Goal: Task Accomplishment & Management: Use online tool/utility

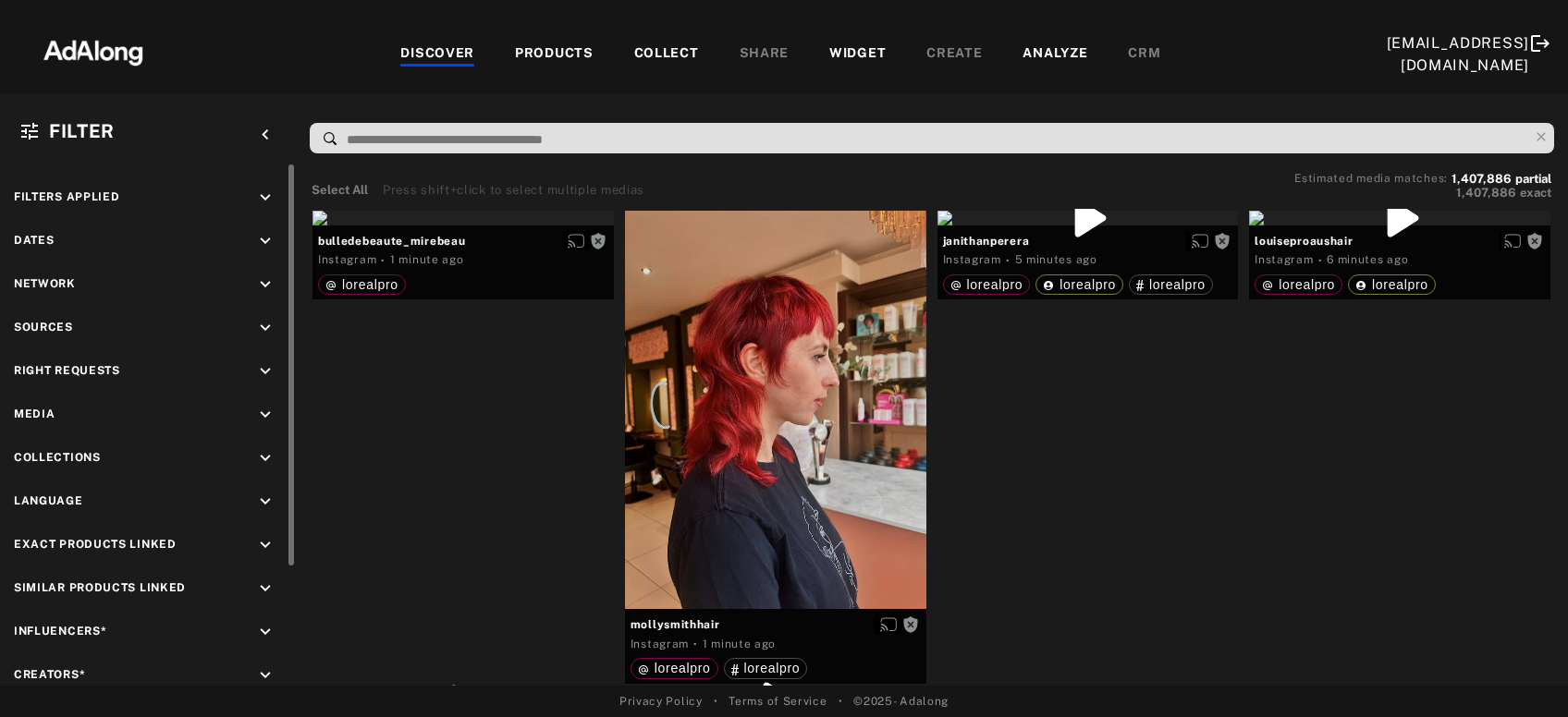
click at [269, 375] on icon "keyboard_arrow_down" at bounding box center [265, 371] width 20 height 20
click at [94, 410] on div "Agreed" at bounding box center [164, 414] width 235 height 19
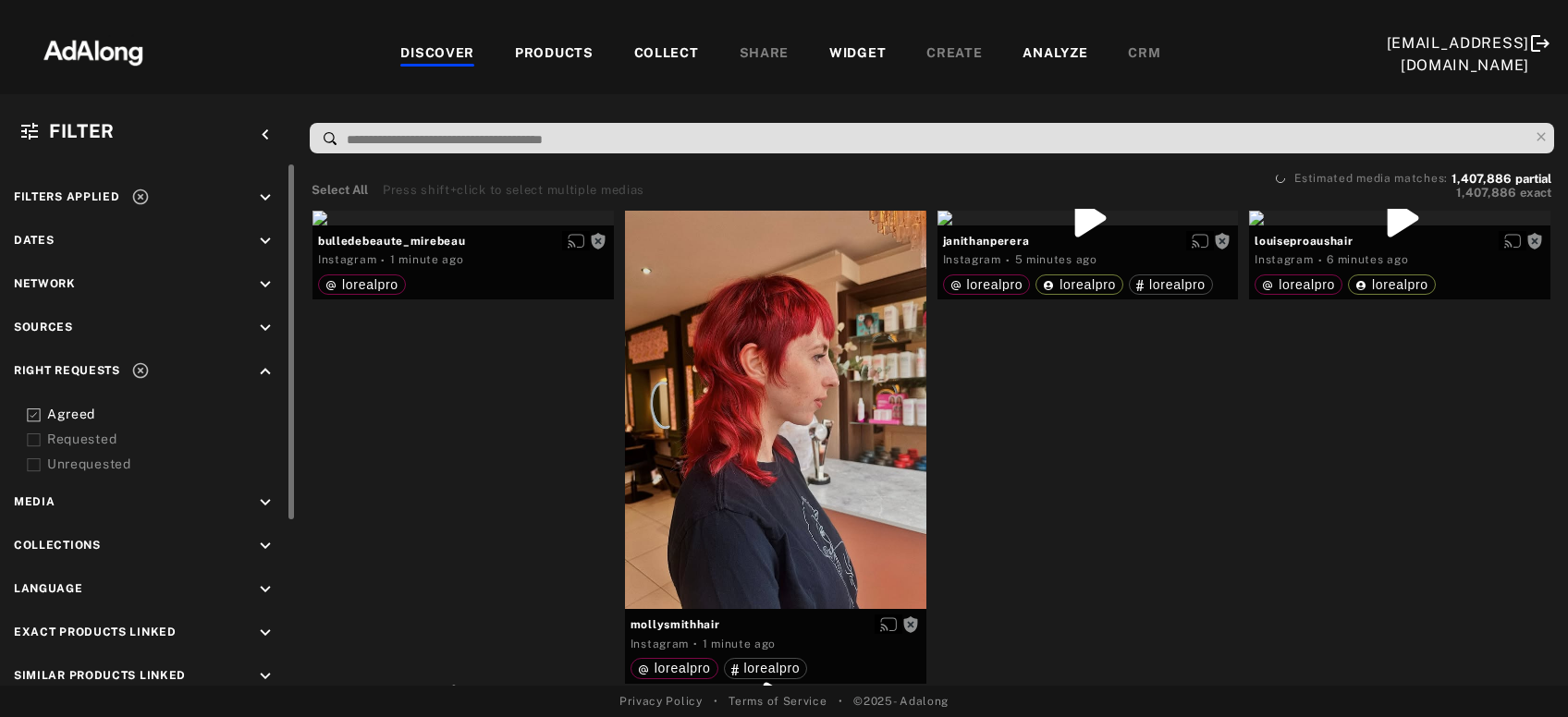
click at [89, 440] on div "Requested" at bounding box center [164, 439] width 235 height 19
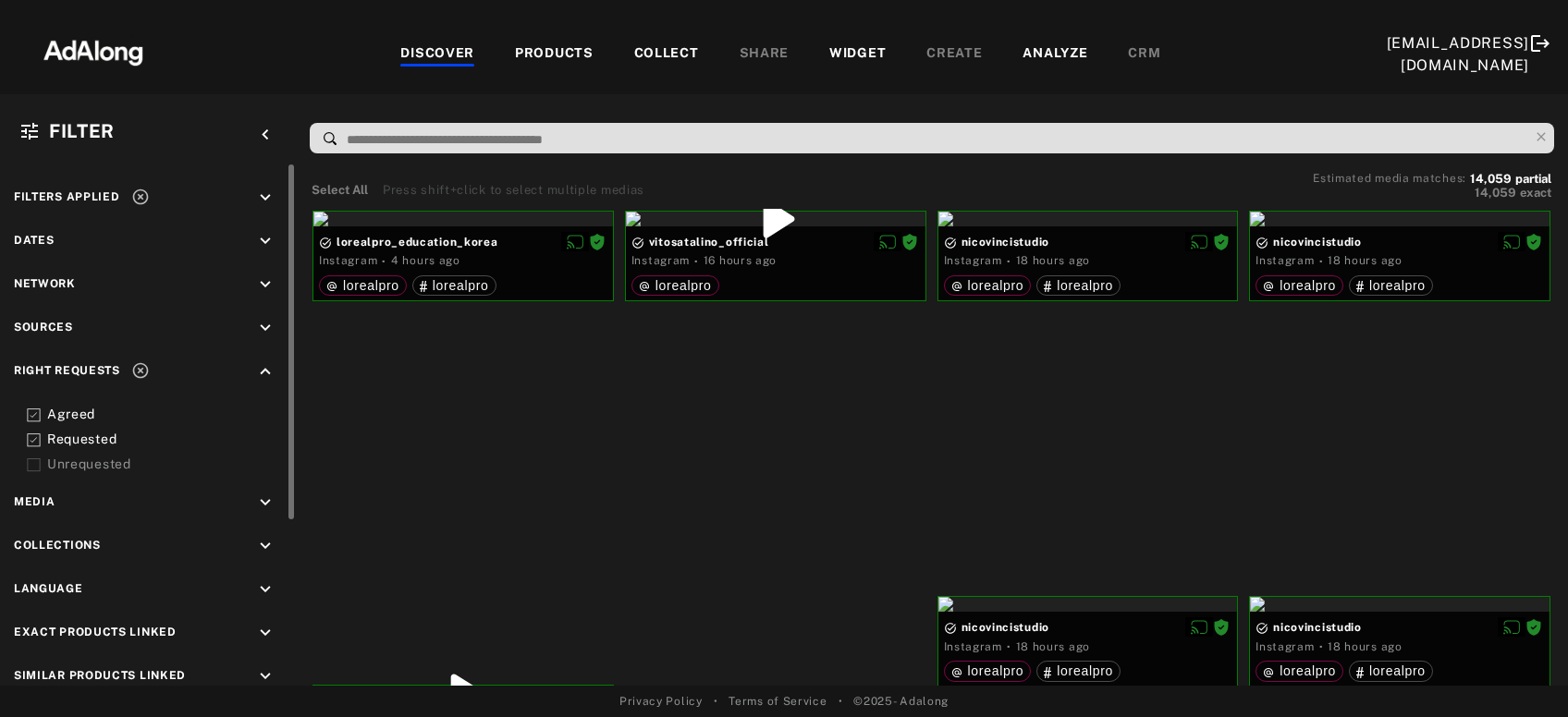
click at [142, 190] on icon at bounding box center [140, 197] width 18 height 18
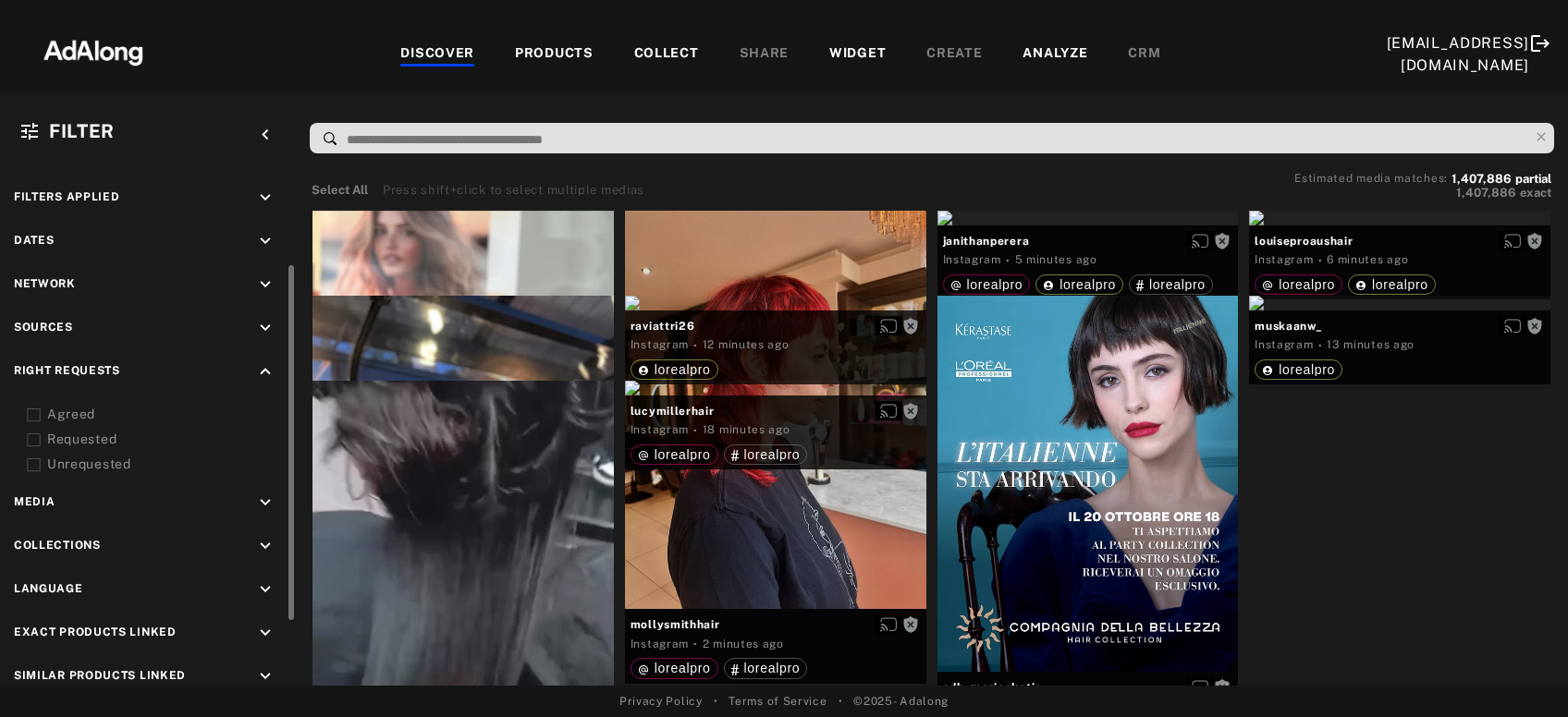
scroll to position [60, 0]
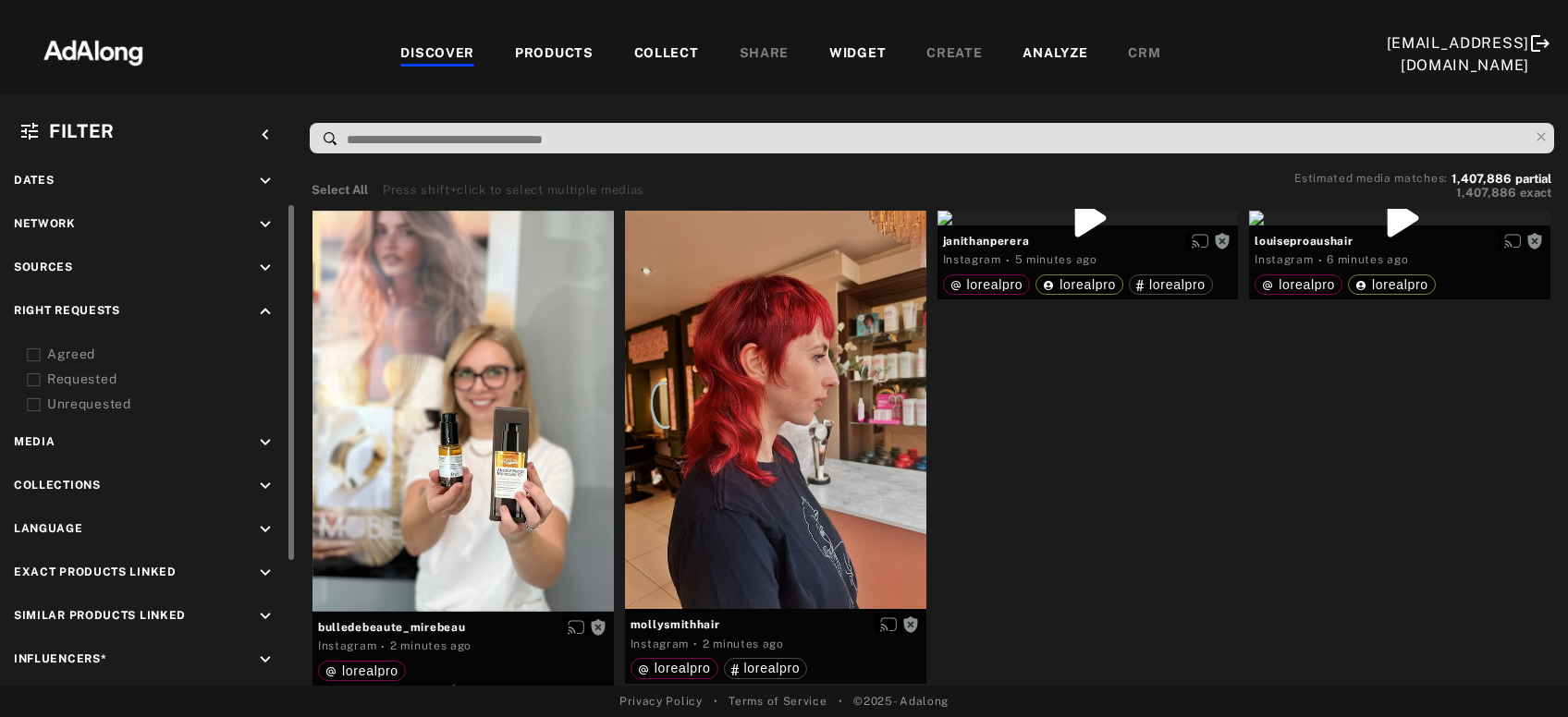
click at [264, 479] on icon "keyboard_arrow_down" at bounding box center [265, 486] width 20 height 20
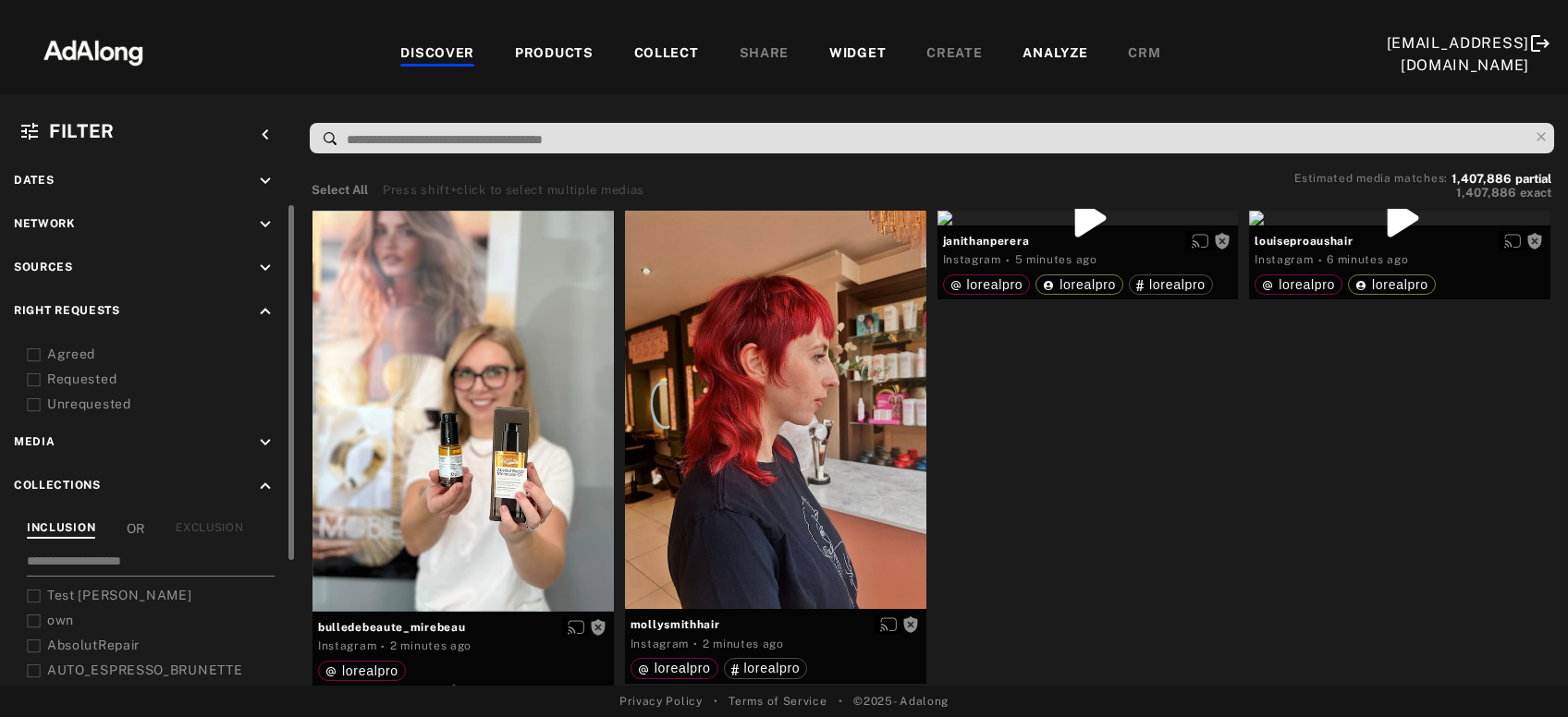
click at [171, 557] on input at bounding box center [151, 565] width 247 height 25
type input "***"
click at [182, 669] on span "Auto_LOREAL_PRO_Products" at bounding box center [143, 669] width 193 height 14
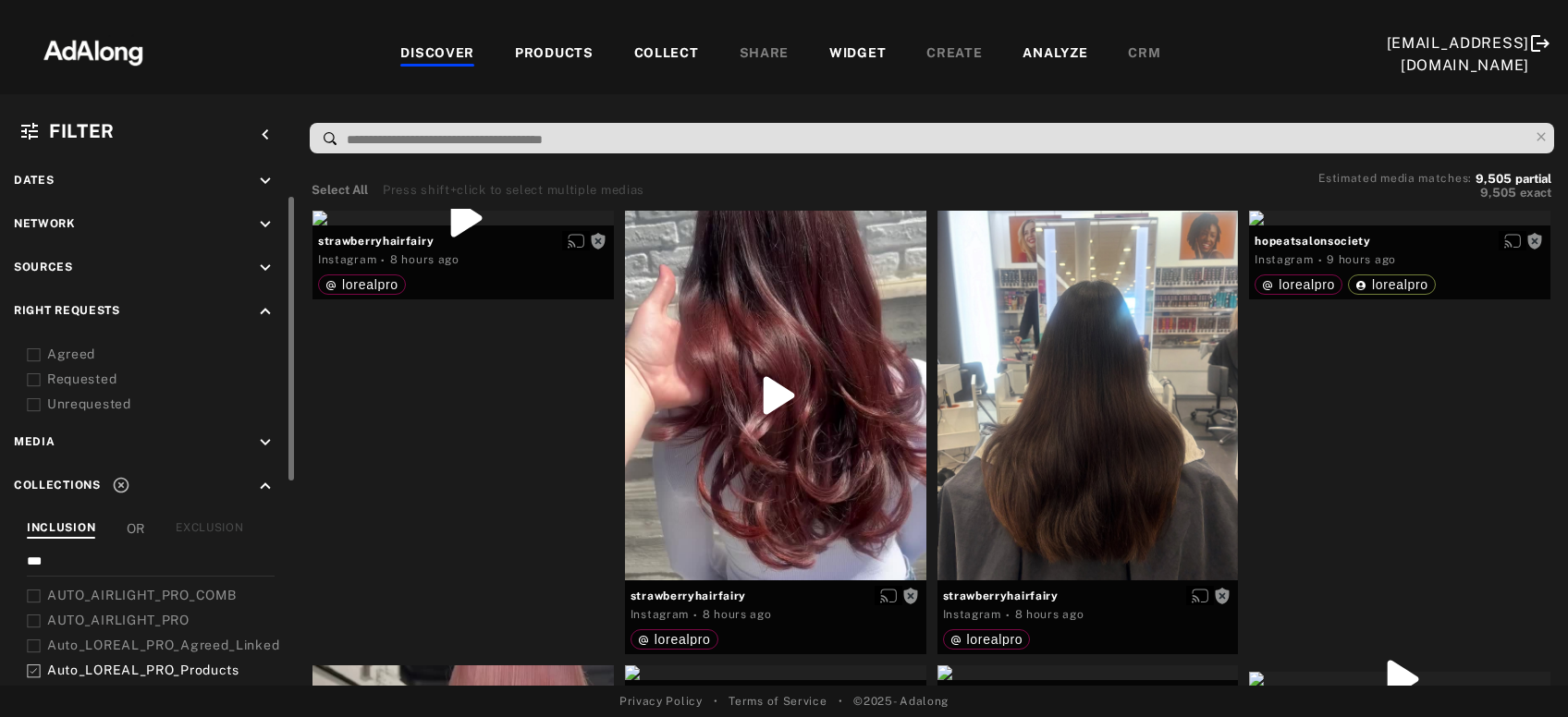
click at [265, 267] on icon "keyboard_arrow_down" at bounding box center [265, 267] width 20 height 20
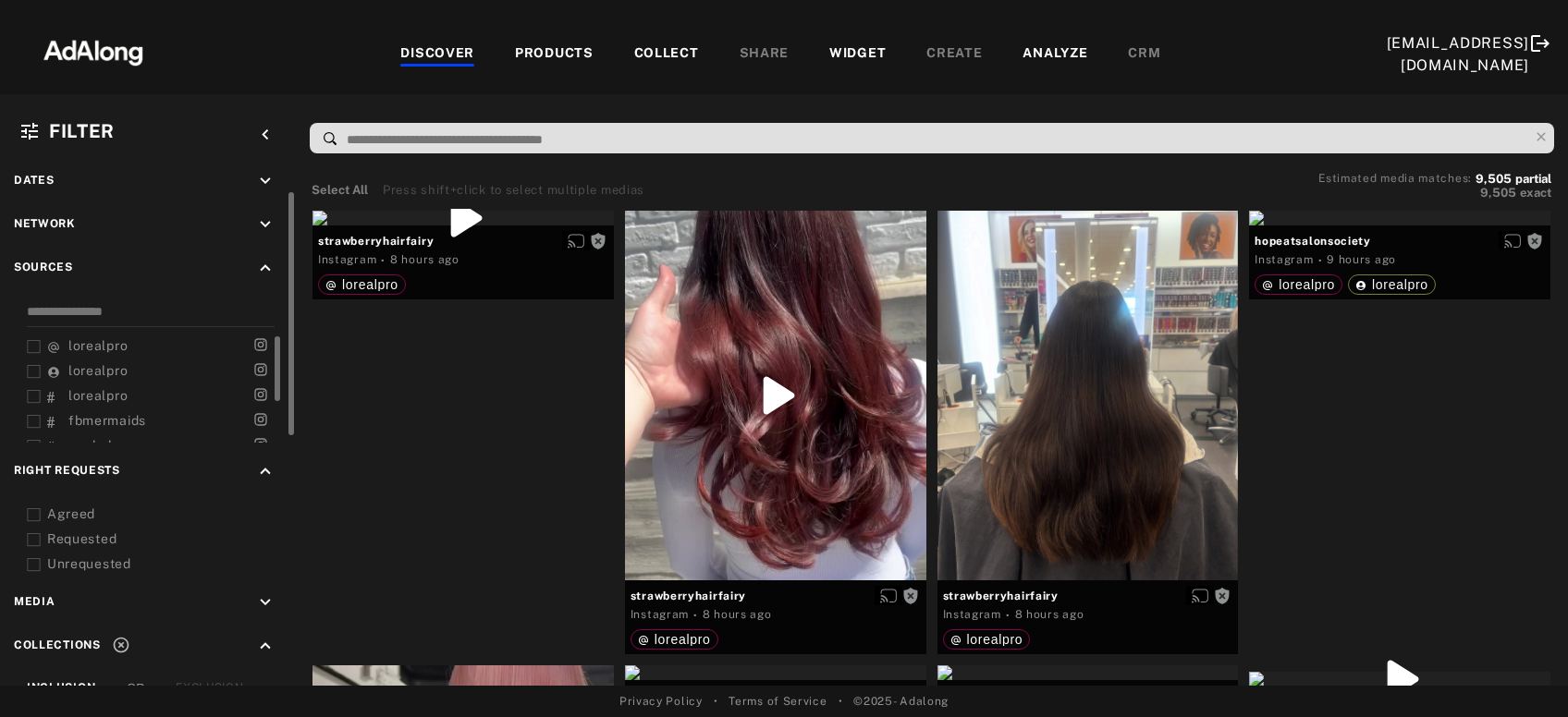
click at [78, 350] on span "lorealpro" at bounding box center [98, 345] width 59 height 14
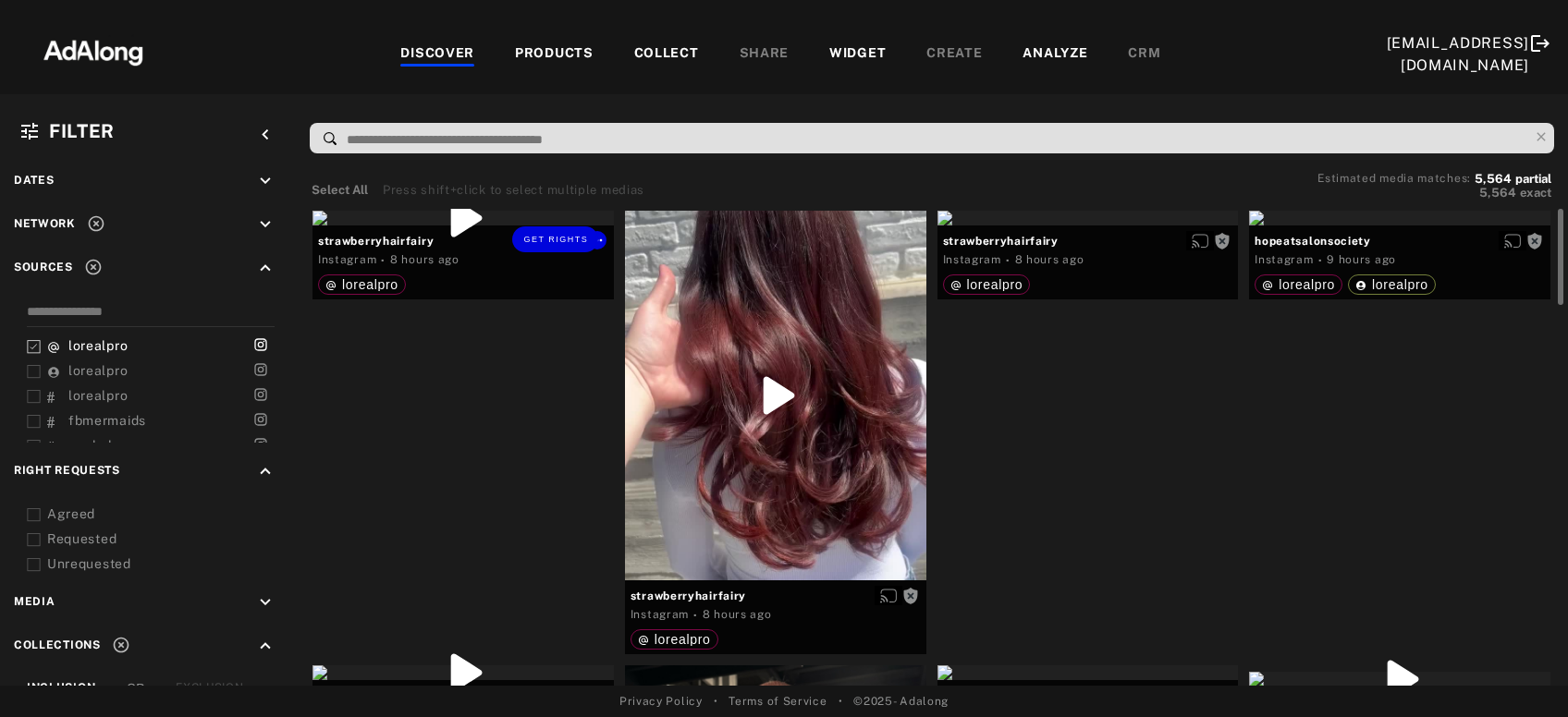
click at [467, 225] on div "Get rights" at bounding box center [463, 218] width 301 height 14
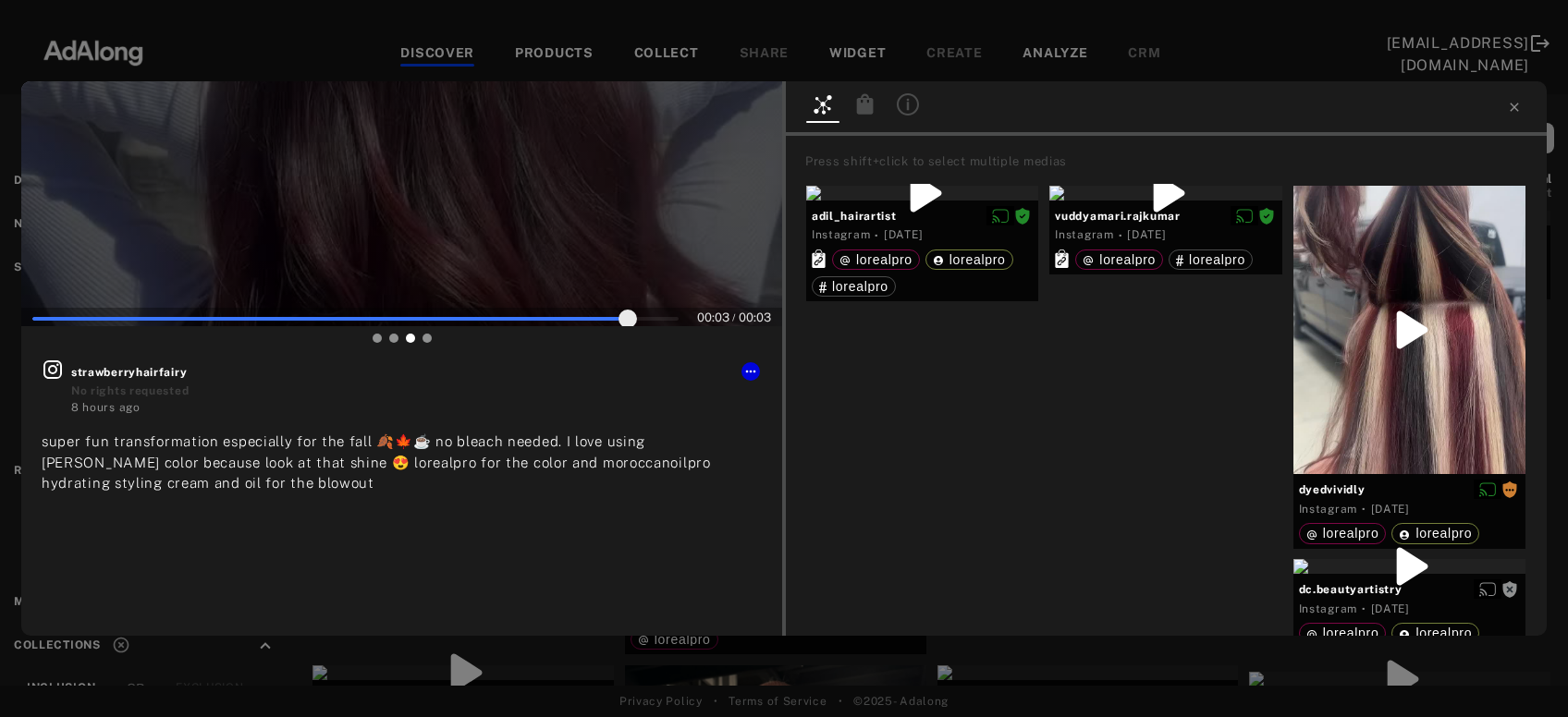
type input "***"
click at [1517, 103] on icon at bounding box center [1514, 106] width 14 height 14
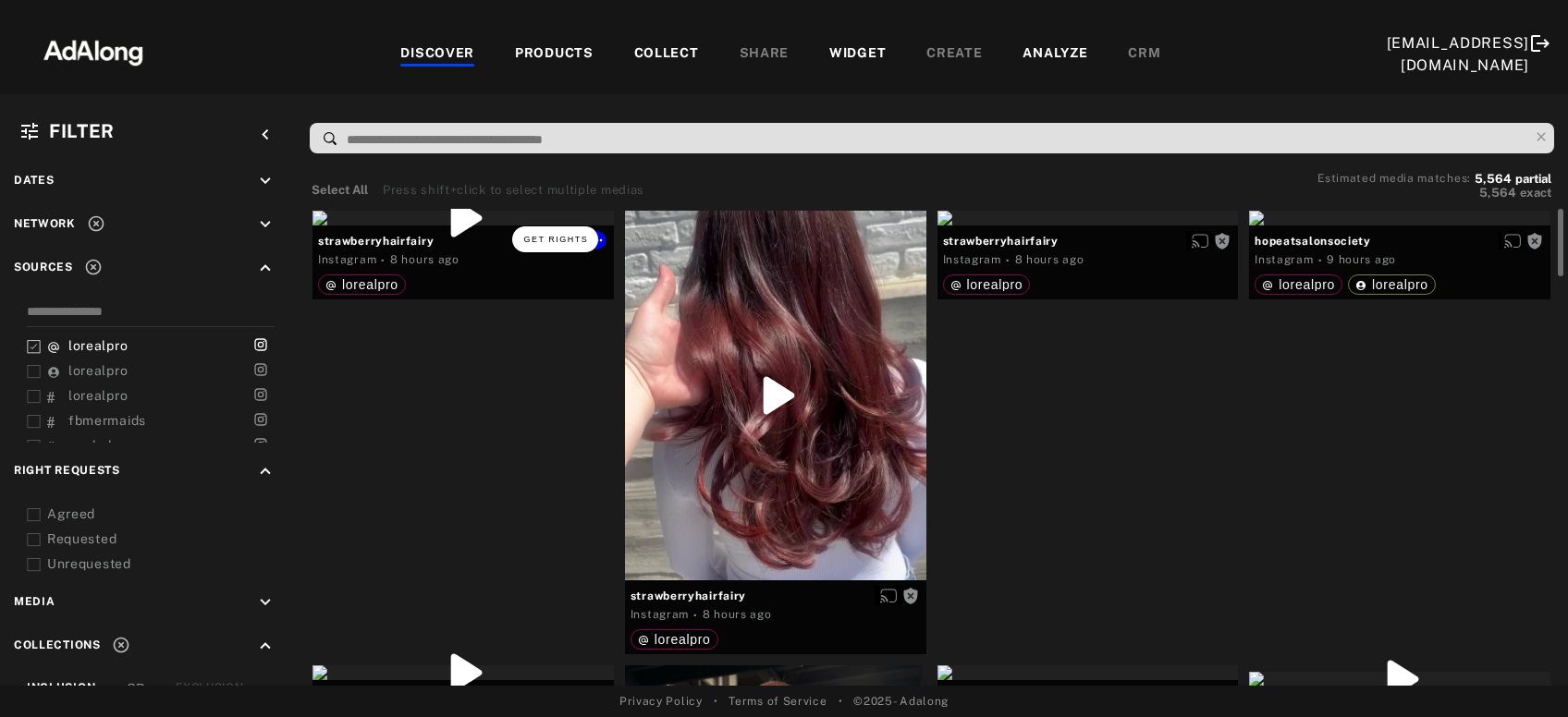
click at [566, 240] on span "Get rights" at bounding box center [556, 240] width 65 height 10
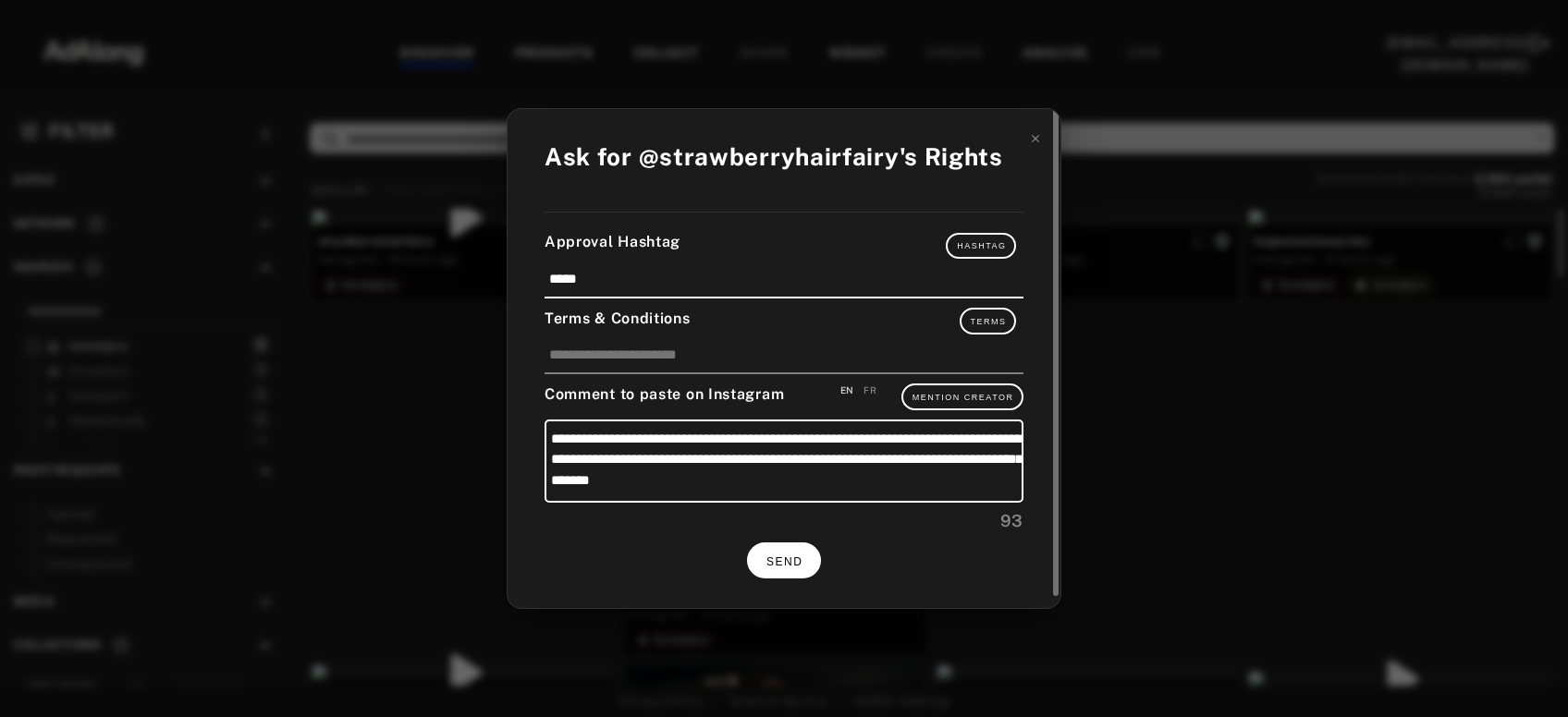
click at [796, 556] on span "SEND" at bounding box center [784, 563] width 36 height 13
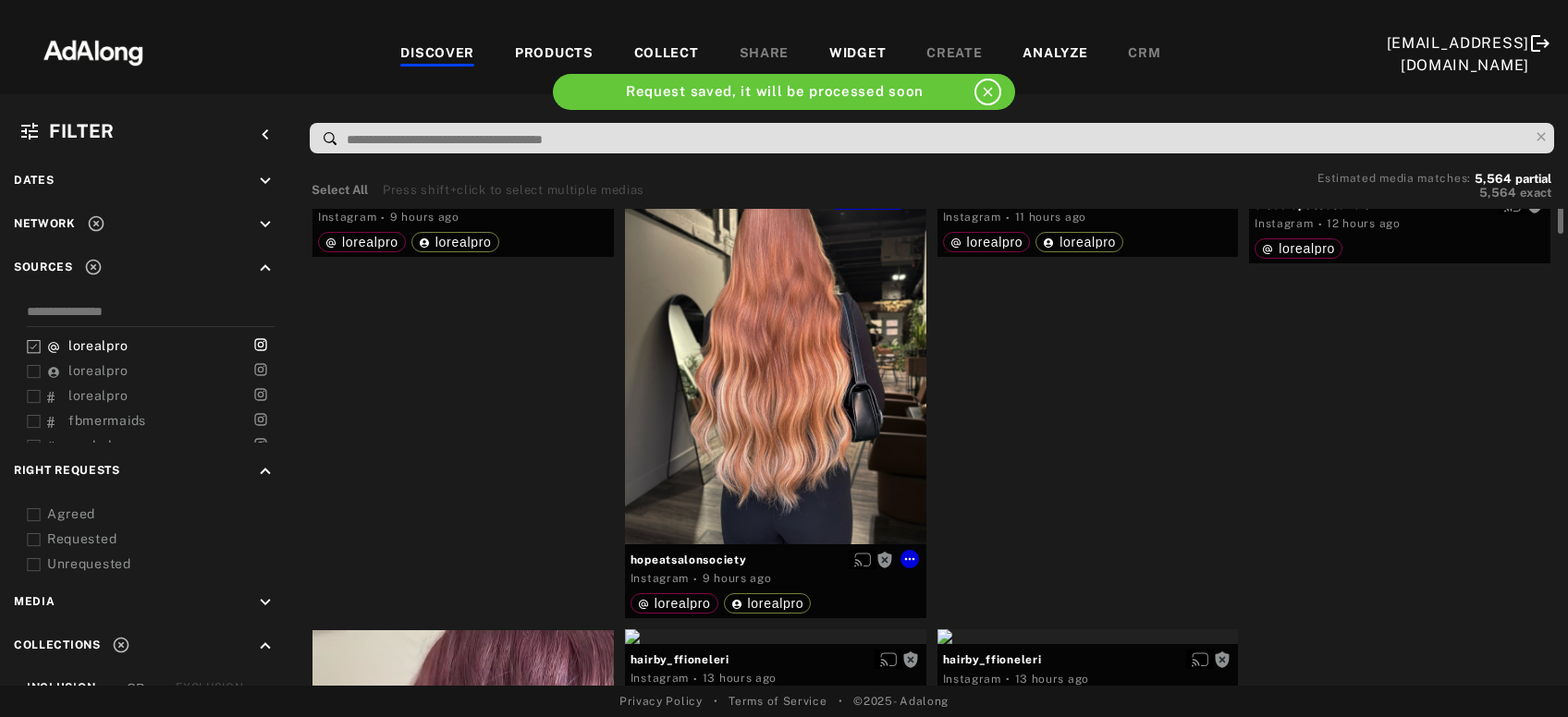
scroll to position [399, 0]
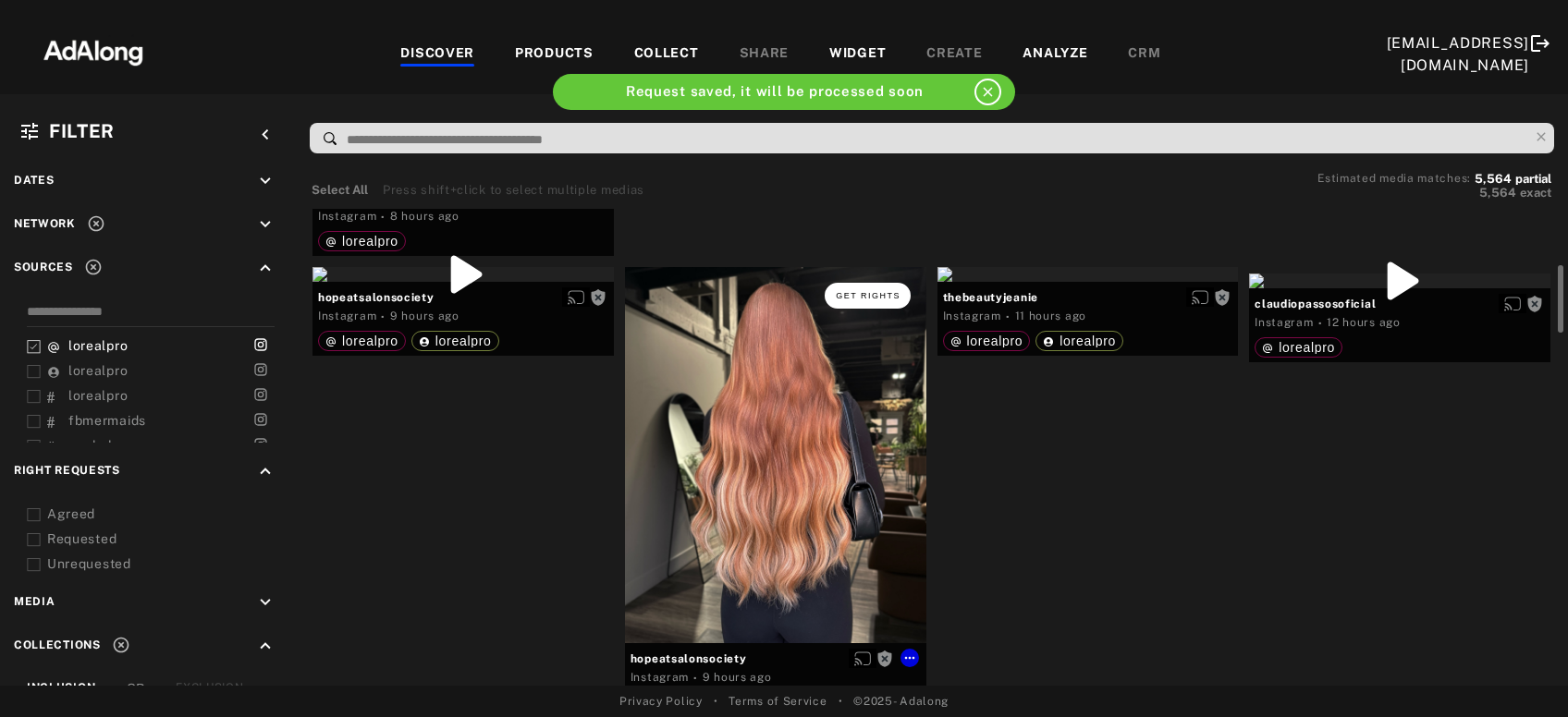
click at [844, 299] on button "Get rights" at bounding box center [867, 295] width 85 height 26
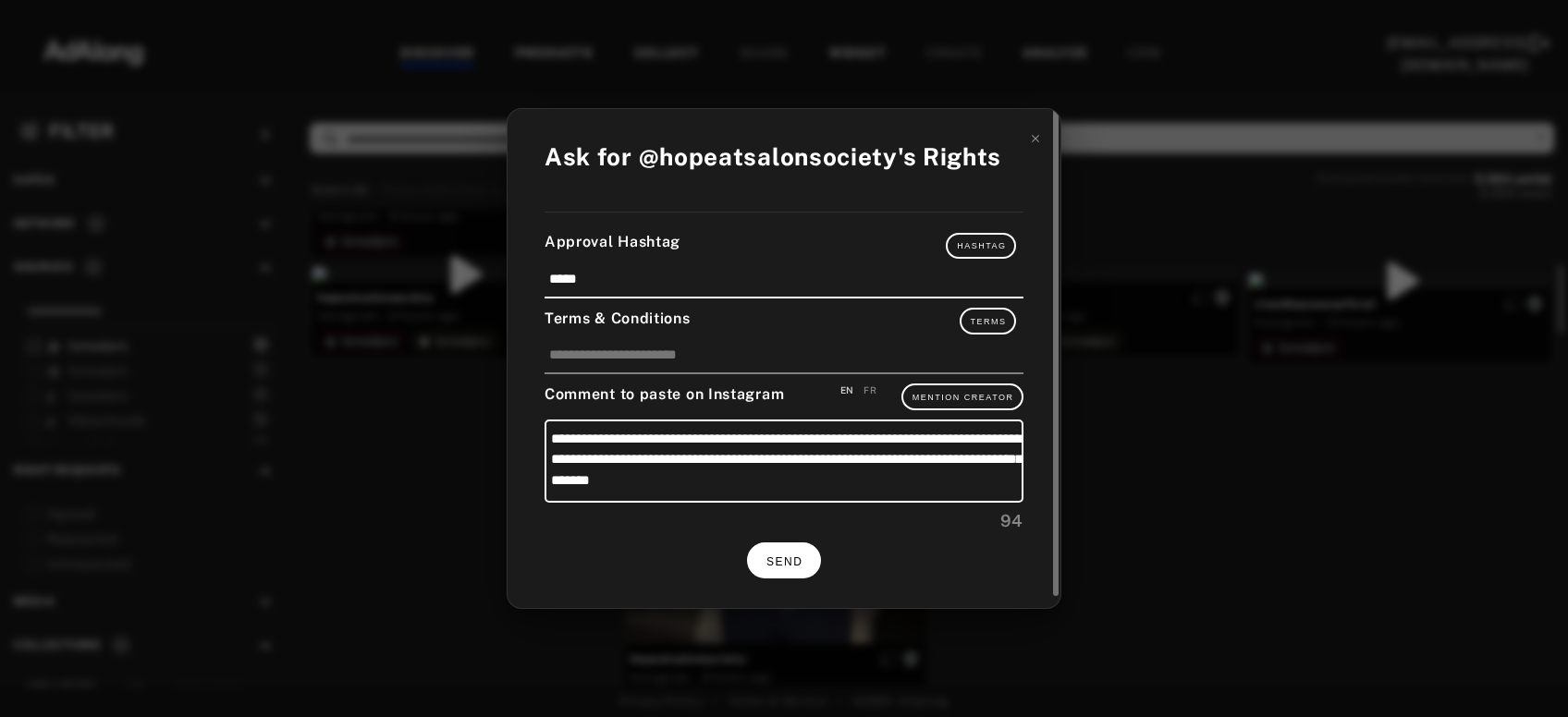
click at [769, 564] on button "SEND" at bounding box center [784, 561] width 74 height 36
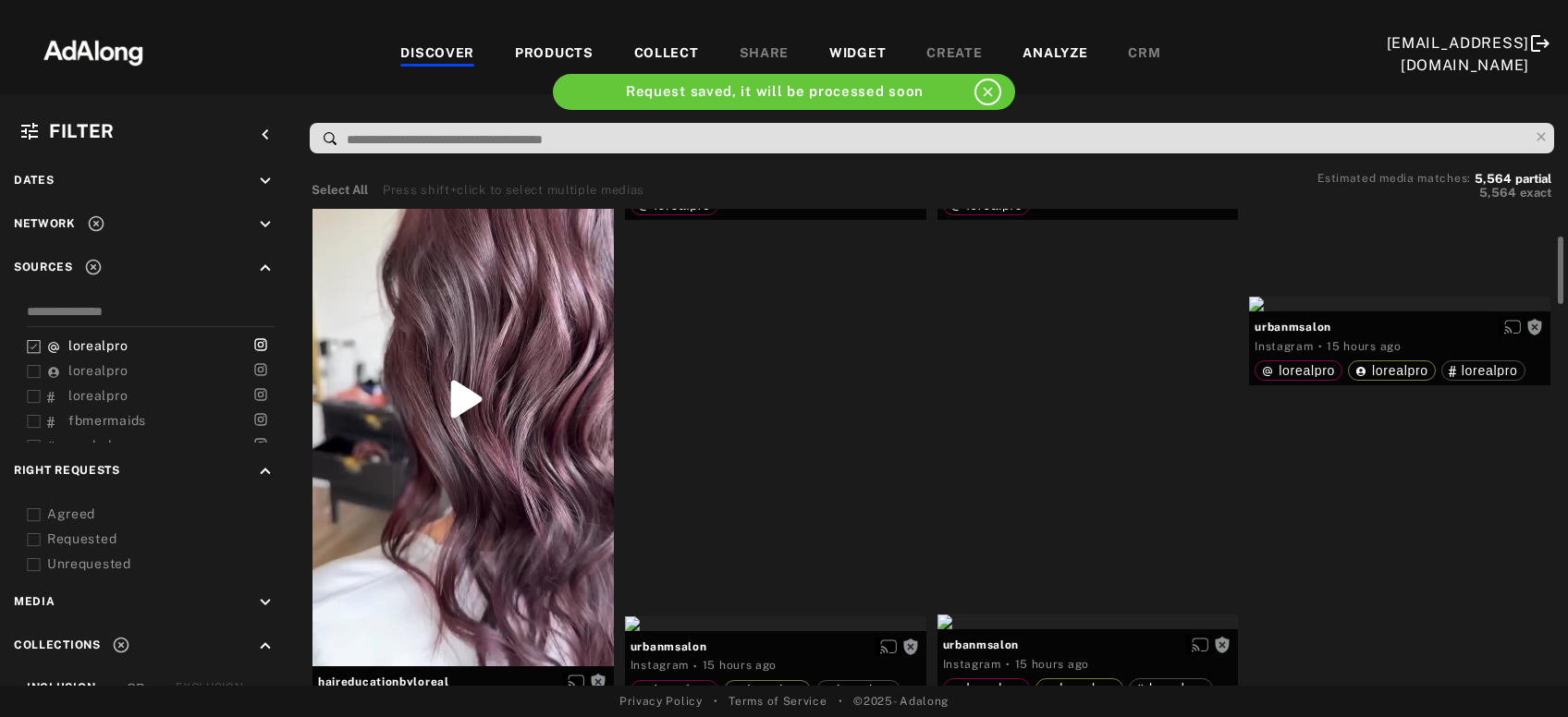
scroll to position [895, 0]
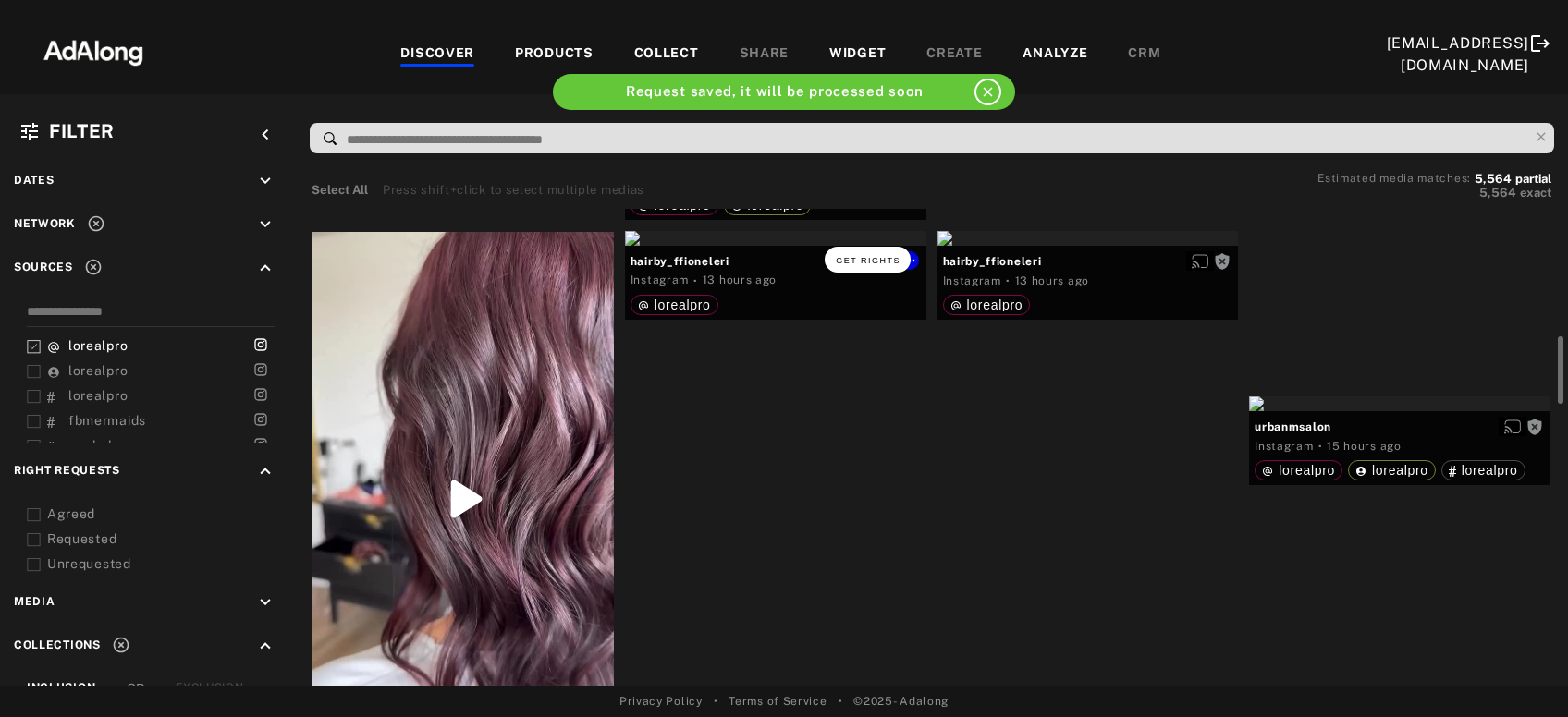
click at [867, 256] on span "Get rights" at bounding box center [869, 261] width 65 height 10
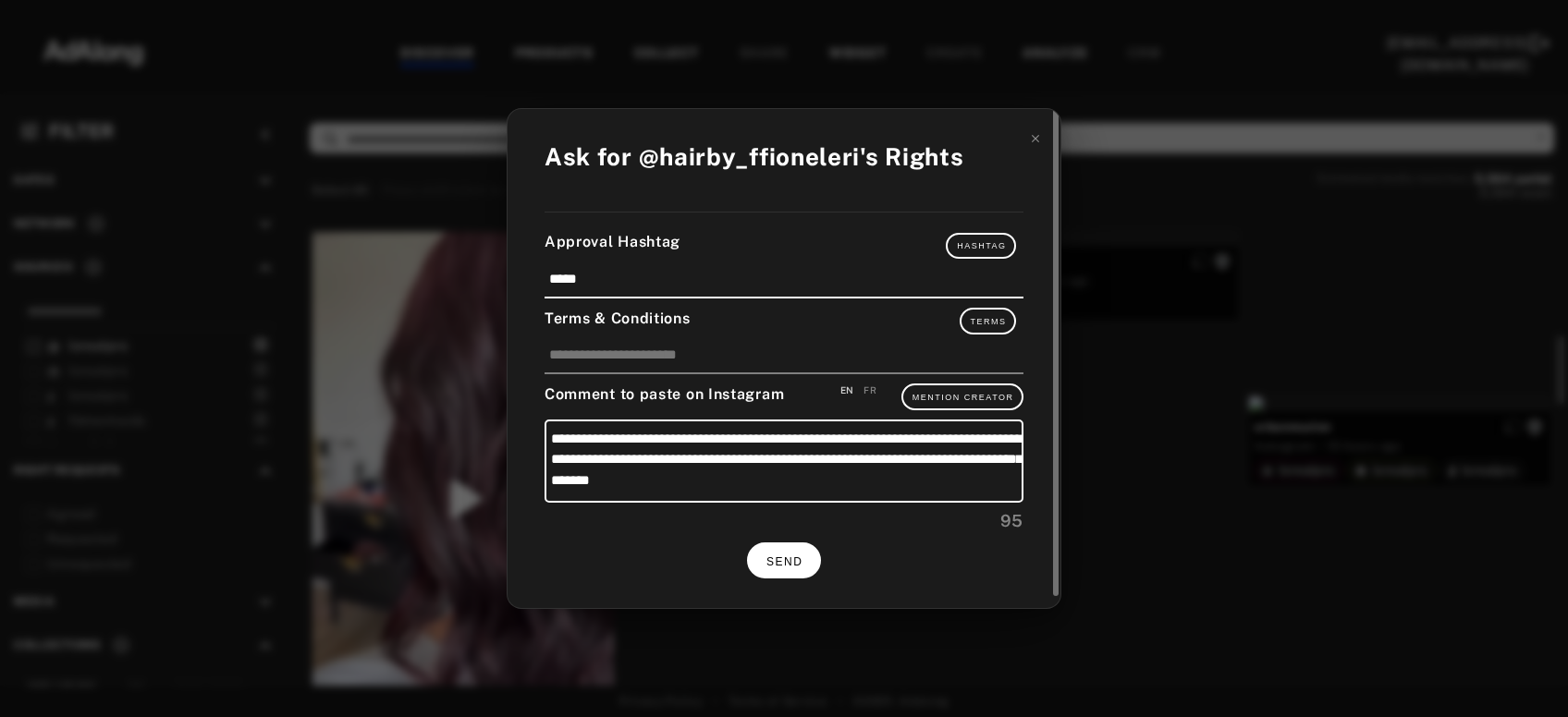
click at [786, 556] on span "SEND" at bounding box center [784, 563] width 36 height 13
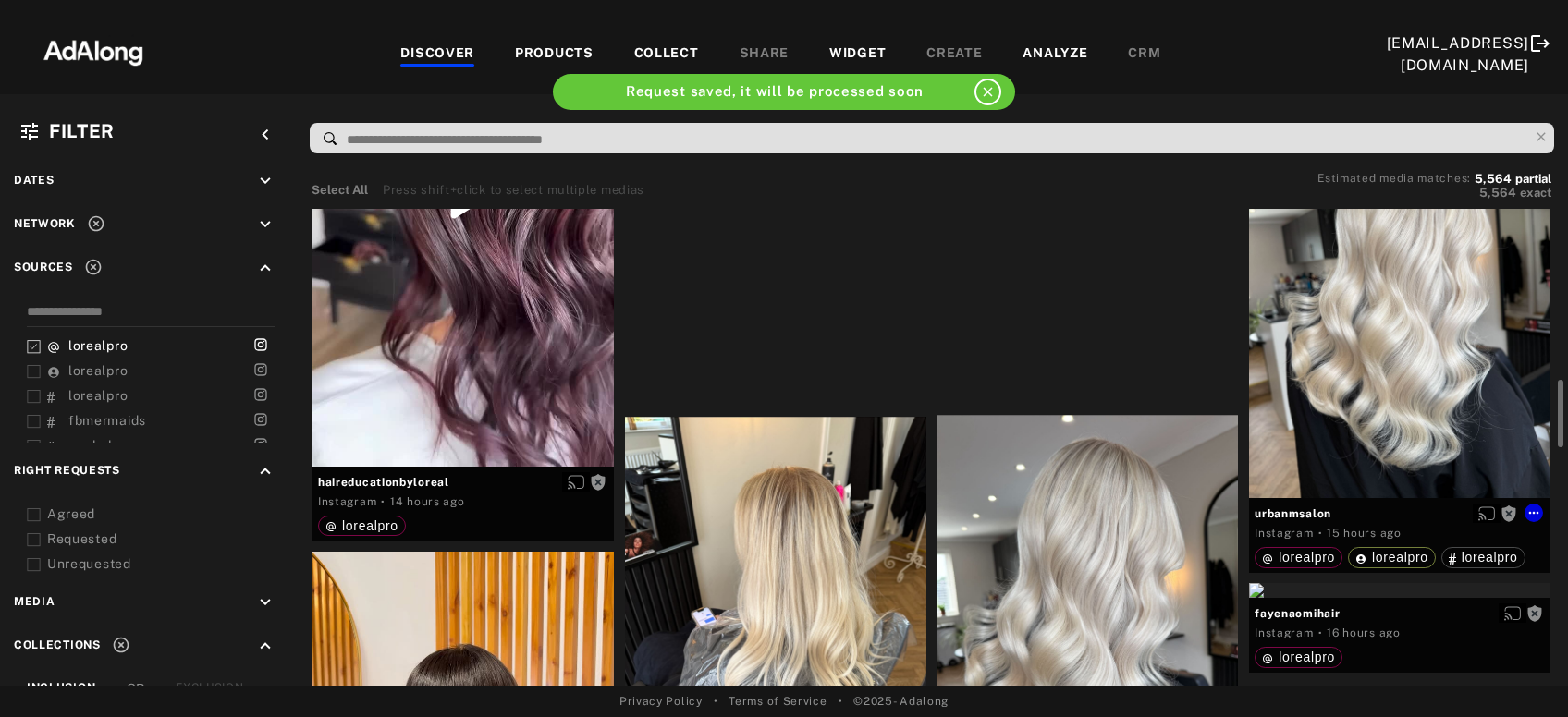
scroll to position [1096, 0]
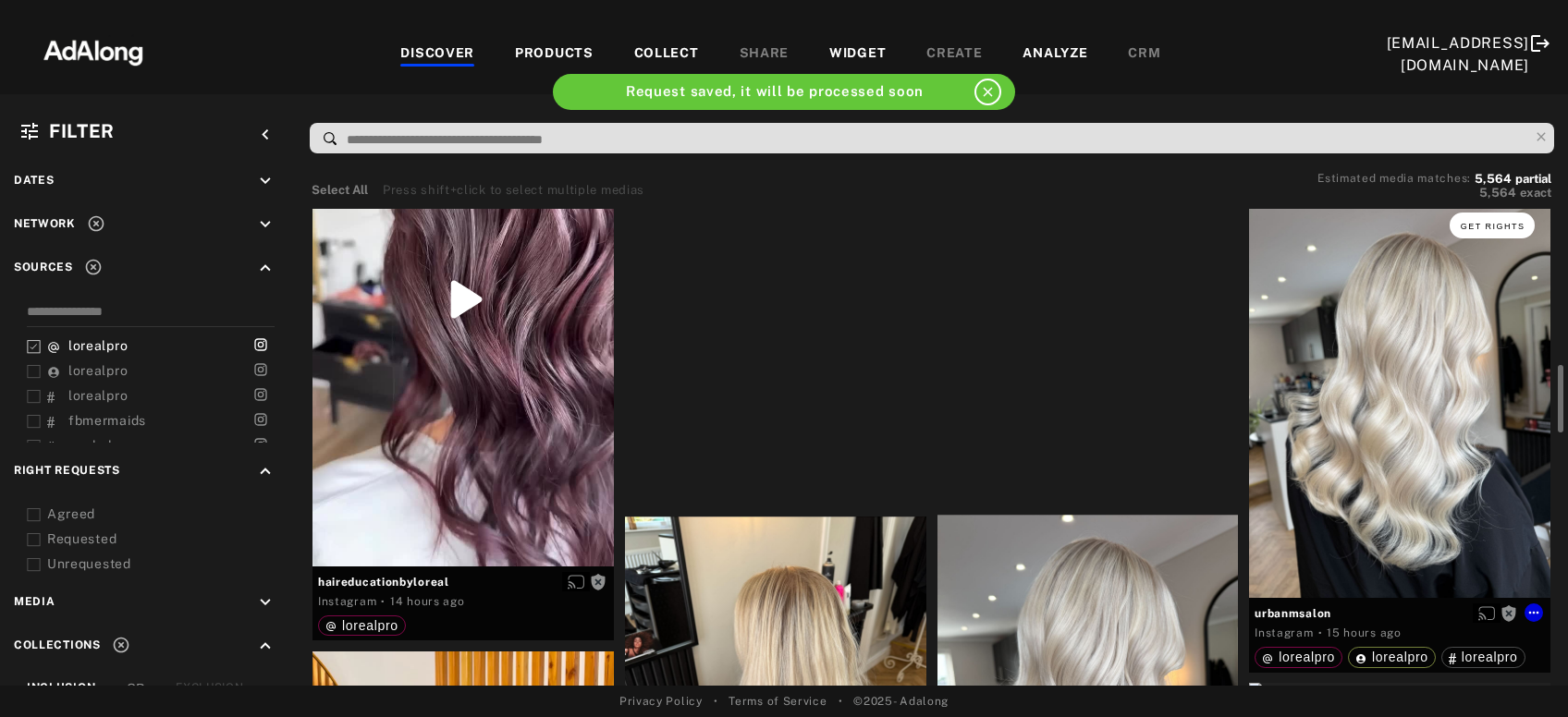
click at [1495, 226] on span "Get rights" at bounding box center [1494, 226] width 65 height 10
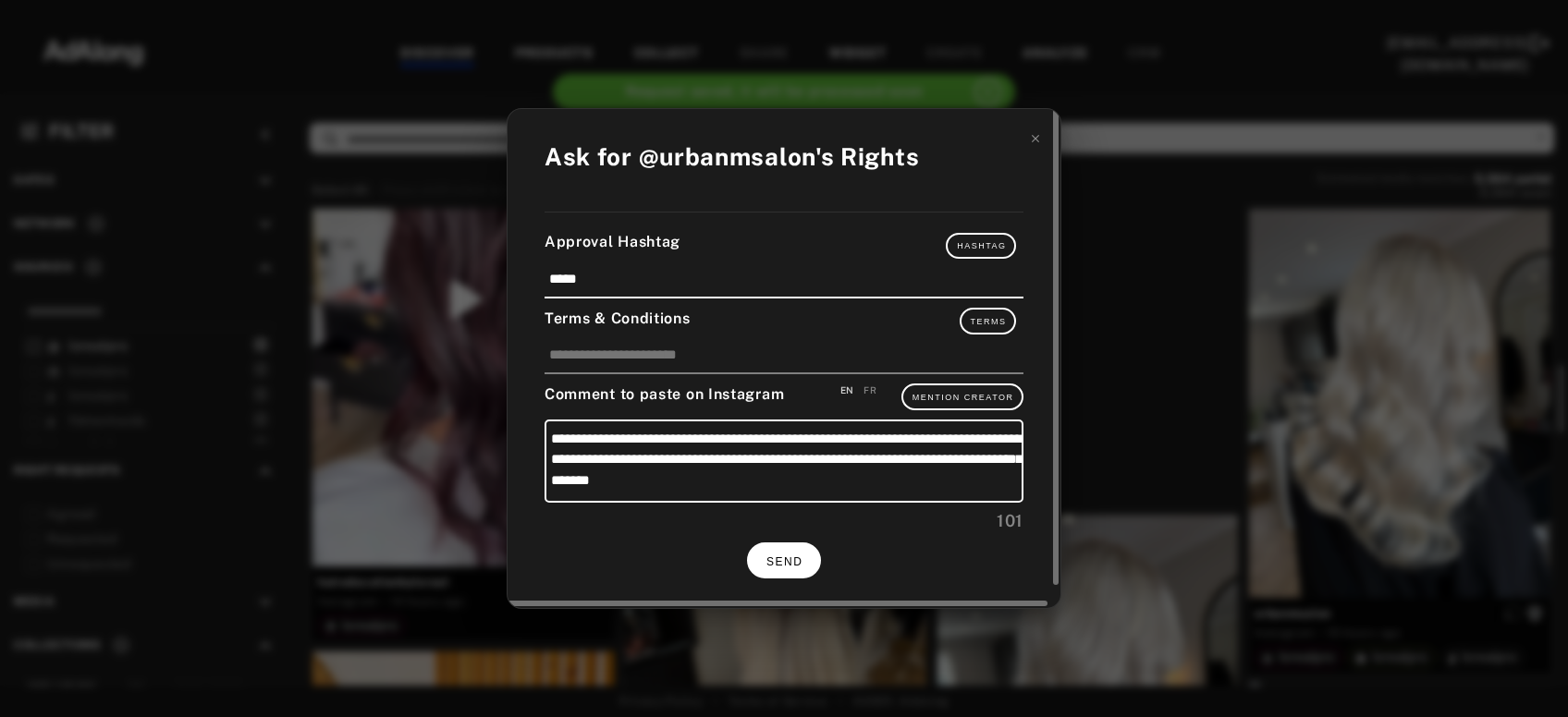
click at [782, 564] on button "SEND" at bounding box center [784, 561] width 74 height 36
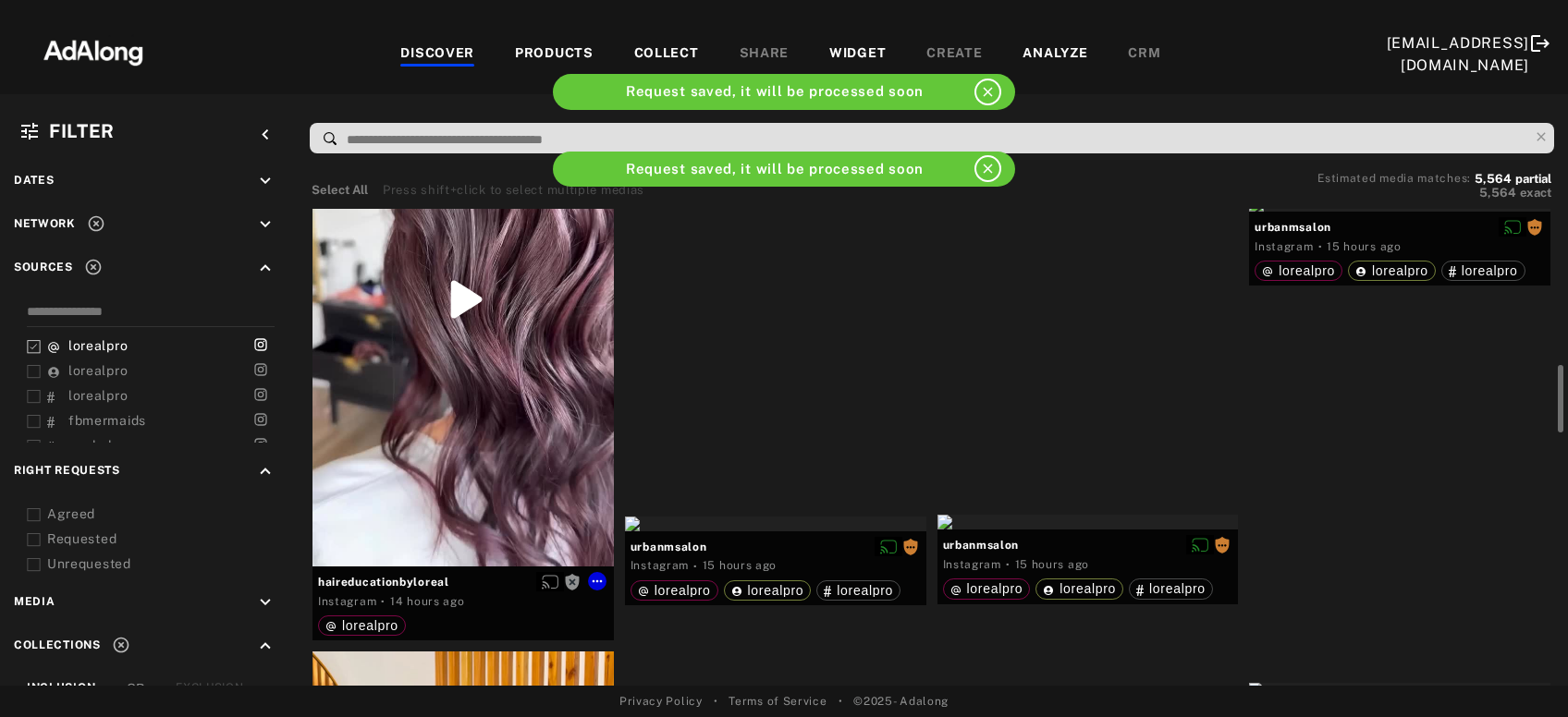
click at [445, 445] on div "Get rights" at bounding box center [463, 299] width 301 height 534
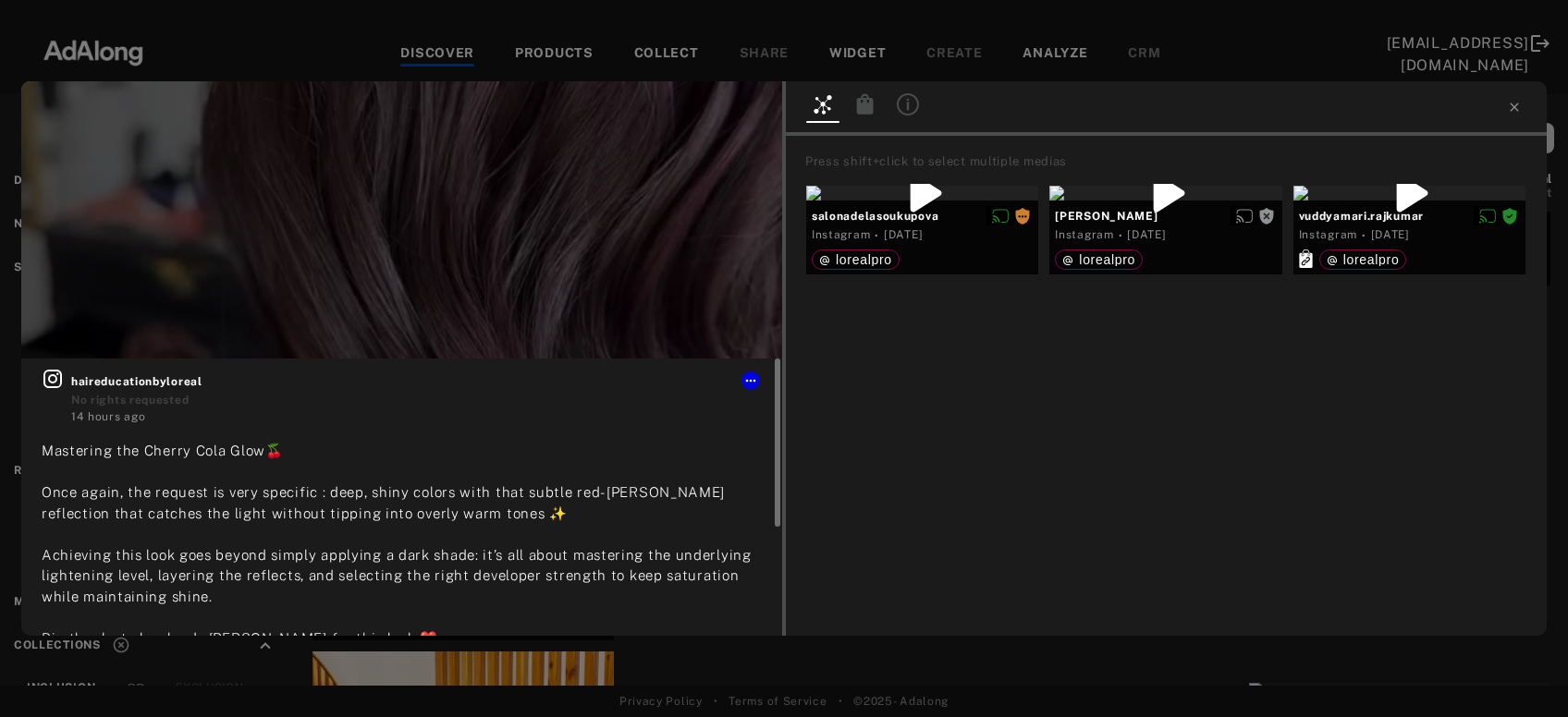
scroll to position [99, 0]
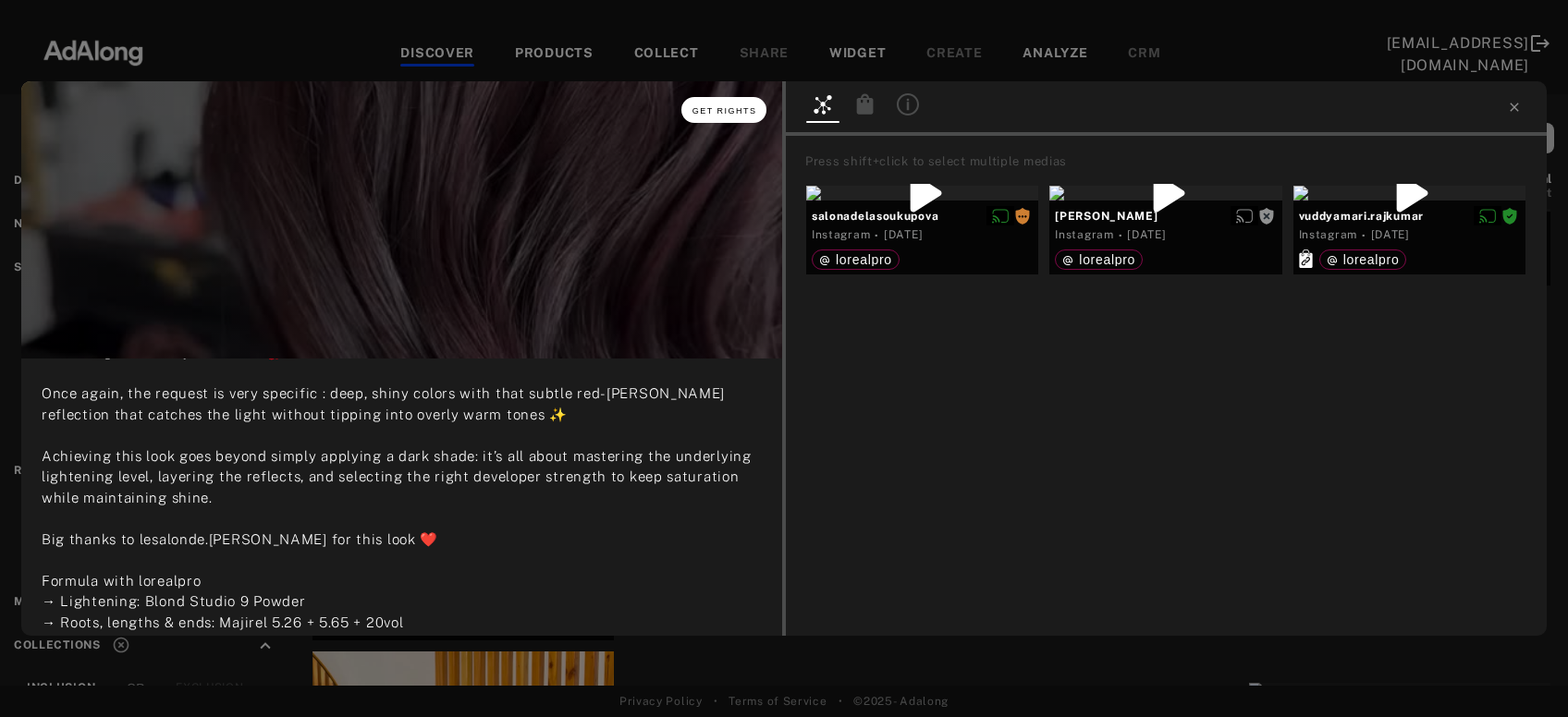
click at [709, 111] on span "Get rights" at bounding box center [725, 111] width 65 height 10
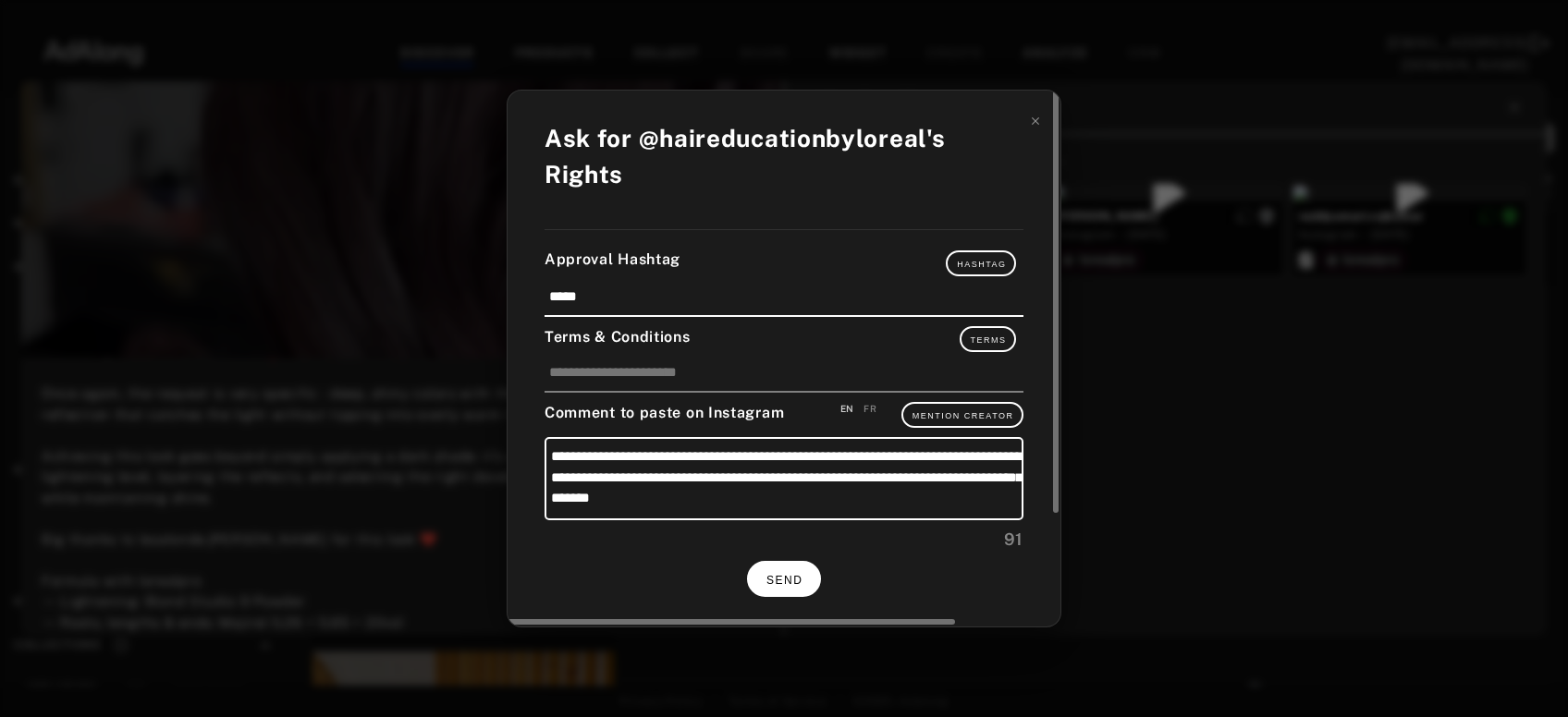
click at [787, 581] on span "SEND" at bounding box center [784, 581] width 36 height 13
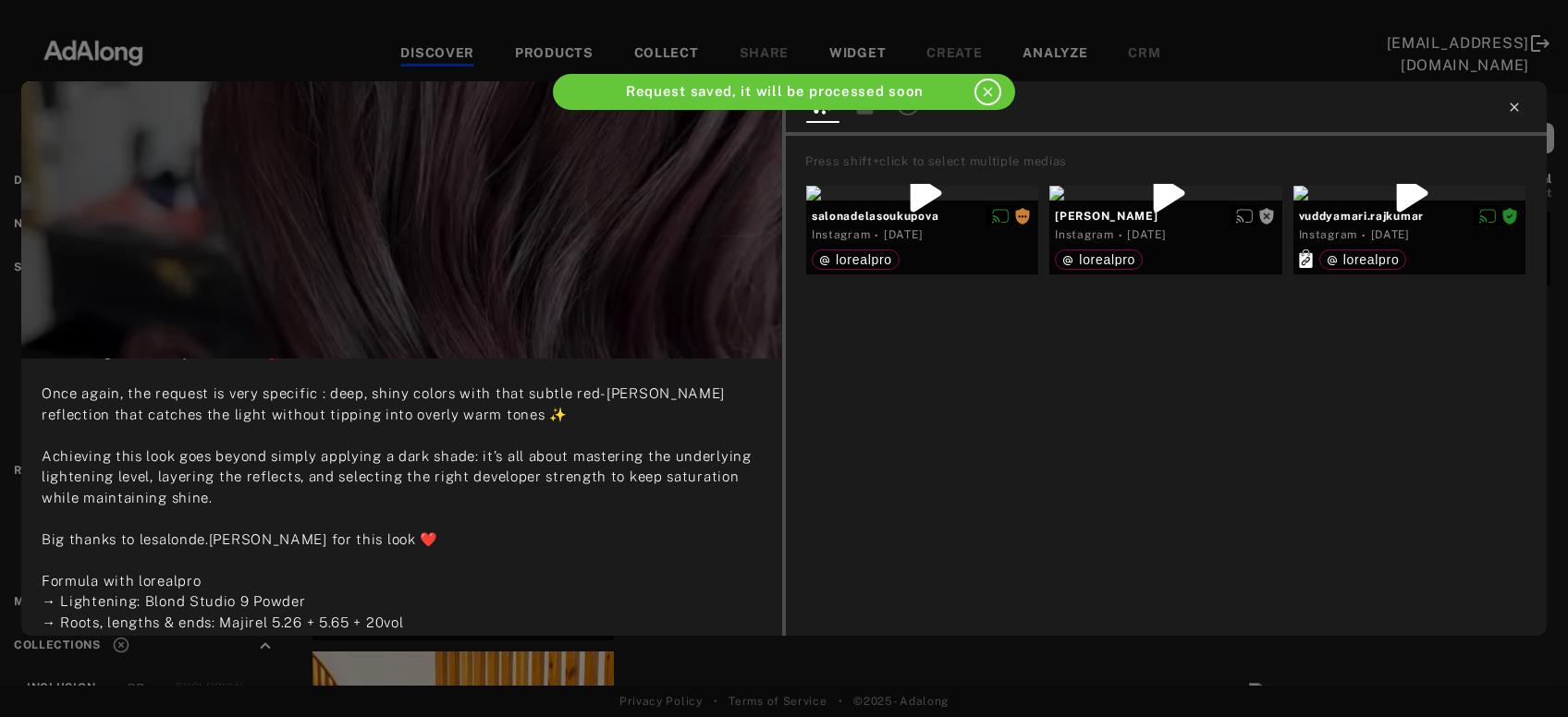
click at [1515, 114] on icon at bounding box center [1514, 106] width 14 height 14
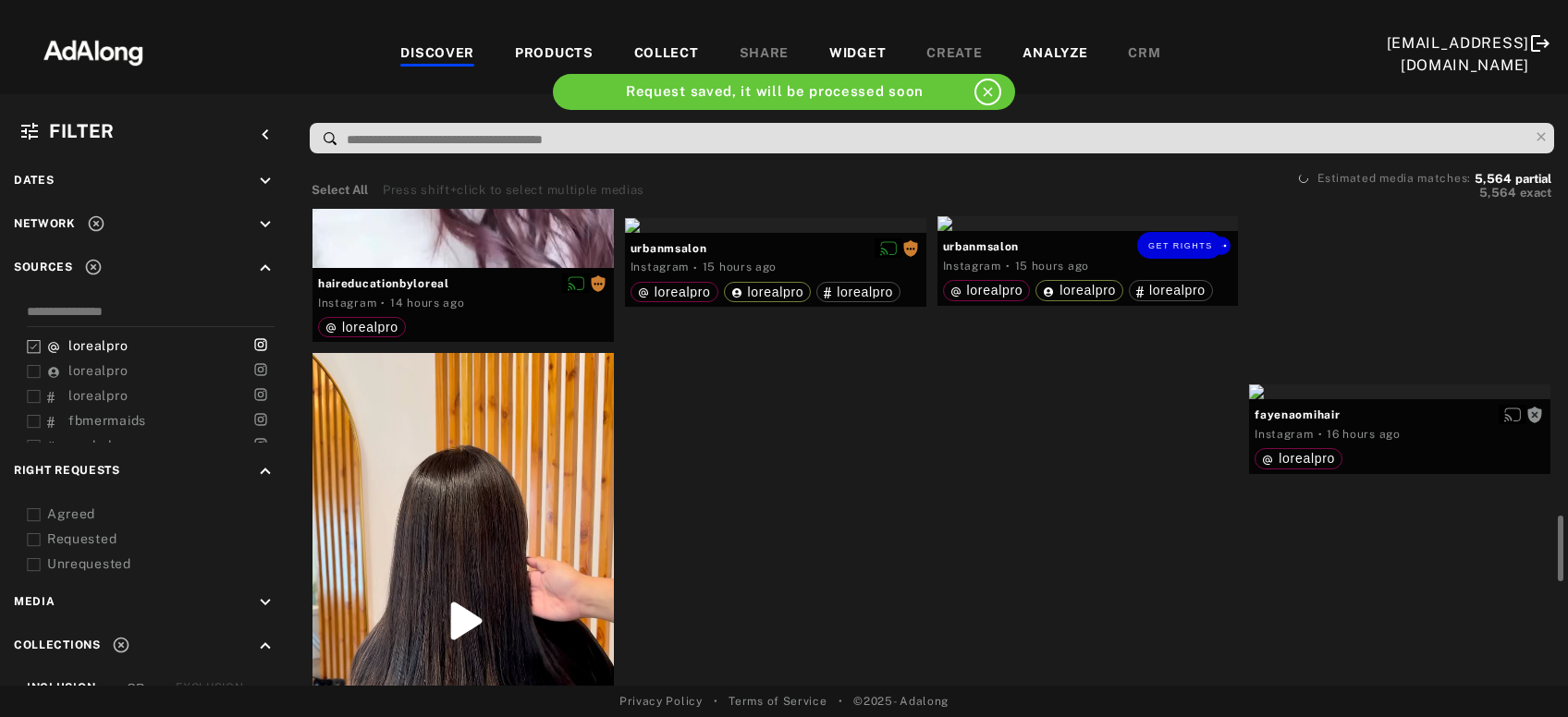
scroll to position [1593, 0]
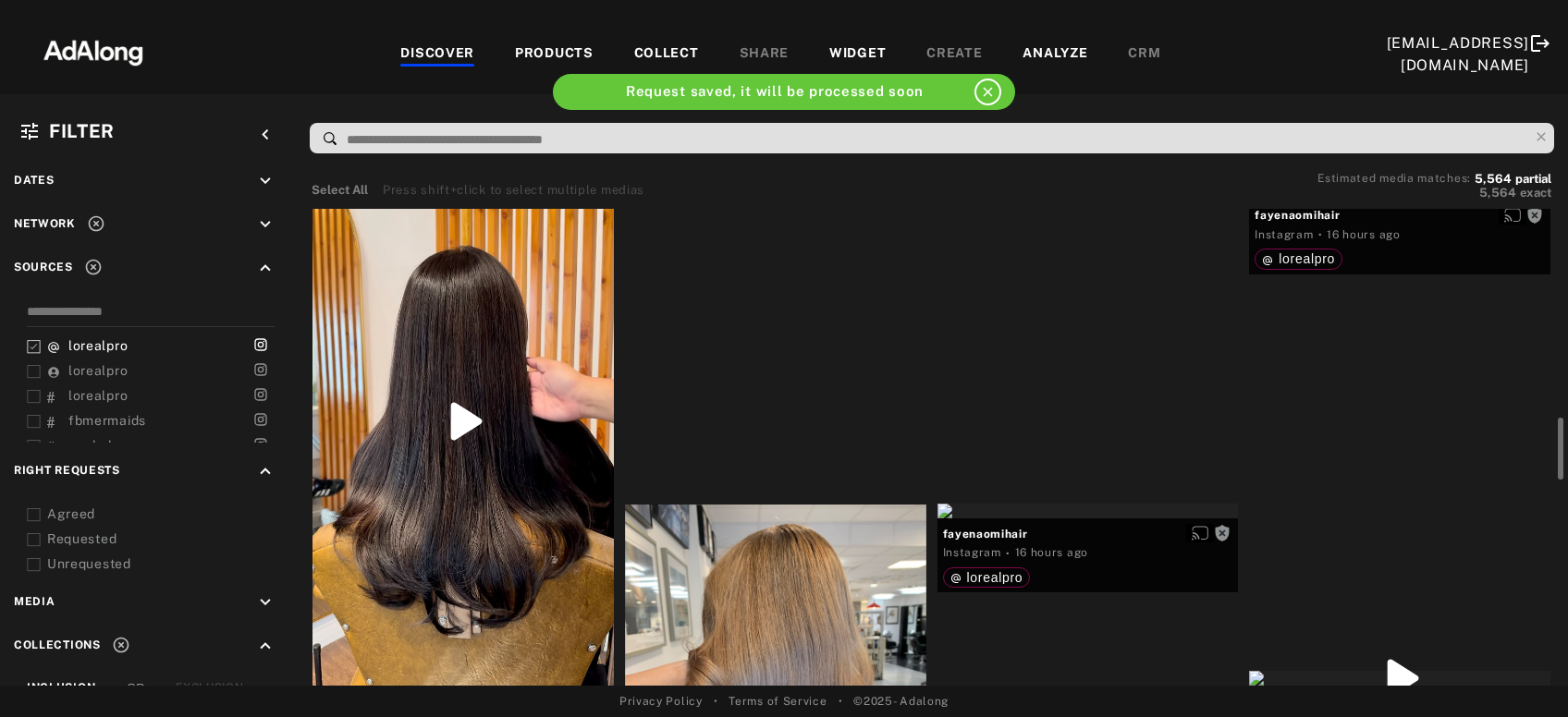
click at [457, 456] on div "Get rights" at bounding box center [463, 421] width 301 height 535
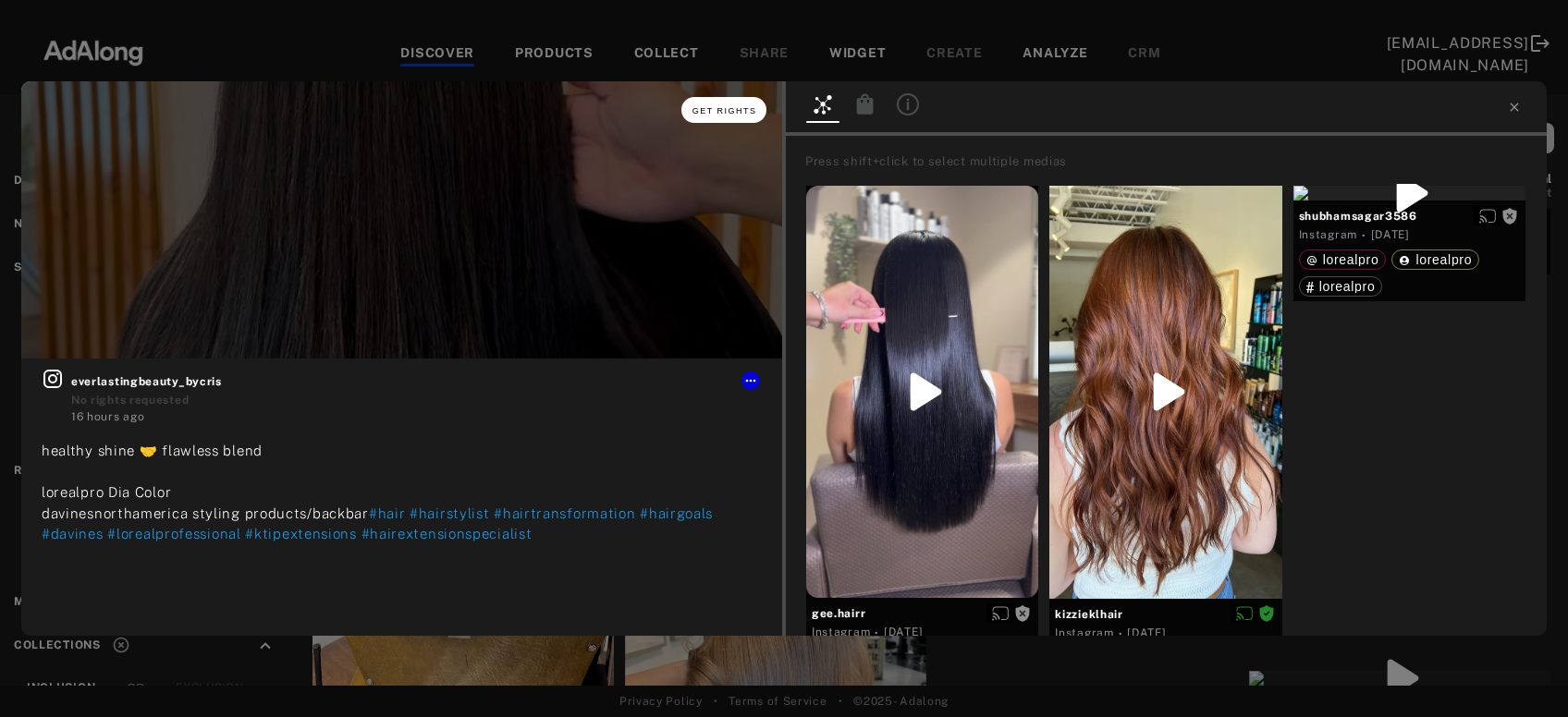
click at [728, 108] on span "Get rights" at bounding box center [725, 111] width 65 height 10
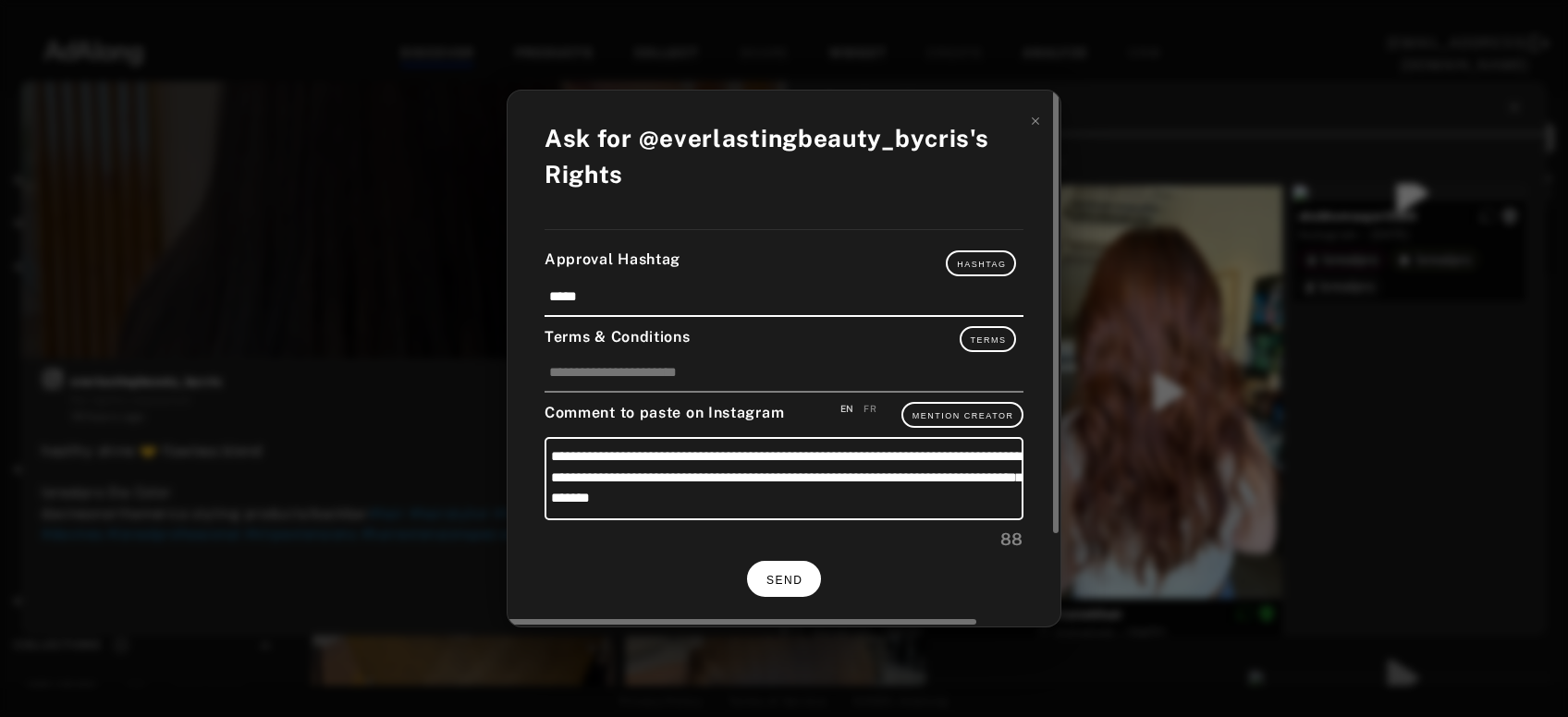
click at [809, 574] on button "SEND" at bounding box center [784, 579] width 74 height 36
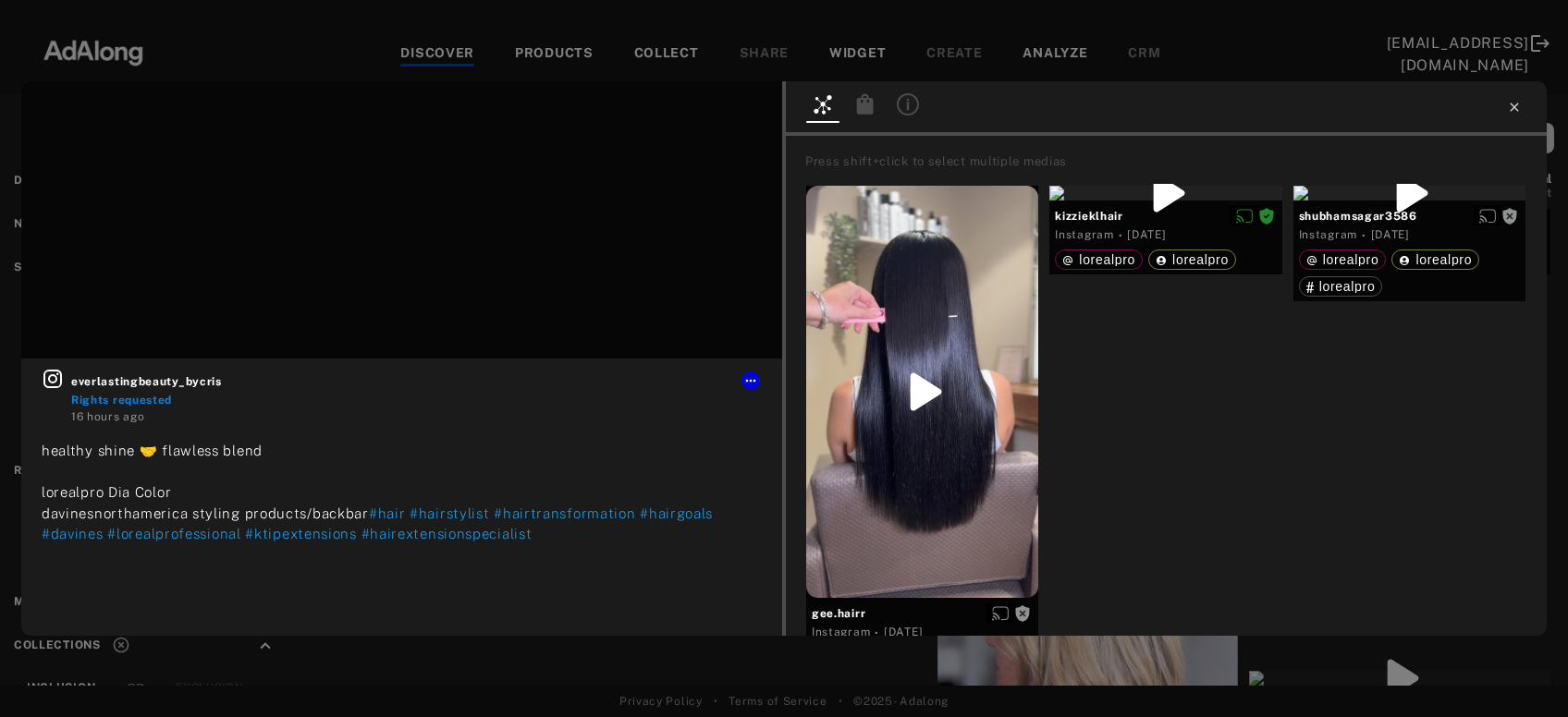
click at [1512, 109] on icon at bounding box center [1514, 106] width 9 height 9
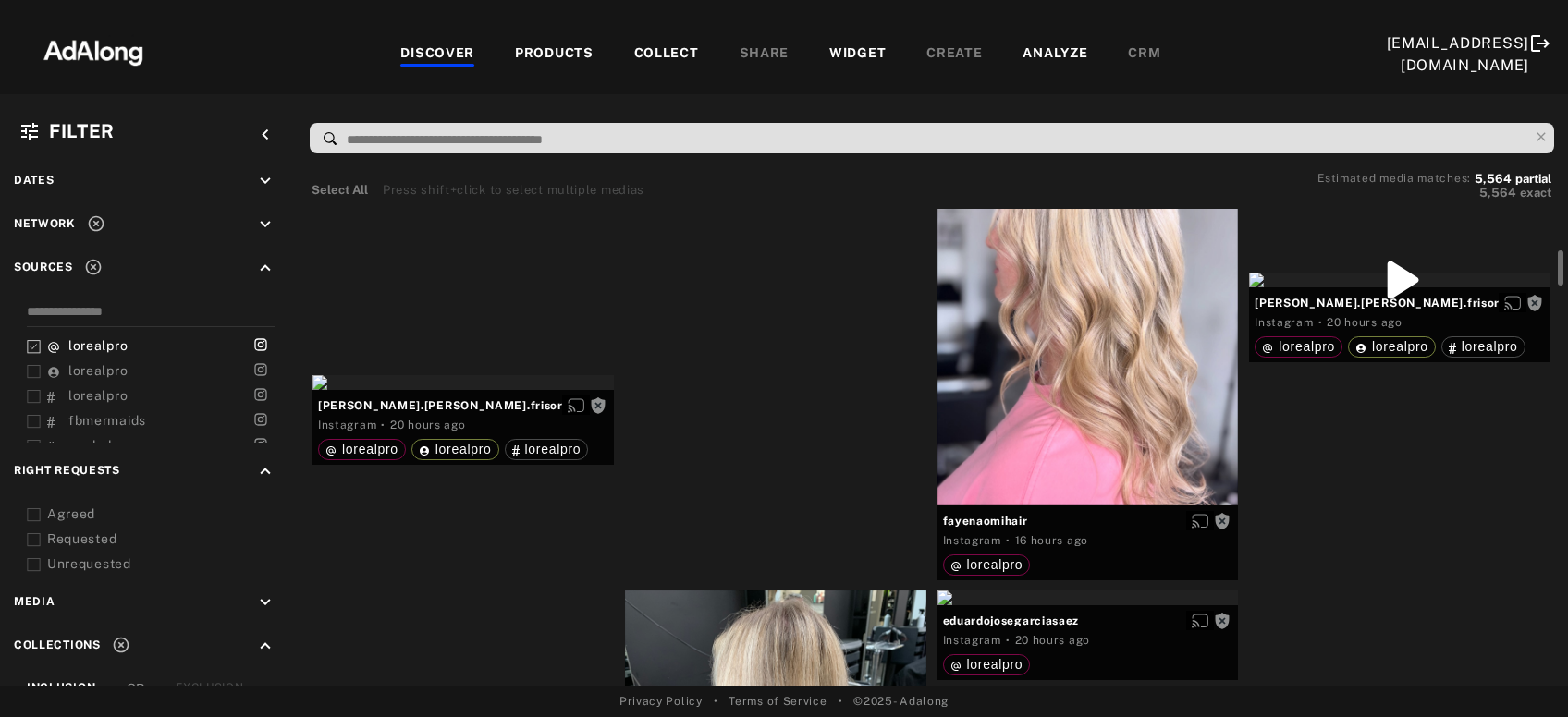
scroll to position [1892, 0]
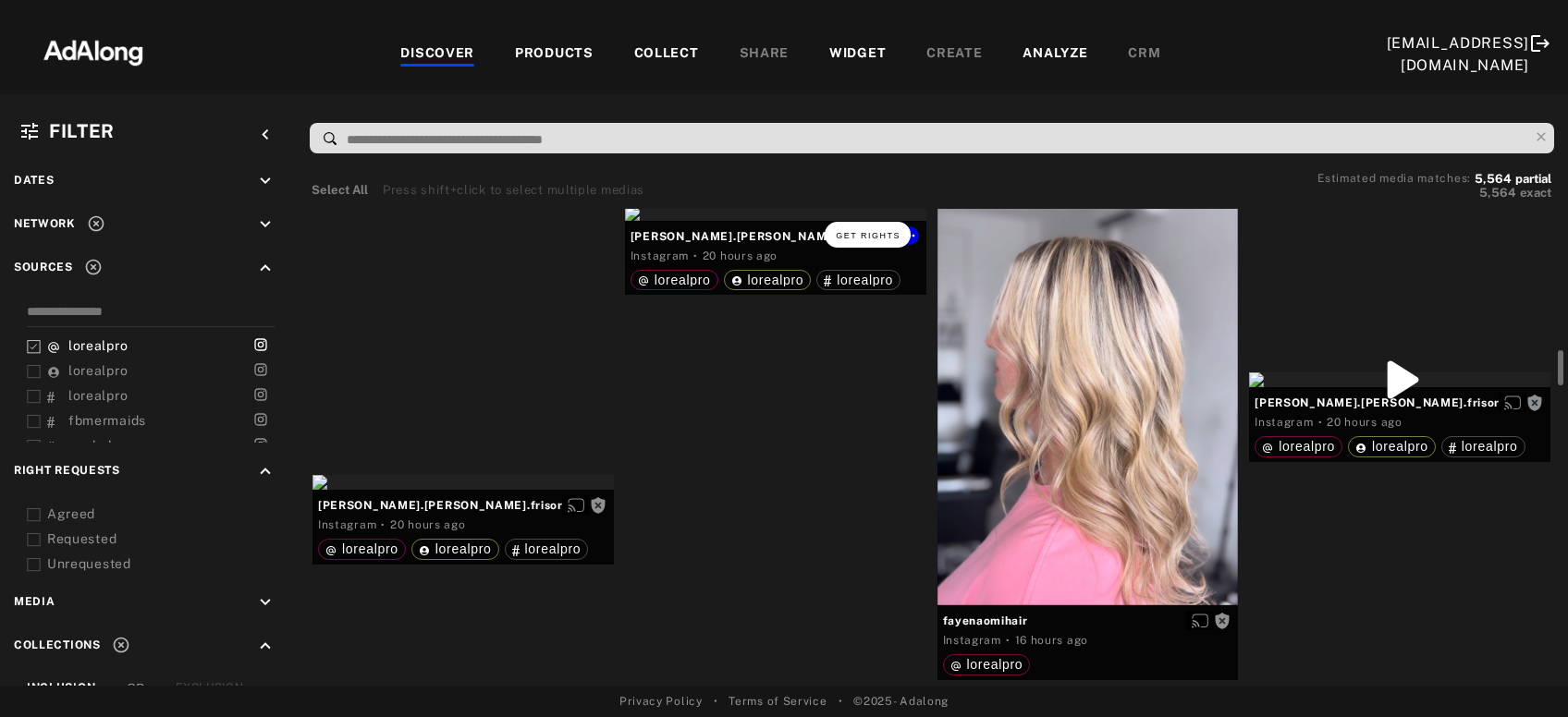
click at [901, 235] on button "Get rights" at bounding box center [867, 234] width 85 height 26
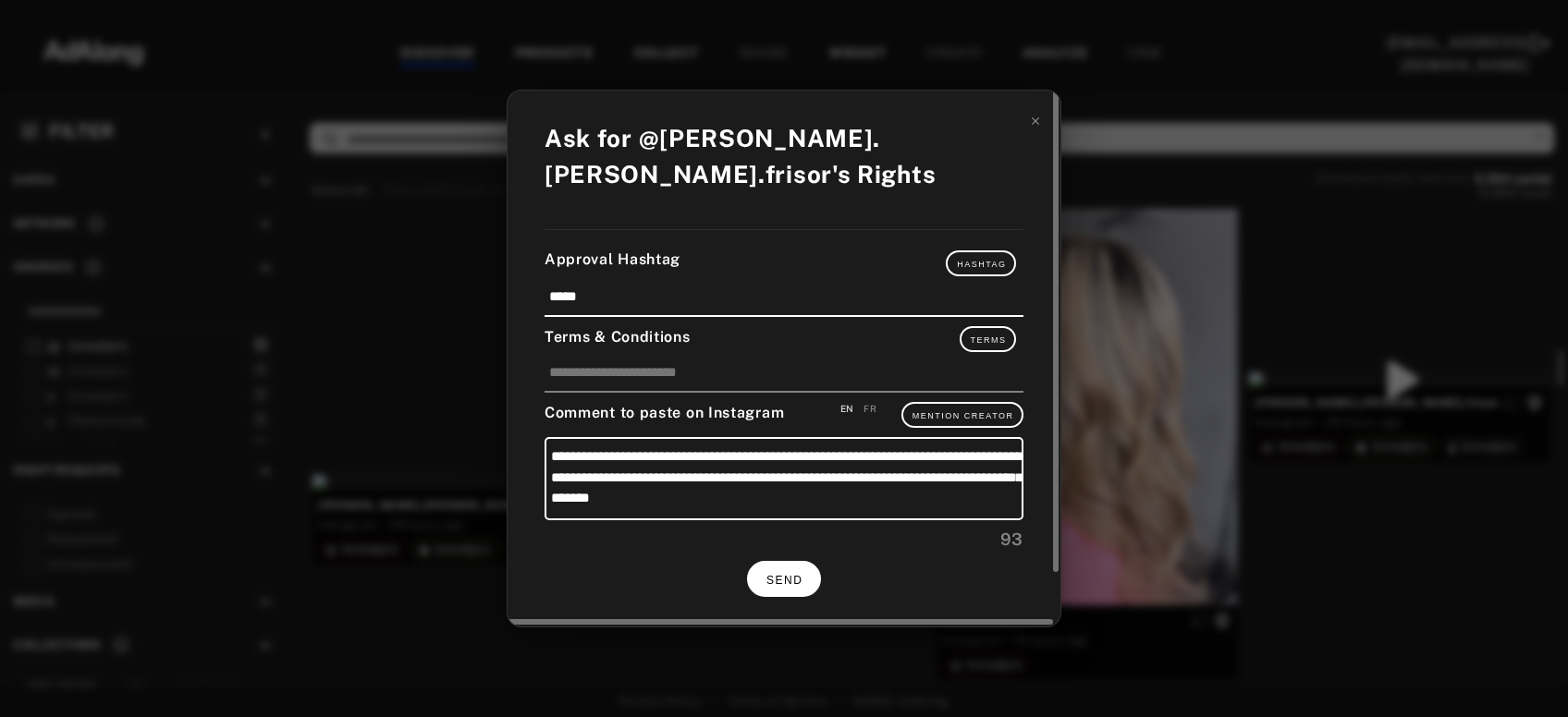
click at [796, 574] on span "SEND" at bounding box center [784, 581] width 36 height 13
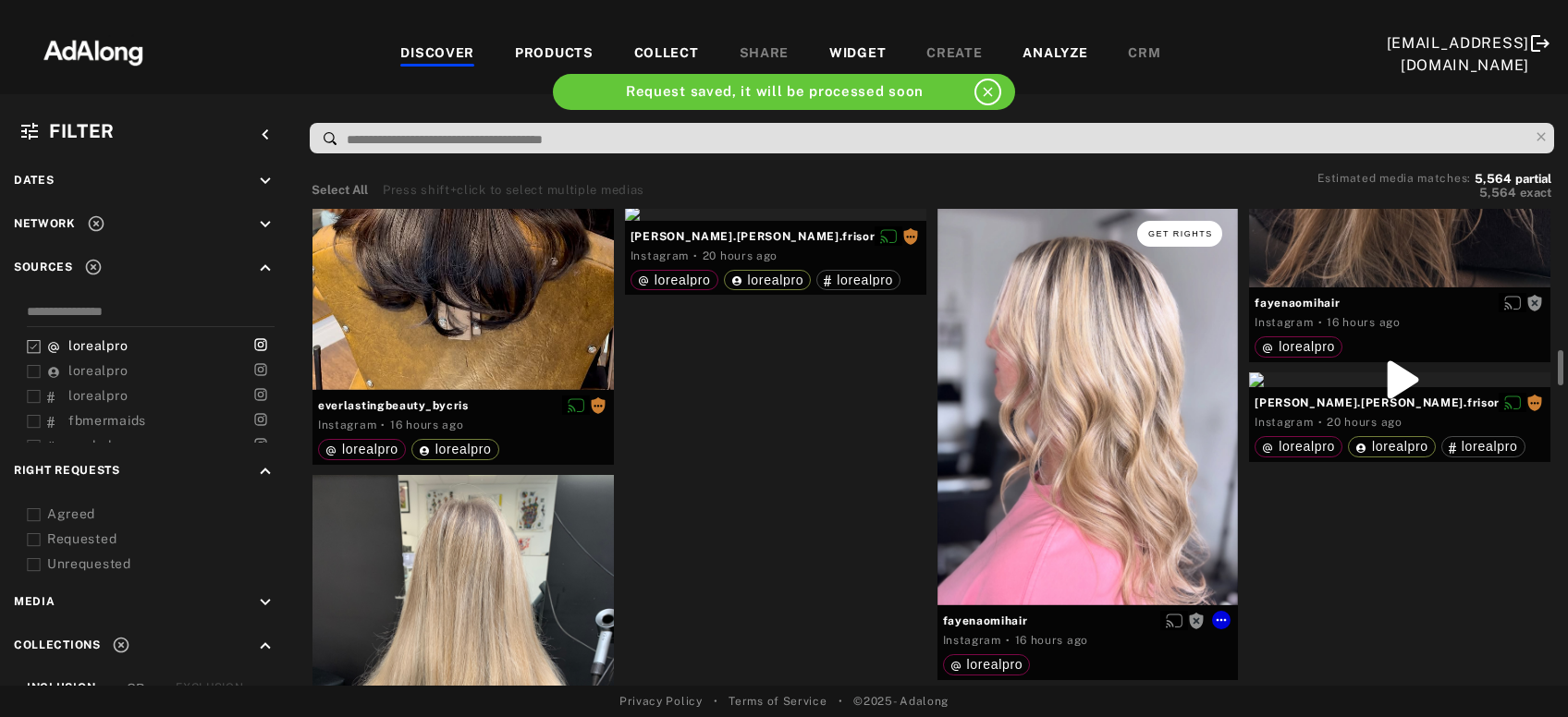
click at [1194, 231] on span "Get rights" at bounding box center [1182, 234] width 65 height 10
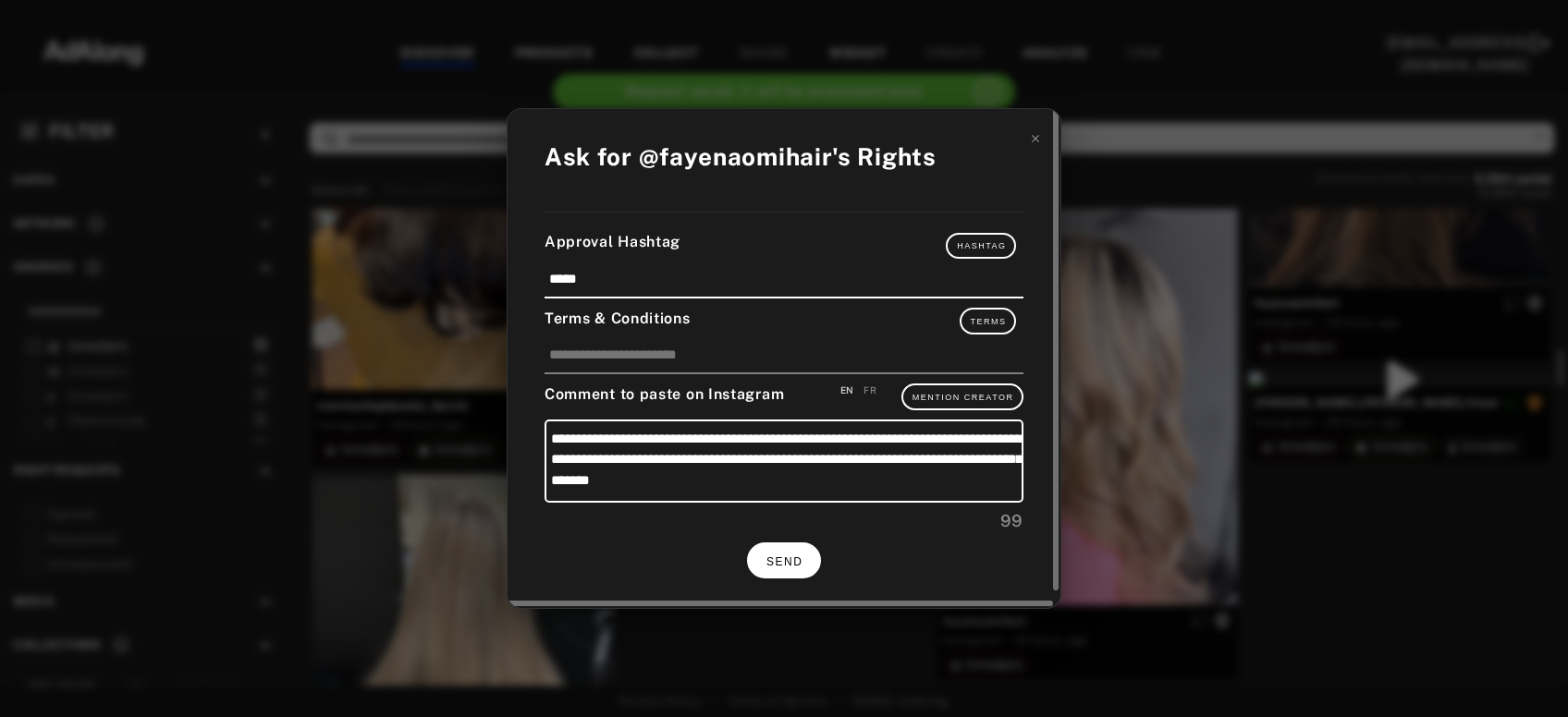
click at [808, 553] on button "SEND" at bounding box center [784, 561] width 74 height 36
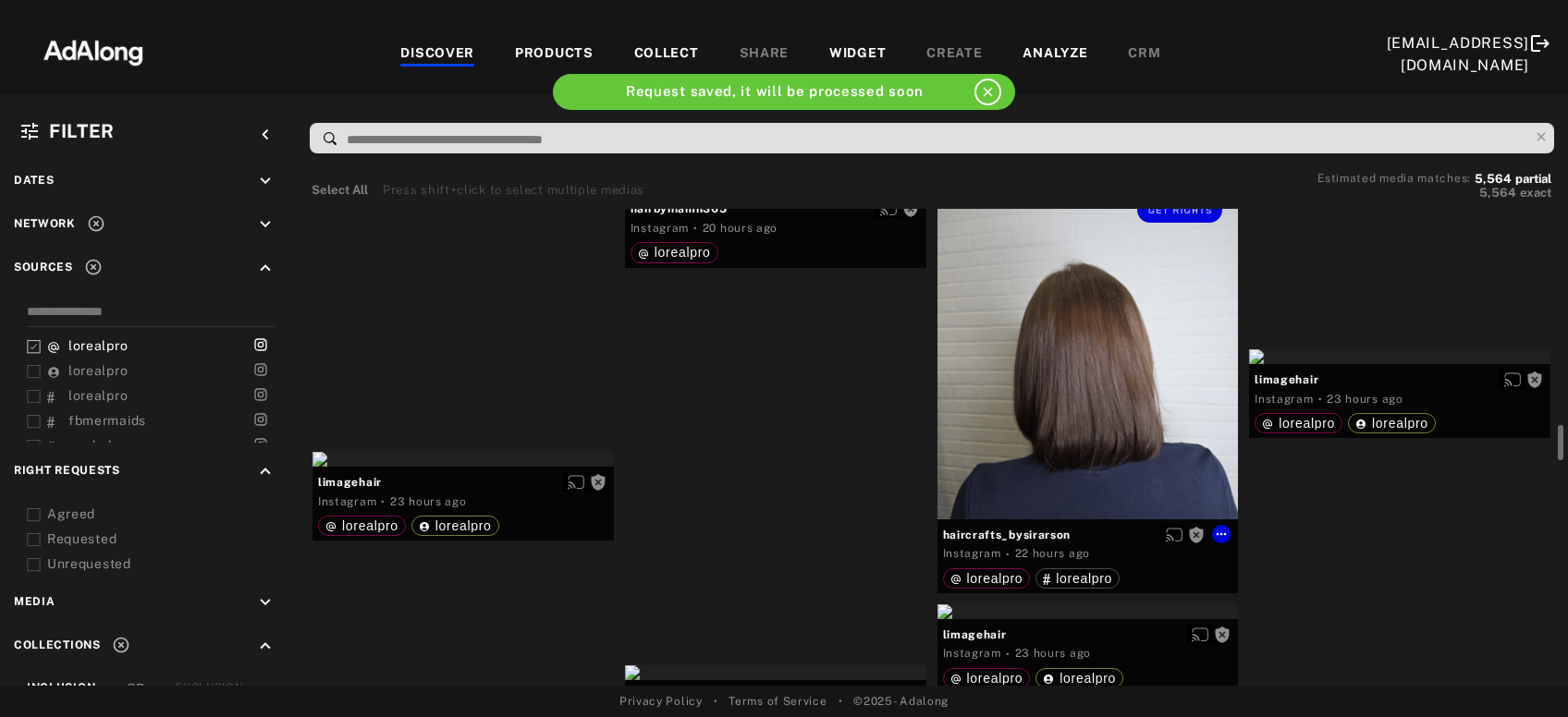
scroll to position [2788, 0]
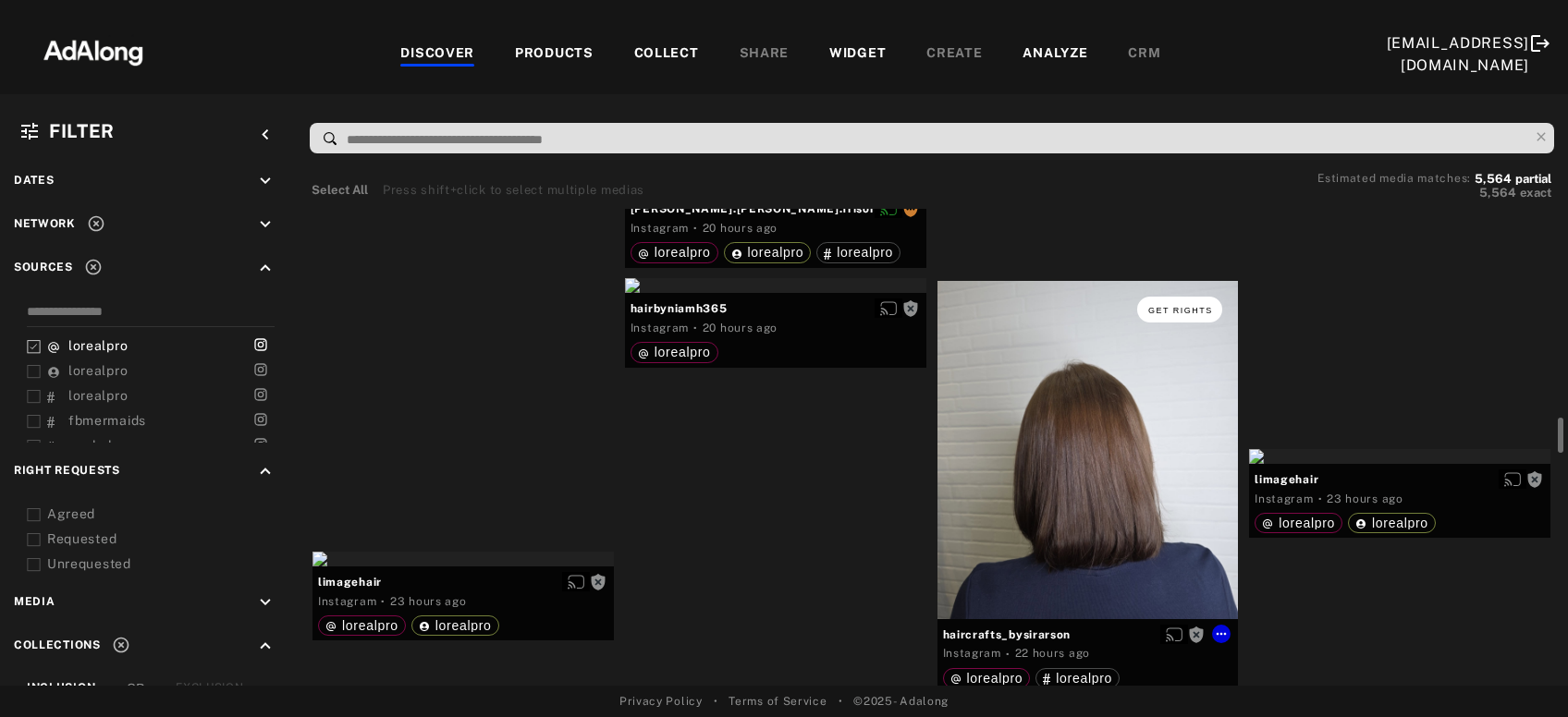
click at [1196, 306] on span "Get rights" at bounding box center [1182, 311] width 65 height 10
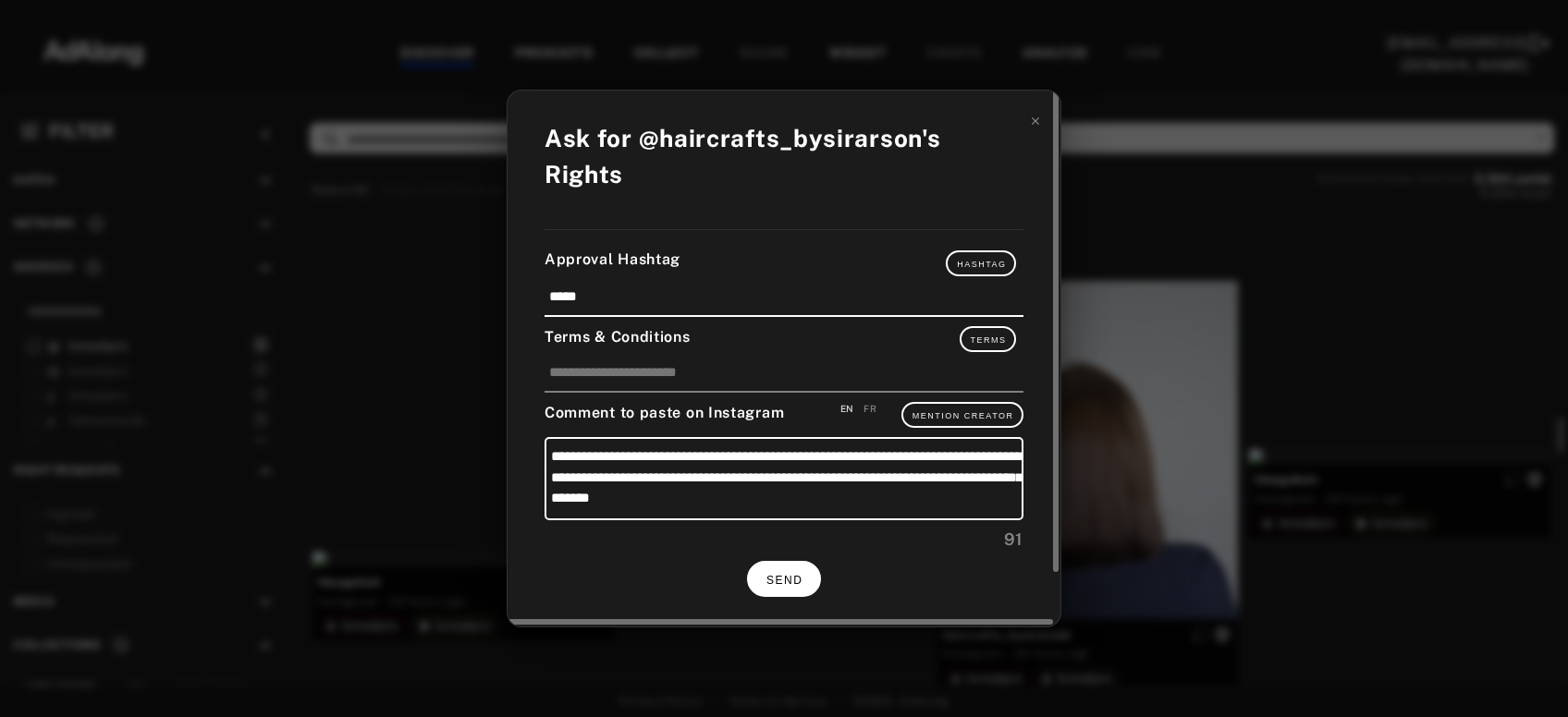
click at [793, 574] on span "SEND" at bounding box center [784, 581] width 36 height 13
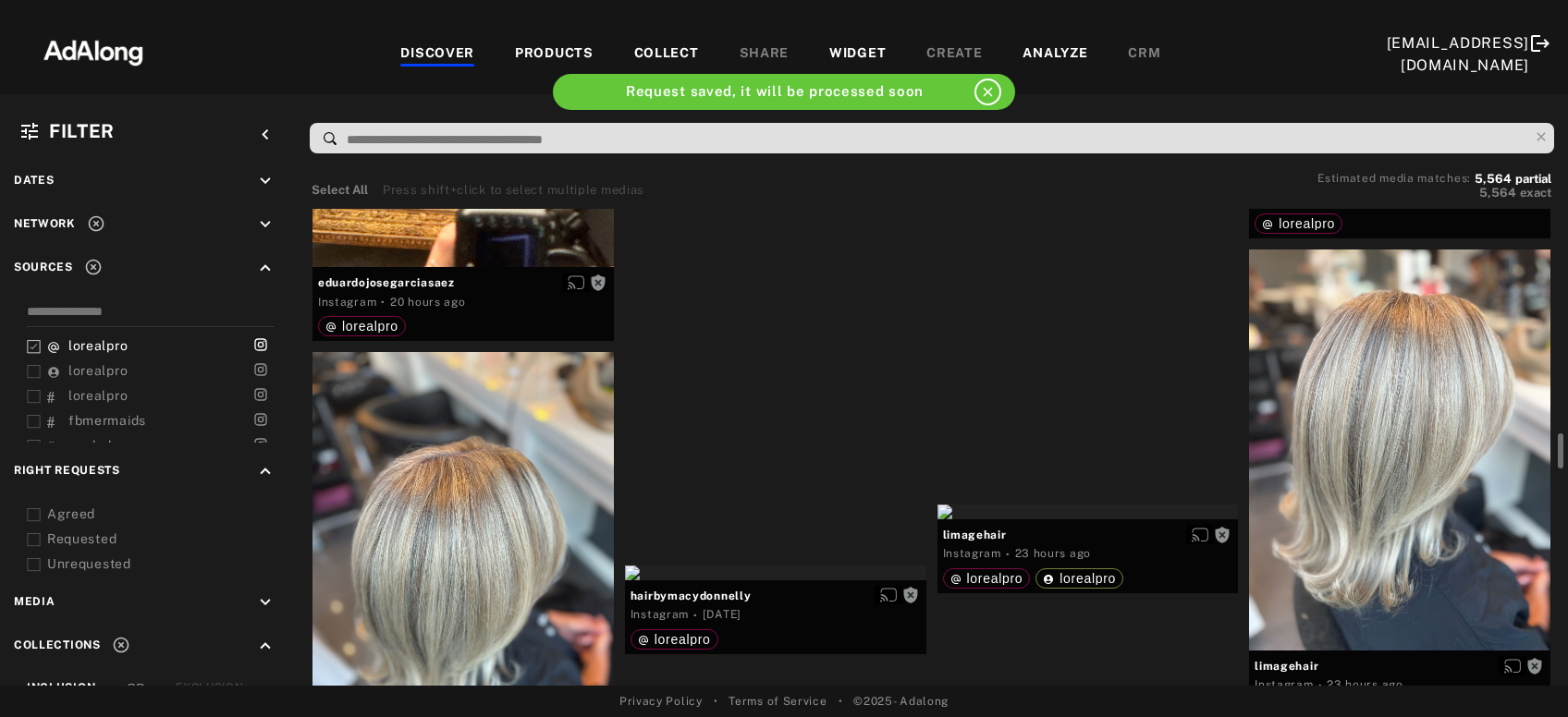
scroll to position [3088, 0]
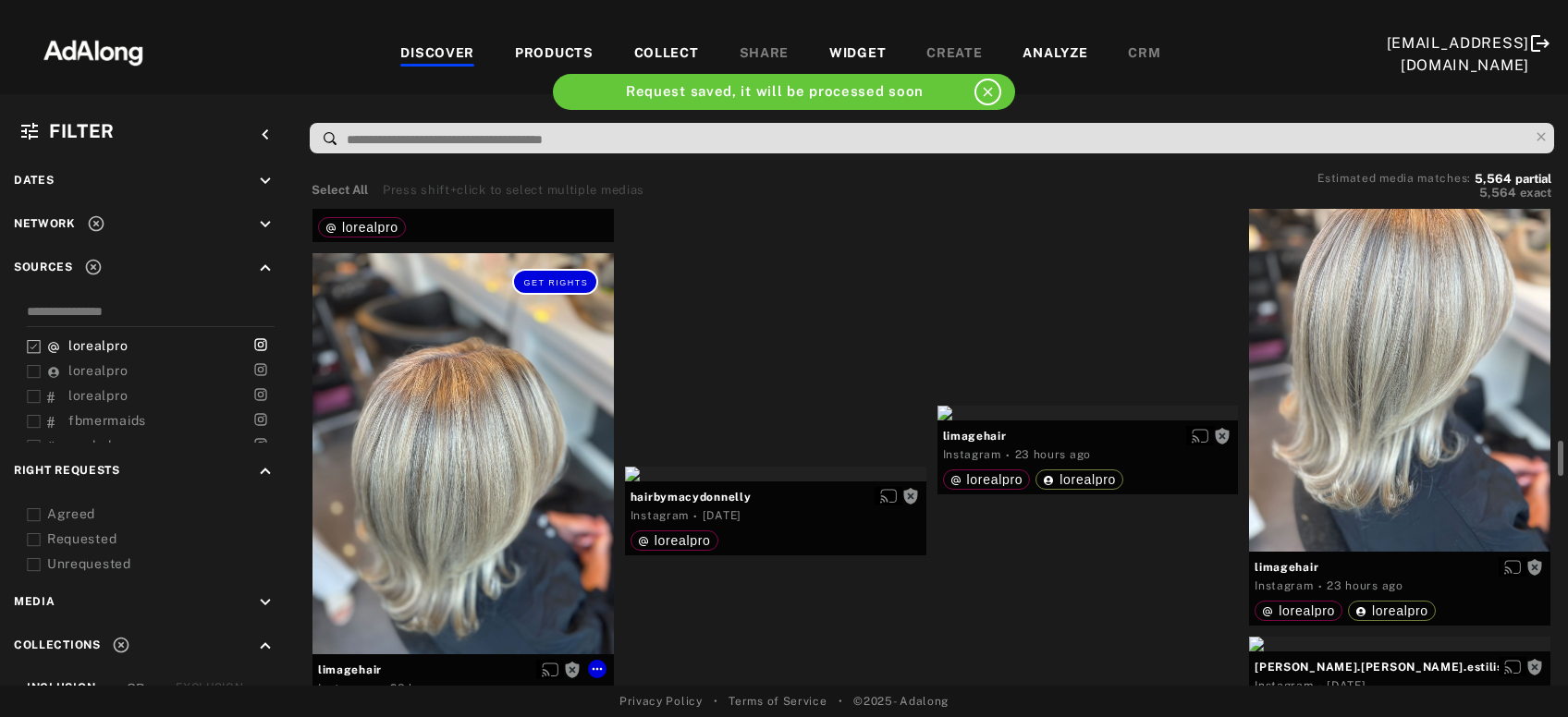
click at [545, 285] on button "Get rights" at bounding box center [554, 282] width 85 height 26
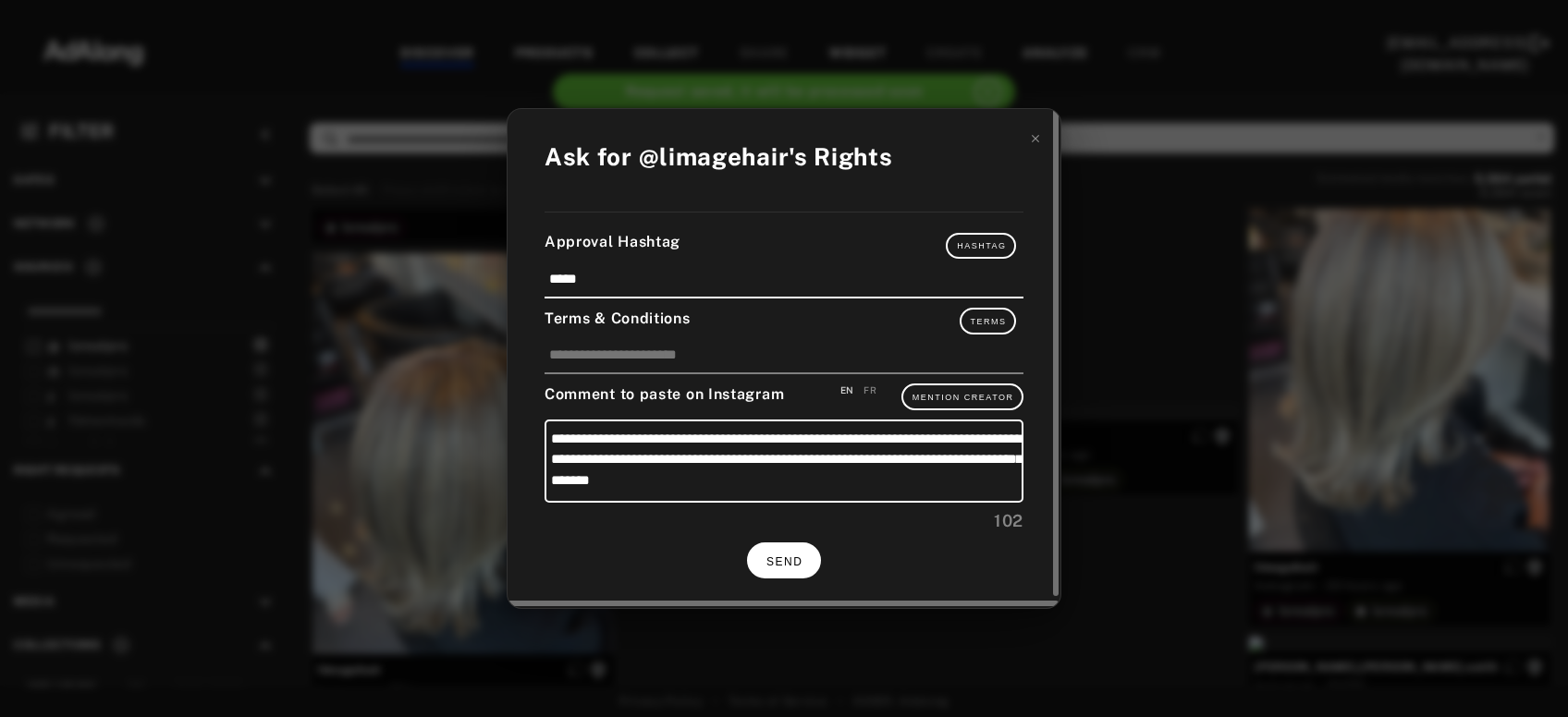
click at [776, 562] on span "SEND" at bounding box center [784, 563] width 36 height 13
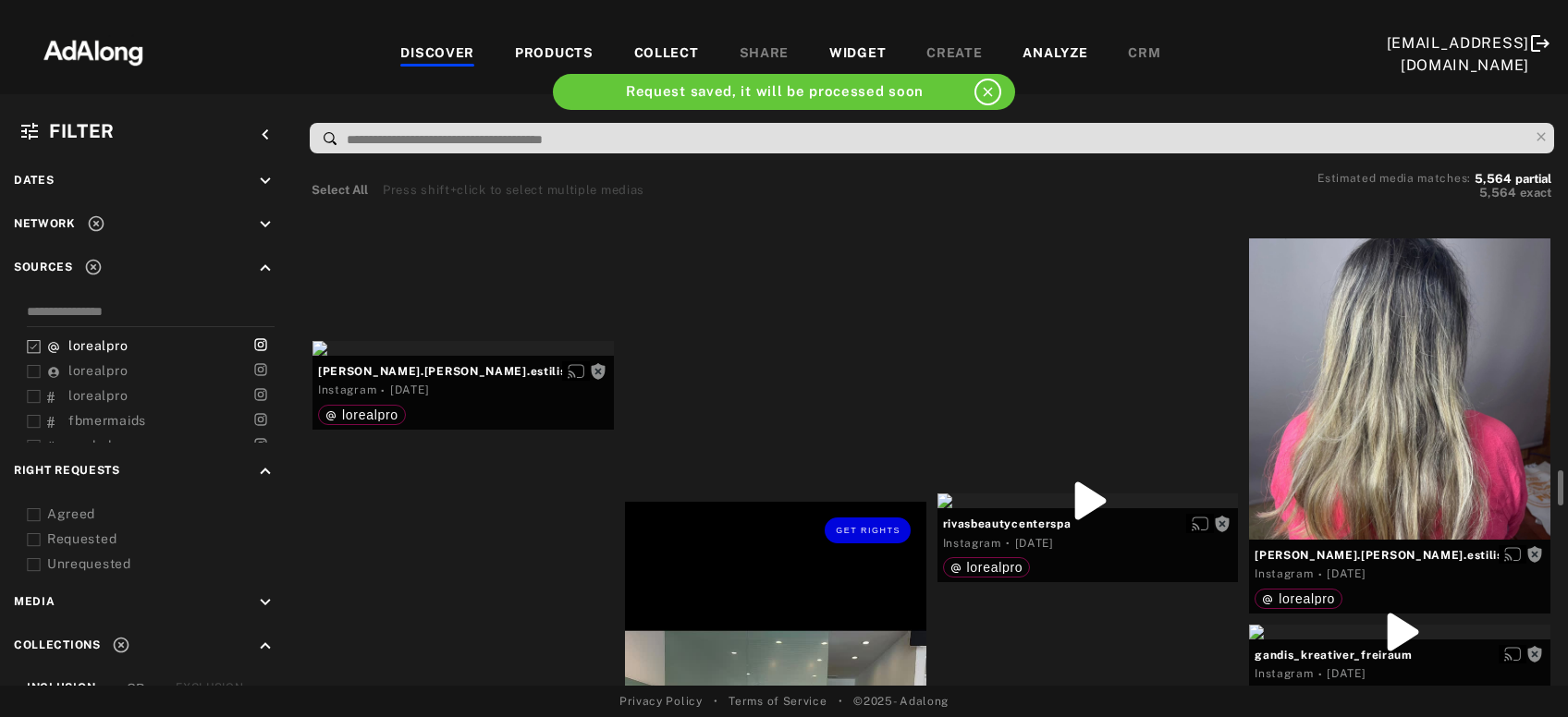
scroll to position [3585, 0]
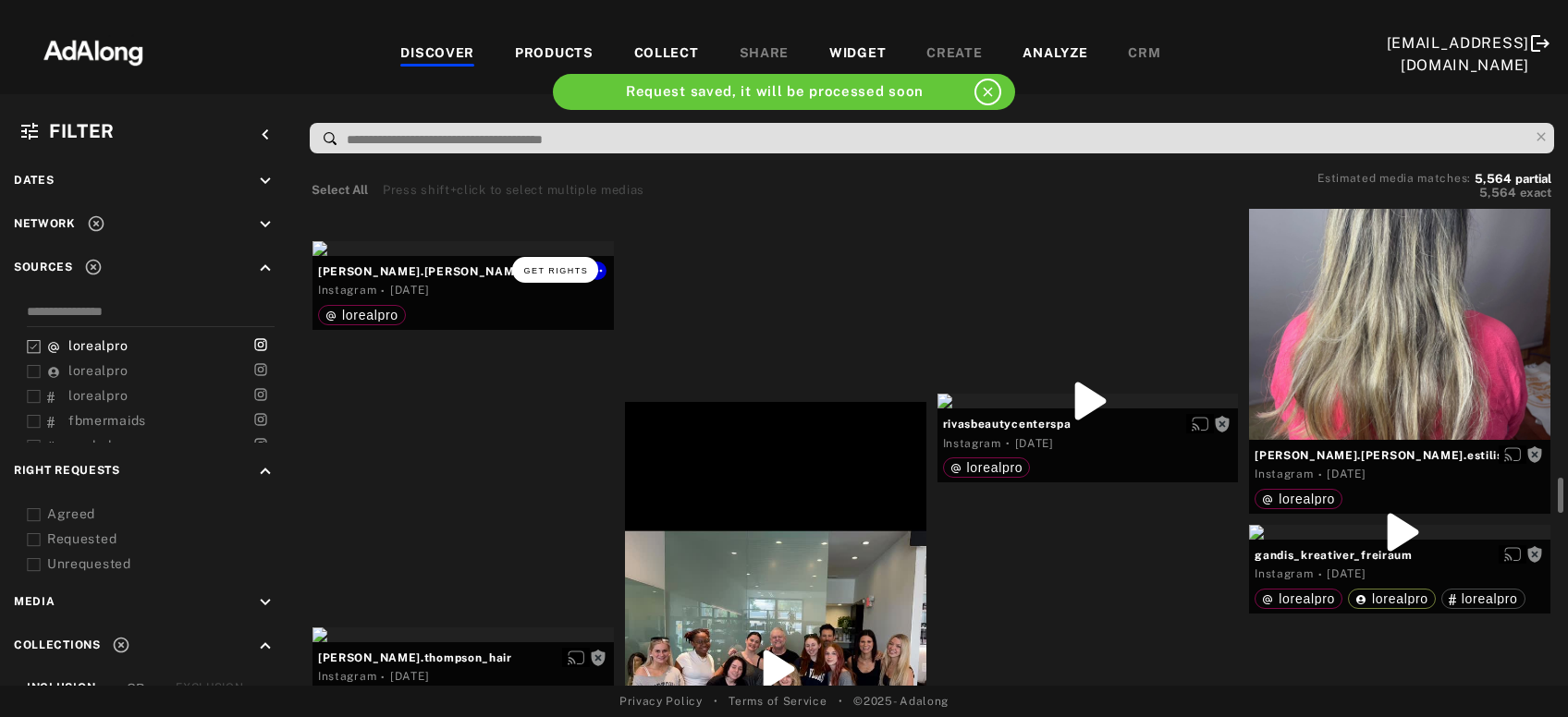
click at [565, 274] on button "Get rights" at bounding box center [554, 269] width 85 height 26
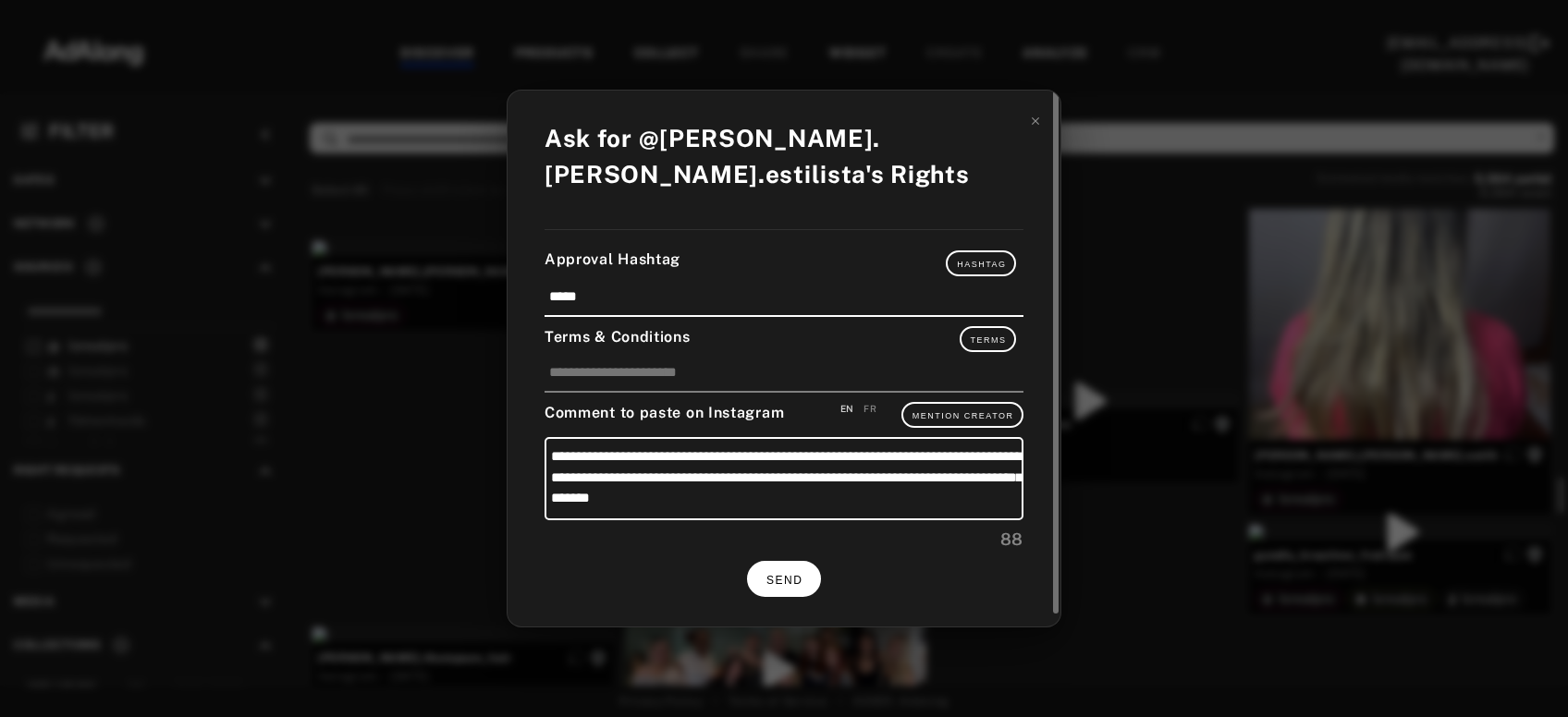
click at [794, 578] on span "SEND" at bounding box center [784, 581] width 36 height 13
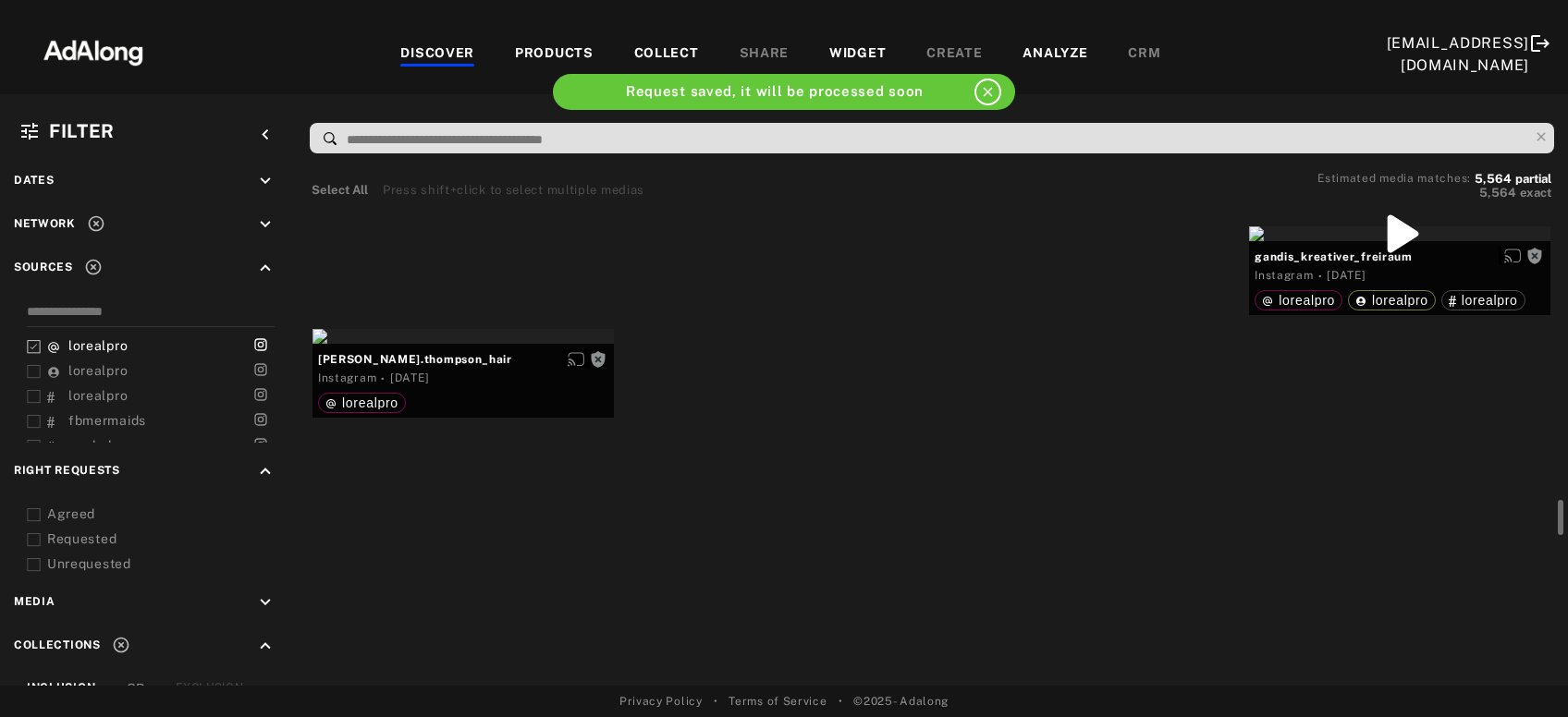
scroll to position [3984, 0]
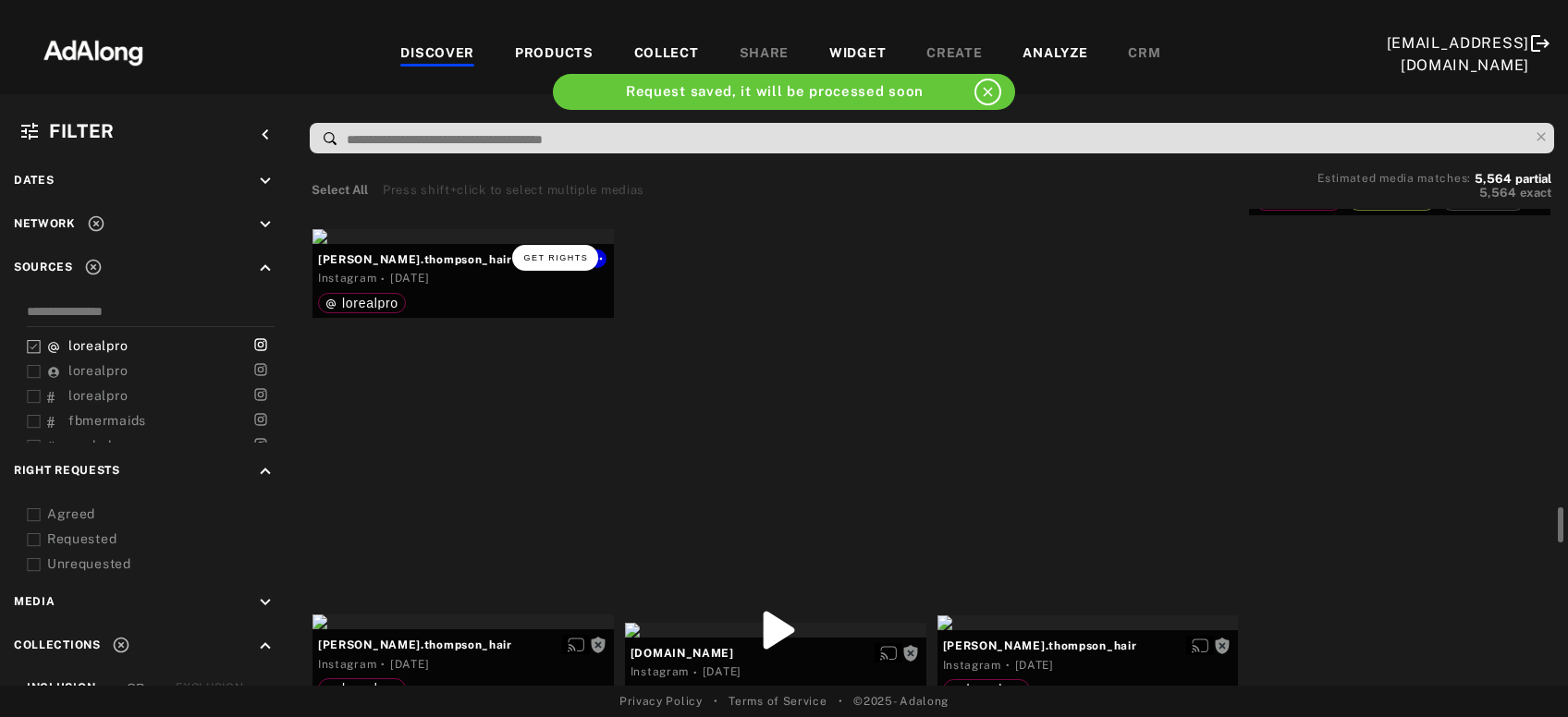
click at [561, 250] on button "Get rights" at bounding box center [554, 258] width 85 height 26
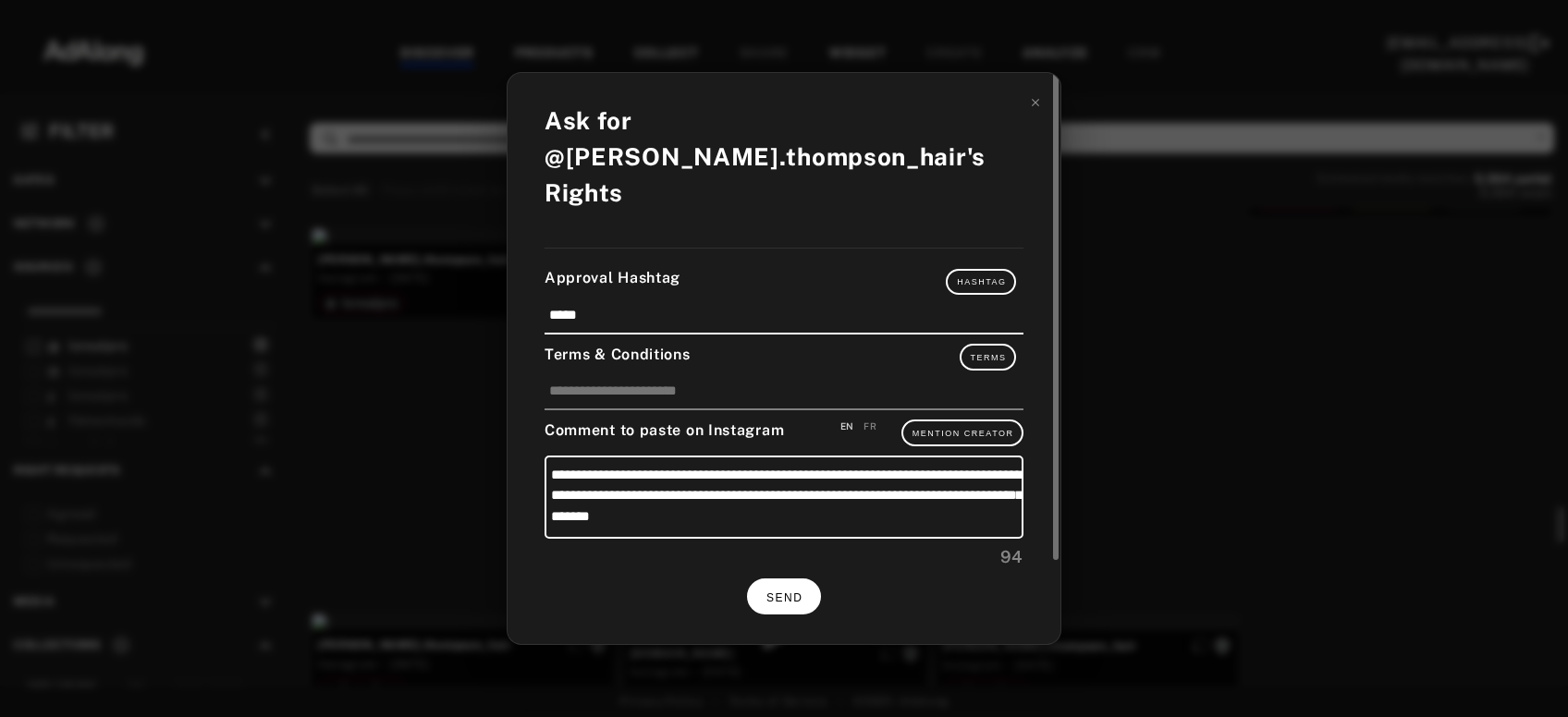
click at [788, 579] on button "SEND" at bounding box center [784, 597] width 74 height 36
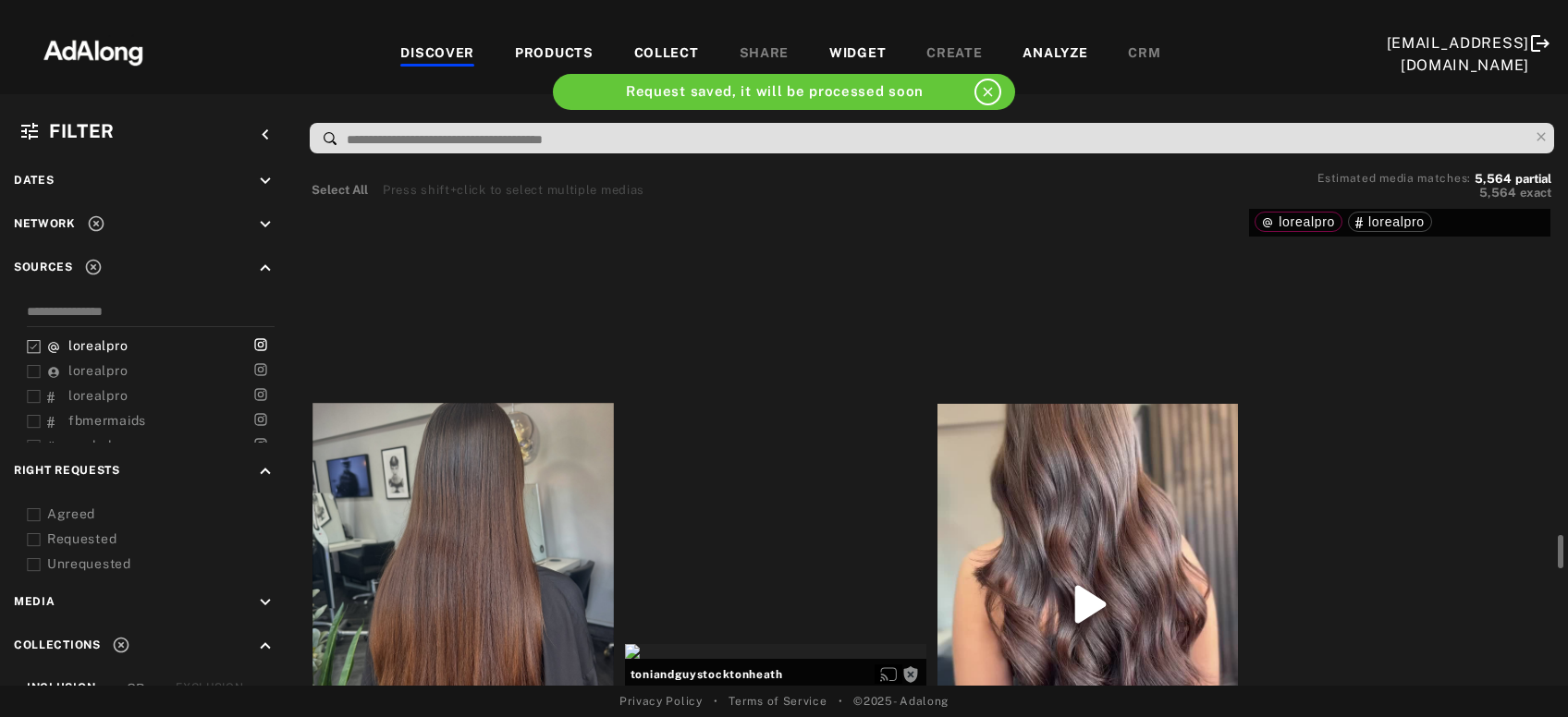
scroll to position [4482, 0]
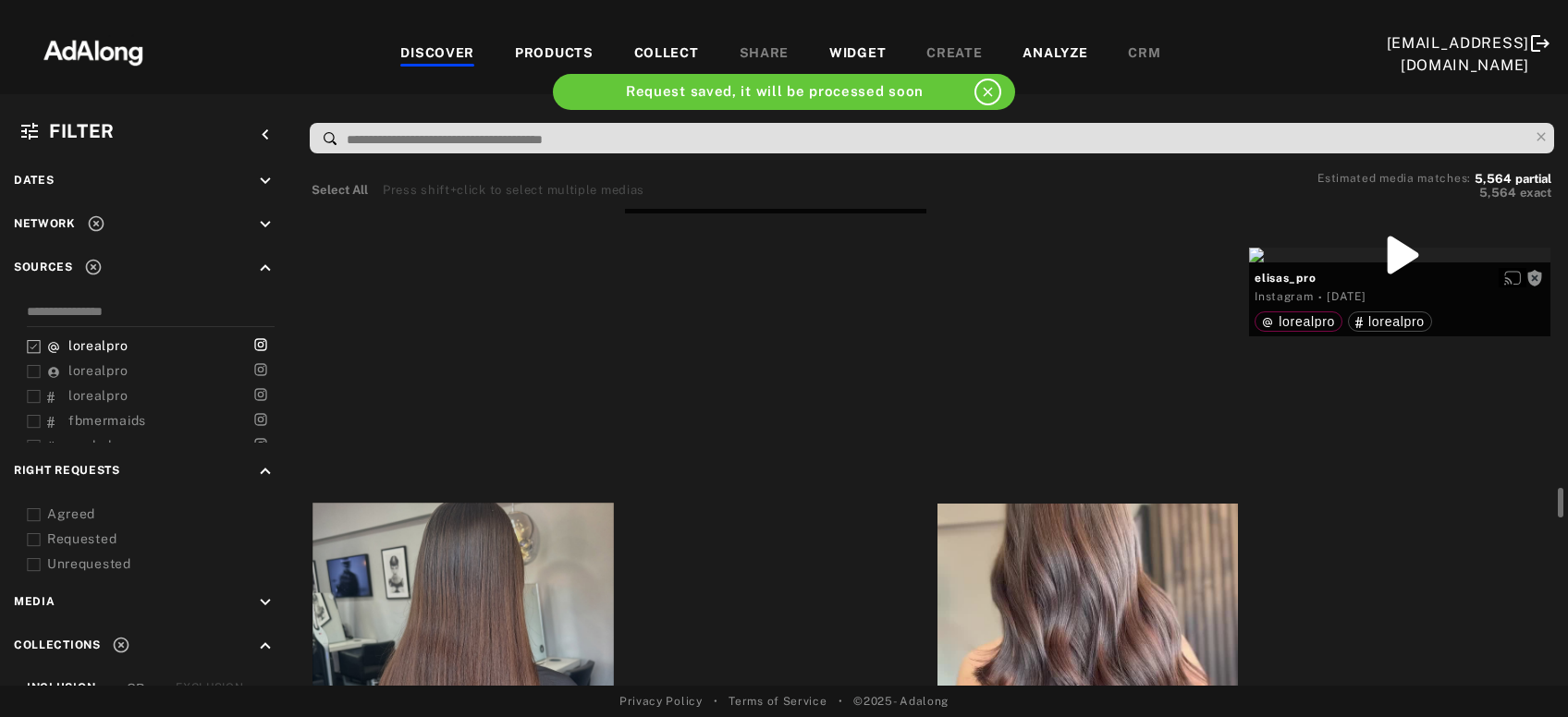
click at [788, 140] on div "Get rights" at bounding box center [776, 131] width 301 height 14
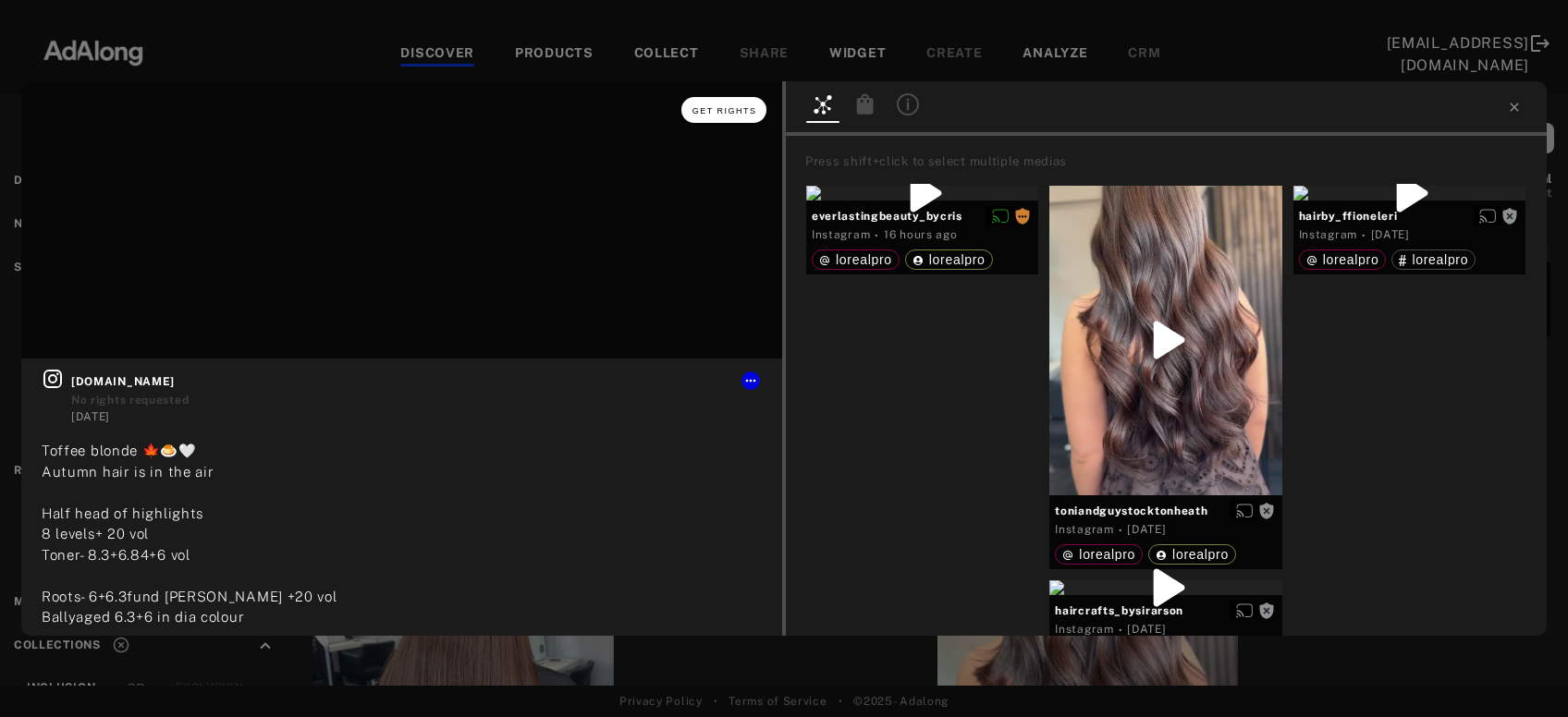
click at [743, 101] on button "Get rights" at bounding box center [724, 109] width 85 height 26
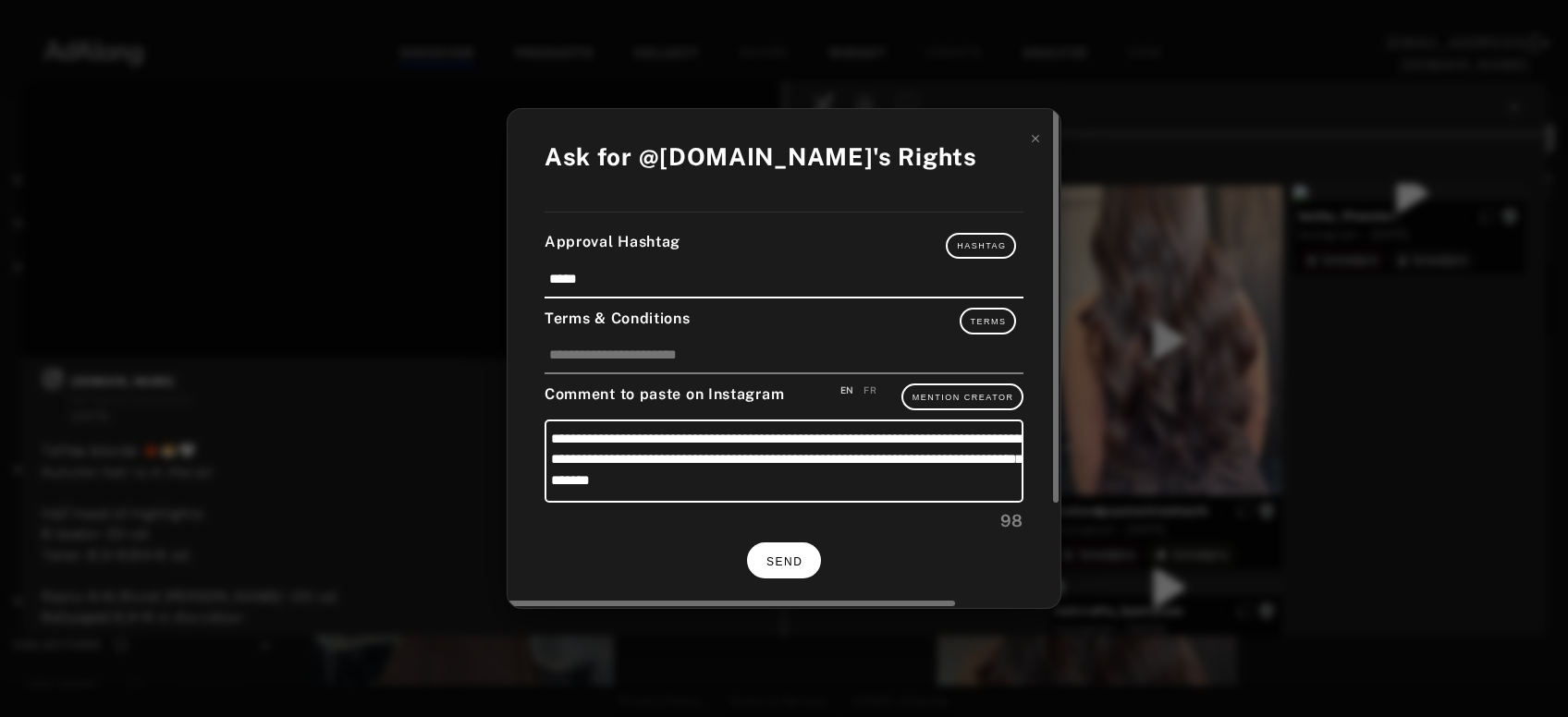
click at [793, 550] on button "SEND" at bounding box center [784, 561] width 74 height 36
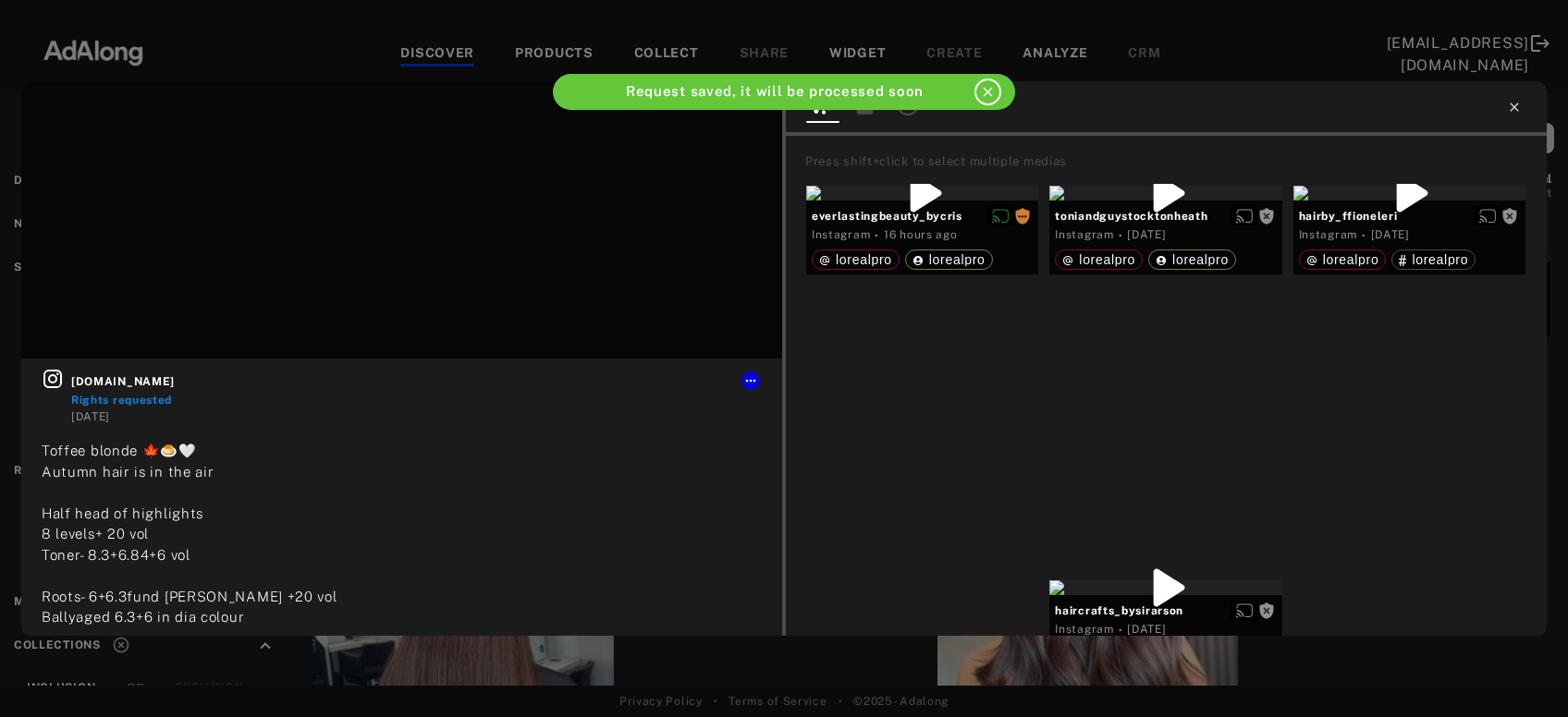
click at [1511, 107] on icon at bounding box center [1514, 106] width 14 height 14
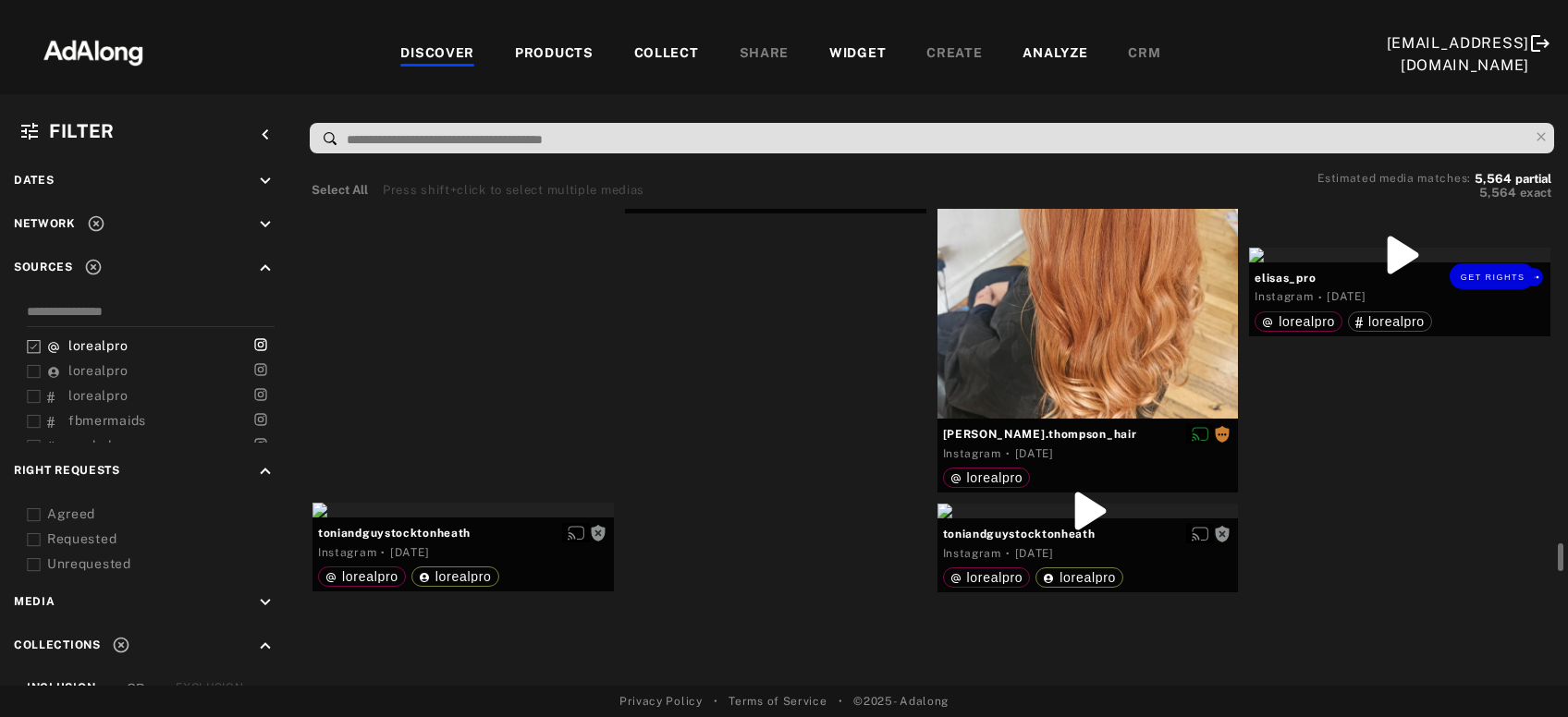
scroll to position [4682, 0]
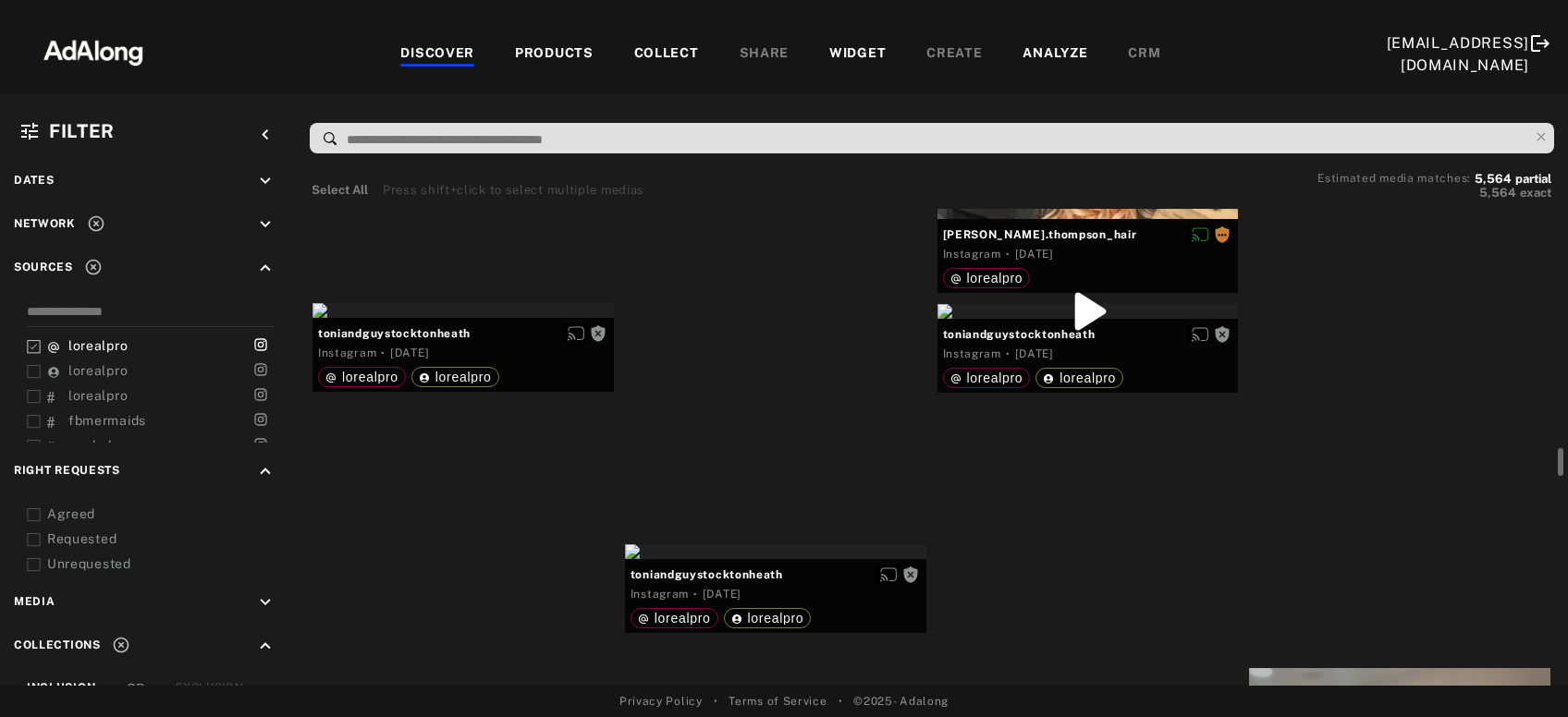
click at [1386, 63] on div "Get rights" at bounding box center [1400, 55] width 301 height 14
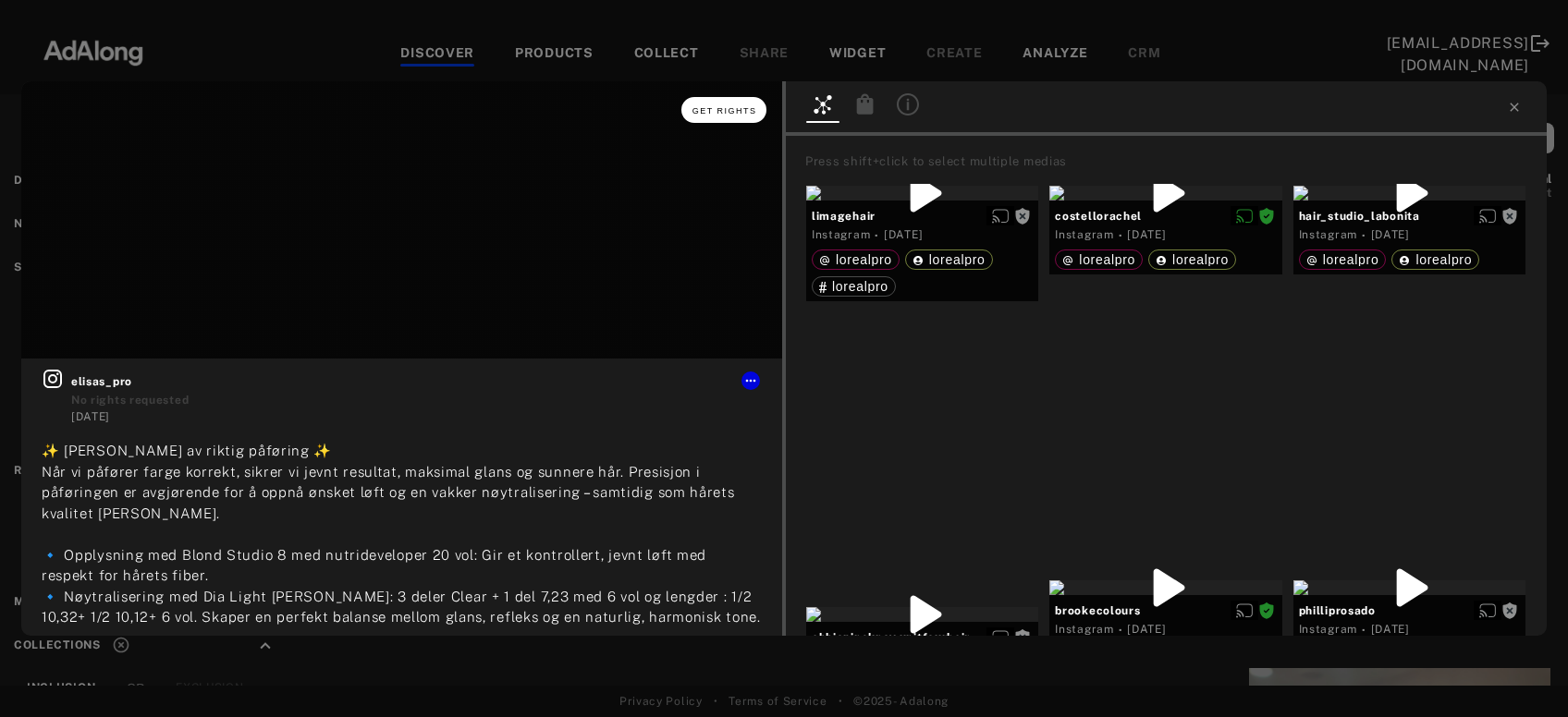
click at [704, 121] on button "Get rights" at bounding box center [724, 109] width 85 height 26
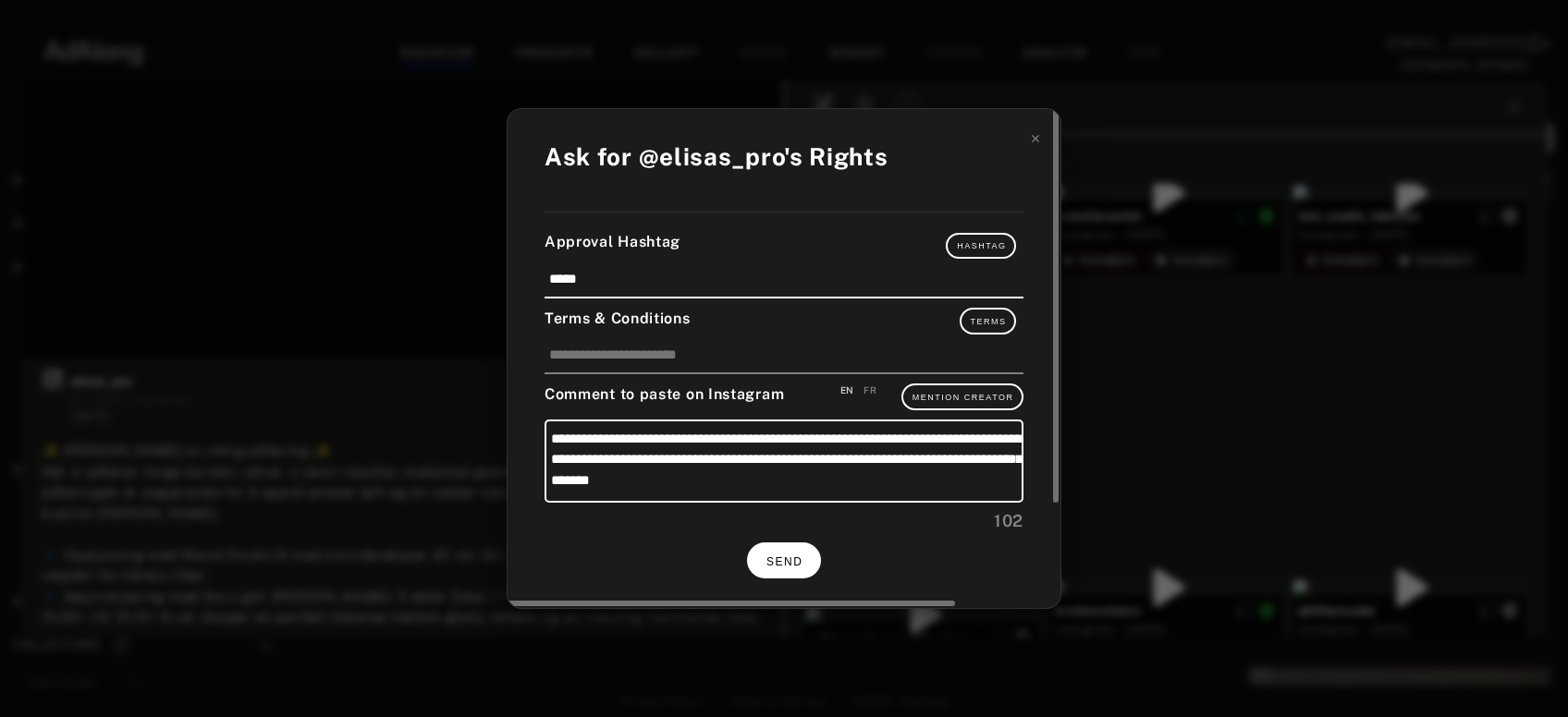
click at [795, 565] on button "SEND" at bounding box center [784, 561] width 74 height 36
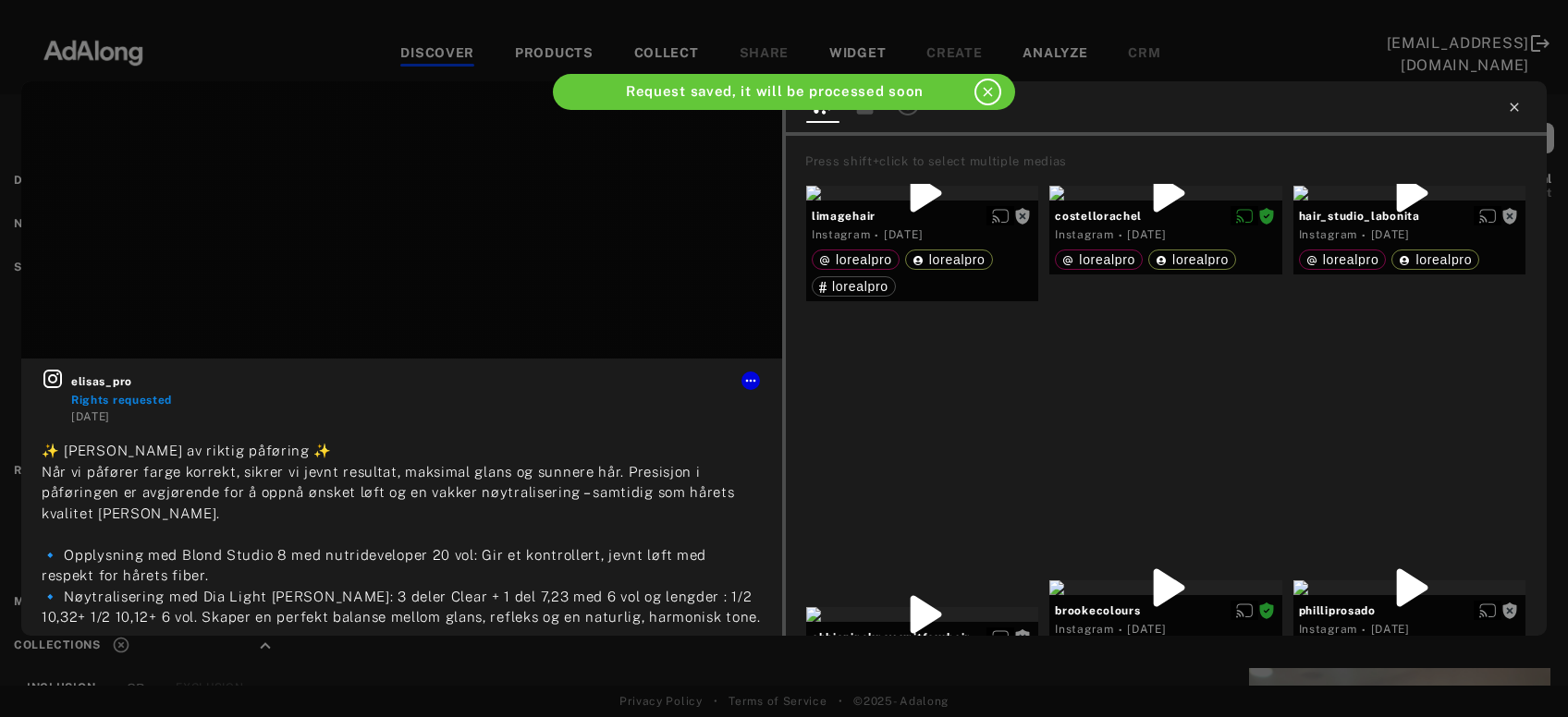
click at [1516, 104] on icon at bounding box center [1514, 106] width 9 height 9
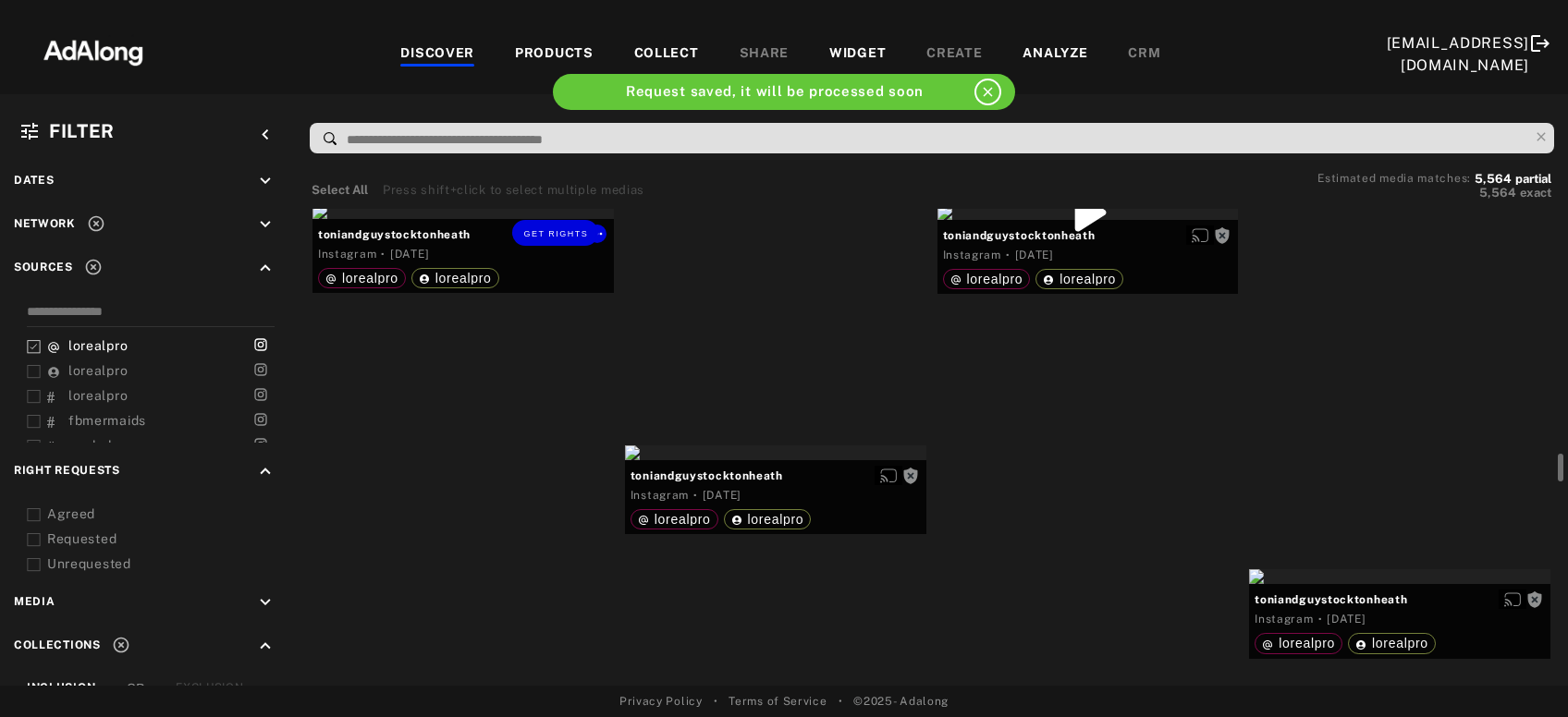
scroll to position [4682, 0]
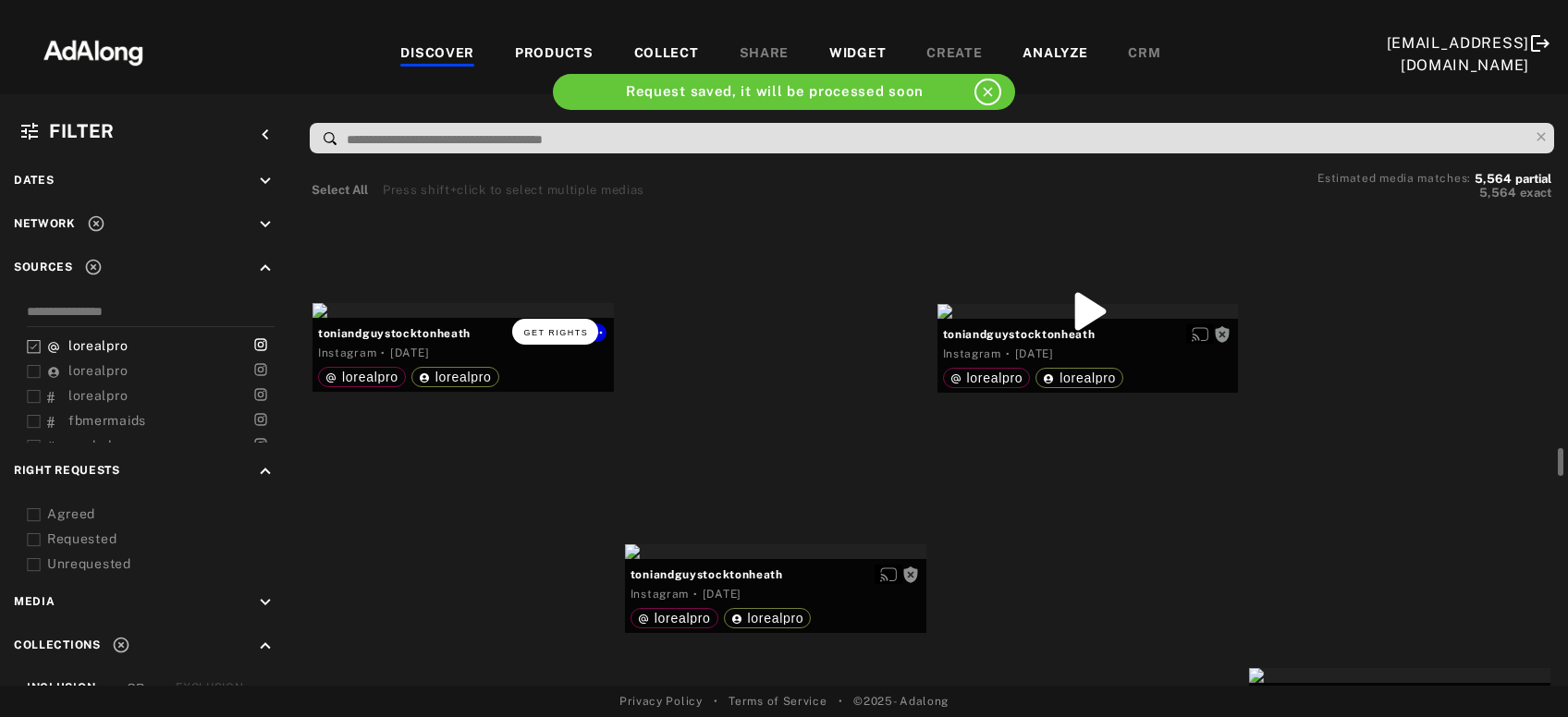
click at [559, 325] on button "Get rights" at bounding box center [554, 332] width 85 height 26
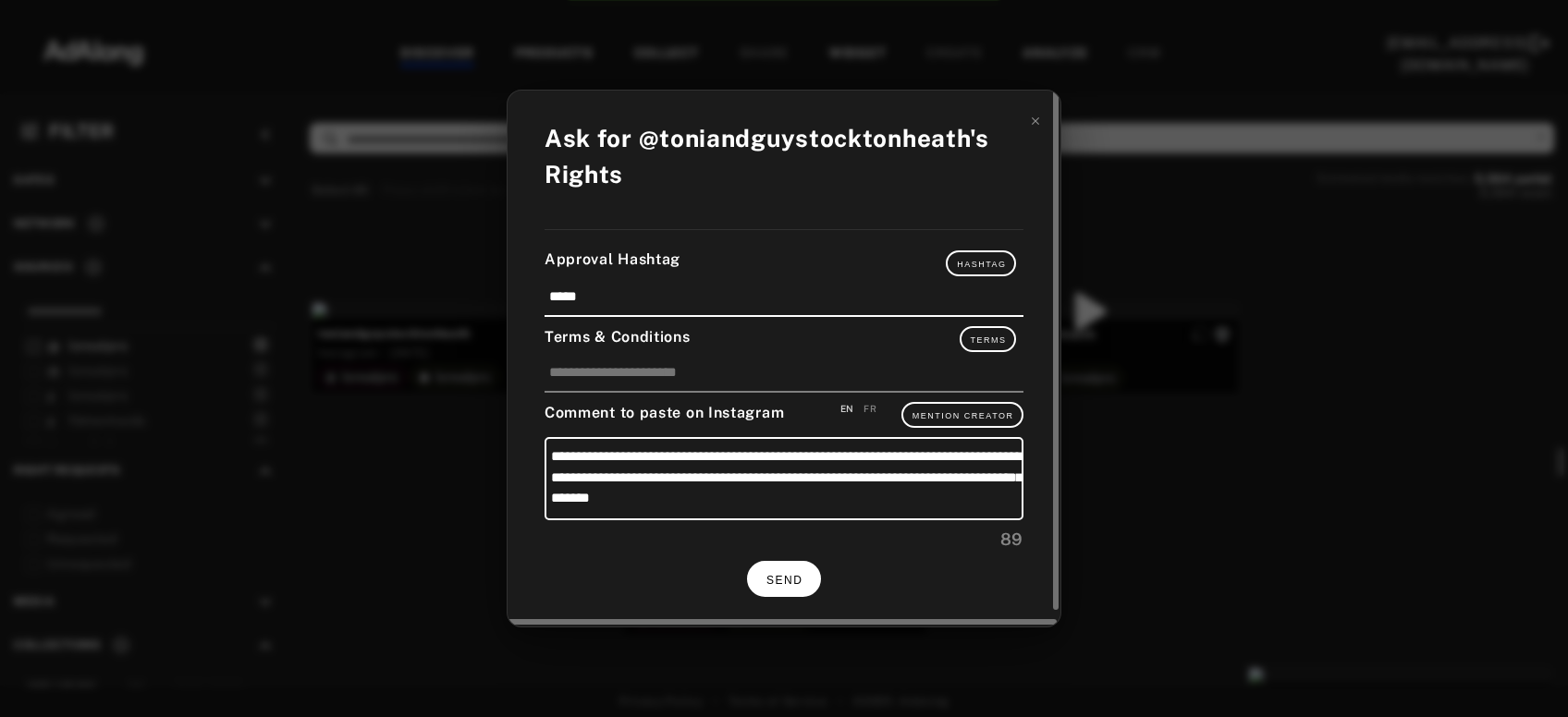
click at [792, 574] on span "SEND" at bounding box center [784, 581] width 36 height 13
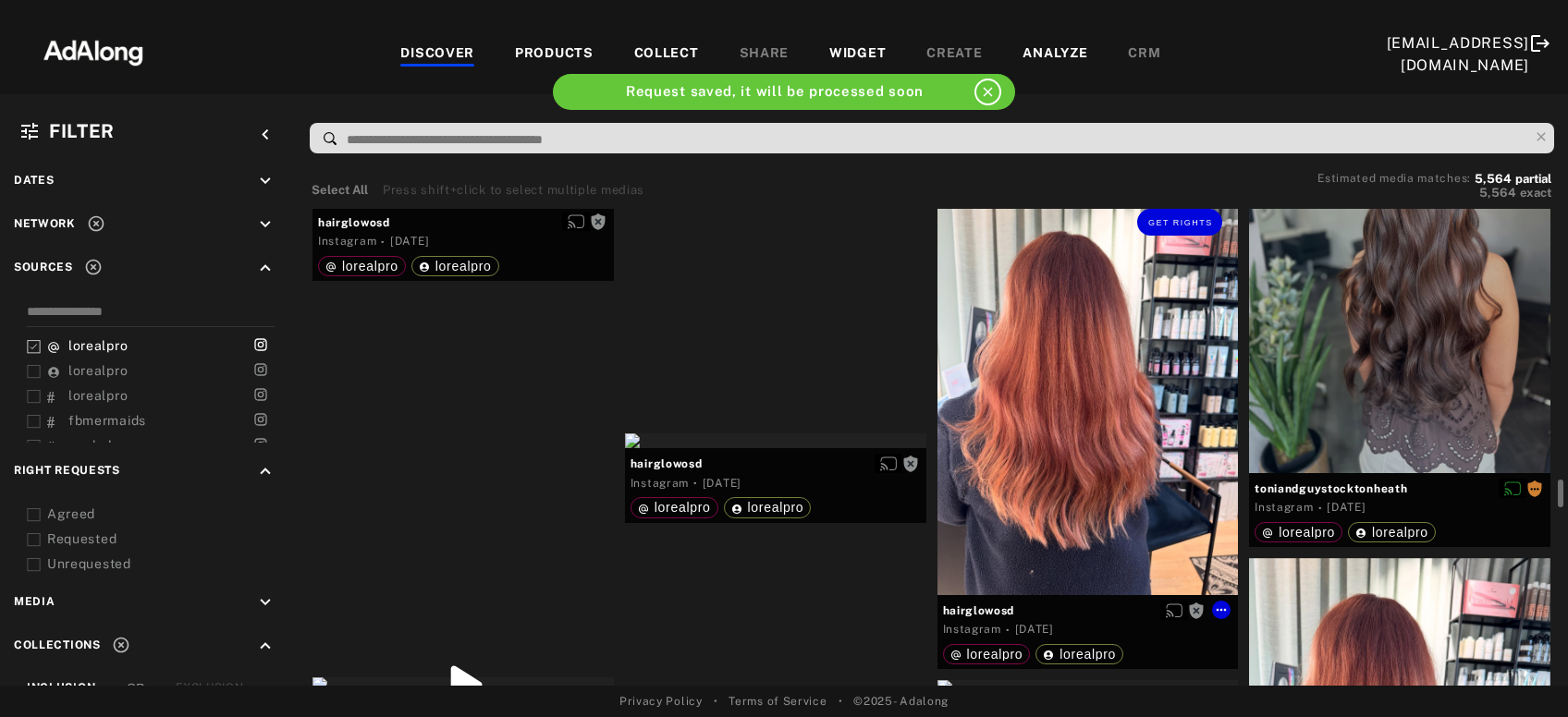
scroll to position [5179, 0]
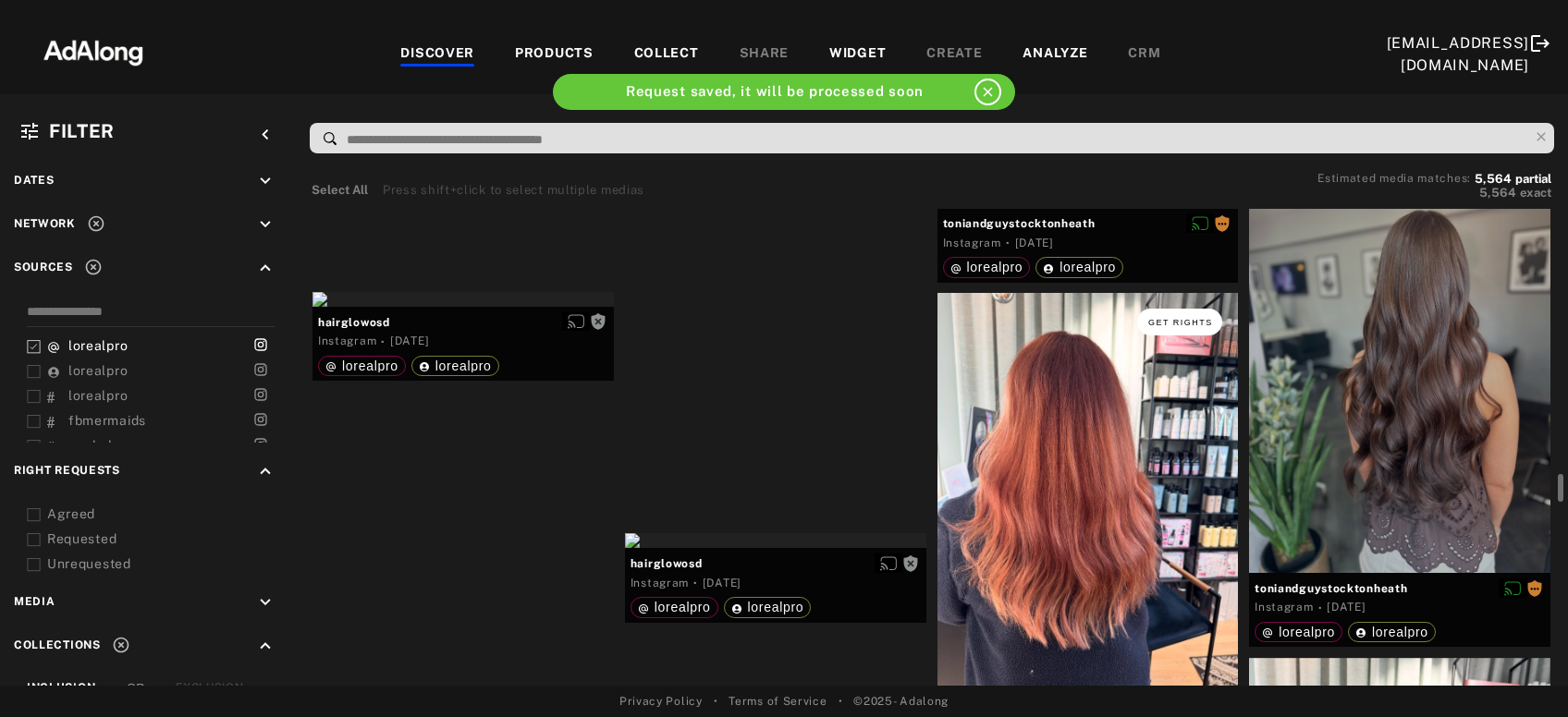
click at [1182, 327] on button "Get rights" at bounding box center [1180, 321] width 85 height 26
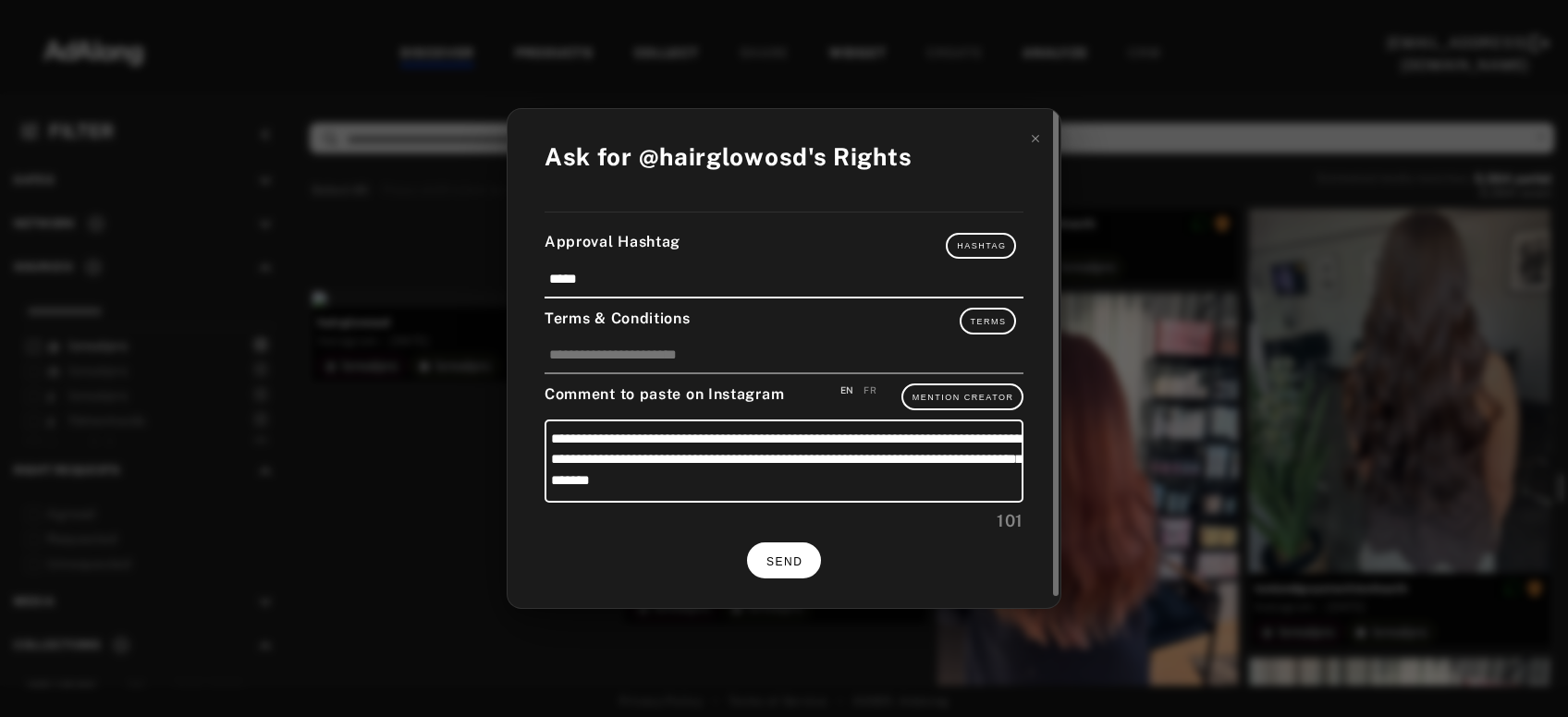
click at [791, 564] on button "SEND" at bounding box center [784, 561] width 74 height 36
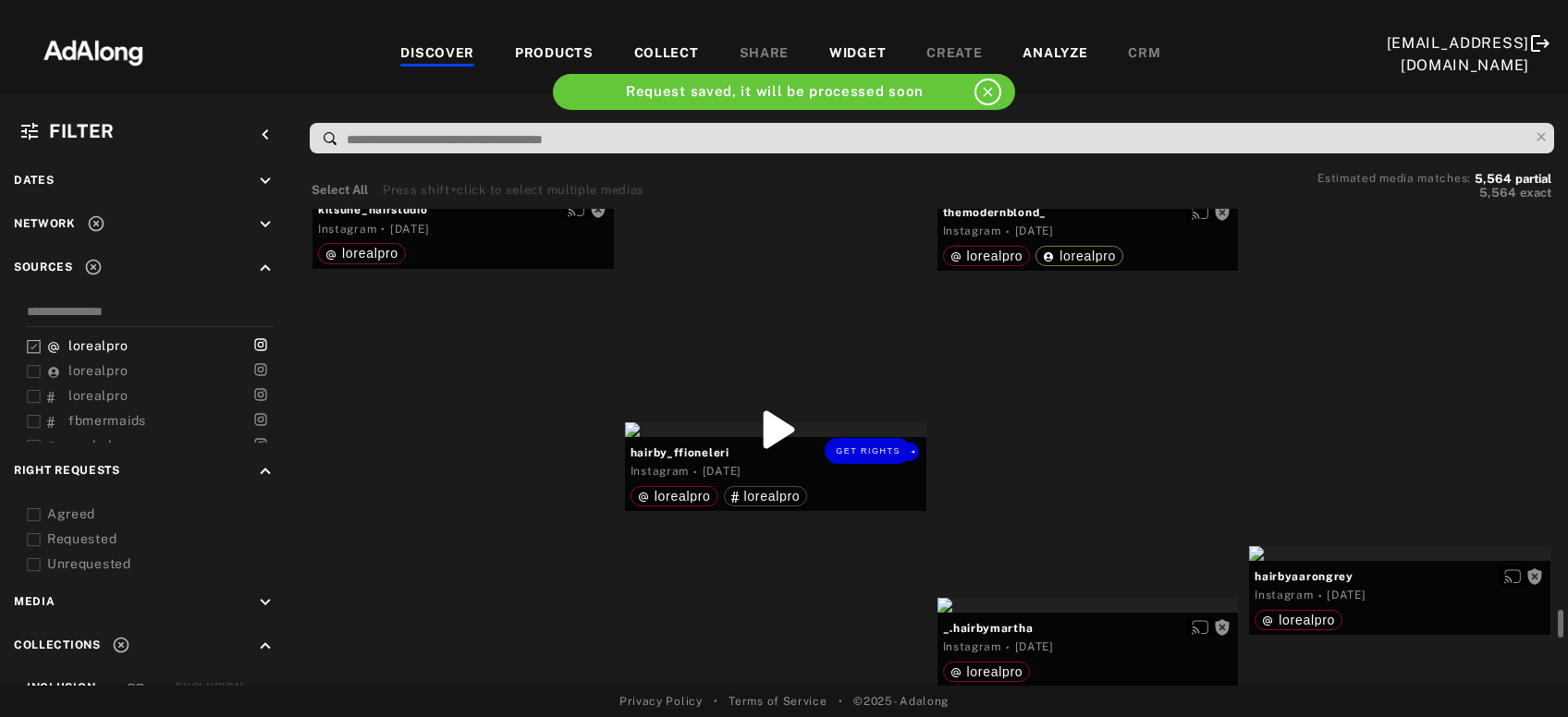
scroll to position [5877, 0]
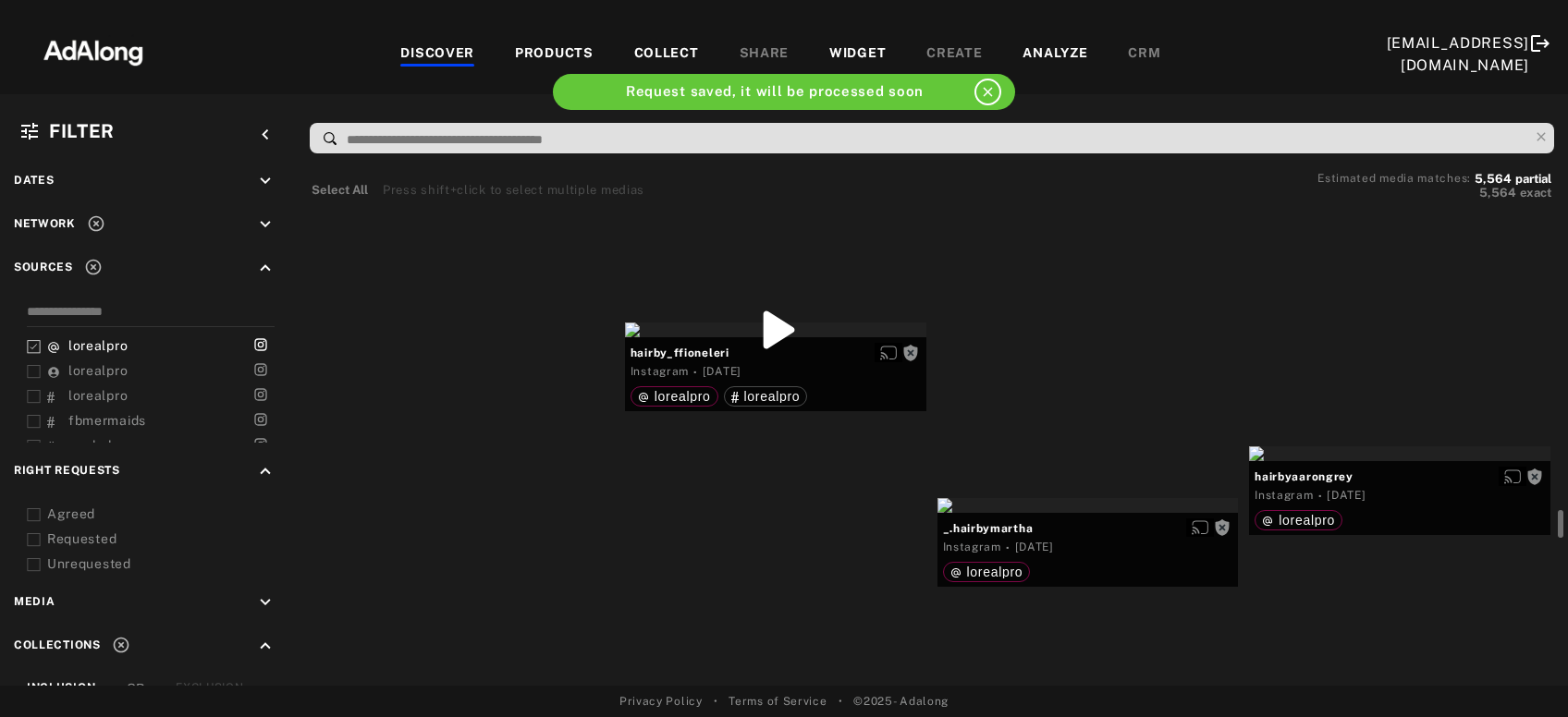
click at [427, 94] on div "Get rights" at bounding box center [463, 86] width 301 height 14
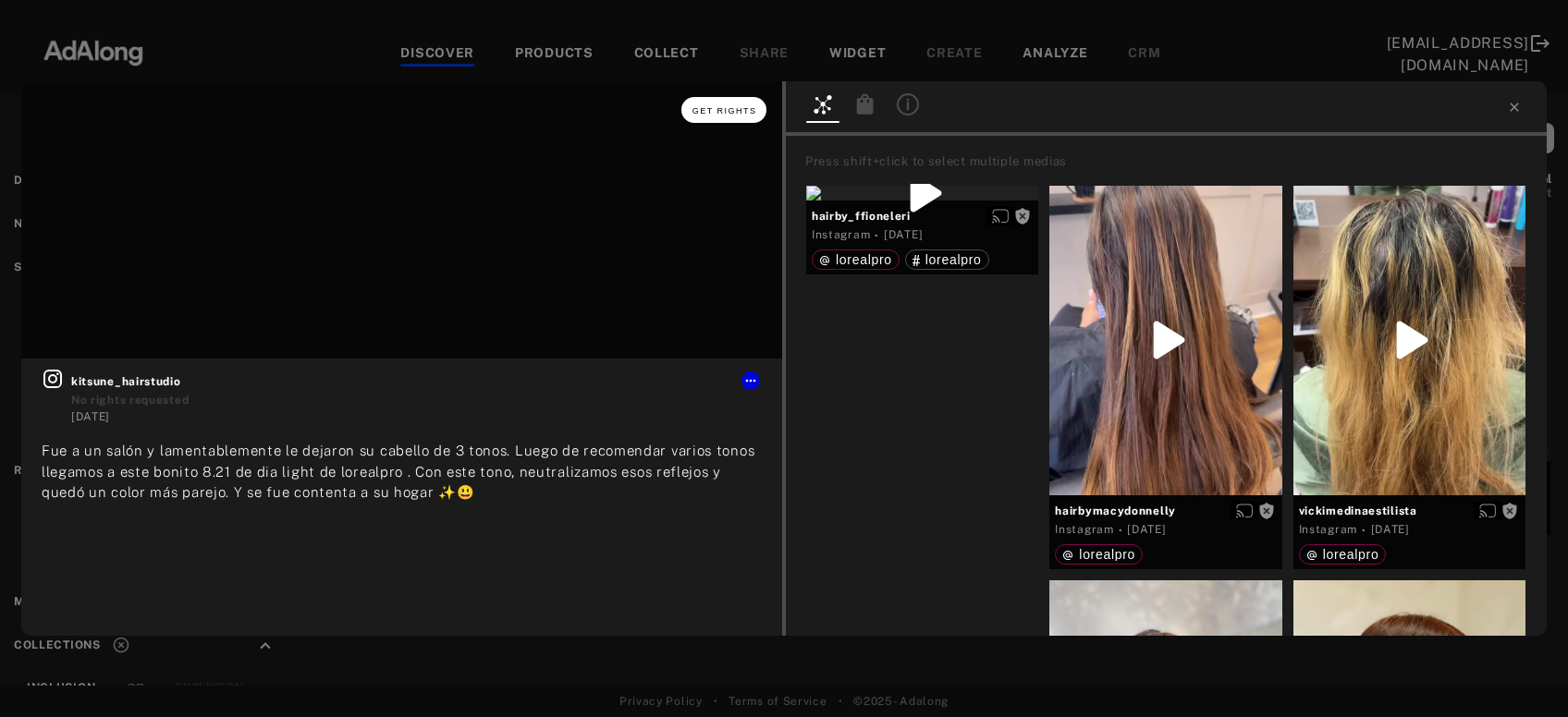
click at [720, 109] on span "Get rights" at bounding box center [725, 111] width 65 height 10
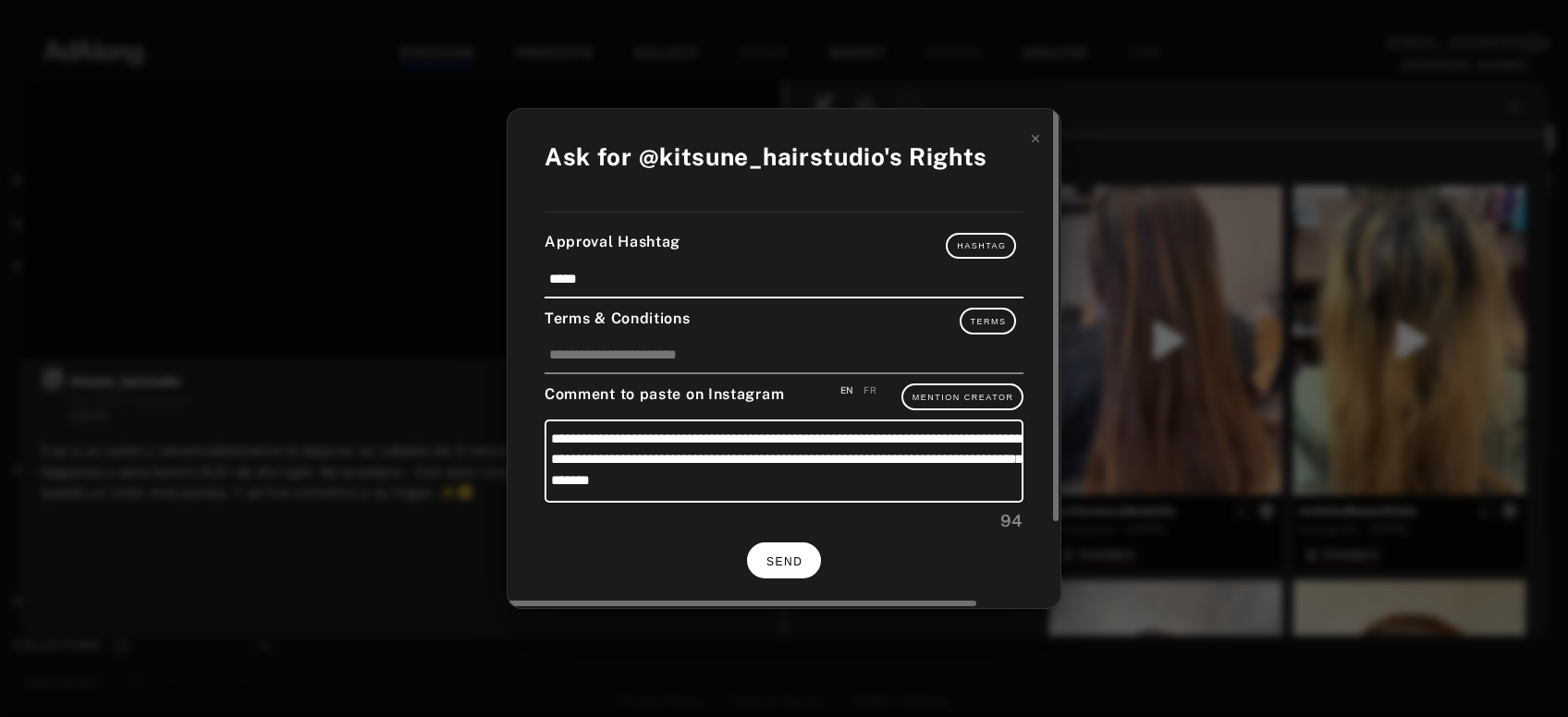
click at [803, 557] on span "SEND" at bounding box center [784, 563] width 36 height 13
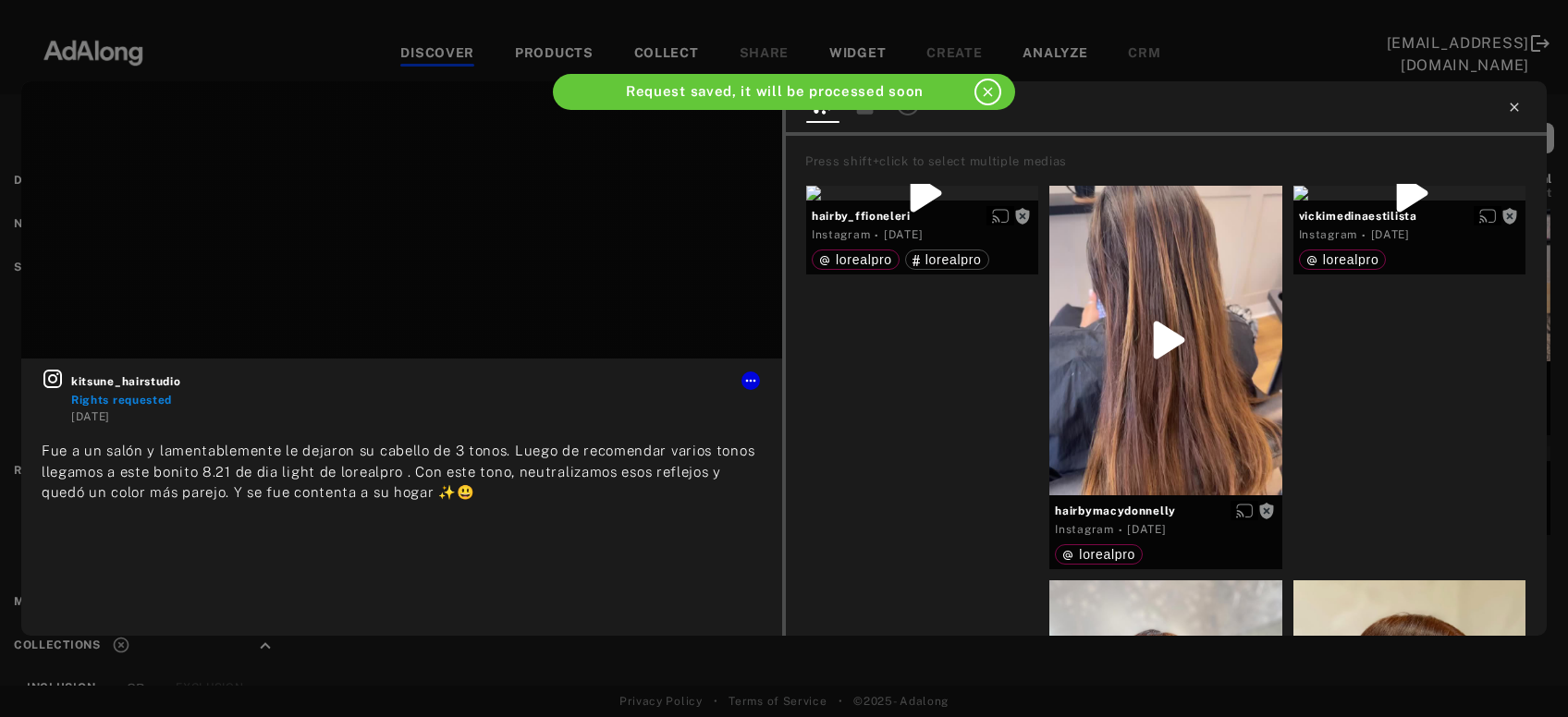
click at [1515, 107] on icon at bounding box center [1514, 106] width 14 height 14
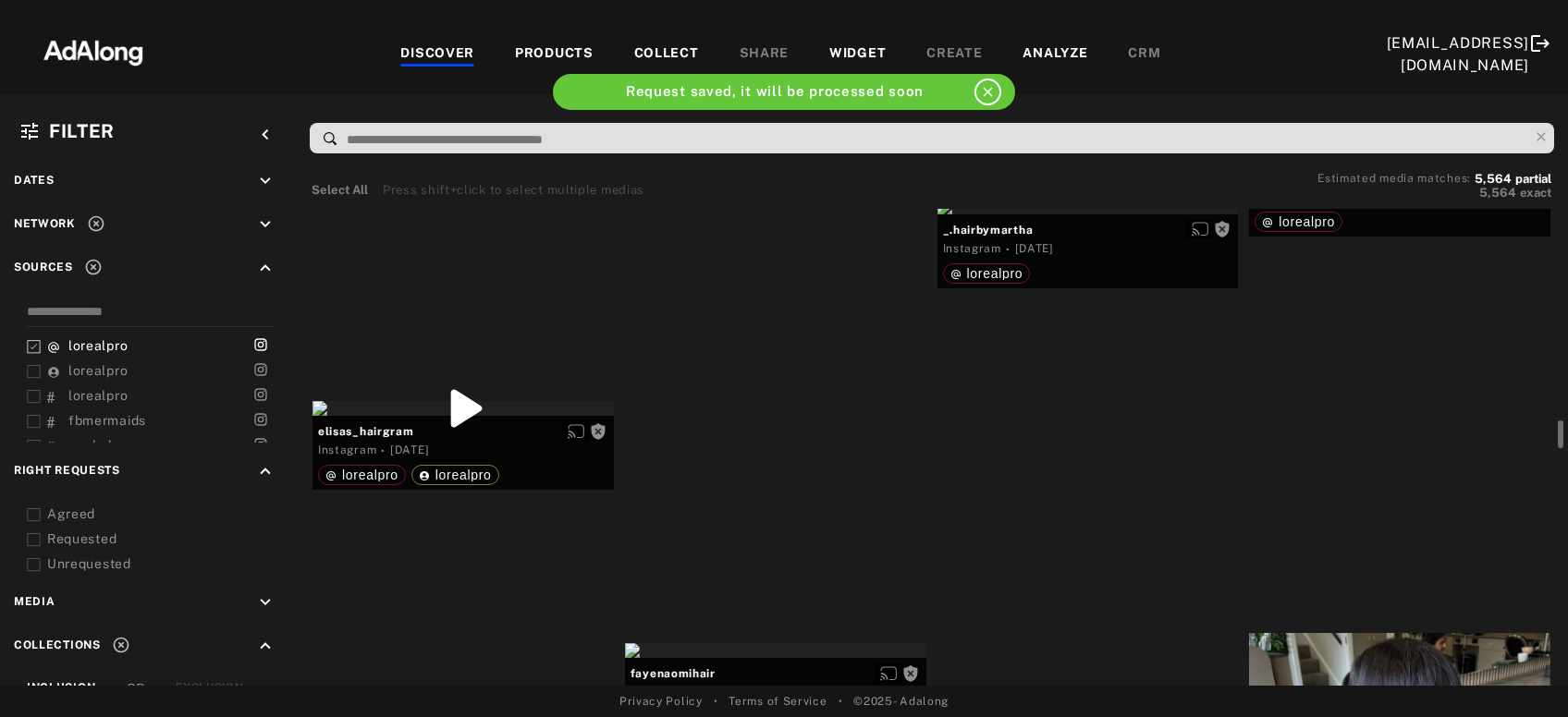
scroll to position [6075, 0]
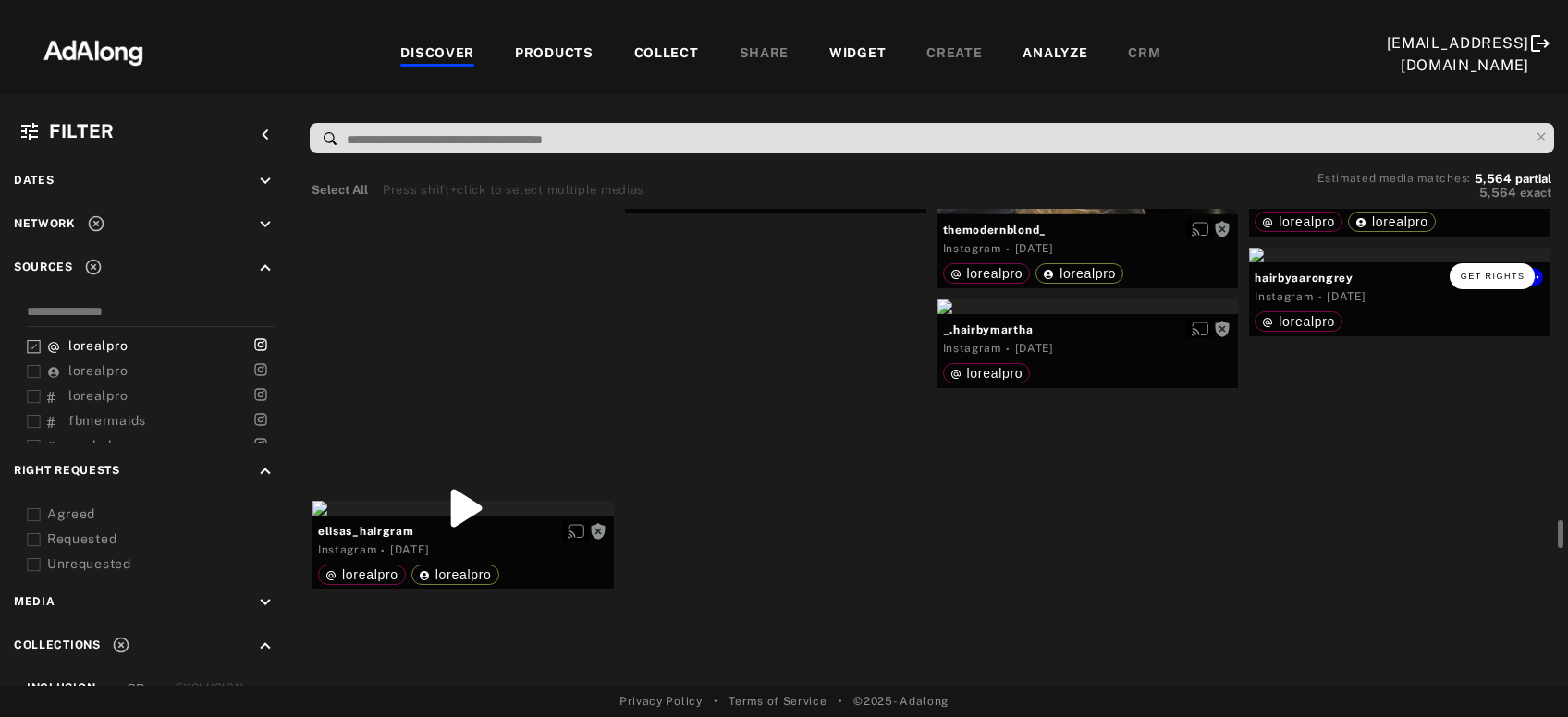
click at [1504, 277] on span "Get rights" at bounding box center [1494, 277] width 65 height 10
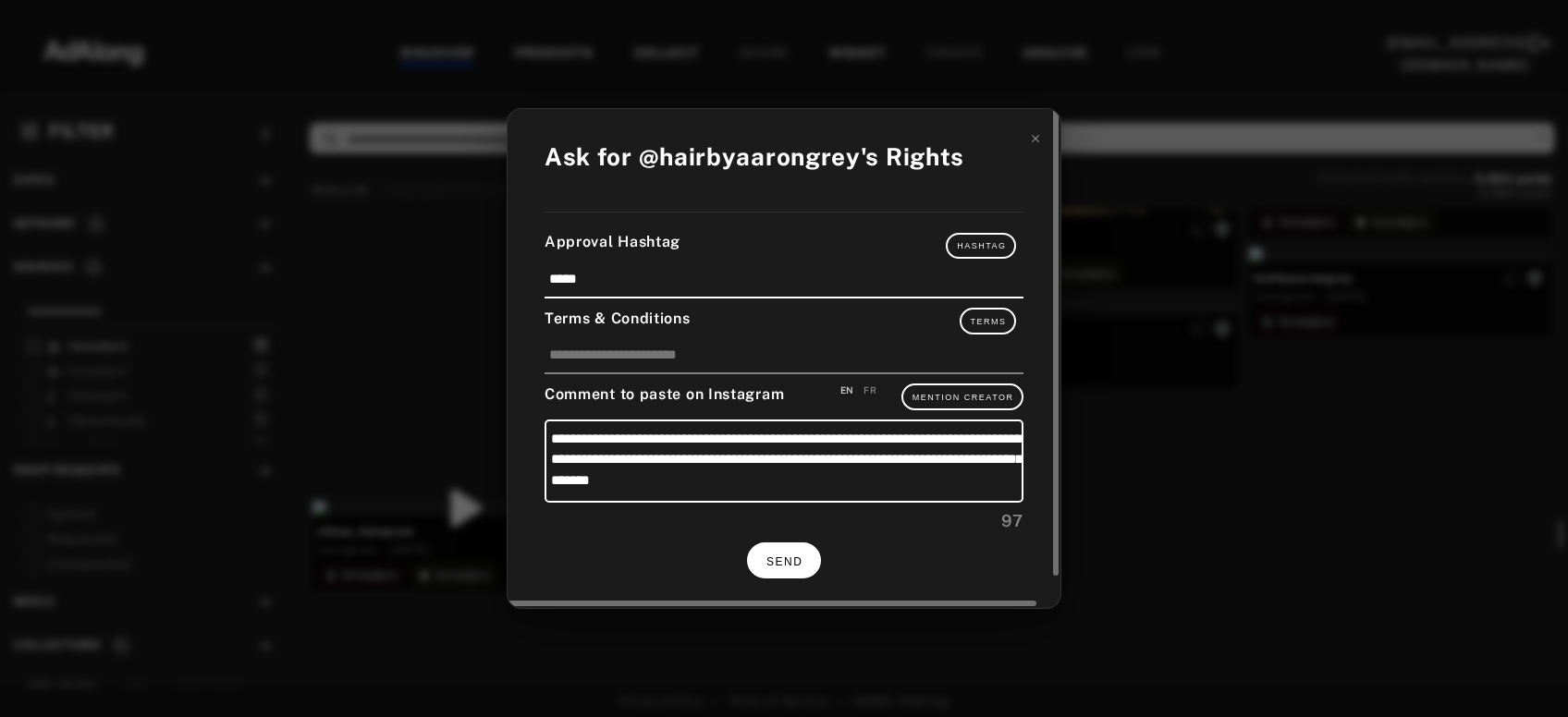
click at [803, 556] on span "SEND" at bounding box center [784, 563] width 36 height 13
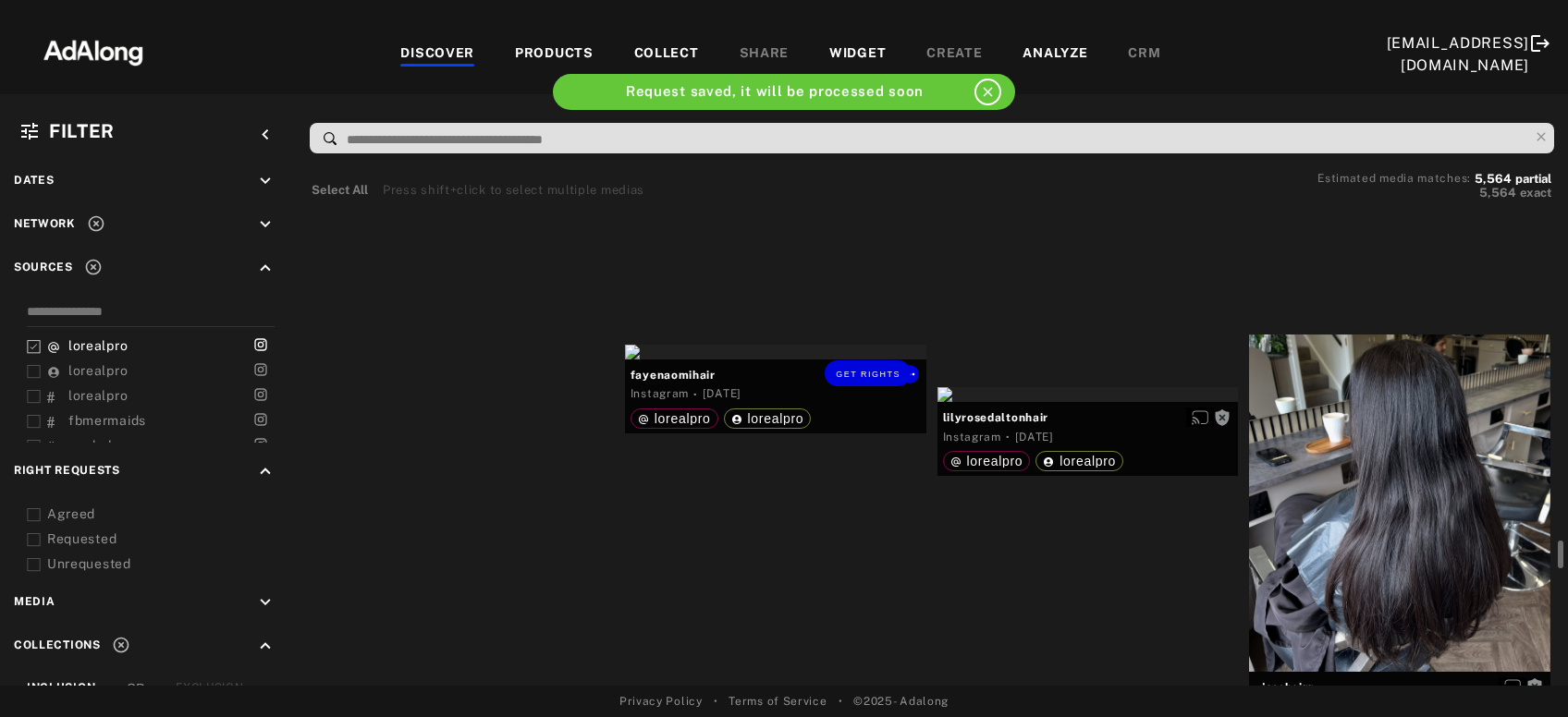
scroll to position [6574, 0]
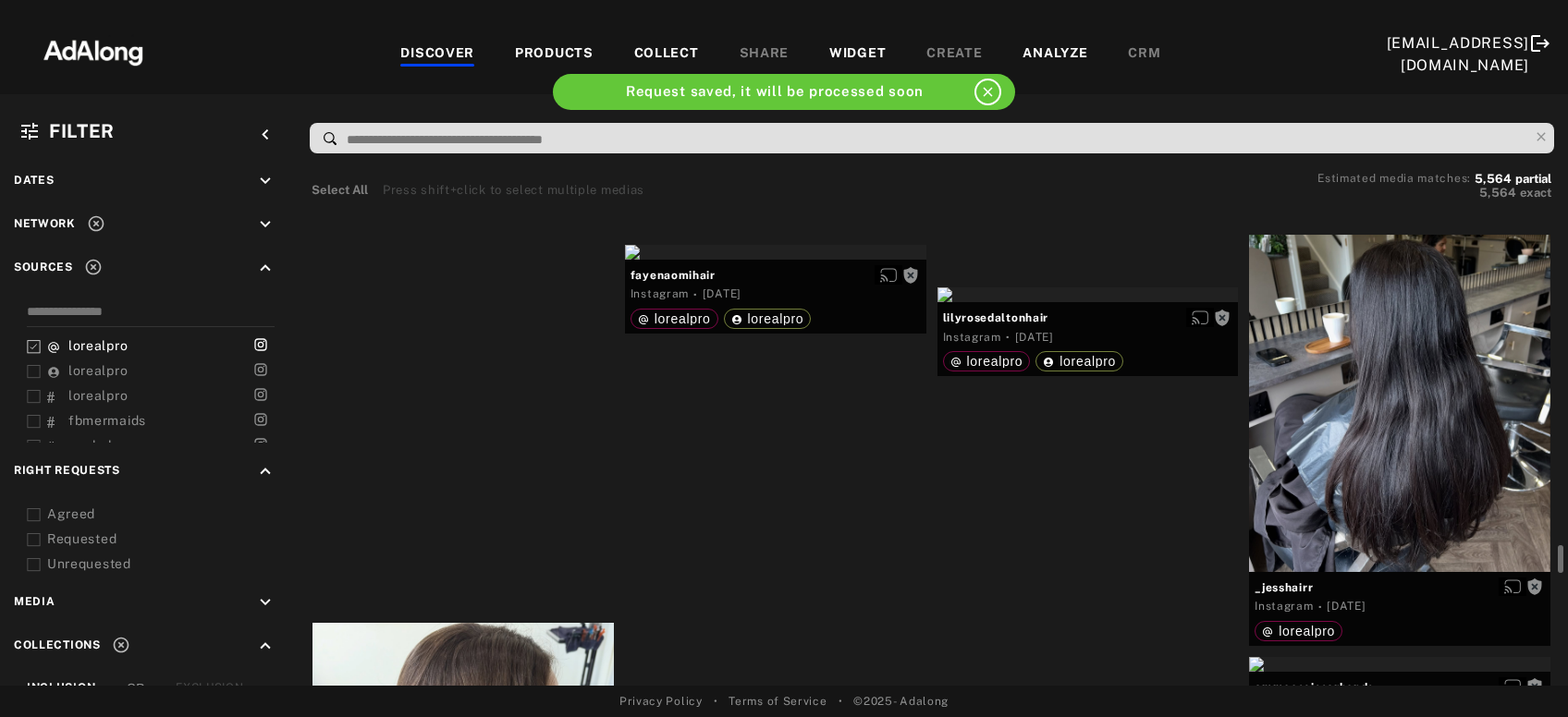
click at [471, 17] on div "Get rights" at bounding box center [463, 10] width 301 height 14
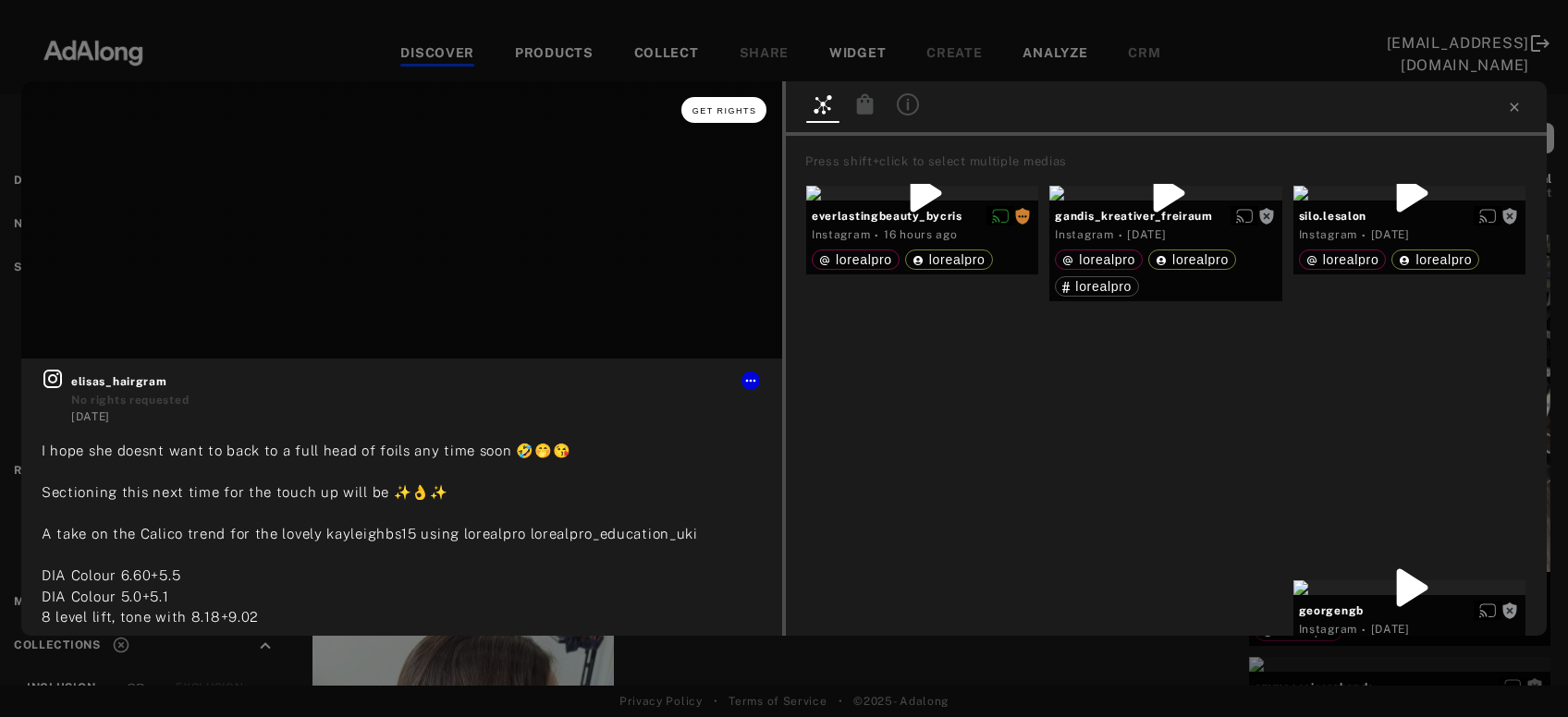
click at [751, 103] on button "Get rights" at bounding box center [724, 109] width 85 height 26
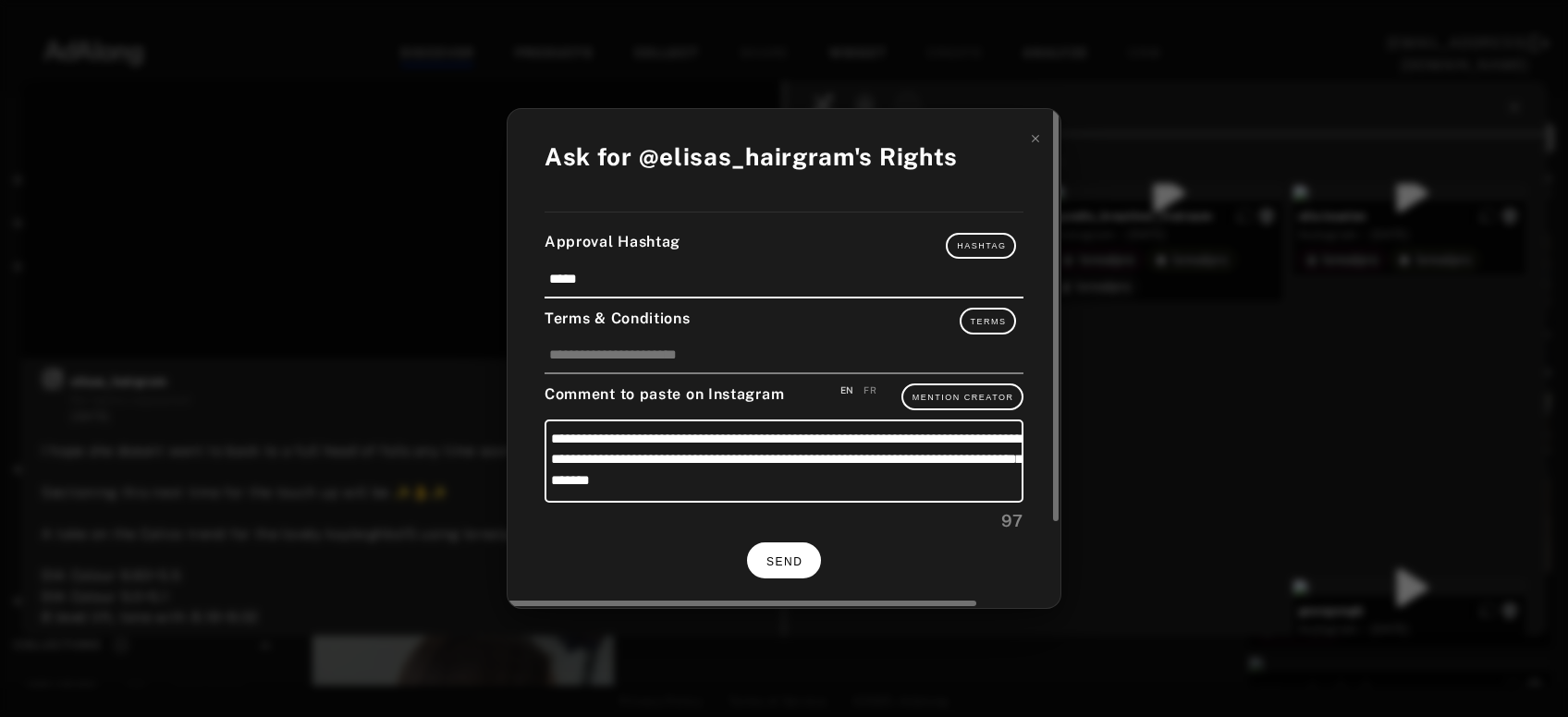
click at [784, 561] on span "SEND" at bounding box center [784, 563] width 36 height 13
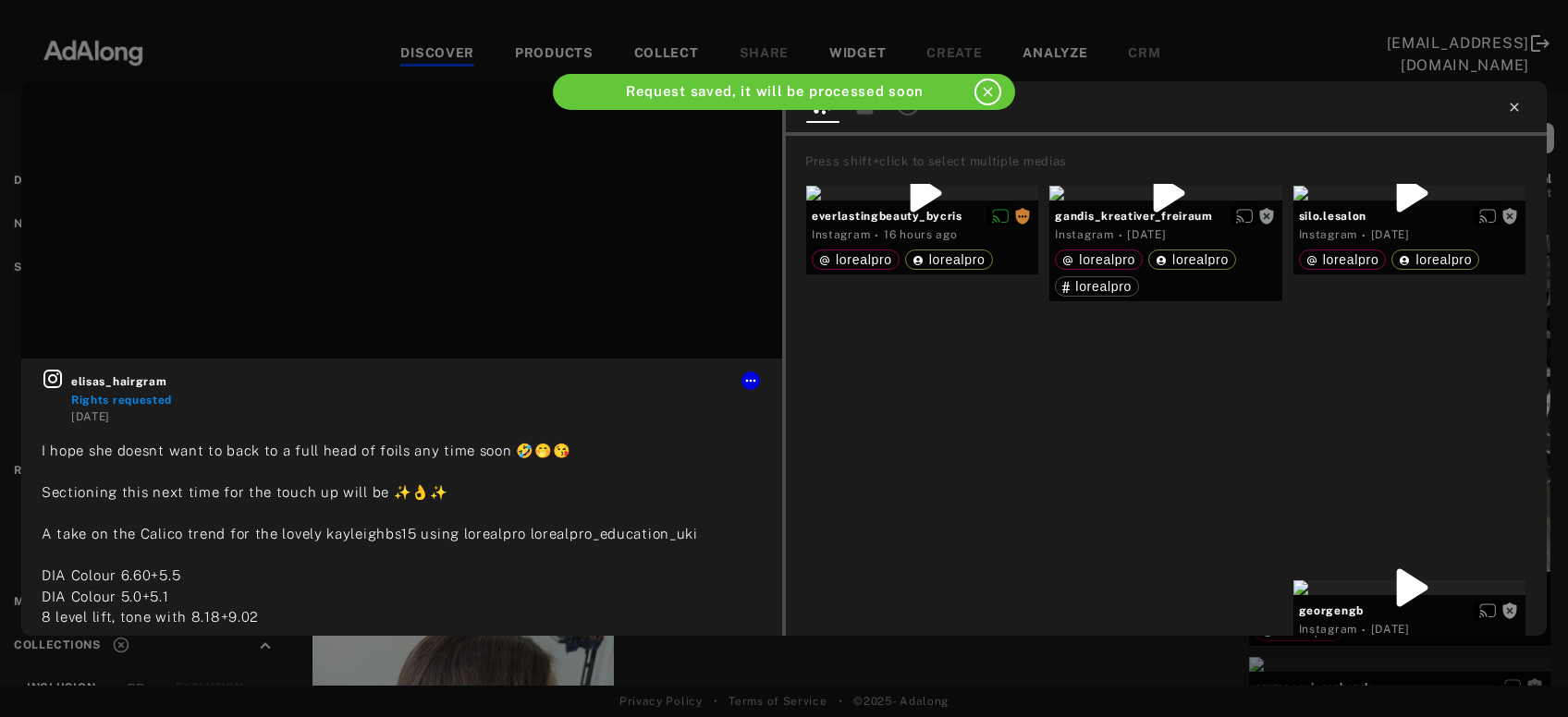
click at [1515, 104] on icon at bounding box center [1514, 106] width 14 height 14
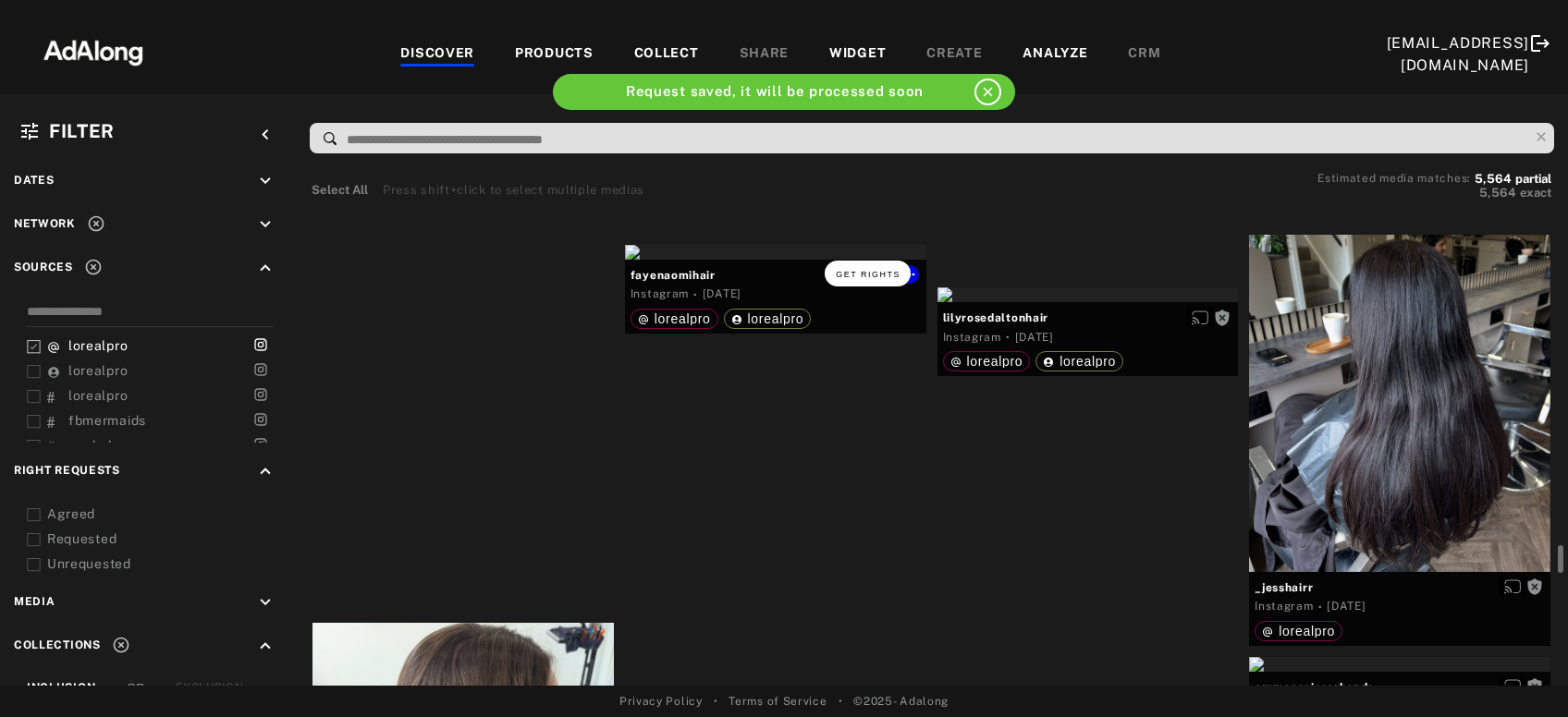
click at [890, 272] on span "Get rights" at bounding box center [869, 275] width 65 height 10
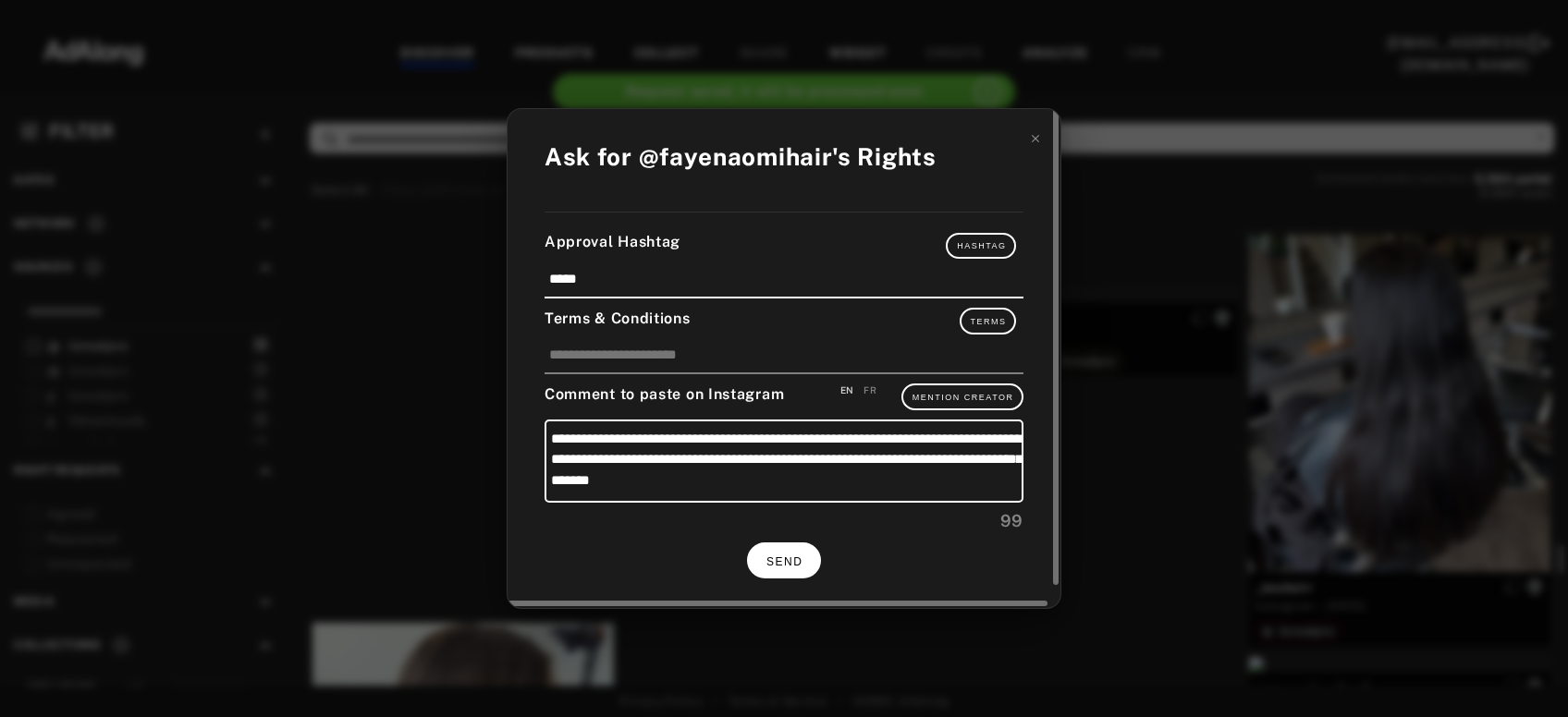
click at [799, 562] on span "SEND" at bounding box center [784, 563] width 36 height 13
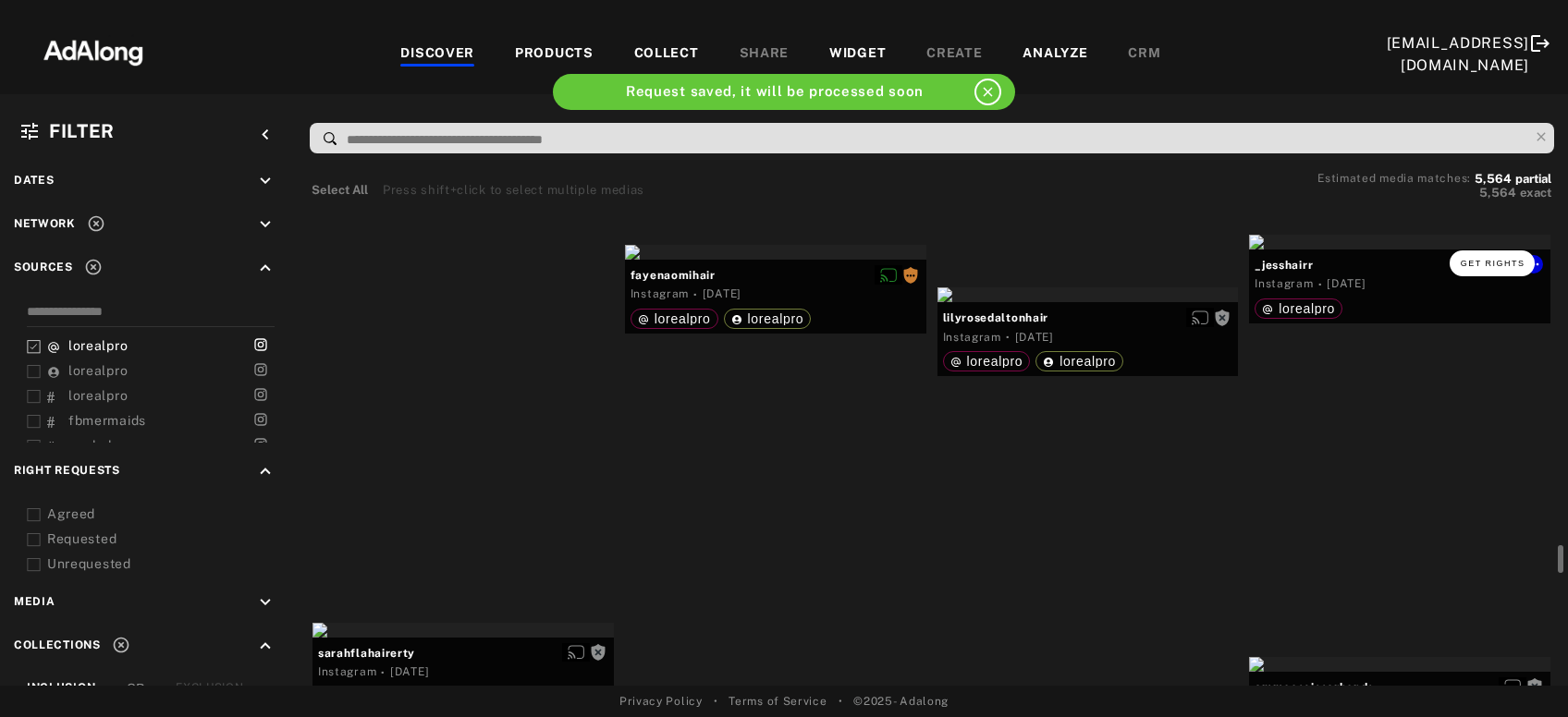
click at [1505, 266] on span "Get rights" at bounding box center [1494, 264] width 65 height 10
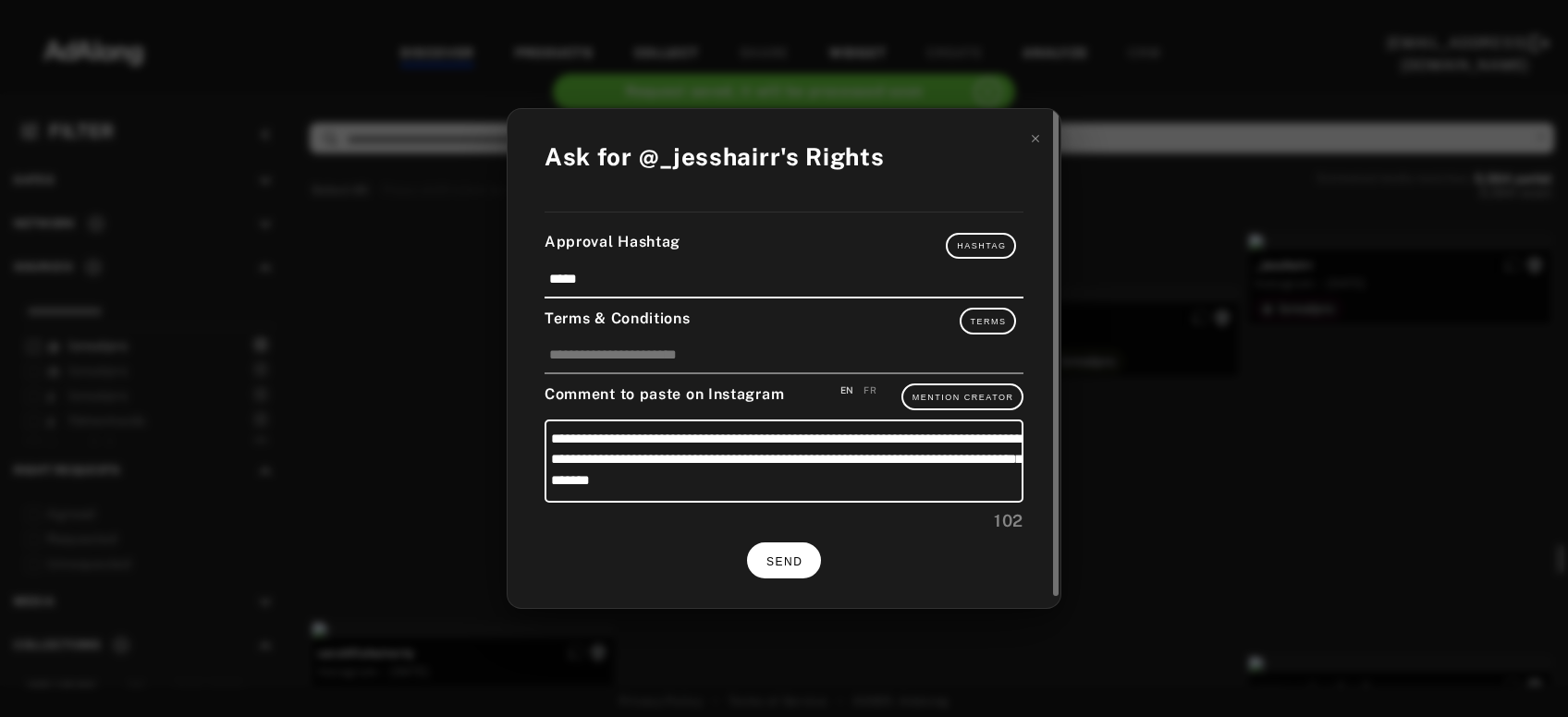
click at [774, 564] on button "SEND" at bounding box center [784, 561] width 74 height 36
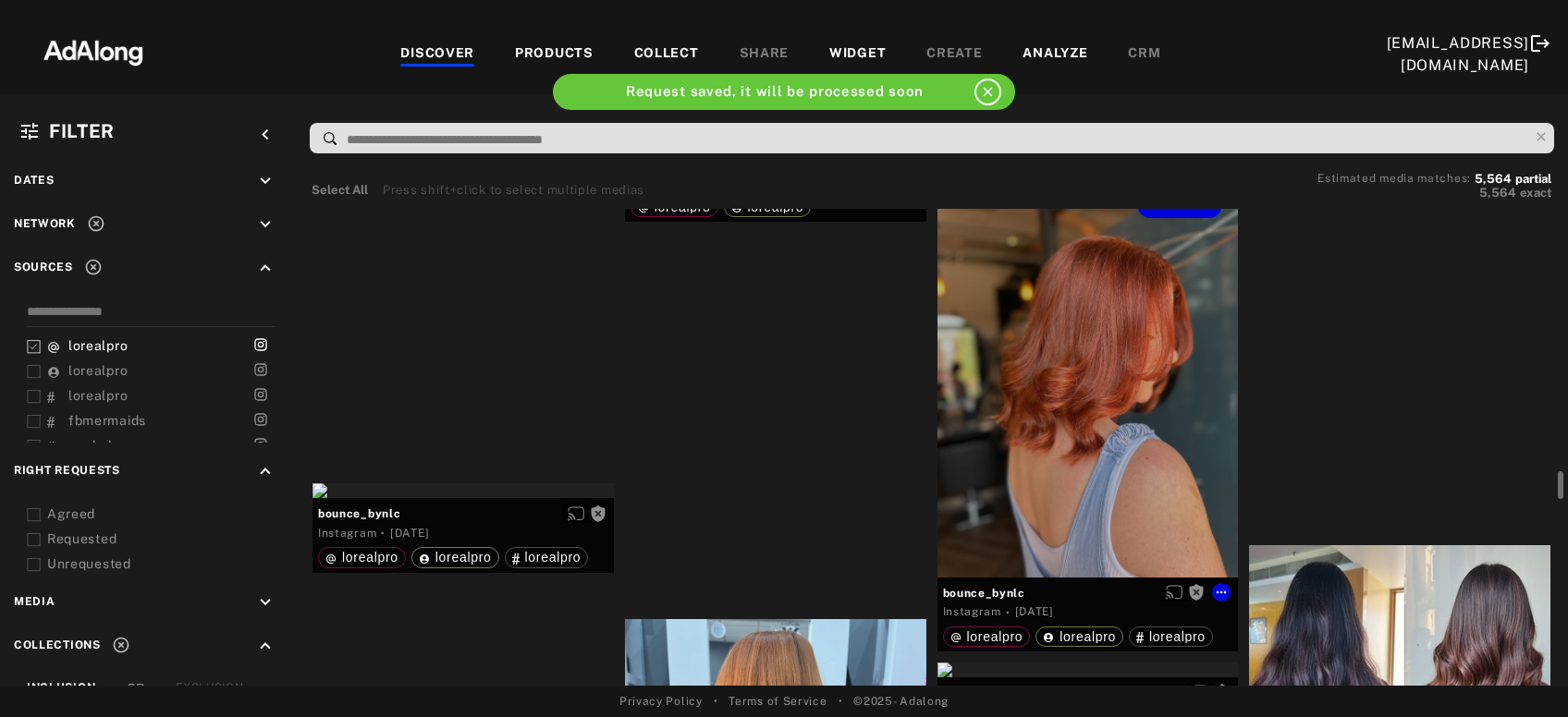
scroll to position [7072, 0]
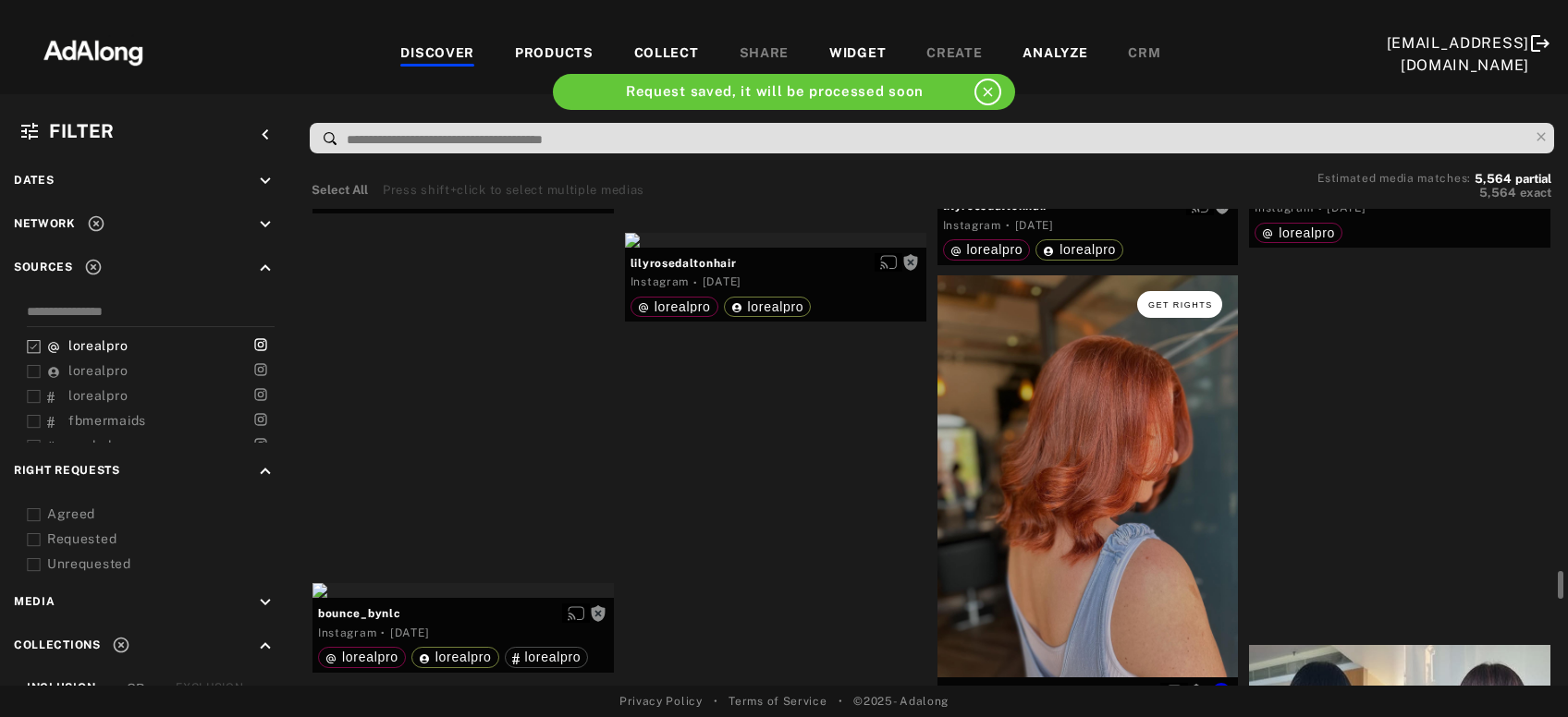
click at [1186, 311] on button "Get rights" at bounding box center [1180, 304] width 85 height 26
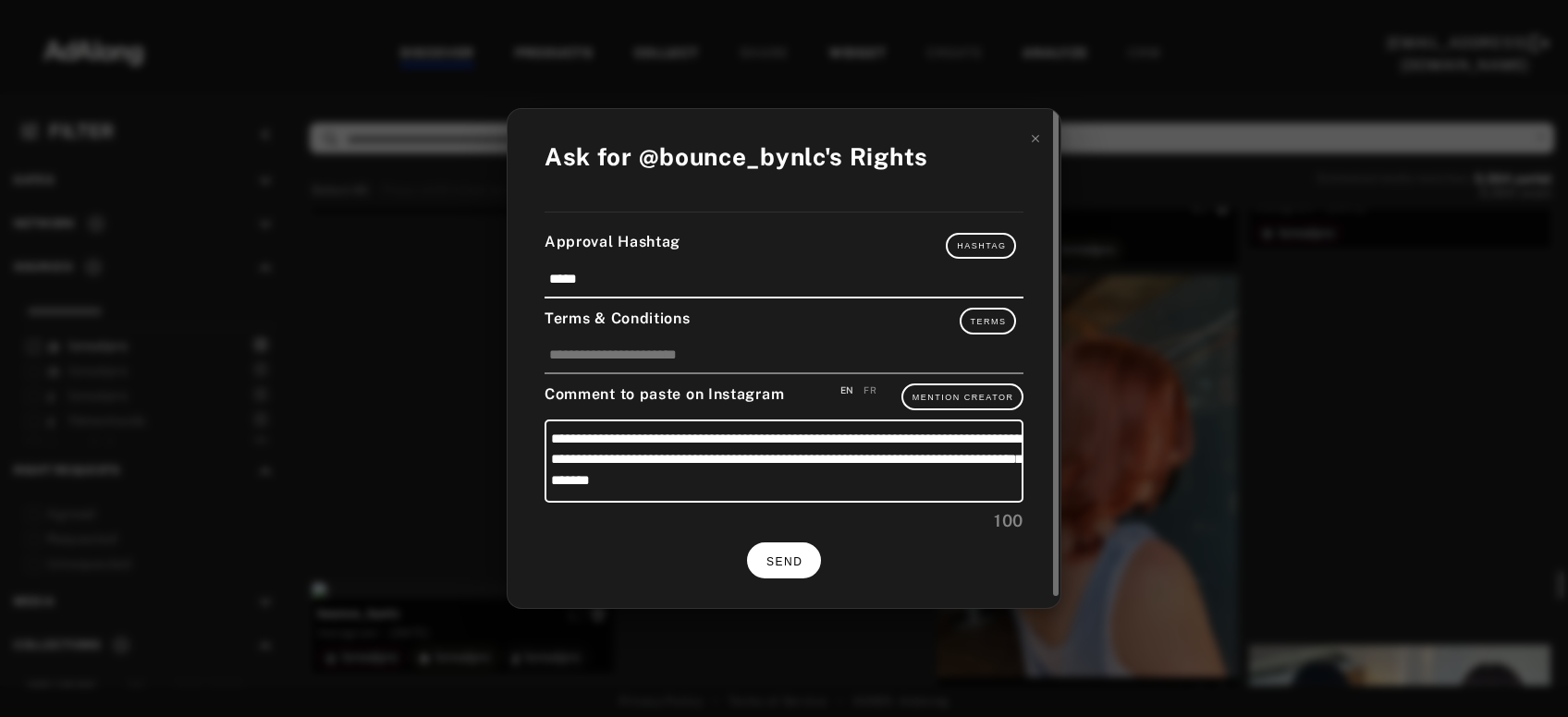
click at [773, 550] on button "SEND" at bounding box center [784, 561] width 74 height 36
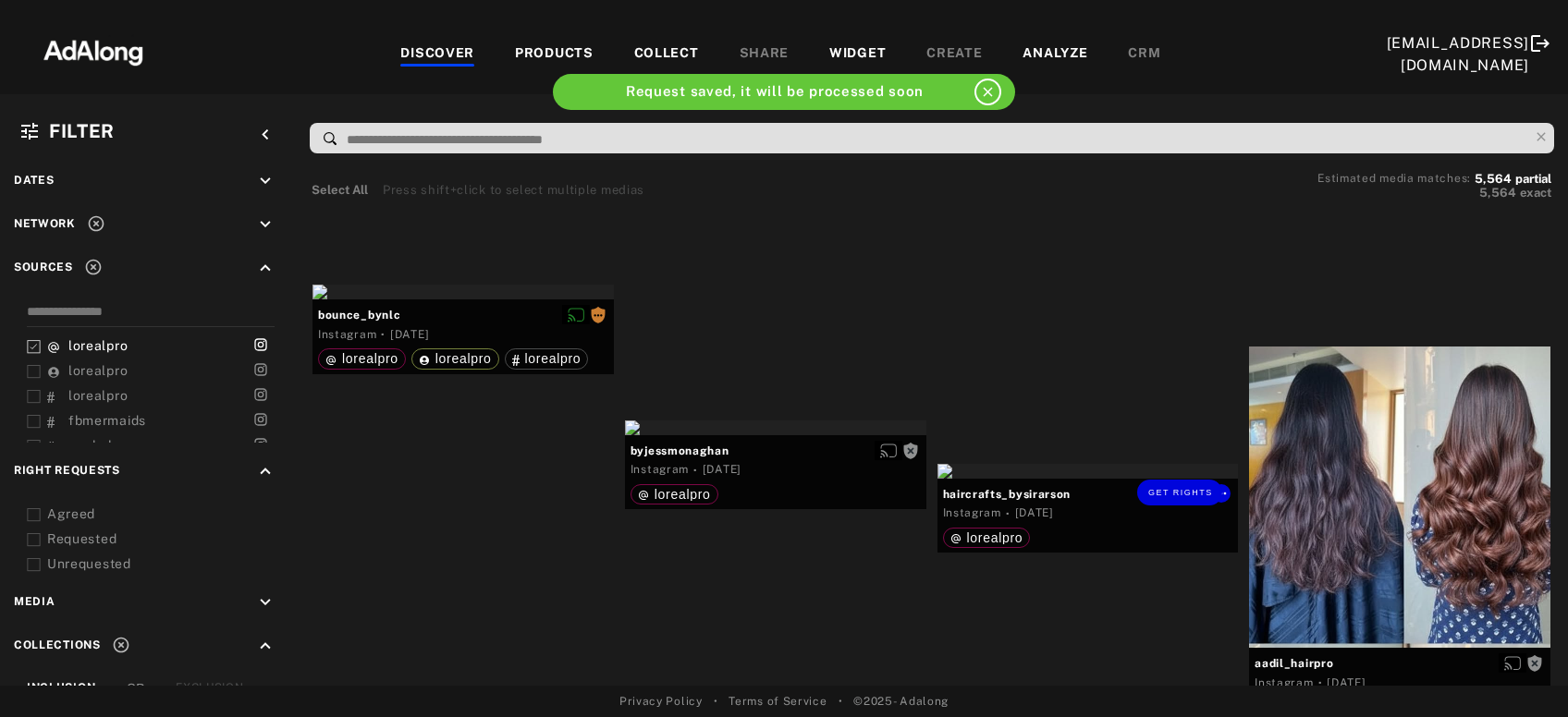
scroll to position [7571, 0]
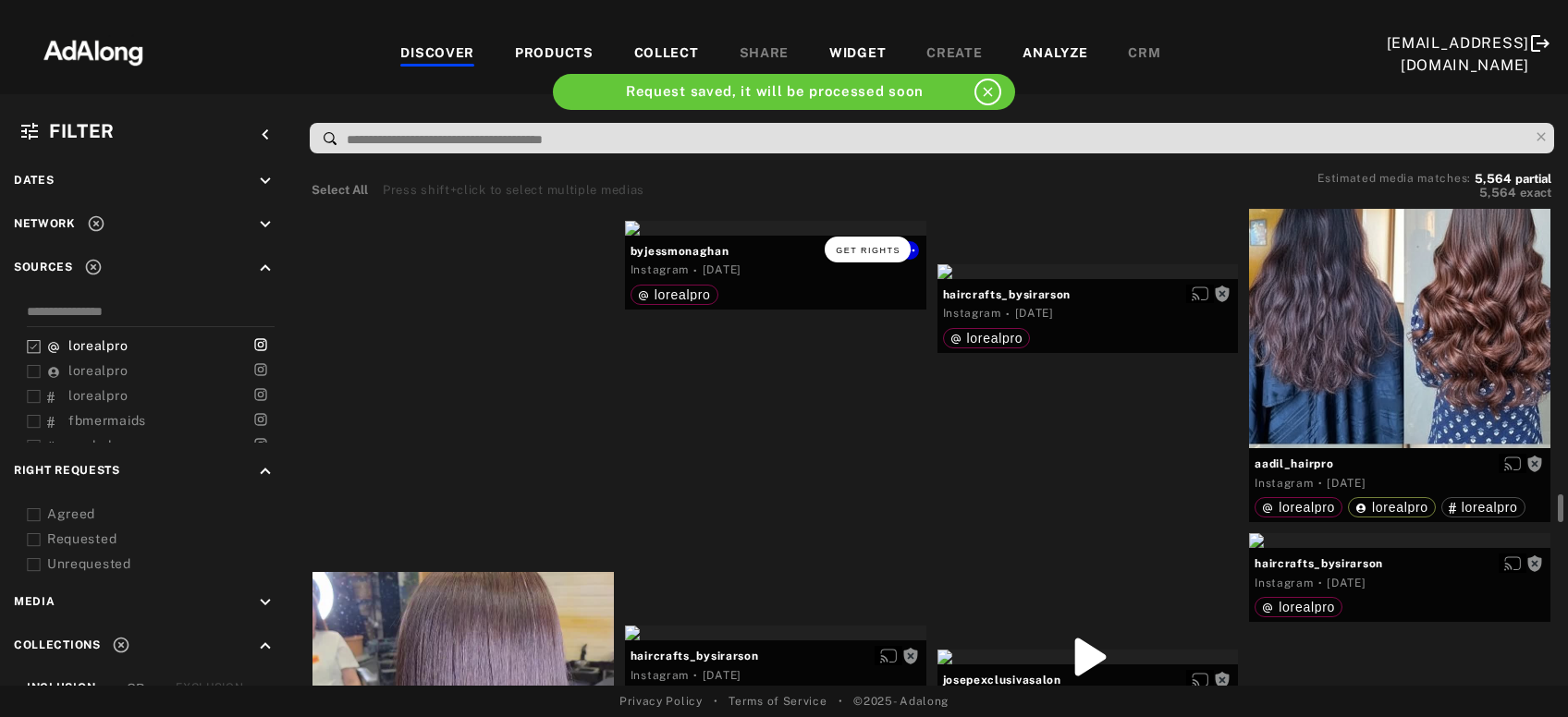
click at [878, 248] on span "Get rights" at bounding box center [869, 251] width 65 height 10
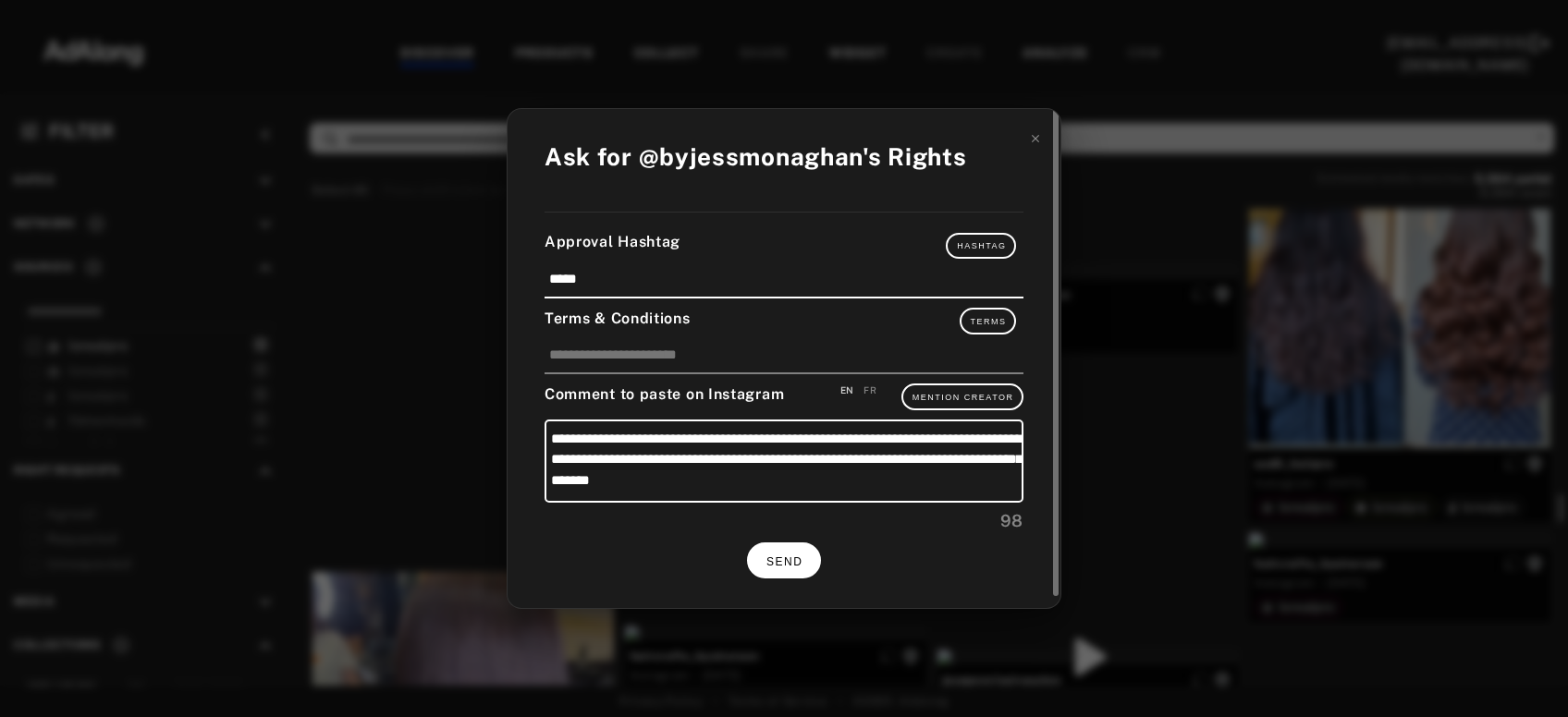
click at [790, 549] on button "SEND" at bounding box center [784, 561] width 74 height 36
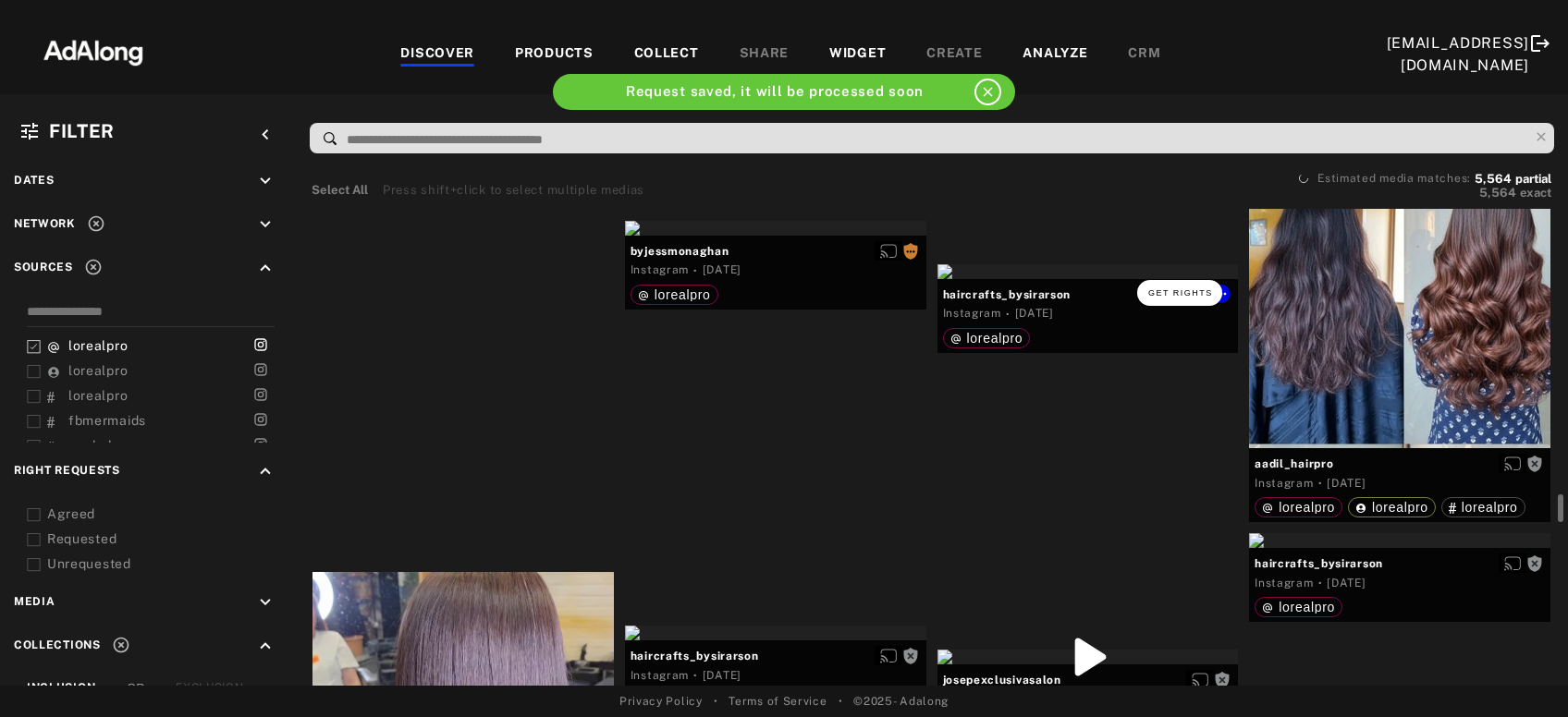
click at [1190, 298] on button "Get rights" at bounding box center [1180, 292] width 85 height 26
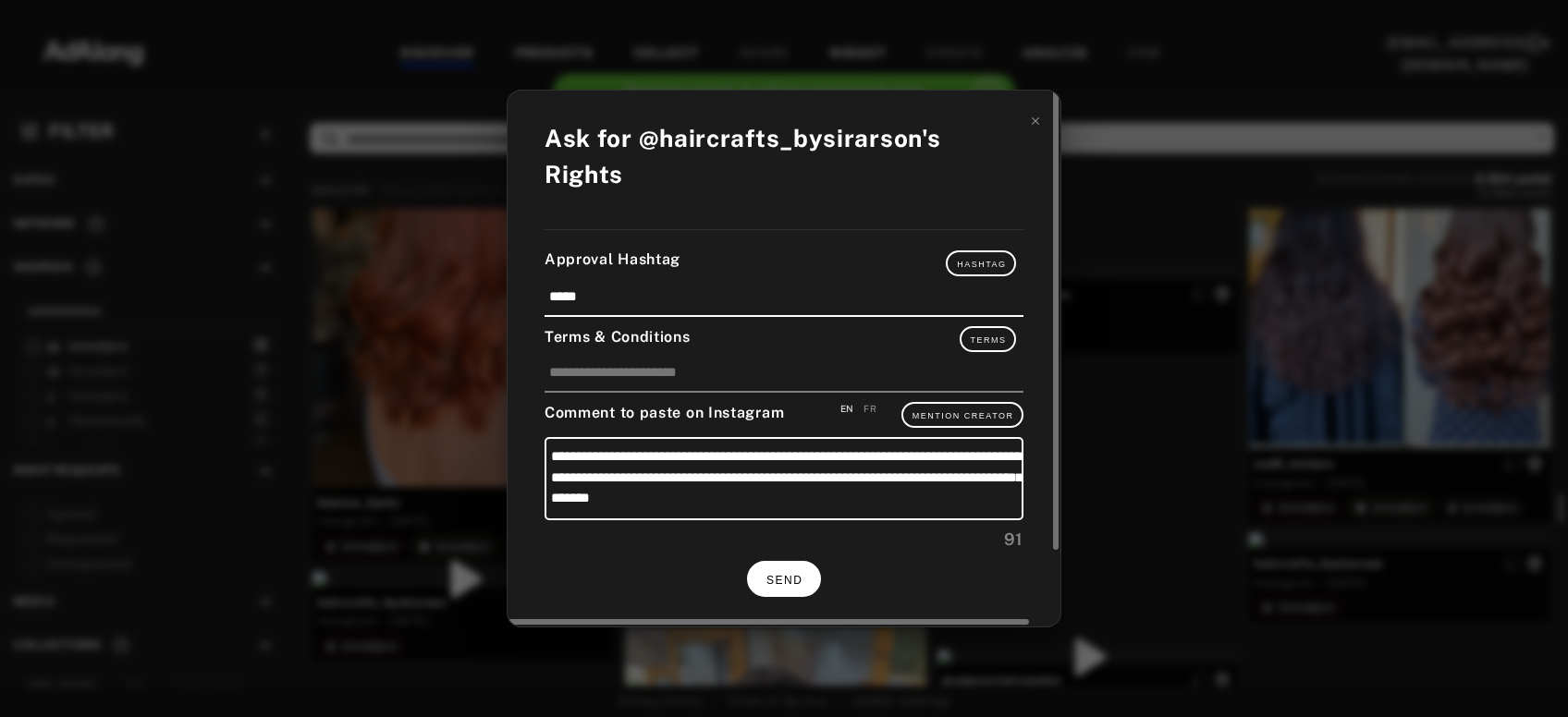
click at [798, 574] on span "SEND" at bounding box center [784, 581] width 36 height 13
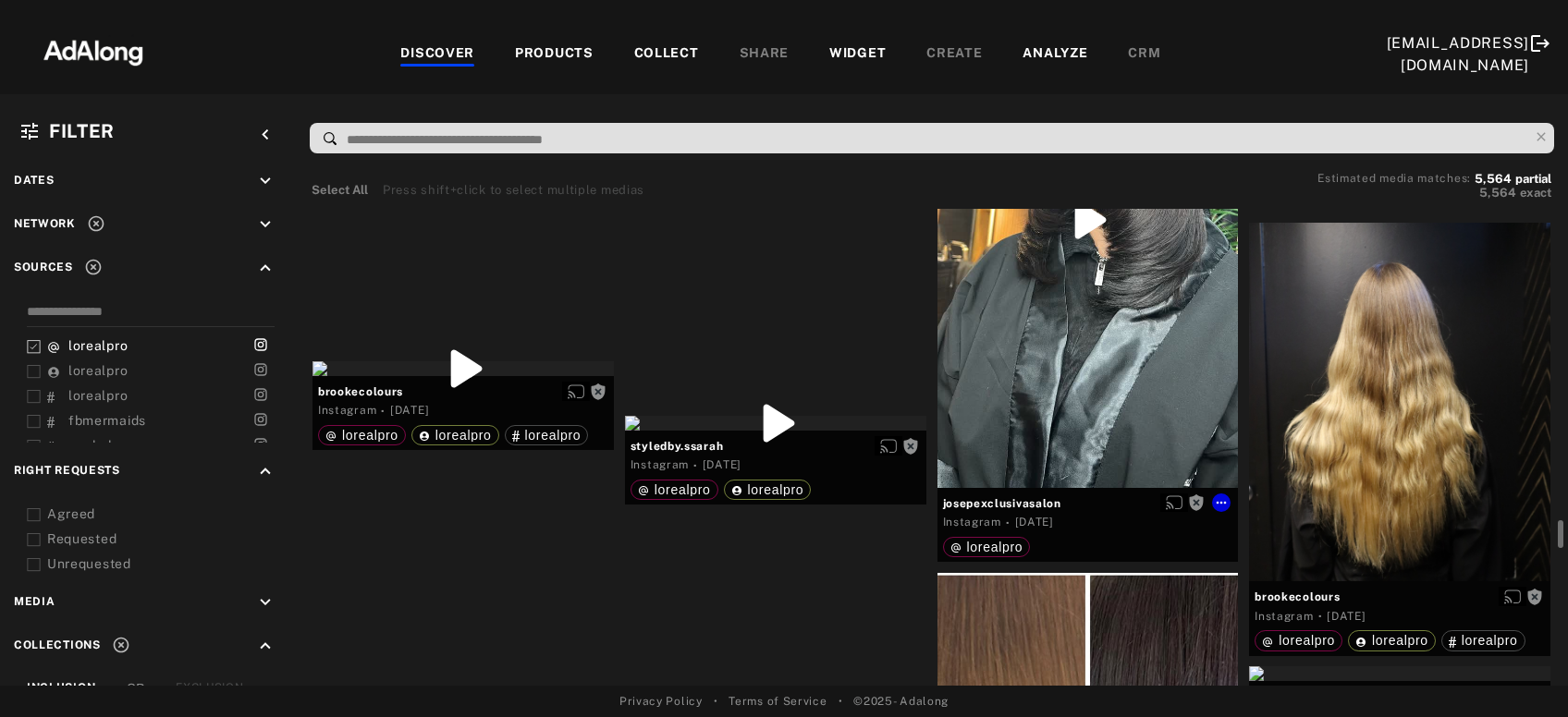
scroll to position [8068, 0]
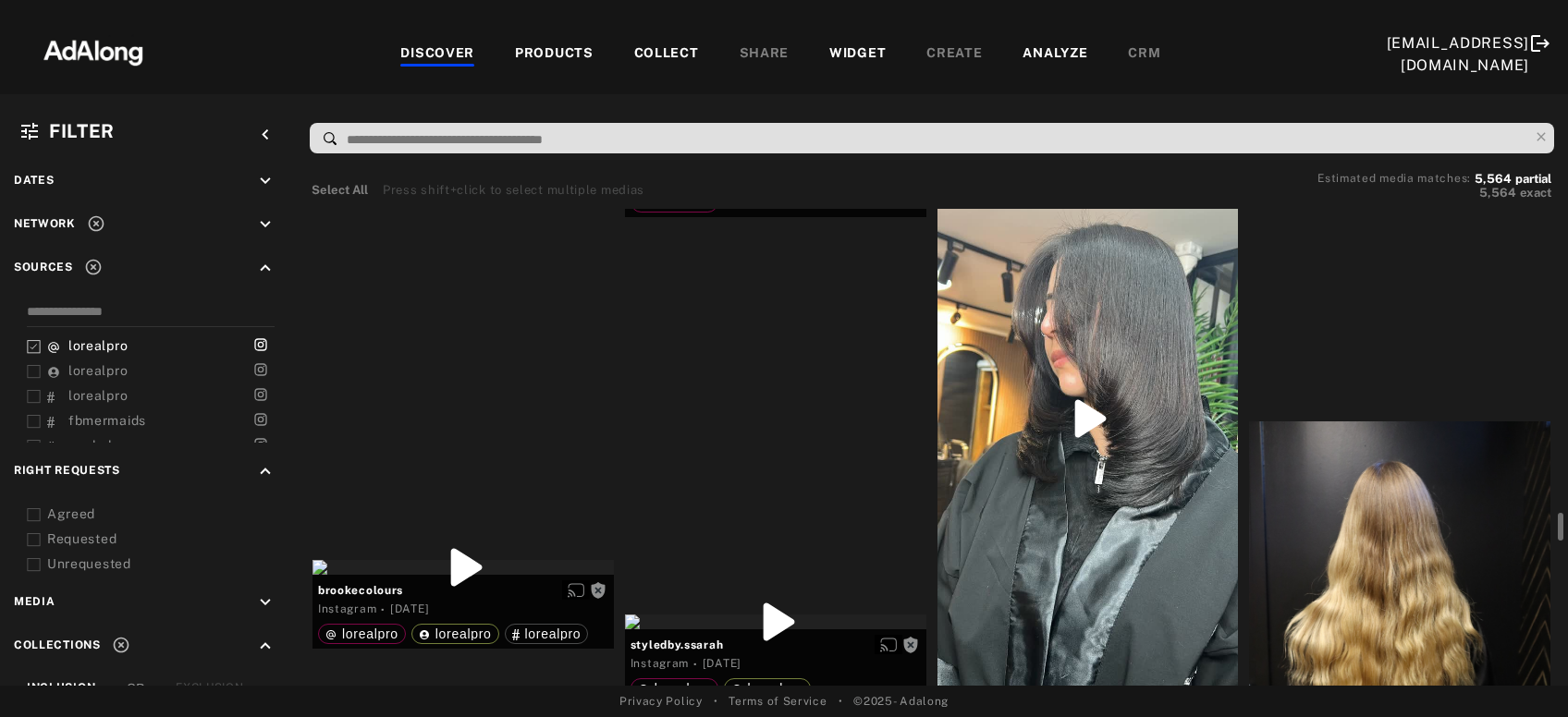
click at [1148, 486] on div "Get rights" at bounding box center [1088, 418] width 301 height 534
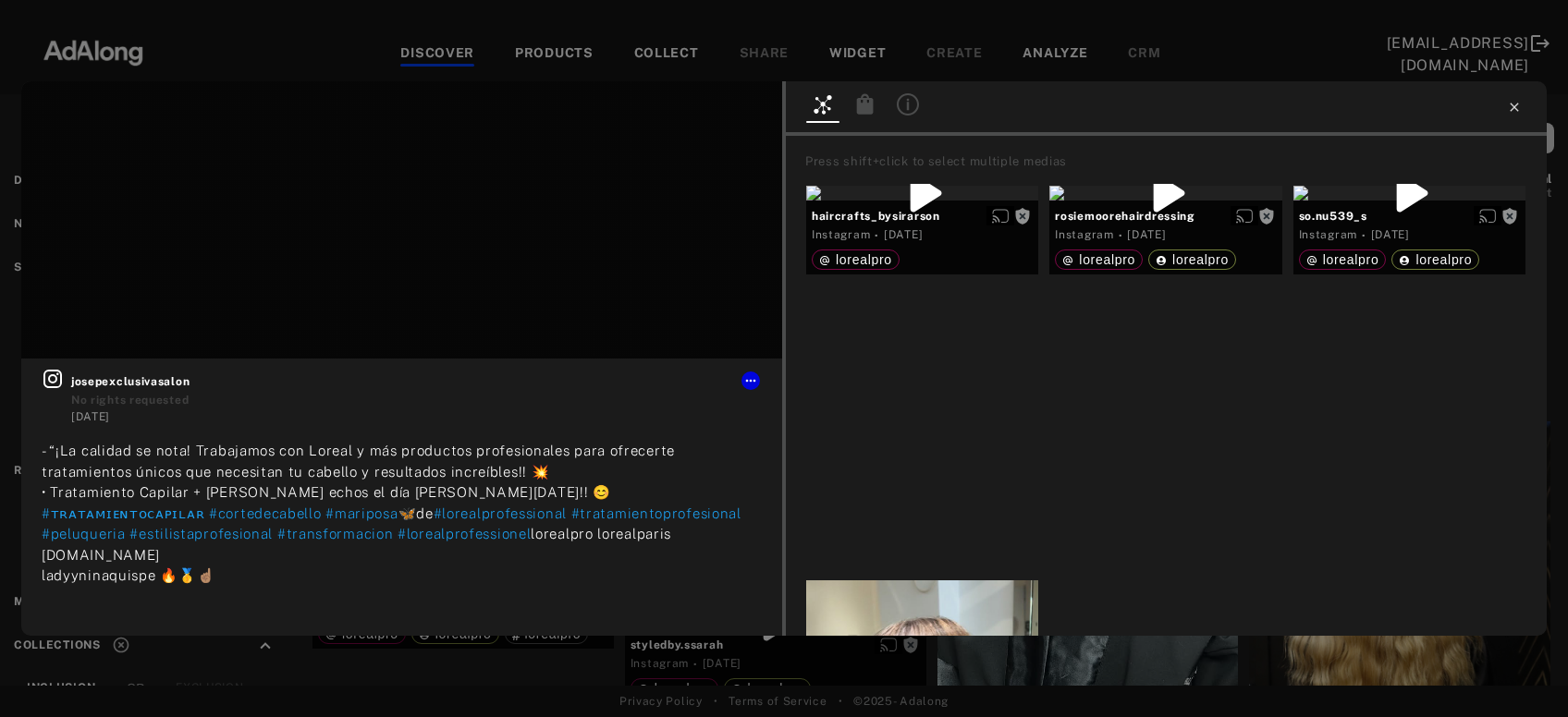
click at [1515, 104] on icon at bounding box center [1514, 106] width 14 height 14
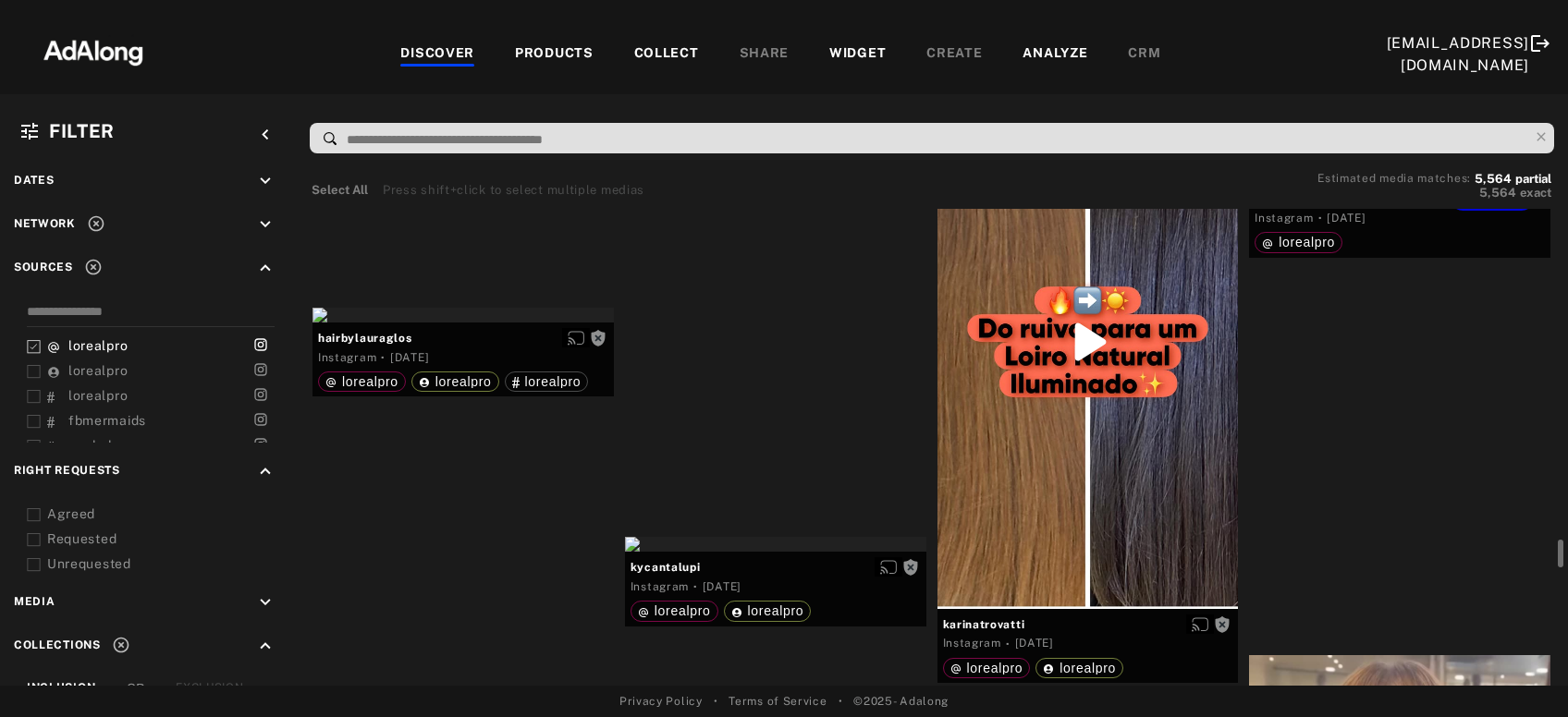
scroll to position [8665, 0]
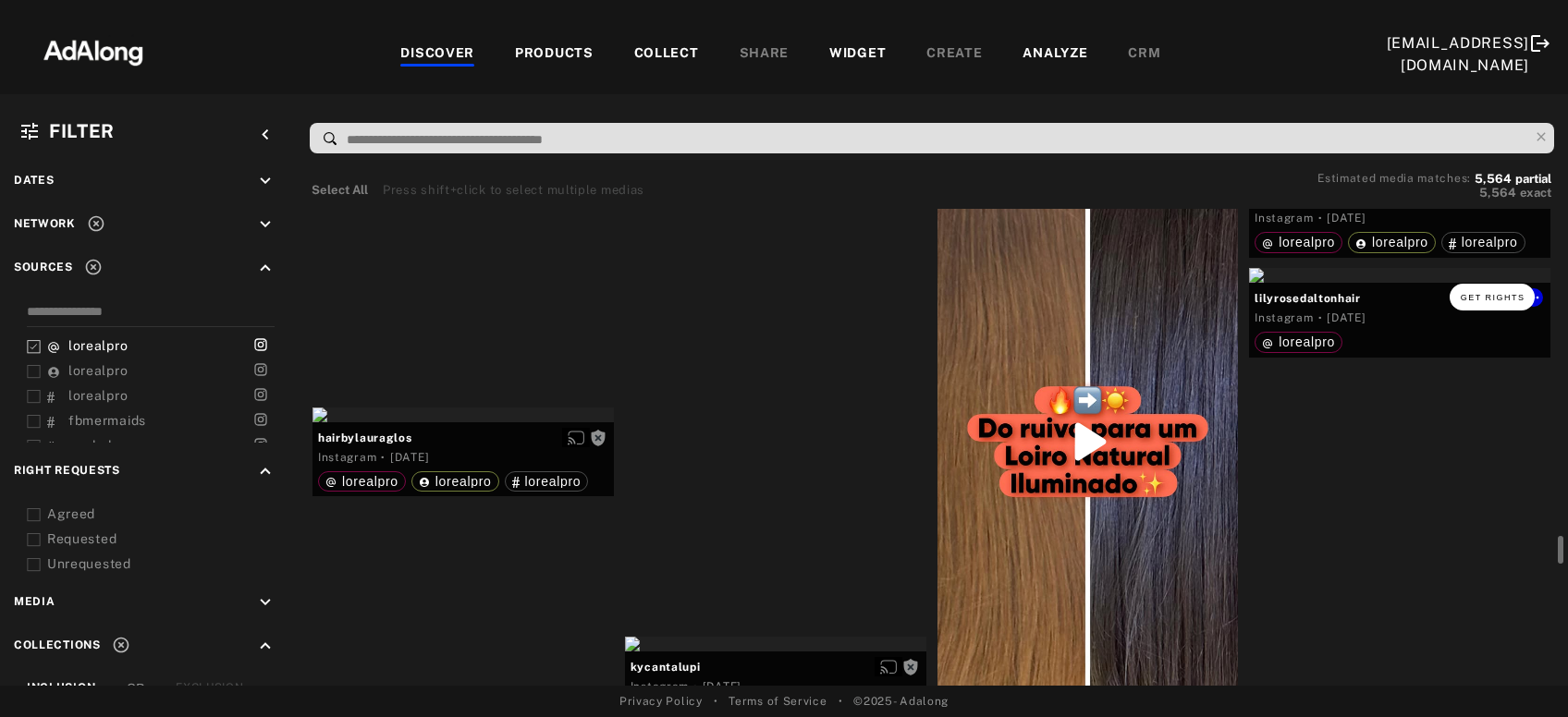
click at [1488, 293] on span "Get rights" at bounding box center [1494, 298] width 65 height 10
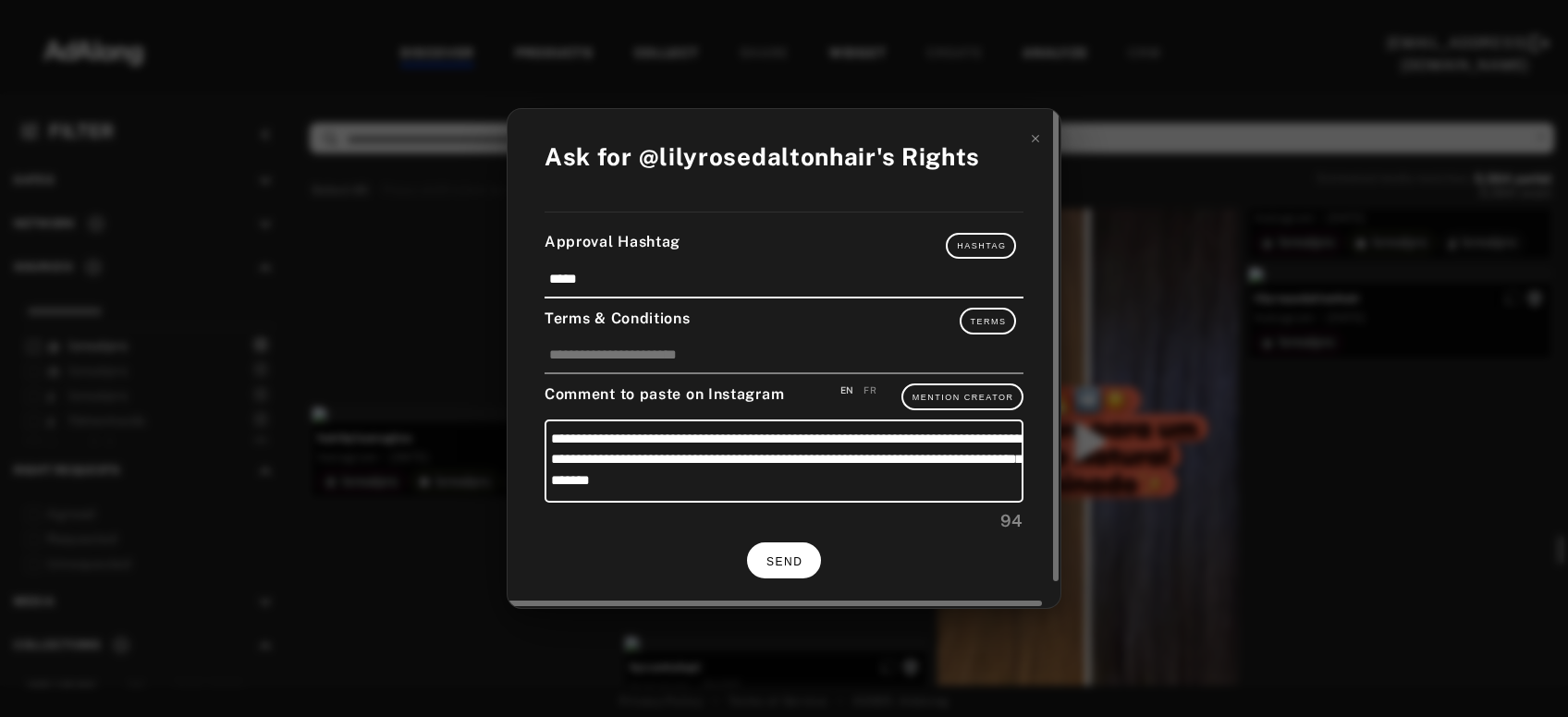
click at [799, 545] on button "SEND" at bounding box center [784, 561] width 74 height 36
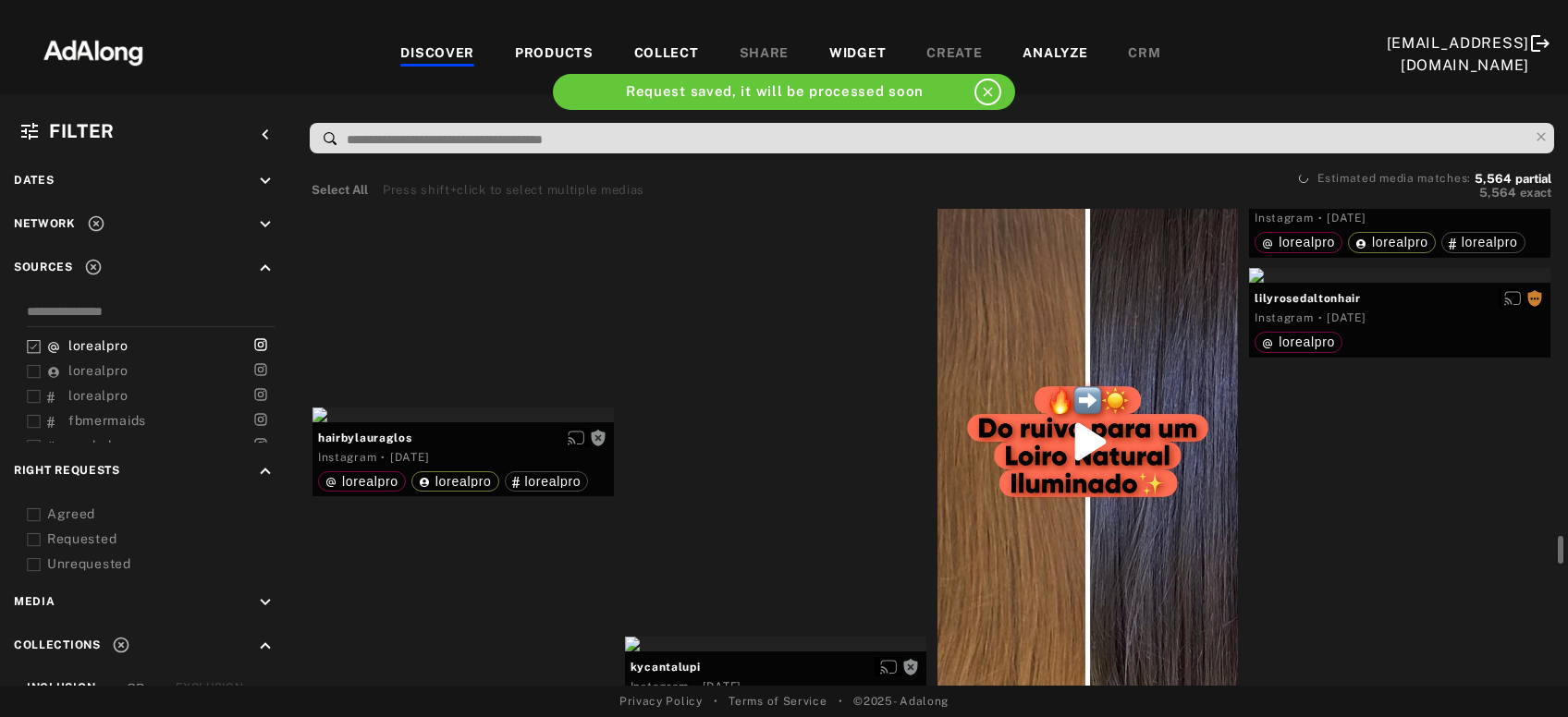
scroll to position [8765, 0]
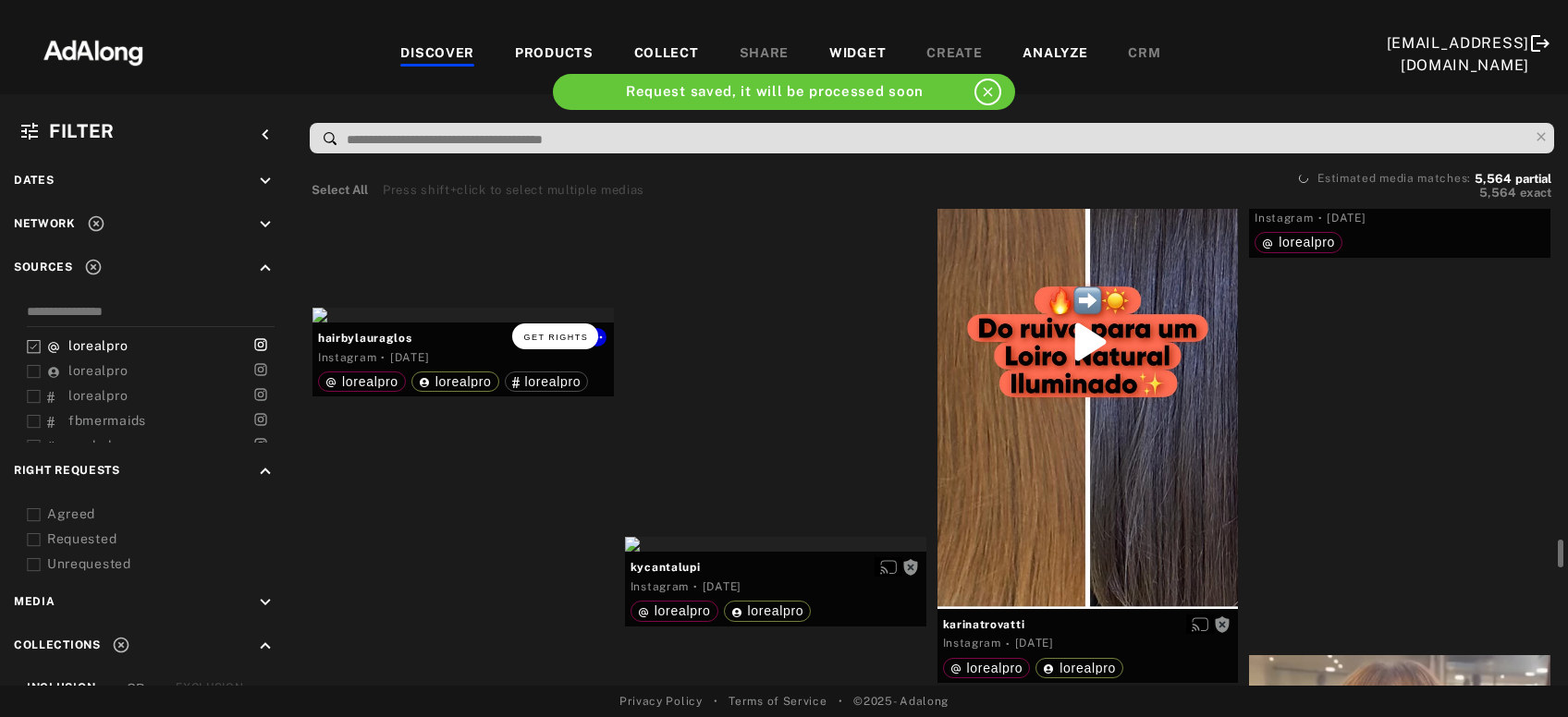
click at [575, 341] on button "Get rights" at bounding box center [554, 336] width 85 height 26
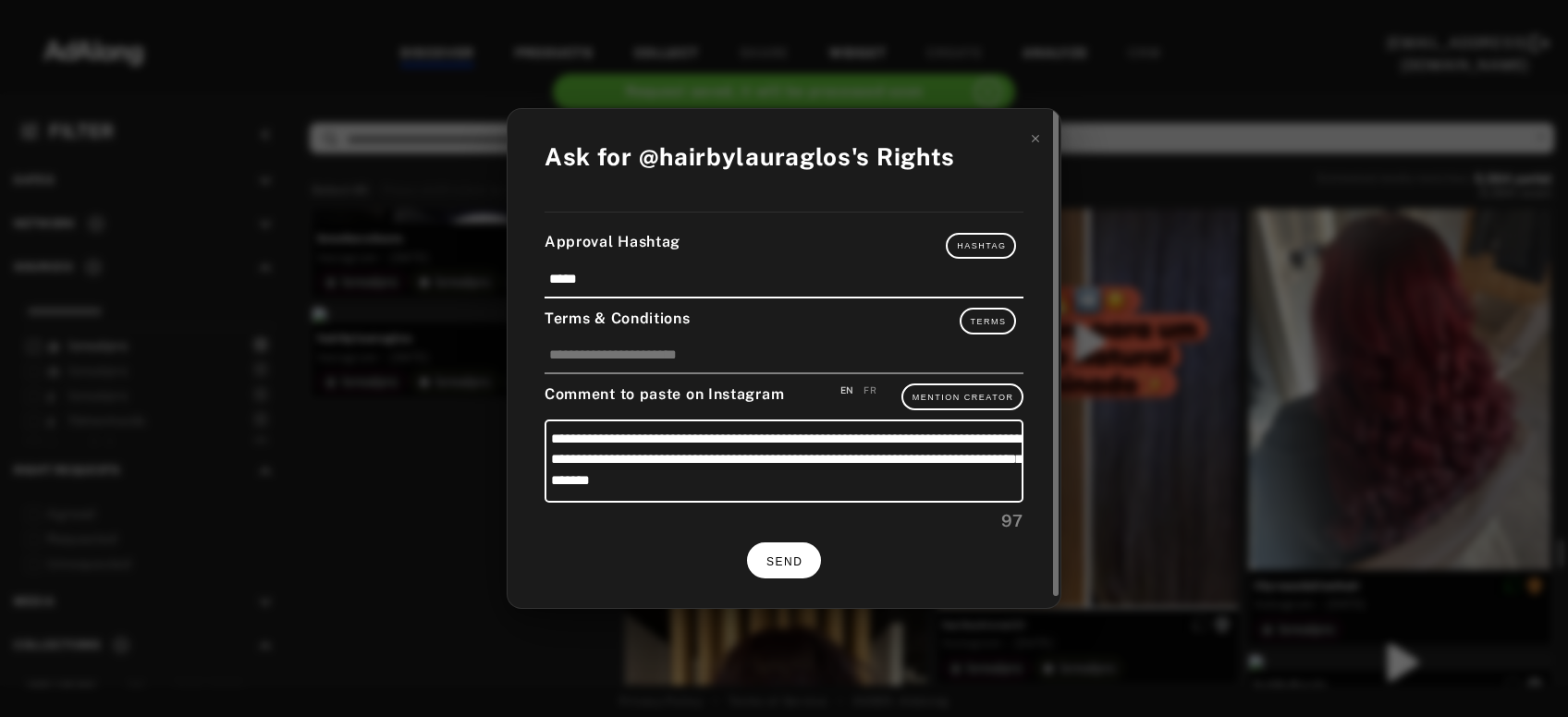
click at [797, 560] on span "SEND" at bounding box center [784, 563] width 36 height 13
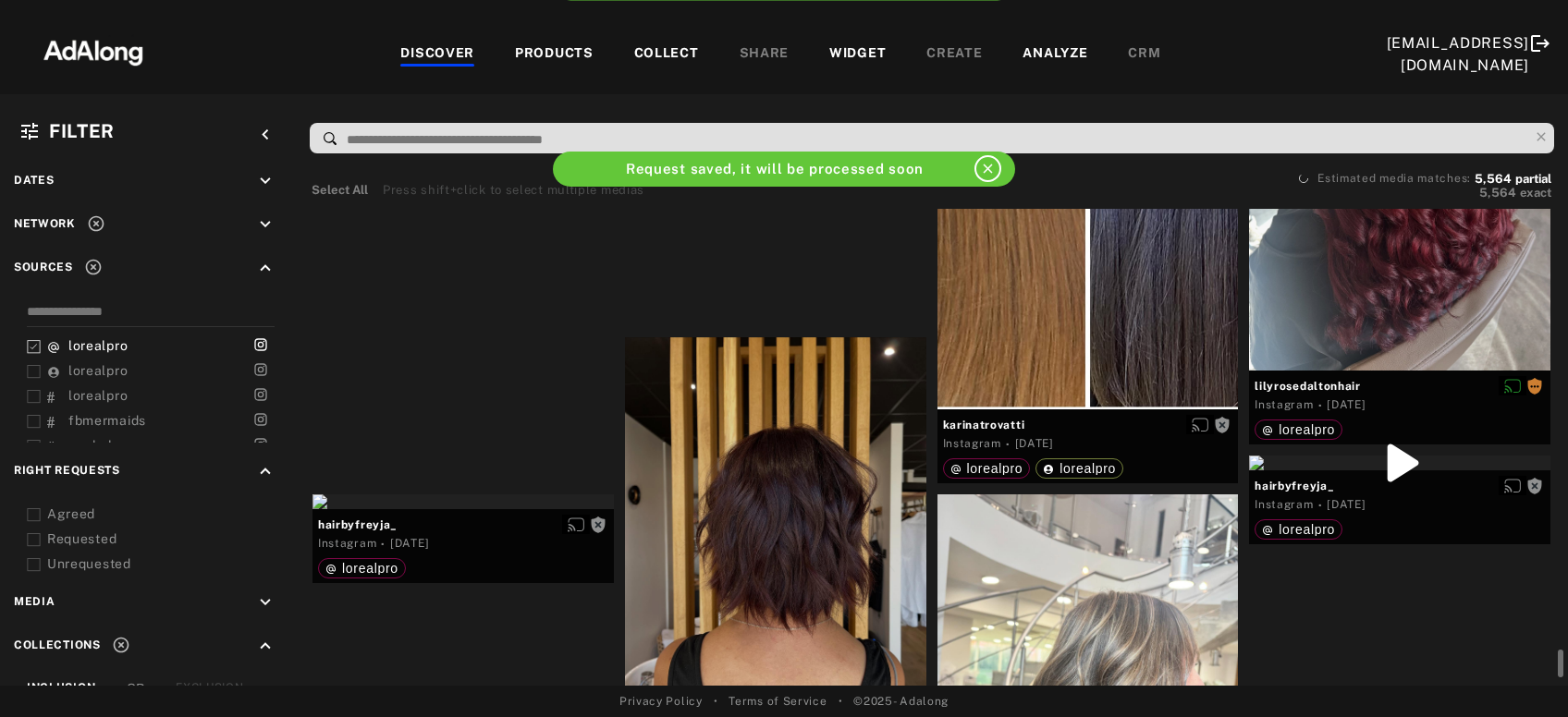
scroll to position [9064, 0]
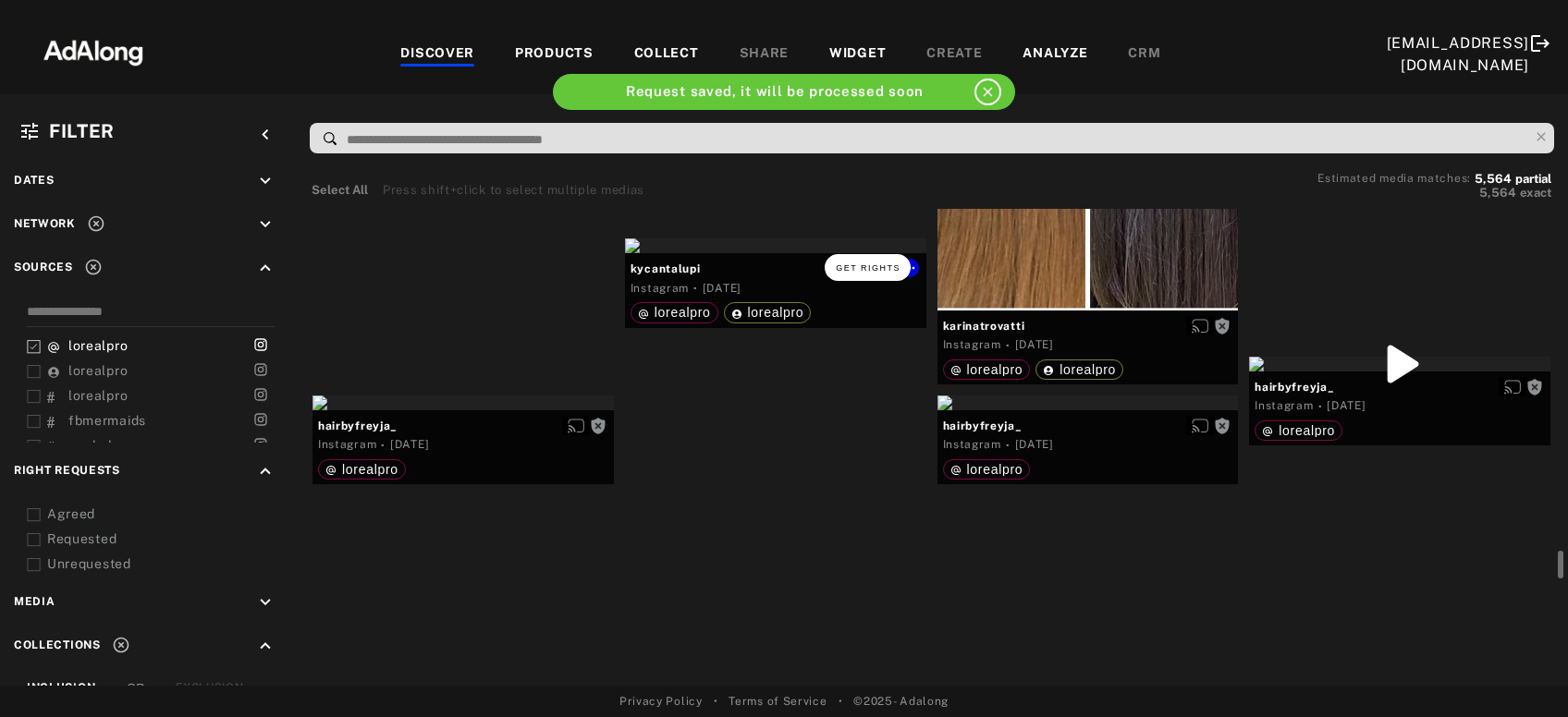
click at [884, 264] on span "Get rights" at bounding box center [869, 268] width 65 height 10
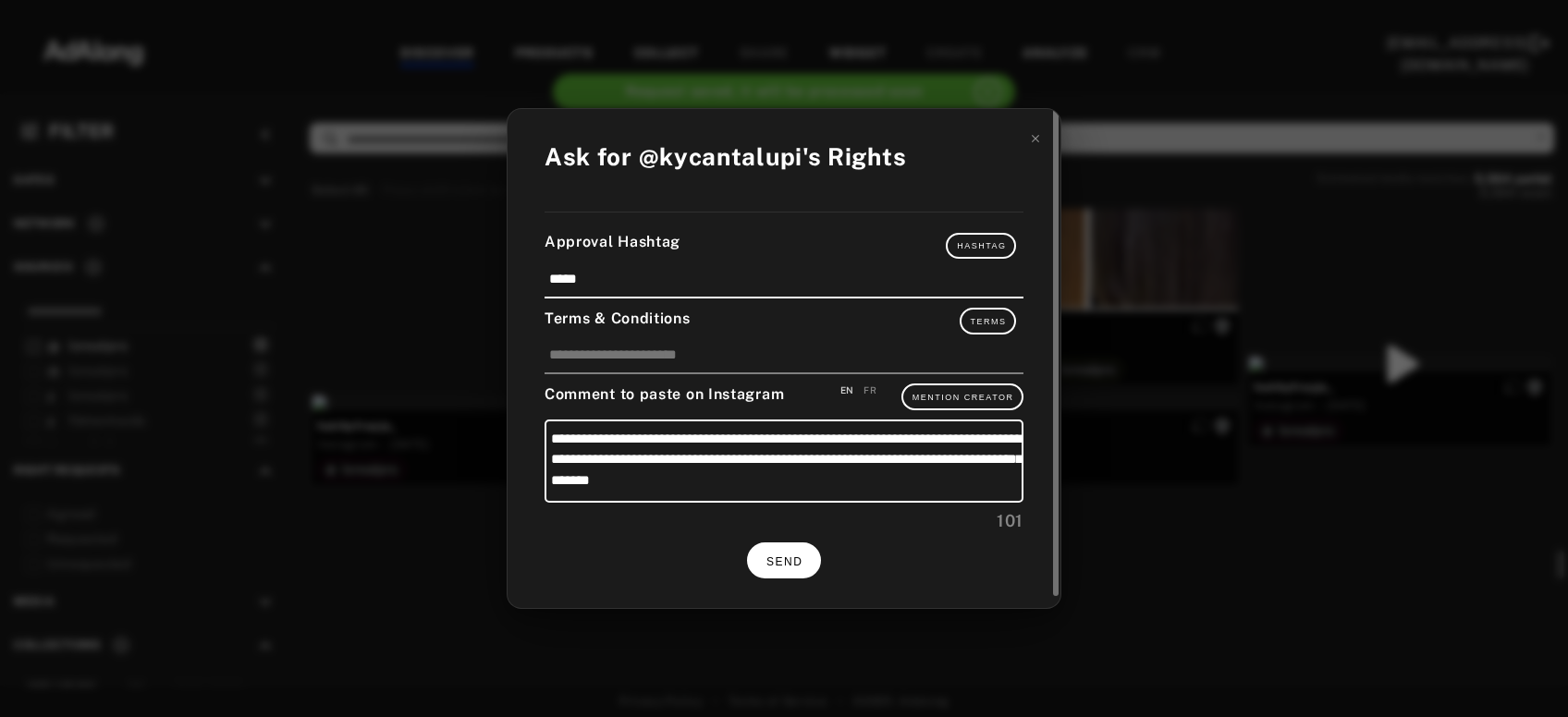
click at [785, 569] on button "SEND" at bounding box center [784, 561] width 74 height 36
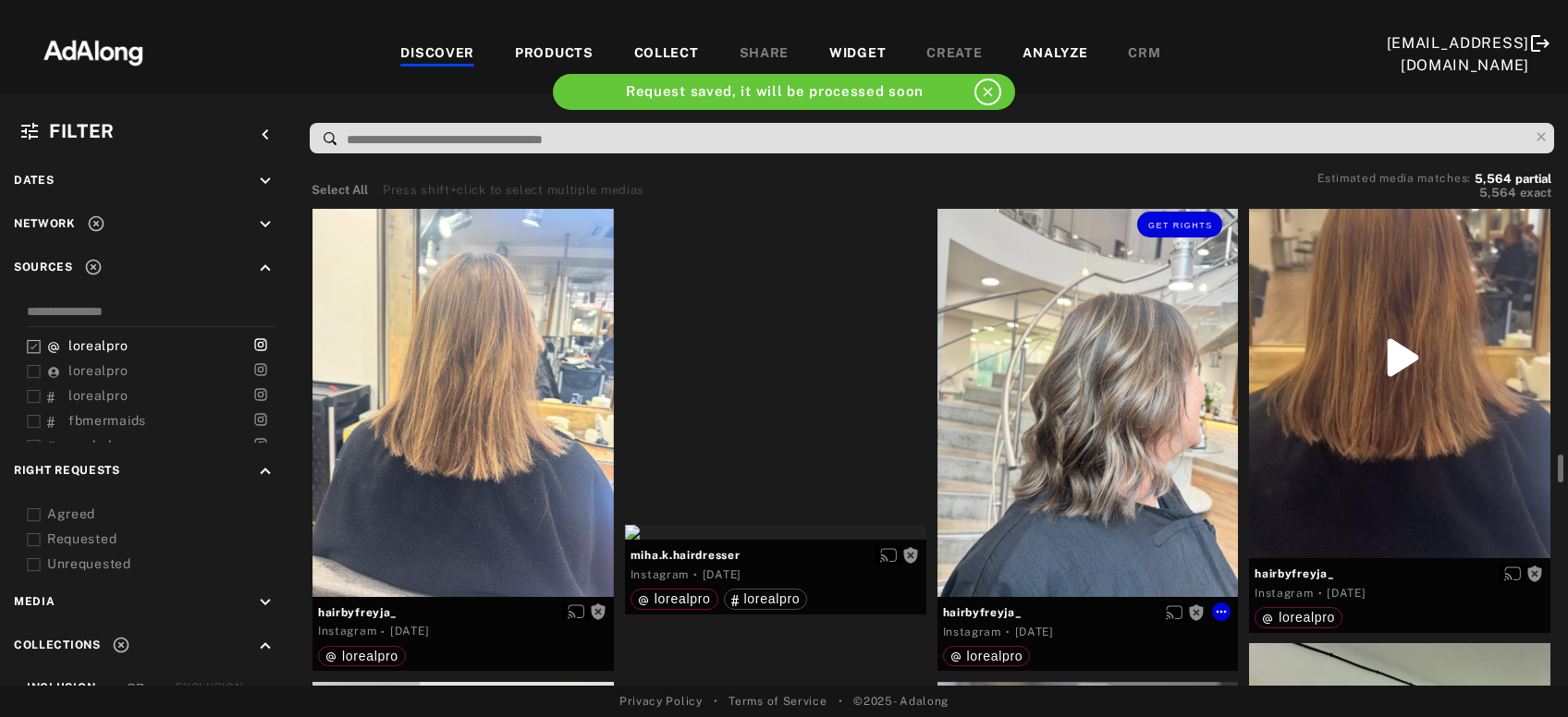
scroll to position [9164, 0]
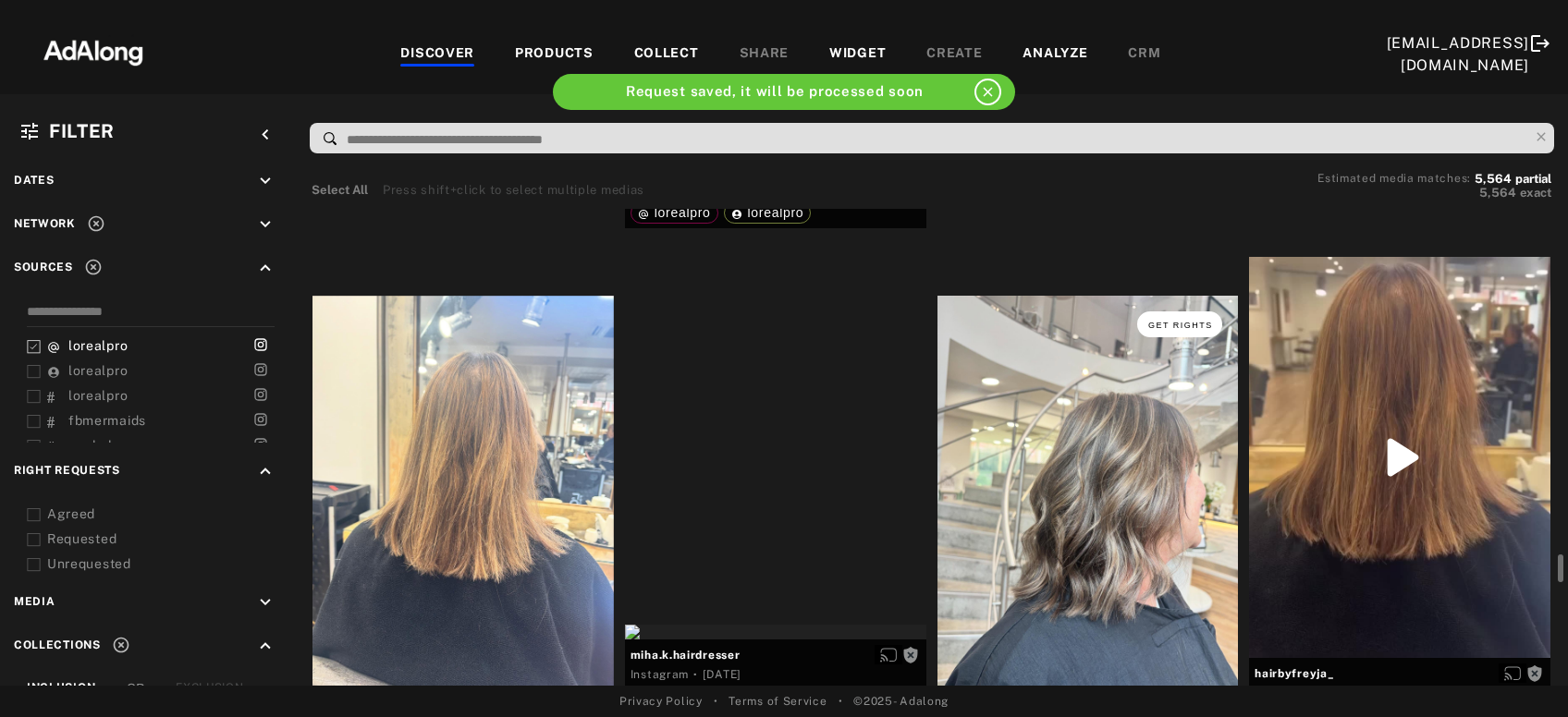
click at [1205, 314] on button "Get rights" at bounding box center [1180, 324] width 85 height 26
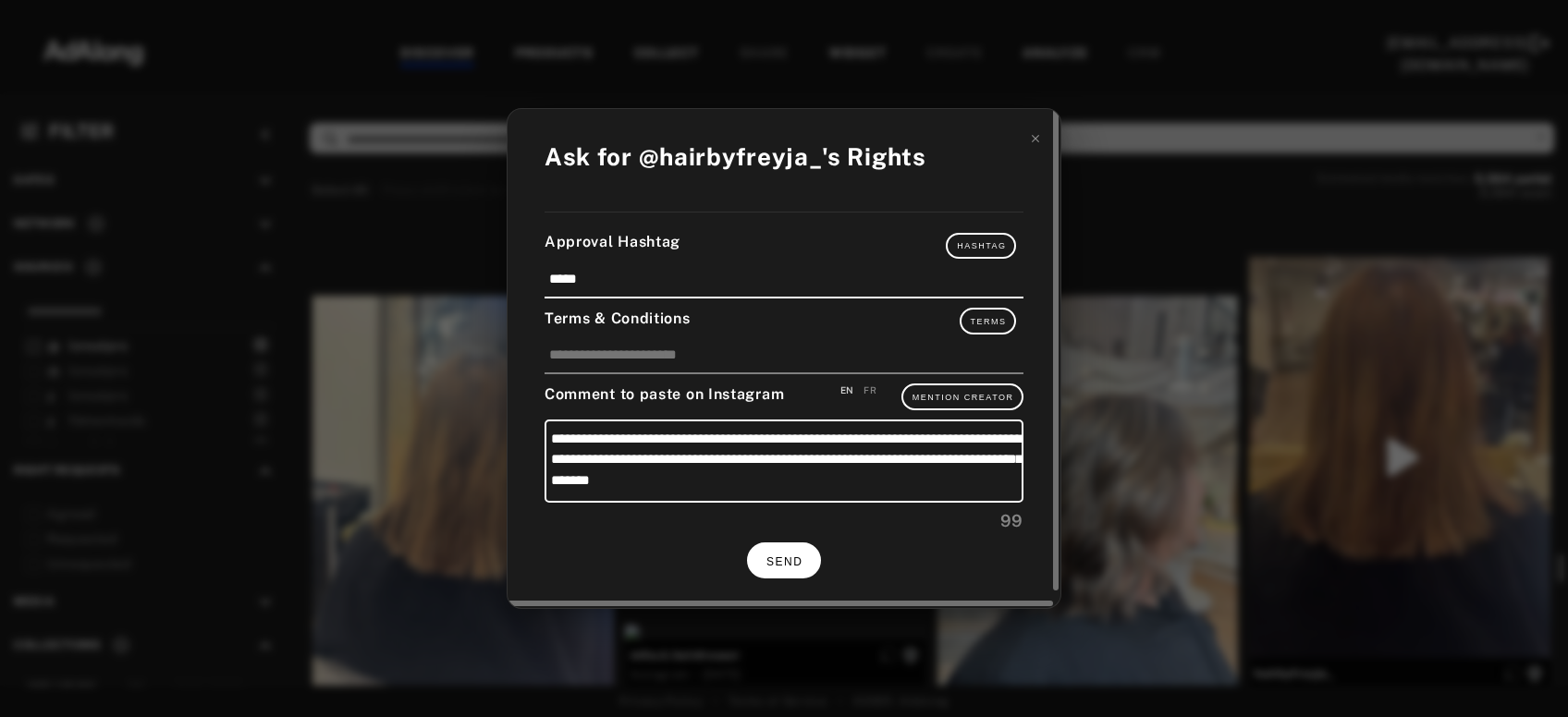
click at [781, 567] on button "SEND" at bounding box center [784, 561] width 74 height 36
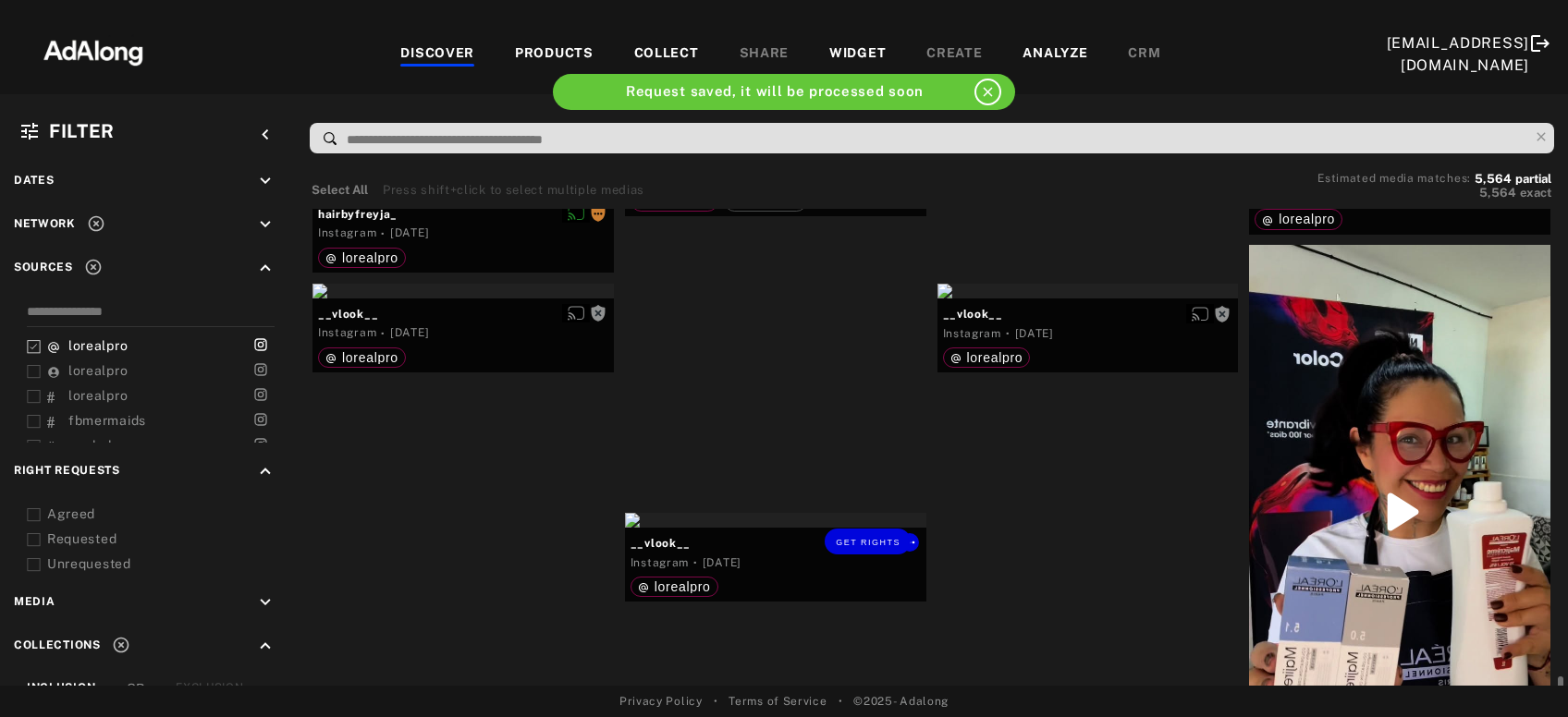
scroll to position [9762, 0]
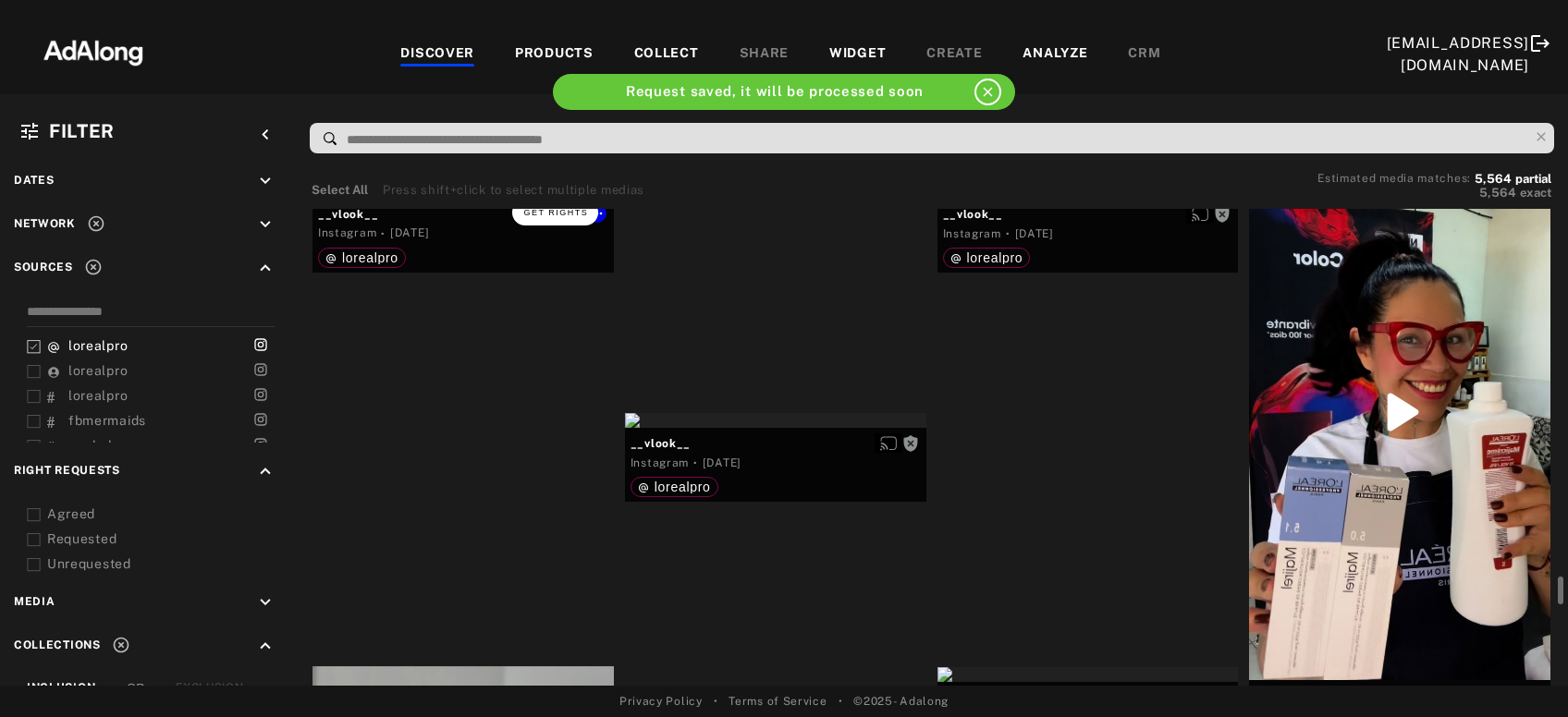
click at [575, 220] on button "Get rights" at bounding box center [554, 212] width 85 height 26
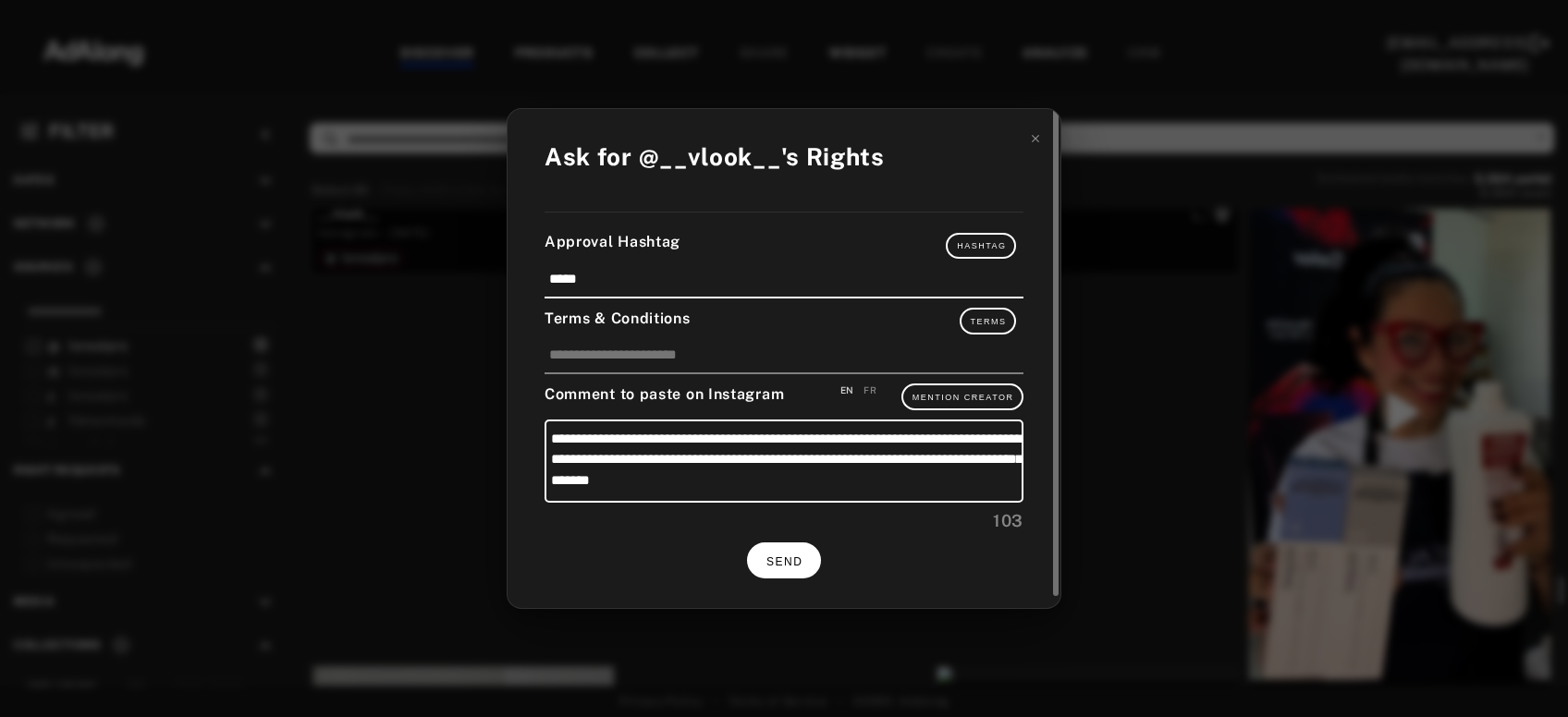
click at [782, 556] on span "SEND" at bounding box center [784, 563] width 36 height 13
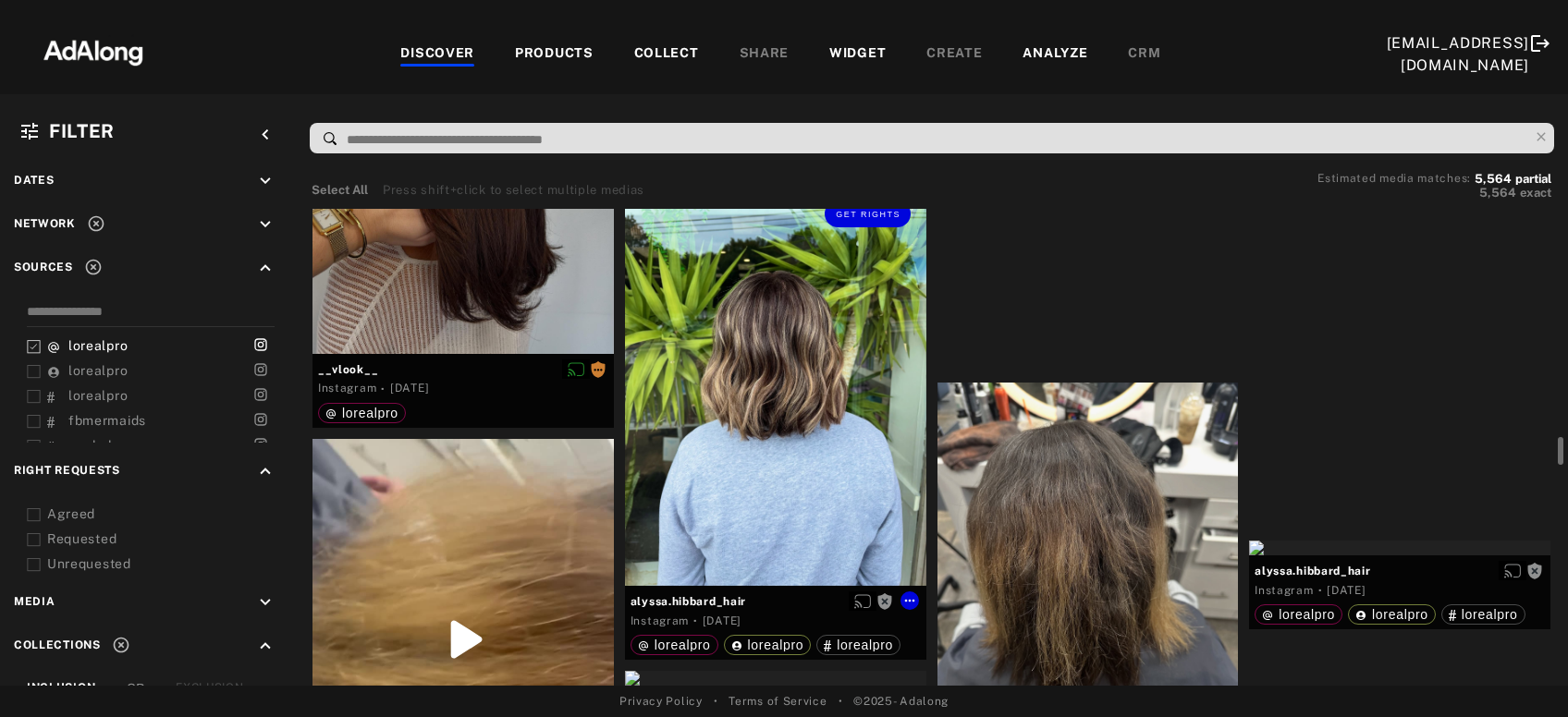
scroll to position [10858, 0]
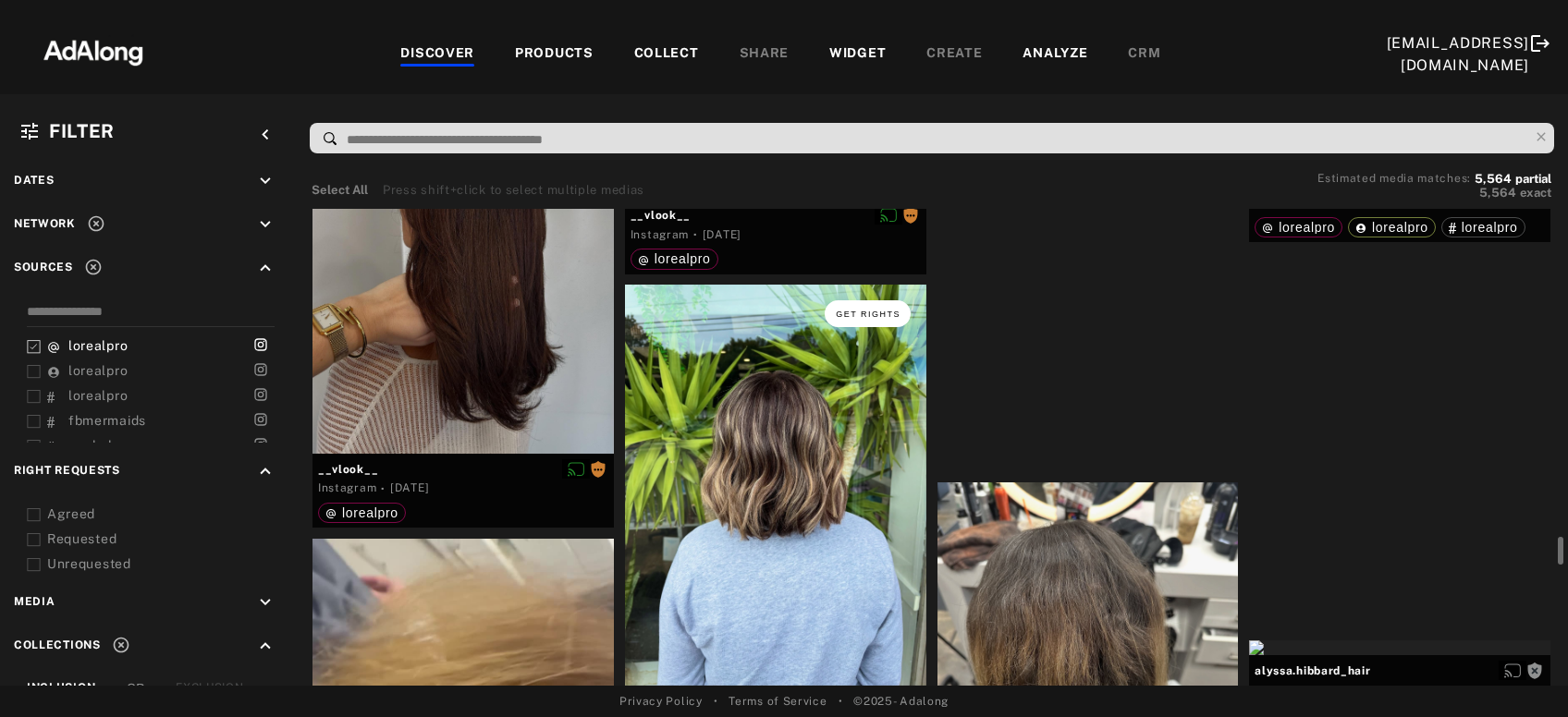
click at [864, 314] on span "Get rights" at bounding box center [869, 314] width 65 height 10
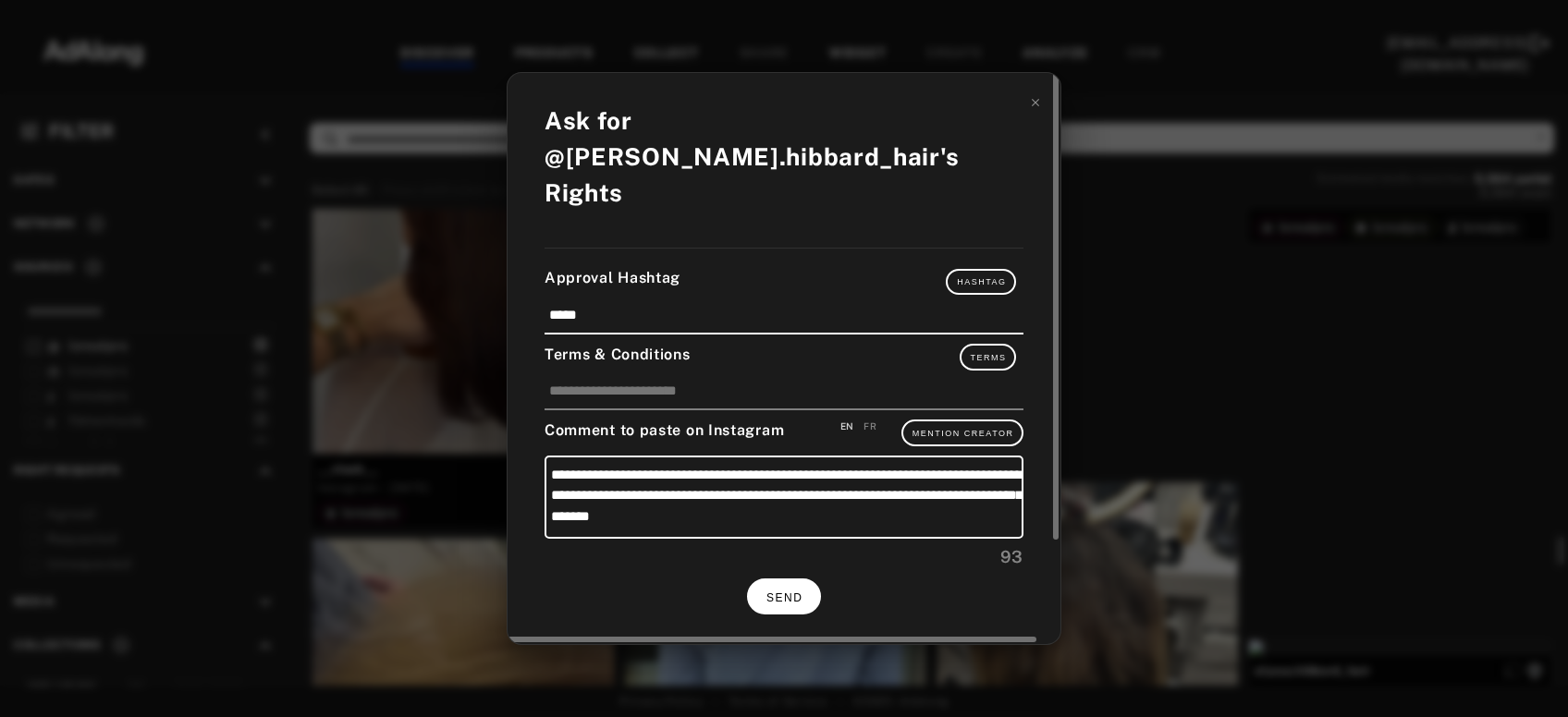
click at [802, 591] on span "SEND" at bounding box center [784, 598] width 36 height 13
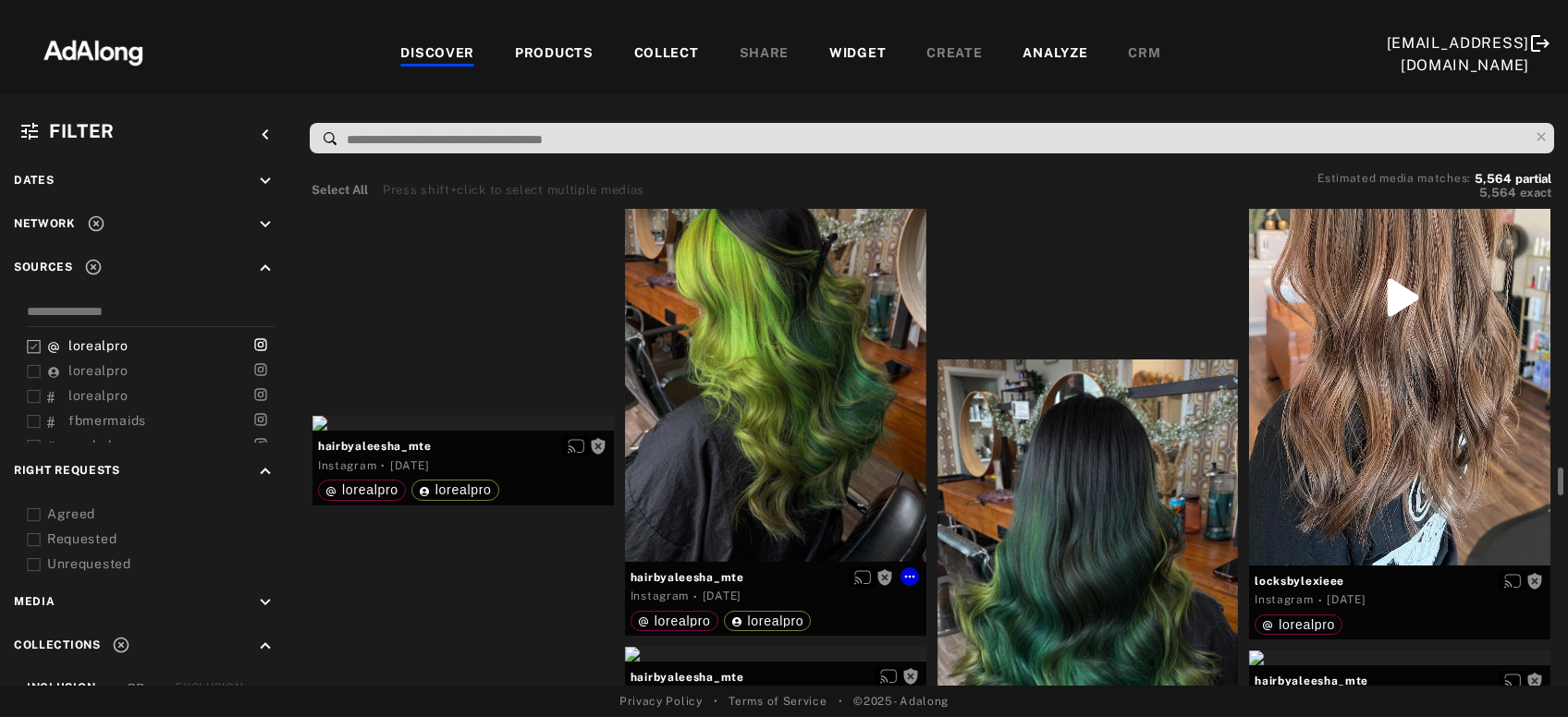
scroll to position [11854, 0]
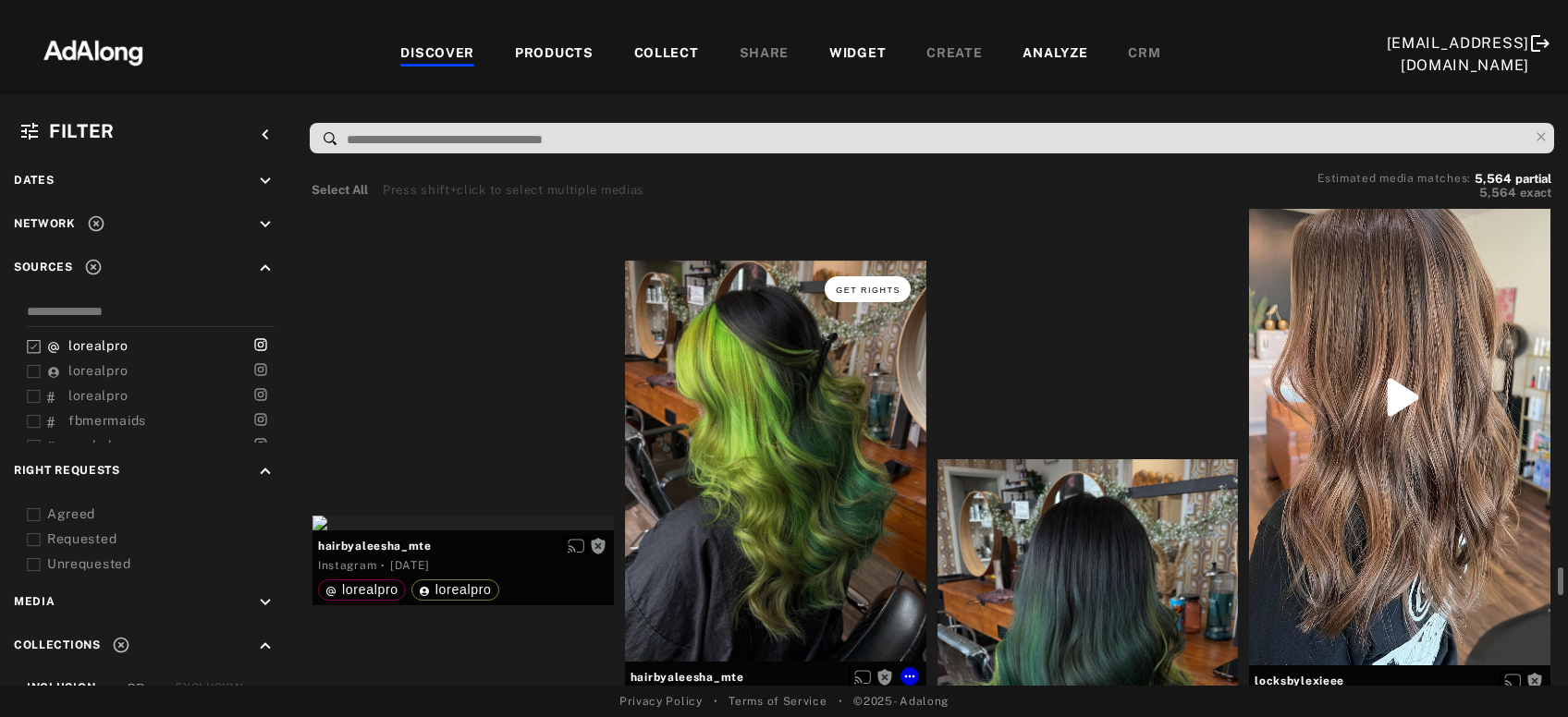
click at [872, 290] on span "Get rights" at bounding box center [869, 290] width 65 height 10
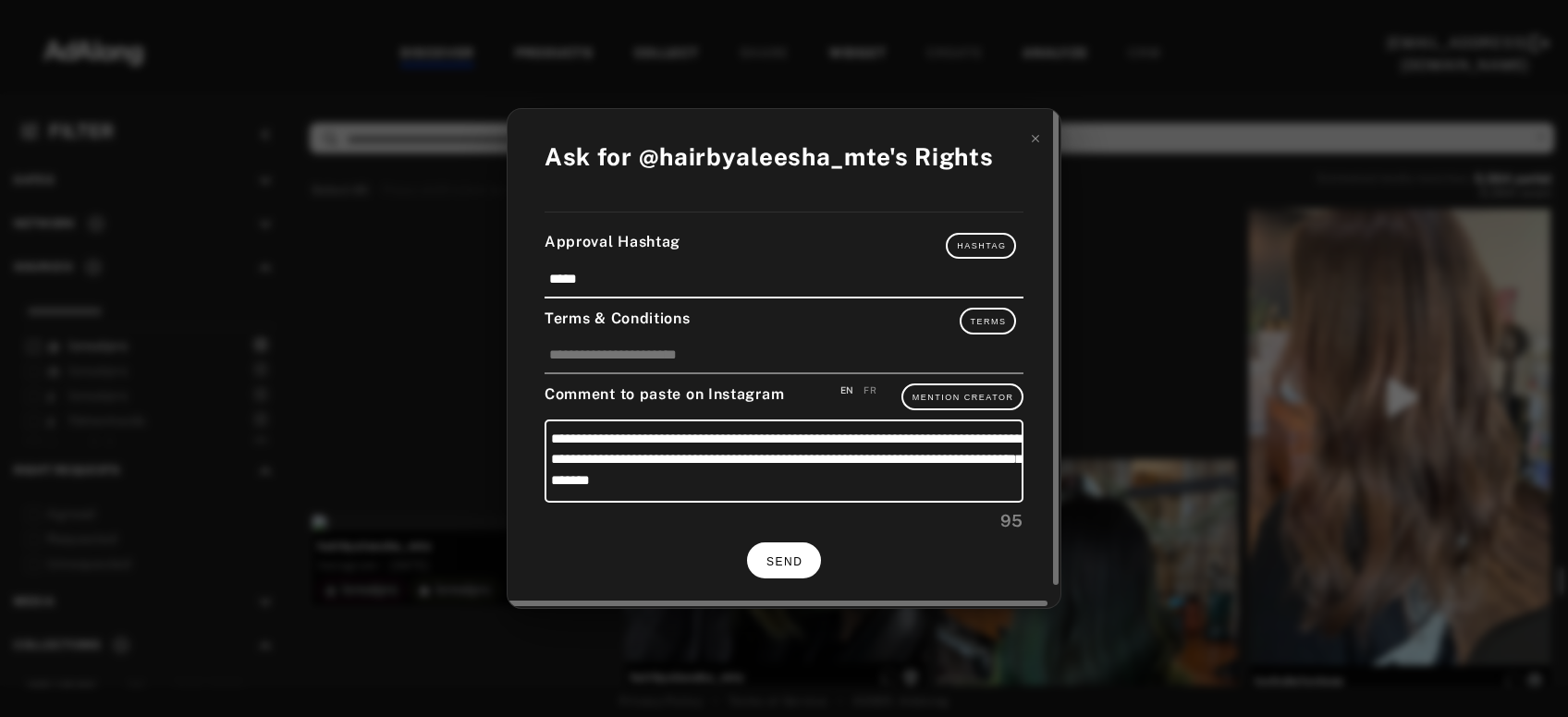
click at [783, 565] on button "SEND" at bounding box center [784, 561] width 74 height 36
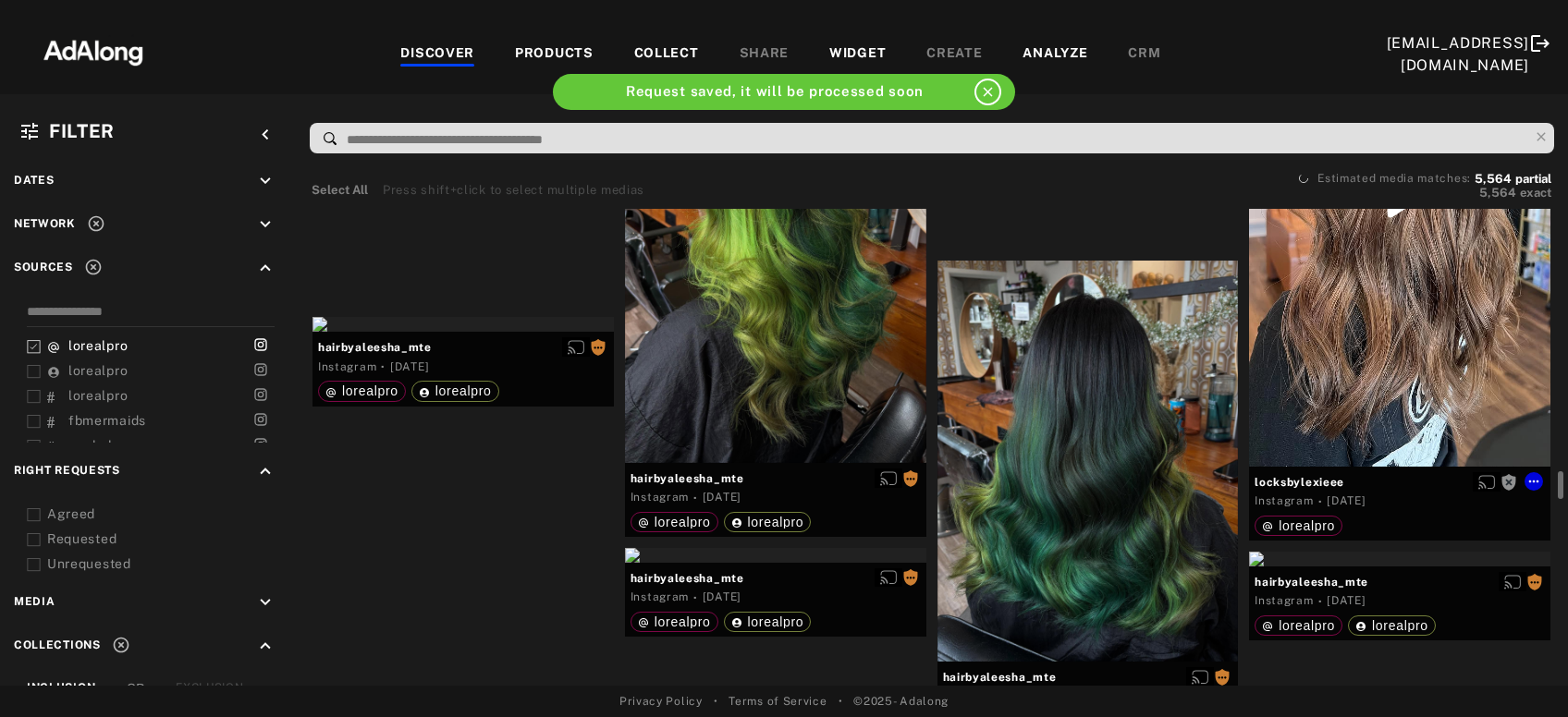
scroll to position [11953, 0]
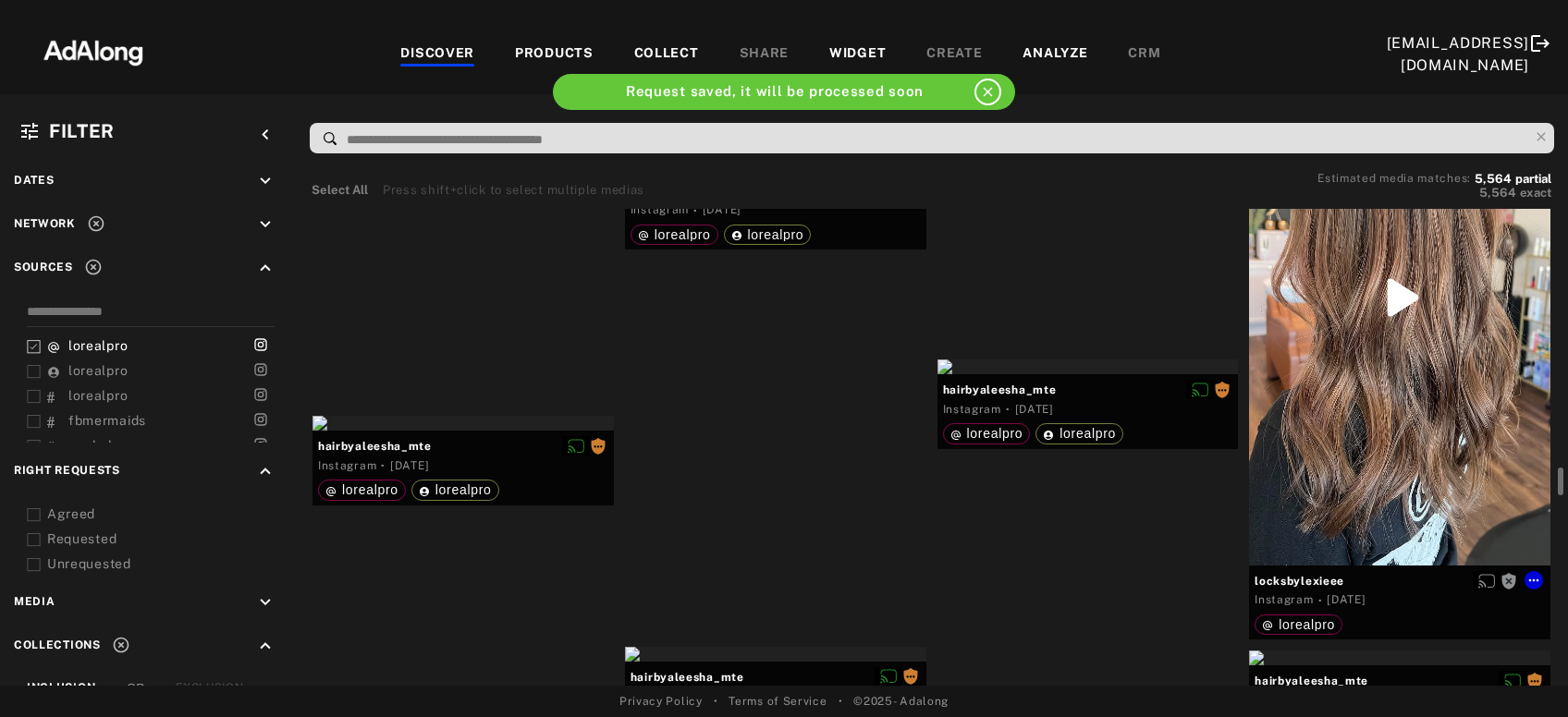
click at [1372, 437] on div "Get rights" at bounding box center [1400, 298] width 301 height 535
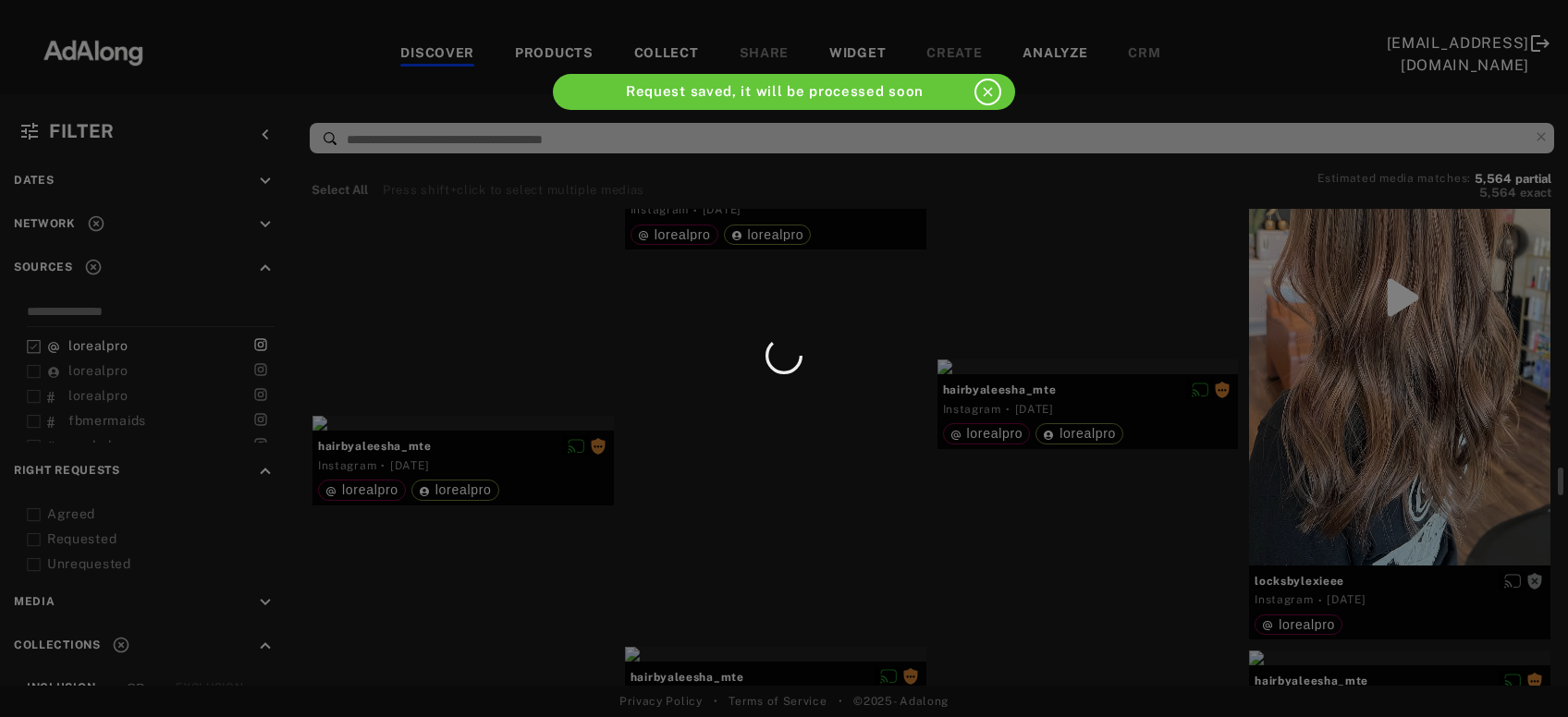
scroll to position [11854, 0]
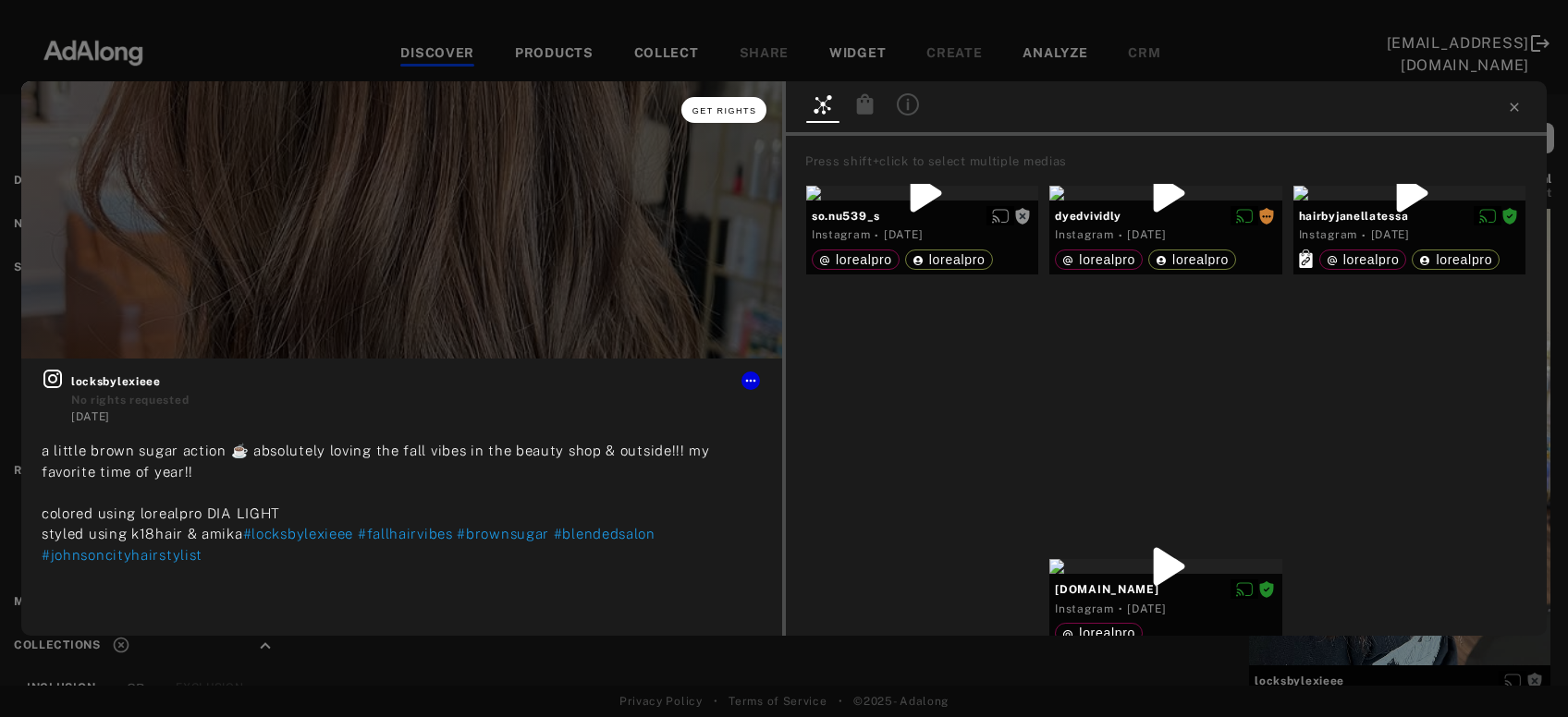
click at [740, 114] on span "Get rights" at bounding box center [725, 111] width 65 height 10
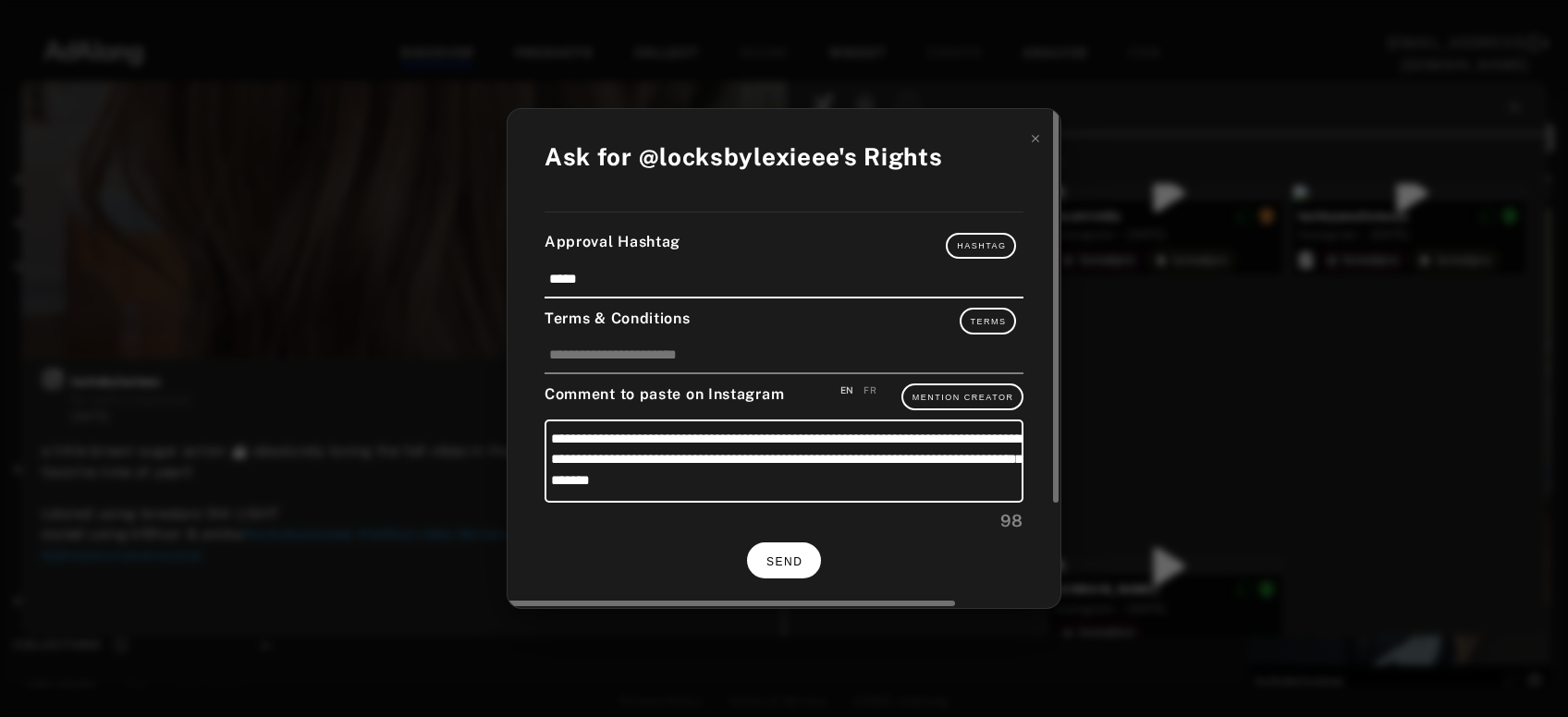
click at [766, 560] on span "SEND" at bounding box center [784, 563] width 36 height 13
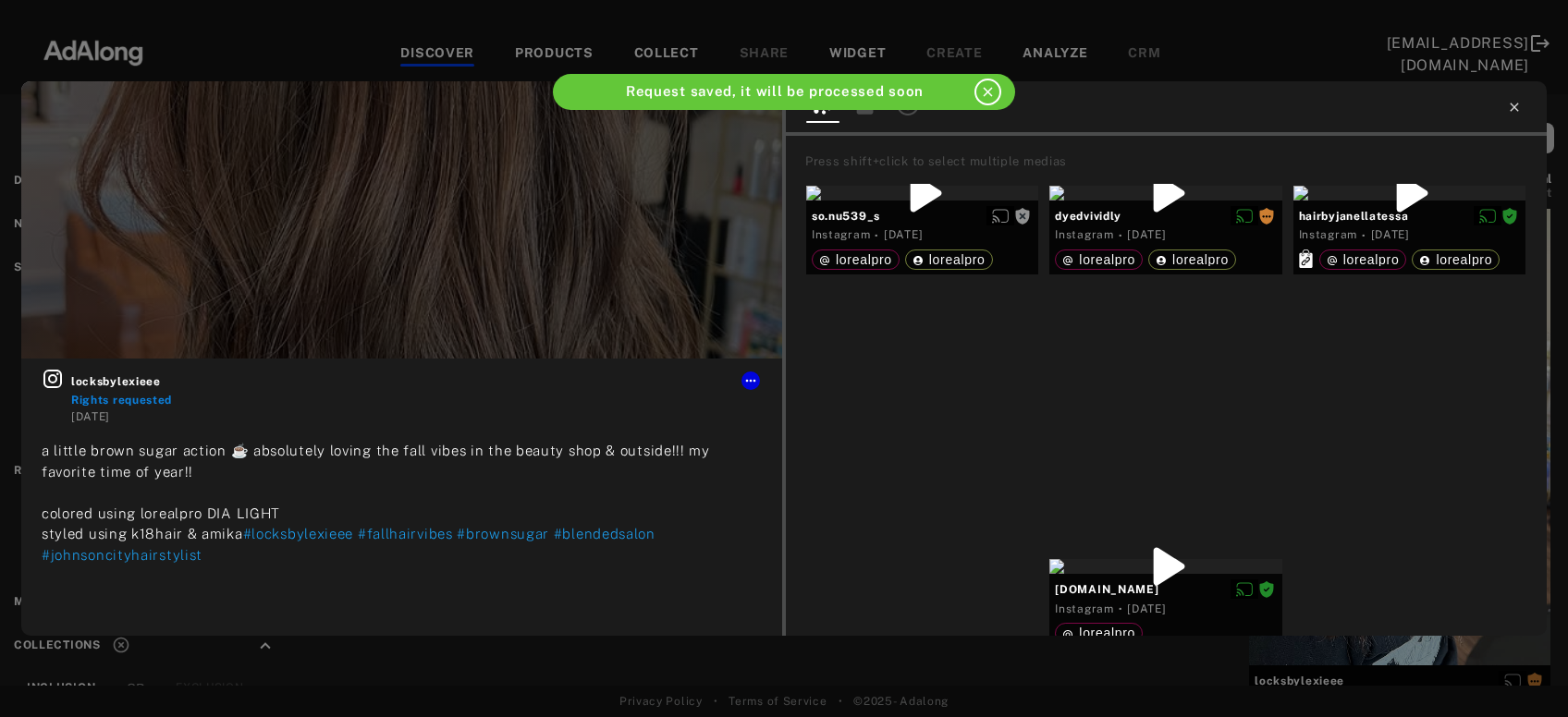
click at [1512, 110] on icon at bounding box center [1514, 106] width 9 height 9
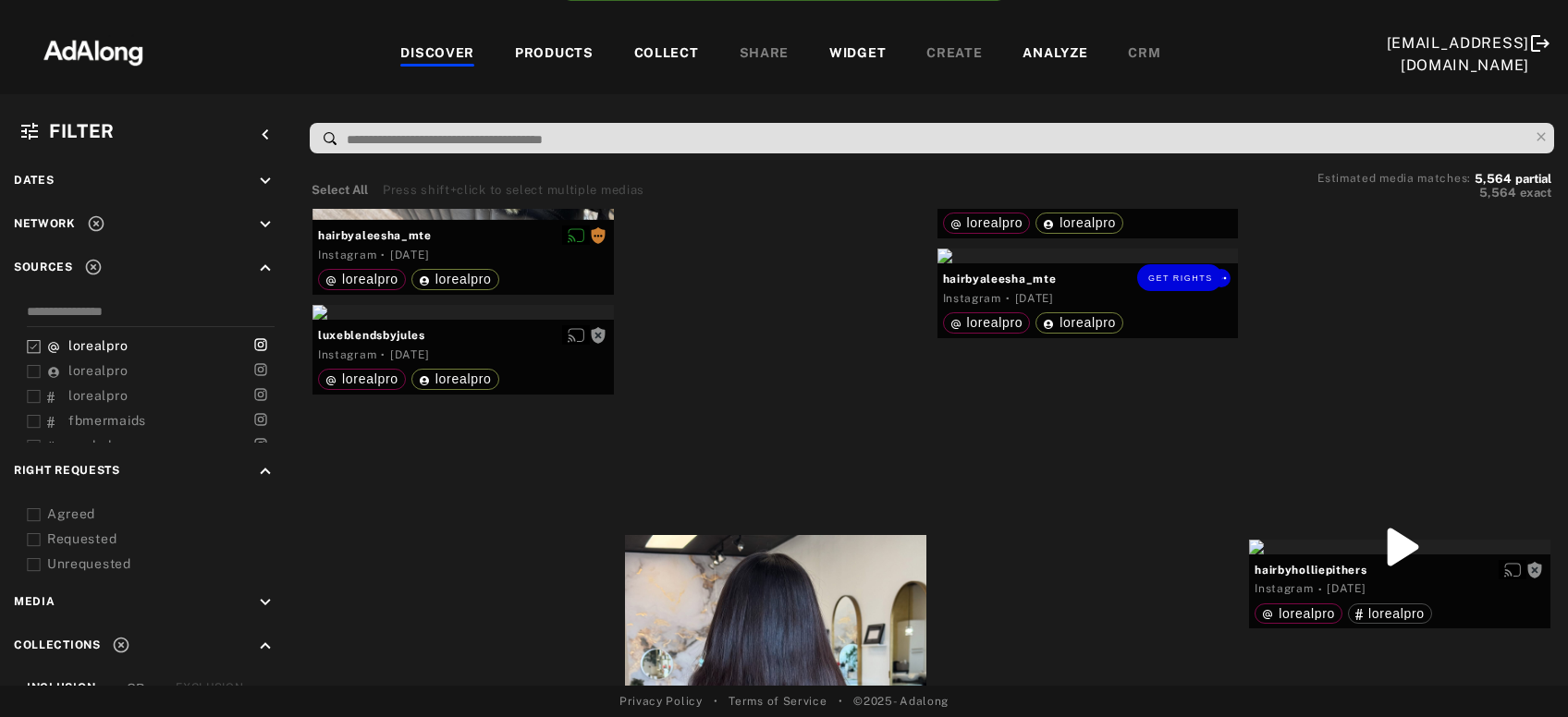
scroll to position [12650, 0]
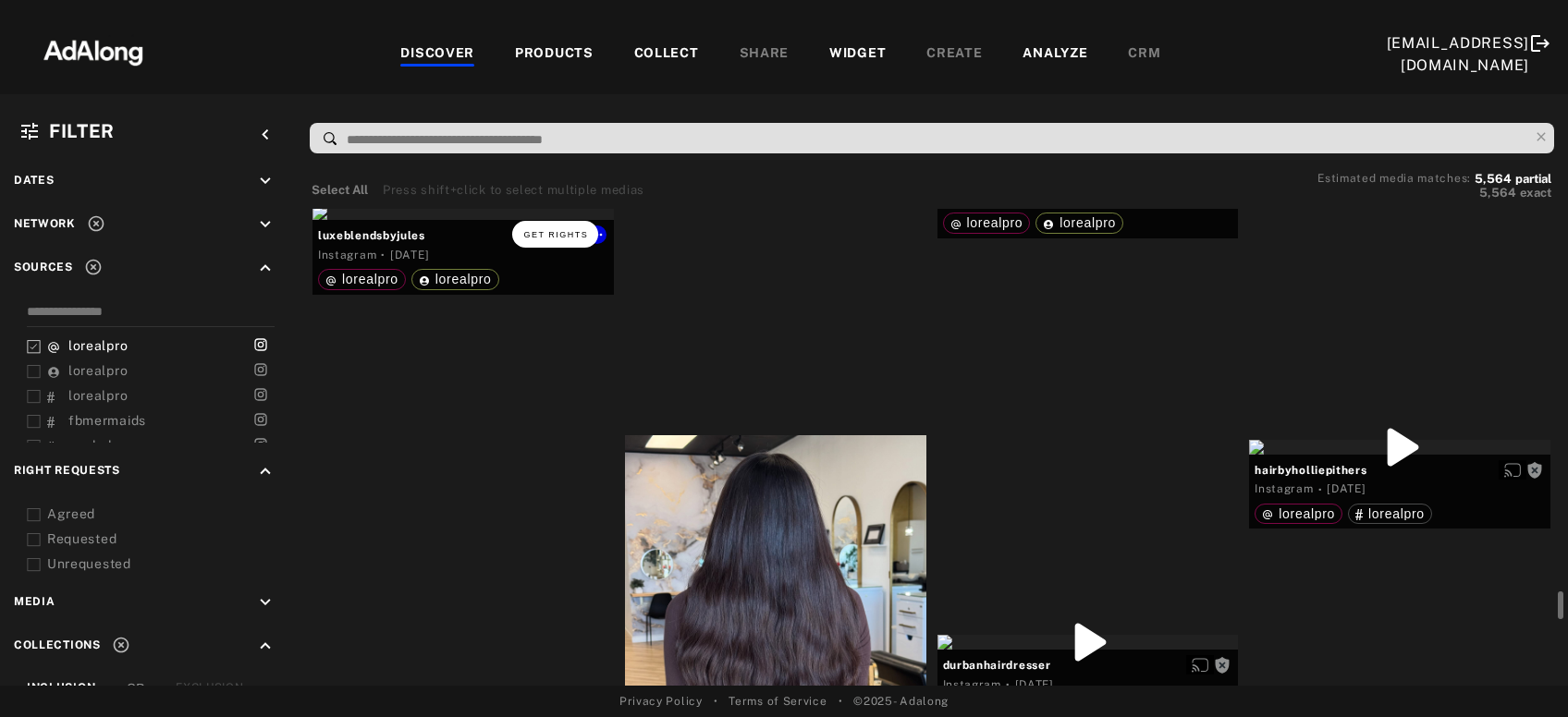
click at [561, 235] on span "Get rights" at bounding box center [556, 235] width 65 height 10
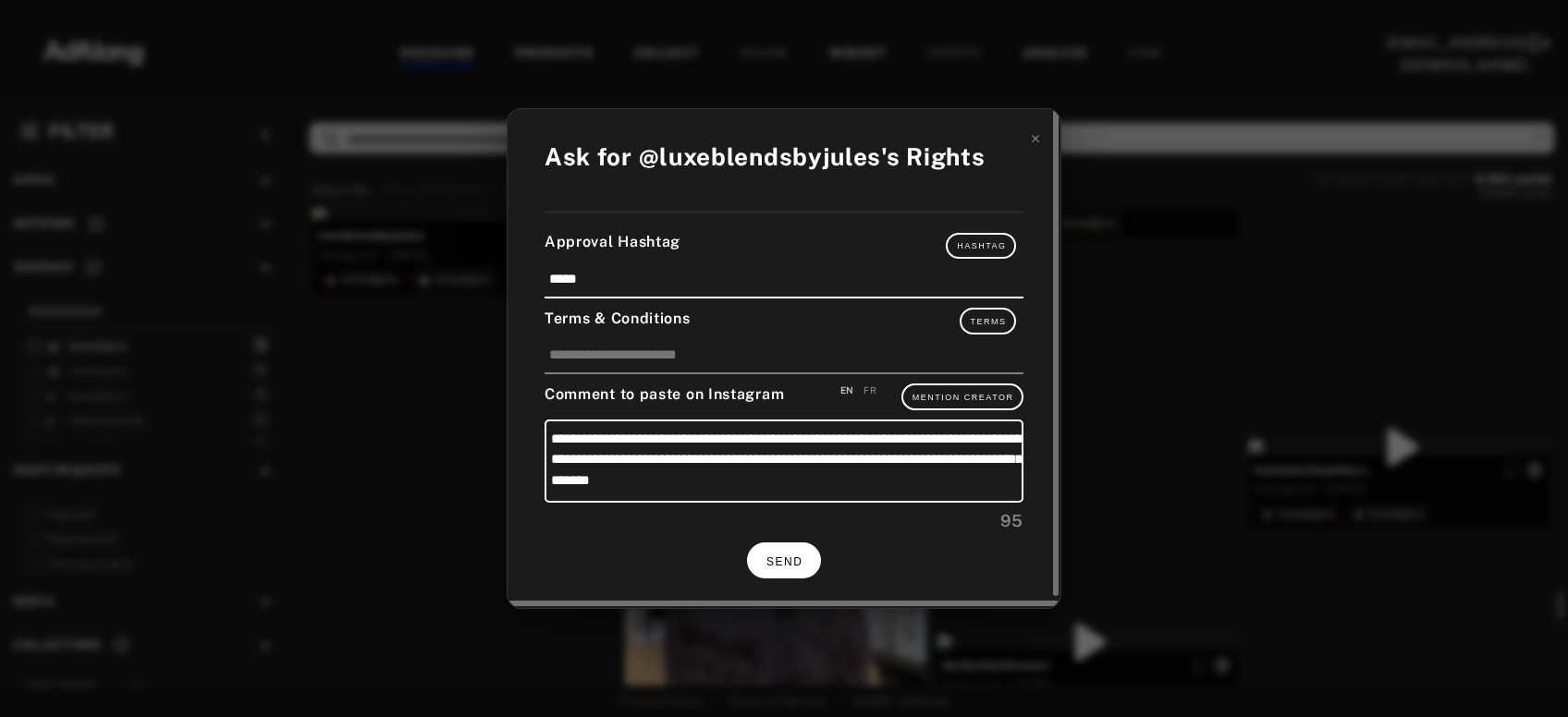
click at [780, 570] on button "SEND" at bounding box center [784, 561] width 74 height 36
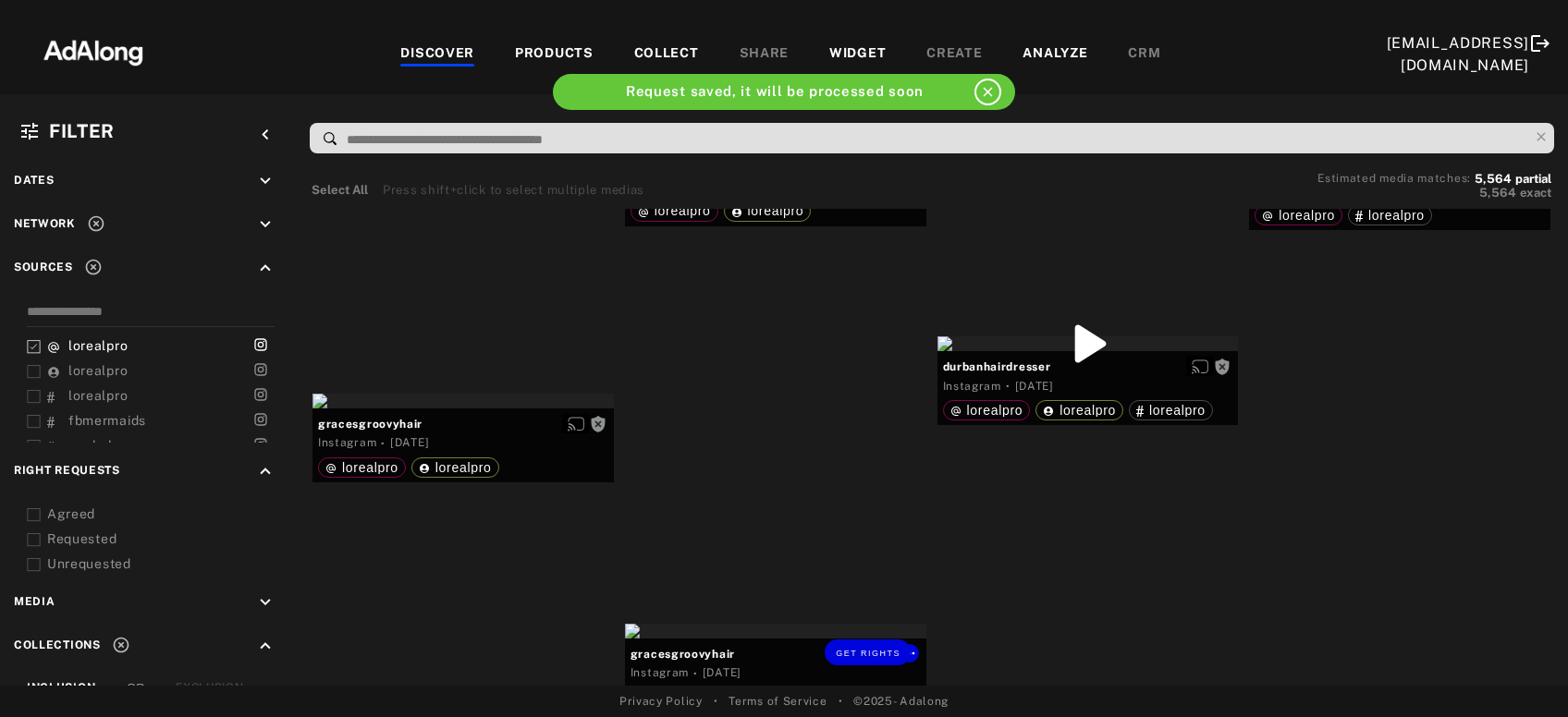
scroll to position [13149, 0]
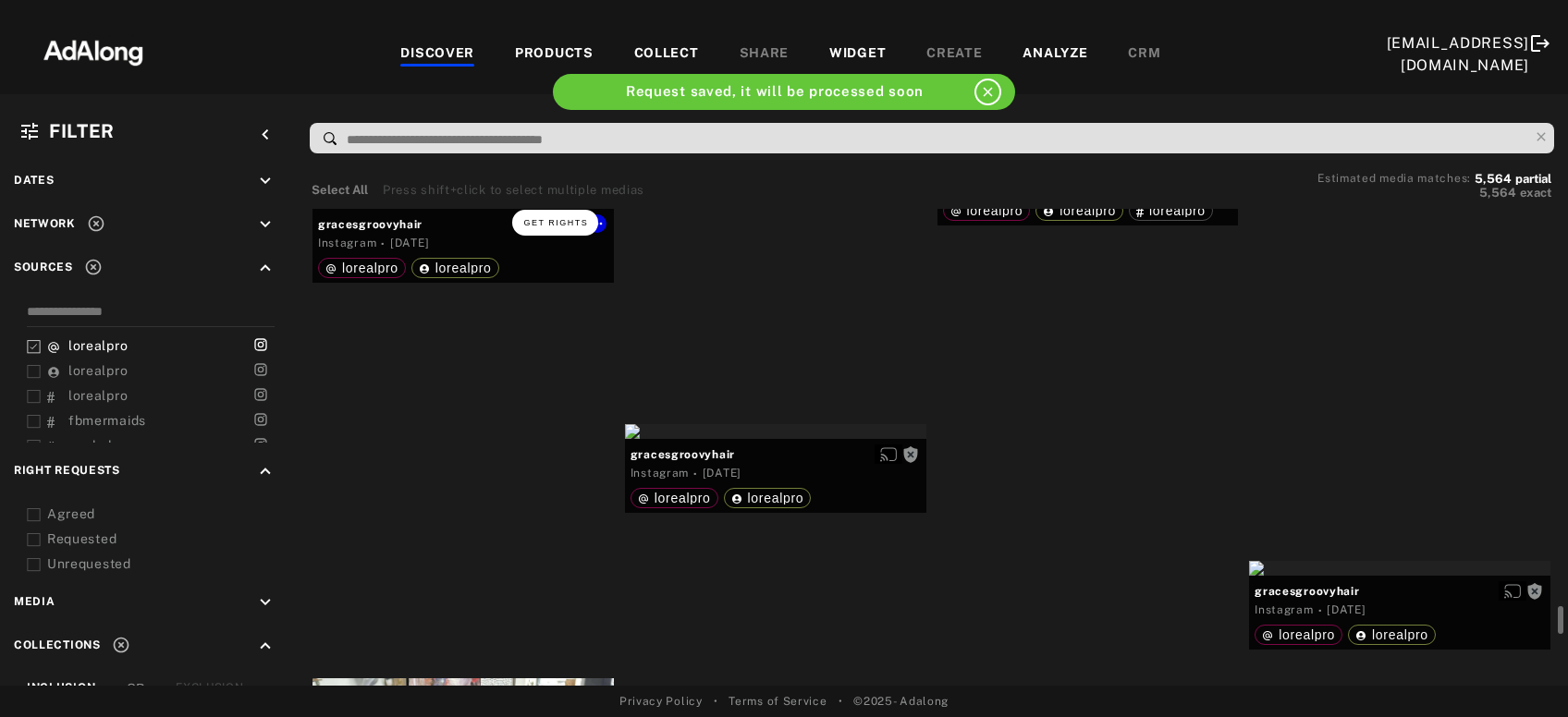
click at [562, 228] on button "Get rights" at bounding box center [554, 222] width 85 height 26
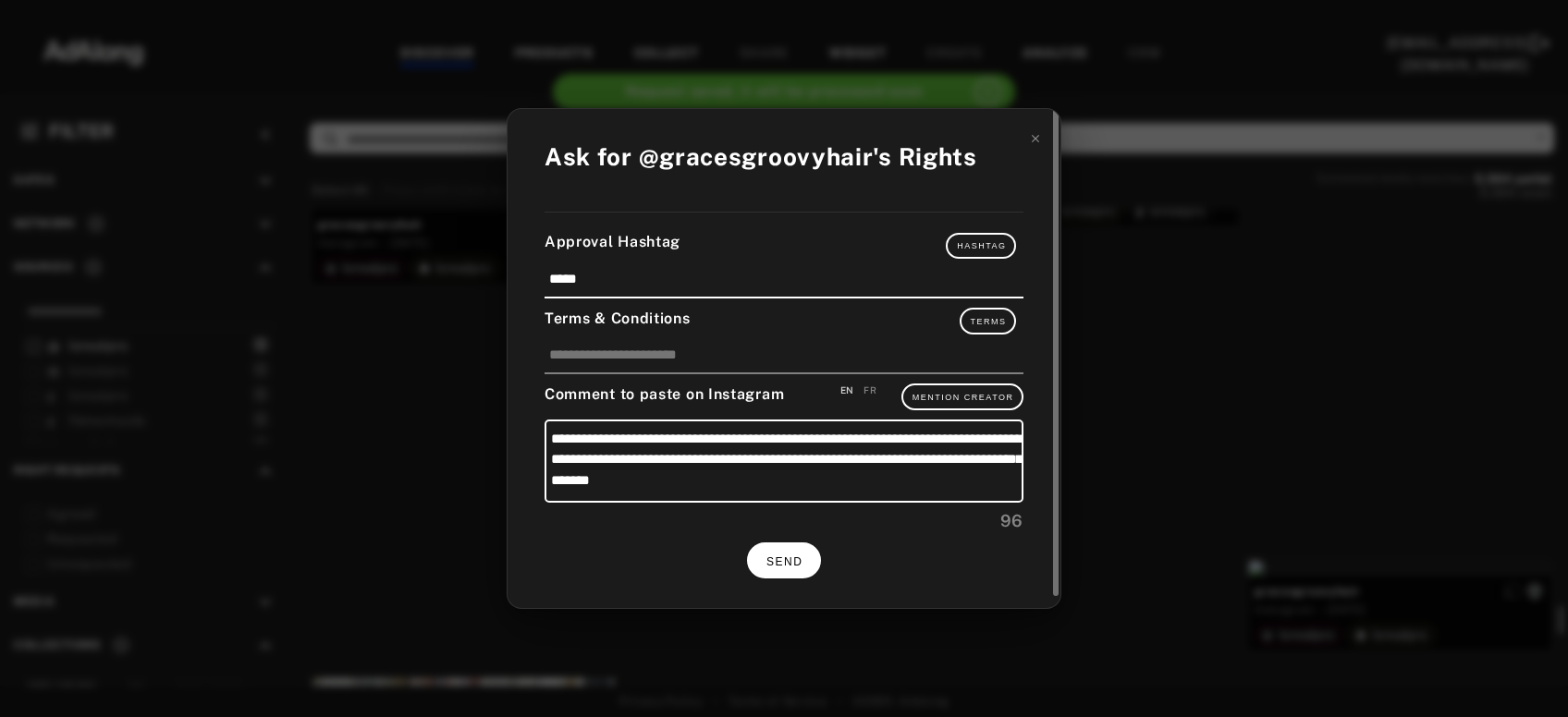
click at [760, 549] on button "SEND" at bounding box center [784, 561] width 74 height 36
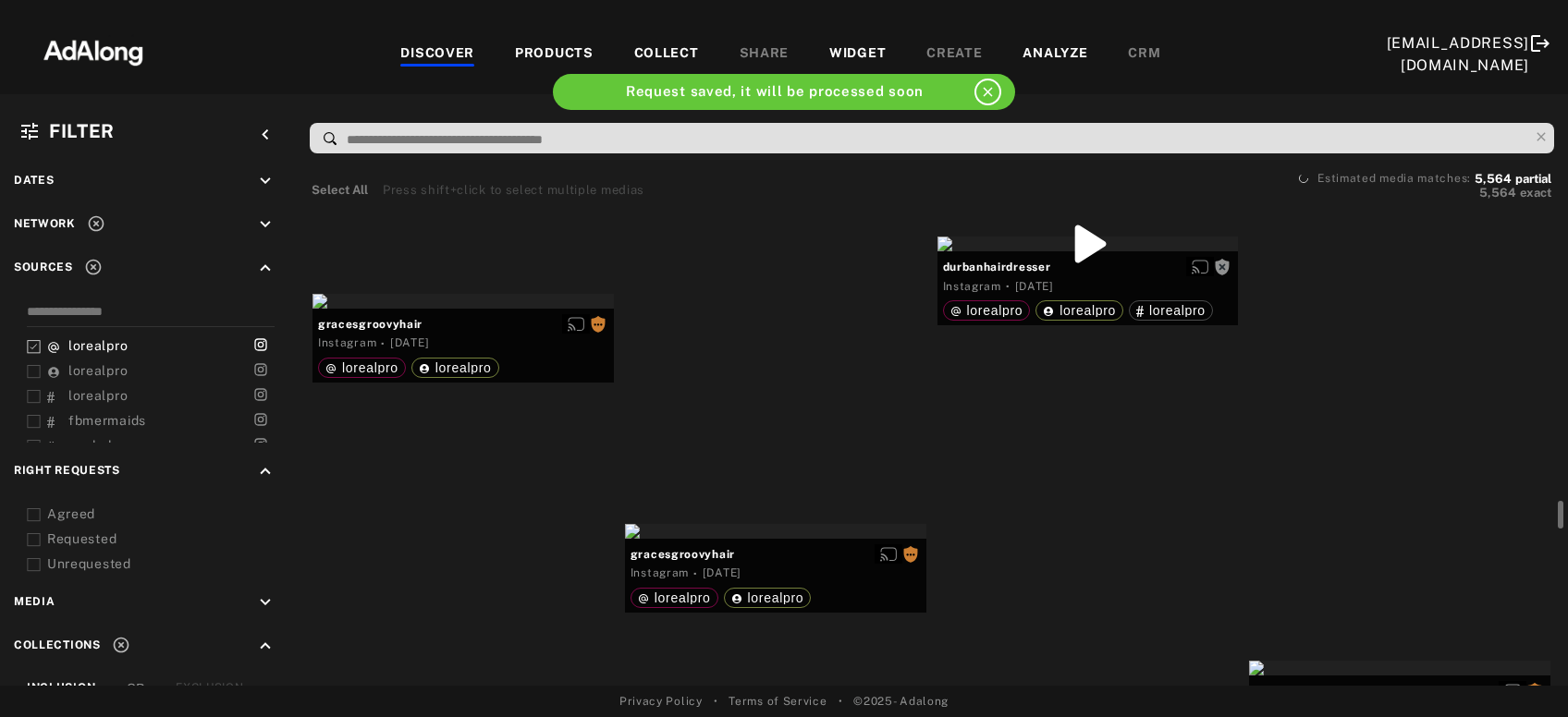
scroll to position [12949, 0]
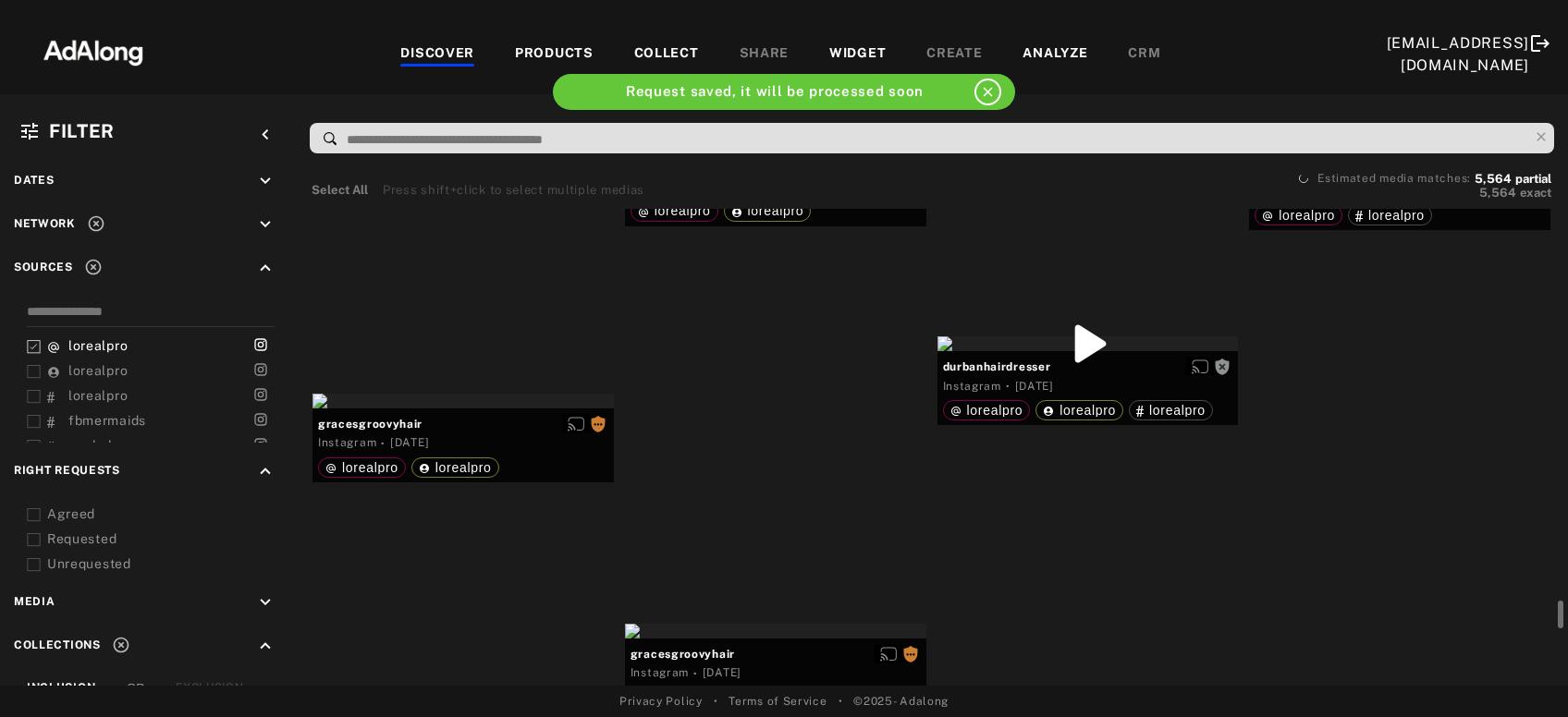
click at [1432, 156] on div "Get rights" at bounding box center [1400, 149] width 301 height 14
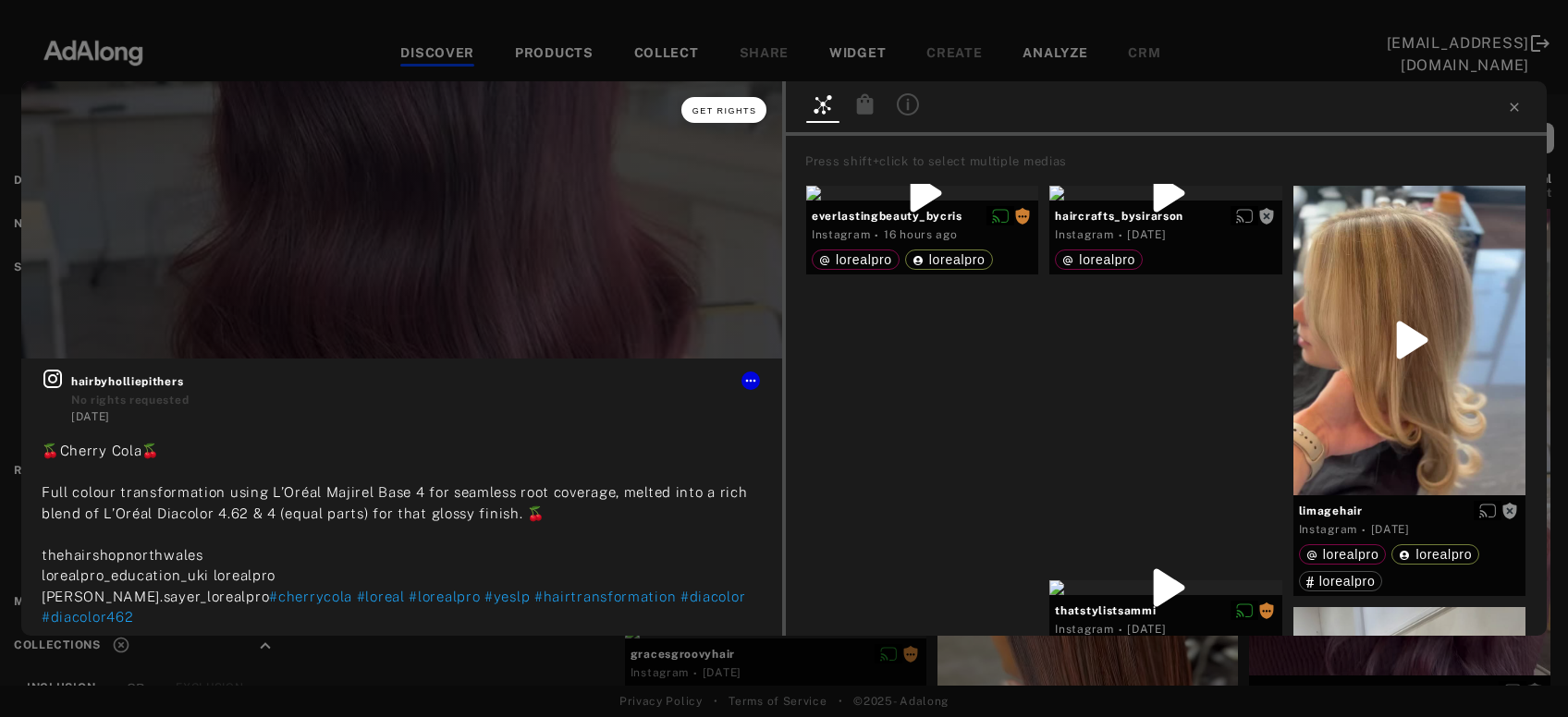
click at [711, 100] on button "Get rights" at bounding box center [724, 109] width 85 height 26
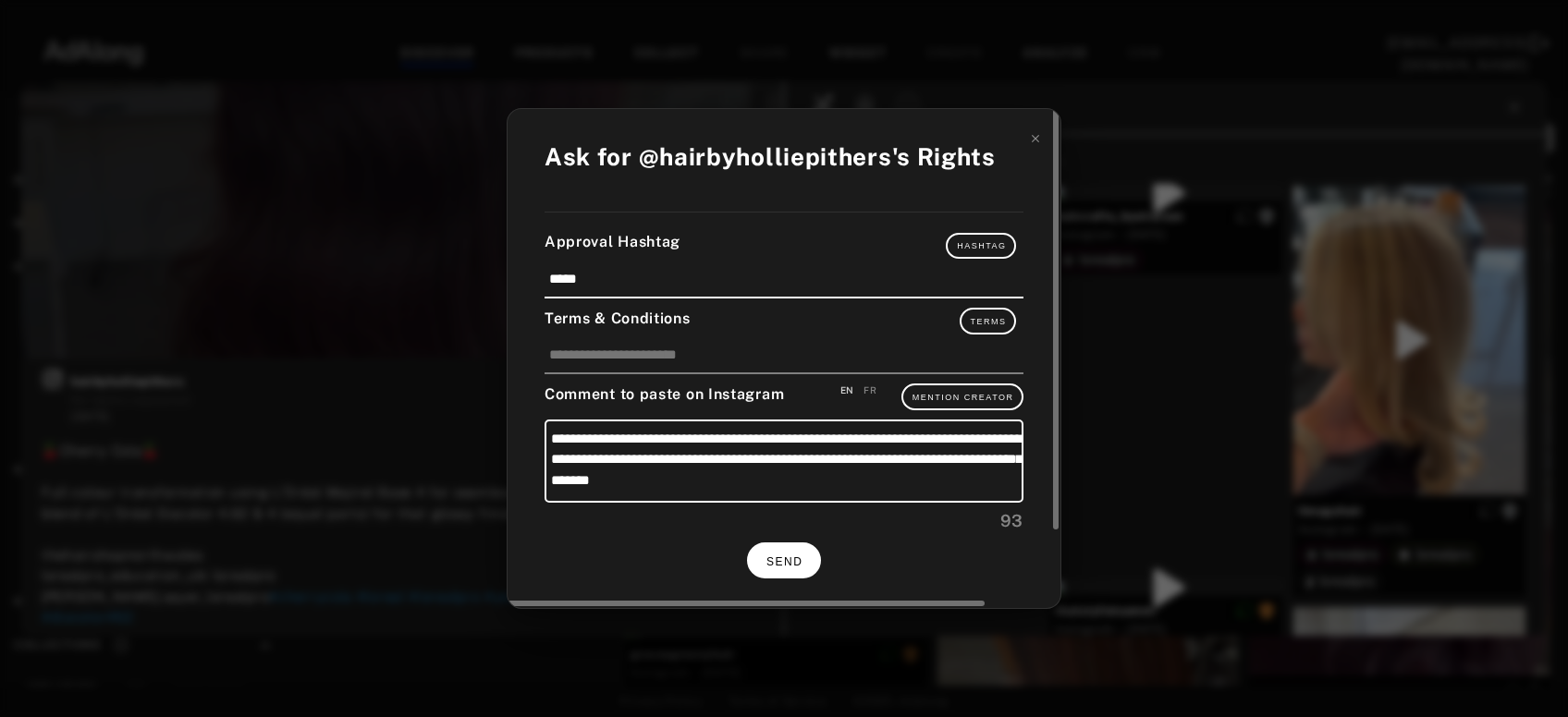
click at [766, 567] on button "SEND" at bounding box center [784, 561] width 74 height 36
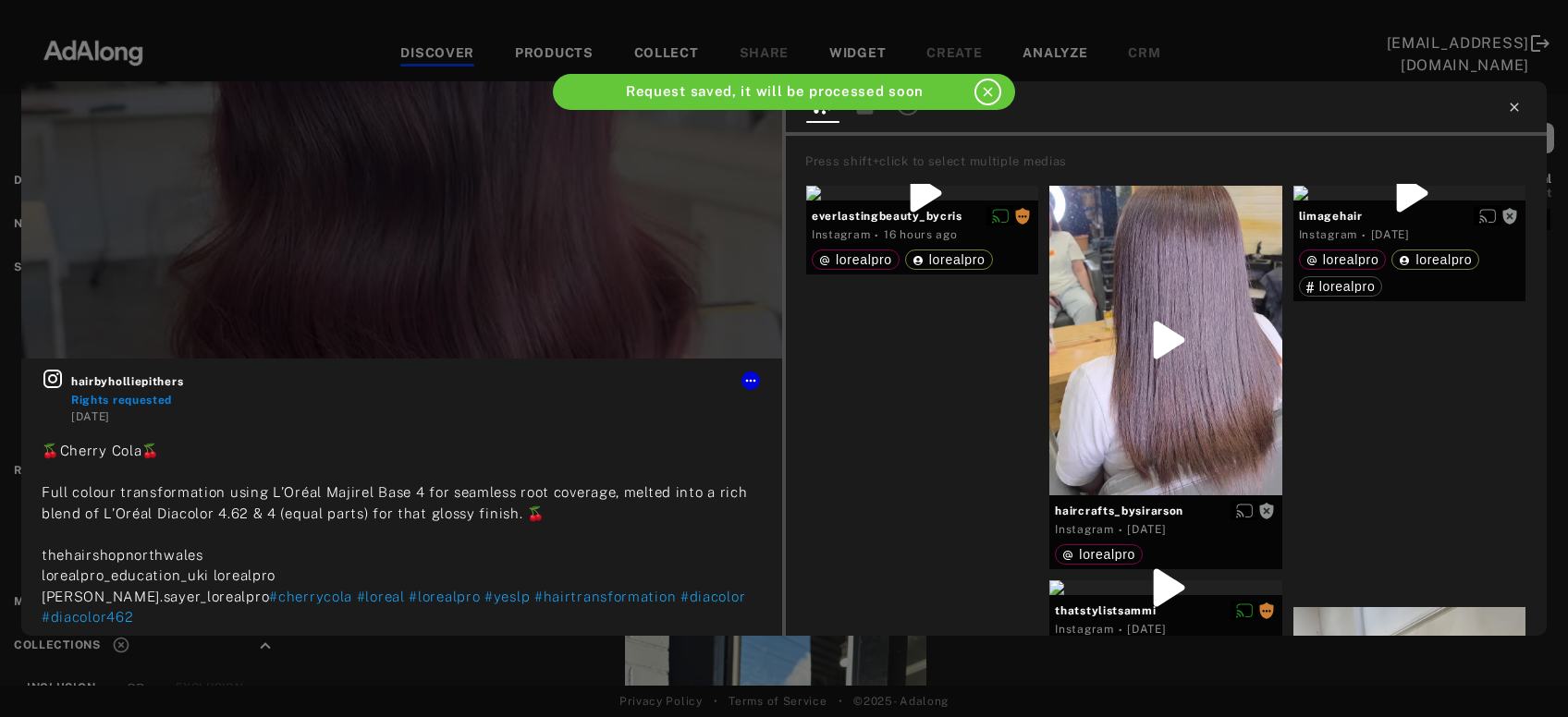
click at [1511, 108] on icon at bounding box center [1514, 106] width 14 height 14
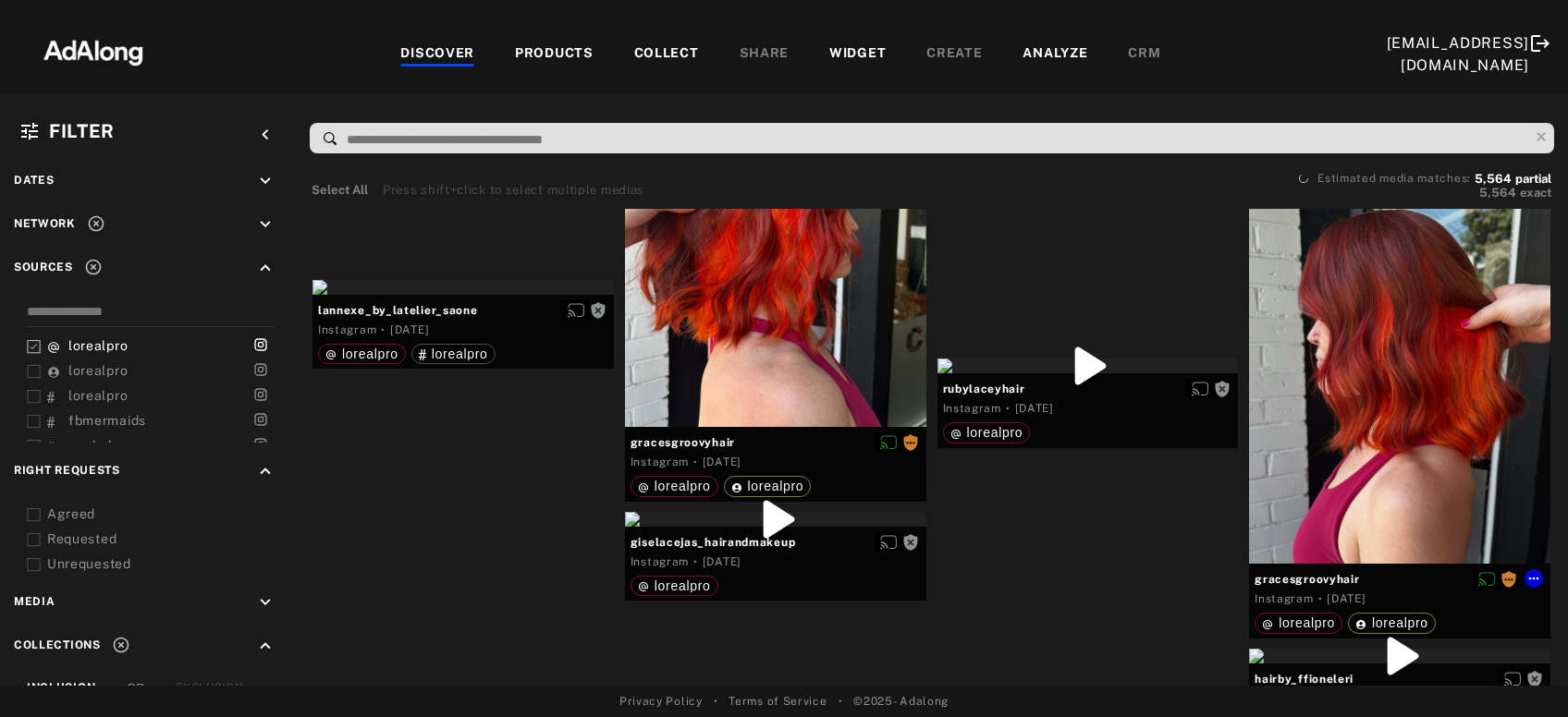
scroll to position [13845, 0]
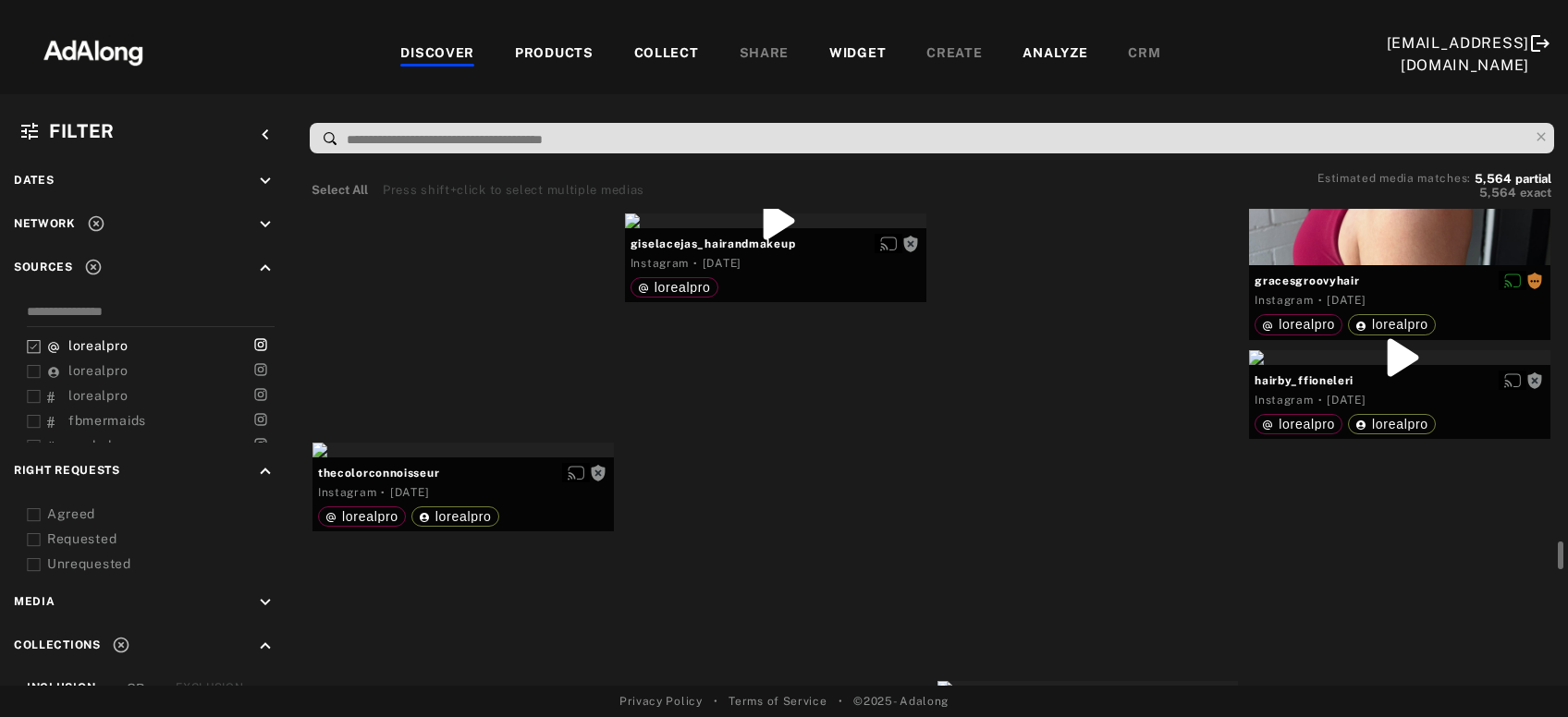
click at [1095, 75] on div "Get rights" at bounding box center [1088, 67] width 301 height 14
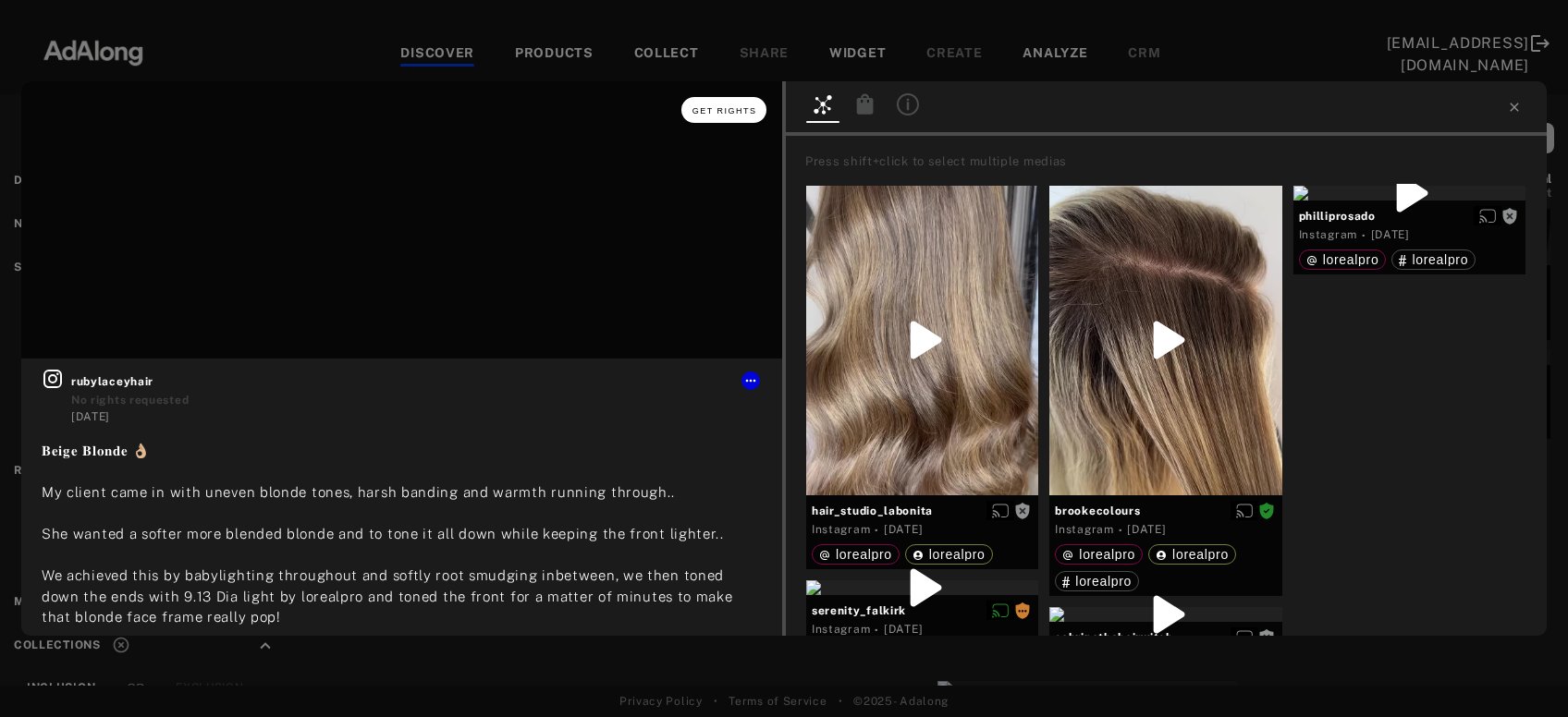
click at [705, 113] on span "Get rights" at bounding box center [725, 111] width 65 height 10
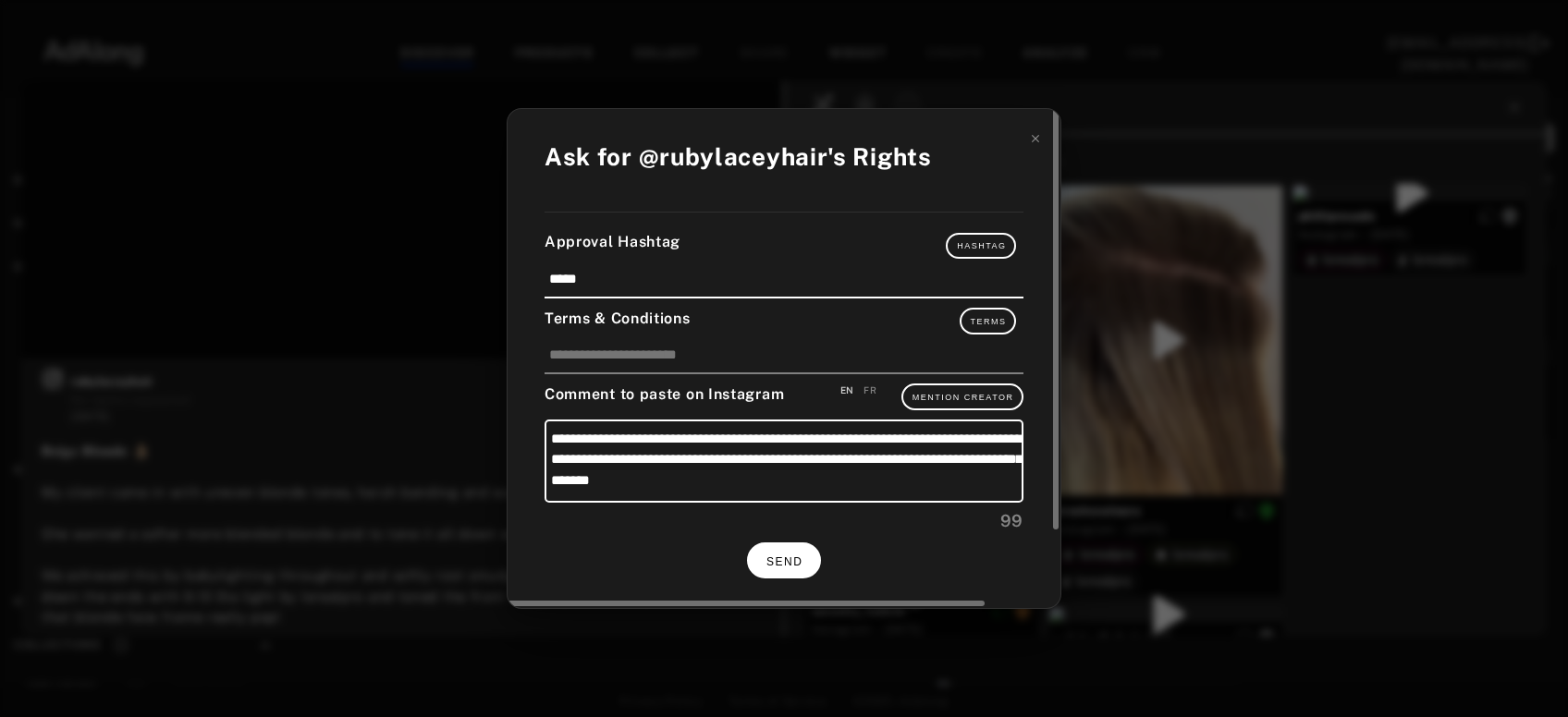
click at [781, 558] on span "SEND" at bounding box center [784, 563] width 36 height 13
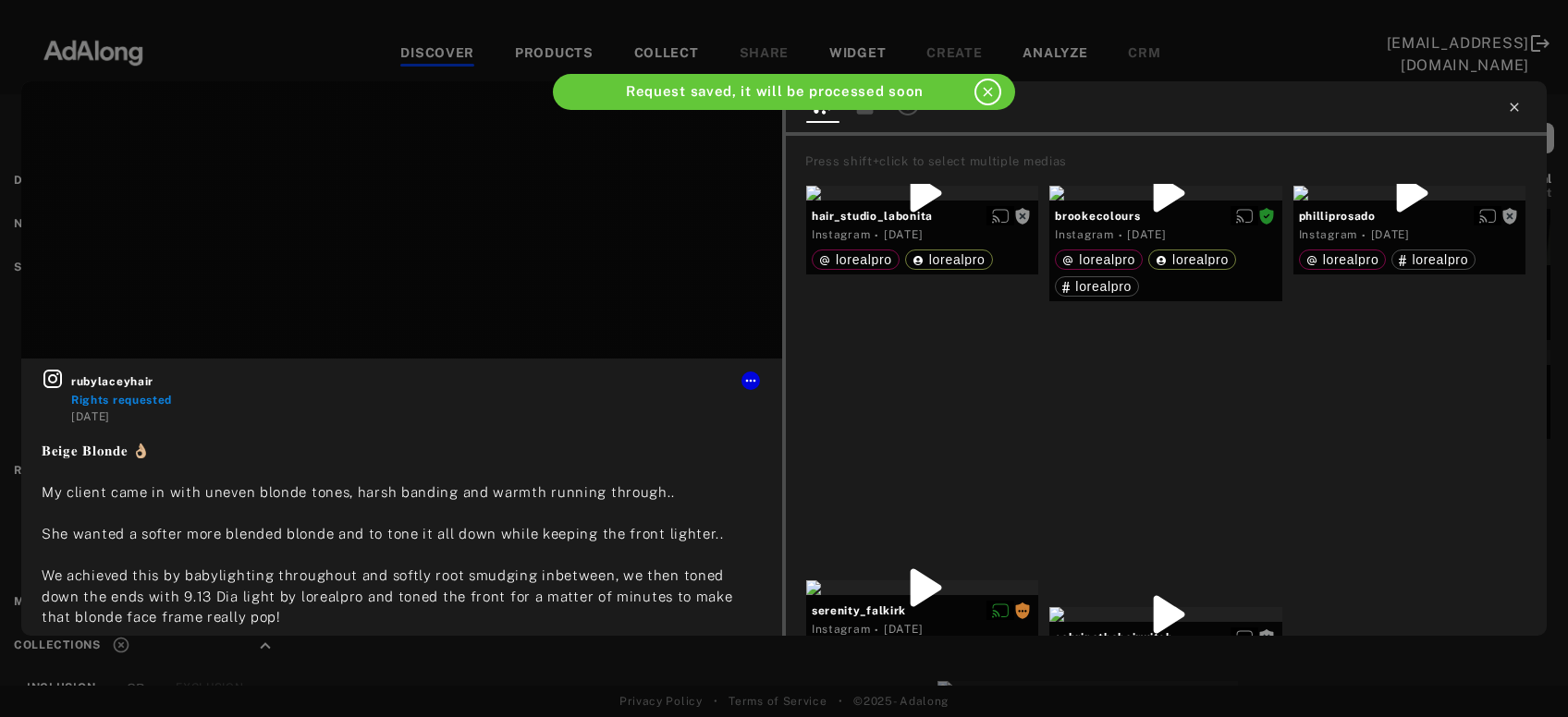
click at [1515, 112] on icon at bounding box center [1514, 106] width 14 height 14
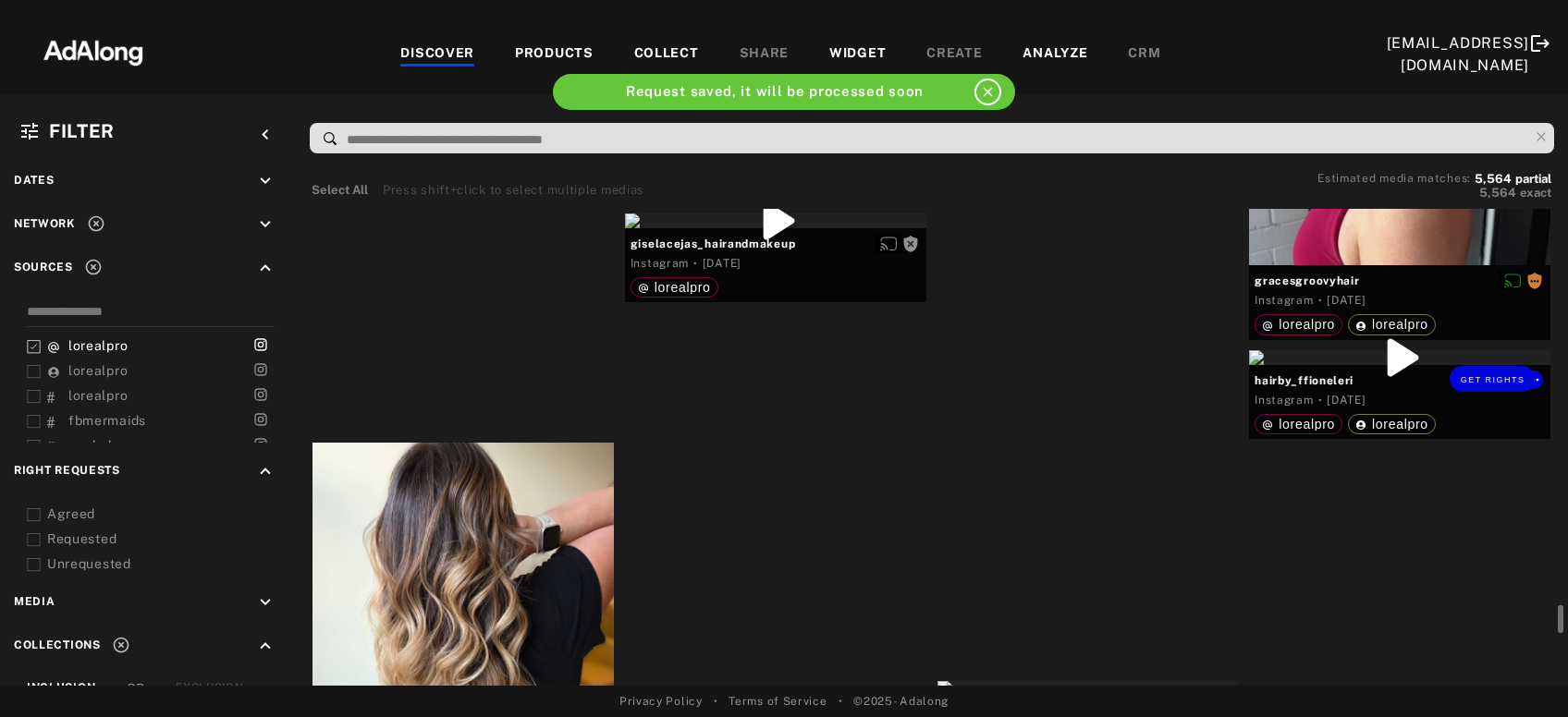
scroll to position [14045, 0]
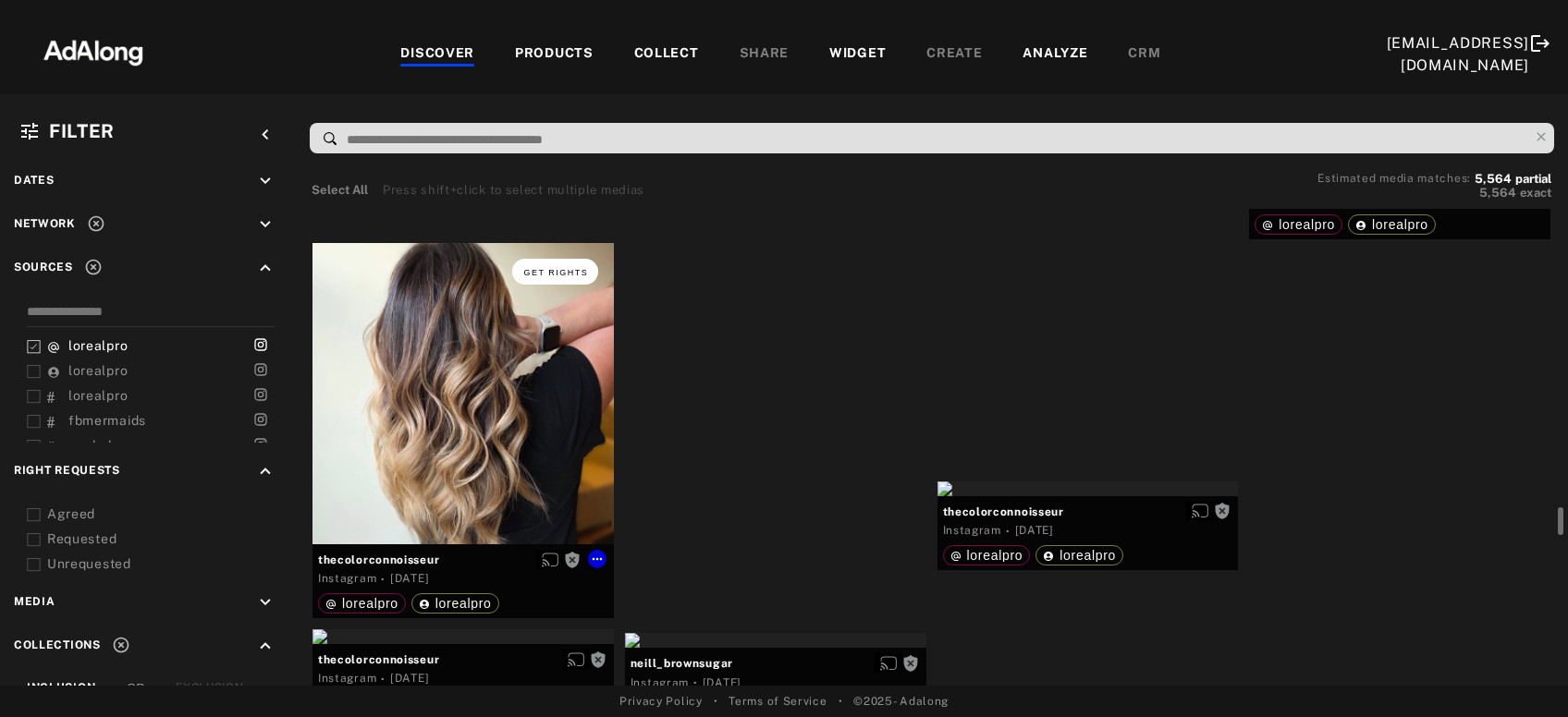
click at [552, 276] on button "Get rights" at bounding box center [554, 271] width 85 height 26
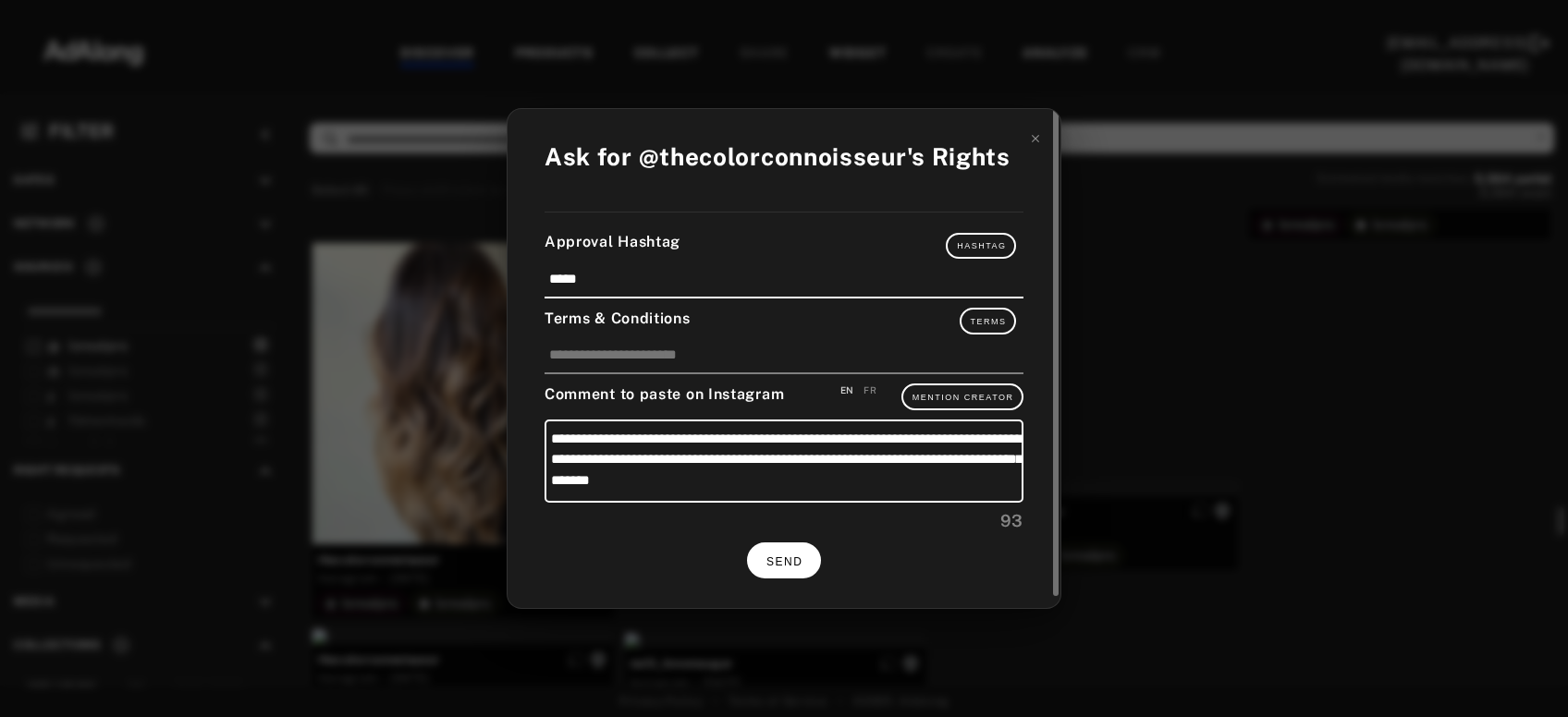
click at [787, 556] on span "SEND" at bounding box center [784, 563] width 36 height 13
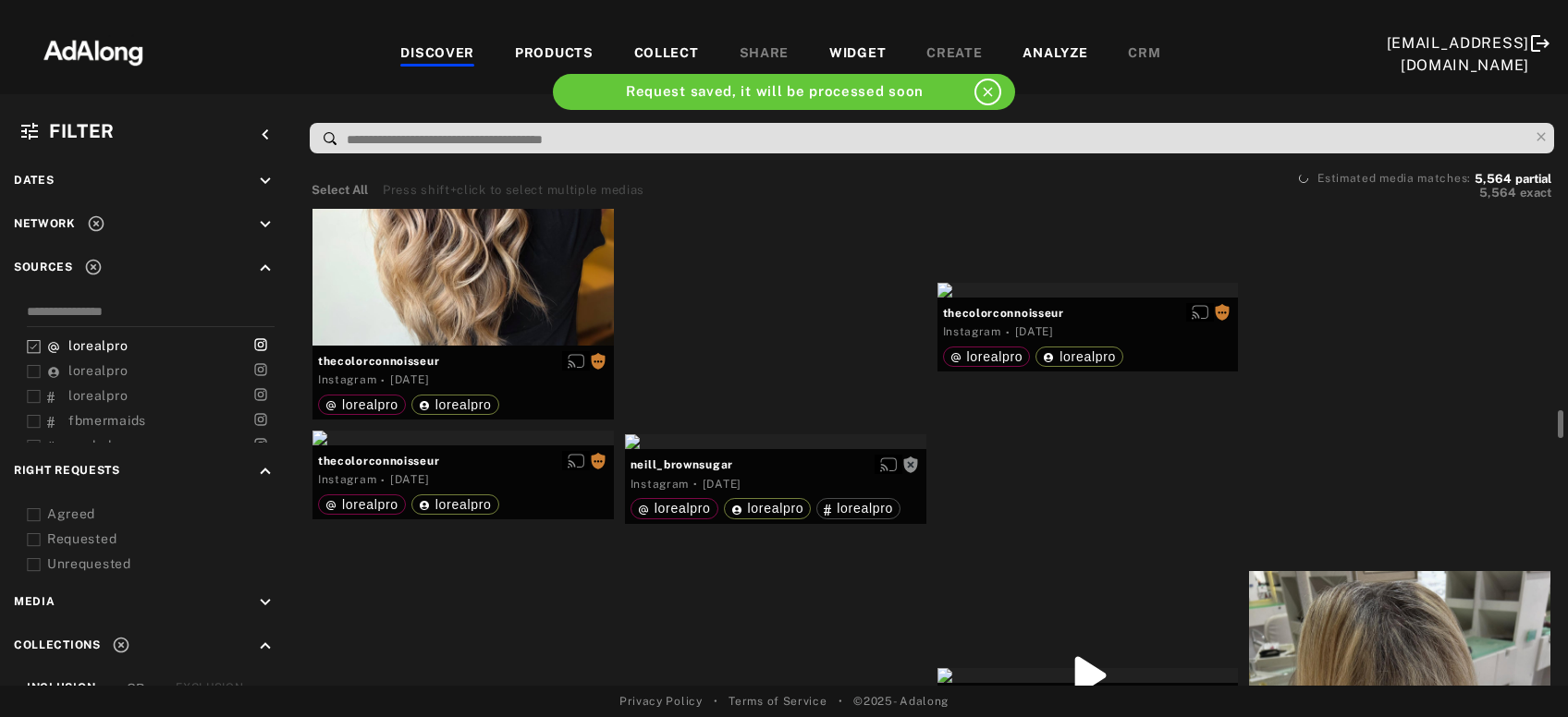
scroll to position [14144, 0]
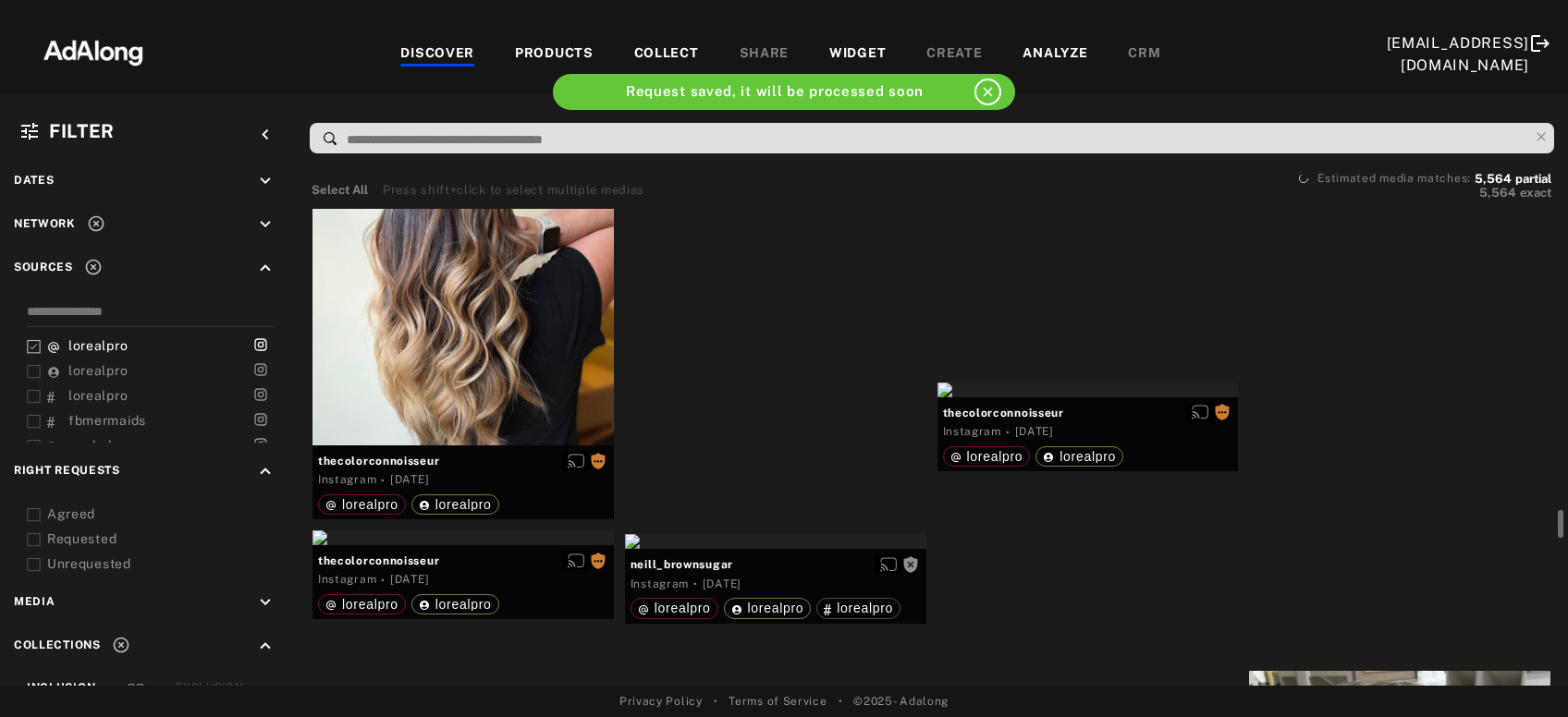
click at [1366, 66] on div "Get rights" at bounding box center [1400, 58] width 301 height 14
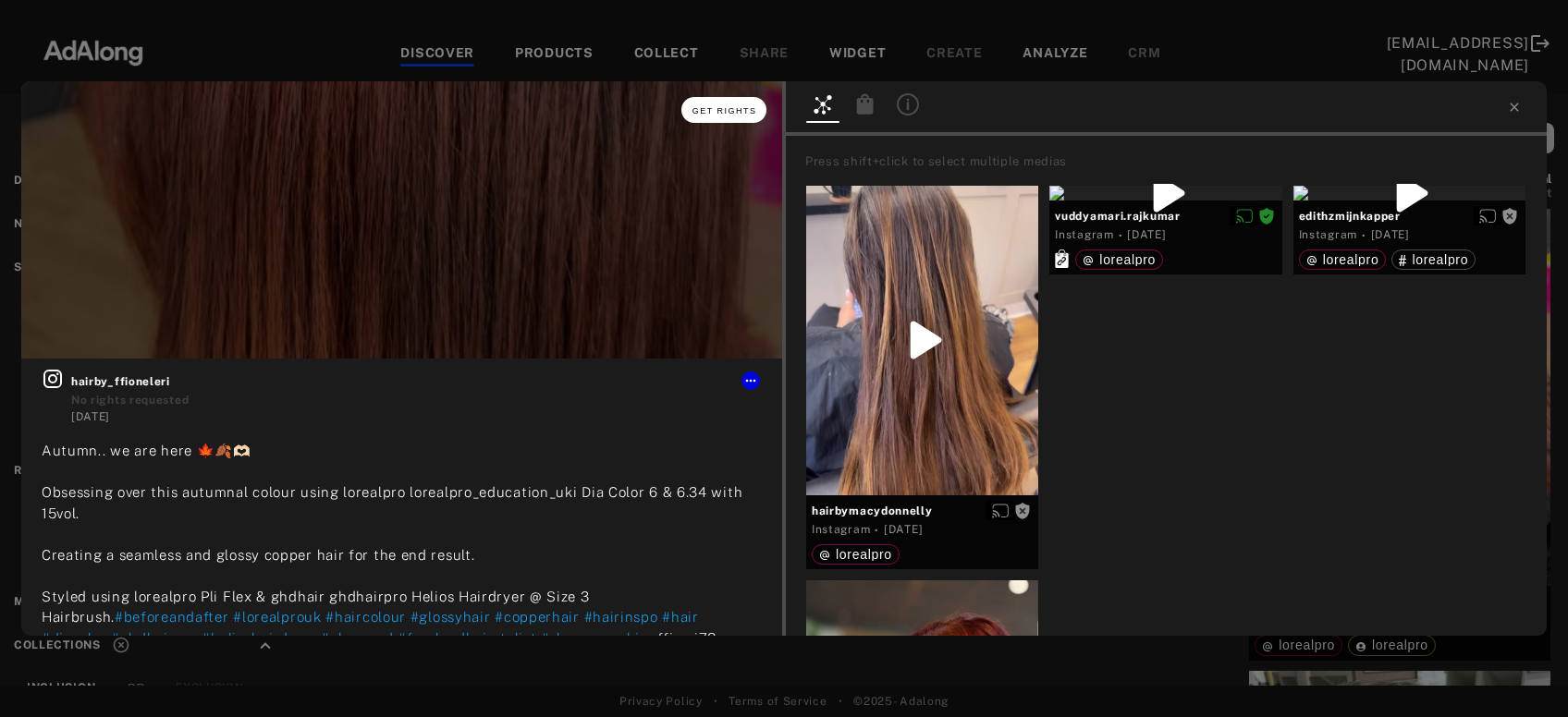
click at [712, 117] on button "Get rights" at bounding box center [724, 109] width 85 height 26
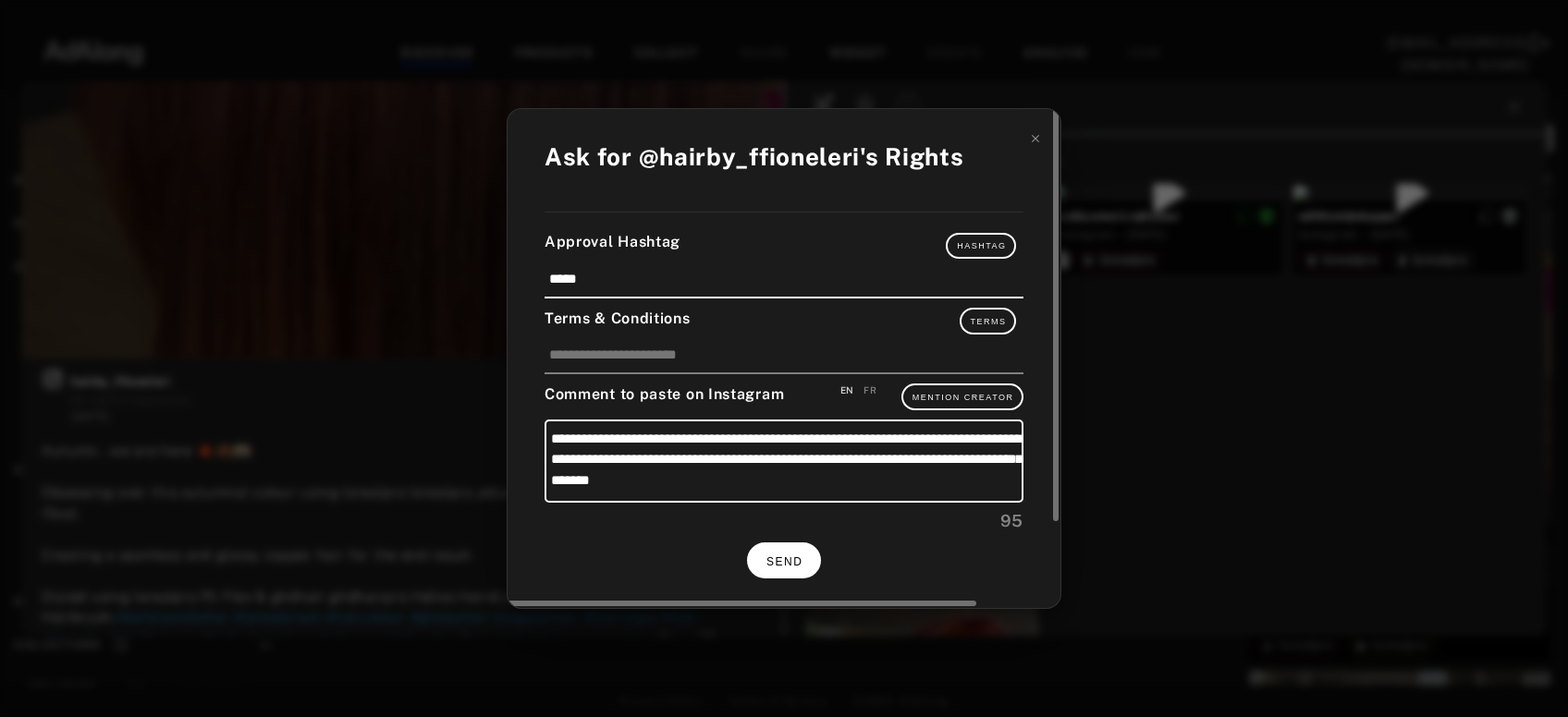
click at [806, 562] on button "SEND" at bounding box center [784, 561] width 74 height 36
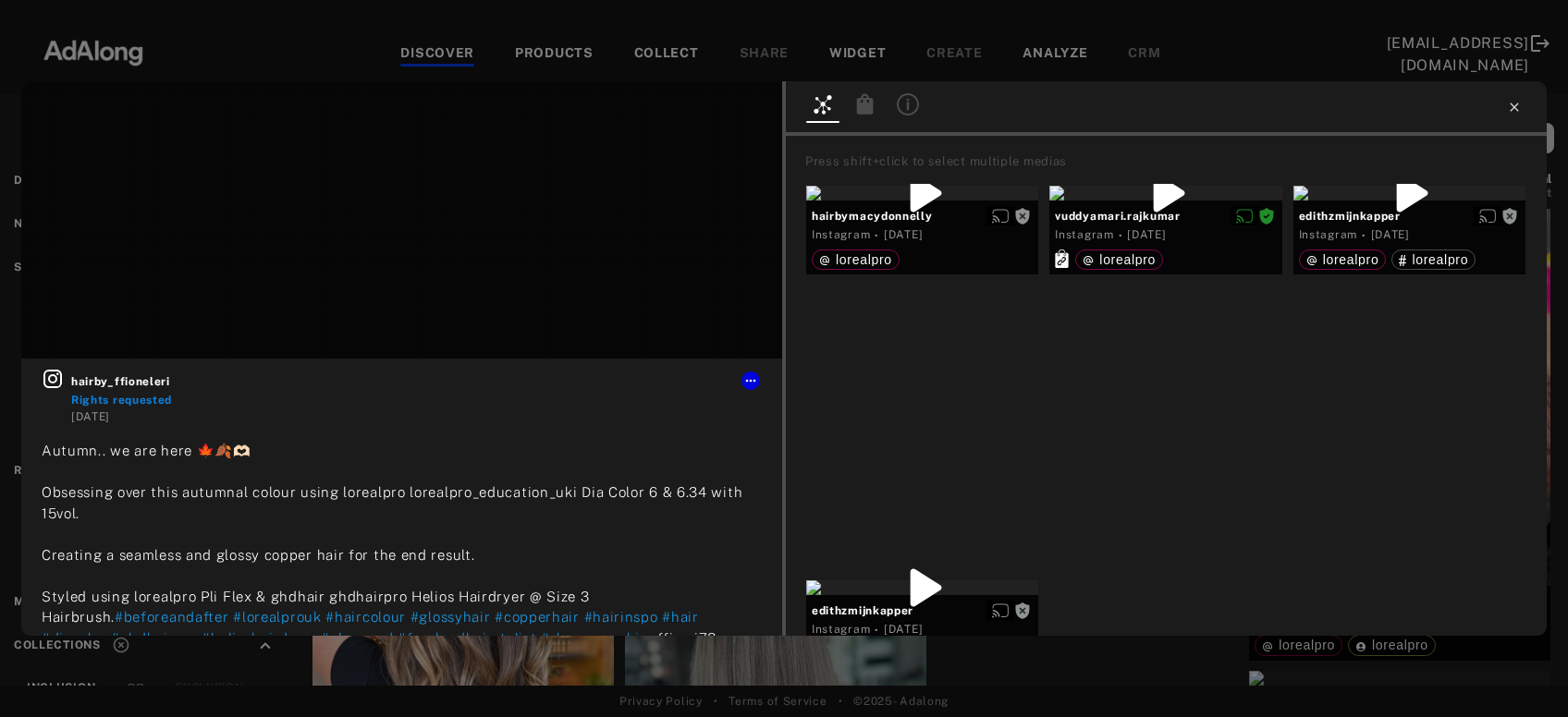
click at [1511, 107] on icon at bounding box center [1514, 106] width 14 height 14
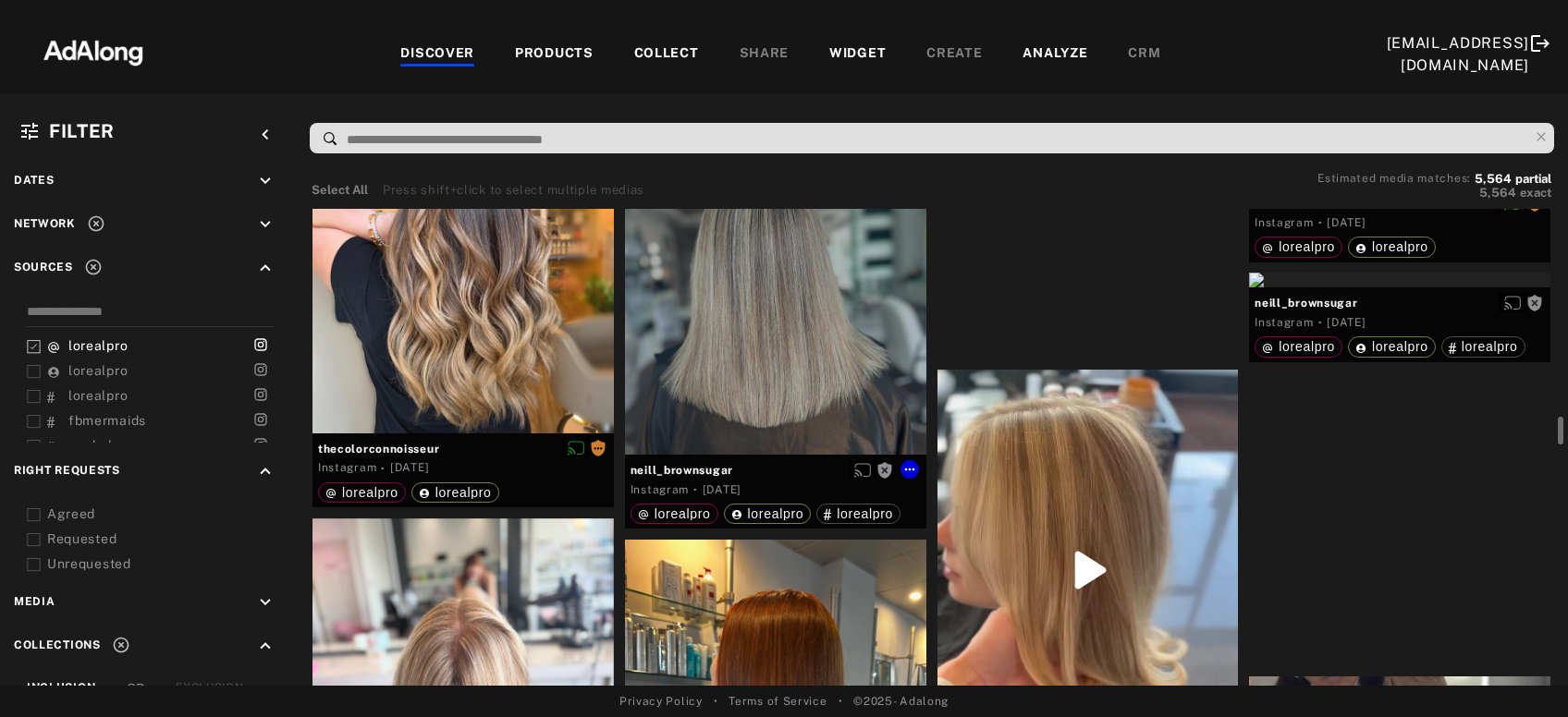
scroll to position [14444, 0]
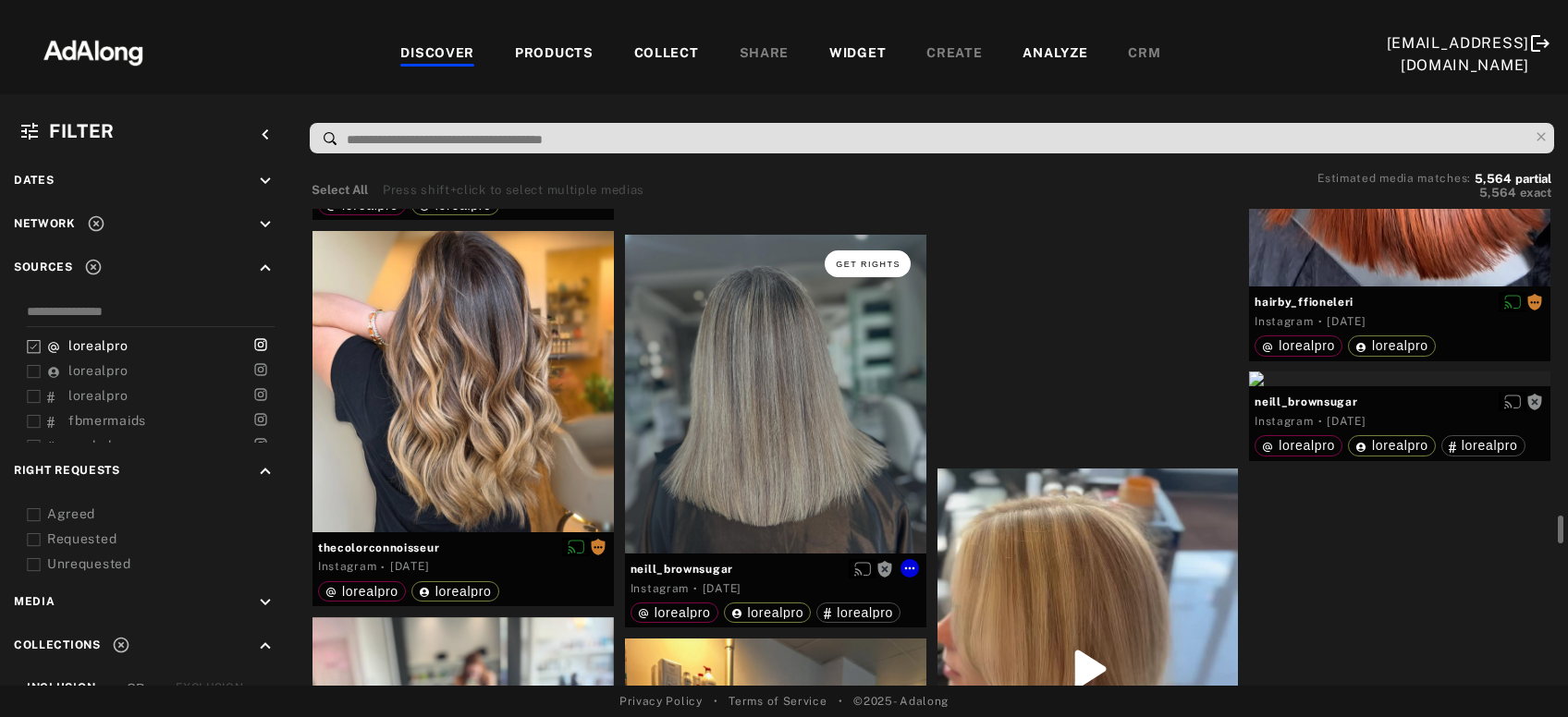
click at [892, 268] on button "Get rights" at bounding box center [867, 263] width 85 height 26
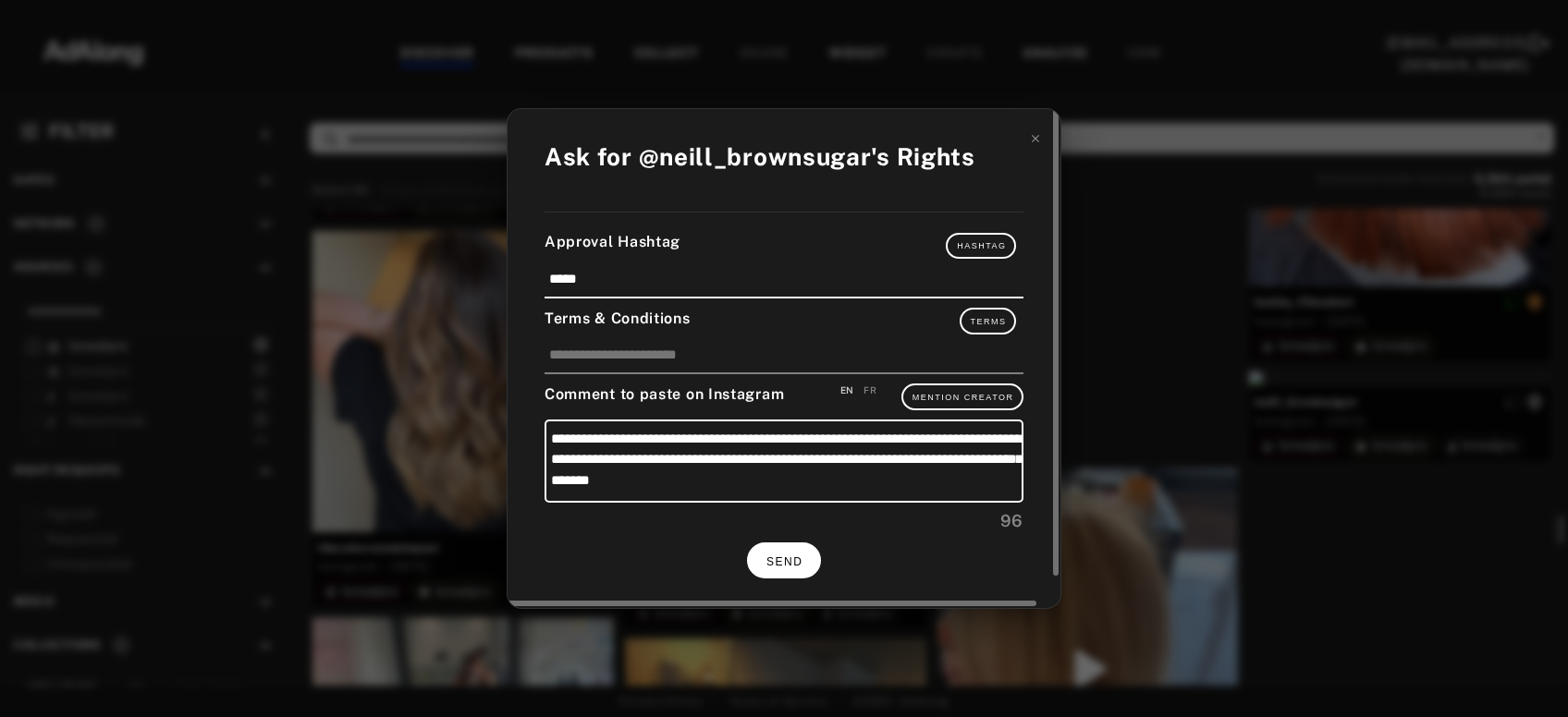
click at [784, 565] on button "SEND" at bounding box center [784, 561] width 74 height 36
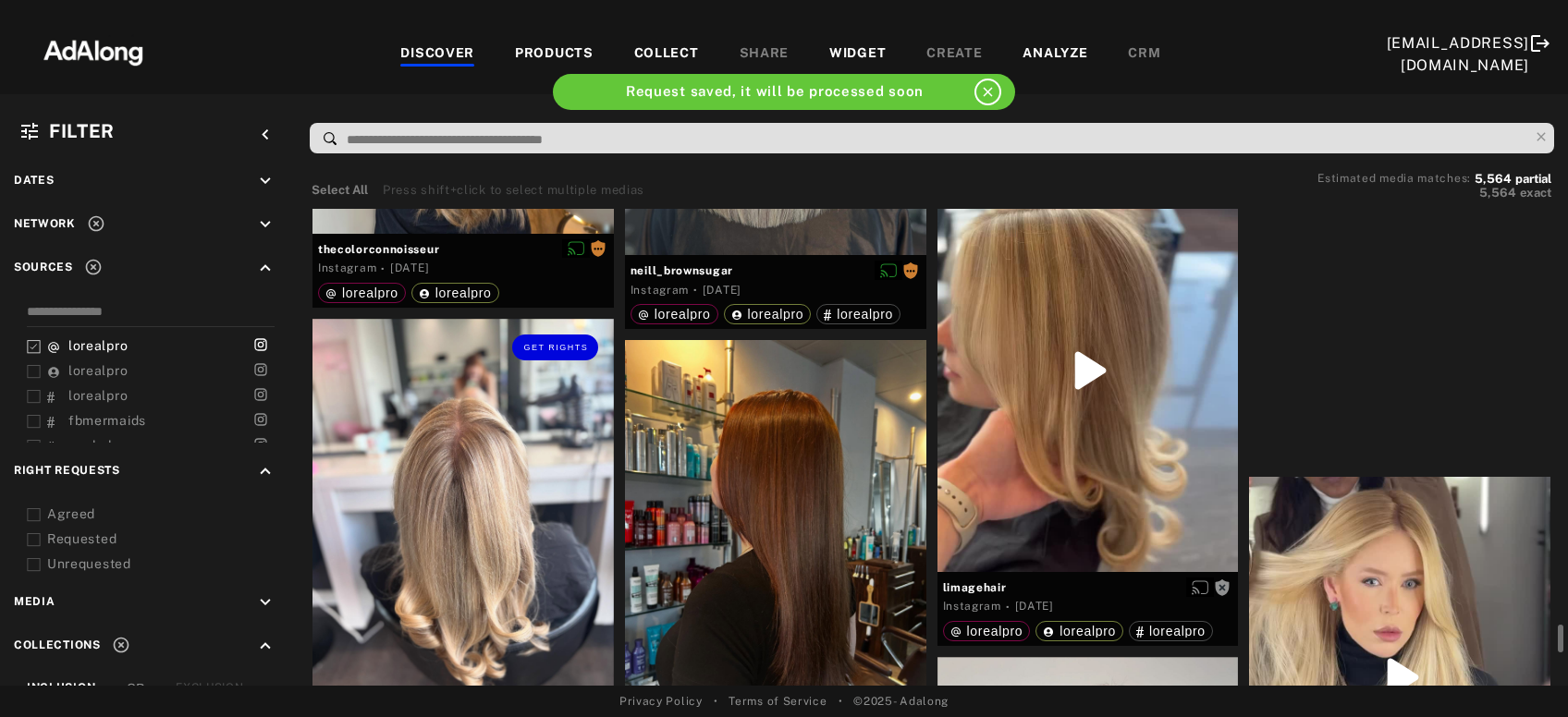
scroll to position [14842, 0]
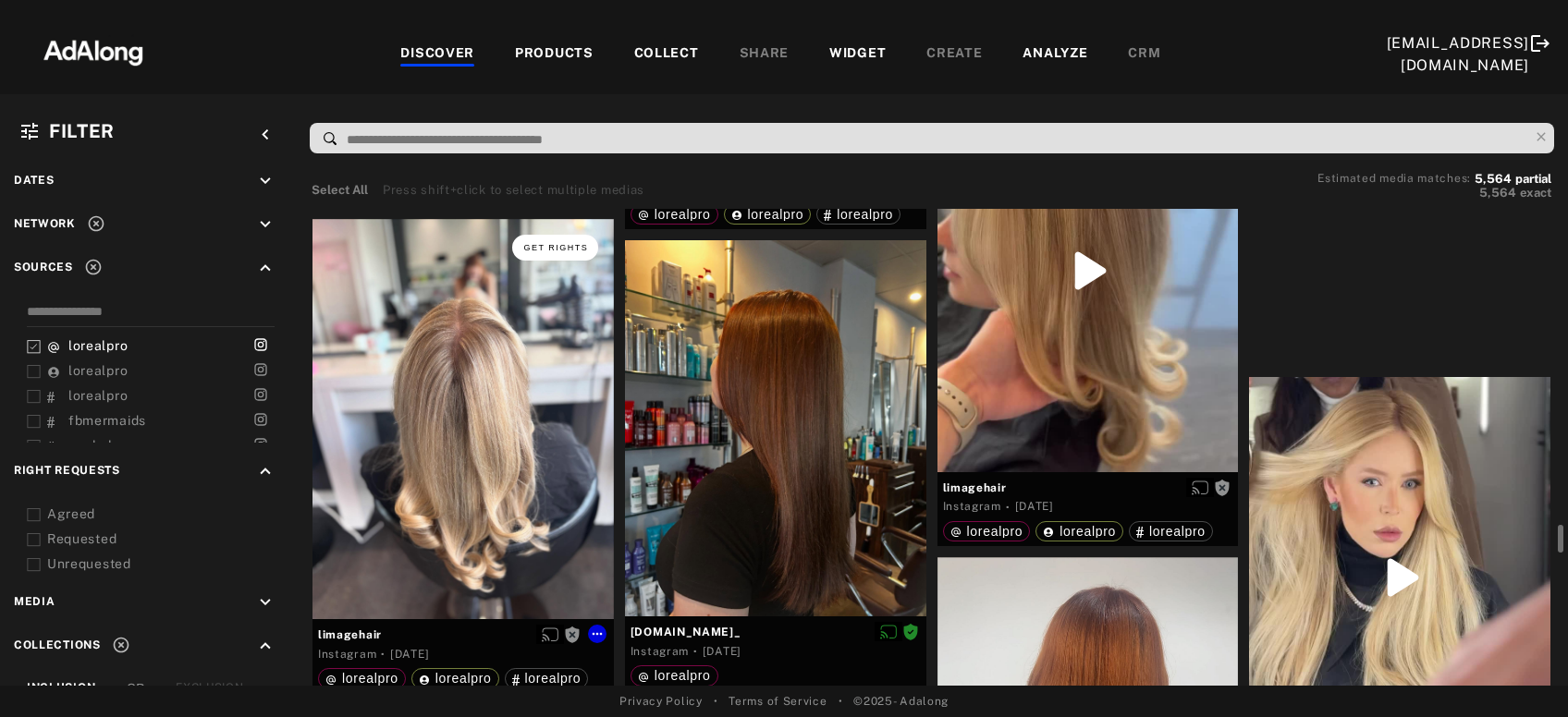
click at [568, 235] on button "Get rights" at bounding box center [554, 247] width 85 height 26
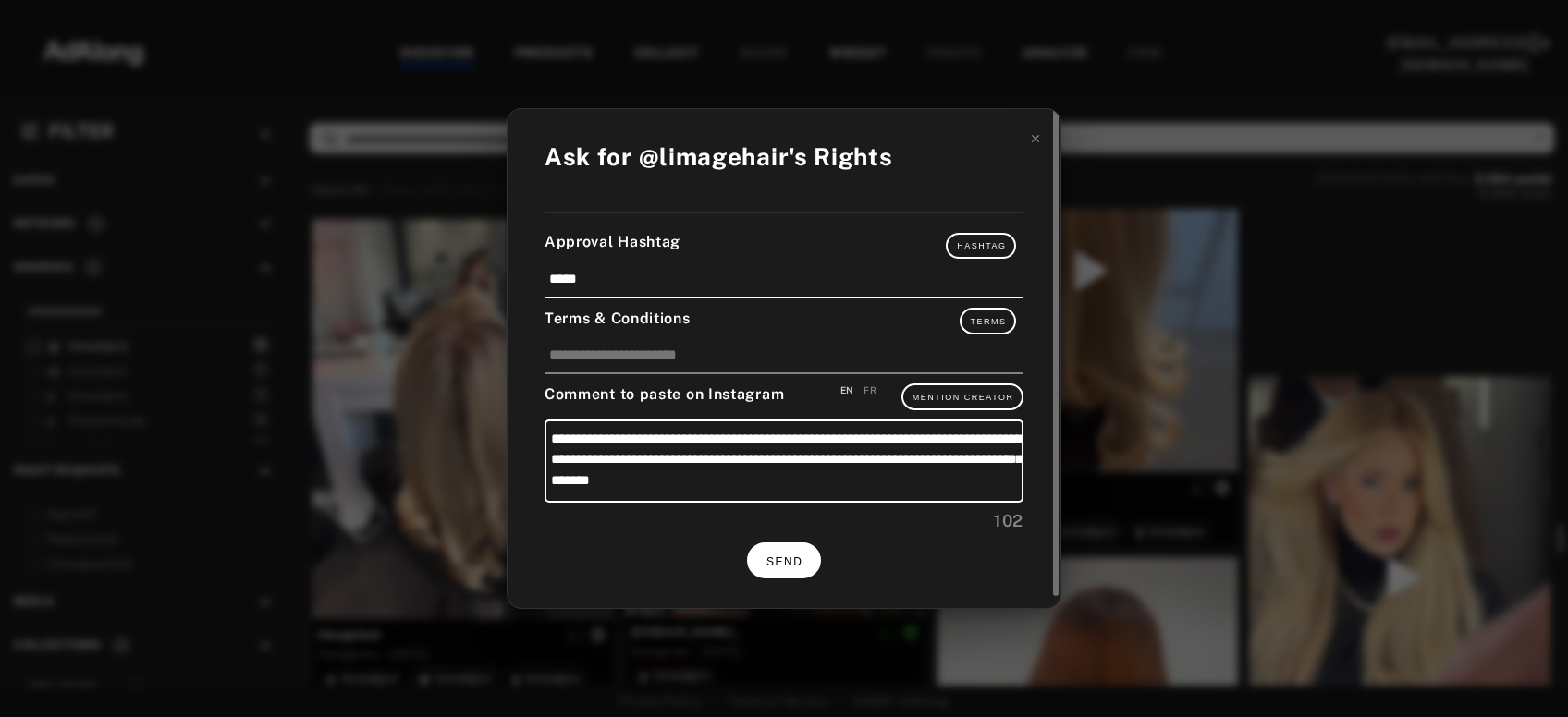
click at [795, 559] on span "SEND" at bounding box center [784, 563] width 36 height 13
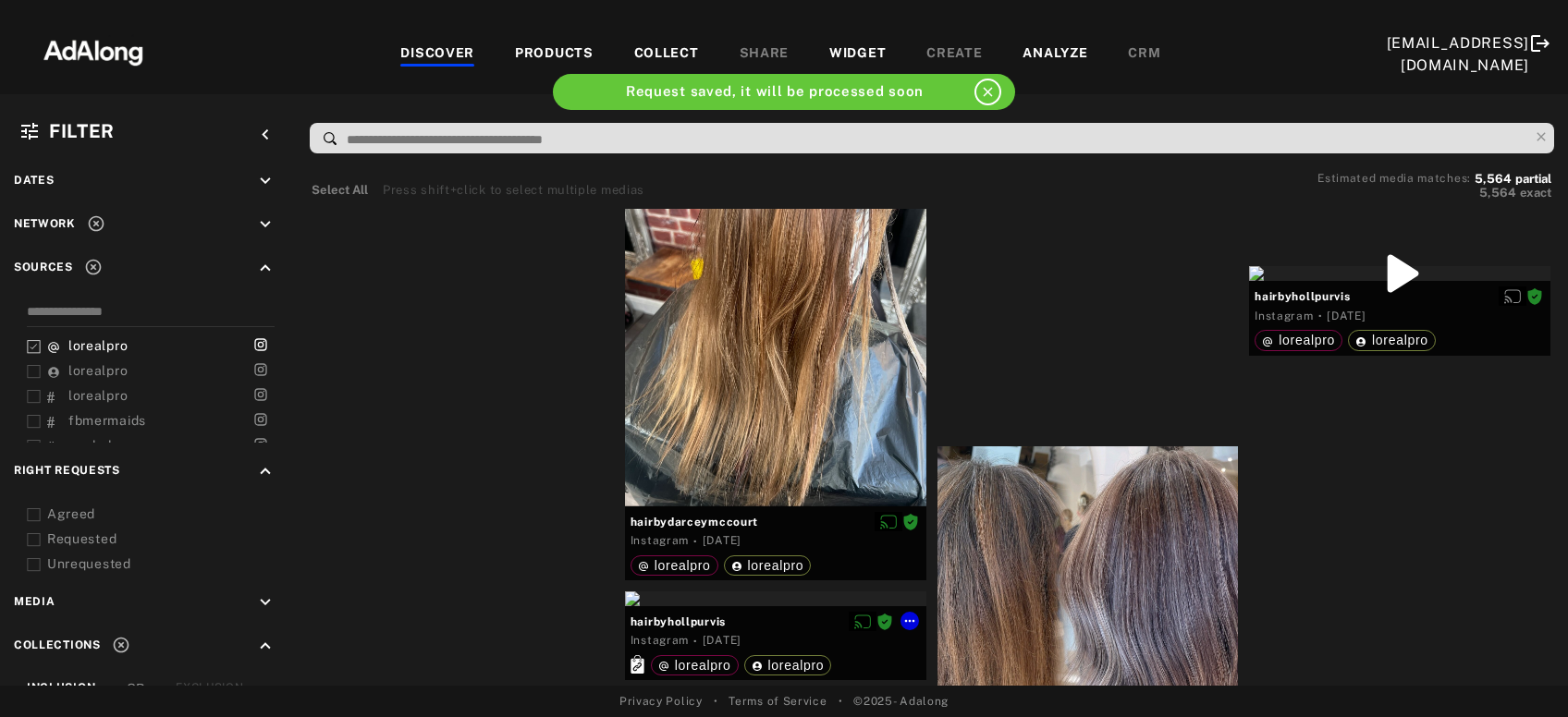
scroll to position [15639, 0]
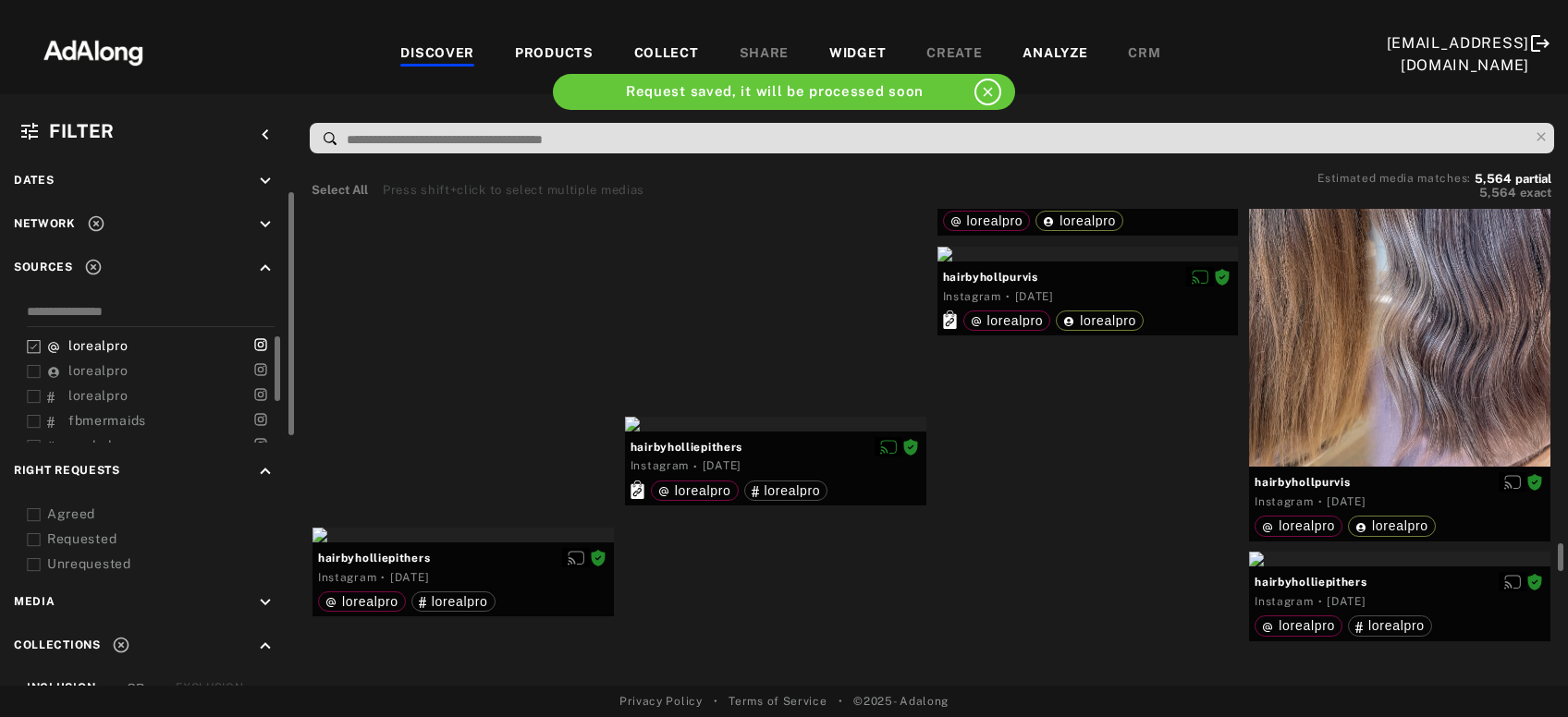
click at [31, 349] on icon at bounding box center [34, 347] width 13 height 13
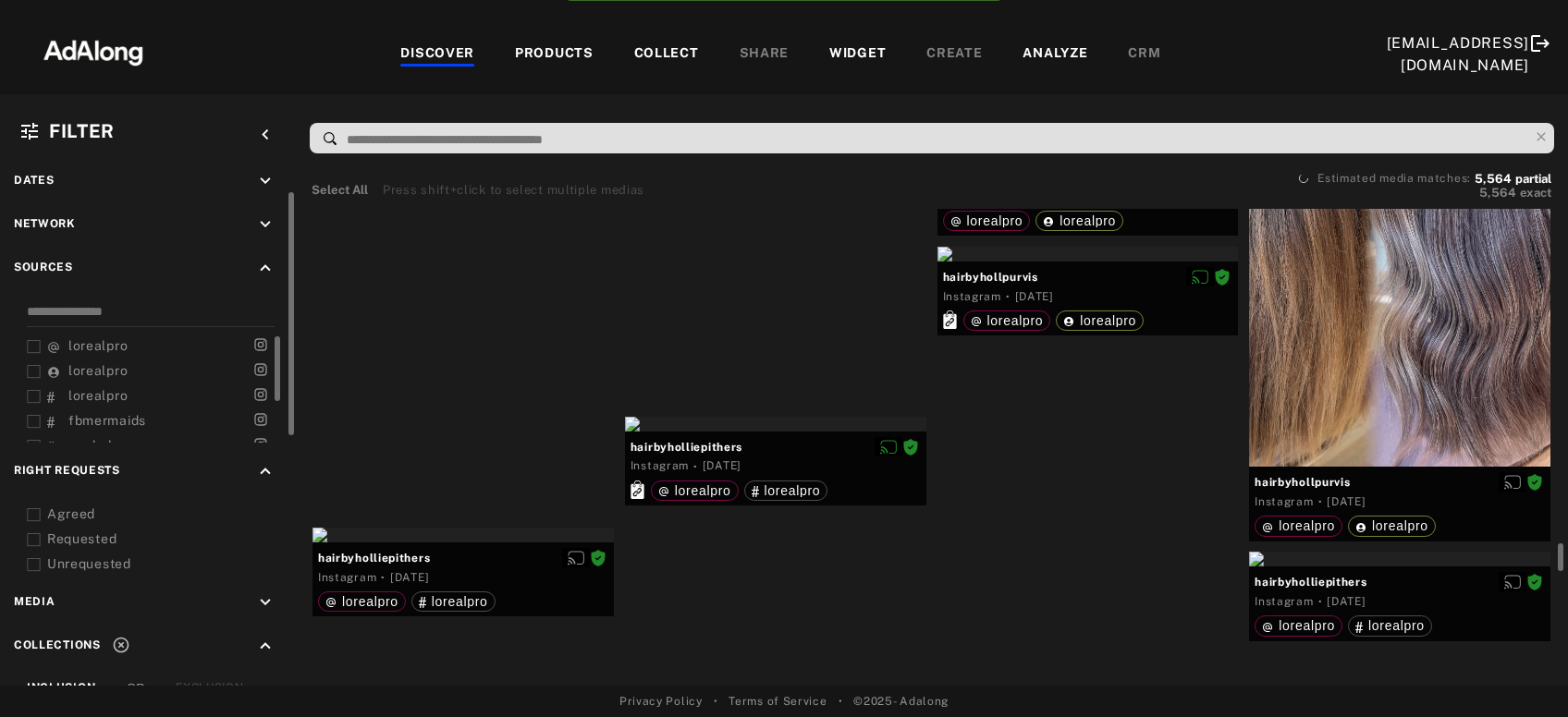
click at [35, 514] on icon at bounding box center [34, 515] width 13 height 13
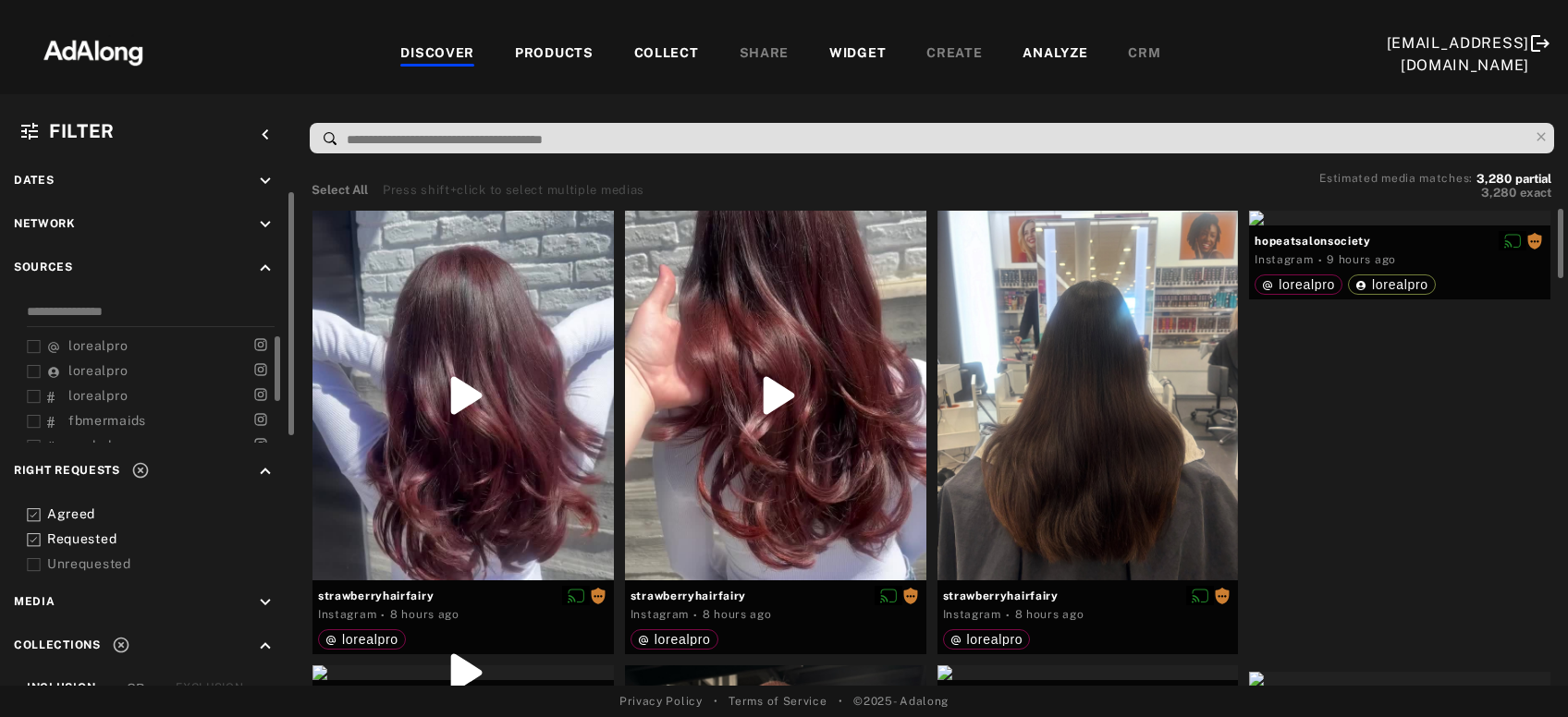
click at [146, 466] on icon at bounding box center [140, 470] width 18 height 18
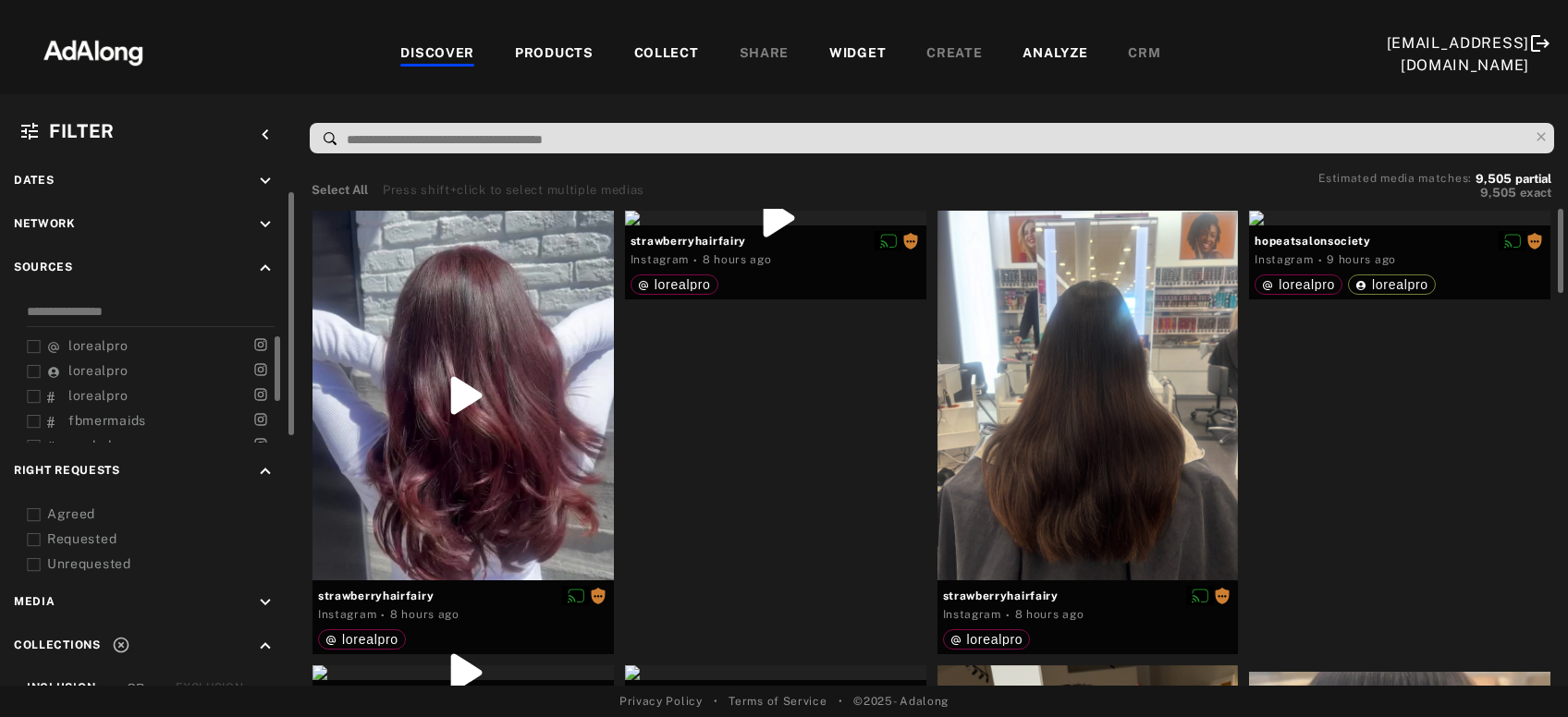
click at [662, 53] on div "COLLECT" at bounding box center [667, 54] width 65 height 22
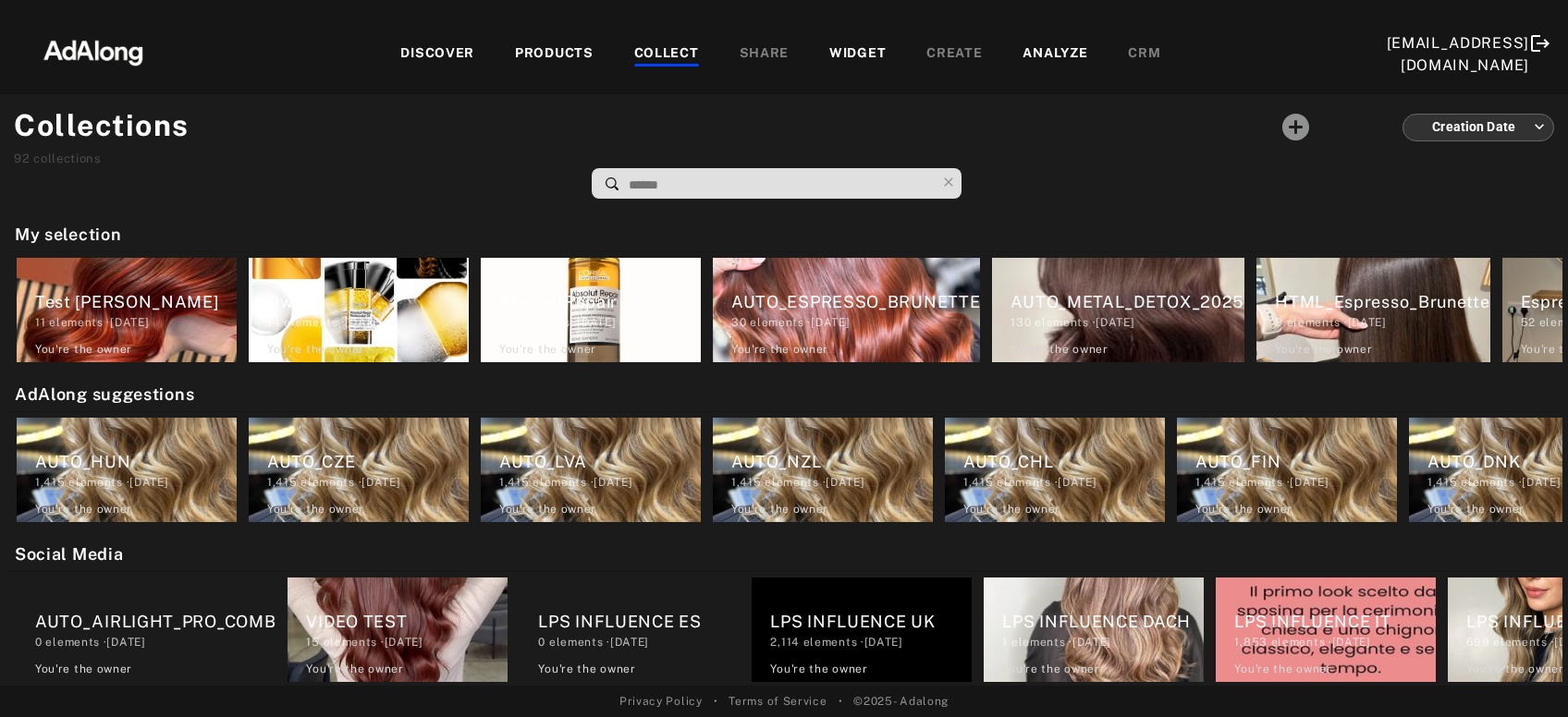
click at [753, 182] on input at bounding box center [782, 185] width 309 height 25
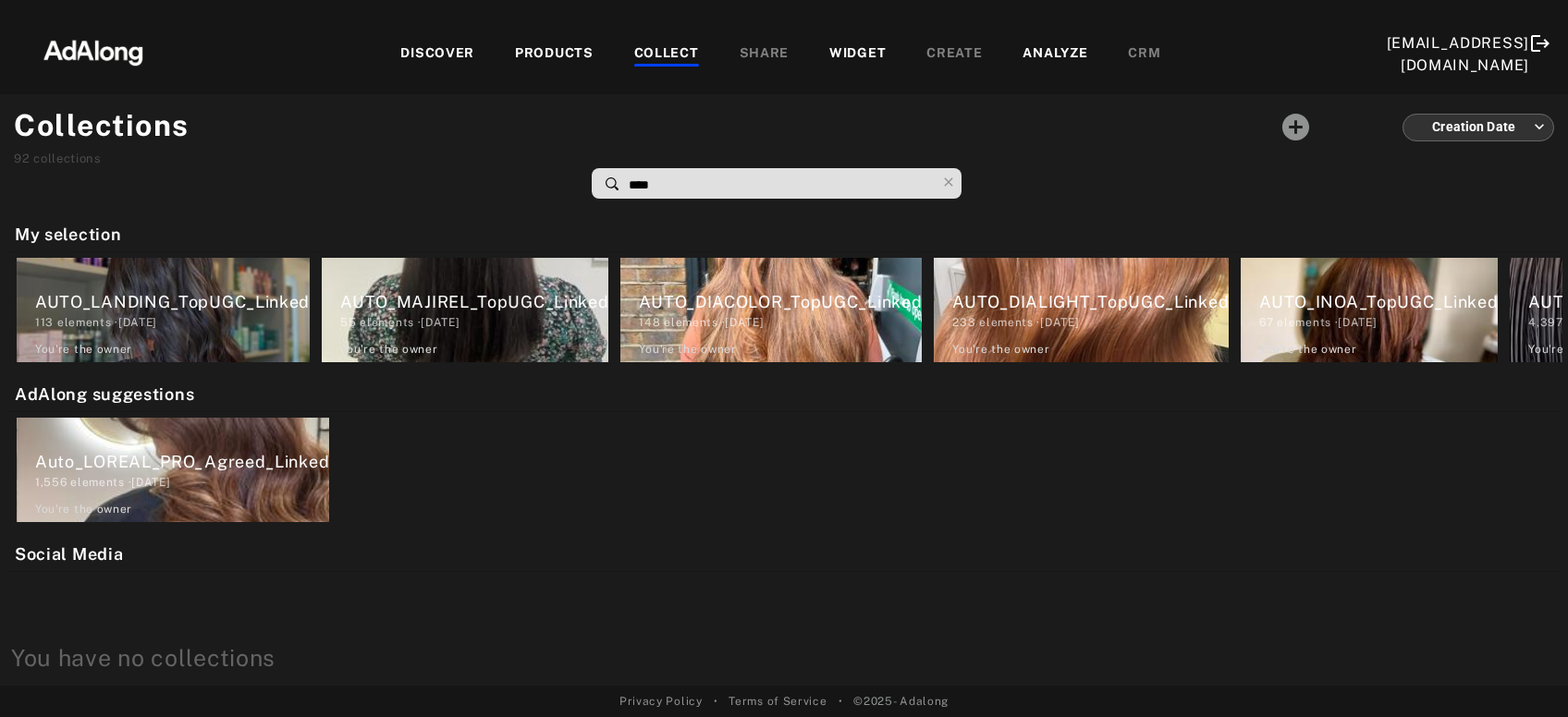
type input "****"
click at [437, 58] on div "DISCOVER" at bounding box center [437, 54] width 74 height 22
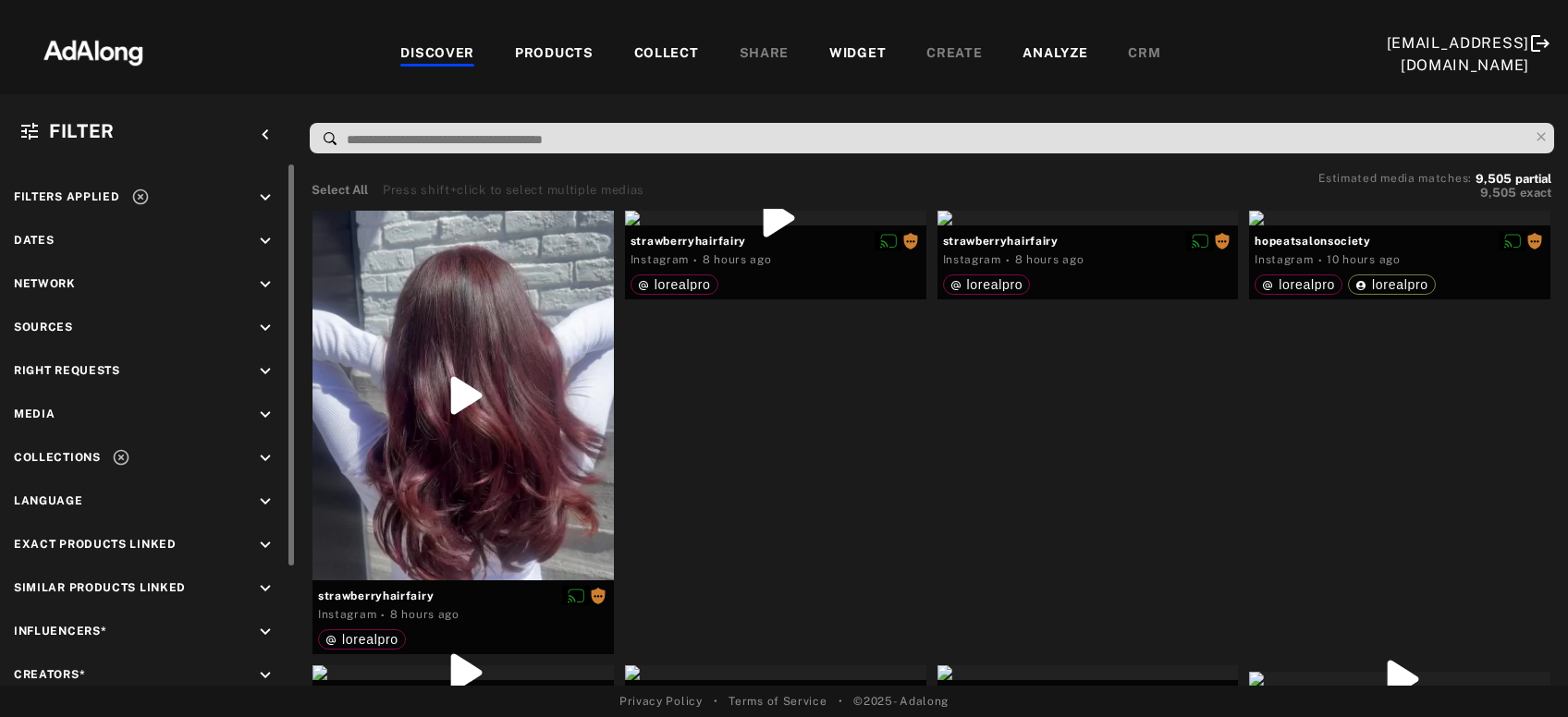
click at [276, 197] on div "keyboard_arrow_down" at bounding box center [269, 200] width 27 height 25
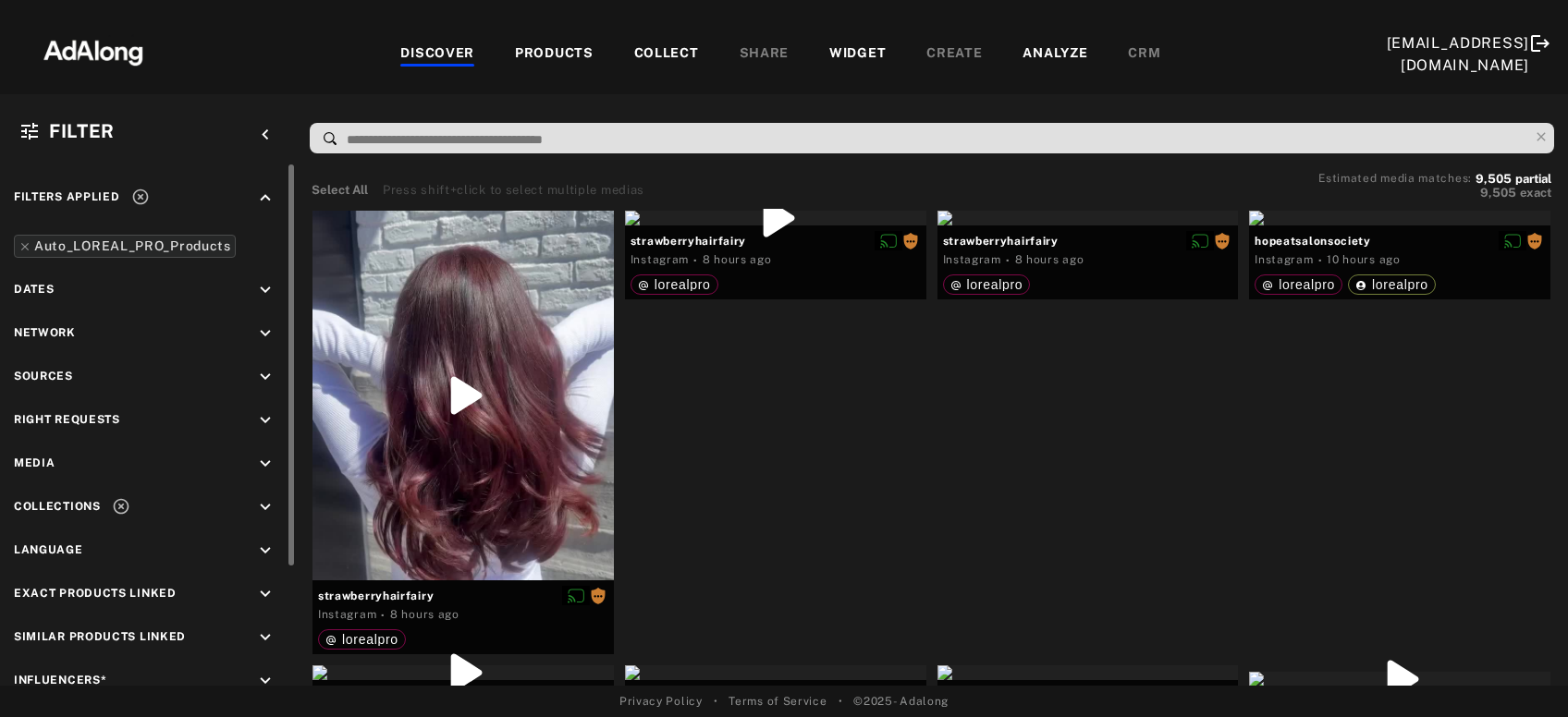
click at [144, 197] on icon at bounding box center [140, 197] width 15 height 15
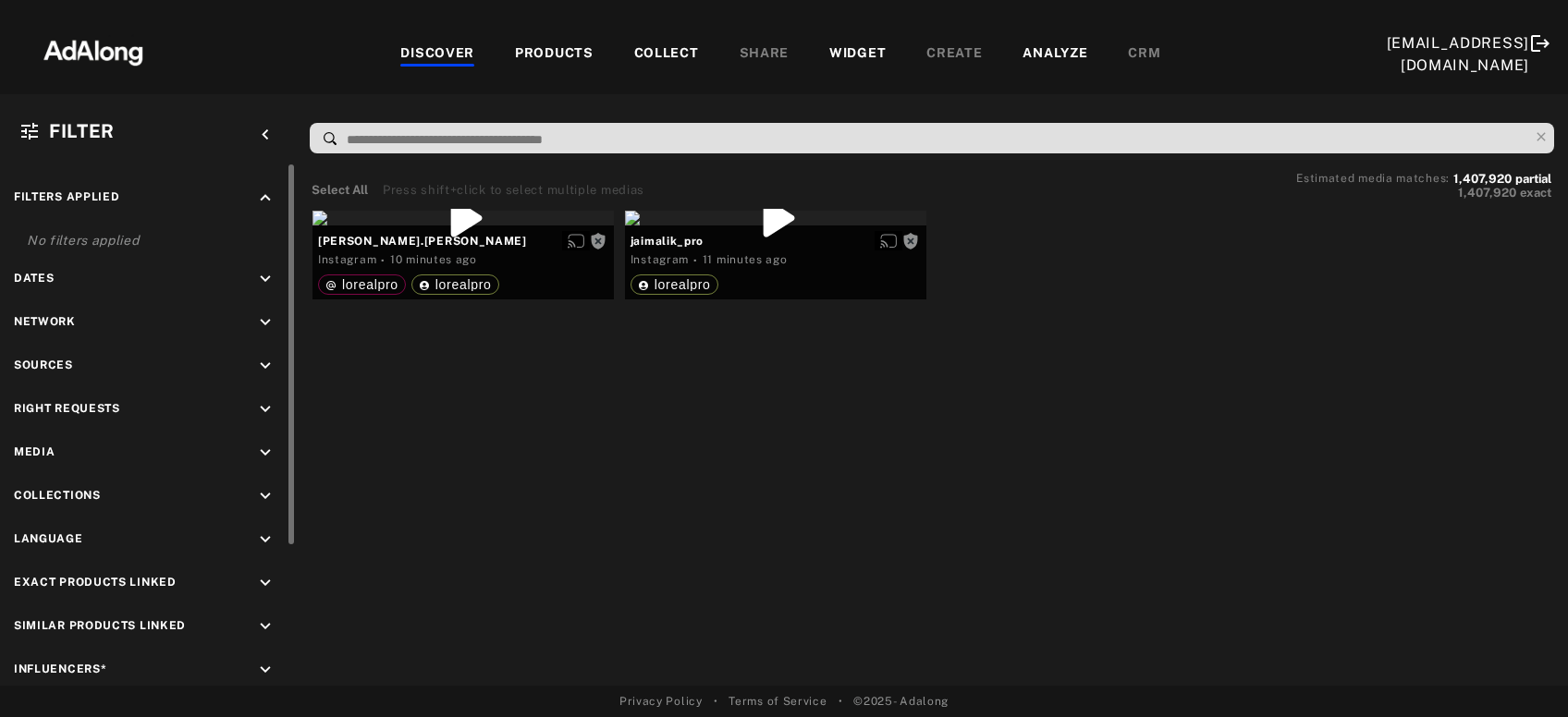
click at [272, 405] on icon "keyboard_arrow_down" at bounding box center [265, 409] width 20 height 20
click at [81, 447] on div "Agreed" at bounding box center [164, 452] width 235 height 19
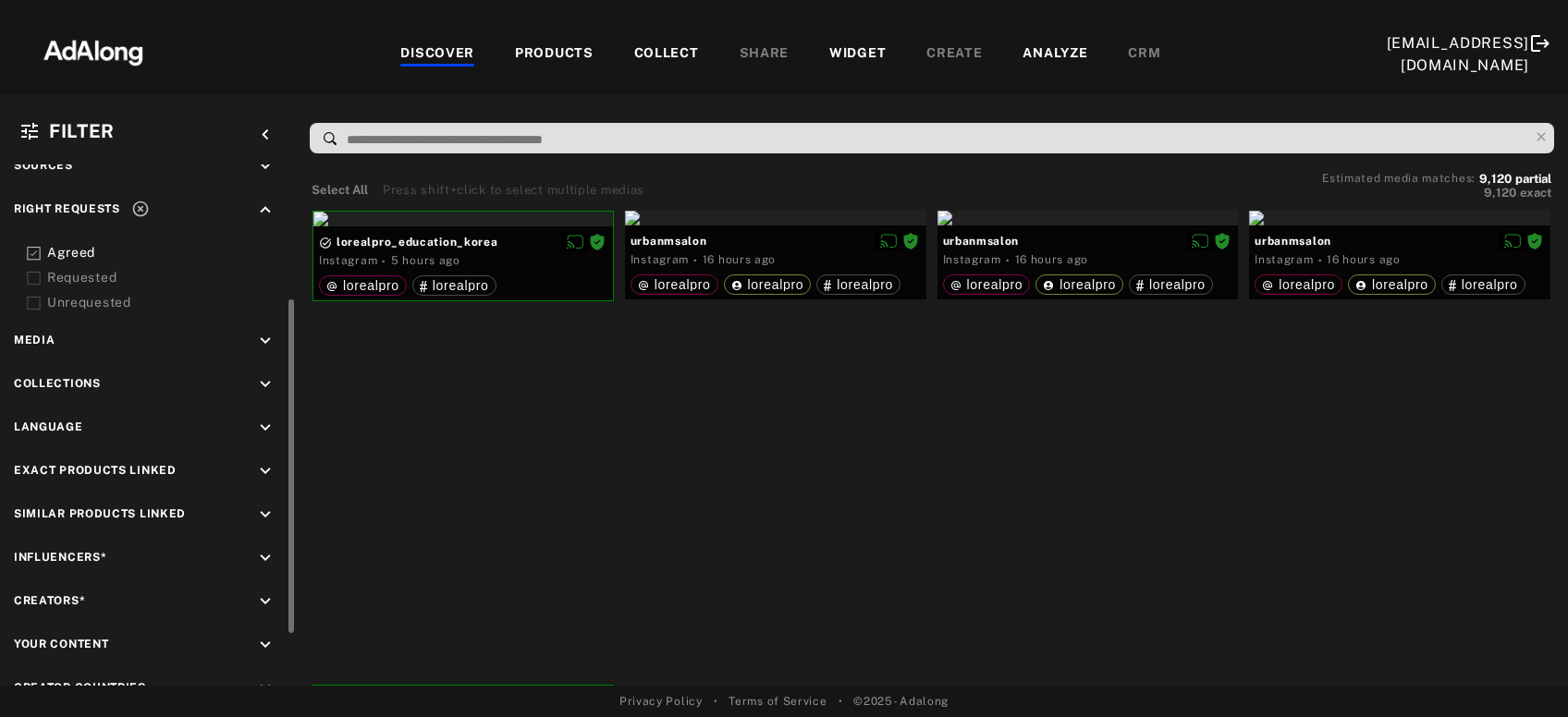
scroll to position [289, 0]
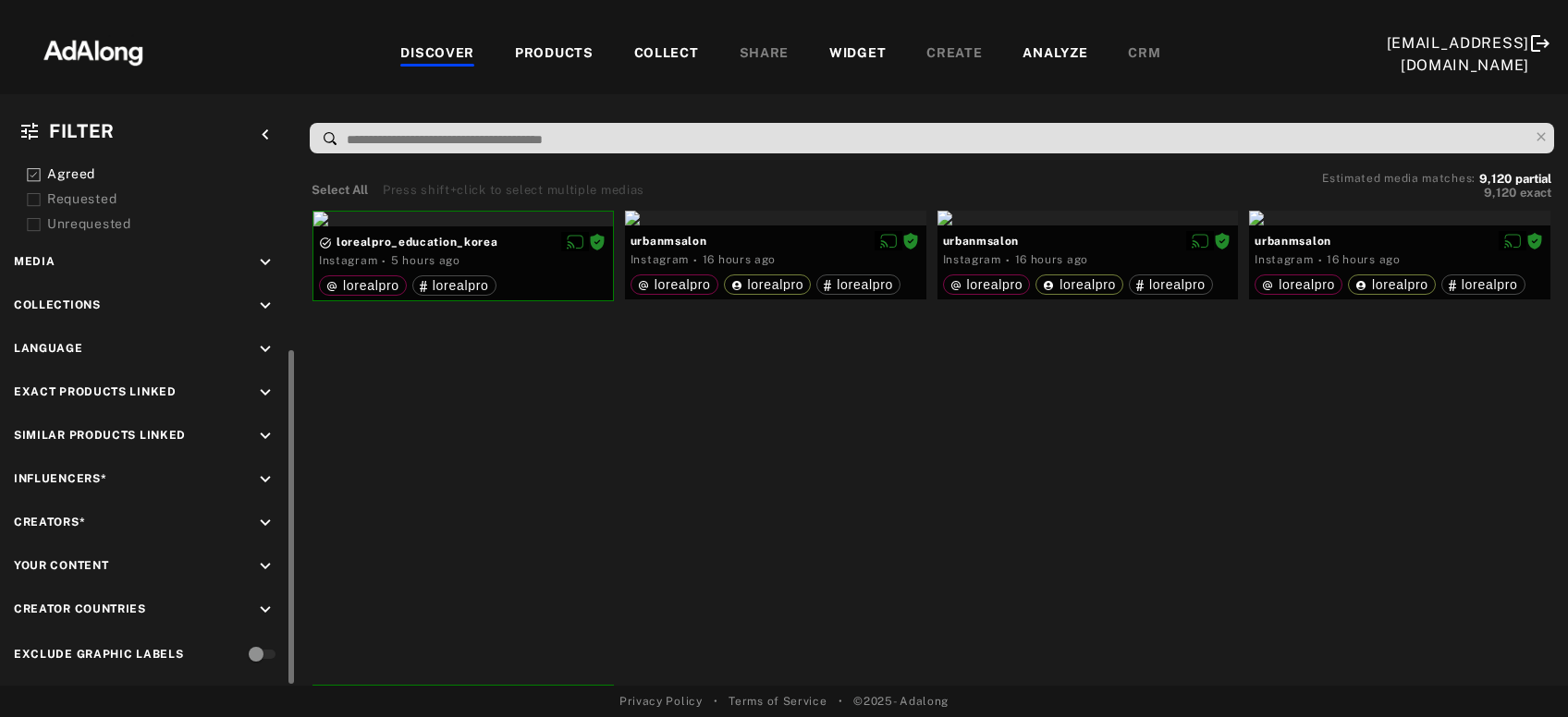
click at [267, 478] on icon "keyboard_arrow_down" at bounding box center [265, 479] width 20 height 20
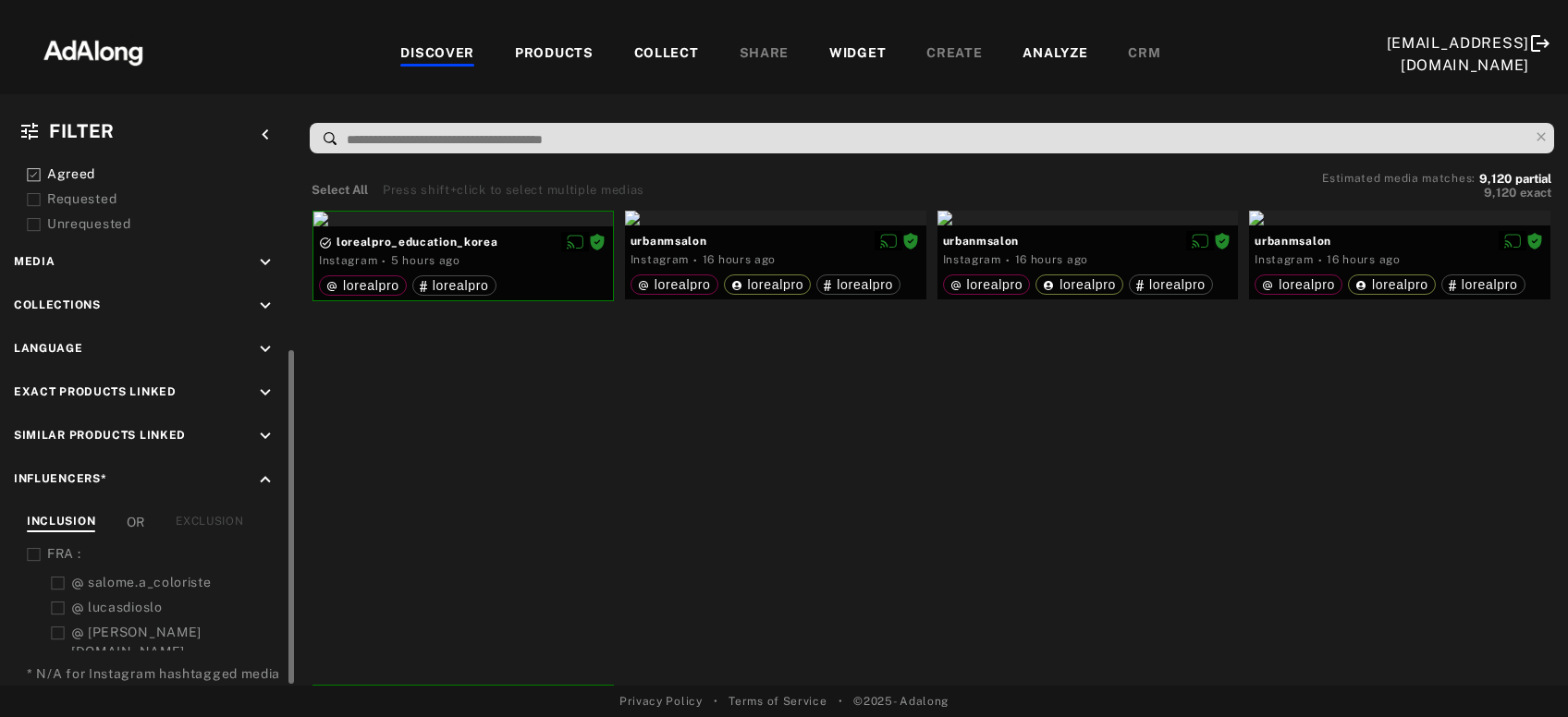
click at [245, 520] on div "INCLUSION OR EXCLUSION" at bounding box center [154, 522] width 255 height 19
click at [223, 518] on div "EXCLUSION" at bounding box center [209, 522] width 67 height 19
drag, startPoint x: 278, startPoint y: 579, endPoint x: 276, endPoint y: 632, distance: 53.0
click at [276, 632] on div at bounding box center [277, 635] width 6 height 12
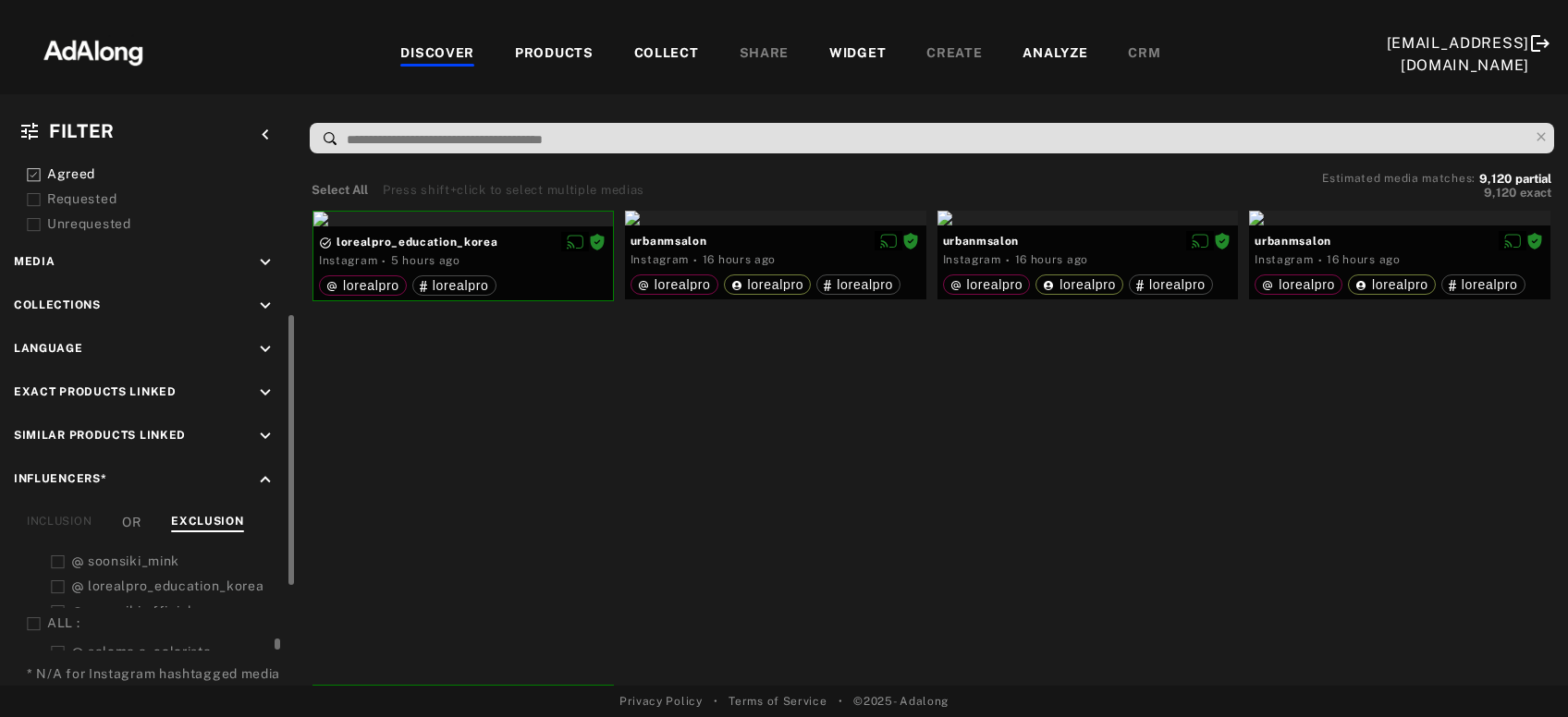
scroll to position [776, 0]
click at [37, 609] on icon at bounding box center [34, 615] width 13 height 13
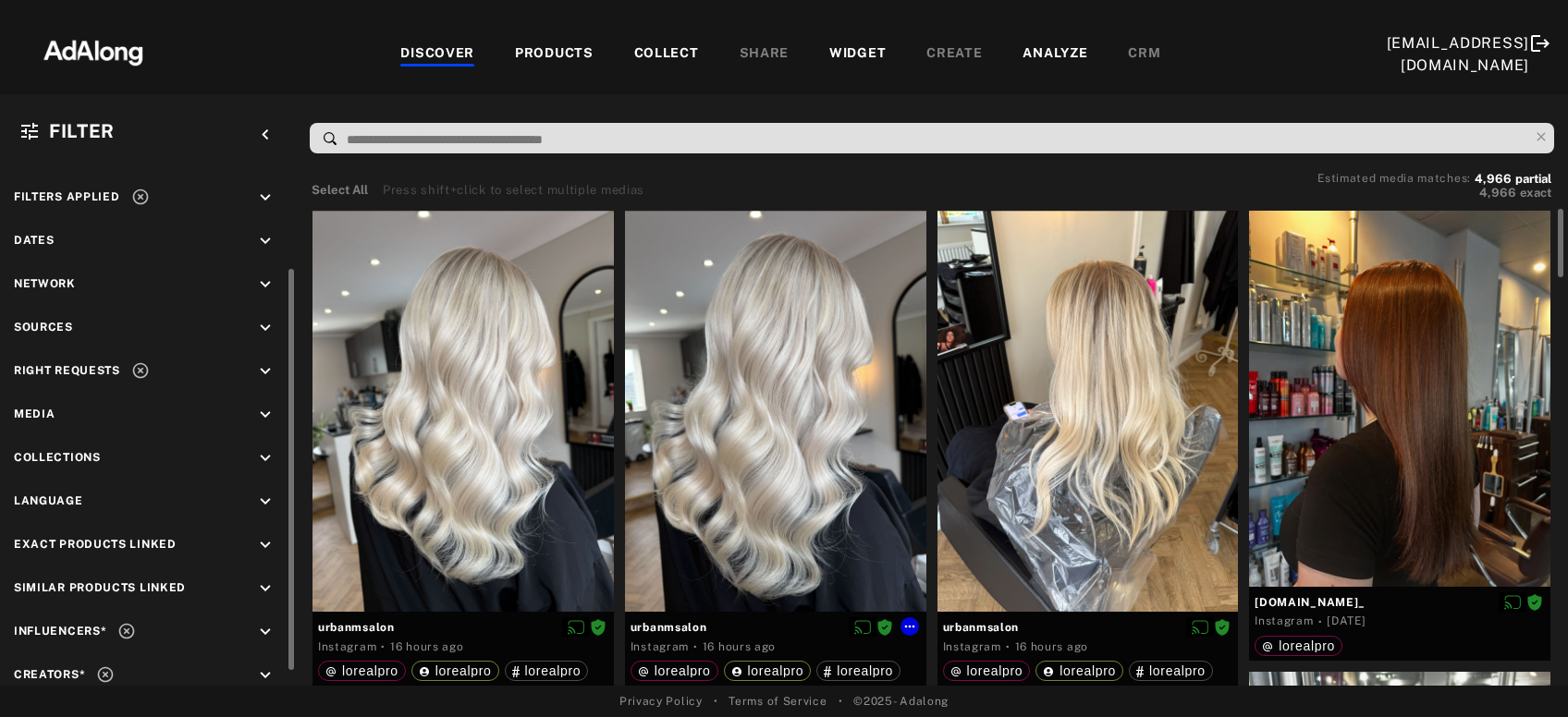
scroll to position [59, 0]
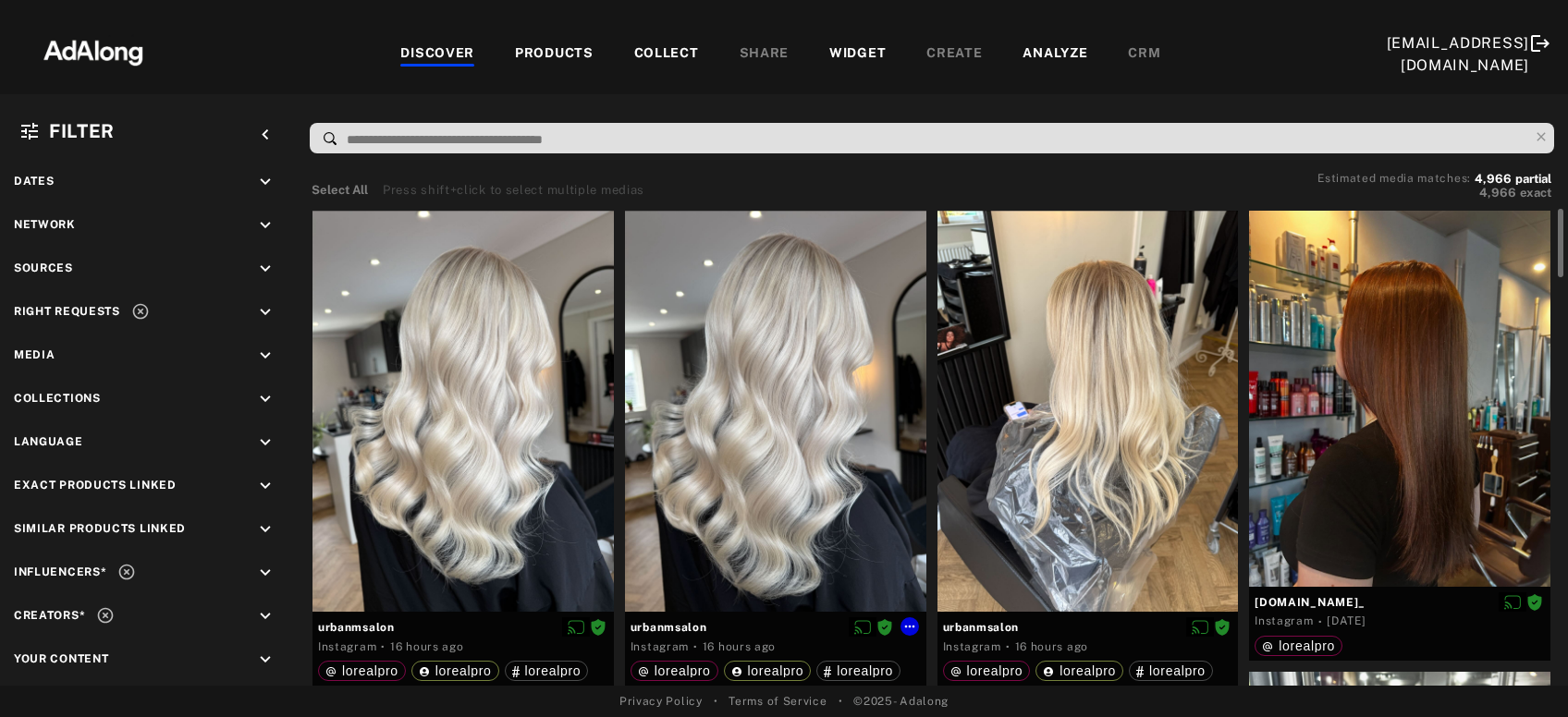
click at [755, 409] on div at bounding box center [776, 411] width 301 height 402
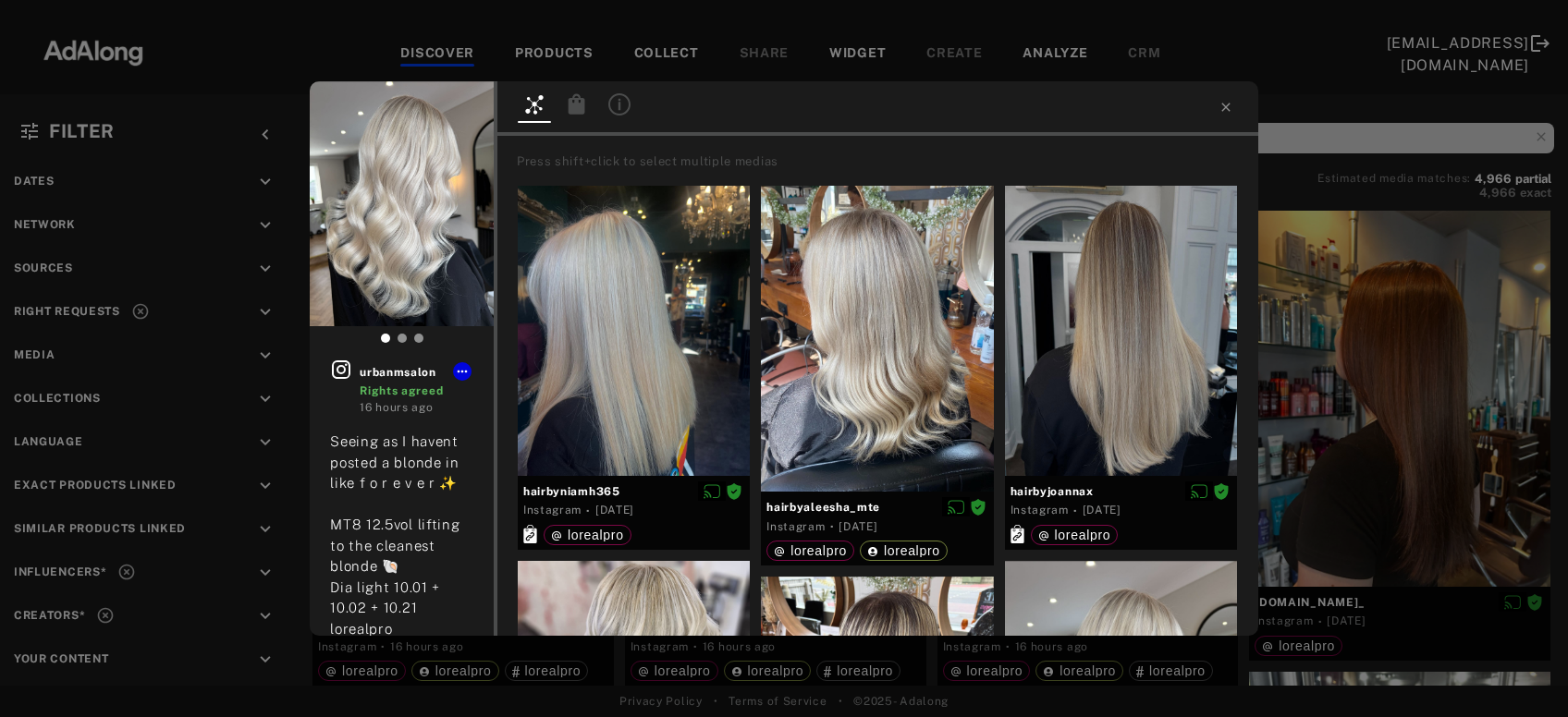
click at [578, 104] on icon at bounding box center [576, 103] width 16 height 20
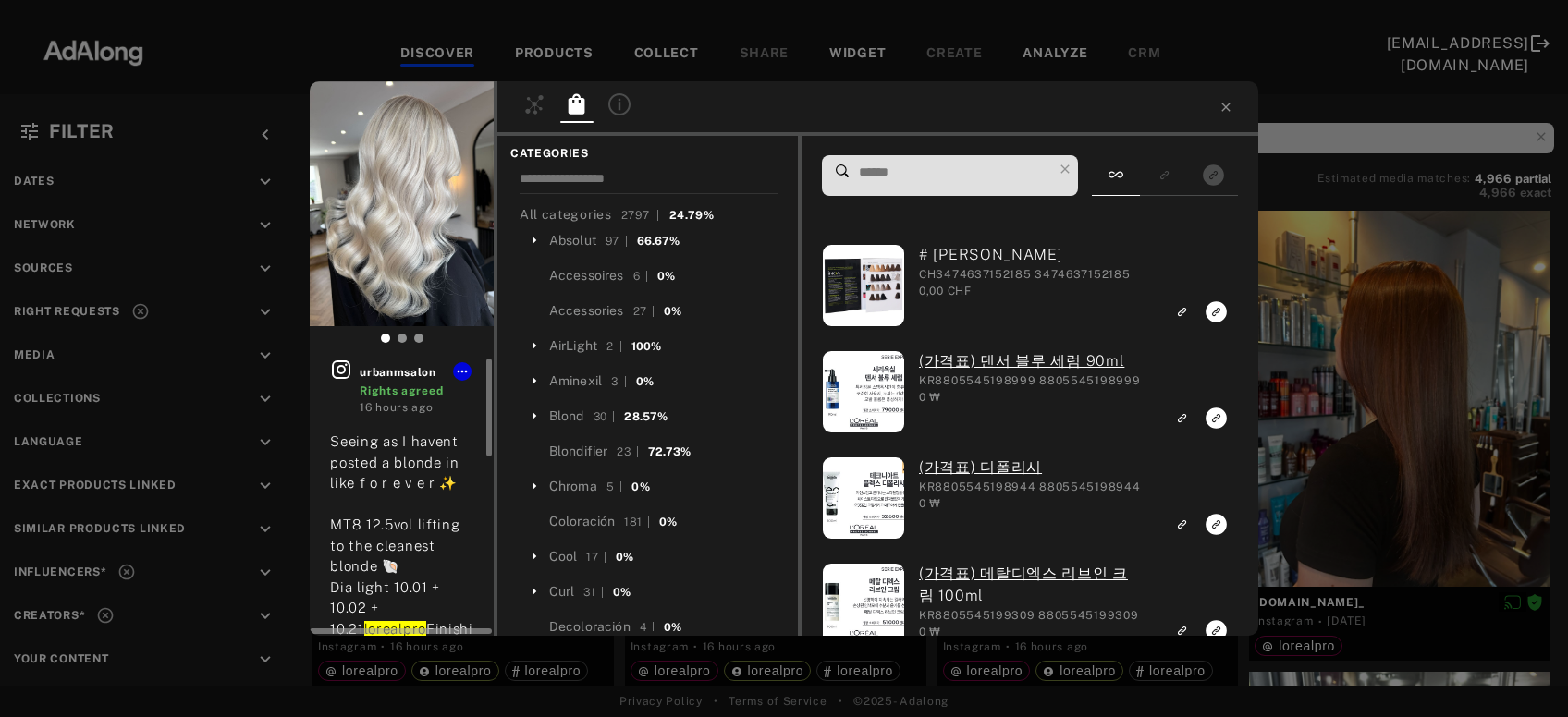
scroll to position [99, 0]
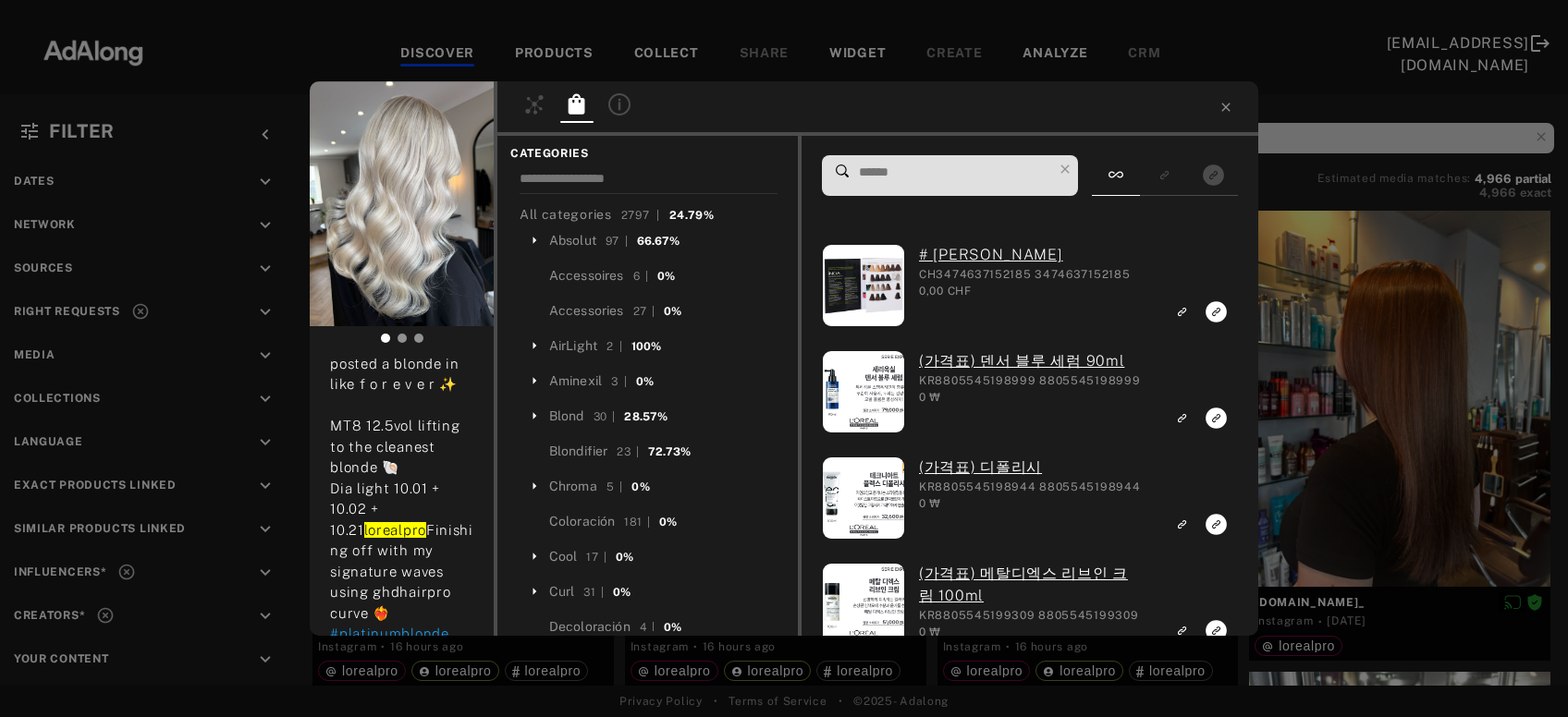
click at [860, 169] on input at bounding box center [954, 173] width 195 height 25
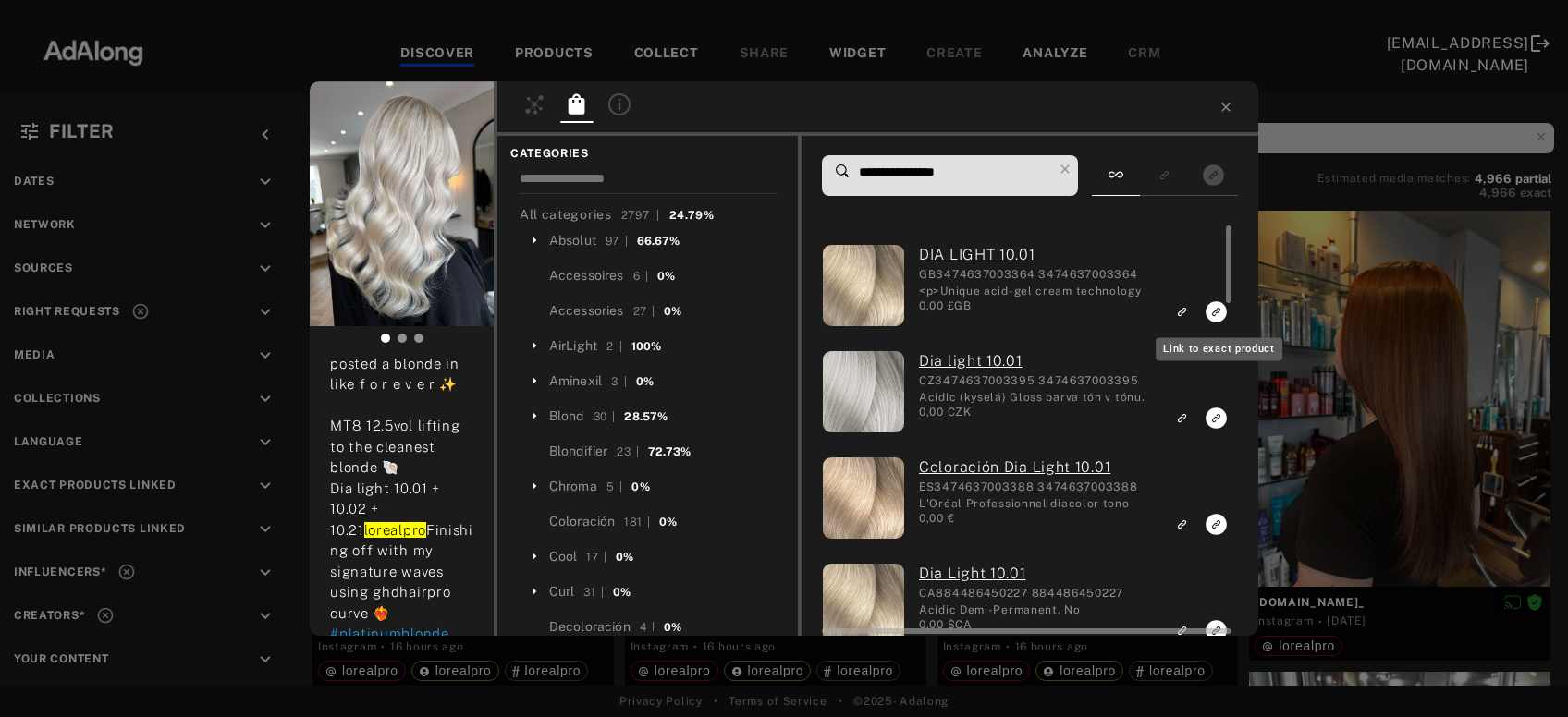
click at [1212, 318] on icon "Link to exact product" at bounding box center [1216, 312] width 21 height 21
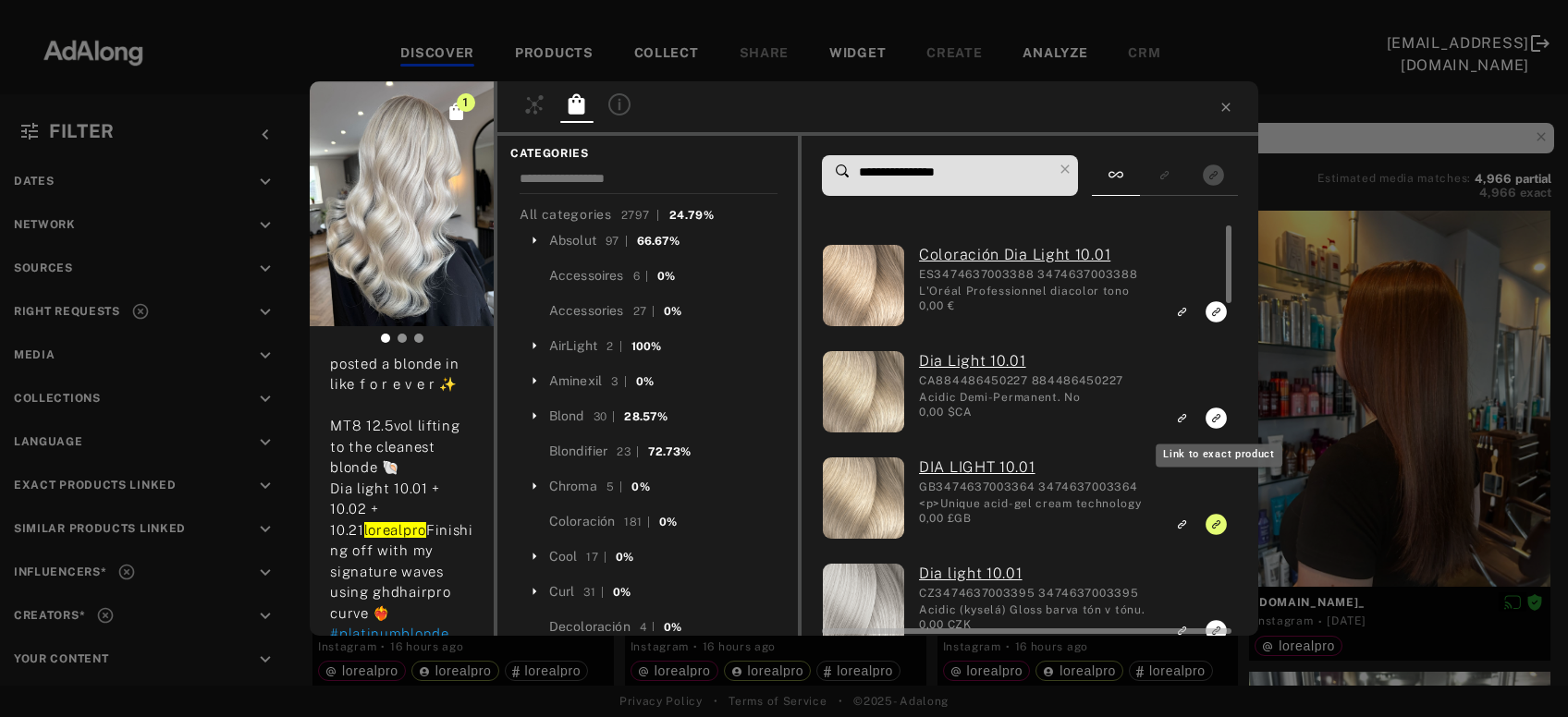
click at [1215, 426] on icon "Link to exact product" at bounding box center [1216, 418] width 21 height 21
click at [1215, 314] on icon "Link to exact product" at bounding box center [1216, 312] width 21 height 21
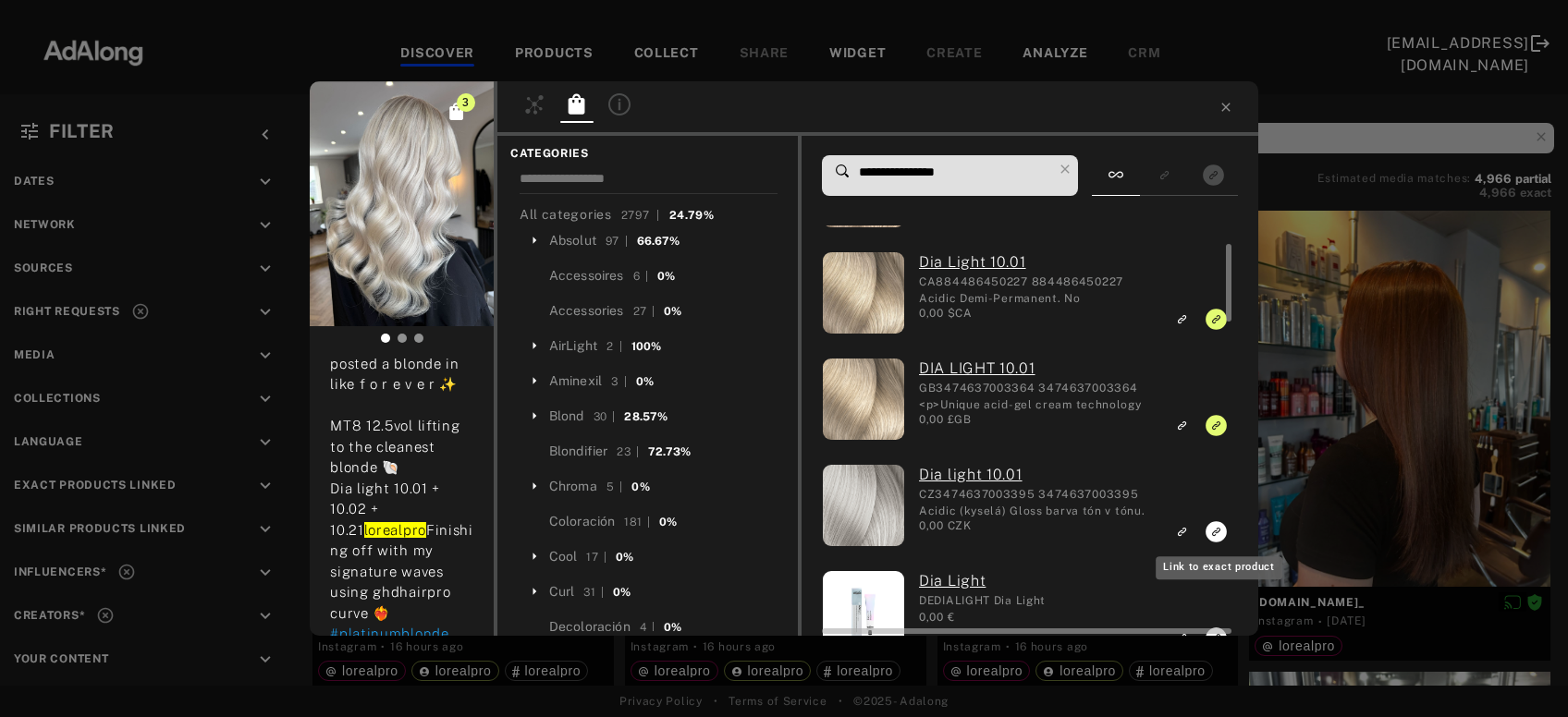
click at [1215, 531] on icon "Link to exact product" at bounding box center [1216, 532] width 21 height 21
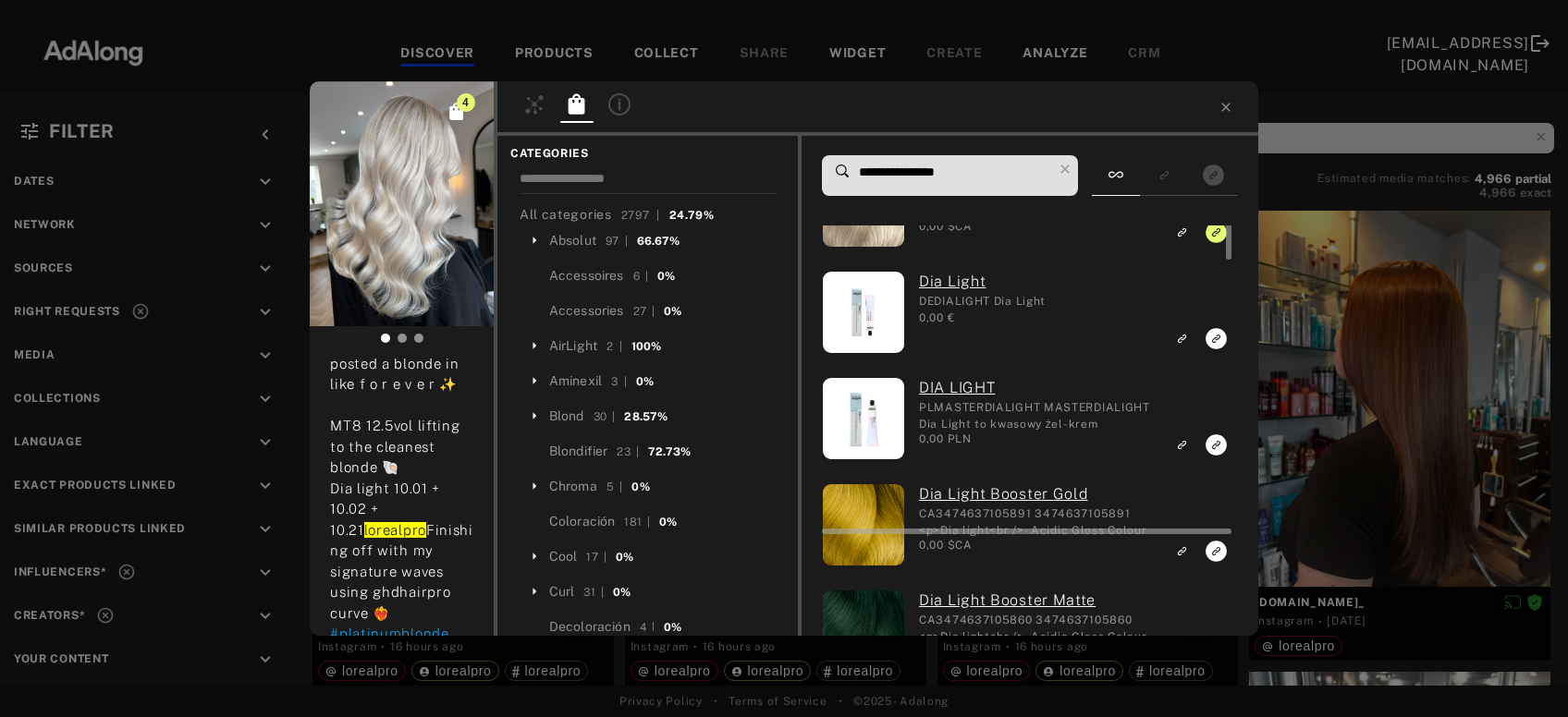
scroll to position [0, 0]
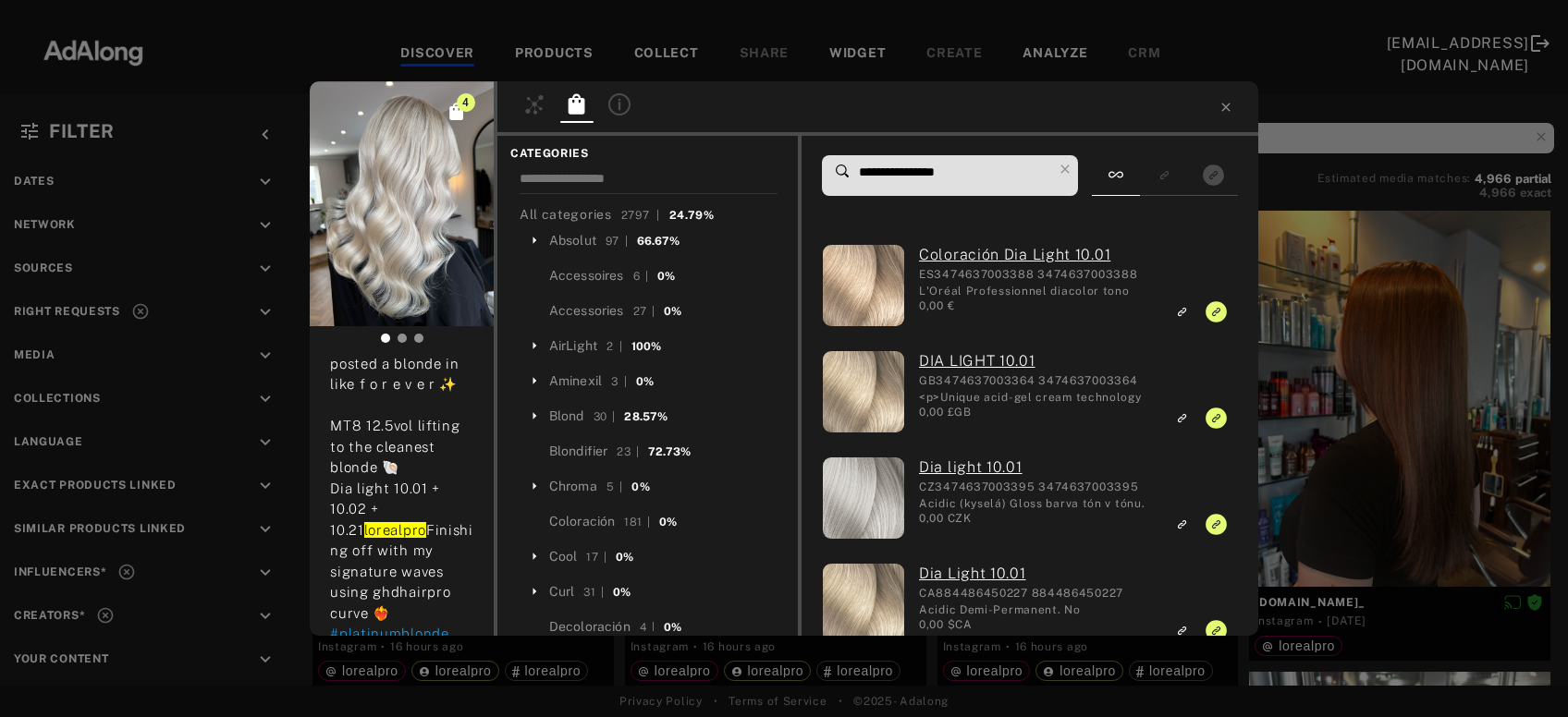
click at [941, 168] on input "**********" at bounding box center [954, 173] width 195 height 25
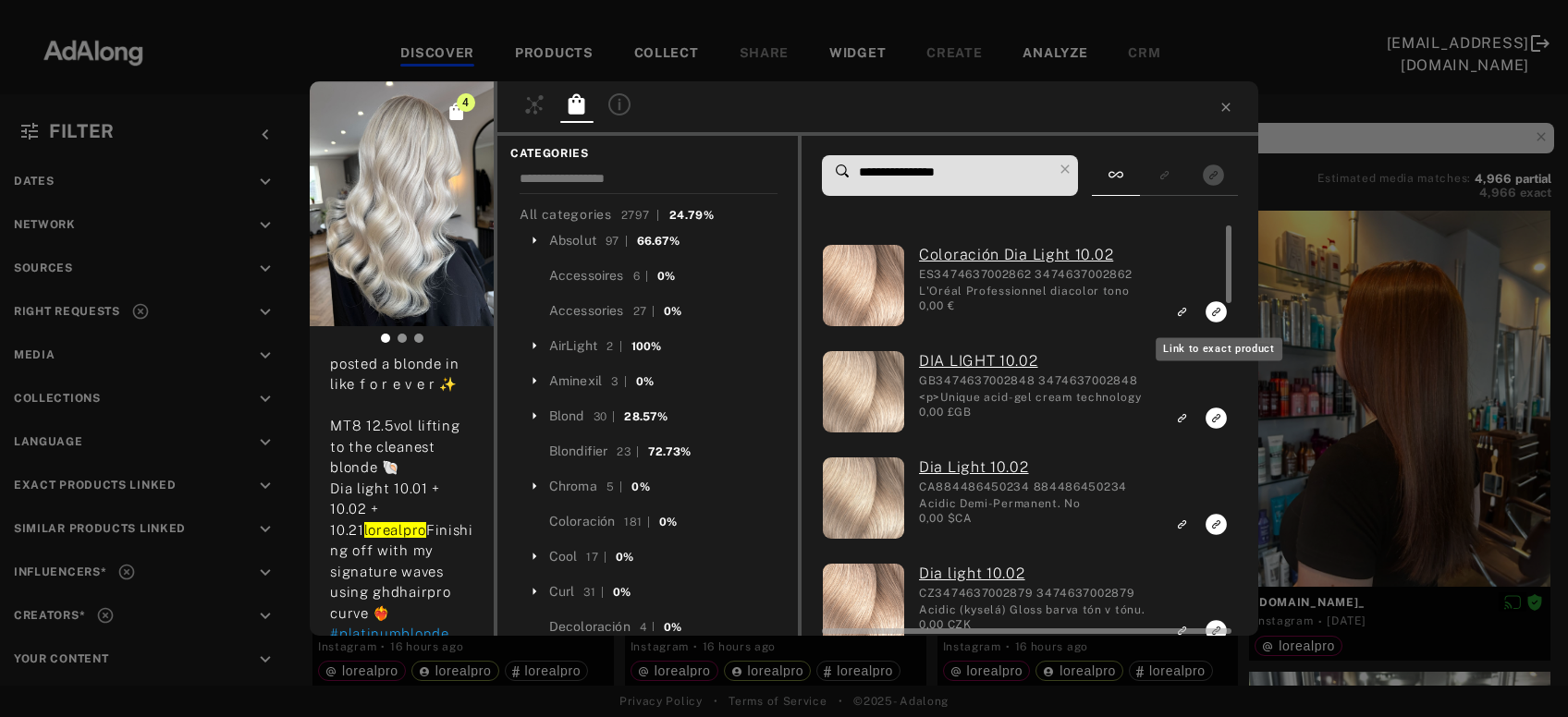
click at [1215, 315] on rect "Link to exact product" at bounding box center [1216, 312] width 23 height 23
click at [1216, 418] on rect "Link to exact product" at bounding box center [1216, 418] width 23 height 23
click at [1217, 521] on icon "Link to exact product" at bounding box center [1216, 524] width 21 height 21
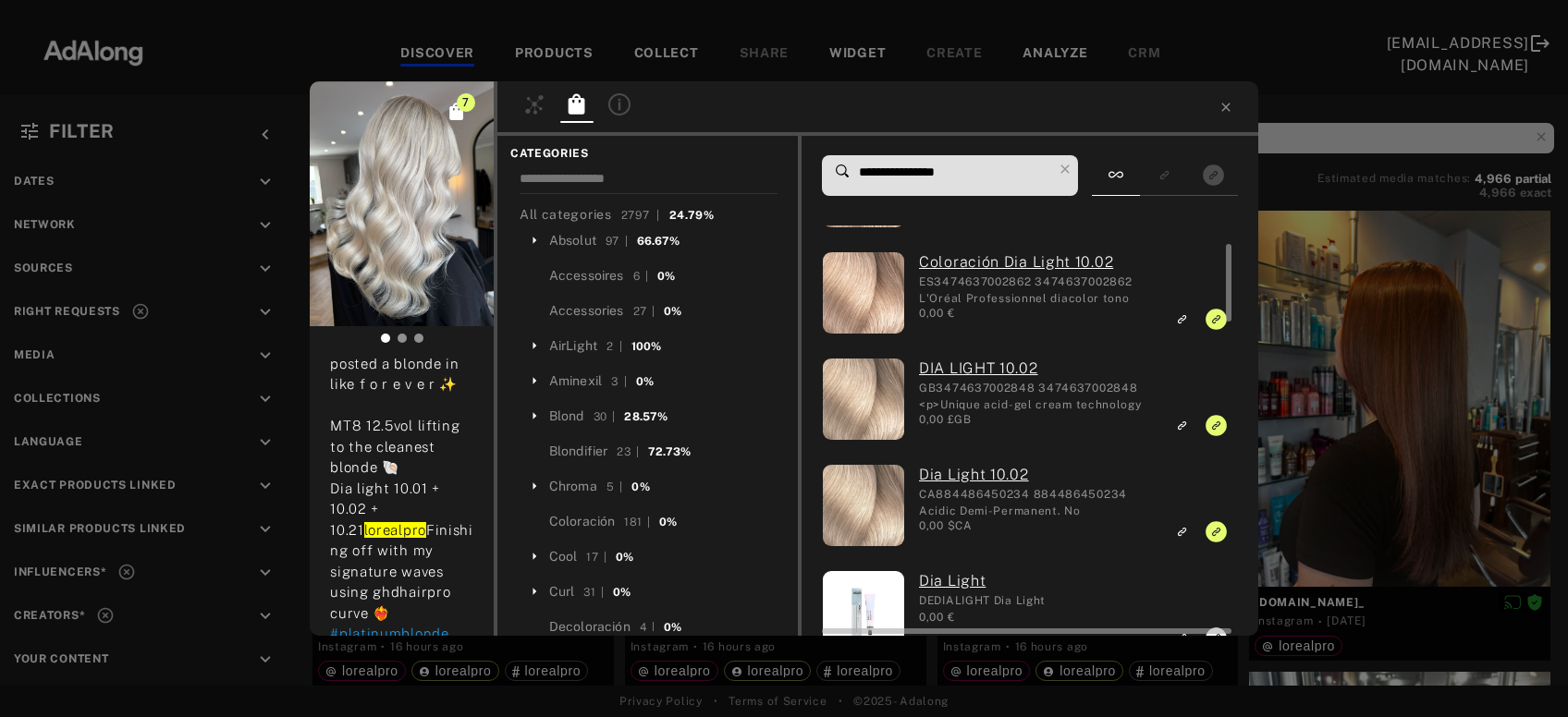
click at [1218, 538] on icon "Unlink to exact product" at bounding box center [1216, 532] width 21 height 21
click at [1218, 538] on icon "Link to exact product" at bounding box center [1216, 532] width 21 height 21
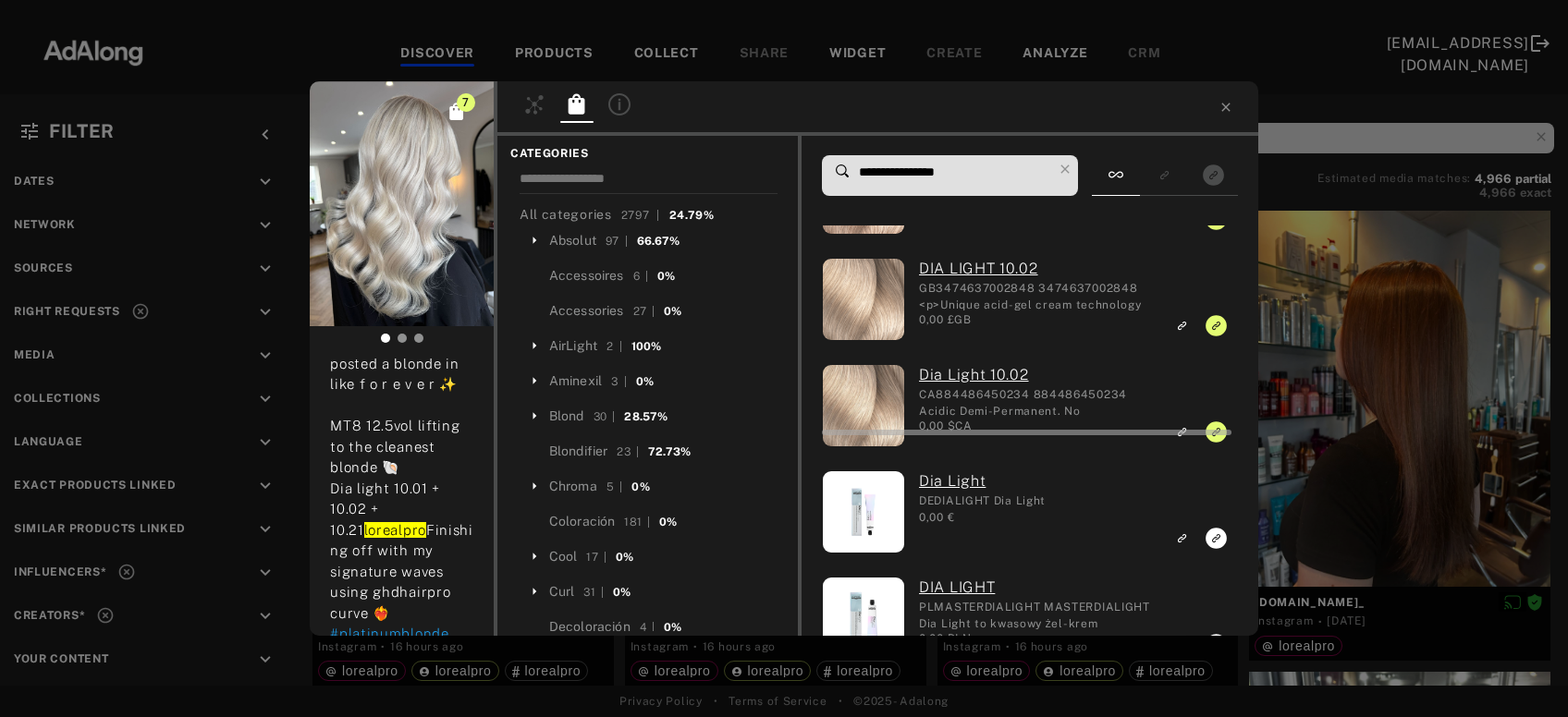
scroll to position [0, 0]
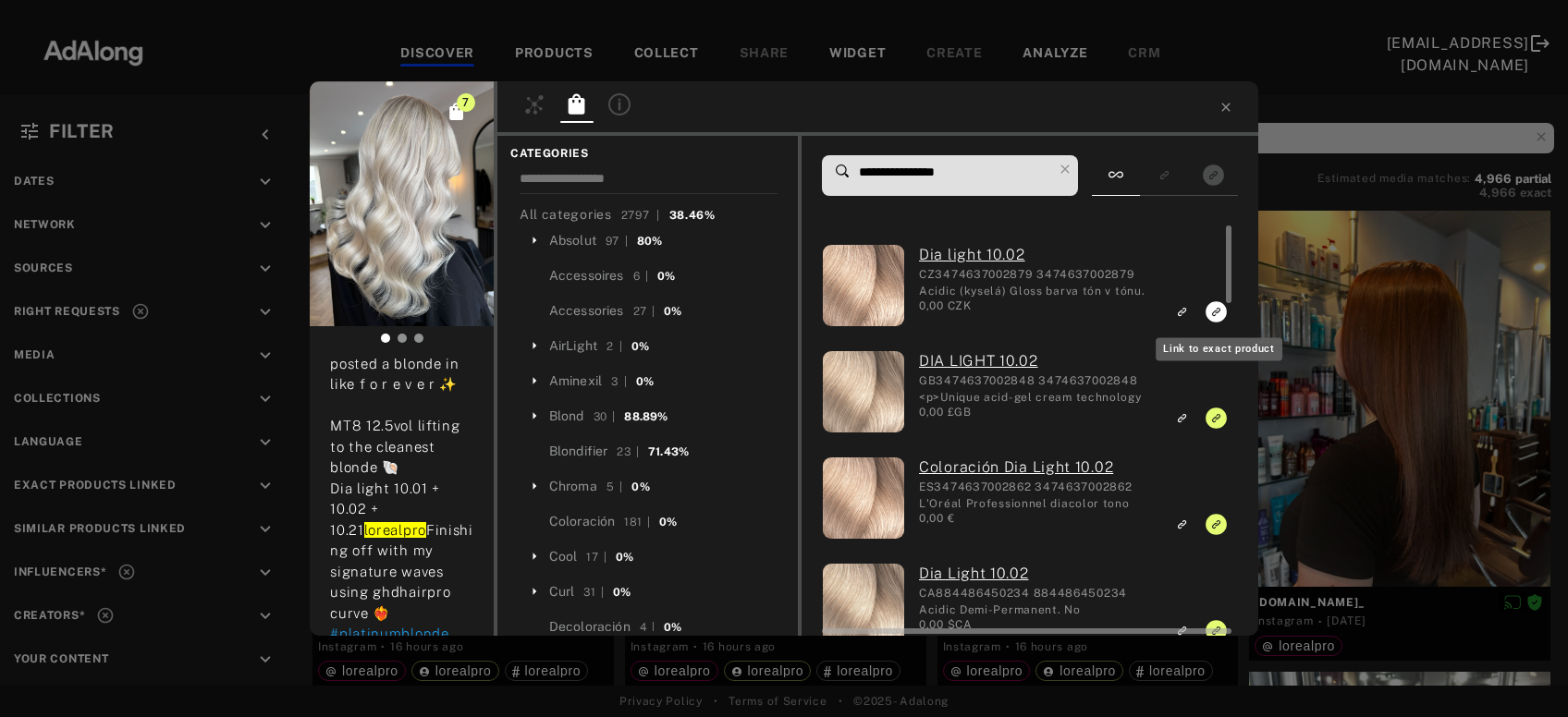
click at [1219, 311] on icon "Link to exact product" at bounding box center [1216, 312] width 21 height 21
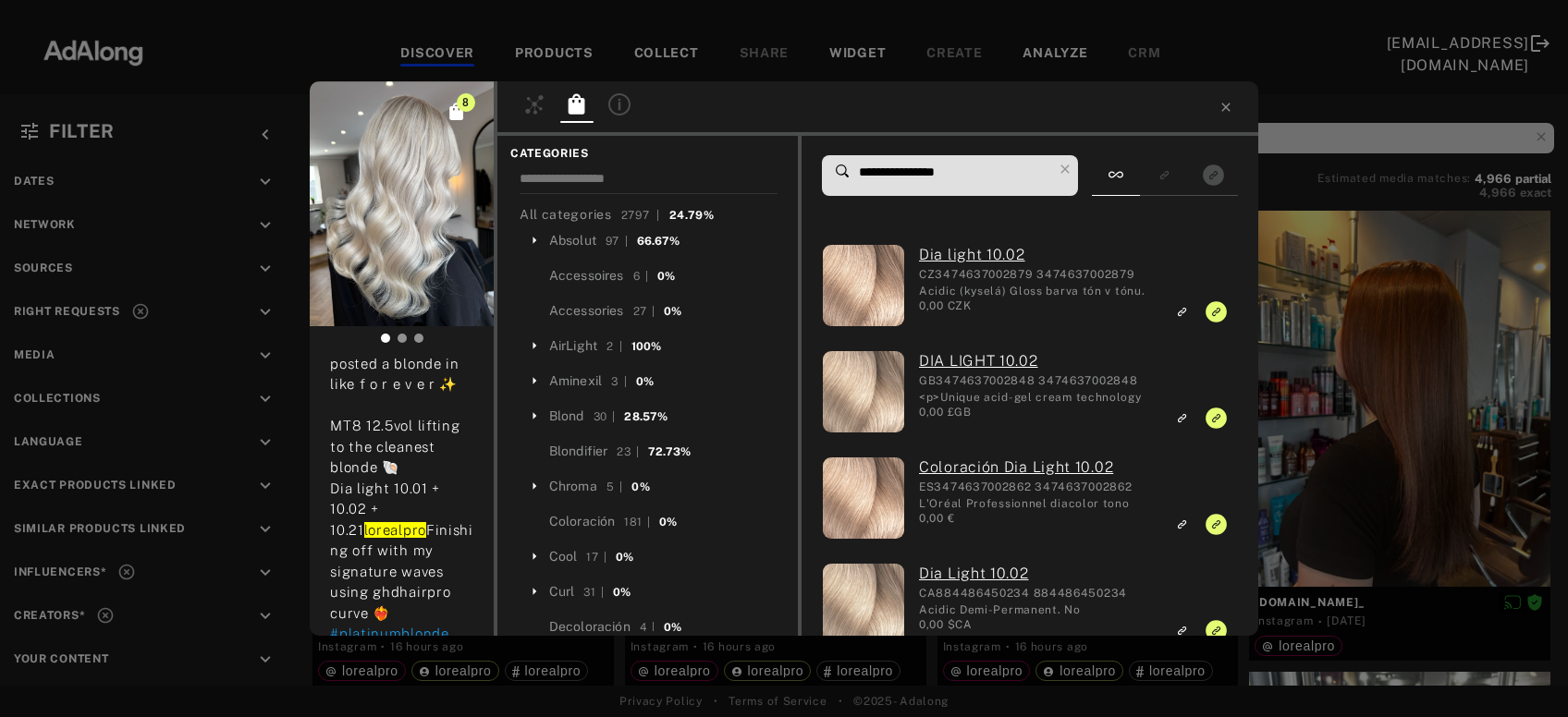
click at [939, 176] on input "**********" at bounding box center [954, 173] width 195 height 25
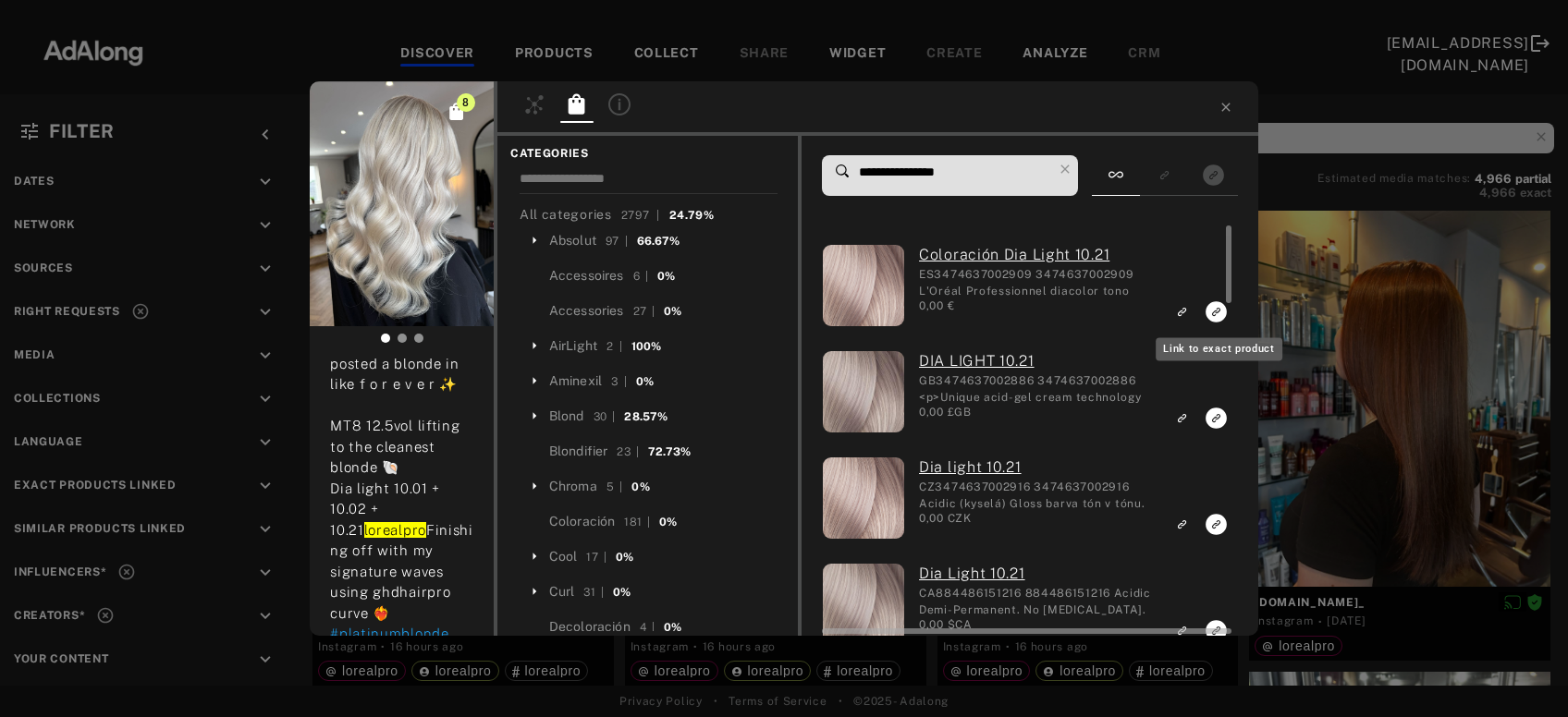
type input "**********"
click at [1209, 316] on icon "Link to exact product" at bounding box center [1216, 312] width 21 height 21
click at [1210, 425] on icon "Link to exact product" at bounding box center [1216, 418] width 21 height 21
click at [1219, 519] on icon "Link to exact product" at bounding box center [1216, 524] width 21 height 21
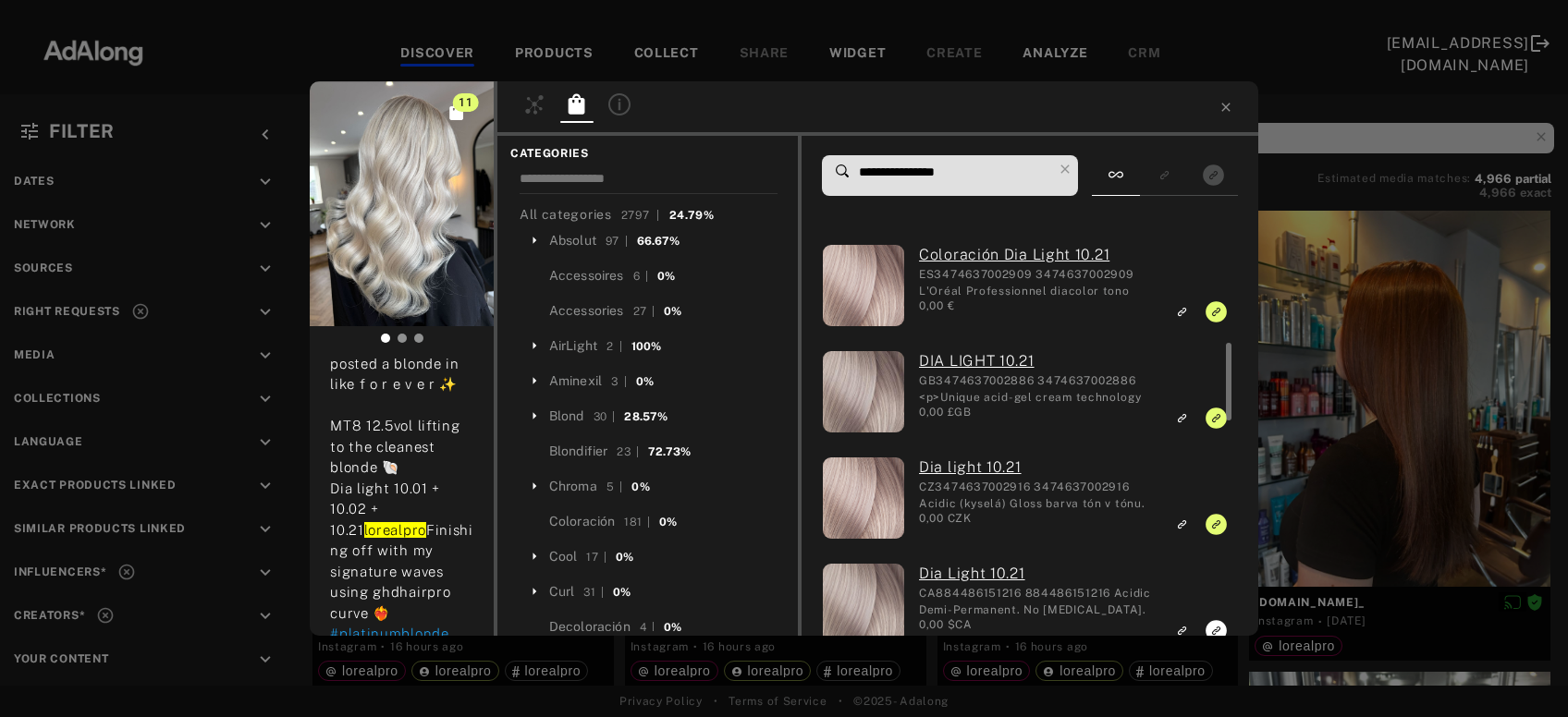
scroll to position [99, 0]
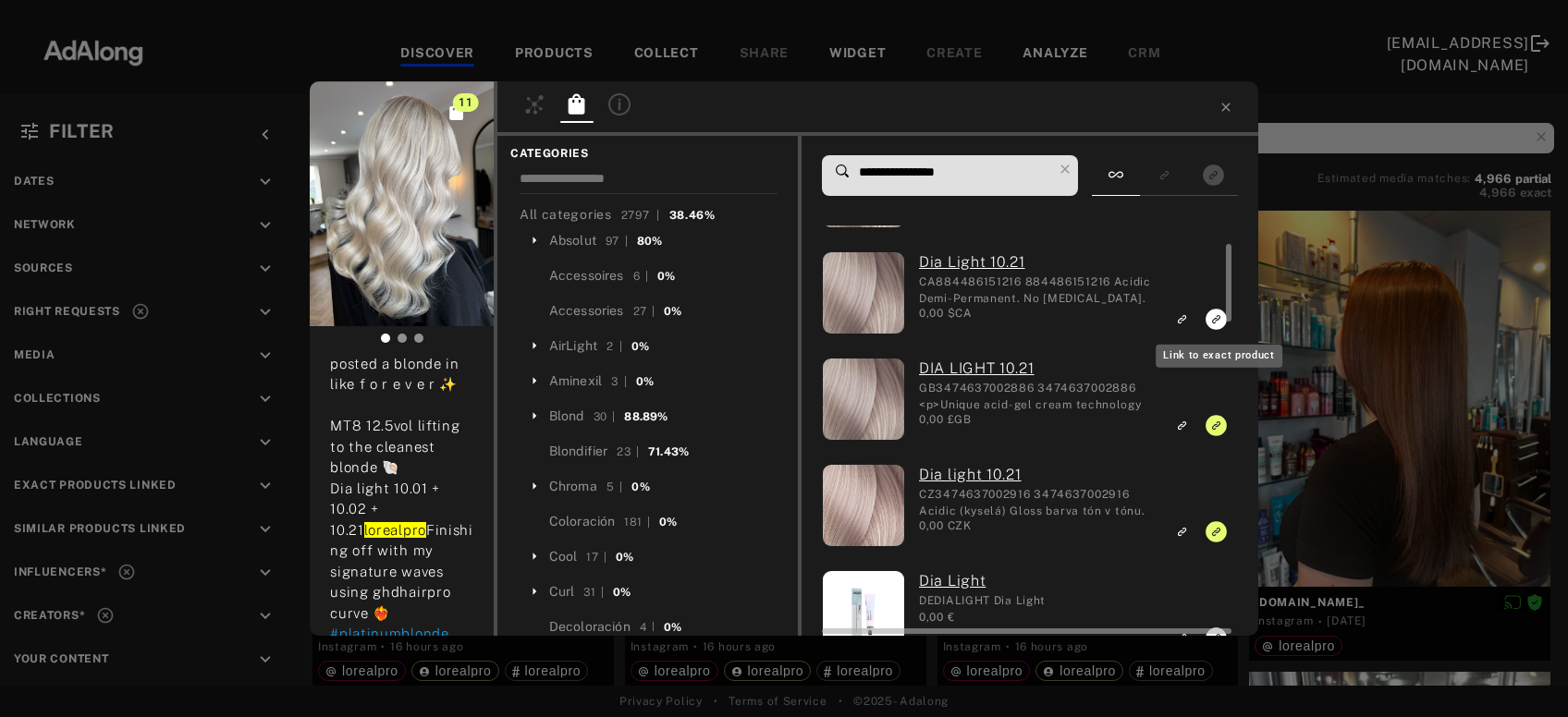
click at [1211, 322] on icon "Link to exact product" at bounding box center [1216, 319] width 21 height 21
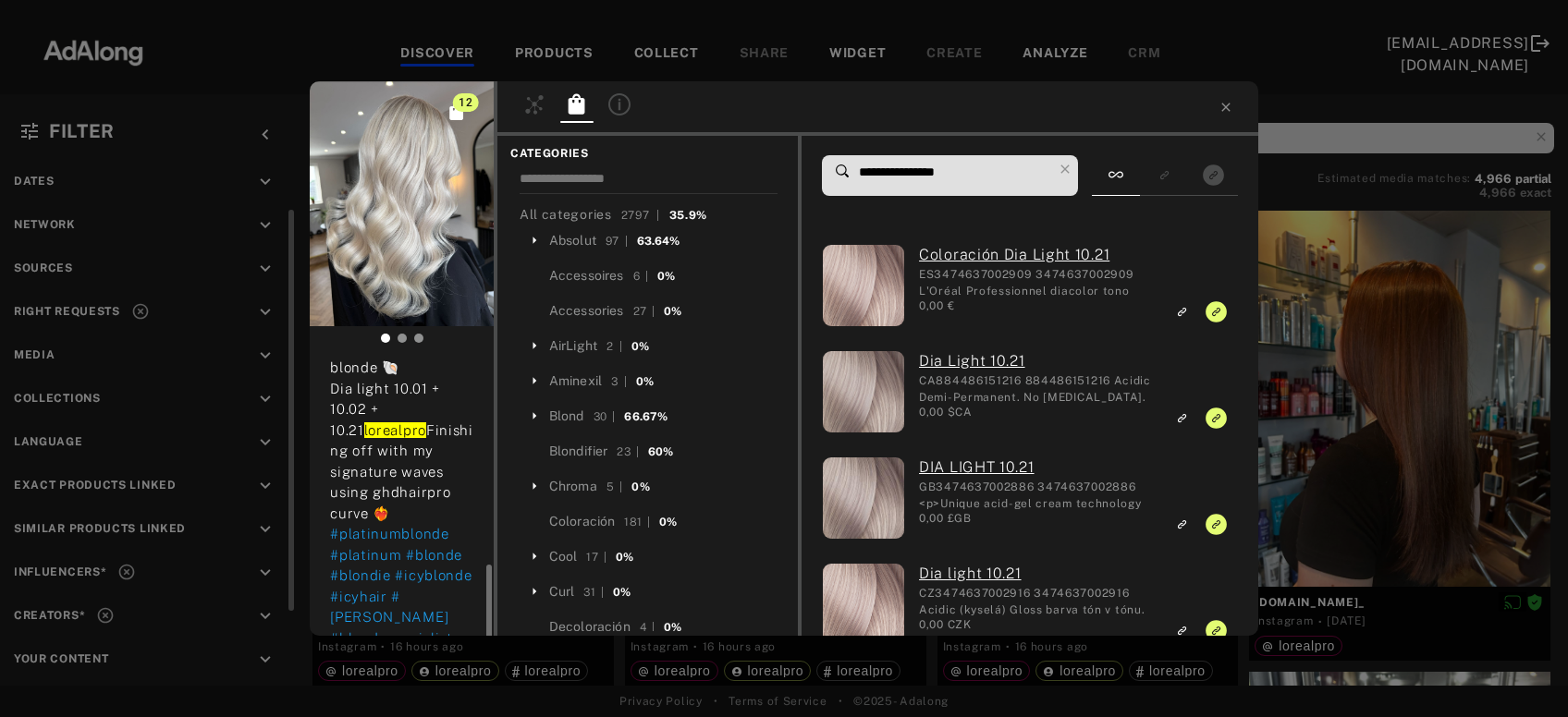
scroll to position [298, 0]
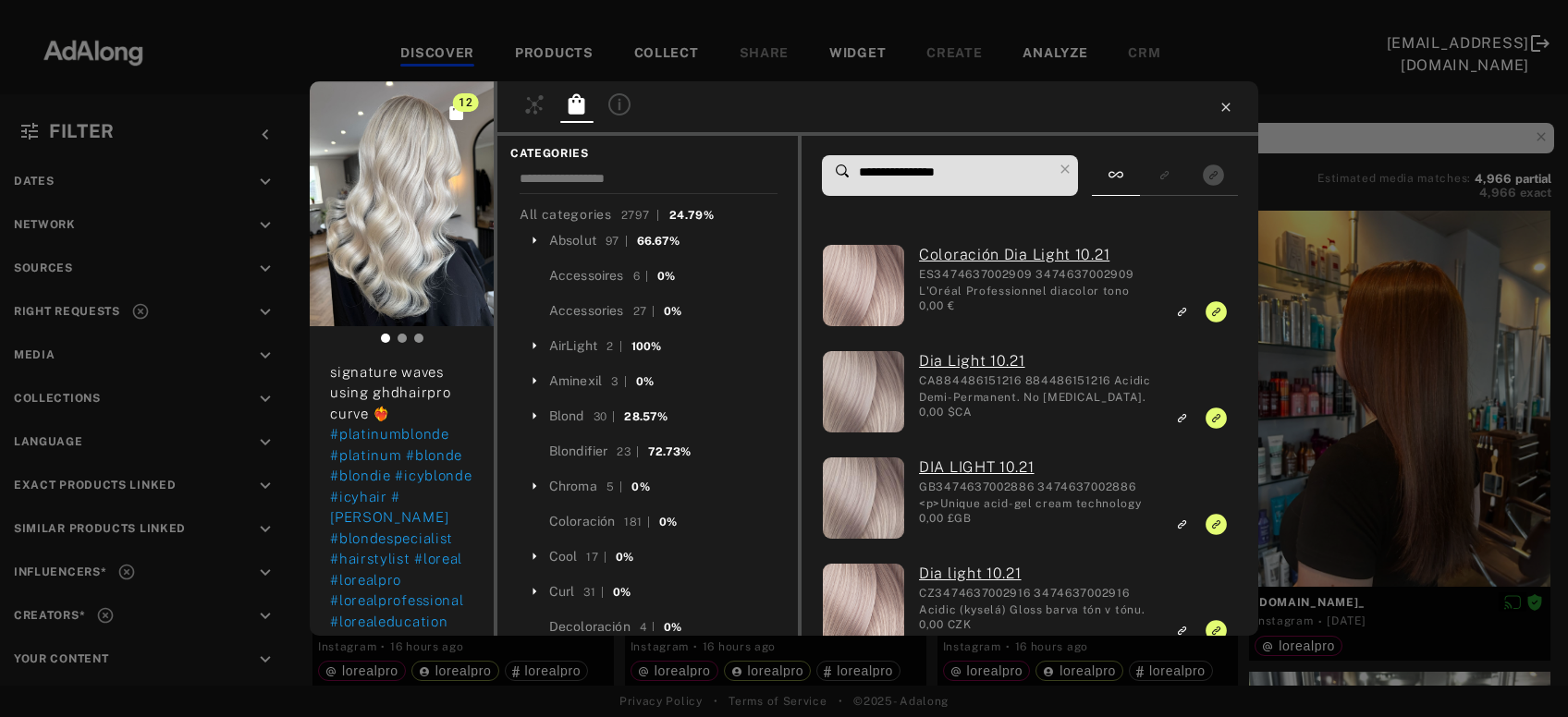
click at [1229, 108] on icon at bounding box center [1226, 106] width 9 height 9
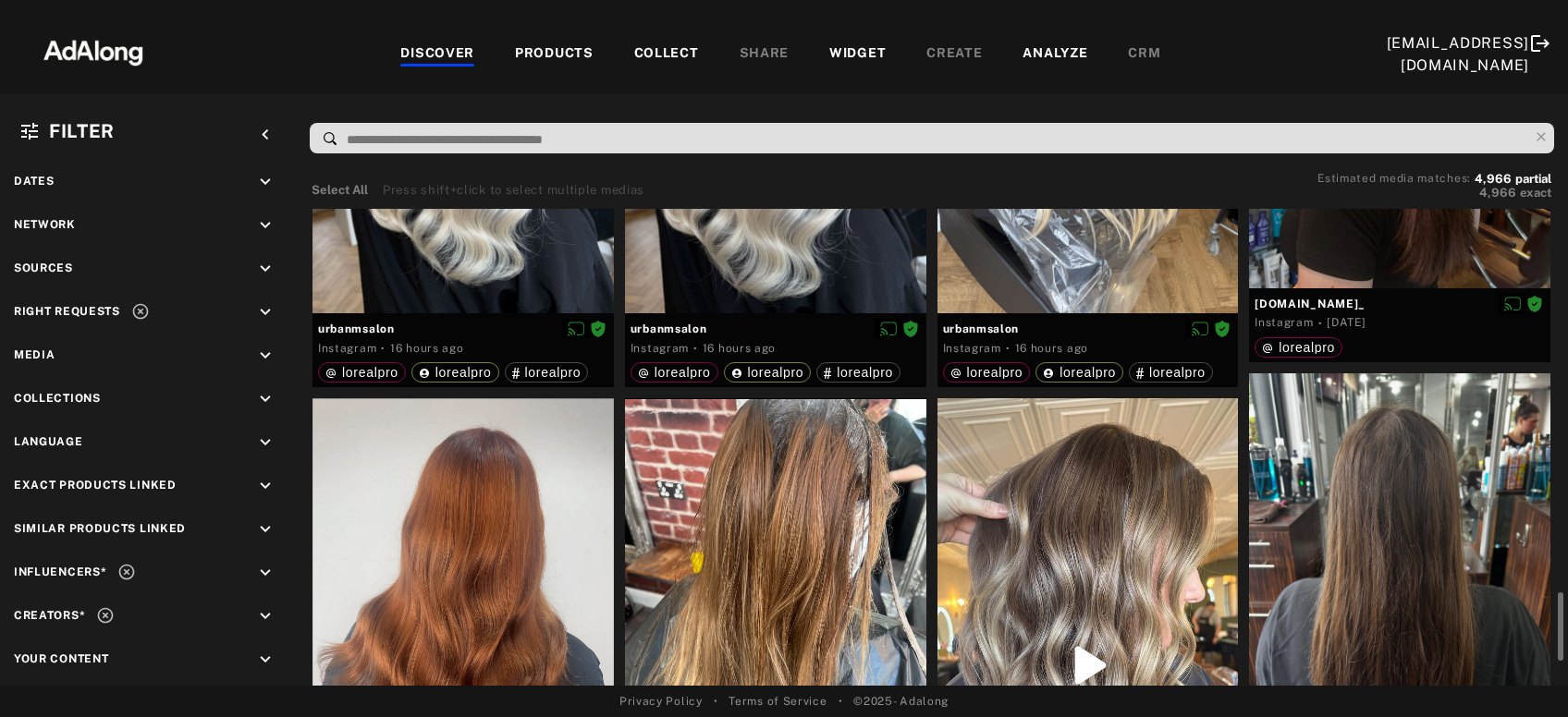
scroll to position [597, 0]
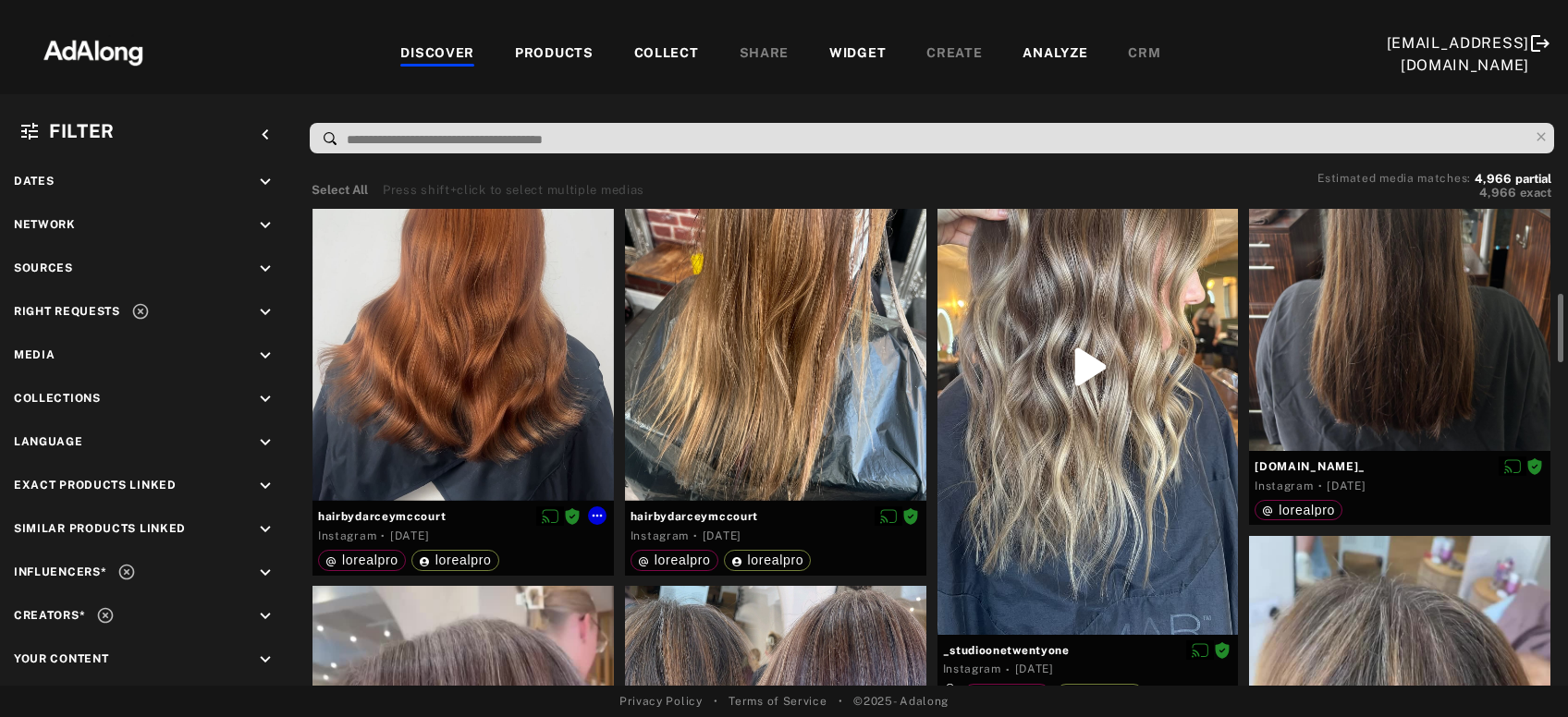
click at [413, 376] on div at bounding box center [463, 300] width 301 height 402
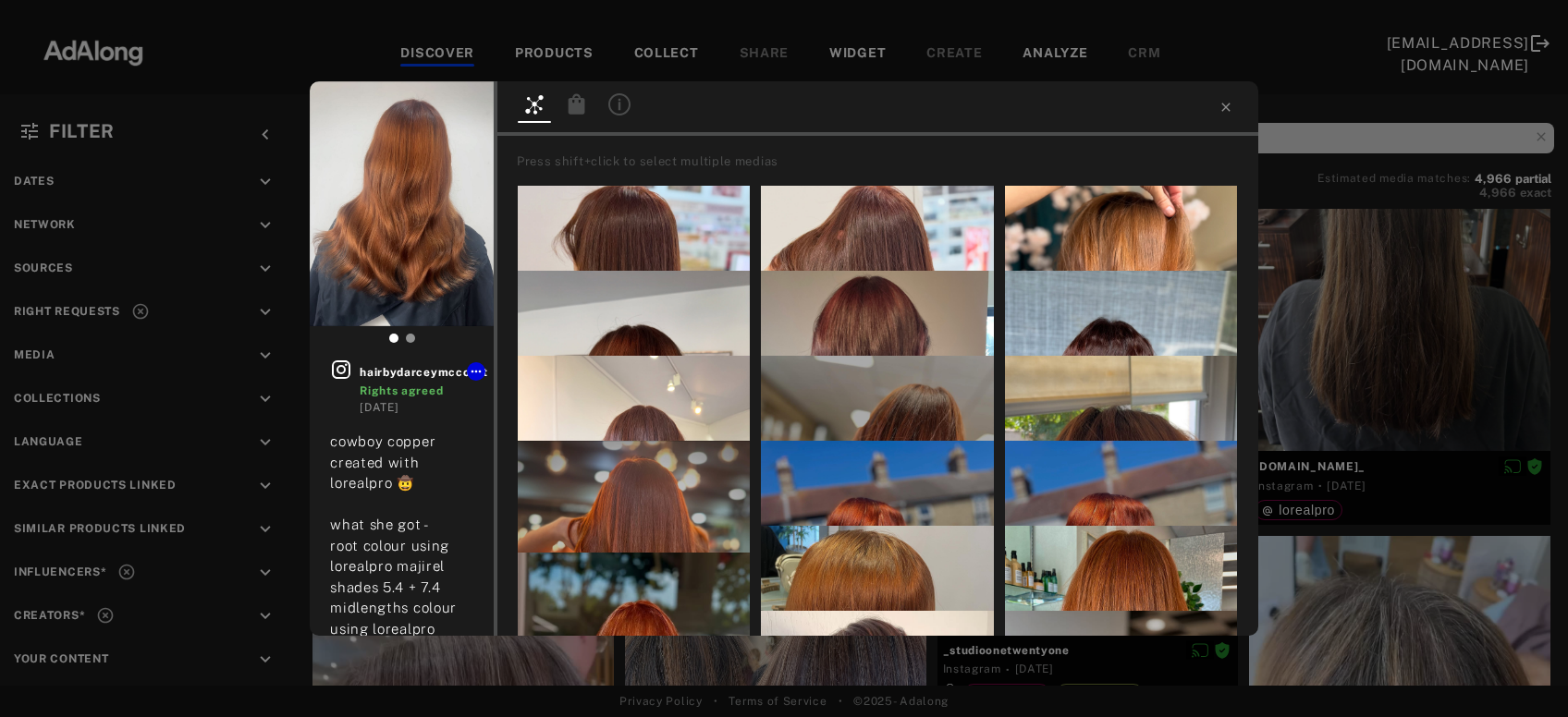
click at [575, 102] on icon at bounding box center [576, 103] width 16 height 20
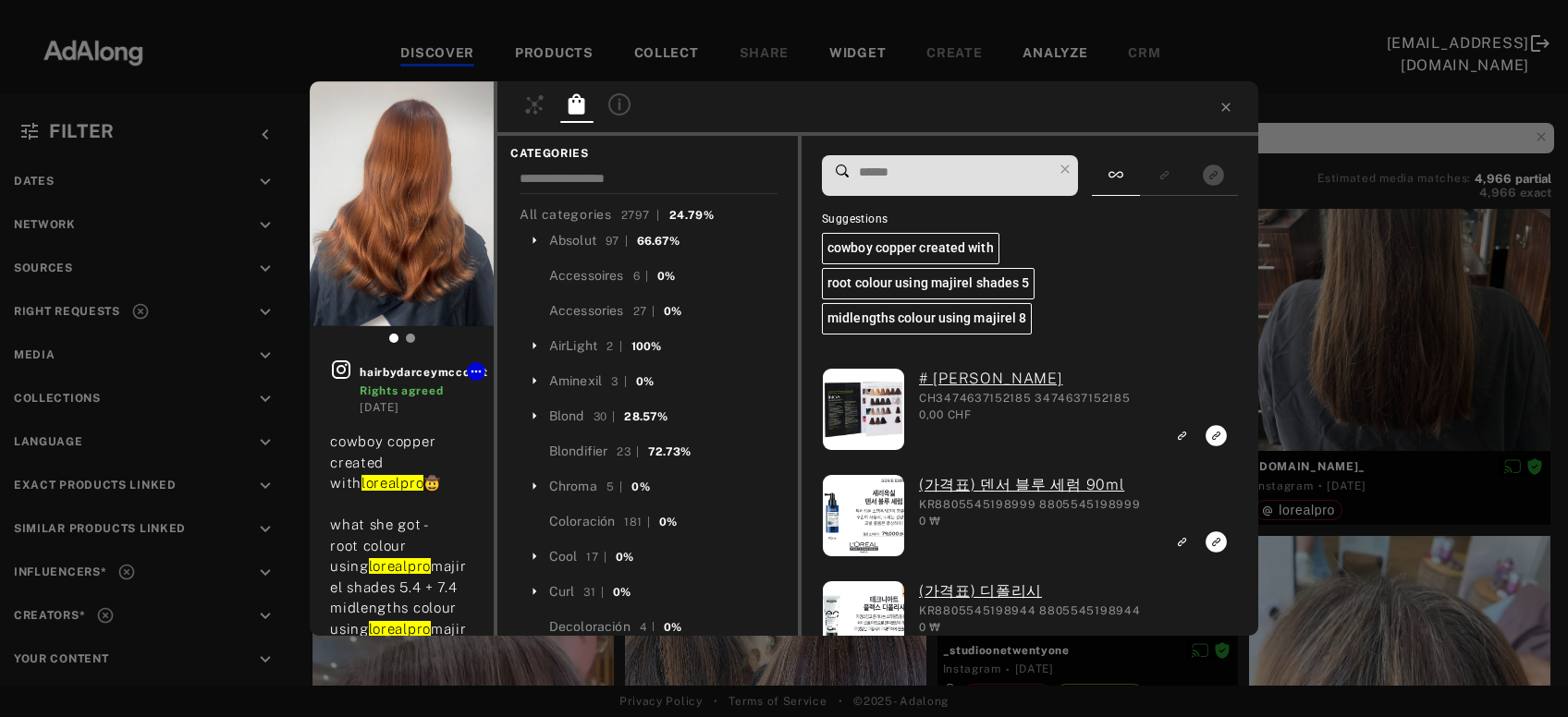
click at [924, 173] on input at bounding box center [954, 173] width 195 height 25
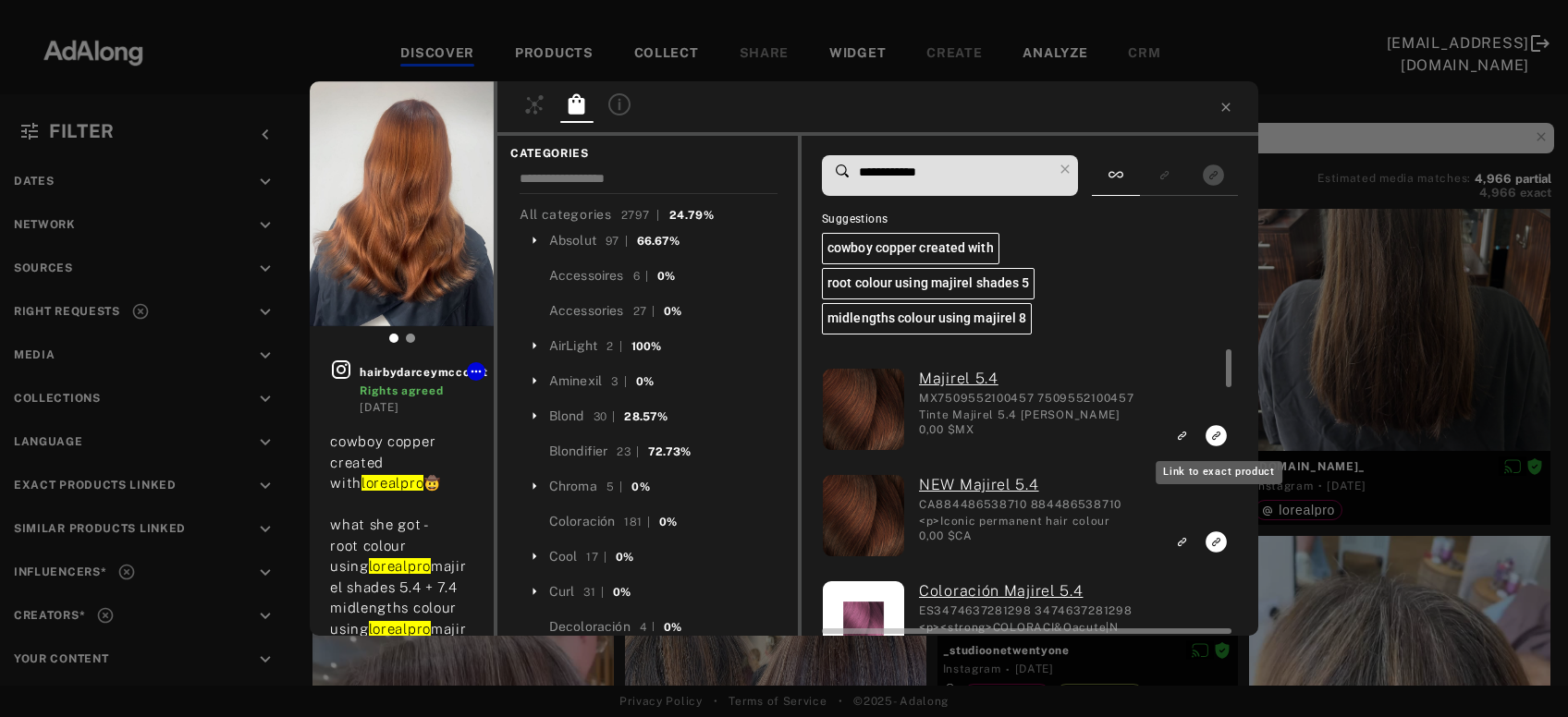
click at [1217, 432] on icon "Link to exact product" at bounding box center [1216, 436] width 21 height 21
click at [1220, 537] on div at bounding box center [1227, 493] width 13 height 287
click at [1213, 541] on icon "Link to exact product" at bounding box center [1216, 542] width 21 height 21
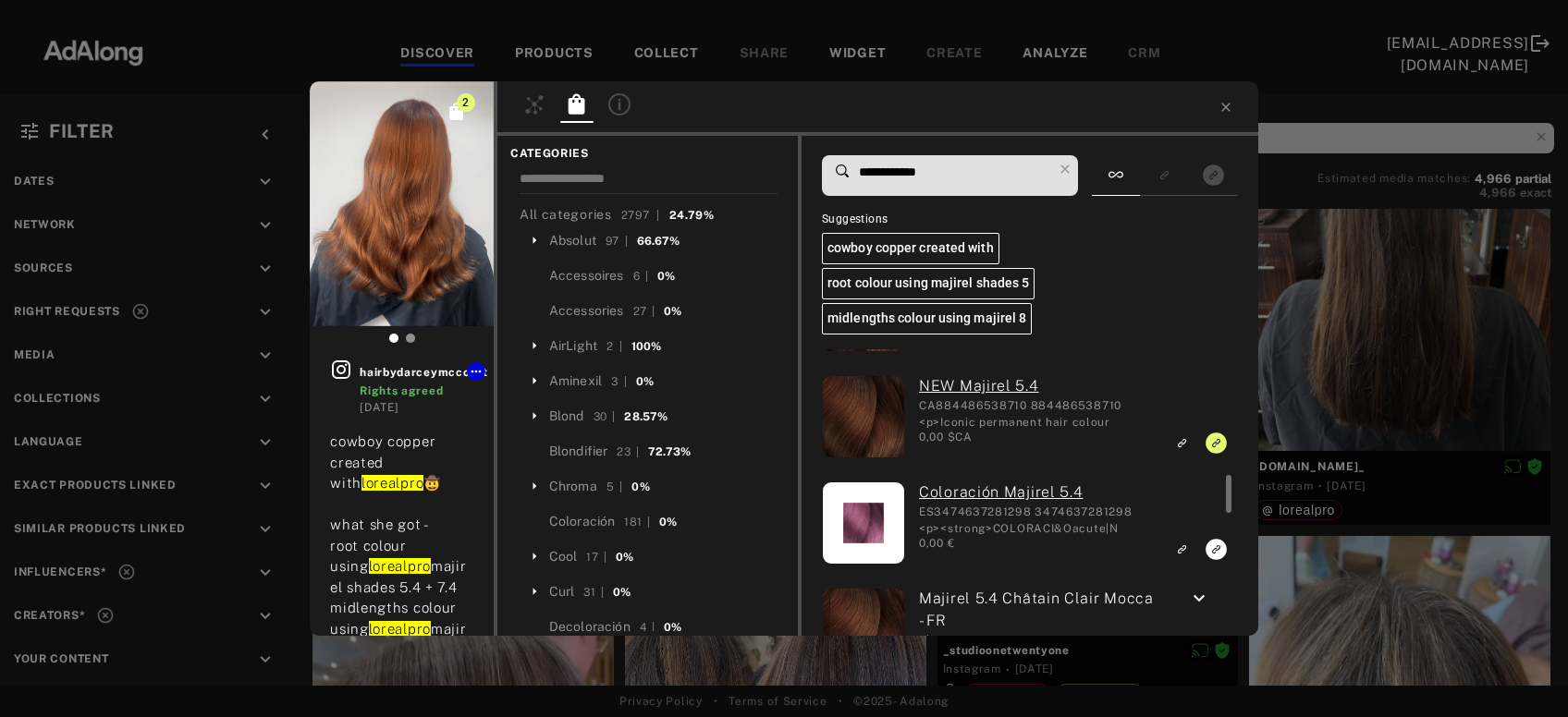
scroll to position [198, 0]
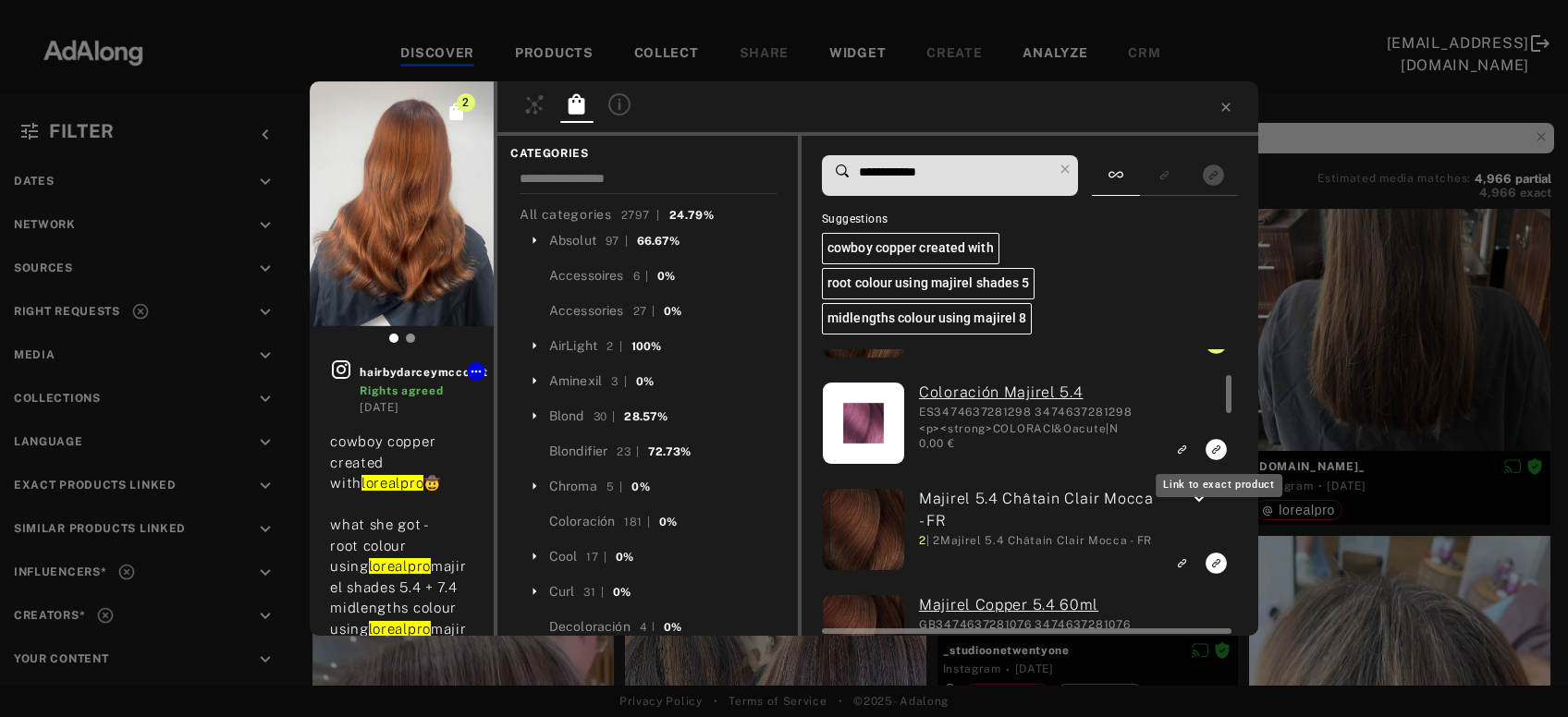
click at [1215, 451] on icon "Link to exact product" at bounding box center [1216, 450] width 21 height 21
click at [1212, 564] on icon "Link to exact product" at bounding box center [1216, 564] width 21 height 21
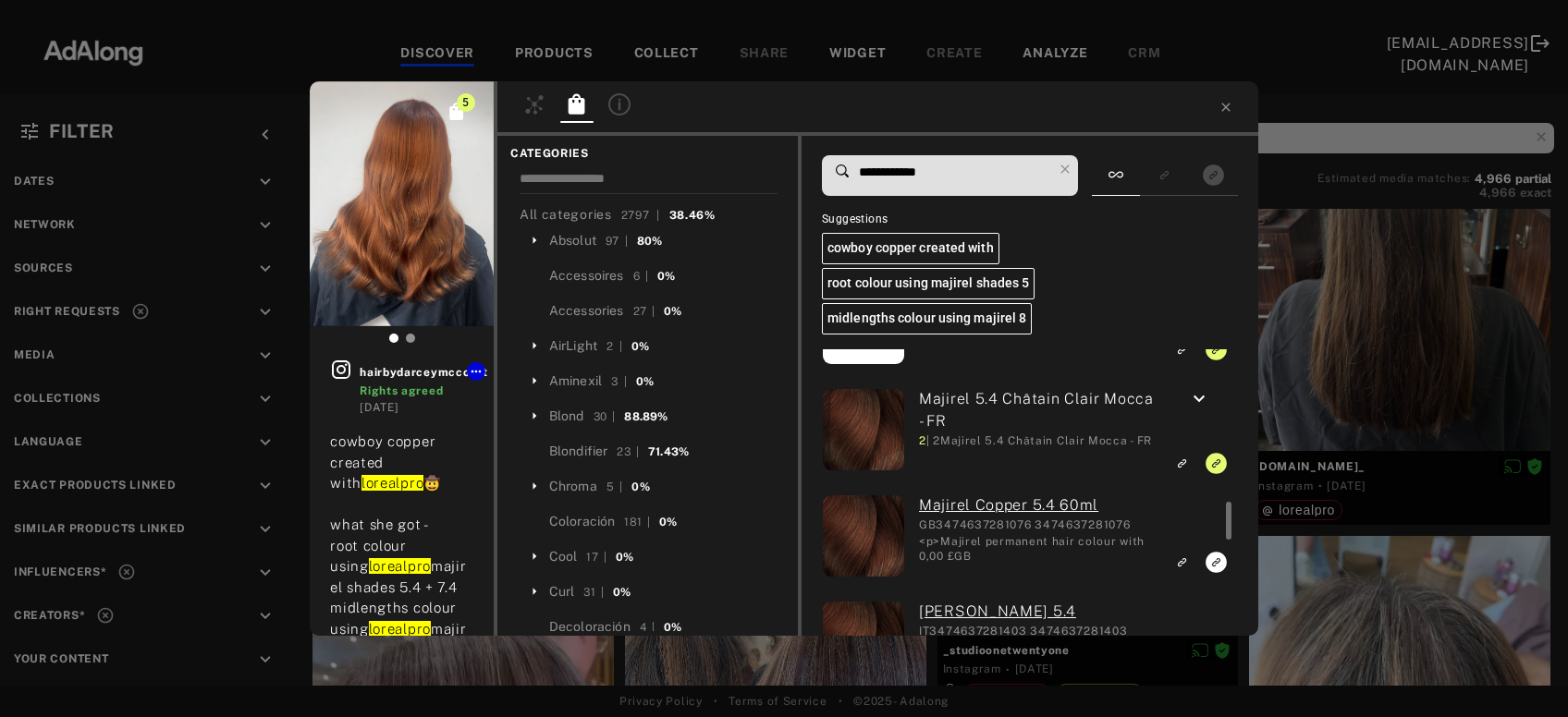
scroll to position [399, 0]
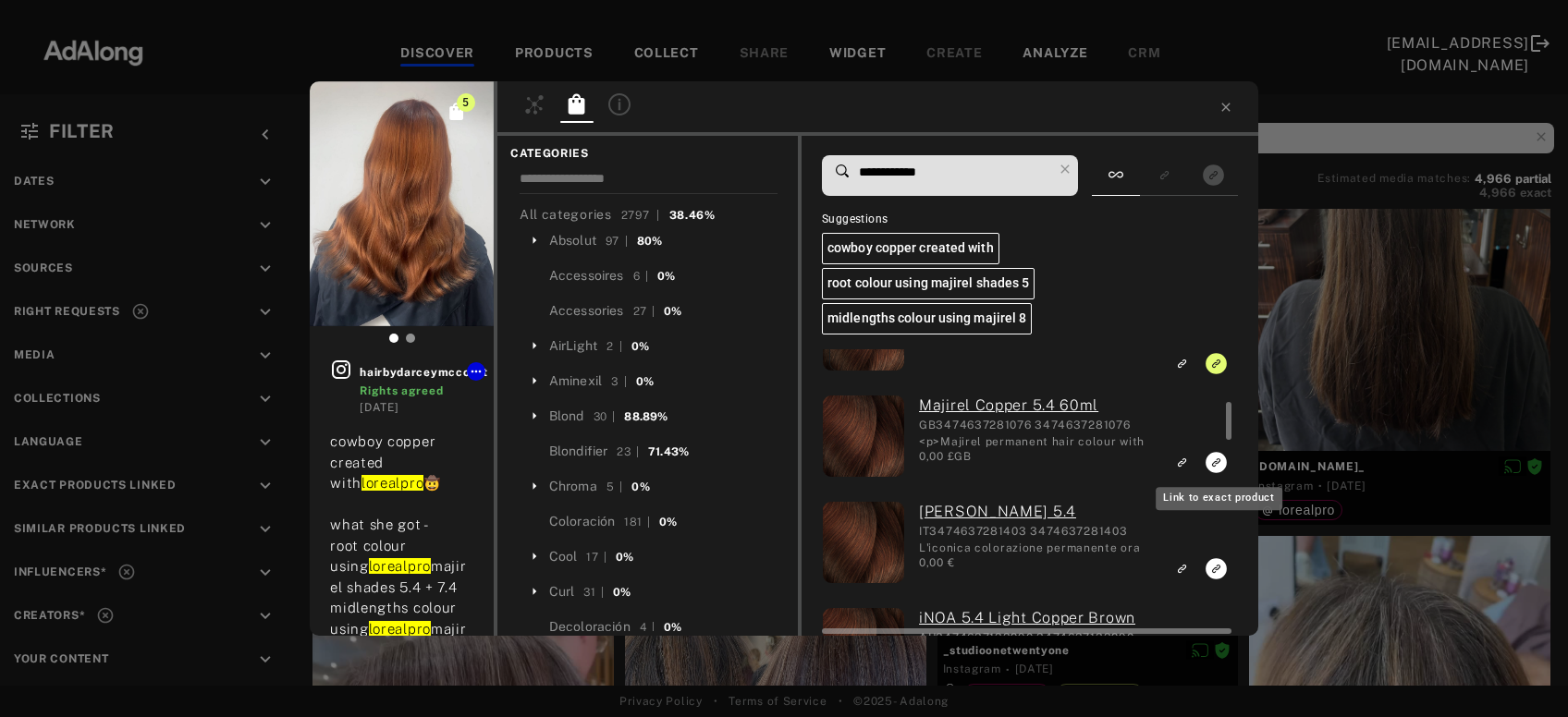
click at [1217, 465] on icon "Link to exact product" at bounding box center [1216, 463] width 23 height 23
click at [1212, 569] on icon "Link to exact product" at bounding box center [1216, 568] width 21 height 21
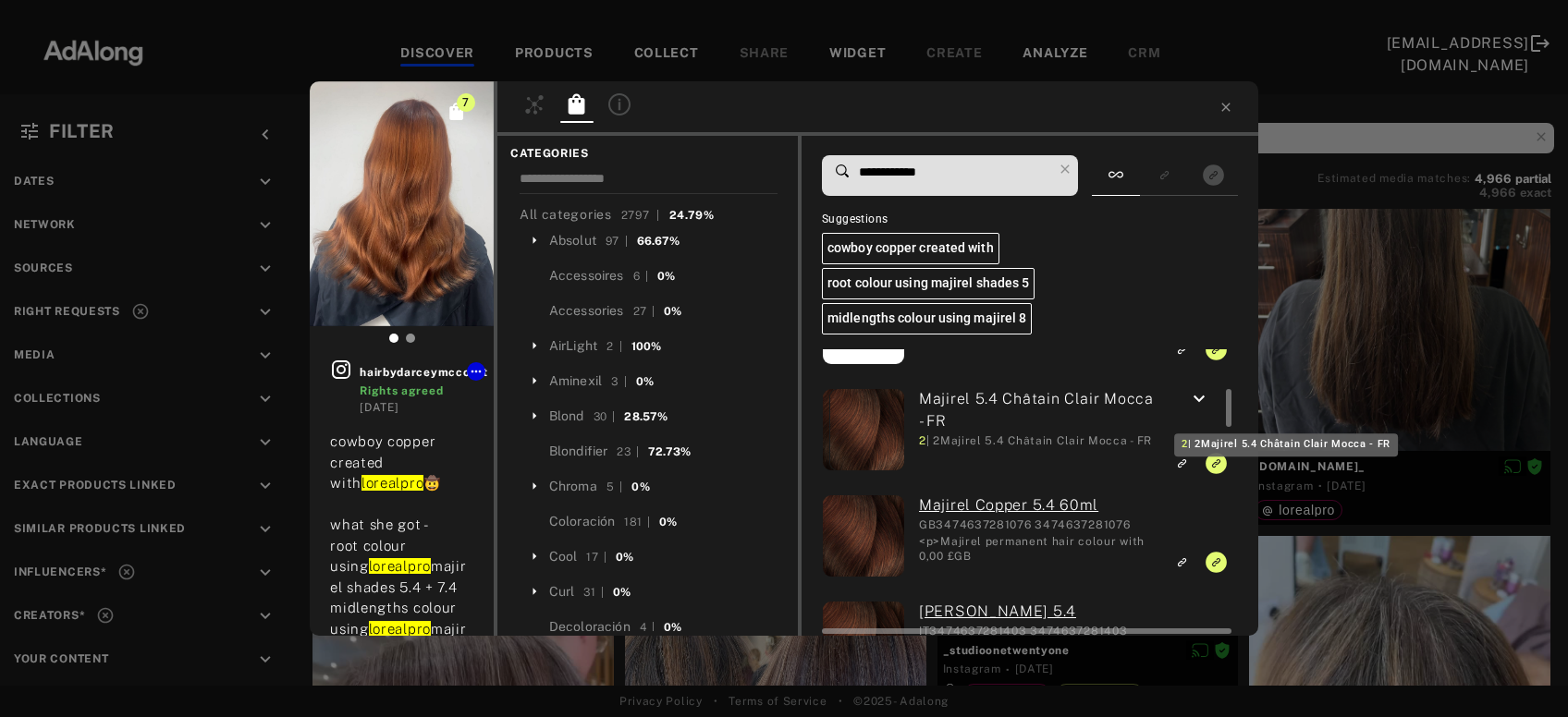
scroll to position [0, 0]
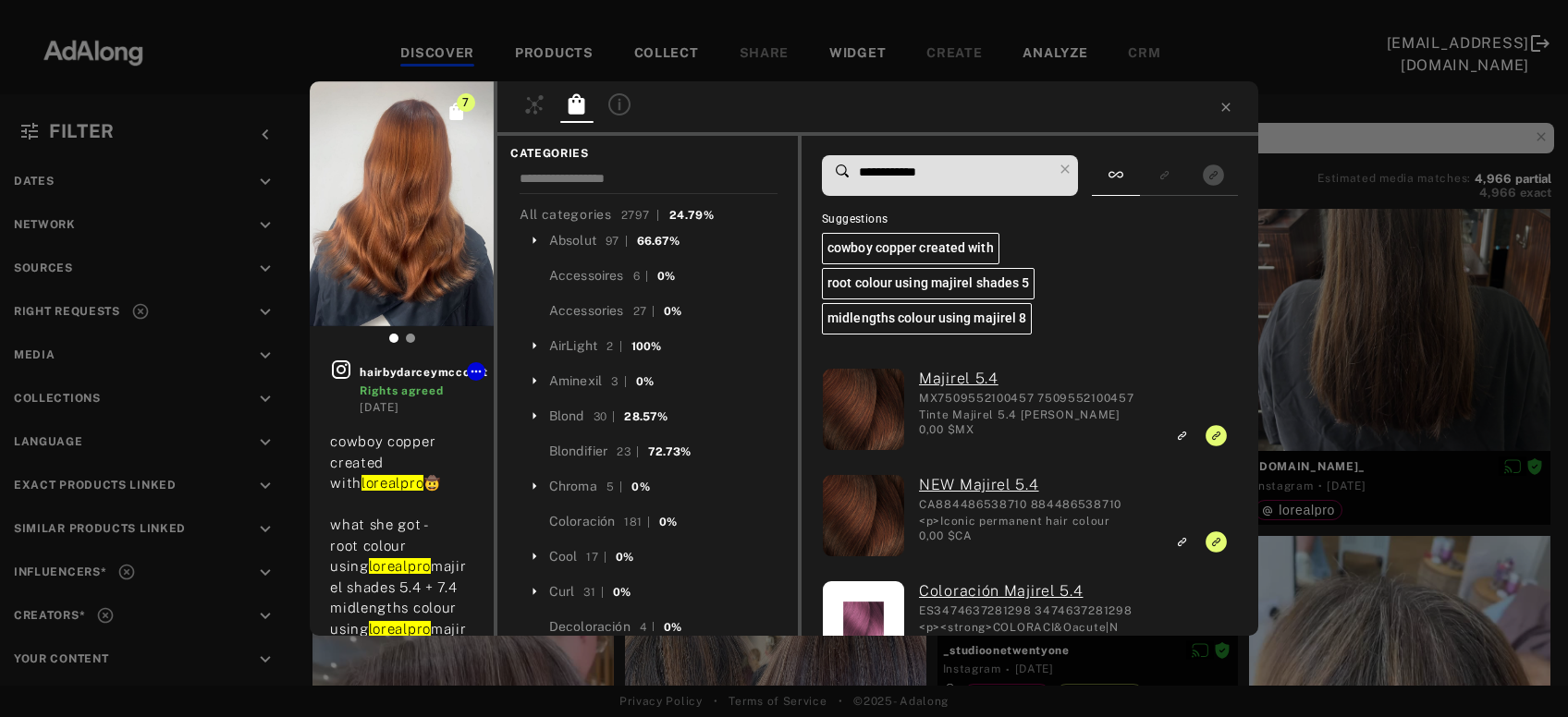
click at [923, 173] on input "**********" at bounding box center [954, 173] width 195 height 25
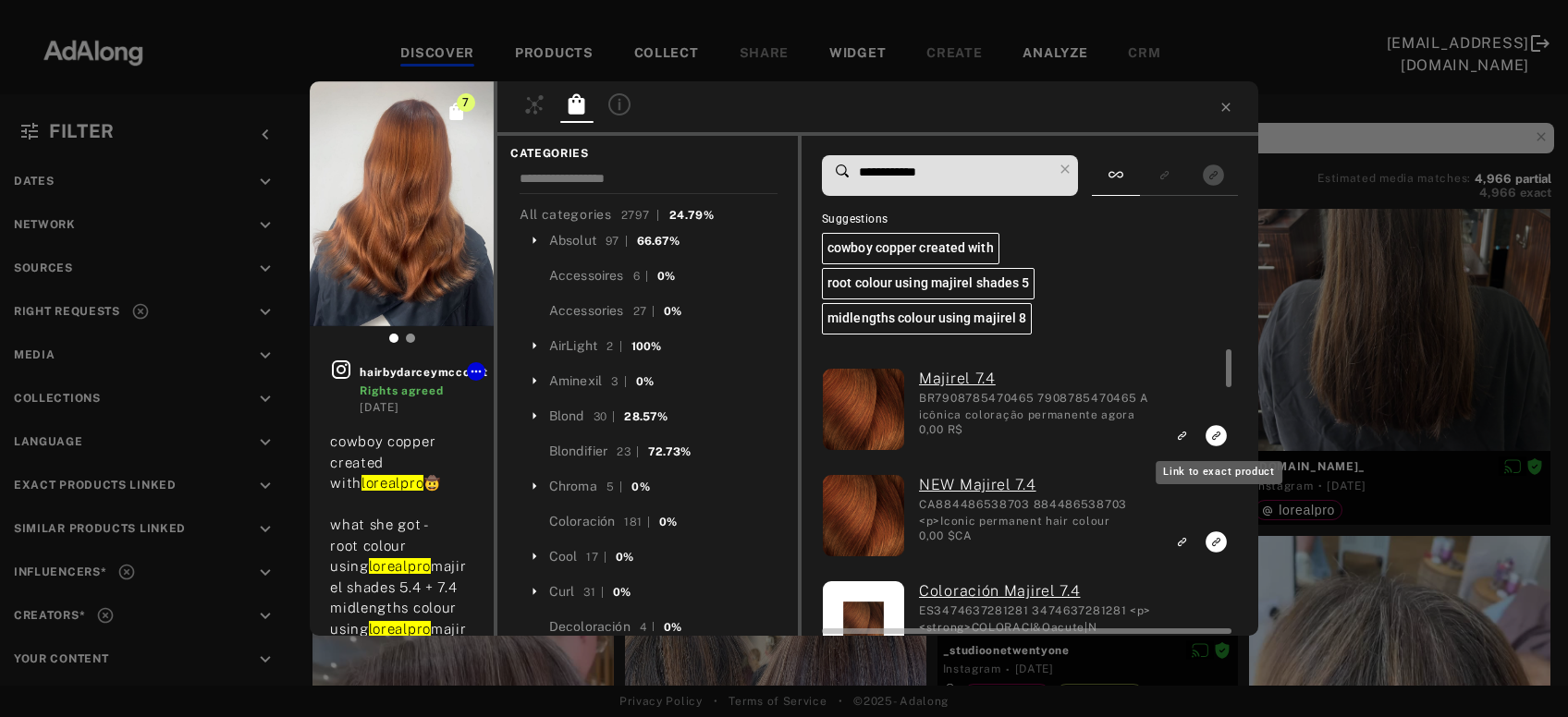
click at [1217, 433] on icon "Link to exact product" at bounding box center [1216, 436] width 21 height 21
click at [1218, 543] on rect "Link to exact product" at bounding box center [1216, 543] width 23 height 23
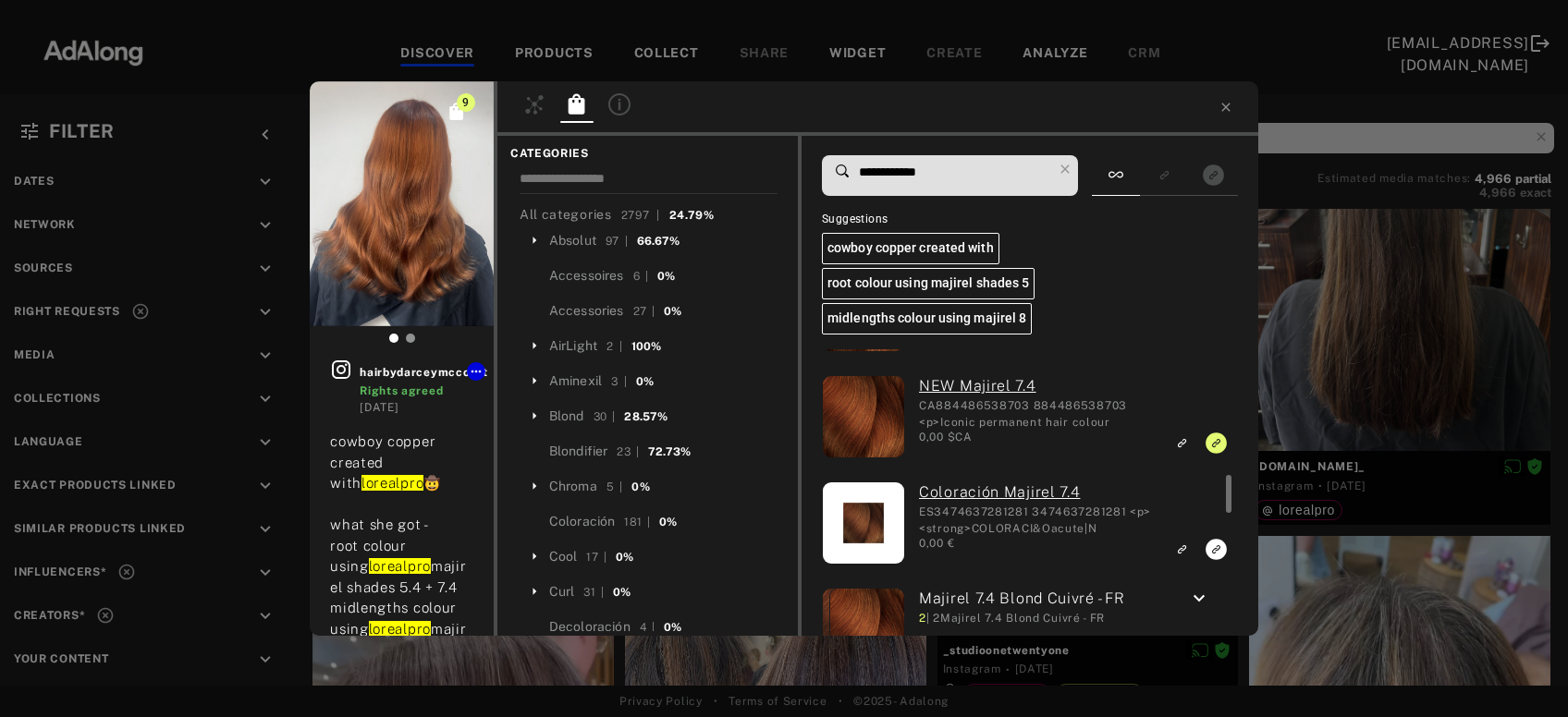
scroll to position [198, 0]
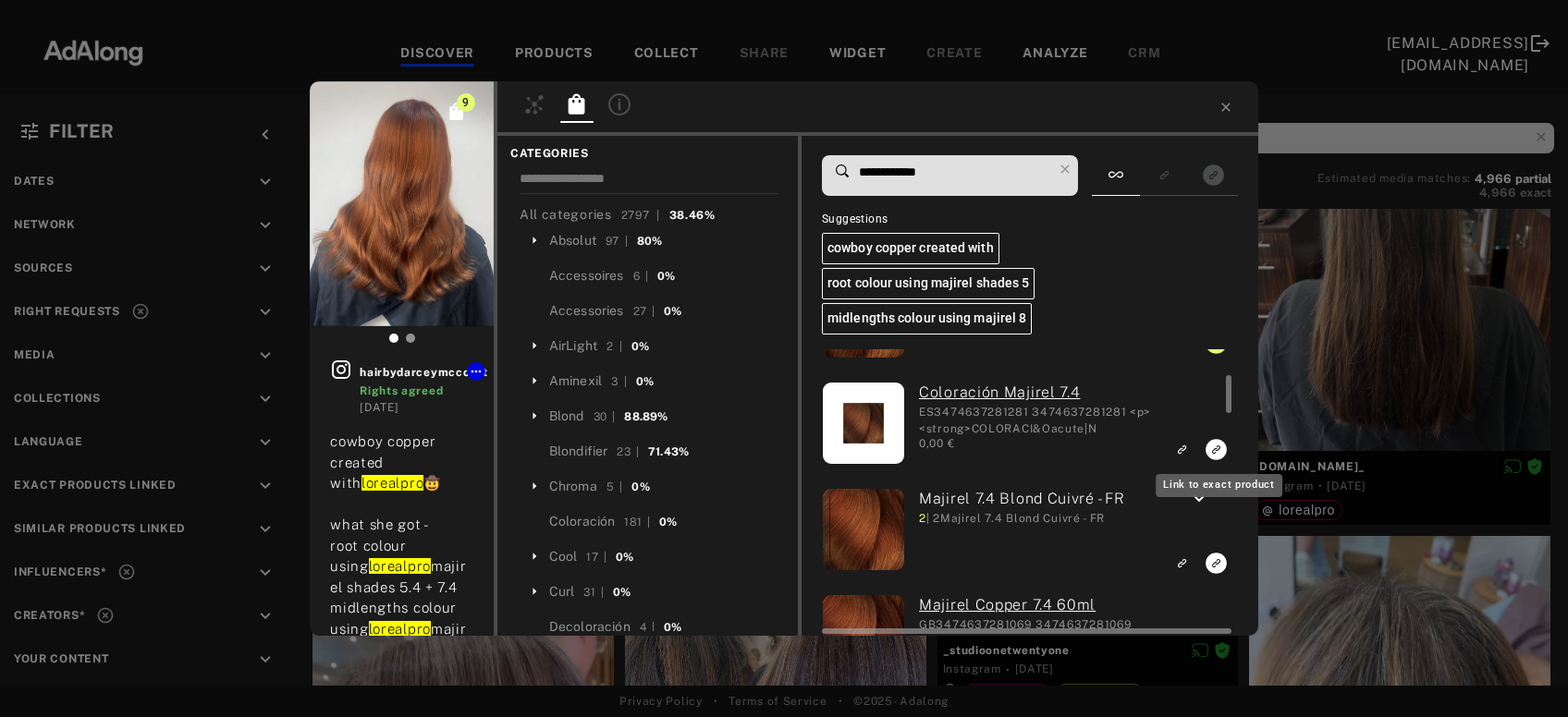
click at [1214, 446] on icon "Link to exact product" at bounding box center [1216, 450] width 21 height 21
click at [1215, 564] on icon "Link to exact product" at bounding box center [1216, 564] width 21 height 21
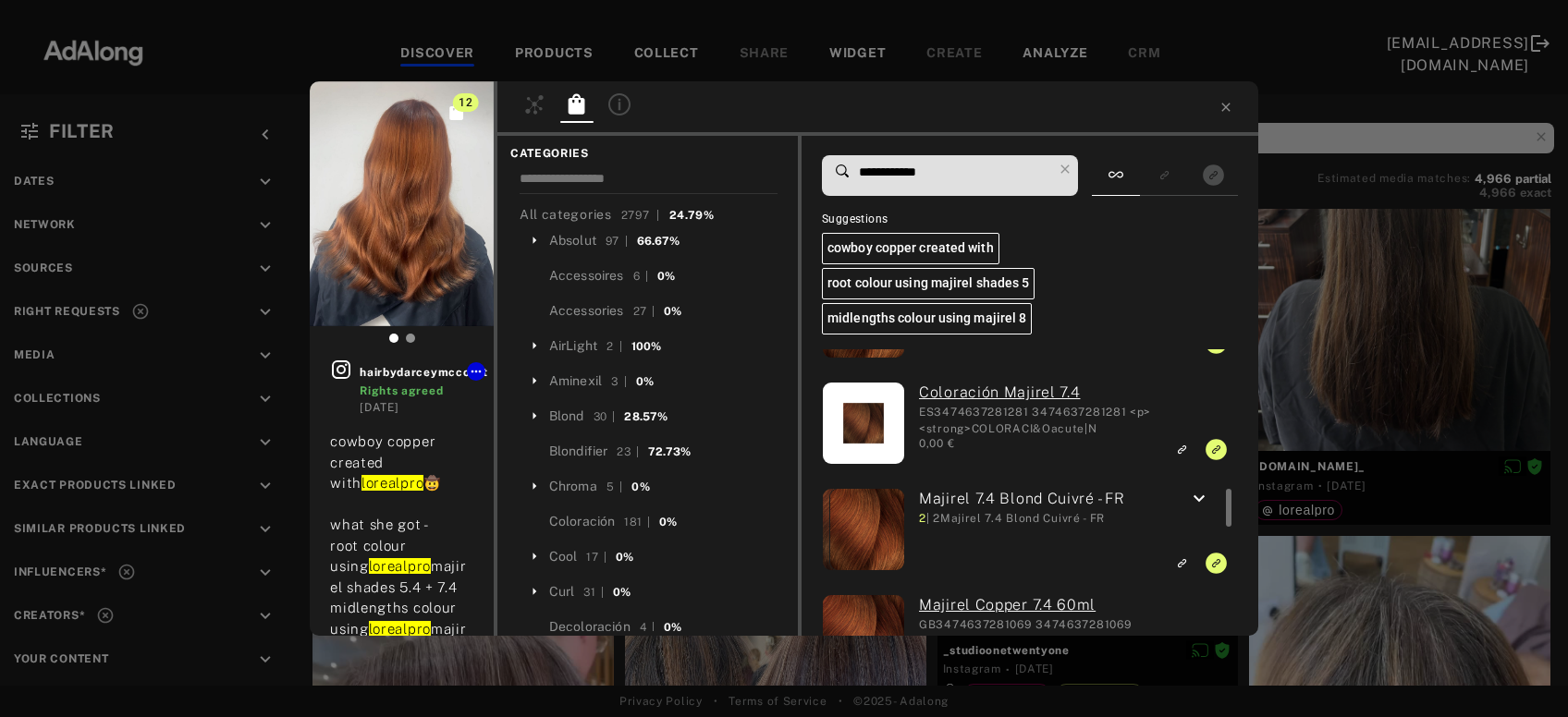
scroll to position [298, 0]
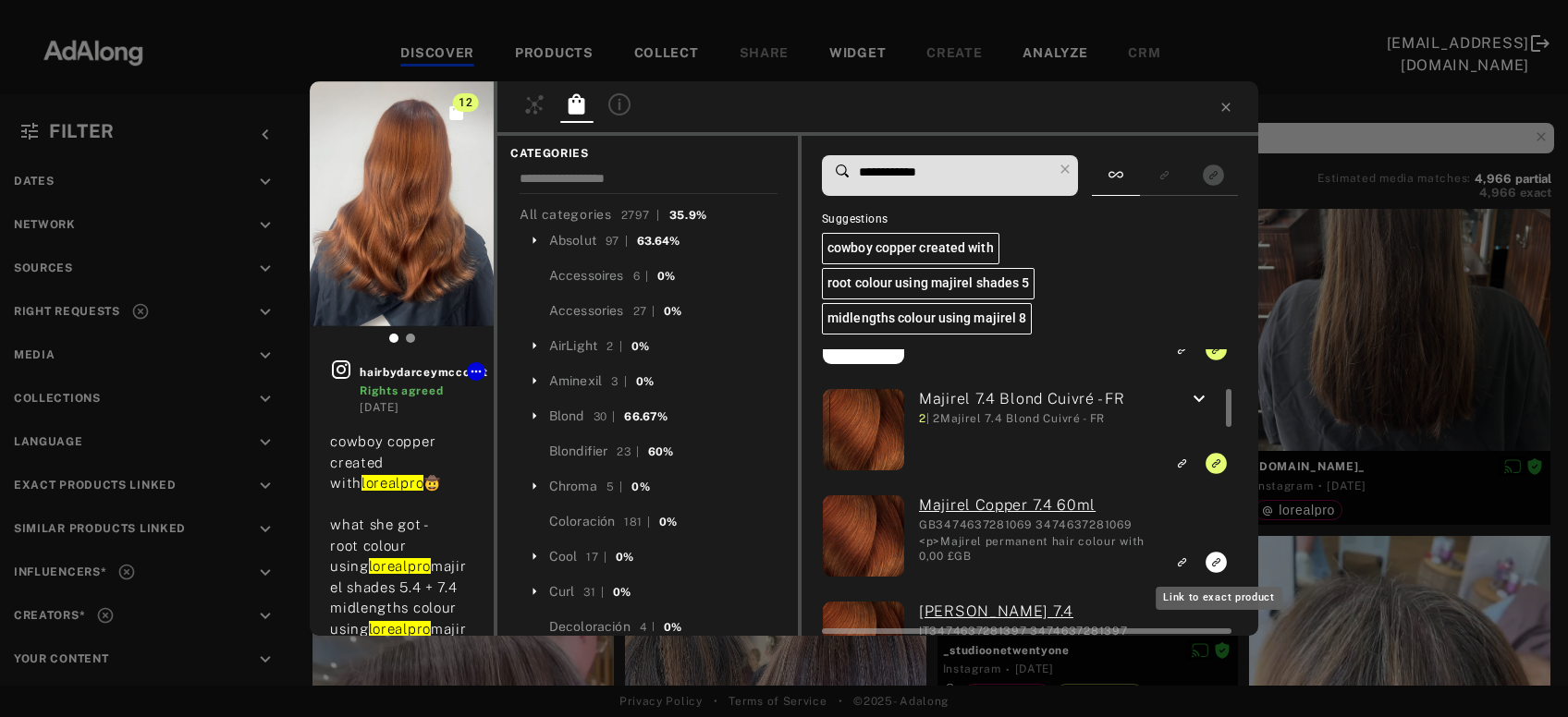
click at [1209, 557] on icon "Link to exact product" at bounding box center [1216, 563] width 21 height 21
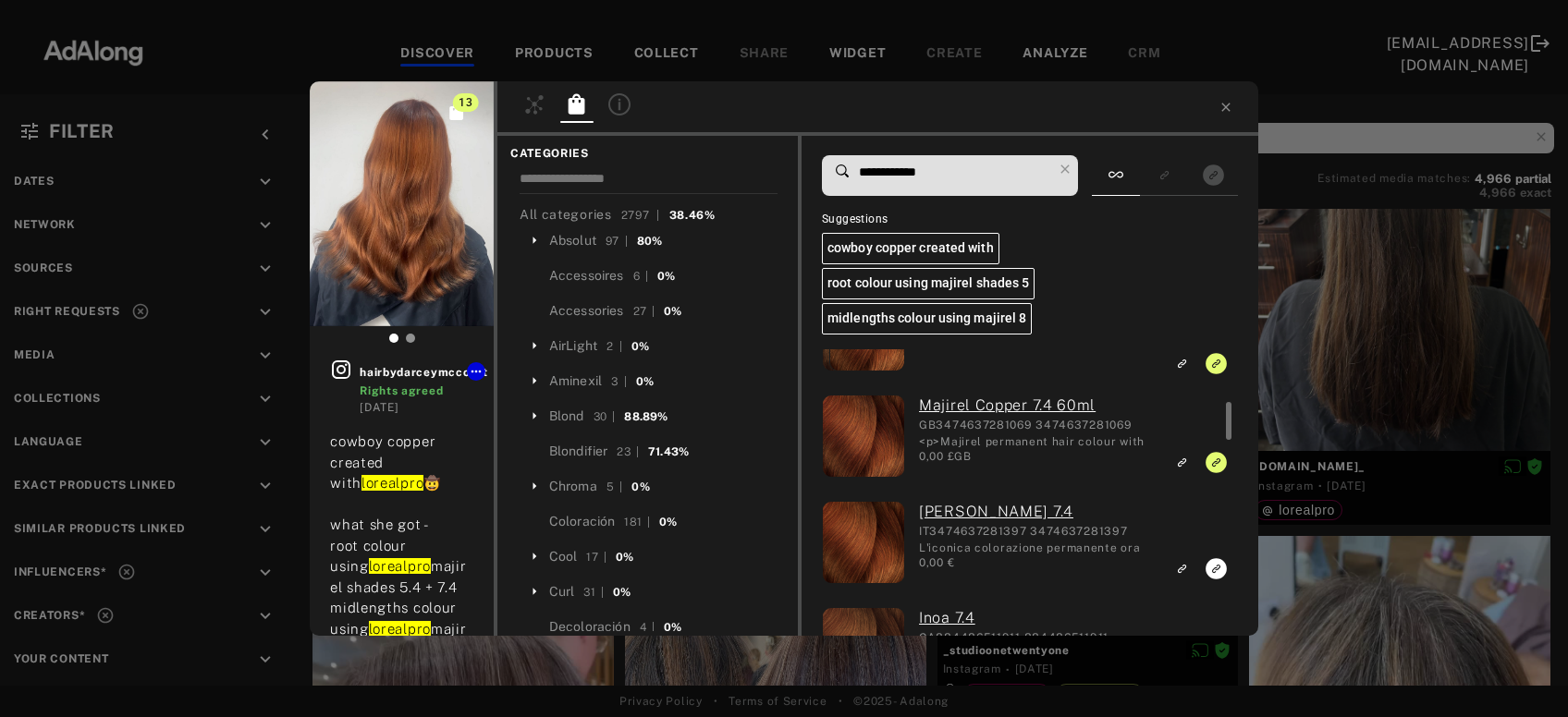
scroll to position [497, 0]
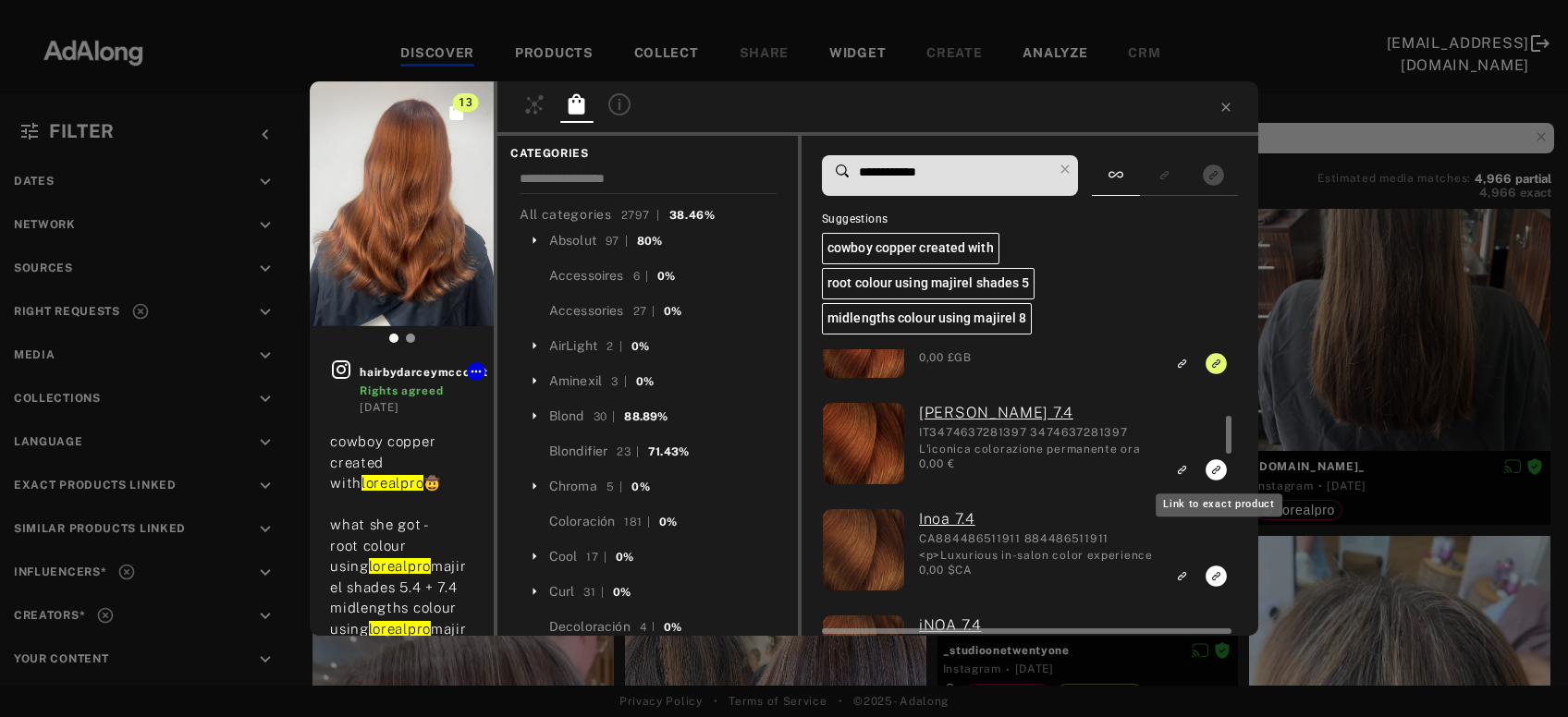
click at [1211, 473] on icon "Link to exact product" at bounding box center [1216, 470] width 21 height 21
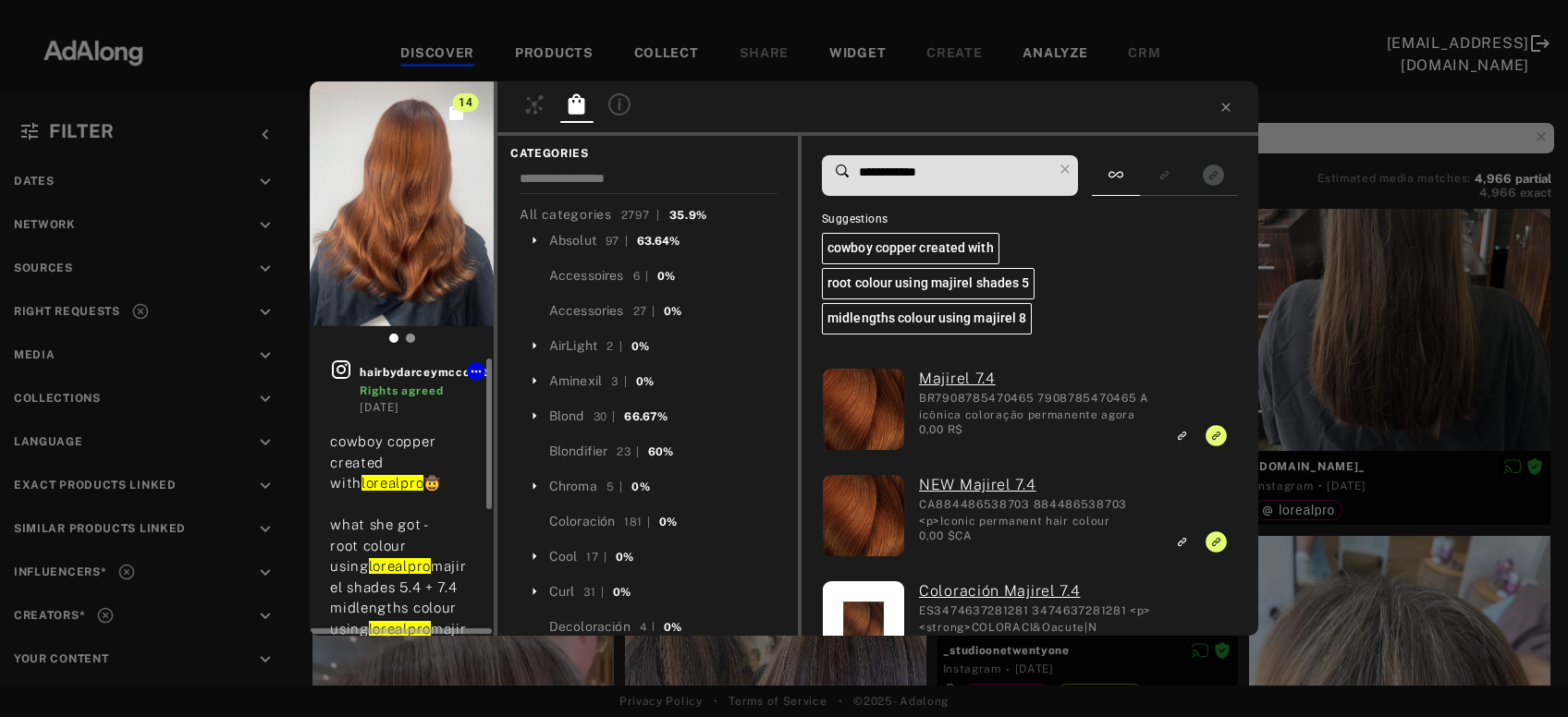
scroll to position [99, 0]
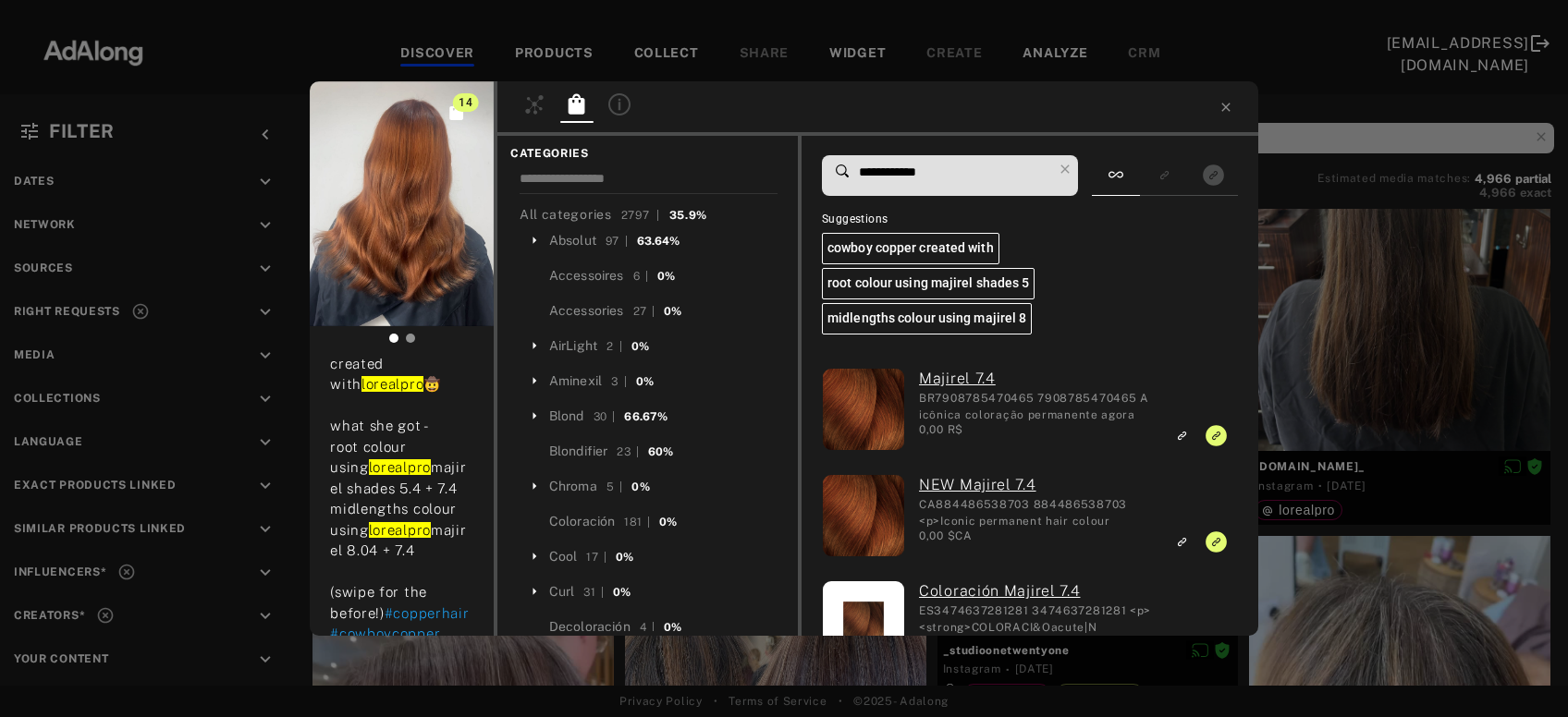
drag, startPoint x: 930, startPoint y: 175, endPoint x: 919, endPoint y: 178, distance: 11.4
click at [919, 178] on input "**********" at bounding box center [954, 173] width 195 height 25
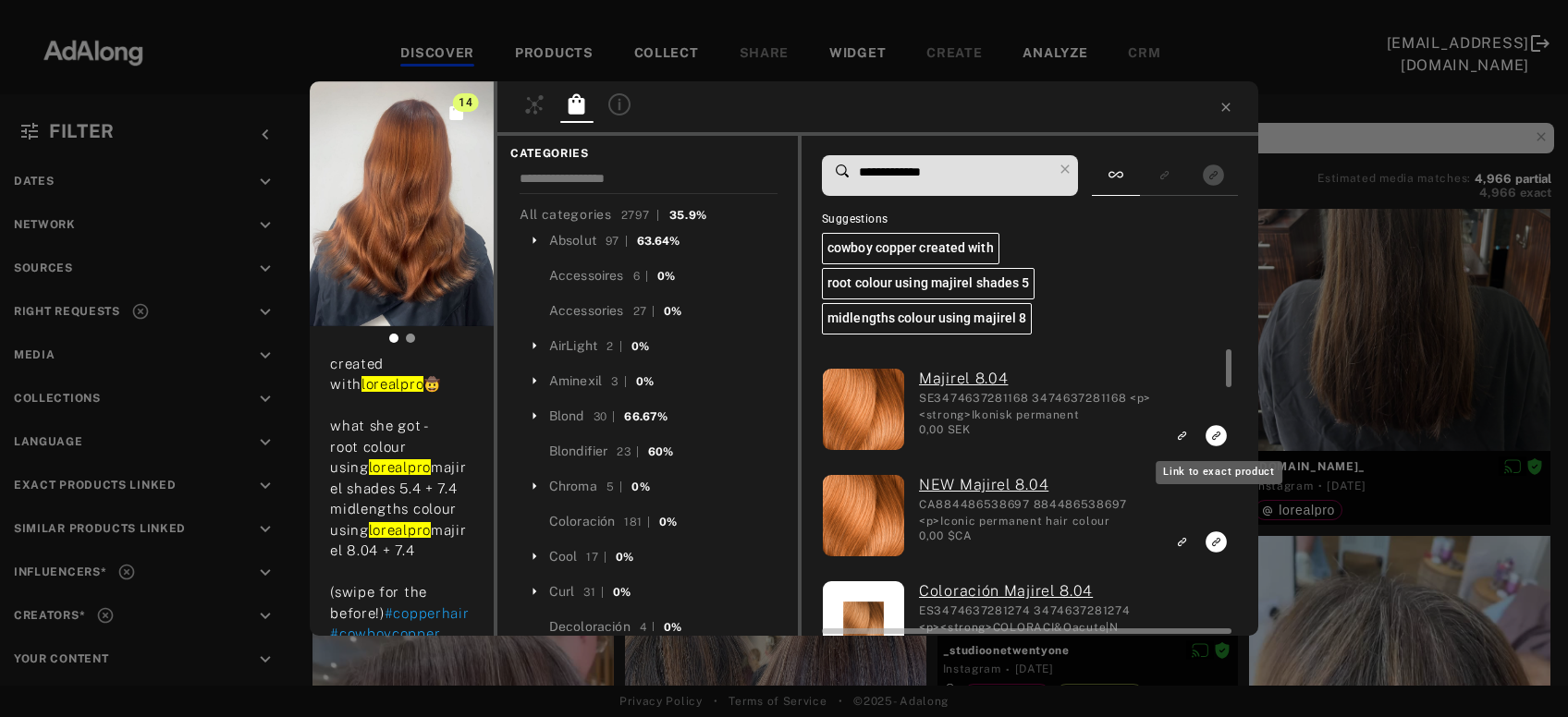
type input "**********"
click at [1214, 440] on icon "Link to exact product" at bounding box center [1216, 436] width 21 height 21
click at [1217, 543] on icon "Link to exact product" at bounding box center [1216, 542] width 21 height 21
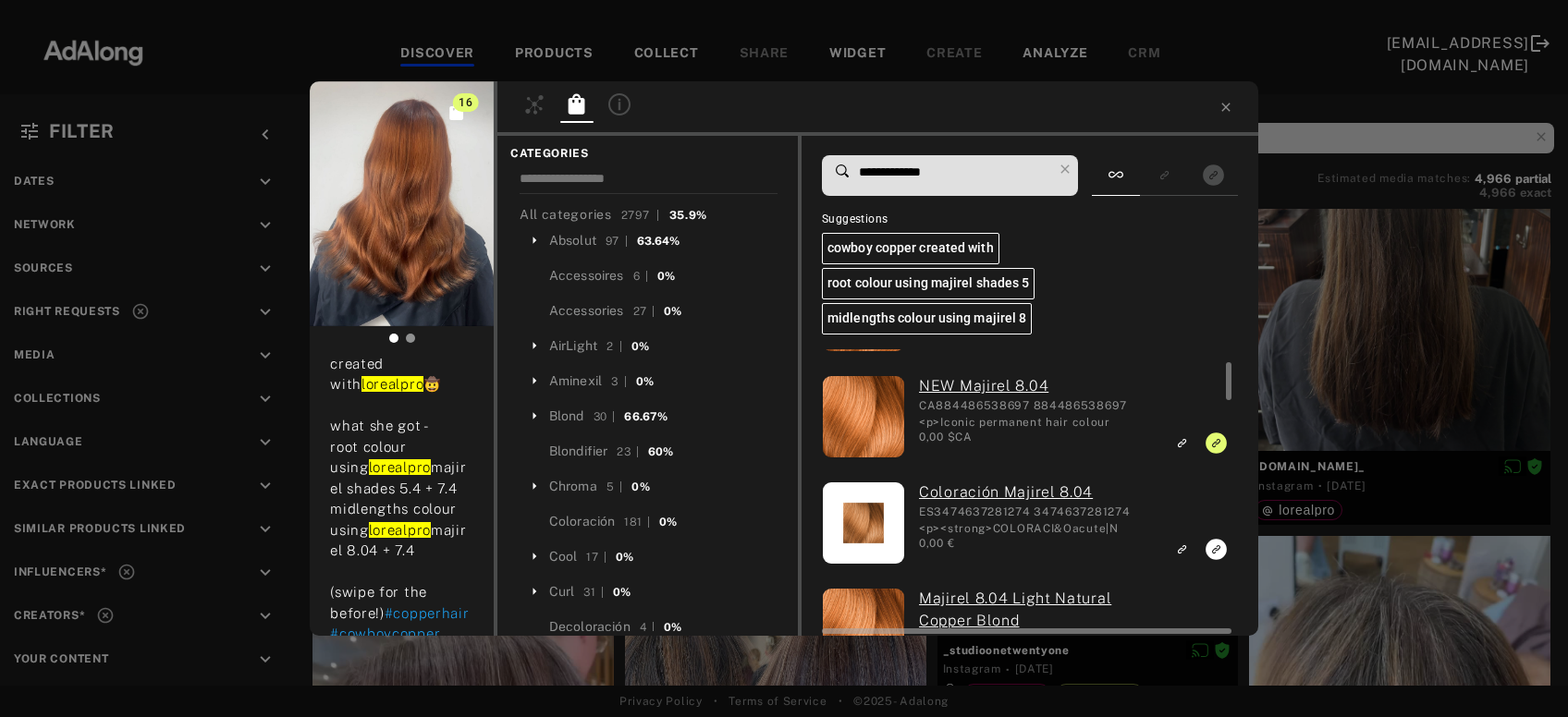
scroll to position [198, 0]
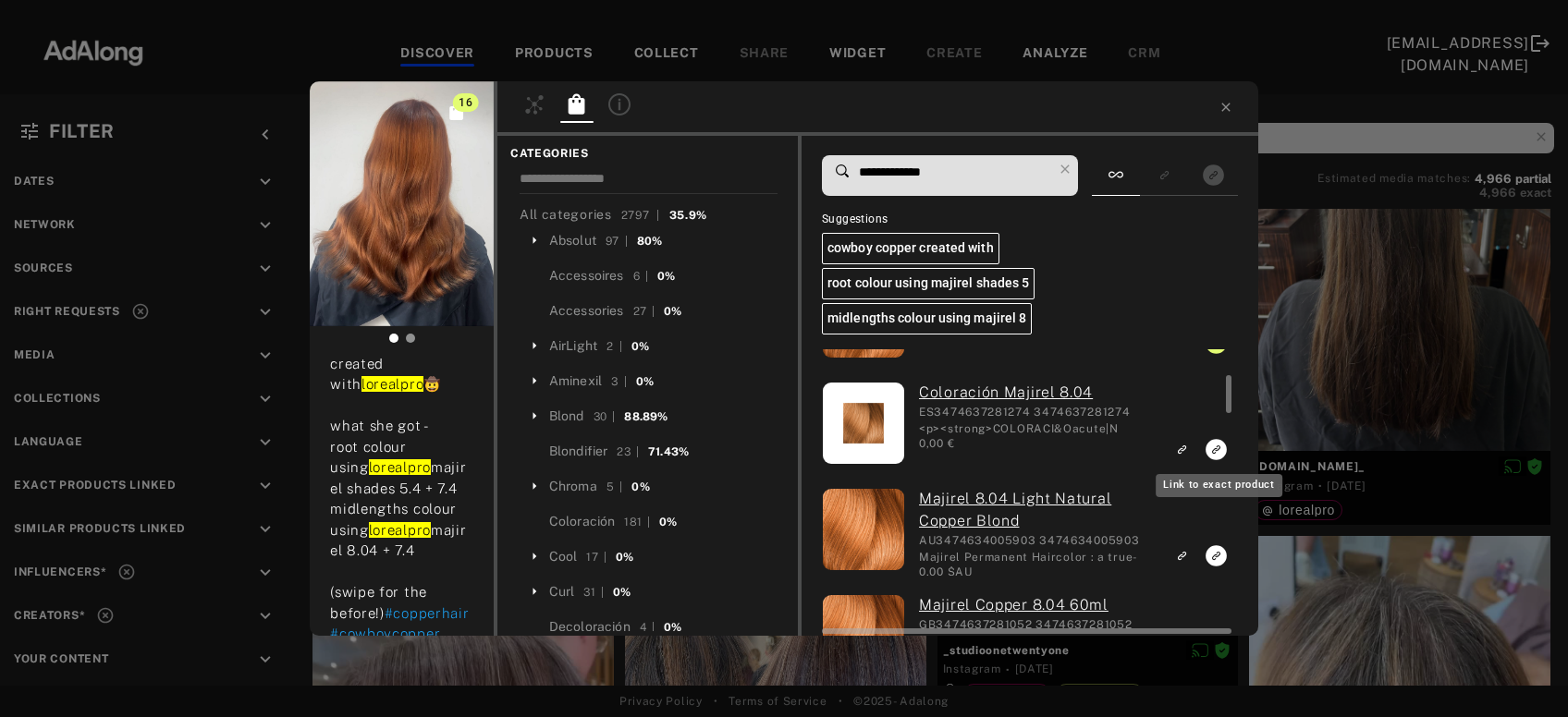
click at [1211, 453] on icon "Link to exact product" at bounding box center [1216, 450] width 21 height 21
click at [1217, 551] on icon "Link to exact product" at bounding box center [1216, 556] width 21 height 21
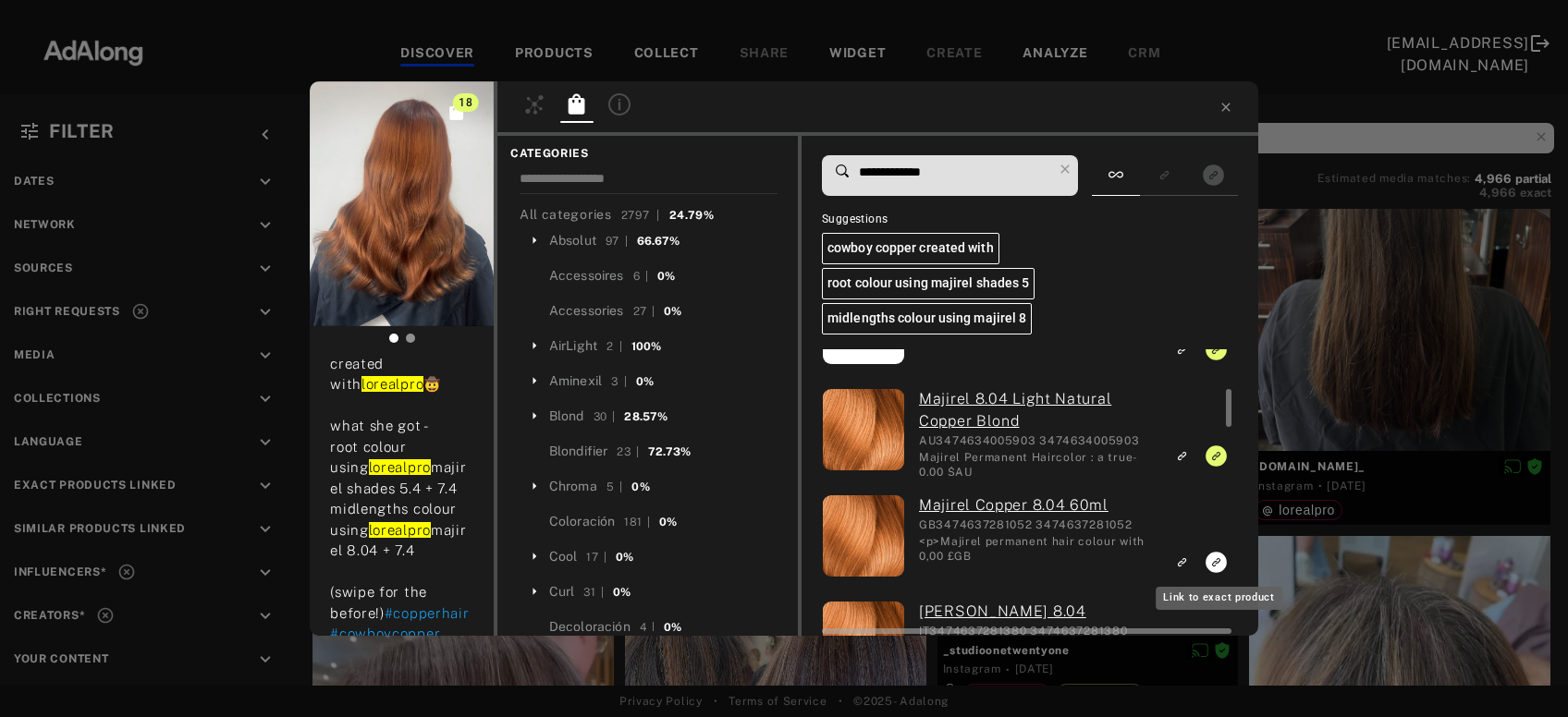
click at [1212, 561] on icon "Link to exact product" at bounding box center [1216, 563] width 21 height 21
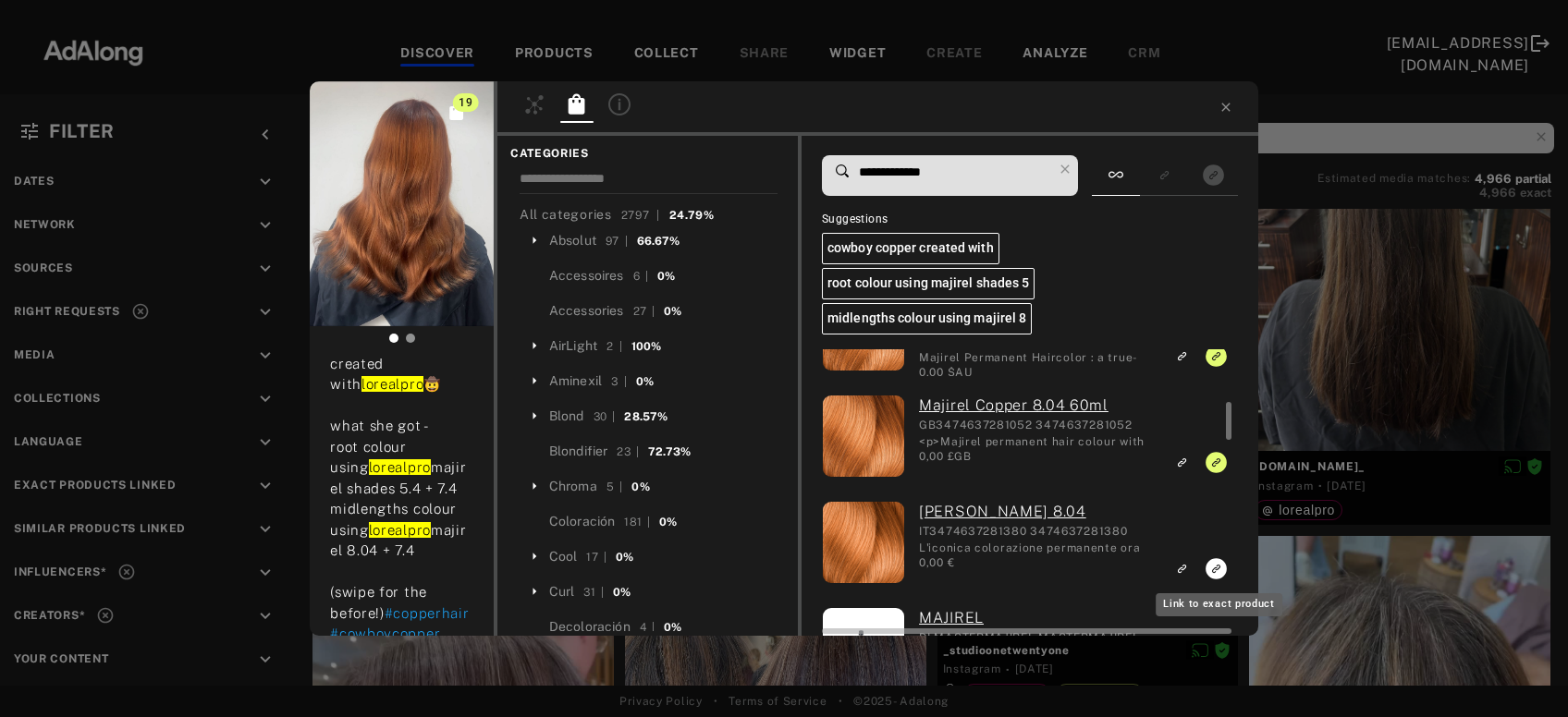
click at [1212, 564] on icon "Link to exact product" at bounding box center [1216, 568] width 21 height 21
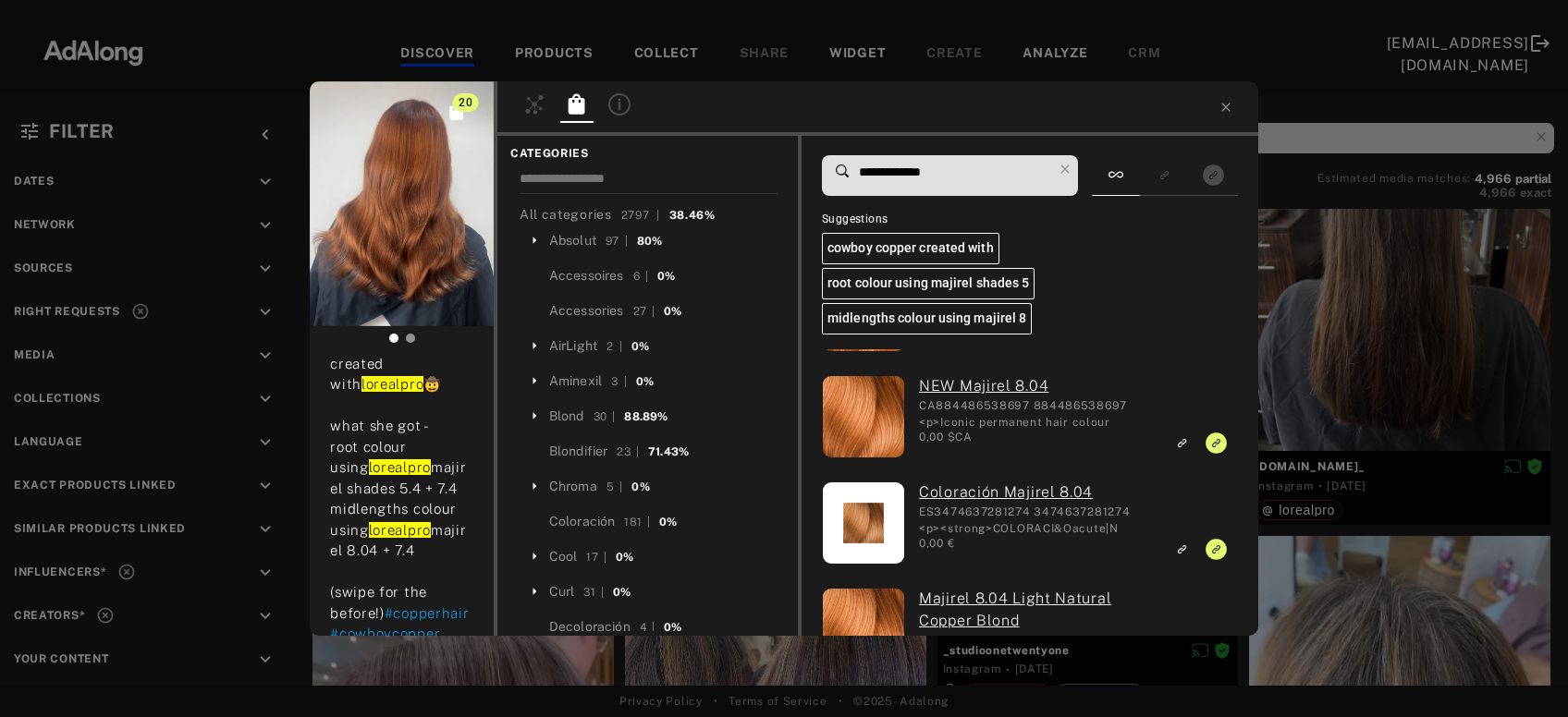
scroll to position [0, 0]
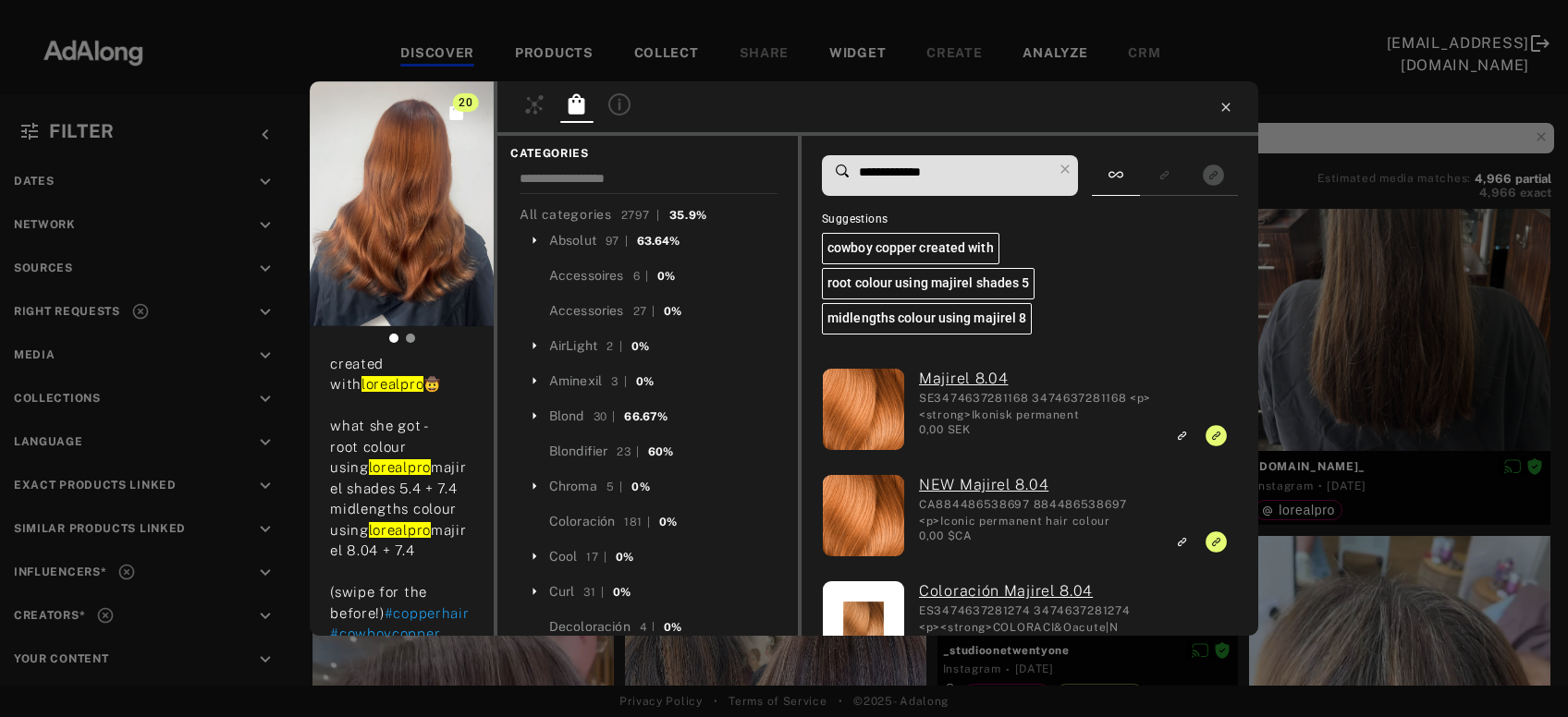
click at [1229, 103] on icon at bounding box center [1226, 106] width 14 height 14
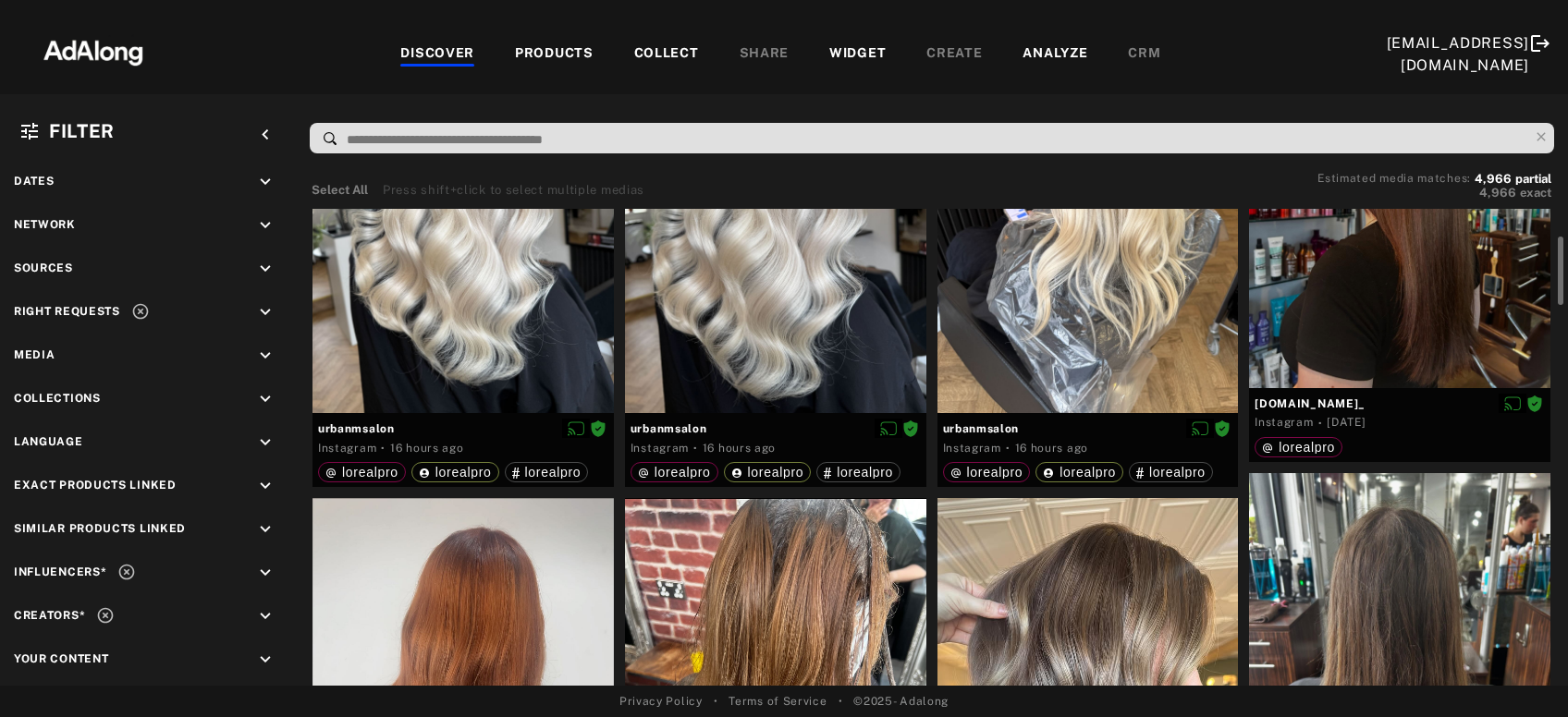
scroll to position [99, 0]
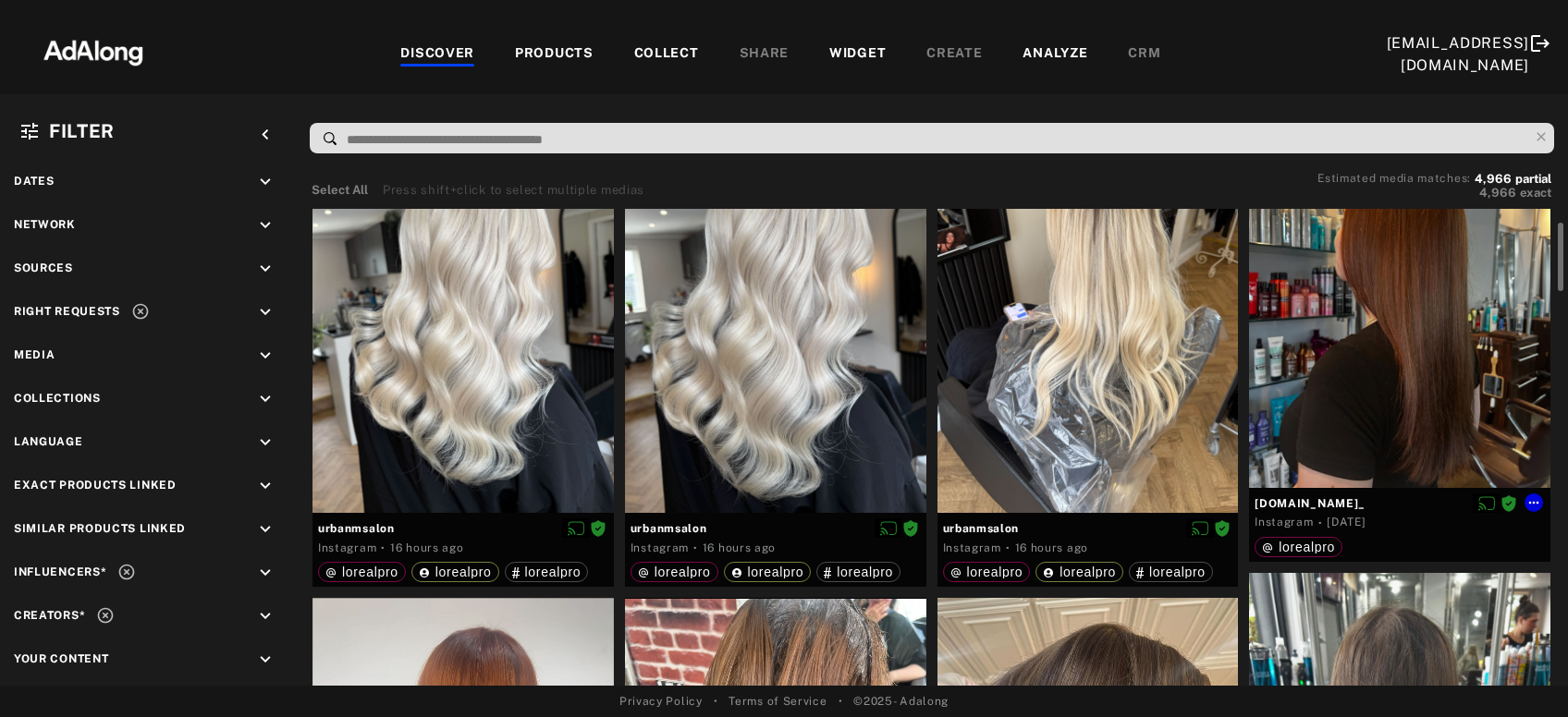
click at [1402, 370] on div at bounding box center [1400, 300] width 301 height 376
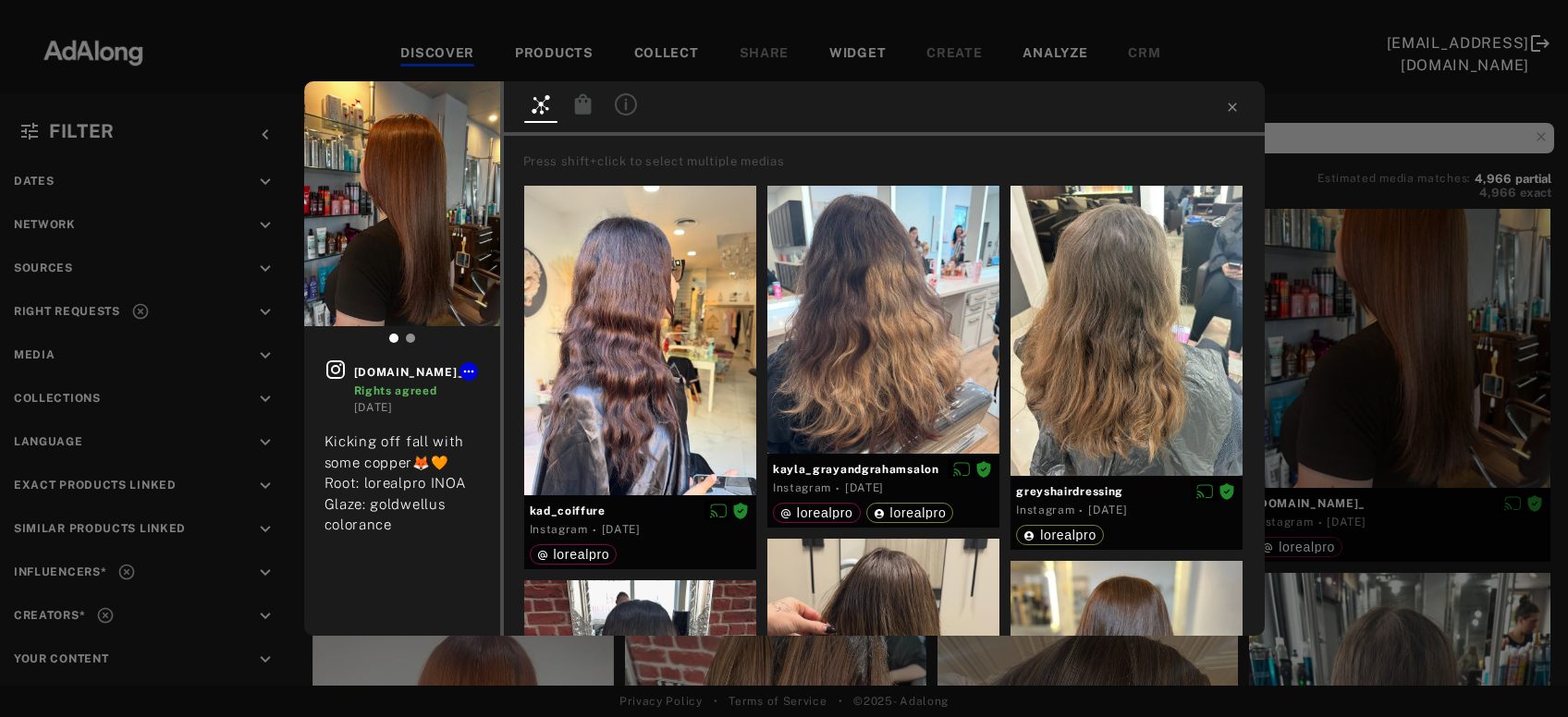
click at [584, 104] on icon at bounding box center [582, 103] width 16 height 20
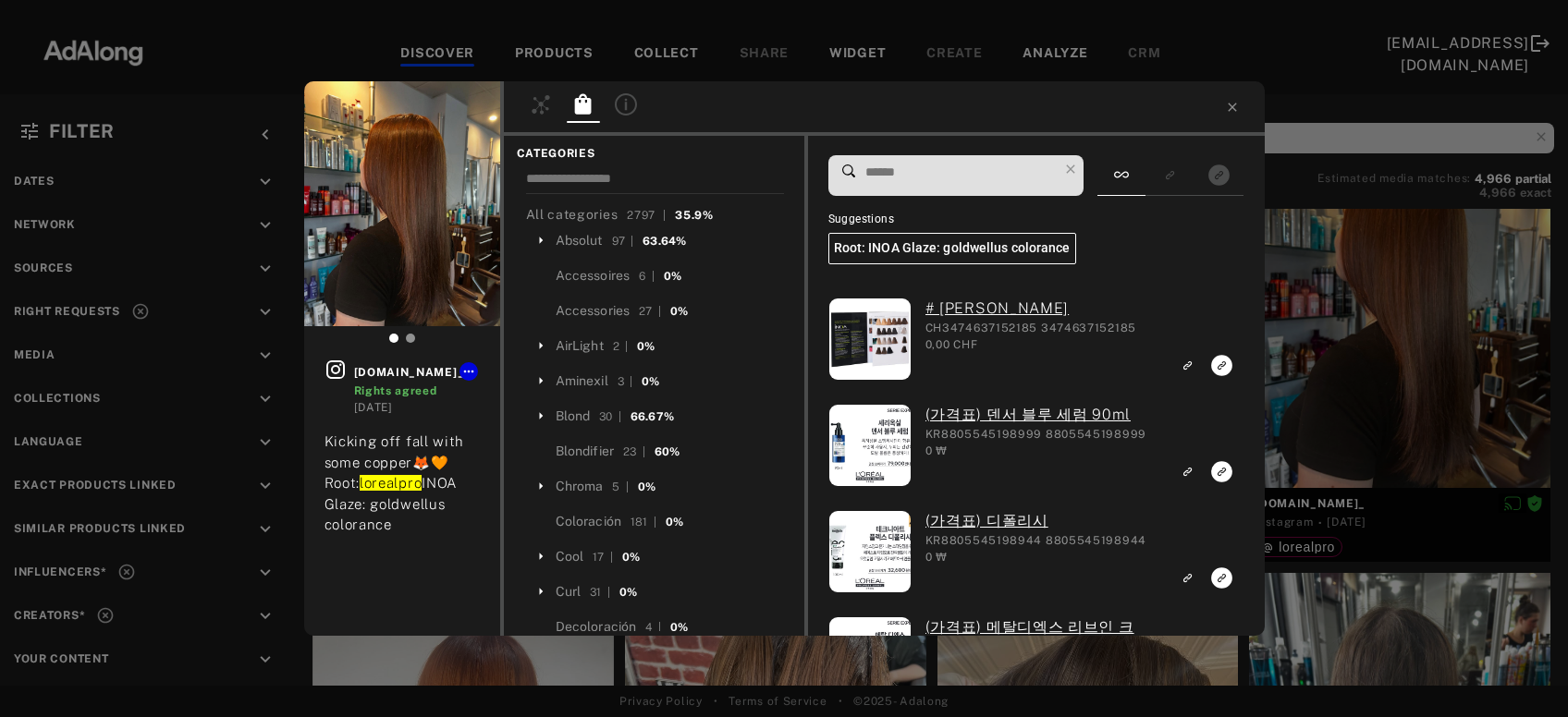
click at [971, 171] on input at bounding box center [961, 173] width 195 height 25
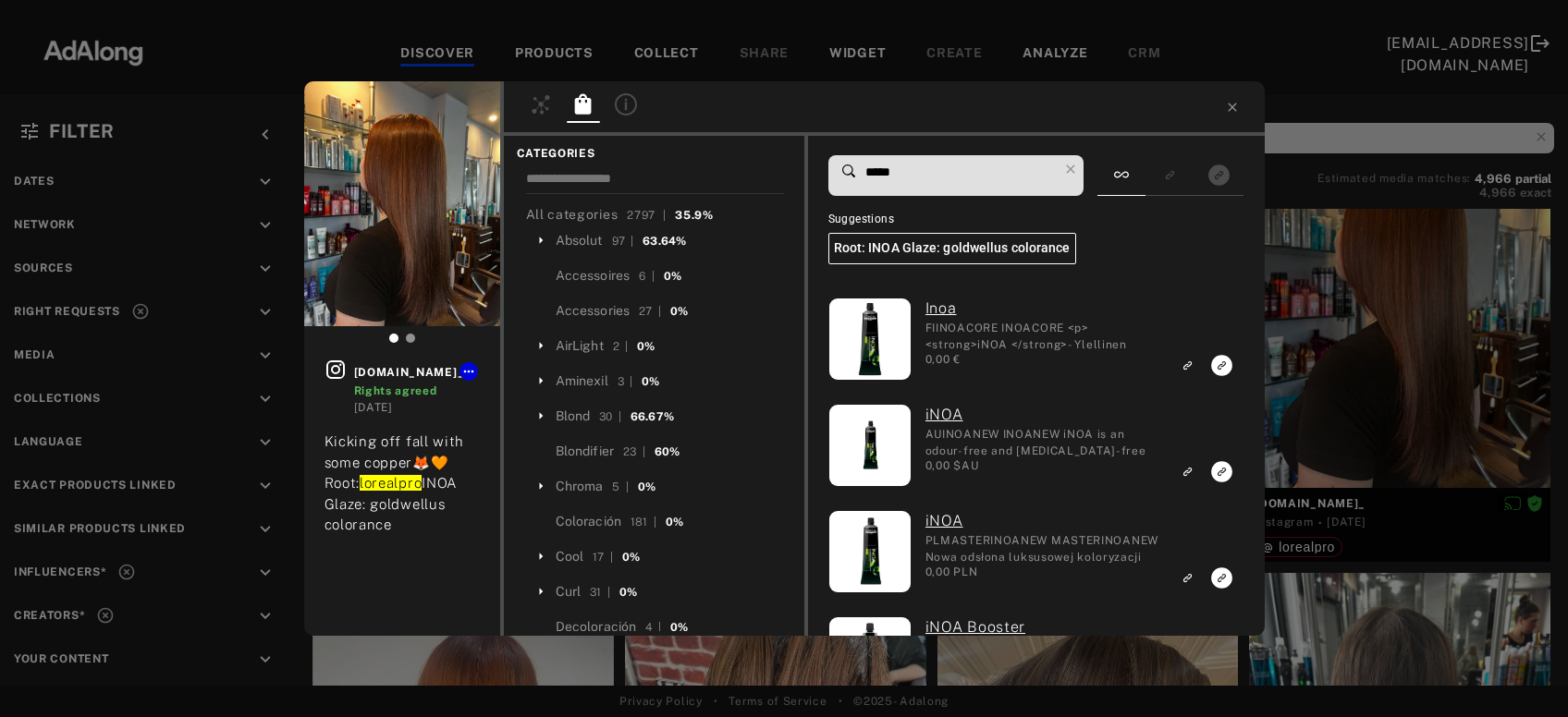
click at [893, 174] on input "*****" at bounding box center [961, 173] width 195 height 25
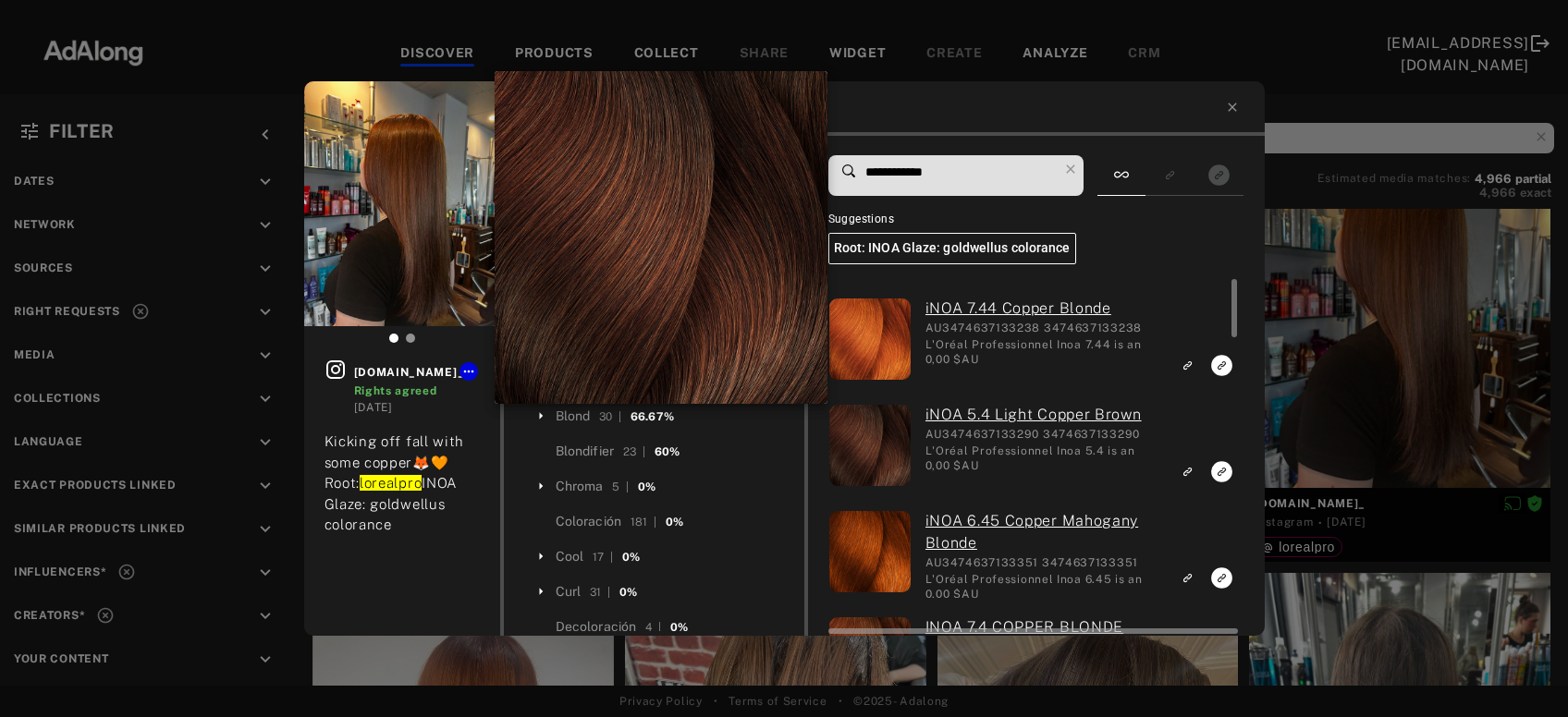
scroll to position [99, 0]
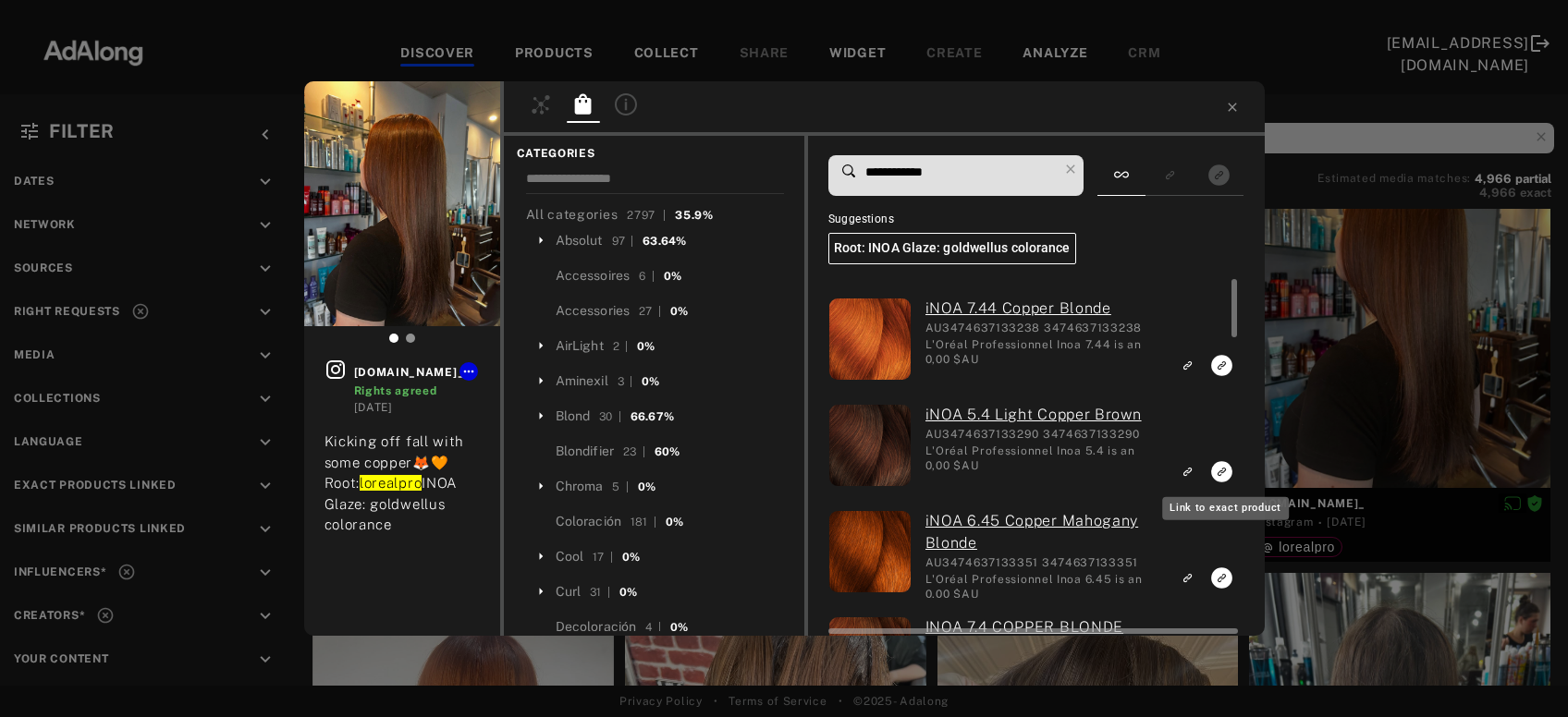
click at [1218, 477] on icon "Link to exact product" at bounding box center [1223, 472] width 21 height 21
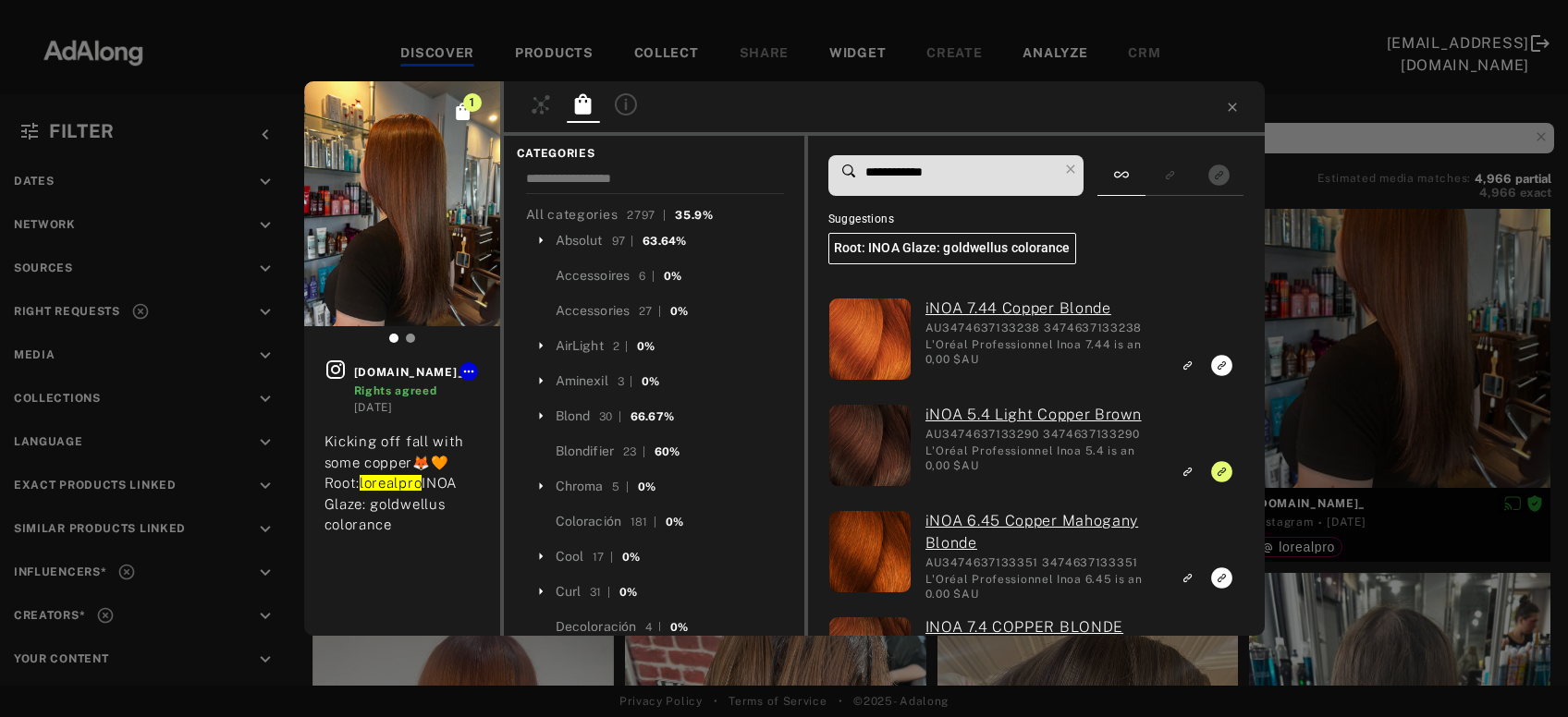
click at [935, 170] on input "**********" at bounding box center [961, 173] width 195 height 25
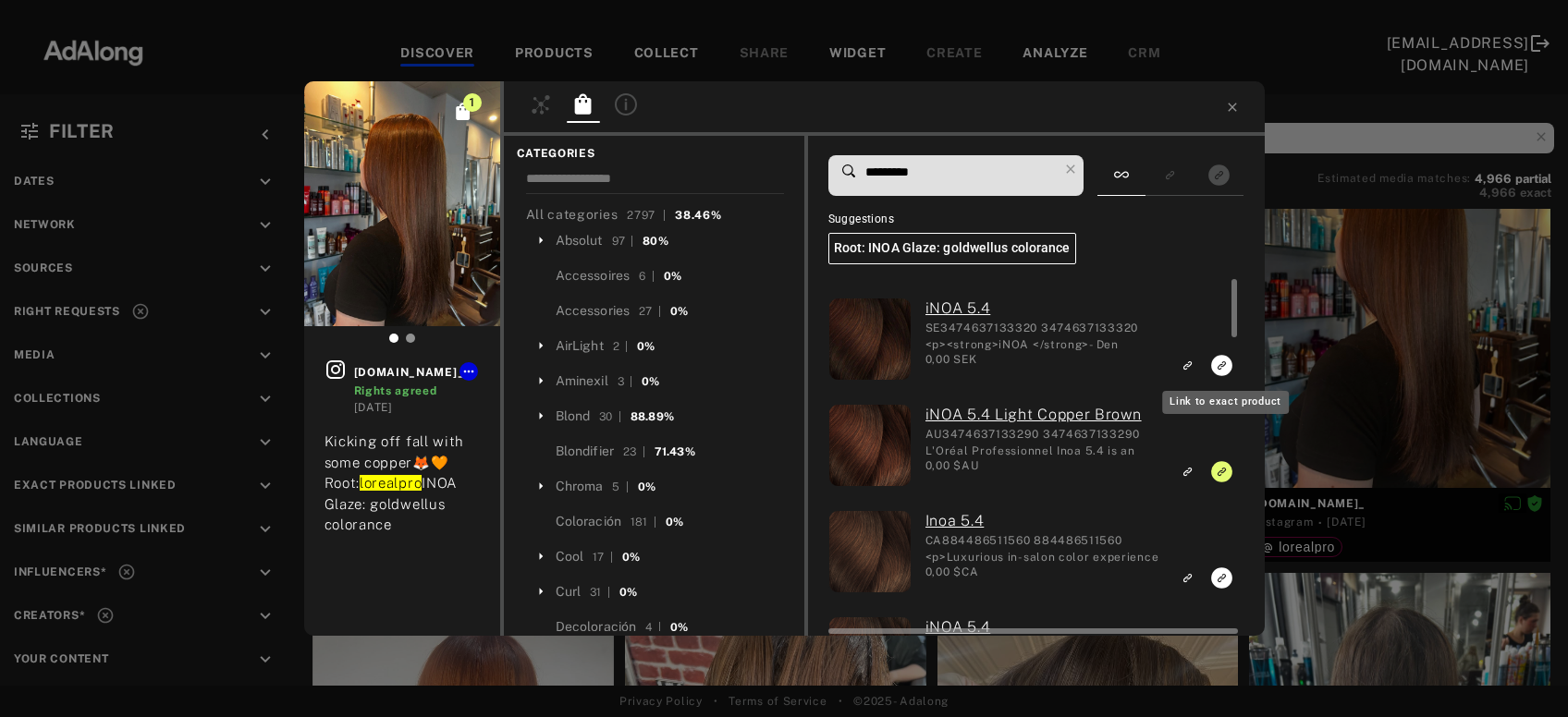
type input "*********"
click at [1219, 367] on icon "Link to exact product" at bounding box center [1223, 365] width 21 height 21
click at [1222, 578] on icon "Link to exact product" at bounding box center [1223, 578] width 21 height 21
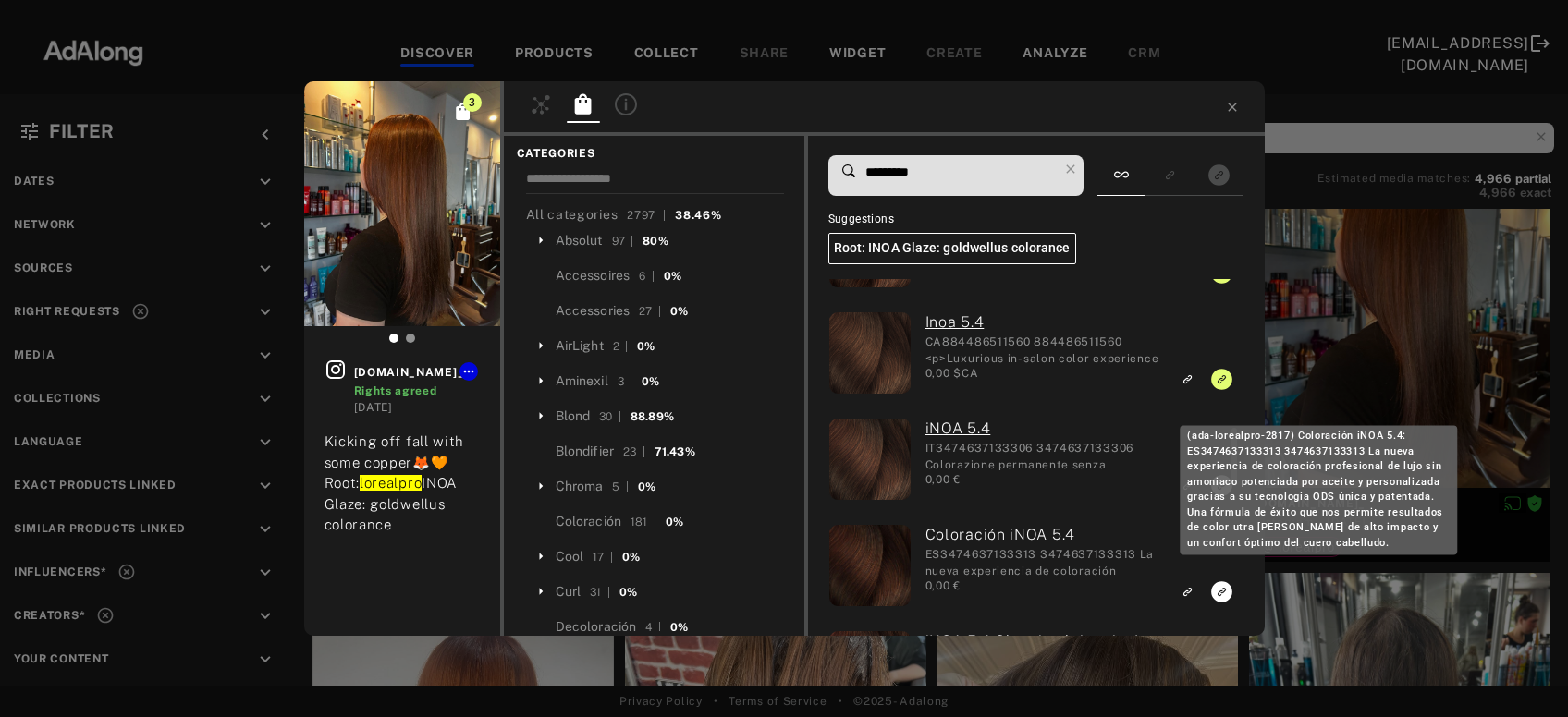
scroll to position [298, 0]
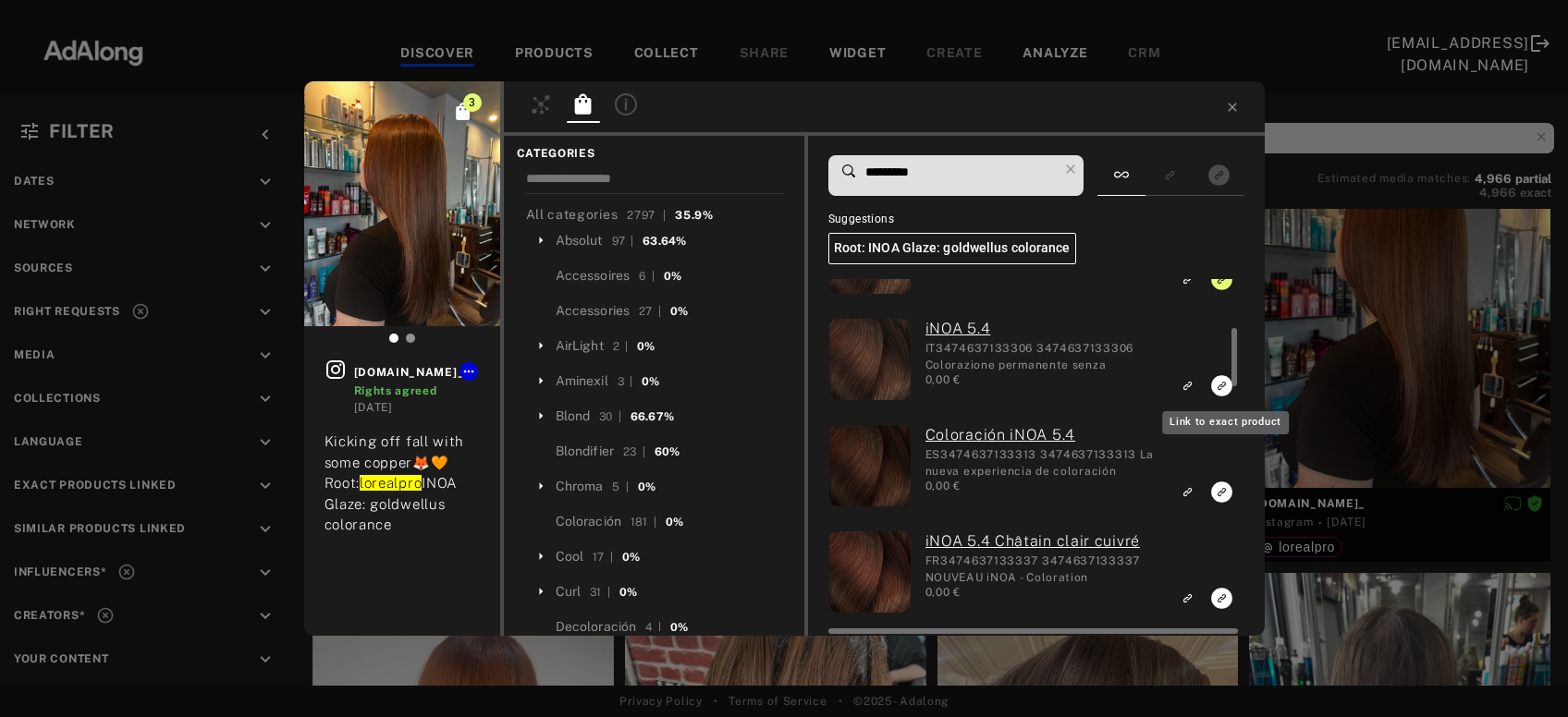
click at [1223, 390] on icon "Link to exact product" at bounding box center [1223, 386] width 21 height 21
click at [1220, 491] on icon "Link to exact product" at bounding box center [1223, 492] width 21 height 21
click at [1218, 600] on icon "Link to exact product" at bounding box center [1223, 598] width 21 height 21
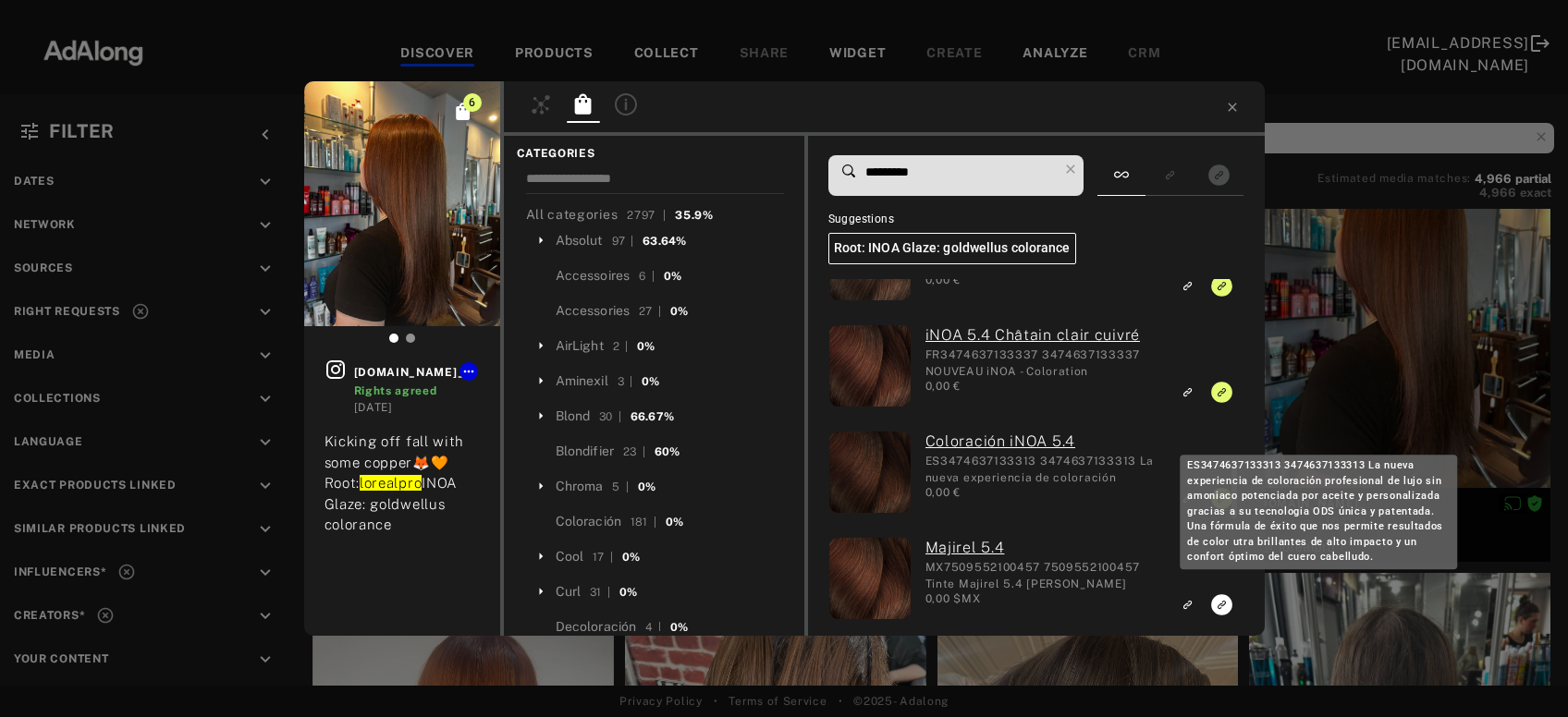
scroll to position [497, 0]
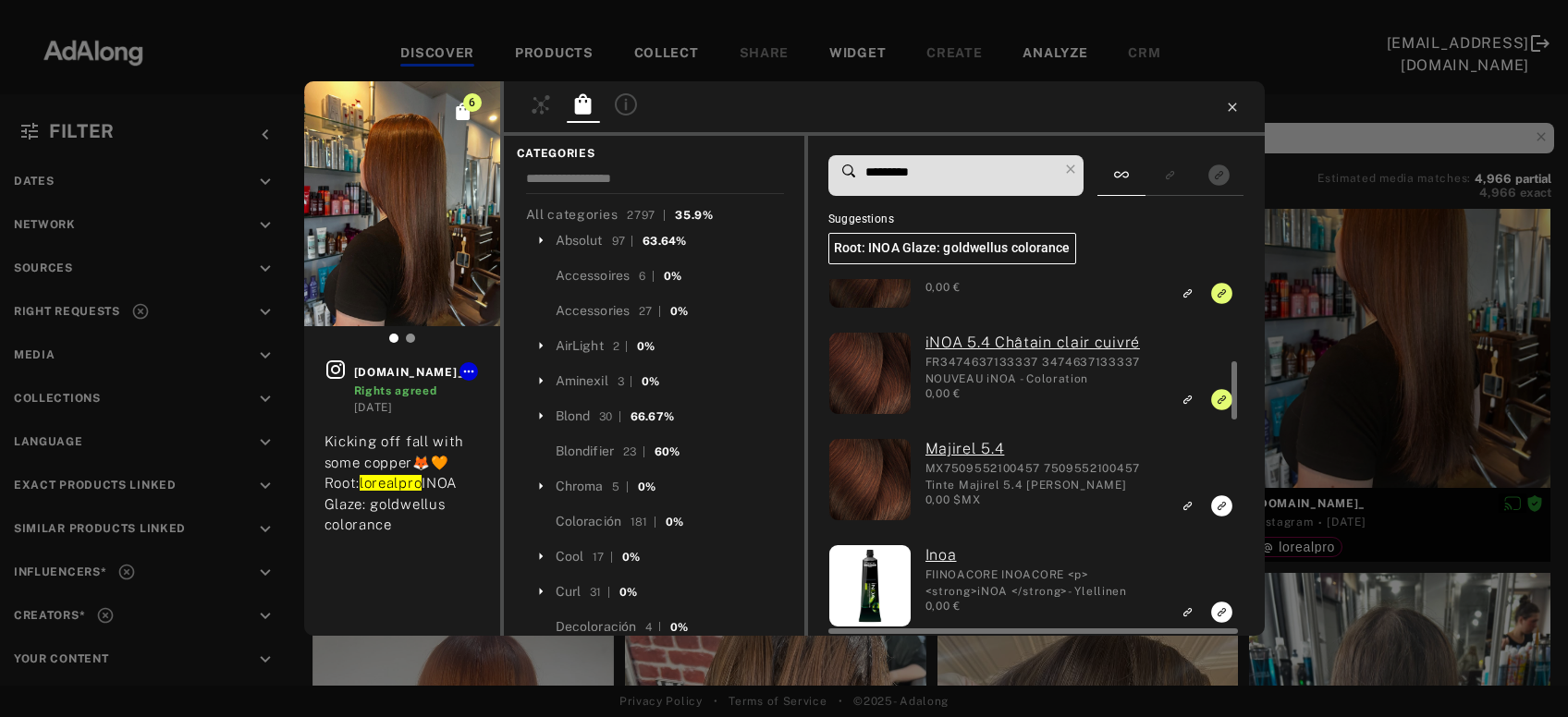
click at [1232, 113] on icon at bounding box center [1232, 106] width 14 height 14
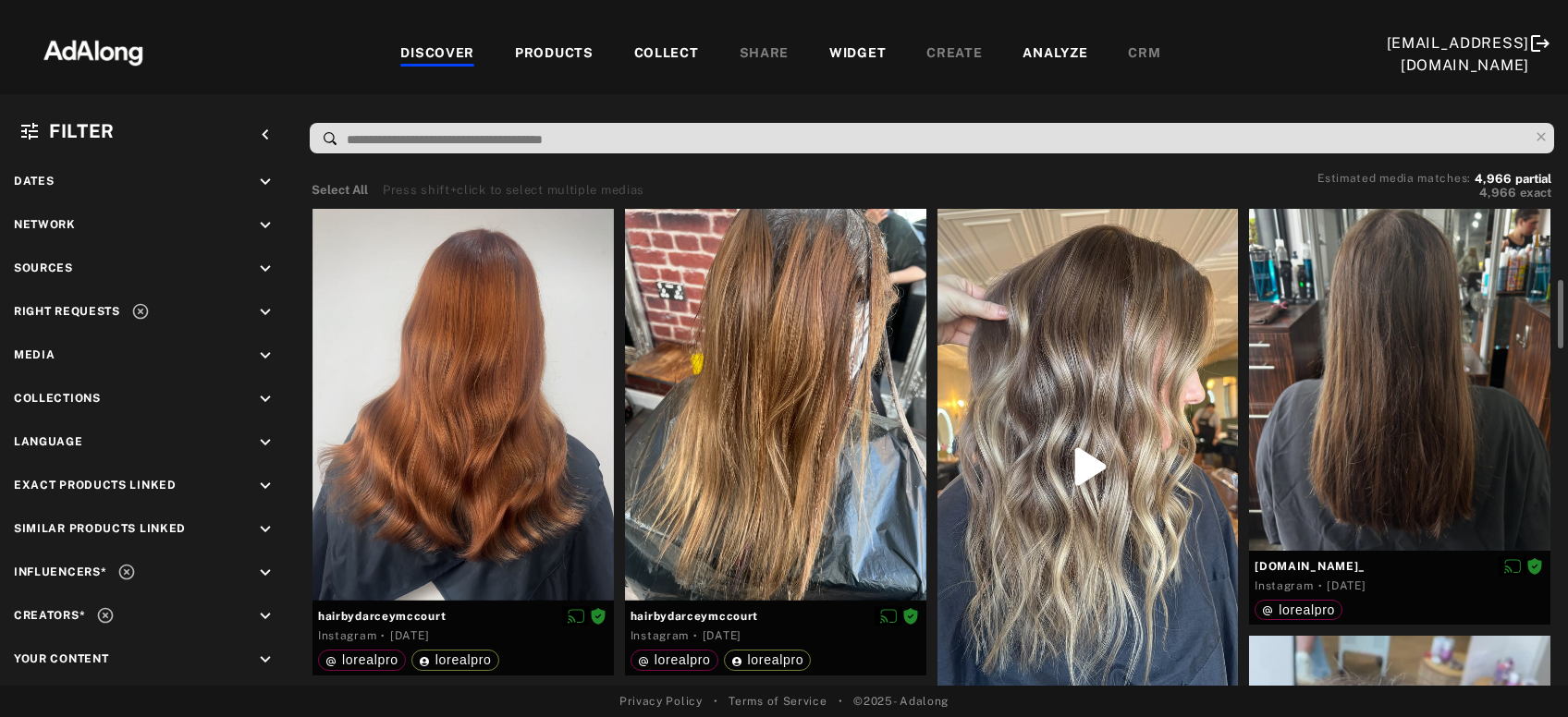
scroll to position [597, 0]
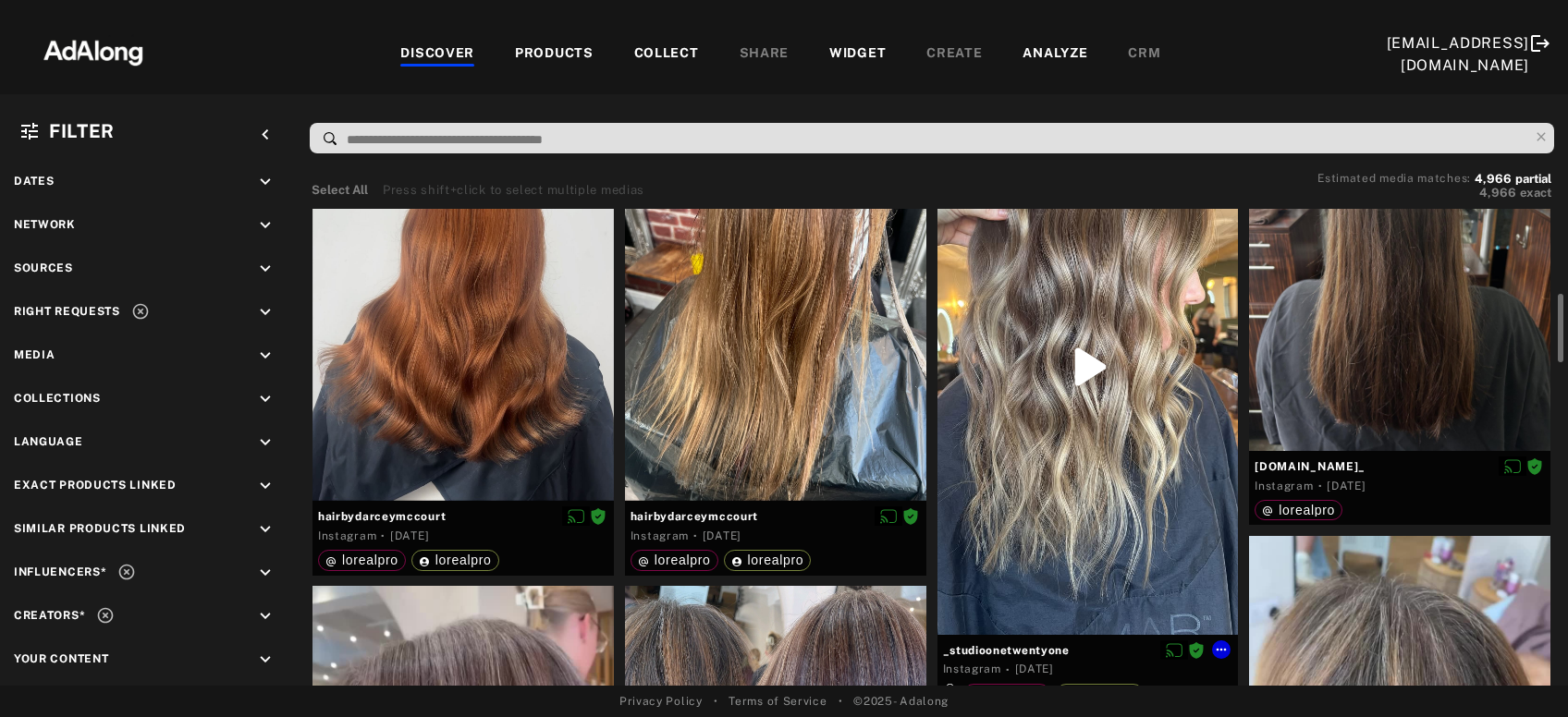
click at [1135, 361] on div at bounding box center [1088, 367] width 301 height 535
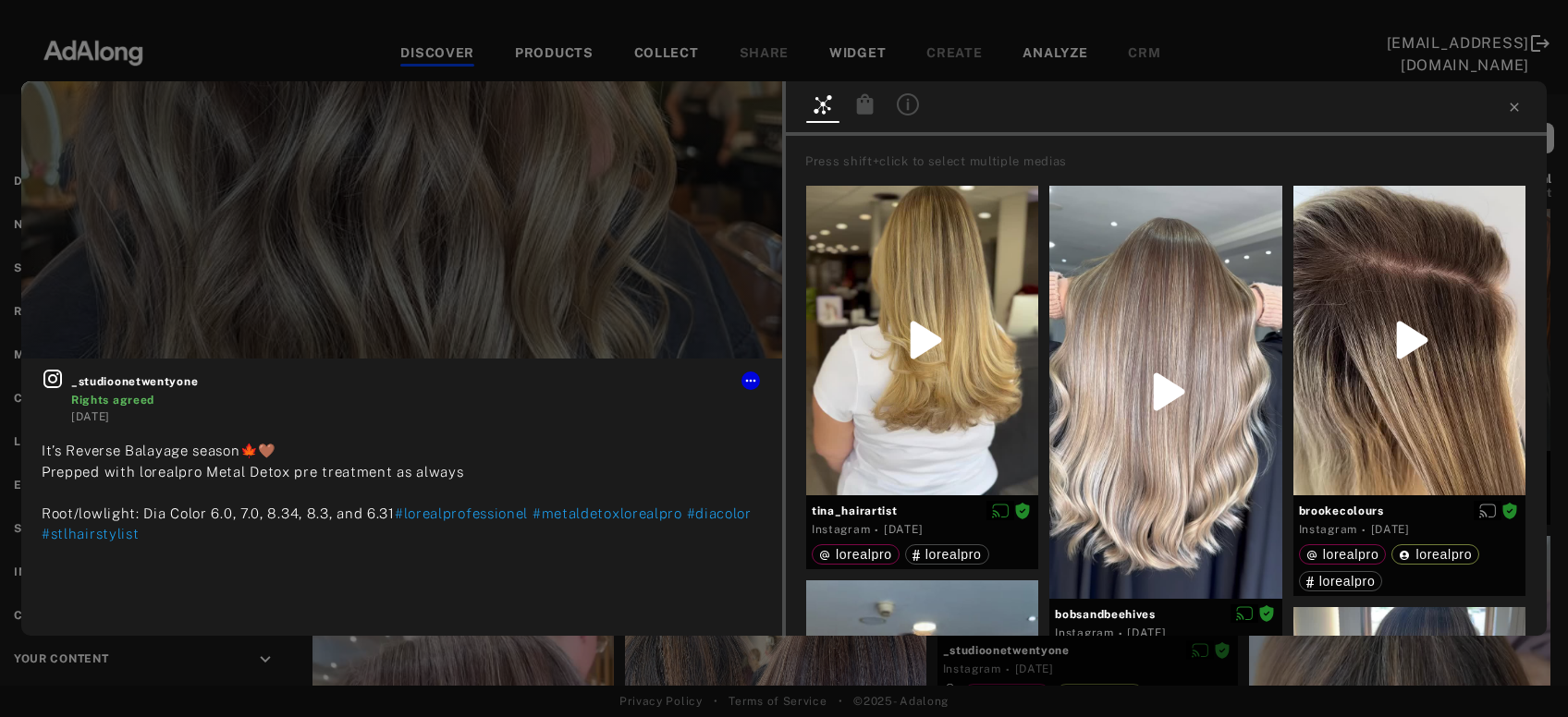
click at [869, 104] on icon at bounding box center [865, 103] width 16 height 20
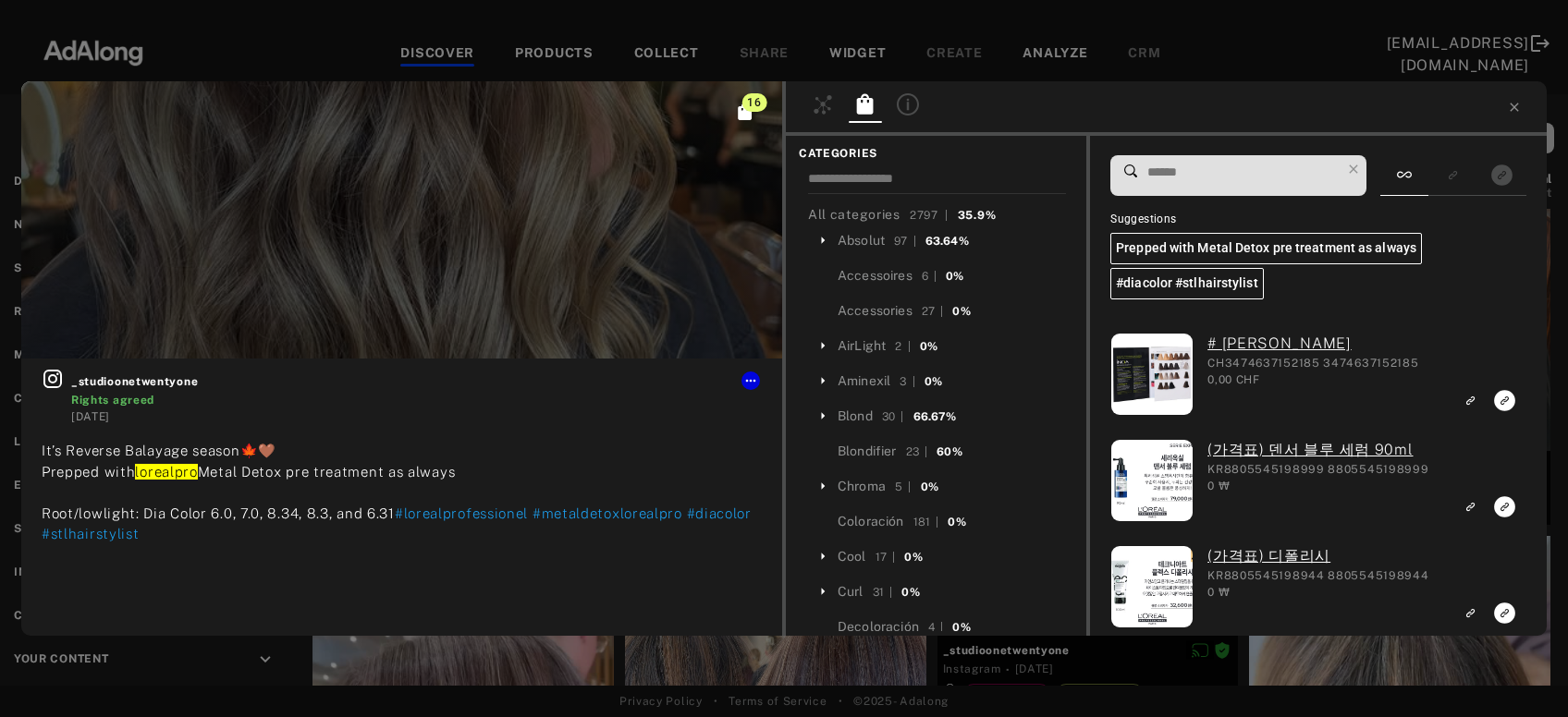
click at [1167, 169] on input at bounding box center [1243, 173] width 195 height 25
click at [1518, 103] on icon at bounding box center [1514, 106] width 14 height 14
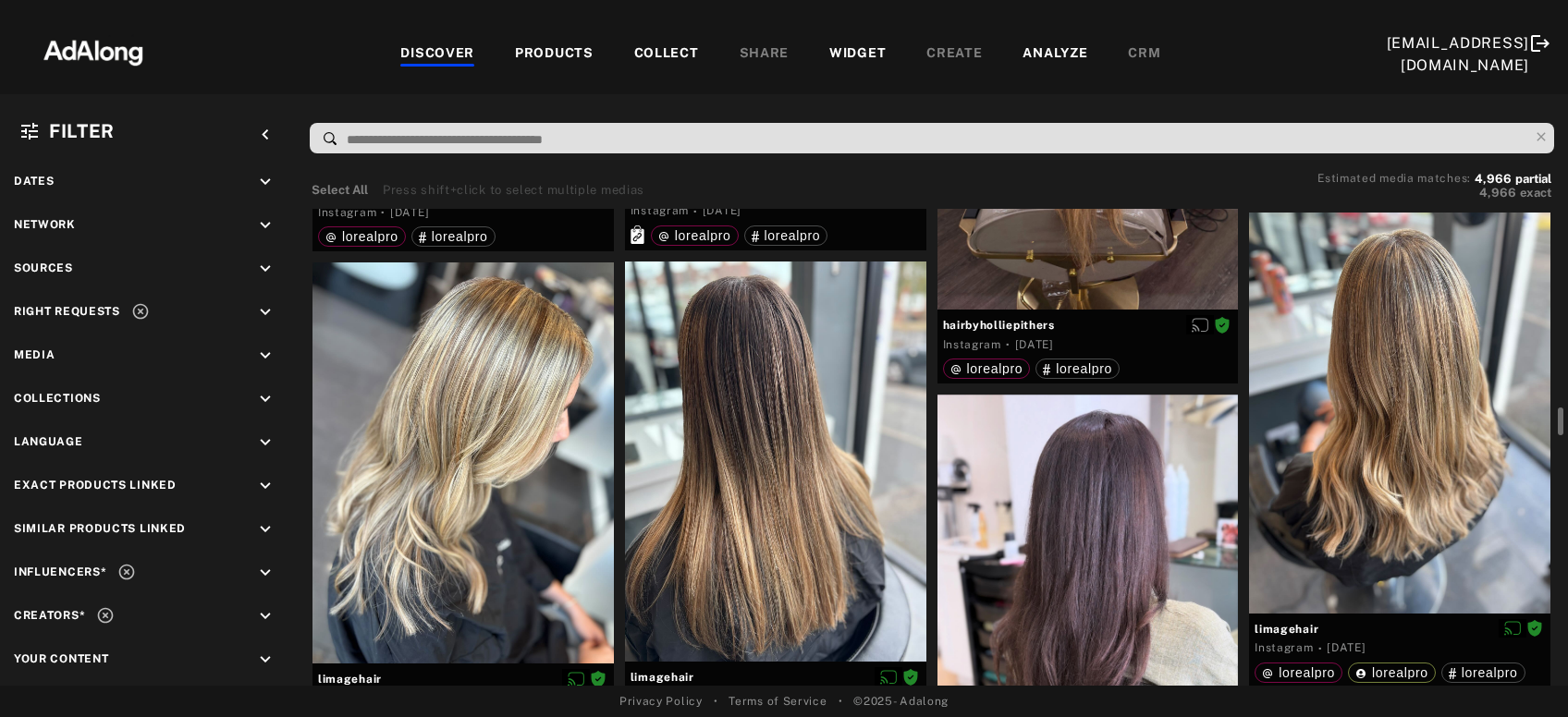
scroll to position [1994, 0]
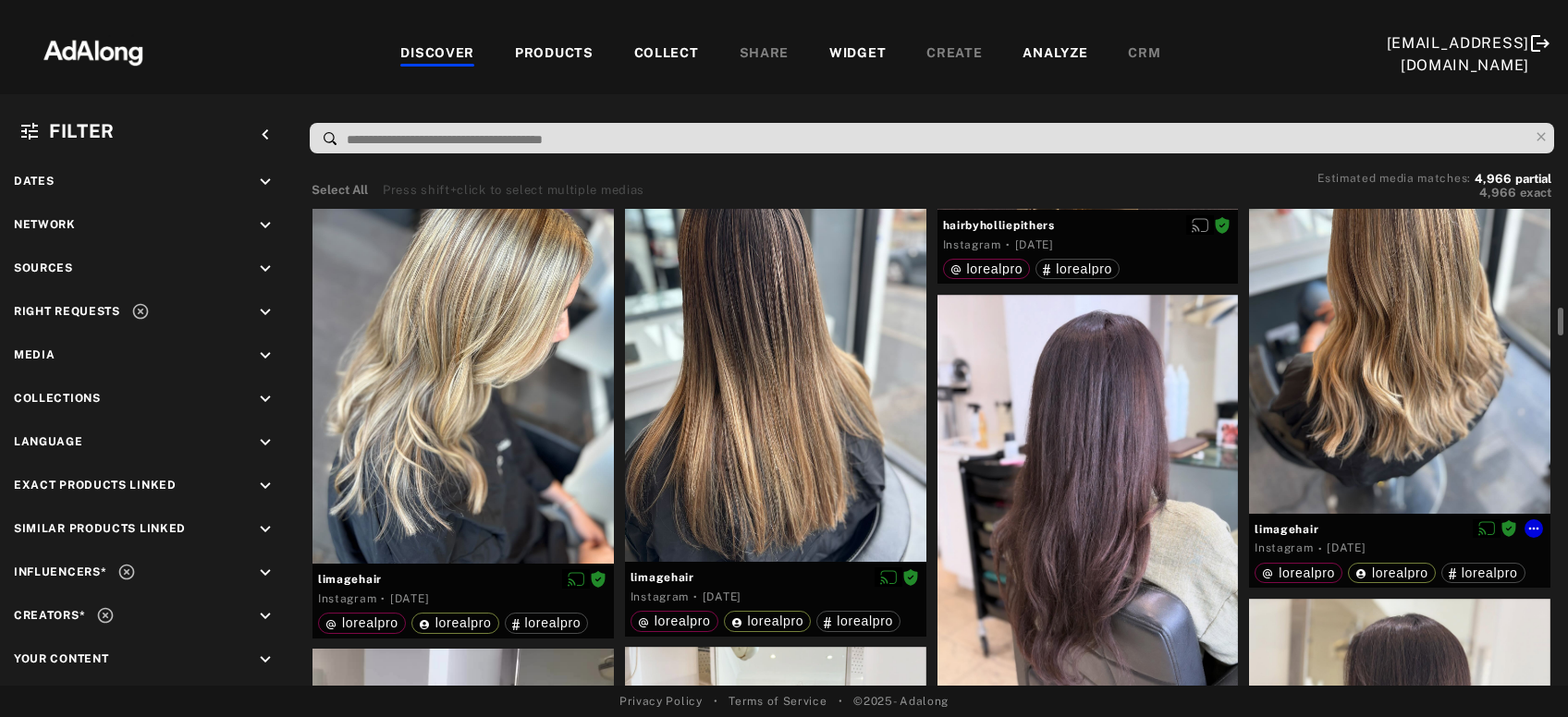
click at [1386, 396] on div at bounding box center [1400, 313] width 301 height 402
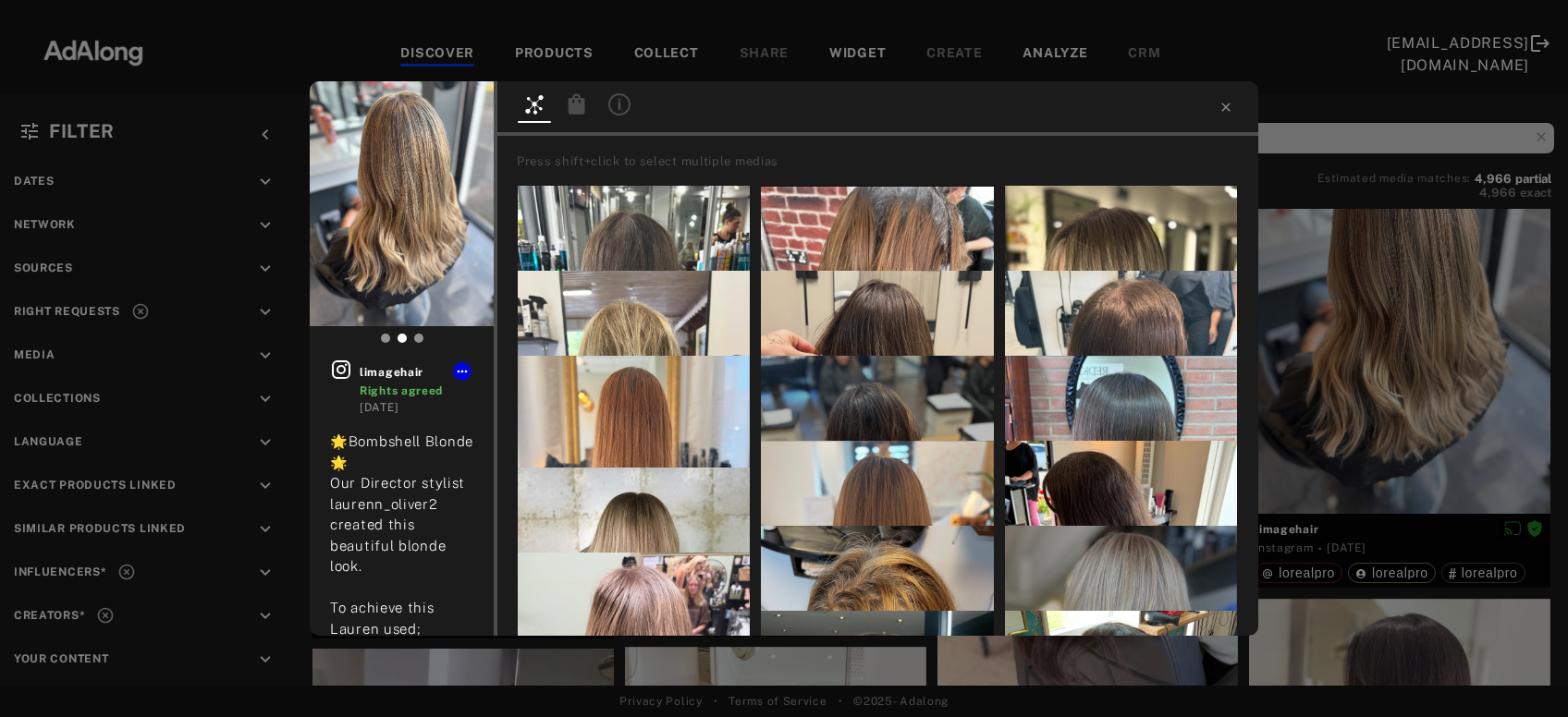
click at [1432, 388] on div "limagehair Rights agreed 7 days ago 🌟Bombshell Blonde 🌟 Our Director stylist la…" at bounding box center [784, 358] width 1568 height 717
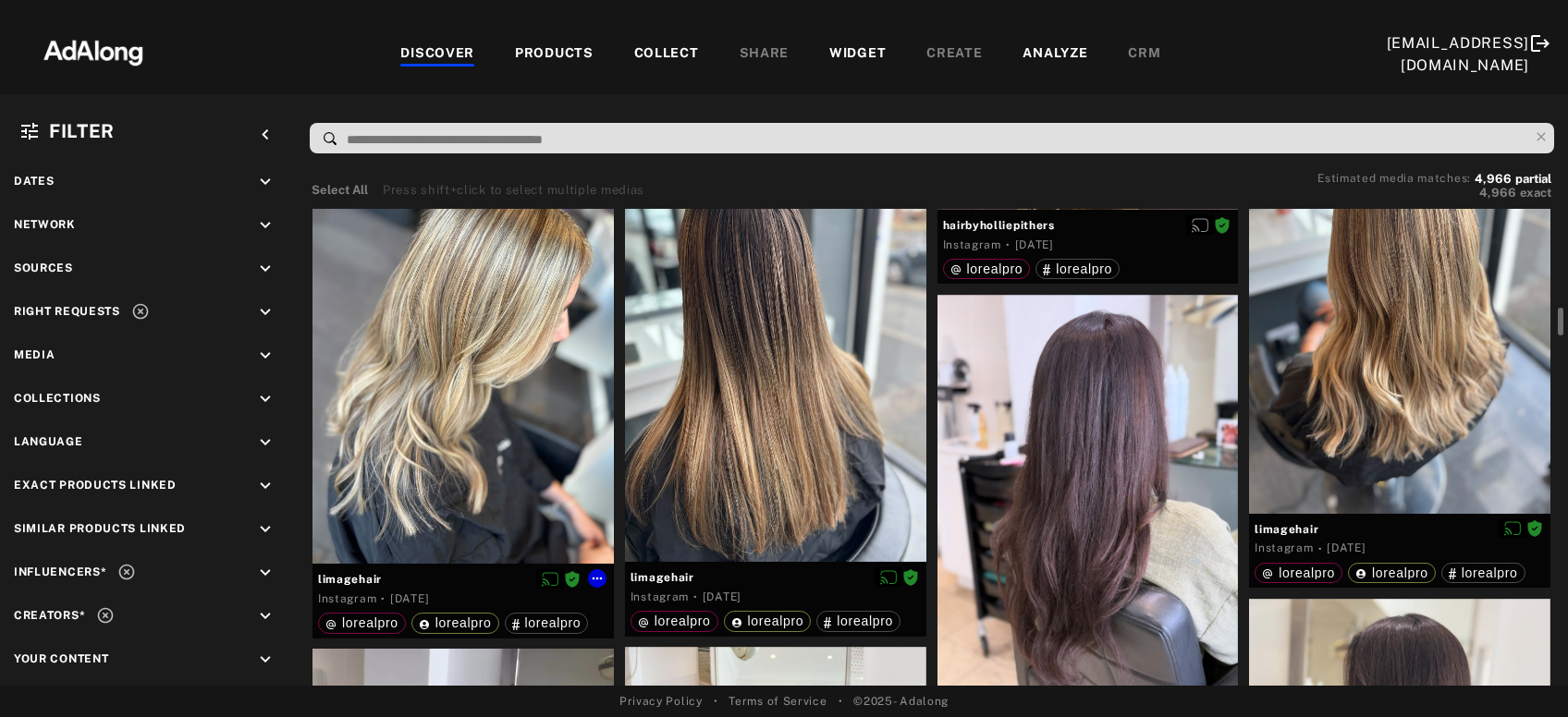
click at [413, 483] on div at bounding box center [463, 363] width 301 height 402
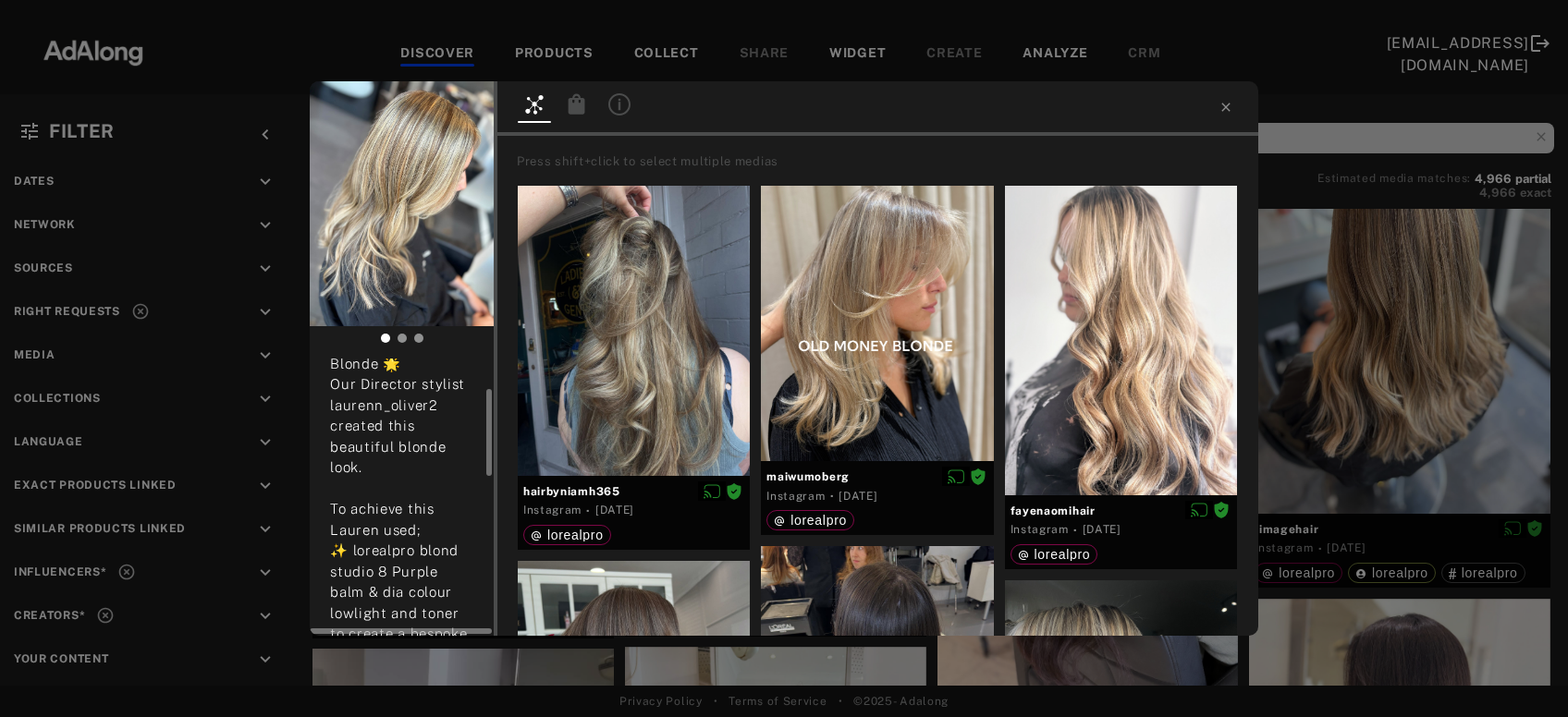
scroll to position [198, 0]
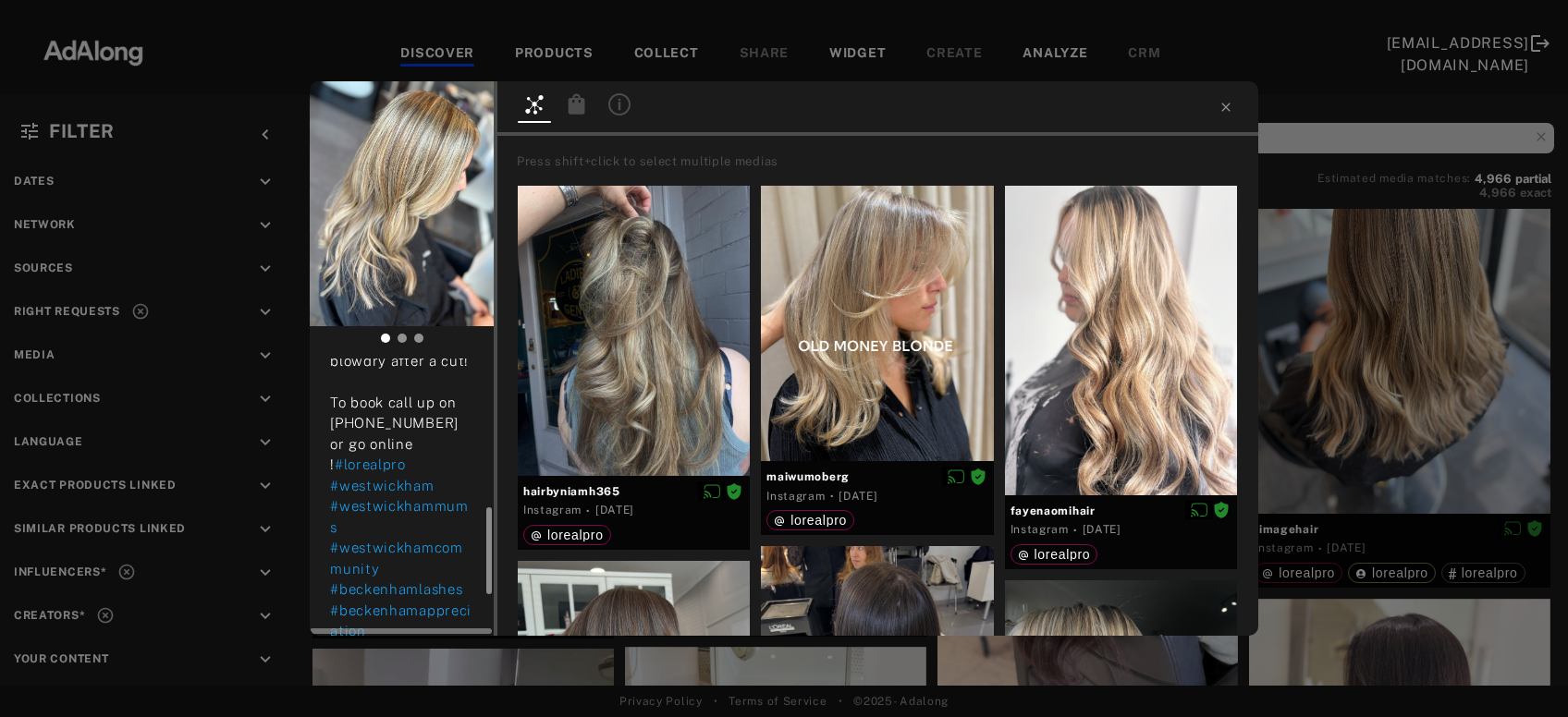
click at [493, 451] on div at bounding box center [486, 497] width 13 height 277
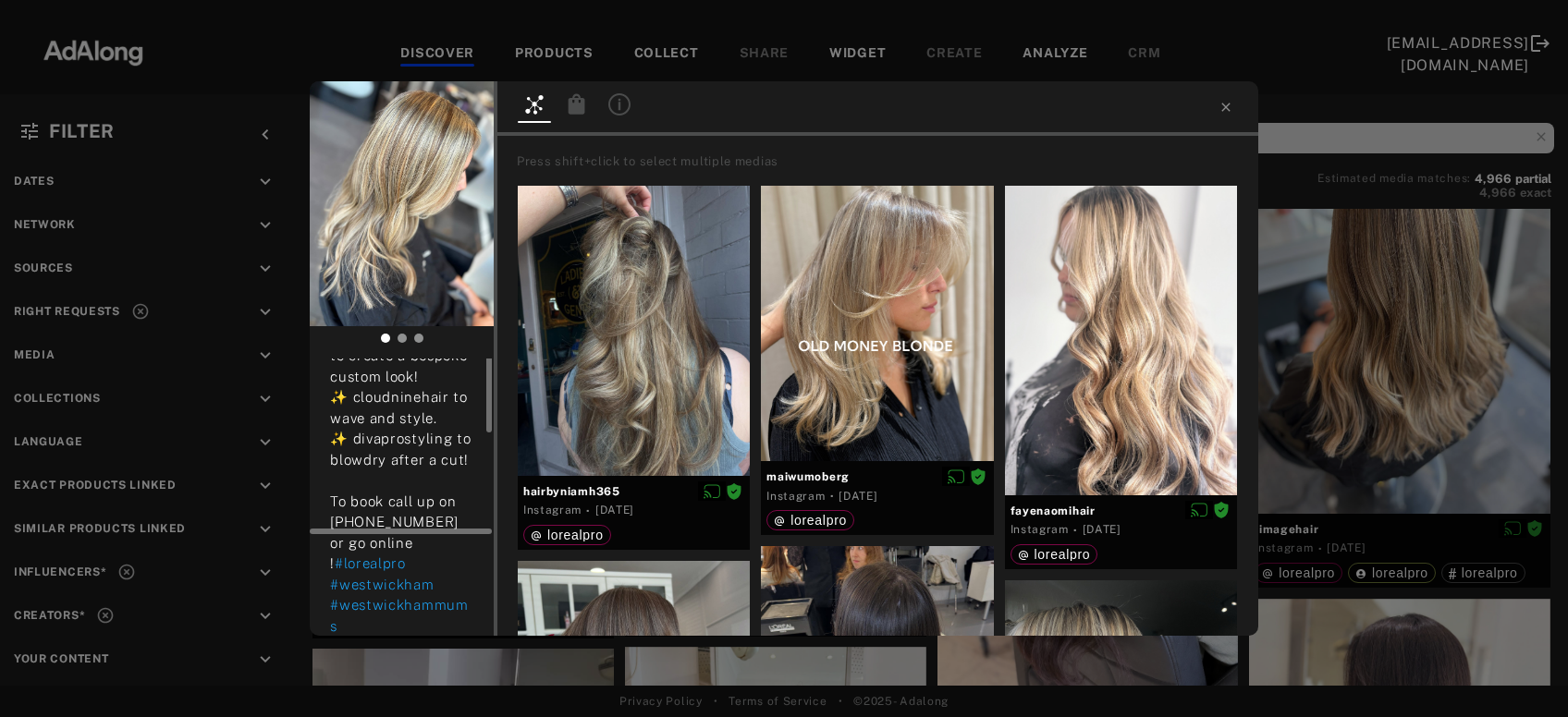
scroll to position [277, 0]
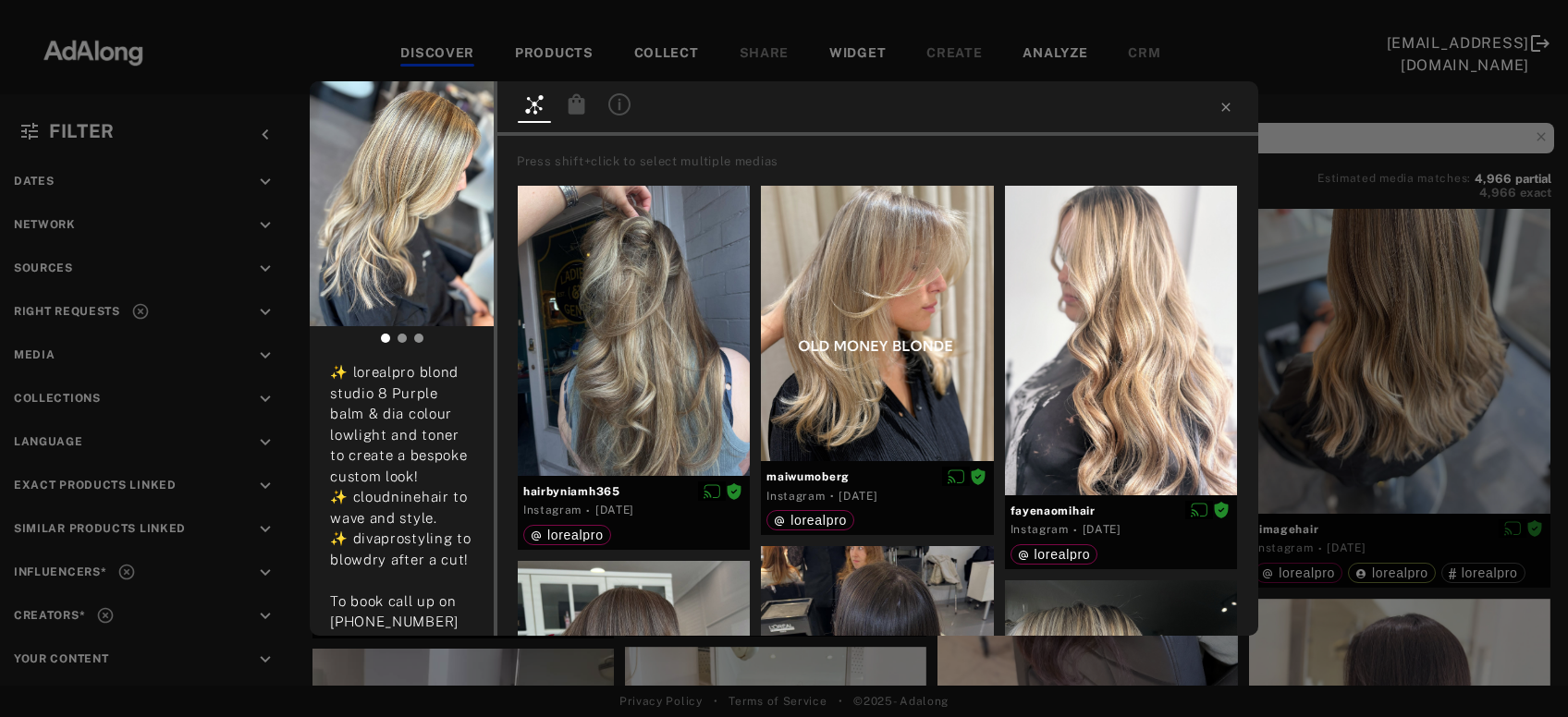
click at [576, 114] on icon at bounding box center [576, 103] width 16 height 20
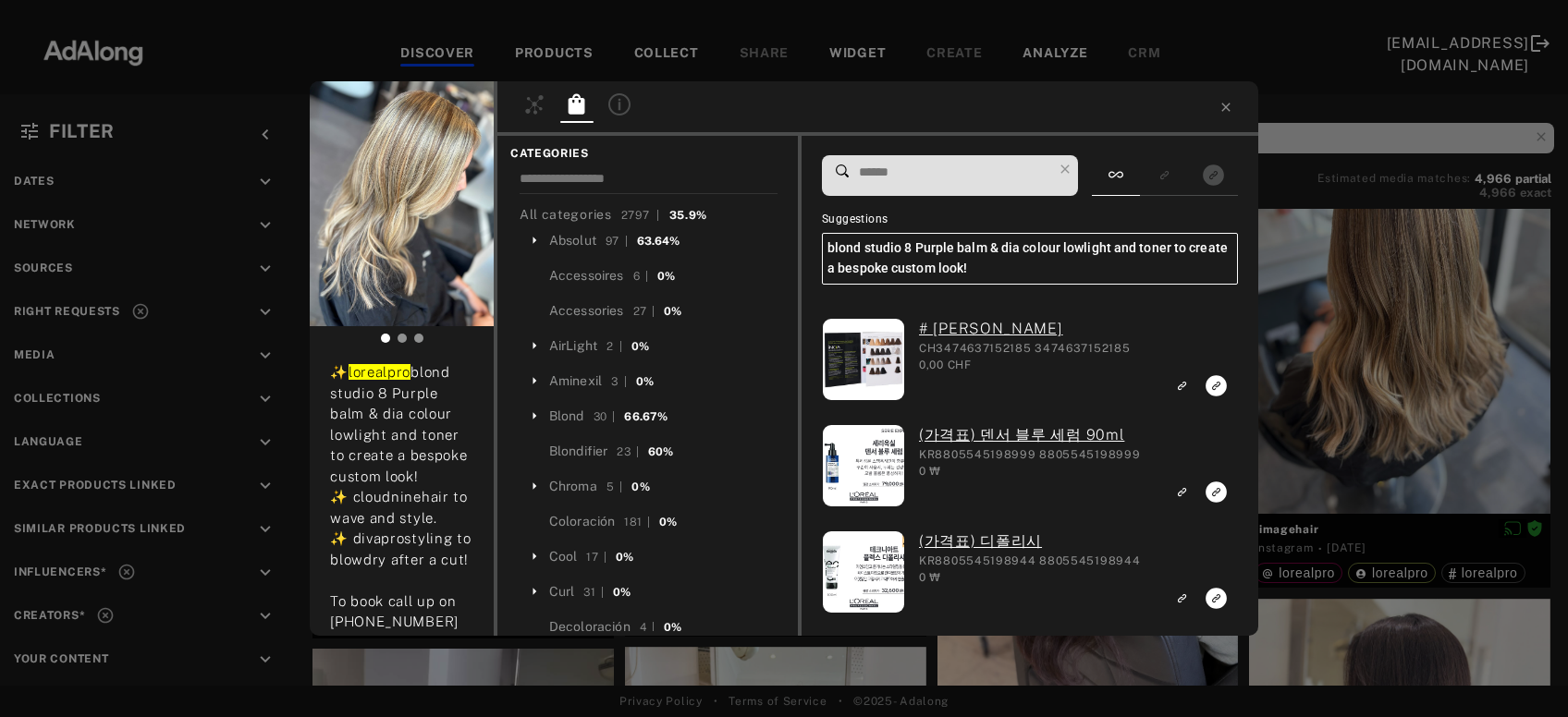
click at [977, 169] on input at bounding box center [954, 173] width 195 height 25
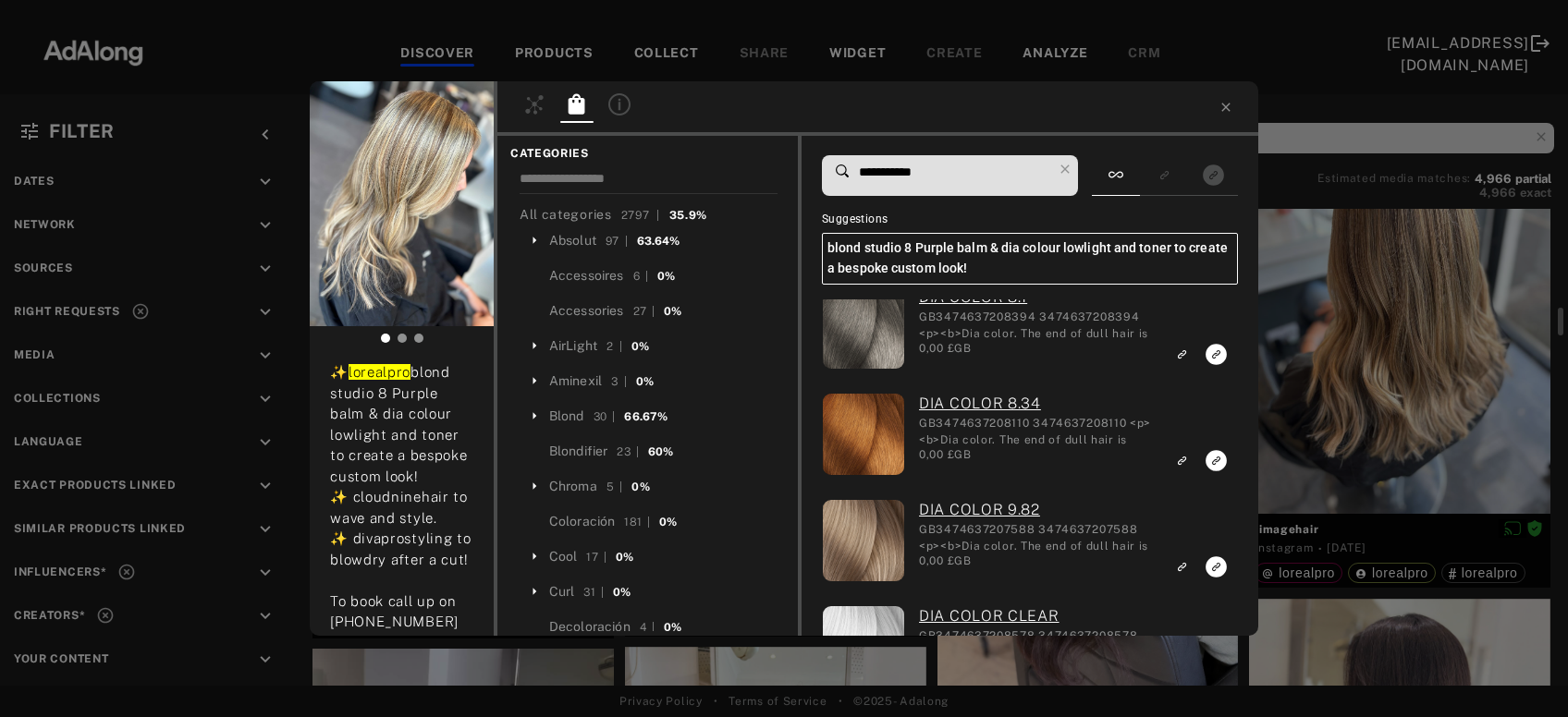
scroll to position [7573, 0]
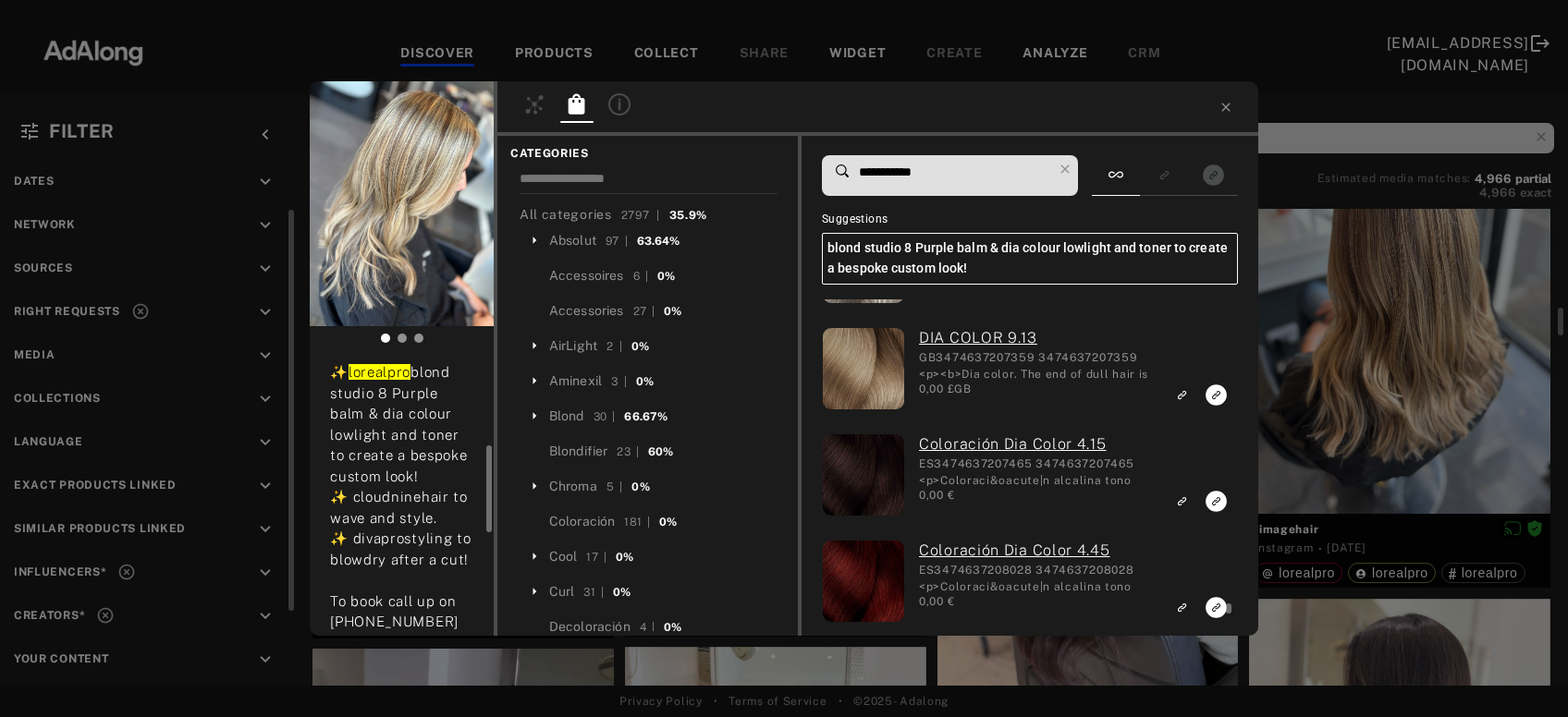
click at [930, 169] on input "**********" at bounding box center [954, 173] width 195 height 25
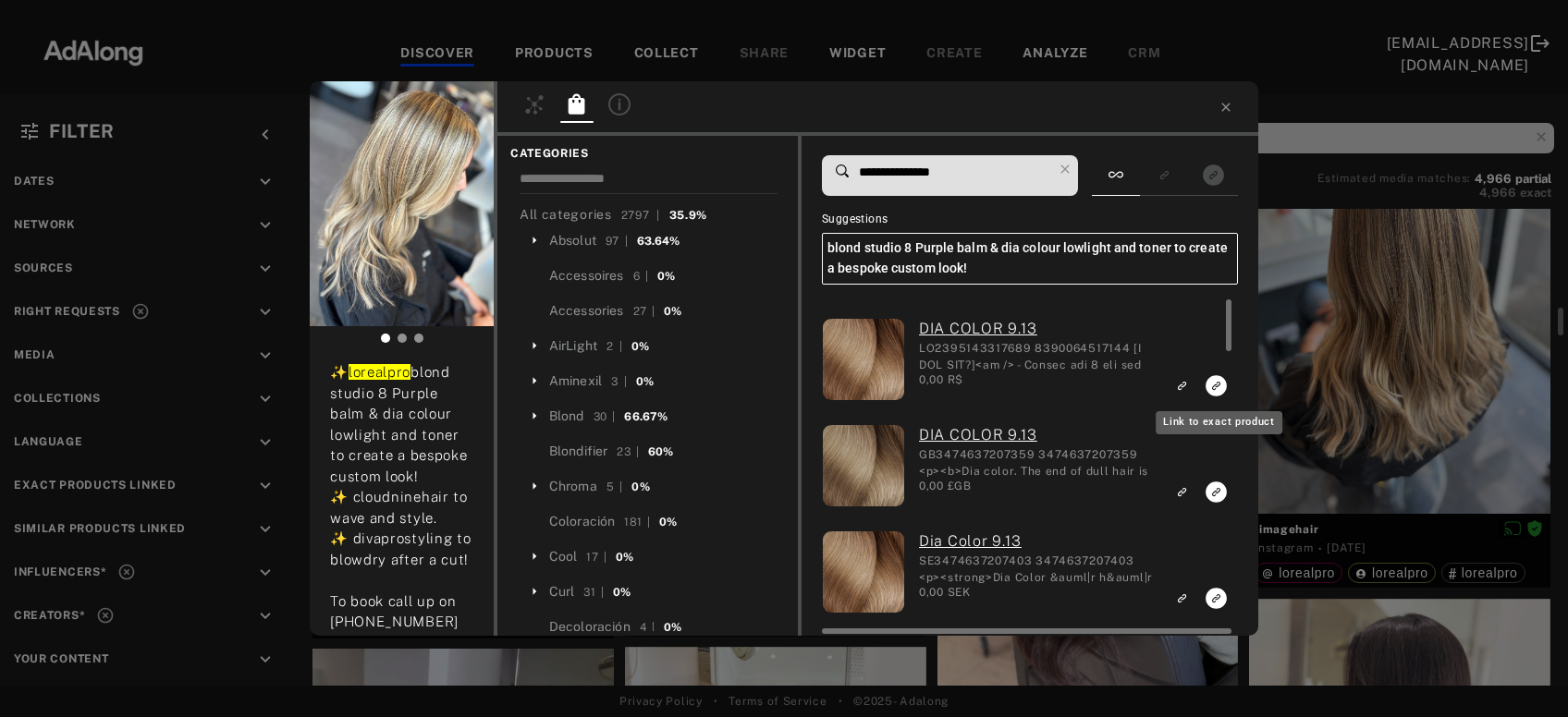
type input "**********"
click at [1214, 392] on icon "Link to exact product" at bounding box center [1216, 386] width 21 height 21
click at [1215, 489] on icon "Link to exact product" at bounding box center [1216, 492] width 21 height 21
click at [1214, 599] on icon "Link to exact product" at bounding box center [1216, 598] width 21 height 21
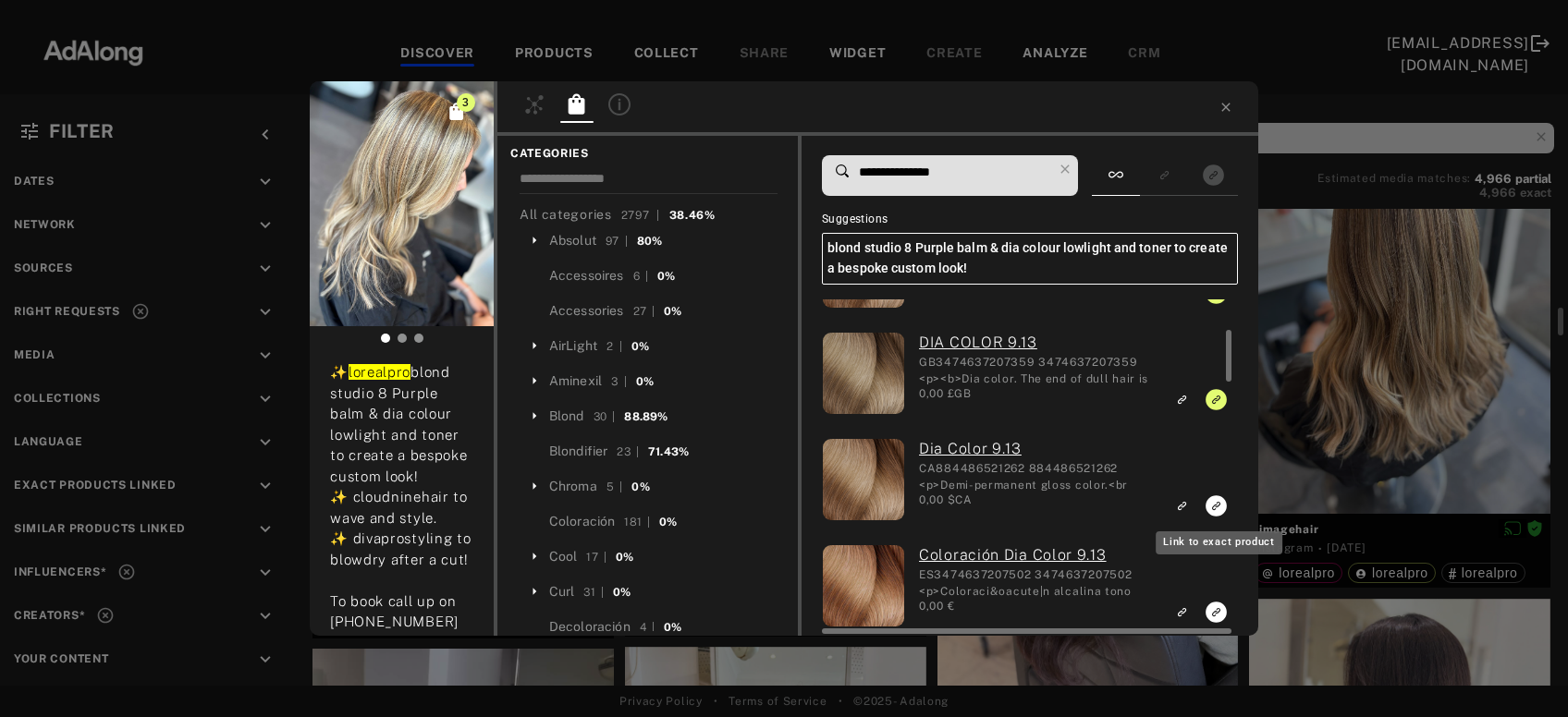
click at [1218, 506] on rect "Link to exact product" at bounding box center [1216, 506] width 23 height 23
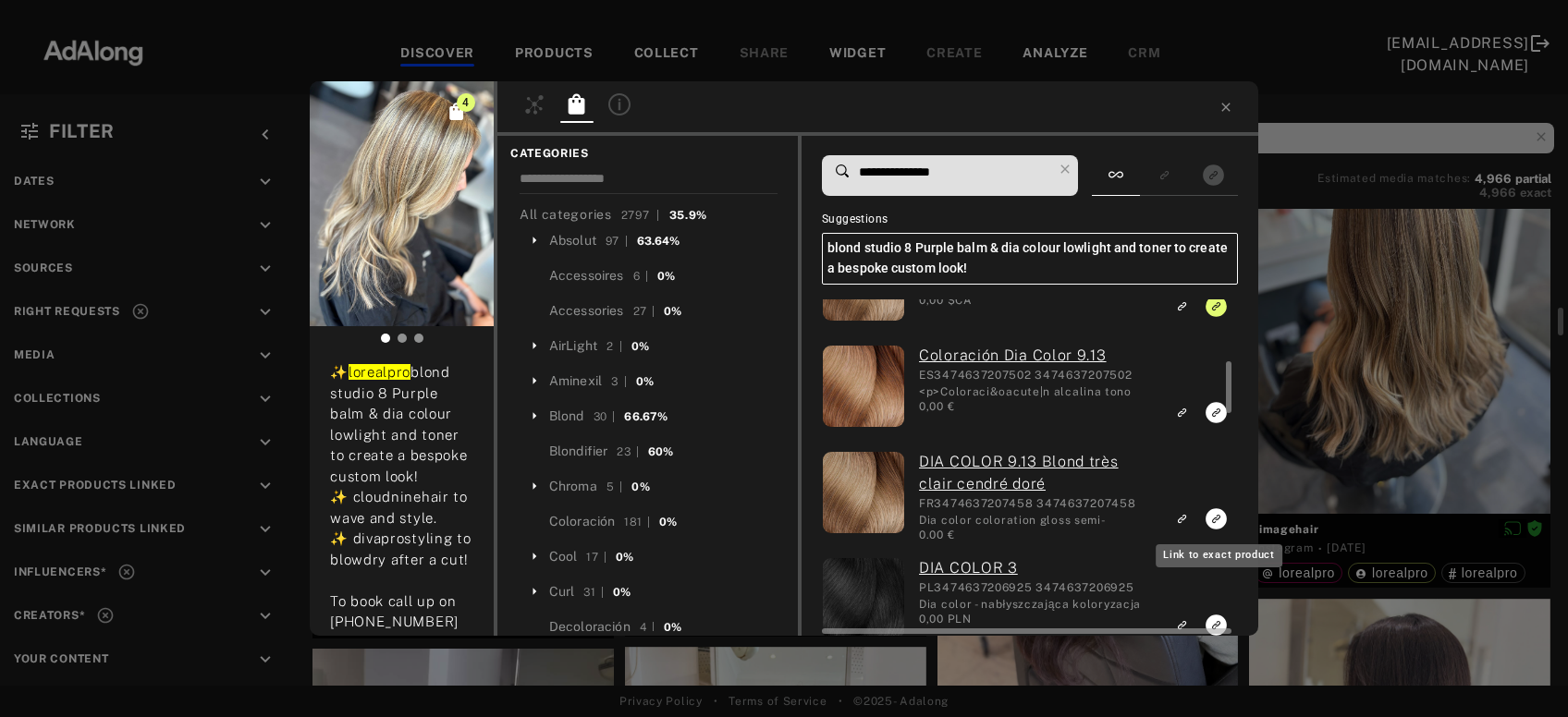
click at [1214, 516] on icon "Link to exact product" at bounding box center [1216, 519] width 21 height 21
click at [1217, 414] on icon "Link to exact product" at bounding box center [1216, 412] width 21 height 21
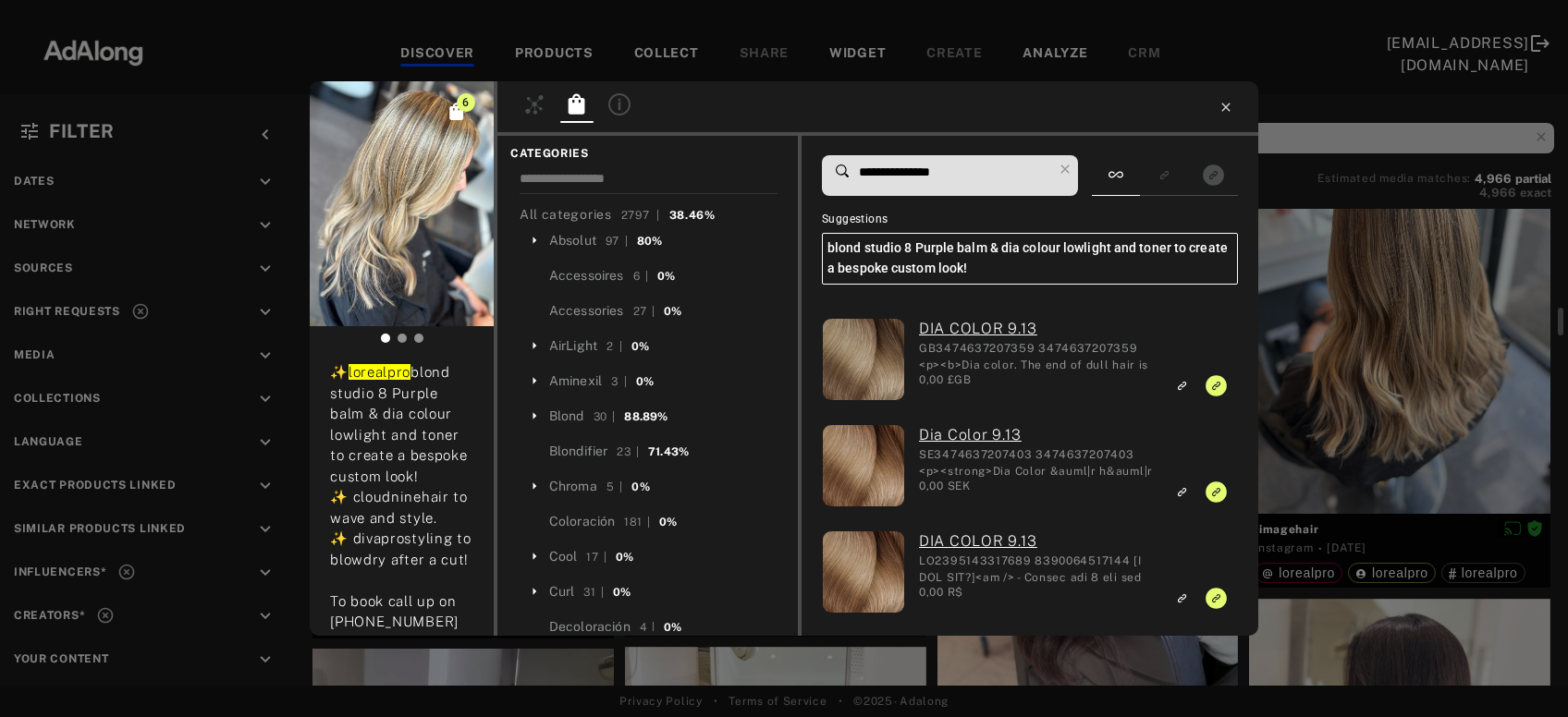
click at [1227, 109] on icon at bounding box center [1226, 106] width 14 height 14
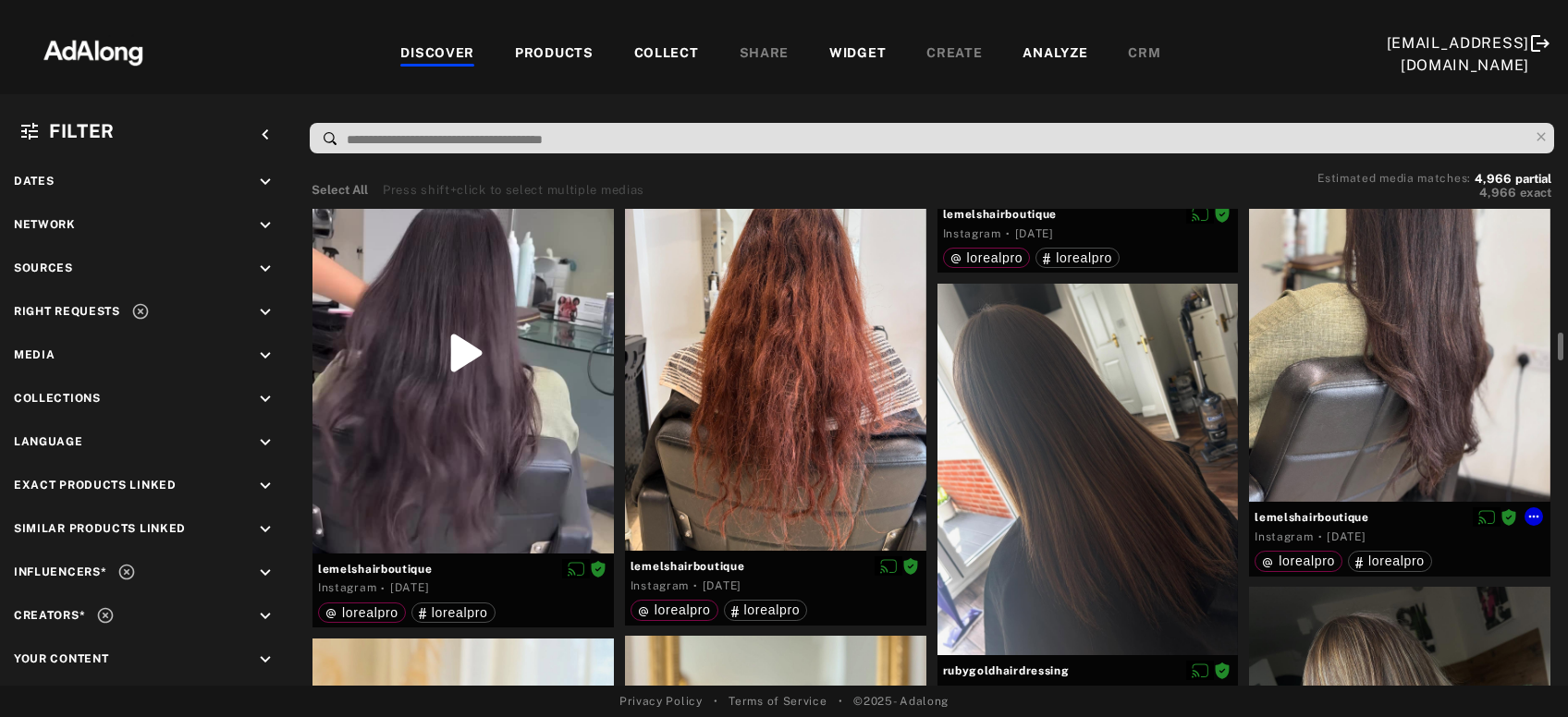
click at [1386, 372] on div at bounding box center [1400, 302] width 301 height 402
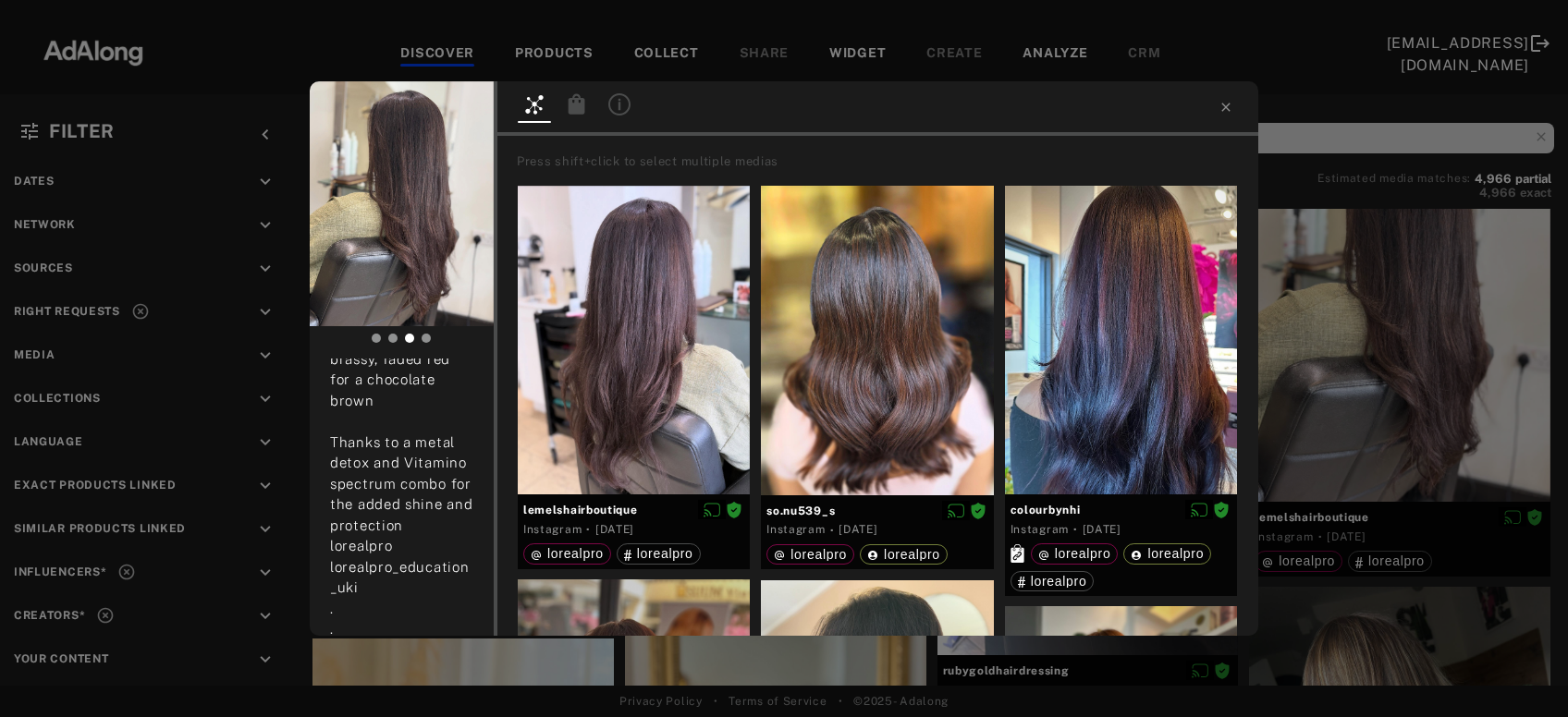
click at [581, 105] on icon at bounding box center [576, 103] width 16 height 20
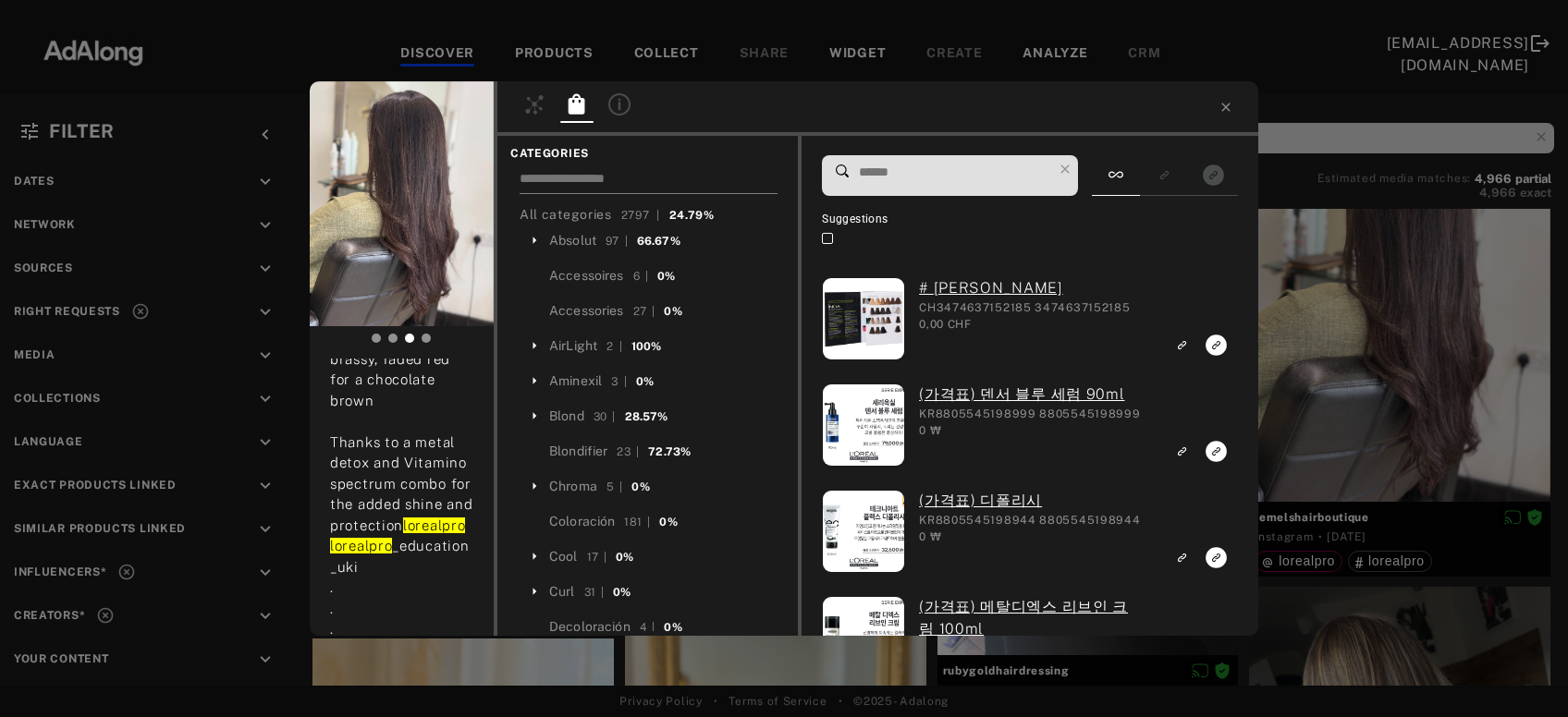
click at [686, 174] on input at bounding box center [648, 181] width 258 height 25
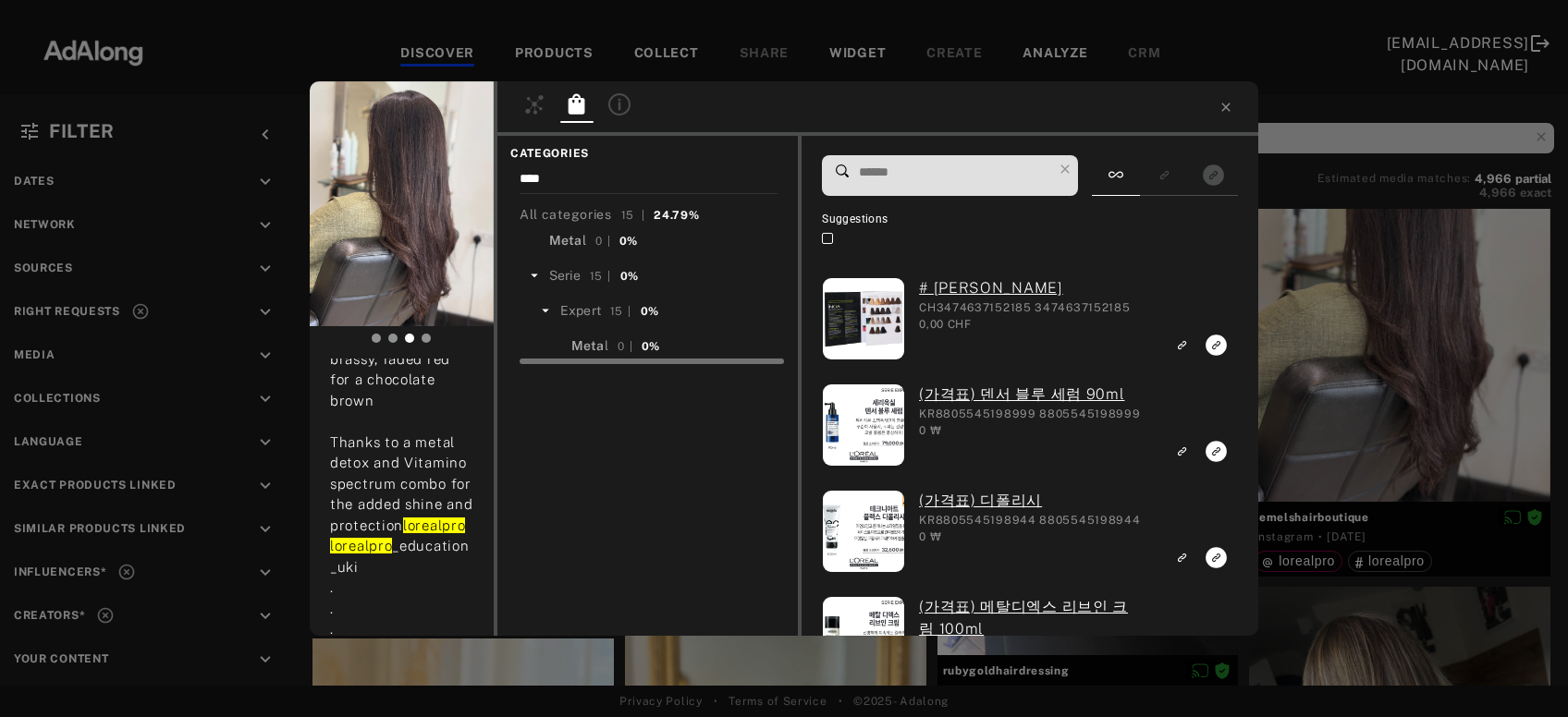
click at [558, 241] on span "Meta" at bounding box center [566, 240] width 34 height 14
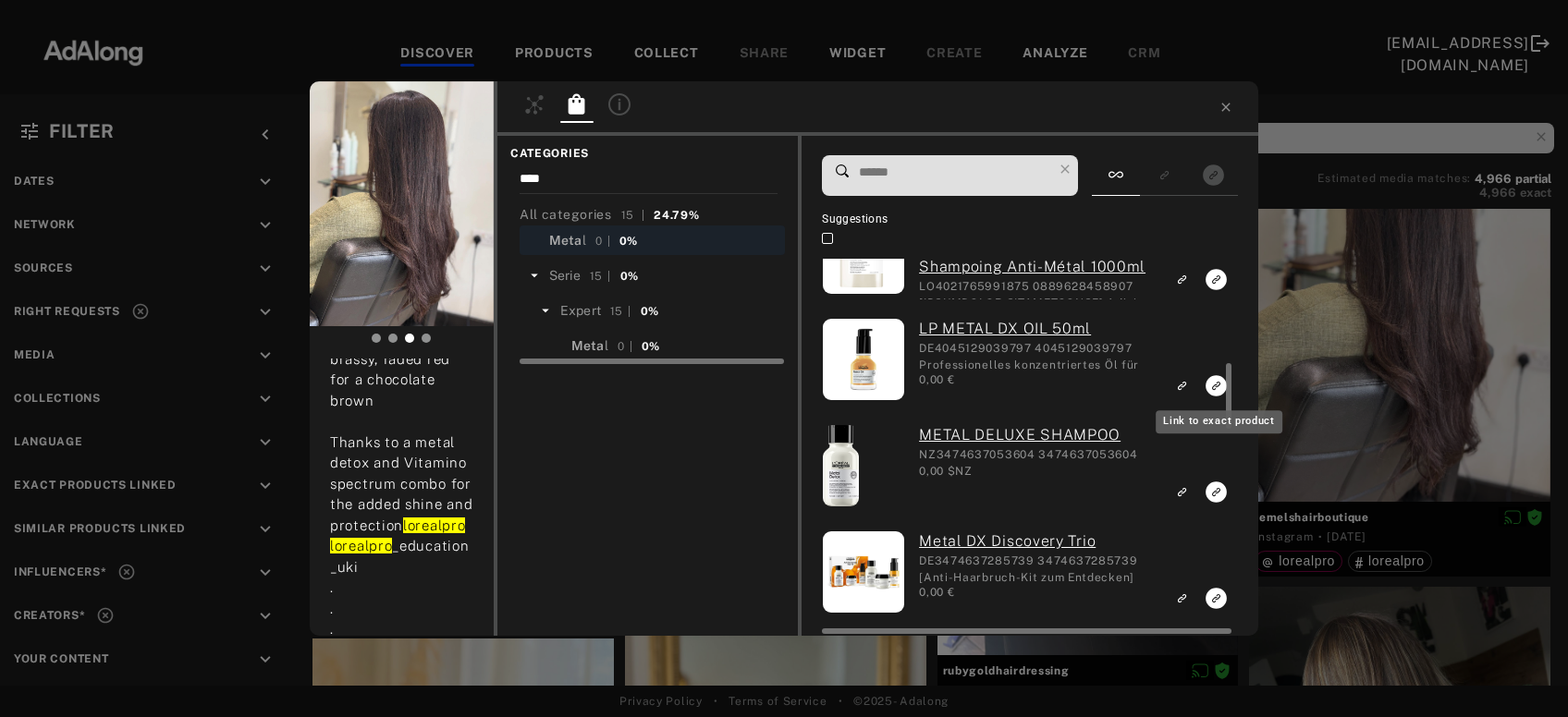
click at [1215, 385] on rect "Link to exact product" at bounding box center [1216, 386] width 23 height 23
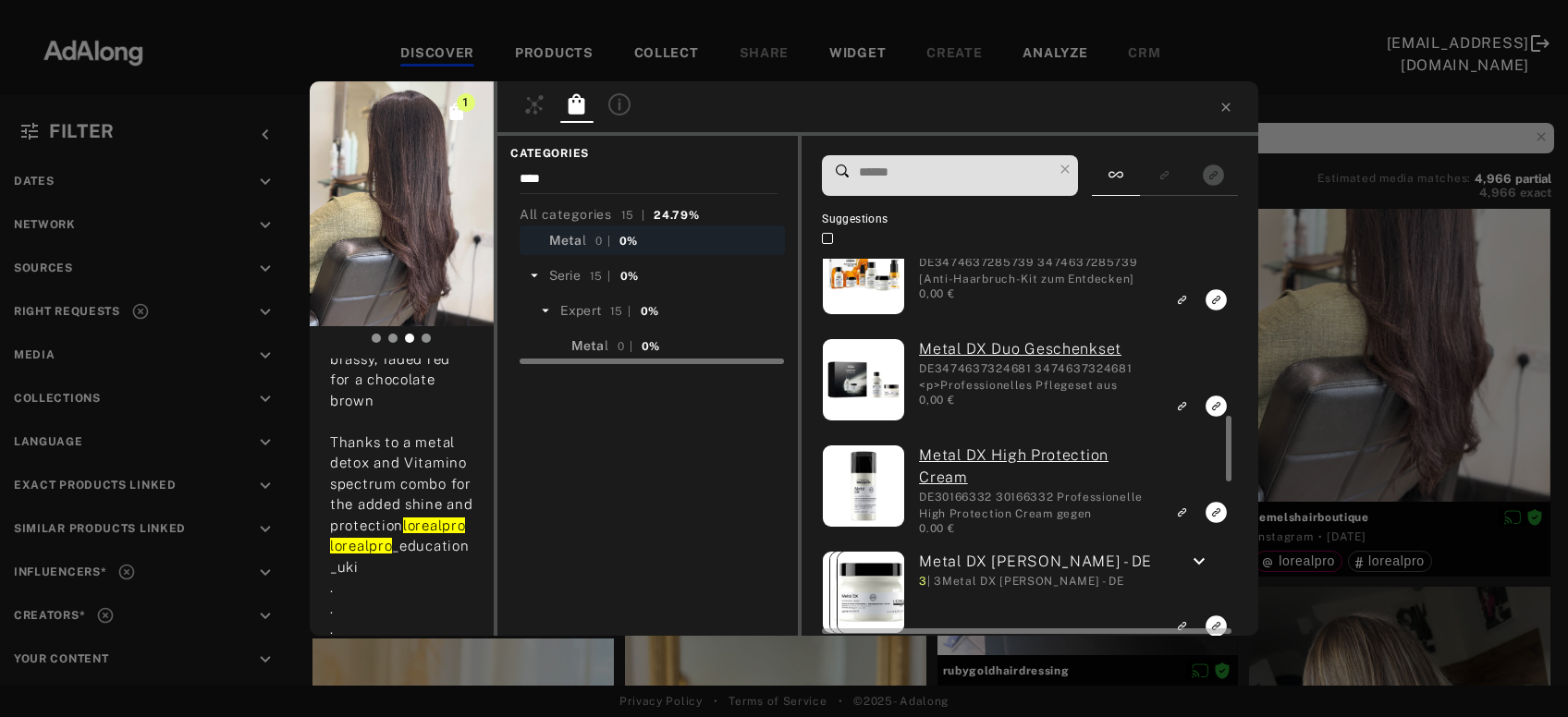
scroll to position [996, 0]
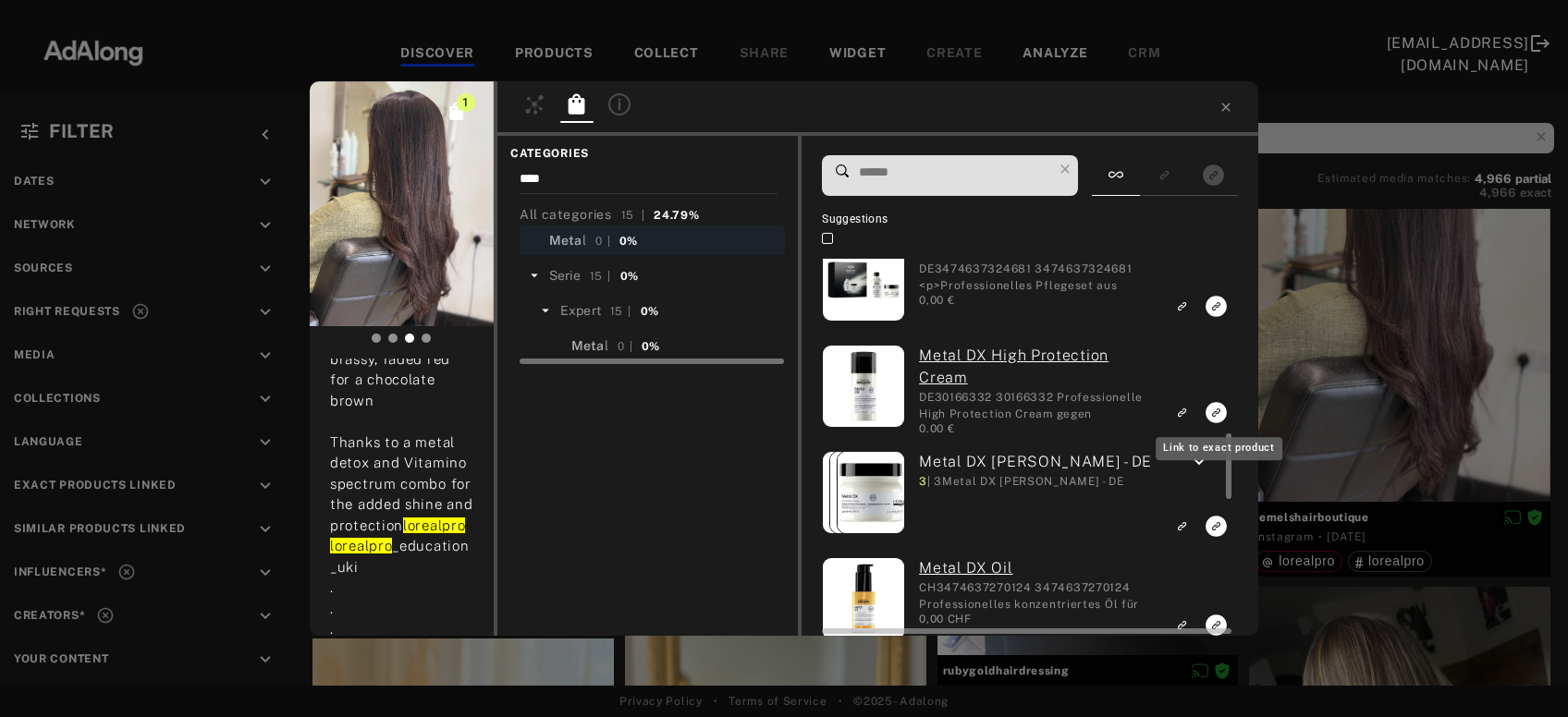
click at [1217, 409] on icon "Link to exact product" at bounding box center [1216, 412] width 21 height 21
click at [1214, 522] on icon "Link to exact product" at bounding box center [1216, 526] width 21 height 21
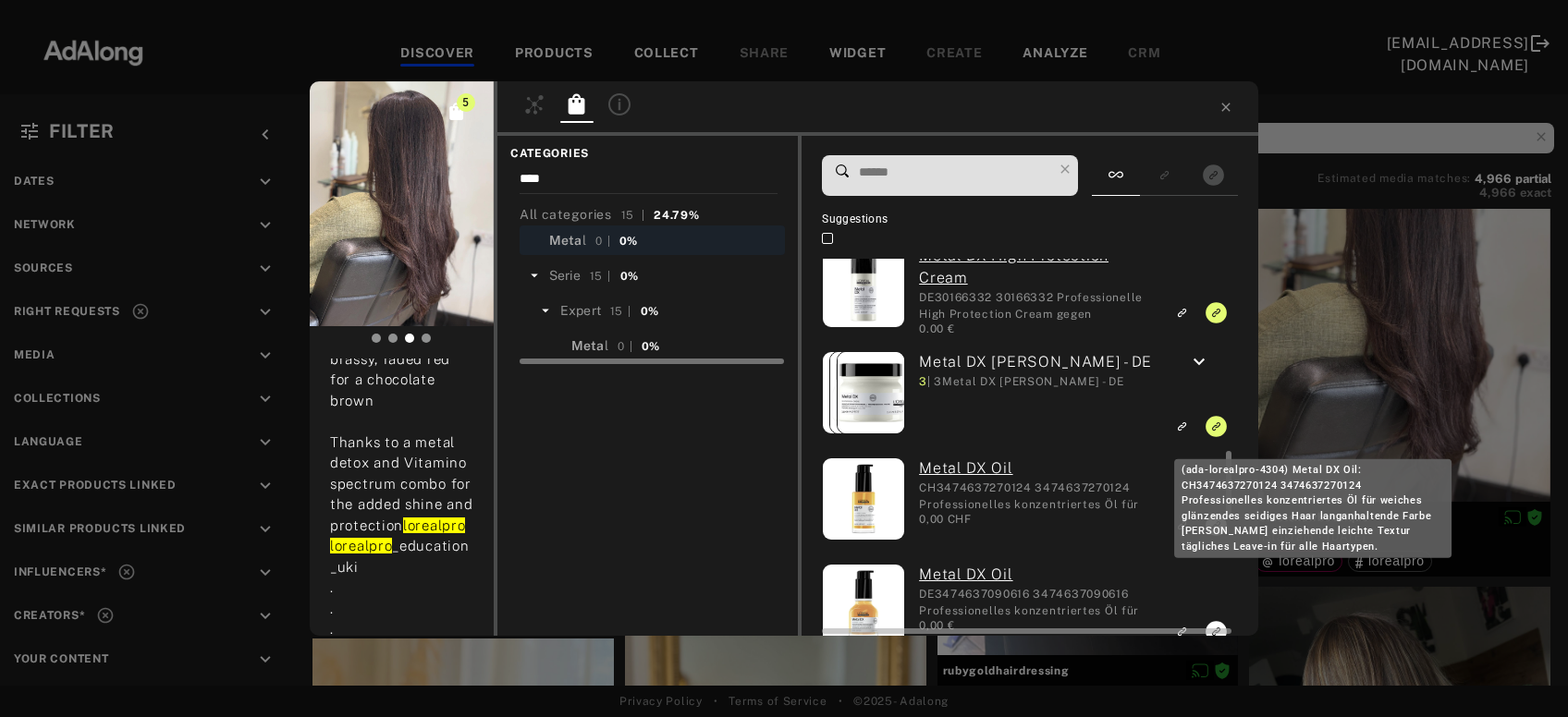
scroll to position [1195, 0]
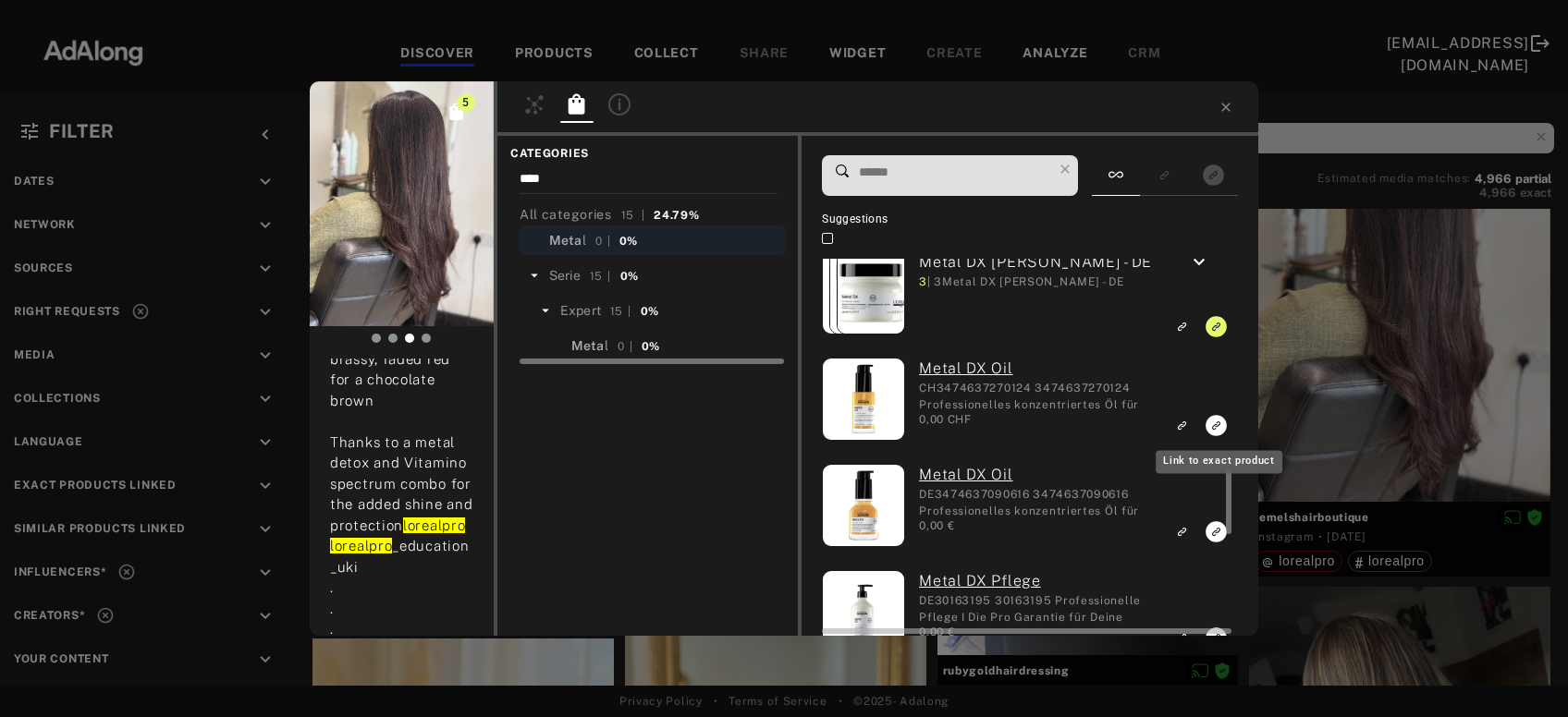
click at [1216, 422] on icon "Link to exact product" at bounding box center [1216, 426] width 21 height 21
click at [1213, 532] on icon "Link to exact product" at bounding box center [1216, 532] width 21 height 21
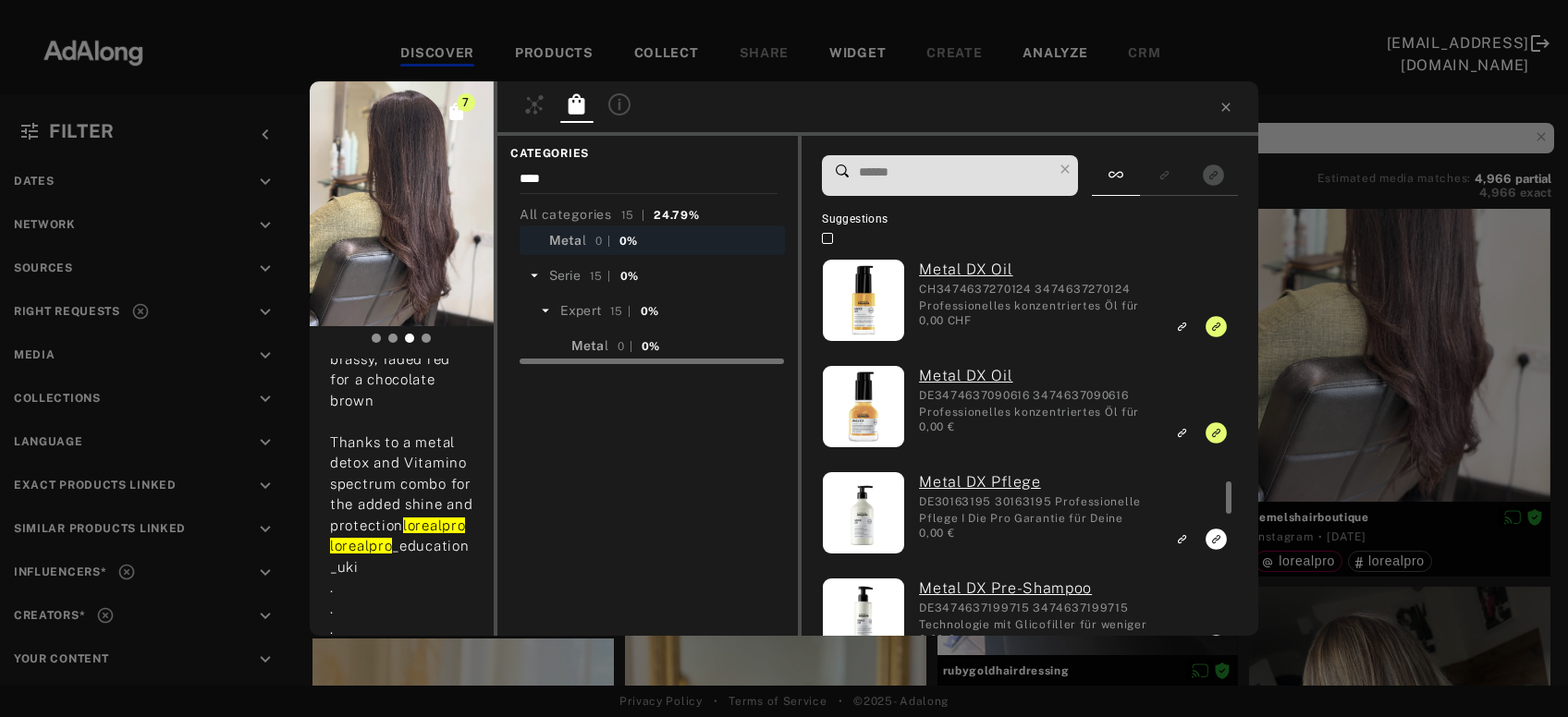
scroll to position [1394, 0]
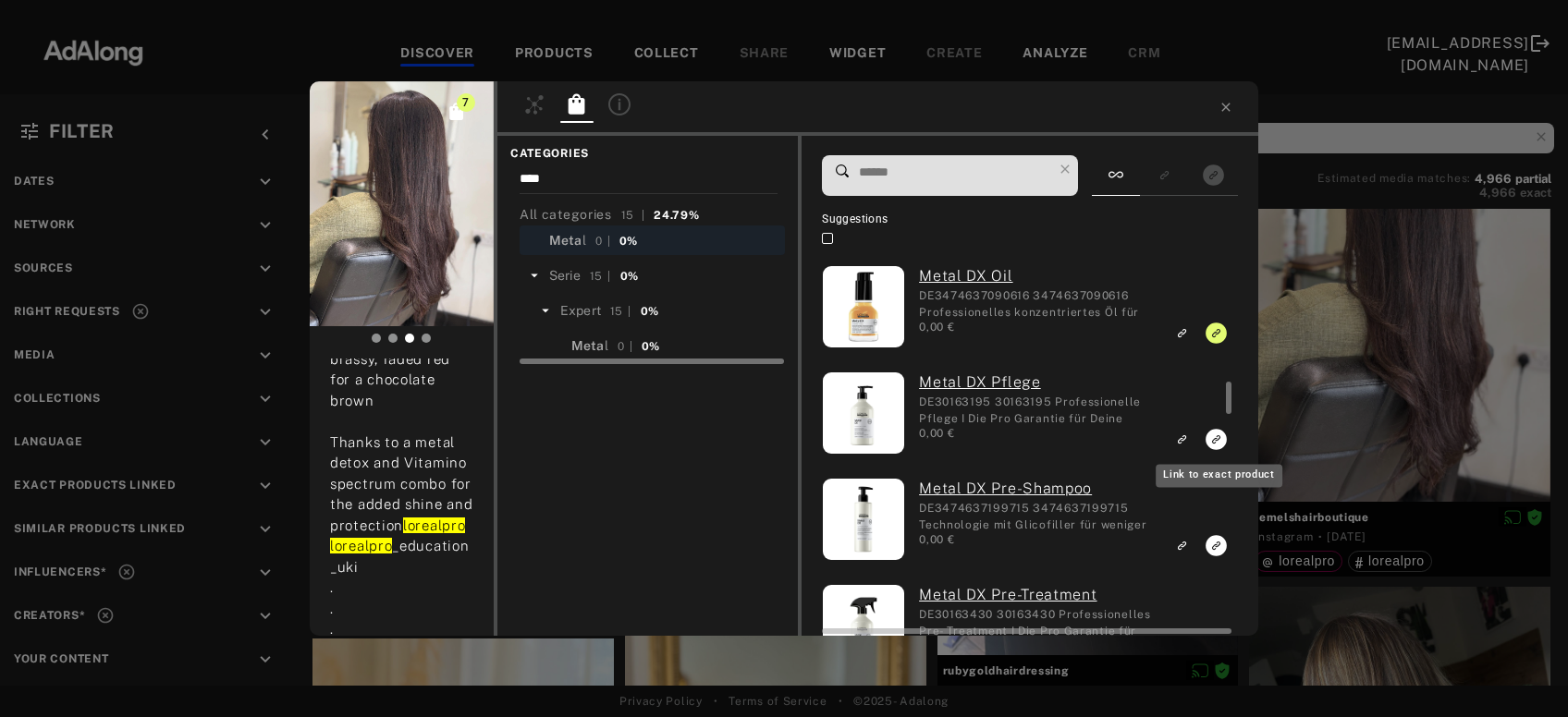
click at [1211, 438] on icon "Link to exact product" at bounding box center [1216, 439] width 21 height 21
click at [1218, 546] on rect "Link to exact product" at bounding box center [1216, 545] width 23 height 23
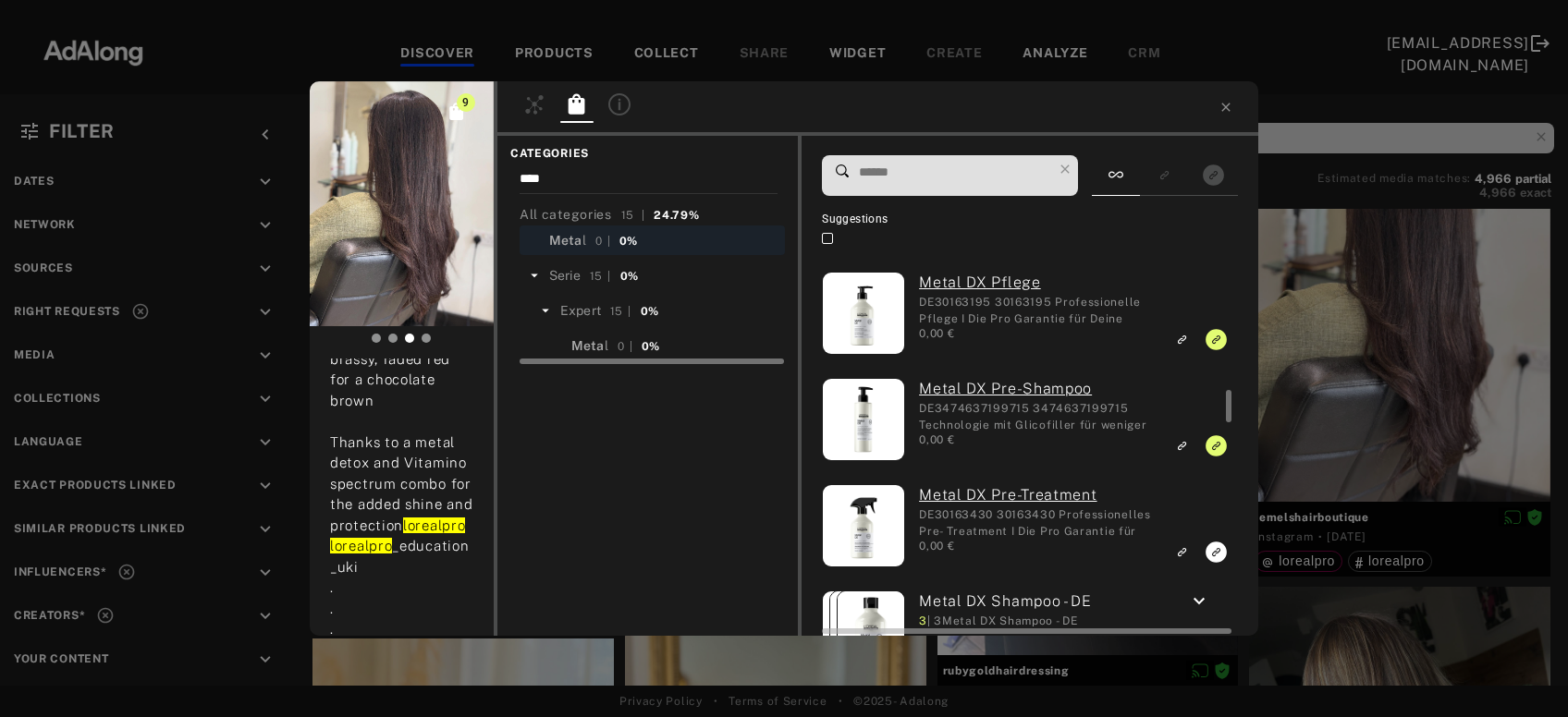
scroll to position [1593, 0]
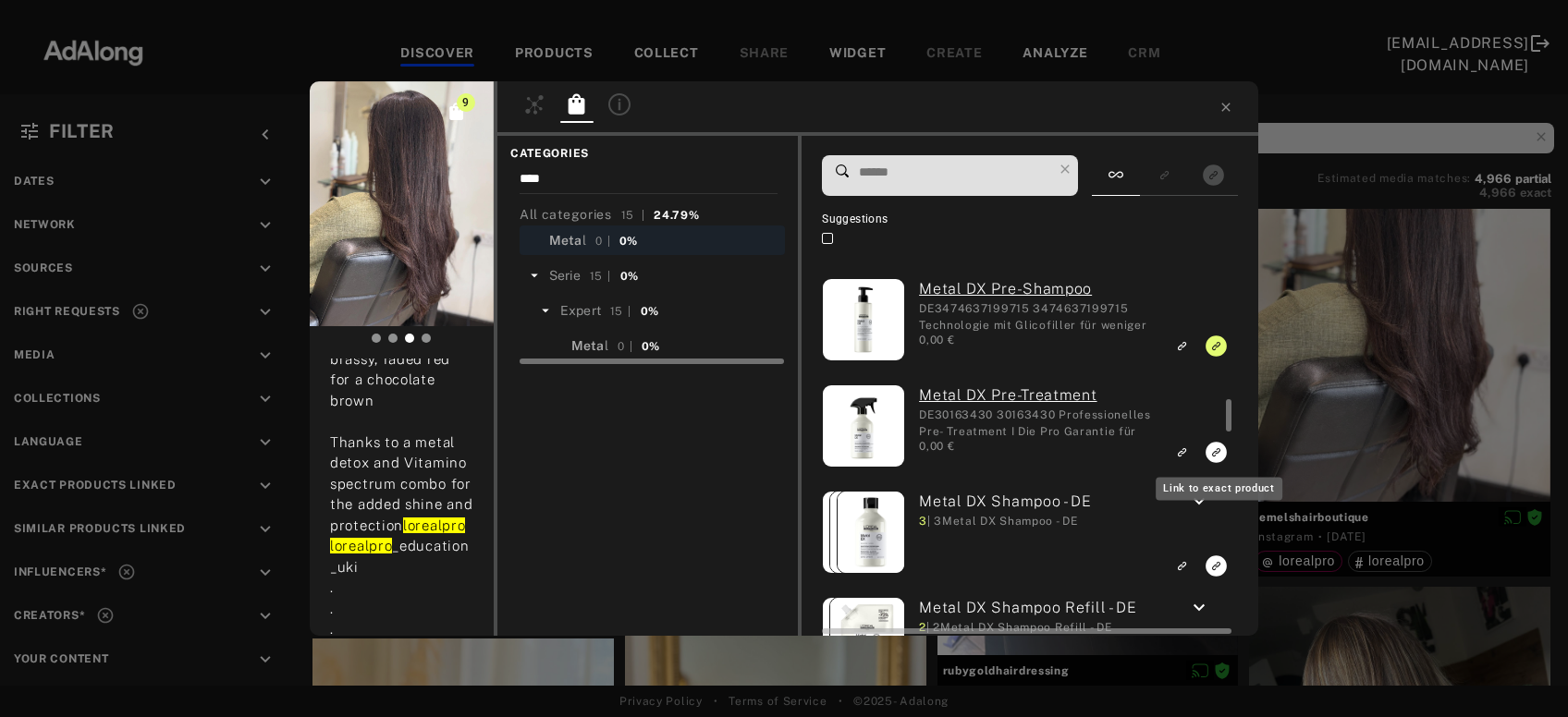
click at [1218, 456] on icon "Link to exact product" at bounding box center [1216, 452] width 21 height 21
click at [1212, 567] on icon "Link to exact product" at bounding box center [1216, 567] width 21 height 21
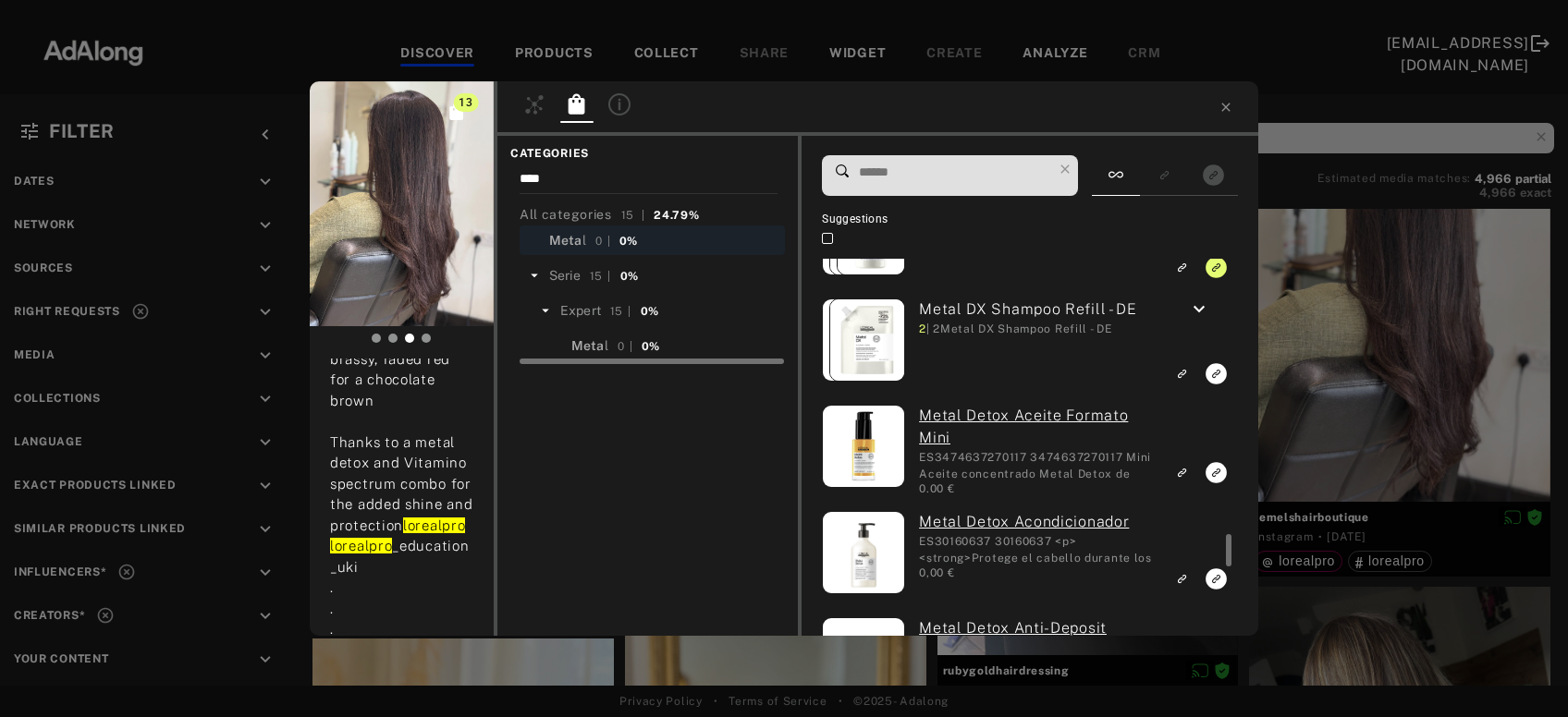
scroll to position [1992, 0]
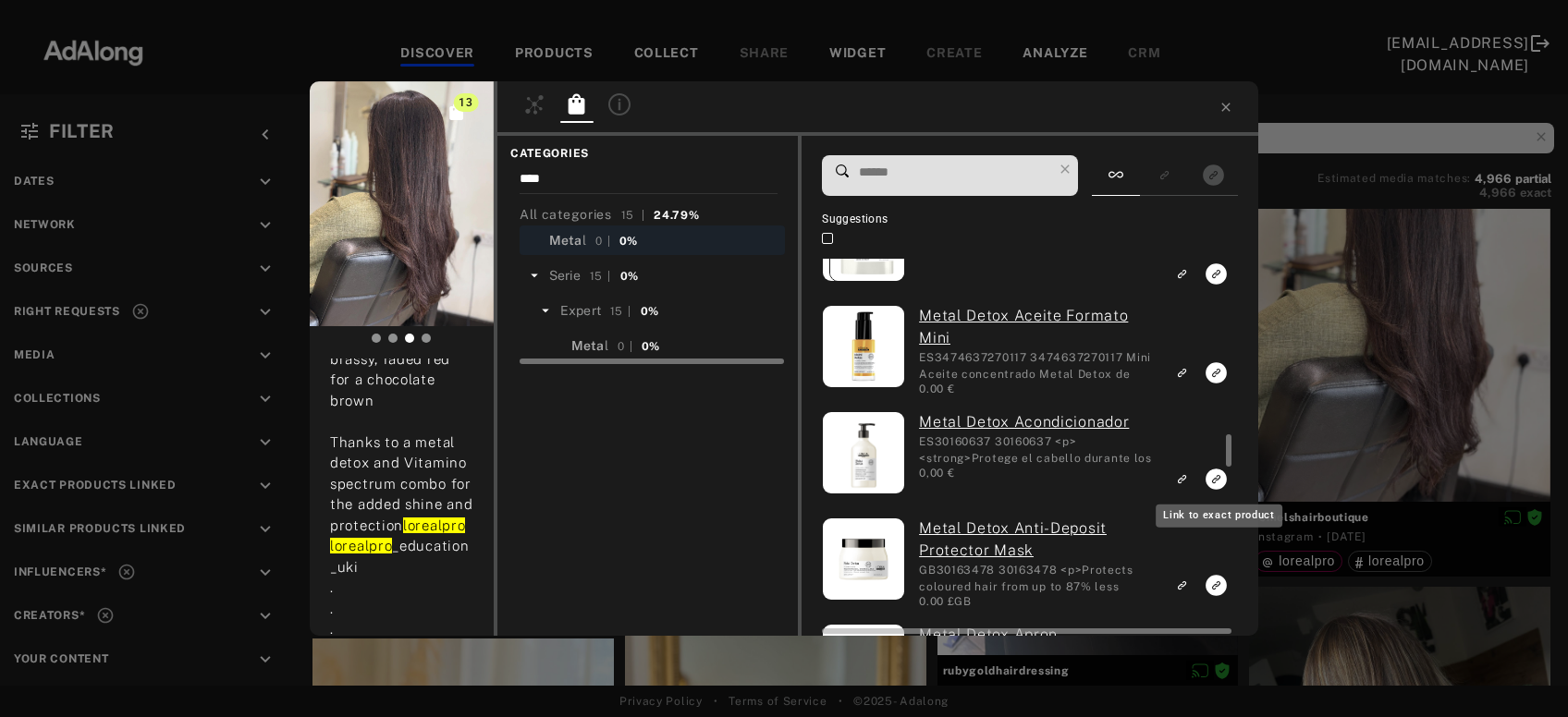
click at [1212, 479] on icon "Link to exact product" at bounding box center [1216, 479] width 21 height 21
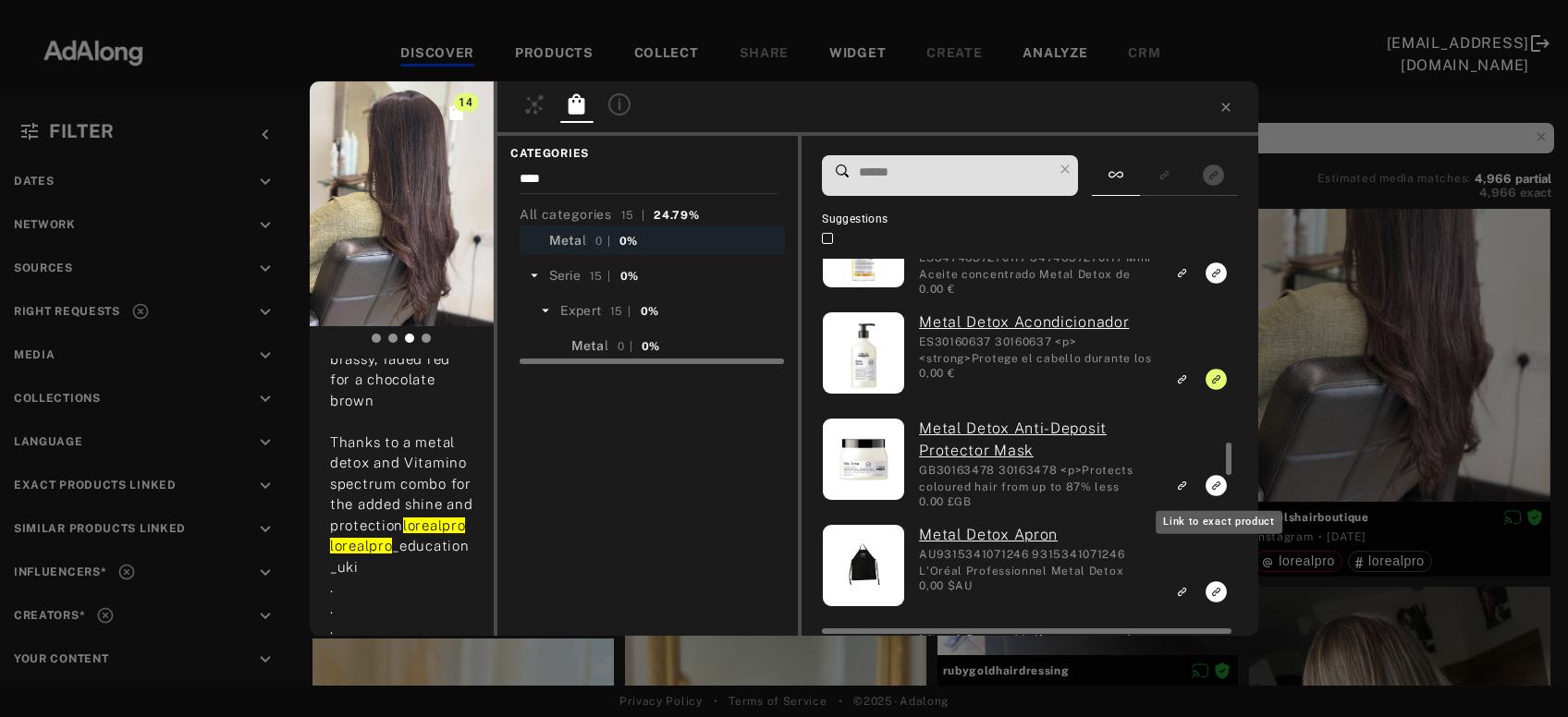
click at [1214, 486] on icon "Link to exact product" at bounding box center [1216, 486] width 21 height 21
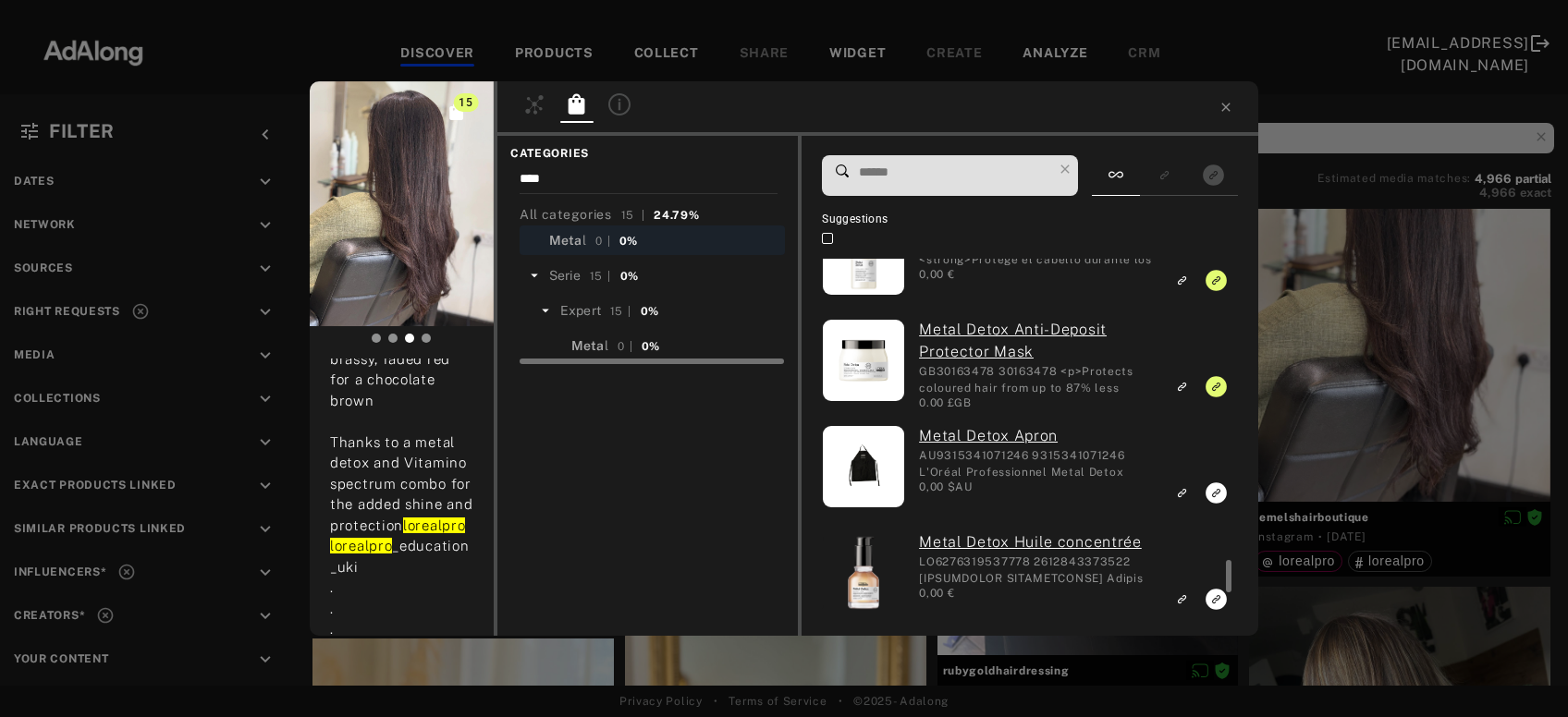
scroll to position [2291, 0]
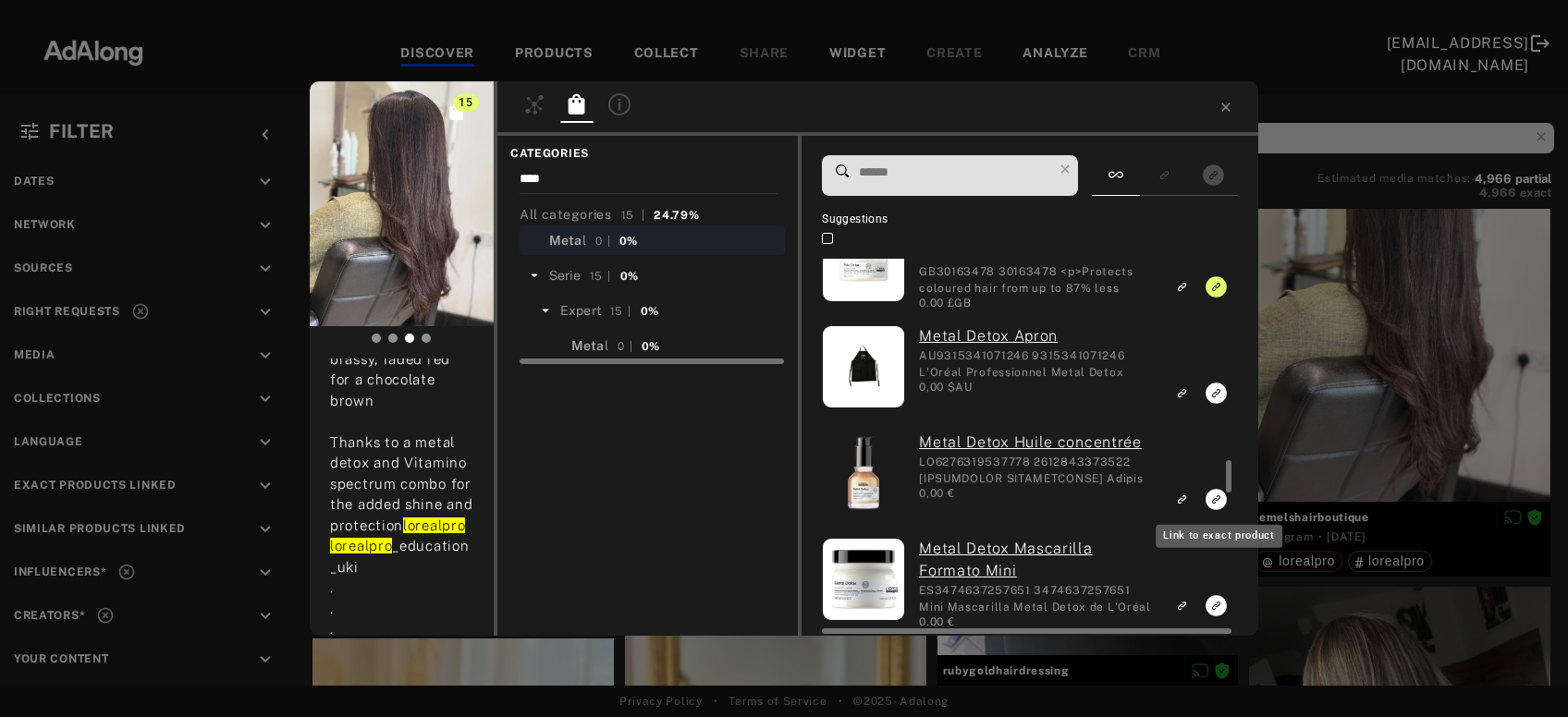
click at [1217, 499] on icon "Link to exact product" at bounding box center [1216, 499] width 21 height 21
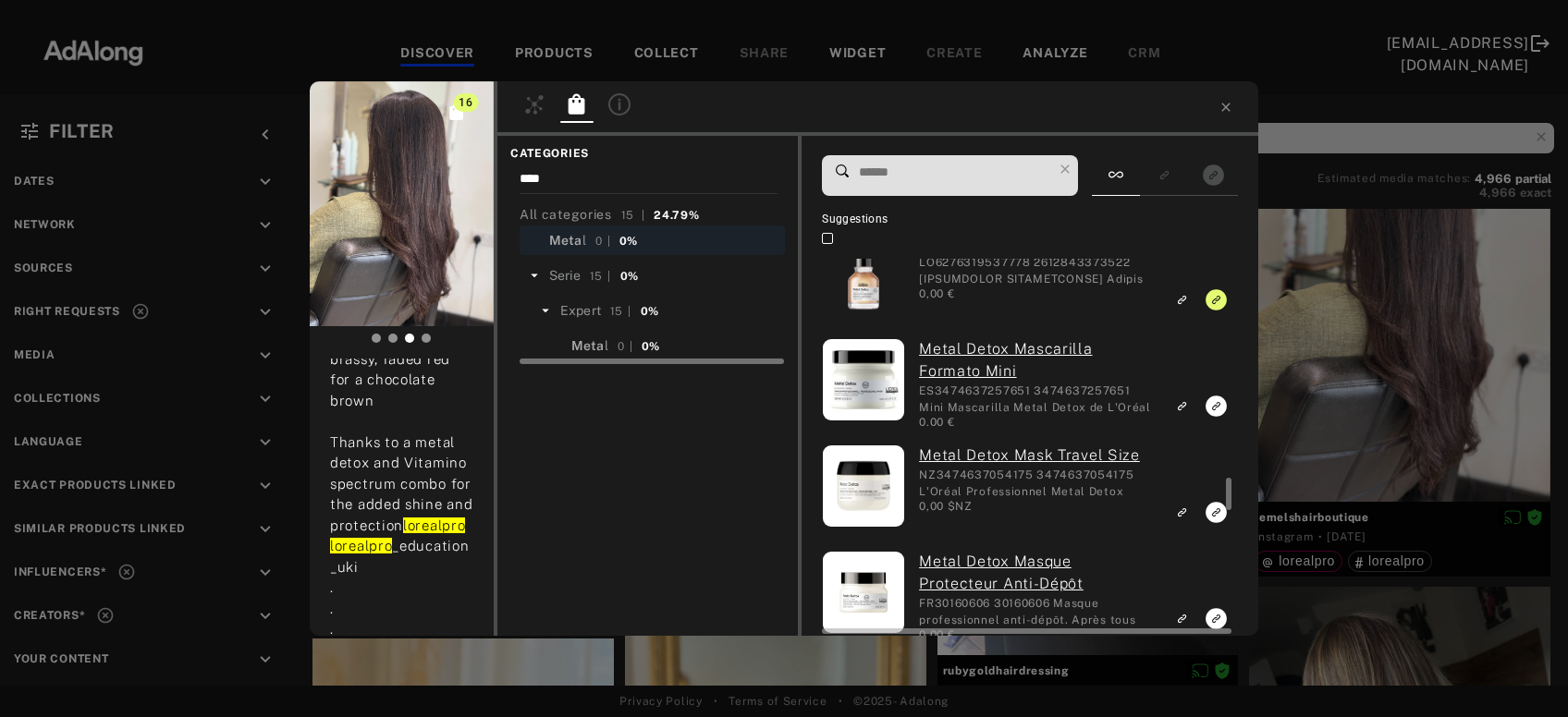
scroll to position [2589, 0]
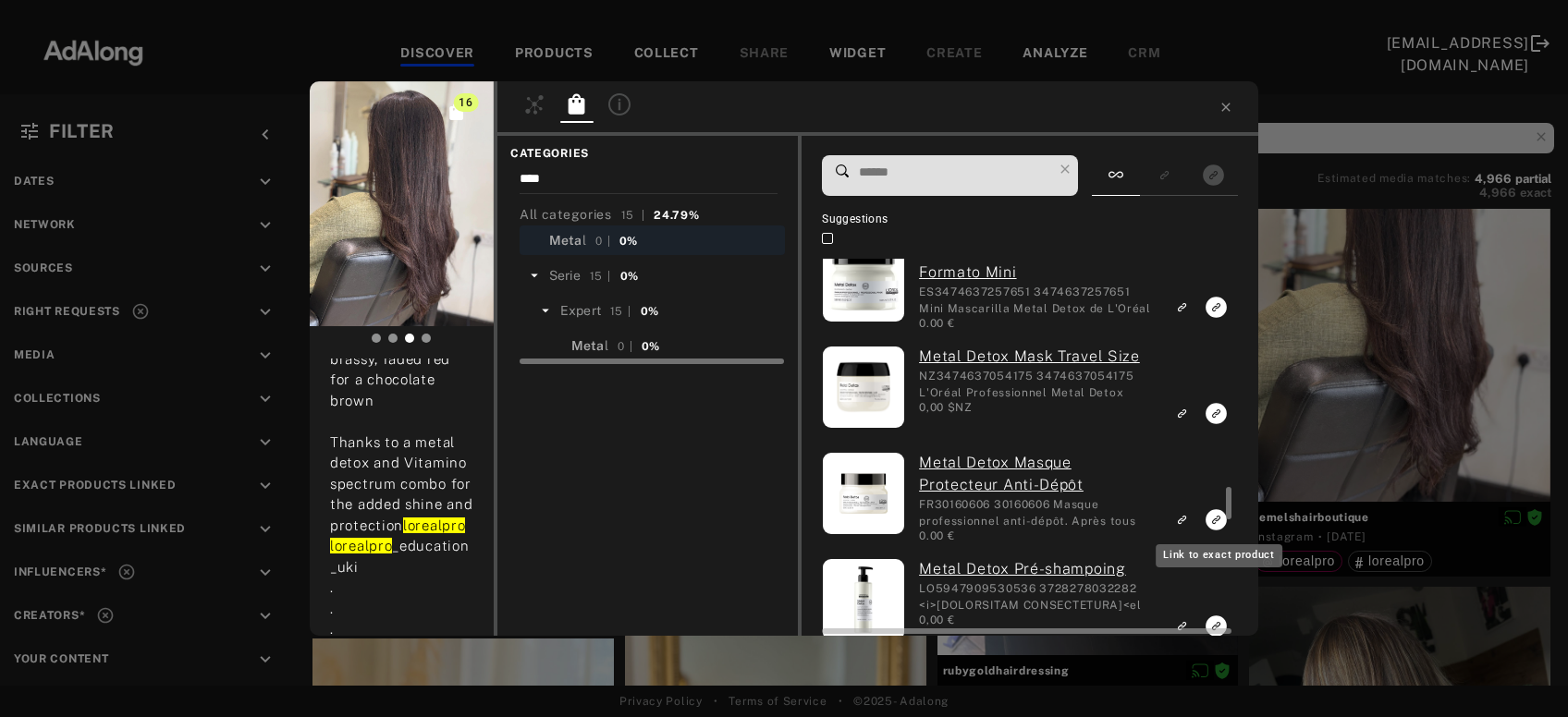
click at [1213, 521] on icon "Link to exact product" at bounding box center [1216, 520] width 21 height 21
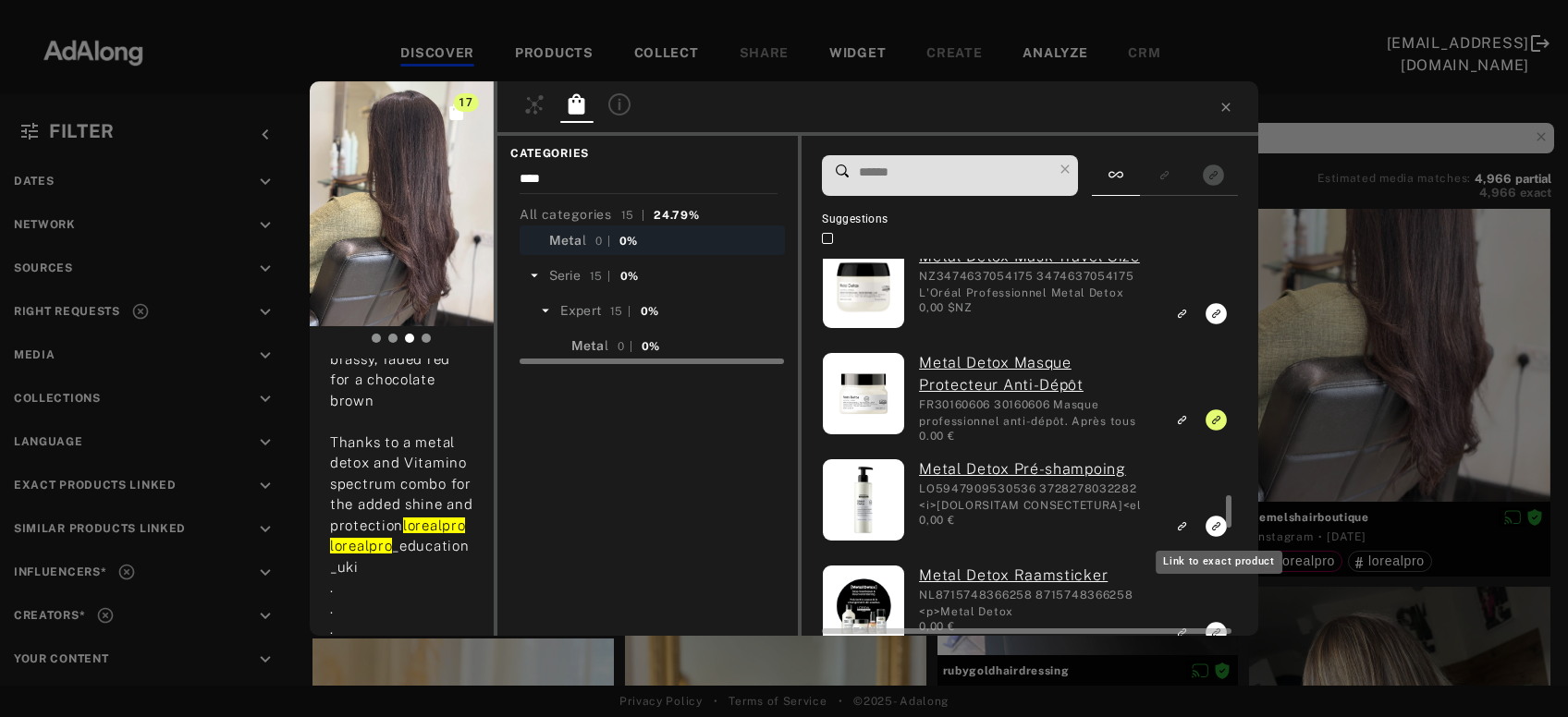
click at [1217, 526] on icon "Link to exact product" at bounding box center [1216, 526] width 21 height 21
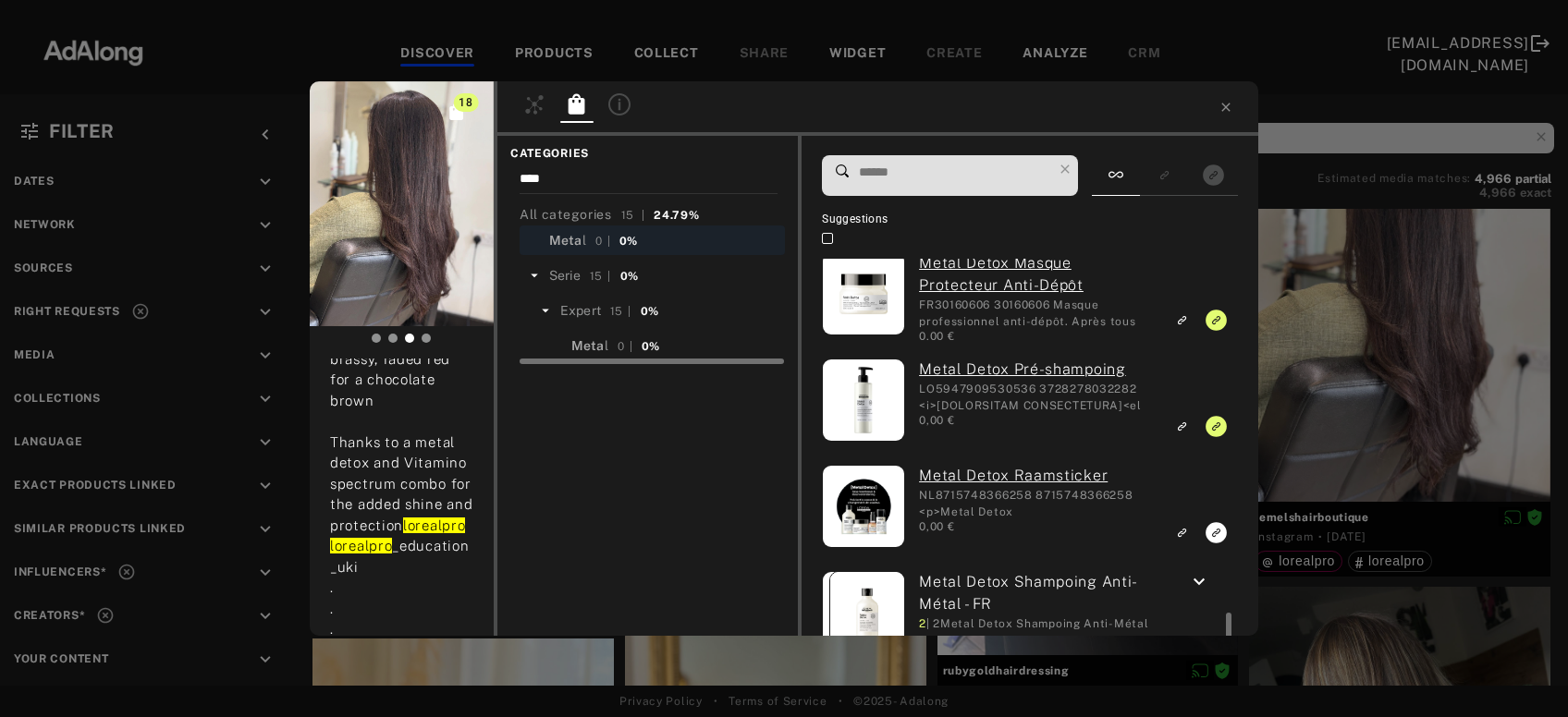
scroll to position [2888, 0]
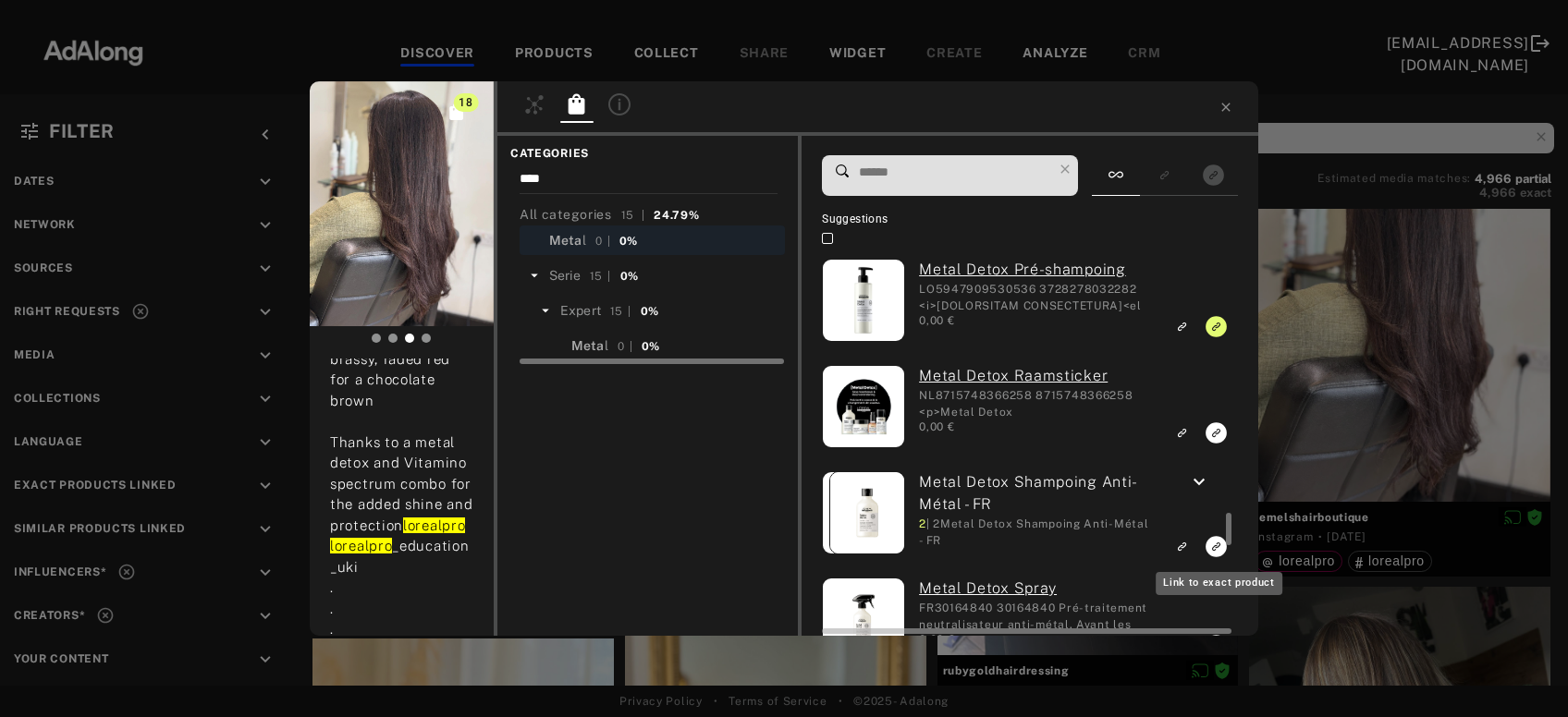
click at [1207, 543] on rect "Link to exact product" at bounding box center [1216, 546] width 23 height 23
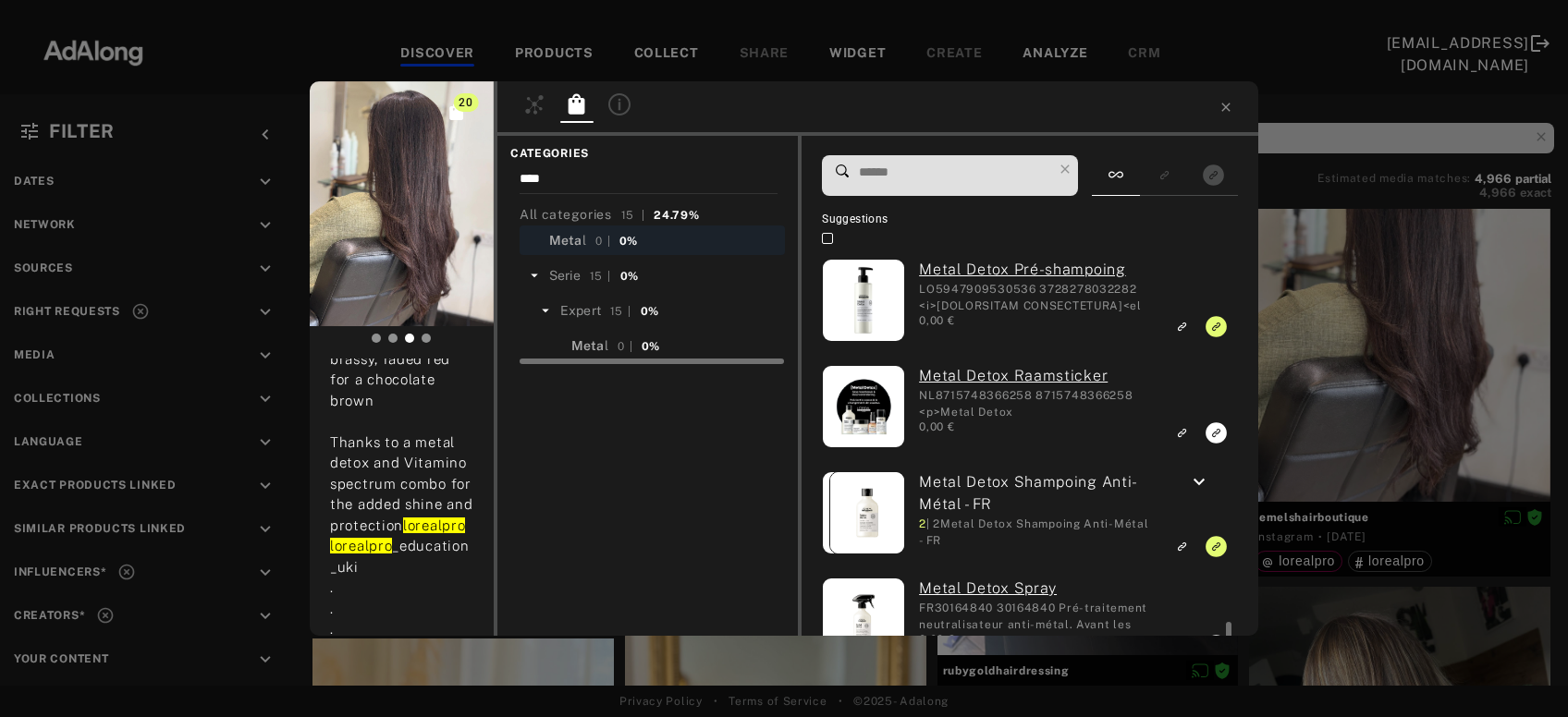
scroll to position [2989, 0]
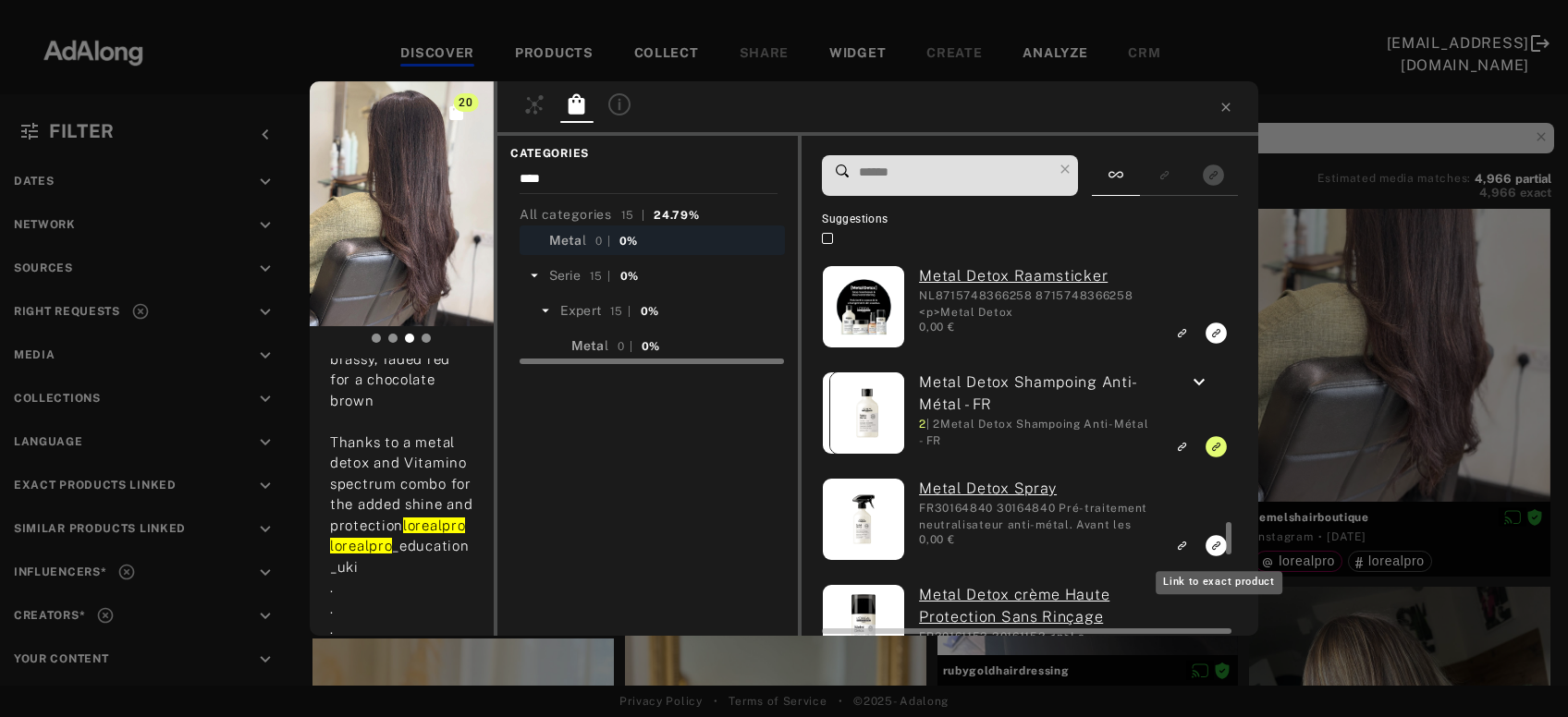
click at [1210, 550] on icon "Link to exact product" at bounding box center [1216, 545] width 21 height 21
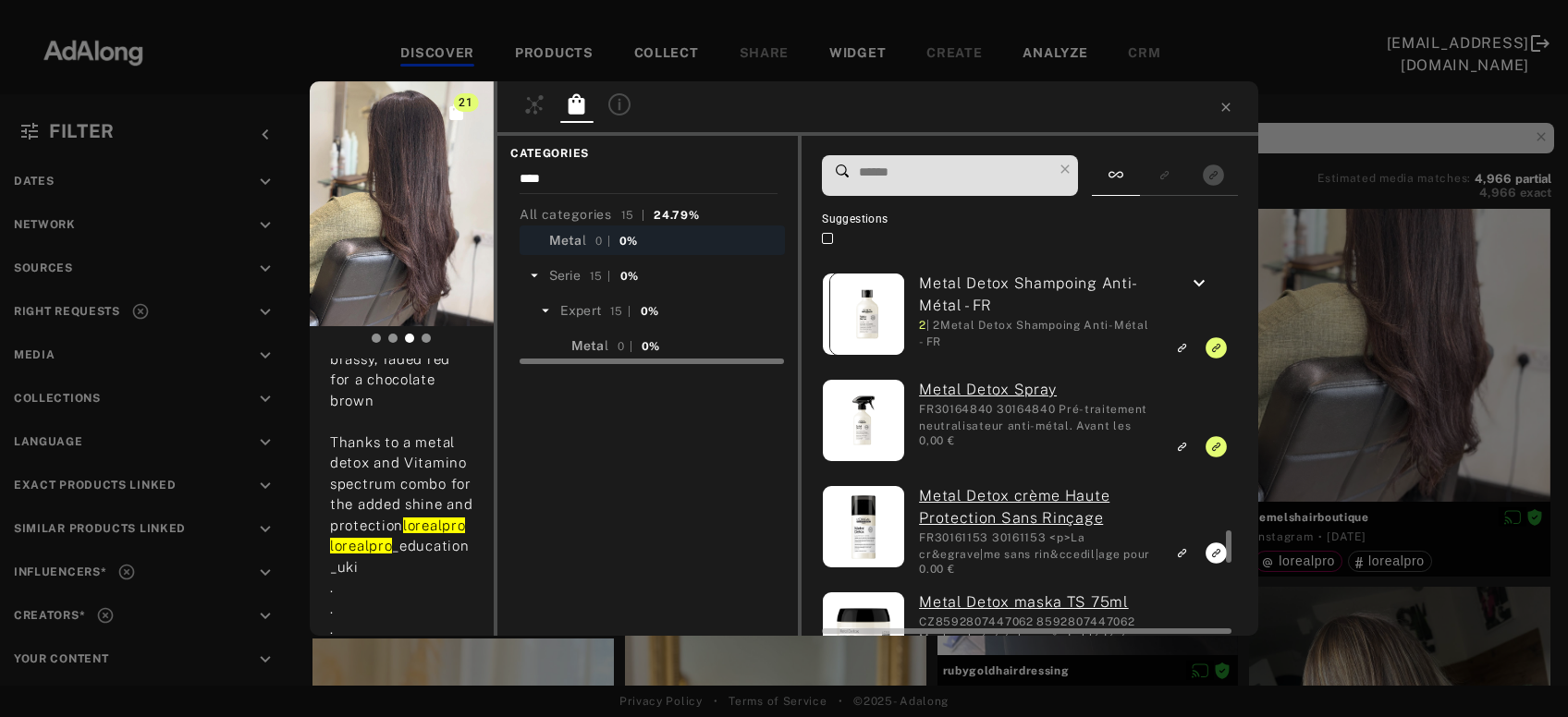
scroll to position [3187, 0]
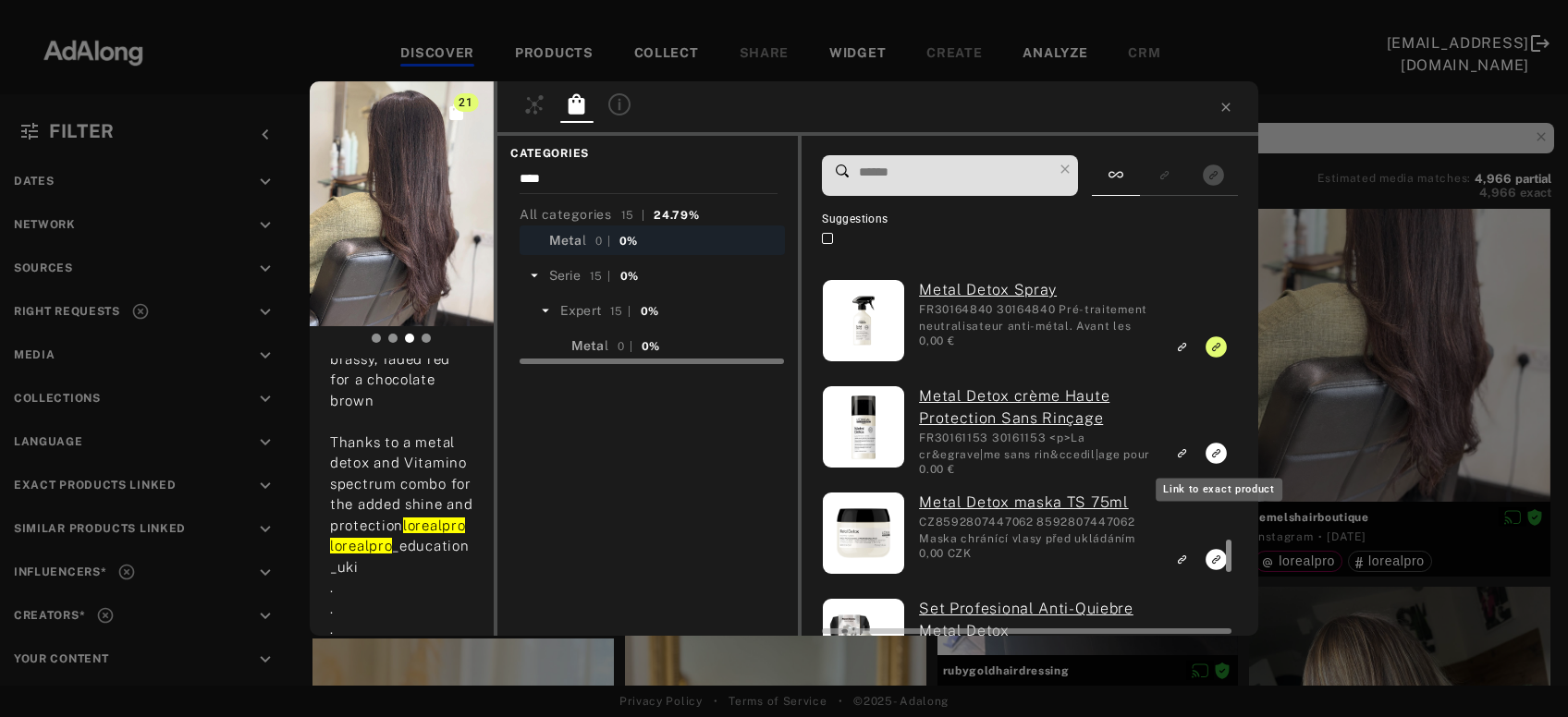
click at [1220, 453] on div at bounding box center [1227, 447] width 13 height 376
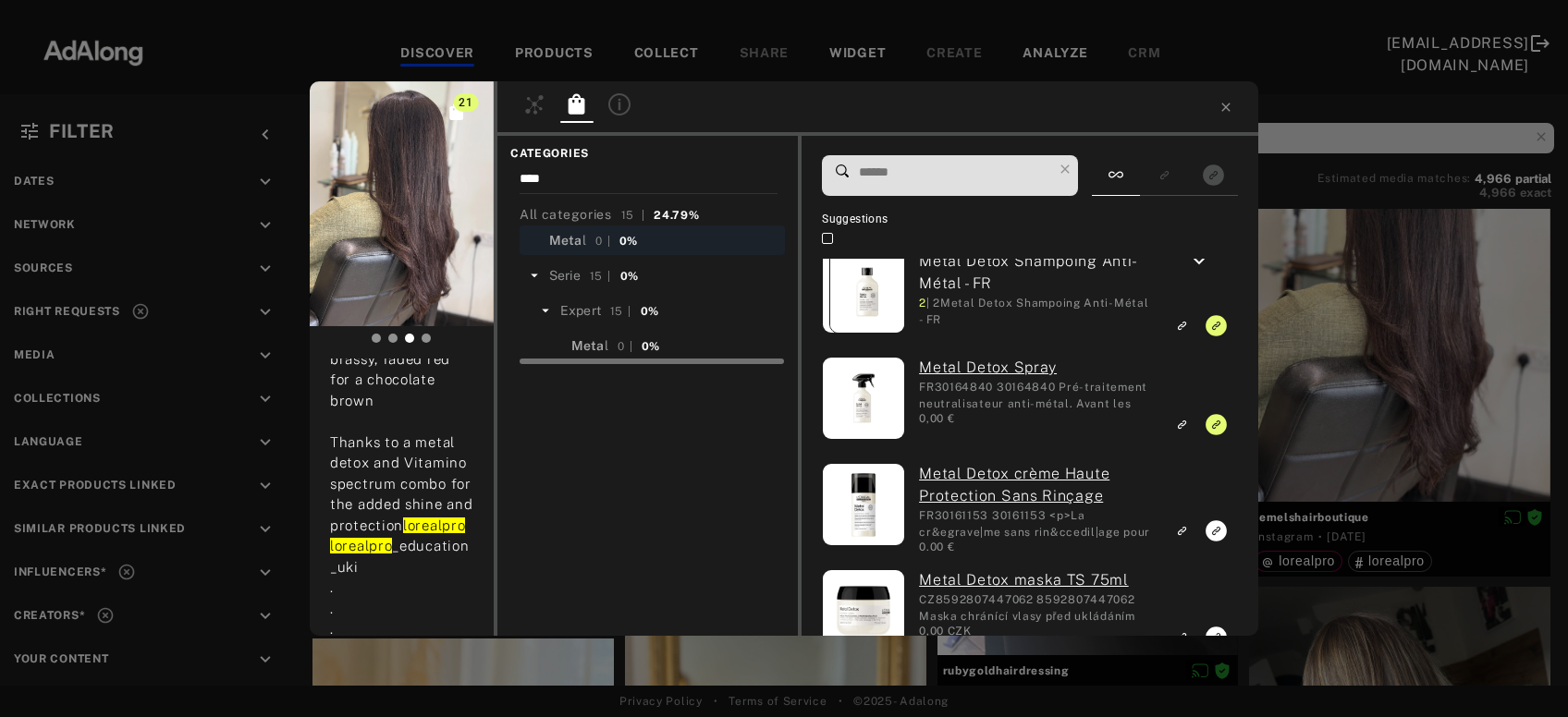
scroll to position [3309, 0]
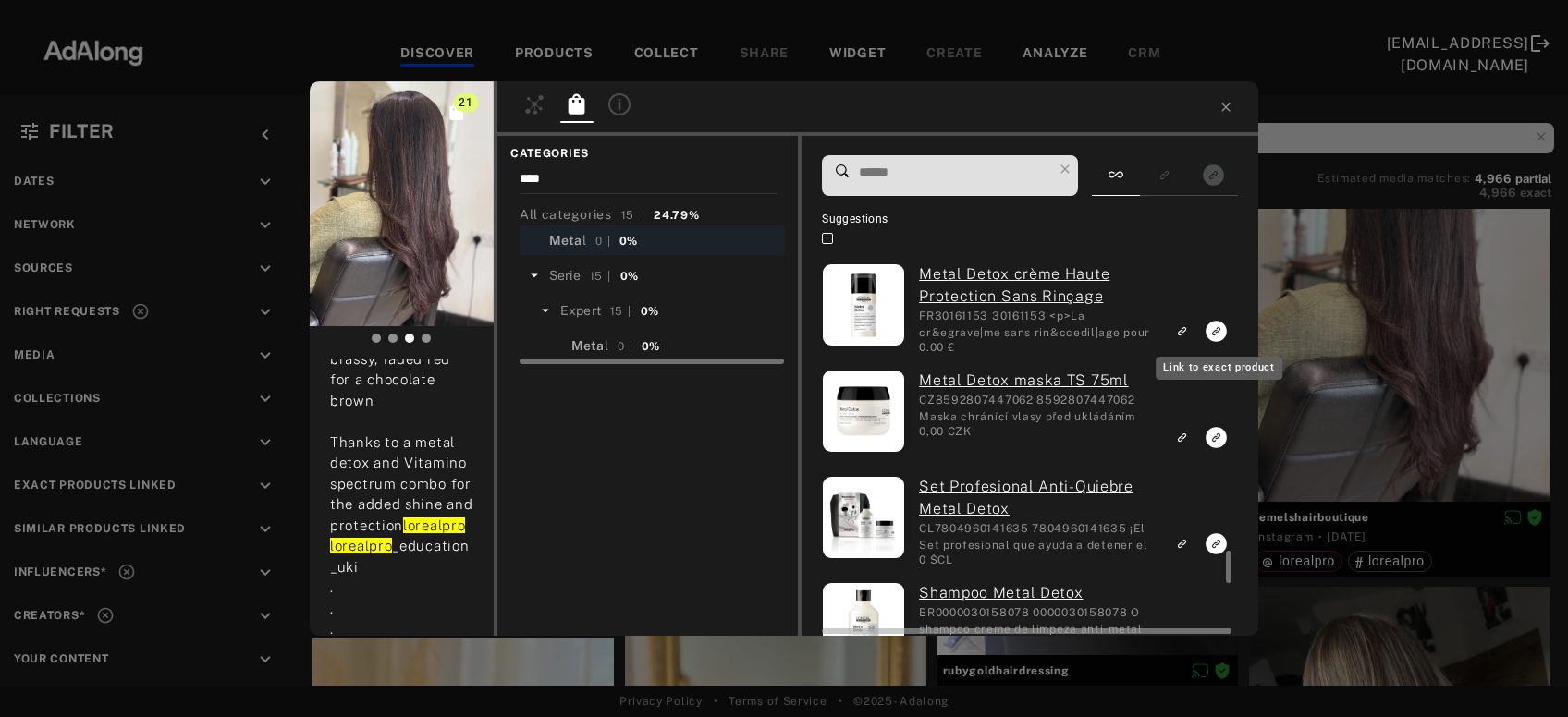
click at [1216, 334] on icon "Link to exact product" at bounding box center [1216, 332] width 21 height 21
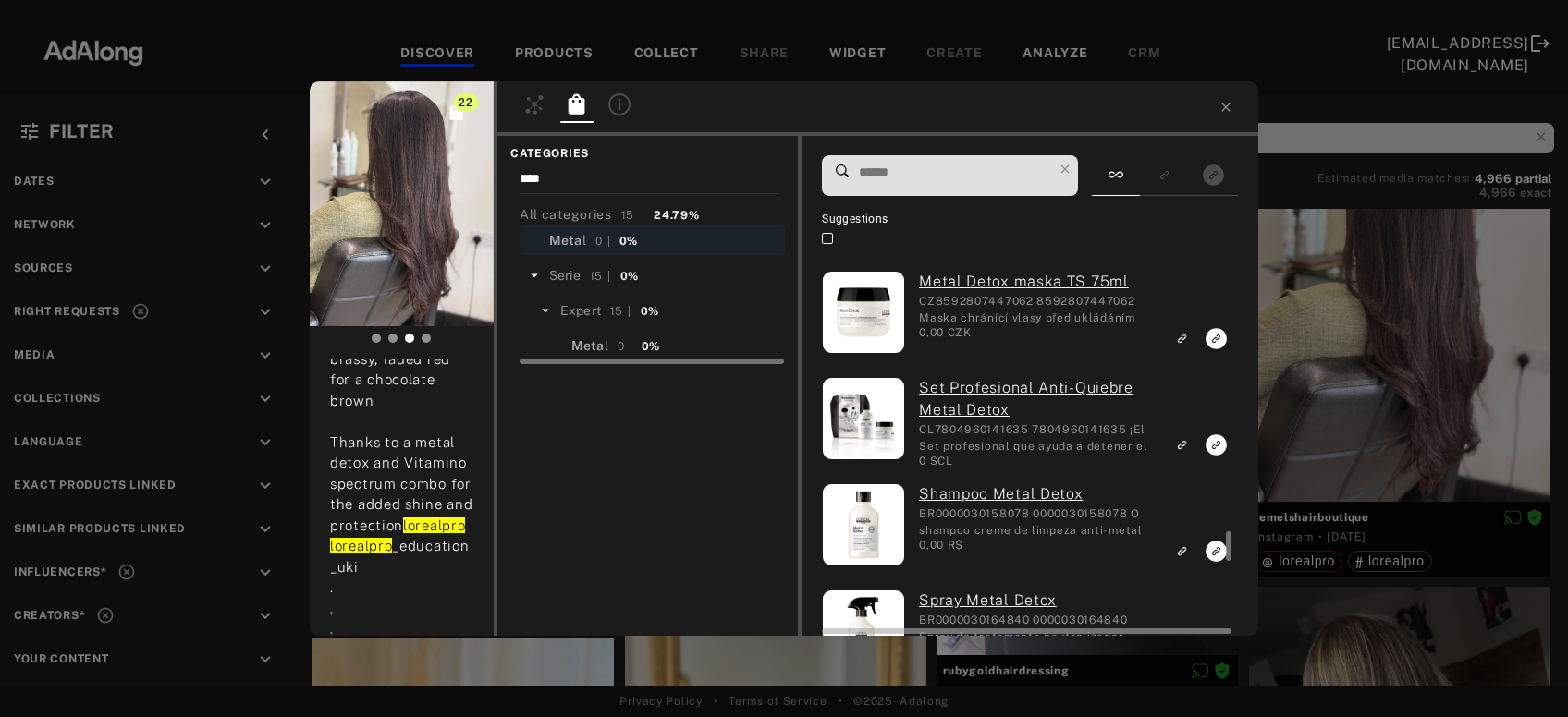
scroll to position [3507, 0]
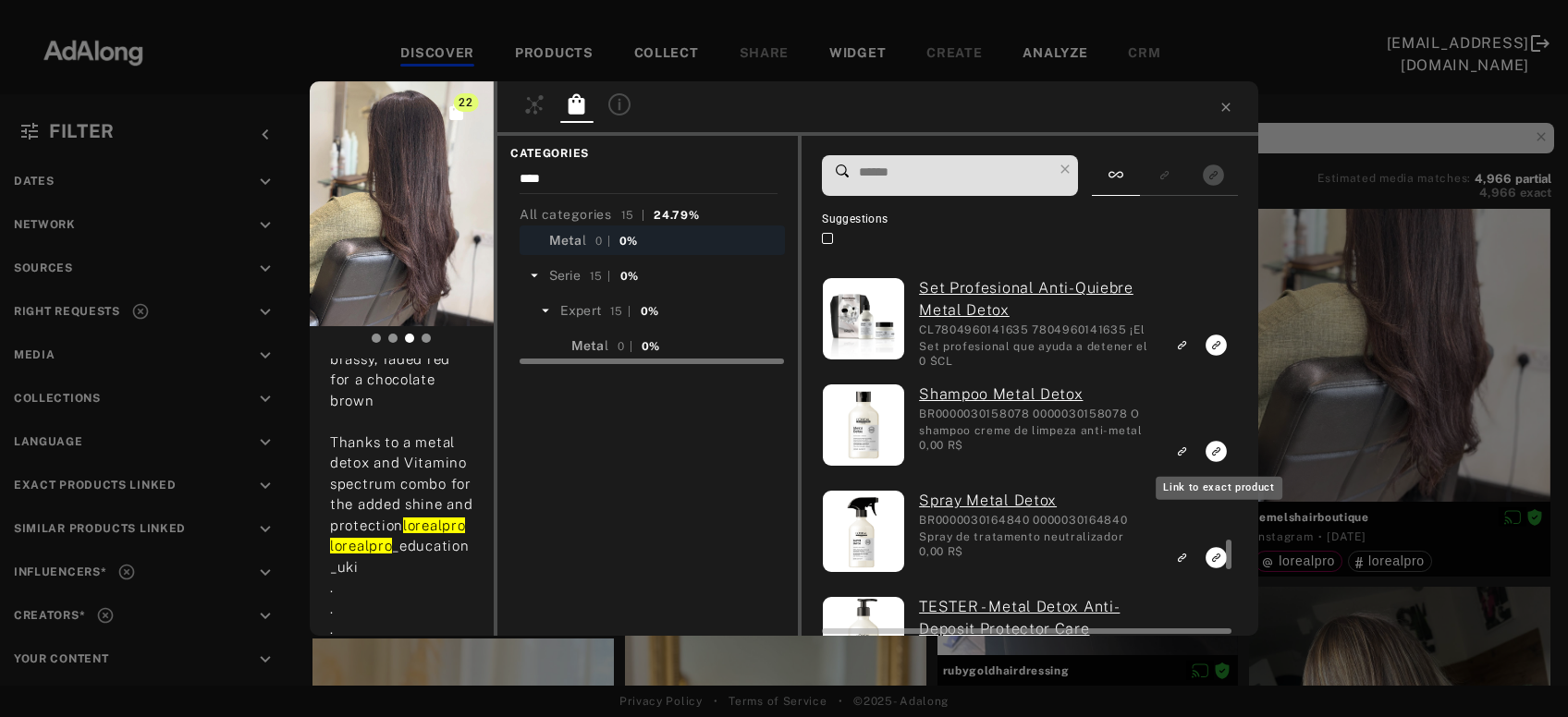
click at [1215, 453] on rect "Link to exact product" at bounding box center [1216, 451] width 23 height 23
click at [1216, 561] on rect "Link to exact product" at bounding box center [1216, 558] width 23 height 23
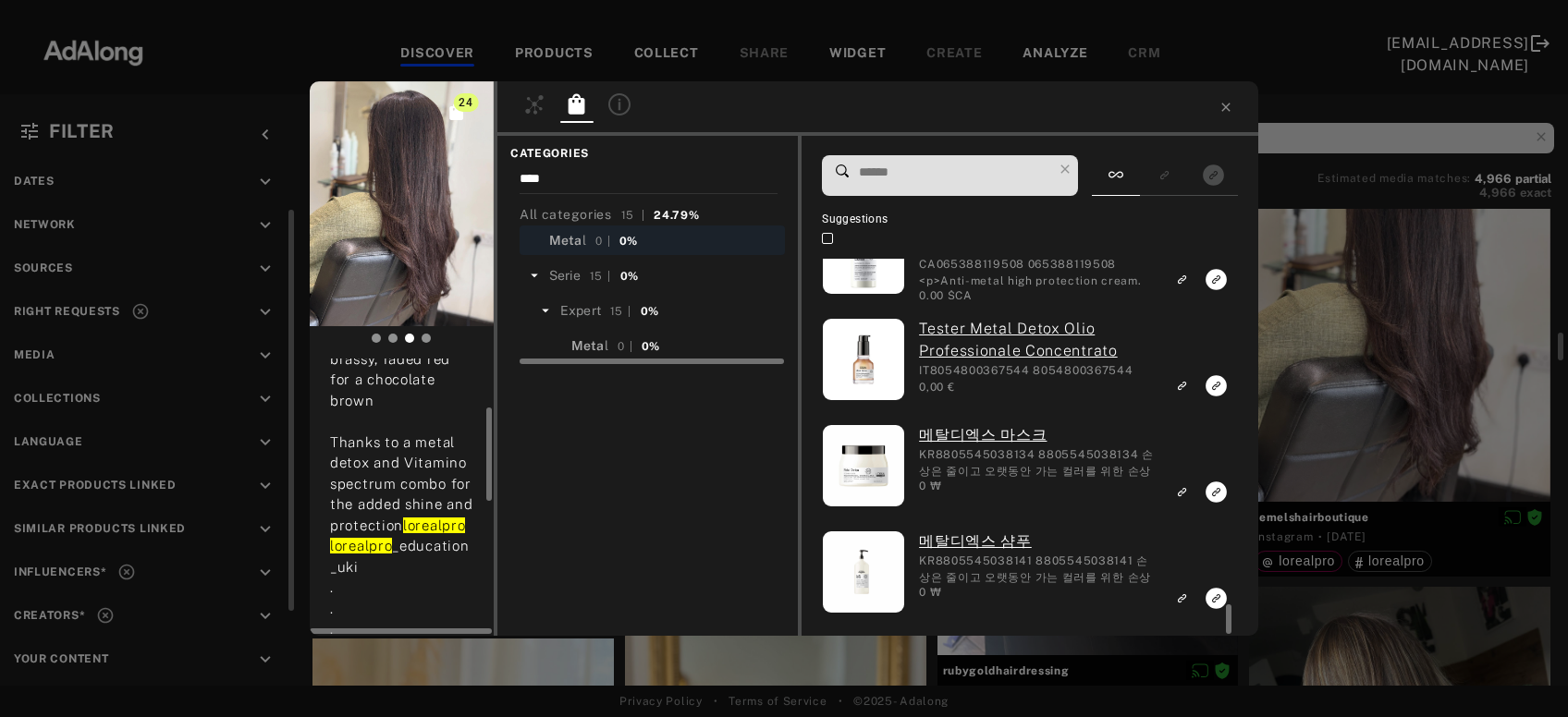
scroll to position [4317, 0]
click at [622, 184] on input "****" at bounding box center [648, 181] width 258 height 25
drag, startPoint x: 622, startPoint y: 184, endPoint x: 493, endPoint y: 178, distance: 129.1
click at [520, 178] on input "****" at bounding box center [648, 181] width 258 height 25
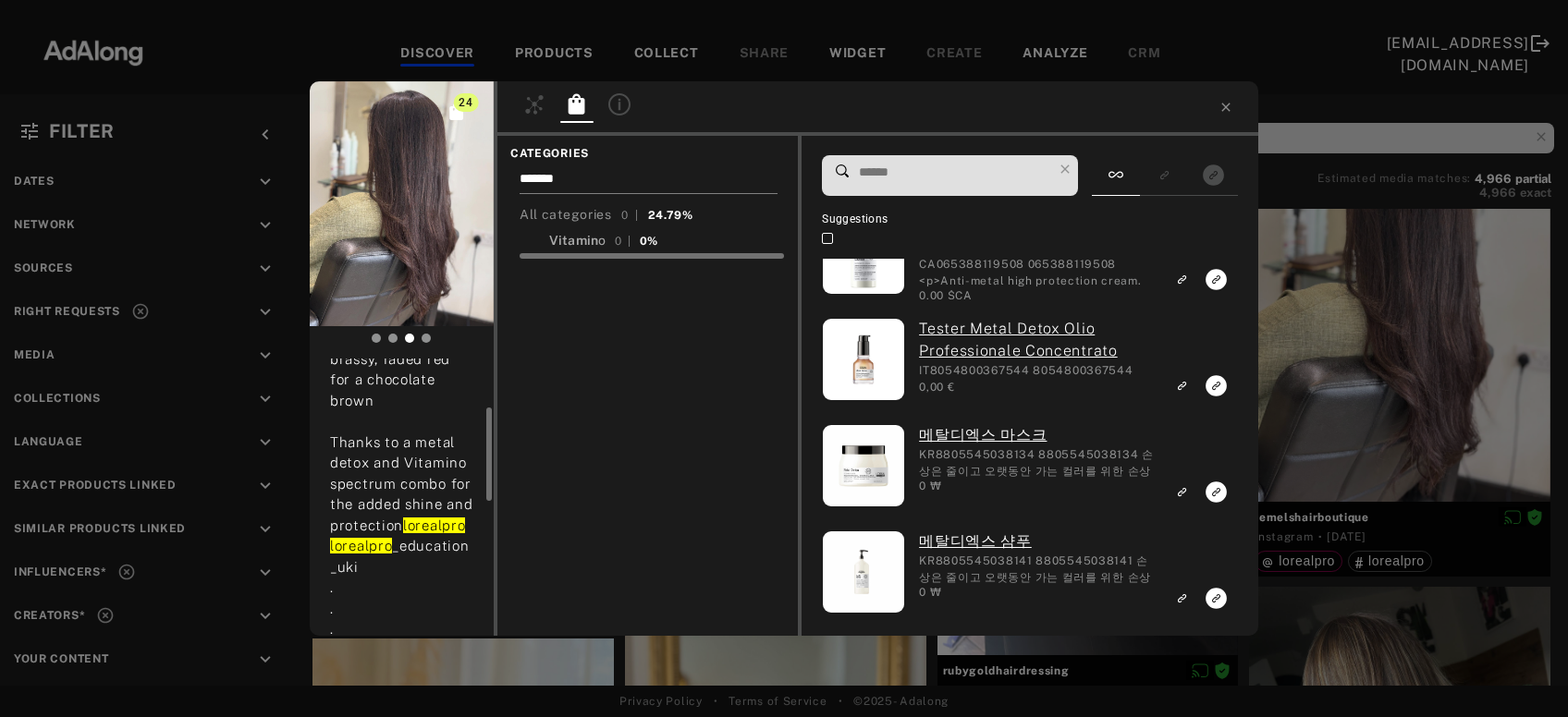
type input "*******"
click at [574, 239] on span "Vitamin" at bounding box center [573, 240] width 49 height 14
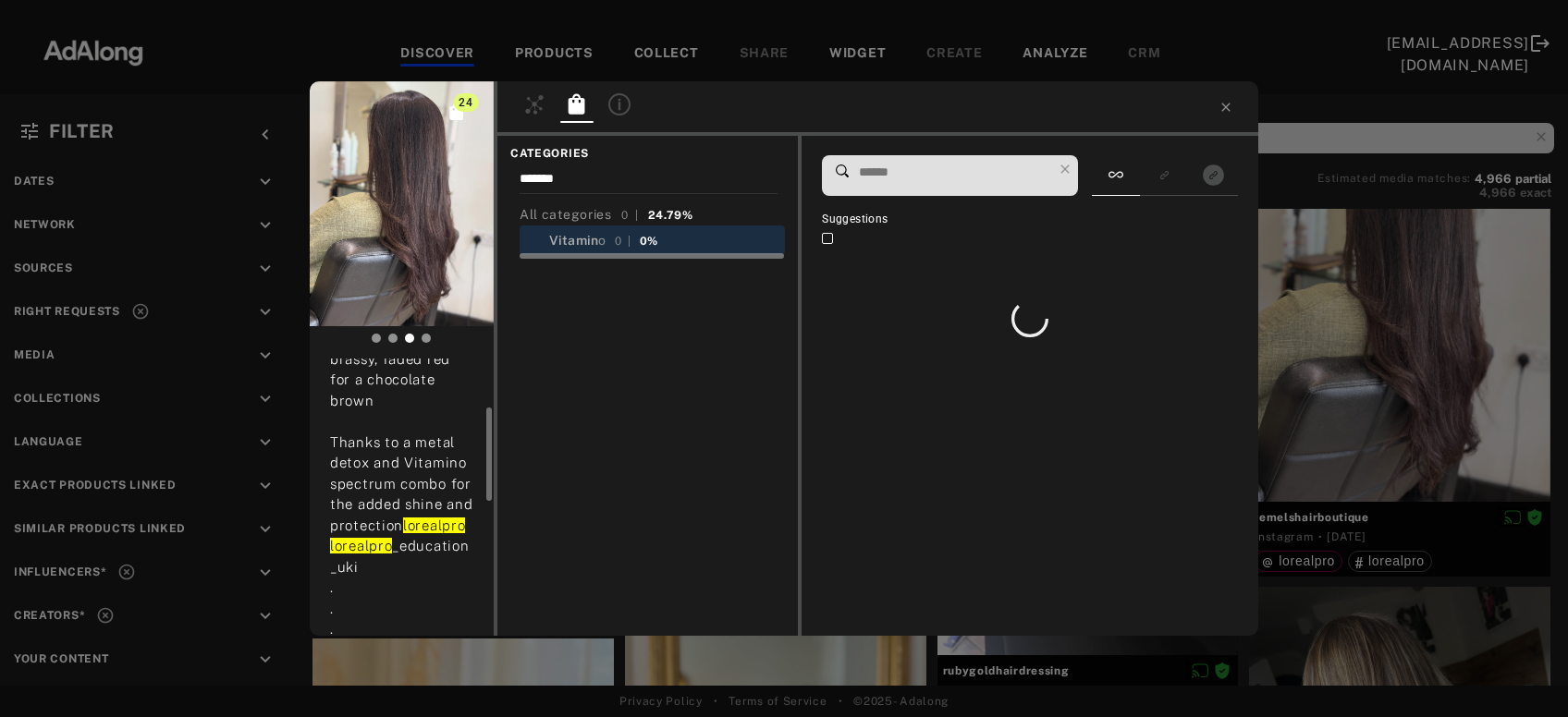
scroll to position [0, 0]
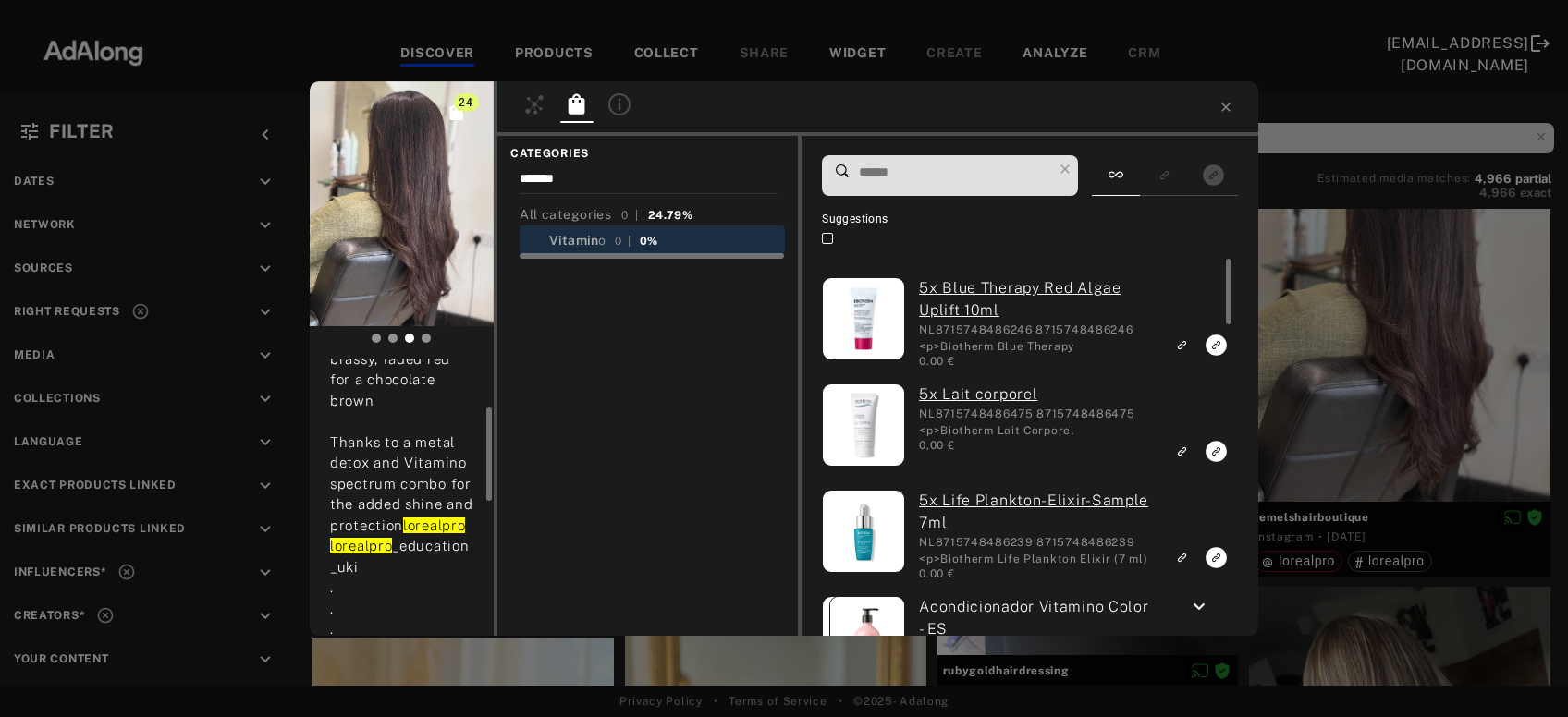
click at [893, 172] on input at bounding box center [954, 173] width 195 height 25
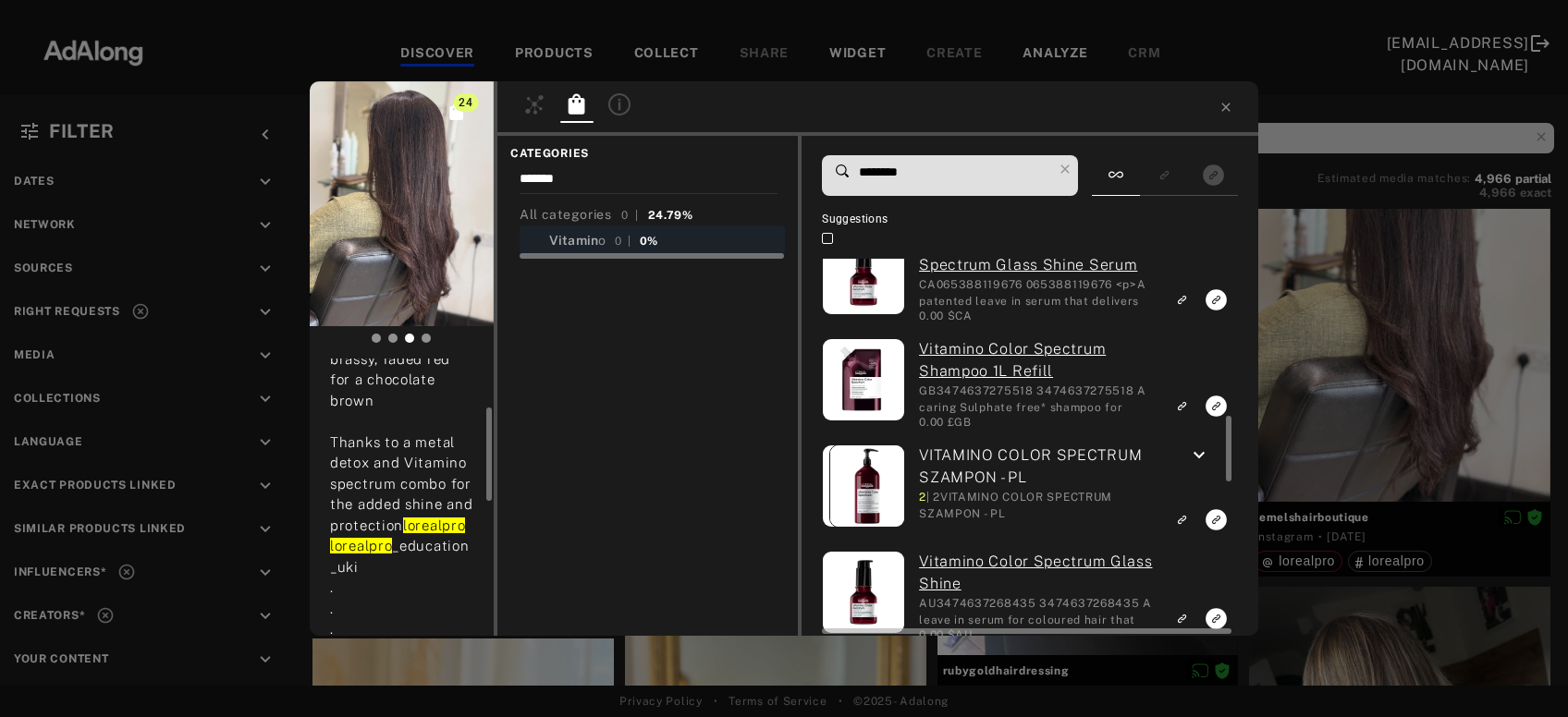
scroll to position [996, 0]
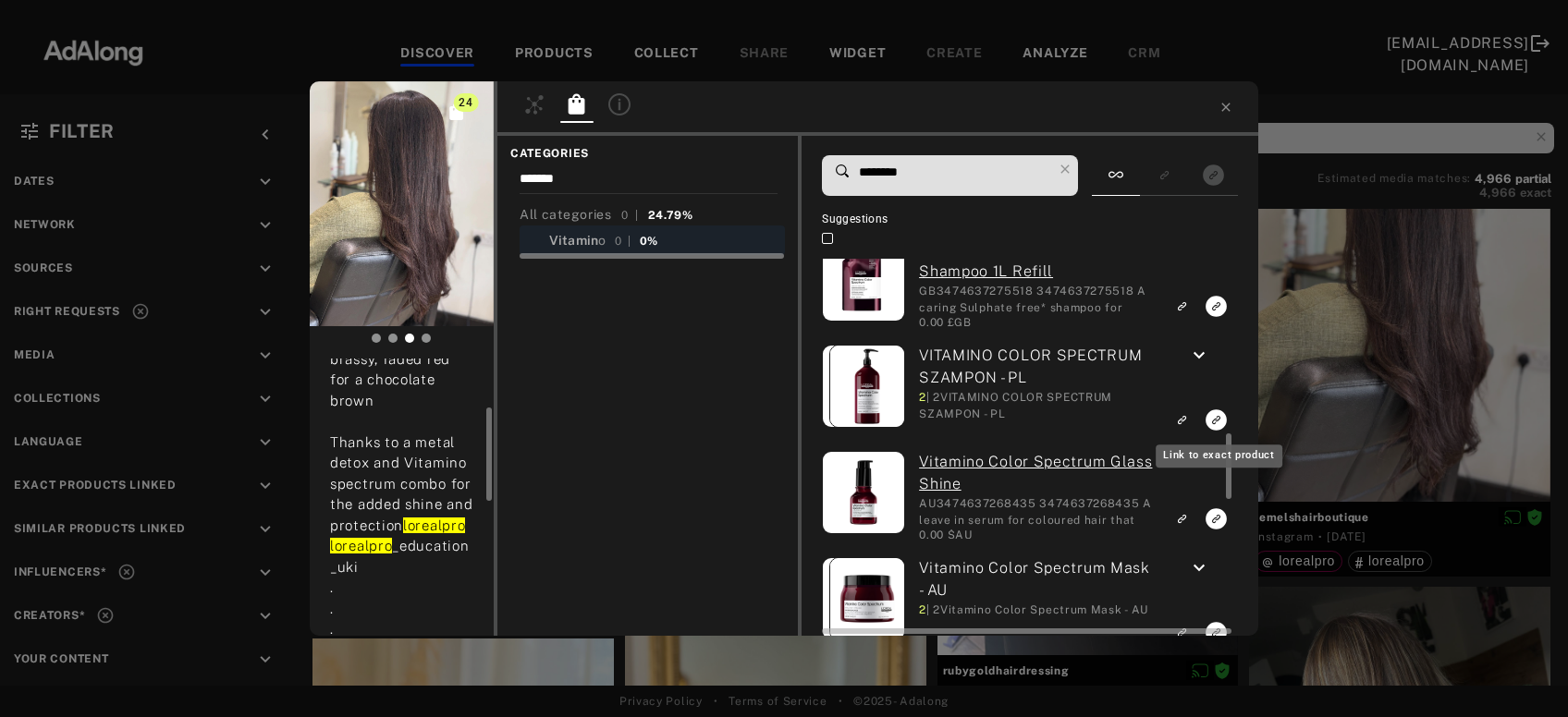
type input "********"
click at [1215, 418] on icon "Link to exact product" at bounding box center [1216, 420] width 21 height 21
click at [1210, 521] on icon "Link to exact product" at bounding box center [1216, 519] width 21 height 21
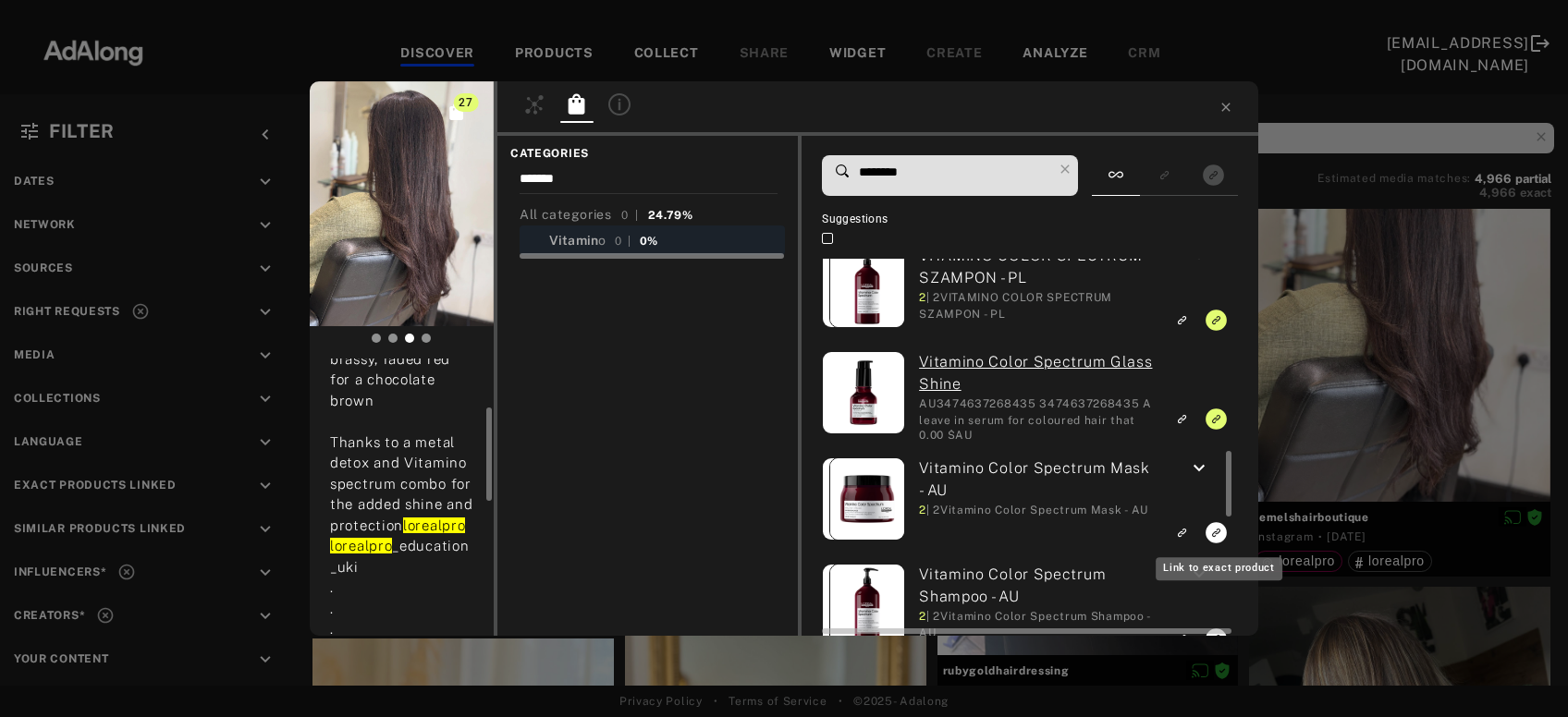
click at [1212, 535] on icon "Link to exact product" at bounding box center [1216, 533] width 21 height 21
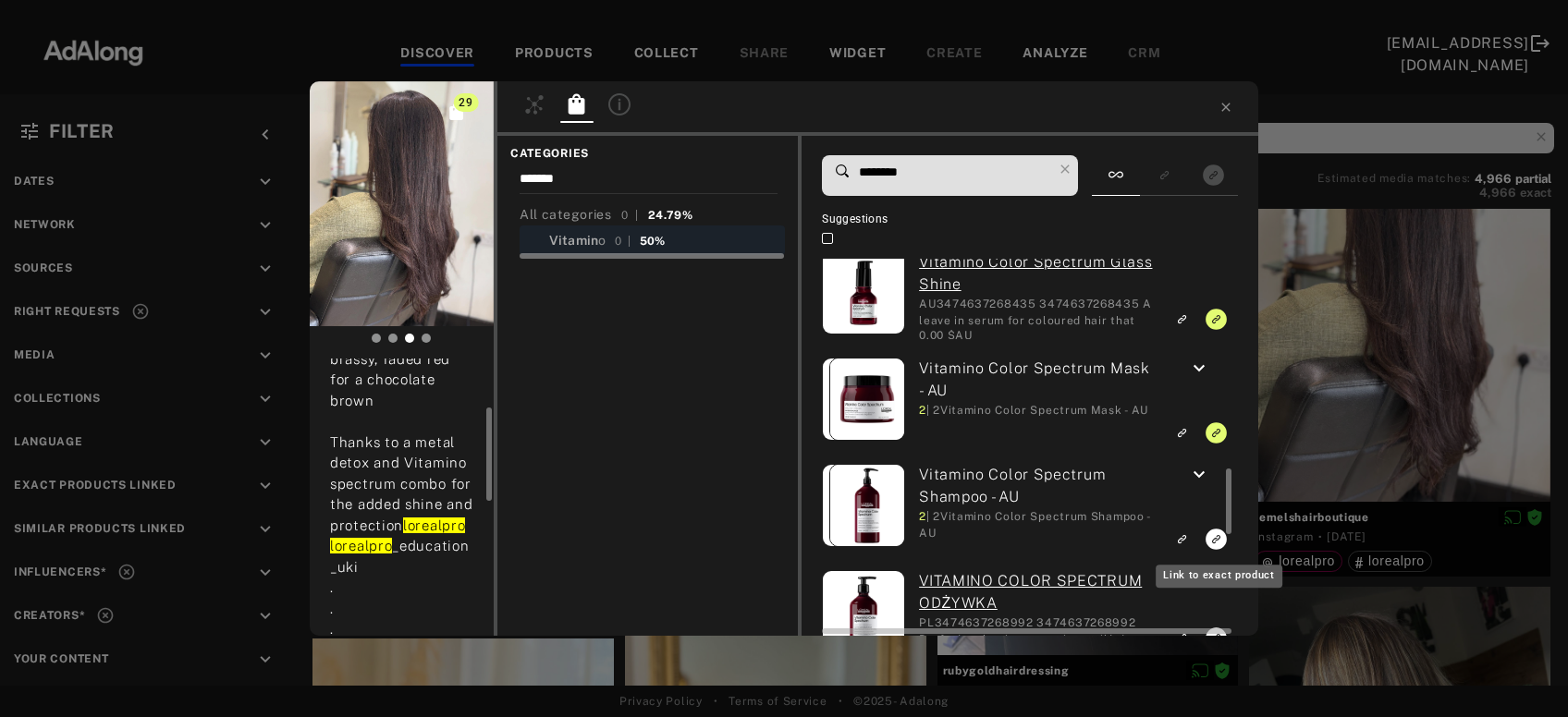
click at [1218, 538] on rect "Link to exact product" at bounding box center [1216, 540] width 23 height 23
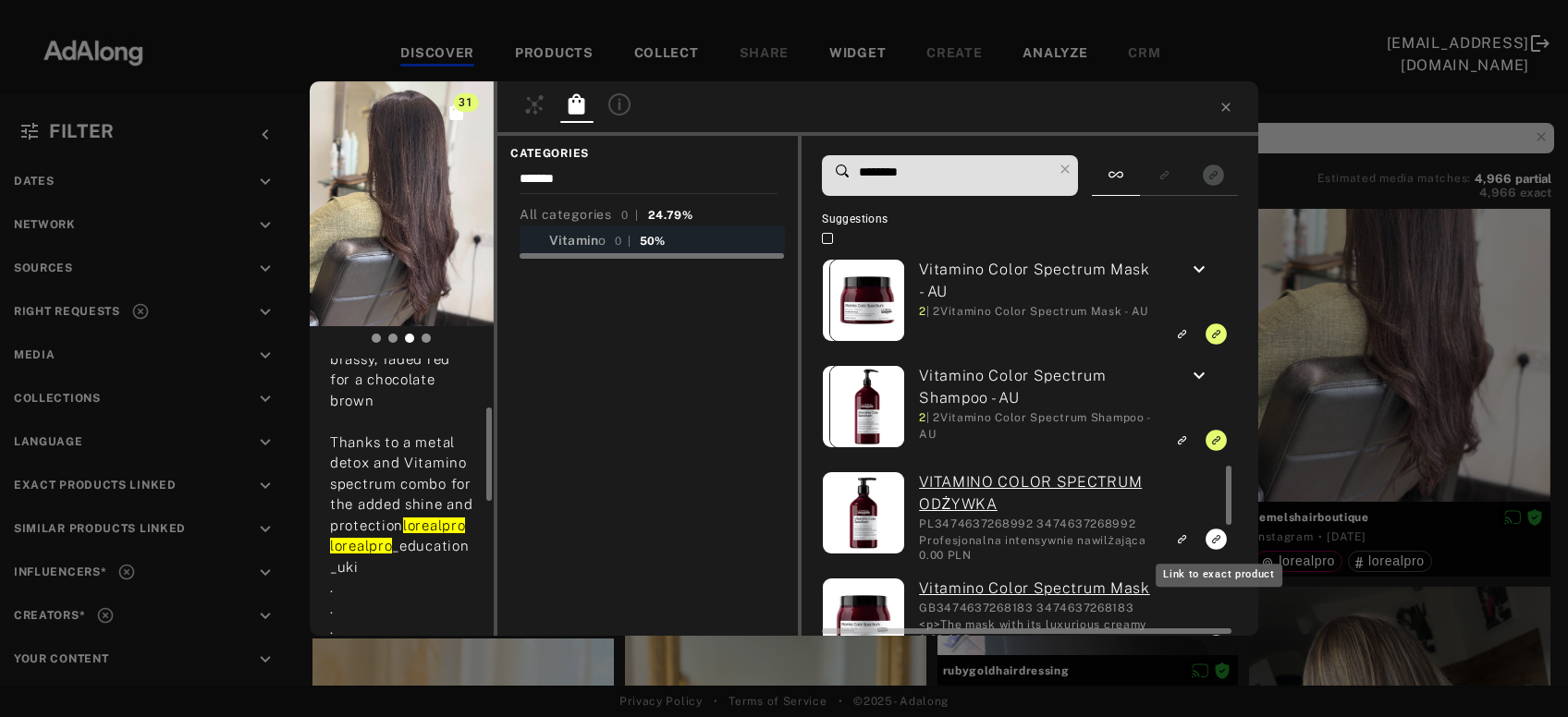
click at [1211, 540] on icon "Link to exact product" at bounding box center [1216, 540] width 21 height 21
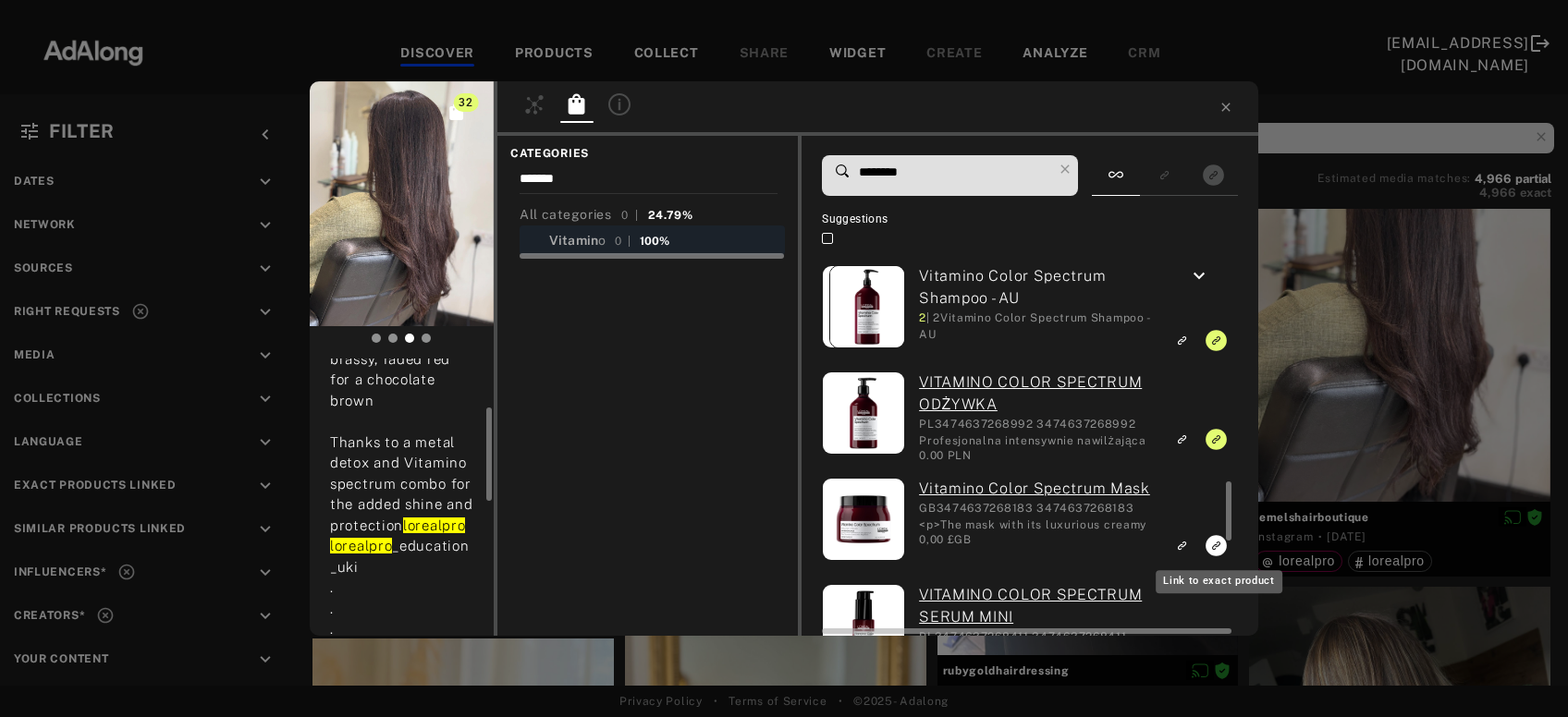
click at [1213, 547] on icon "Link to exact product" at bounding box center [1216, 545] width 21 height 21
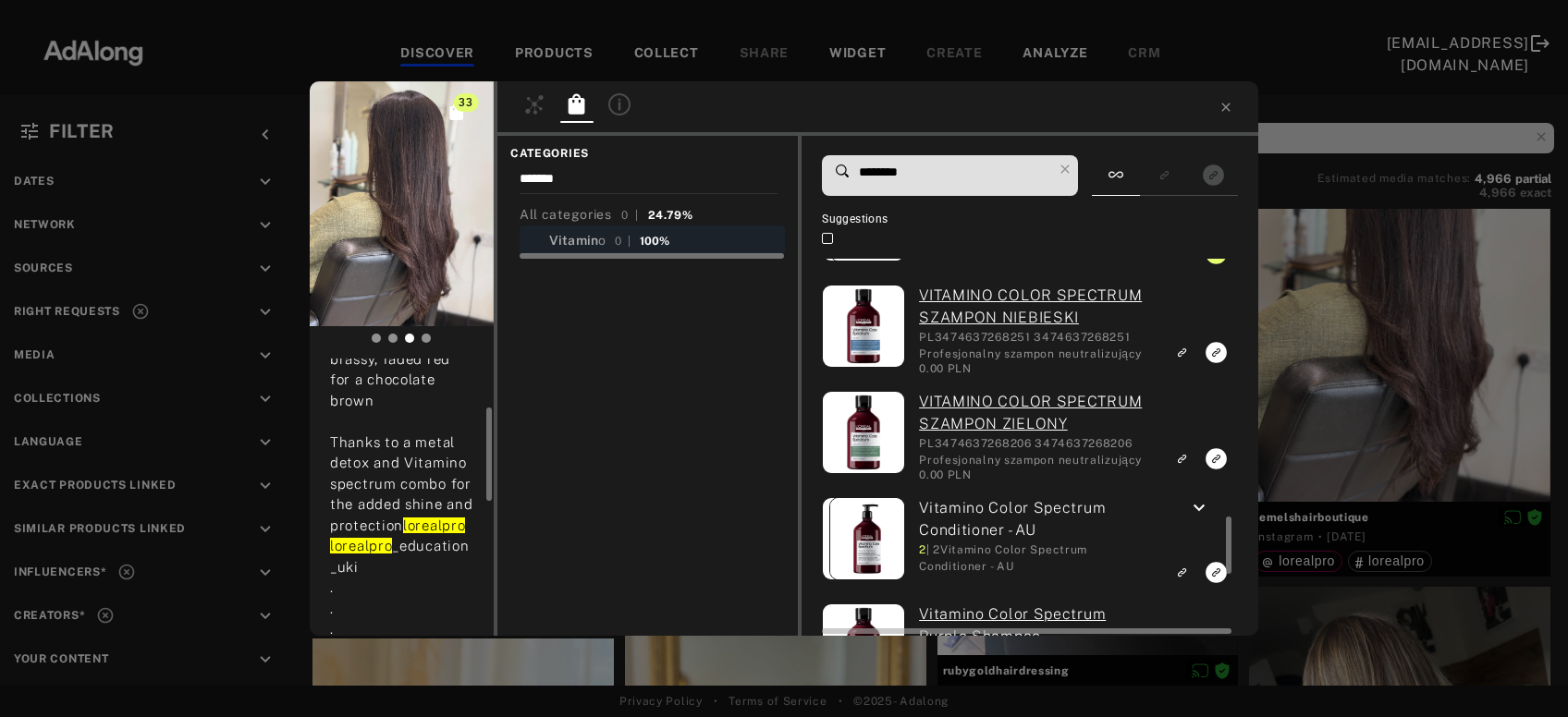
scroll to position [1792, 0]
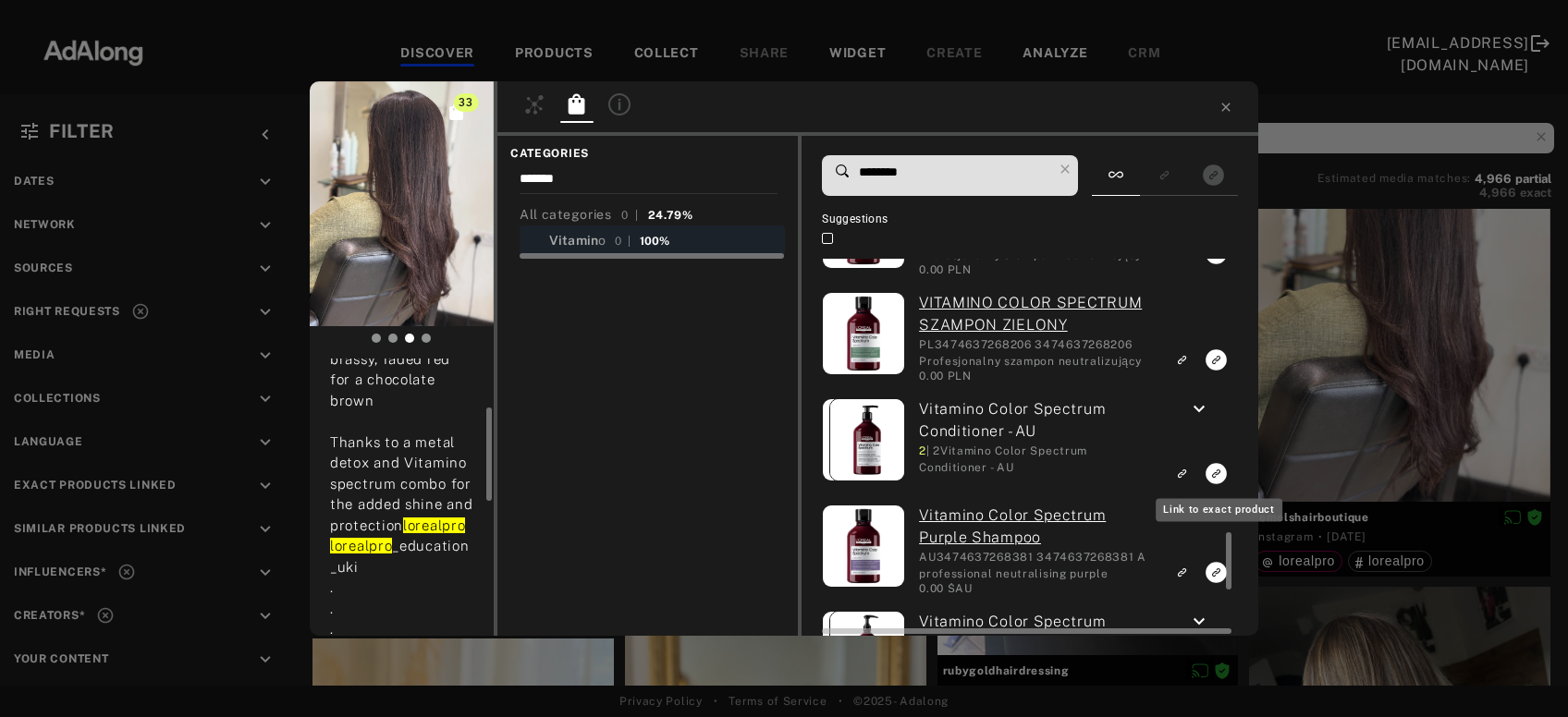
click at [1213, 474] on icon "Link to exact product" at bounding box center [1216, 474] width 21 height 21
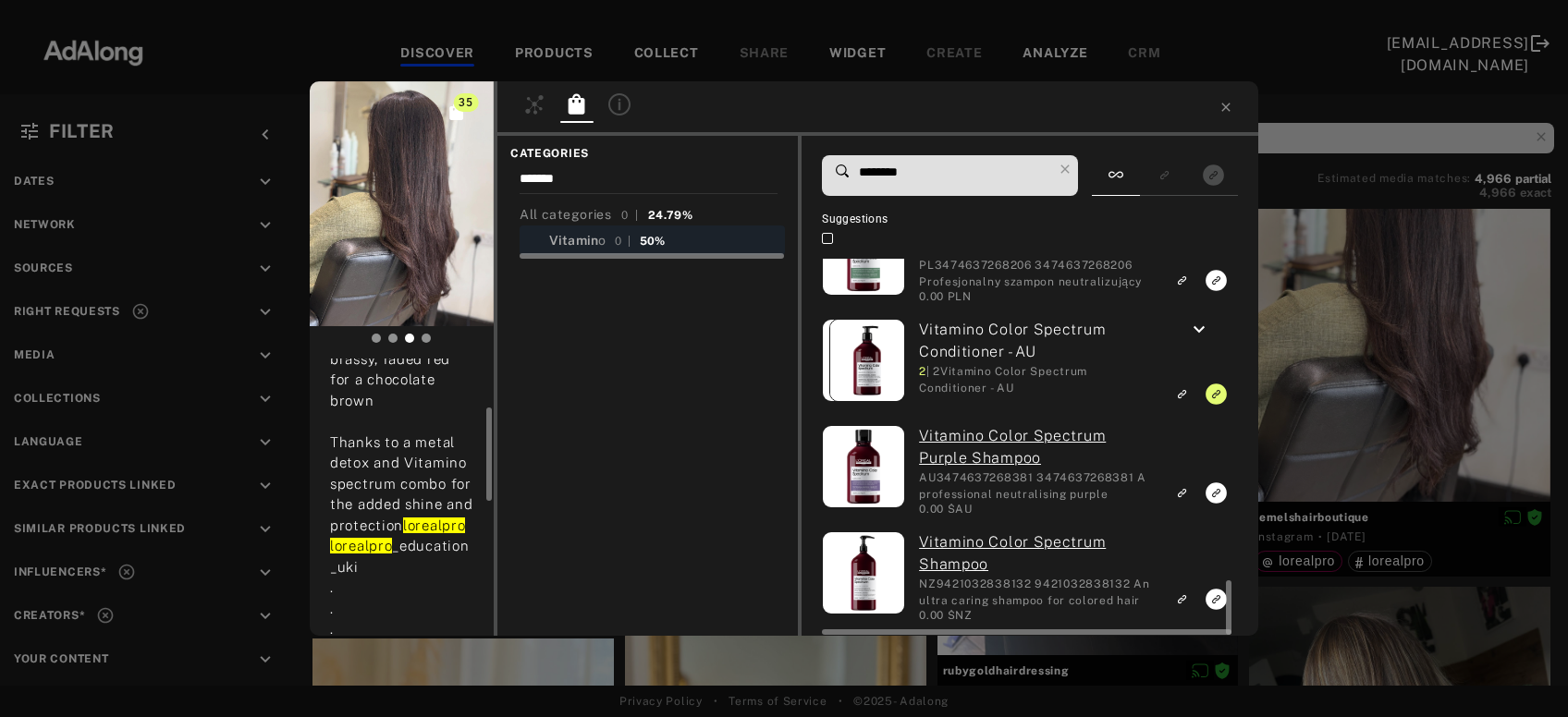
scroll to position [2191, 0]
click at [1211, 598] on icon "Link to exact product" at bounding box center [1216, 598] width 21 height 21
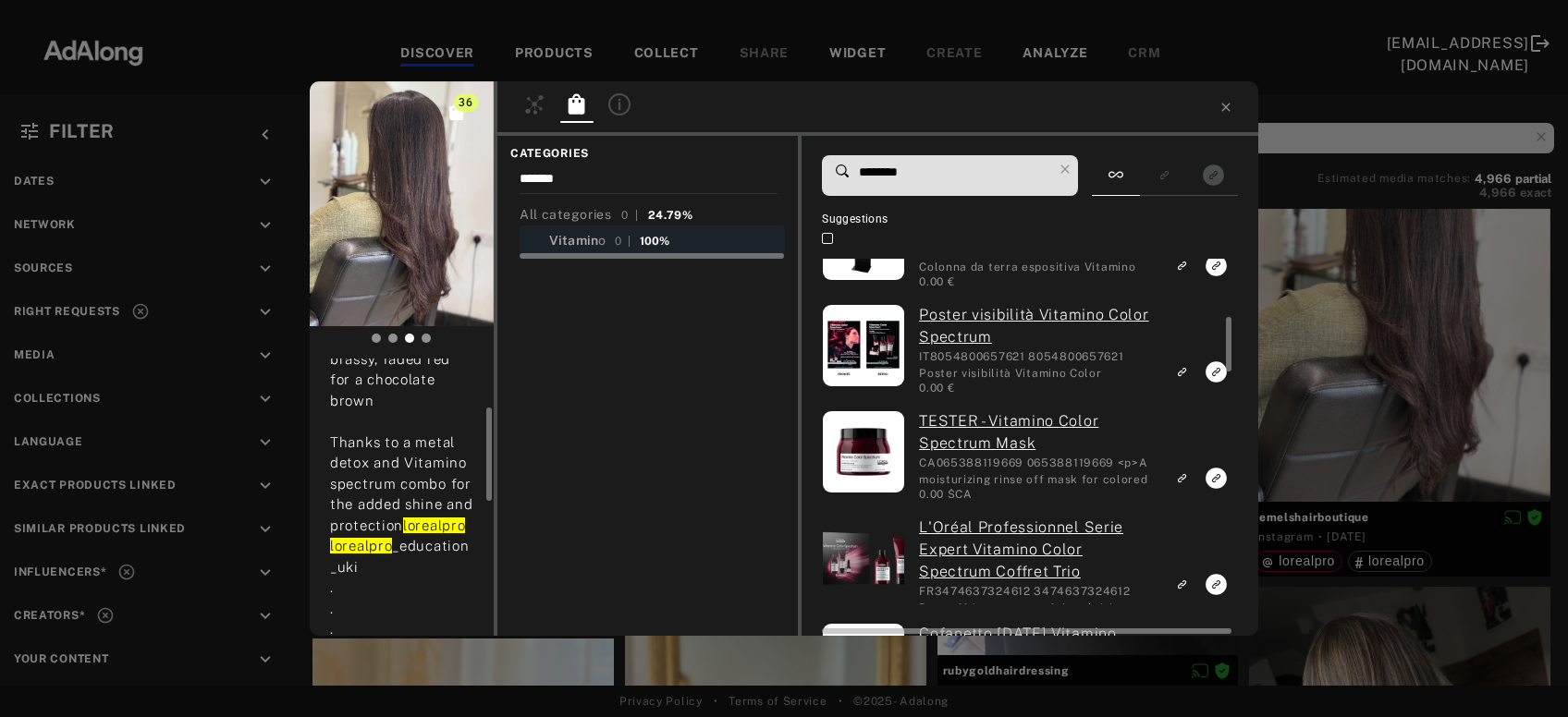
scroll to position [199, 0]
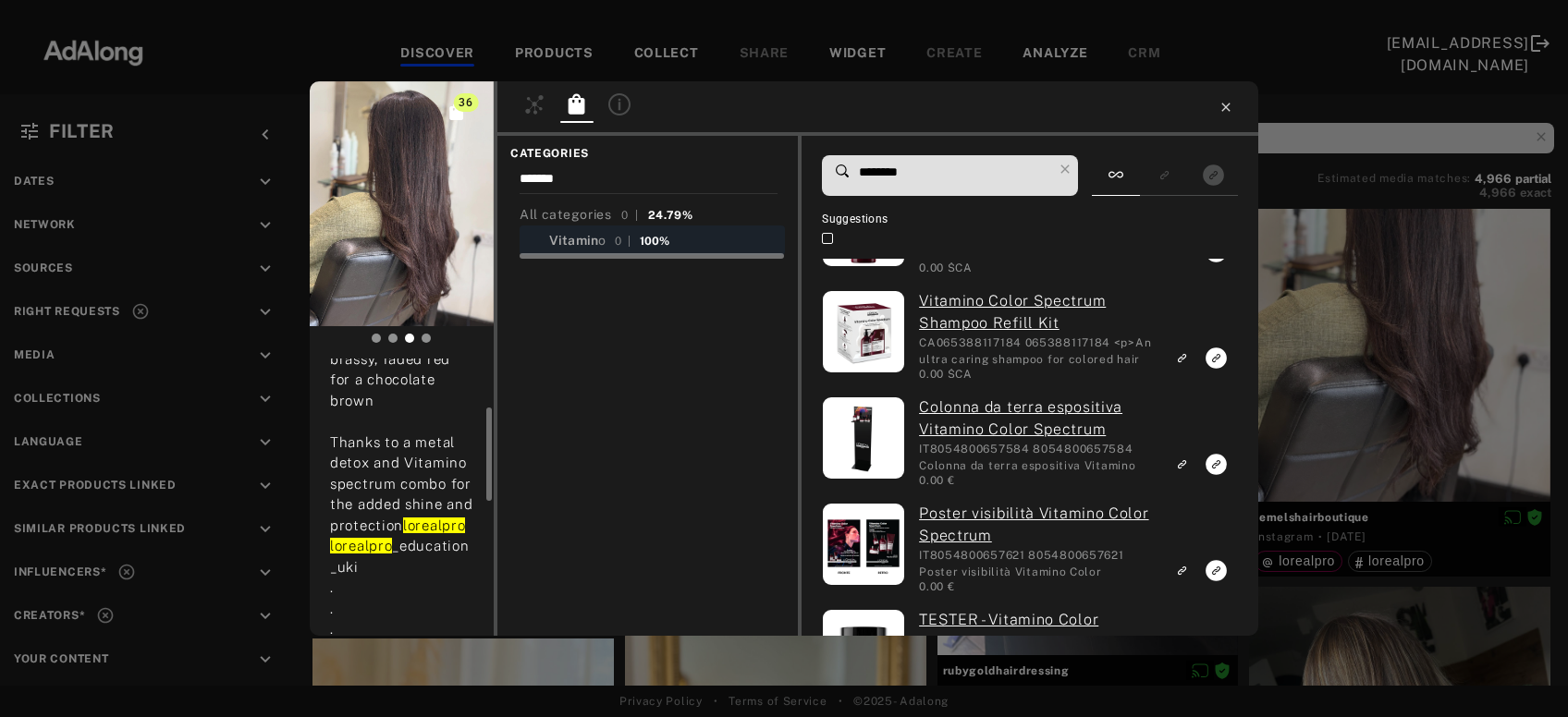
click at [1227, 107] on icon at bounding box center [1226, 106] width 9 height 9
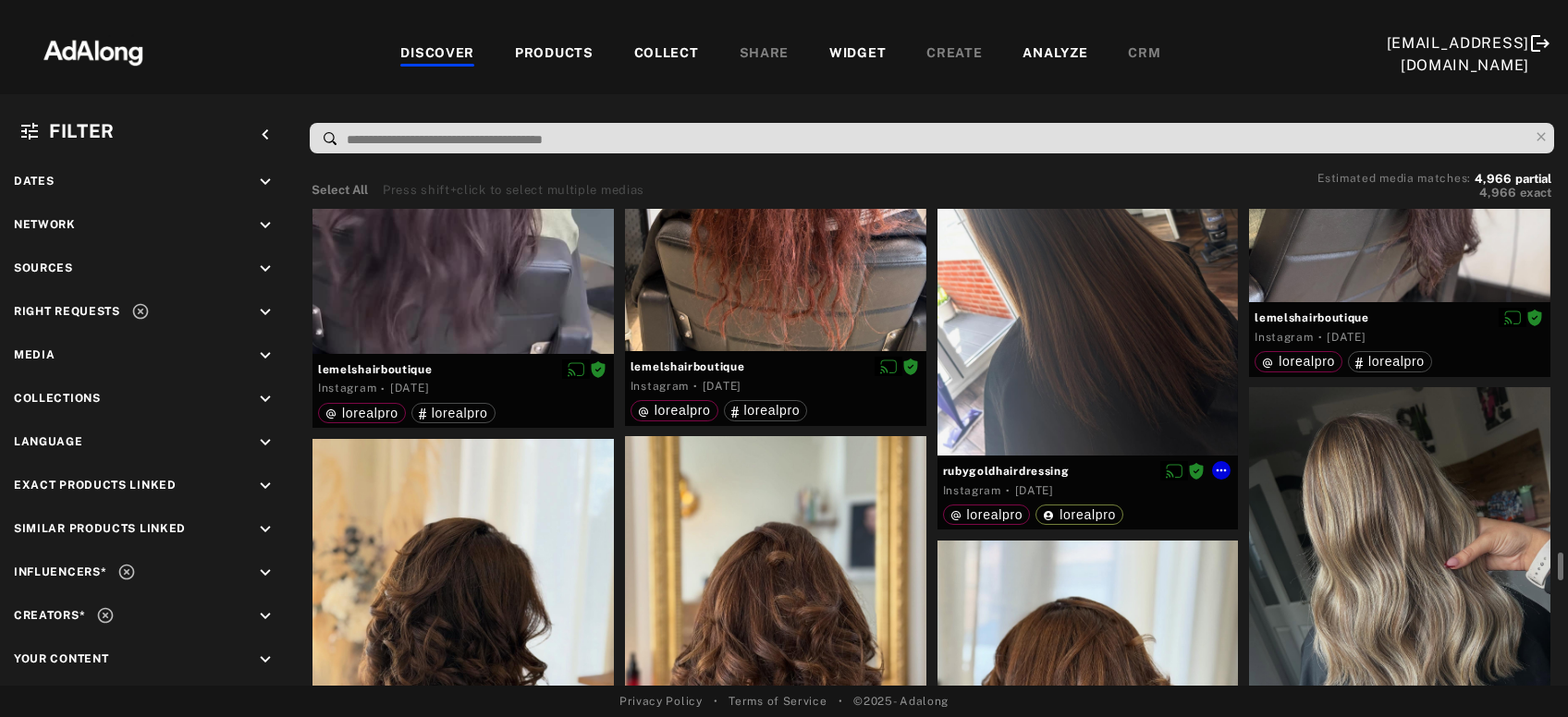
scroll to position [2890, 0]
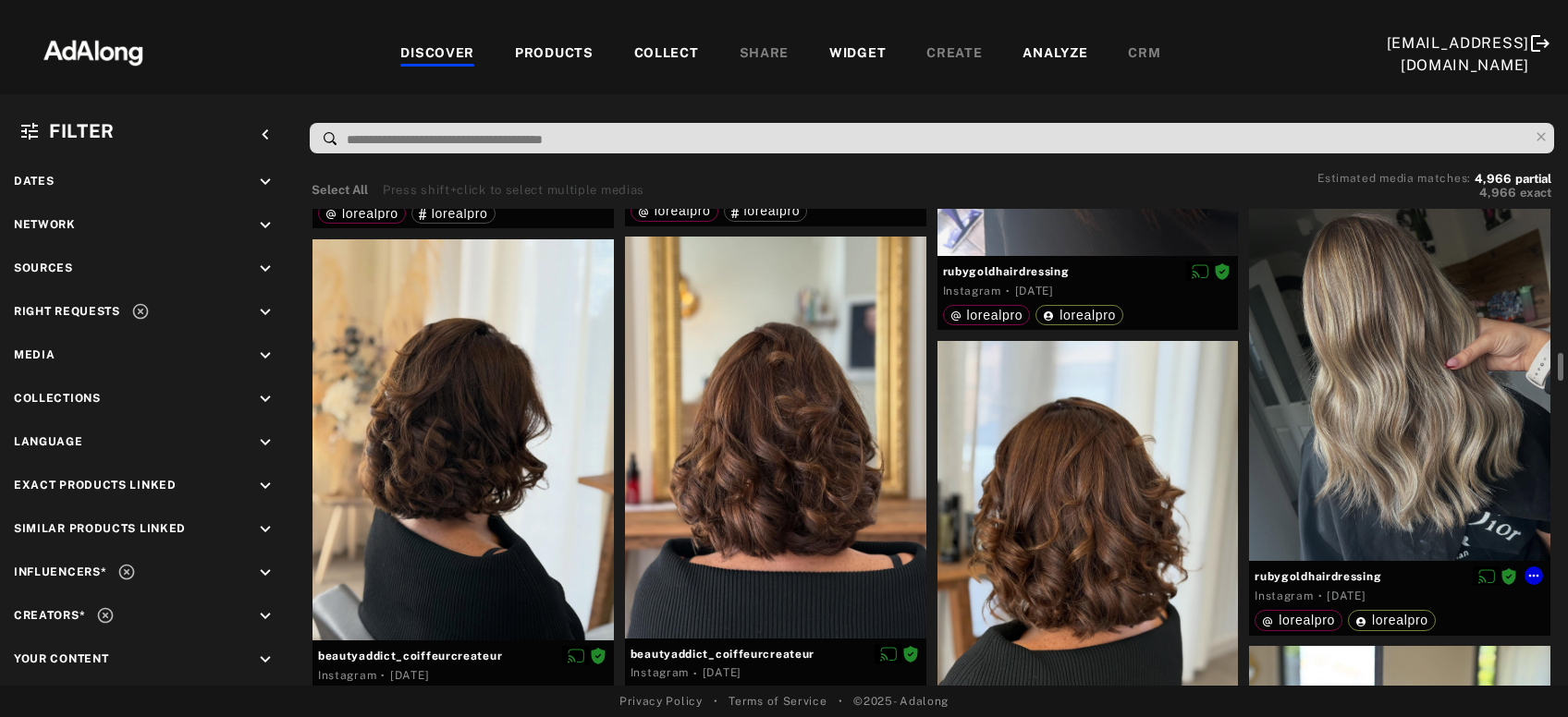
click at [1346, 457] on div at bounding box center [1400, 375] width 301 height 374
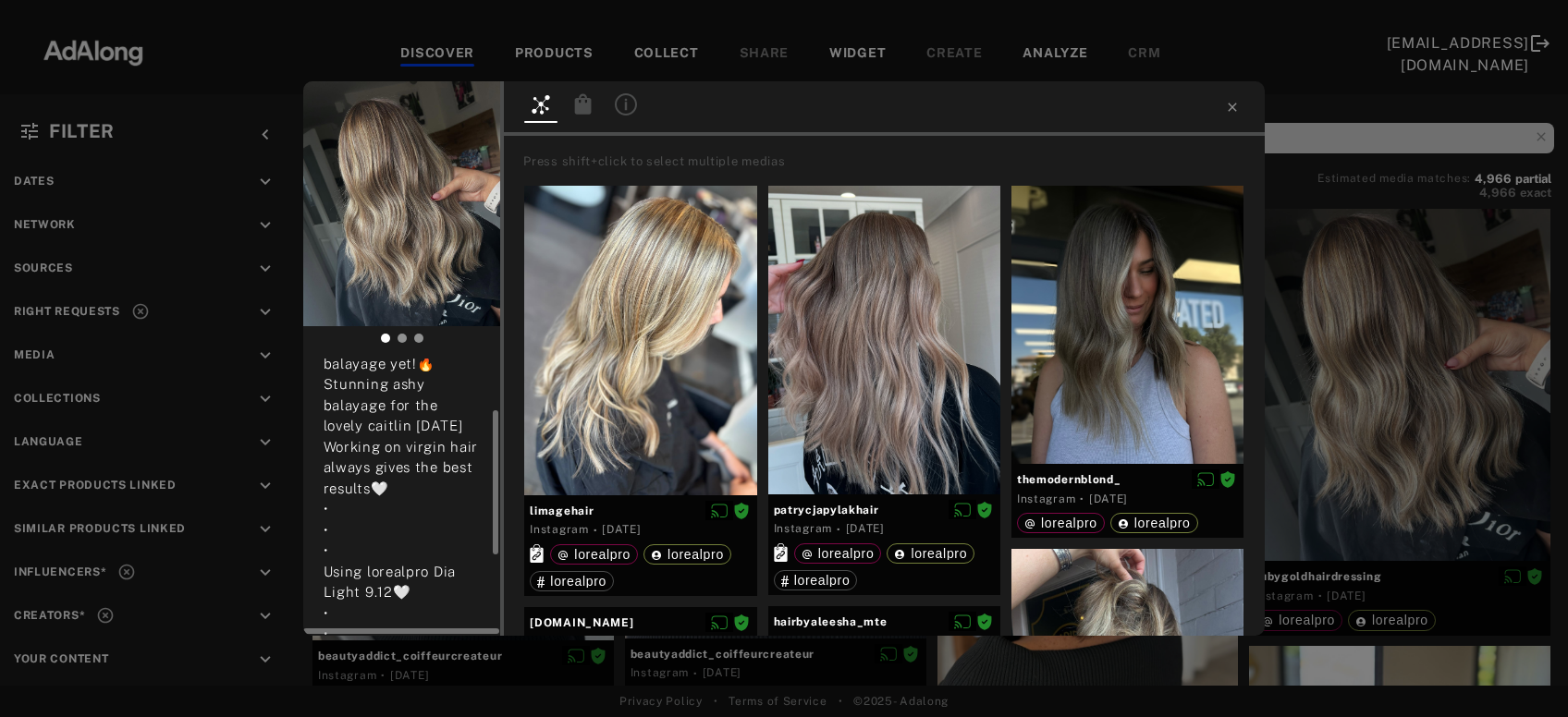
scroll to position [198, 0]
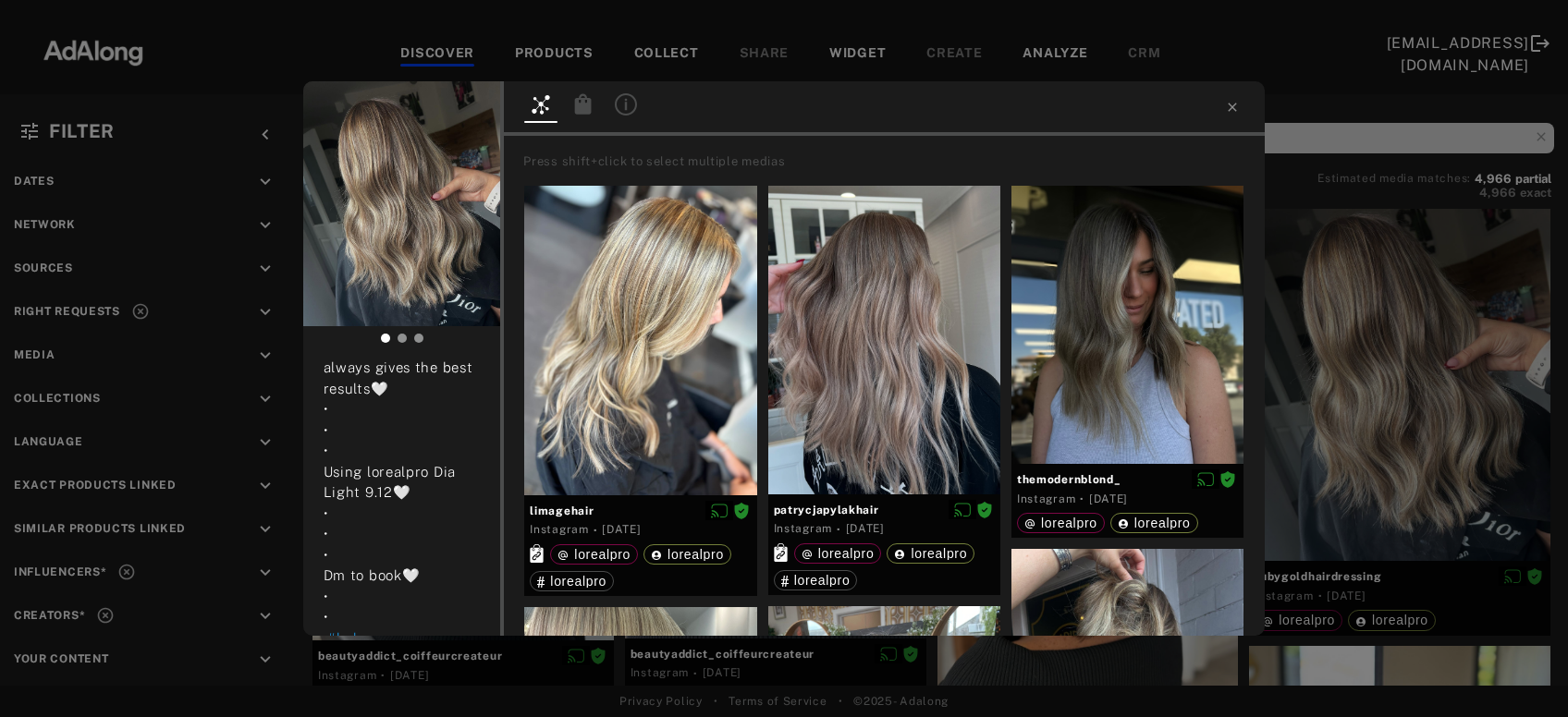
click at [584, 104] on icon at bounding box center [583, 103] width 16 height 20
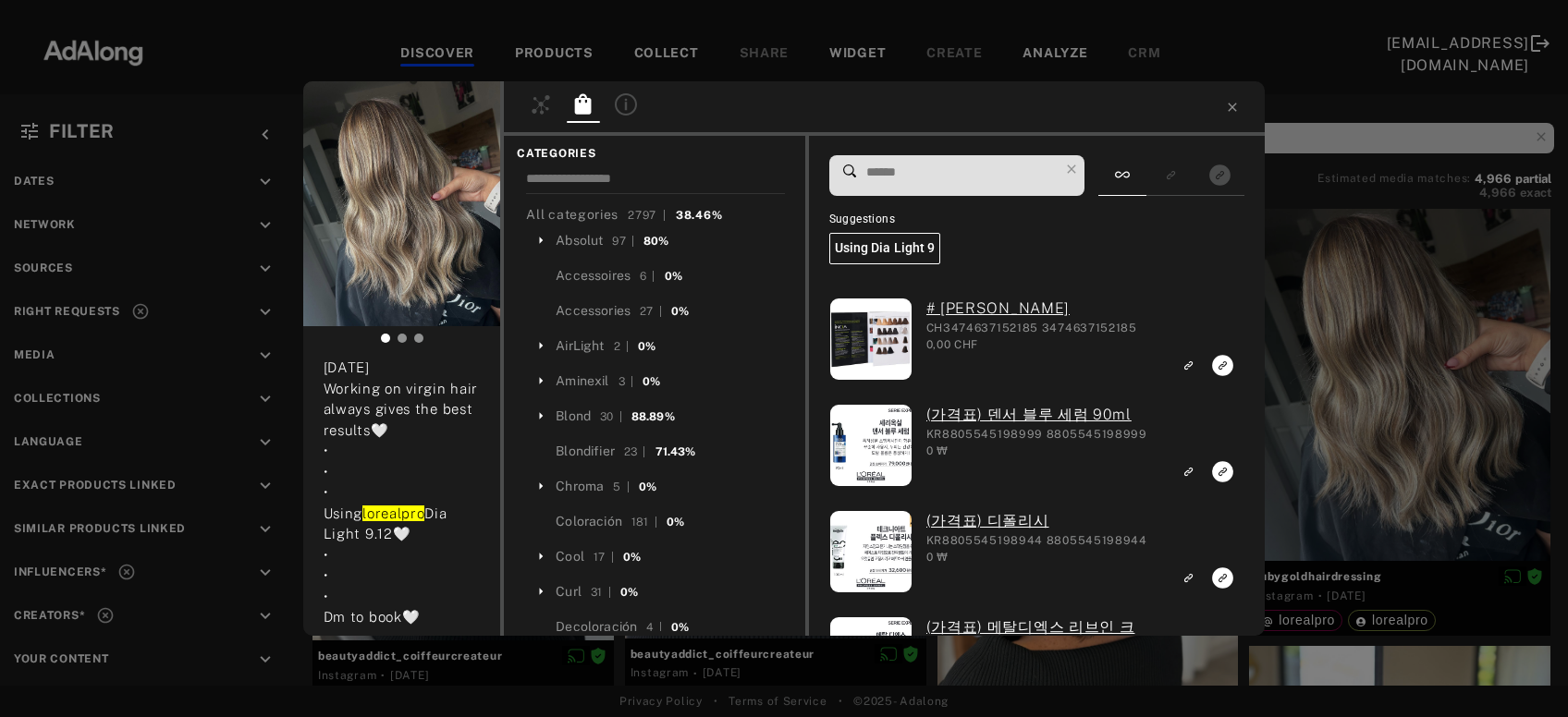
click at [916, 173] on input at bounding box center [962, 173] width 195 height 25
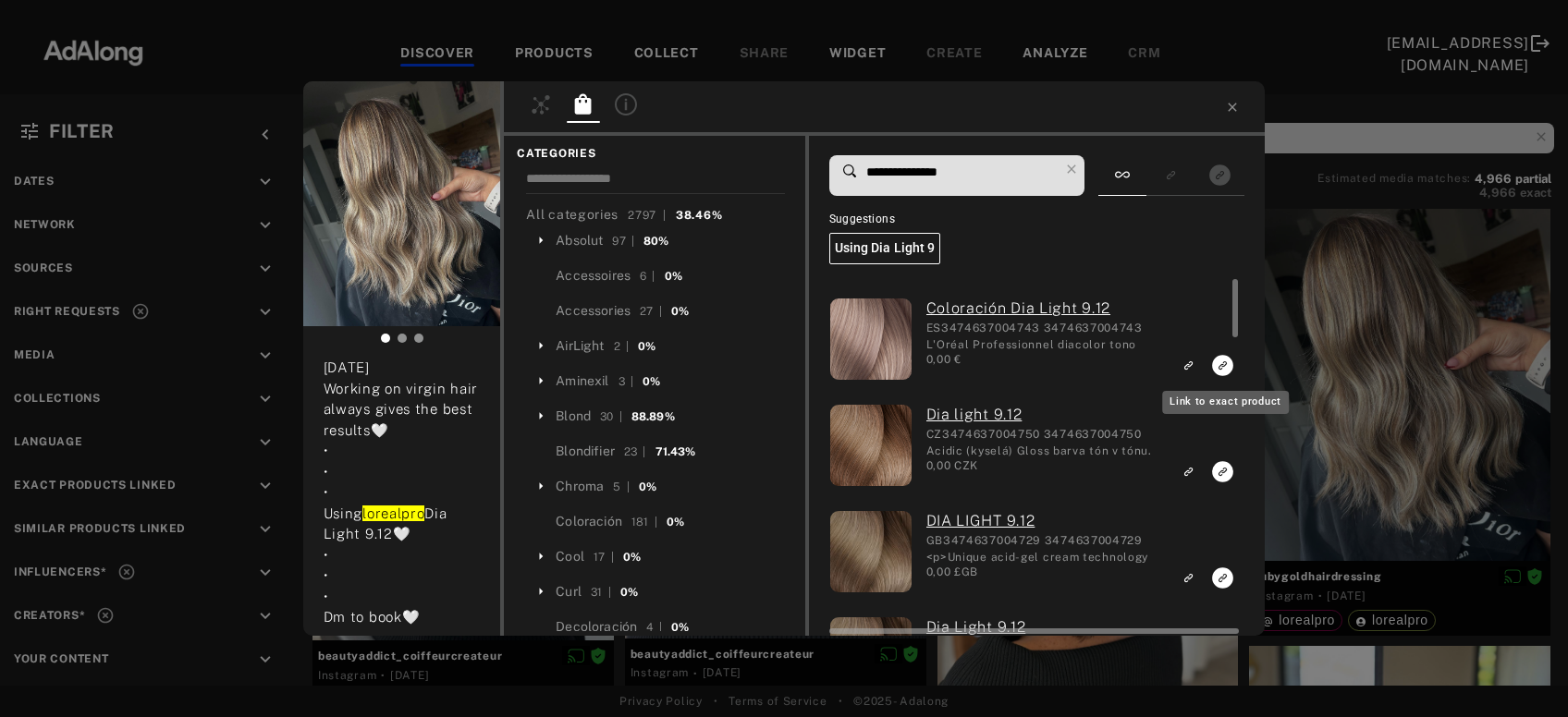
type input "**********"
click at [1219, 363] on icon "Link to exact product" at bounding box center [1223, 365] width 21 height 21
click at [1222, 473] on rect "Link to exact product" at bounding box center [1223, 472] width 23 height 23
click at [1221, 582] on icon "Link to exact product" at bounding box center [1223, 578] width 21 height 21
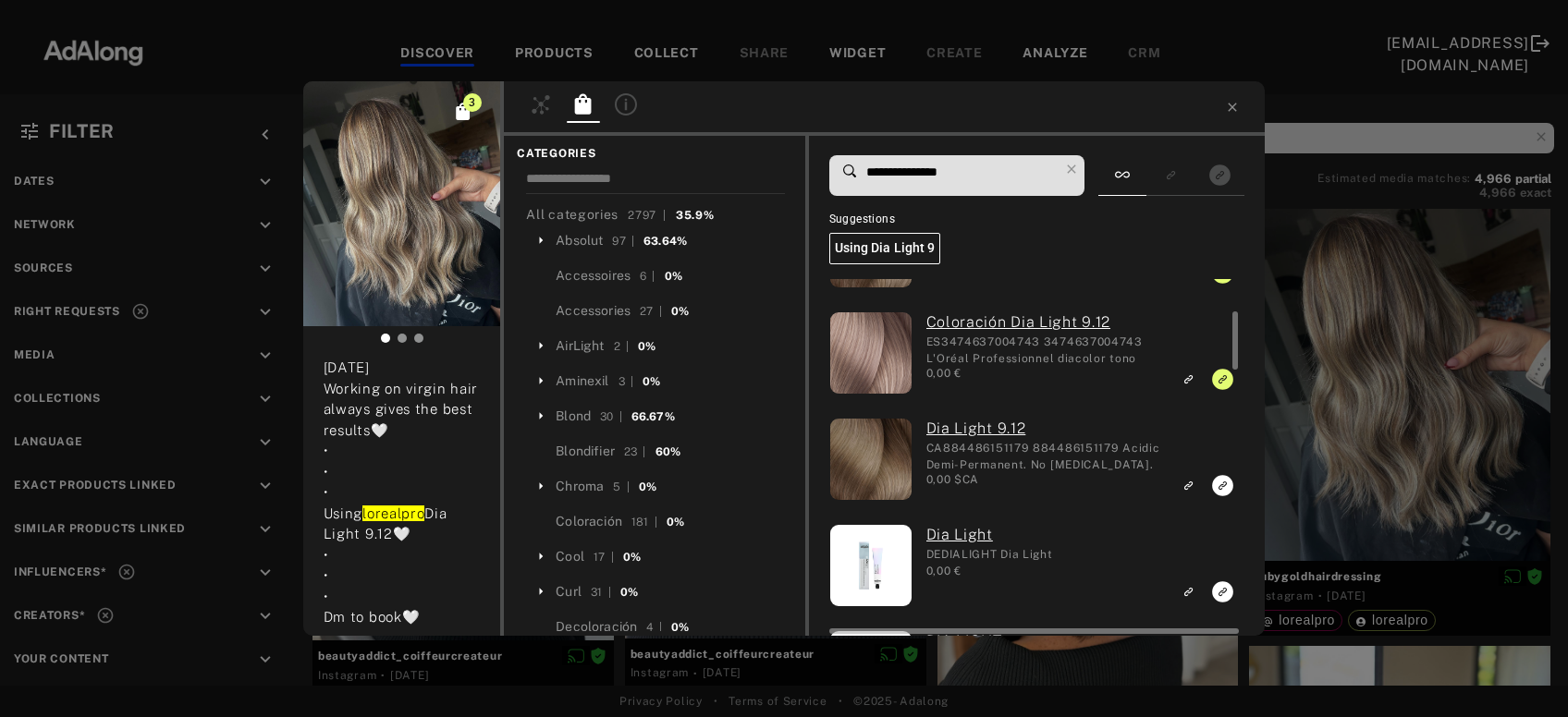
scroll to position [198, 0]
click at [1224, 482] on icon "Link to exact product" at bounding box center [1223, 486] width 21 height 21
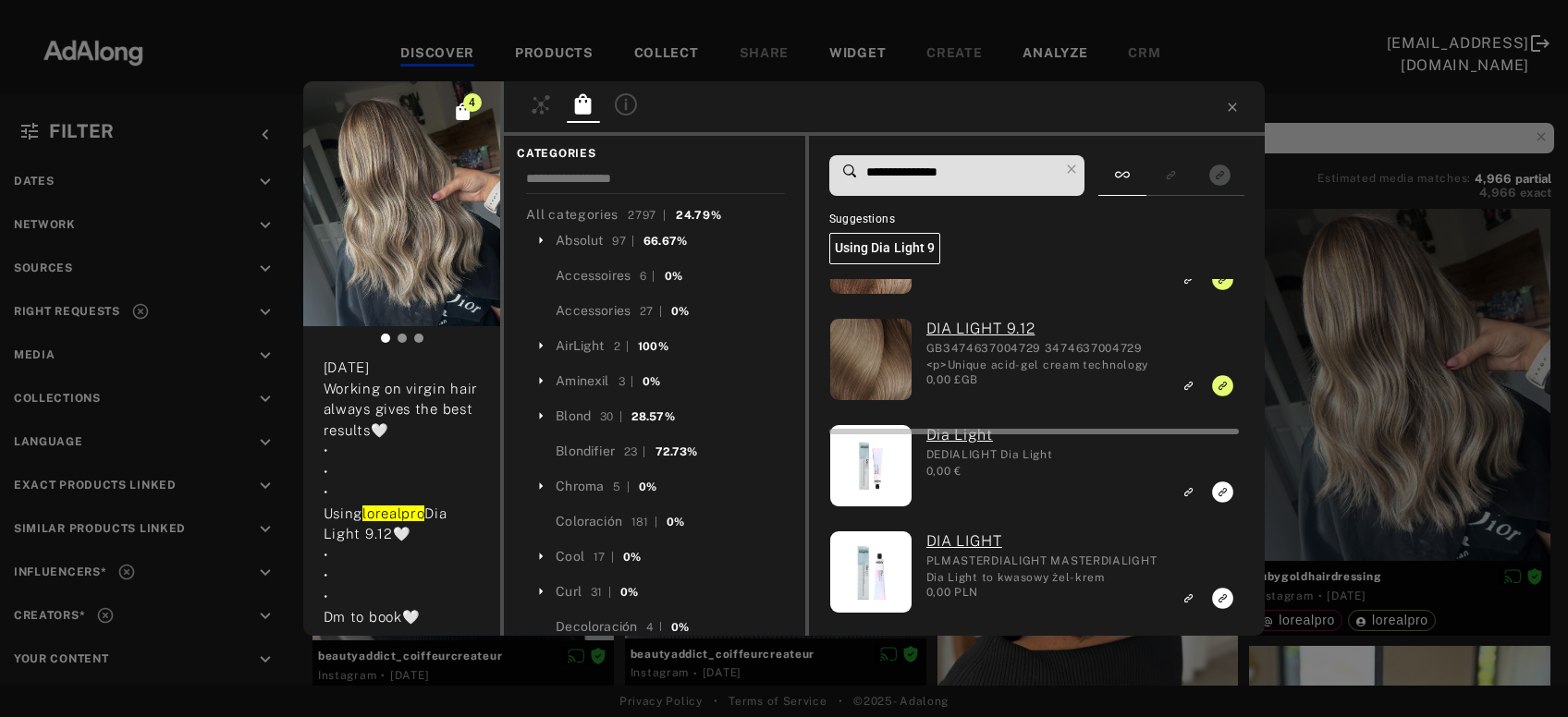
scroll to position [0, 0]
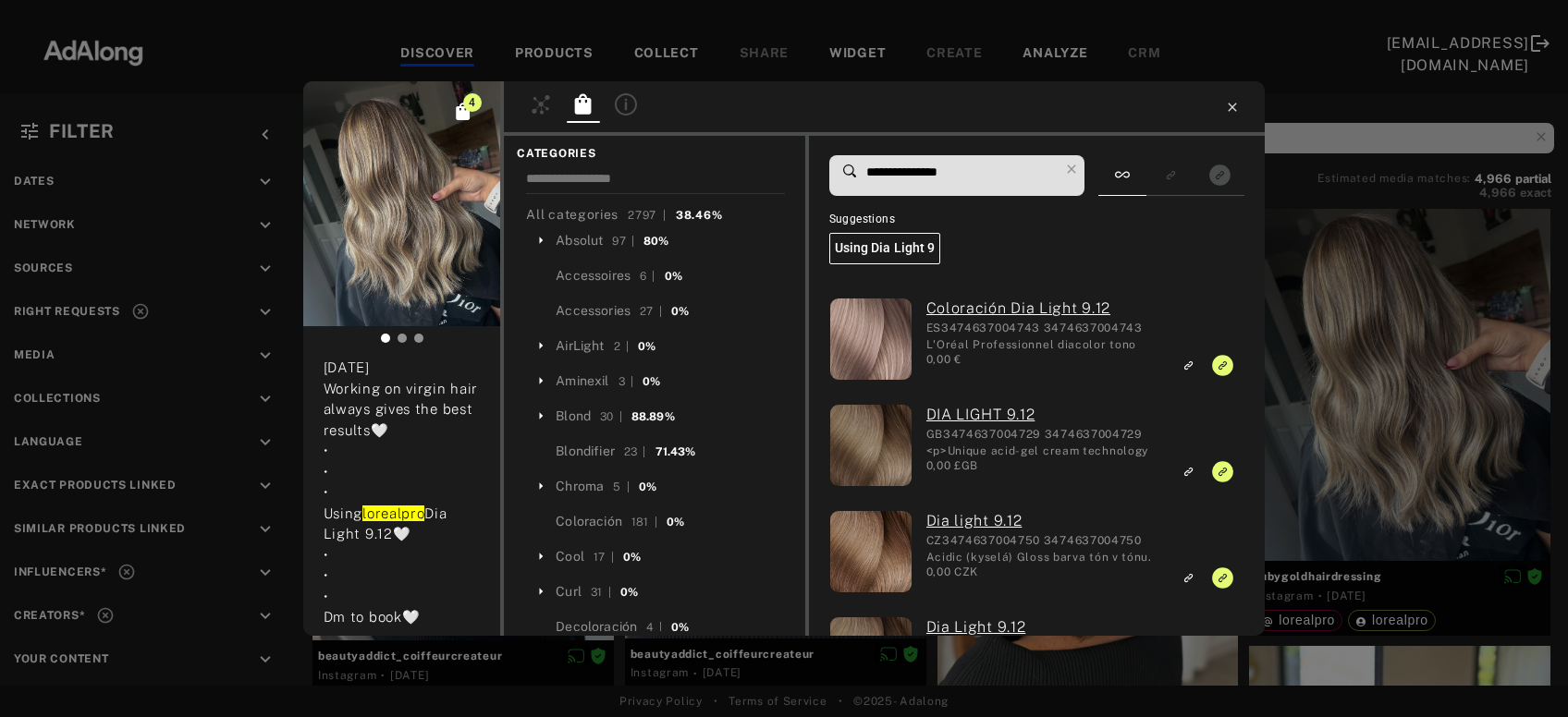
click at [1232, 111] on icon at bounding box center [1232, 106] width 14 height 14
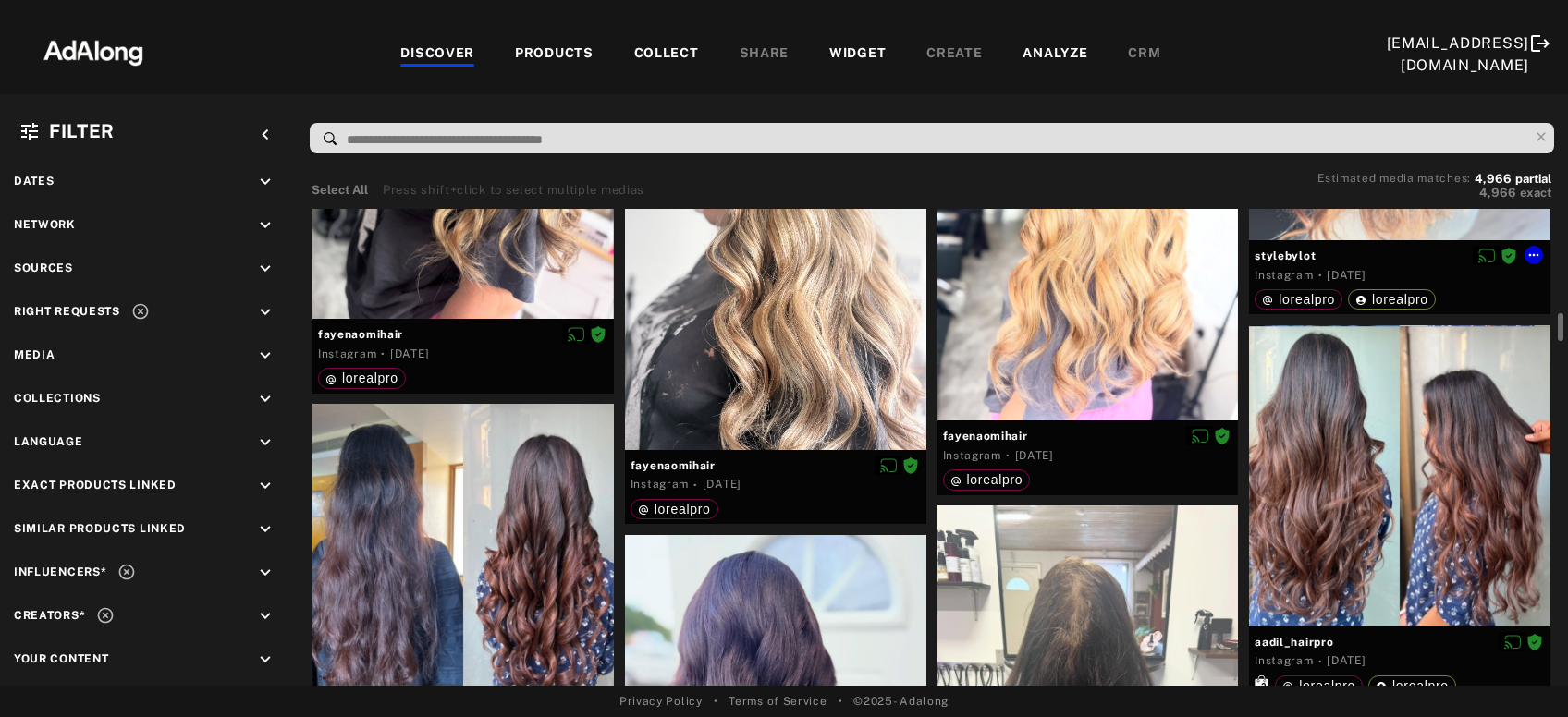
scroll to position [3986, 0]
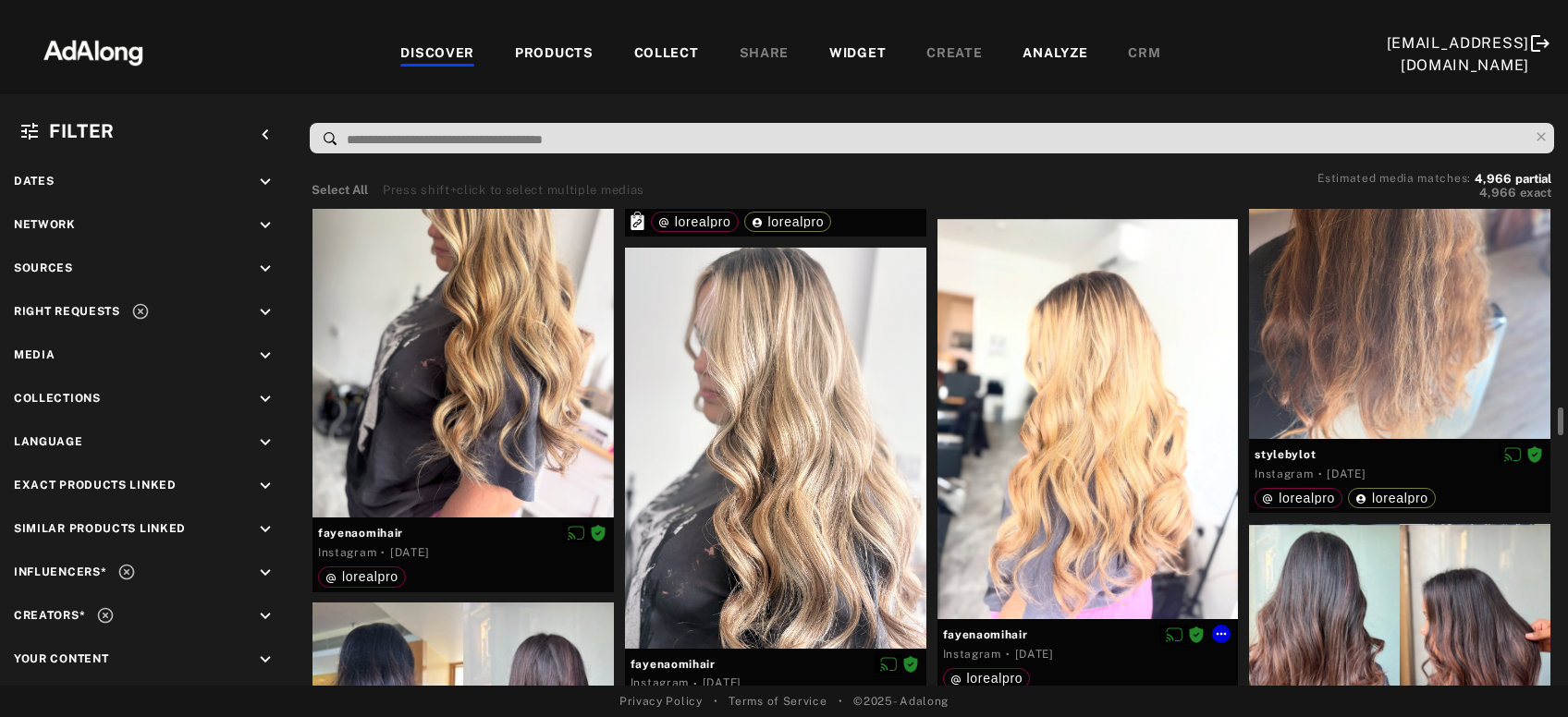
click at [1081, 460] on div at bounding box center [1088, 420] width 301 height 402
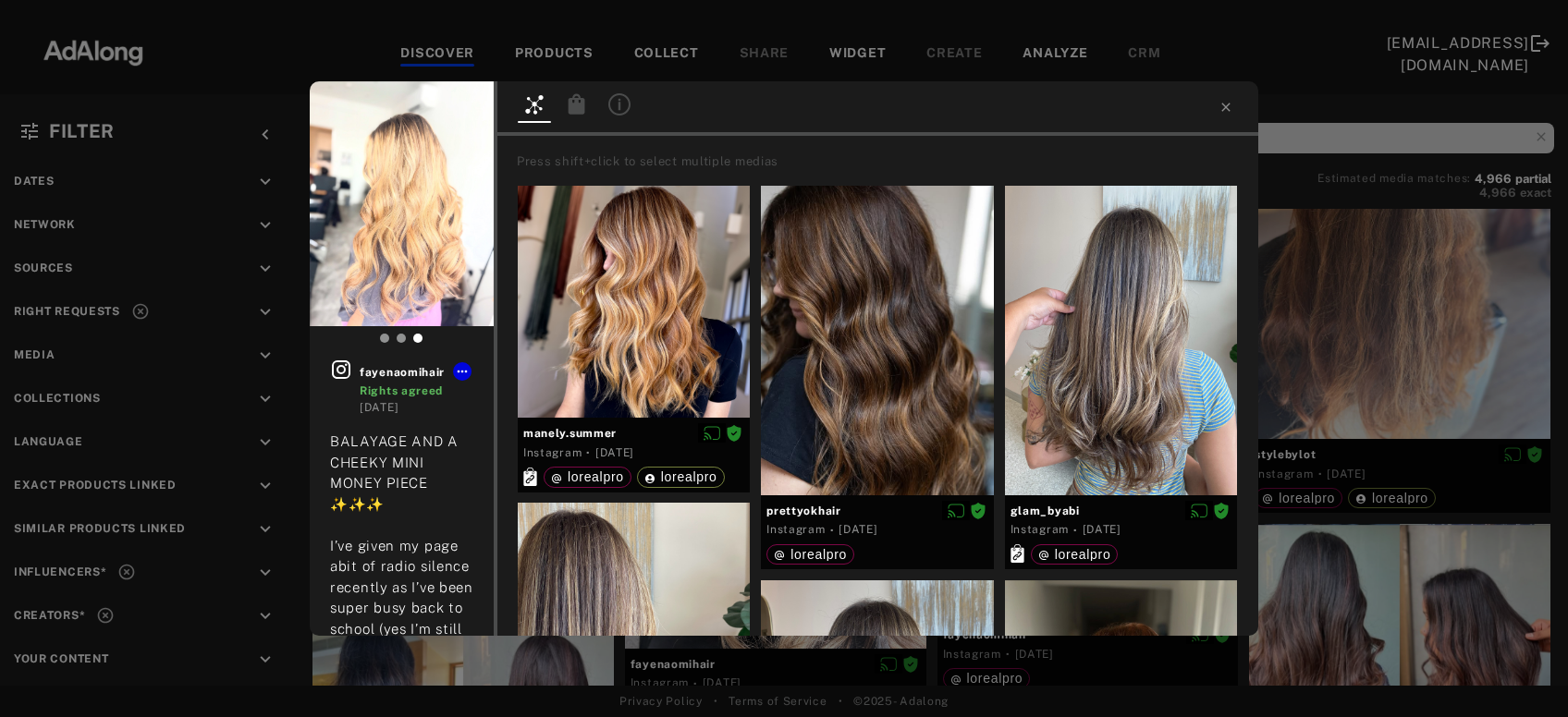
click at [1389, 324] on div "fayenaomihair Rights agreed 1 week ago BALAYAGE AND A CHEEKY MINI MONEY PIECE ✨…" at bounding box center [784, 358] width 1568 height 717
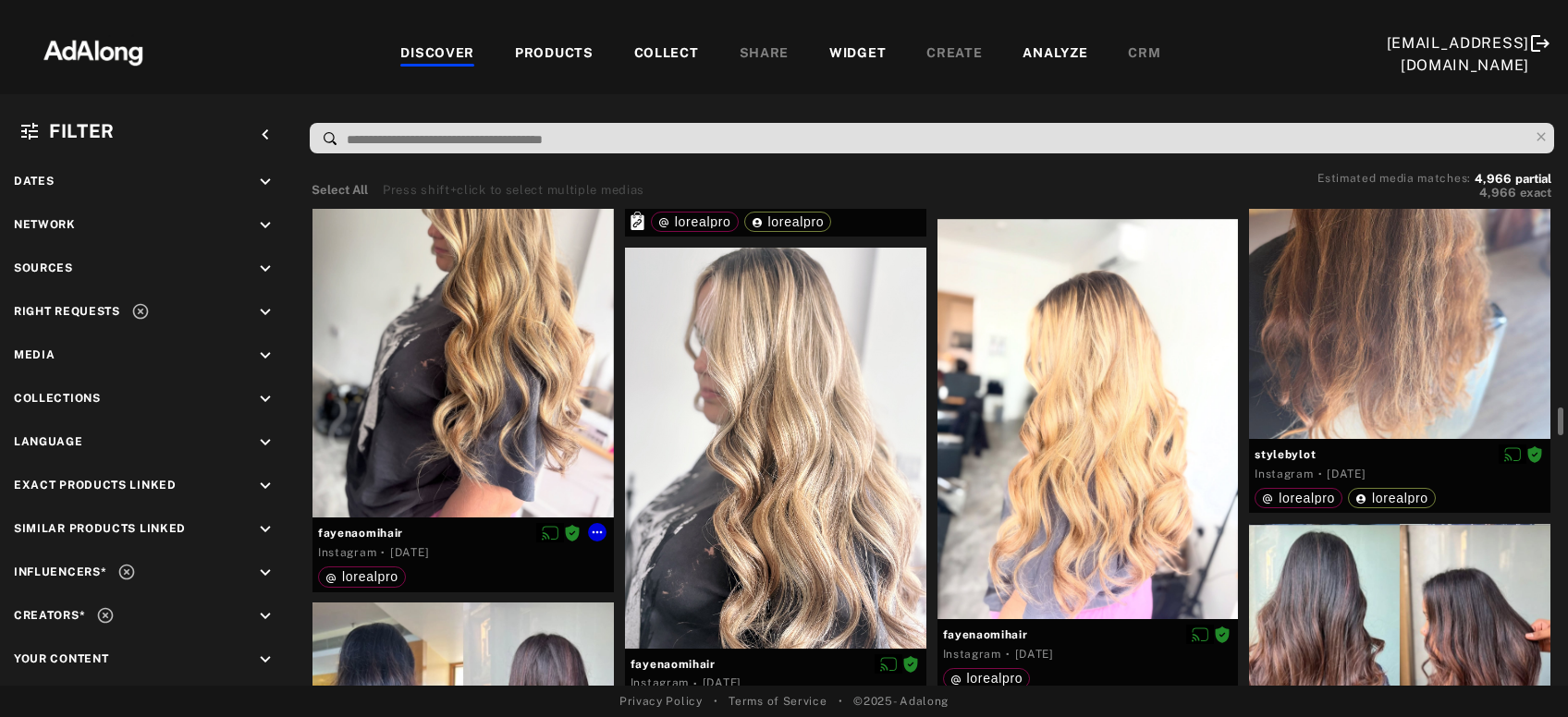
click at [431, 437] on div at bounding box center [463, 317] width 301 height 402
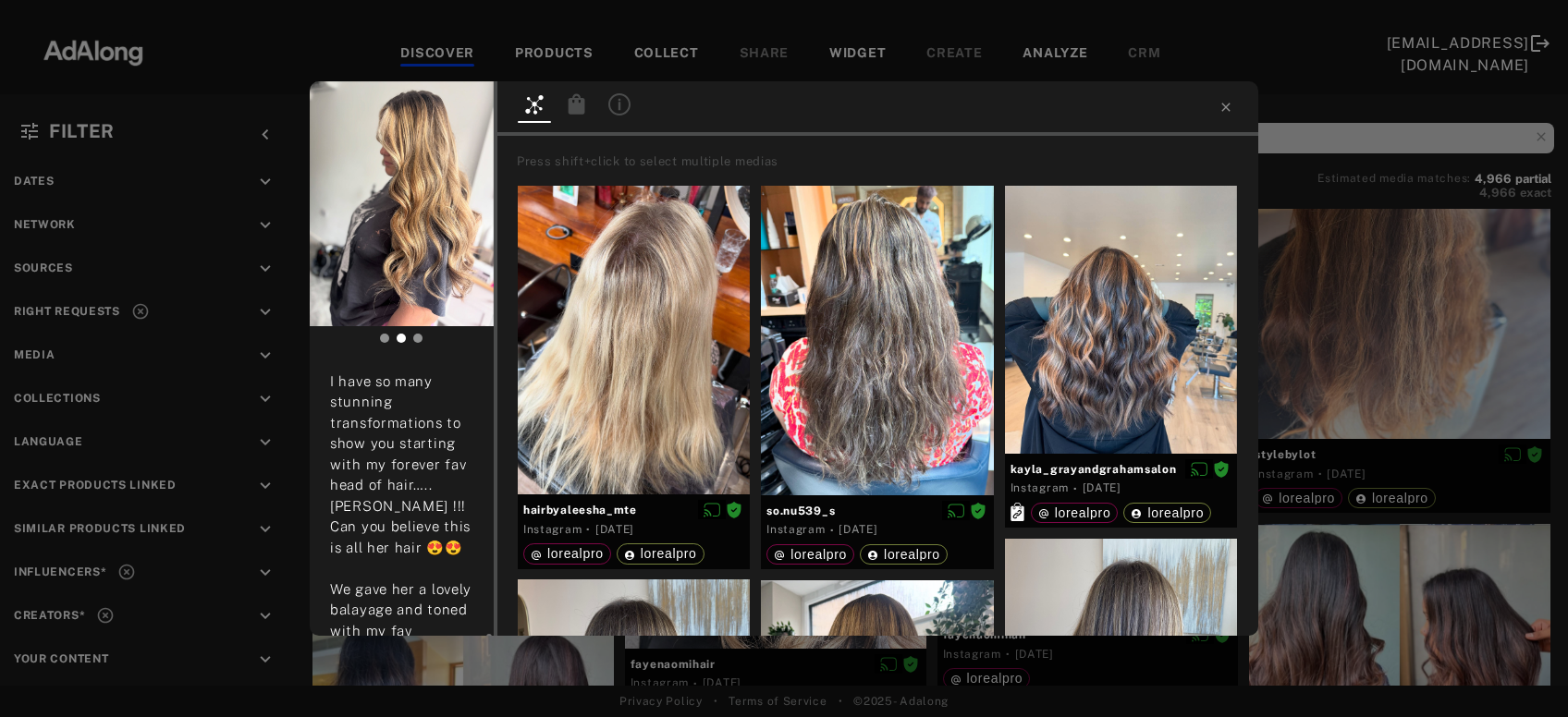
scroll to position [597, 0]
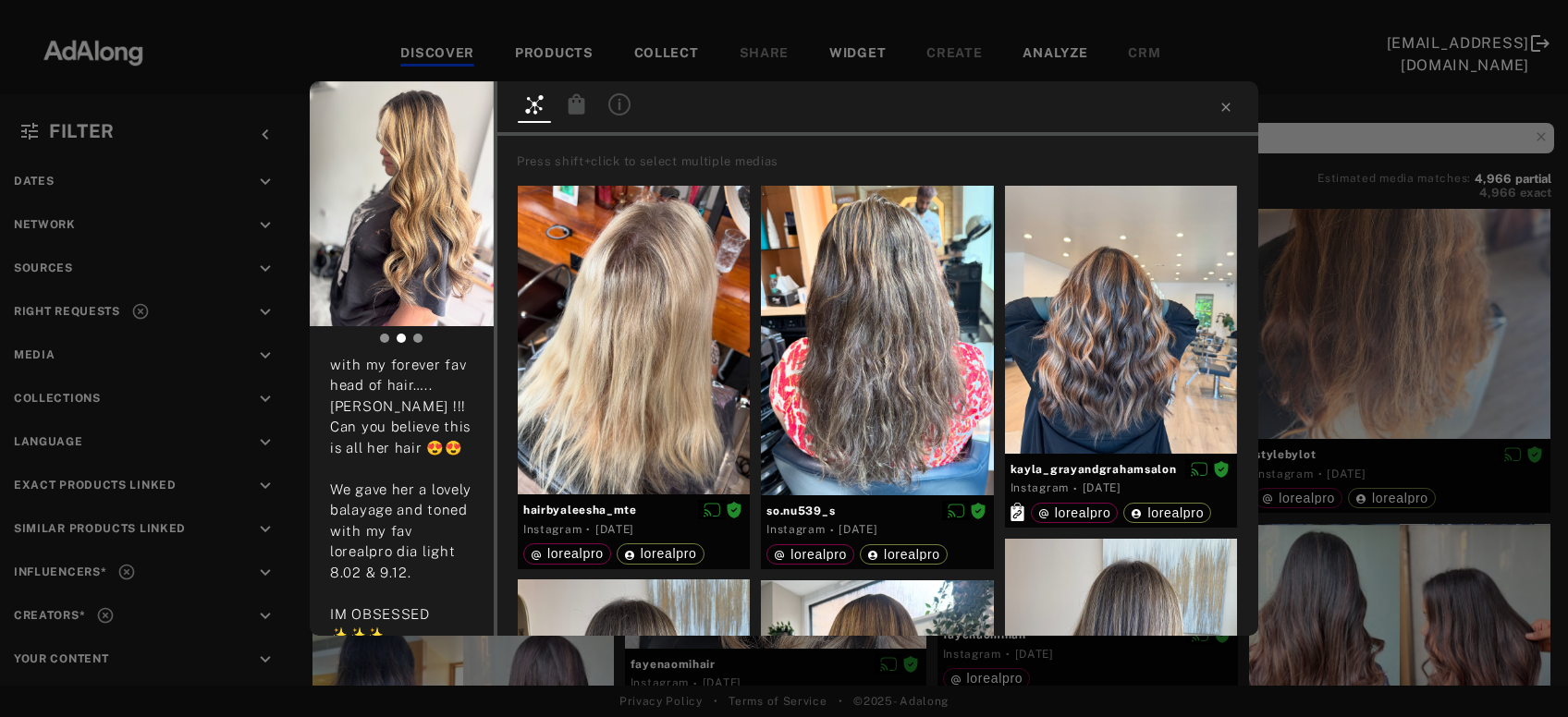
click at [577, 107] on icon at bounding box center [576, 103] width 16 height 20
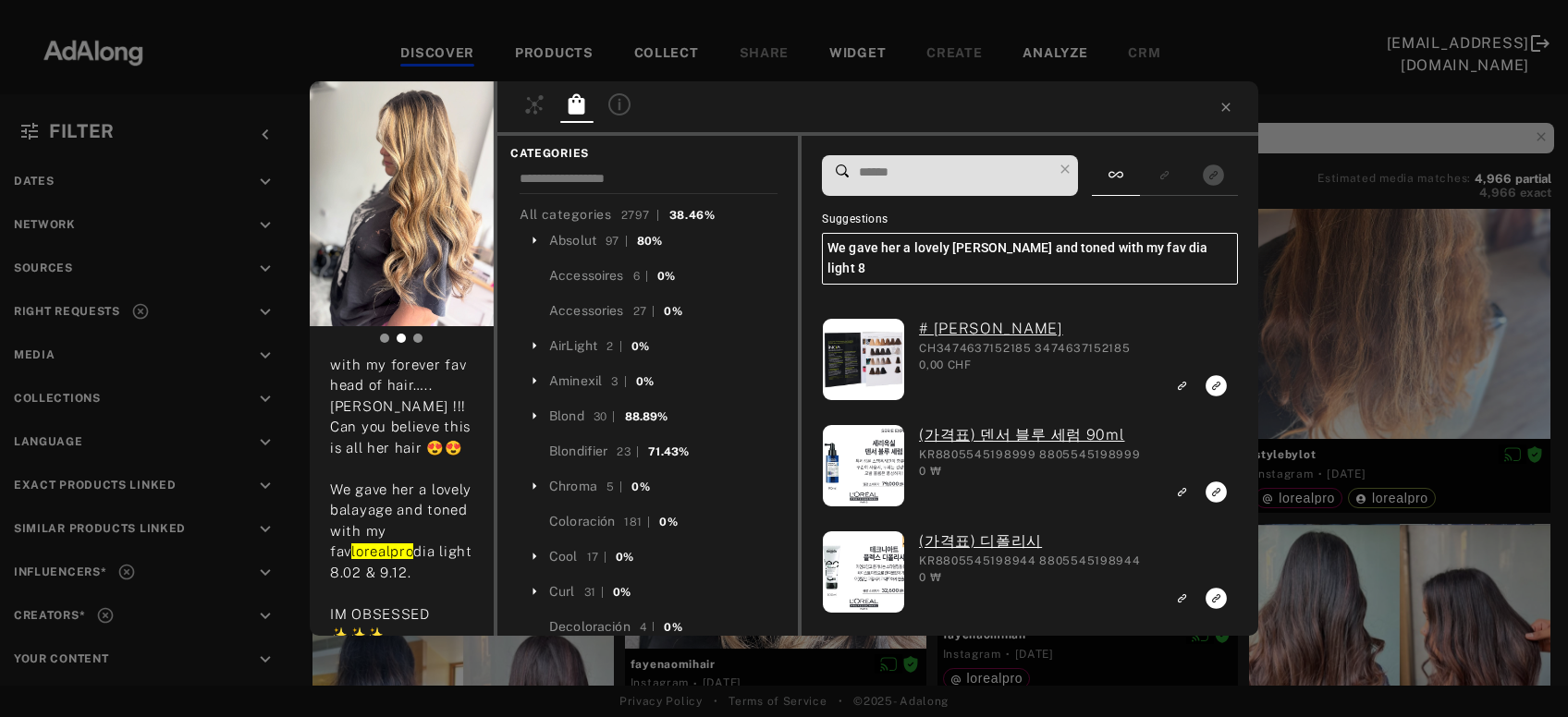
click at [1009, 178] on input at bounding box center [954, 173] width 195 height 25
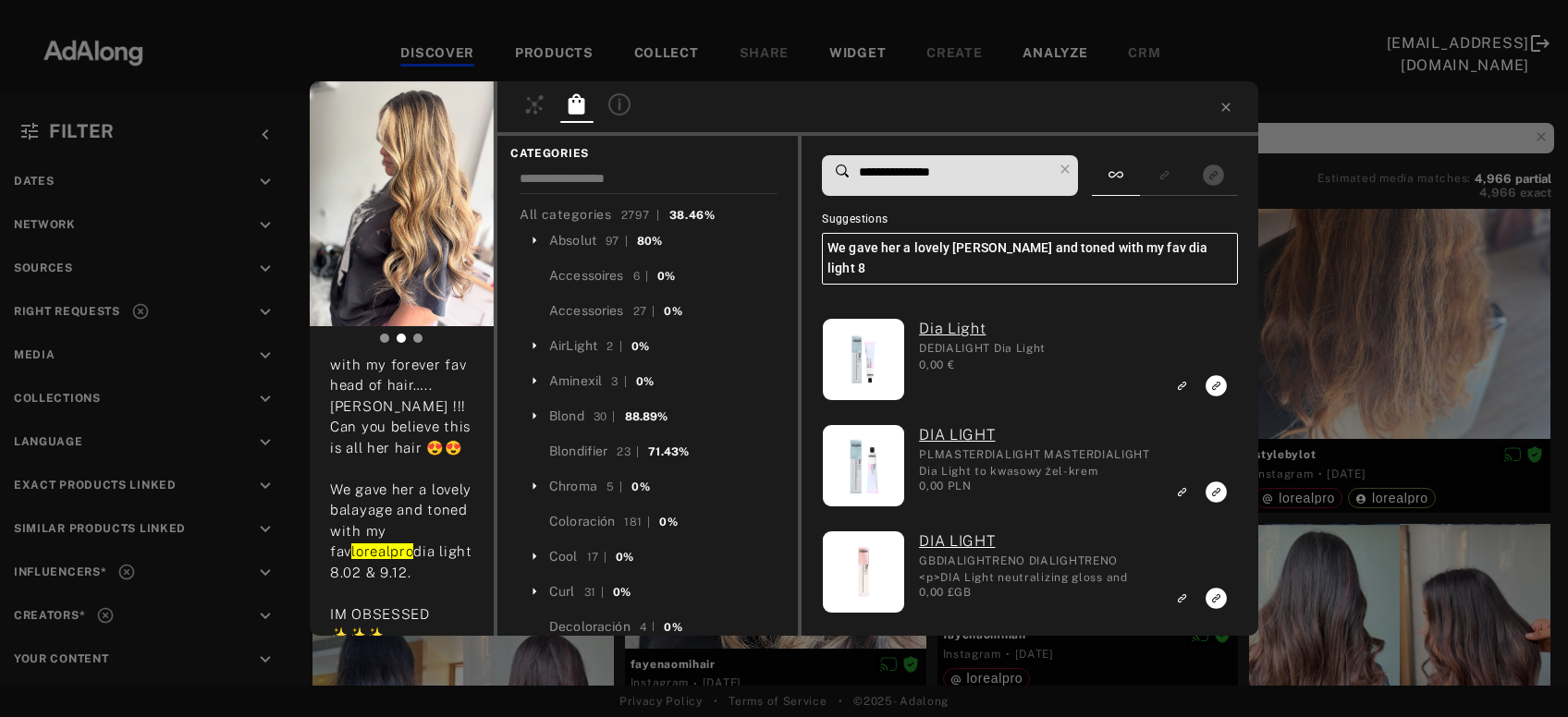
drag, startPoint x: 924, startPoint y: 169, endPoint x: 948, endPoint y: 167, distance: 24.1
click at [948, 167] on input "**********" at bounding box center [954, 173] width 195 height 25
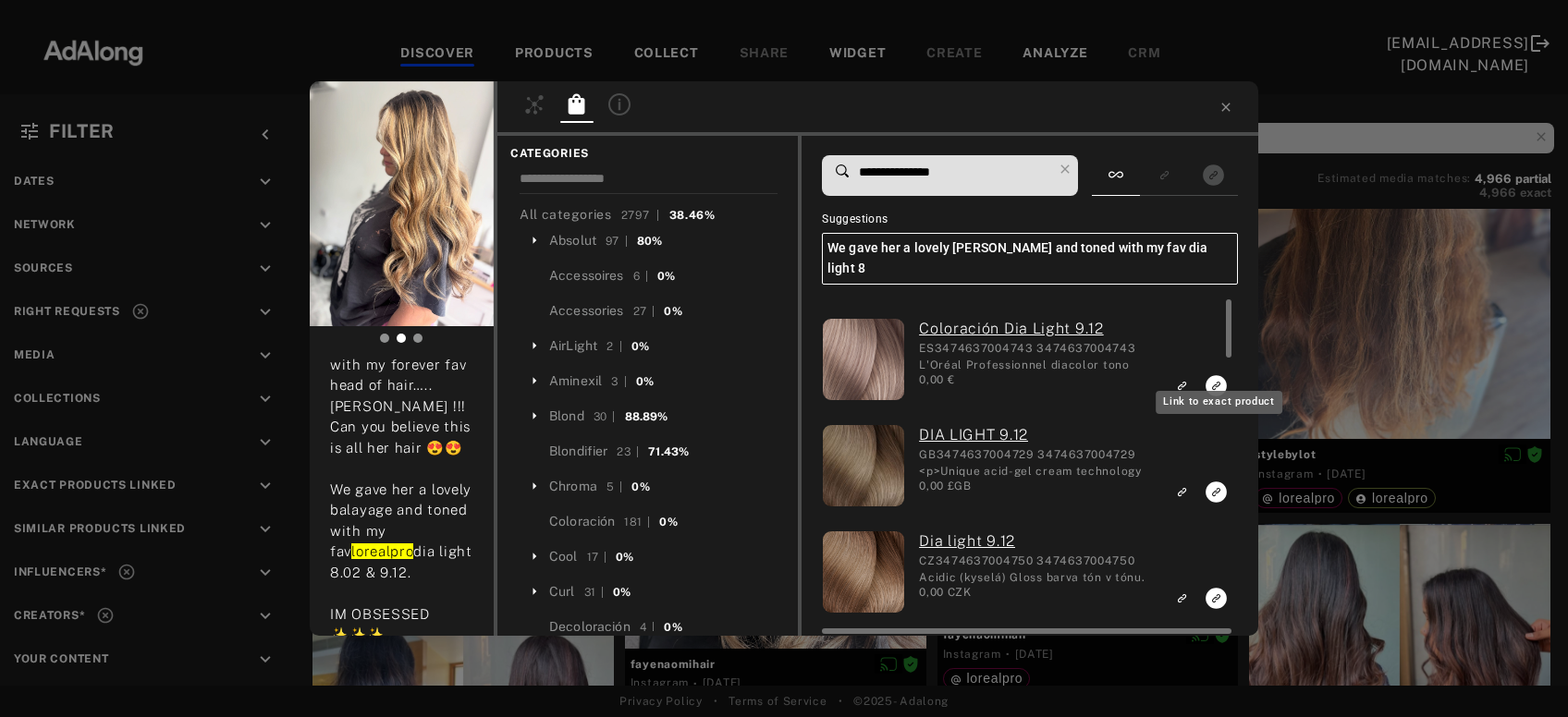
type input "**********"
click at [1218, 376] on icon "Link to exact product" at bounding box center [1216, 386] width 21 height 21
click at [1212, 481] on icon "Link to exact product" at bounding box center [1216, 492] width 21 height 21
click at [1215, 587] on rect "Link to exact product" at bounding box center [1216, 598] width 23 height 23
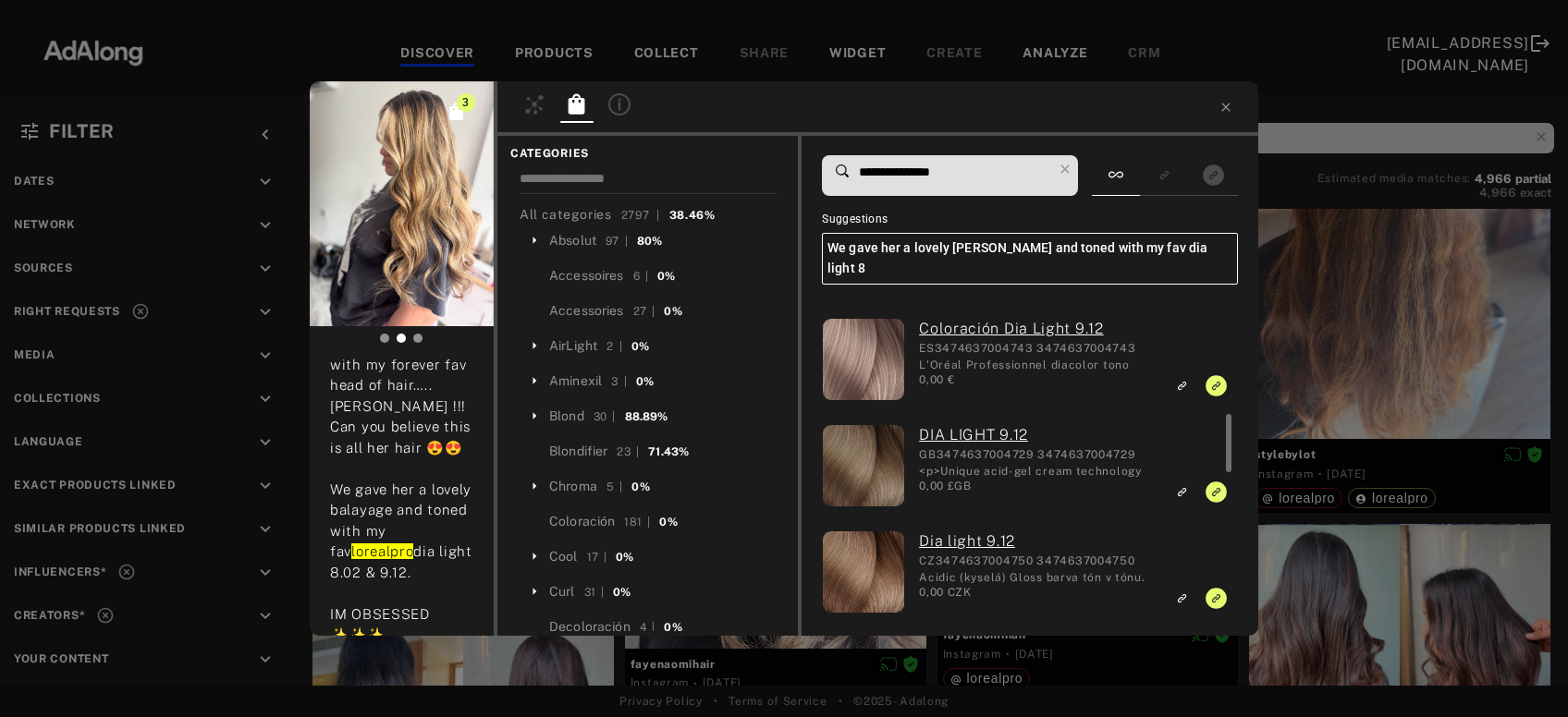
scroll to position [198, 0]
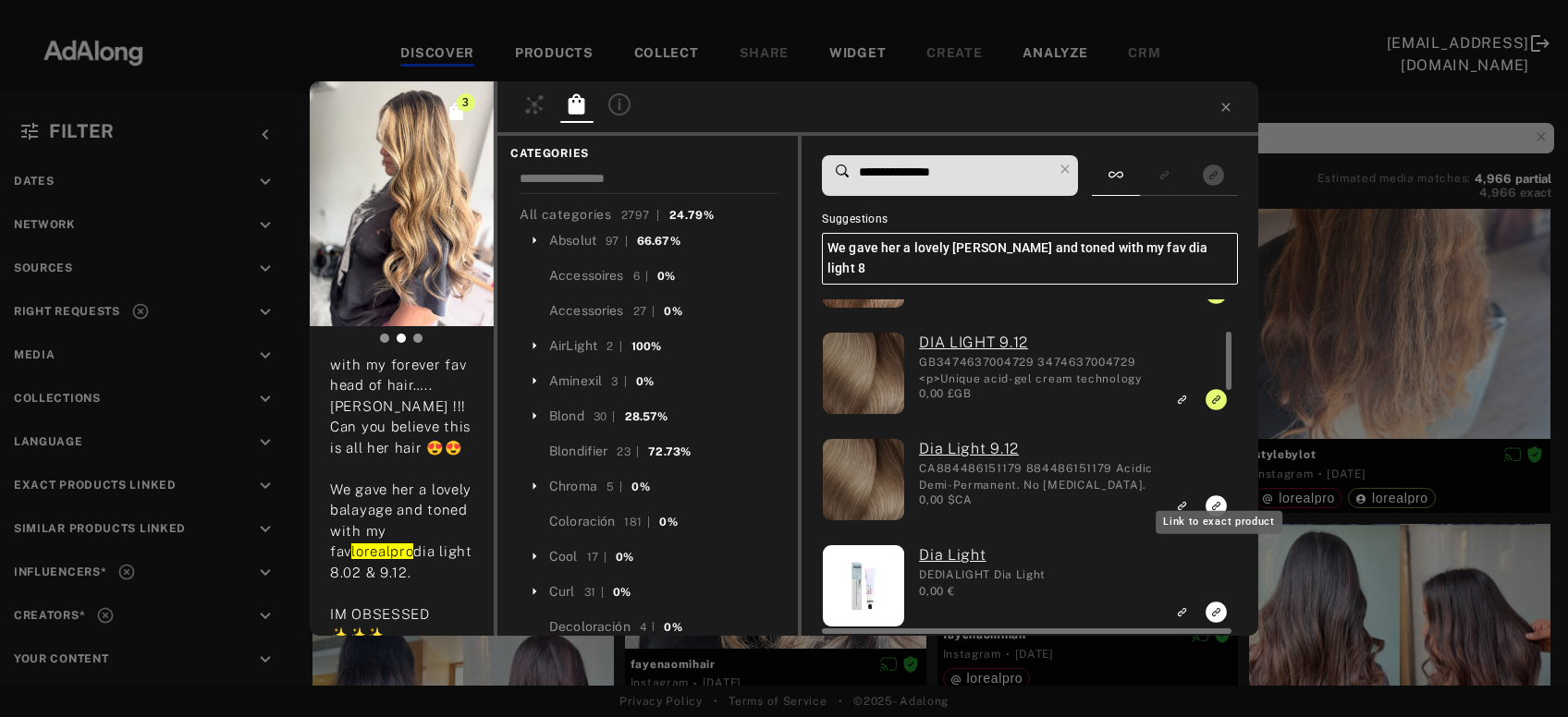
click at [1211, 496] on icon "Link to exact product" at bounding box center [1216, 506] width 21 height 21
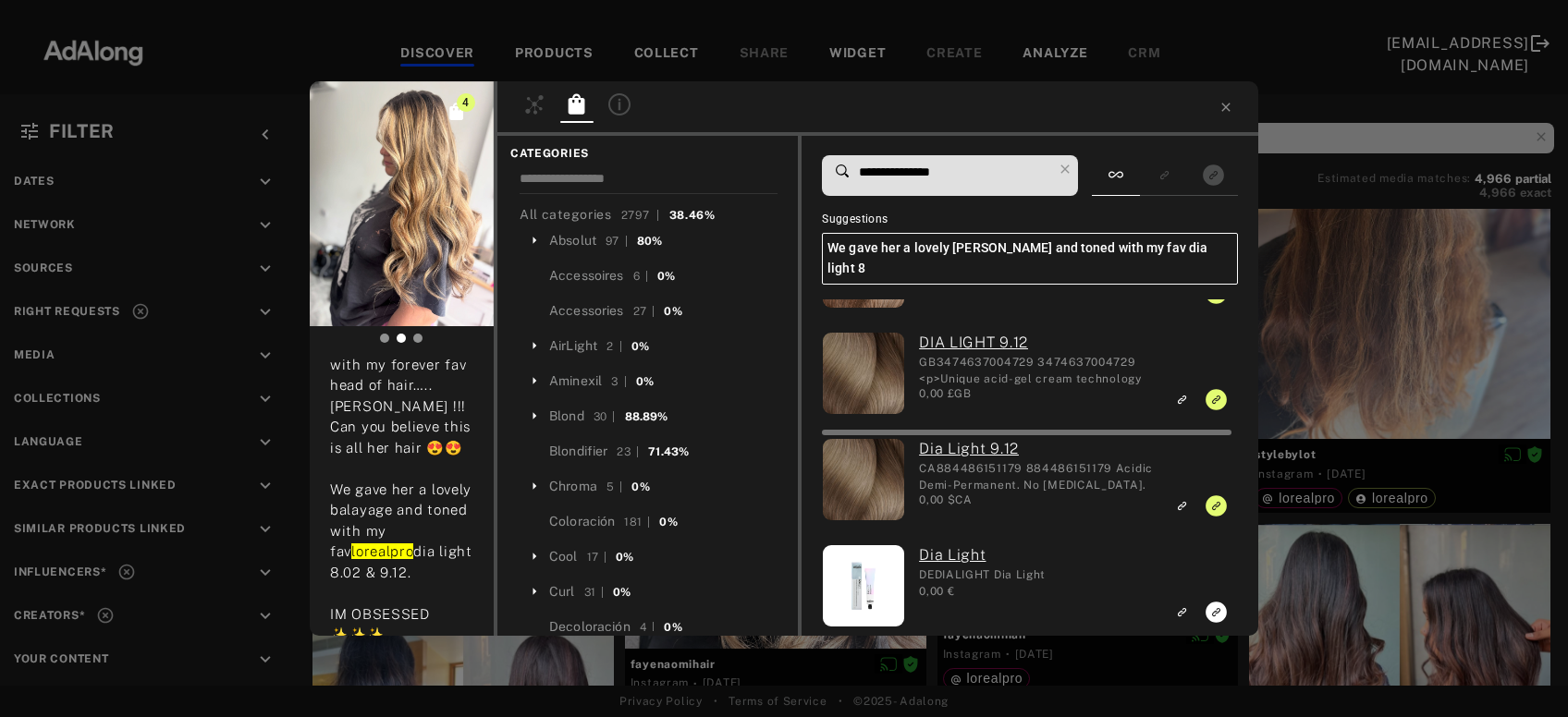
scroll to position [0, 0]
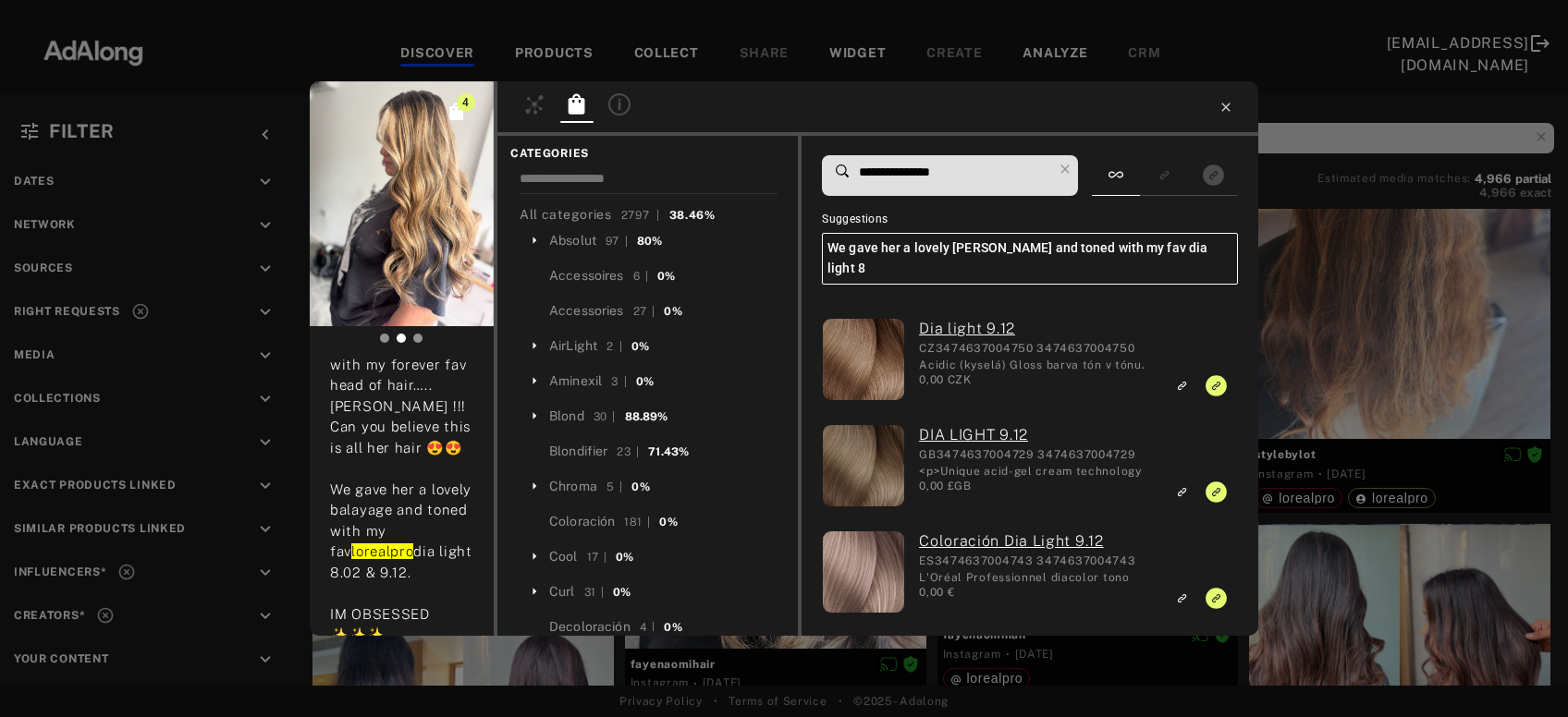
click at [1224, 105] on icon at bounding box center [1226, 106] width 9 height 9
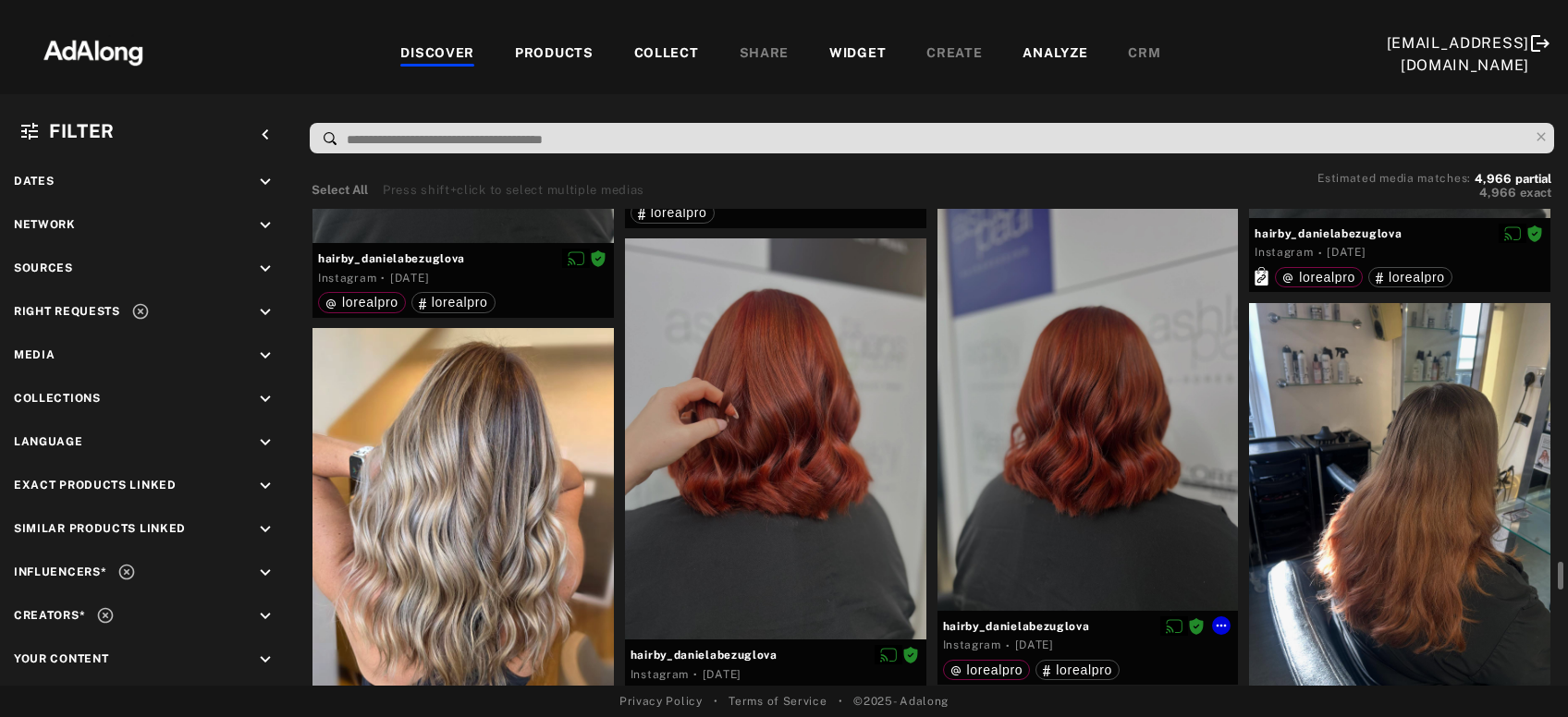
scroll to position [7273, 0]
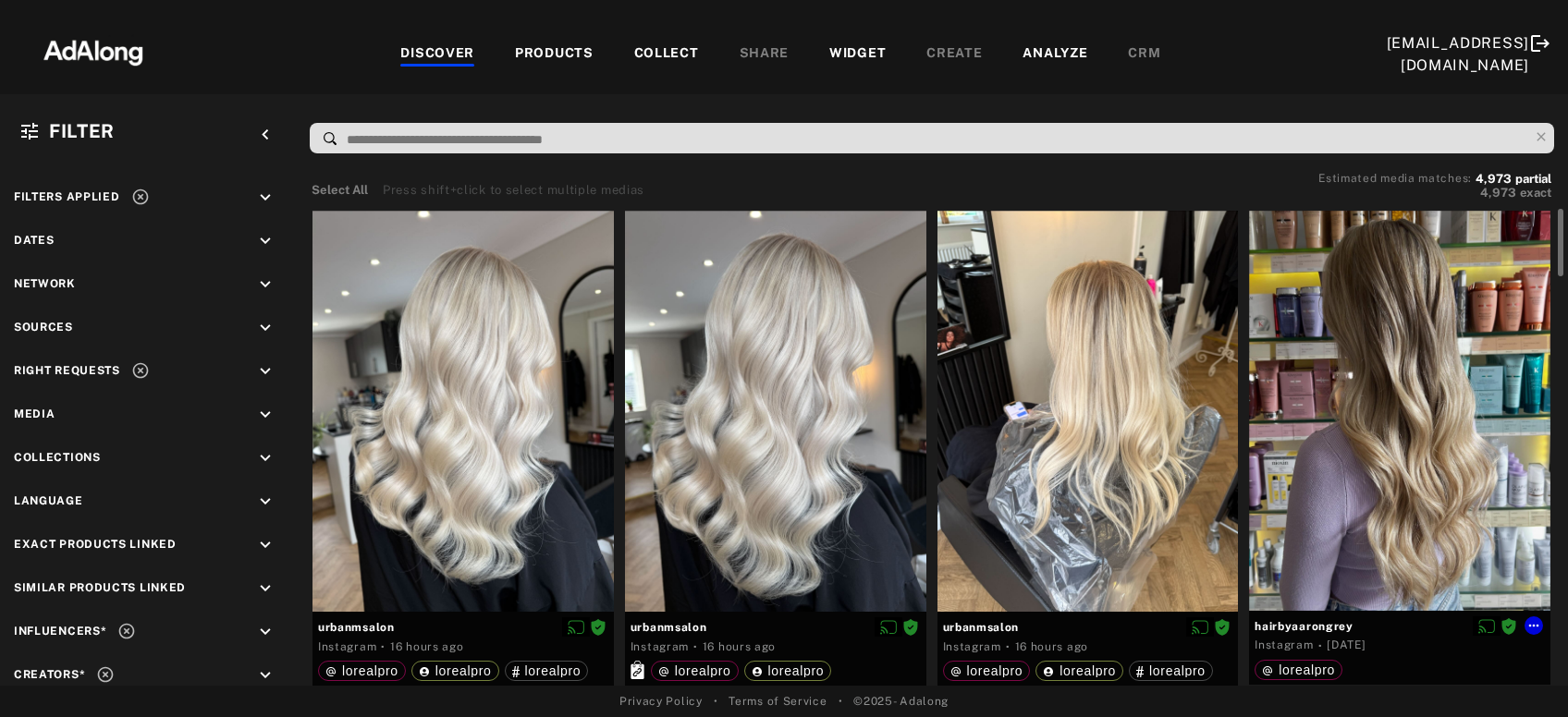
click at [1488, 466] on div at bounding box center [1400, 411] width 301 height 401
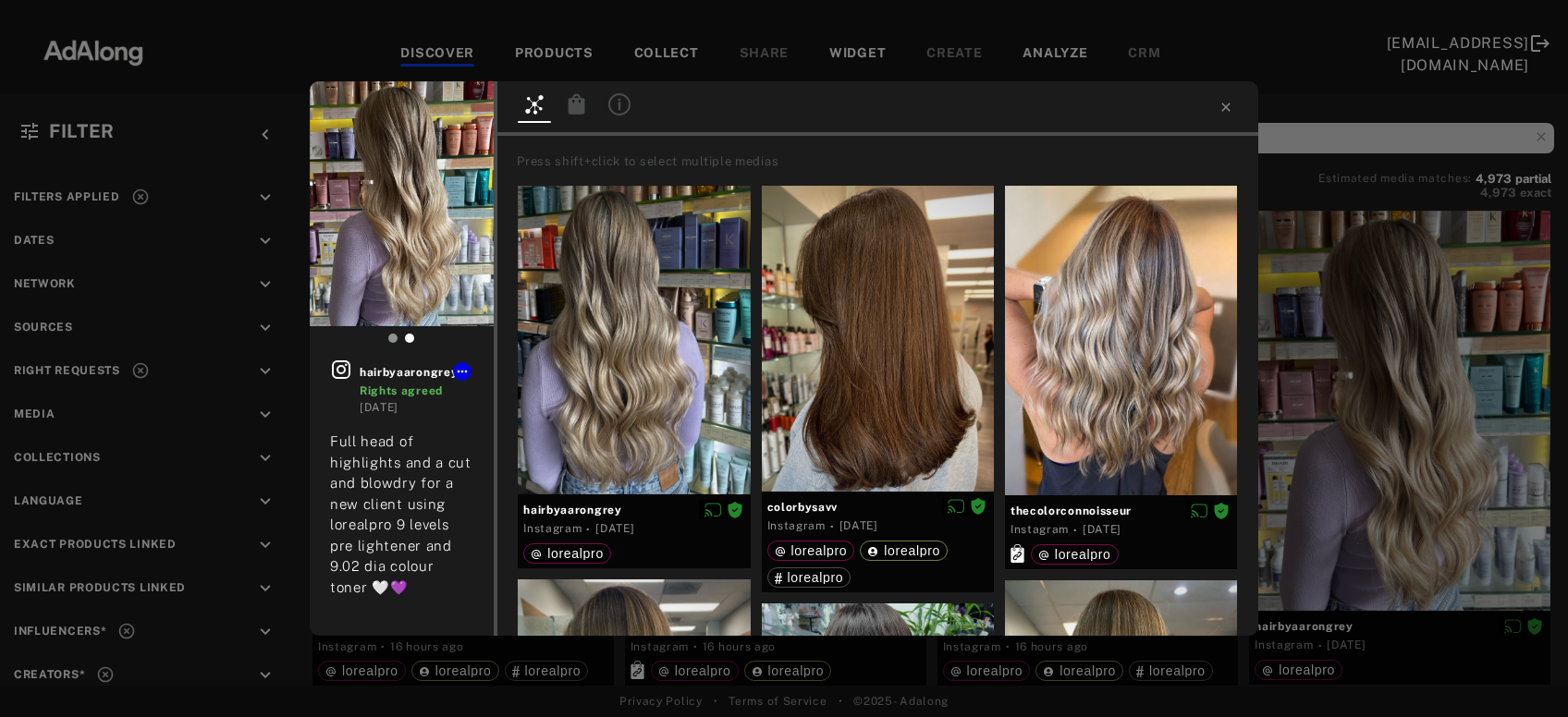
click at [575, 105] on icon at bounding box center [576, 103] width 16 height 20
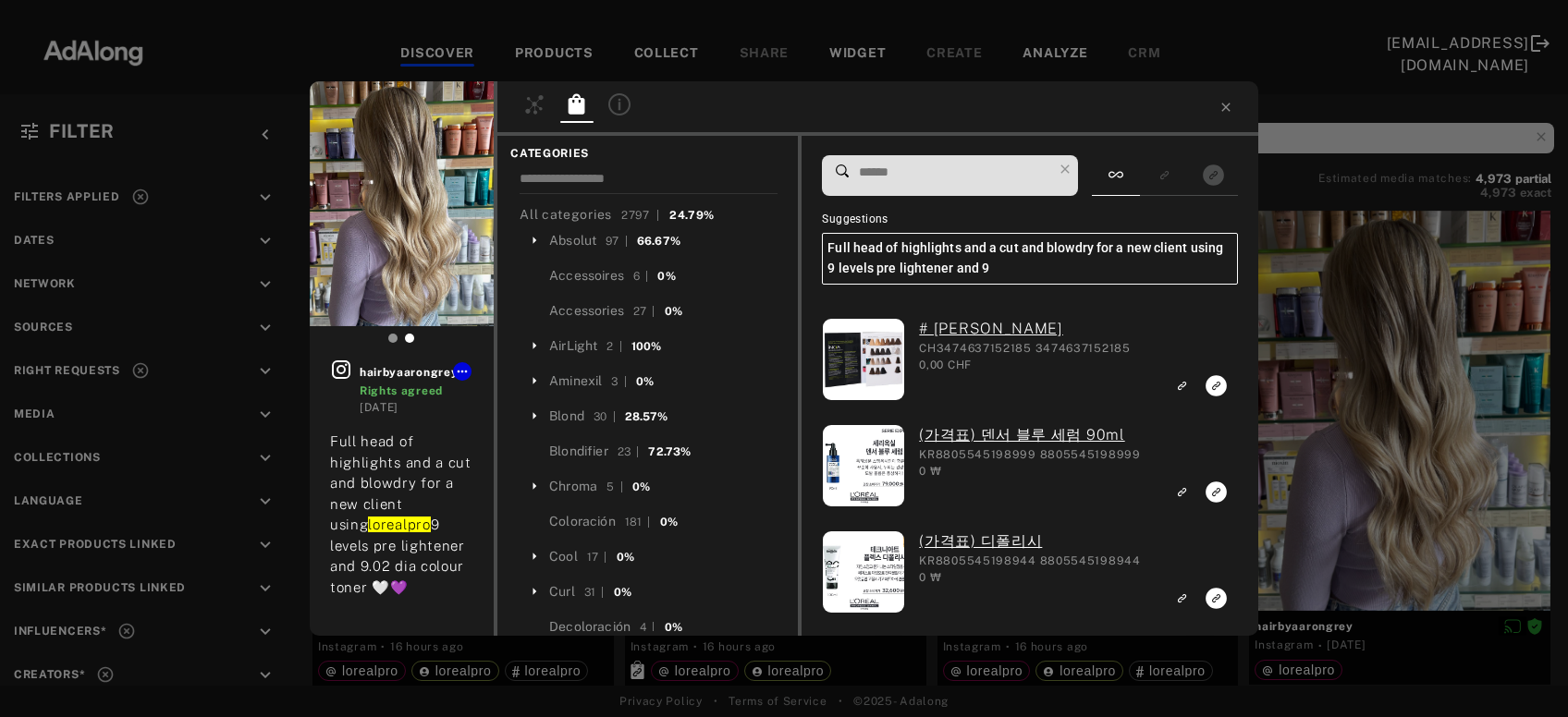
click at [948, 176] on input at bounding box center [954, 173] width 195 height 25
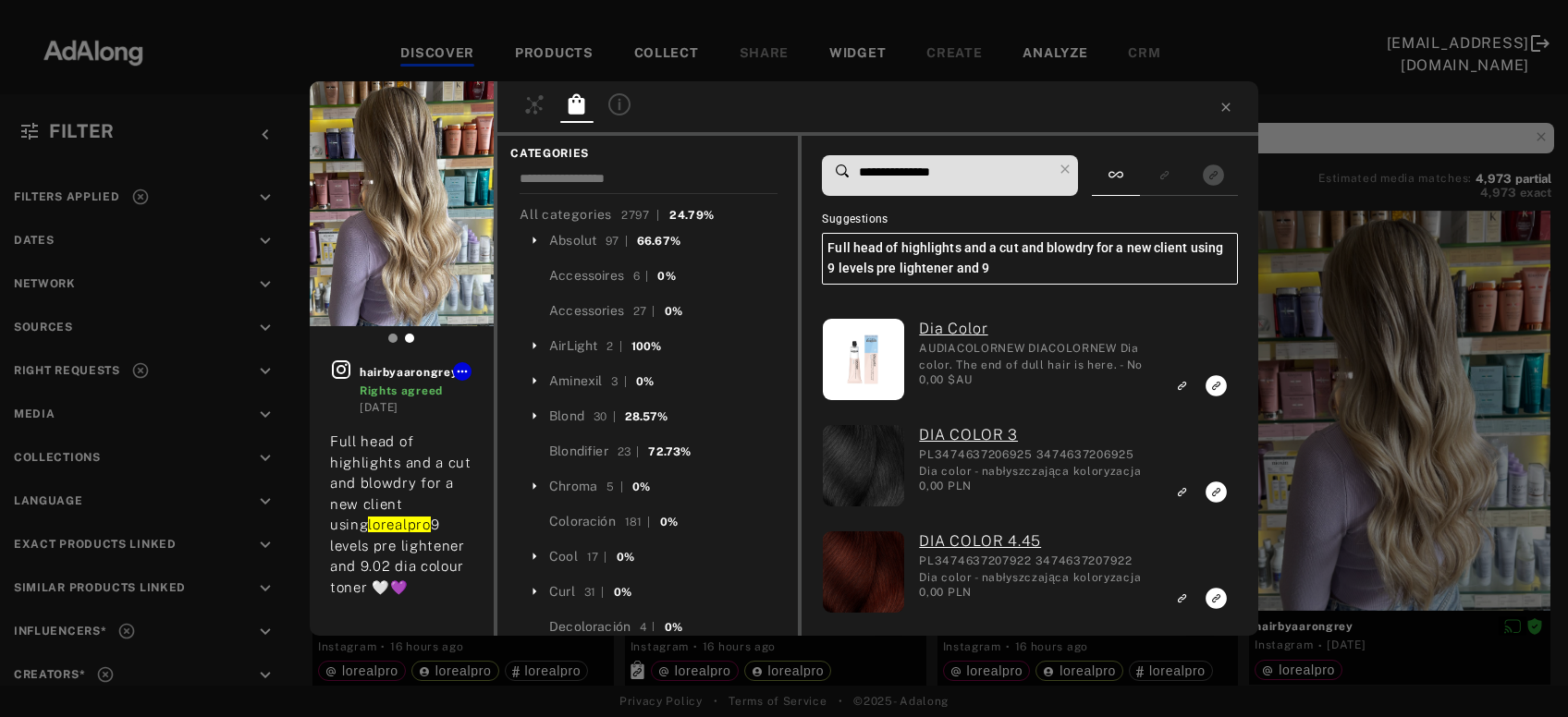
click at [906, 168] on input "**********" at bounding box center [954, 173] width 195 height 25
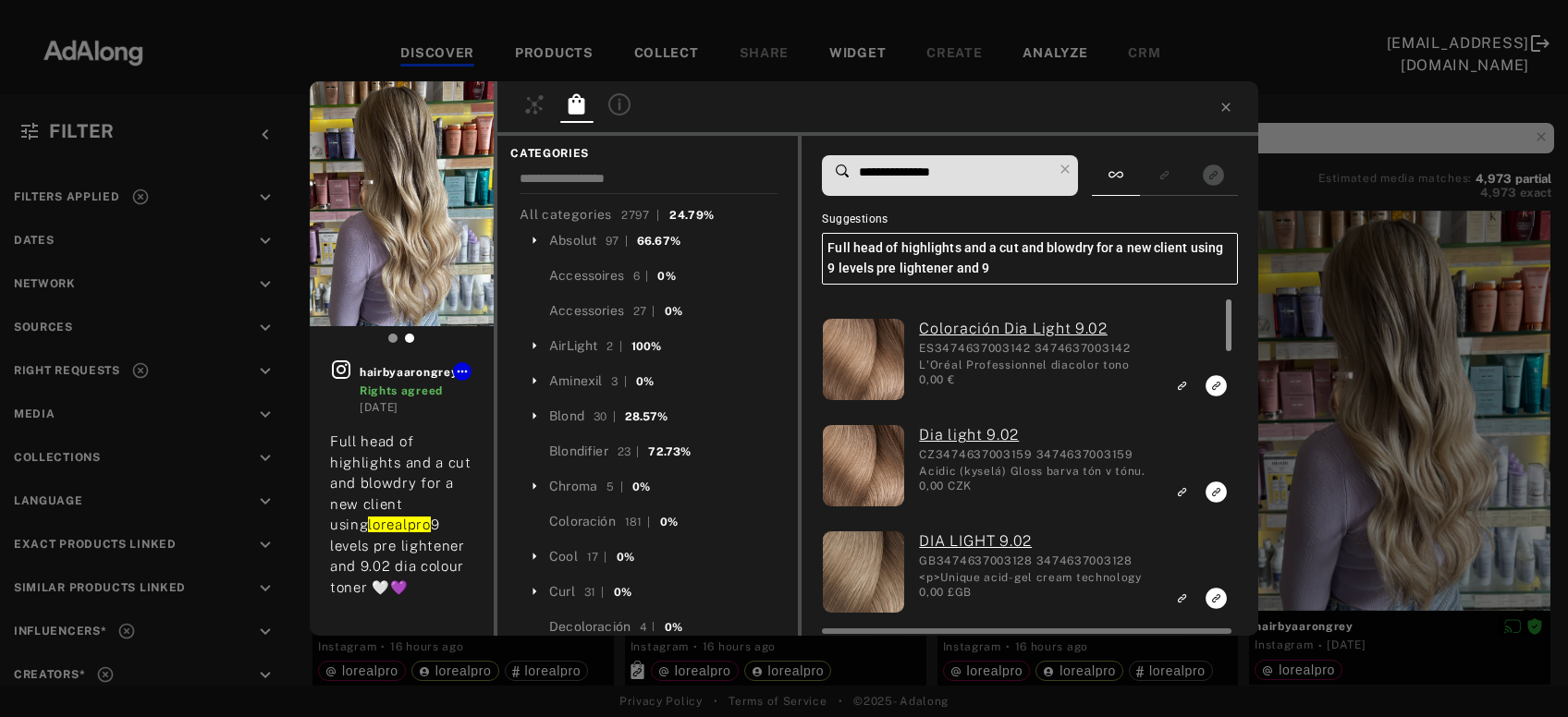
type input "**********"
click at [1221, 387] on div at bounding box center [1227, 467] width 13 height 335
click at [1211, 384] on icon "Link to exact product" at bounding box center [1216, 386] width 21 height 21
click at [1219, 490] on rect "Link to exact product" at bounding box center [1216, 492] width 23 height 23
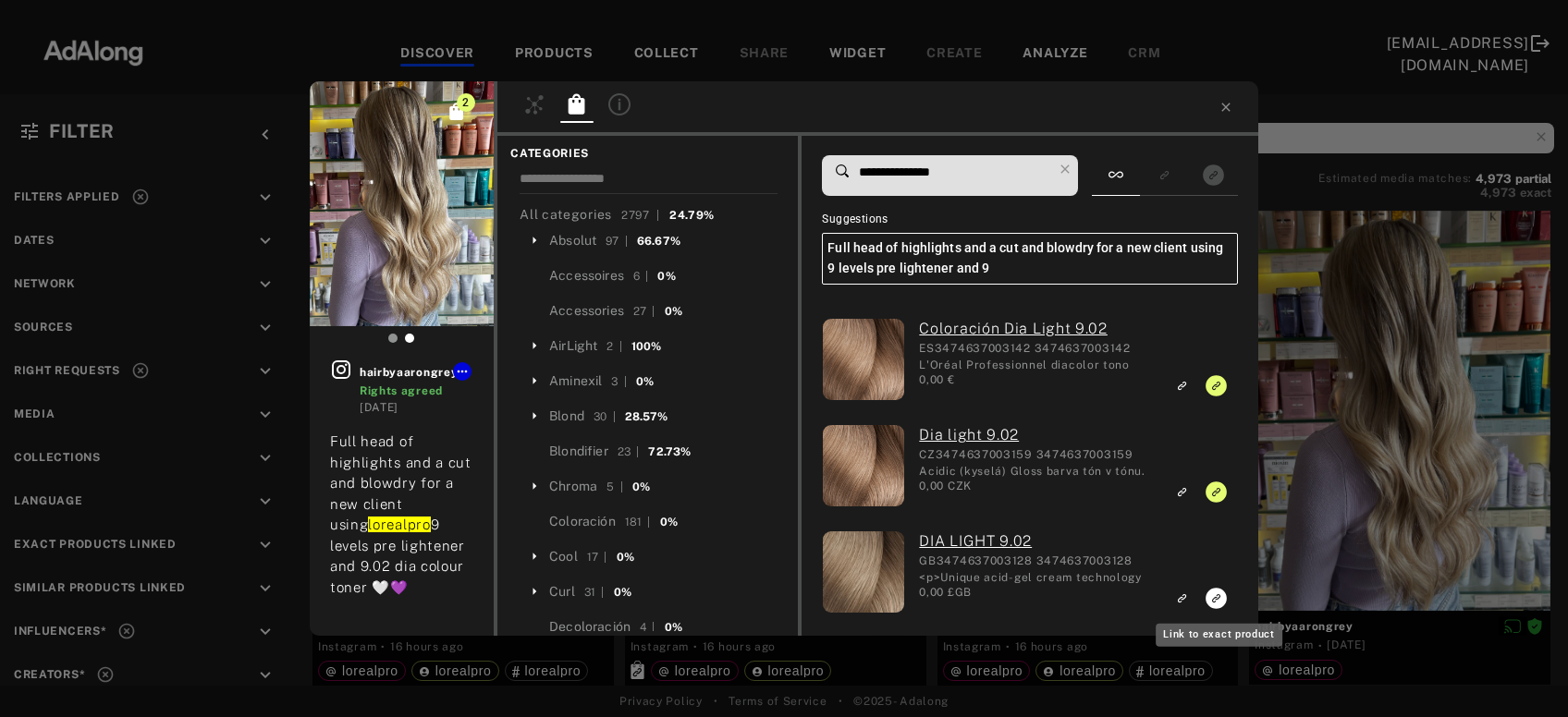
click at [1217, 598] on icon "Link to exact product" at bounding box center [1216, 598] width 21 height 21
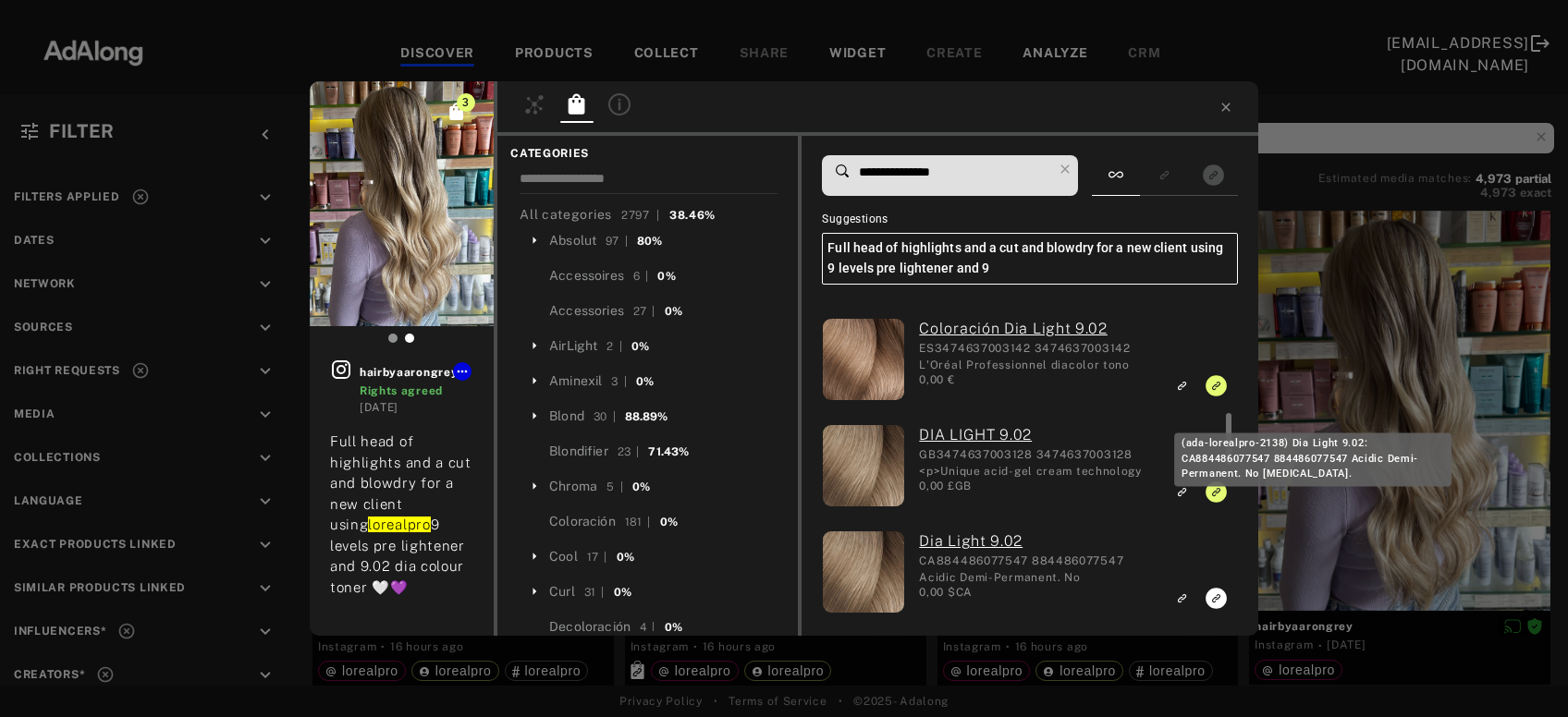
scroll to position [99, 0]
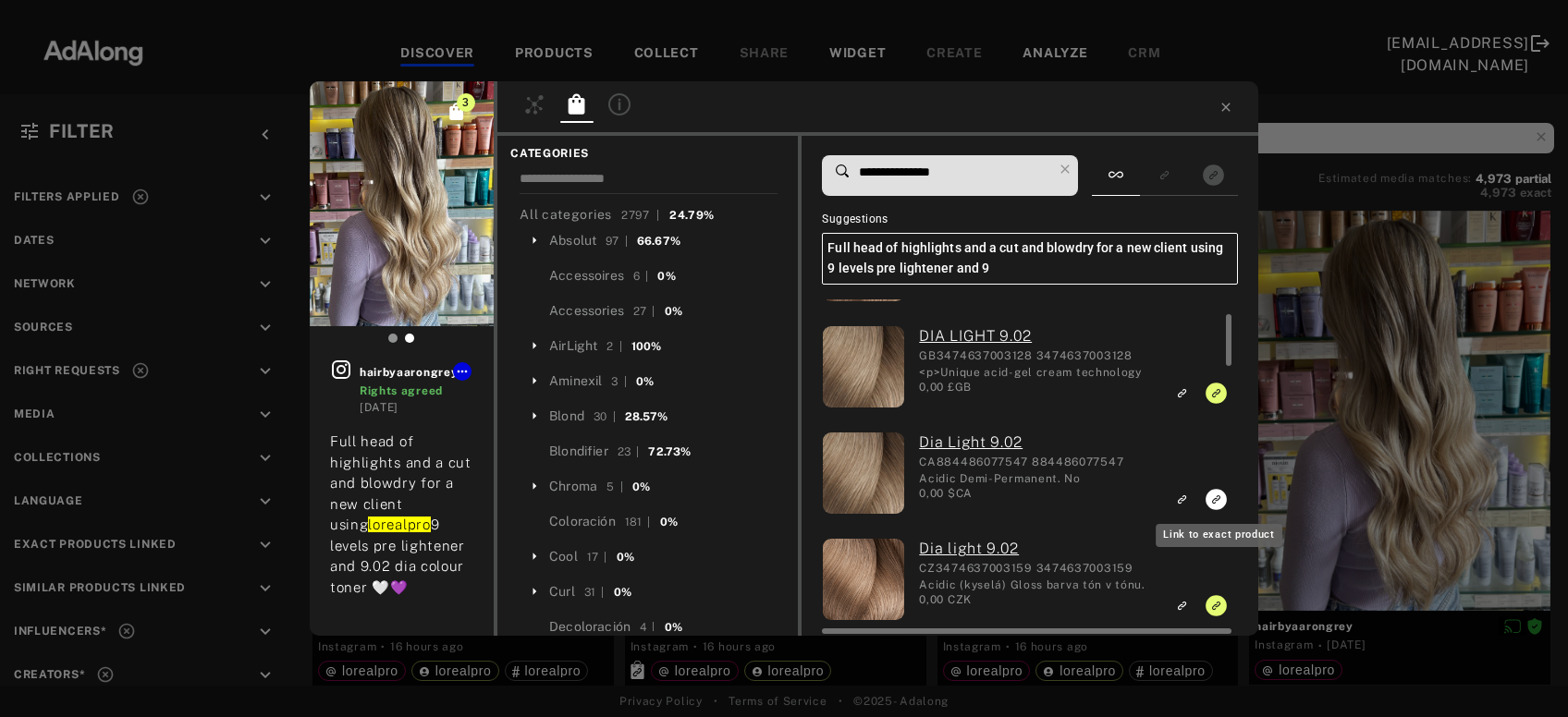
click at [1212, 499] on icon "Link to exact product" at bounding box center [1216, 499] width 21 height 21
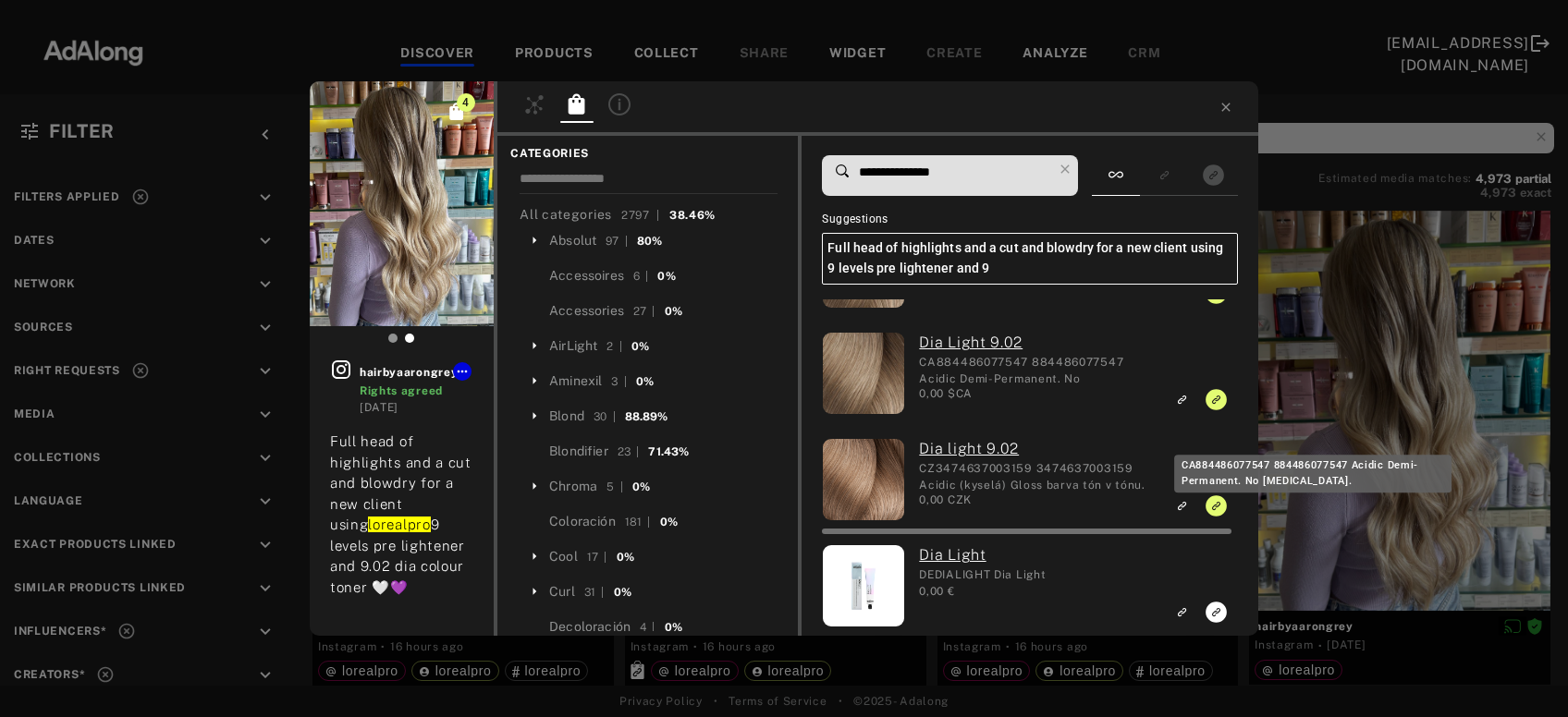
scroll to position [0, 0]
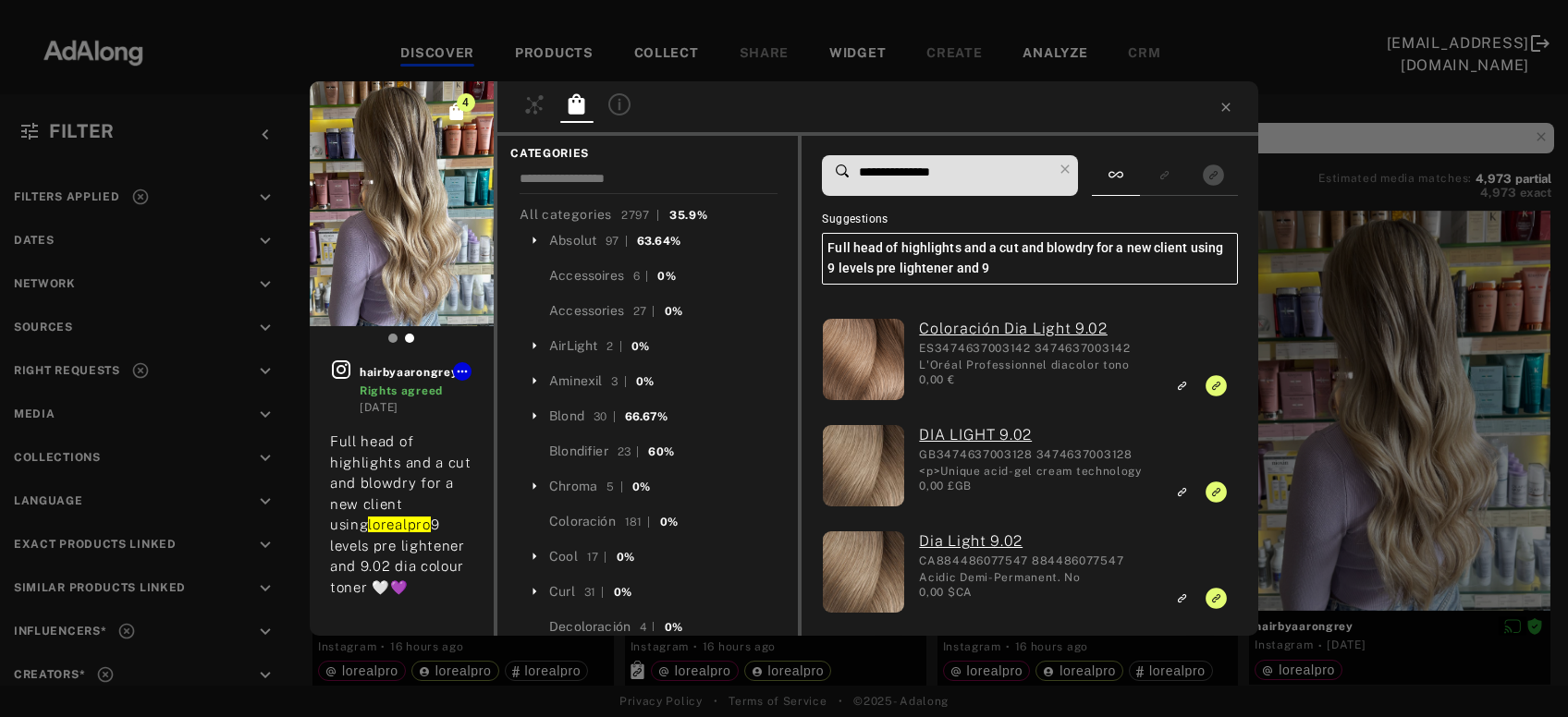
click at [1419, 420] on div "4 hairbyaarongrey Rights agreed 3 days ago Full head of highlights and a cut an…" at bounding box center [784, 358] width 1568 height 717
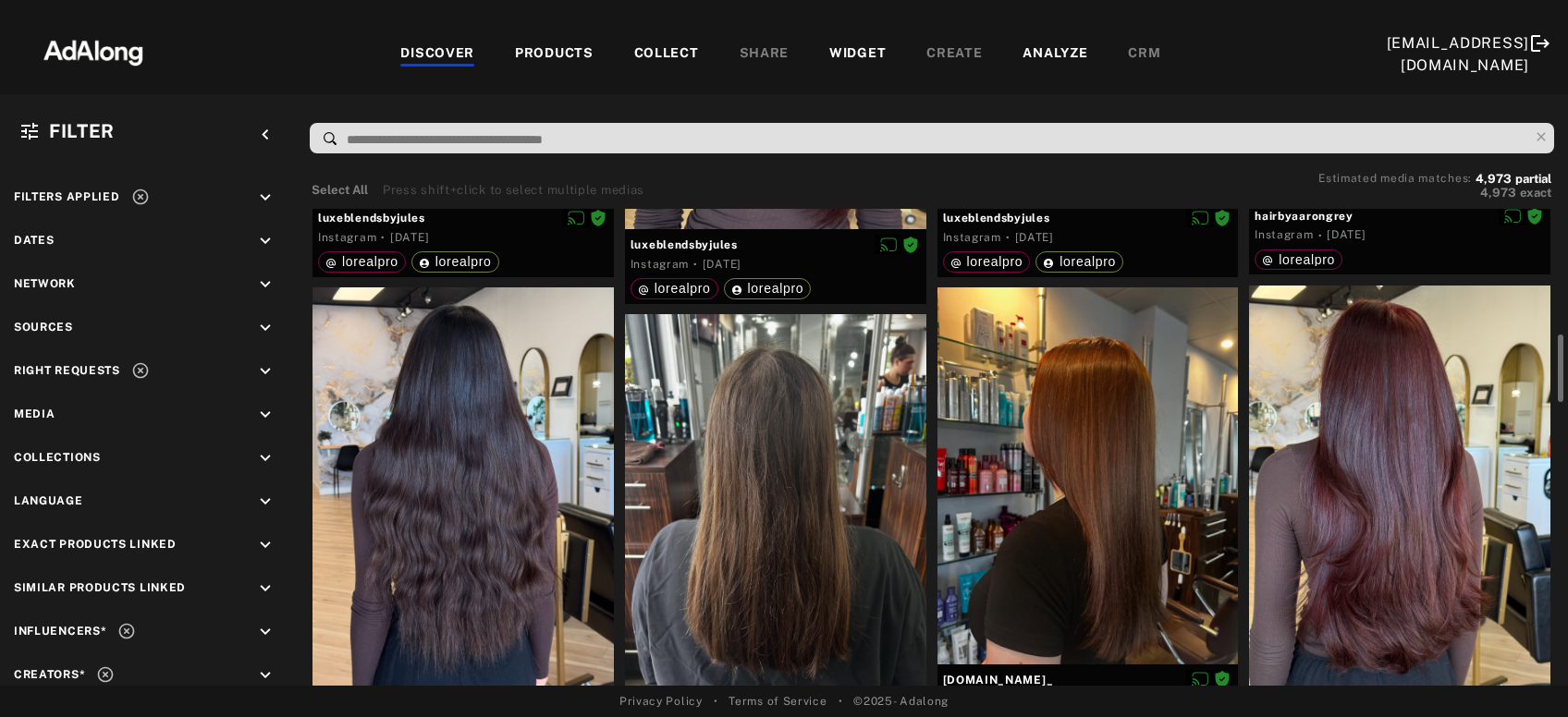
scroll to position [996, 0]
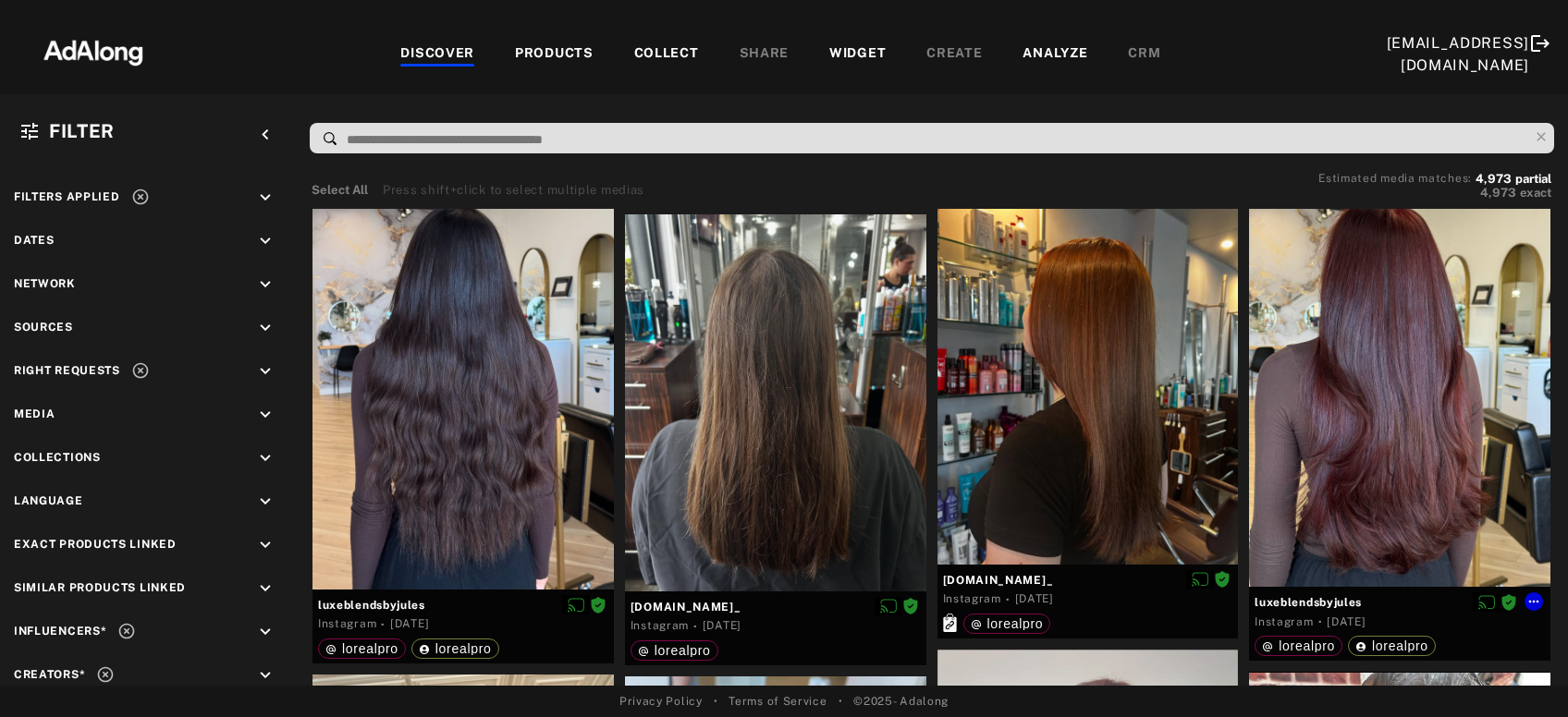
click at [1419, 420] on div at bounding box center [1400, 386] width 301 height 402
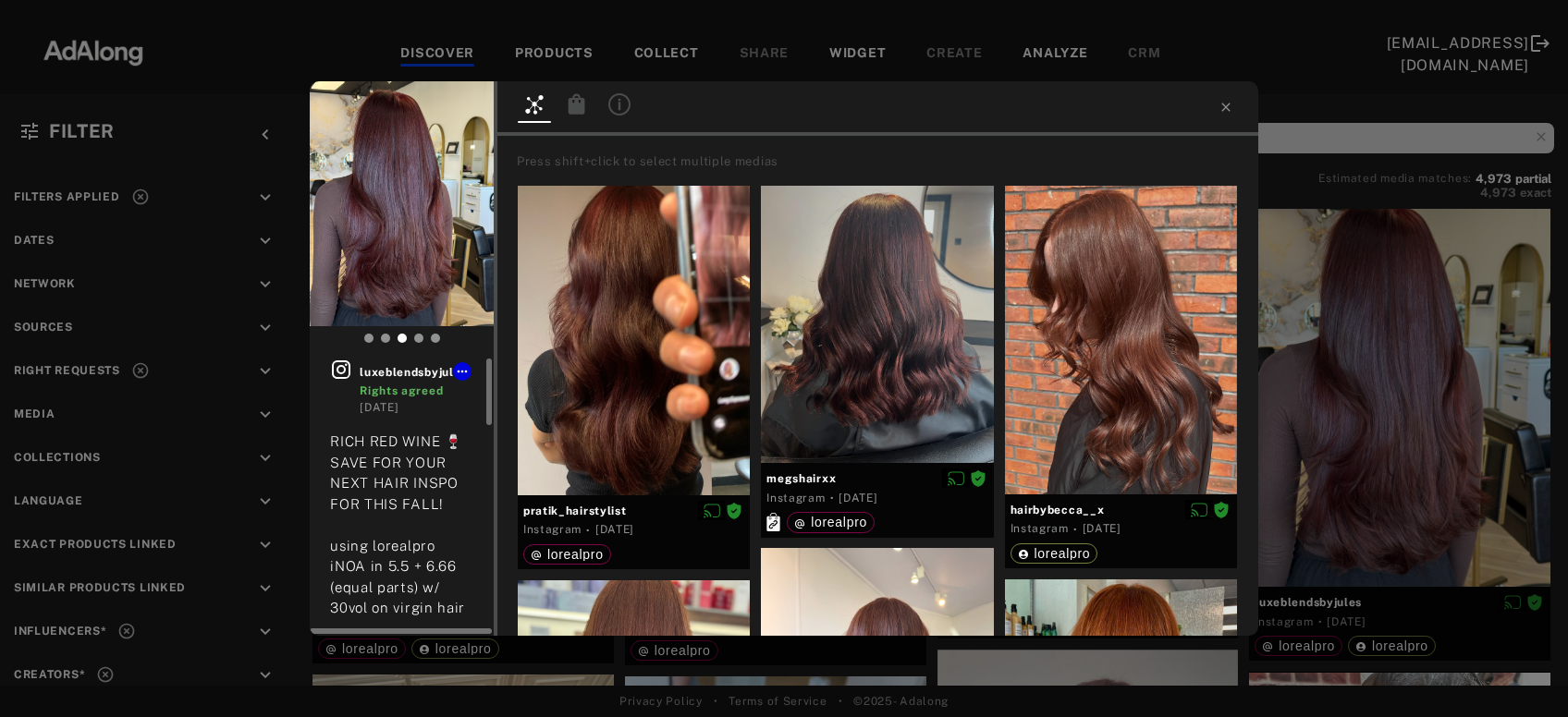
scroll to position [99, 0]
click at [565, 102] on div at bounding box center [576, 106] width 34 height 27
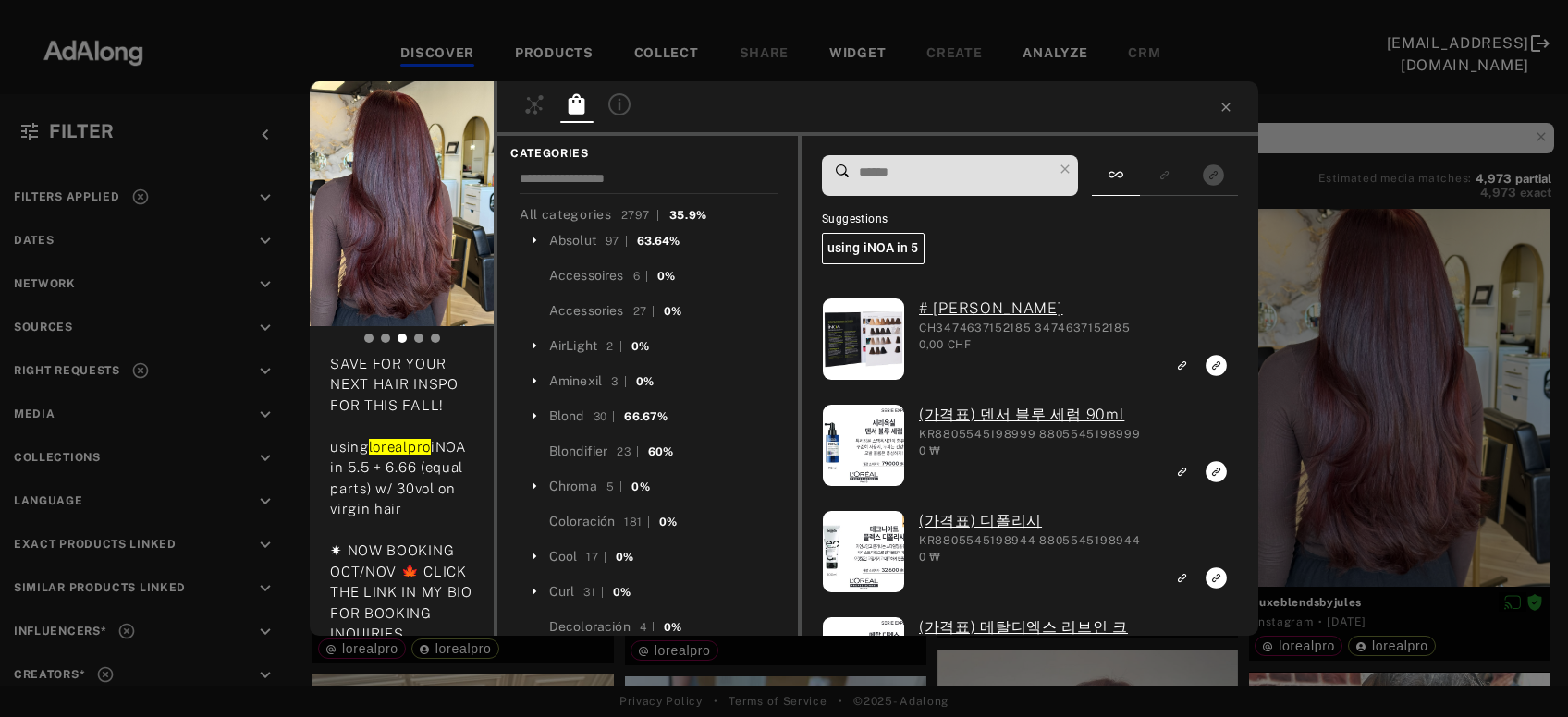
click at [922, 168] on input at bounding box center [954, 173] width 195 height 25
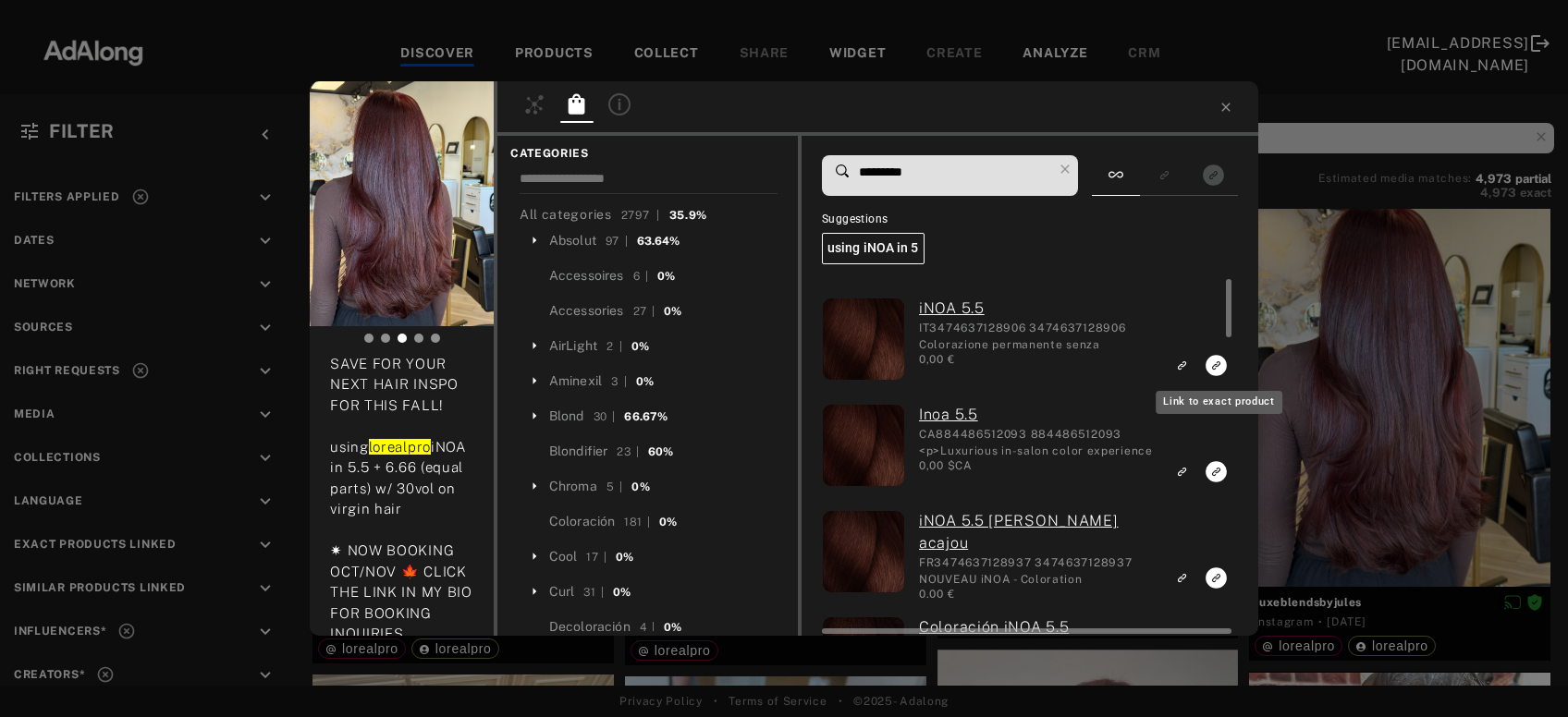
click at [1216, 364] on icon "Link to exact product" at bounding box center [1216, 365] width 21 height 21
click at [1213, 473] on icon "Link to exact product" at bounding box center [1216, 472] width 21 height 21
click at [1215, 580] on rect "Link to exact product" at bounding box center [1216, 578] width 23 height 23
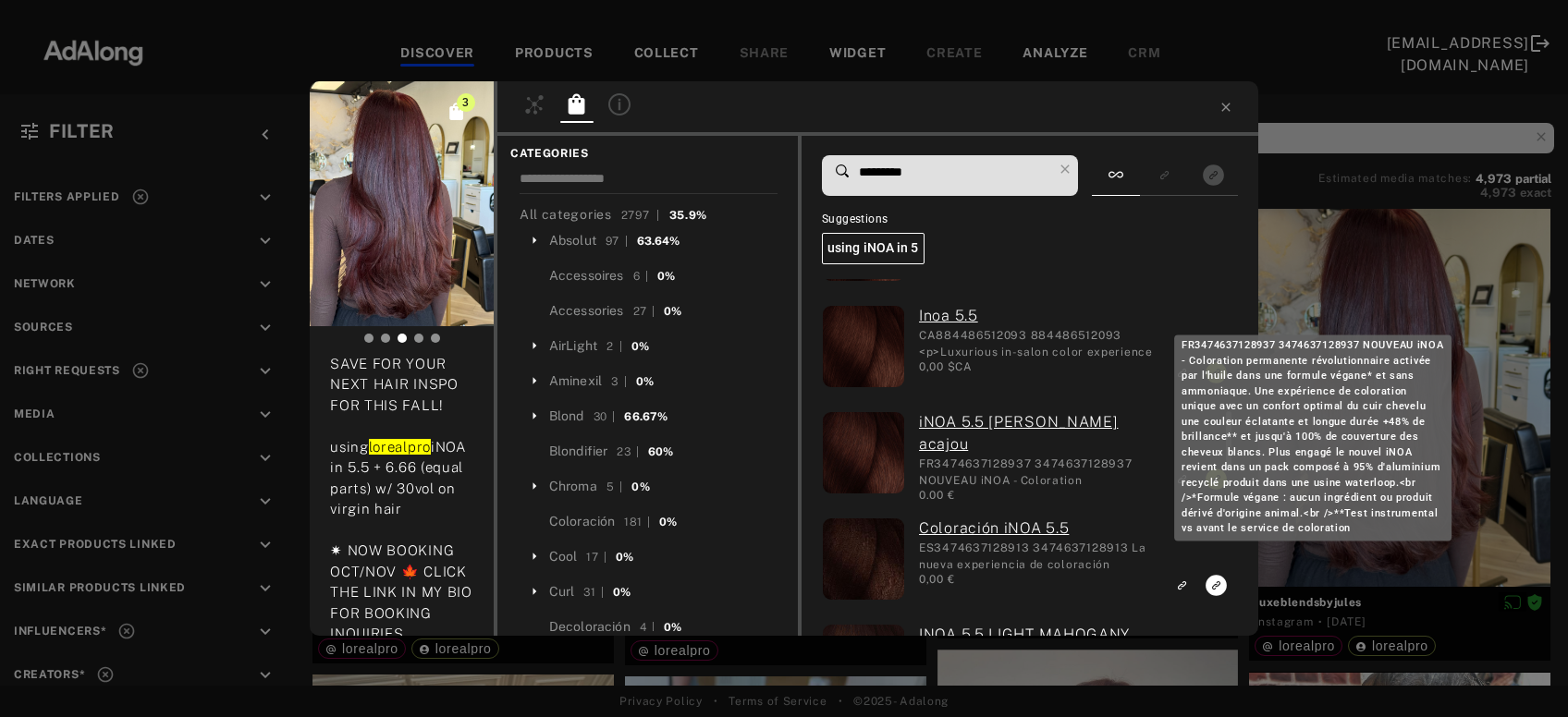
scroll to position [198, 0]
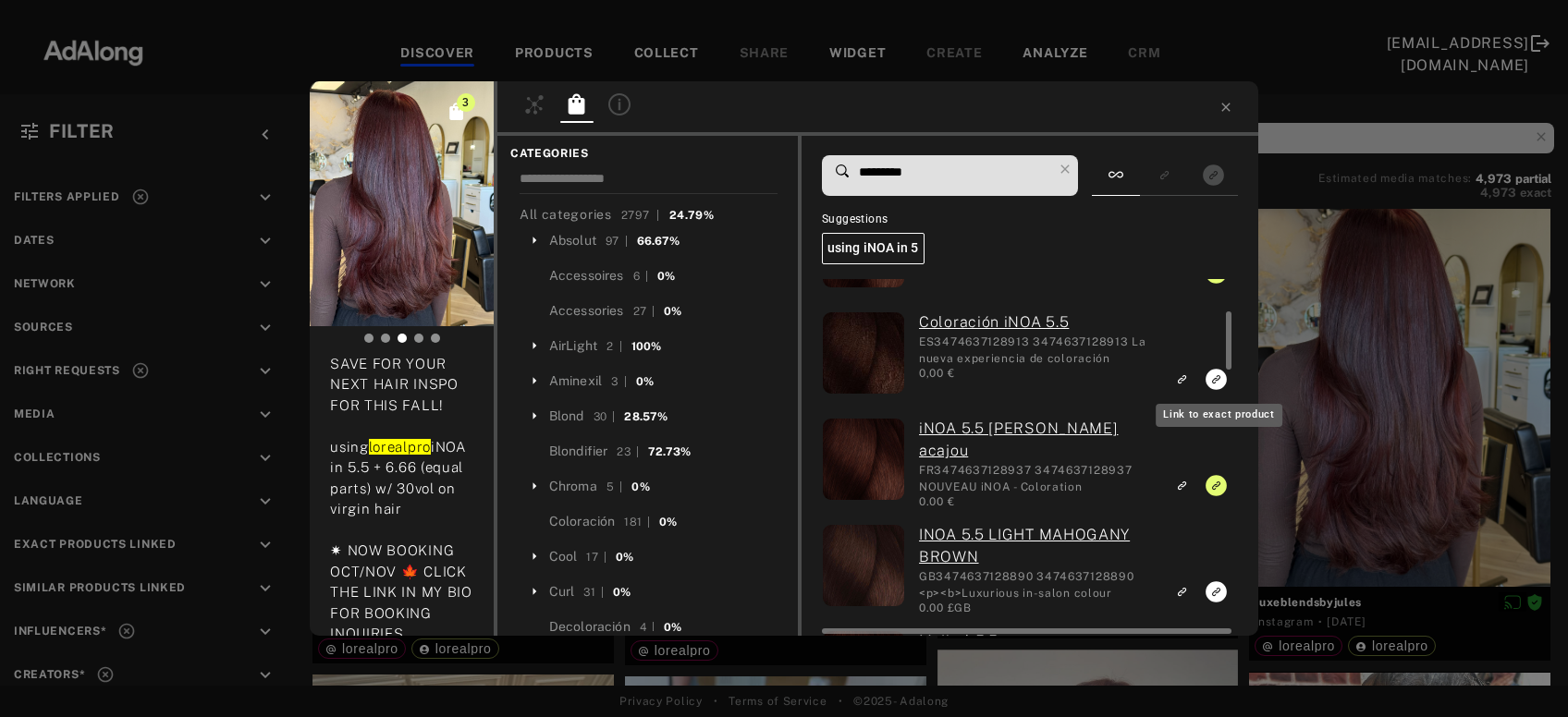
click at [1215, 377] on icon "Link to exact product" at bounding box center [1216, 380] width 21 height 21
click at [1215, 592] on icon "Link to exact product" at bounding box center [1216, 592] width 21 height 21
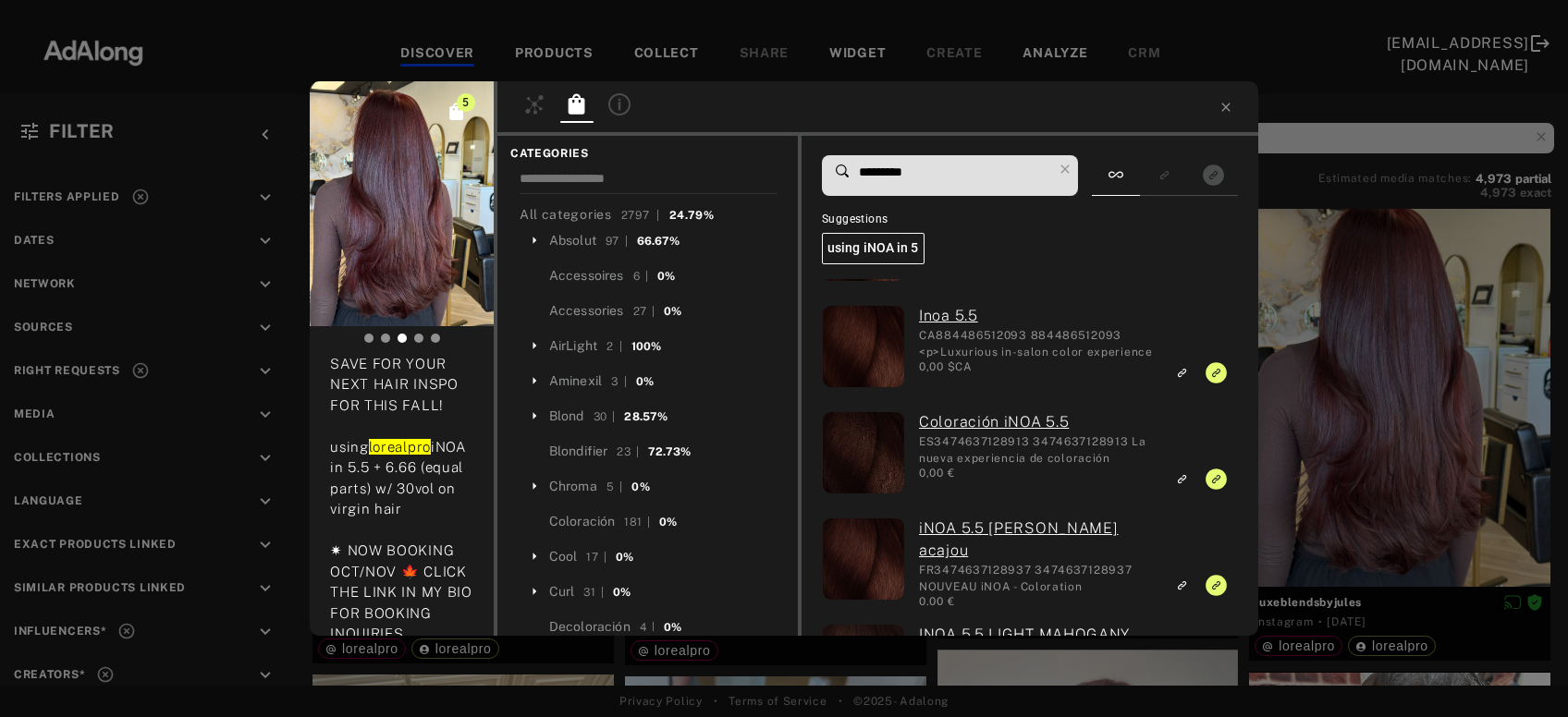
scroll to position [0, 0]
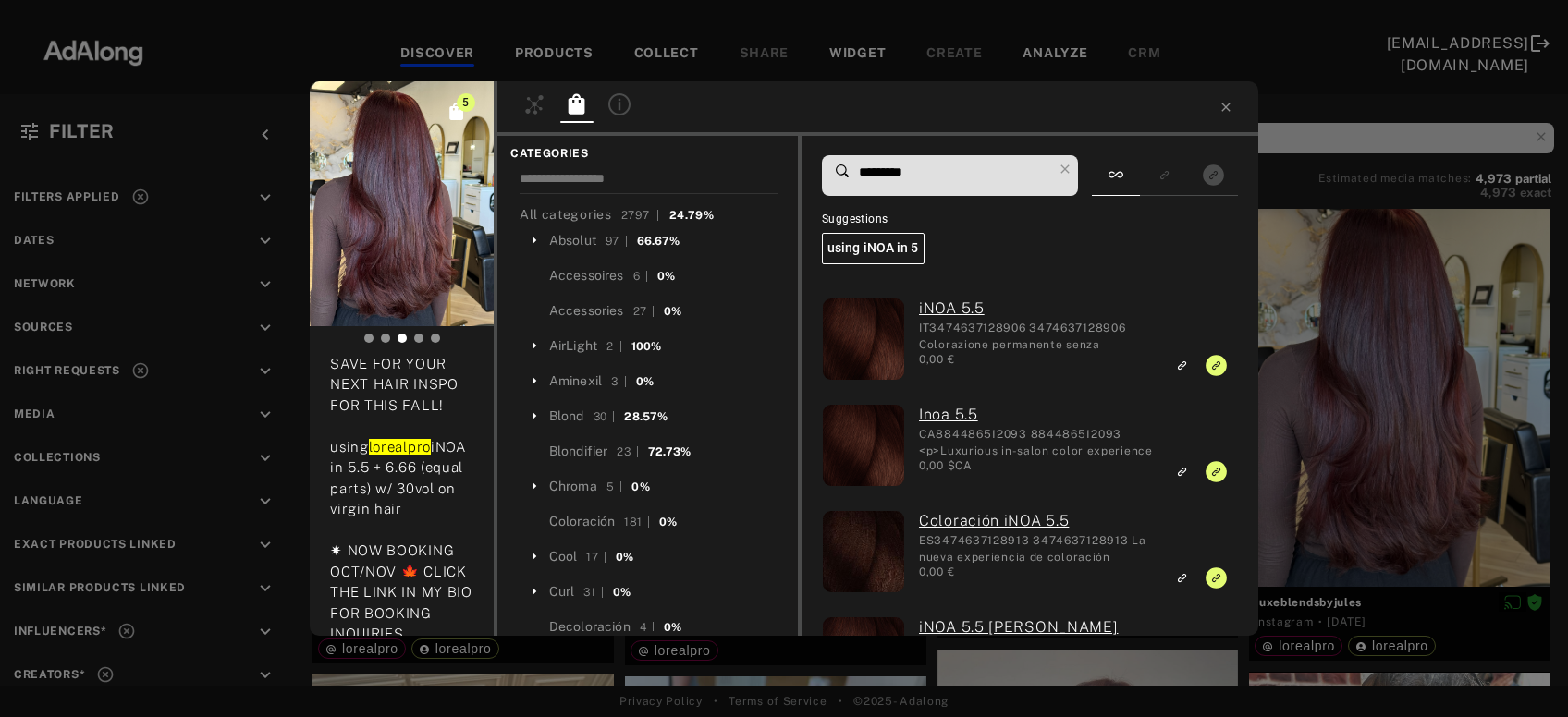
click at [905, 173] on input "*********" at bounding box center [954, 173] width 195 height 25
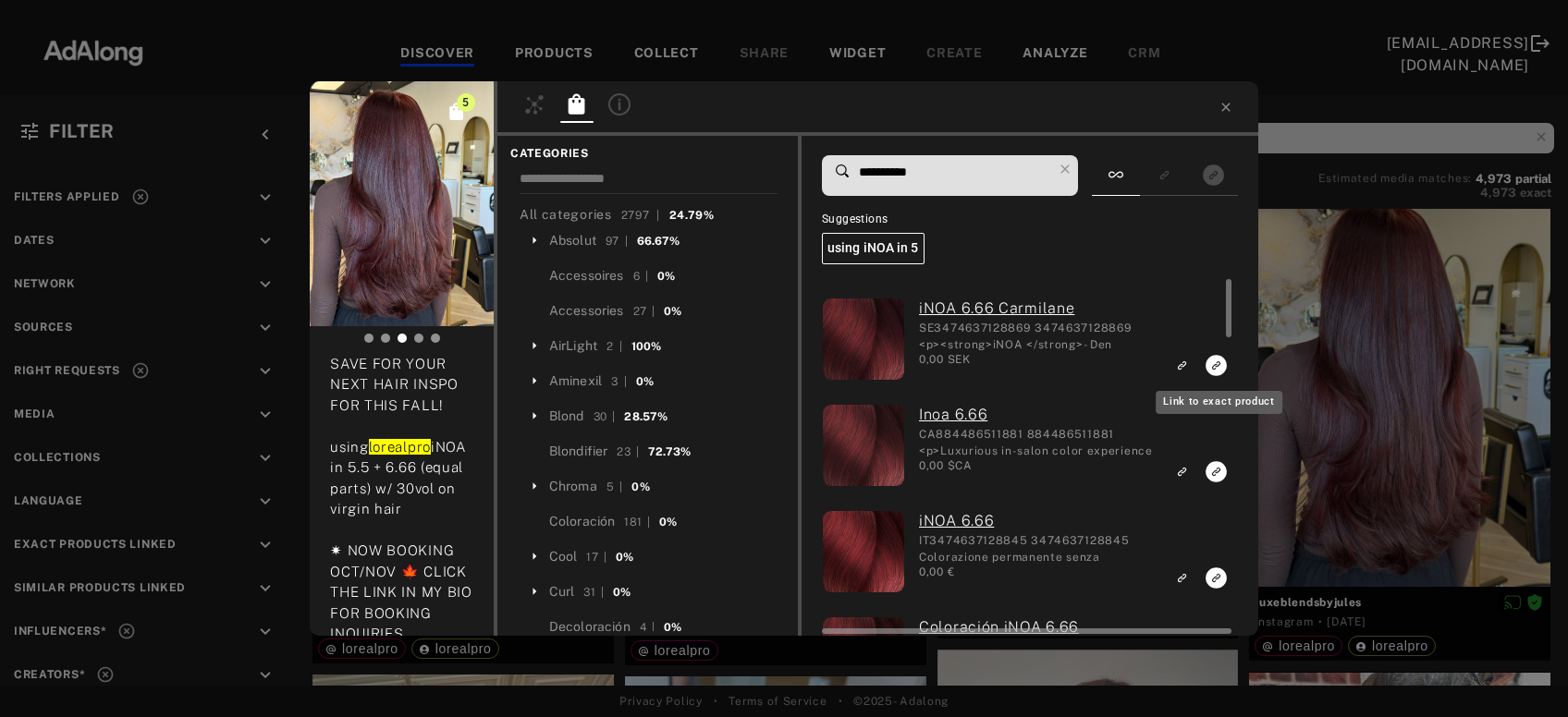
type input "**********"
click at [1215, 368] on rect "Link to exact product" at bounding box center [1216, 365] width 23 height 23
click at [1219, 567] on icon "Link to exact product" at bounding box center [1216, 578] width 21 height 21
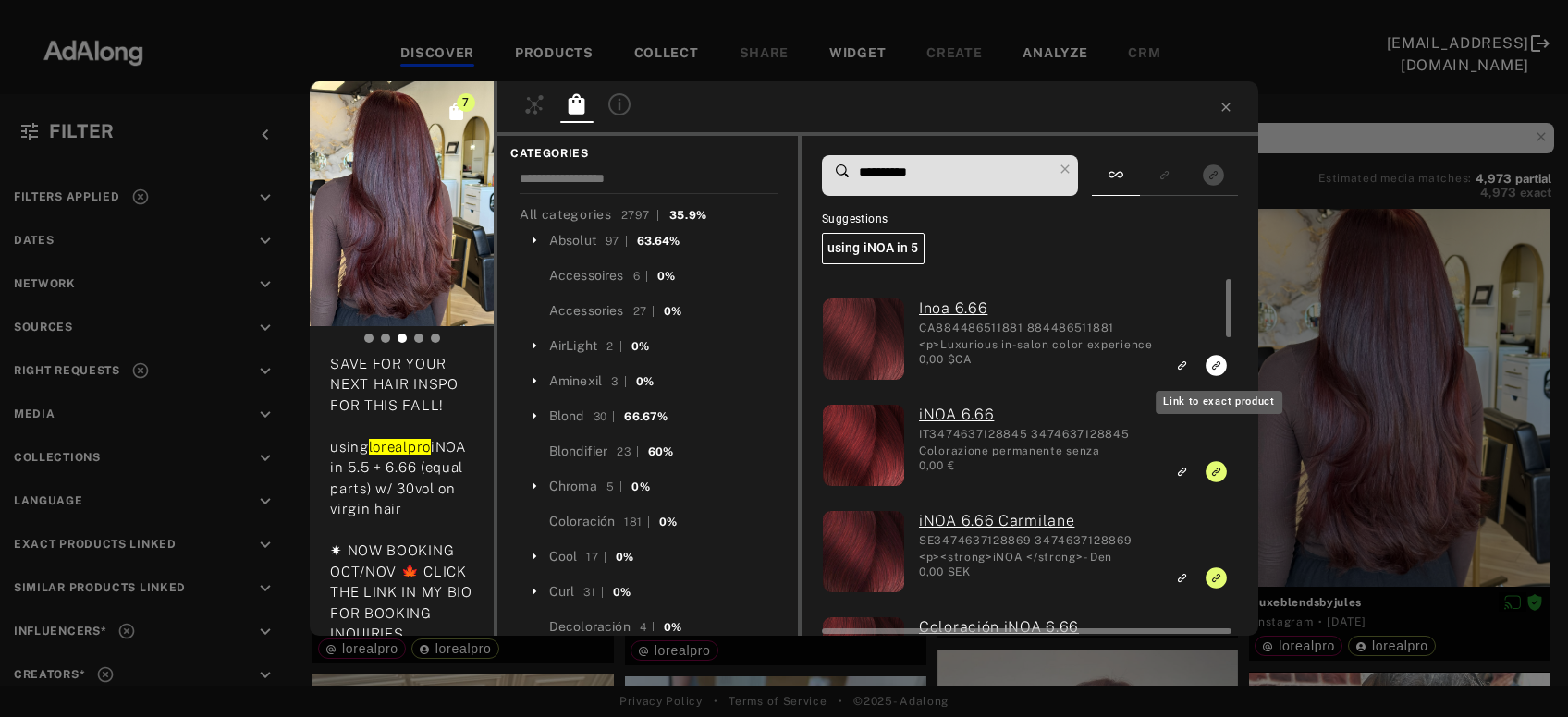
click at [1216, 370] on rect "Link to exact product" at bounding box center [1216, 365] width 23 height 23
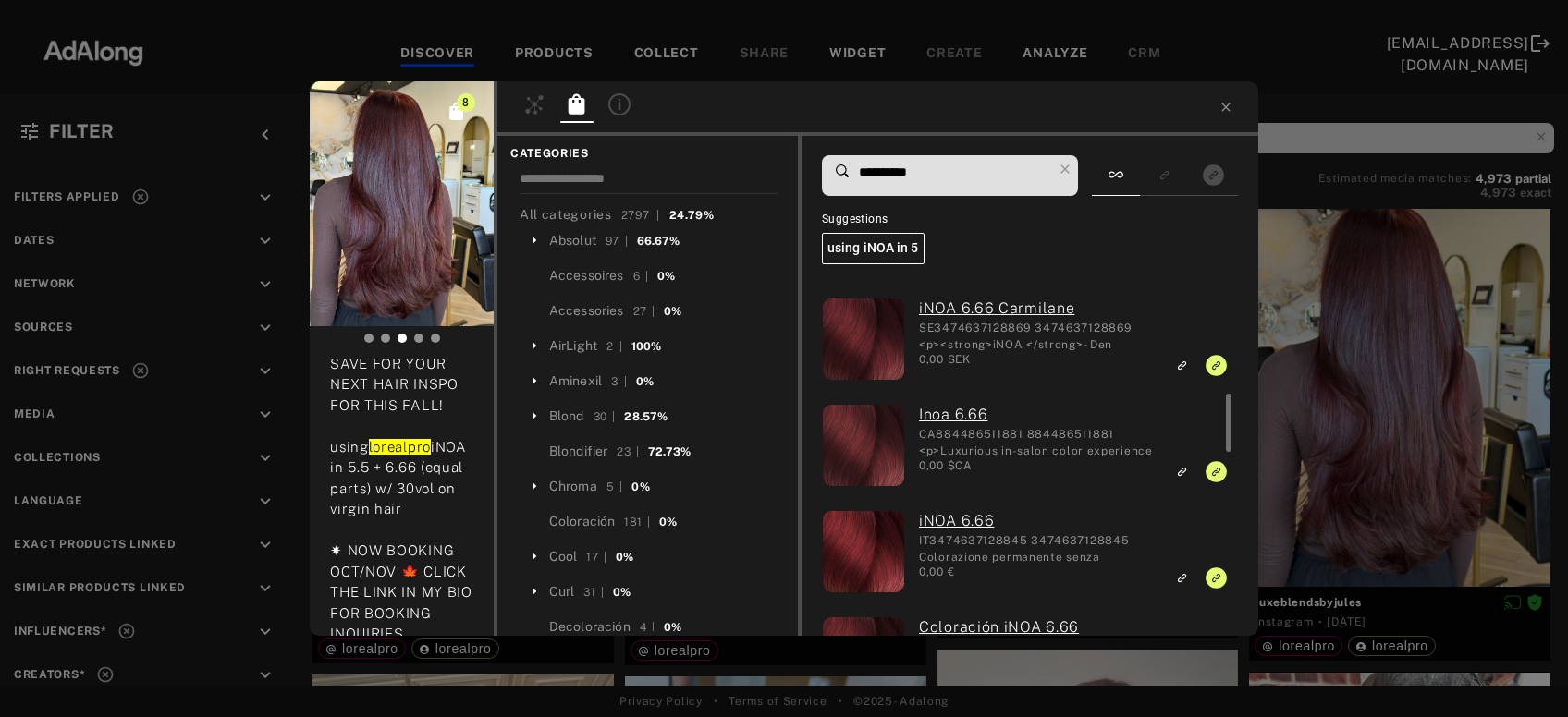
scroll to position [198, 0]
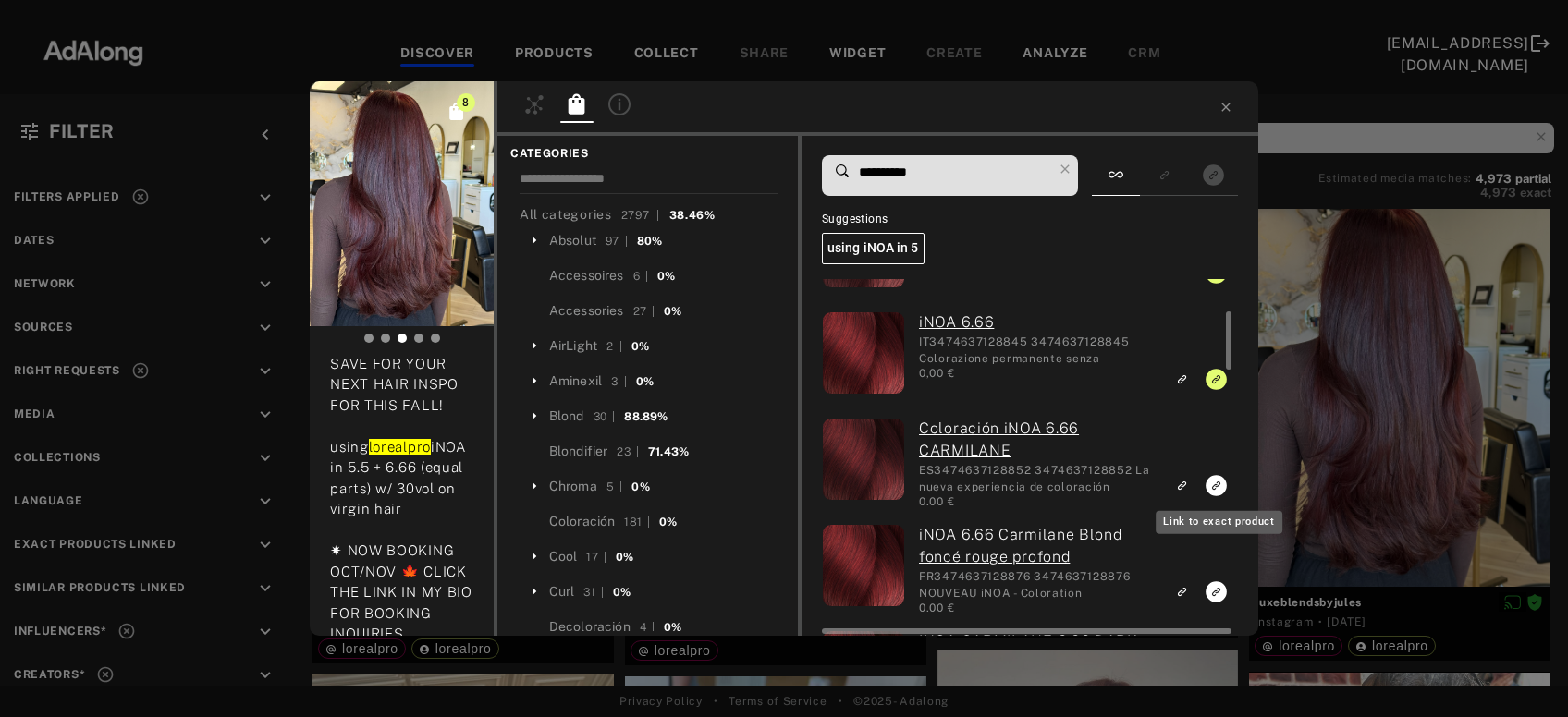
click at [1214, 493] on icon "Link to exact product" at bounding box center [1216, 486] width 21 height 21
click at [1215, 591] on rect "Link to exact product" at bounding box center [1216, 592] width 23 height 23
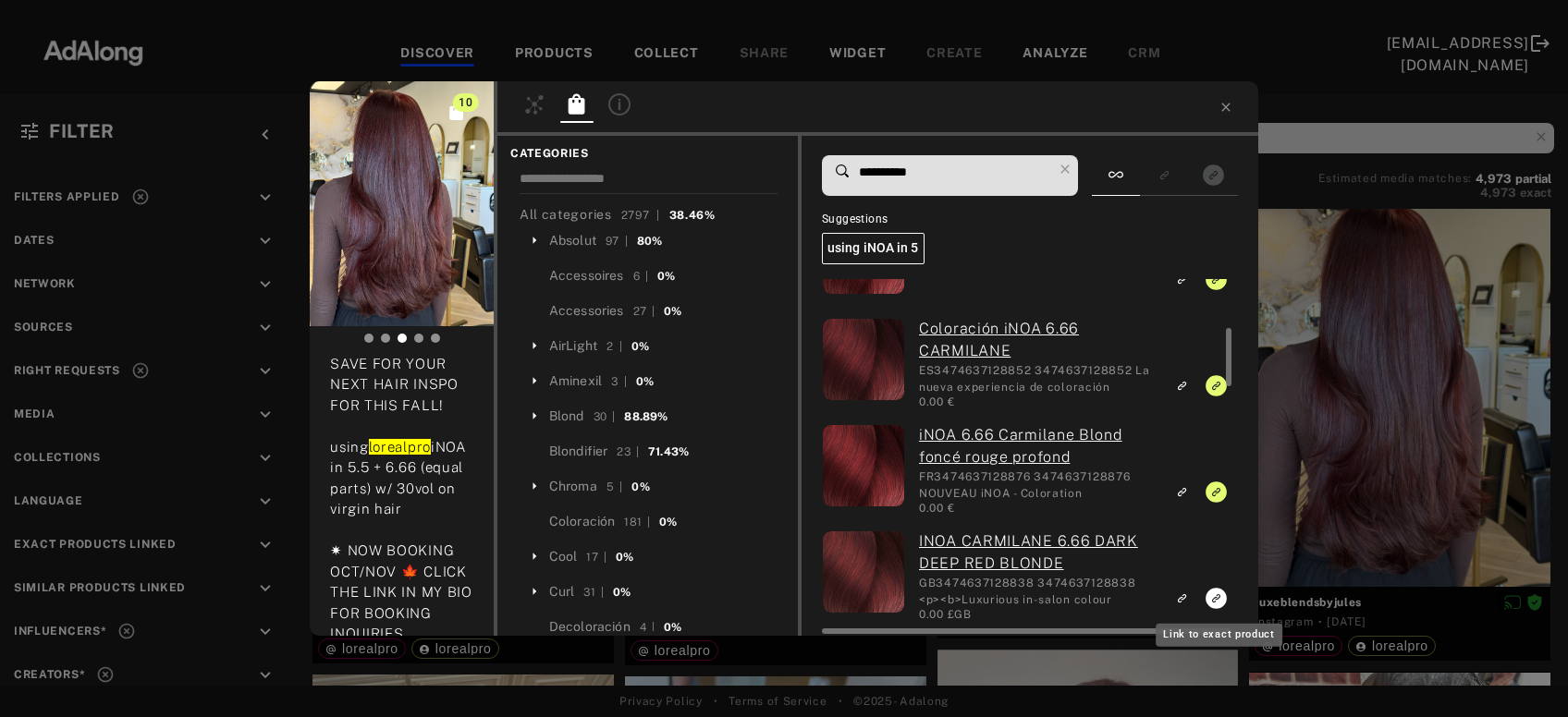
click at [1214, 601] on icon "Link to exact product" at bounding box center [1216, 598] width 21 height 21
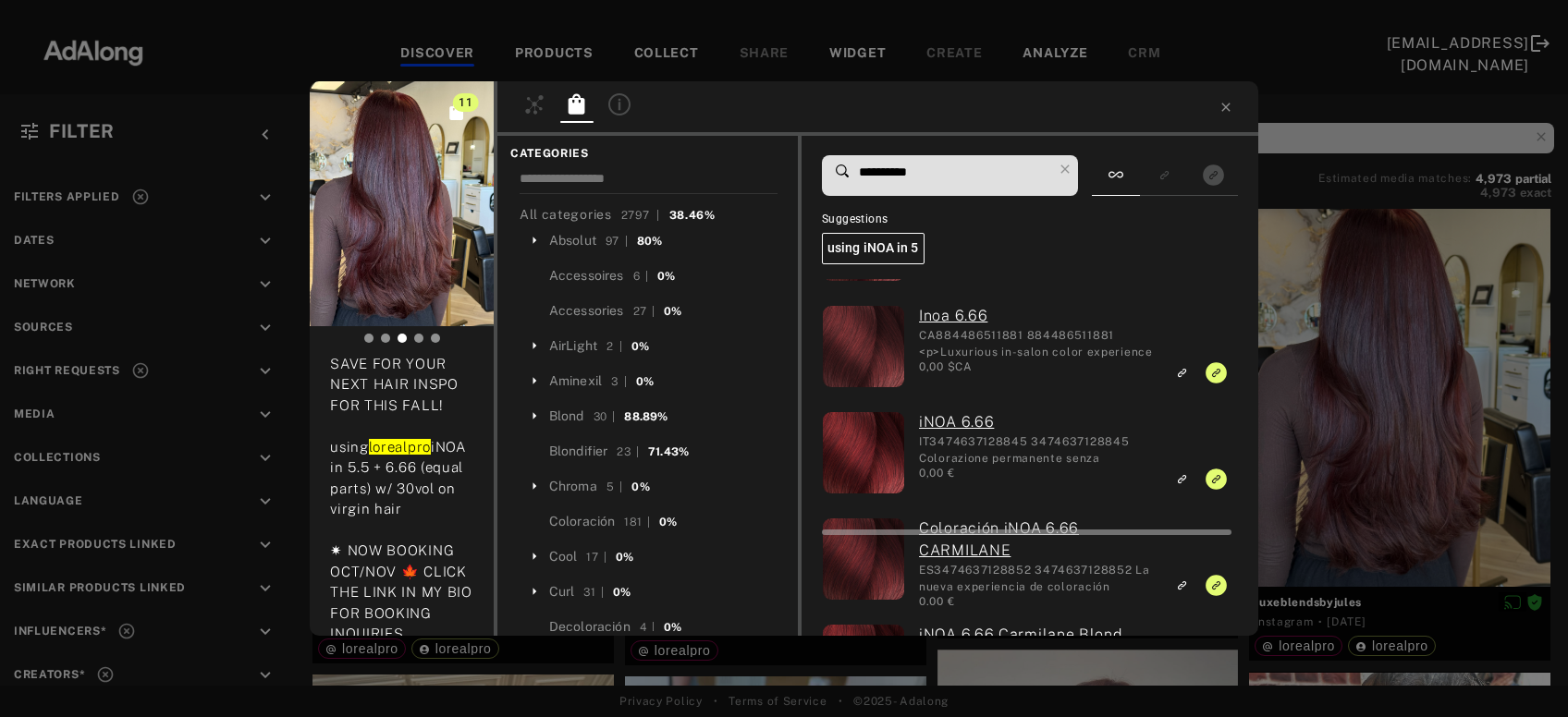
scroll to position [0, 0]
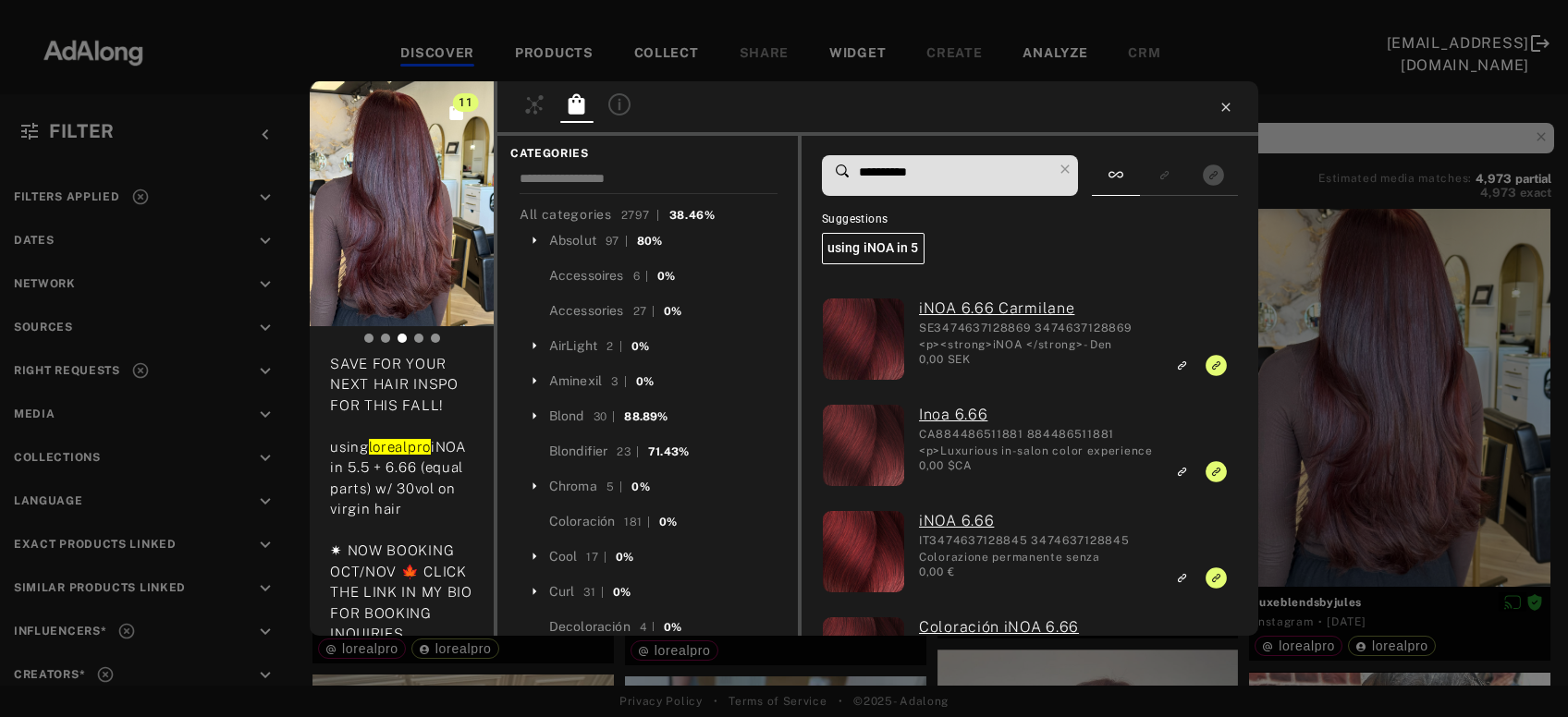
click at [1229, 103] on icon at bounding box center [1226, 106] width 14 height 14
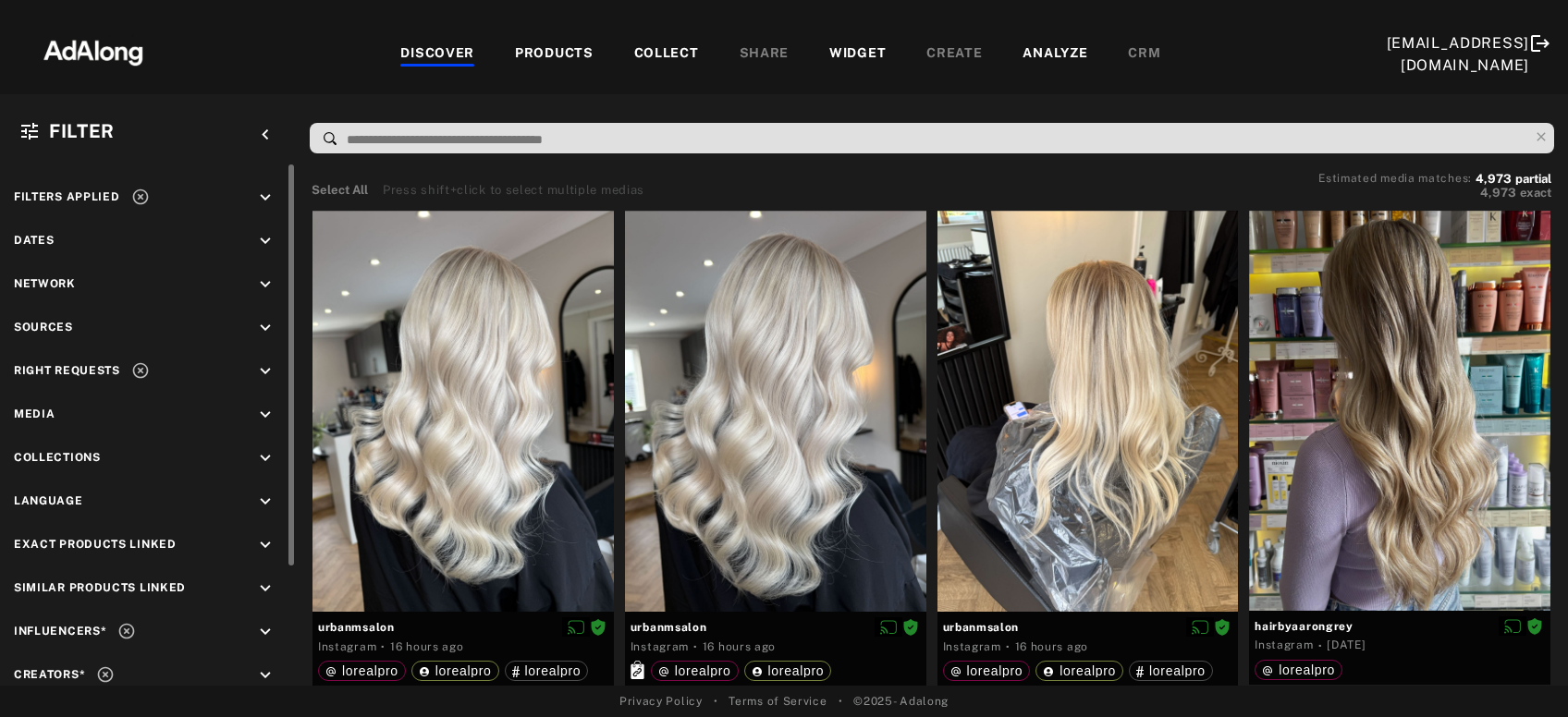
click at [143, 195] on icon at bounding box center [140, 197] width 18 height 18
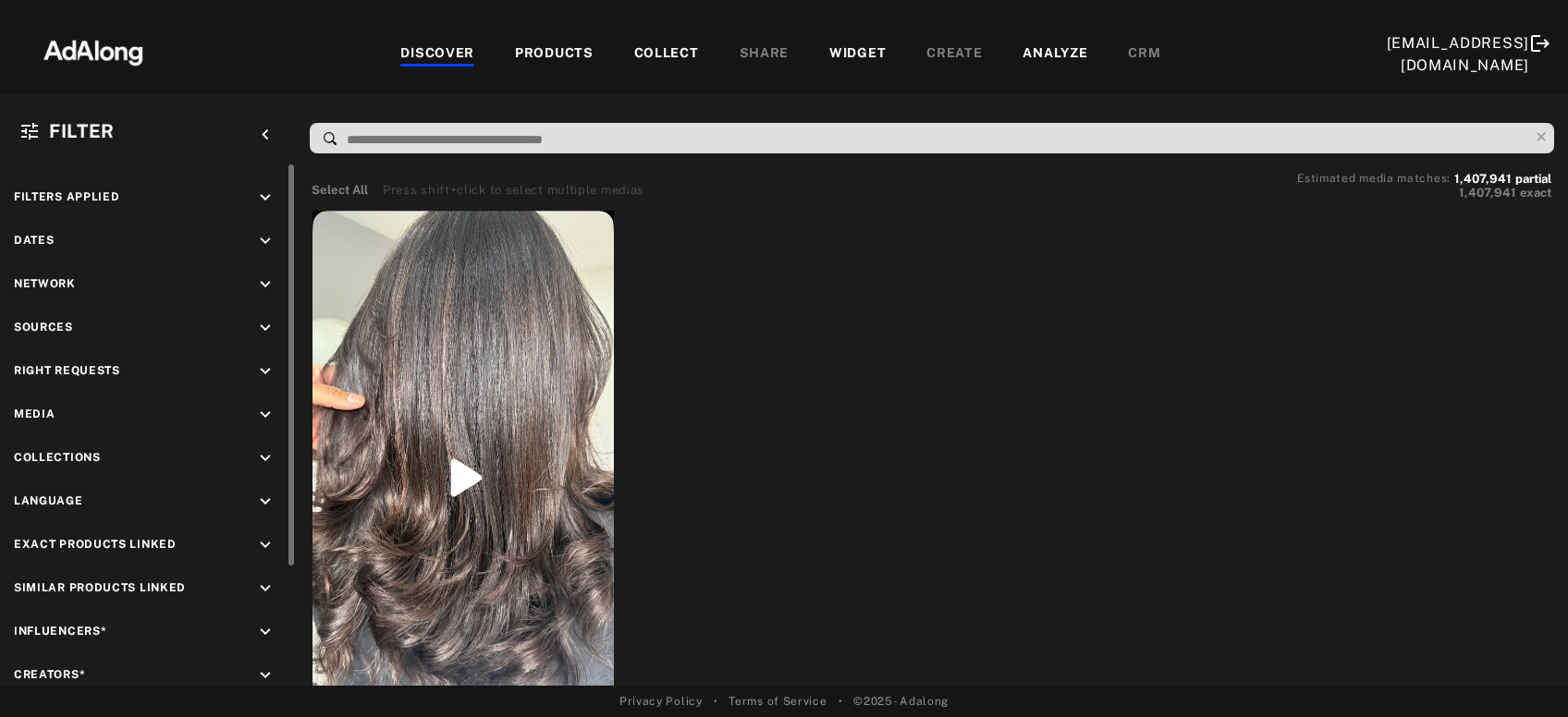
click at [668, 53] on div "COLLECT" at bounding box center [667, 54] width 65 height 22
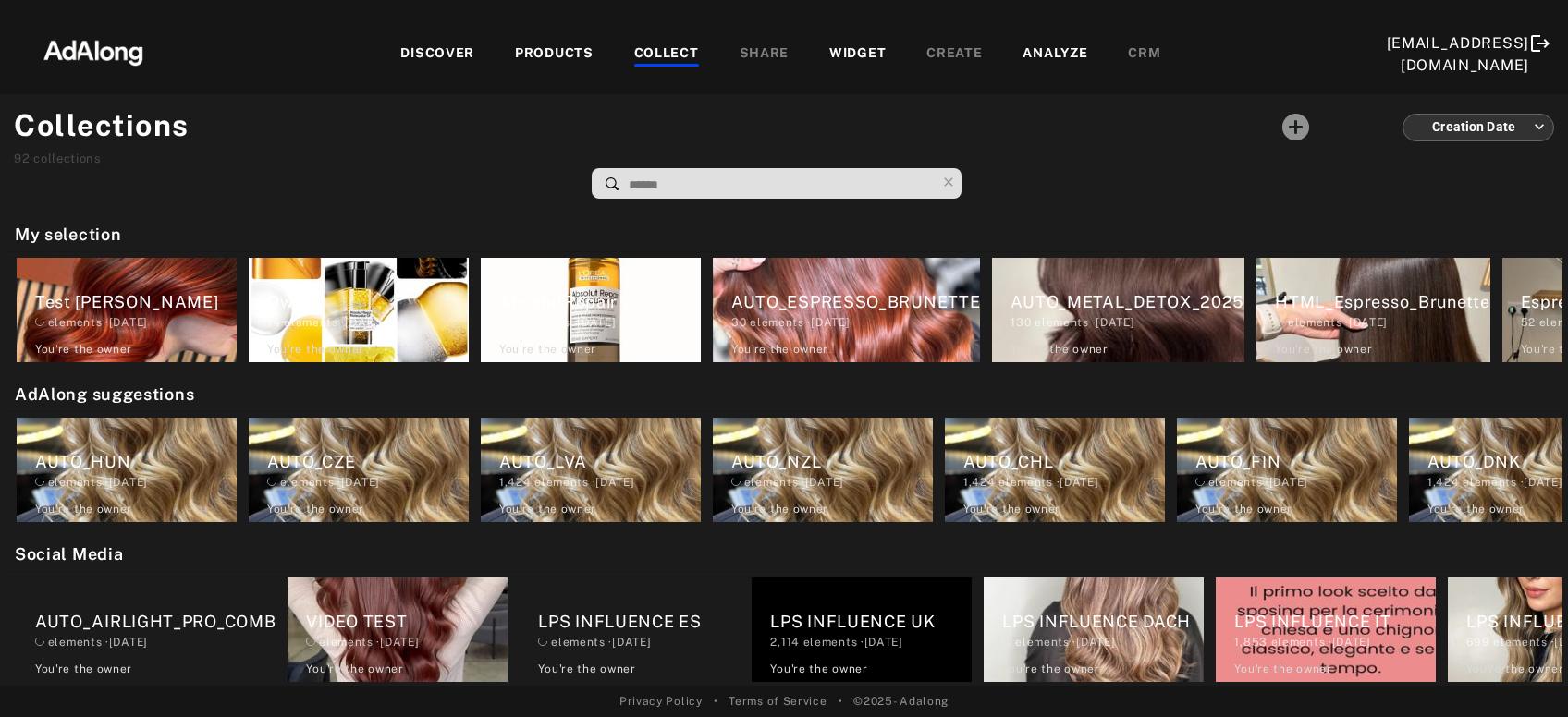
click at [670, 187] on input at bounding box center [782, 185] width 309 height 25
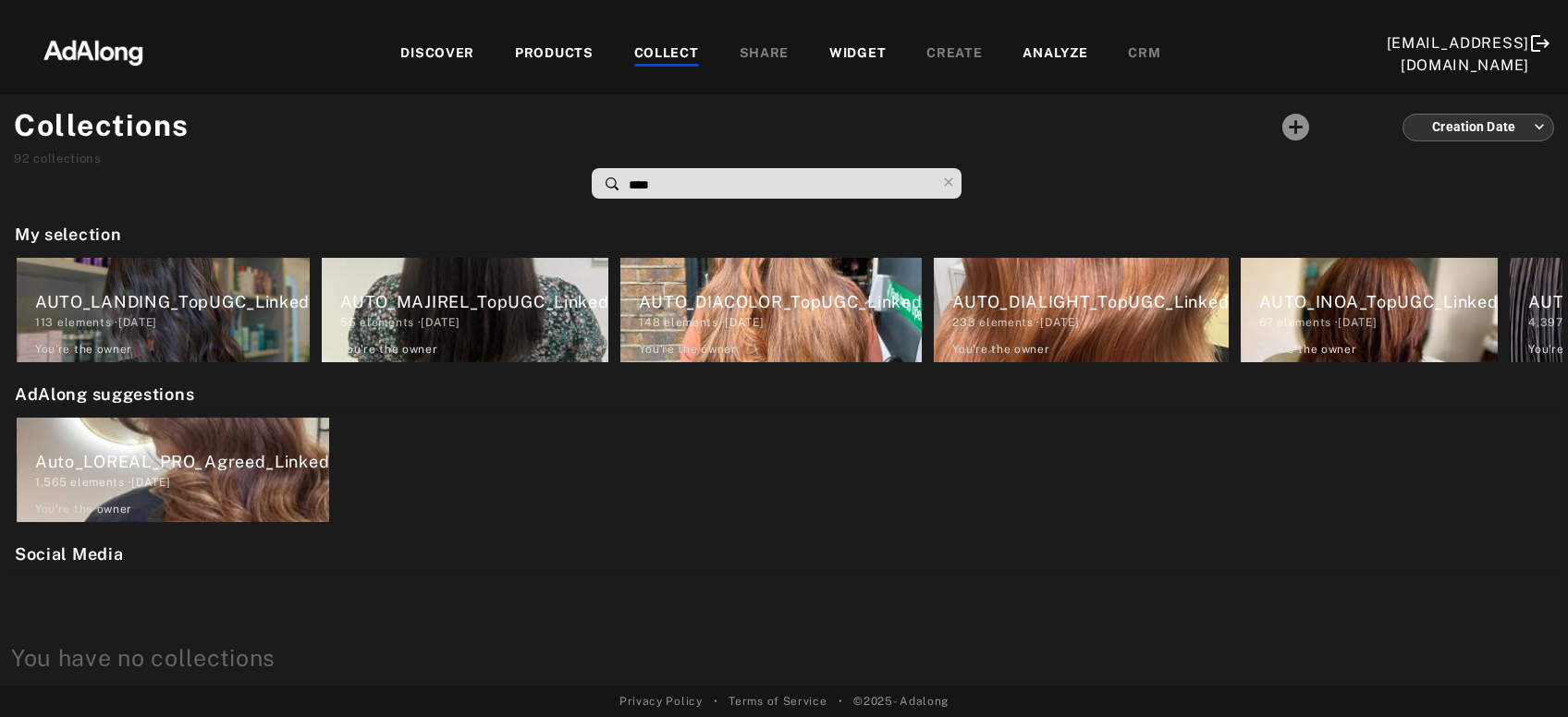
type input "****"
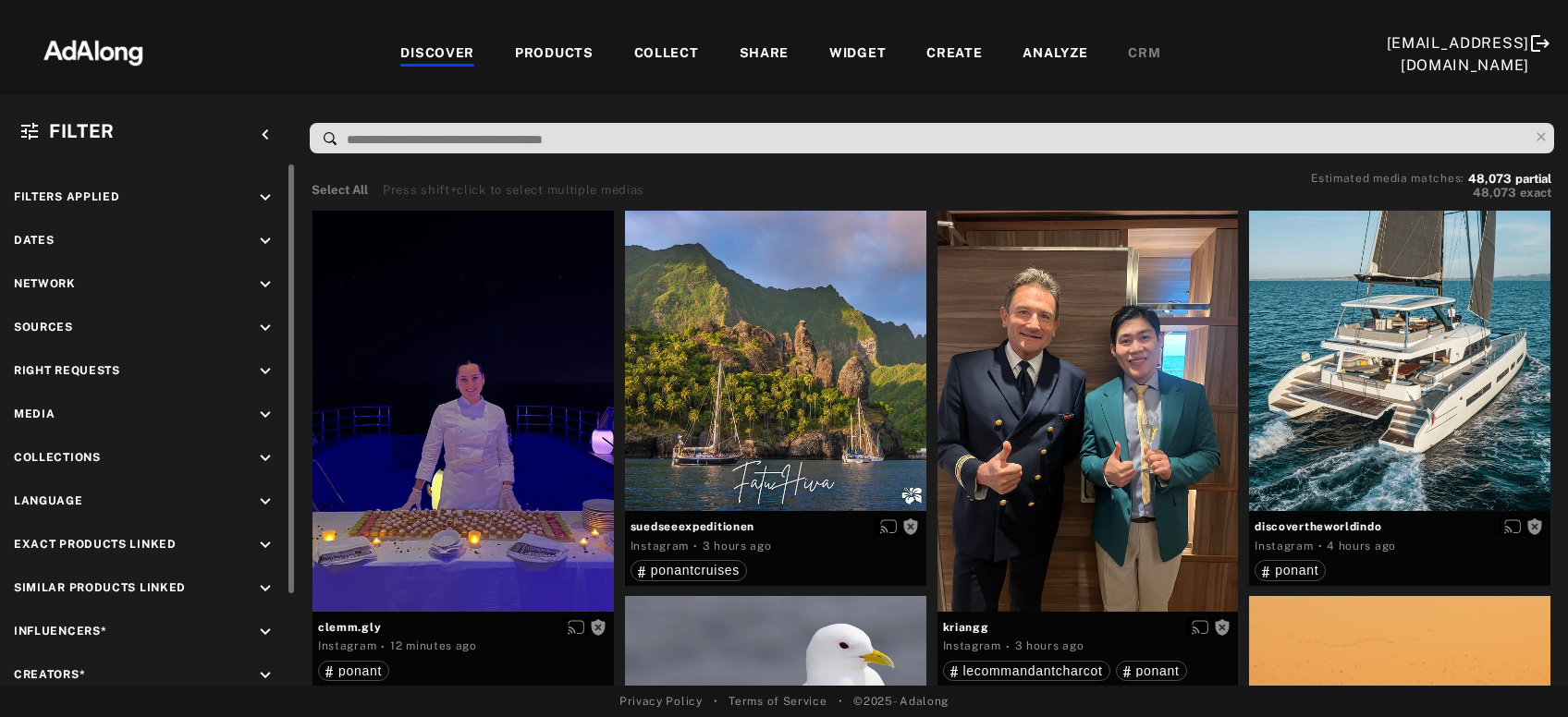
click at [262, 367] on icon "keyboard_arrow_down" at bounding box center [265, 371] width 20 height 20
click at [42, 411] on div "Agreed" at bounding box center [154, 414] width 255 height 19
click at [33, 410] on icon at bounding box center [34, 415] width 13 height 13
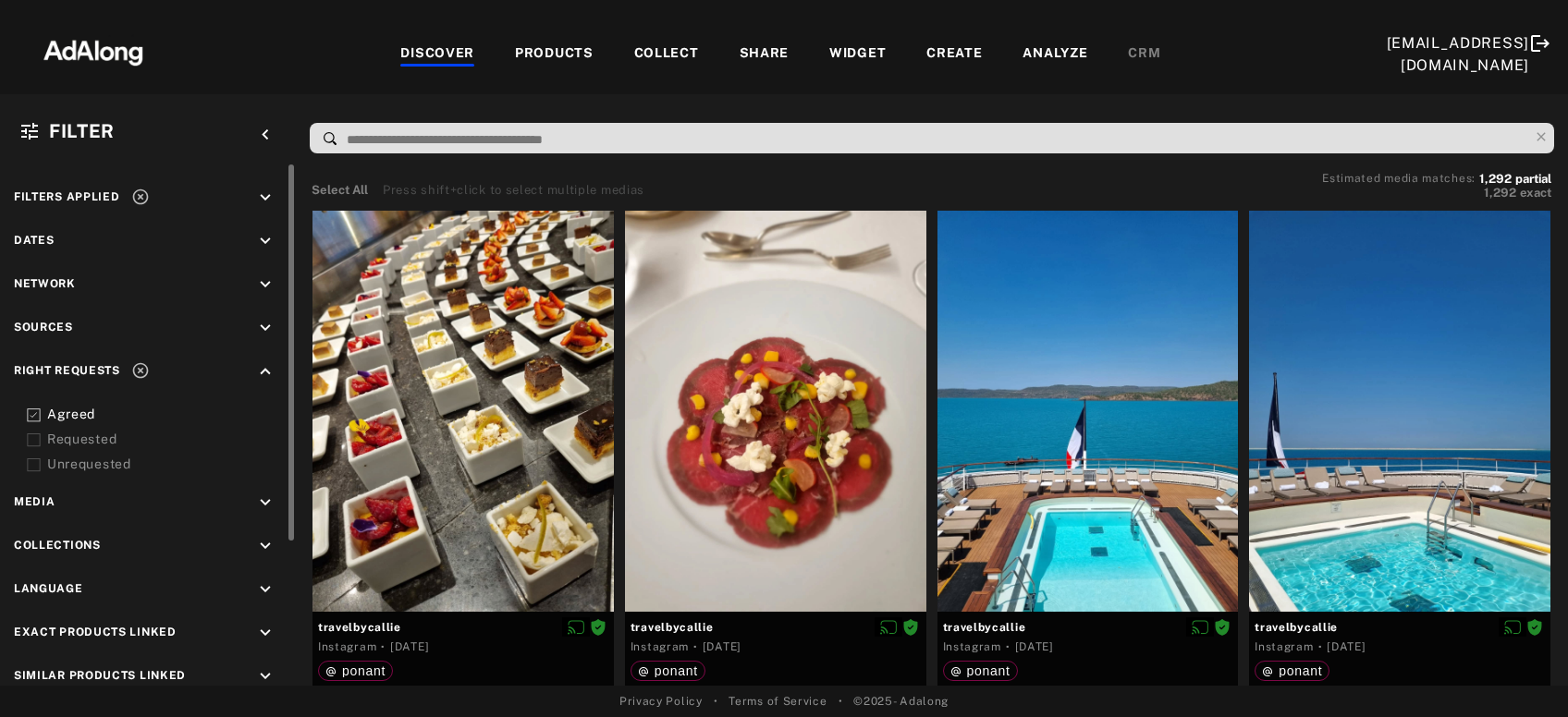
click at [32, 437] on icon at bounding box center [34, 440] width 13 height 13
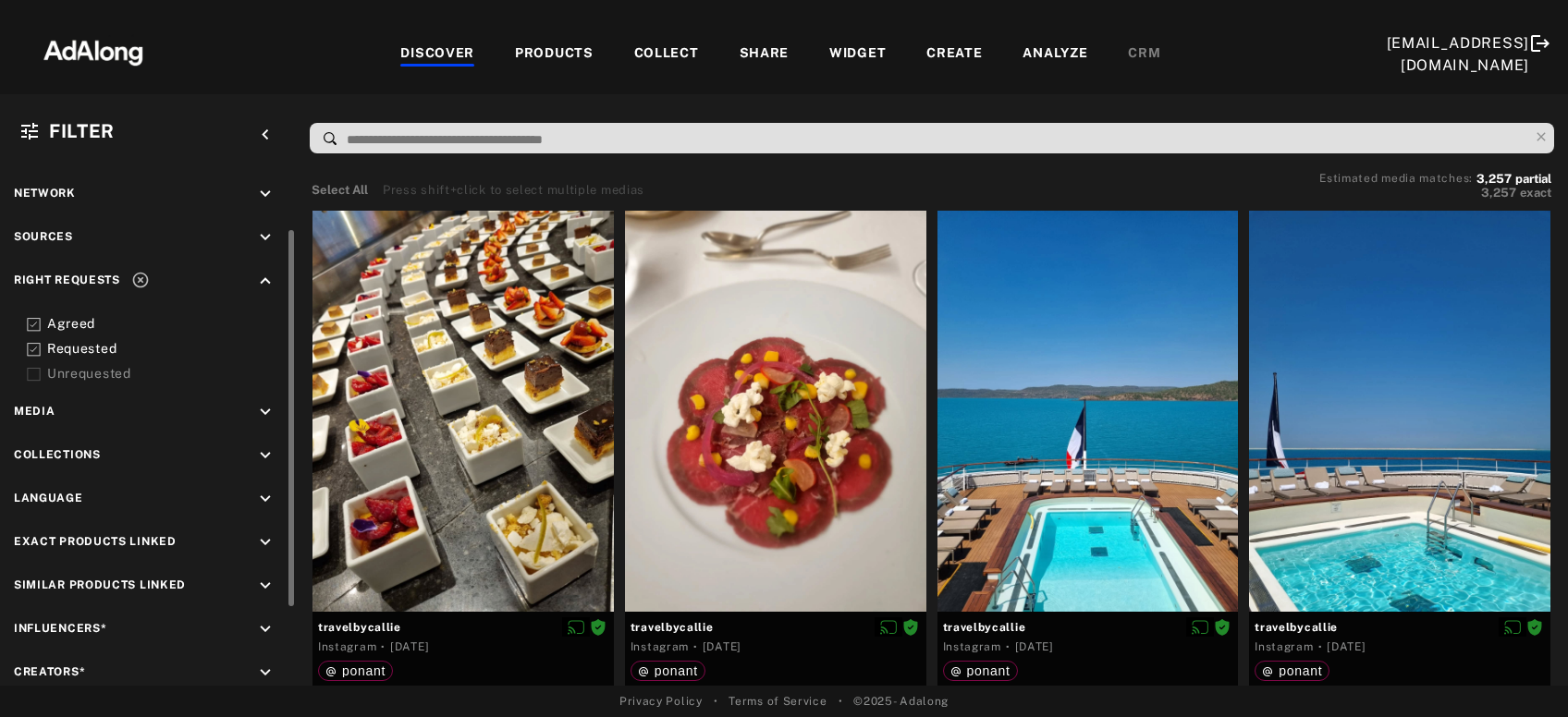
click at [137, 277] on icon at bounding box center [140, 280] width 18 height 18
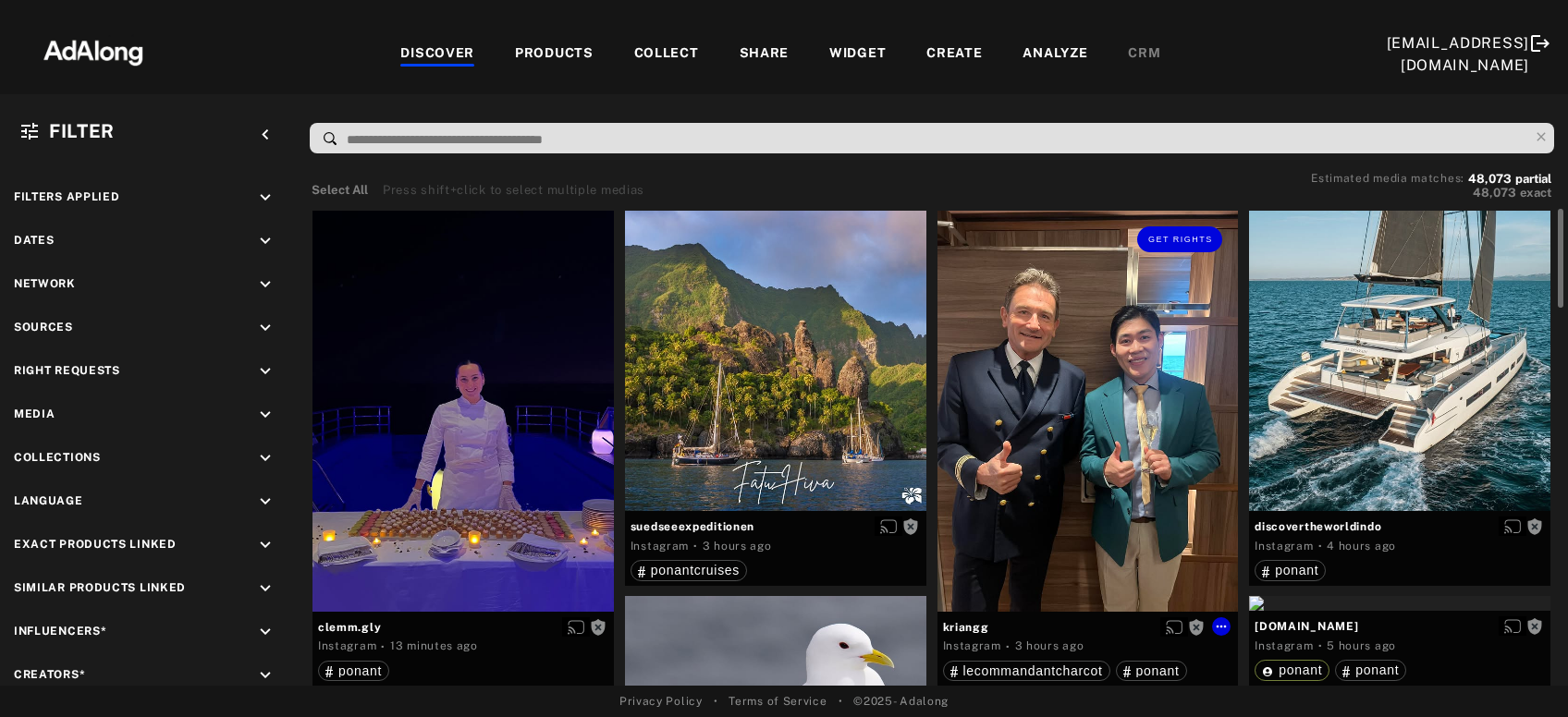
click at [1104, 411] on div "Get rights" at bounding box center [1088, 411] width 301 height 402
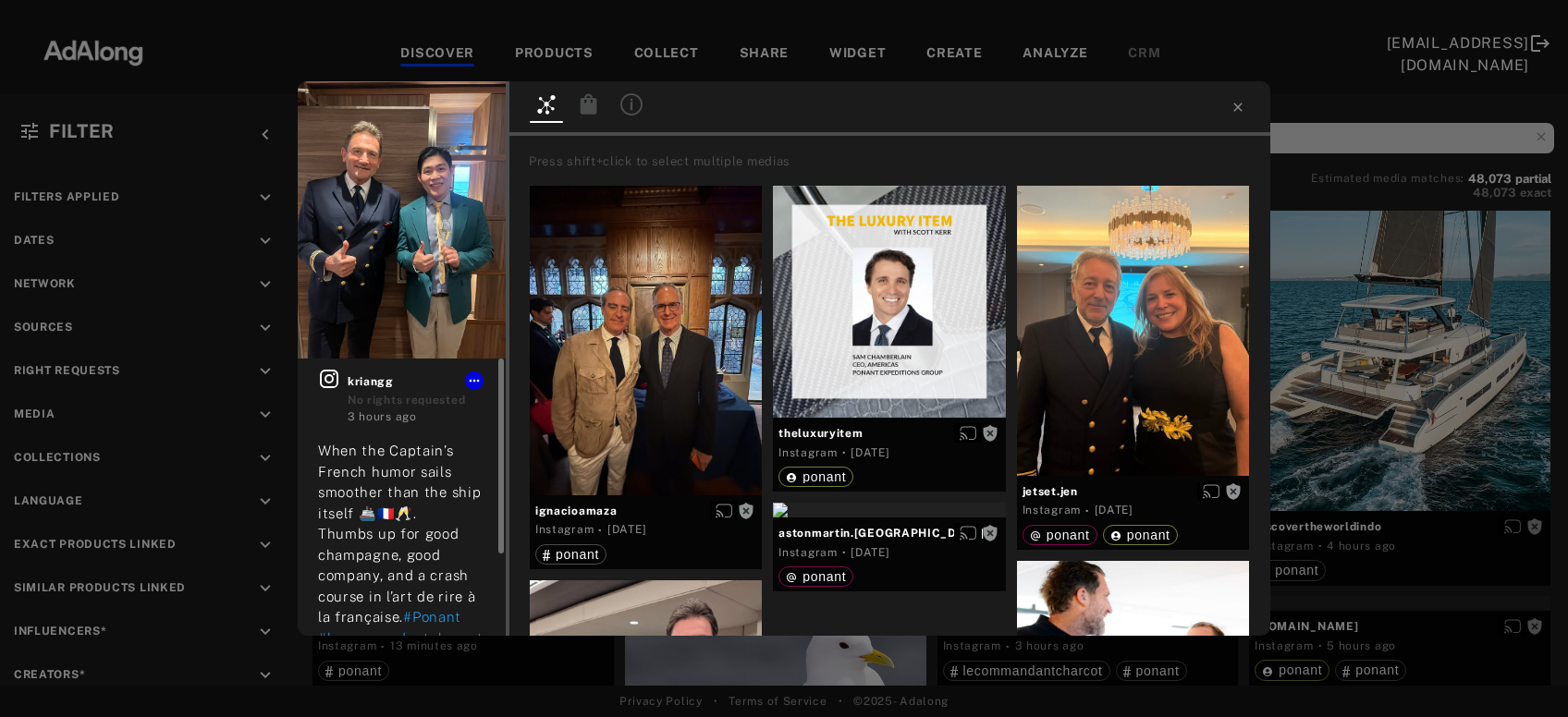
click at [327, 379] on icon at bounding box center [329, 379] width 22 height 22
click at [447, 117] on button "Get rights" at bounding box center [447, 109] width 85 height 26
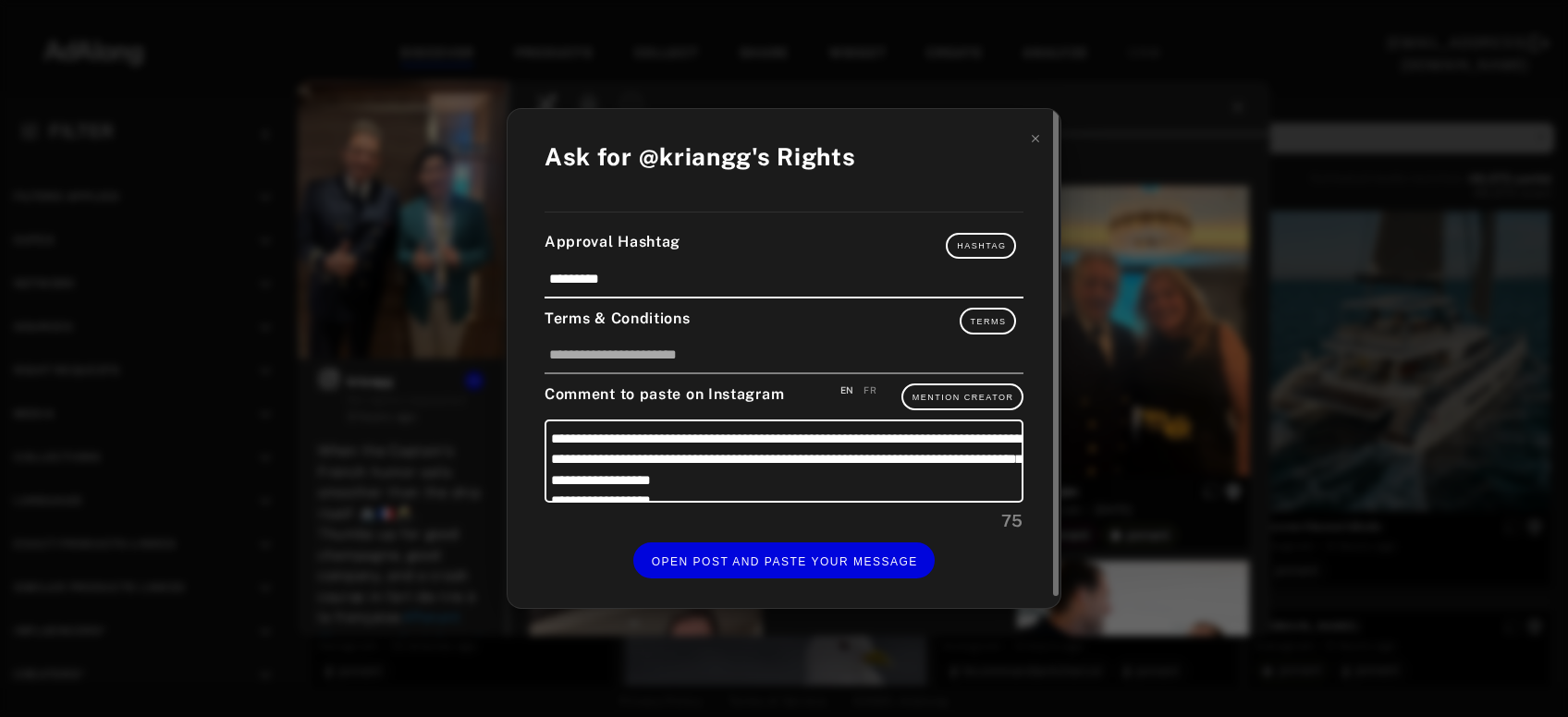
scroll to position [17, 0]
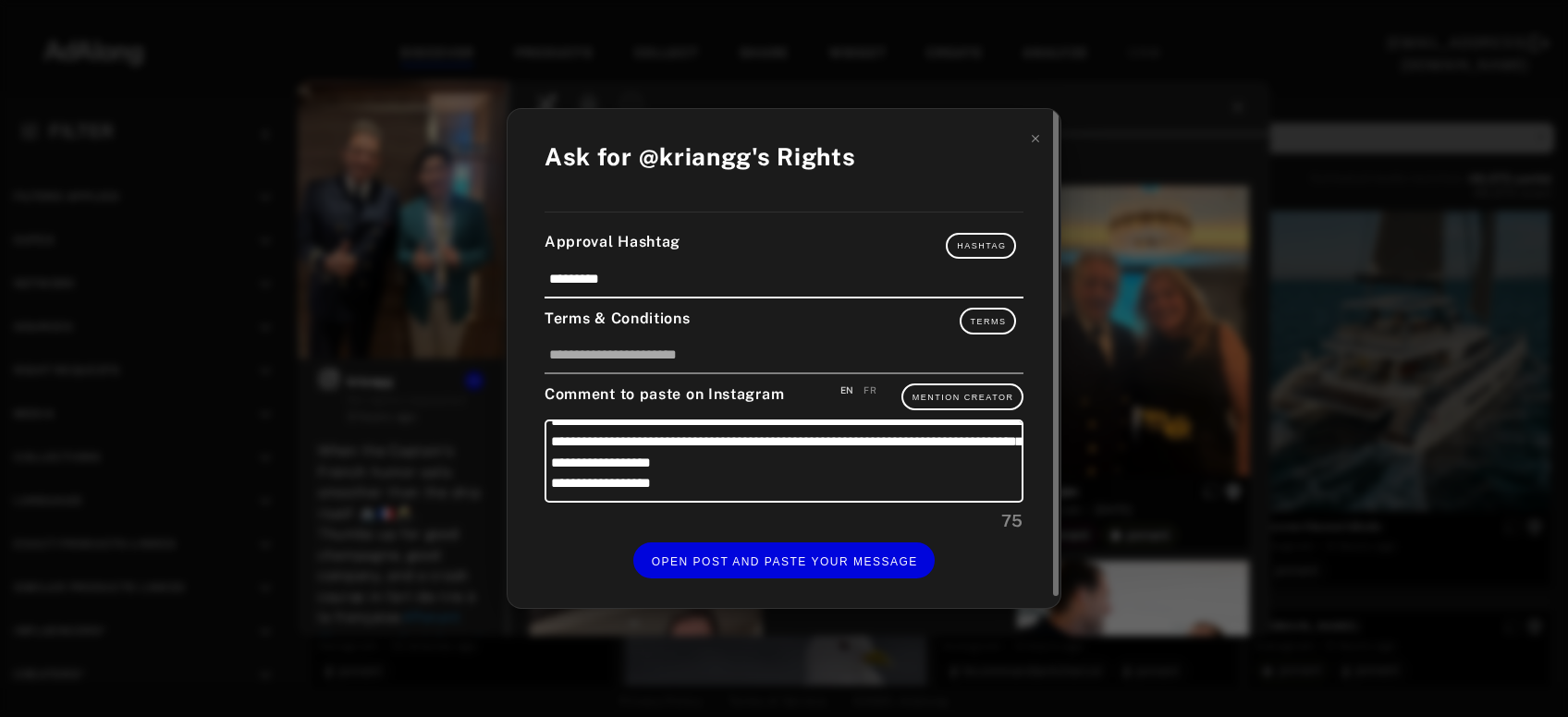
click at [1026, 148] on div "**********" at bounding box center [784, 359] width 553 height 500
click at [1036, 145] on icon at bounding box center [1036, 139] width 13 height 13
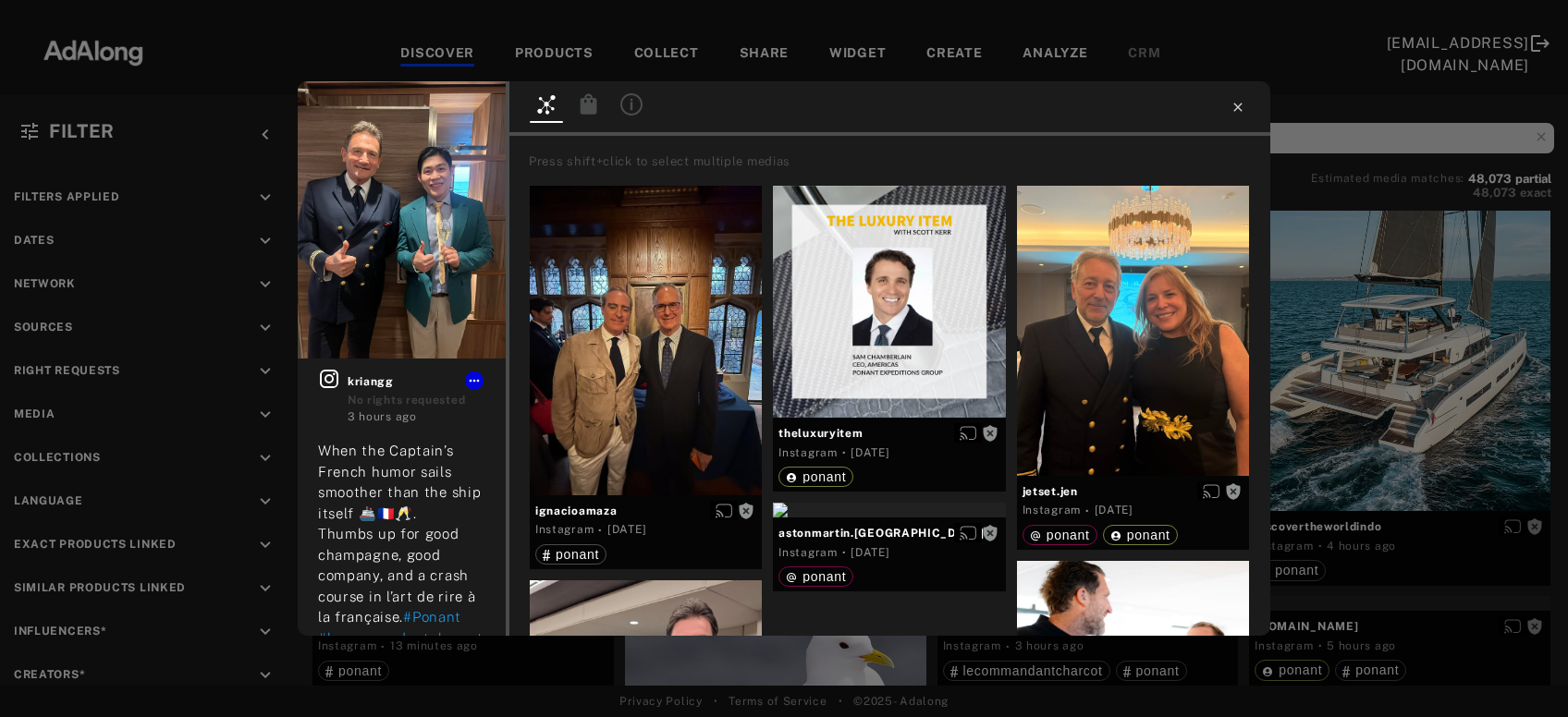
click at [1241, 105] on icon at bounding box center [1237, 106] width 9 height 9
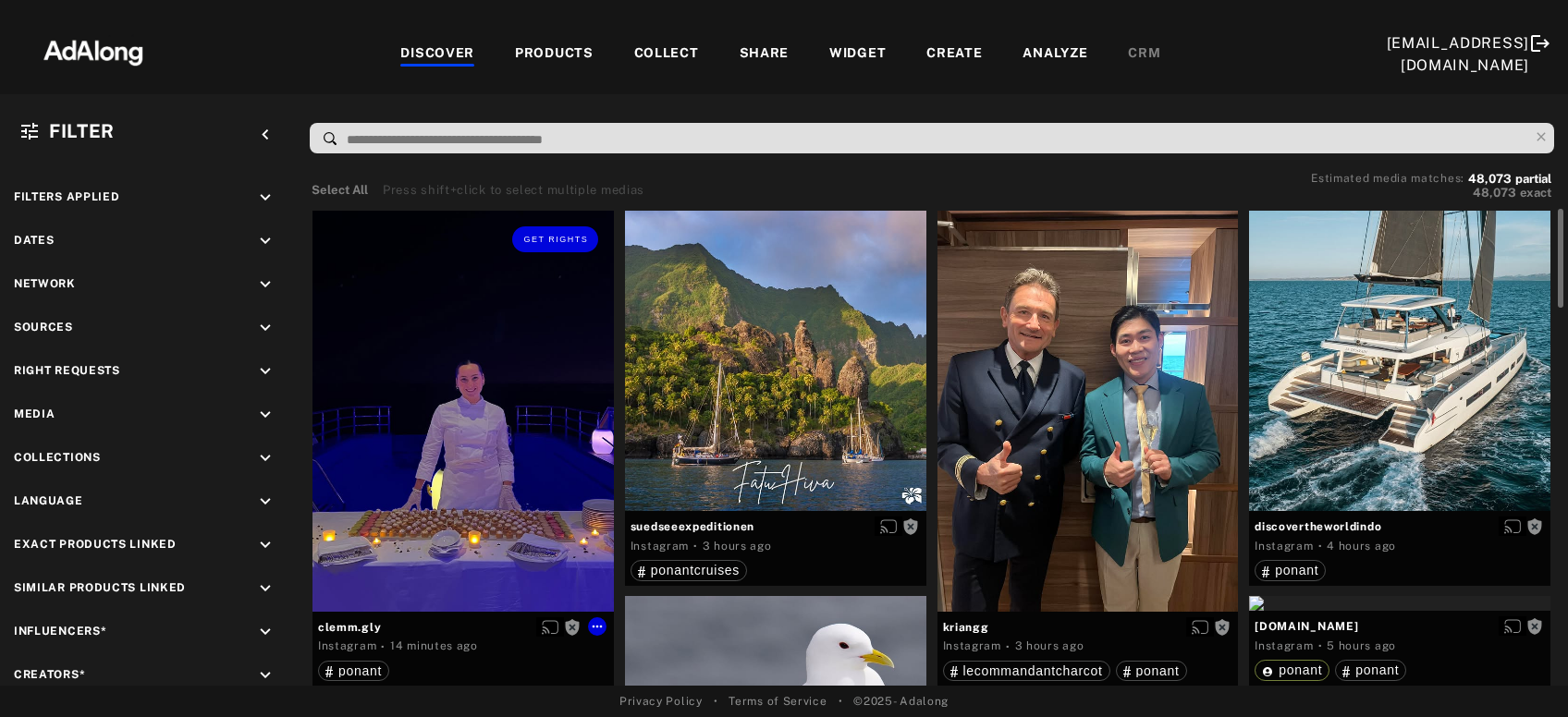
click at [463, 515] on div "Get rights" at bounding box center [463, 411] width 301 height 402
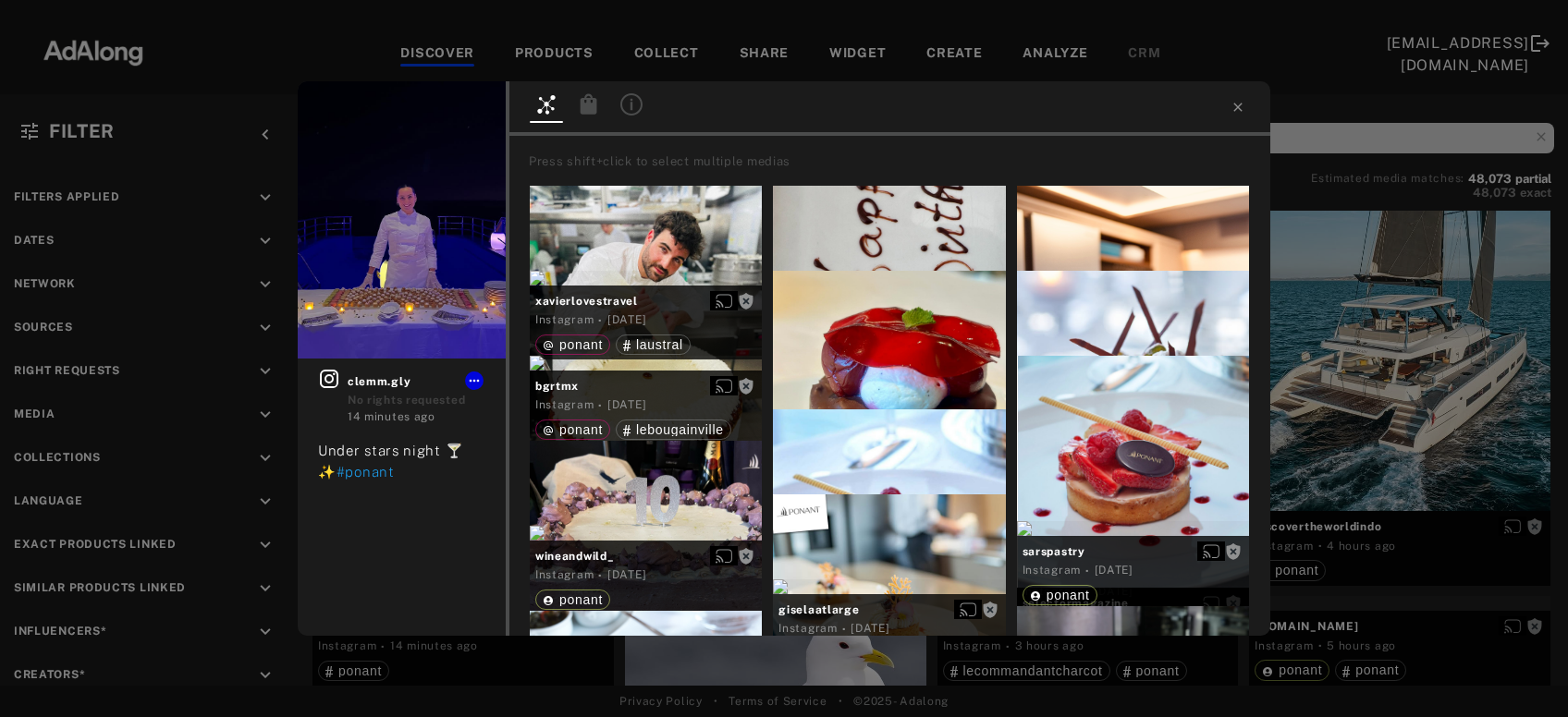
click at [1456, 350] on div "Get rights clemm.gly No rights requested 14 minutes ago Under stars night 🍸✨ #p…" at bounding box center [784, 358] width 1568 height 717
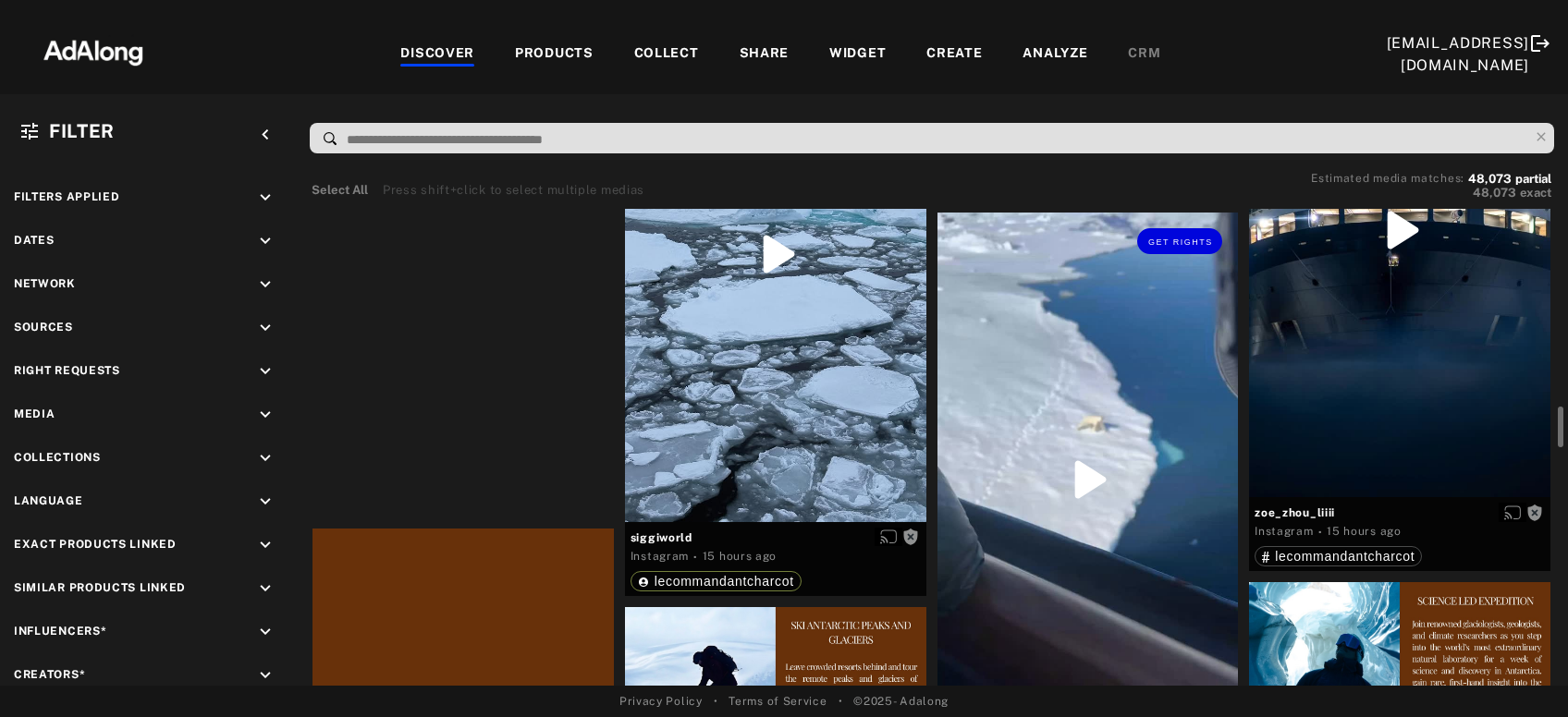
scroll to position [2190, 0]
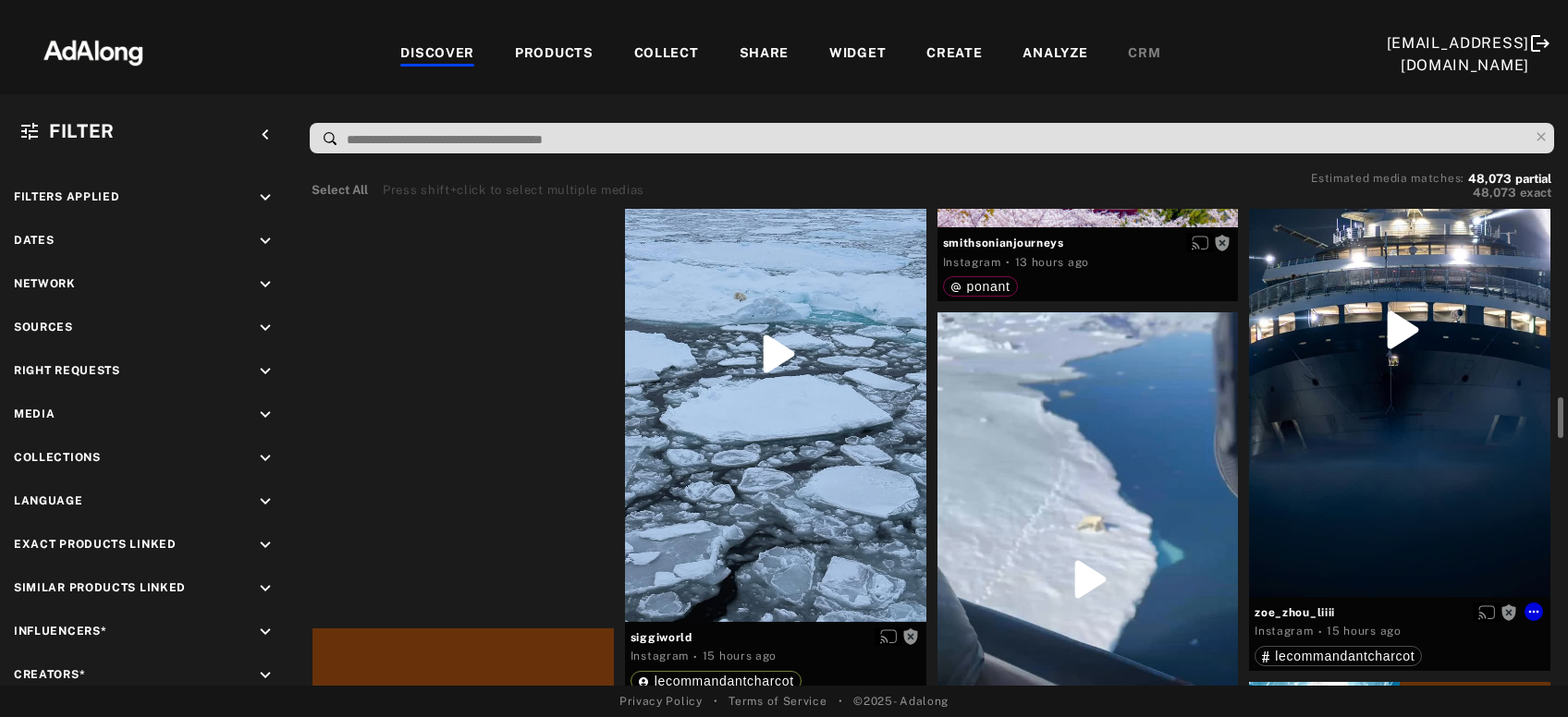
click at [1335, 437] on div "Get rights" at bounding box center [1400, 330] width 301 height 534
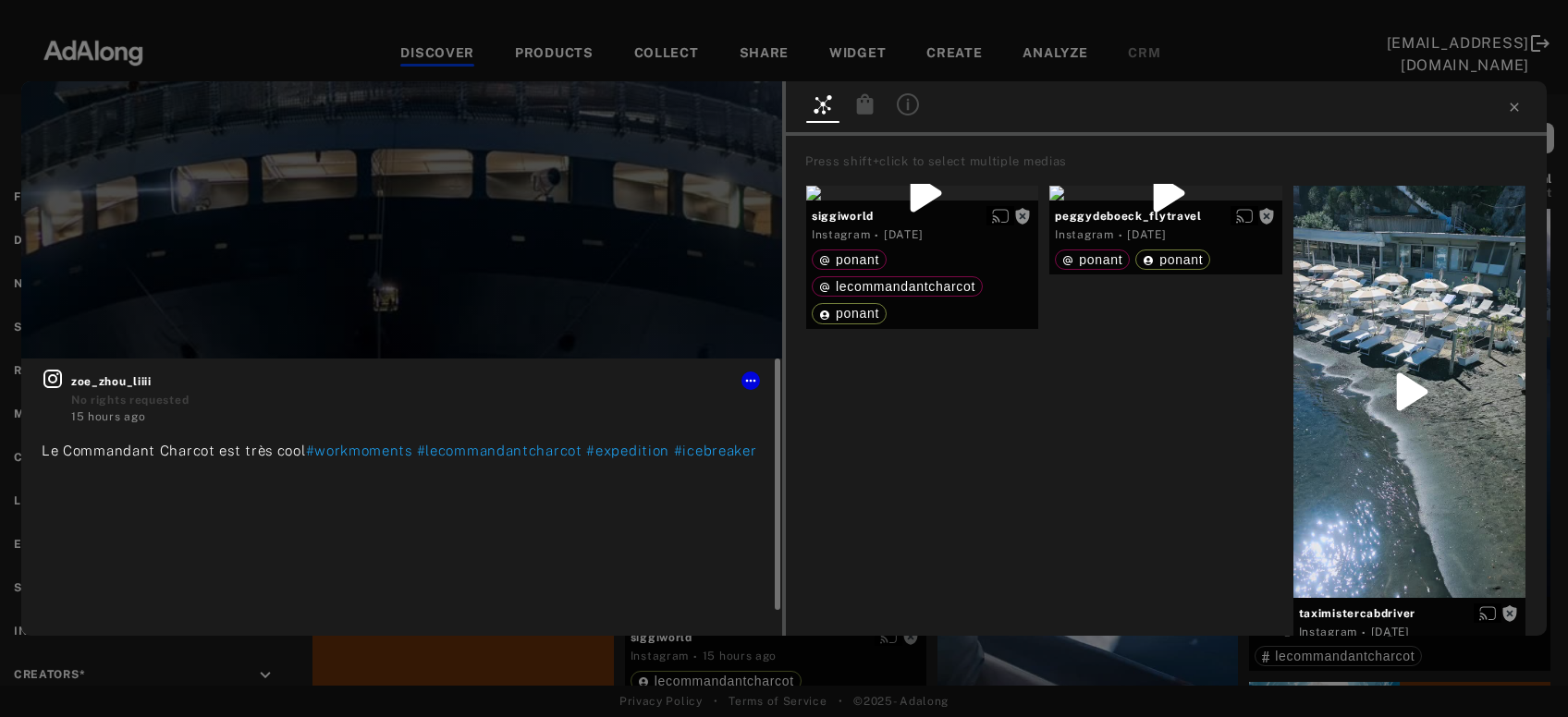
click at [57, 382] on icon at bounding box center [52, 379] width 18 height 18
click at [1515, 107] on icon at bounding box center [1514, 106] width 9 height 9
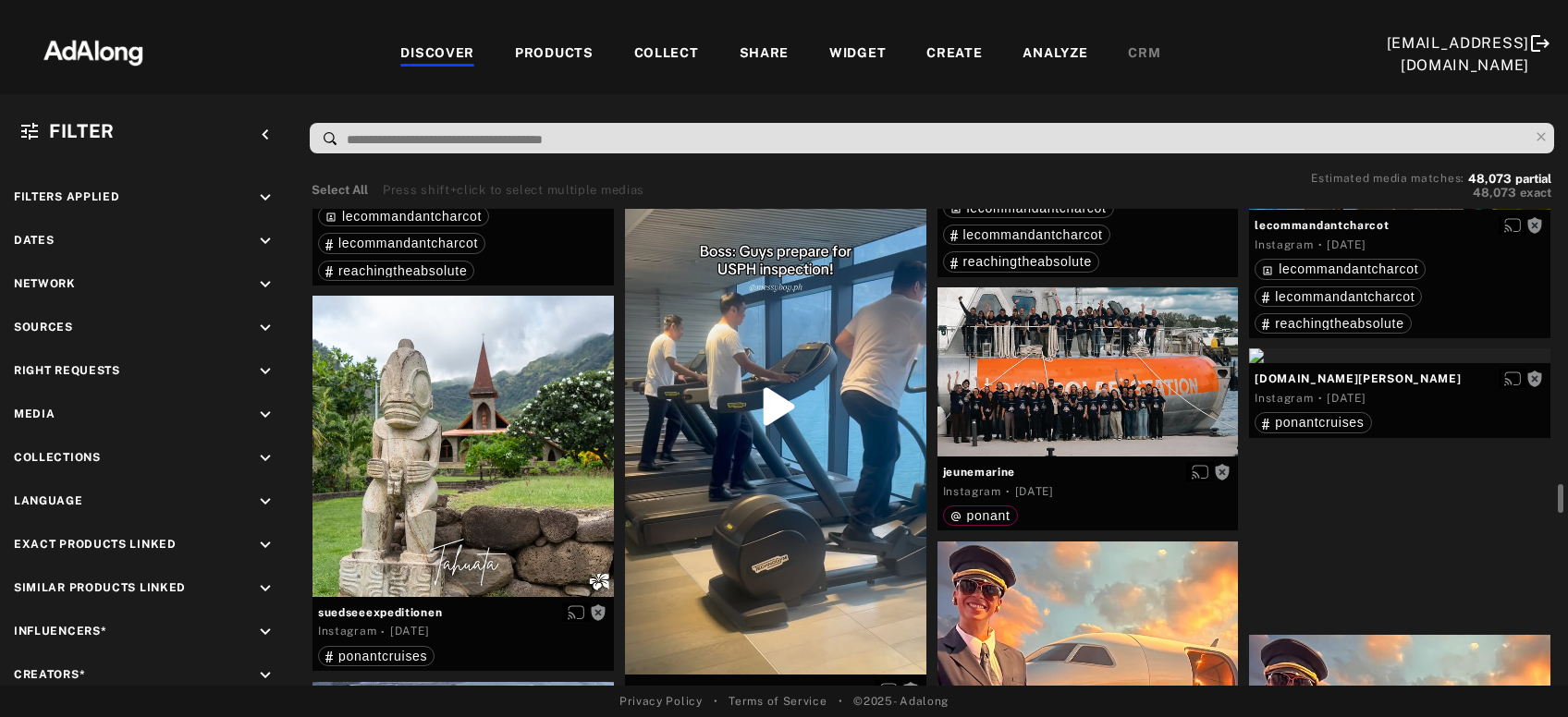
scroll to position [4682, 0]
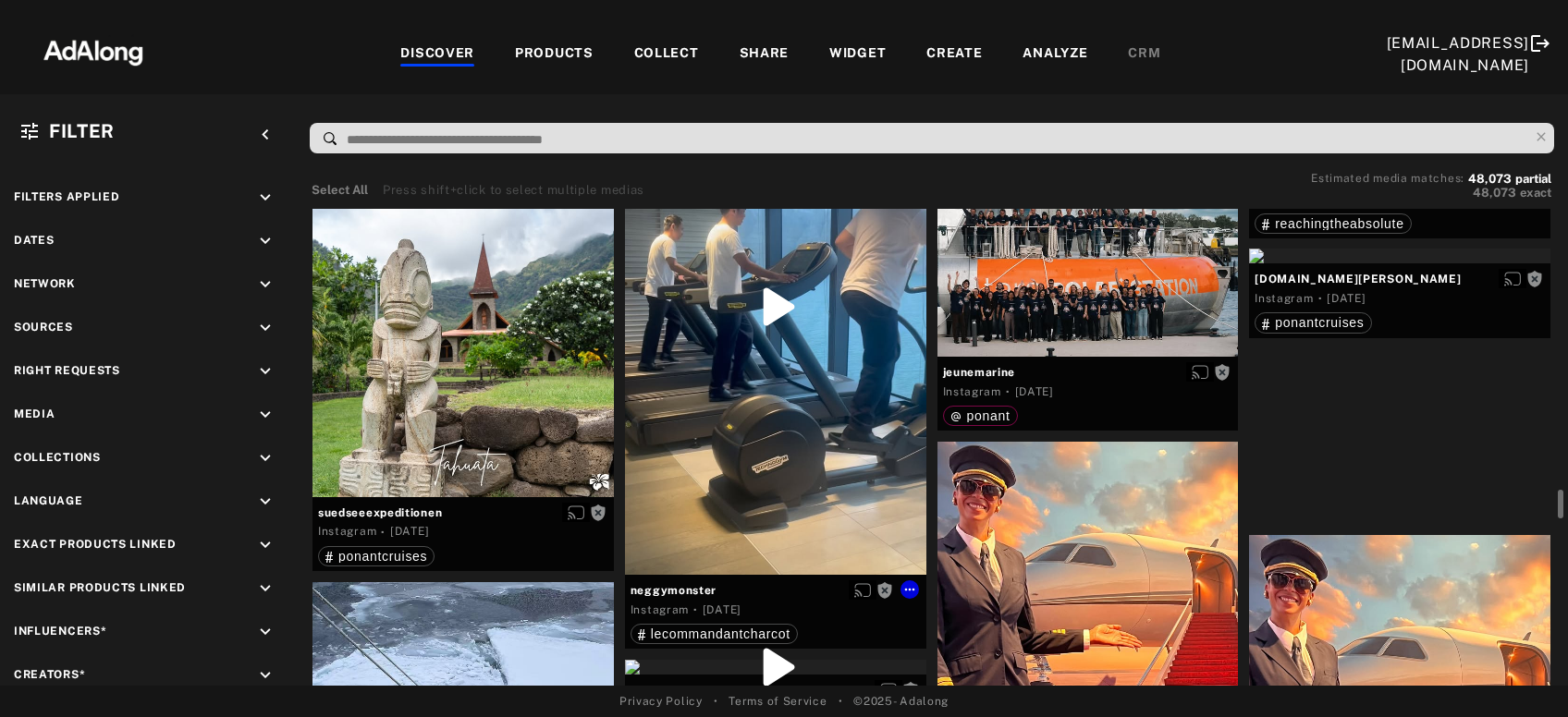
click at [816, 409] on div "Get rights" at bounding box center [776, 307] width 301 height 535
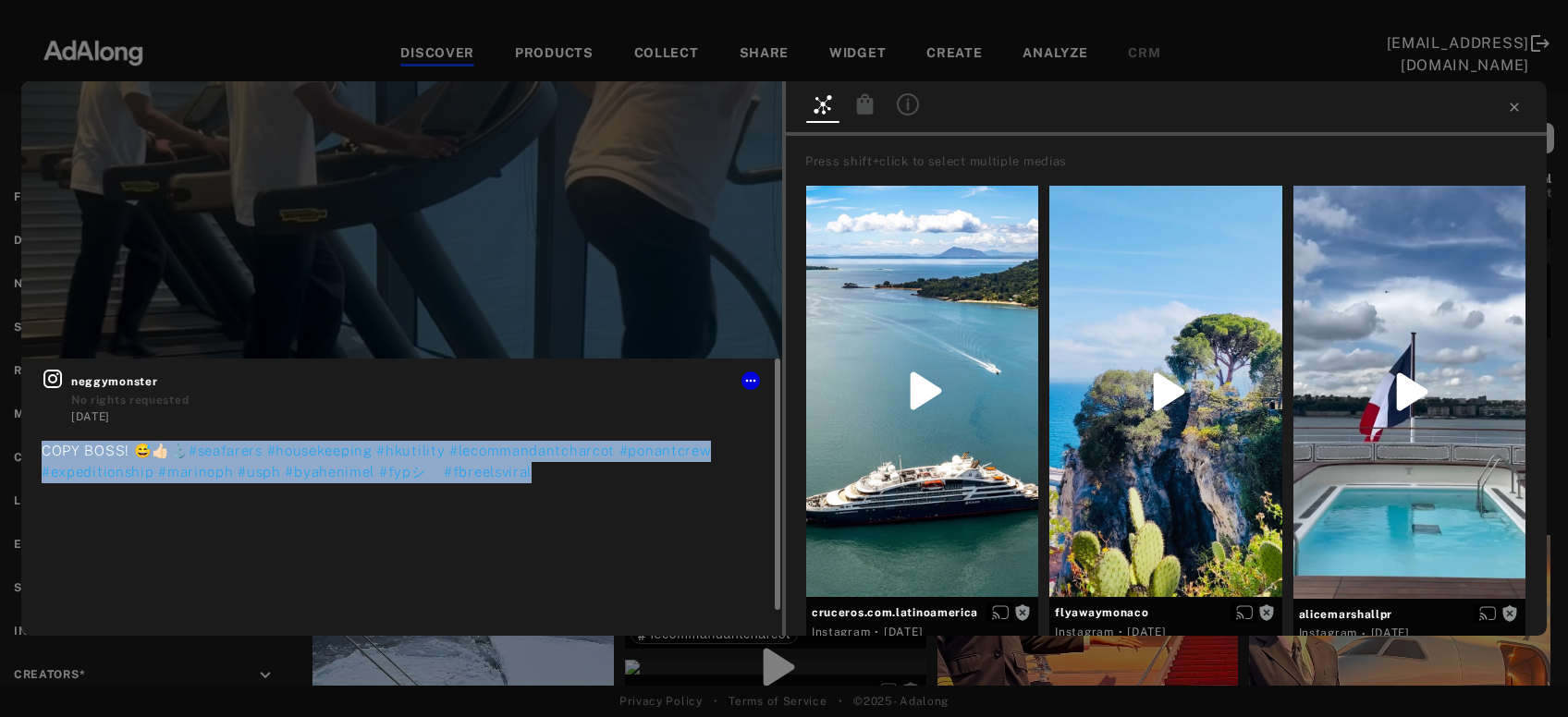
drag, startPoint x: 545, startPoint y: 468, endPoint x: 41, endPoint y: 449, distance: 504.4
click at [41, 449] on div "neggymonster No rights requested [DATE] COPY BOSS! 😅👍🏻⚓️ #seafarers #housekeepi…" at bounding box center [402, 497] width 761 height 277
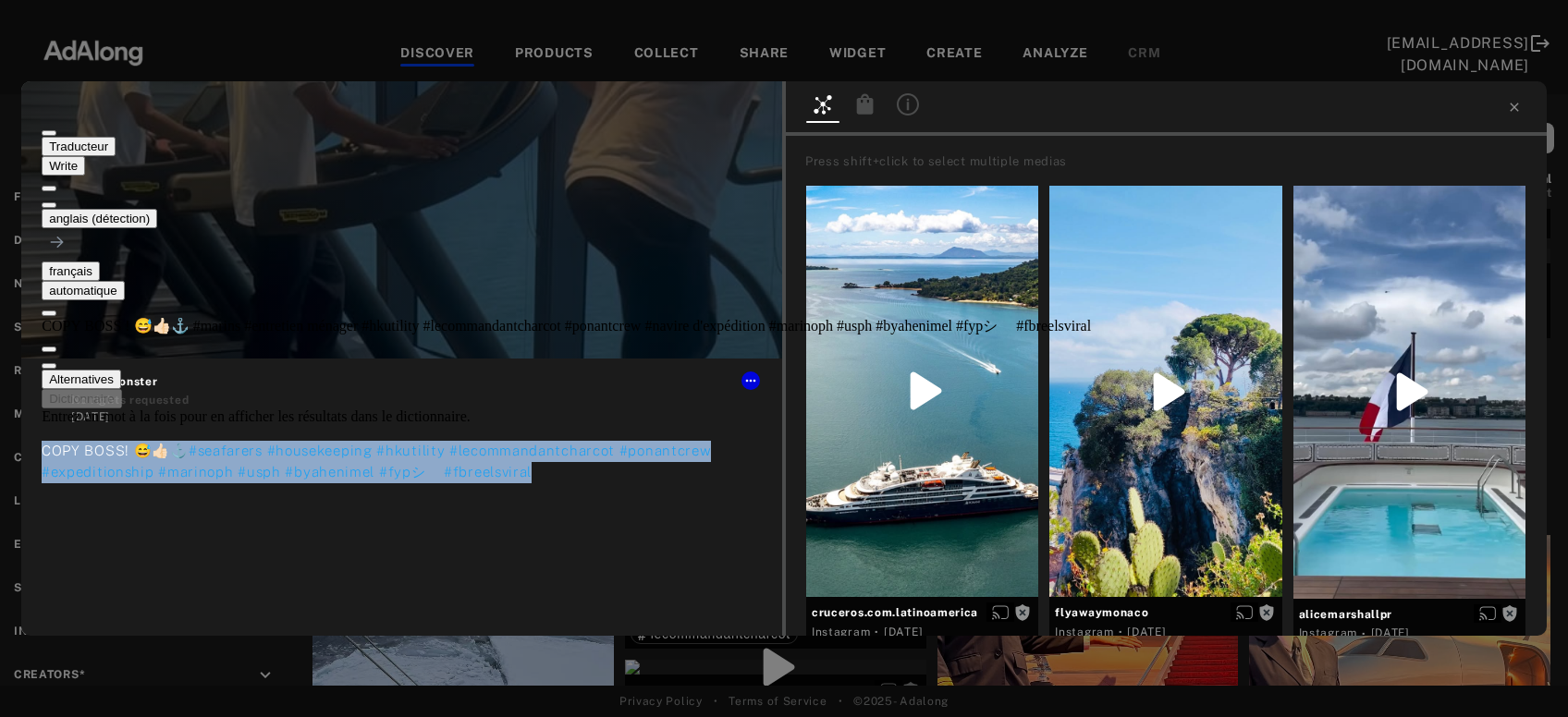
click at [57, 202] on button at bounding box center [48, 205] width 14 height 6
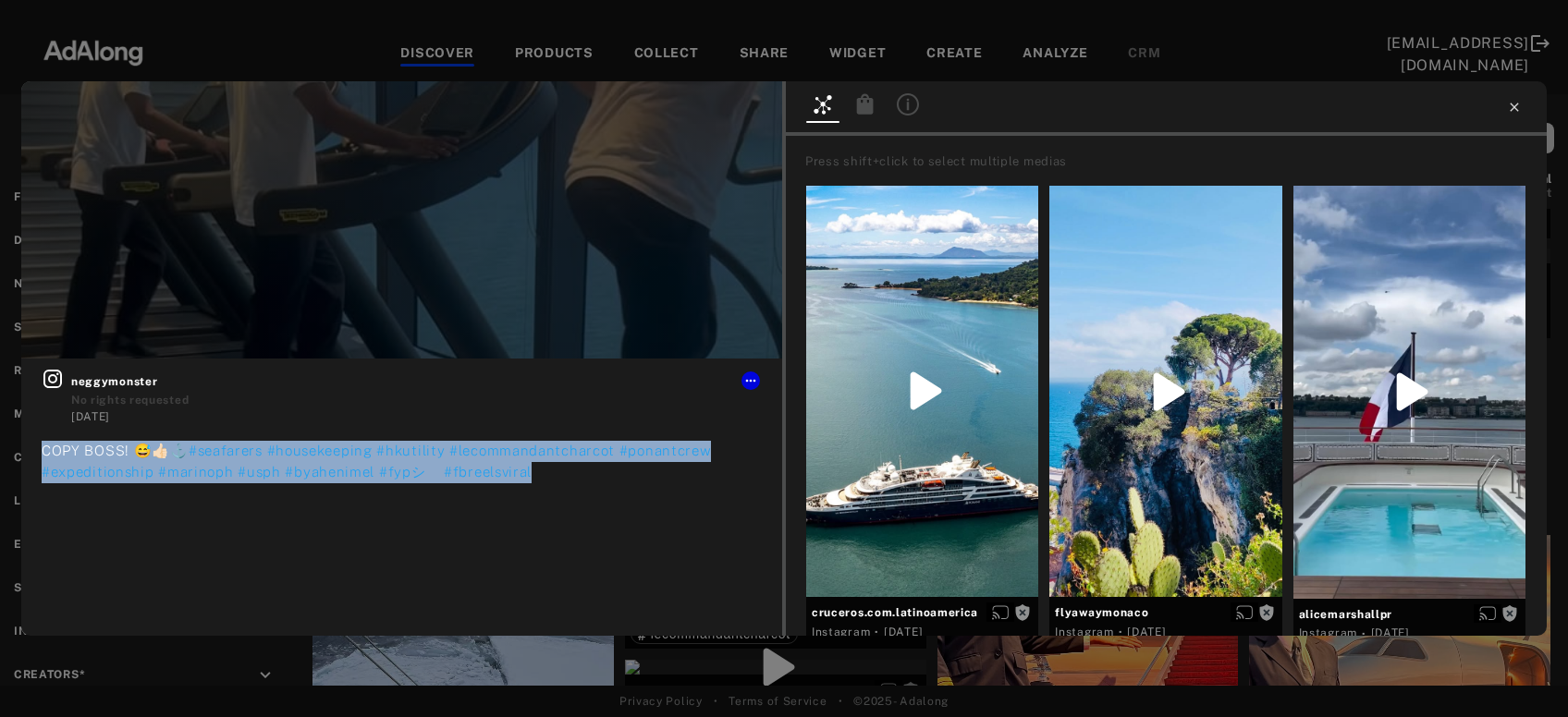
click at [1520, 107] on icon at bounding box center [1514, 106] width 14 height 14
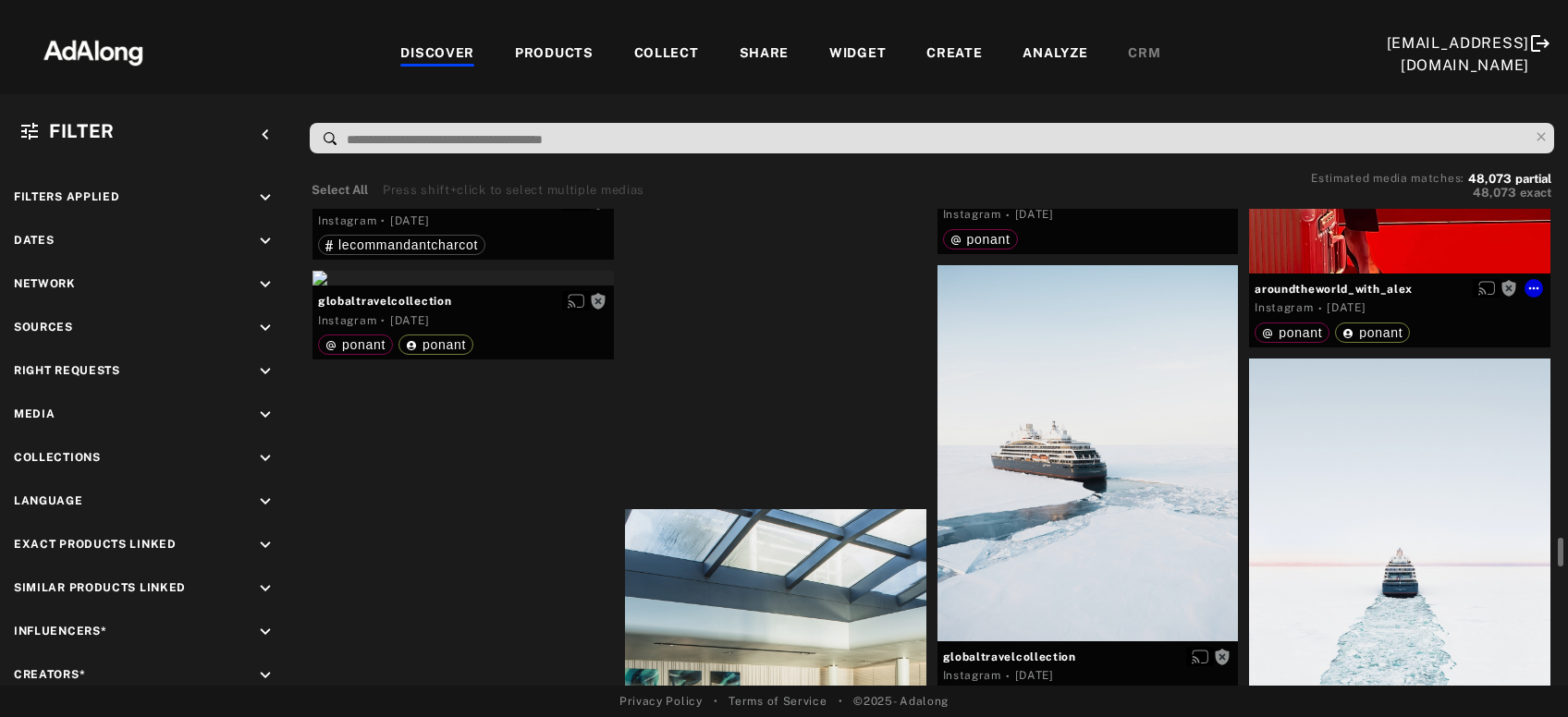
scroll to position [5578, 0]
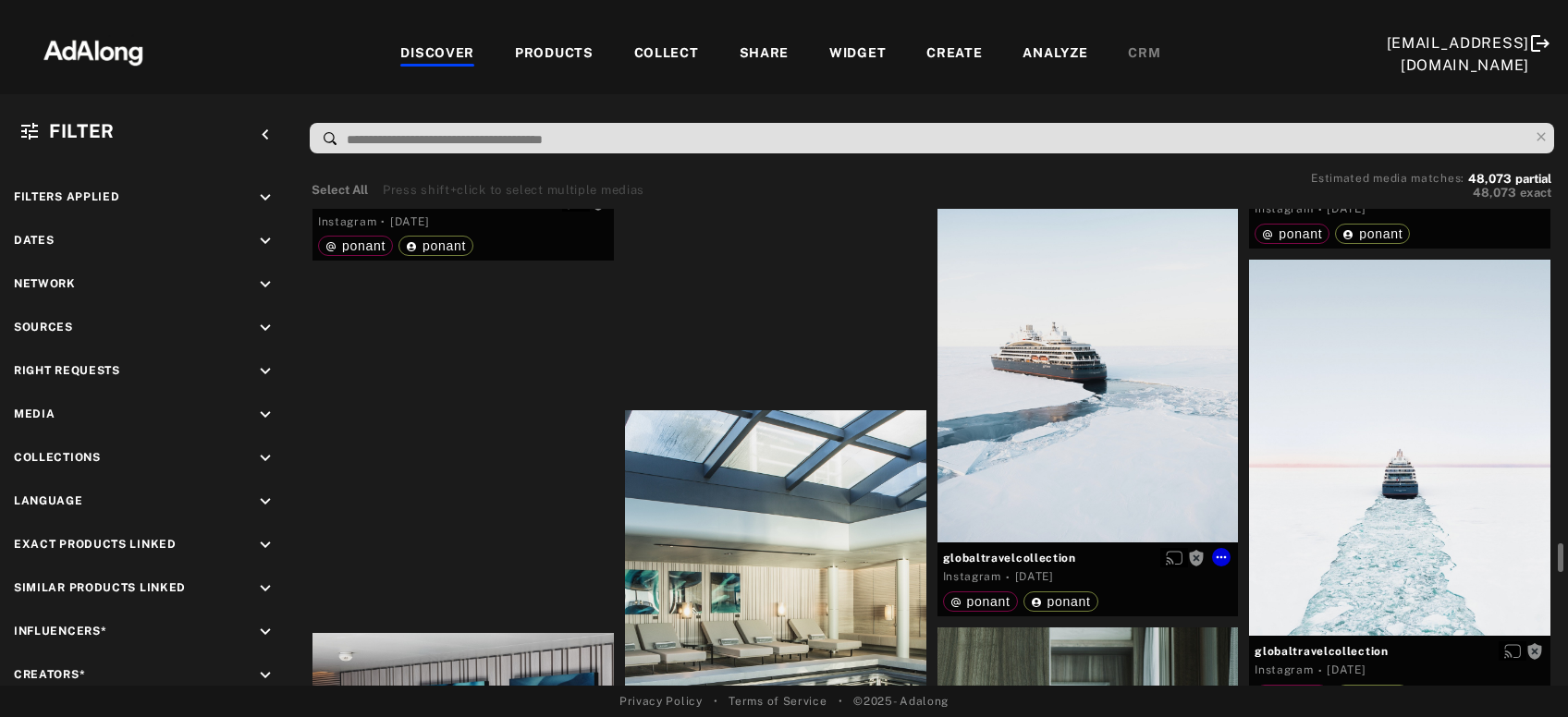
click at [1136, 428] on div "Get rights" at bounding box center [1088, 355] width 301 height 376
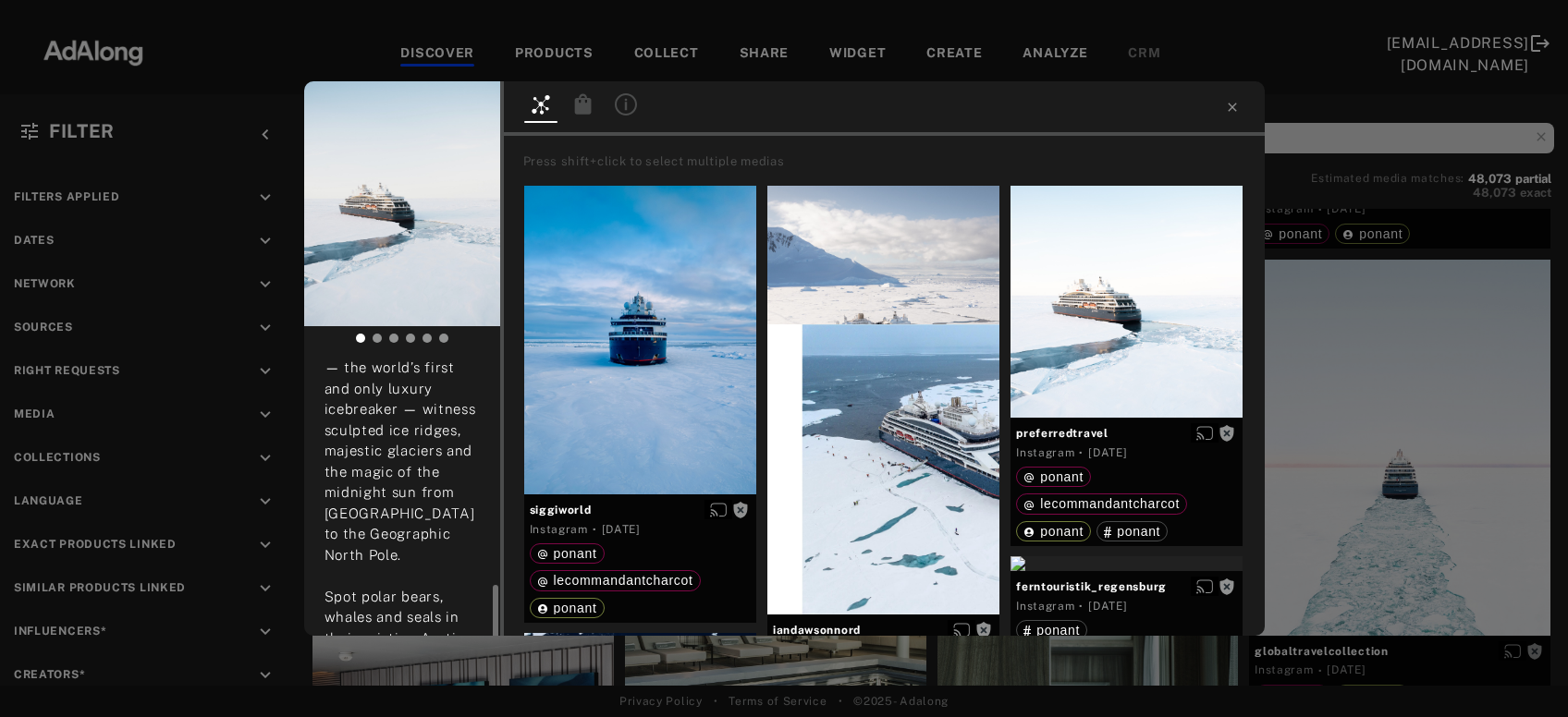
scroll to position [377, 0]
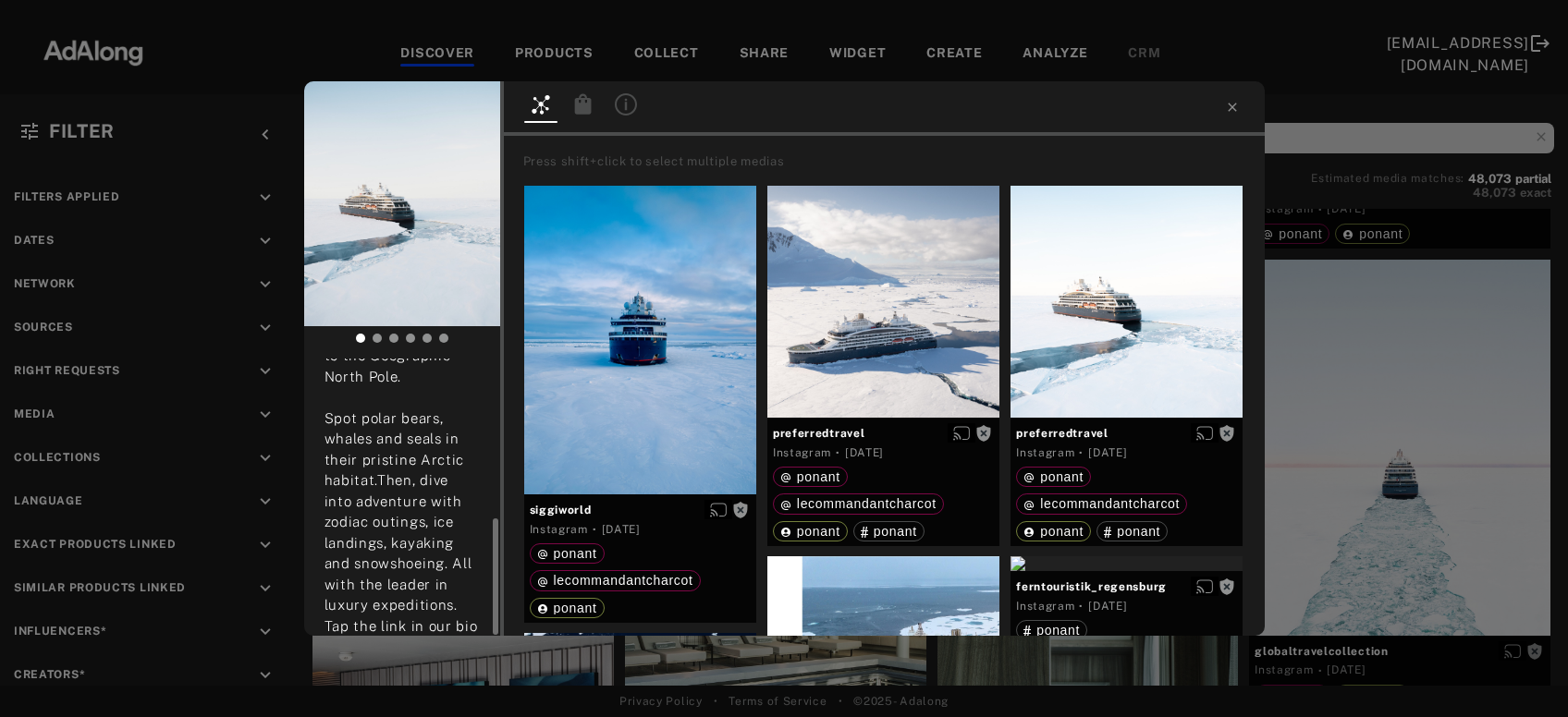
click at [1431, 428] on div "Get rights globaltravelcollection No rights requested 1 day ago Embark on an ex…" at bounding box center [784, 358] width 1568 height 717
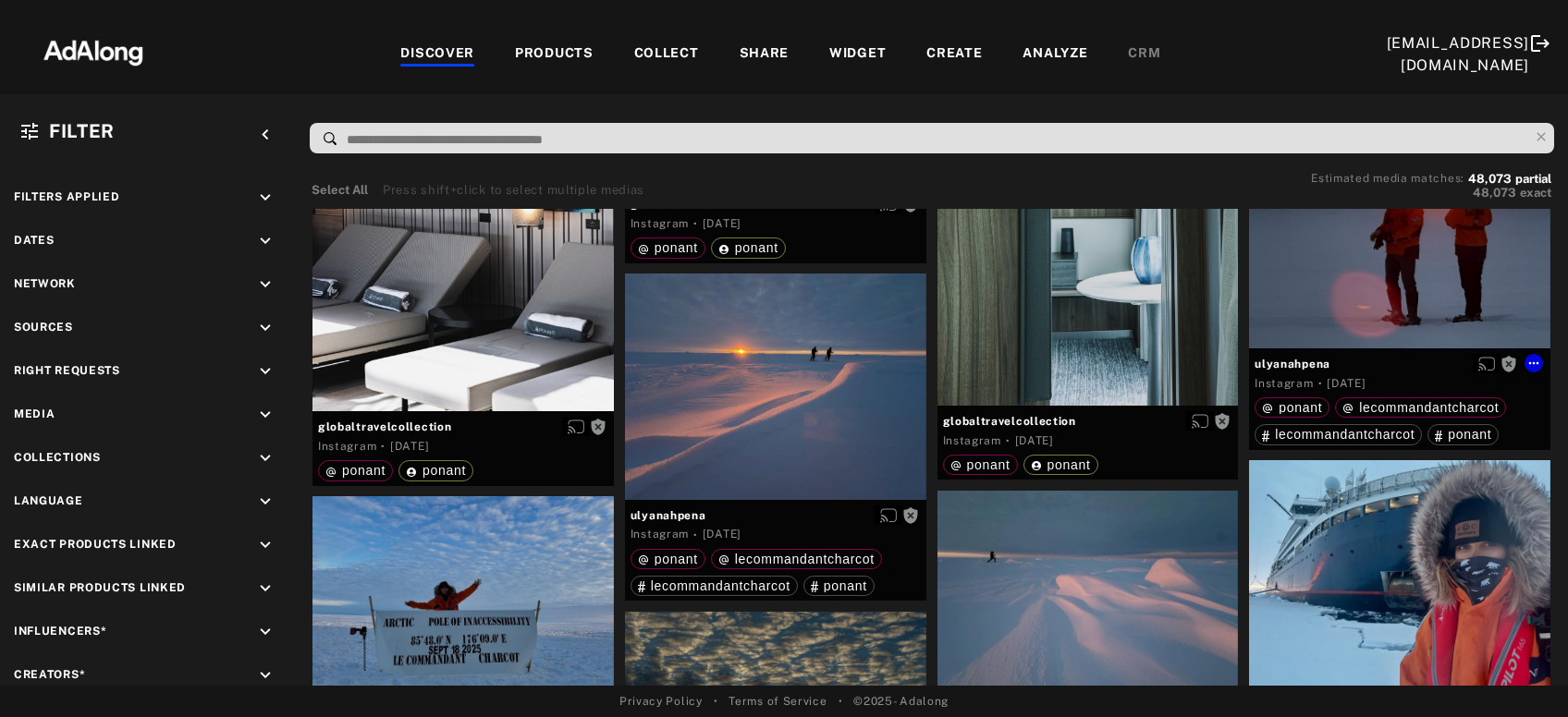
scroll to position [6276, 0]
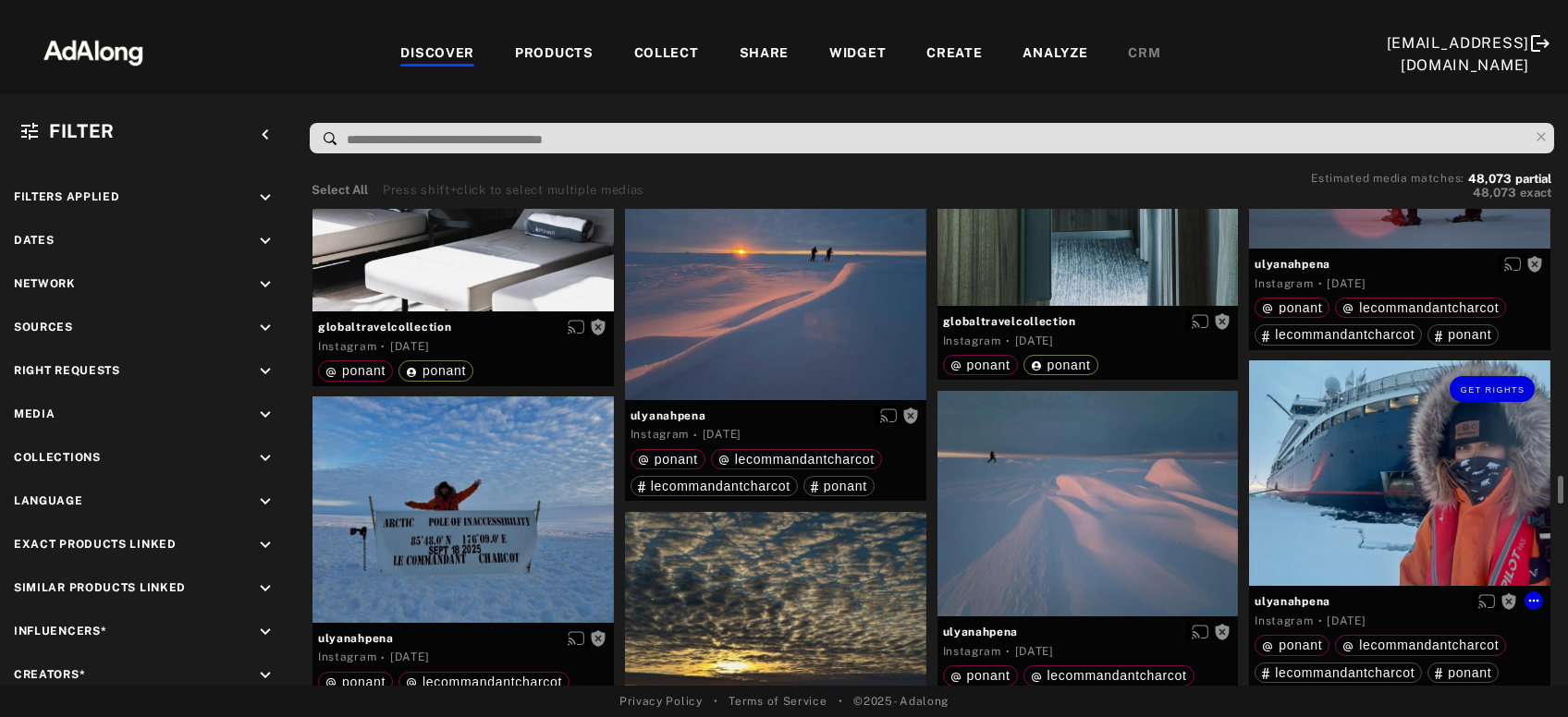
click at [1384, 495] on div "Get rights" at bounding box center [1400, 473] width 301 height 225
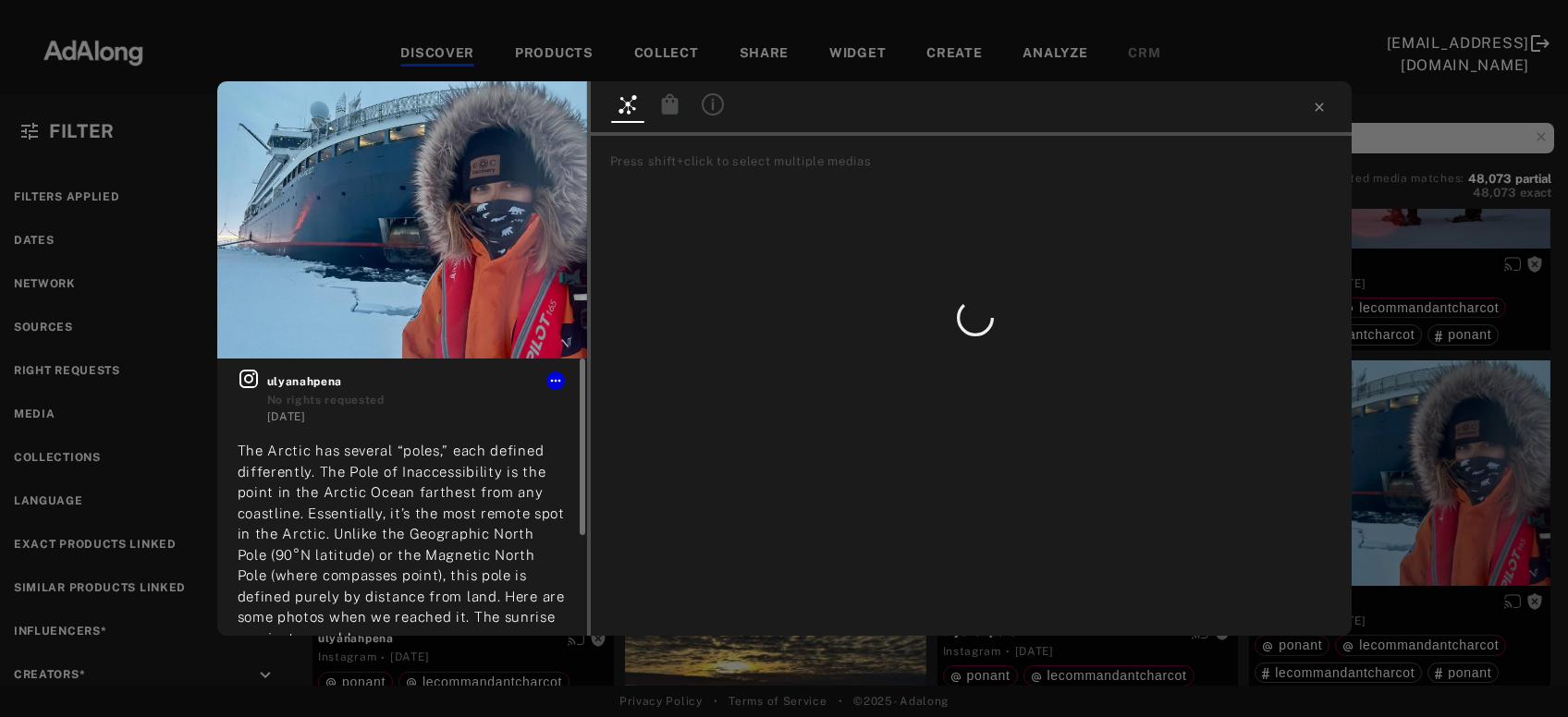
click at [248, 388] on icon at bounding box center [248, 379] width 22 height 22
click at [535, 117] on button "Get rights" at bounding box center [527, 109] width 85 height 26
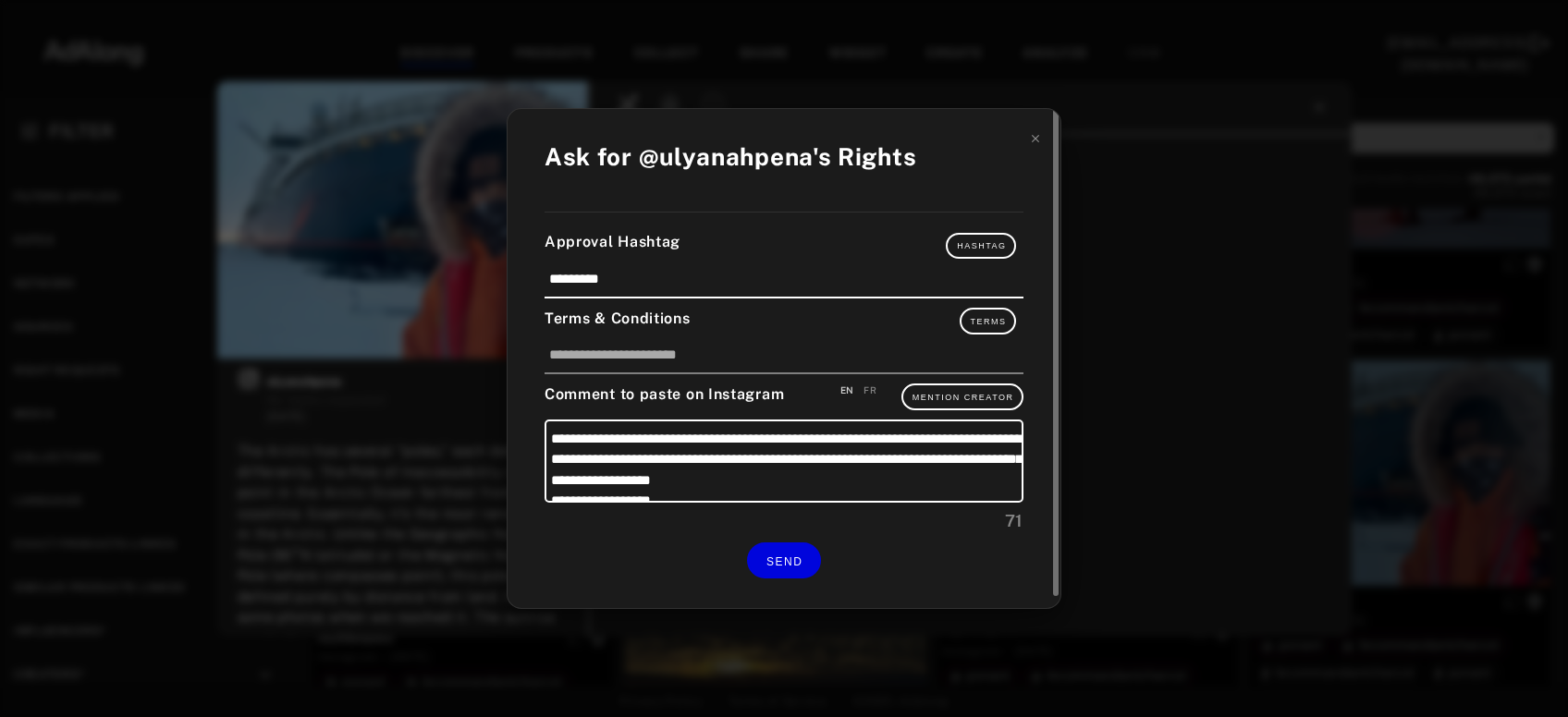
scroll to position [17, 0]
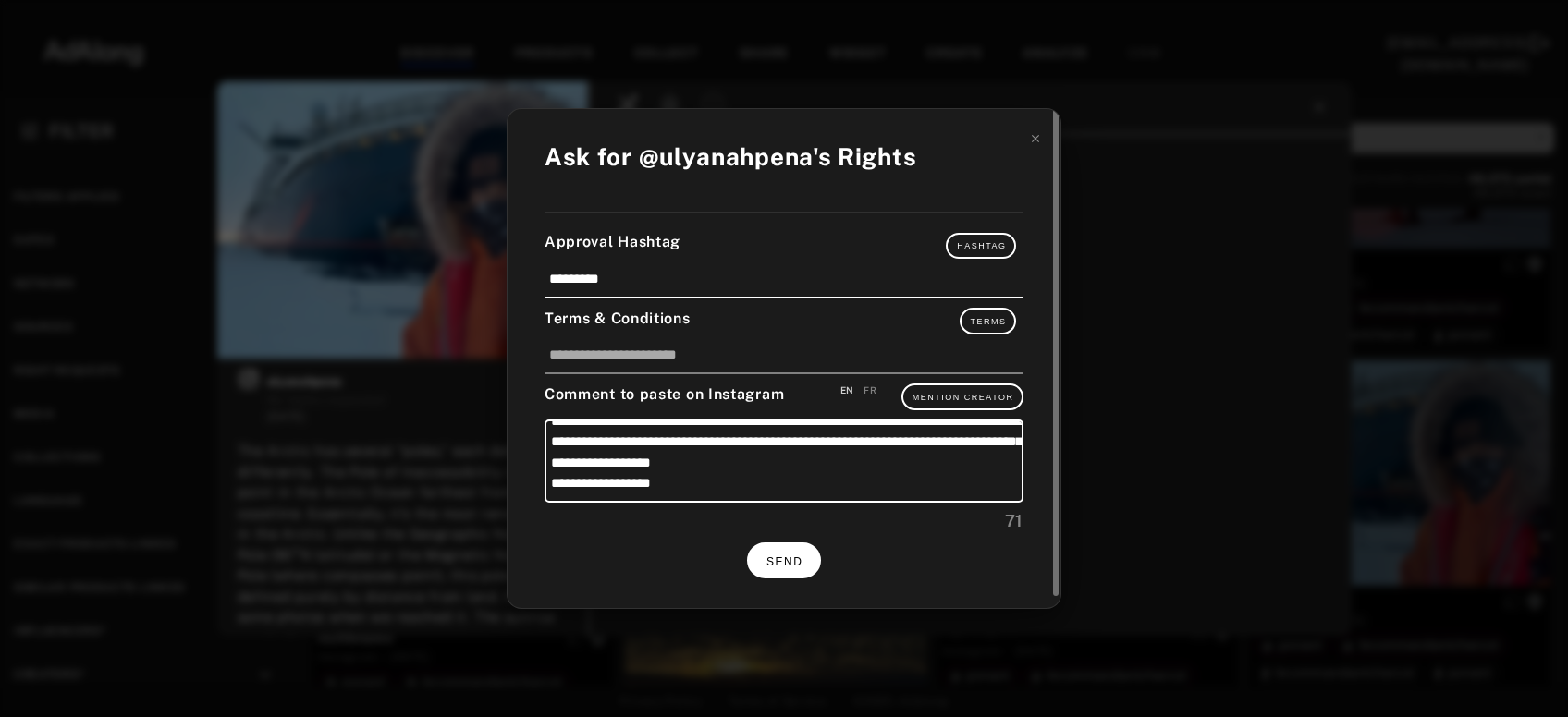
click at [787, 556] on span "SEND" at bounding box center [784, 563] width 36 height 13
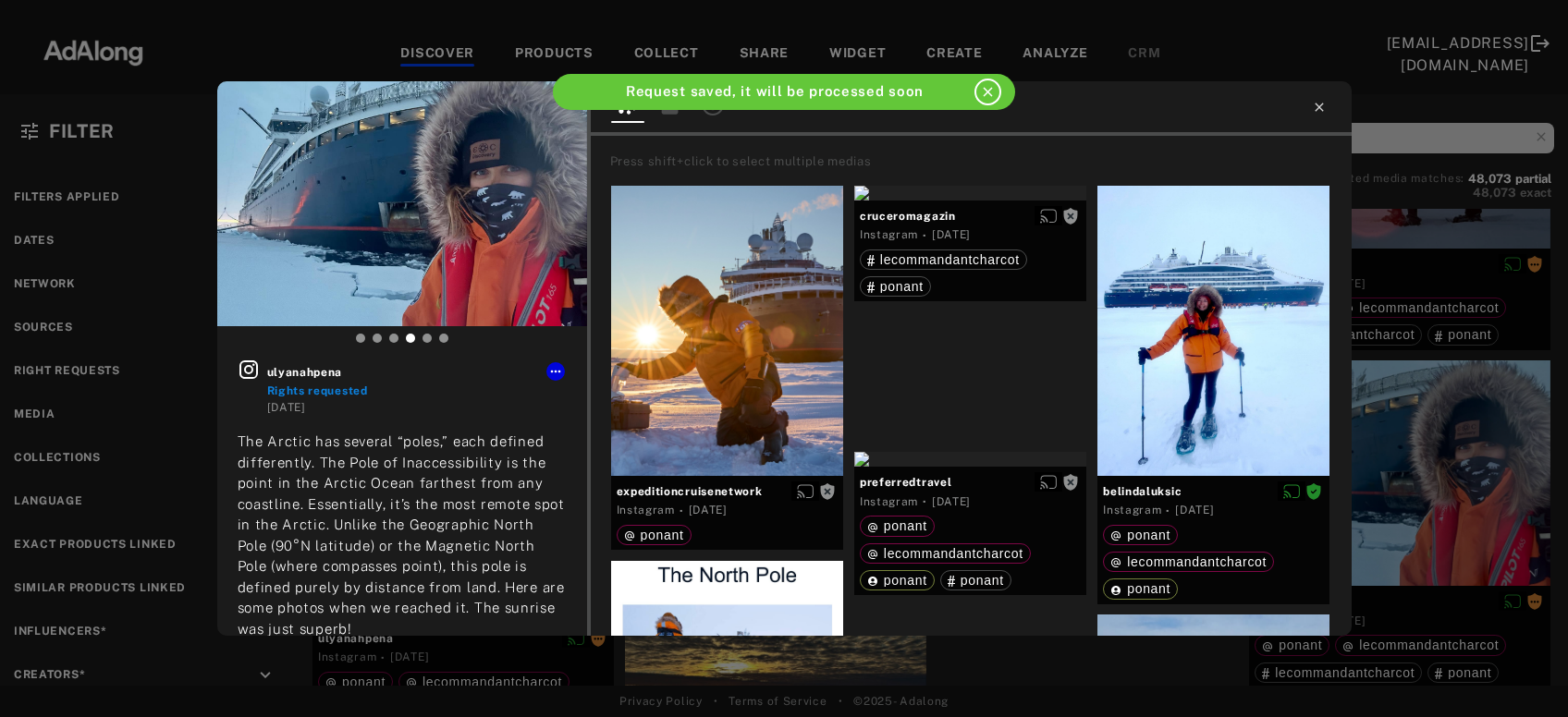
click at [1319, 108] on icon at bounding box center [1319, 106] width 9 height 9
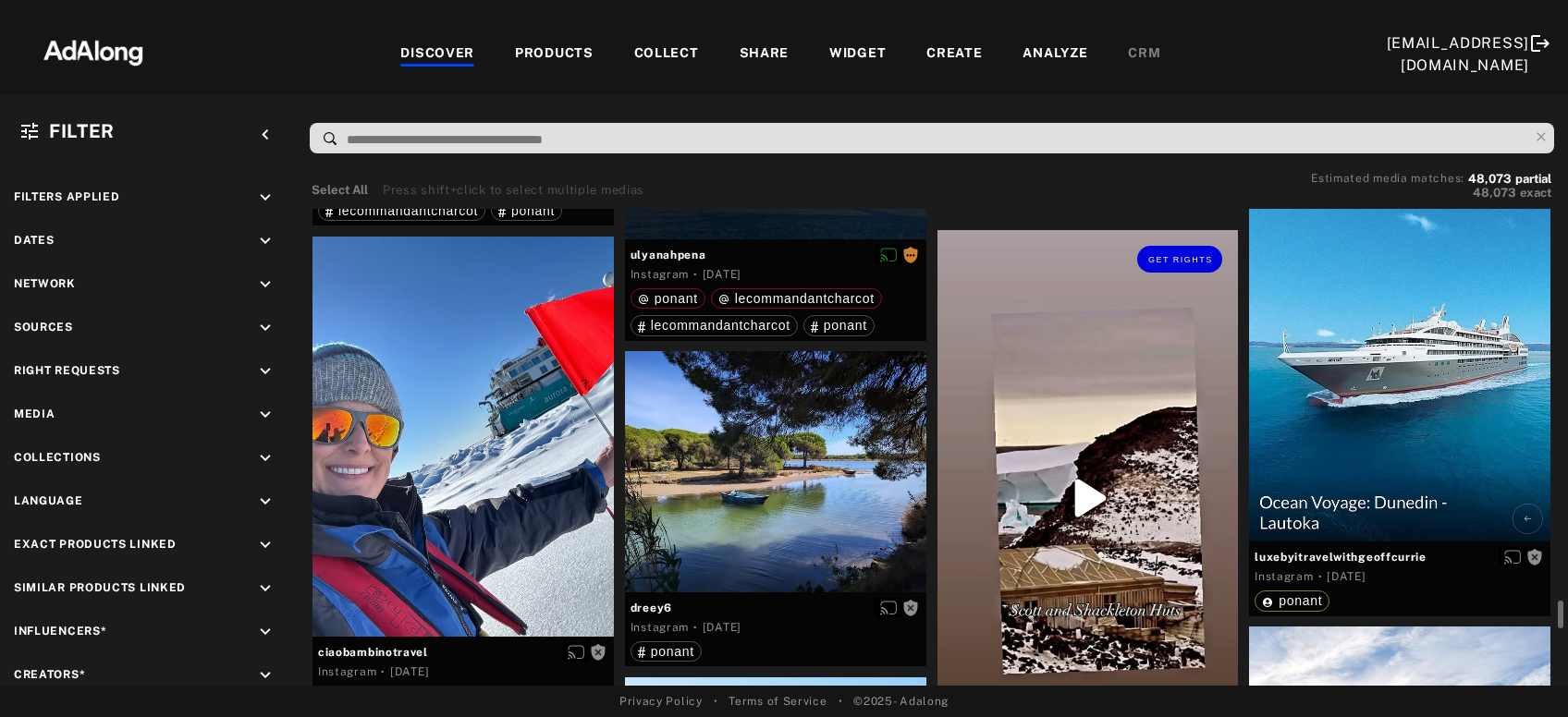
scroll to position [6873, 0]
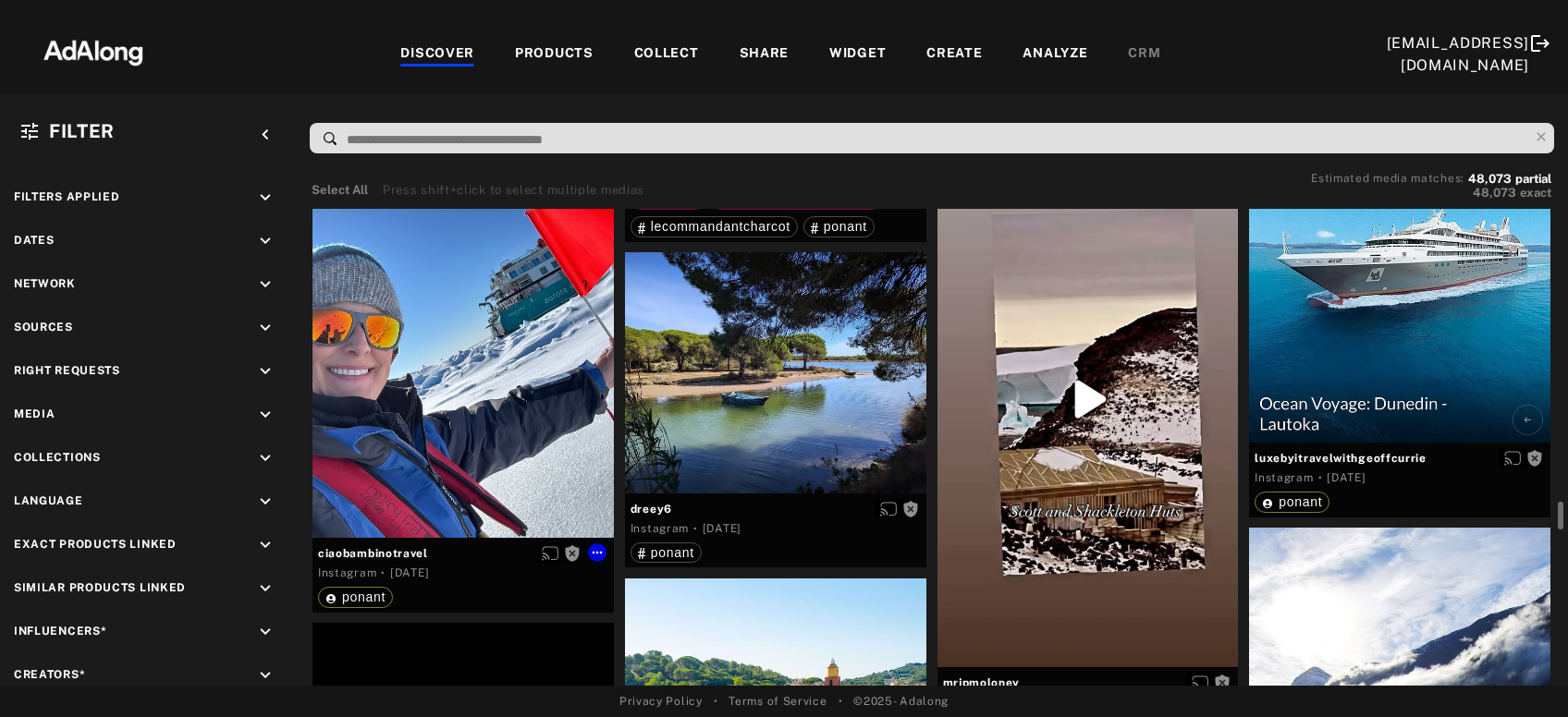
click at [474, 435] on div "Get rights" at bounding box center [463, 338] width 301 height 402
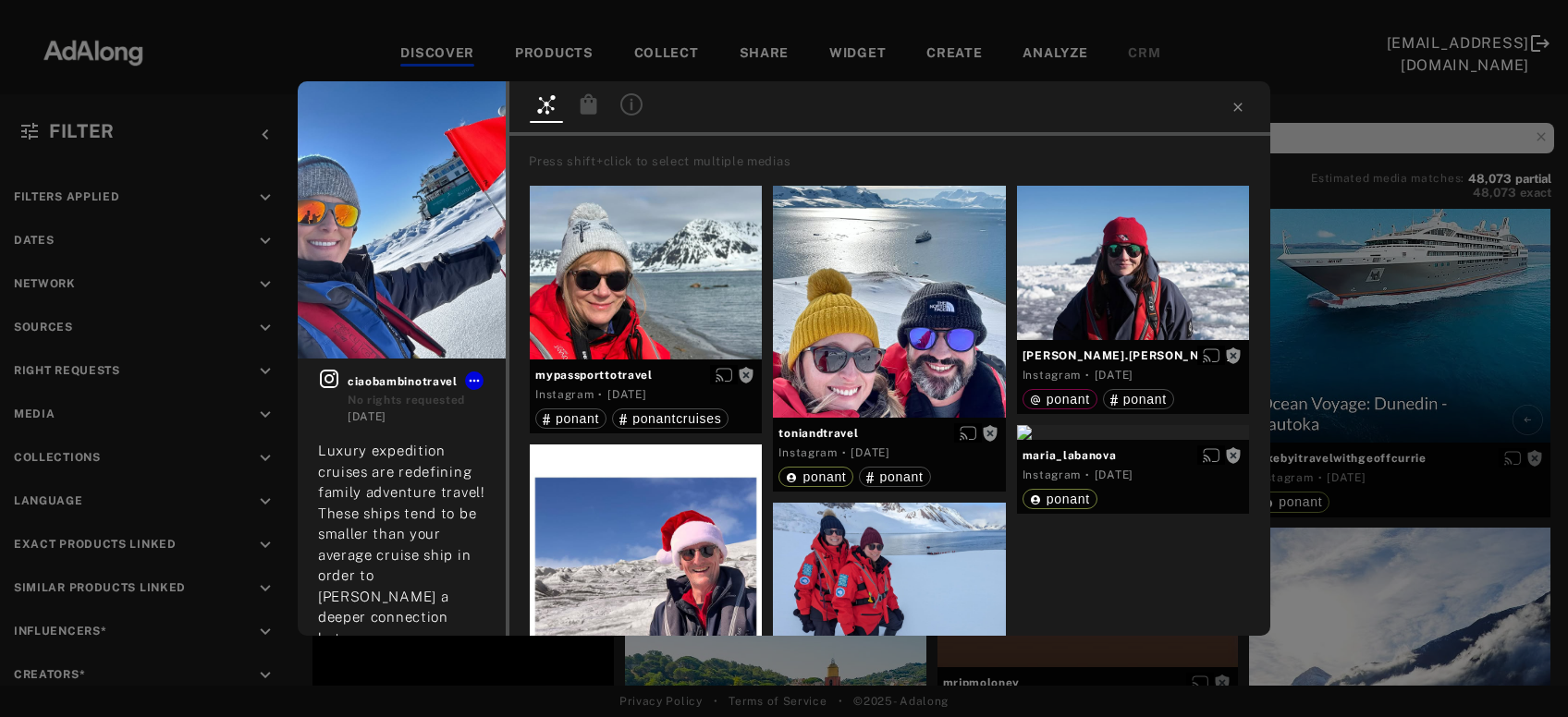
click at [1383, 328] on div "Get rights ciaobambinotravel No rights requested 2 days ago Luxury expedition c…" at bounding box center [784, 358] width 1568 height 717
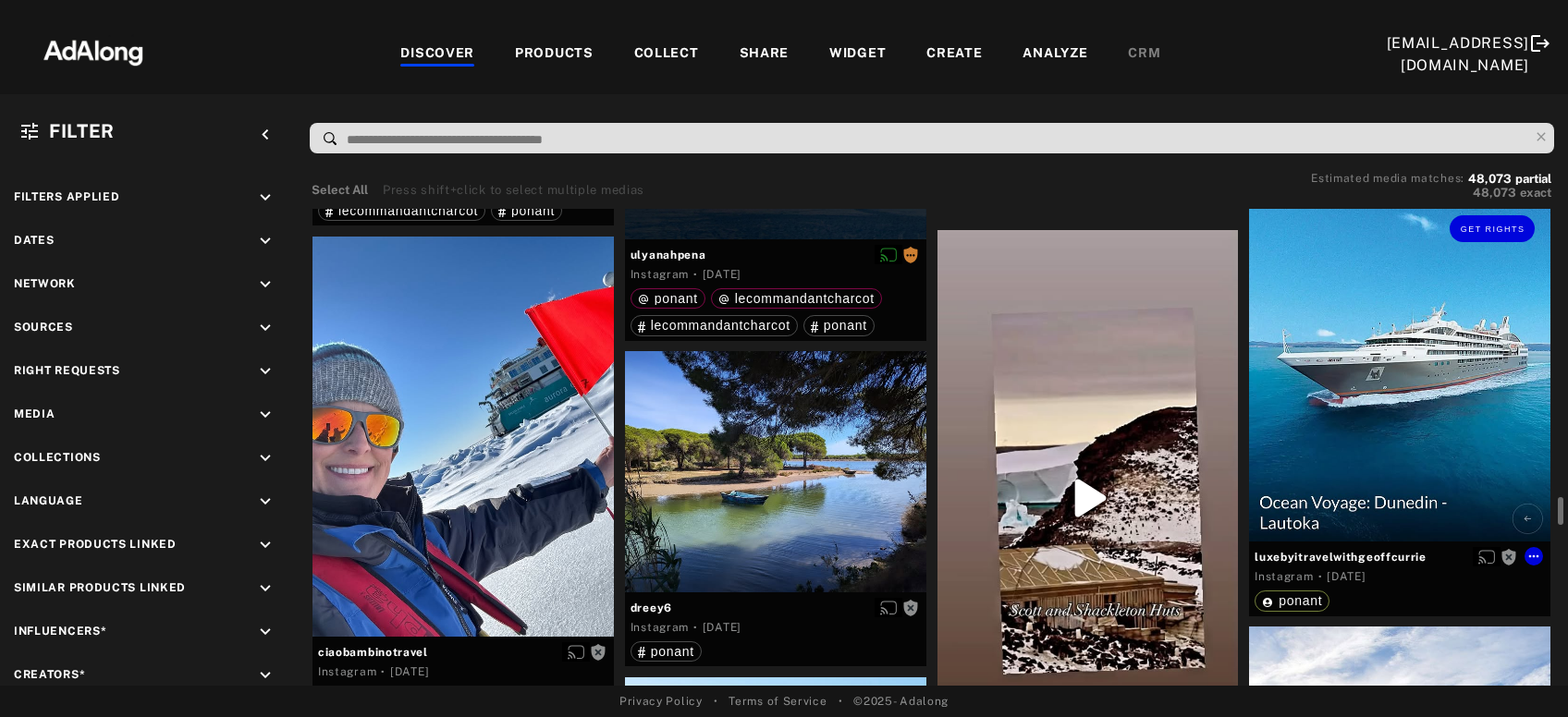
scroll to position [6873, 0]
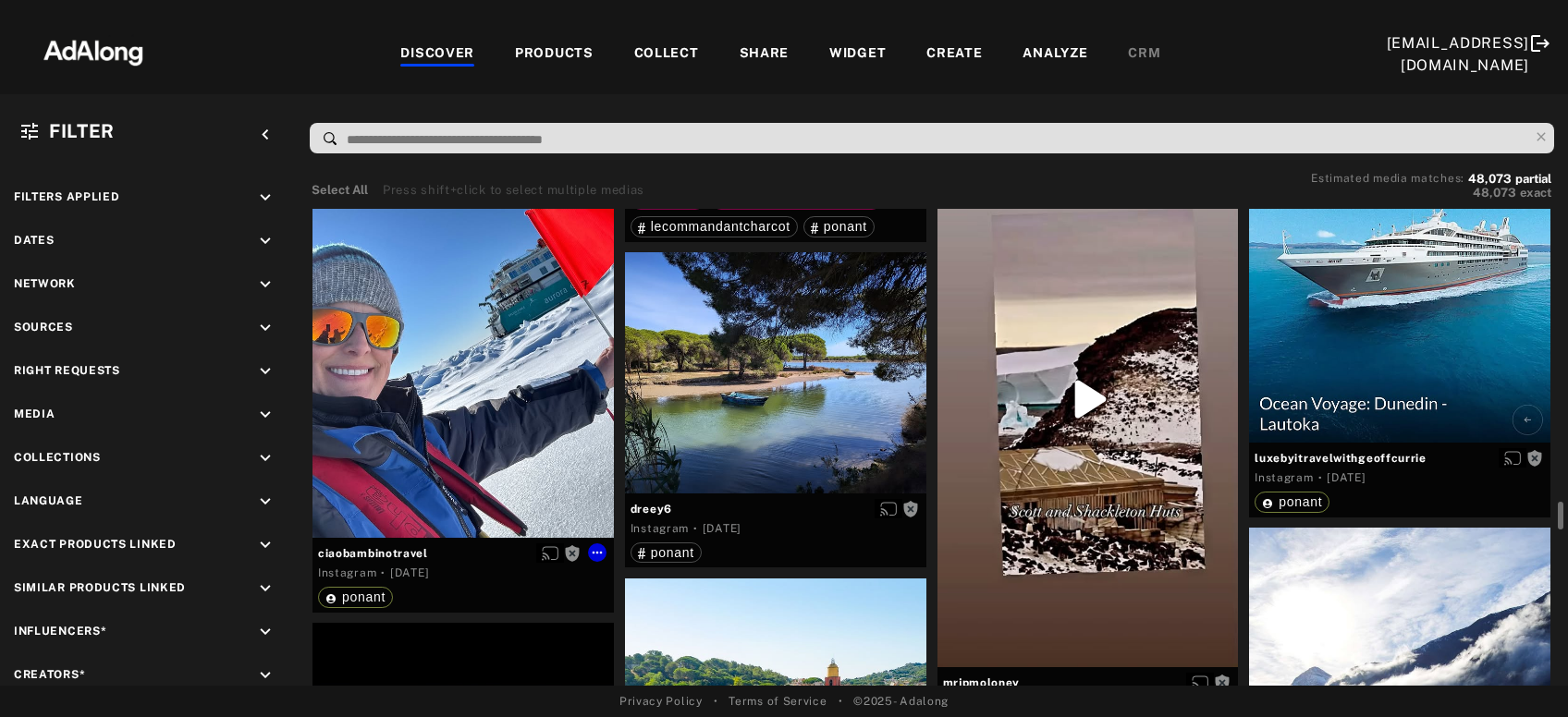
click at [451, 416] on div "Get rights" at bounding box center [463, 338] width 301 height 402
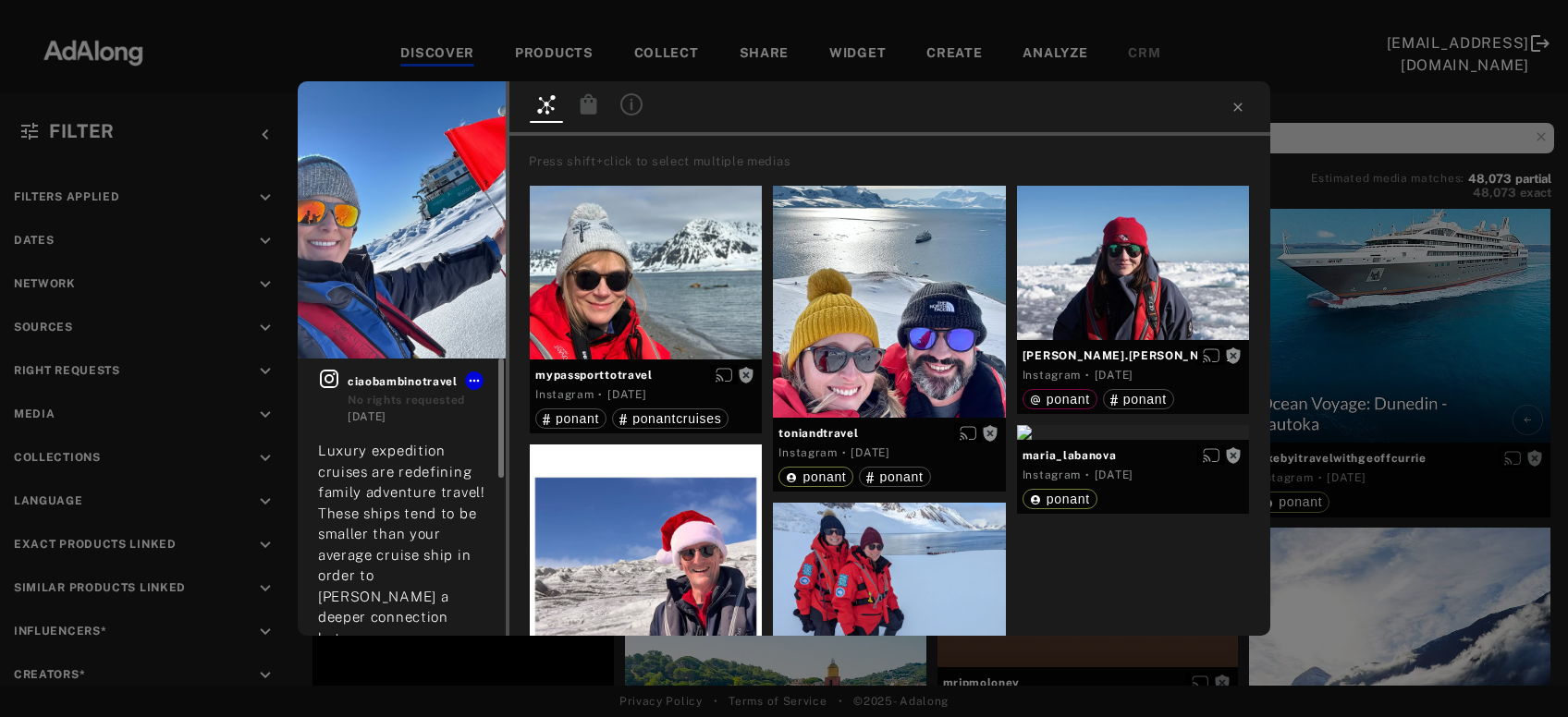
click at [342, 382] on link at bounding box center [333, 397] width 30 height 58
click at [1236, 110] on icon at bounding box center [1237, 106] width 14 height 14
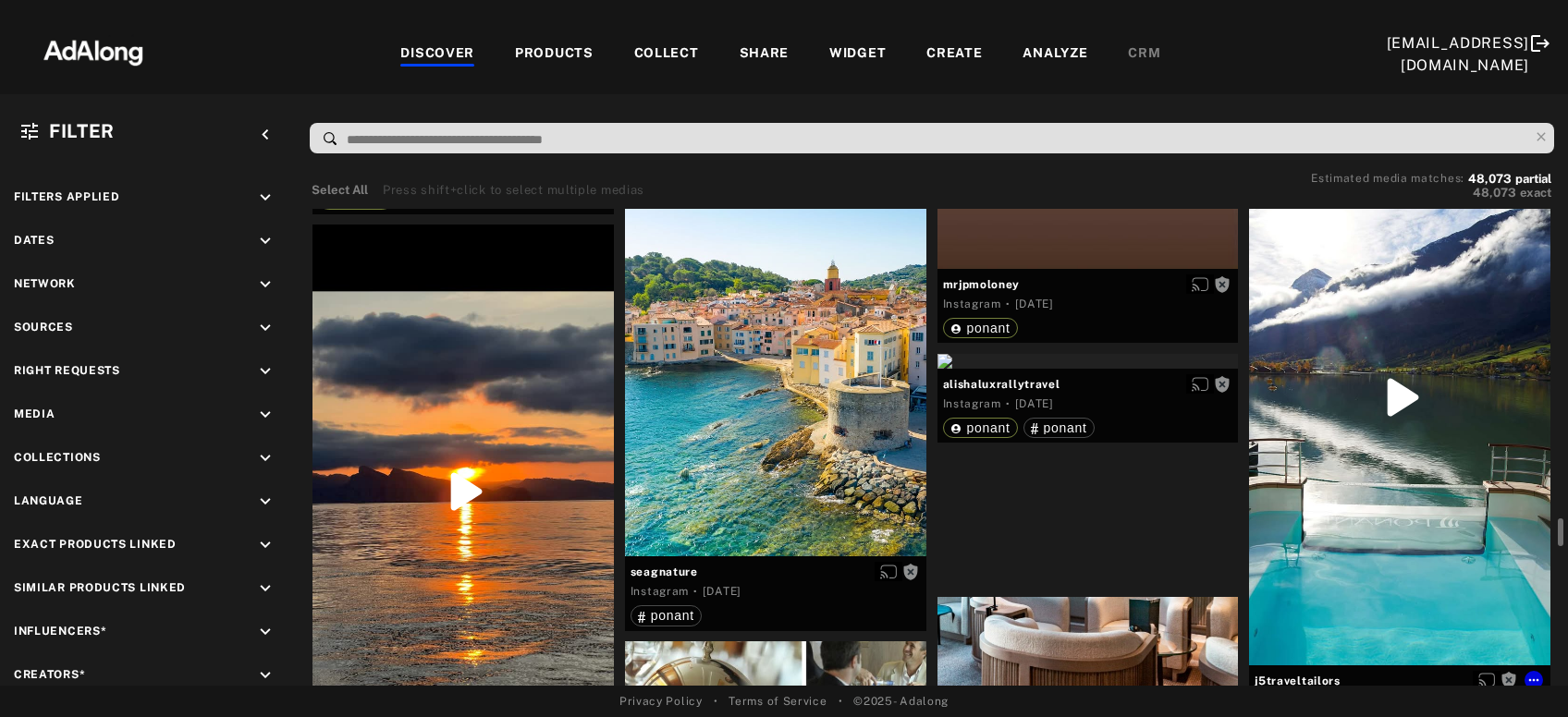
scroll to position [7370, 0]
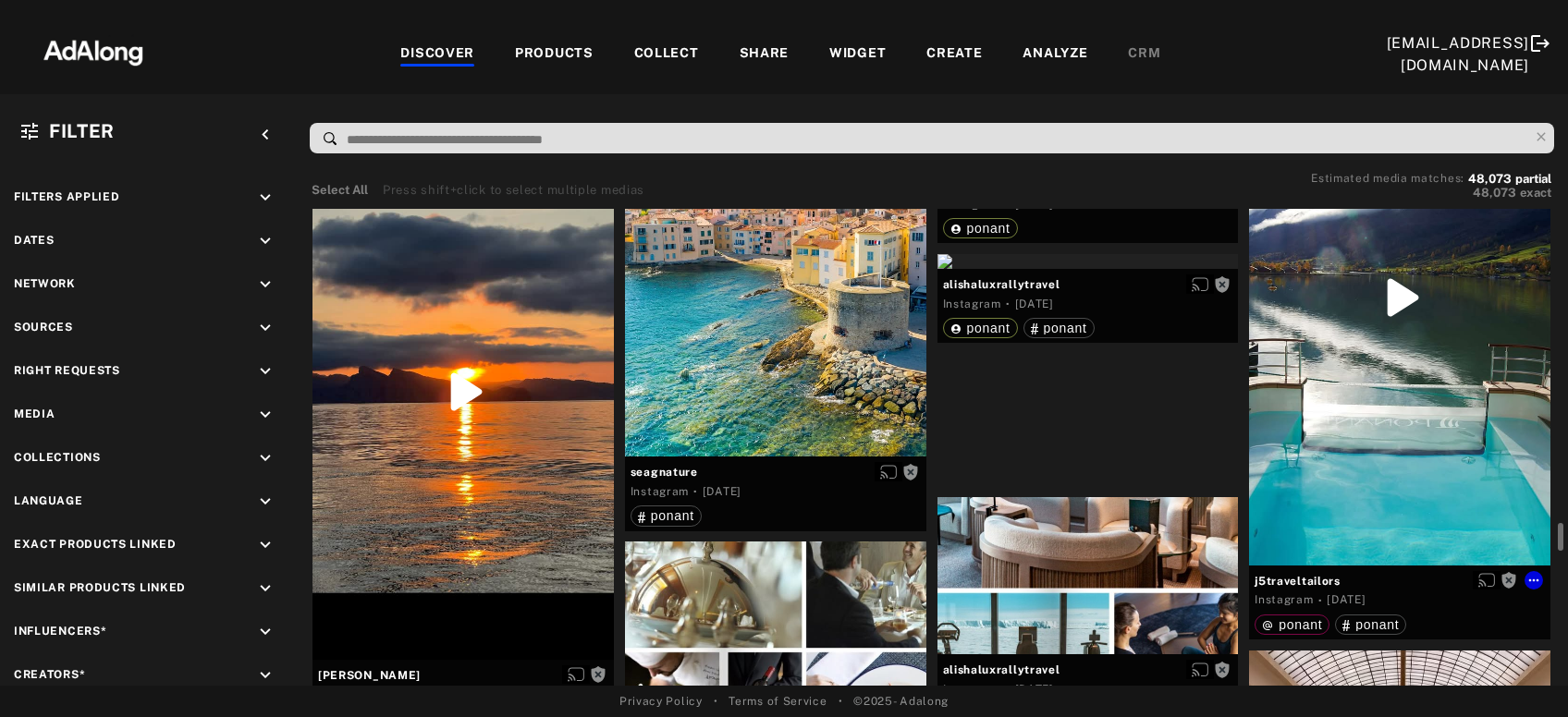
click at [1383, 432] on div "Get rights" at bounding box center [1400, 297] width 301 height 535
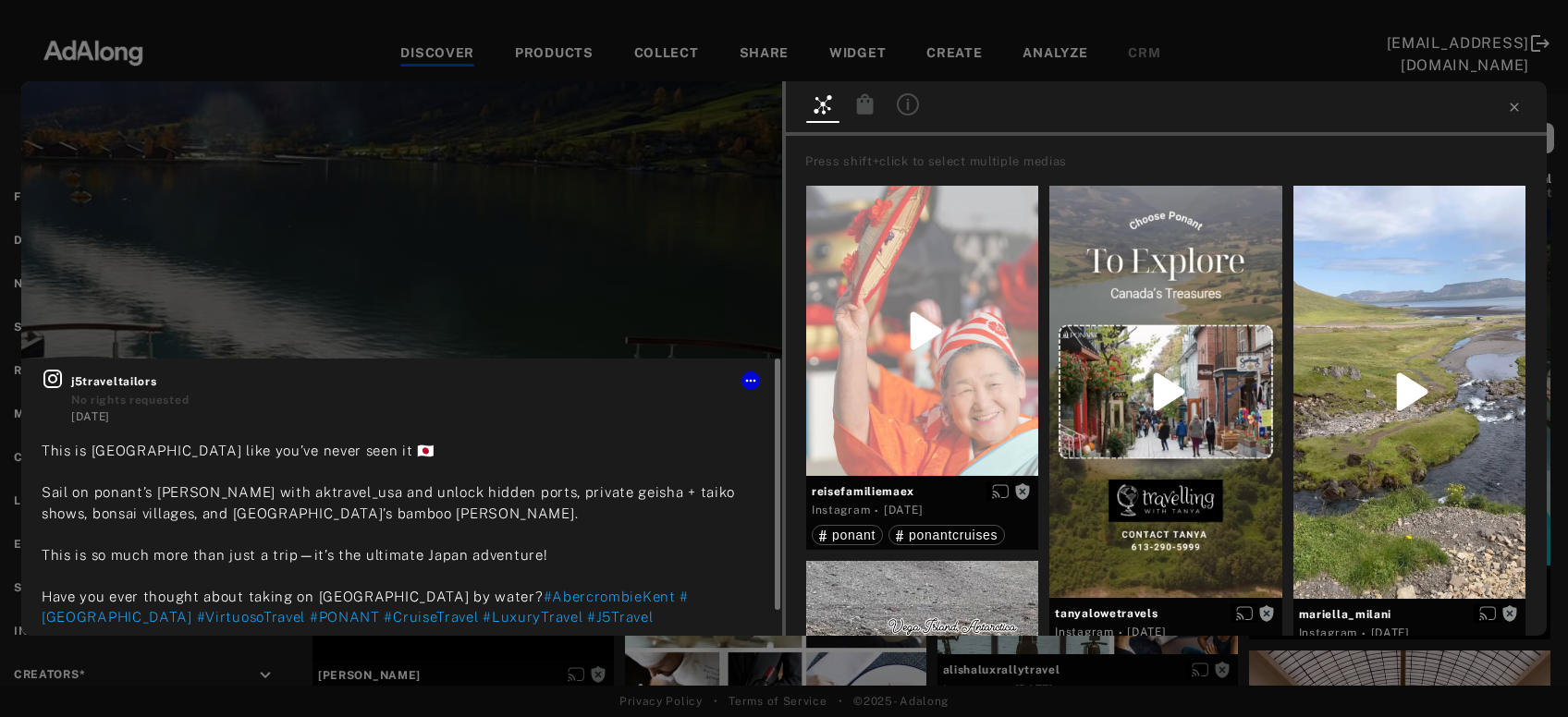
click at [52, 383] on icon at bounding box center [52, 379] width 22 height 22
click at [1513, 109] on icon at bounding box center [1514, 106] width 9 height 9
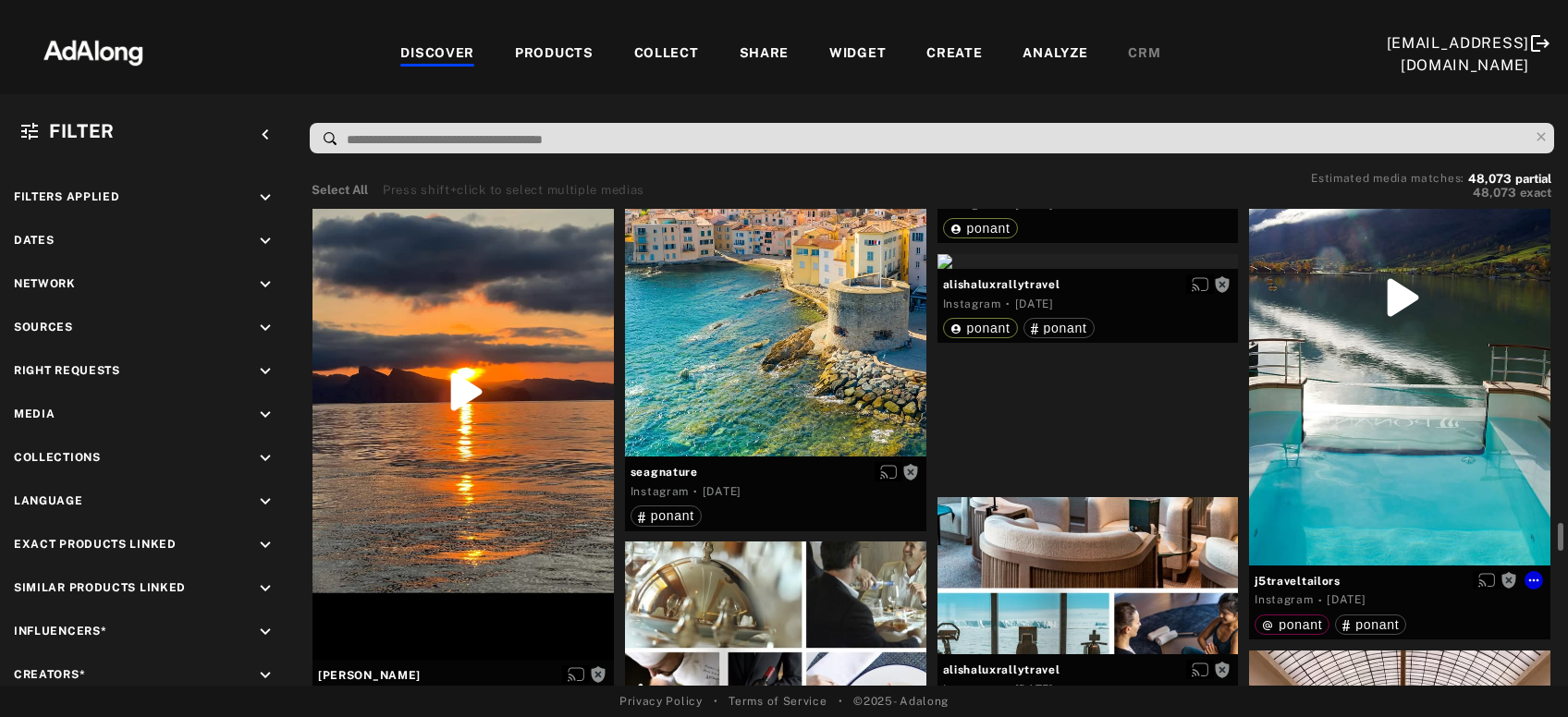
scroll to position [7470, 0]
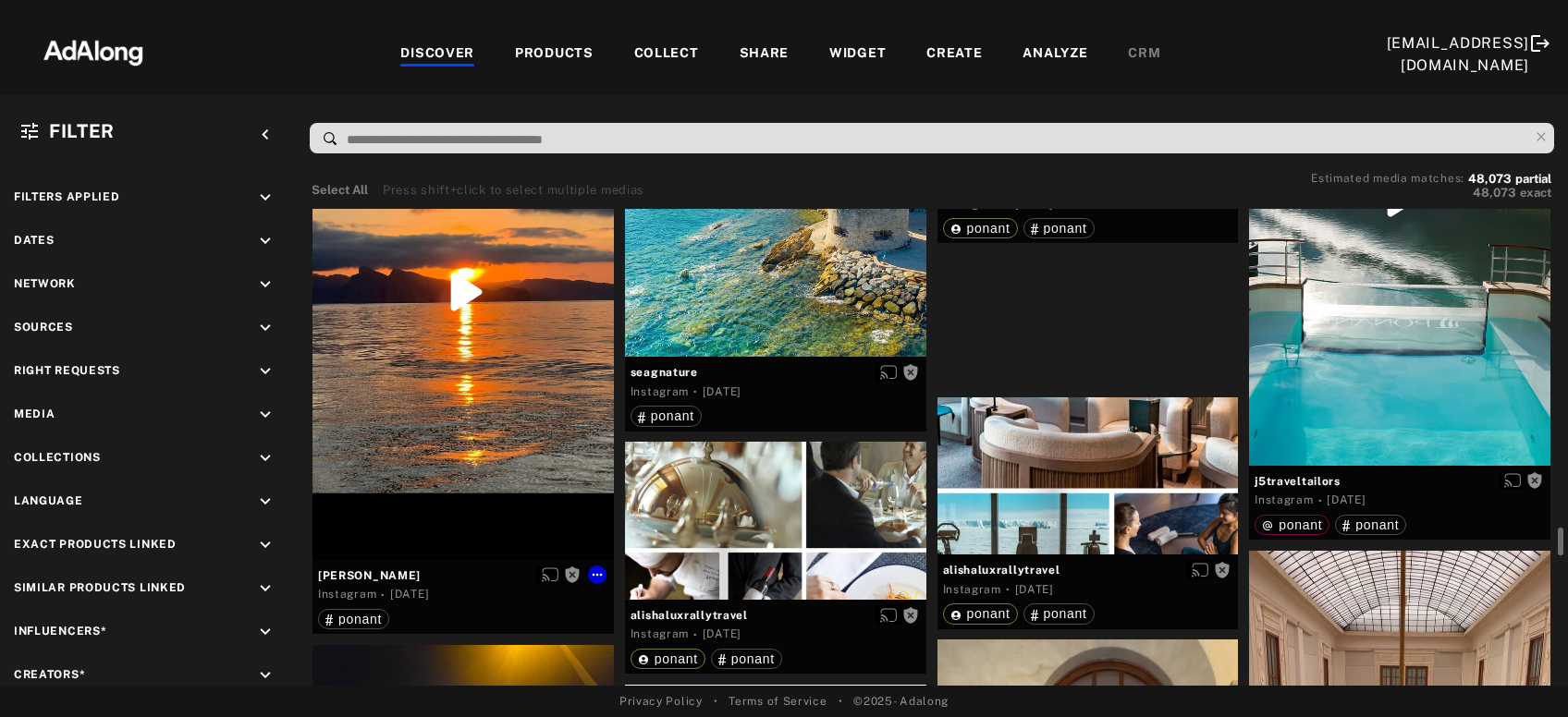
click at [510, 405] on div "Get rights" at bounding box center [463, 291] width 301 height 534
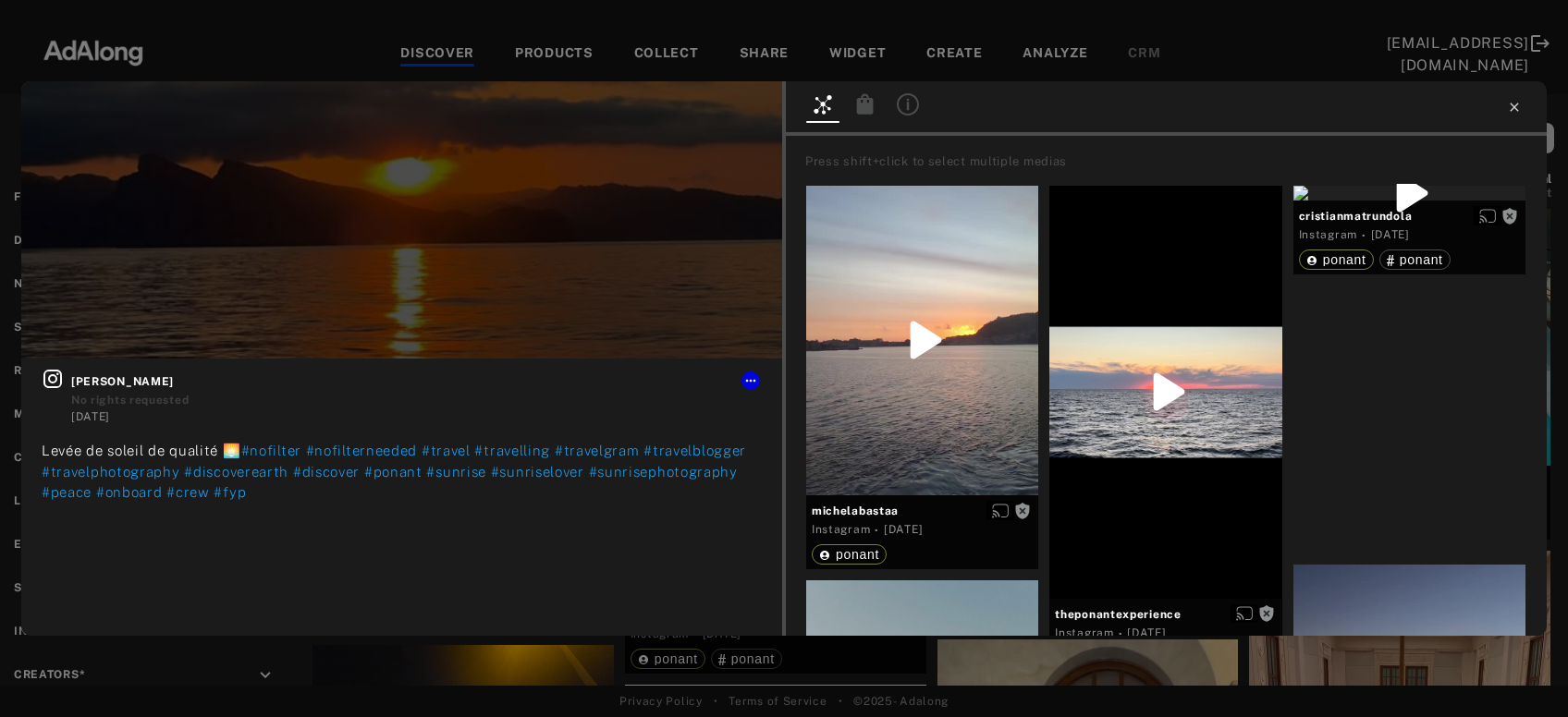
click at [1516, 107] on icon at bounding box center [1514, 106] width 14 height 14
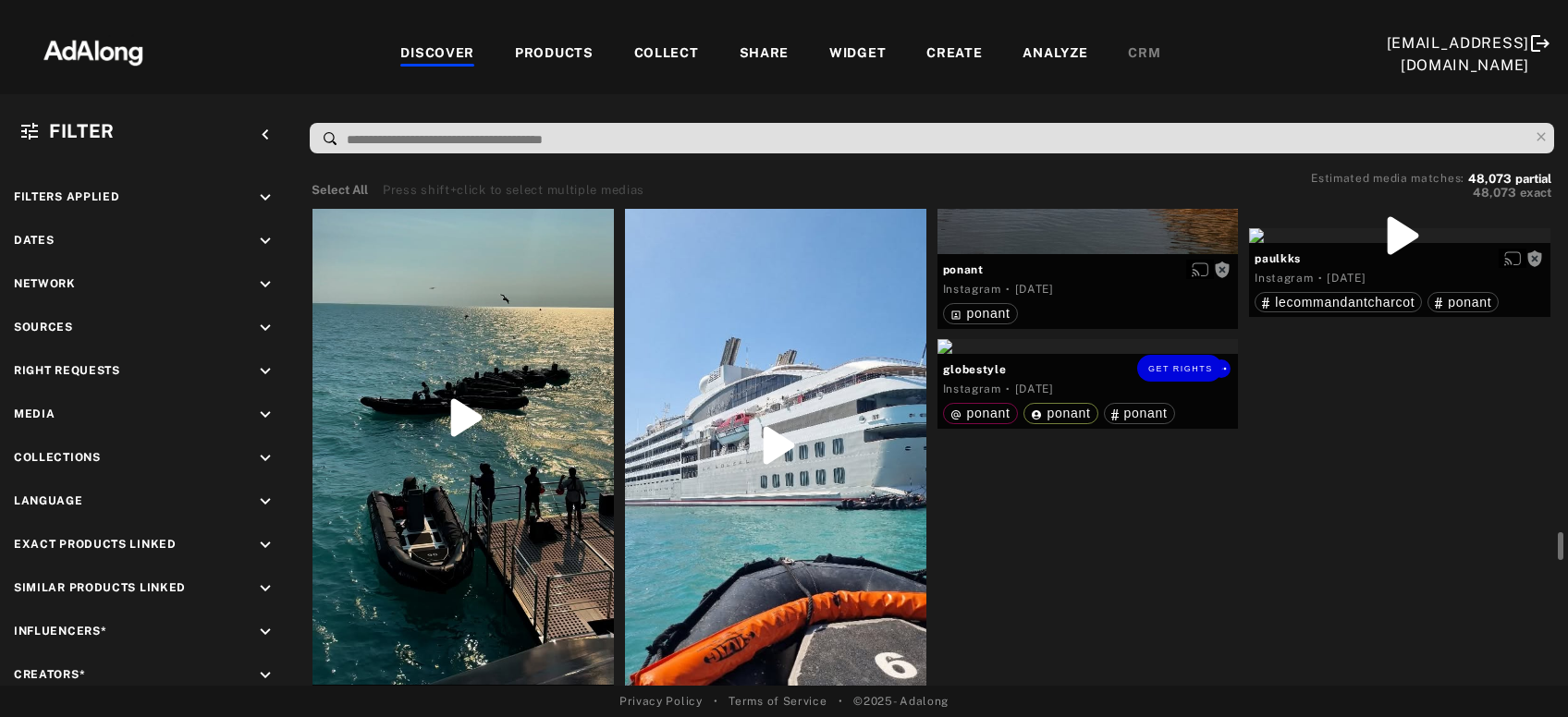
scroll to position [10558, 0]
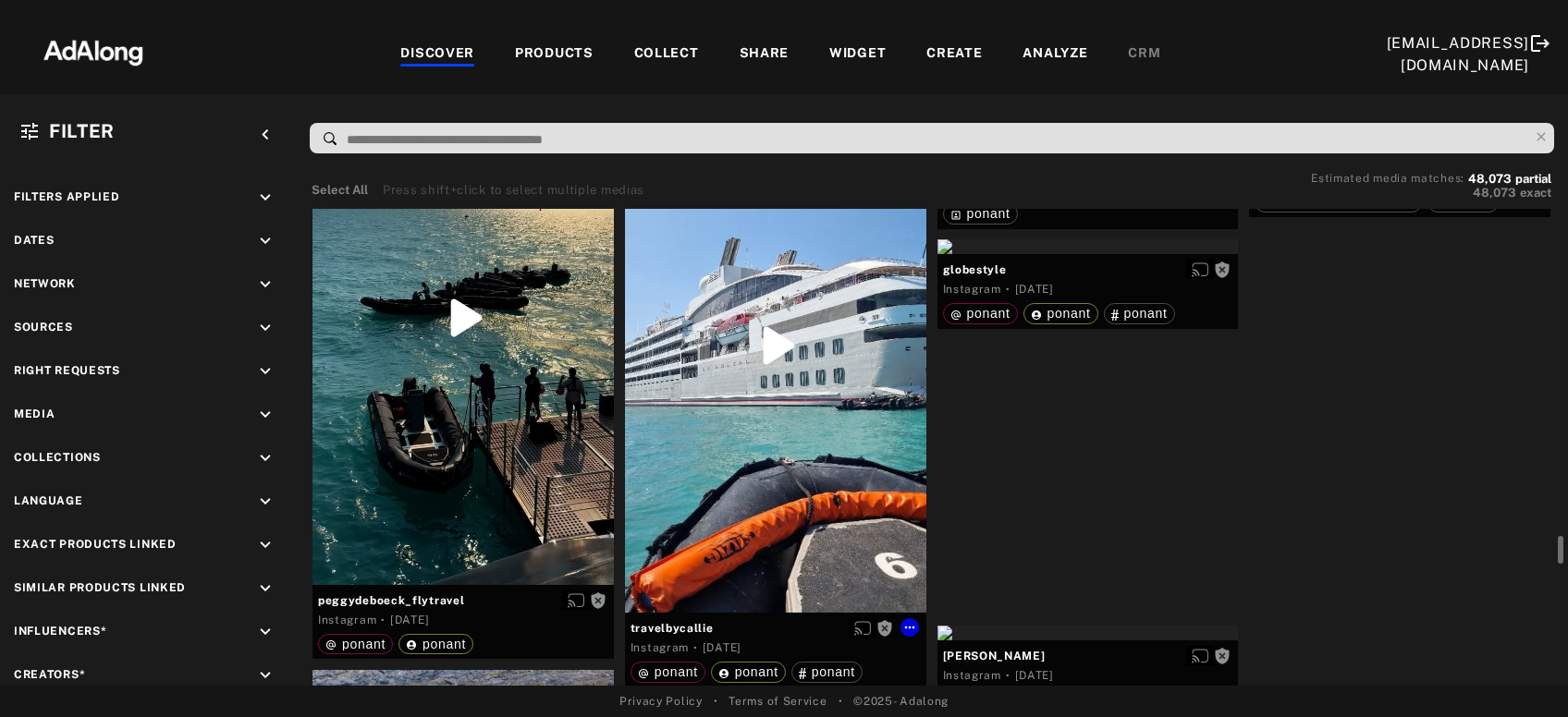
click at [785, 430] on div "Get rights" at bounding box center [776, 345] width 301 height 535
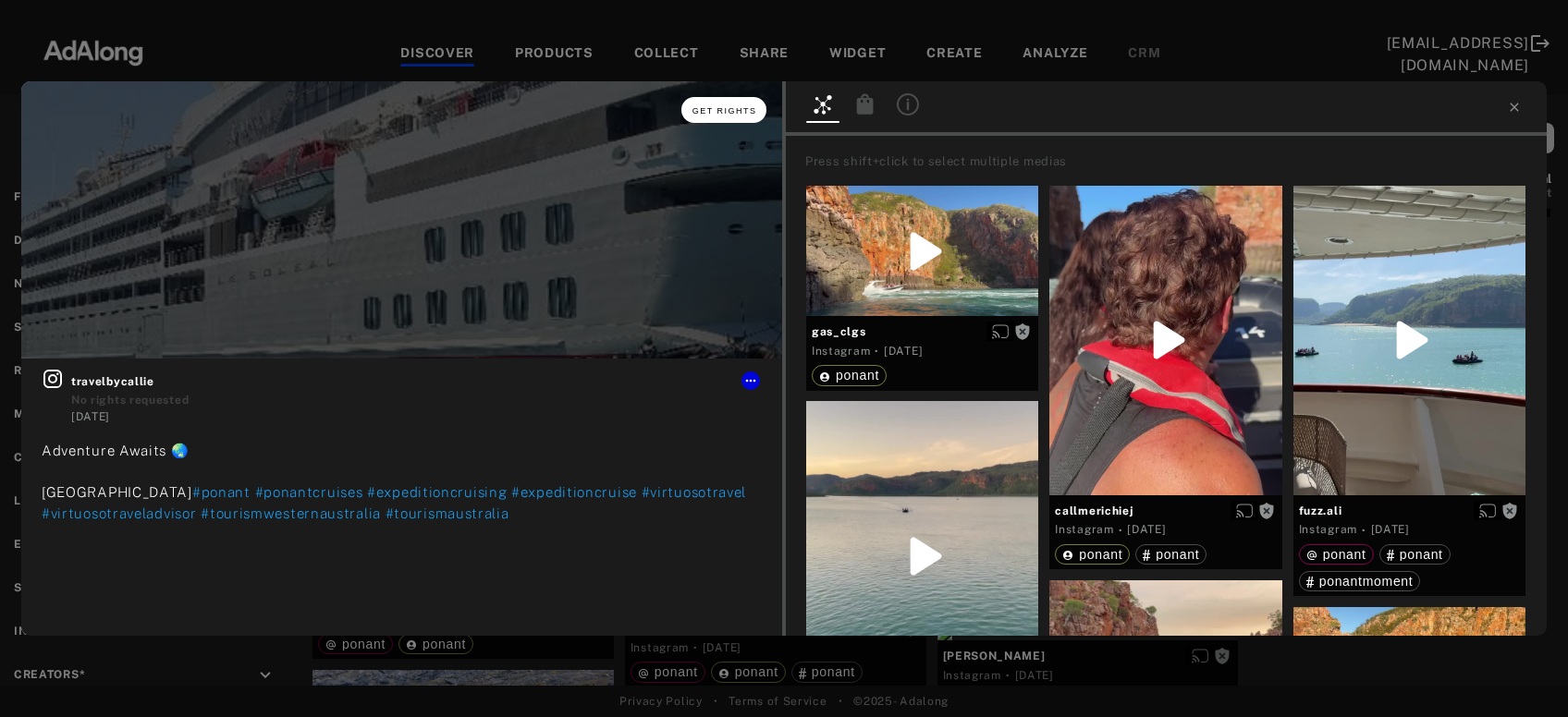
click at [721, 116] on button "Get rights" at bounding box center [724, 109] width 85 height 26
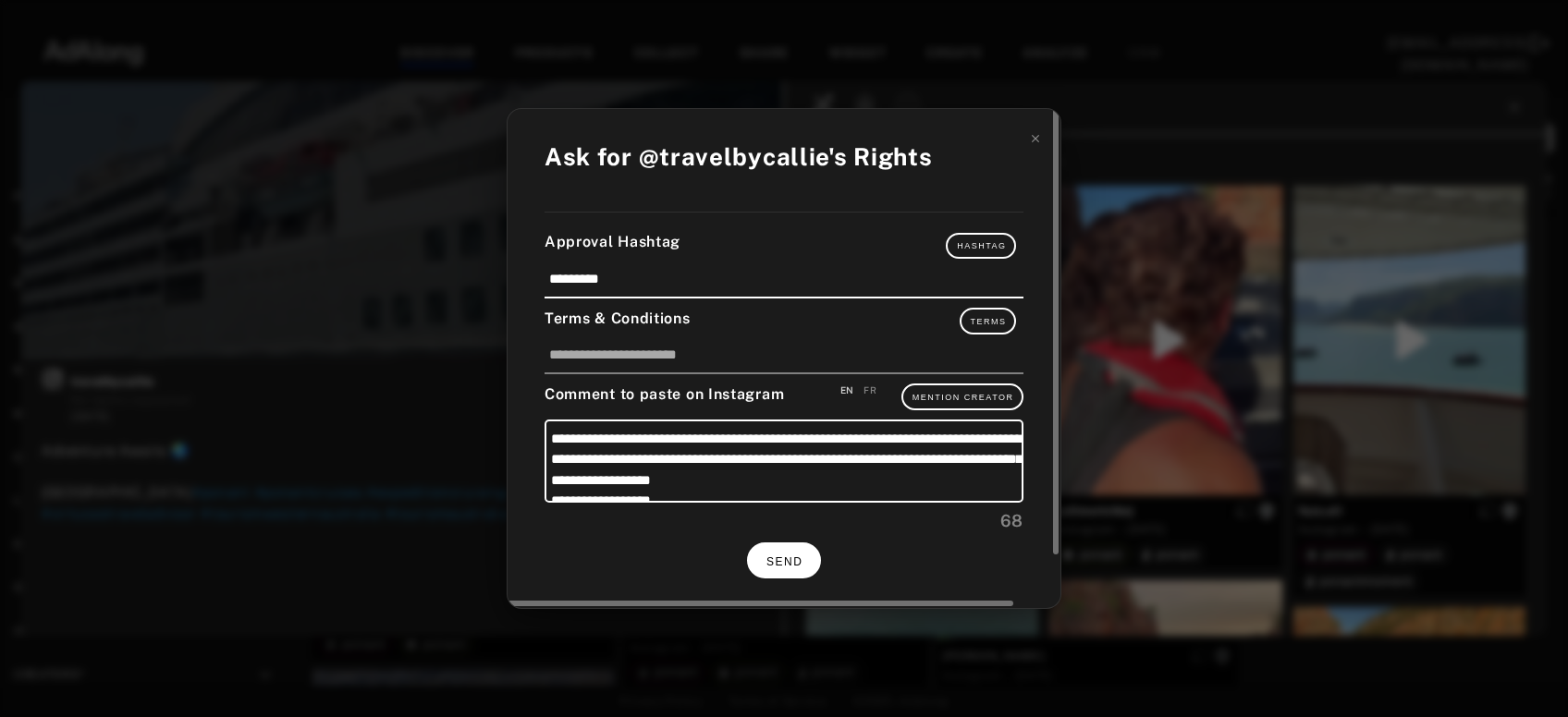
click at [784, 560] on span "SEND" at bounding box center [784, 563] width 36 height 13
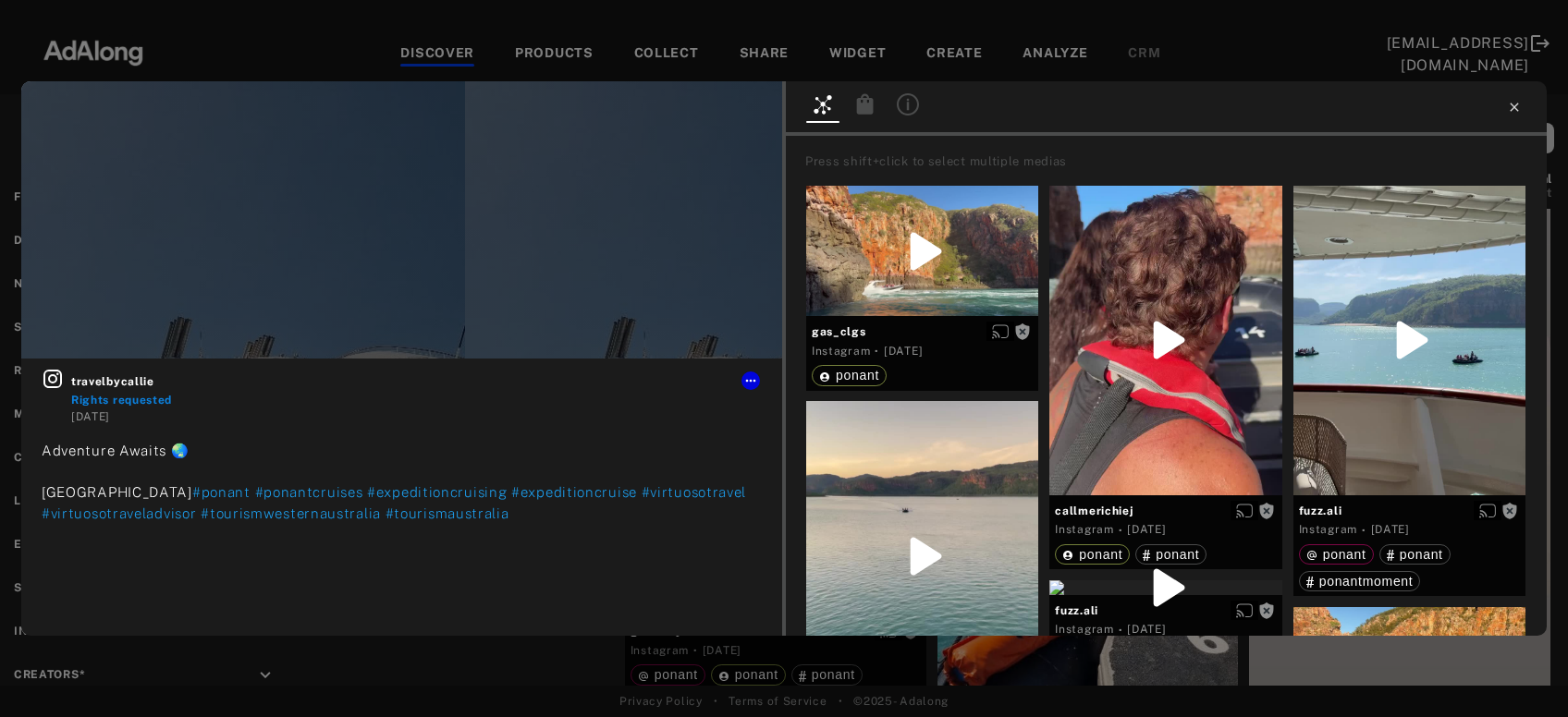
click at [1515, 104] on icon at bounding box center [1514, 106] width 14 height 14
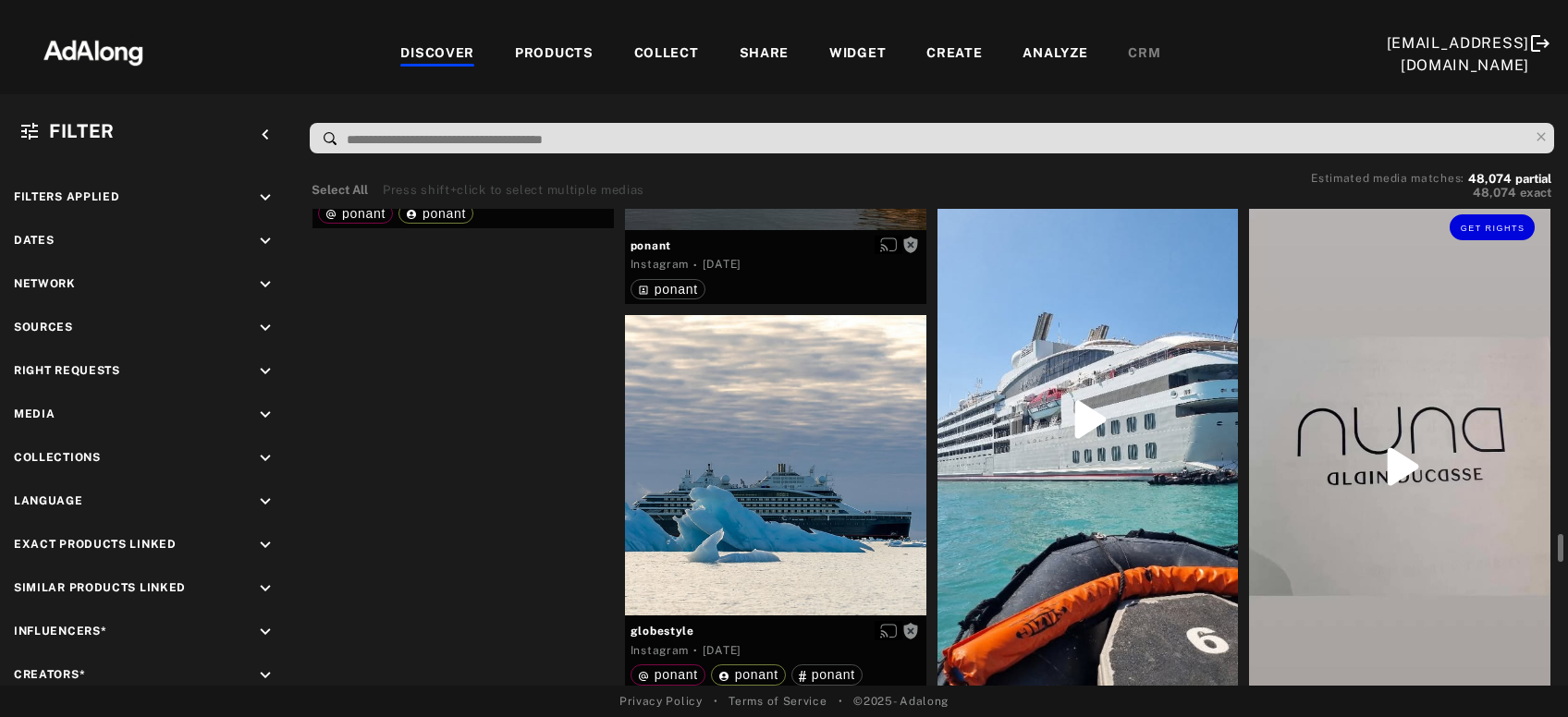
scroll to position [10658, 0]
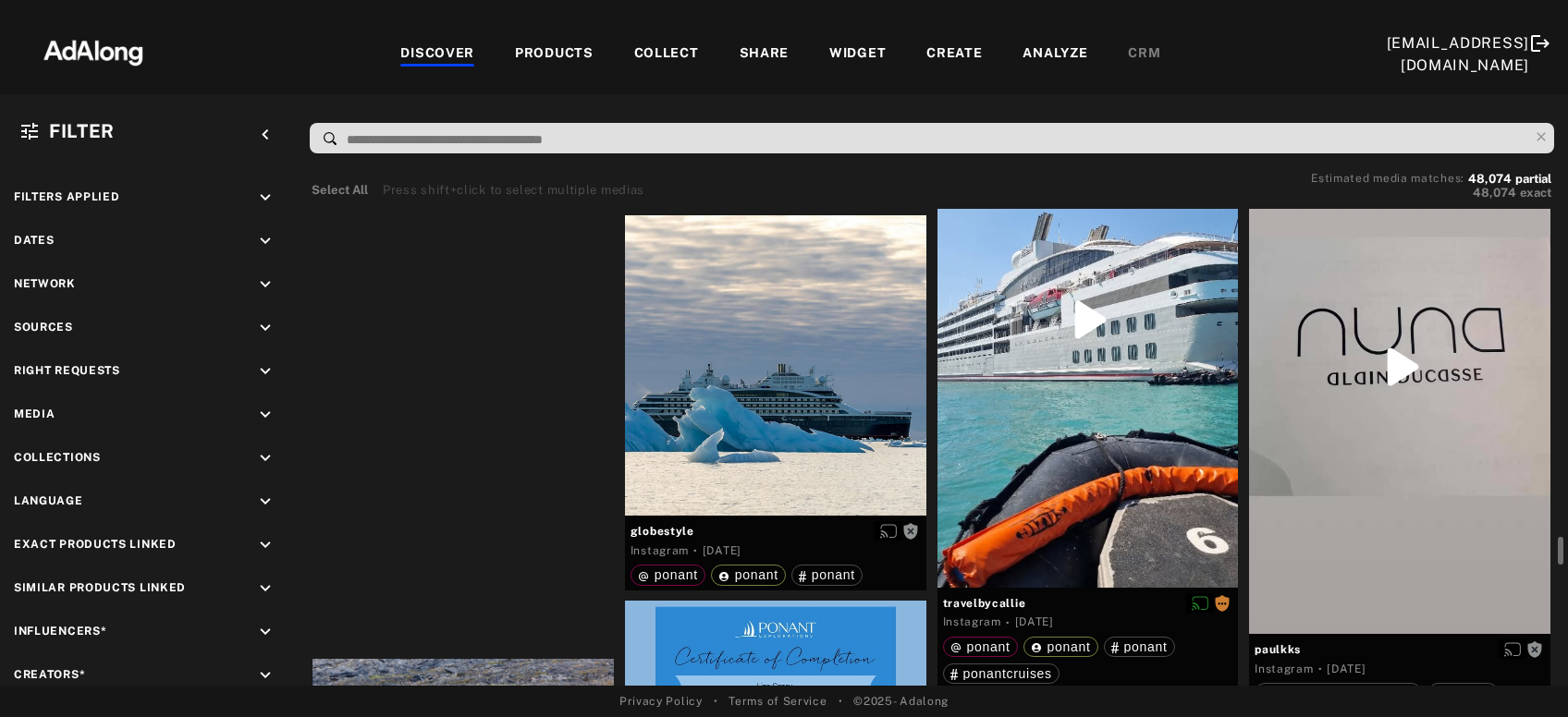
click at [505, 55] on div "Get rights" at bounding box center [463, 46] width 301 height 14
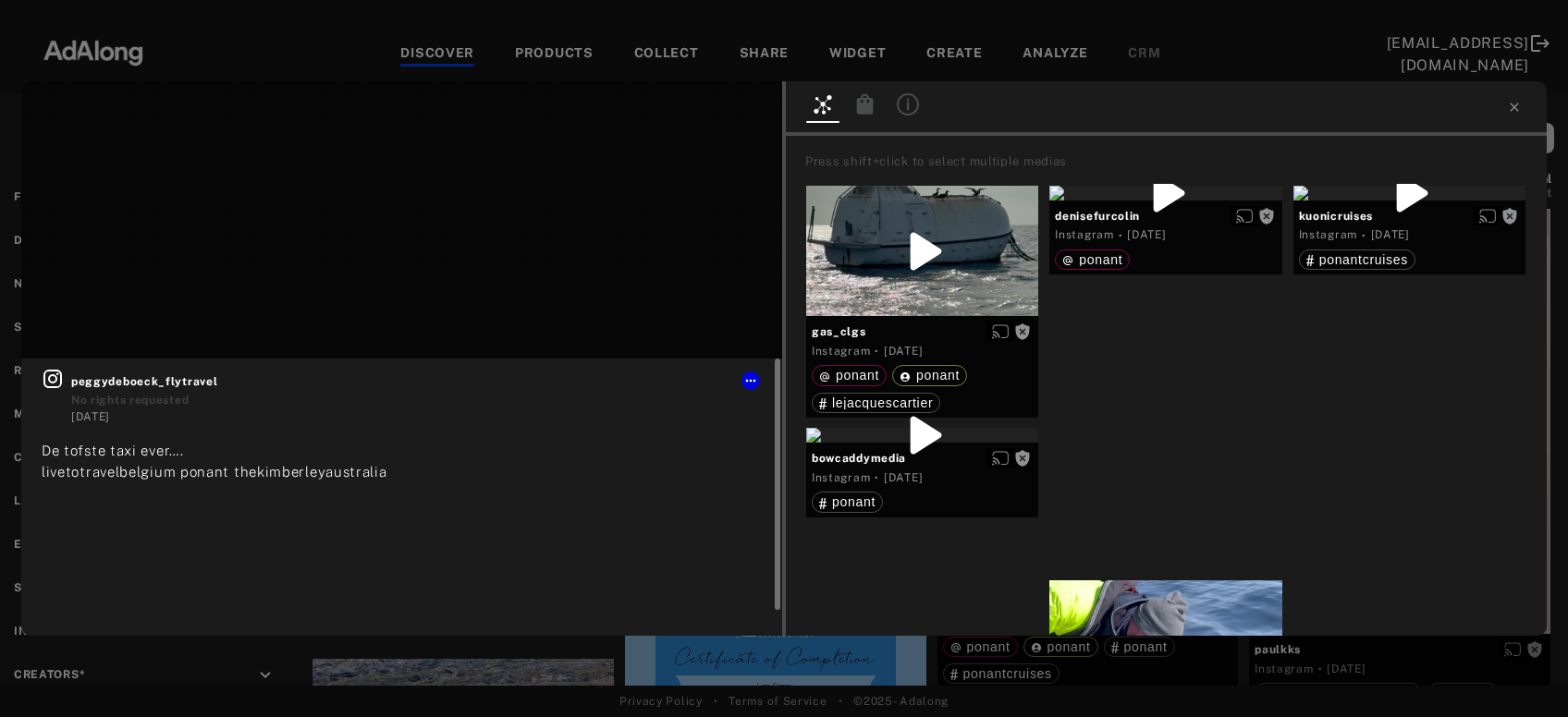
click at [51, 377] on icon at bounding box center [52, 379] width 22 height 22
click at [722, 102] on button "Get rights" at bounding box center [724, 109] width 85 height 26
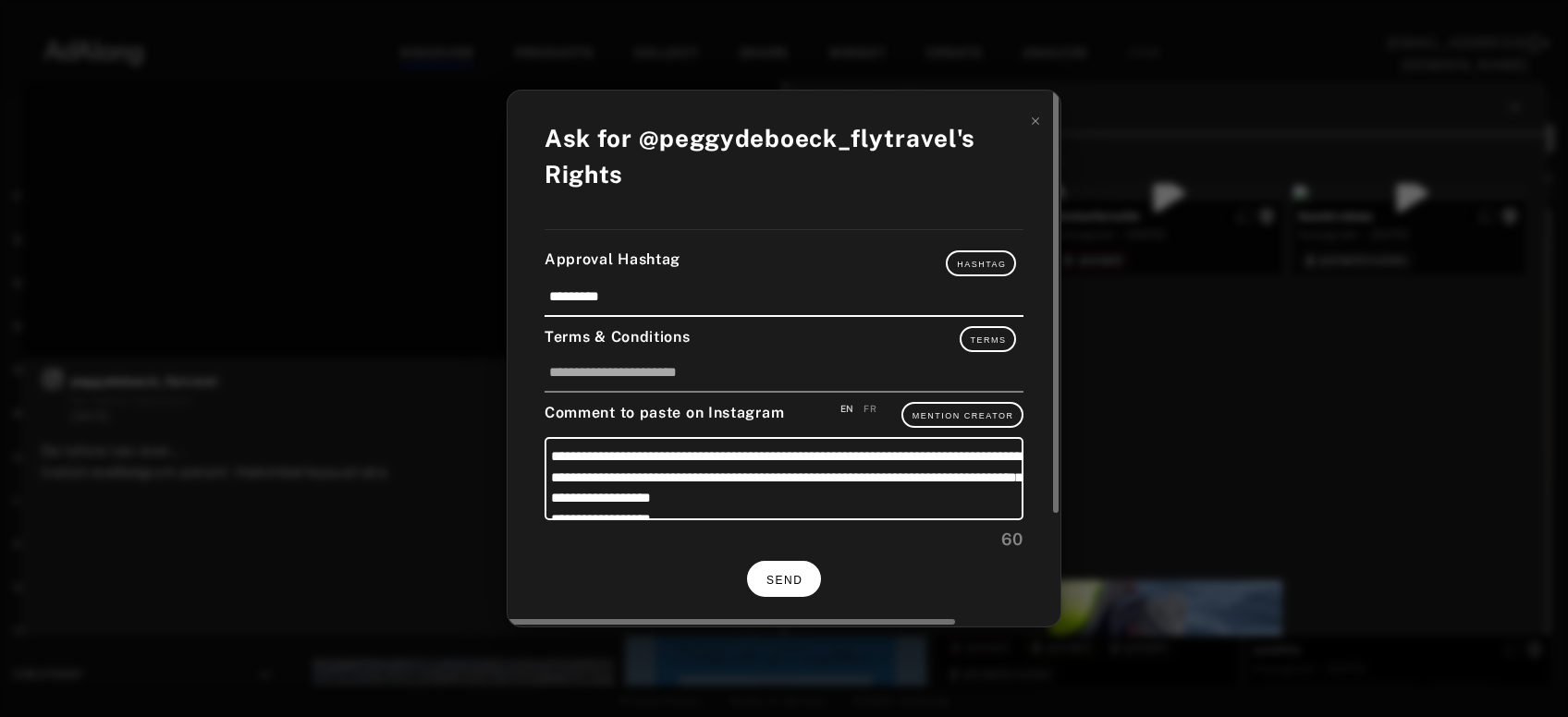
click at [781, 574] on span "SEND" at bounding box center [784, 581] width 36 height 13
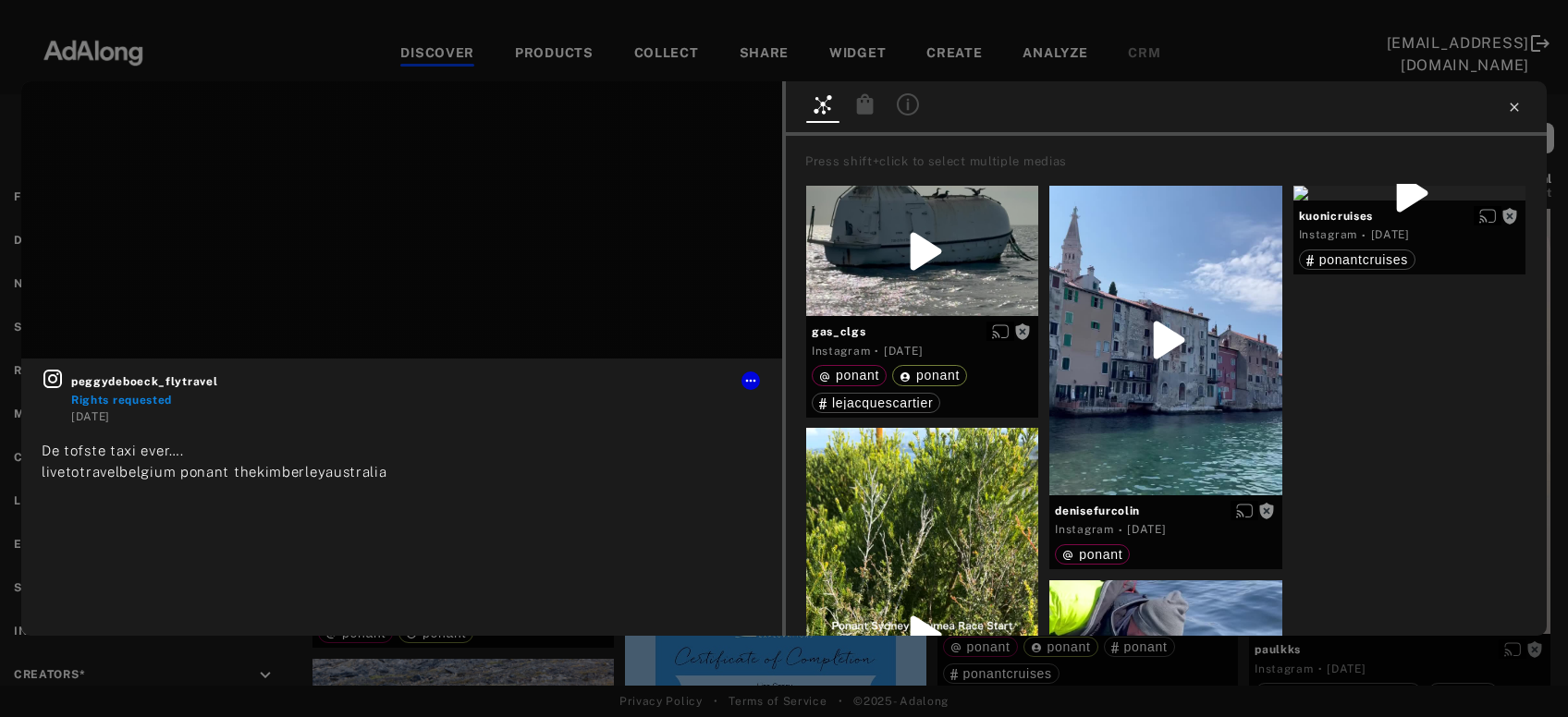
click at [1515, 108] on icon at bounding box center [1514, 106] width 9 height 9
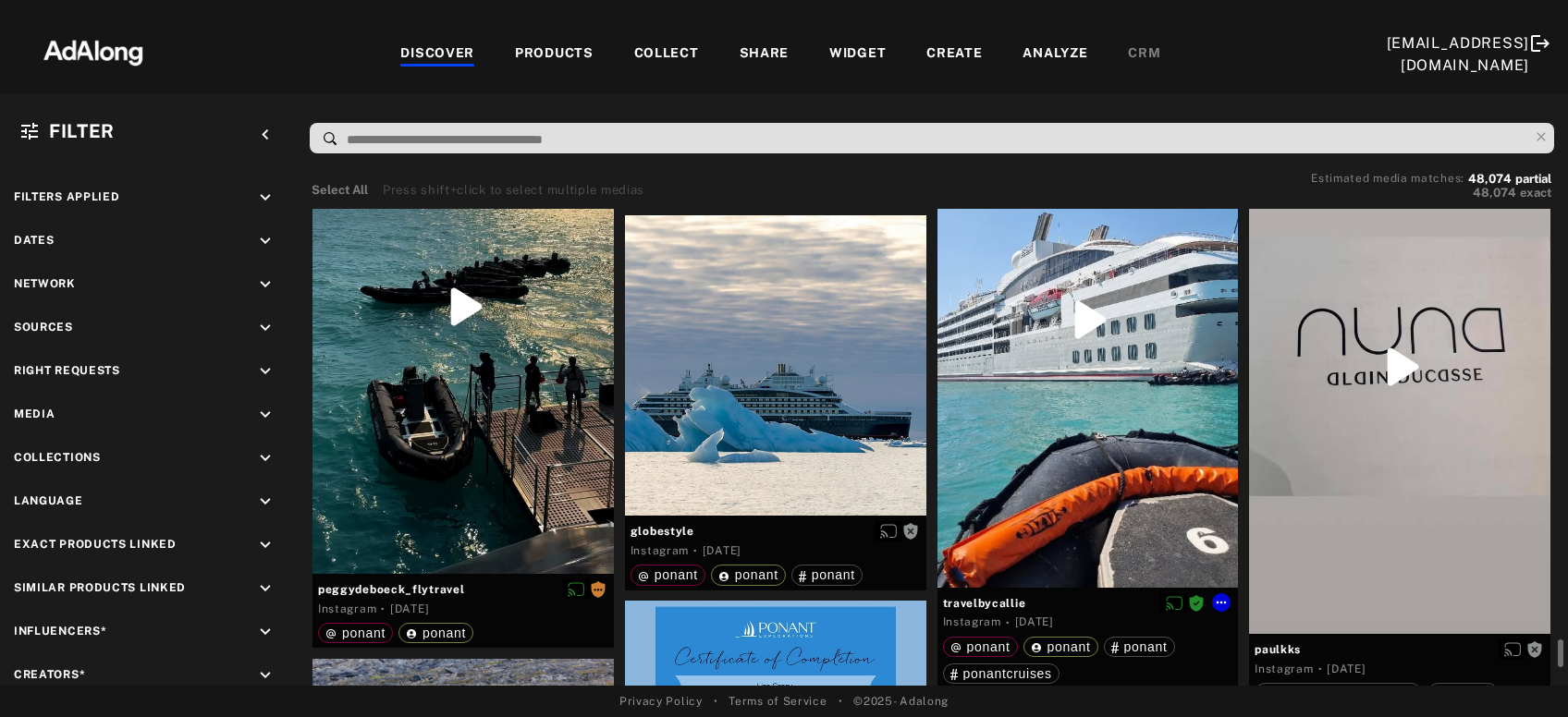
scroll to position [10757, 0]
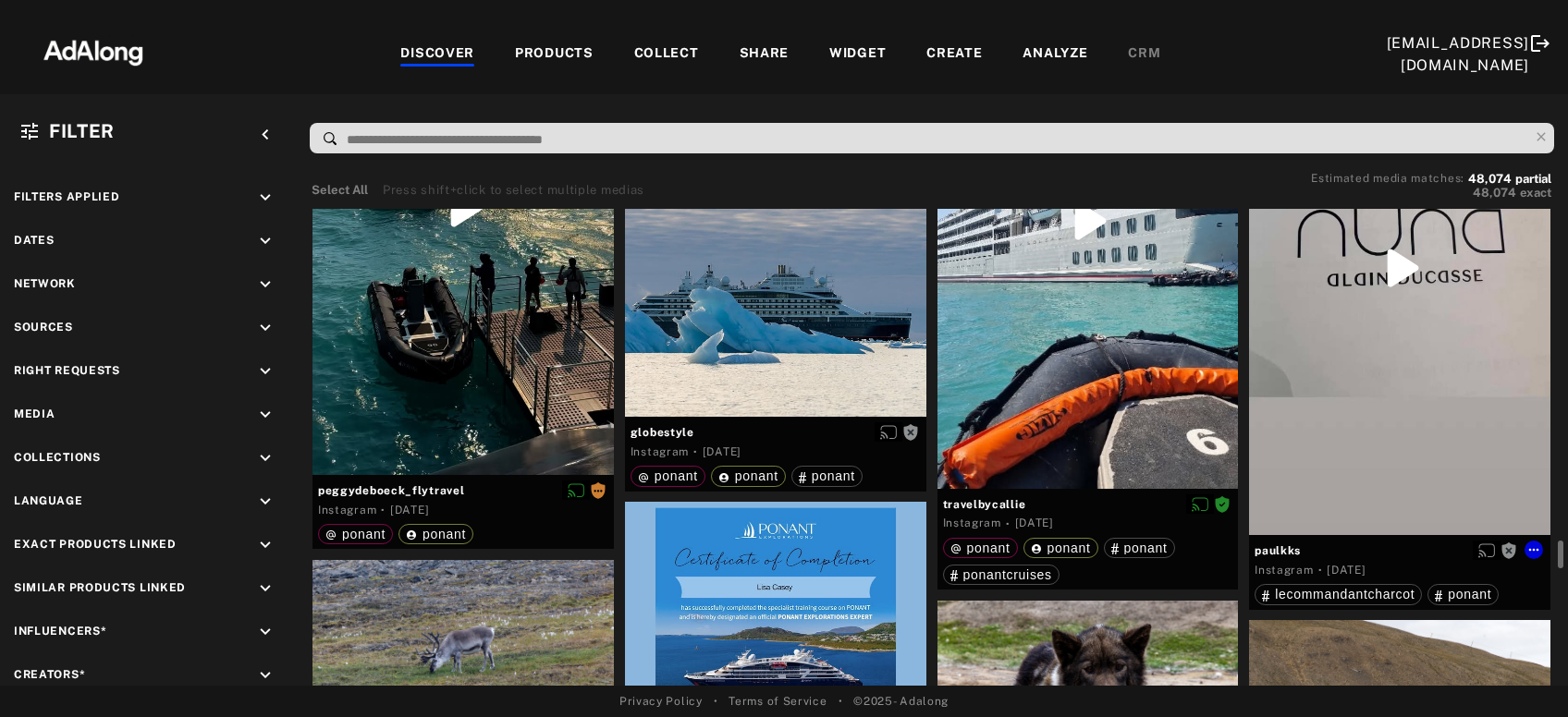
click at [1314, 375] on div "Get rights" at bounding box center [1400, 267] width 301 height 535
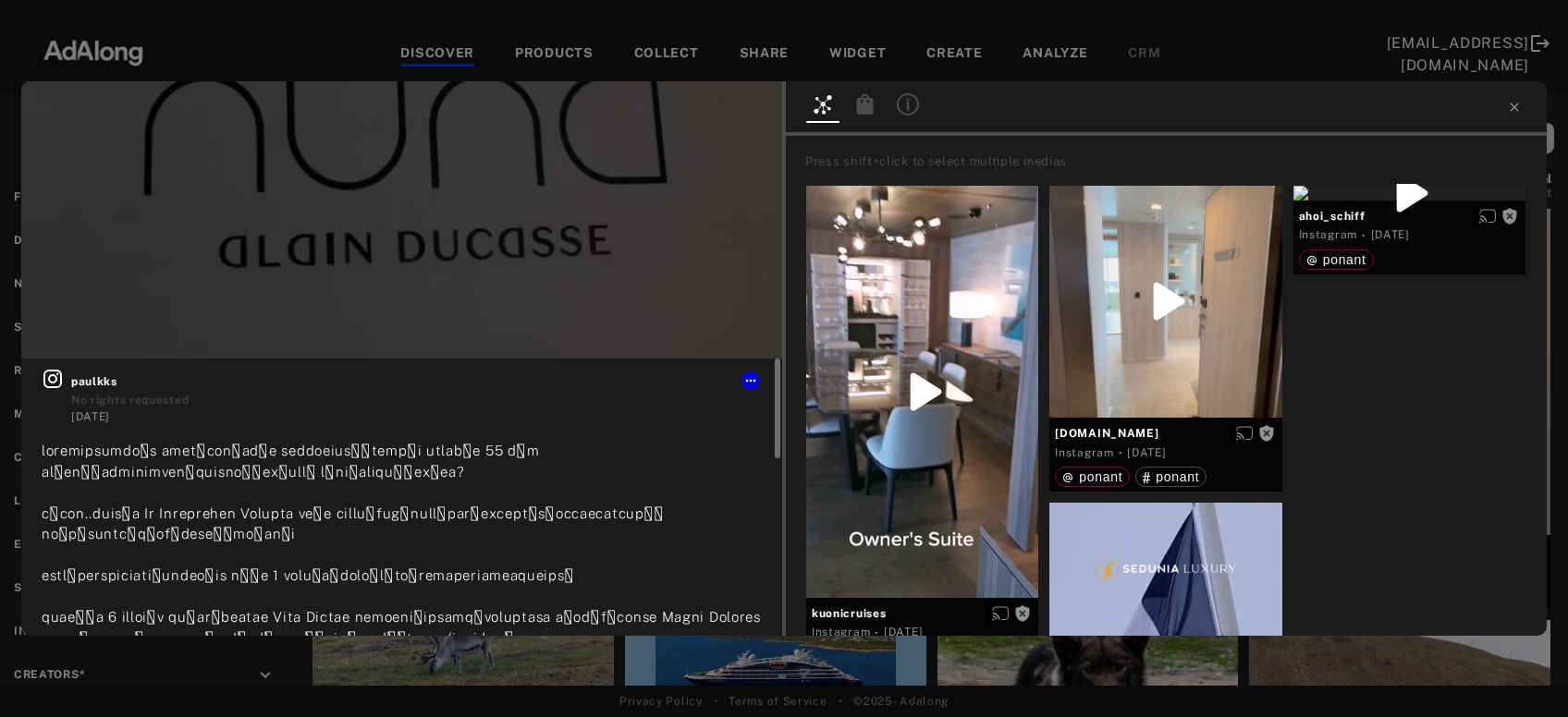
click at [49, 379] on icon at bounding box center [52, 379] width 18 height 18
click at [1513, 104] on icon at bounding box center [1514, 106] width 9 height 9
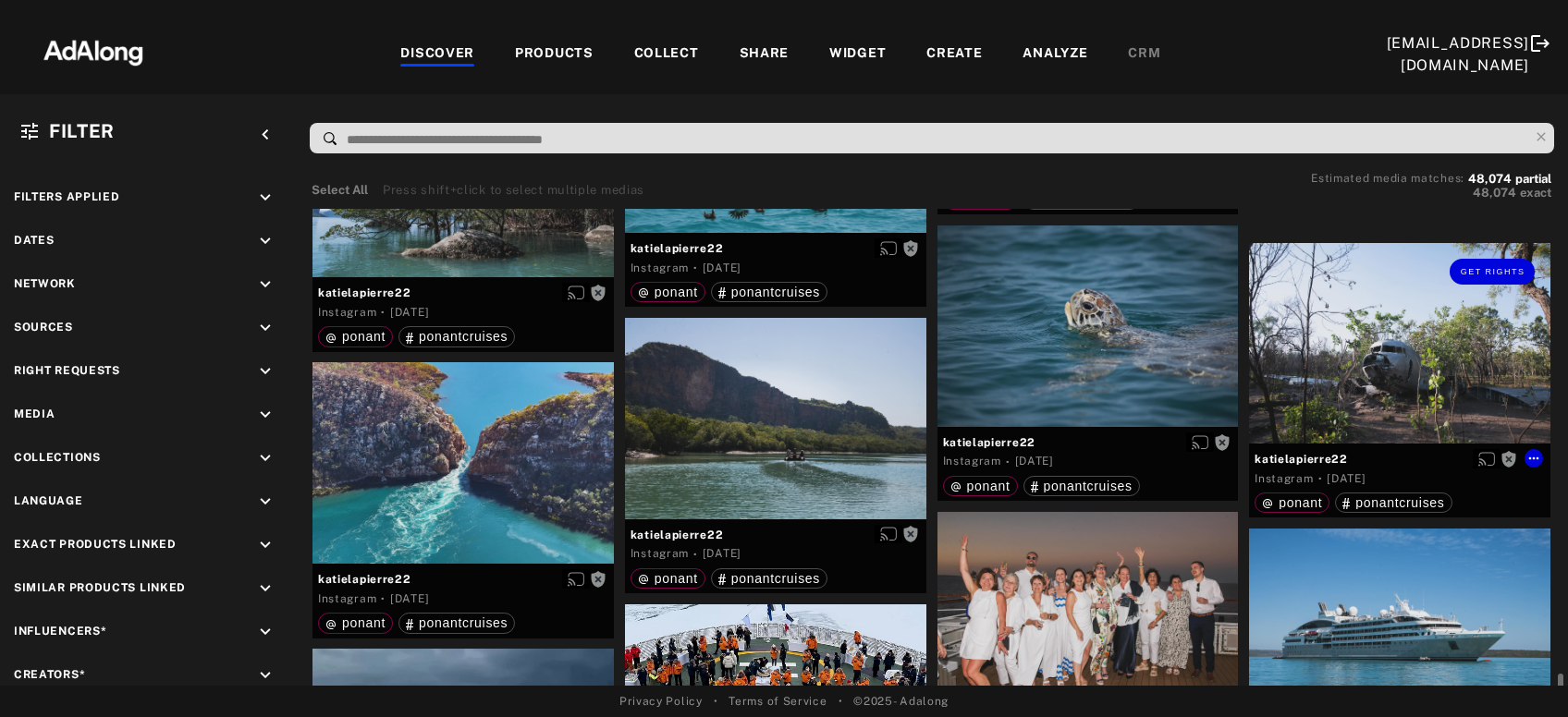
scroll to position [14244, 0]
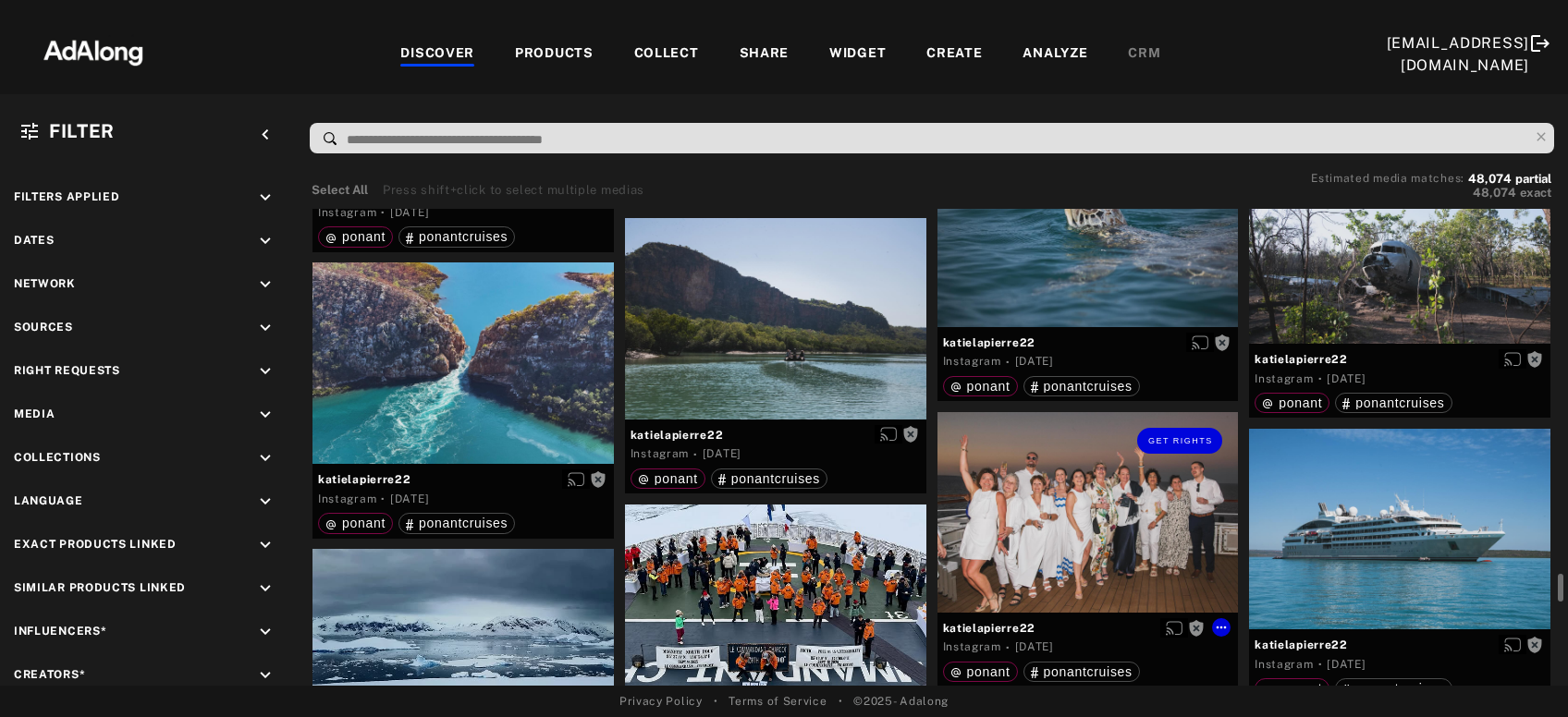
click at [1158, 509] on div "Get rights" at bounding box center [1088, 512] width 301 height 200
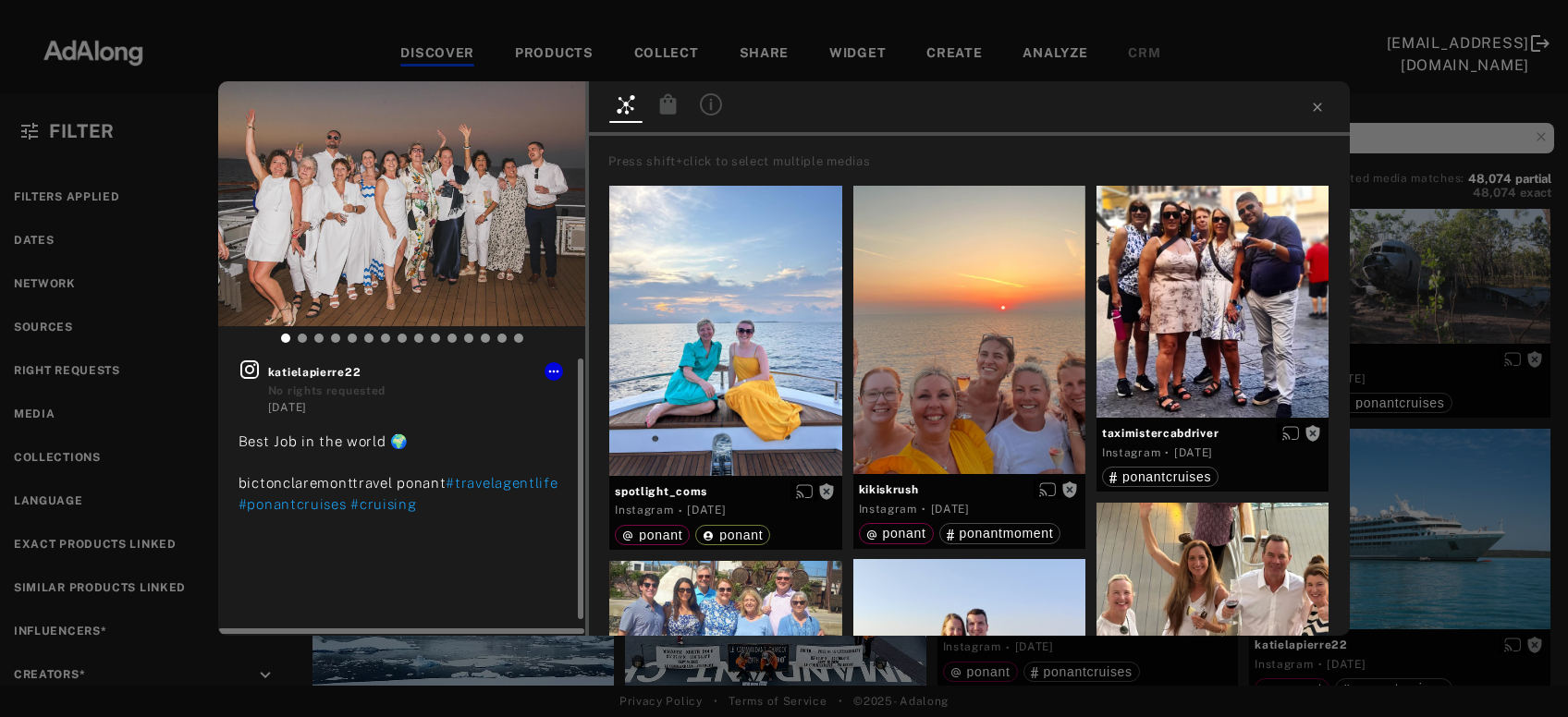
click at [245, 372] on icon at bounding box center [249, 369] width 22 height 22
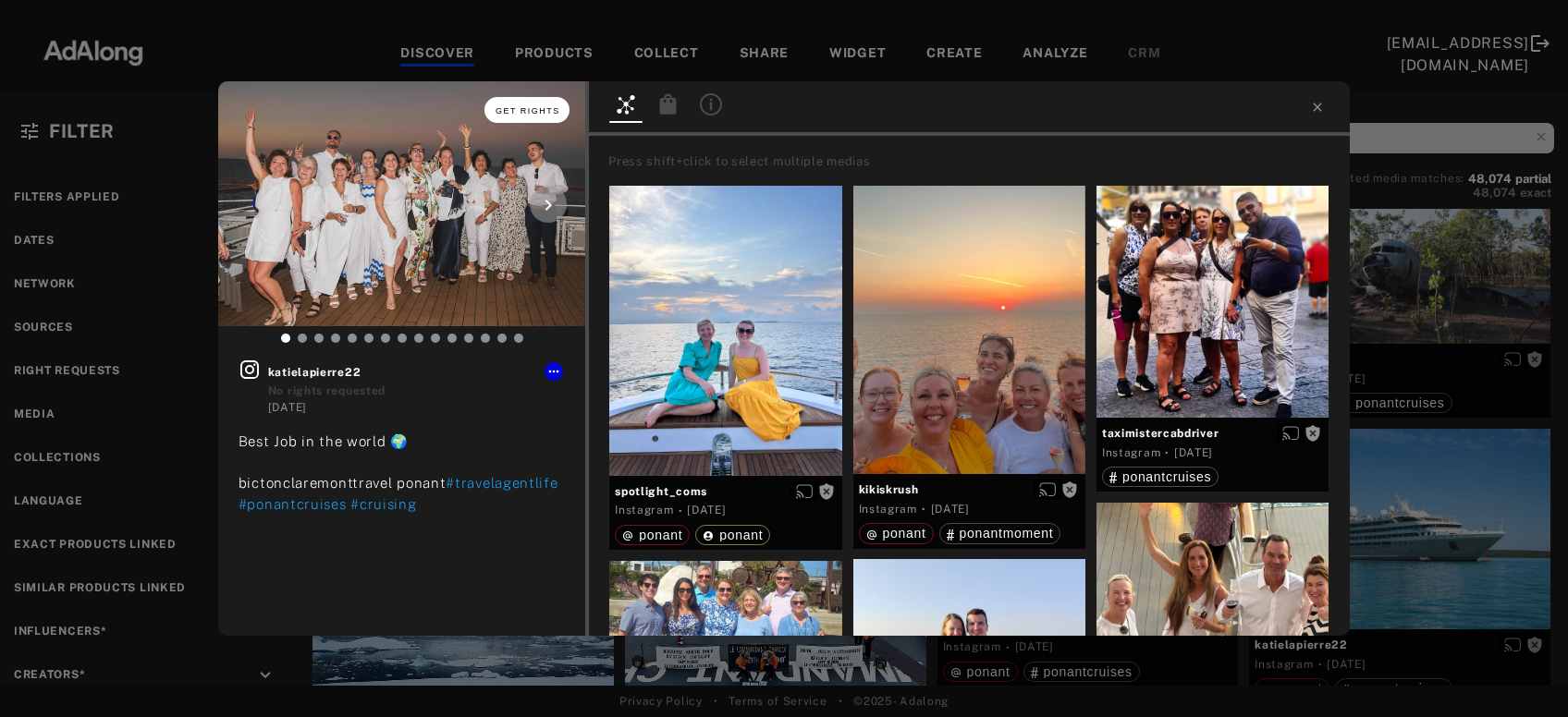
click at [542, 112] on span "Get rights" at bounding box center [528, 111] width 65 height 10
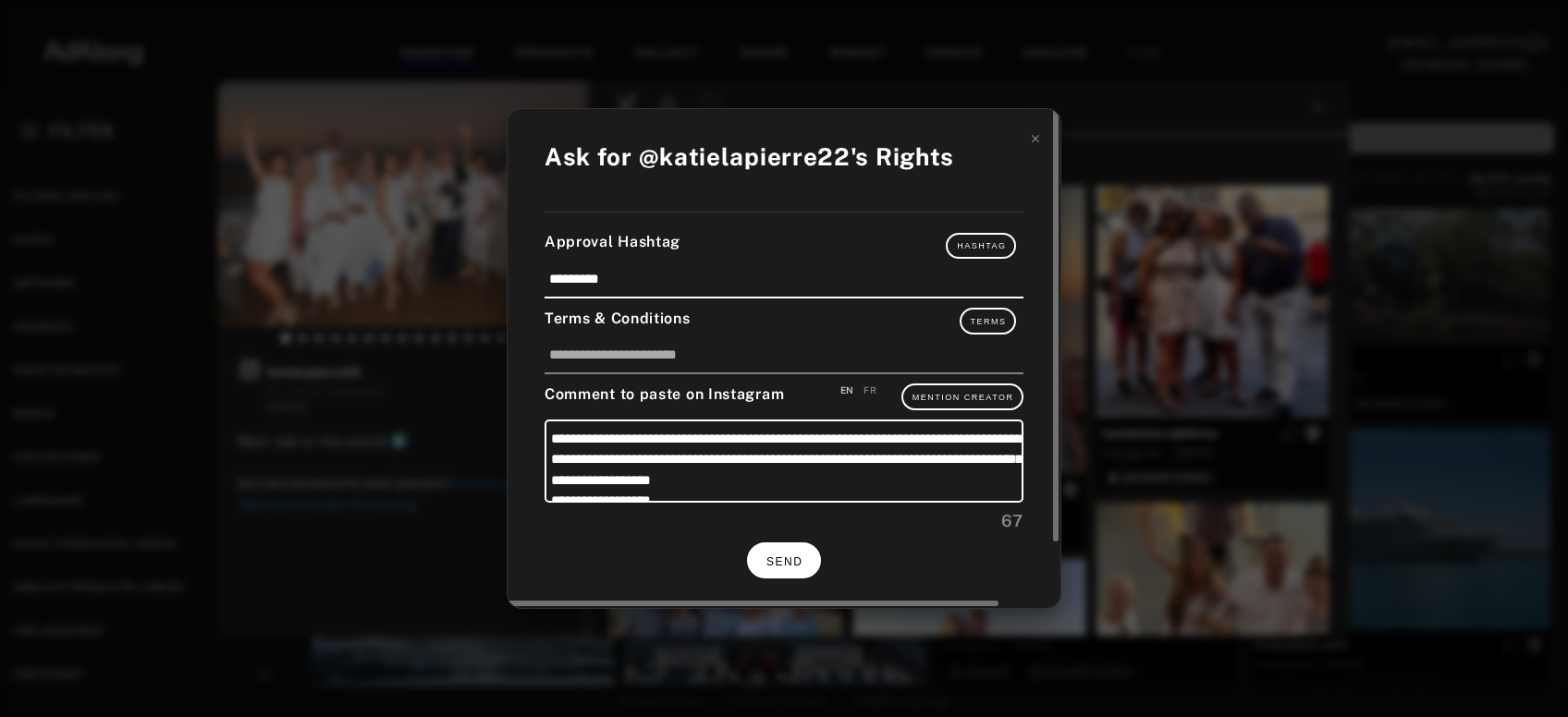
click at [762, 556] on button "SEND" at bounding box center [784, 561] width 74 height 36
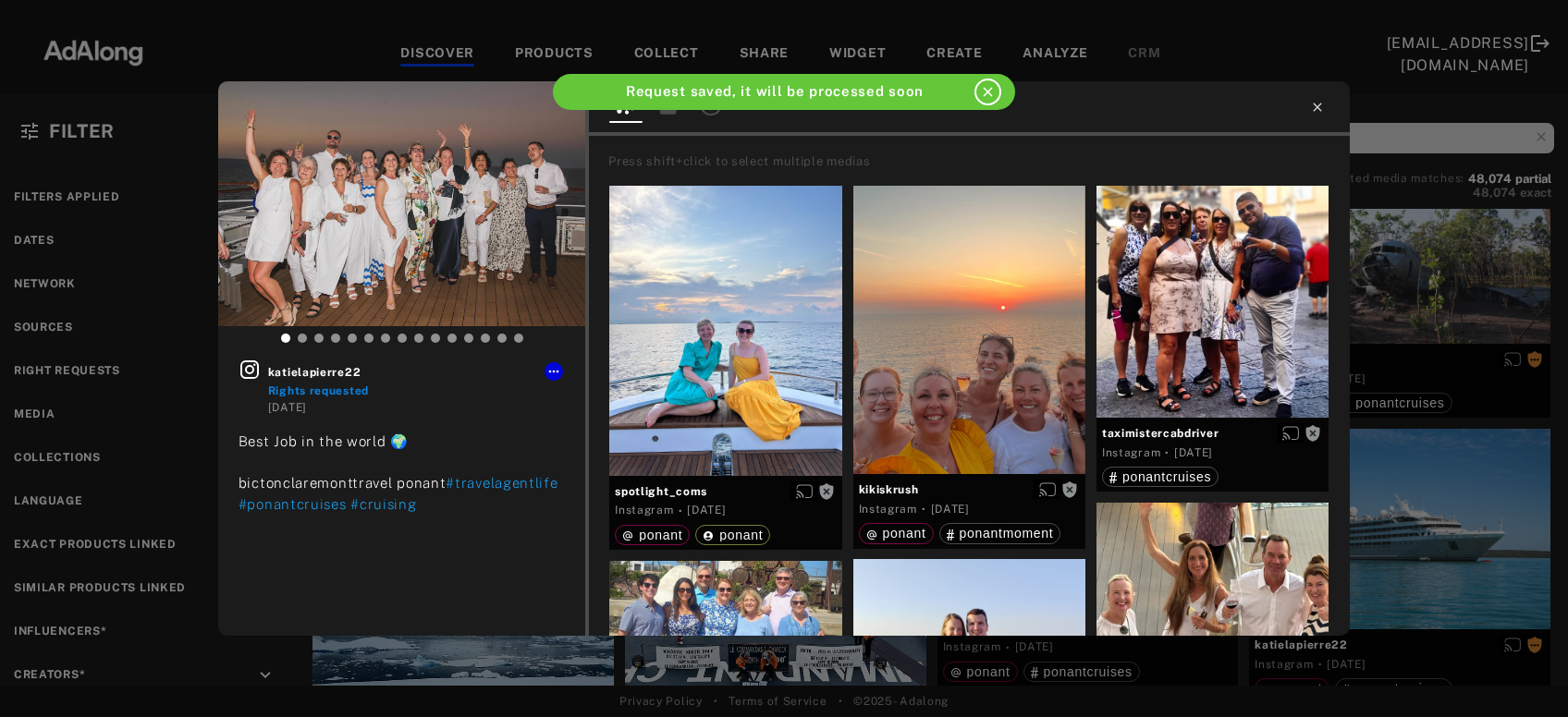
click at [1324, 108] on icon at bounding box center [1317, 106] width 14 height 14
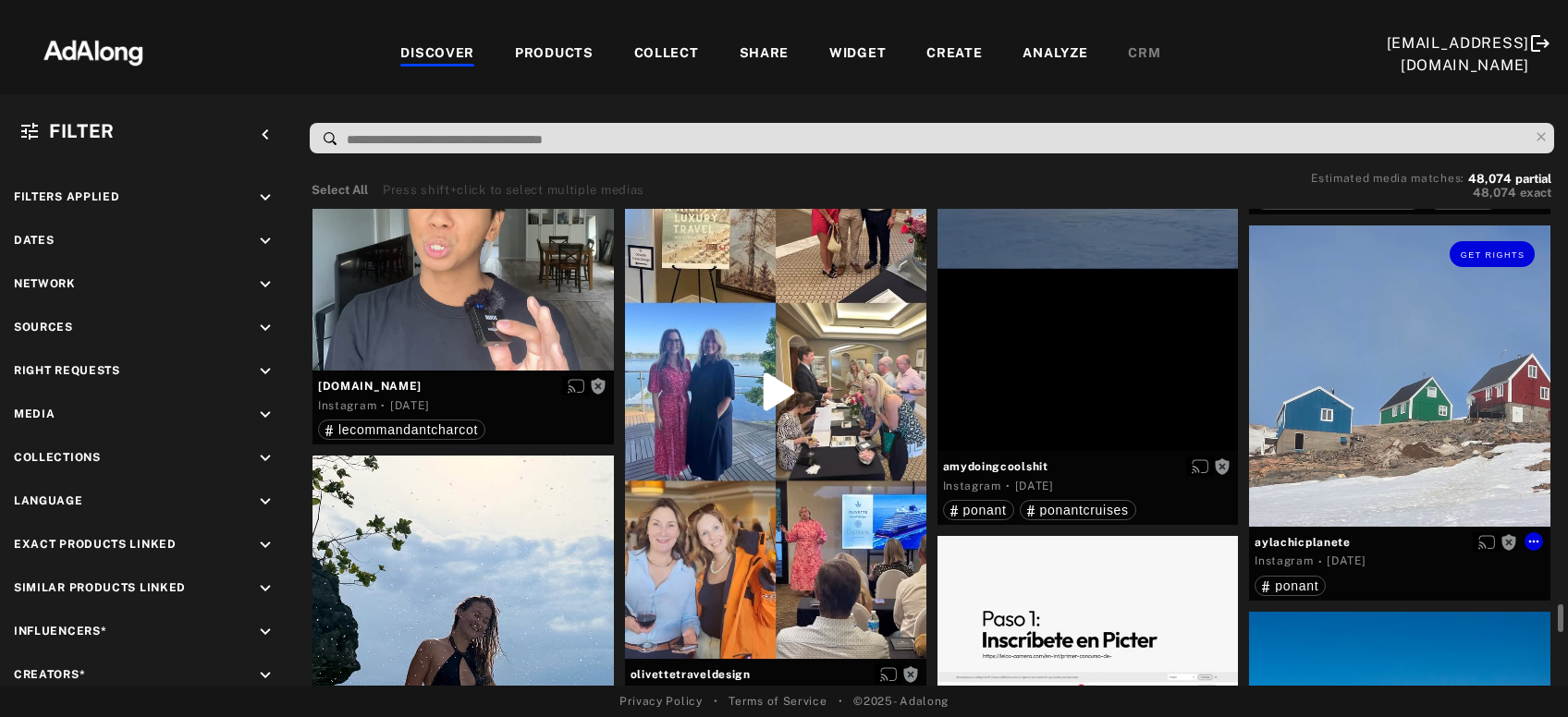
scroll to position [15539, 0]
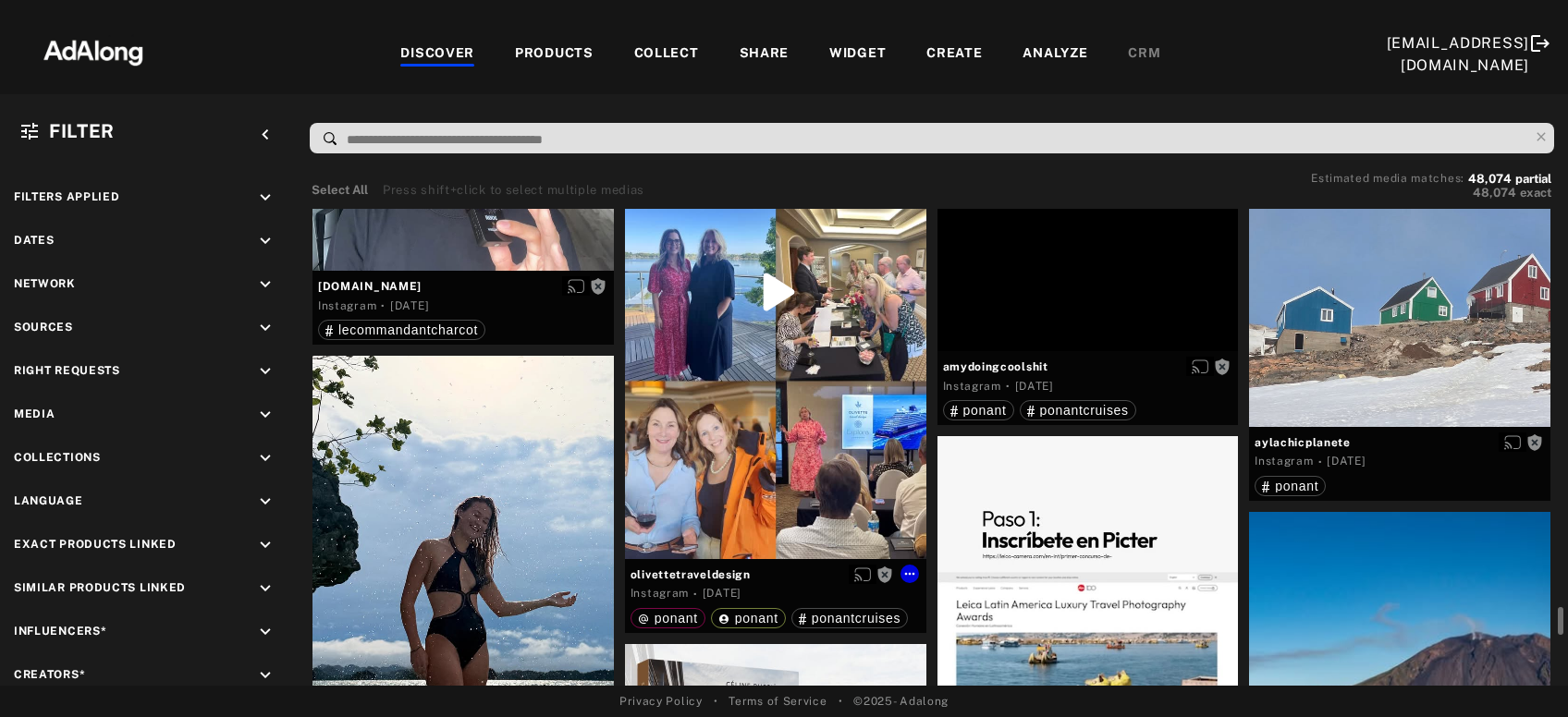
click at [787, 421] on div "Get rights" at bounding box center [776, 291] width 301 height 534
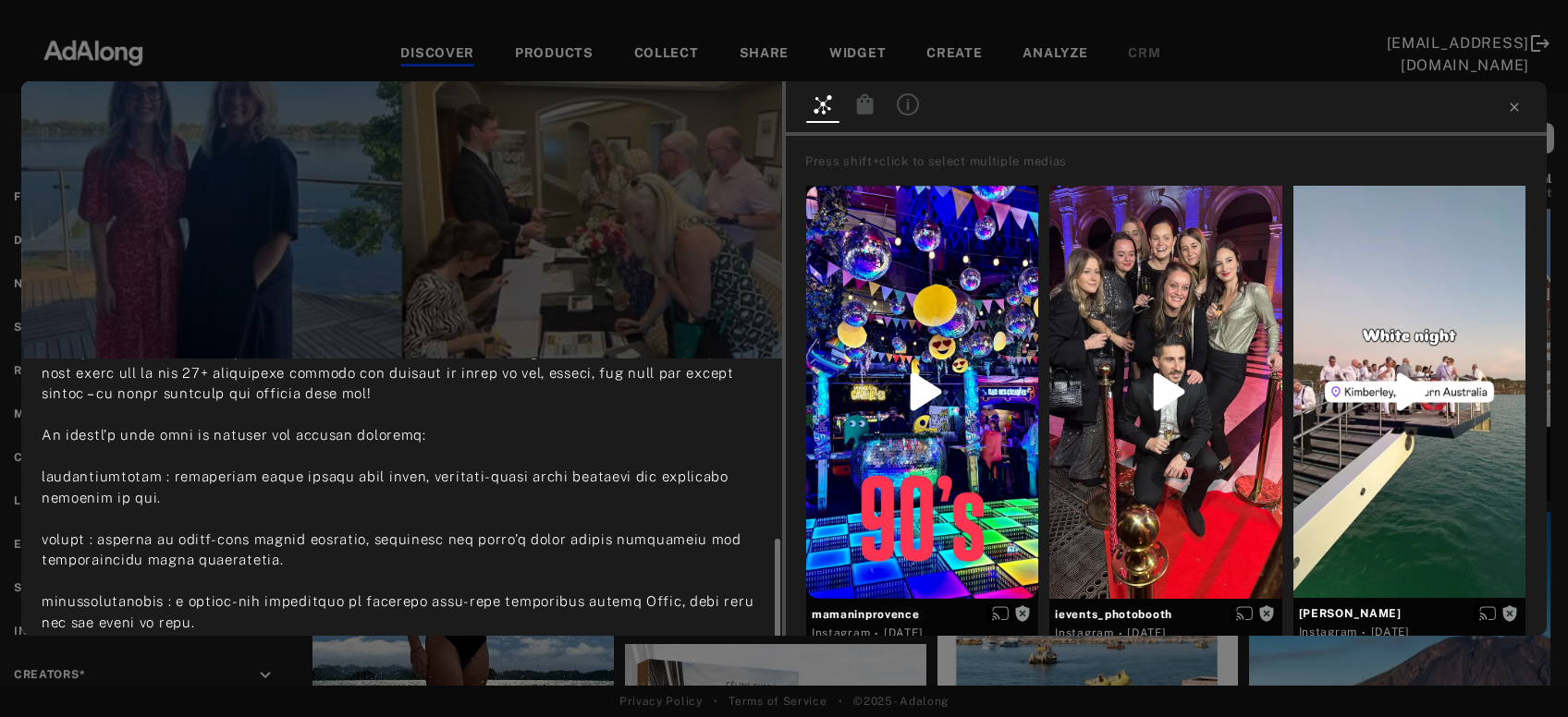
scroll to position [198, 0]
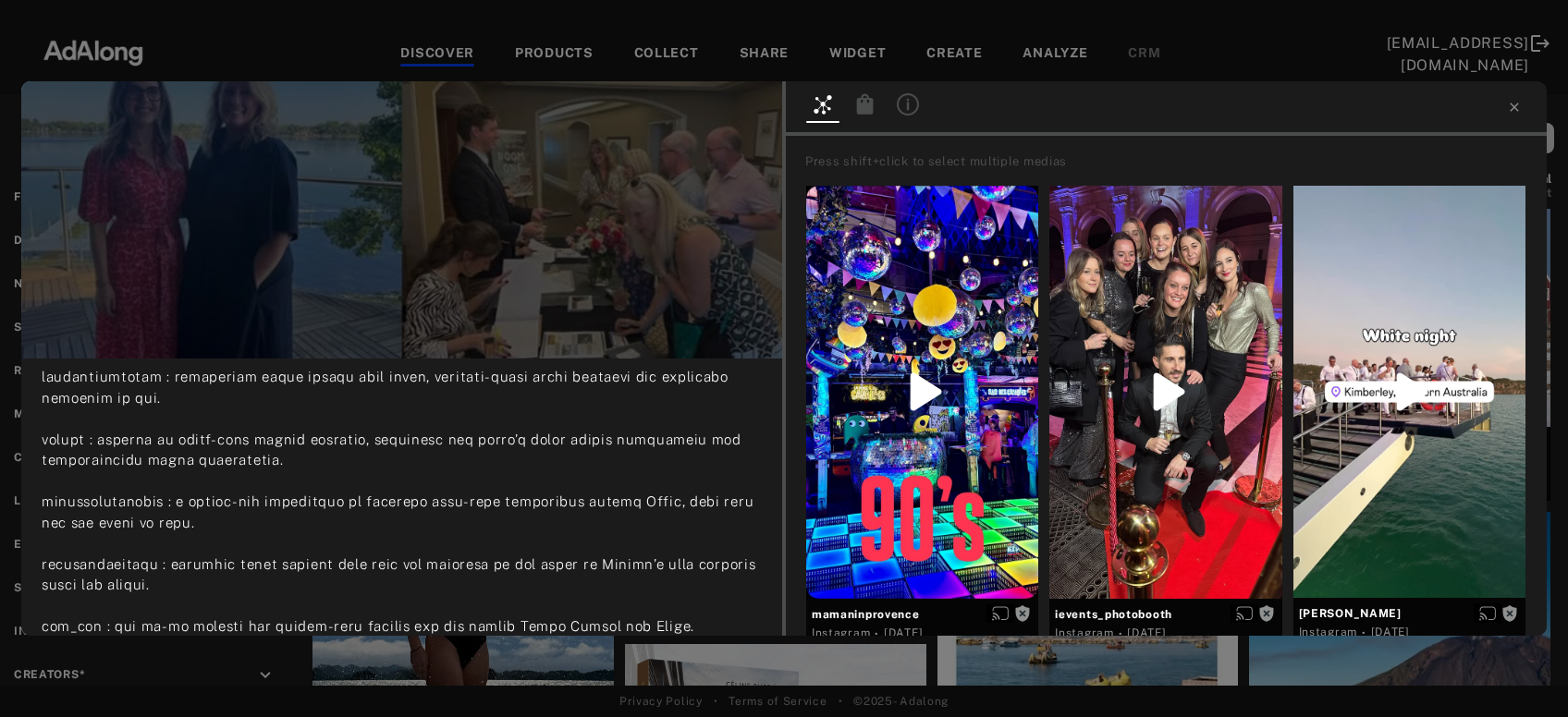
click at [431, 659] on div "Get rights olivettetraveldesign No rights requested 4 days ago #LuxuryTravel #E…" at bounding box center [784, 358] width 1568 height 717
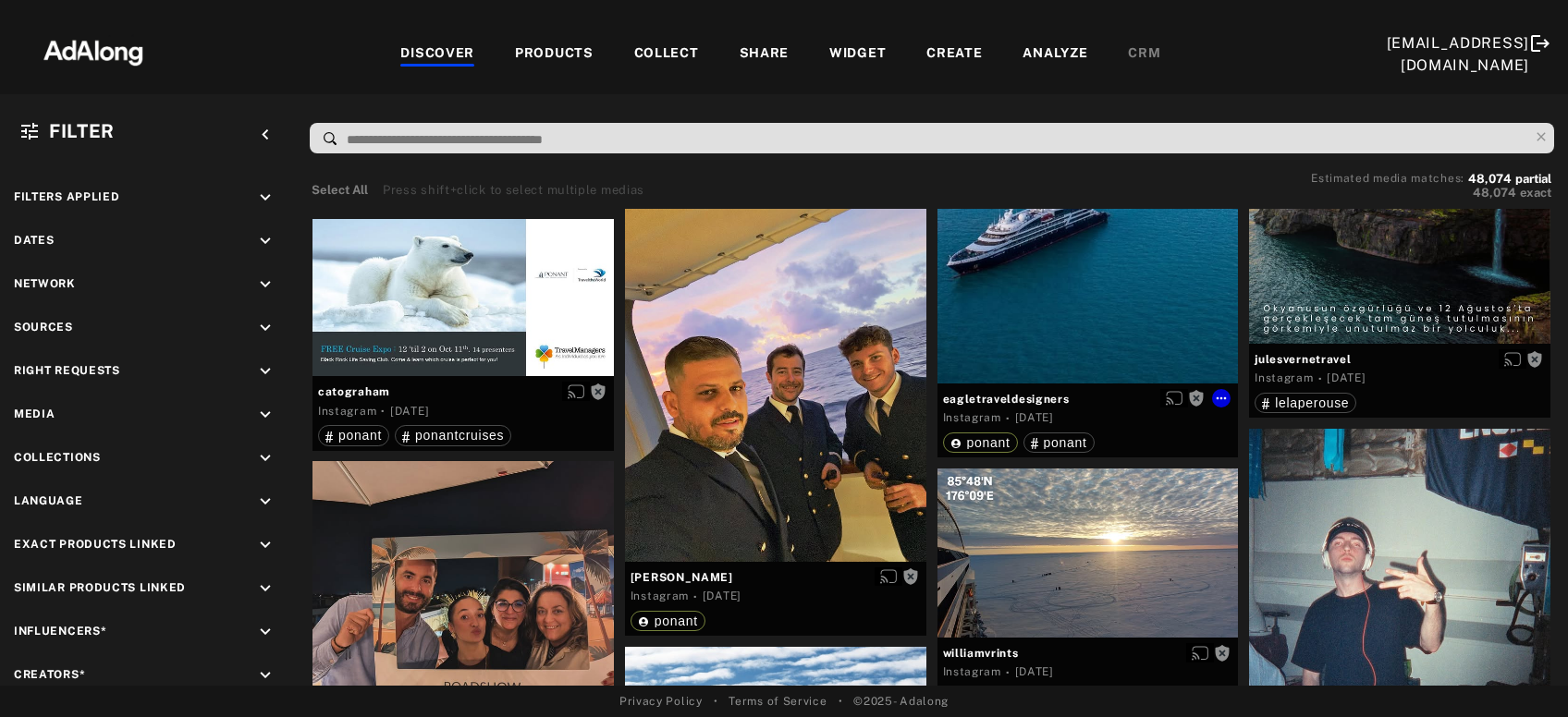
scroll to position [21814, 0]
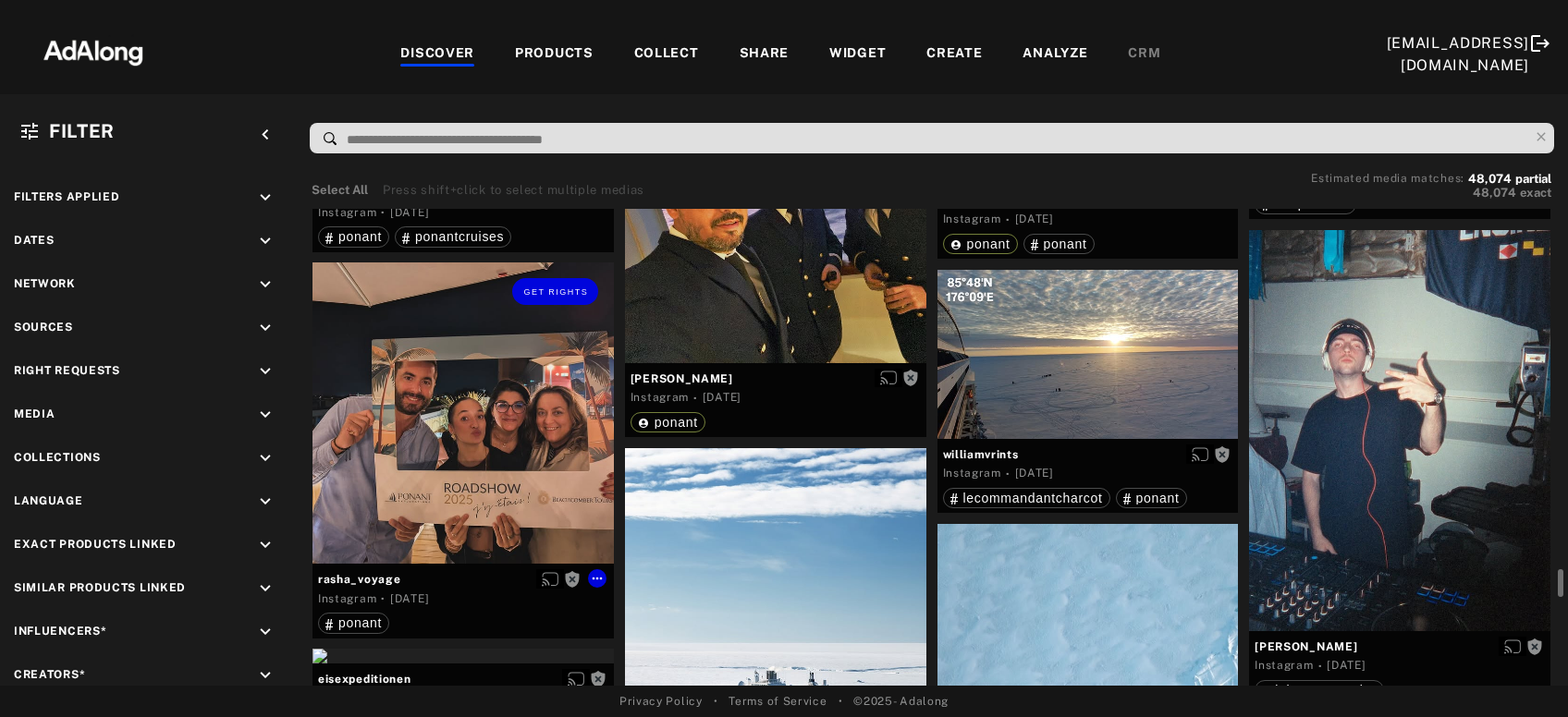
click at [469, 476] on div "Get rights" at bounding box center [463, 413] width 301 height 301
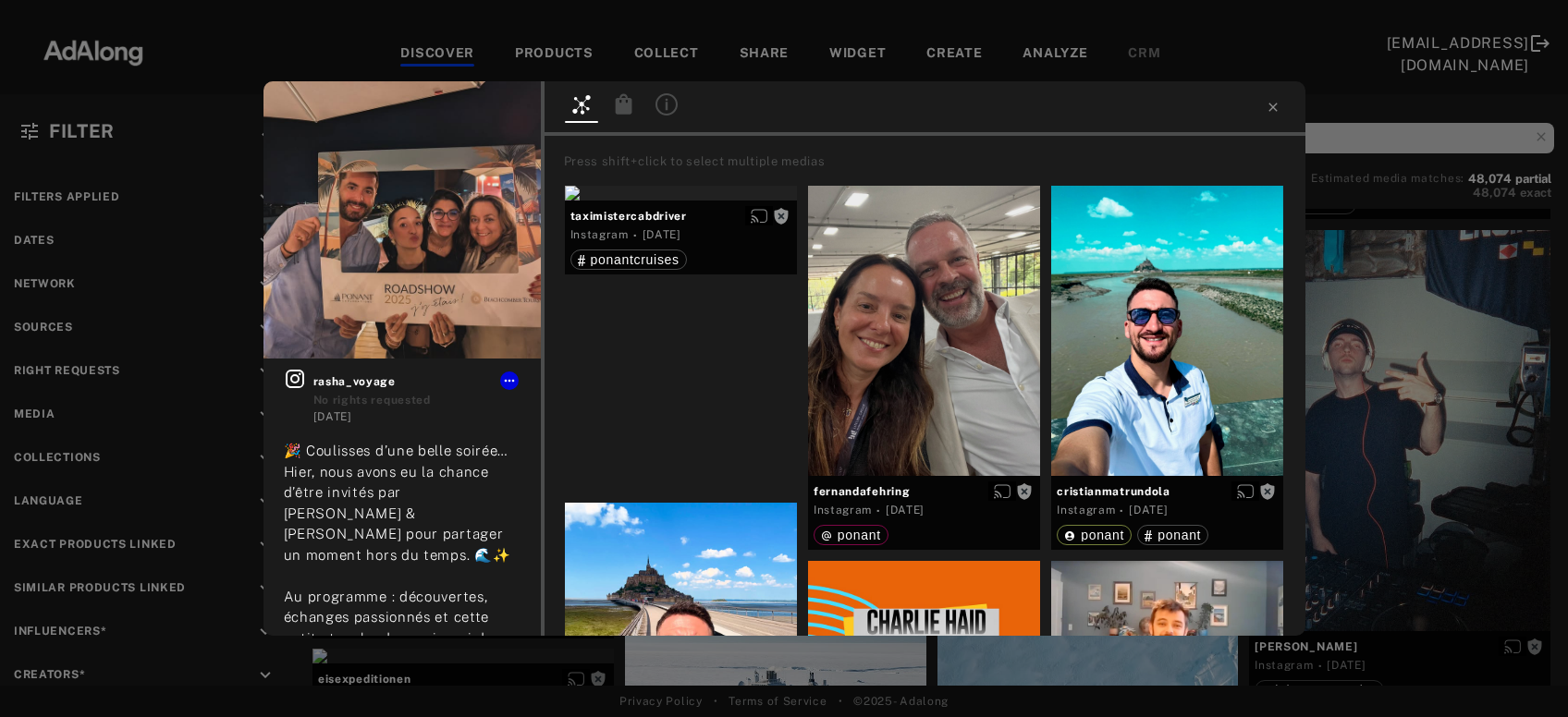
click at [1395, 350] on div "Get rights rasha_voyage No rights requested 5 days ago 🎉 Coulisses d’une belle …" at bounding box center [784, 358] width 1568 height 717
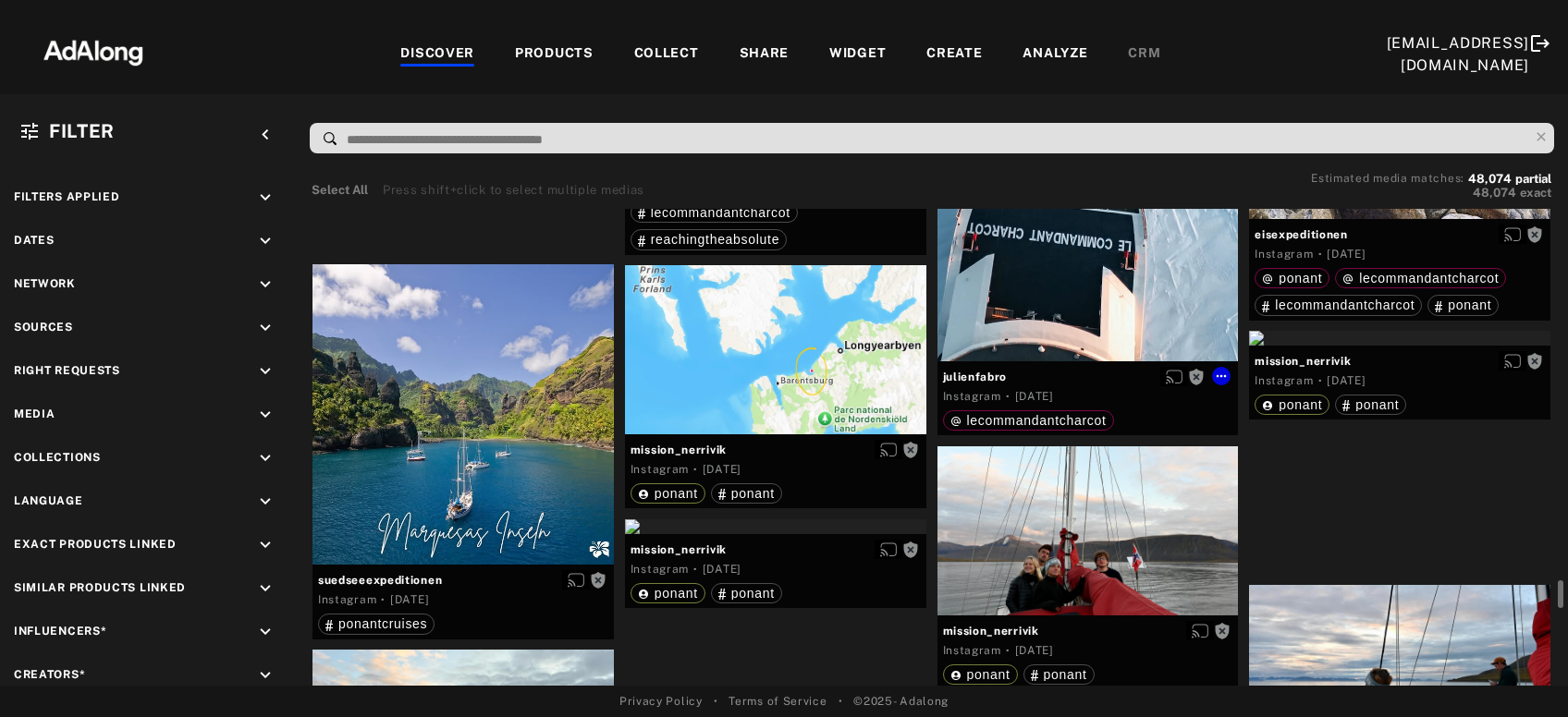
scroll to position [22612, 0]
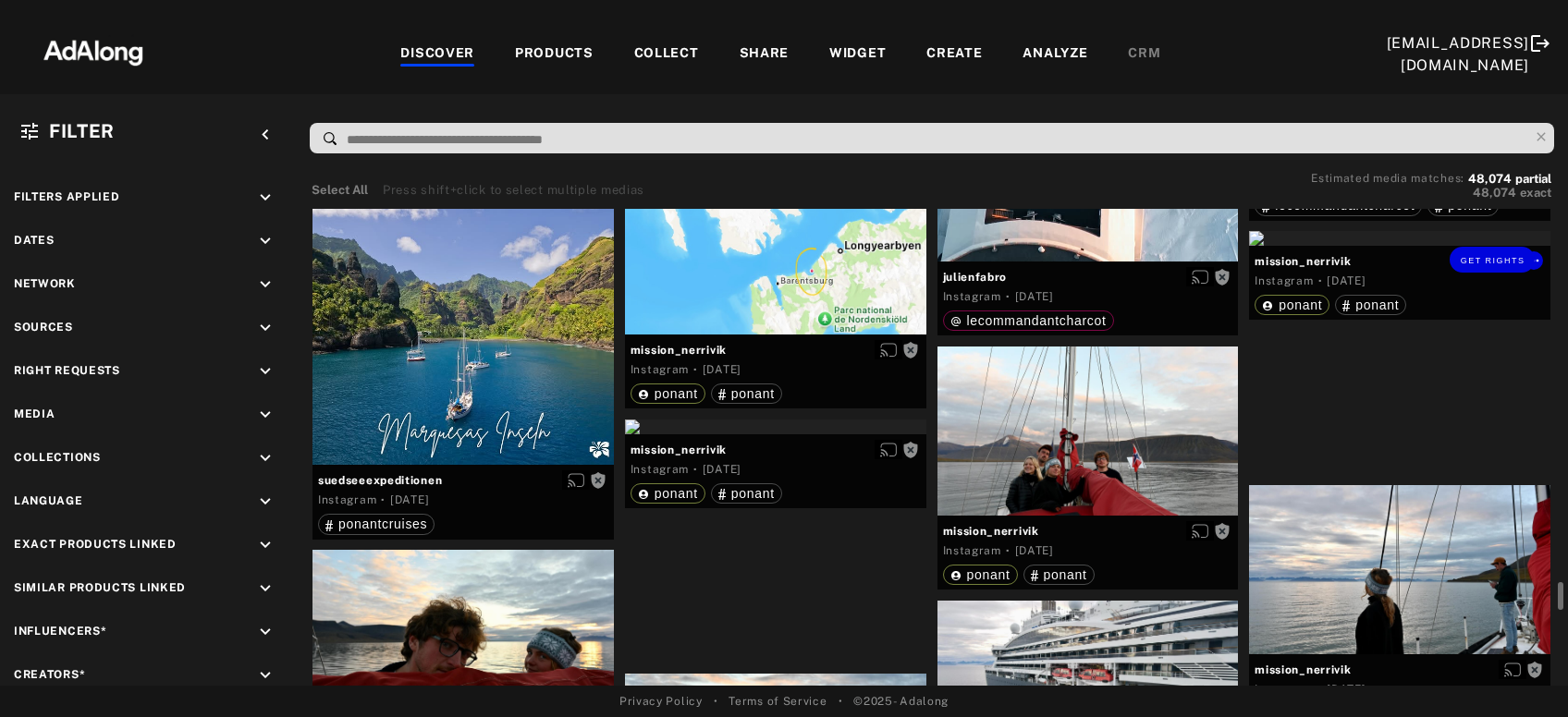
click at [1318, 246] on div "Get rights" at bounding box center [1400, 238] width 301 height 14
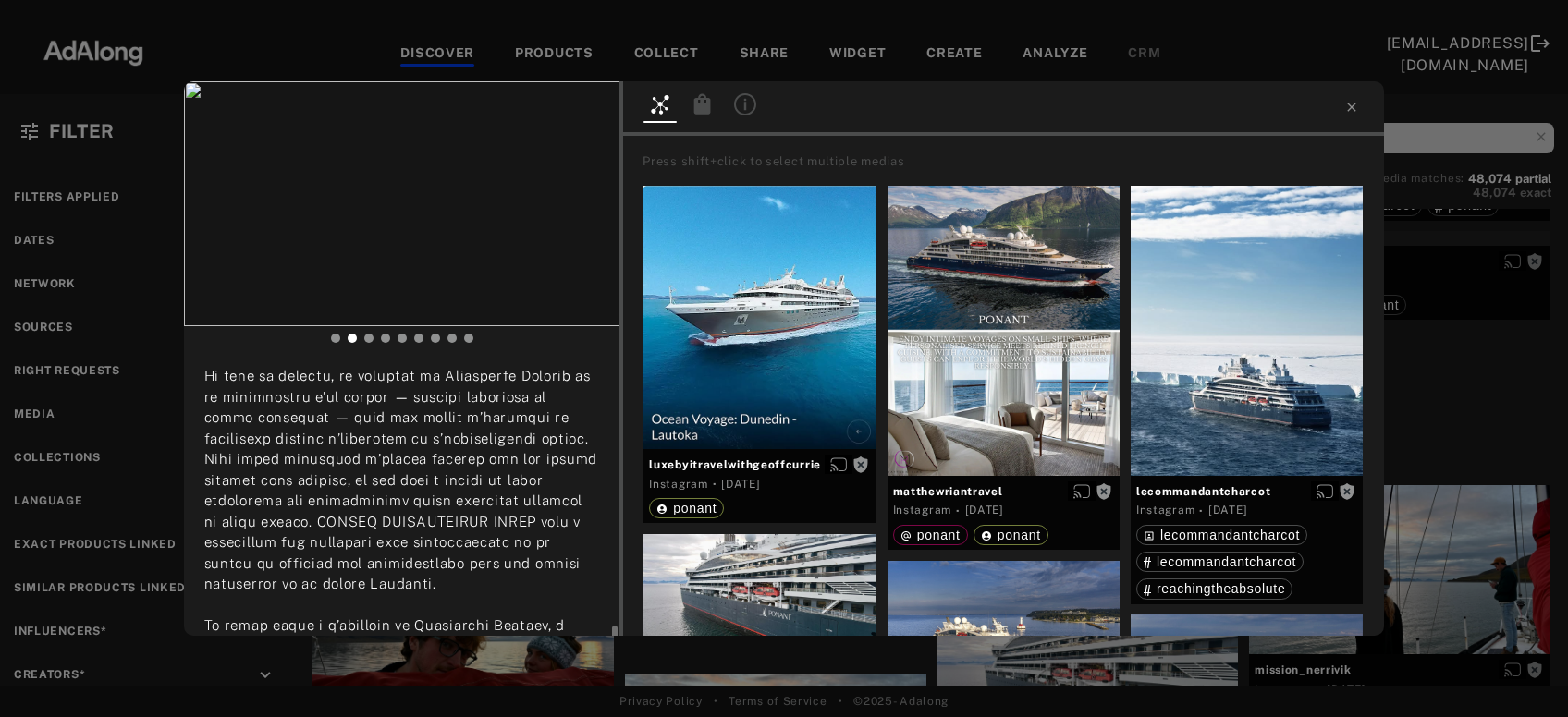
scroll to position [497, 0]
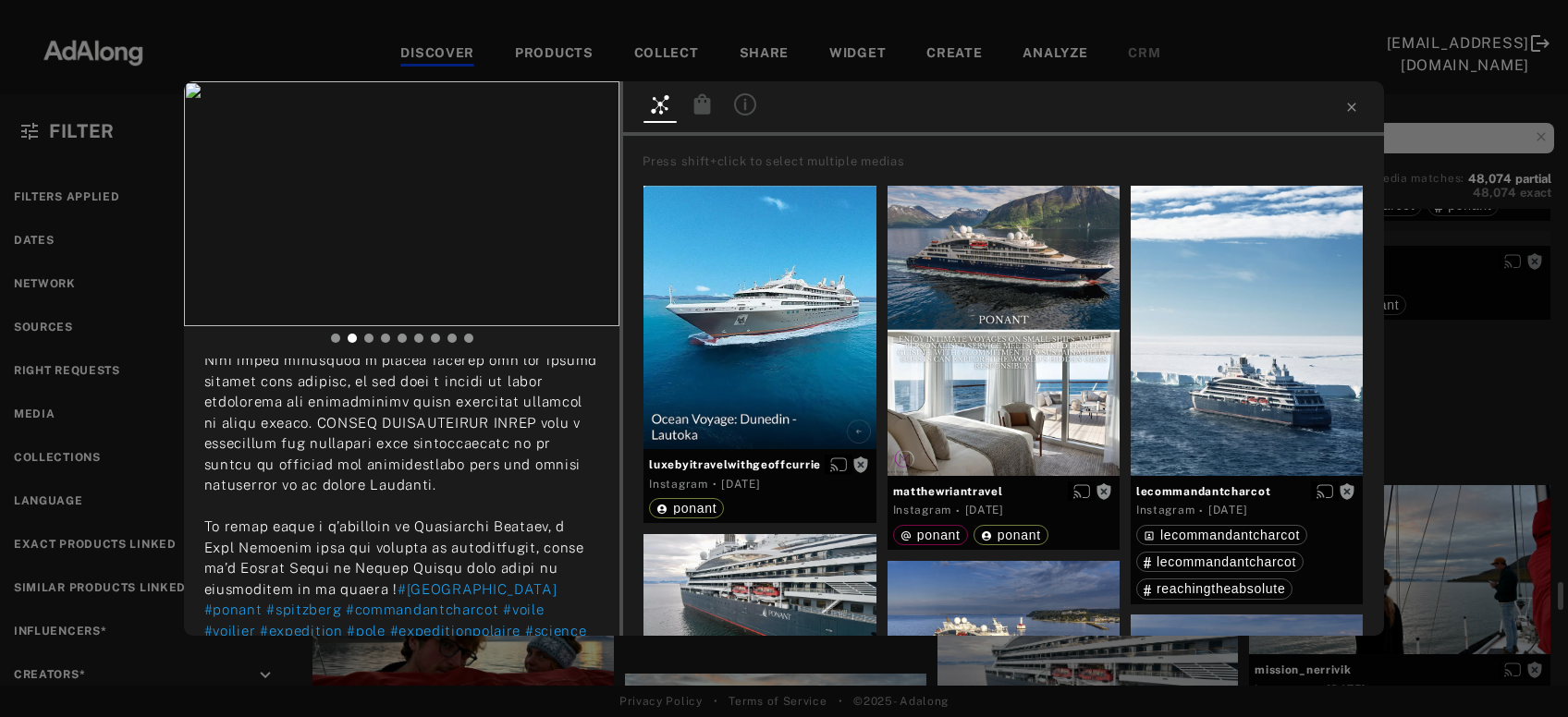
click at [1486, 273] on div "Get rights mission_nerrivik No rights requested 5 days ago #svalbard #ponant #s…" at bounding box center [784, 358] width 1568 height 717
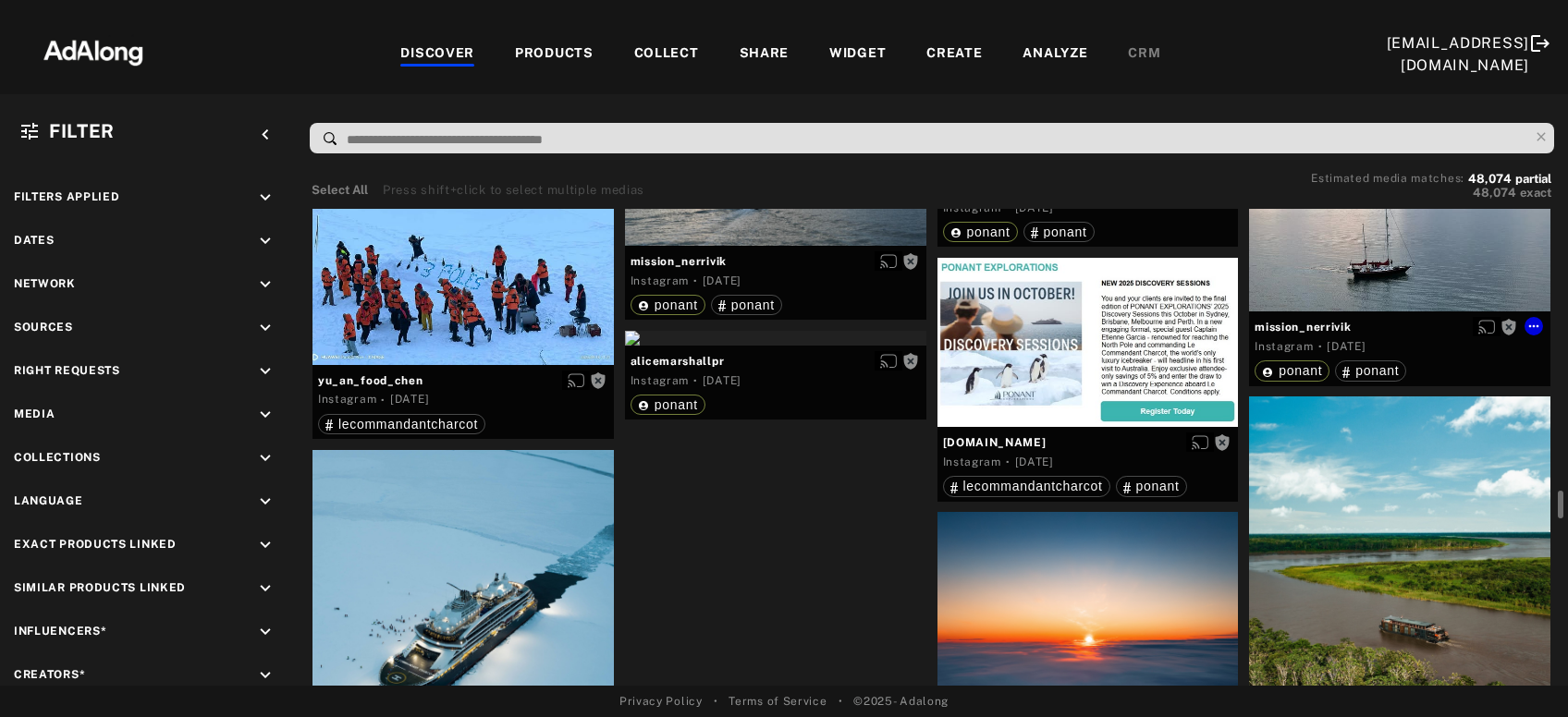
scroll to position [23109, 0]
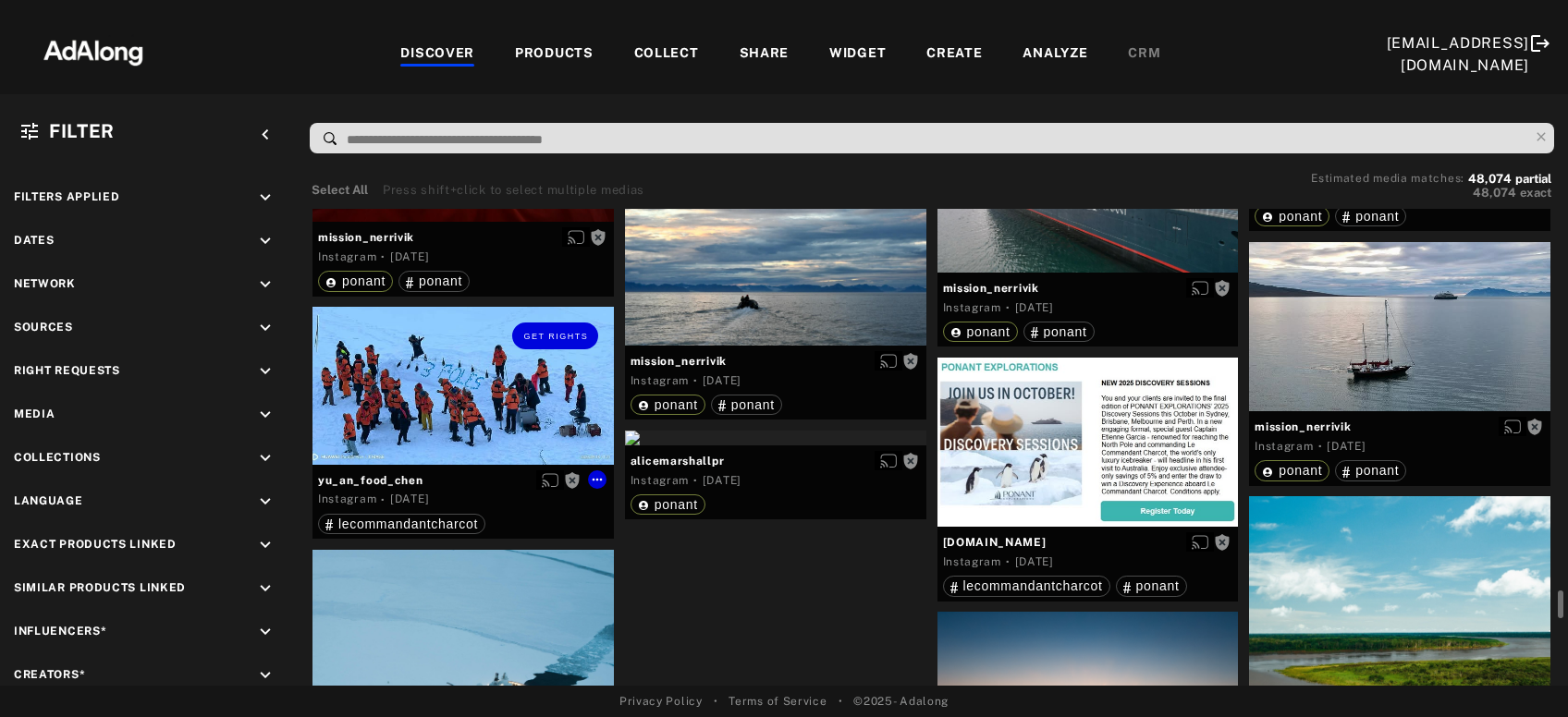
click at [418, 396] on div "Get rights" at bounding box center [463, 385] width 301 height 158
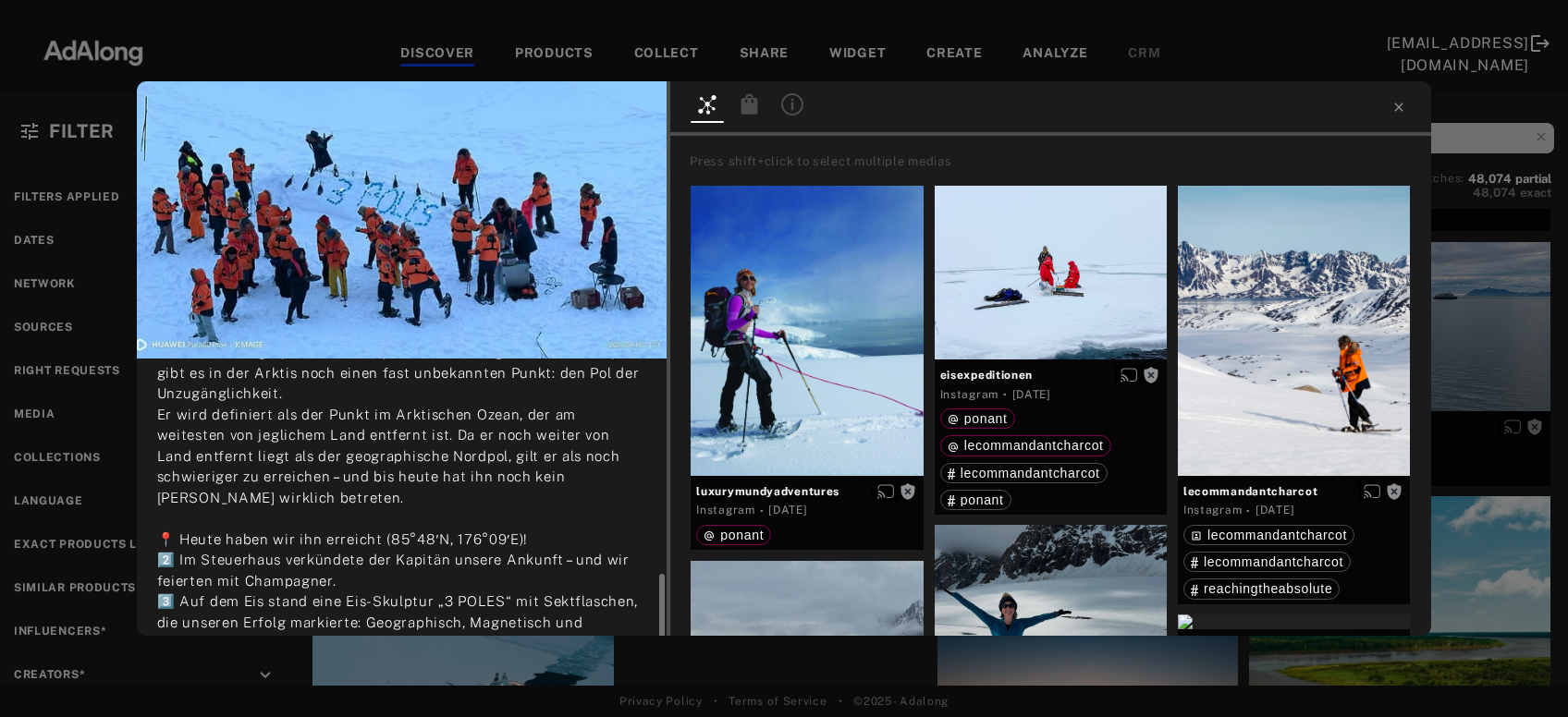
scroll to position [198, 0]
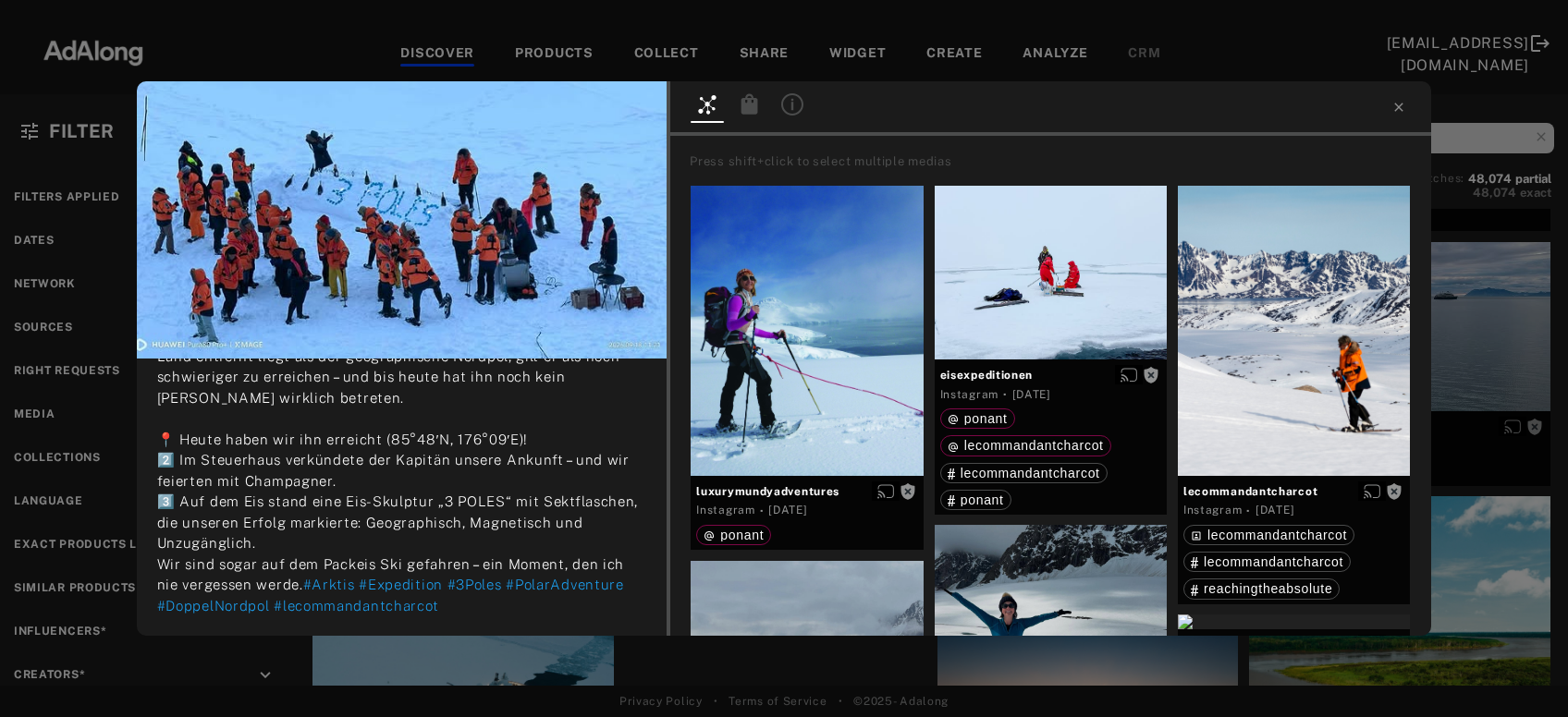
click at [384, 663] on div "Get rights yu_an_food_chen No rights requested 5 days ago Nach dem Geographisch…" at bounding box center [784, 358] width 1568 height 717
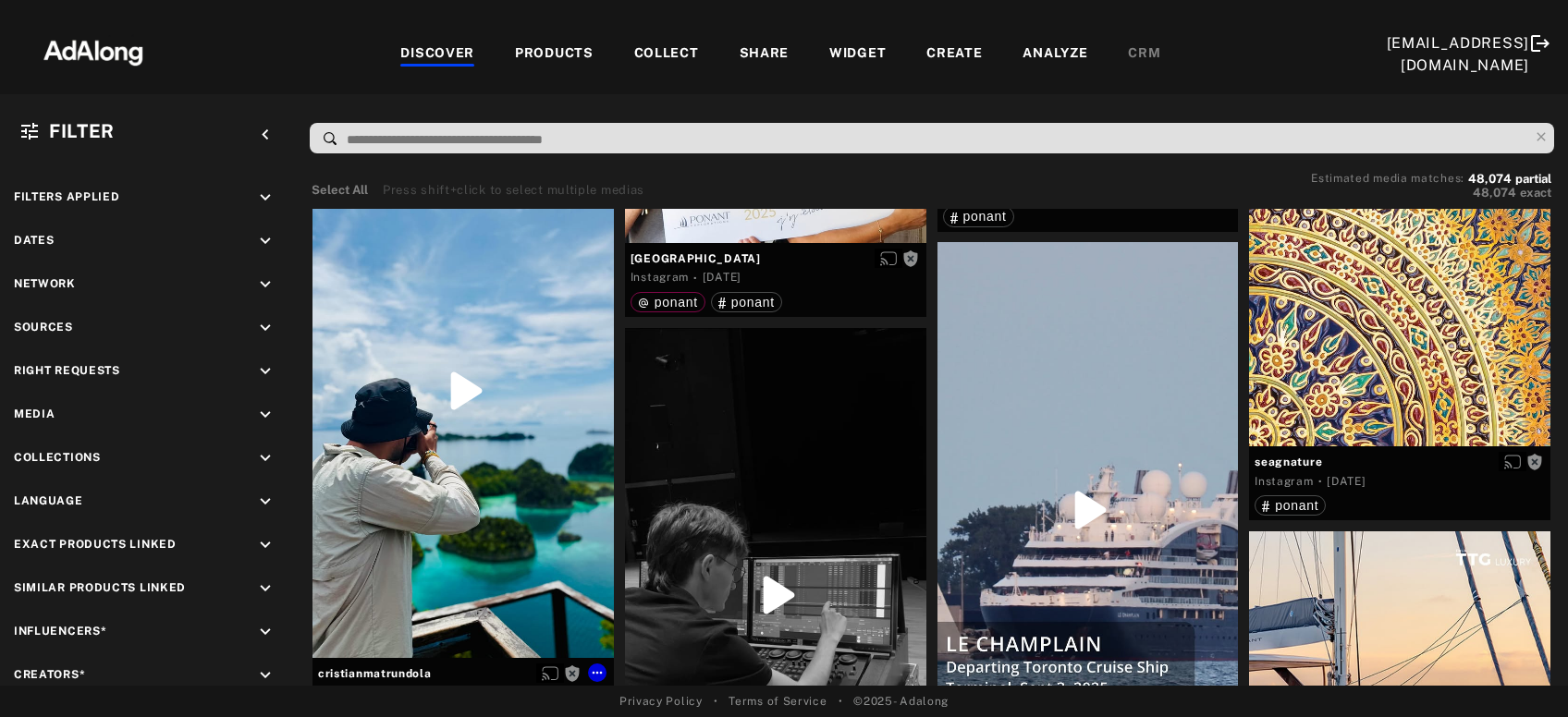
scroll to position [24606, 0]
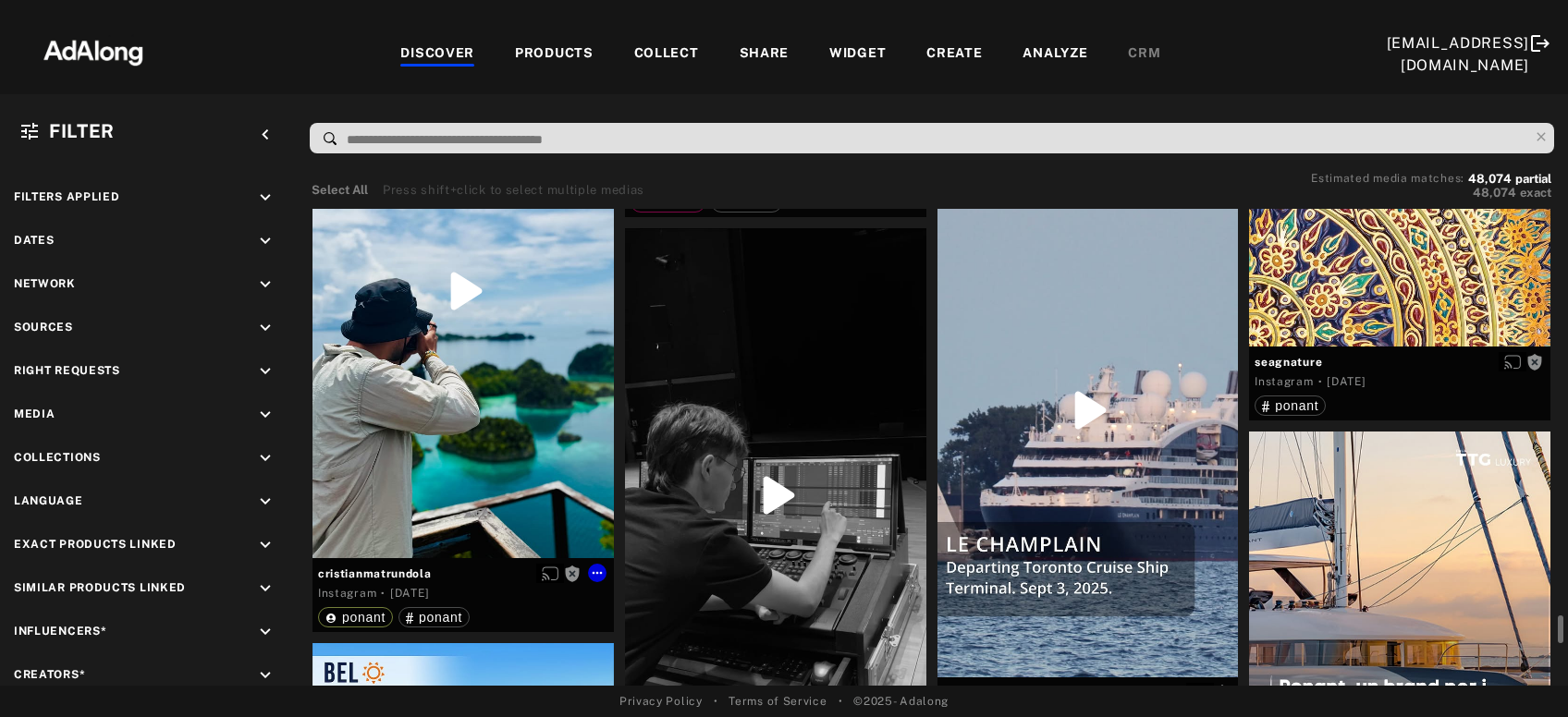
click at [480, 451] on div "Get rights" at bounding box center [463, 290] width 301 height 535
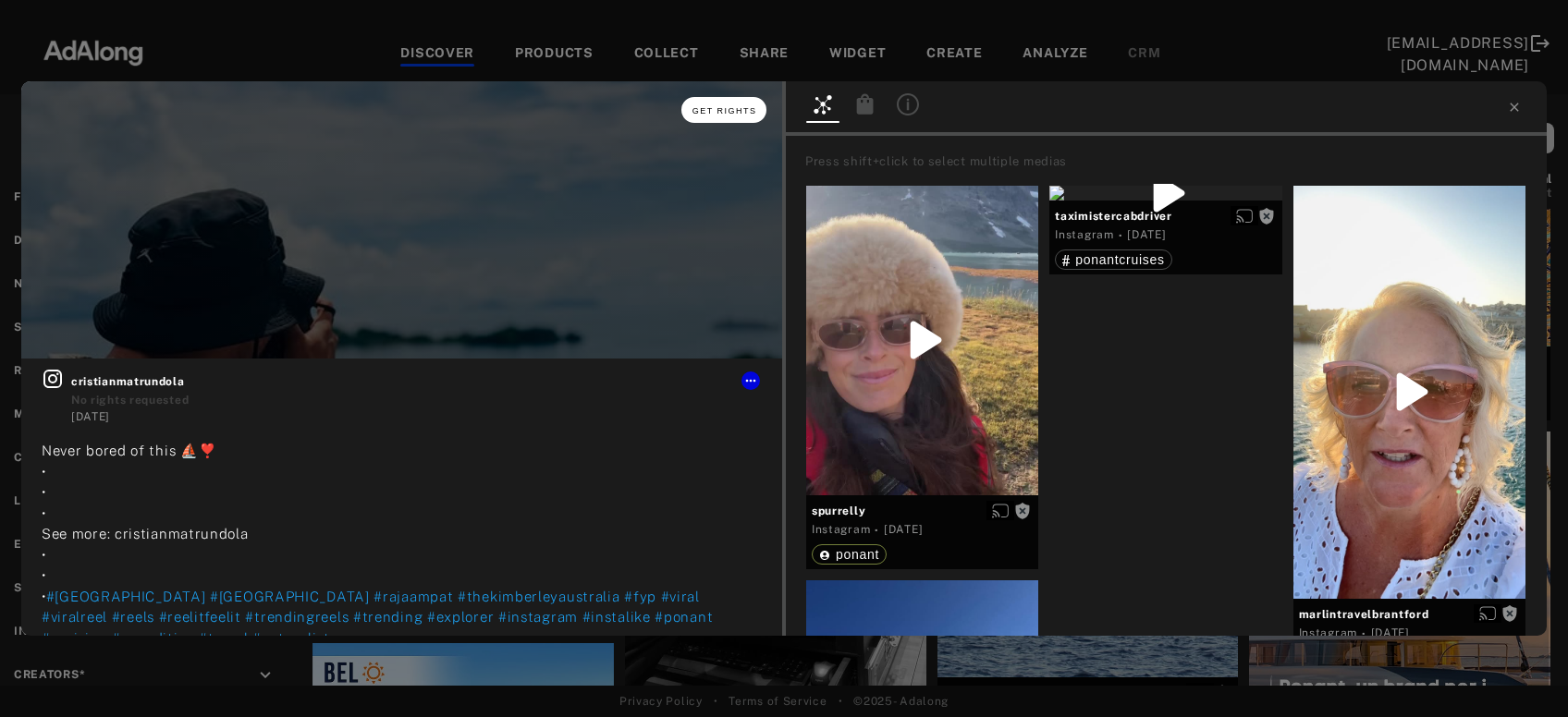
click at [738, 109] on span "Get rights" at bounding box center [725, 111] width 65 height 10
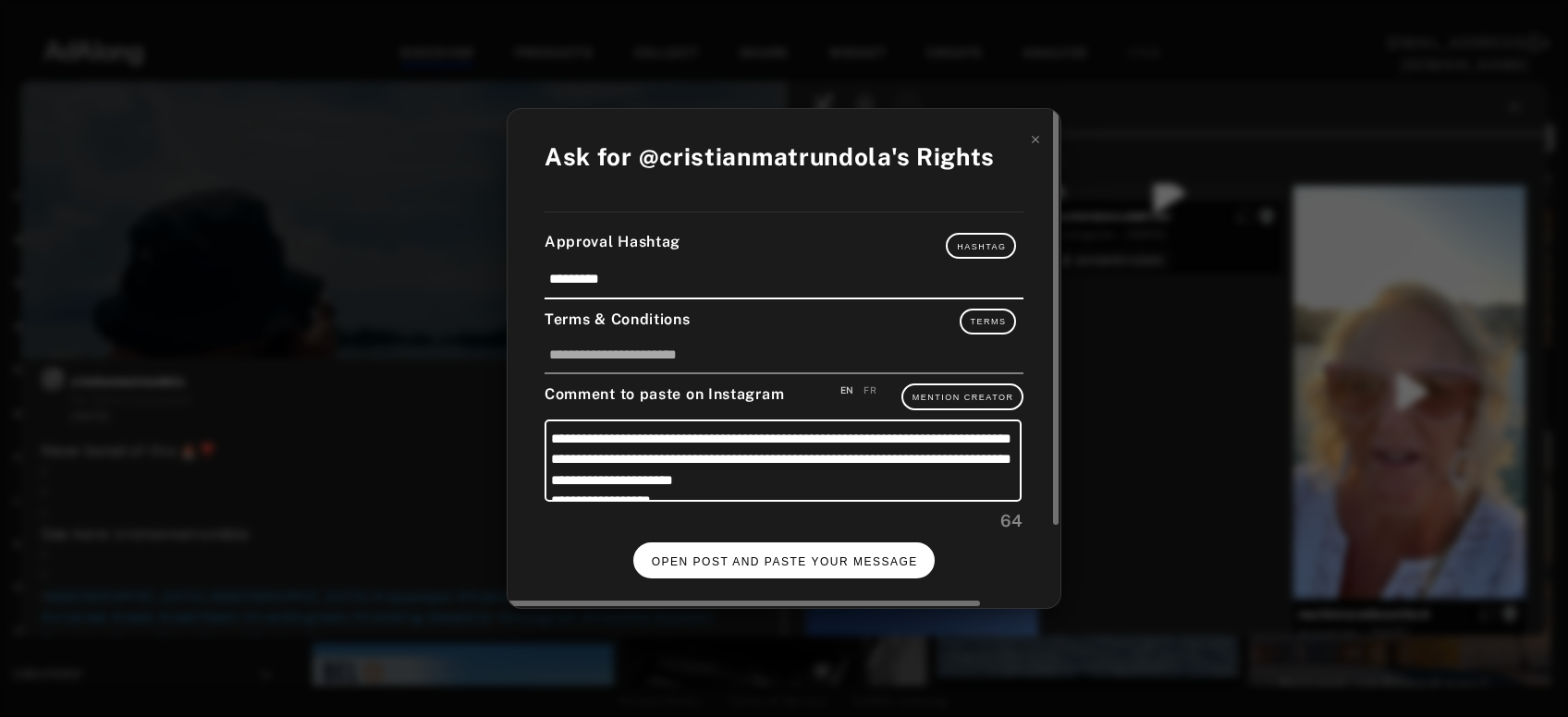
click at [726, 564] on button "OPEN POST AND PASTE YOUR MESSAGE" at bounding box center [784, 561] width 302 height 36
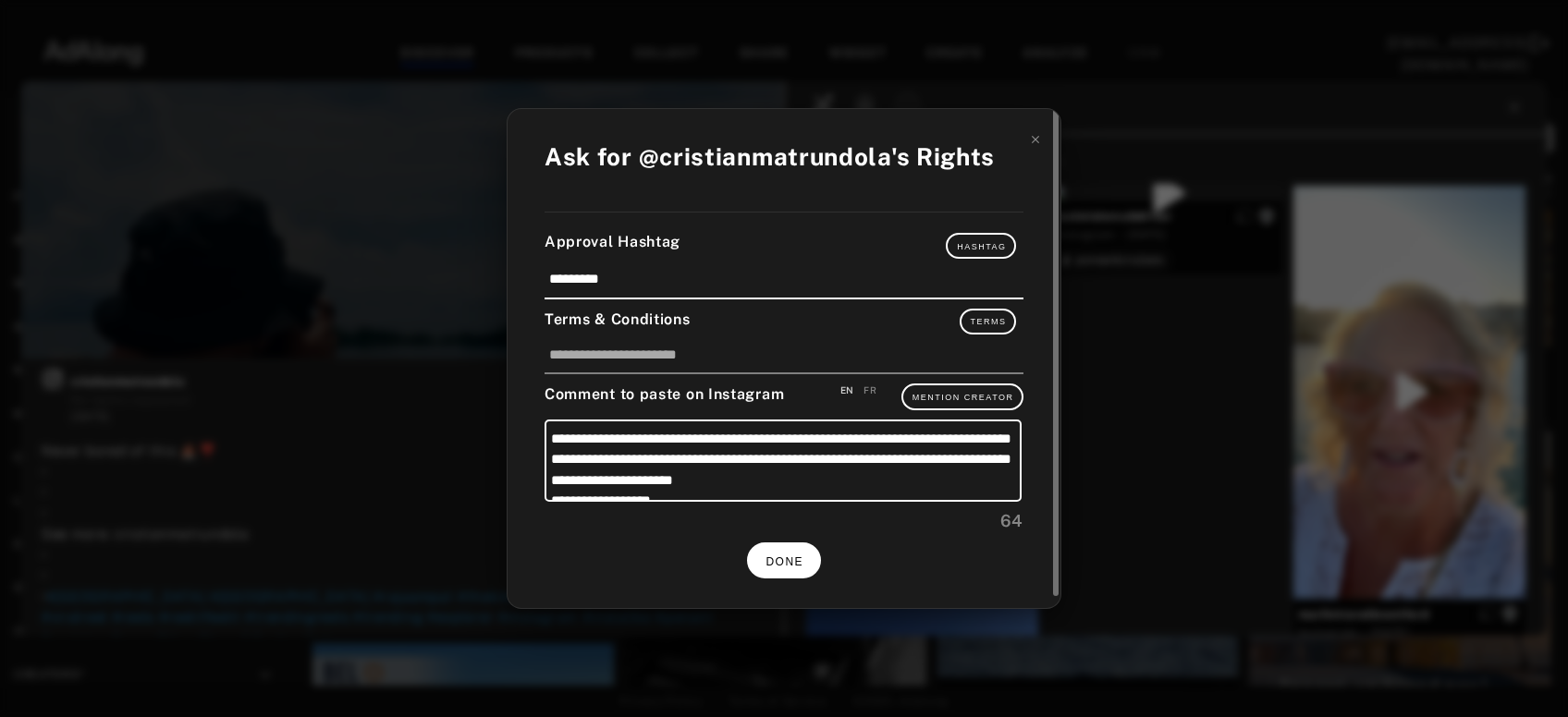
scroll to position [24606, 0]
click at [802, 564] on button "DONE" at bounding box center [784, 561] width 74 height 36
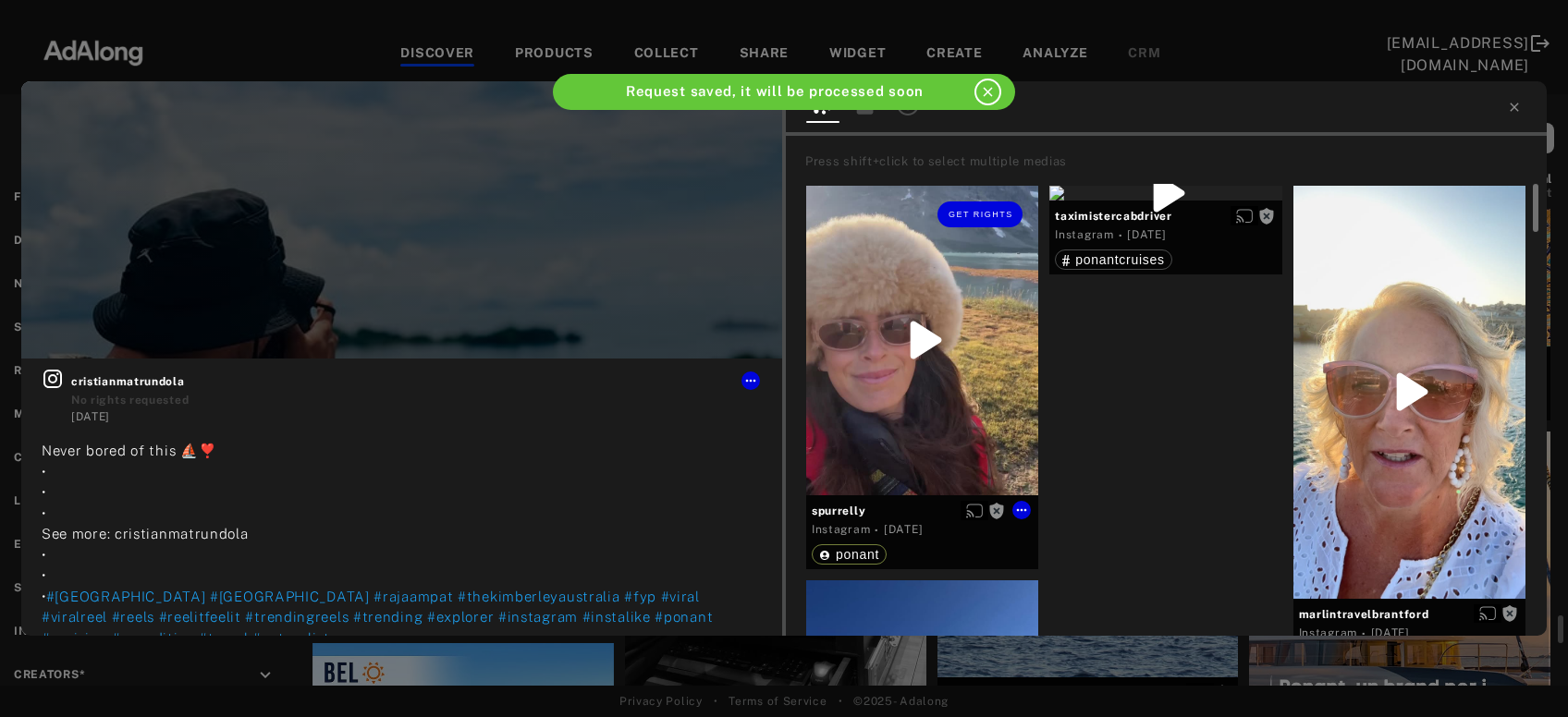
scroll to position [24606, 0]
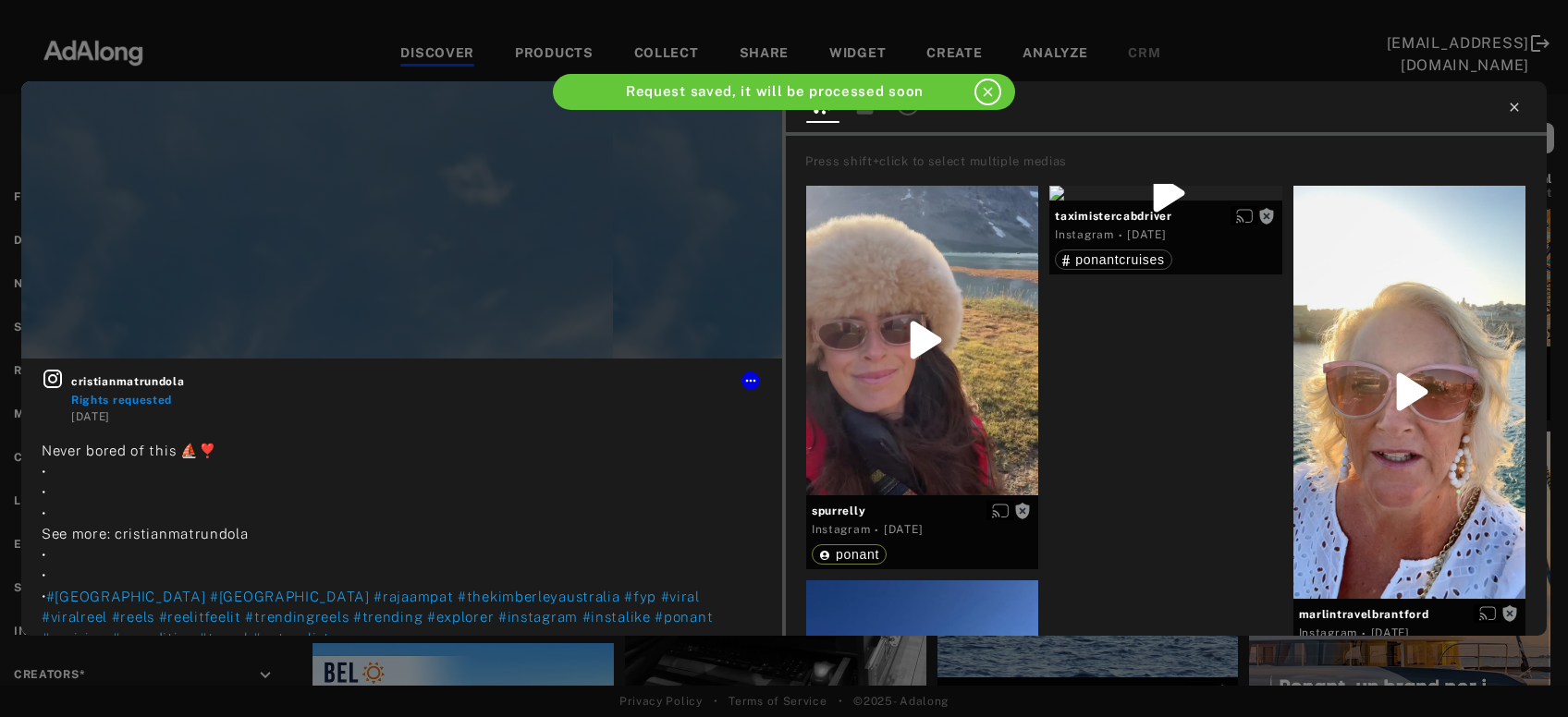
click at [1515, 106] on icon at bounding box center [1514, 106] width 9 height 9
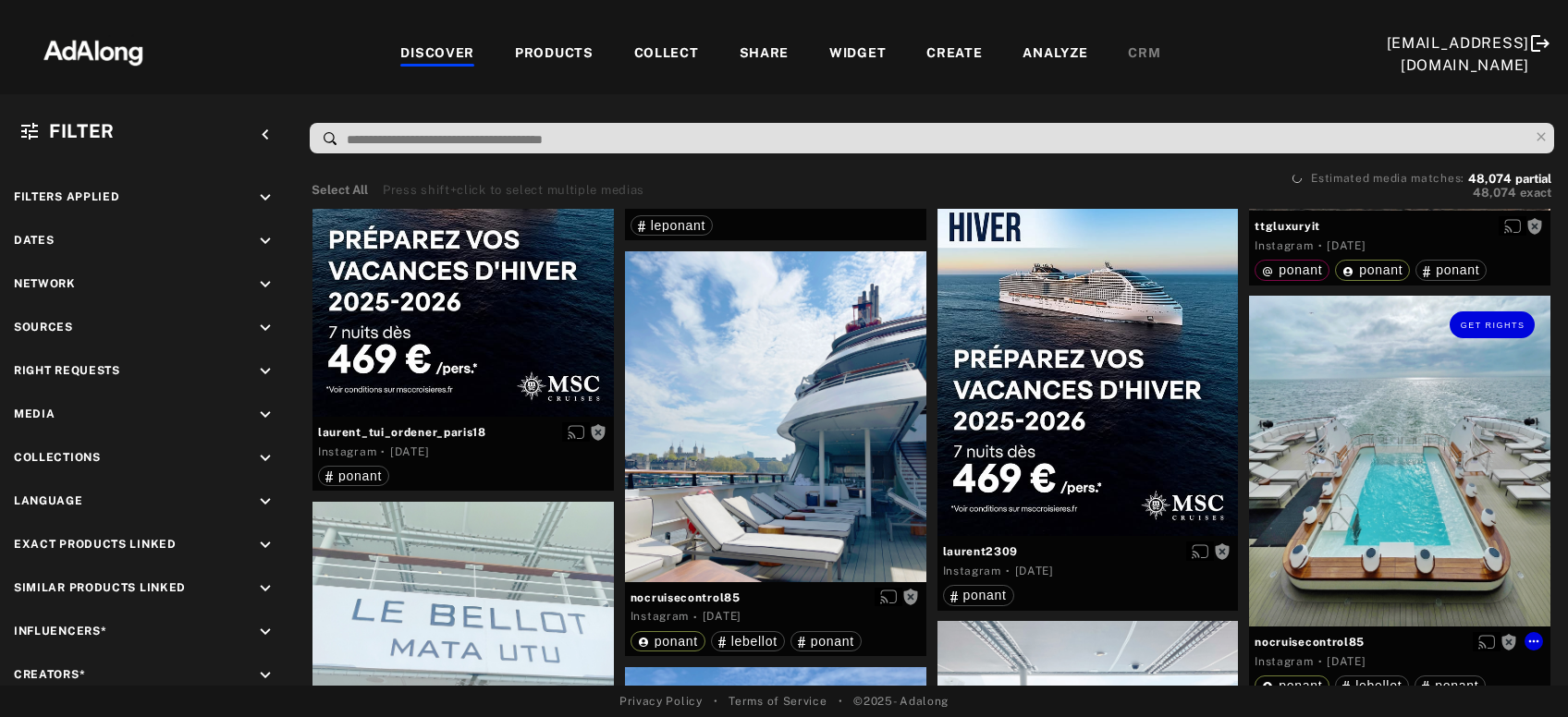
scroll to position [25303, 0]
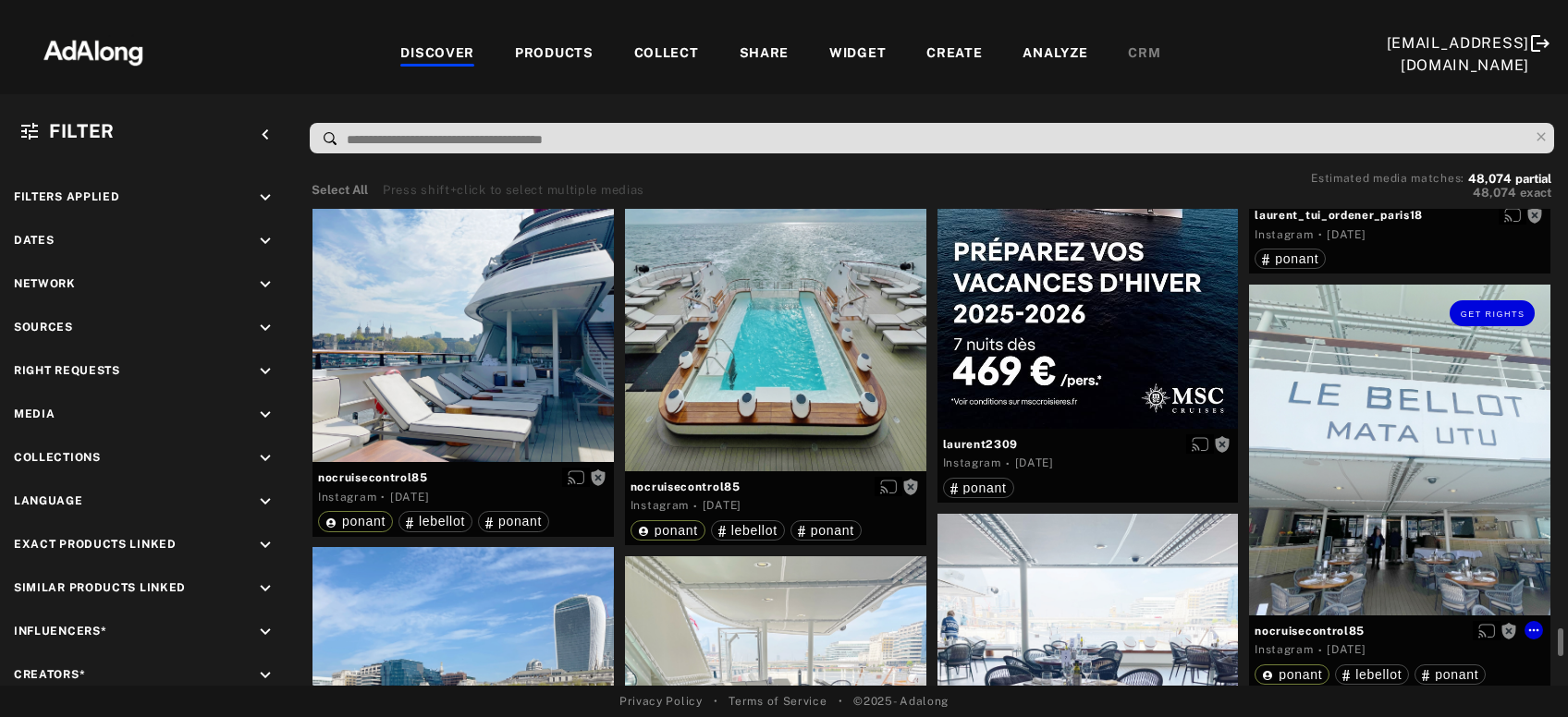
click at [1368, 406] on div "Get rights" at bounding box center [1400, 450] width 301 height 331
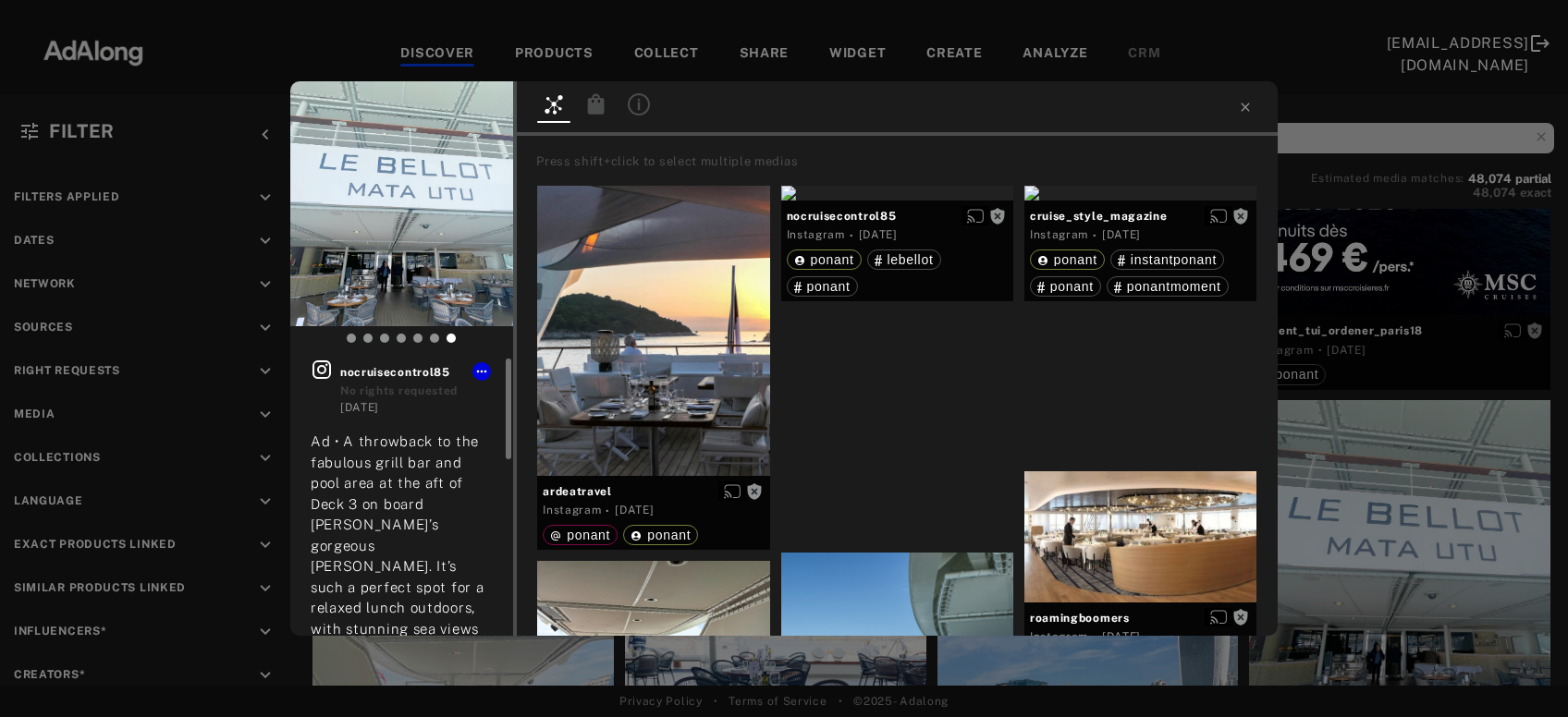
click at [324, 368] on icon at bounding box center [321, 369] width 18 height 18
click at [1380, 279] on div "Get rights nocruisecontrol85 No rights requested 6 days ago Ad • A throwback to…" at bounding box center [784, 358] width 1568 height 717
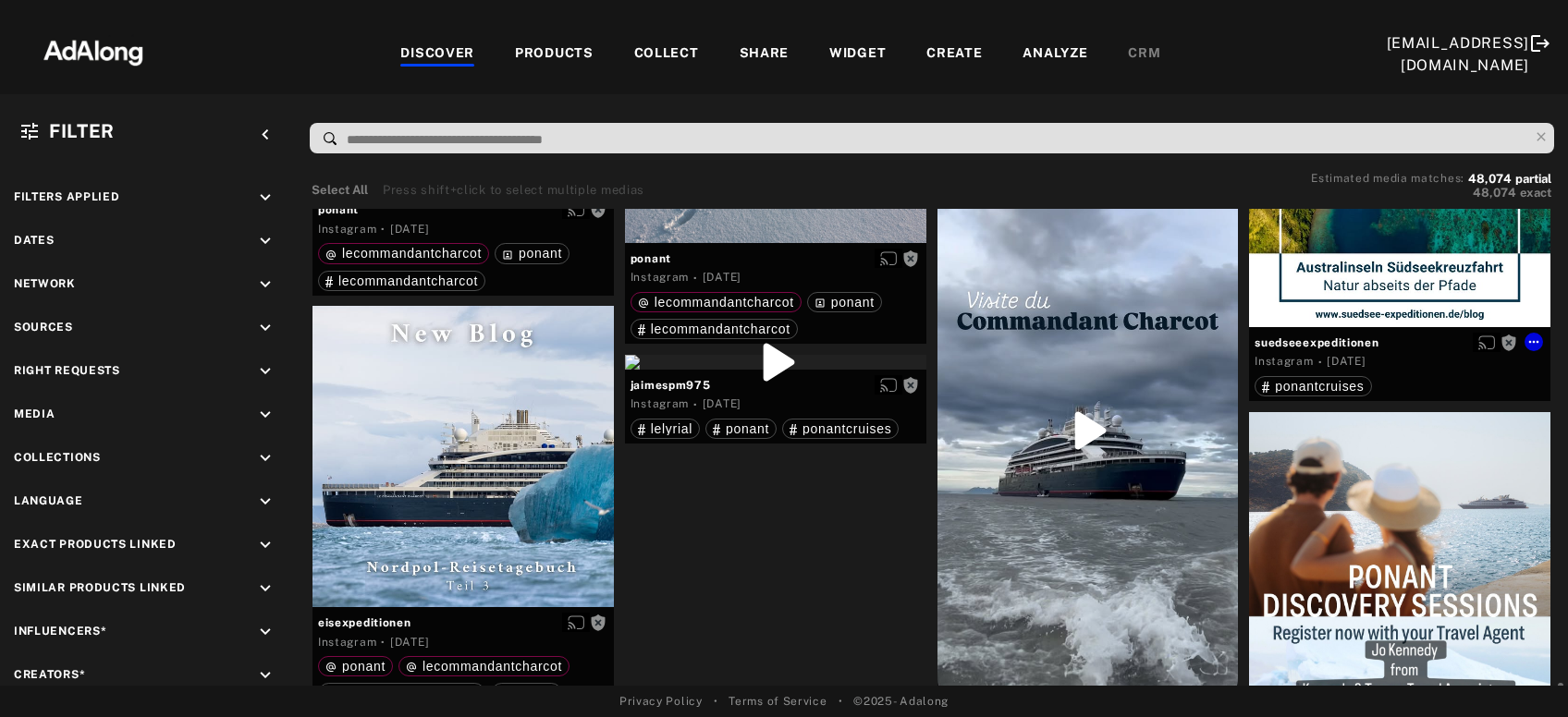
scroll to position [27096, 0]
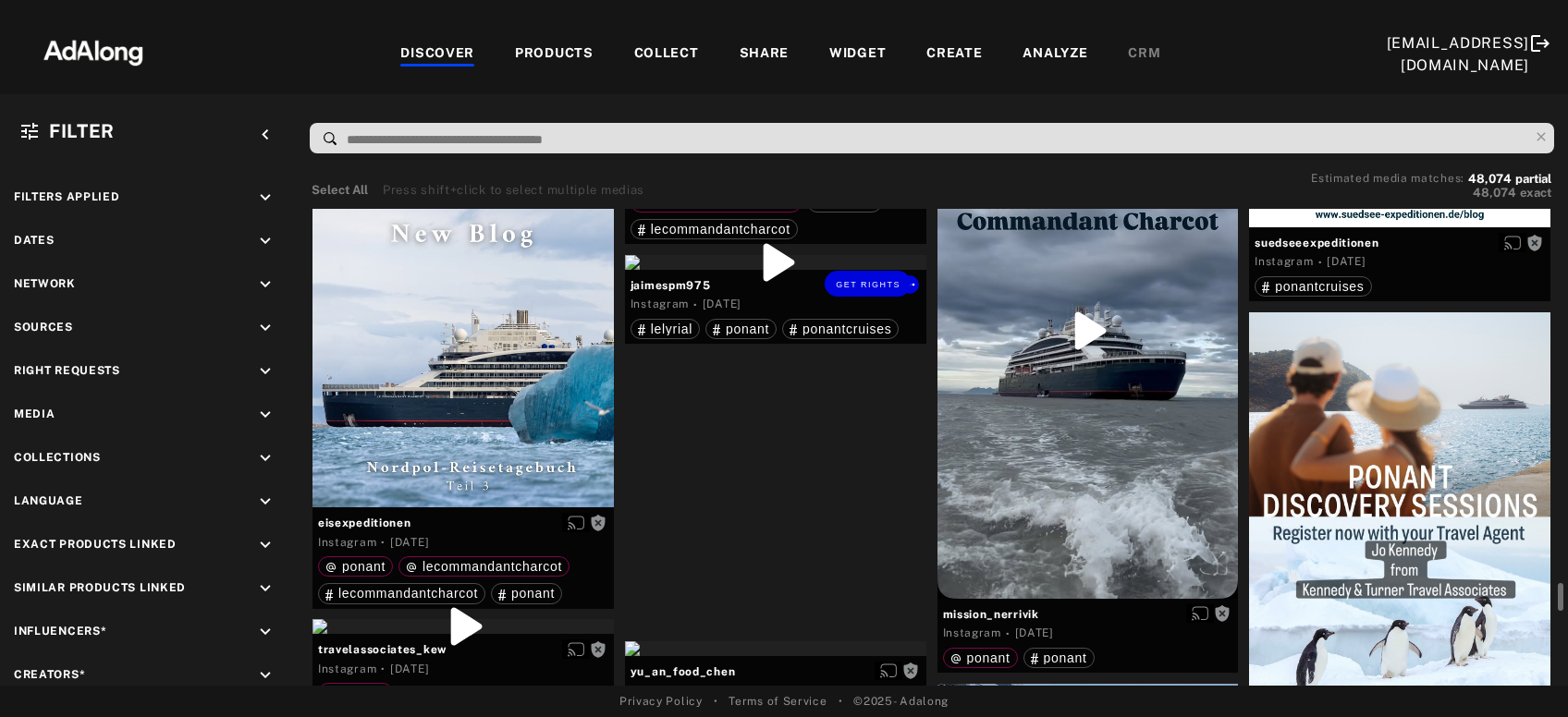
click at [769, 270] on div "Get rights" at bounding box center [776, 262] width 301 height 14
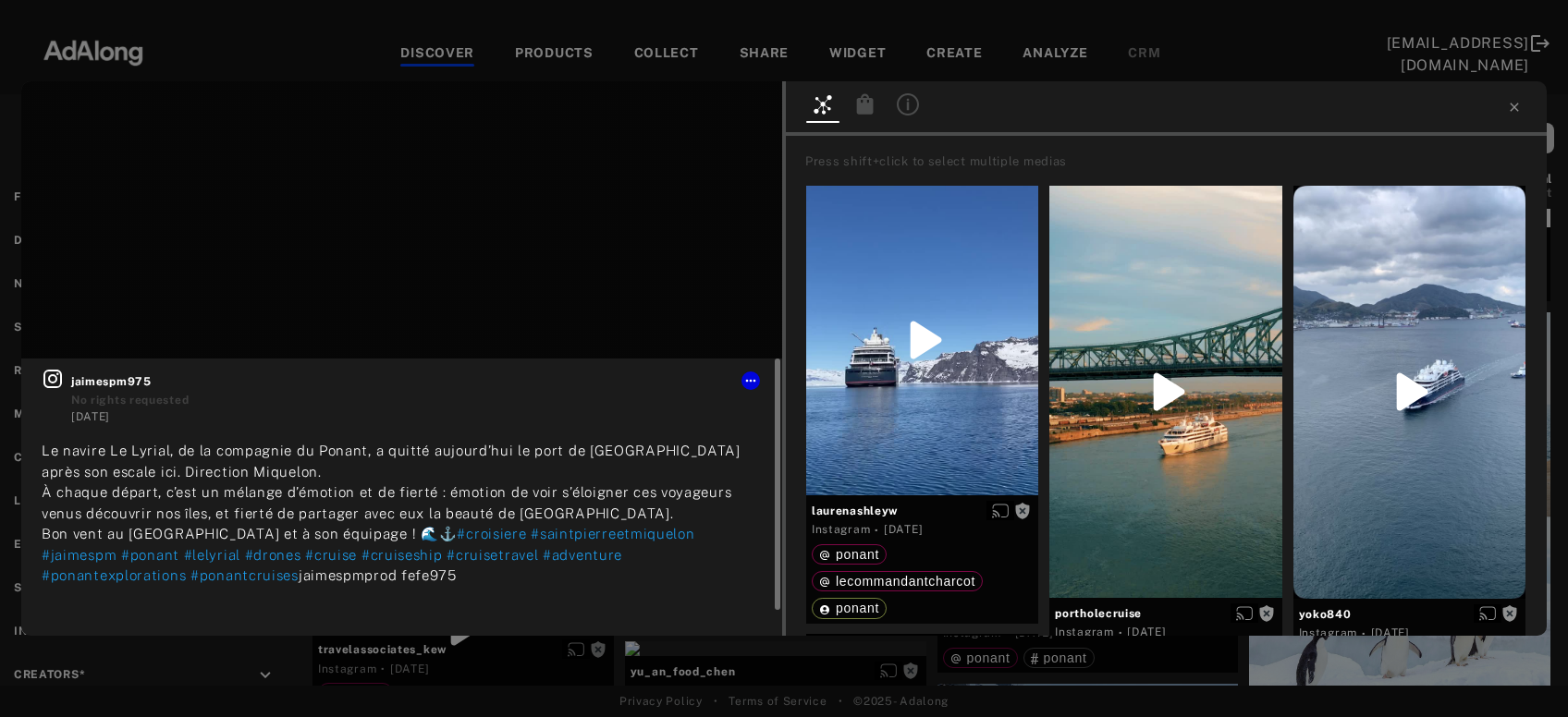
click at [56, 380] on icon at bounding box center [52, 379] width 18 height 18
click at [1511, 107] on icon at bounding box center [1514, 106] width 14 height 14
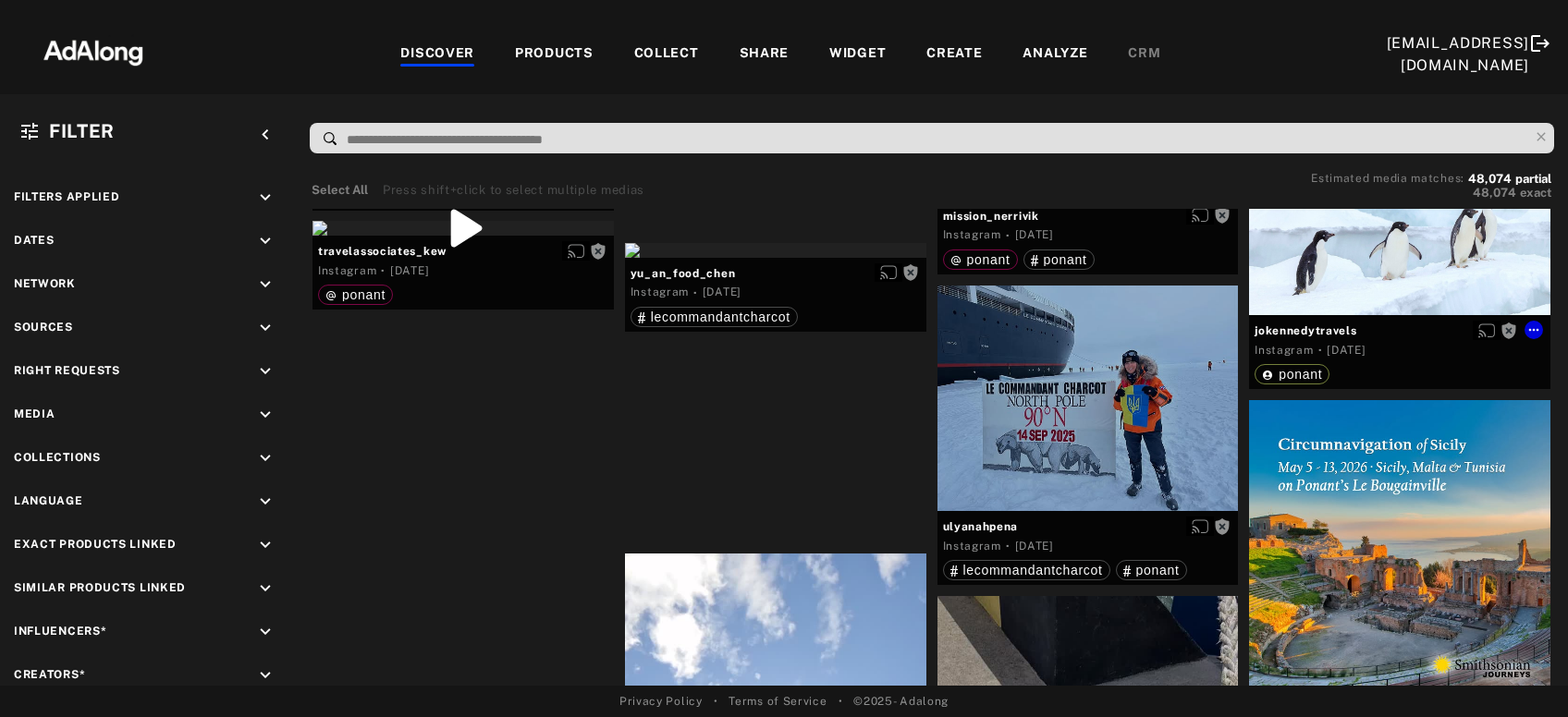
scroll to position [27595, 0]
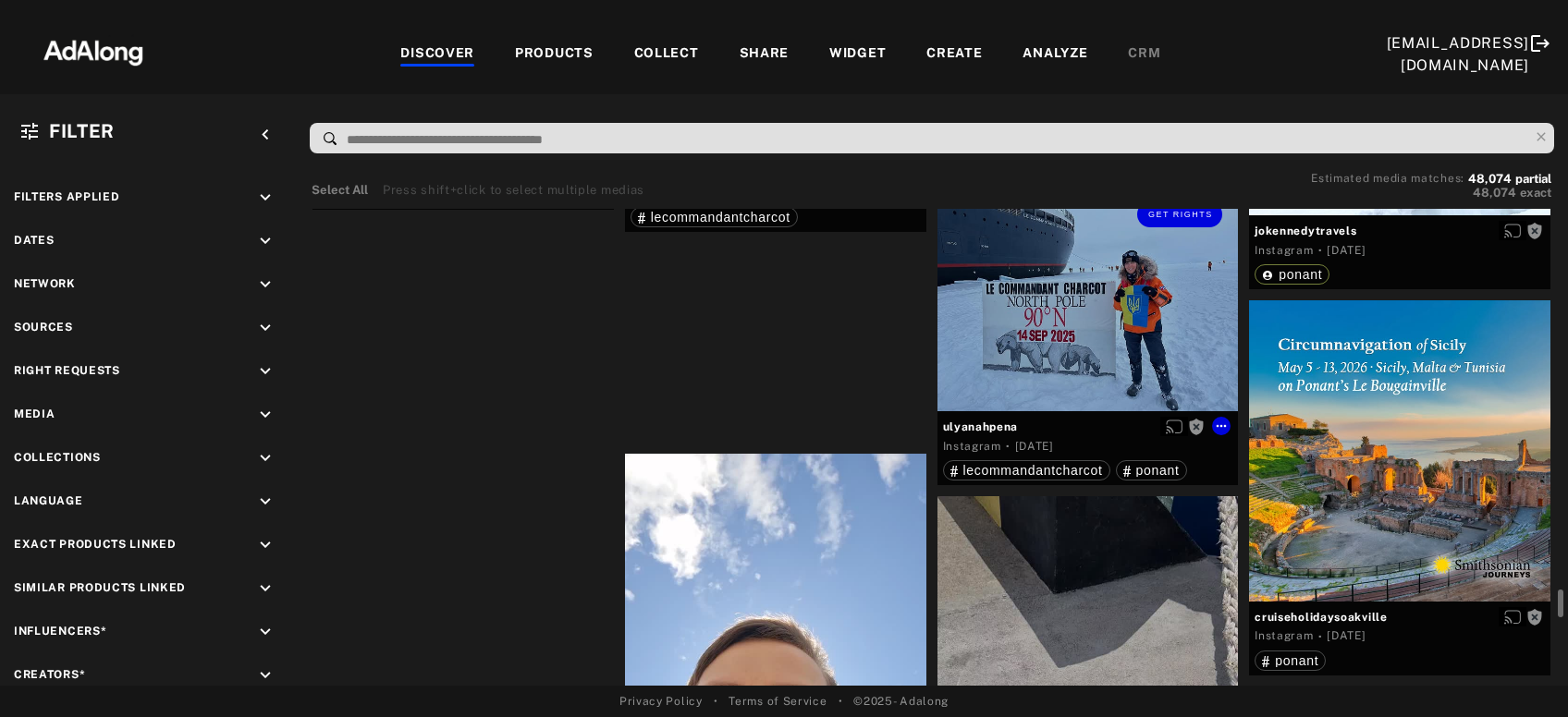
click at [1127, 319] on div "Get rights" at bounding box center [1088, 298] width 301 height 225
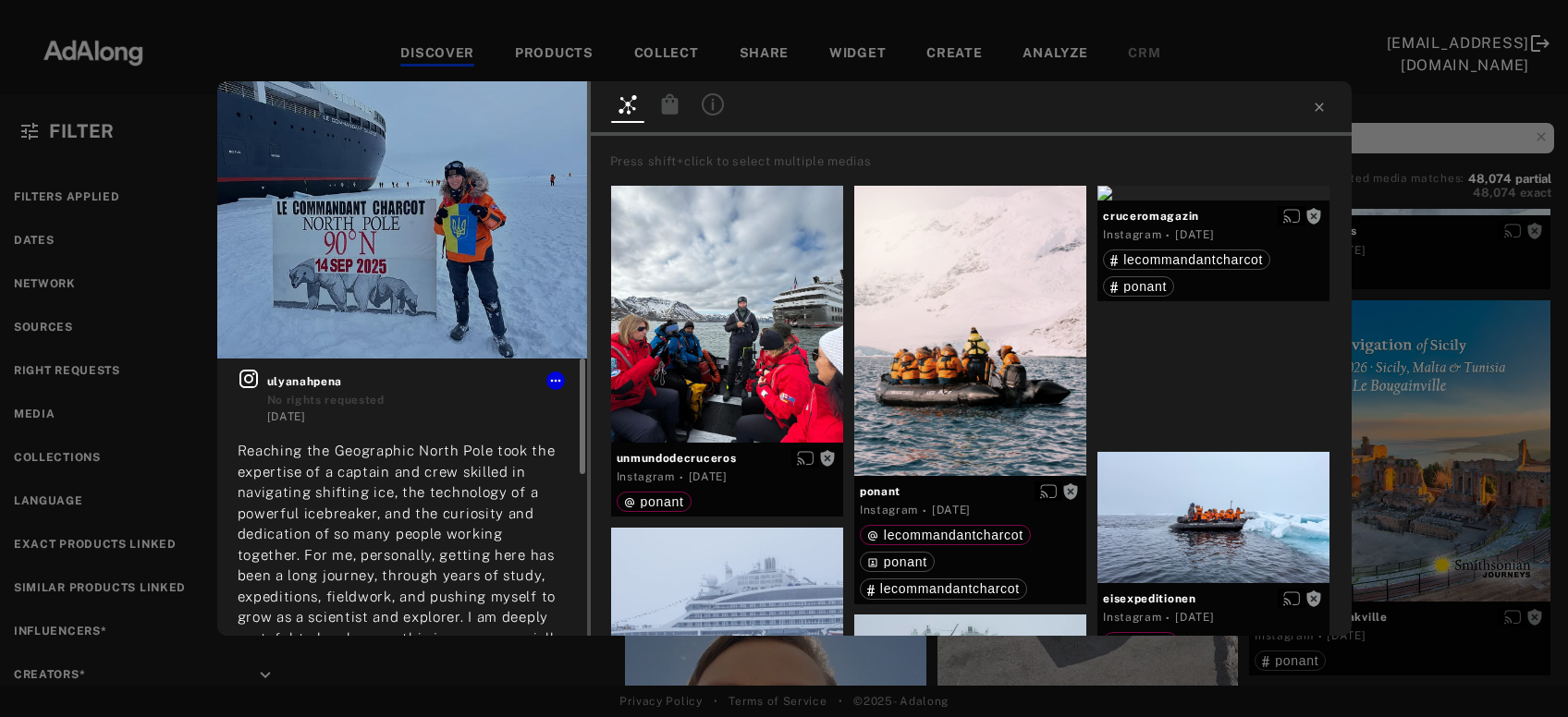
click at [245, 382] on icon at bounding box center [248, 379] width 22 height 22
click at [531, 114] on span "Get rights" at bounding box center [529, 111] width 65 height 10
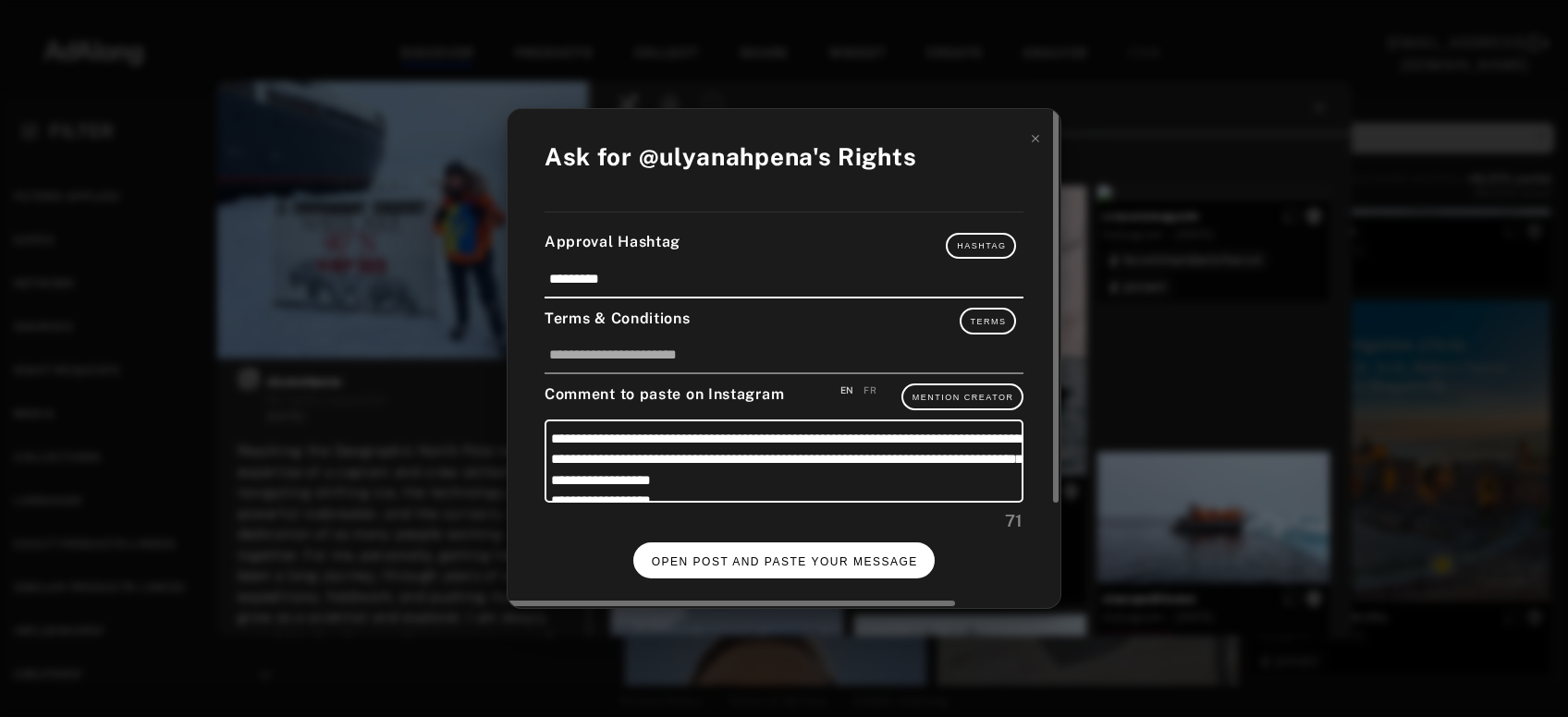
click at [794, 563] on span "OPEN POST AND PASTE YOUR MESSAGE" at bounding box center [785, 563] width 267 height 13
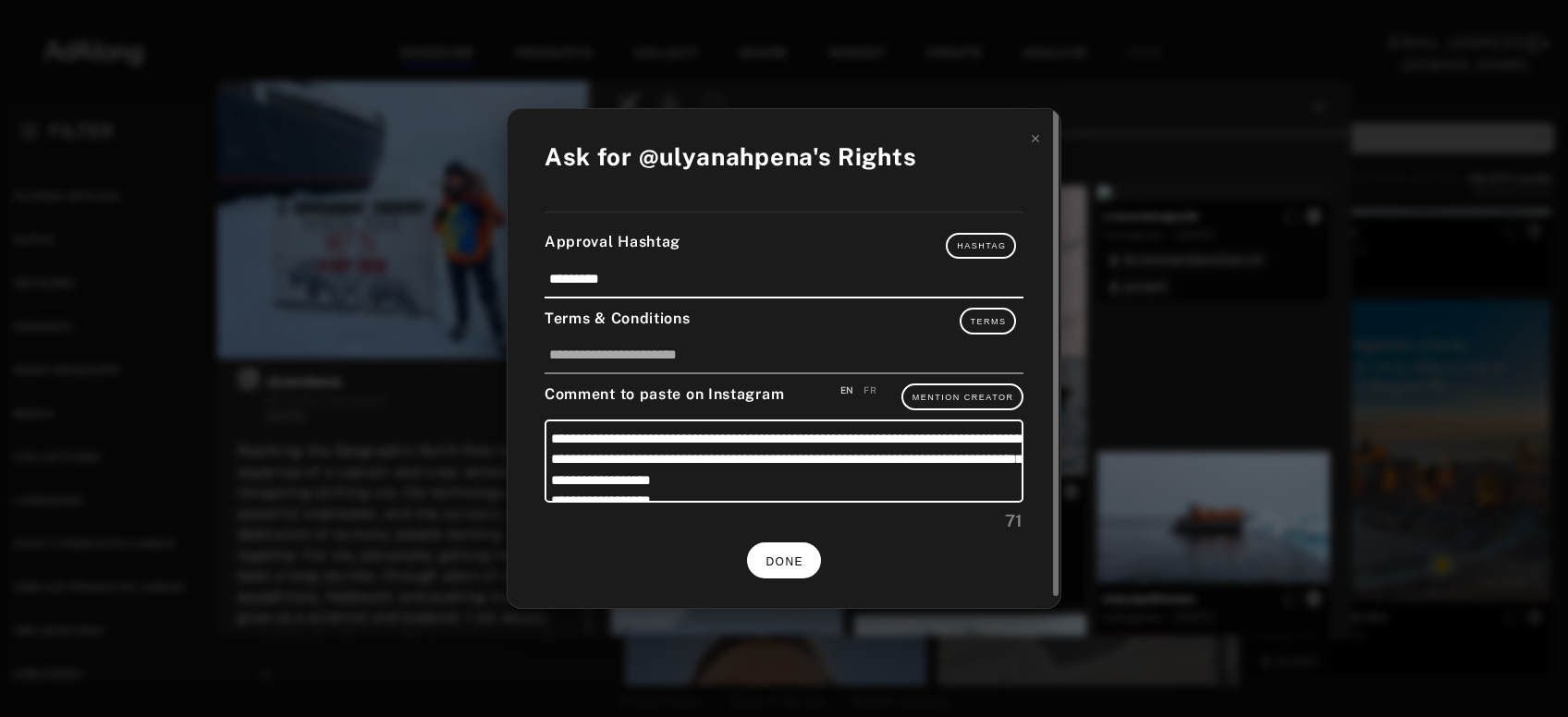
scroll to position [27595, 0]
click at [778, 556] on span "DONE" at bounding box center [784, 563] width 38 height 13
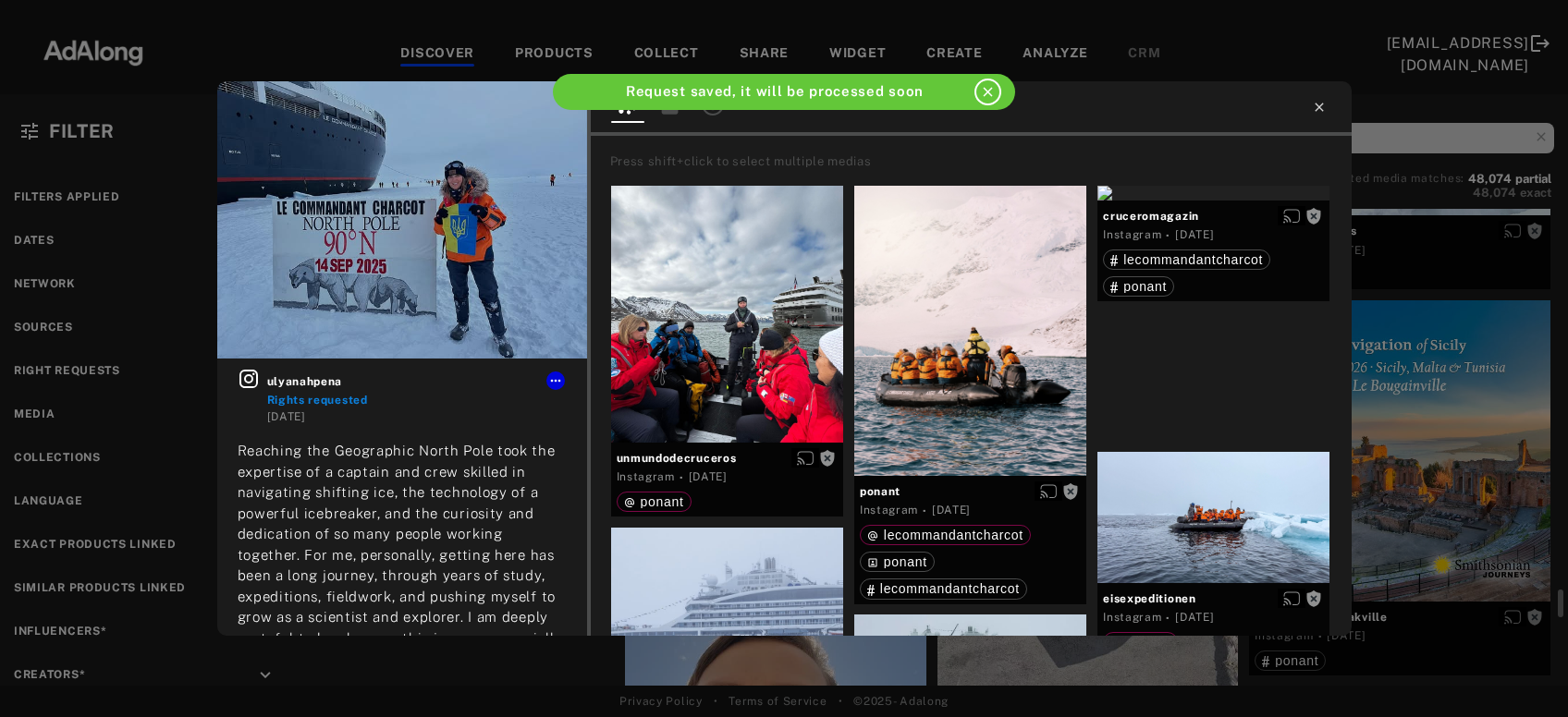
click at [1320, 108] on icon at bounding box center [1319, 106] width 9 height 9
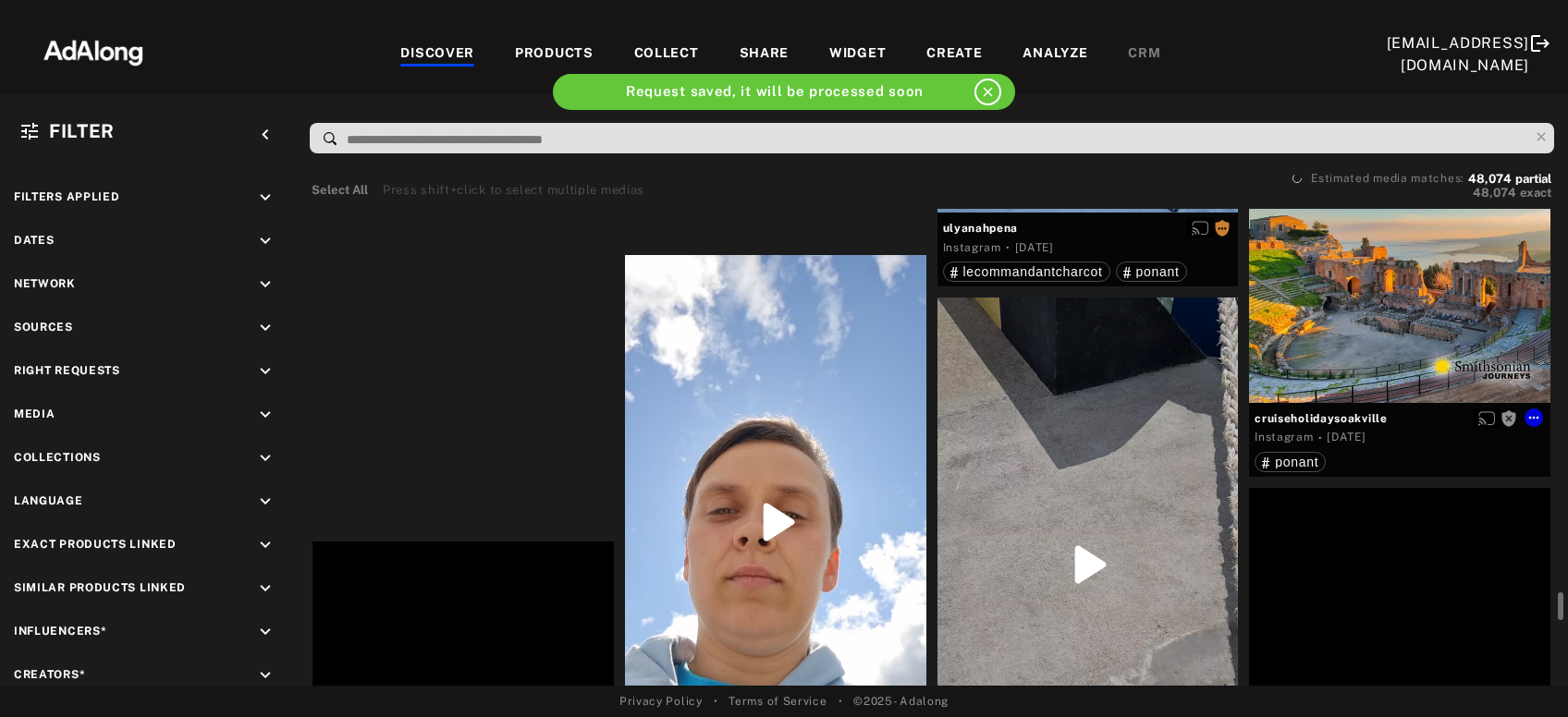
scroll to position [27994, 0]
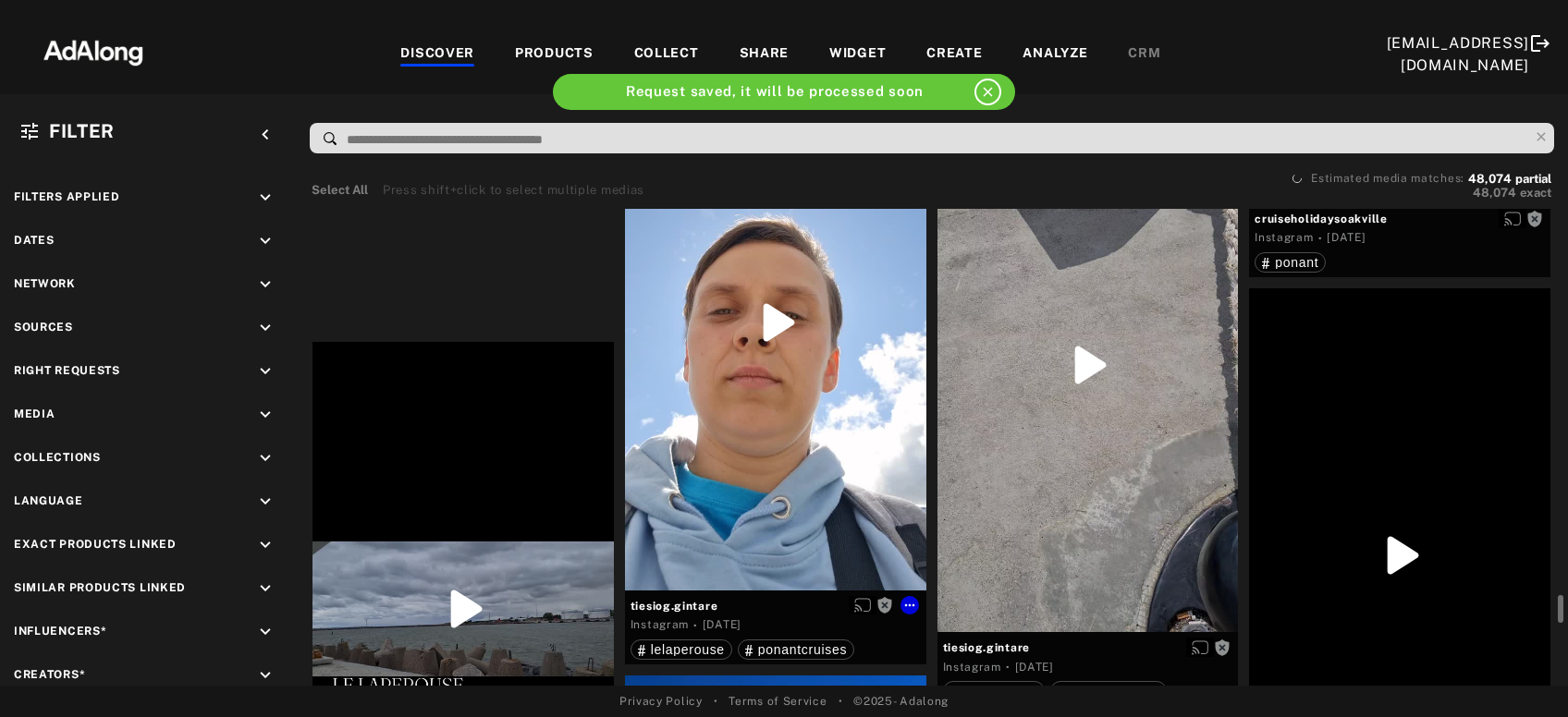
click at [781, 426] on div "Get rights" at bounding box center [776, 322] width 301 height 534
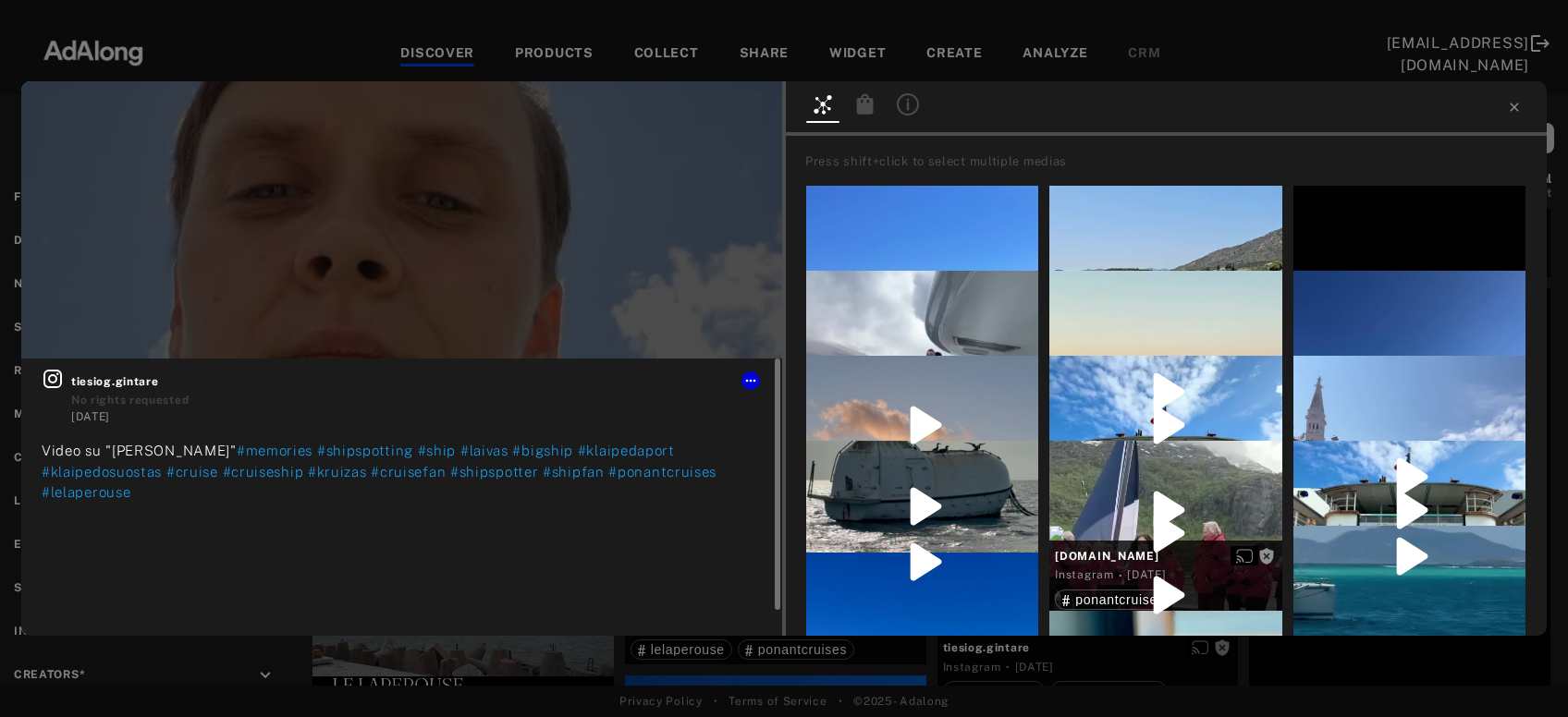
click at [59, 379] on icon at bounding box center [52, 379] width 22 height 22
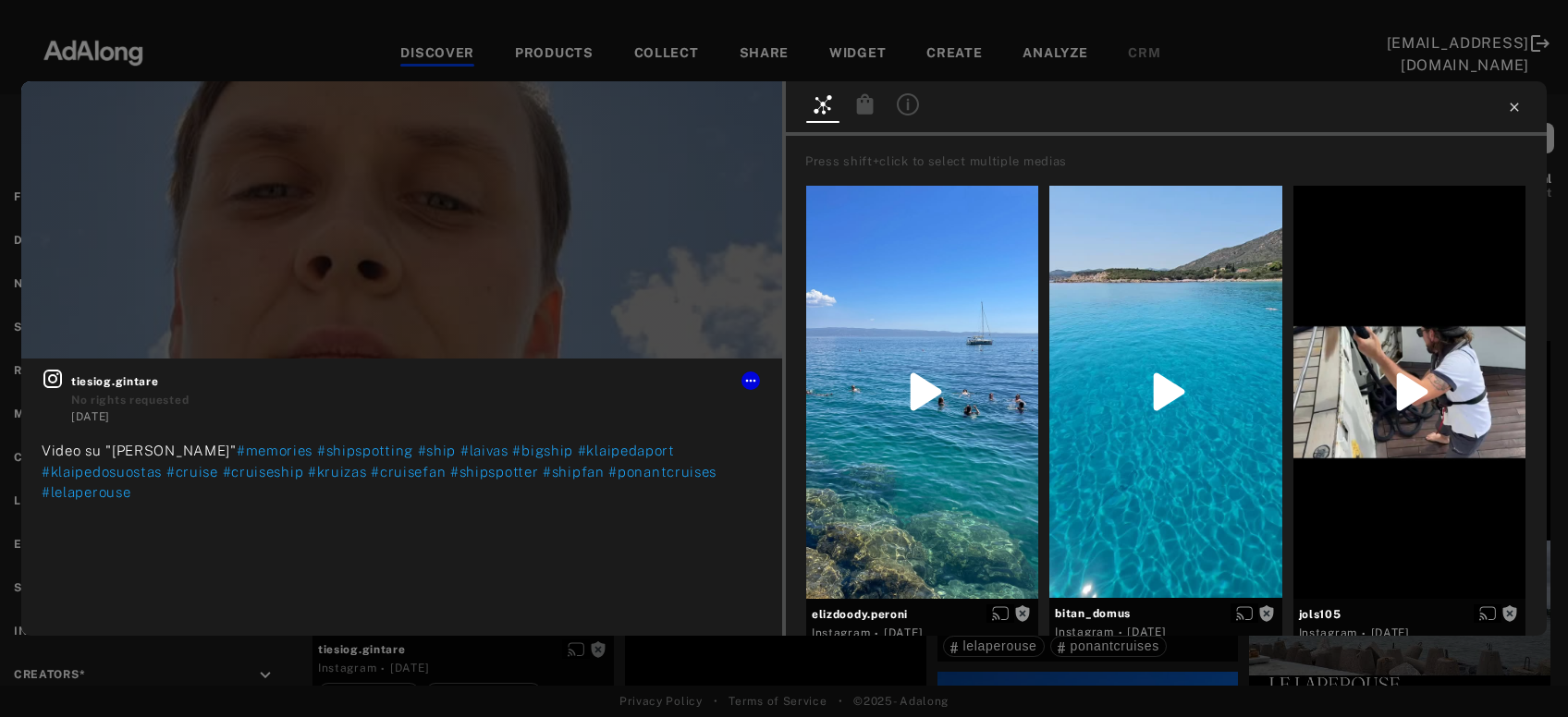
click at [1513, 110] on icon at bounding box center [1514, 106] width 14 height 14
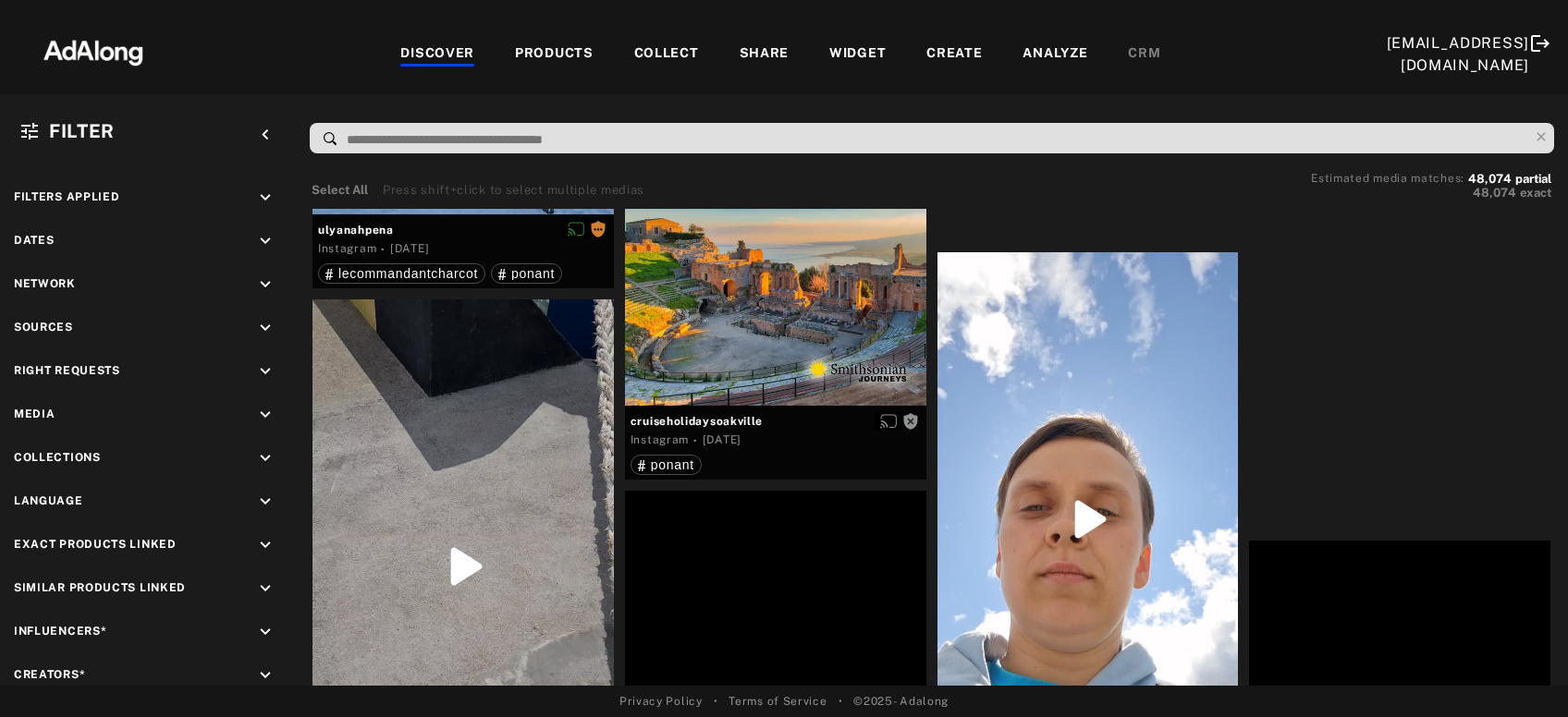
scroll to position [27994, 0]
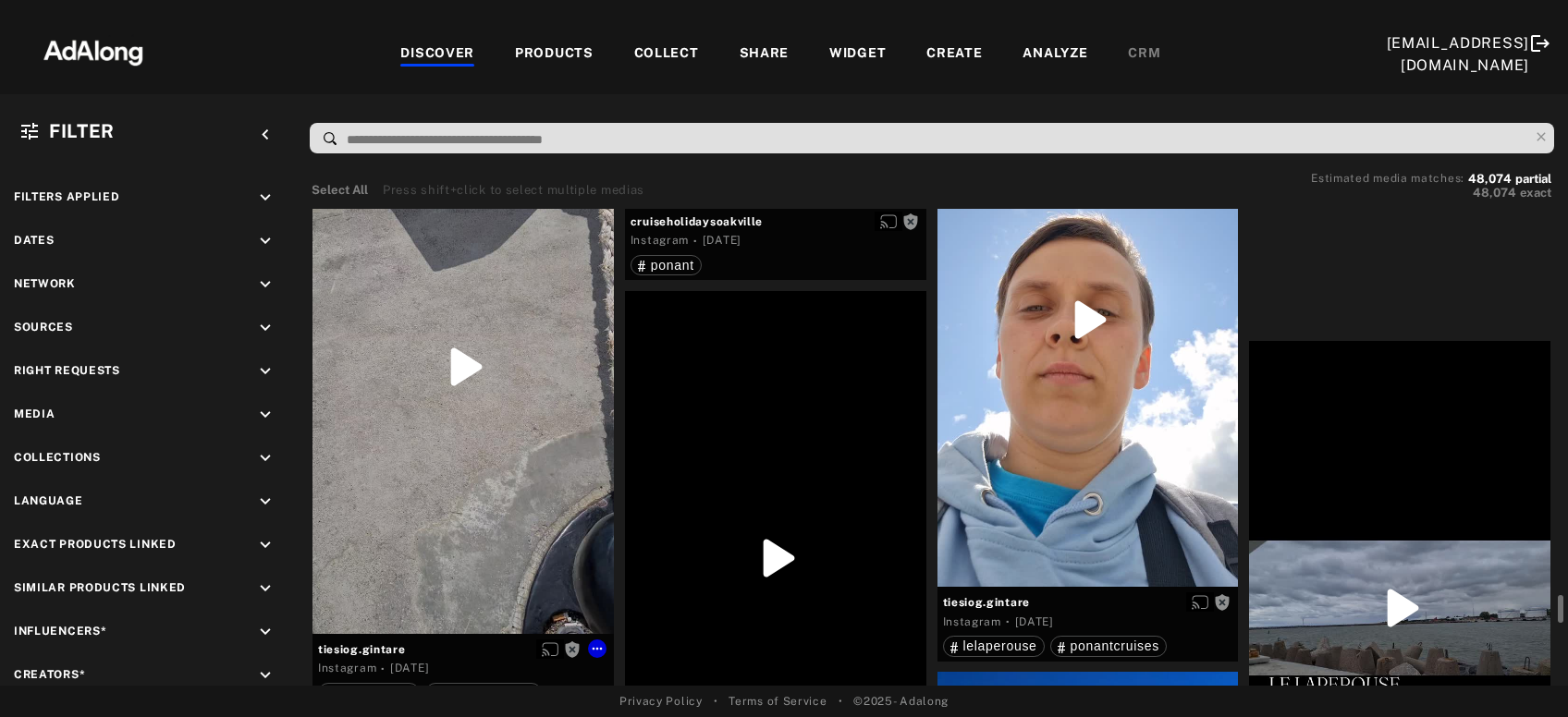
click at [453, 427] on div "Get rights" at bounding box center [463, 366] width 301 height 534
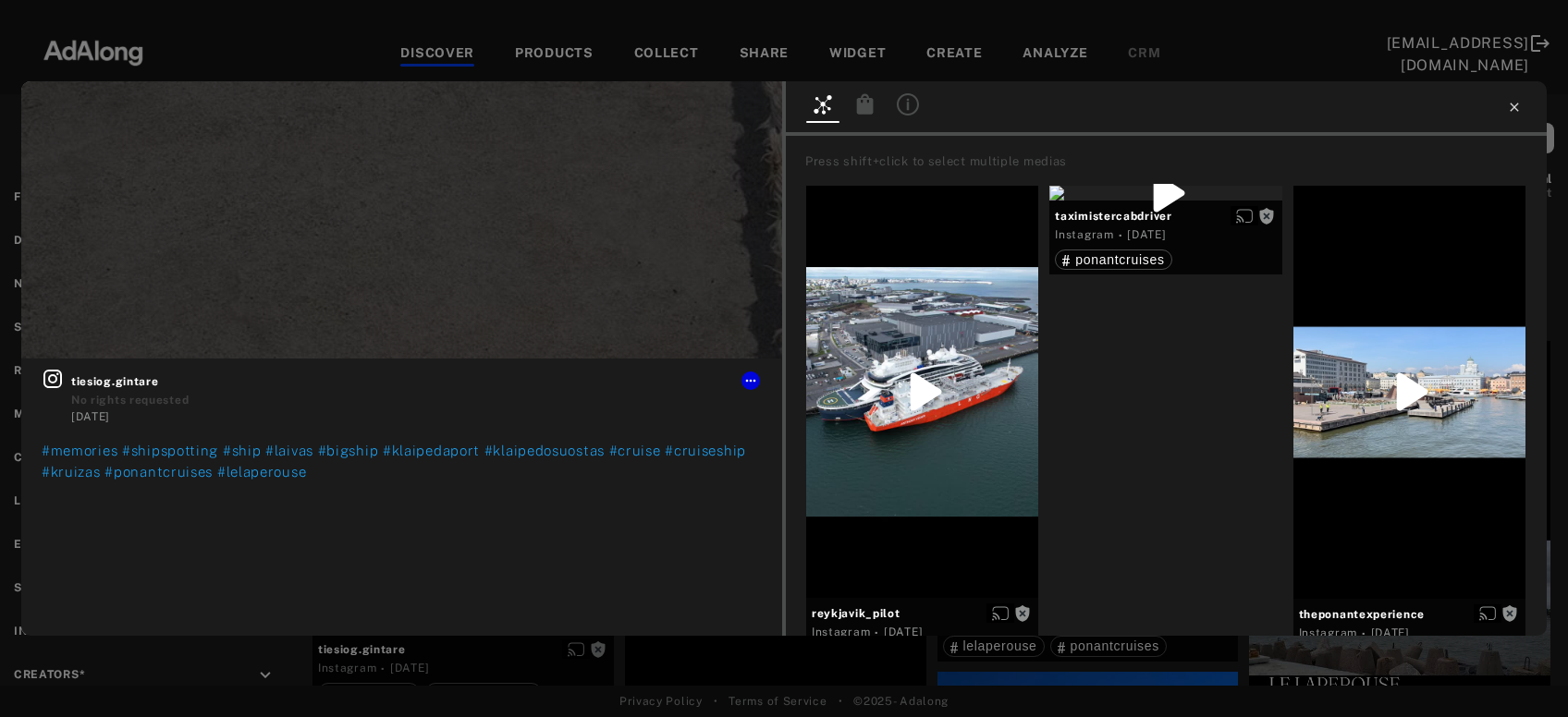
click at [1509, 106] on icon at bounding box center [1514, 106] width 14 height 14
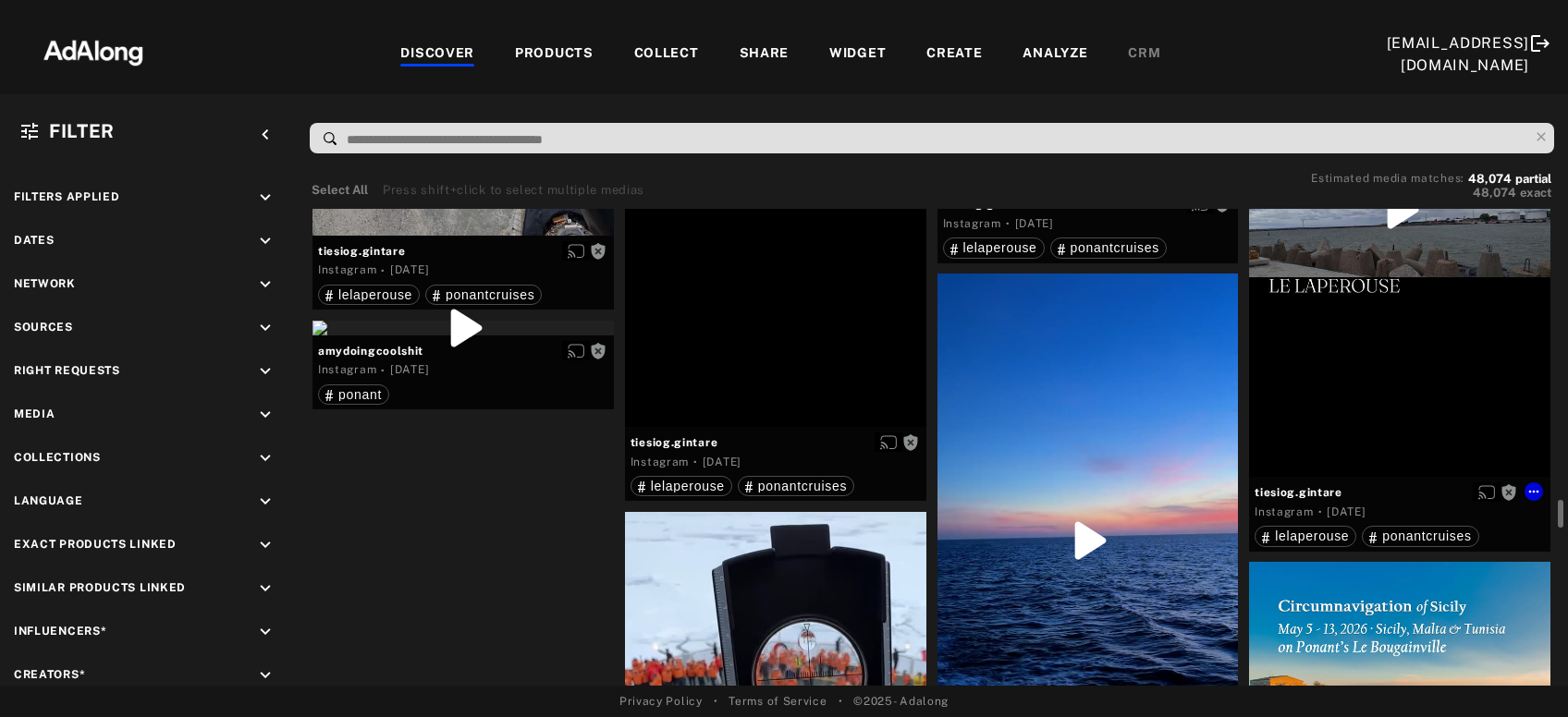
scroll to position [28292, 0]
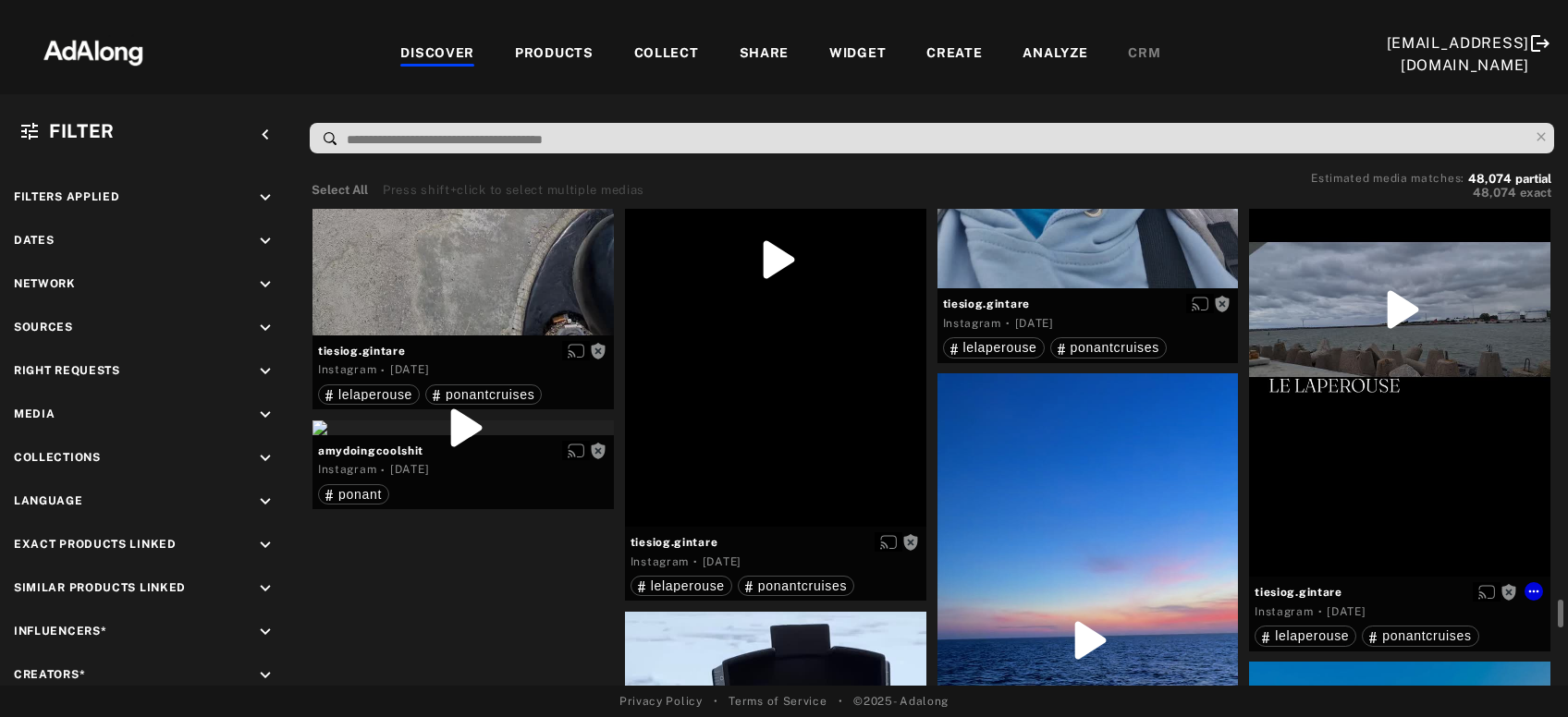
click at [1471, 312] on div "Get rights" at bounding box center [1400, 309] width 301 height 534
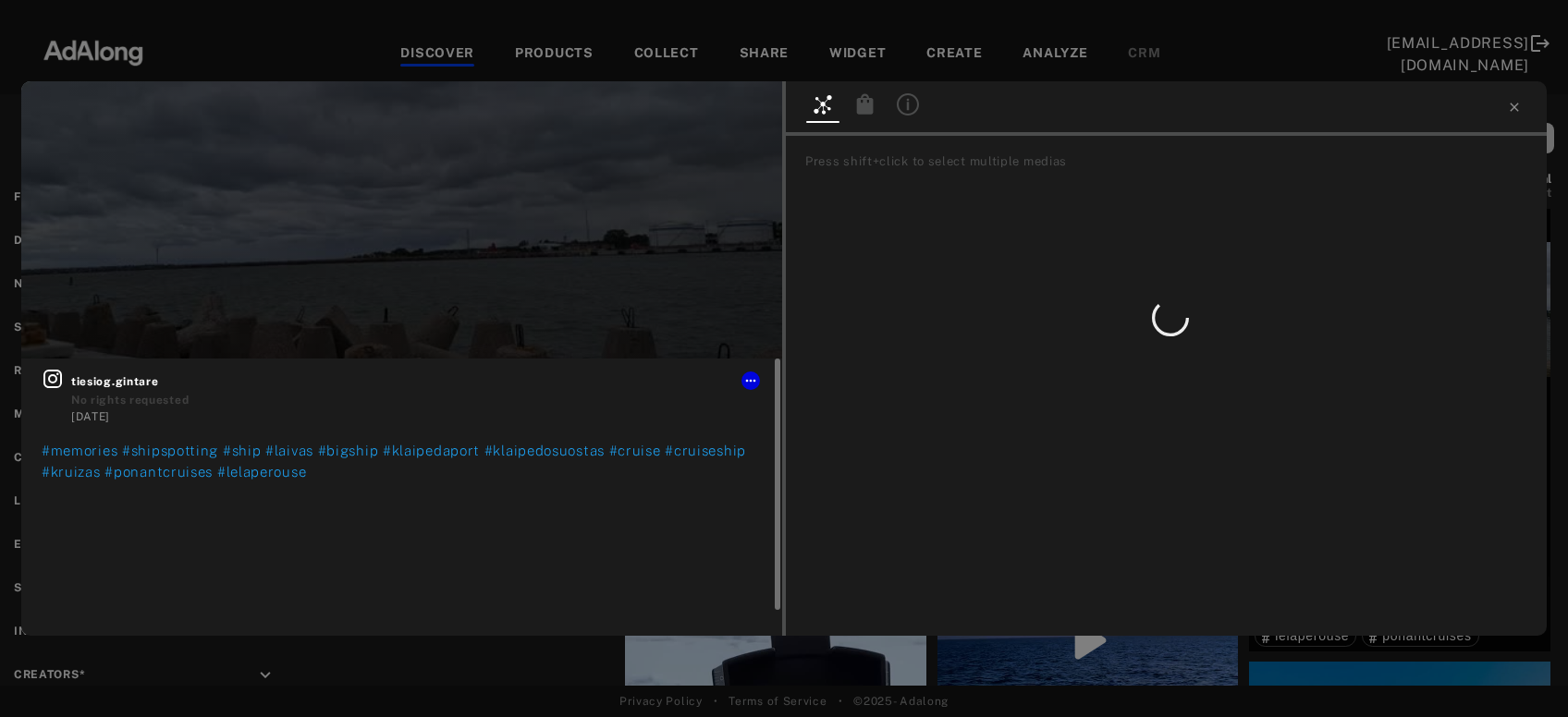
click at [64, 381] on icon at bounding box center [52, 379] width 22 height 22
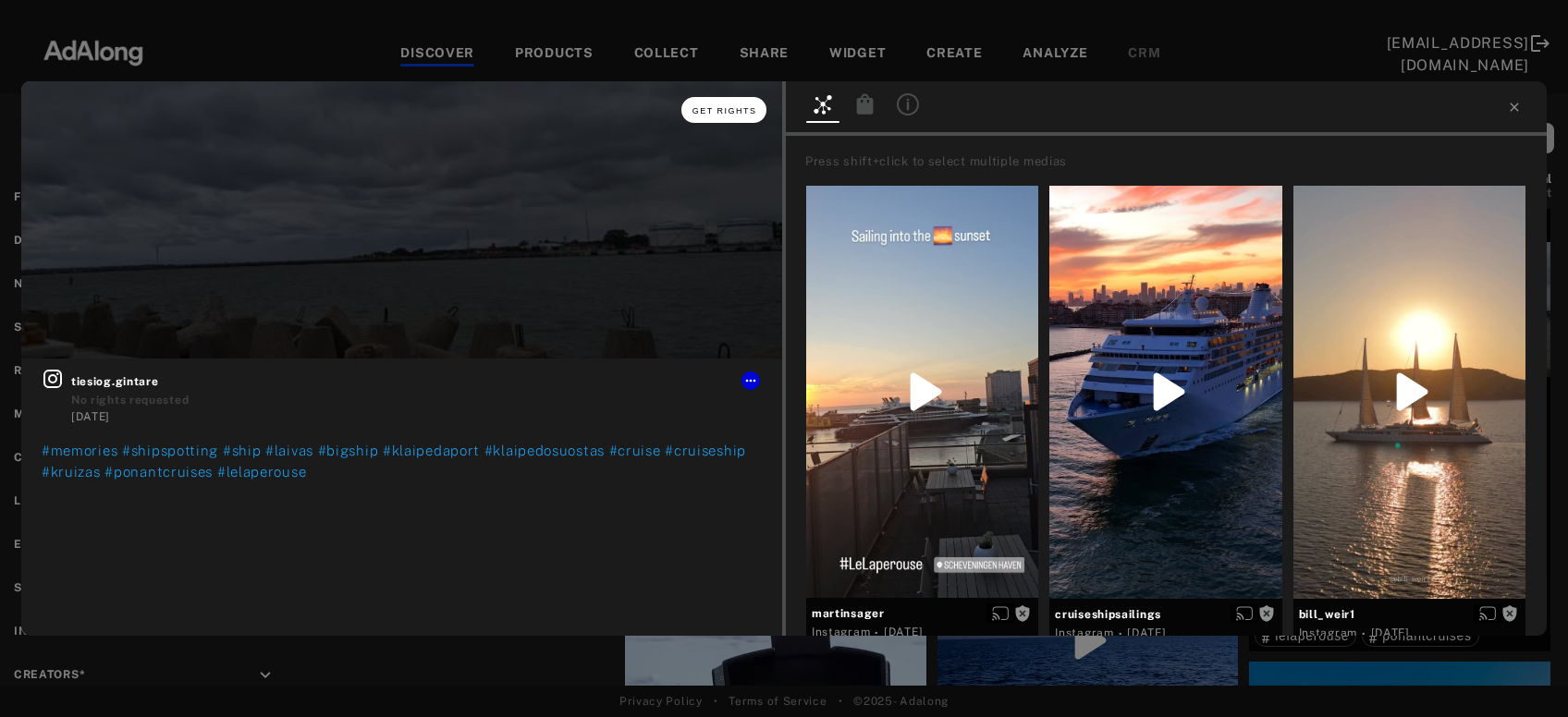
click at [717, 115] on span "Get rights" at bounding box center [725, 111] width 65 height 10
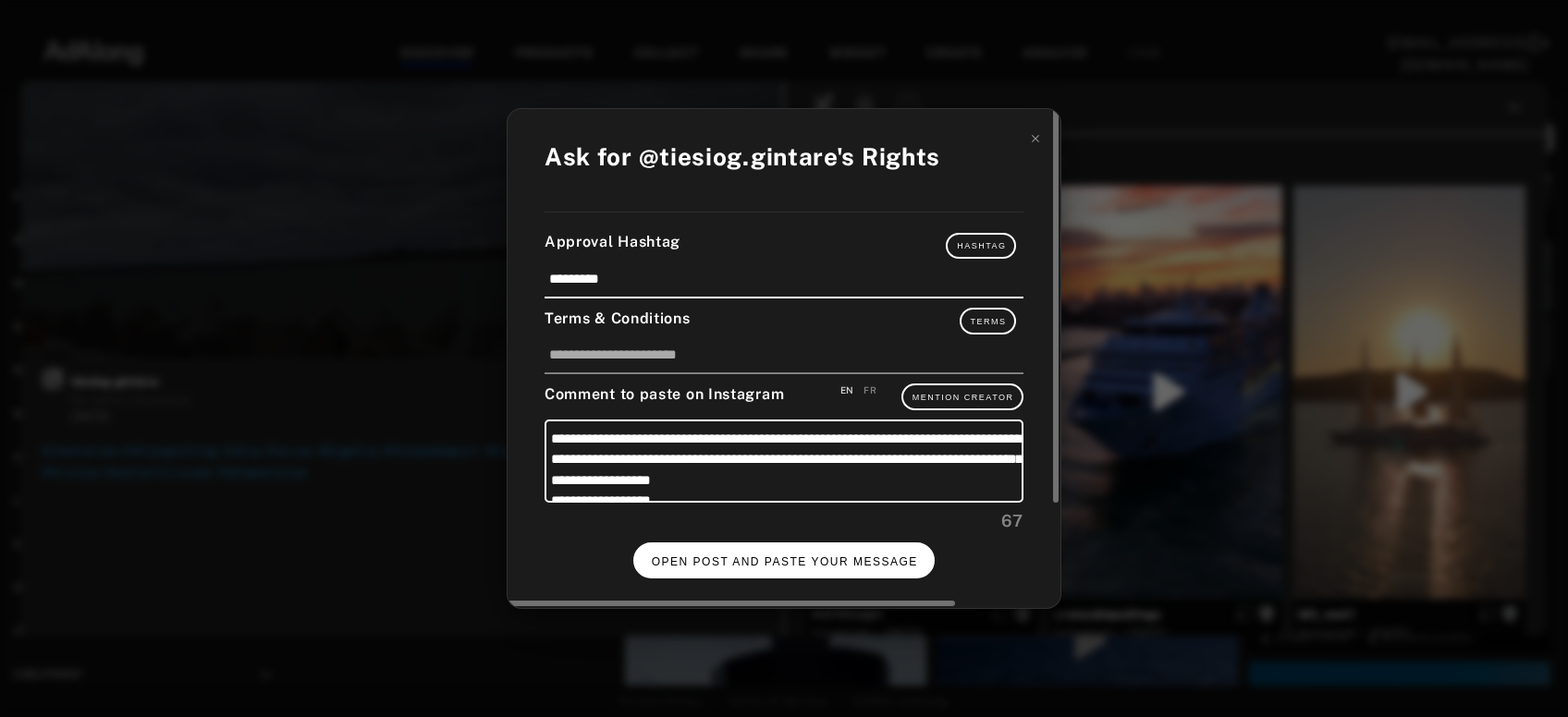
click at [853, 557] on span "OPEN POST AND PASTE YOUR MESSAGE" at bounding box center [785, 563] width 267 height 13
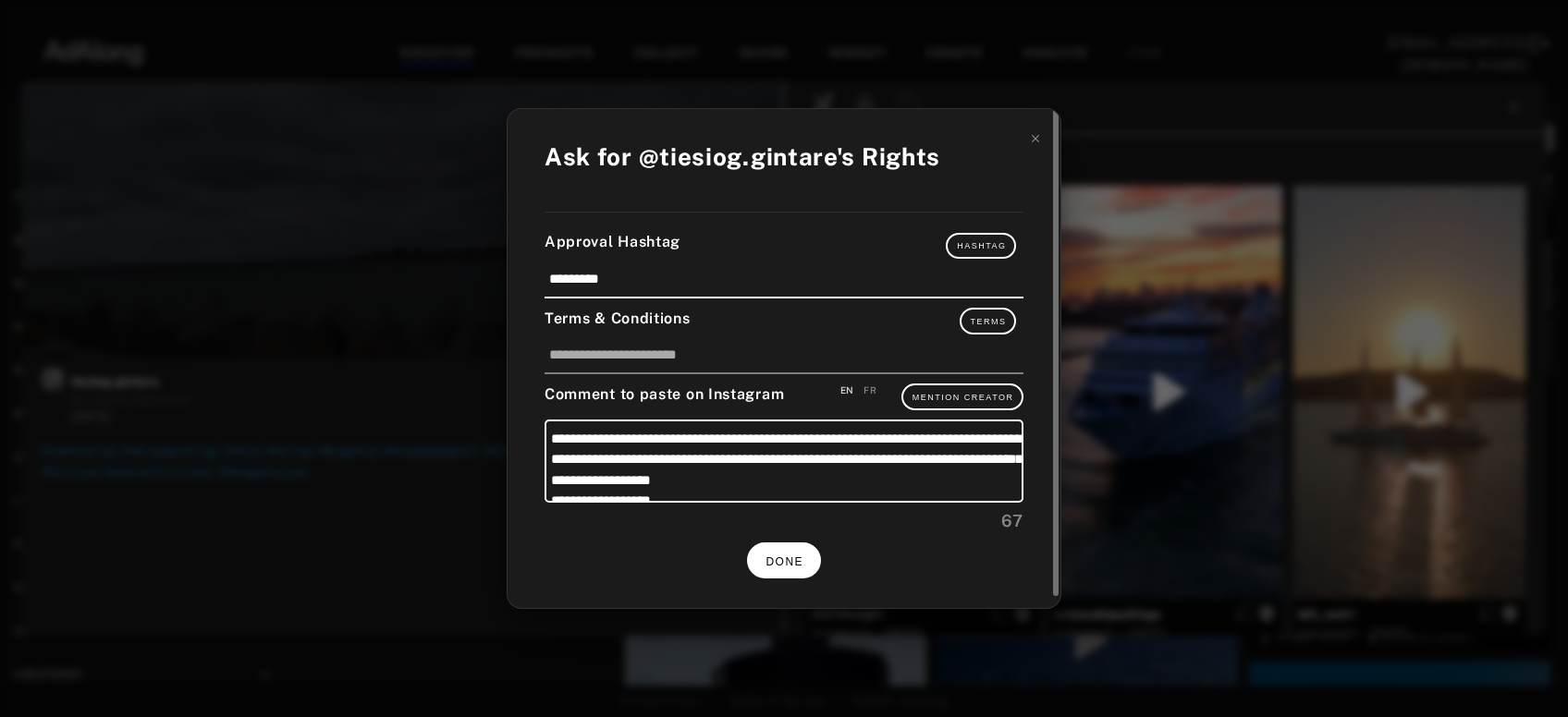
scroll to position [28292, 0]
click at [790, 557] on span "DONE" at bounding box center [784, 563] width 38 height 13
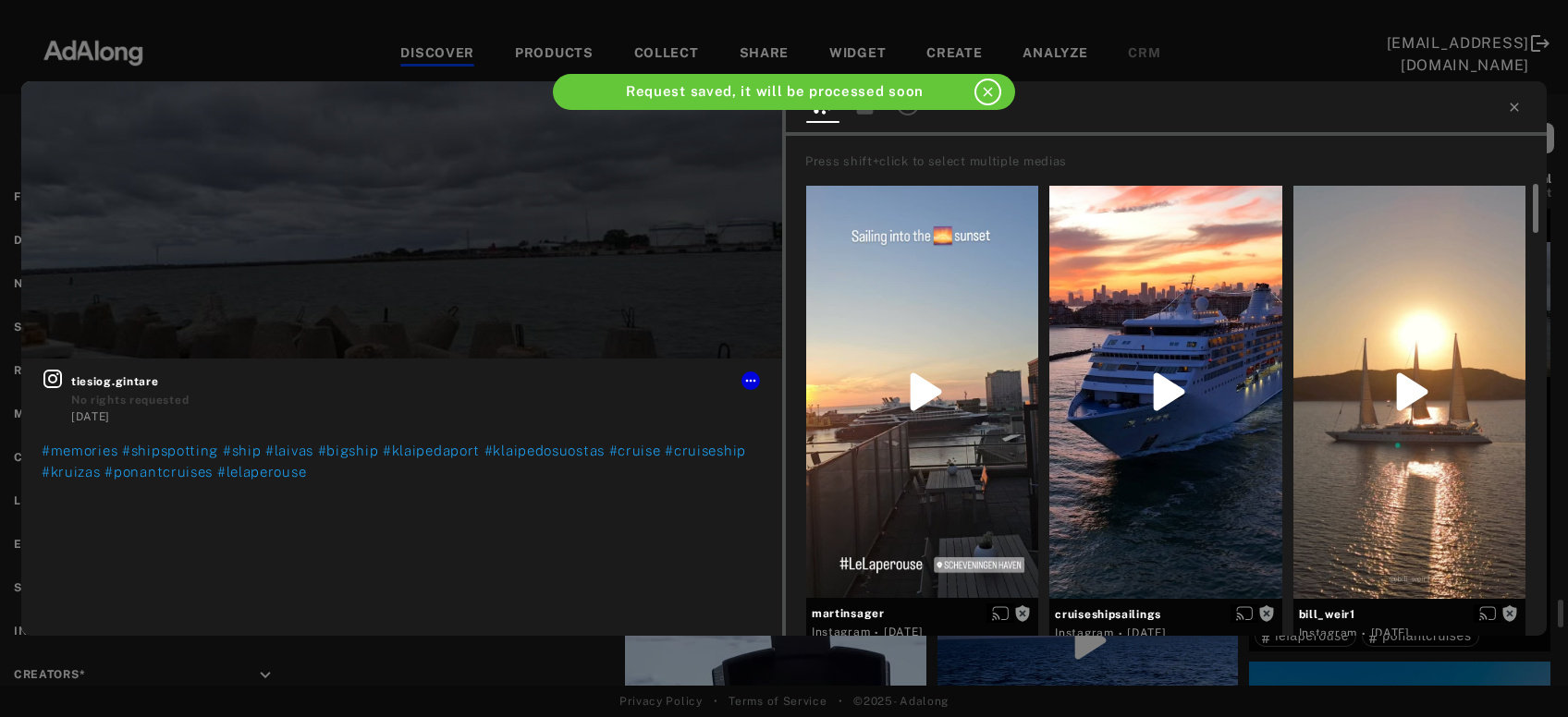
scroll to position [28292, 0]
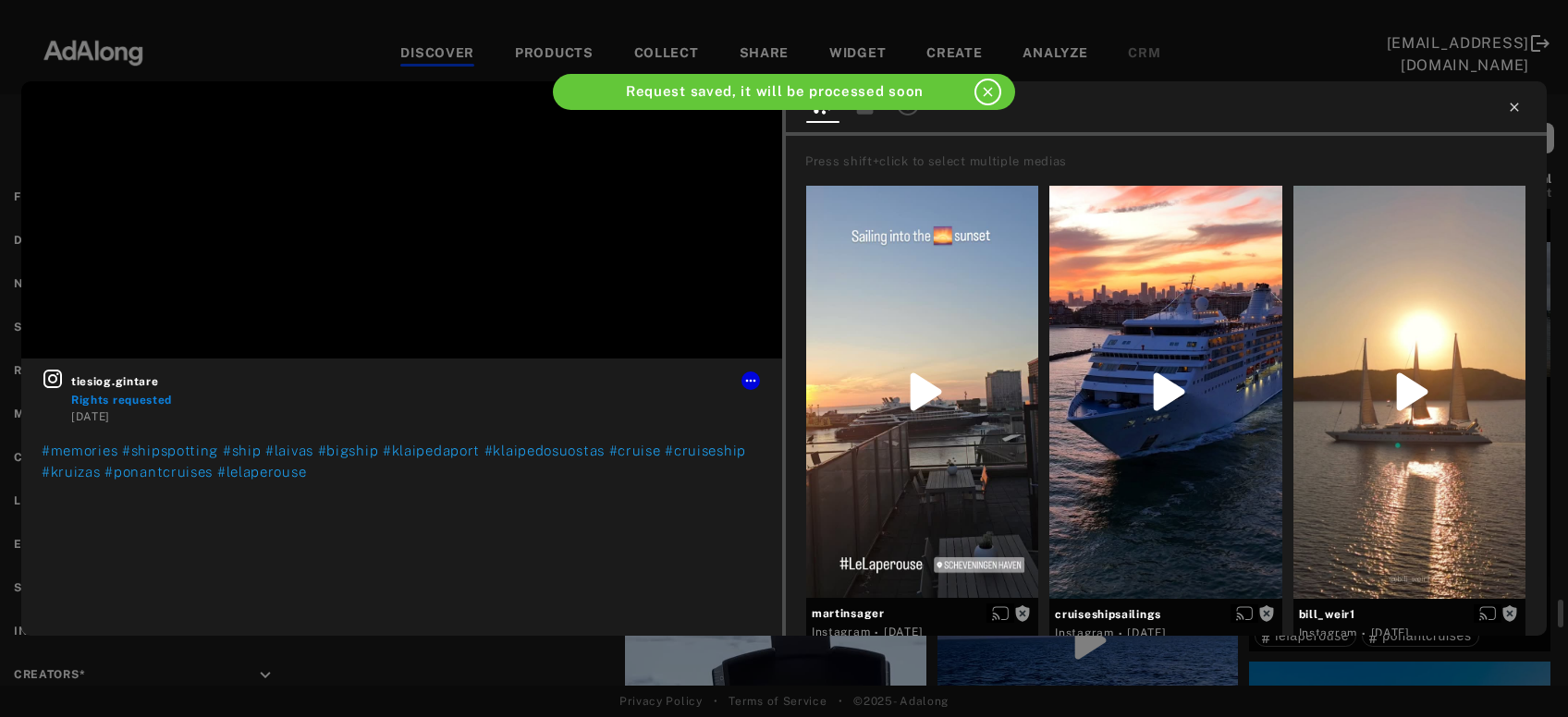
click at [1519, 104] on icon at bounding box center [1514, 106] width 14 height 14
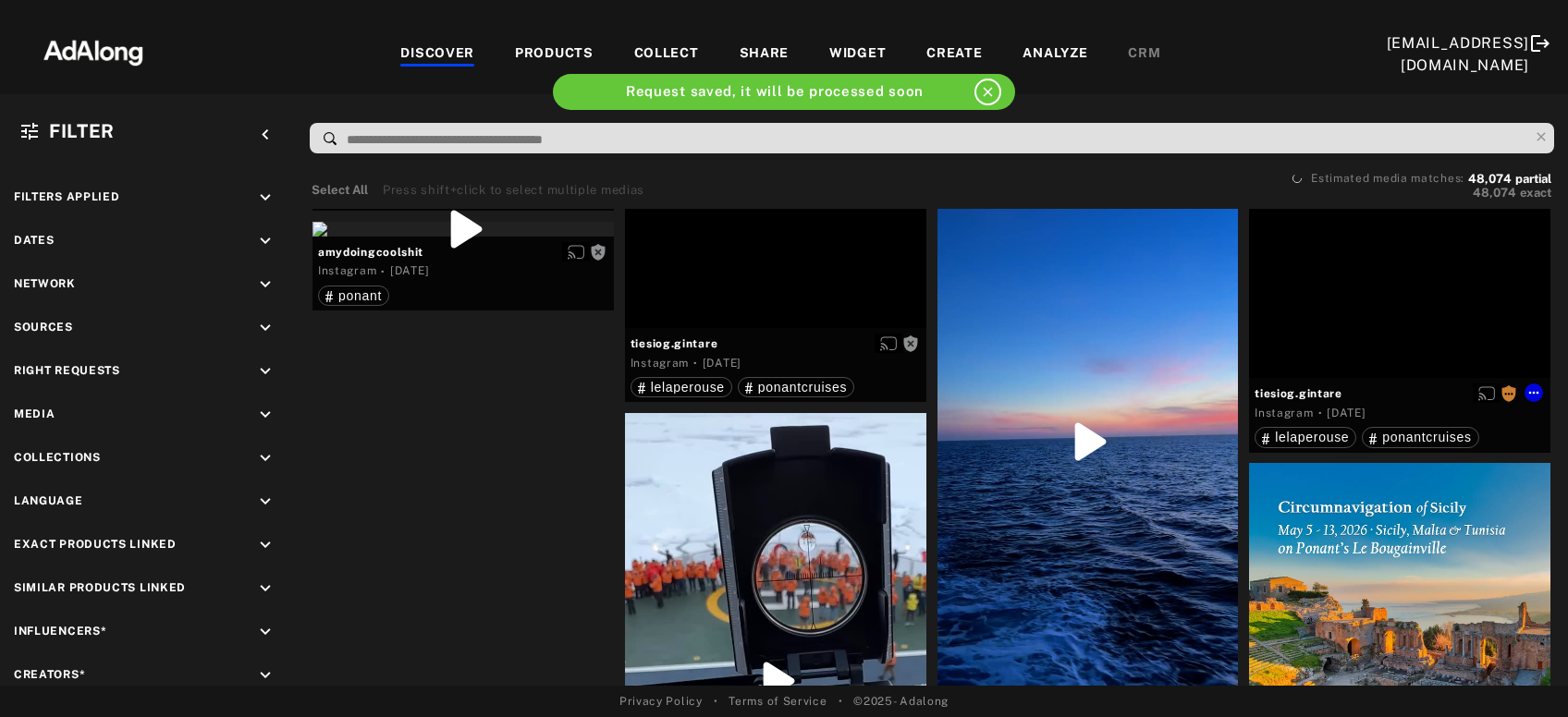
scroll to position [28591, 0]
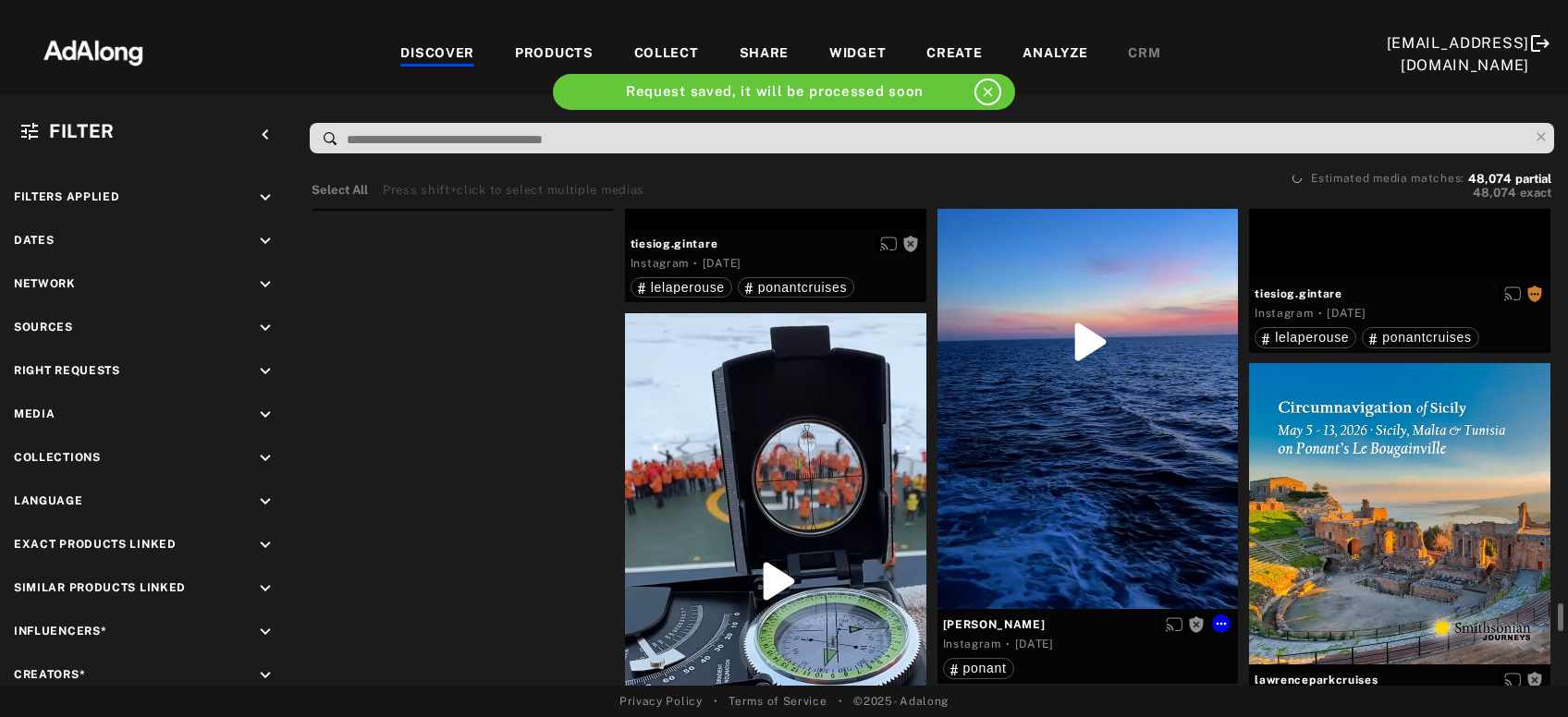
click at [996, 456] on div "Get rights" at bounding box center [1088, 341] width 301 height 534
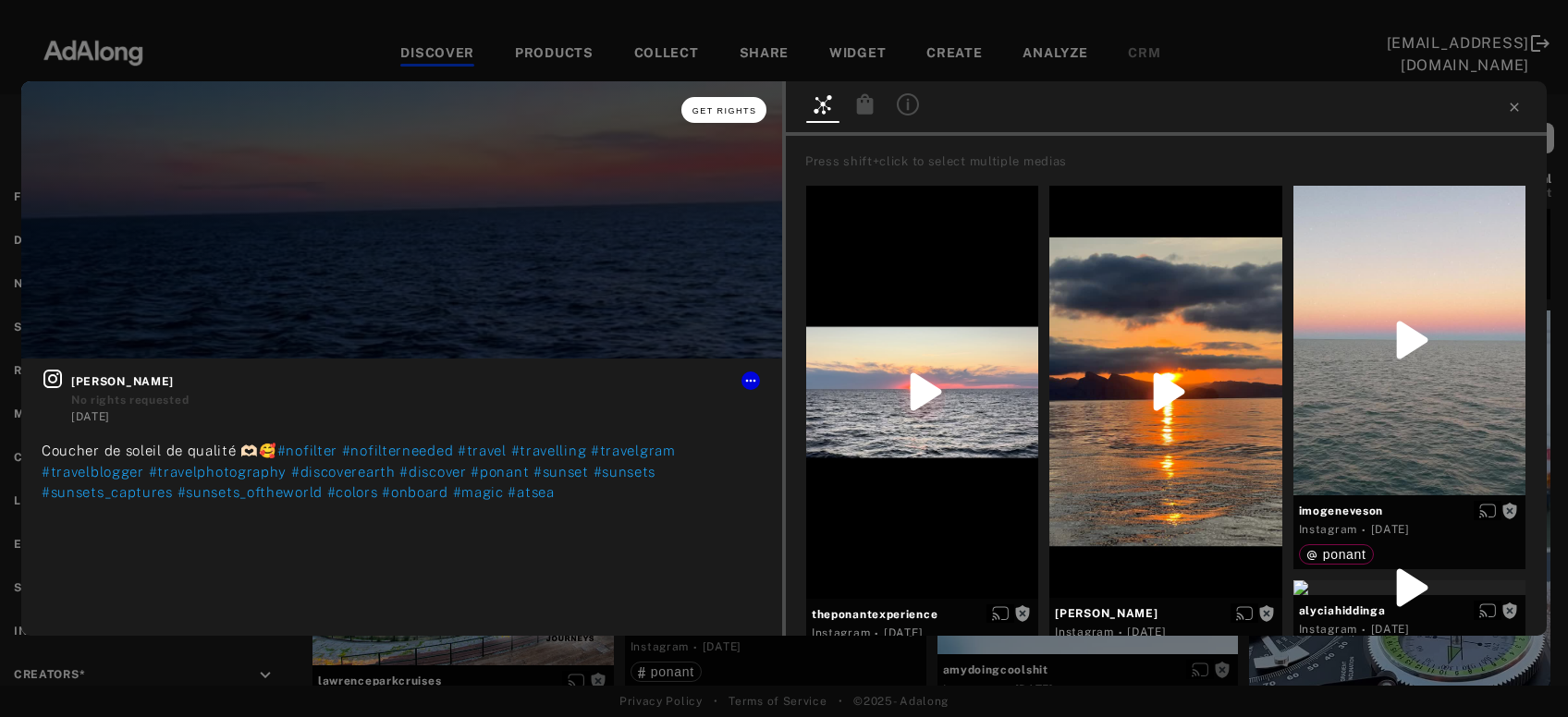
click at [738, 112] on span "Get rights" at bounding box center [725, 111] width 65 height 10
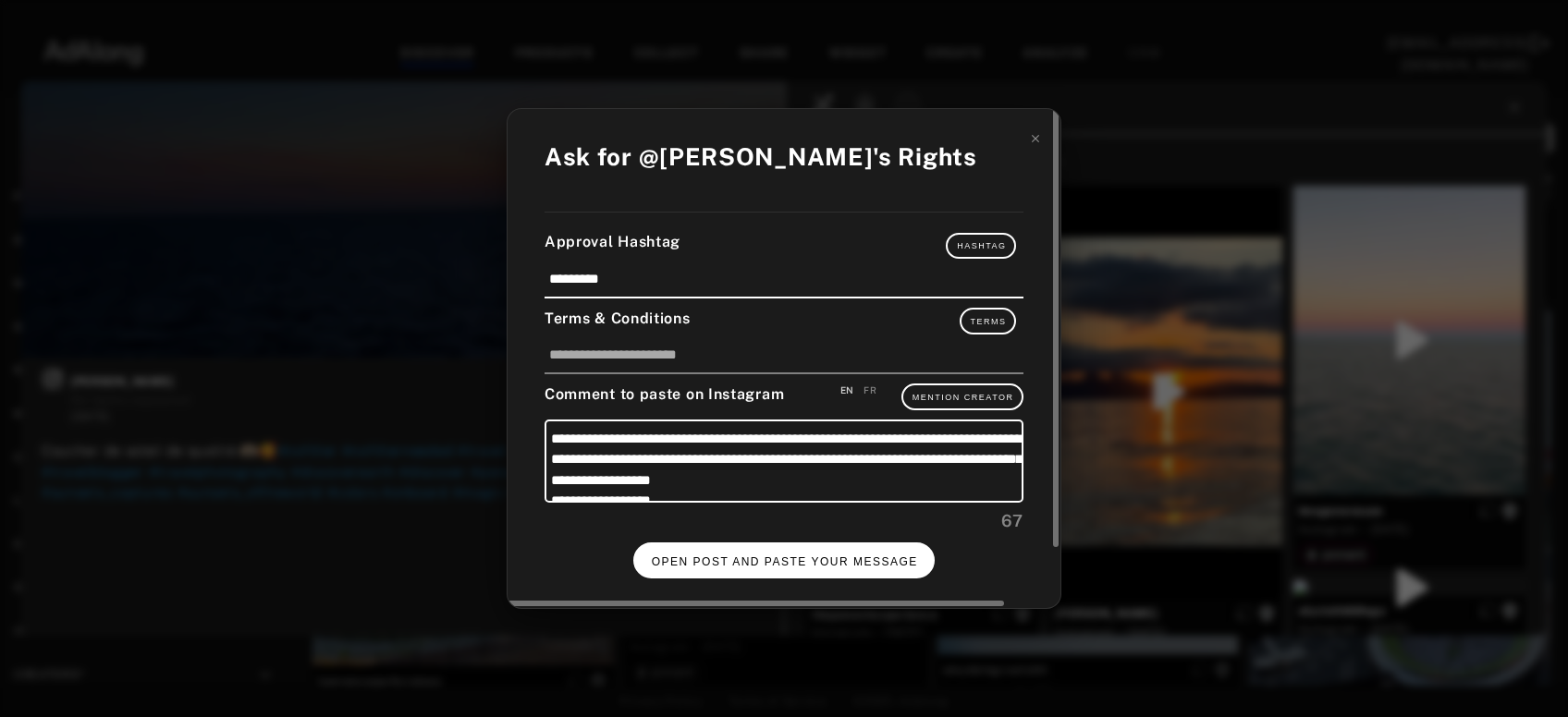
click at [838, 549] on button "OPEN POST AND PASTE YOUR MESSAGE" at bounding box center [784, 561] width 302 height 36
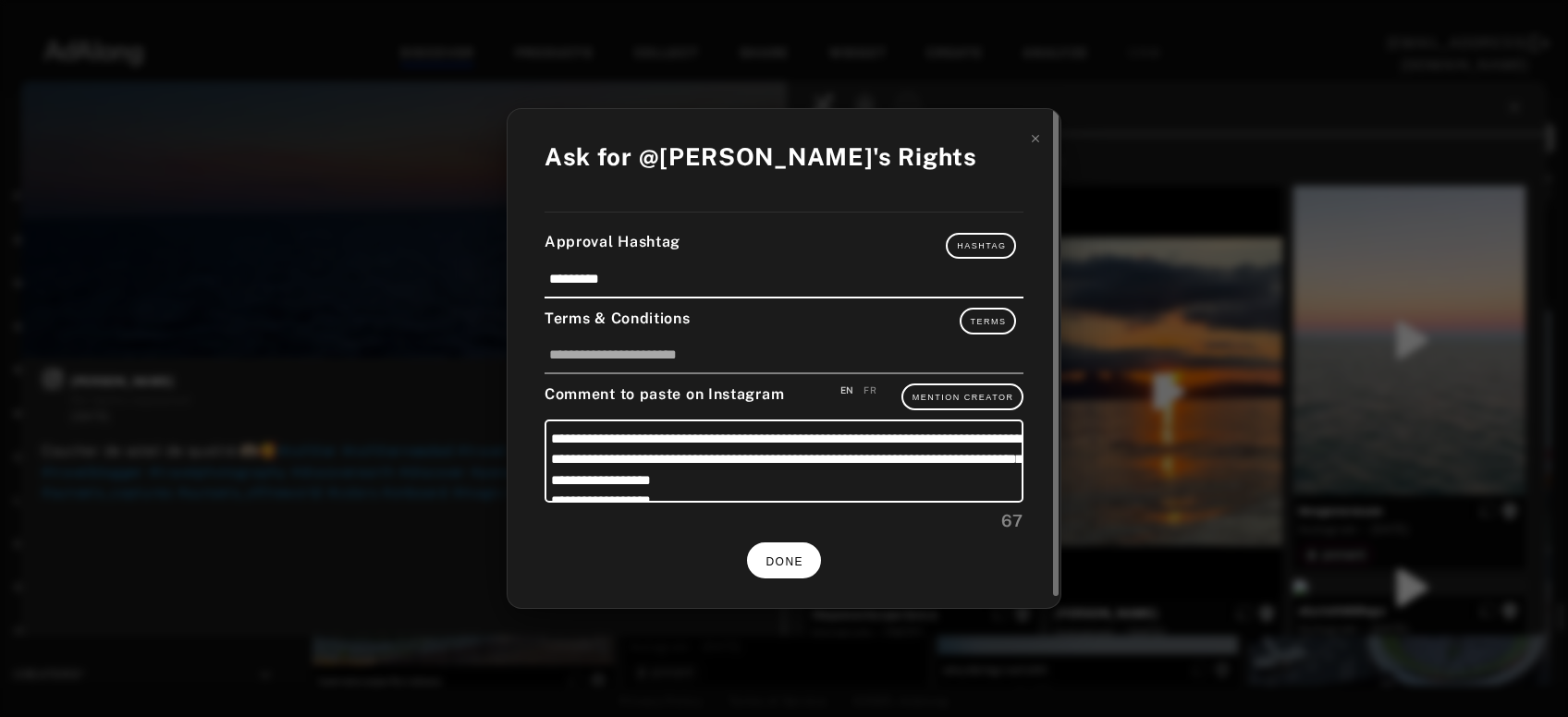
scroll to position [28591, 0]
click at [790, 558] on span "DONE" at bounding box center [784, 563] width 38 height 13
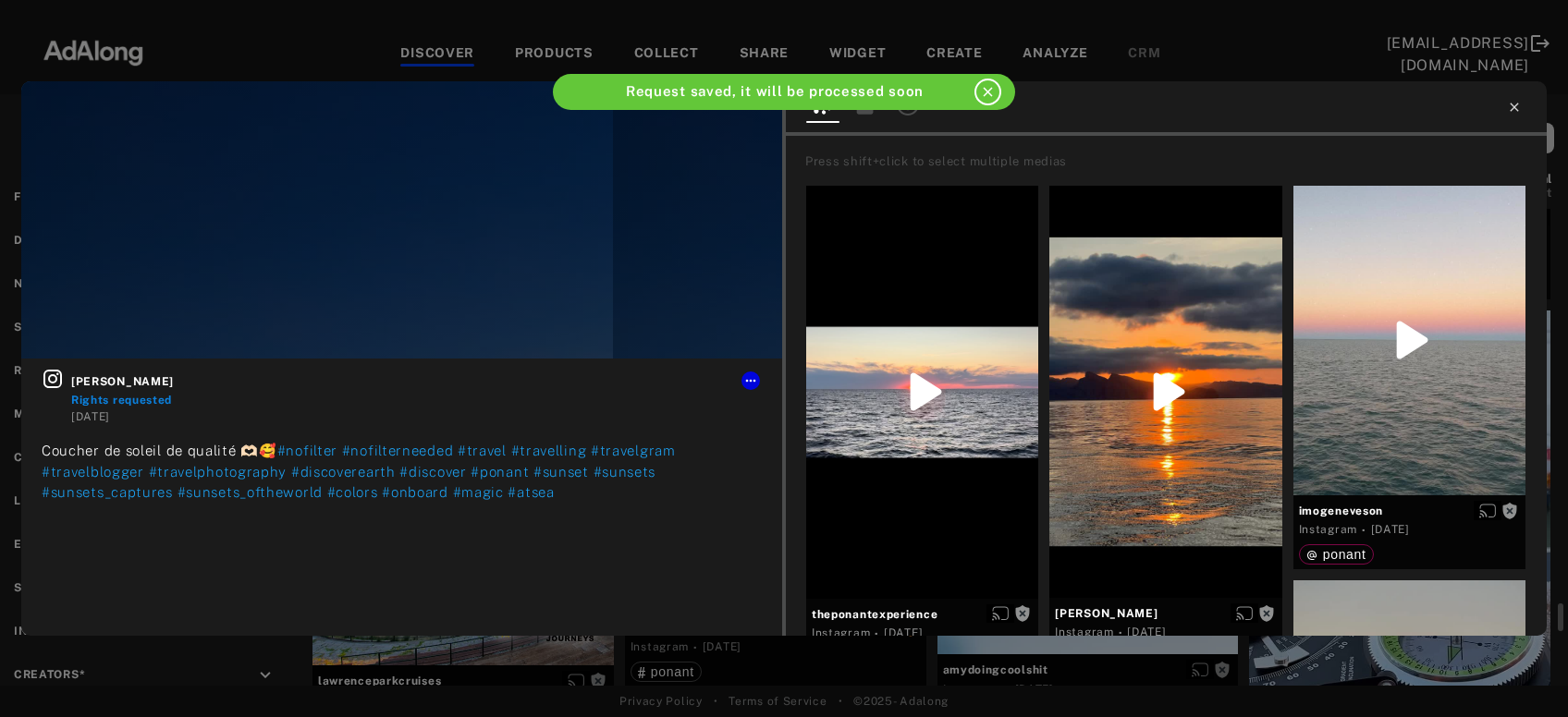
scroll to position [28591, 0]
click at [1515, 107] on icon at bounding box center [1514, 106] width 9 height 9
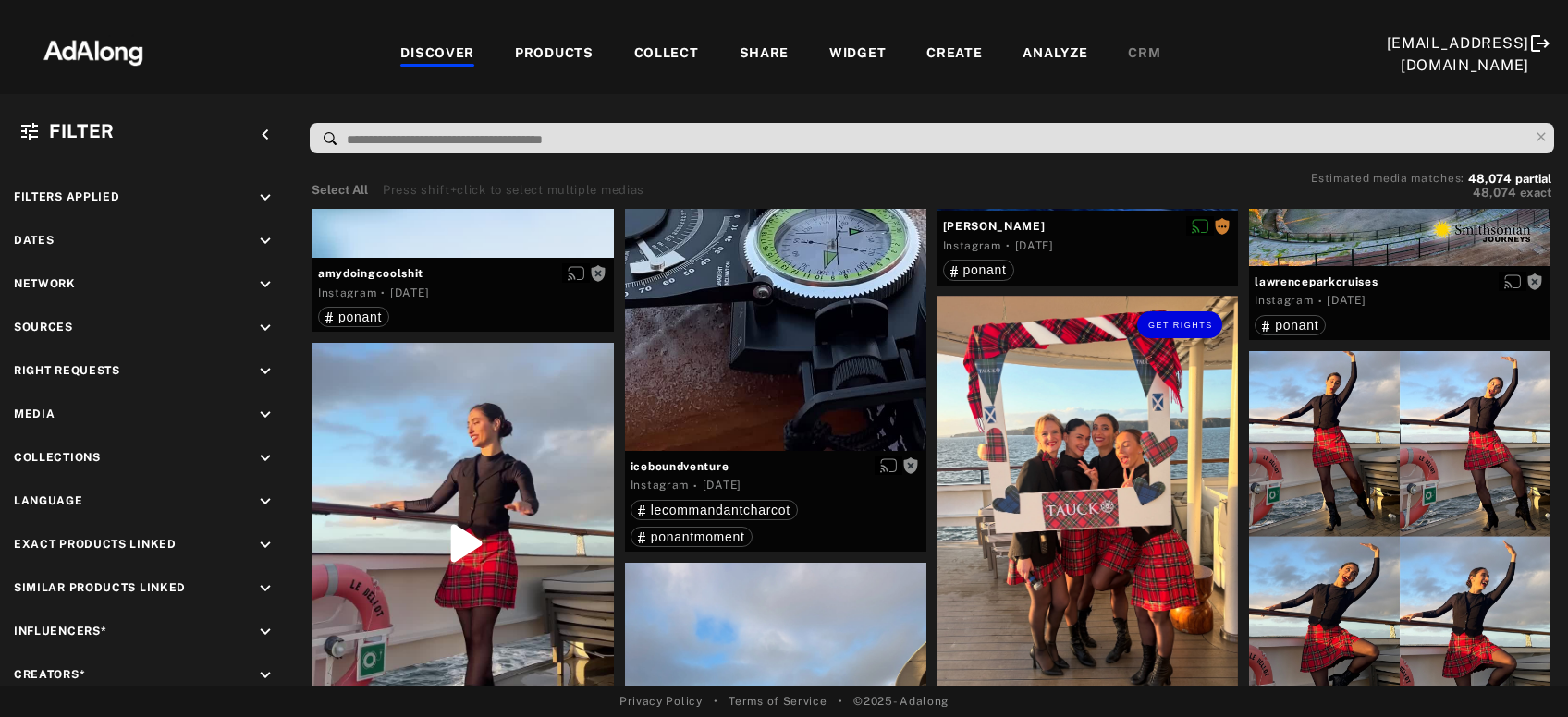
scroll to position [29088, 0]
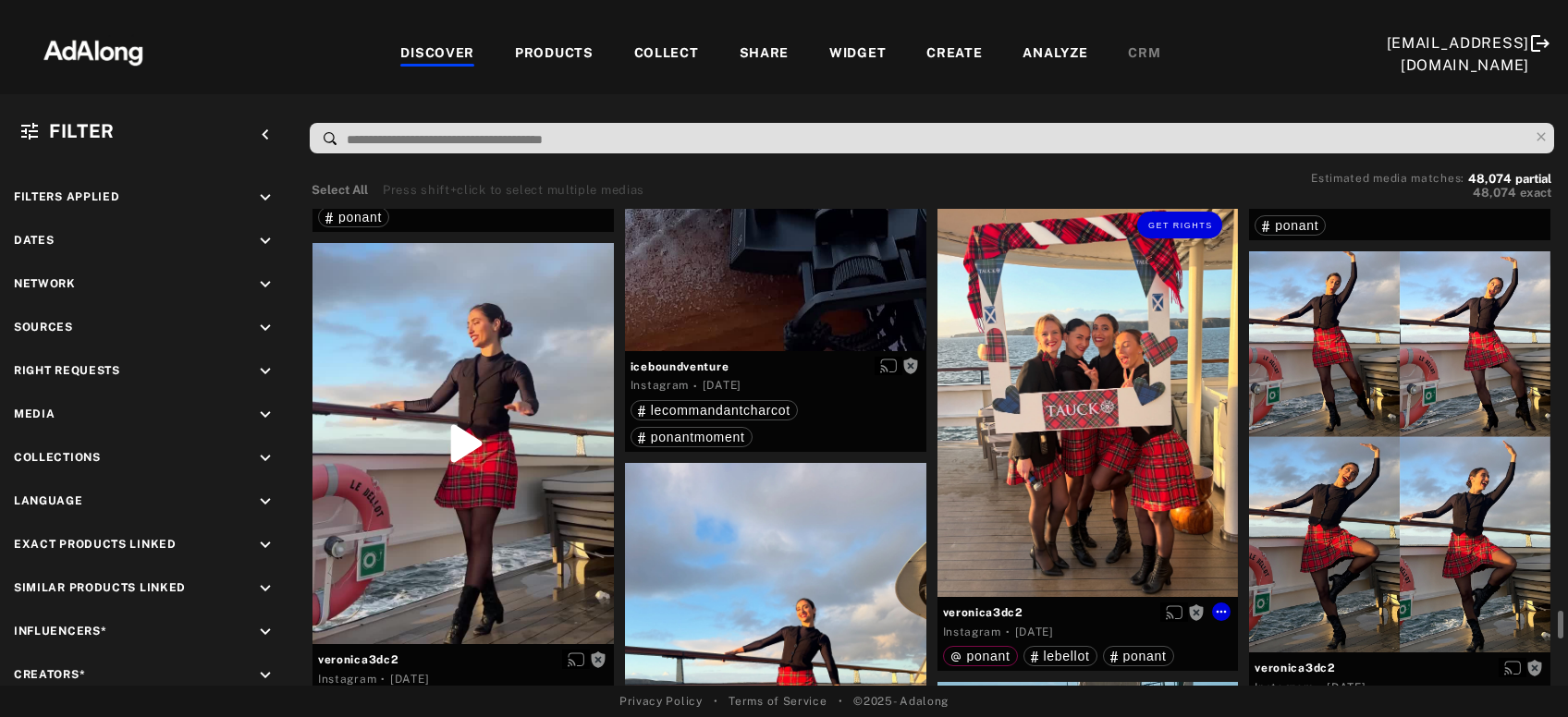
click at [1021, 493] on div "Get rights" at bounding box center [1088, 396] width 301 height 402
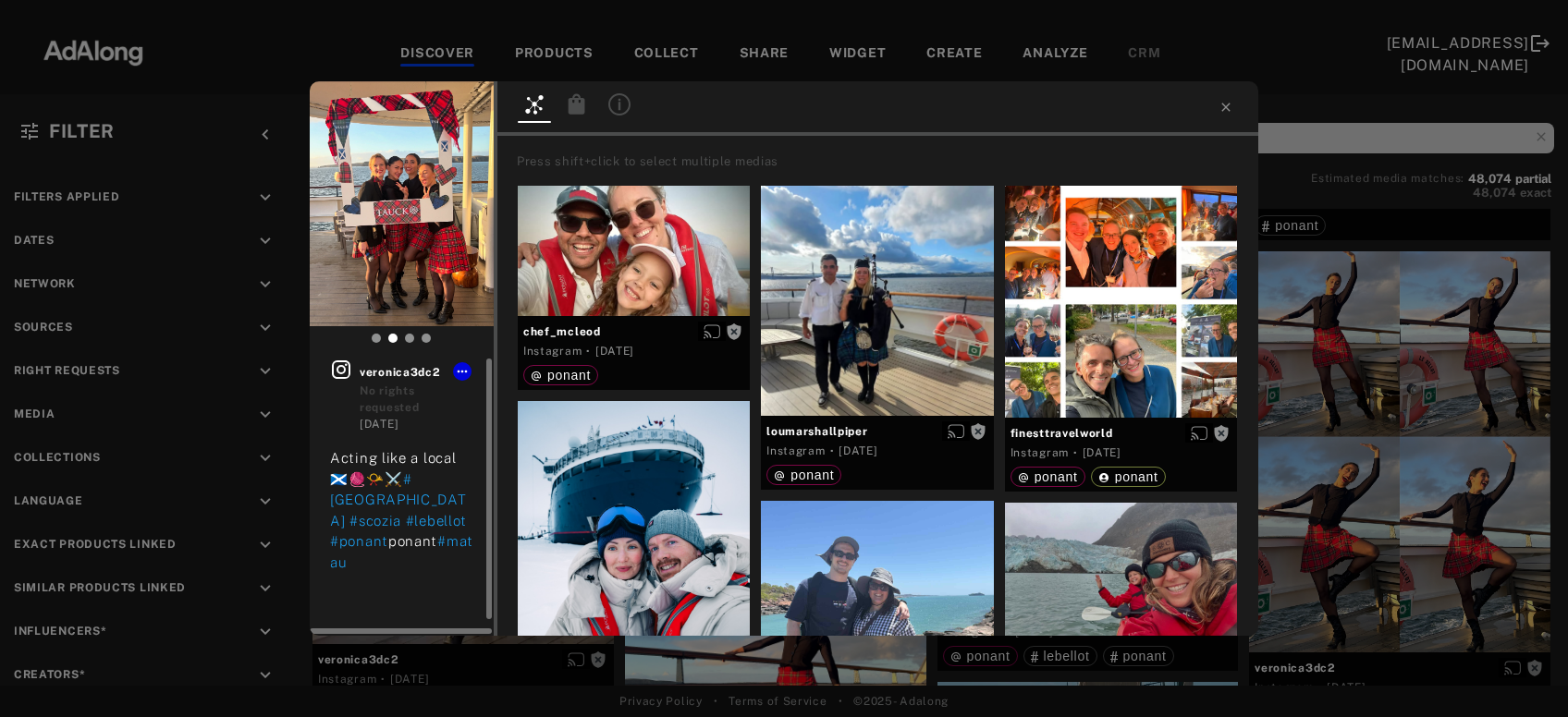
click at [341, 370] on icon at bounding box center [340, 369] width 22 height 22
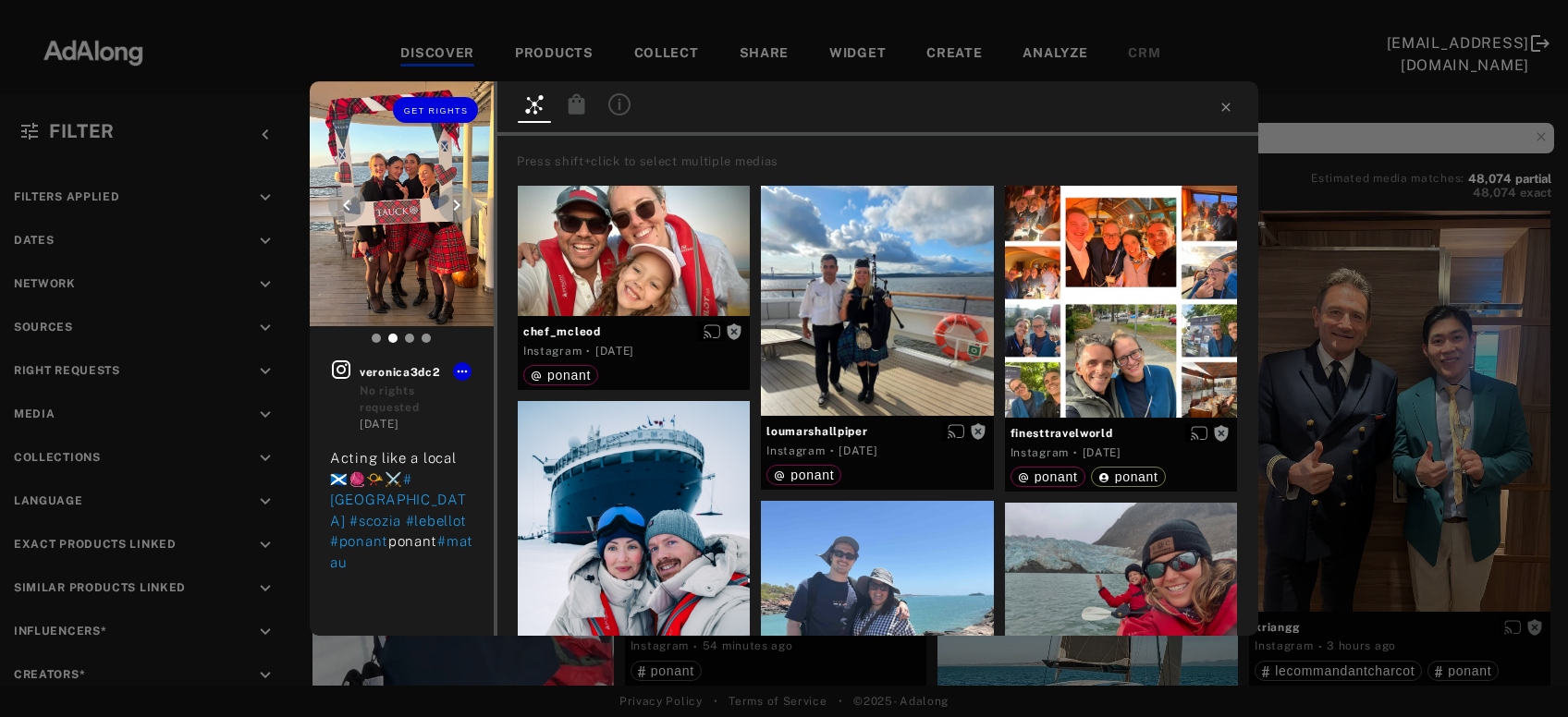
scroll to position [29088, 0]
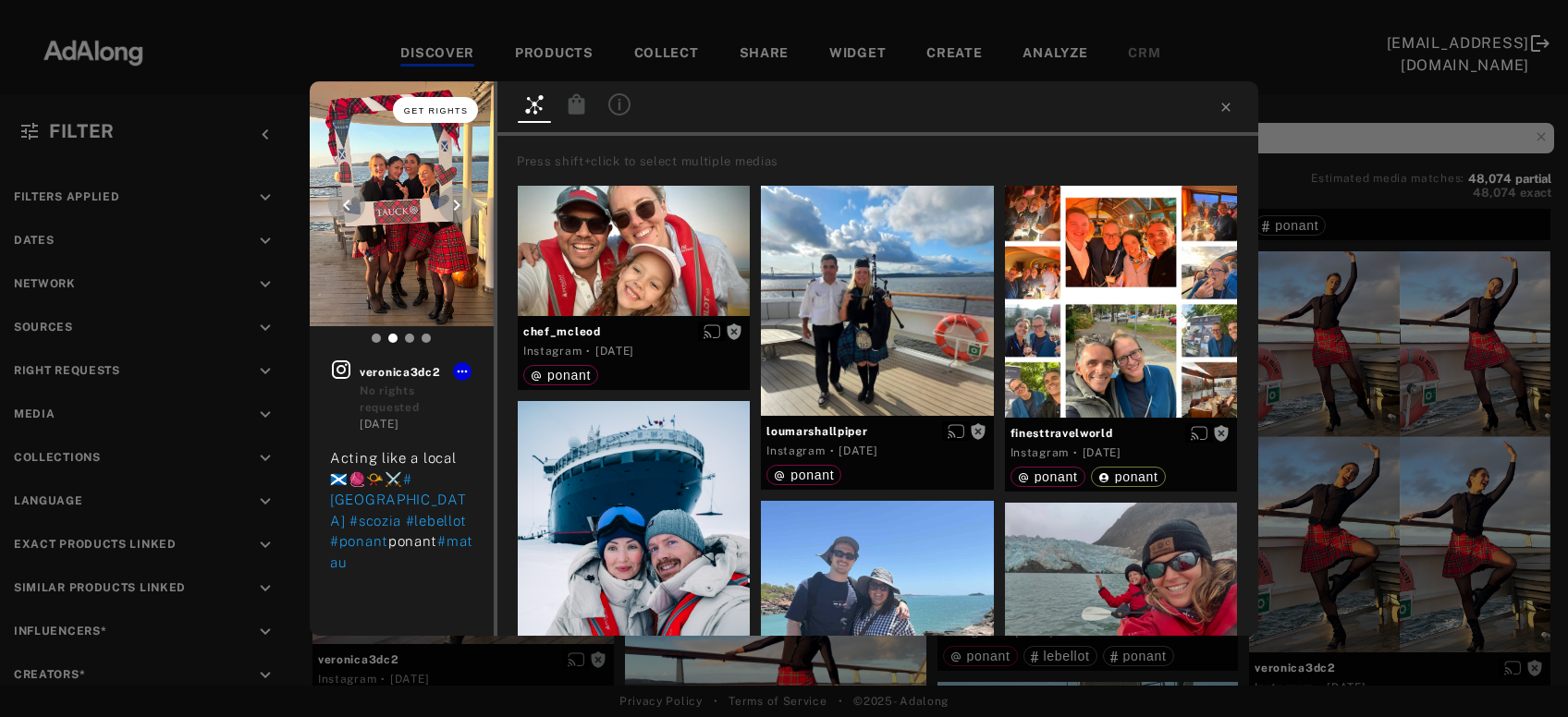
click at [443, 116] on button "Get rights" at bounding box center [435, 109] width 85 height 26
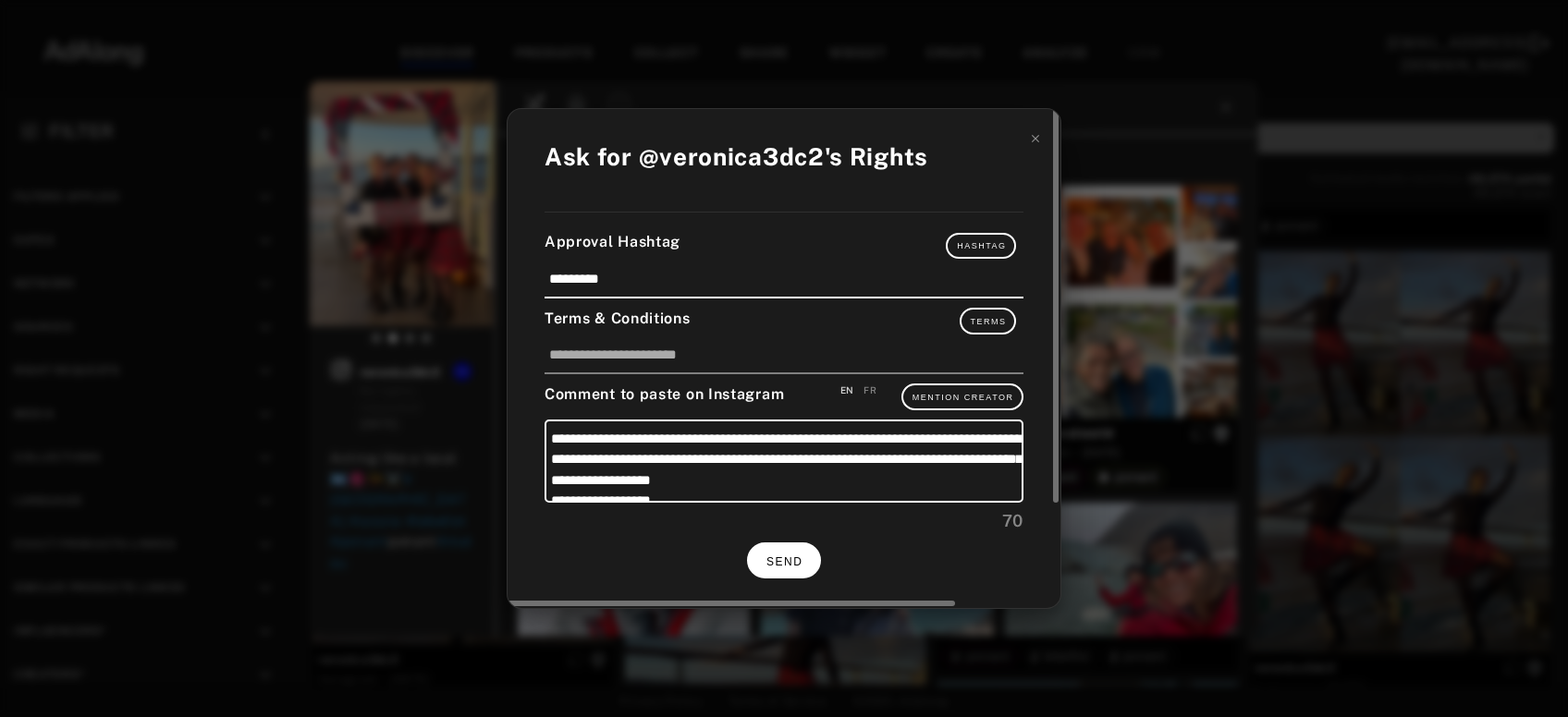
click at [774, 567] on button "SEND" at bounding box center [784, 561] width 74 height 36
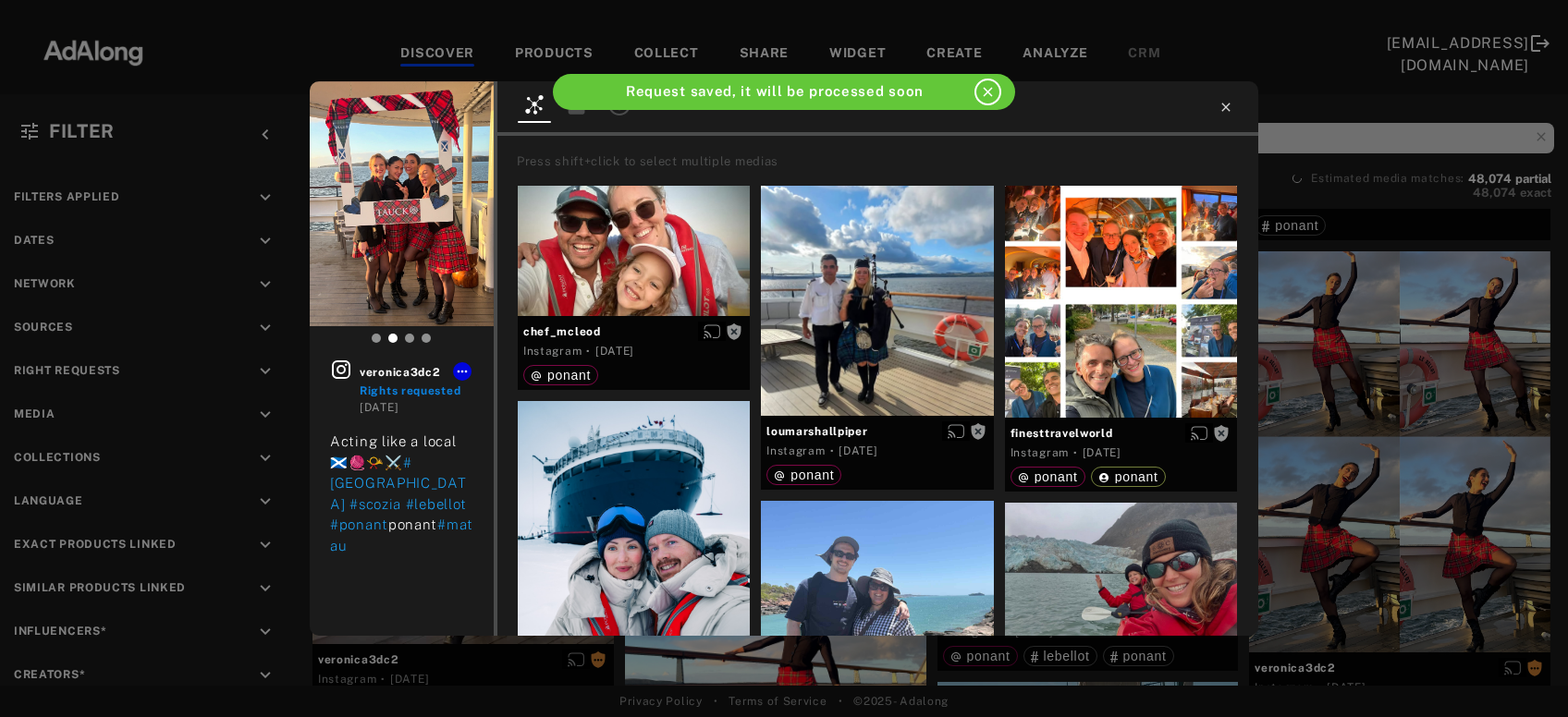
click at [1229, 107] on icon at bounding box center [1226, 106] width 14 height 14
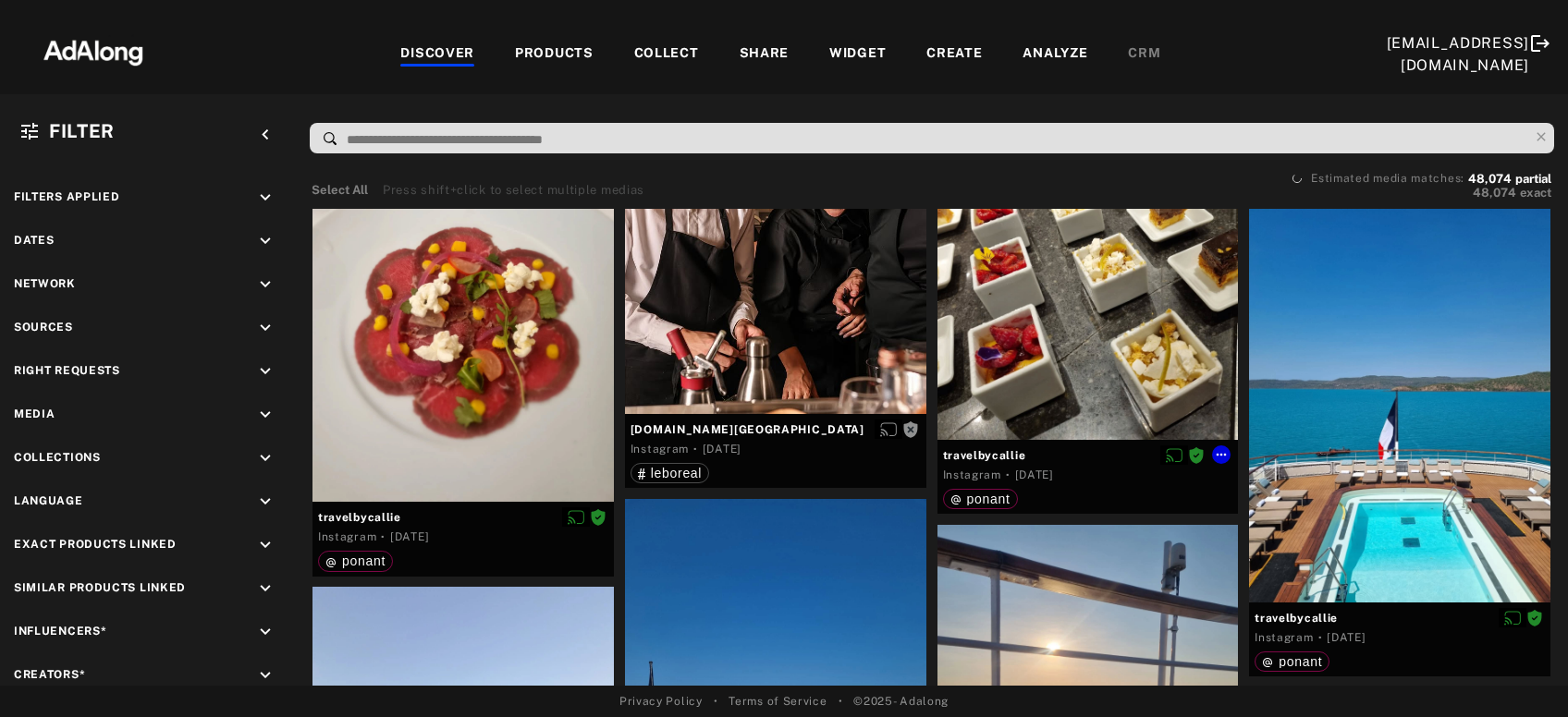
scroll to position [31181, 0]
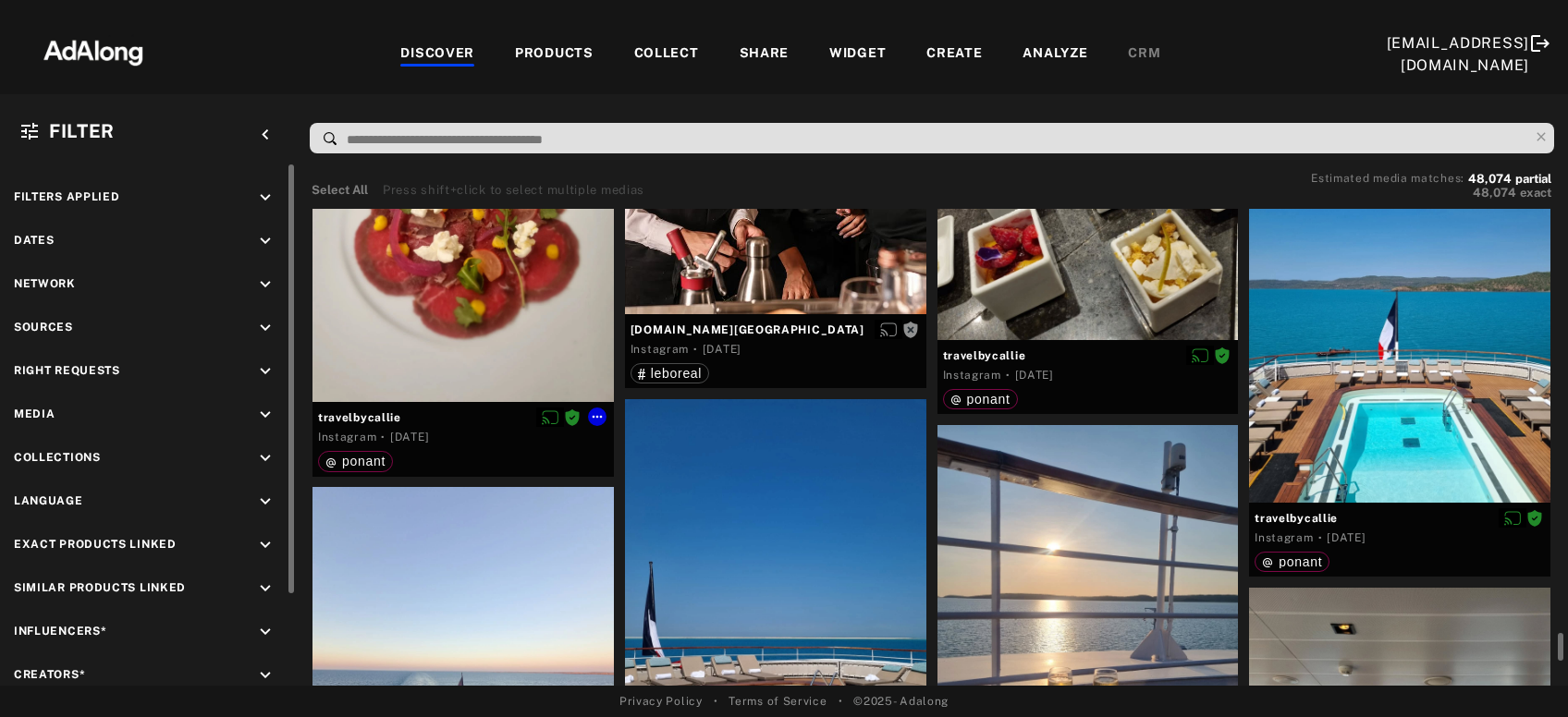
click at [256, 326] on icon "keyboard_arrow_down" at bounding box center [265, 328] width 20 height 20
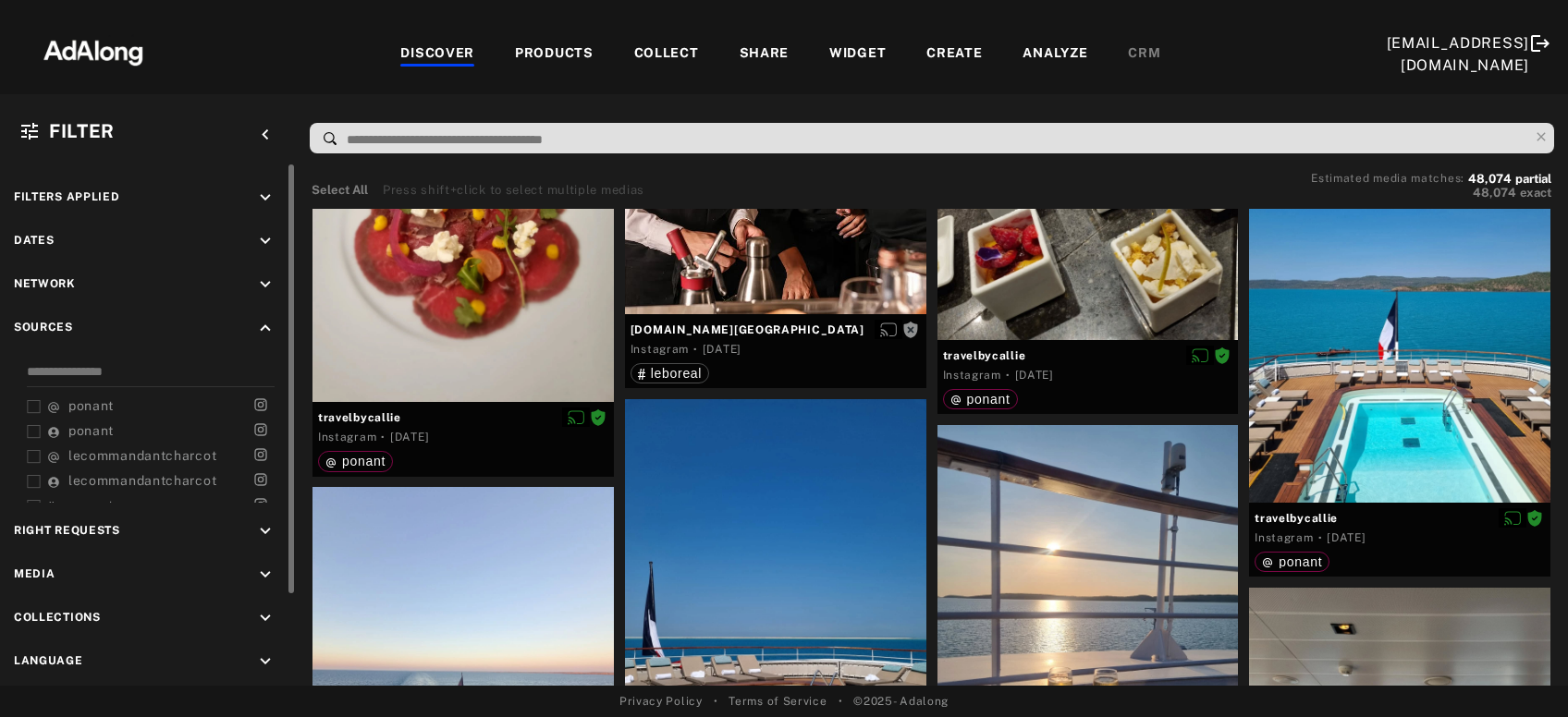
click at [270, 325] on icon "keyboard_arrow_up" at bounding box center [265, 328] width 20 height 20
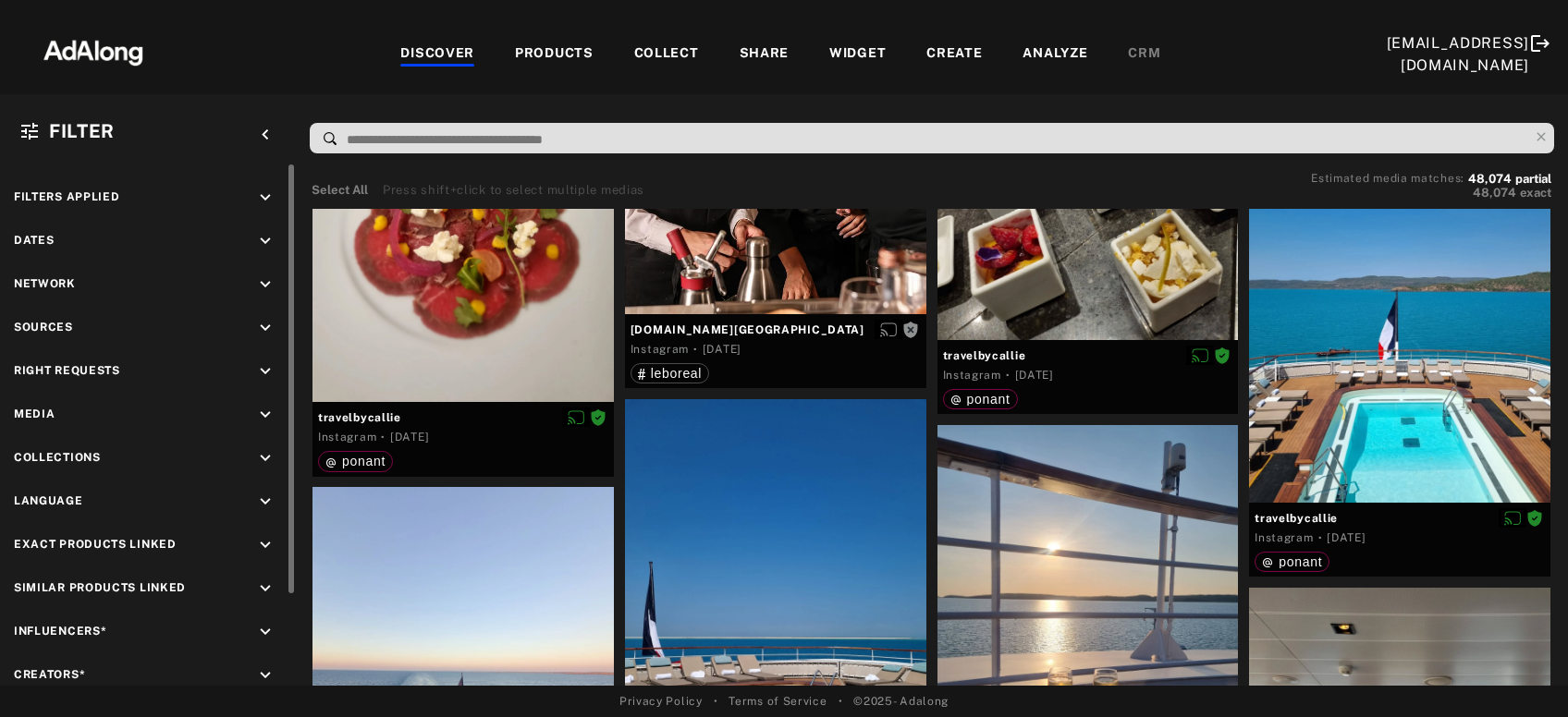
click at [273, 373] on icon "keyboard_arrow_down" at bounding box center [265, 371] width 20 height 20
click at [78, 415] on div "Agreed" at bounding box center [164, 414] width 235 height 19
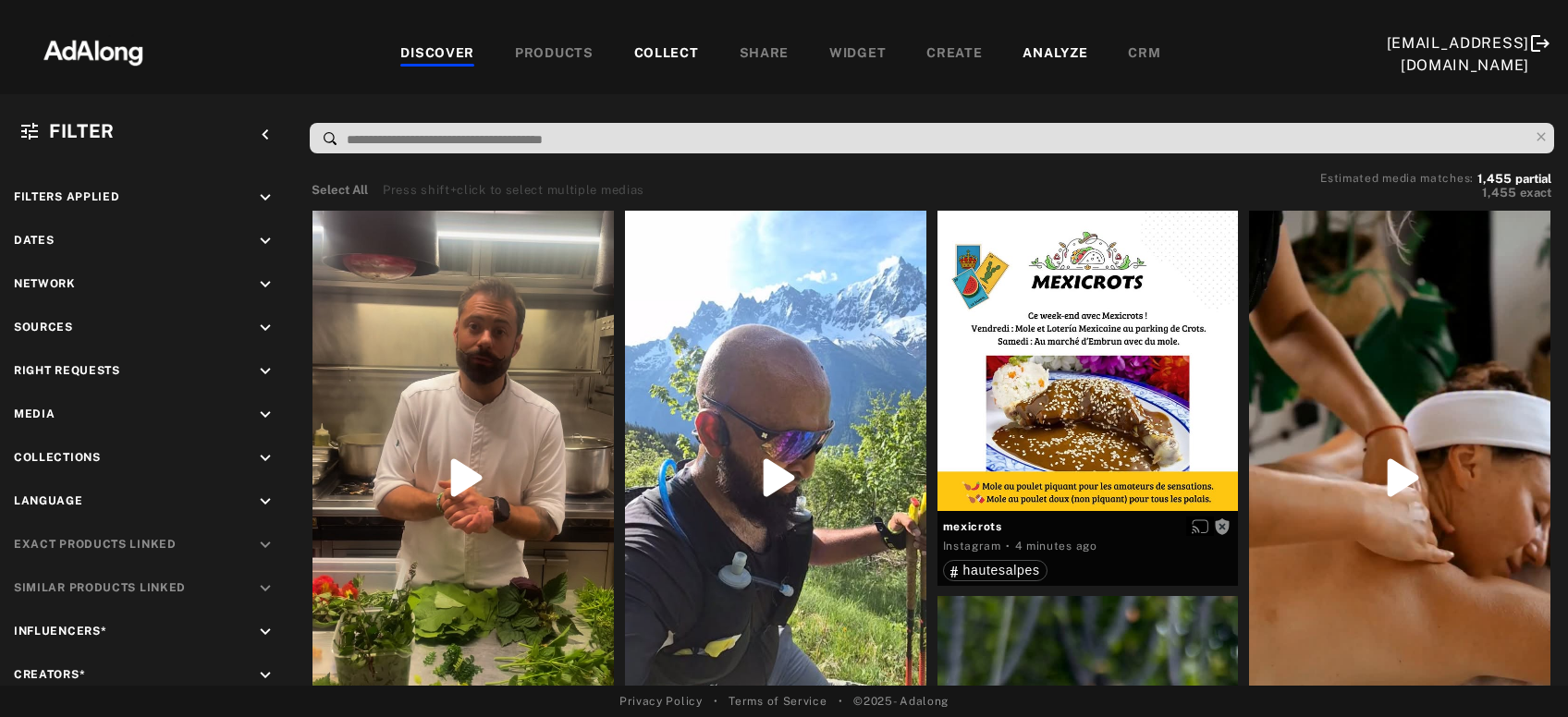
click at [635, 56] on div "COLLECT" at bounding box center [667, 54] width 65 height 22
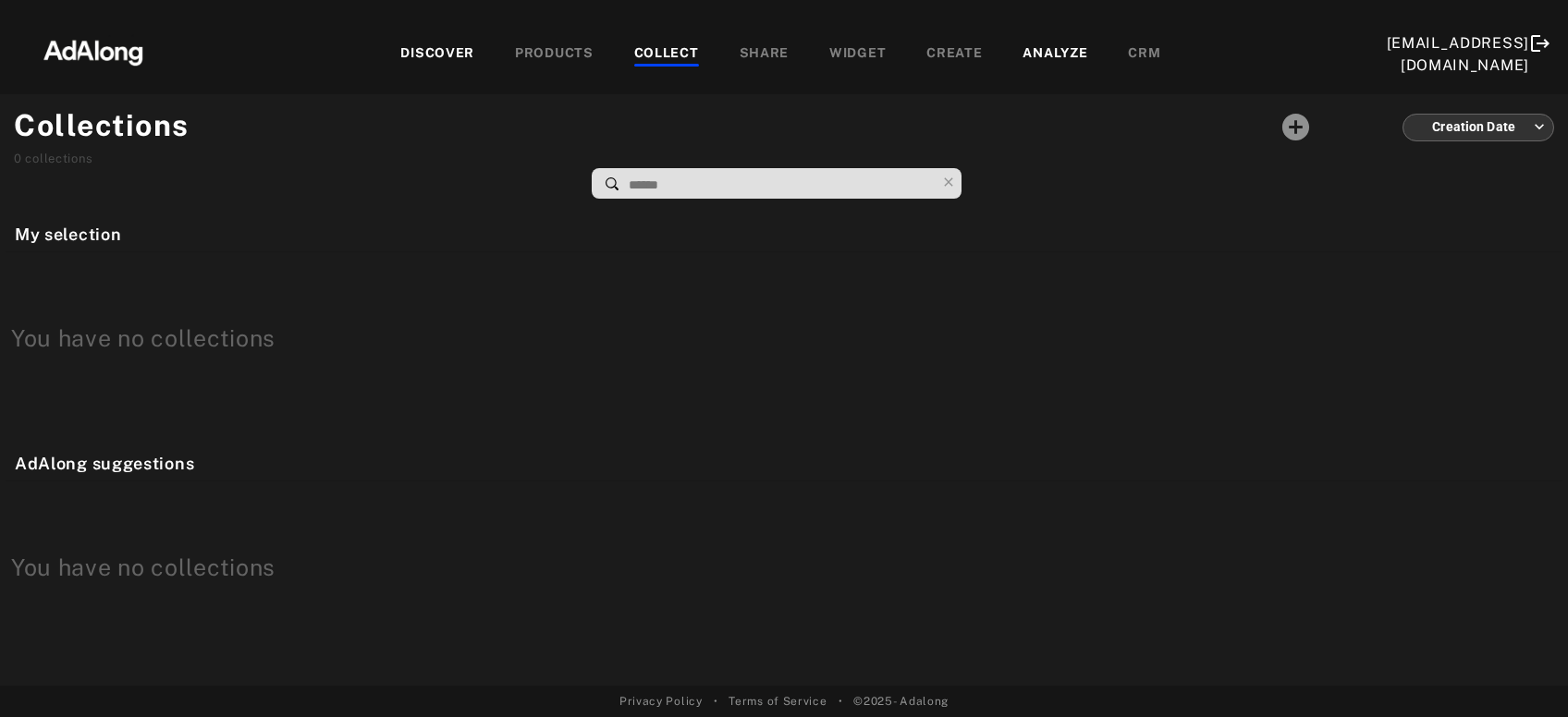
click at [401, 53] on div "DISCOVER" at bounding box center [437, 54] width 74 height 22
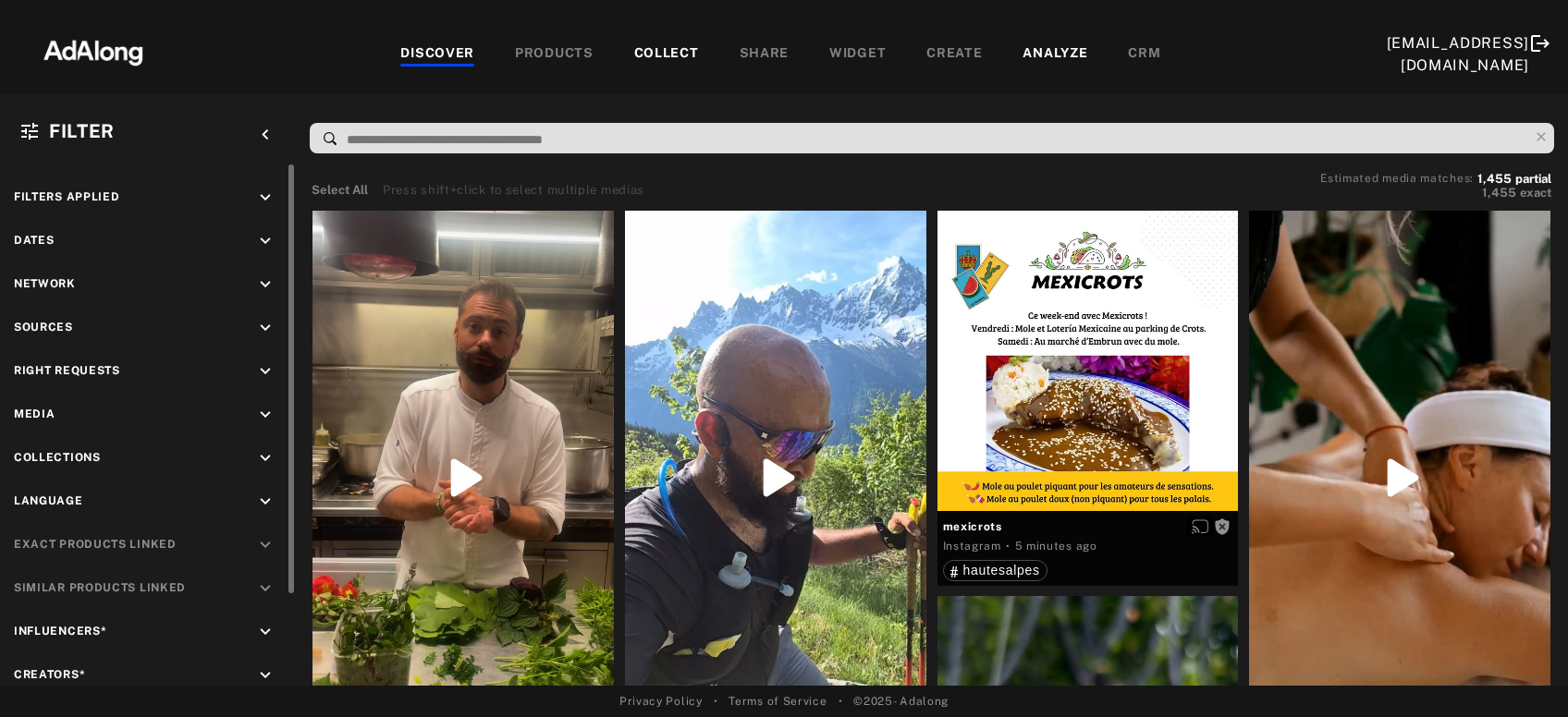
click at [259, 411] on icon "keyboard_arrow_down" at bounding box center [265, 414] width 20 height 20
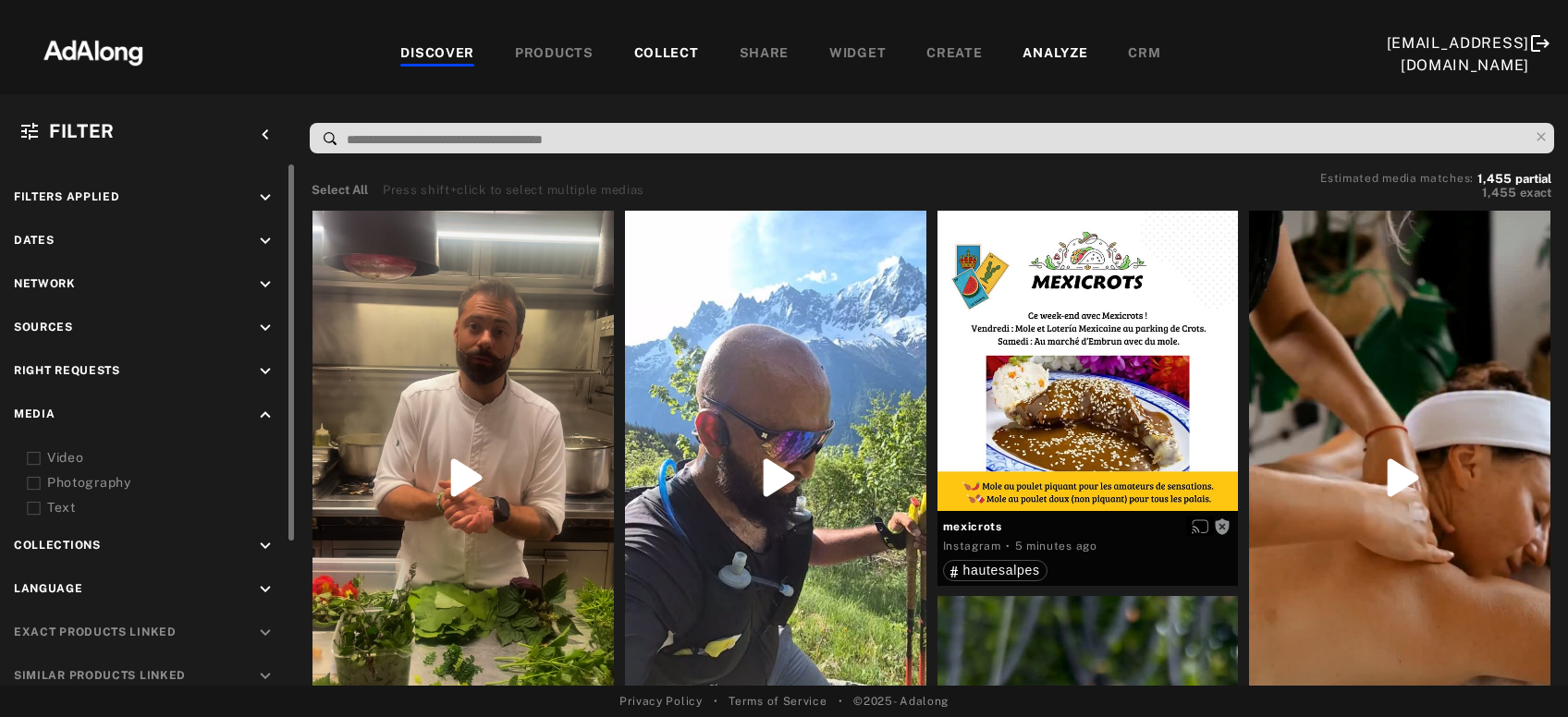
click at [62, 481] on div "Photography" at bounding box center [164, 483] width 235 height 19
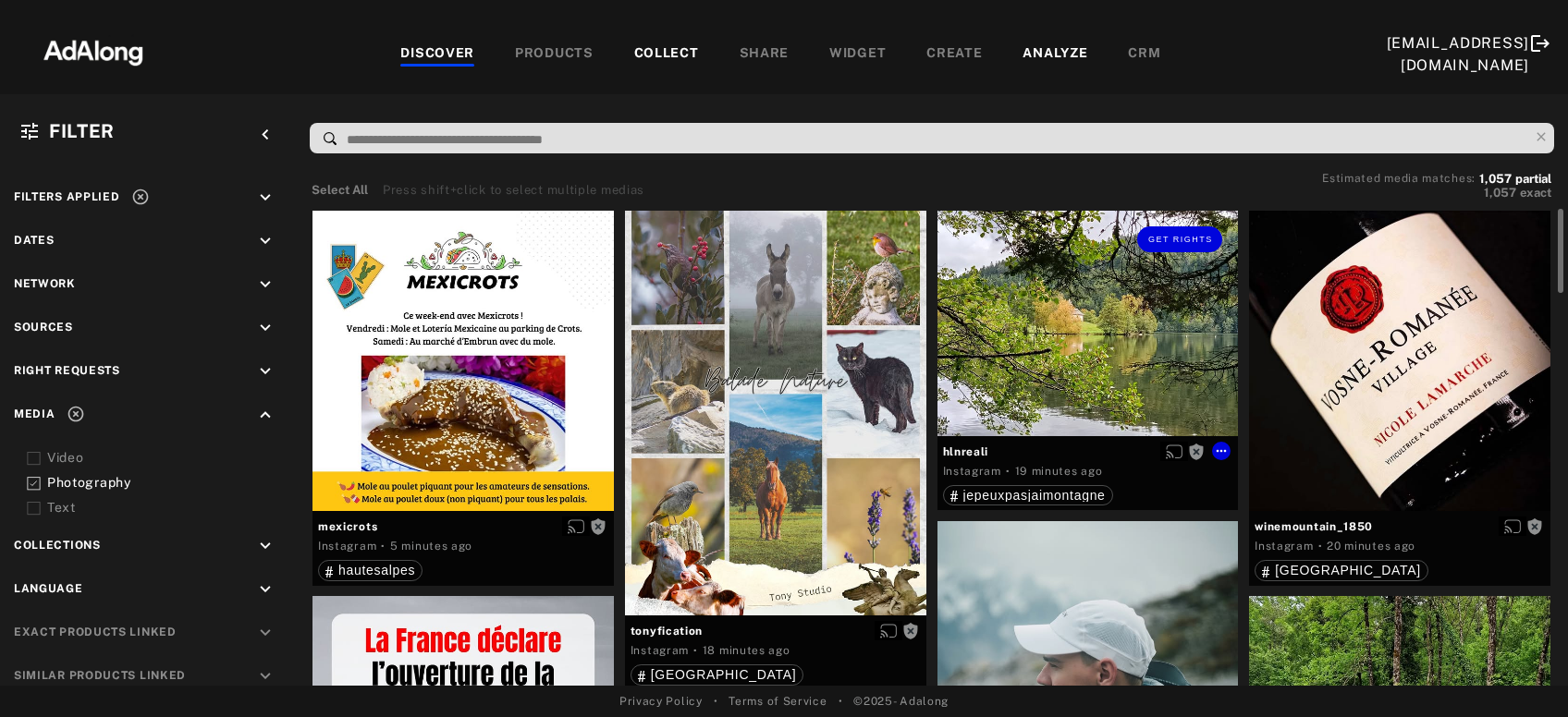
click at [1124, 331] on div "Get rights" at bounding box center [1088, 323] width 301 height 225
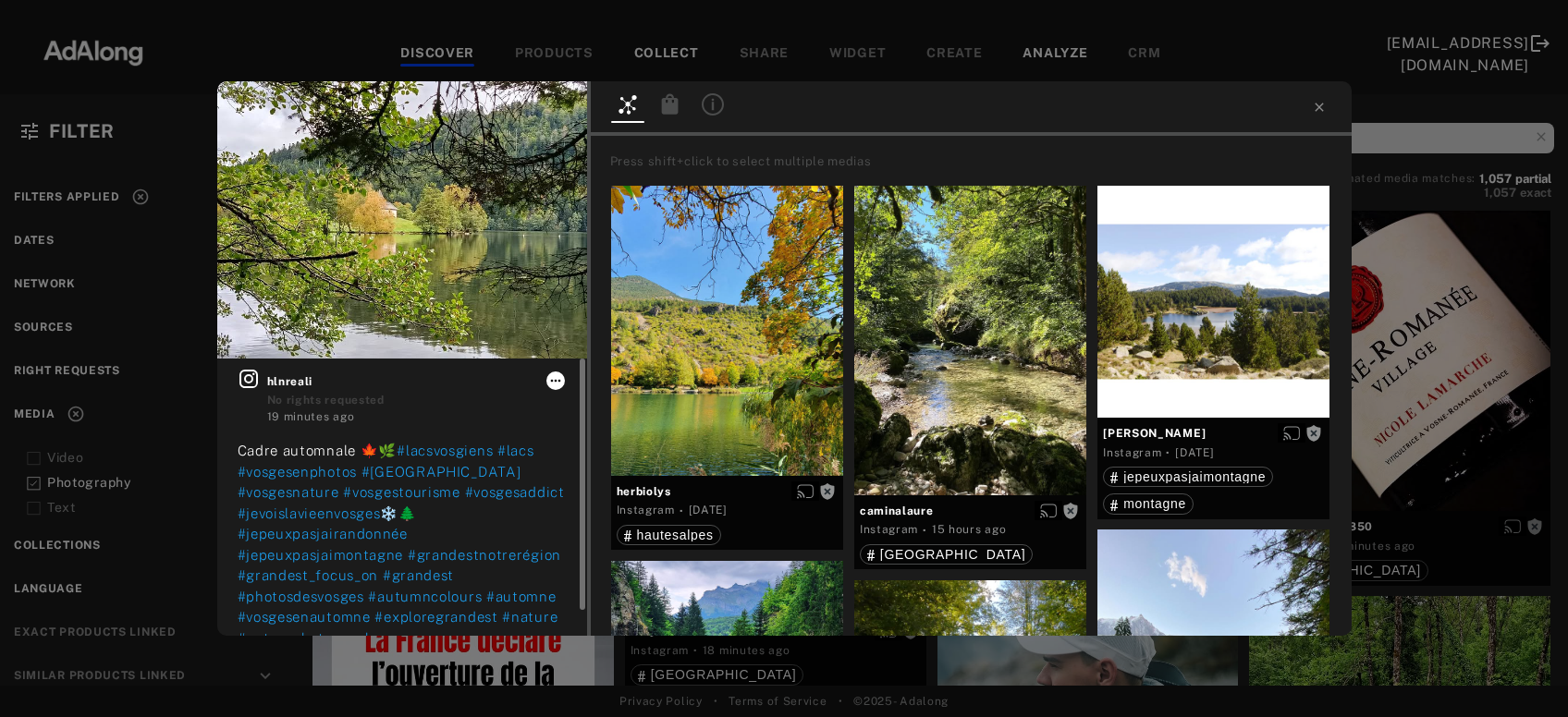
click at [554, 382] on icon at bounding box center [555, 381] width 14 height 14
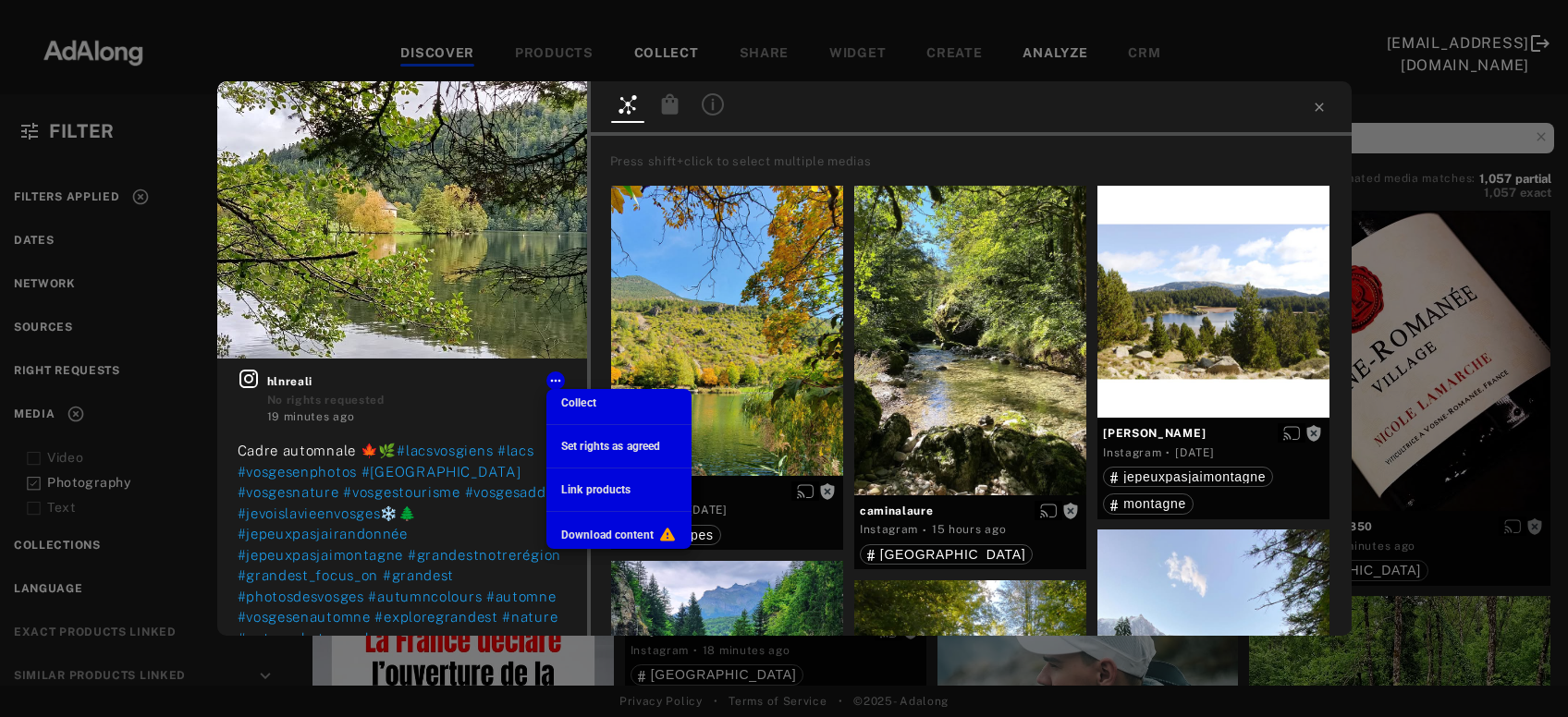
click at [565, 402] on span "Collect" at bounding box center [578, 404] width 35 height 13
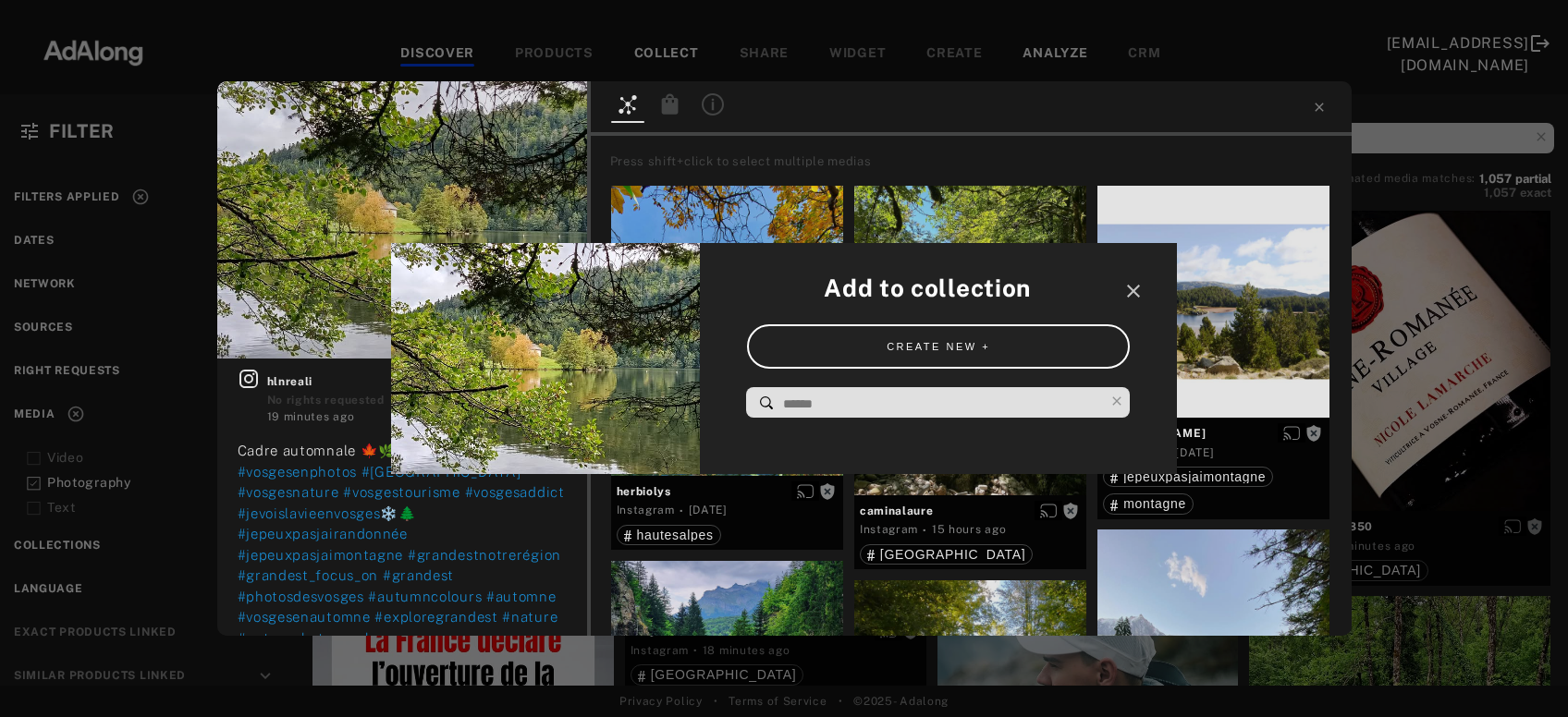
click at [837, 402] on input at bounding box center [943, 405] width 323 height 25
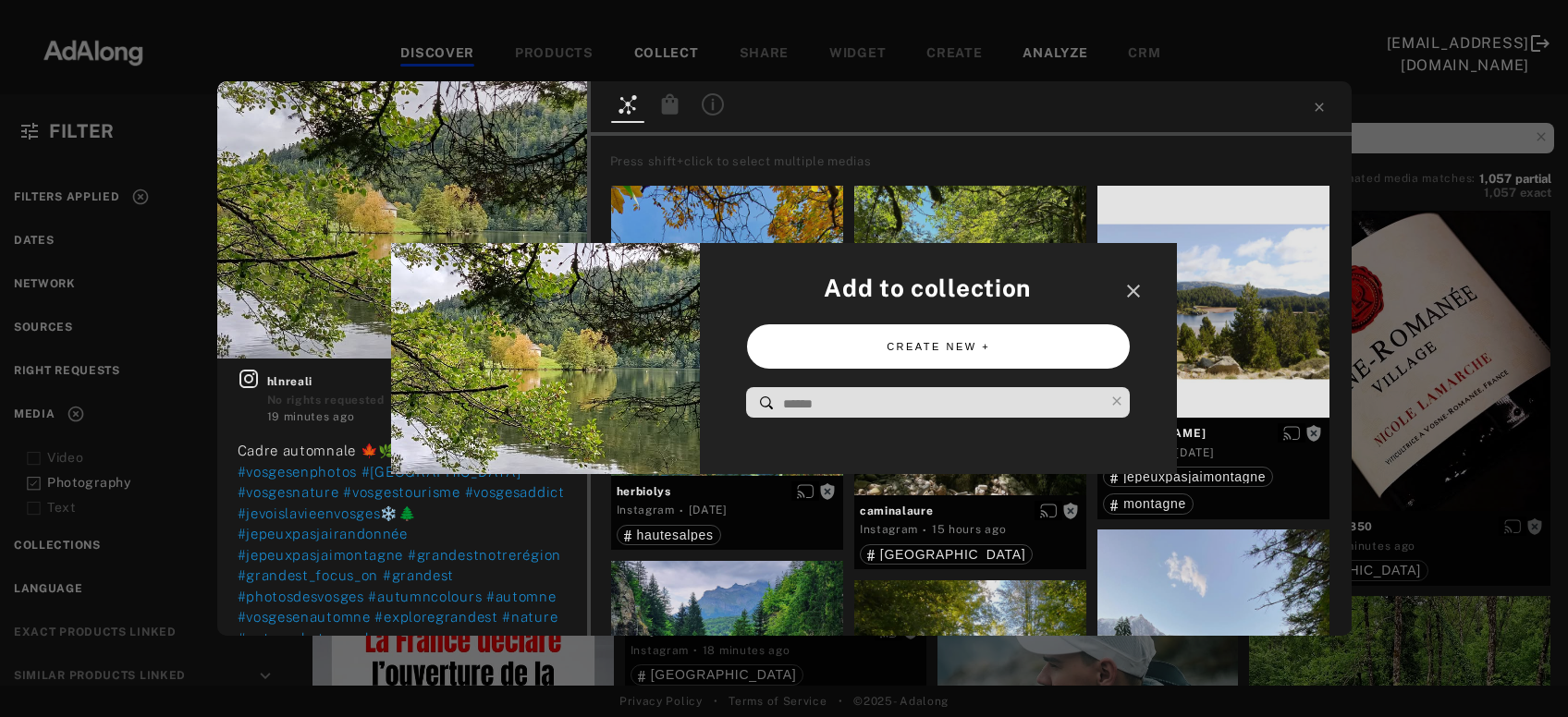
click at [897, 343] on button "CREATE NEW +" at bounding box center [939, 346] width 384 height 45
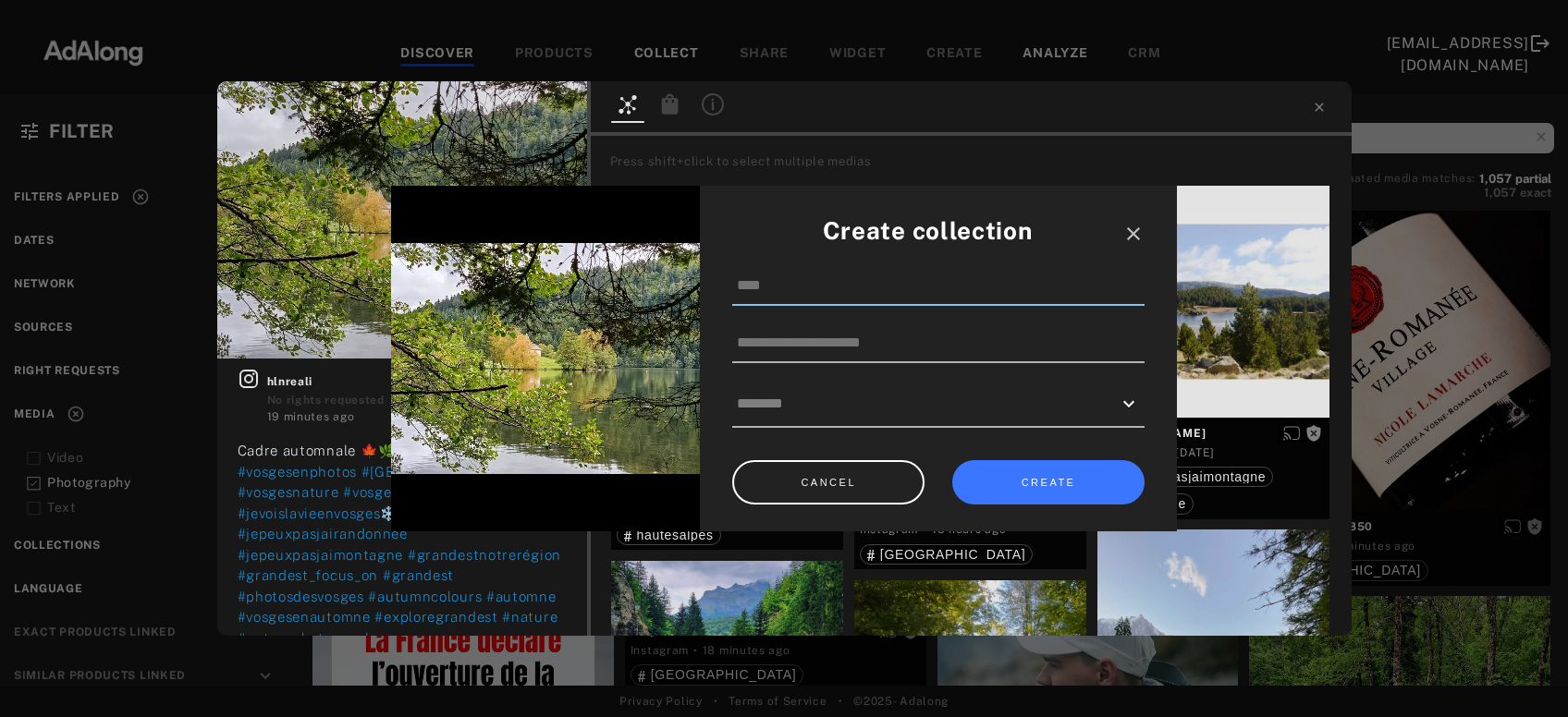
click at [881, 298] on input at bounding box center [939, 287] width 412 height 39
type input "********"
click at [1035, 482] on button "CREATE" at bounding box center [1048, 482] width 193 height 45
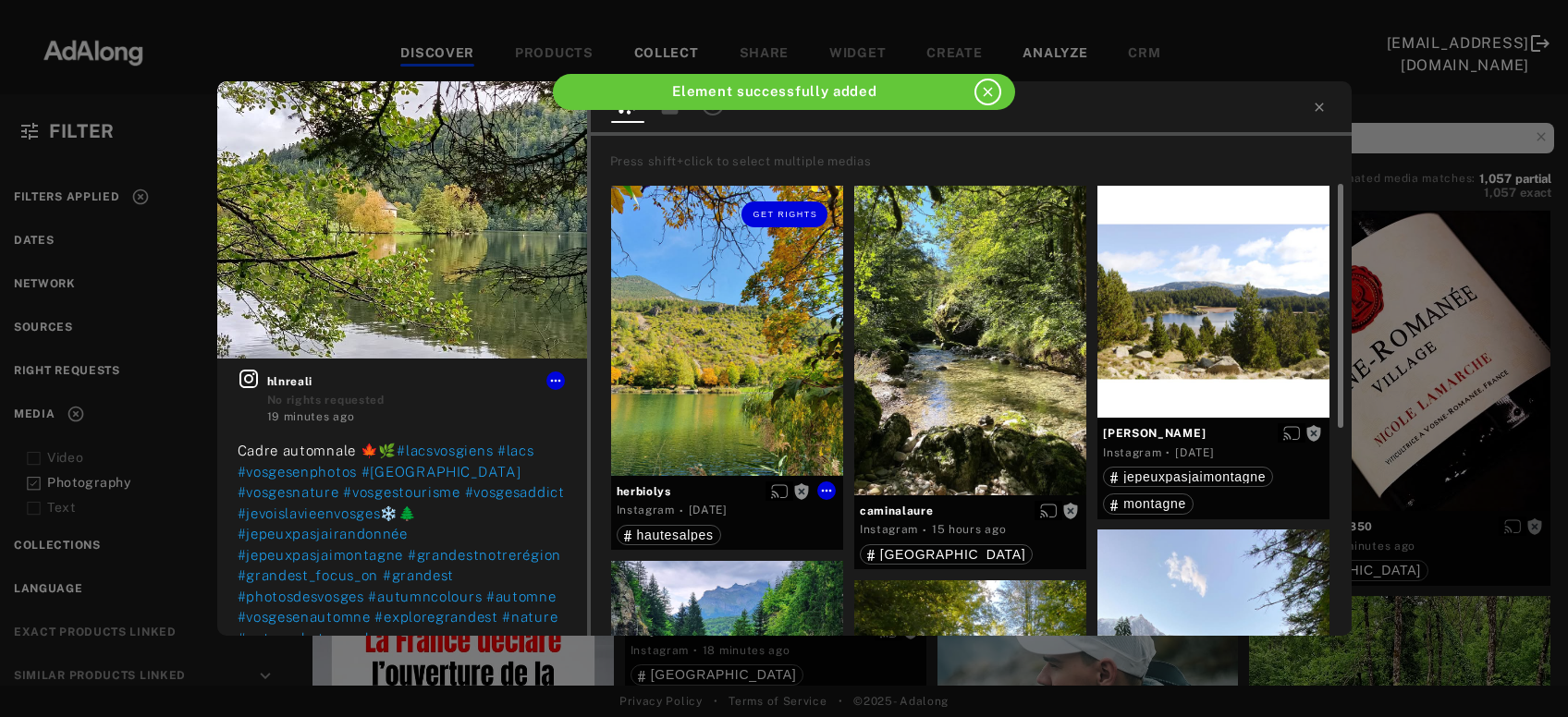
click at [692, 358] on div "Get rights" at bounding box center [727, 331] width 232 height 290
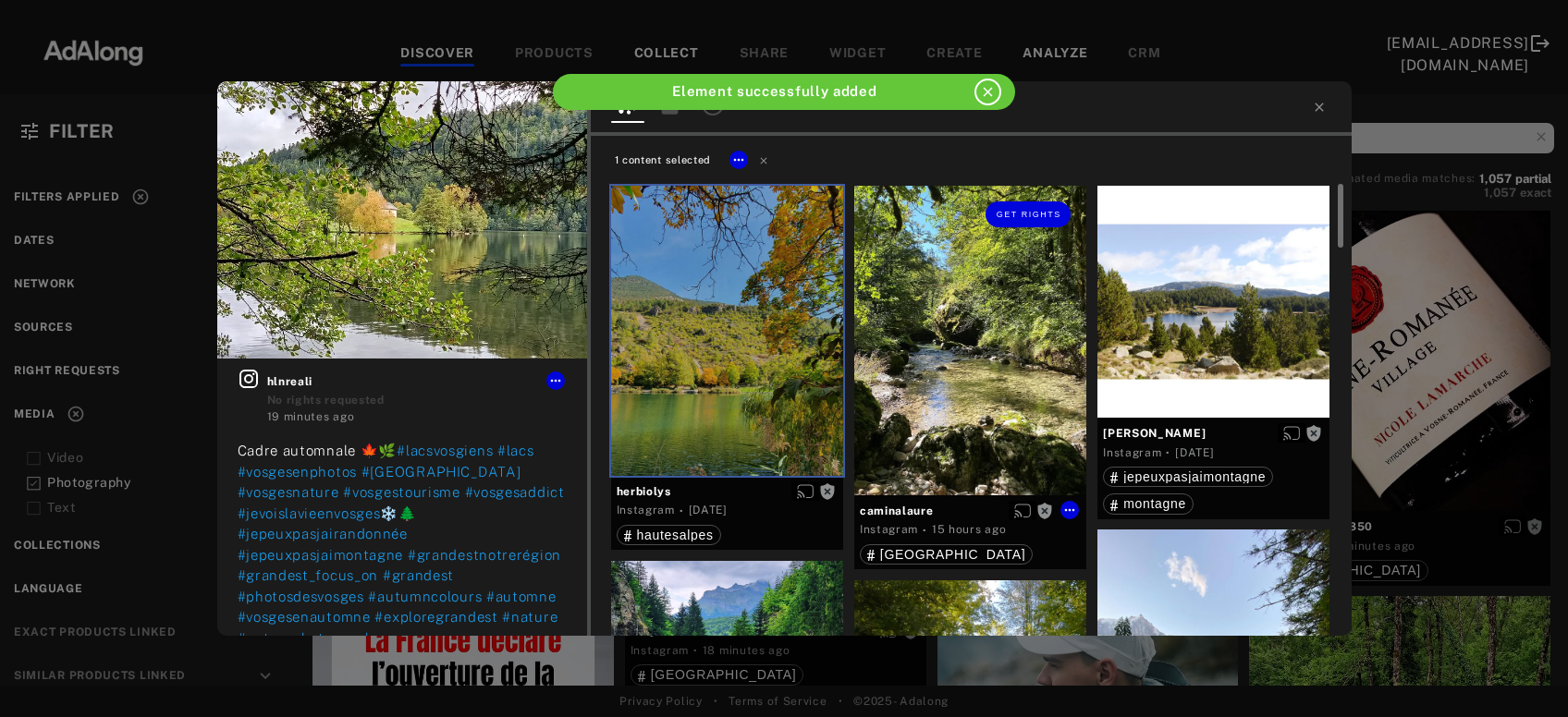
click at [894, 404] on div "Get rights" at bounding box center [971, 340] width 232 height 310
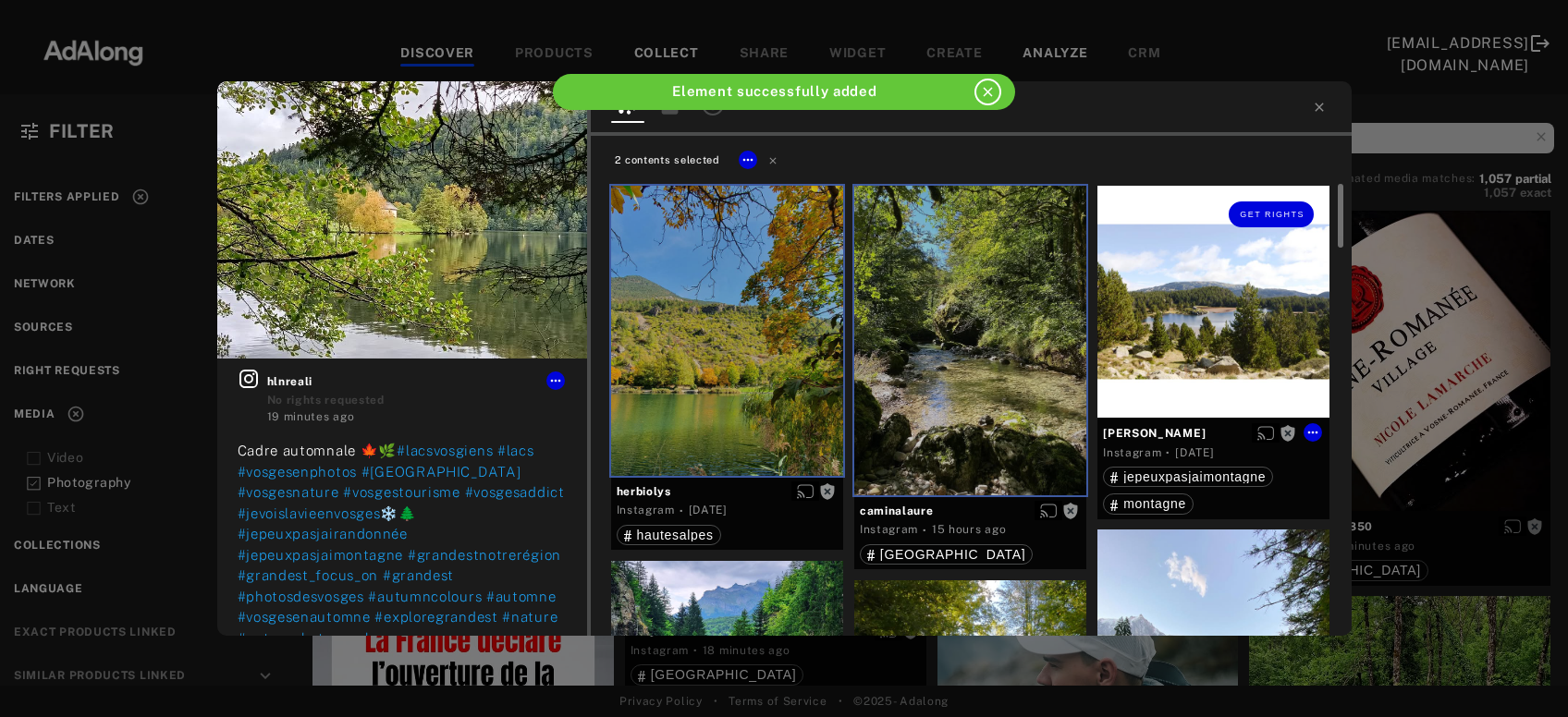
click at [1224, 336] on div "Get rights" at bounding box center [1214, 302] width 232 height 232
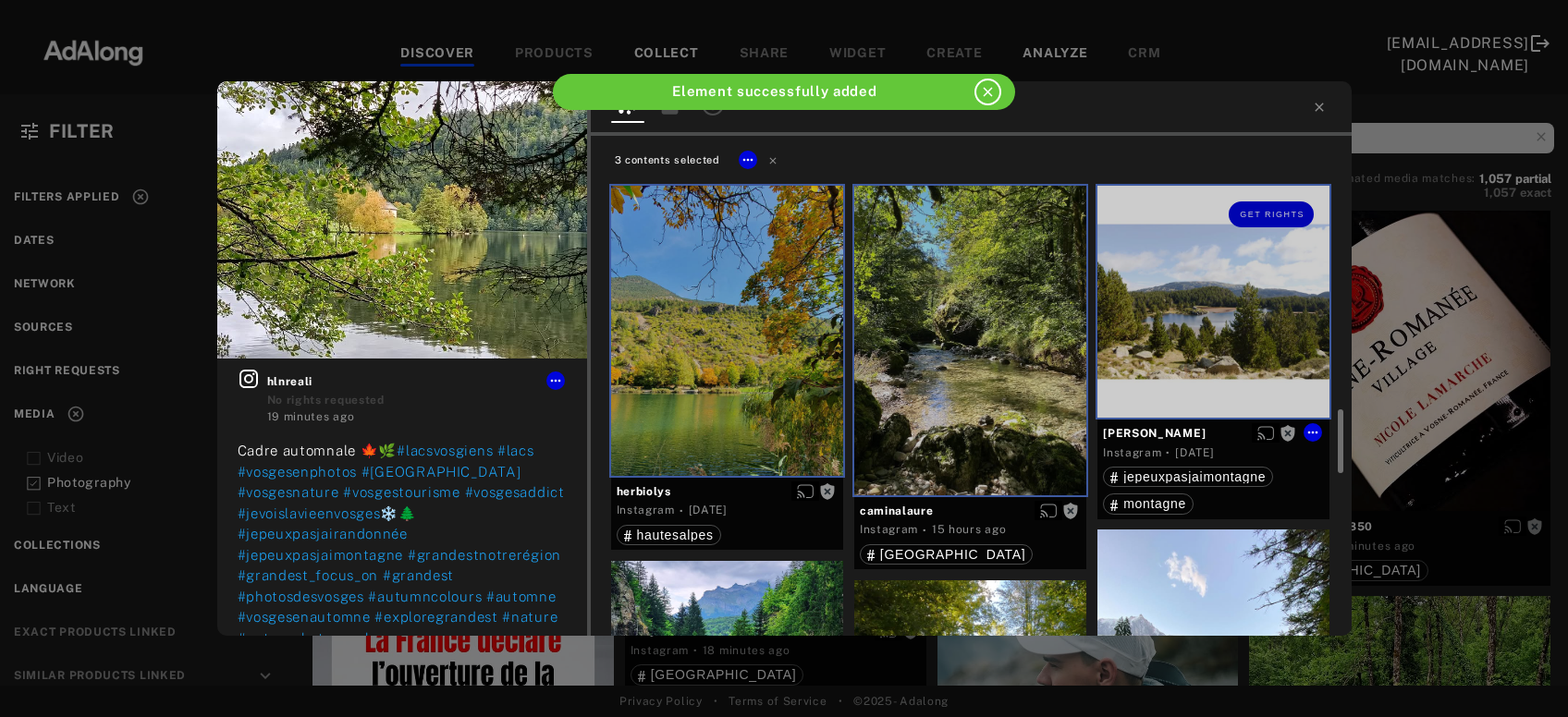
scroll to position [298, 0]
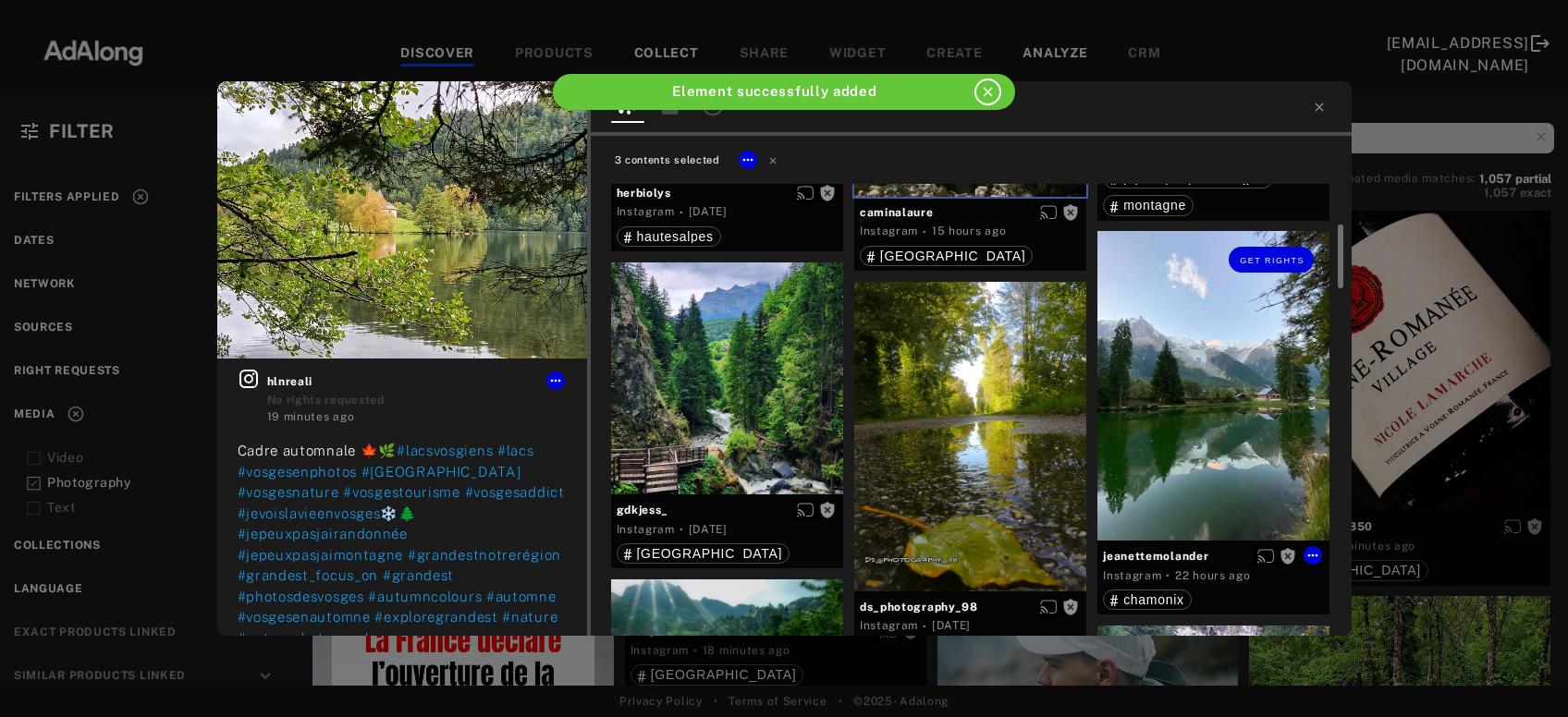
drag, startPoint x: 1230, startPoint y: 393, endPoint x: 1180, endPoint y: 407, distance: 51.9
click at [1230, 395] on div "Get rights" at bounding box center [1214, 385] width 232 height 310
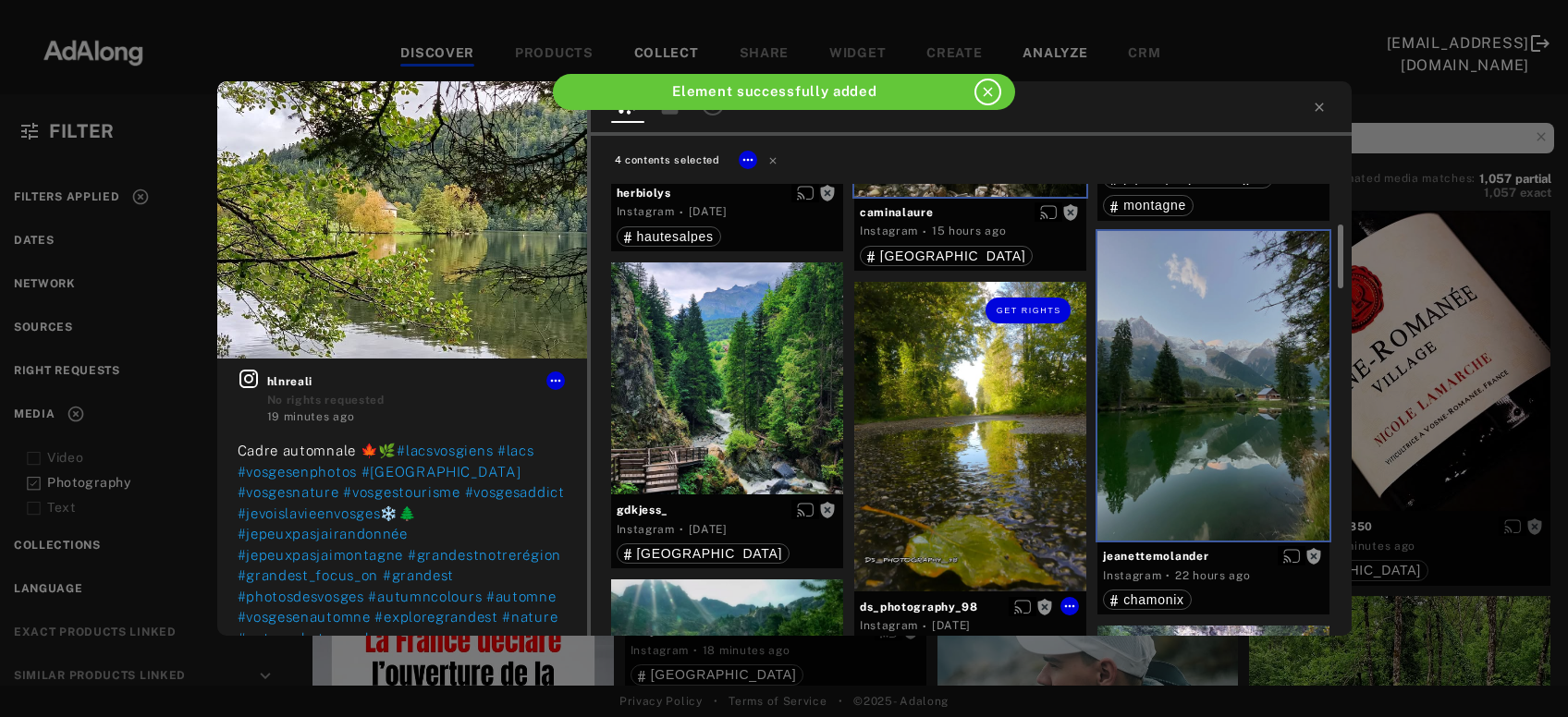
click at [963, 468] on div "Get rights" at bounding box center [971, 436] width 232 height 310
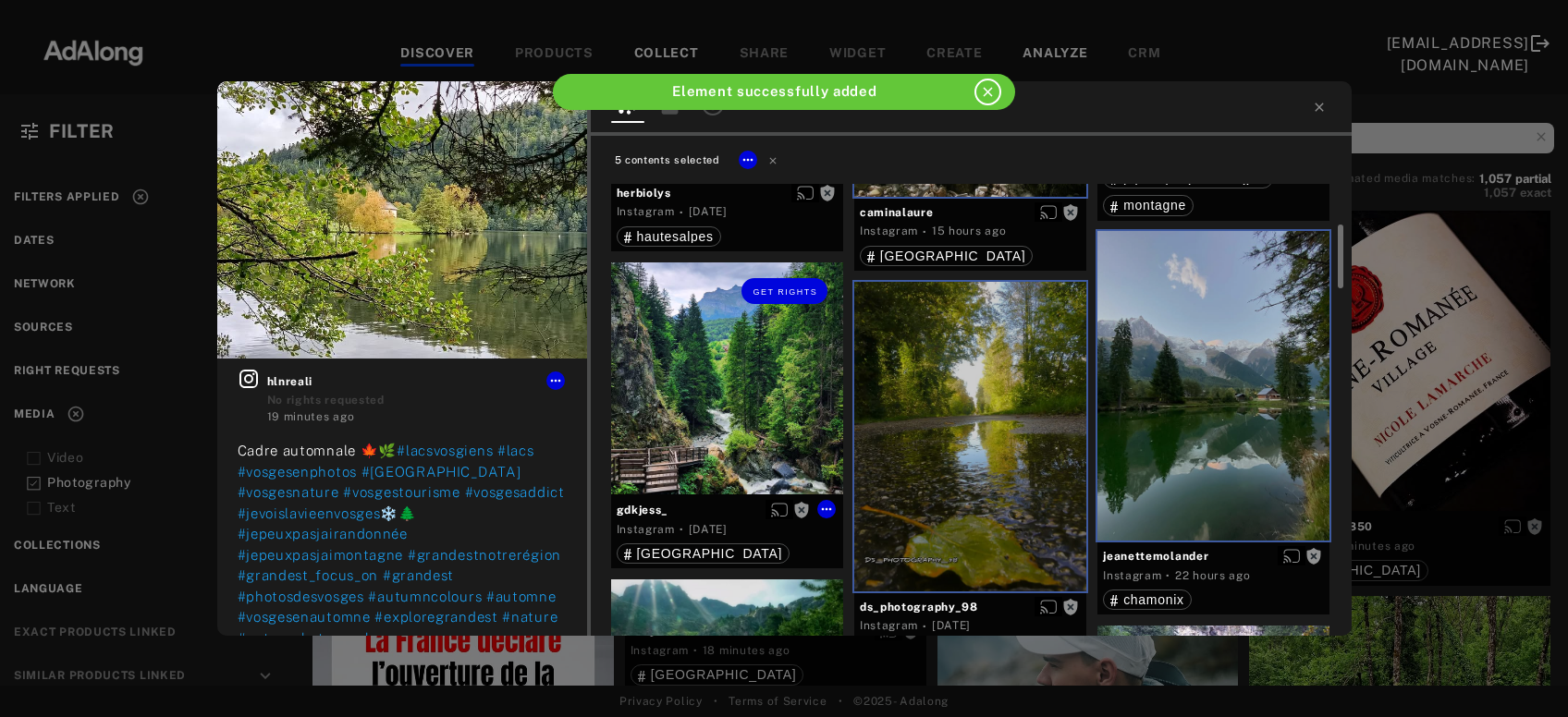
click at [745, 423] on div "Get rights" at bounding box center [727, 379] width 232 height 232
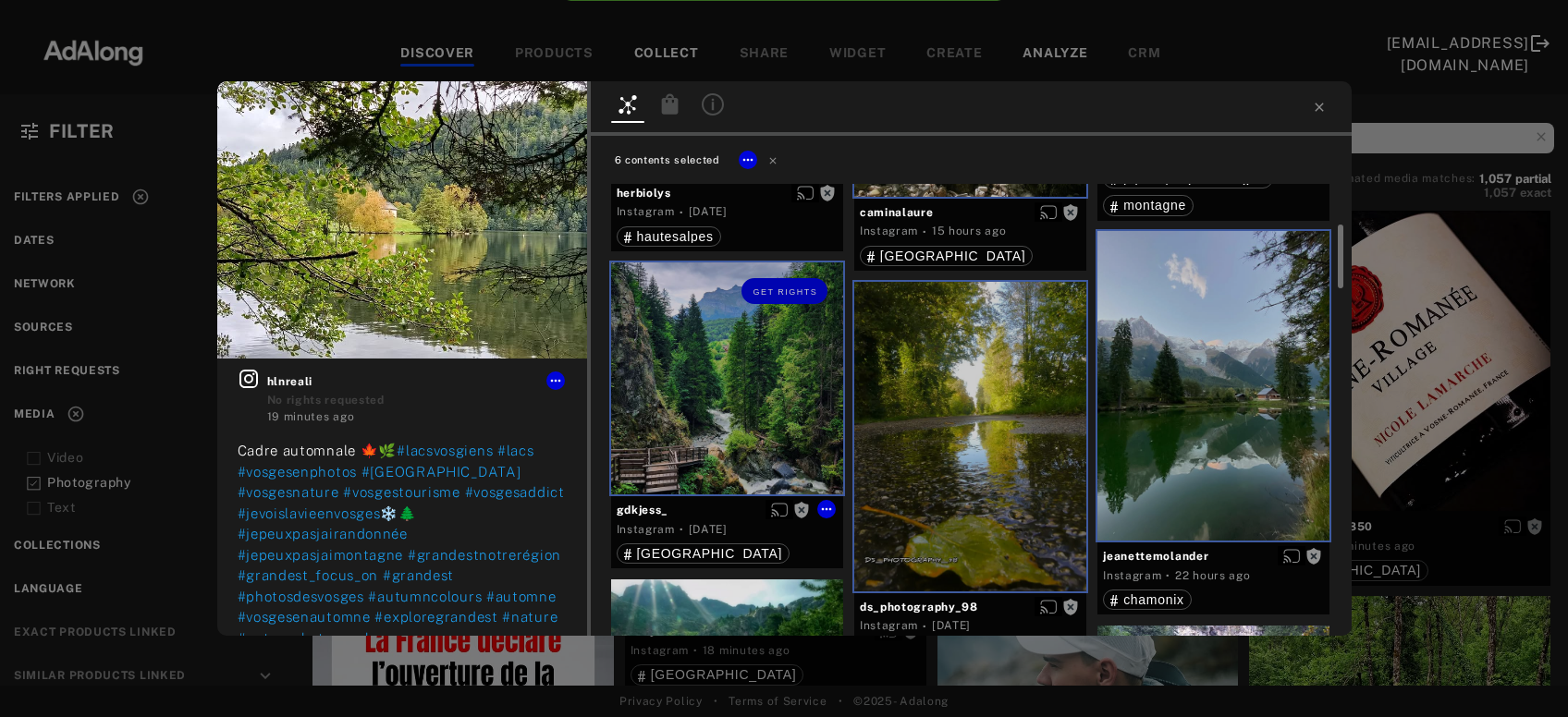
scroll to position [597, 0]
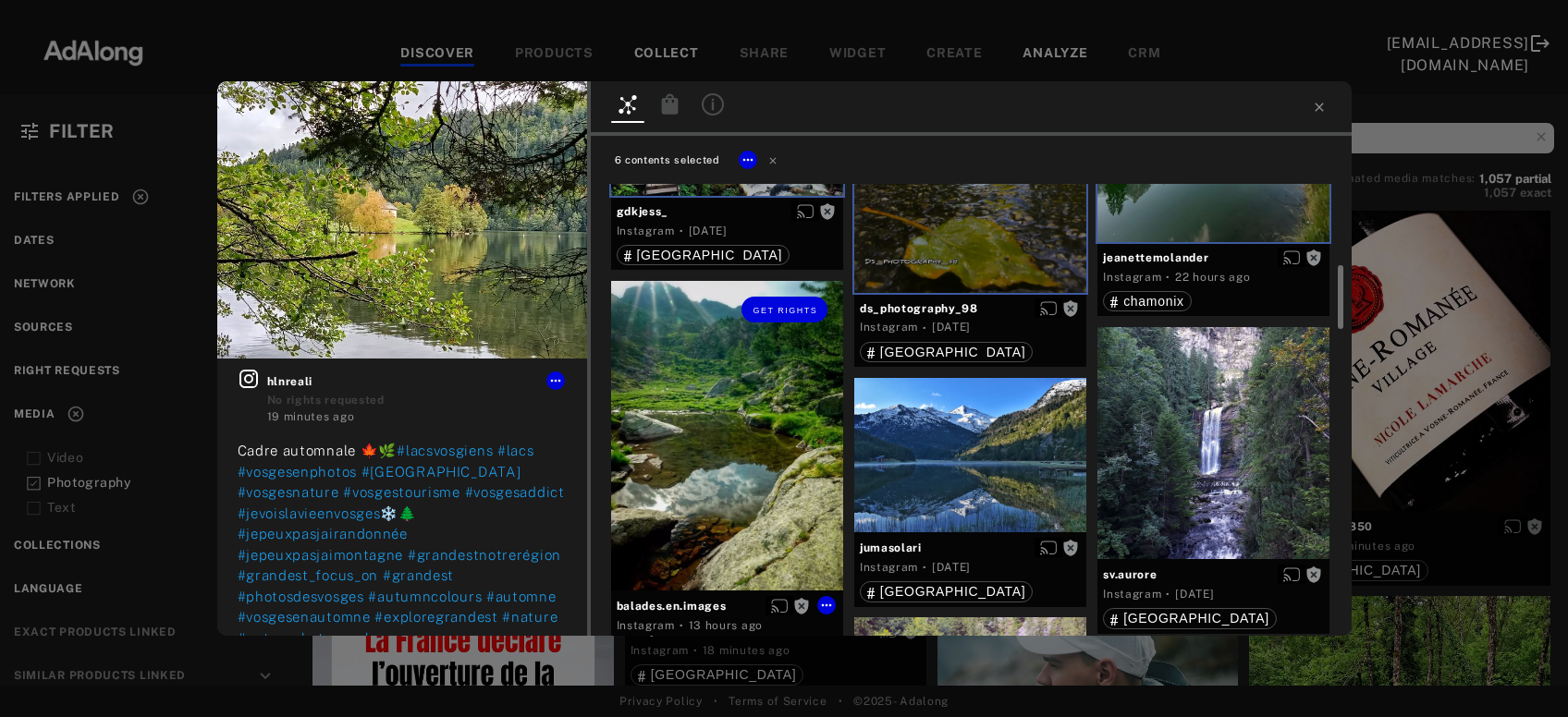
click at [745, 423] on div "Get rights" at bounding box center [727, 435] width 232 height 310
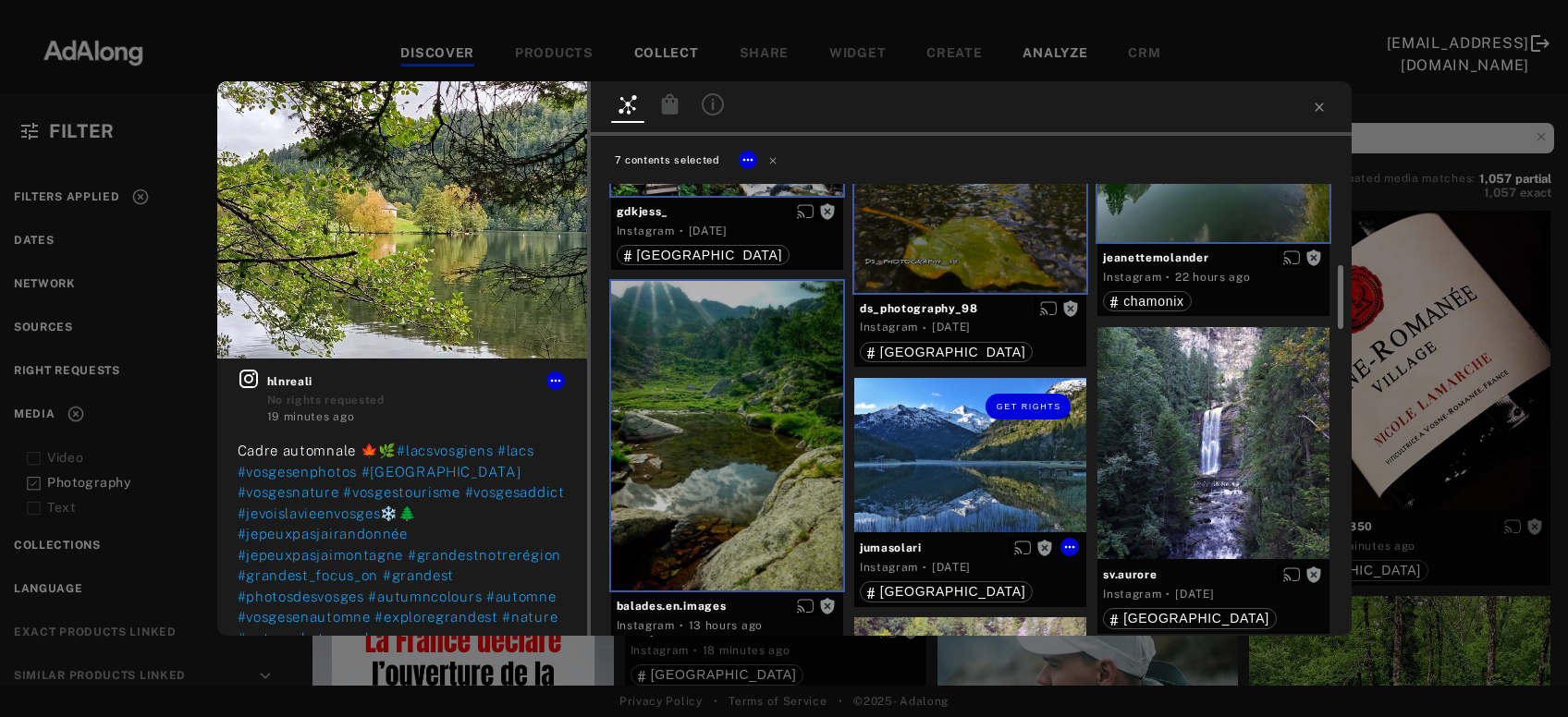
click at [946, 457] on div "Get rights" at bounding box center [971, 455] width 232 height 155
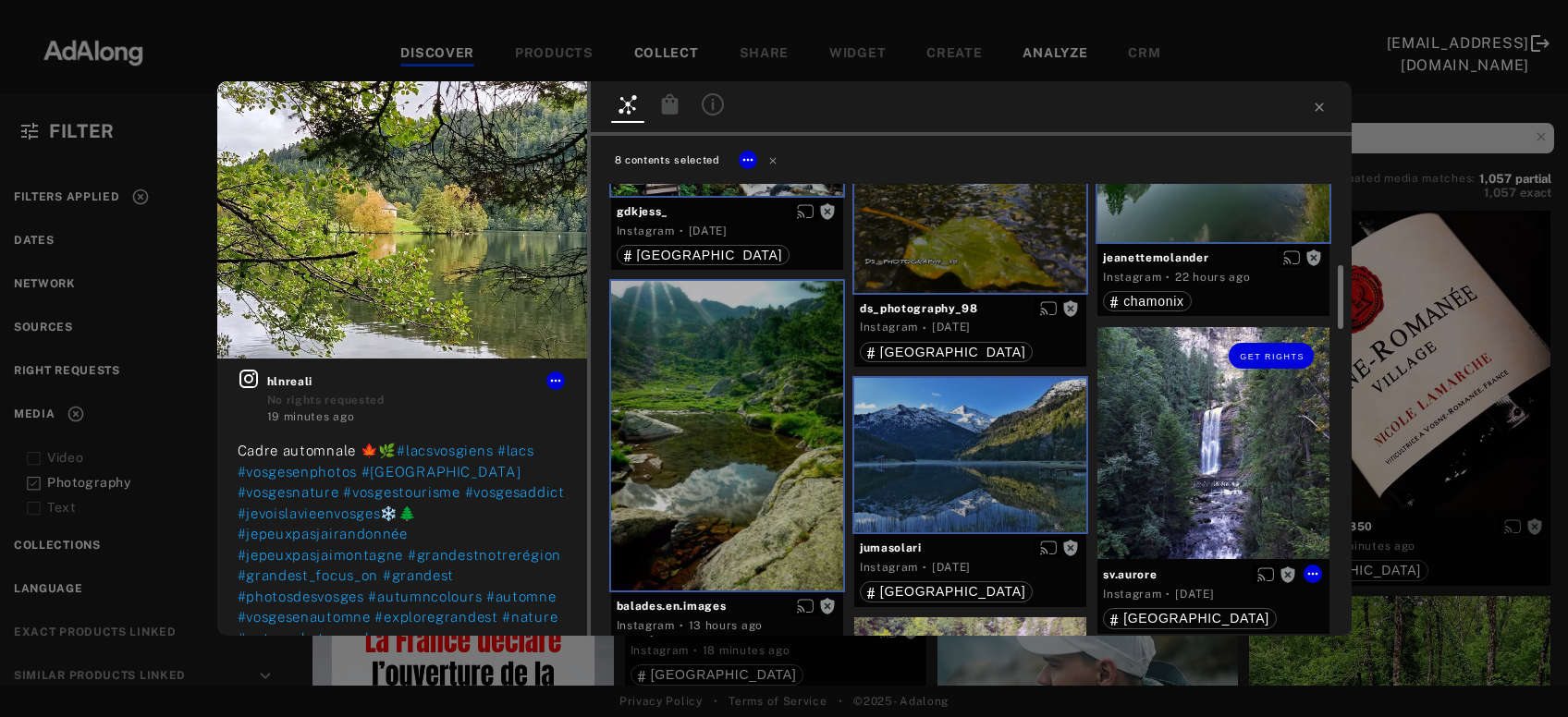
click at [1179, 487] on div "Get rights" at bounding box center [1214, 443] width 232 height 232
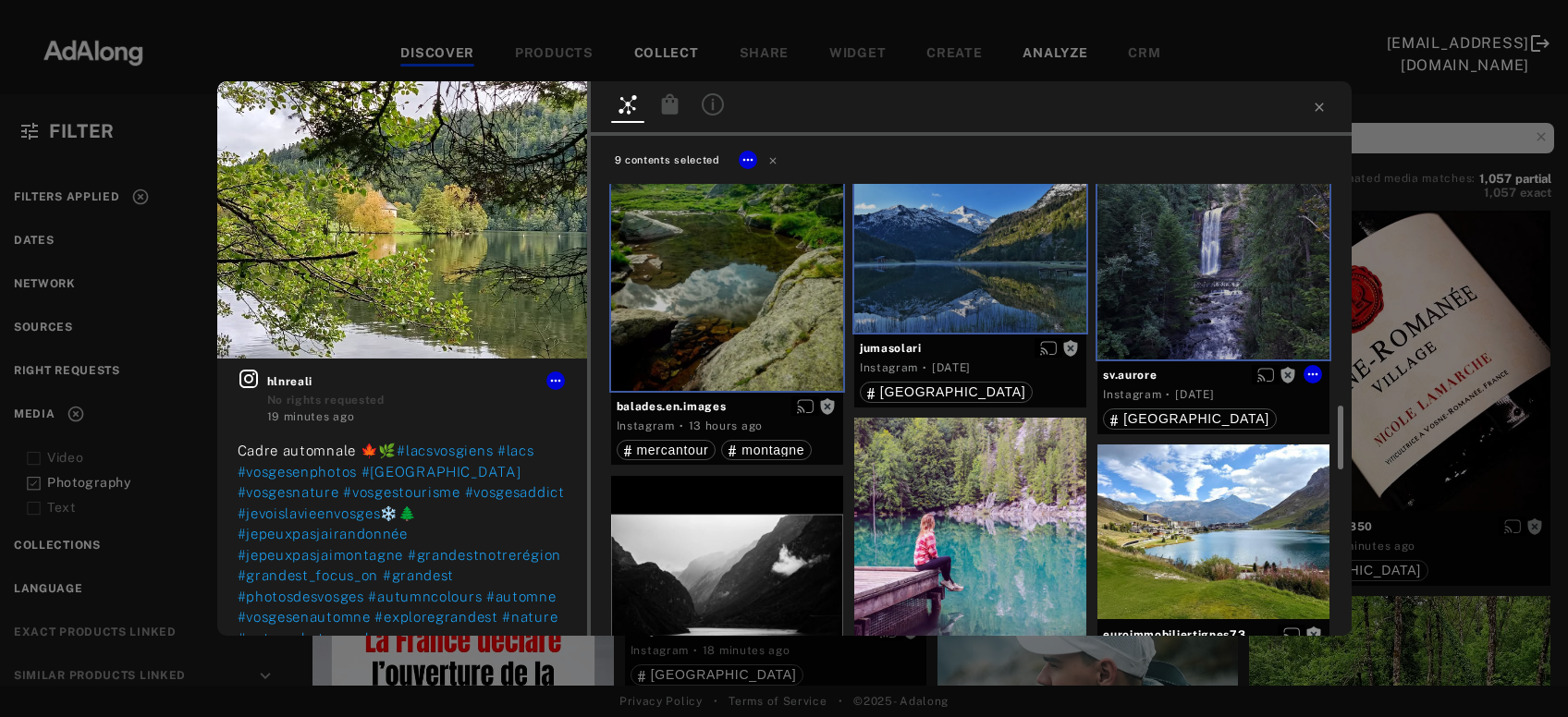
scroll to position [895, 0]
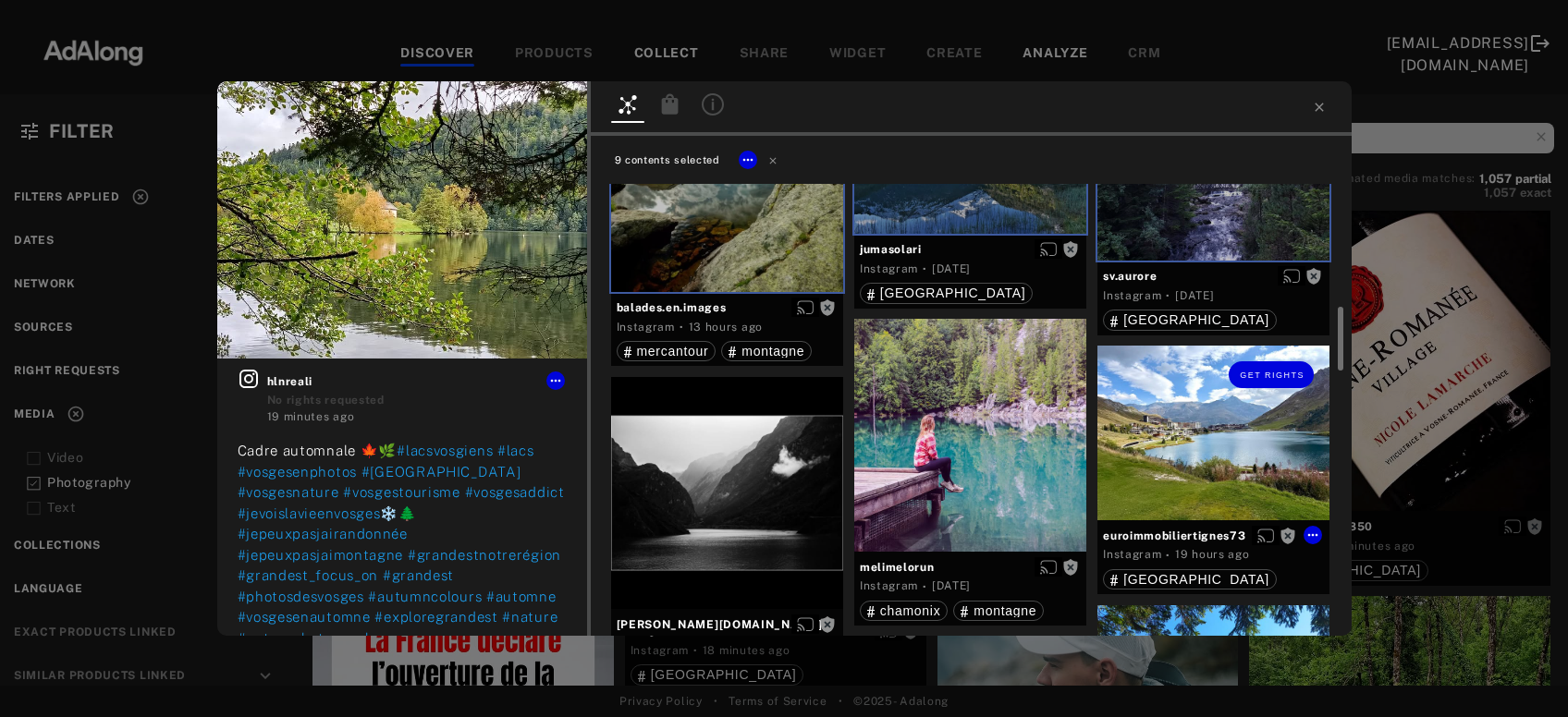
click at [1179, 487] on div "Get rights" at bounding box center [1214, 432] width 232 height 173
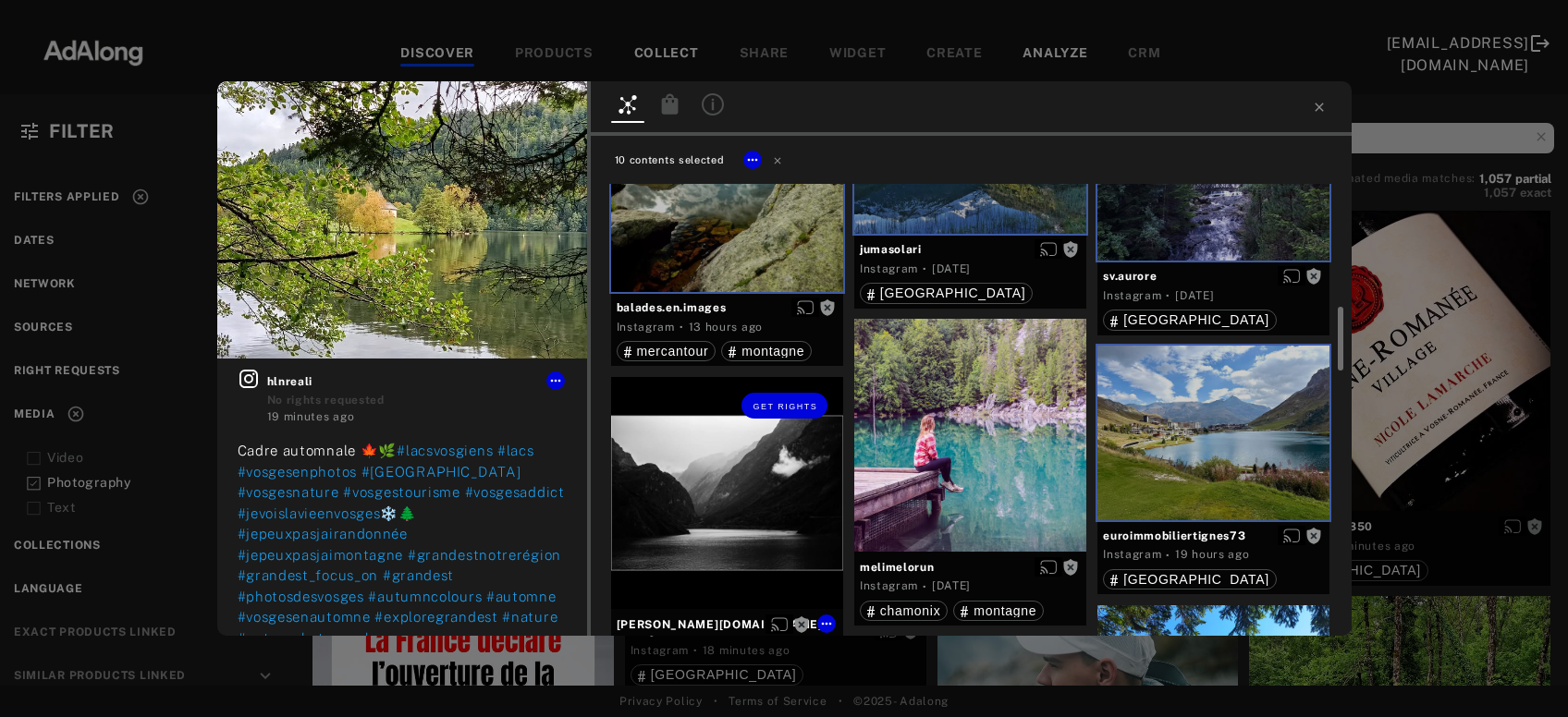
click at [756, 486] on div "Get rights" at bounding box center [727, 493] width 232 height 232
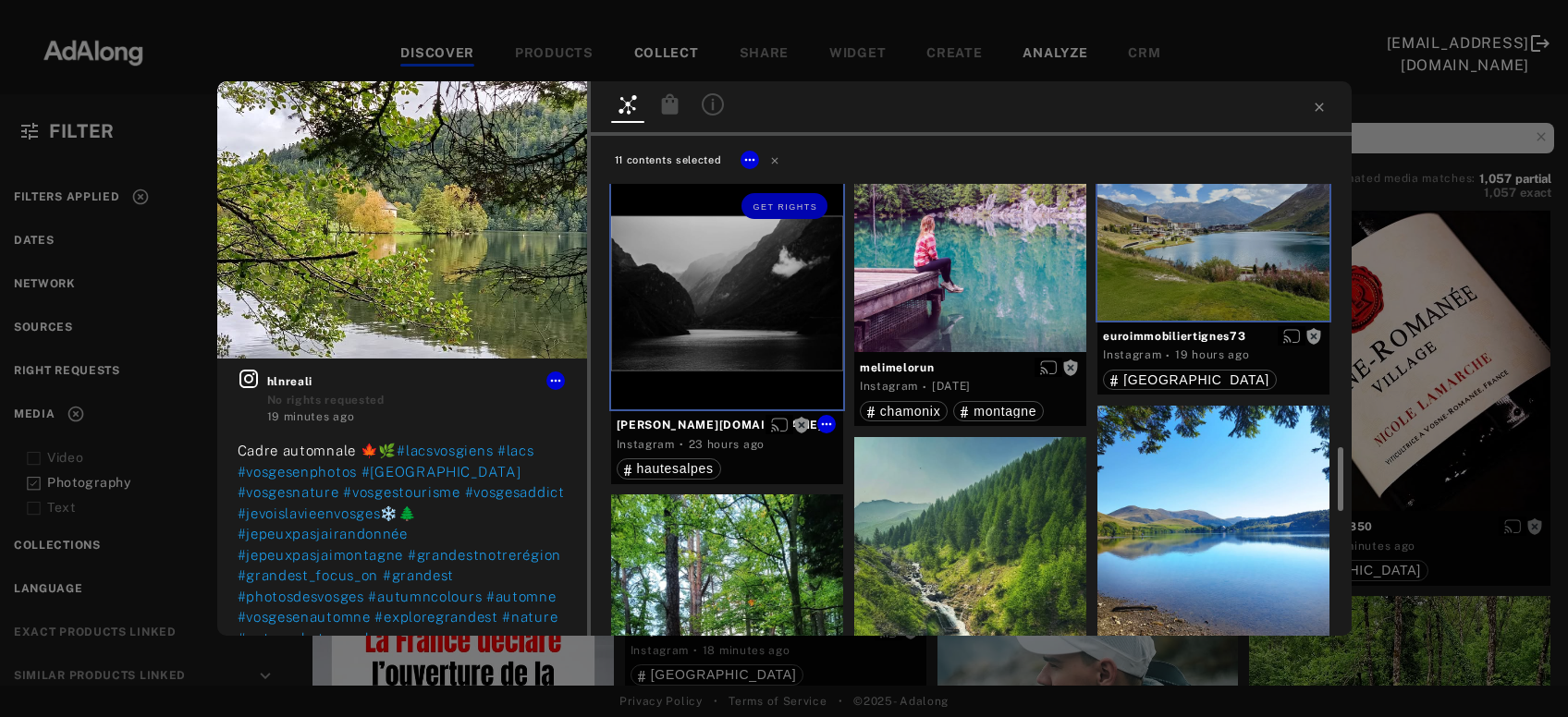
scroll to position [1294, 0]
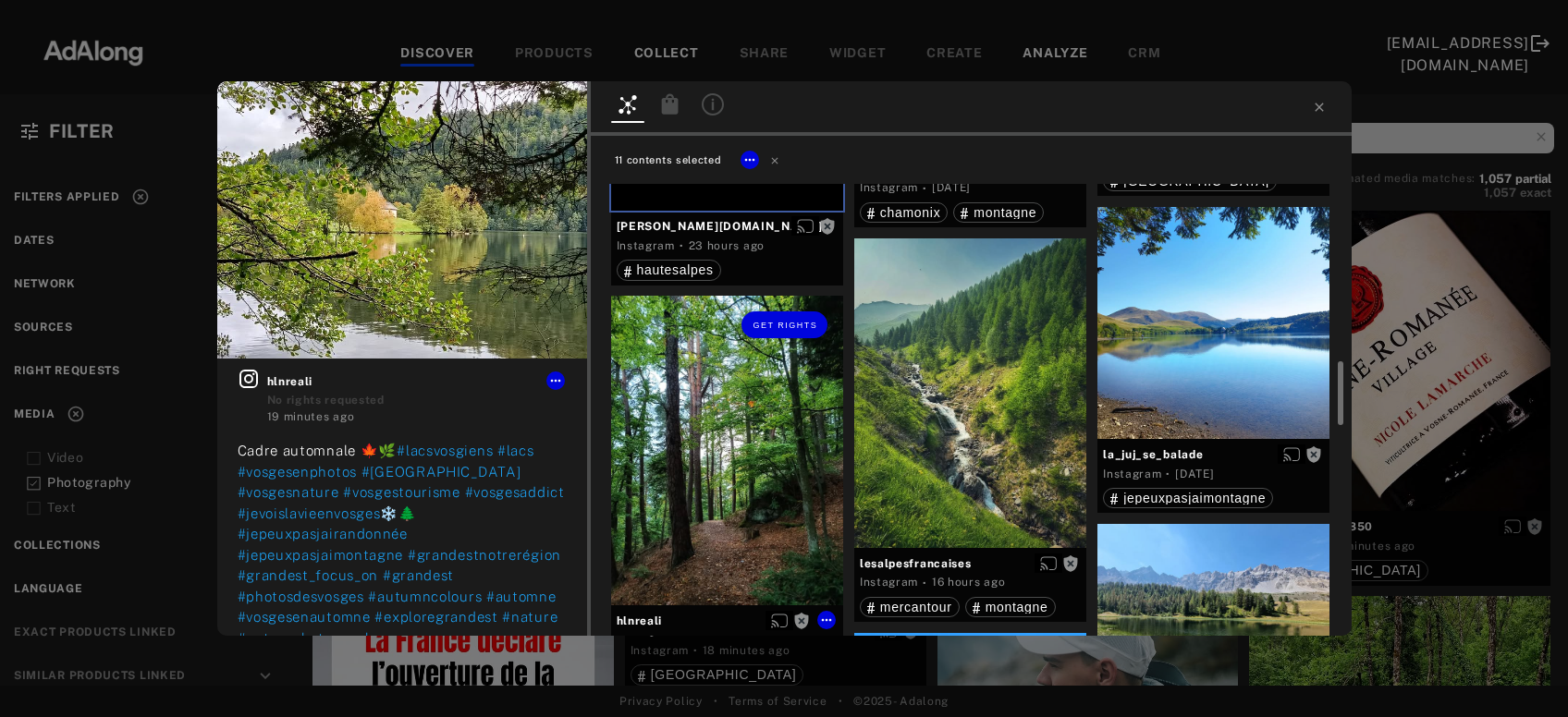
click at [756, 486] on div "Get rights" at bounding box center [727, 451] width 232 height 310
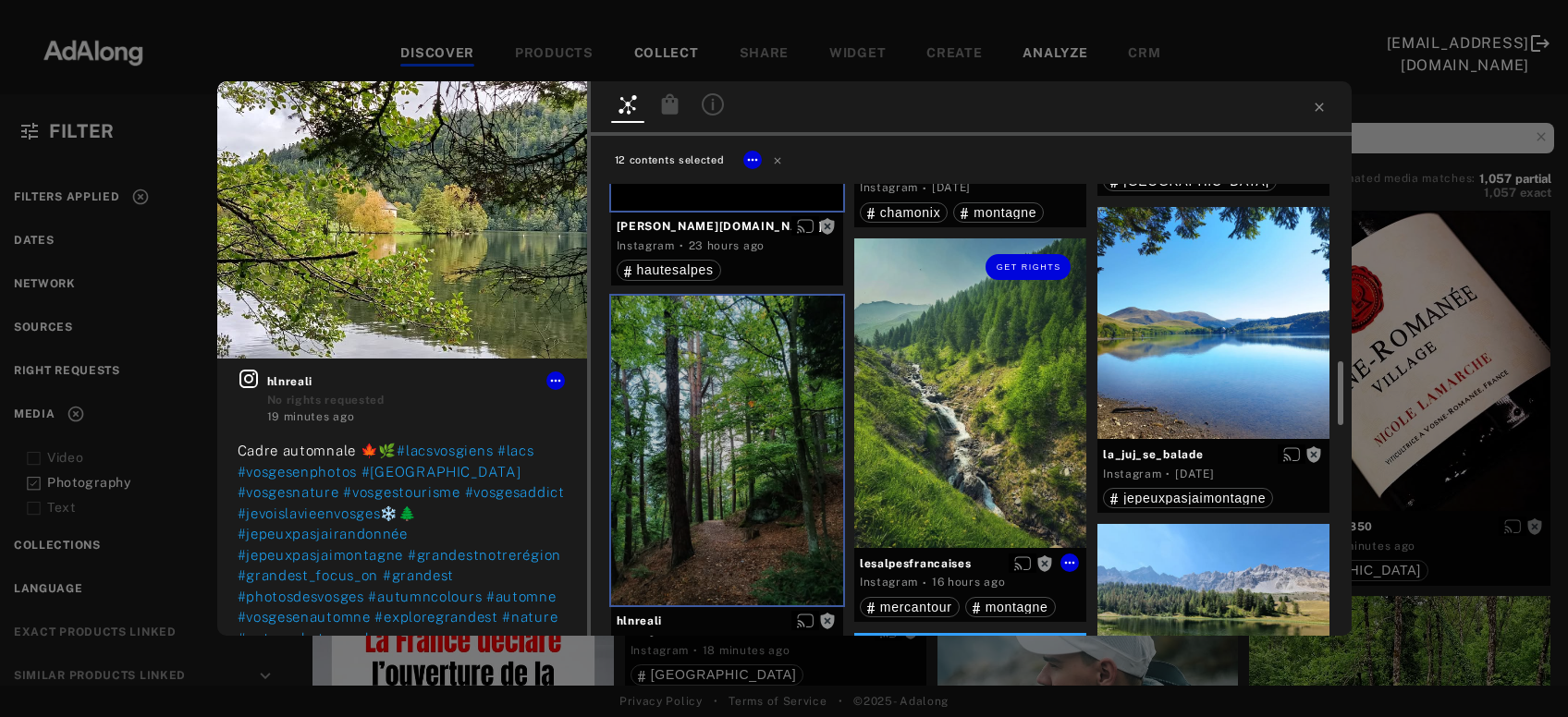
click at [978, 429] on div "Get rights" at bounding box center [971, 393] width 232 height 310
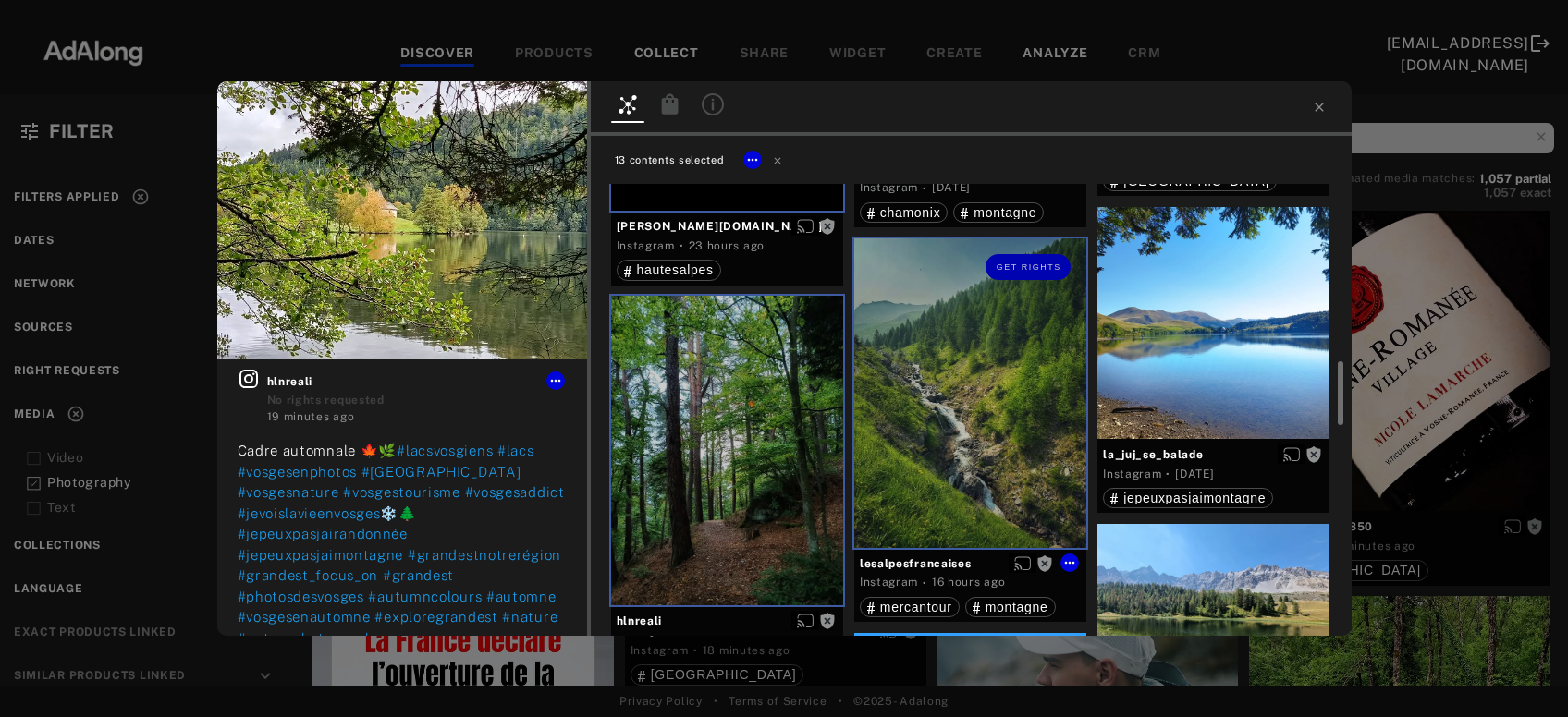
click at [1218, 360] on div at bounding box center [1214, 323] width 232 height 232
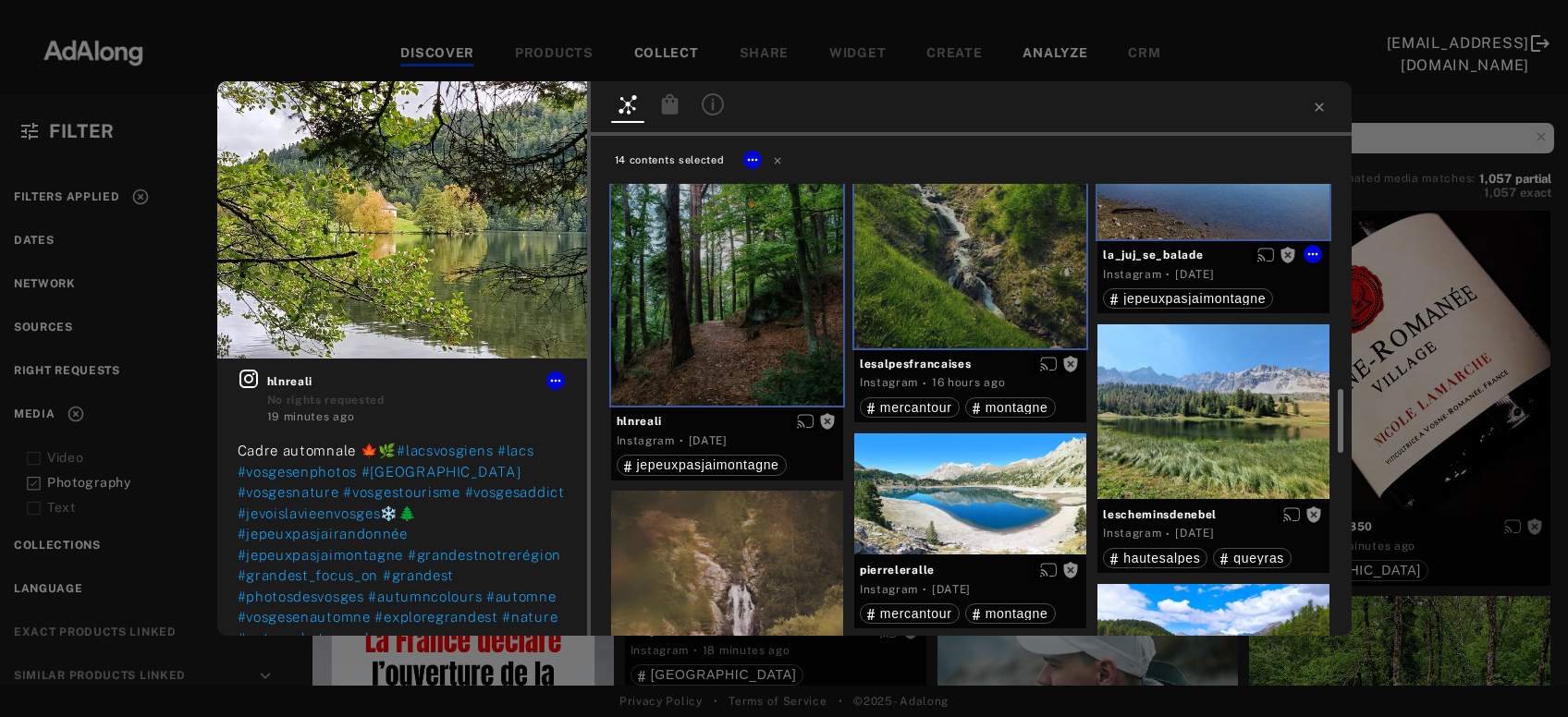
scroll to position [1593, 0]
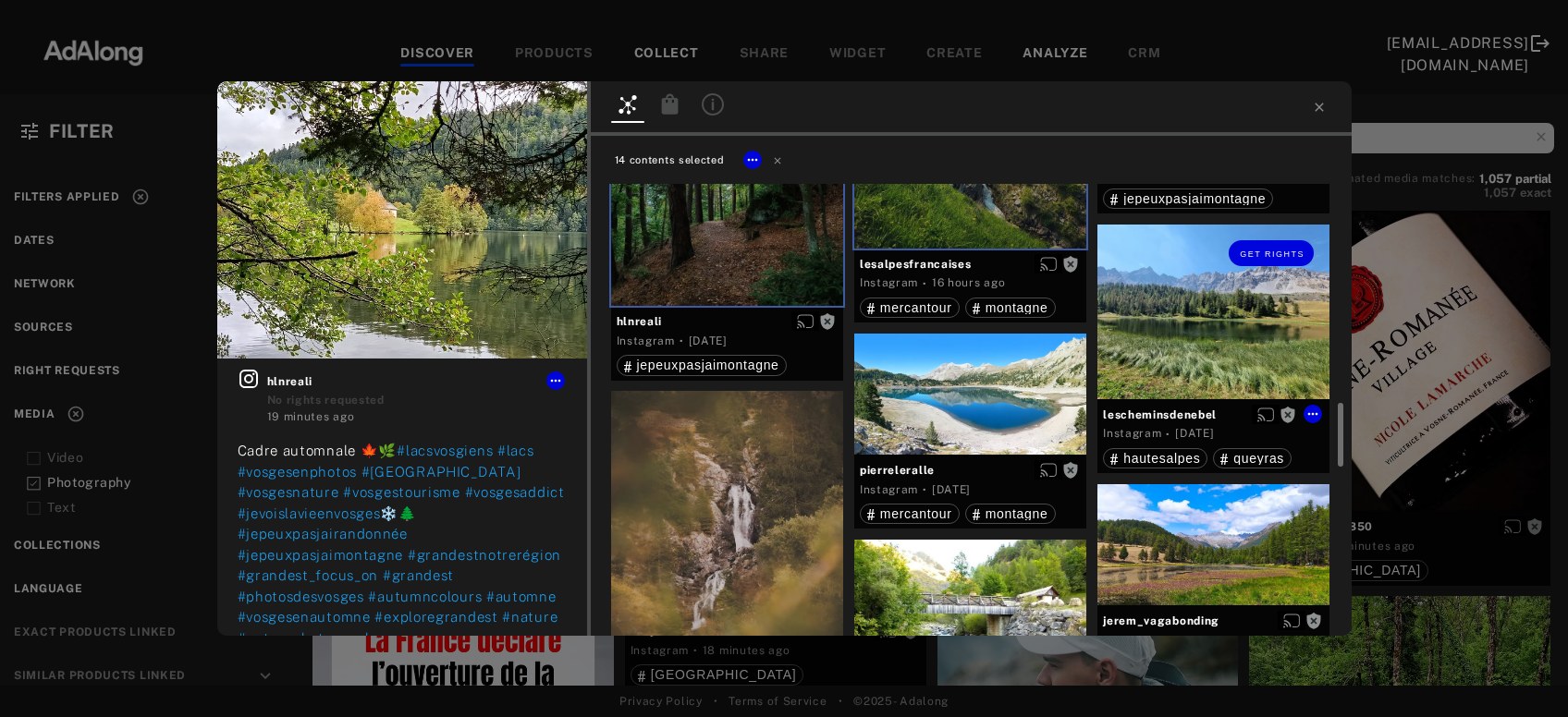
click at [1218, 335] on div "Get rights" at bounding box center [1214, 311] width 232 height 173
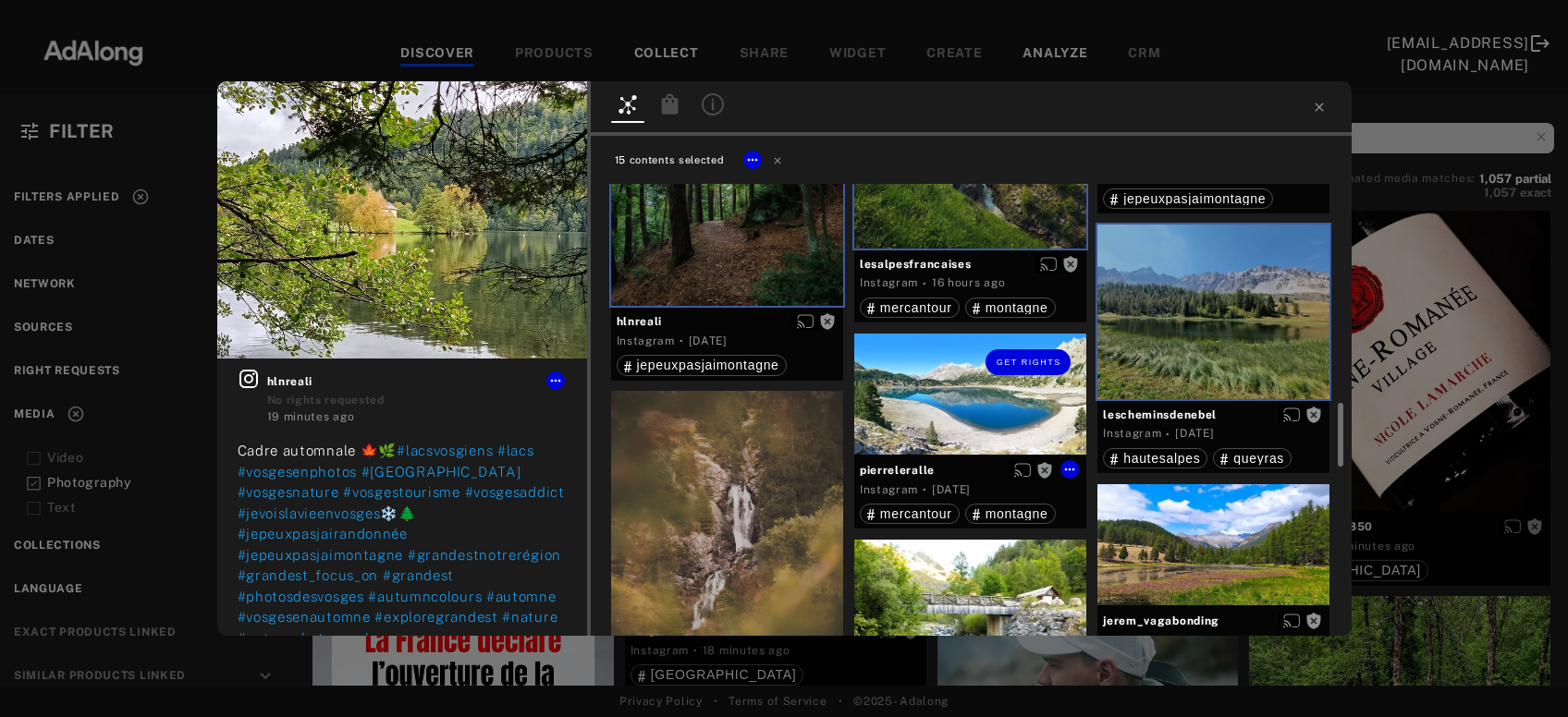
click at [991, 394] on div "Get rights" at bounding box center [971, 394] width 232 height 122
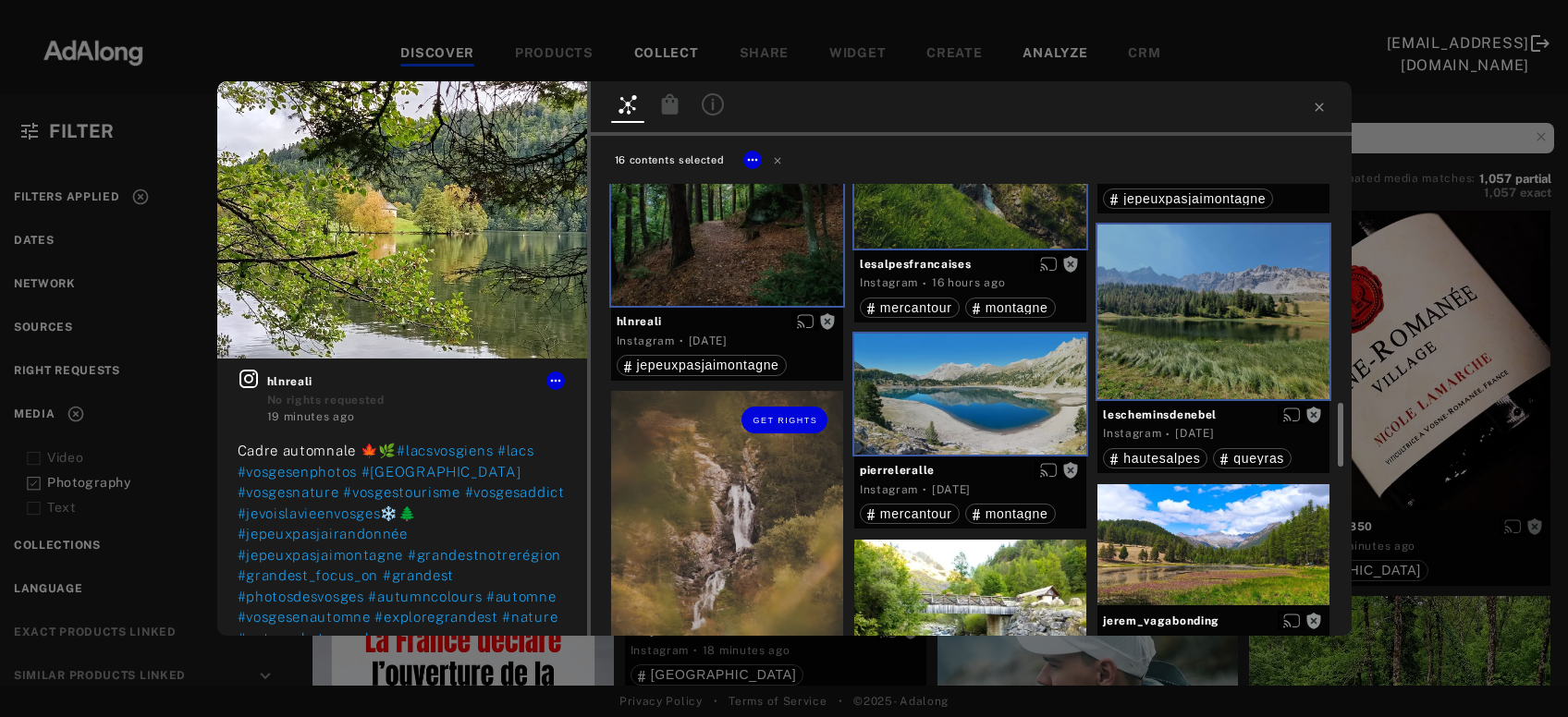
click at [762, 469] on div "Get rights" at bounding box center [727, 536] width 232 height 290
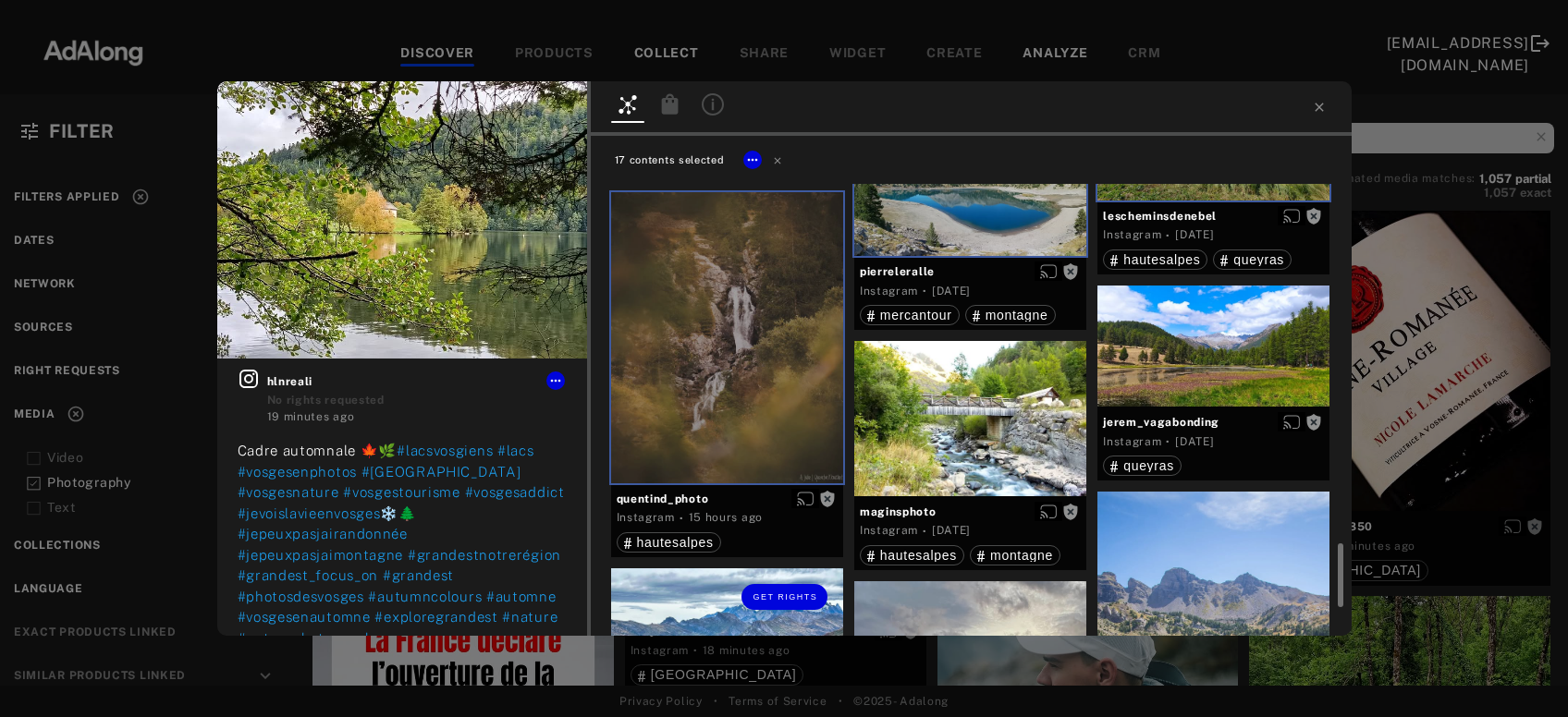
scroll to position [1892, 0]
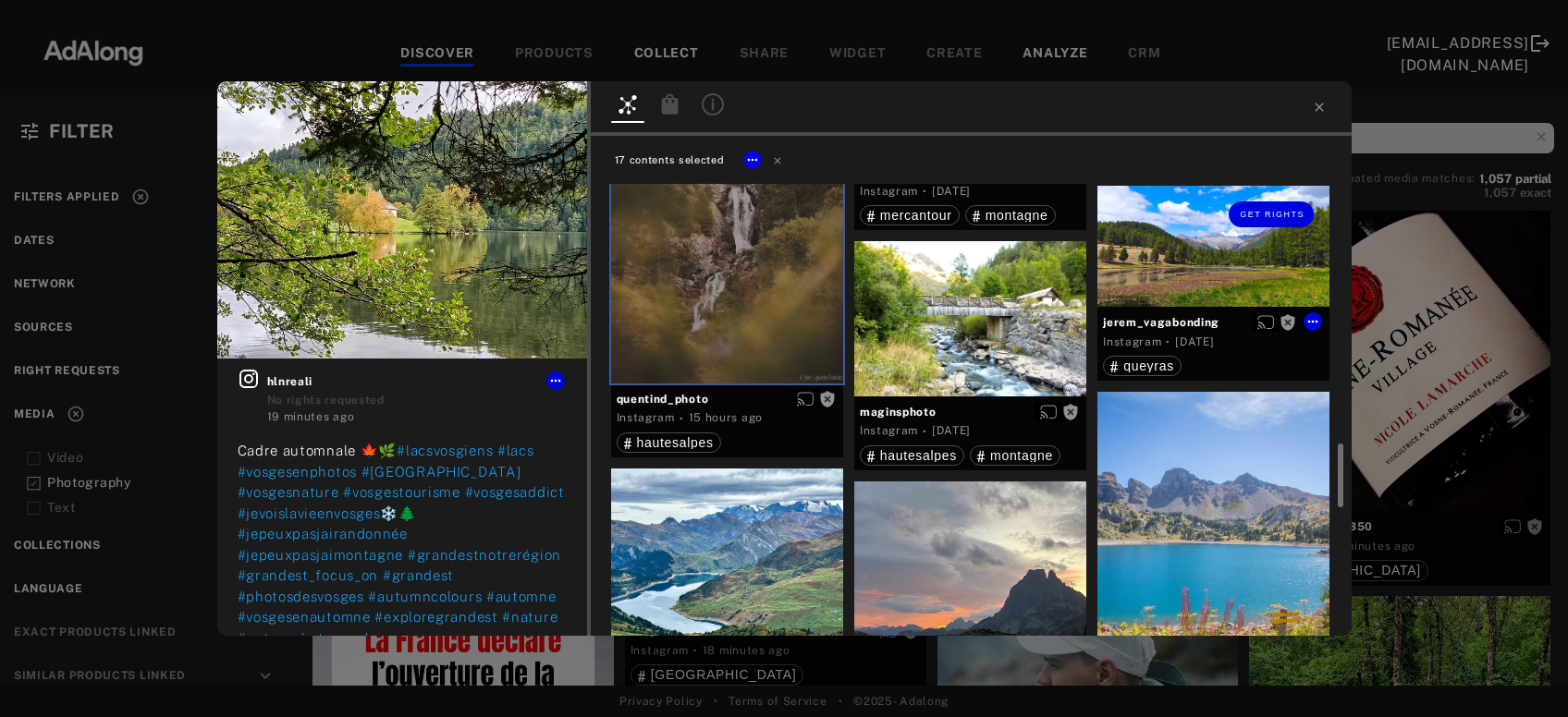
click at [1247, 267] on div "Get rights" at bounding box center [1214, 246] width 232 height 122
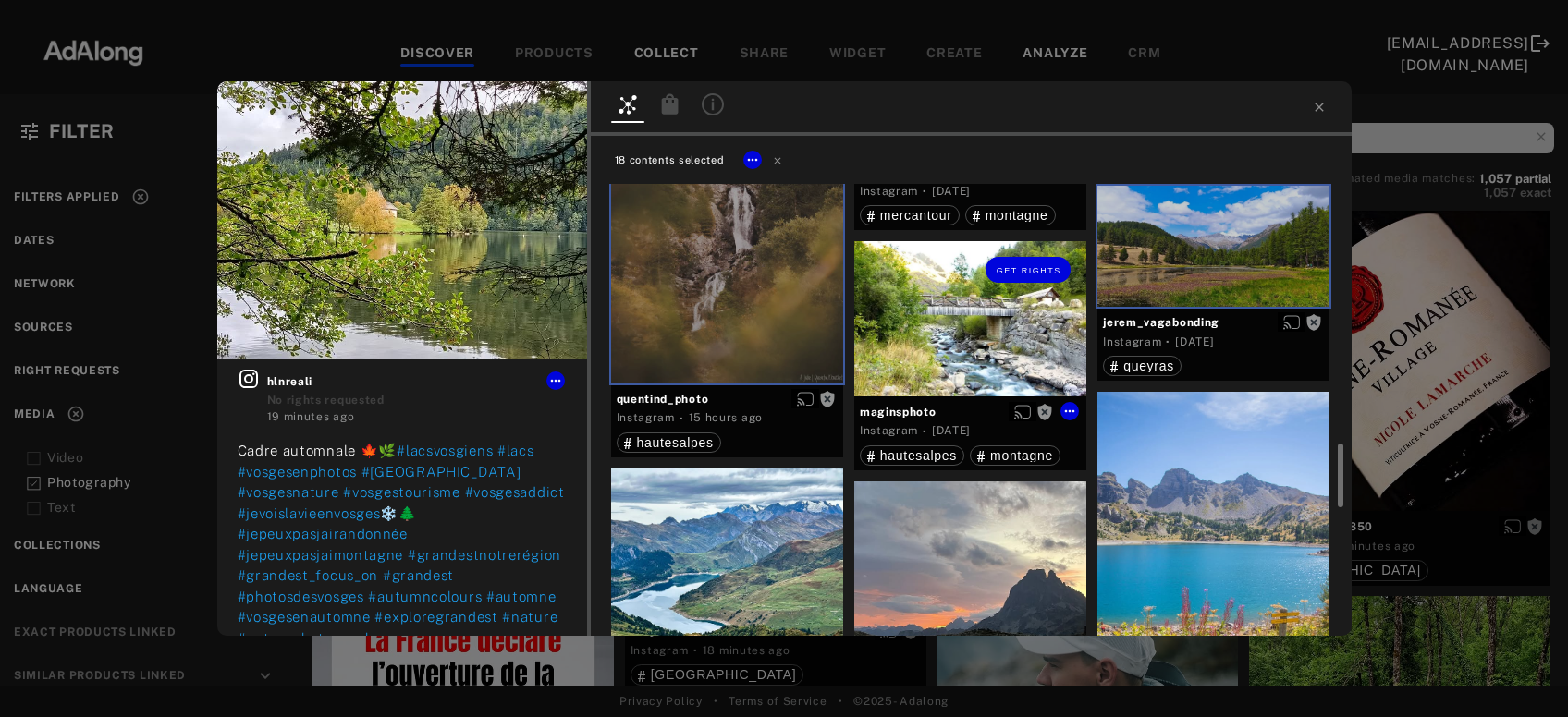
click at [1005, 329] on div "Get rights" at bounding box center [971, 319] width 232 height 155
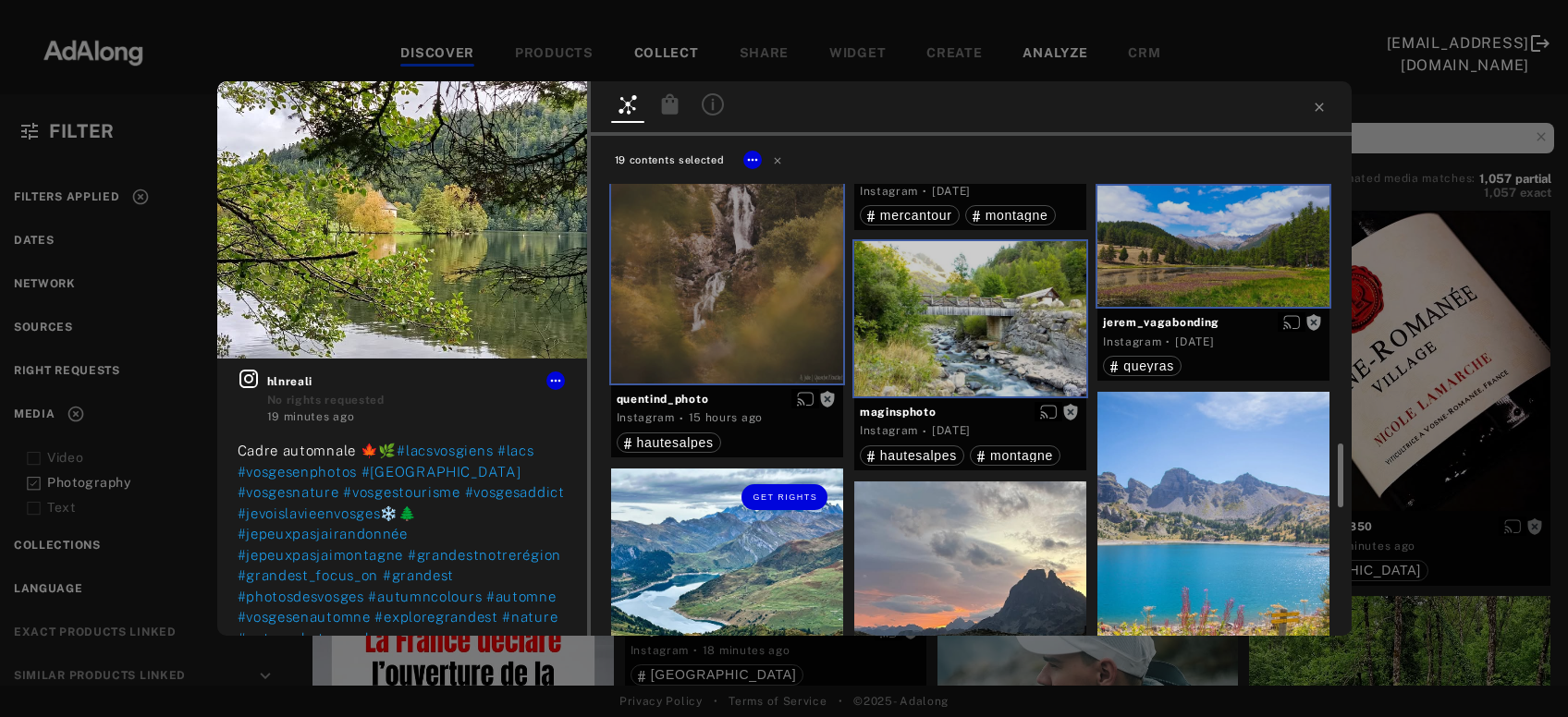
drag, startPoint x: 717, startPoint y: 546, endPoint x: 763, endPoint y: 549, distance: 46.1
click at [717, 547] on div "Get rights" at bounding box center [727, 623] width 232 height 310
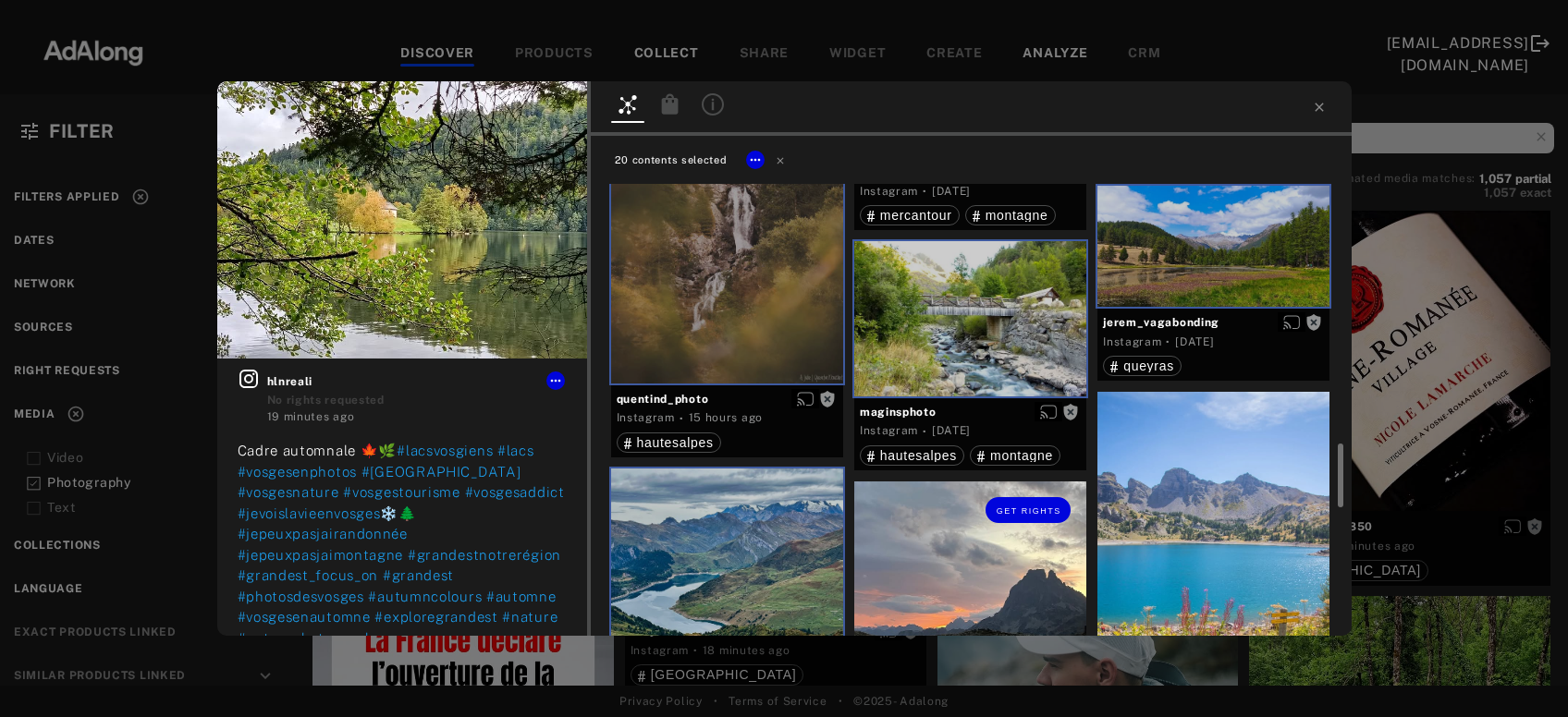
click at [963, 582] on div "Get rights" at bounding box center [971, 636] width 232 height 310
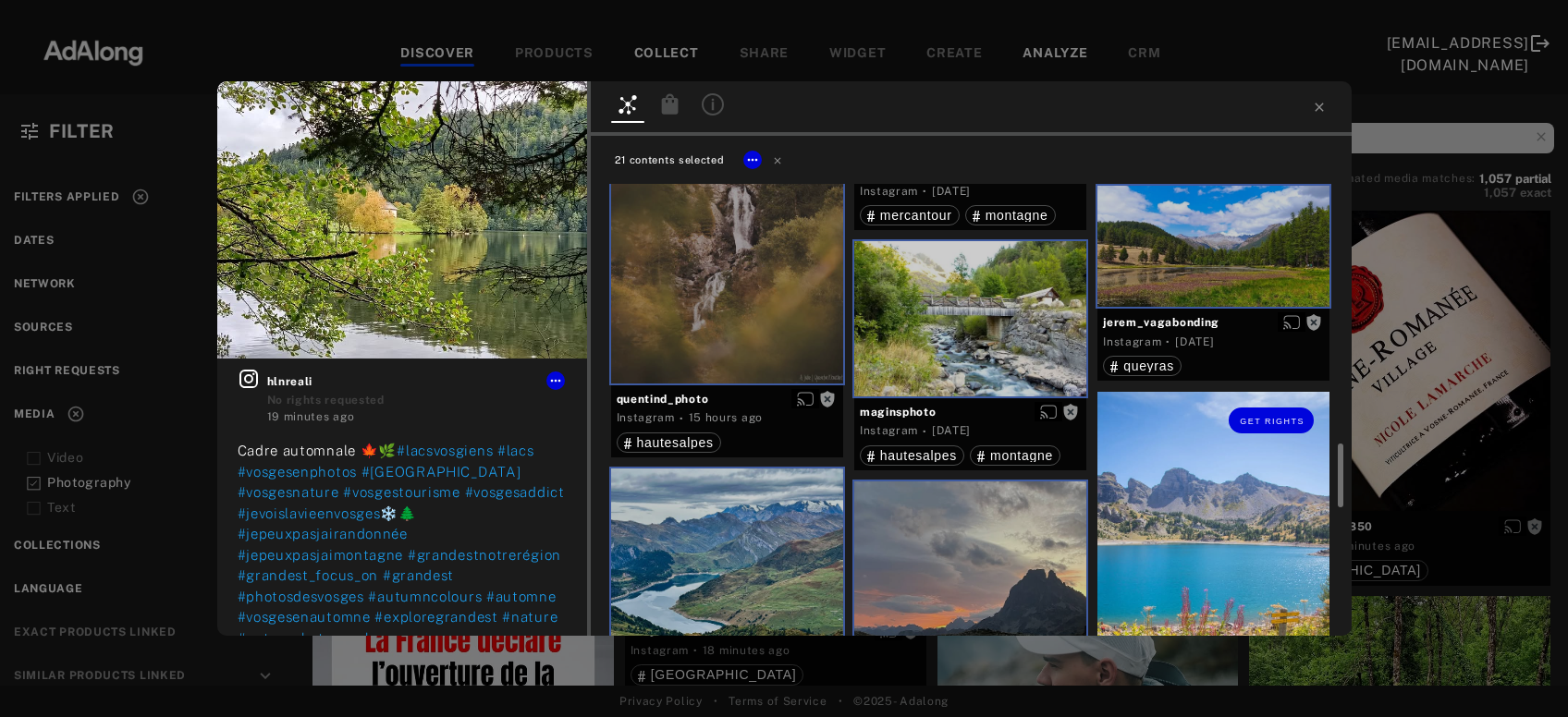
click at [1195, 545] on div "Get rights" at bounding box center [1214, 546] width 232 height 310
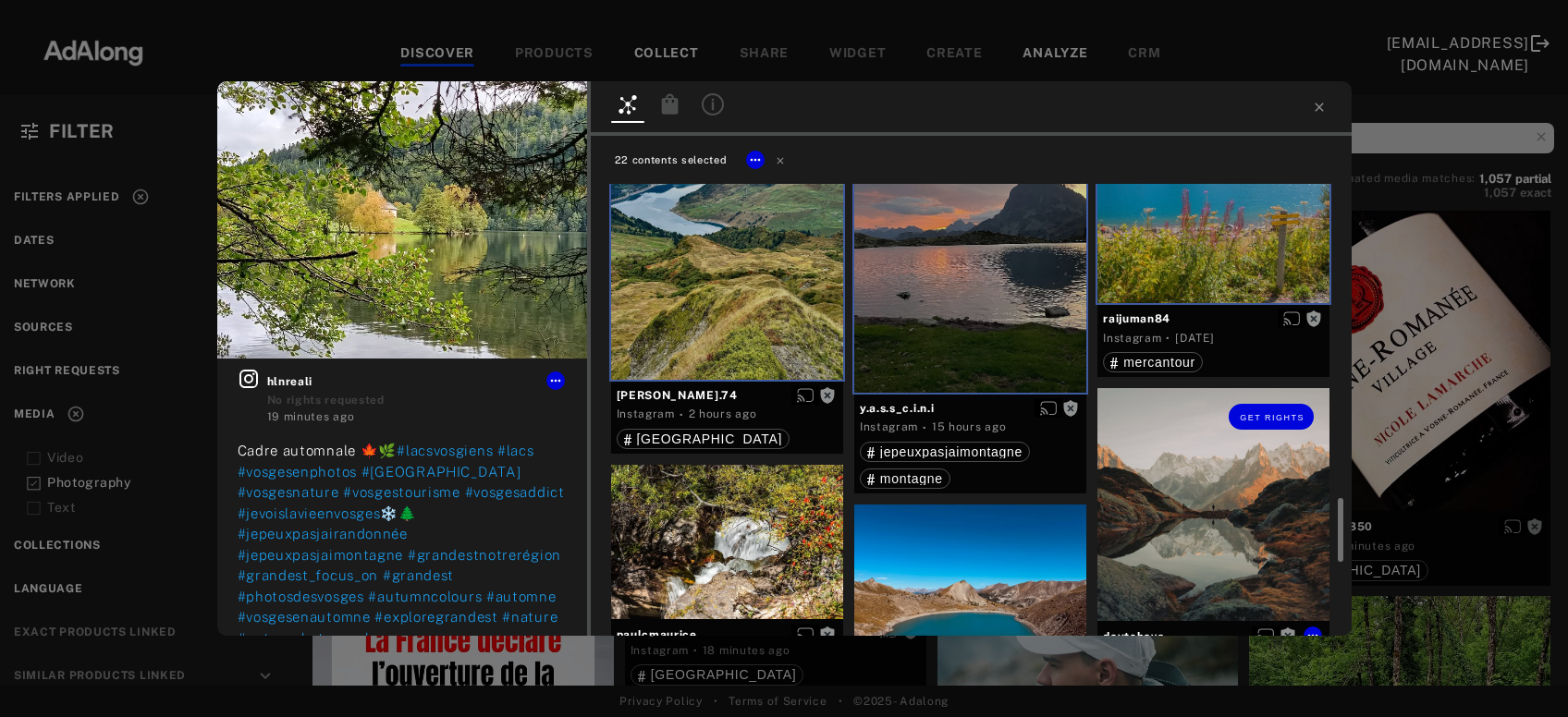
scroll to position [2490, 0]
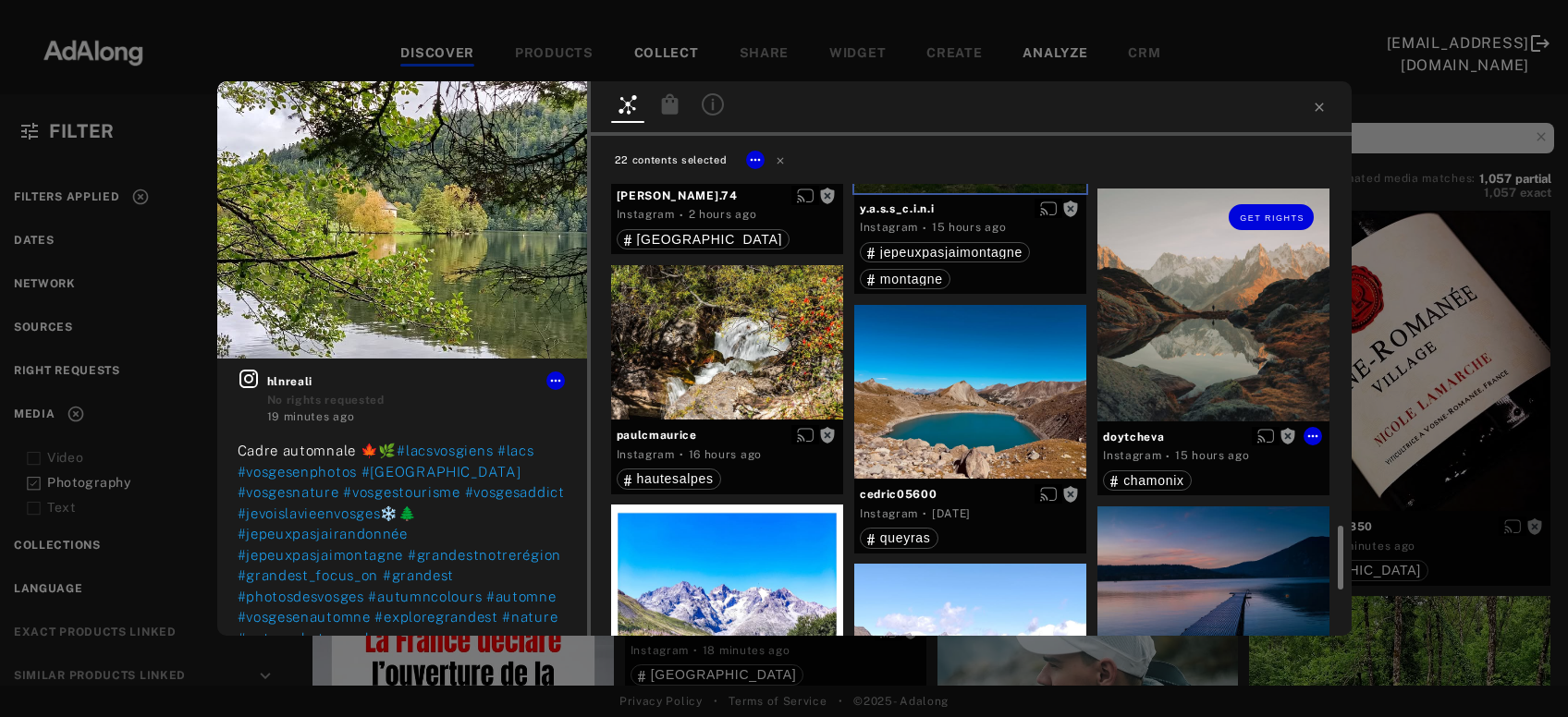
click at [1202, 358] on div "Get rights" at bounding box center [1214, 305] width 232 height 232
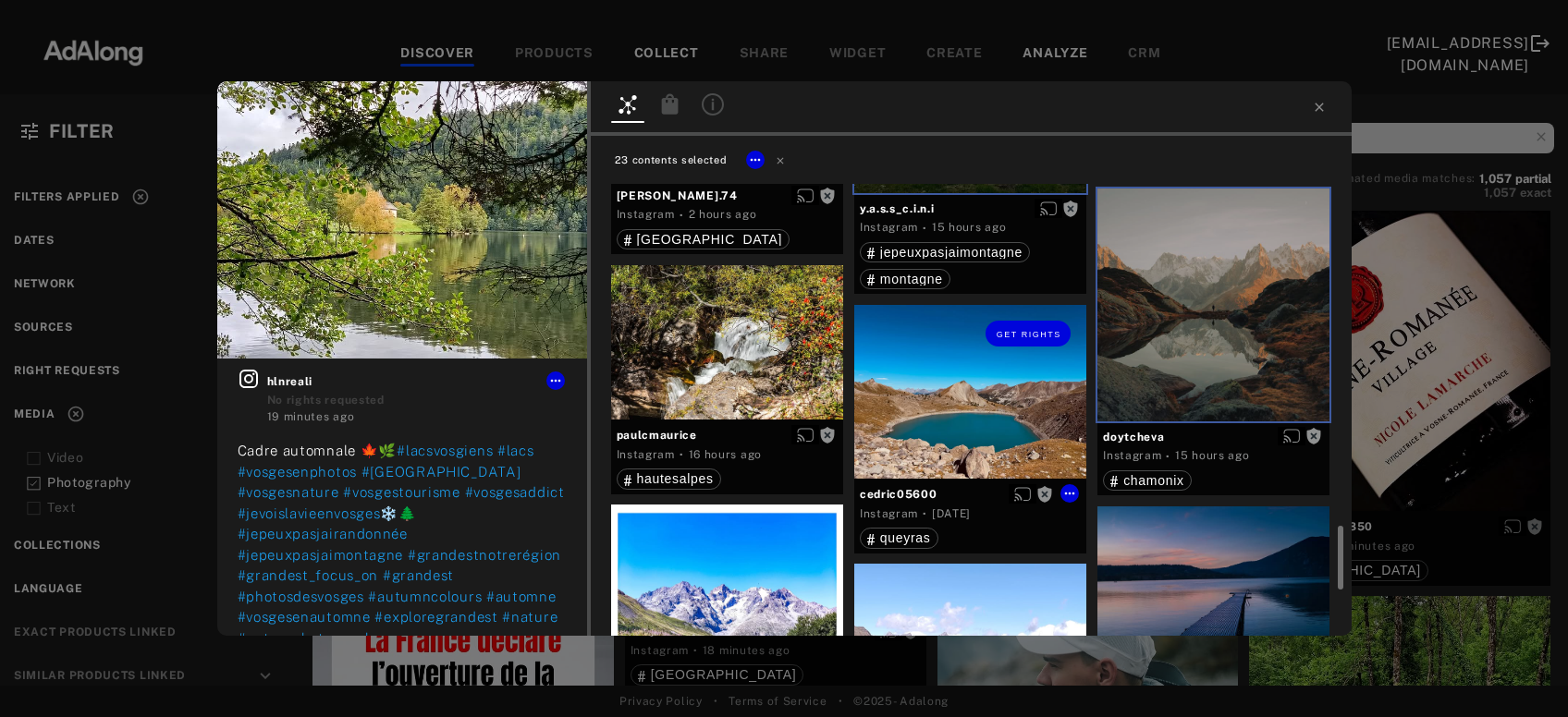
click at [1037, 416] on div "Get rights" at bounding box center [971, 391] width 232 height 173
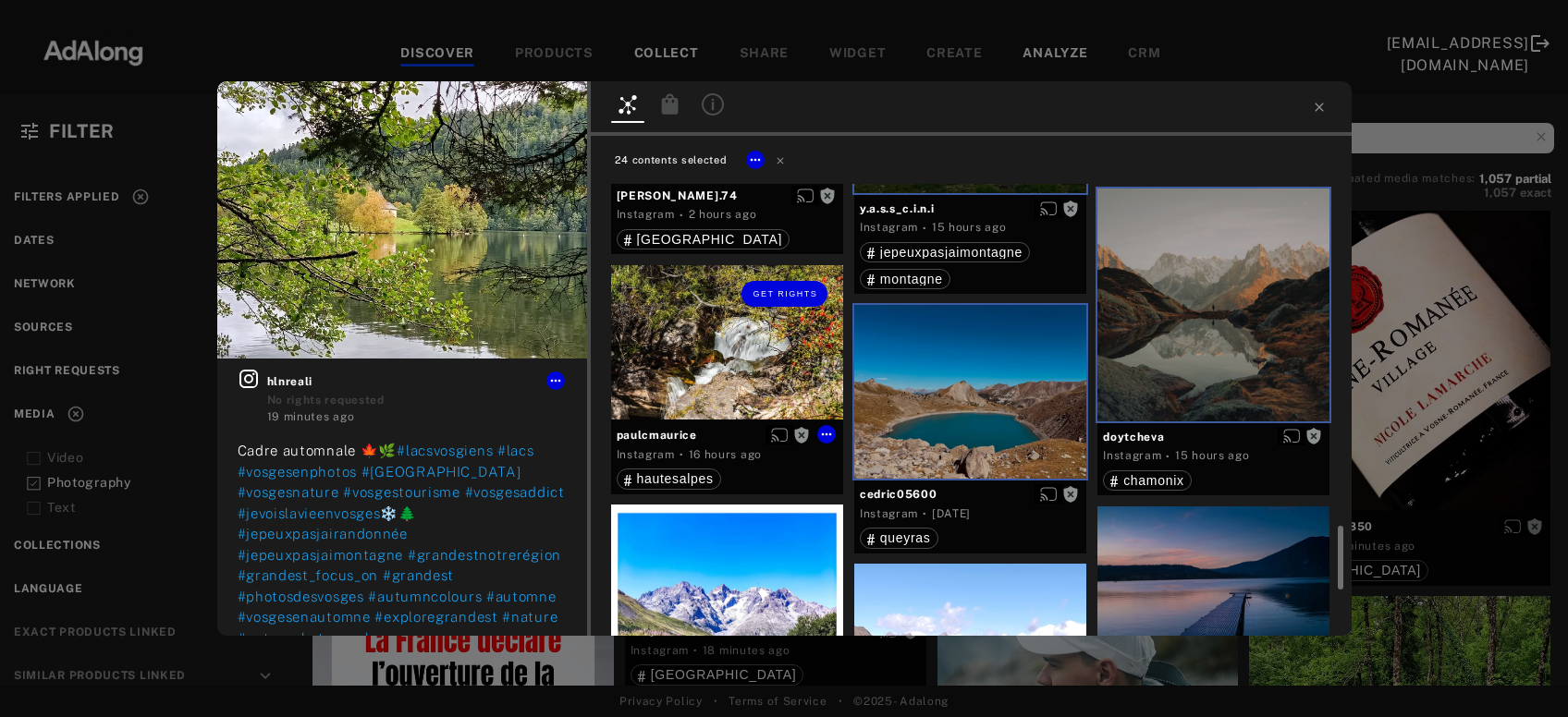
click at [766, 350] on div "Get rights" at bounding box center [727, 343] width 232 height 155
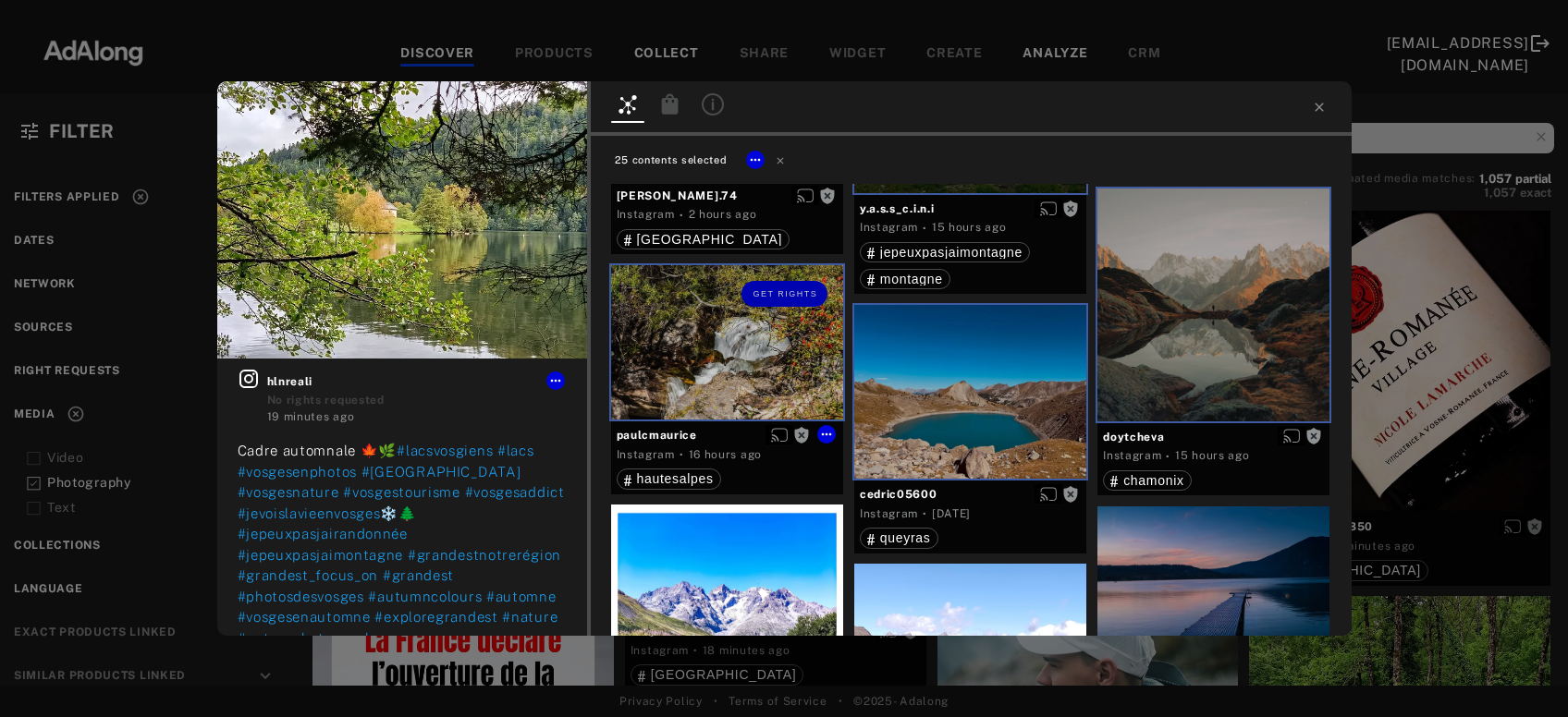
scroll to position [2689, 0]
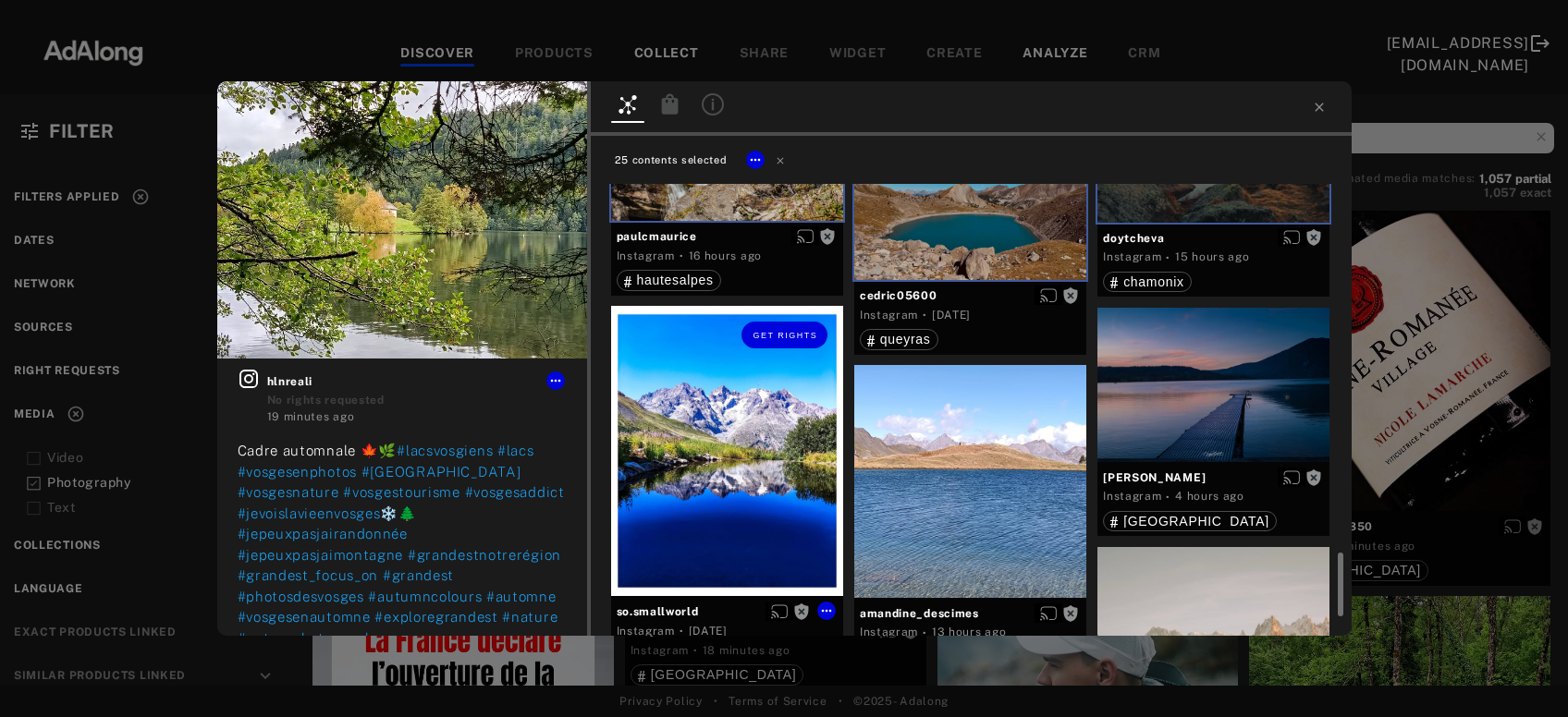
click at [758, 472] on div "Get rights" at bounding box center [727, 451] width 232 height 290
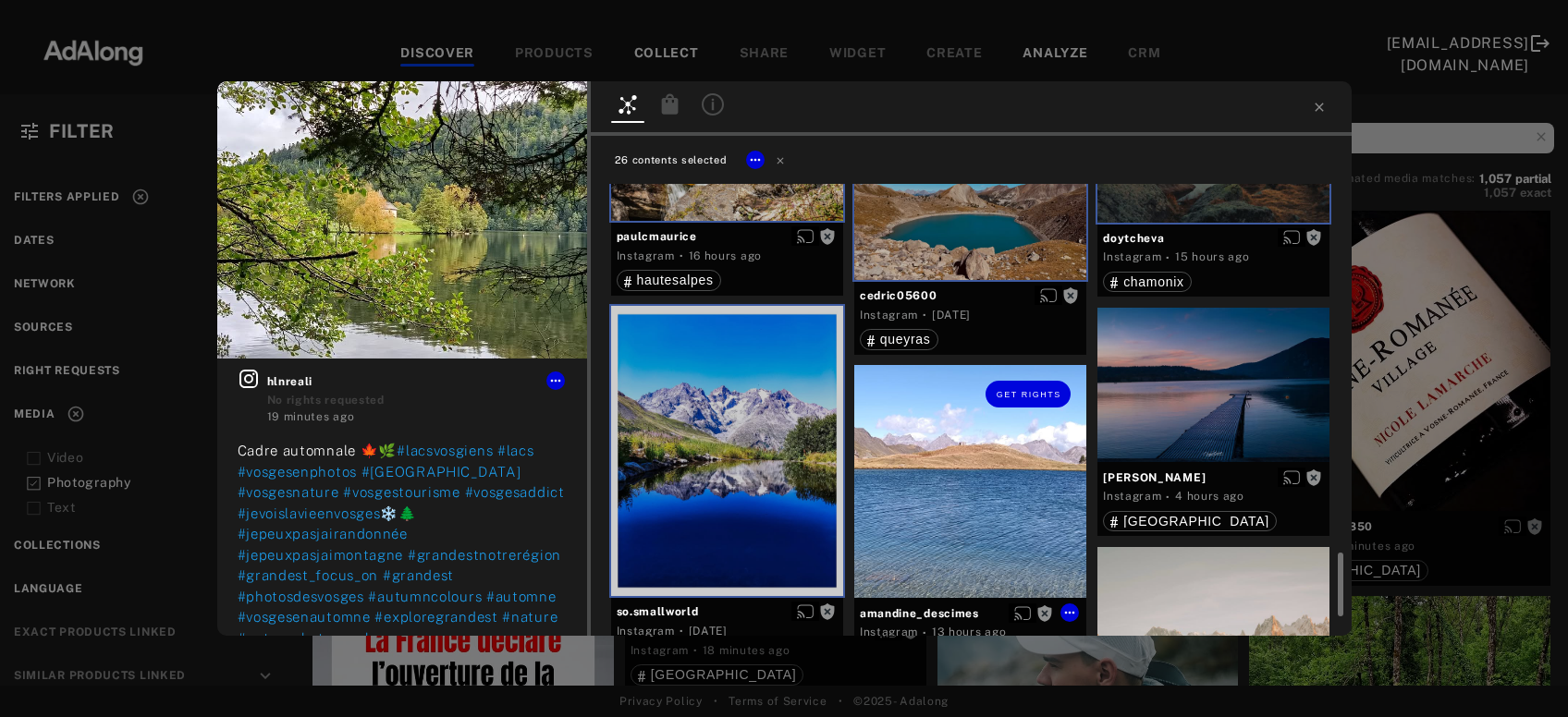
click at [979, 484] on div "Get rights" at bounding box center [971, 481] width 232 height 232
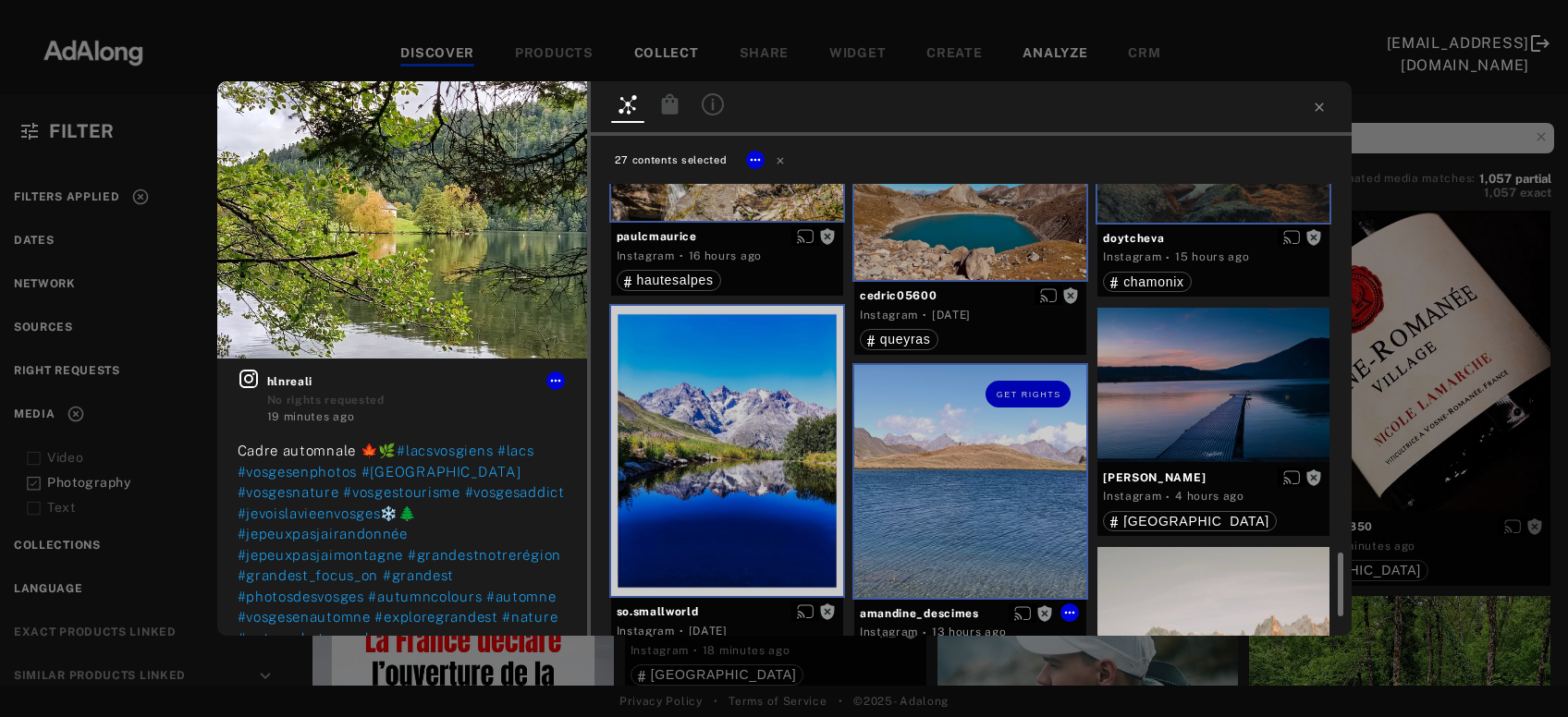
click at [1151, 416] on div at bounding box center [1214, 384] width 232 height 154
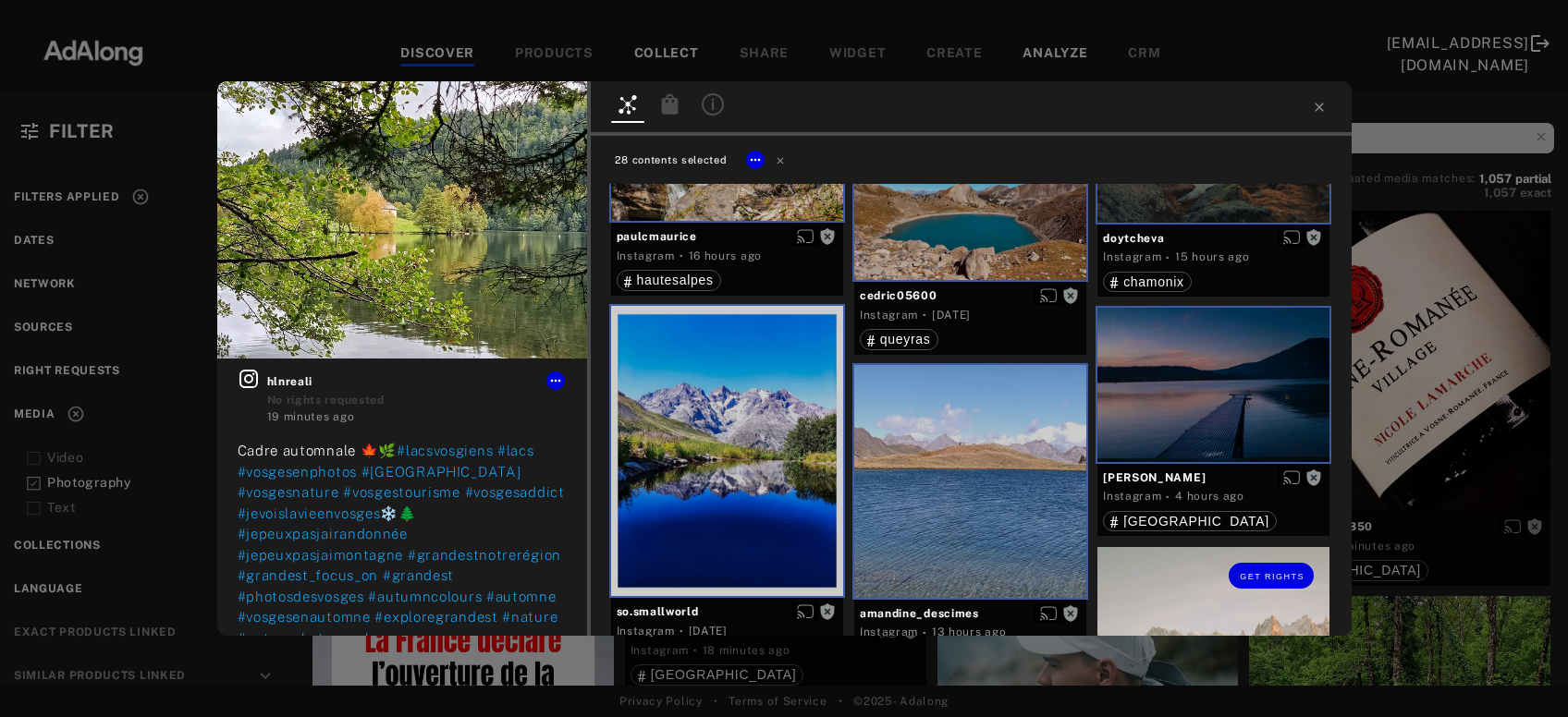
scroll to position [2888, 0]
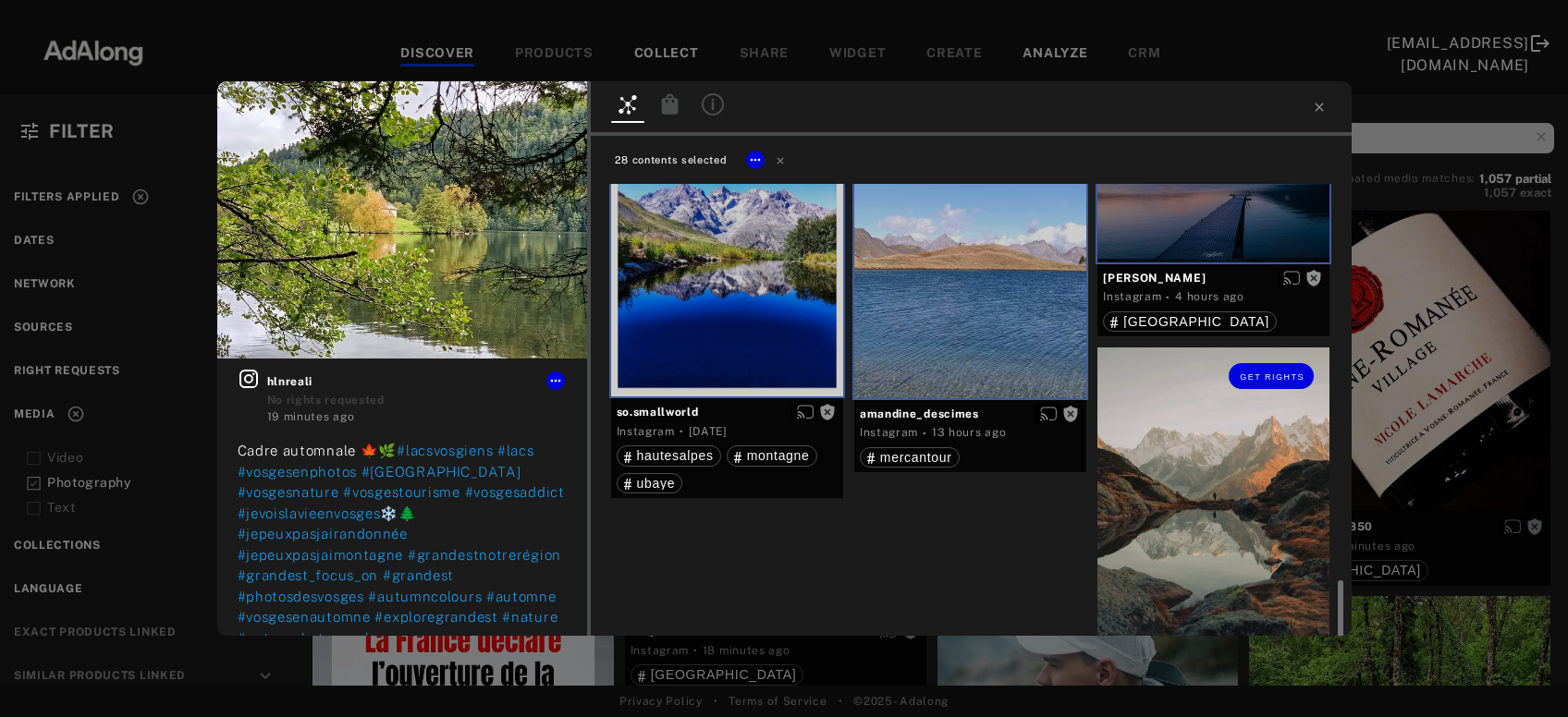
click at [1156, 489] on div "Get rights" at bounding box center [1214, 493] width 232 height 290
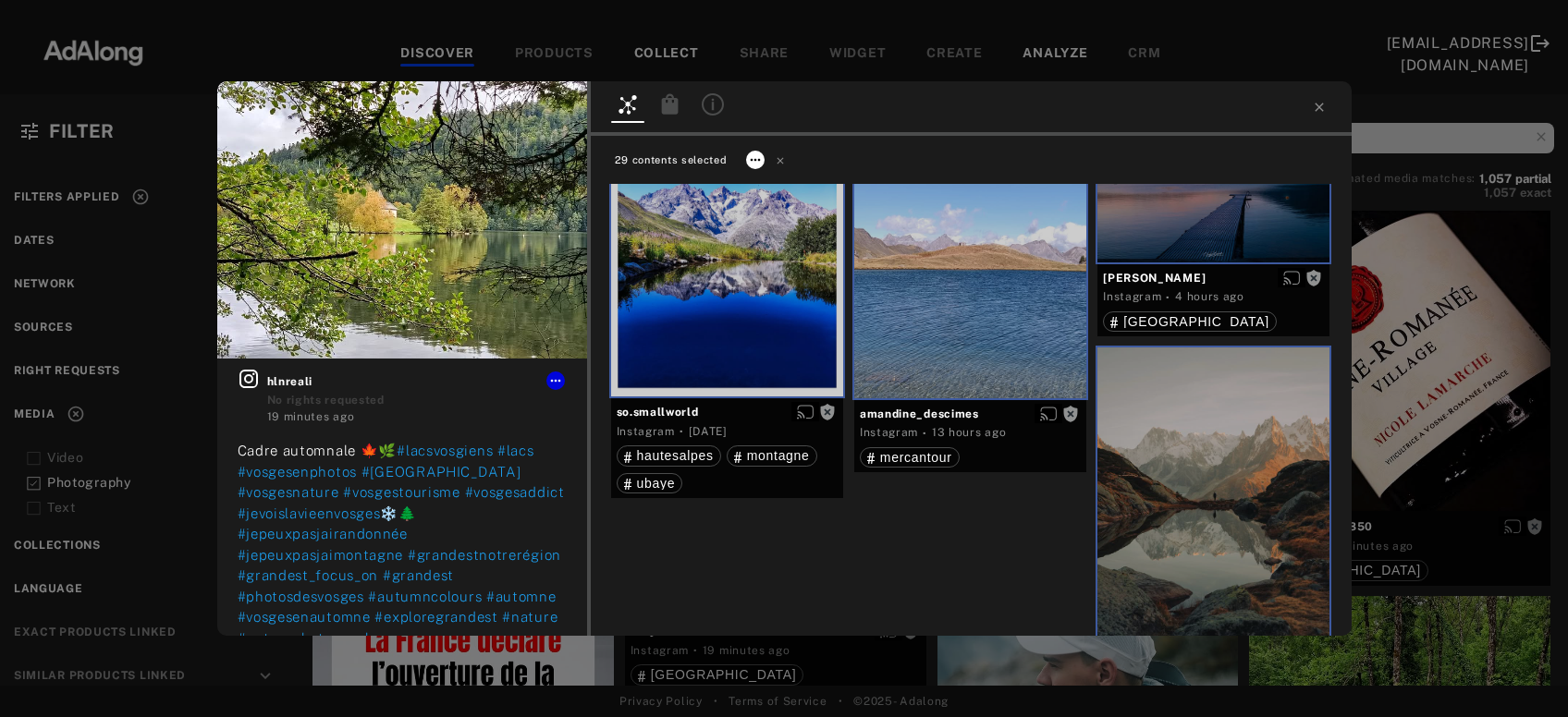
click at [760, 161] on icon at bounding box center [755, 159] width 14 height 14
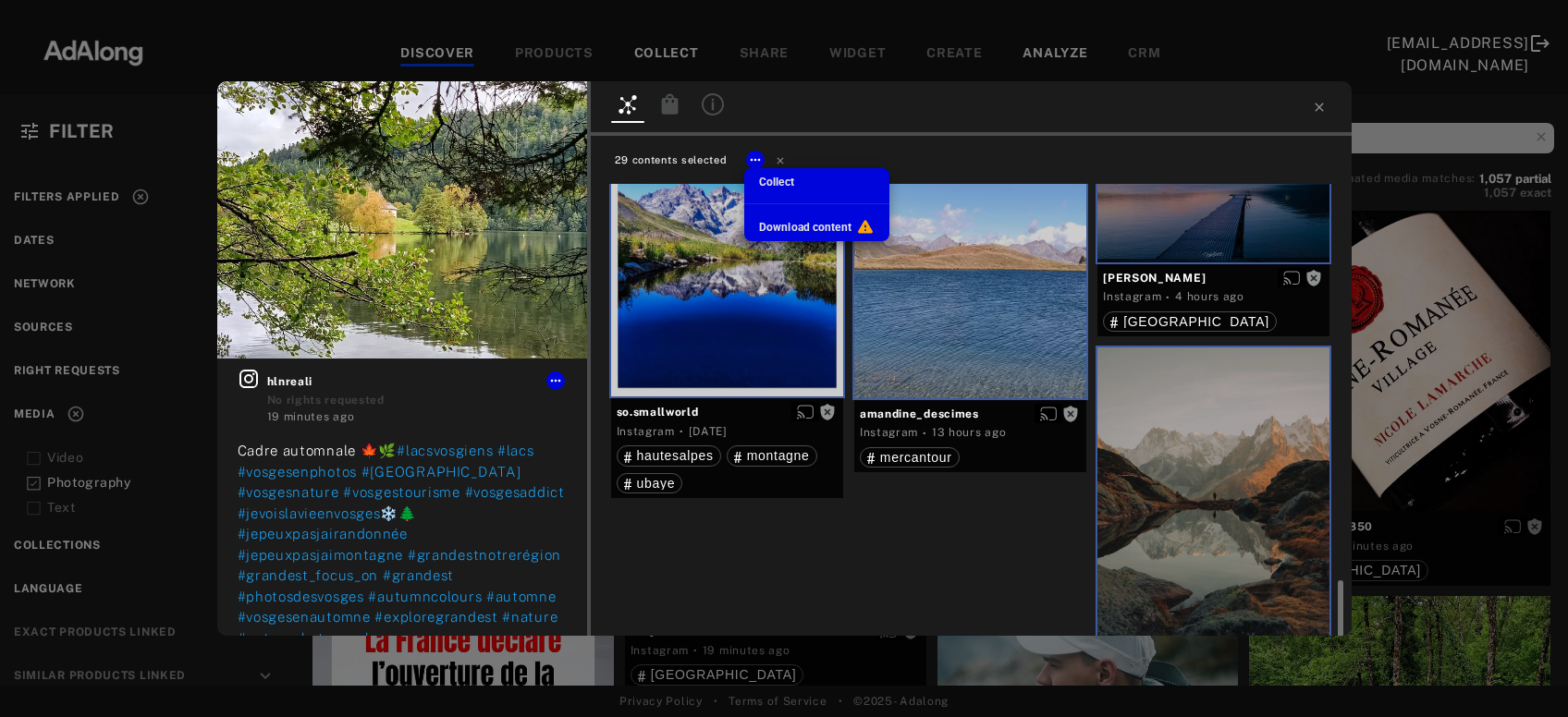
click at [795, 188] on li "Collect" at bounding box center [816, 182] width 145 height 28
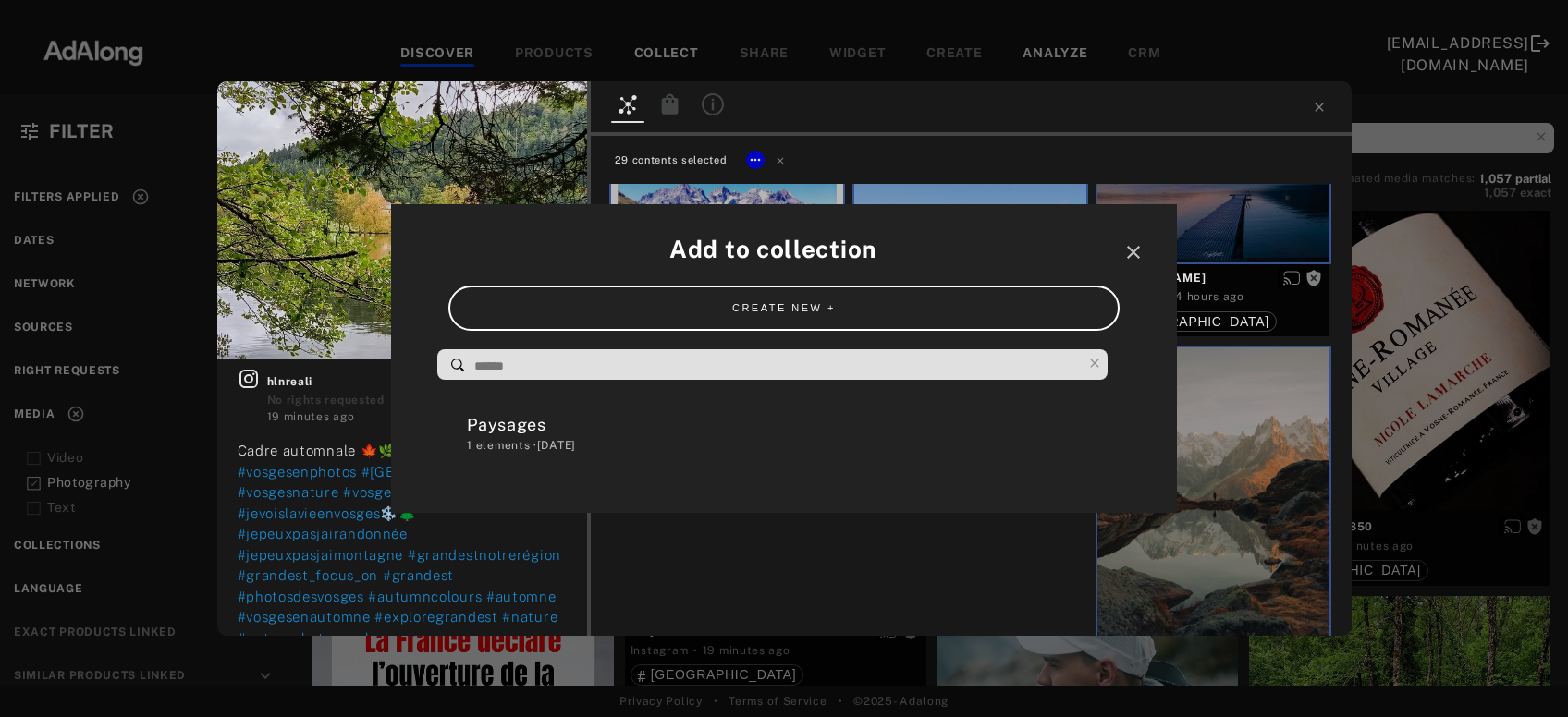
click at [529, 437] on div "1 elements · [DATE]" at bounding box center [793, 445] width 652 height 16
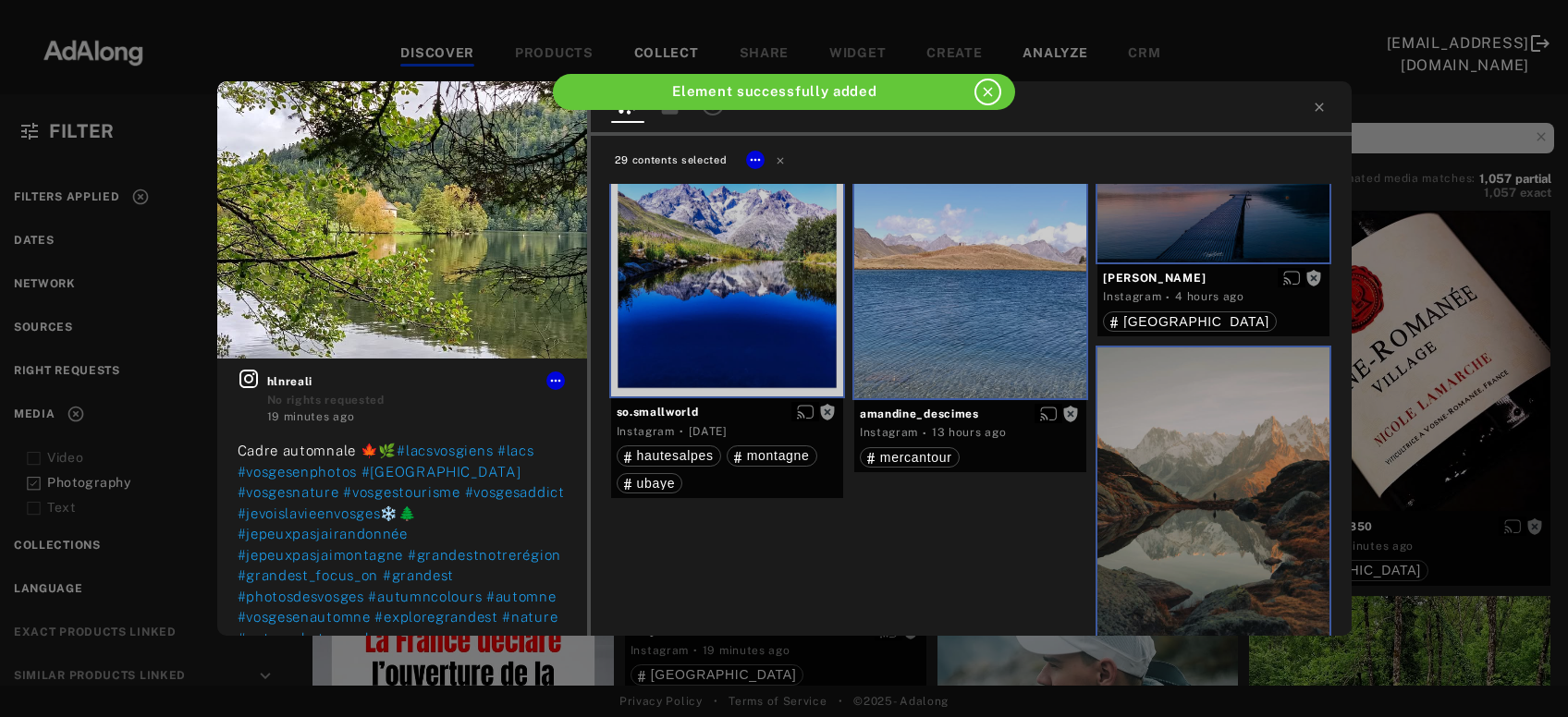
click at [780, 159] on icon at bounding box center [780, 160] width 7 height 7
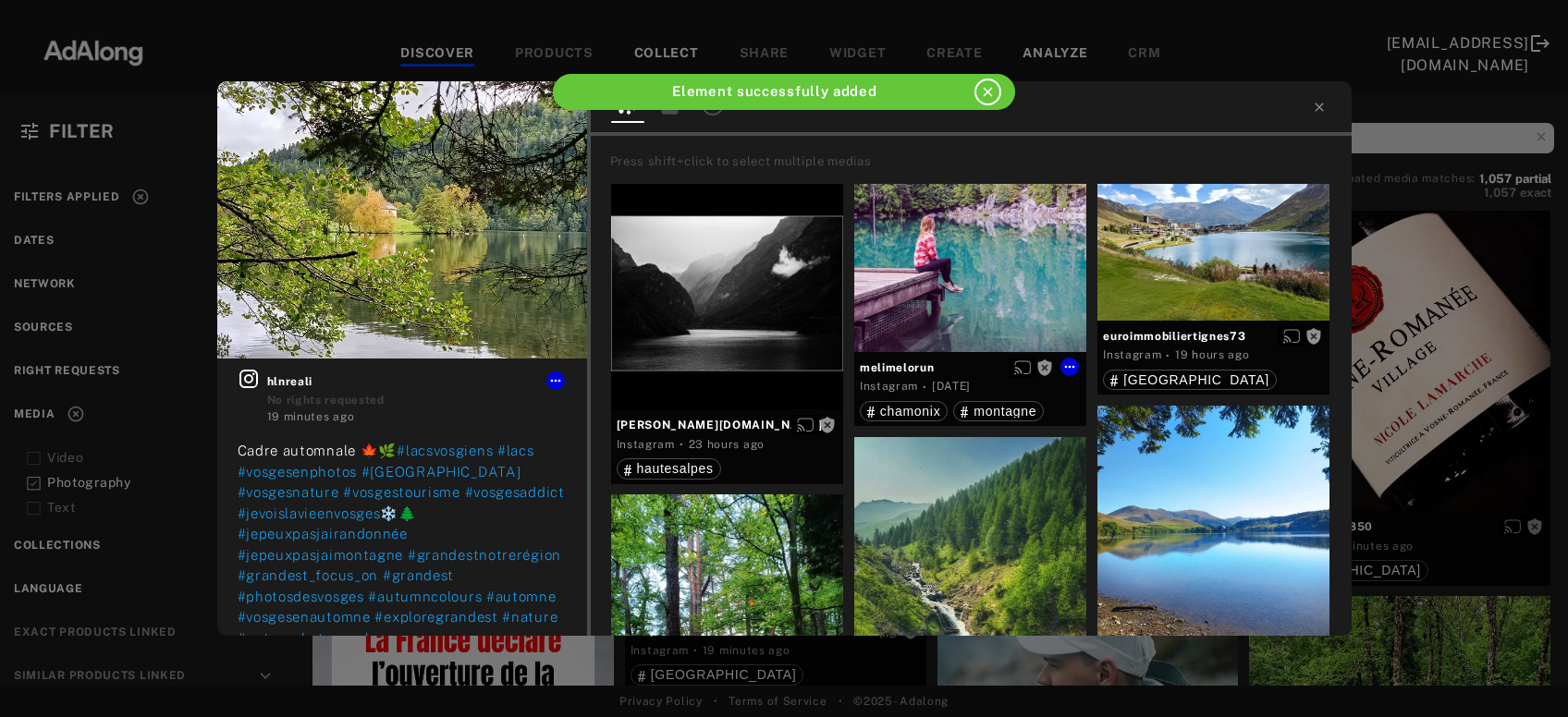
scroll to position [895, 0]
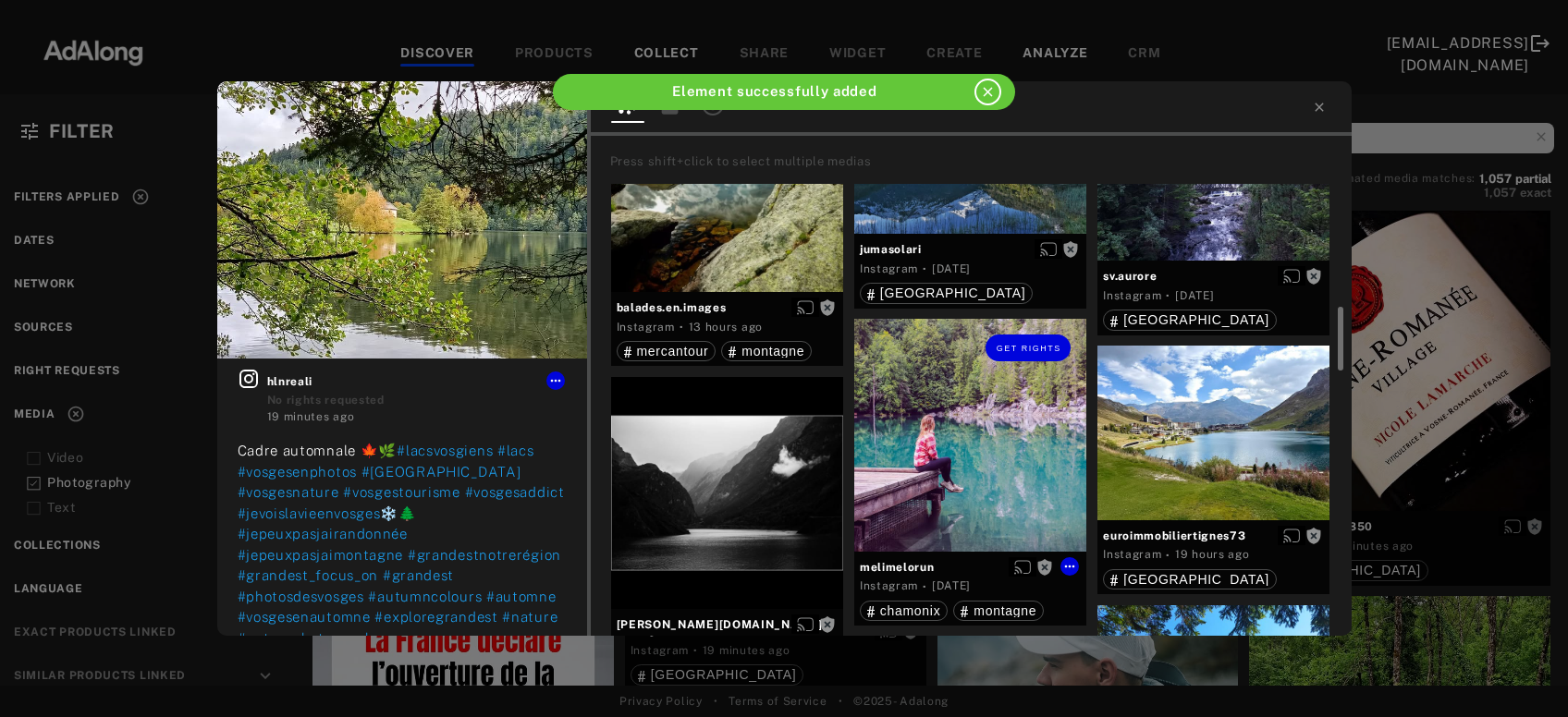
click at [937, 466] on div "Get rights" at bounding box center [971, 435] width 232 height 232
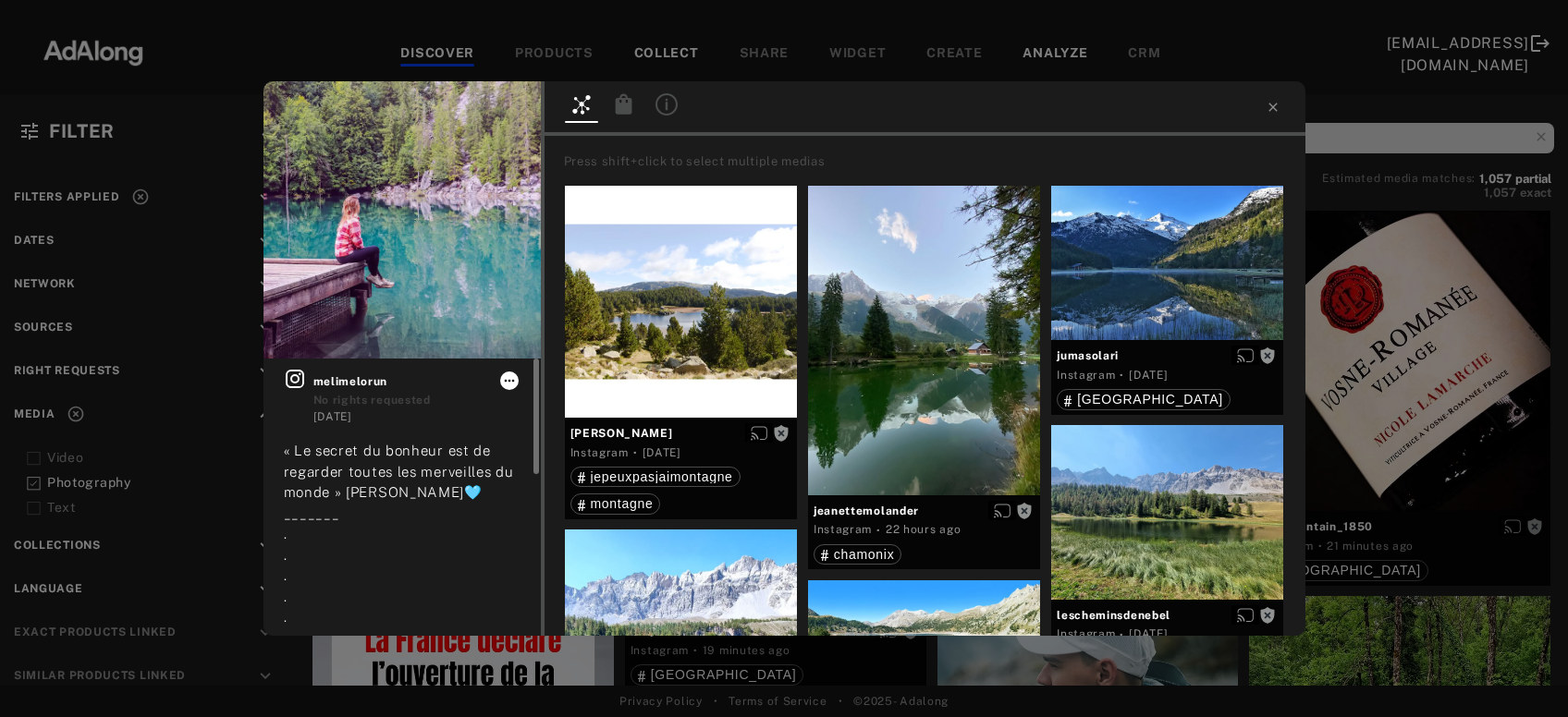
click at [509, 381] on icon at bounding box center [509, 381] width 11 height 3
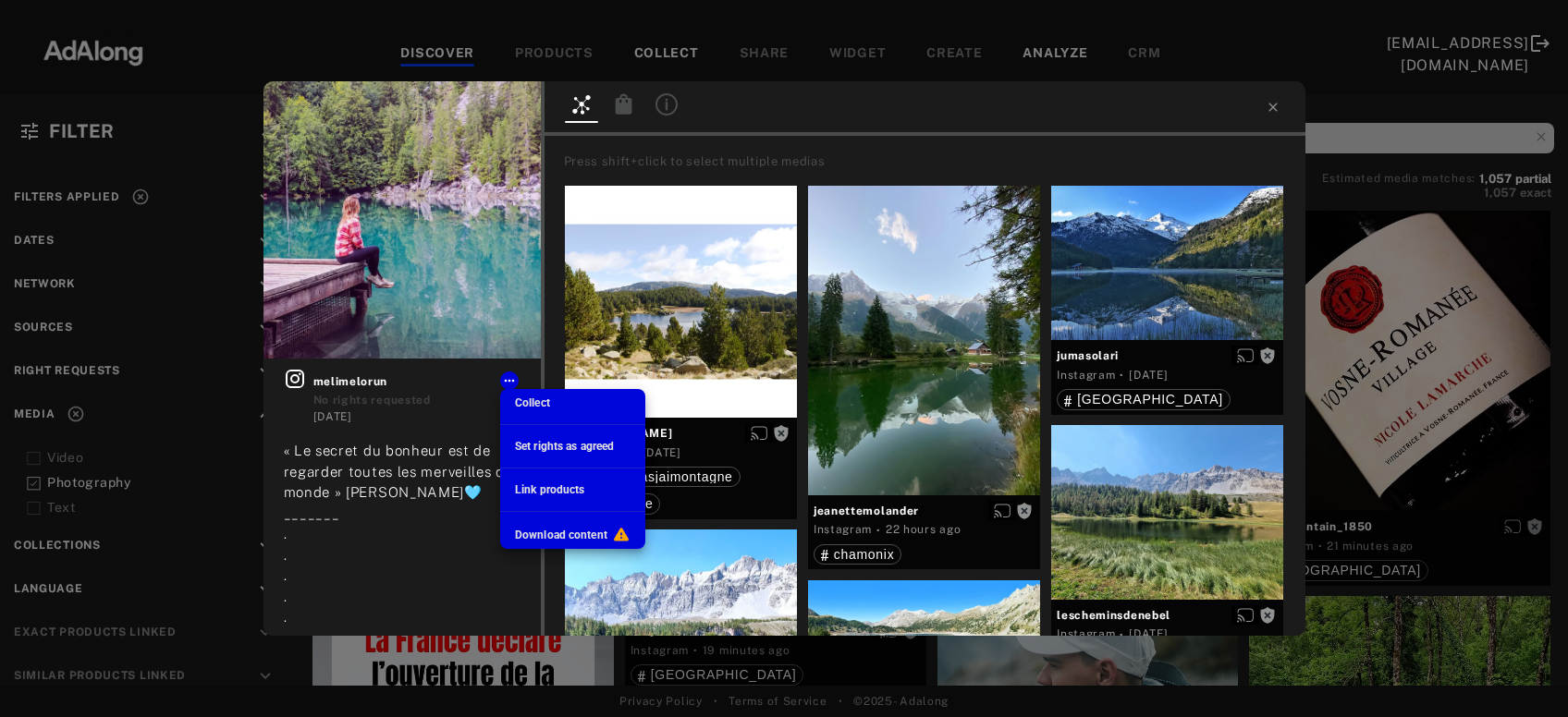
click at [550, 402] on span "Collect" at bounding box center [532, 404] width 35 height 13
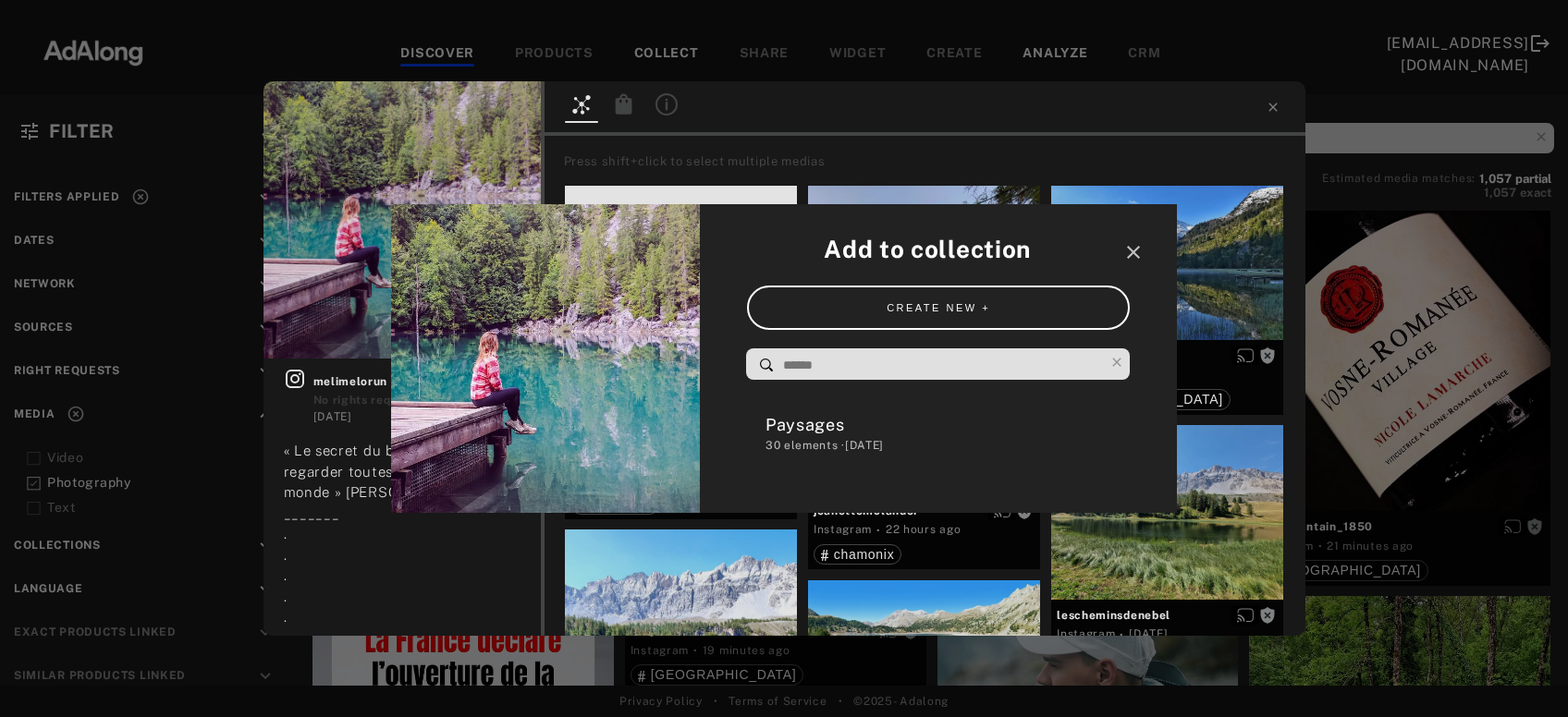
click at [865, 368] on input at bounding box center [943, 365] width 323 height 25
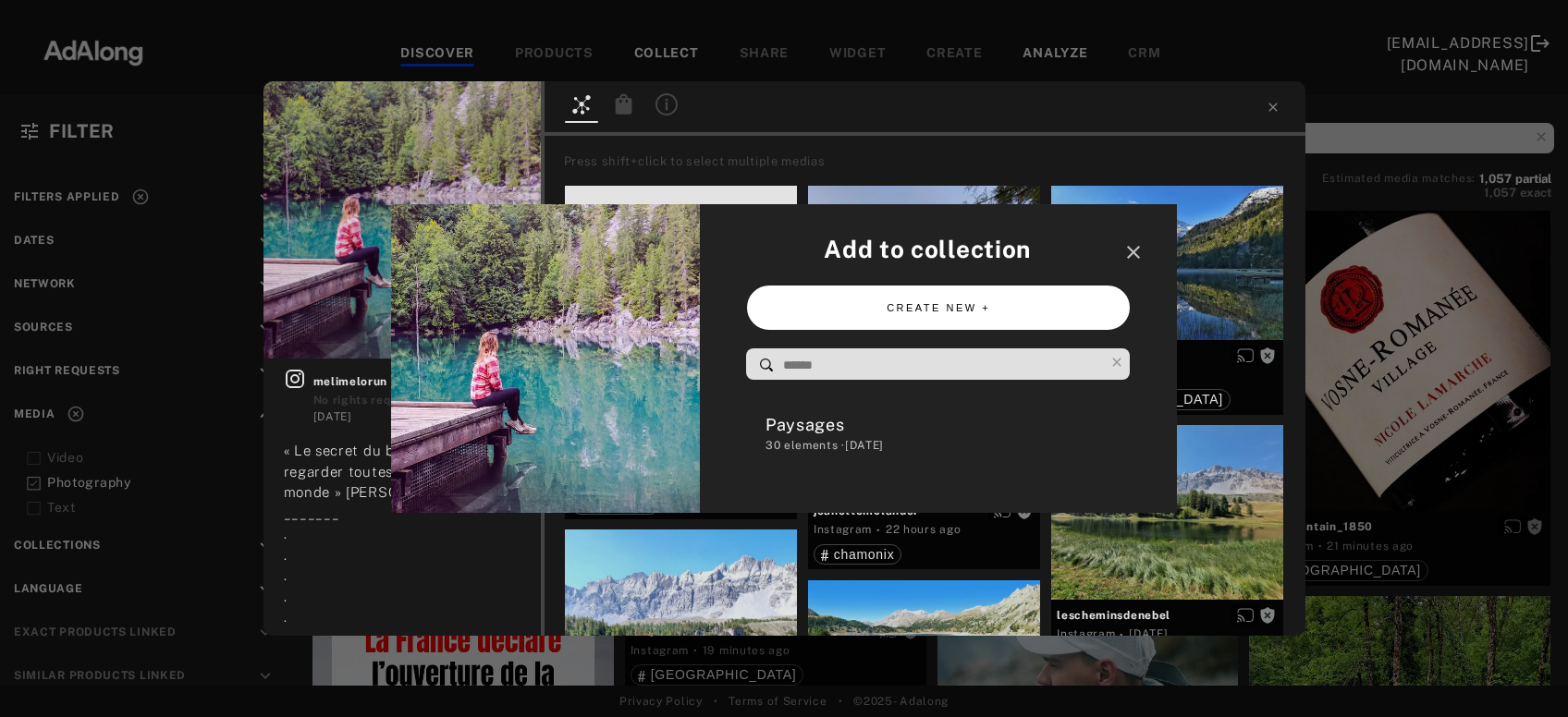
click at [953, 308] on button "CREATE NEW +" at bounding box center [939, 308] width 384 height 45
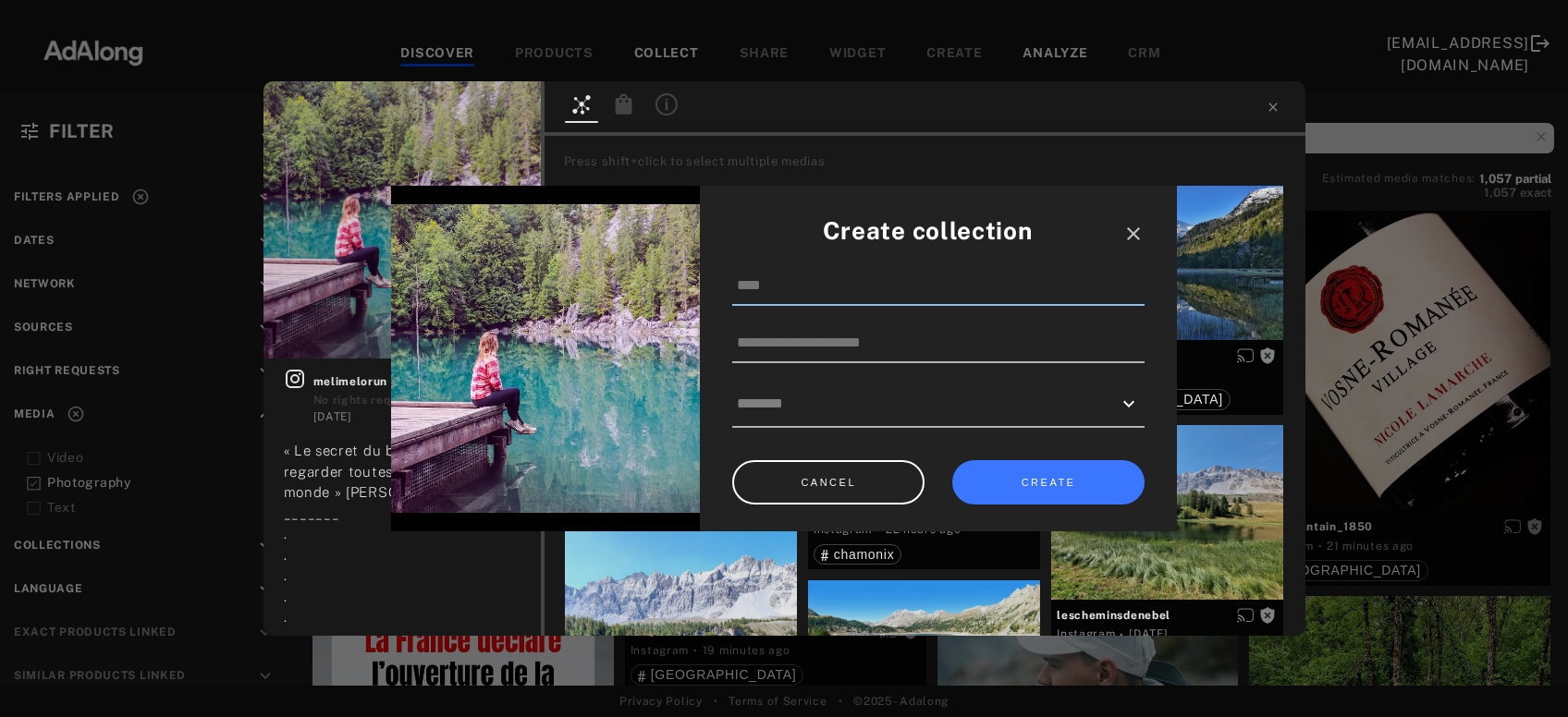
click at [779, 289] on input at bounding box center [939, 287] width 412 height 39
click at [790, 282] on input "**********" at bounding box center [939, 287] width 412 height 39
type input "**********"
click at [1013, 483] on button "CREATE" at bounding box center [1048, 482] width 193 height 45
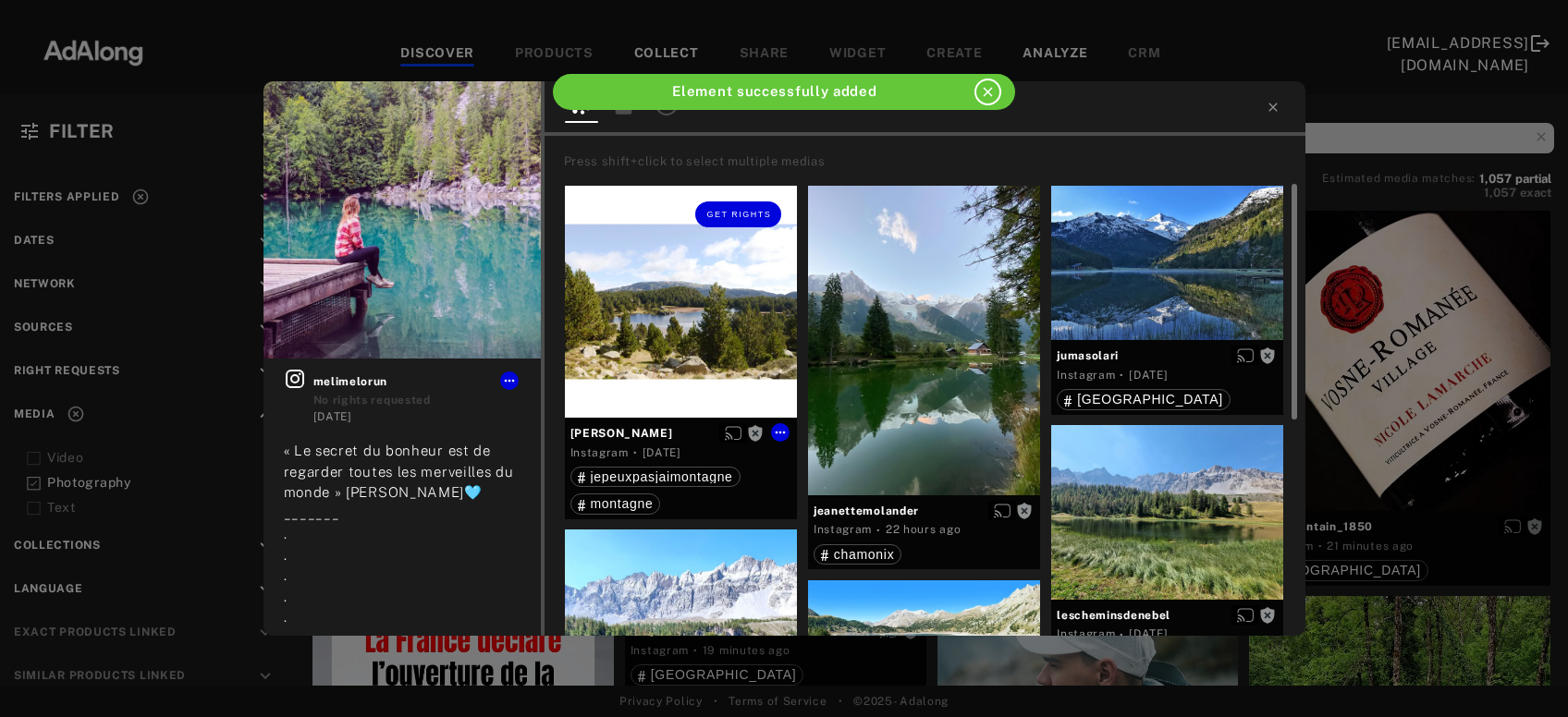
drag, startPoint x: 668, startPoint y: 324, endPoint x: 750, endPoint y: 347, distance: 85.2
click at [670, 324] on div "Get rights" at bounding box center [681, 302] width 232 height 232
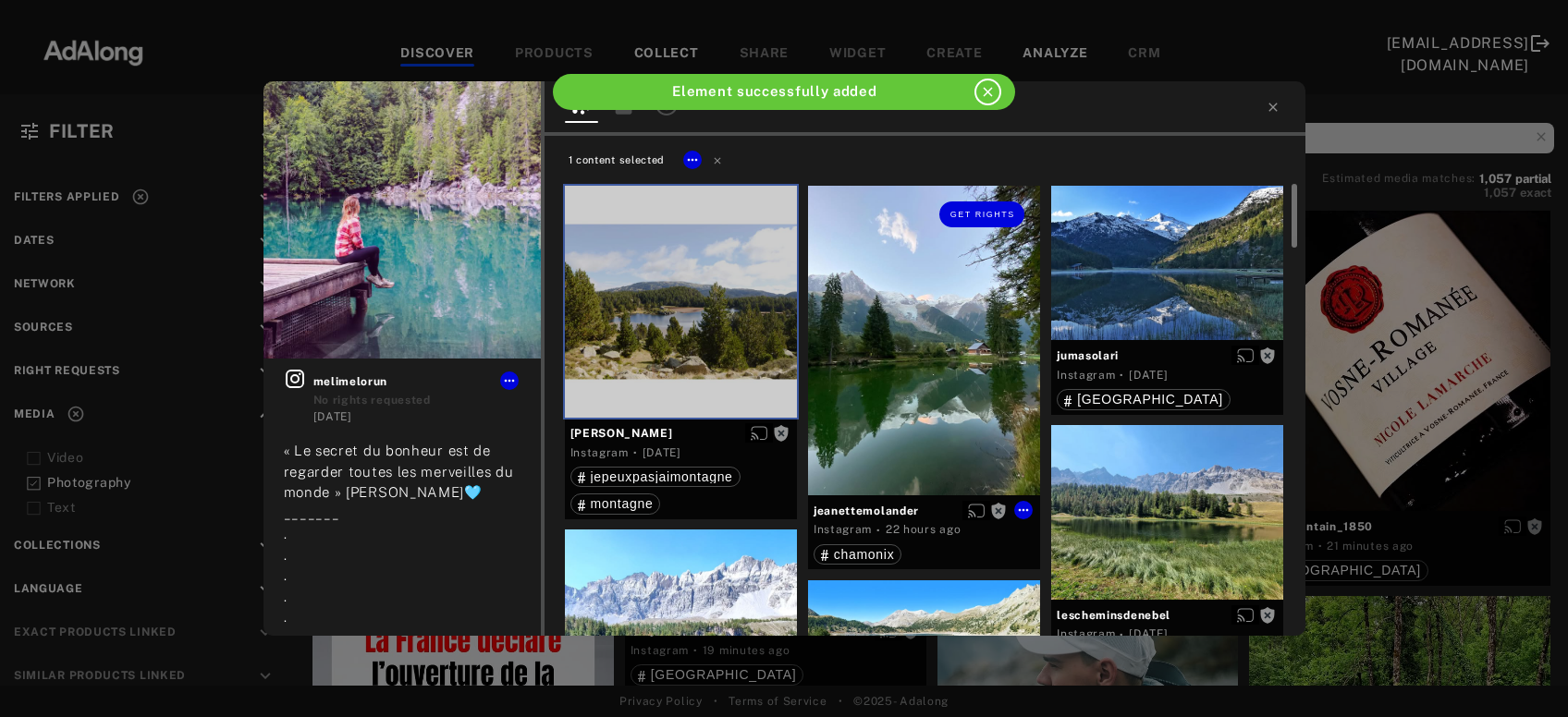
drag, startPoint x: 893, startPoint y: 382, endPoint x: 1105, endPoint y: 325, distance: 219.5
click at [893, 382] on div "Get rights" at bounding box center [924, 340] width 232 height 310
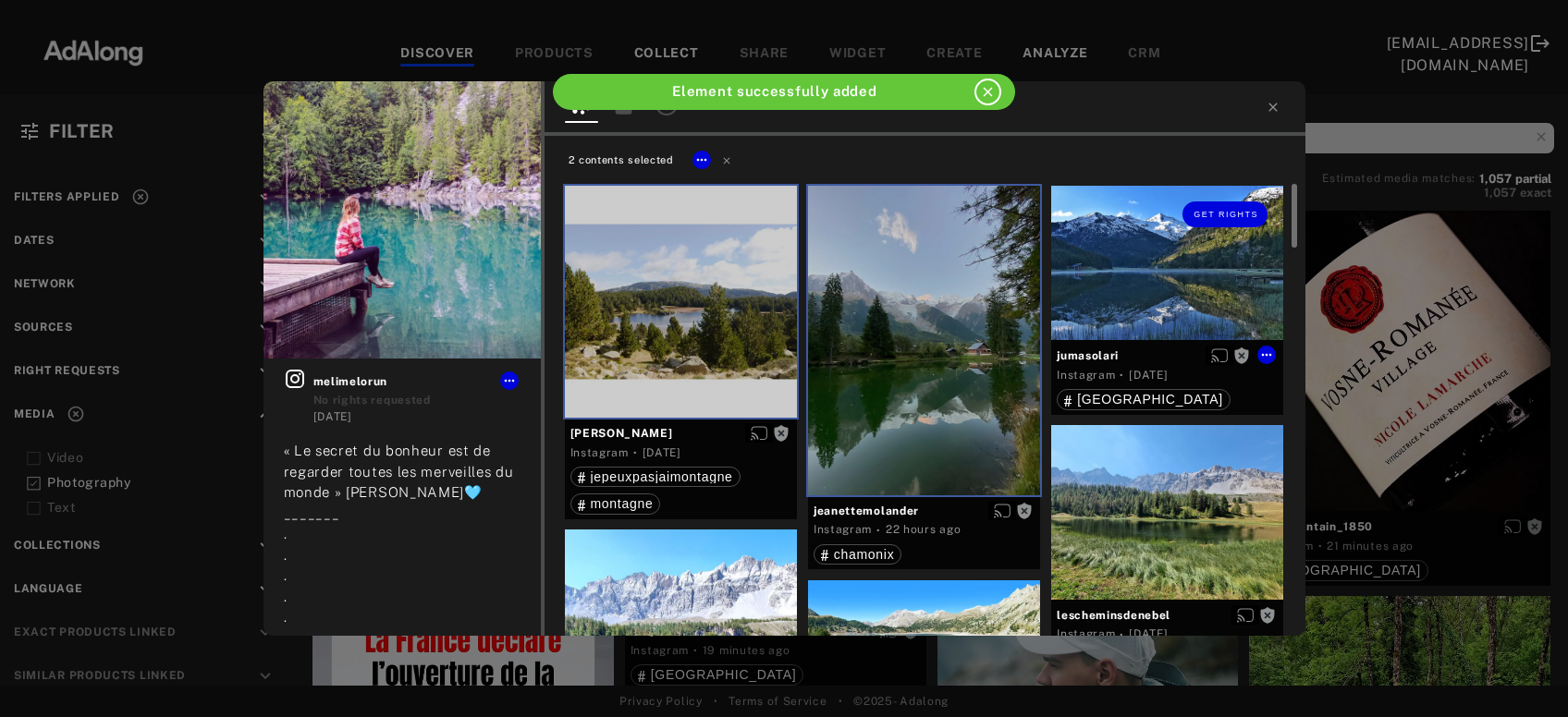
click at [1168, 306] on div "Get rights" at bounding box center [1167, 264] width 232 height 155
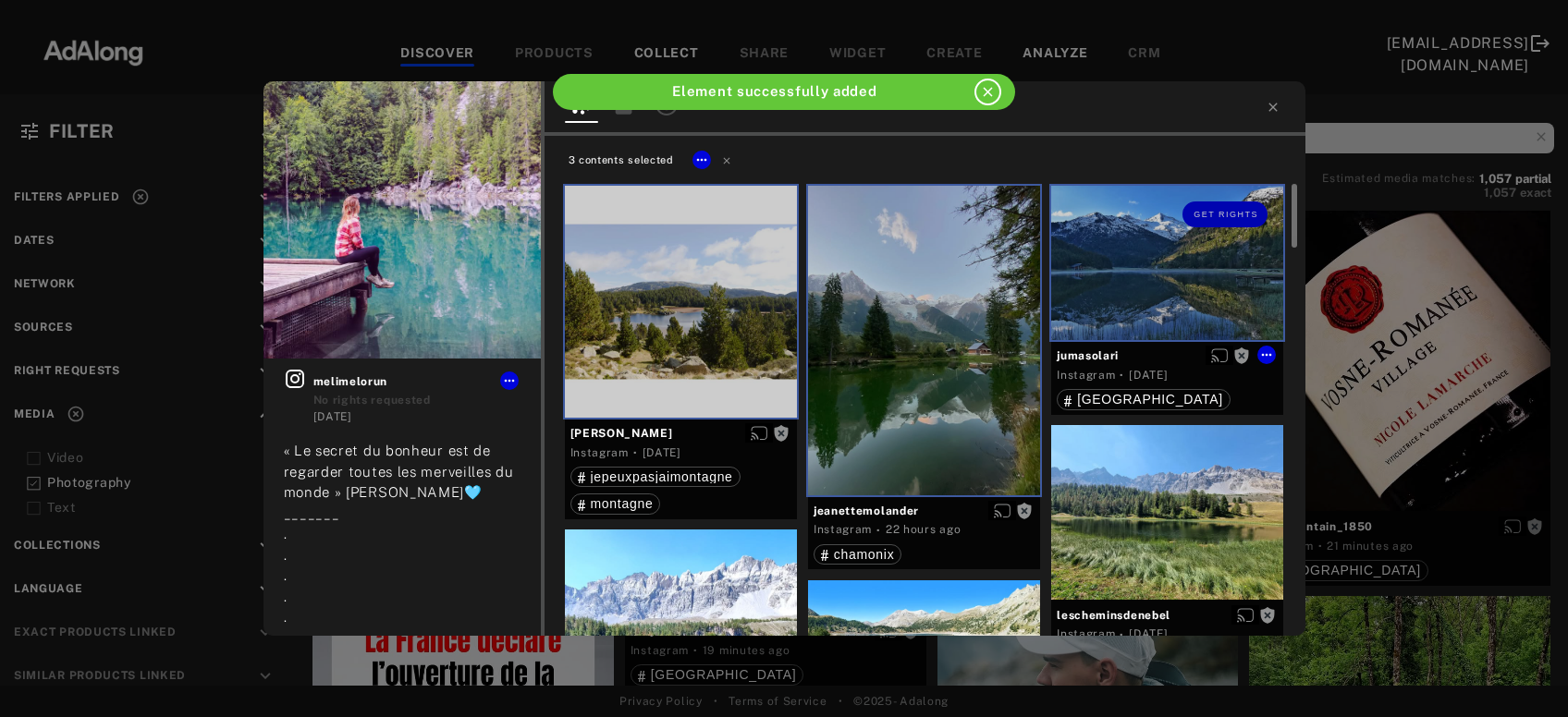
scroll to position [198, 0]
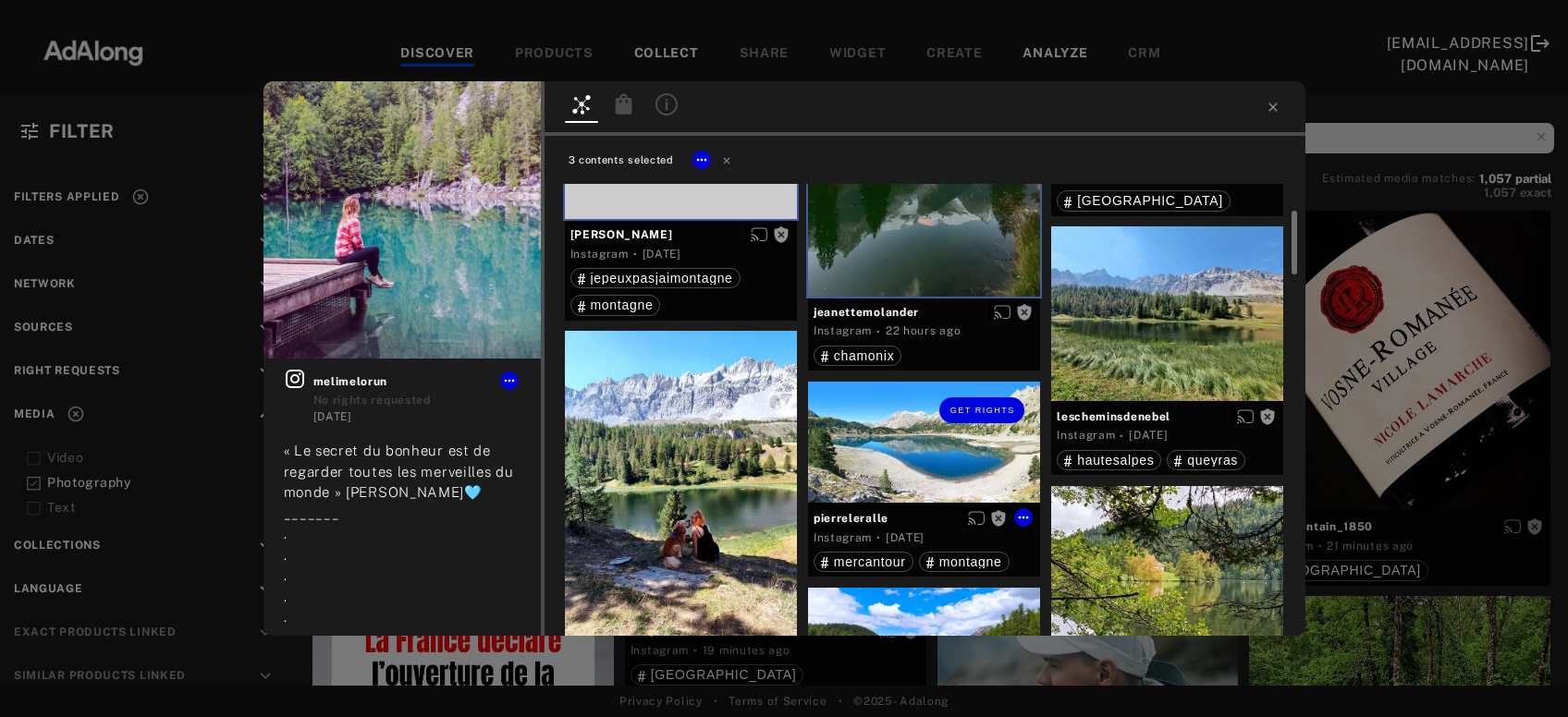
click at [926, 473] on div "Get rights" at bounding box center [924, 442] width 232 height 122
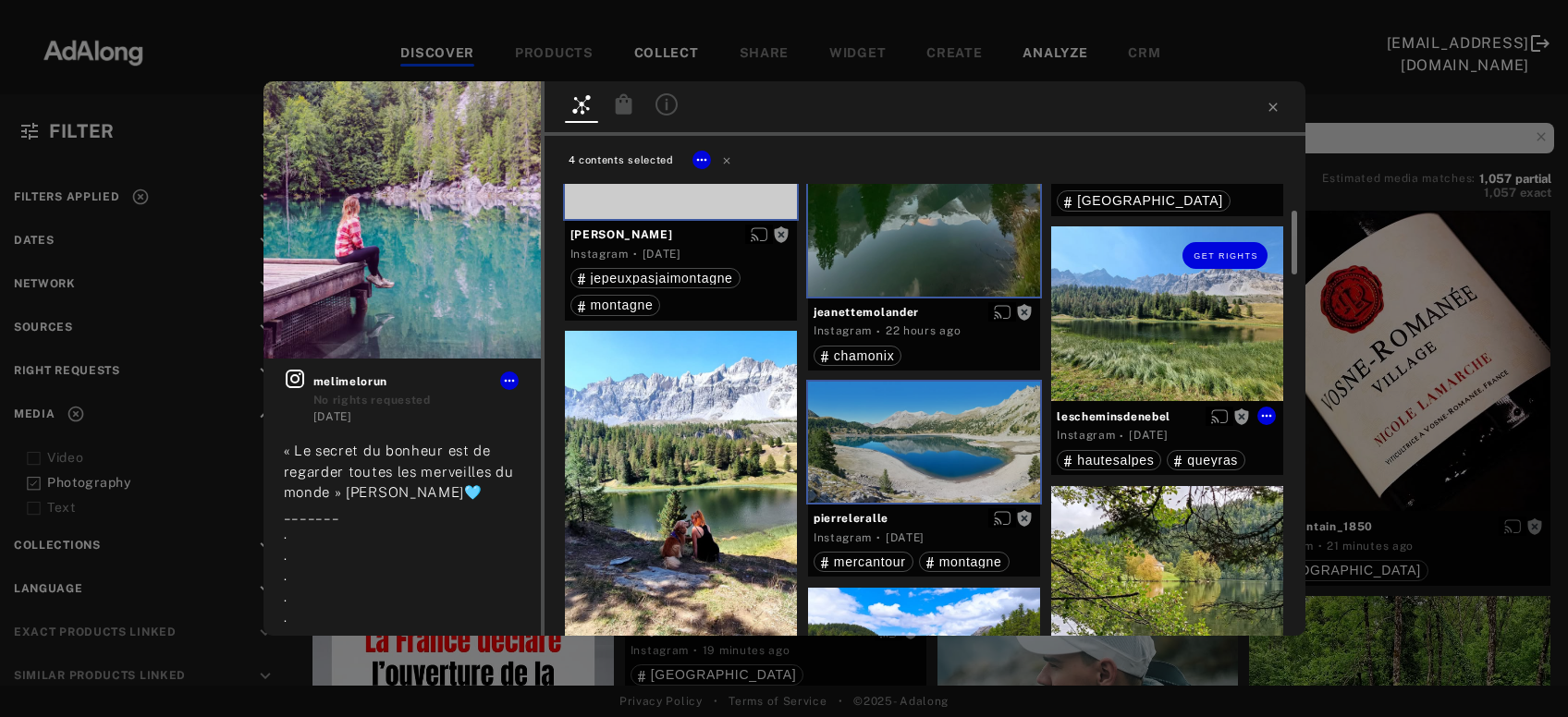
click at [1158, 311] on div "Get rights" at bounding box center [1167, 312] width 232 height 173
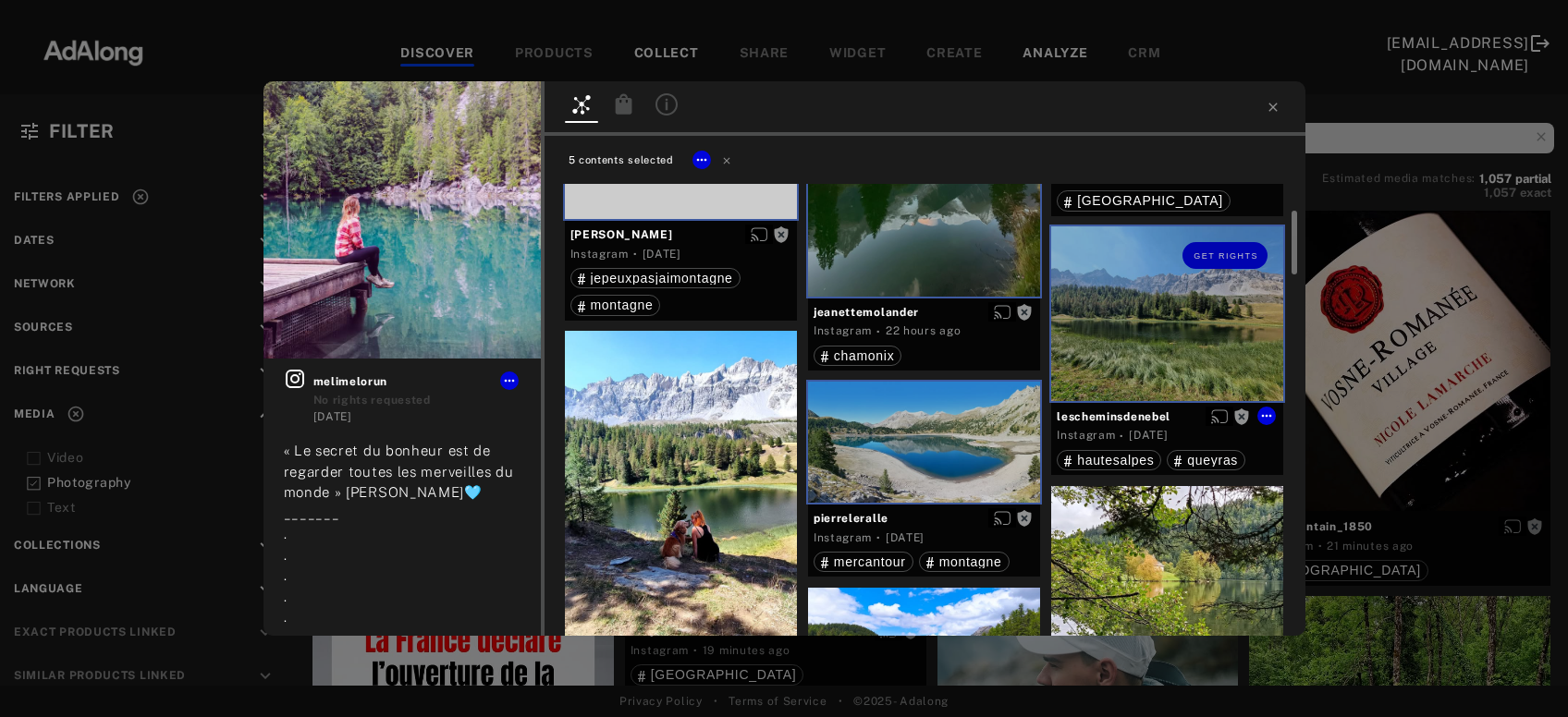
scroll to position [399, 0]
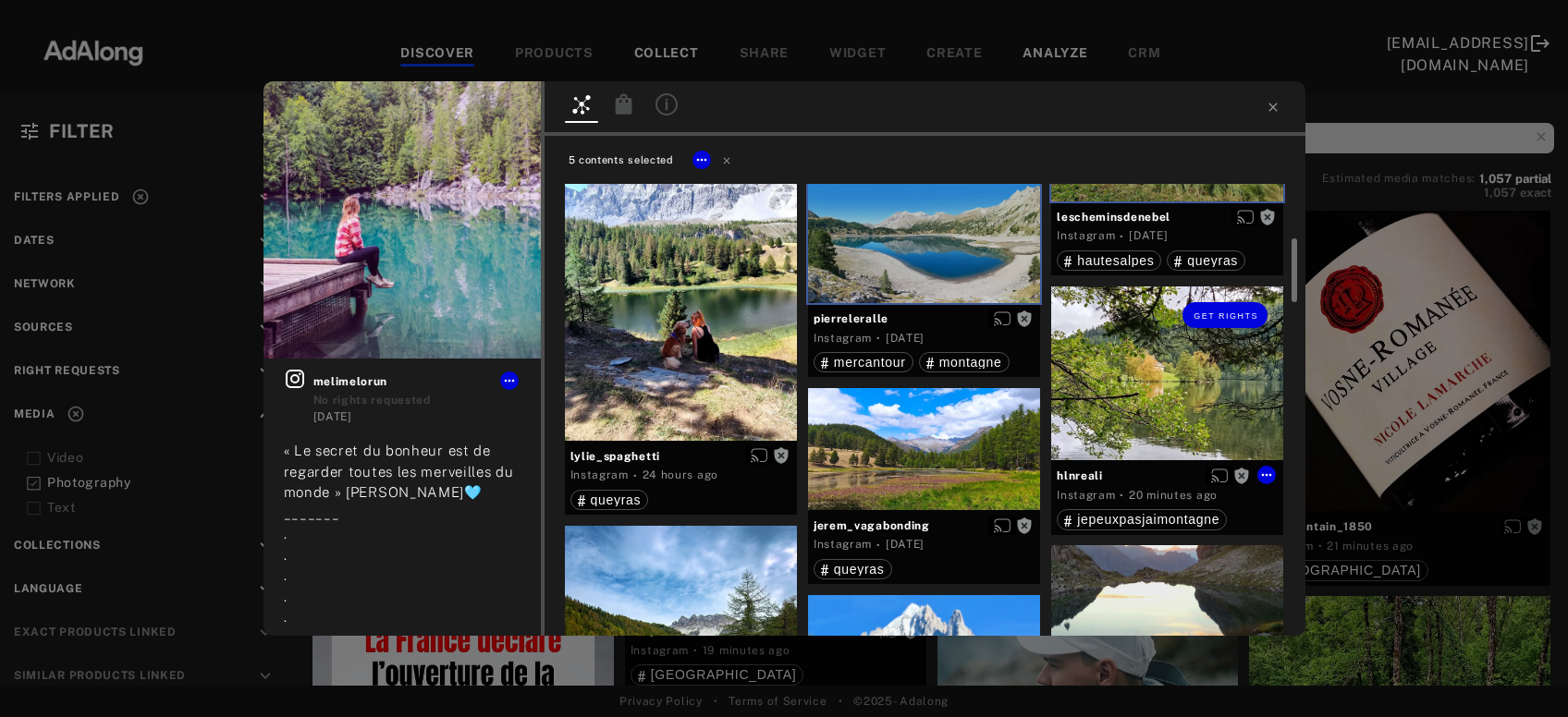
click at [1152, 387] on div "Get rights" at bounding box center [1167, 373] width 232 height 173
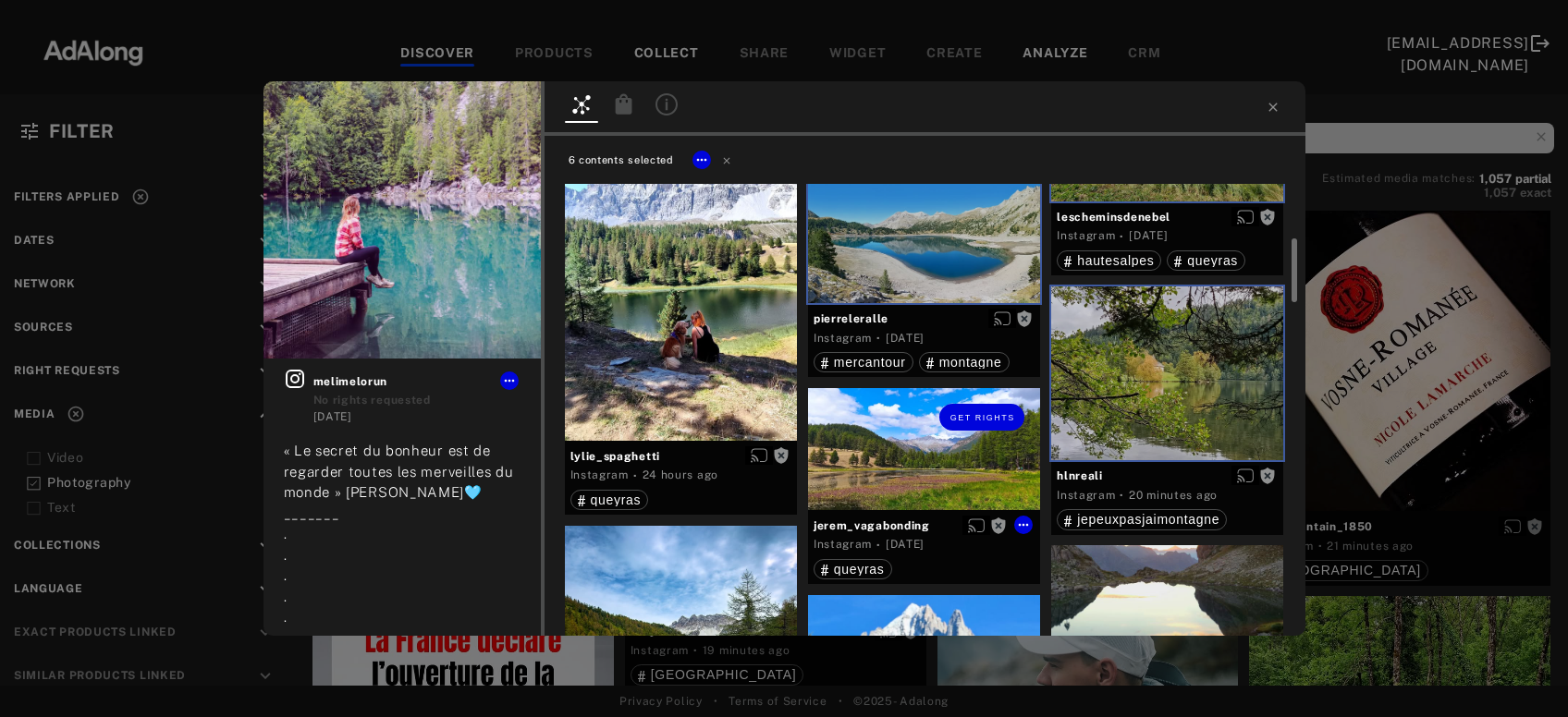
click at [955, 437] on div "Get rights" at bounding box center [924, 417] width 232 height 58
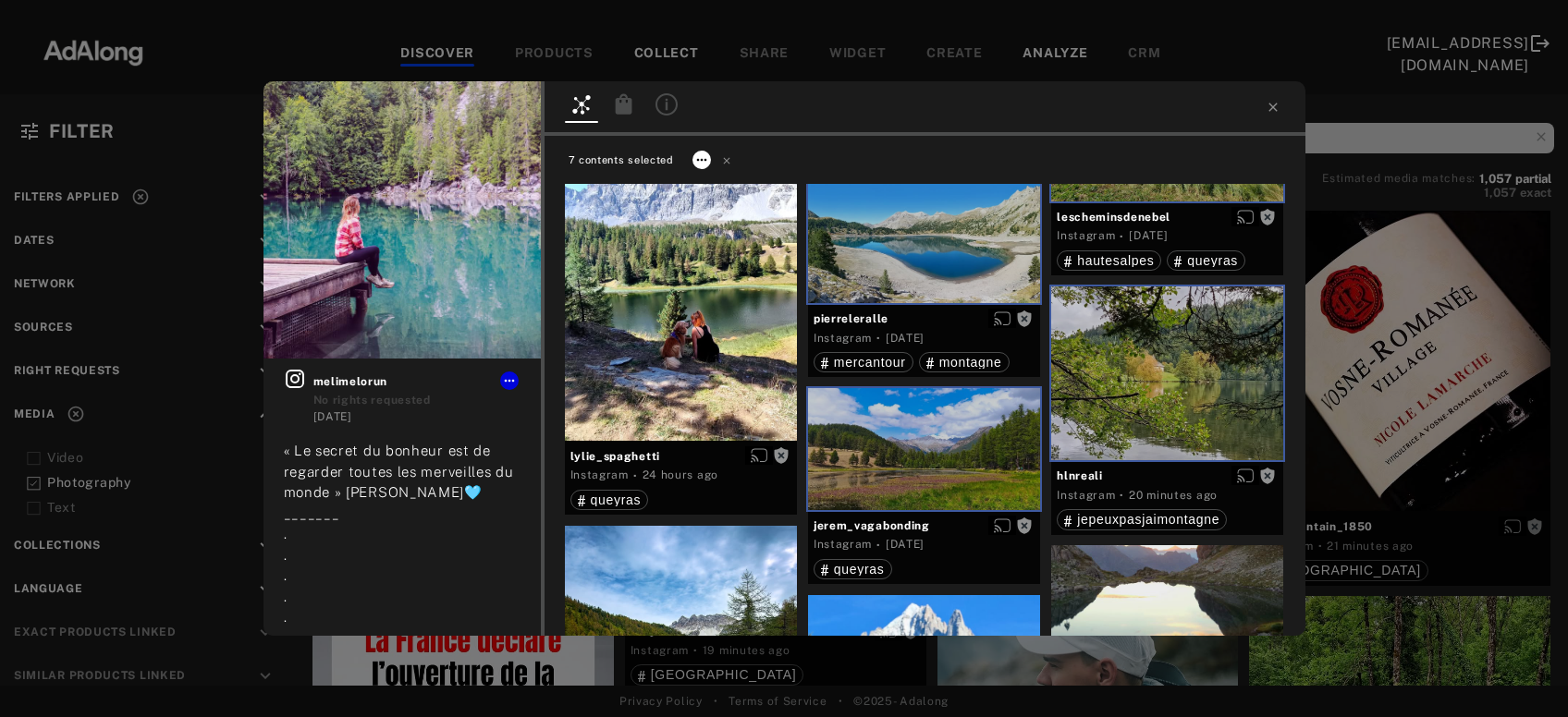
click at [696, 166] on button at bounding box center [701, 159] width 18 height 18
click at [729, 184] on span "Collect" at bounding box center [724, 182] width 35 height 13
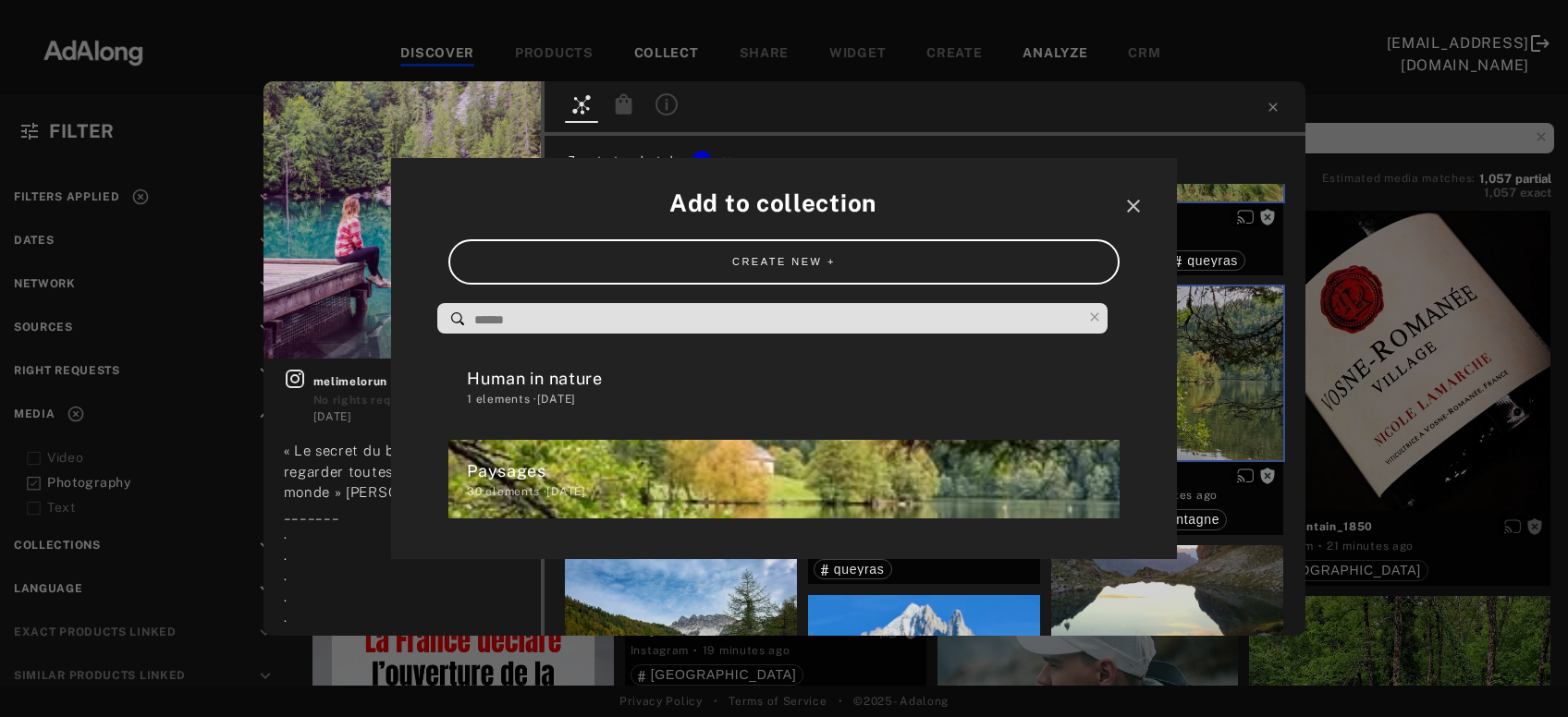
click at [570, 468] on div "Paysages" at bounding box center [793, 471] width 652 height 25
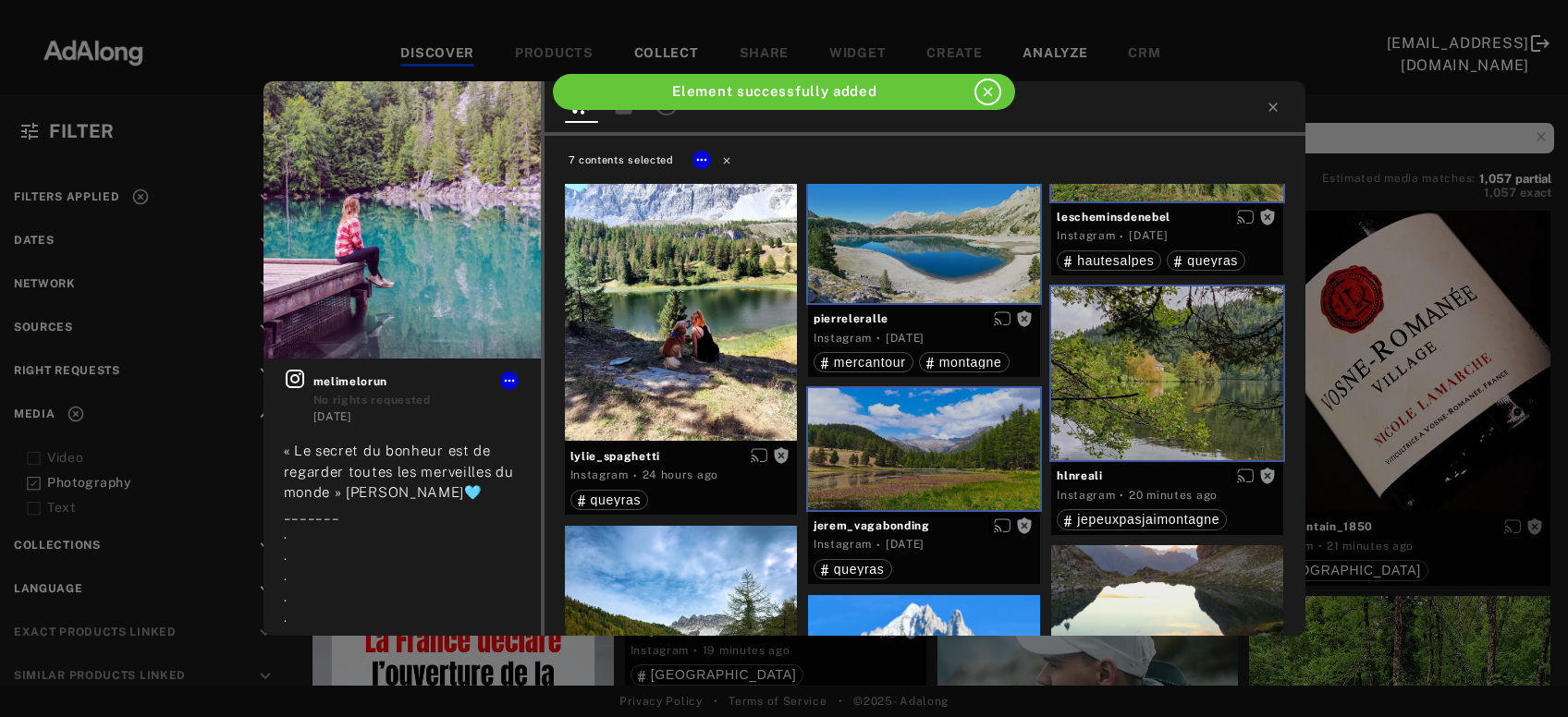
click at [722, 154] on icon at bounding box center [727, 160] width 13 height 13
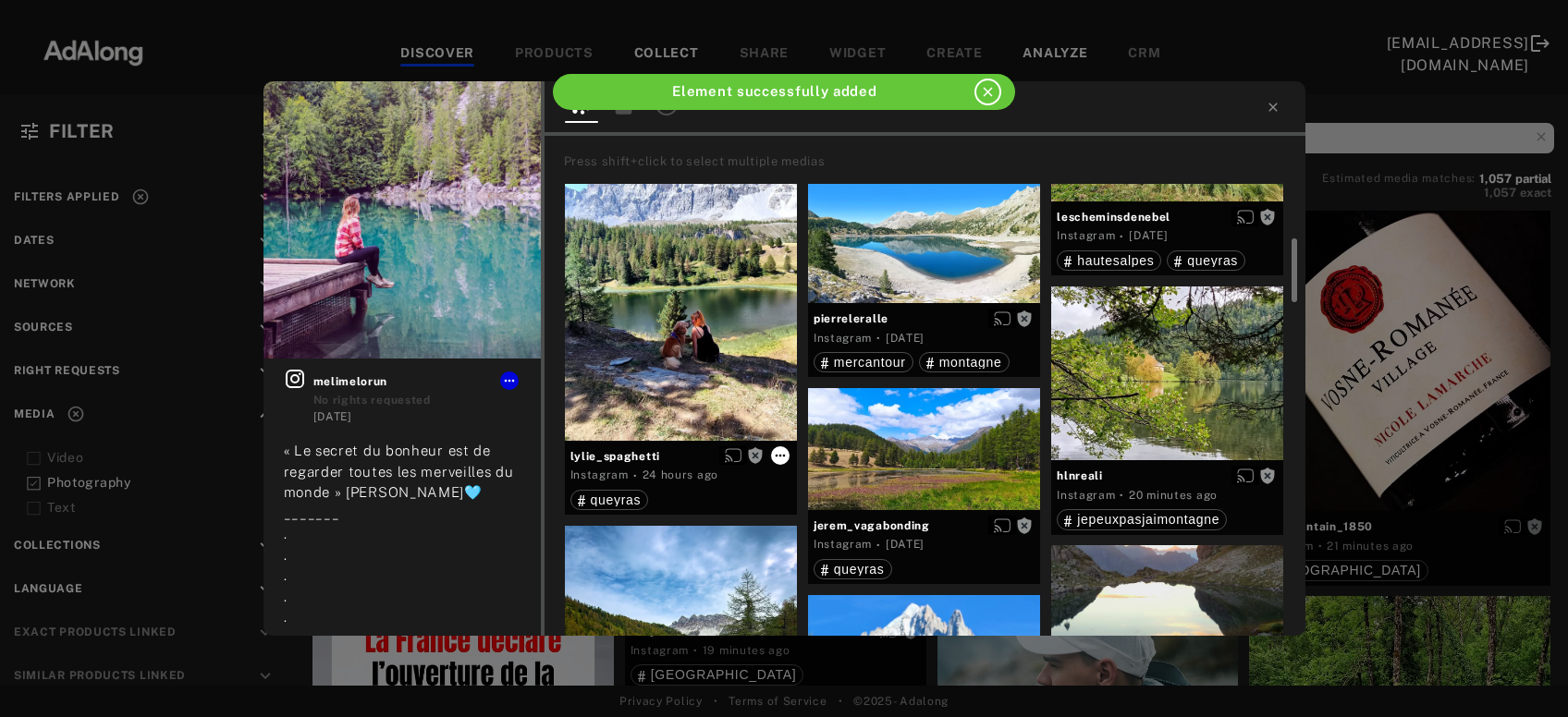
click at [780, 451] on icon at bounding box center [780, 455] width 14 height 14
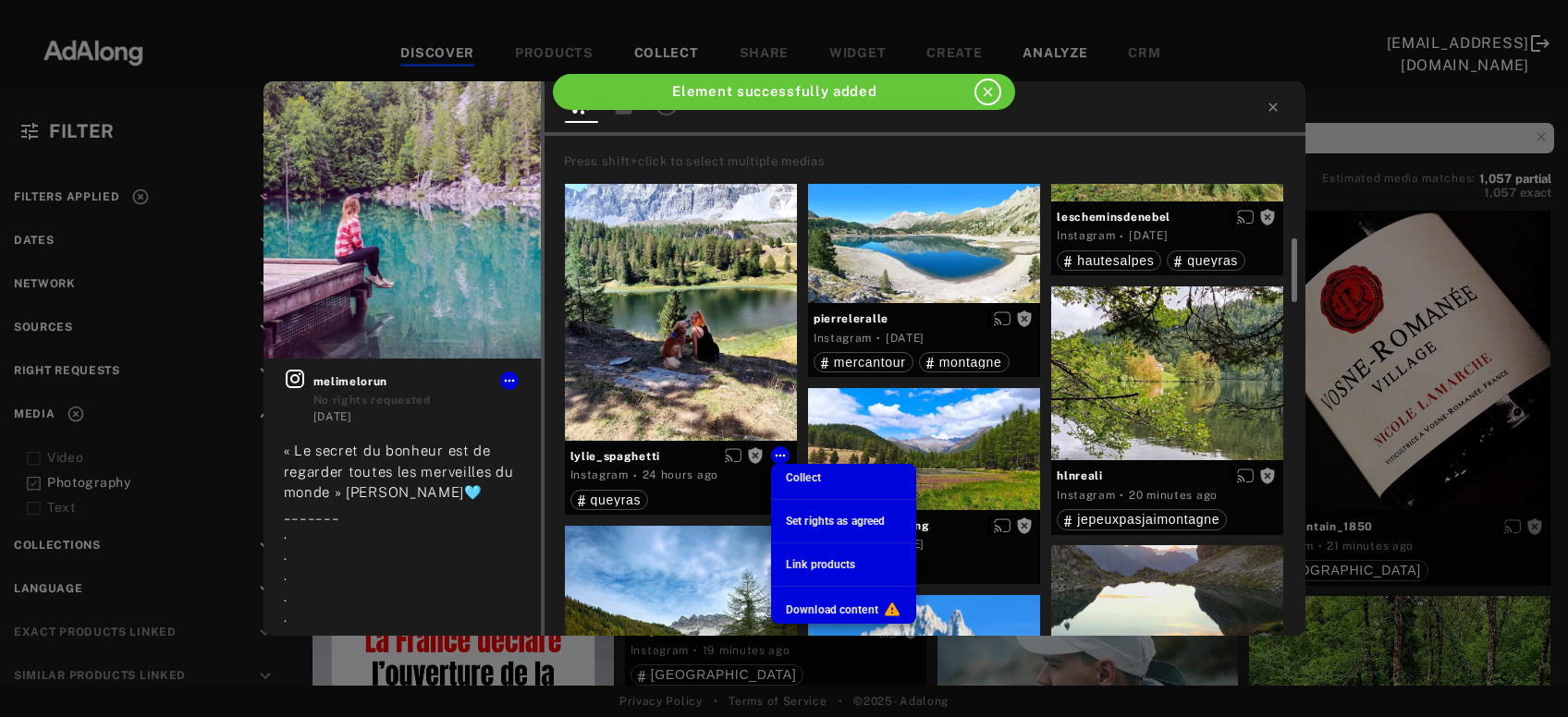
click at [813, 479] on span "Collect" at bounding box center [804, 478] width 35 height 13
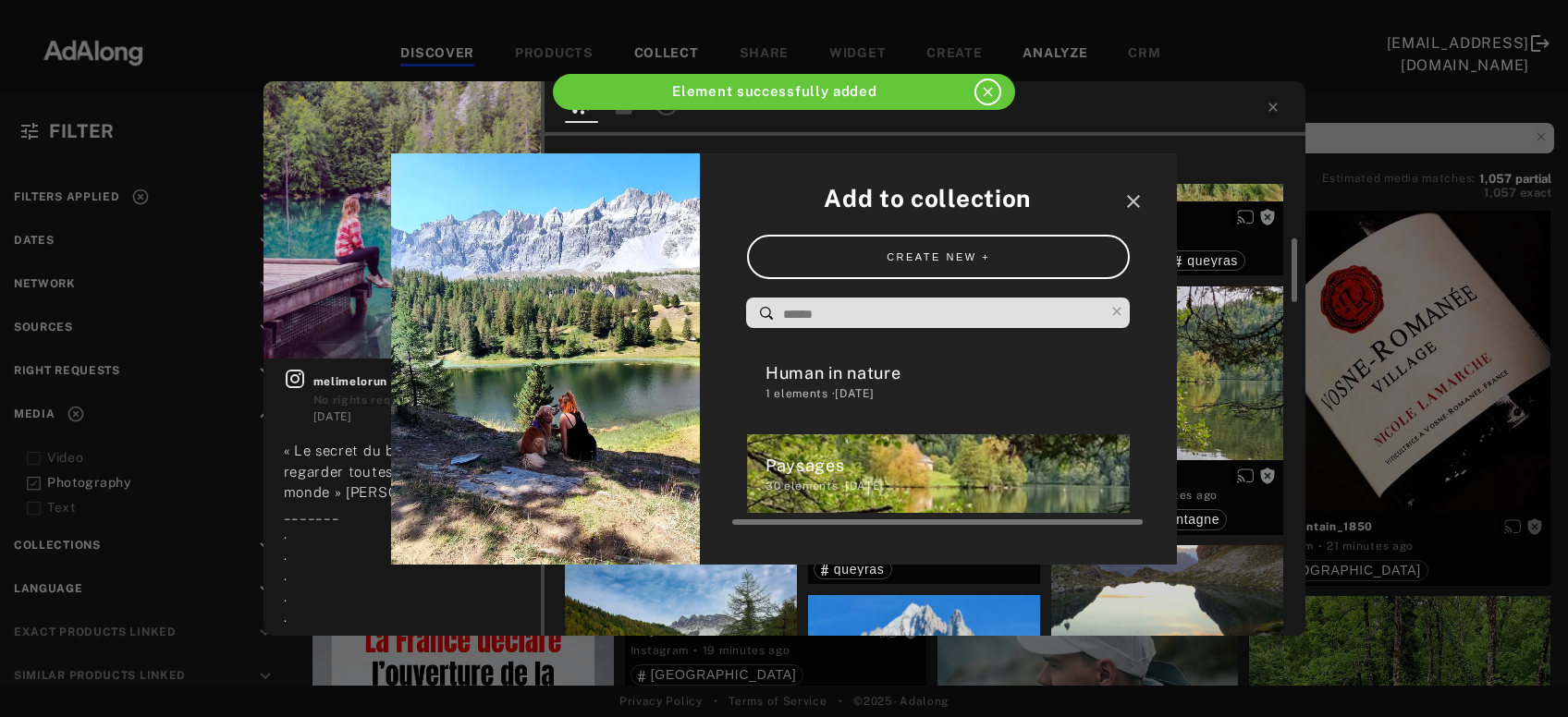
click at [830, 390] on div "1 elements · [DATE]" at bounding box center [948, 393] width 365 height 16
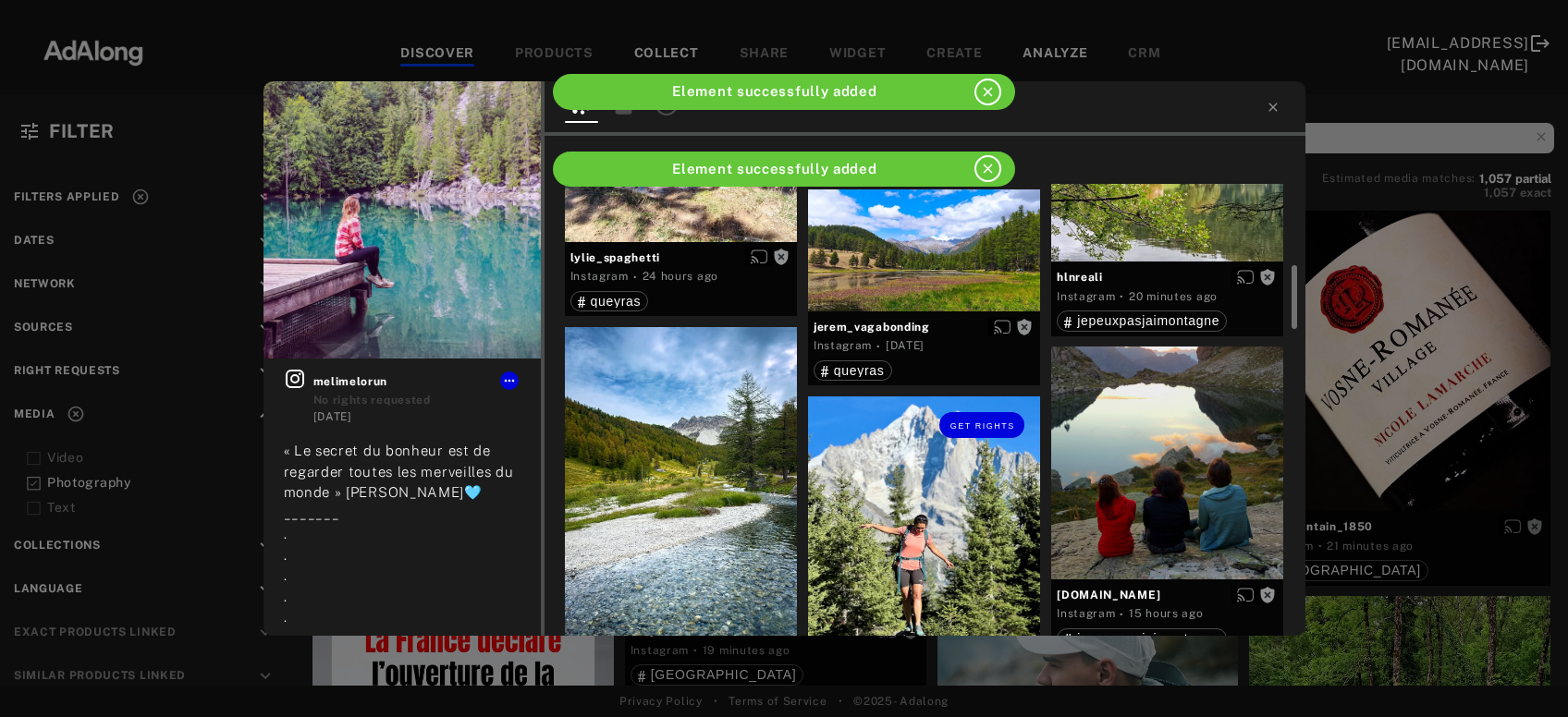
scroll to position [697, 0]
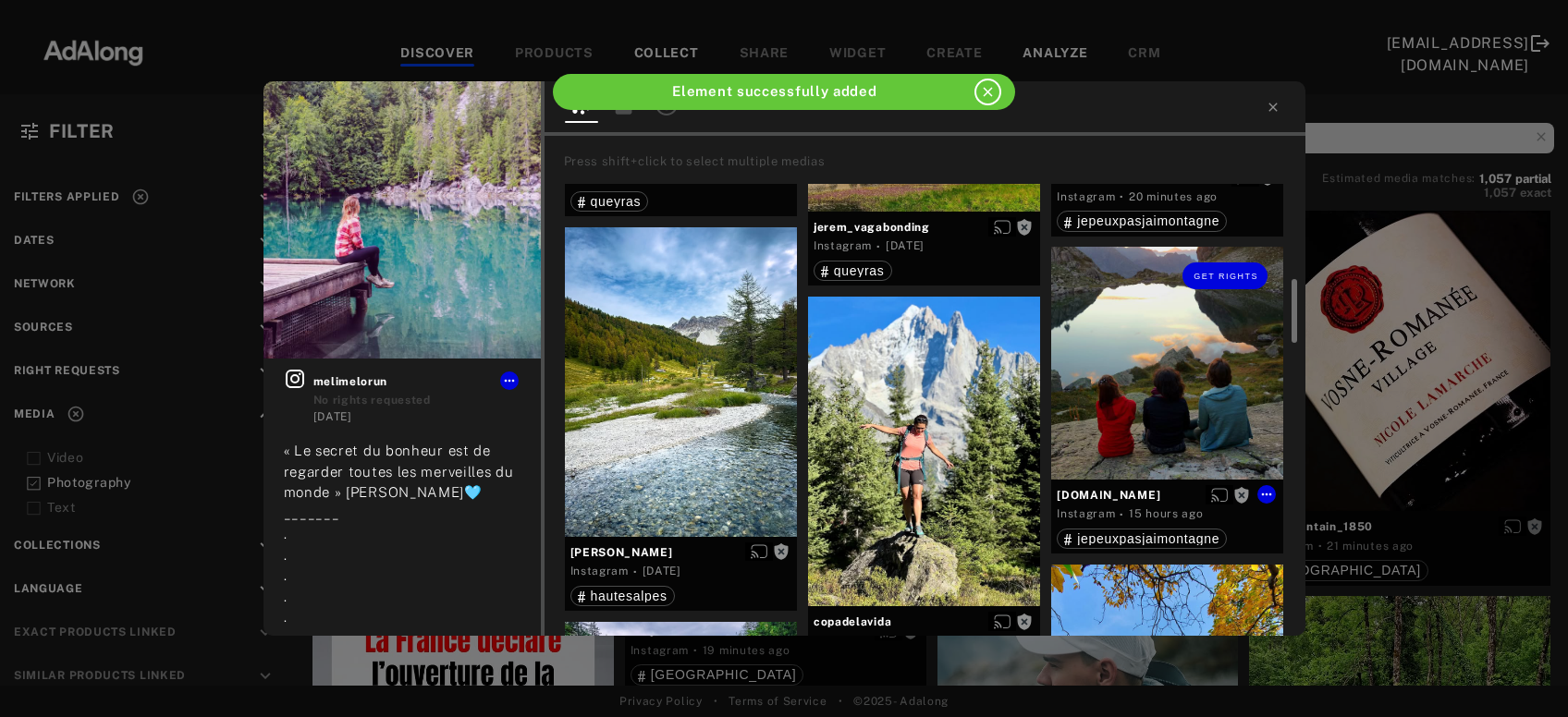
click at [1180, 378] on div "Get rights" at bounding box center [1167, 362] width 232 height 232
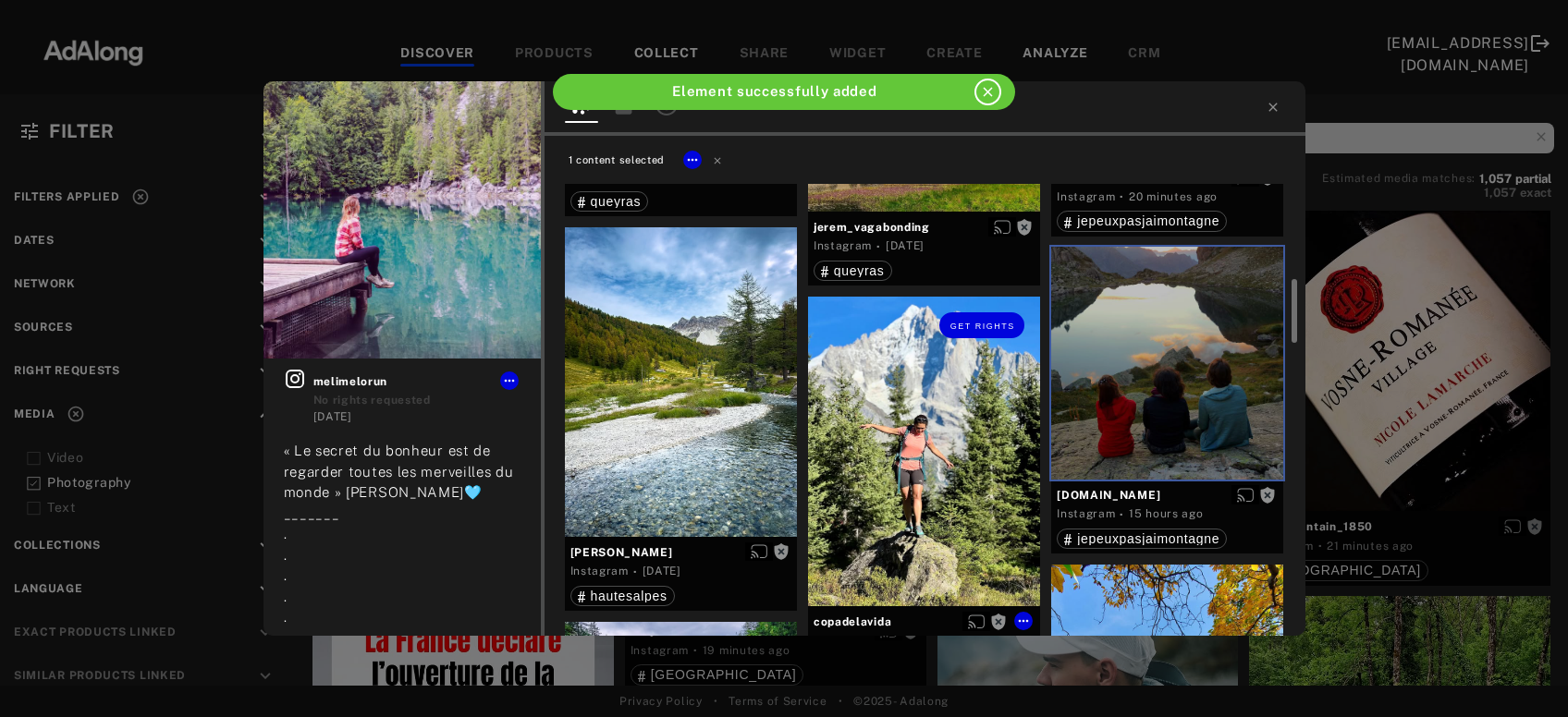
click at [971, 459] on div "Get rights" at bounding box center [924, 451] width 232 height 310
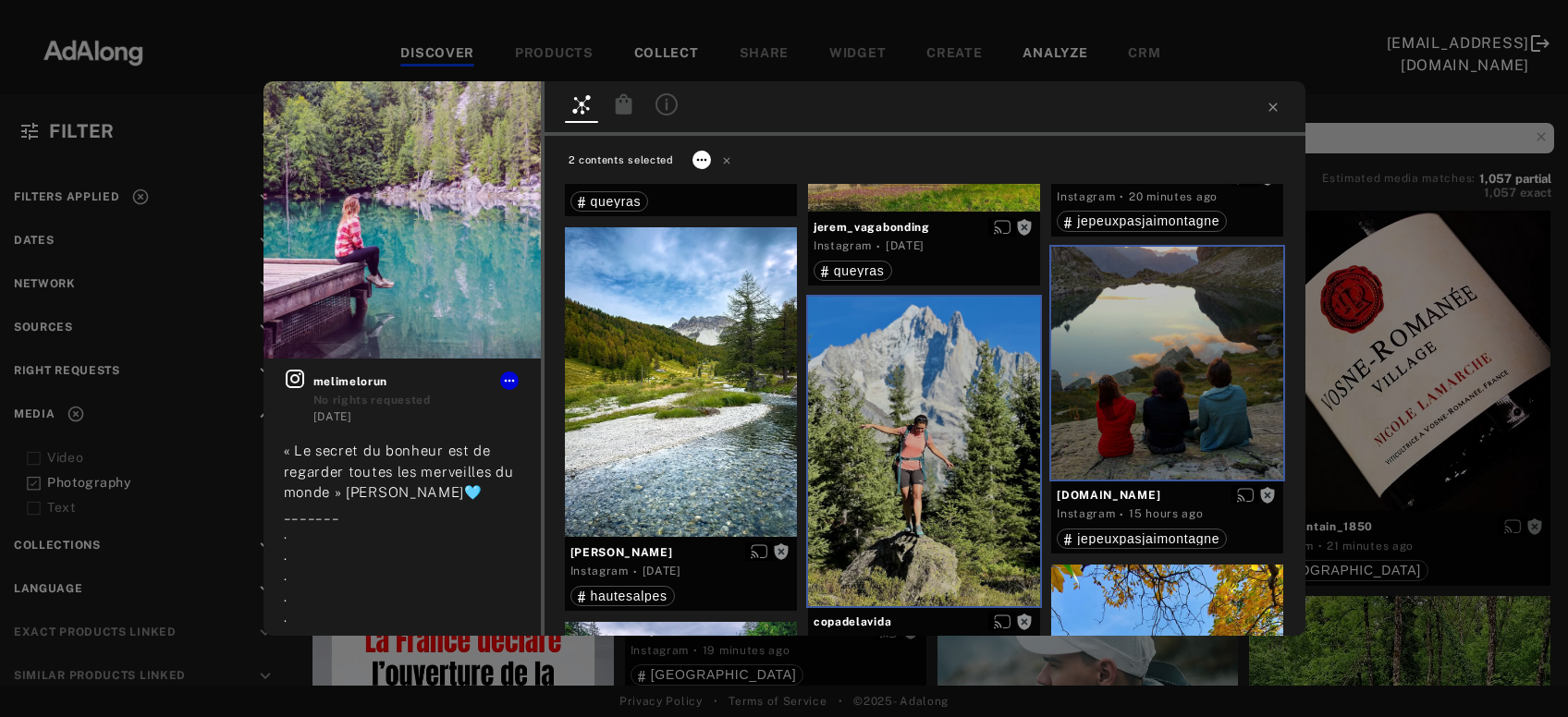
click at [704, 157] on icon at bounding box center [701, 159] width 14 height 14
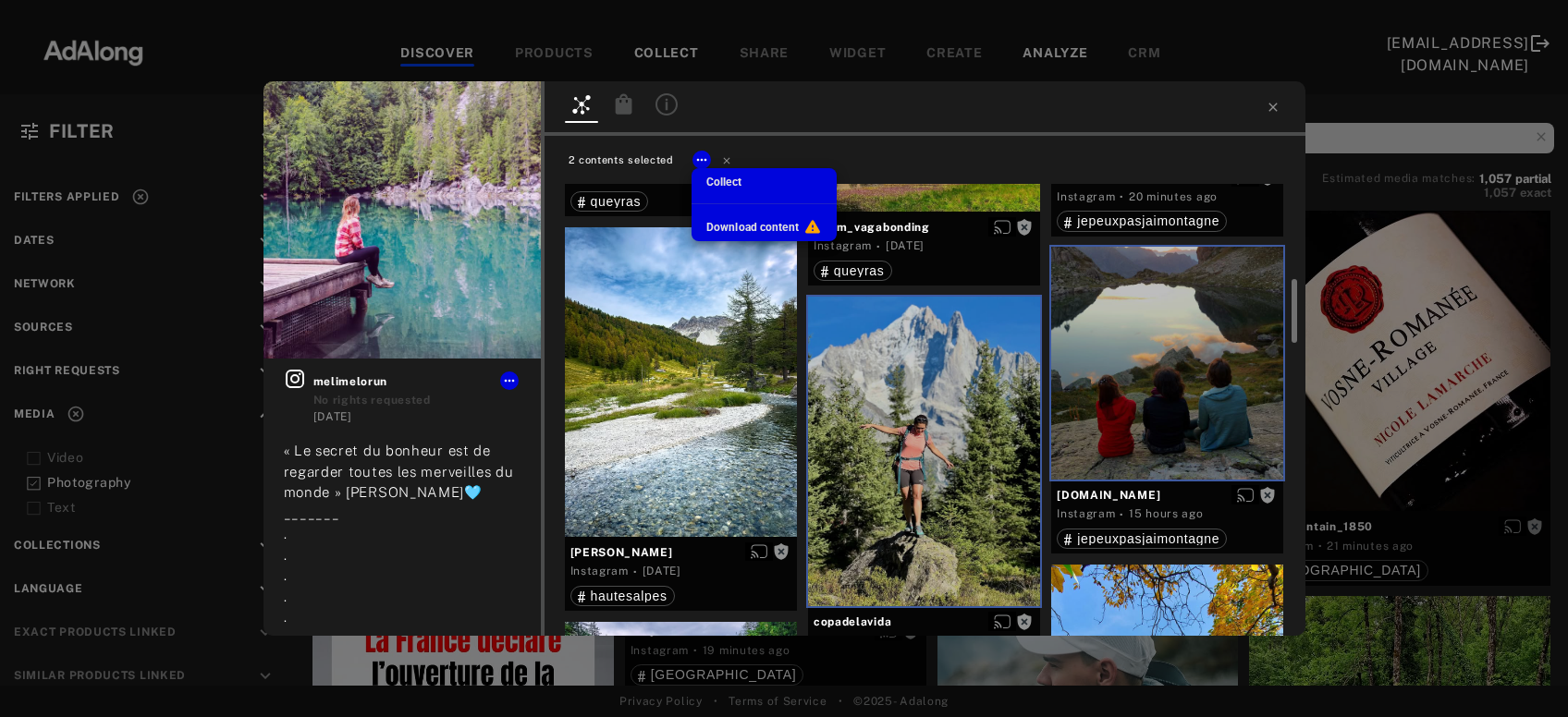
click at [719, 178] on span "Collect" at bounding box center [724, 182] width 35 height 13
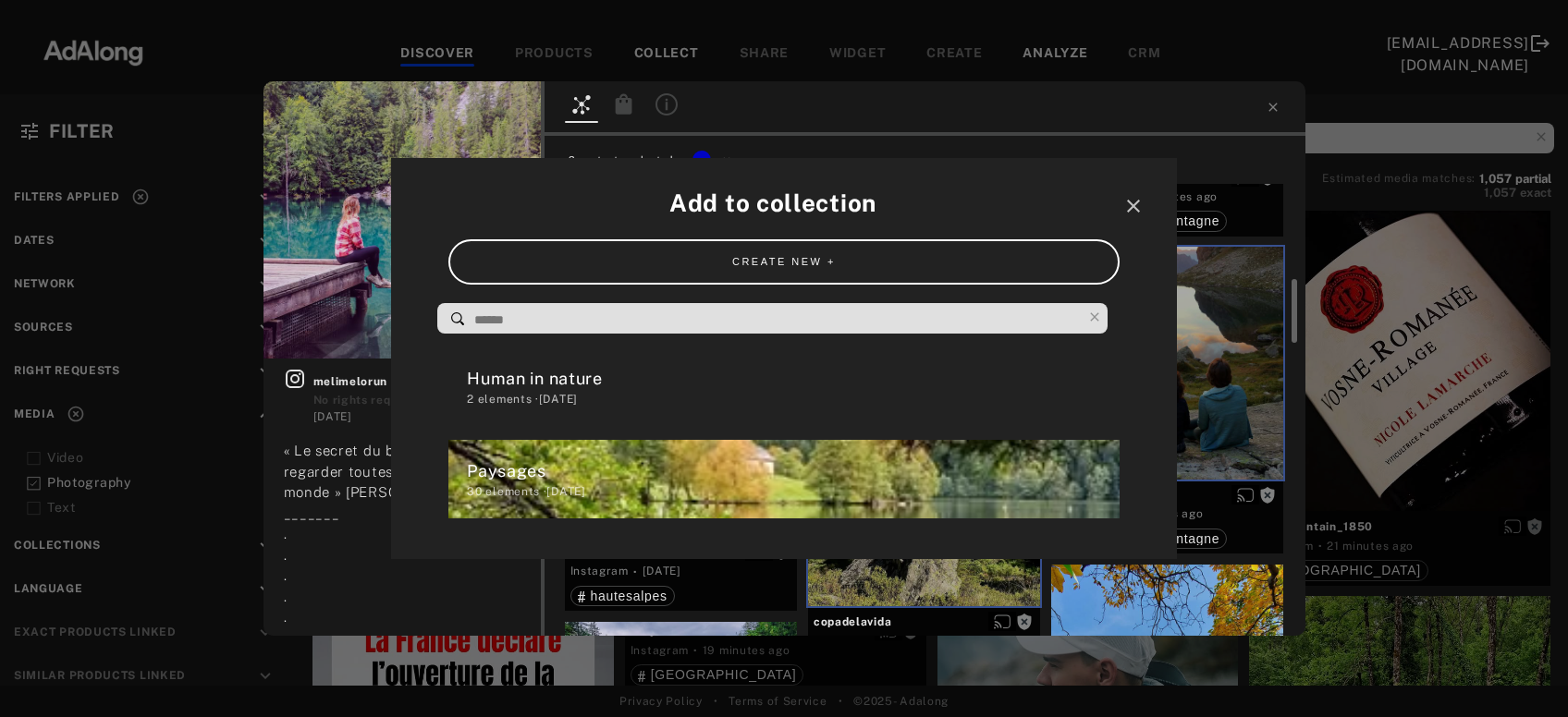
click at [583, 381] on div "Human in nature" at bounding box center [793, 379] width 652 height 25
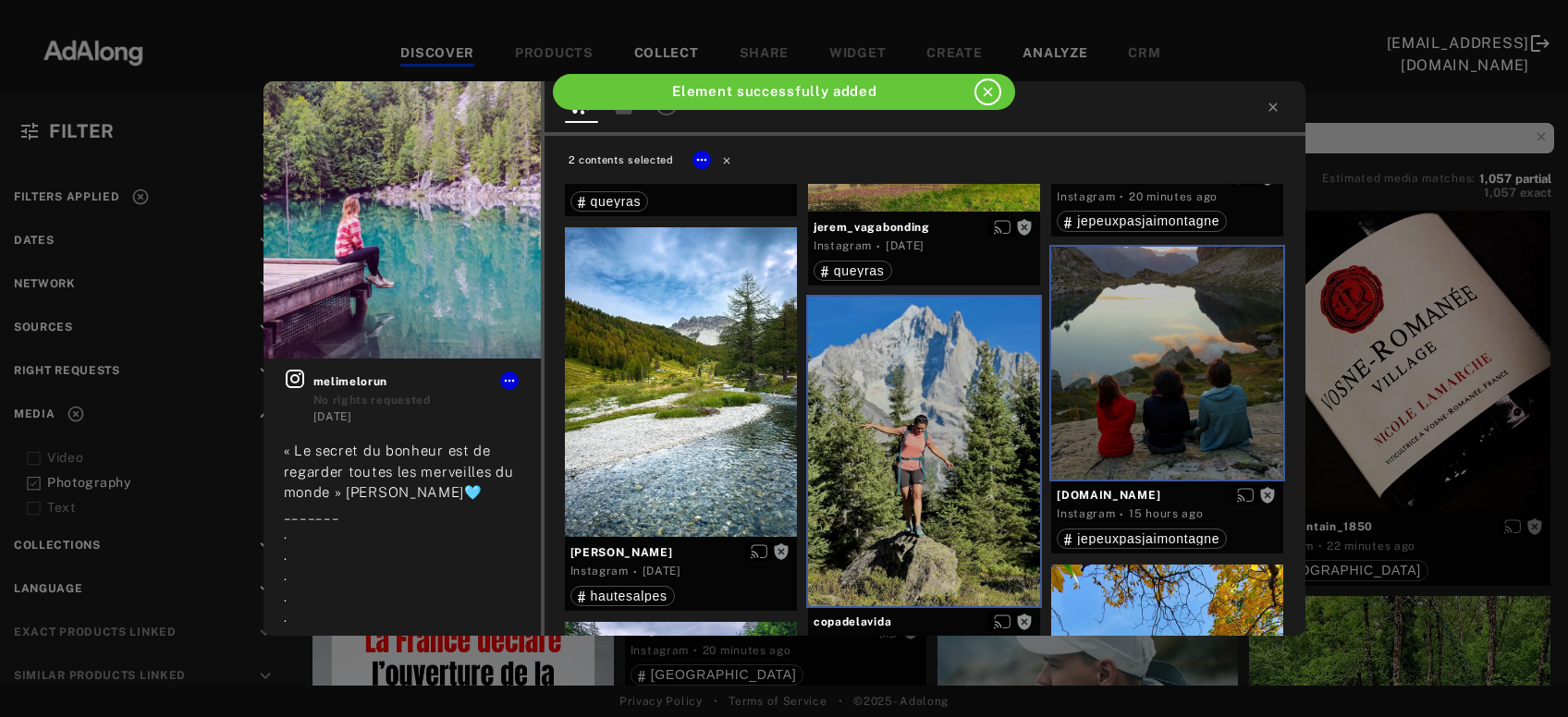
click at [725, 164] on icon at bounding box center [727, 160] width 13 height 13
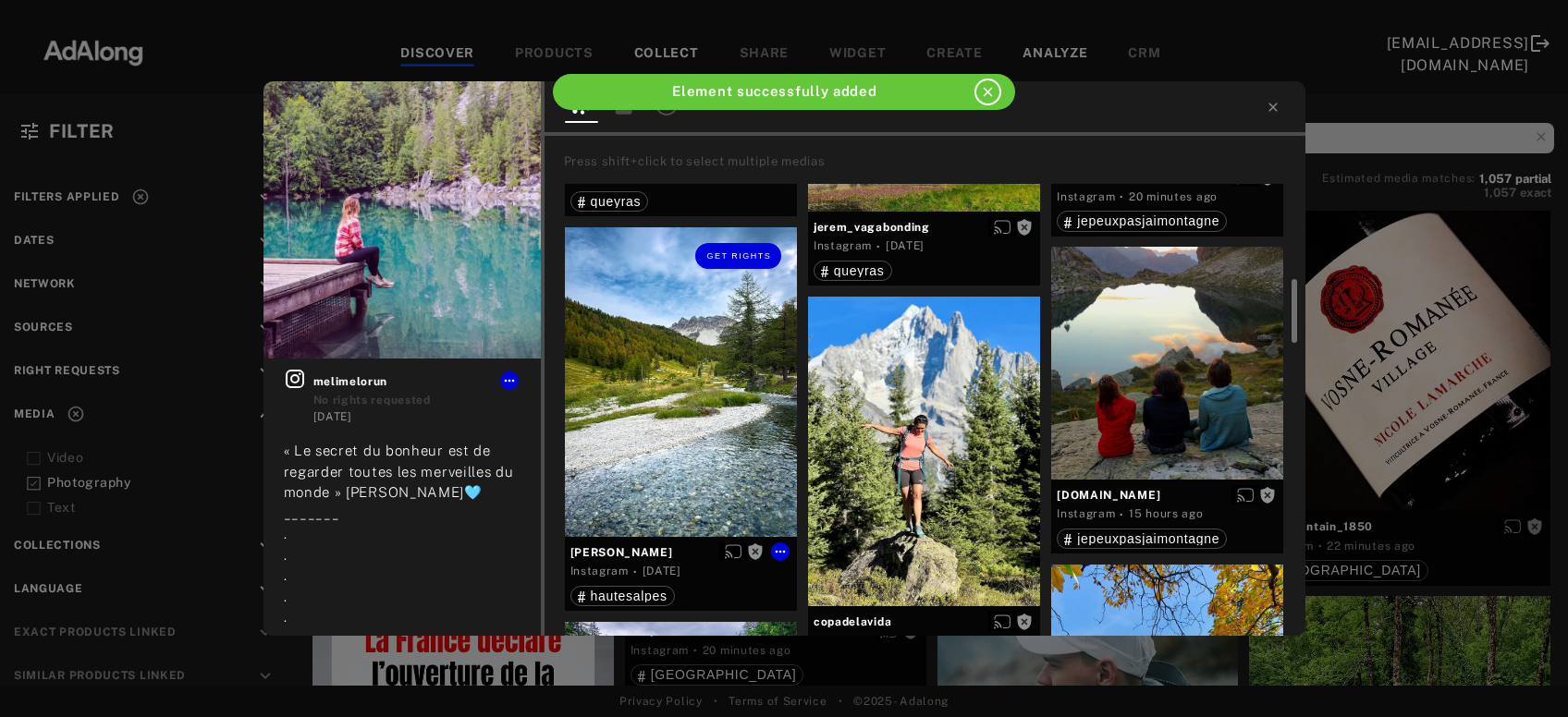
click at [690, 402] on div "Get rights" at bounding box center [681, 382] width 232 height 310
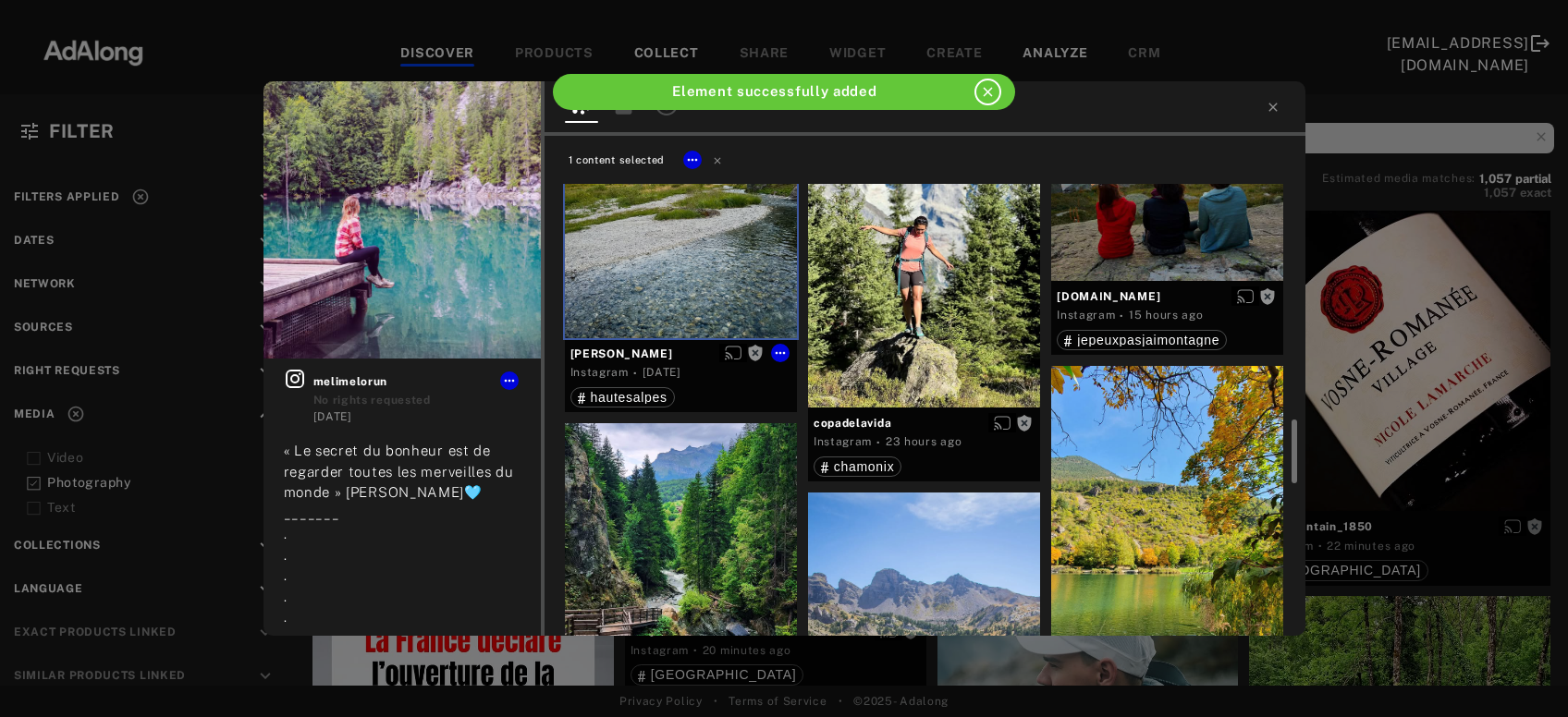
scroll to position [996, 0]
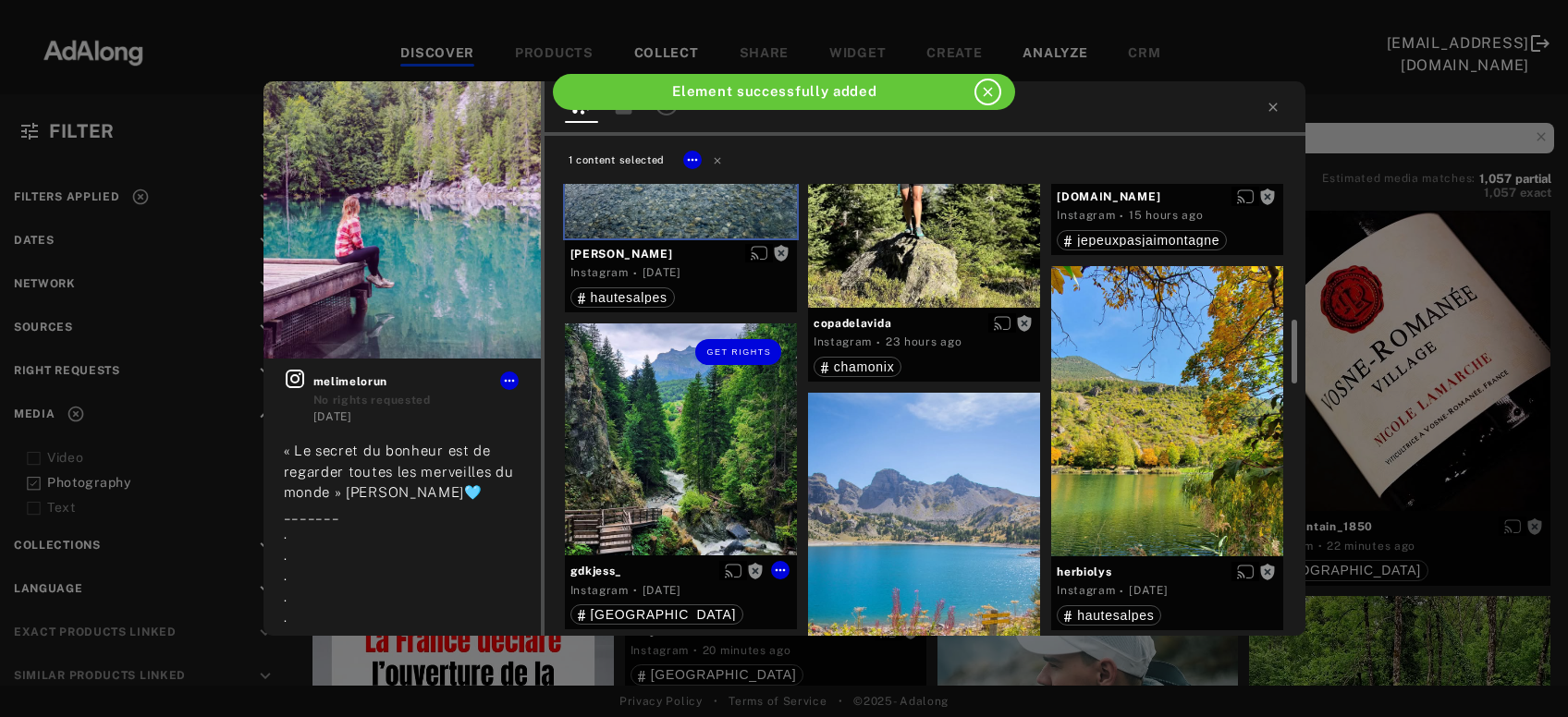
click at [692, 428] on div "Get rights" at bounding box center [681, 440] width 232 height 232
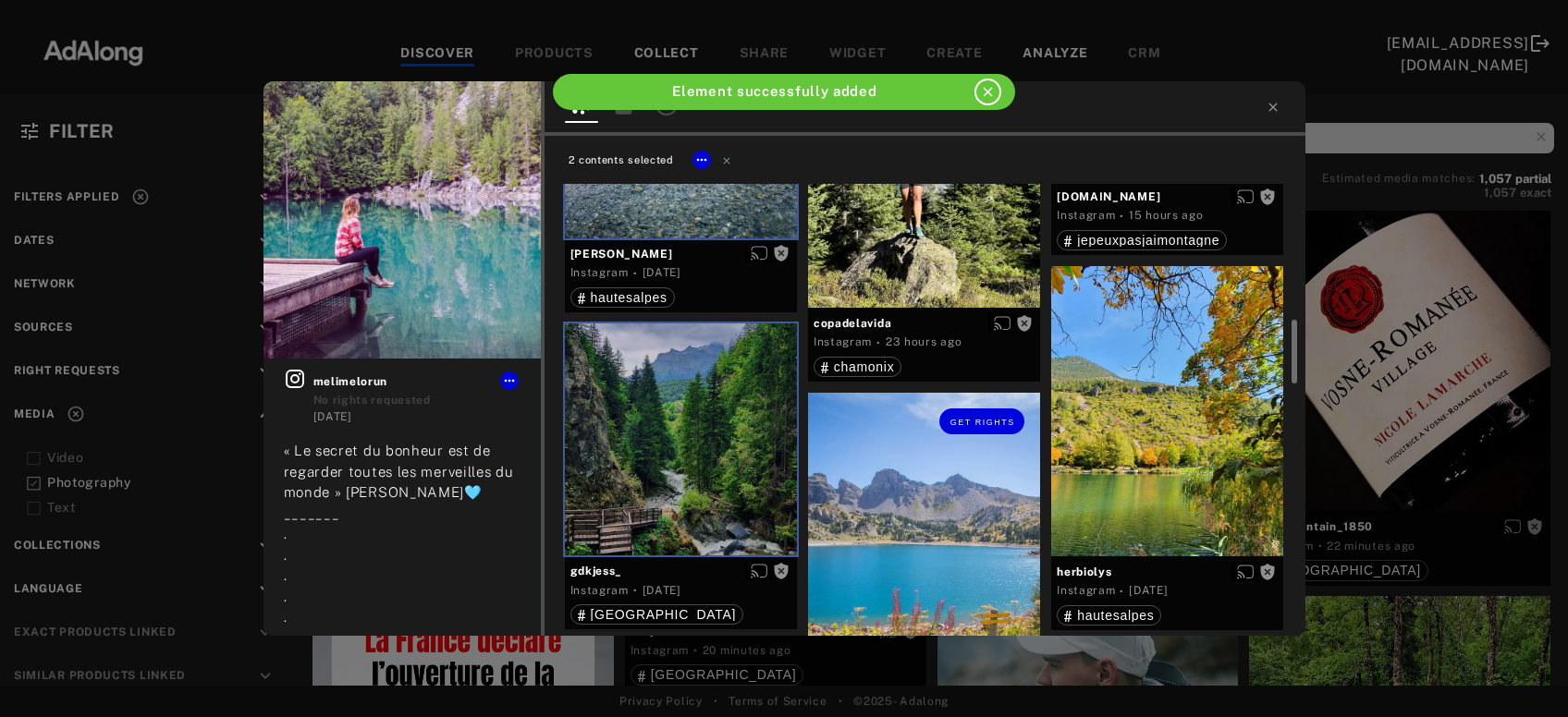
click at [911, 507] on div "Get rights" at bounding box center [924, 547] width 232 height 310
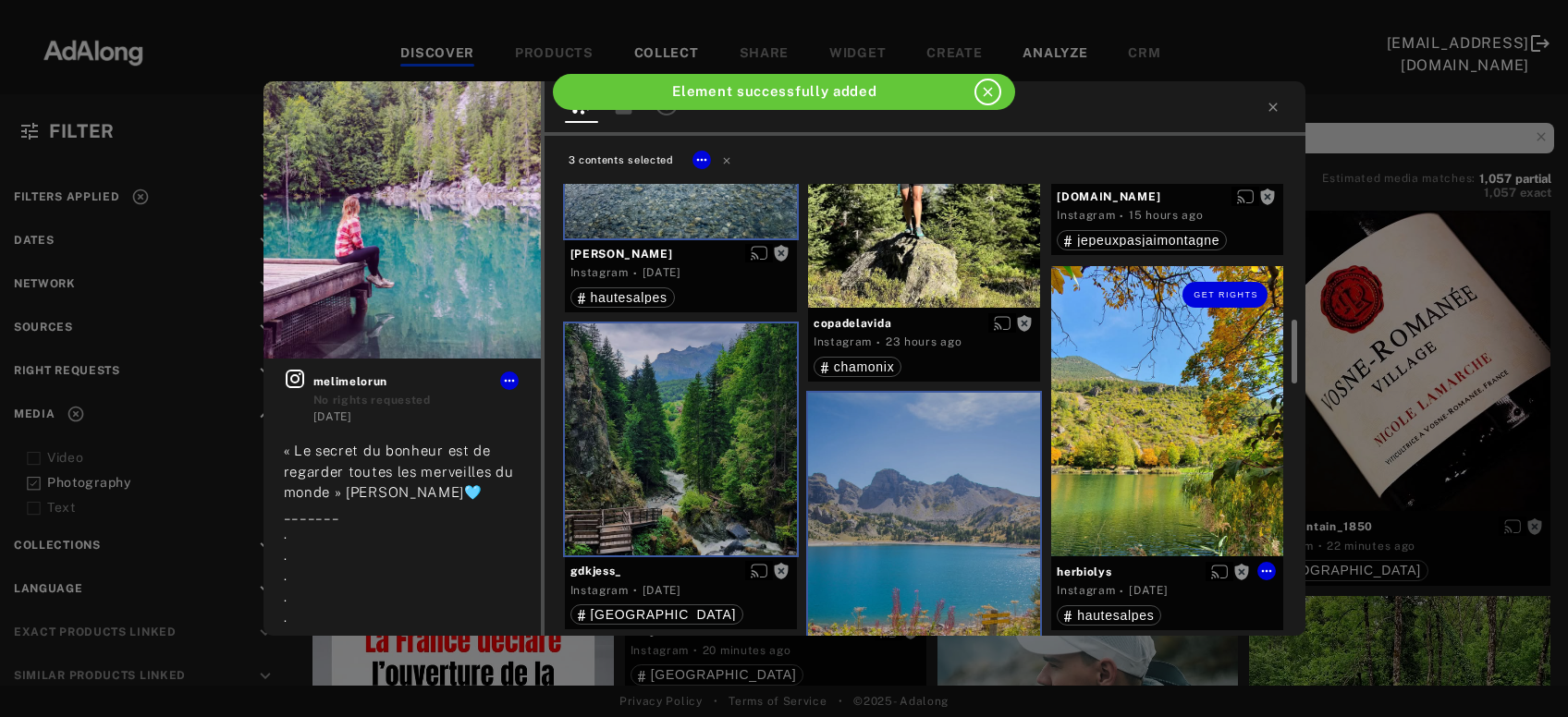
click at [1150, 448] on div "Get rights" at bounding box center [1167, 411] width 232 height 290
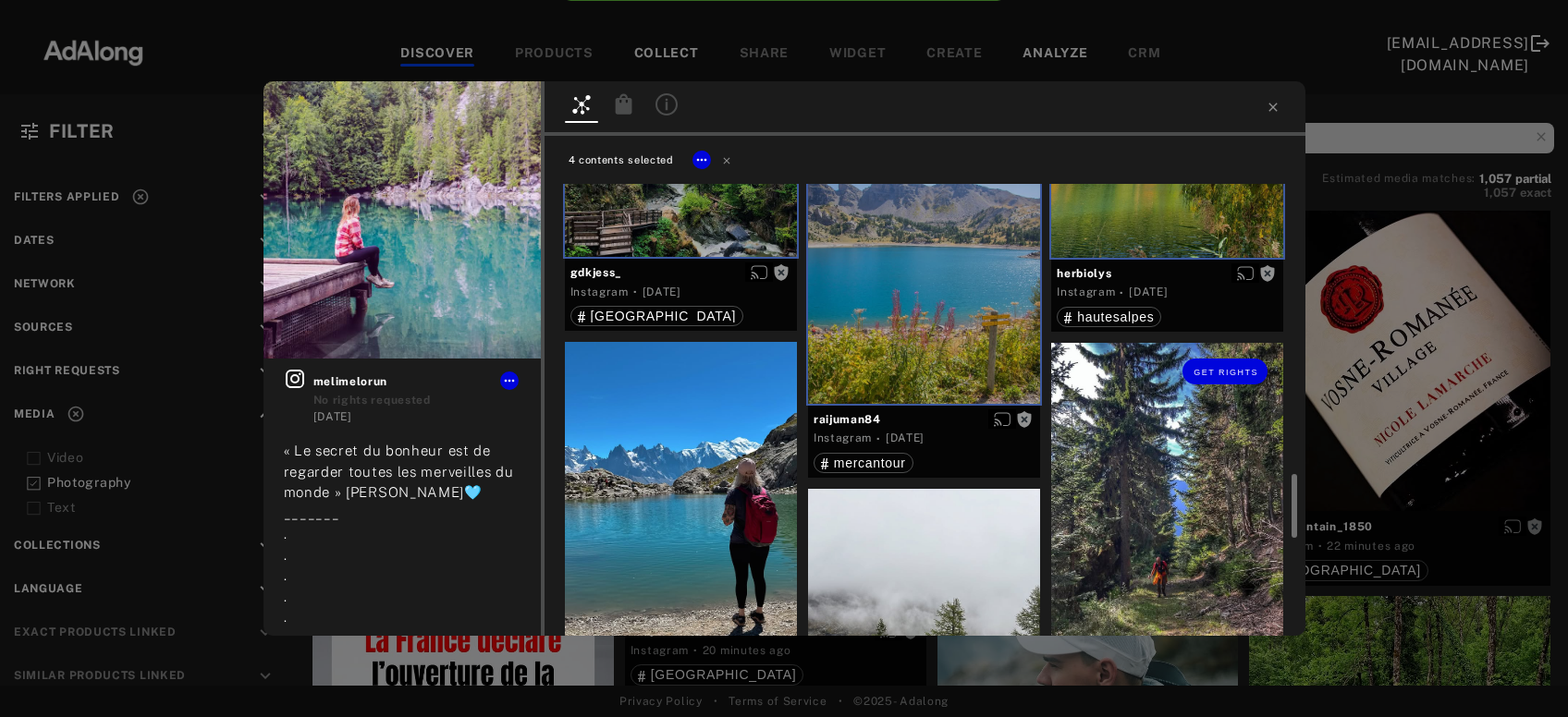
scroll to position [1394, 0]
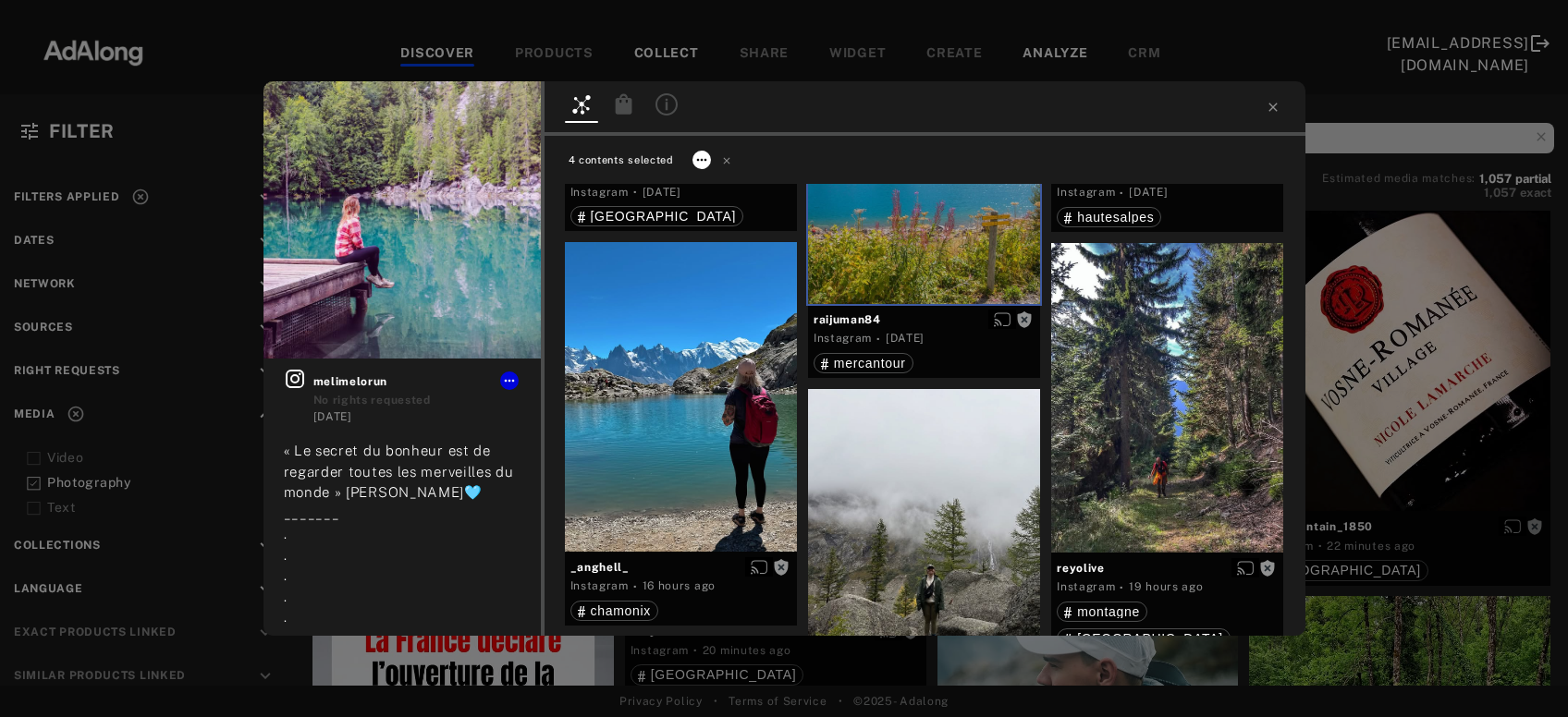
click at [696, 157] on icon at bounding box center [701, 159] width 14 height 14
click at [713, 183] on span "Collect" at bounding box center [724, 182] width 35 height 13
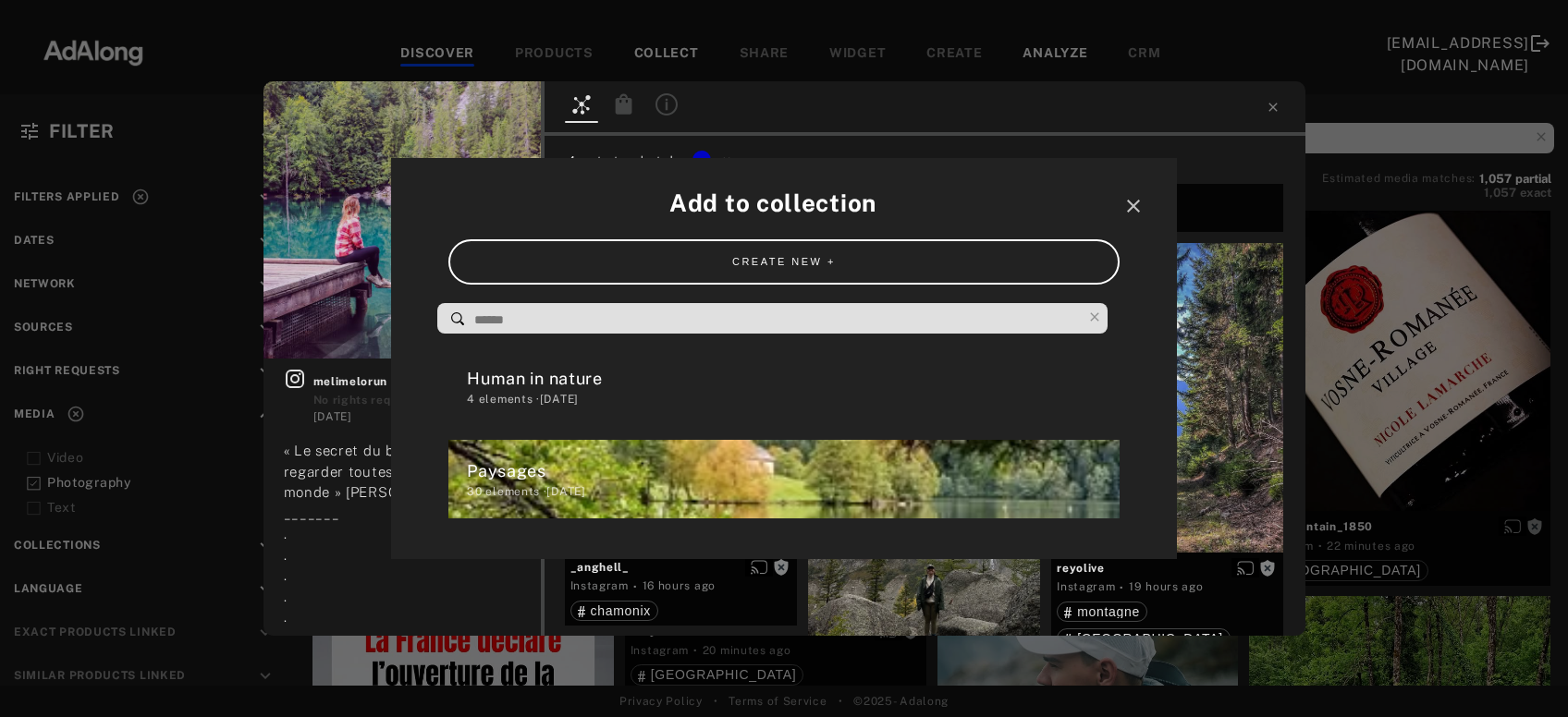
click at [571, 486] on div "30 elements · 2025.09.24" at bounding box center [793, 491] width 652 height 16
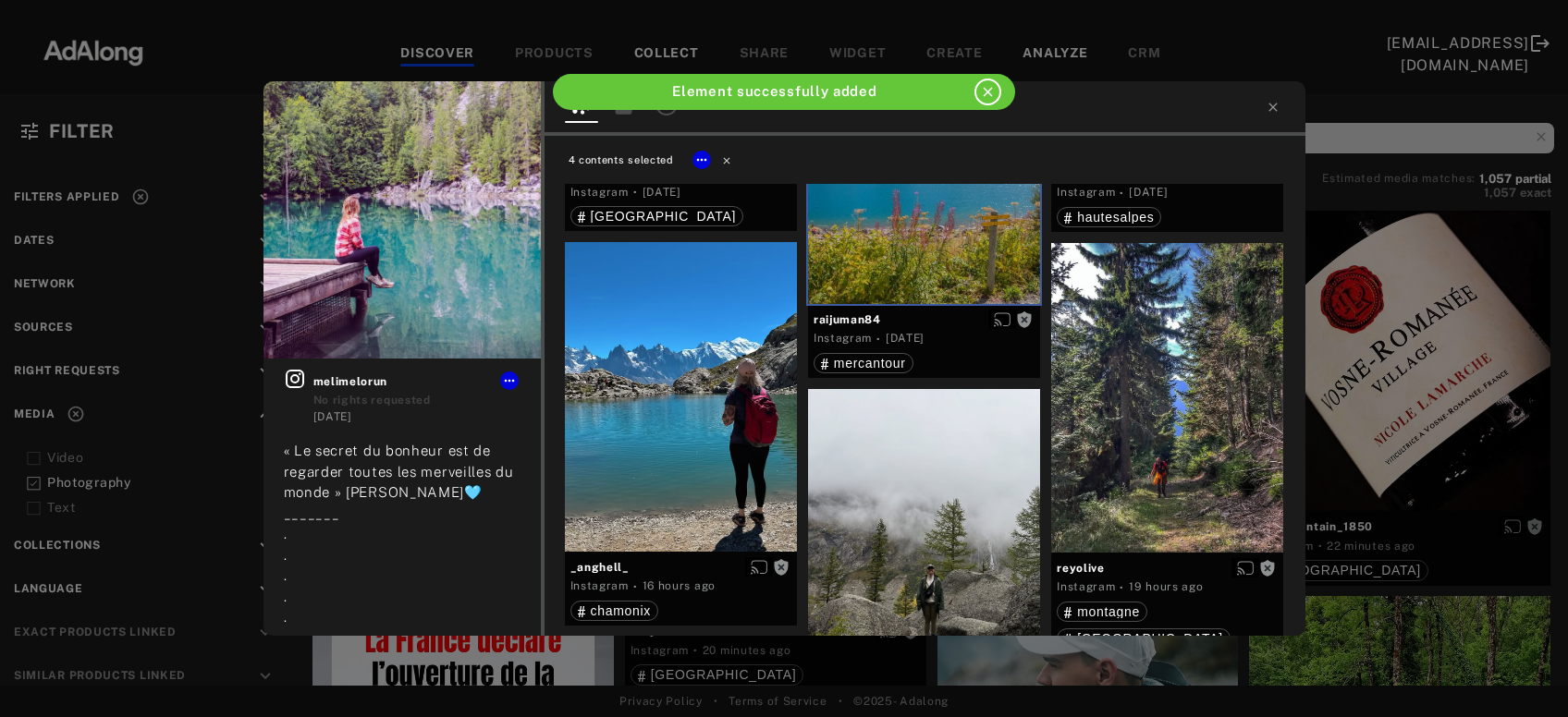
click at [725, 157] on icon at bounding box center [727, 160] width 13 height 13
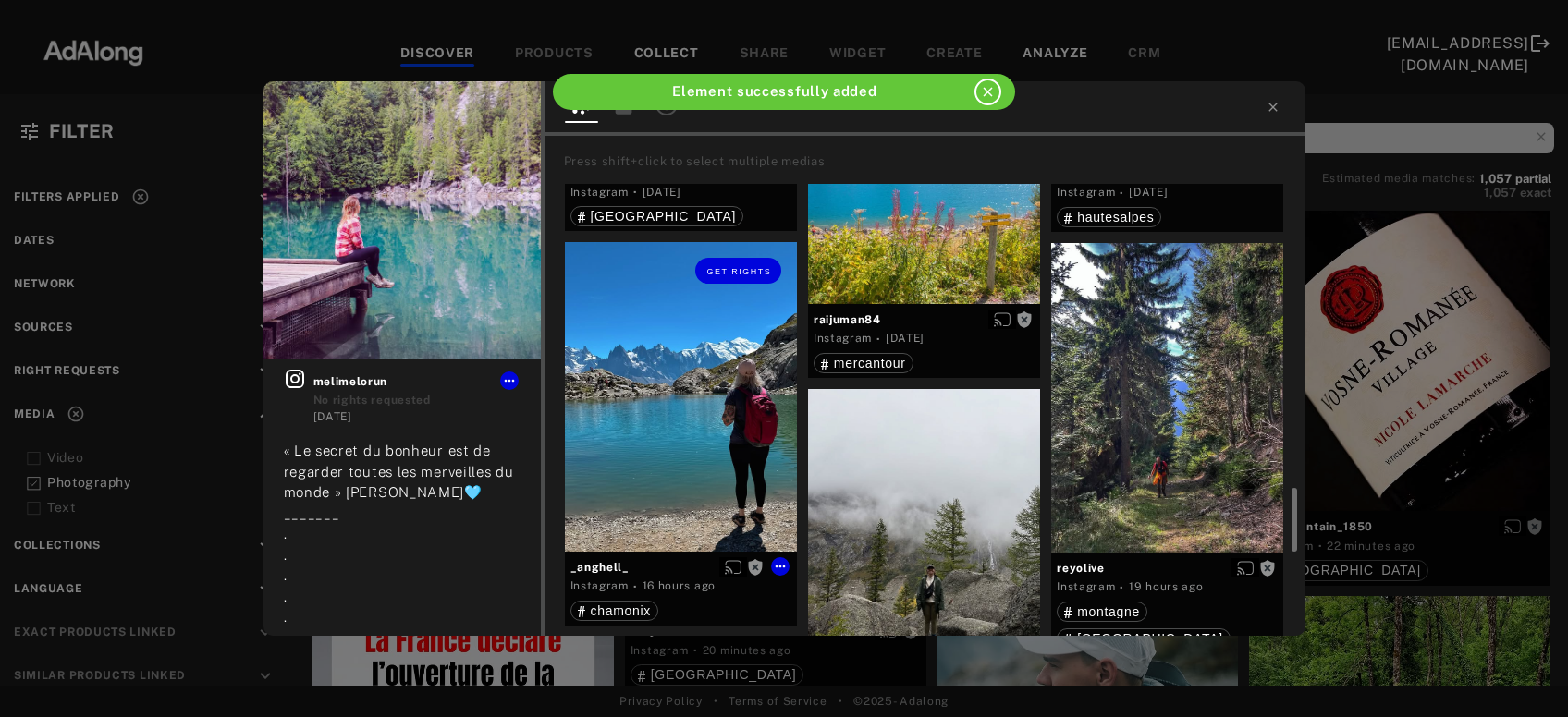
scroll to position [1593, 0]
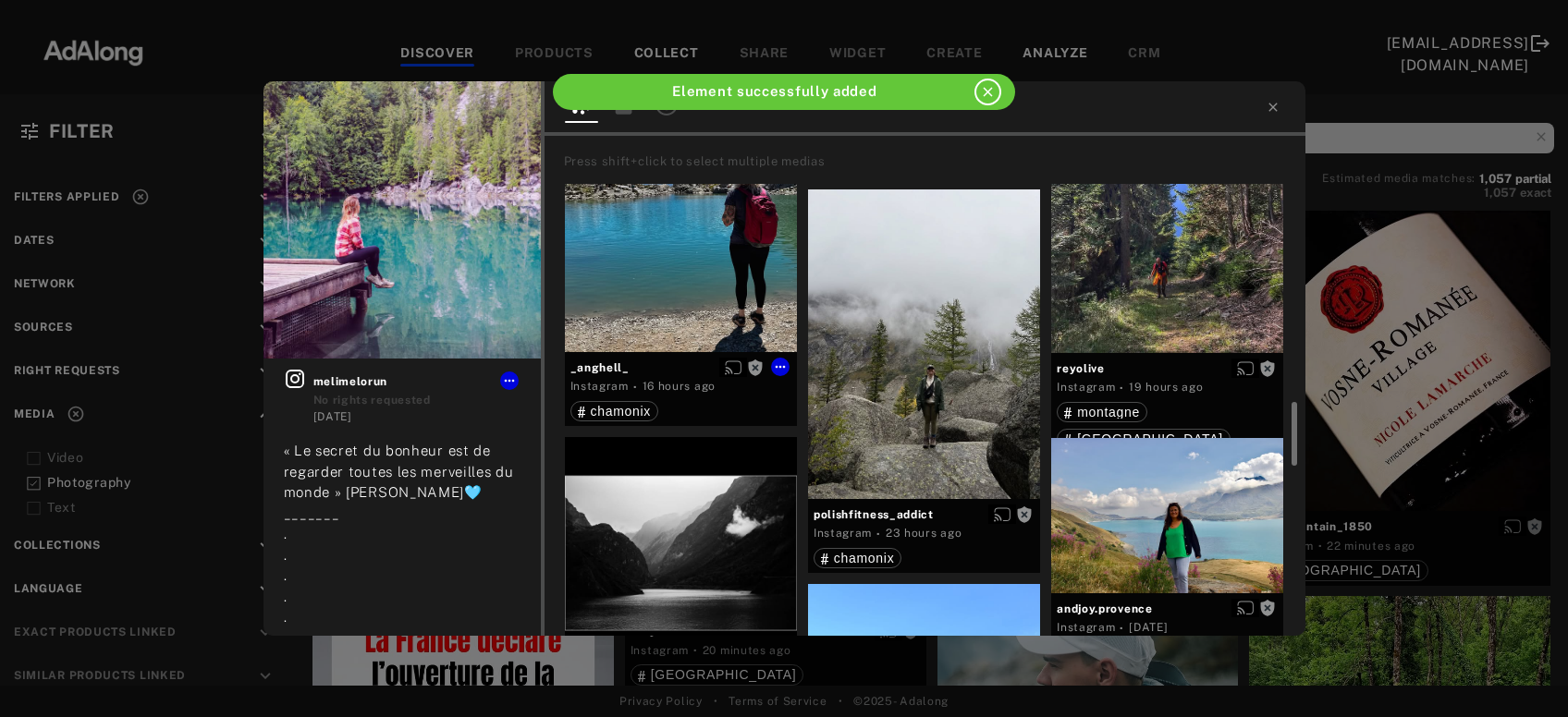
click at [691, 263] on div "Get rights" at bounding box center [681, 197] width 232 height 310
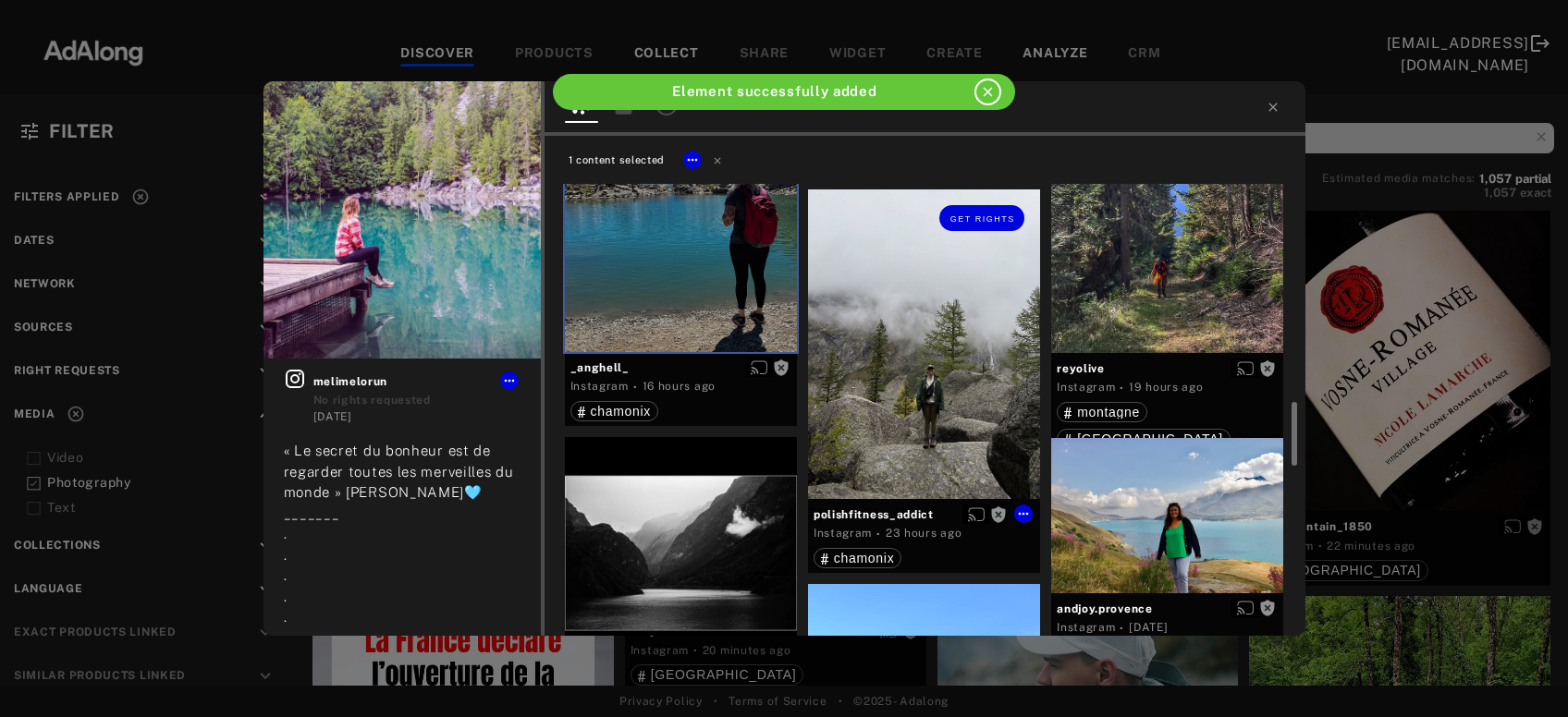
click at [954, 392] on div "Get rights" at bounding box center [924, 344] width 232 height 310
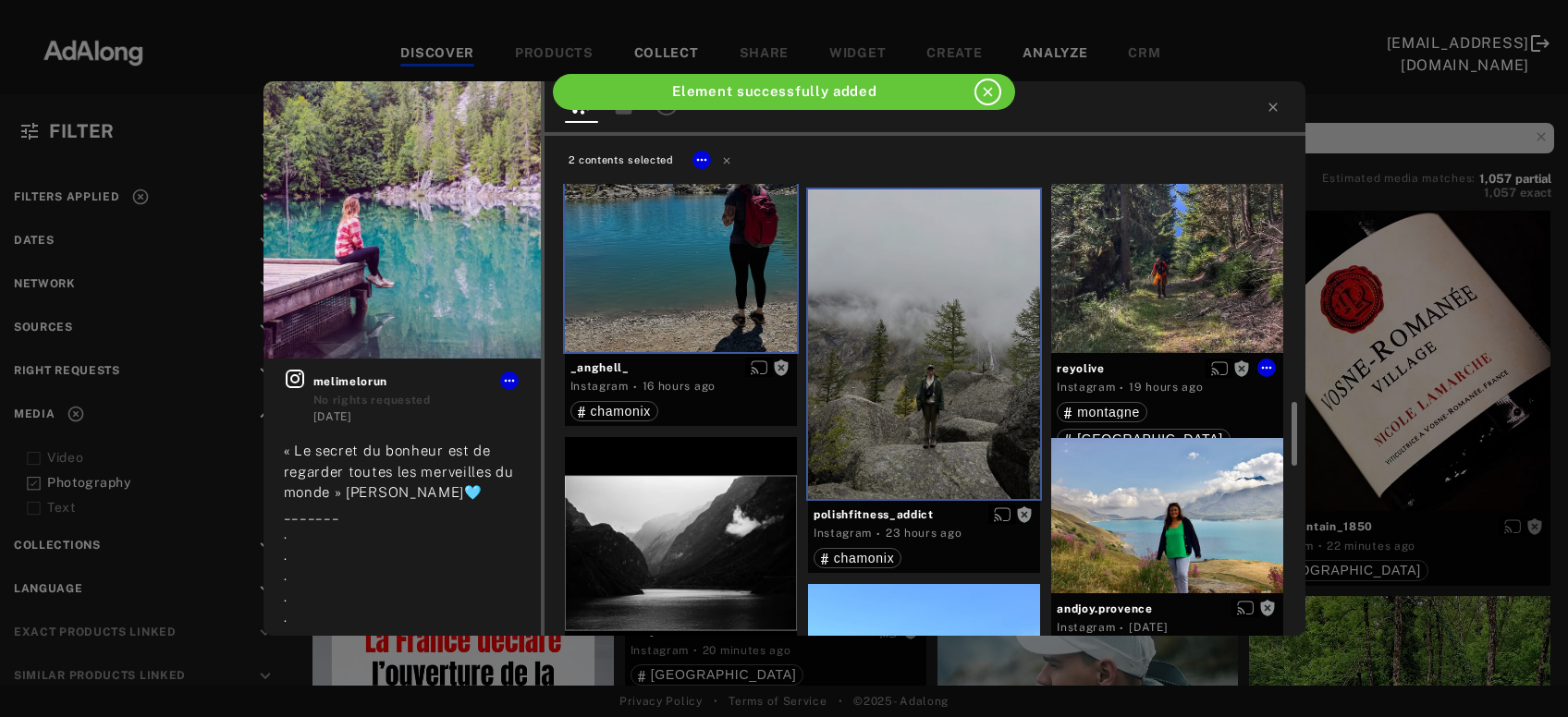
click at [1217, 285] on div "Get rights" at bounding box center [1167, 197] width 232 height 310
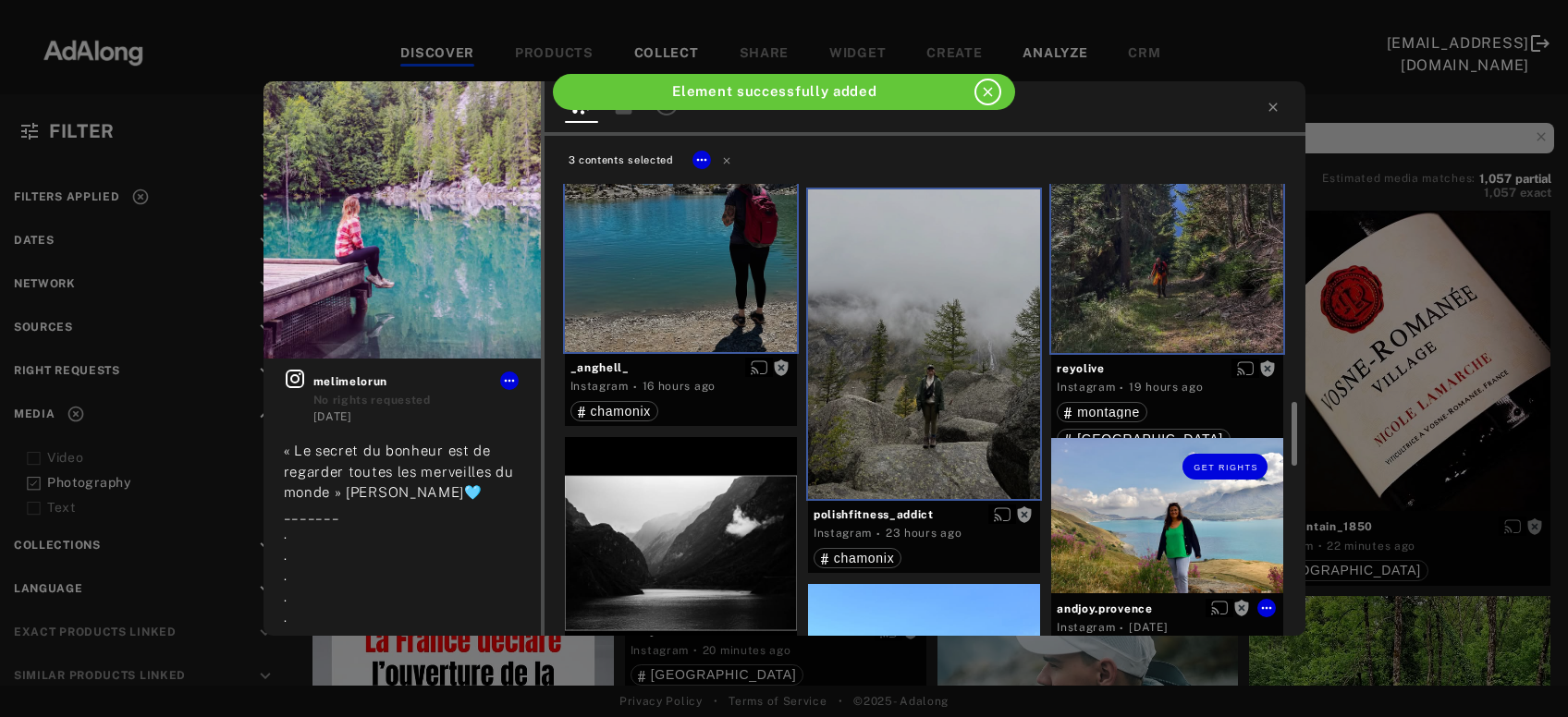
click at [1137, 531] on div "Get rights" at bounding box center [1167, 516] width 232 height 155
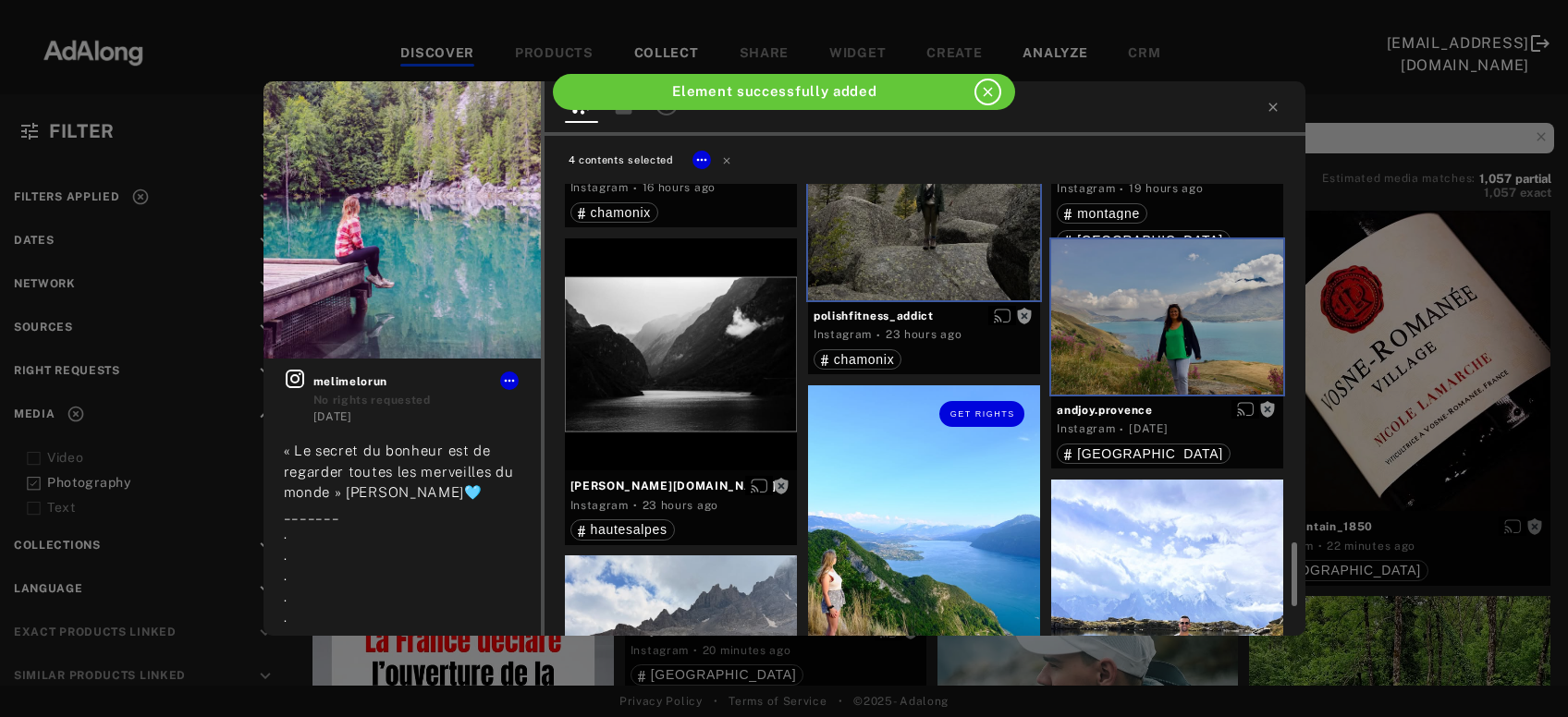
scroll to position [1892, 0]
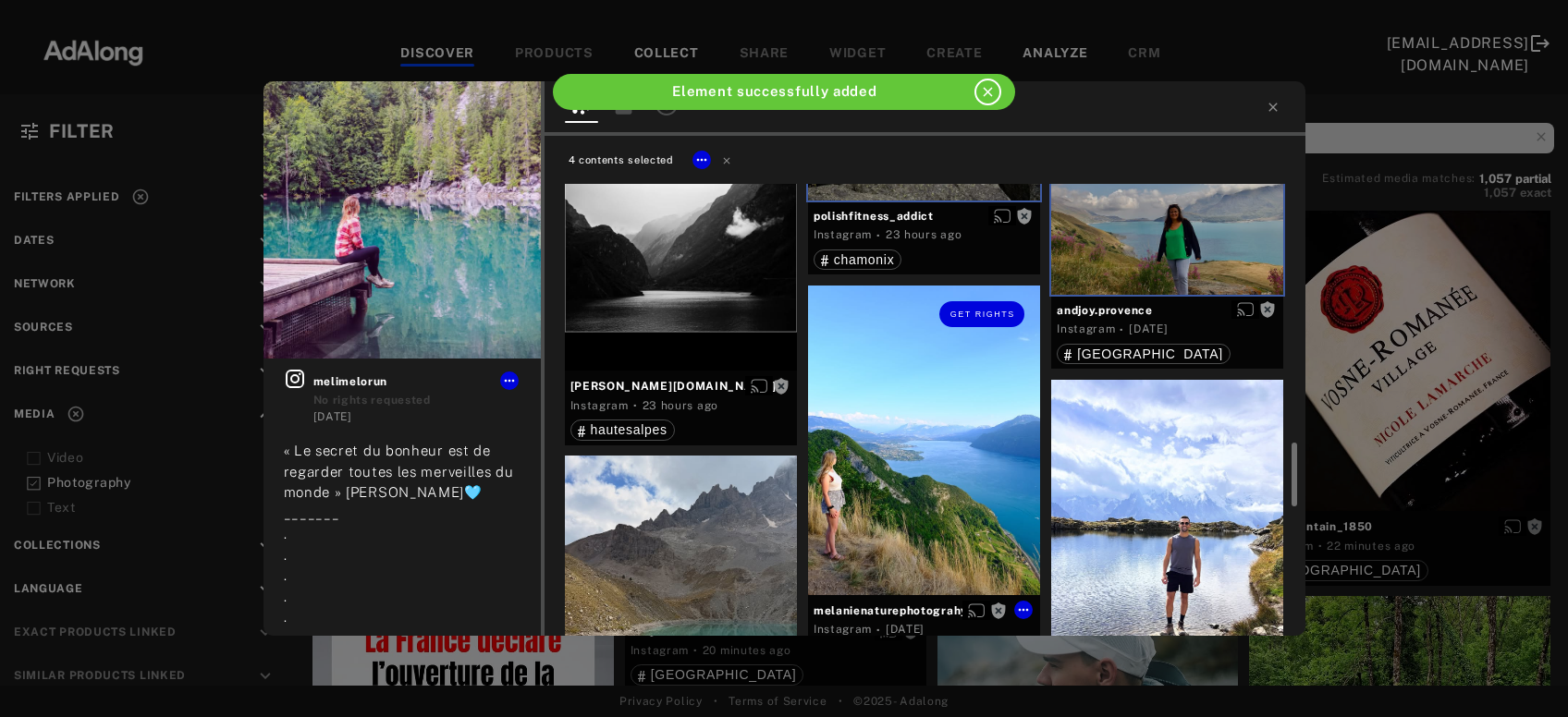
click at [927, 473] on div "Get rights" at bounding box center [924, 440] width 232 height 310
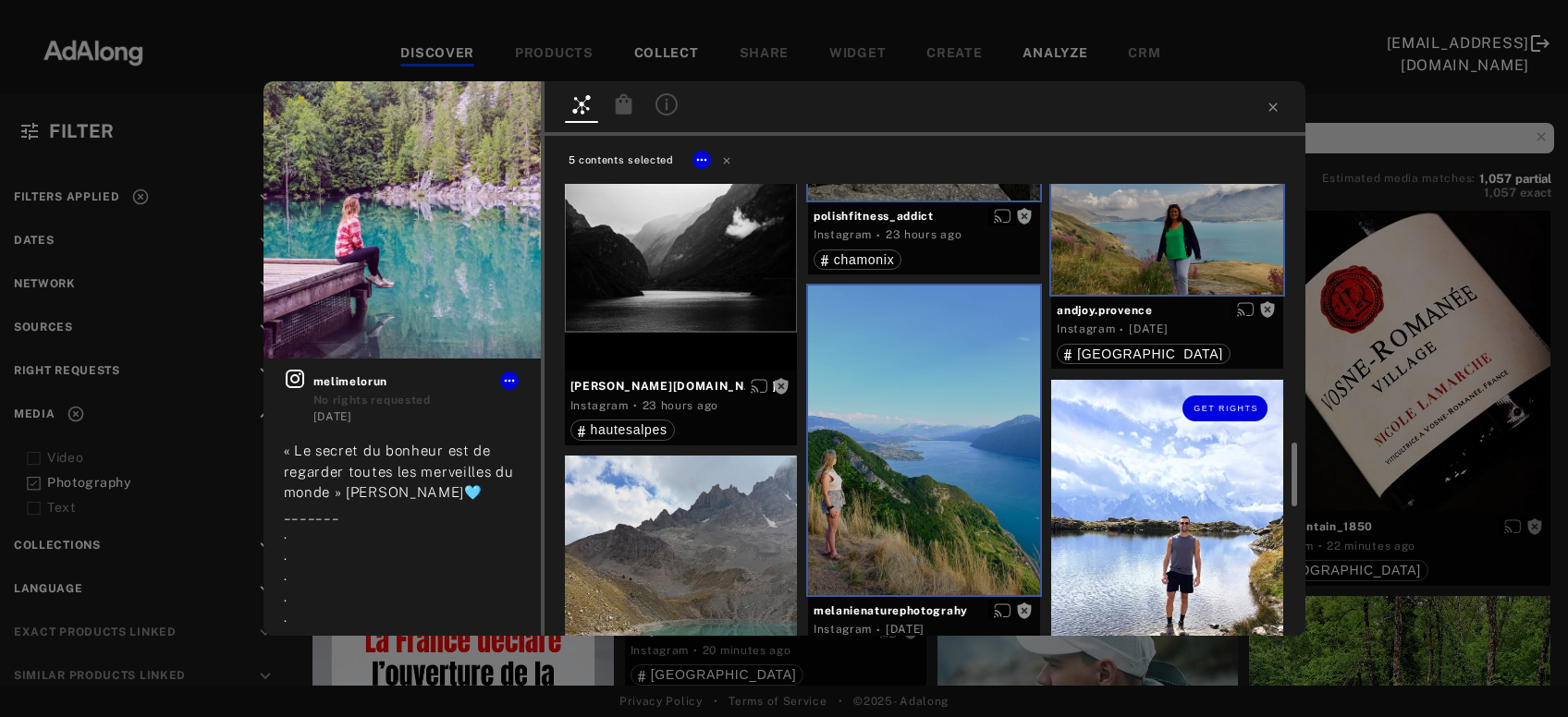
click at [1182, 535] on div "Get rights" at bounding box center [1167, 534] width 232 height 310
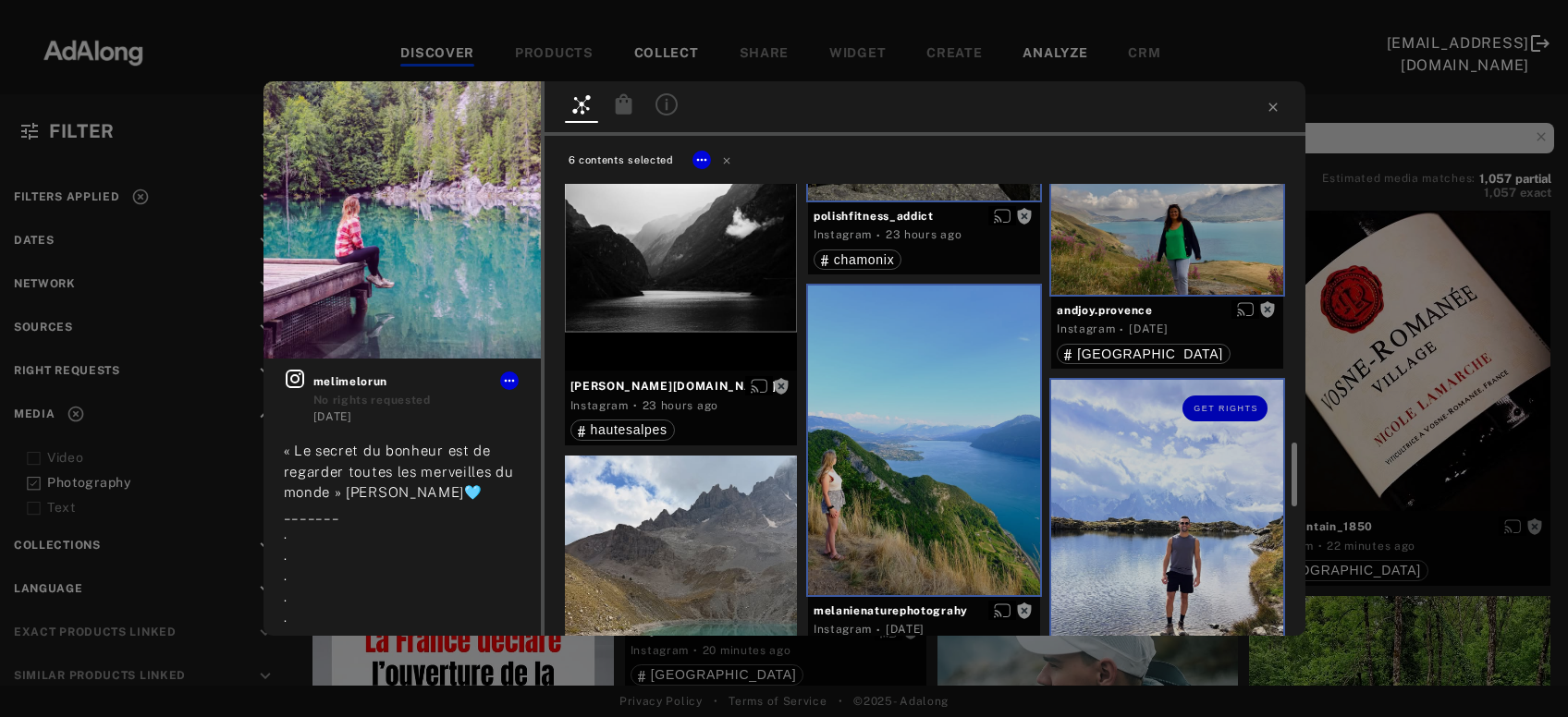
scroll to position [2092, 0]
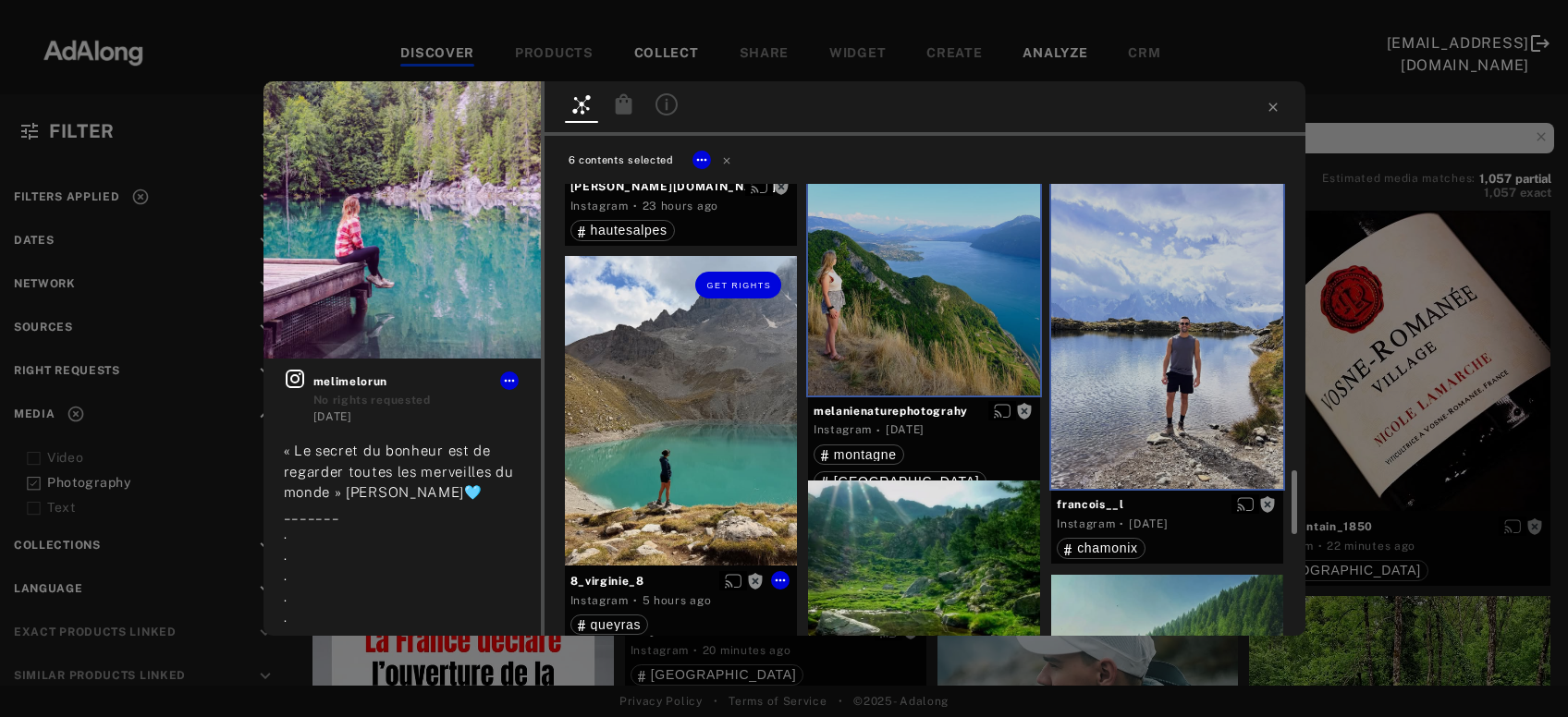
click at [620, 452] on div "Get rights" at bounding box center [681, 410] width 232 height 310
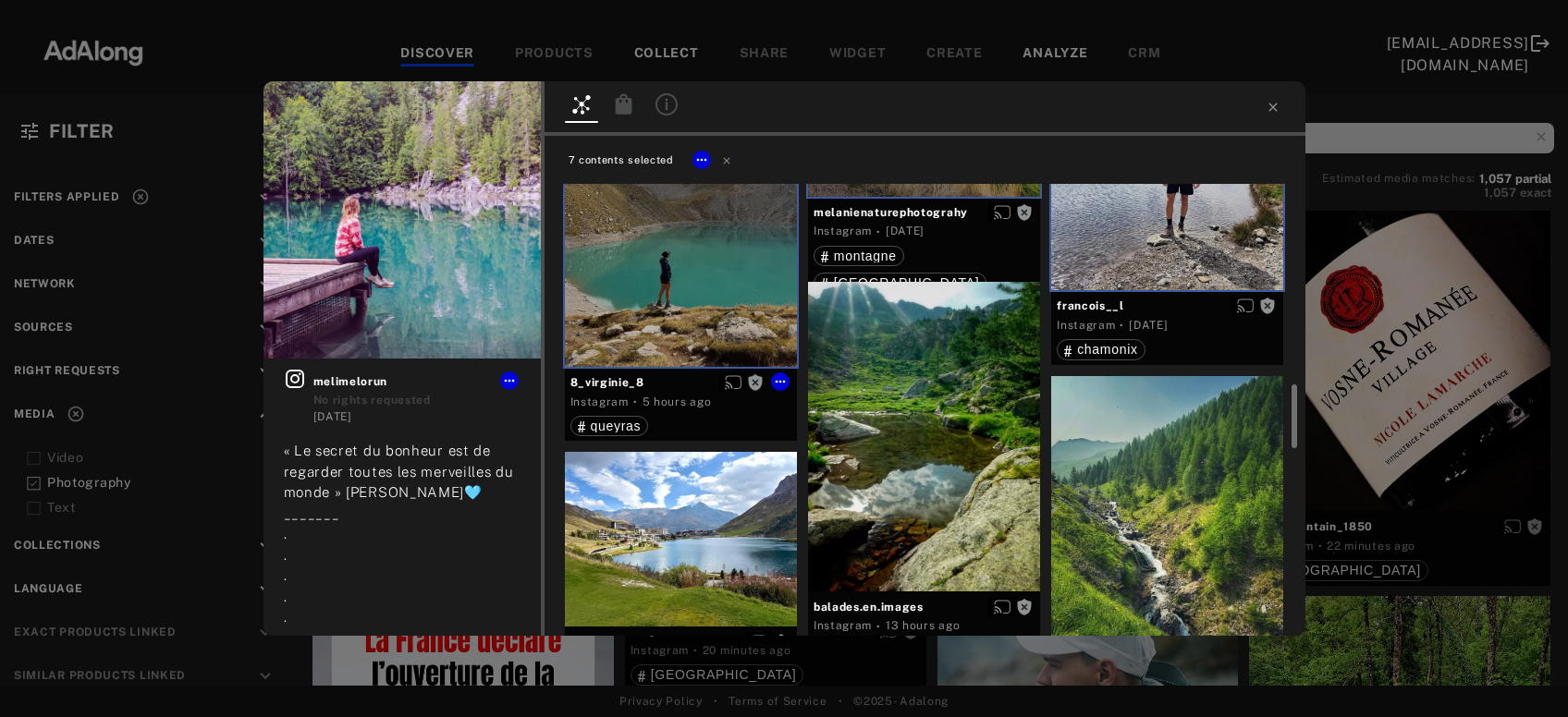
scroll to position [2190, 0]
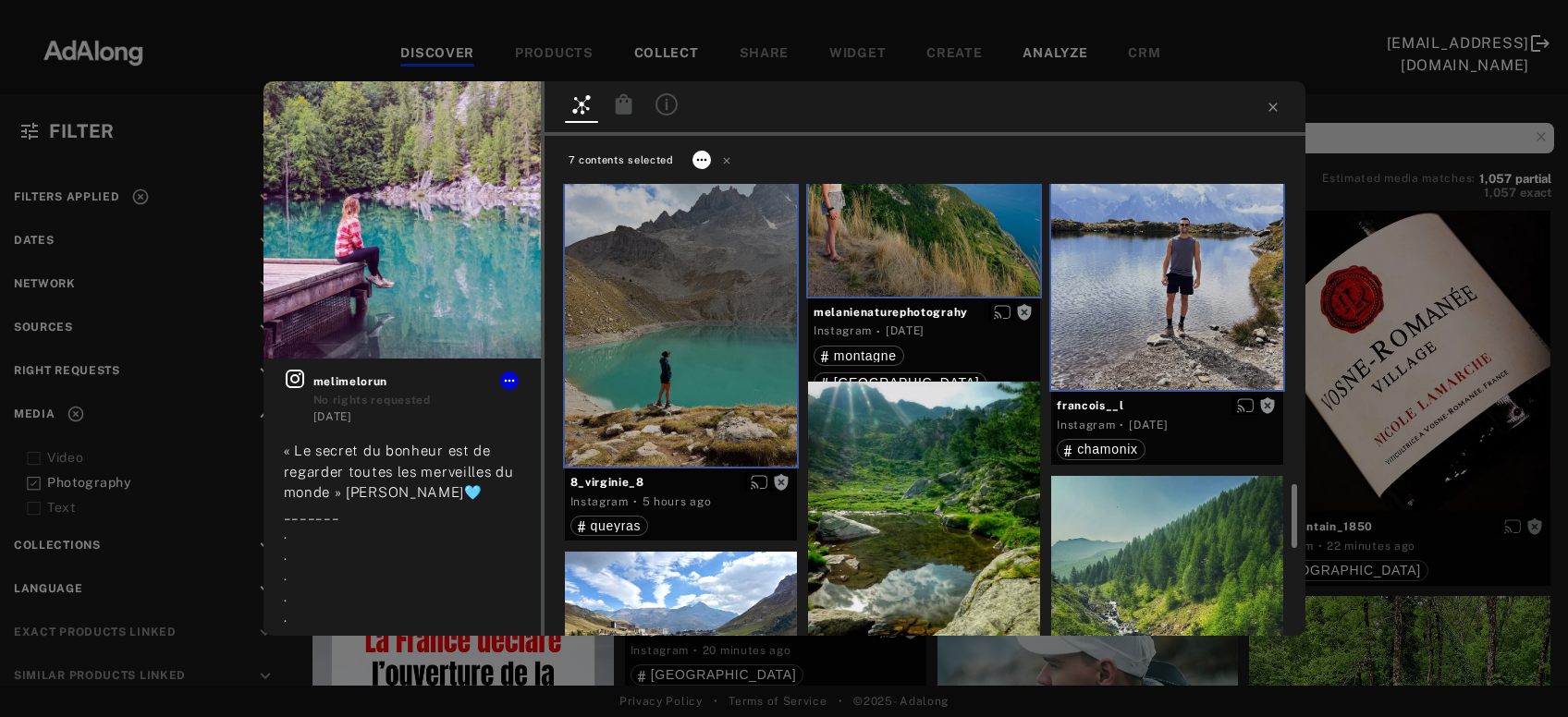
click at [707, 164] on icon at bounding box center [701, 159] width 14 height 14
click at [718, 184] on span "Collect" at bounding box center [724, 182] width 35 height 13
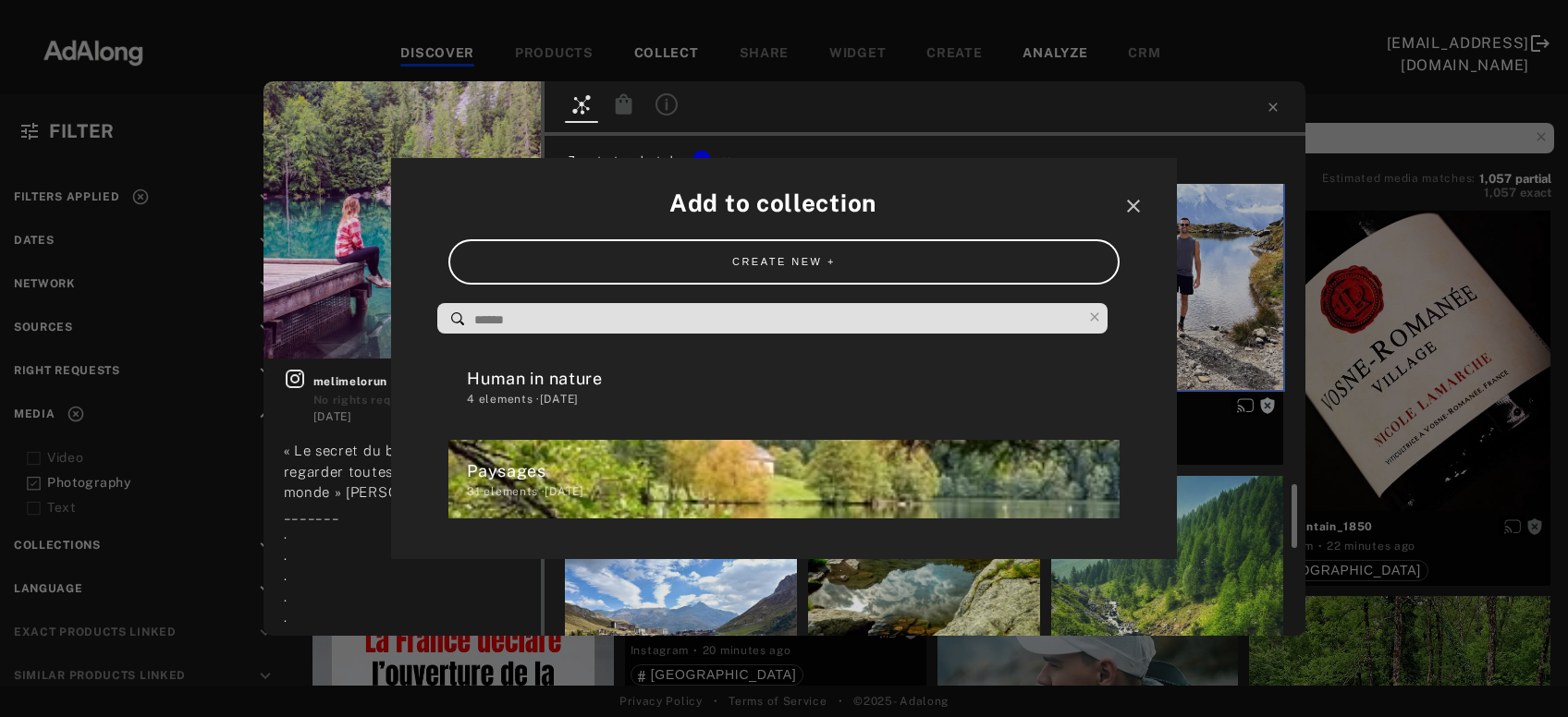
click at [576, 403] on div "4 elements · 2025.09.24" at bounding box center [793, 399] width 652 height 16
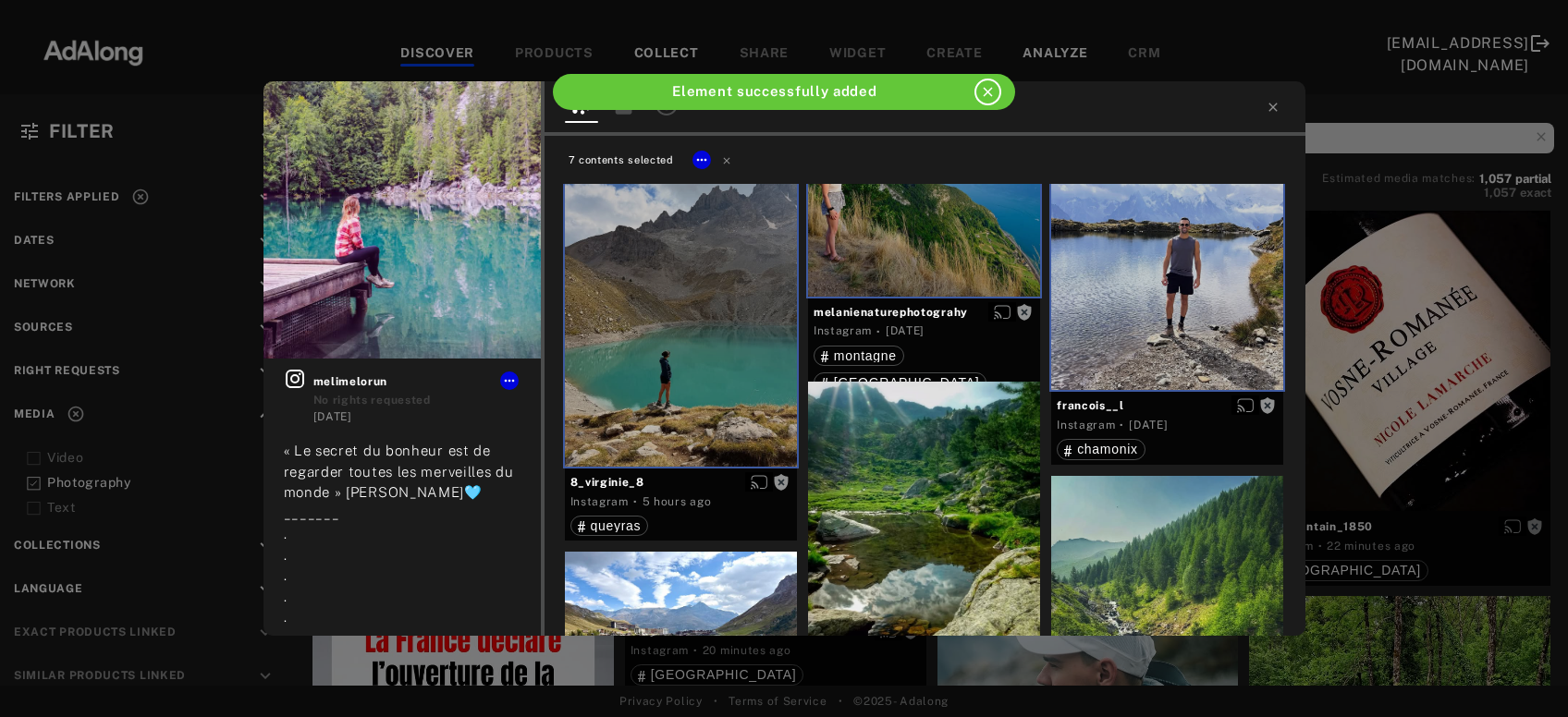
click at [727, 160] on icon at bounding box center [727, 160] width 13 height 13
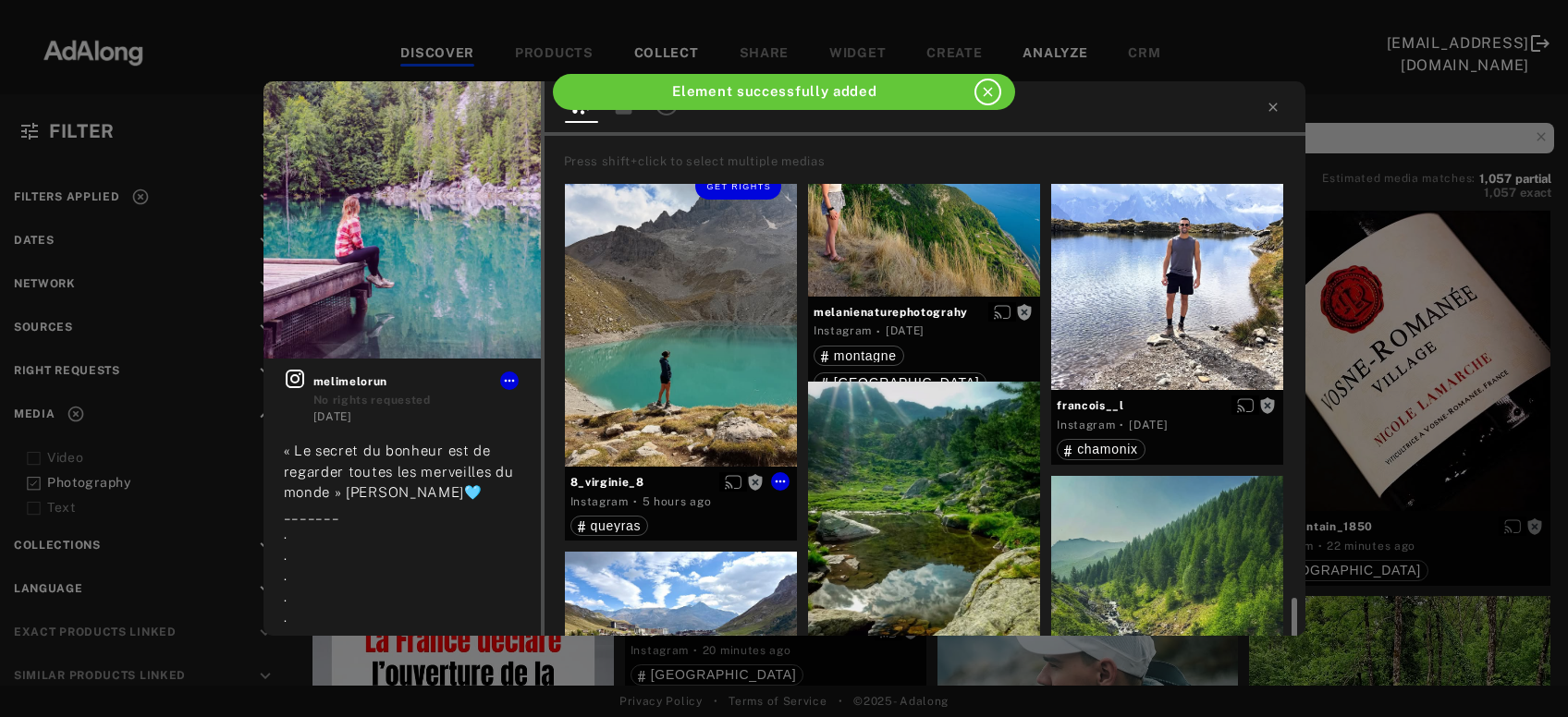
scroll to position [2391, 0]
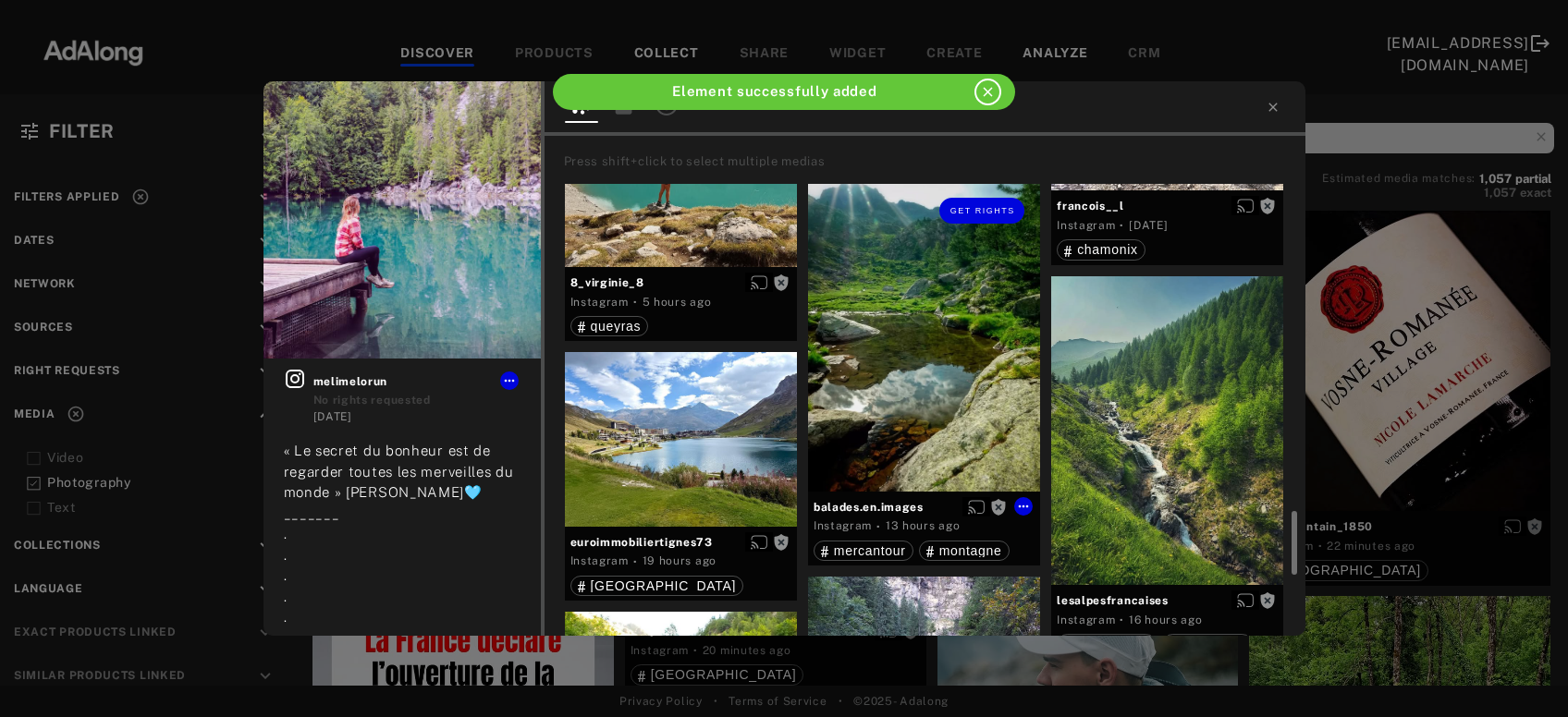
click at [948, 376] on div "Get rights" at bounding box center [924, 336] width 232 height 310
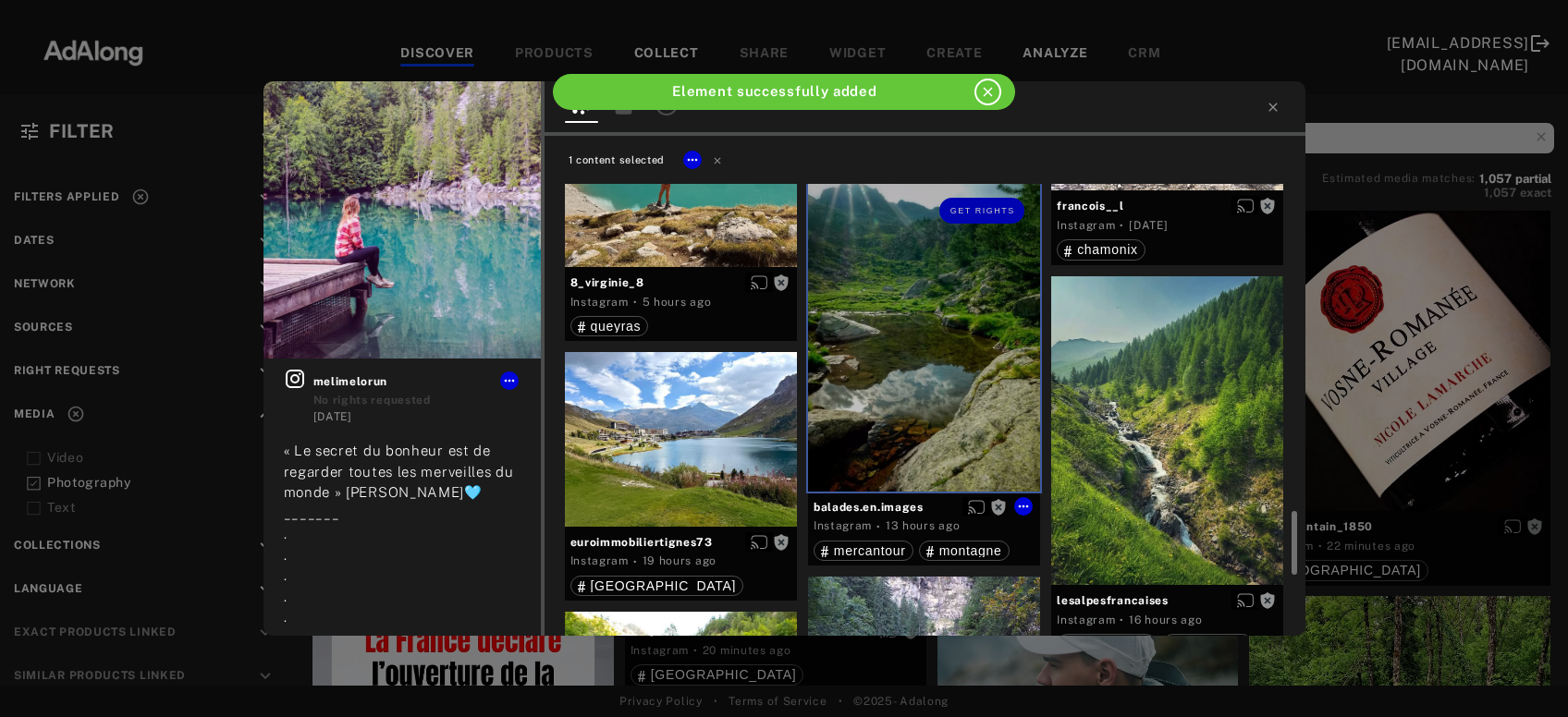
click at [676, 455] on div at bounding box center [681, 438] width 232 height 173
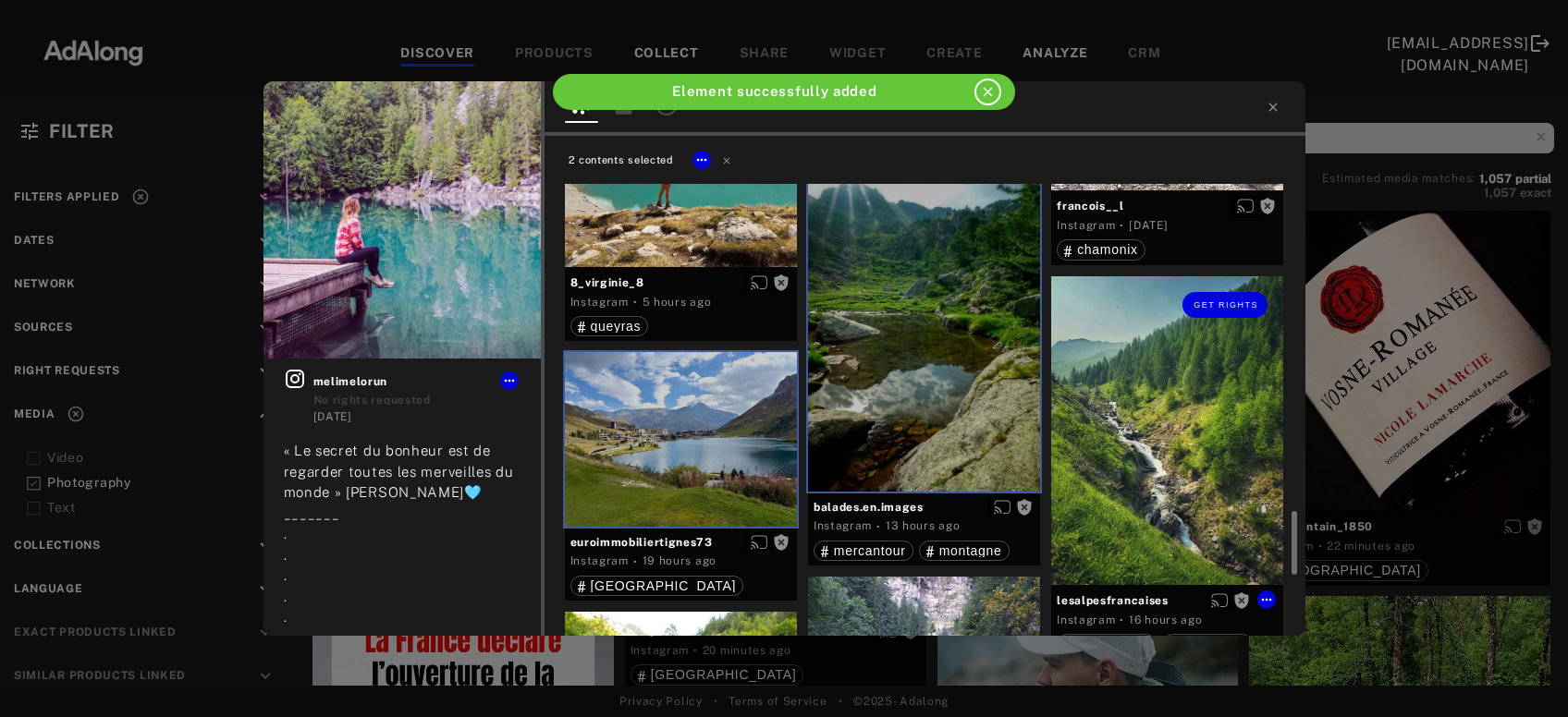
click at [1186, 452] on div "Get rights" at bounding box center [1167, 430] width 232 height 310
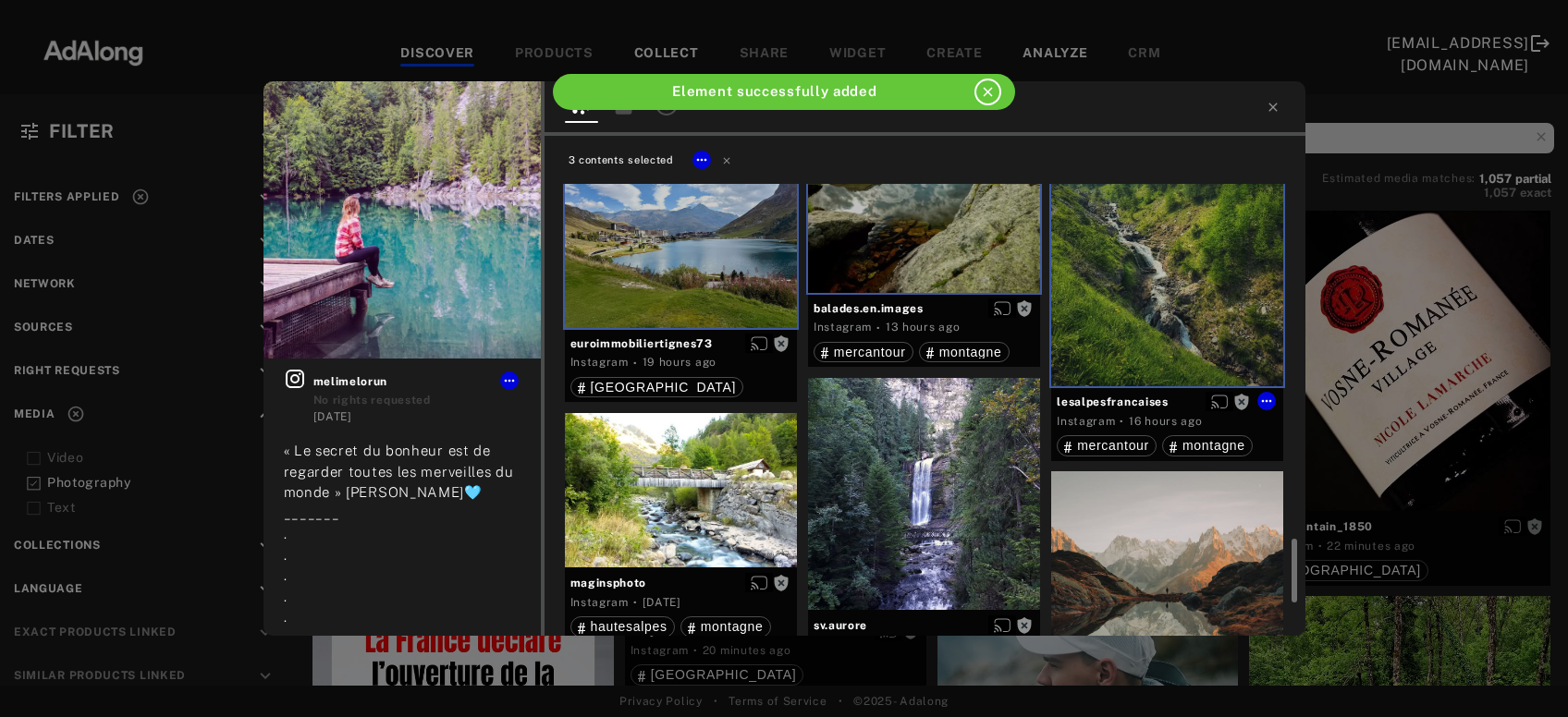
scroll to position [2788, 0]
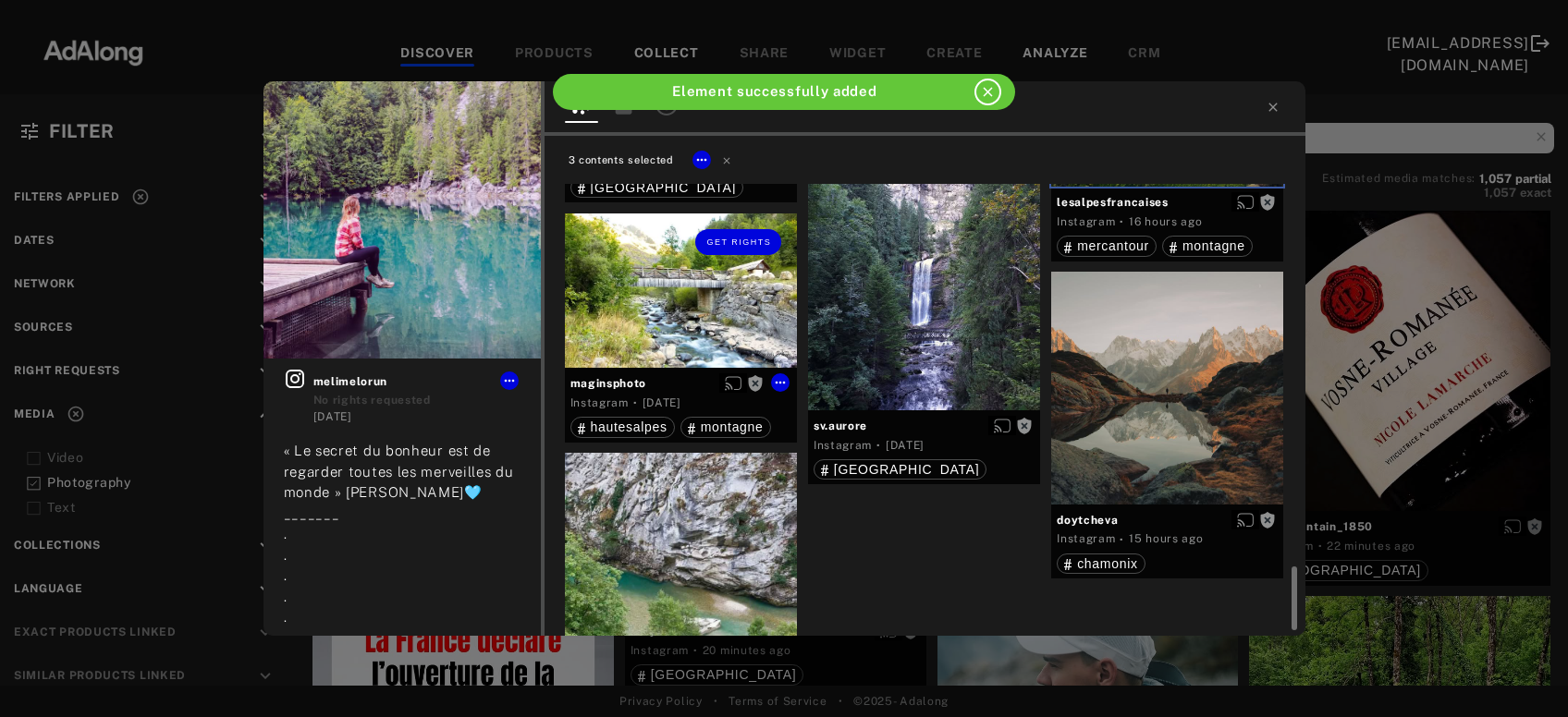
click at [661, 307] on div "Get rights" at bounding box center [681, 291] width 232 height 155
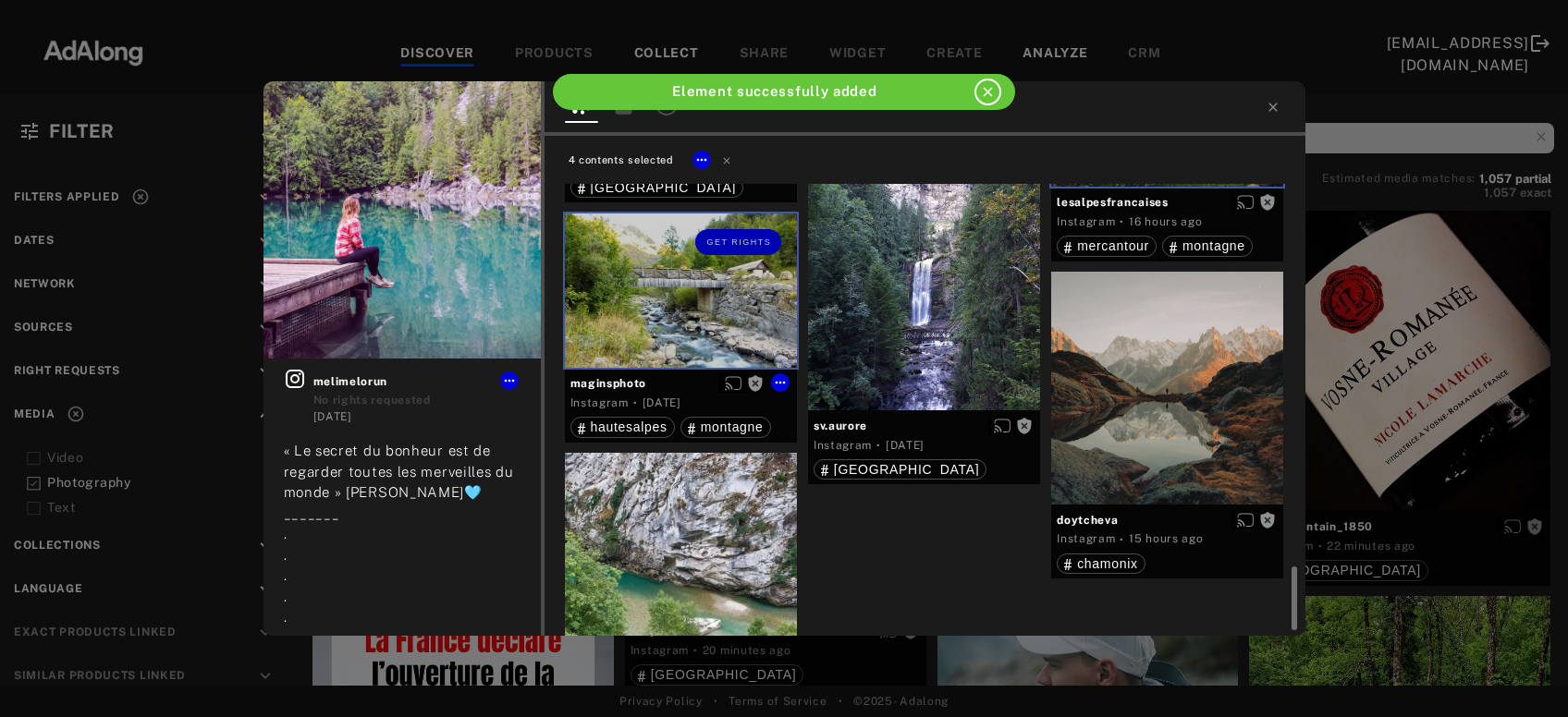
click at [933, 306] on div at bounding box center [924, 294] width 232 height 232
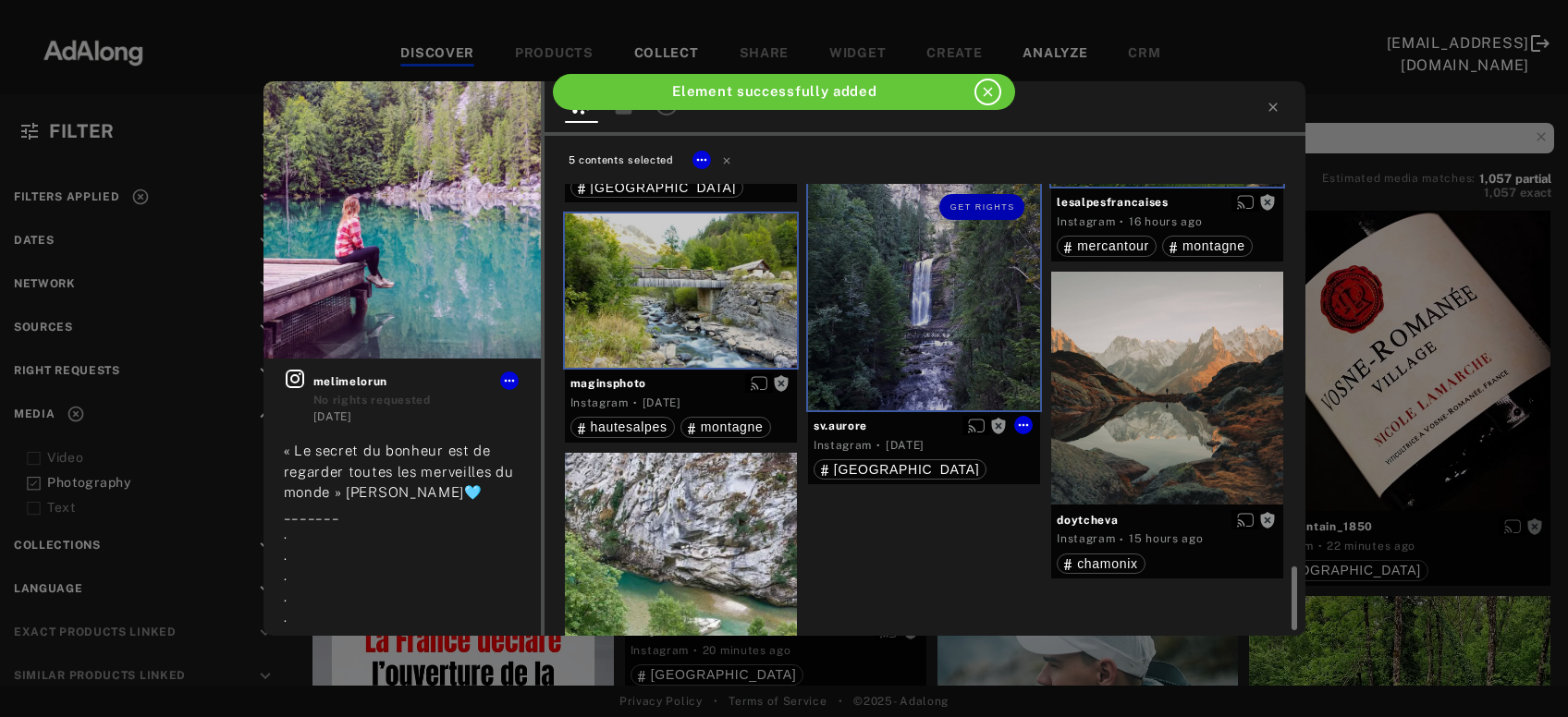
click at [1158, 365] on div at bounding box center [1167, 388] width 232 height 232
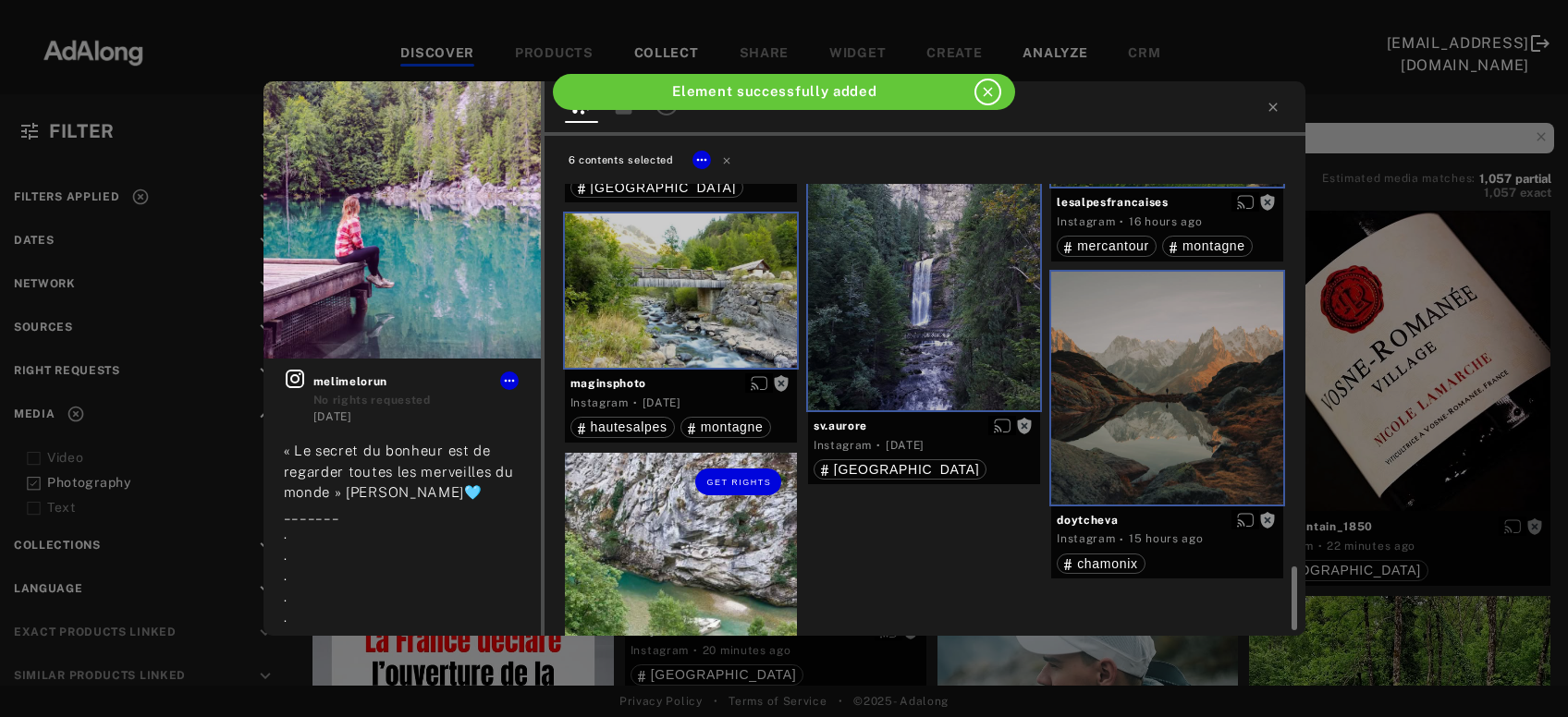
click at [683, 540] on div "Get rights" at bounding box center [681, 598] width 232 height 290
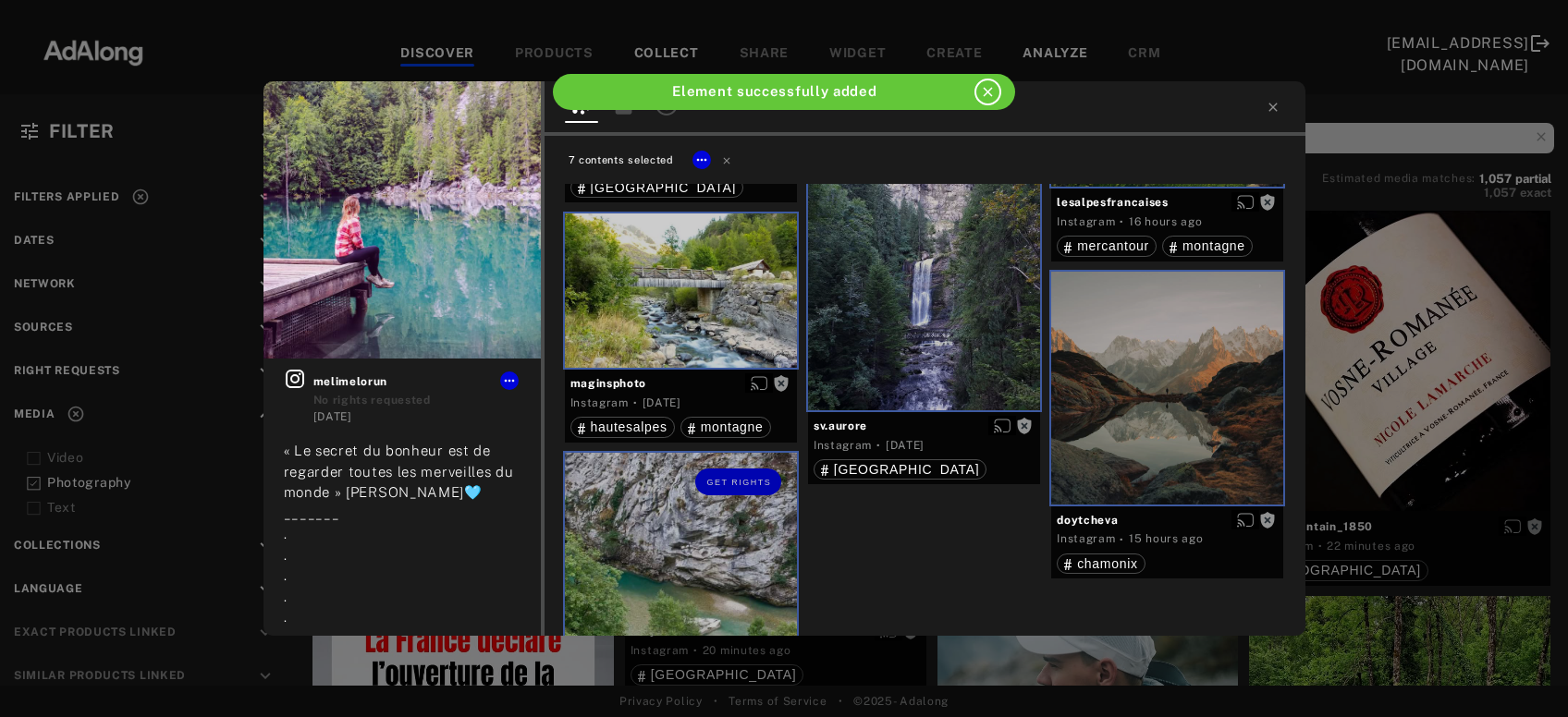
scroll to position [2963, 0]
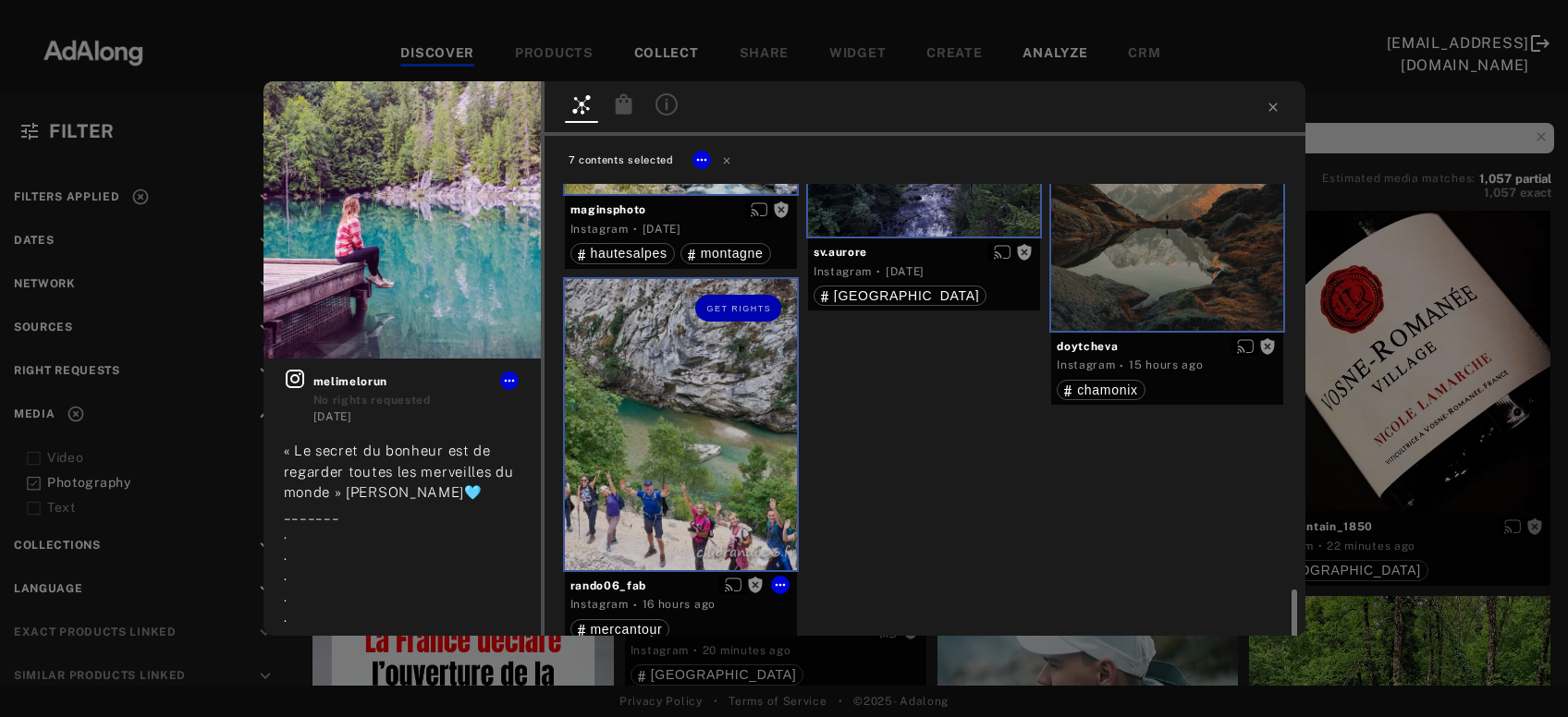
click at [690, 485] on div "Get rights" at bounding box center [681, 424] width 232 height 290
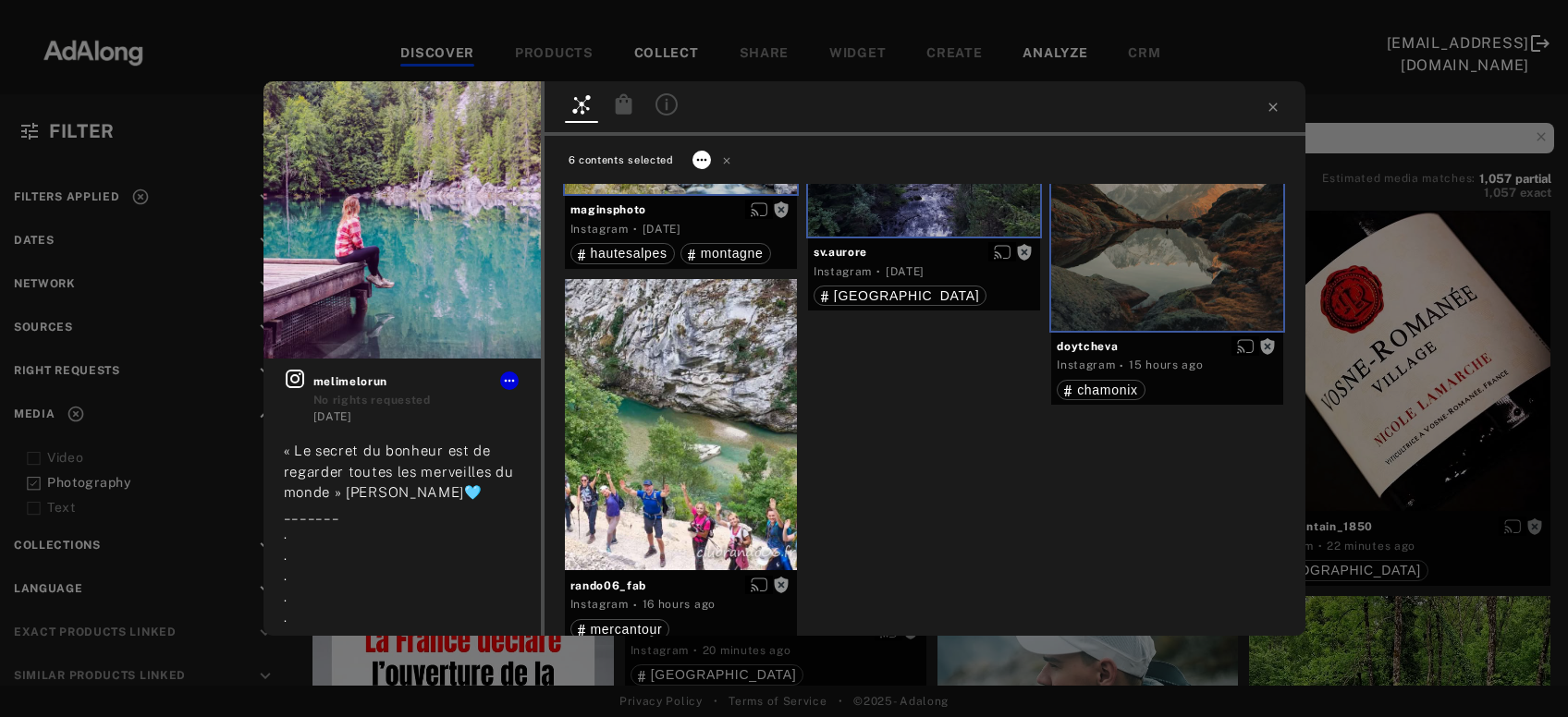
click at [699, 157] on icon at bounding box center [701, 159] width 14 height 14
click at [713, 181] on span "Collect" at bounding box center [724, 182] width 35 height 13
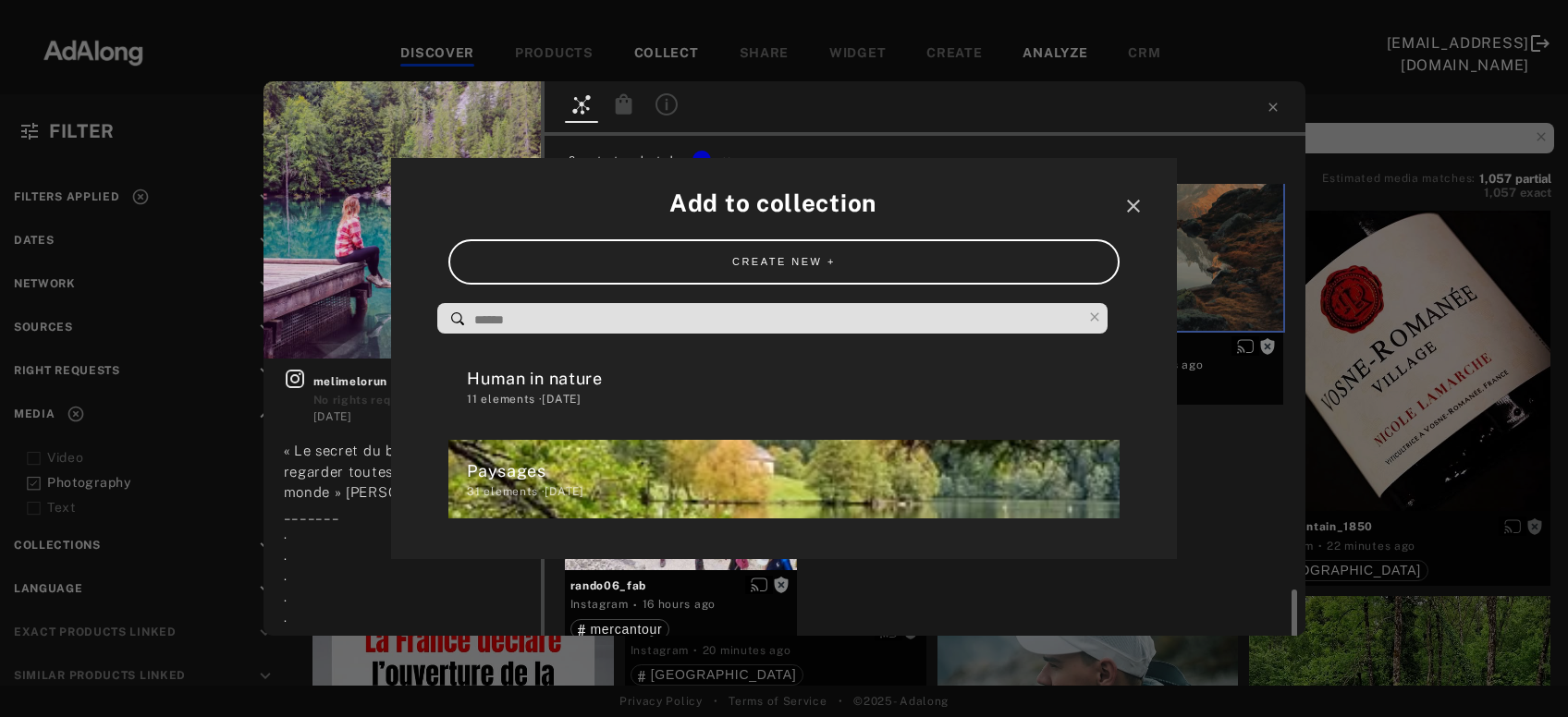
click at [538, 472] on div "Paysages" at bounding box center [793, 471] width 652 height 25
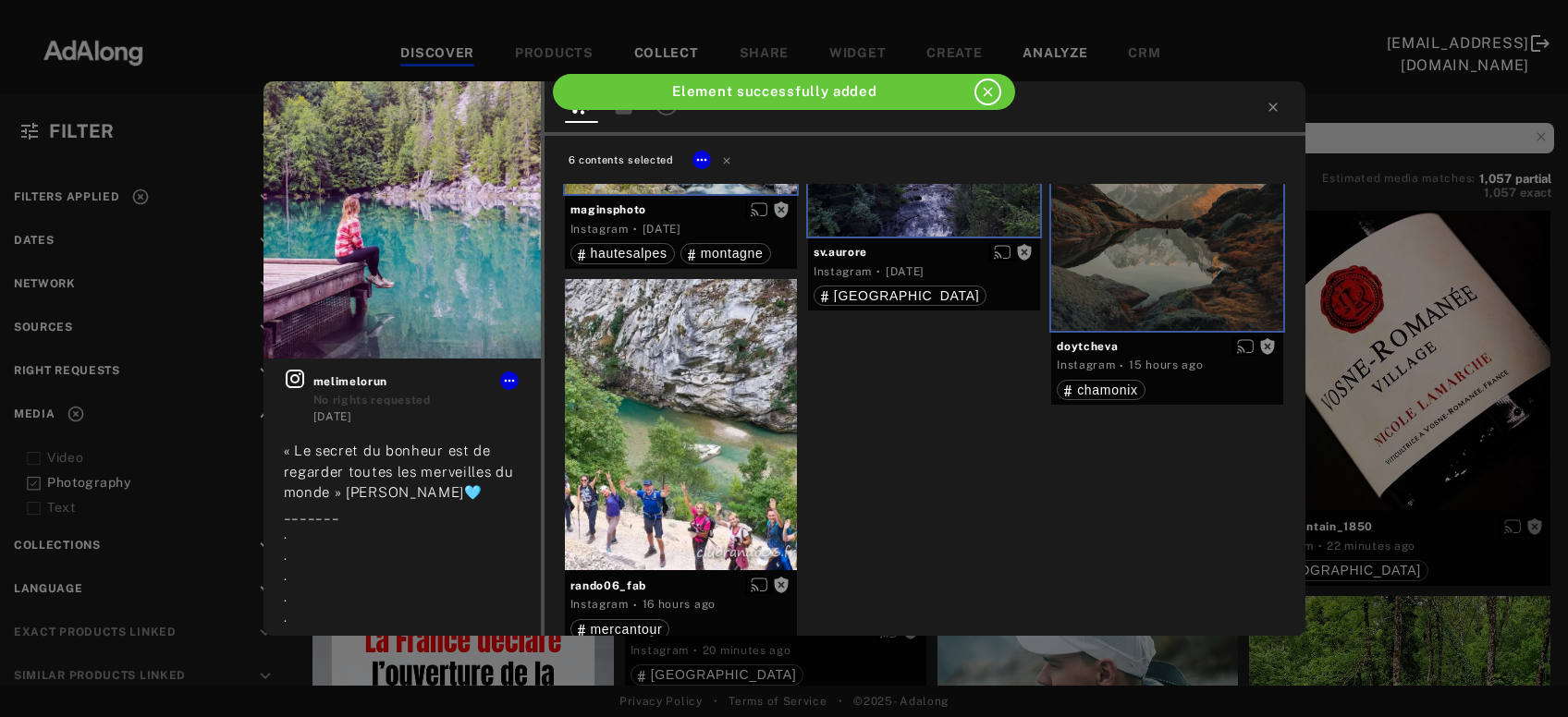
click at [724, 158] on icon at bounding box center [727, 160] width 13 height 13
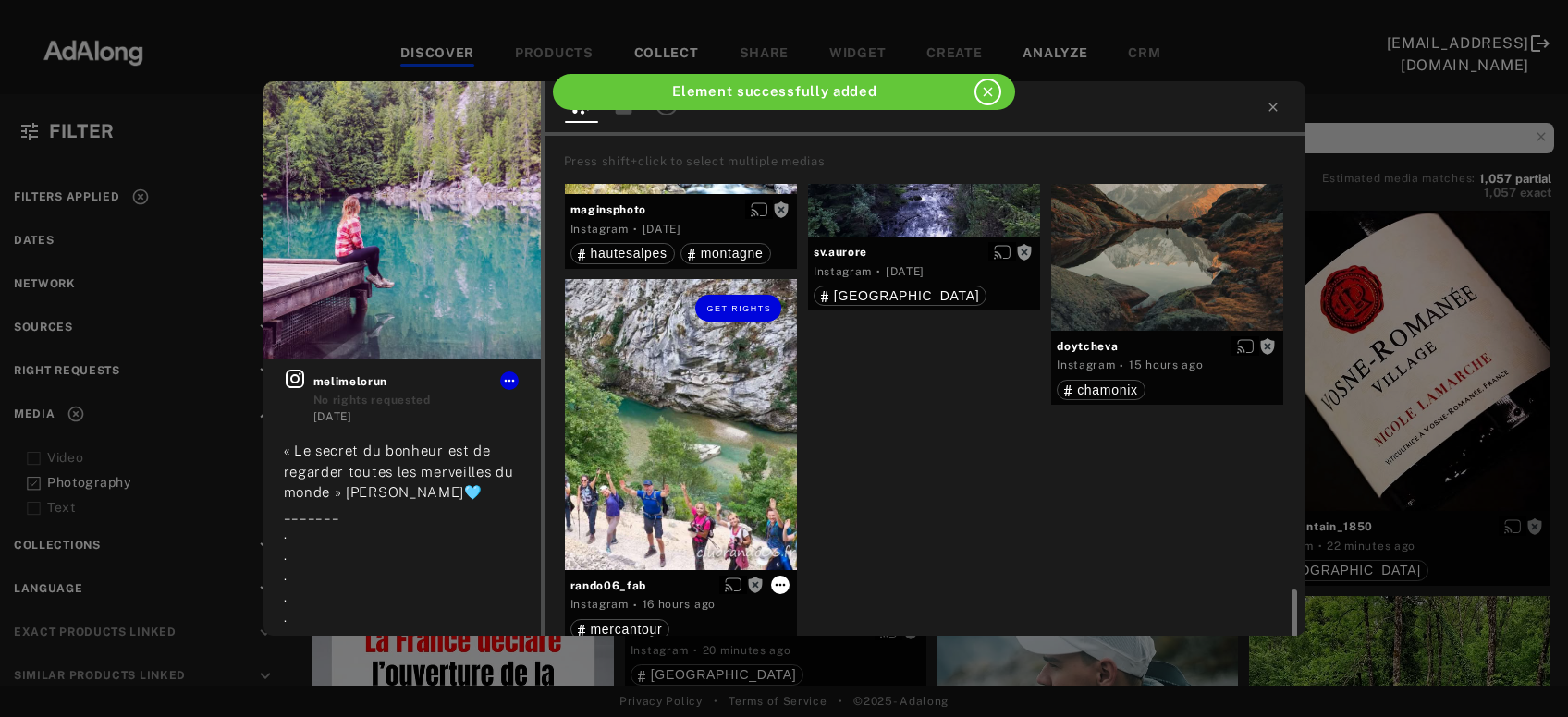
click at [779, 581] on icon at bounding box center [780, 585] width 14 height 14
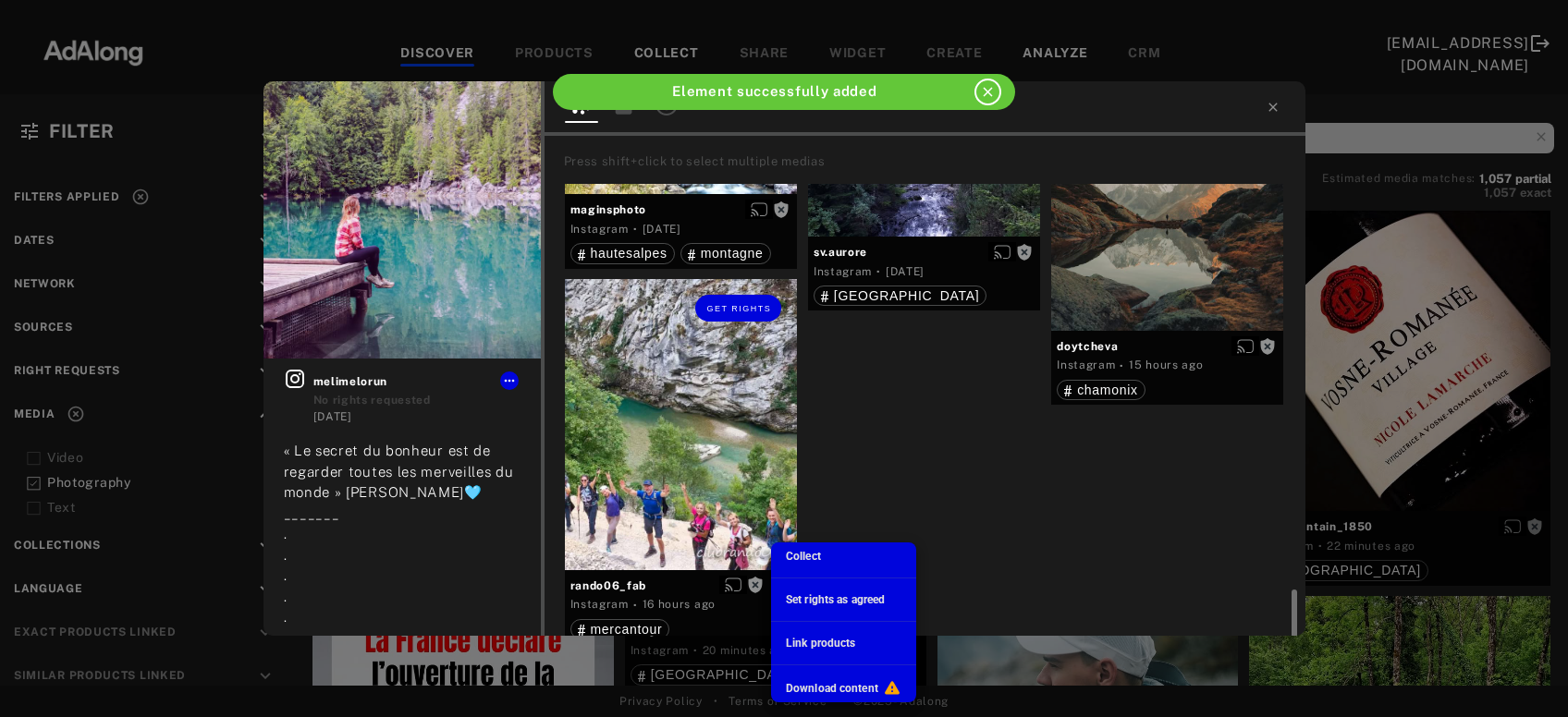
click at [800, 547] on li "Collect" at bounding box center [843, 556] width 145 height 28
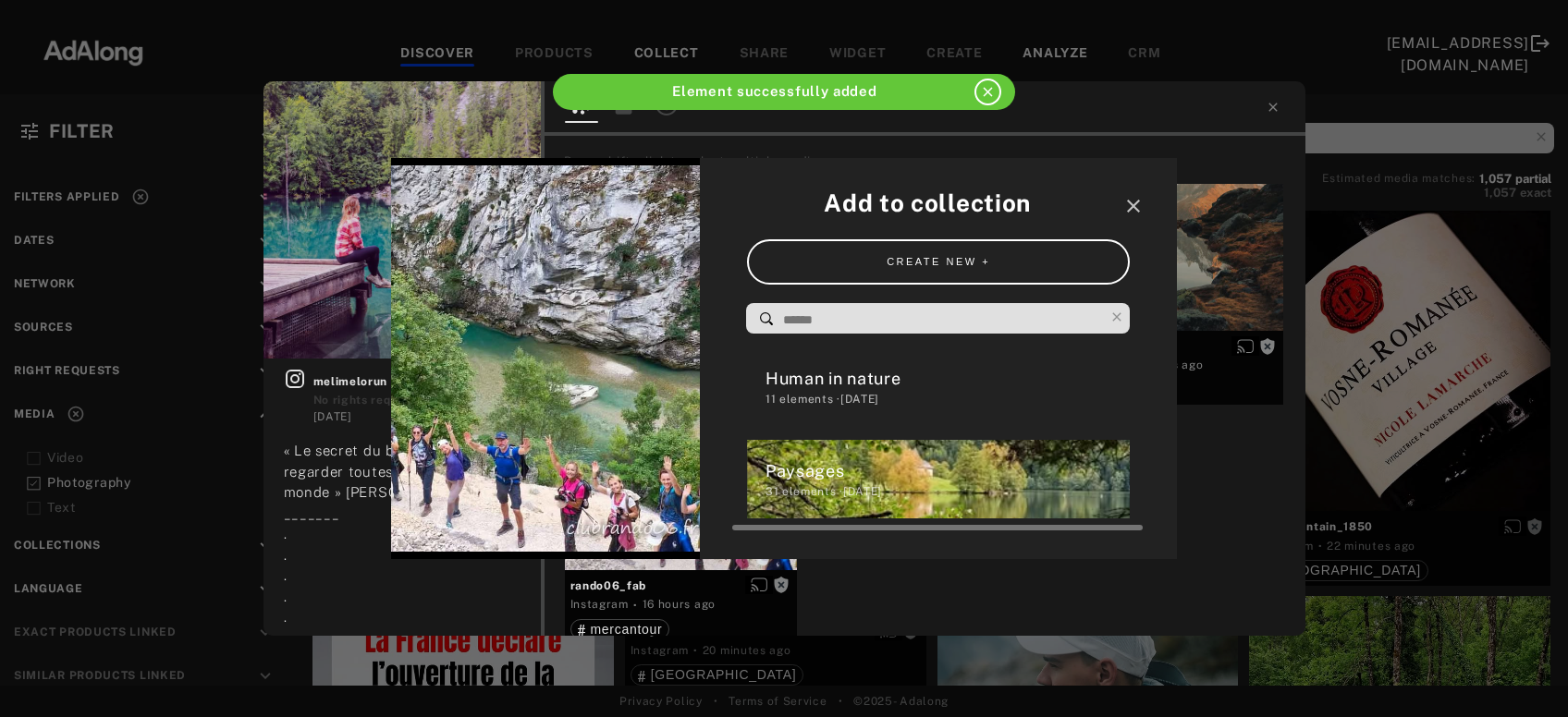
click at [840, 398] on div "11 elements · 2025.09.24" at bounding box center [948, 399] width 365 height 16
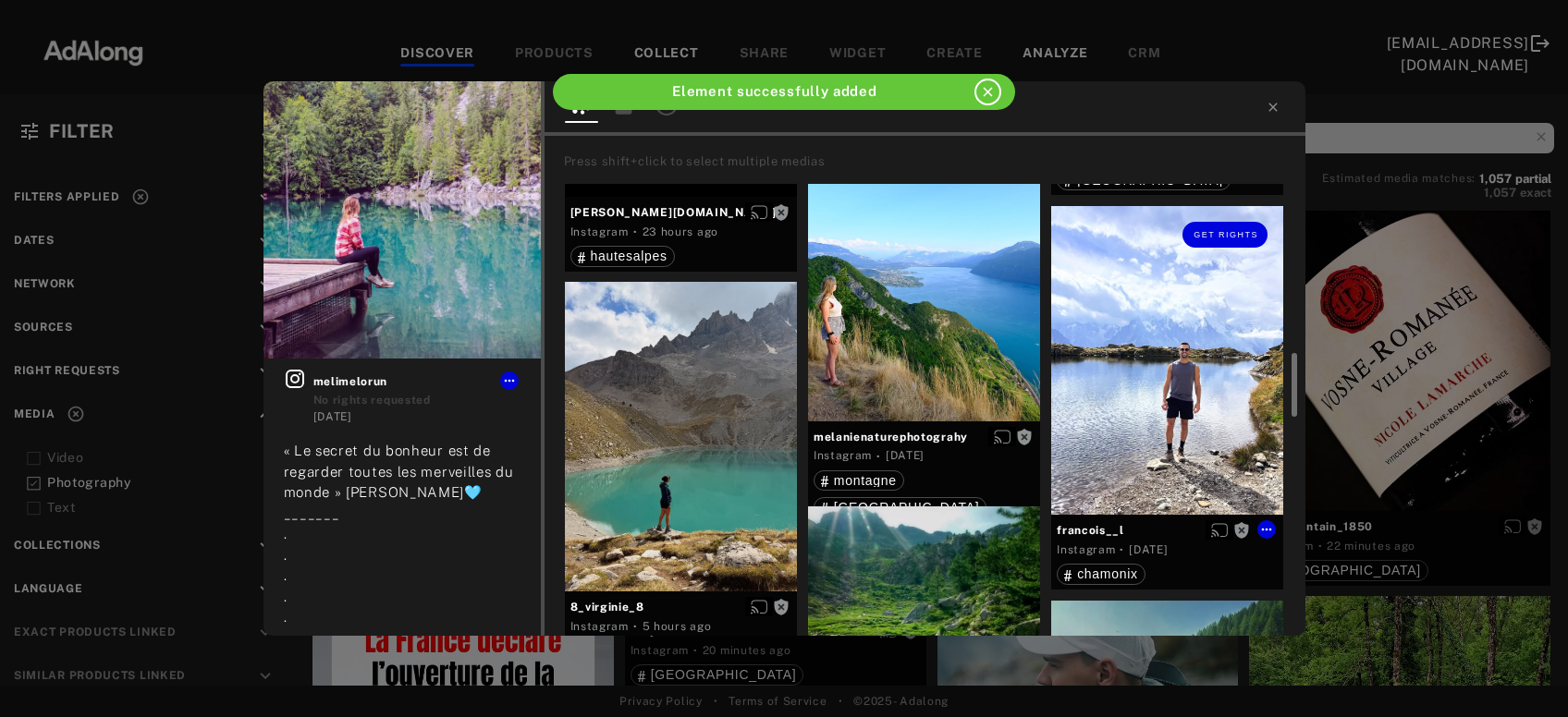
scroll to position [1966, 0]
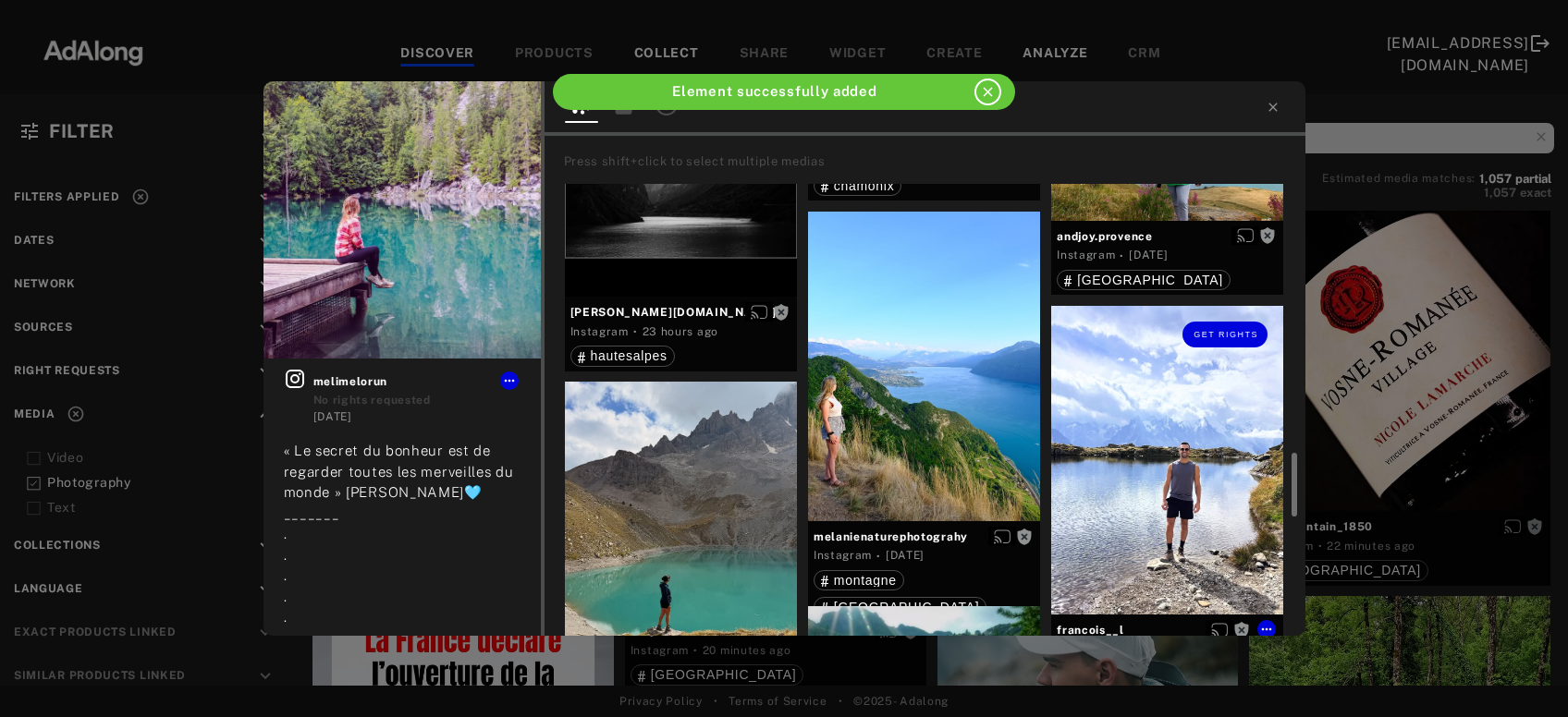
click at [1158, 473] on div "Get rights" at bounding box center [1167, 460] width 232 height 310
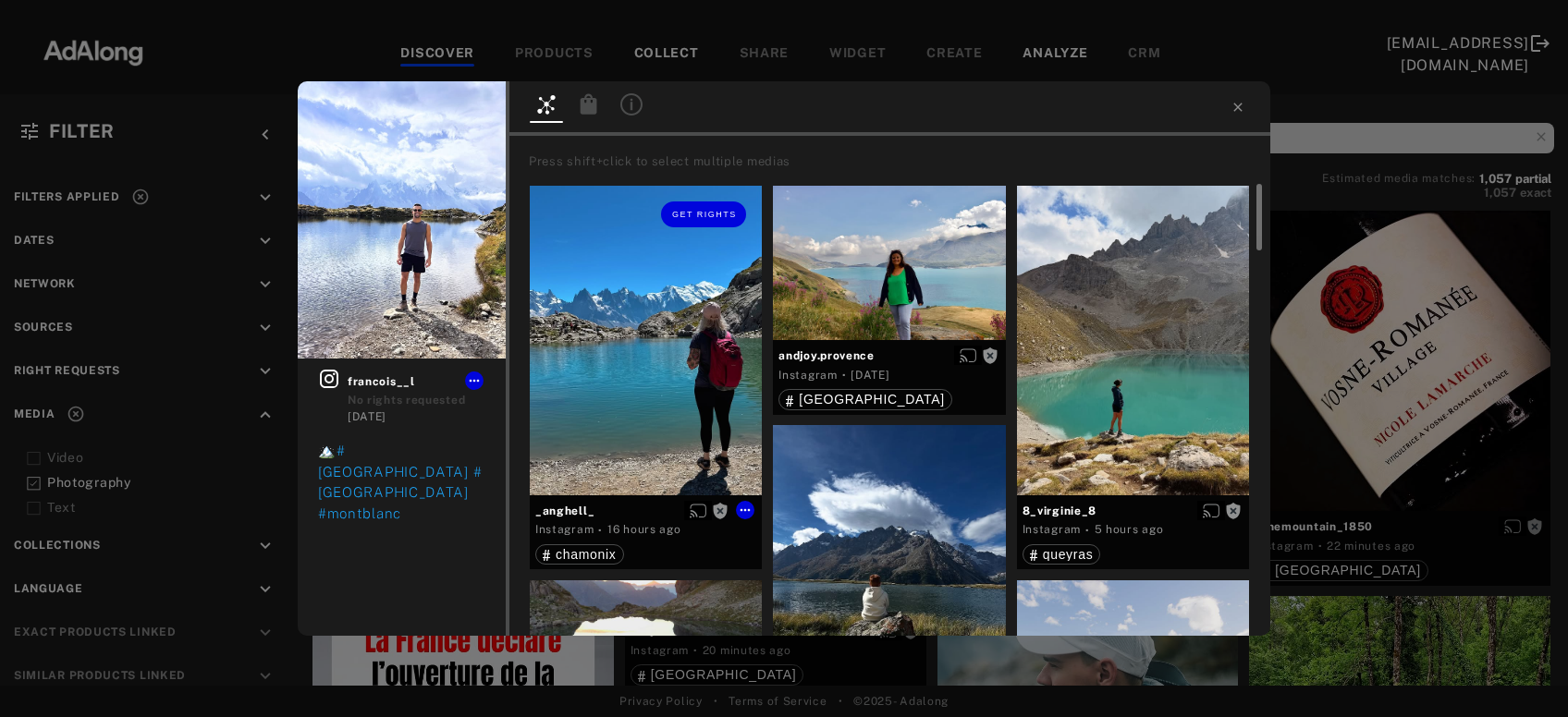
click at [655, 379] on div "Get rights" at bounding box center [646, 340] width 232 height 310
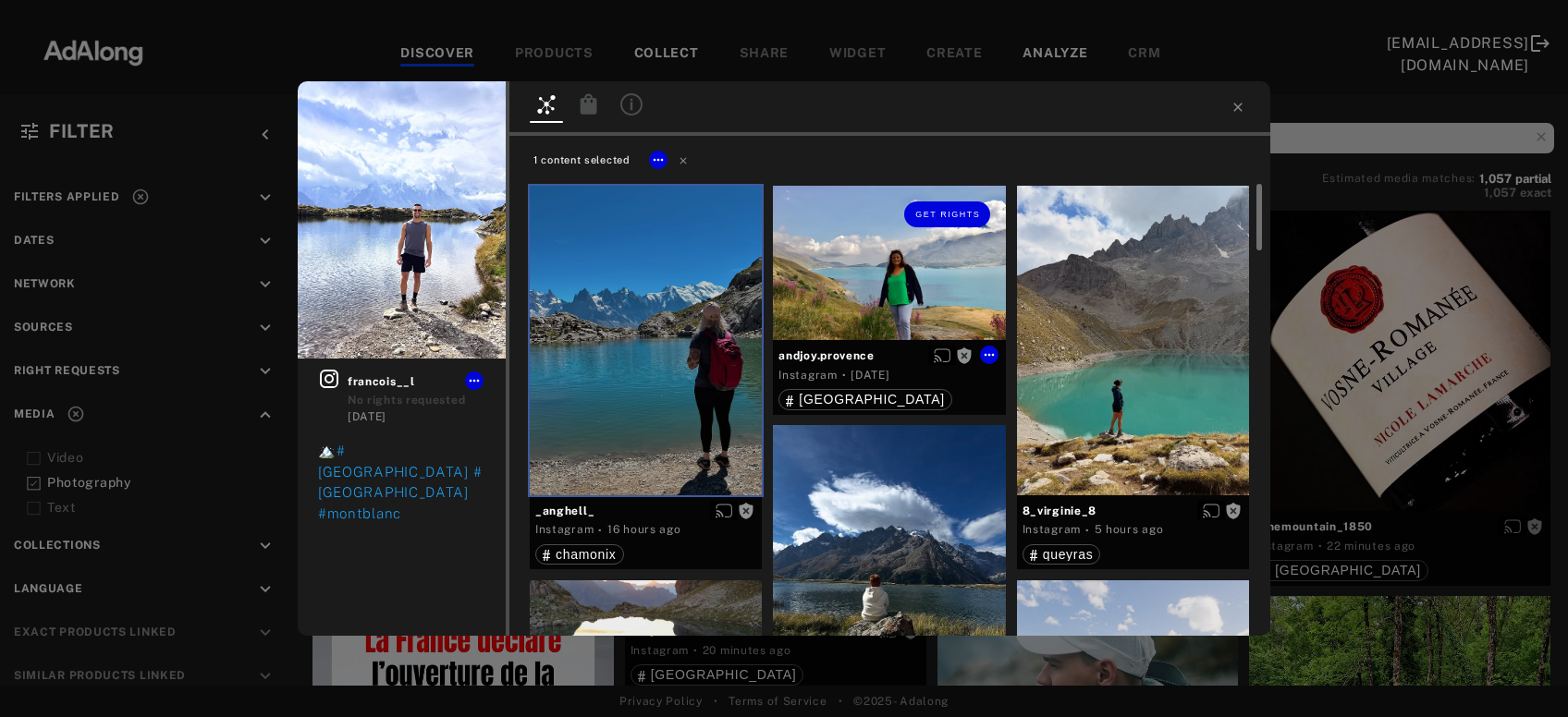
click at [870, 256] on div "Get rights" at bounding box center [889, 264] width 232 height 155
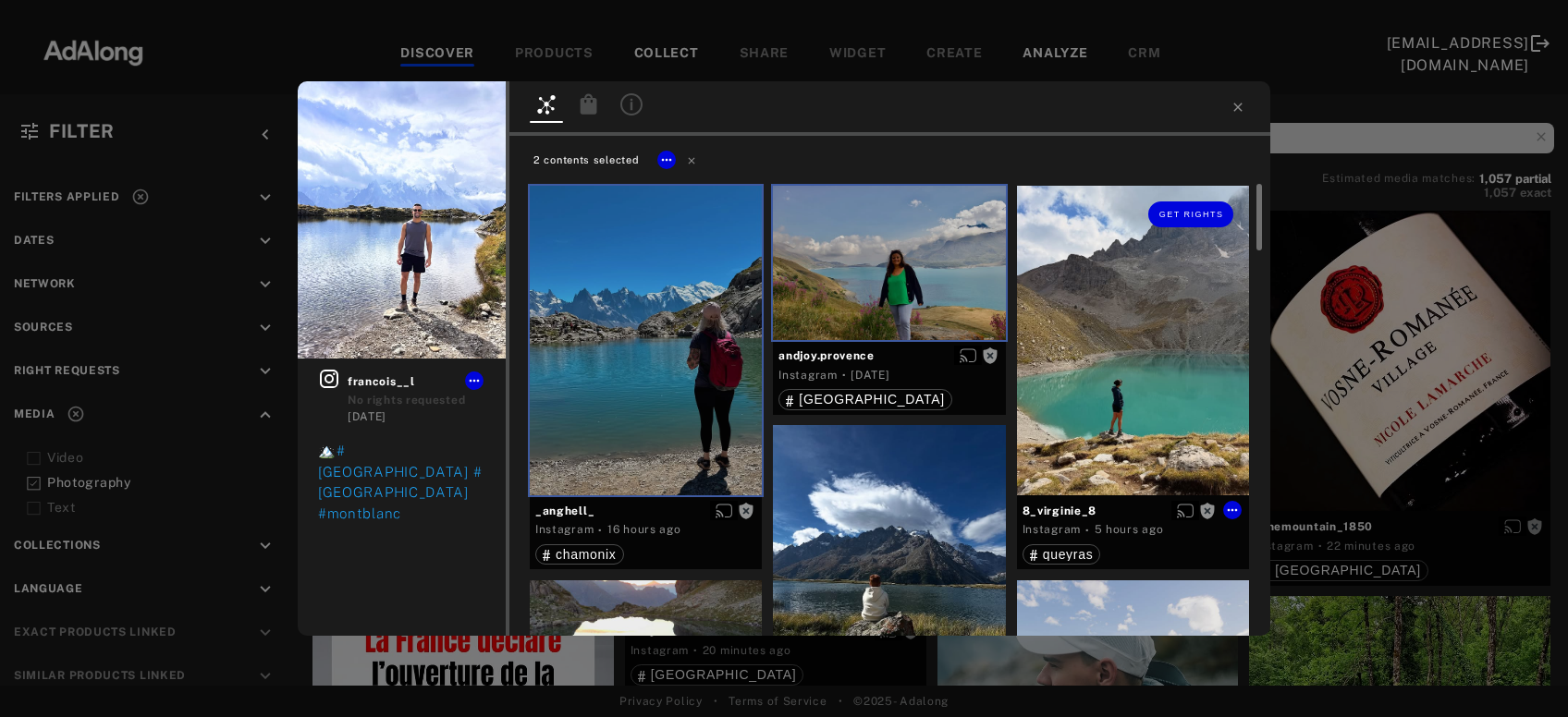
click at [1108, 365] on div "Get rights" at bounding box center [1134, 340] width 232 height 310
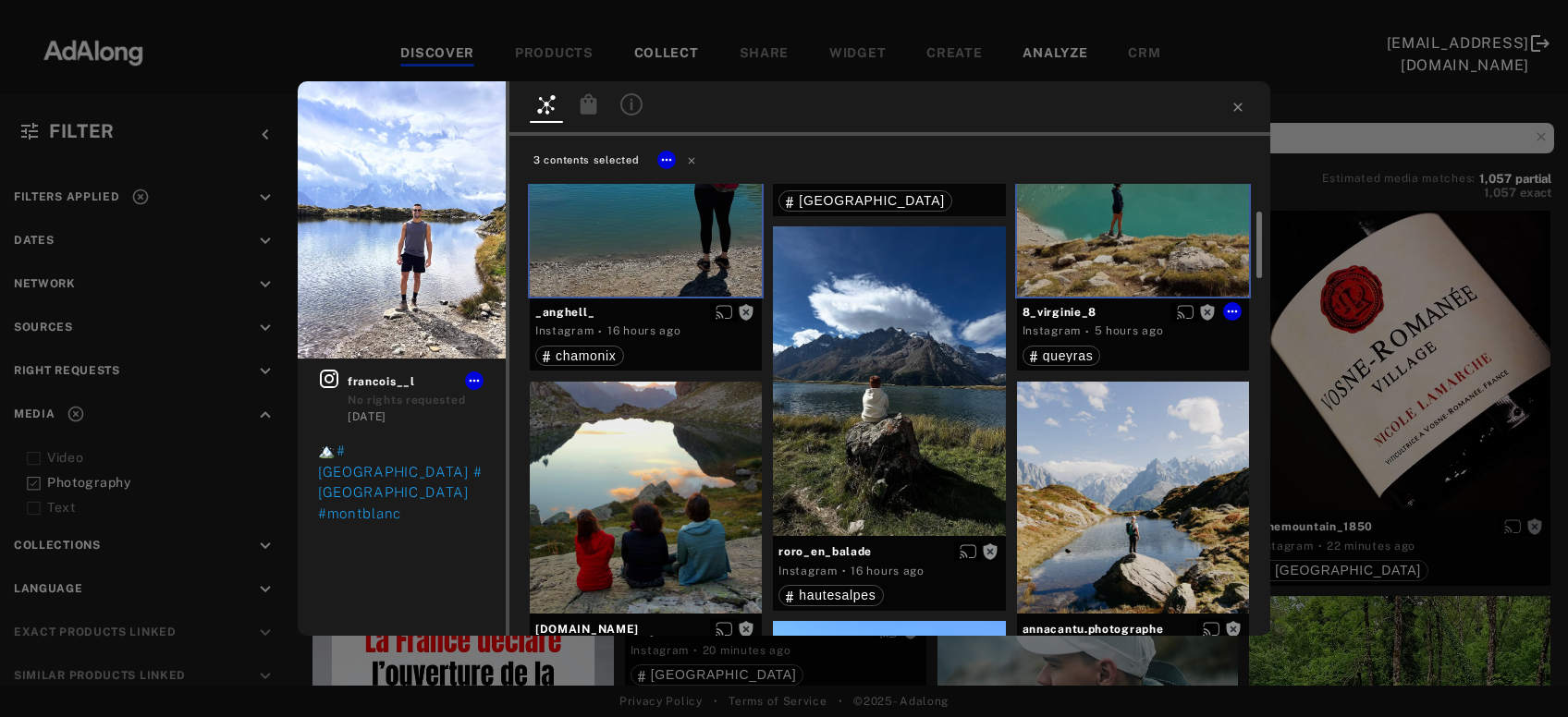
scroll to position [298, 0]
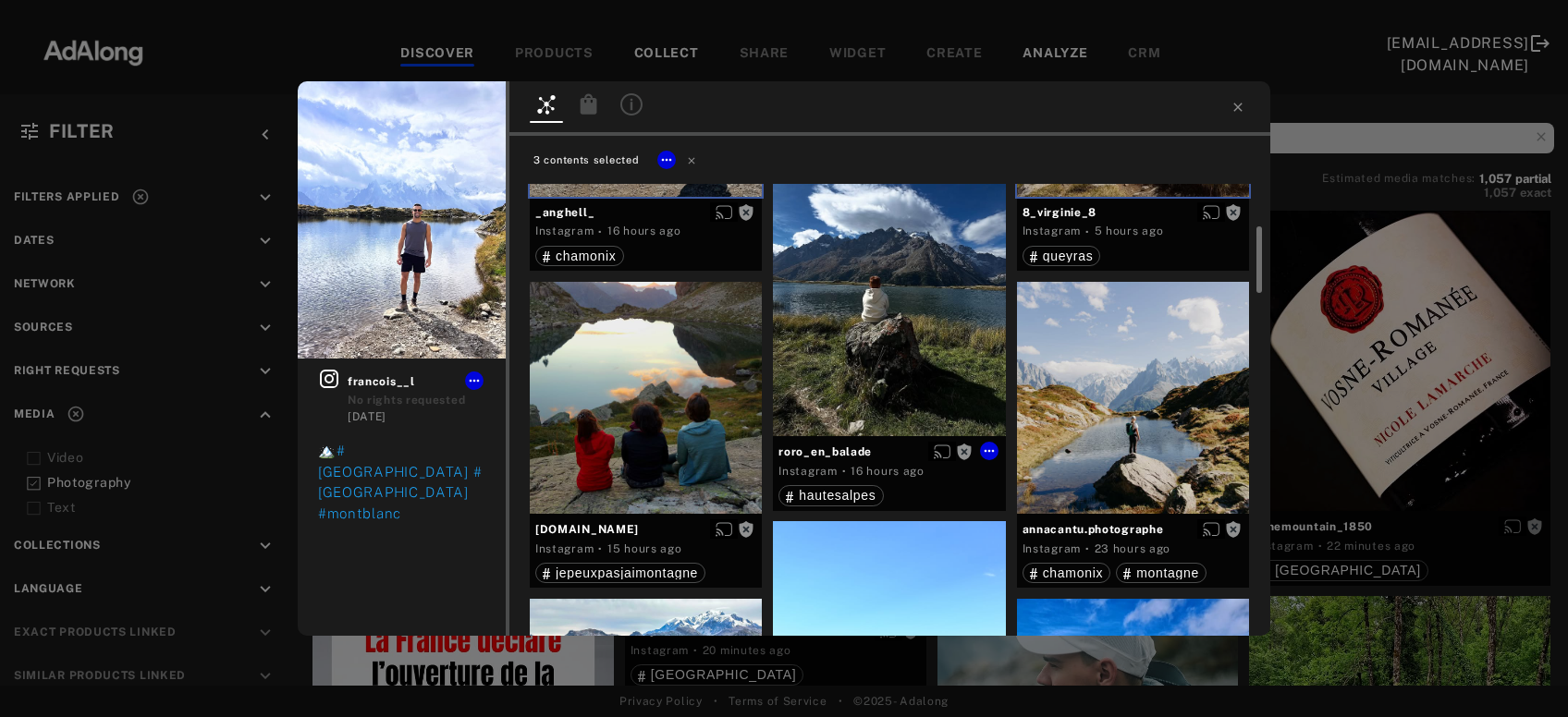
click at [878, 352] on div "Get rights" at bounding box center [889, 281] width 232 height 310
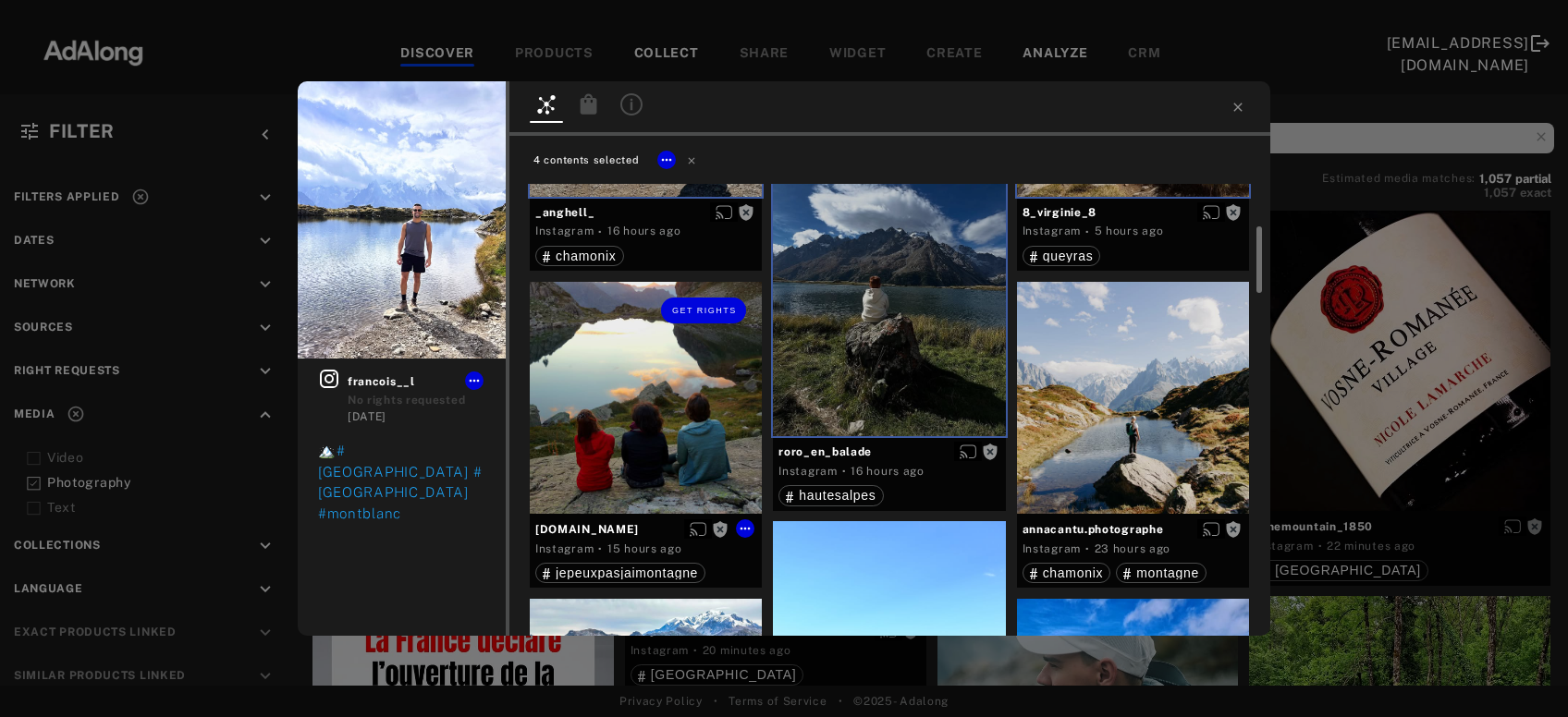
click at [612, 442] on div "Get rights" at bounding box center [646, 398] width 232 height 232
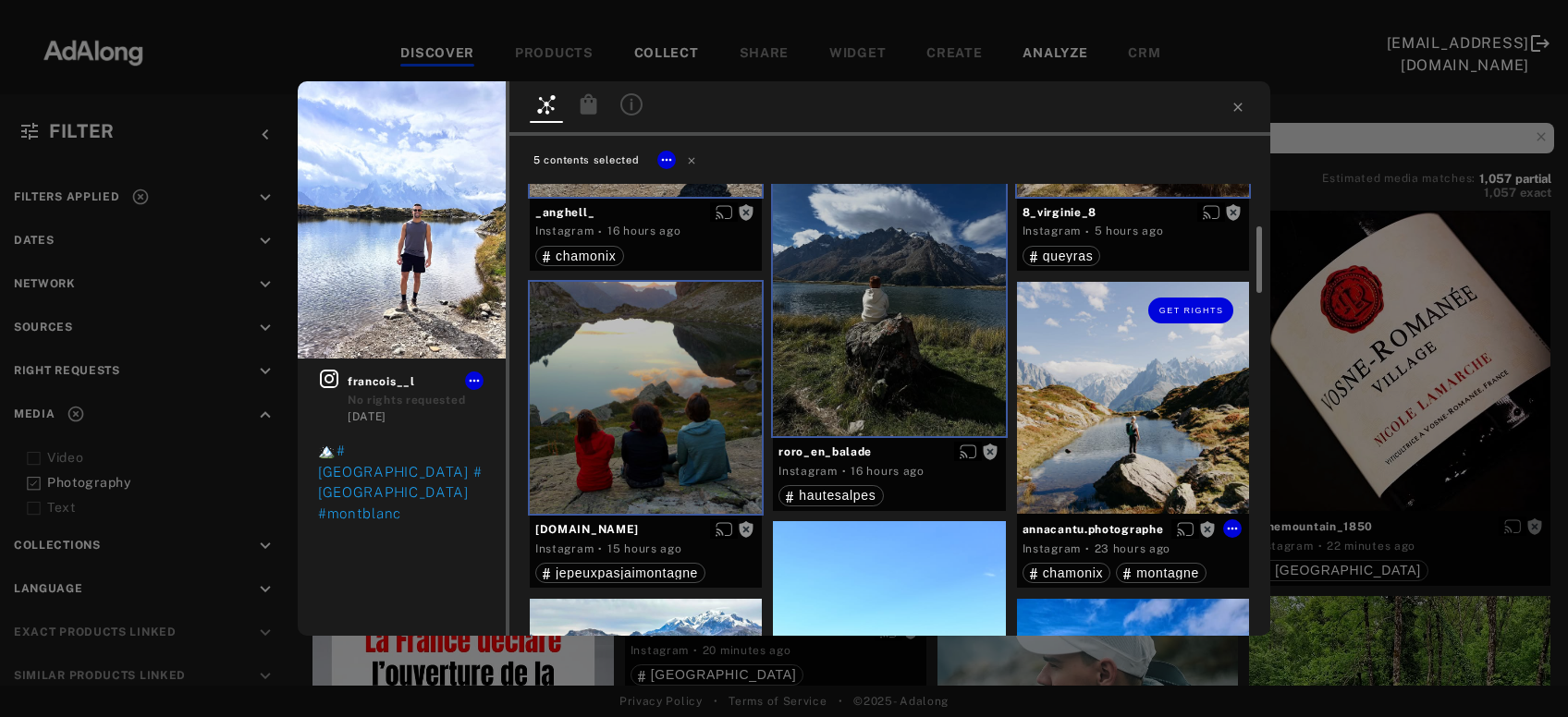
click at [1090, 423] on div "Get rights" at bounding box center [1134, 398] width 232 height 232
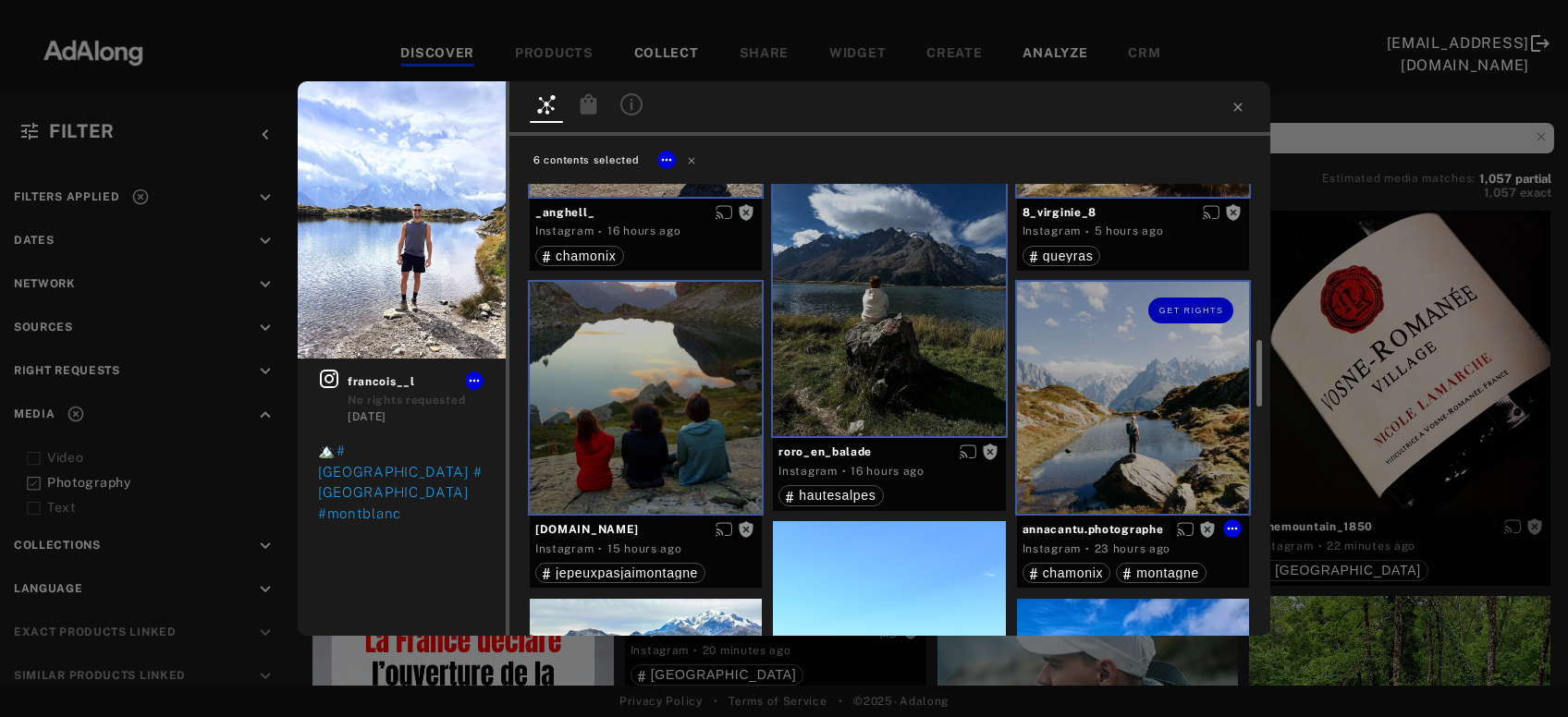
scroll to position [597, 0]
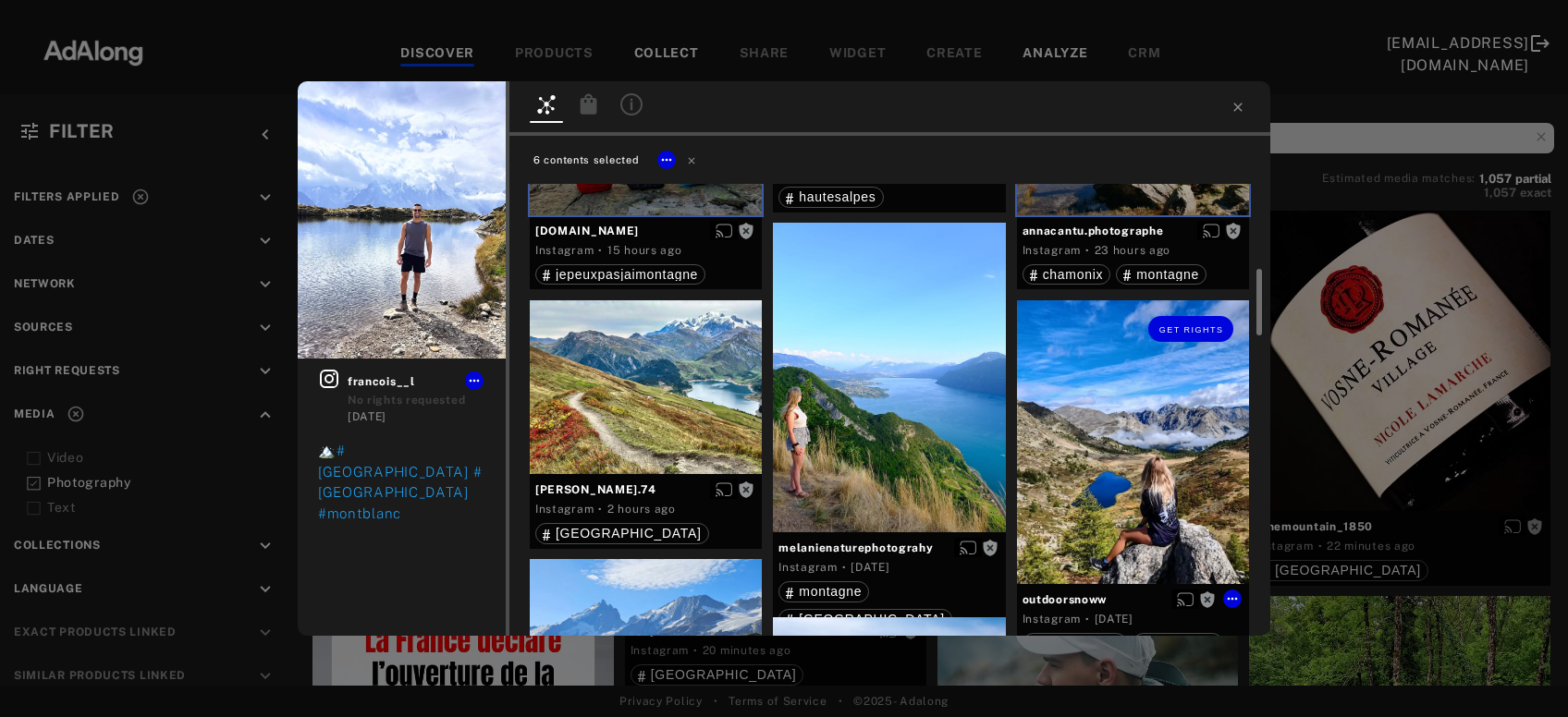
click at [1109, 438] on div "Get rights" at bounding box center [1134, 442] width 232 height 284
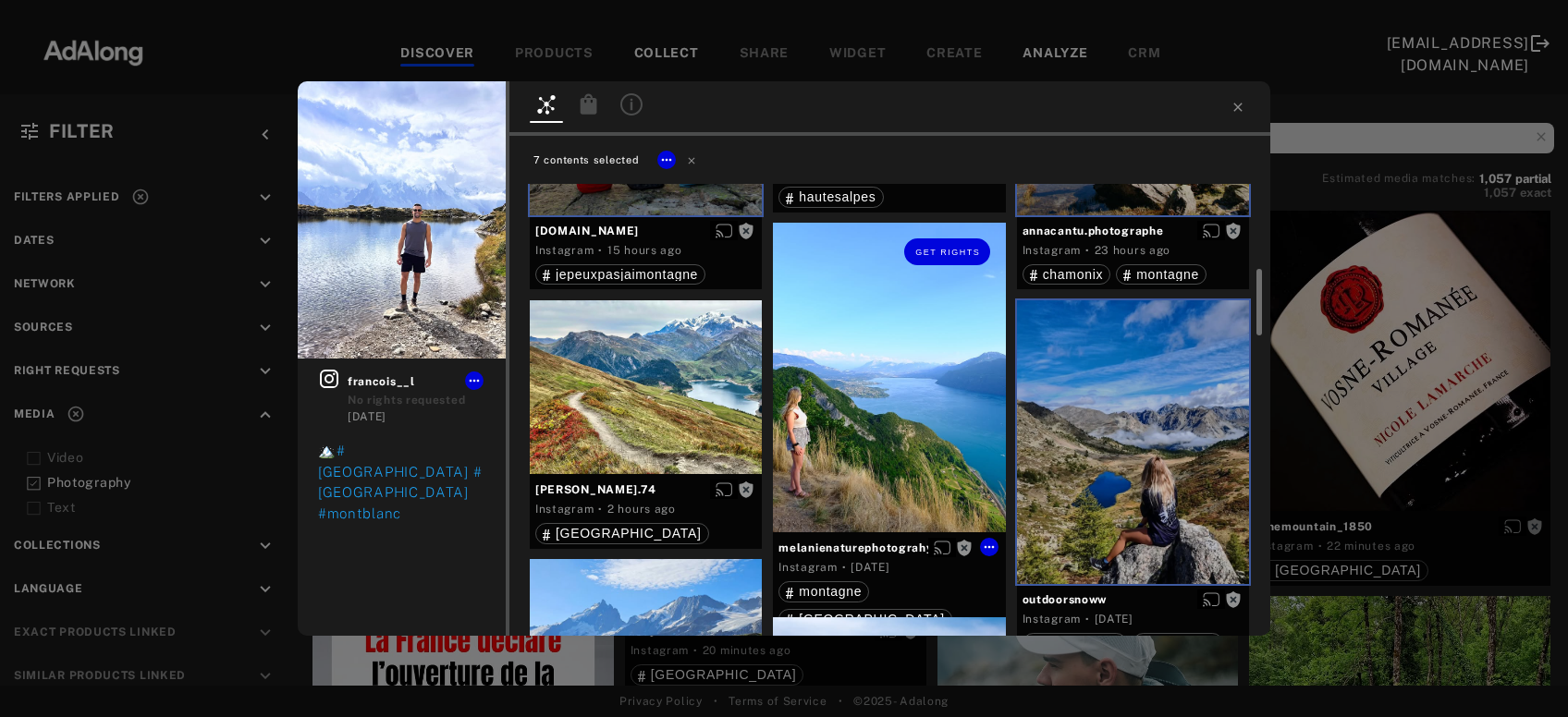
click at [831, 433] on div "Get rights" at bounding box center [889, 377] width 232 height 310
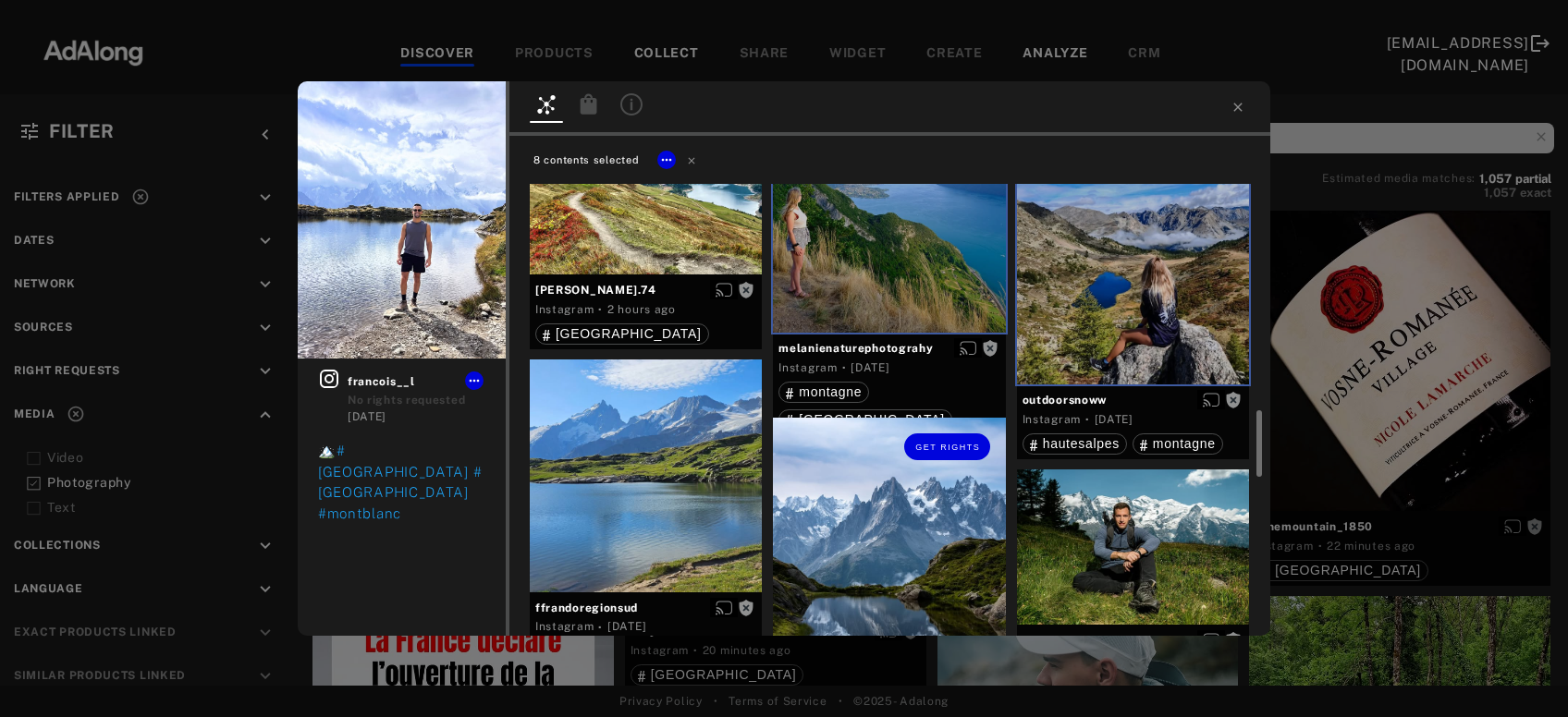
scroll to position [895, 0]
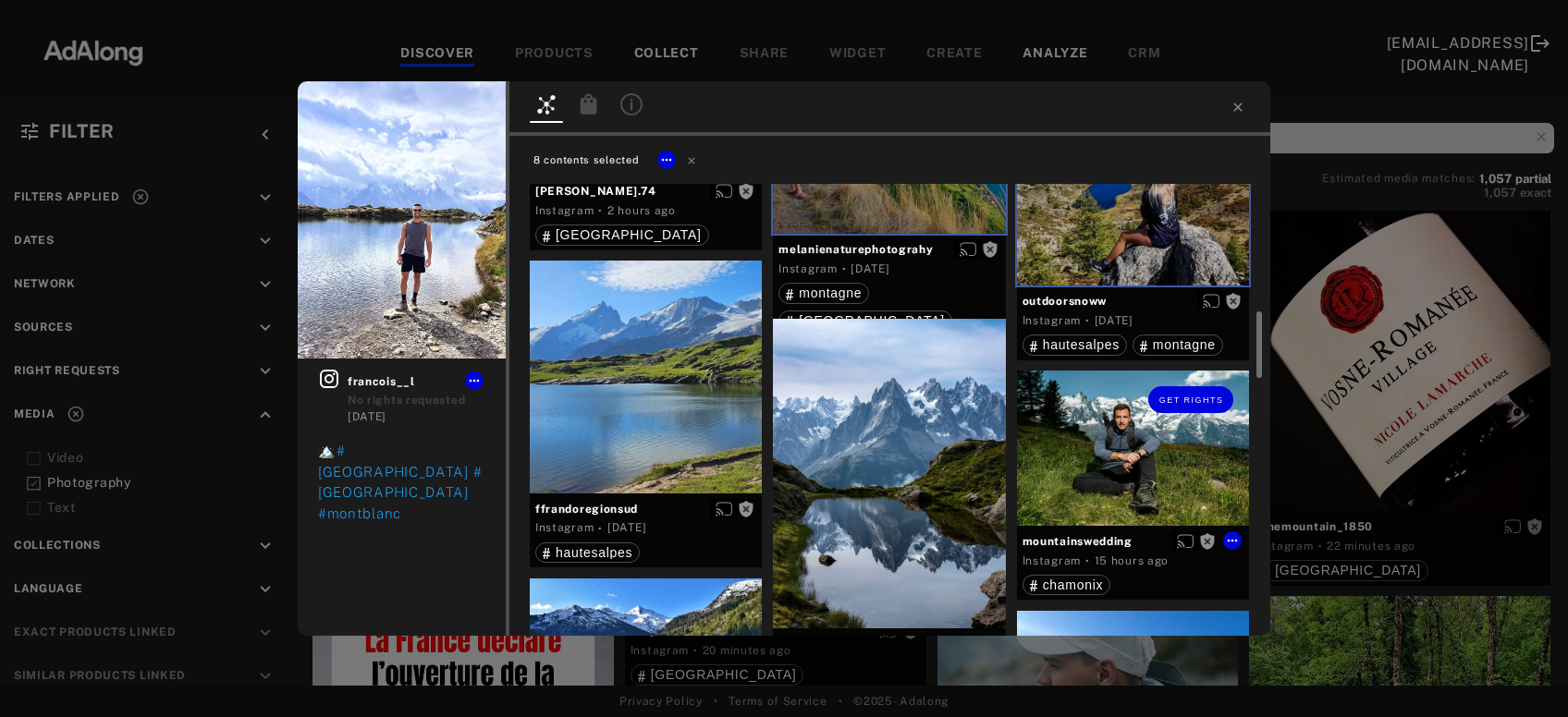
click at [1136, 430] on div "Get rights" at bounding box center [1134, 449] width 232 height 155
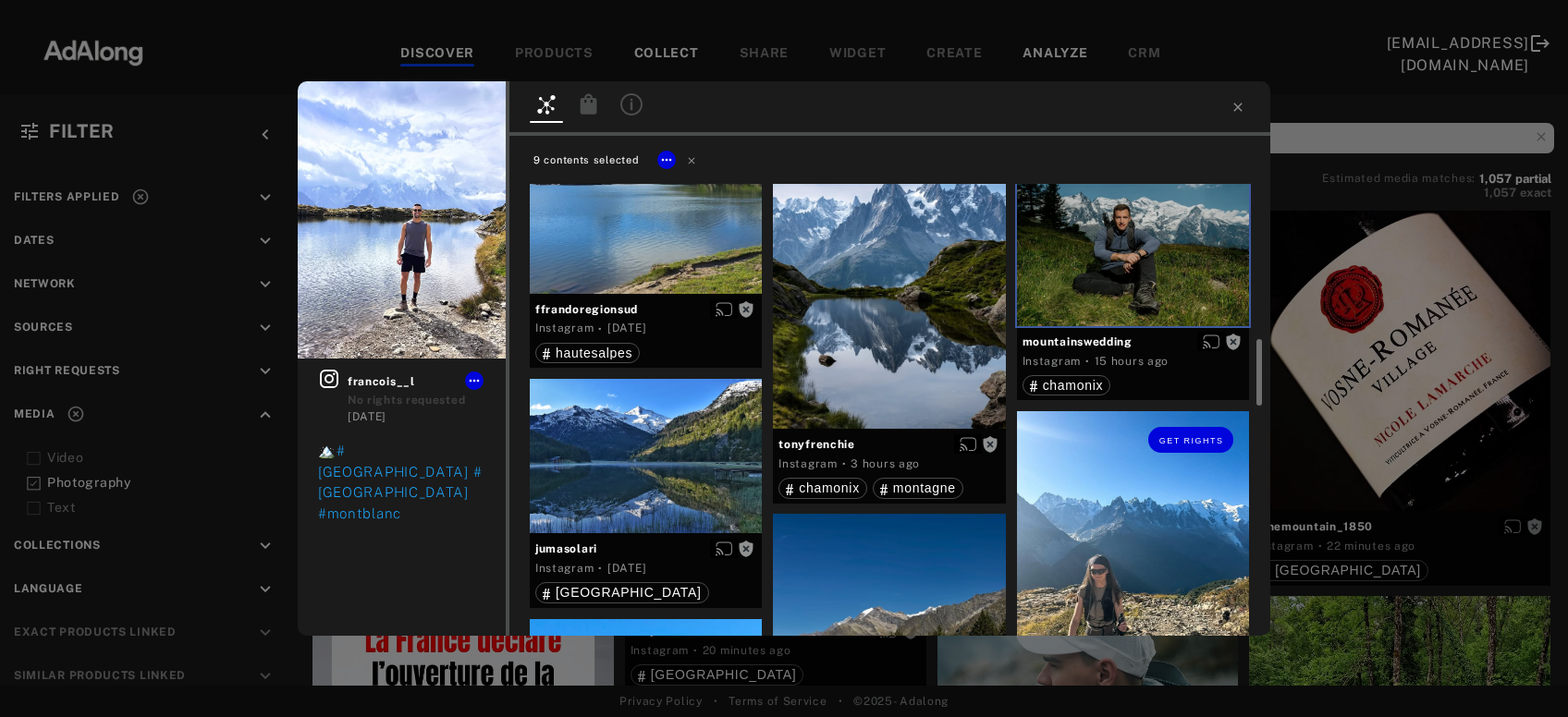
scroll to position [1294, 0]
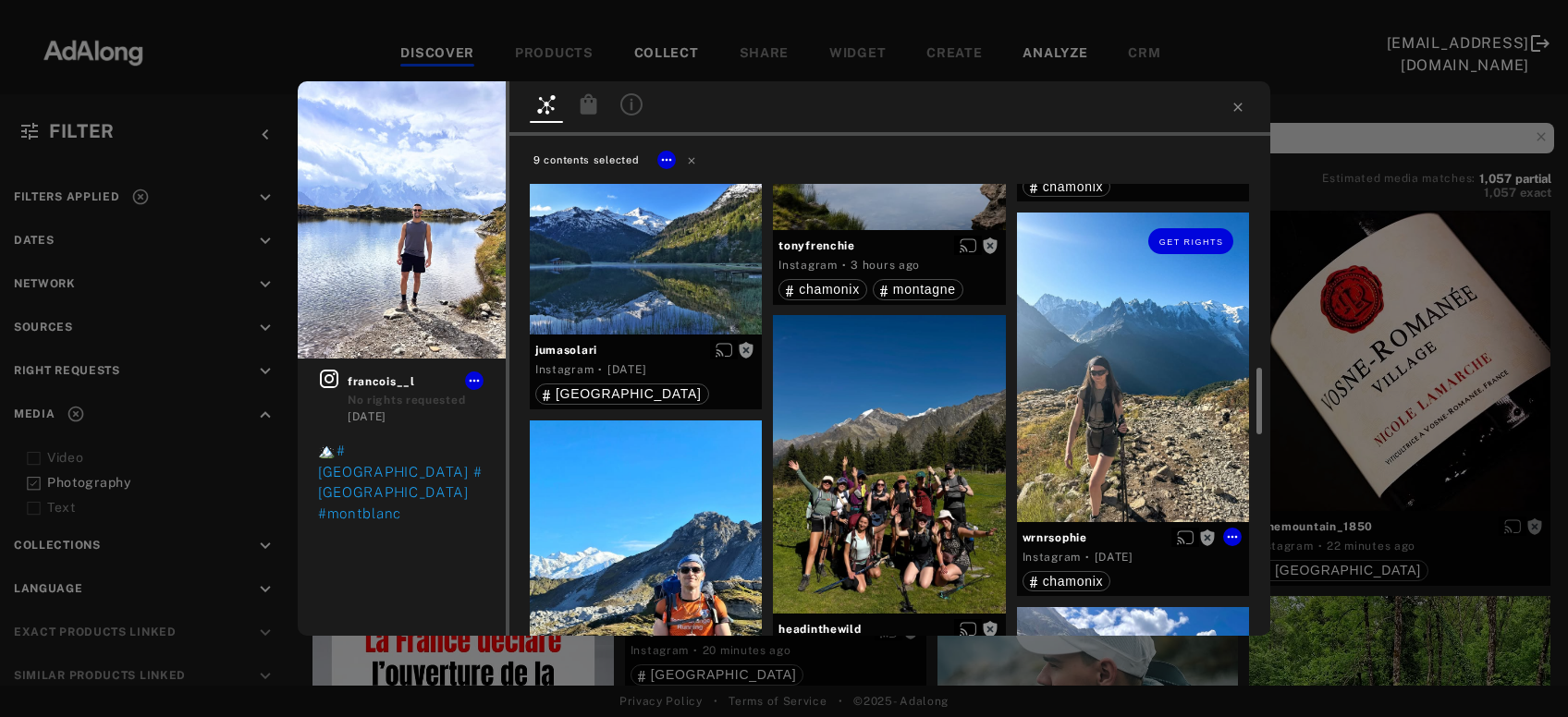
click at [1136, 430] on div "Get rights" at bounding box center [1134, 367] width 232 height 310
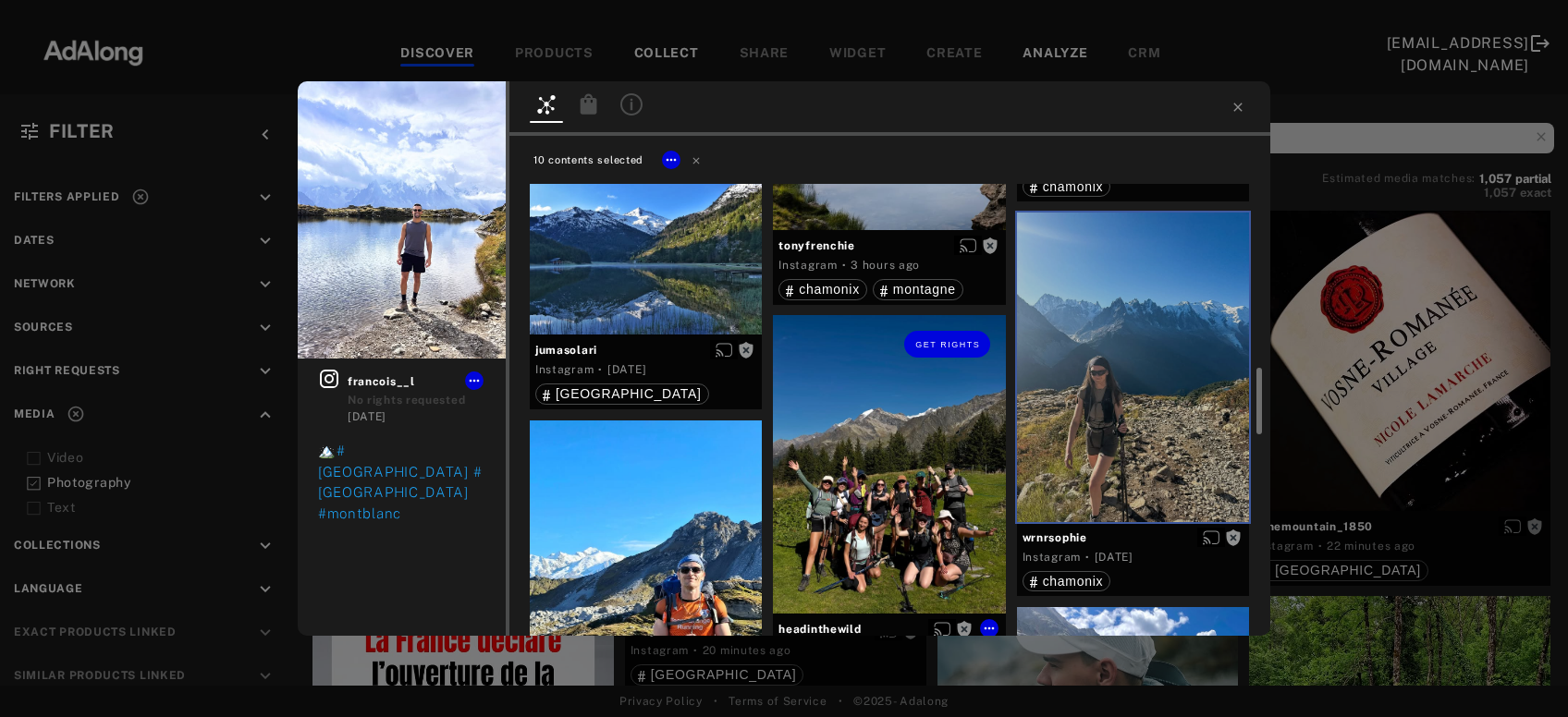
click at [911, 492] on div "Get rights" at bounding box center [889, 464] width 232 height 298
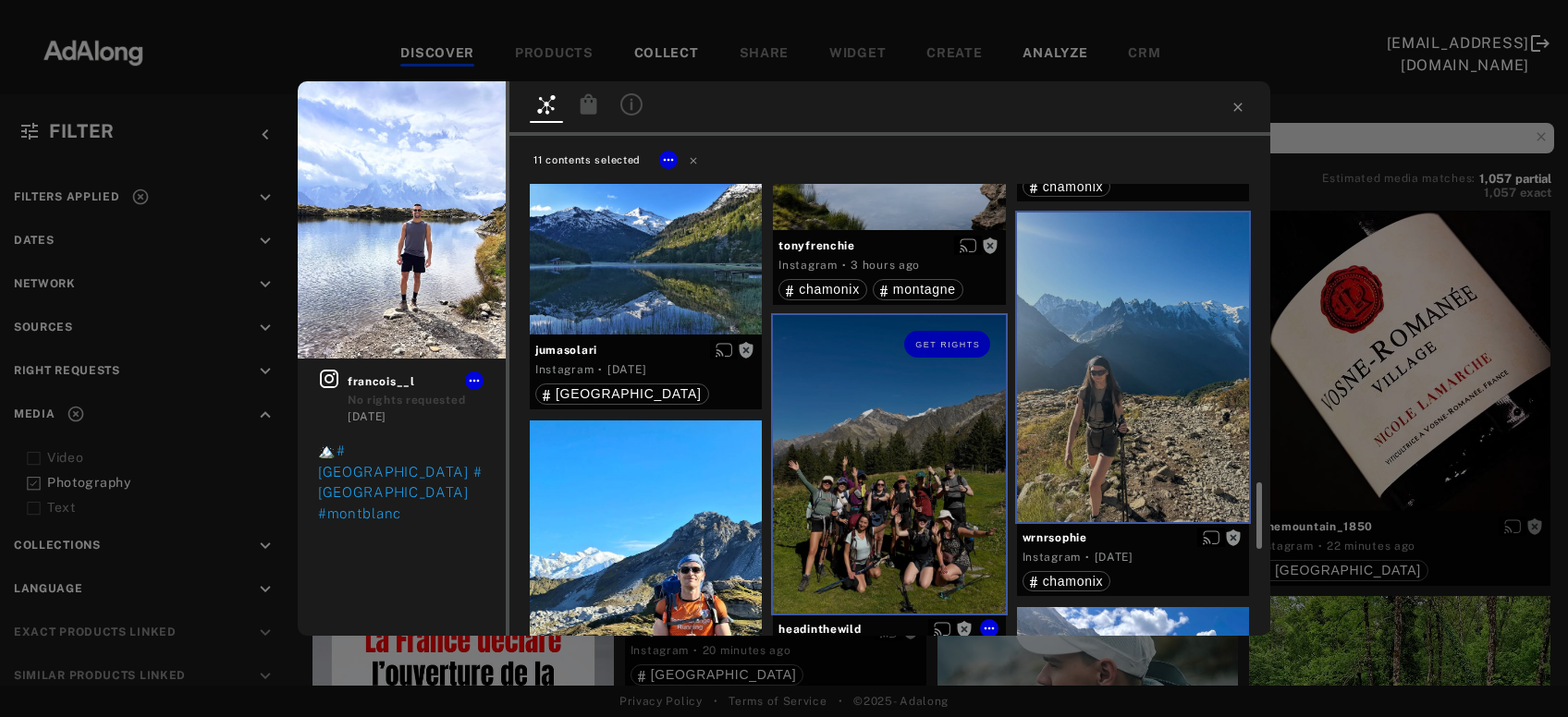
scroll to position [1493, 0]
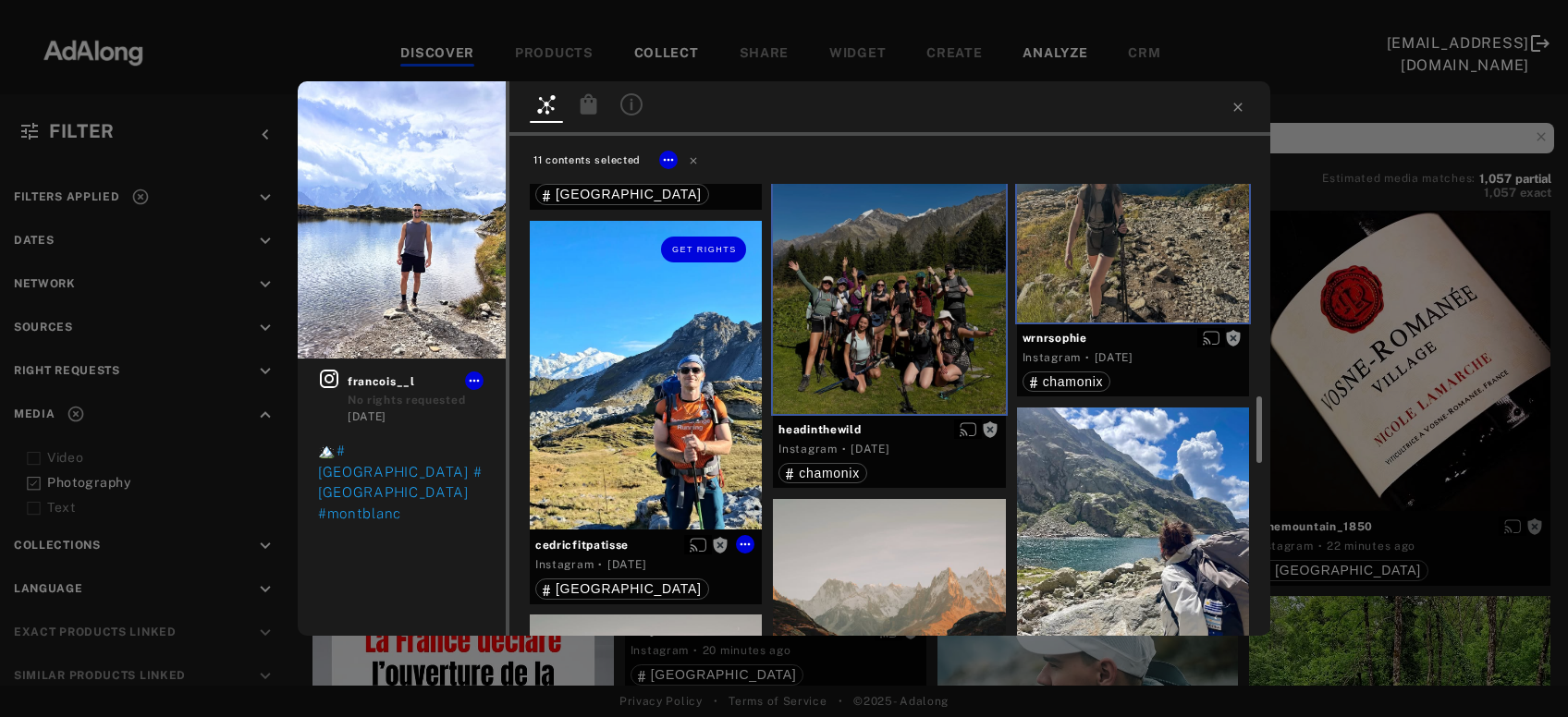
click at [675, 428] on div "Get rights" at bounding box center [646, 375] width 232 height 310
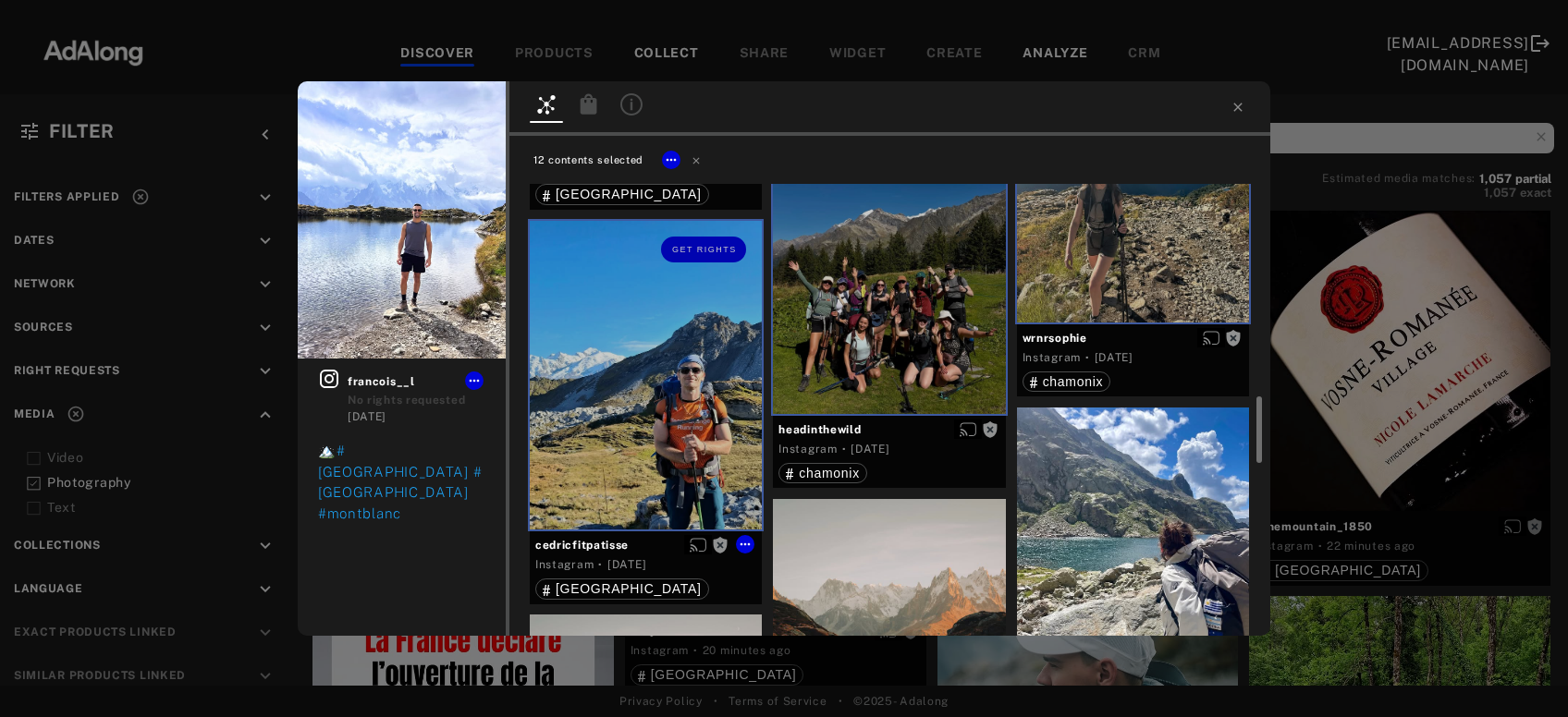
scroll to position [1694, 0]
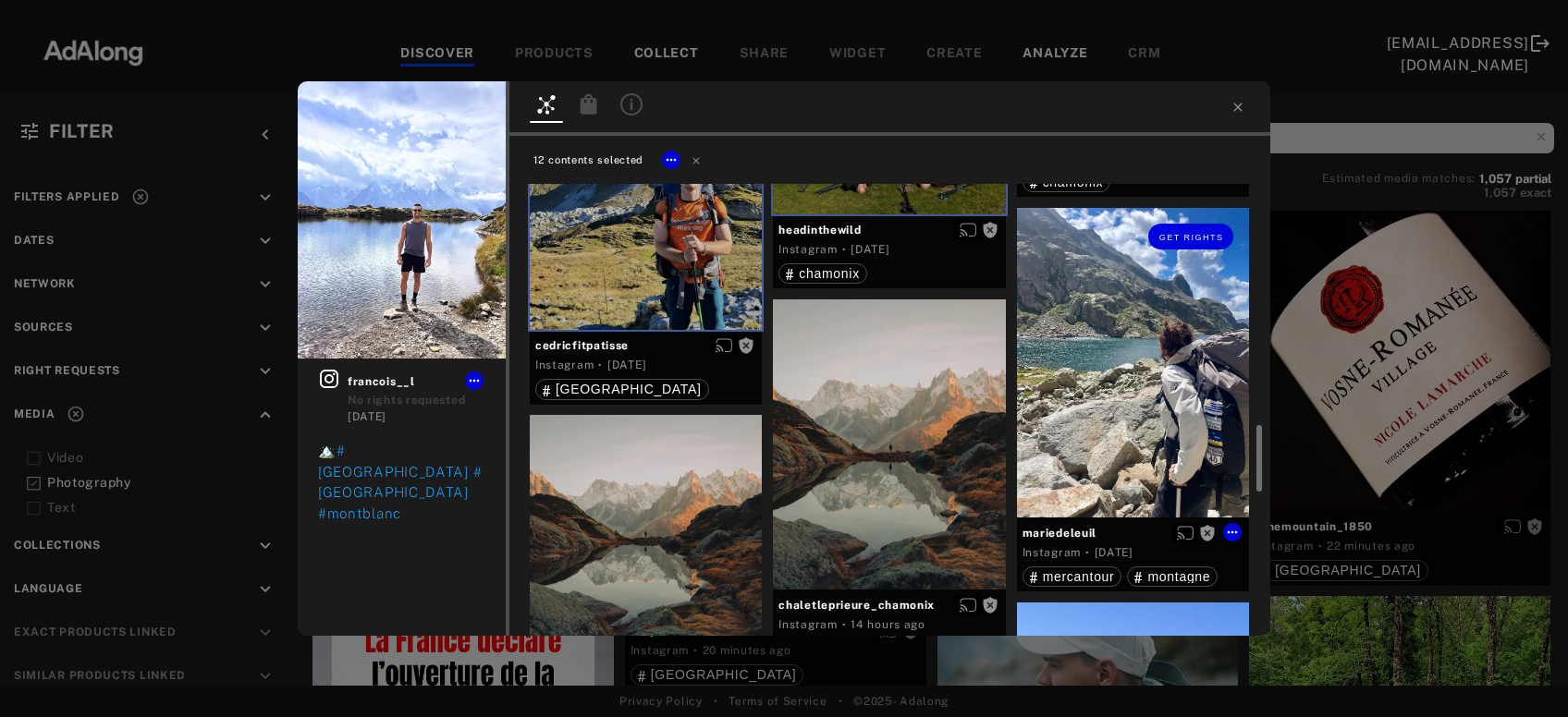
click at [1129, 417] on div "Get rights" at bounding box center [1134, 362] width 232 height 310
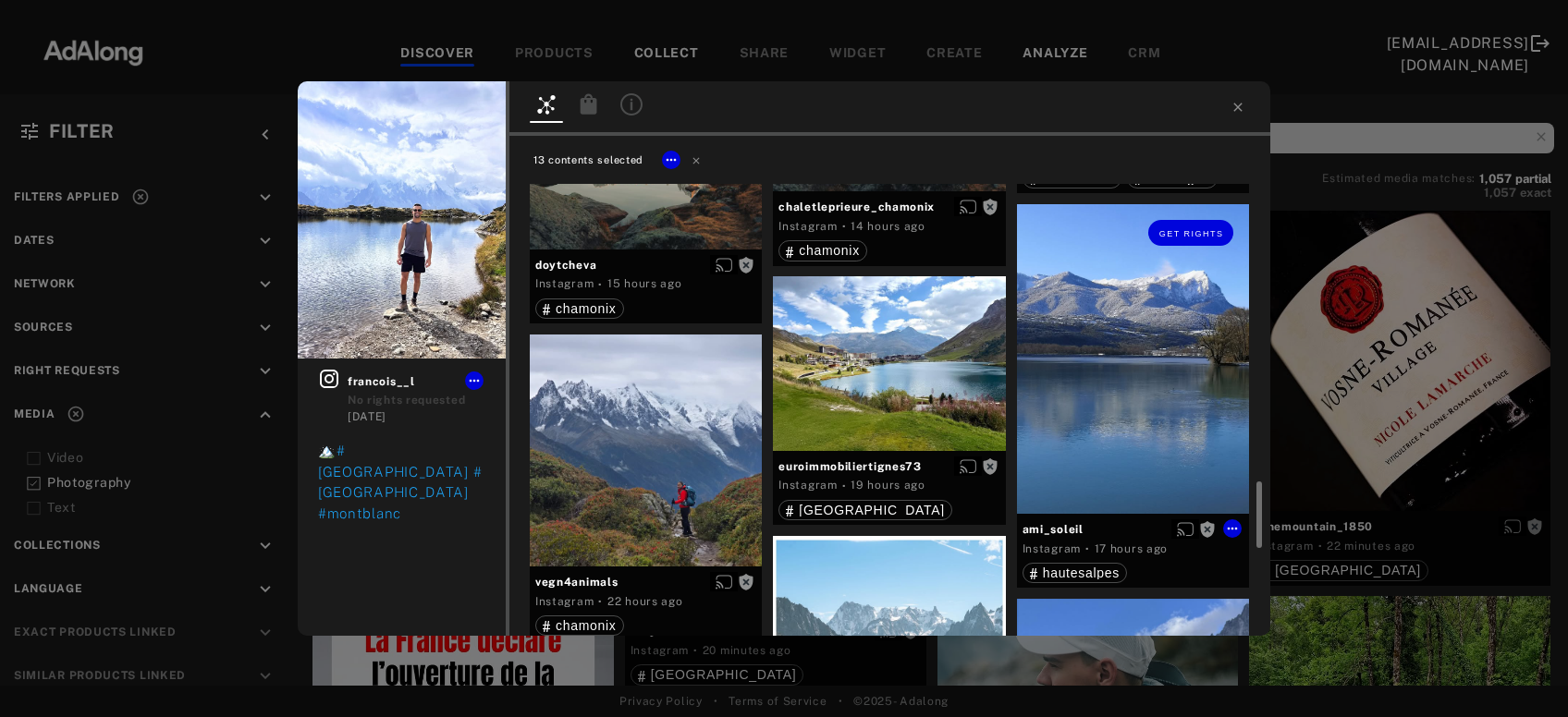
scroll to position [2291, 0]
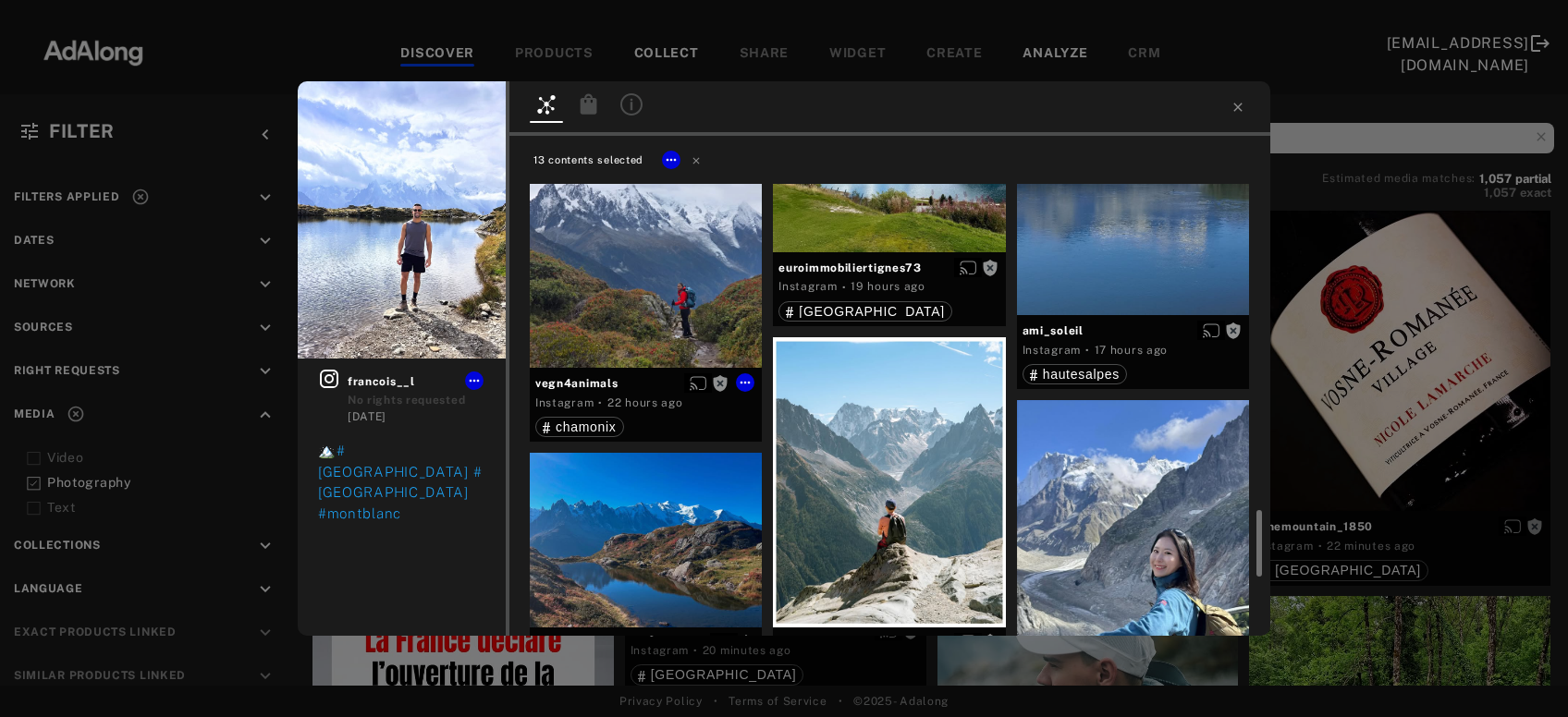
click at [682, 303] on div "Get rights" at bounding box center [646, 252] width 232 height 232
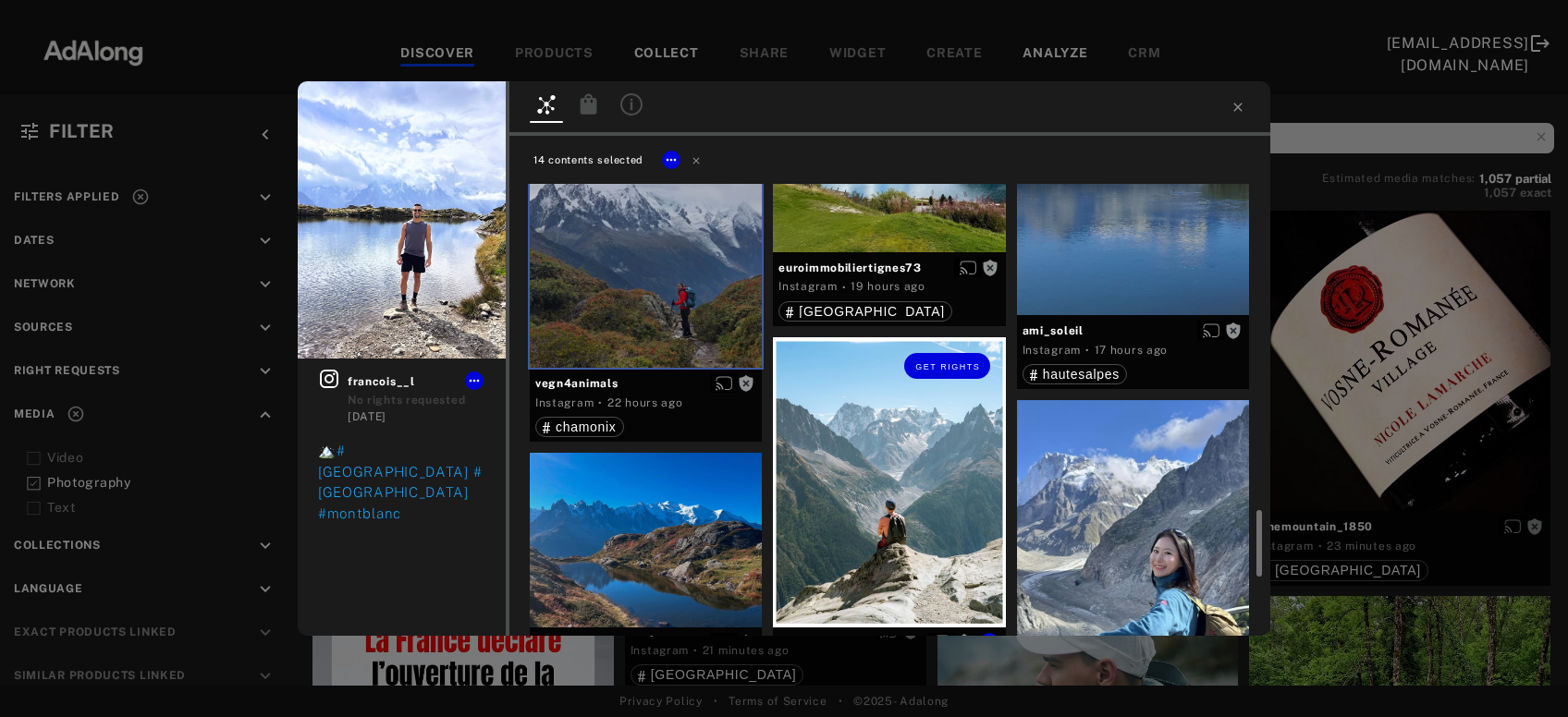
click at [924, 457] on div "Get rights" at bounding box center [889, 482] width 232 height 290
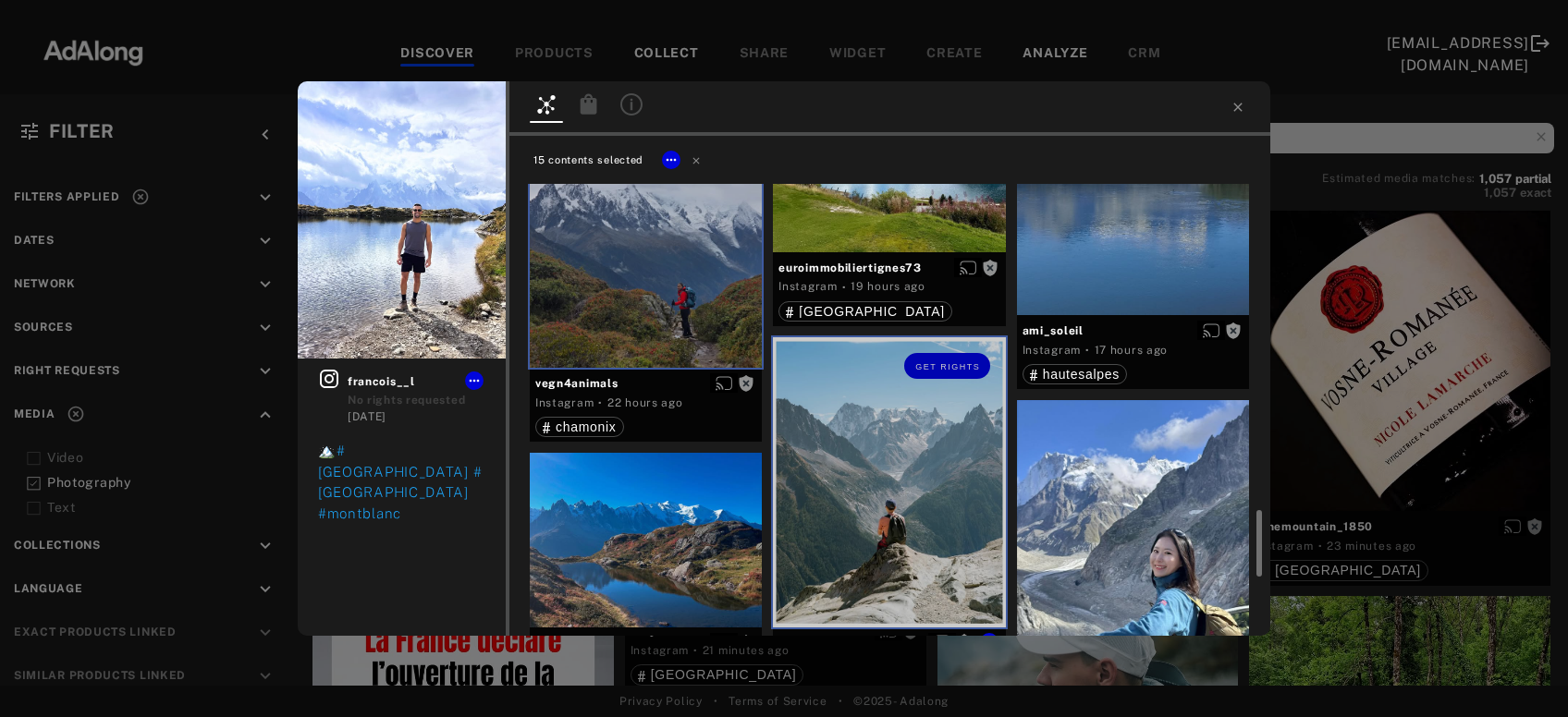
scroll to position [2490, 0]
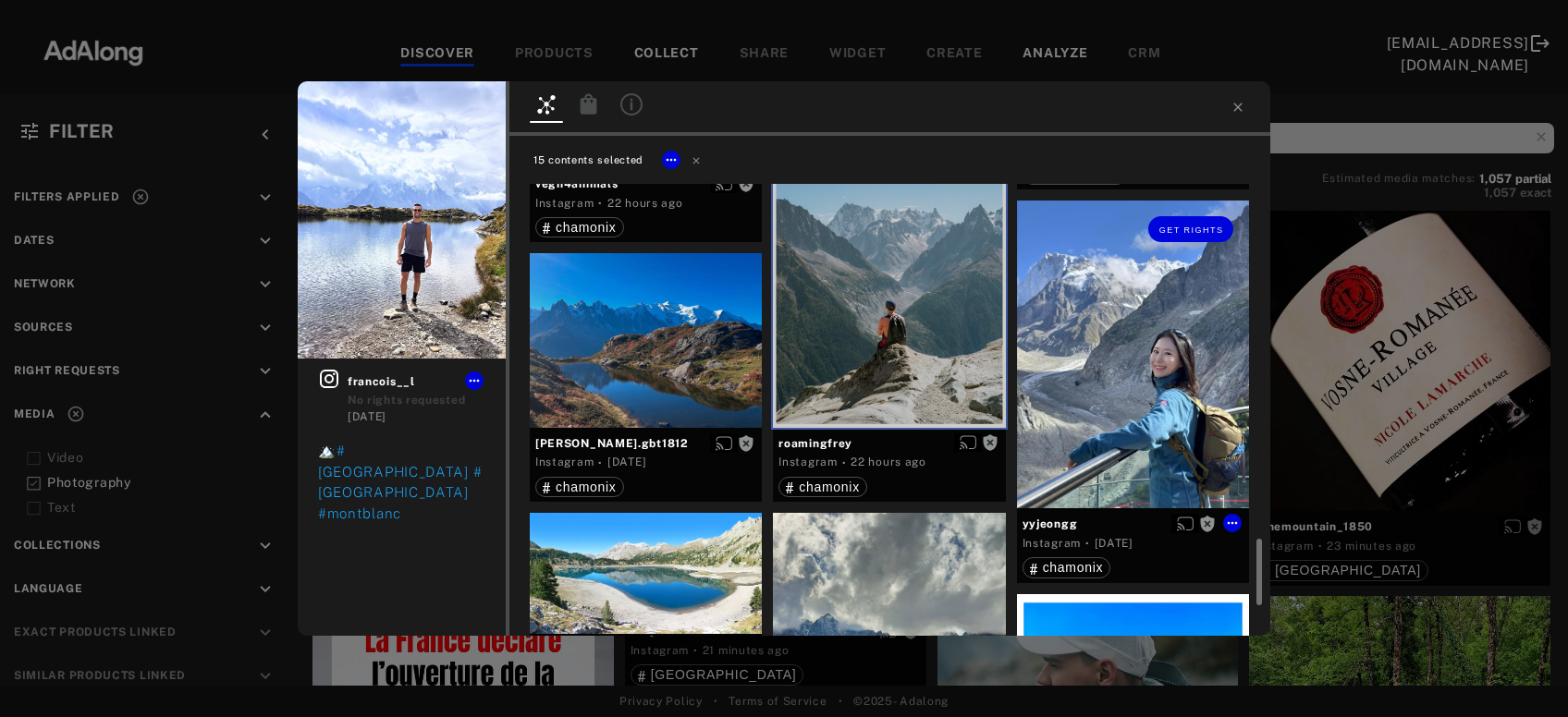
click at [1130, 419] on div "Get rights" at bounding box center [1134, 354] width 232 height 308
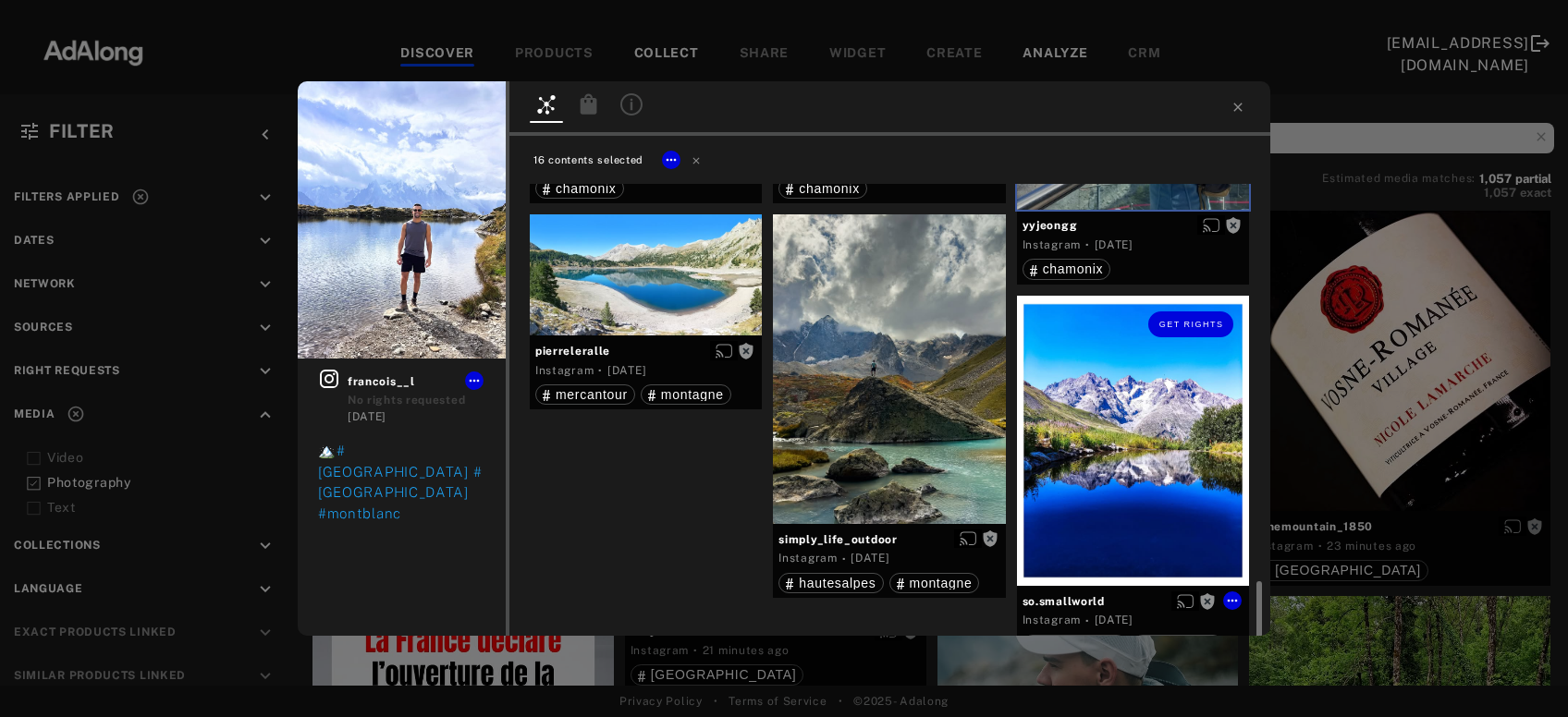
scroll to position [2833, 0]
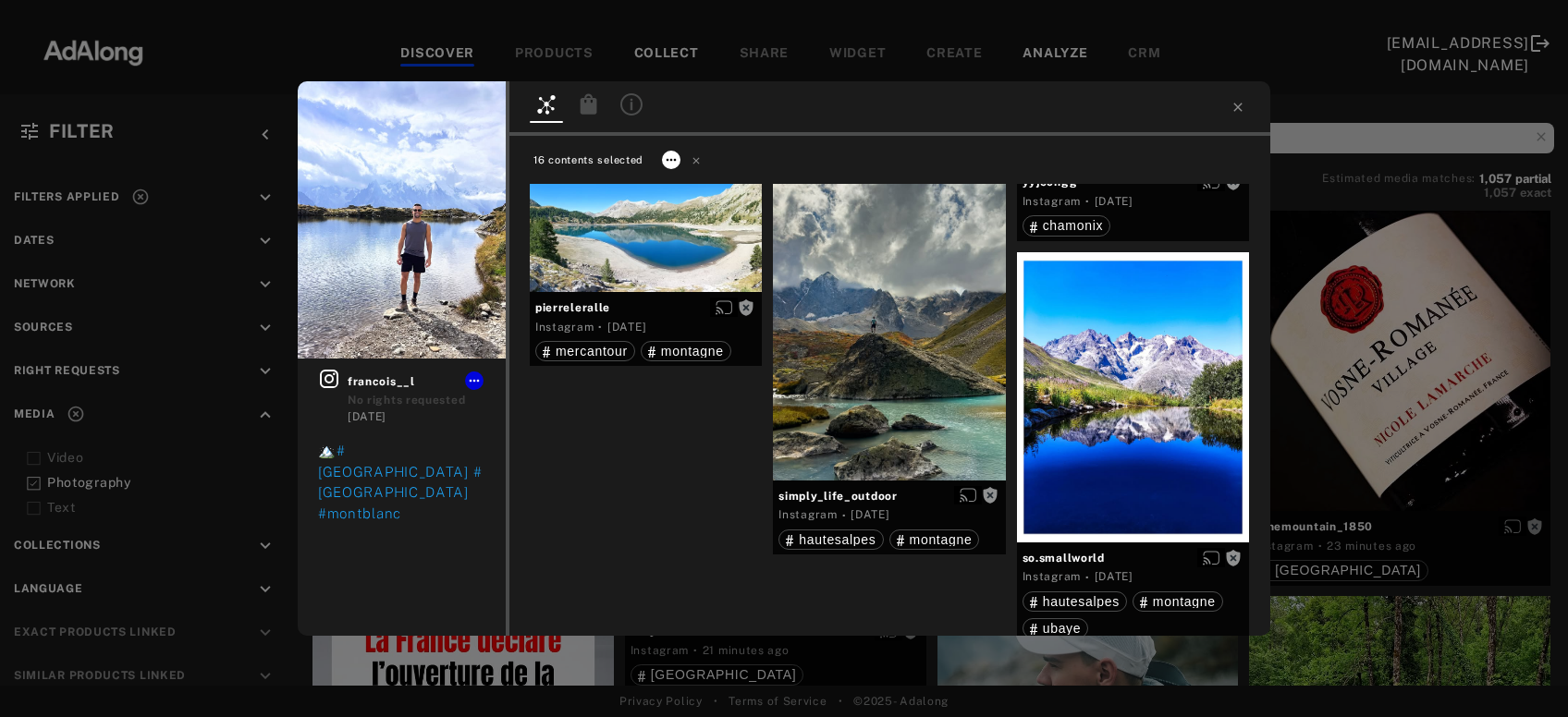
click at [669, 163] on icon at bounding box center [670, 159] width 14 height 14
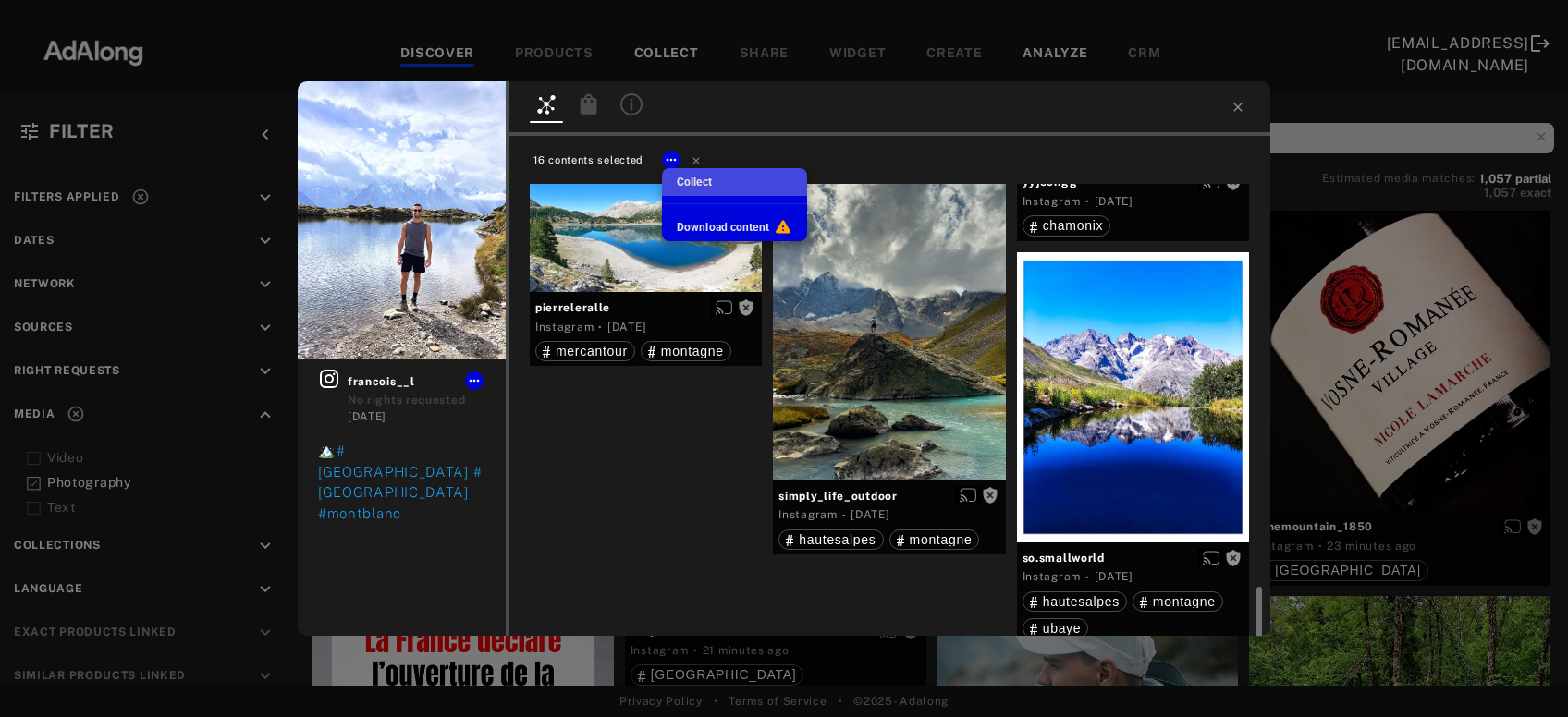
click at [704, 184] on span "Collect" at bounding box center [694, 182] width 35 height 13
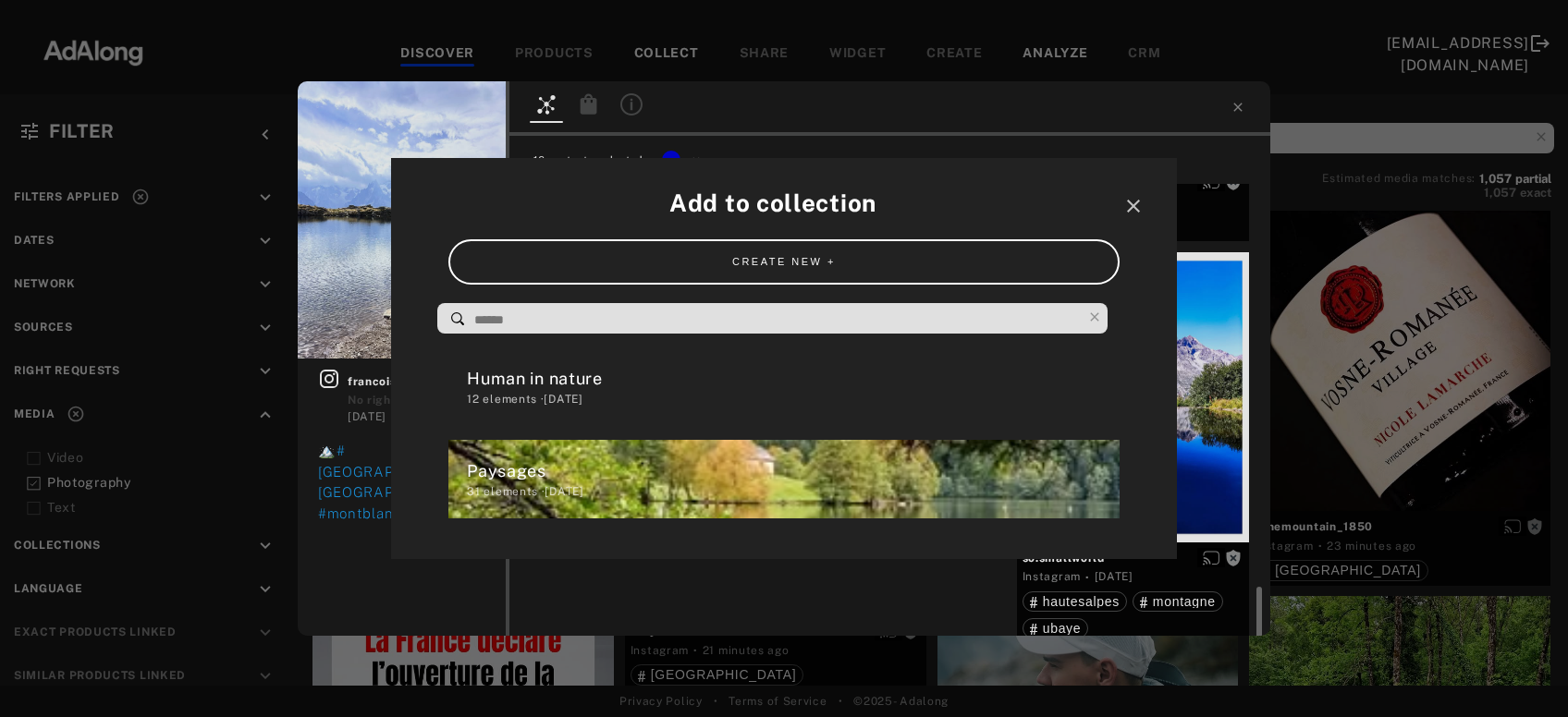
click at [634, 382] on div "Human in nature" at bounding box center [793, 379] width 652 height 25
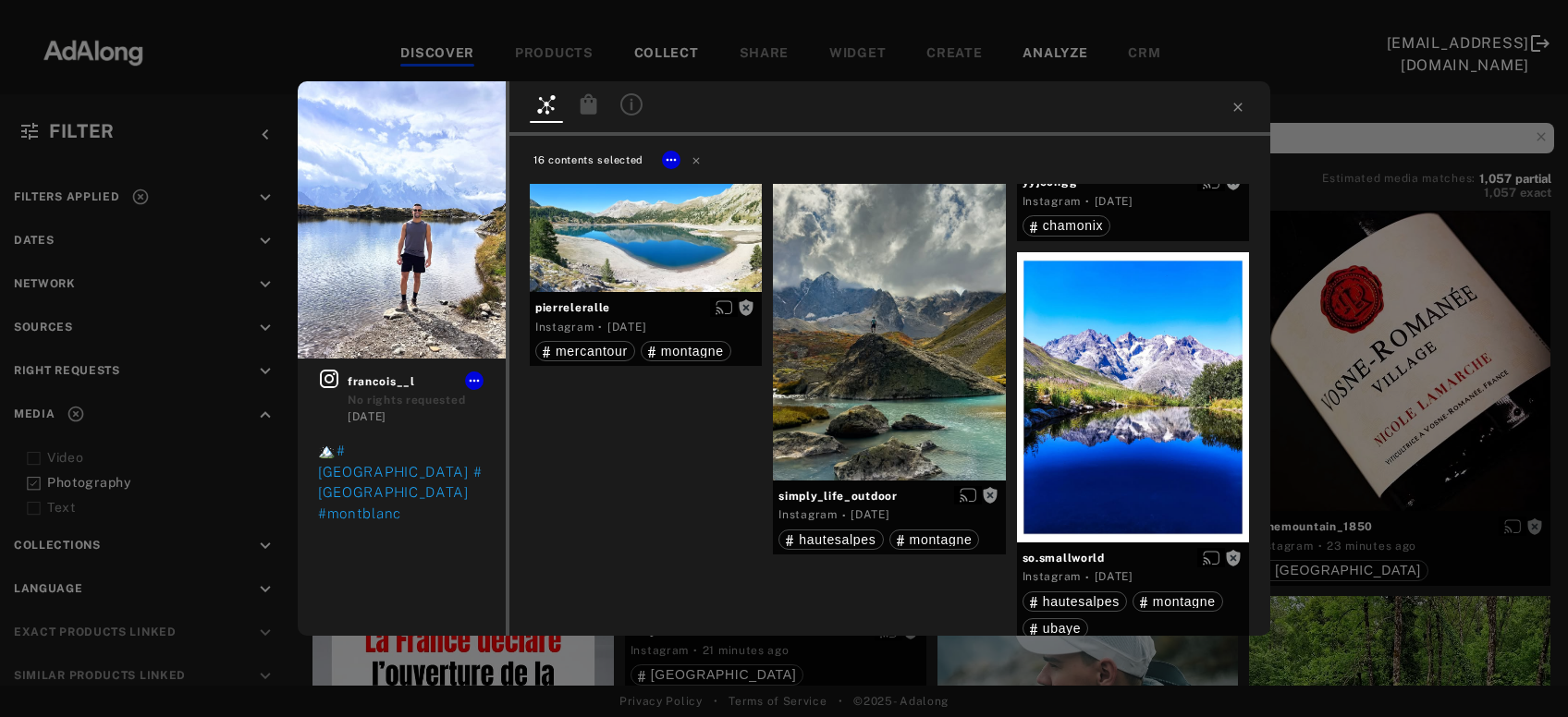
click at [1383, 325] on div "Get rights francois__l No rights requested 2 days ago 🏔️ #chamonix #france #mon…" at bounding box center [784, 358] width 1568 height 717
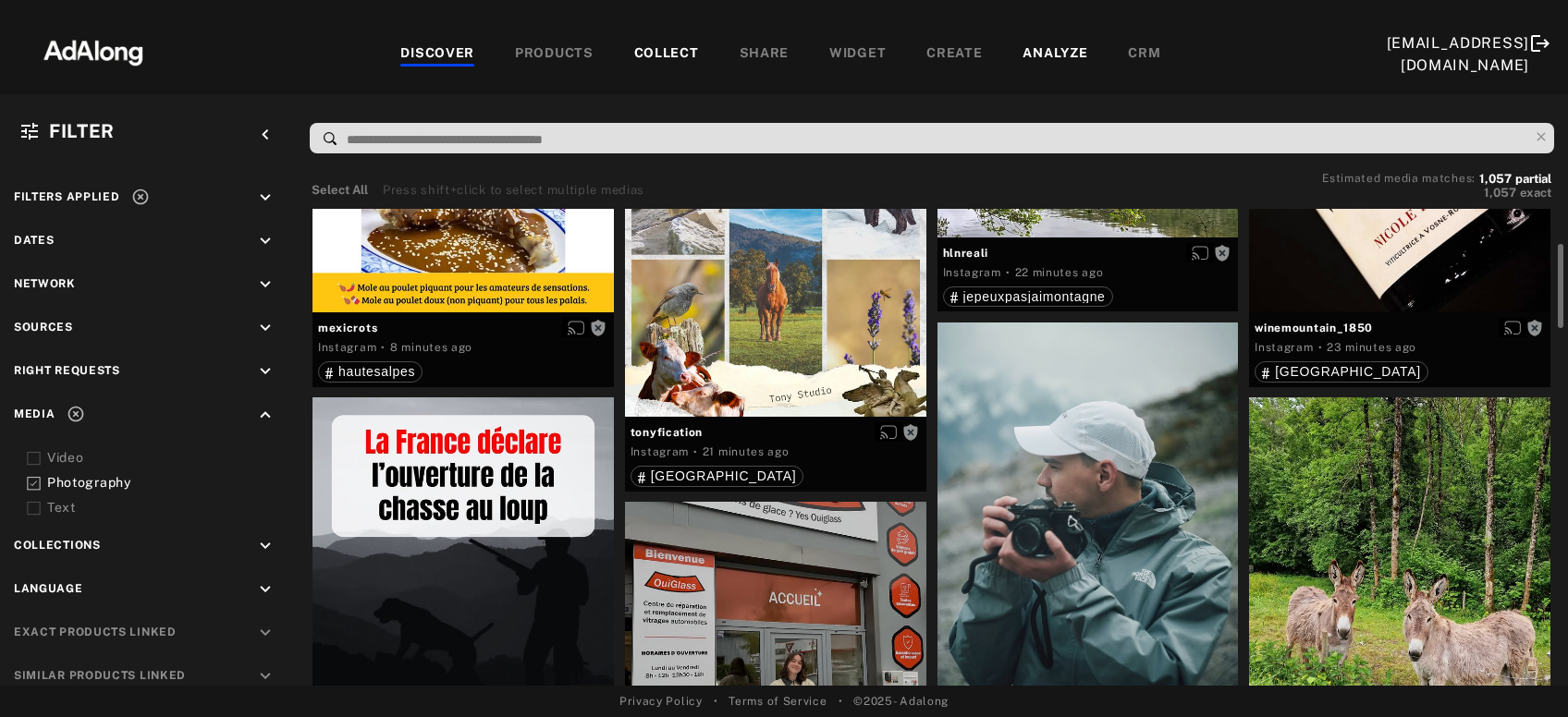
scroll to position [399, 0]
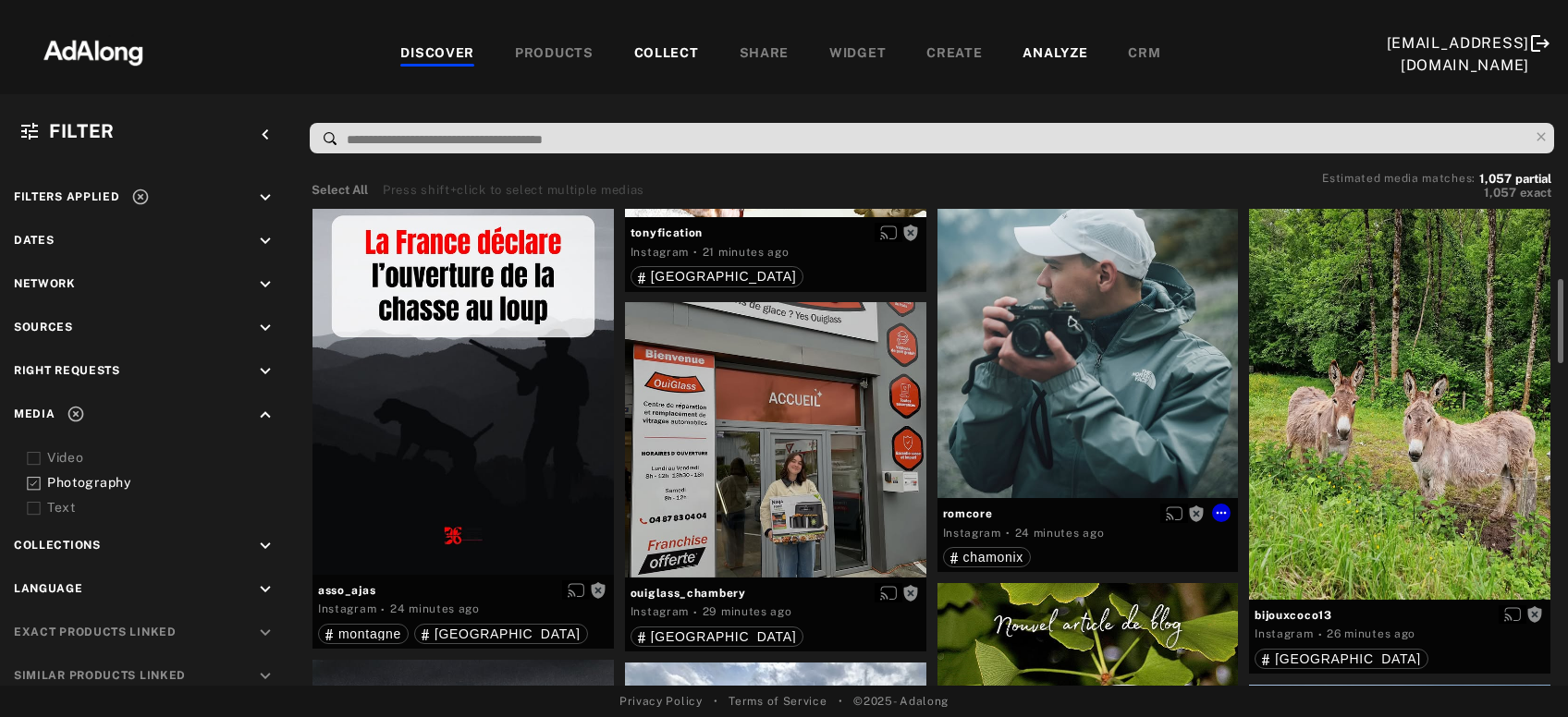
click at [1127, 358] on div "Get rights" at bounding box center [1088, 311] width 301 height 376
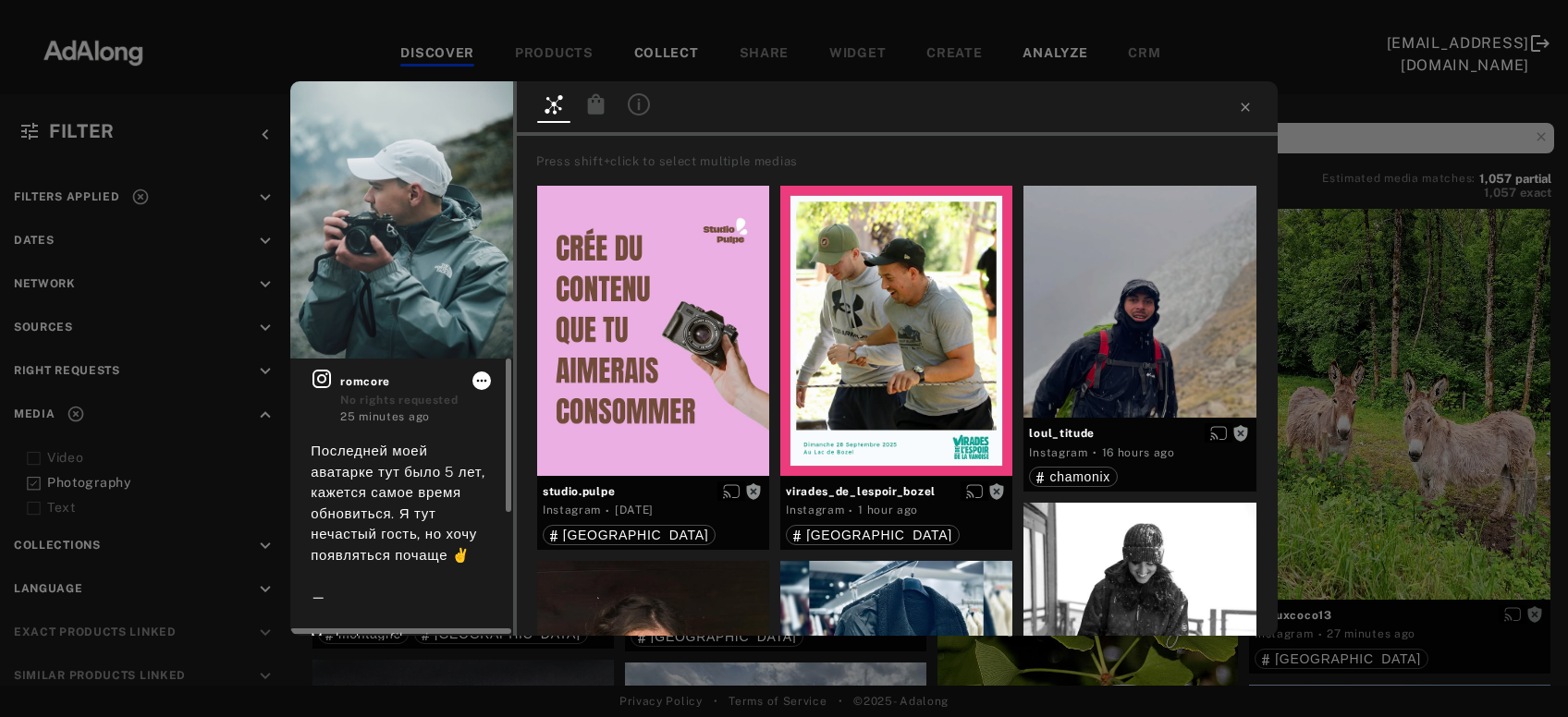
click at [485, 378] on icon at bounding box center [481, 381] width 14 height 14
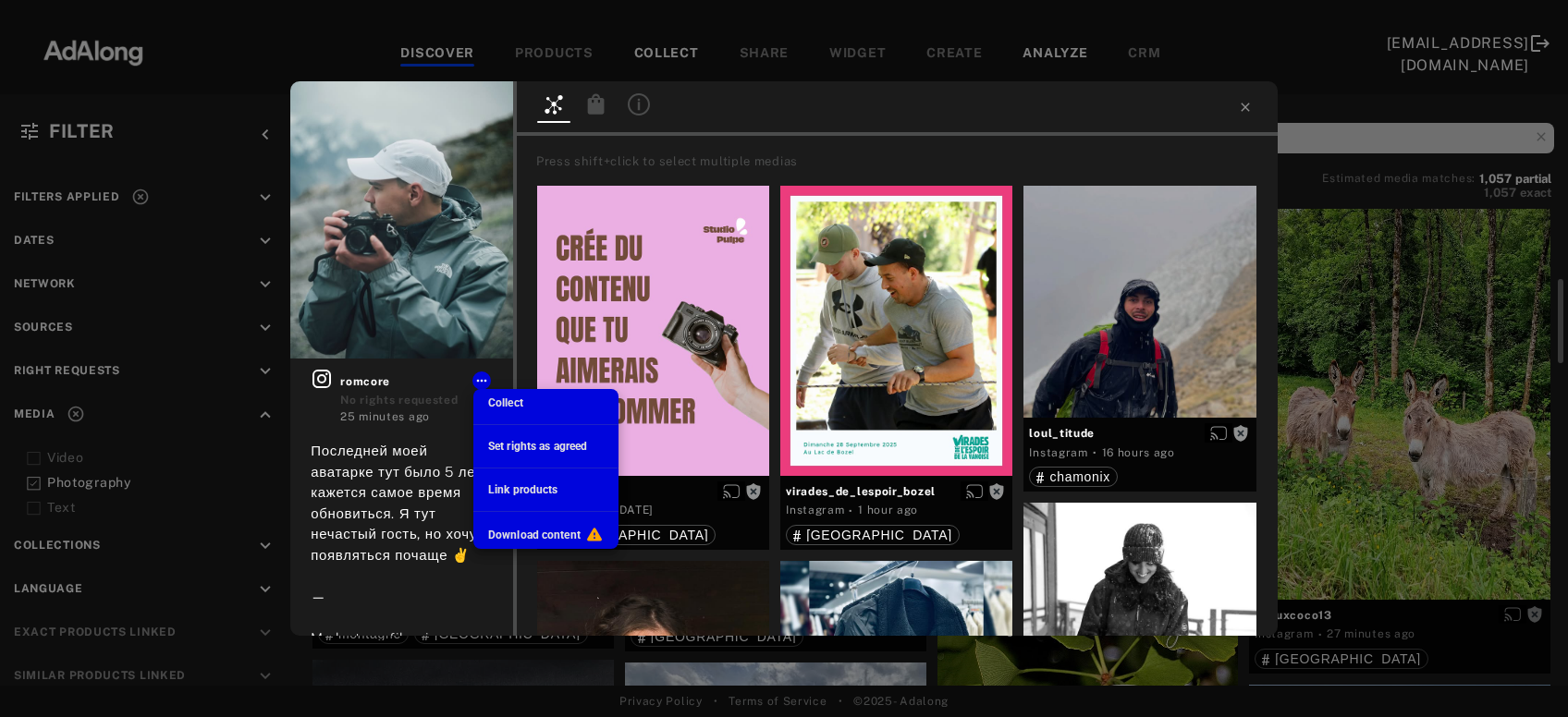
click at [529, 405] on li "Collect" at bounding box center [546, 403] width 145 height 28
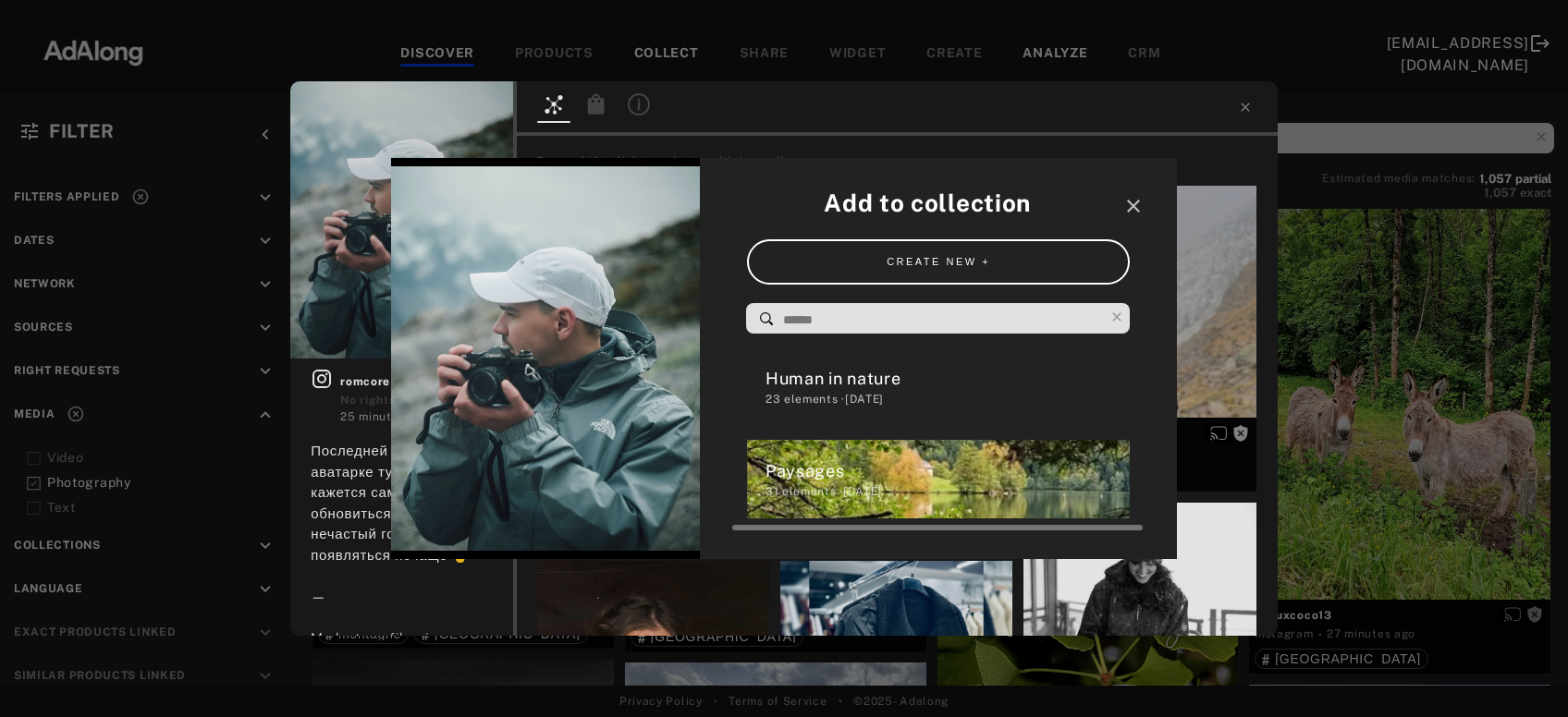
click at [824, 402] on div "23 elements · 2025.09.24" at bounding box center [948, 399] width 365 height 16
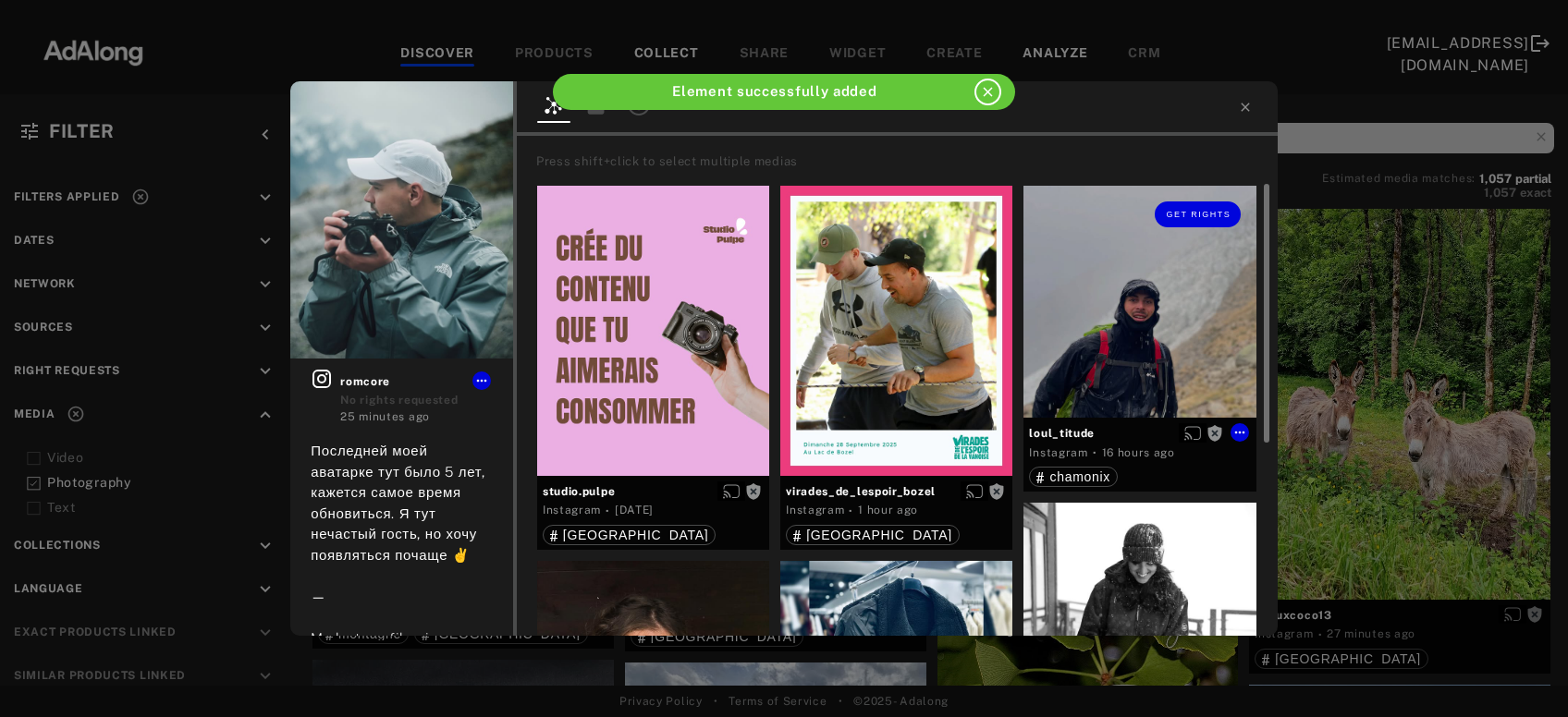
click at [1116, 340] on div "Get rights" at bounding box center [1139, 302] width 232 height 232
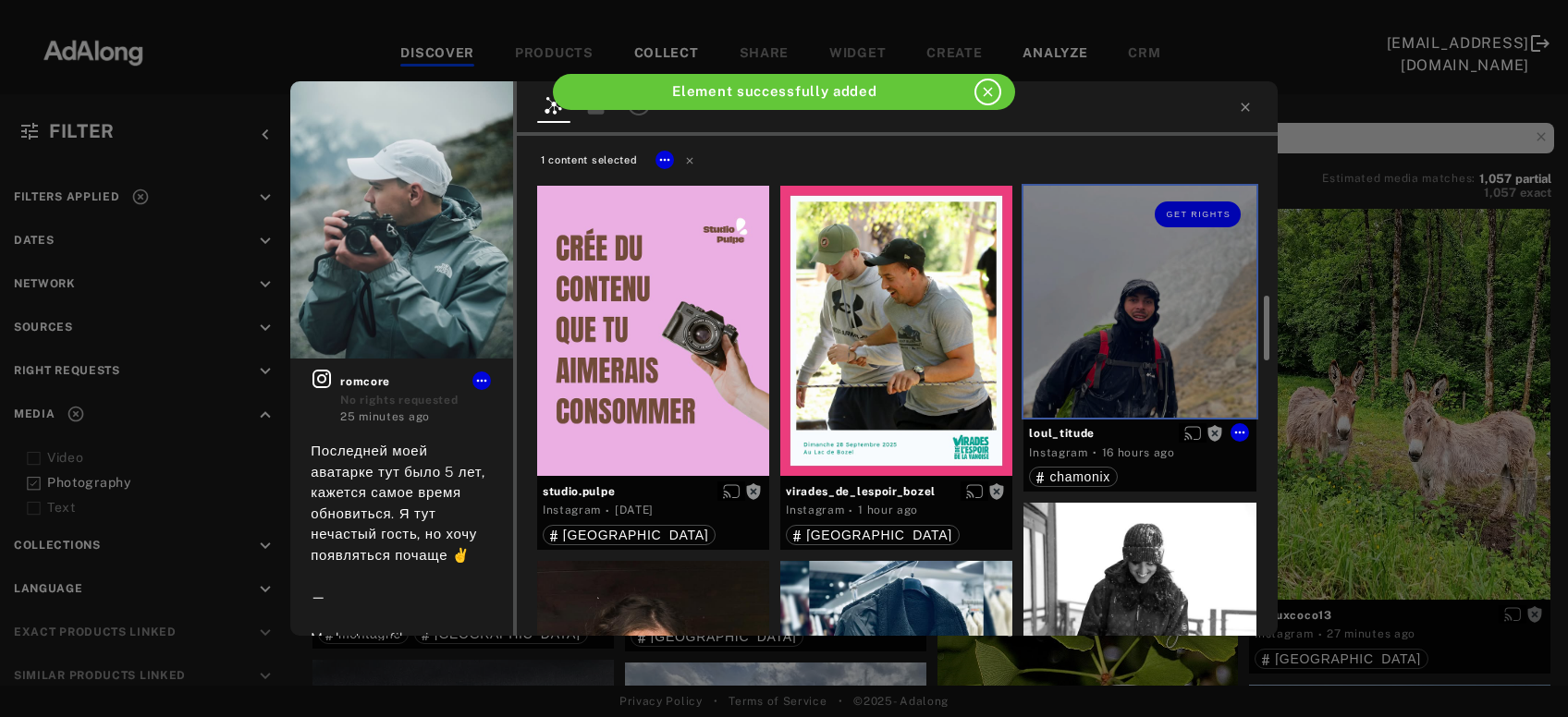
scroll to position [198, 0]
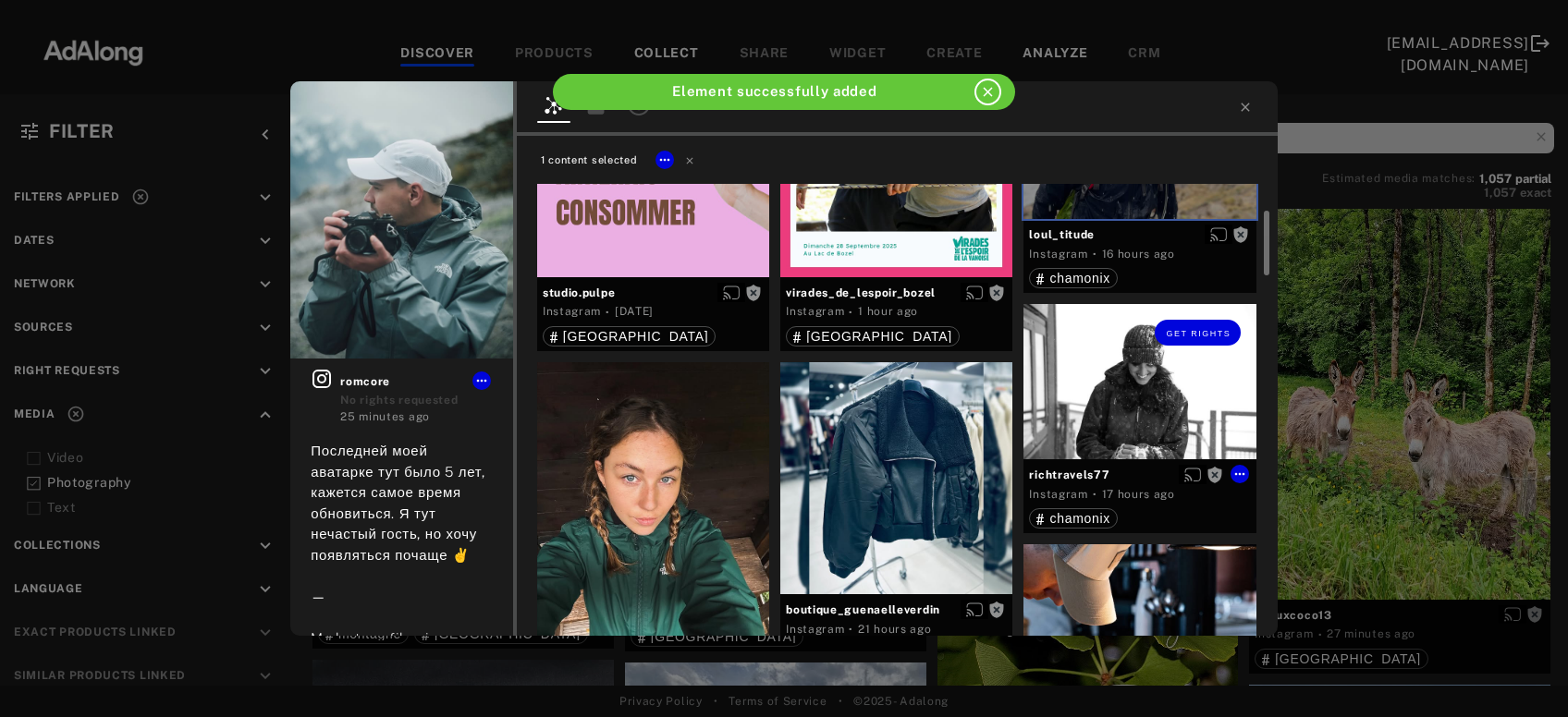
click at [1122, 360] on div "Get rights" at bounding box center [1139, 382] width 232 height 155
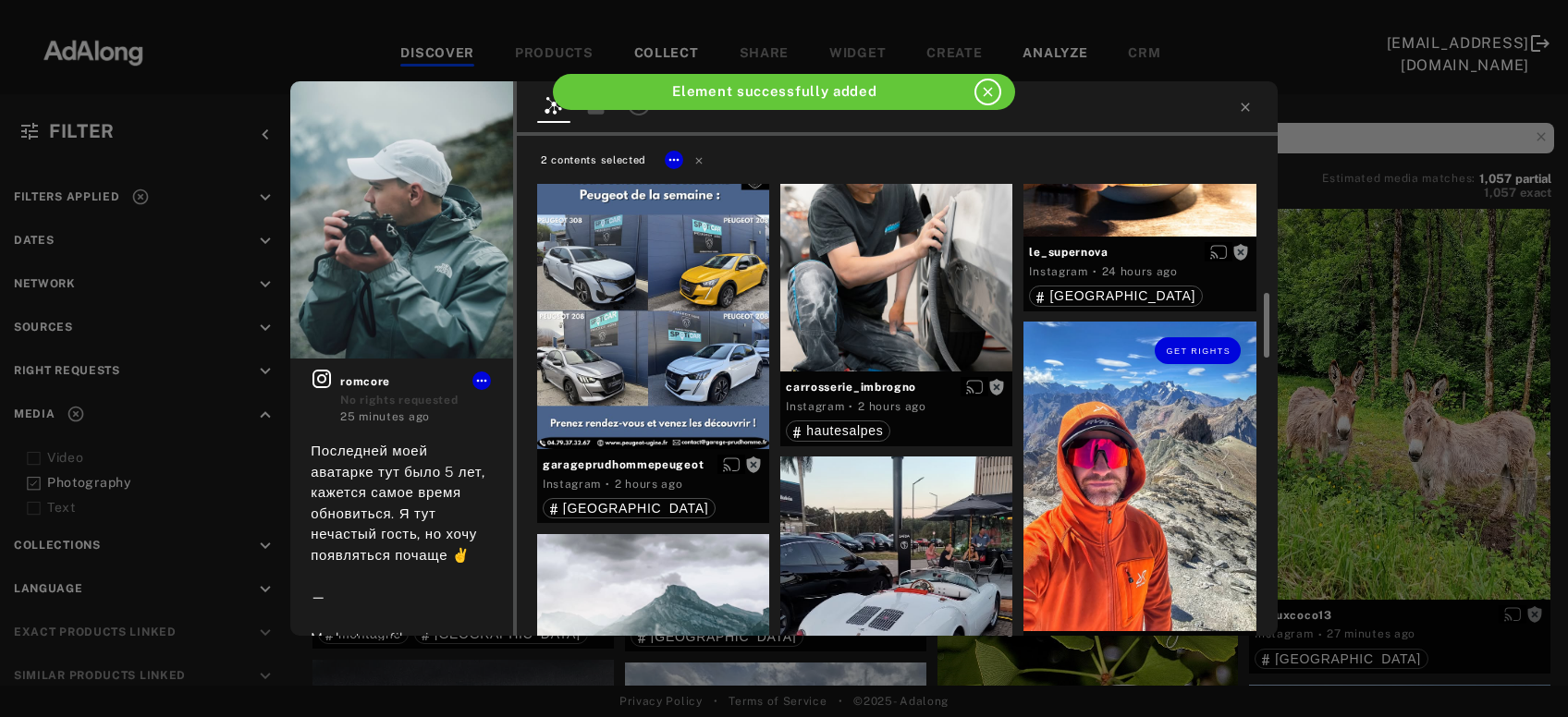
scroll to position [996, 0]
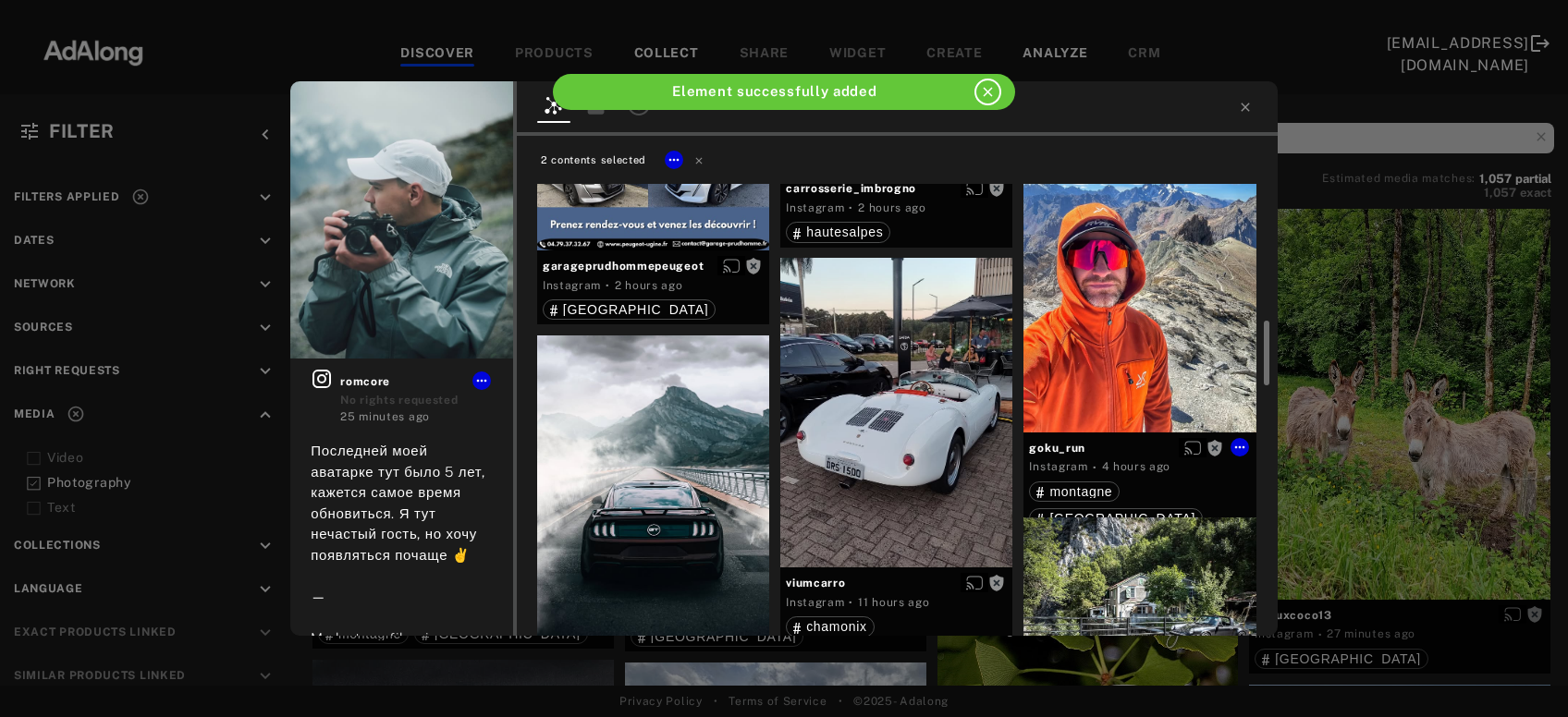
click at [1122, 360] on div "Get rights" at bounding box center [1139, 277] width 232 height 310
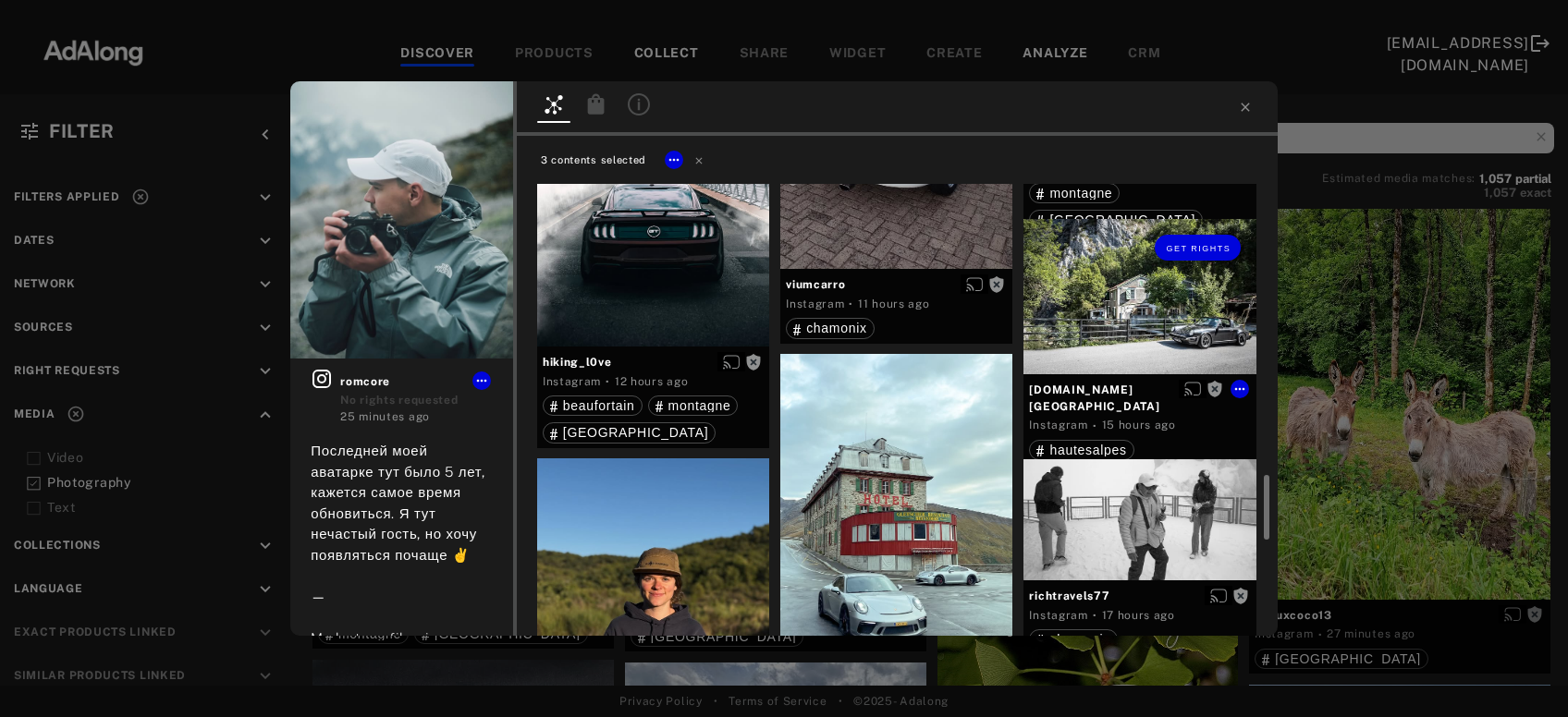
scroll to position [1493, 0]
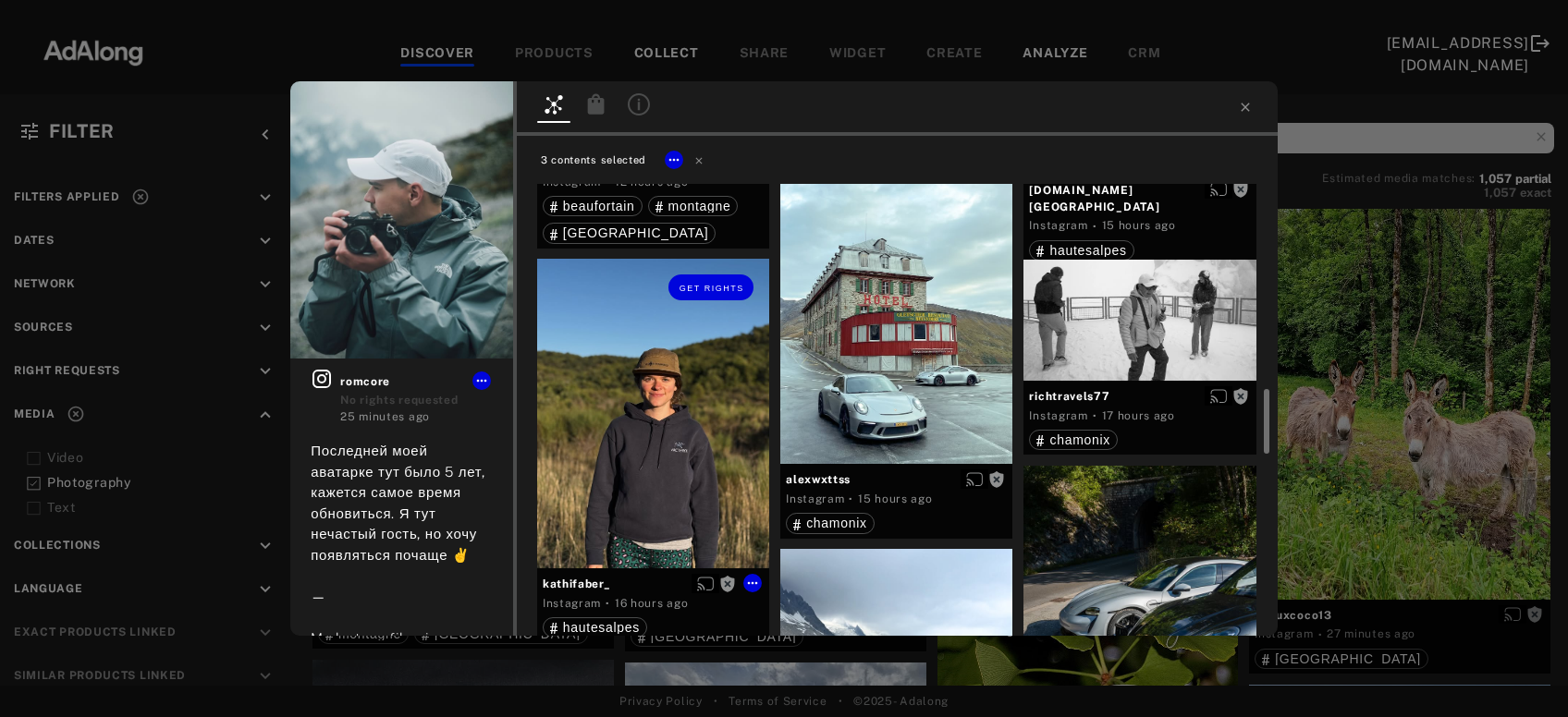
click at [664, 490] on div "Get rights" at bounding box center [653, 413] width 232 height 310
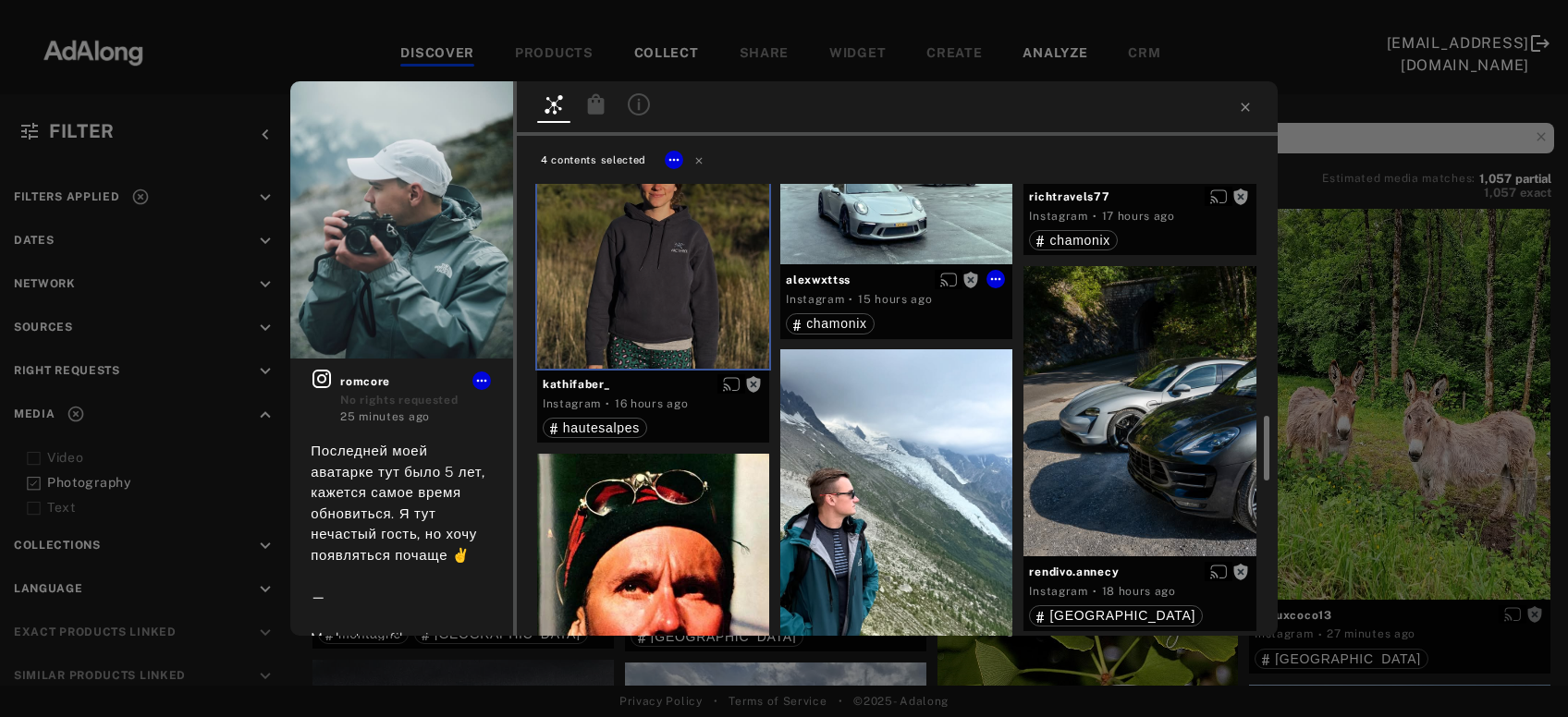
scroll to position [1792, 0]
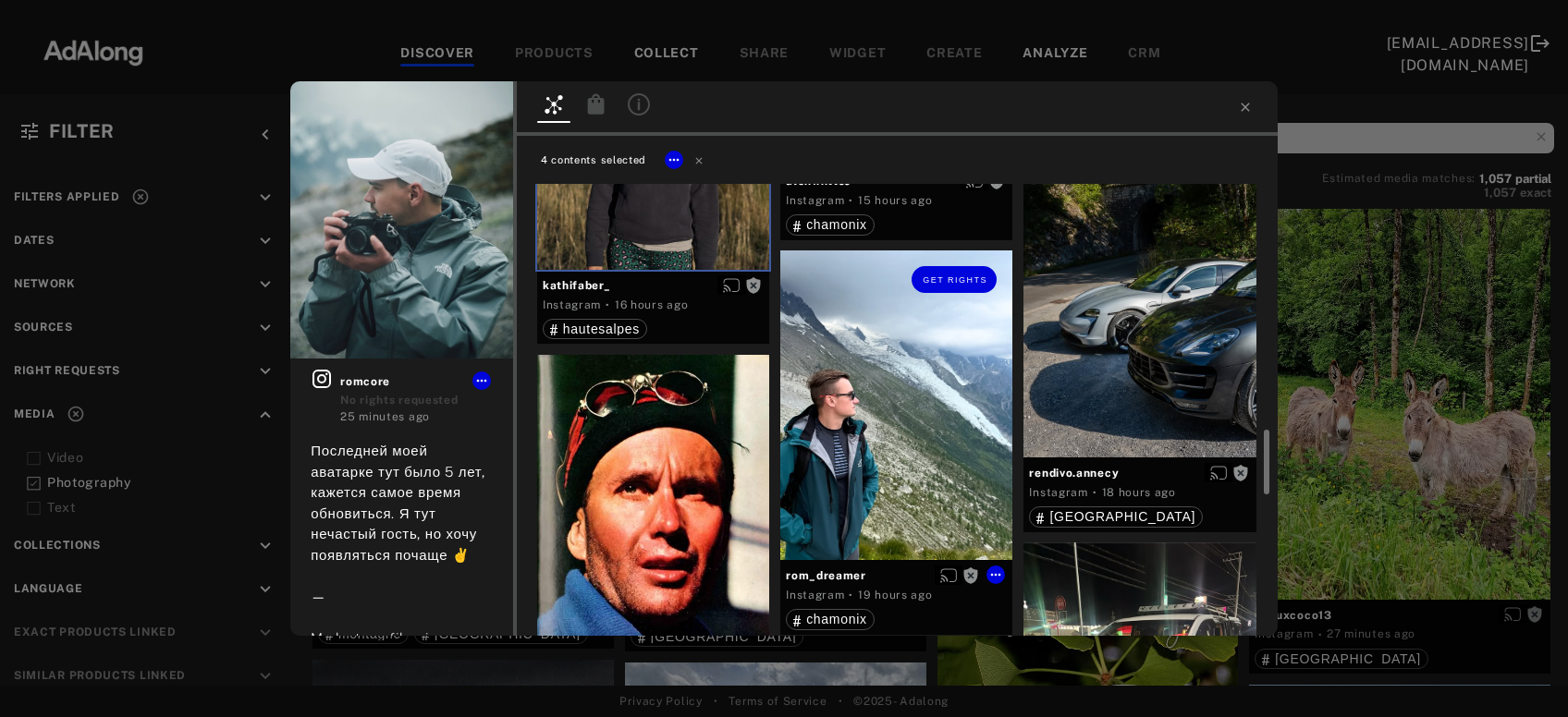
click at [870, 417] on div "Get rights" at bounding box center [897, 405] width 232 height 310
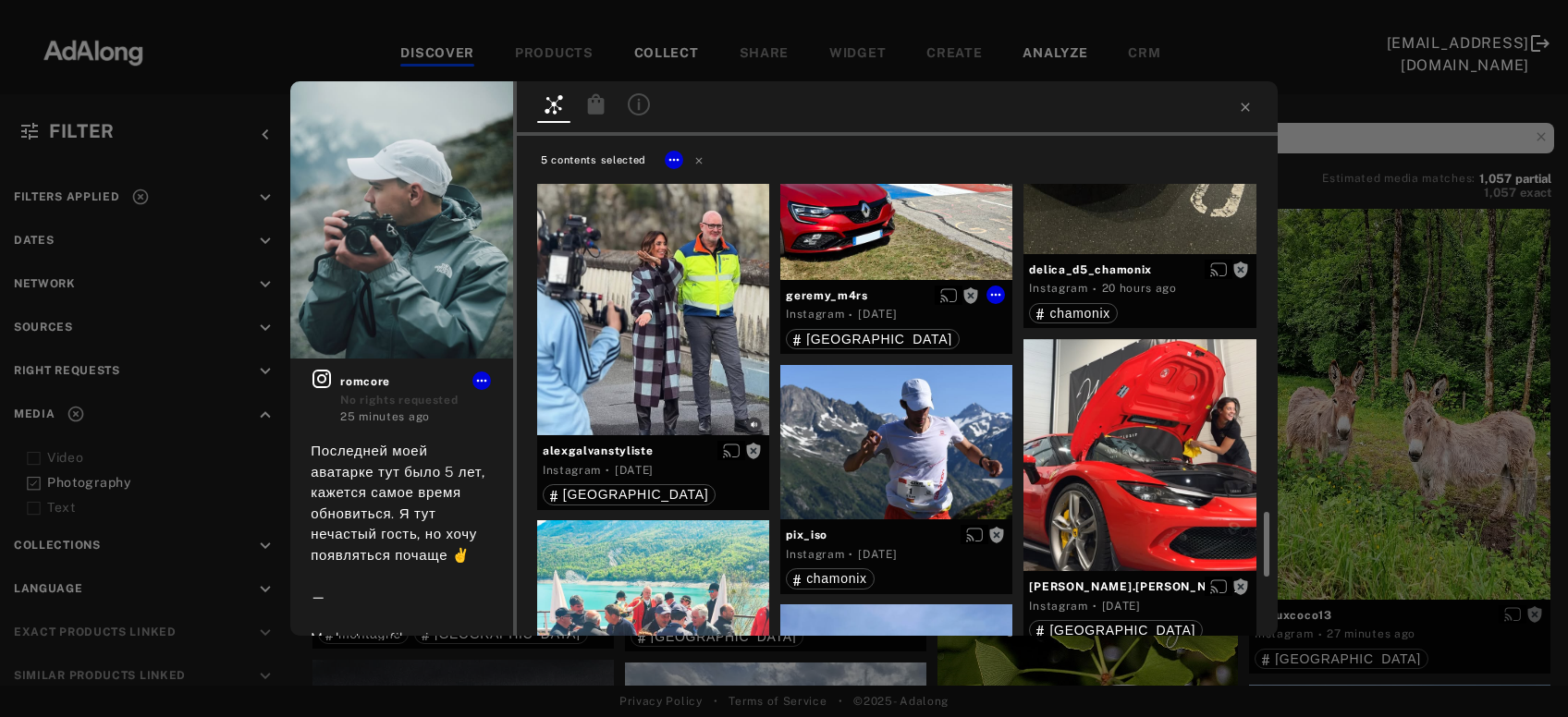
scroll to position [2490, 0]
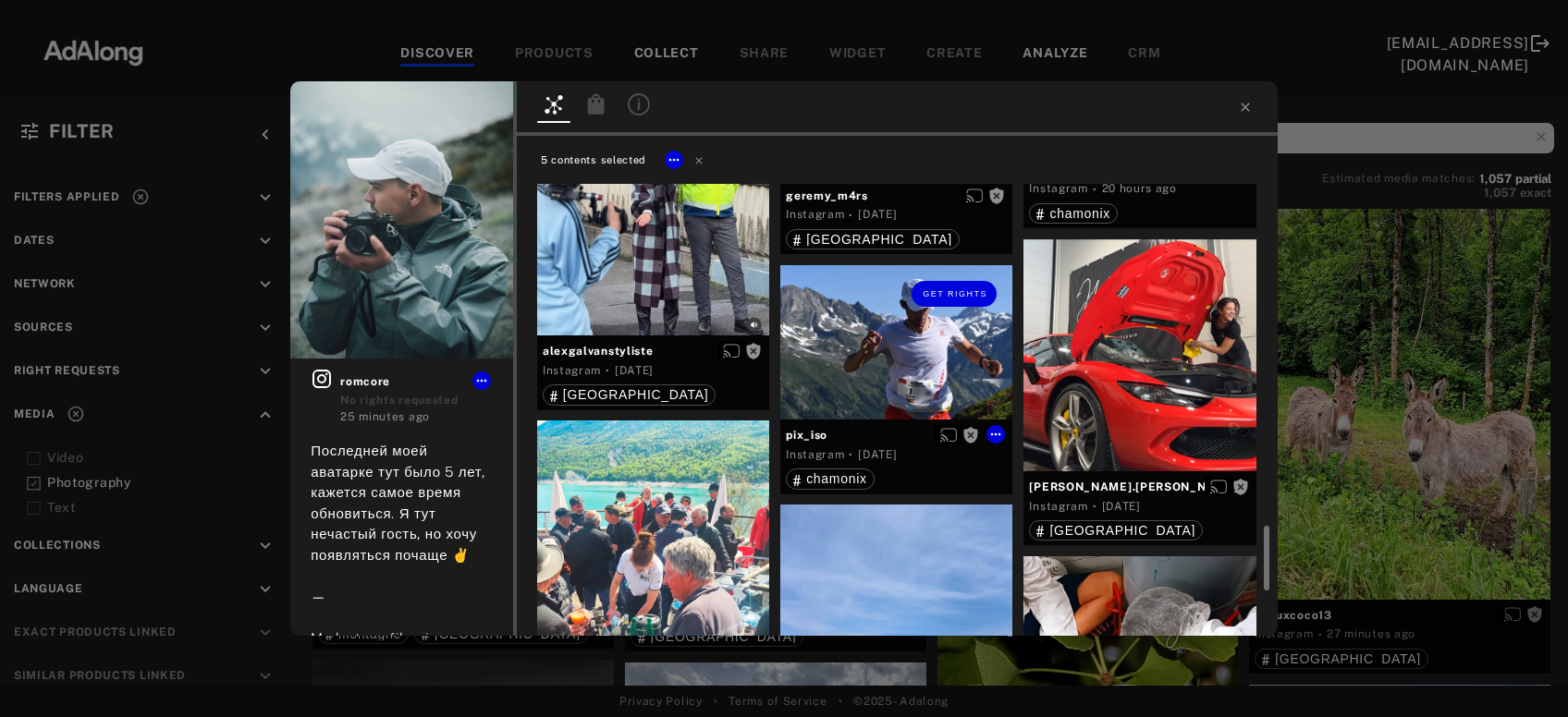
click at [912, 353] on div "Get rights" at bounding box center [897, 343] width 232 height 155
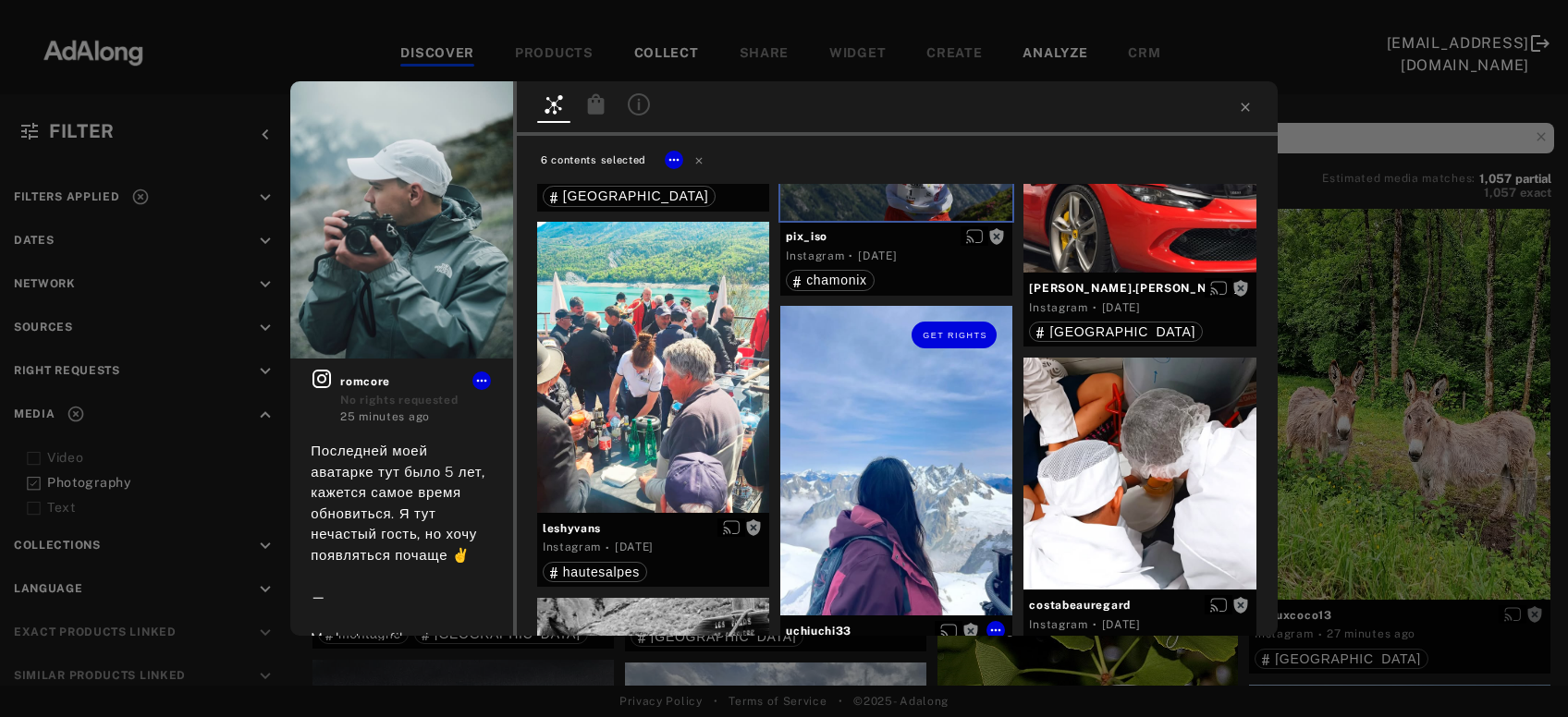
scroll to position [2788, 0]
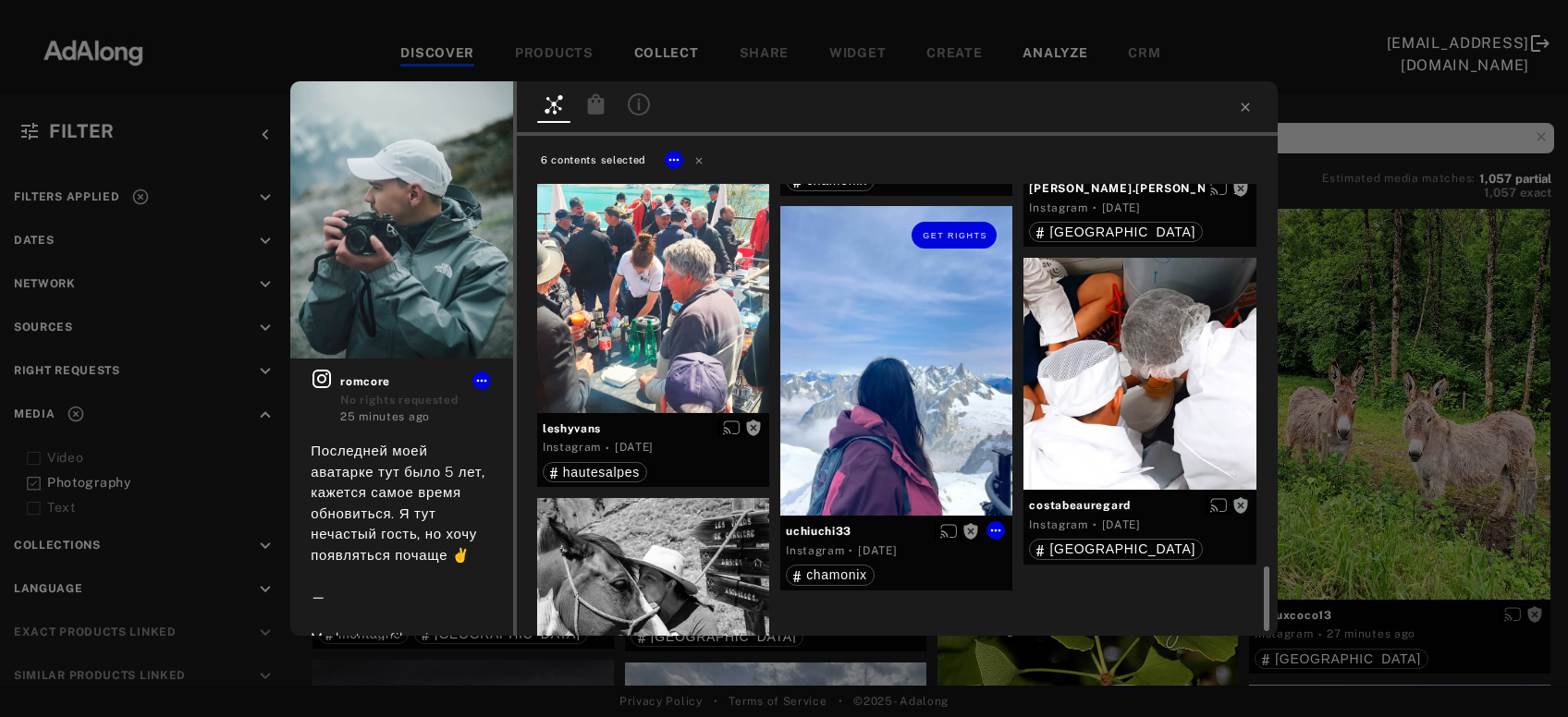
click at [913, 386] on div "Get rights" at bounding box center [897, 360] width 232 height 310
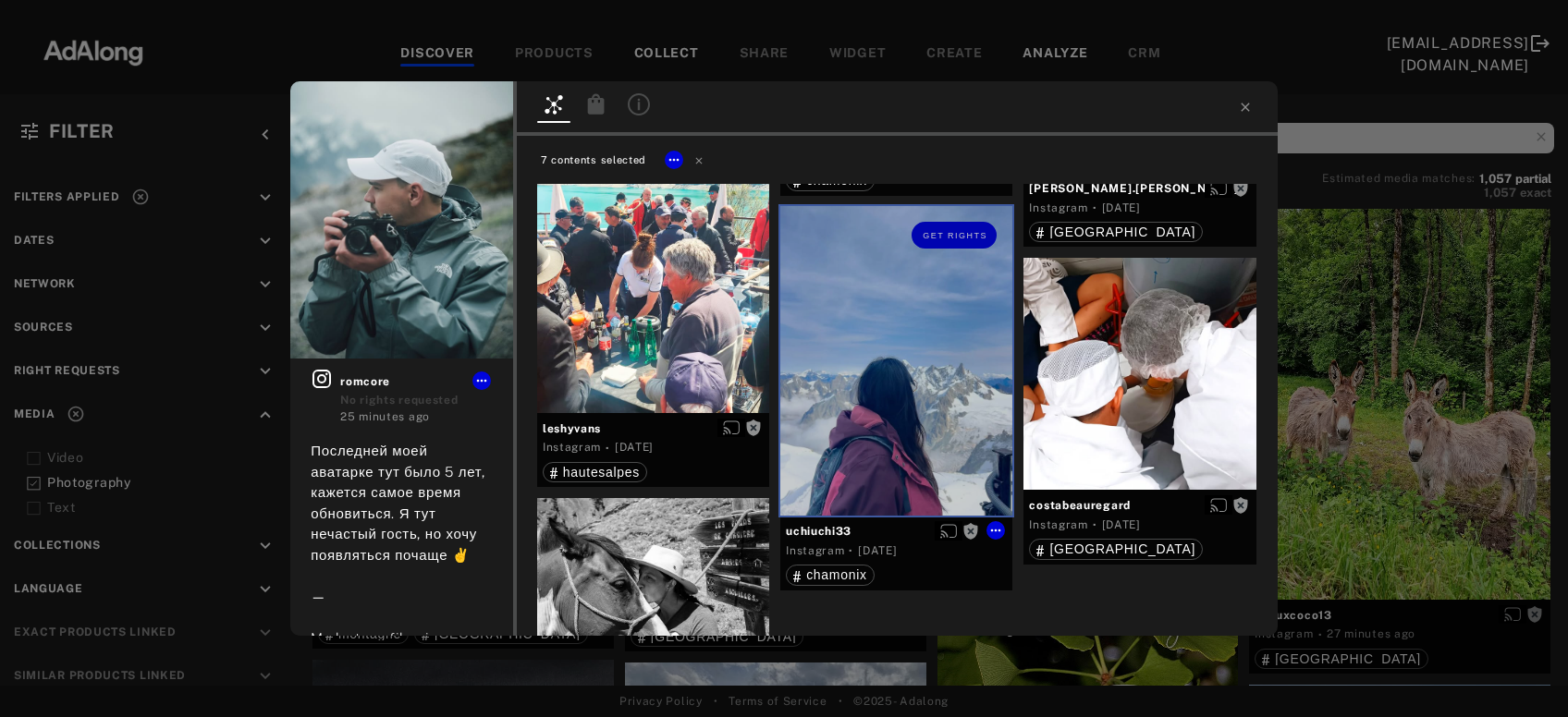
scroll to position [2949, 0]
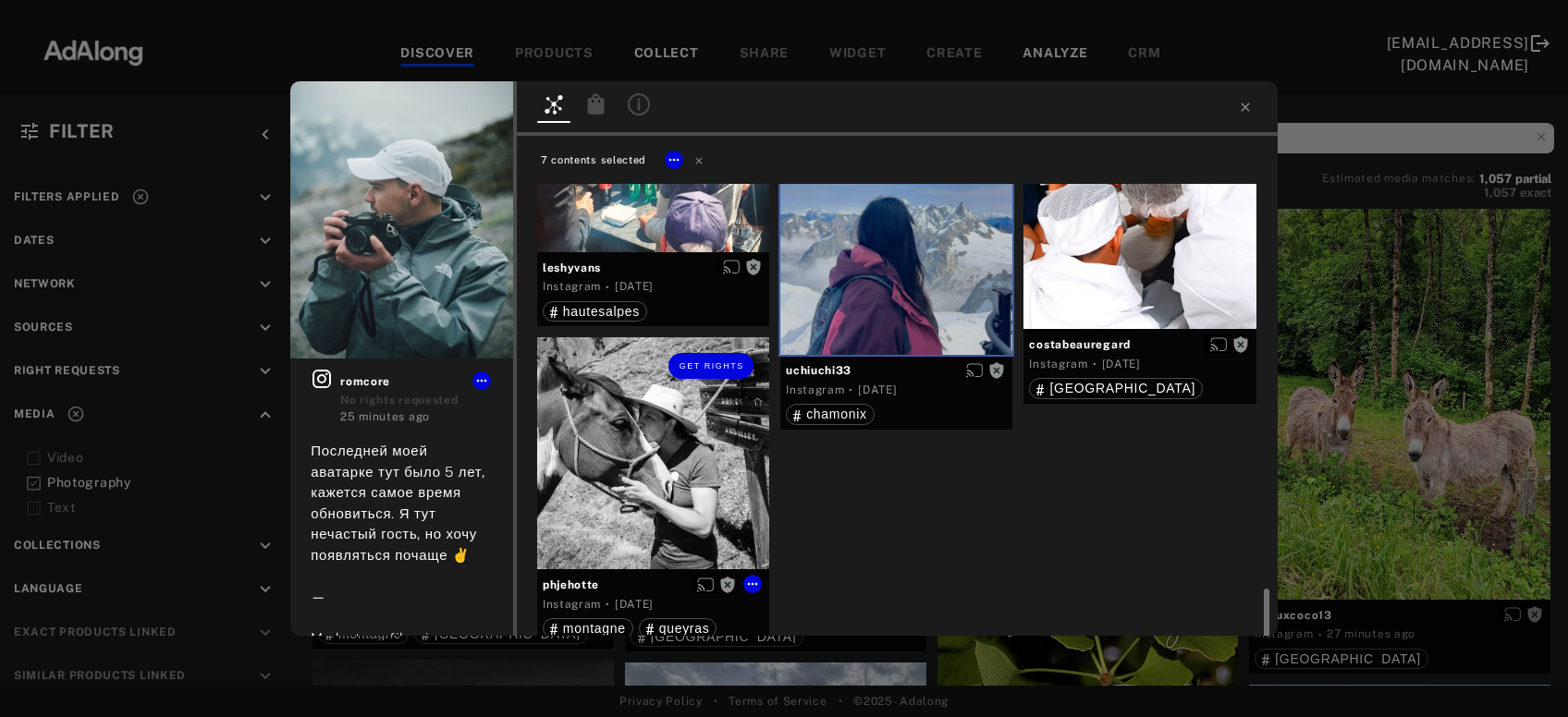
click at [687, 466] on div "Get rights" at bounding box center [653, 453] width 232 height 232
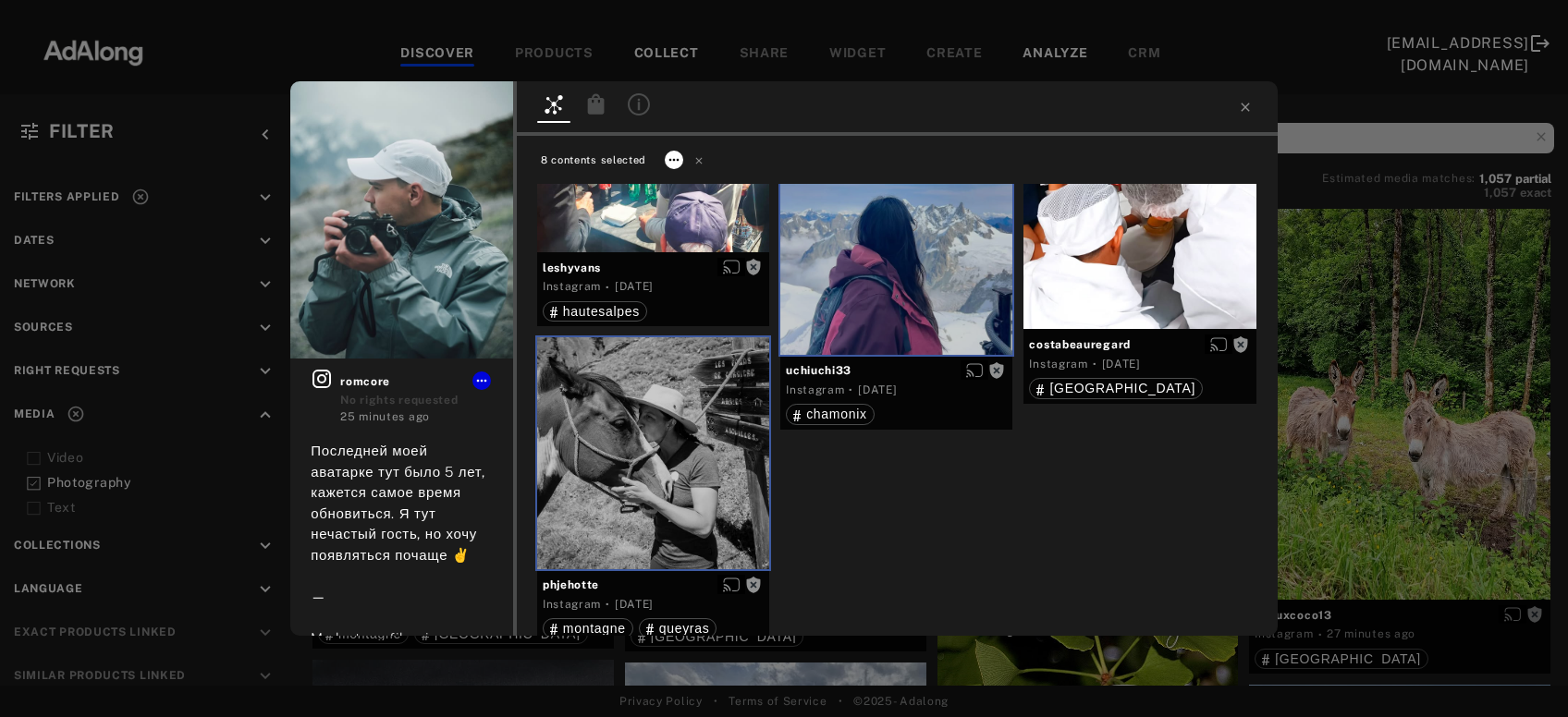
click at [671, 164] on icon at bounding box center [673, 159] width 14 height 14
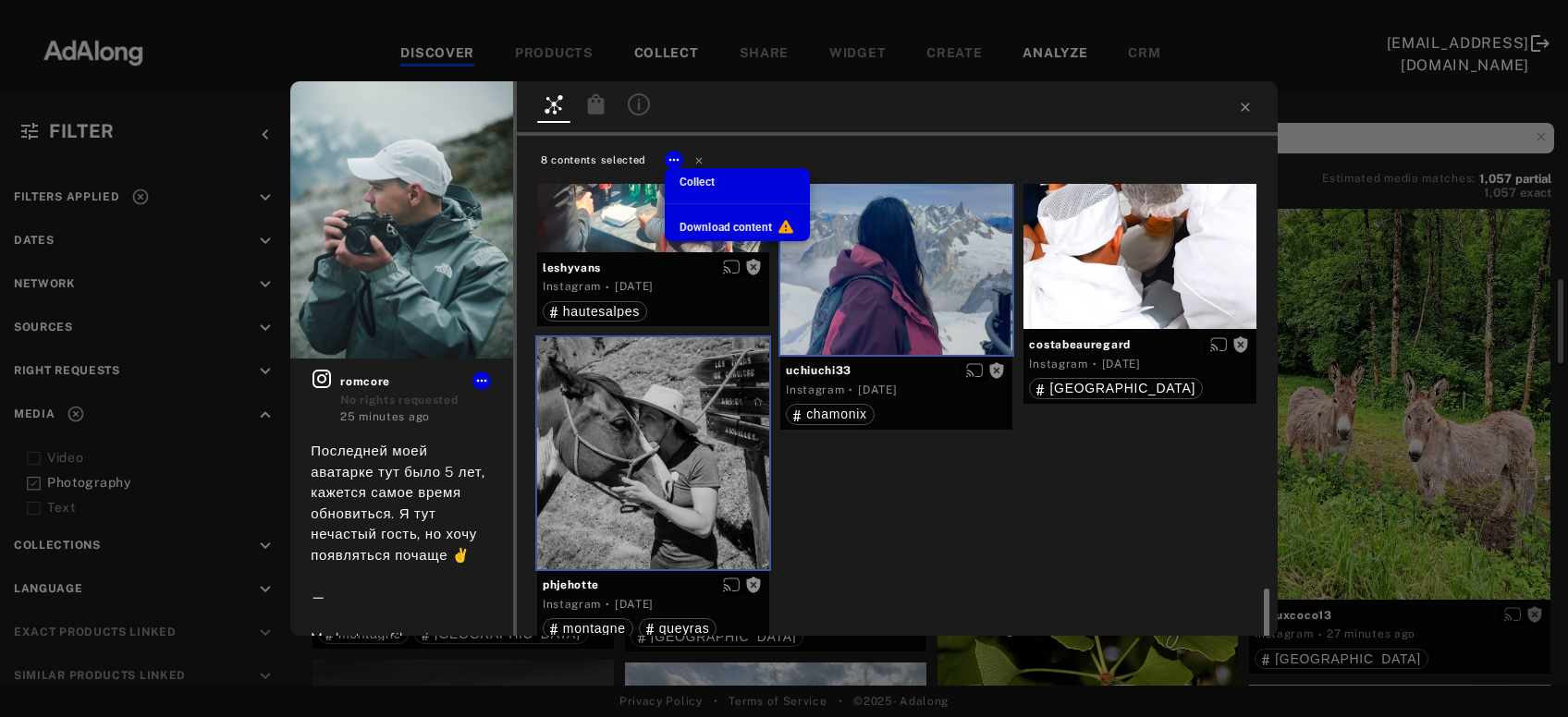
click at [682, 178] on span "Collect" at bounding box center [697, 182] width 35 height 13
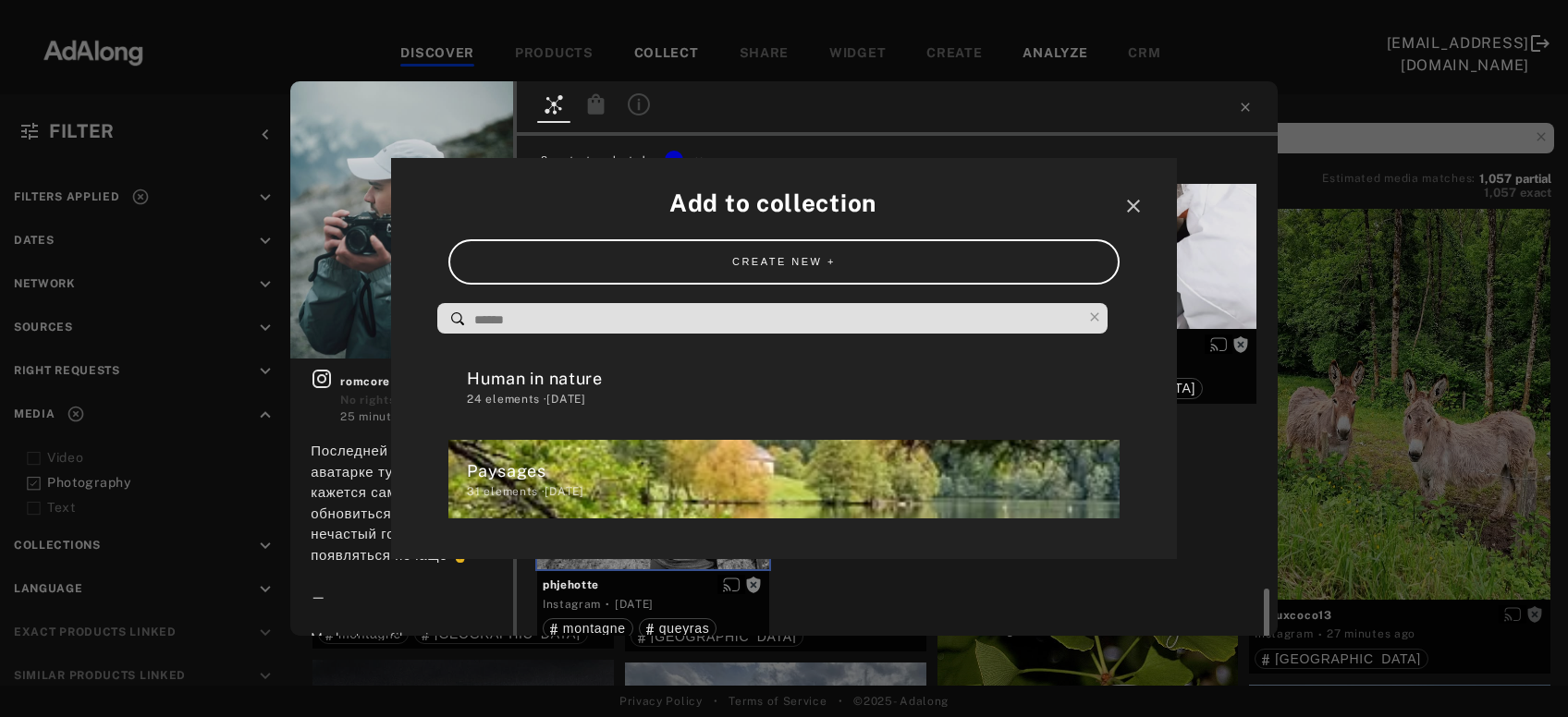
click at [602, 375] on div "Human in nature" at bounding box center [793, 379] width 652 height 25
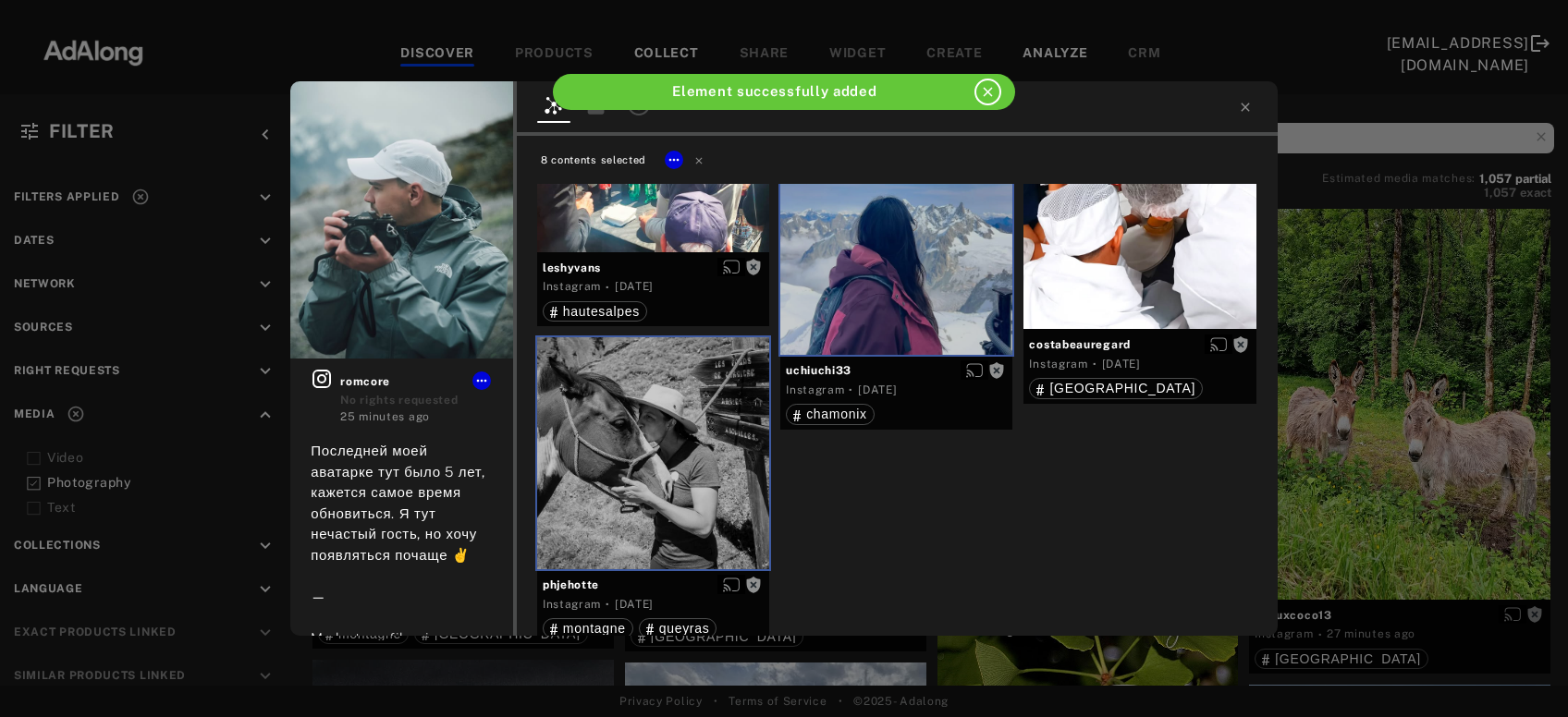
click at [1245, 107] on icon at bounding box center [1245, 106] width 9 height 9
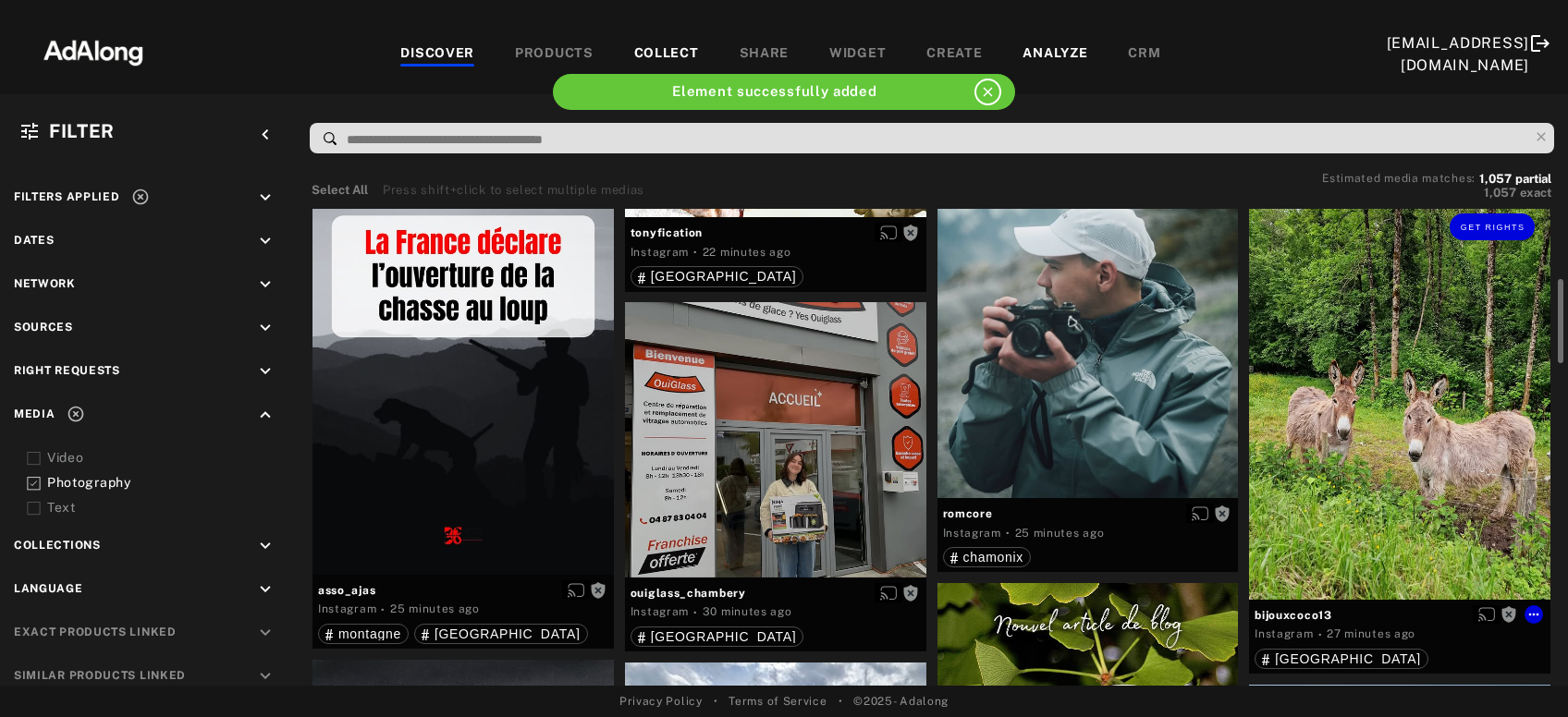
click at [1360, 358] on div "Get rights" at bounding box center [1400, 398] width 301 height 402
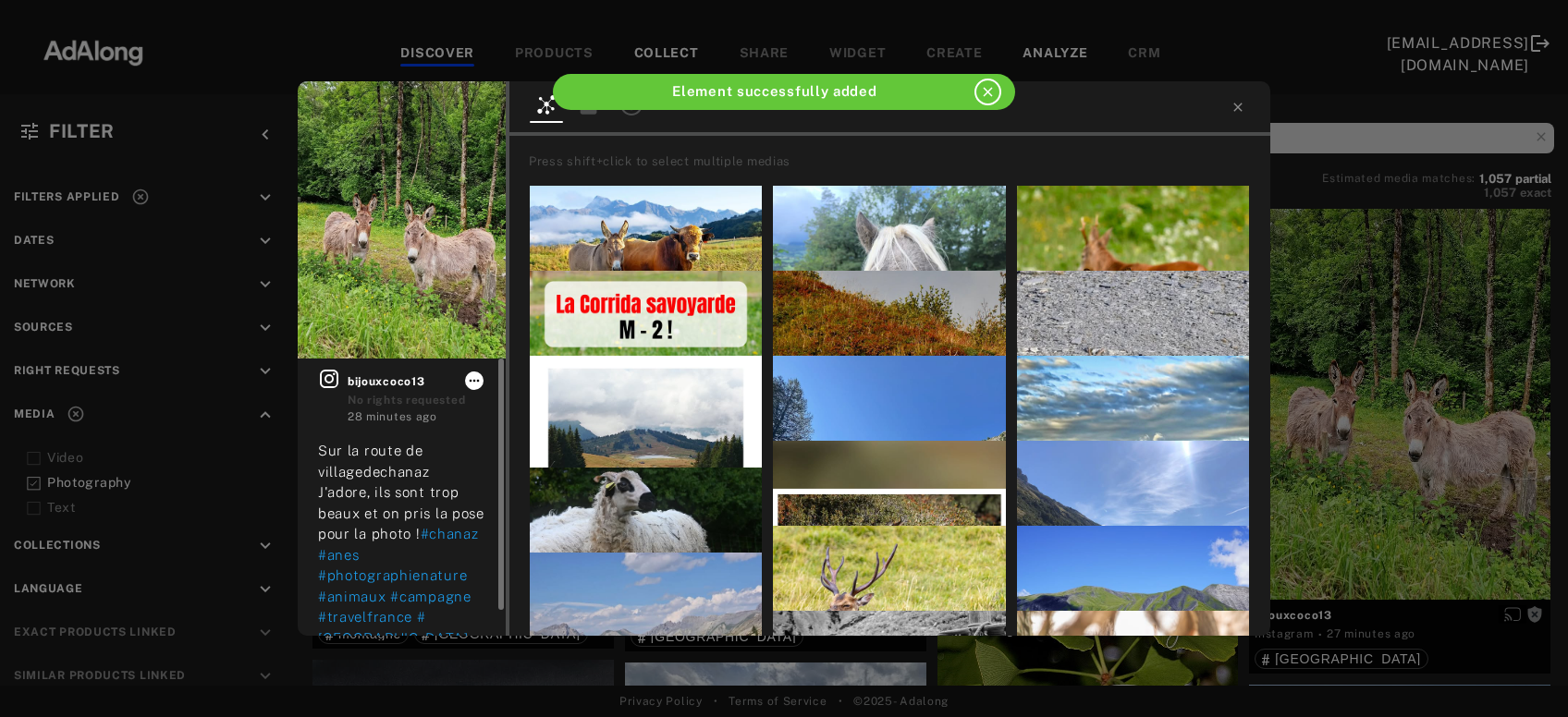
click at [473, 382] on icon at bounding box center [474, 381] width 14 height 14
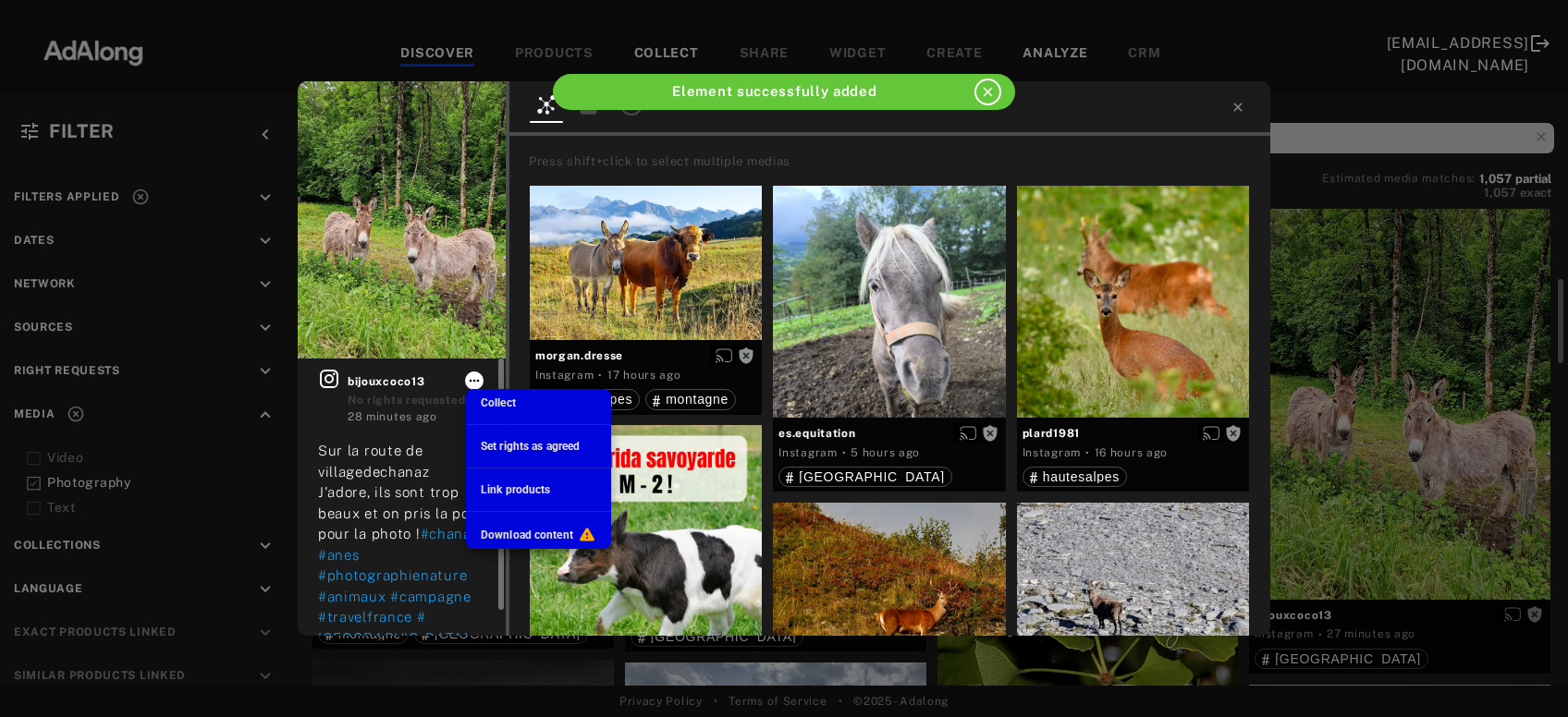
scroll to position [399, 0]
click at [511, 403] on span "Collect" at bounding box center [498, 404] width 35 height 13
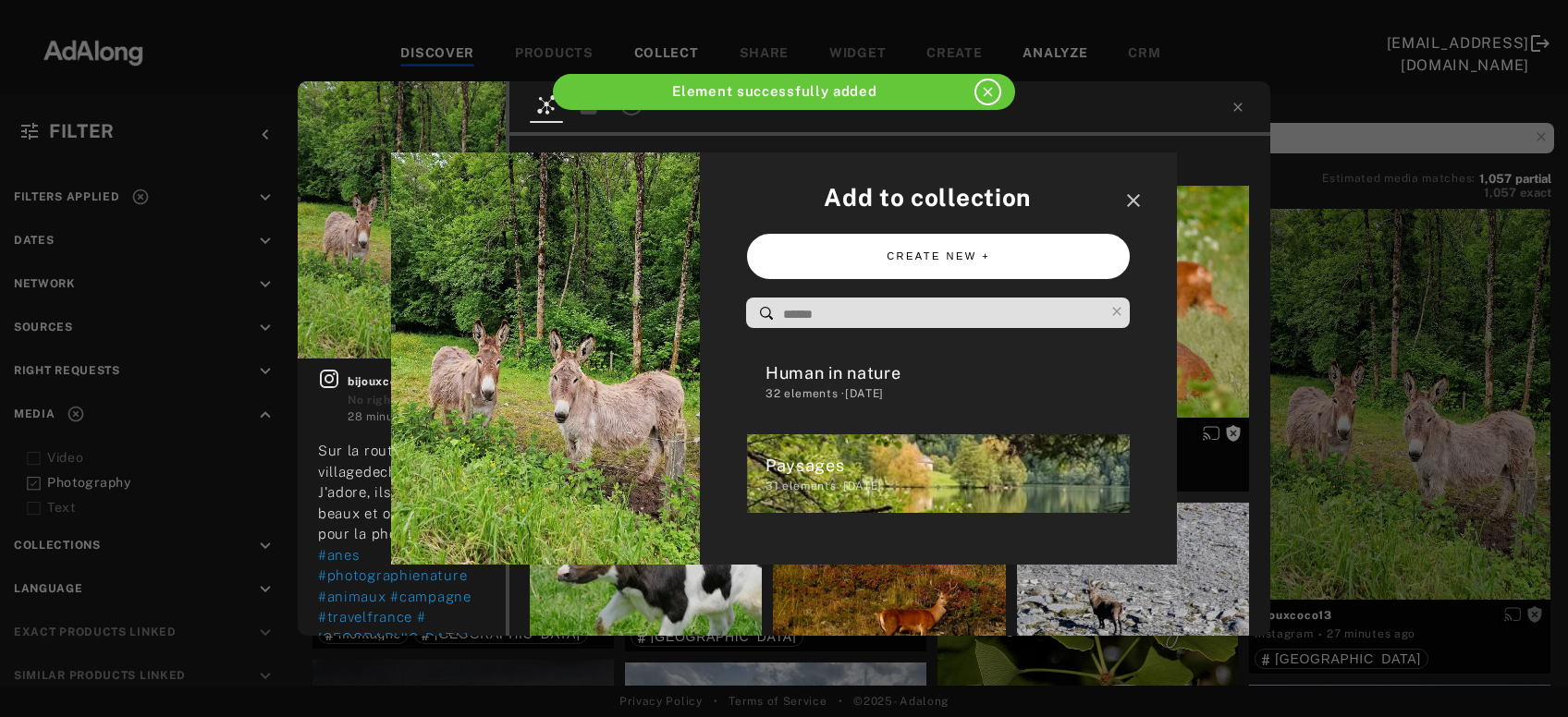
click at [943, 267] on button "CREATE NEW +" at bounding box center [939, 256] width 384 height 45
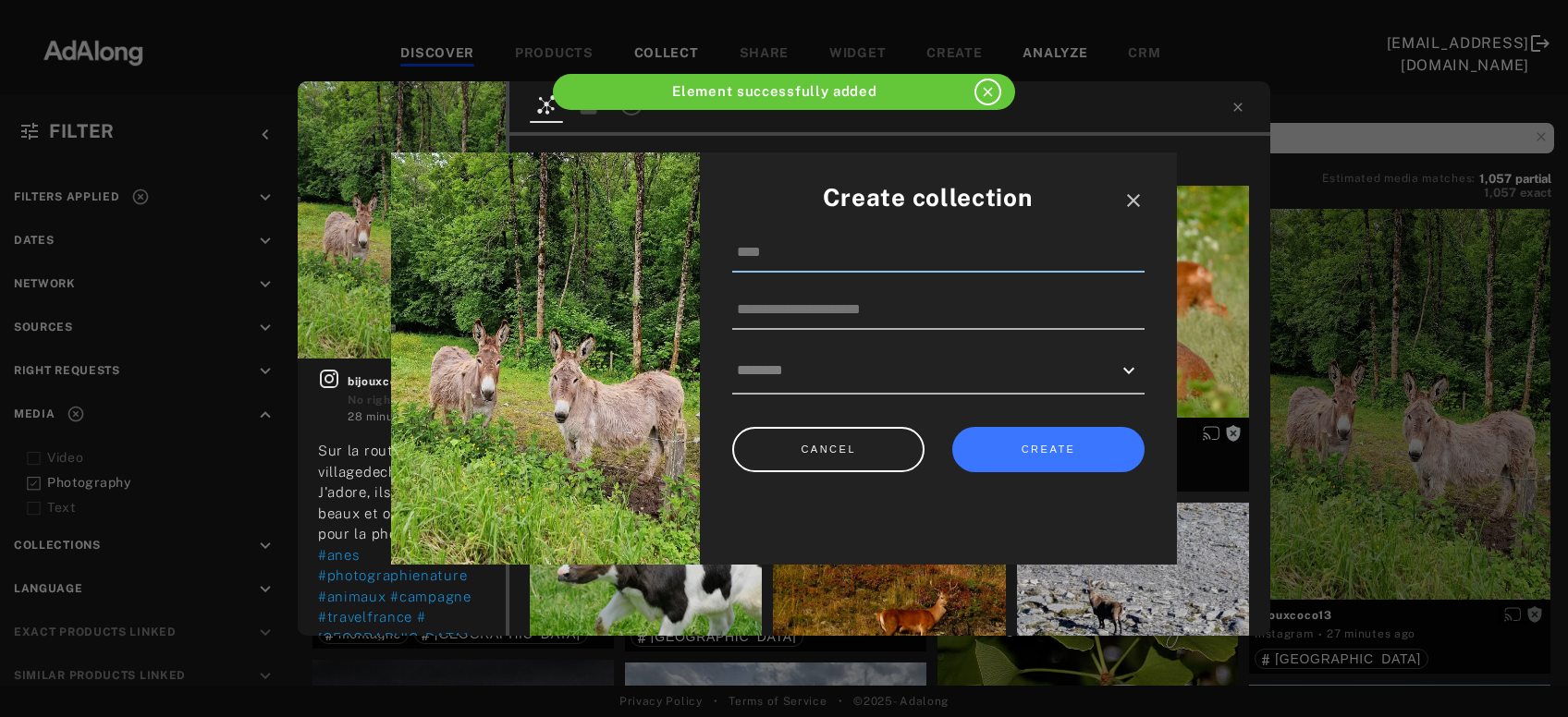
click at [801, 258] on input at bounding box center [939, 253] width 412 height 39
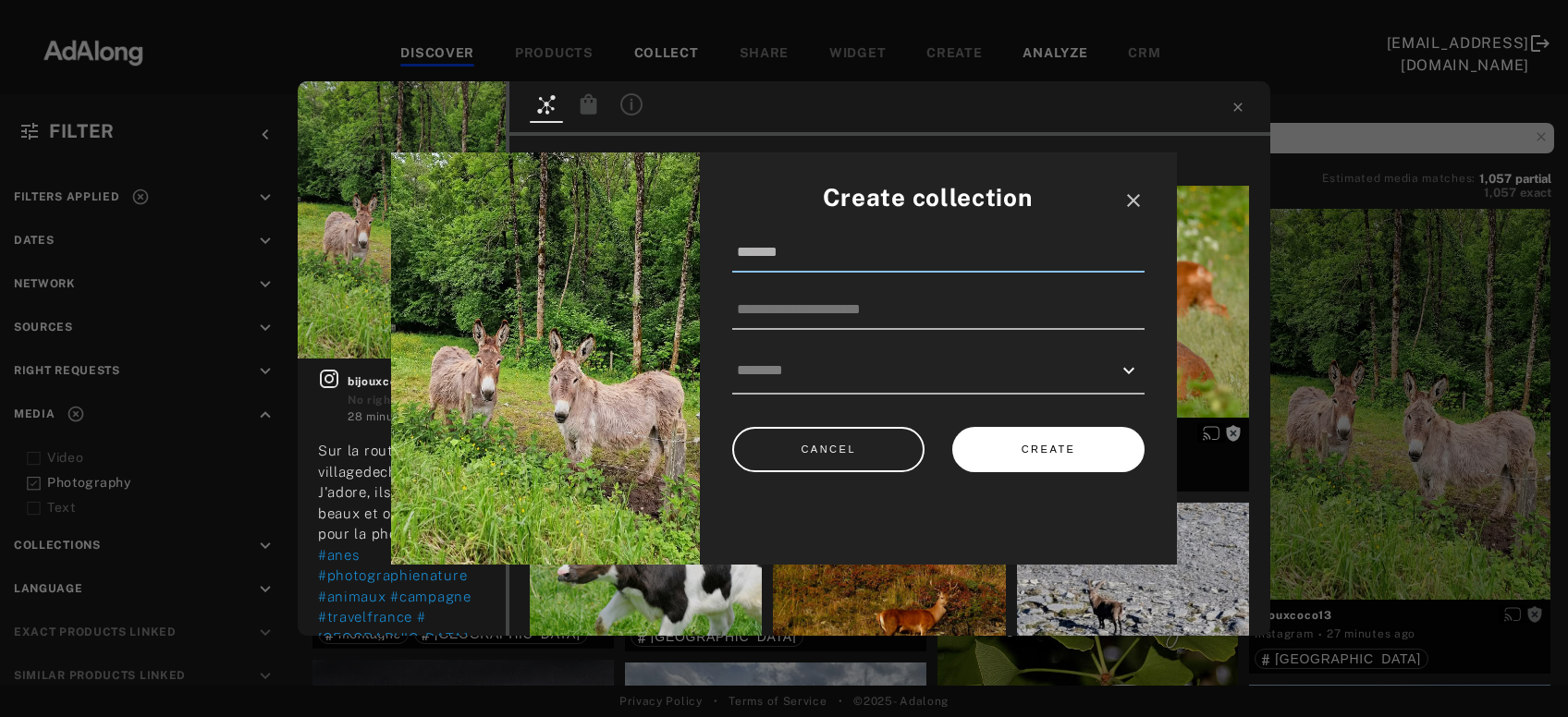
type input "*******"
click at [1069, 454] on button "CREATE" at bounding box center [1048, 450] width 193 height 45
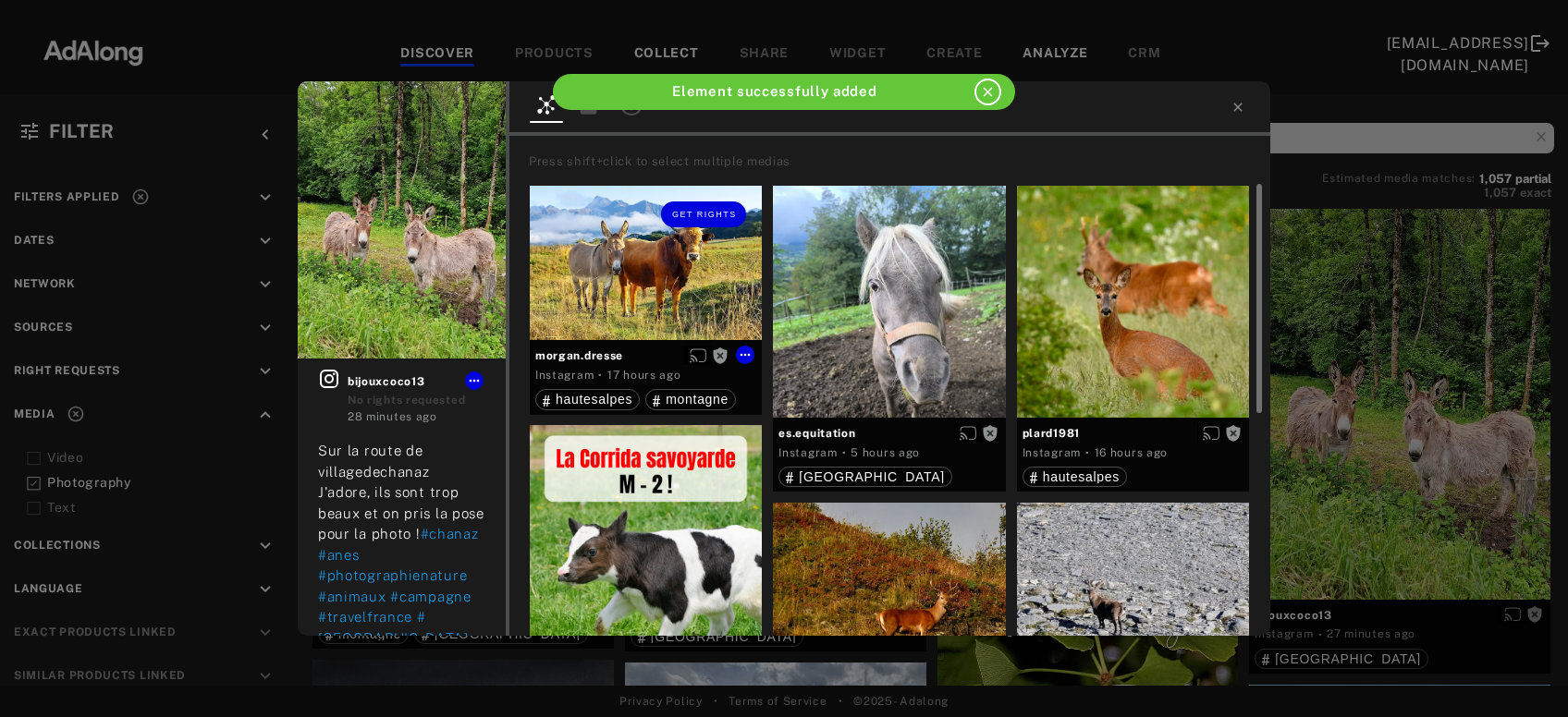
click at [647, 276] on div "Get rights" at bounding box center [646, 264] width 232 height 155
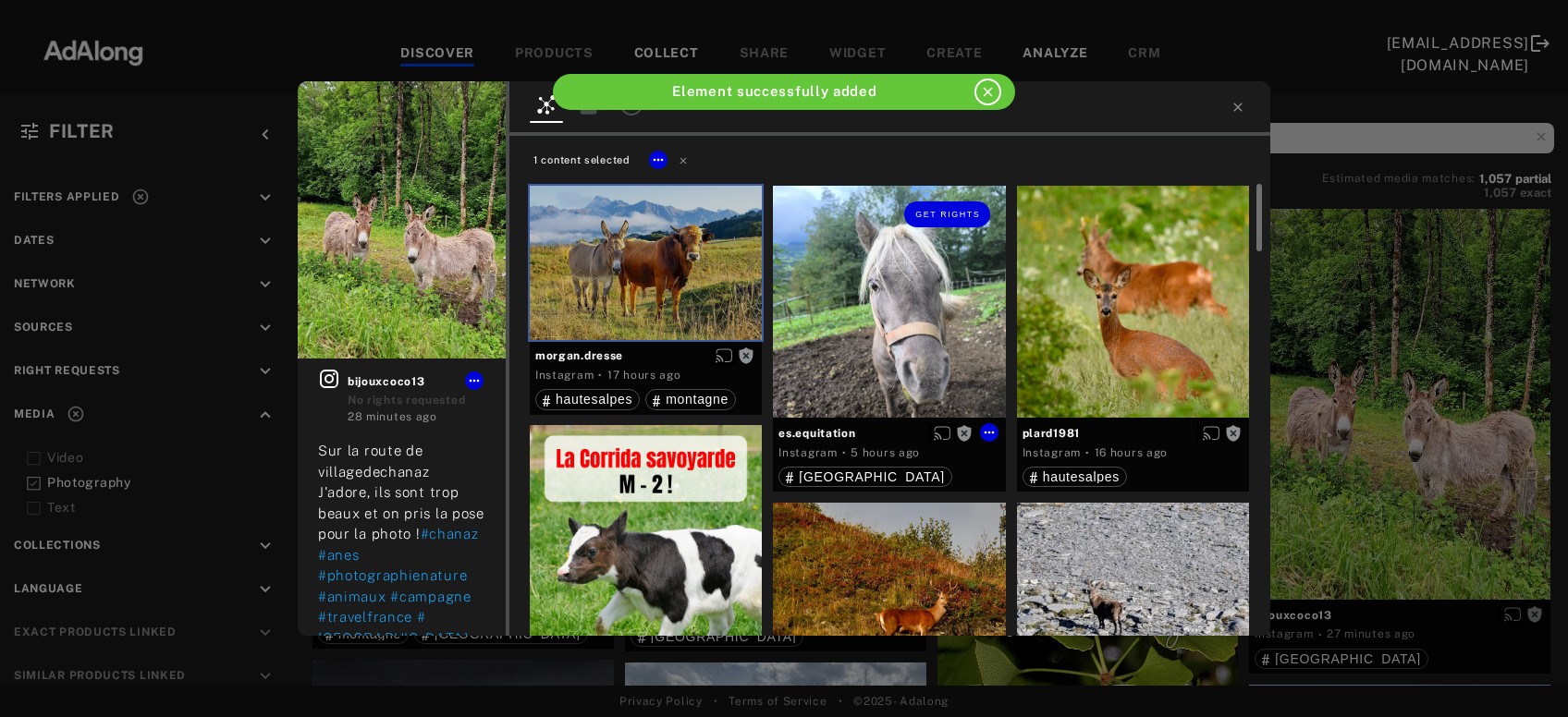
click at [852, 345] on div "Get rights" at bounding box center [889, 302] width 232 height 232
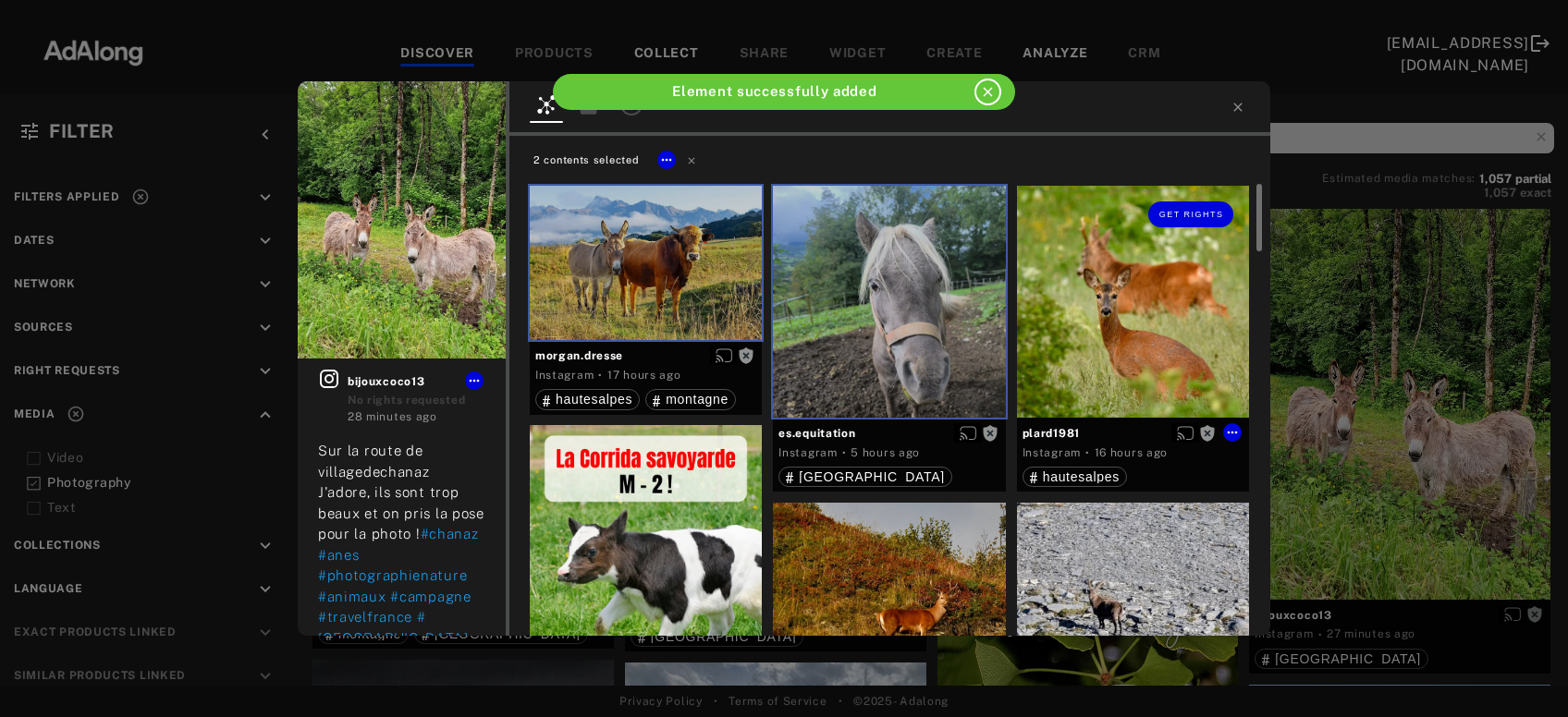
click at [1101, 345] on div "Get rights" at bounding box center [1134, 302] width 232 height 232
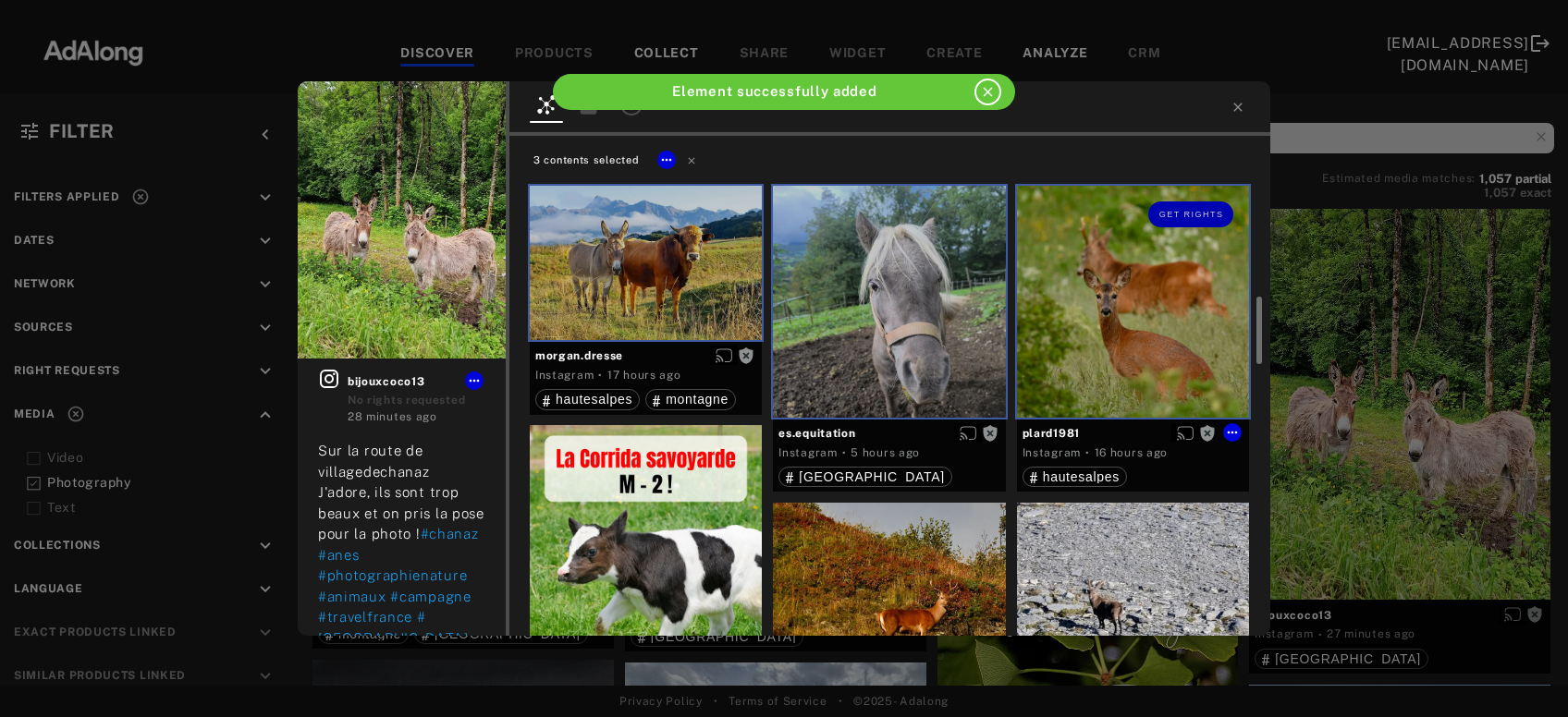
scroll to position [198, 0]
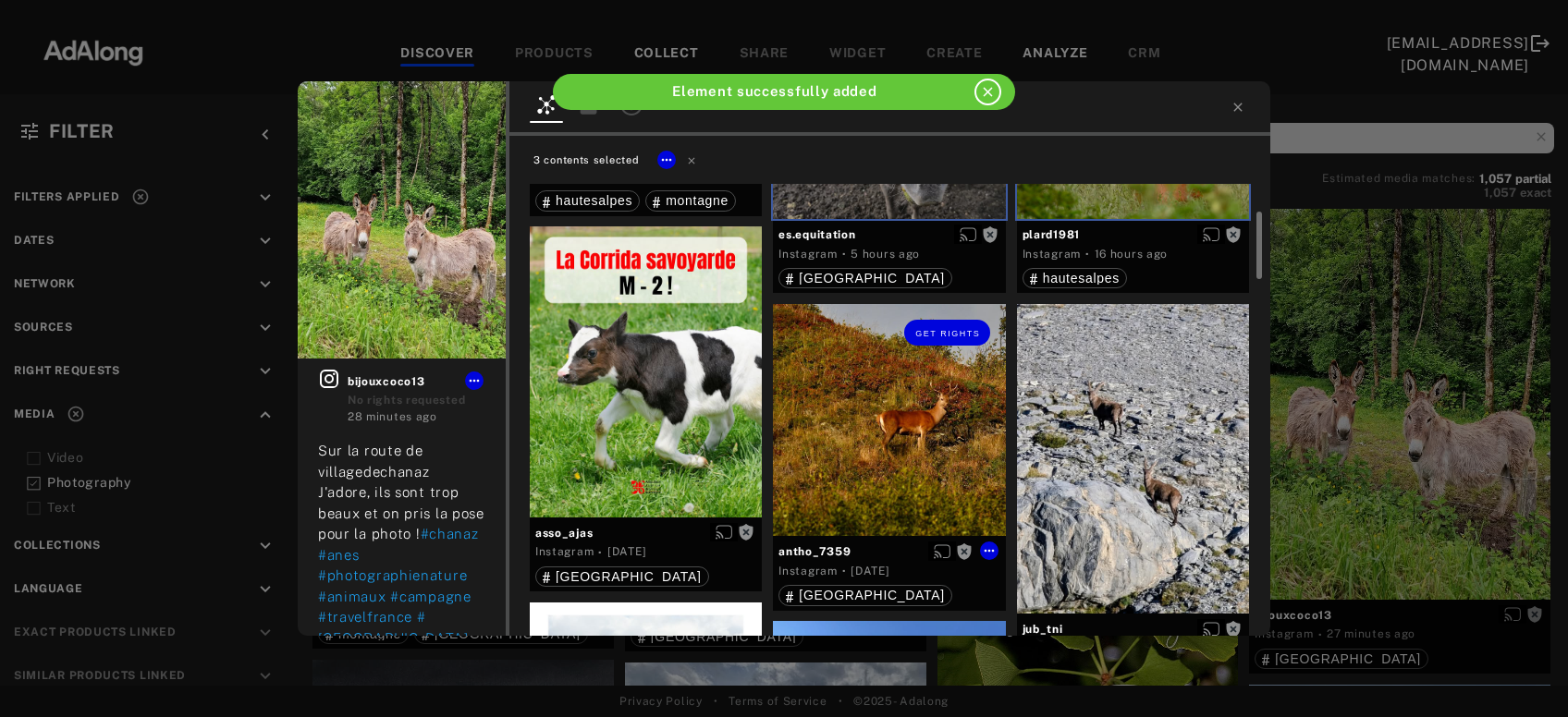
click at [930, 445] on div "Get rights" at bounding box center [889, 420] width 232 height 232
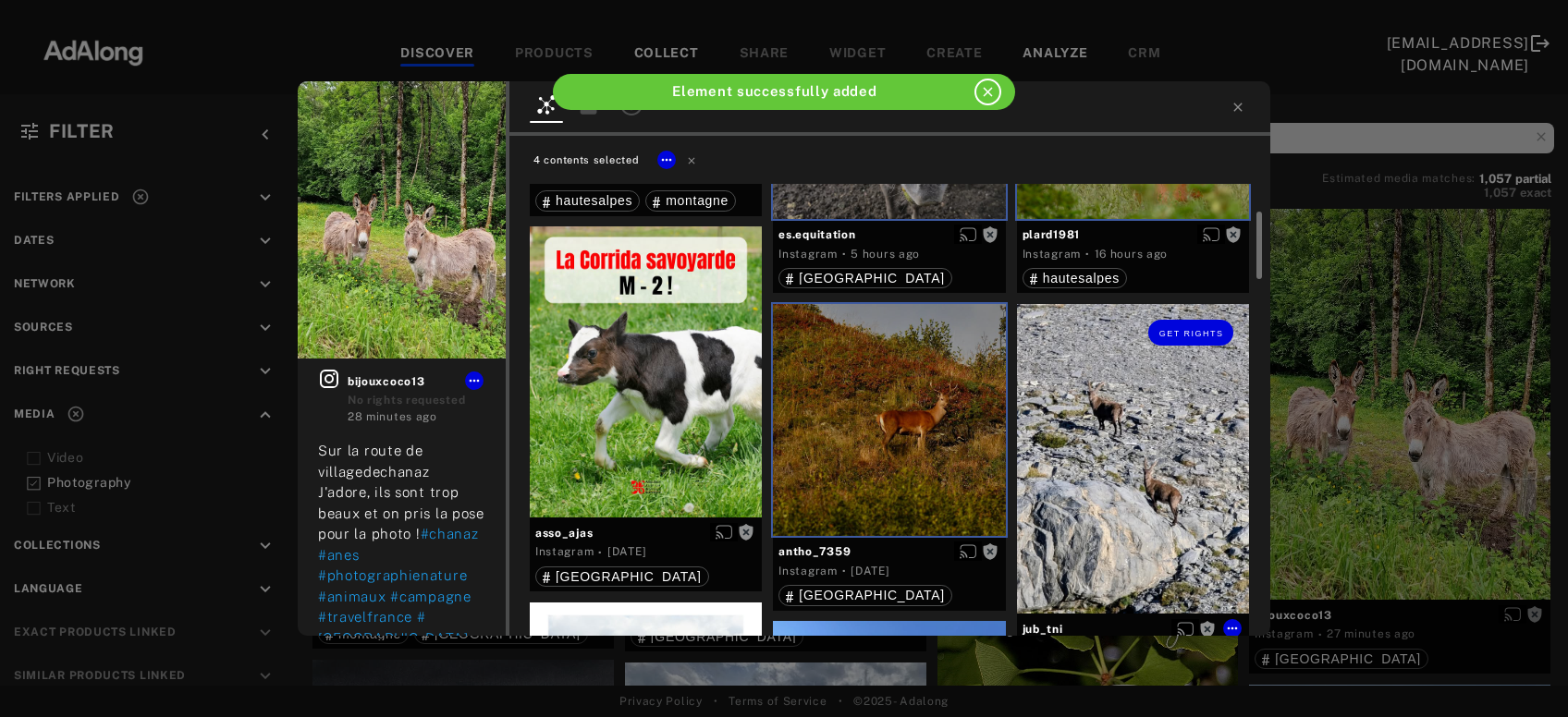
click at [1118, 448] on div "Get rights" at bounding box center [1134, 458] width 232 height 310
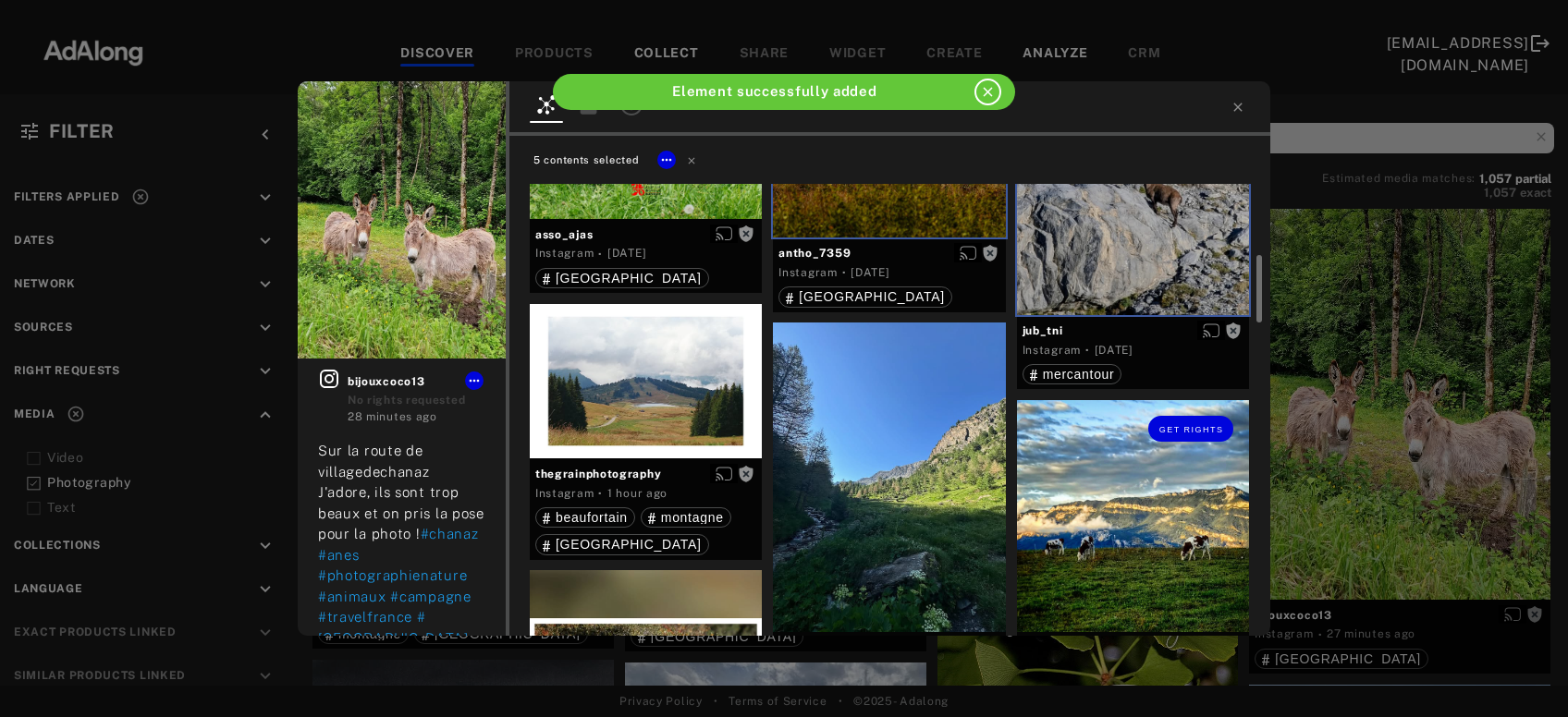
scroll to position [597, 0]
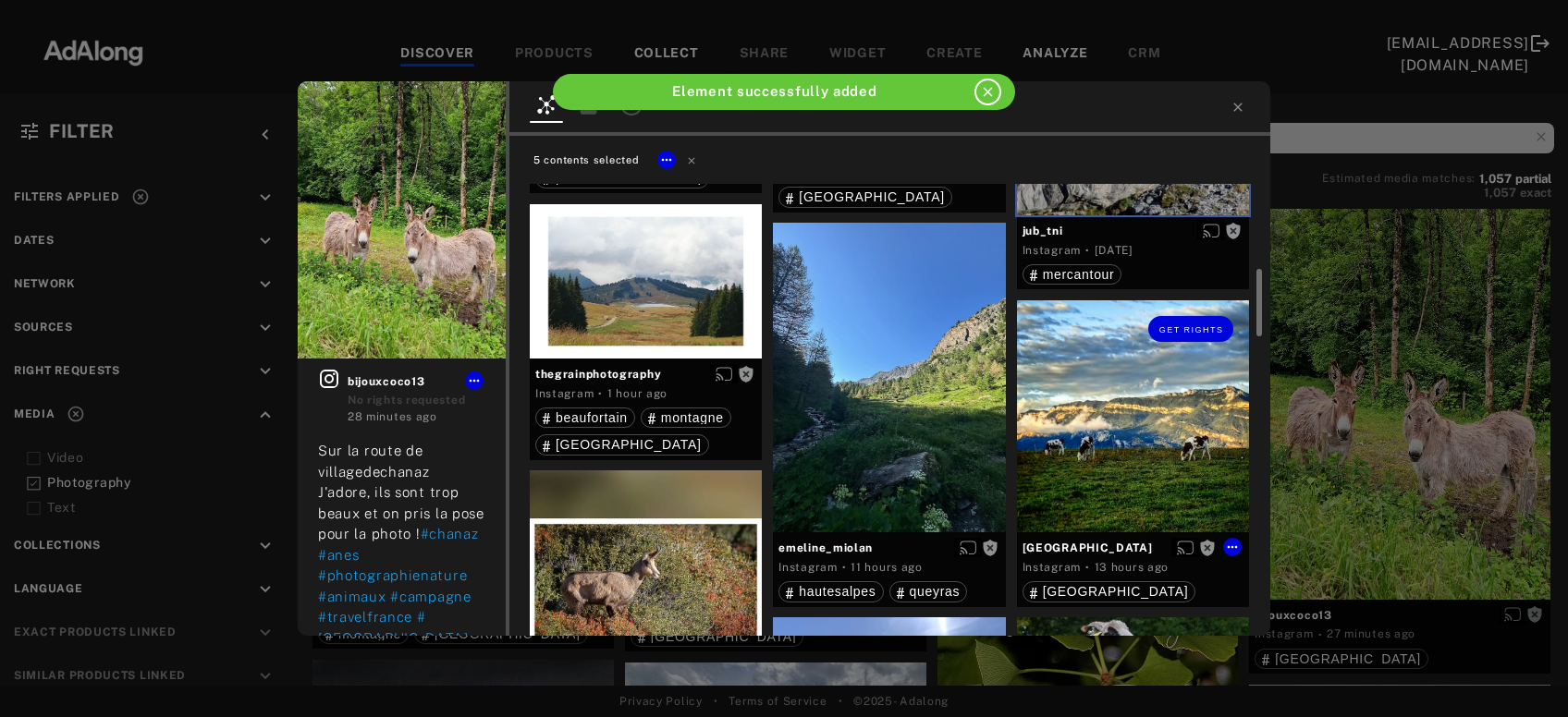
click at [1118, 448] on div "Get rights" at bounding box center [1134, 416] width 232 height 232
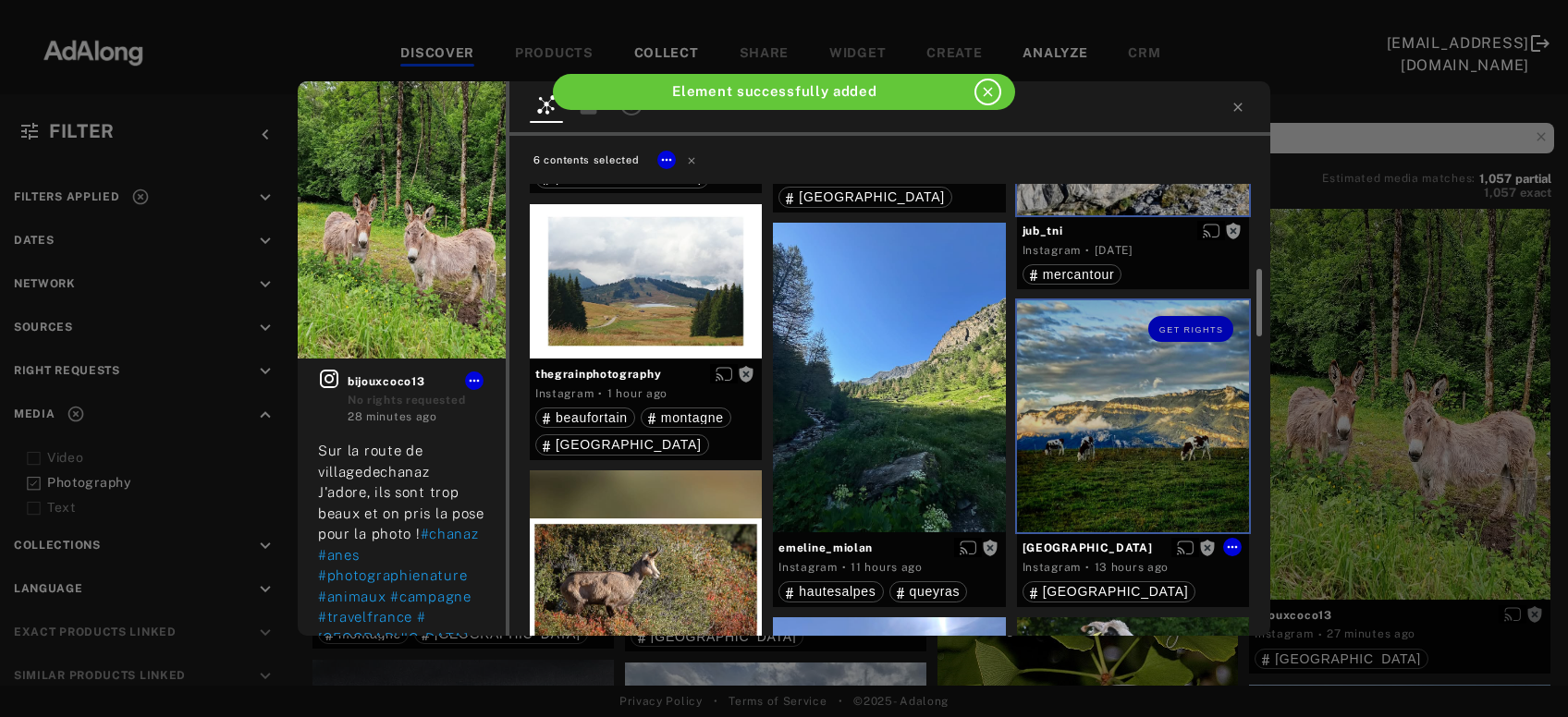
scroll to position [797, 0]
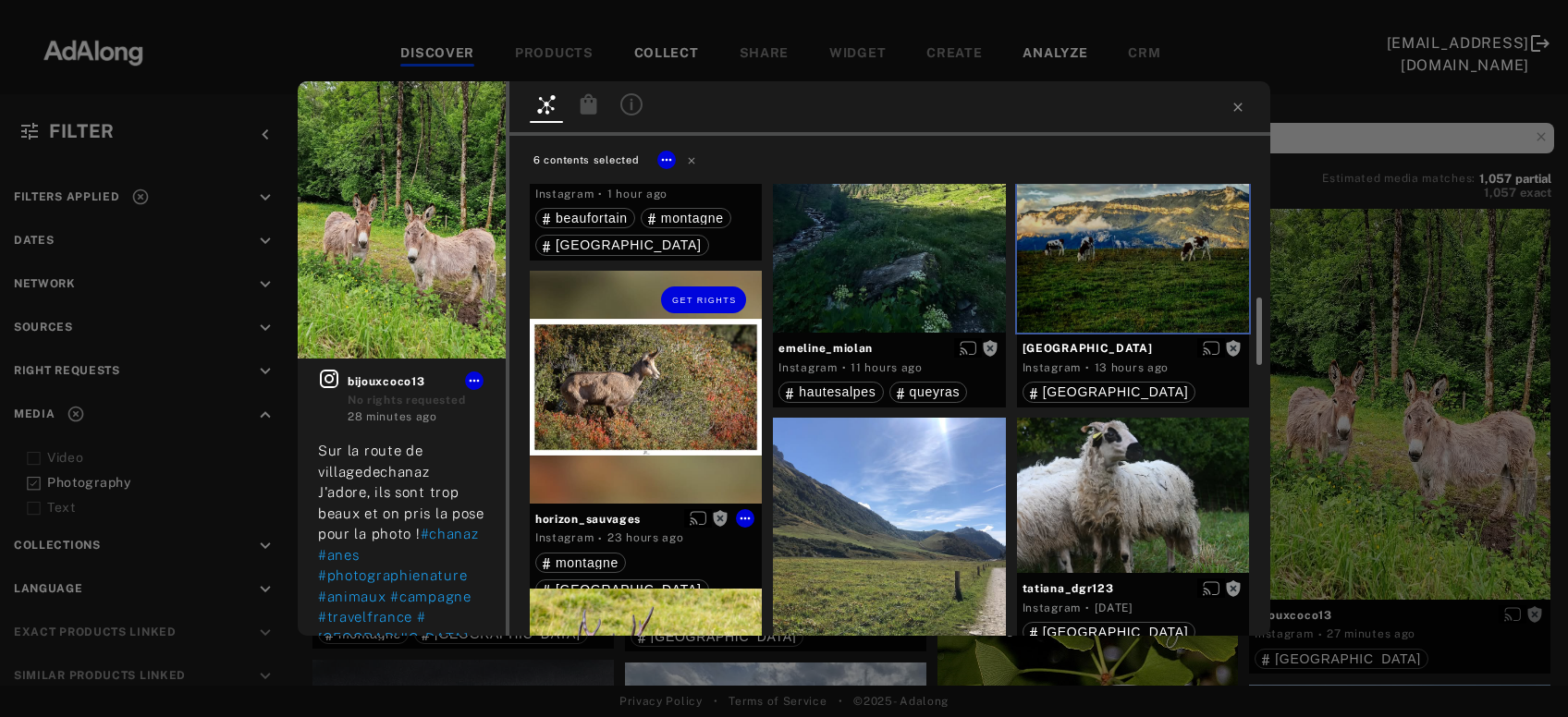
click at [689, 413] on div "Get rights" at bounding box center [646, 387] width 232 height 232
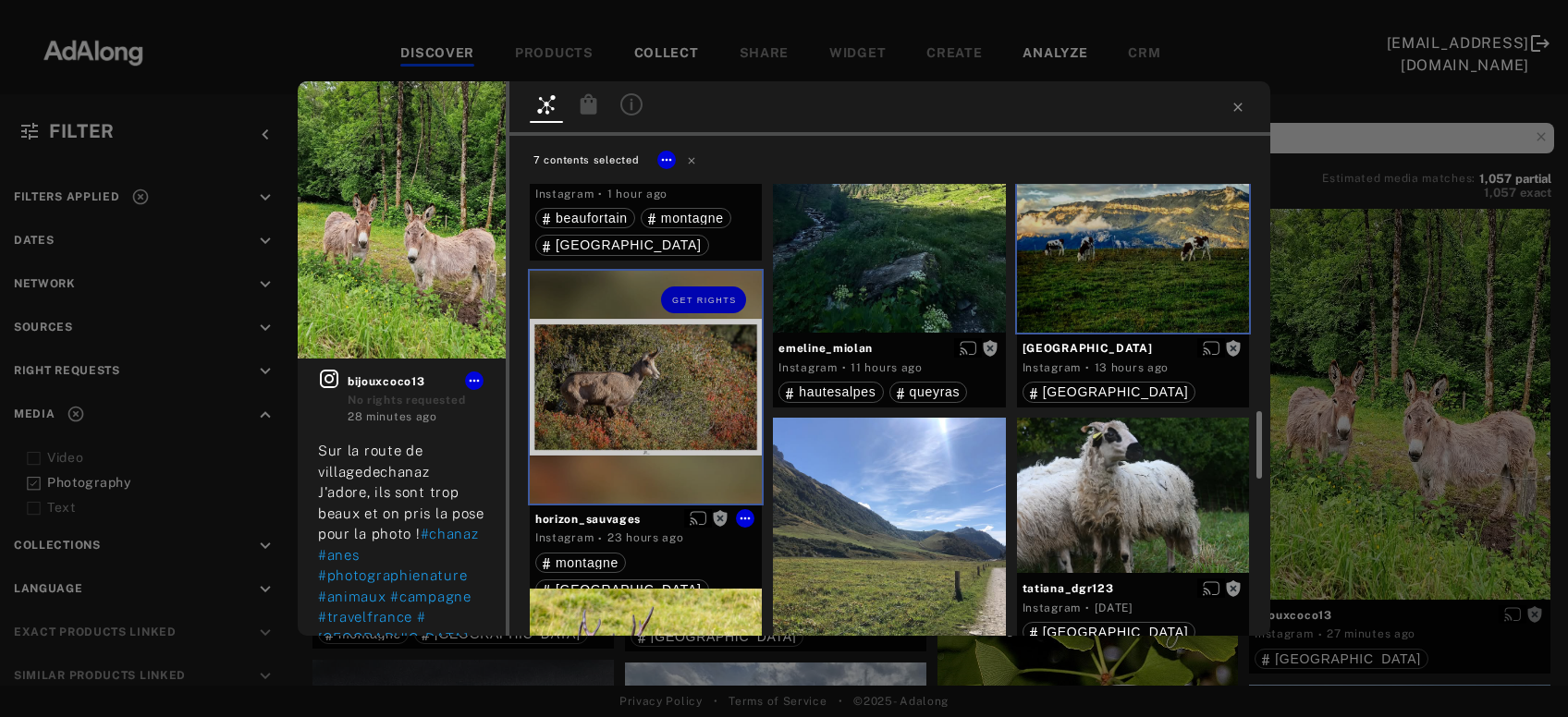
scroll to position [996, 0]
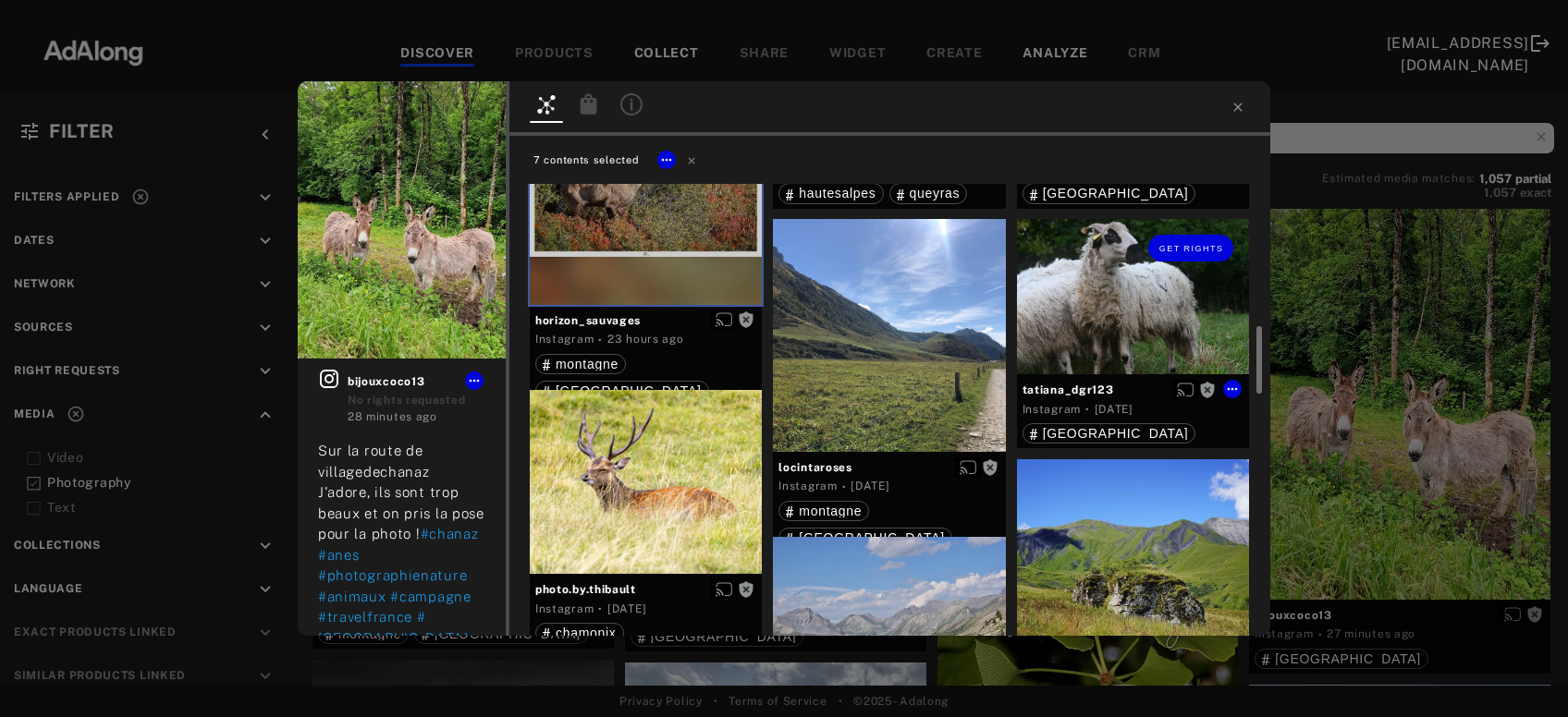
click at [1137, 340] on div "Get rights" at bounding box center [1134, 297] width 232 height 155
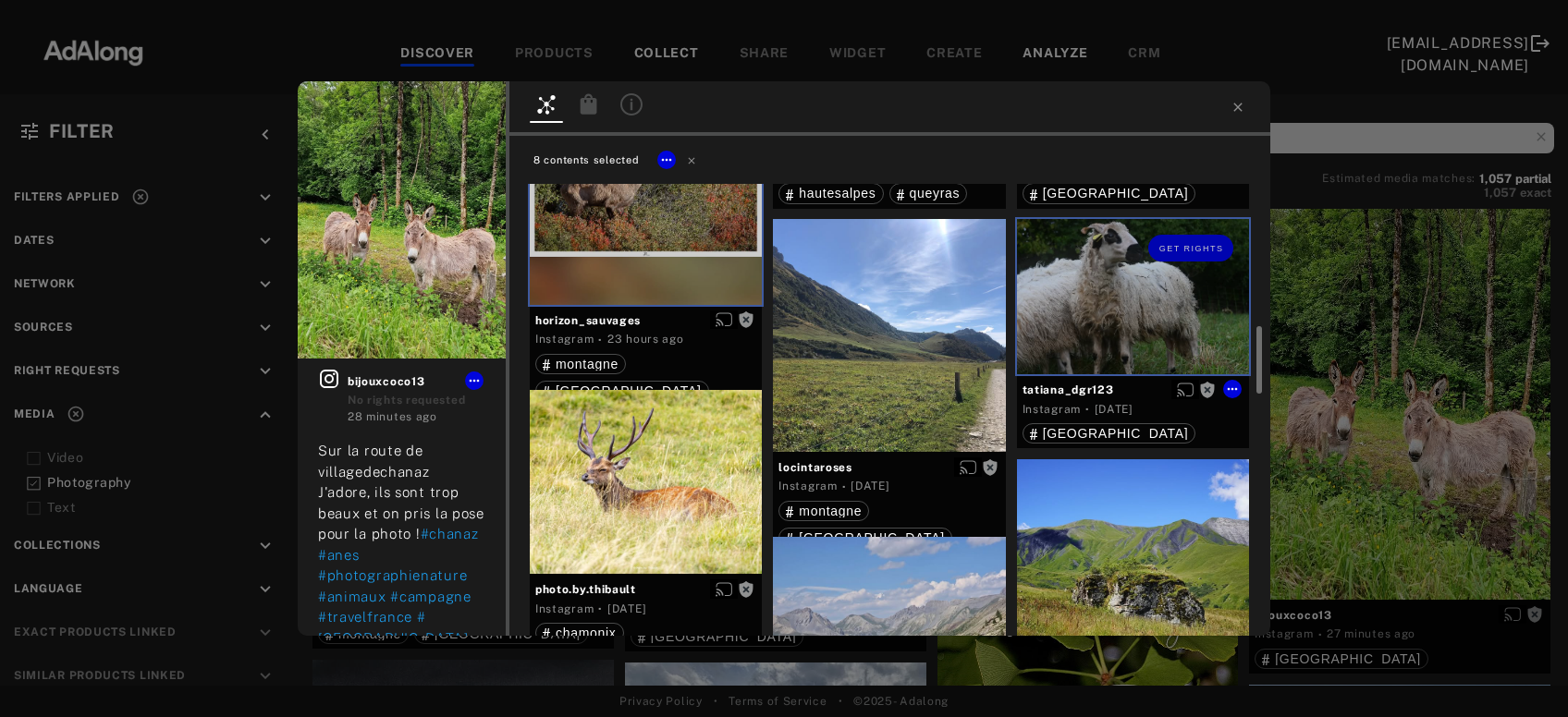
scroll to position [1195, 0]
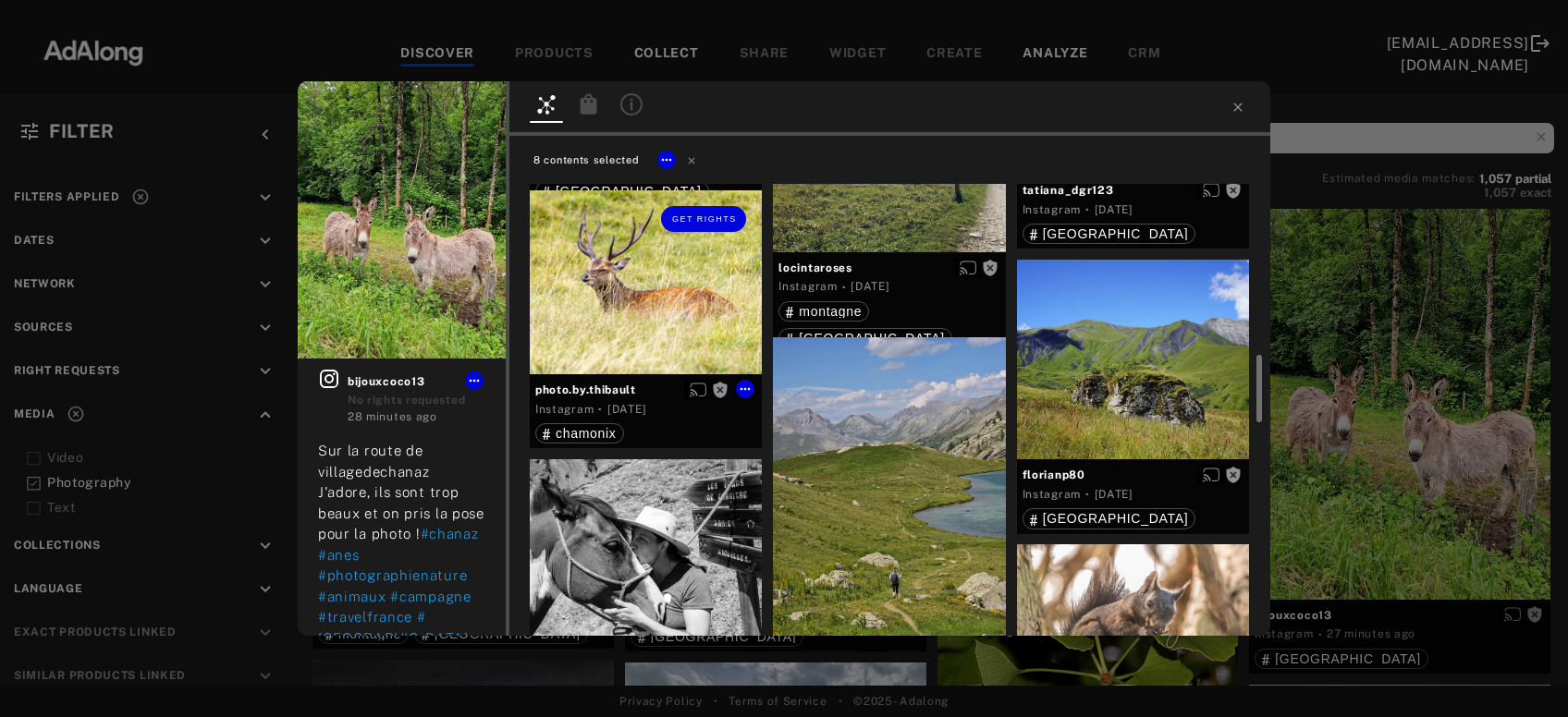
click at [628, 301] on div "Get rights" at bounding box center [646, 283] width 232 height 184
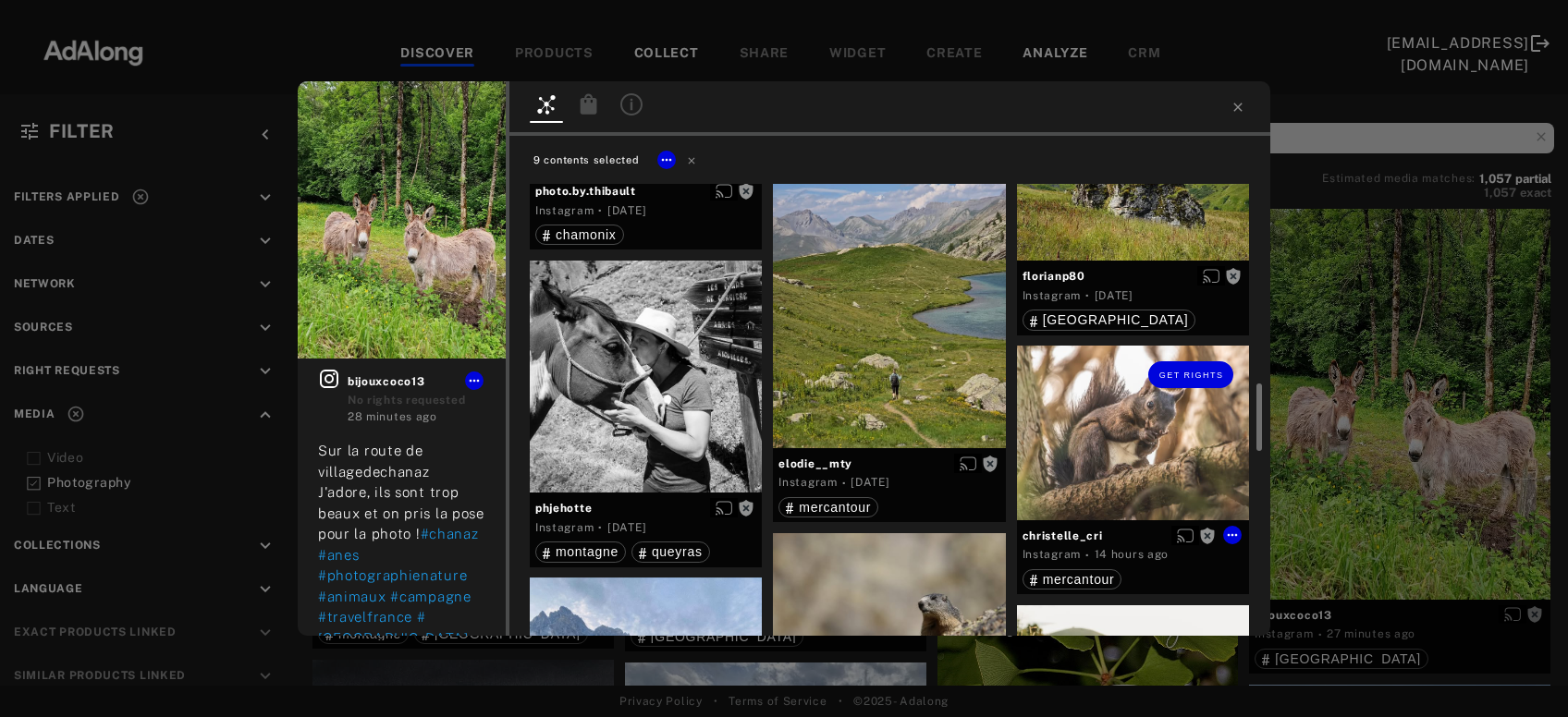
scroll to position [1493, 0]
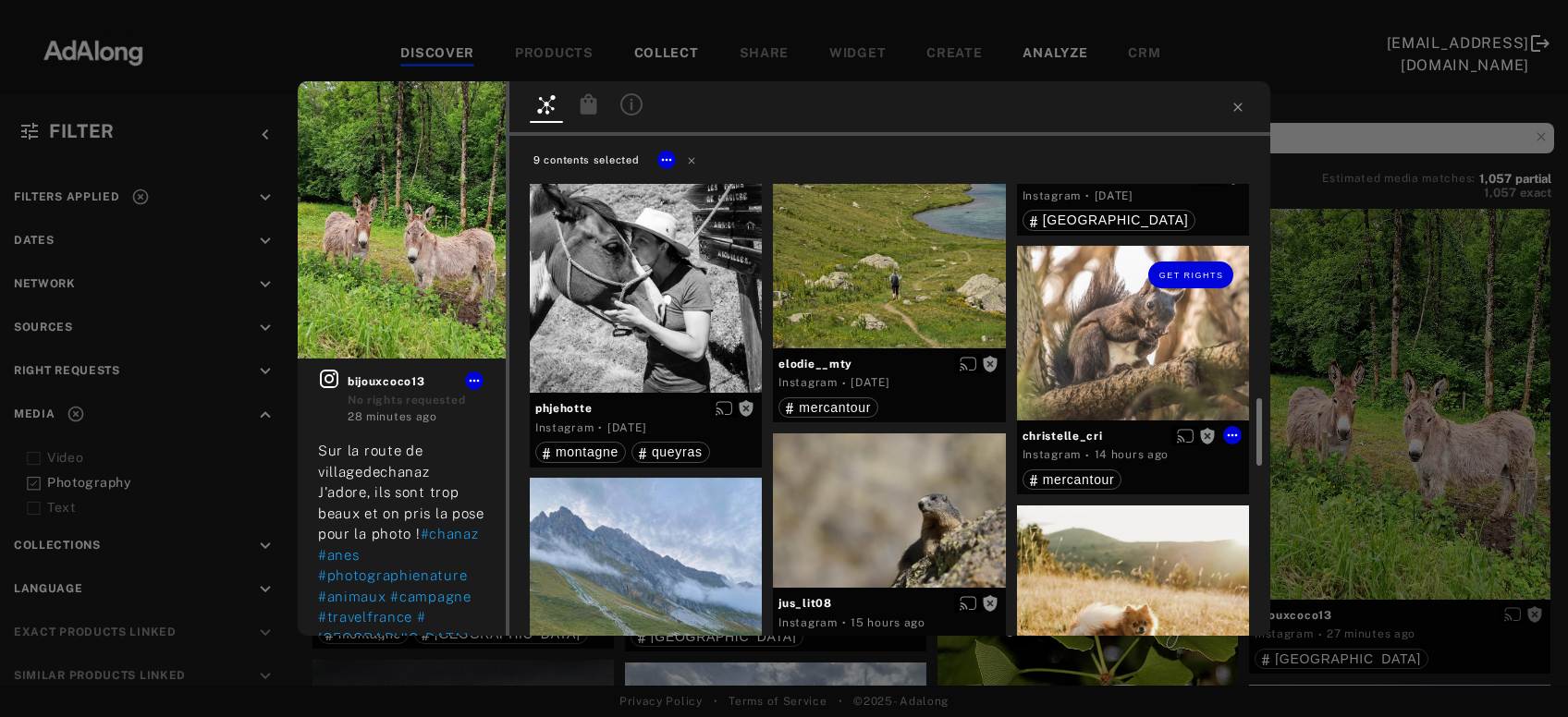
click at [1114, 379] on div "Get rights" at bounding box center [1134, 333] width 232 height 173
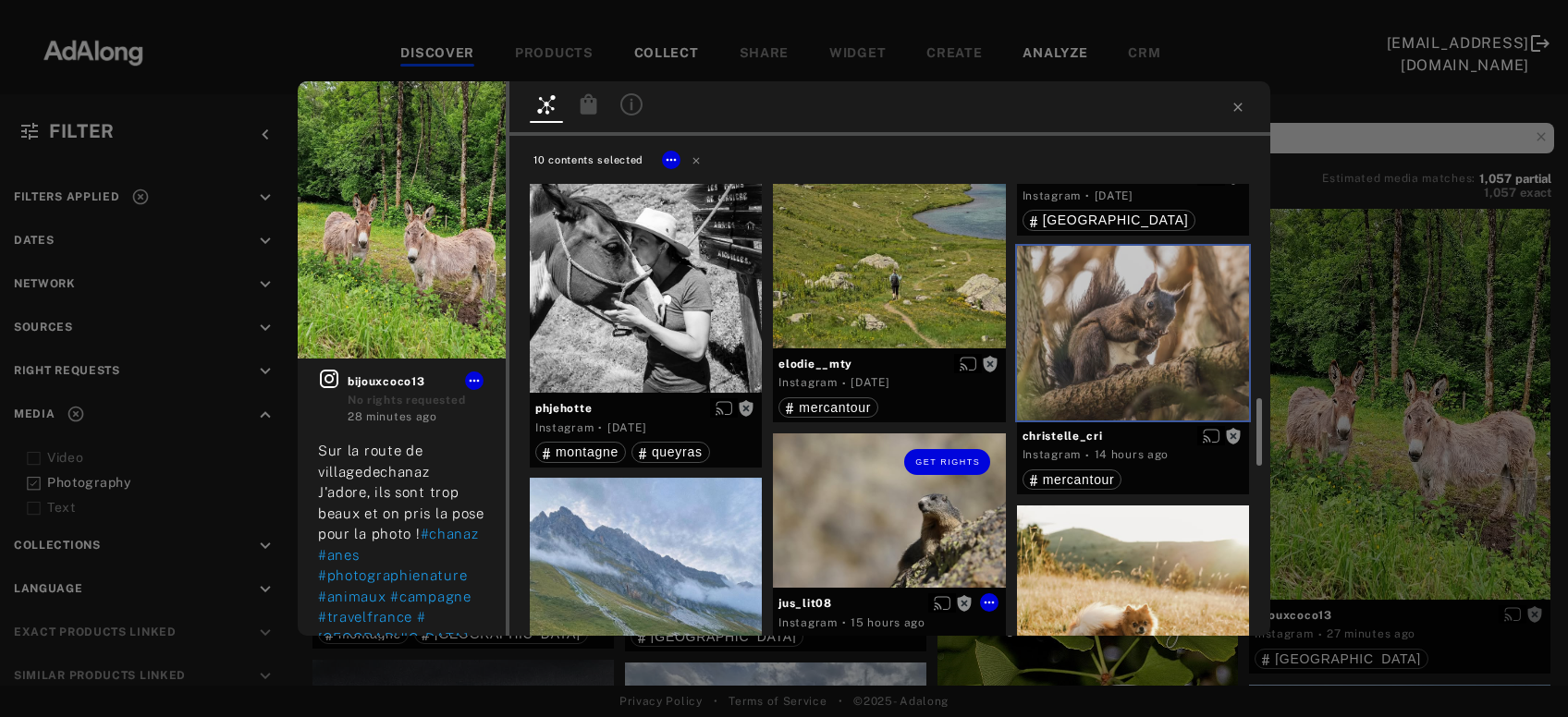
click at [944, 526] on div "Get rights" at bounding box center [889, 511] width 232 height 155
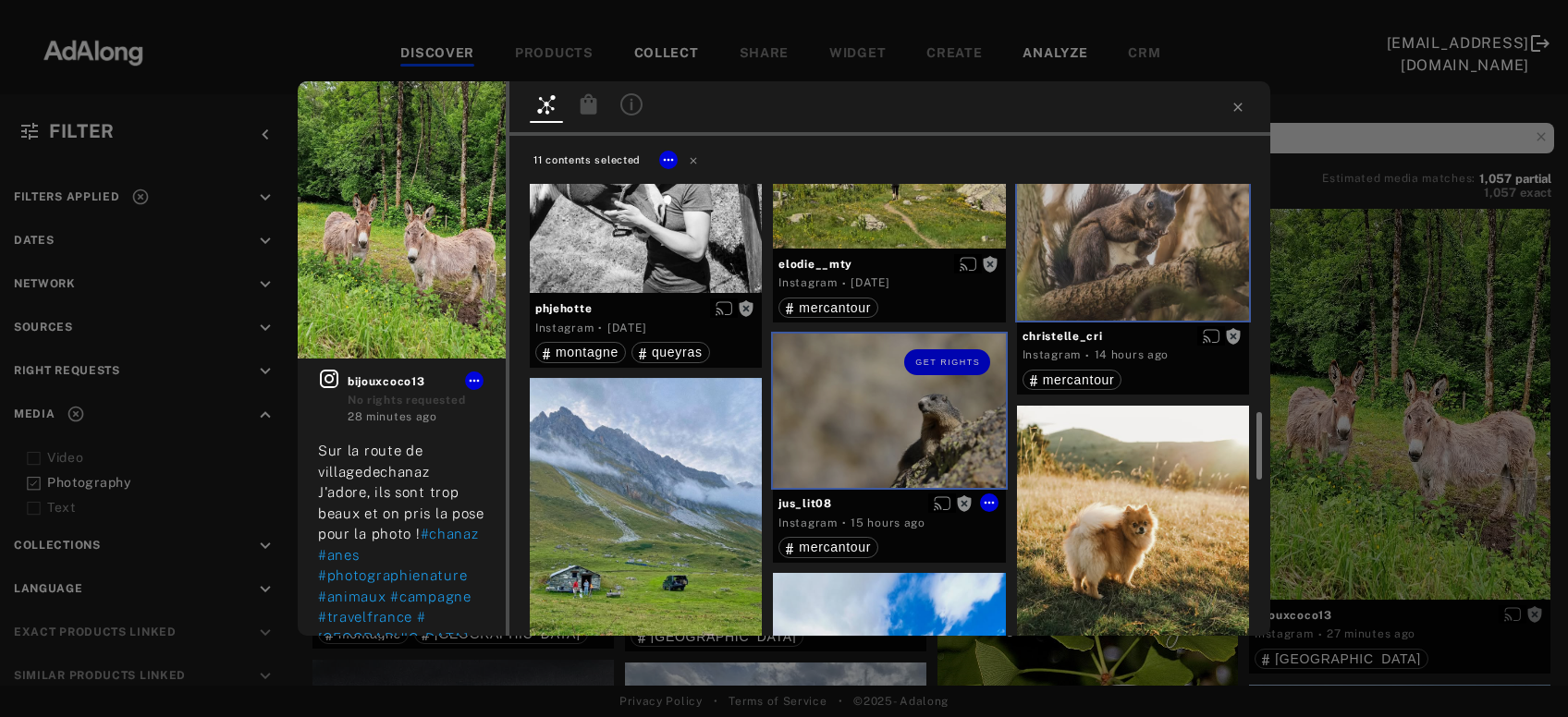
scroll to position [1694, 0]
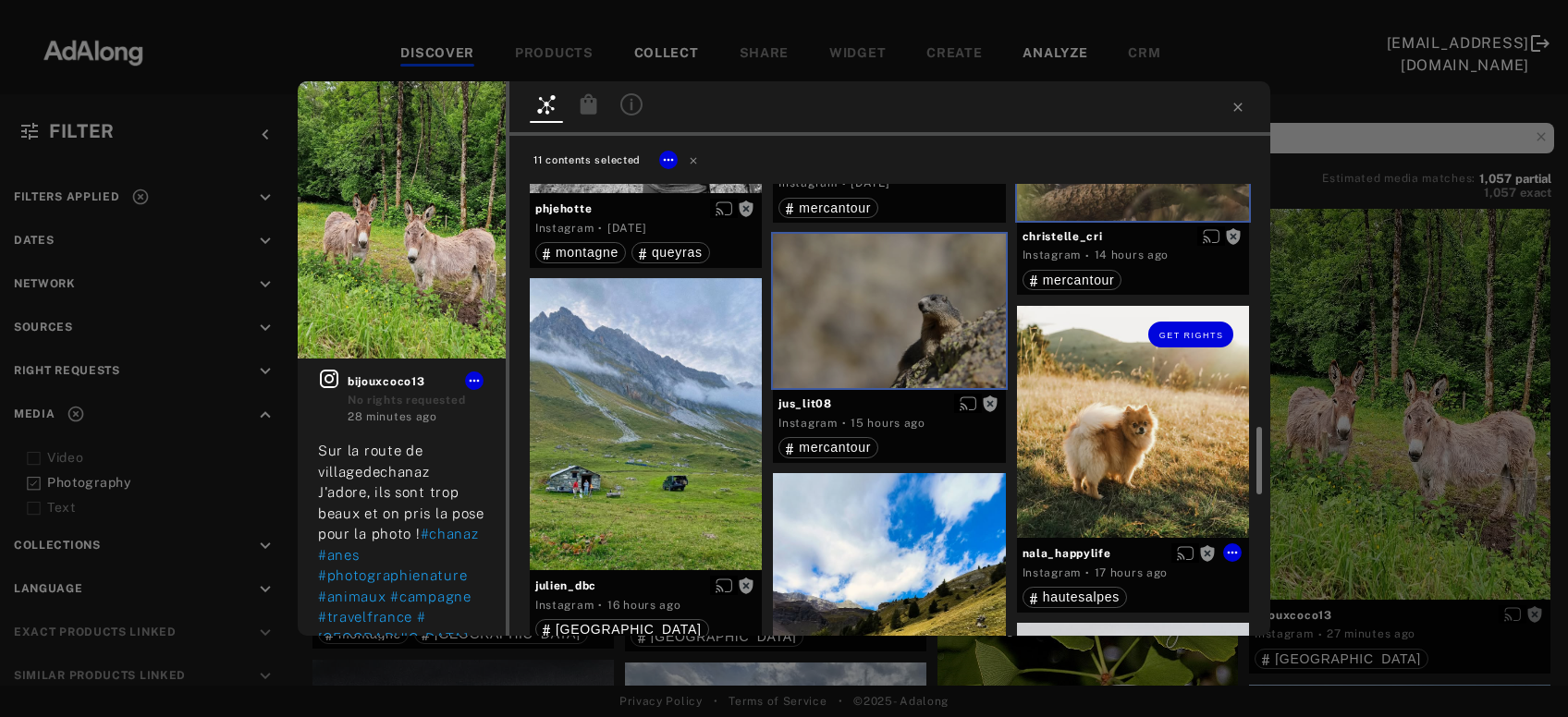
click at [1124, 481] on div "Get rights" at bounding box center [1134, 422] width 232 height 232
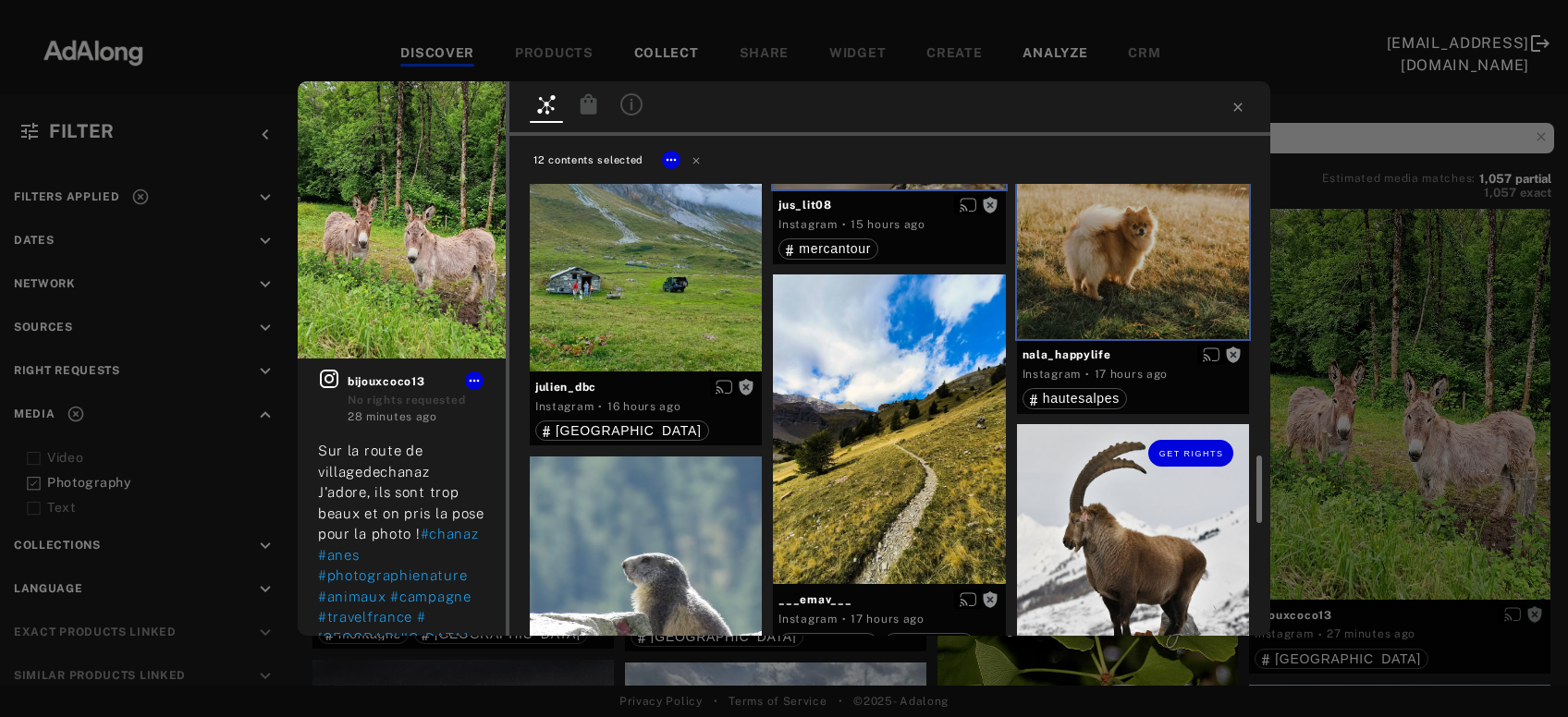
scroll to position [1992, 0]
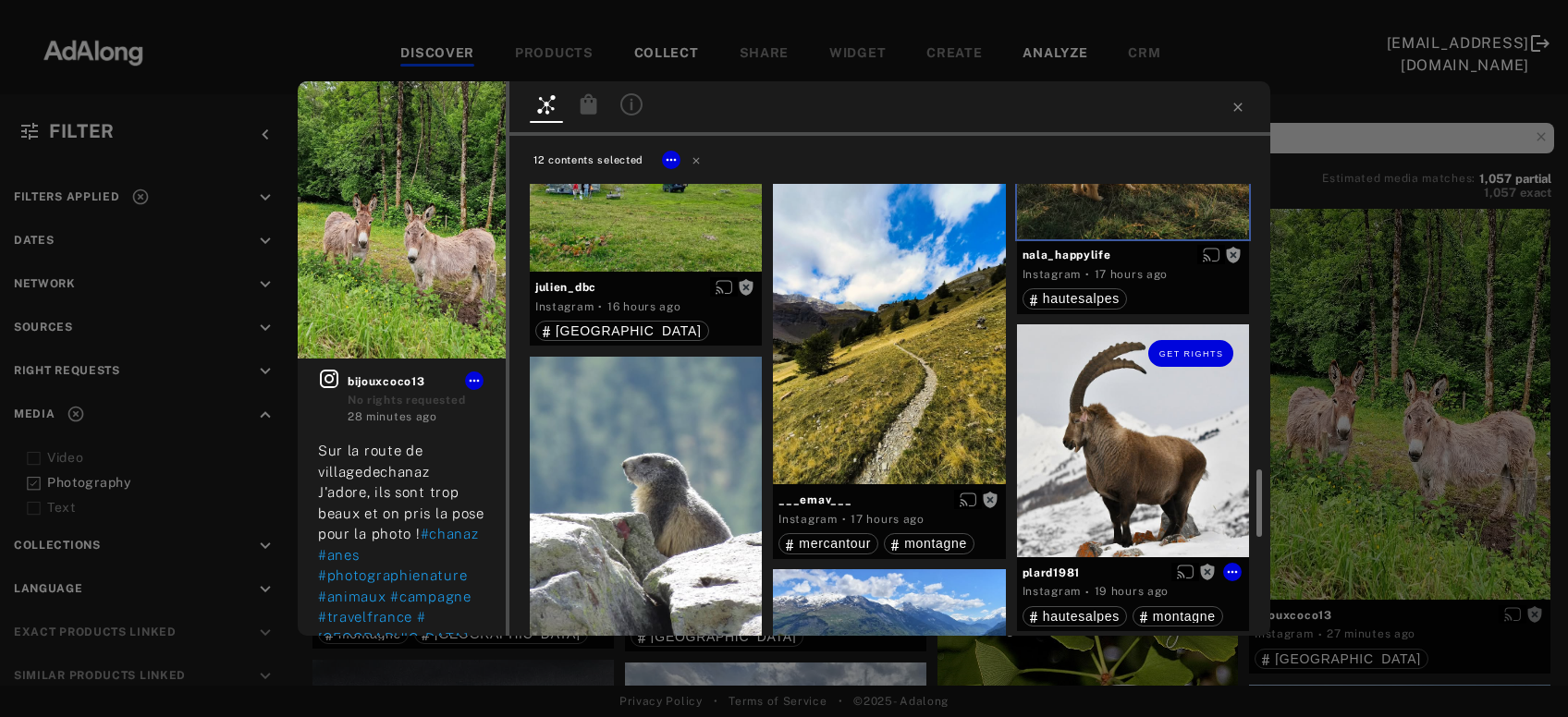
click at [1144, 455] on div "Get rights" at bounding box center [1134, 440] width 232 height 232
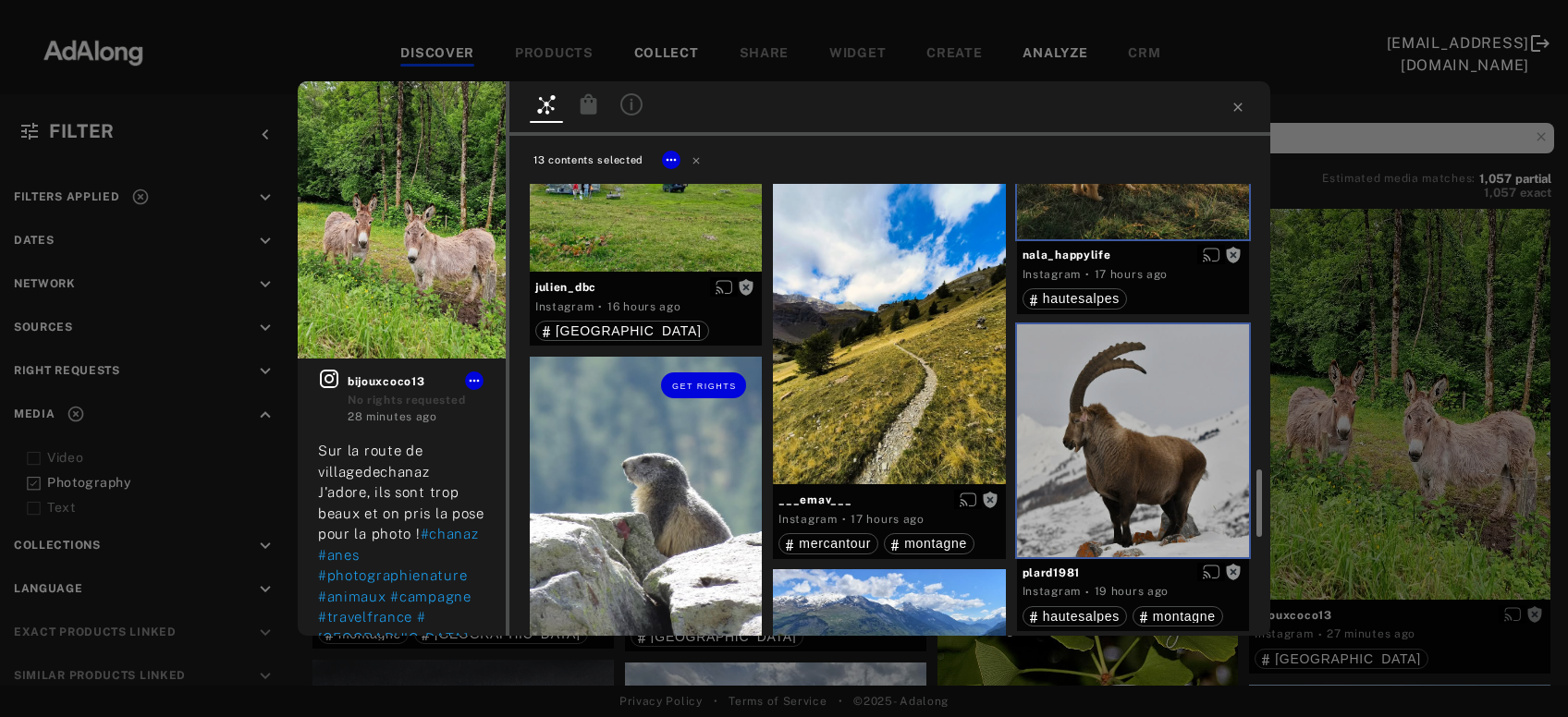
click at [668, 565] on div "Get rights" at bounding box center [646, 511] width 232 height 310
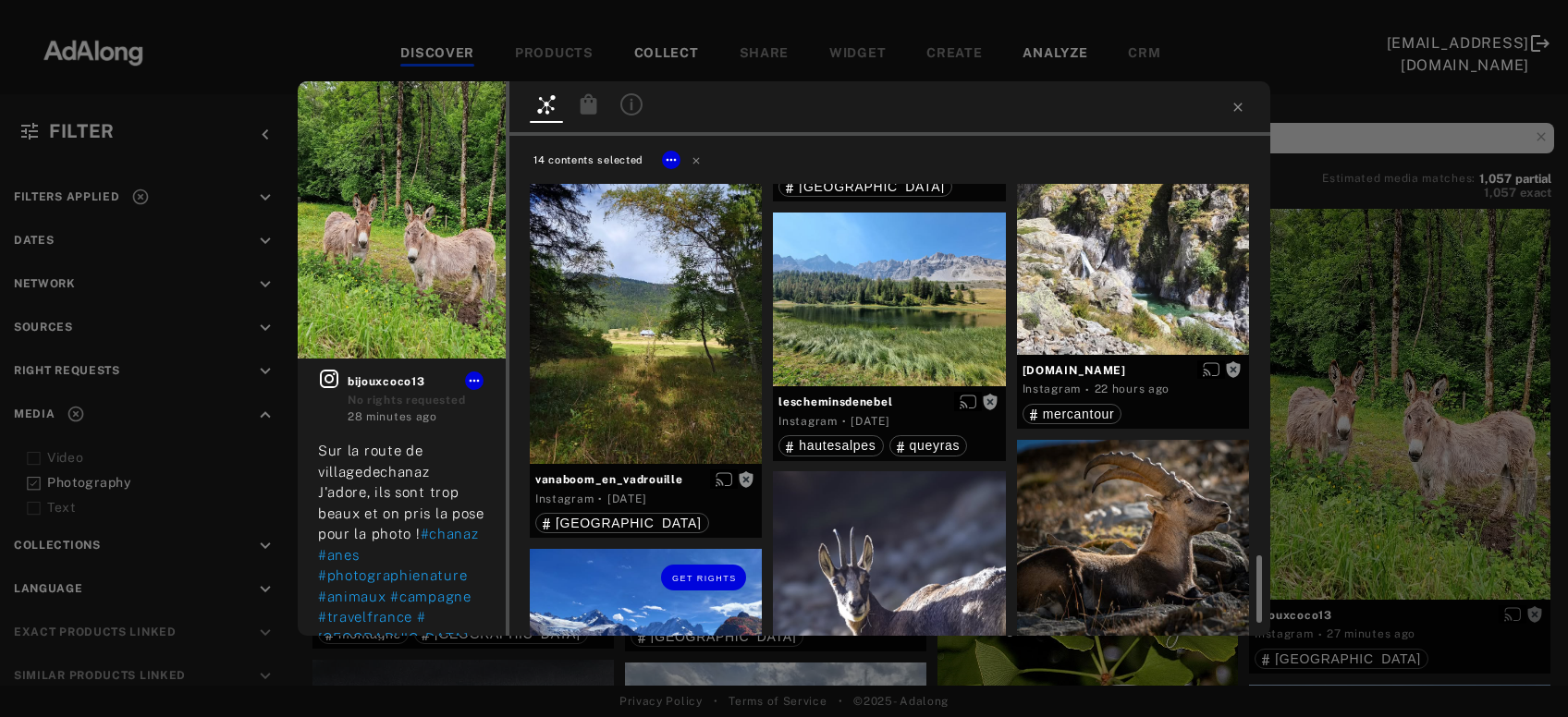
scroll to position [2788, 0]
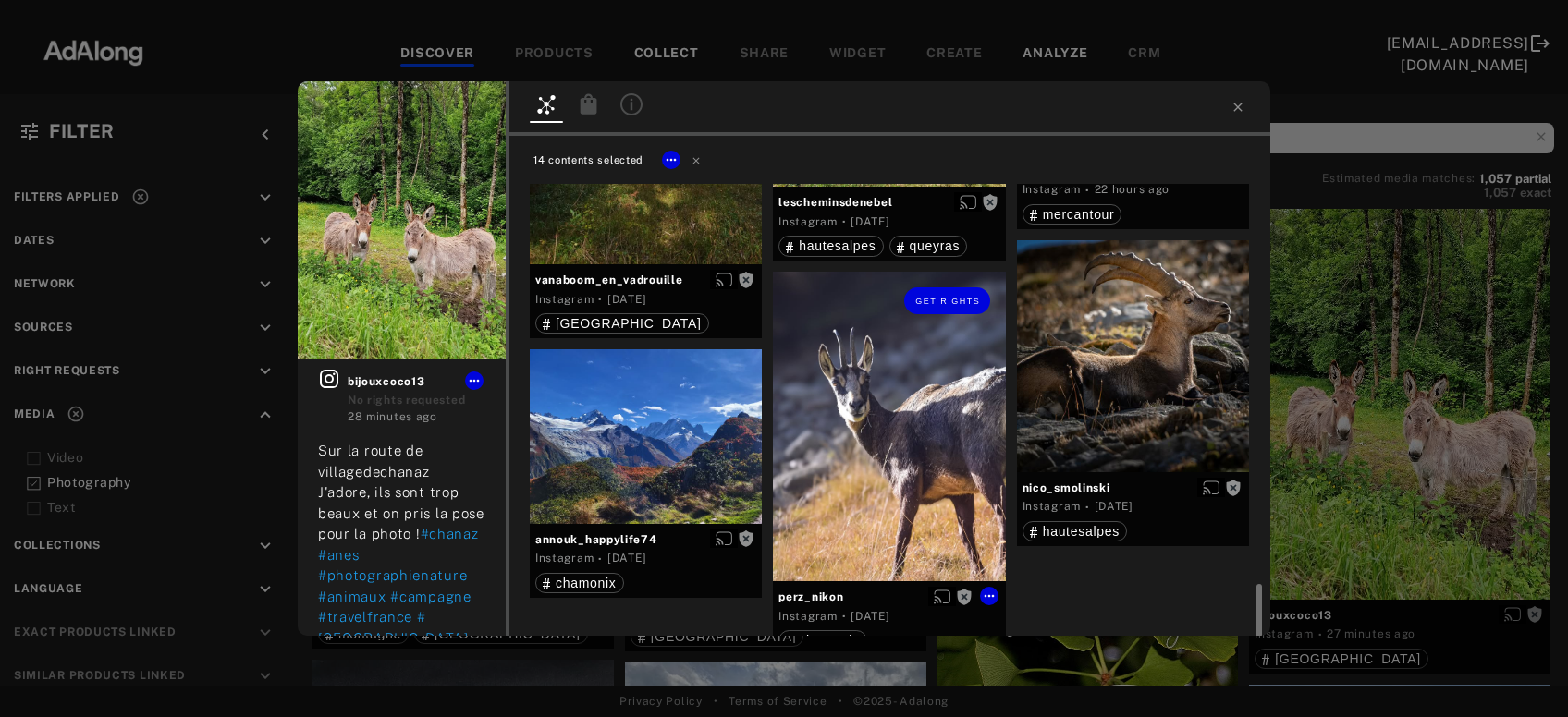
click at [861, 474] on div "Get rights" at bounding box center [889, 427] width 232 height 310
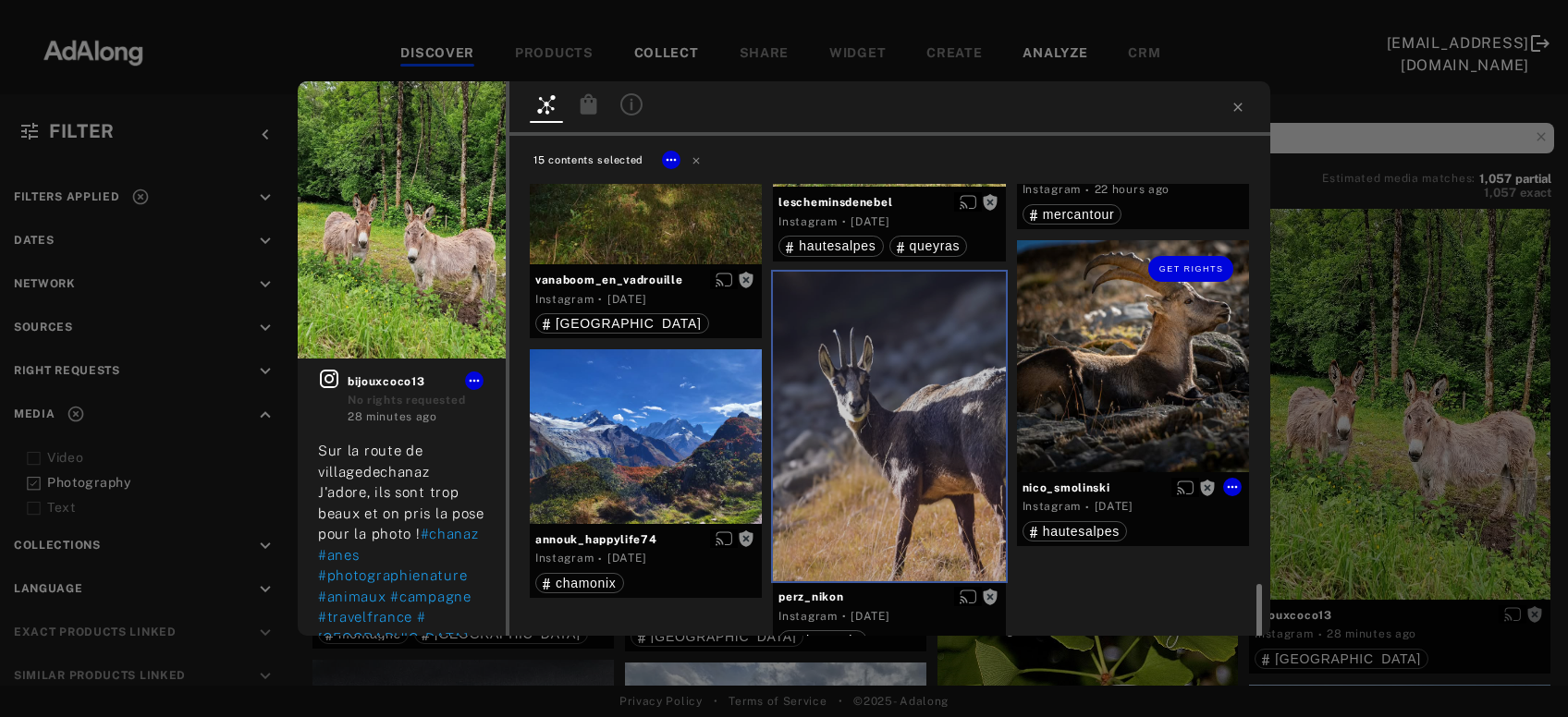
click at [1096, 366] on div "Get rights" at bounding box center [1134, 357] width 232 height 232
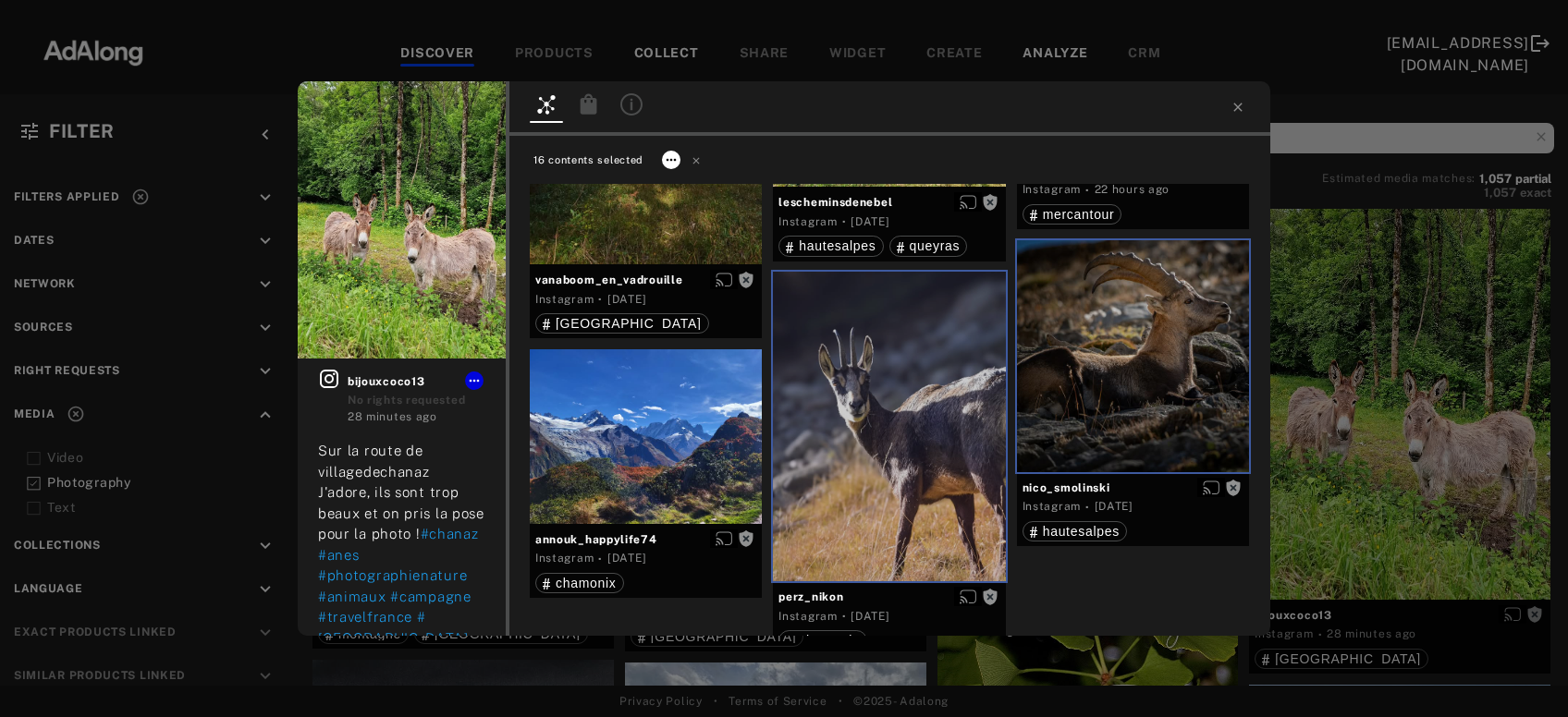
click at [676, 159] on icon at bounding box center [671, 159] width 11 height 3
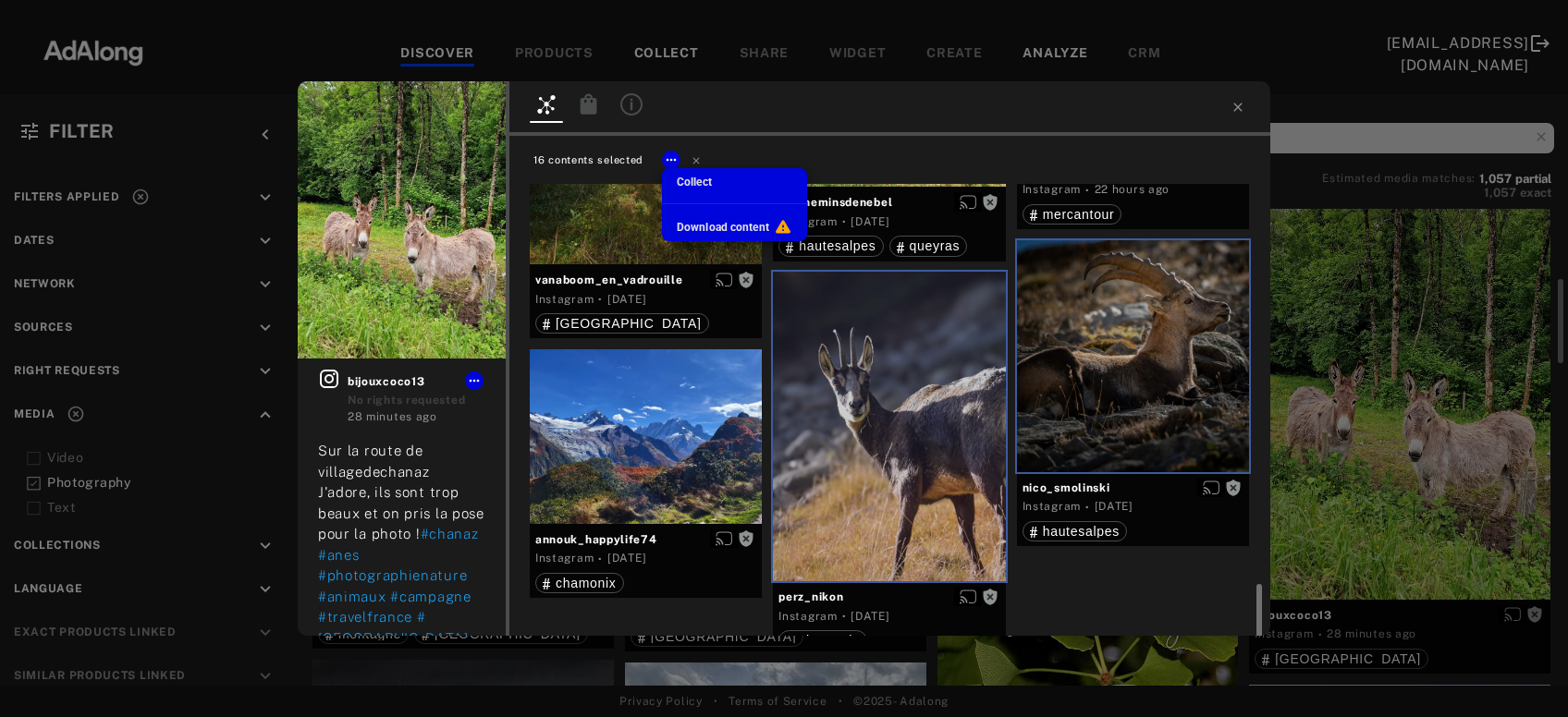
click at [702, 188] on span "Collect" at bounding box center [694, 182] width 35 height 13
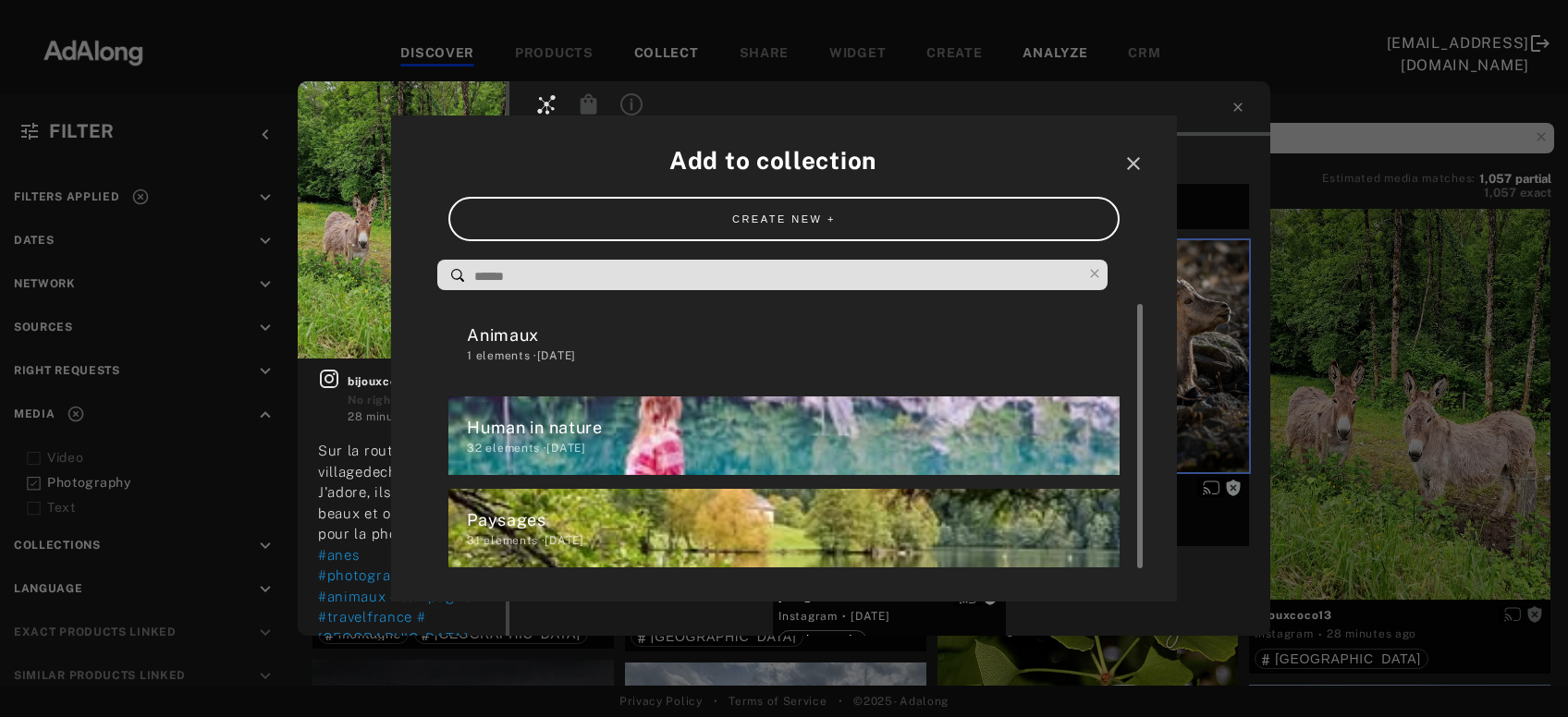
click at [547, 350] on div "1 elements · [DATE]" at bounding box center [793, 356] width 652 height 16
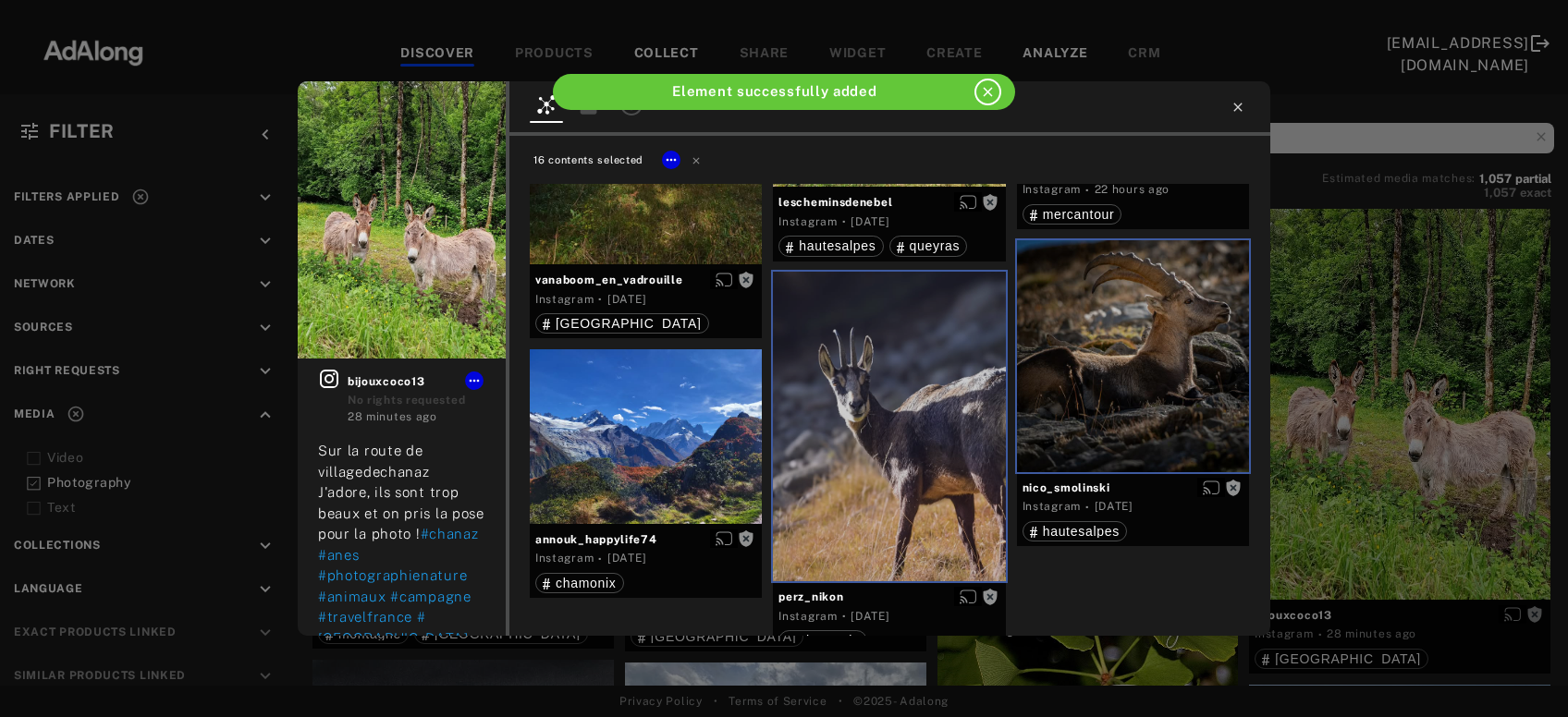
click at [1237, 104] on icon at bounding box center [1237, 106] width 14 height 14
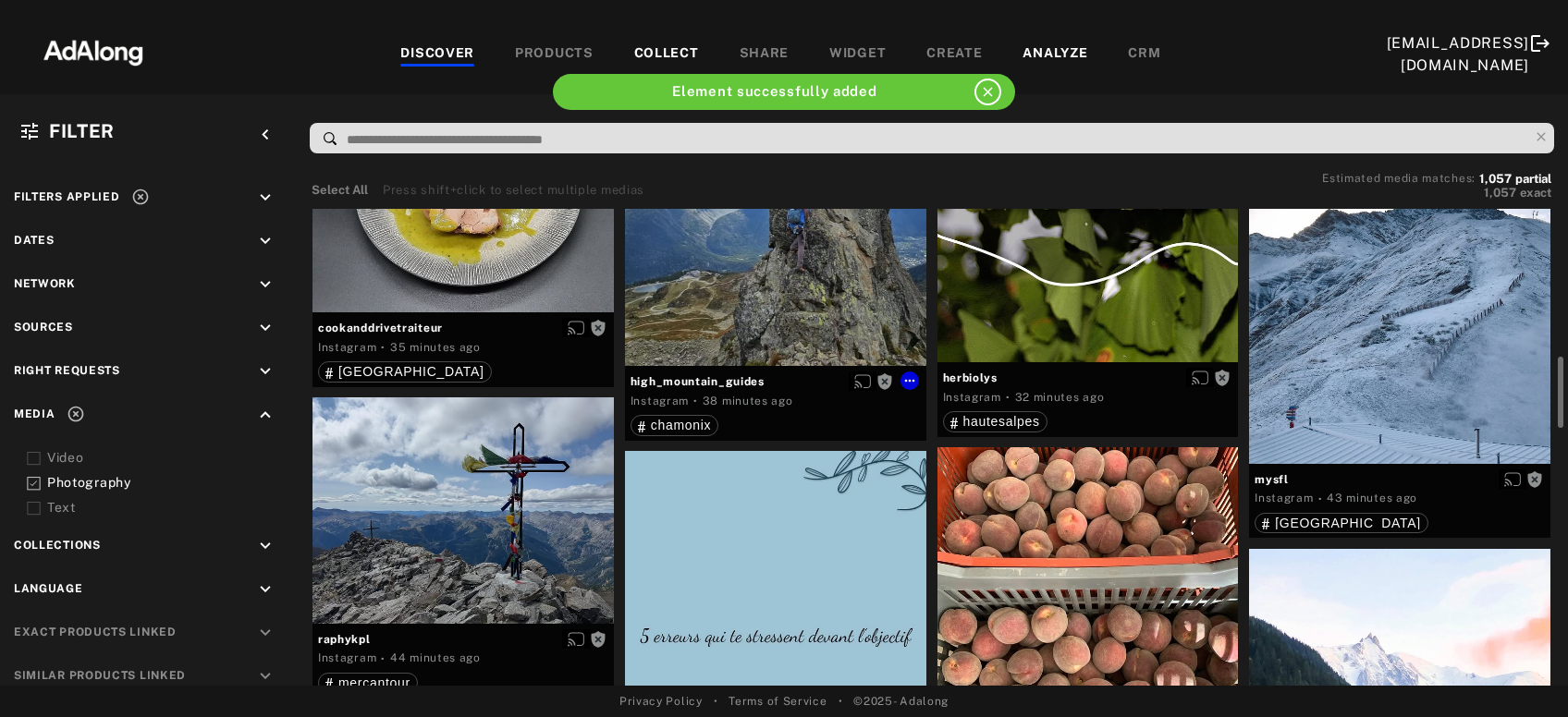
scroll to position [895, 0]
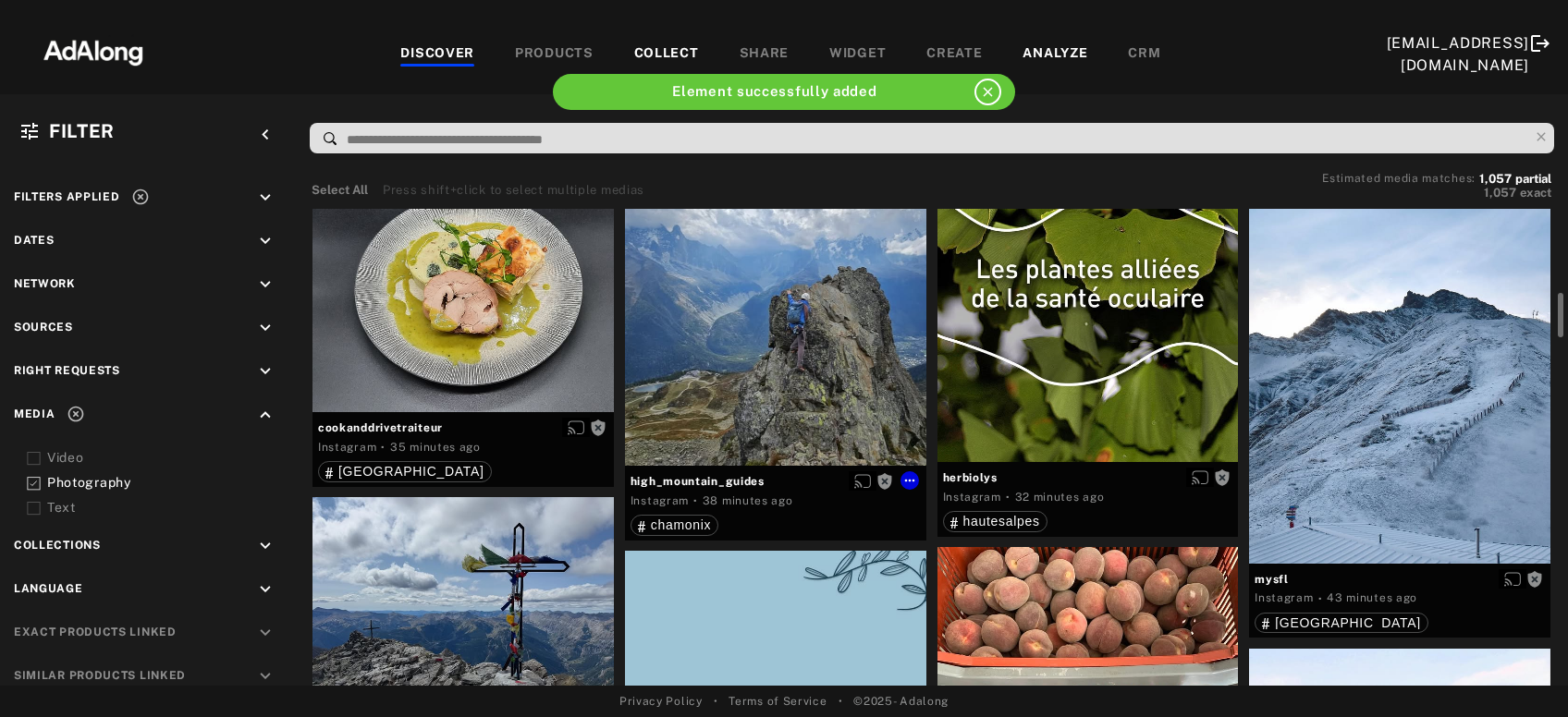
click at [822, 390] on div "Get rights" at bounding box center [776, 316] width 301 height 301
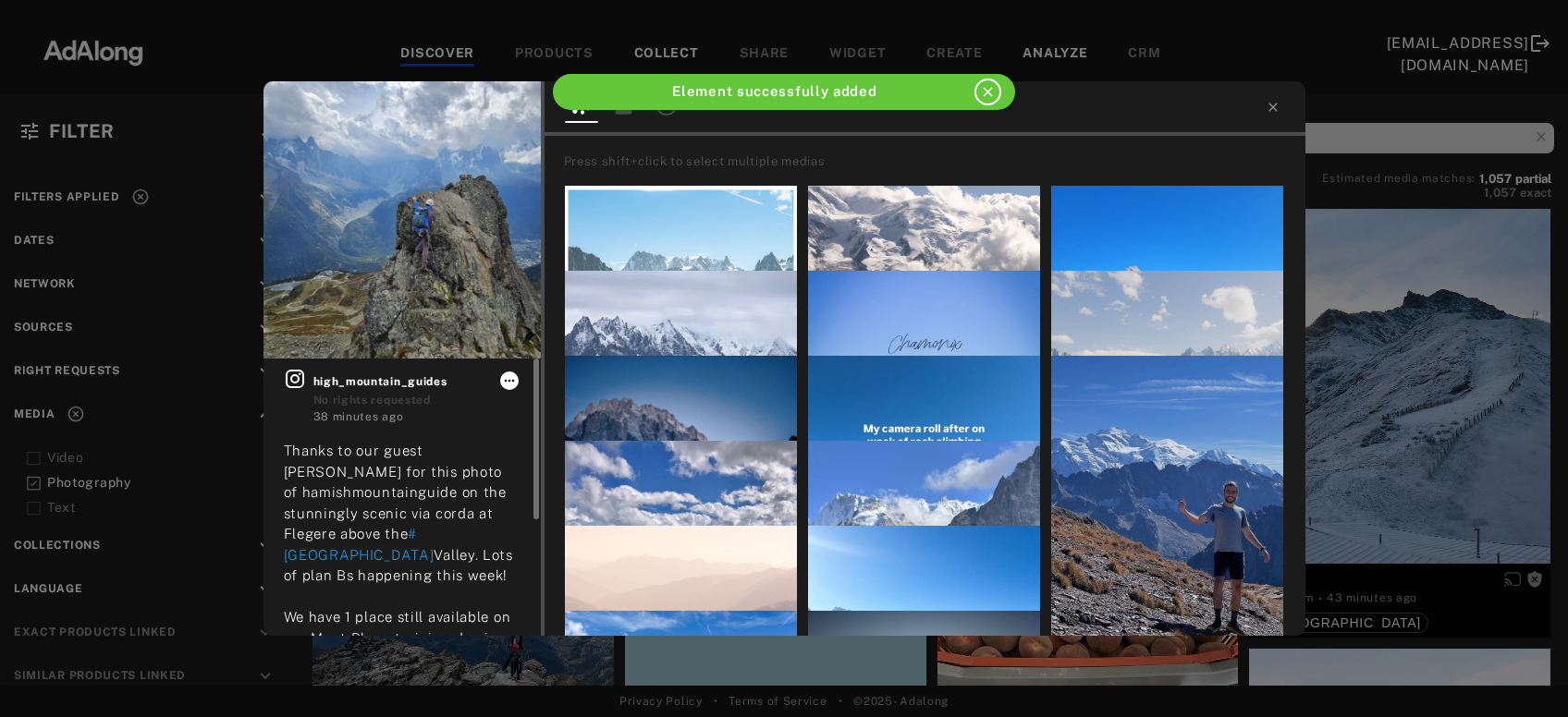
click at [505, 382] on icon at bounding box center [509, 381] width 14 height 14
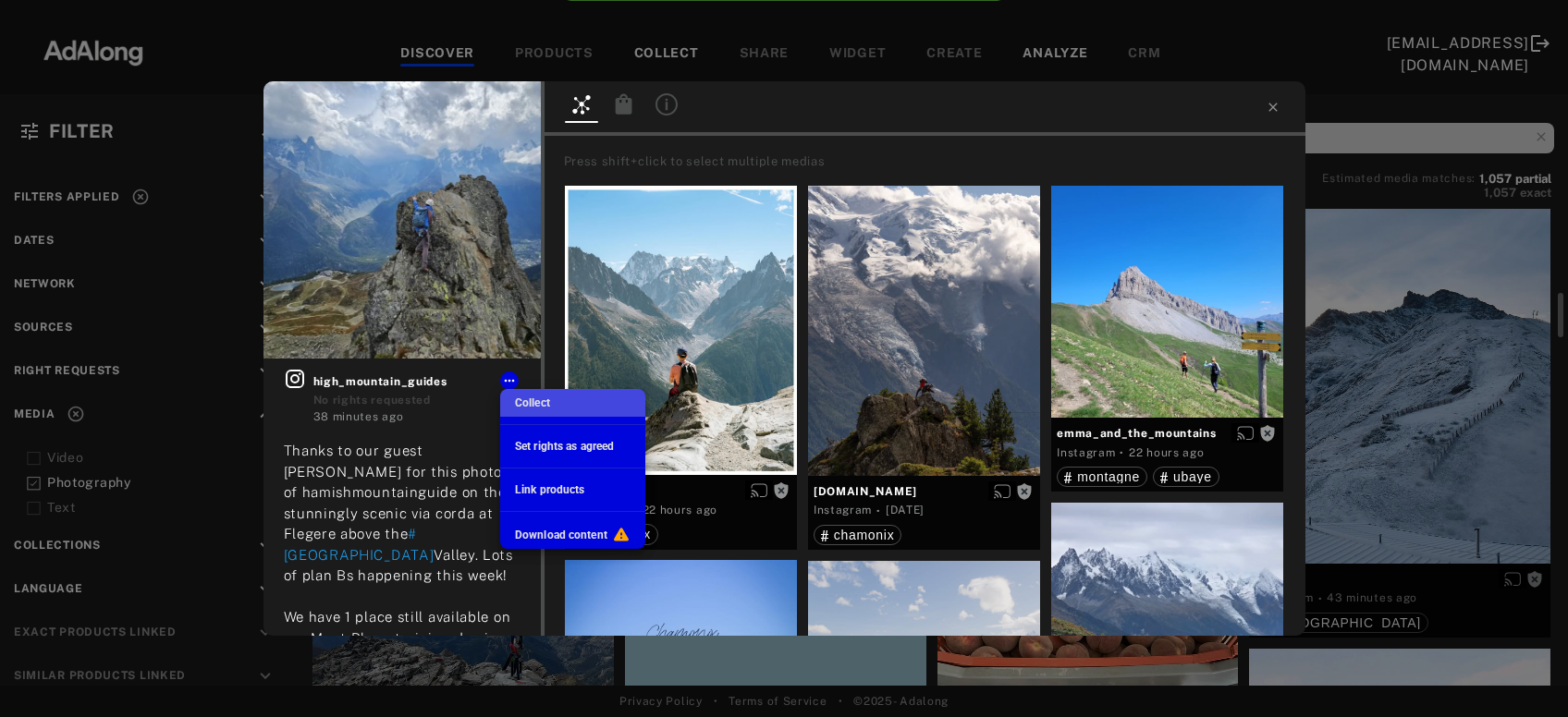
click at [545, 402] on span "Collect" at bounding box center [532, 404] width 35 height 13
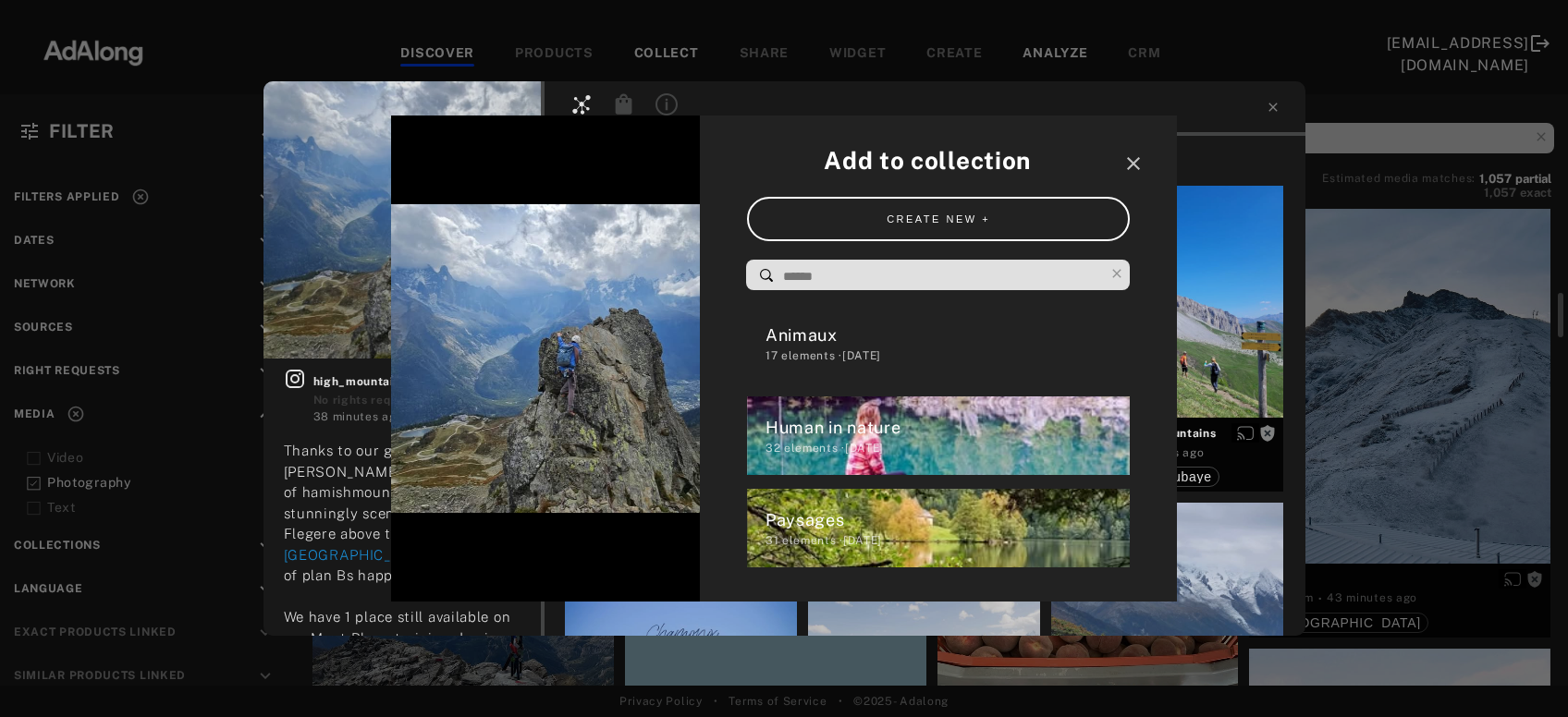
scroll to position [895, 0]
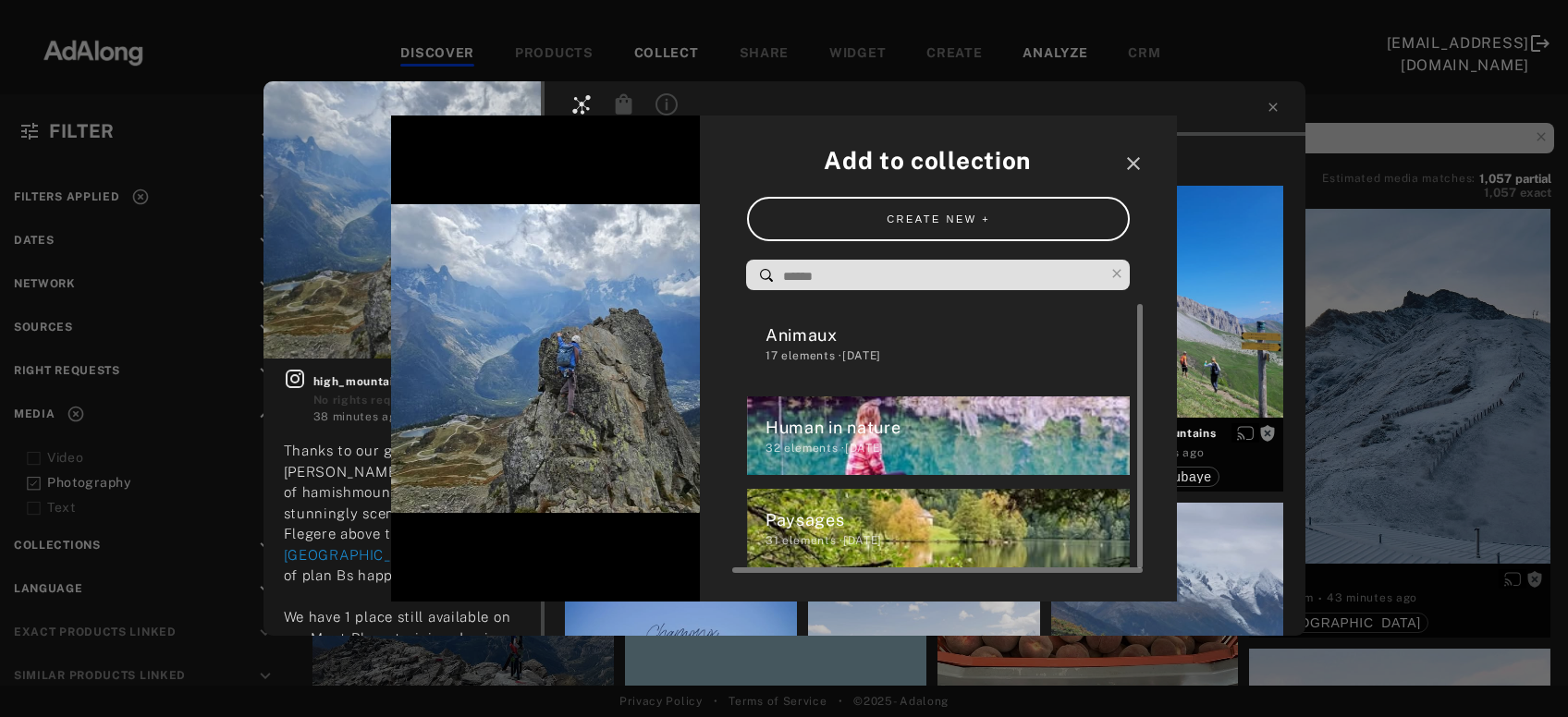
click at [837, 445] on div "32 elements · [DATE]" at bounding box center [948, 448] width 365 height 16
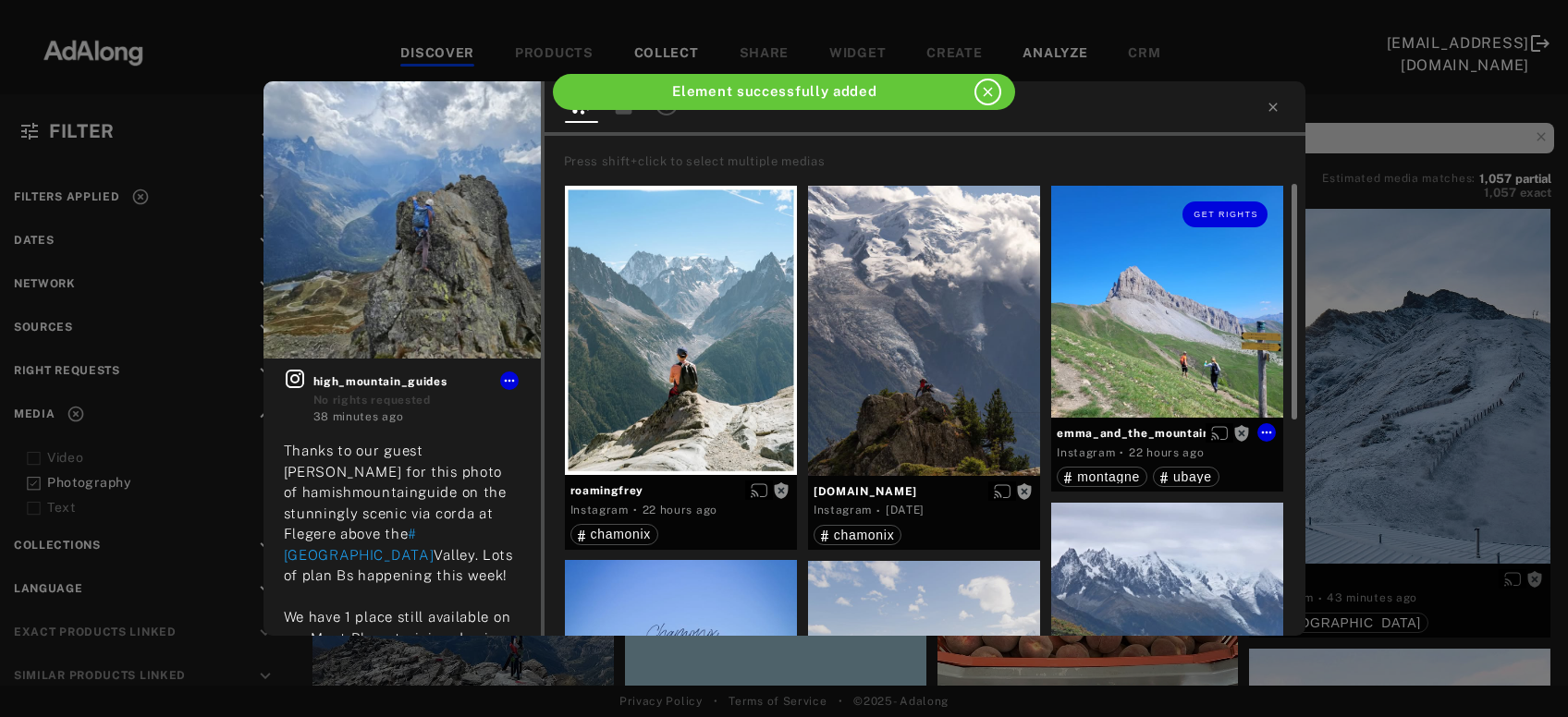
click at [1194, 346] on div "Get rights" at bounding box center [1167, 302] width 232 height 232
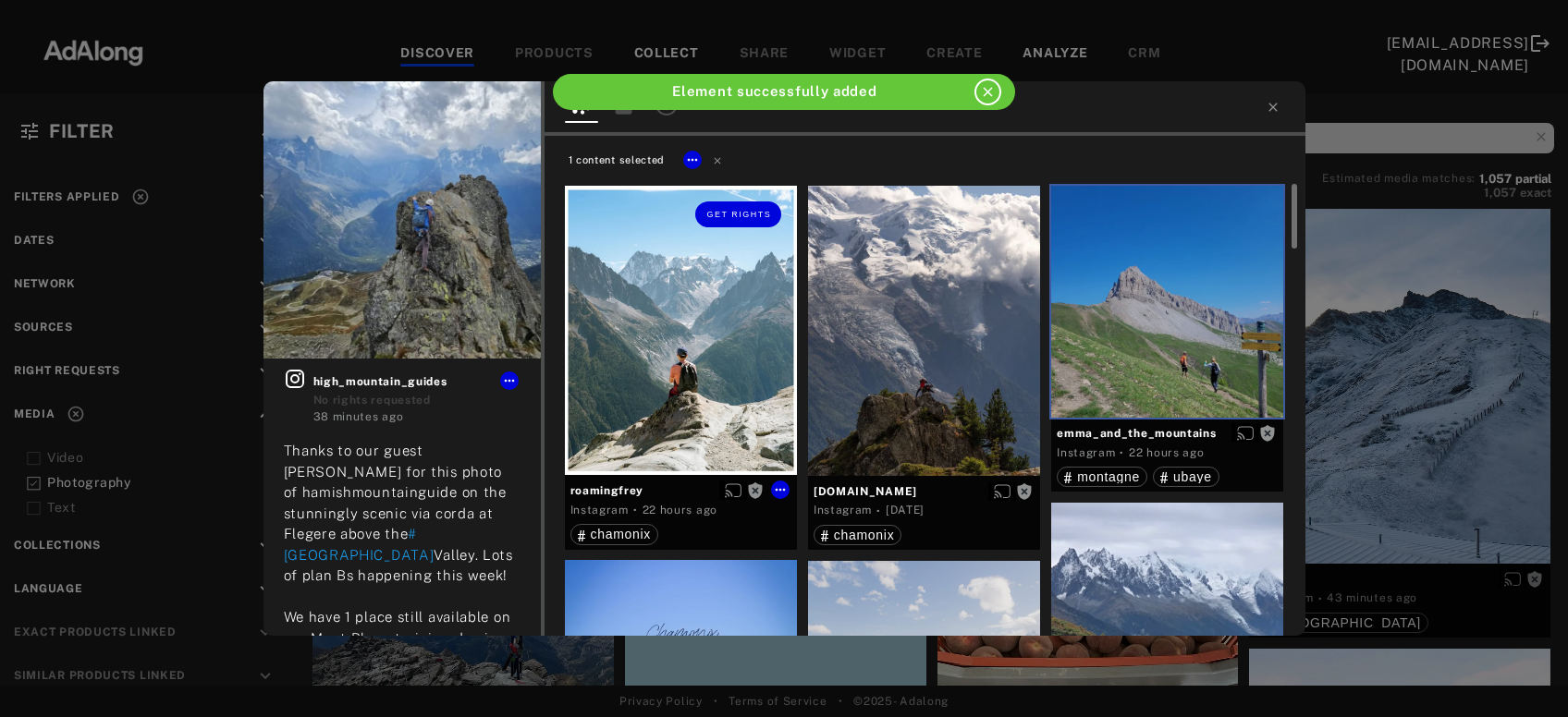
click at [714, 377] on div "Get rights" at bounding box center [681, 331] width 232 height 290
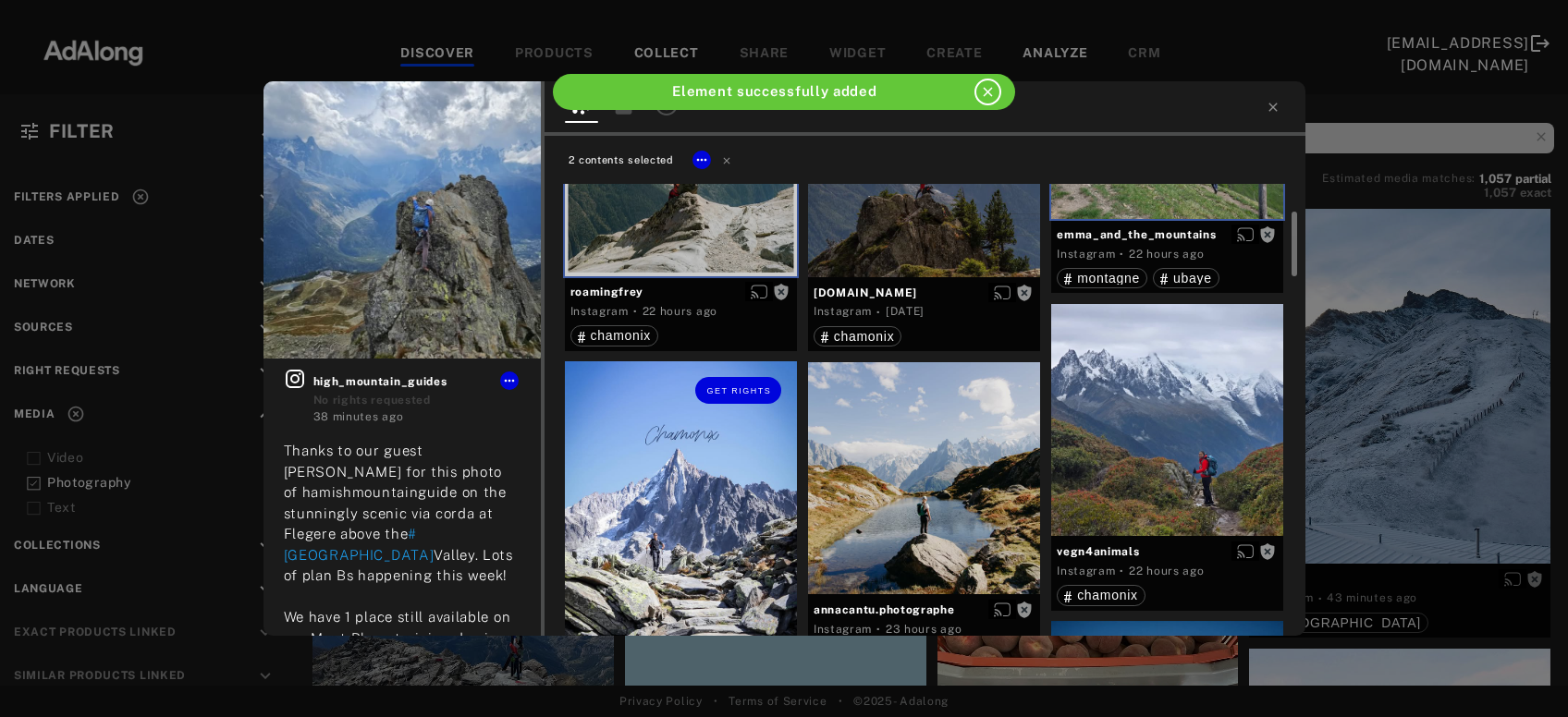
scroll to position [298, 0]
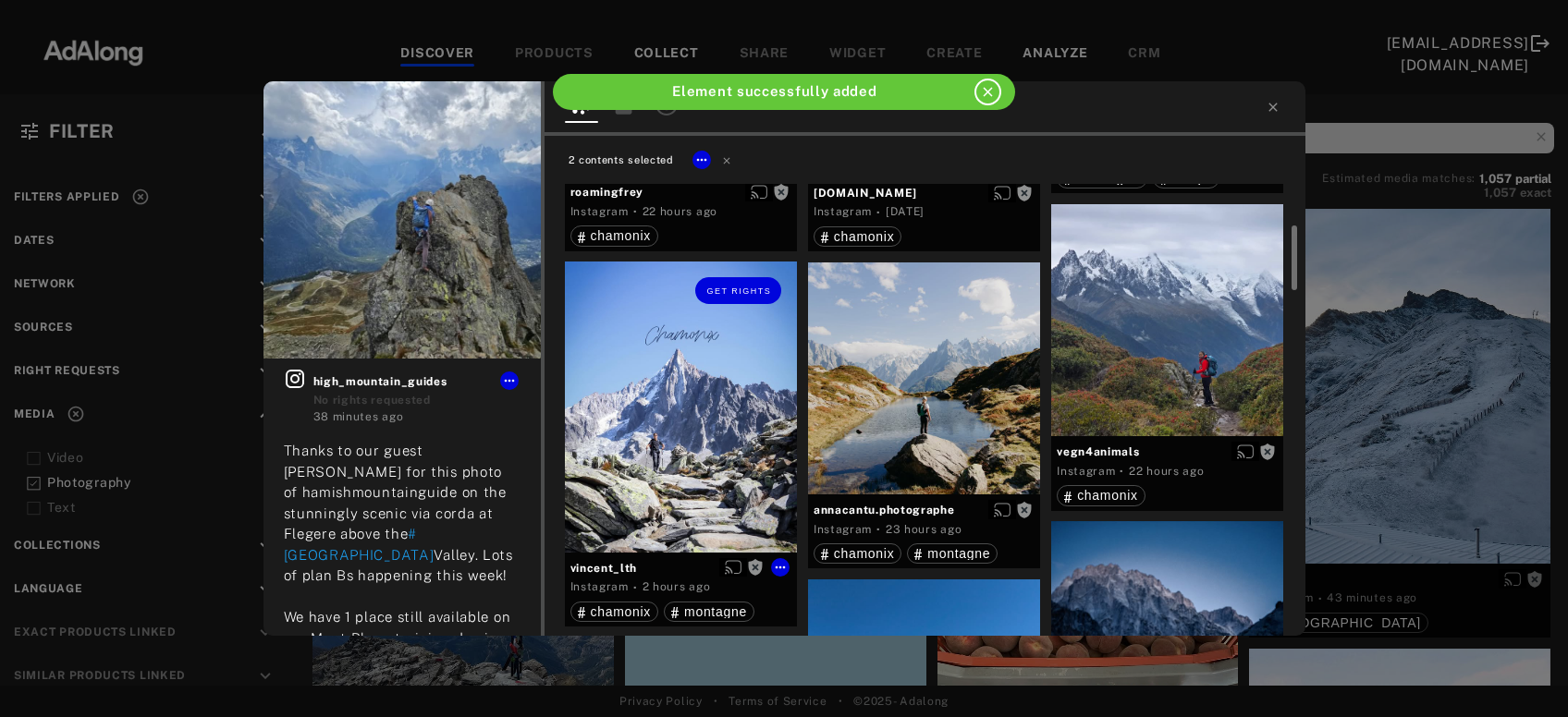
click at [692, 421] on div "Get rights" at bounding box center [681, 406] width 232 height 290
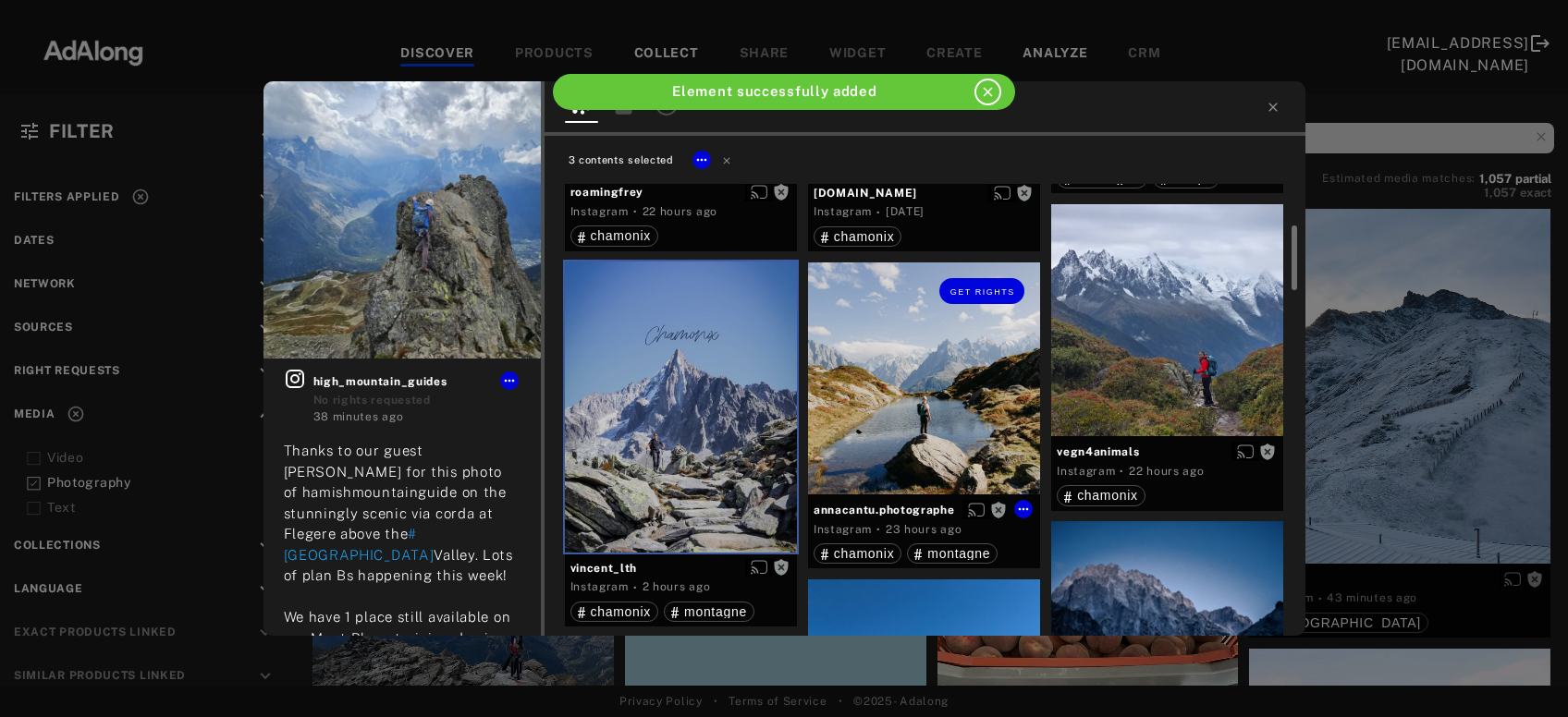
click at [924, 420] on div "Get rights" at bounding box center [924, 379] width 232 height 232
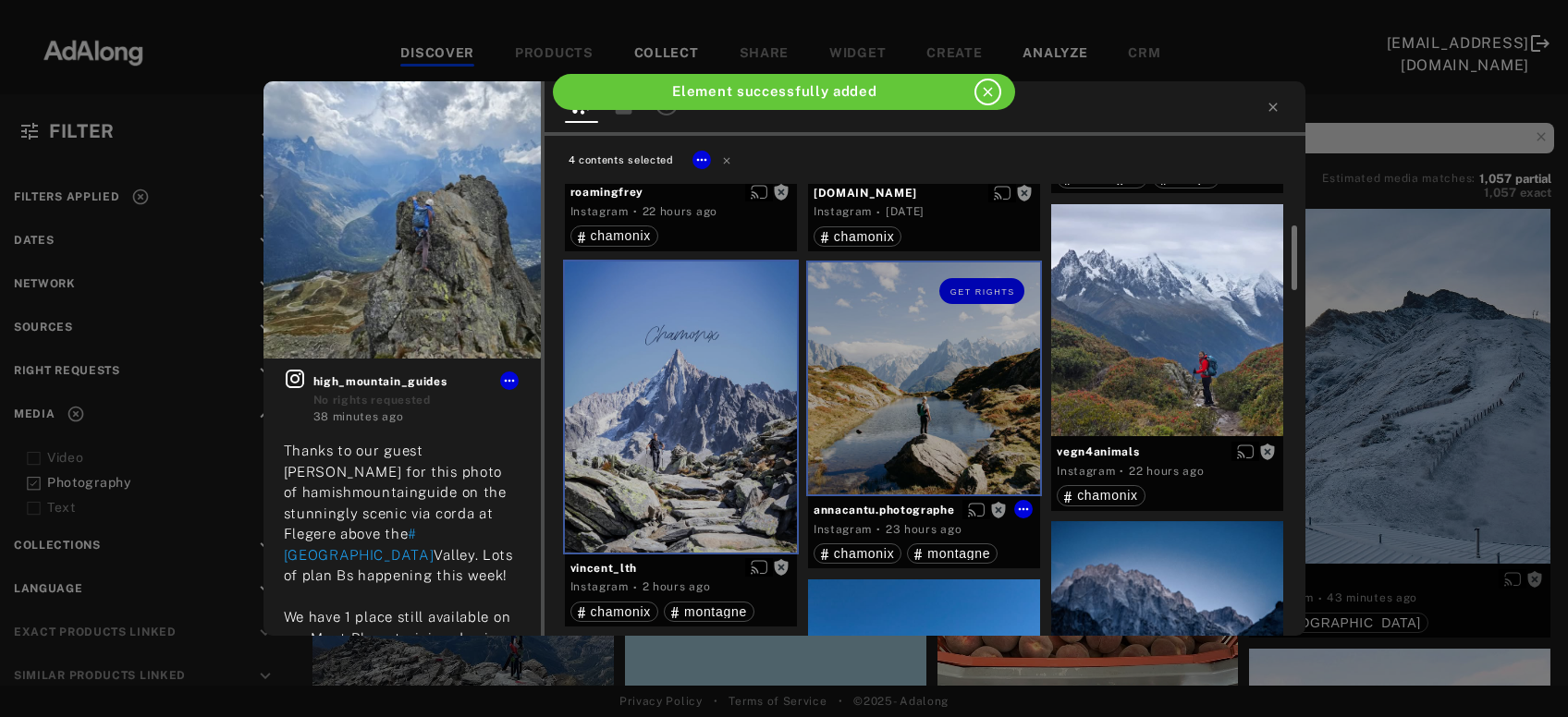
click at [1171, 356] on div at bounding box center [1167, 320] width 232 height 232
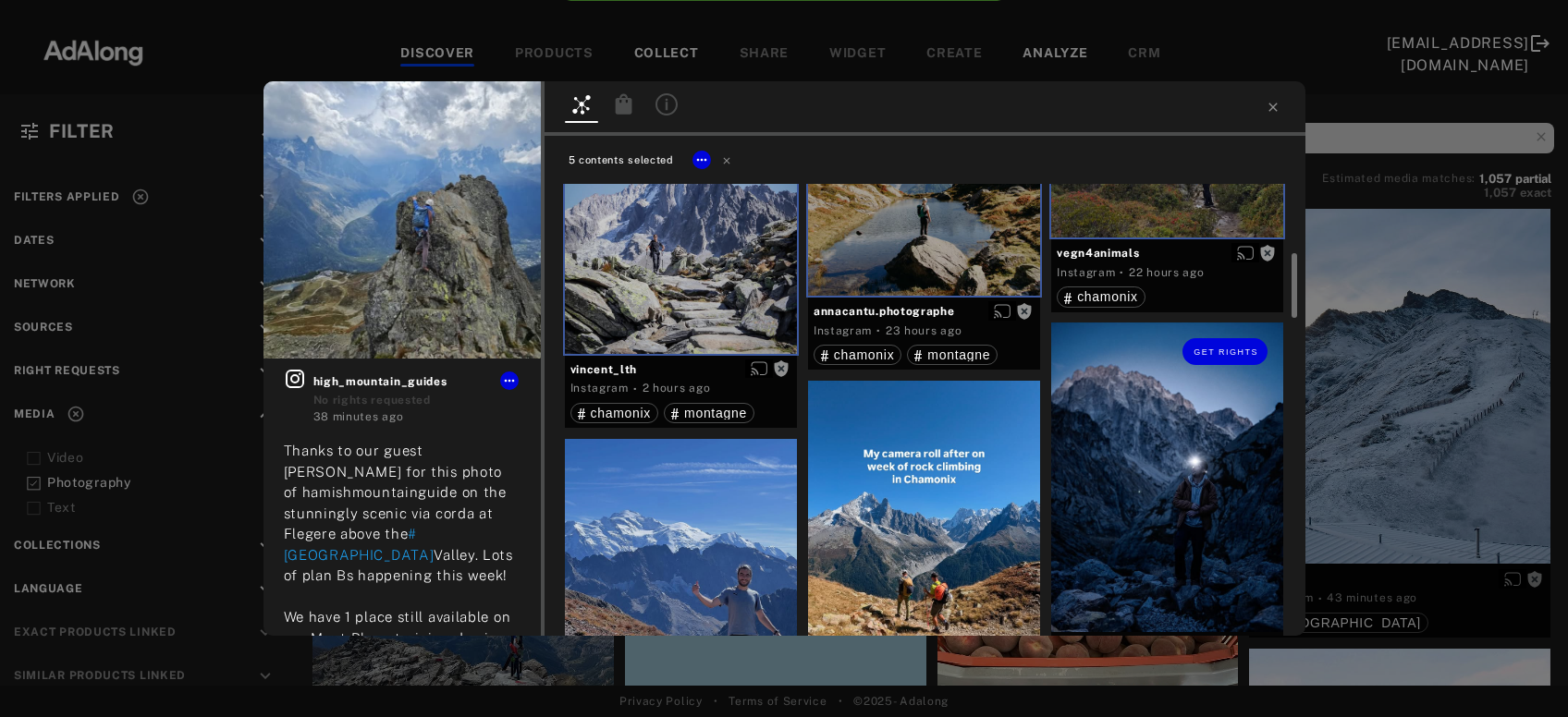
scroll to position [597, 0]
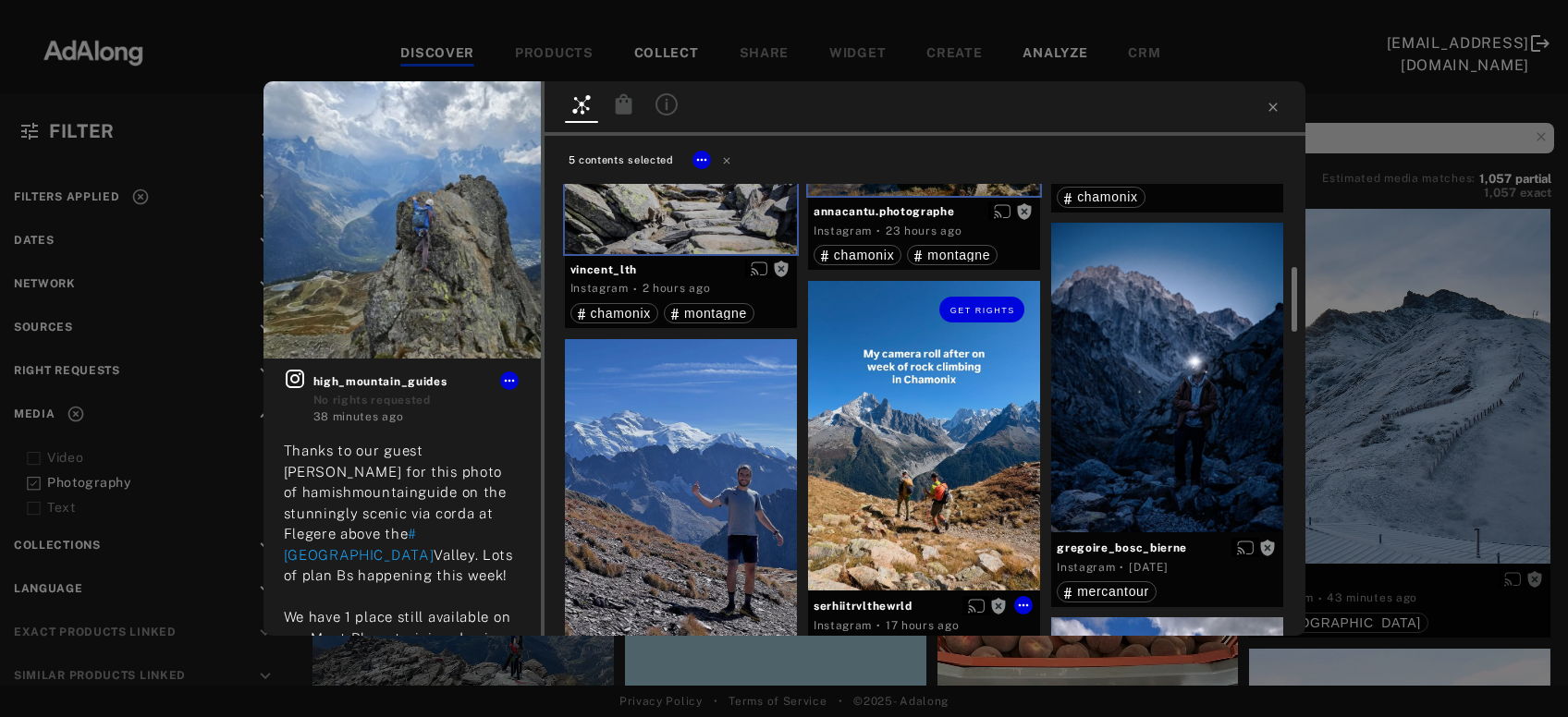
click at [934, 512] on div "Get rights" at bounding box center [924, 435] width 232 height 310
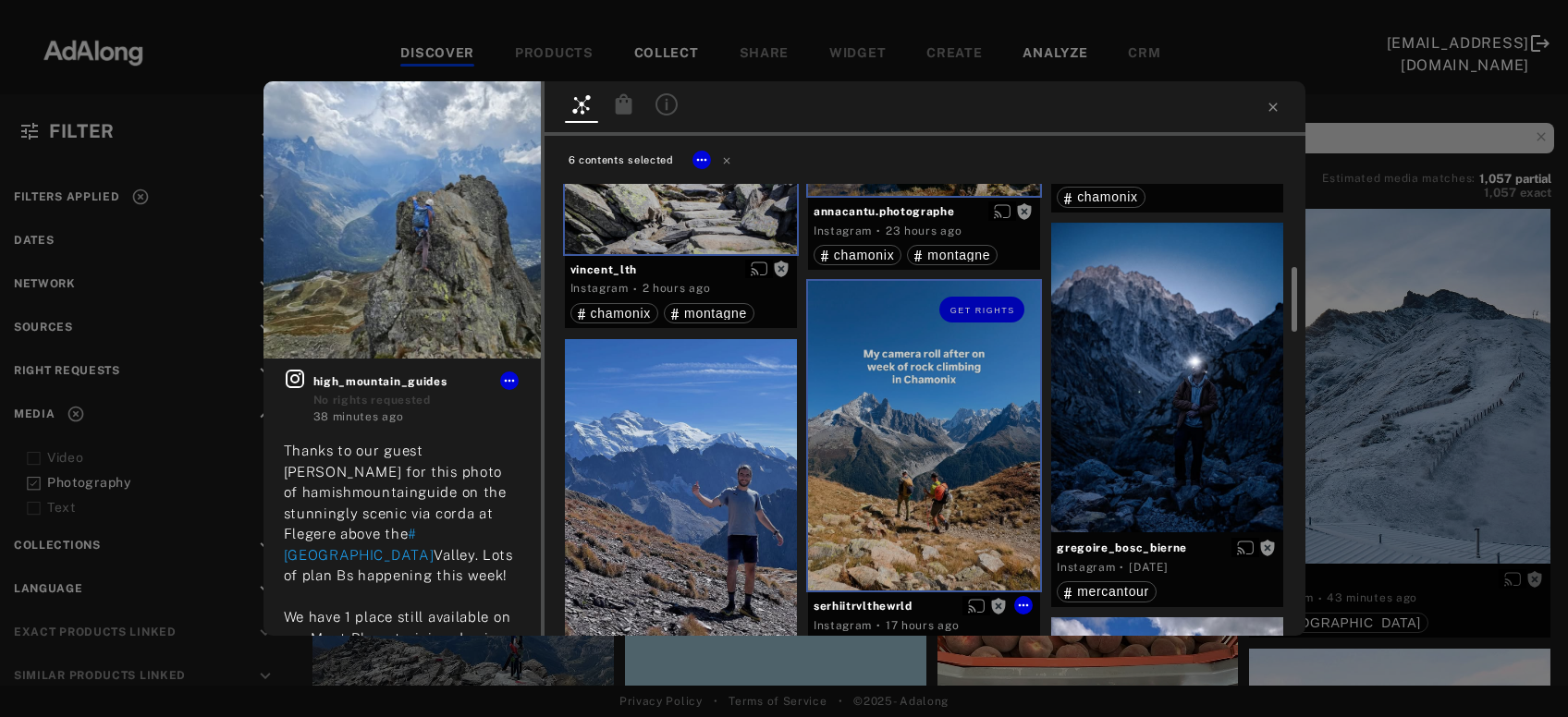
scroll to position [797, 0]
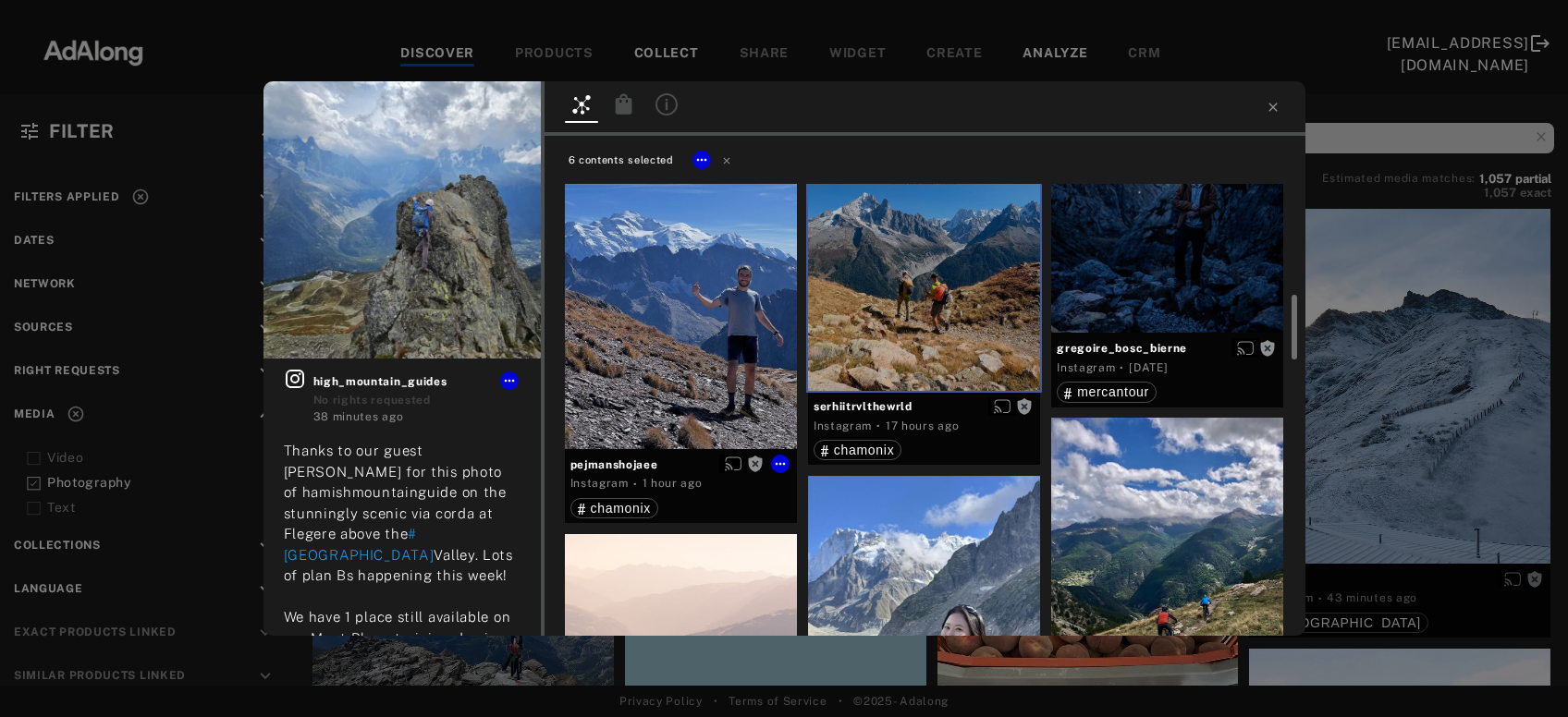
click at [729, 382] on div "Get rights" at bounding box center [681, 294] width 232 height 310
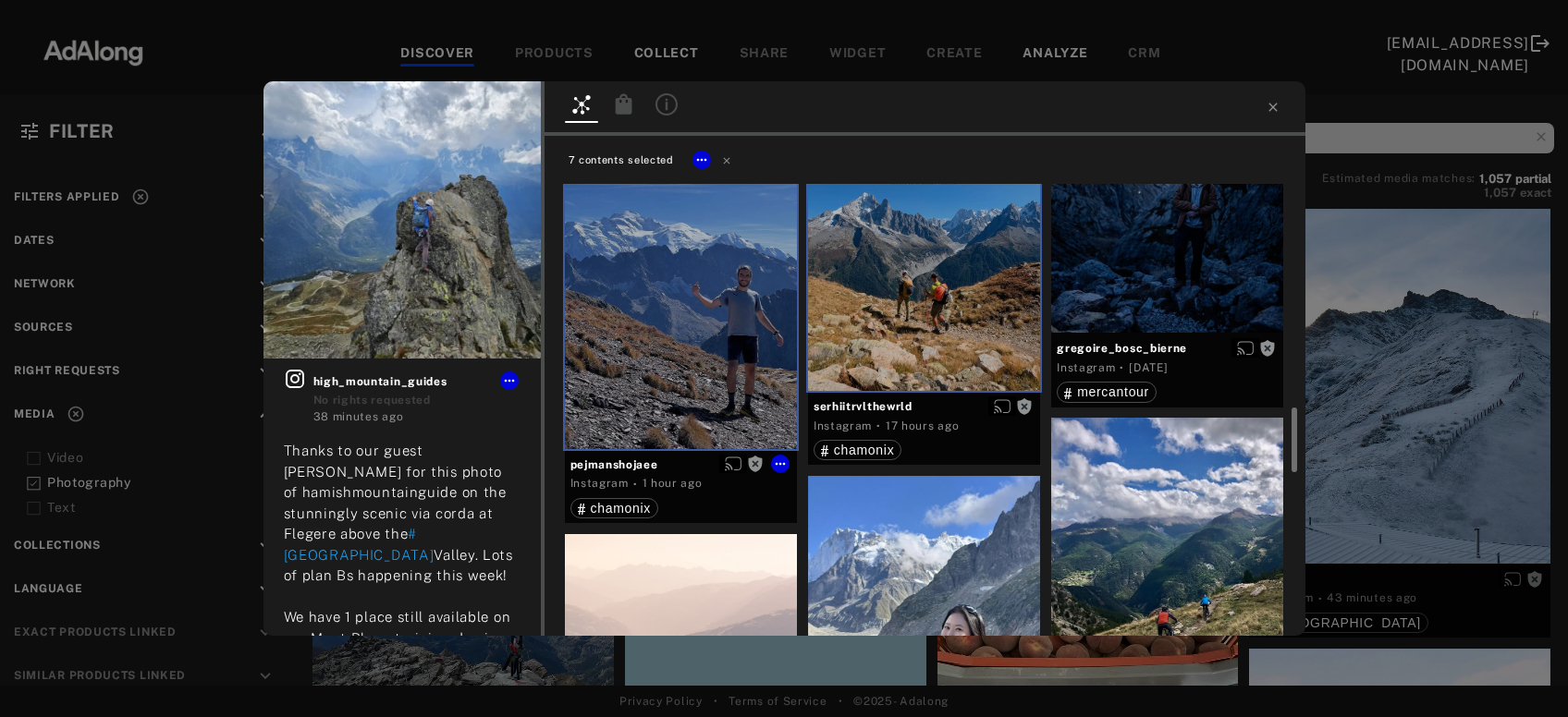
scroll to position [996, 0]
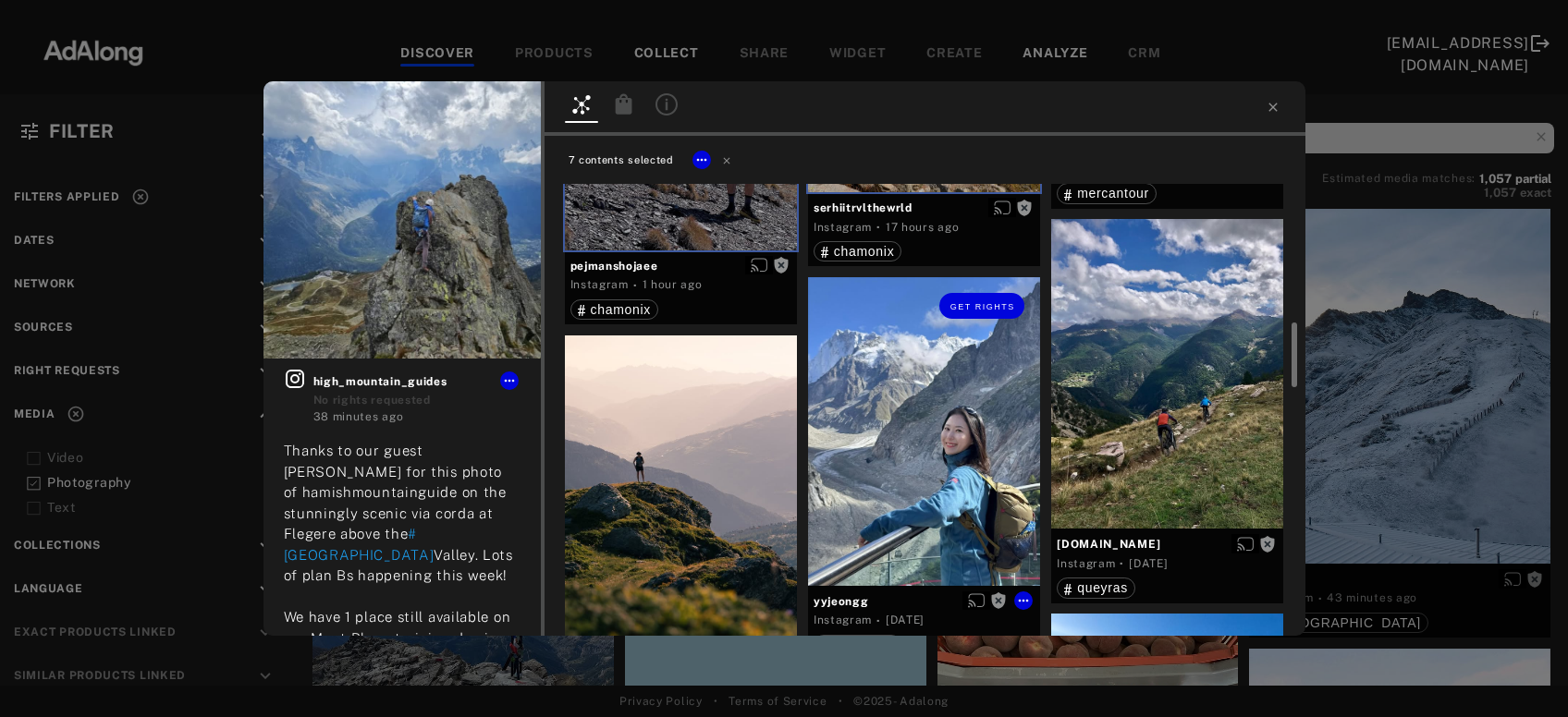
click at [922, 462] on div "Get rights" at bounding box center [924, 430] width 232 height 308
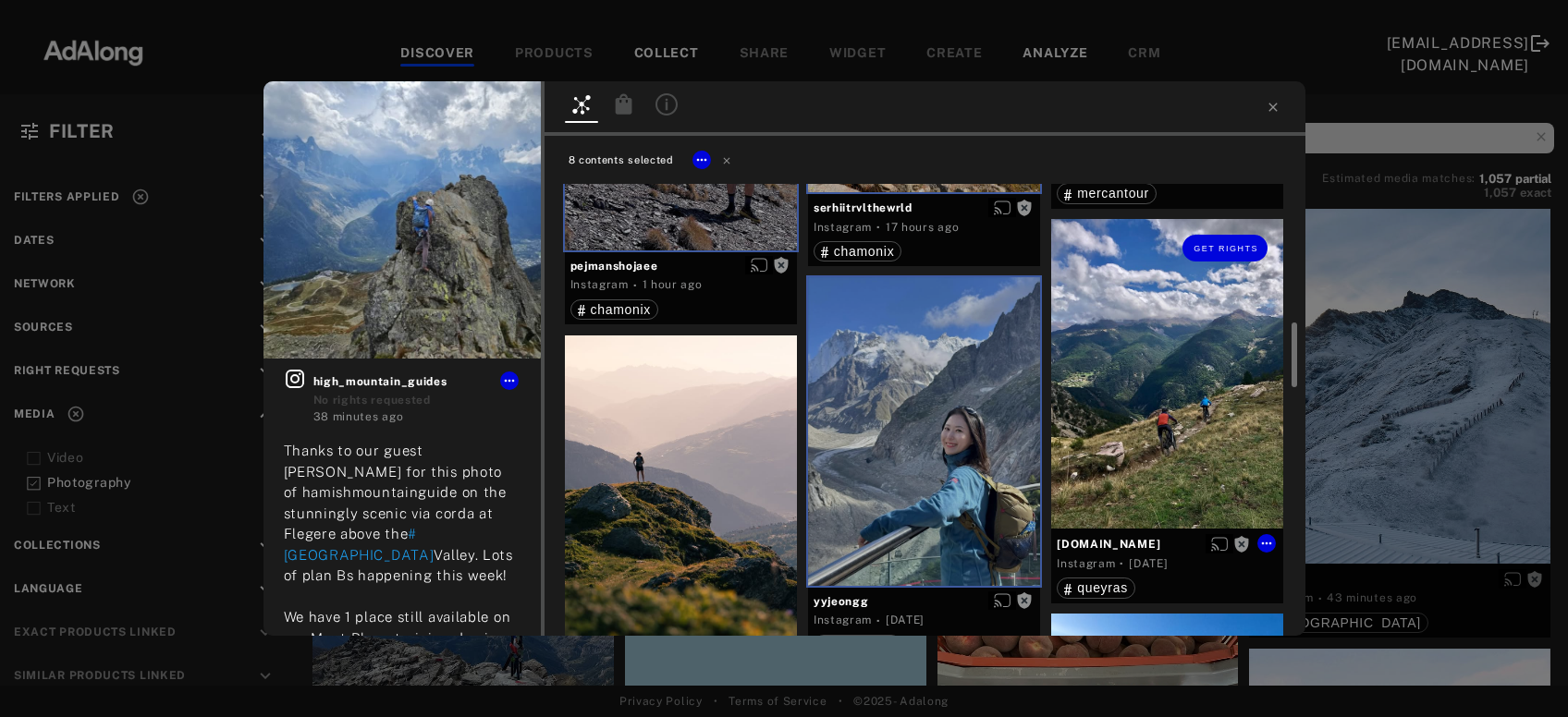
click at [1210, 421] on div "Get rights" at bounding box center [1167, 374] width 232 height 310
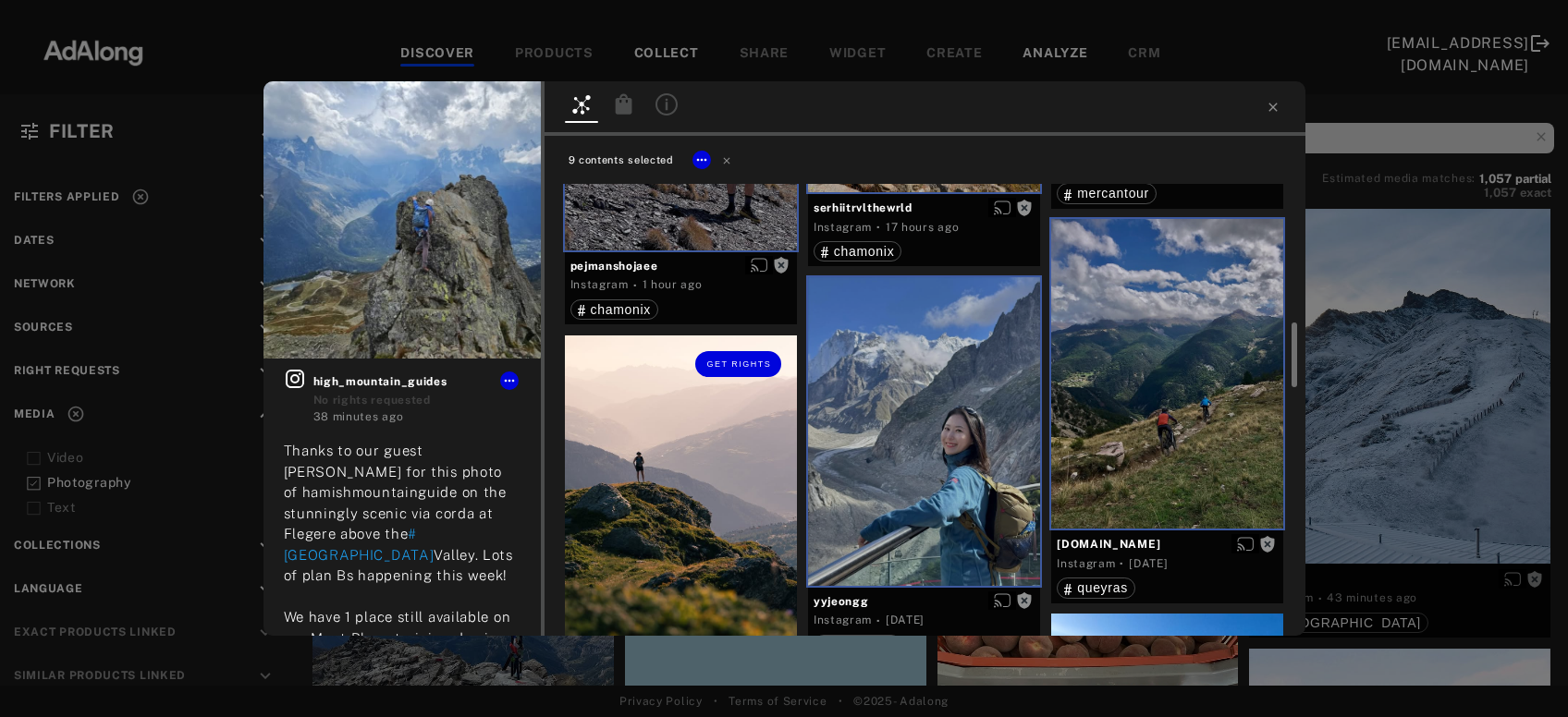
click at [681, 517] on div "Get rights" at bounding box center [681, 490] width 232 height 310
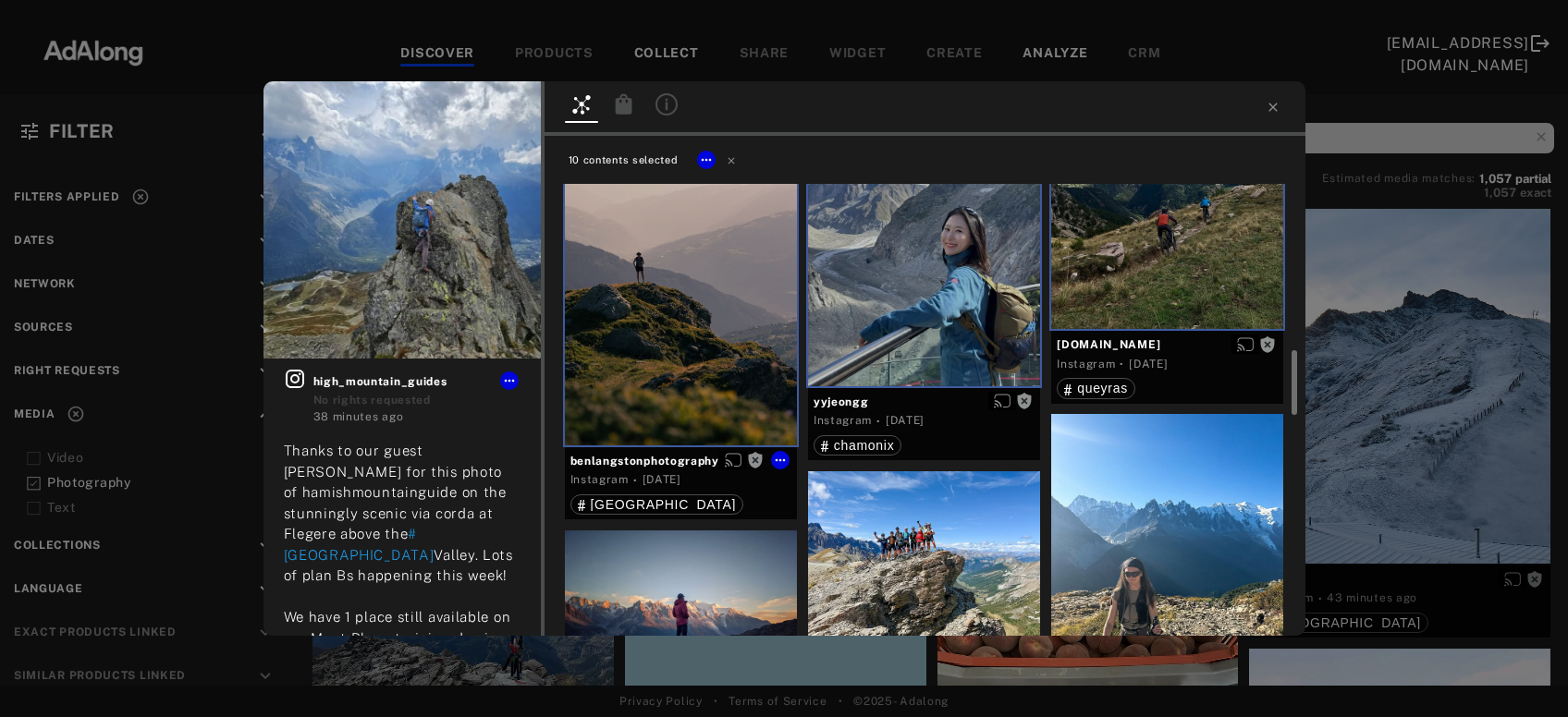
scroll to position [1394, 0]
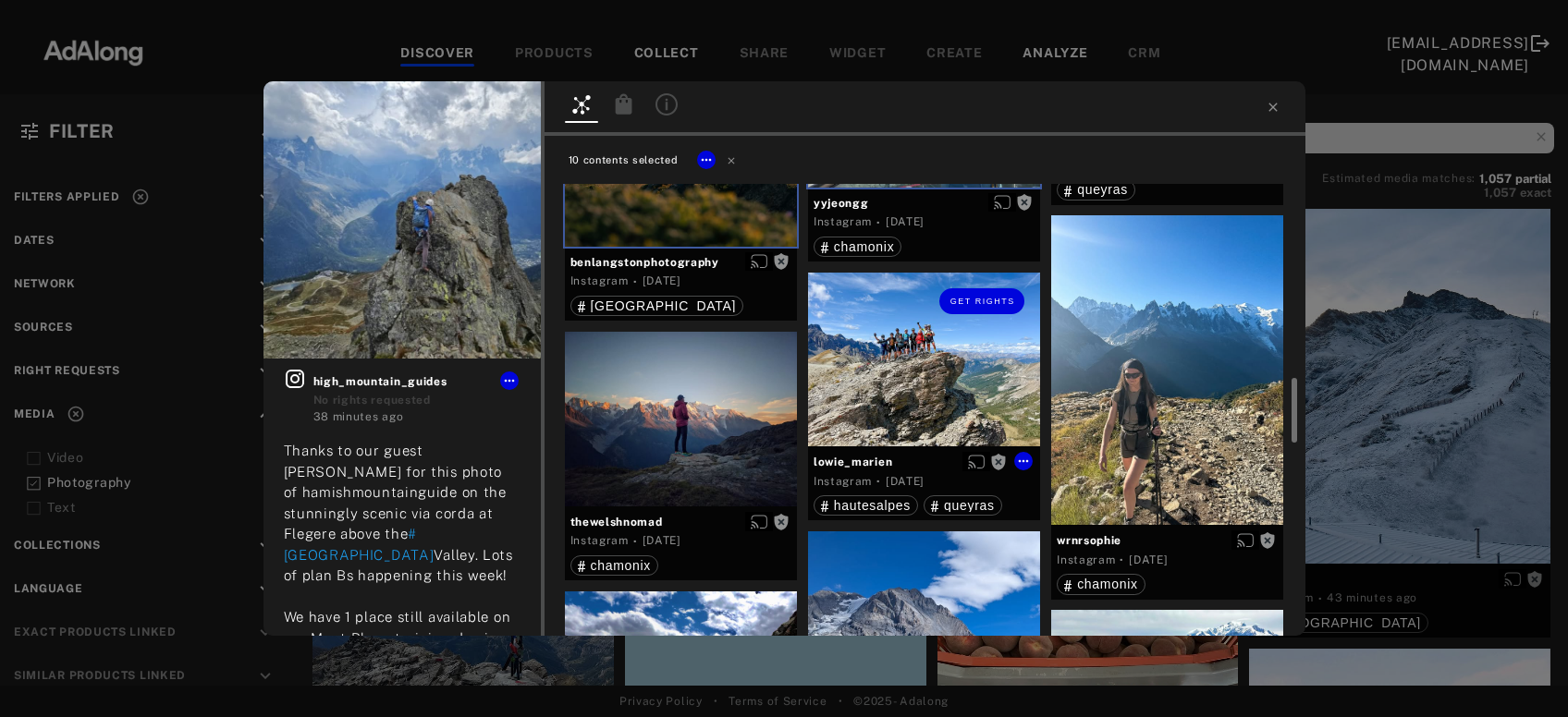
click at [931, 394] on div "Get rights" at bounding box center [924, 358] width 232 height 173
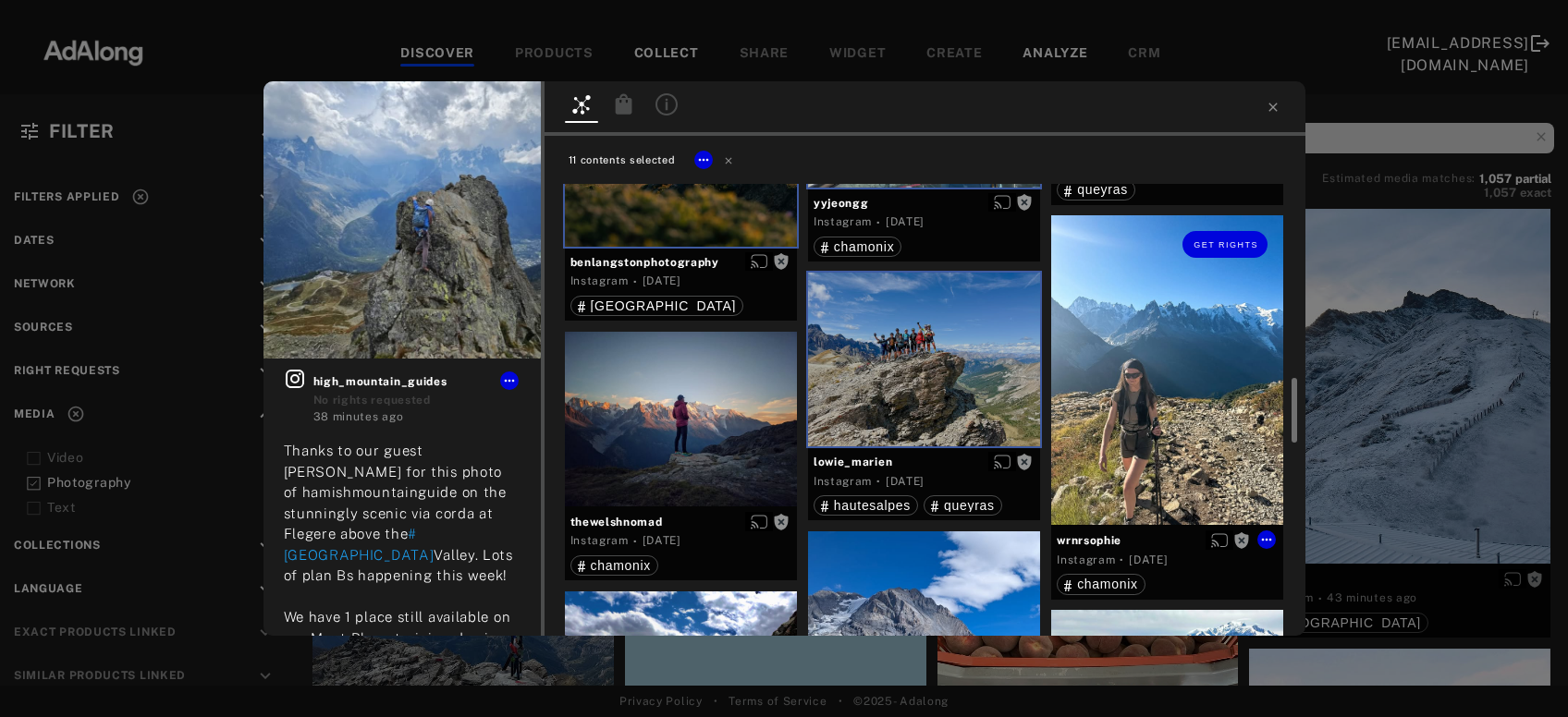
click at [1096, 393] on div "Get rights" at bounding box center [1167, 370] width 232 height 310
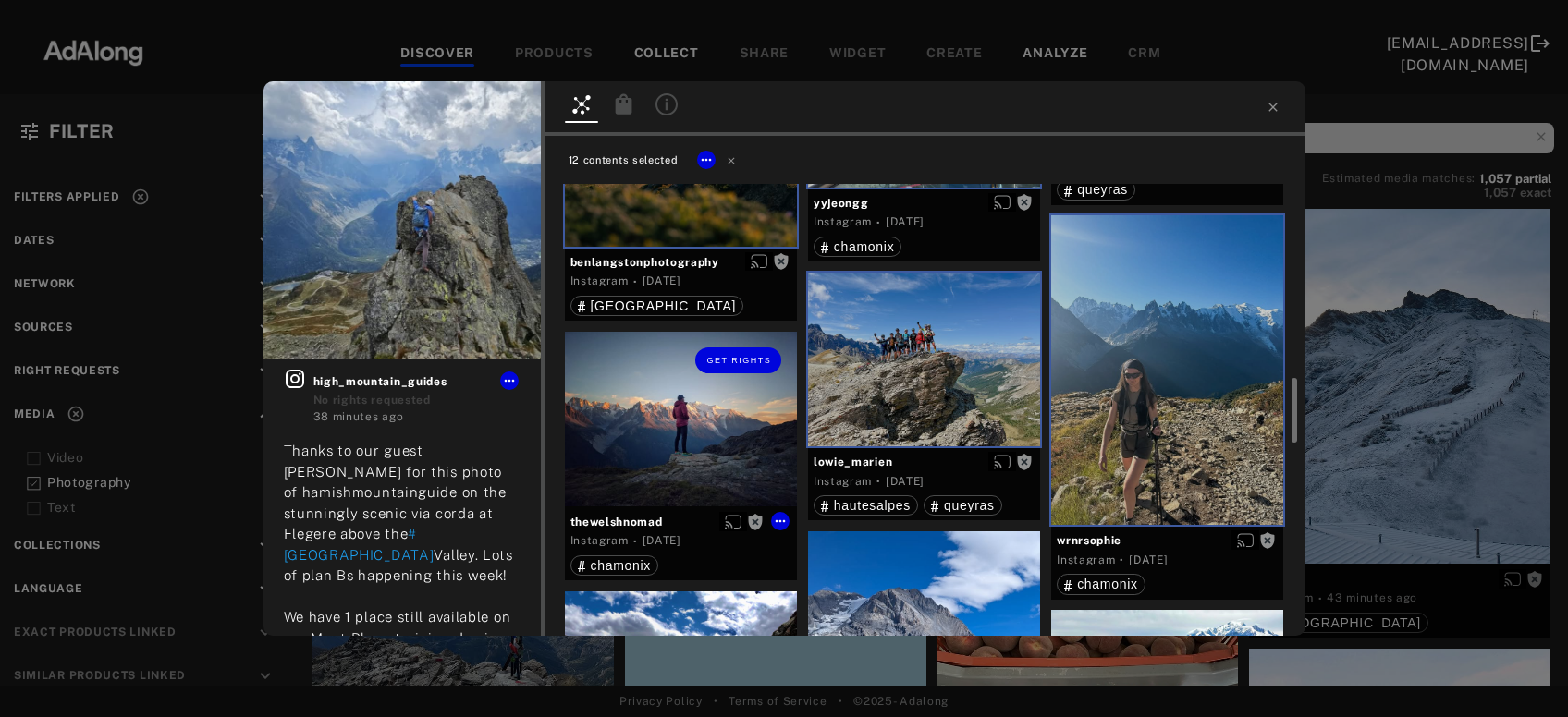
click at [698, 444] on div "Get rights" at bounding box center [681, 419] width 232 height 174
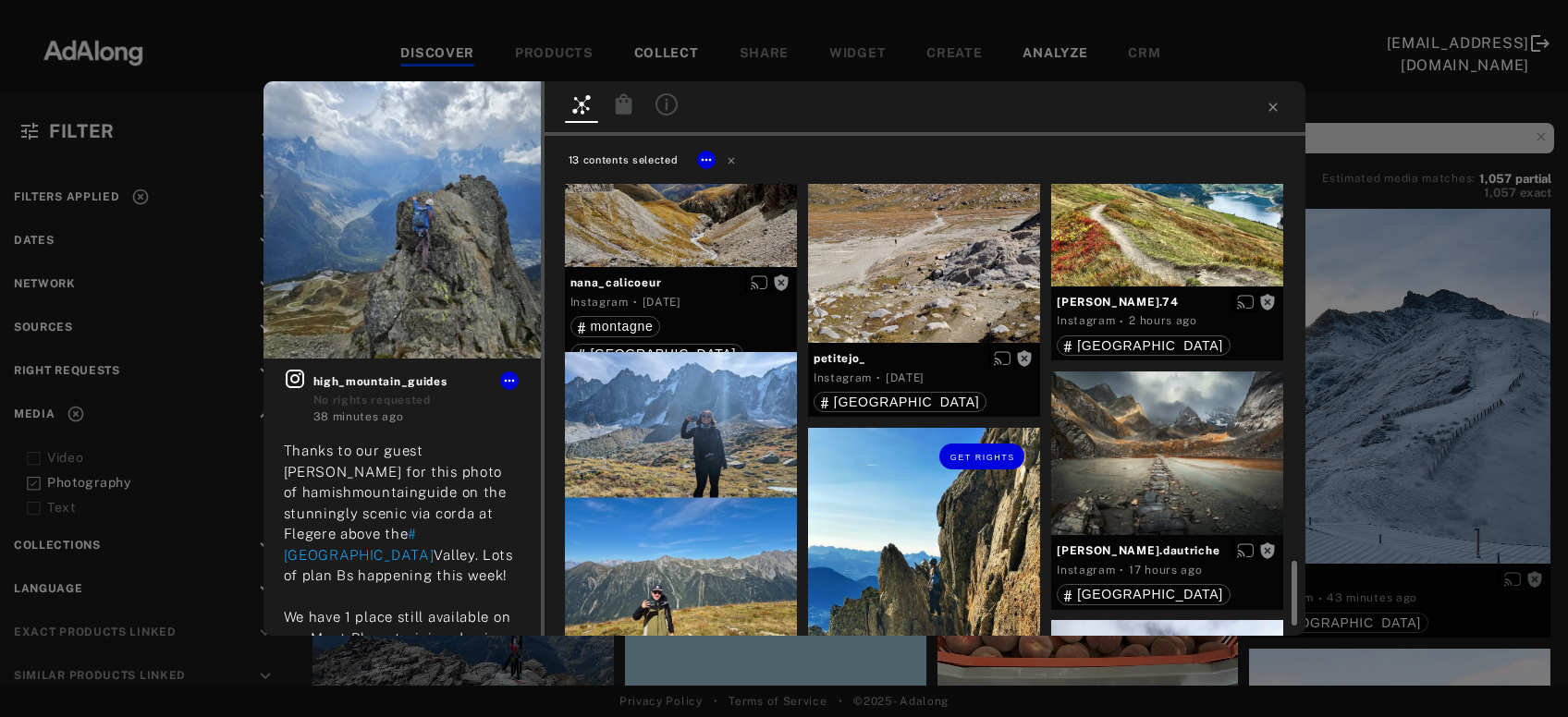
scroll to position [1992, 0]
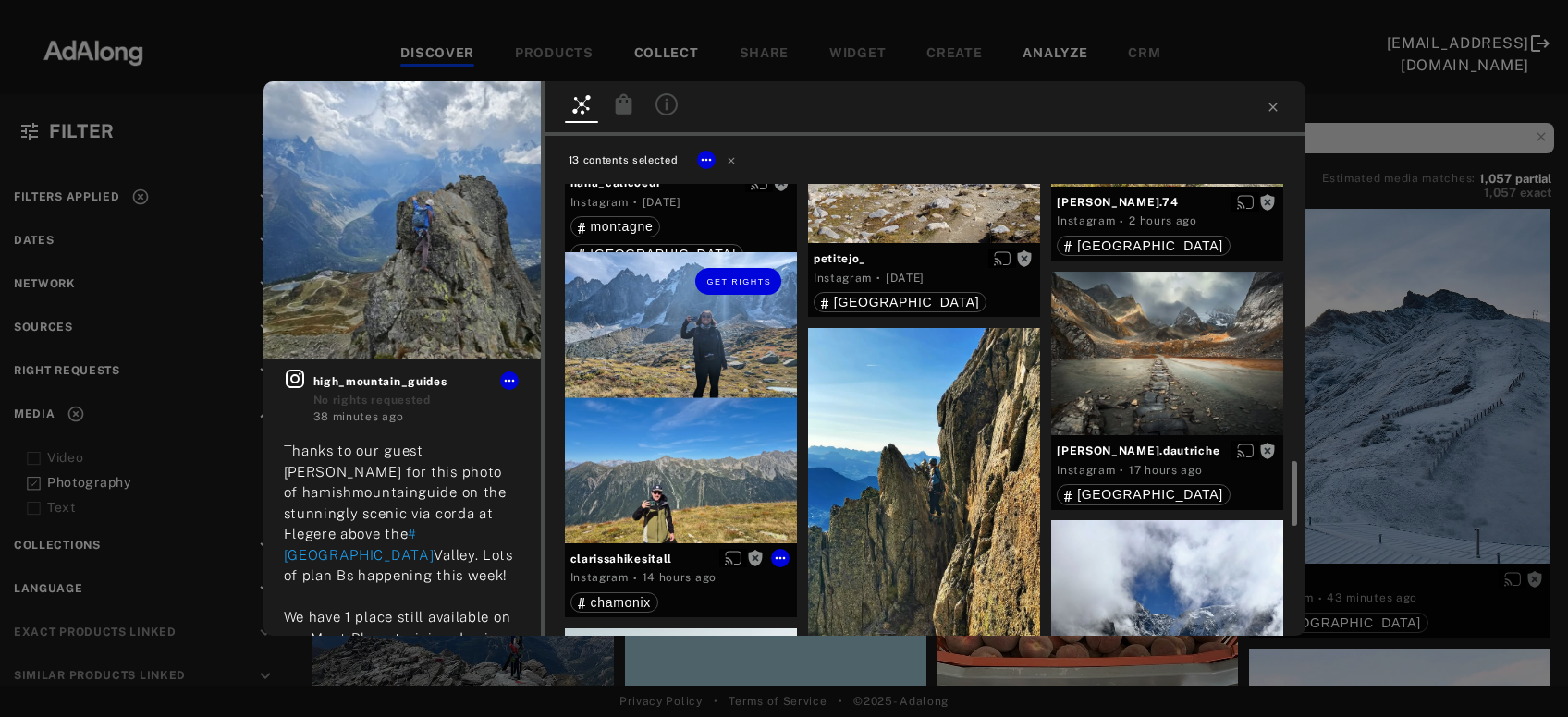
click at [750, 461] on div "Get rights" at bounding box center [681, 397] width 232 height 290
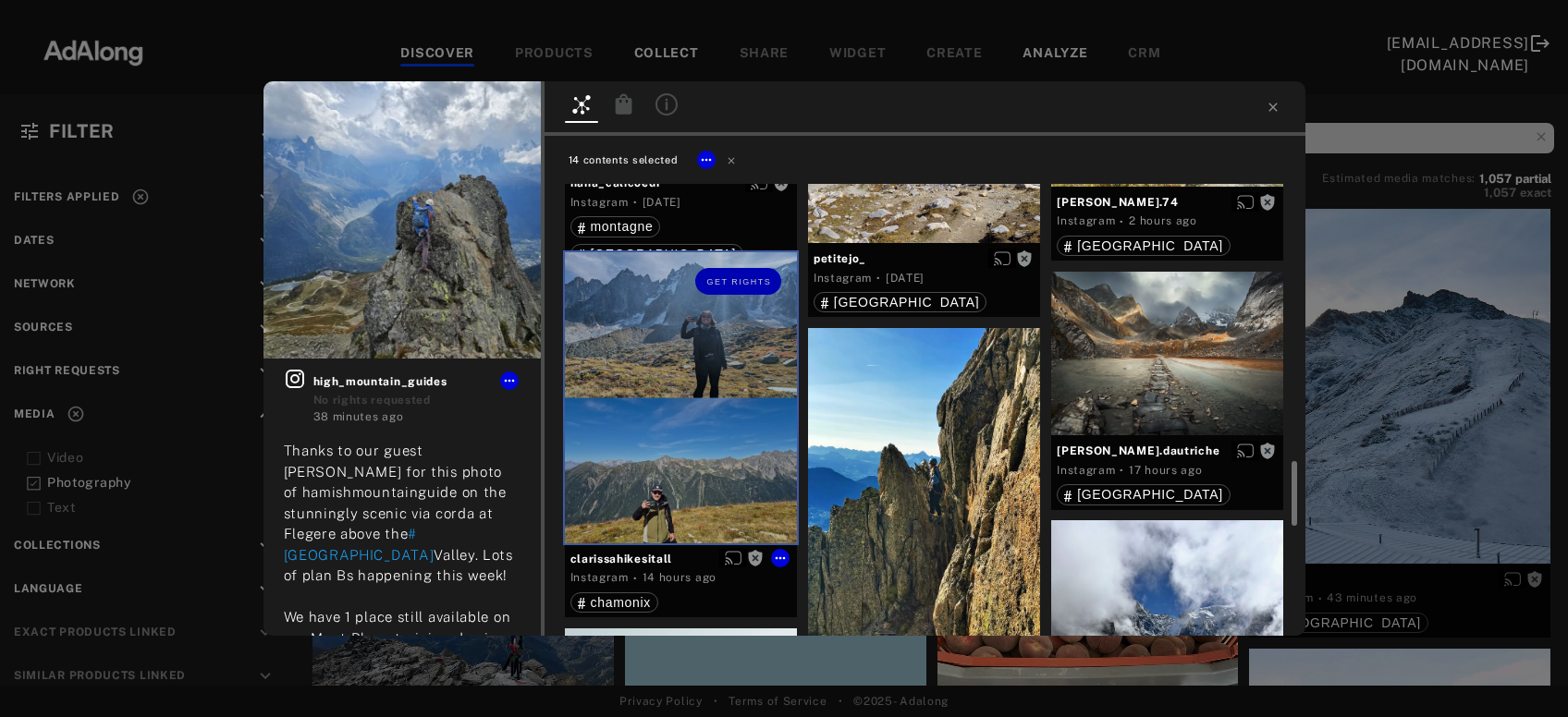
scroll to position [2092, 0]
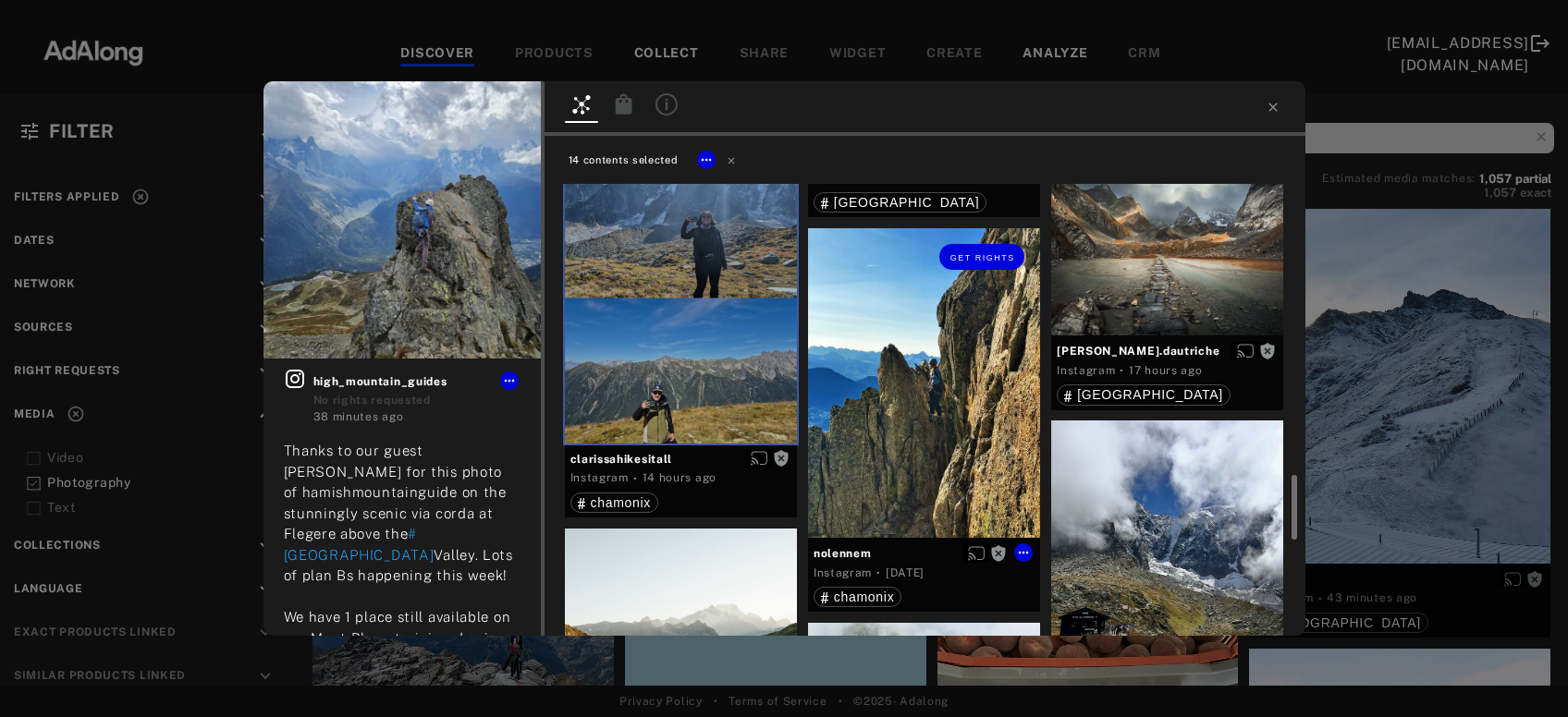
click at [923, 473] on div "Get rights" at bounding box center [924, 382] width 232 height 310
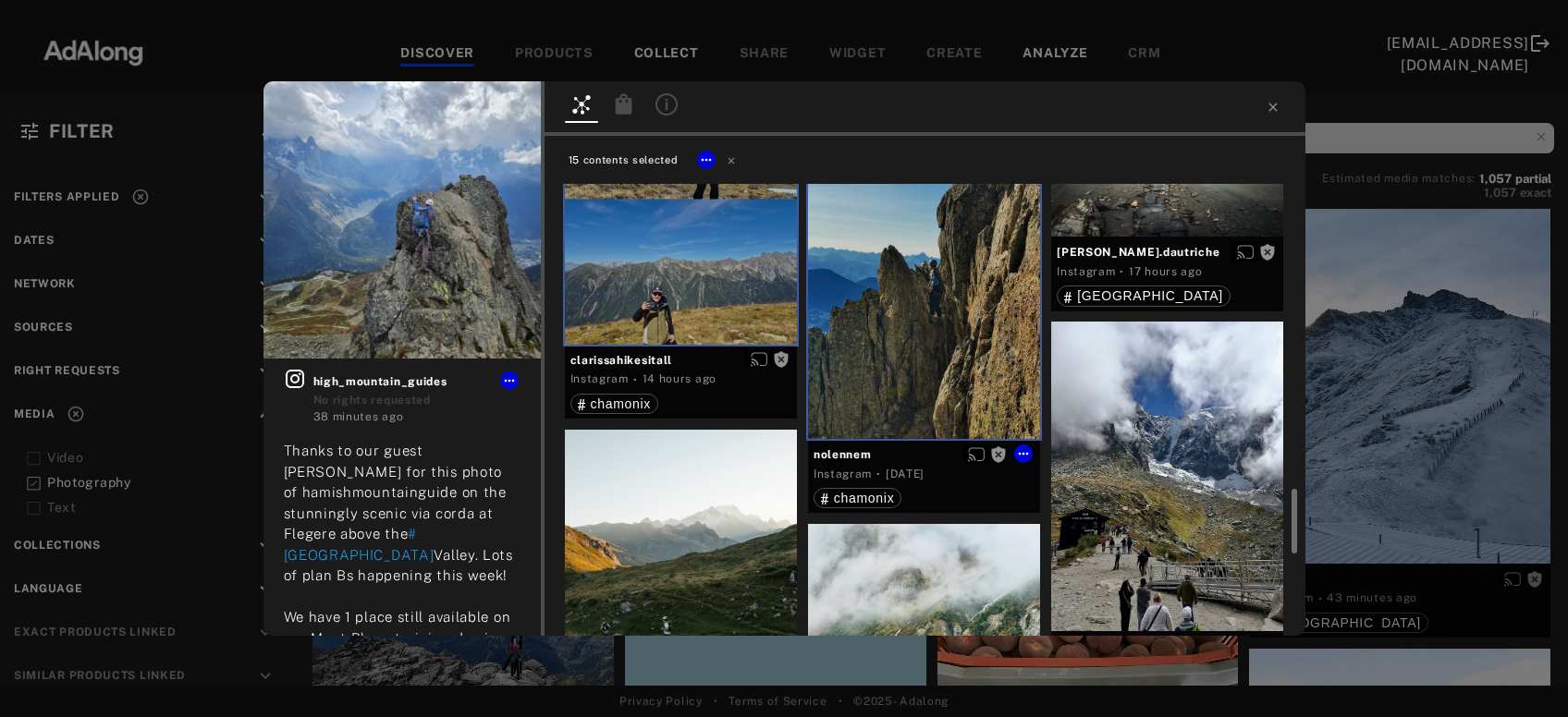
scroll to position [2391, 0]
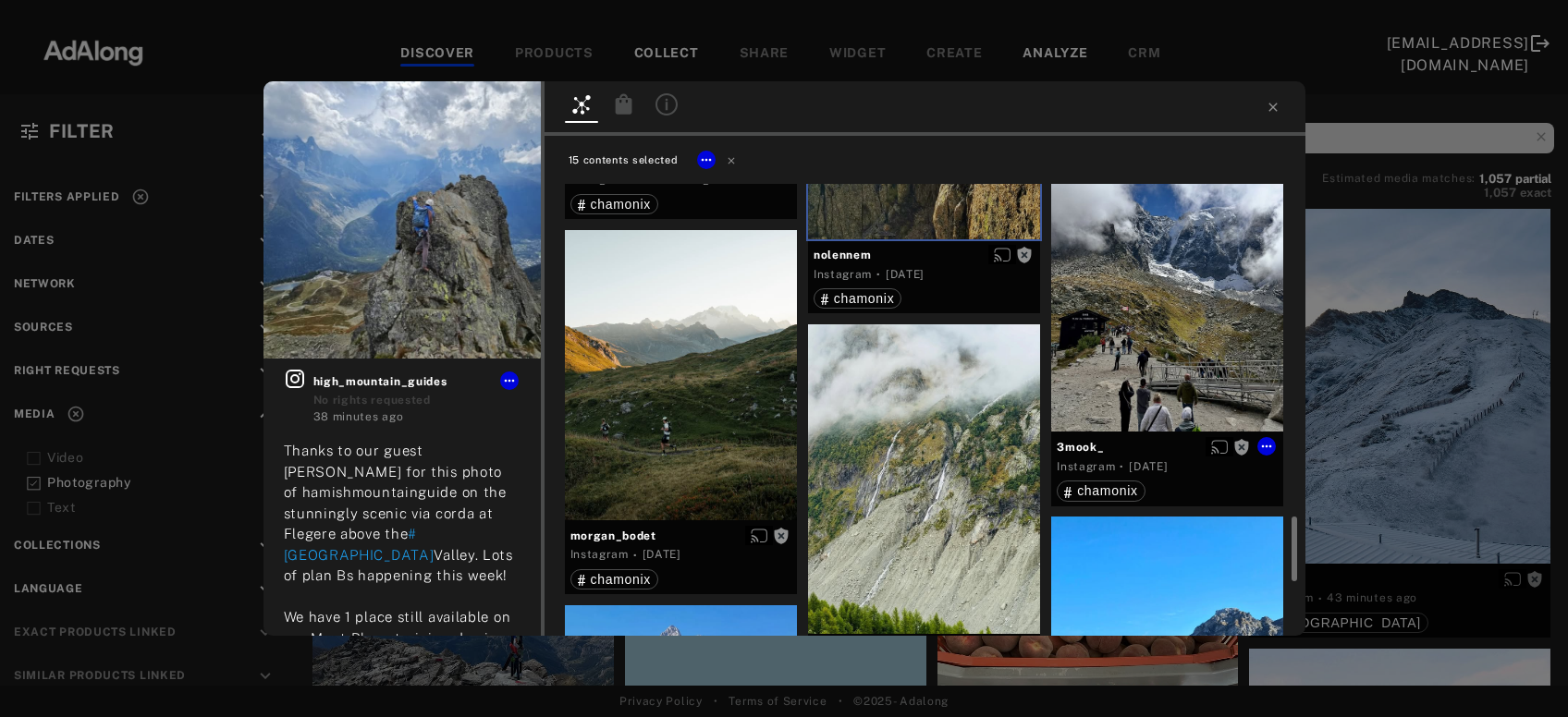
click at [1188, 382] on div "Get rights" at bounding box center [1167, 276] width 232 height 310
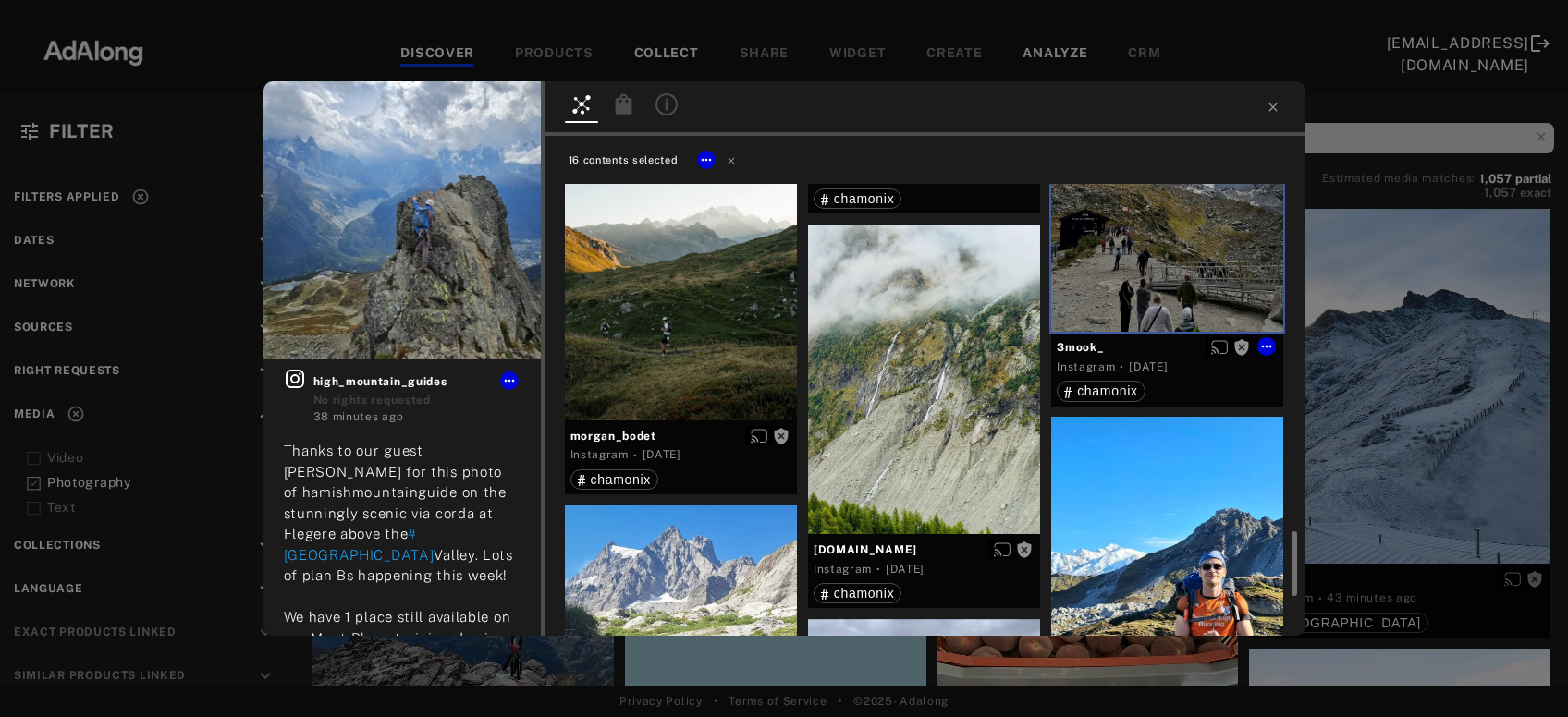
scroll to position [2589, 0]
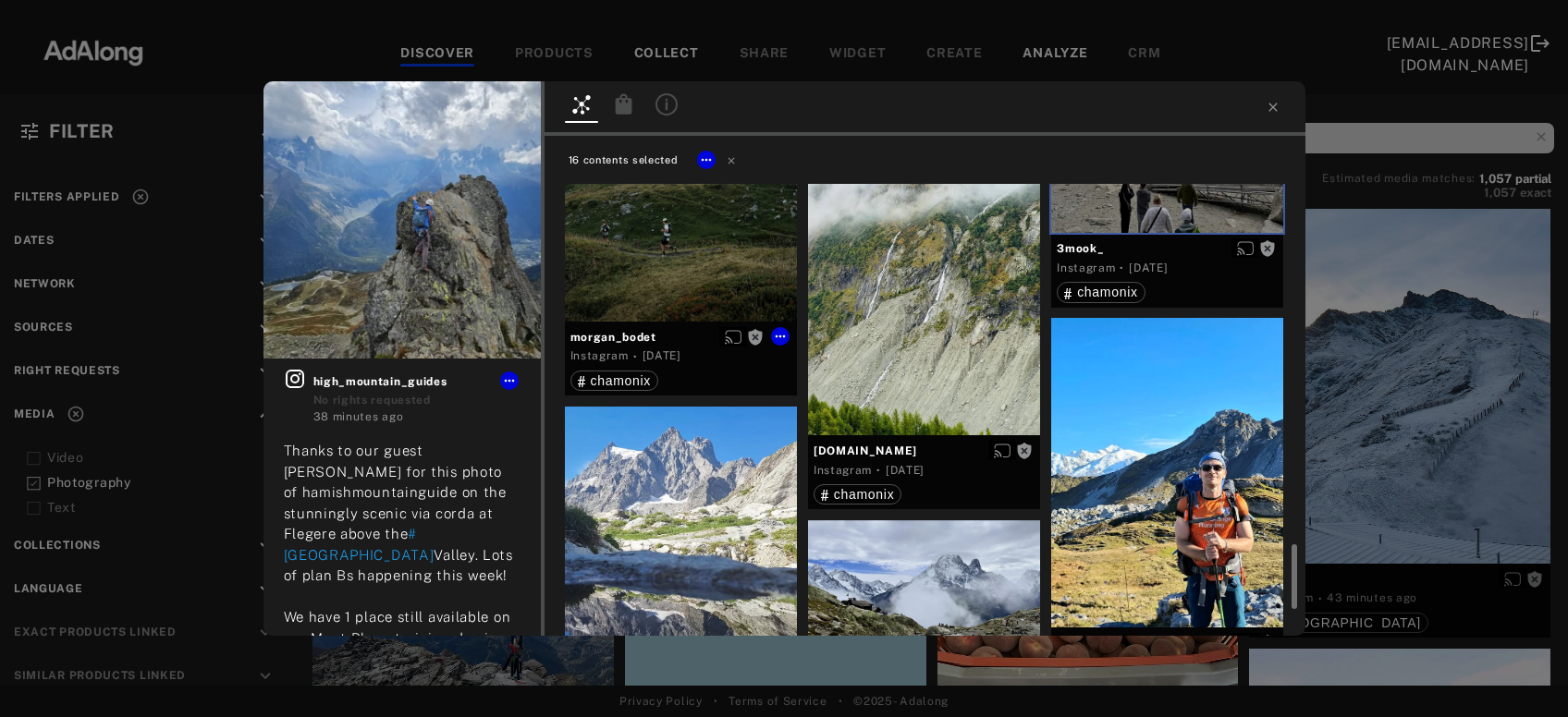
click at [684, 233] on div "Get rights" at bounding box center [681, 176] width 232 height 290
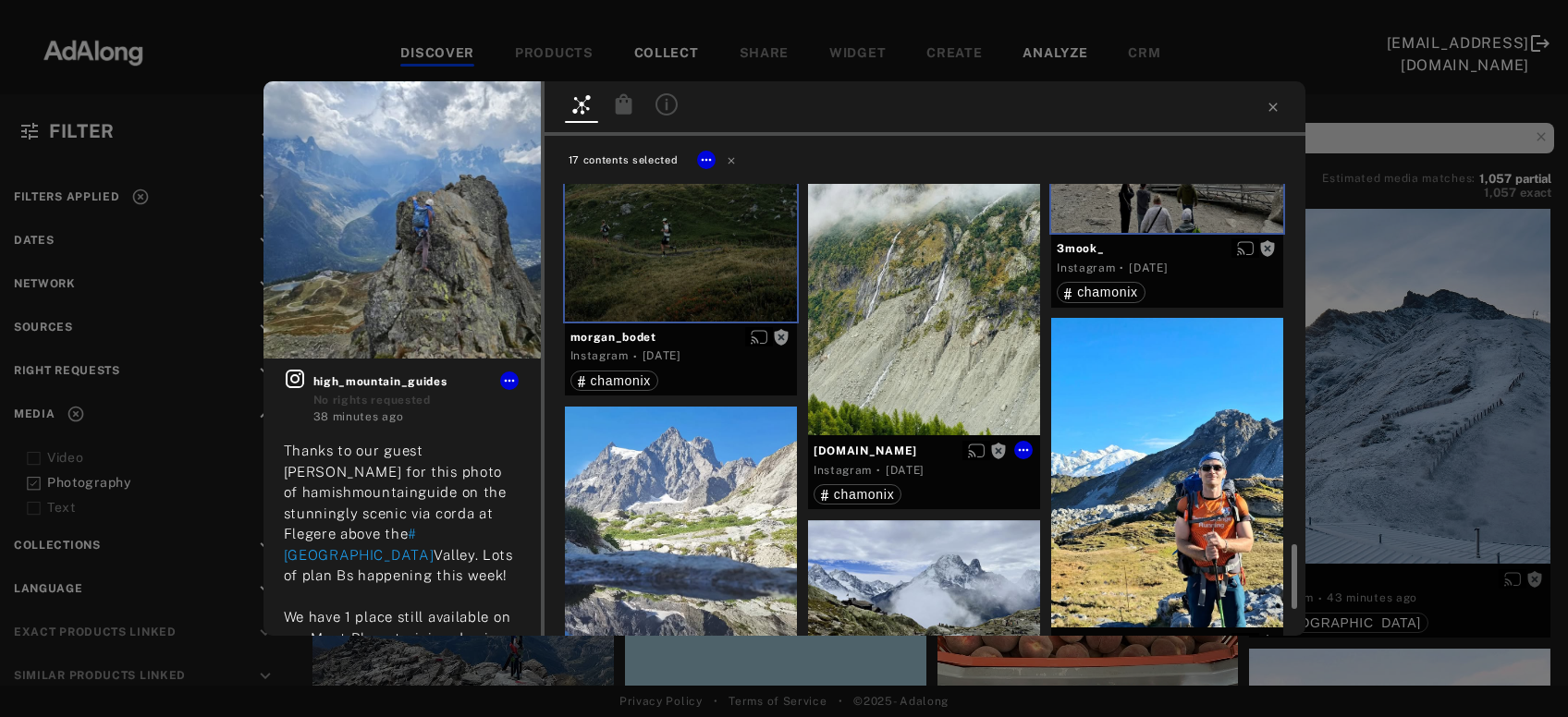
scroll to position [2689, 0]
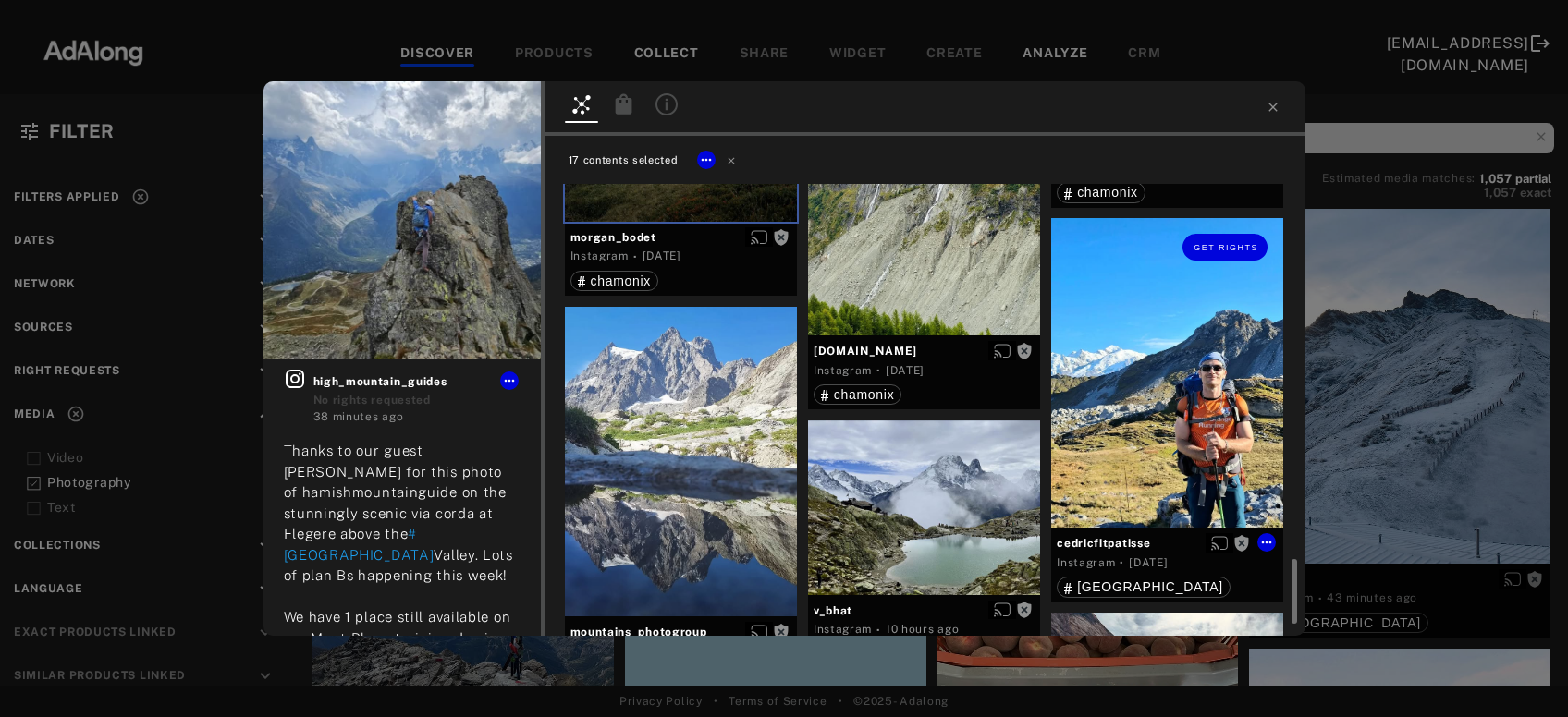
click at [1137, 383] on div "Get rights" at bounding box center [1167, 373] width 232 height 310
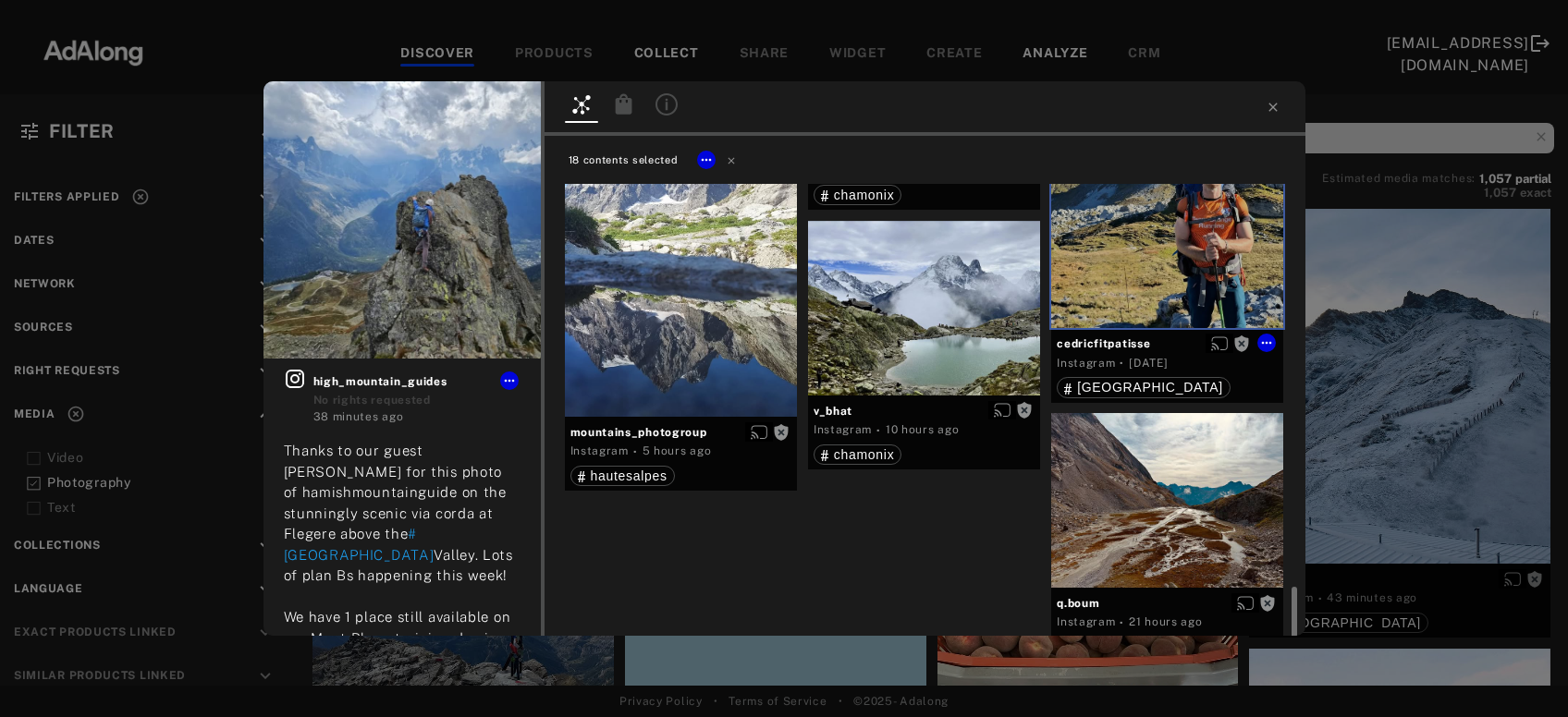
scroll to position [2906, 0]
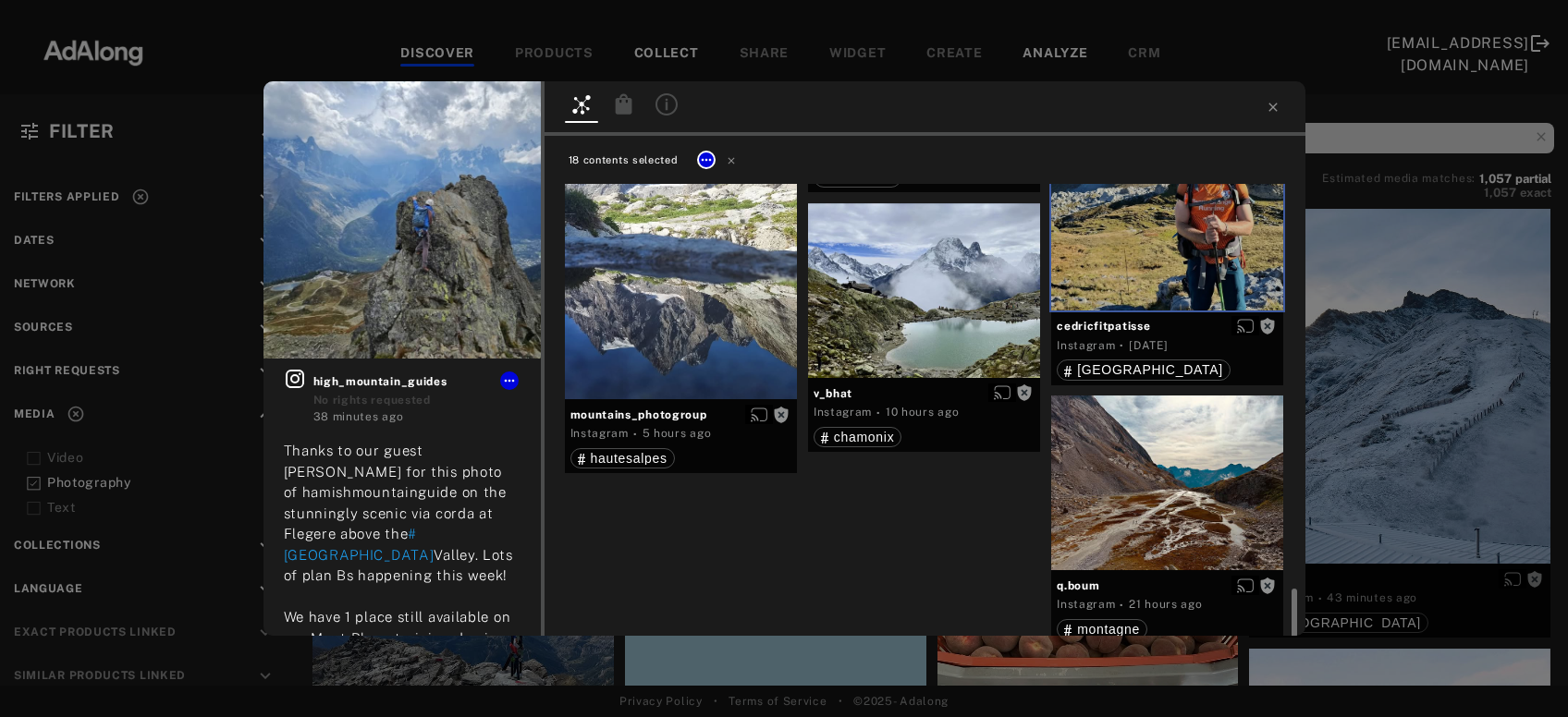
click at [707, 157] on icon at bounding box center [706, 159] width 14 height 14
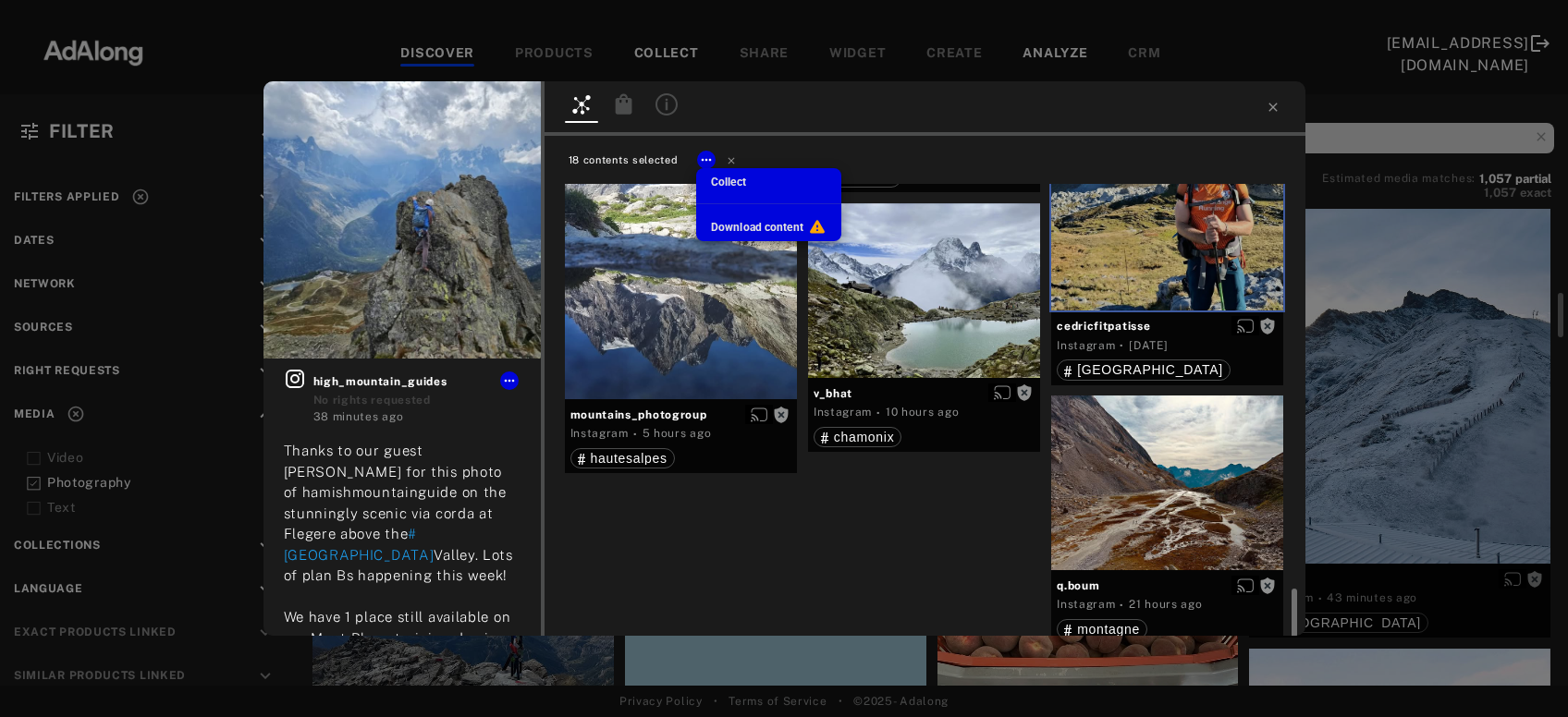
click at [735, 182] on span "Collect" at bounding box center [729, 182] width 35 height 13
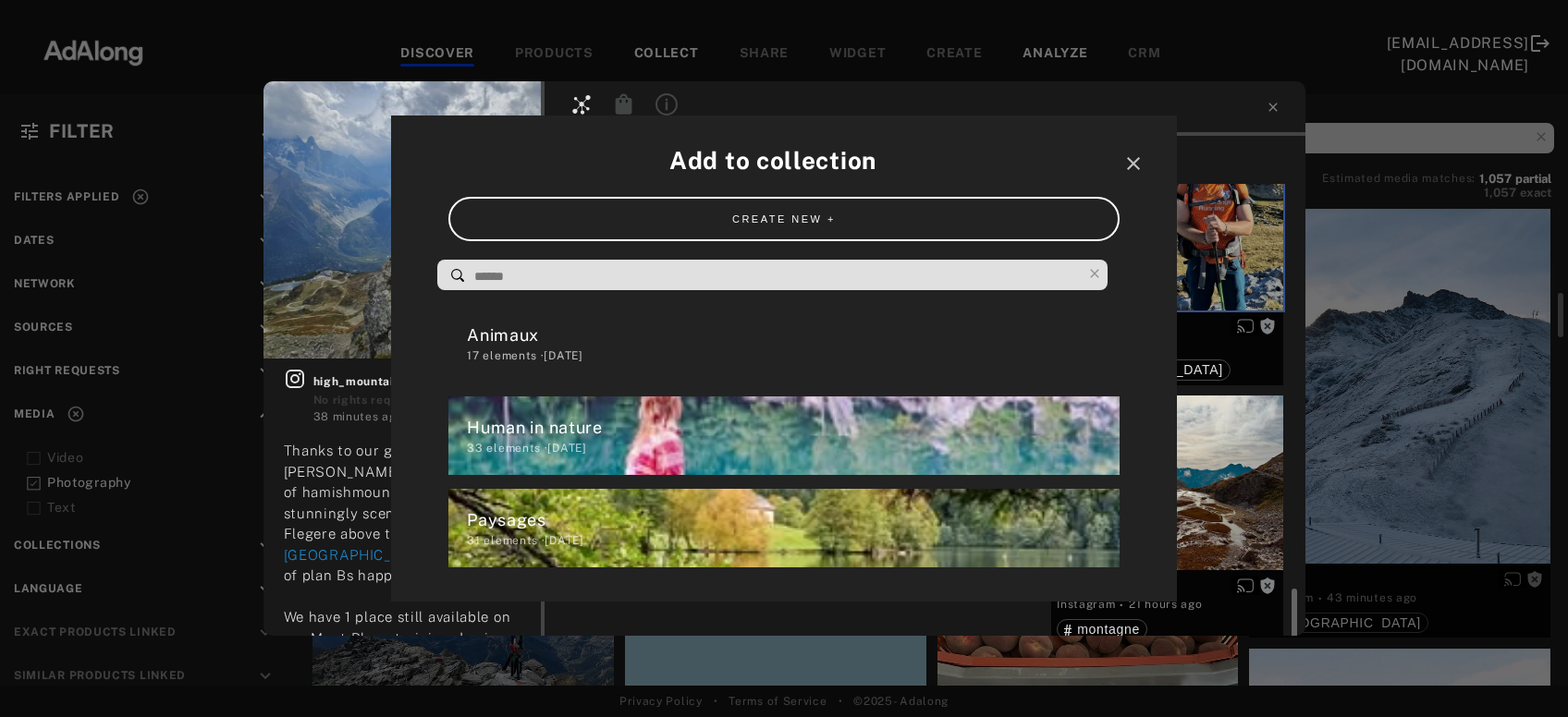
scroll to position [0, 0]
click at [583, 433] on div "Human in nature" at bounding box center [793, 428] width 652 height 25
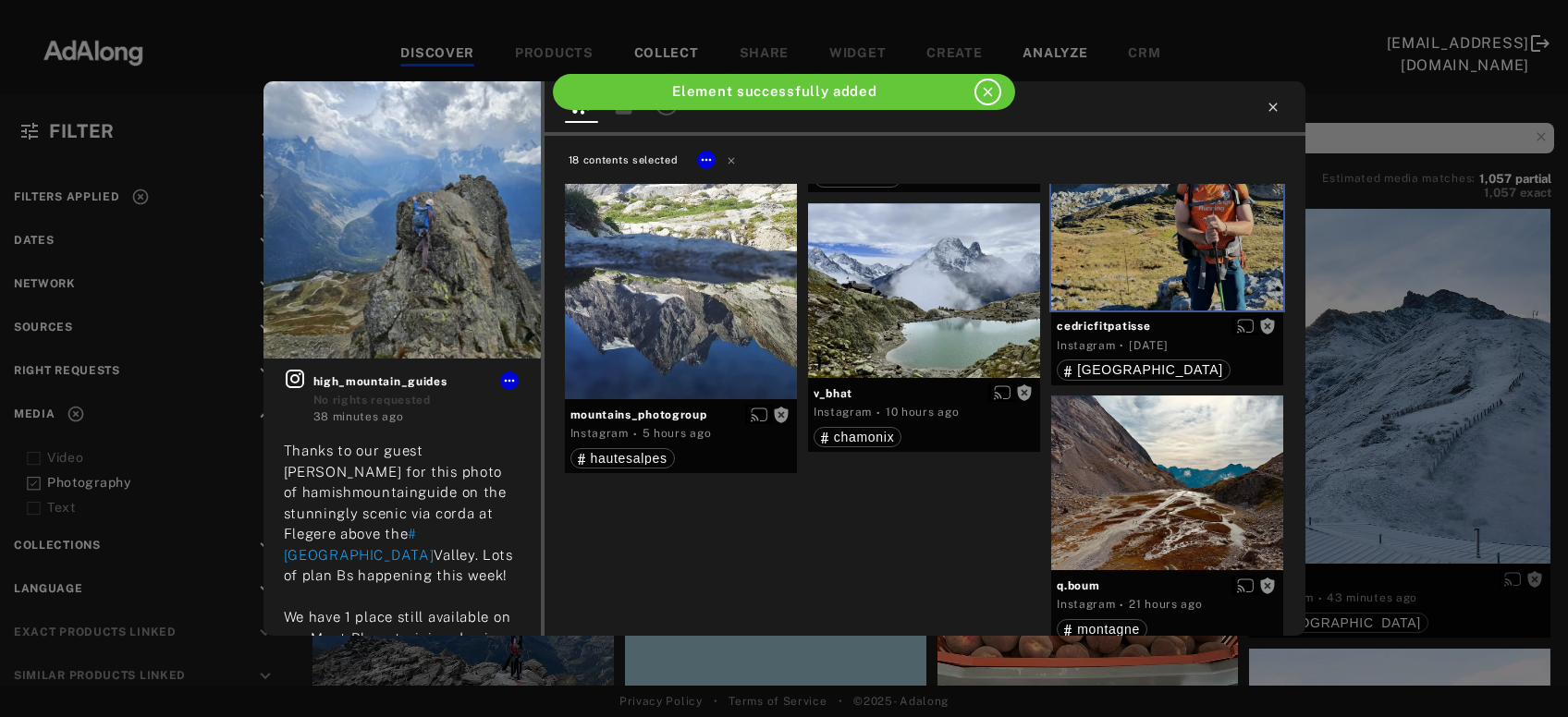
click at [1273, 108] on icon at bounding box center [1273, 106] width 14 height 14
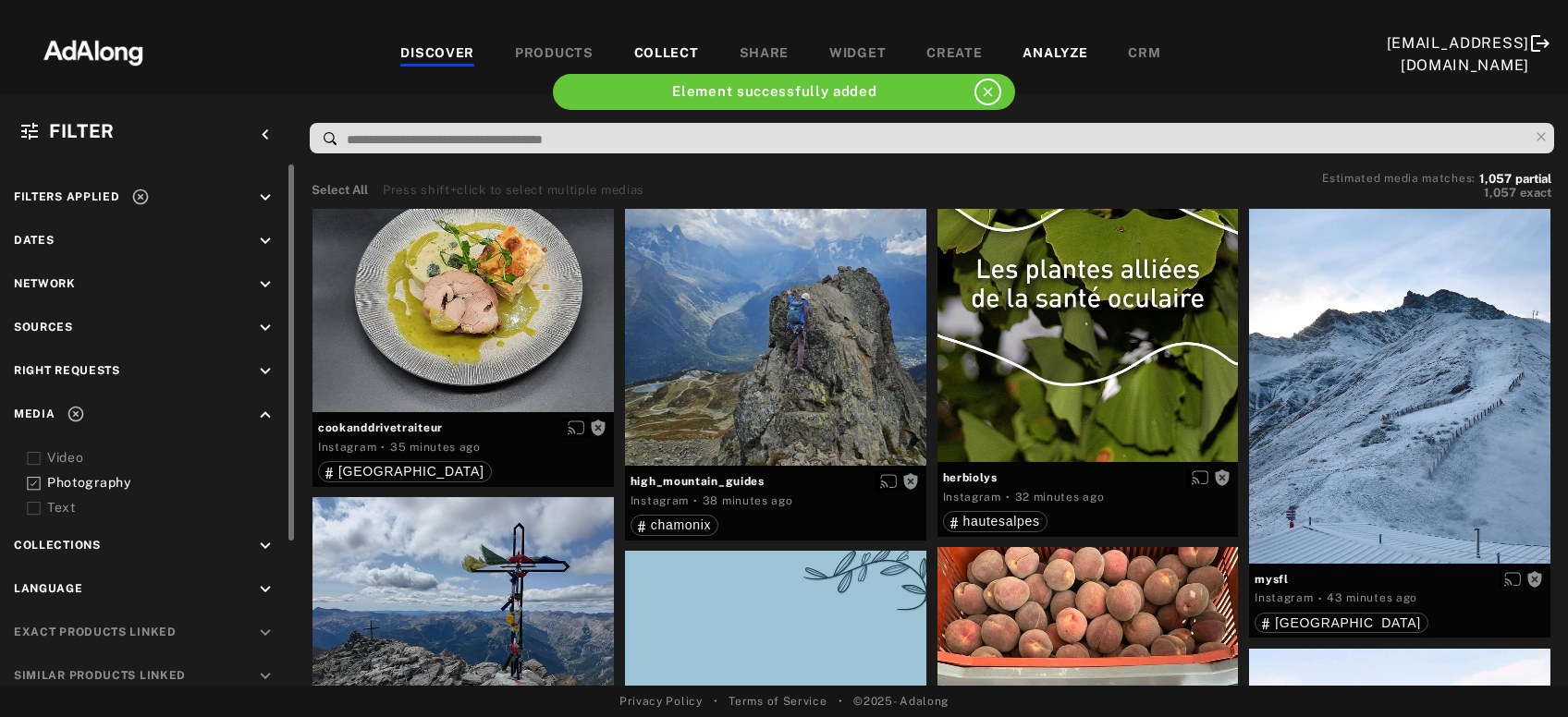
scroll to position [30, 0]
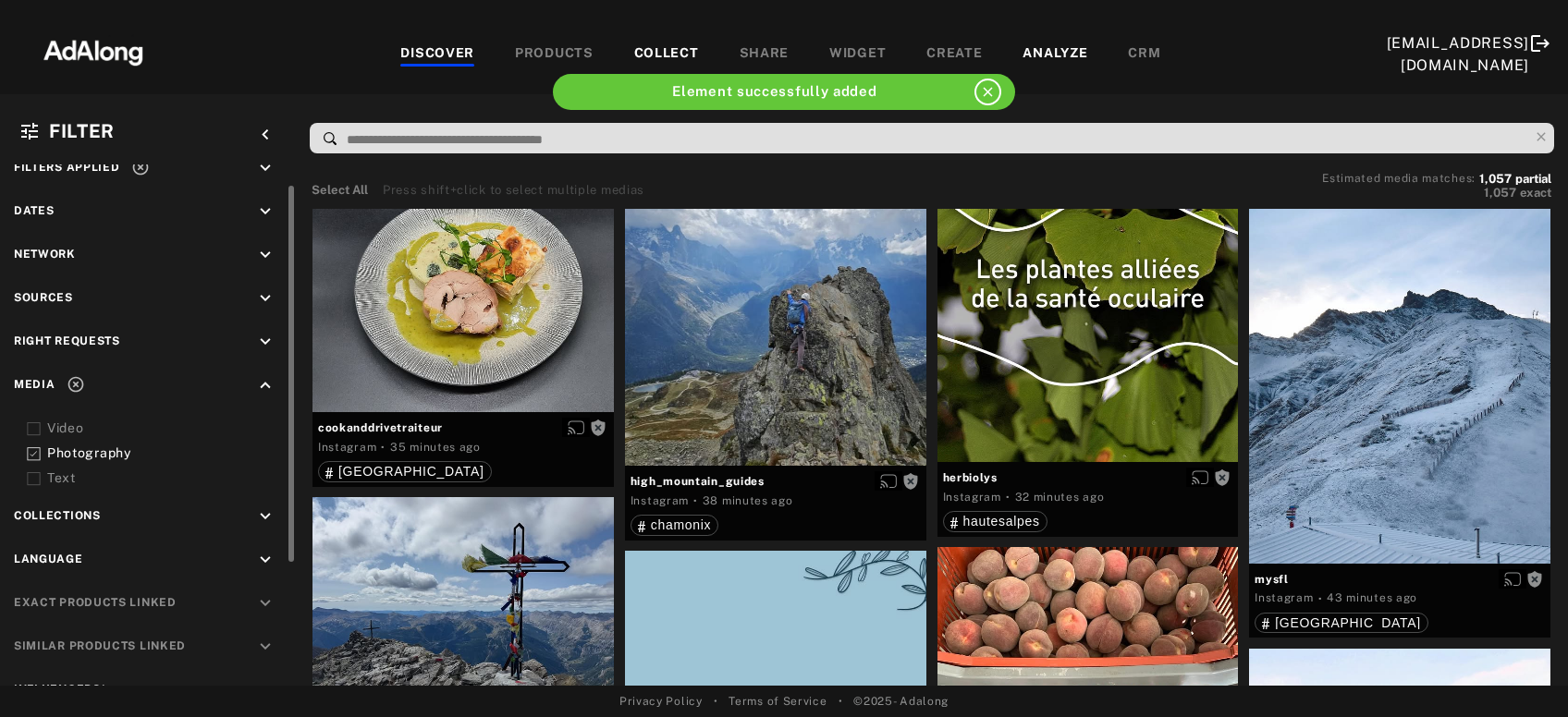
click at [265, 506] on icon "keyboard_arrow_down" at bounding box center [265, 516] width 20 height 20
click at [228, 556] on div "EXCLUSION" at bounding box center [209, 560] width 67 height 19
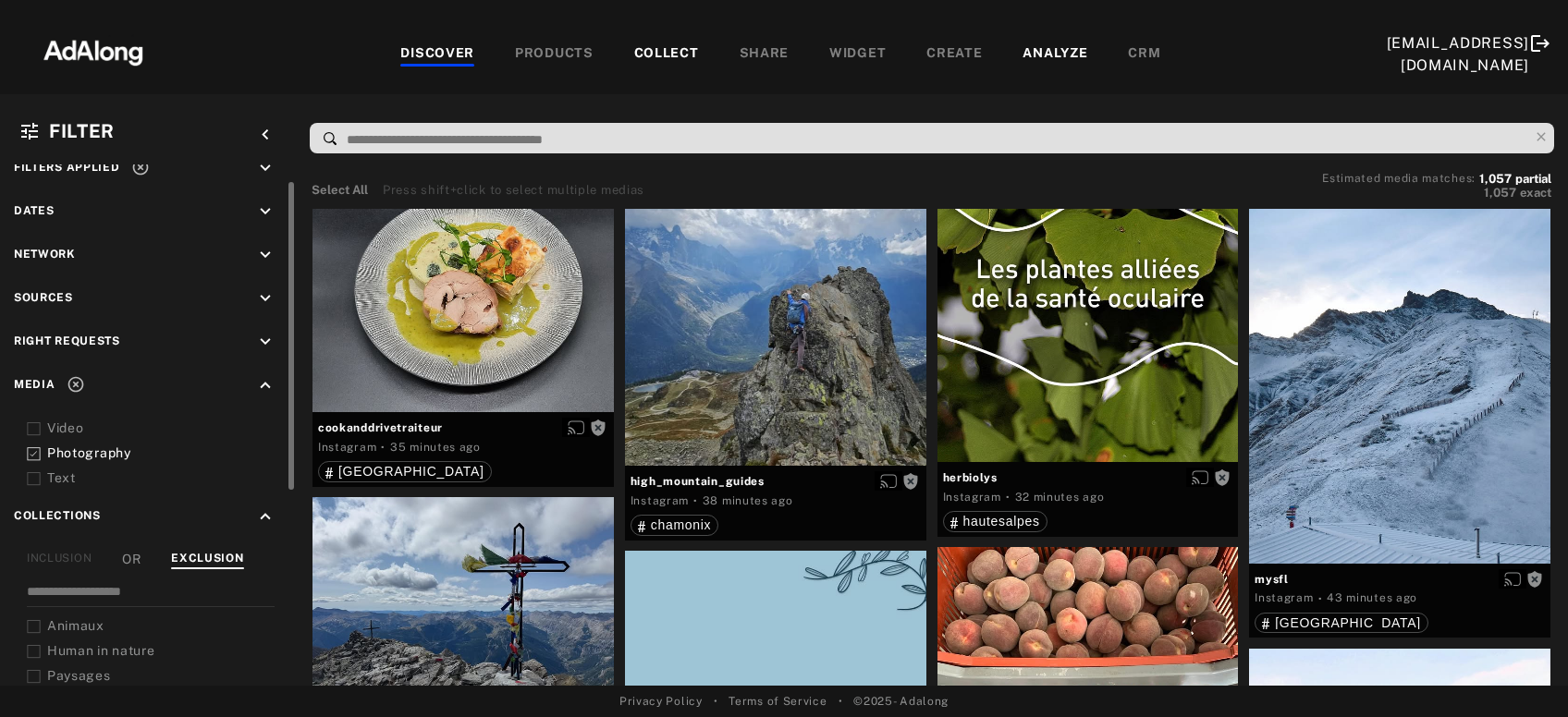
click at [83, 619] on span "Animaux" at bounding box center [76, 625] width 58 height 14
click at [85, 644] on span "Human in nature" at bounding box center [101, 650] width 108 height 14
click at [80, 670] on span "Paysages" at bounding box center [79, 675] width 64 height 14
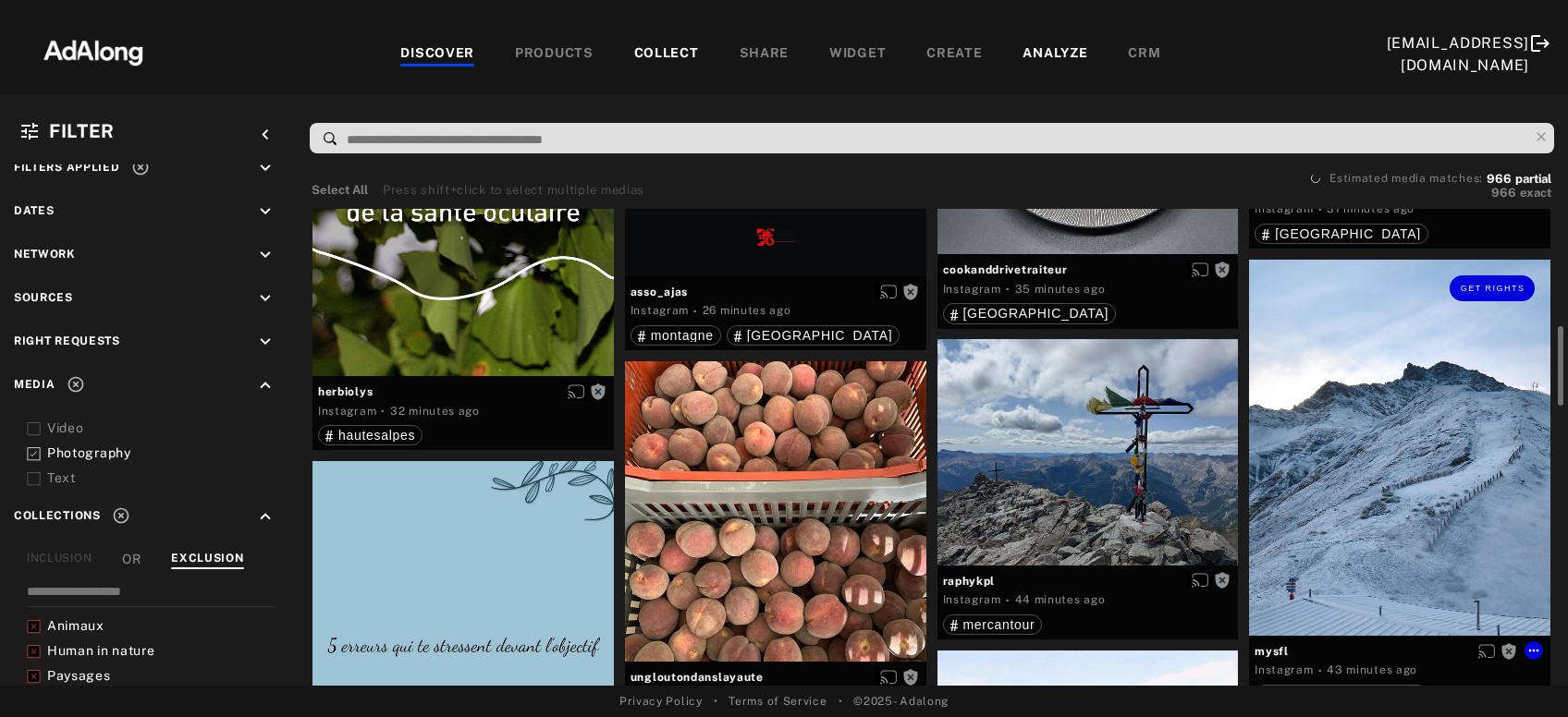
scroll to position [797, 0]
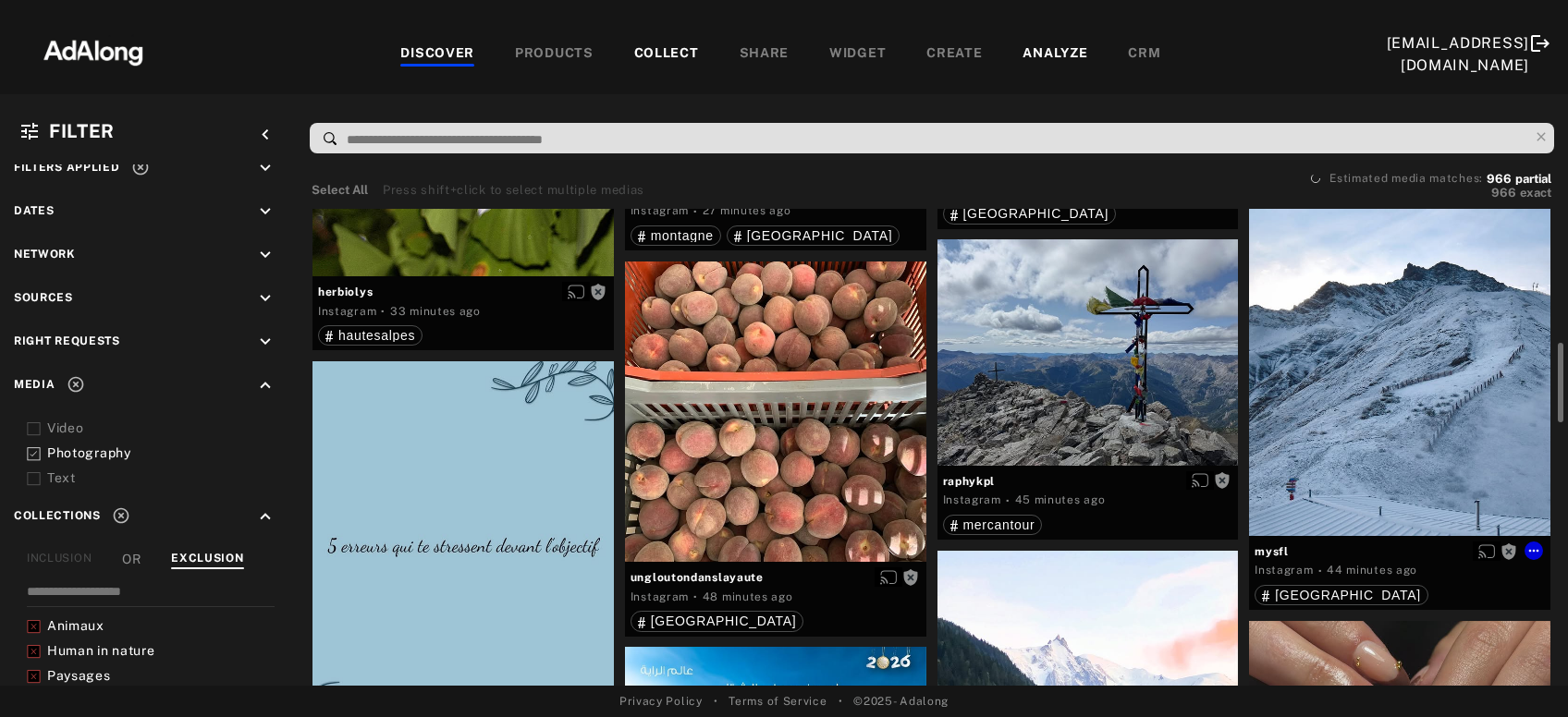
click at [1348, 384] on div "Get rights" at bounding box center [1400, 348] width 301 height 376
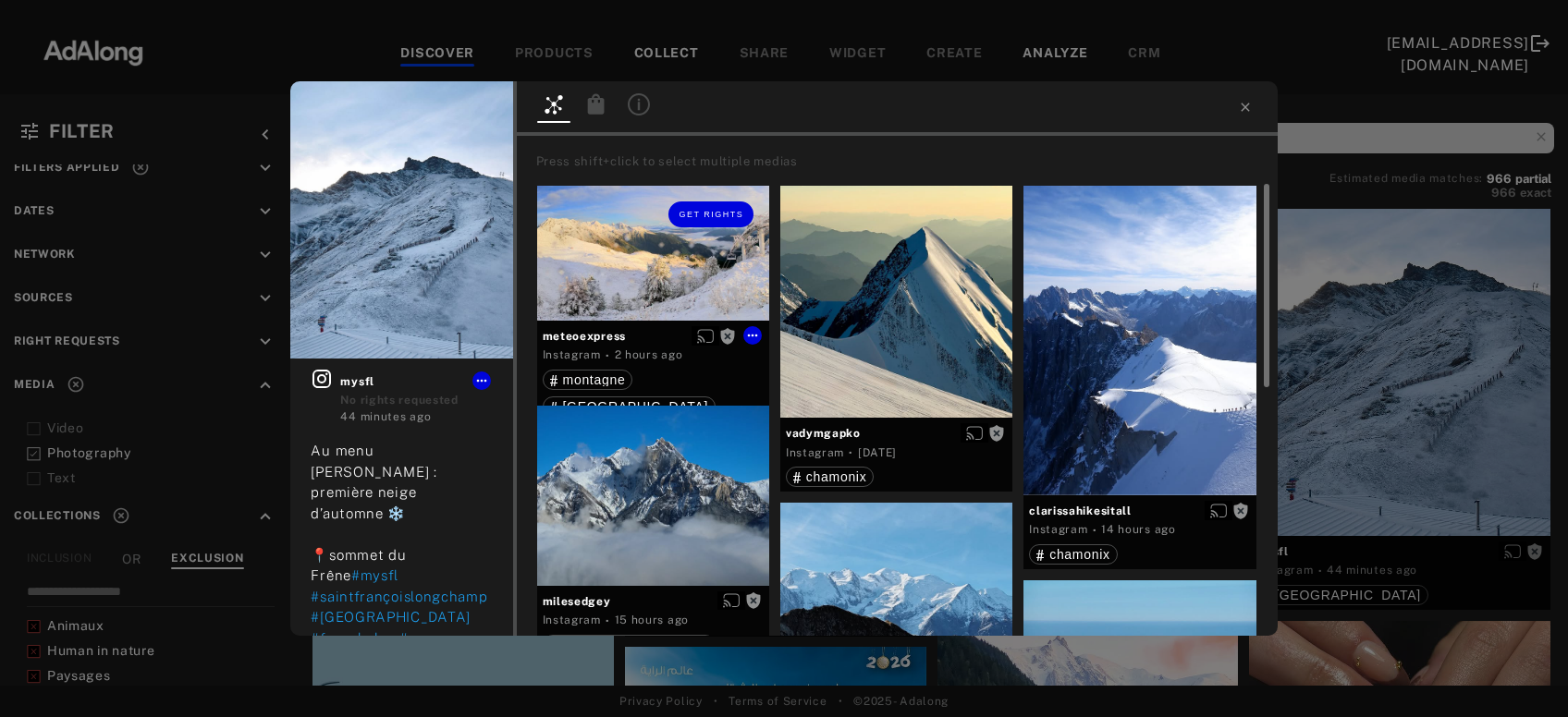
click at [642, 264] on div "Get rights" at bounding box center [653, 253] width 232 height 135
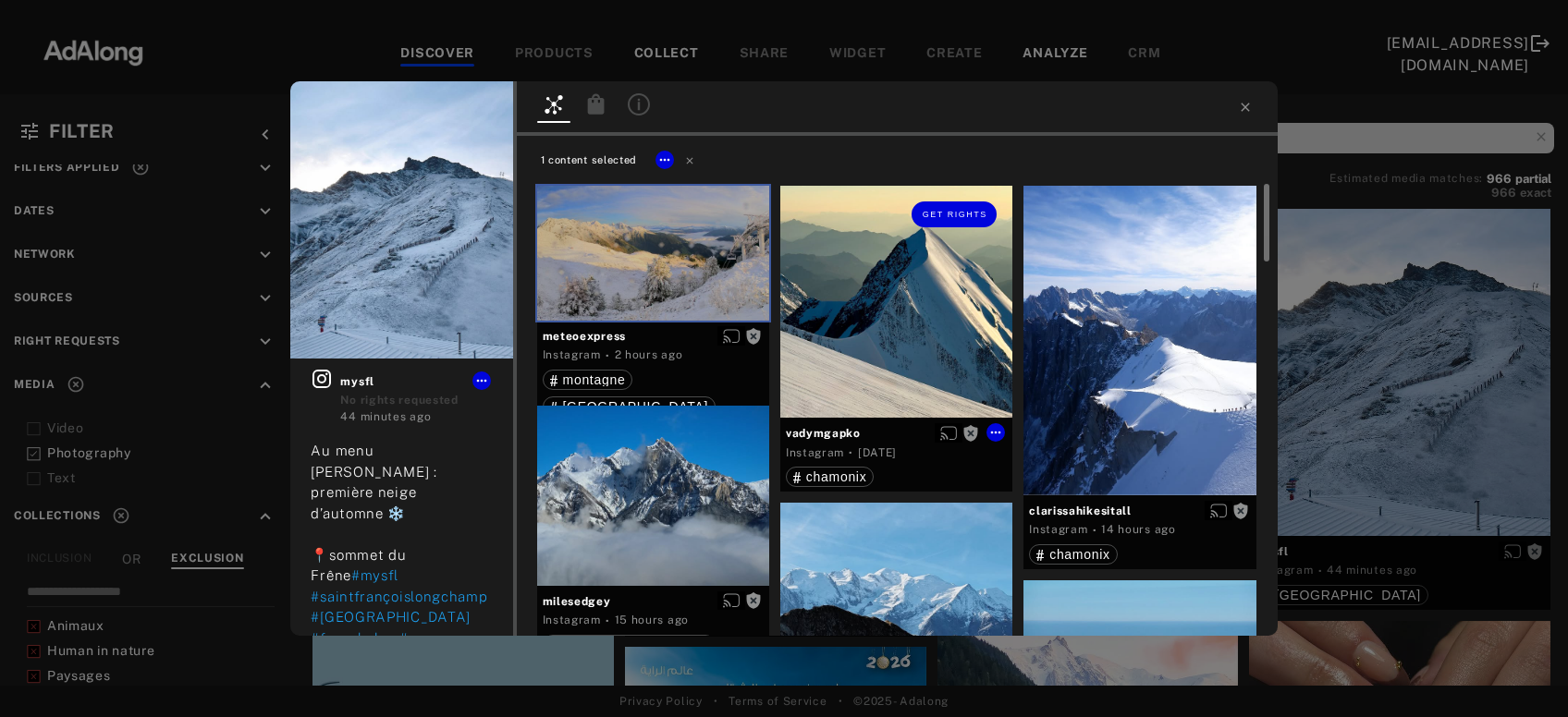
click at [927, 334] on div "Get rights" at bounding box center [897, 302] width 232 height 232
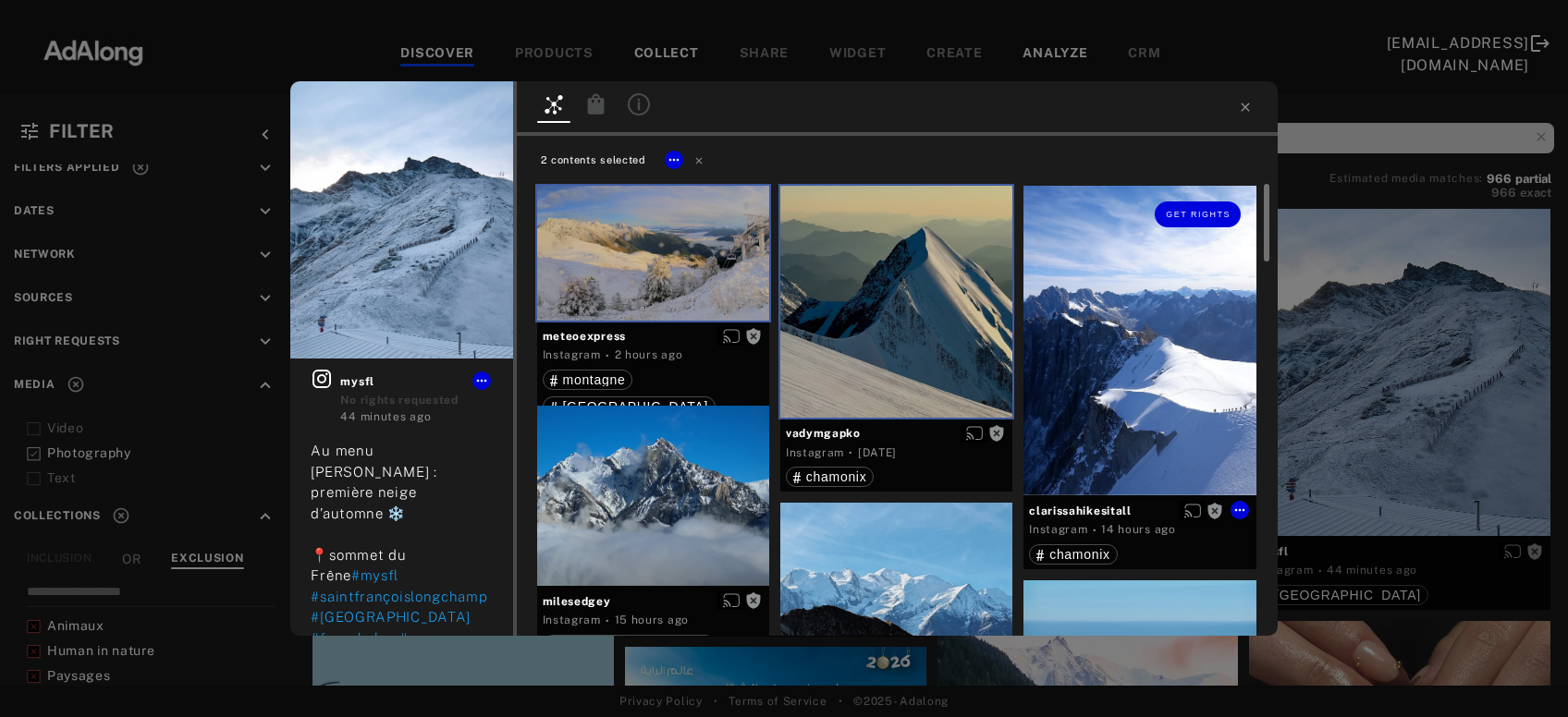
click at [1120, 339] on div "Get rights" at bounding box center [1139, 340] width 232 height 310
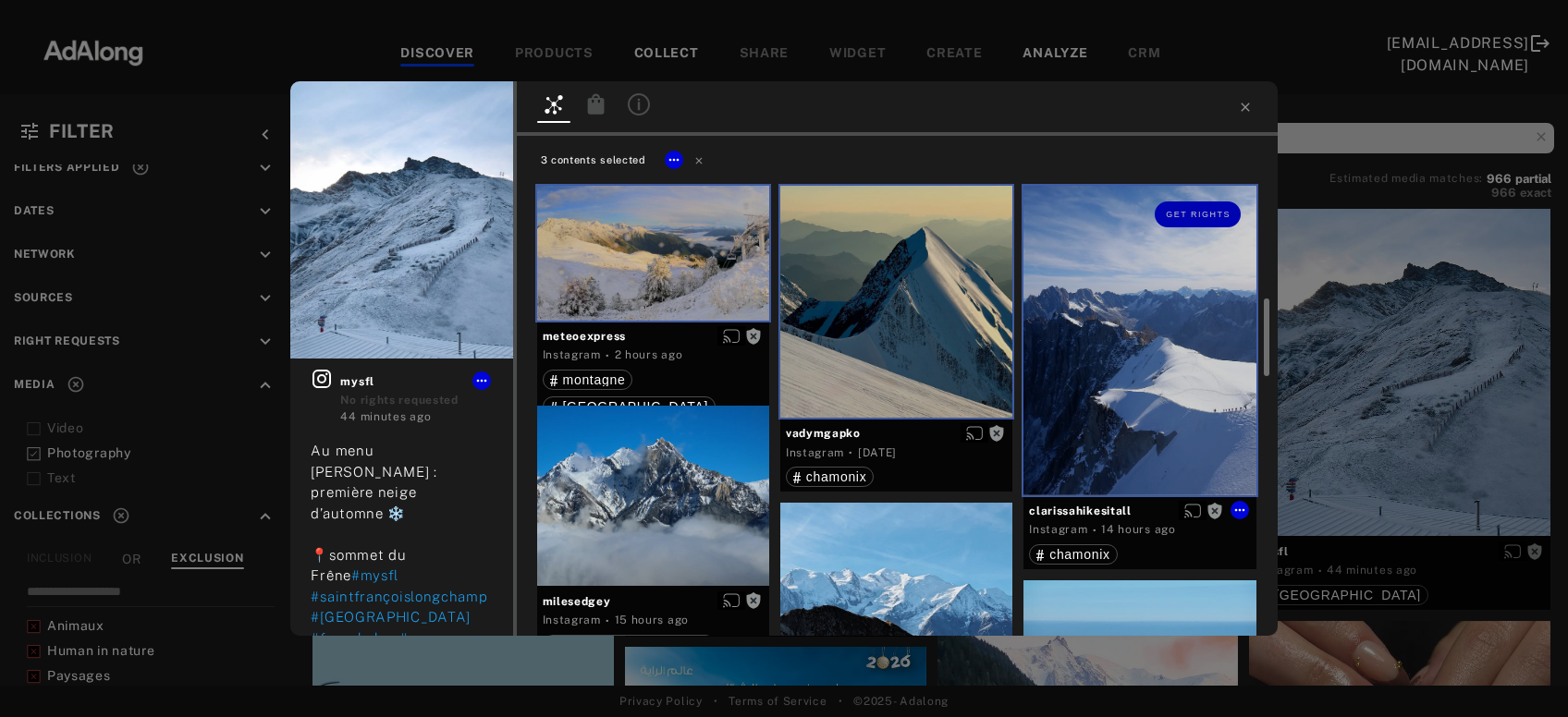
scroll to position [198, 0]
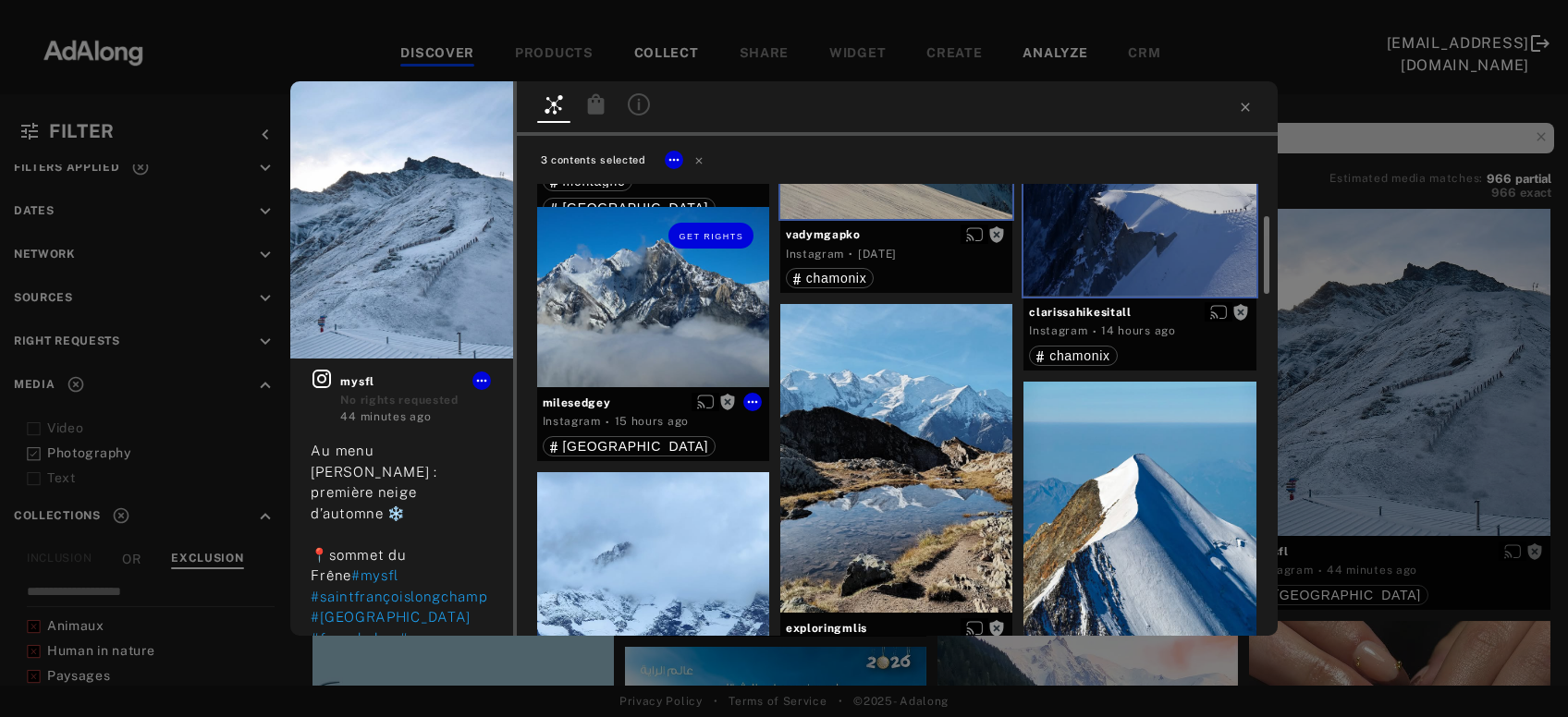
click at [706, 304] on div "Get rights" at bounding box center [653, 297] width 232 height 180
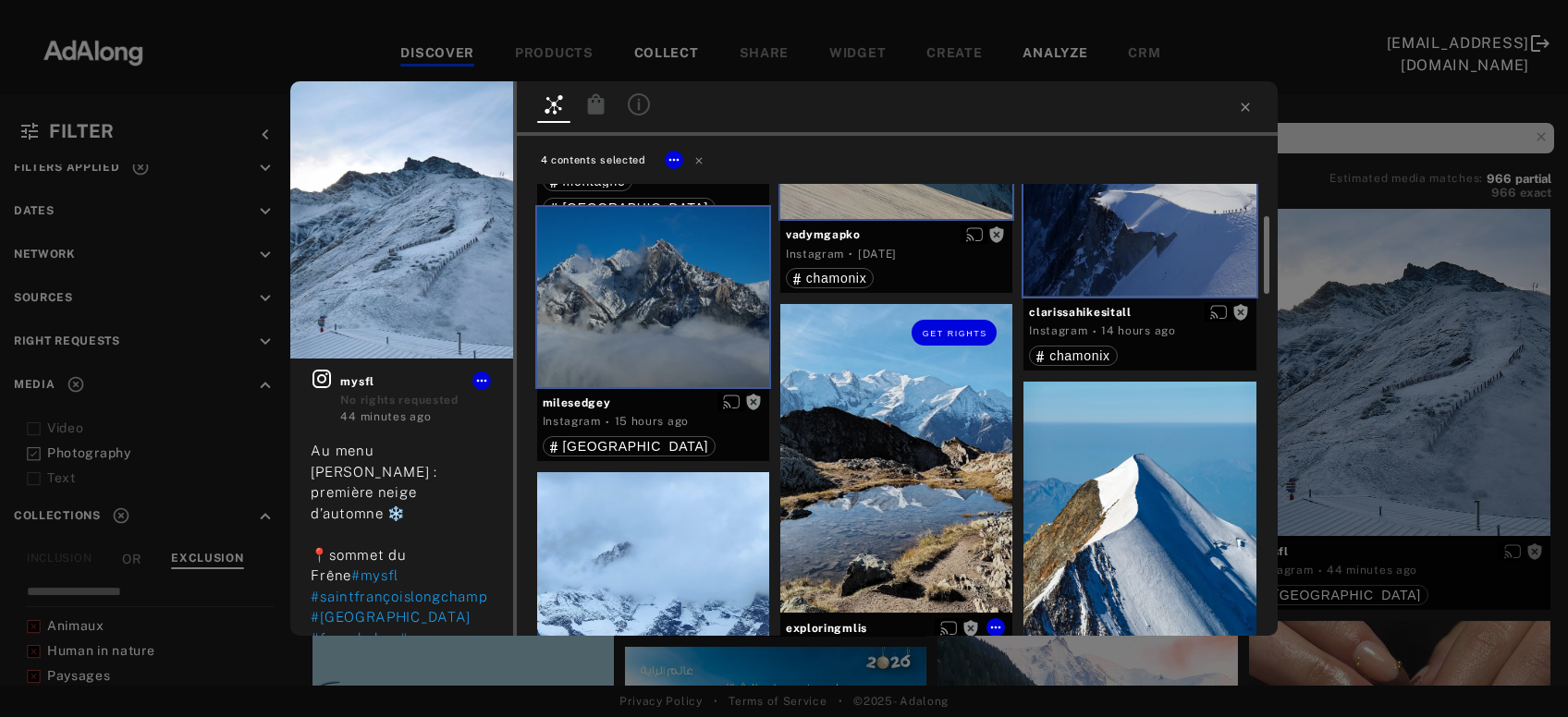
click at [901, 456] on div "Get rights" at bounding box center [897, 458] width 232 height 309
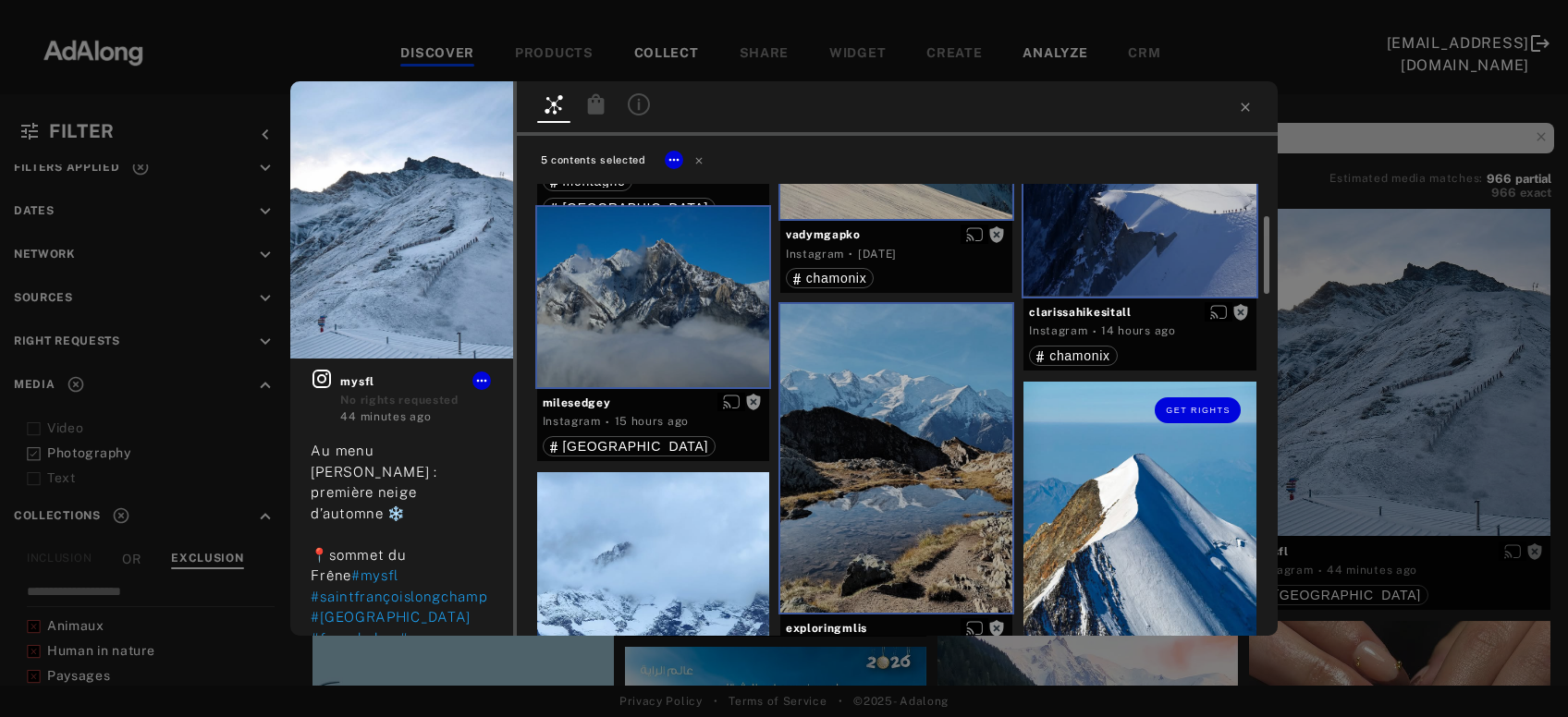
click at [1134, 522] on div "Get rights" at bounding box center [1139, 526] width 232 height 290
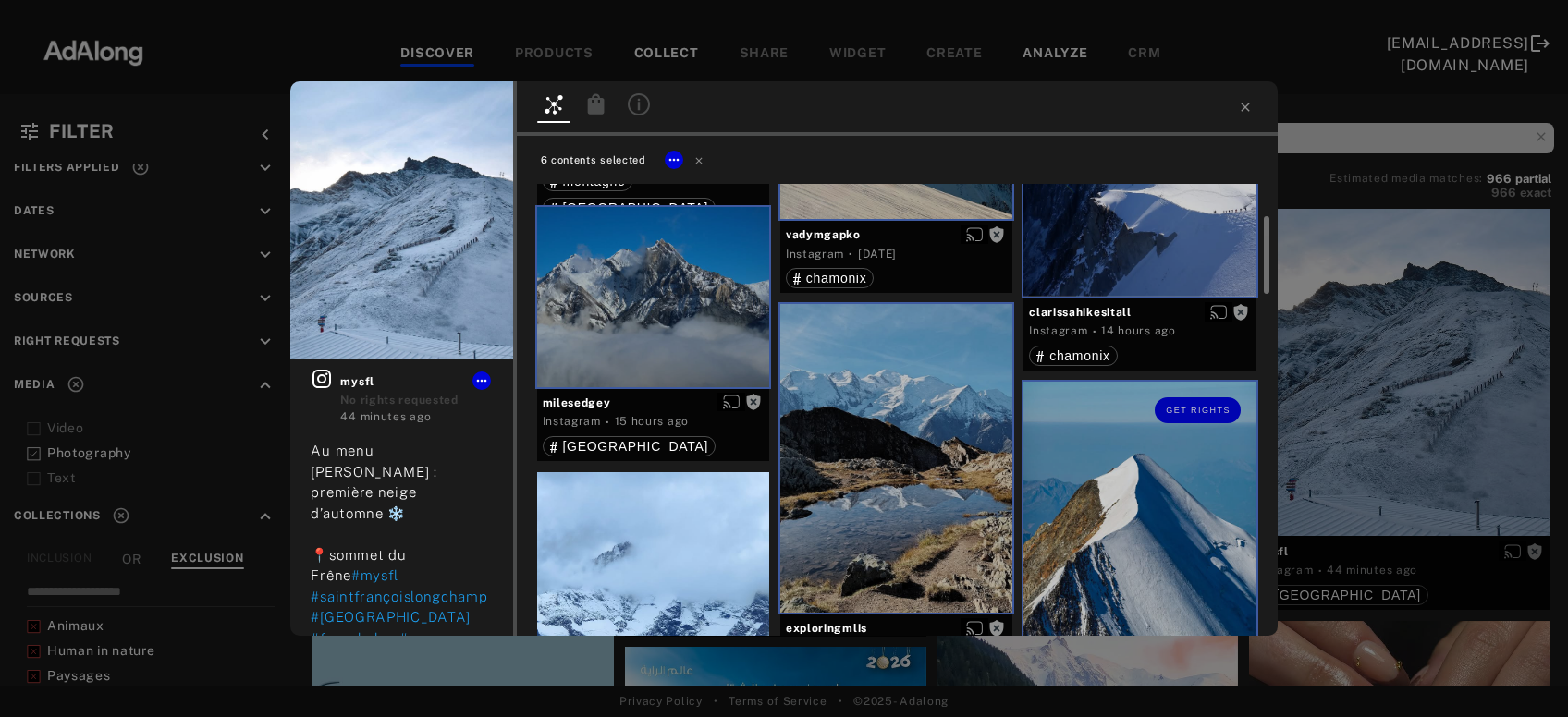
scroll to position [399, 0]
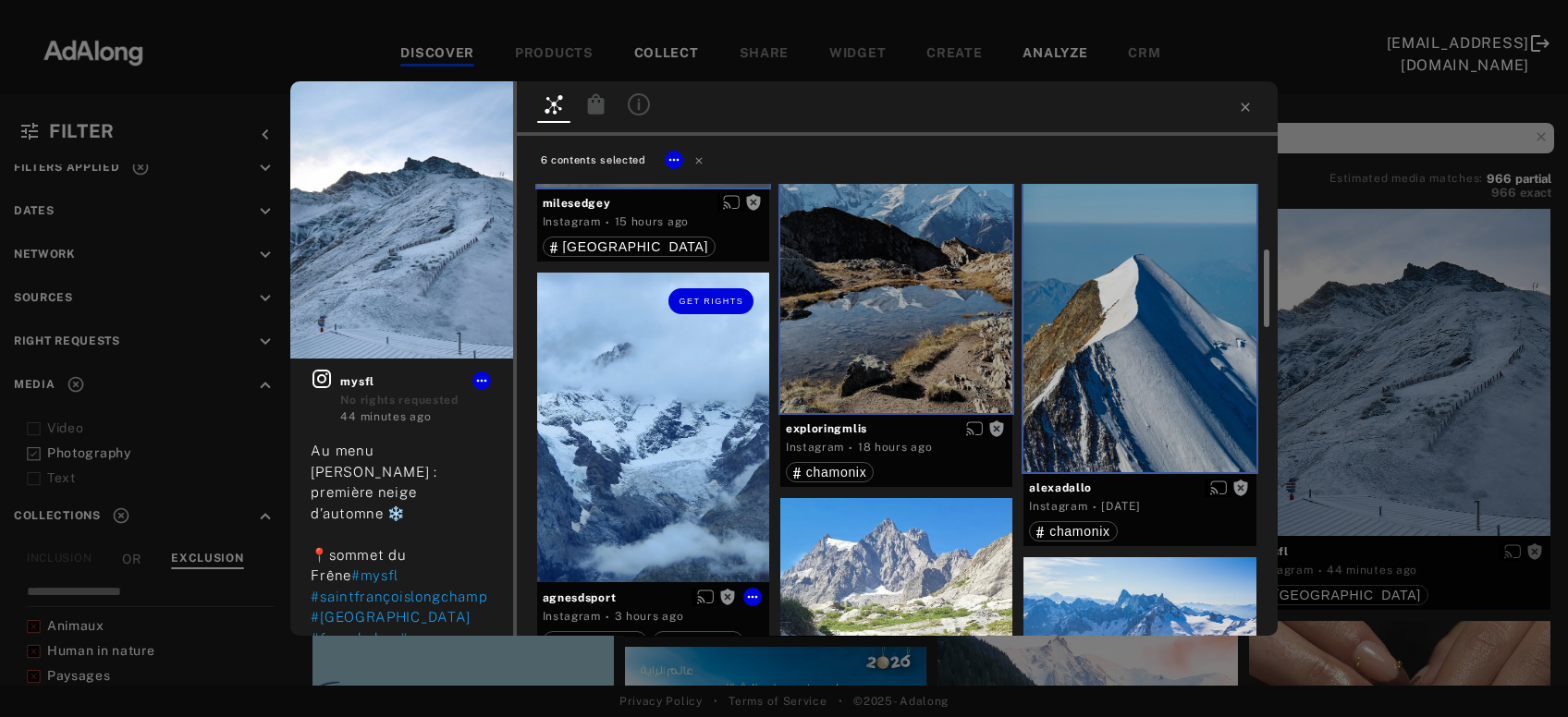
click at [698, 498] on div "Get rights" at bounding box center [653, 427] width 232 height 310
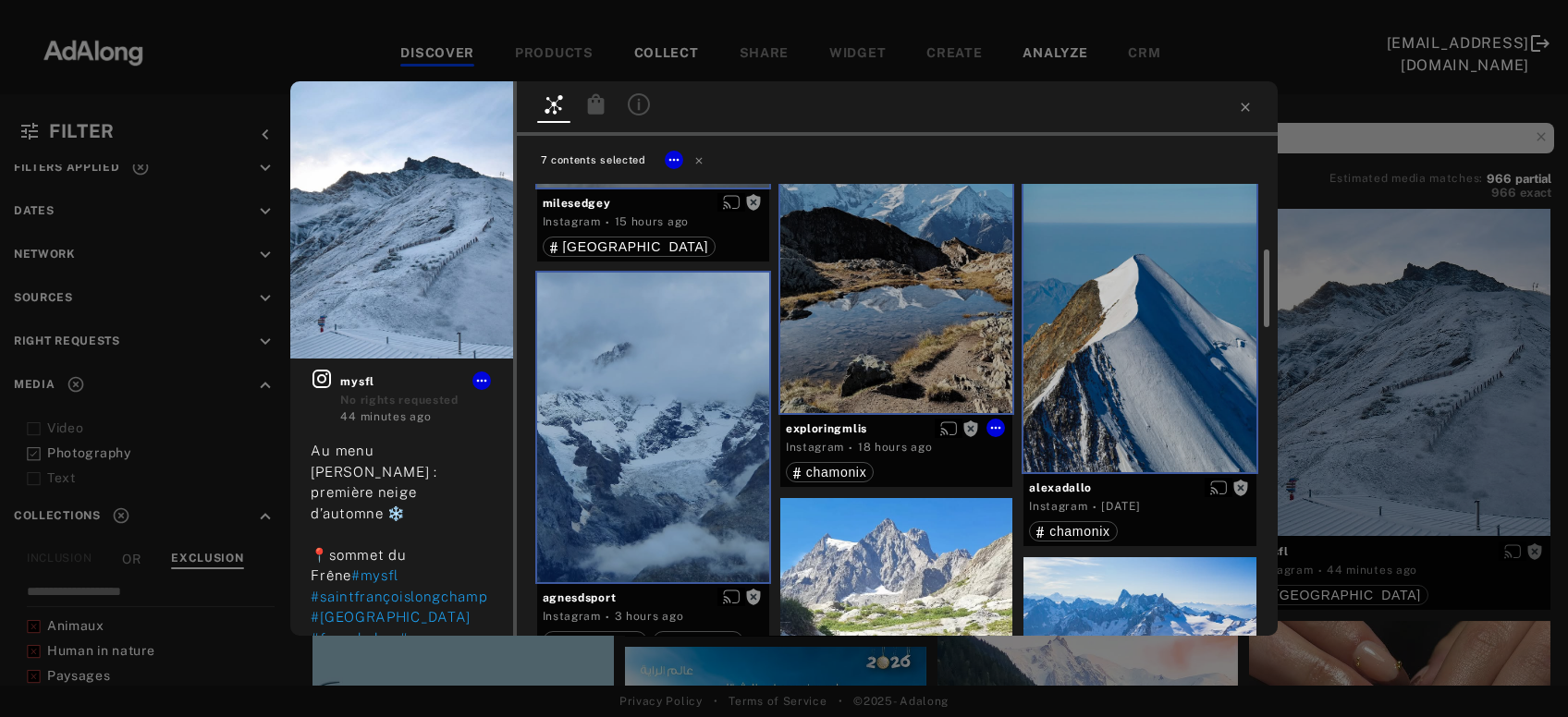
scroll to position [597, 0]
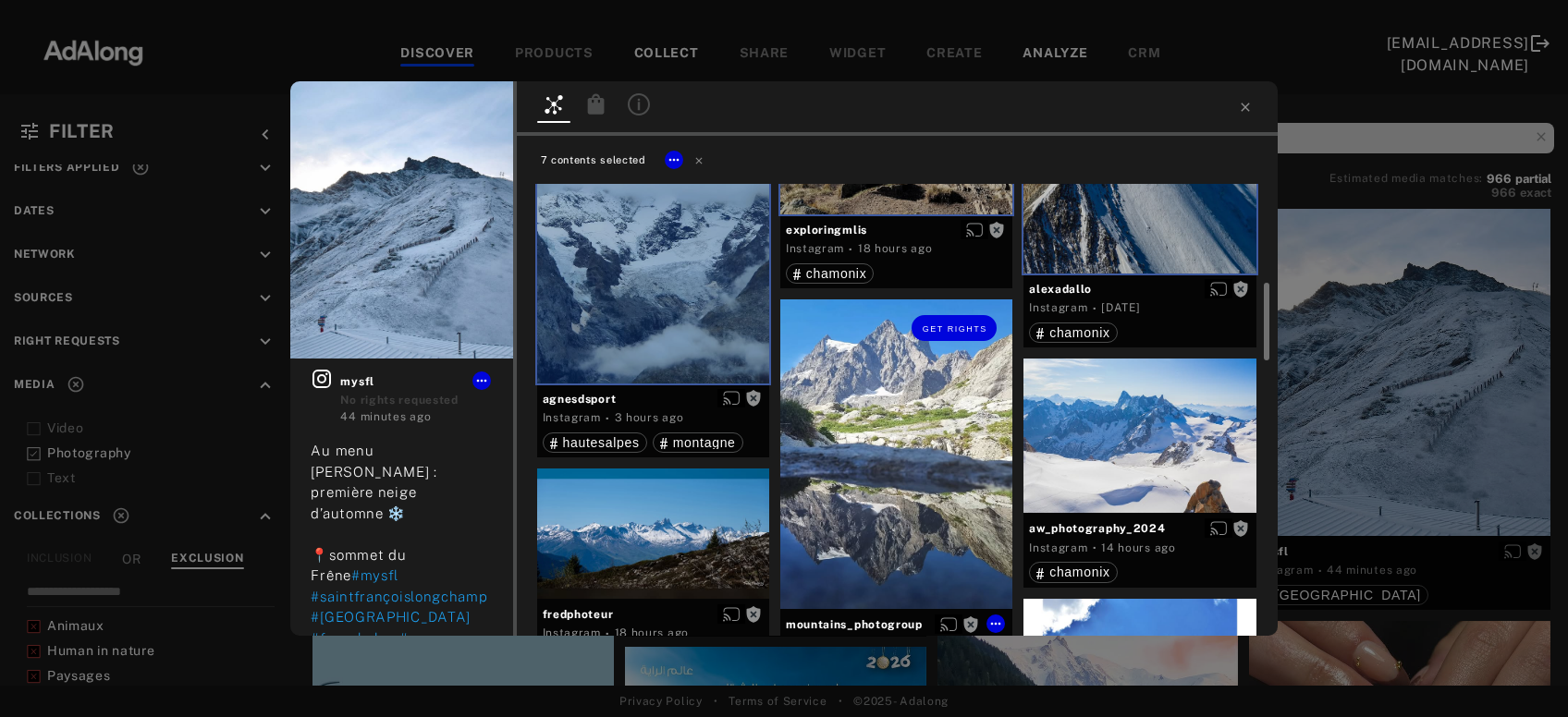
click at [879, 430] on div "Get rights" at bounding box center [897, 453] width 232 height 310
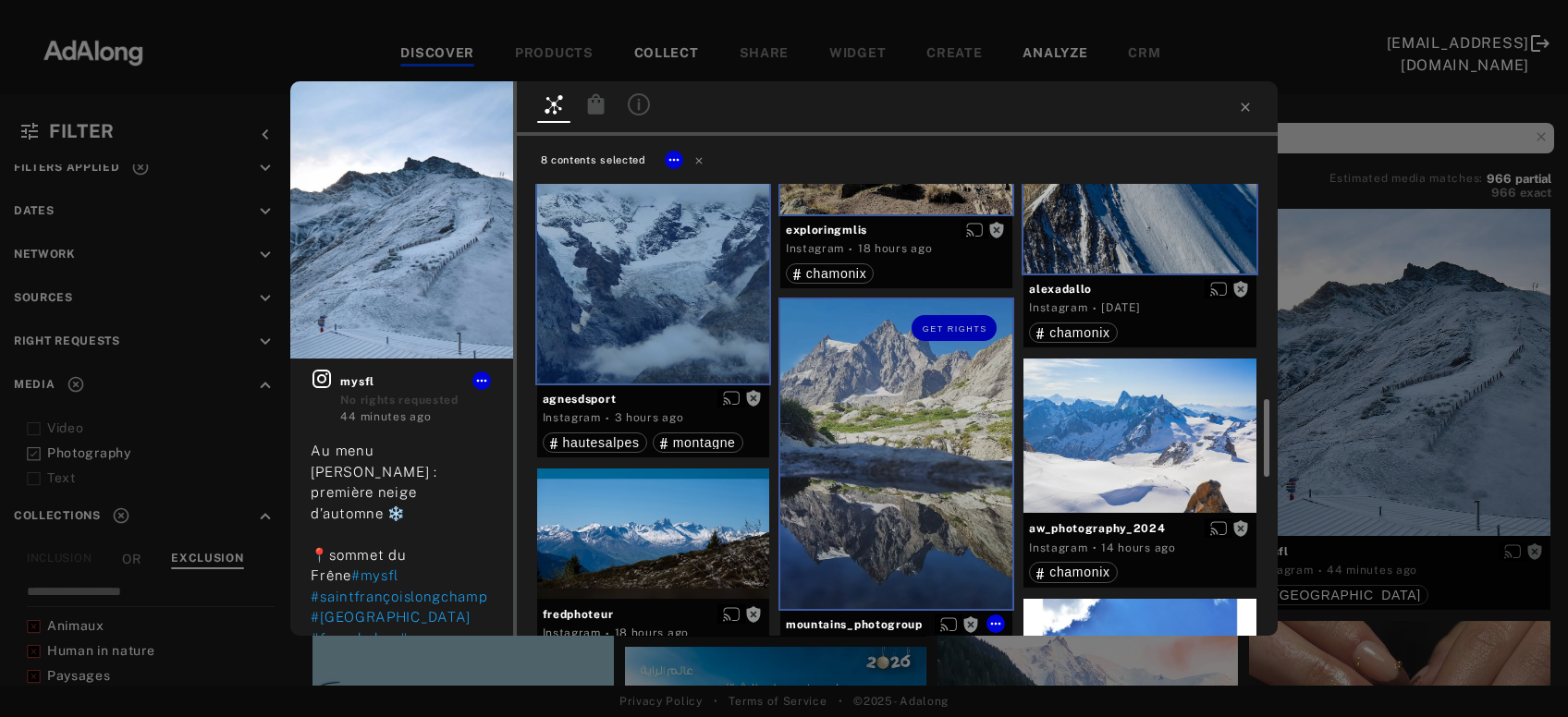
scroll to position [797, 0]
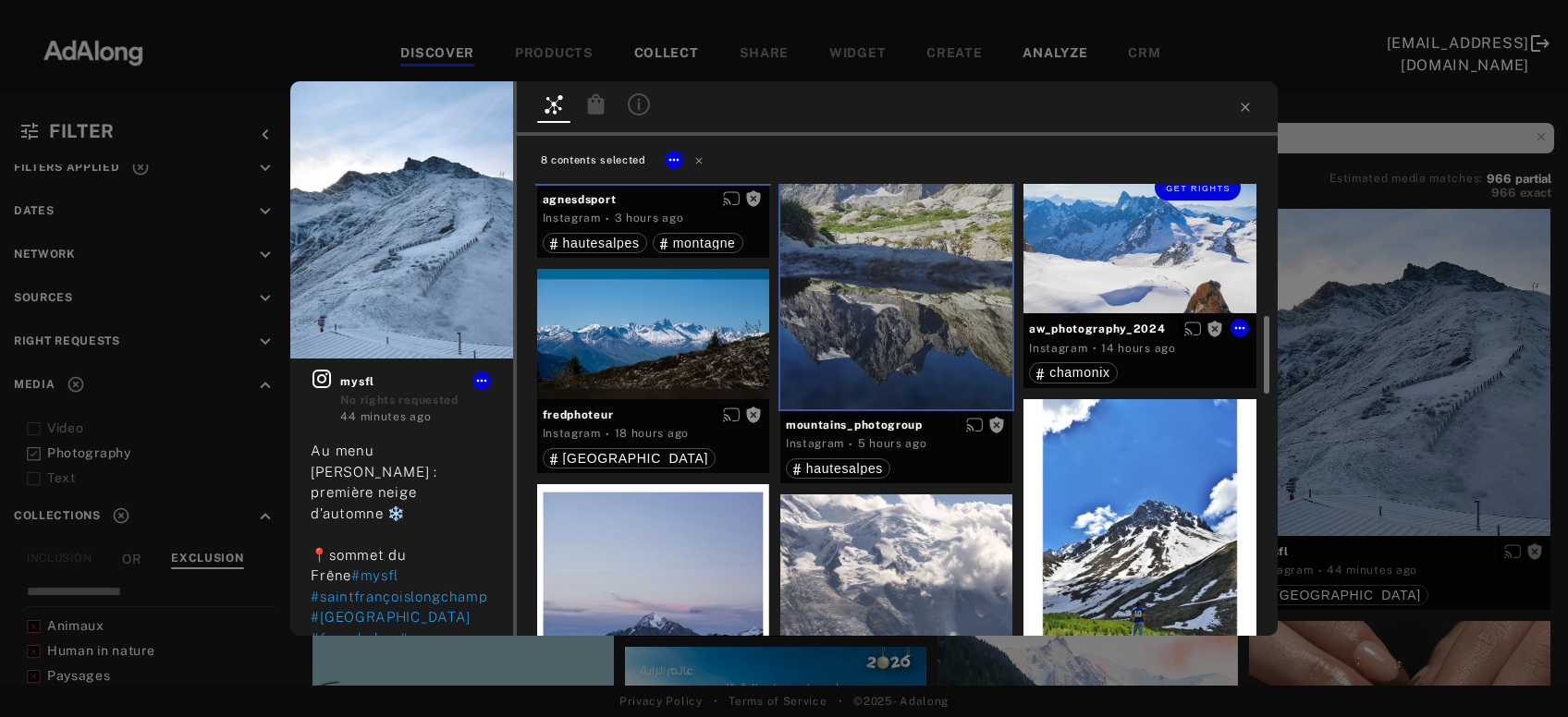
click at [1161, 266] on div "Get rights" at bounding box center [1139, 237] width 232 height 155
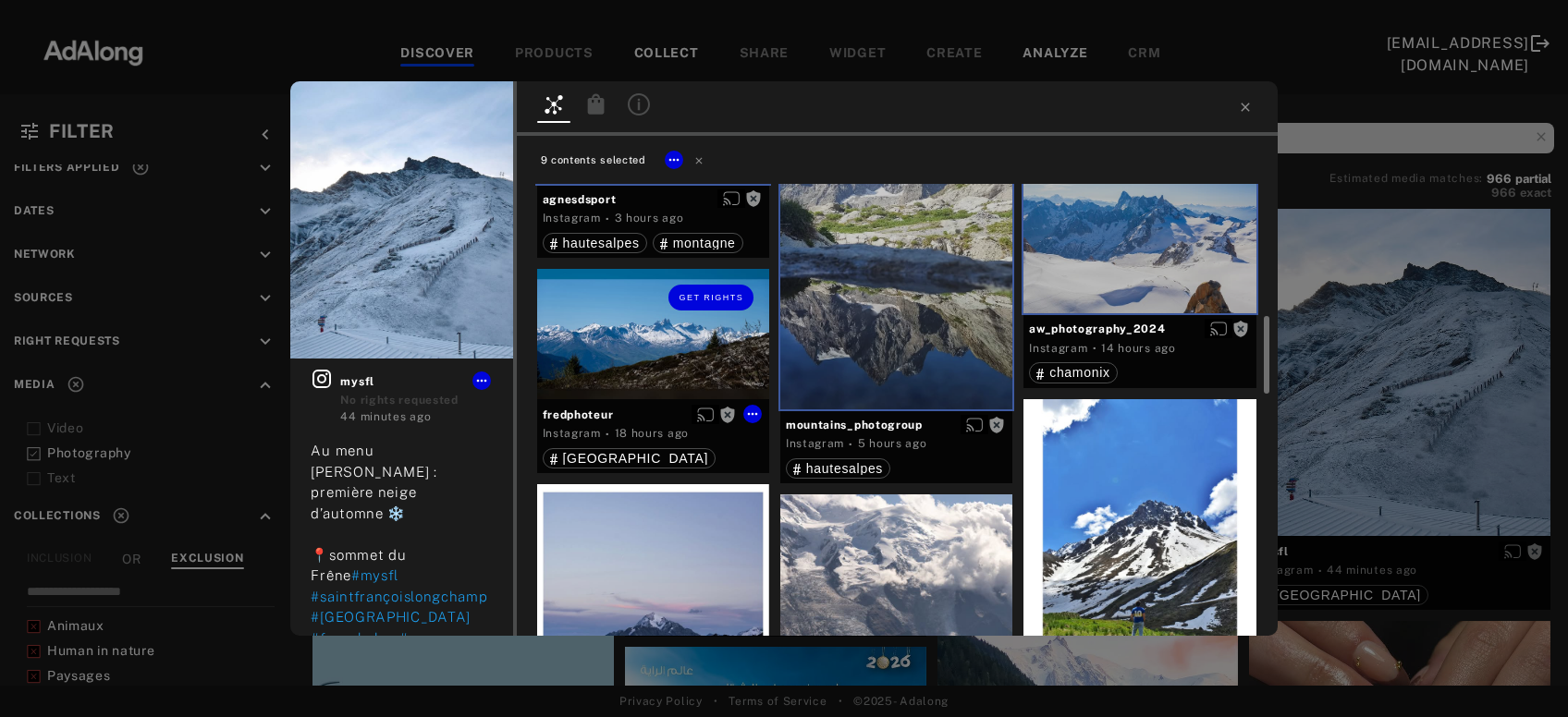
click at [699, 359] on div "Get rights" at bounding box center [653, 335] width 232 height 130
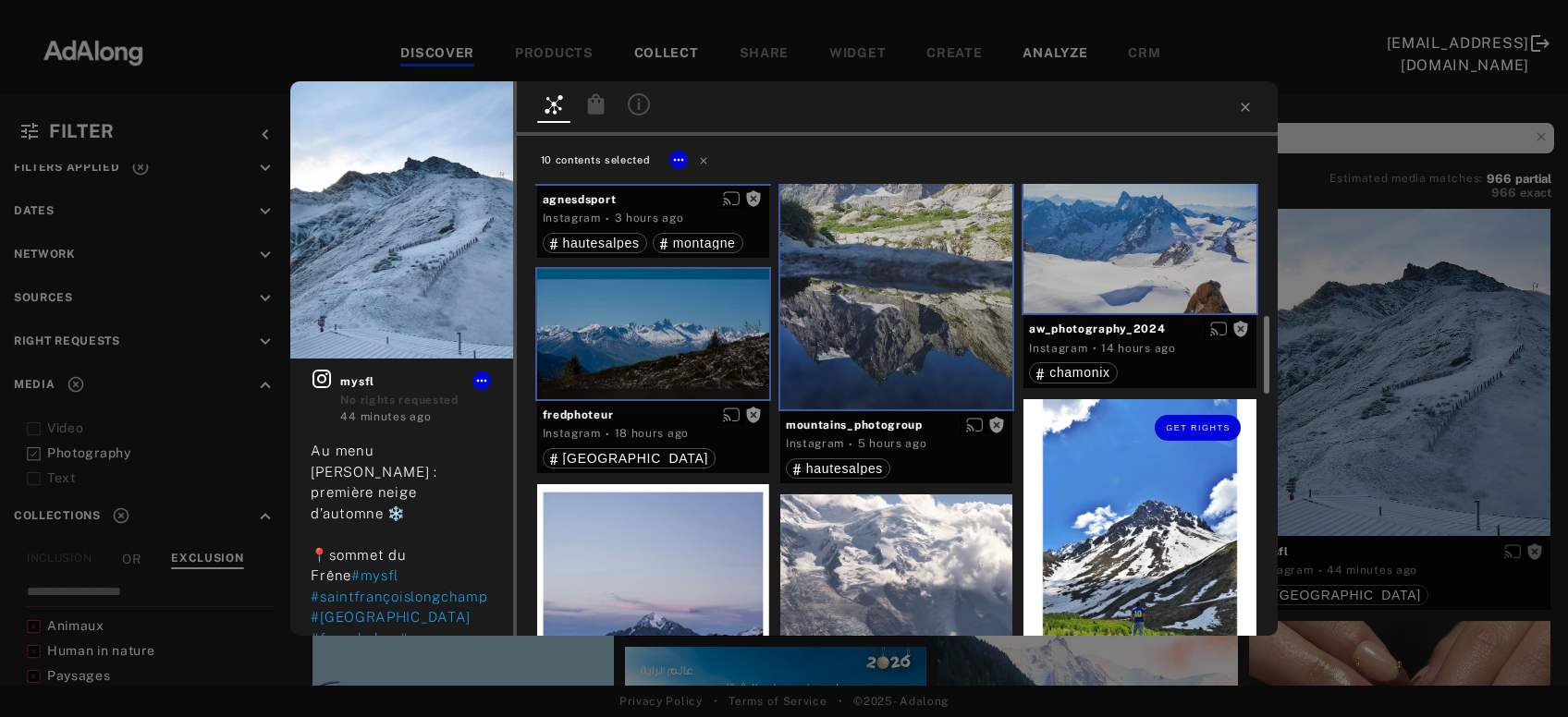
click at [1129, 507] on div "Get rights" at bounding box center [1139, 544] width 232 height 290
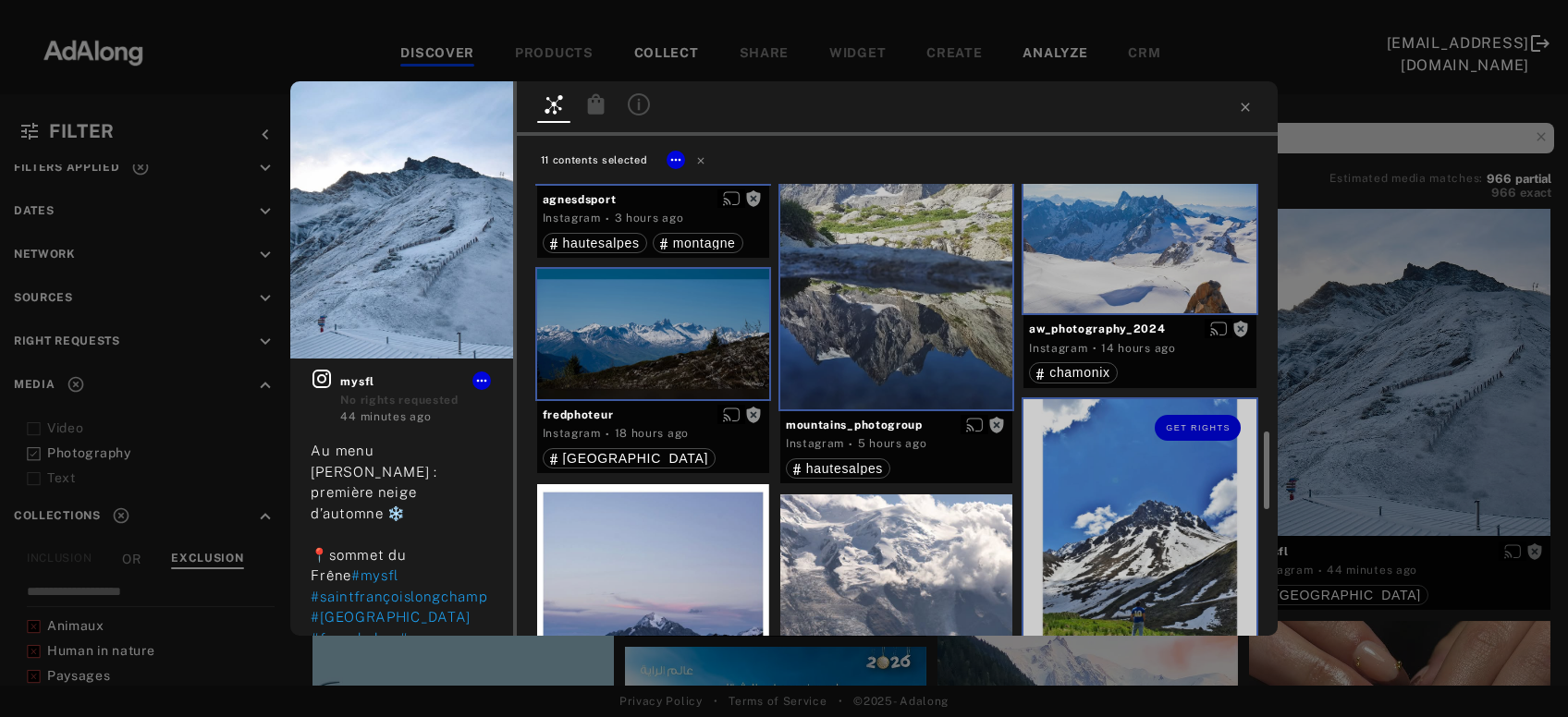
scroll to position [895, 0]
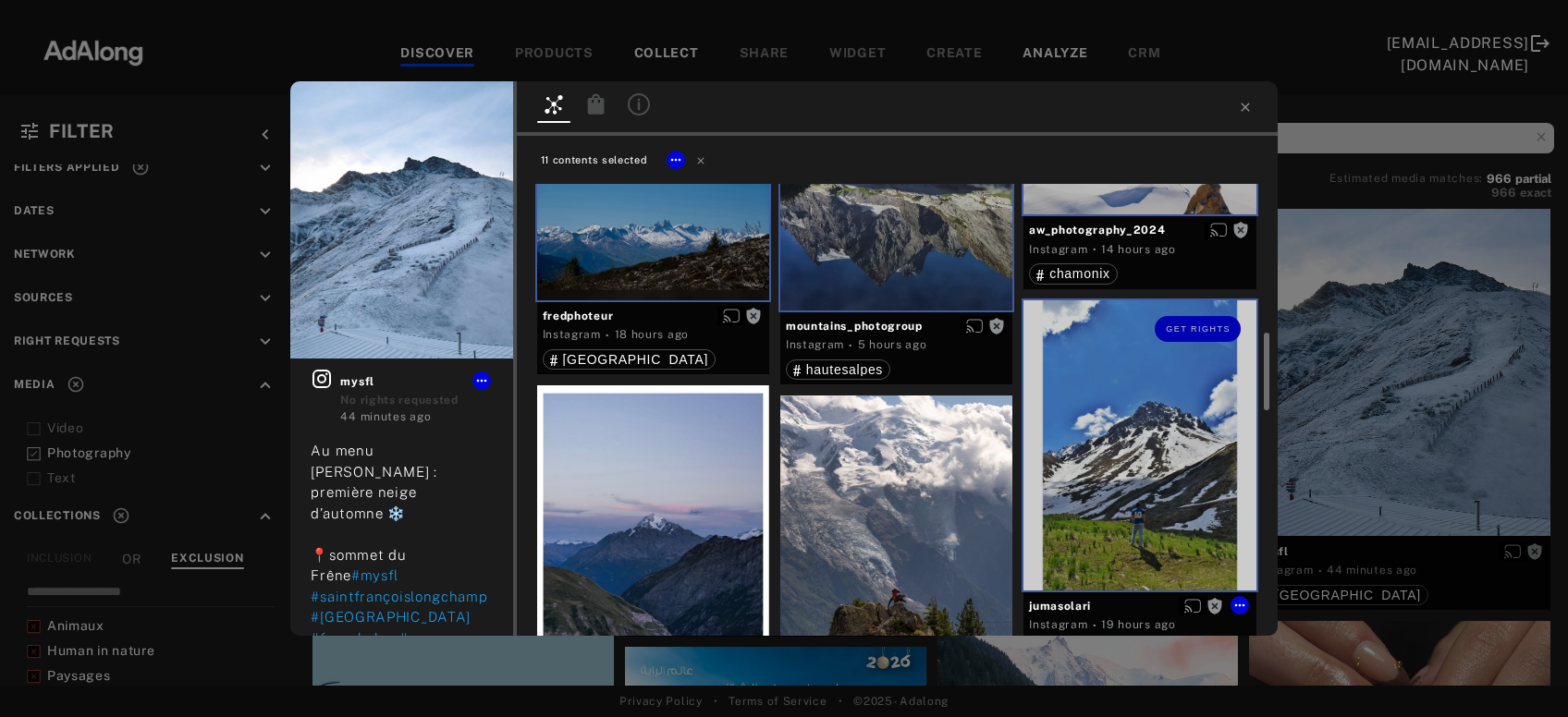
click at [1127, 471] on div "Get rights" at bounding box center [1139, 445] width 232 height 290
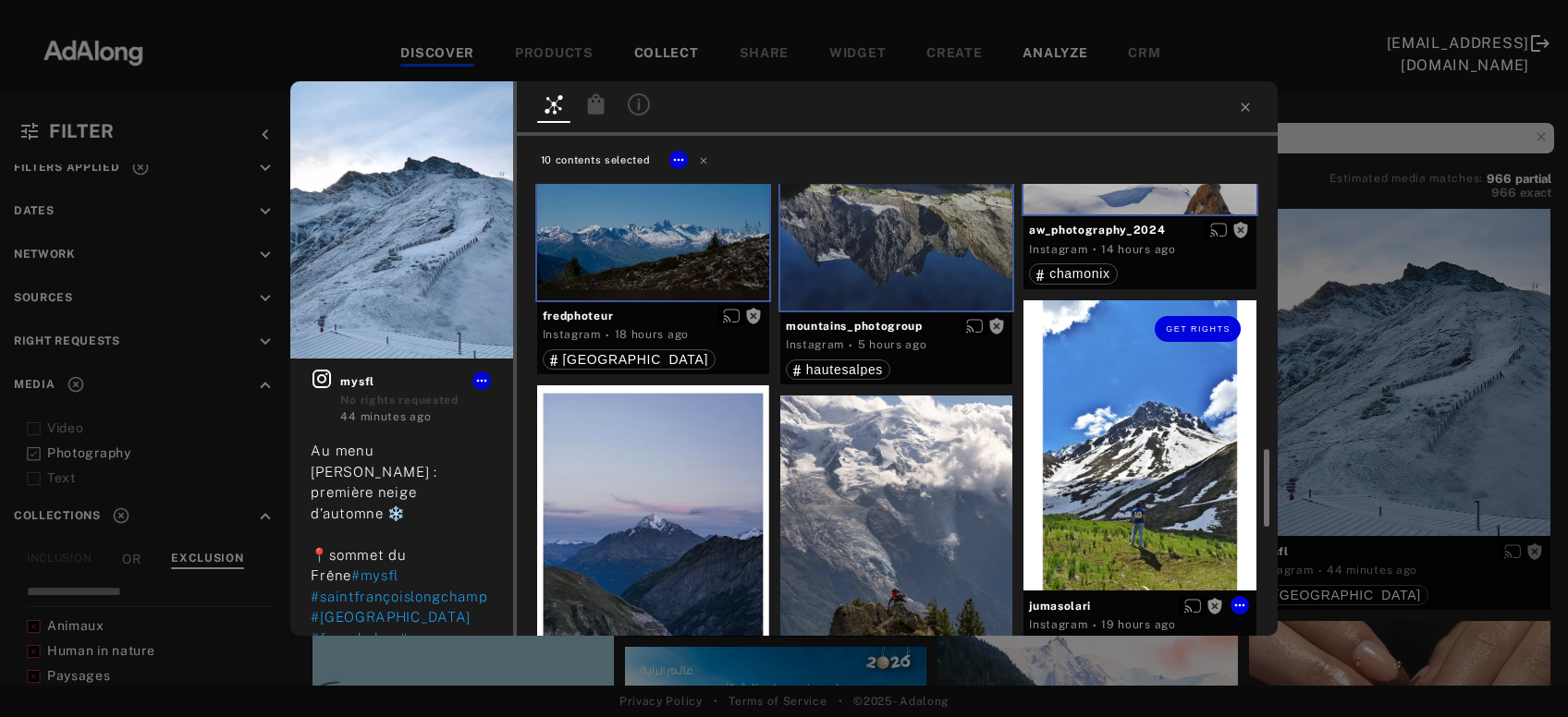
scroll to position [1195, 0]
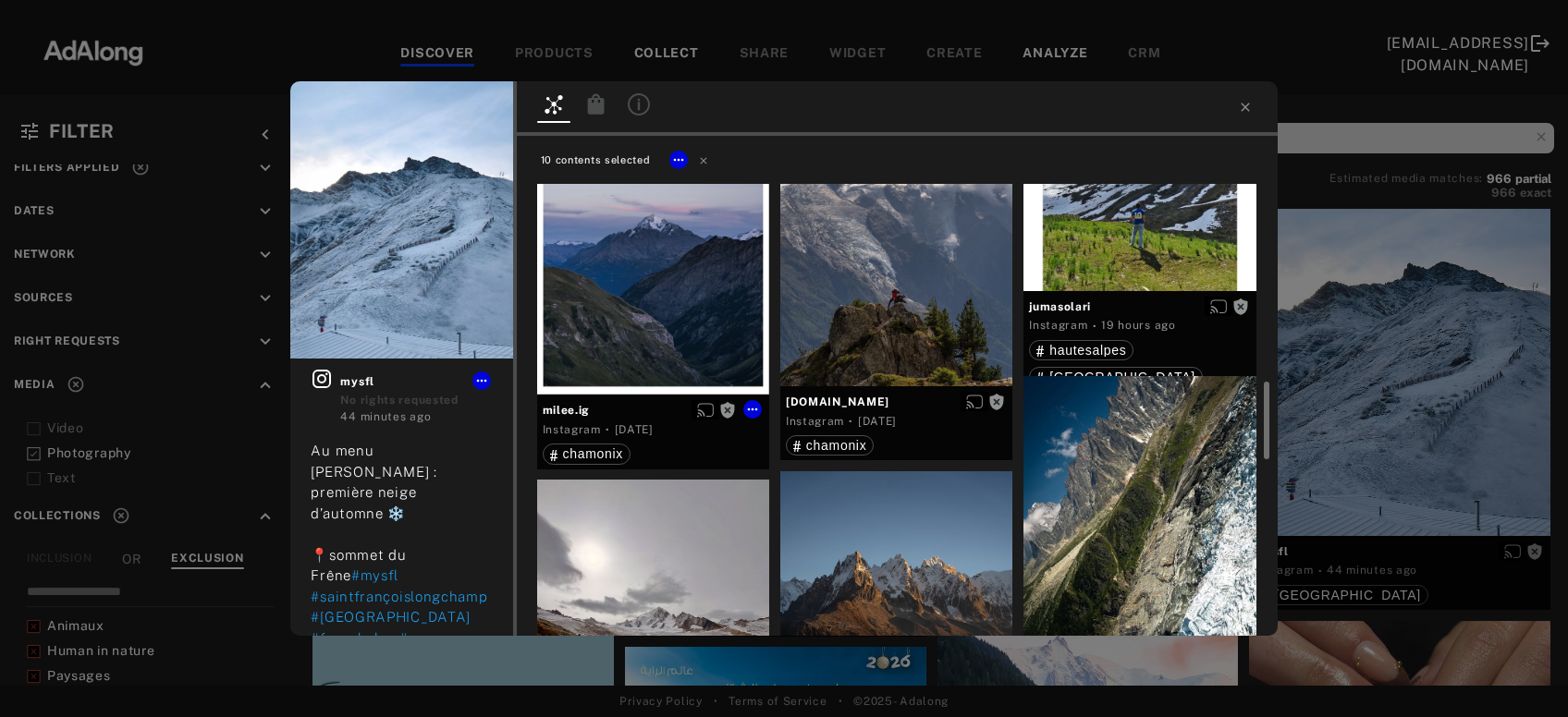
click at [696, 304] on div "Get rights" at bounding box center [653, 241] width 232 height 310
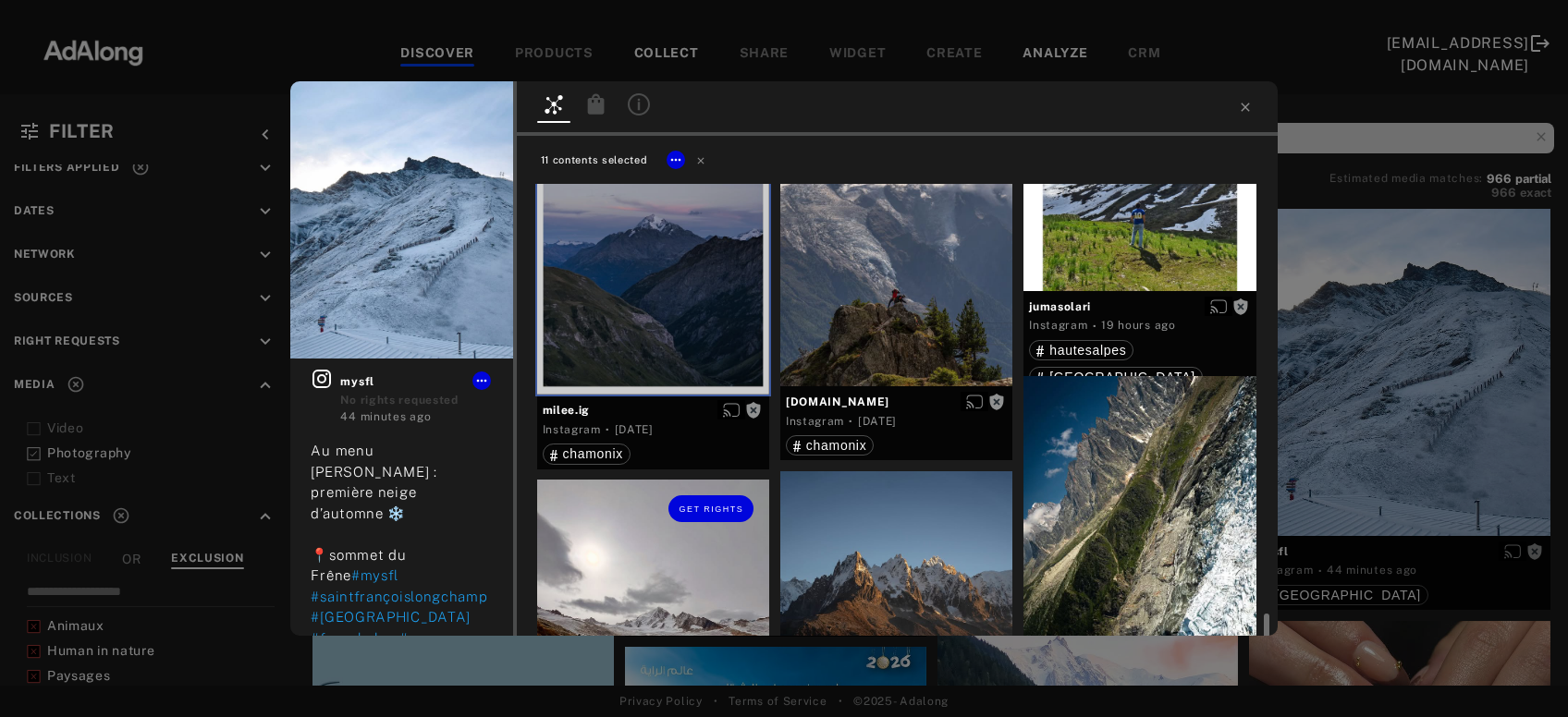
scroll to position [1394, 0]
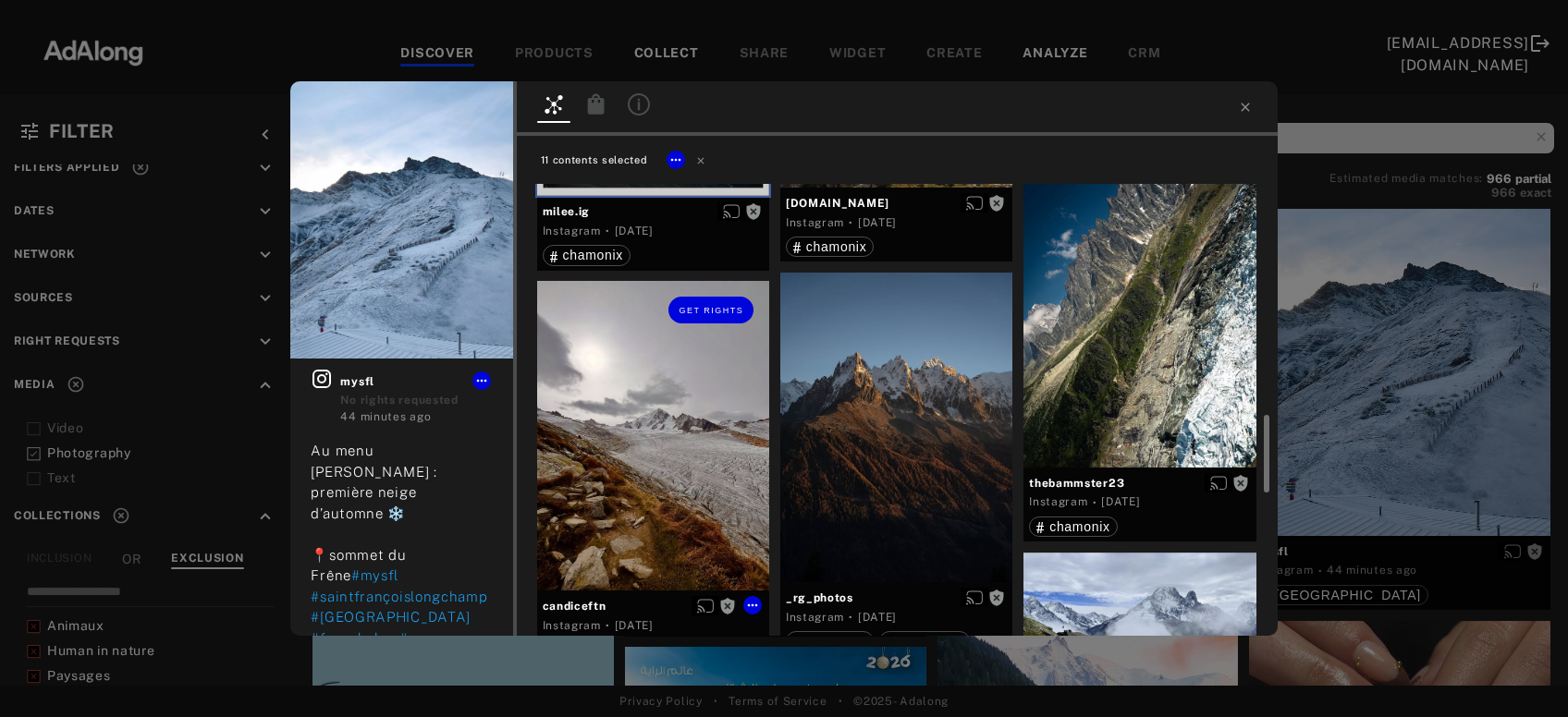
click at [612, 493] on div "Get rights" at bounding box center [653, 435] width 232 height 310
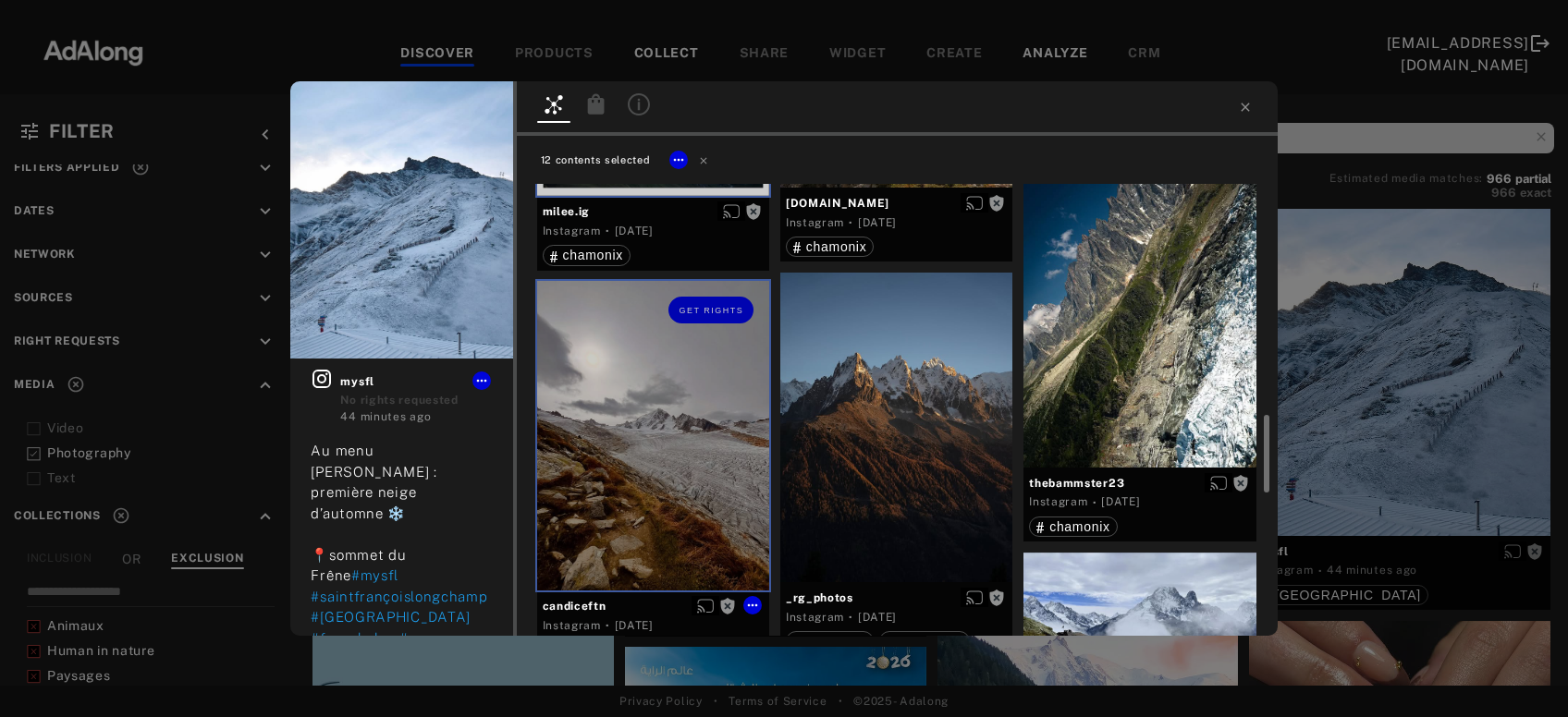
click at [865, 432] on div at bounding box center [897, 427] width 232 height 310
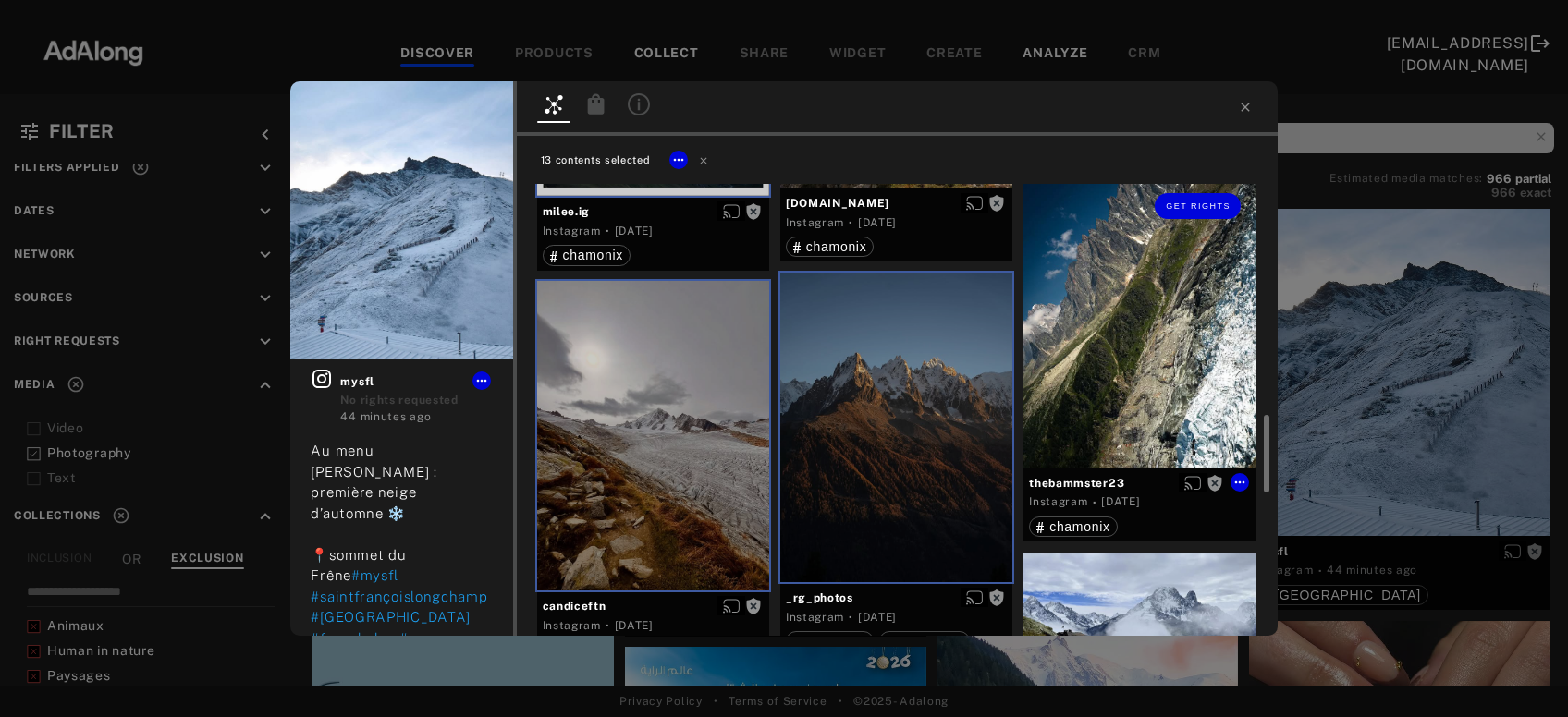
click at [1129, 364] on div "Get rights" at bounding box center [1139, 322] width 232 height 290
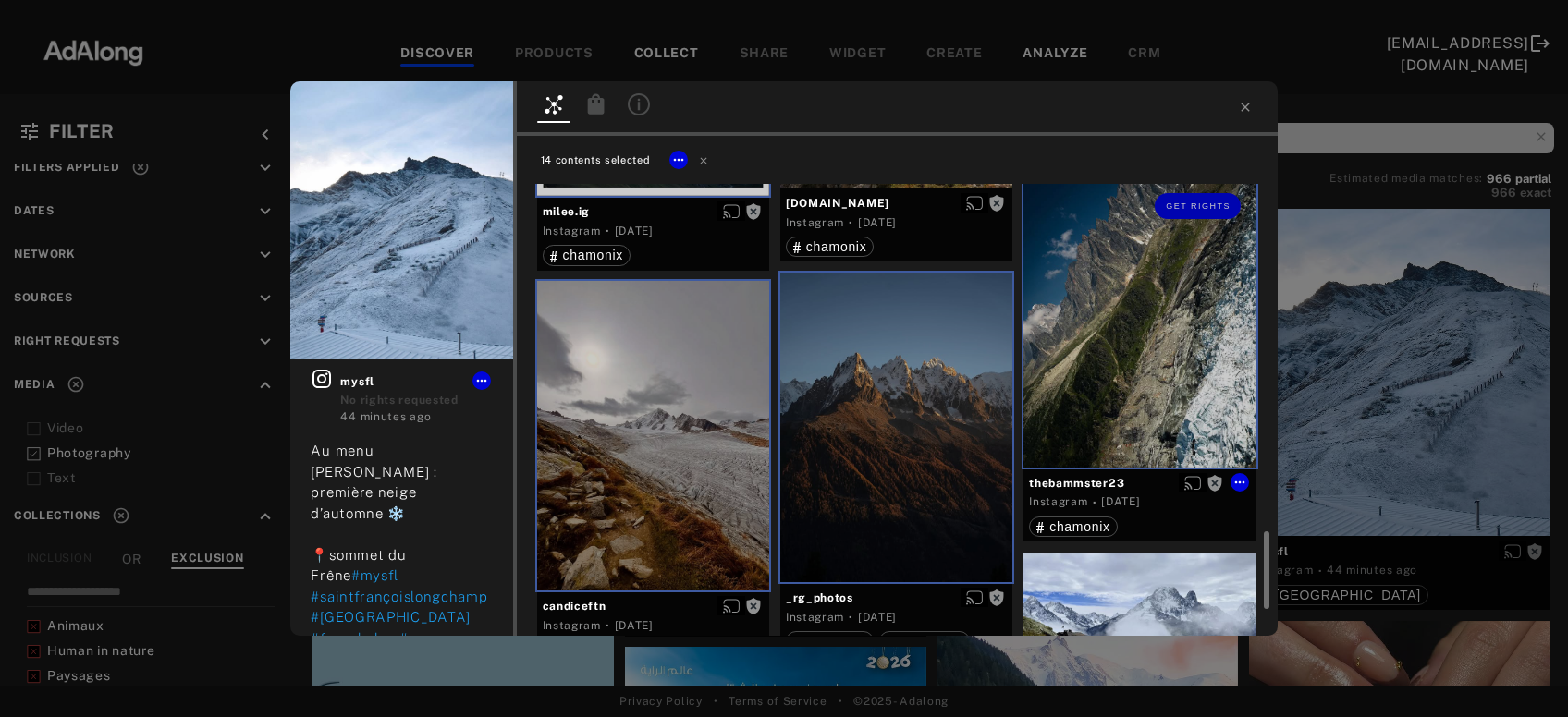
scroll to position [1593, 0]
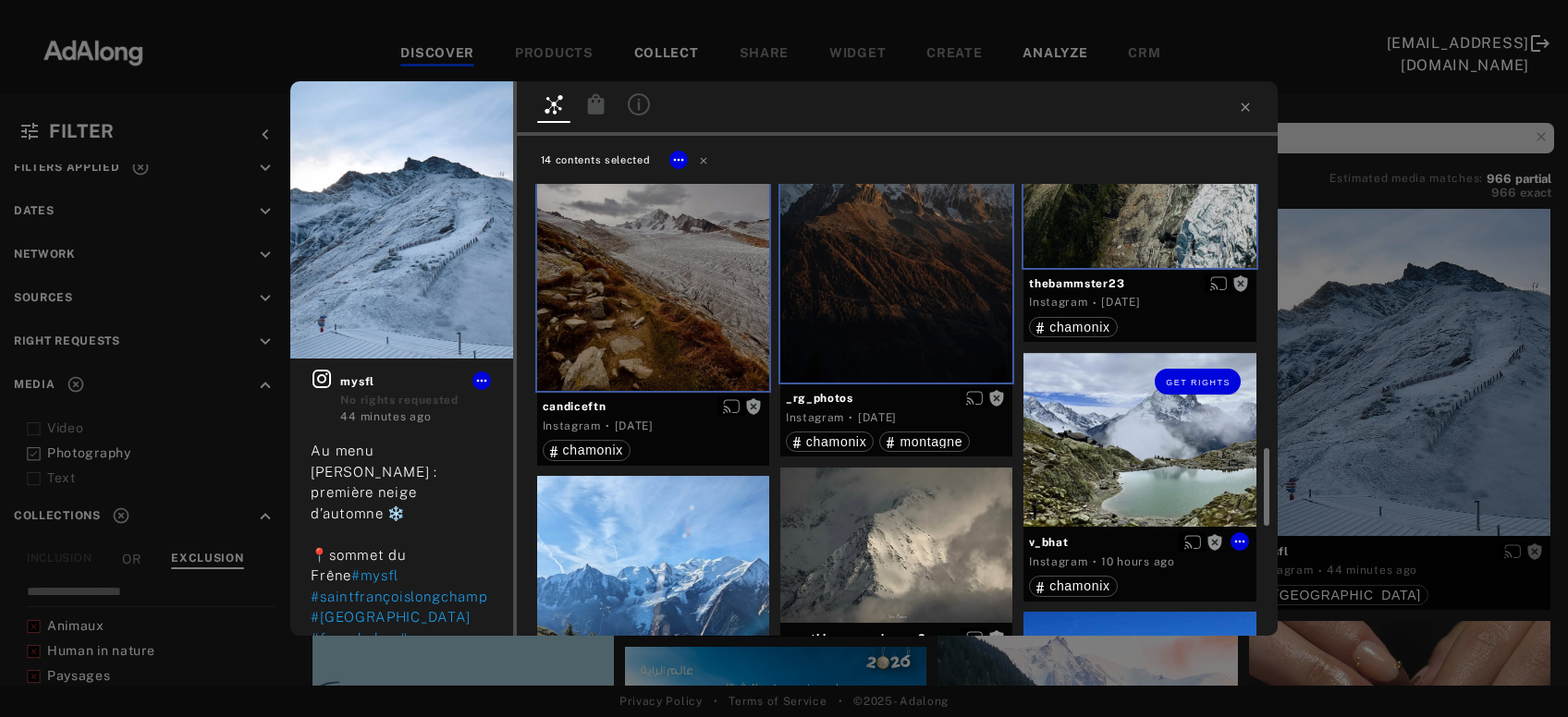
click at [1144, 448] on div "Get rights" at bounding box center [1139, 439] width 232 height 173
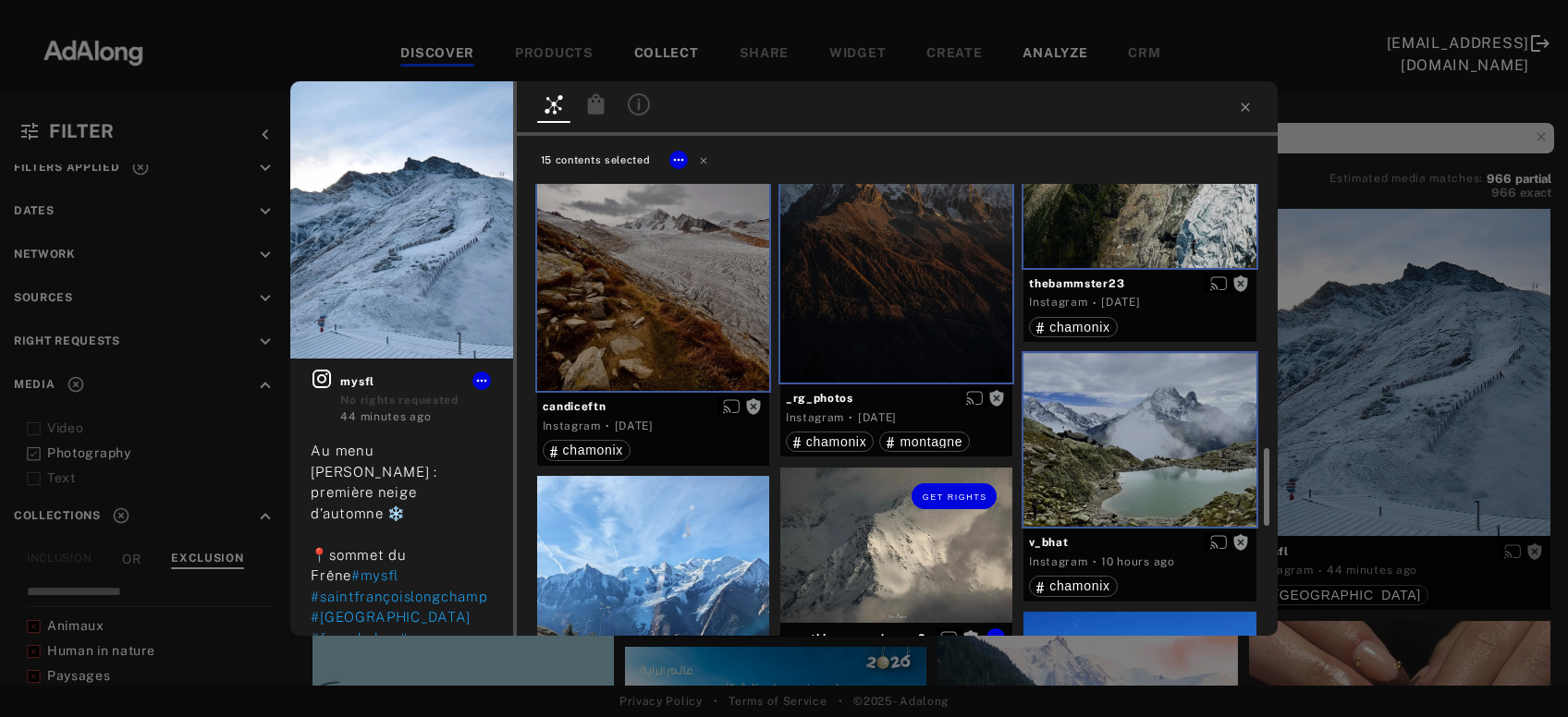
click at [862, 544] on div "Get rights" at bounding box center [897, 545] width 232 height 155
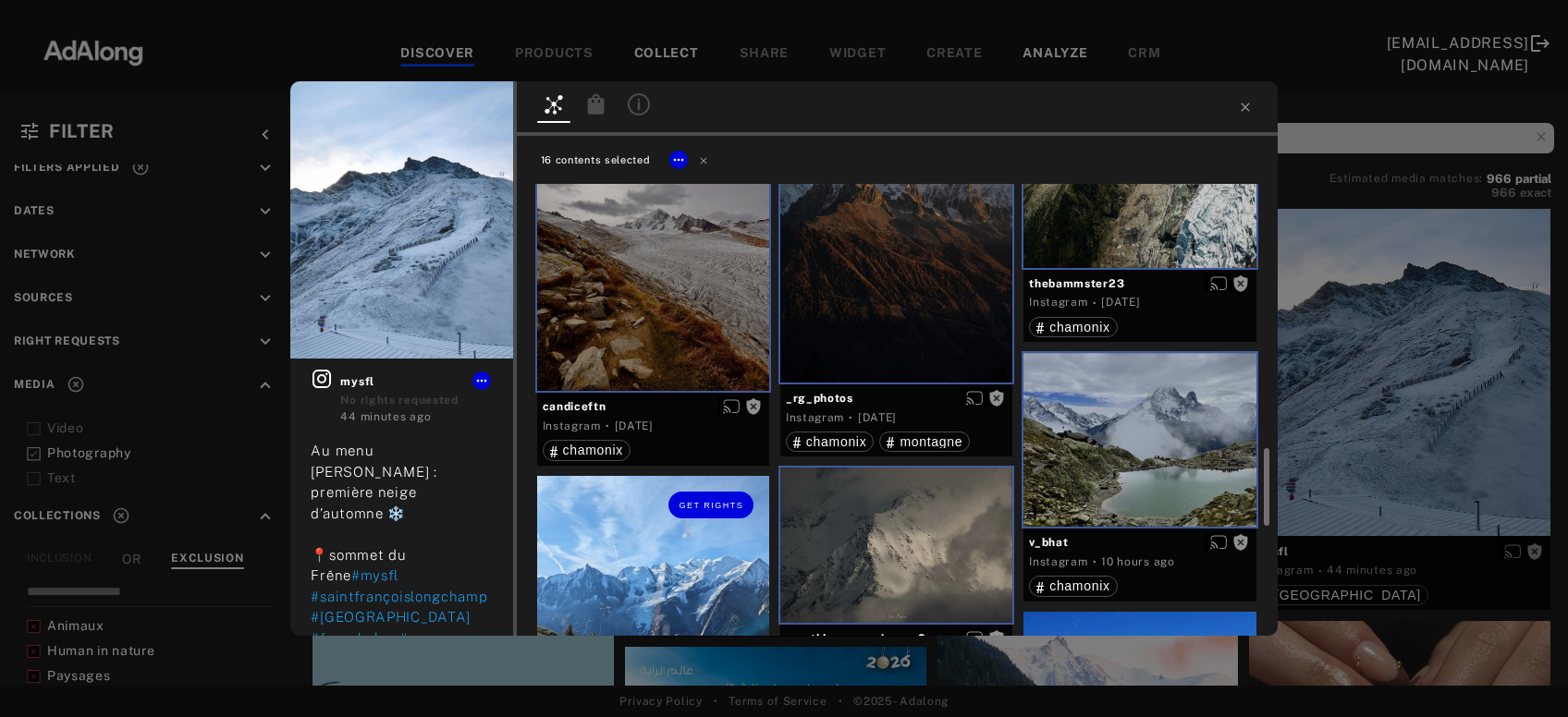
click at [647, 559] on div "Get rights" at bounding box center [653, 631] width 232 height 309
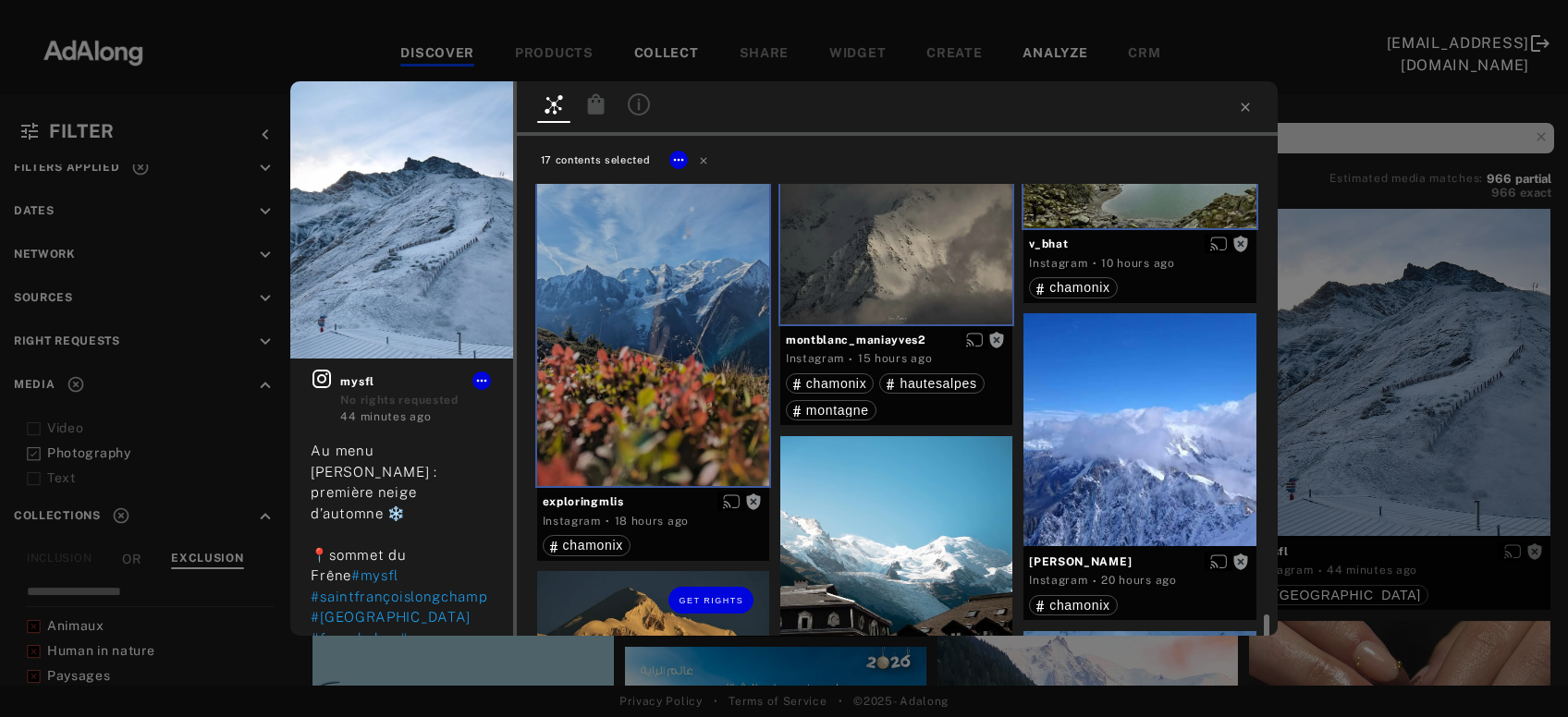
scroll to position [1992, 0]
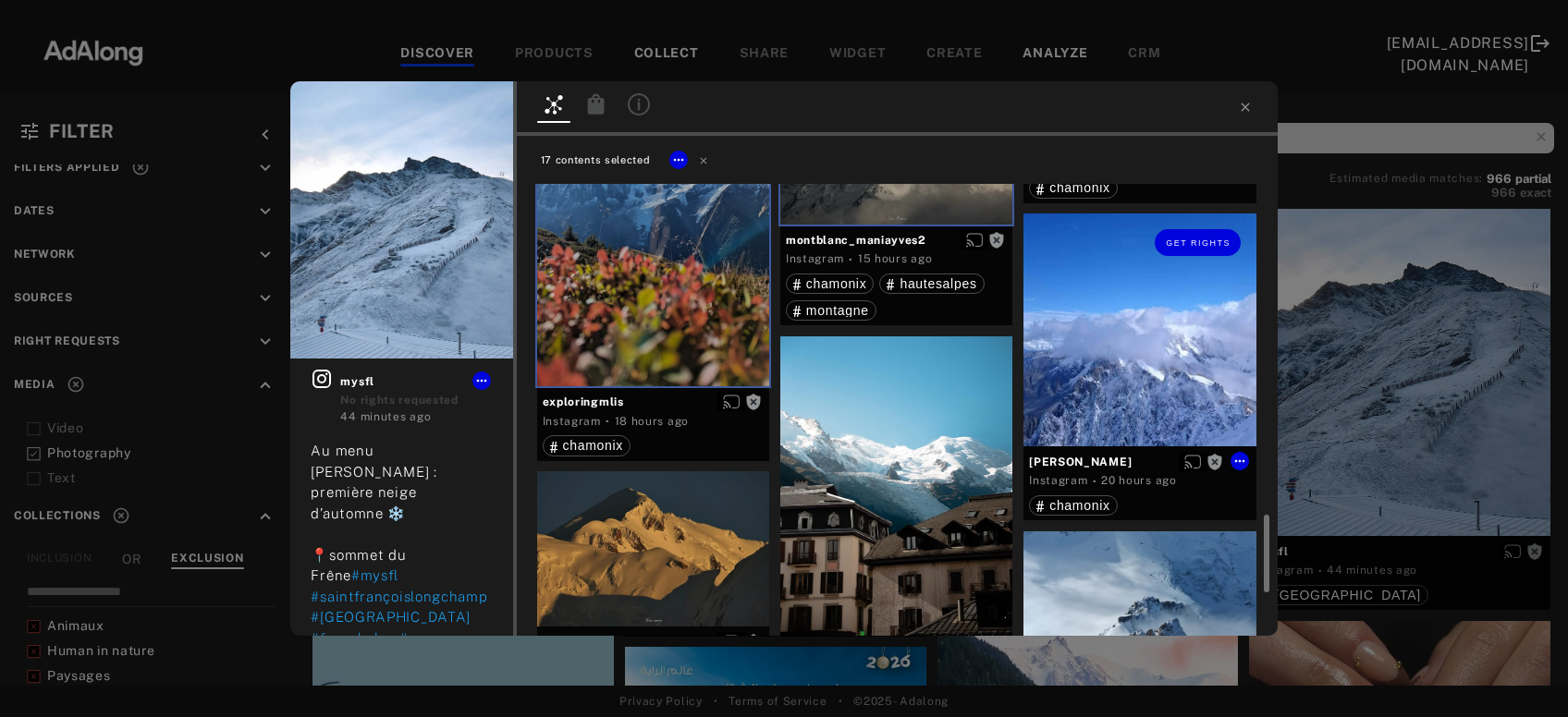
click at [1175, 360] on div "Get rights" at bounding box center [1139, 330] width 232 height 232
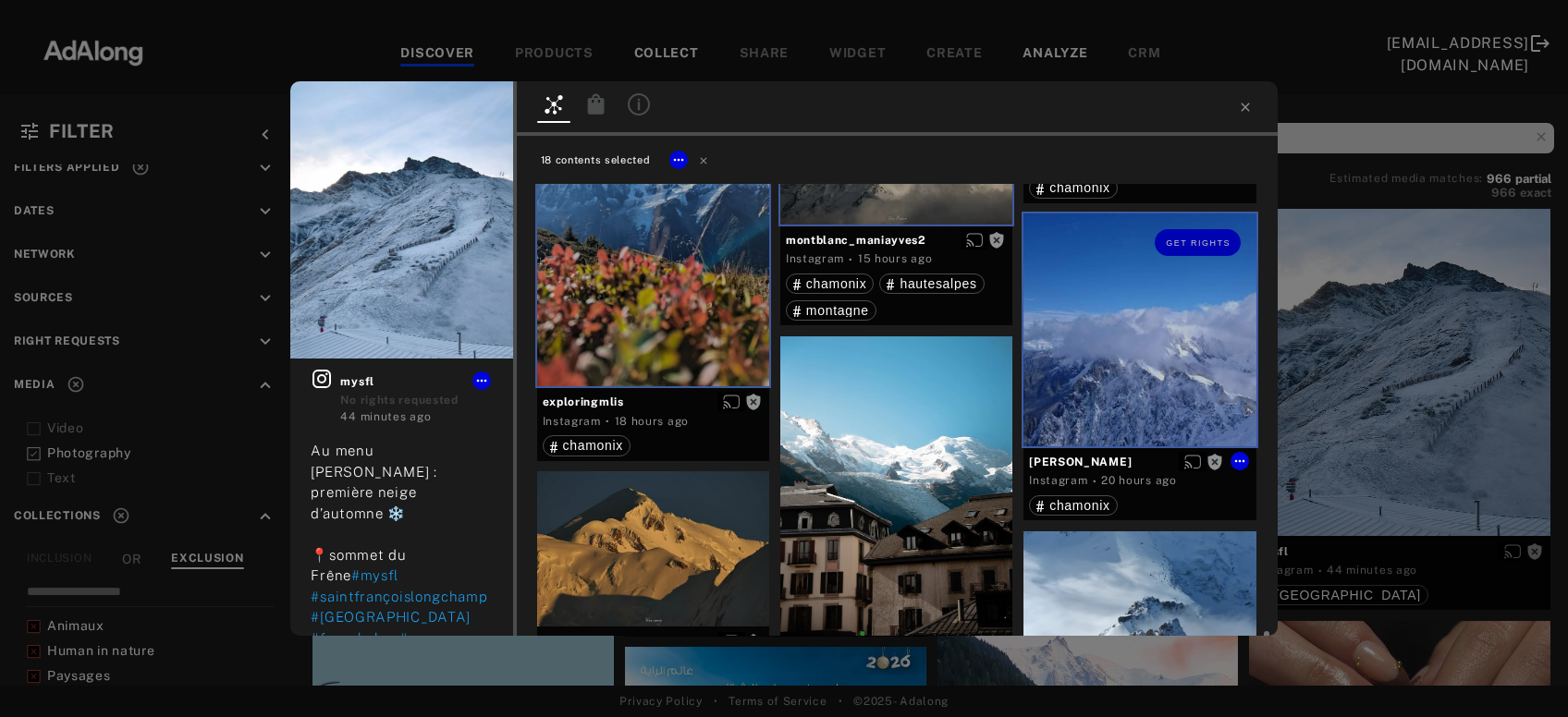
scroll to position [2190, 0]
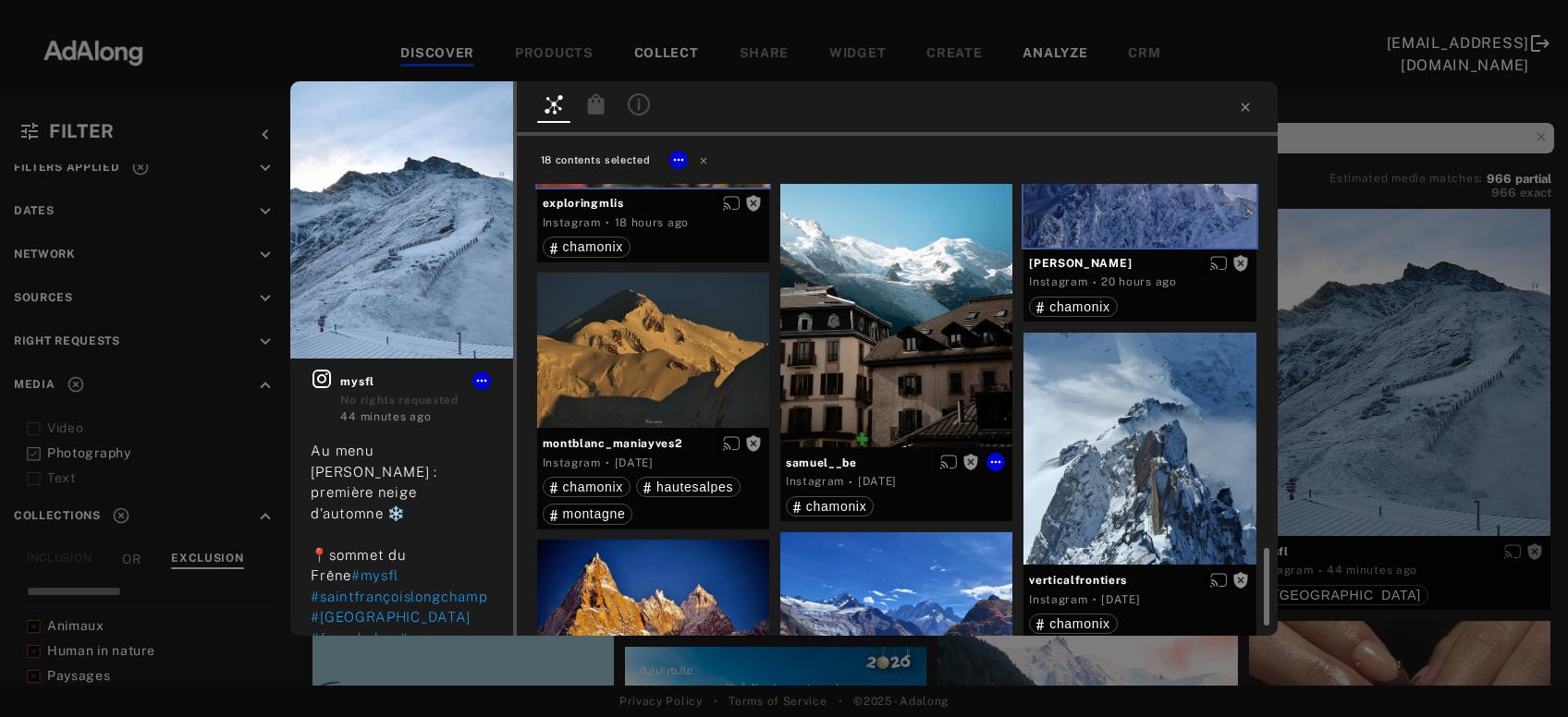
click at [925, 393] on div "Get rights" at bounding box center [897, 292] width 232 height 310
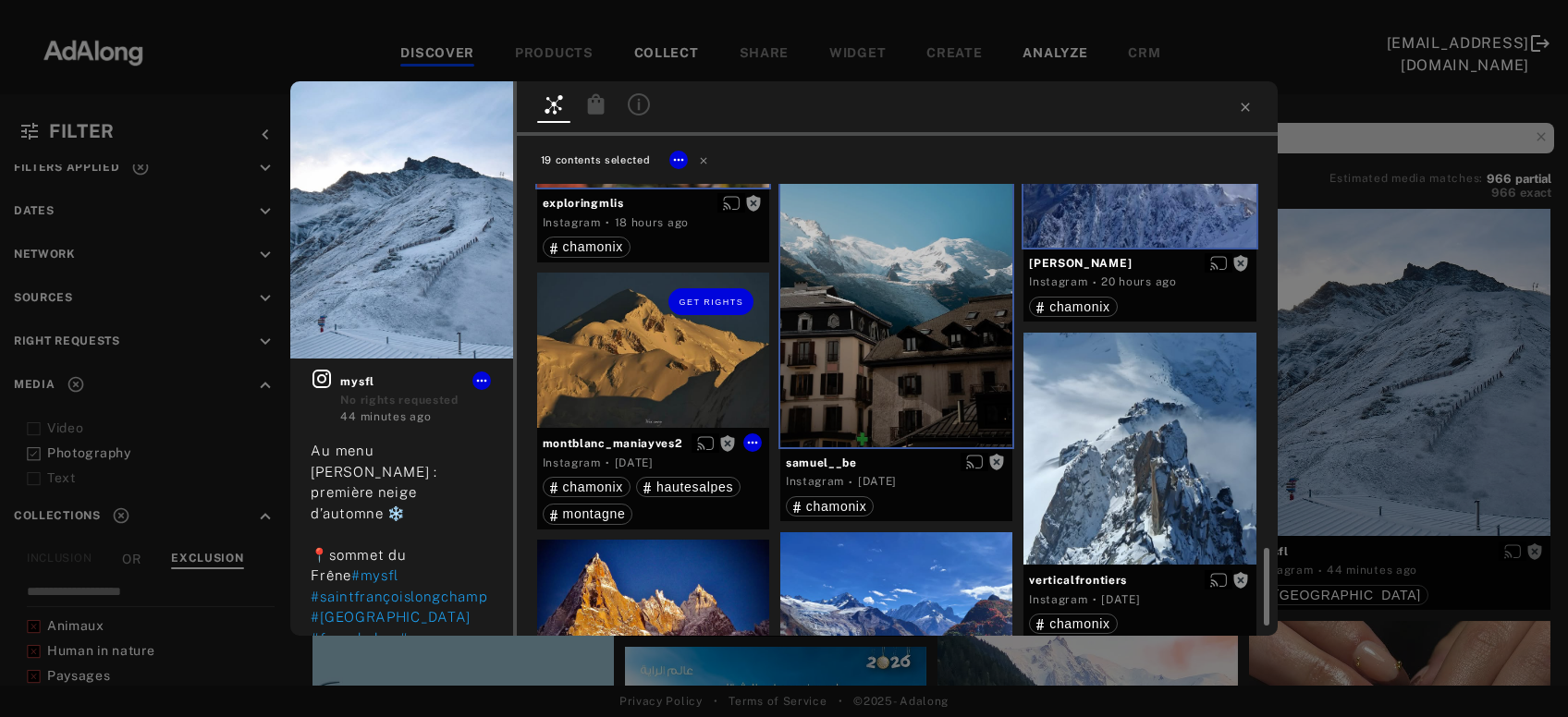
click at [641, 358] on div "Get rights" at bounding box center [653, 350] width 232 height 155
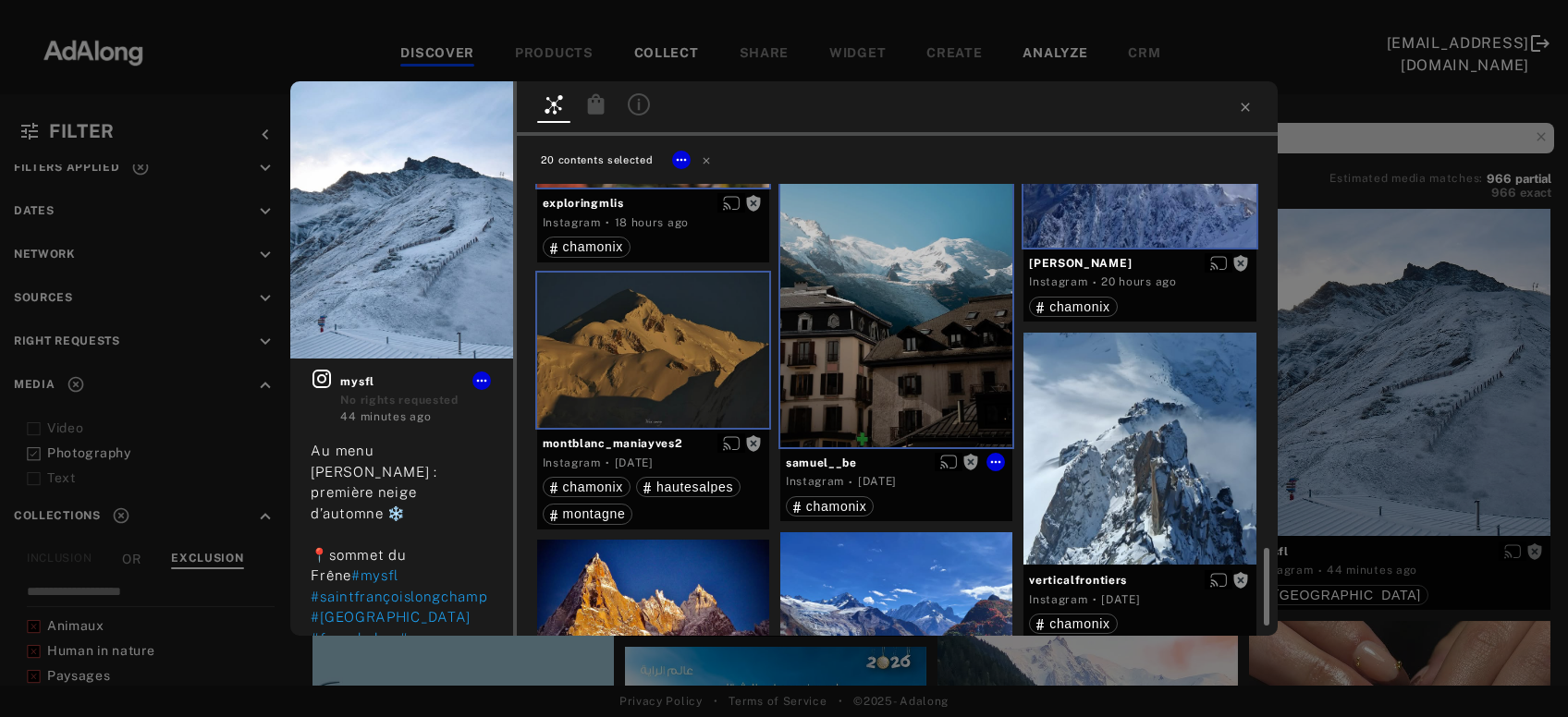
click at [1105, 437] on div at bounding box center [1139, 449] width 232 height 232
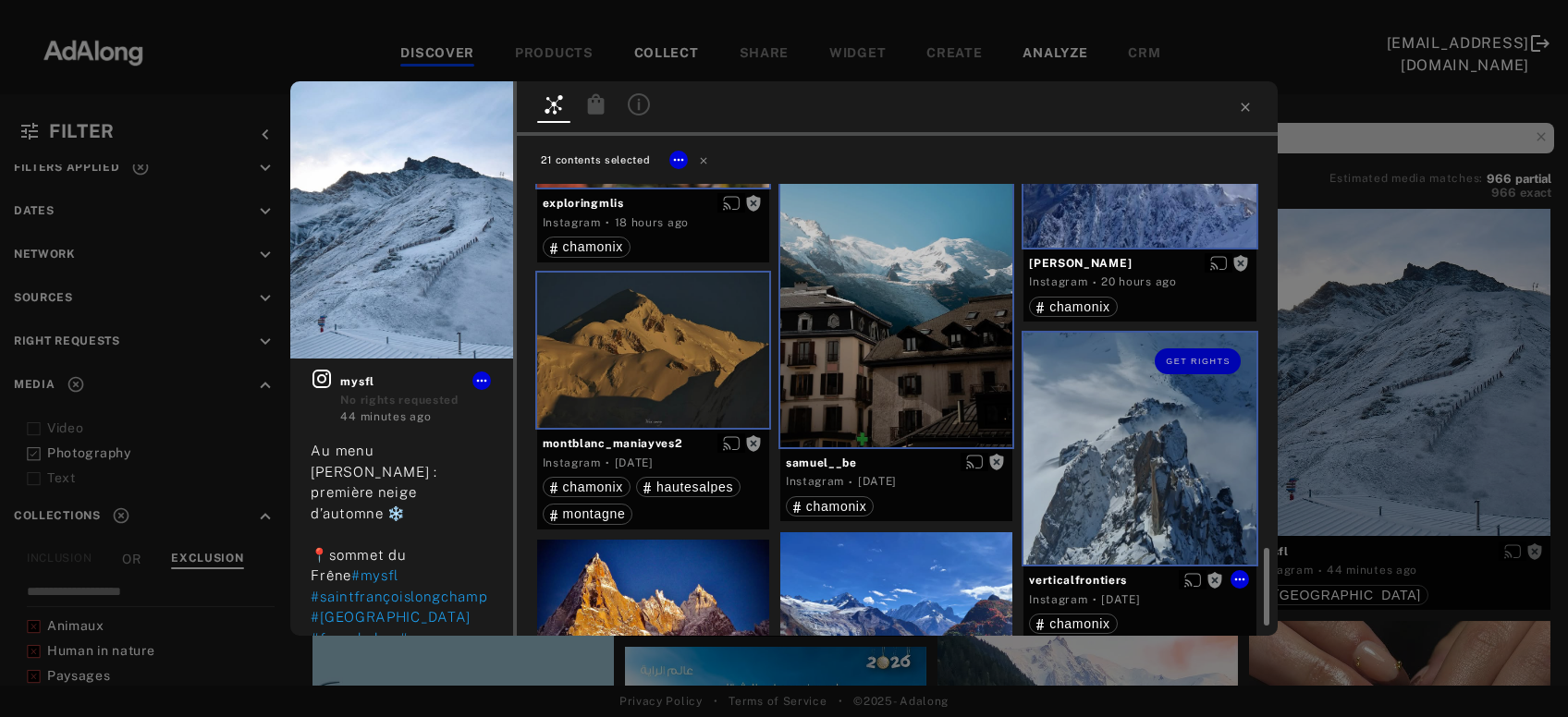
scroll to position [2362, 0]
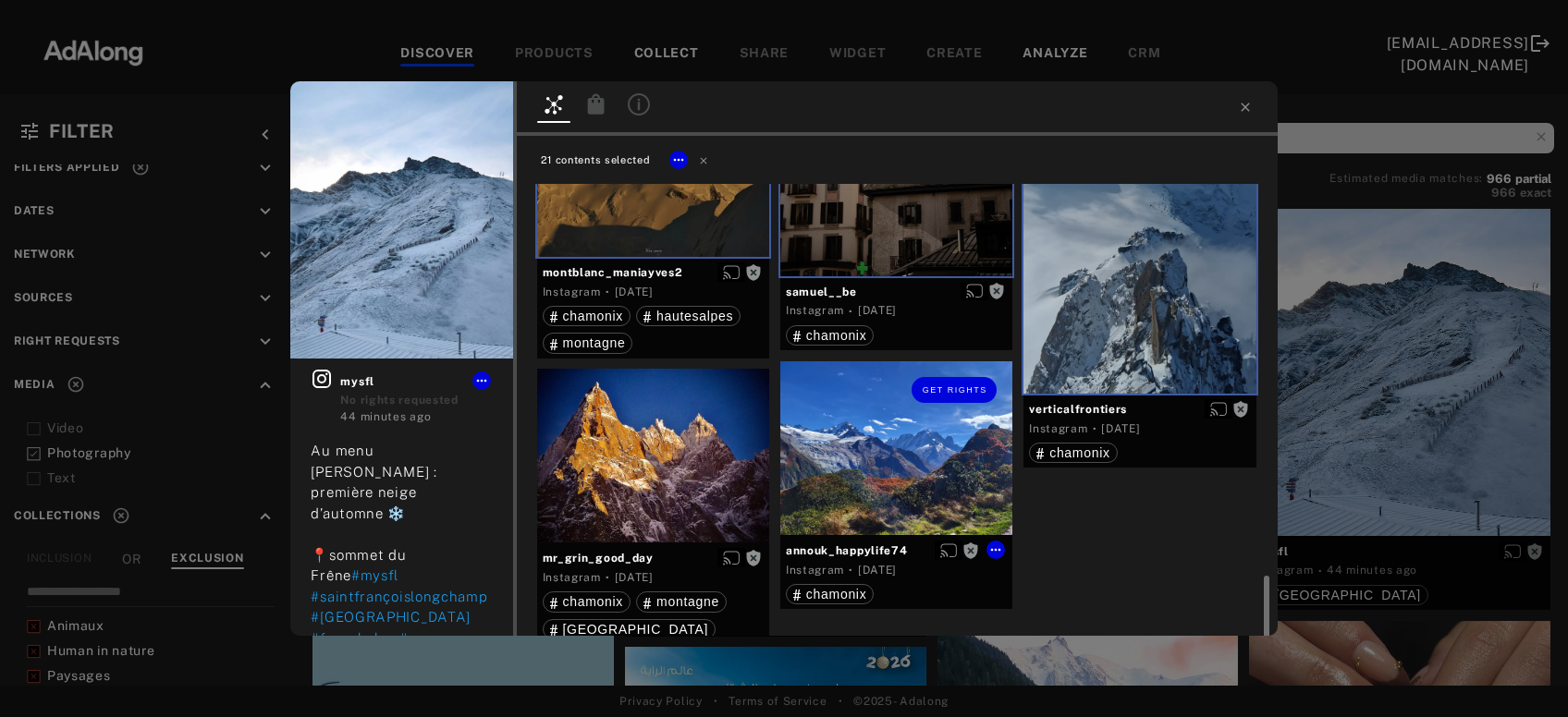
click at [936, 460] on div "Get rights" at bounding box center [897, 448] width 232 height 173
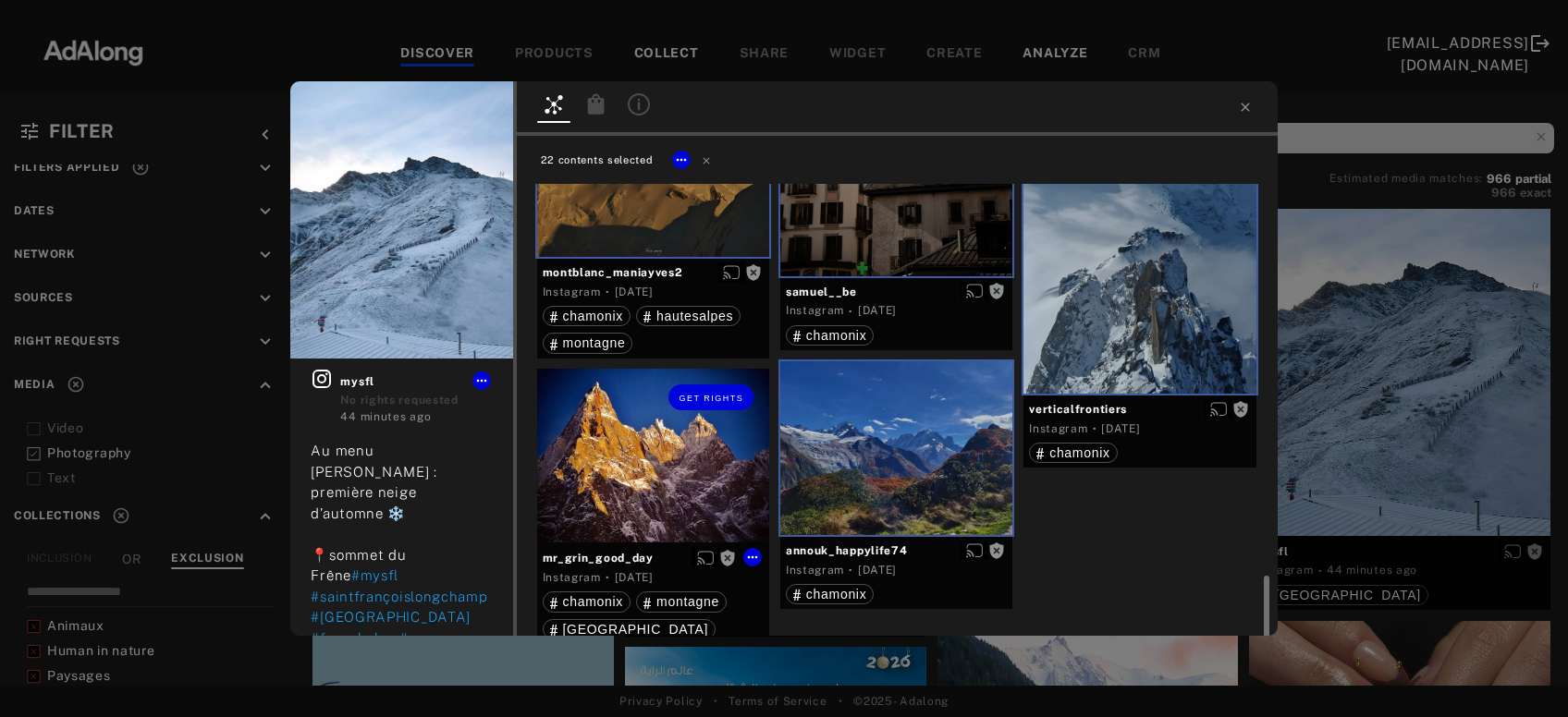
click at [676, 460] on div "Get rights" at bounding box center [653, 455] width 232 height 173
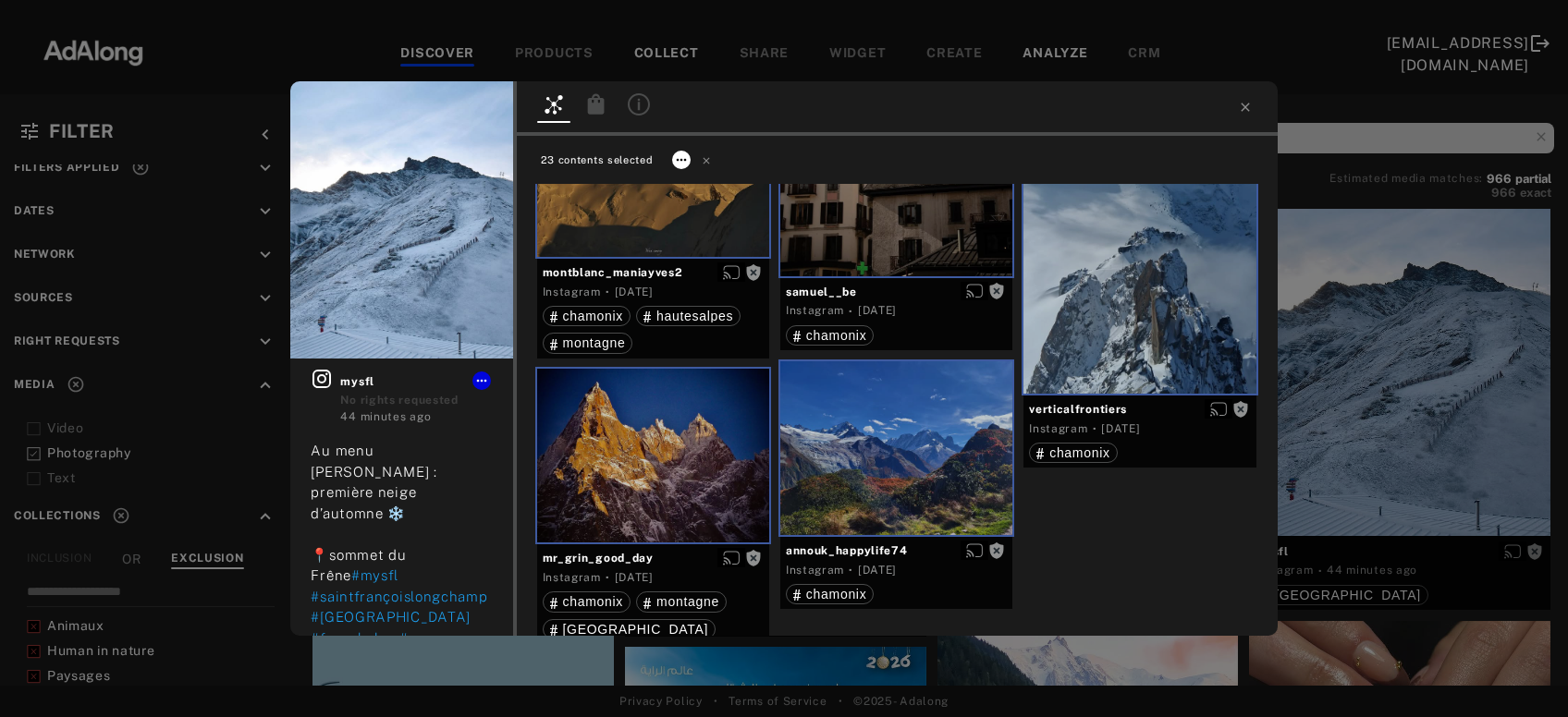
click at [687, 157] on icon at bounding box center [681, 159] width 14 height 14
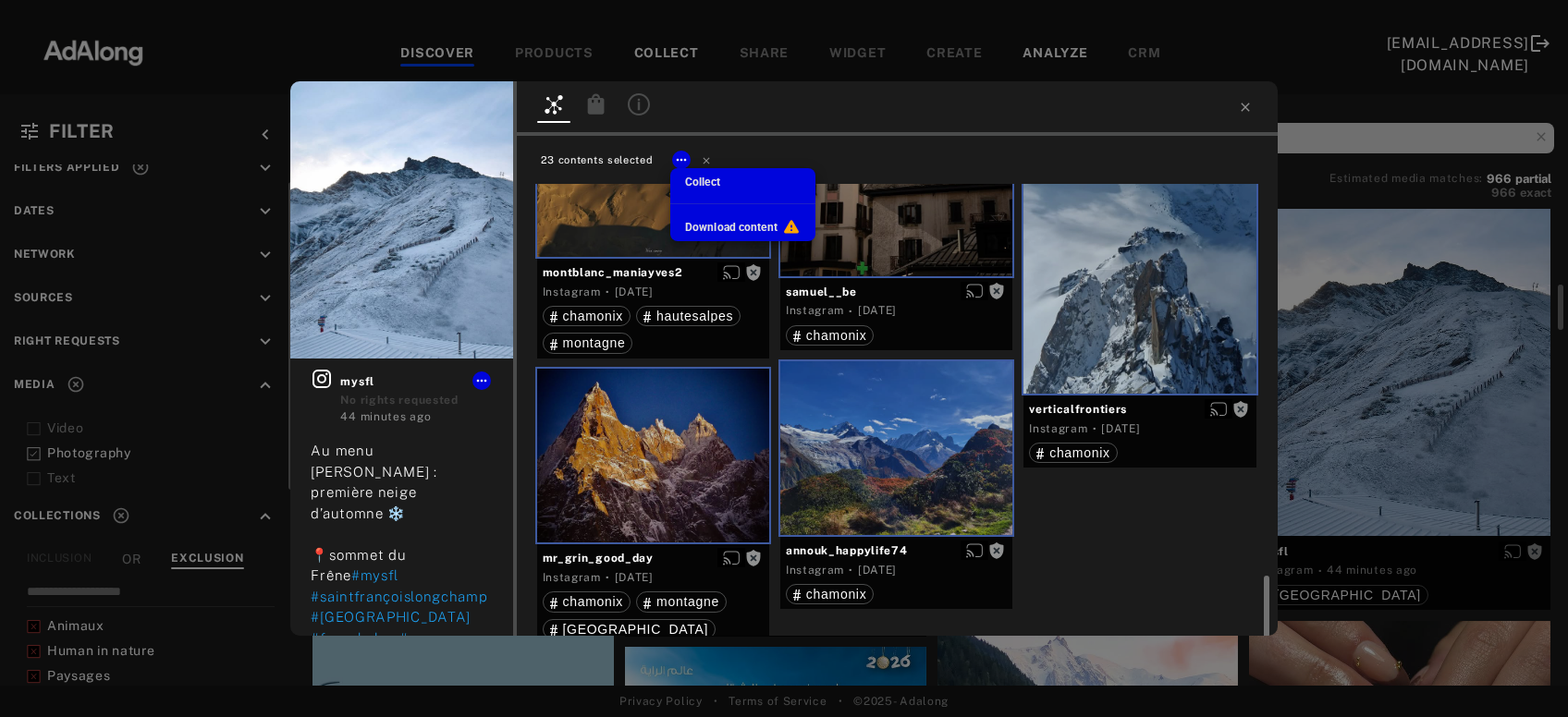
click at [709, 175] on div "Collect" at bounding box center [703, 181] width 35 height 16
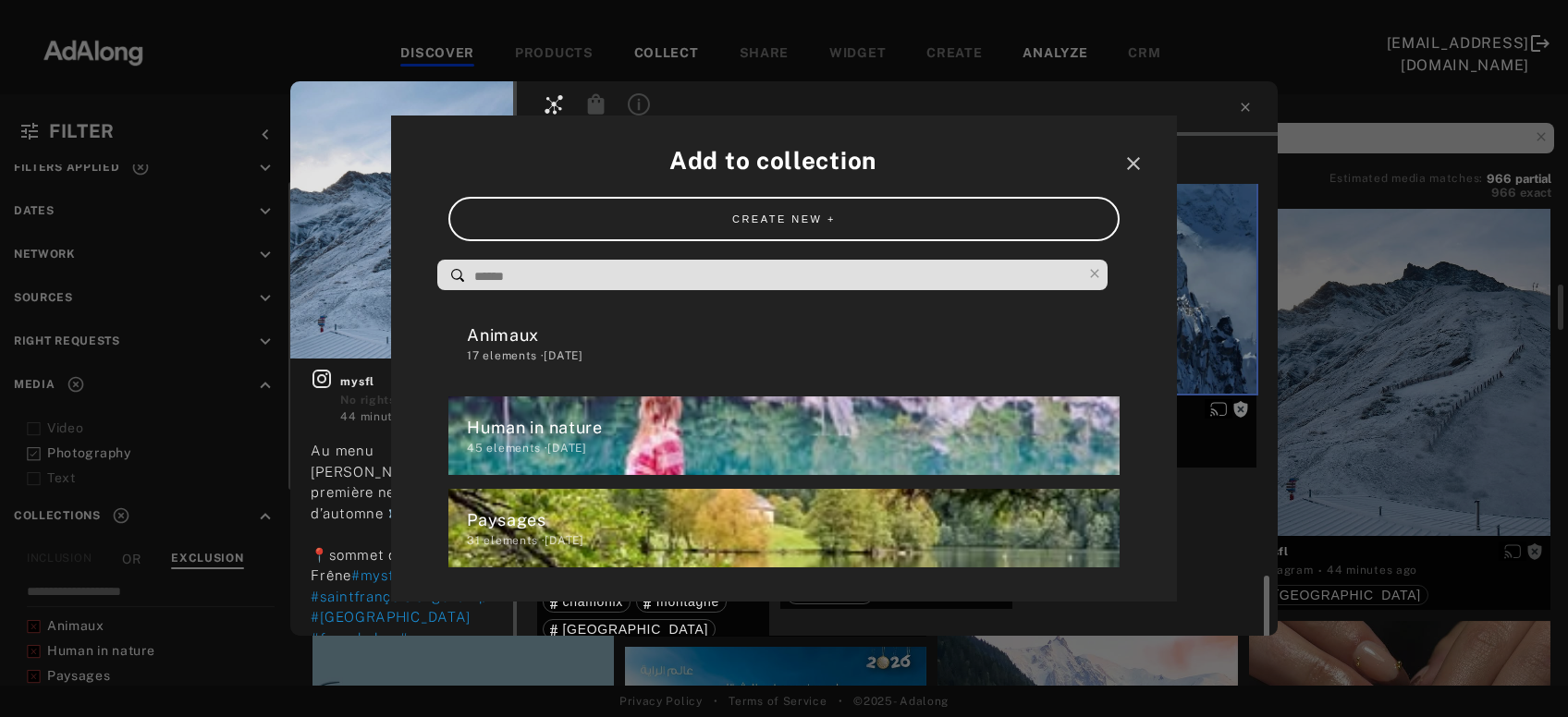
scroll to position [30, 0]
click at [535, 521] on div "Paysages" at bounding box center [793, 520] width 652 height 25
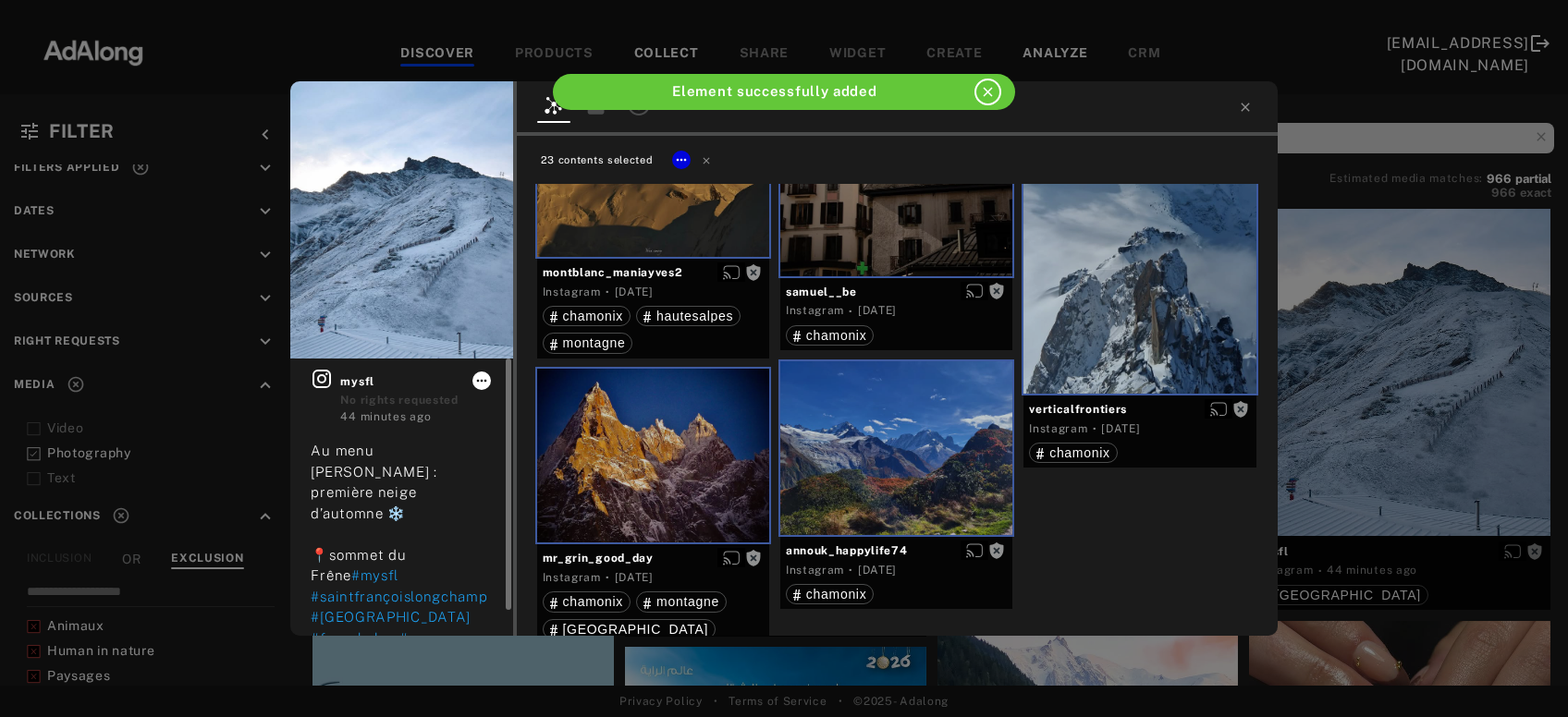
click at [485, 379] on icon at bounding box center [481, 381] width 14 height 14
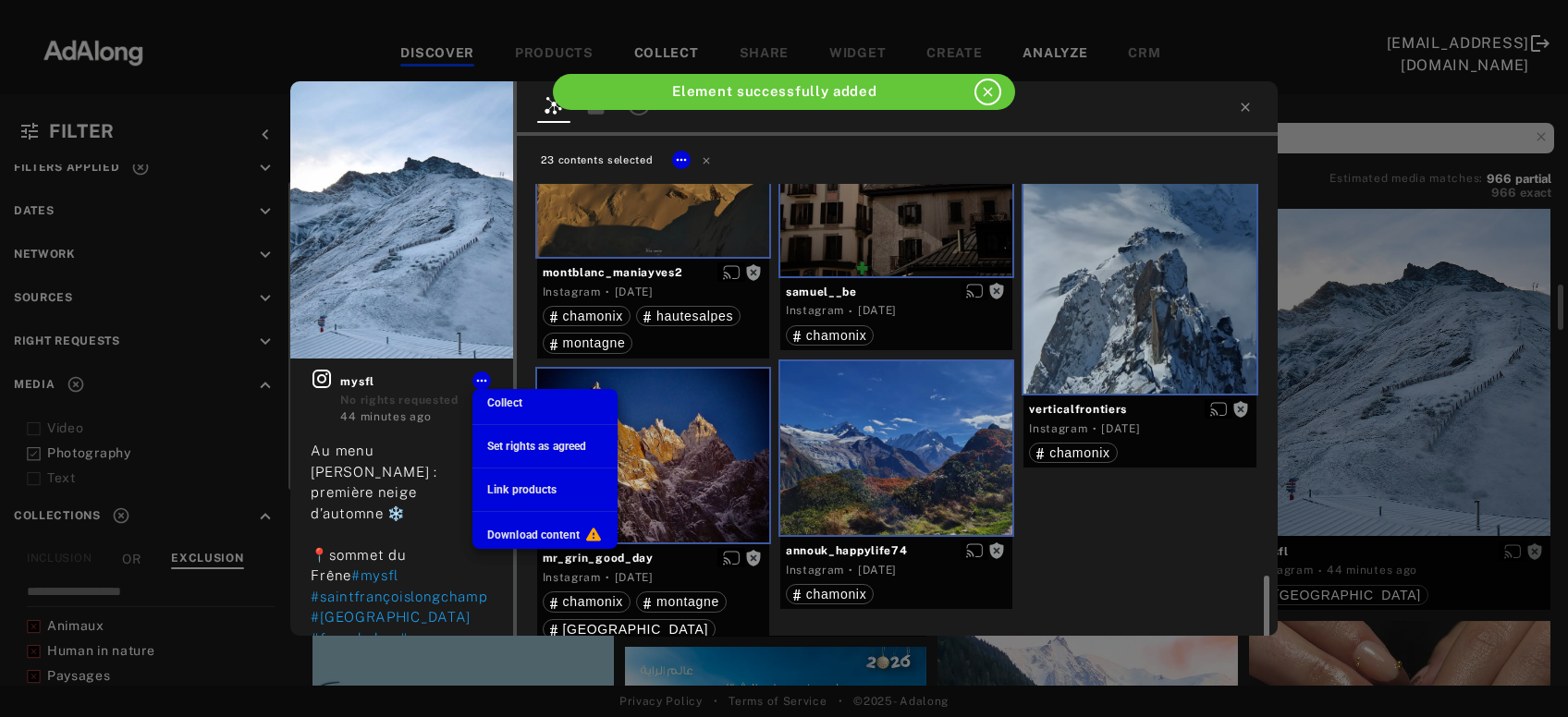
click at [501, 396] on div "Collect" at bounding box center [504, 403] width 35 height 16
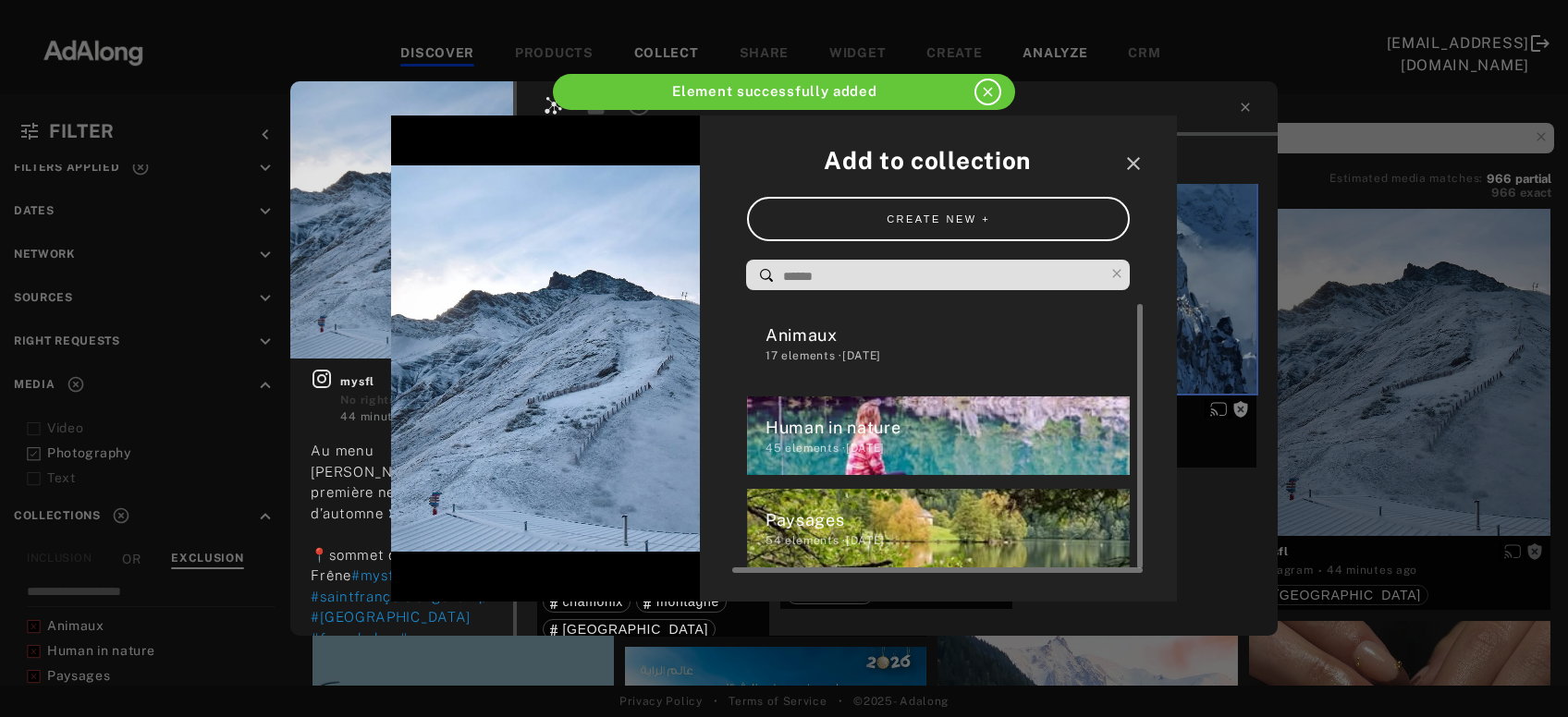
click at [801, 538] on div "54 elements · 2025.09.24" at bounding box center [948, 540] width 365 height 16
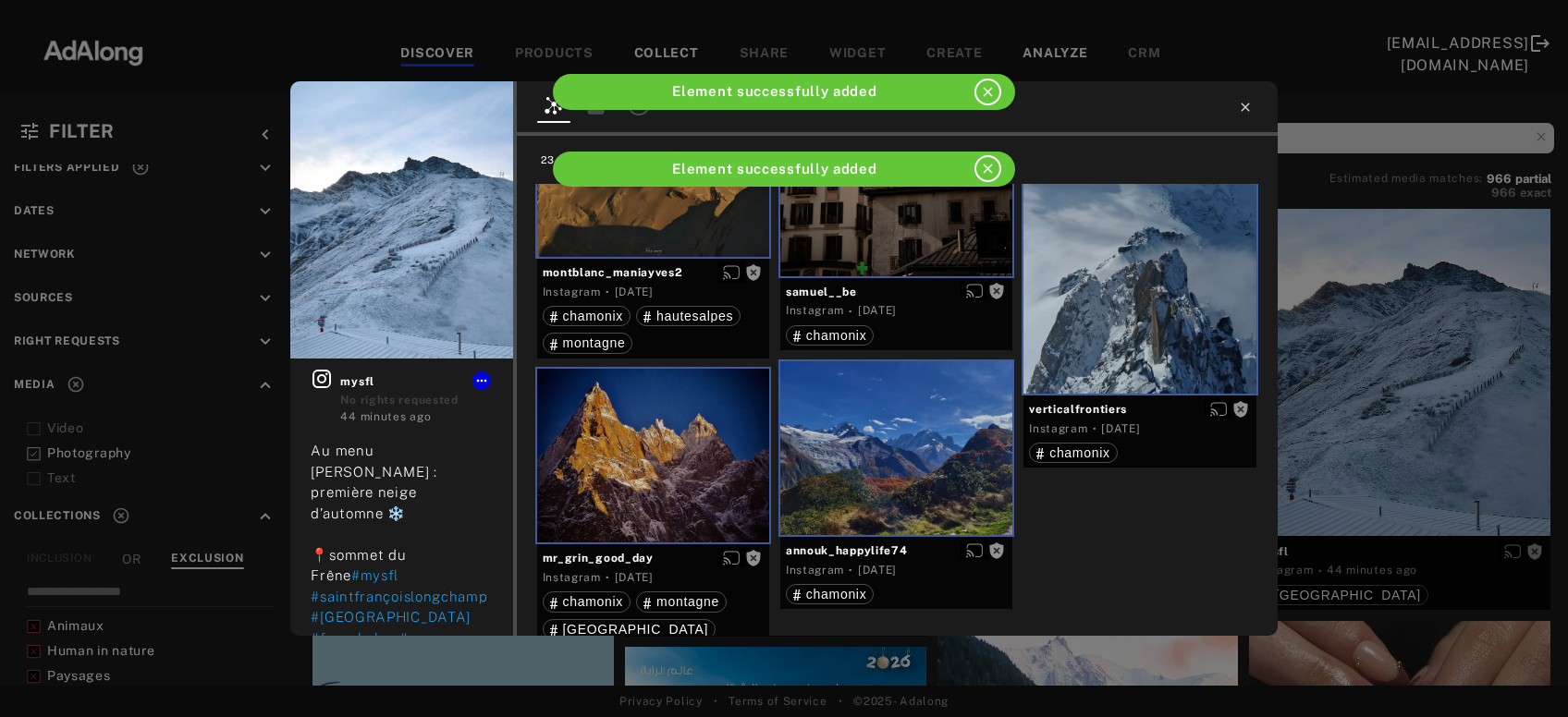
click at [1241, 108] on icon at bounding box center [1245, 106] width 14 height 14
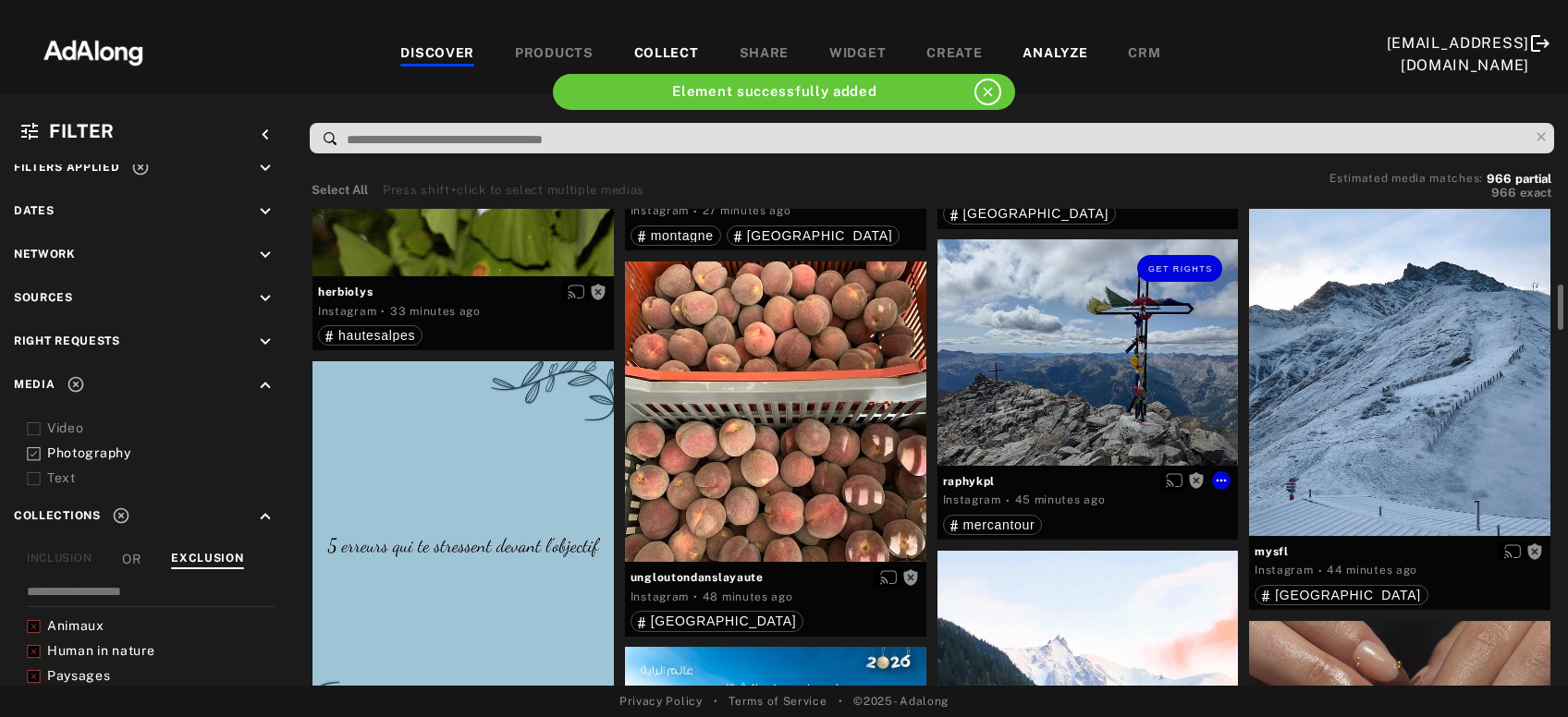
click at [1158, 349] on div "Get rights" at bounding box center [1088, 352] width 301 height 225
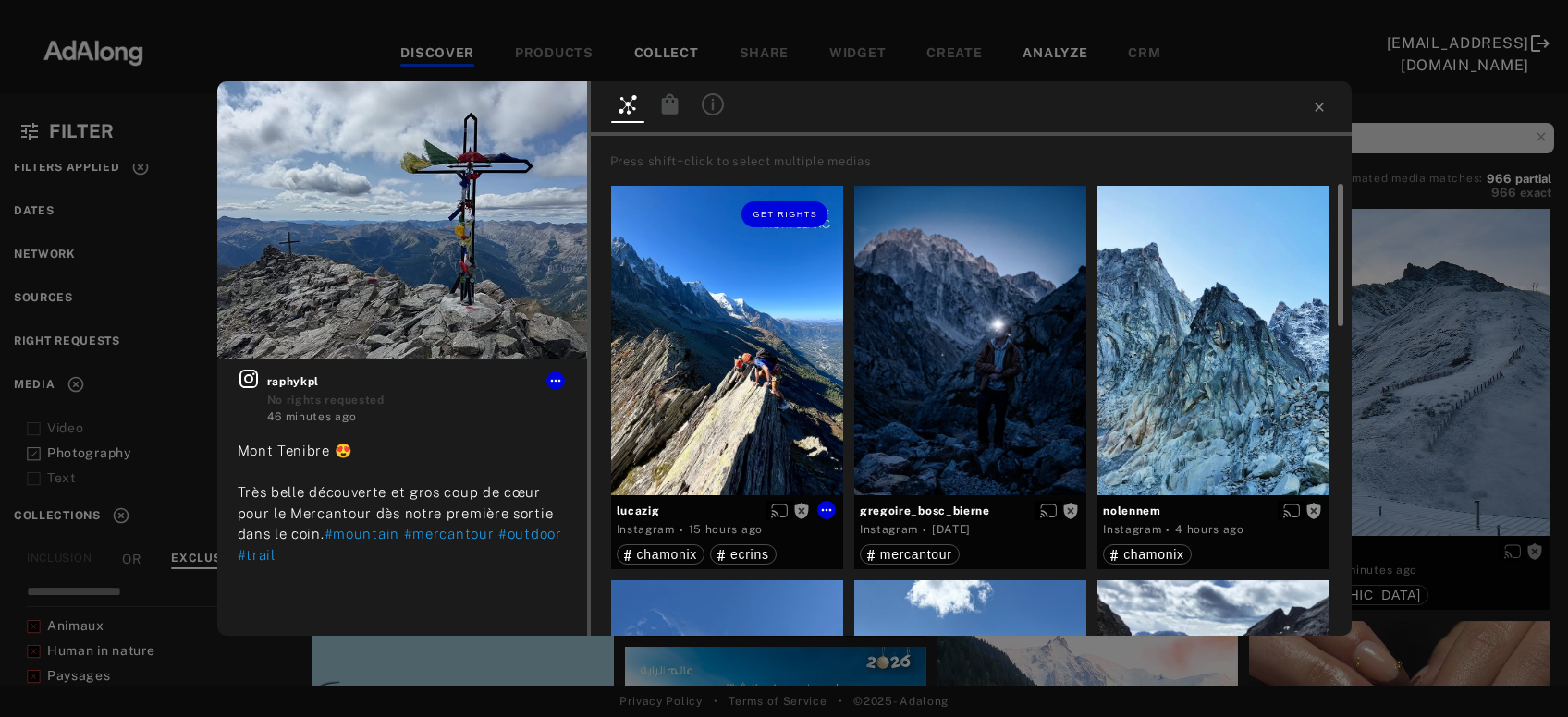
click at [761, 407] on div "Get rights" at bounding box center [727, 340] width 232 height 310
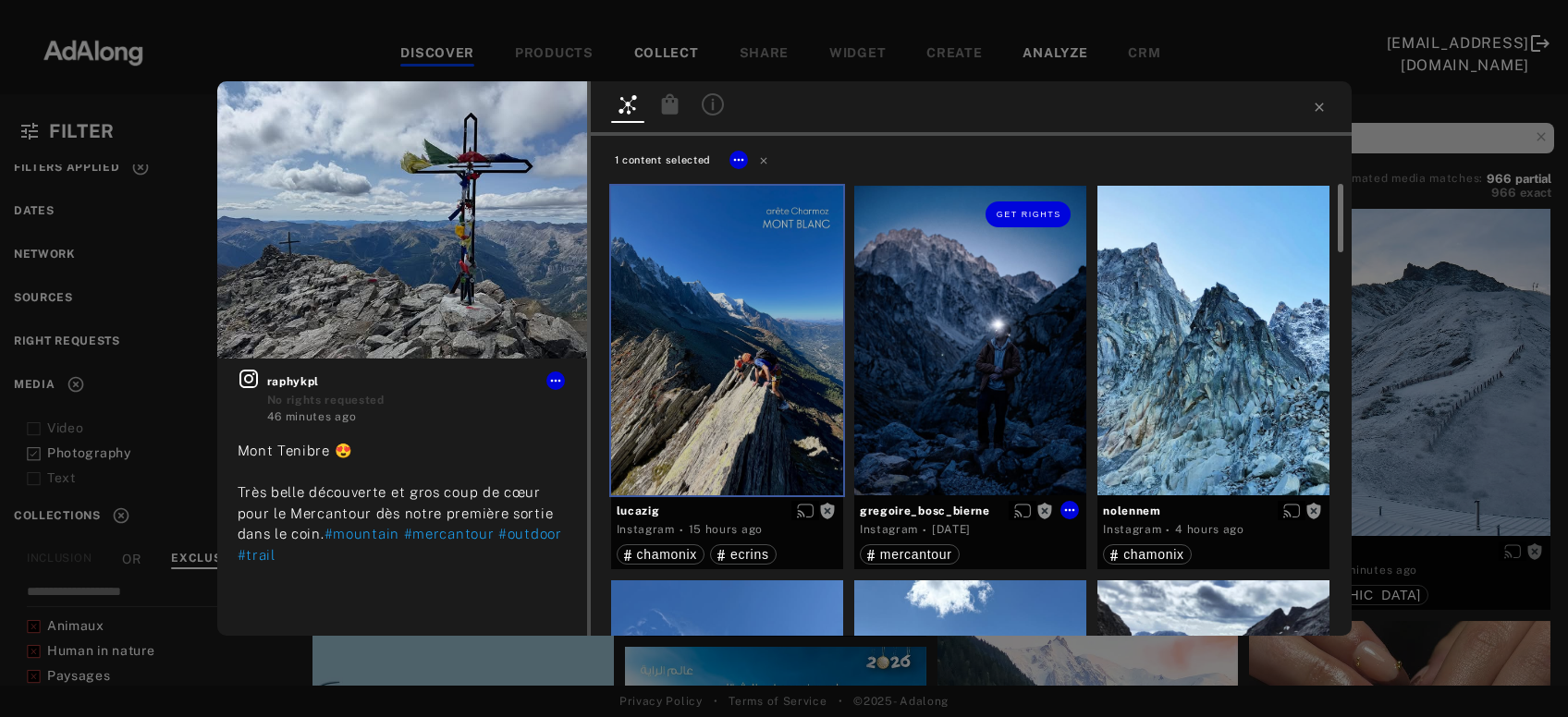
click at [966, 405] on div "Get rights" at bounding box center [971, 340] width 232 height 310
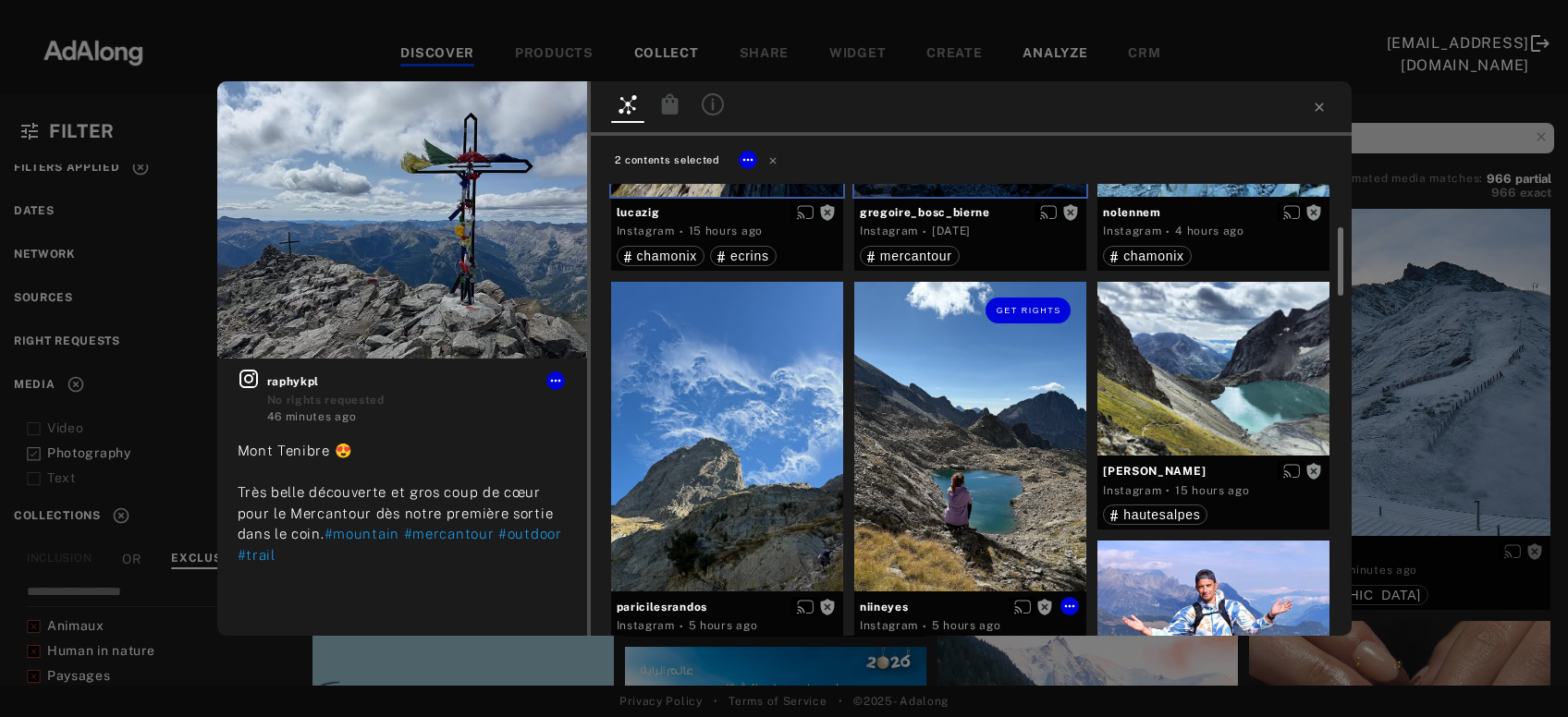
scroll to position [399, 0]
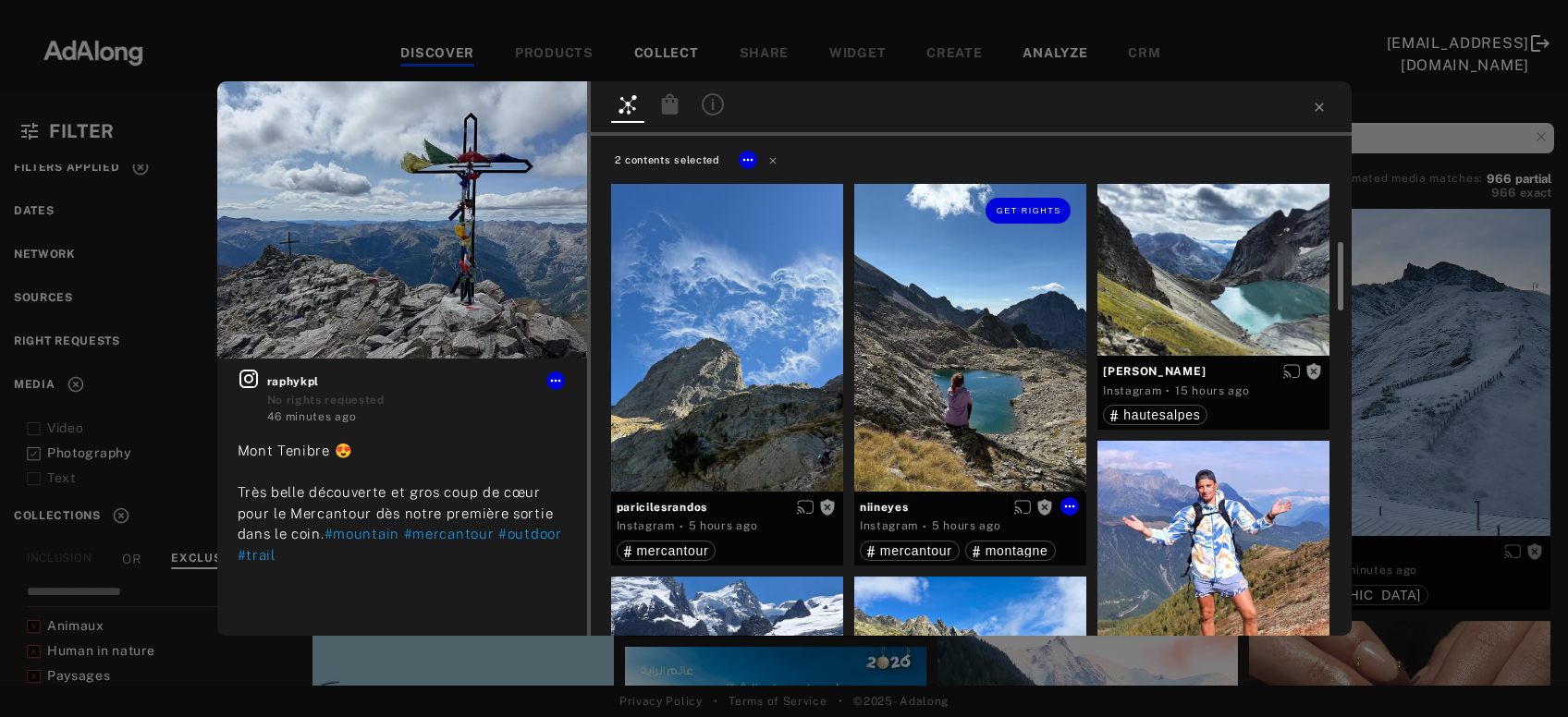
click at [971, 395] on div "Get rights" at bounding box center [971, 336] width 232 height 310
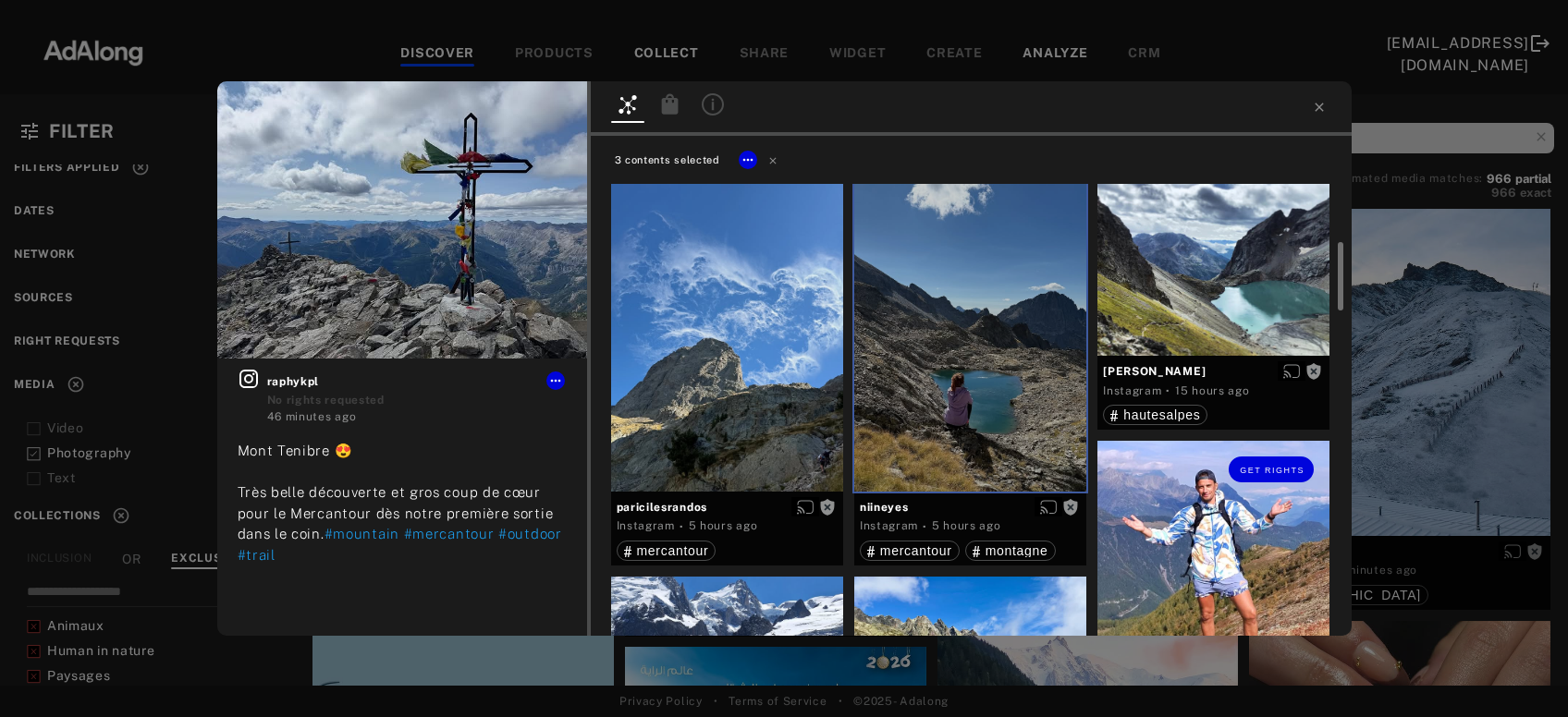
click at [1184, 531] on div "Get rights" at bounding box center [1214, 564] width 232 height 246
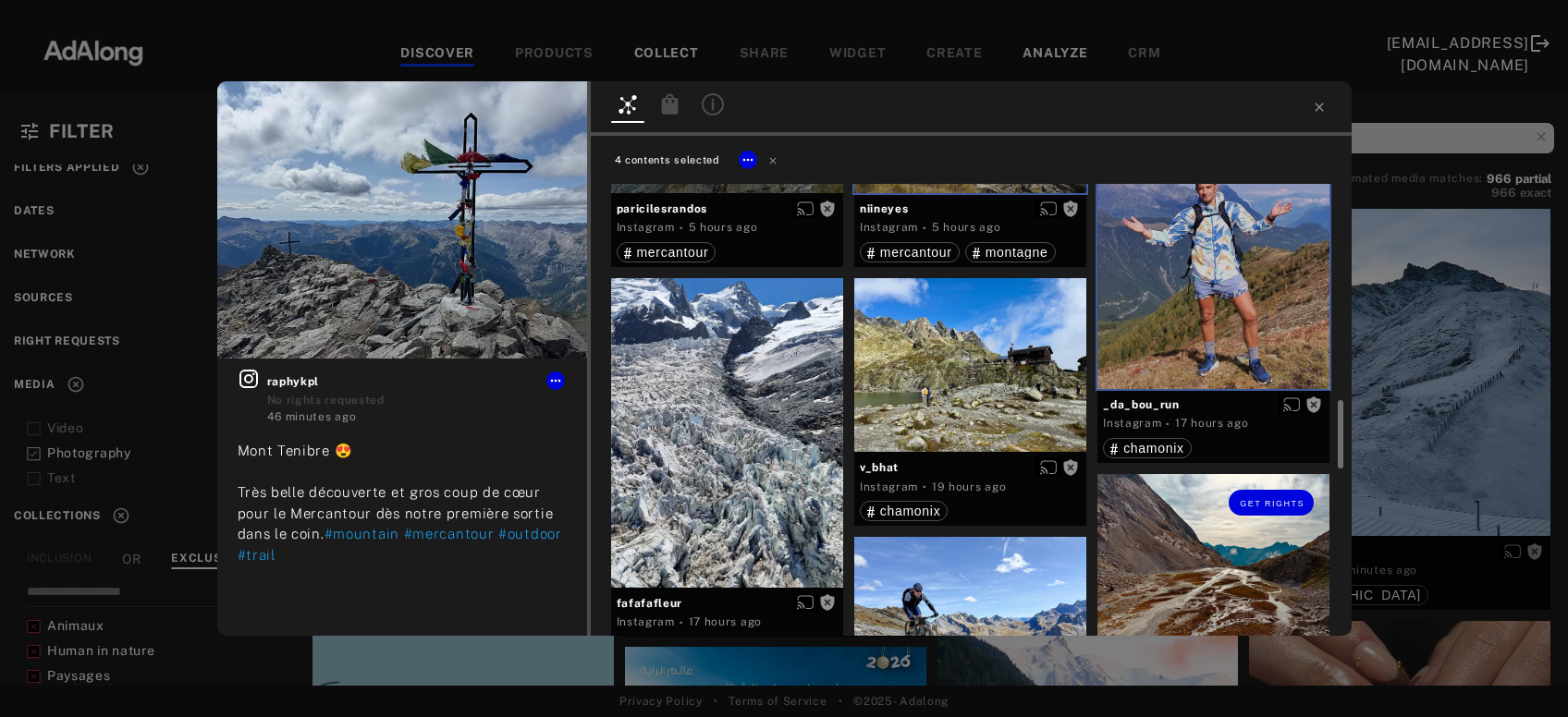
scroll to position [895, 0]
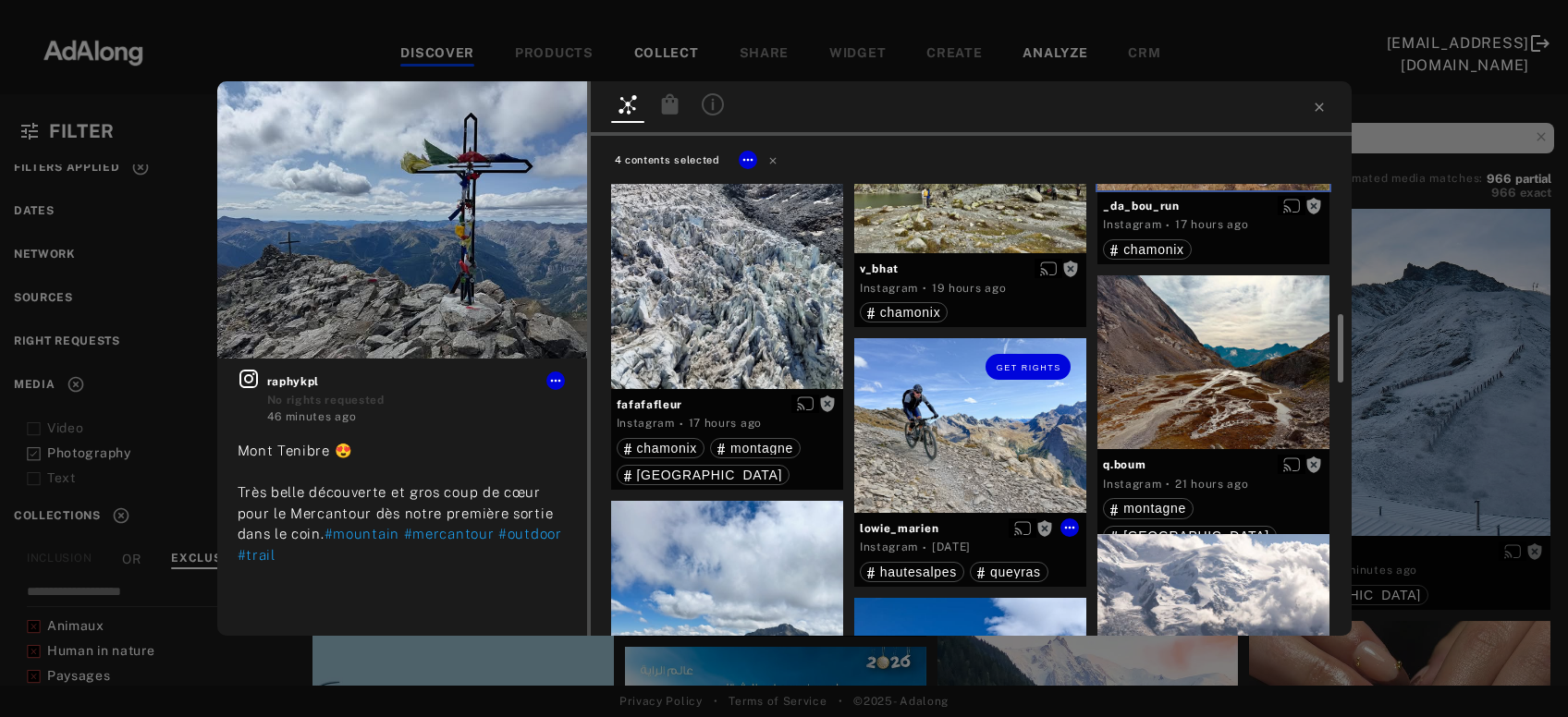
click at [950, 453] on div "Get rights" at bounding box center [971, 425] width 232 height 173
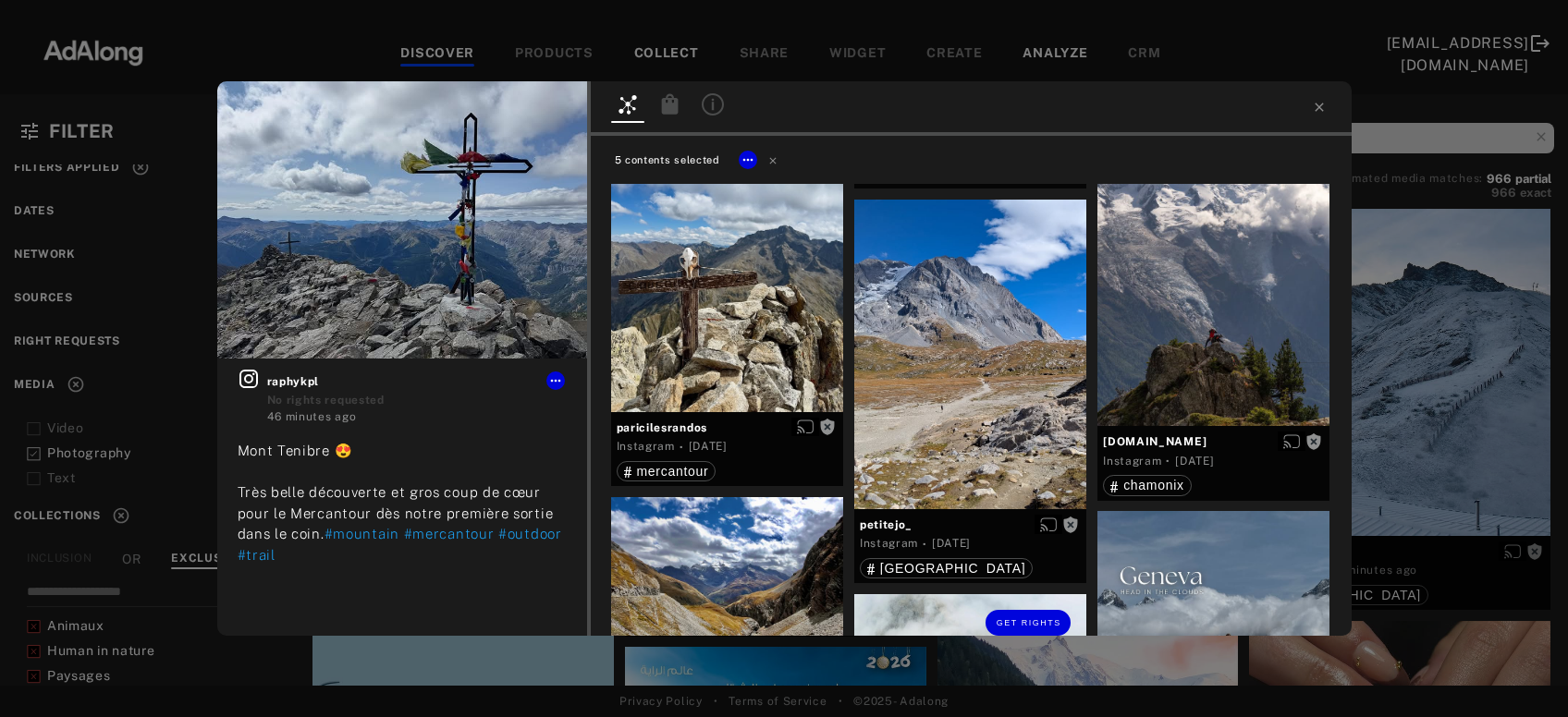
scroll to position [1593, 0]
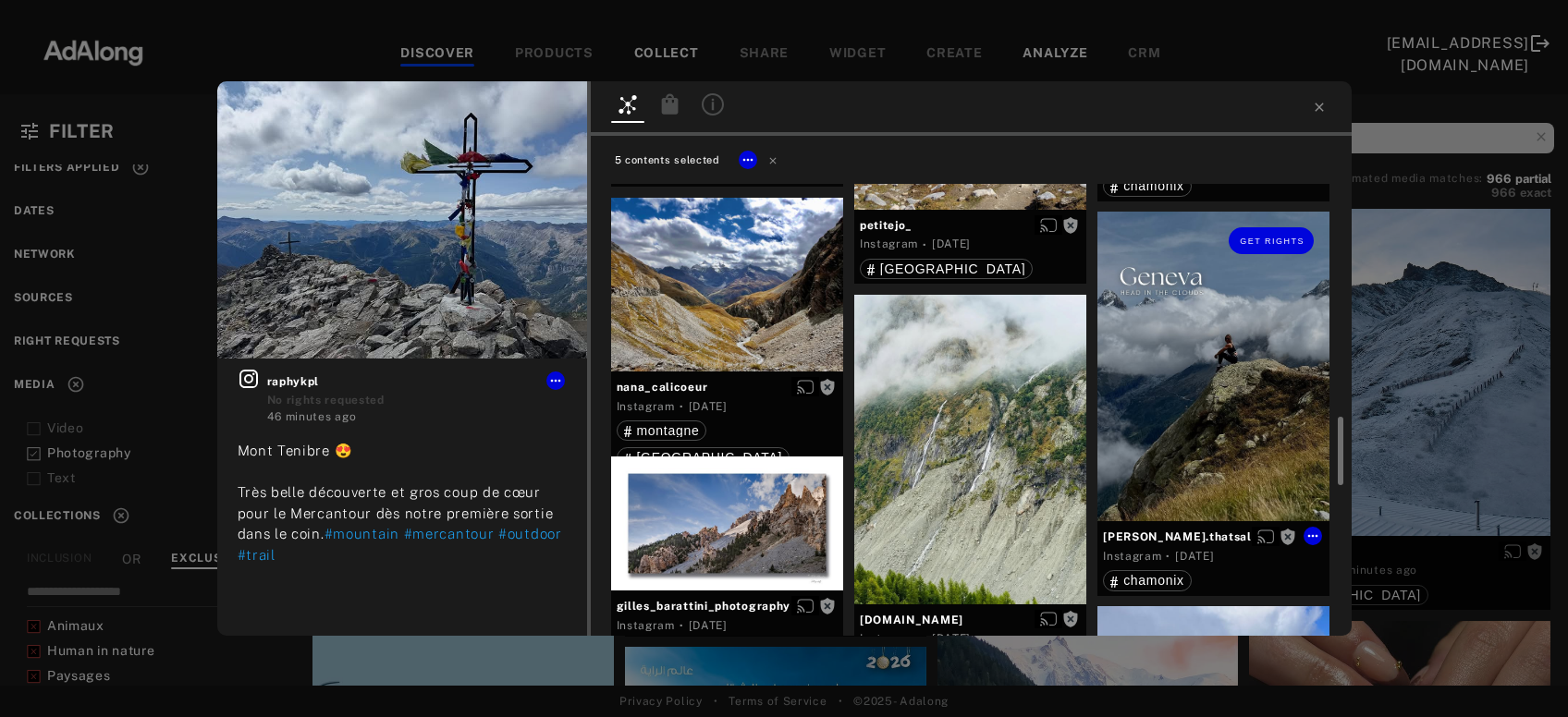
click at [1184, 417] on div "Get rights" at bounding box center [1214, 366] width 232 height 310
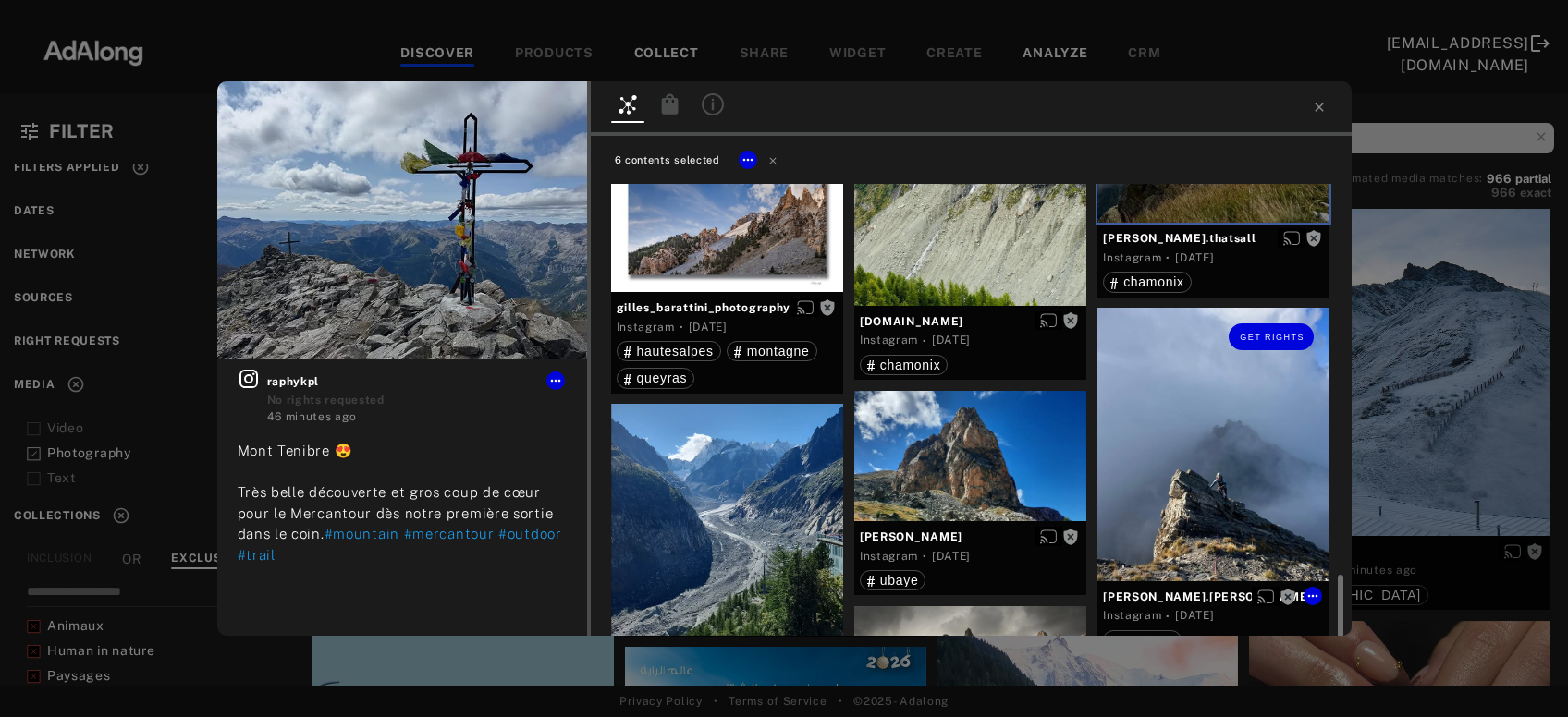
scroll to position [1992, 0]
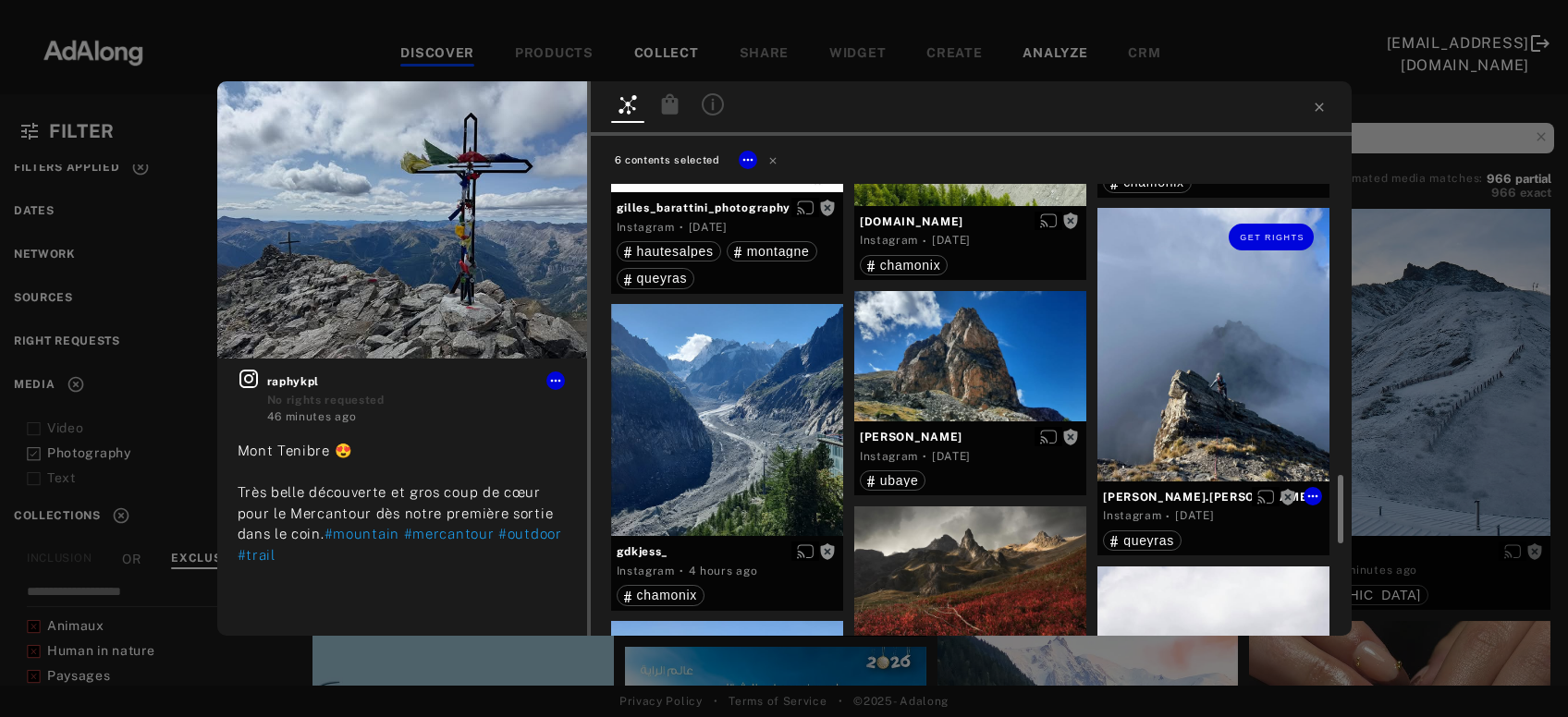
click at [1184, 417] on div "Get rights" at bounding box center [1214, 344] width 232 height 272
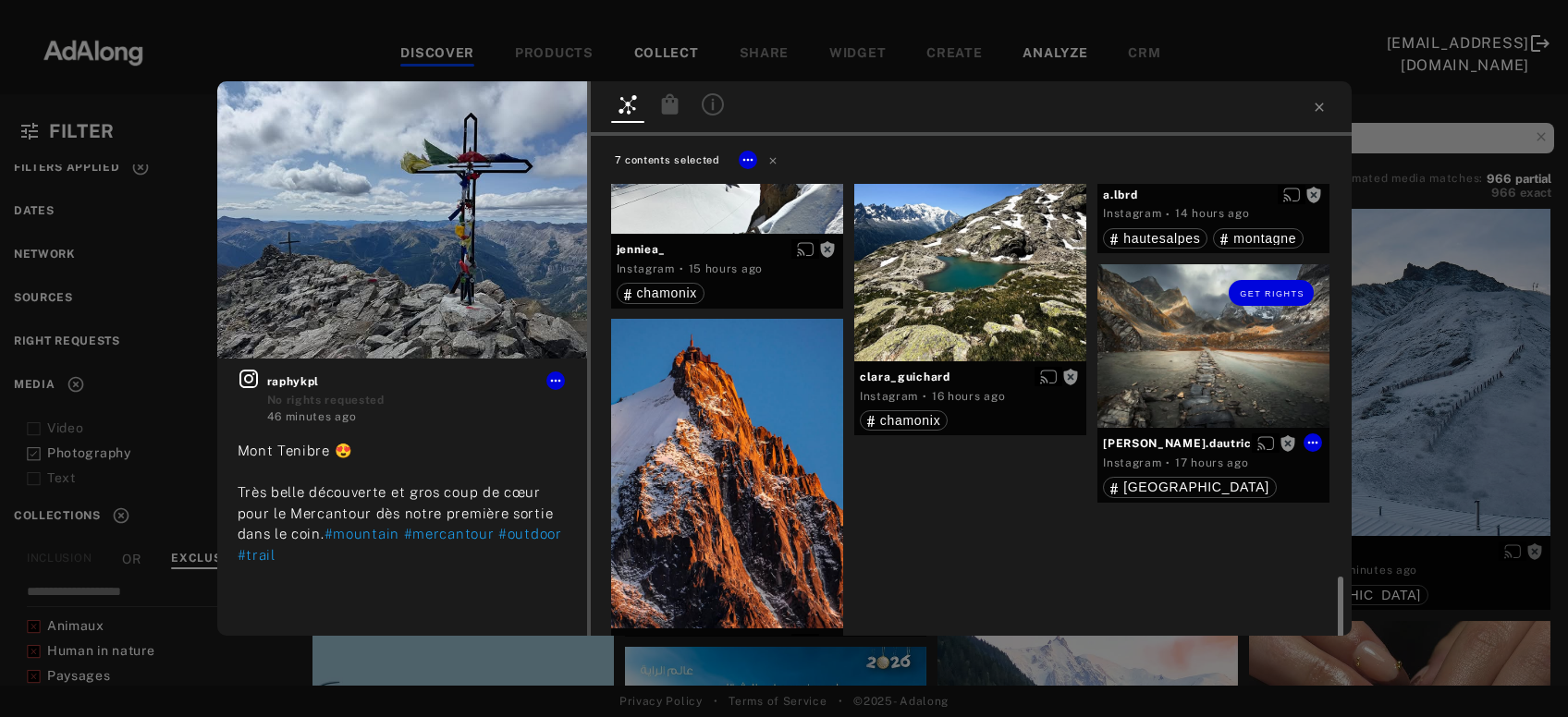
scroll to position [2748, 0]
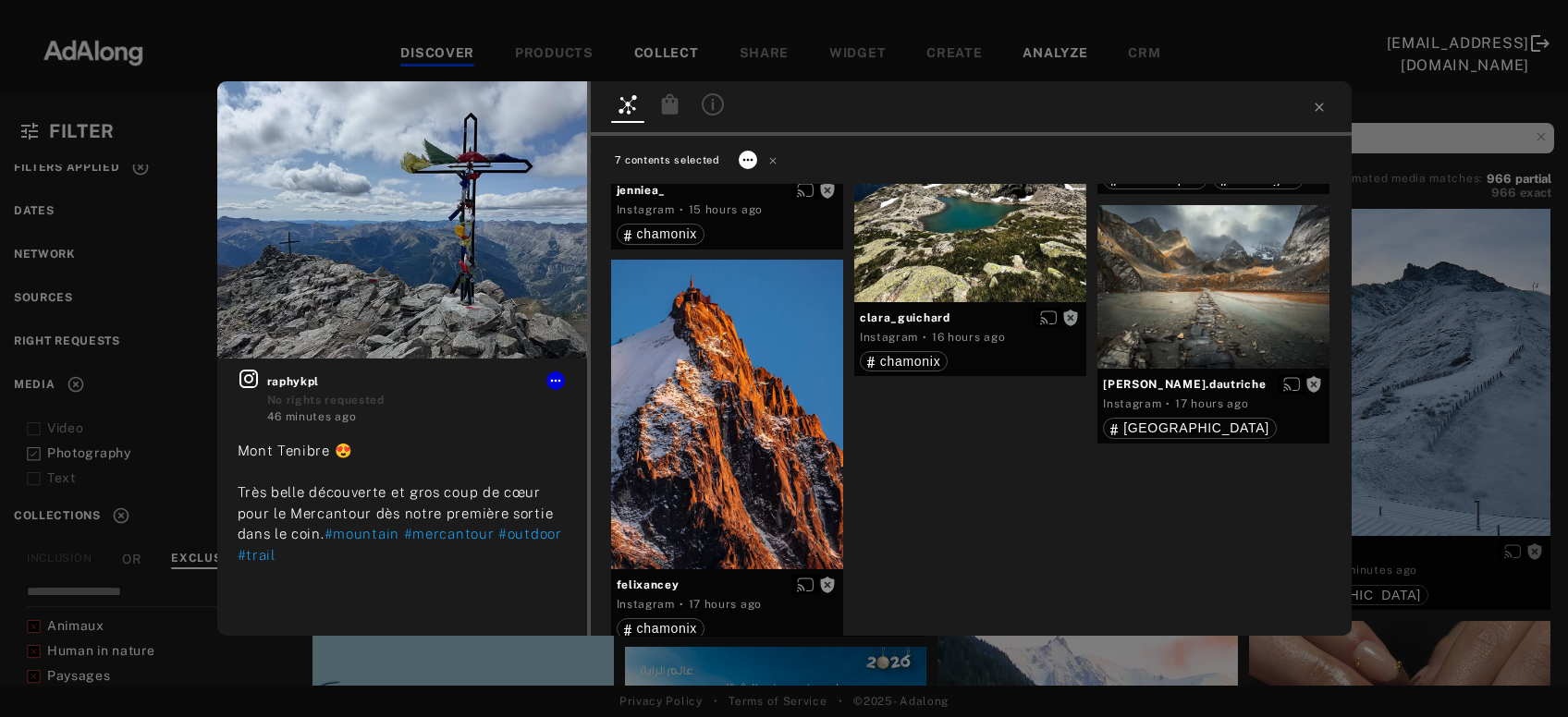
click at [753, 158] on icon at bounding box center [747, 159] width 14 height 14
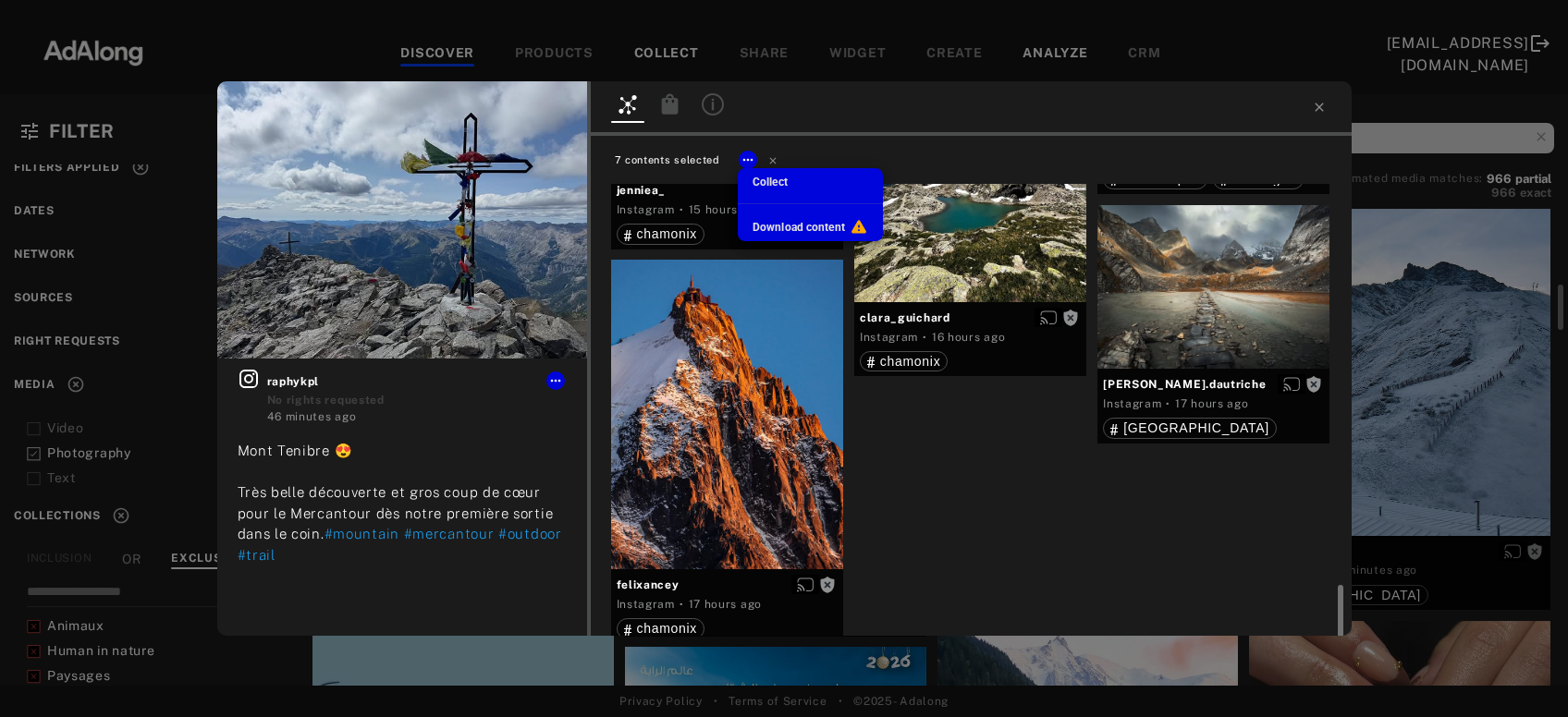
click at [767, 179] on span "Collect" at bounding box center [770, 182] width 35 height 13
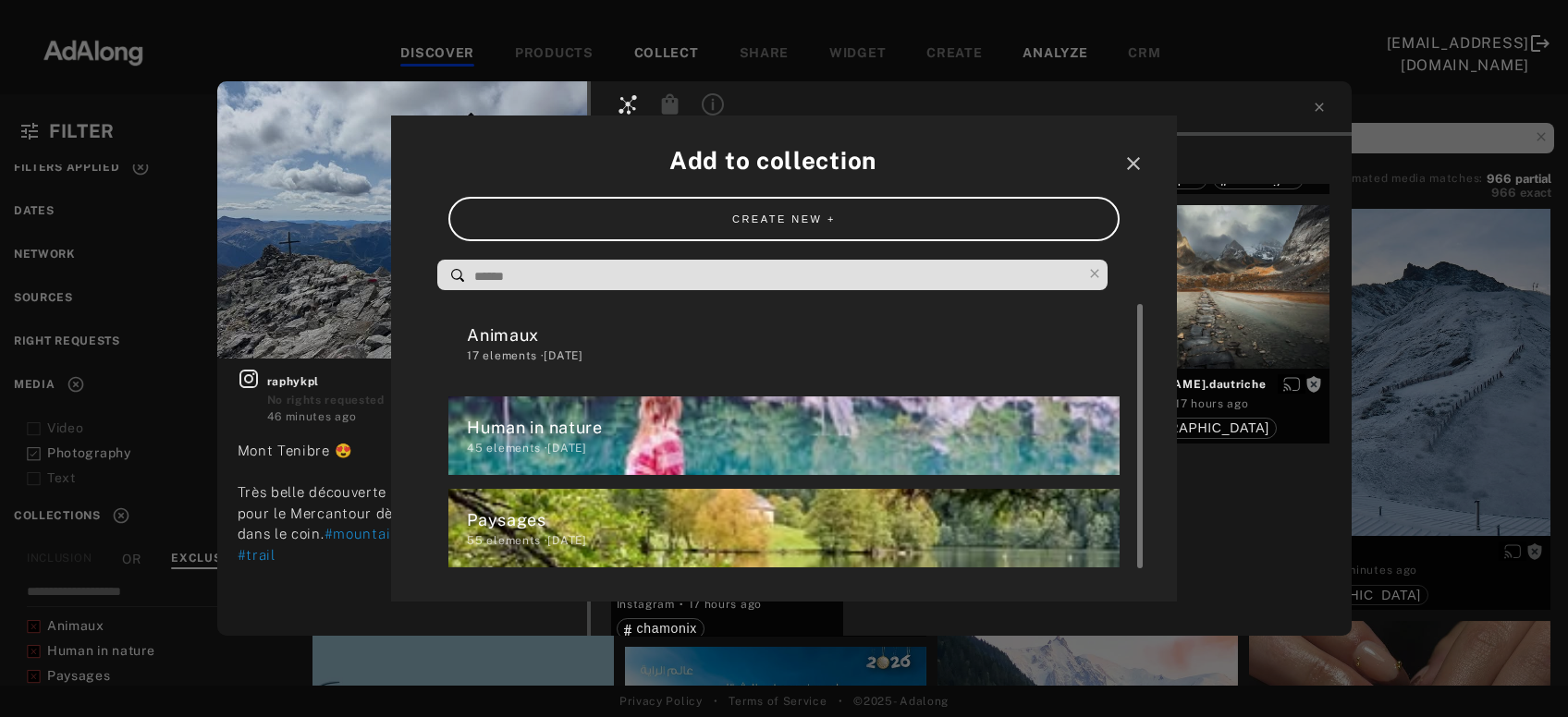
click at [626, 428] on div "Human in nature" at bounding box center [793, 428] width 652 height 25
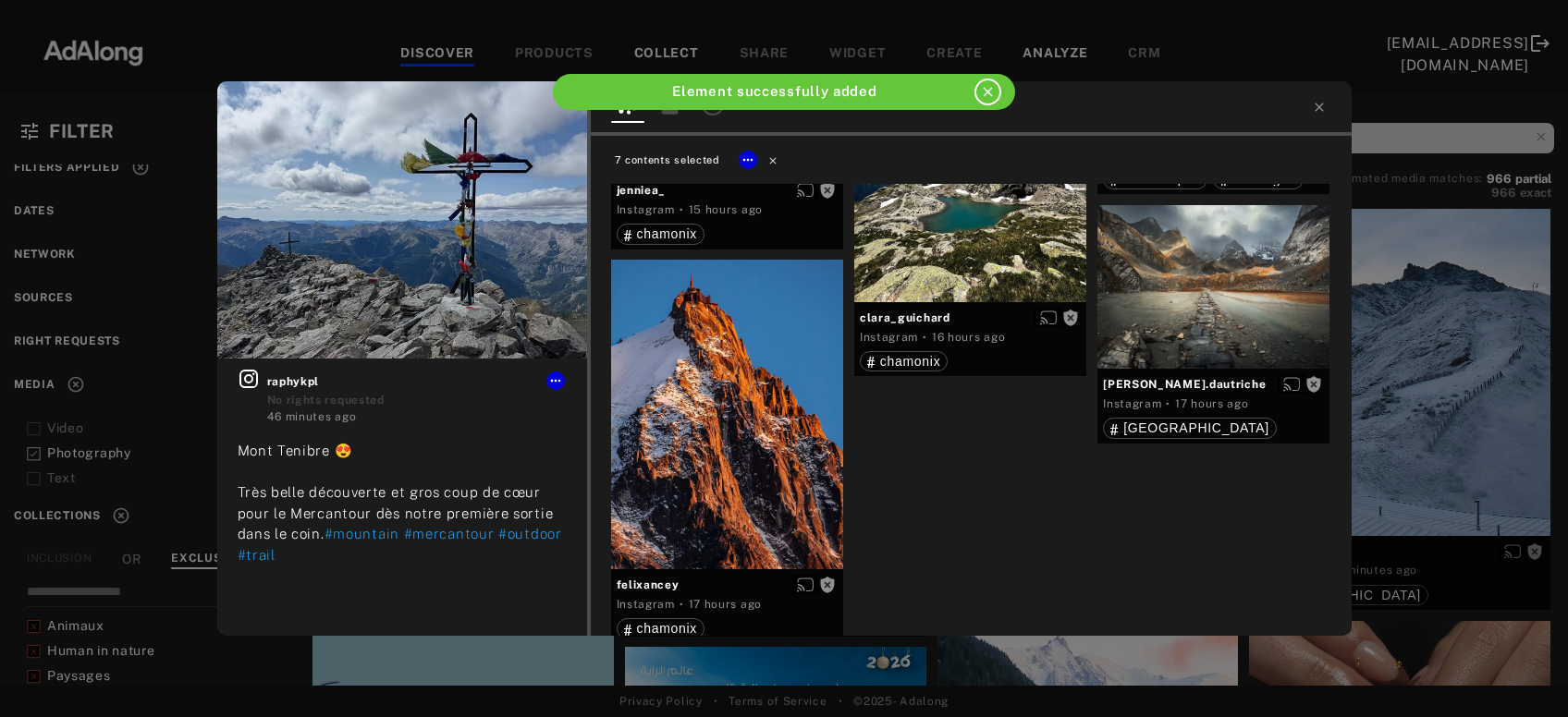
click at [772, 157] on icon at bounding box center [773, 160] width 13 height 13
click at [753, 445] on div "Get rights" at bounding box center [727, 414] width 232 height 310
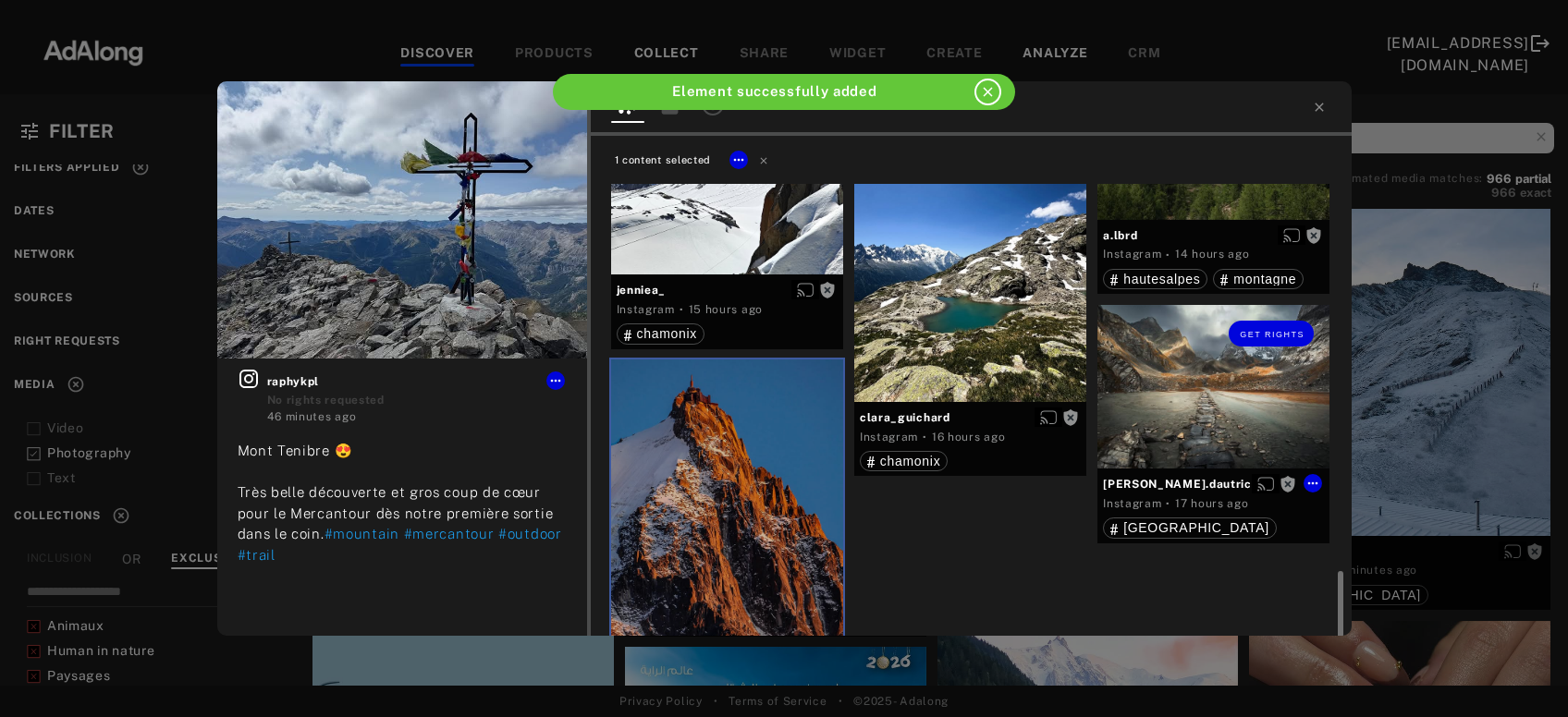
click at [1240, 427] on div "Get rights" at bounding box center [1214, 387] width 232 height 165
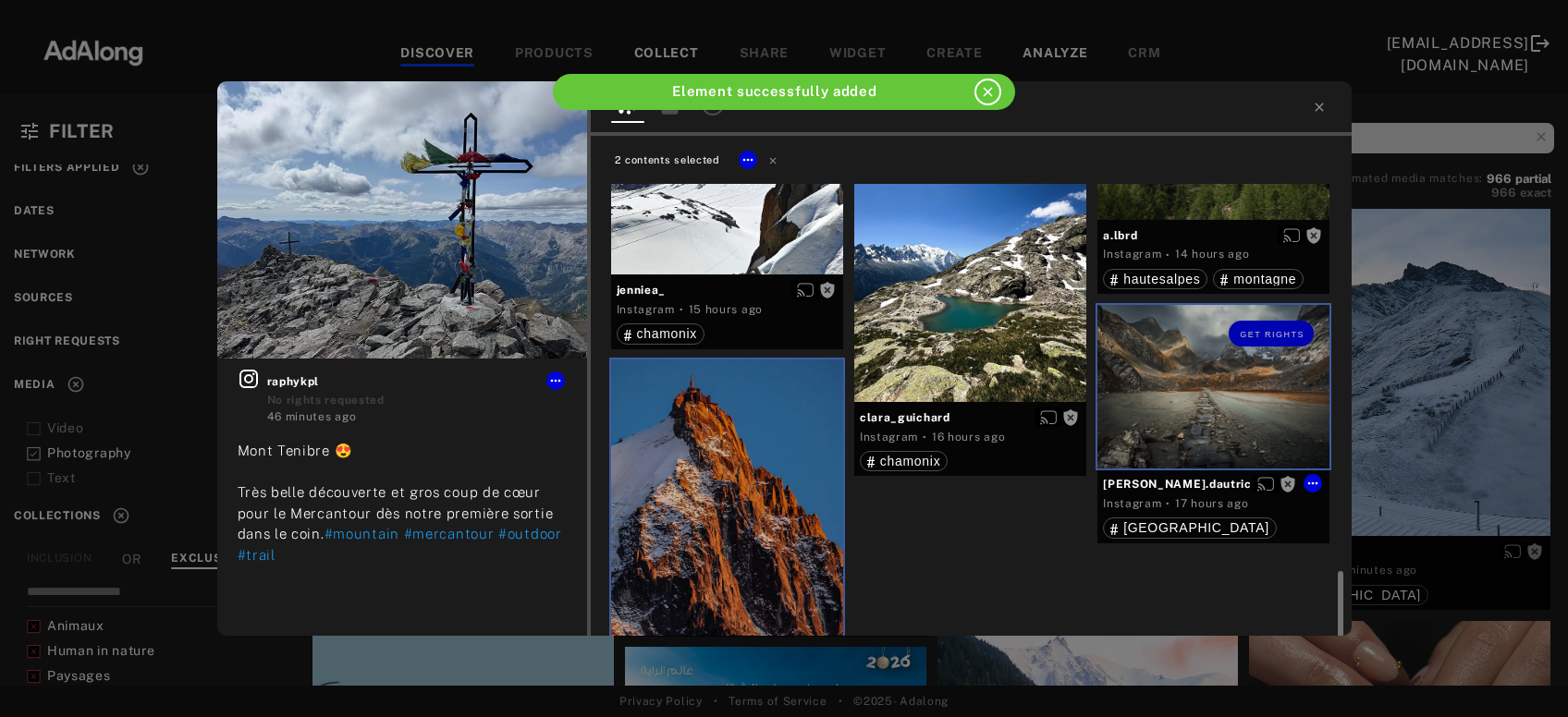
click at [952, 339] on div at bounding box center [971, 246] width 232 height 310
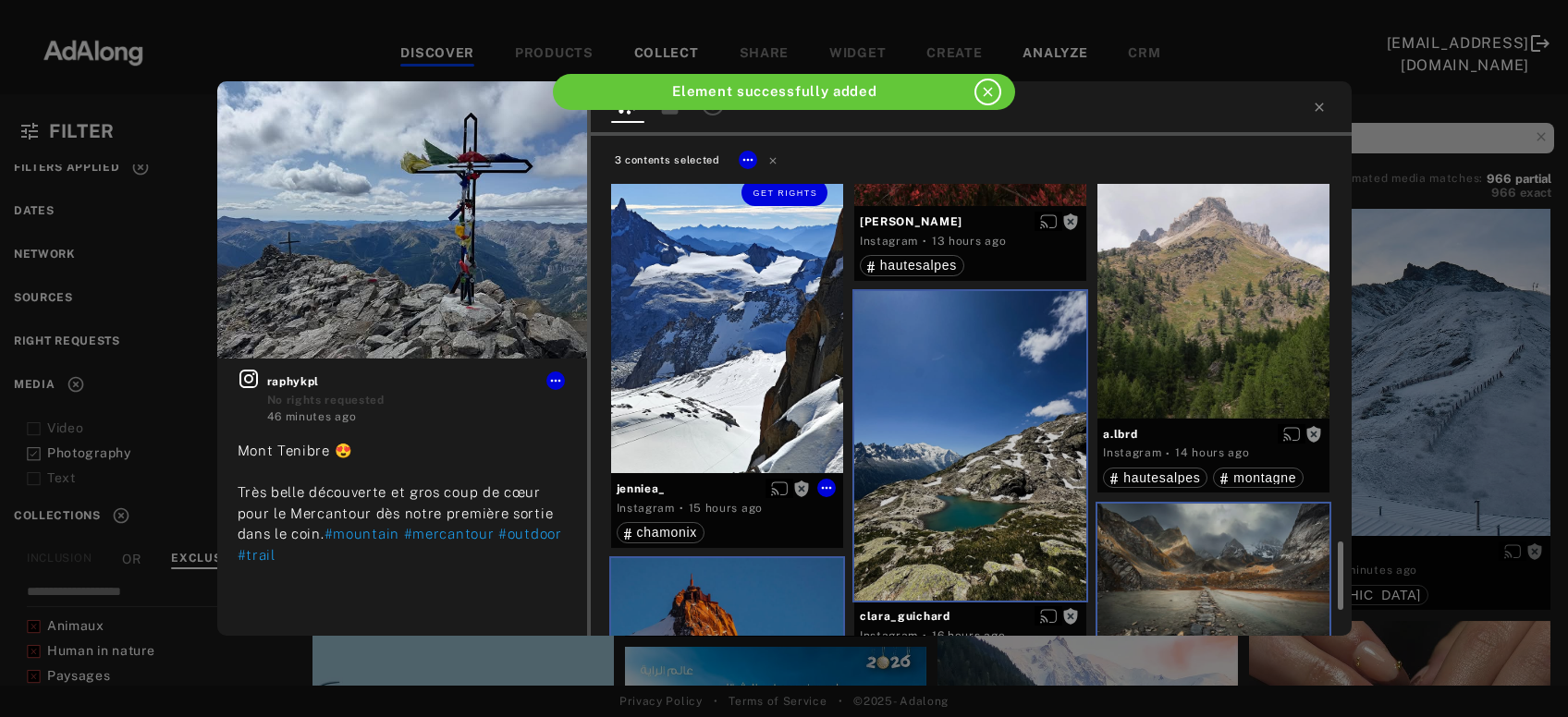
click at [778, 403] on div "Get rights" at bounding box center [727, 318] width 232 height 310
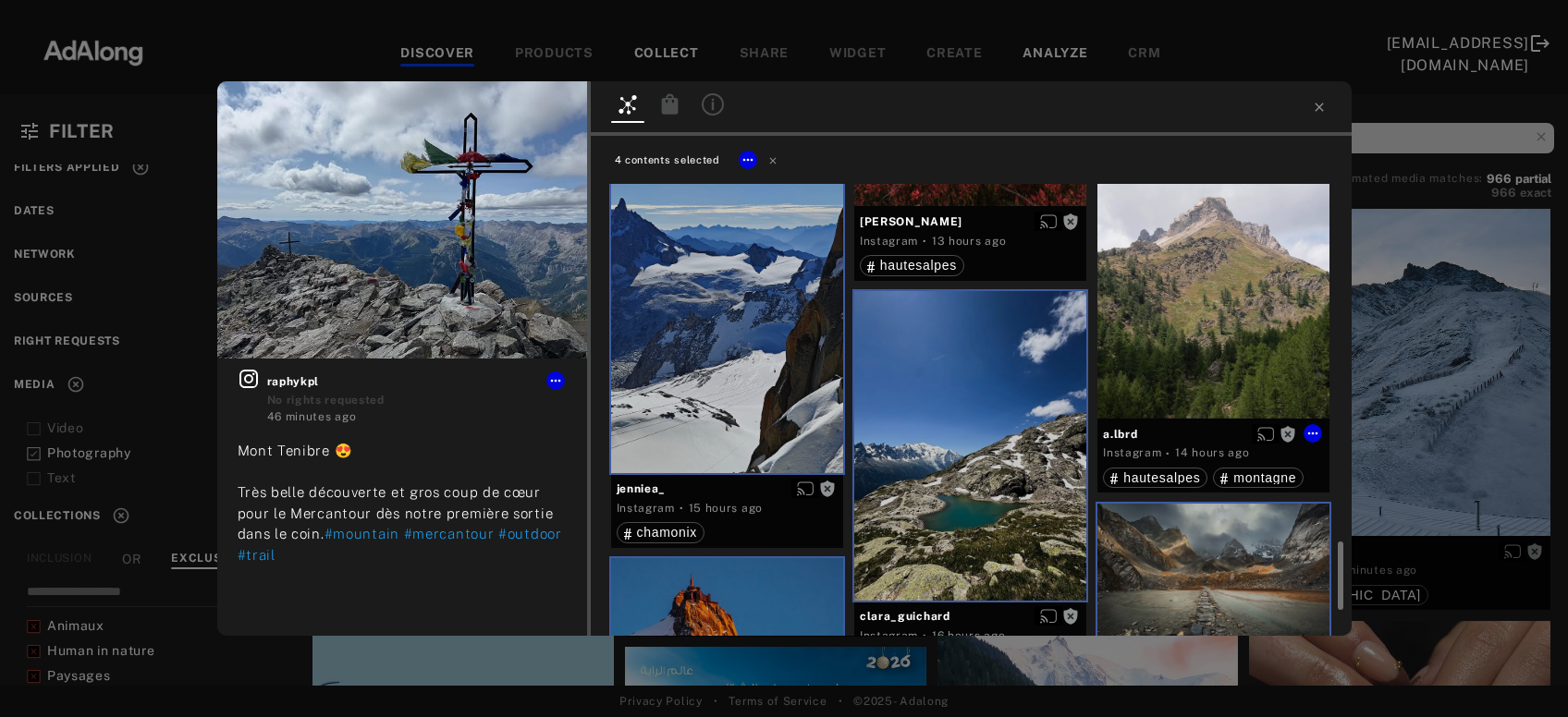
click at [1179, 331] on div "Get rights" at bounding box center [1214, 264] width 232 height 310
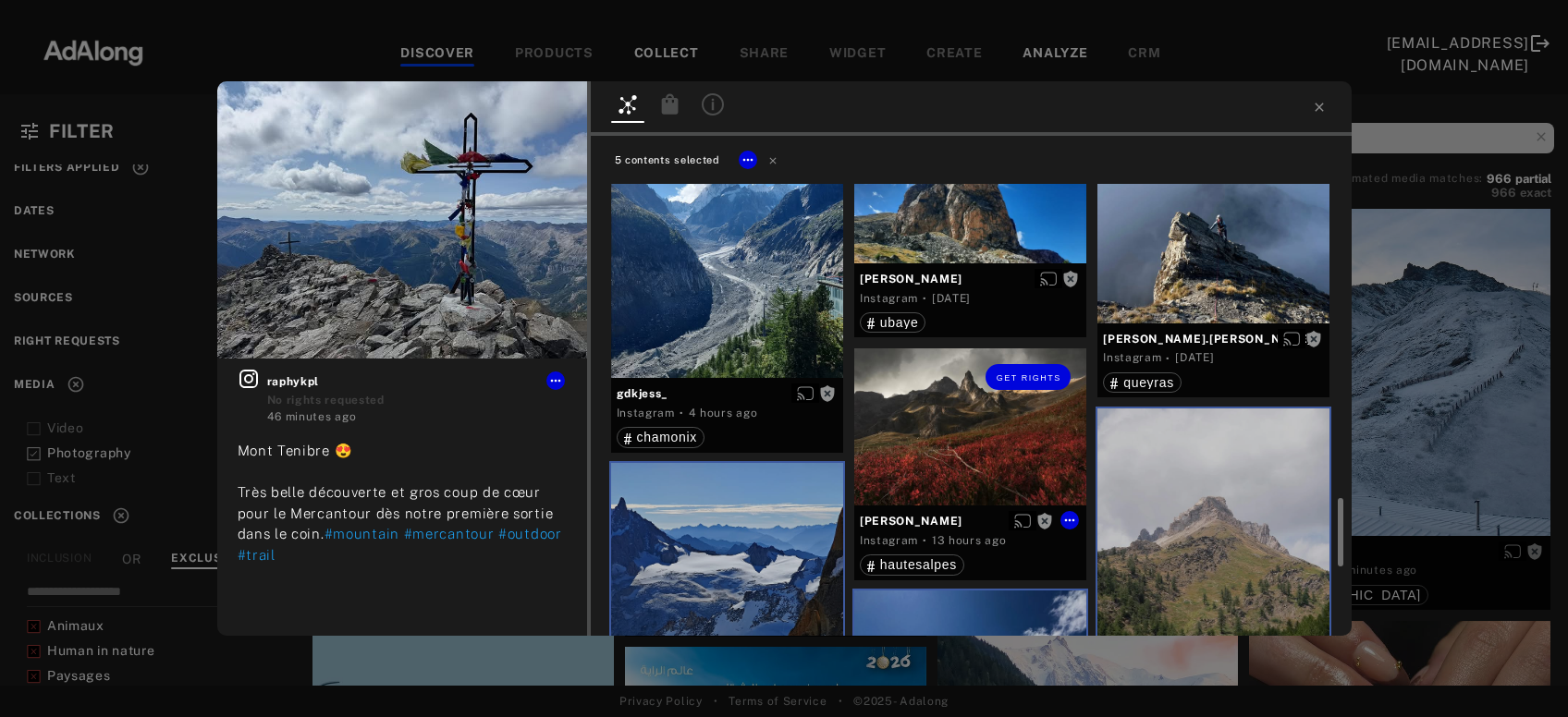
click at [1005, 461] on div "Get rights" at bounding box center [971, 428] width 232 height 157
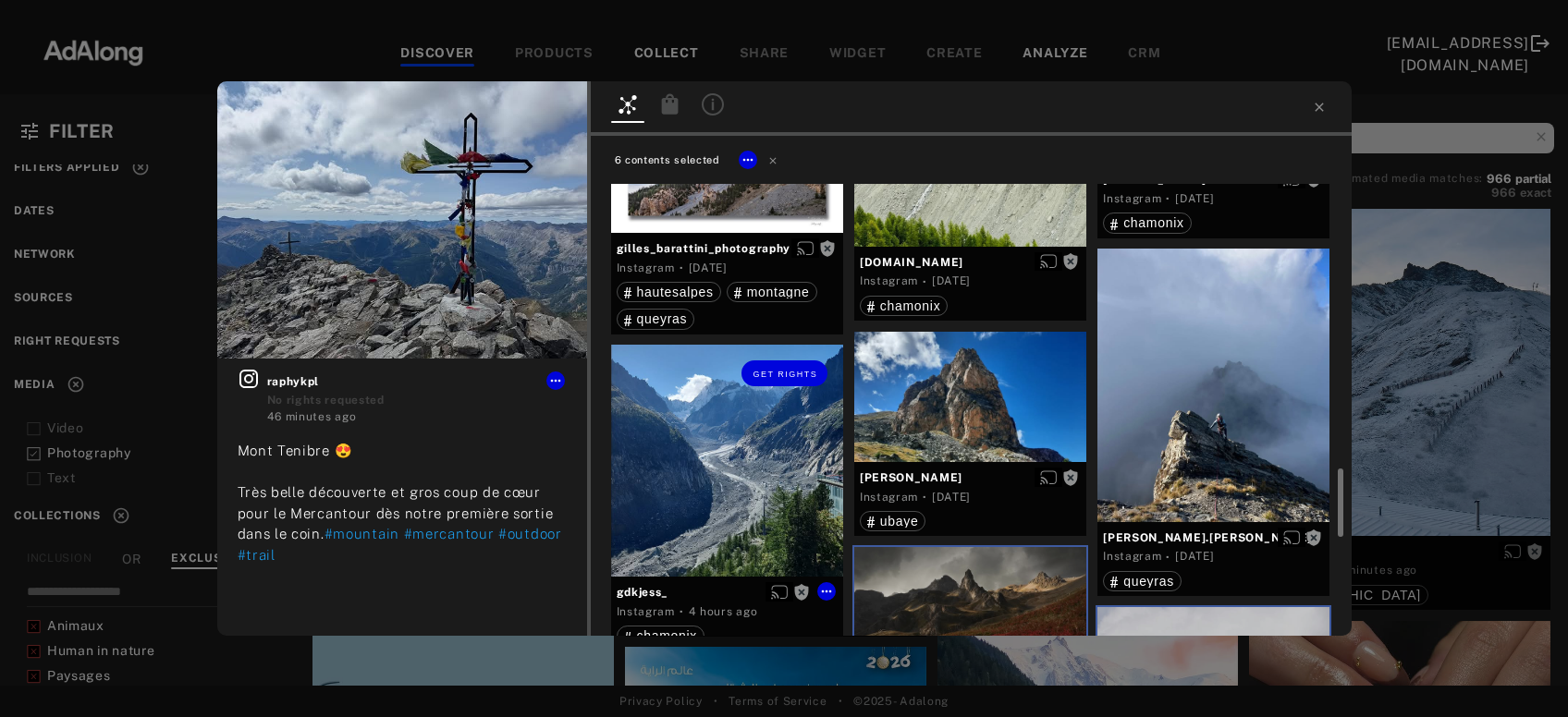
click at [714, 501] on div "Get rights" at bounding box center [727, 461] width 232 height 232
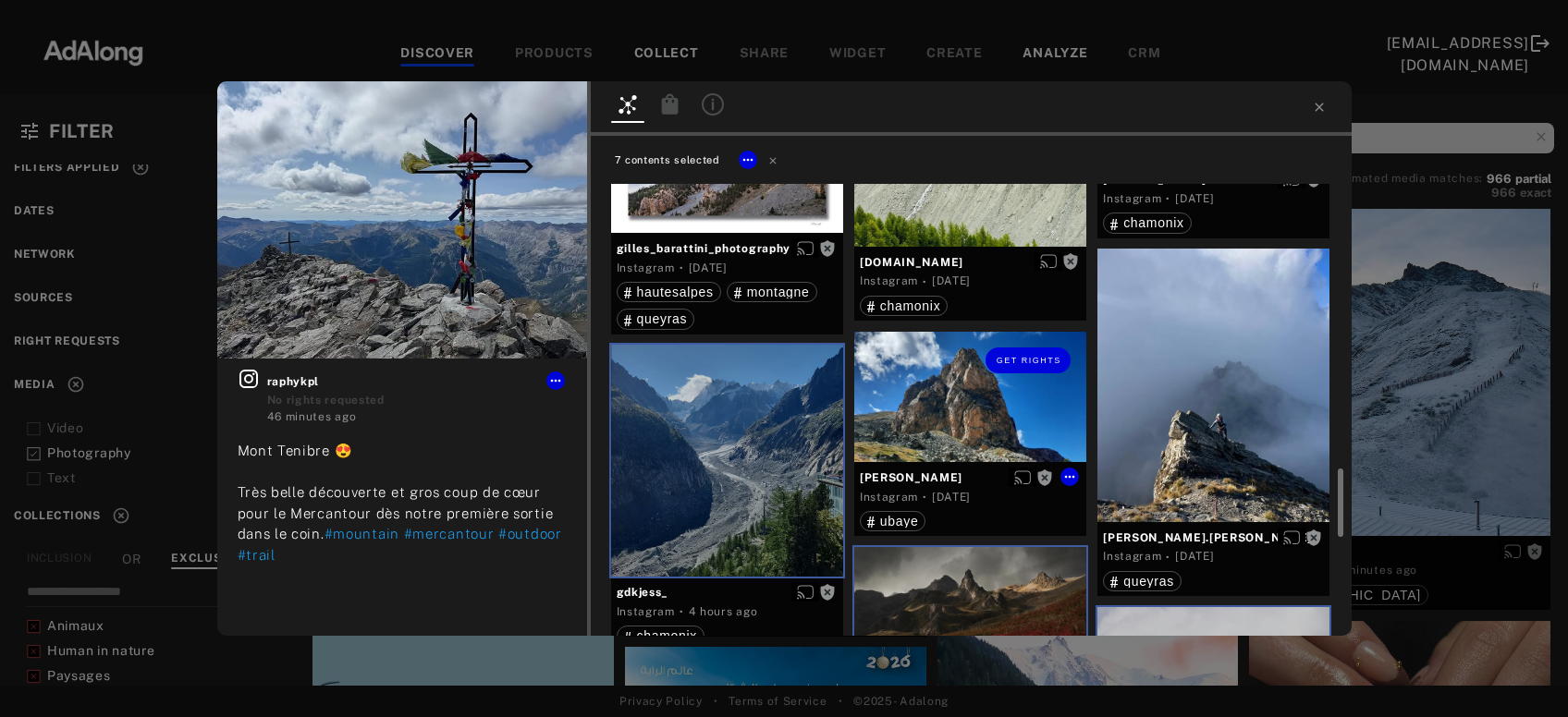
click at [924, 426] on div "Get rights" at bounding box center [971, 397] width 232 height 130
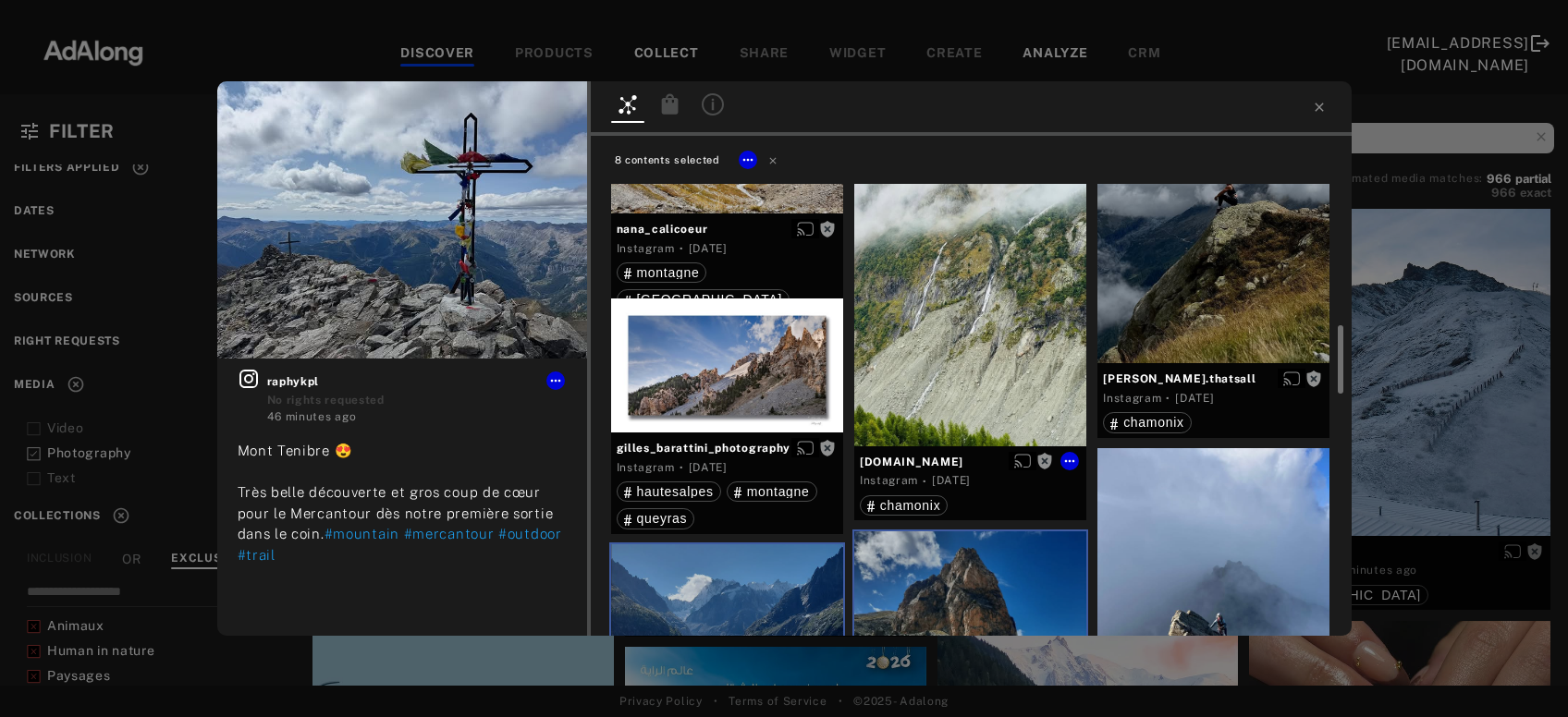
scroll to position [1652, 0]
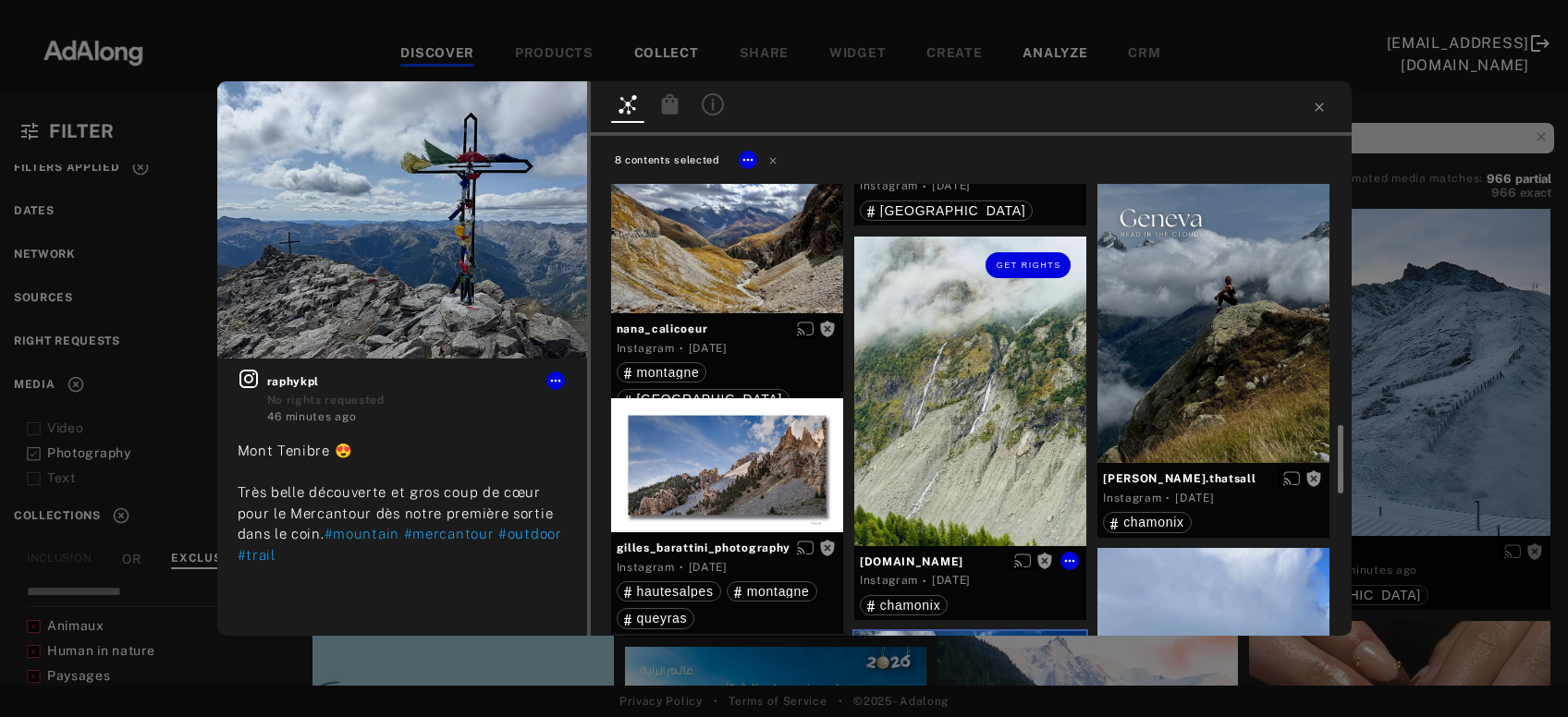
click at [979, 453] on div "Get rights" at bounding box center [971, 391] width 232 height 310
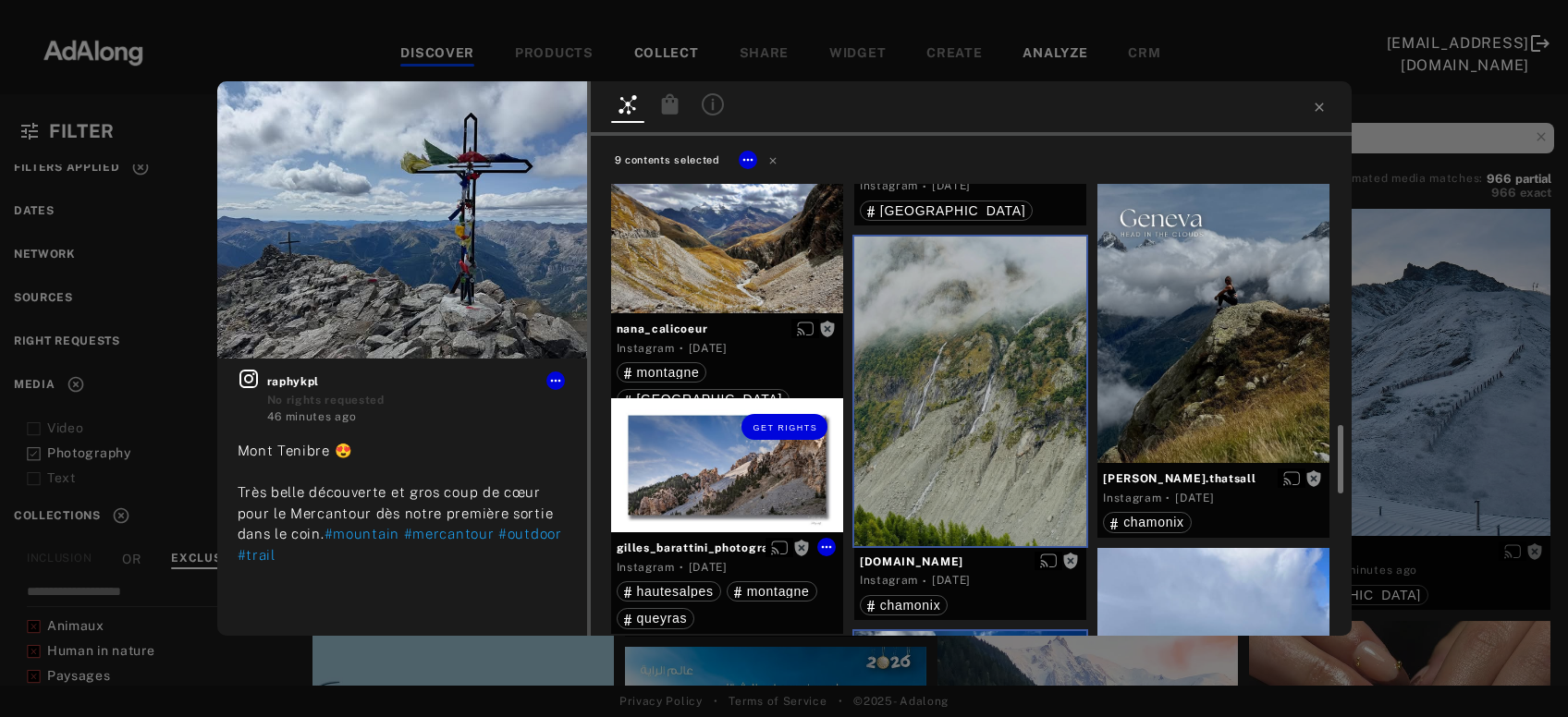
click at [745, 479] on div "Get rights" at bounding box center [727, 466] width 232 height 134
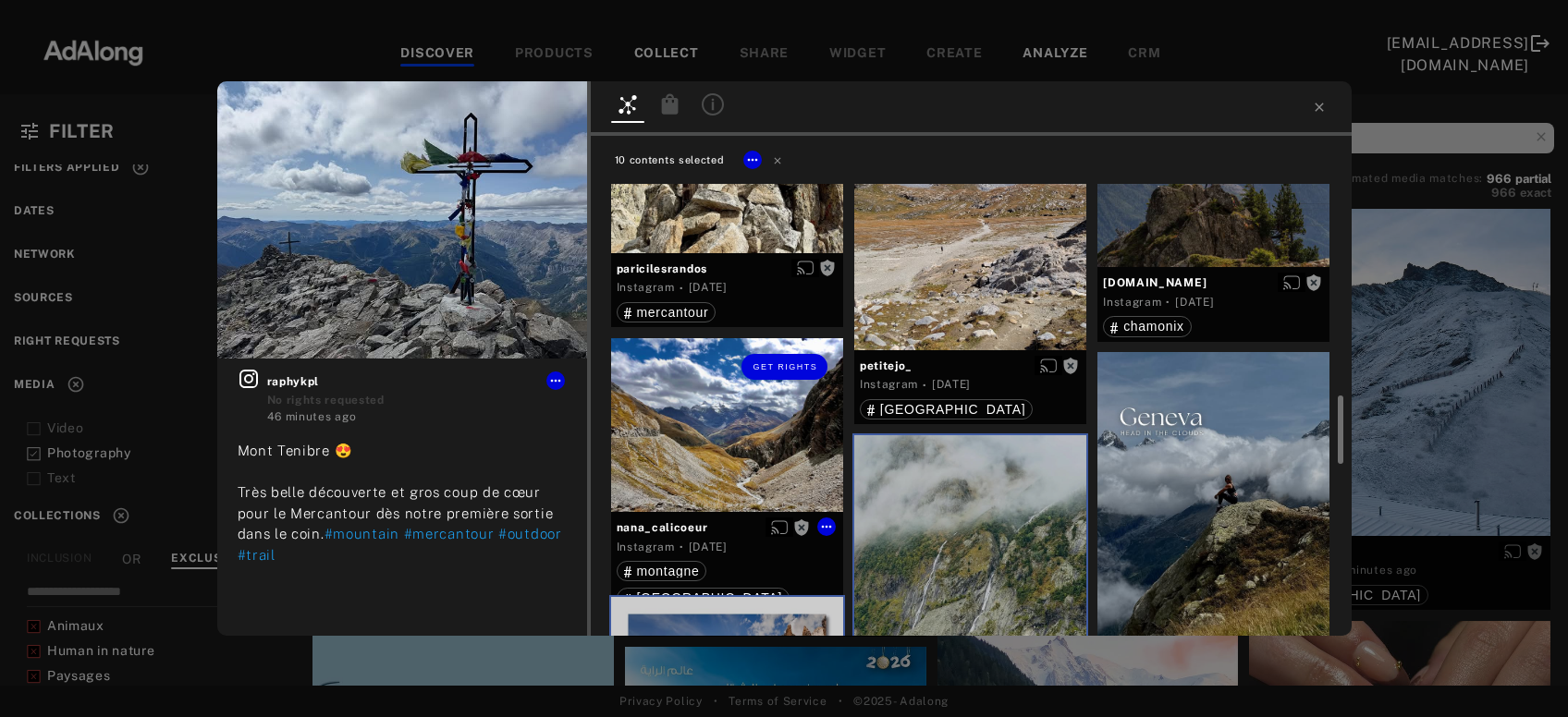
click at [745, 458] on div "Get rights" at bounding box center [727, 425] width 232 height 173
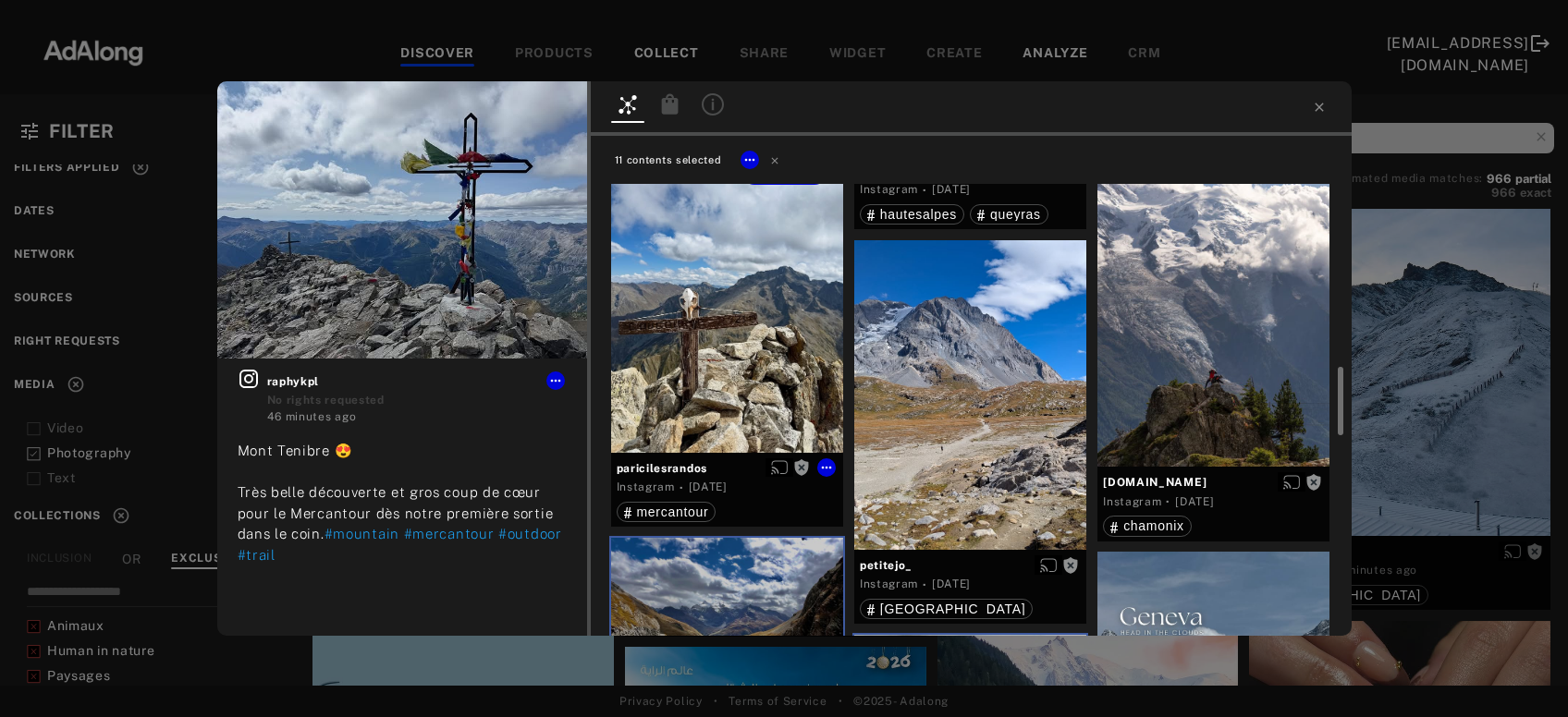
click at [774, 395] on div "Get rights" at bounding box center [727, 297] width 232 height 310
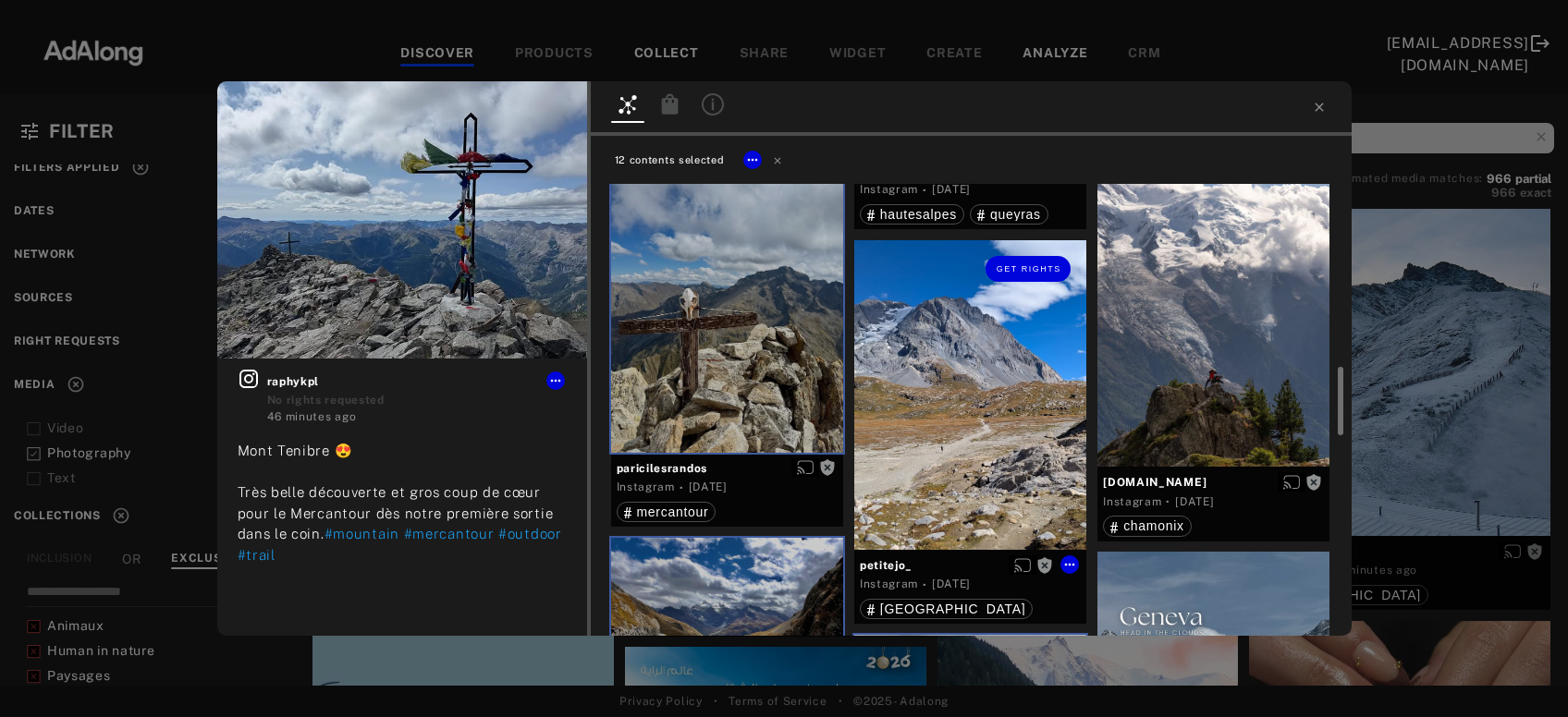
click at [1005, 446] on div "Get rights" at bounding box center [971, 395] width 232 height 310
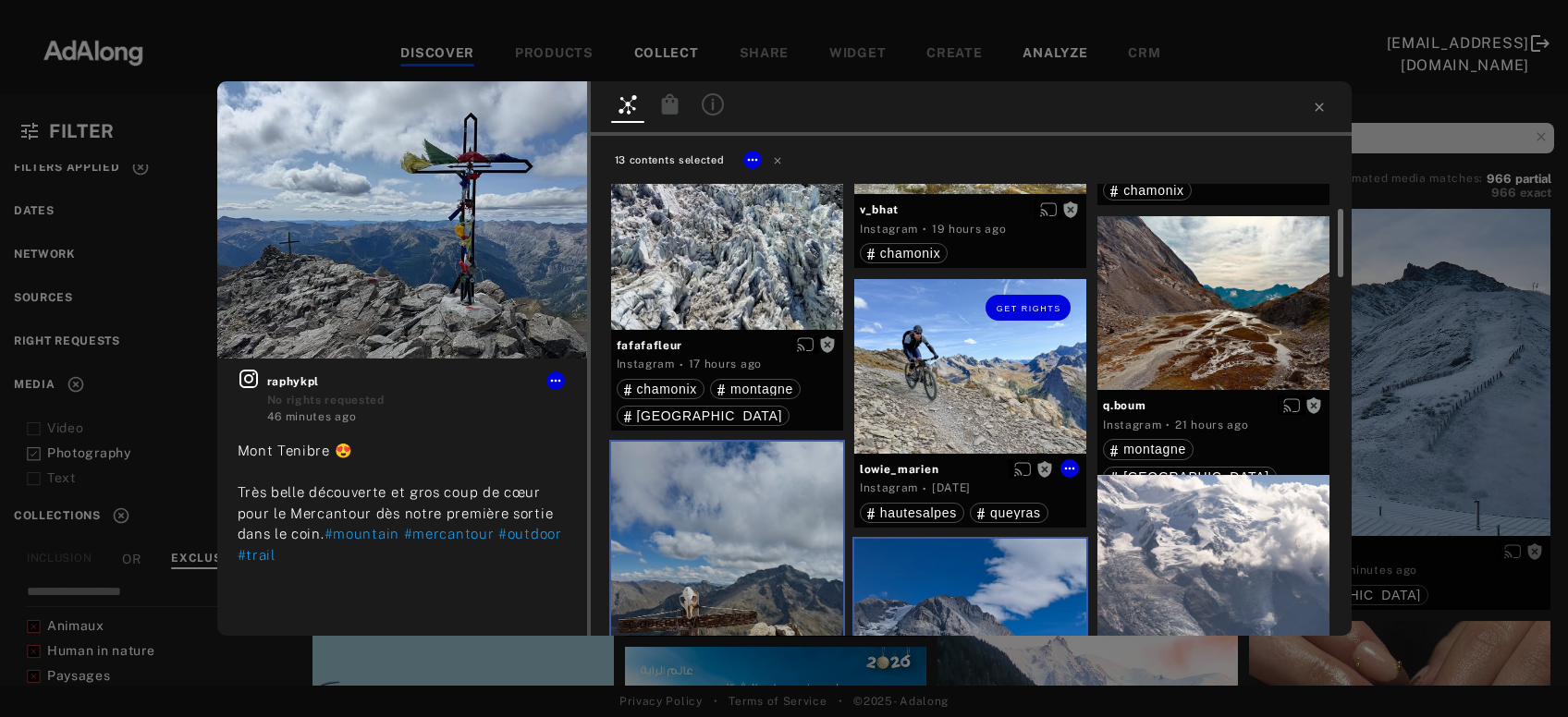
scroll to position [855, 0]
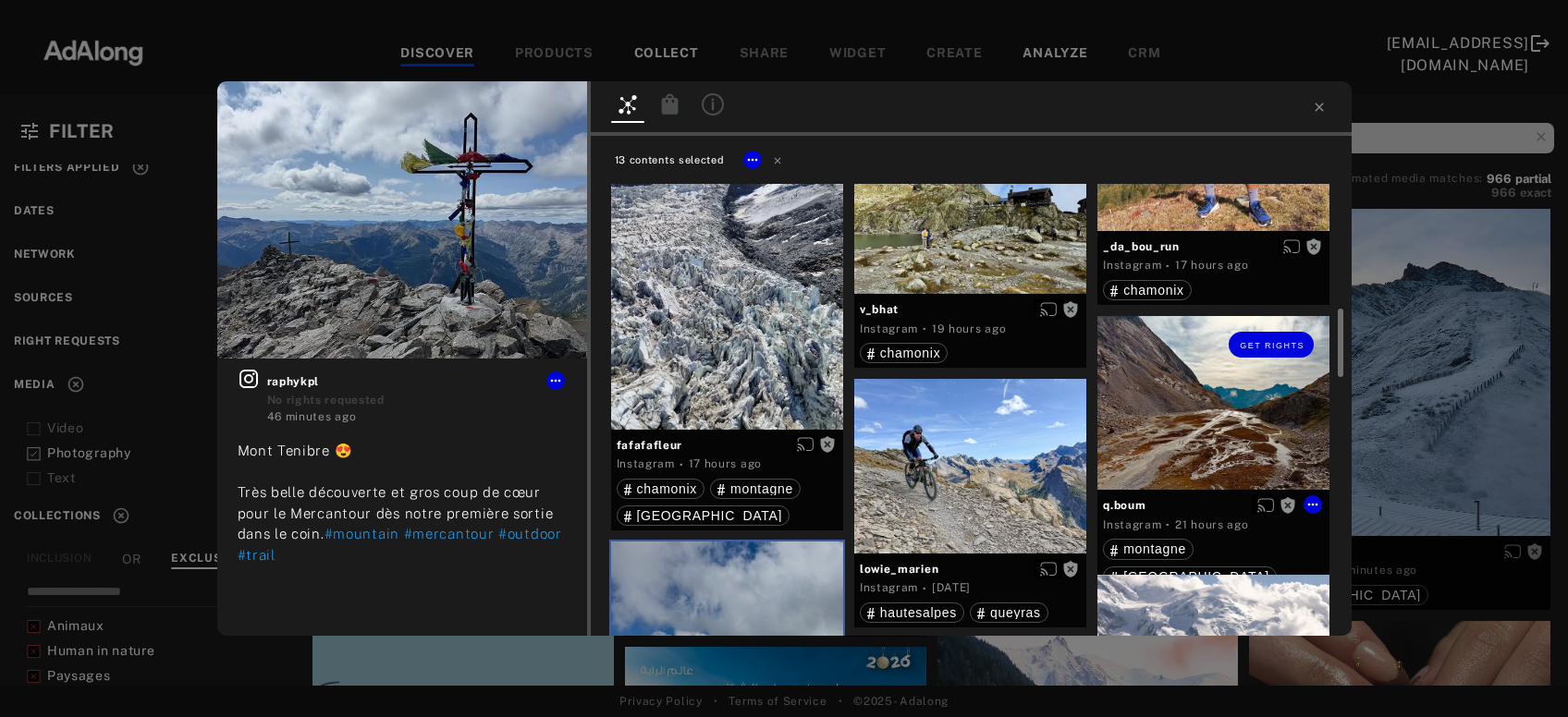
click at [1222, 432] on div "Get rights" at bounding box center [1214, 403] width 232 height 173
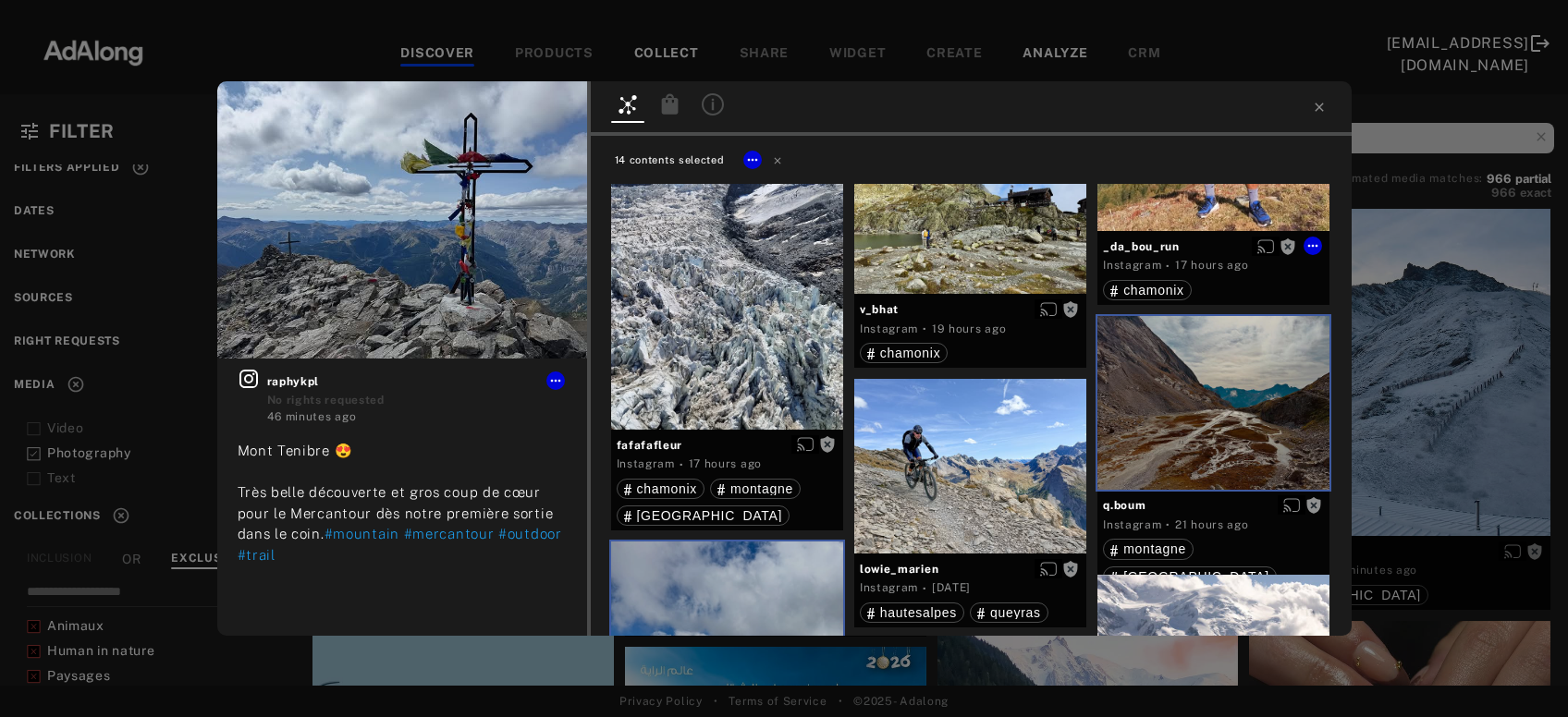
scroll to position [657, 0]
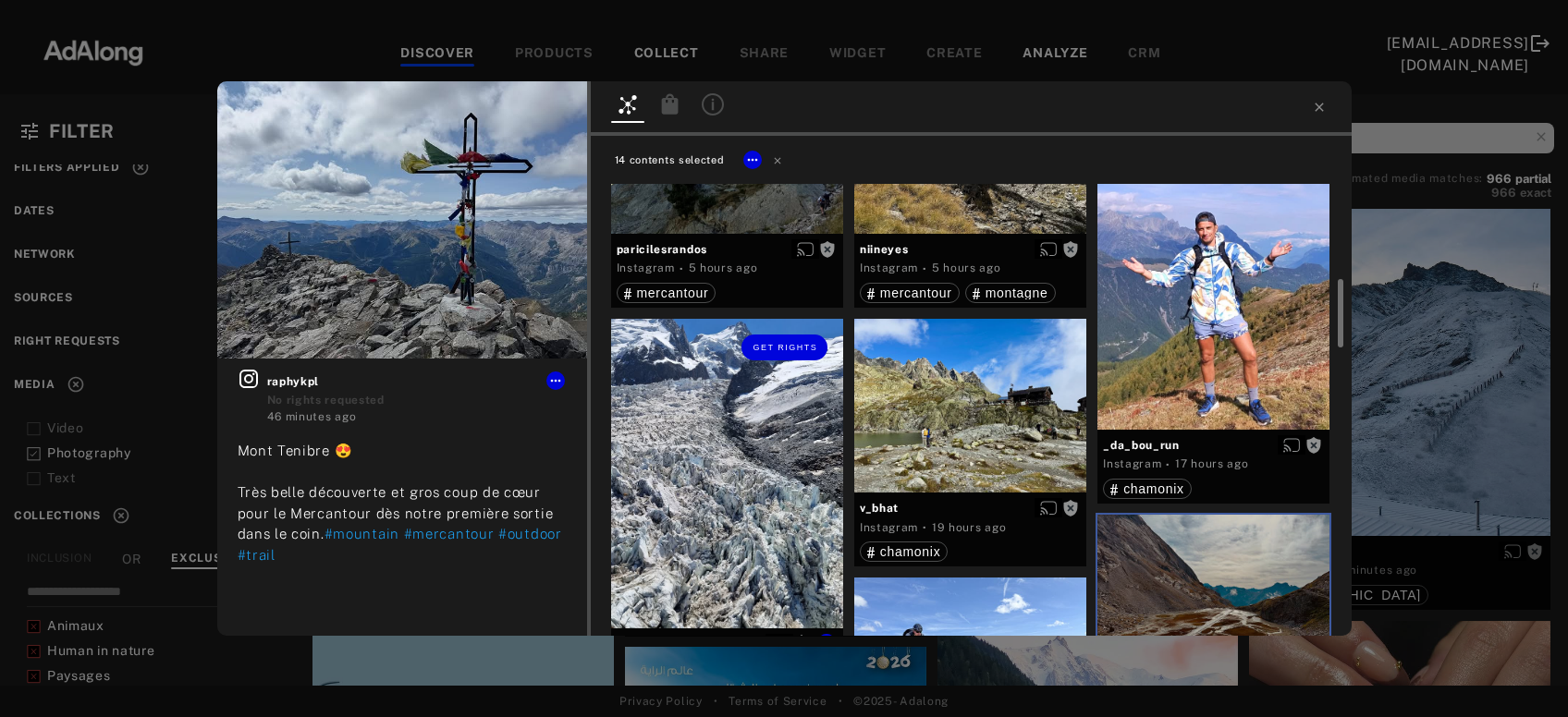
click at [730, 513] on div "Get rights" at bounding box center [727, 474] width 232 height 310
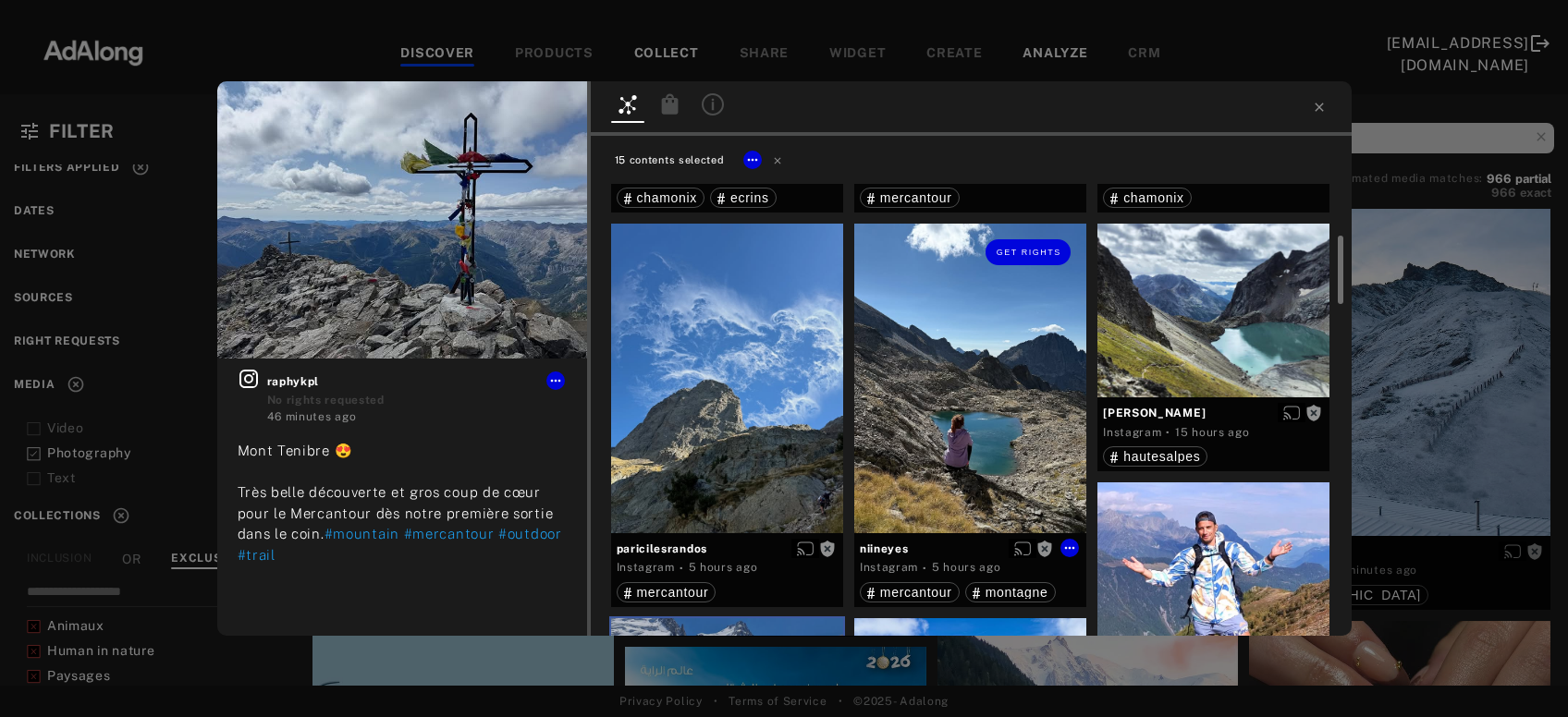
scroll to position [258, 0]
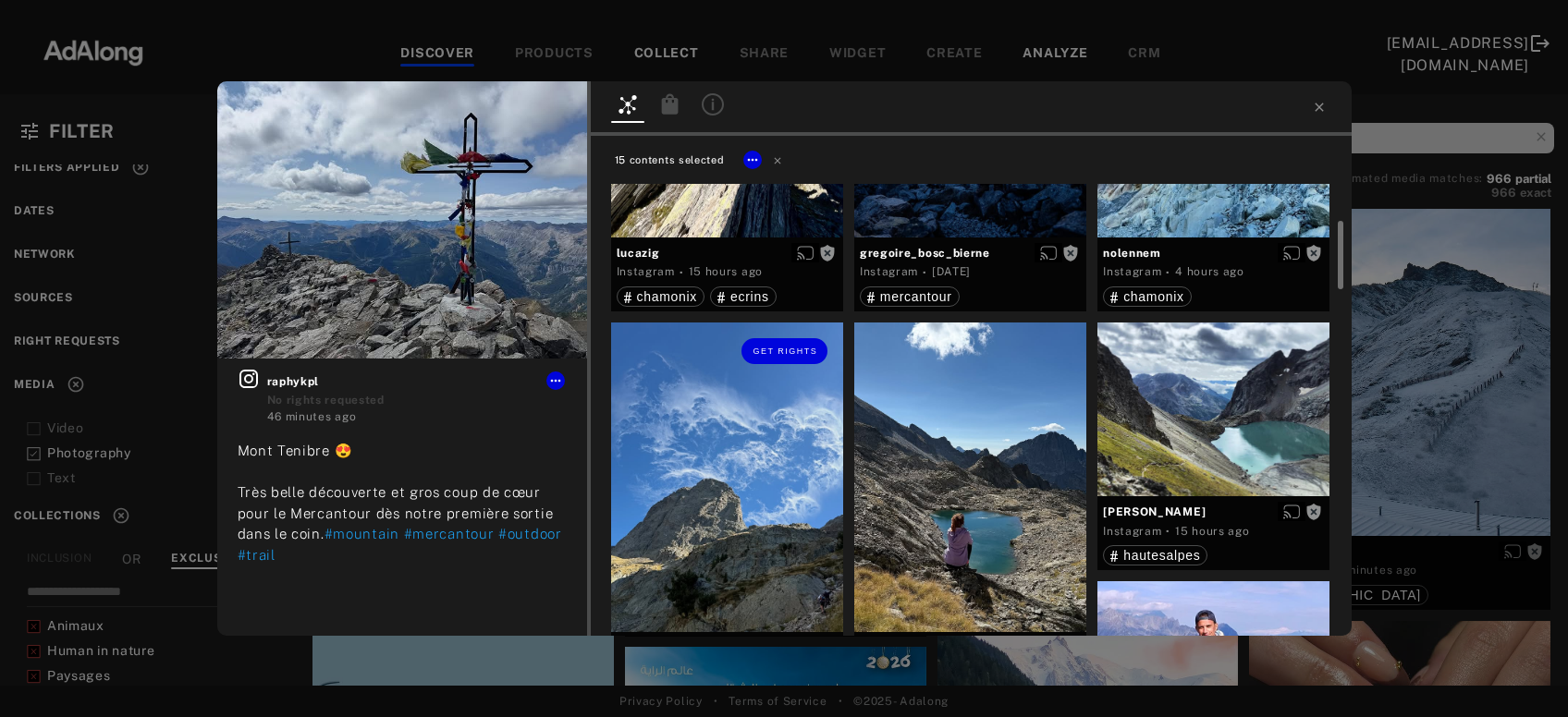
click at [761, 479] on div "Get rights" at bounding box center [727, 477] width 232 height 310
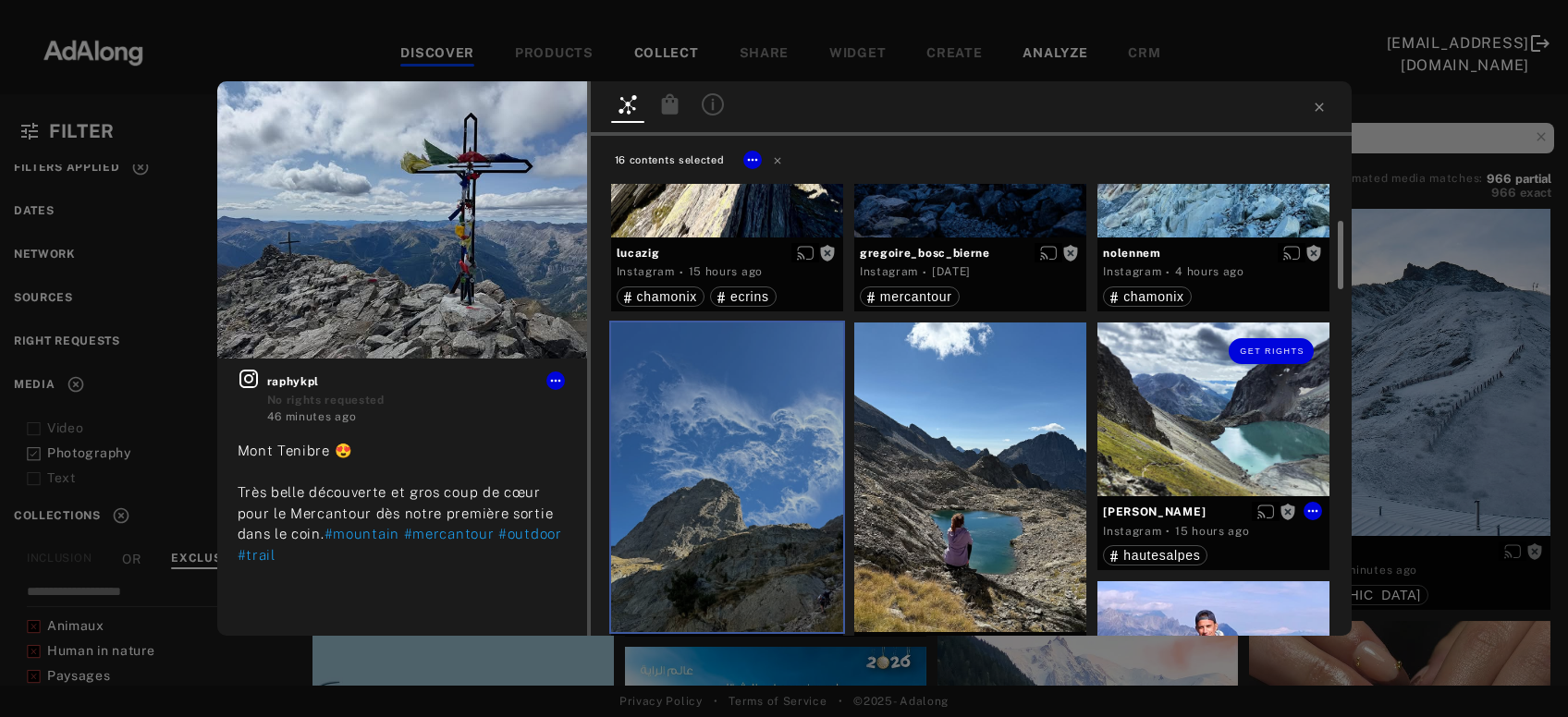
click at [1202, 451] on div "Get rights" at bounding box center [1214, 409] width 232 height 173
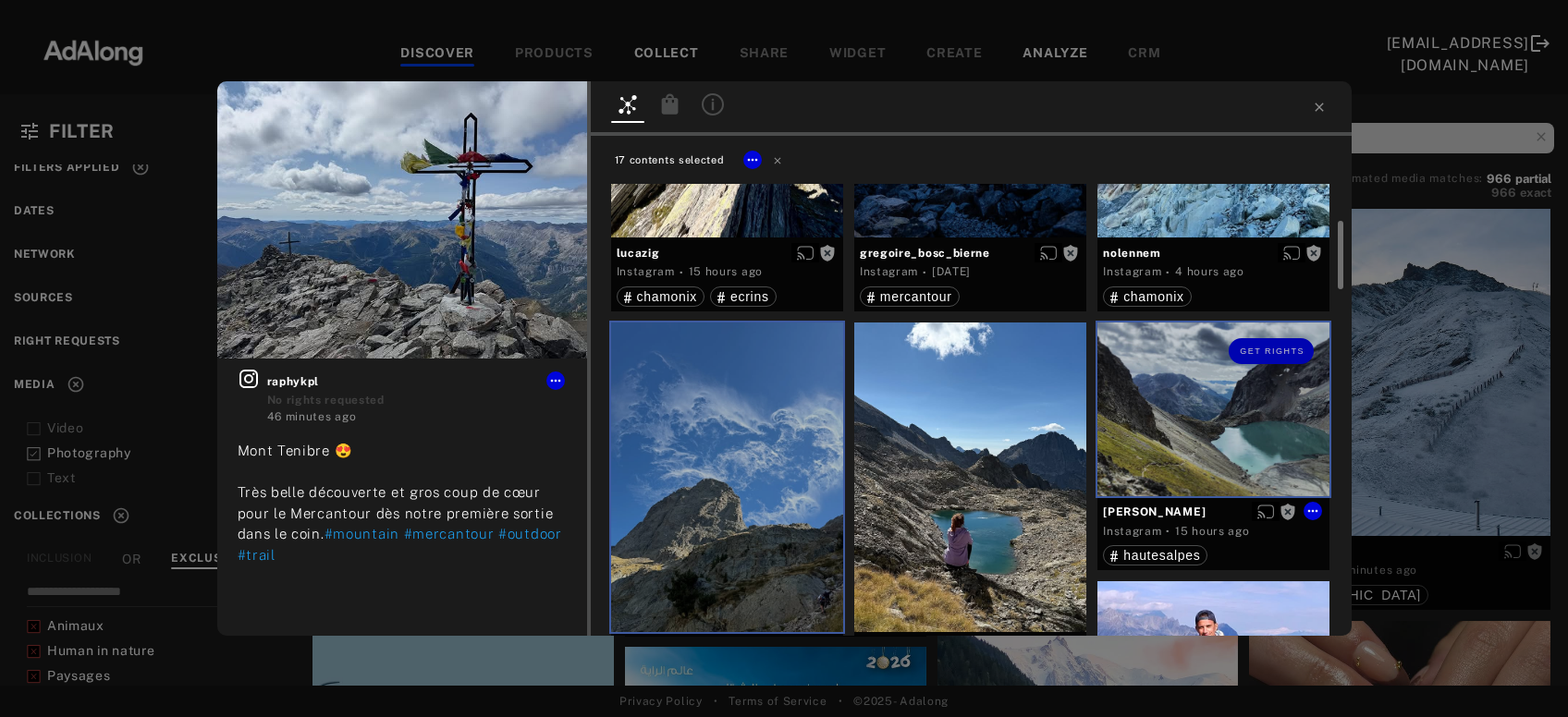
scroll to position [0, 0]
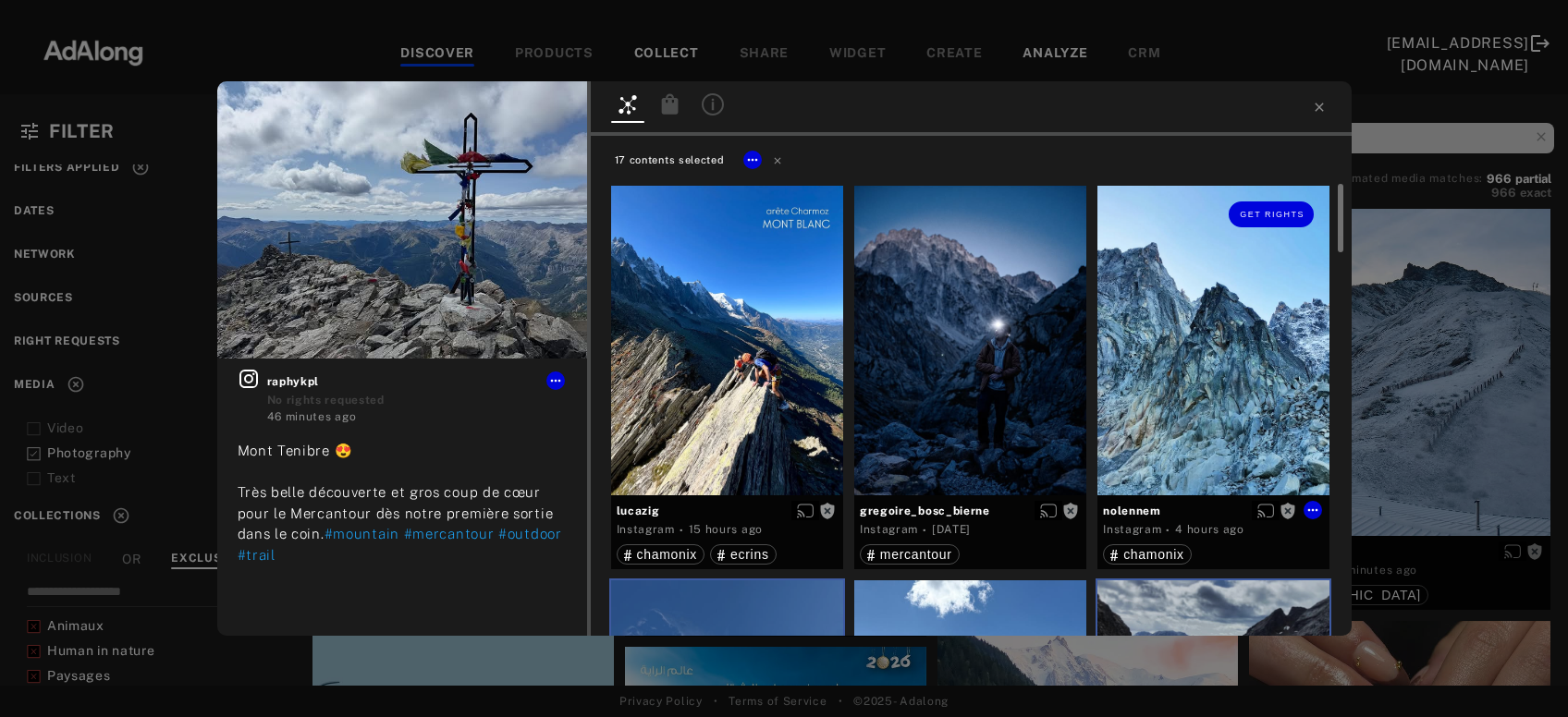
click at [1205, 430] on div "Get rights" at bounding box center [1214, 340] width 232 height 310
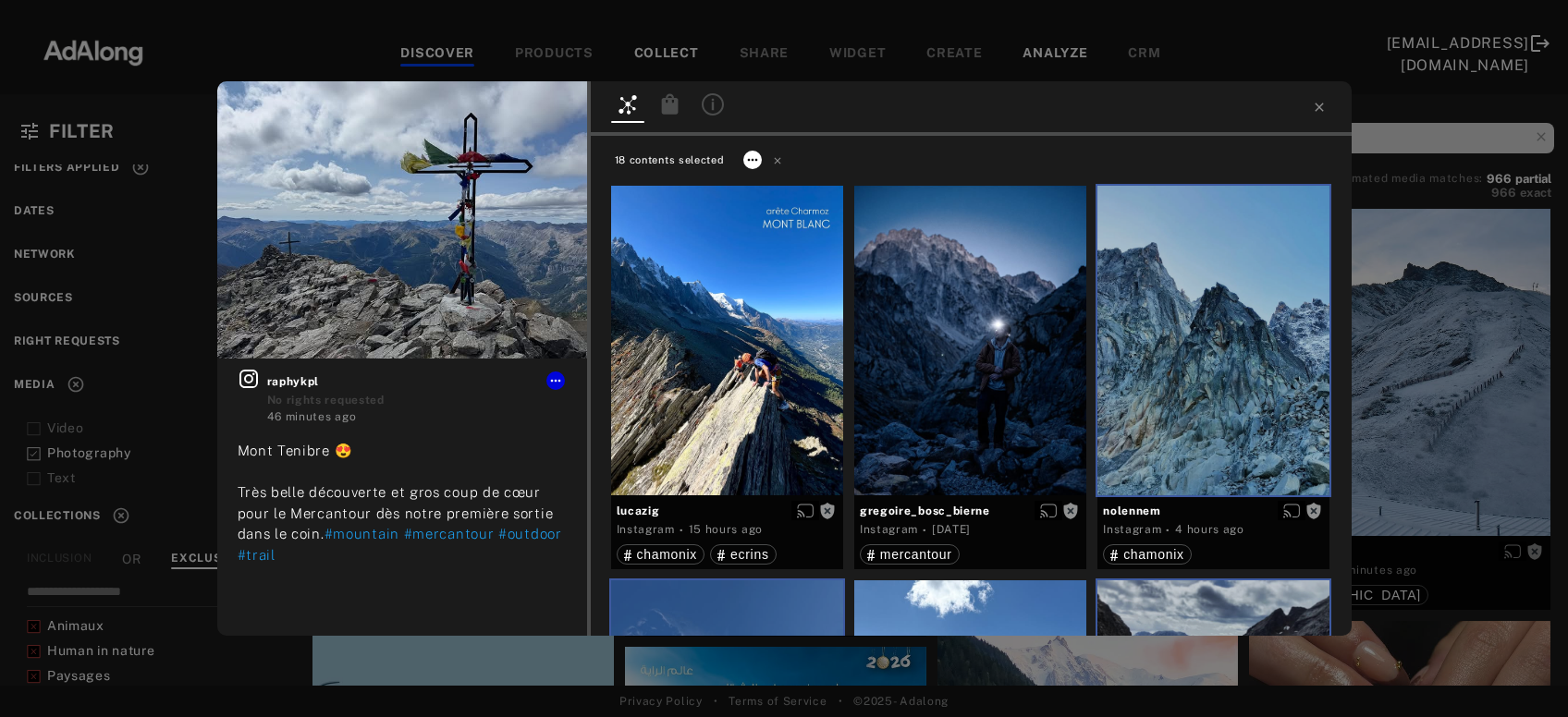
click at [753, 163] on icon at bounding box center [752, 159] width 14 height 14
click at [771, 177] on span "Collect" at bounding box center [775, 182] width 35 height 13
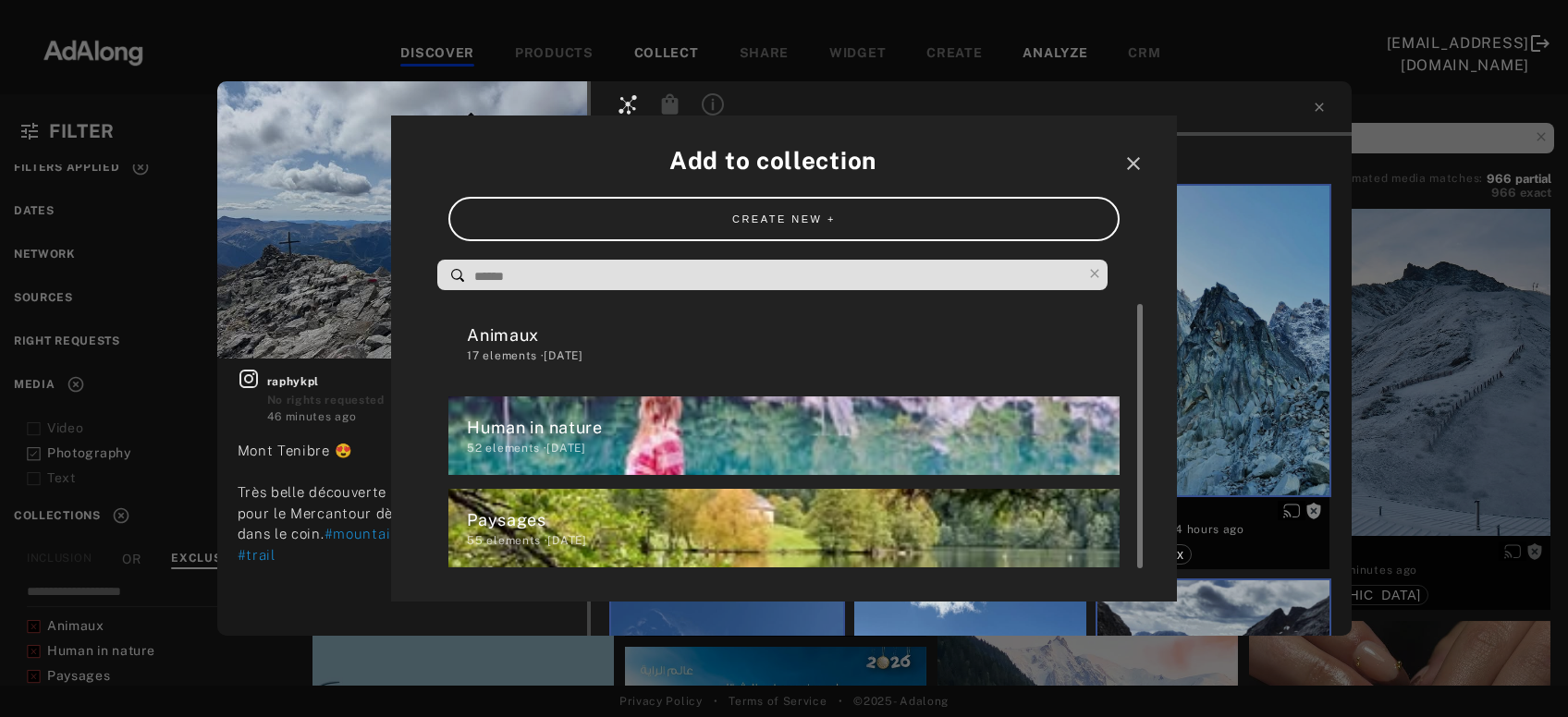
click at [659, 514] on div "Paysages" at bounding box center [793, 520] width 652 height 25
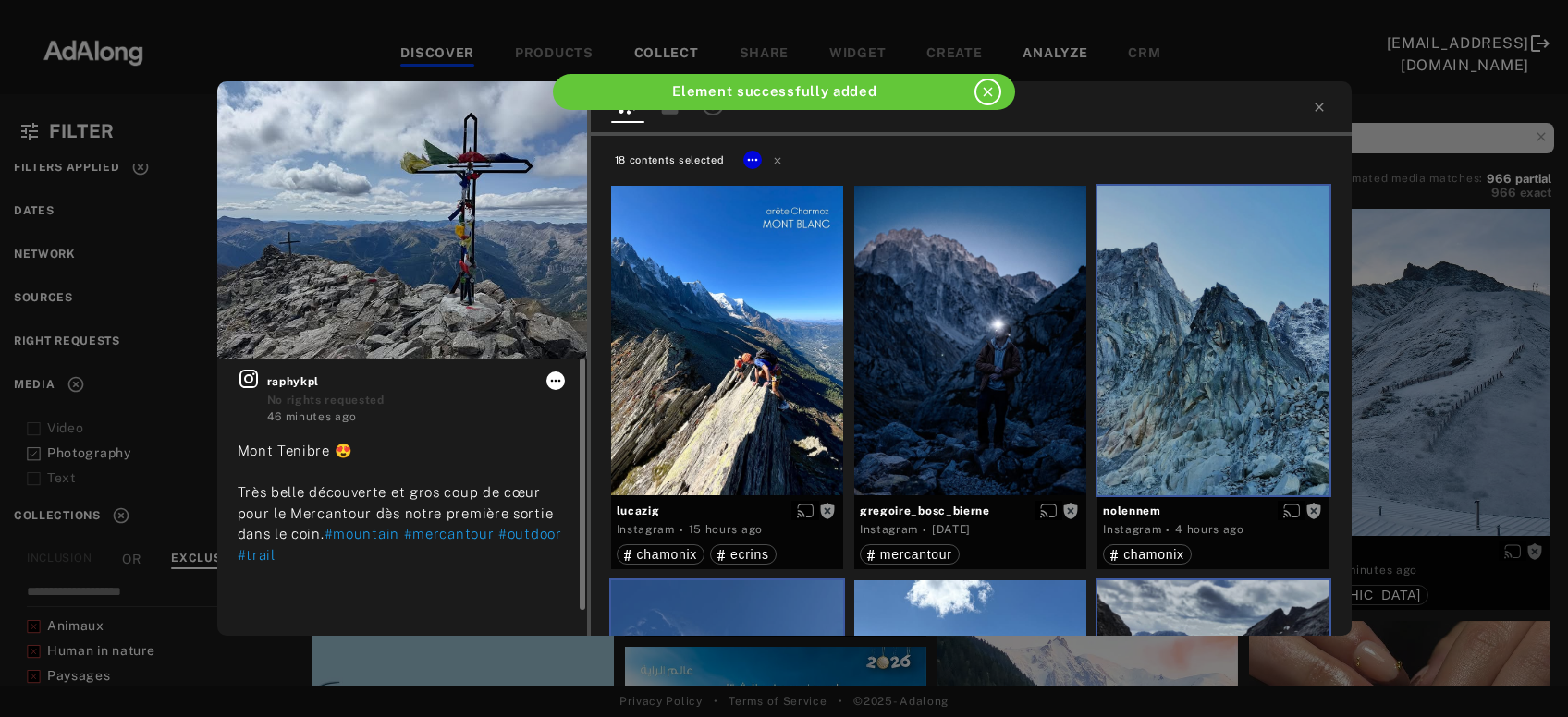
click at [553, 381] on icon at bounding box center [555, 381] width 11 height 3
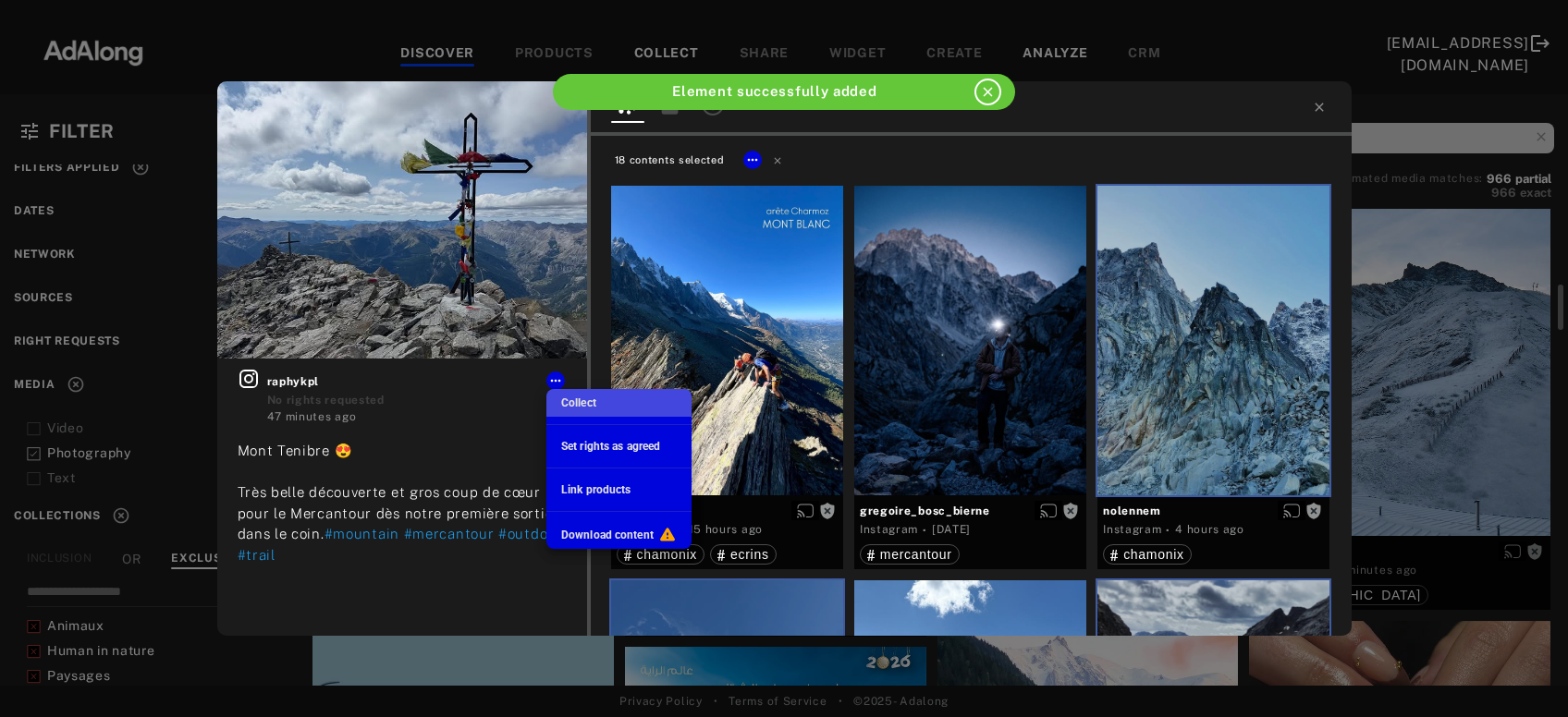
click at [557, 398] on li "Collect" at bounding box center [619, 403] width 145 height 28
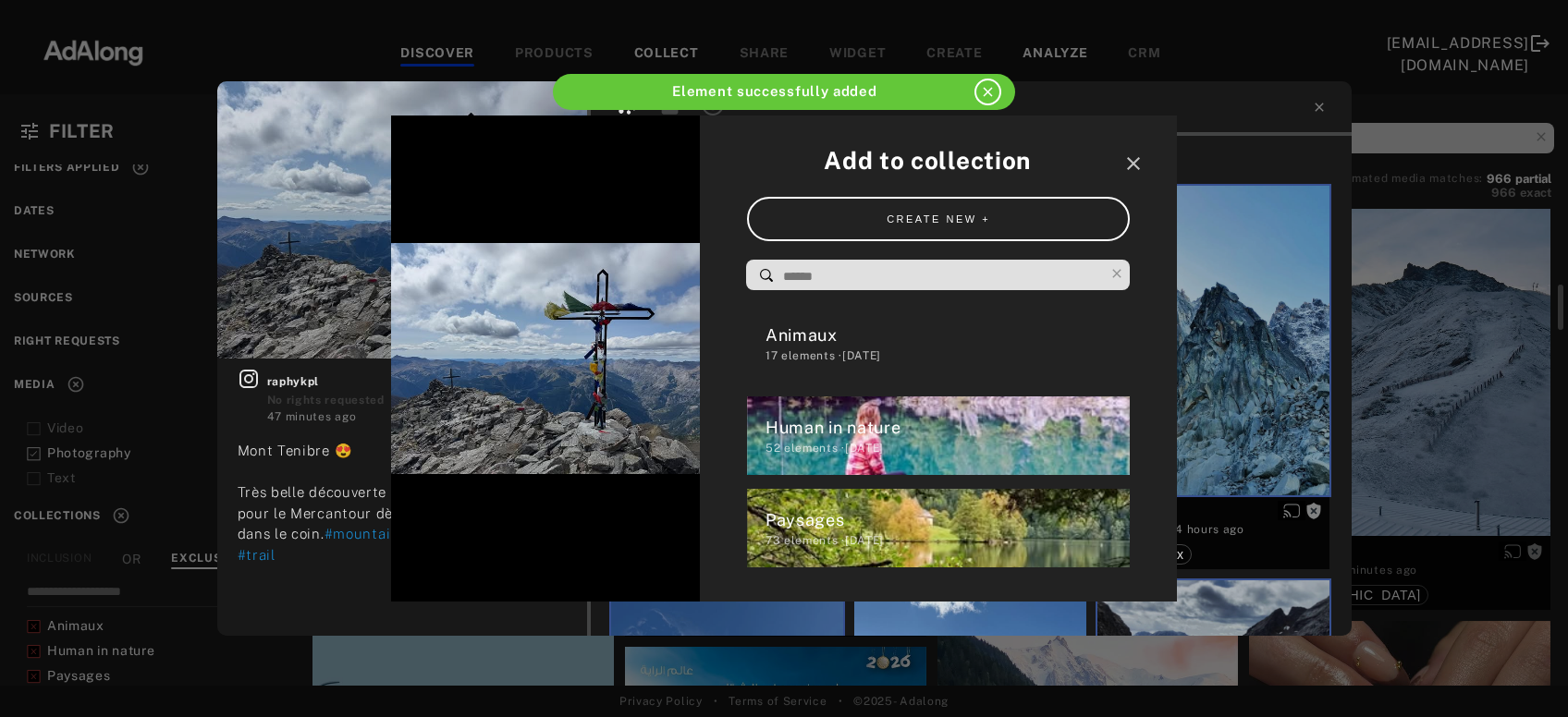
scroll to position [30, 0]
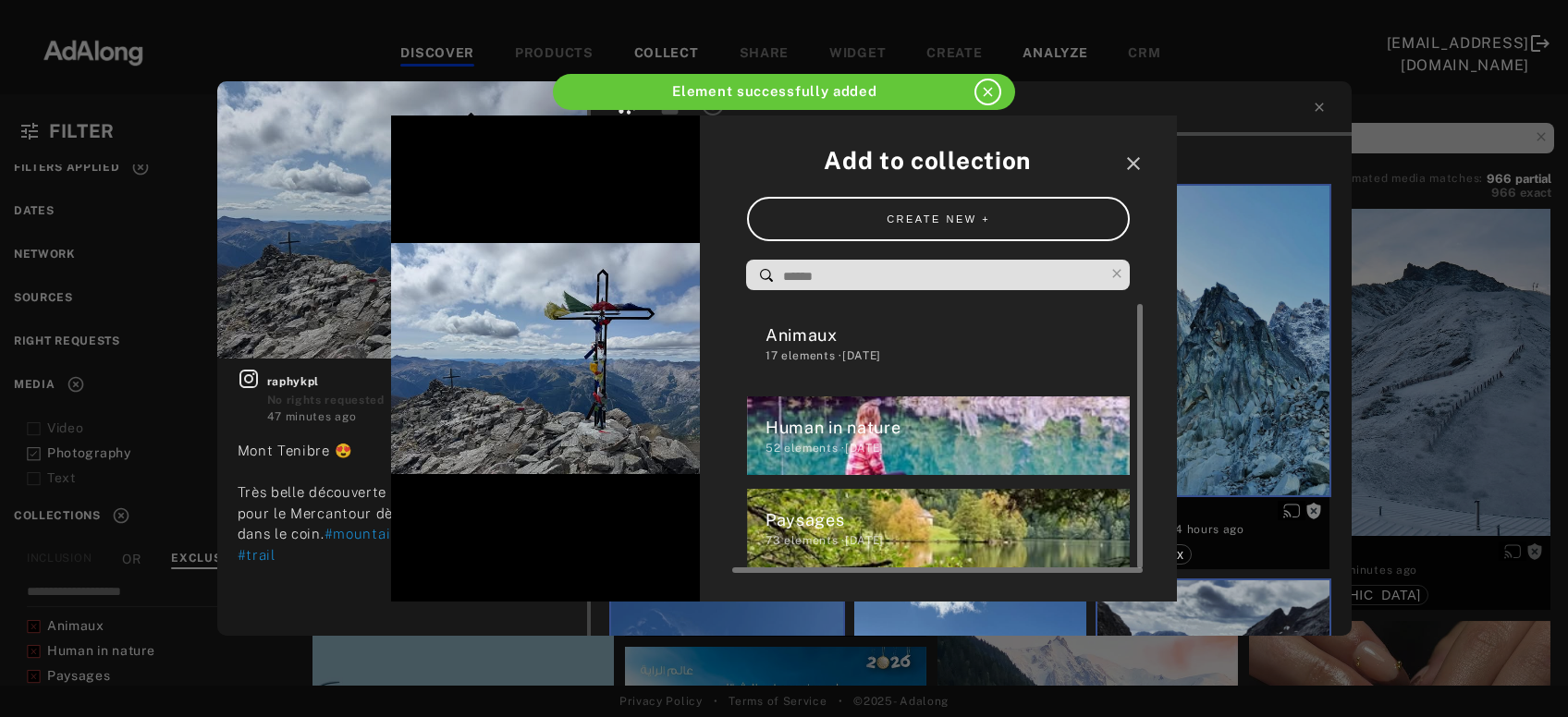
click at [795, 545] on div "73 elements · 2025.09.24" at bounding box center [948, 540] width 365 height 16
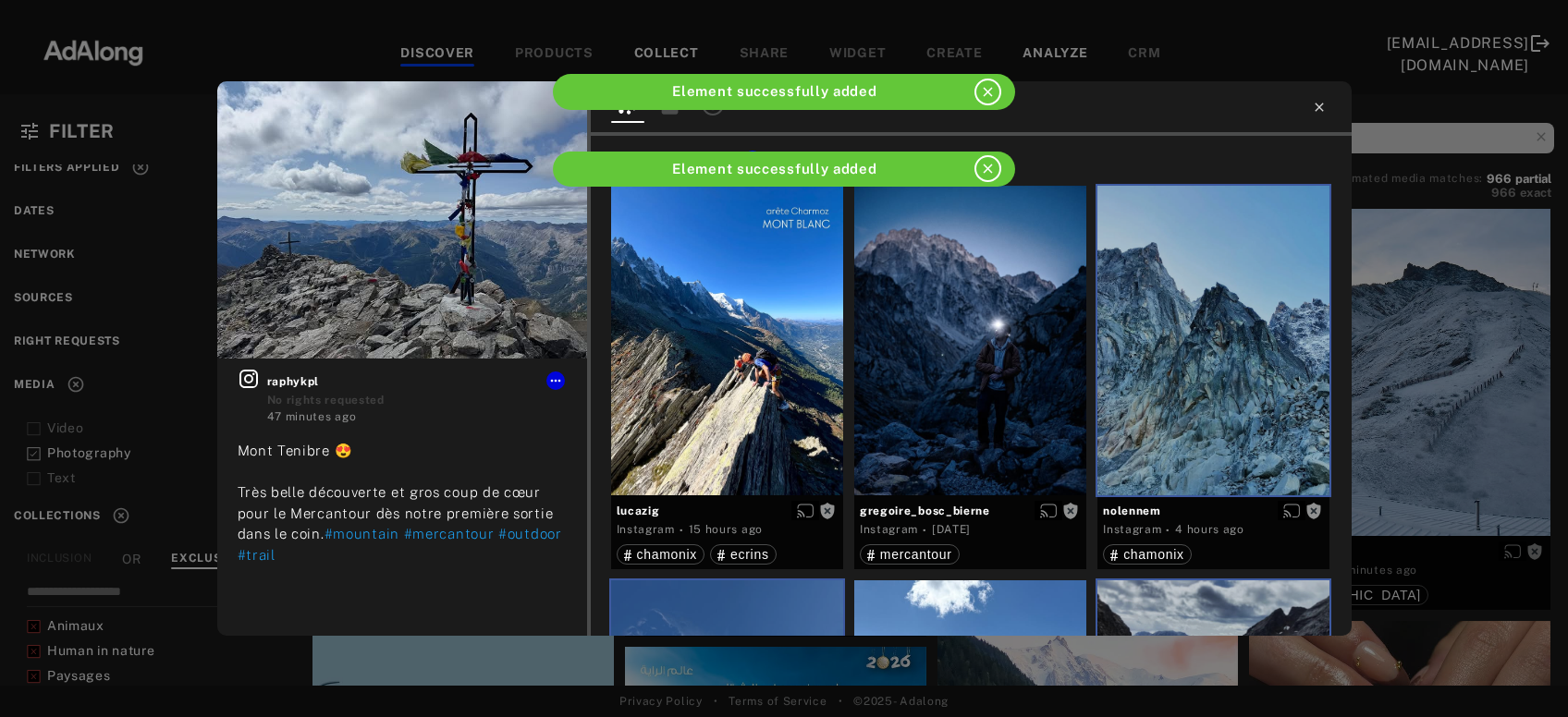
click at [1316, 108] on icon at bounding box center [1319, 106] width 14 height 14
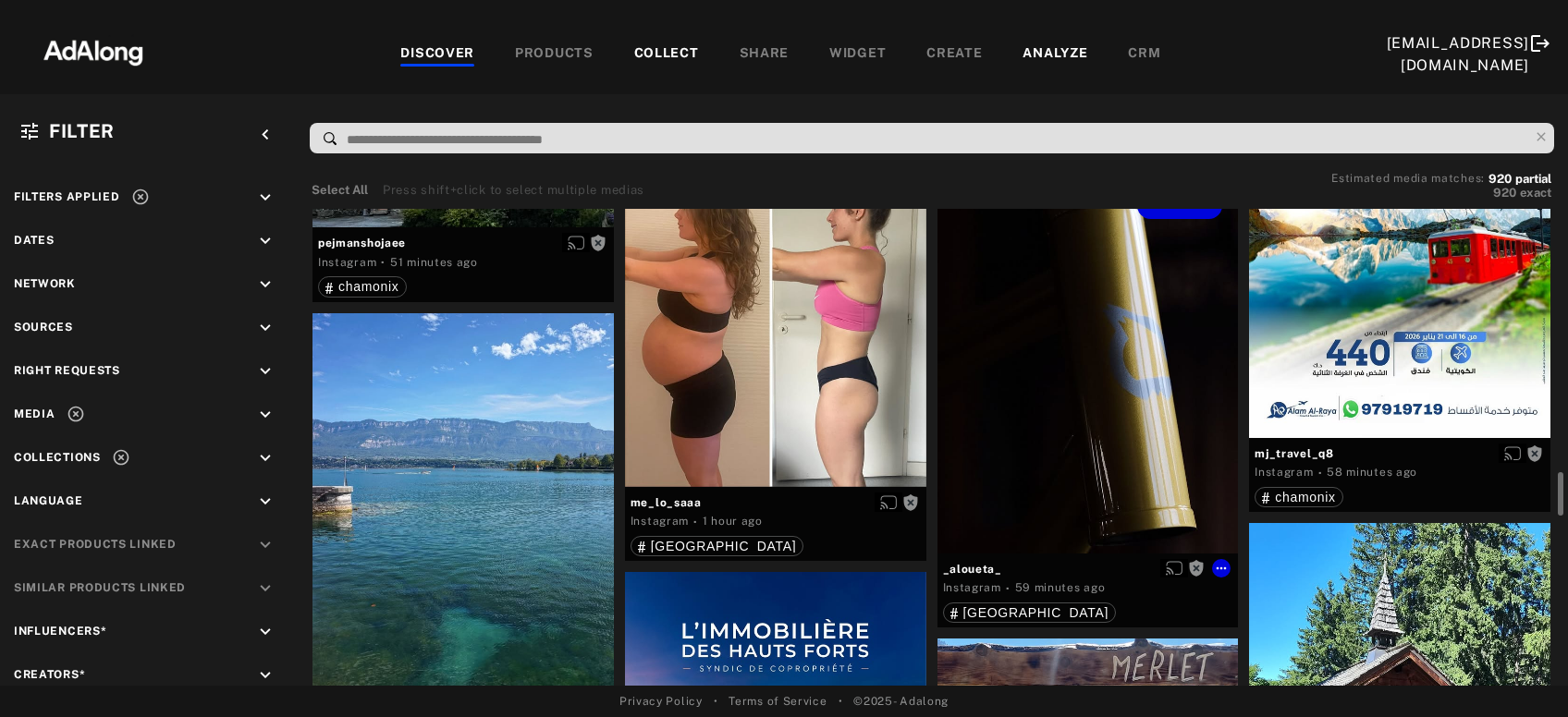
scroll to position [1792, 0]
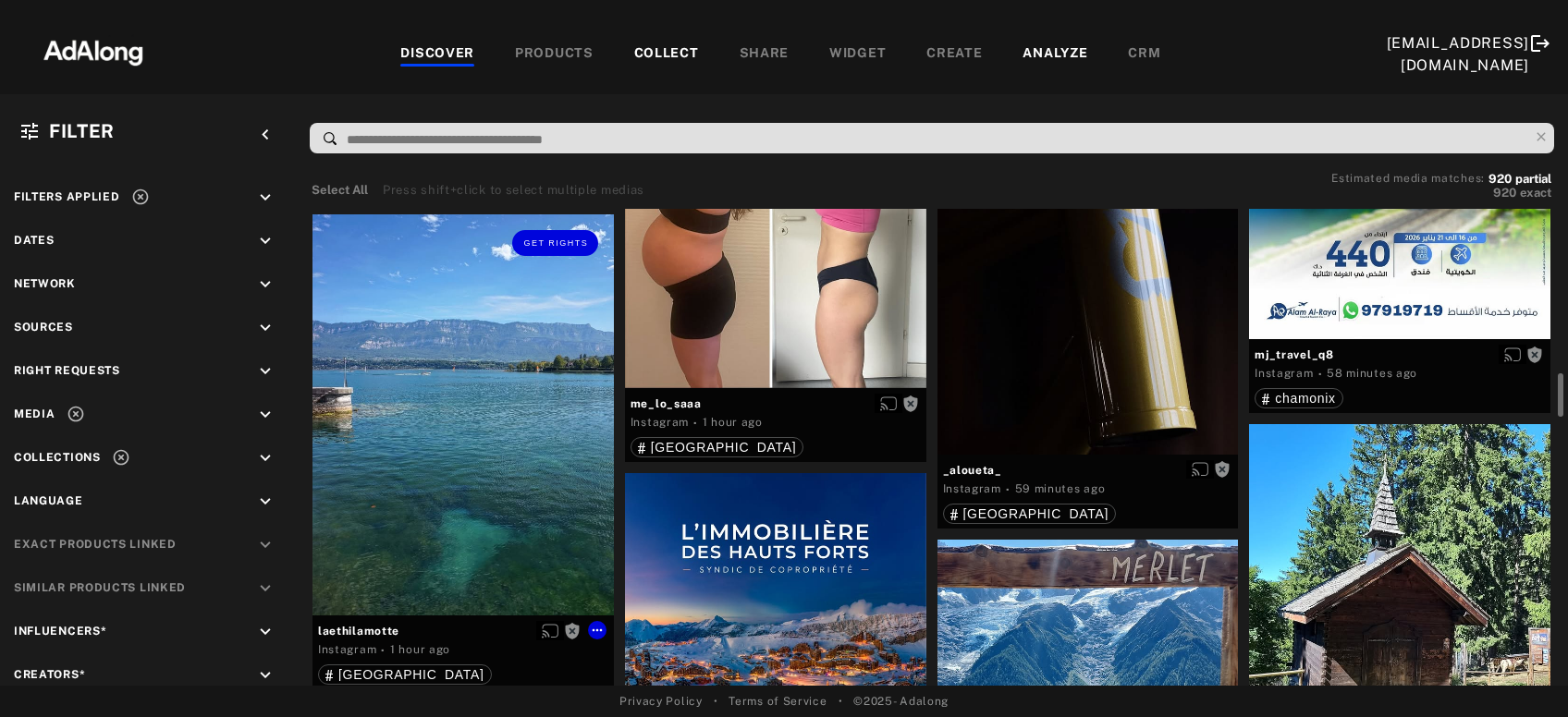
click at [494, 499] on div "Get rights" at bounding box center [463, 415] width 301 height 402
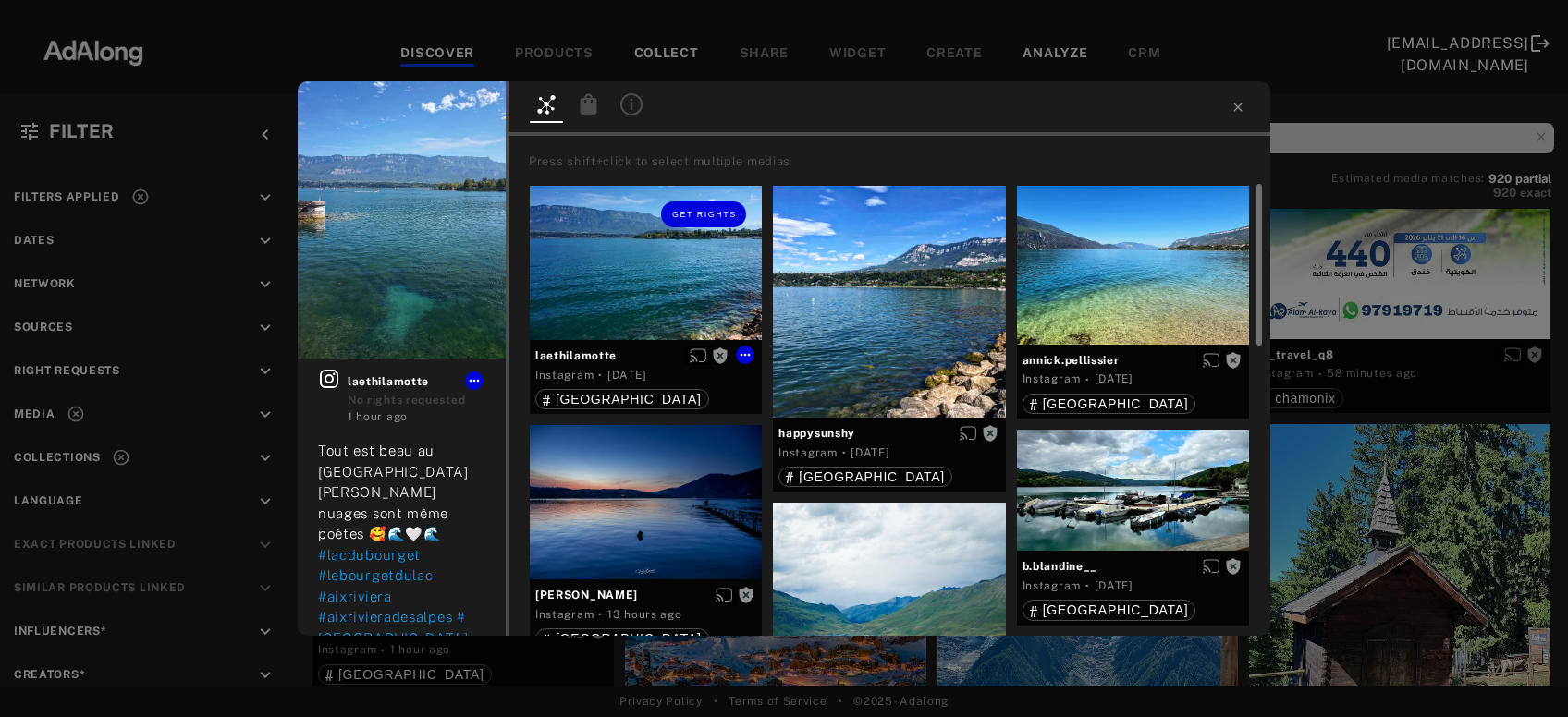
click at [662, 286] on div "Get rights" at bounding box center [646, 263] width 232 height 154
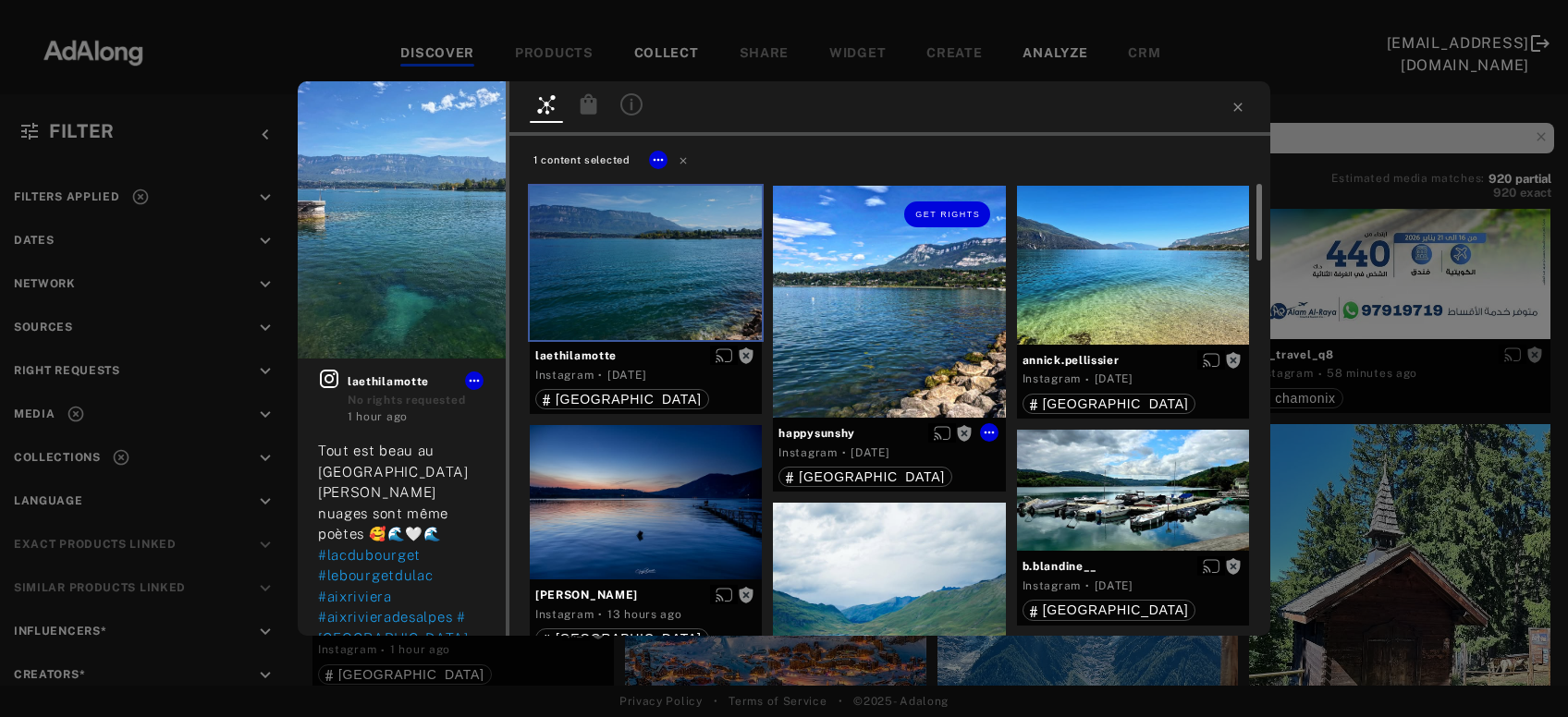
click at [812, 301] on div "Get rights" at bounding box center [889, 302] width 232 height 232
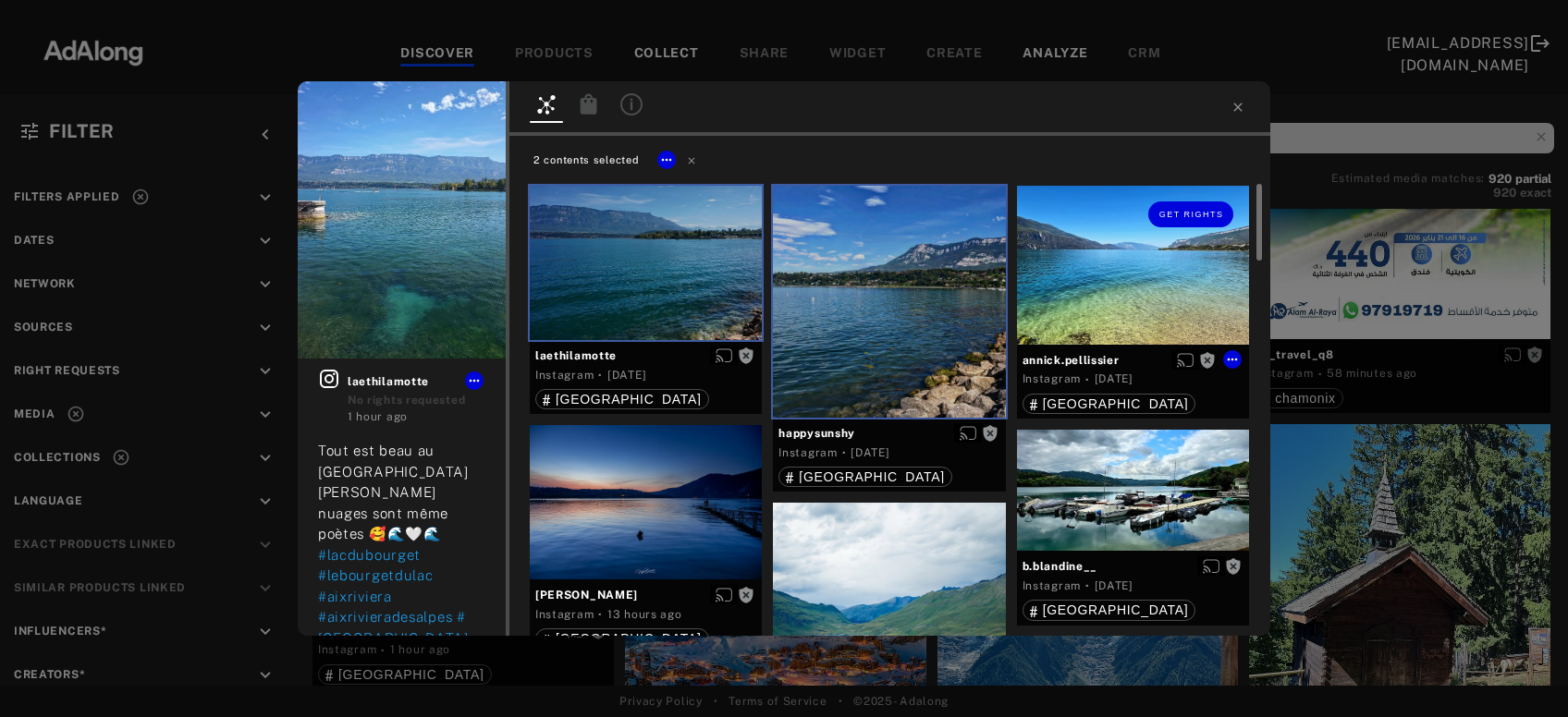
click at [1152, 288] on div "Get rights" at bounding box center [1134, 266] width 232 height 159
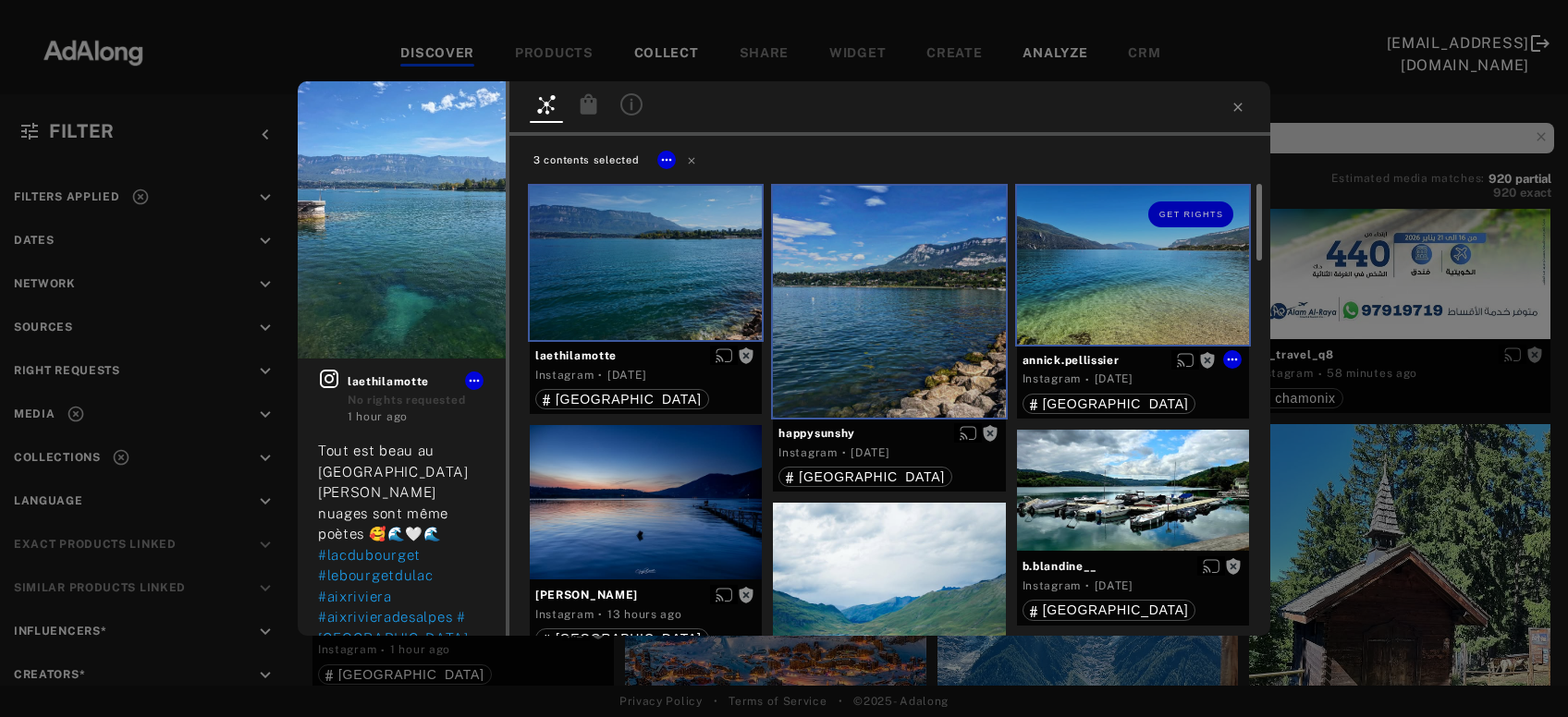
scroll to position [198, 0]
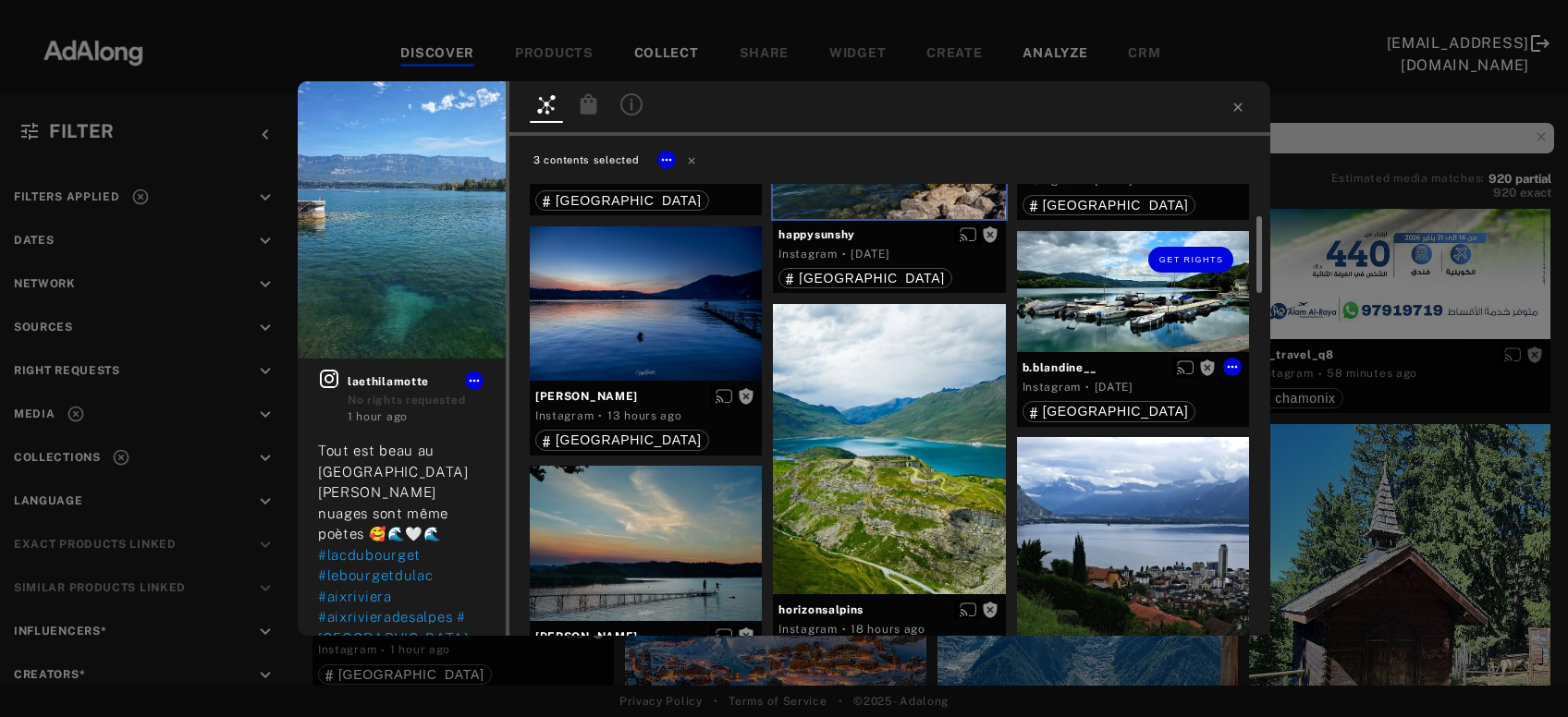
click at [1146, 297] on div "Get rights" at bounding box center [1134, 291] width 232 height 122
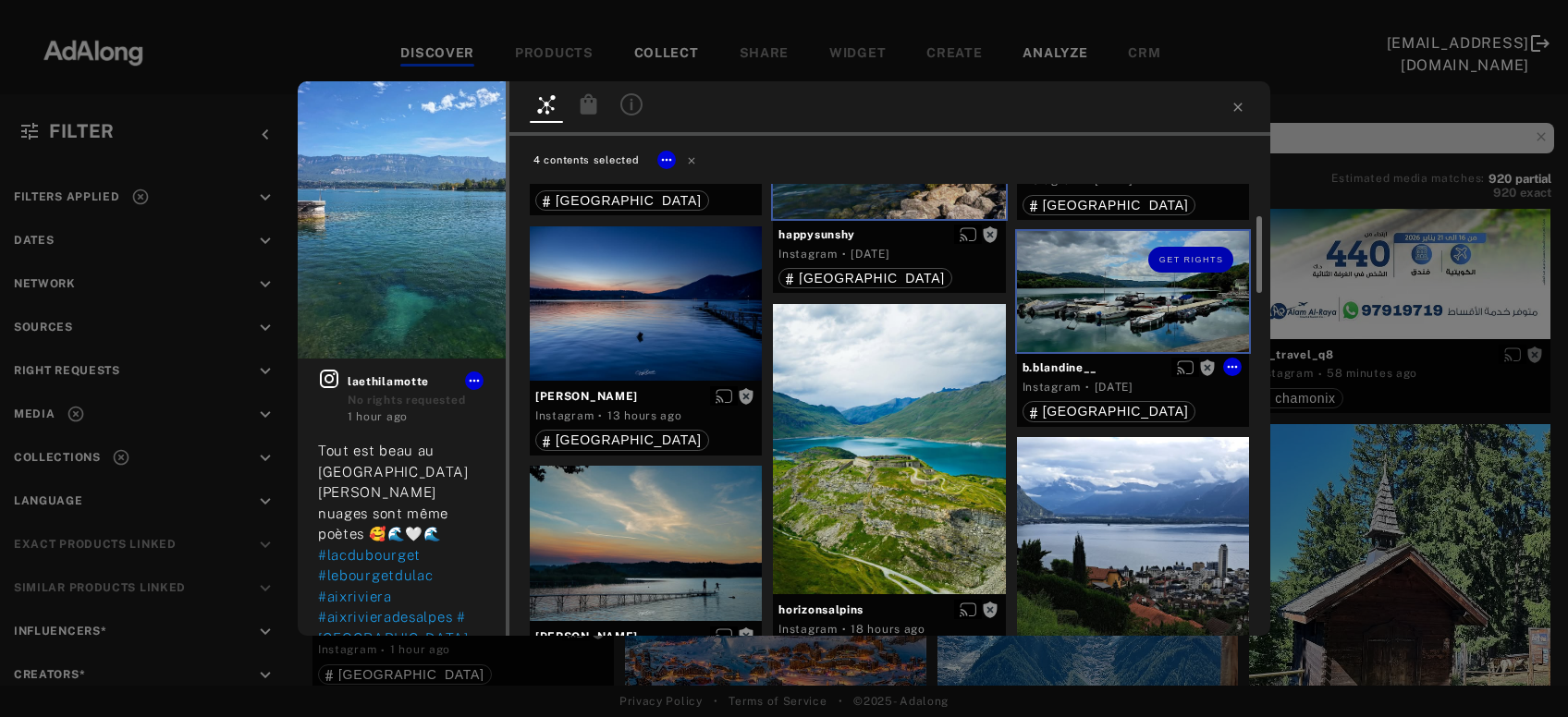
click at [874, 408] on div at bounding box center [889, 449] width 232 height 290
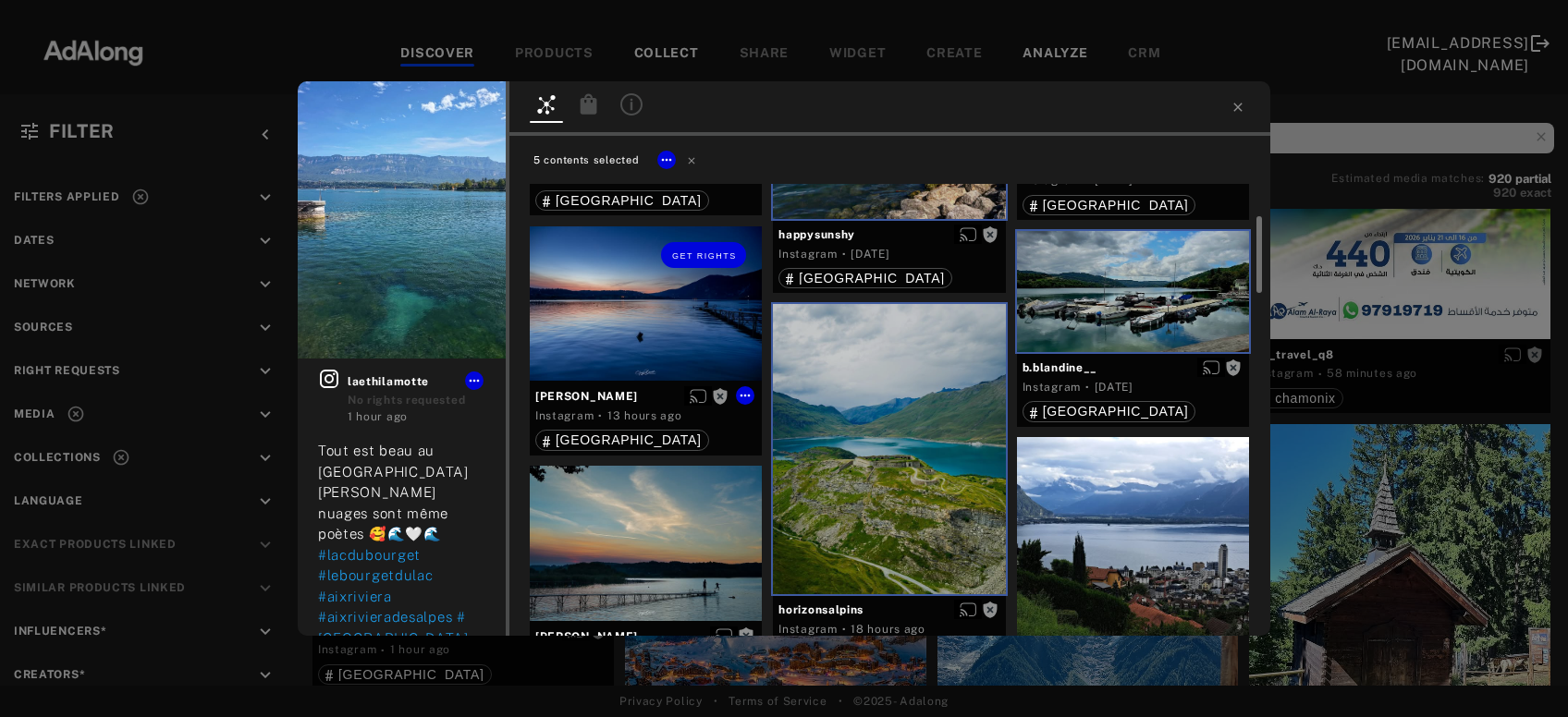
click at [631, 352] on div "Get rights" at bounding box center [646, 303] width 232 height 154
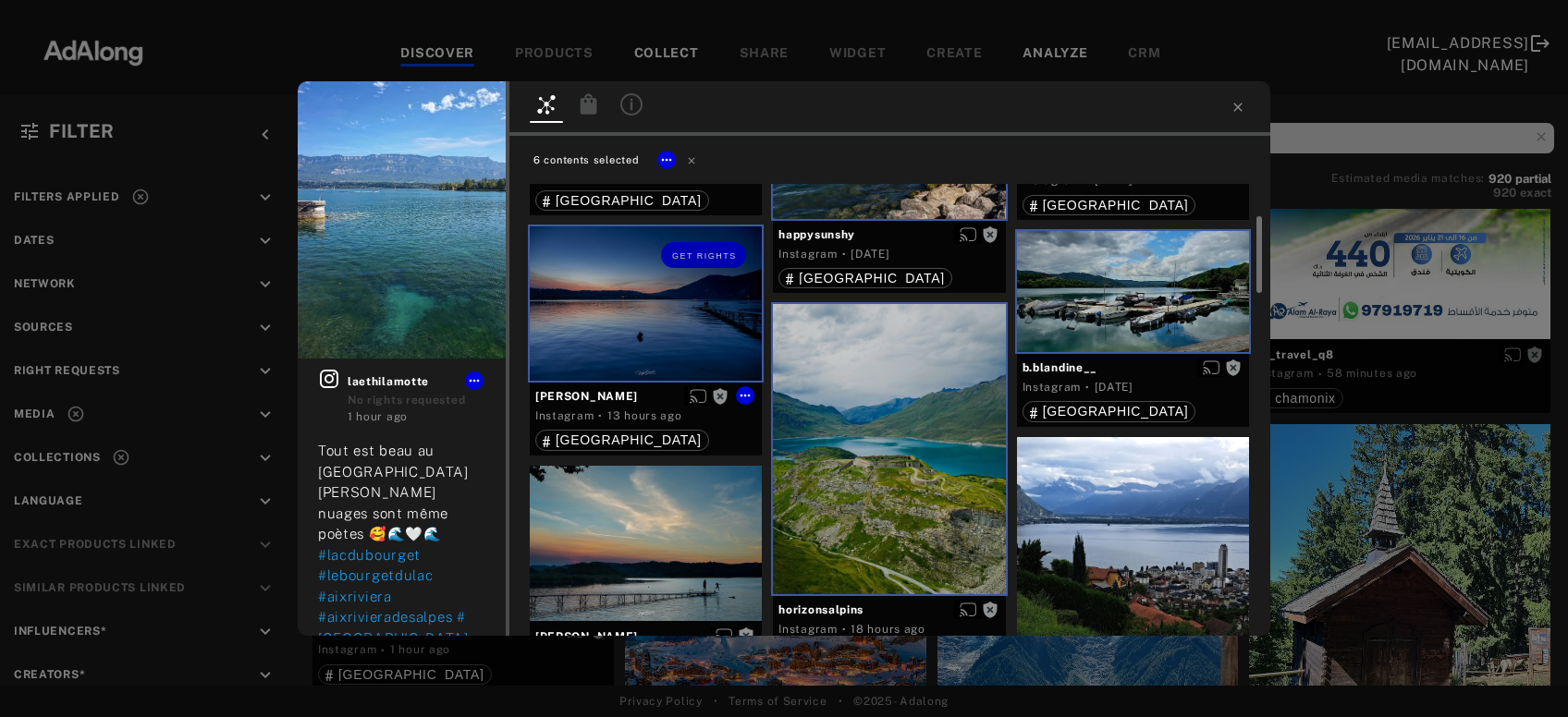
scroll to position [399, 0]
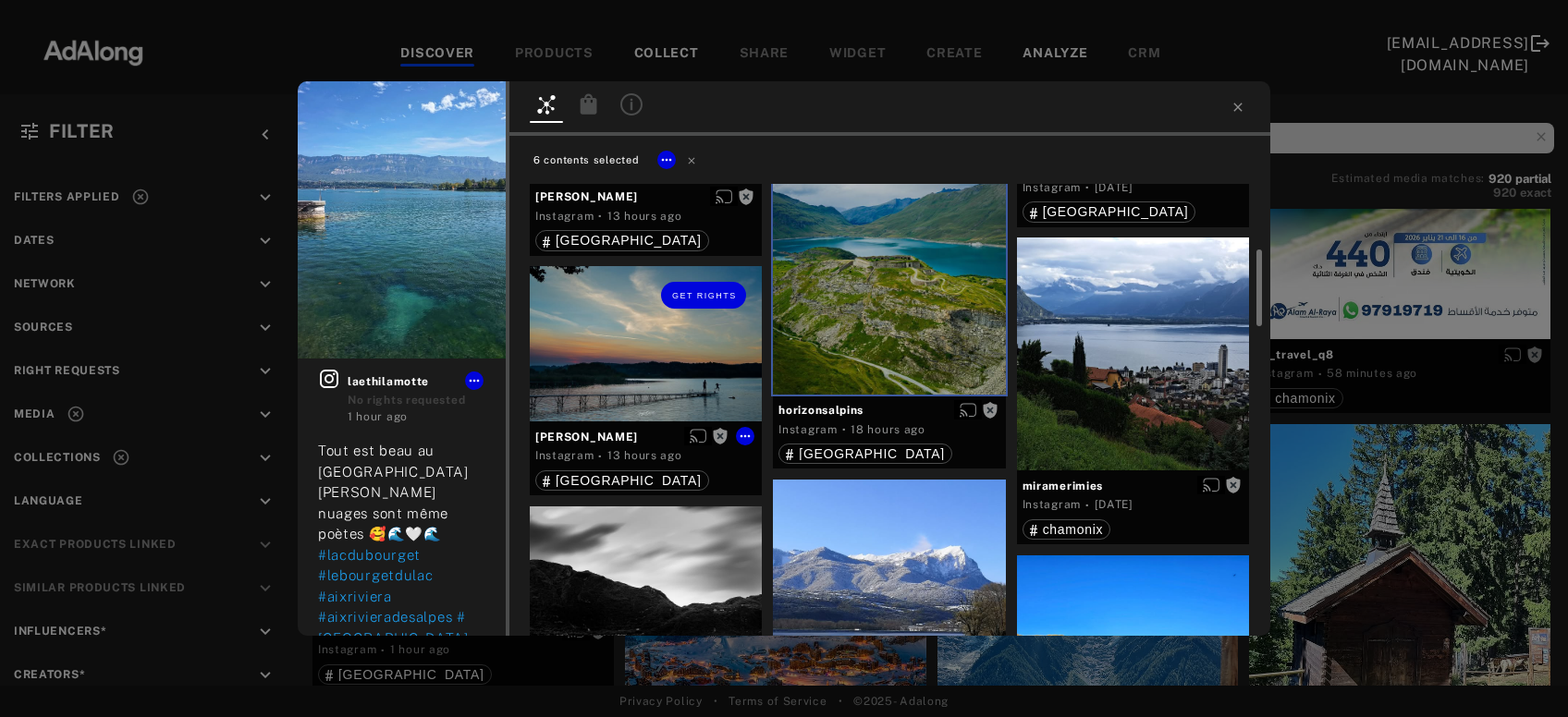
click at [631, 352] on div "Get rights" at bounding box center [646, 343] width 232 height 154
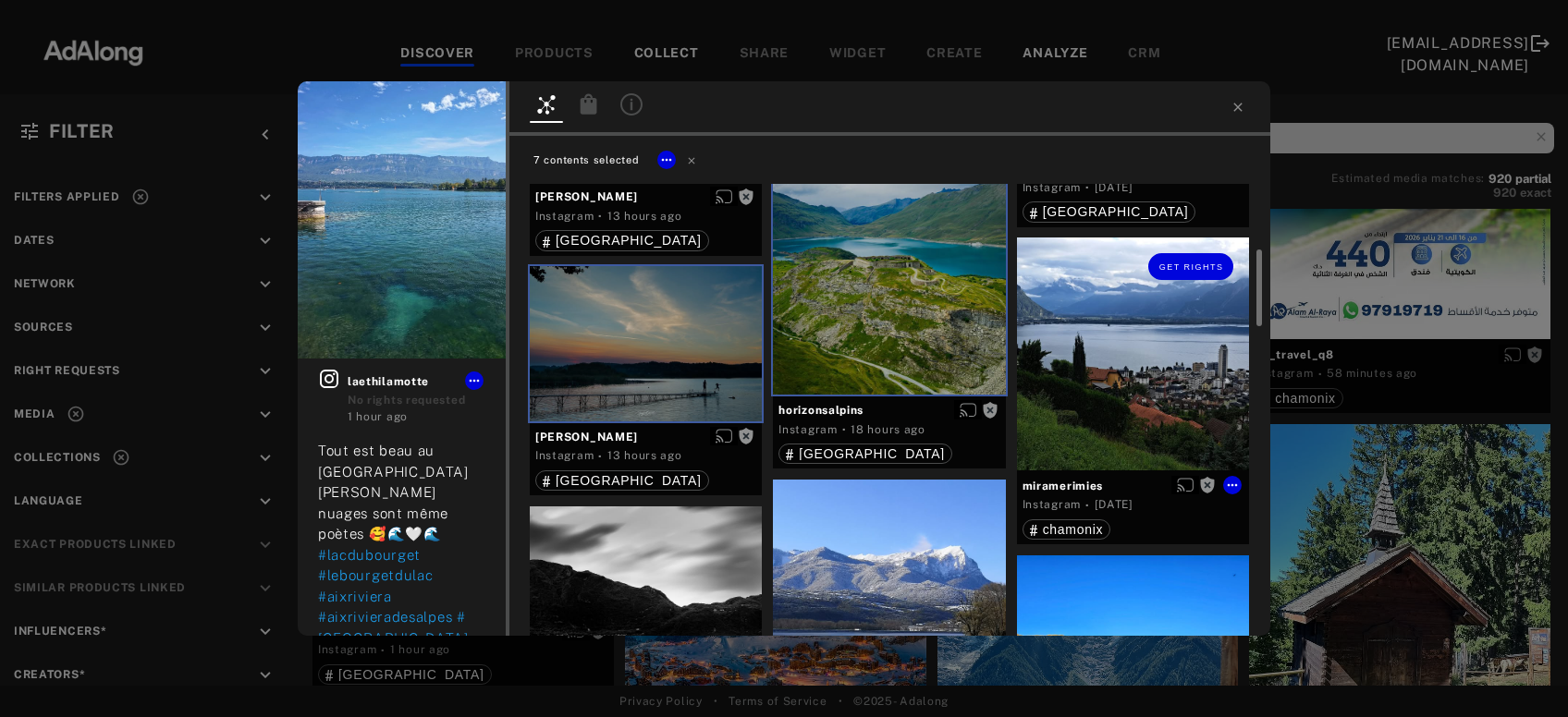
click at [1098, 342] on div "Get rights" at bounding box center [1134, 354] width 232 height 232
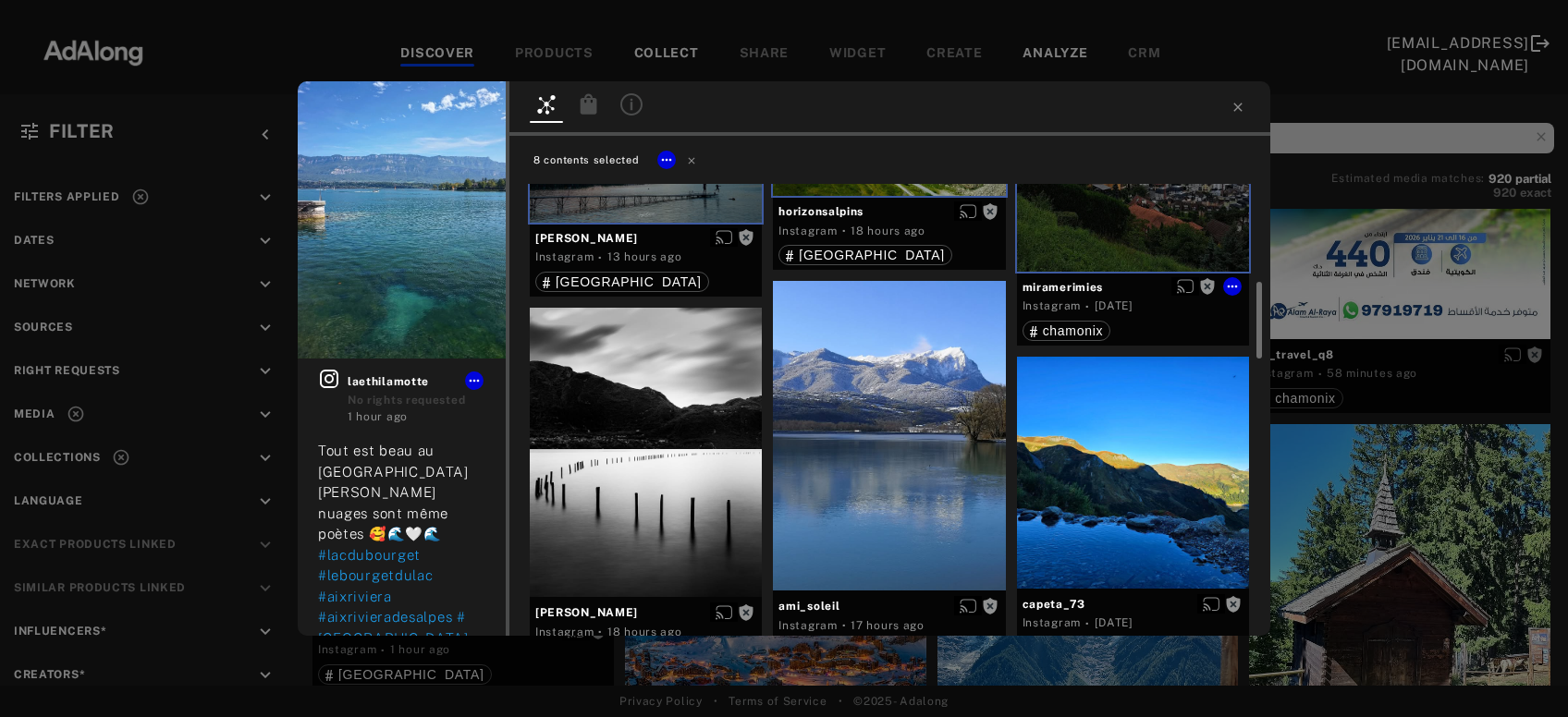
scroll to position [697, 0]
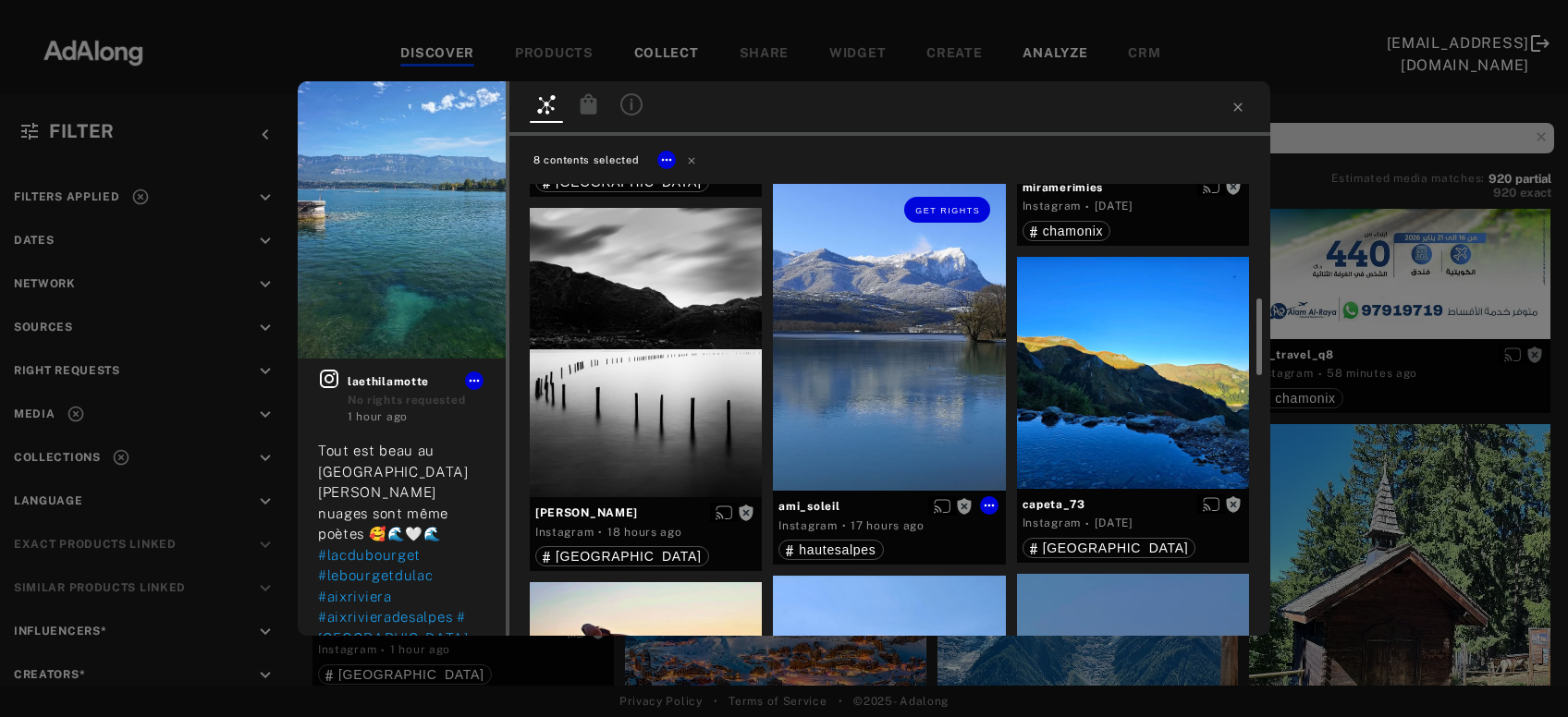
click at [927, 371] on div "Get rights" at bounding box center [889, 335] width 232 height 310
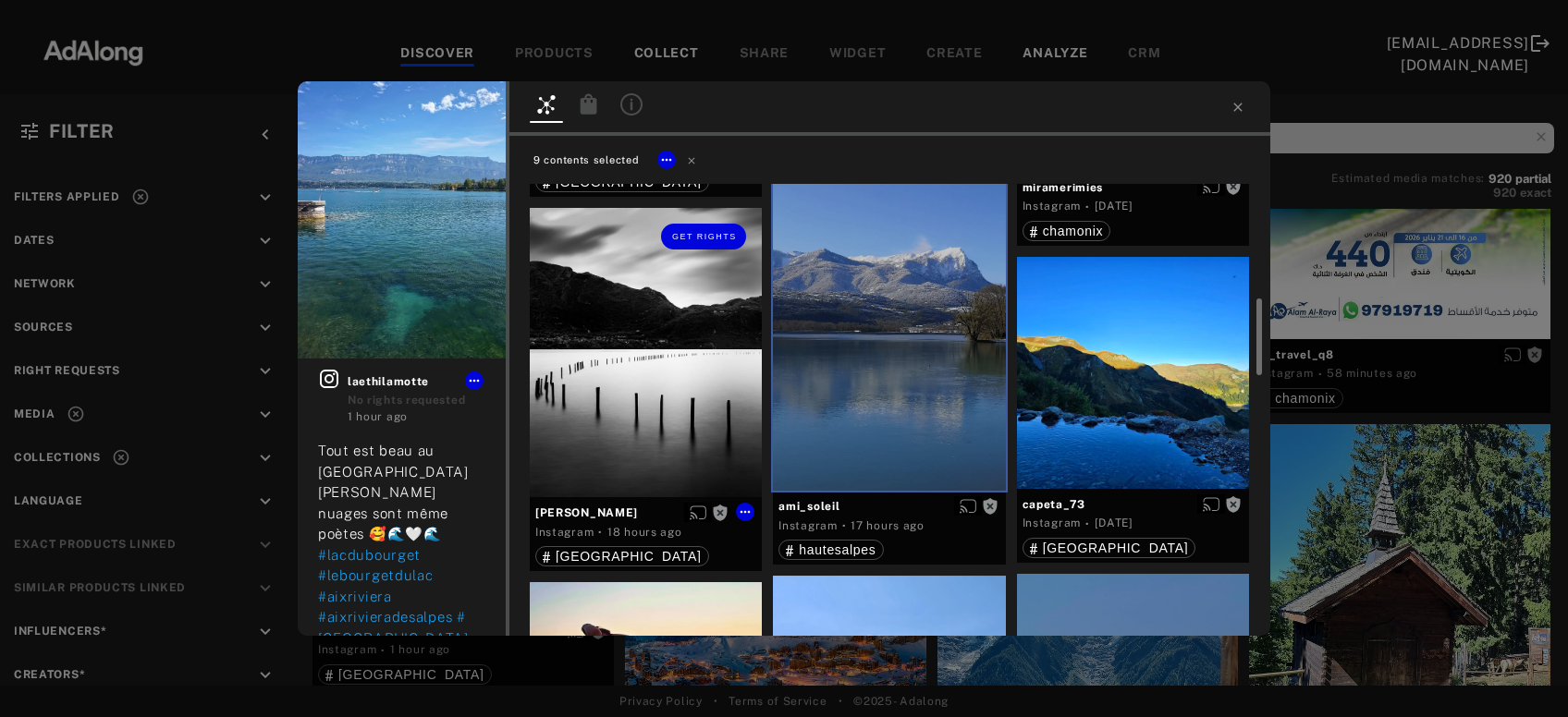
click at [662, 416] on div "Get rights" at bounding box center [646, 353] width 232 height 289
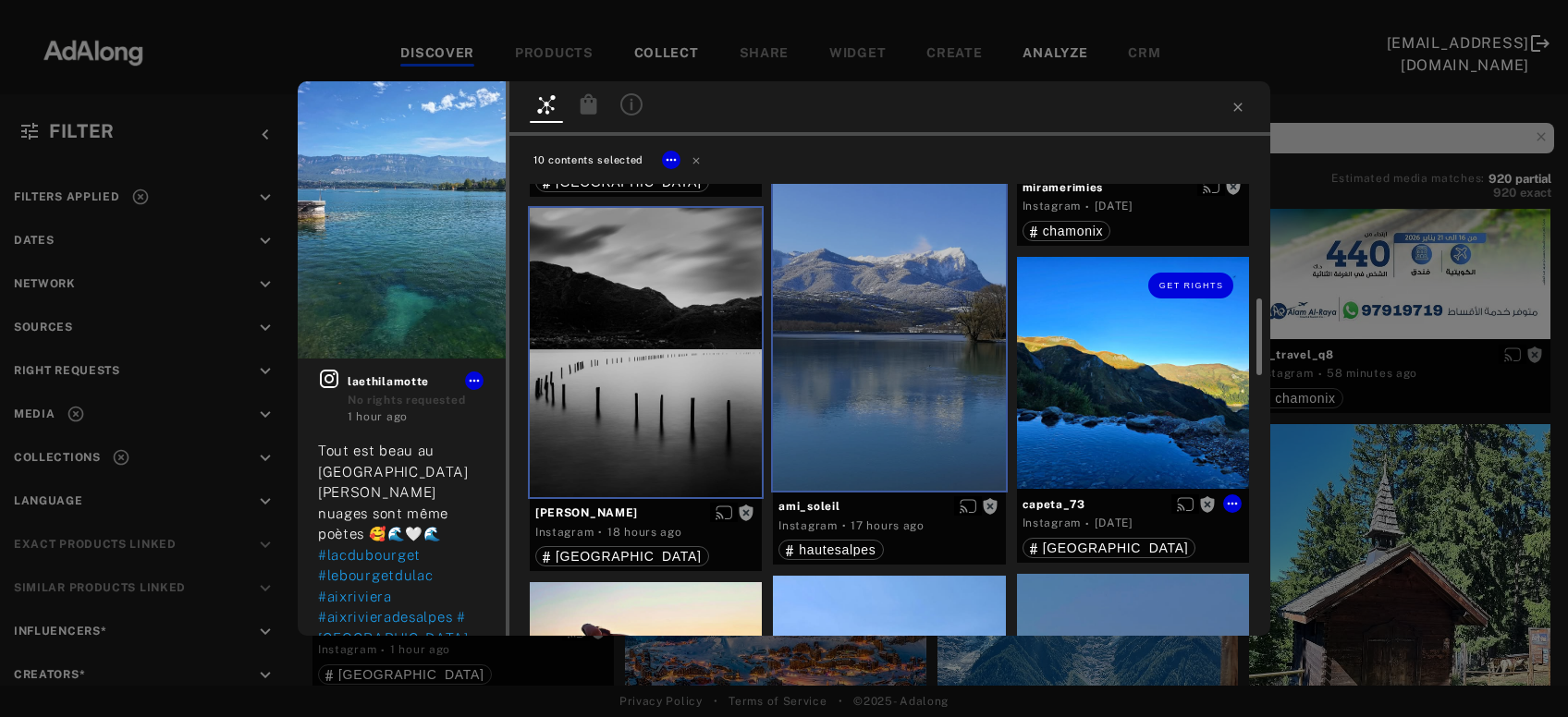
click at [1138, 410] on div "Get rights" at bounding box center [1134, 373] width 232 height 232
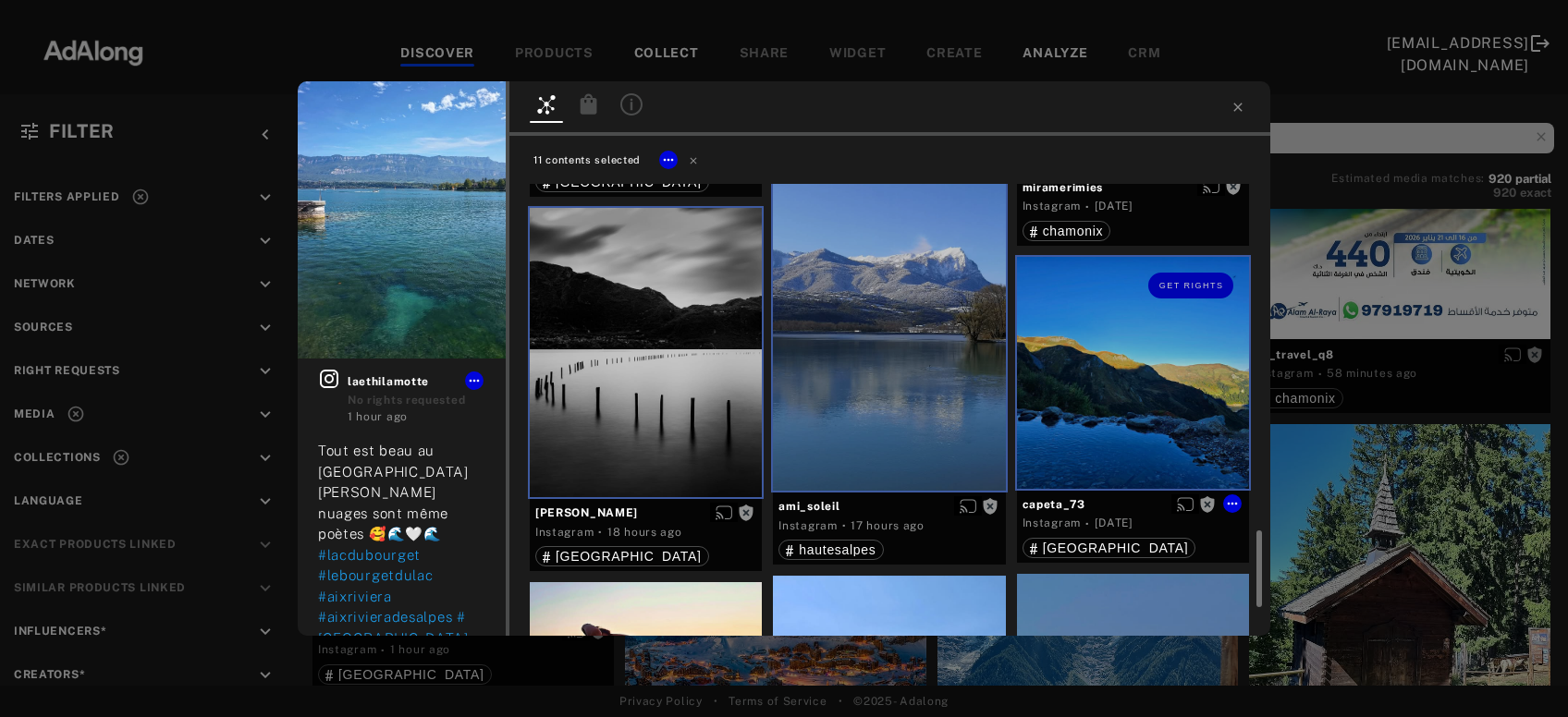
scroll to position [996, 0]
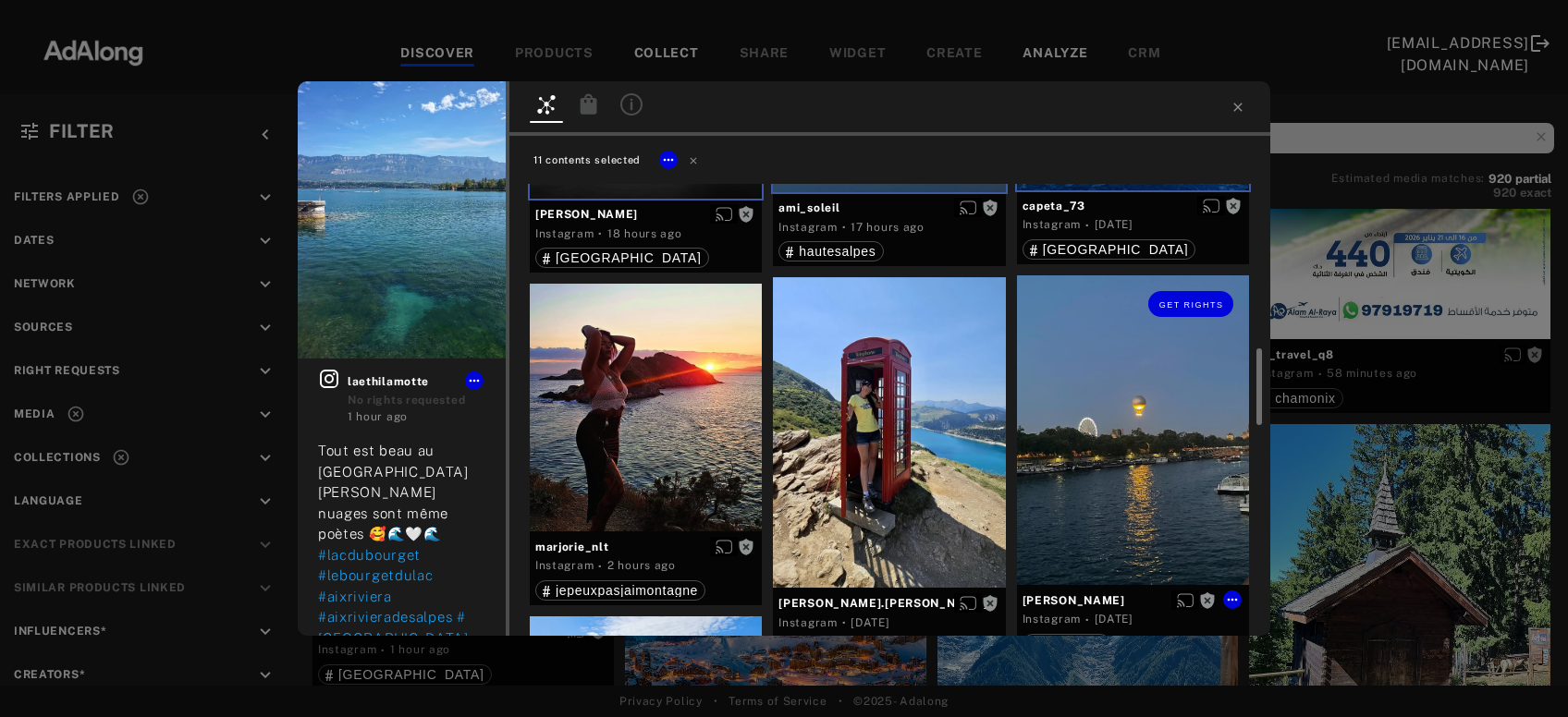
click at [1147, 420] on div "Get rights" at bounding box center [1134, 429] width 232 height 310
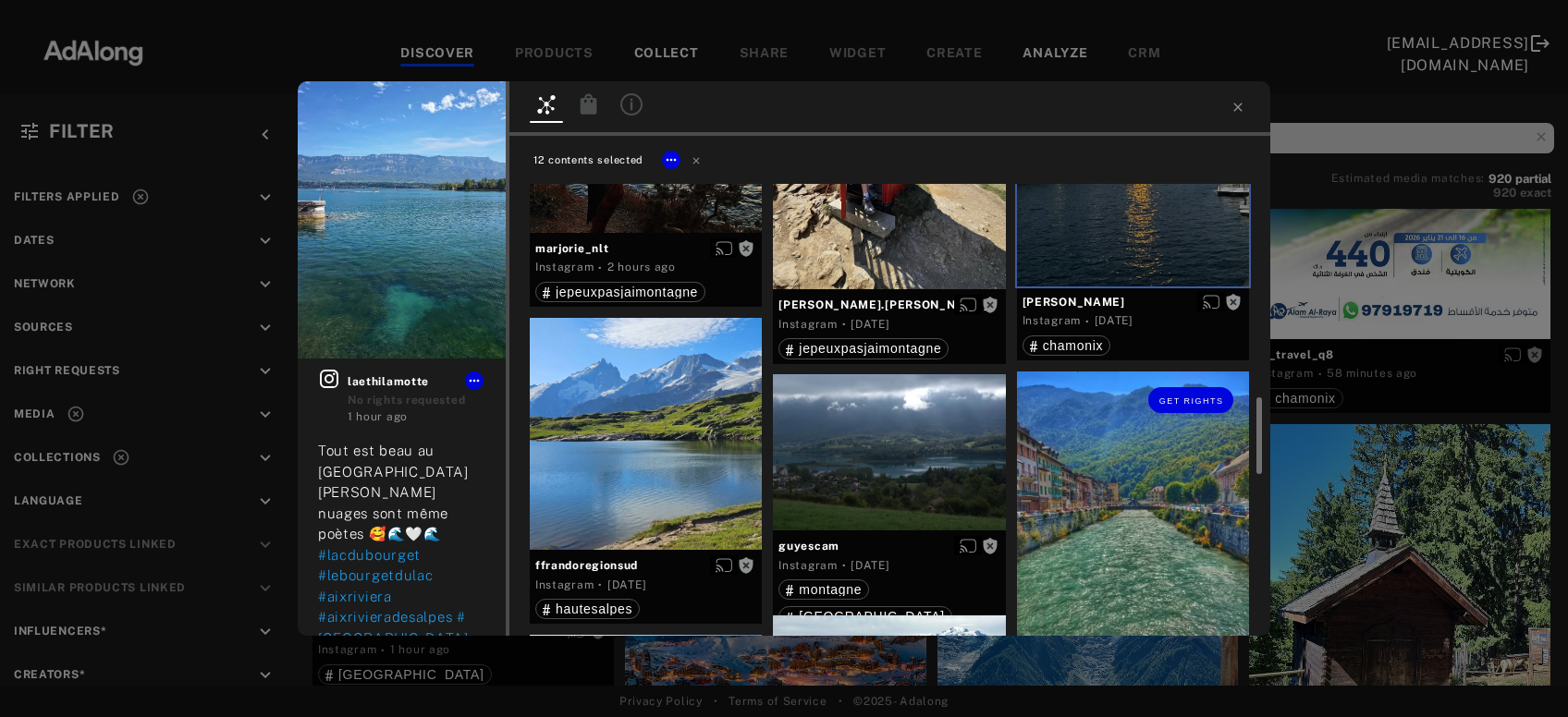
scroll to position [1394, 0]
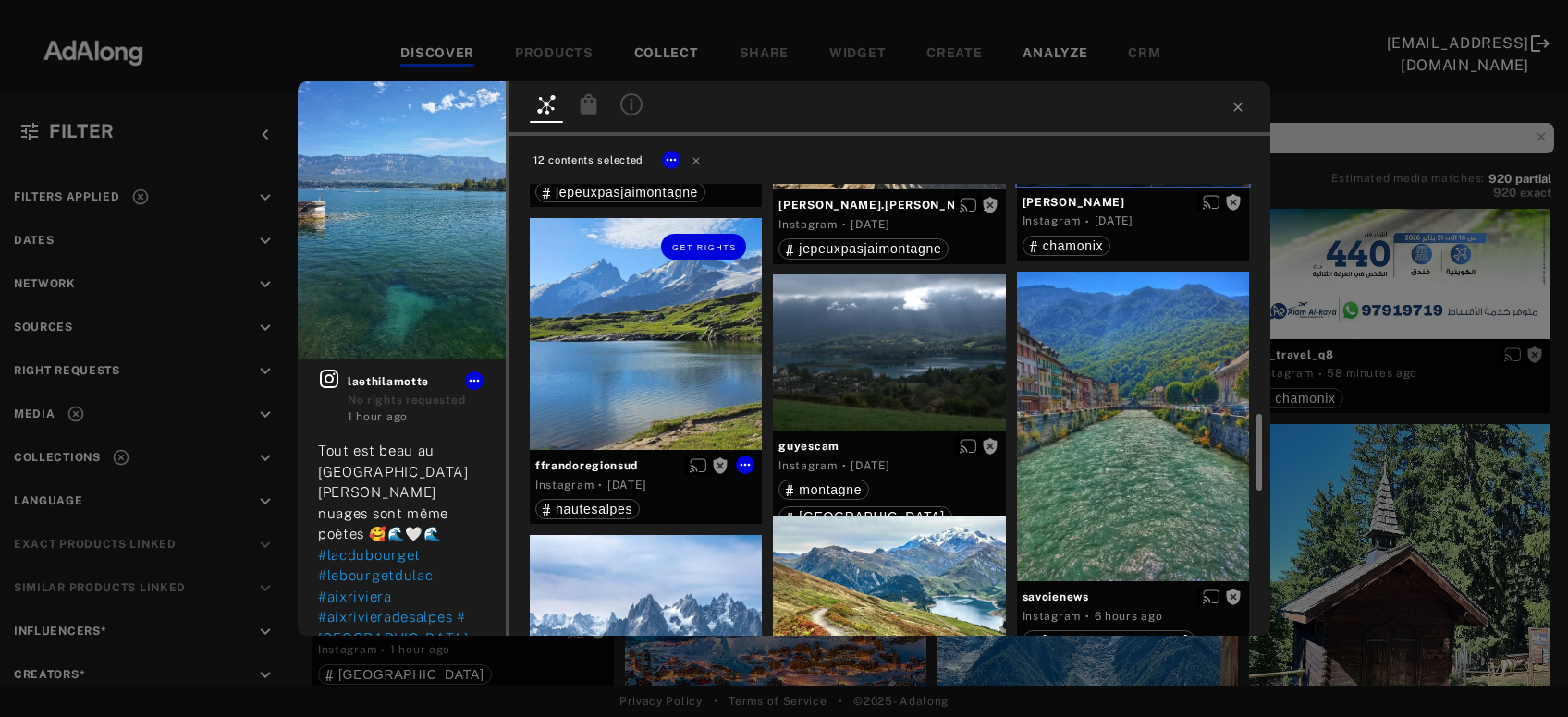
drag, startPoint x: 698, startPoint y: 371, endPoint x: 851, endPoint y: 376, distance: 153.1
click at [698, 370] on div "Get rights" at bounding box center [646, 335] width 232 height 232
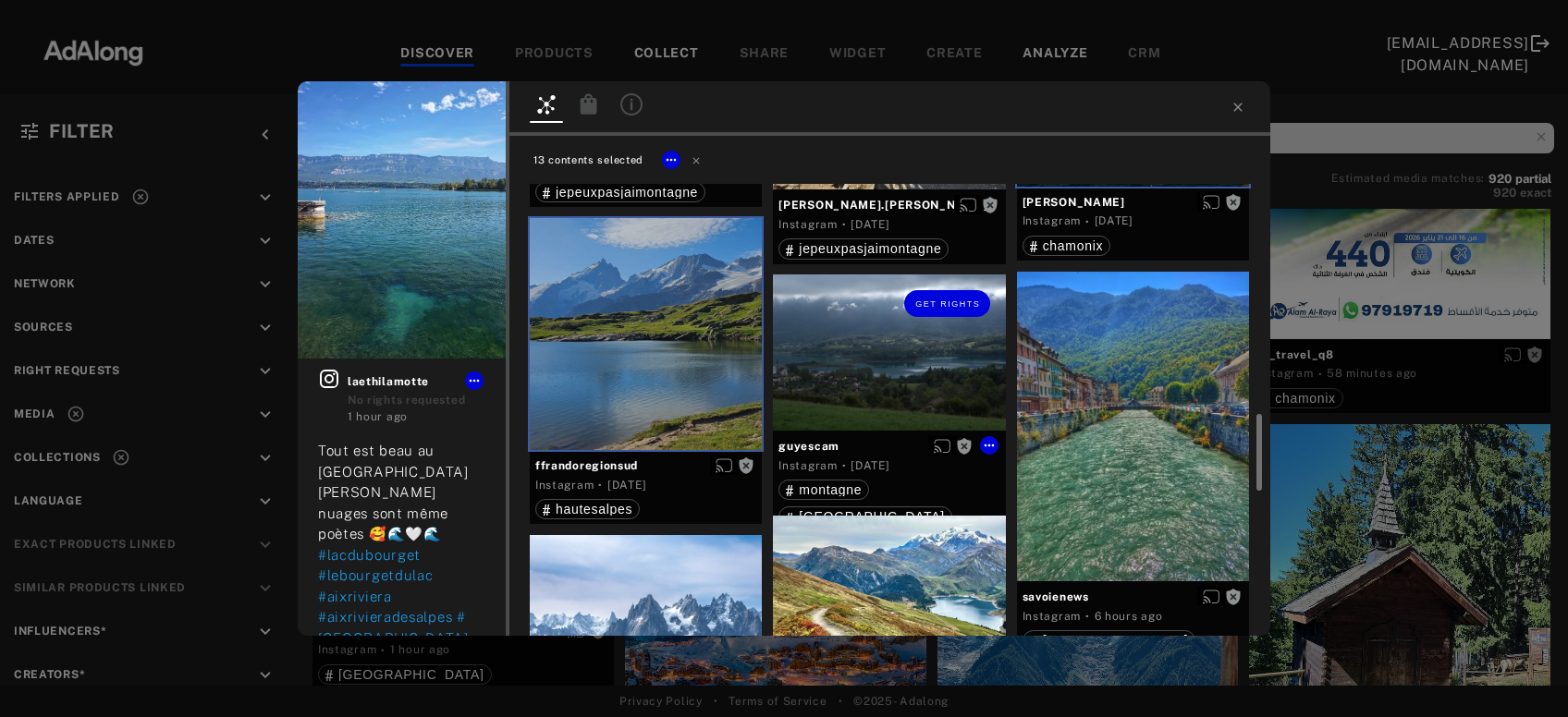
click at [893, 380] on div "Get rights" at bounding box center [889, 352] width 232 height 156
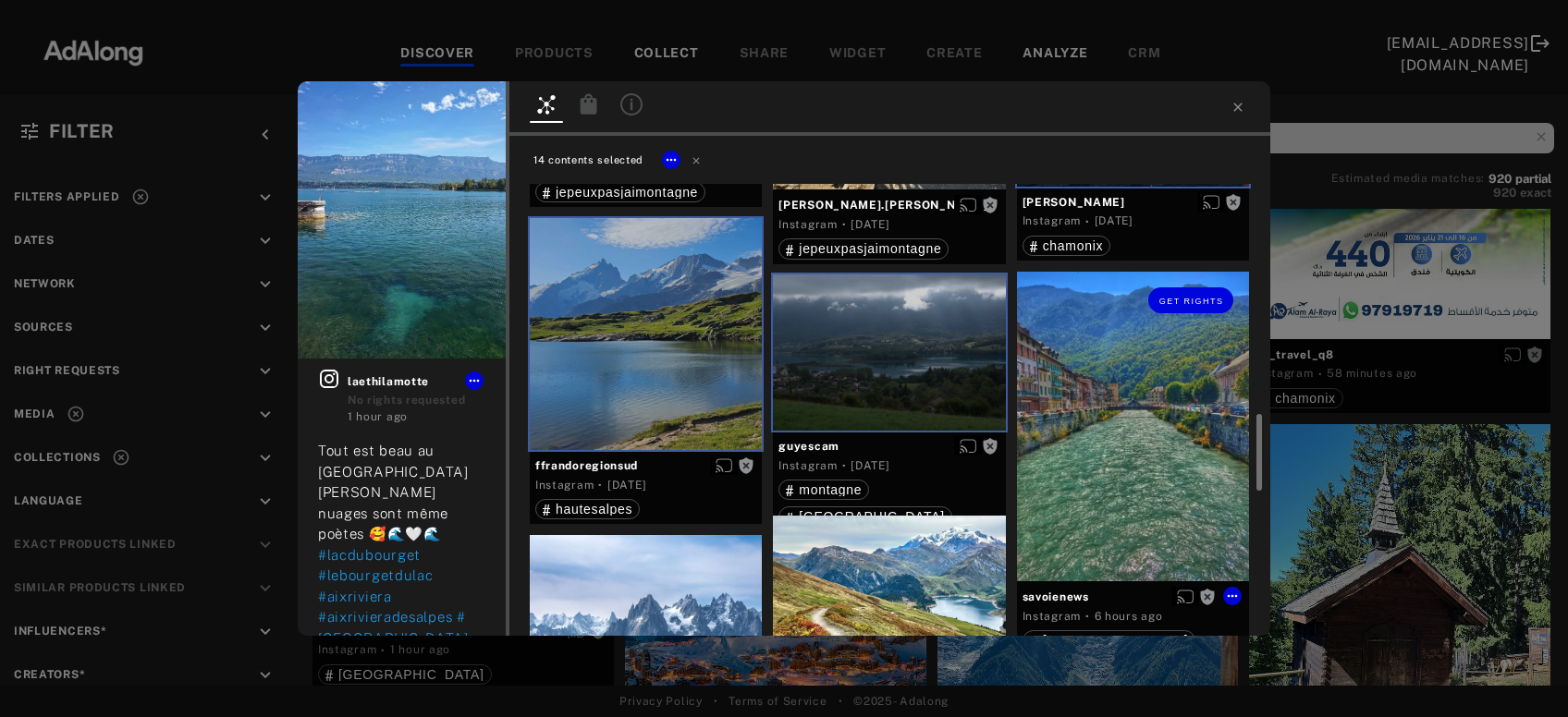
click at [1128, 424] on div "Get rights" at bounding box center [1134, 427] width 232 height 310
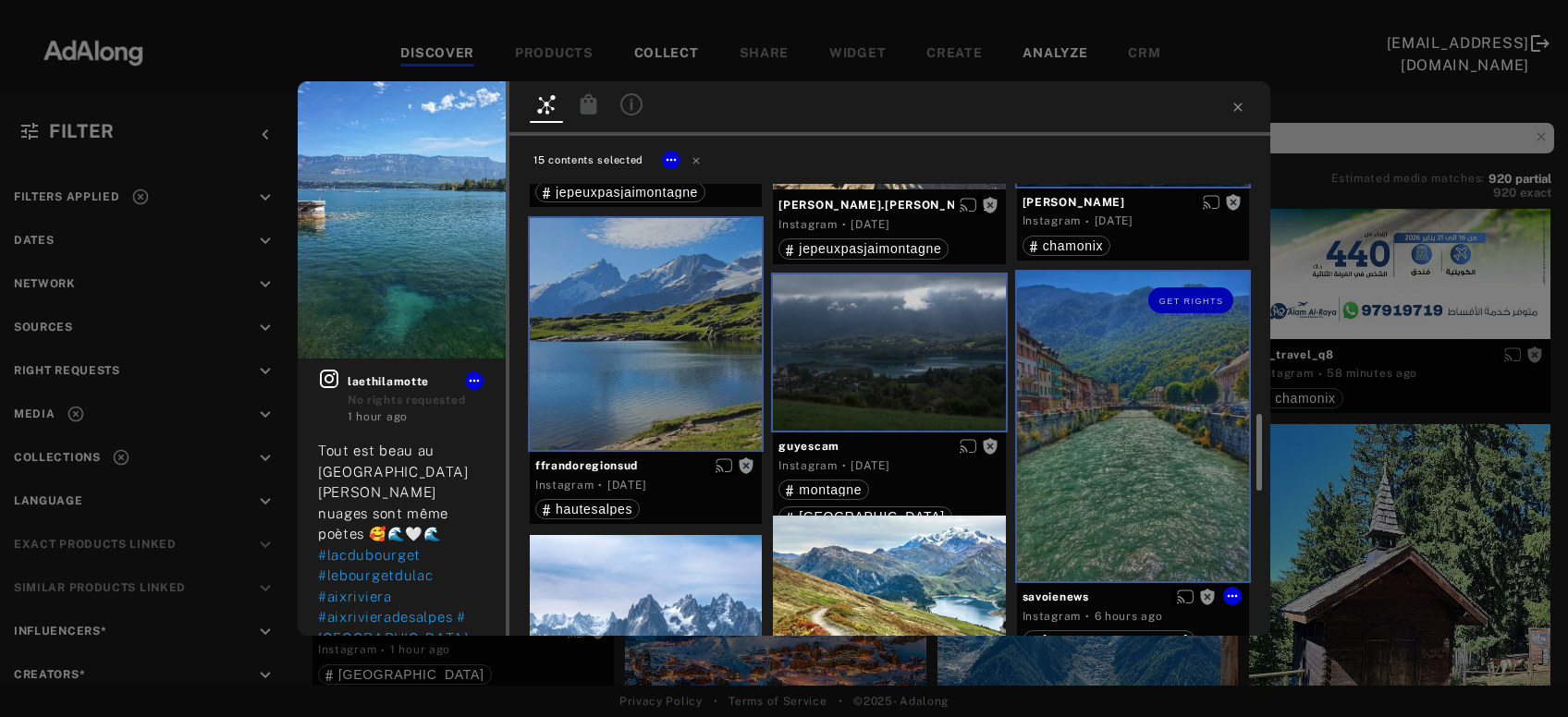
scroll to position [1593, 0]
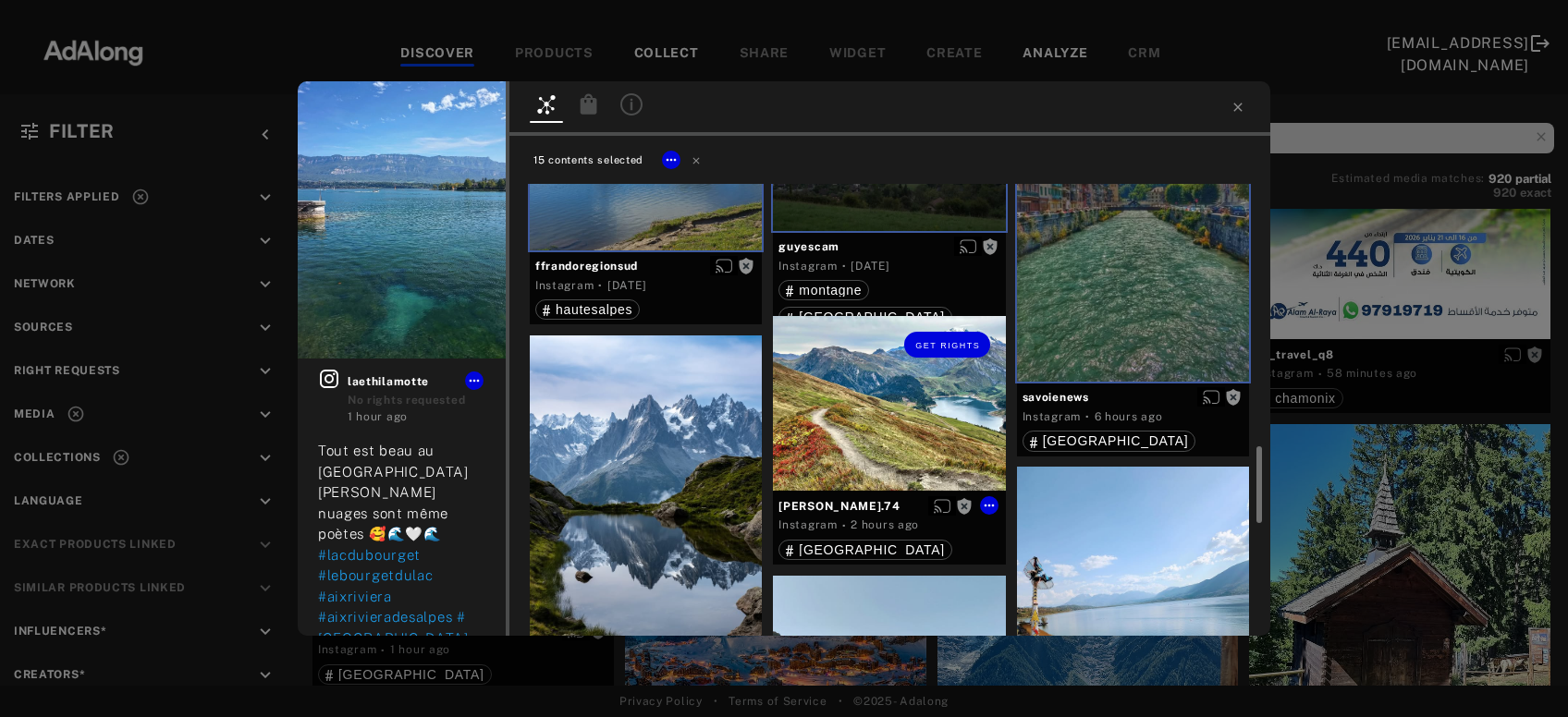
click at [894, 414] on div "Get rights" at bounding box center [889, 403] width 232 height 173
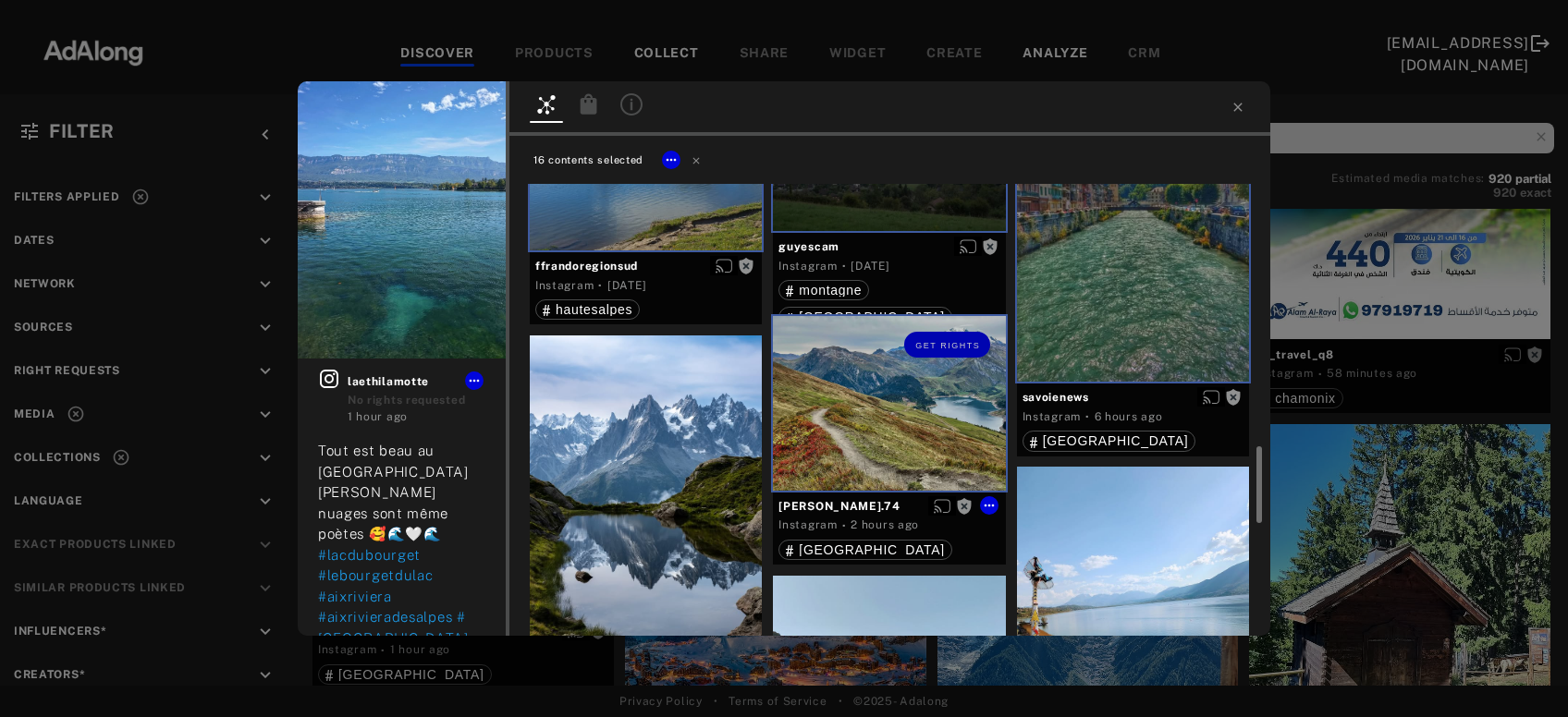
scroll to position [1792, 0]
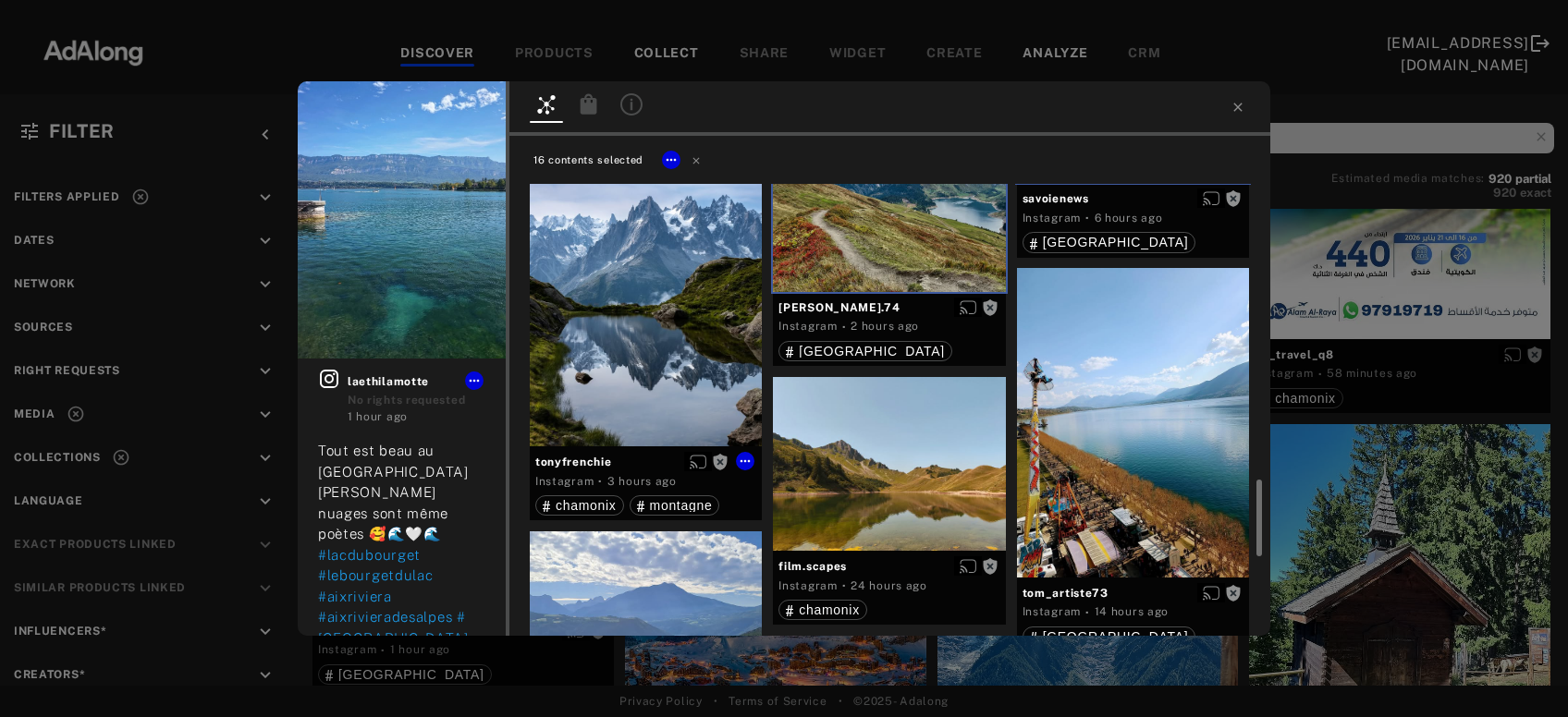
click at [638, 371] on div "Get rights" at bounding box center [646, 291] width 232 height 310
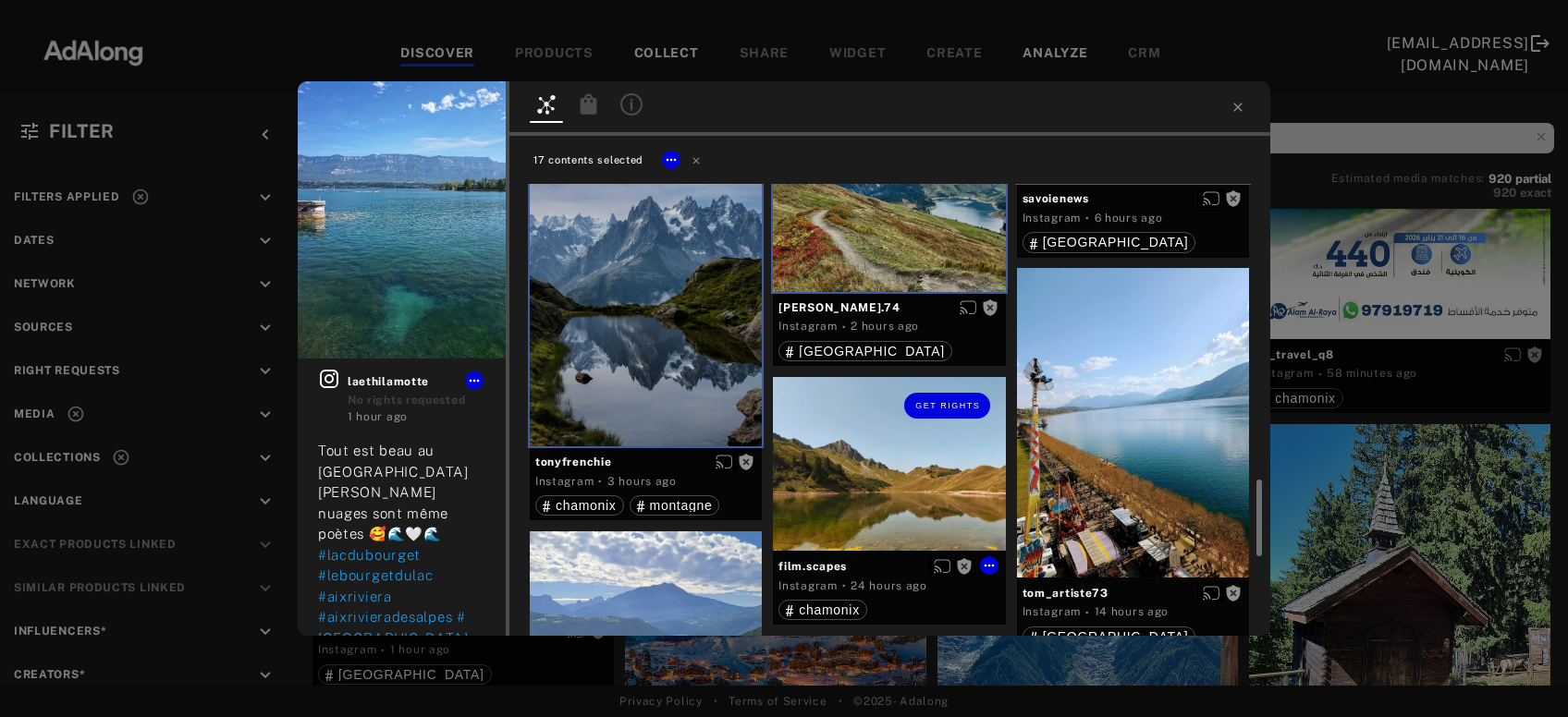
click at [851, 479] on div "Get rights" at bounding box center [889, 463] width 232 height 173
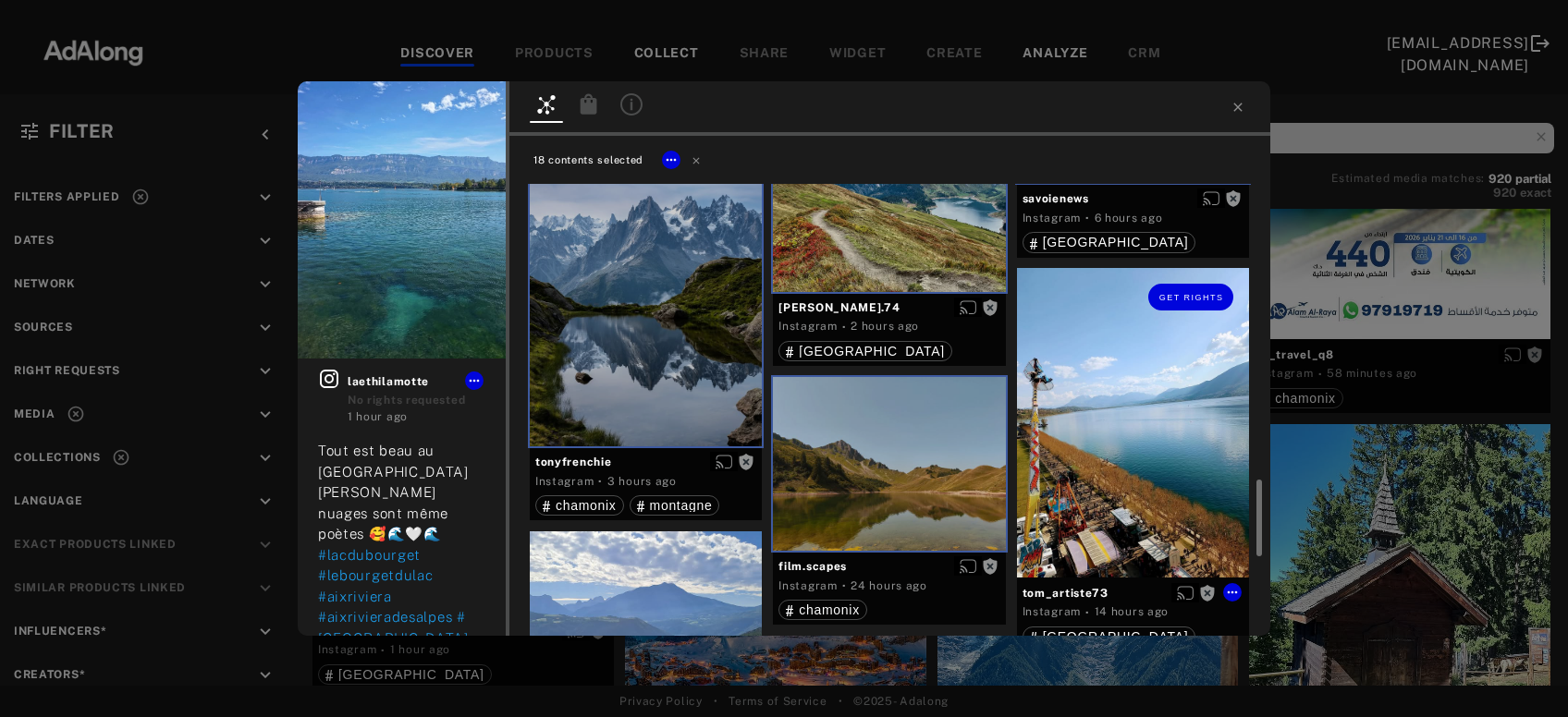
click at [1110, 470] on div "Get rights" at bounding box center [1134, 423] width 232 height 310
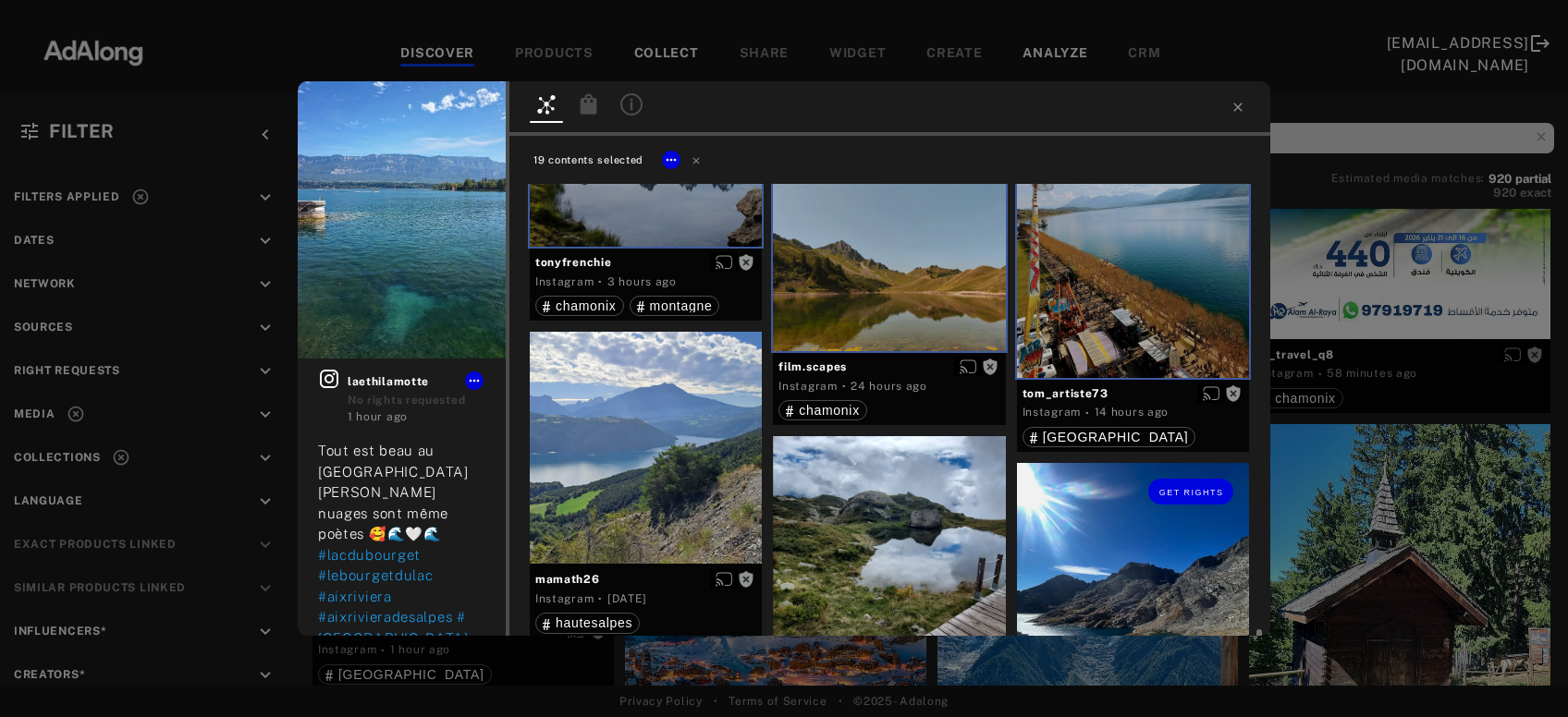
scroll to position [2092, 0]
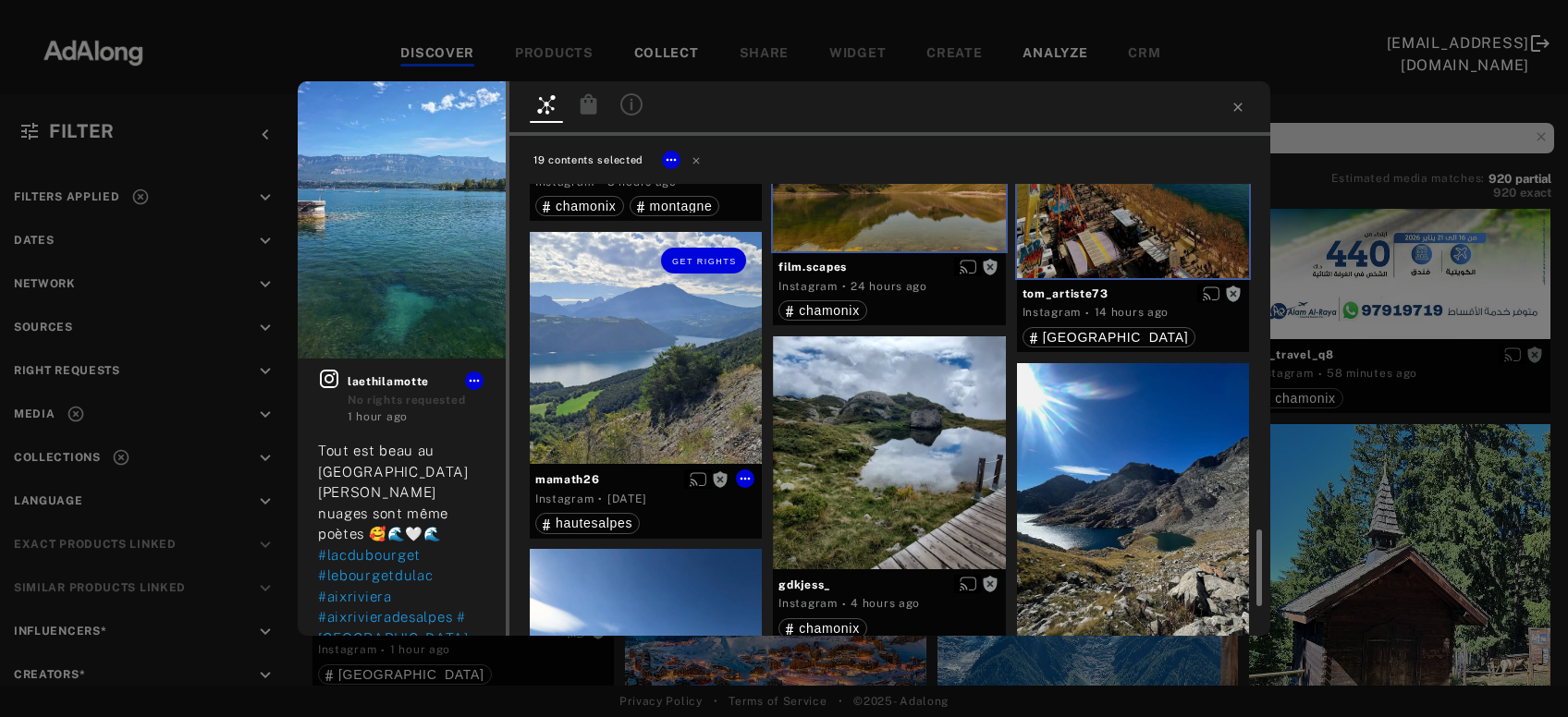
click at [689, 387] on div "Get rights" at bounding box center [646, 348] width 232 height 232
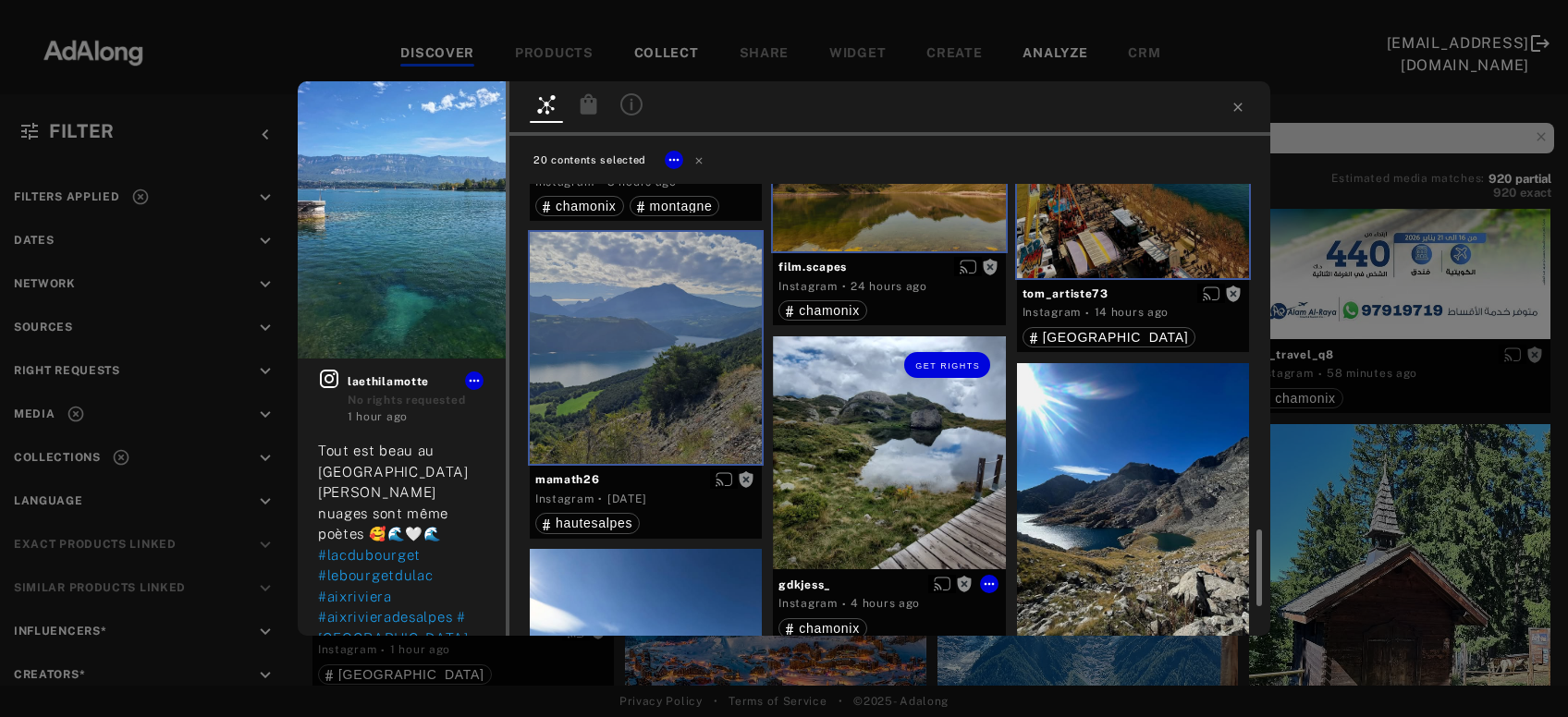
drag, startPoint x: 910, startPoint y: 458, endPoint x: 928, endPoint y: 460, distance: 18.1
click at [912, 458] on div "Get rights" at bounding box center [889, 452] width 232 height 232
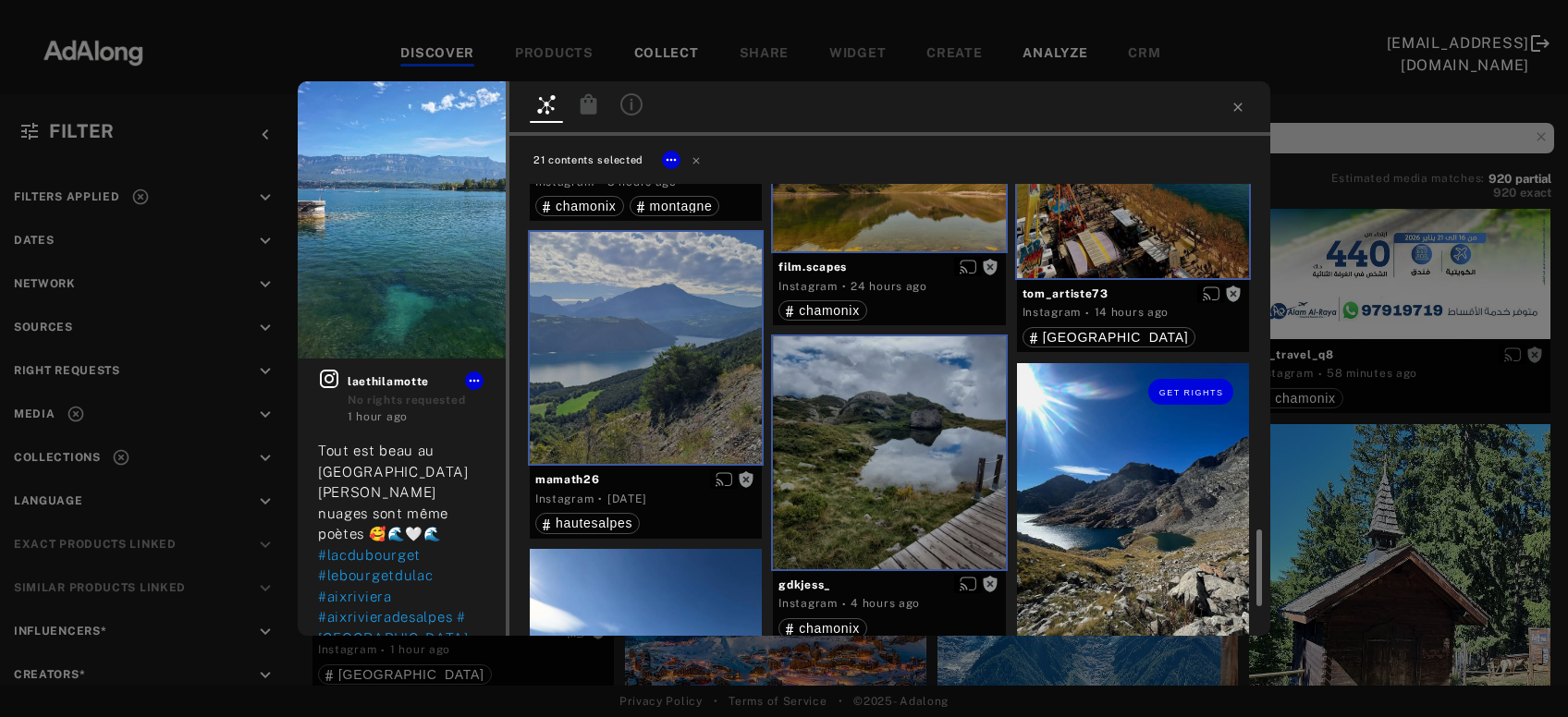
click at [1115, 486] on div "Get rights" at bounding box center [1134, 518] width 232 height 310
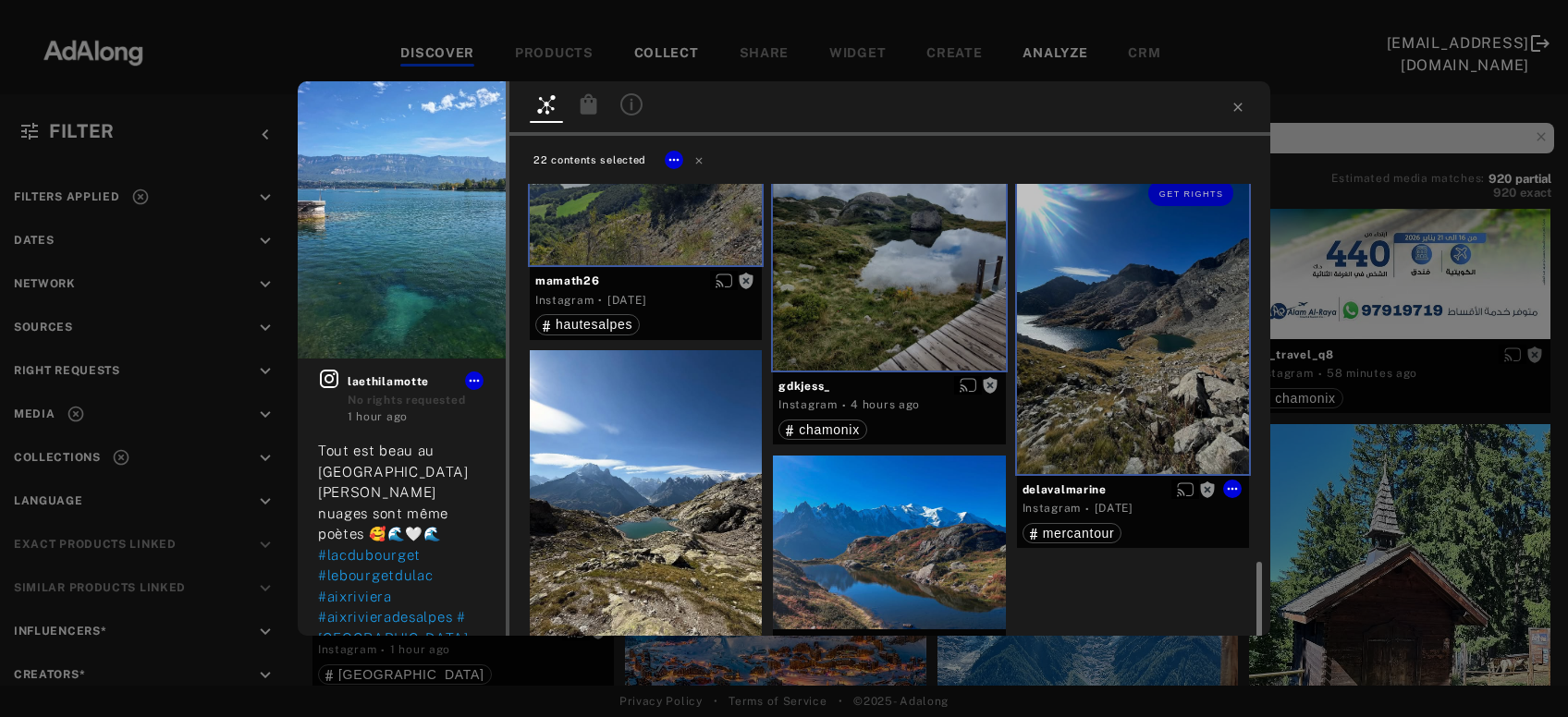
scroll to position [2381, 0]
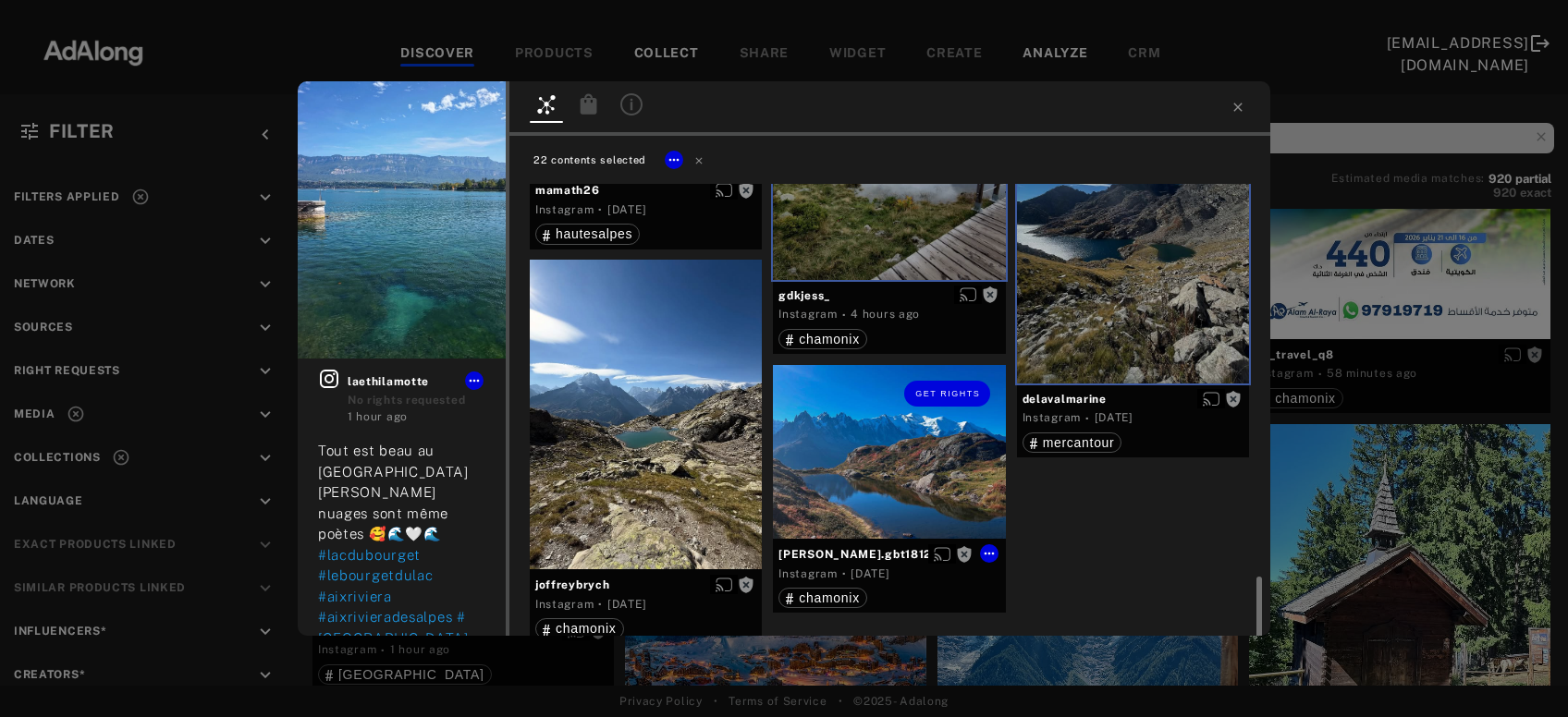
drag, startPoint x: 920, startPoint y: 489, endPoint x: 821, endPoint y: 479, distance: 99.5
click at [919, 489] on div "Get rights" at bounding box center [889, 451] width 232 height 173
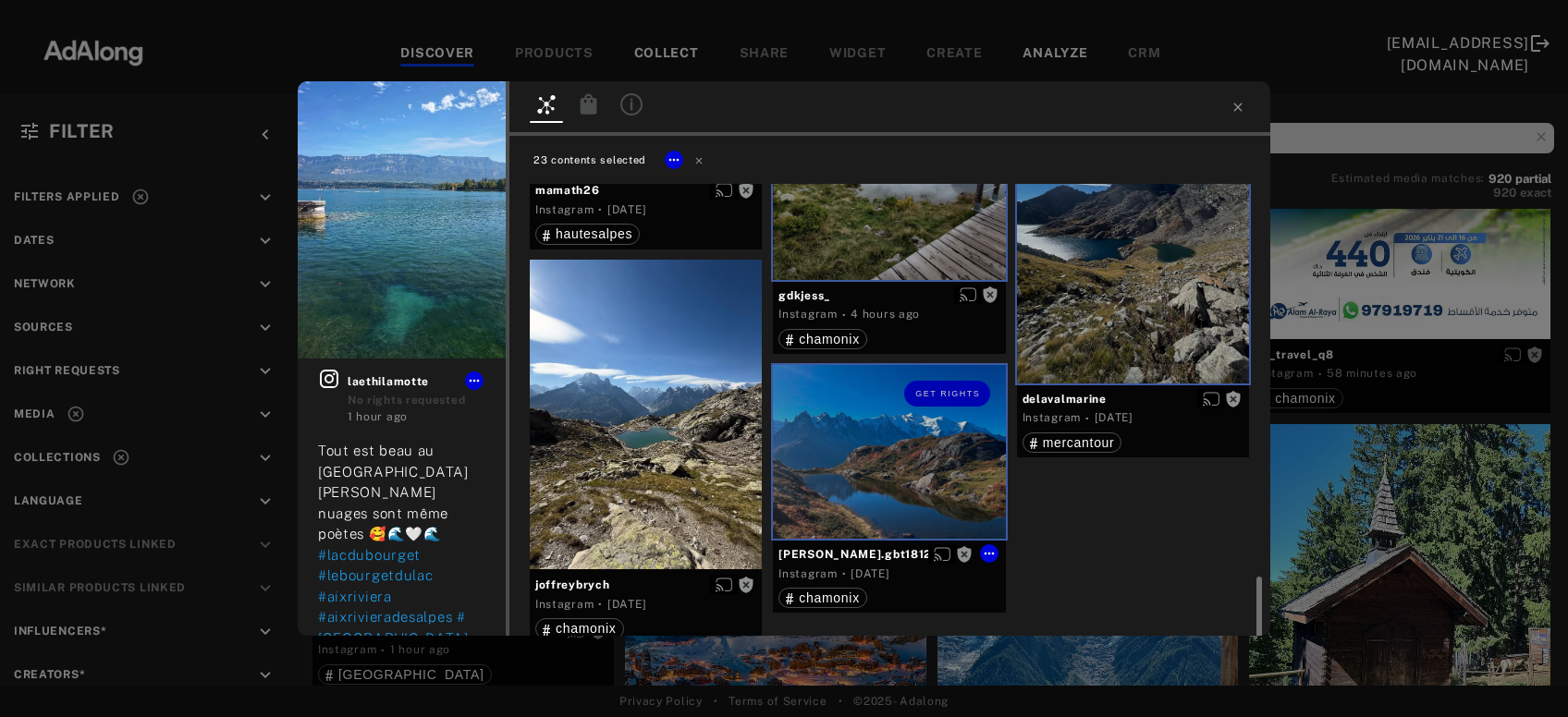
click at [667, 479] on div at bounding box center [646, 414] width 232 height 310
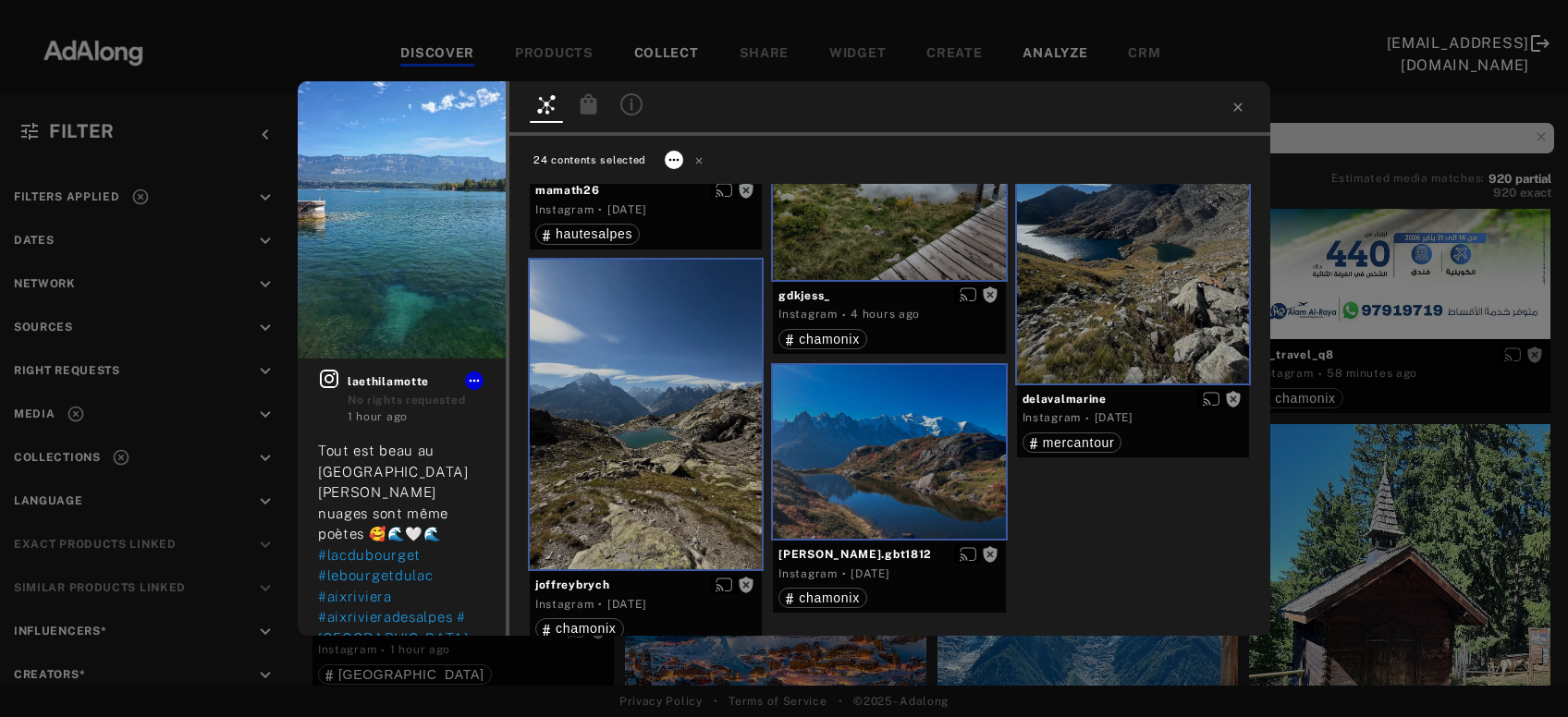
click at [676, 157] on icon at bounding box center [673, 159] width 14 height 14
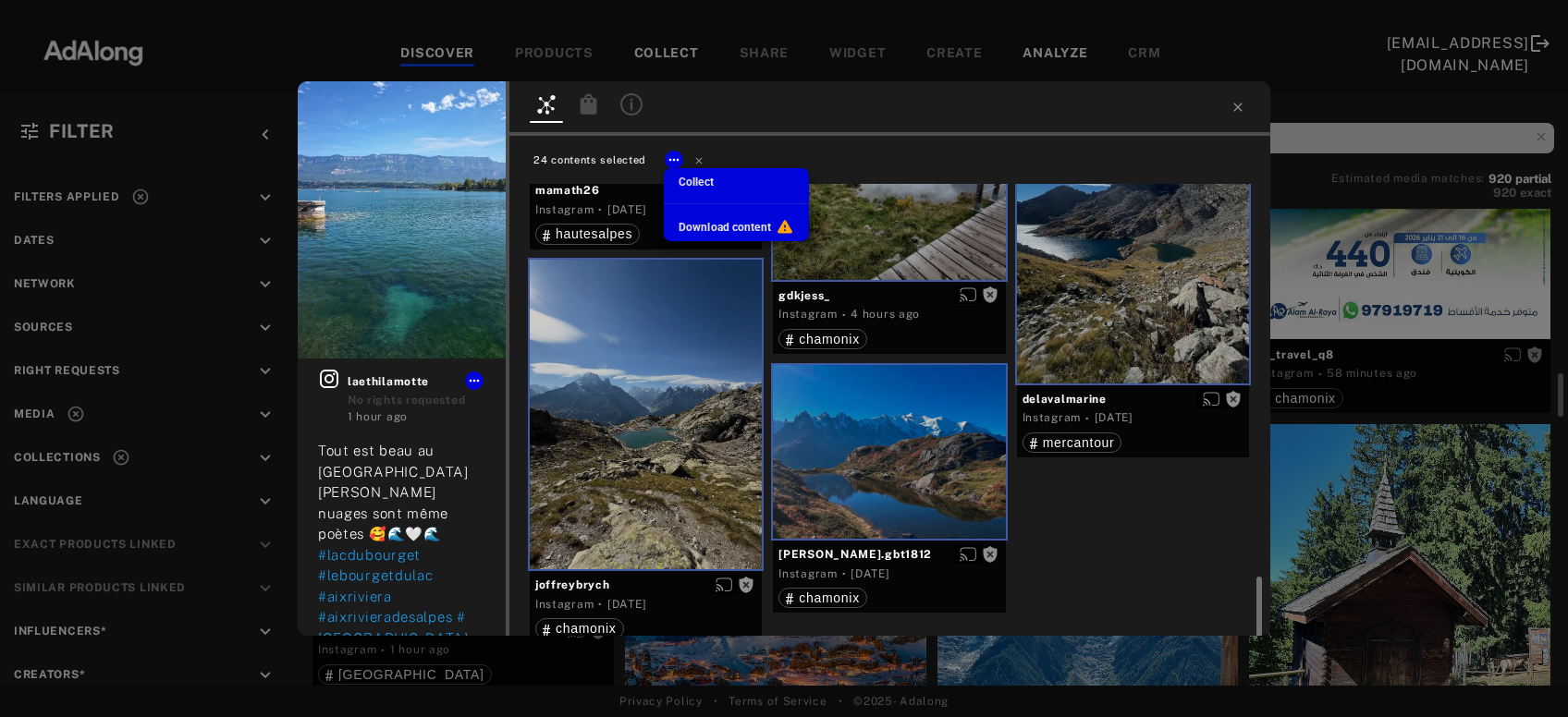
click at [693, 189] on span "Collect" at bounding box center [696, 182] width 35 height 13
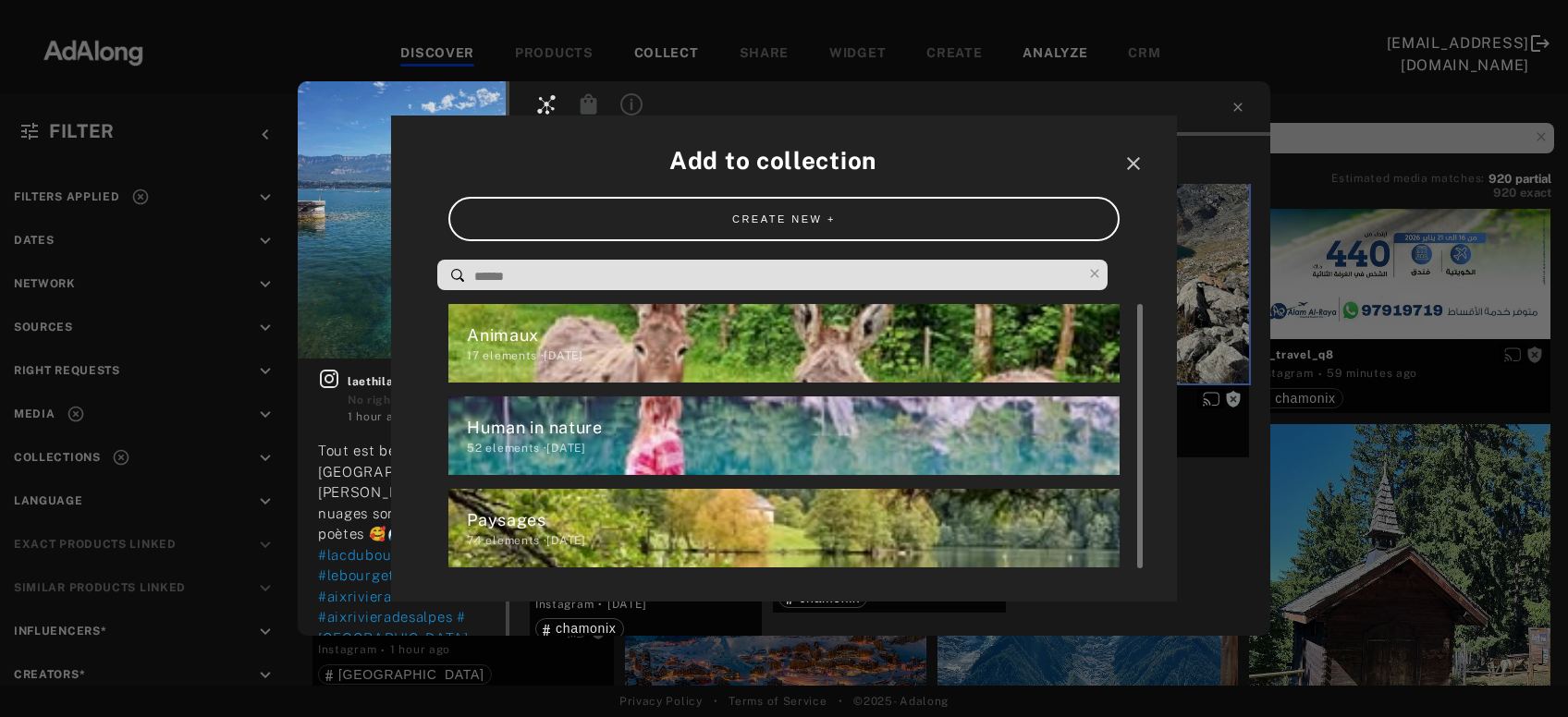
click at [566, 531] on div "Paysages" at bounding box center [793, 520] width 652 height 25
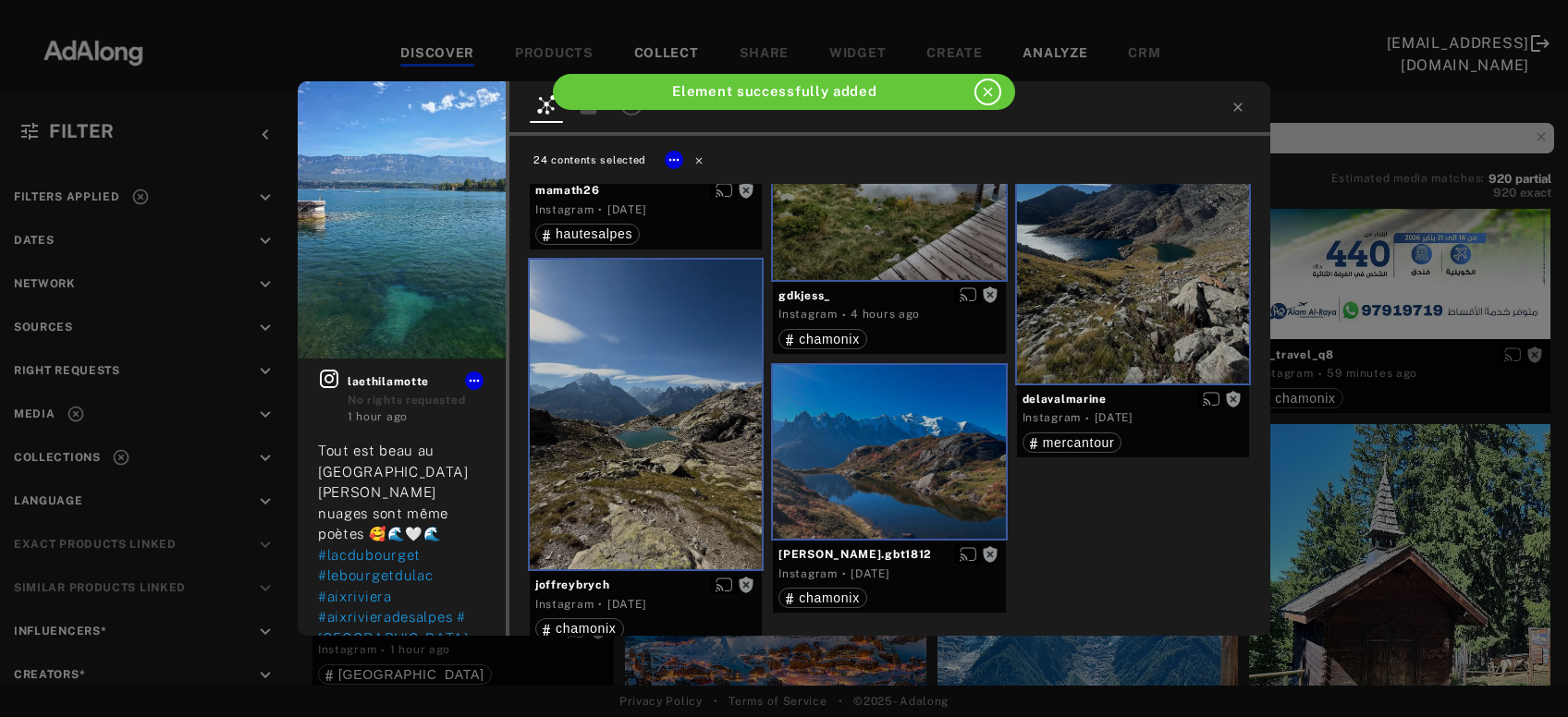
click at [696, 158] on icon at bounding box center [699, 160] width 13 height 13
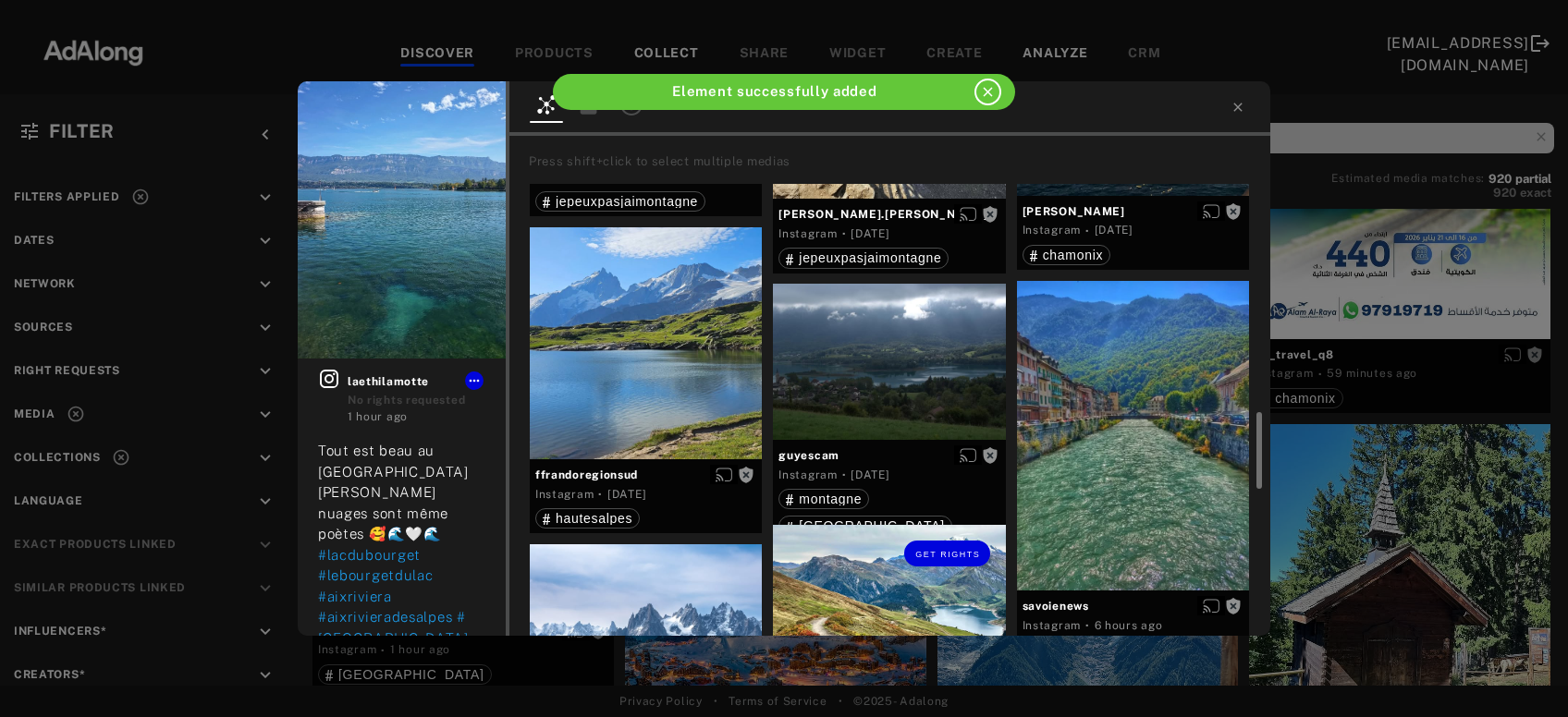
scroll to position [887, 0]
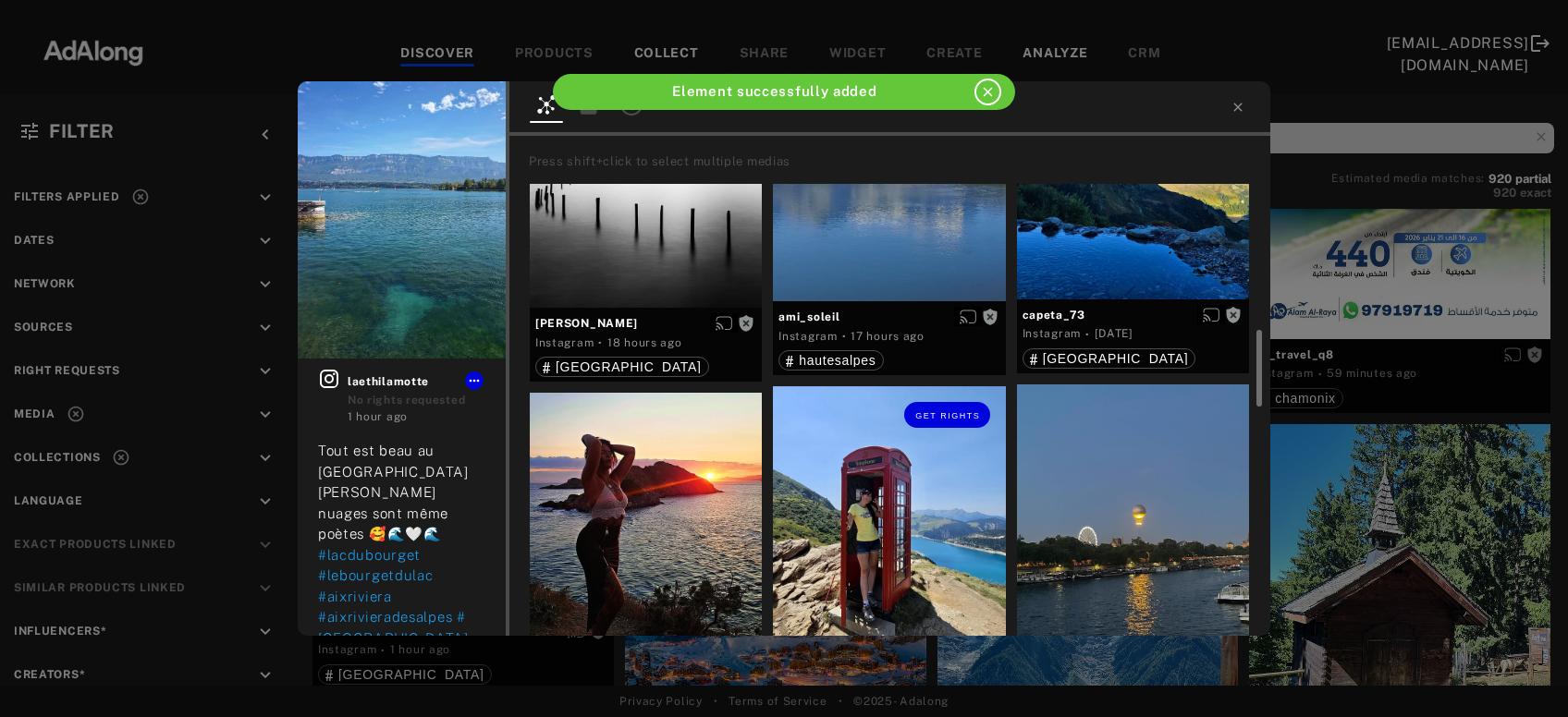
click at [852, 508] on div "Get rights" at bounding box center [889, 542] width 232 height 311
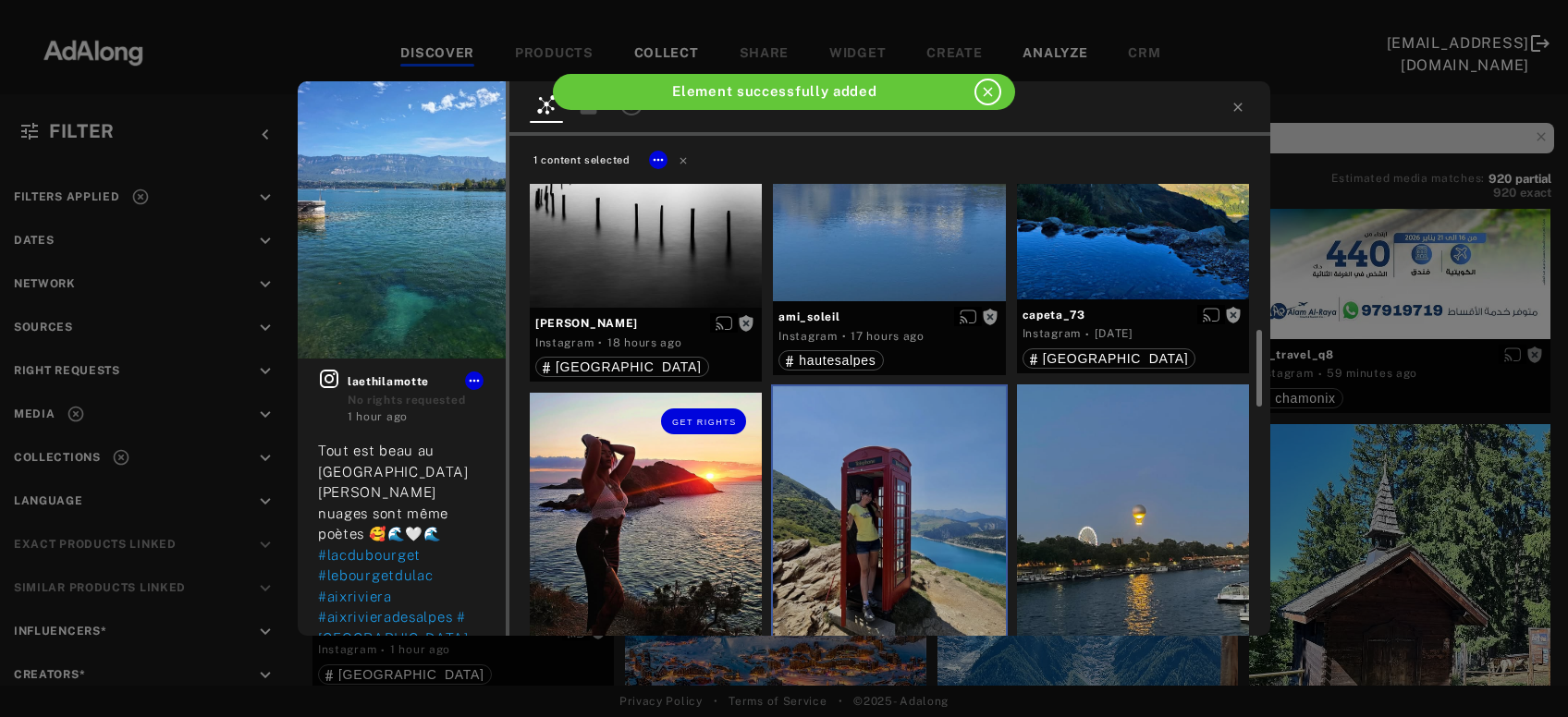
click at [610, 539] on div "Get rights" at bounding box center [646, 517] width 232 height 247
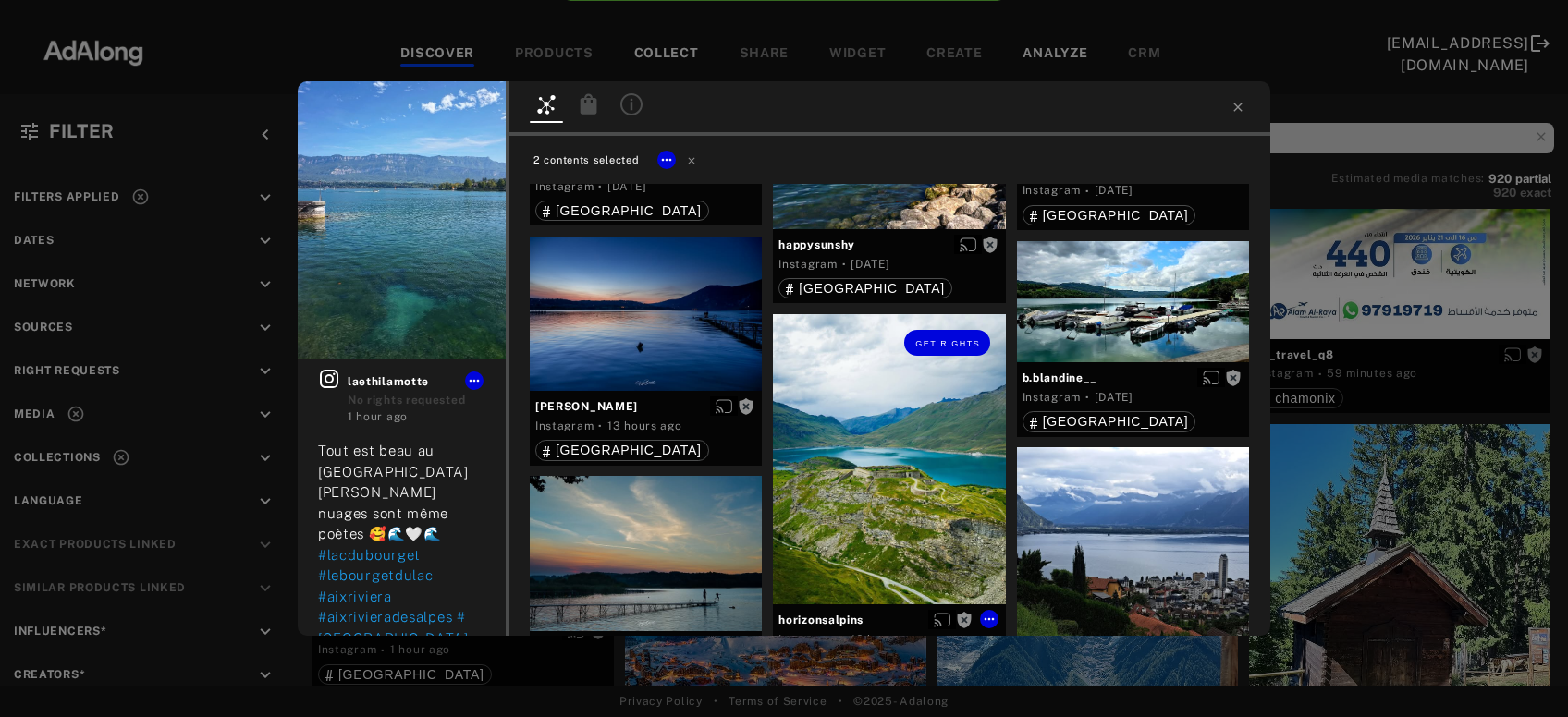
scroll to position [0, 0]
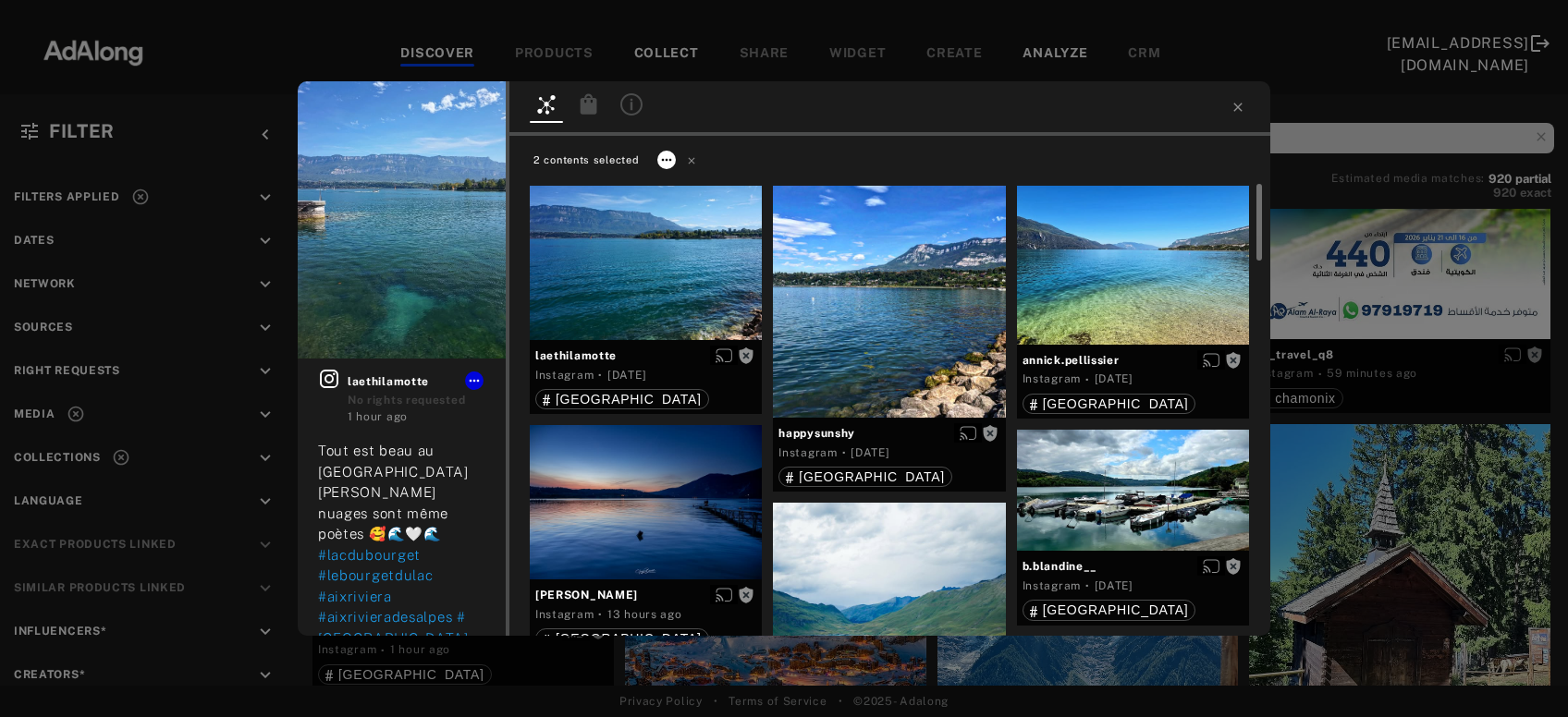
click at [661, 161] on icon at bounding box center [667, 159] width 14 height 14
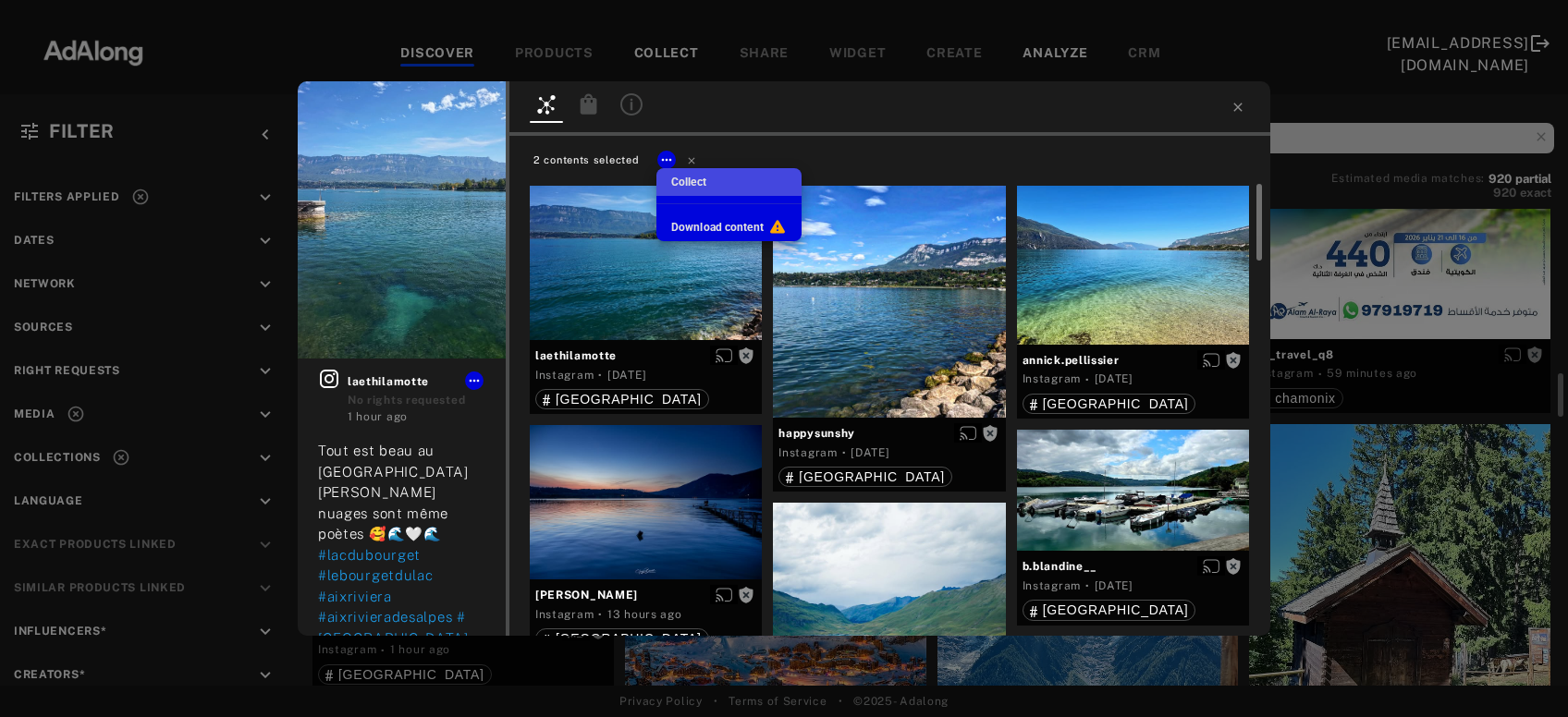
click at [690, 176] on span "Collect" at bounding box center [689, 182] width 35 height 13
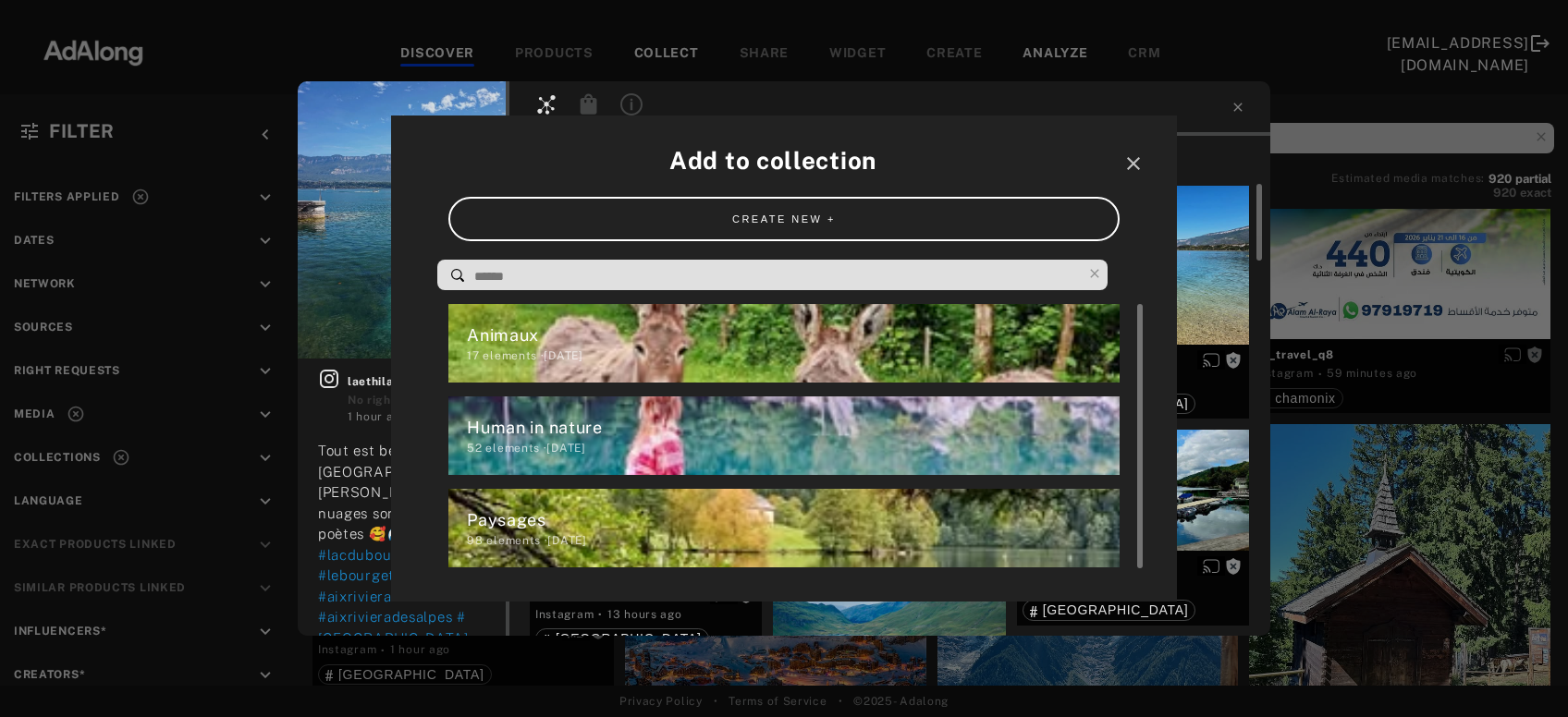
click at [546, 447] on div "52 elements · [DATE]" at bounding box center [793, 448] width 652 height 16
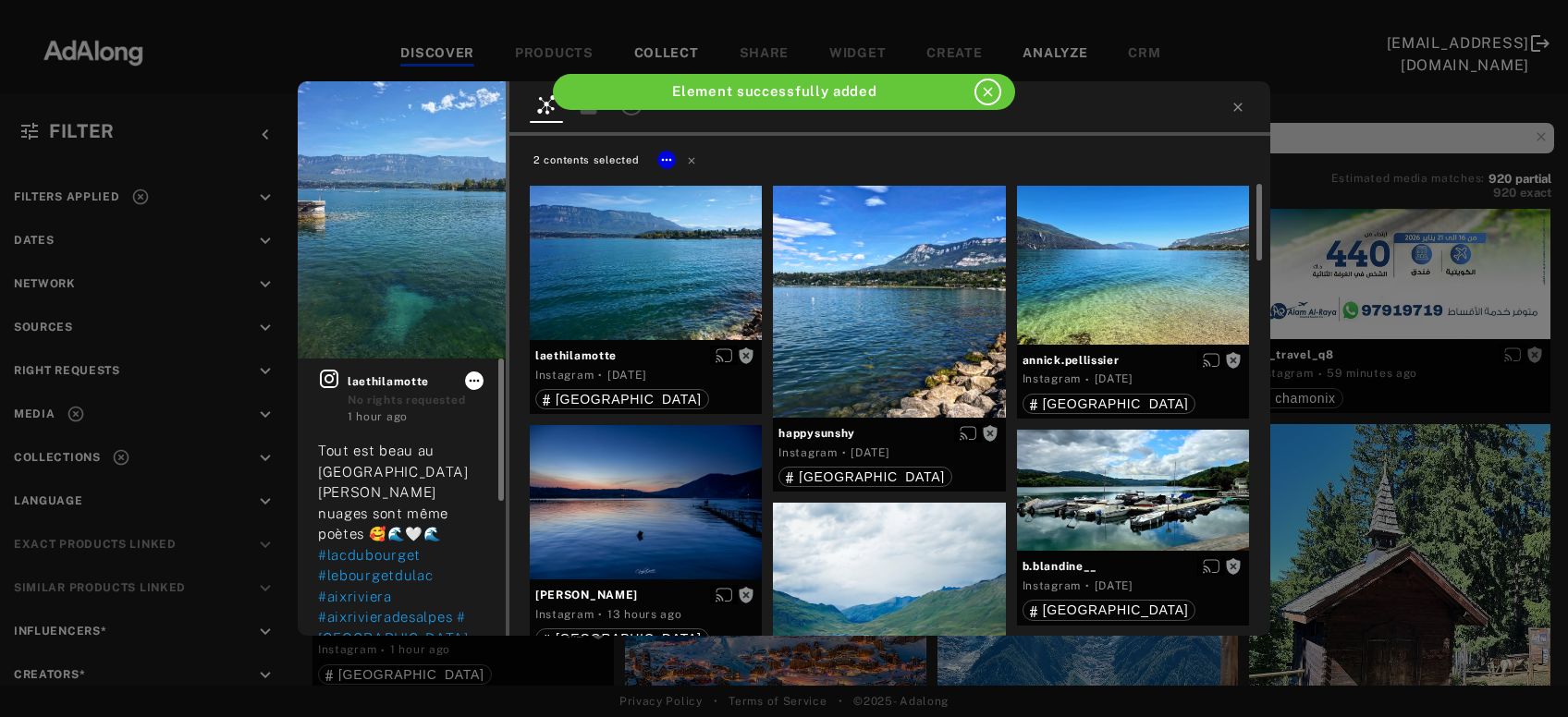
click at [474, 383] on icon at bounding box center [474, 381] width 14 height 14
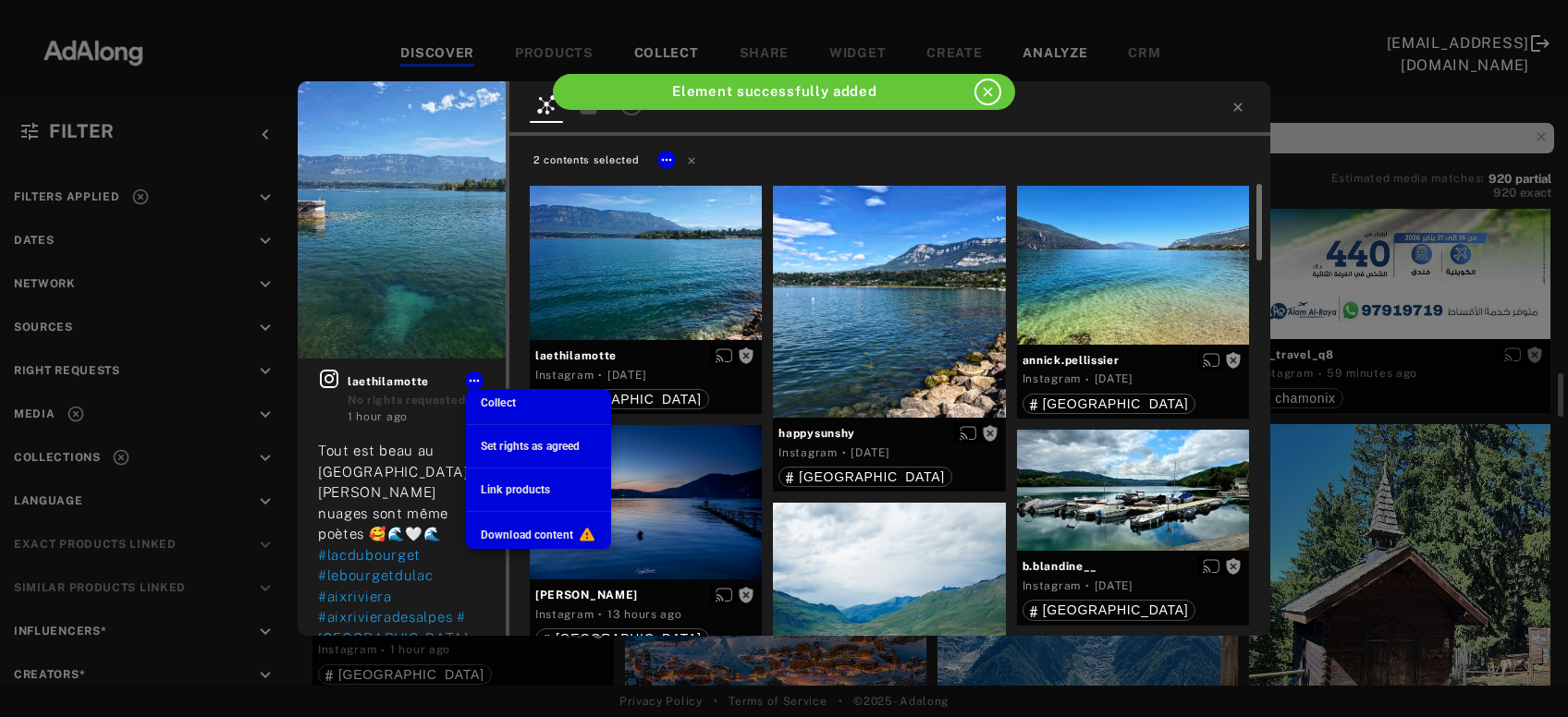
click at [500, 402] on span "Collect" at bounding box center [498, 404] width 35 height 13
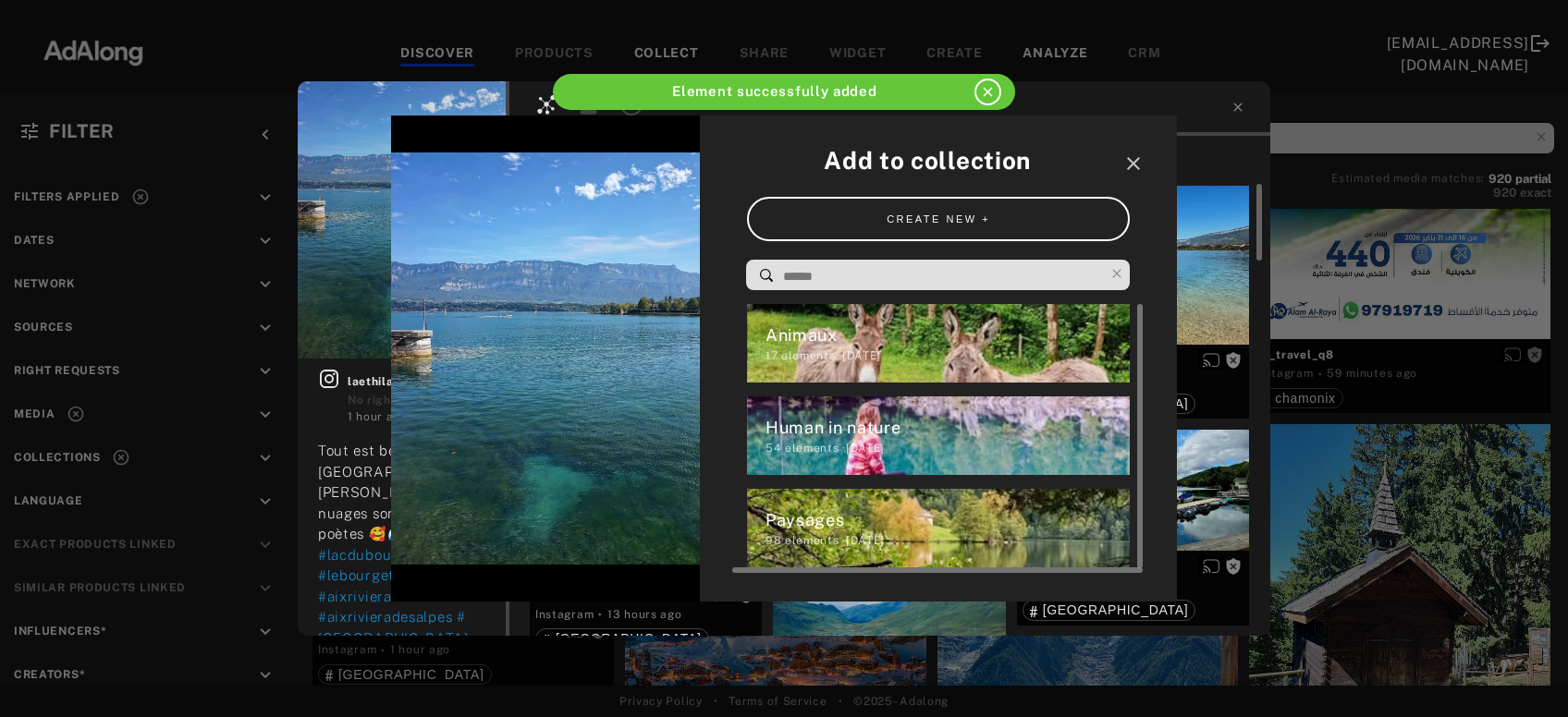
click at [792, 544] on div "98 elements · [DATE]" at bounding box center [948, 540] width 365 height 16
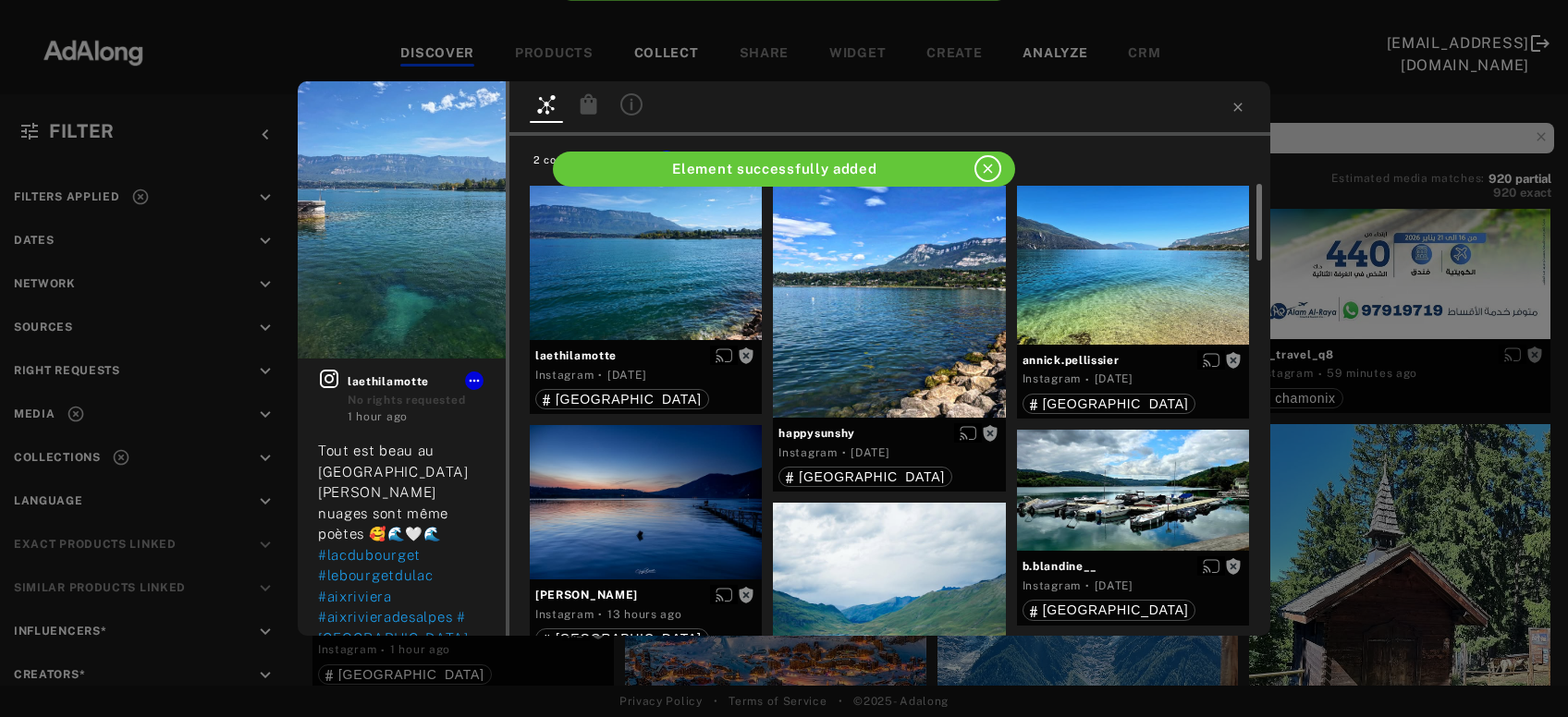
click at [1238, 104] on icon at bounding box center [1237, 106] width 14 height 14
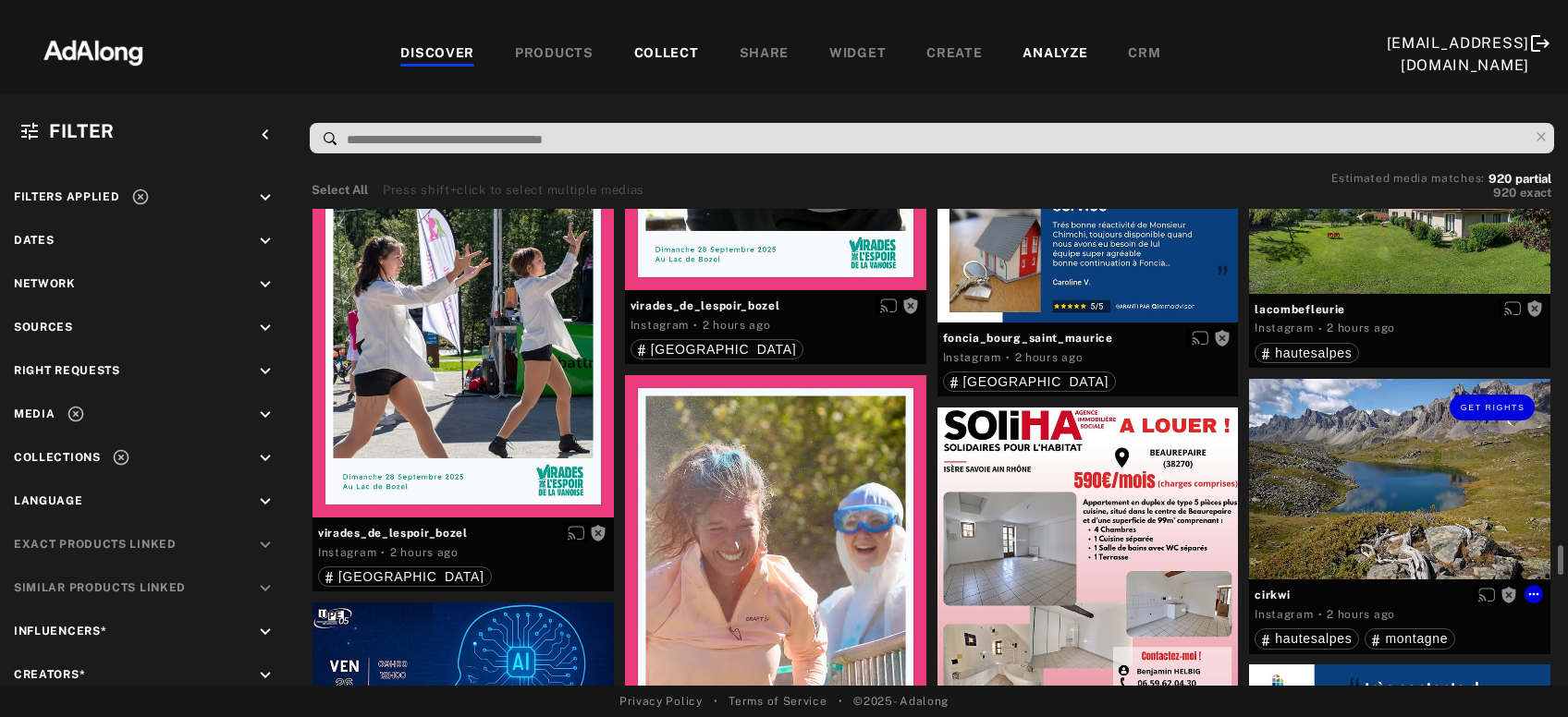
scroll to position [3785, 0]
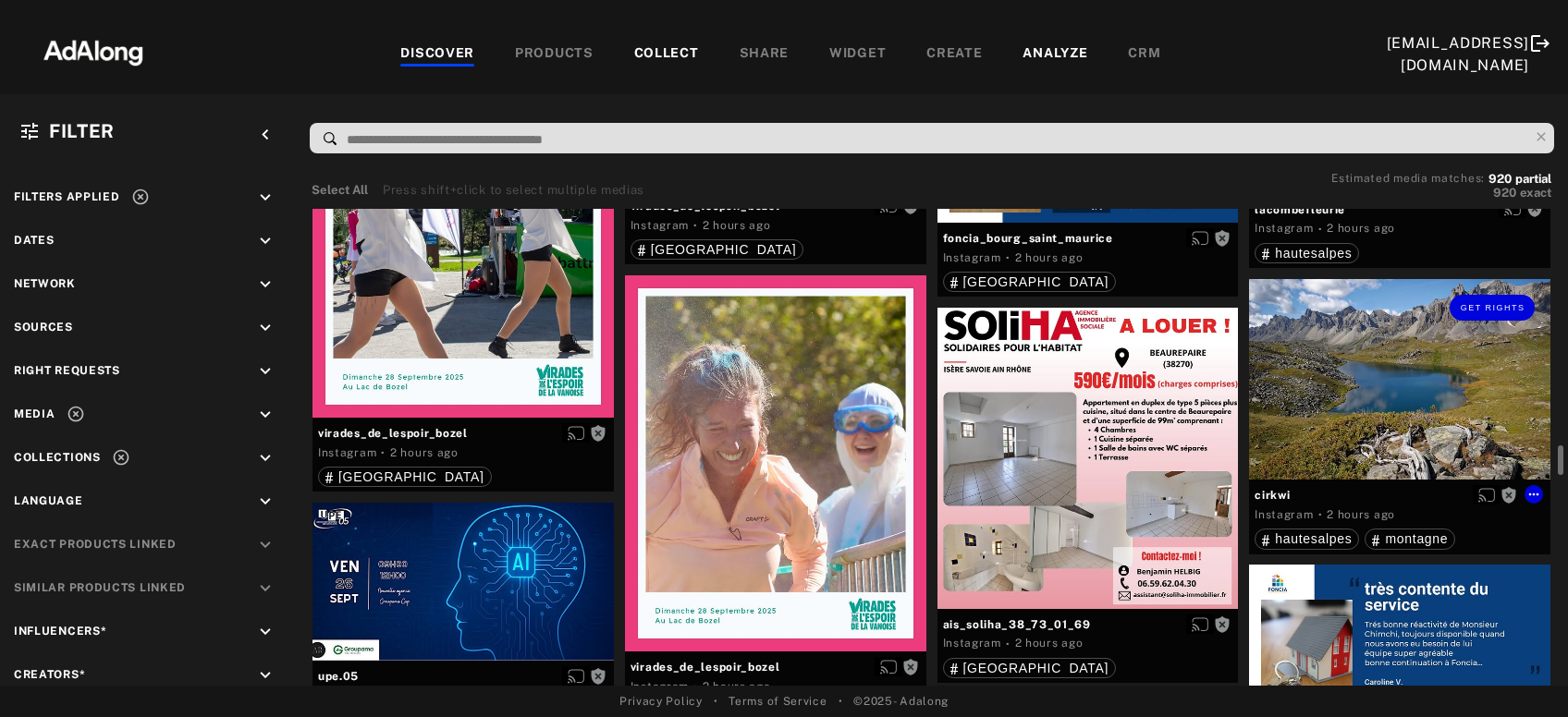
click at [1323, 379] on div "Get rights" at bounding box center [1400, 380] width 301 height 201
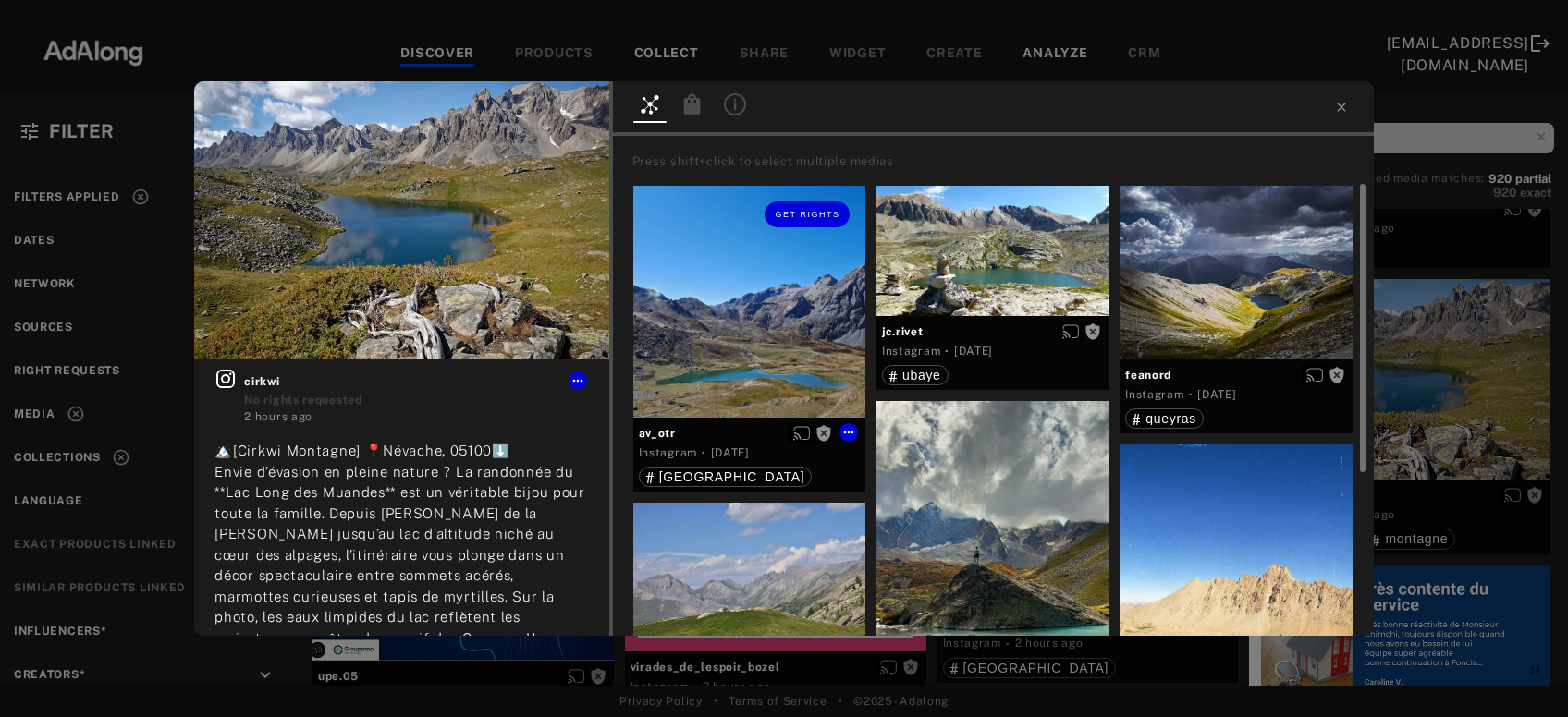
click at [773, 348] on div "Get rights" at bounding box center [750, 302] width 232 height 232
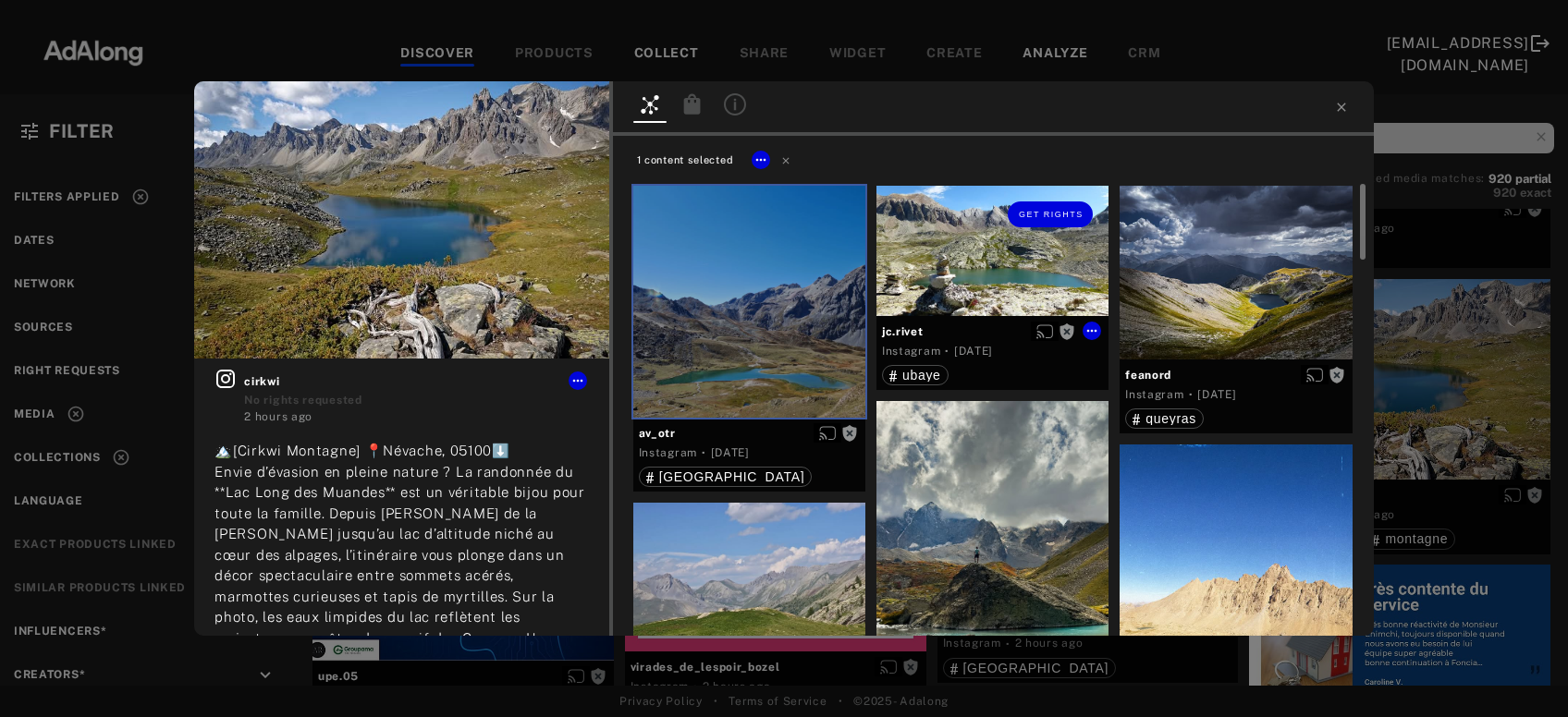
drag, startPoint x: 1002, startPoint y: 285, endPoint x: 1028, endPoint y: 284, distance: 26.0
click at [1003, 284] on div "Get rights" at bounding box center [993, 251] width 232 height 130
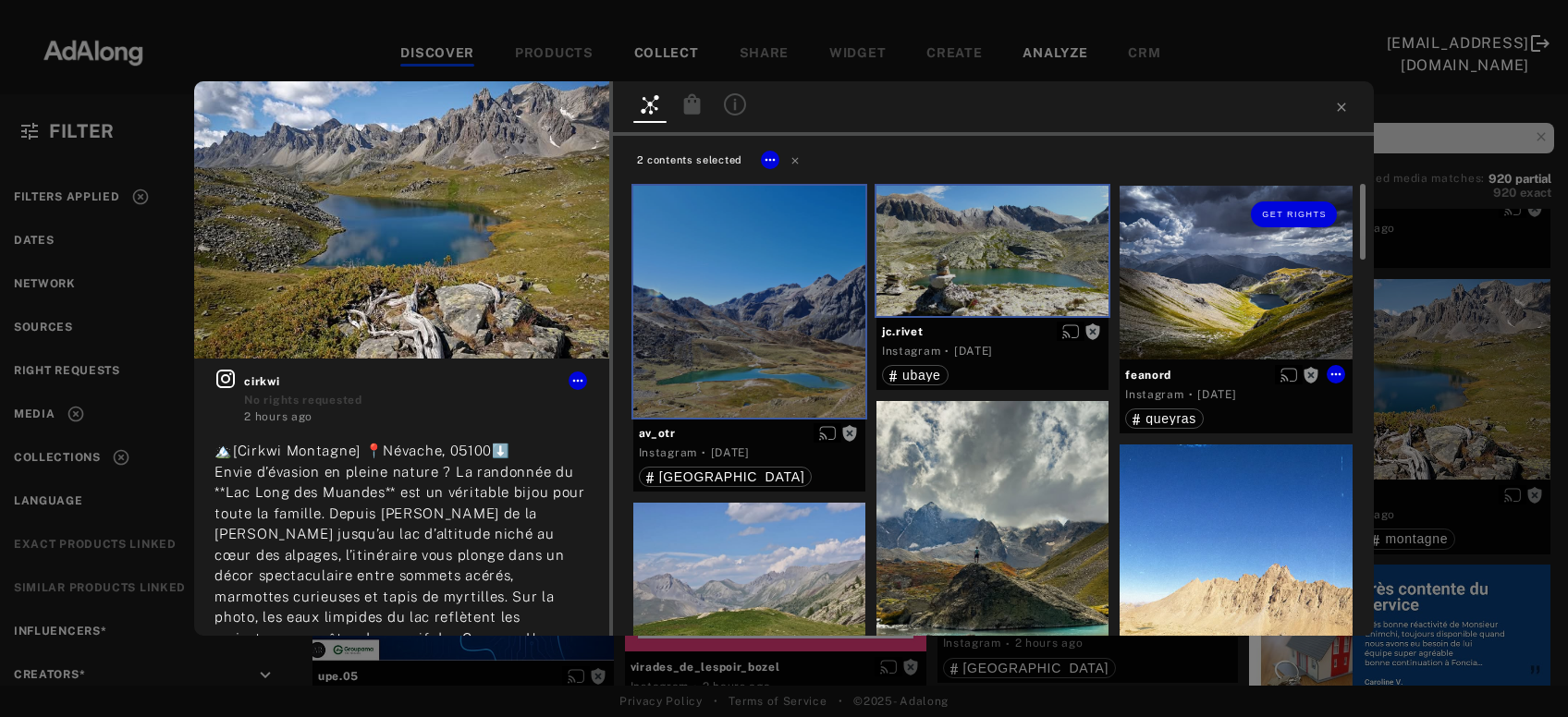
click at [1263, 284] on div "Get rights" at bounding box center [1236, 272] width 232 height 173
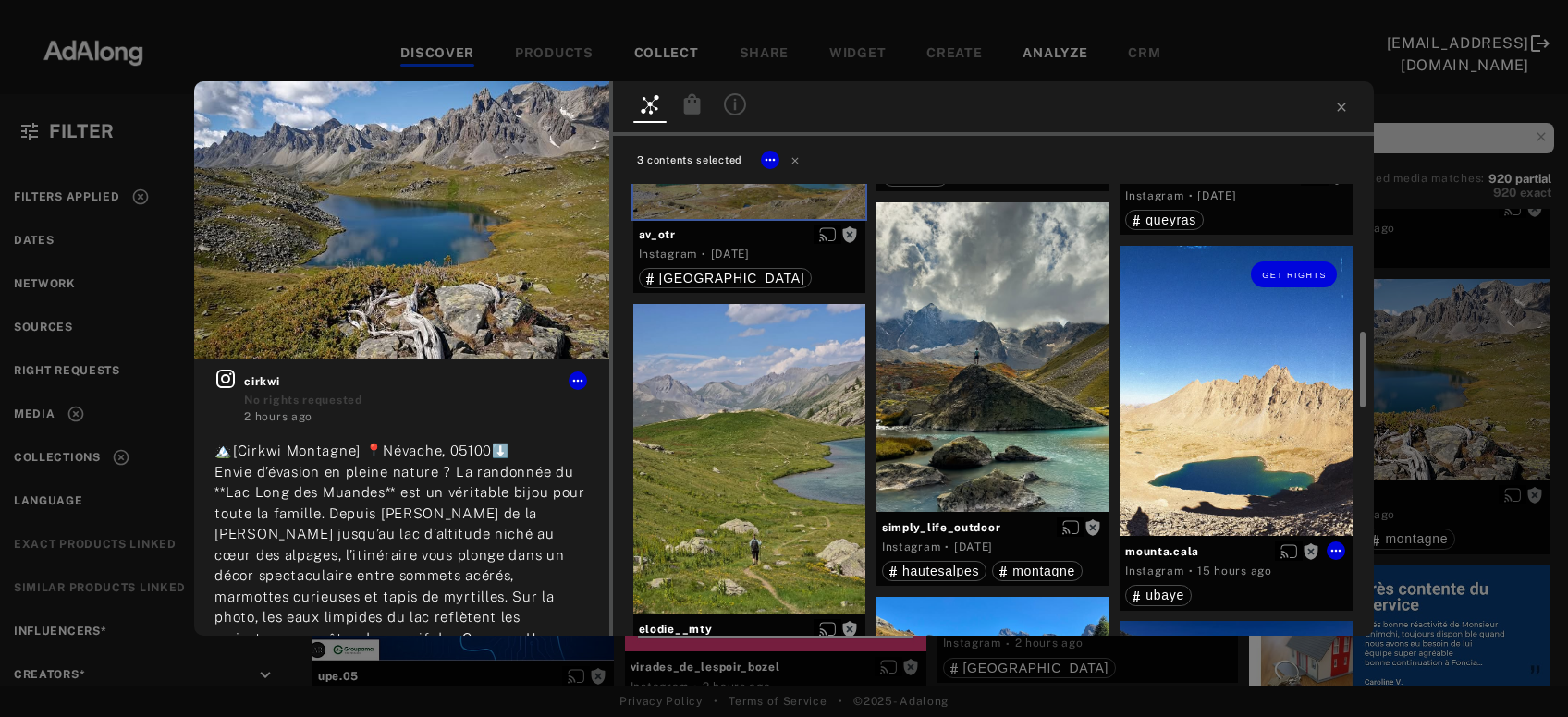
scroll to position [298, 0]
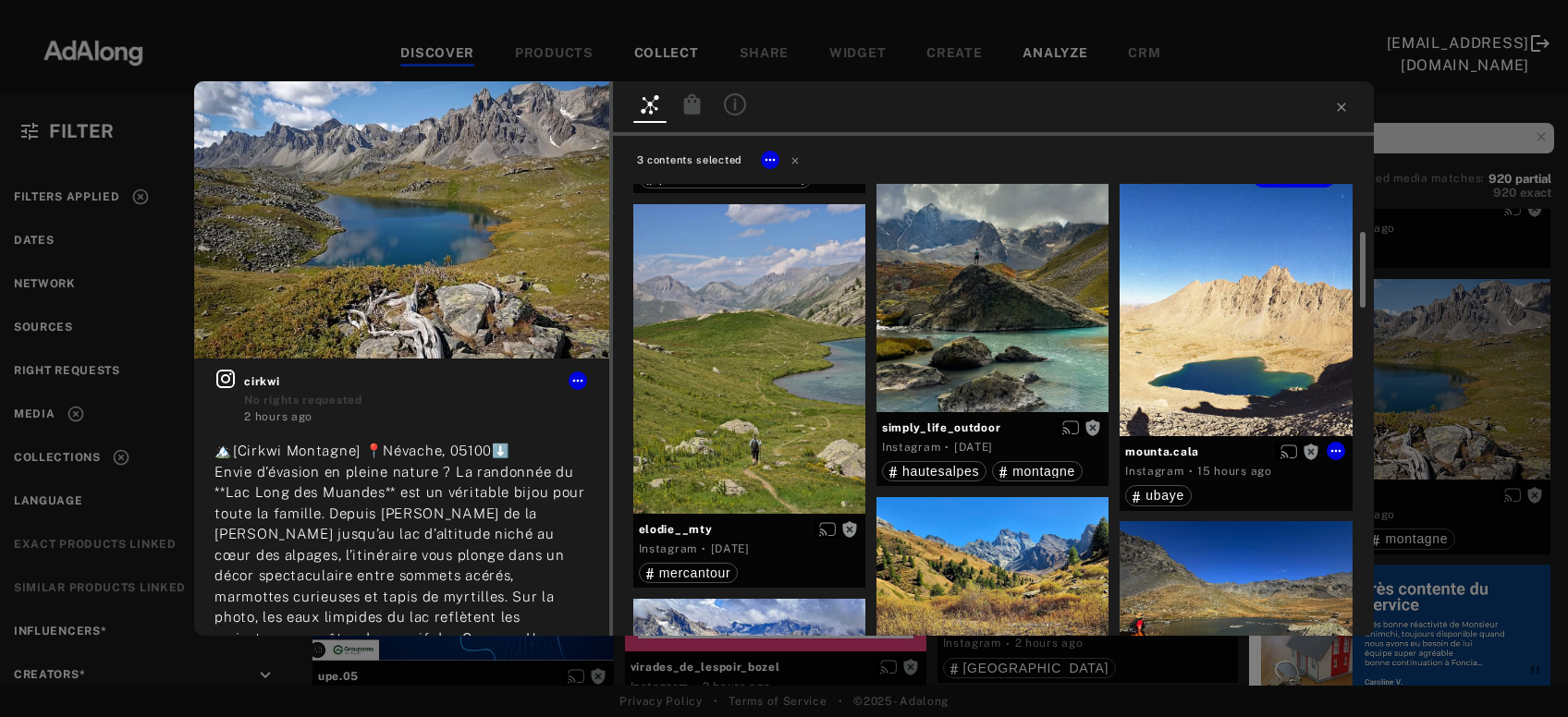
click at [1232, 320] on div "Get rights" at bounding box center [1236, 290] width 232 height 290
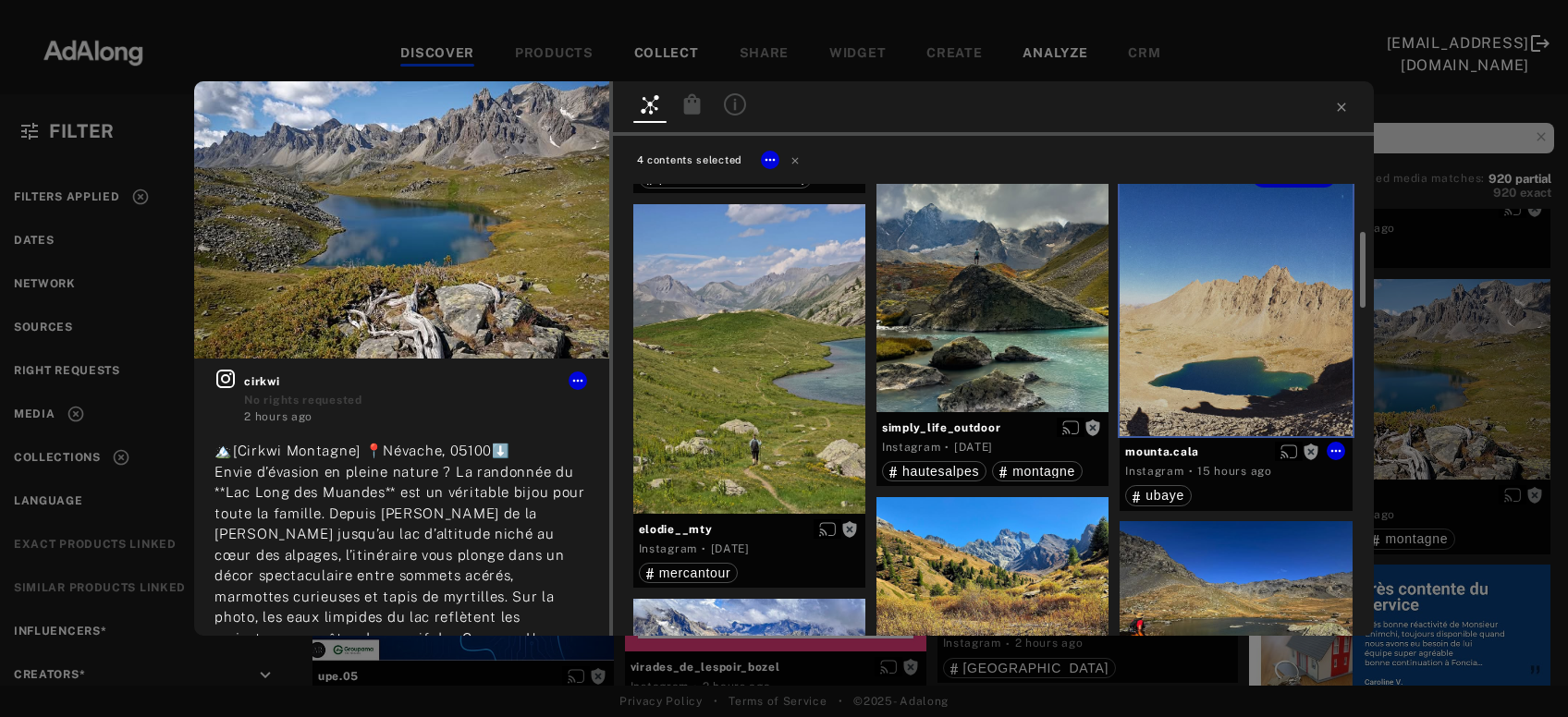
scroll to position [497, 0]
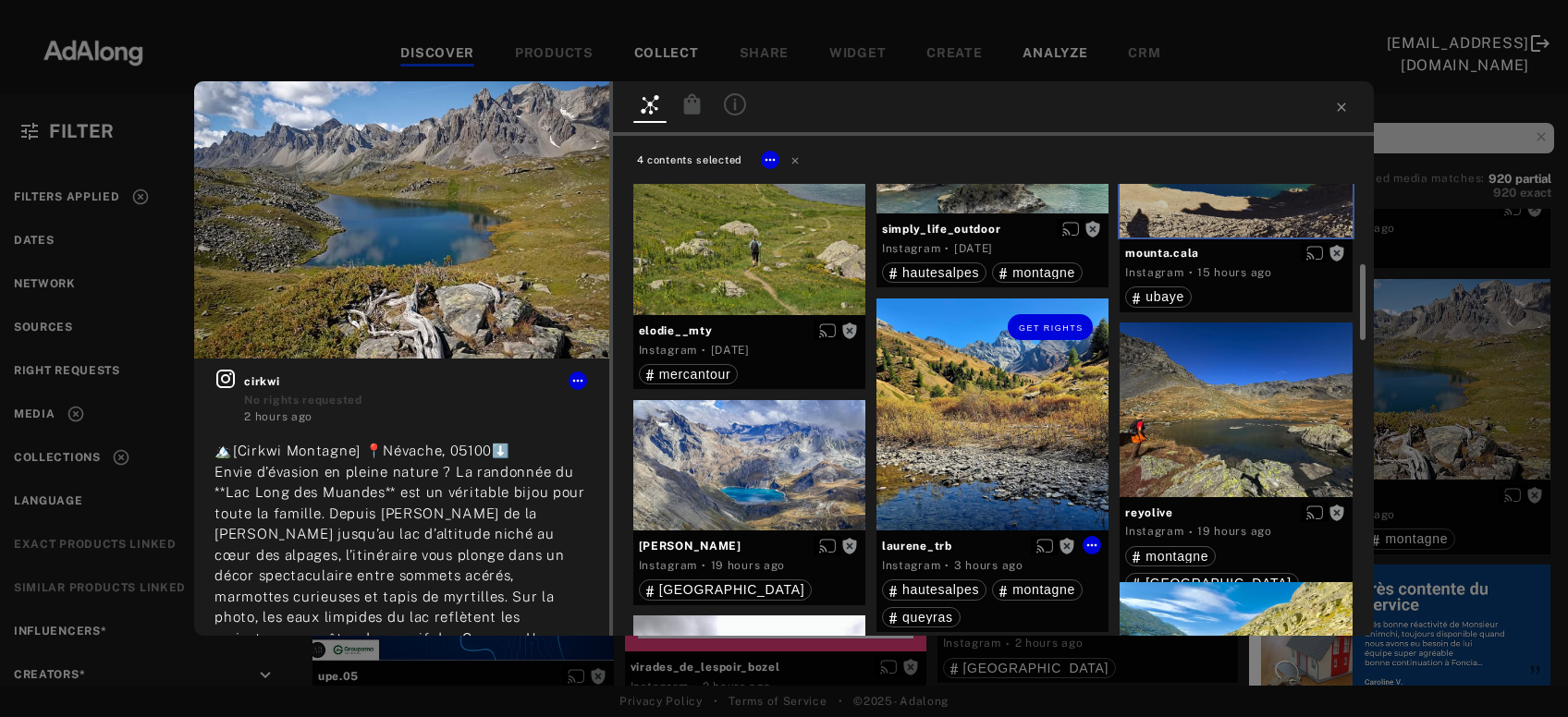
click at [1012, 423] on div "Get rights" at bounding box center [993, 414] width 232 height 232
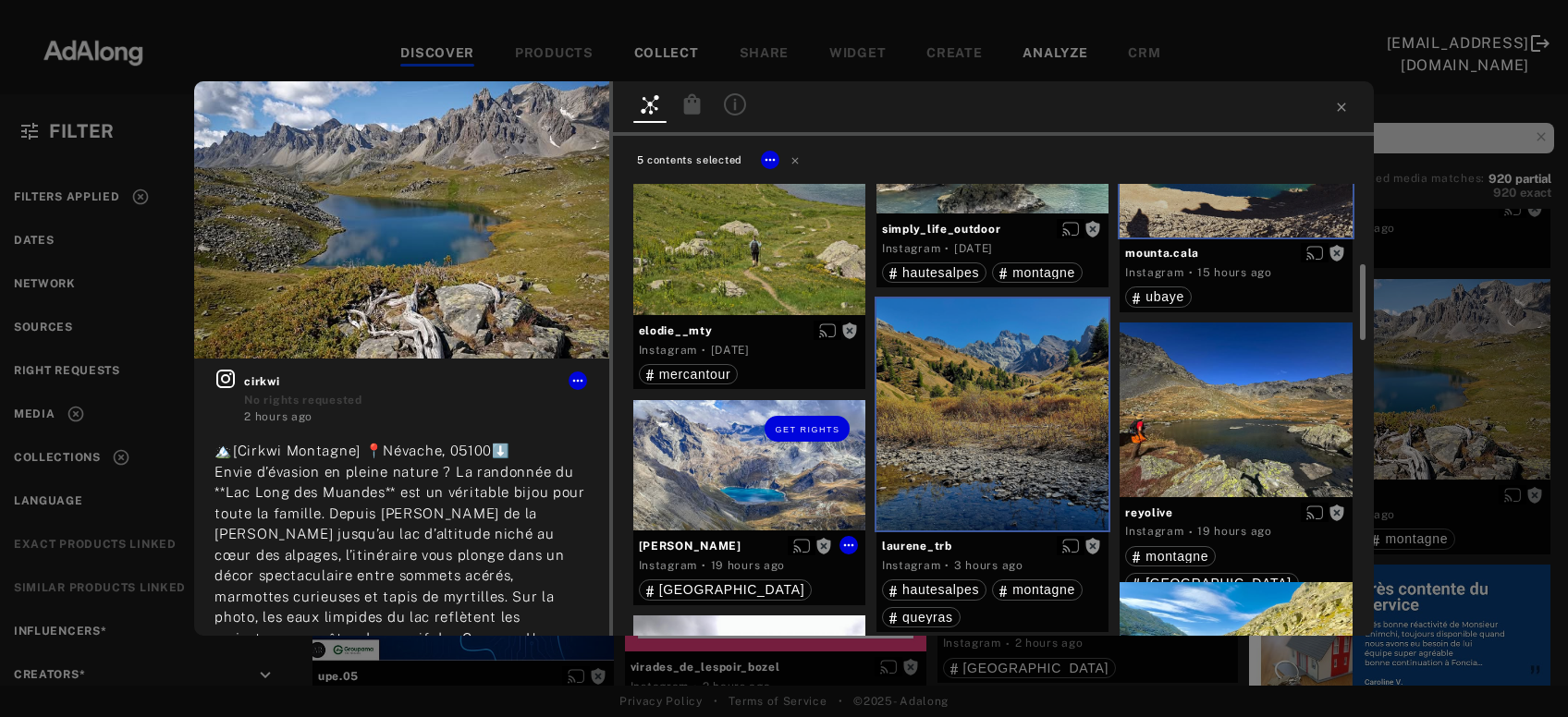
click at [751, 489] on div "Get rights" at bounding box center [750, 466] width 232 height 130
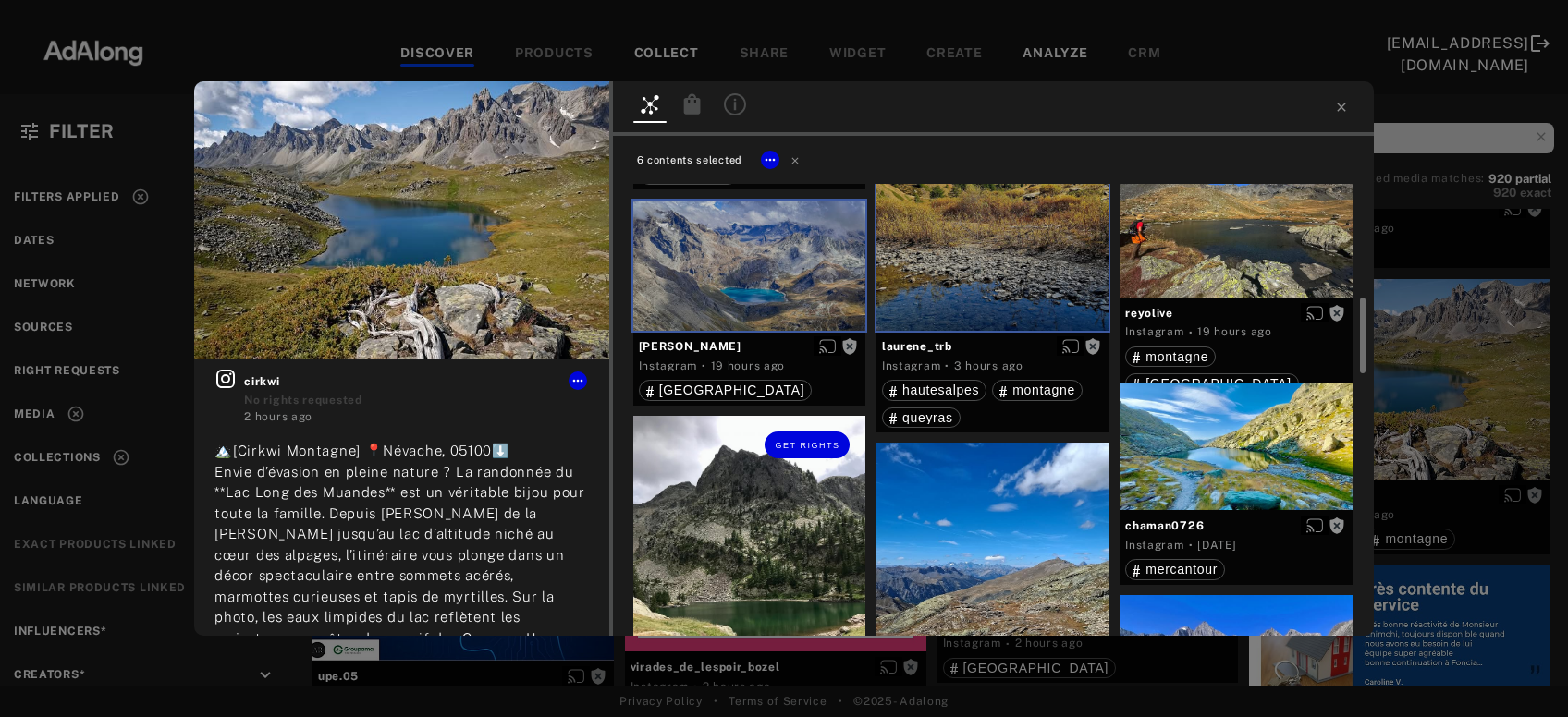
scroll to position [797, 0]
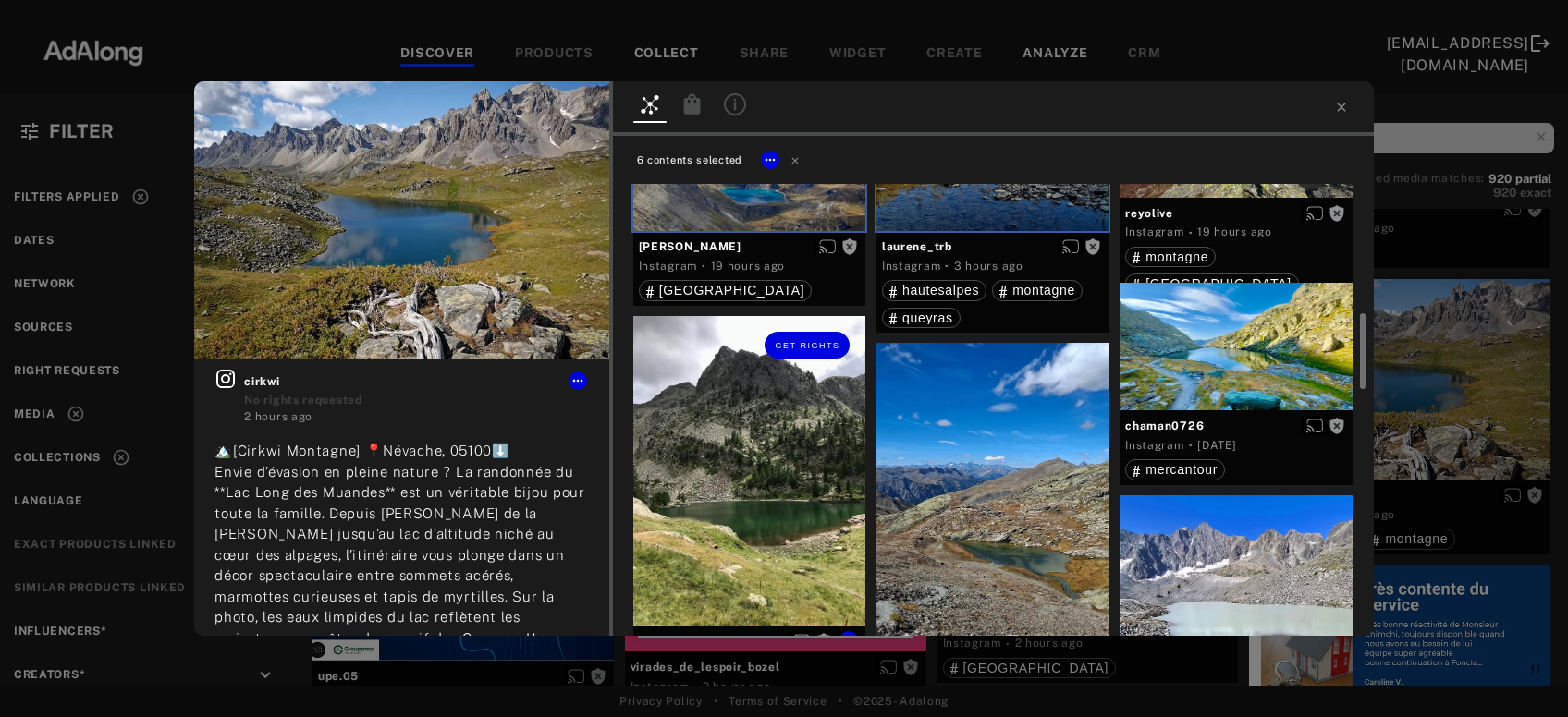
click at [751, 489] on div "Get rights" at bounding box center [750, 471] width 232 height 310
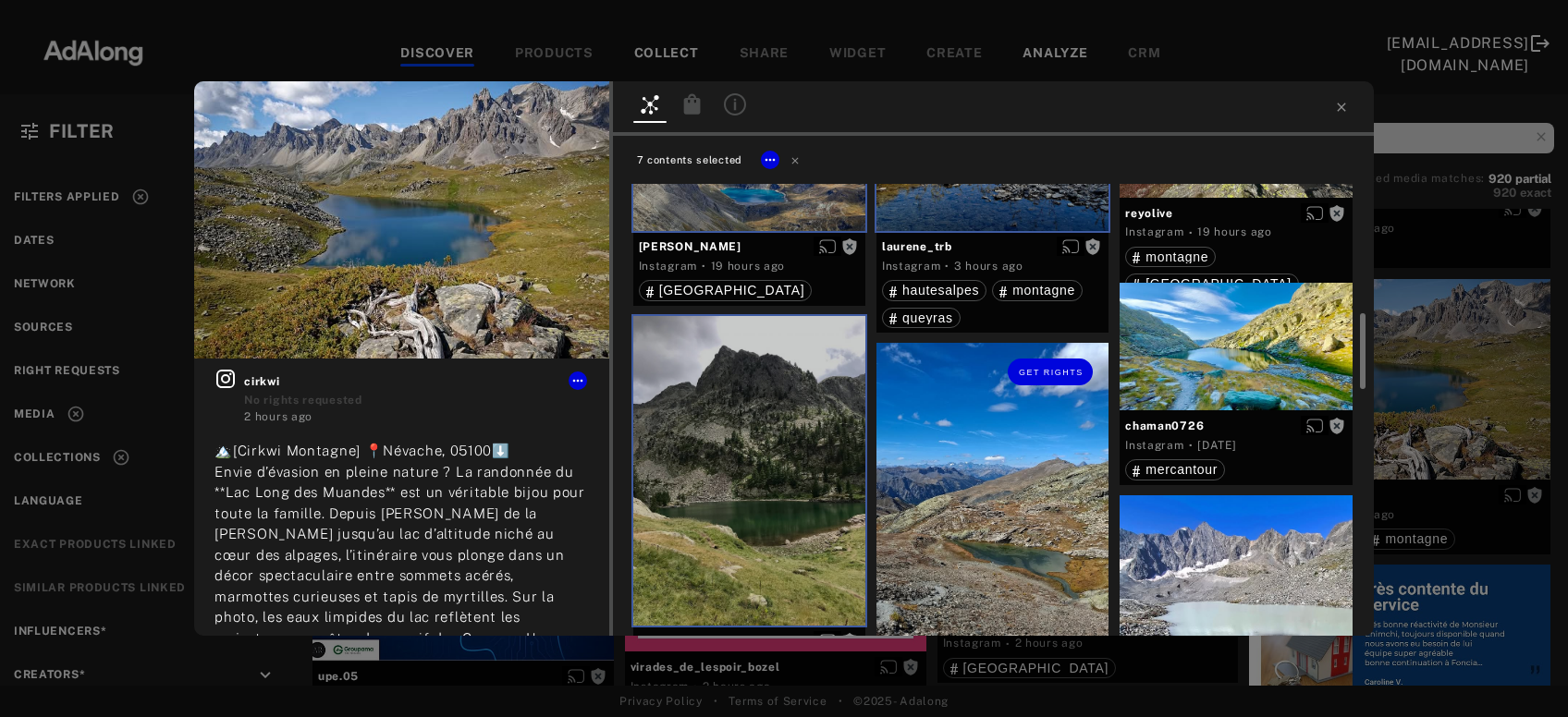
click at [942, 495] on div "Get rights" at bounding box center [993, 497] width 232 height 310
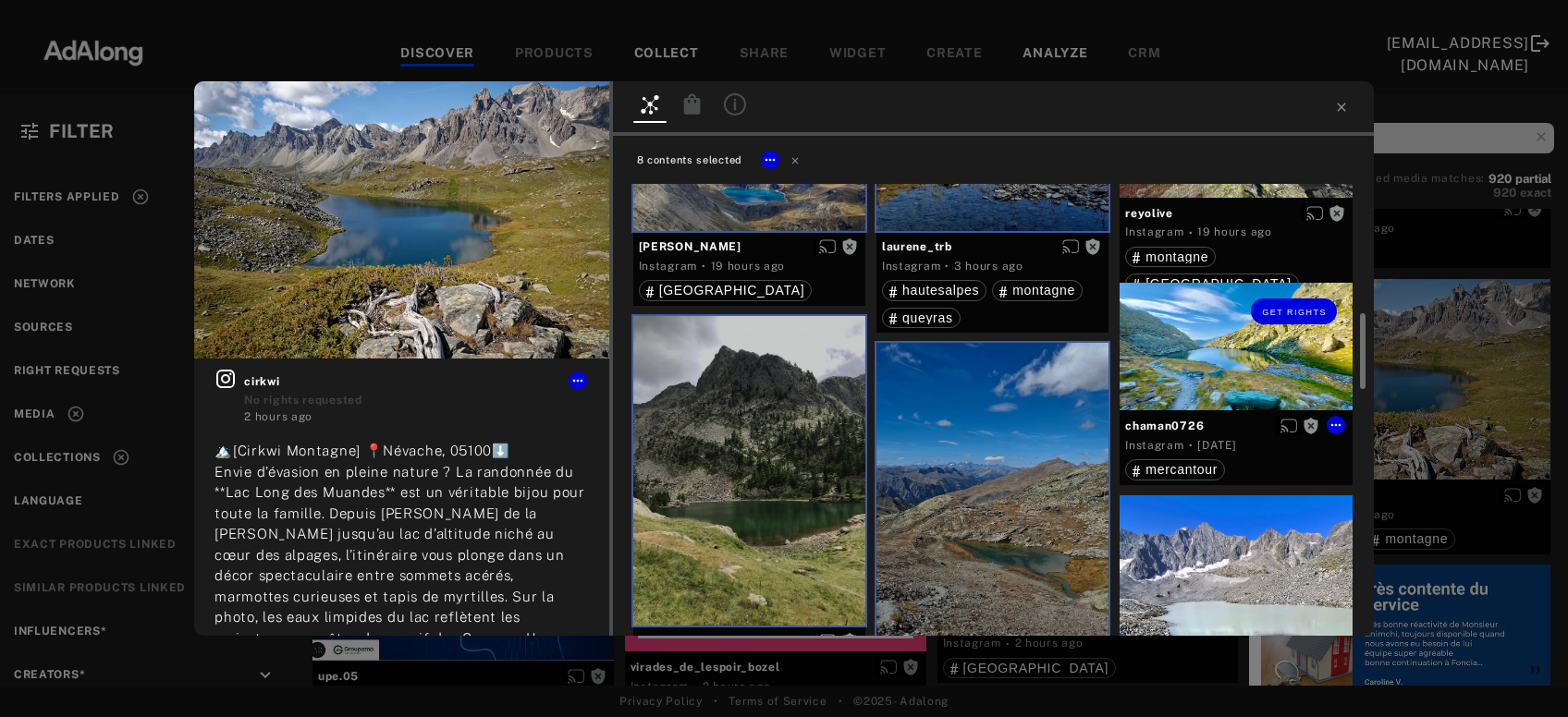
click at [1229, 376] on div "Get rights" at bounding box center [1236, 347] width 232 height 128
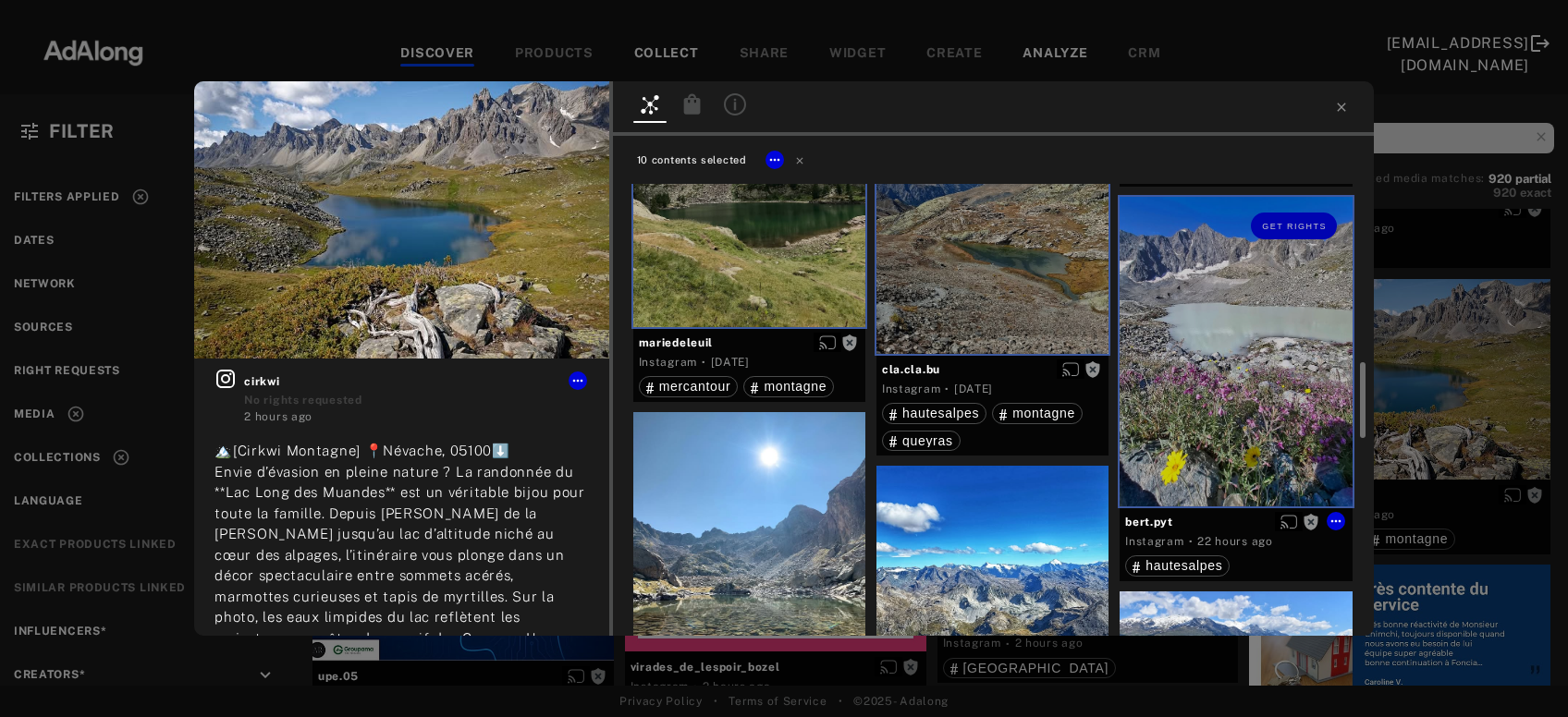
scroll to position [1294, 0]
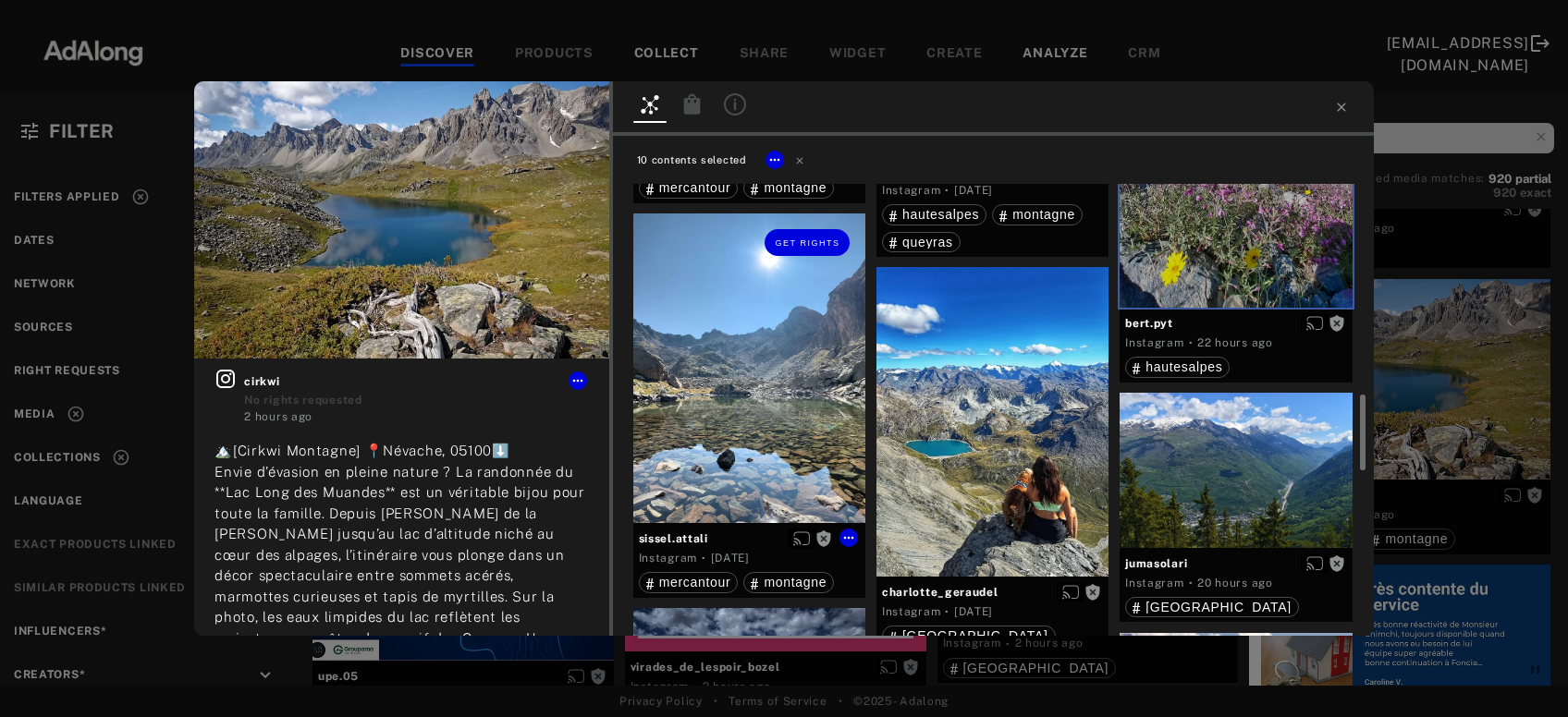
click at [783, 467] on div "Get rights" at bounding box center [750, 368] width 232 height 310
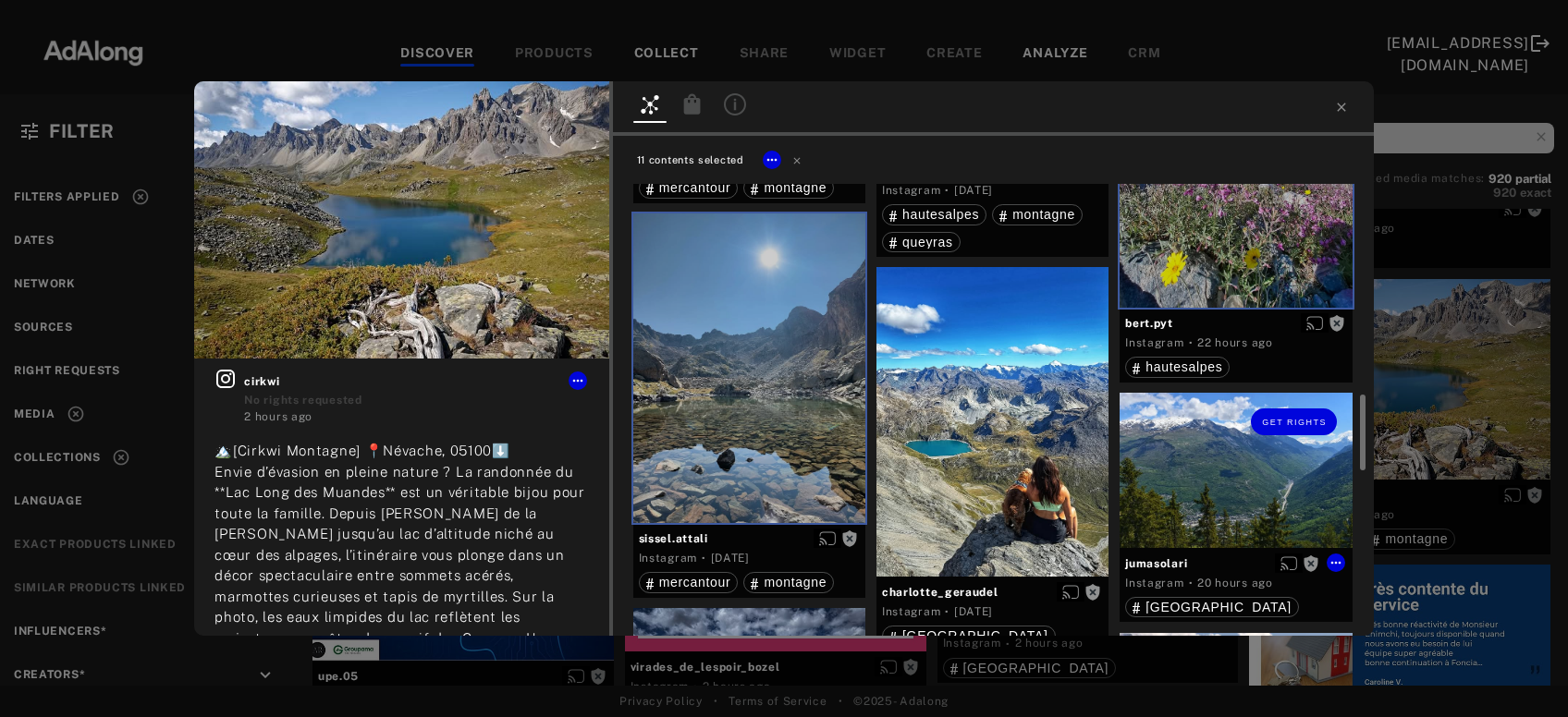
click at [1256, 509] on div "Get rights" at bounding box center [1236, 471] width 232 height 155
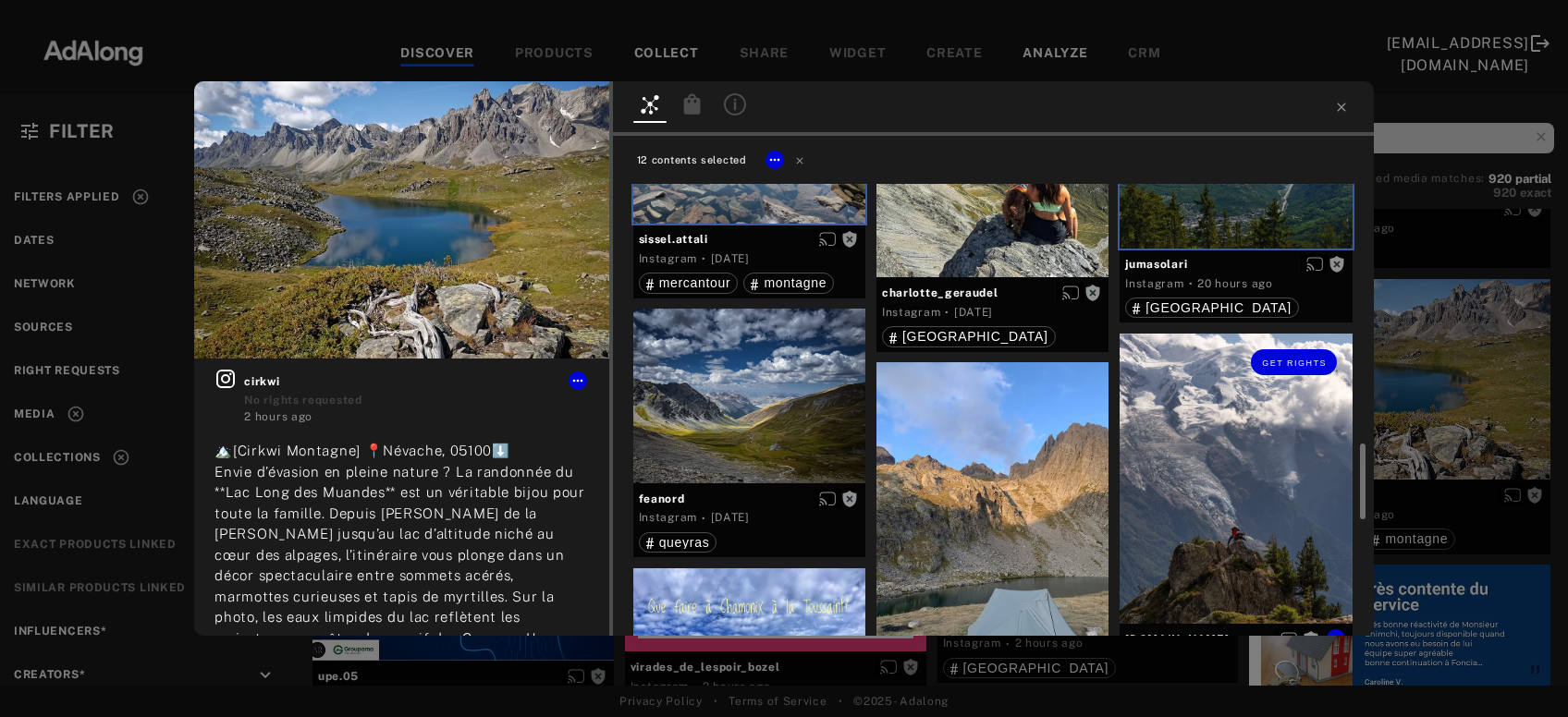
scroll to position [1694, 0]
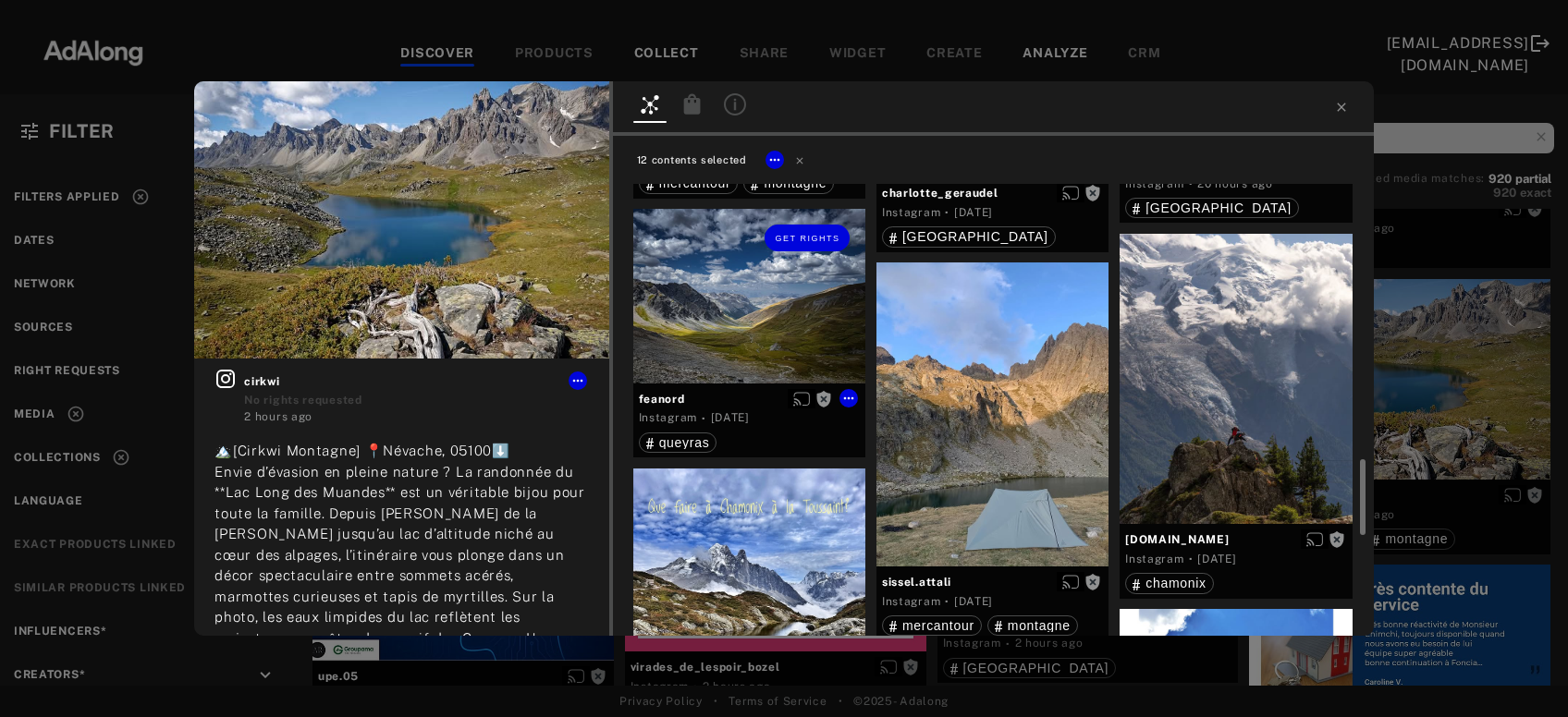
click at [797, 324] on div "Get rights" at bounding box center [750, 295] width 232 height 173
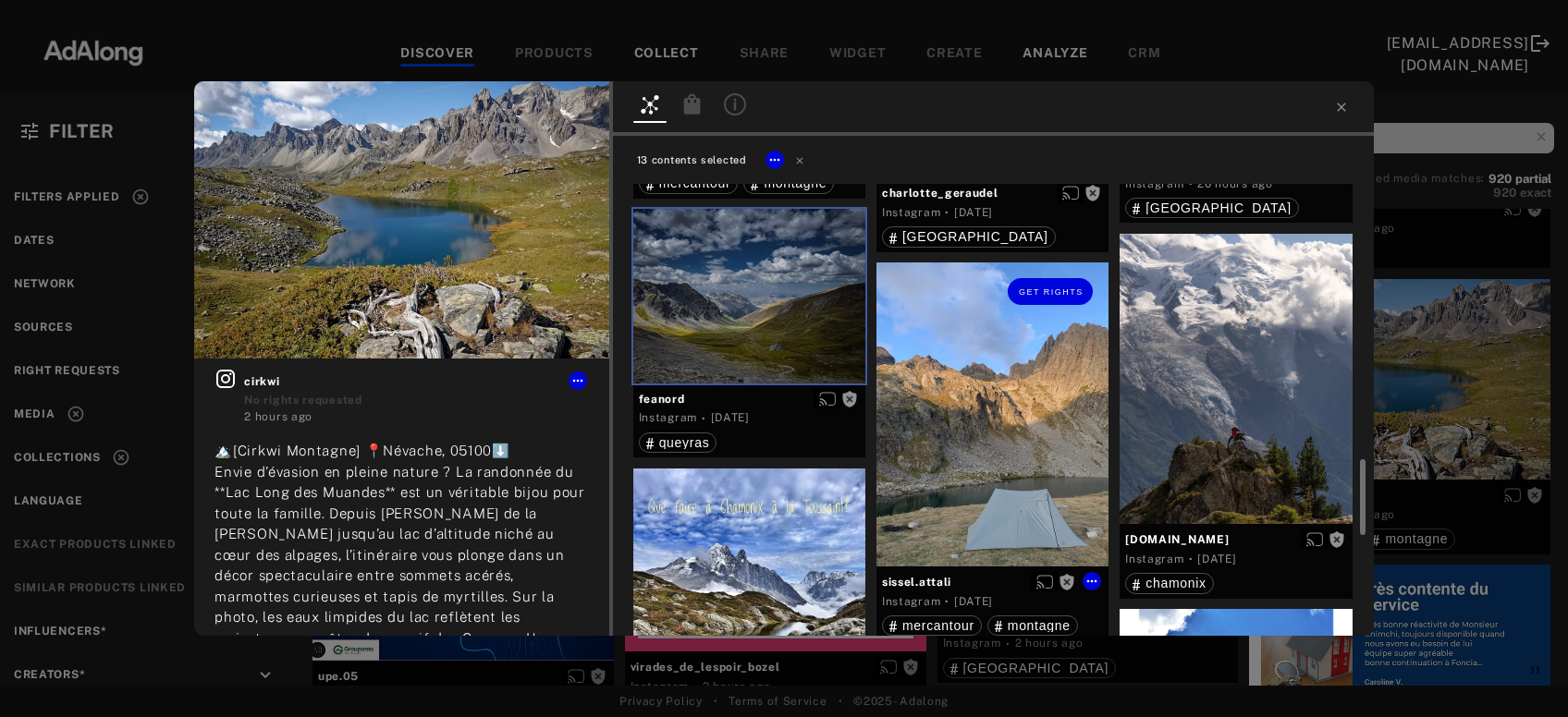
click at [1033, 473] on div "Get rights" at bounding box center [993, 414] width 232 height 304
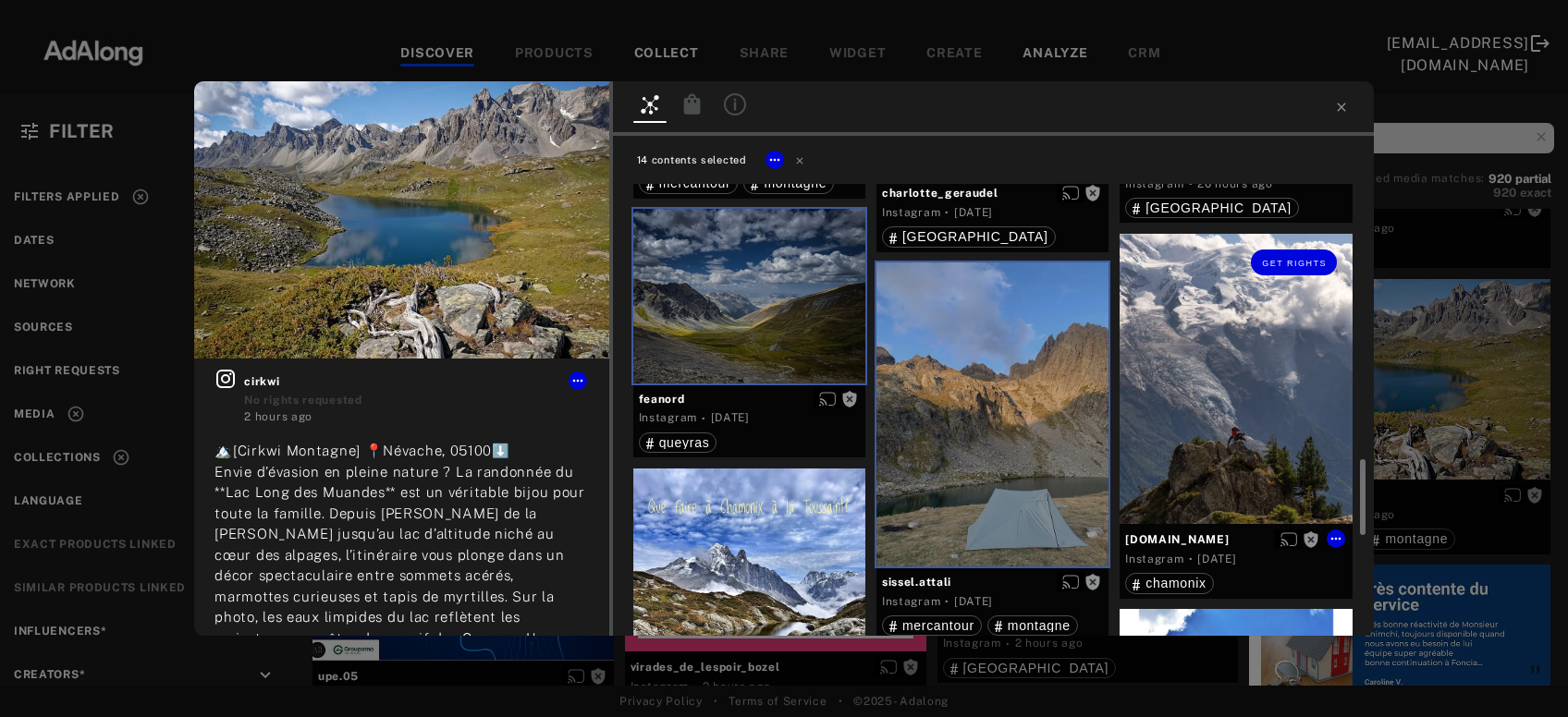
click at [1235, 428] on div "Get rights" at bounding box center [1236, 379] width 232 height 290
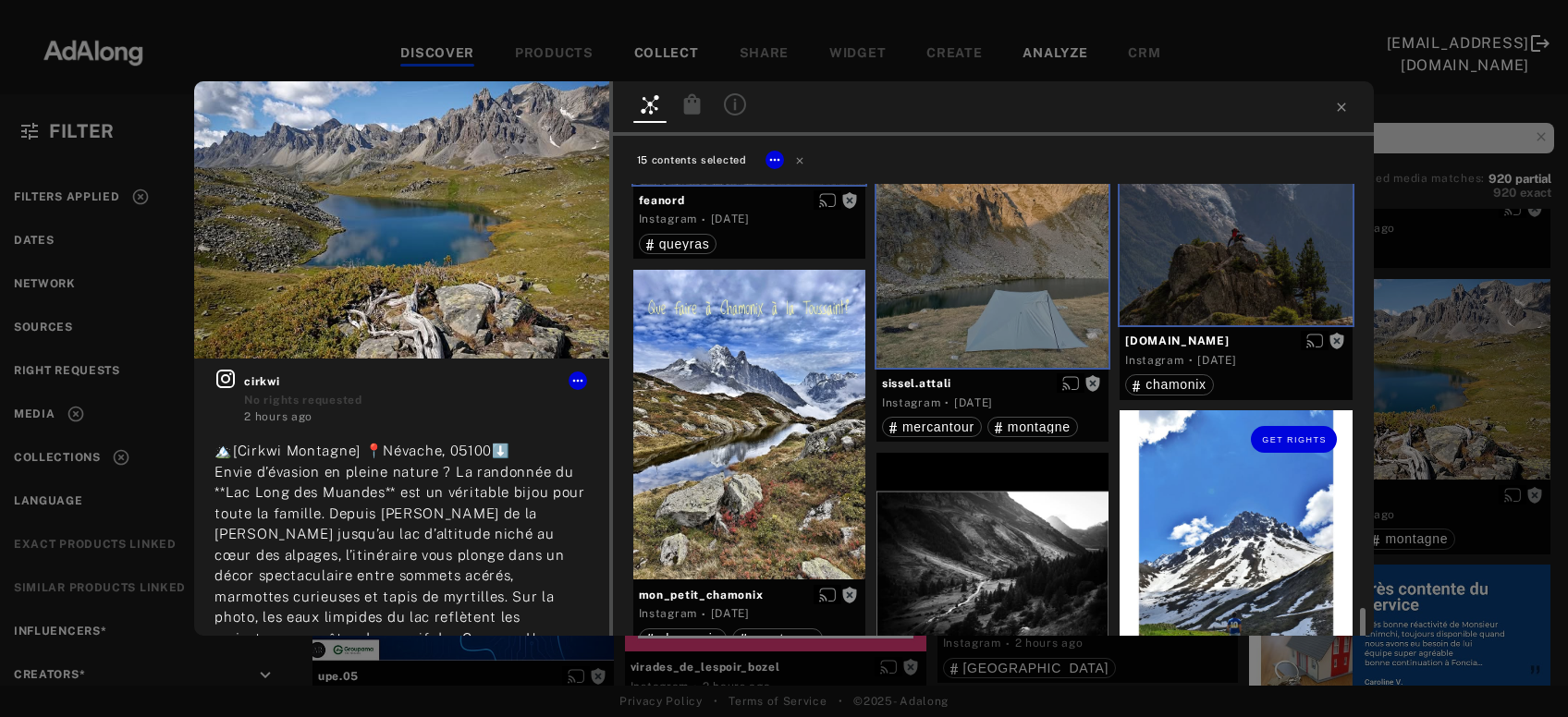
scroll to position [1992, 0]
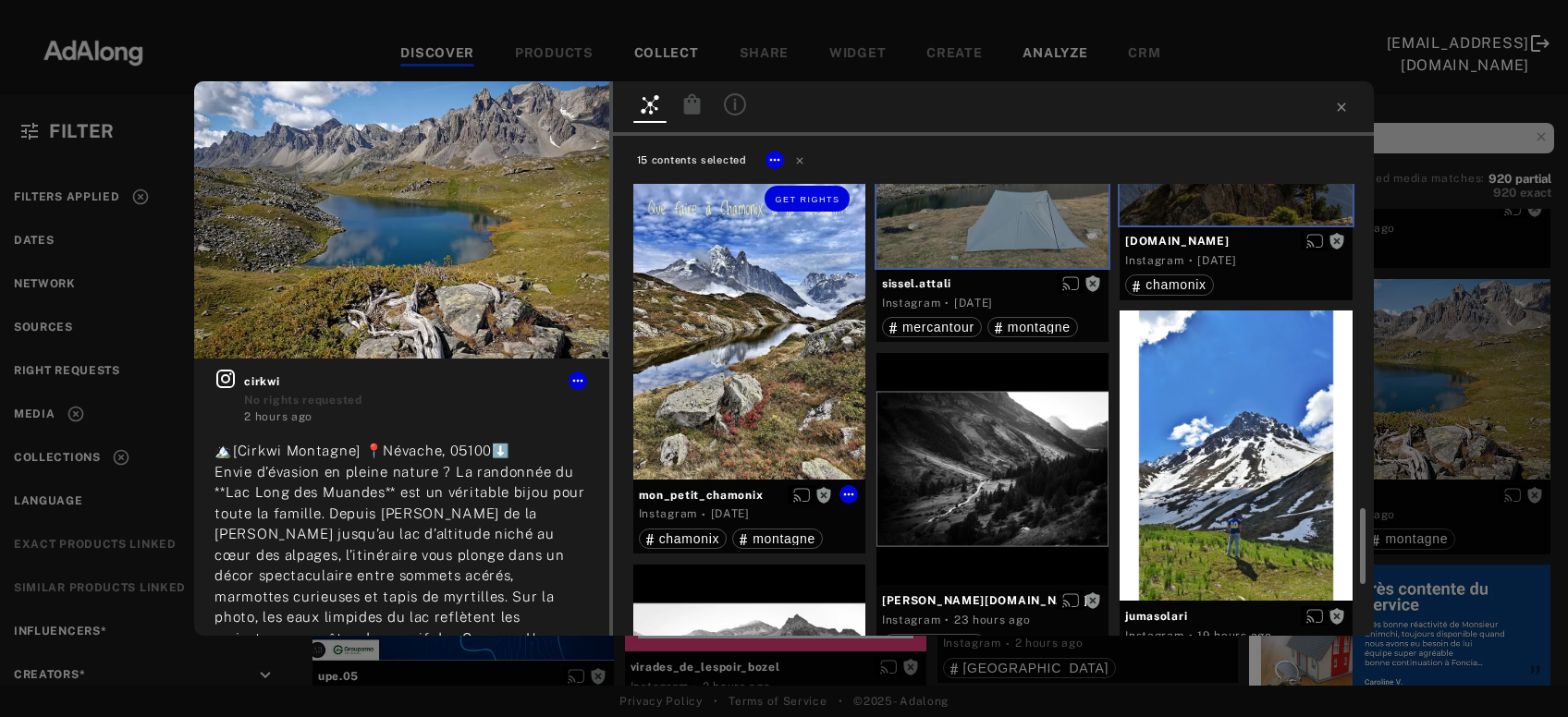
click at [781, 428] on div "Get rights" at bounding box center [750, 324] width 232 height 310
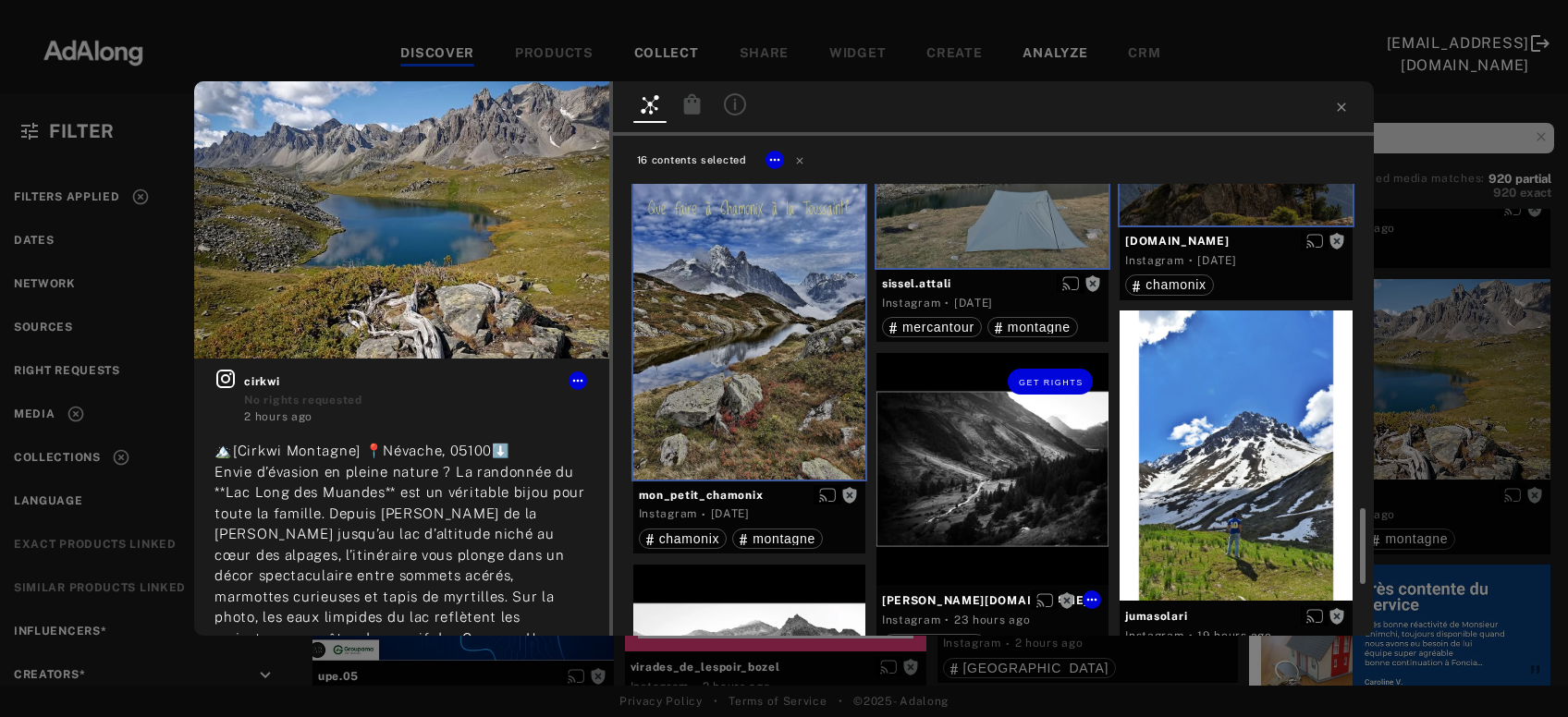
click at [1019, 487] on div "Get rights" at bounding box center [993, 469] width 232 height 232
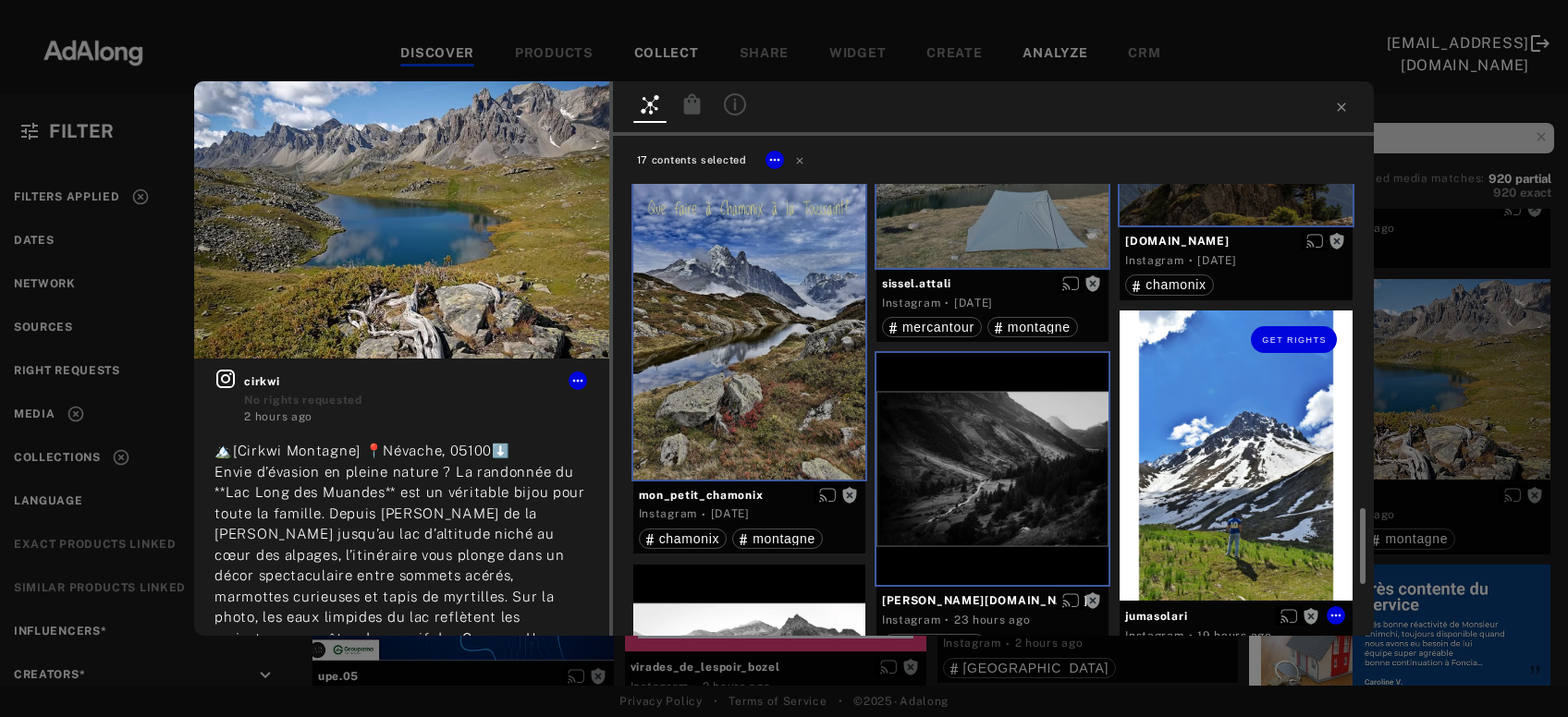
click at [1230, 490] on div "Get rights" at bounding box center [1236, 455] width 232 height 290
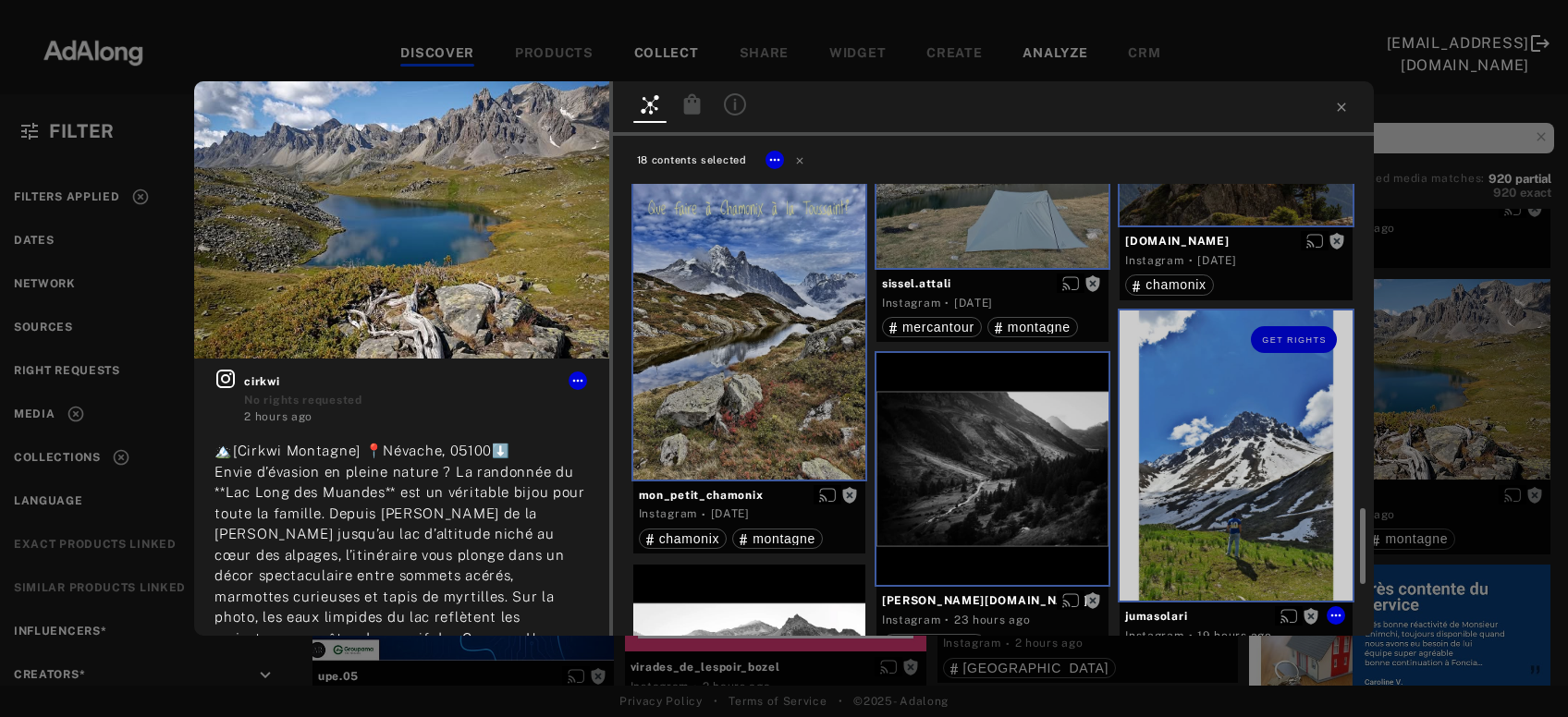
click at [1230, 490] on div "Get rights" at bounding box center [1236, 455] width 232 height 290
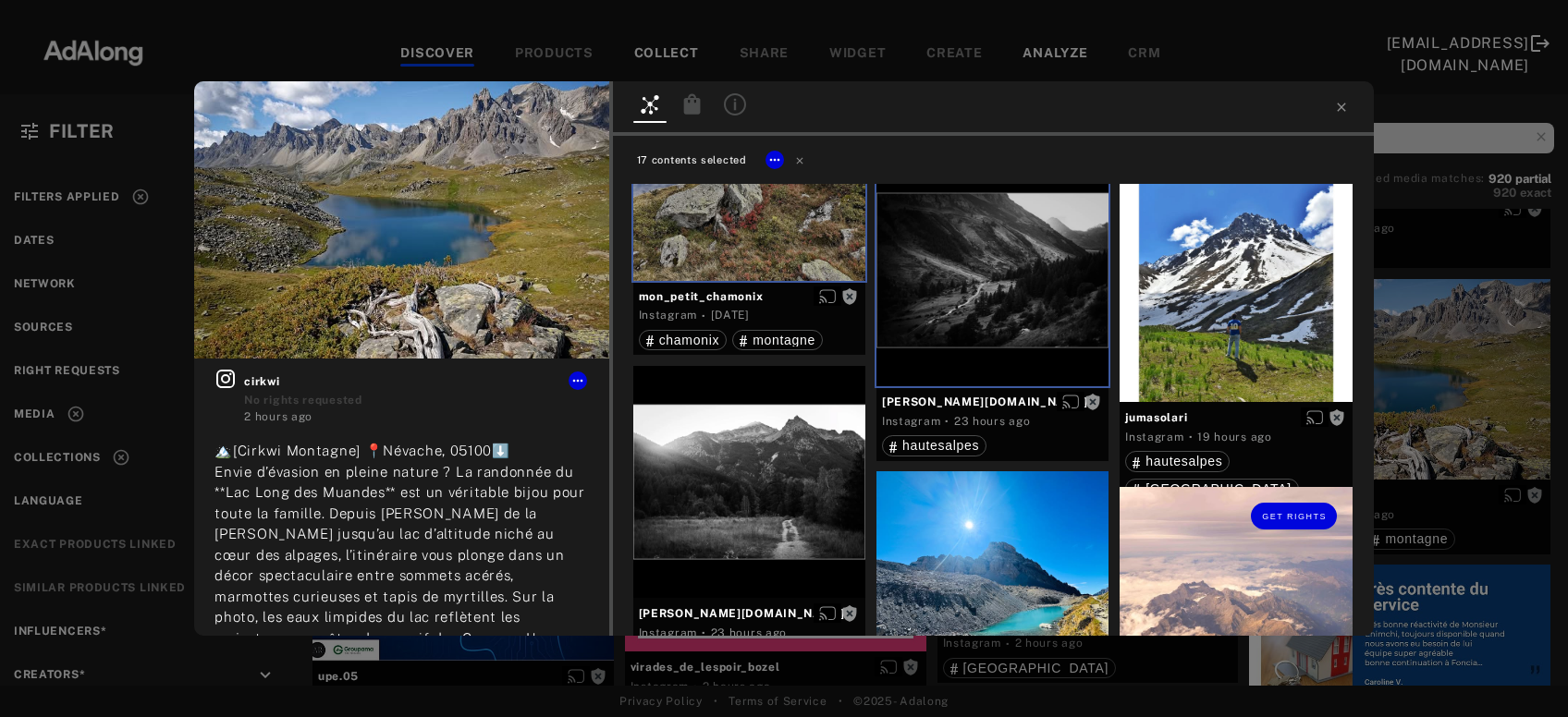
scroll to position [2291, 0]
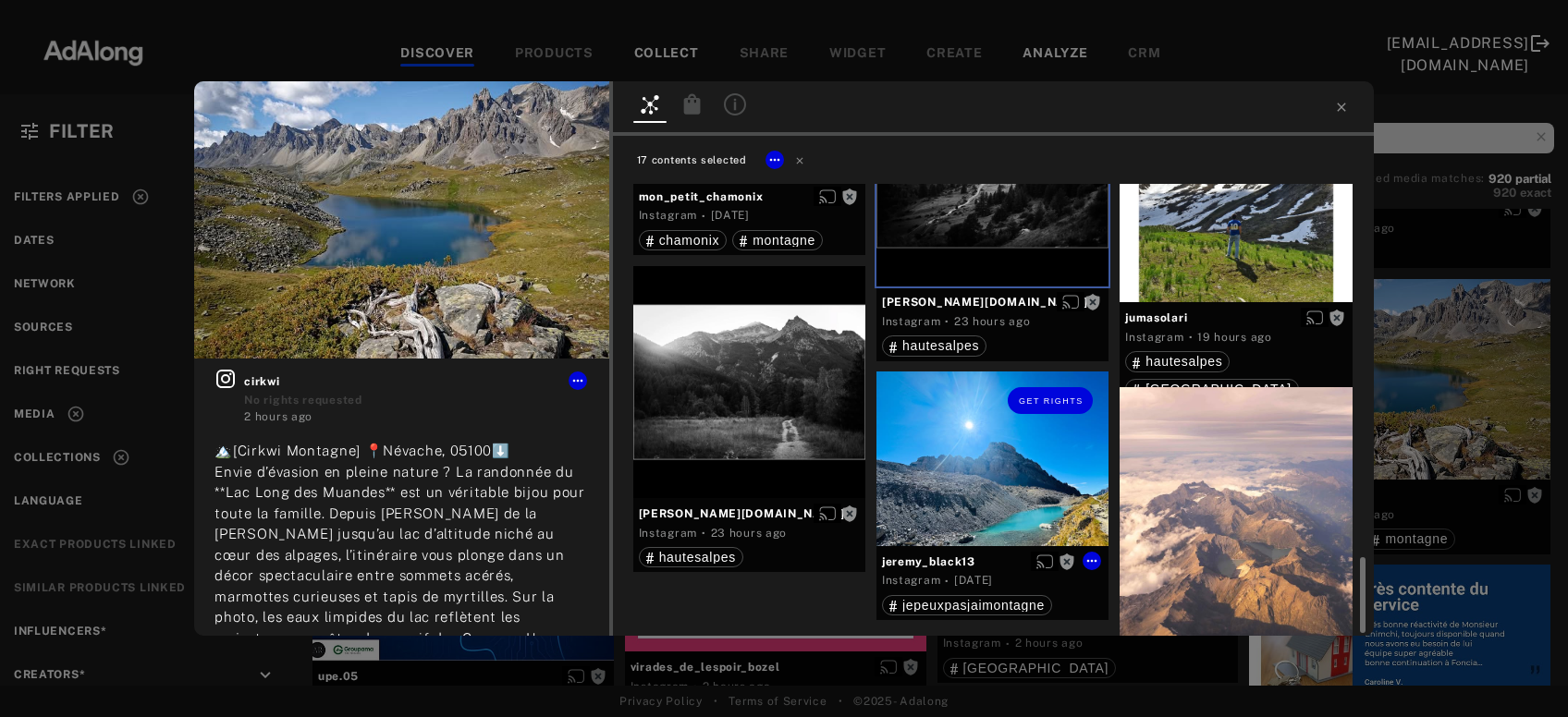
click at [1040, 497] on div "Get rights" at bounding box center [993, 458] width 232 height 173
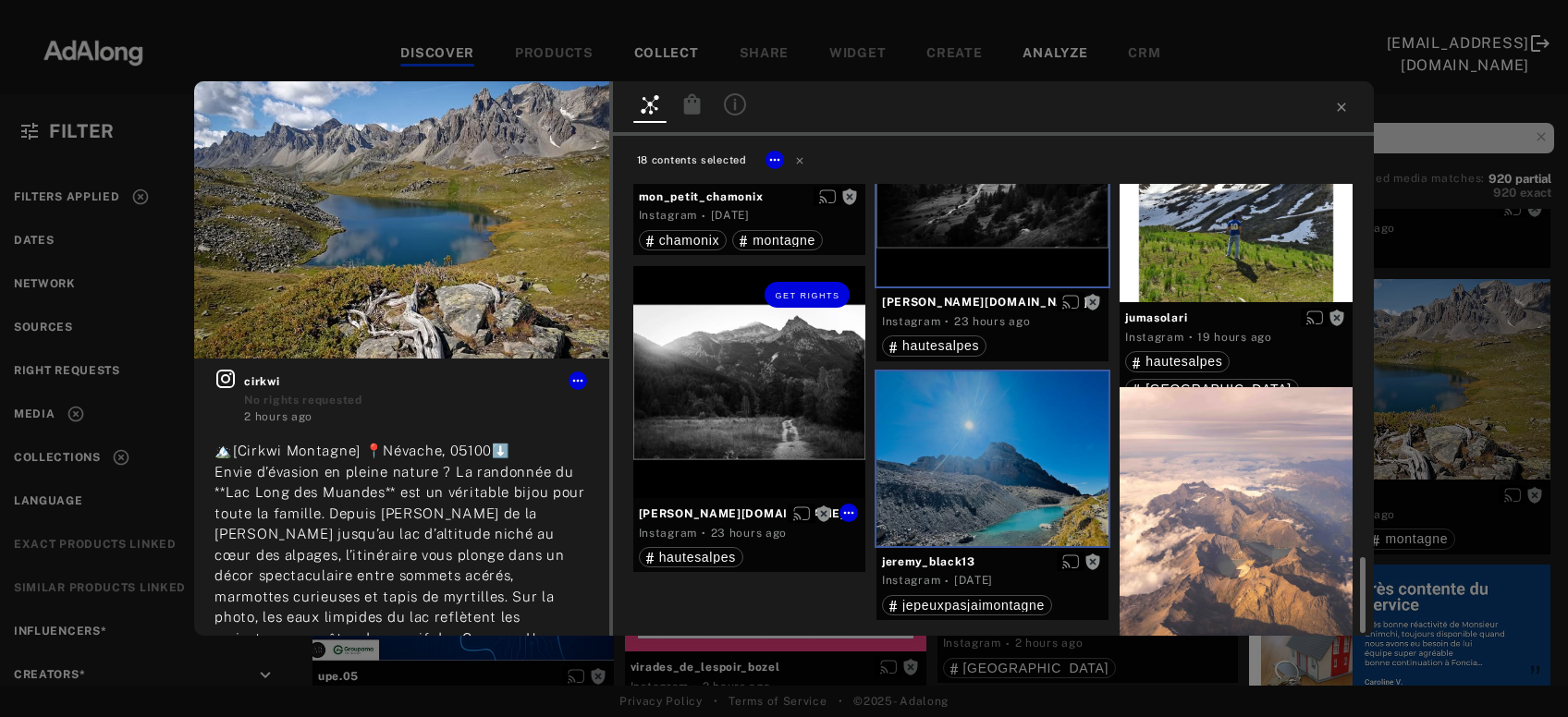
click at [714, 403] on div "Get rights" at bounding box center [750, 382] width 232 height 232
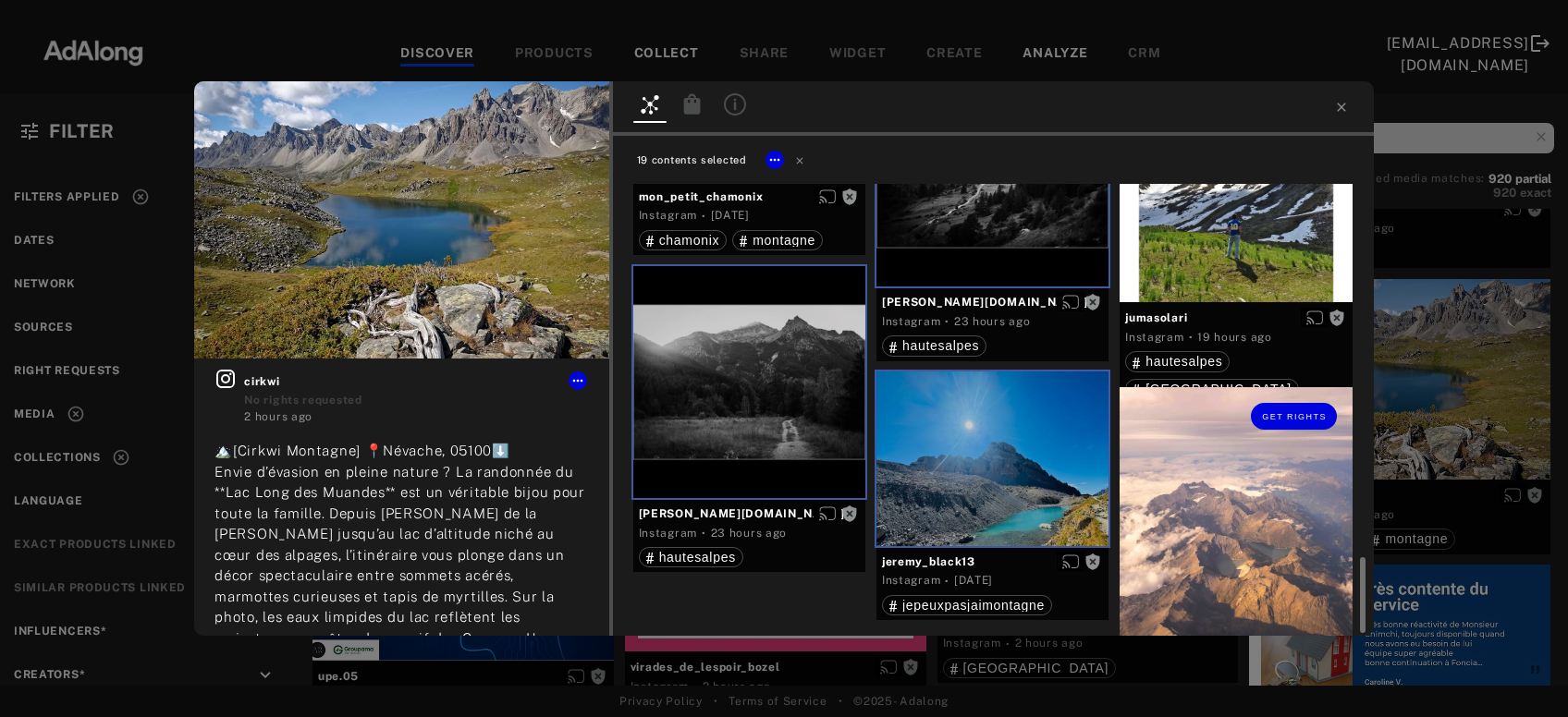
click at [1202, 541] on div "Get rights" at bounding box center [1236, 542] width 232 height 310
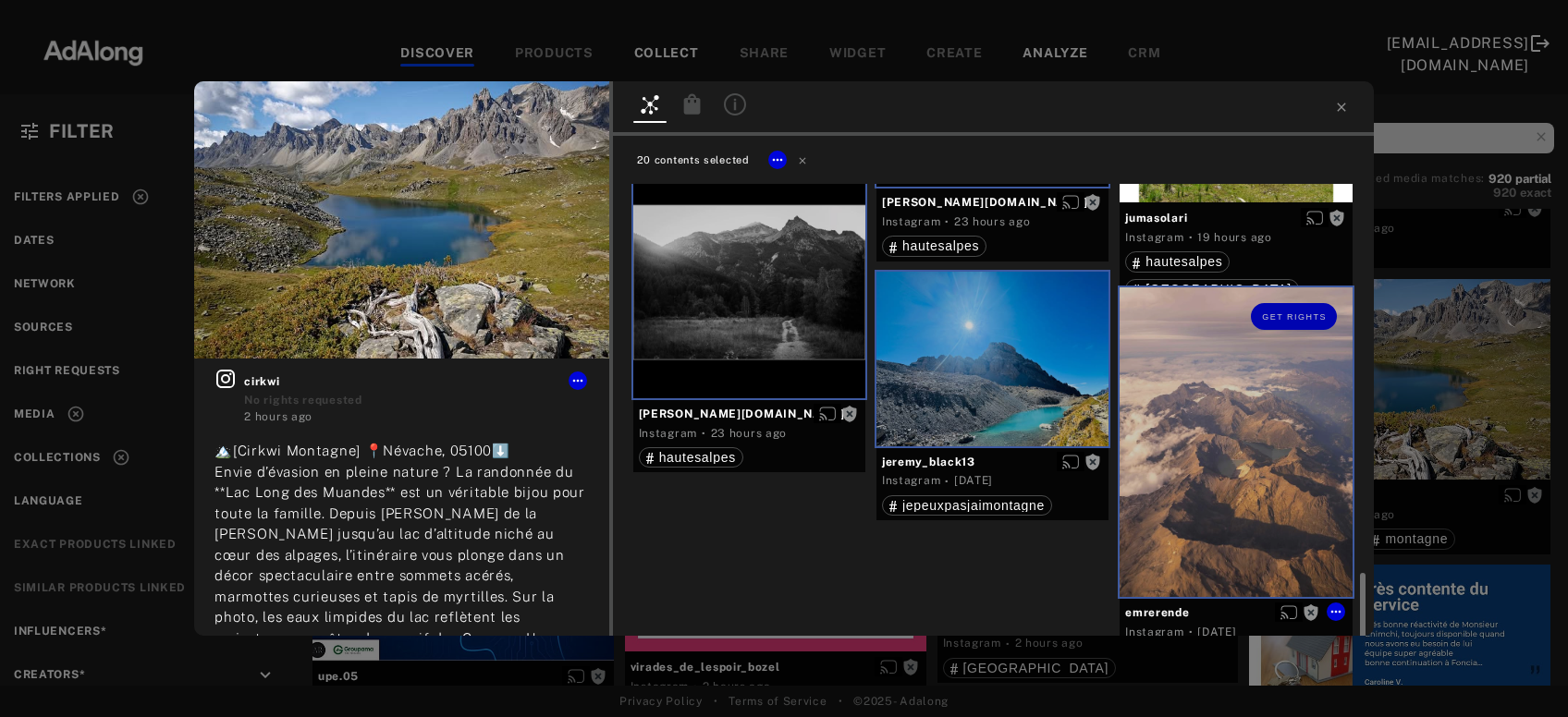
scroll to position [2418, 0]
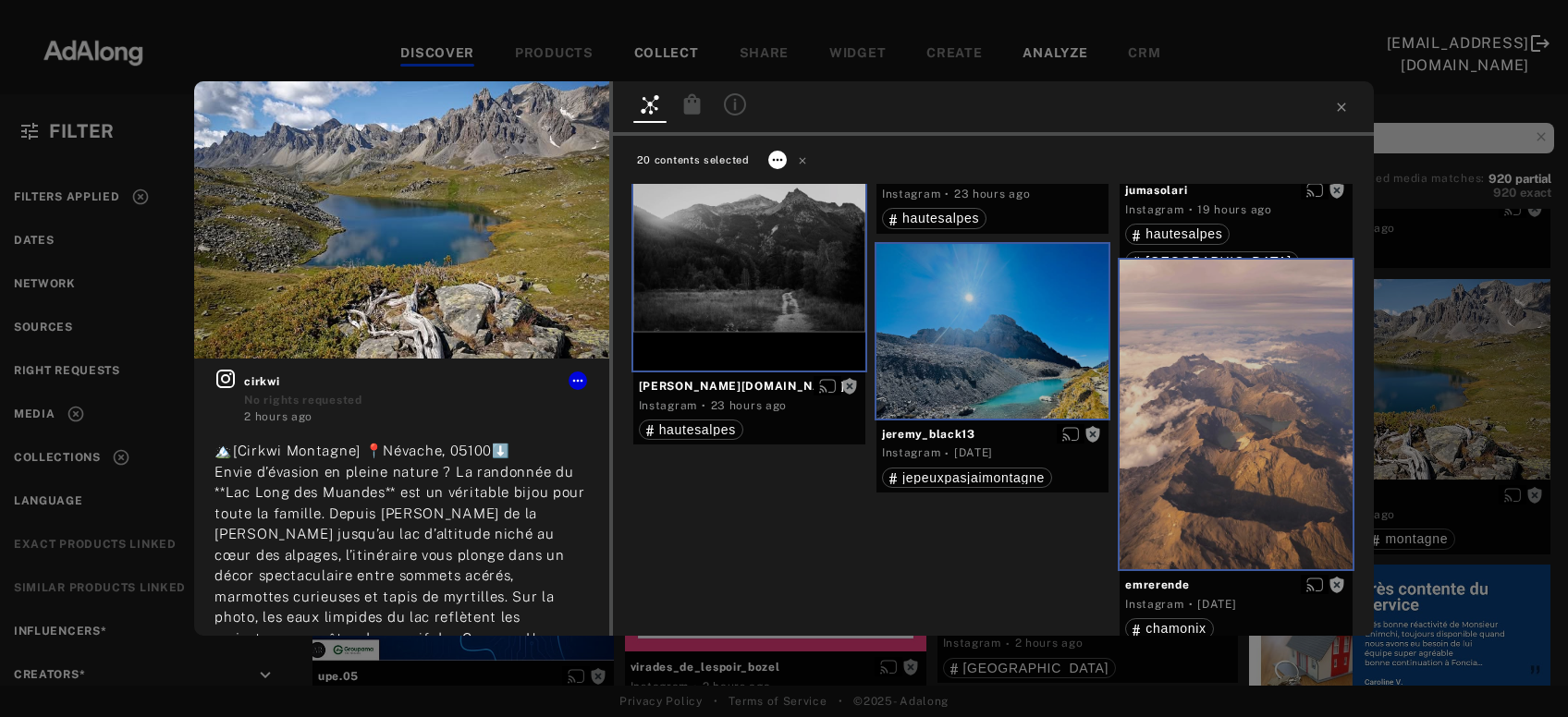
click at [781, 157] on icon at bounding box center [777, 159] width 14 height 14
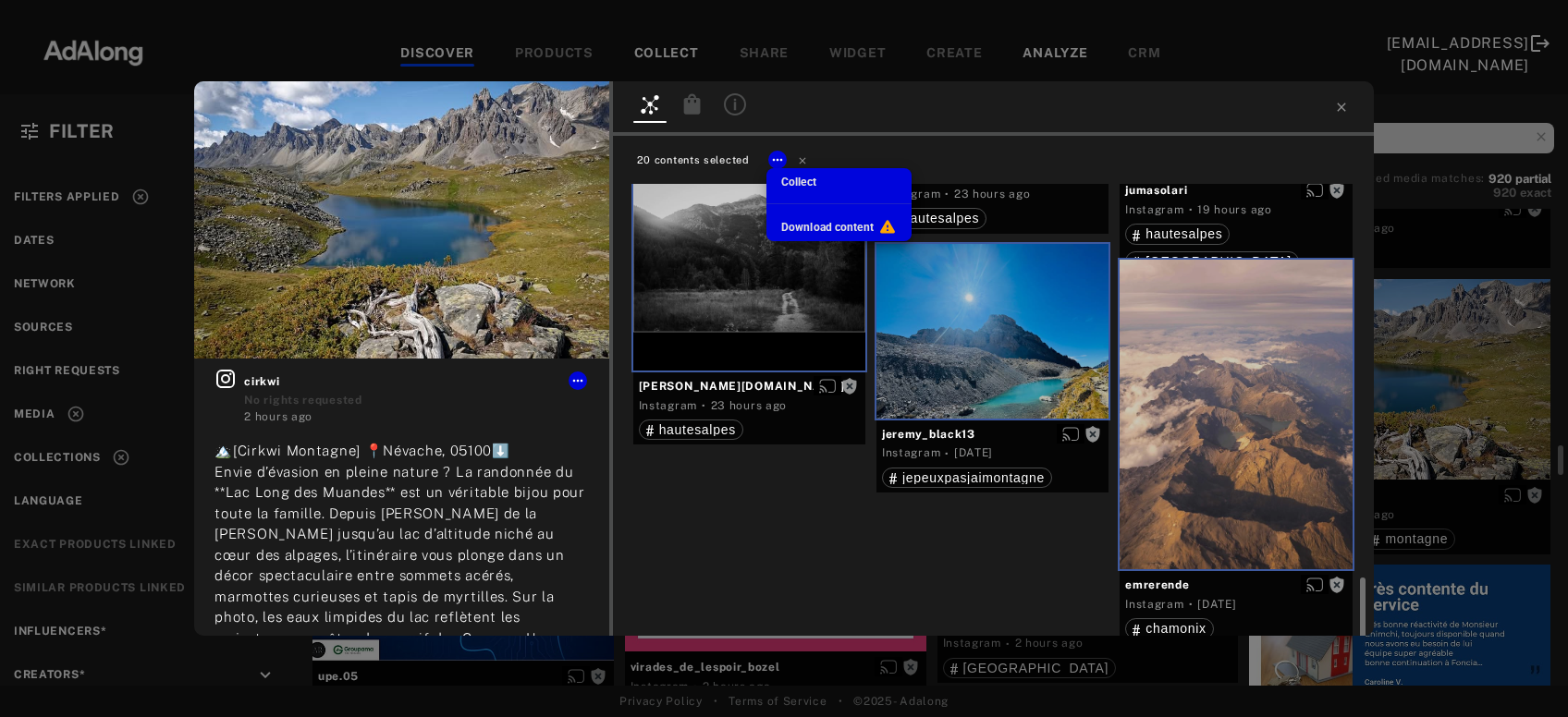
click at [797, 178] on span "Collect" at bounding box center [799, 182] width 35 height 13
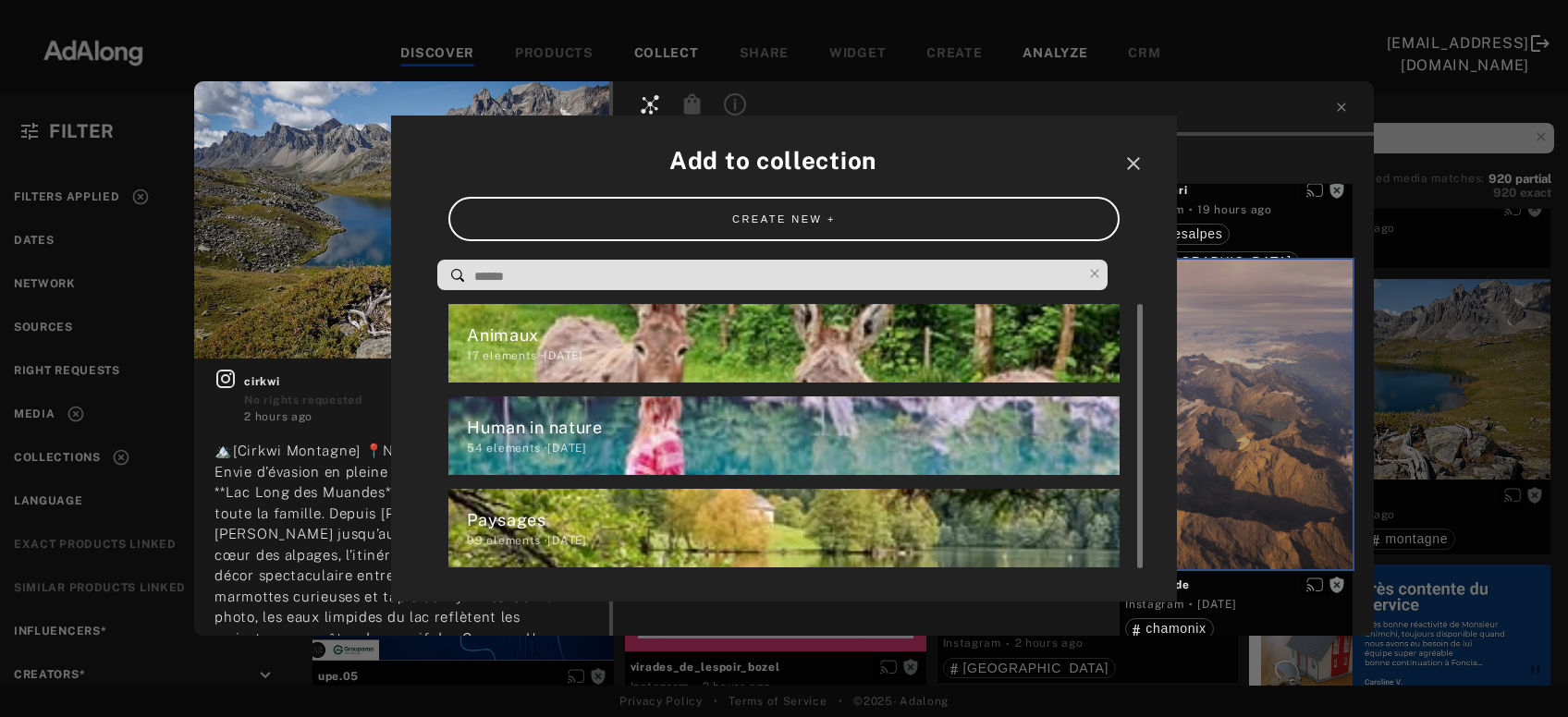
click at [573, 528] on div "Paysages" at bounding box center [793, 520] width 652 height 25
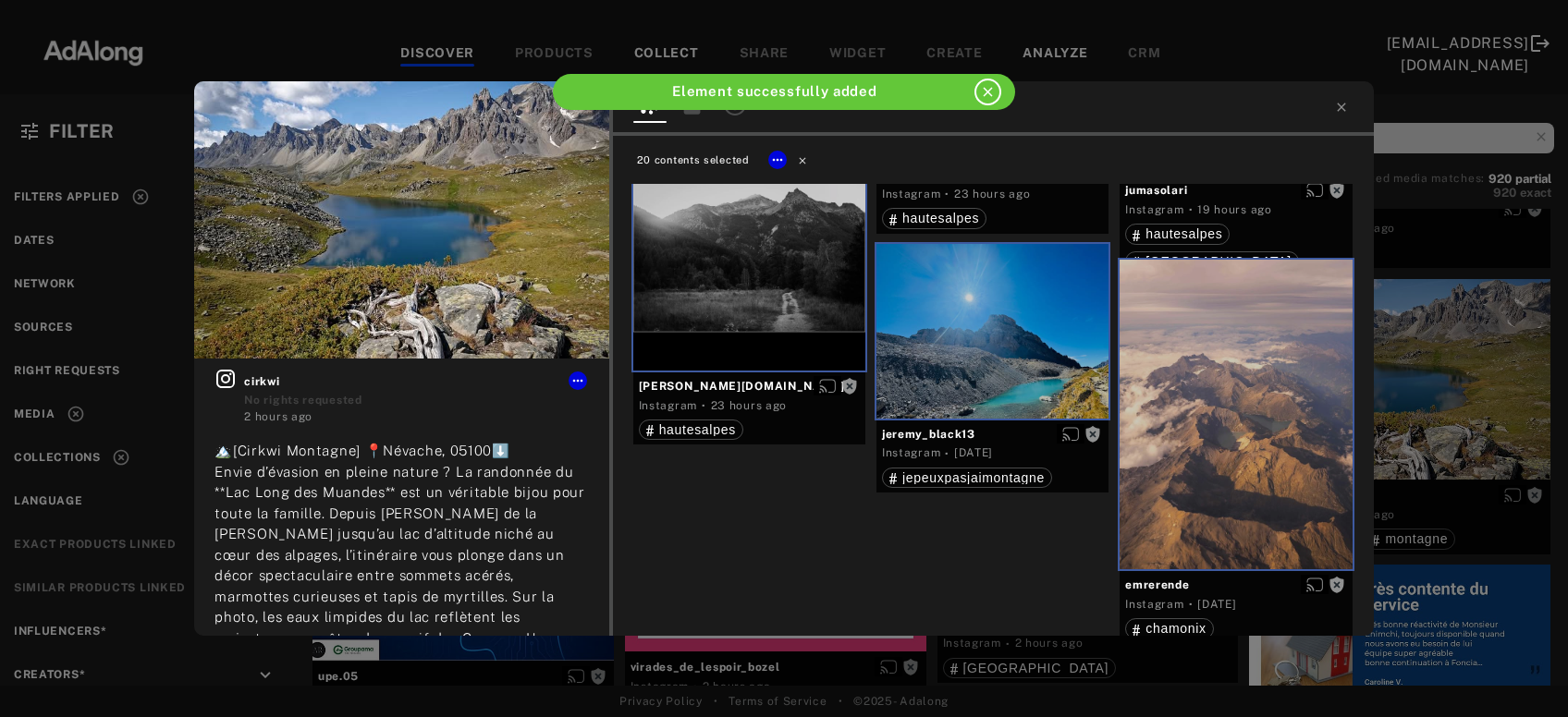
click at [799, 157] on icon at bounding box center [803, 160] width 13 height 13
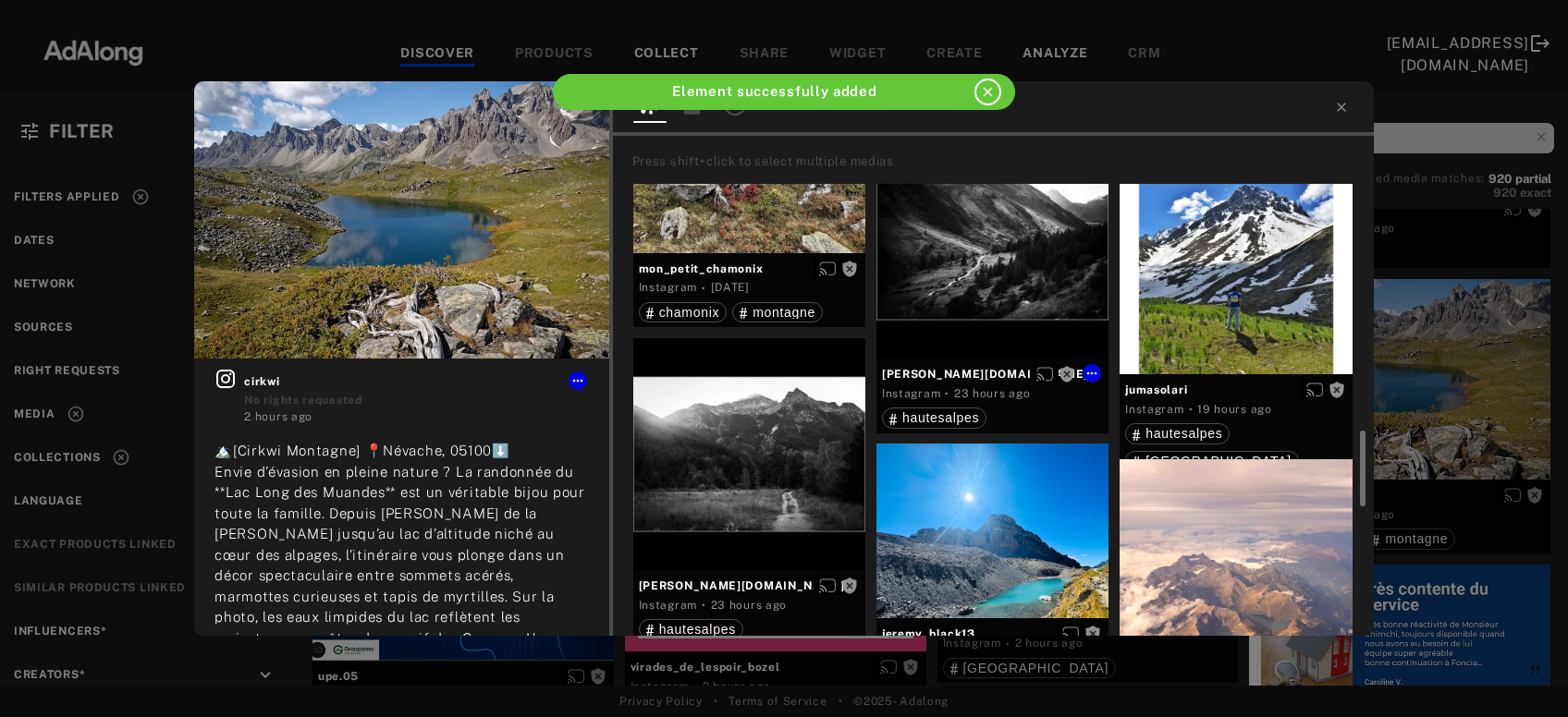
scroll to position [2119, 0]
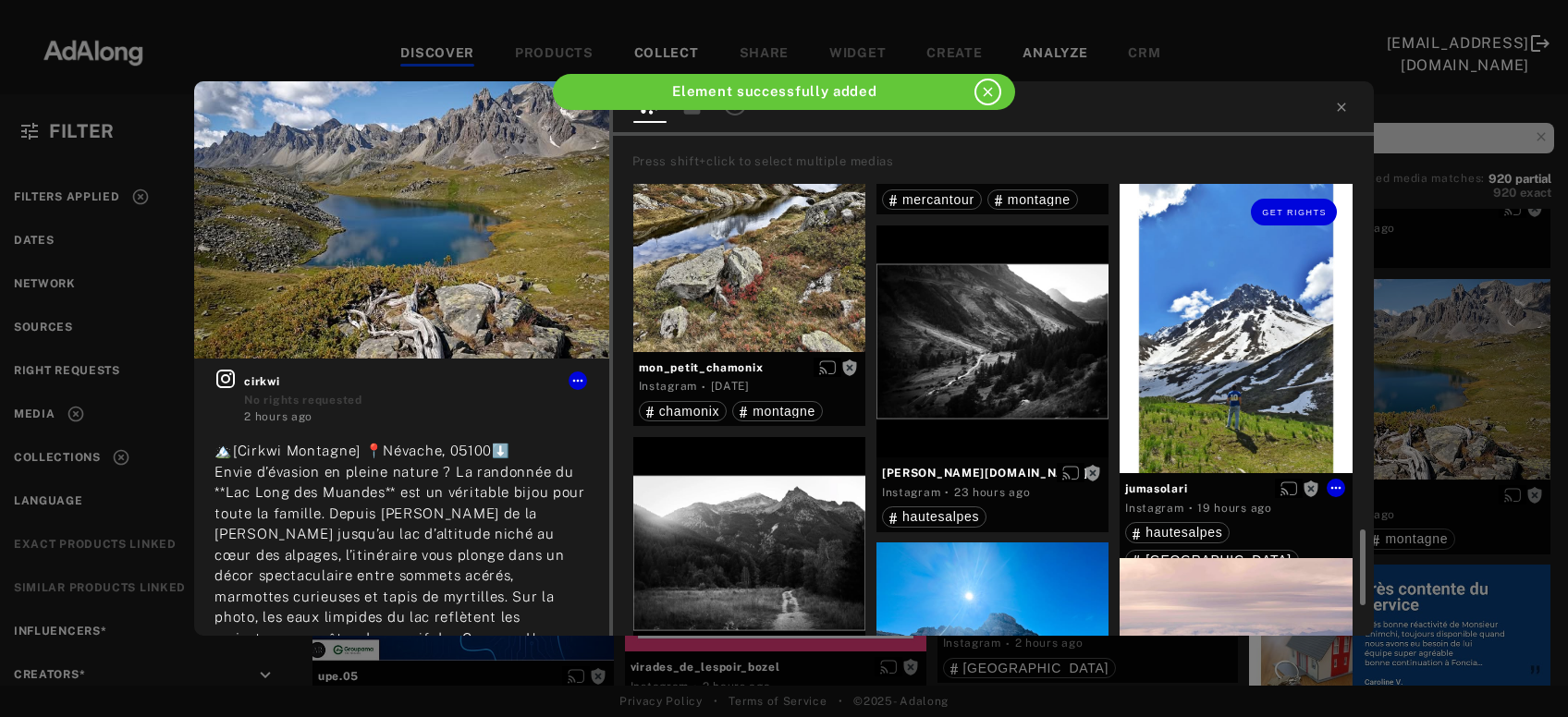
click at [1215, 422] on div "Get rights" at bounding box center [1236, 328] width 232 height 290
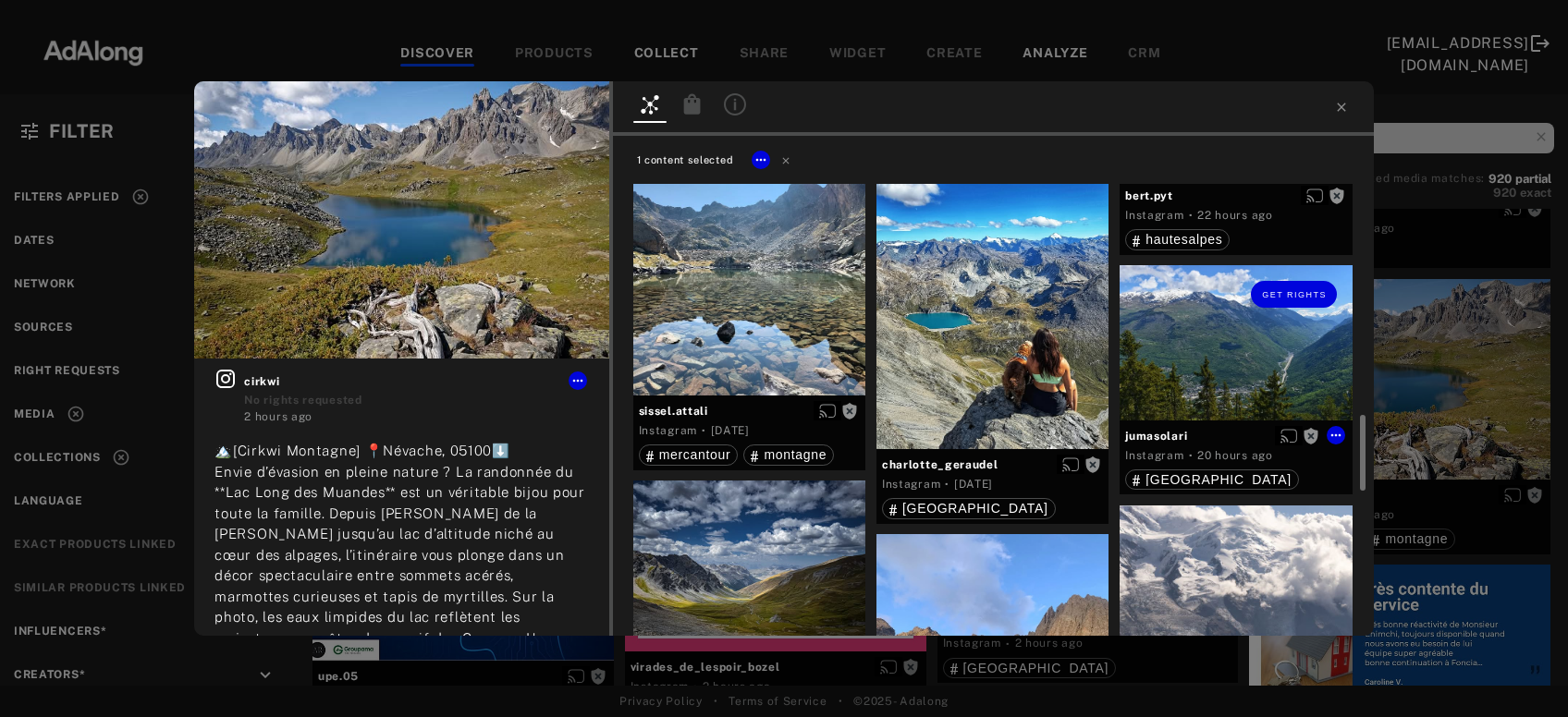
scroll to position [1323, 0]
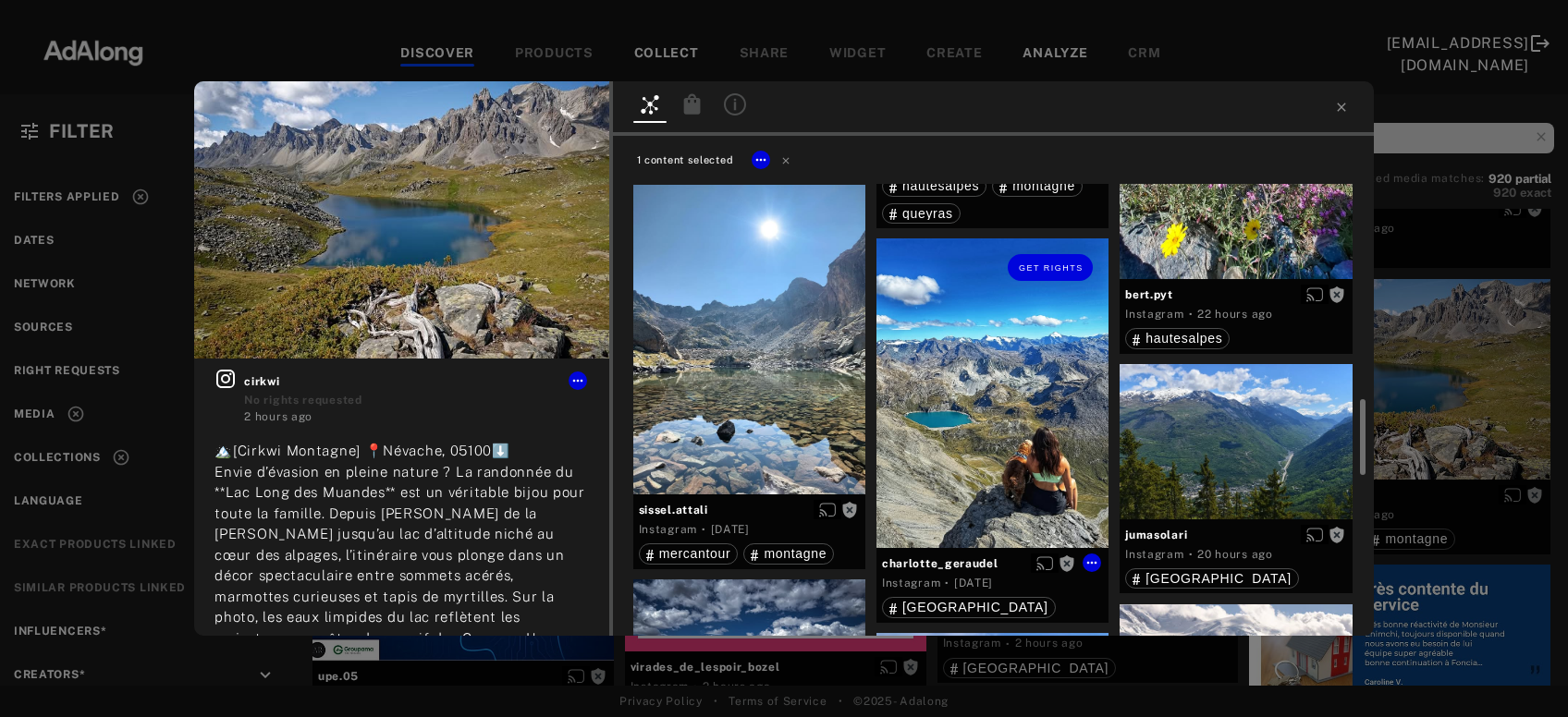
click at [1026, 475] on div "Get rights" at bounding box center [993, 393] width 232 height 310
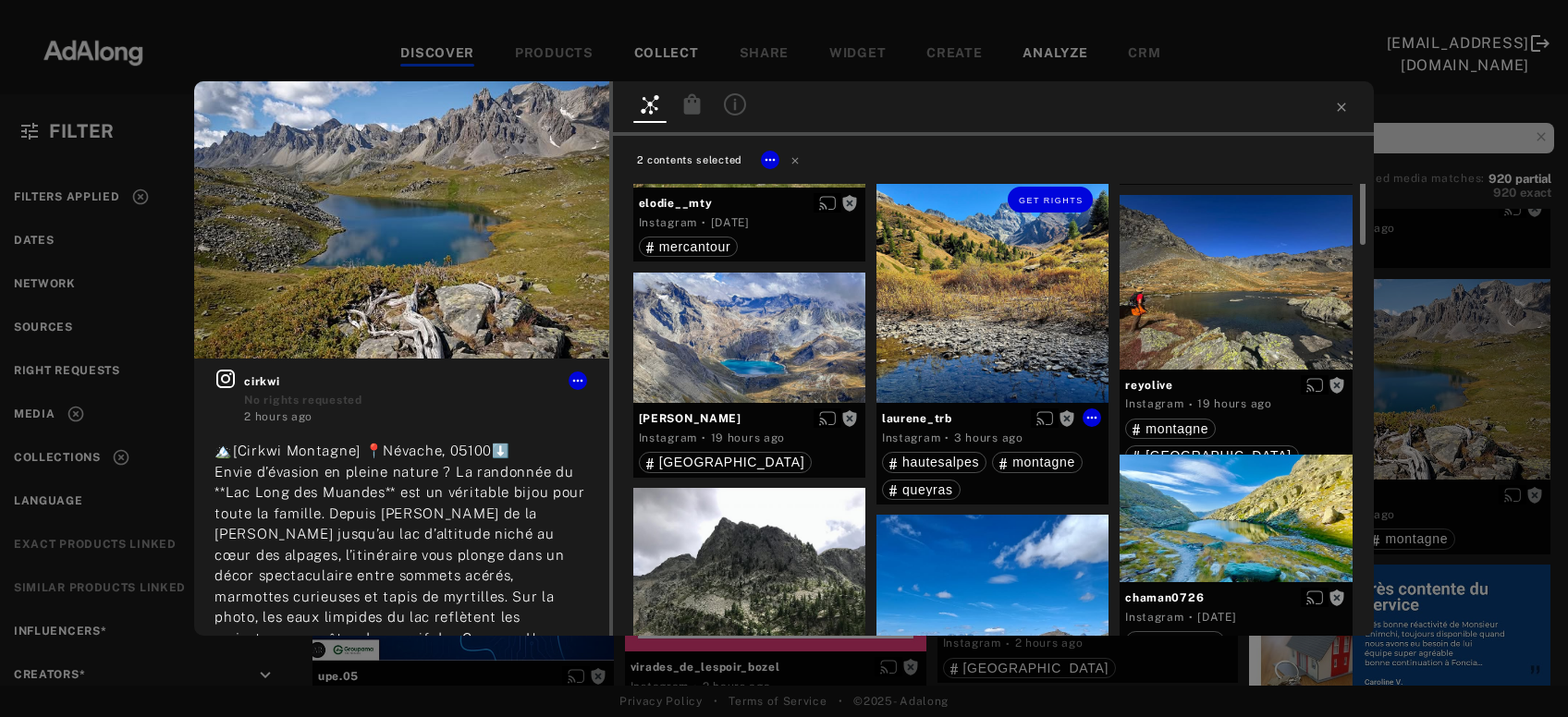
scroll to position [525, 0]
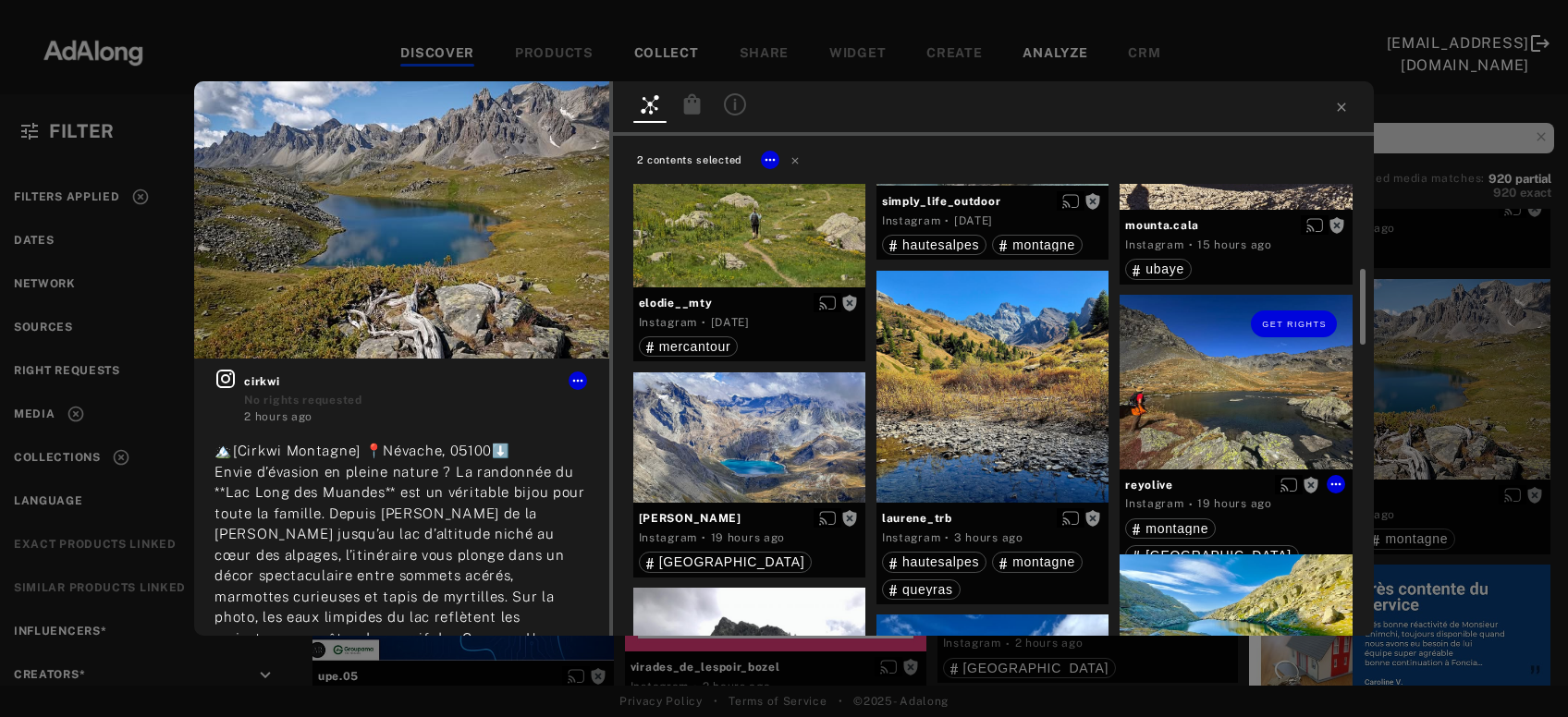
click at [1190, 430] on div "Get rights" at bounding box center [1236, 382] width 232 height 173
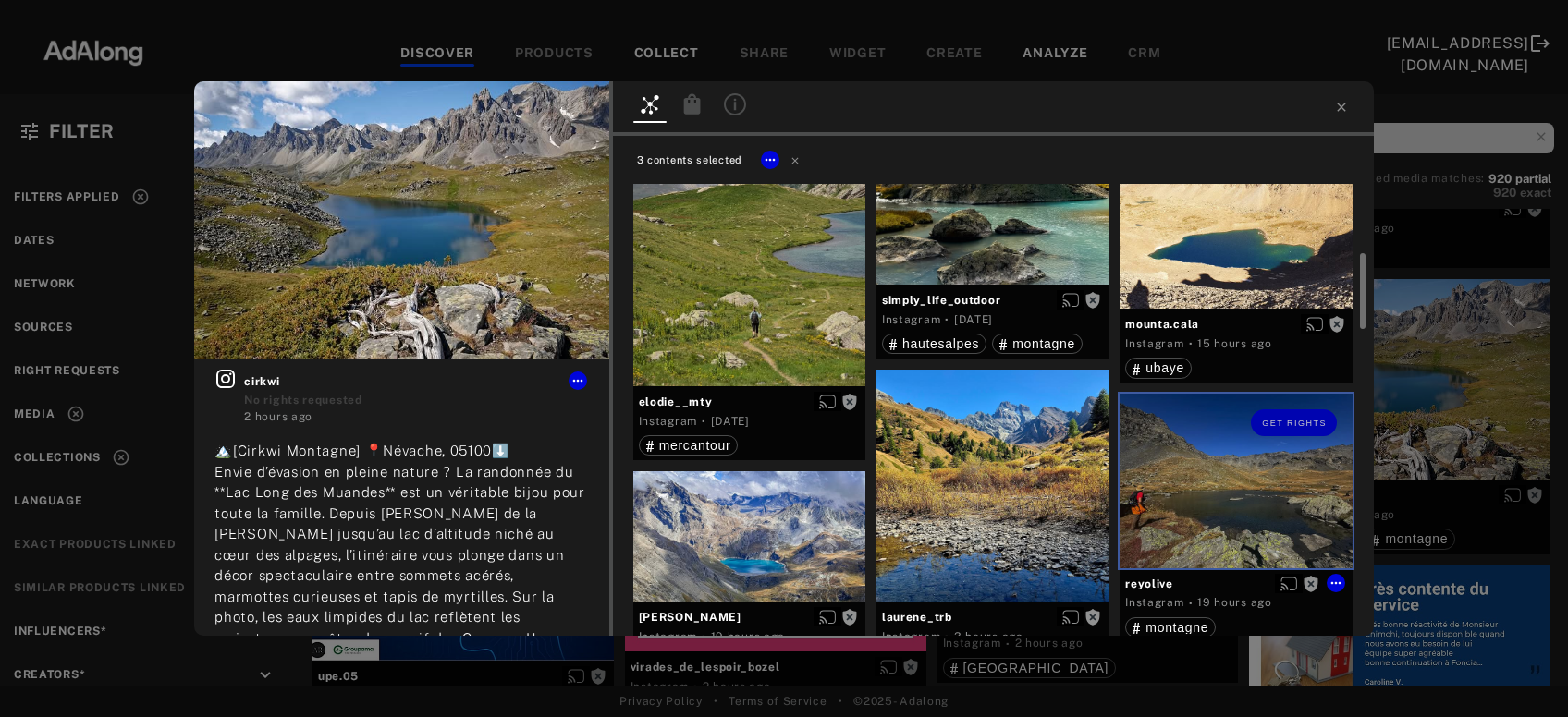
scroll to position [326, 0]
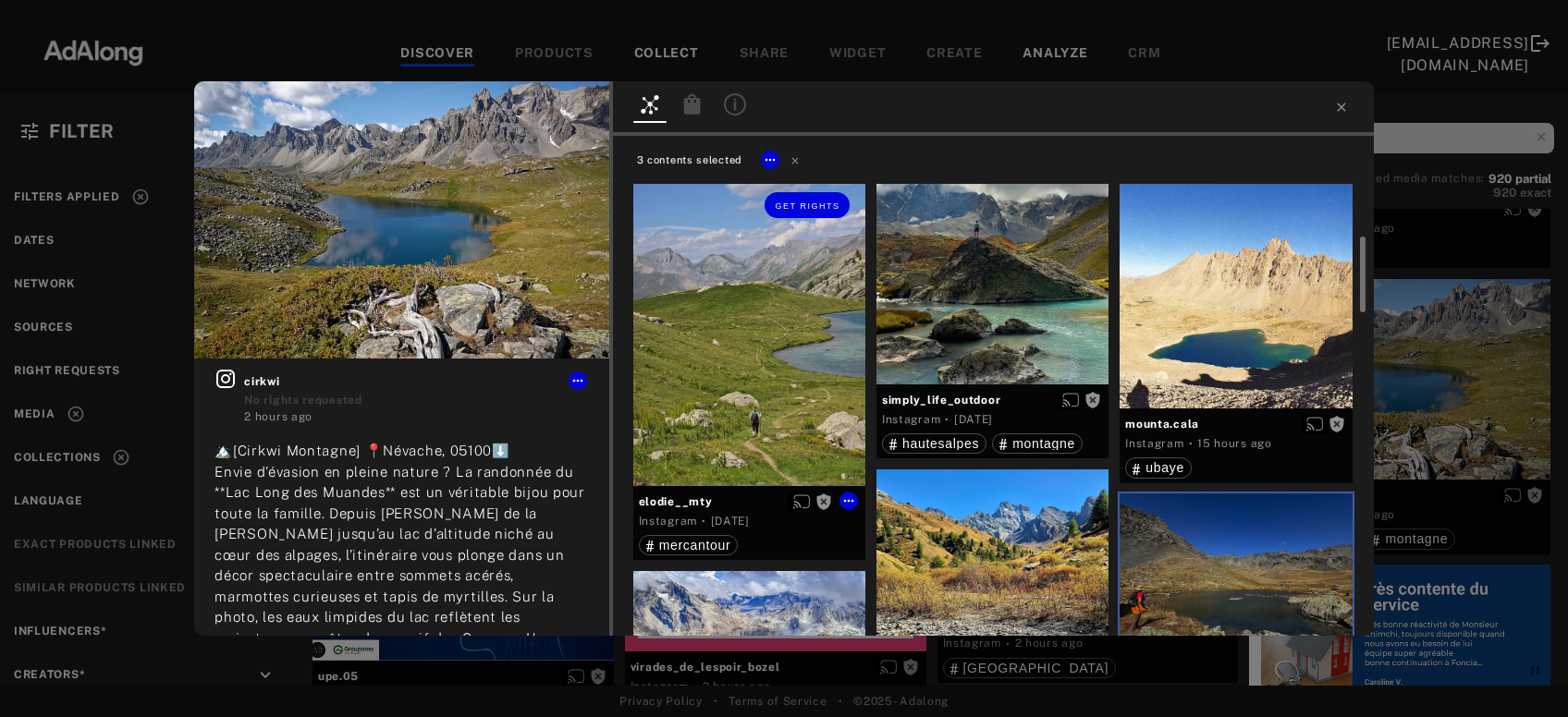
click at [712, 407] on div "Get rights" at bounding box center [750, 331] width 232 height 310
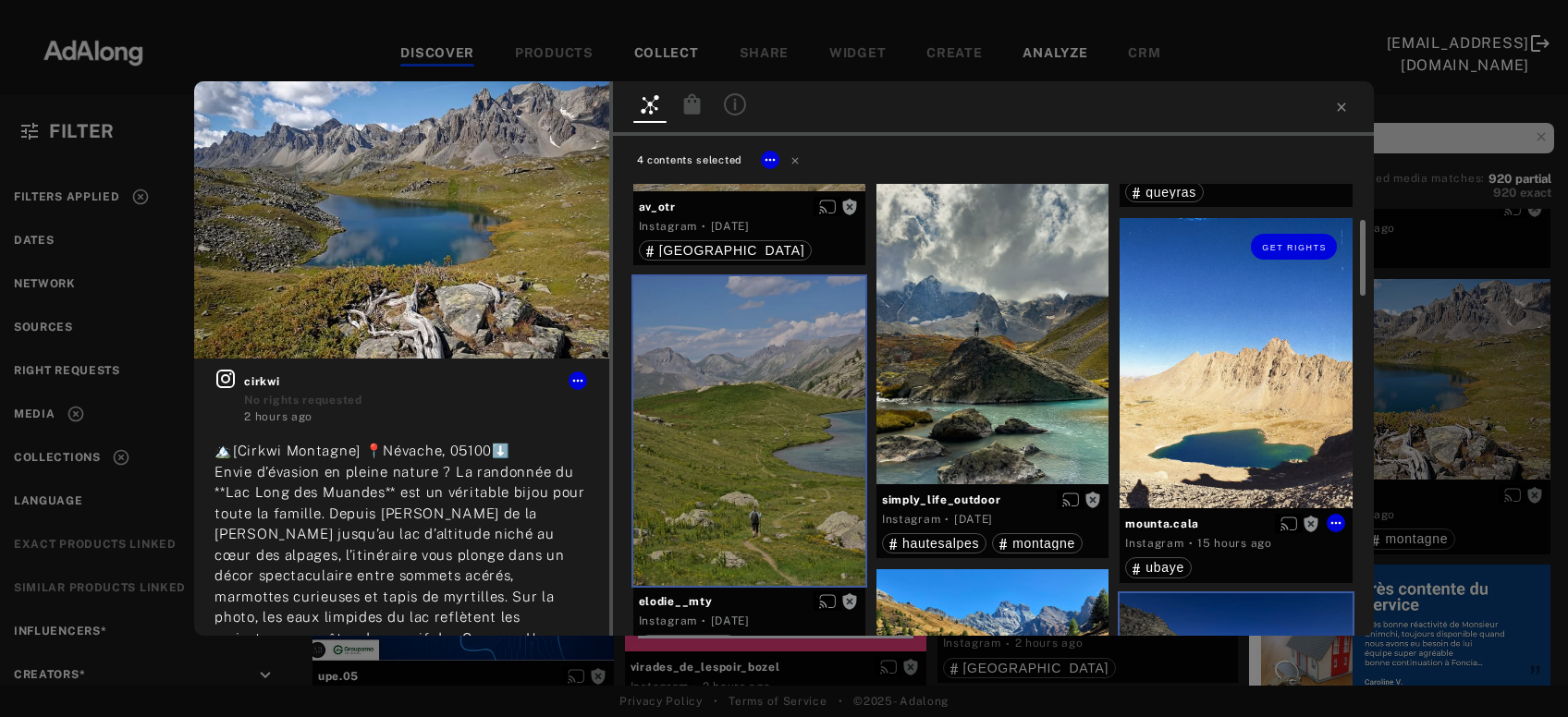
scroll to position [28, 0]
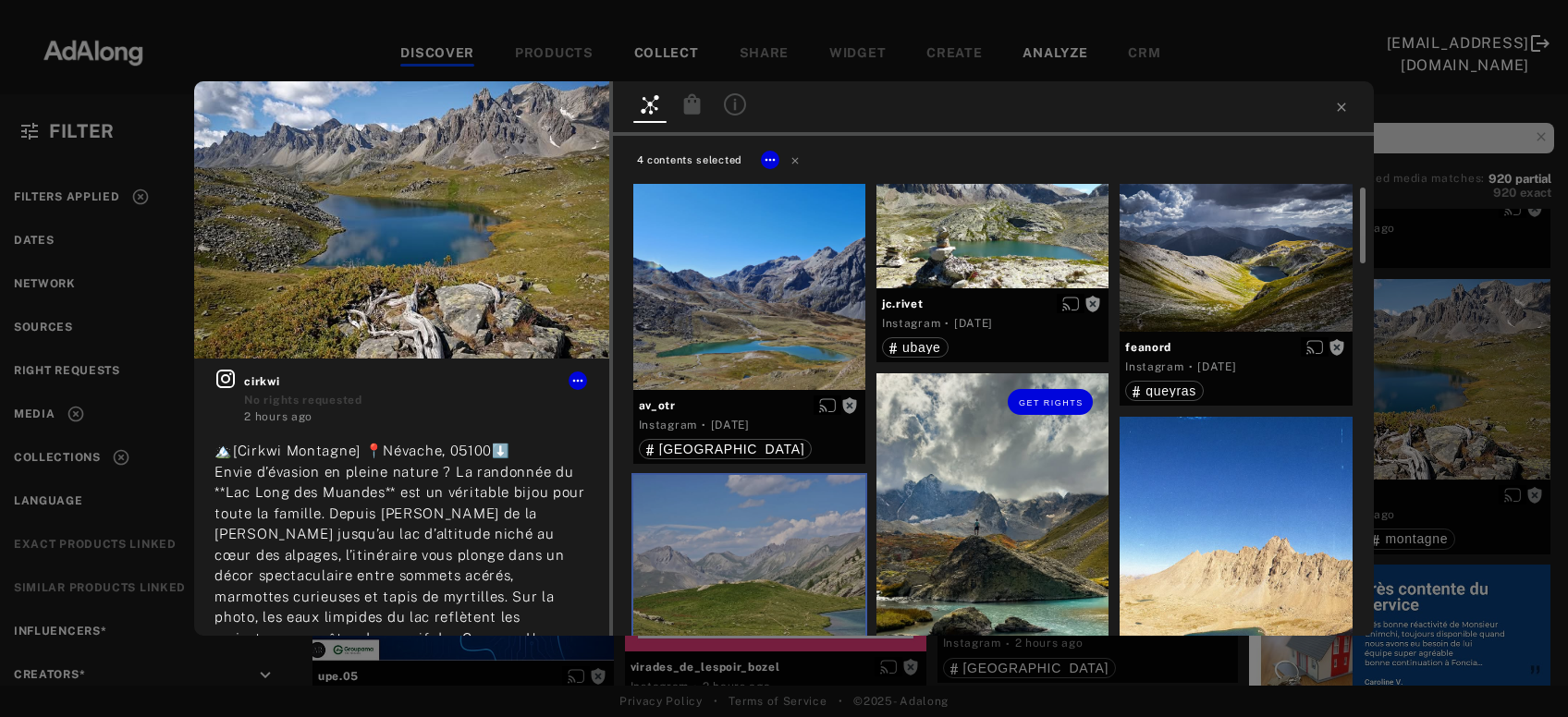
click at [1022, 543] on div "Get rights" at bounding box center [993, 528] width 232 height 310
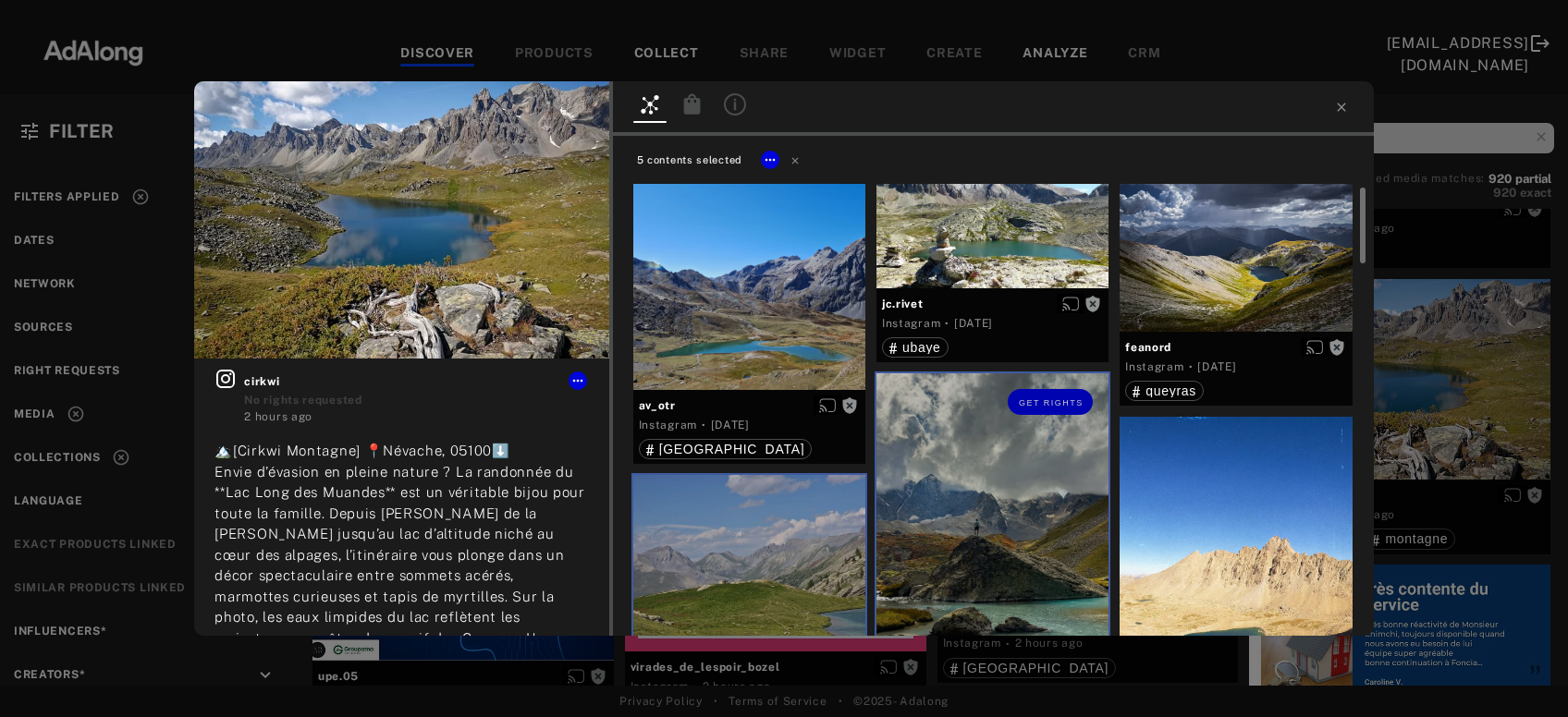
scroll to position [0, 0]
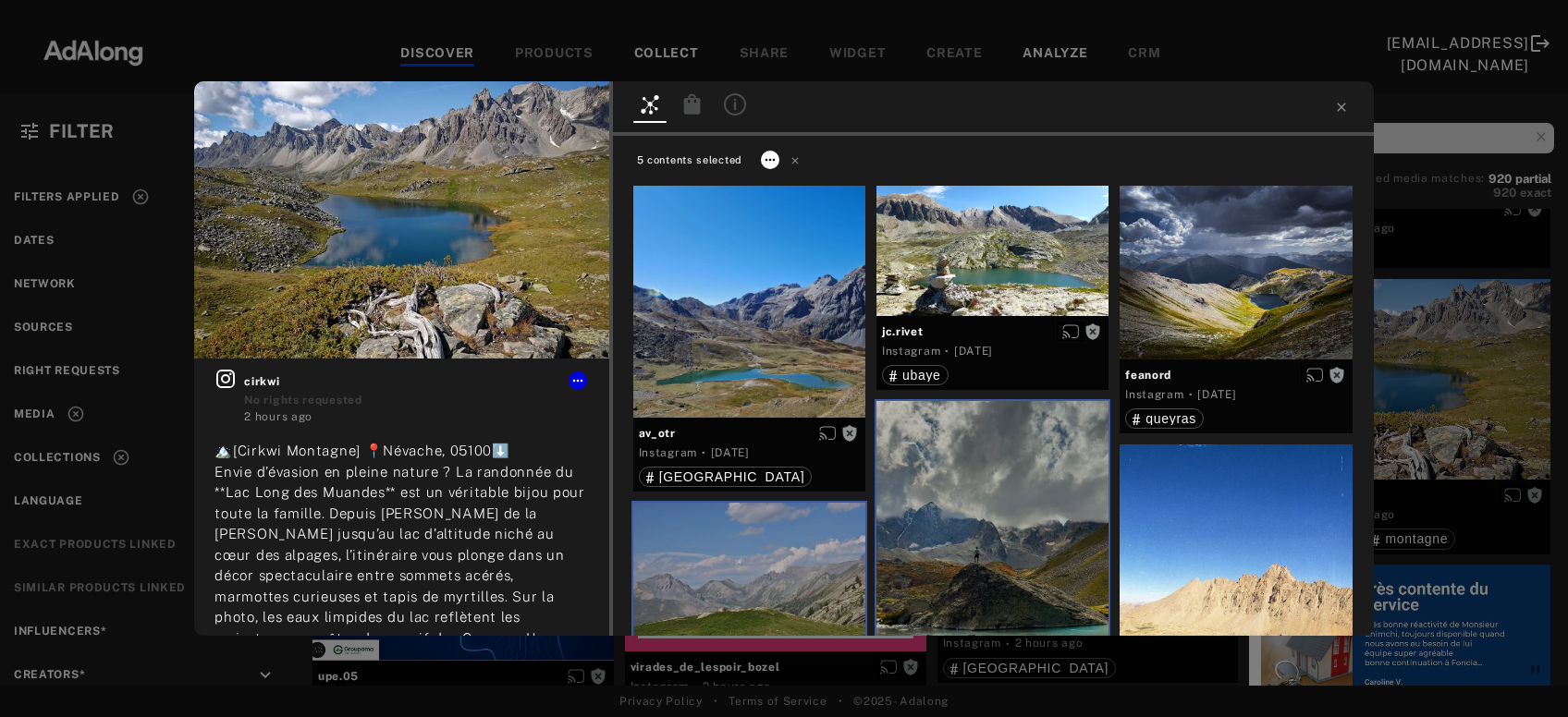
click at [774, 164] on icon at bounding box center [770, 159] width 14 height 14
click at [783, 176] on span "Collect" at bounding box center [792, 182] width 35 height 13
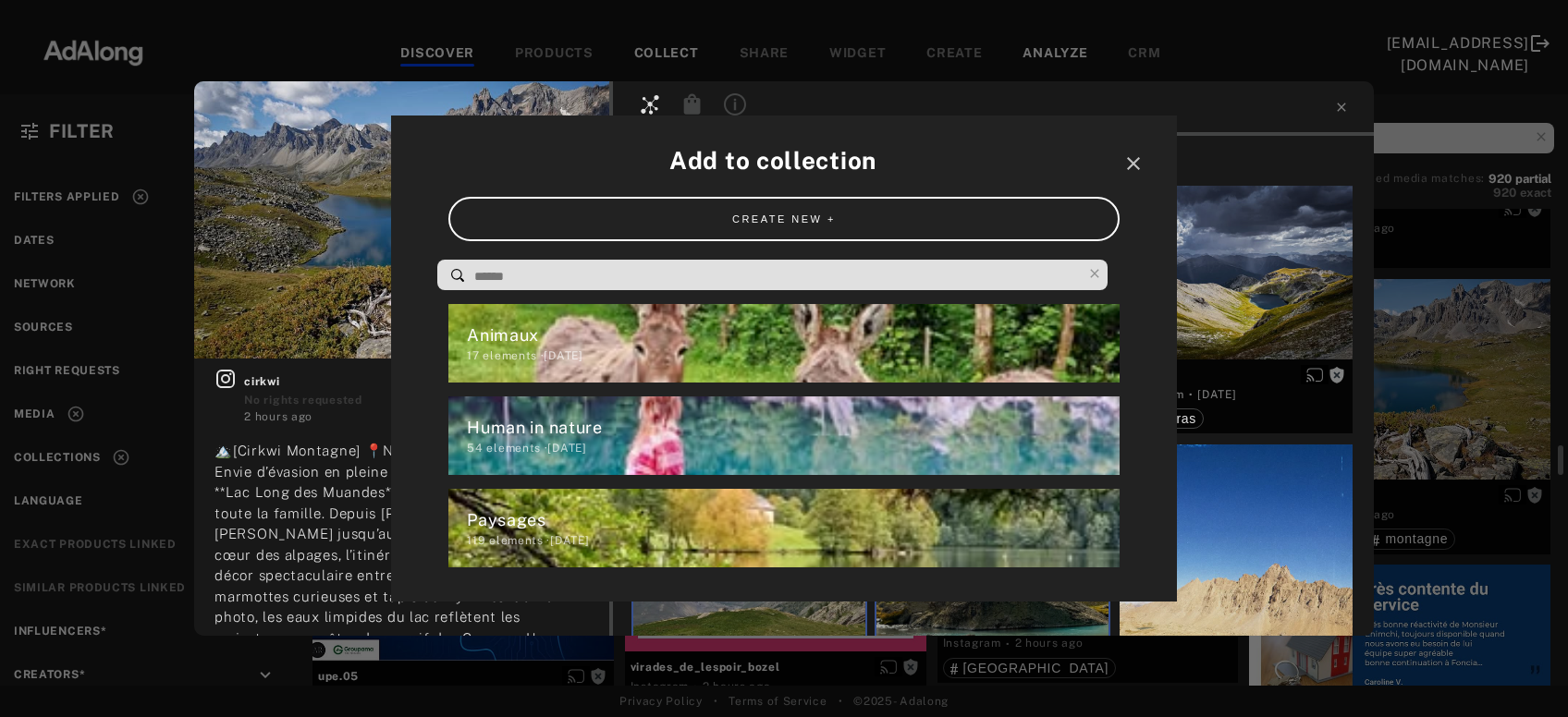
scroll to position [3785, 0]
click at [568, 438] on div "Human in nature" at bounding box center [793, 428] width 652 height 25
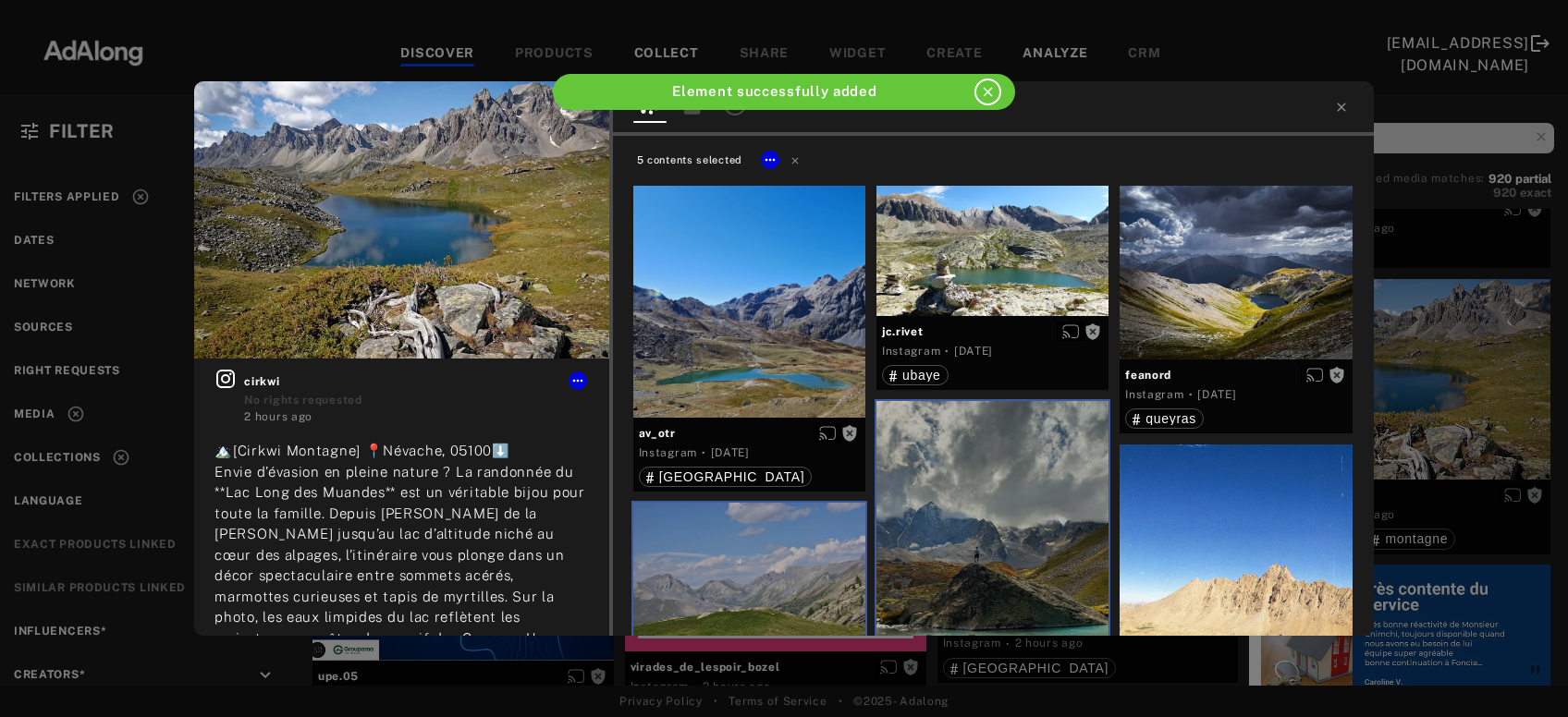
click at [1341, 104] on icon at bounding box center [1341, 106] width 14 height 14
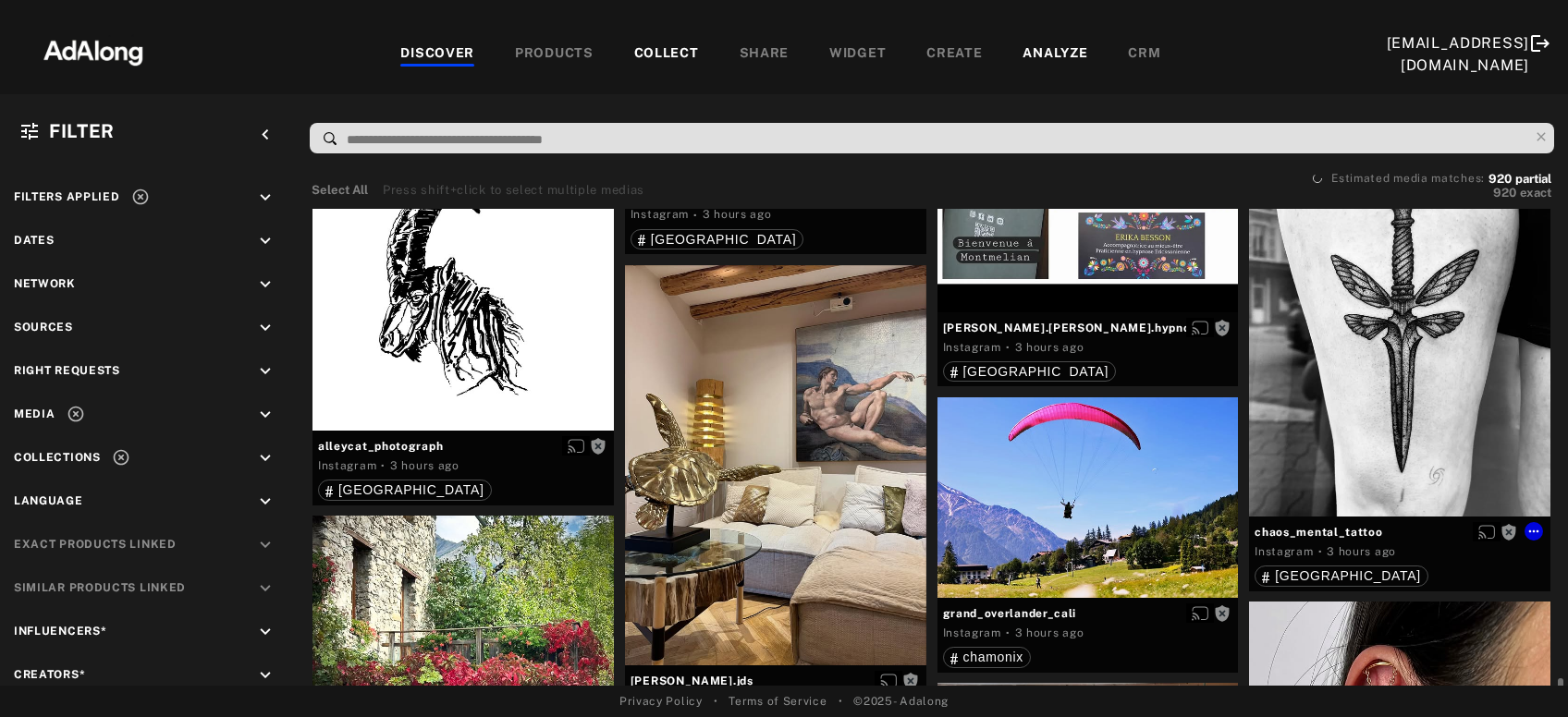
scroll to position [5977, 0]
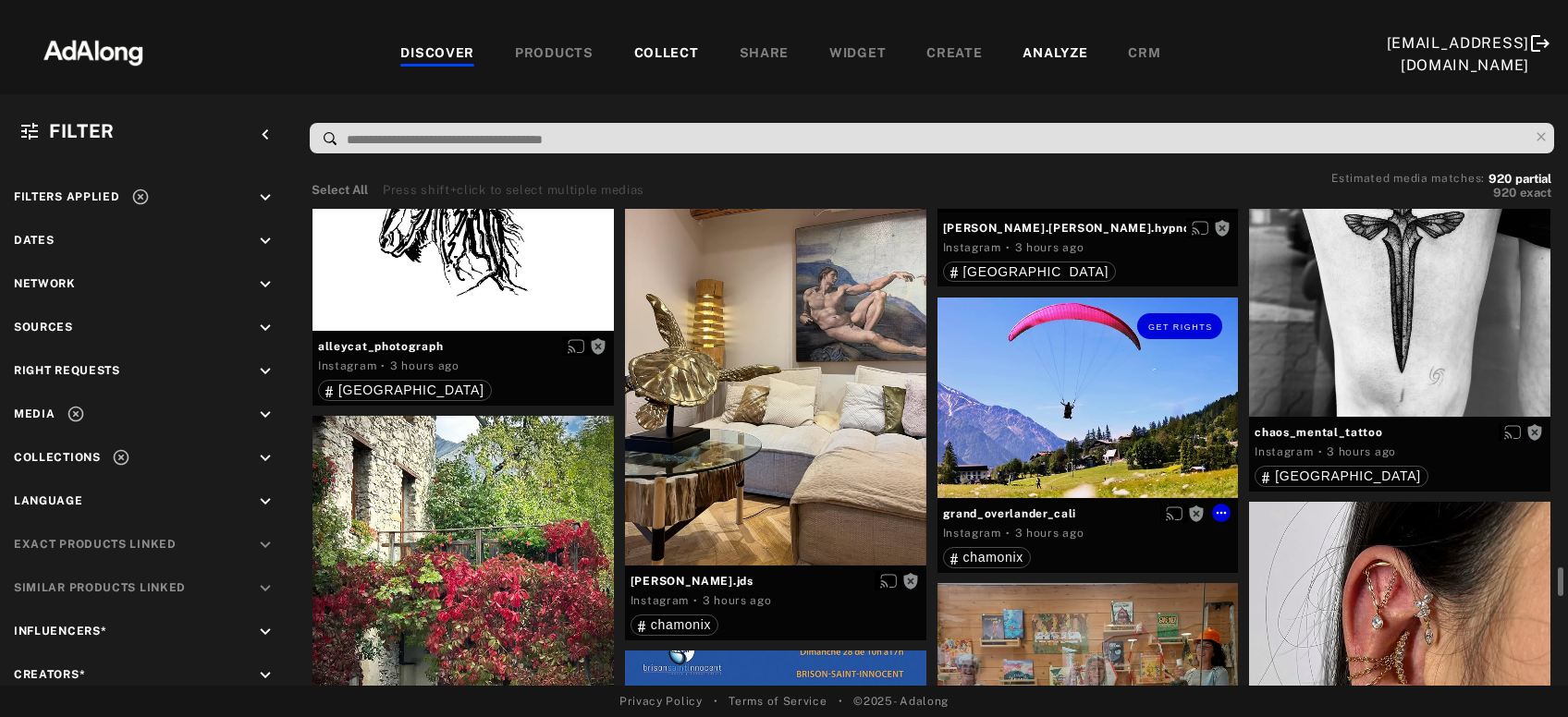
click at [1101, 452] on div "Get rights" at bounding box center [1088, 398] width 301 height 200
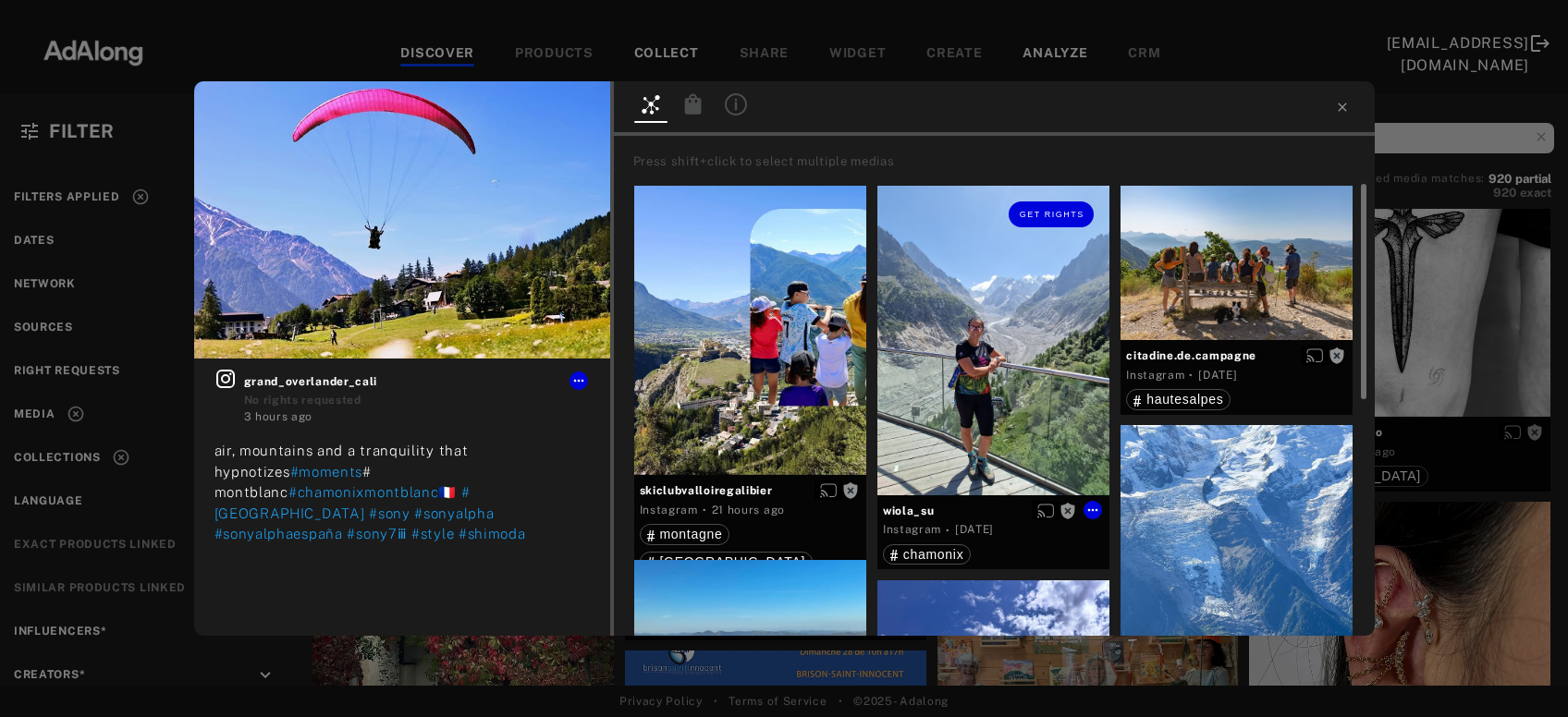
click at [1013, 424] on div "Get rights" at bounding box center [994, 340] width 232 height 310
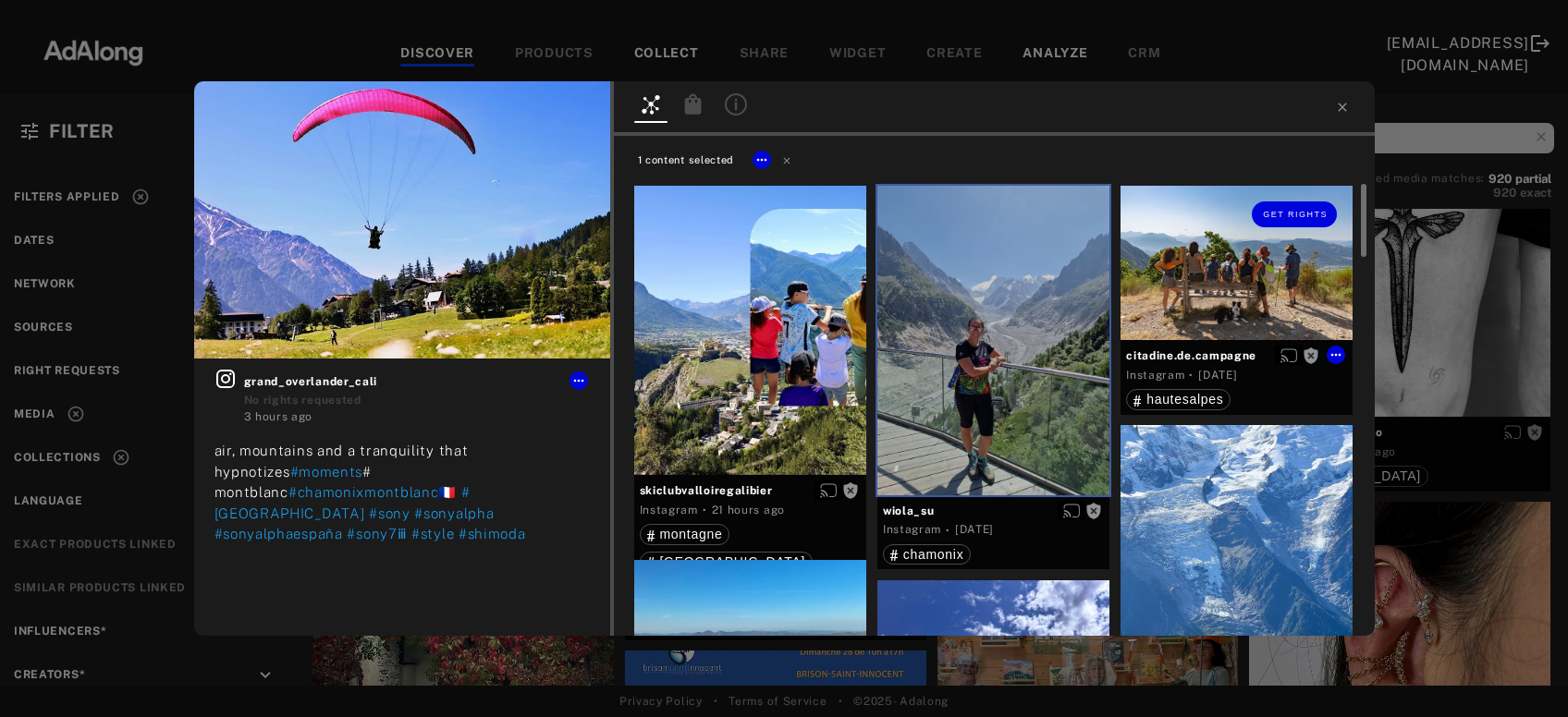
click at [1241, 301] on div "Get rights" at bounding box center [1237, 264] width 232 height 155
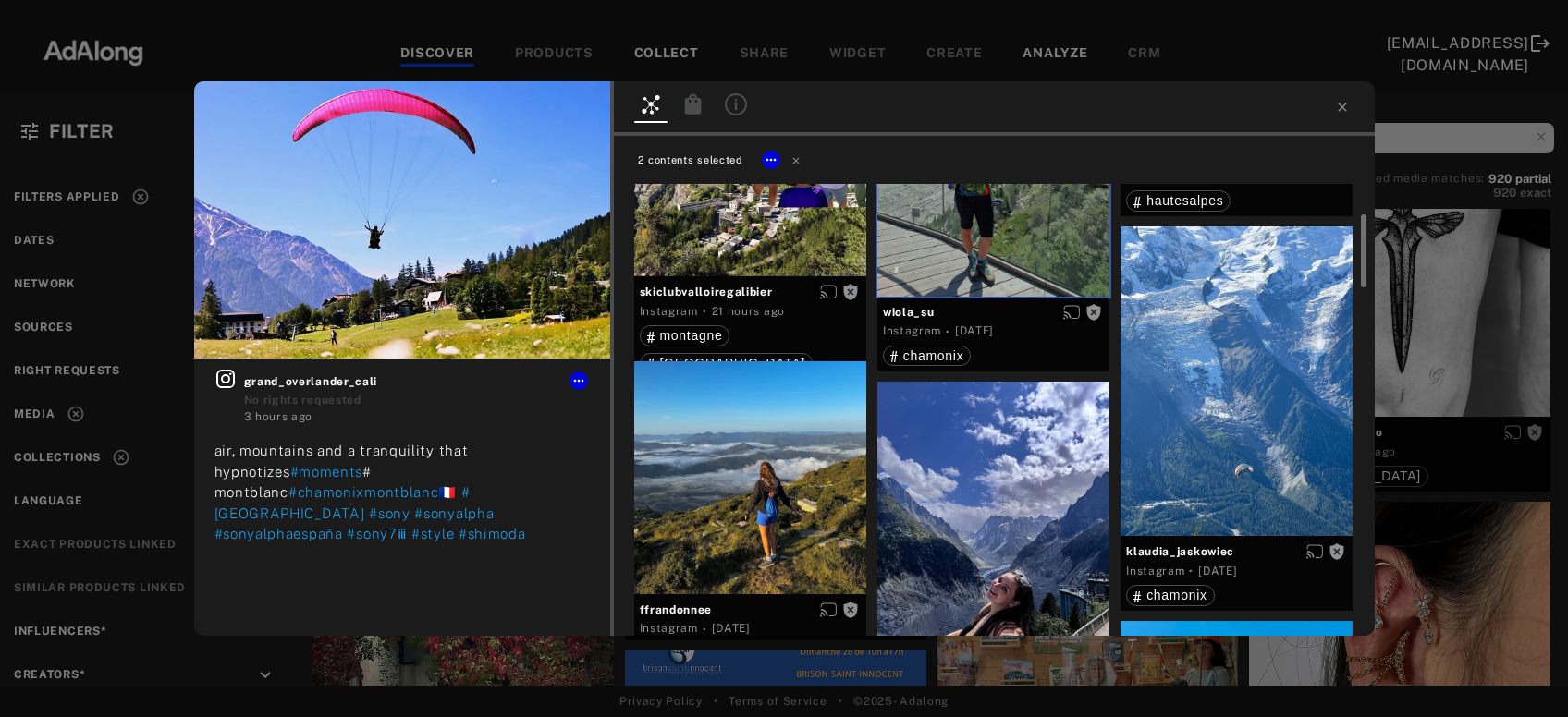
scroll to position [298, 0]
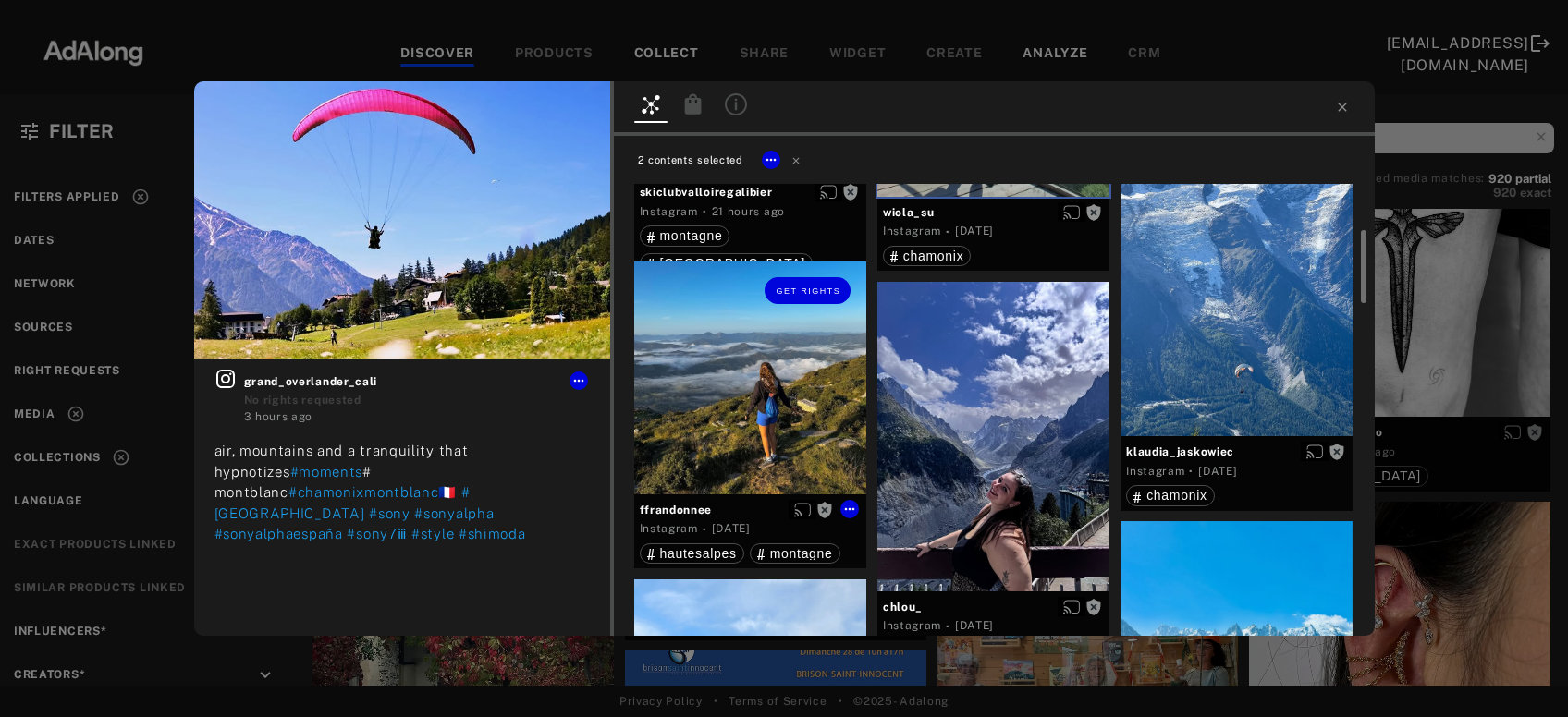
click at [816, 401] on div "Get rights" at bounding box center [751, 378] width 232 height 232
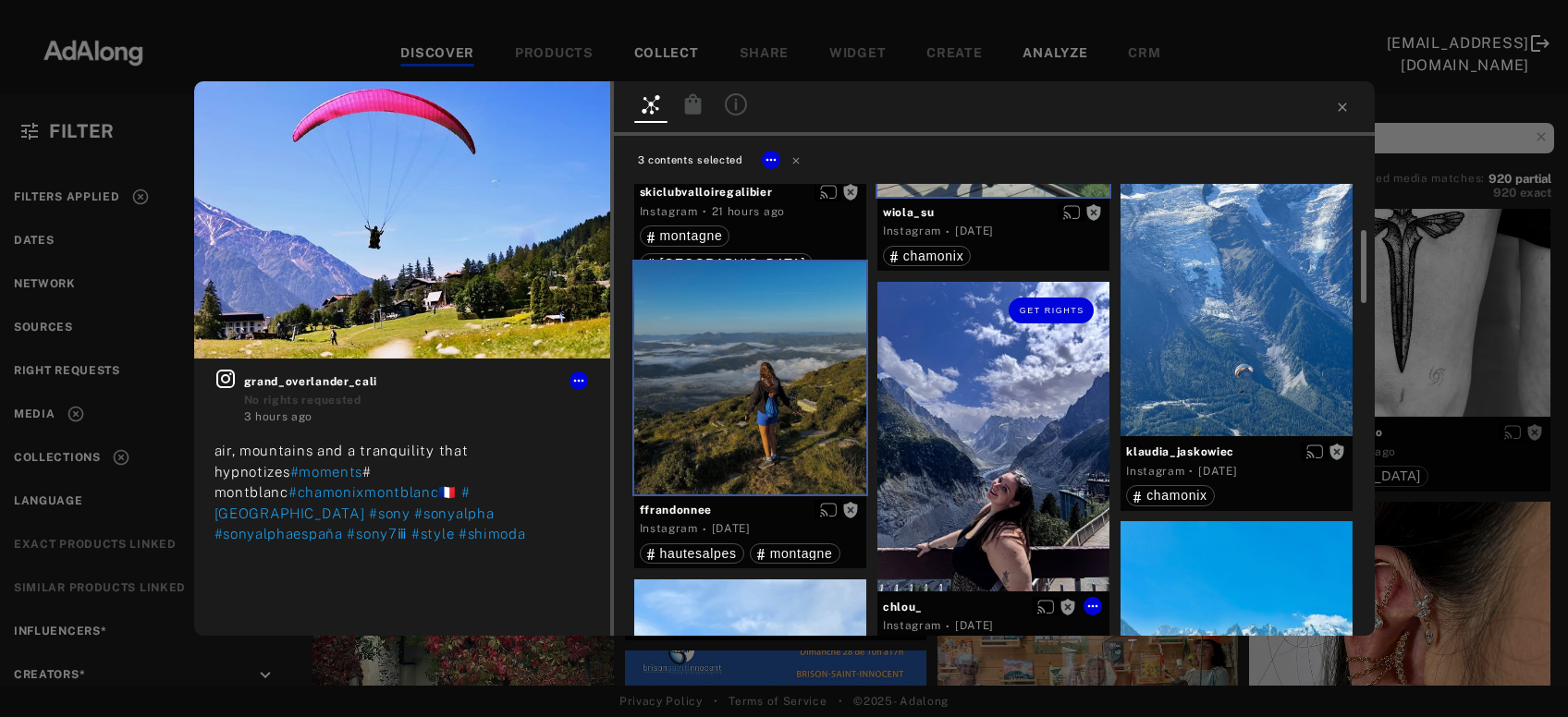
click at [948, 470] on div "Get rights" at bounding box center [994, 436] width 232 height 310
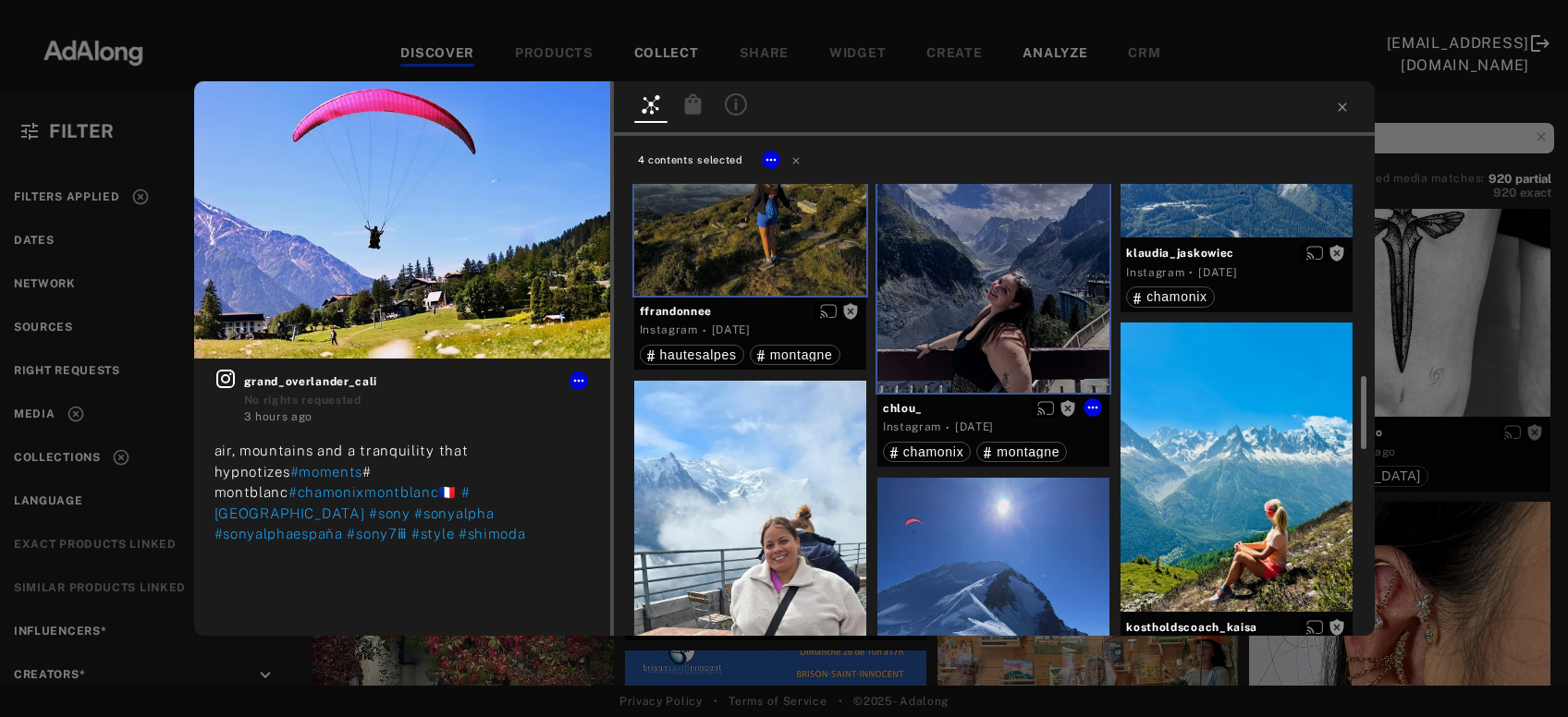
scroll to position [597, 0]
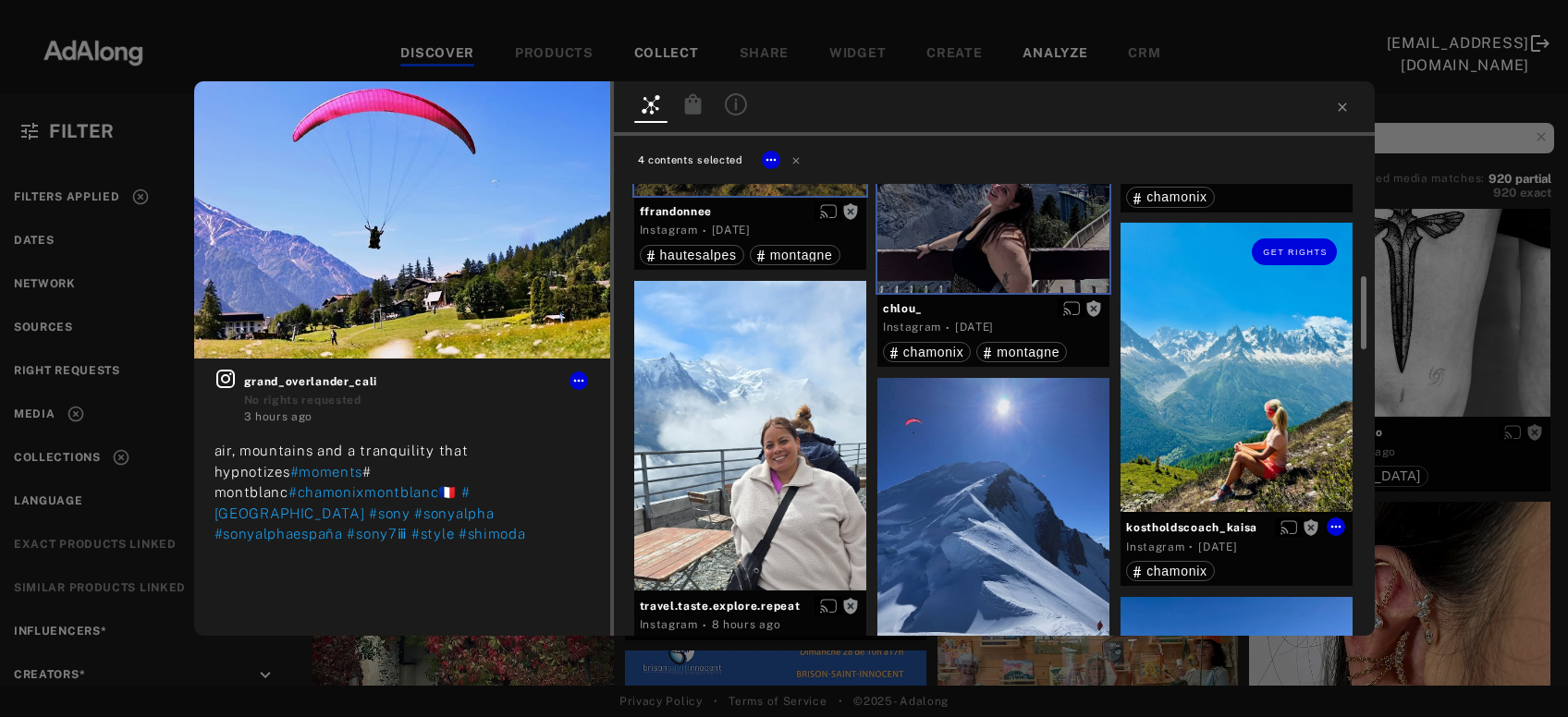
click at [1166, 413] on div "Get rights" at bounding box center [1237, 367] width 232 height 289
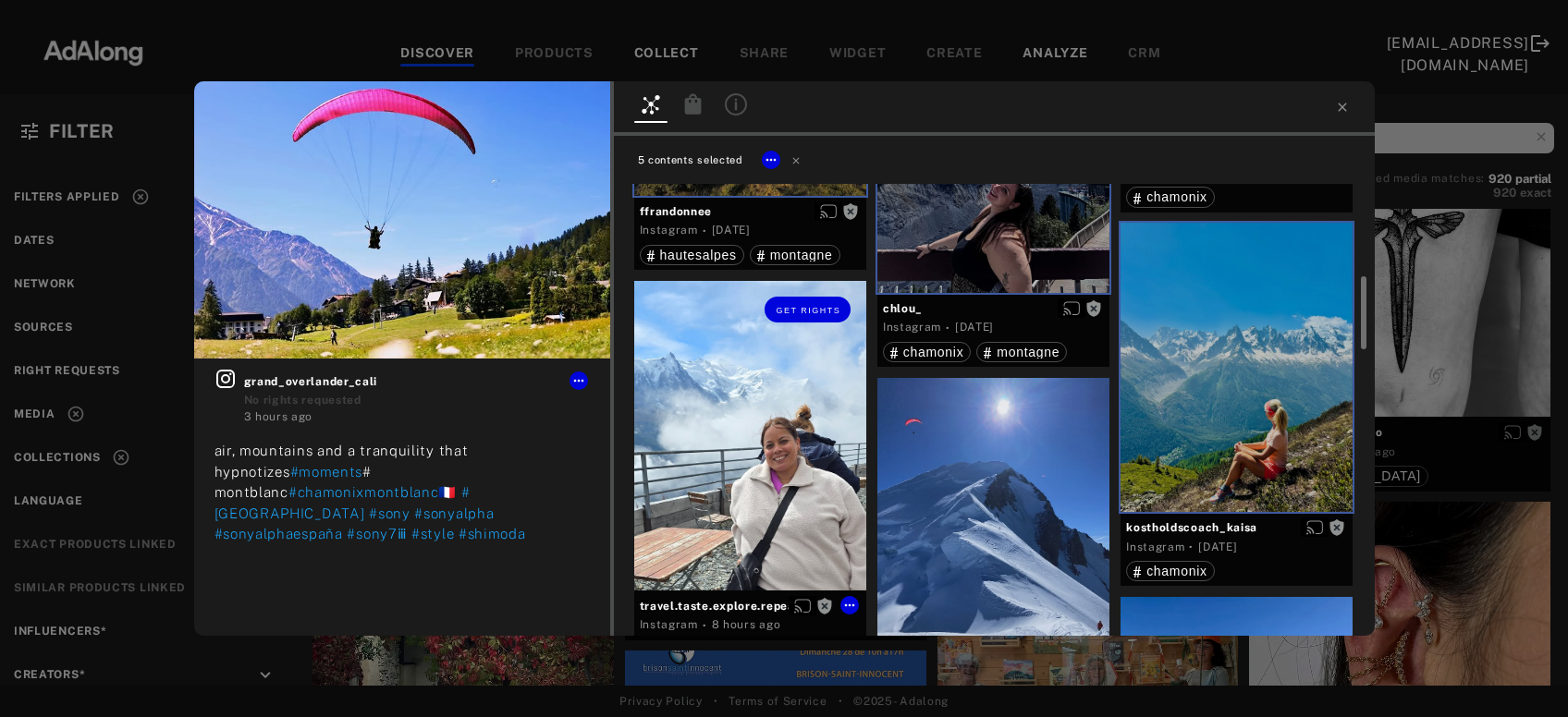
click at [741, 505] on div "Get rights" at bounding box center [751, 435] width 232 height 310
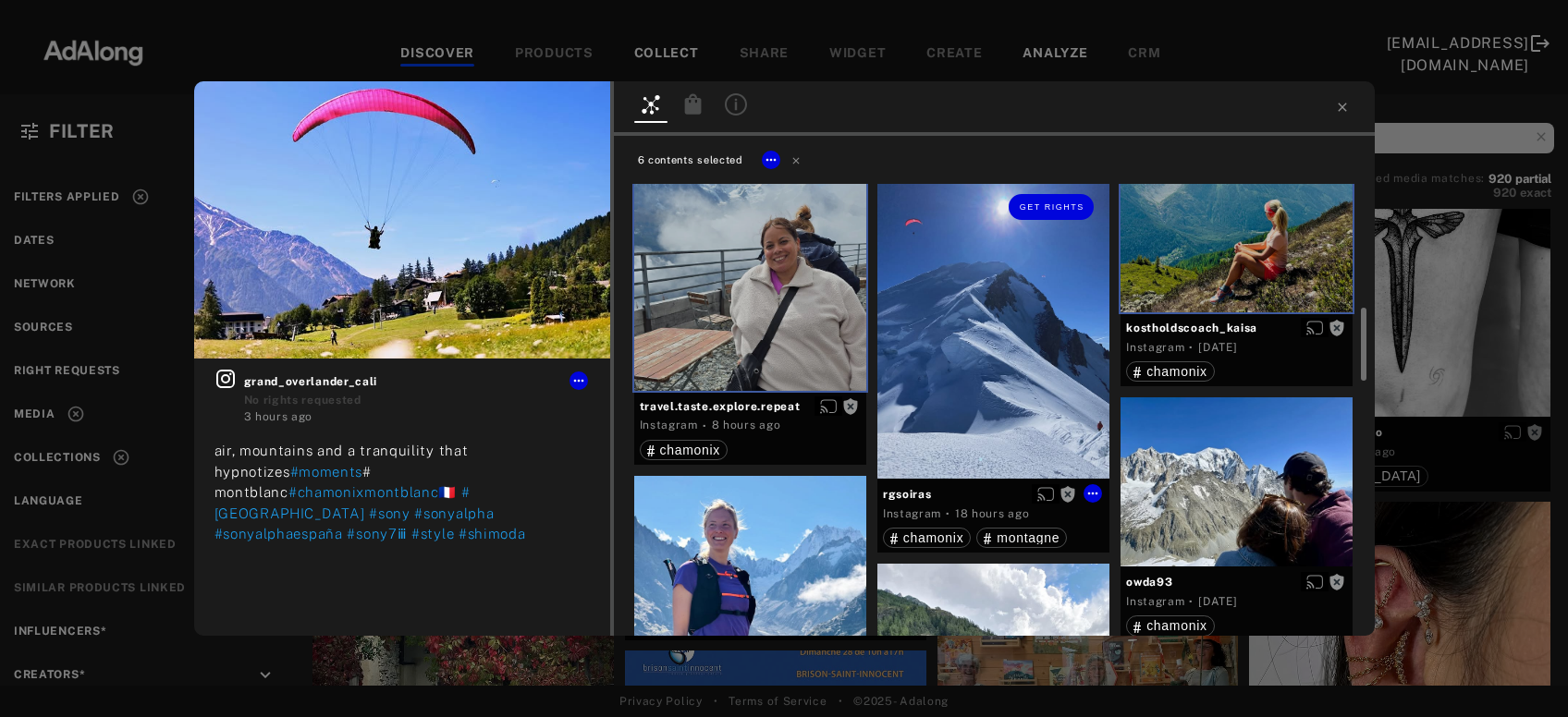
scroll to position [895, 0]
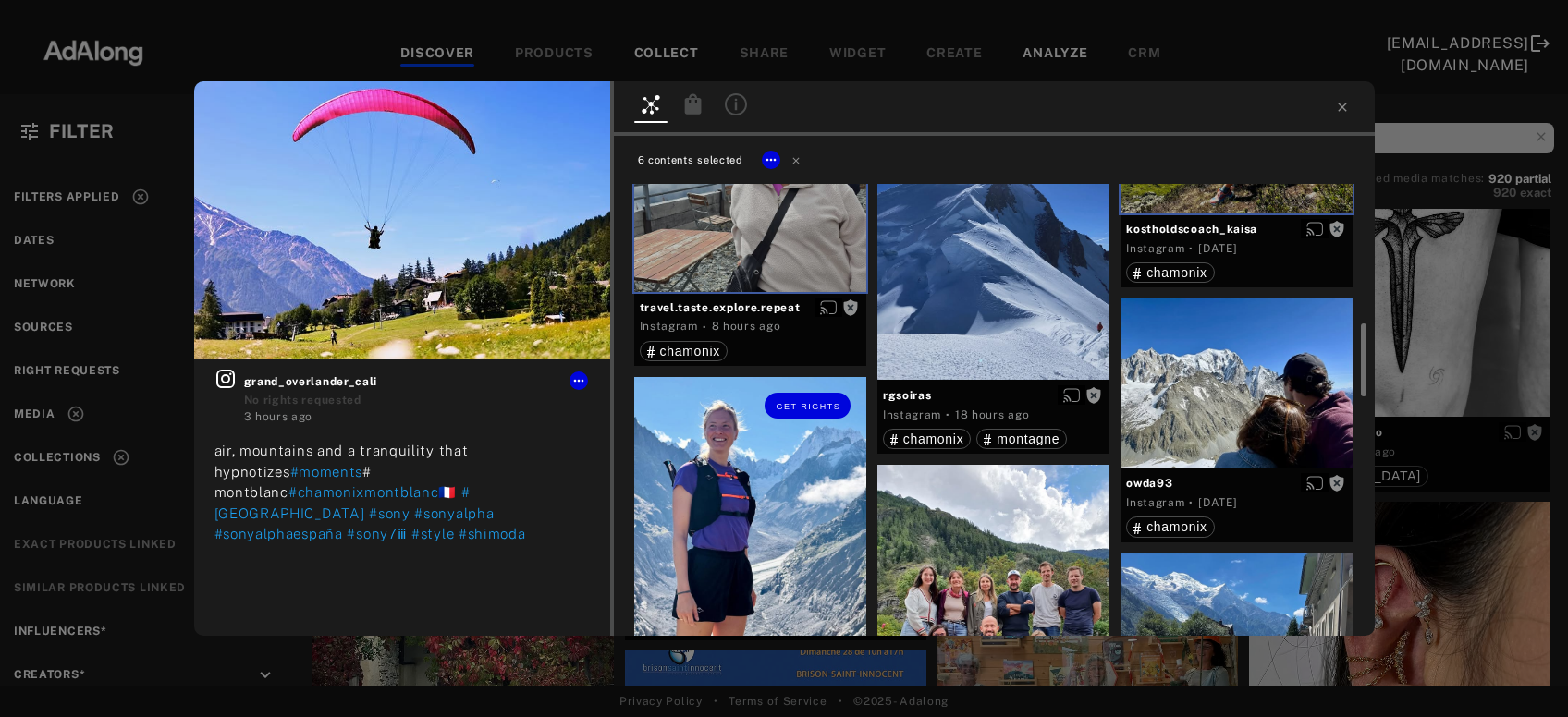
click at [731, 527] on div "Get rights" at bounding box center [751, 514] width 232 height 275
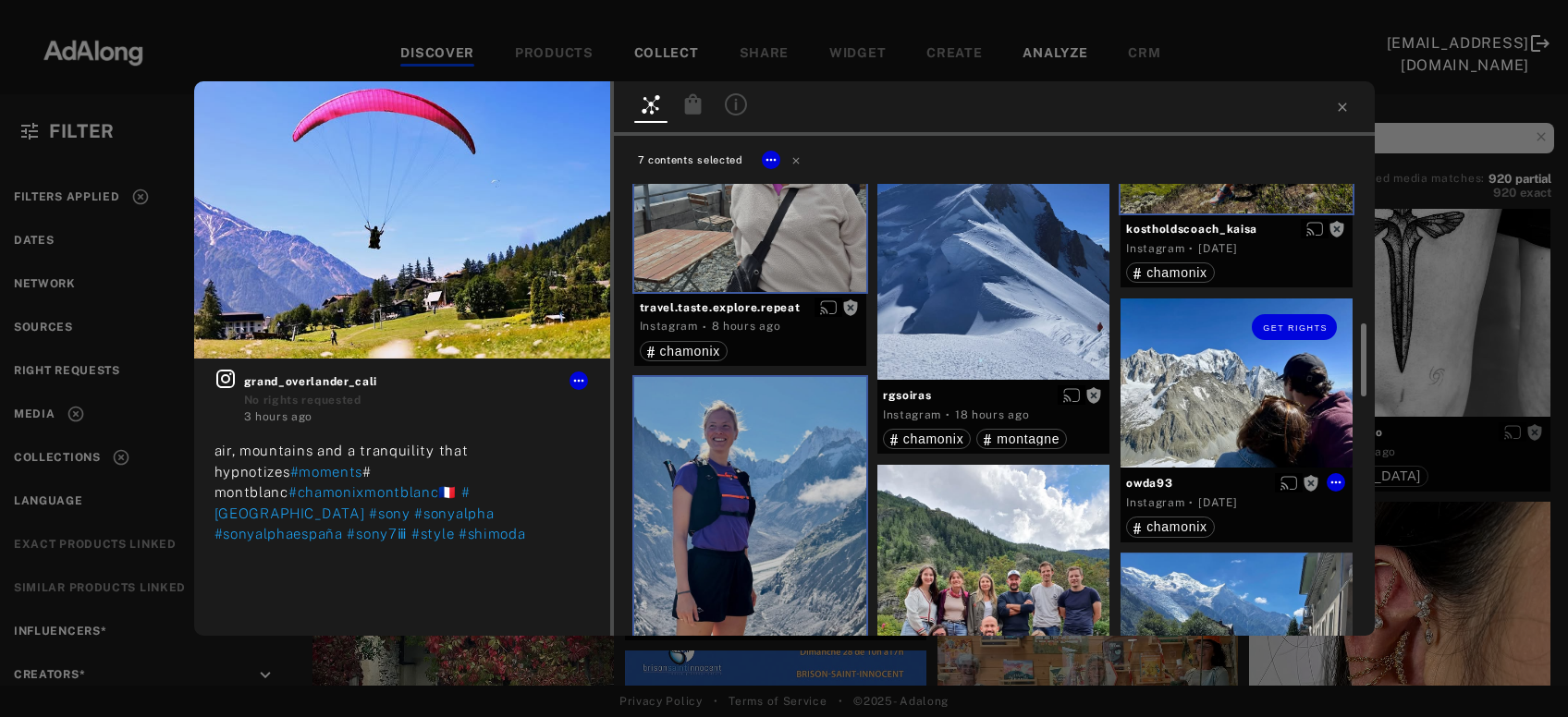
click at [1222, 392] on div "Get rights" at bounding box center [1237, 382] width 232 height 169
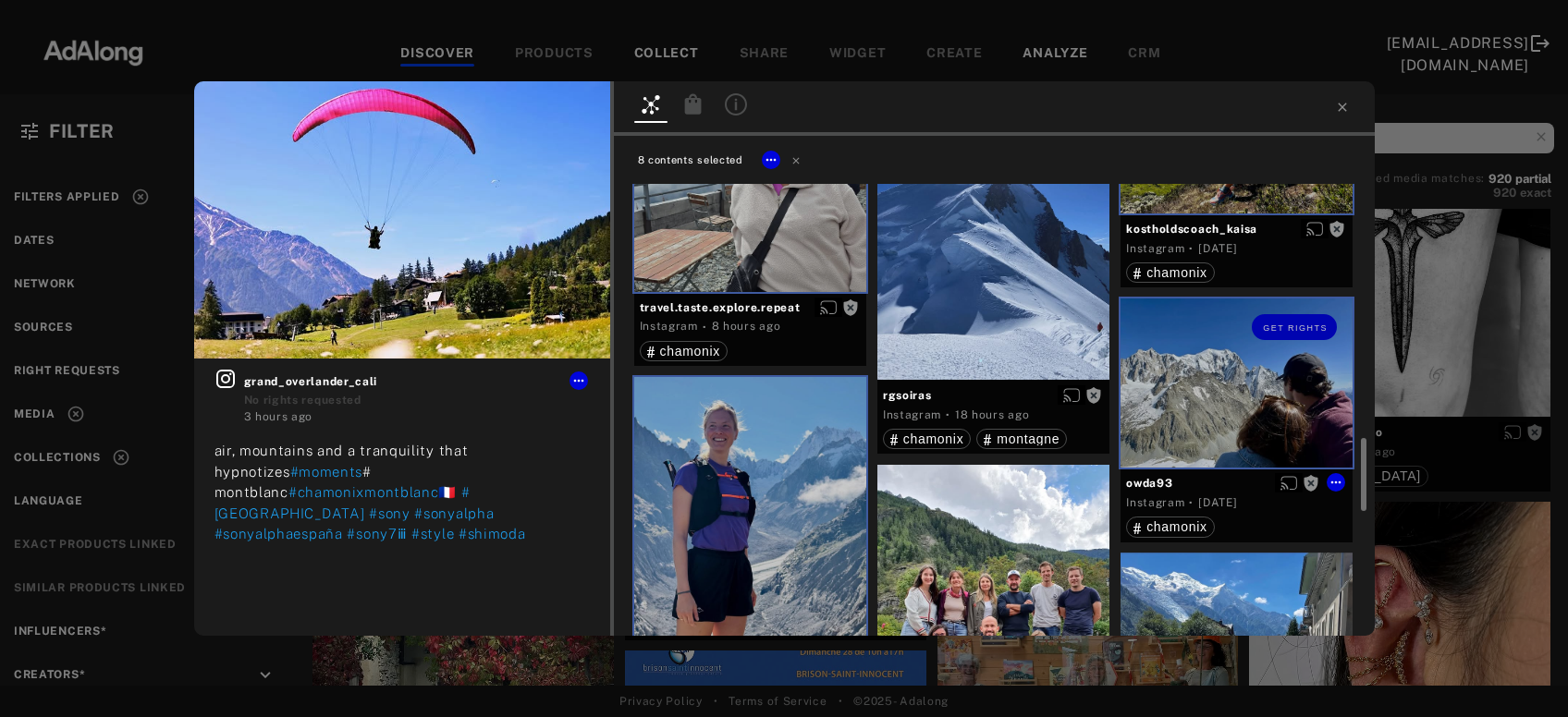
scroll to position [1096, 0]
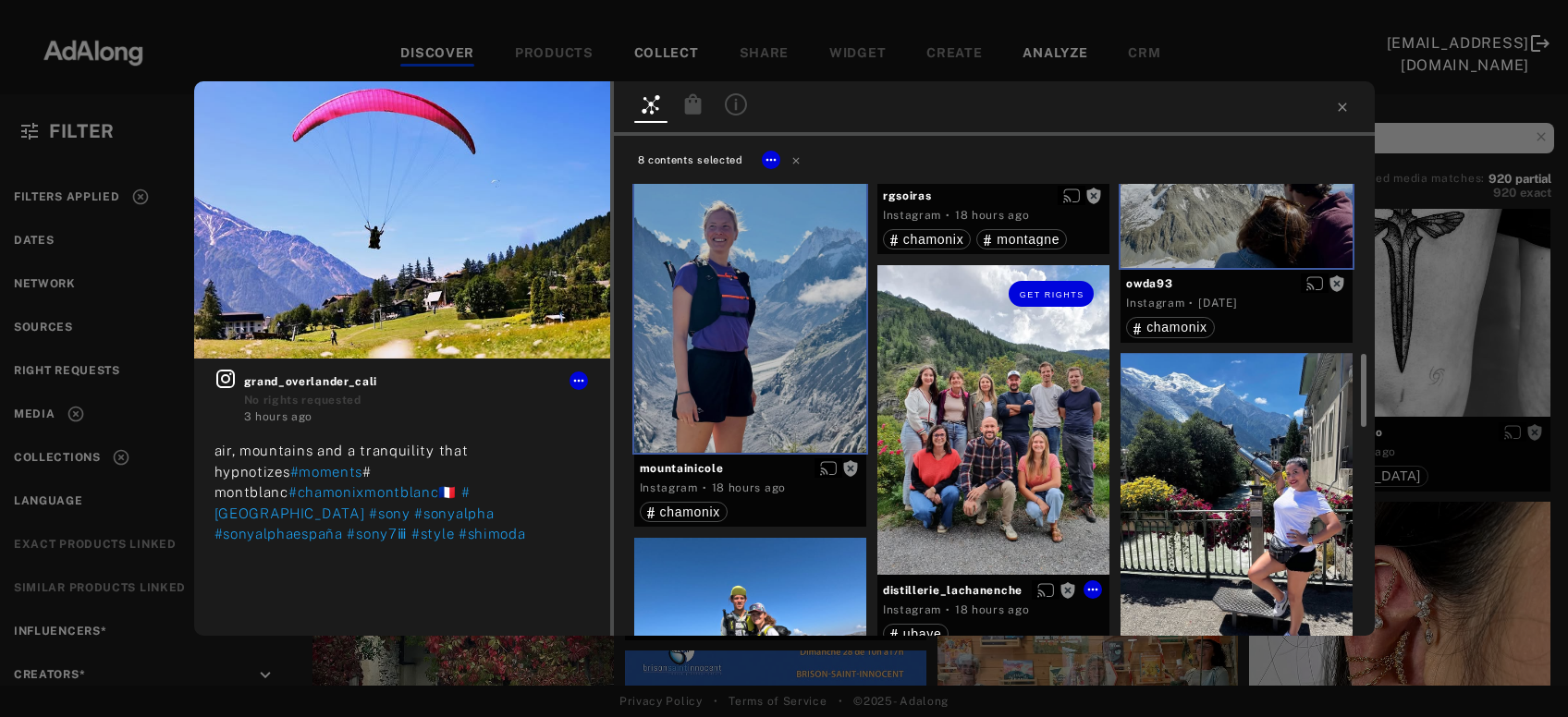
click at [1003, 474] on div "Get rights" at bounding box center [994, 420] width 232 height 310
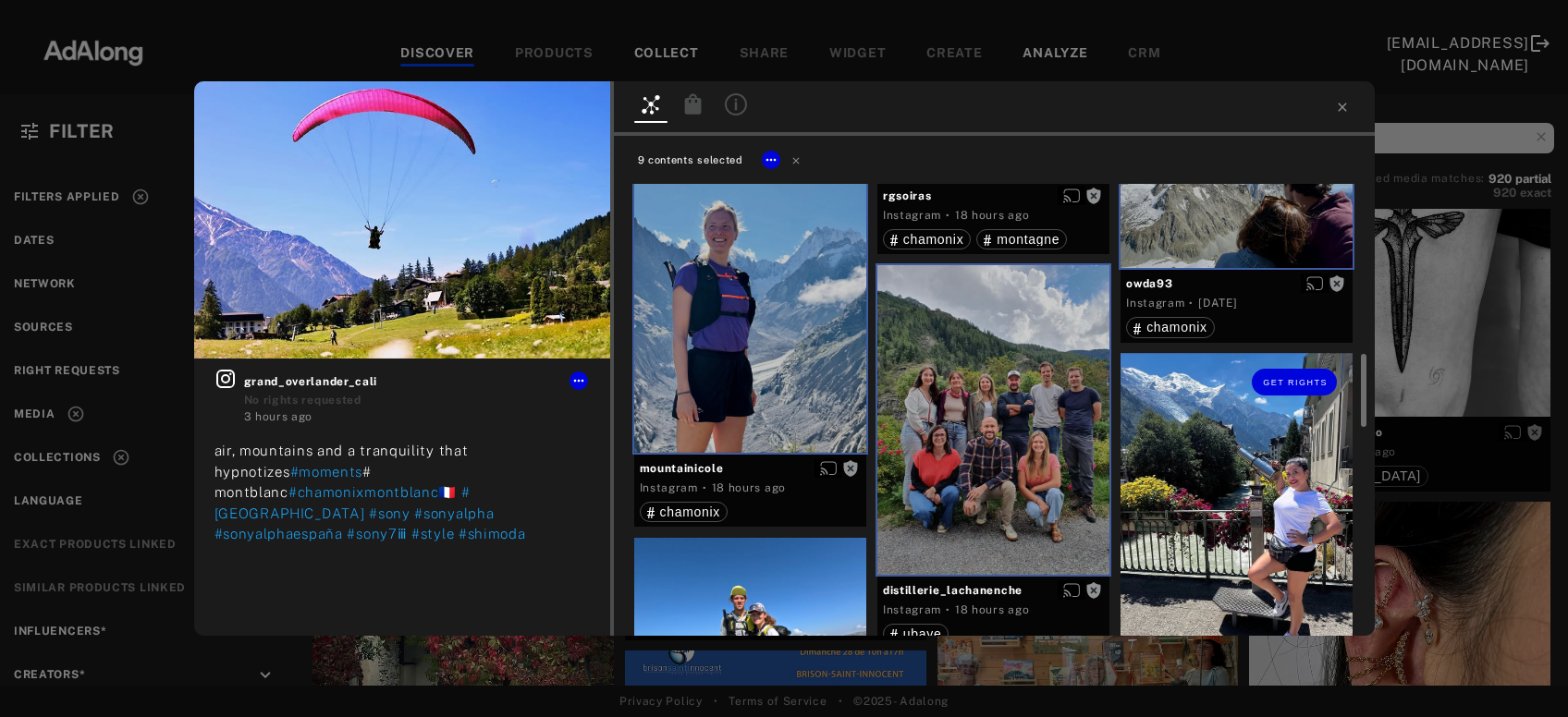
click at [1273, 498] on div "Get rights" at bounding box center [1237, 505] width 232 height 305
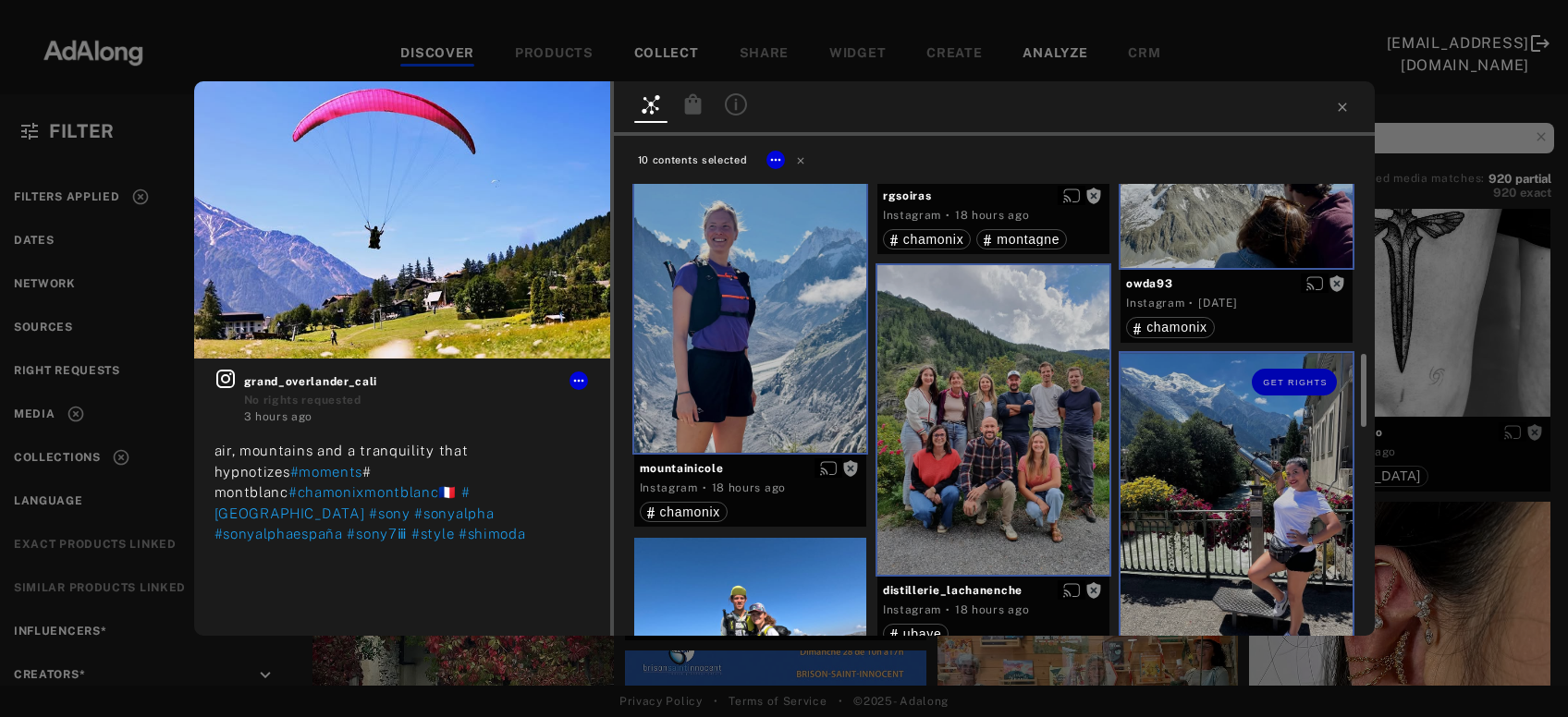
scroll to position [1294, 0]
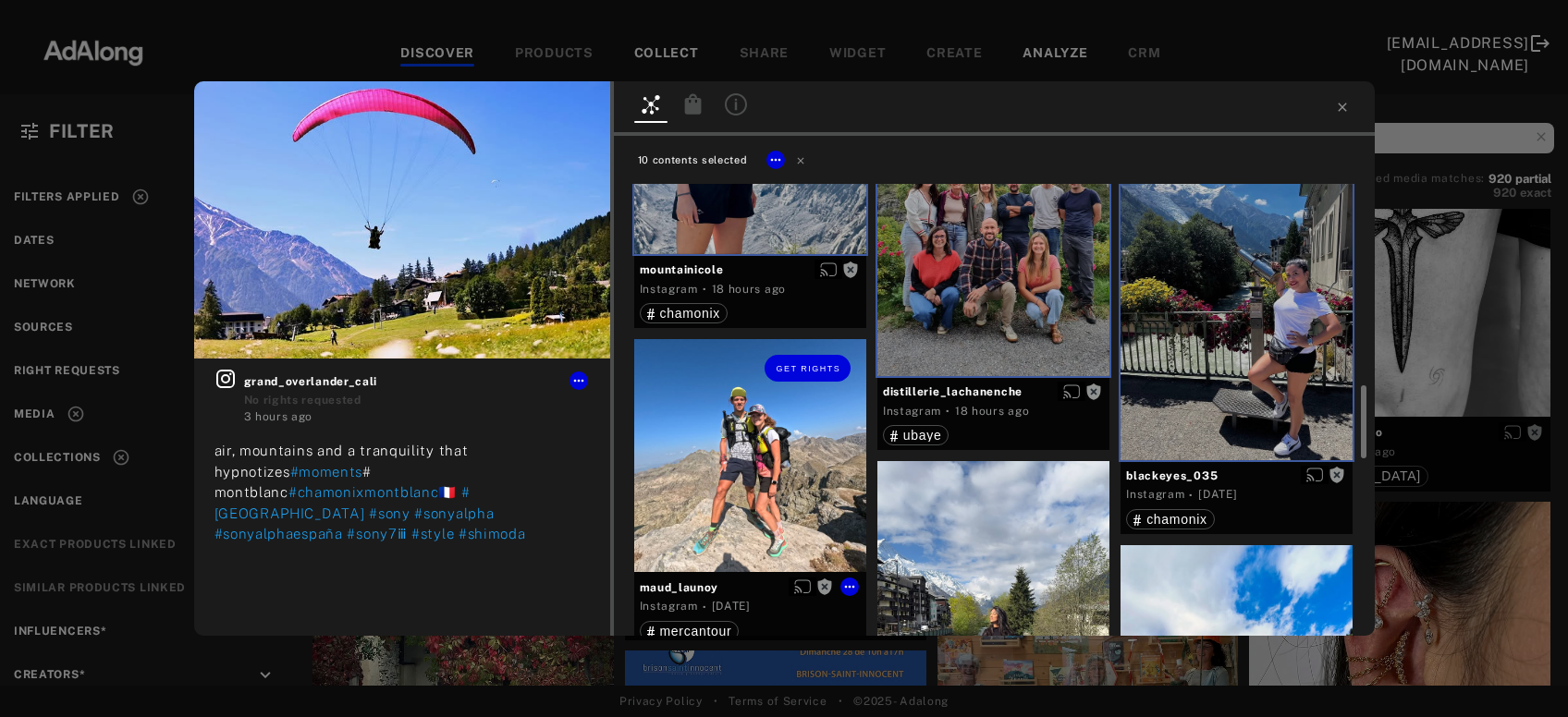
click at [794, 476] on div "Get rights" at bounding box center [751, 455] width 232 height 232
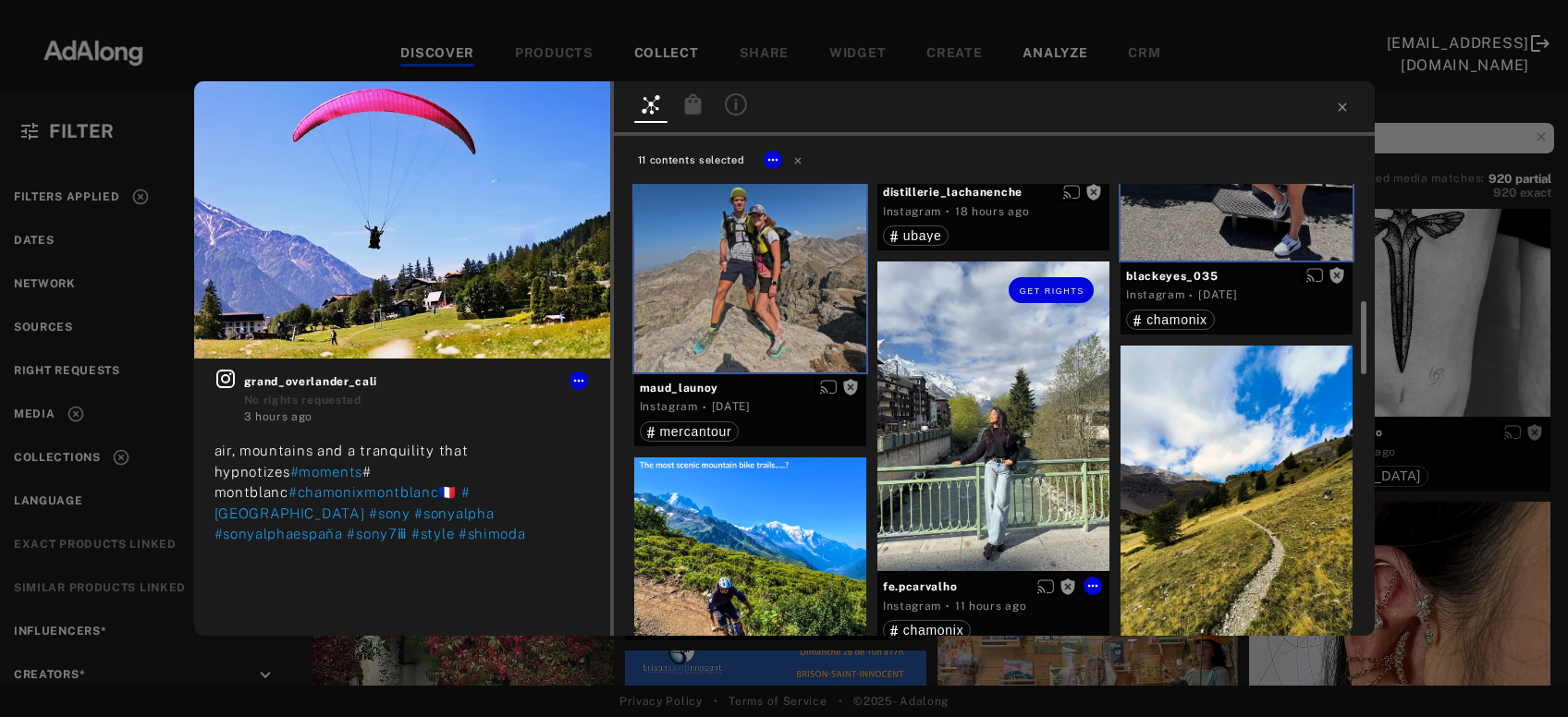
scroll to position [1593, 0]
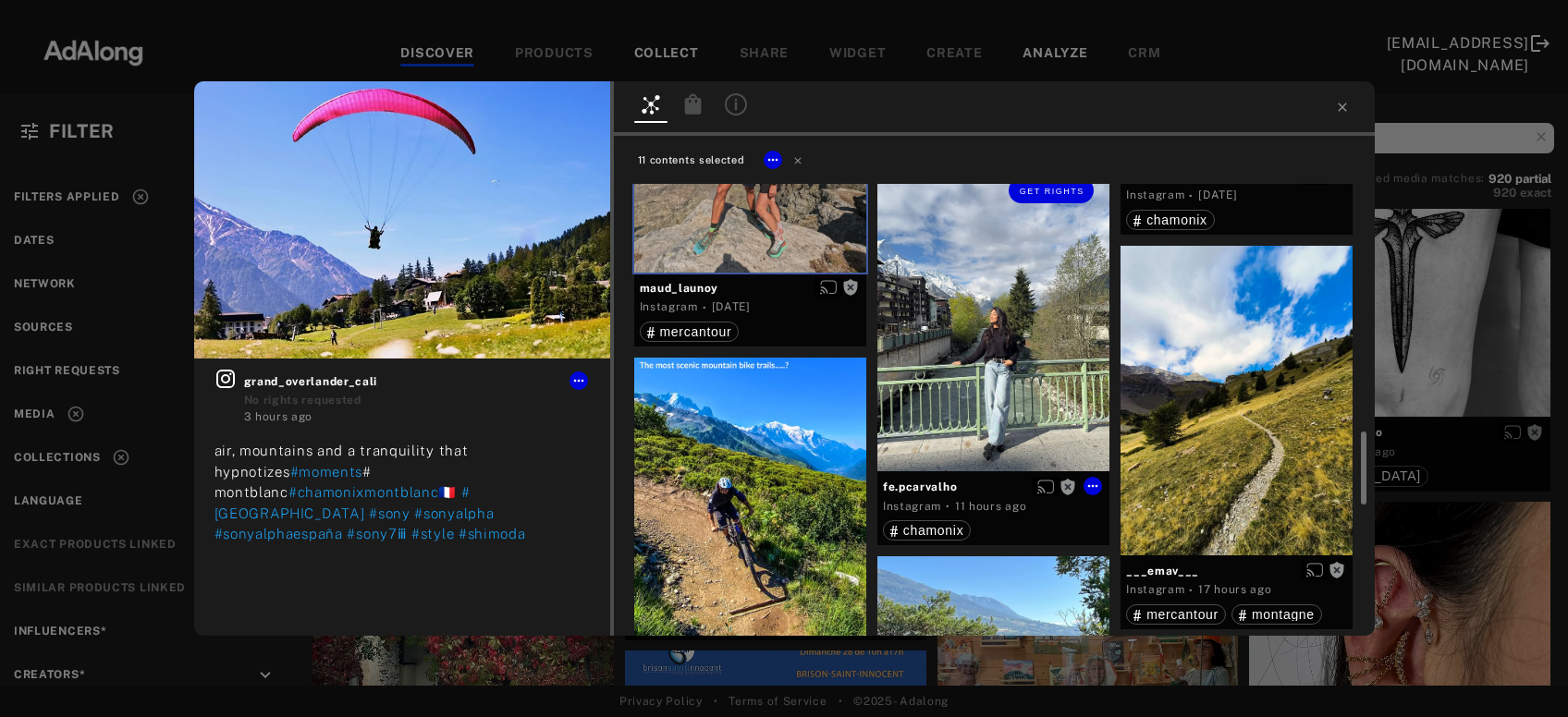
click at [1006, 402] on div "Get rights" at bounding box center [994, 316] width 232 height 310
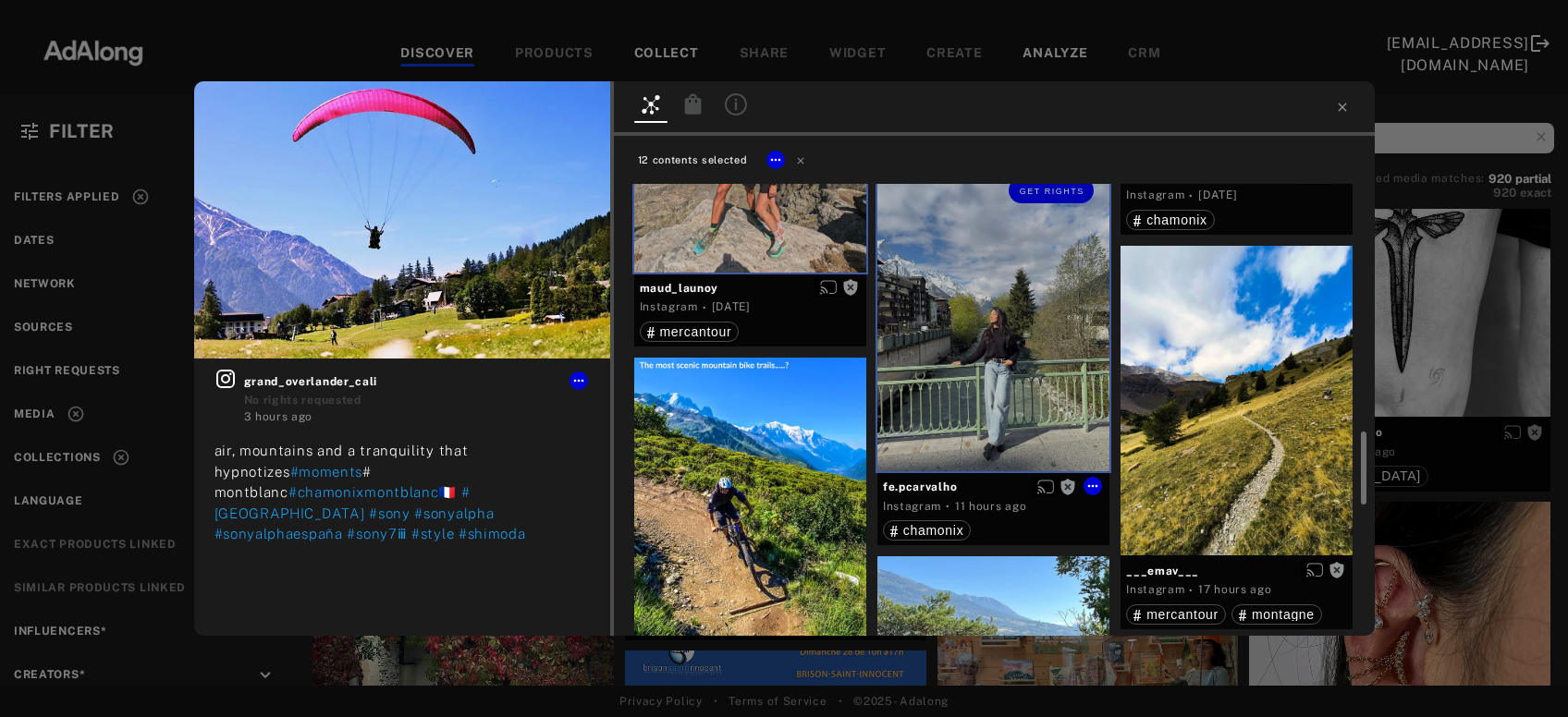
scroll to position [1694, 0]
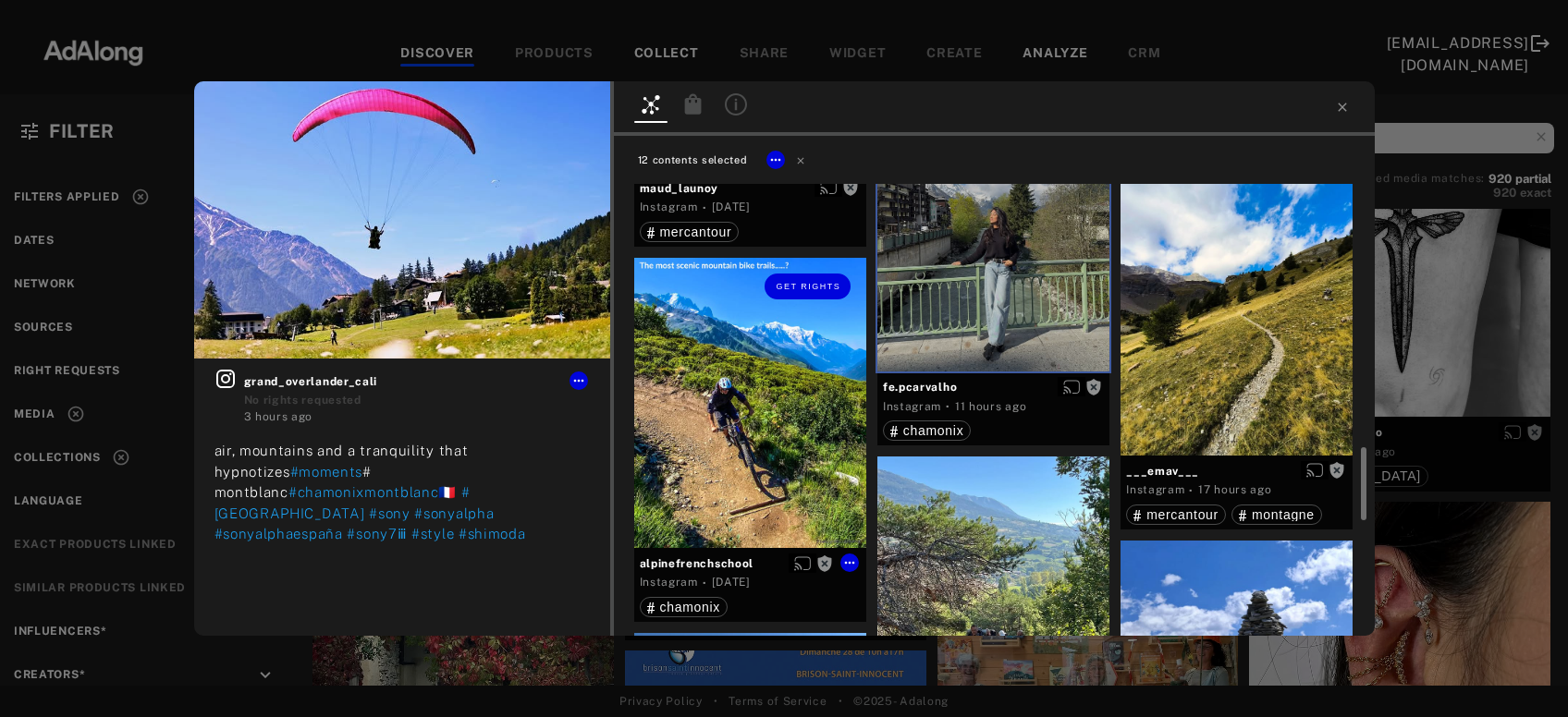
click at [809, 405] on div "Get rights" at bounding box center [751, 403] width 232 height 290
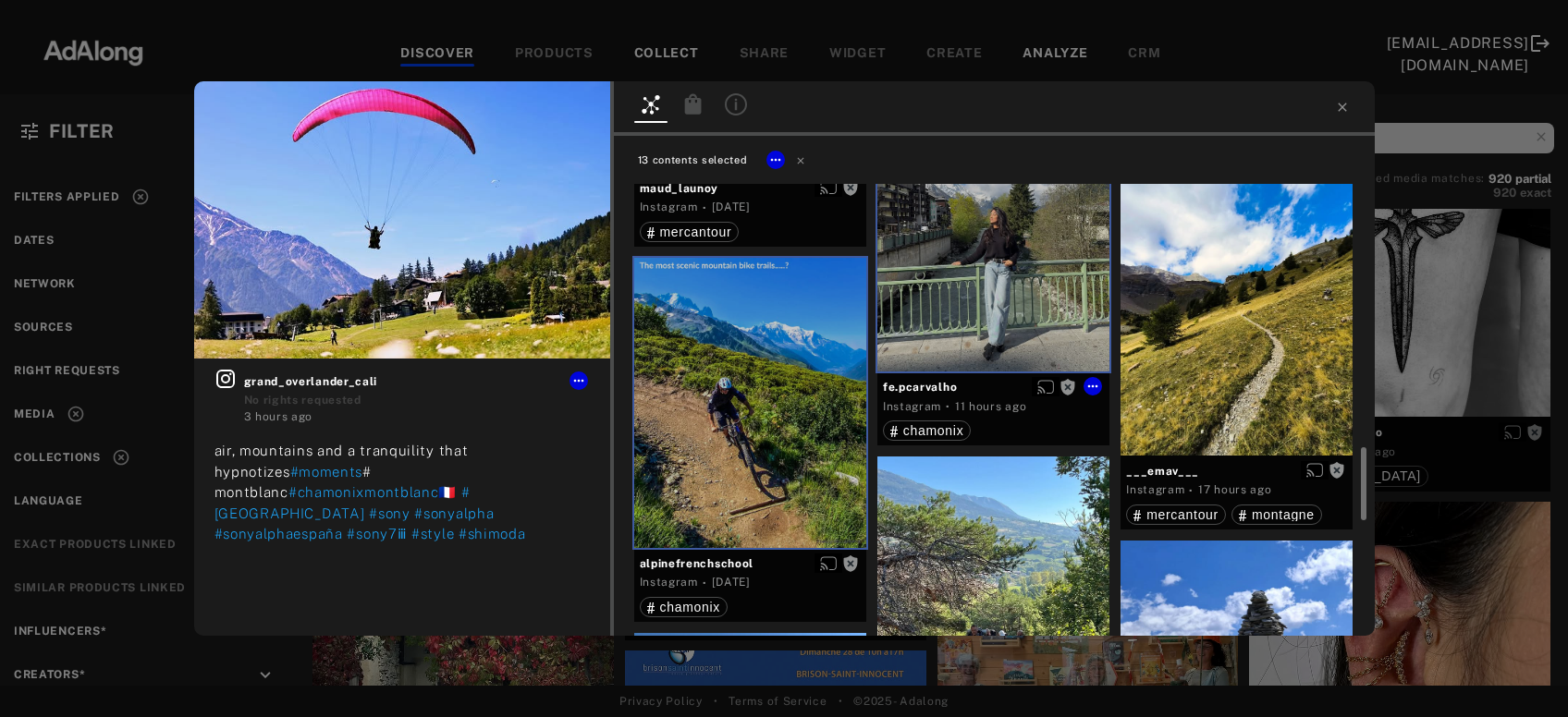
scroll to position [1892, 0]
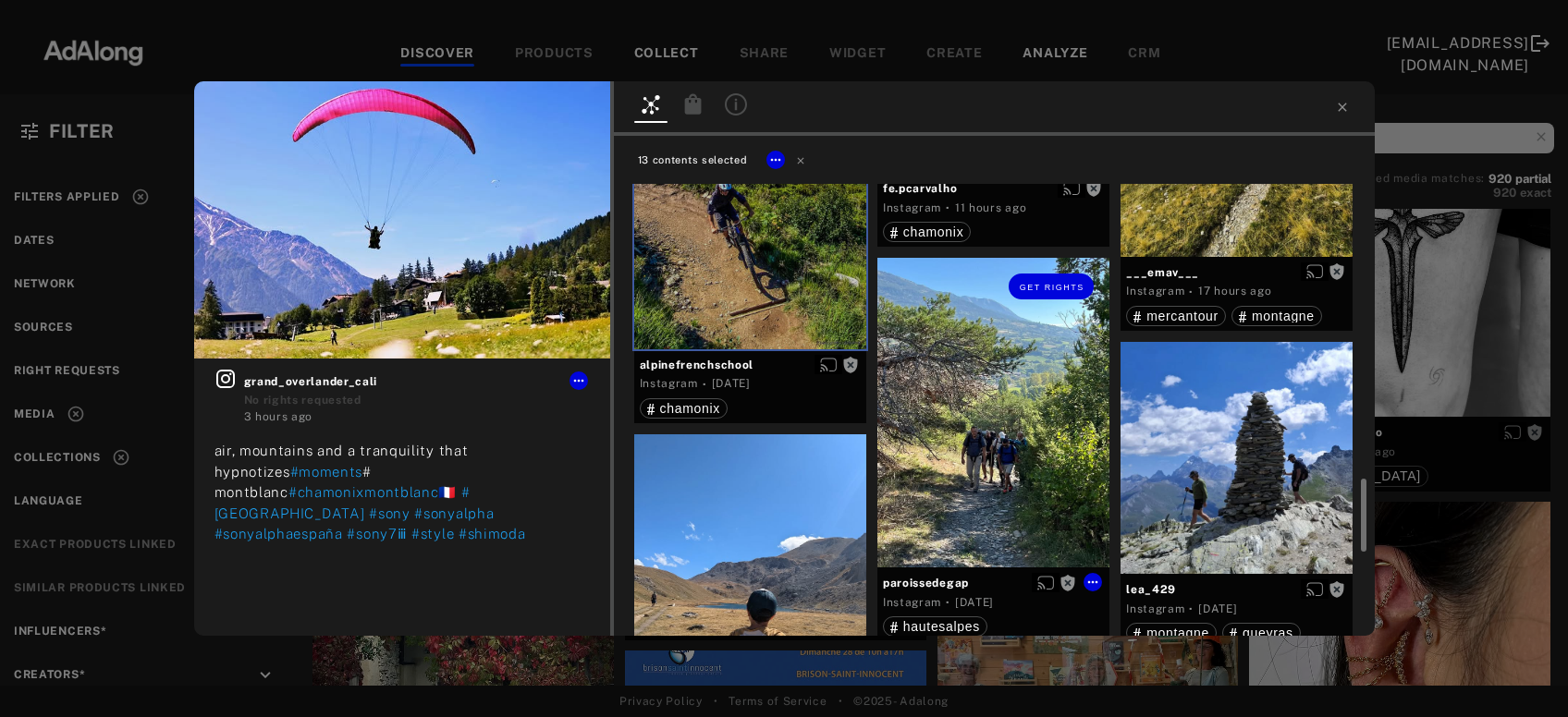
click at [977, 444] on div "Get rights" at bounding box center [994, 412] width 232 height 310
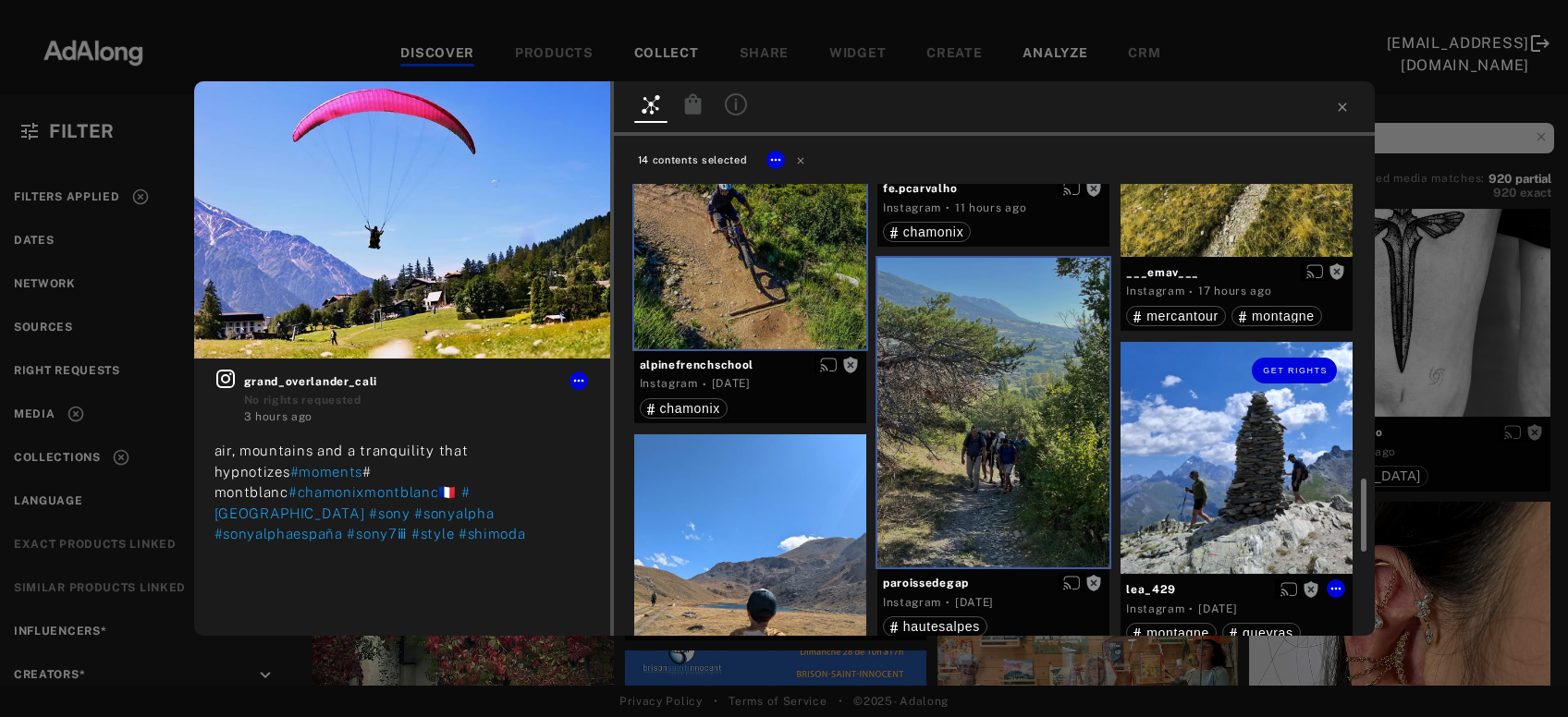
click at [1202, 444] on div "Get rights" at bounding box center [1237, 458] width 232 height 232
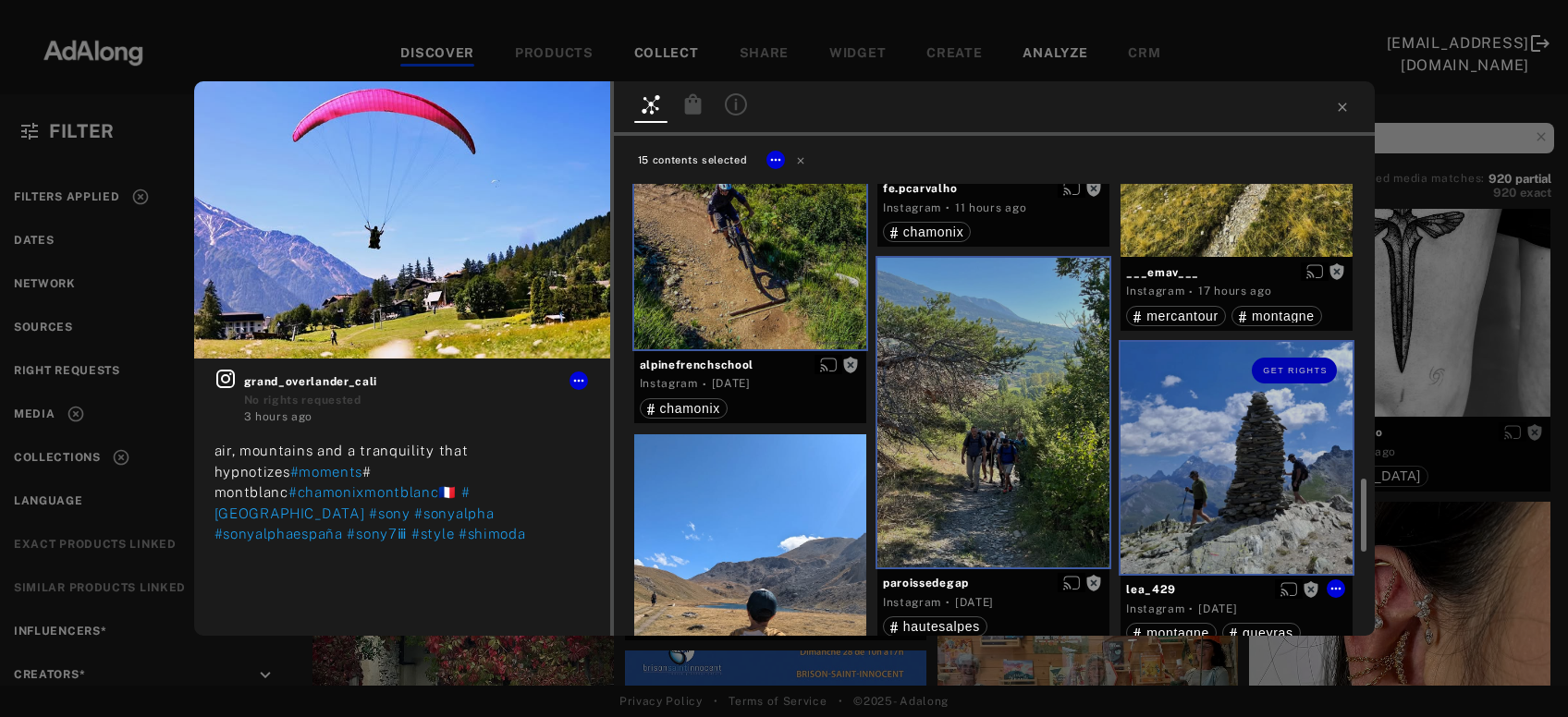
scroll to position [2092, 0]
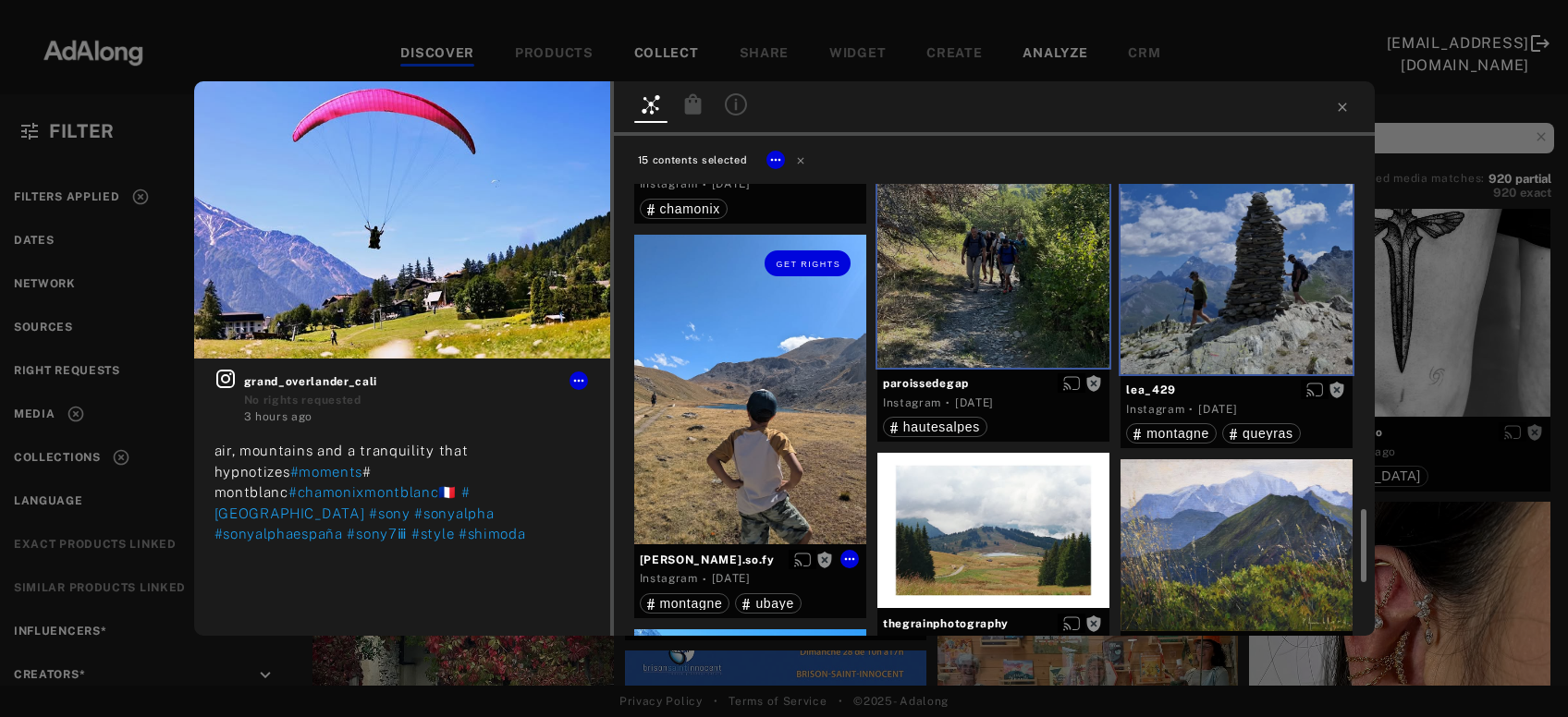
click at [778, 440] on div "Get rights" at bounding box center [751, 389] width 232 height 310
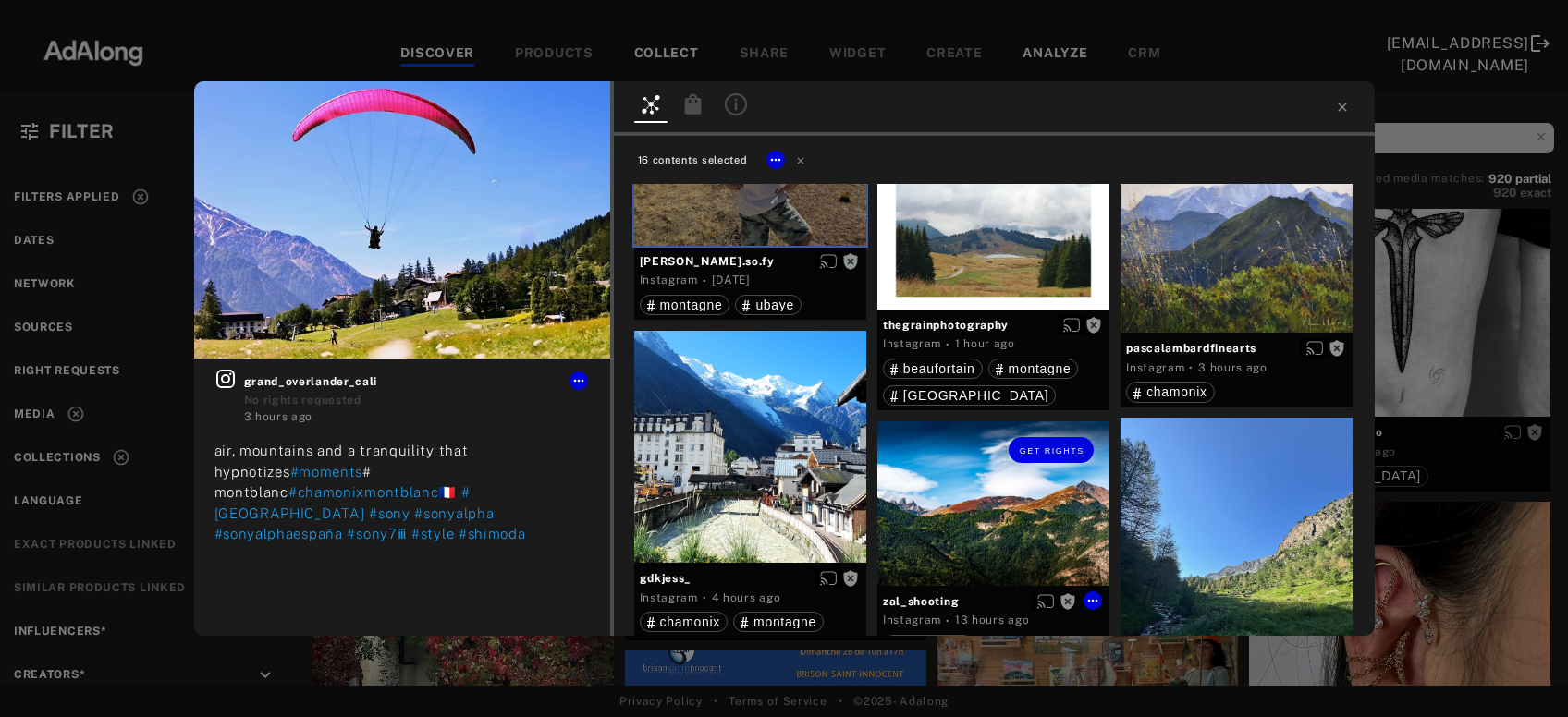
scroll to position [2549, 0]
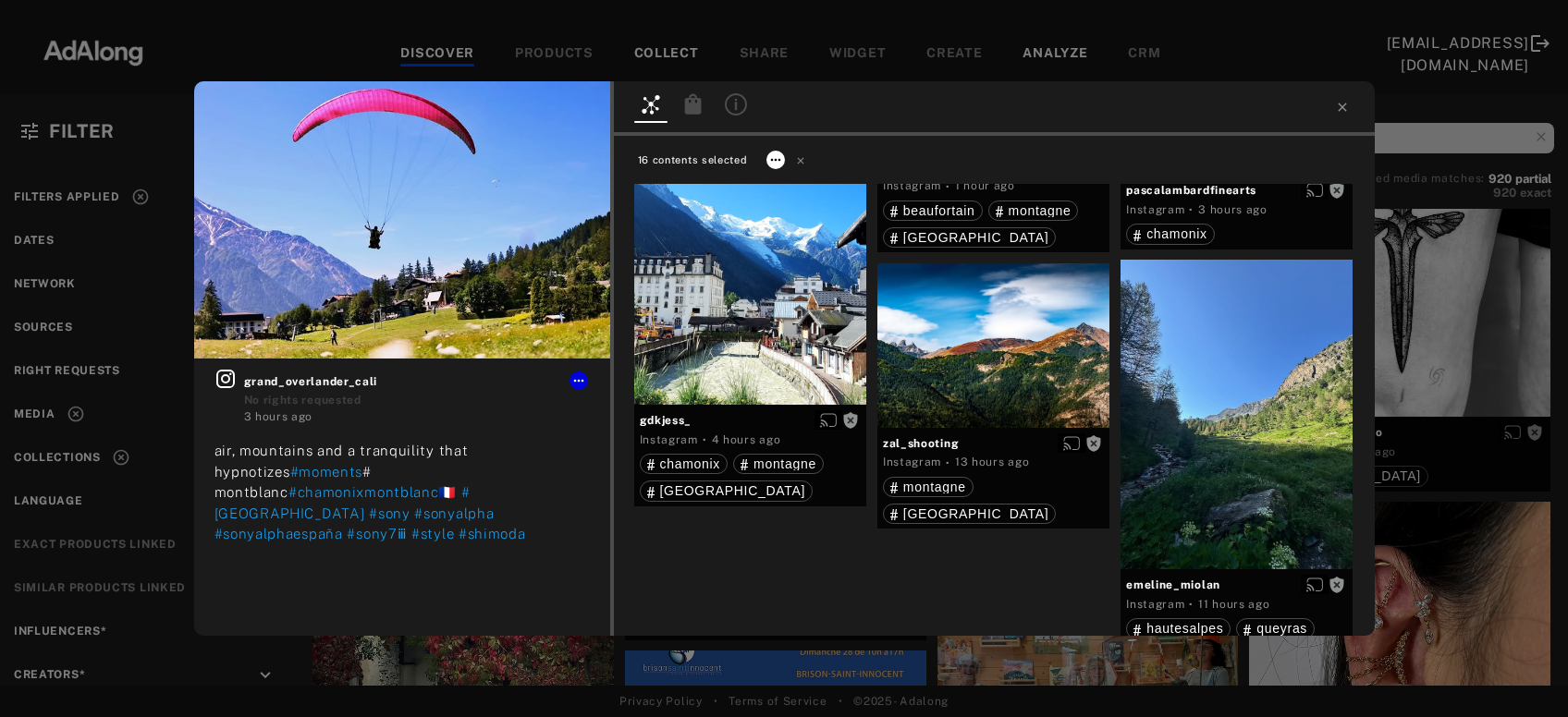
click at [778, 155] on icon at bounding box center [775, 159] width 14 height 14
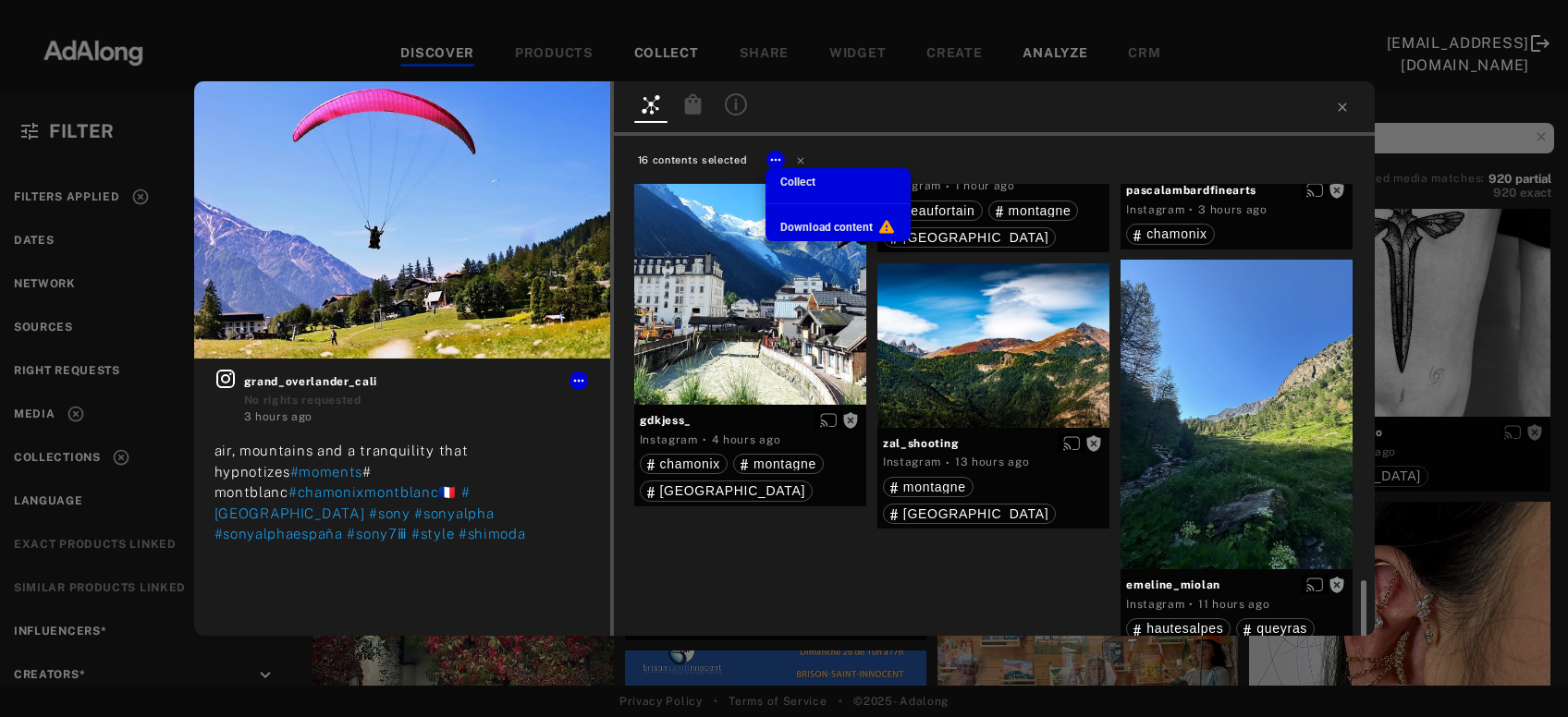
click at [791, 178] on span "Collect" at bounding box center [798, 182] width 35 height 13
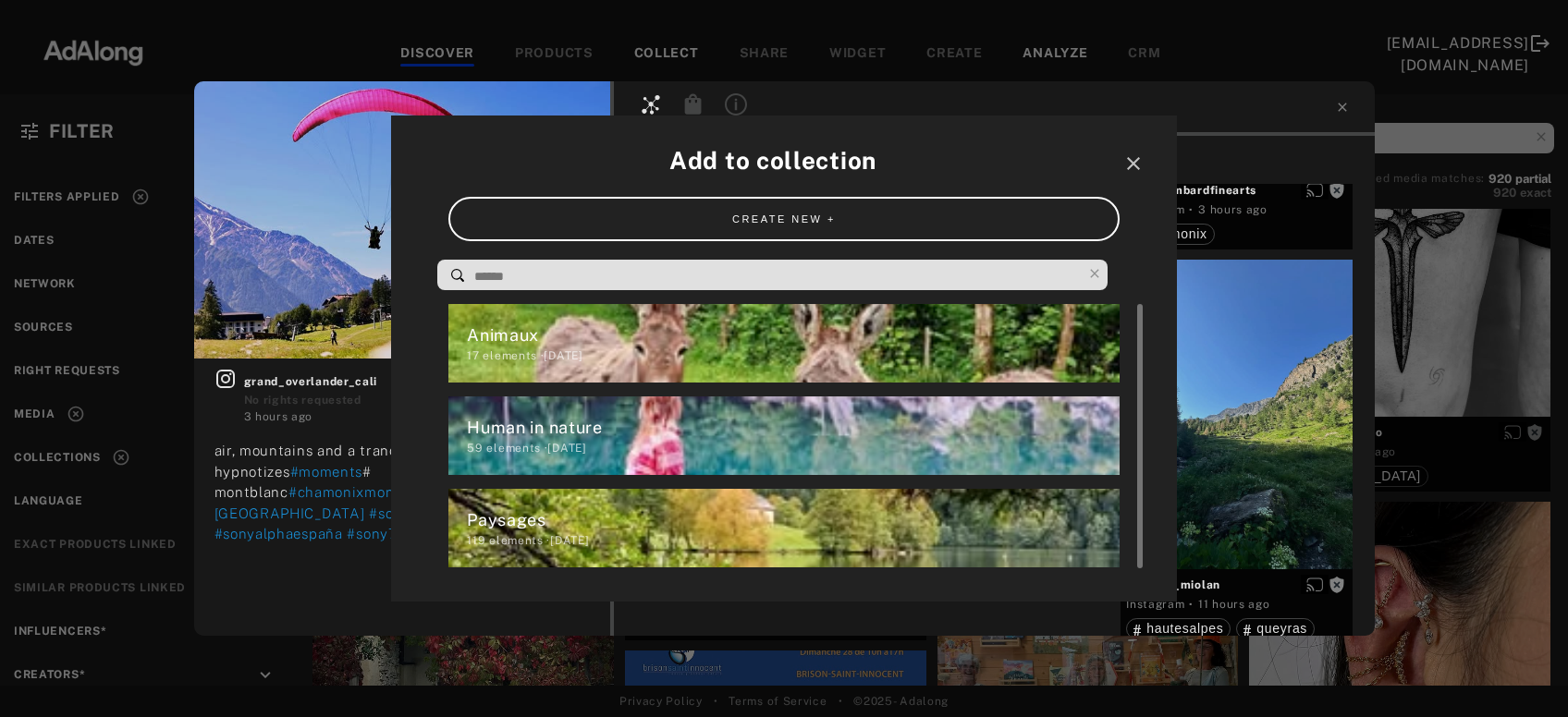
click at [578, 445] on div "59 elements · [DATE]" at bounding box center [793, 448] width 652 height 16
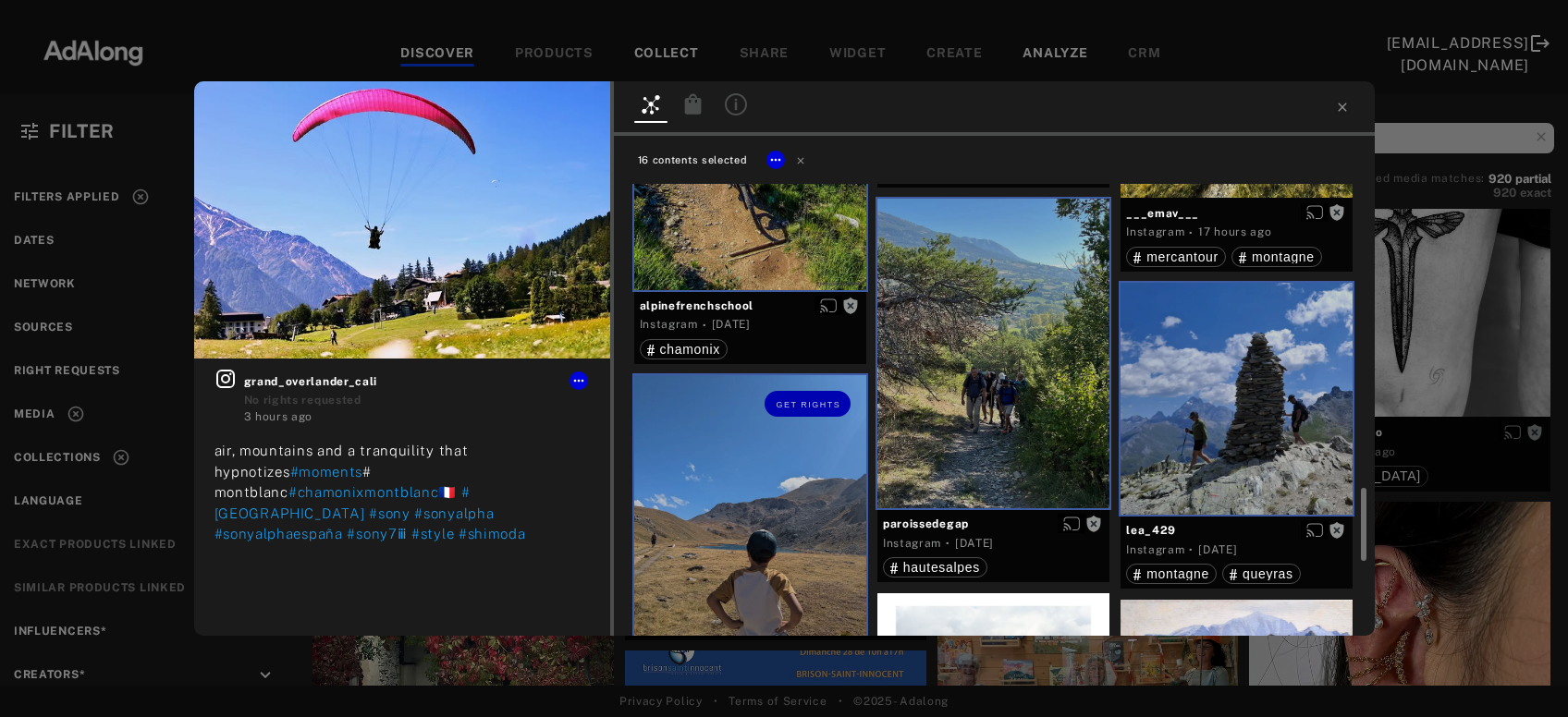
scroll to position [1751, 0]
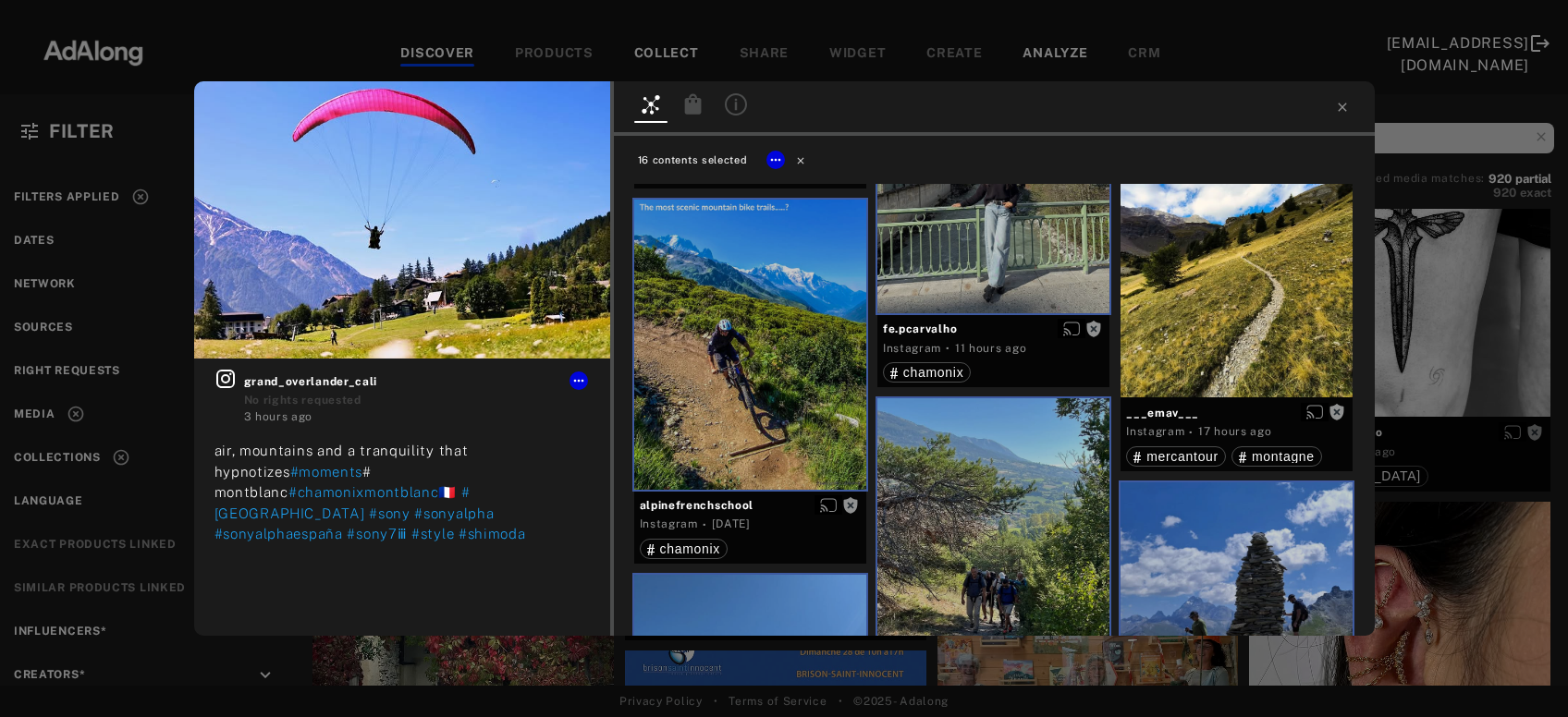
click at [800, 166] on icon at bounding box center [801, 160] width 13 height 13
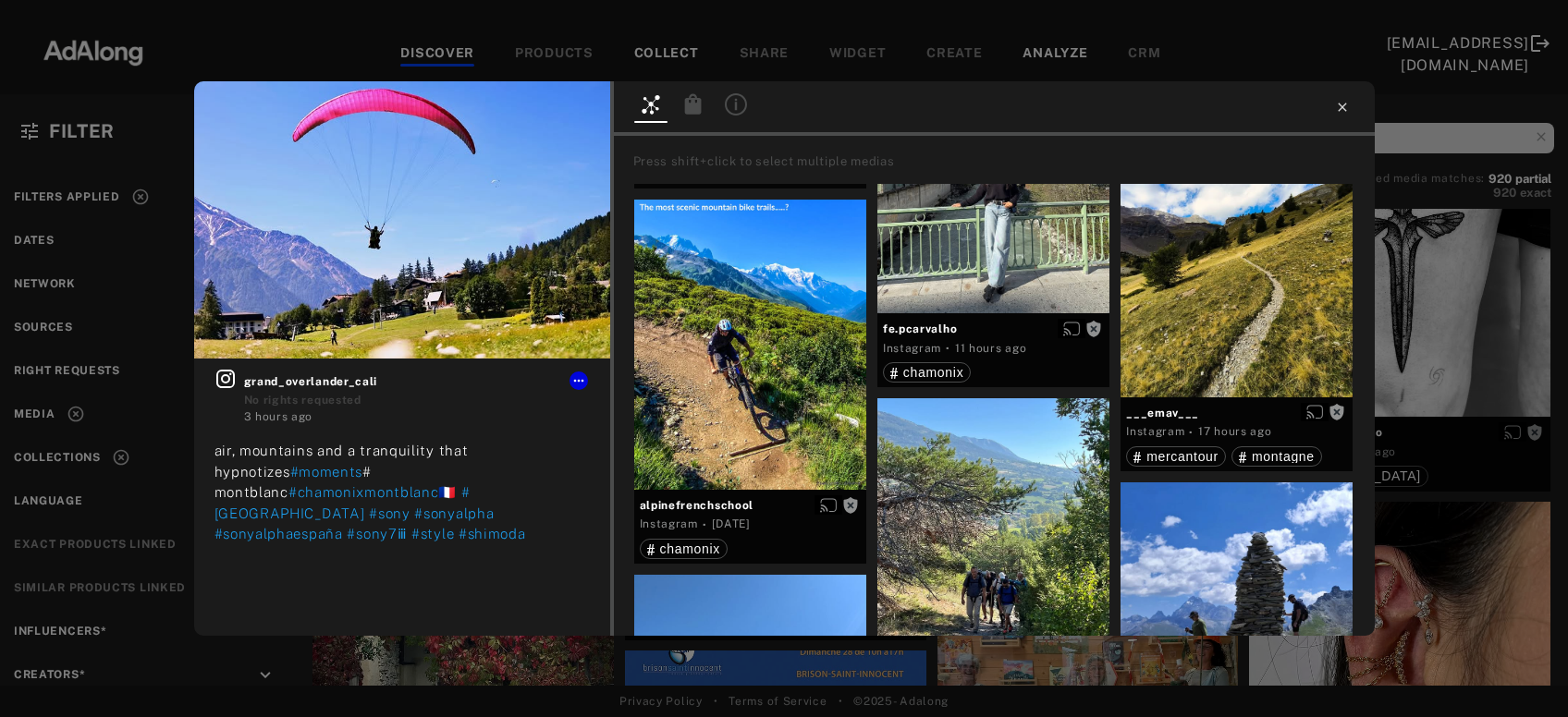
click at [1344, 107] on icon at bounding box center [1342, 106] width 14 height 14
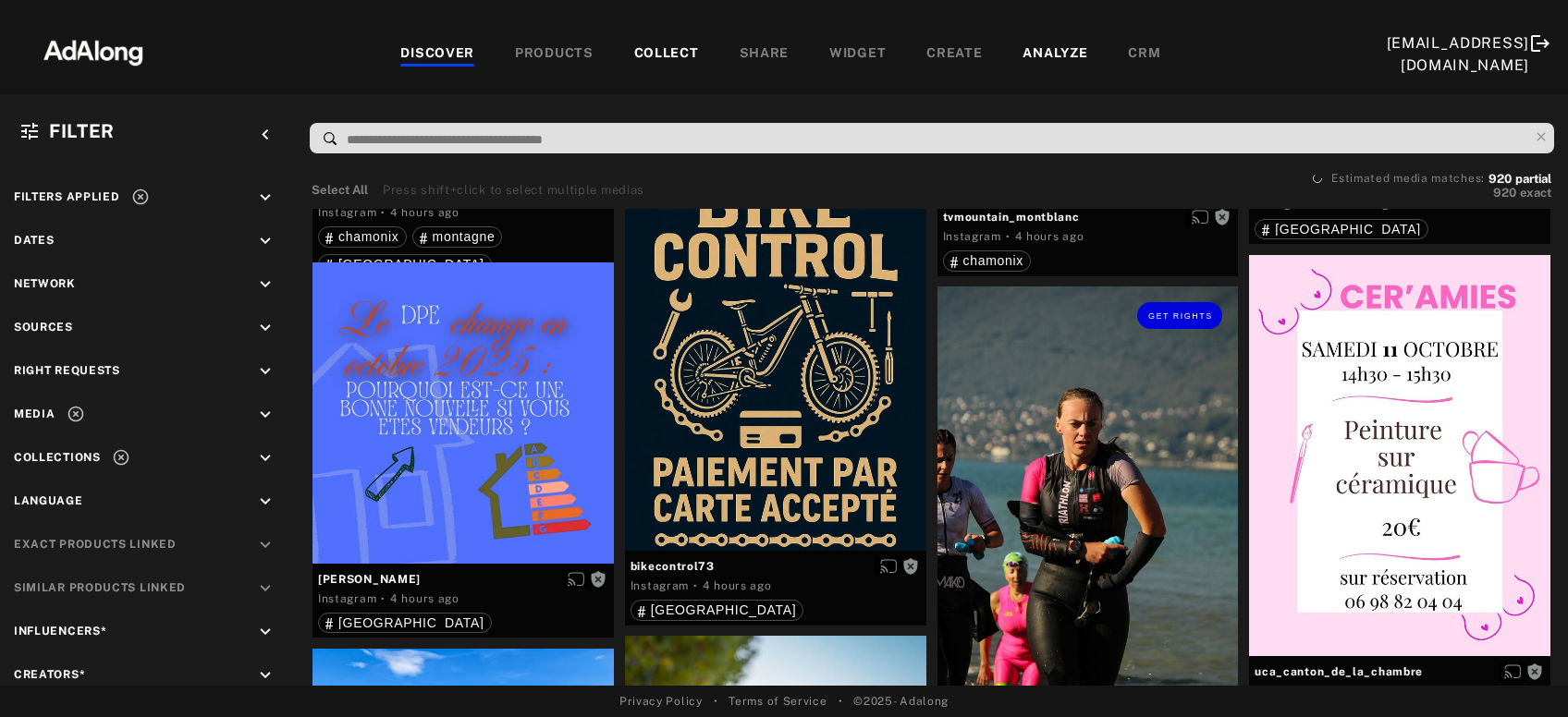
scroll to position [8867, 0]
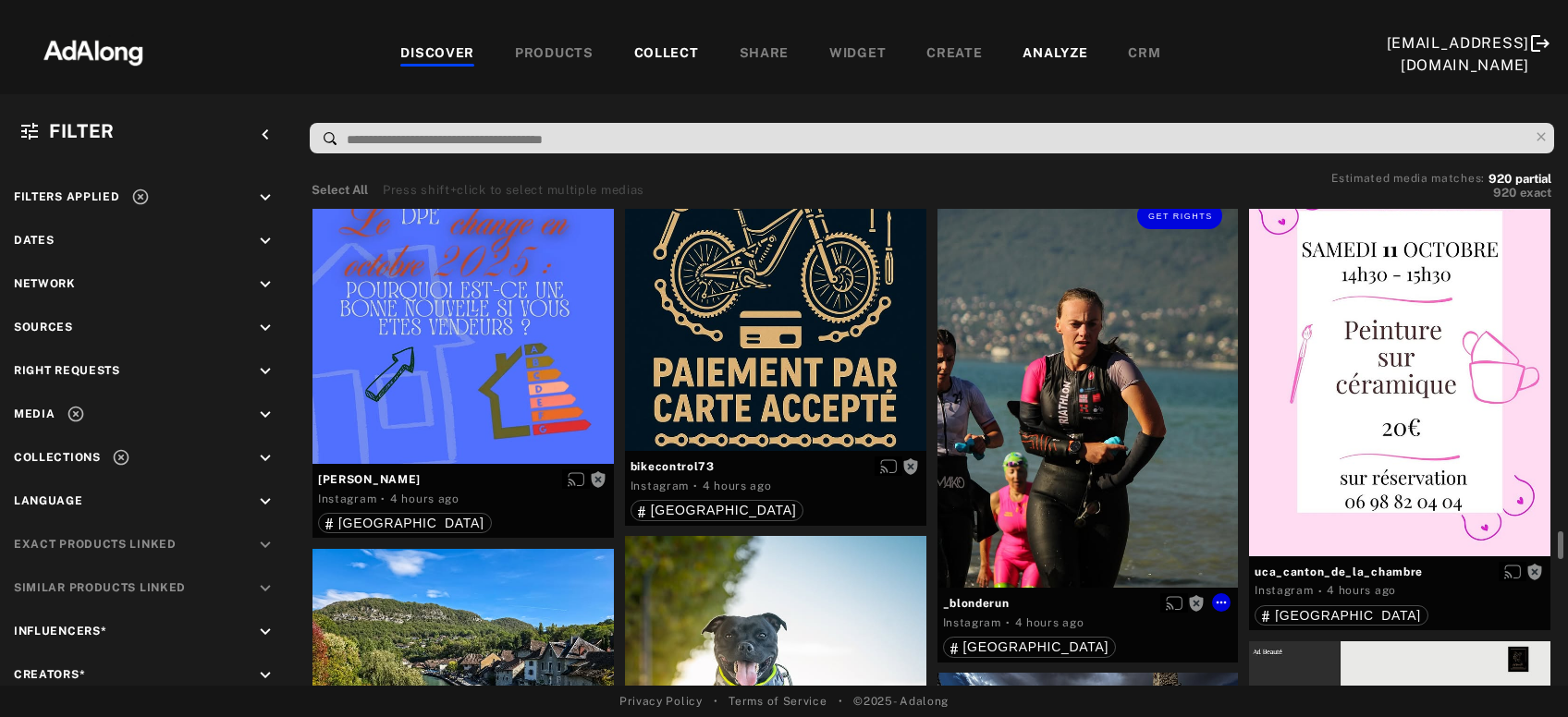
click at [1092, 471] on div "Get rights" at bounding box center [1088, 387] width 301 height 402
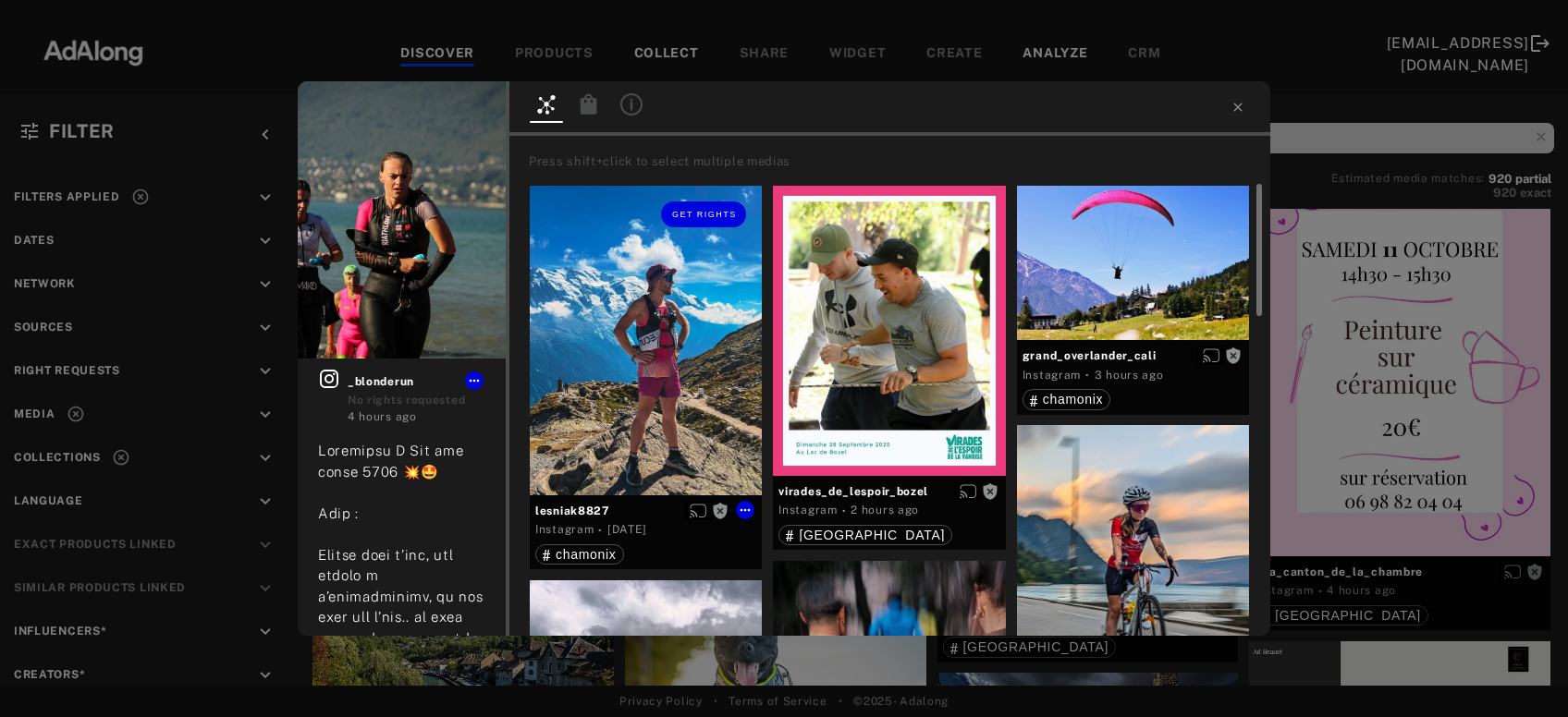
click at [639, 343] on div "Get rights" at bounding box center [646, 340] width 232 height 310
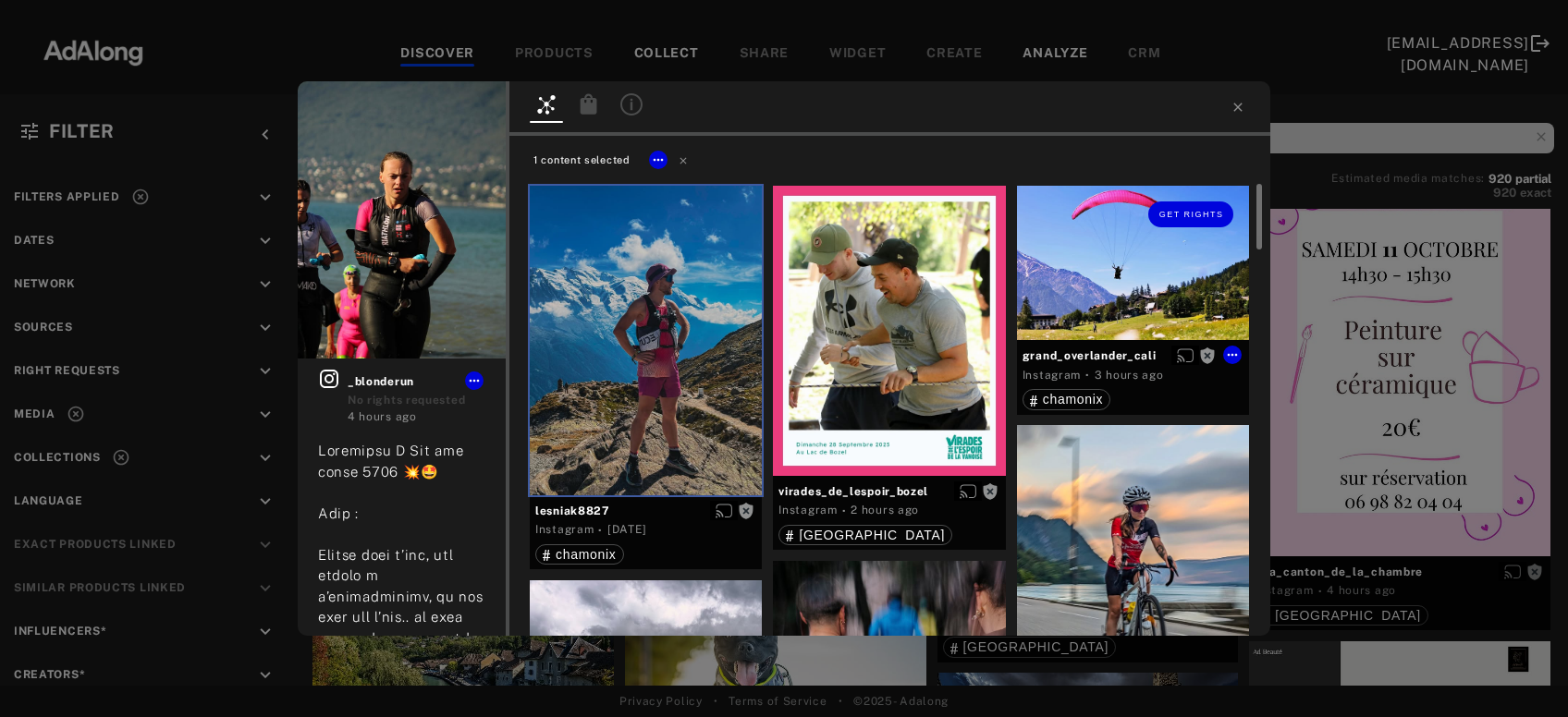
click at [1127, 299] on div "Get rights" at bounding box center [1134, 264] width 232 height 155
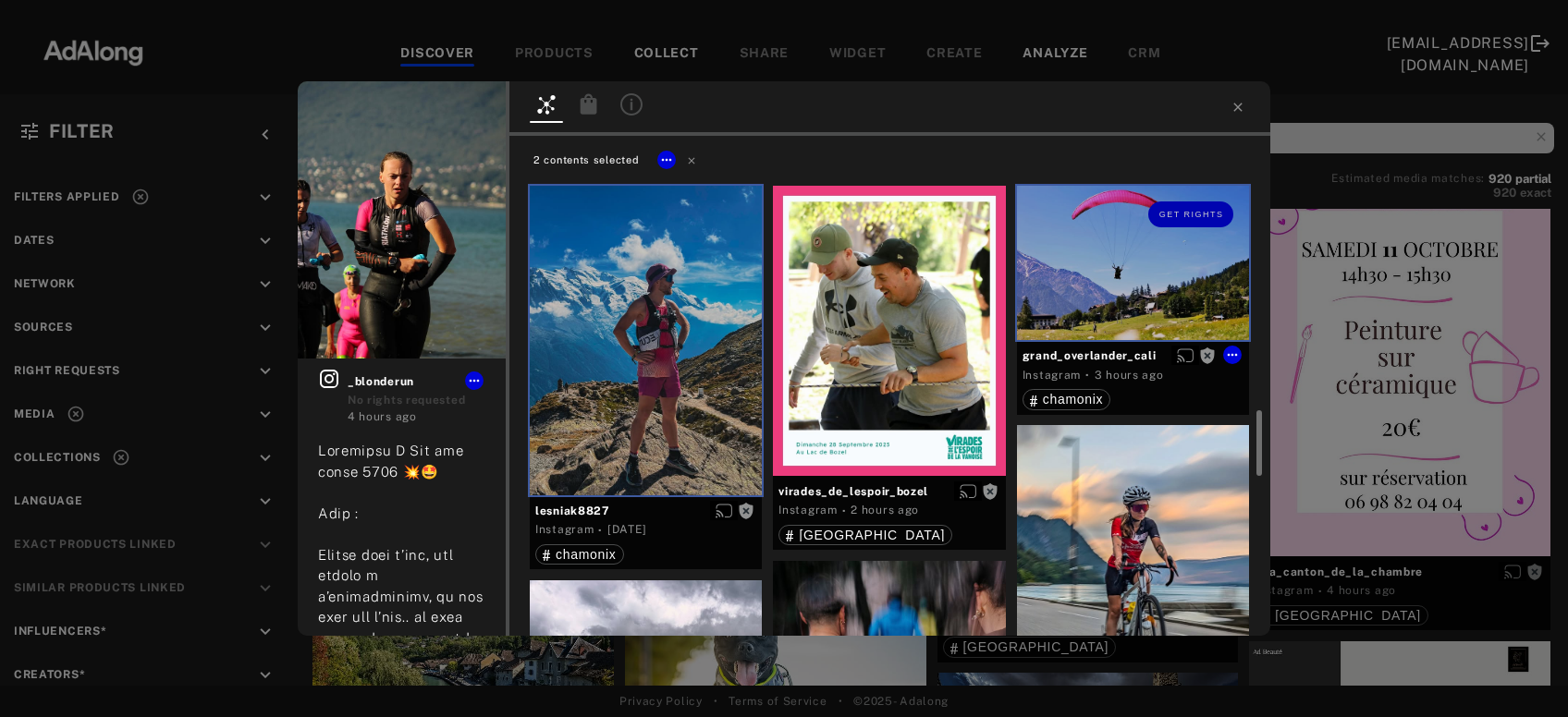
scroll to position [198, 0]
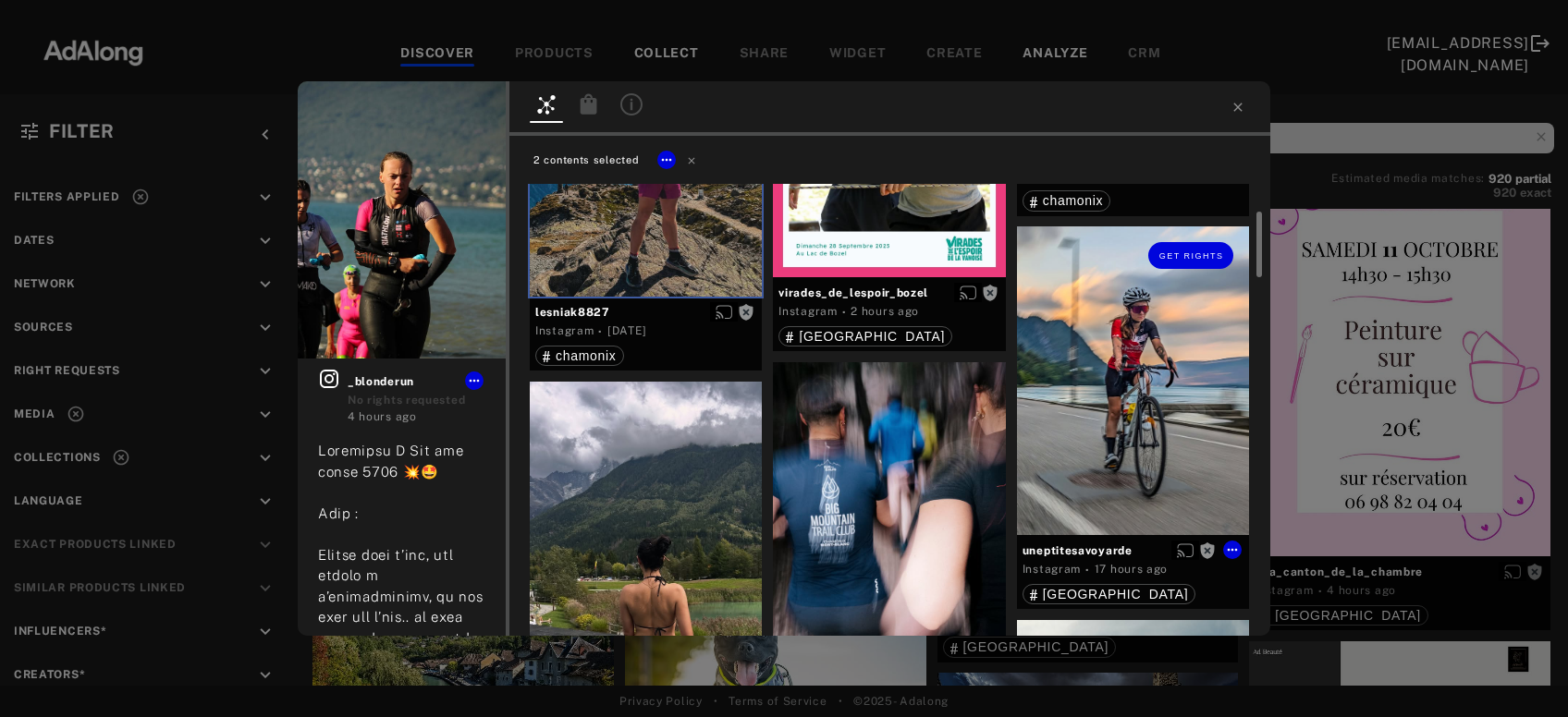
click at [1136, 368] on div "Get rights" at bounding box center [1134, 380] width 232 height 308
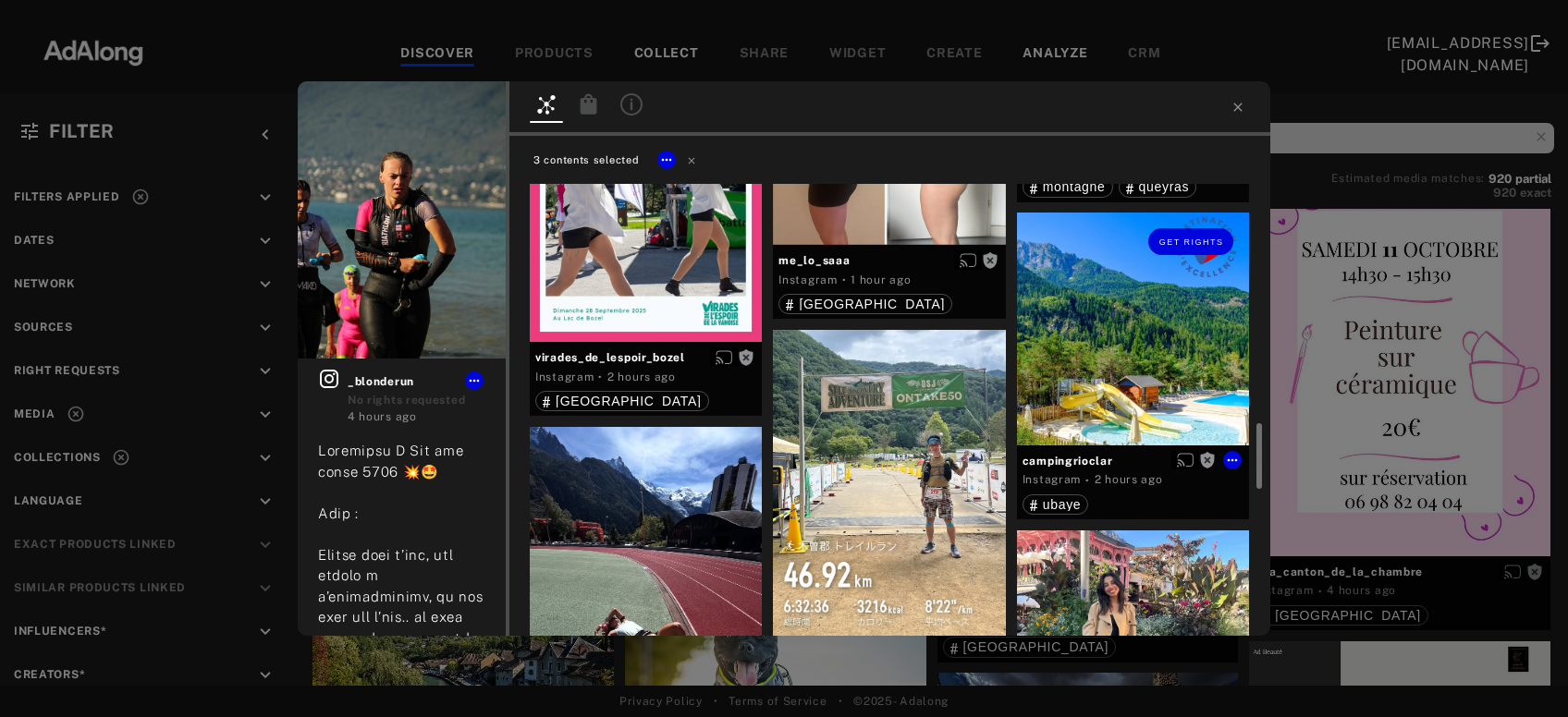
scroll to position [1792, 0]
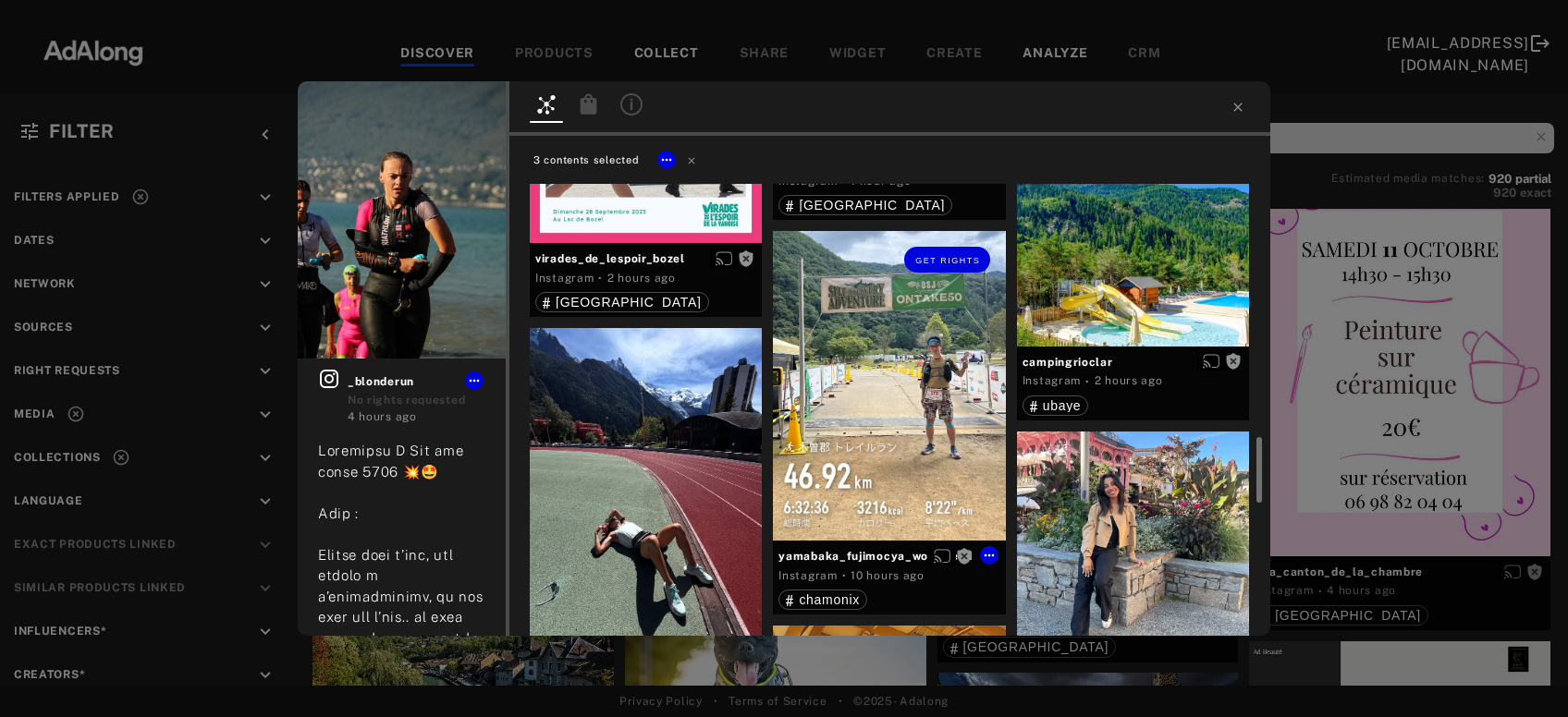
click at [901, 430] on div "Get rights" at bounding box center [889, 385] width 232 height 310
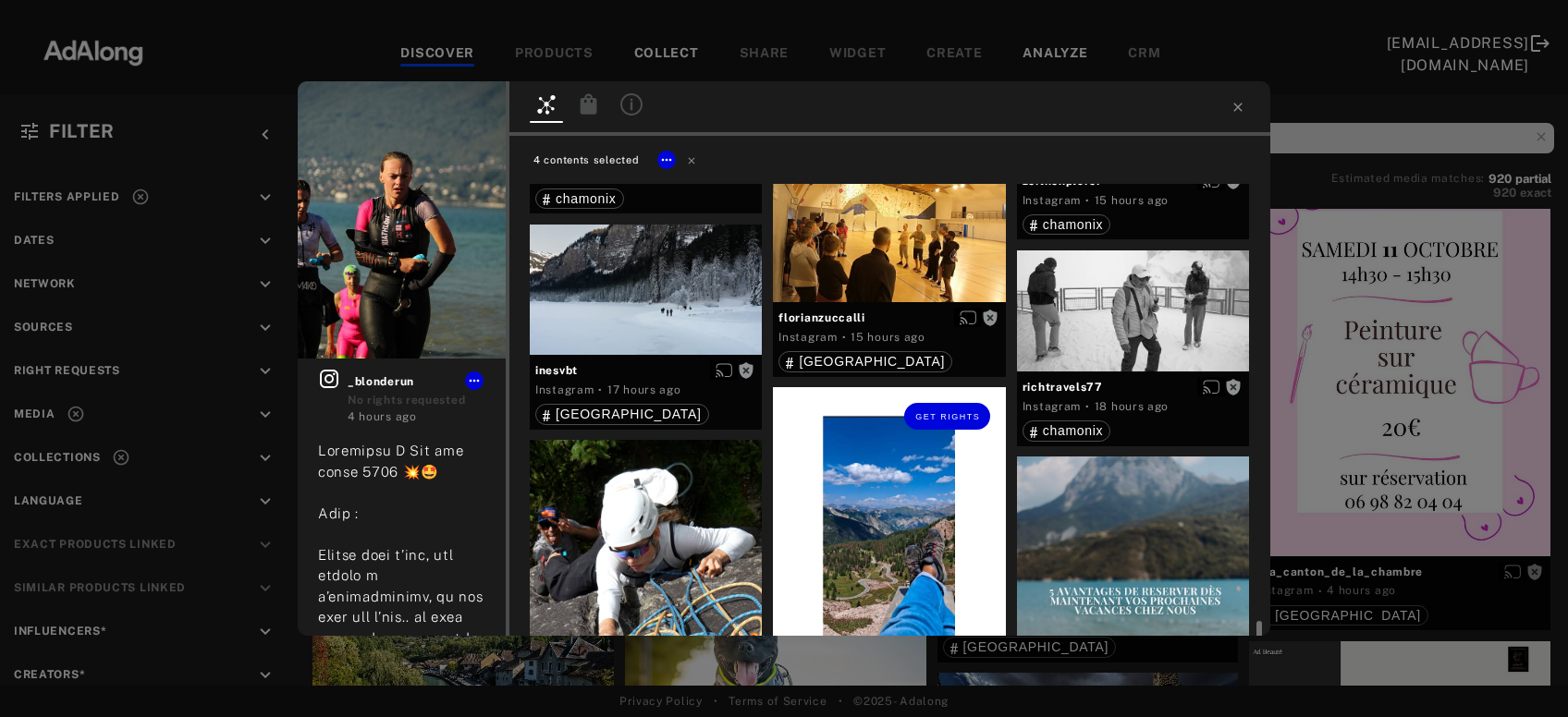
scroll to position [2391, 0]
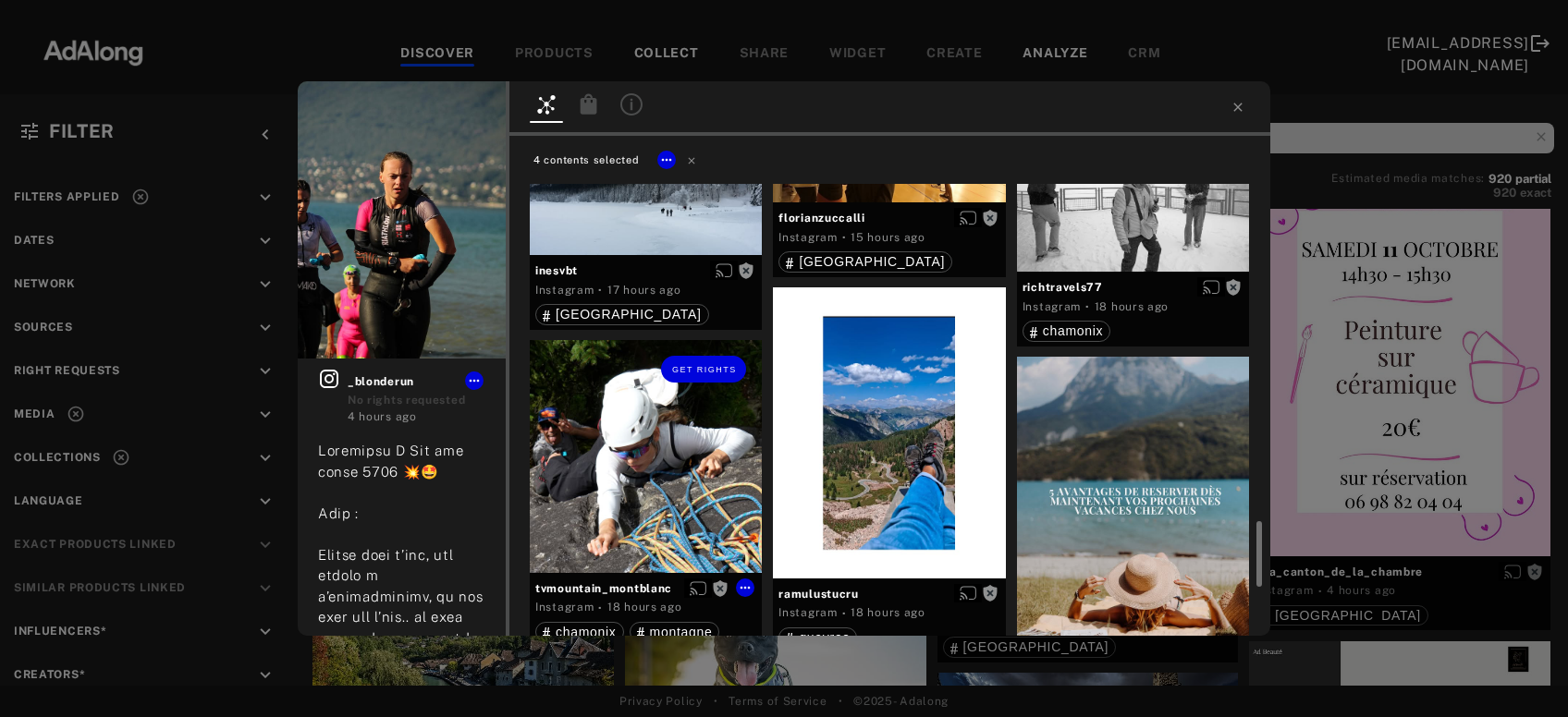
click at [668, 475] on div "Get rights" at bounding box center [646, 456] width 232 height 232
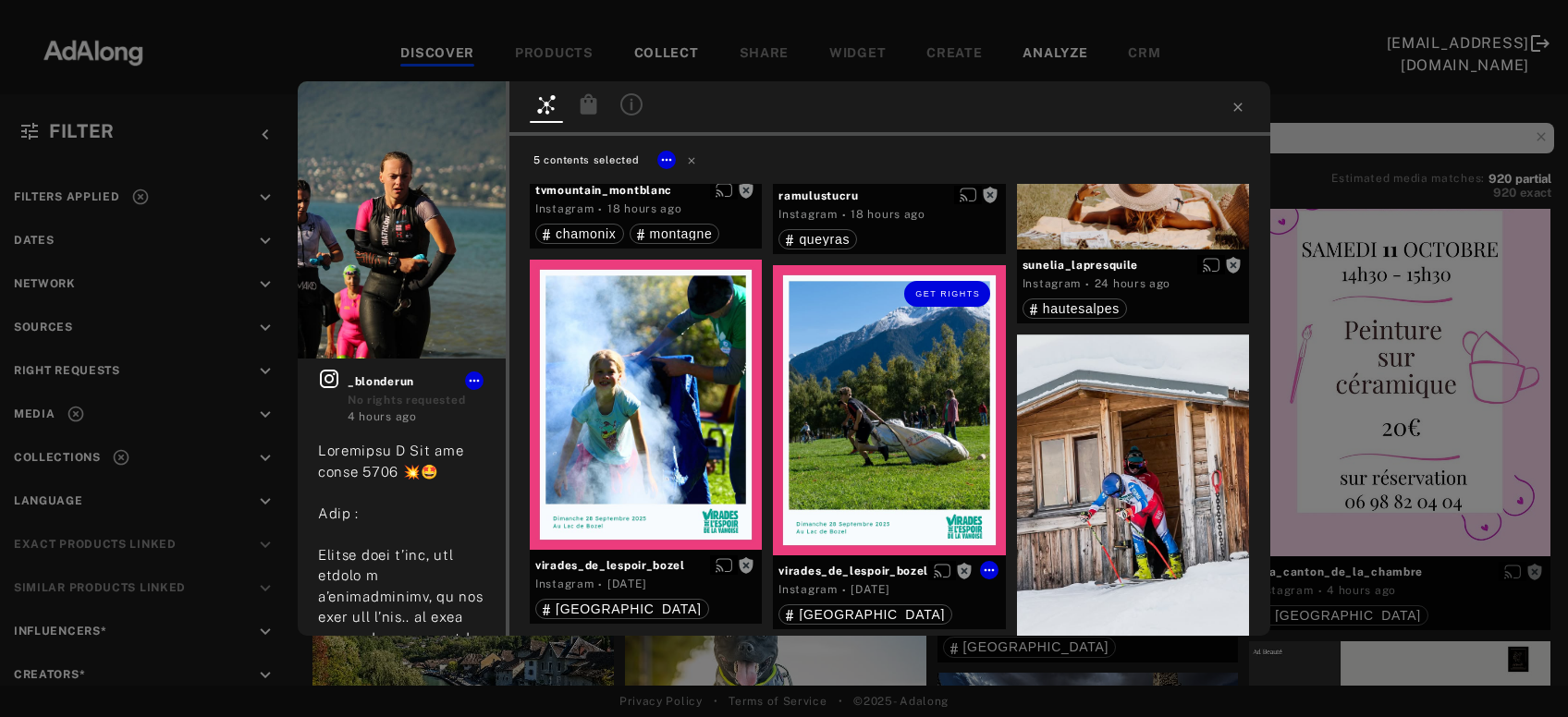
scroll to position [2862, 0]
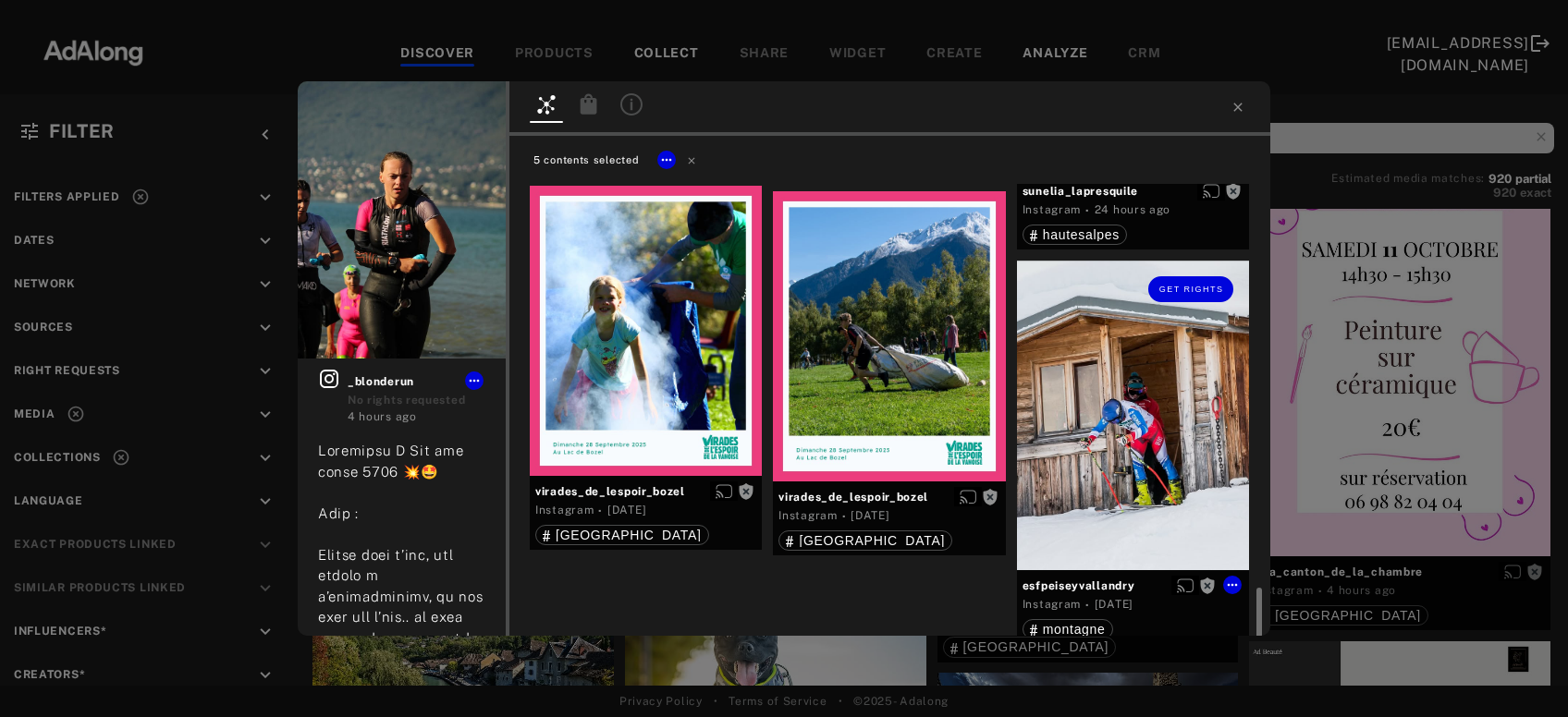
click at [1128, 475] on div "Get rights" at bounding box center [1134, 415] width 232 height 310
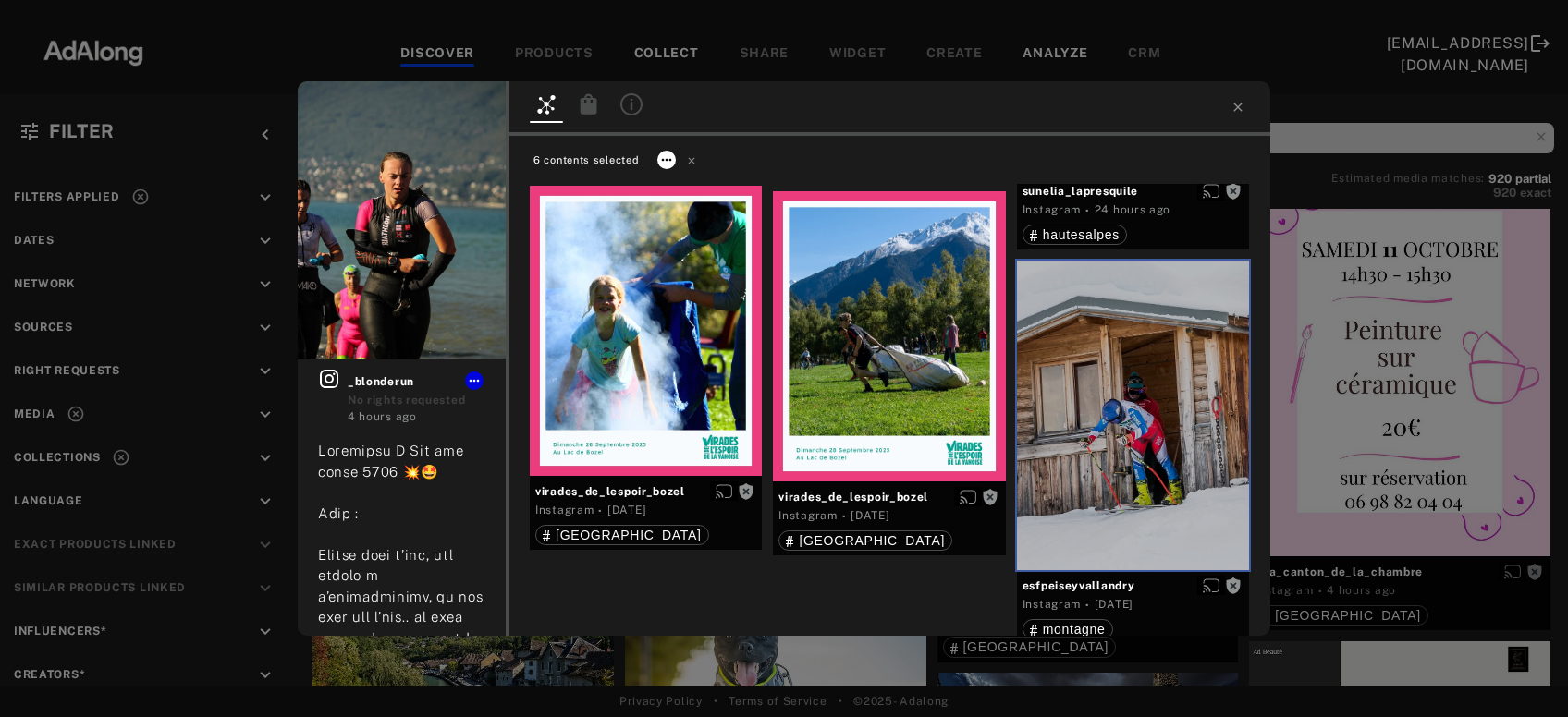
click at [667, 156] on icon at bounding box center [667, 159] width 14 height 14
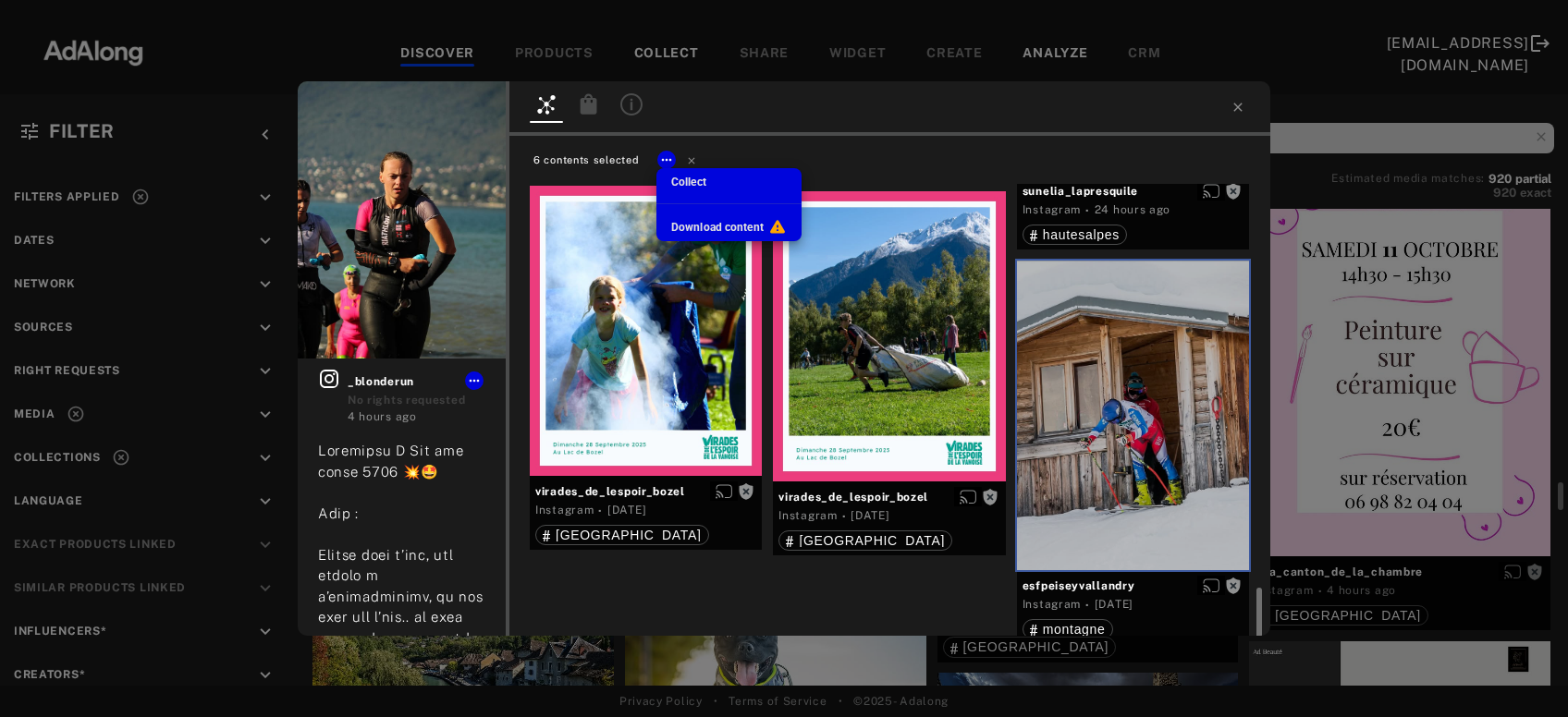
click at [688, 180] on span "Collect" at bounding box center [689, 182] width 35 height 13
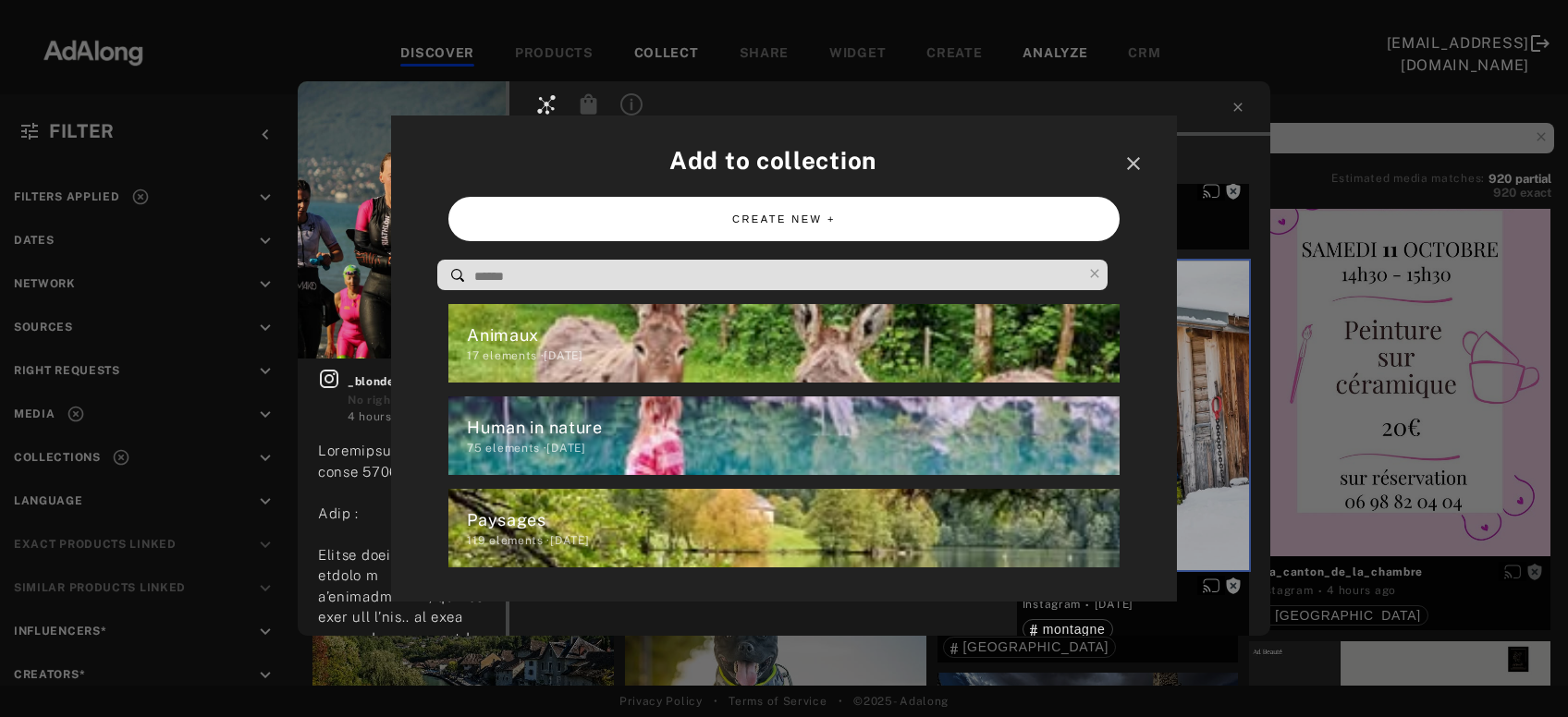
click at [768, 216] on button "CREATE NEW +" at bounding box center [784, 219] width 670 height 45
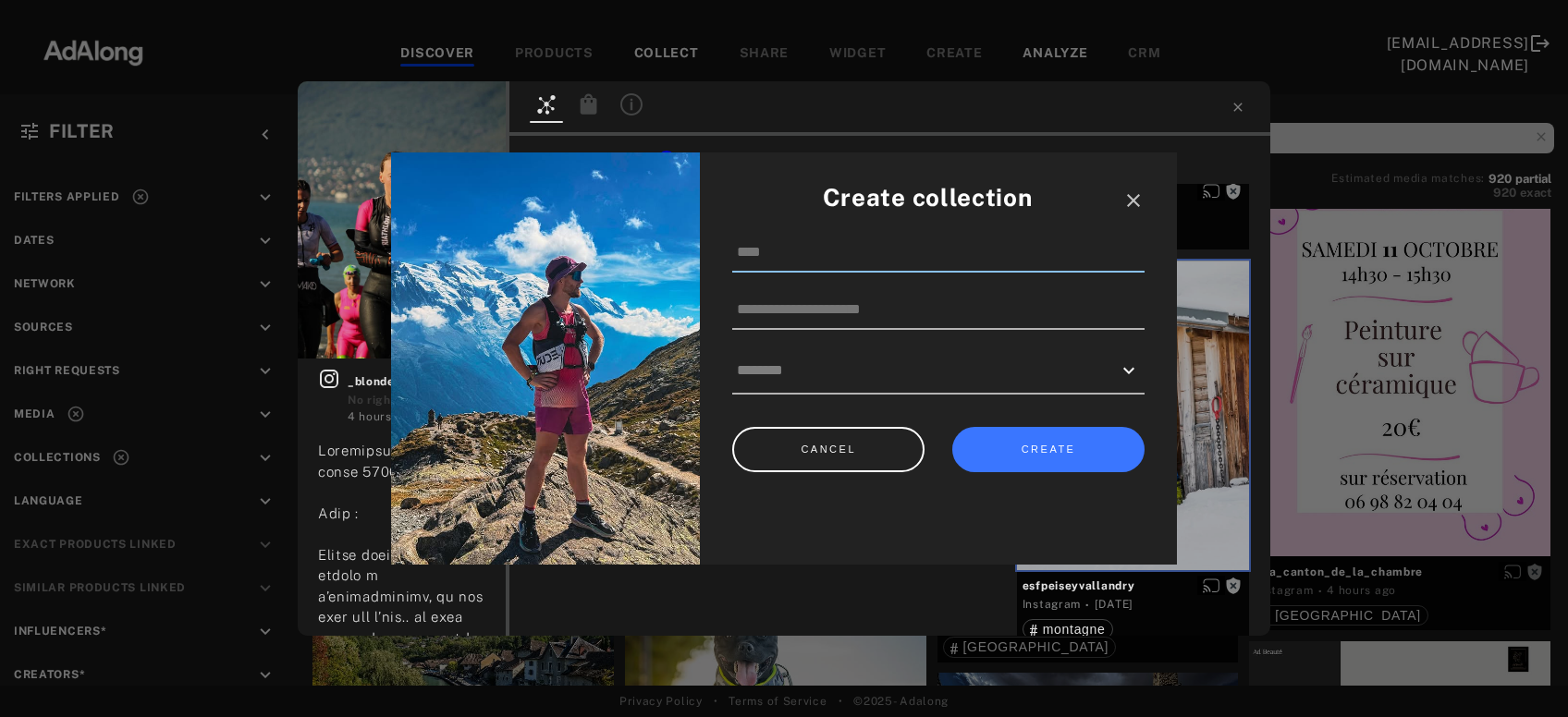
click at [811, 260] on input at bounding box center [939, 253] width 412 height 39
type input "*****"
click at [1075, 448] on button "CREATE" at bounding box center [1048, 450] width 193 height 45
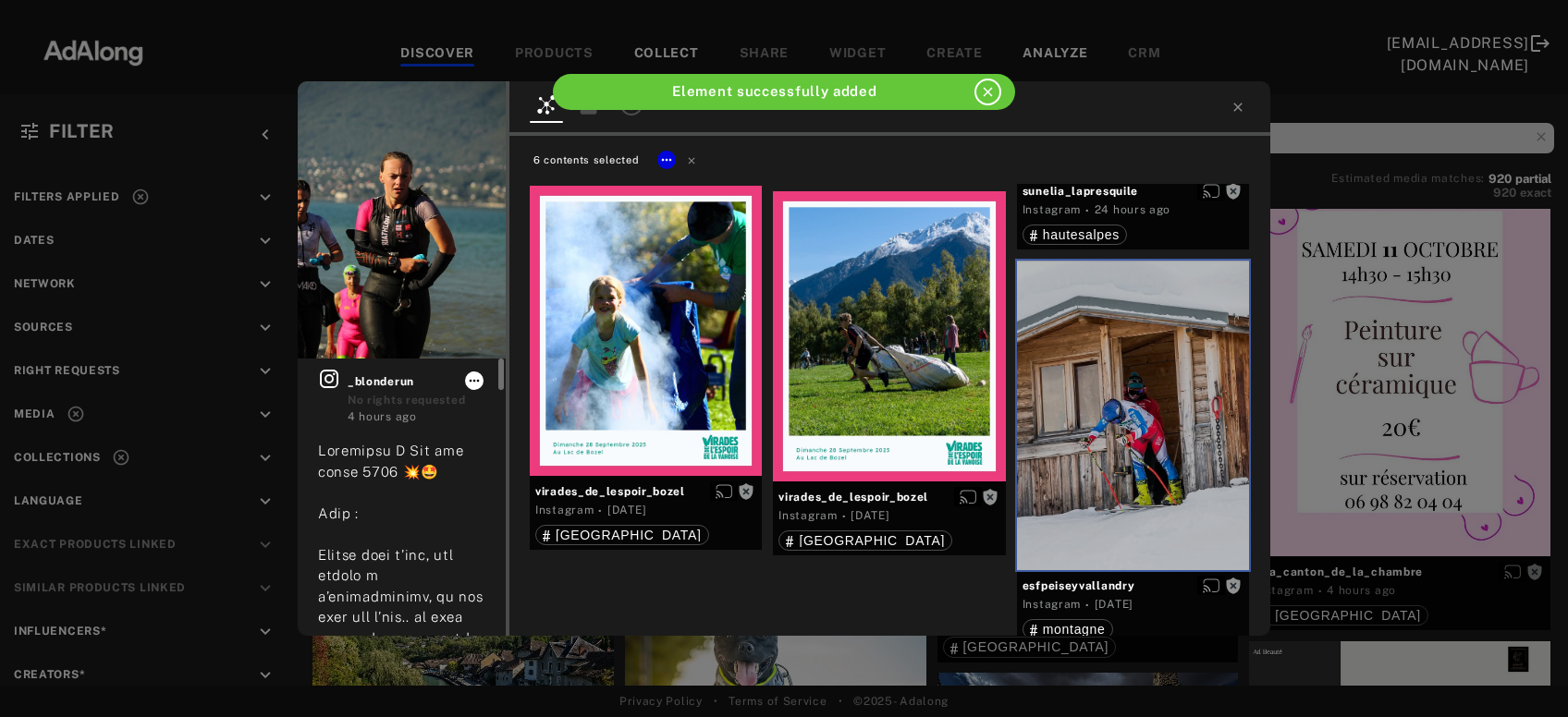
click at [476, 382] on icon at bounding box center [475, 381] width 11 height 3
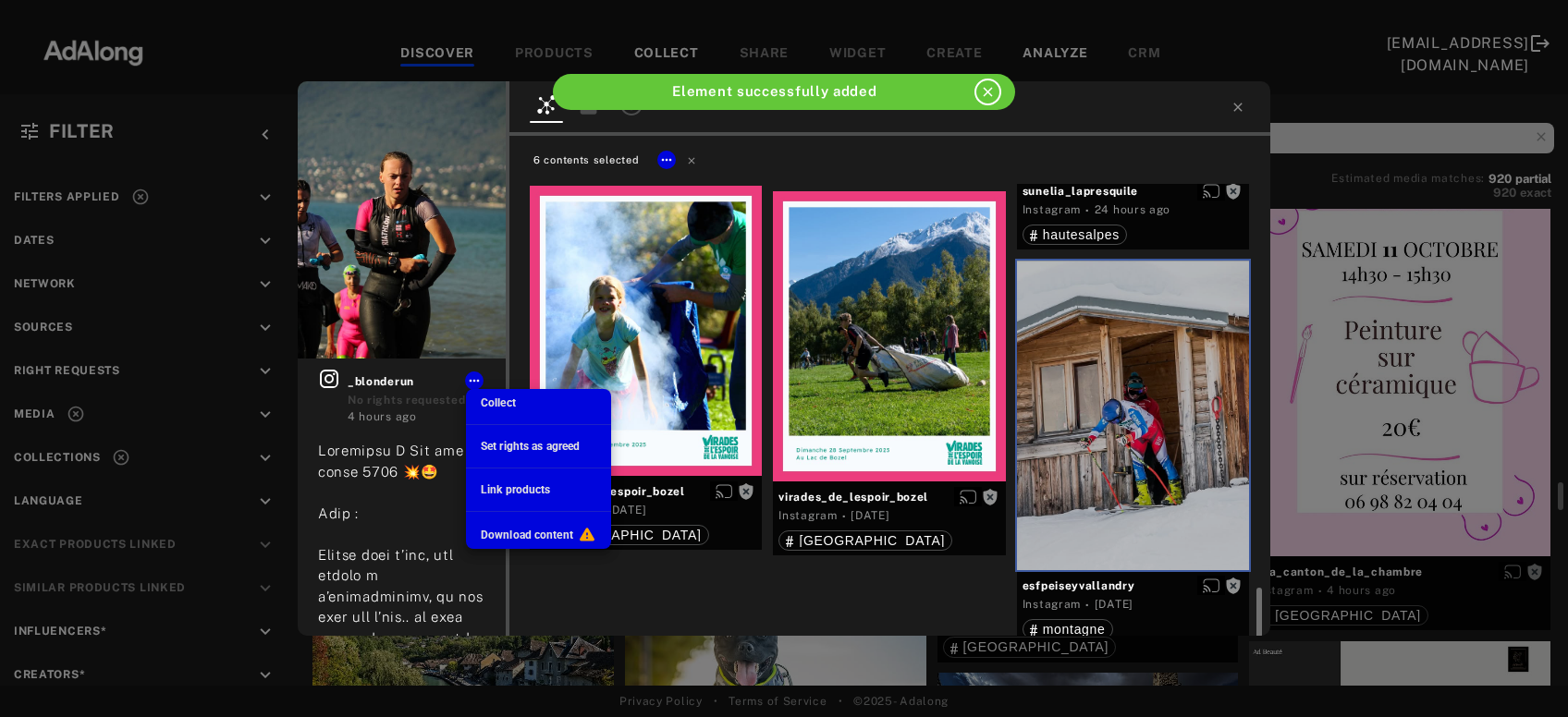
click at [494, 402] on span "Collect" at bounding box center [498, 404] width 35 height 13
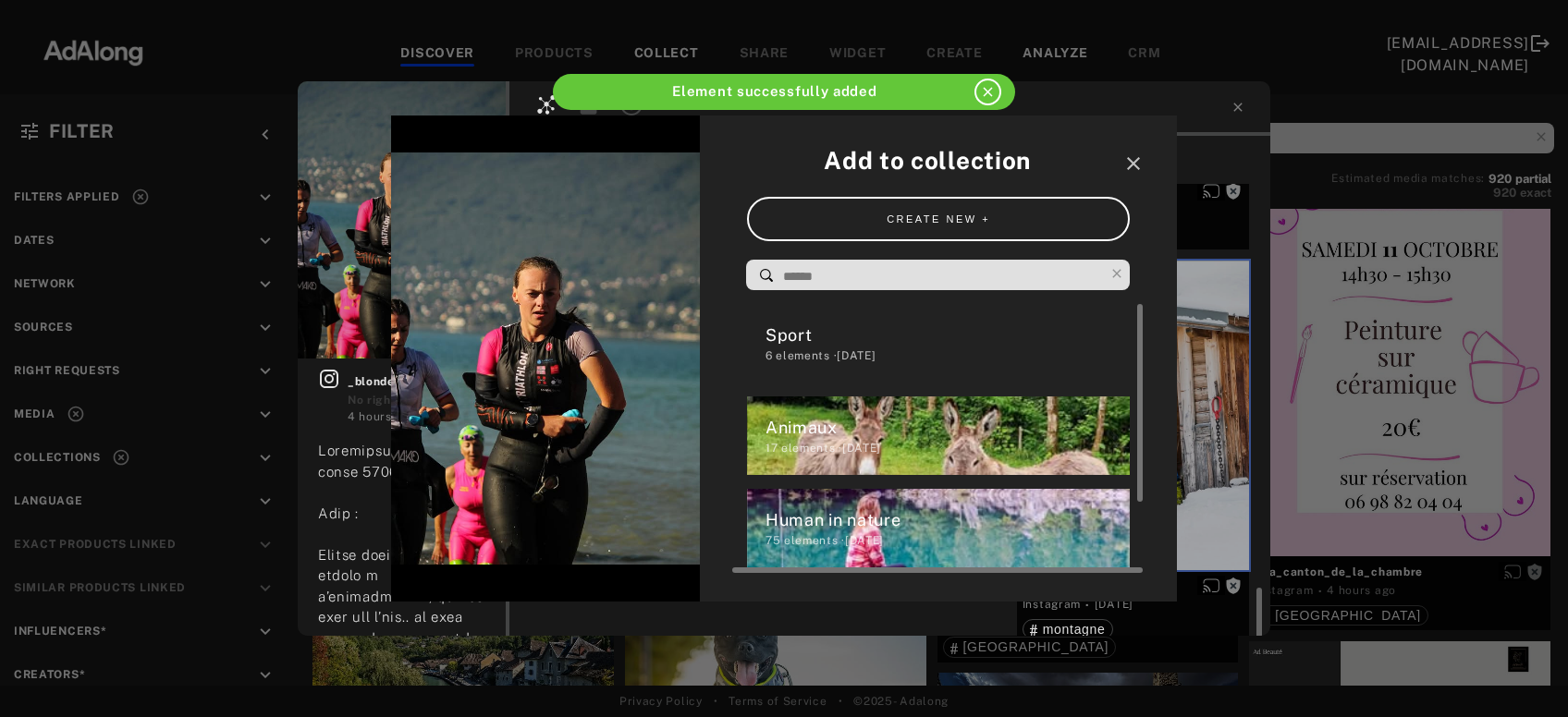
click at [875, 345] on div "Sport" at bounding box center [948, 335] width 365 height 25
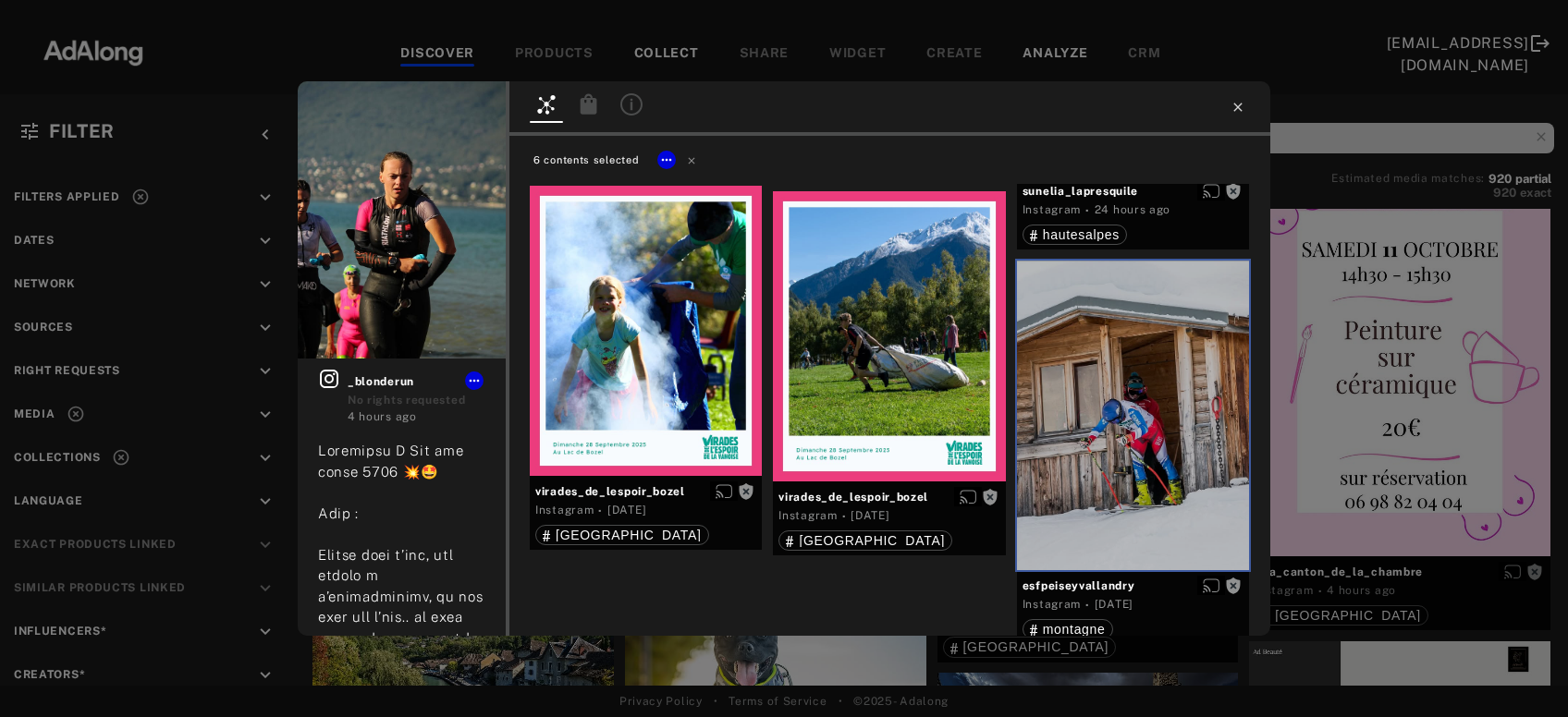
click at [1241, 104] on icon at bounding box center [1237, 106] width 9 height 9
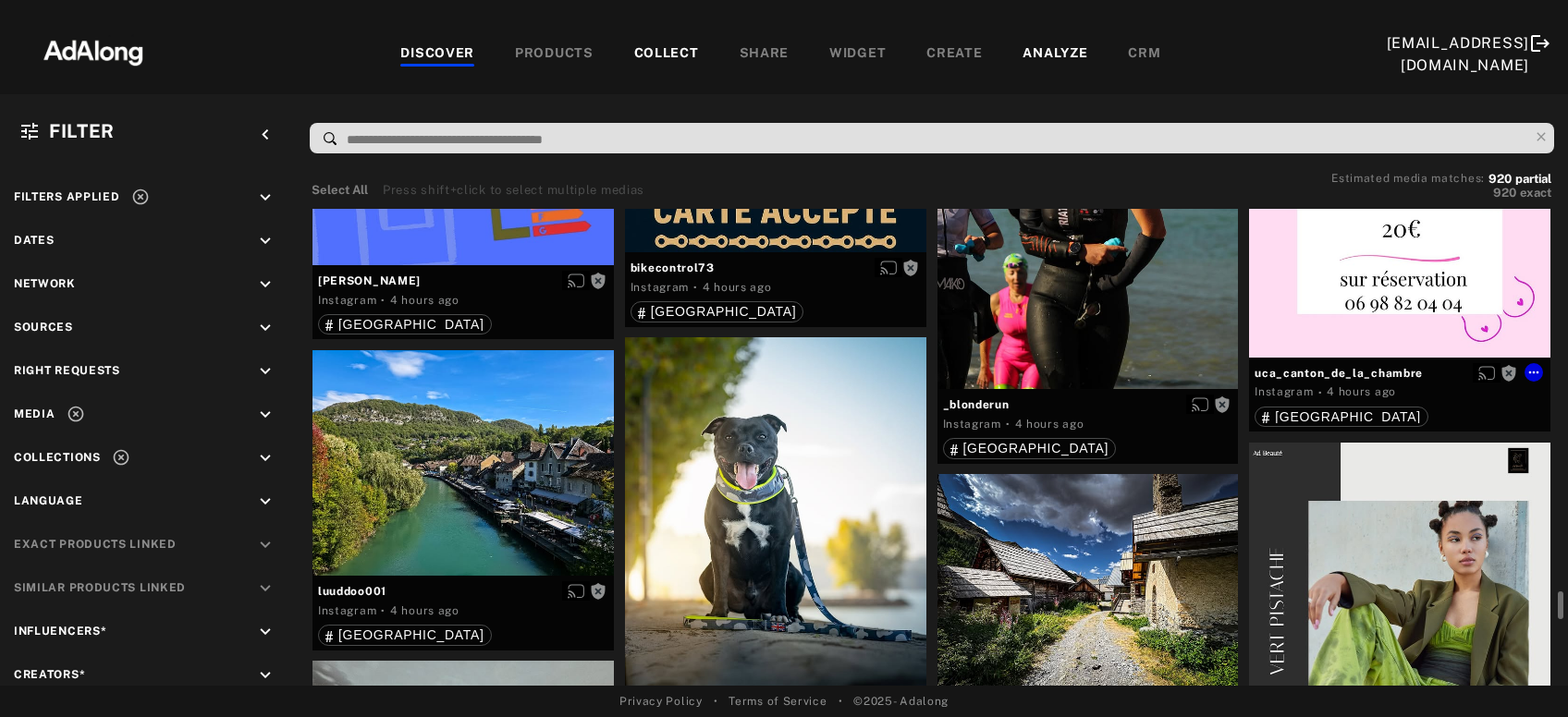
scroll to position [9165, 0]
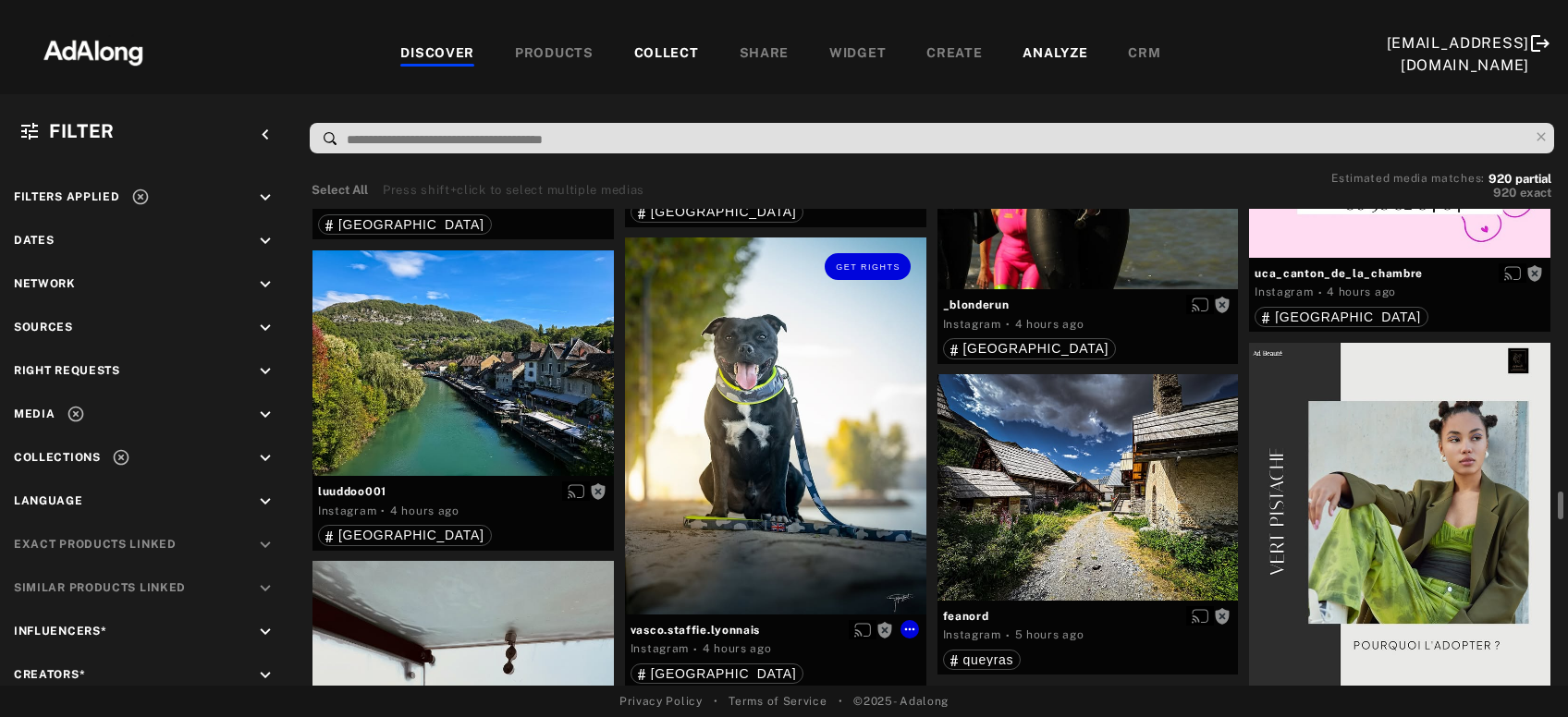
click at [786, 437] on div "Get rights" at bounding box center [776, 426] width 301 height 376
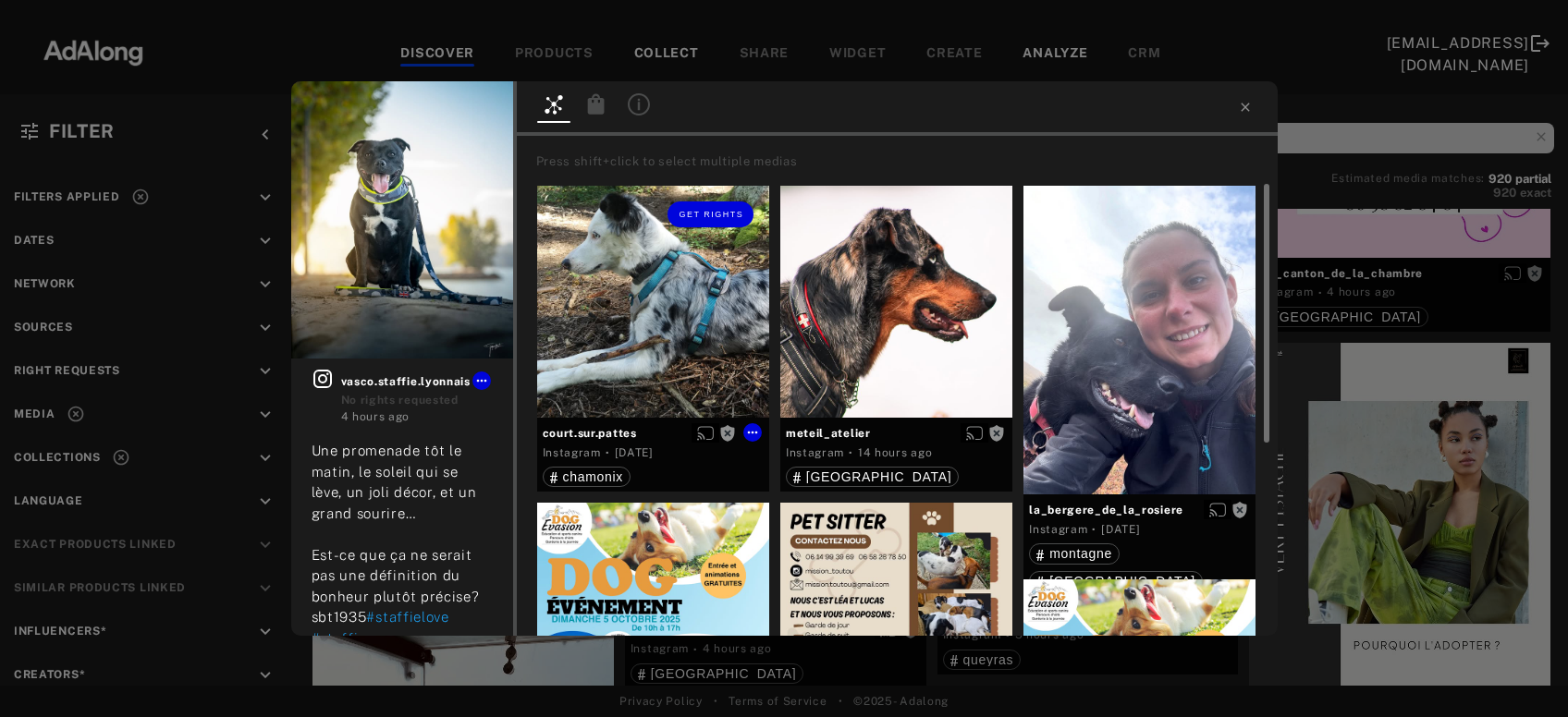
click at [644, 342] on div "Get rights" at bounding box center [653, 302] width 232 height 232
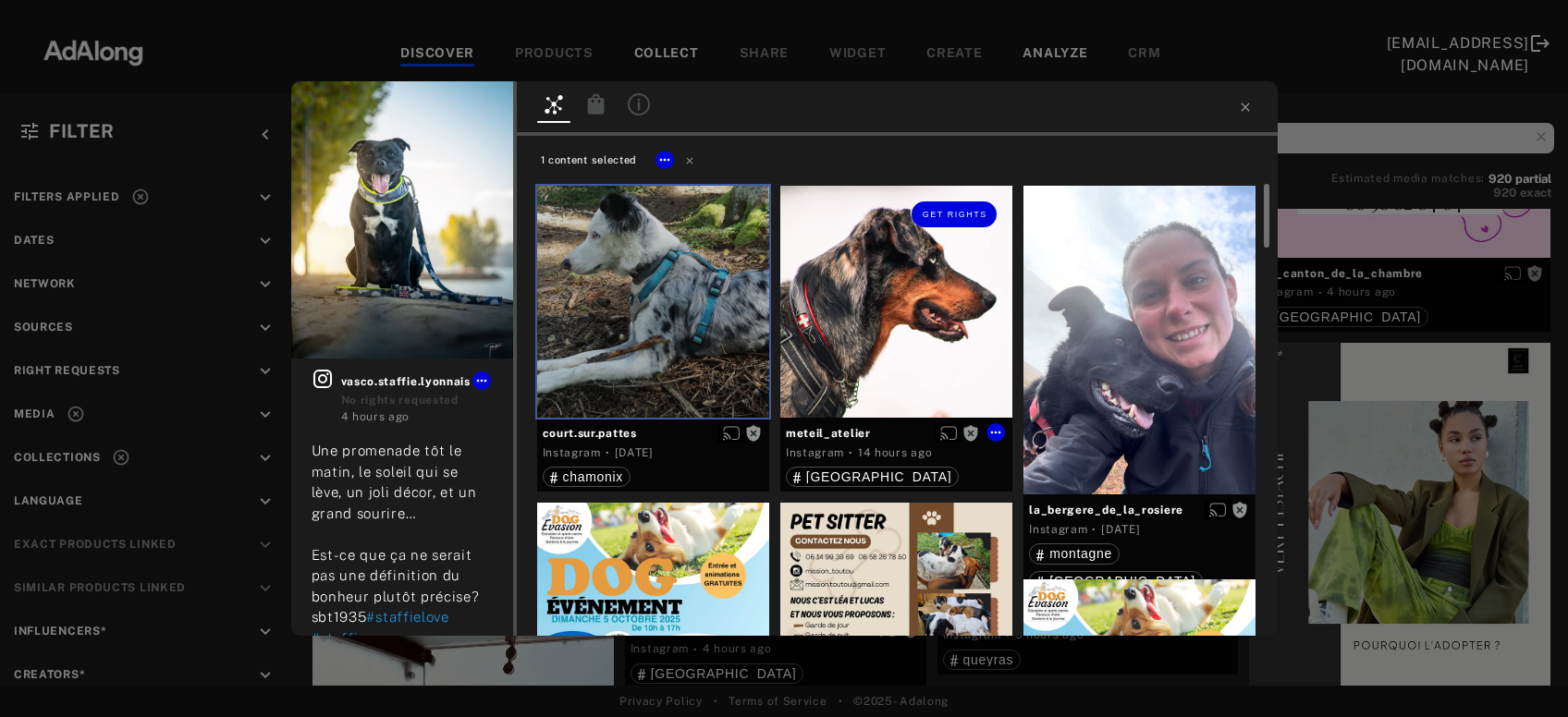
click at [864, 342] on div "Get rights" at bounding box center [897, 302] width 232 height 232
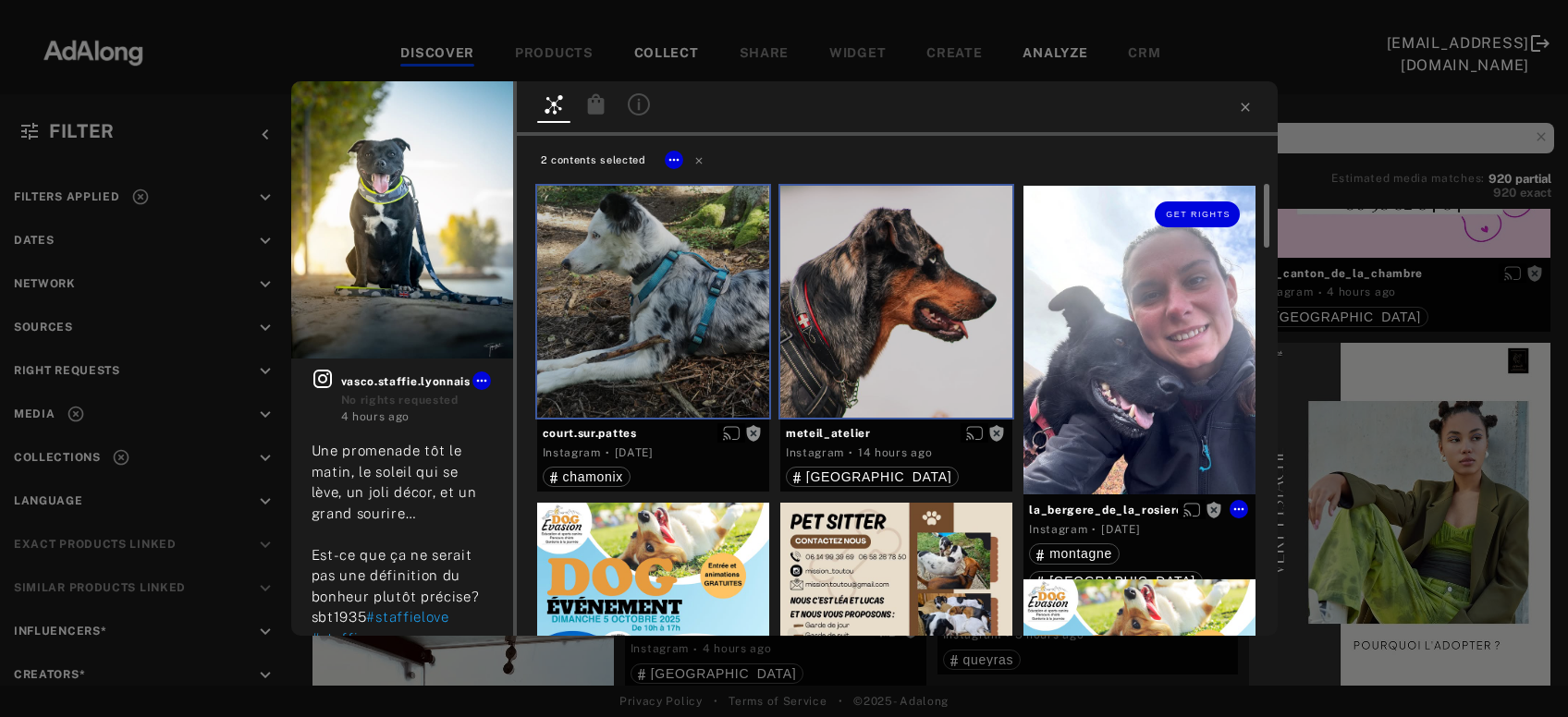
click at [1081, 396] on div "Get rights" at bounding box center [1139, 340] width 232 height 310
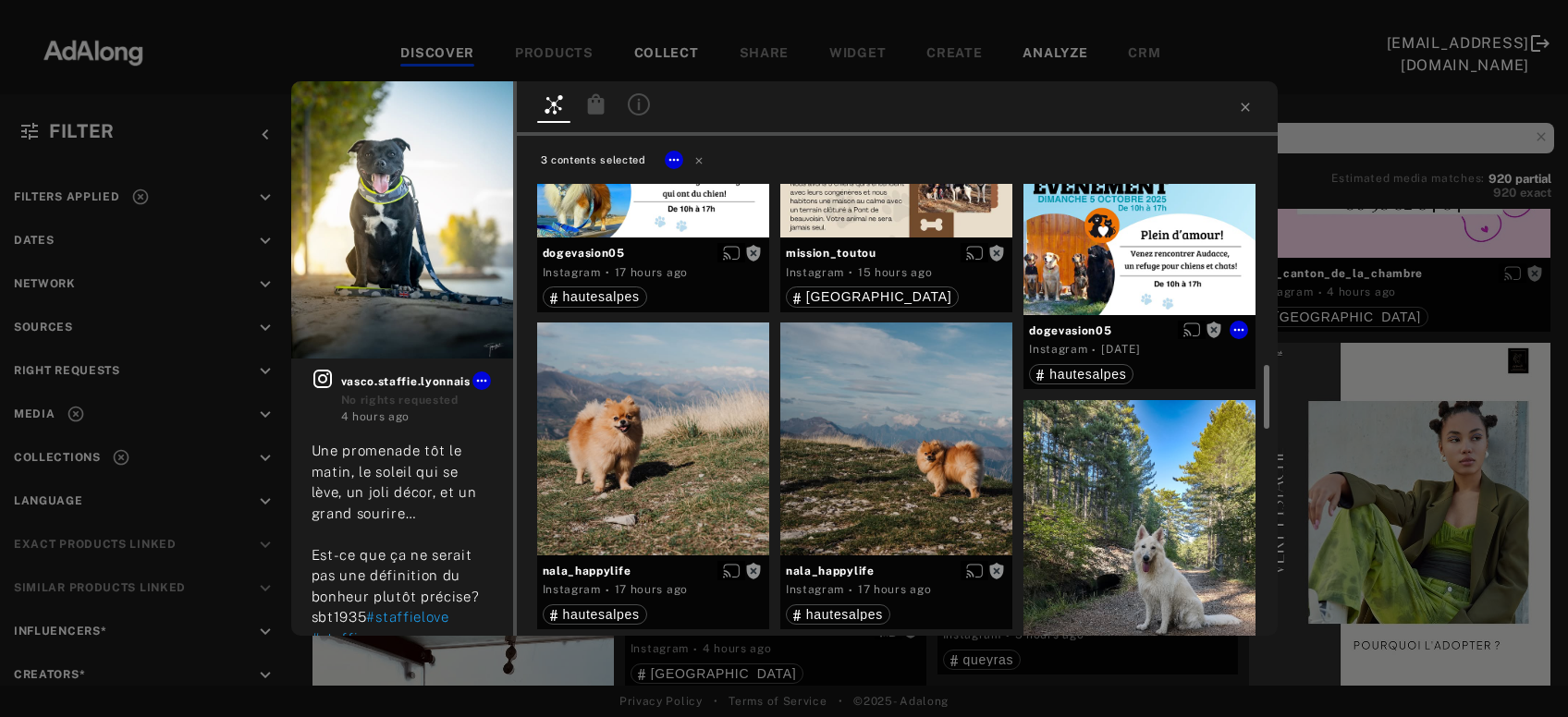
scroll to position [597, 0]
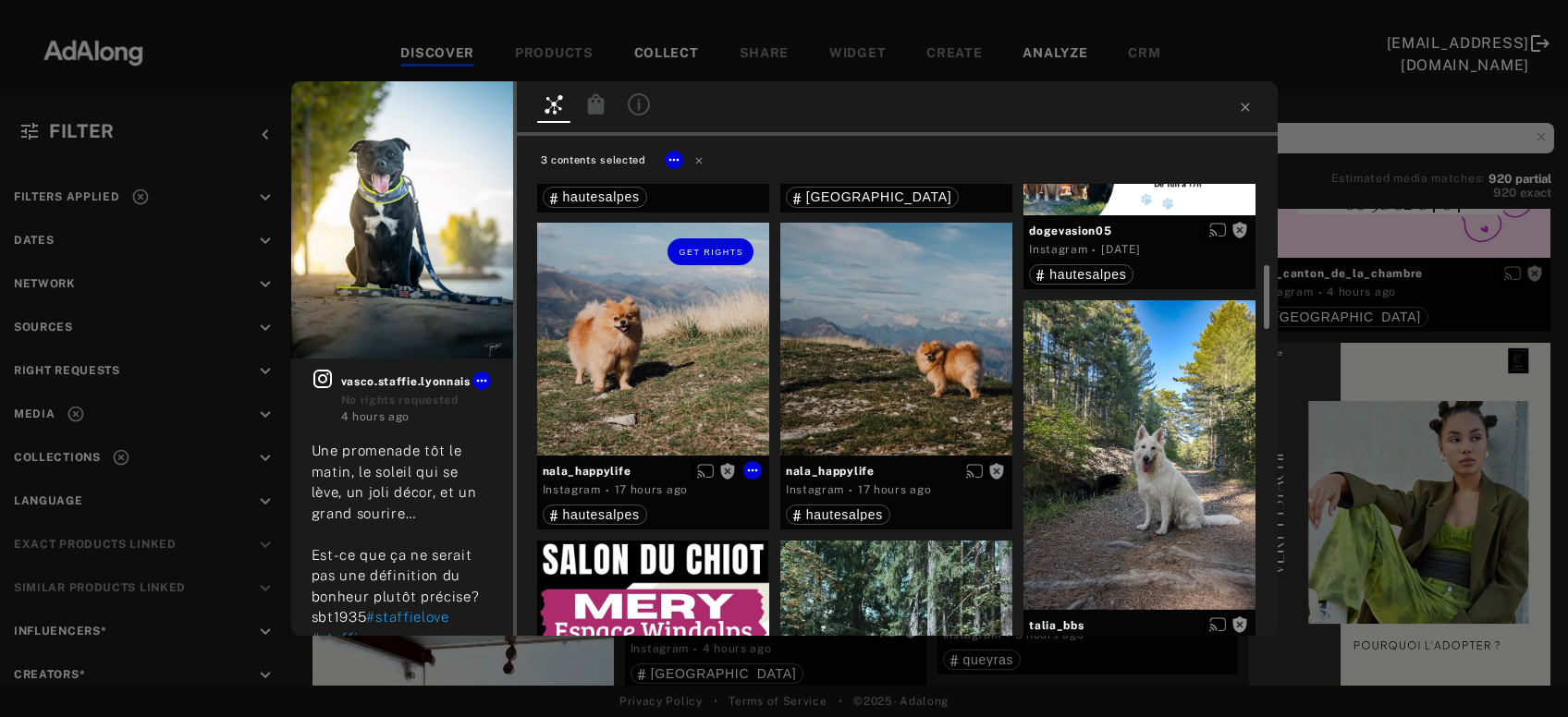
click at [655, 365] on div "Get rights" at bounding box center [653, 338] width 232 height 232
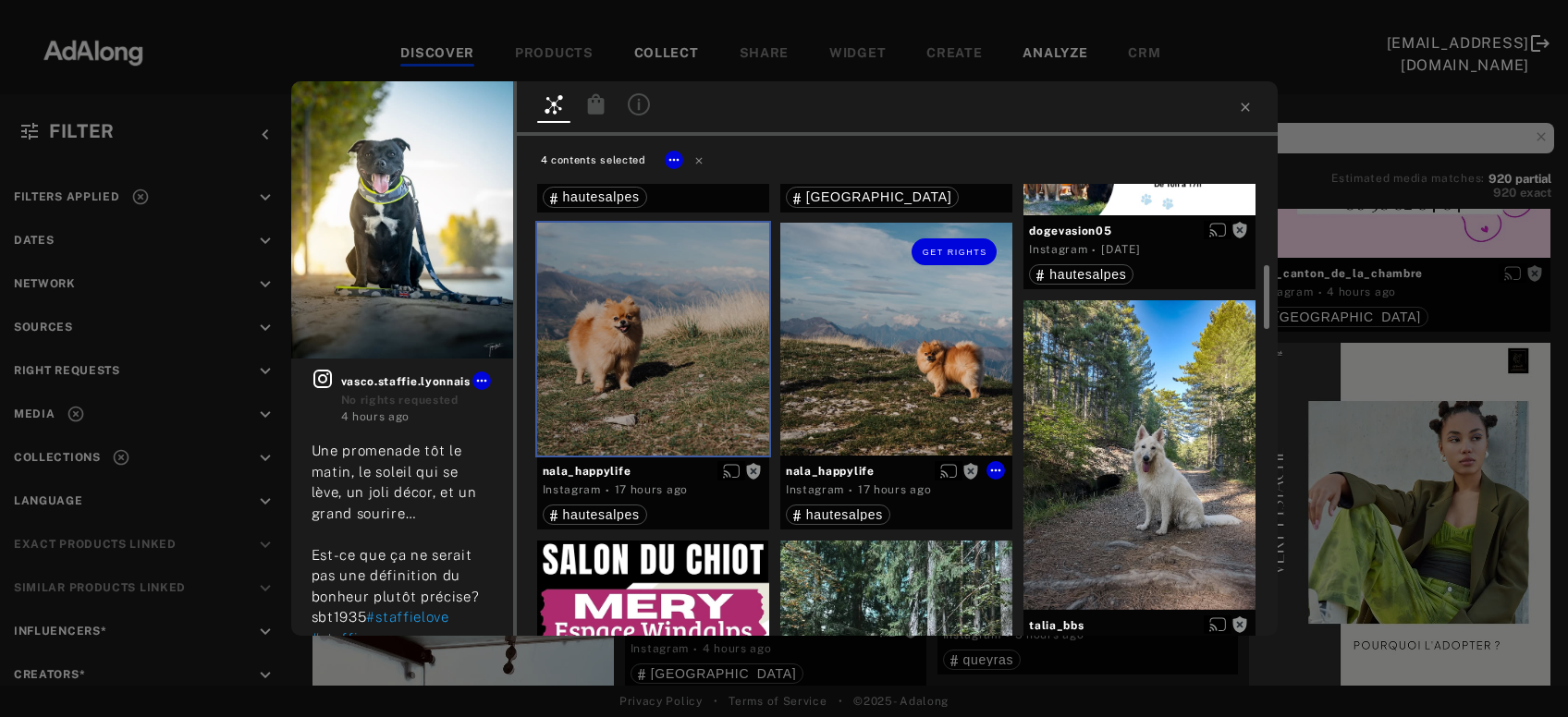
click at [870, 374] on div "Get rights" at bounding box center [897, 338] width 232 height 232
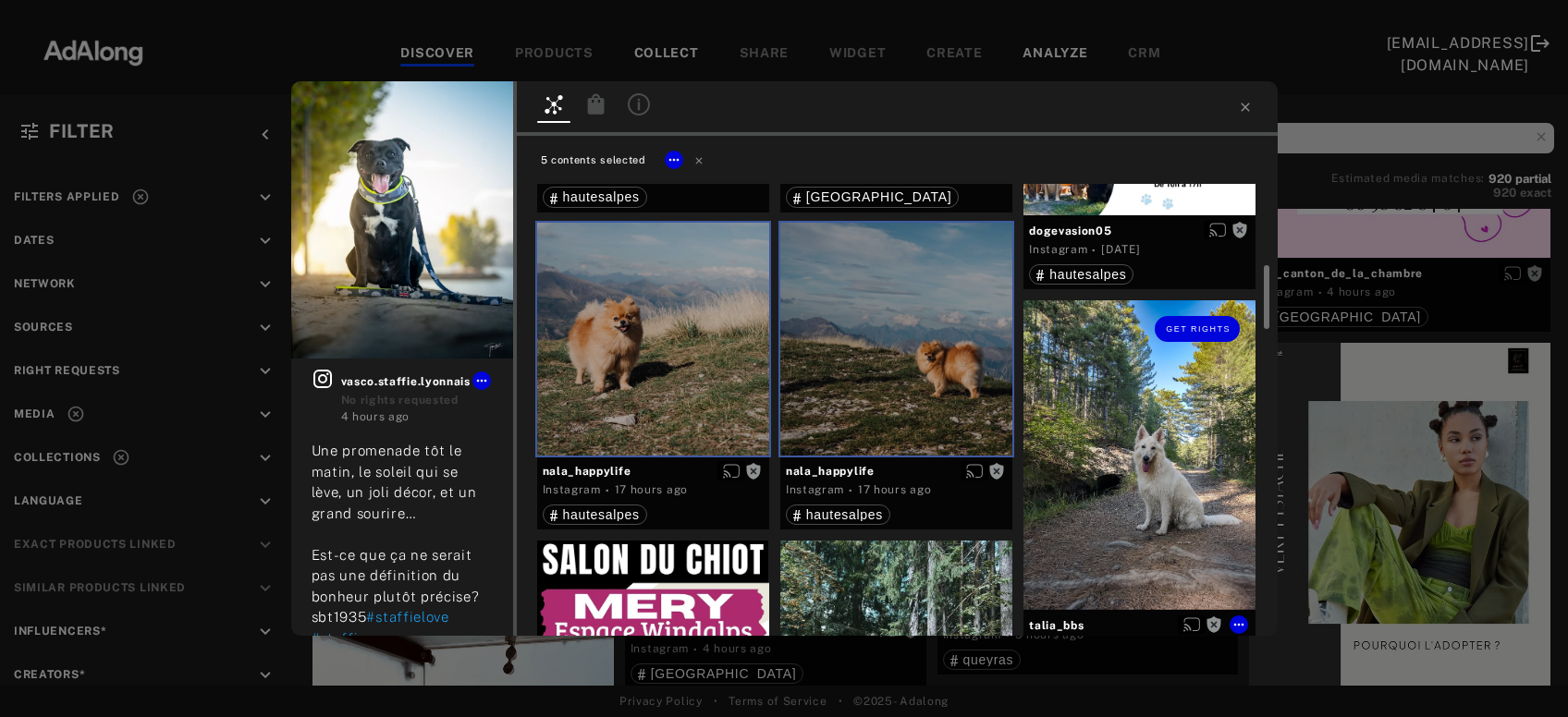
click at [1162, 452] on div "Get rights" at bounding box center [1139, 454] width 232 height 310
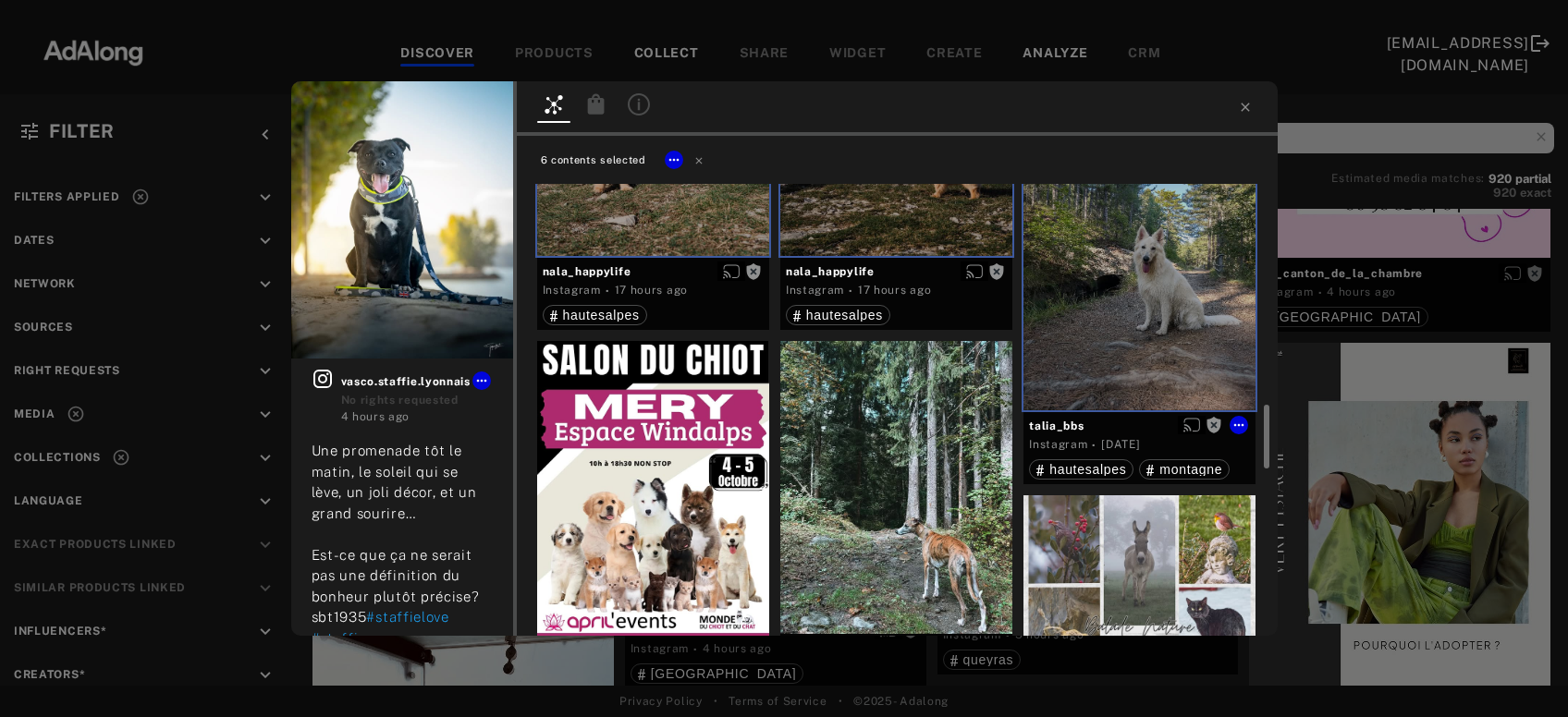
scroll to position [895, 0]
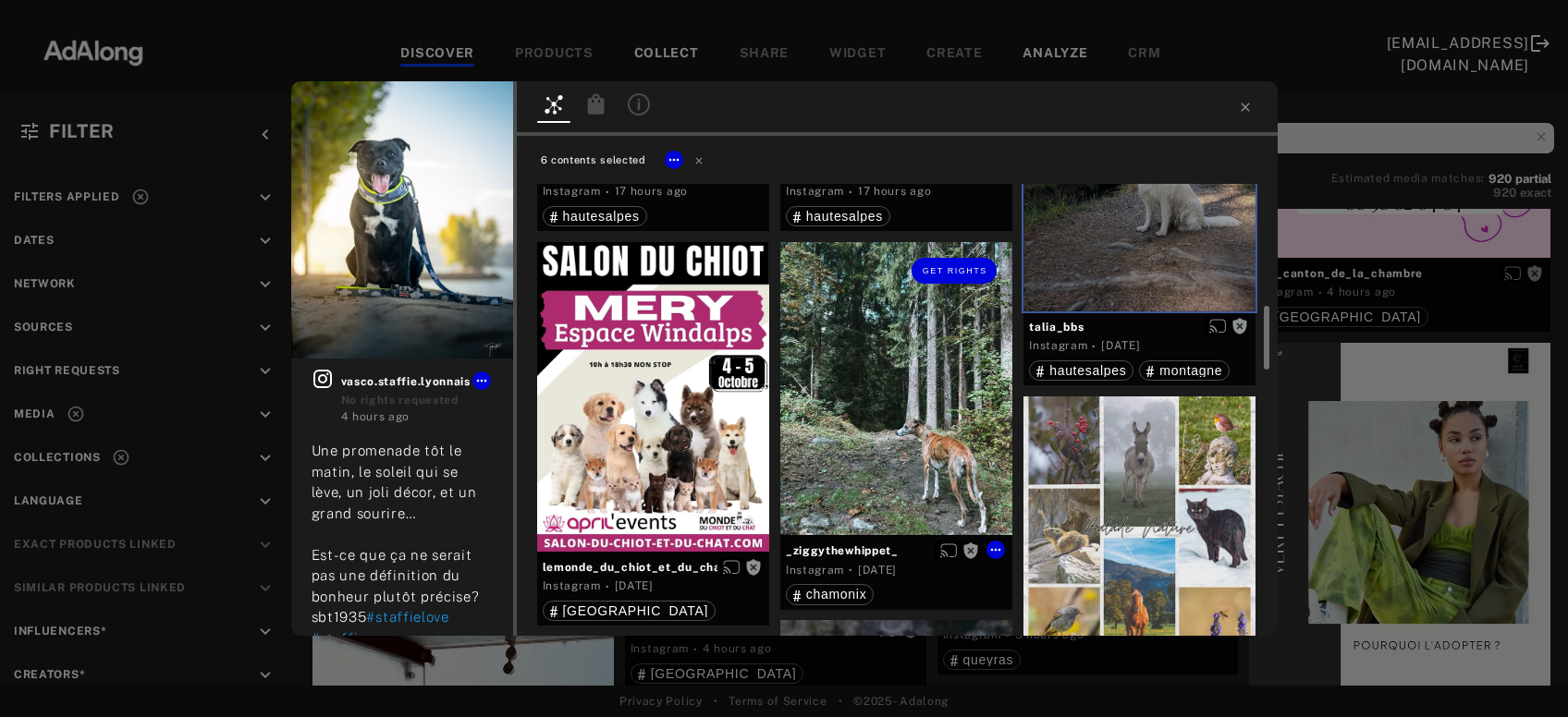
click at [935, 480] on div "Get rights" at bounding box center [897, 389] width 232 height 294
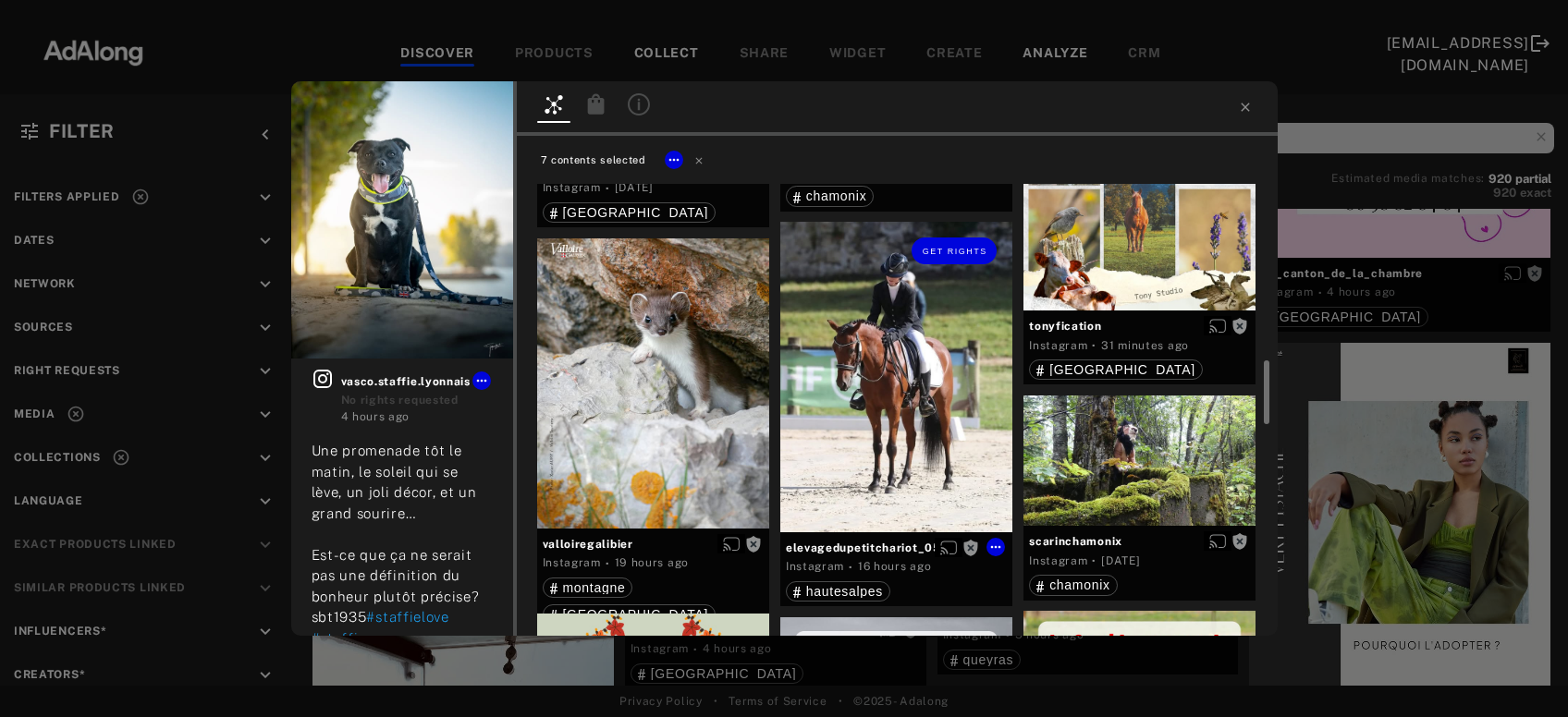
scroll to position [1294, 0]
click at [902, 447] on div "Get rights" at bounding box center [897, 376] width 232 height 310
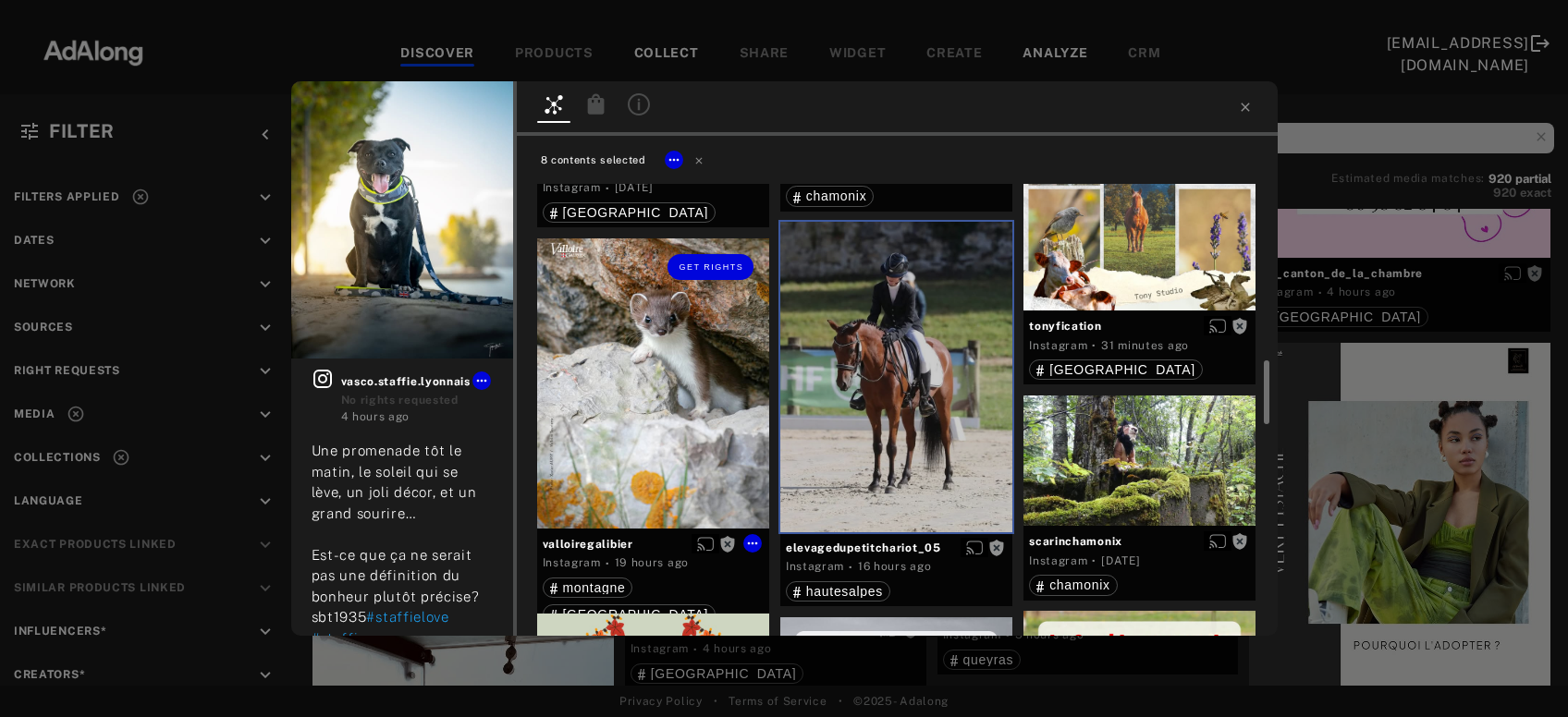
click at [677, 434] on div "Get rights" at bounding box center [653, 383] width 232 height 290
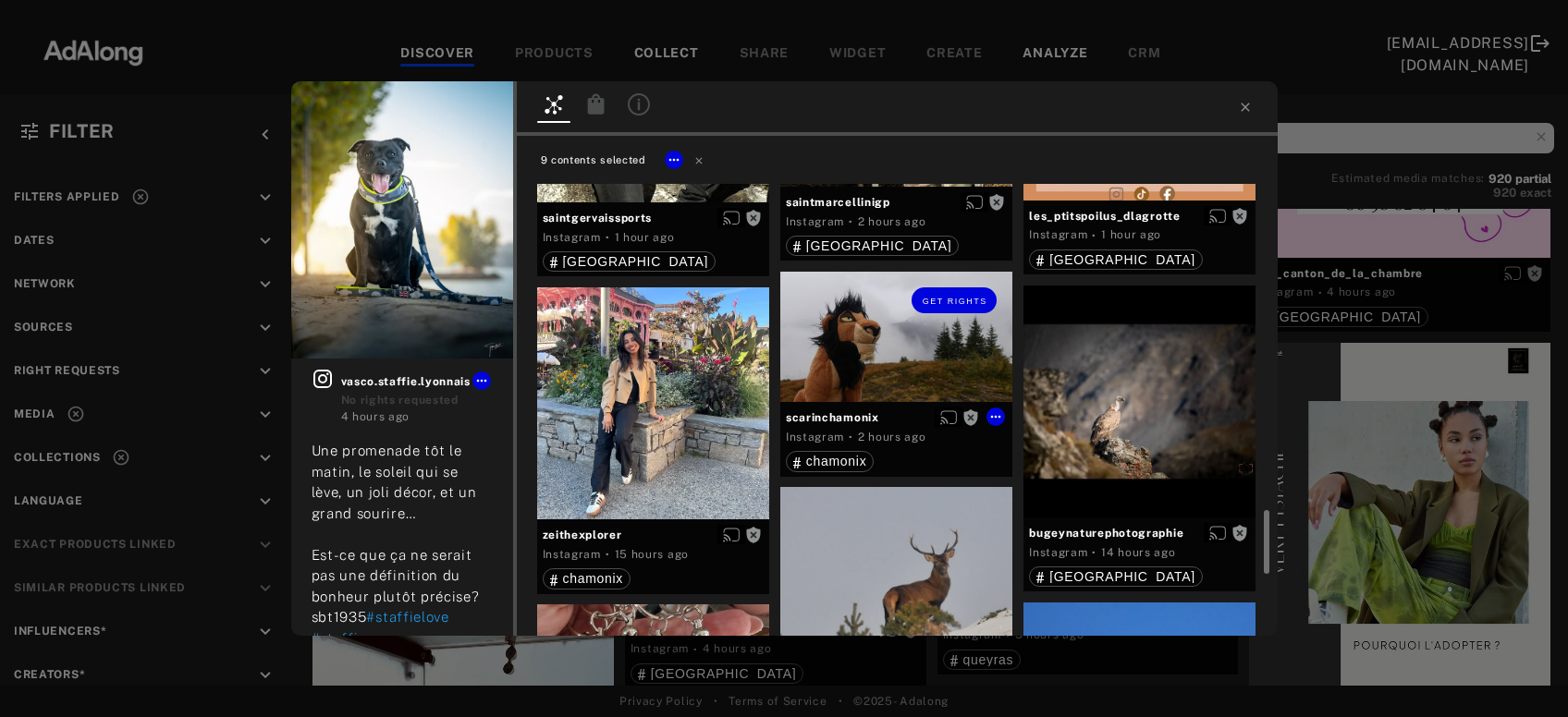
scroll to position [2490, 0]
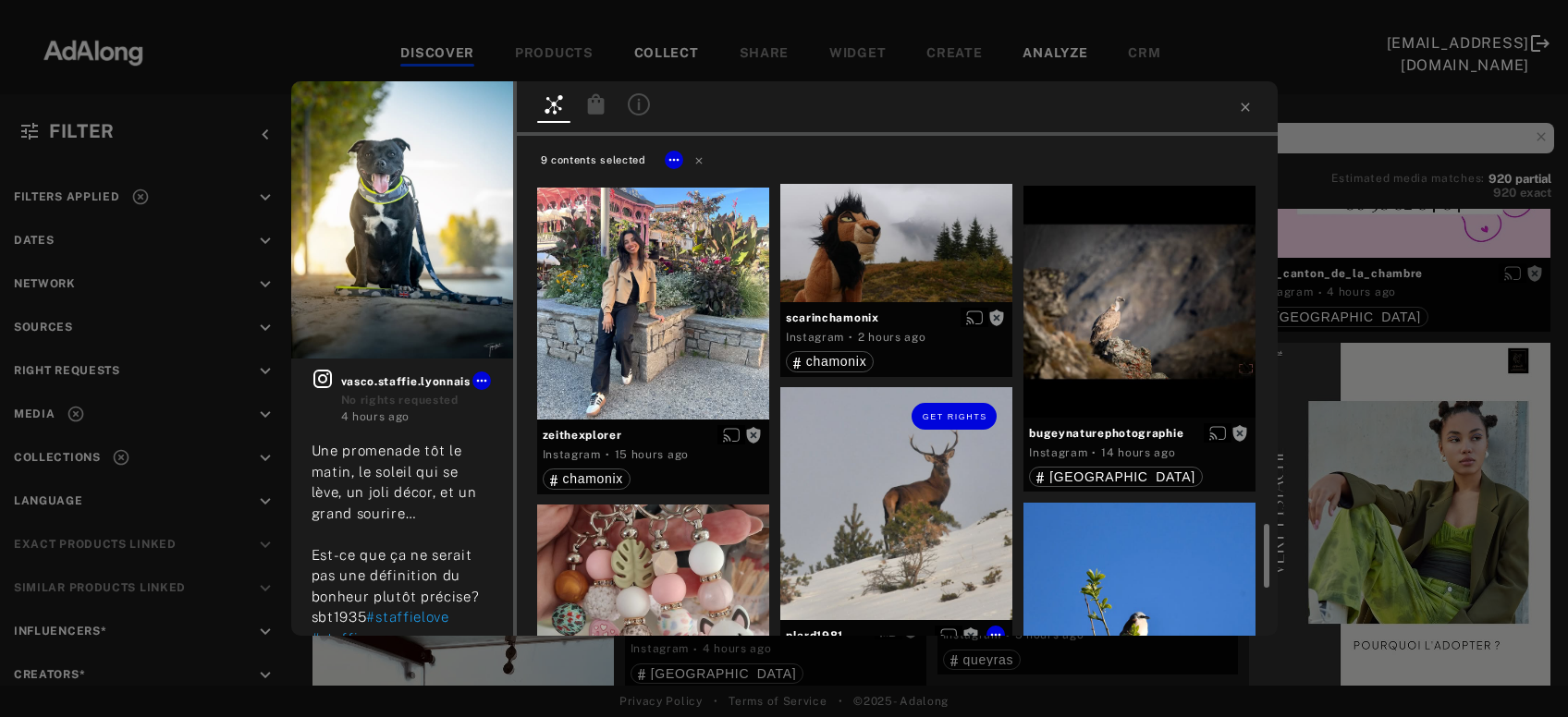
click at [906, 523] on div "Get rights" at bounding box center [897, 503] width 232 height 232
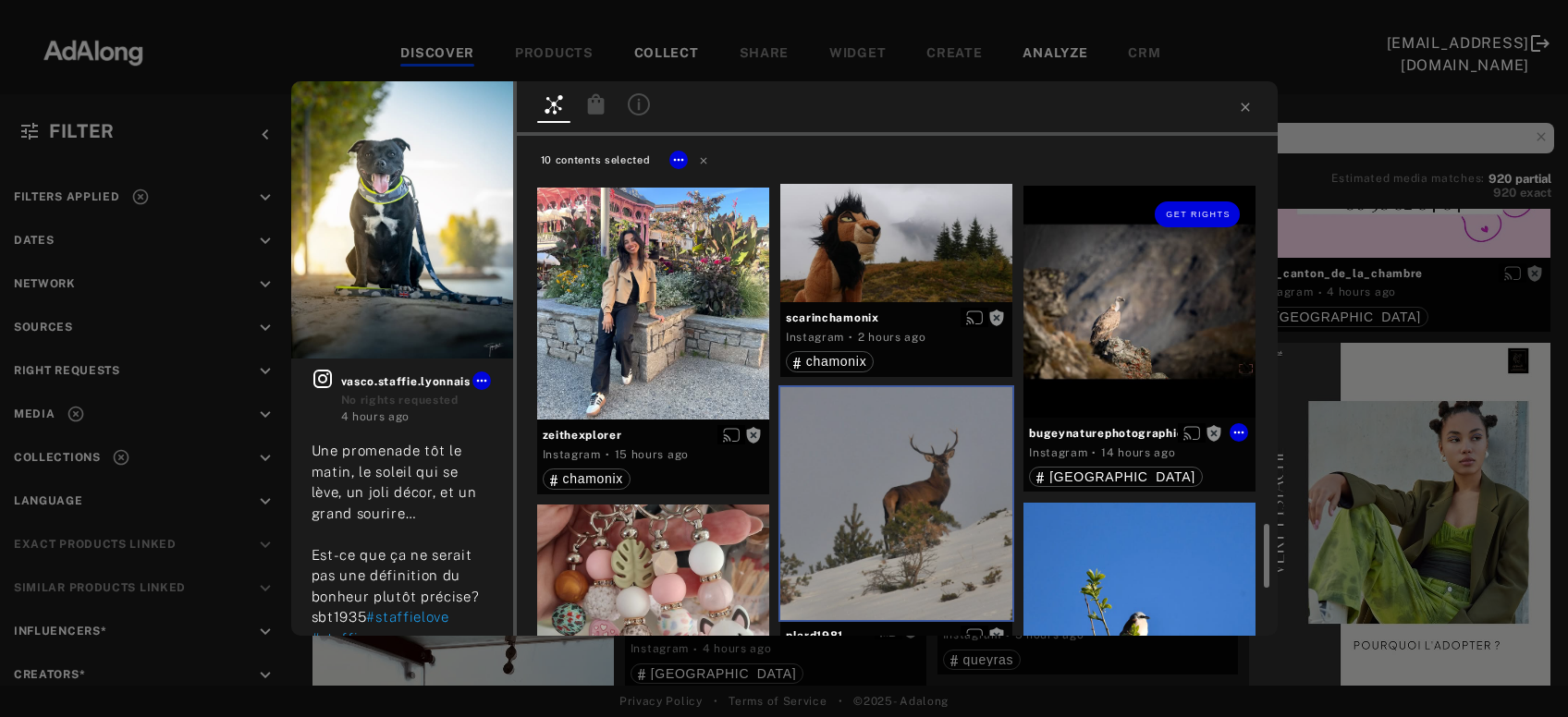
click at [1124, 353] on div "Get rights" at bounding box center [1139, 302] width 232 height 232
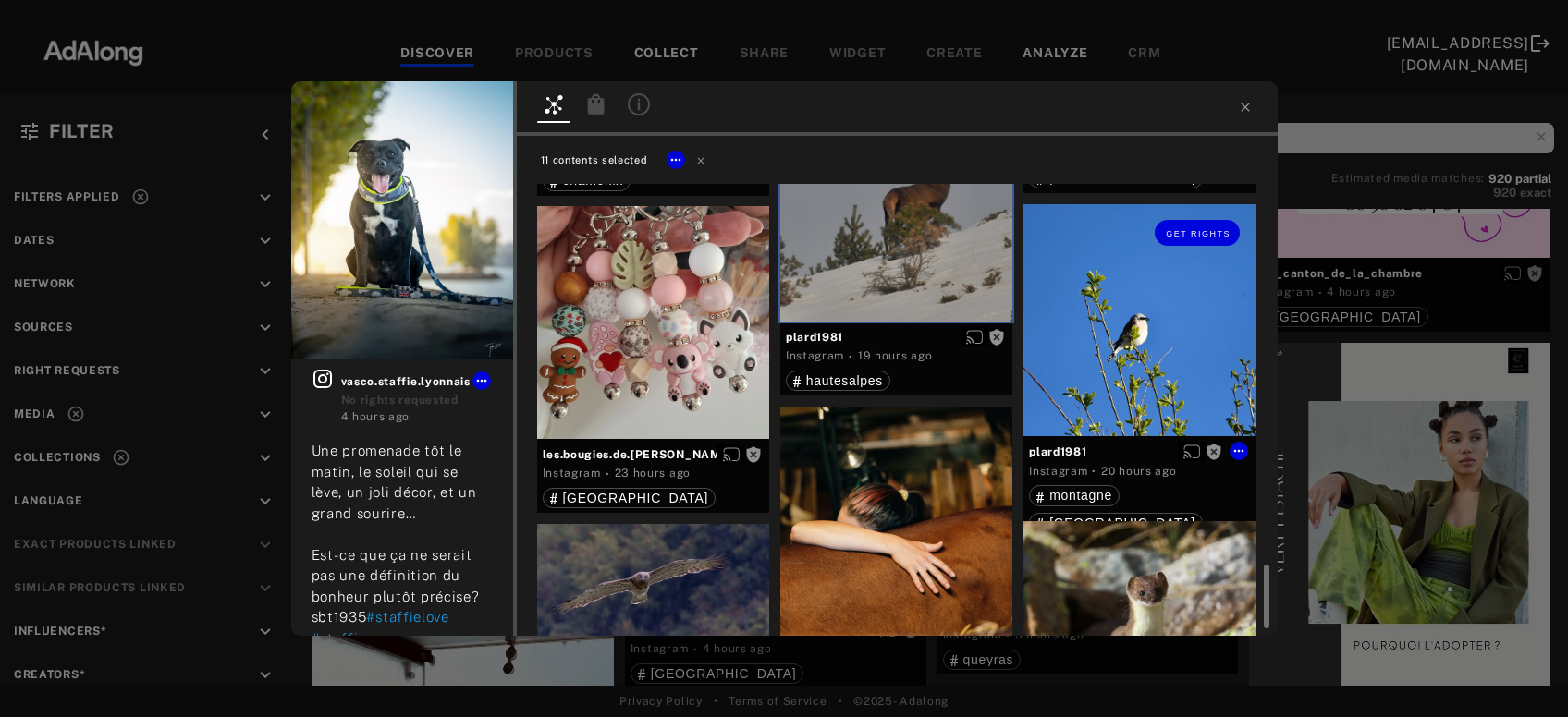
scroll to position [2888, 0]
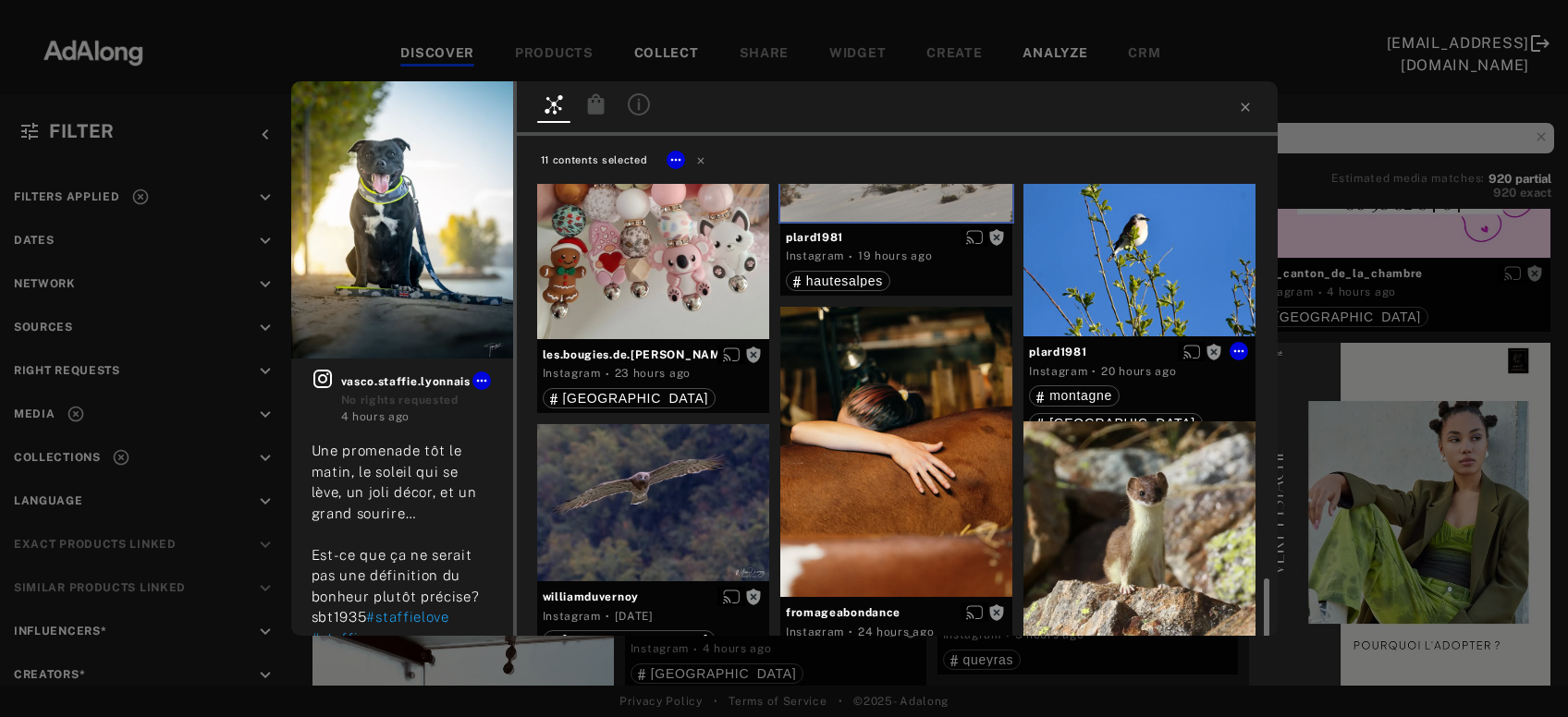
click at [1130, 297] on div "Get rights" at bounding box center [1139, 220] width 232 height 232
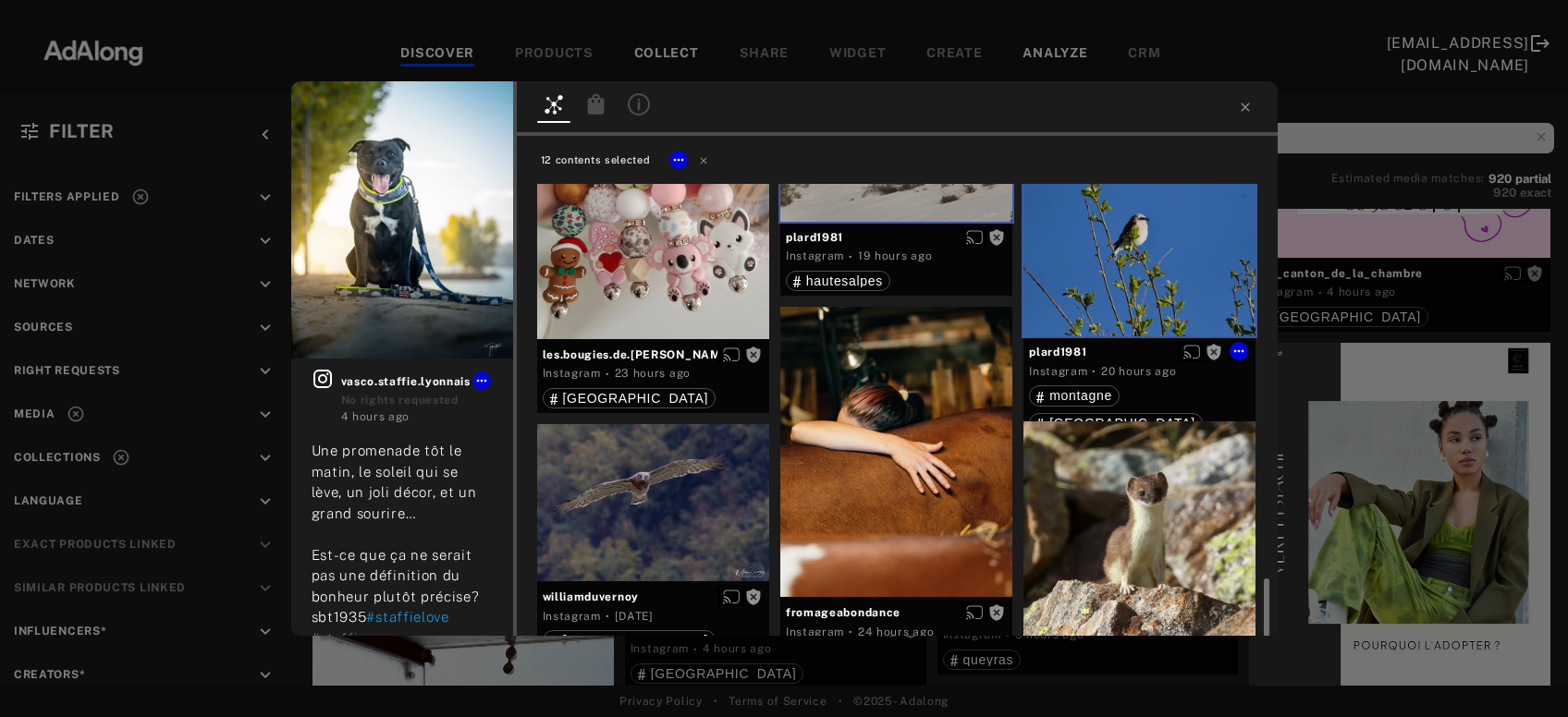
scroll to position [2973, 0]
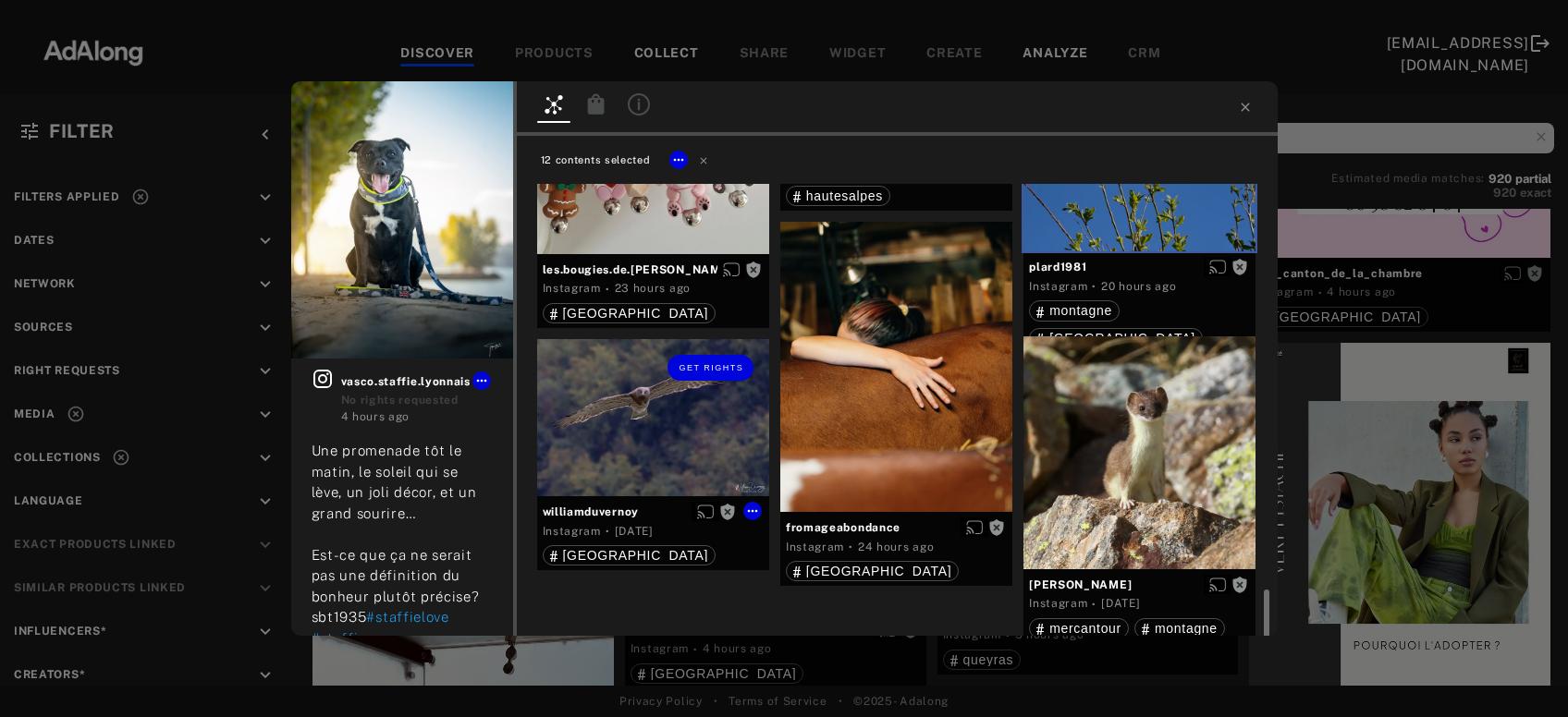
click at [634, 424] on div "Get rights" at bounding box center [653, 418] width 232 height 157
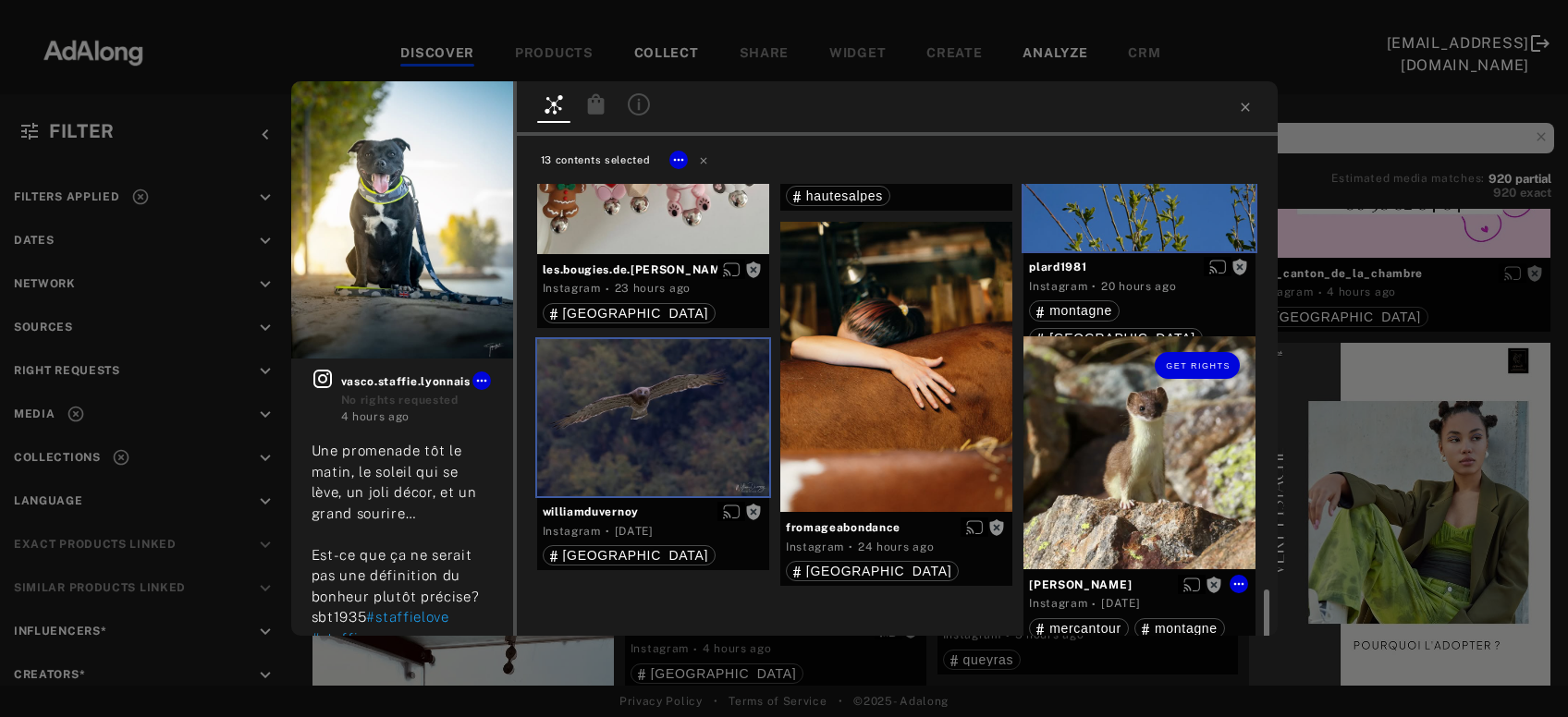
click at [1109, 445] on div "Get rights" at bounding box center [1139, 452] width 232 height 232
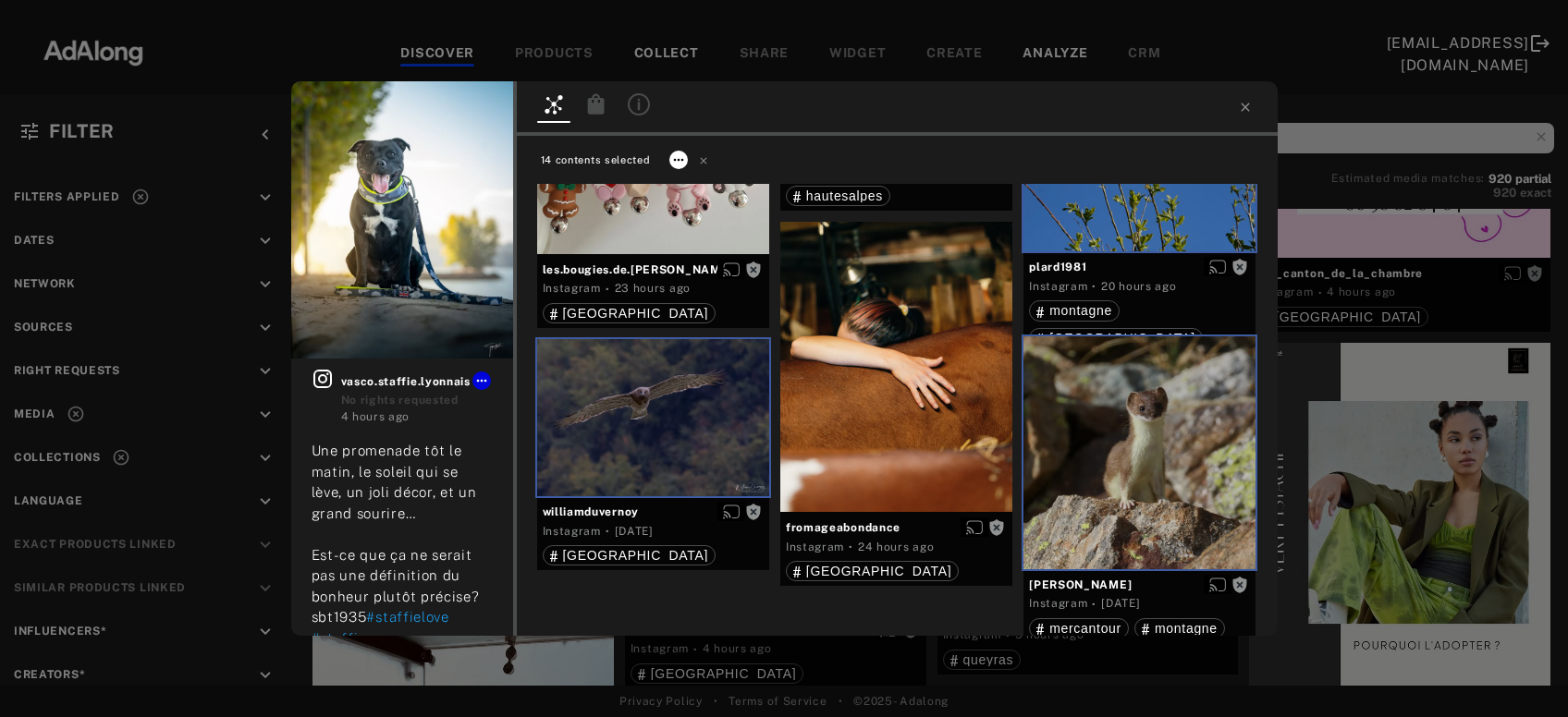
click at [679, 157] on icon at bounding box center [678, 159] width 14 height 14
click at [712, 184] on span "Collect" at bounding box center [701, 182] width 35 height 13
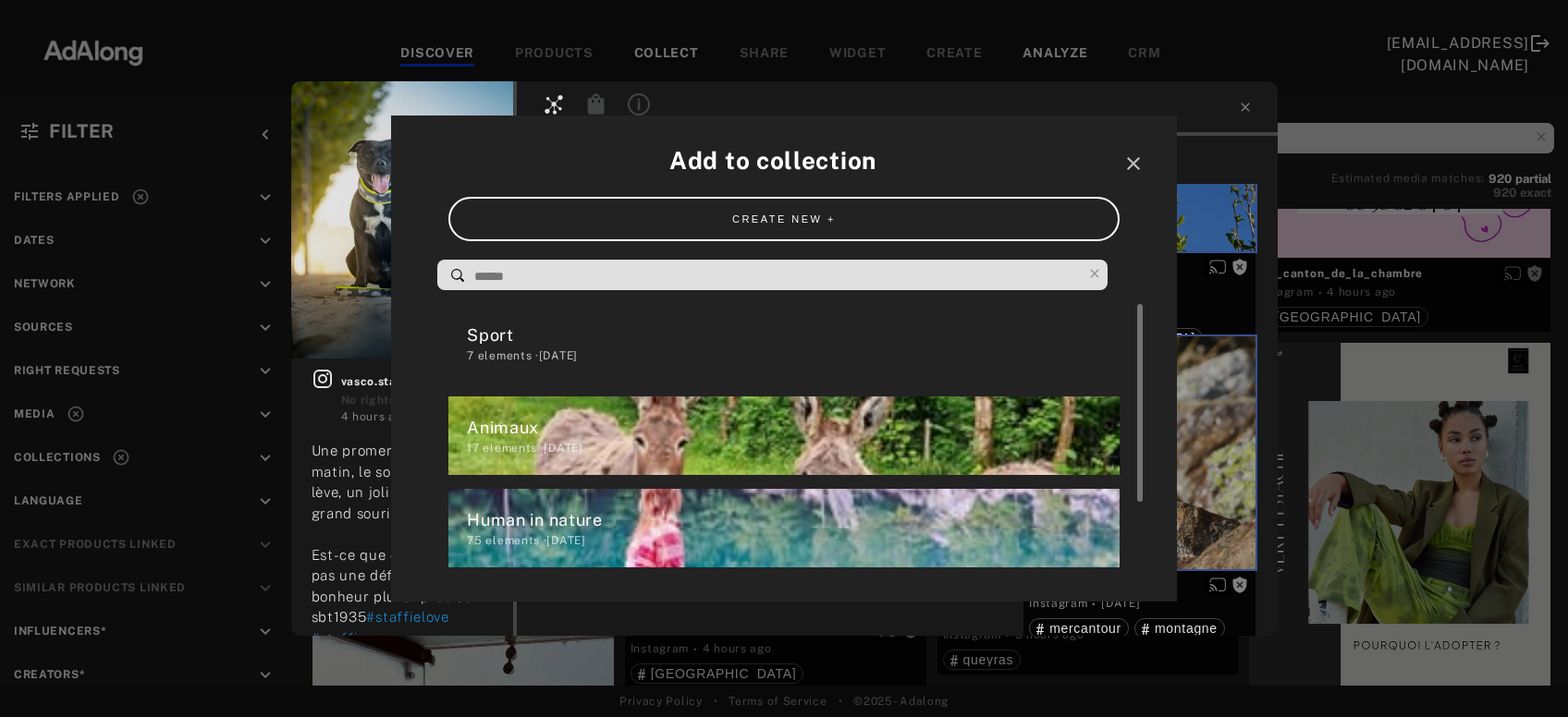
click at [558, 432] on div "Animaux" at bounding box center [793, 428] width 652 height 25
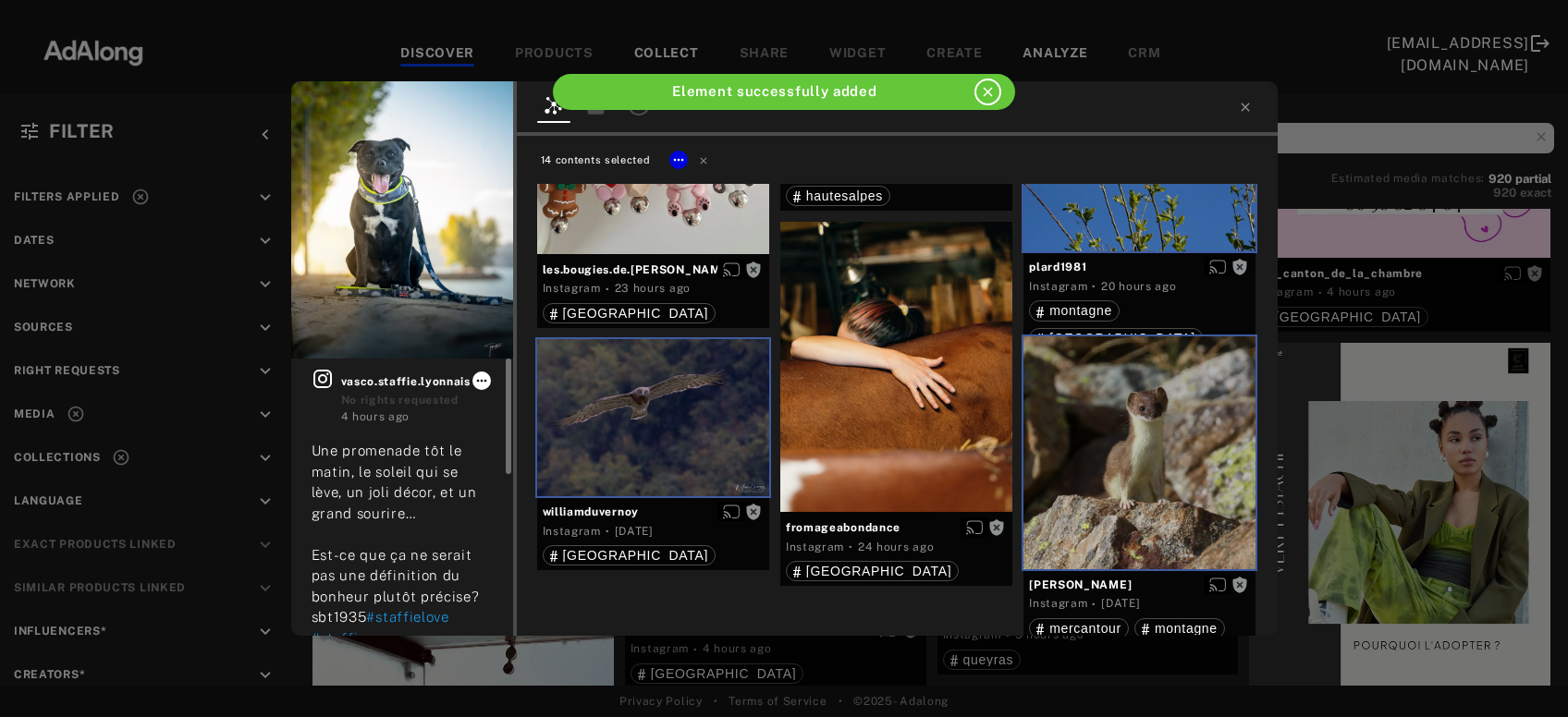
click at [480, 377] on icon at bounding box center [481, 381] width 14 height 14
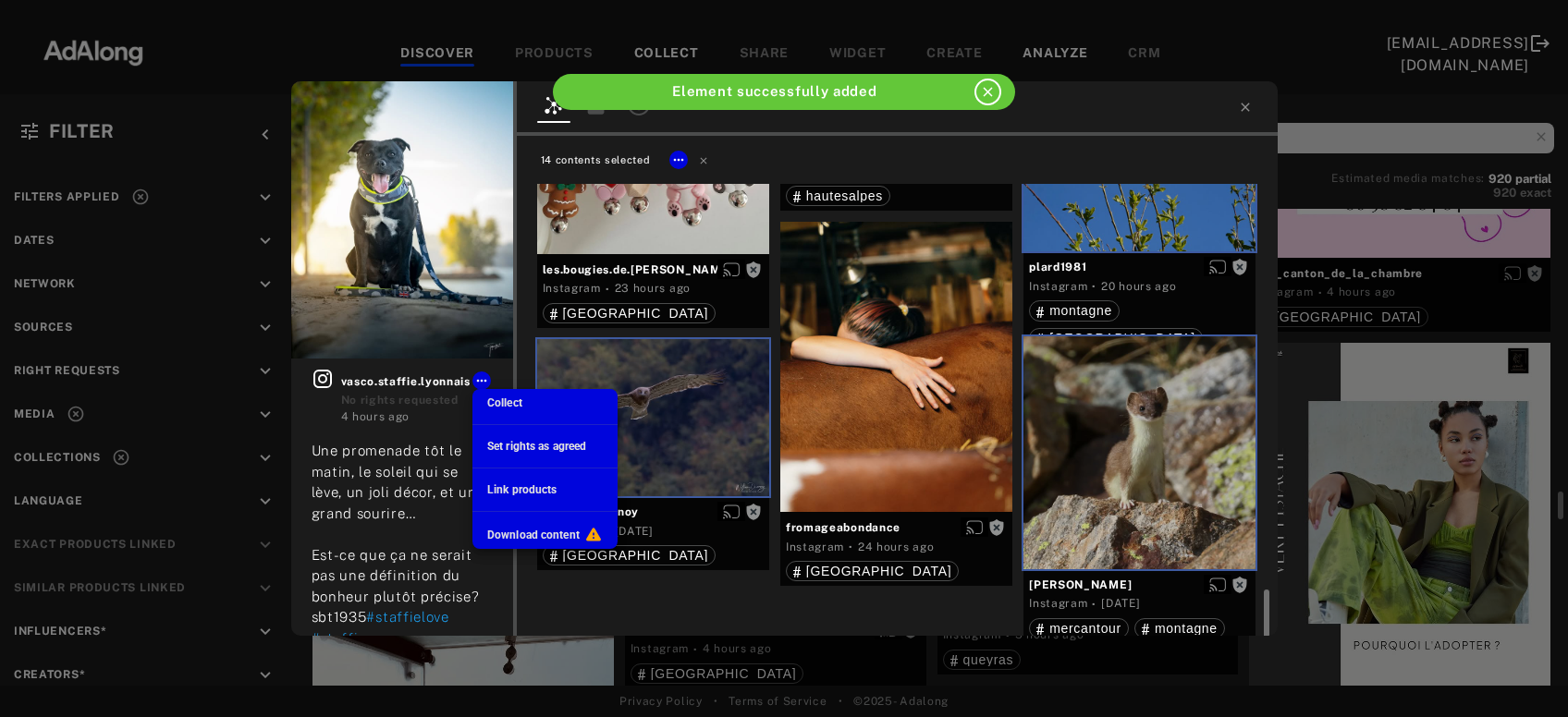
click at [497, 402] on span "Collect" at bounding box center [504, 404] width 35 height 13
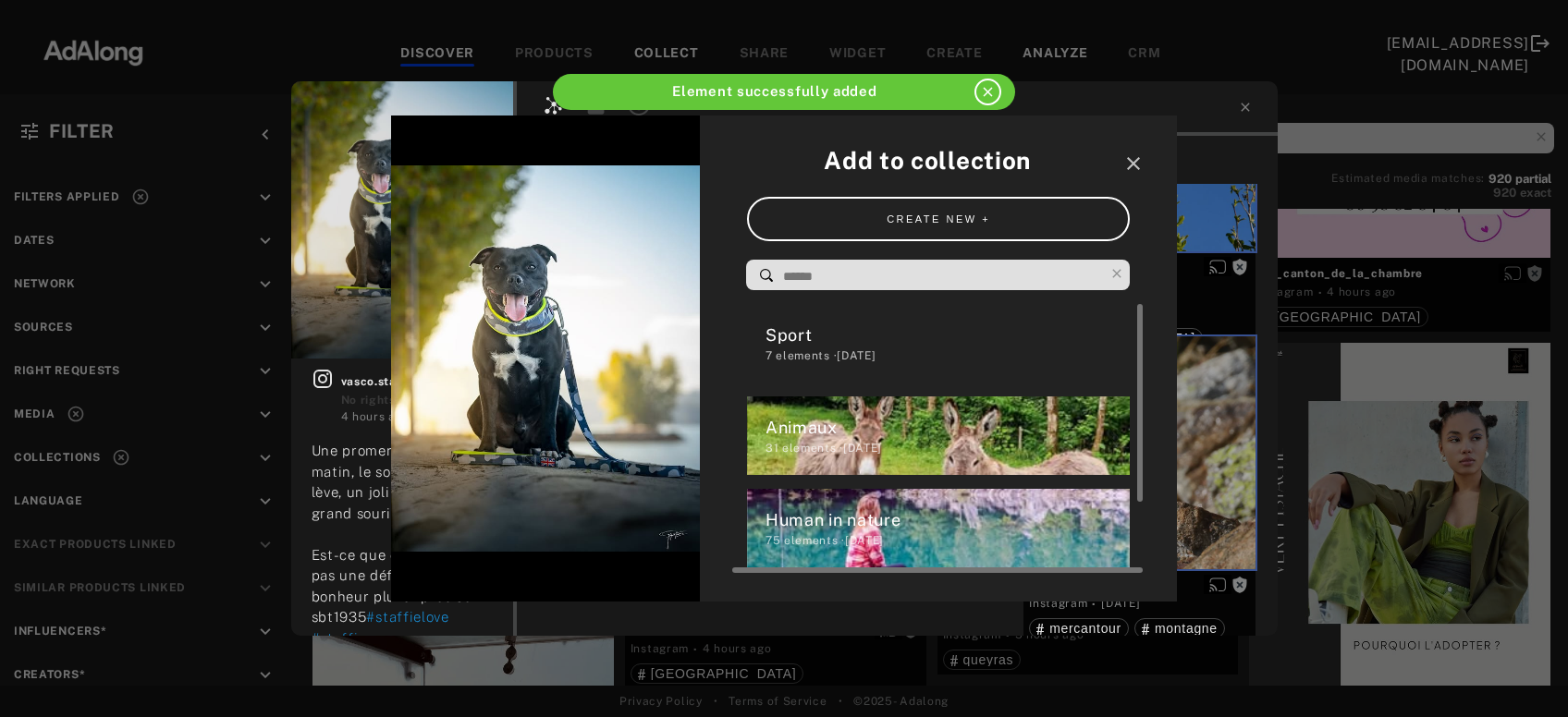
click at [785, 428] on div "Animaux" at bounding box center [948, 428] width 365 height 25
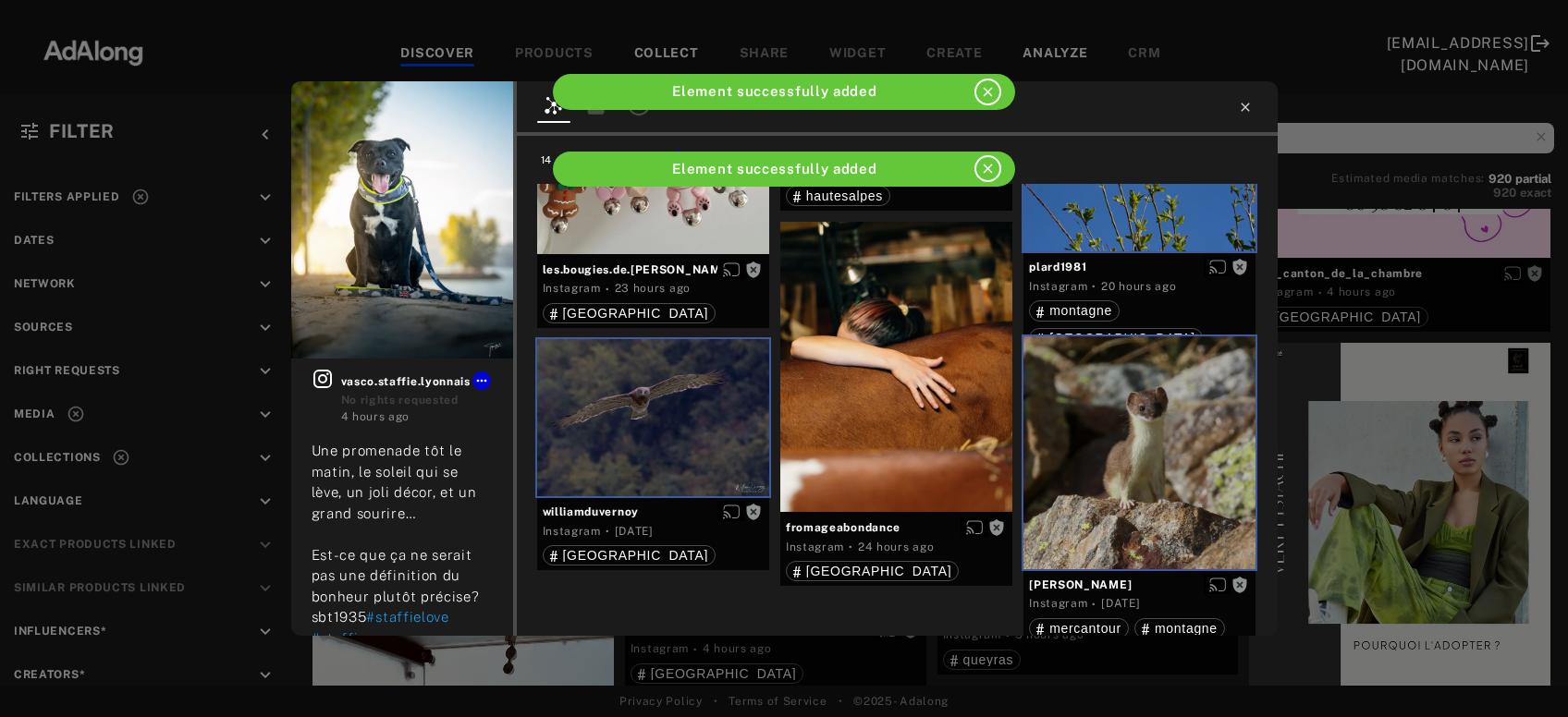
click at [1243, 110] on icon at bounding box center [1245, 106] width 9 height 9
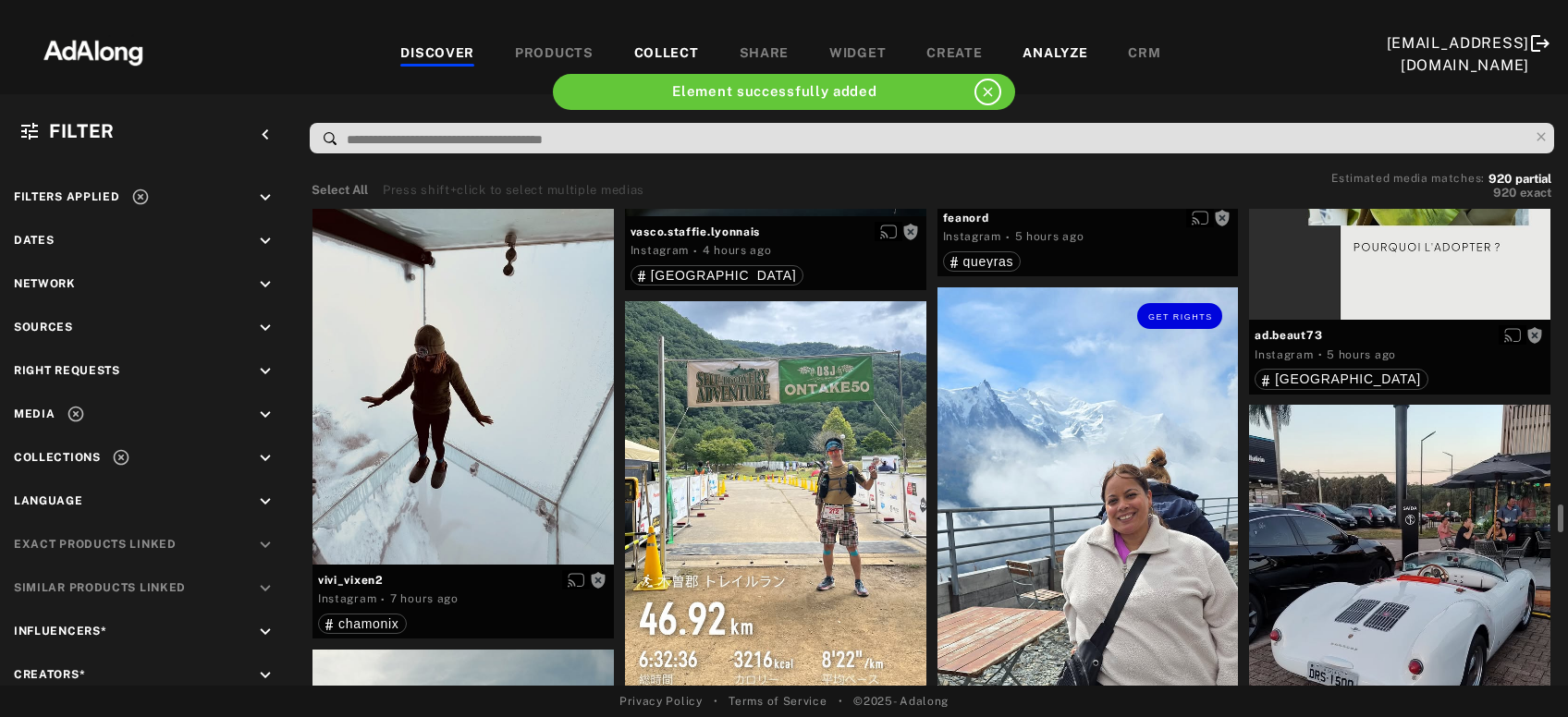
scroll to position [9663, 0]
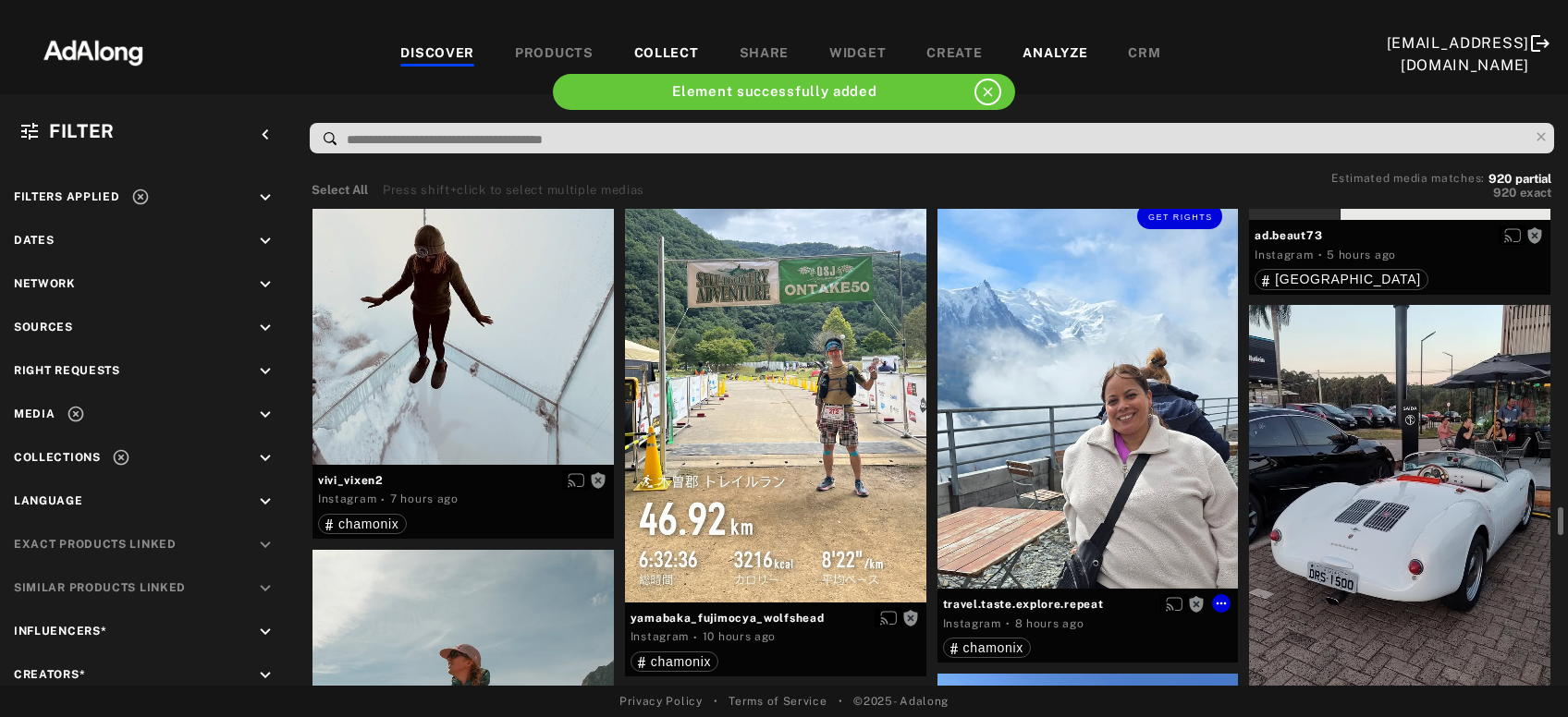
click at [1090, 448] on div "Get rights" at bounding box center [1088, 388] width 301 height 402
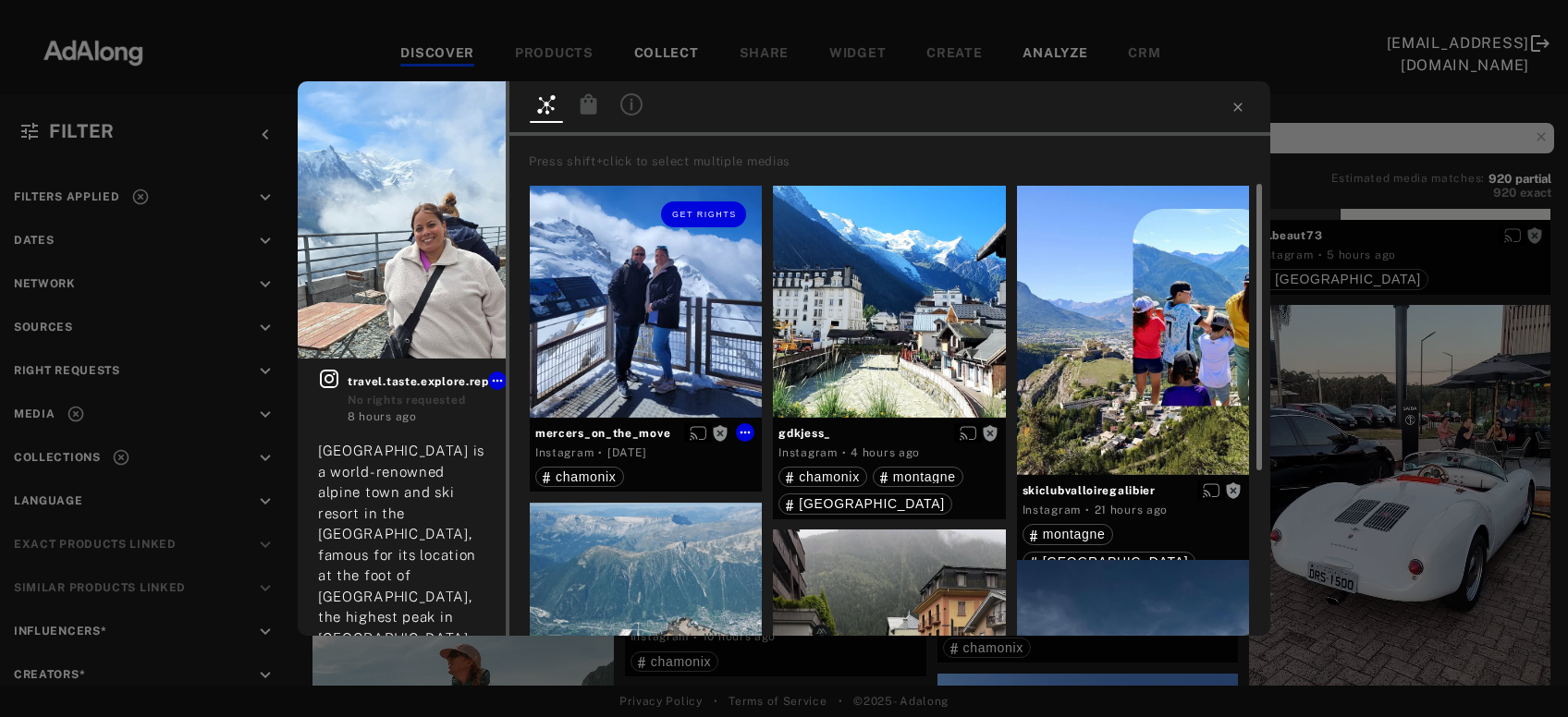
click at [639, 336] on div "Get rights" at bounding box center [646, 302] width 232 height 232
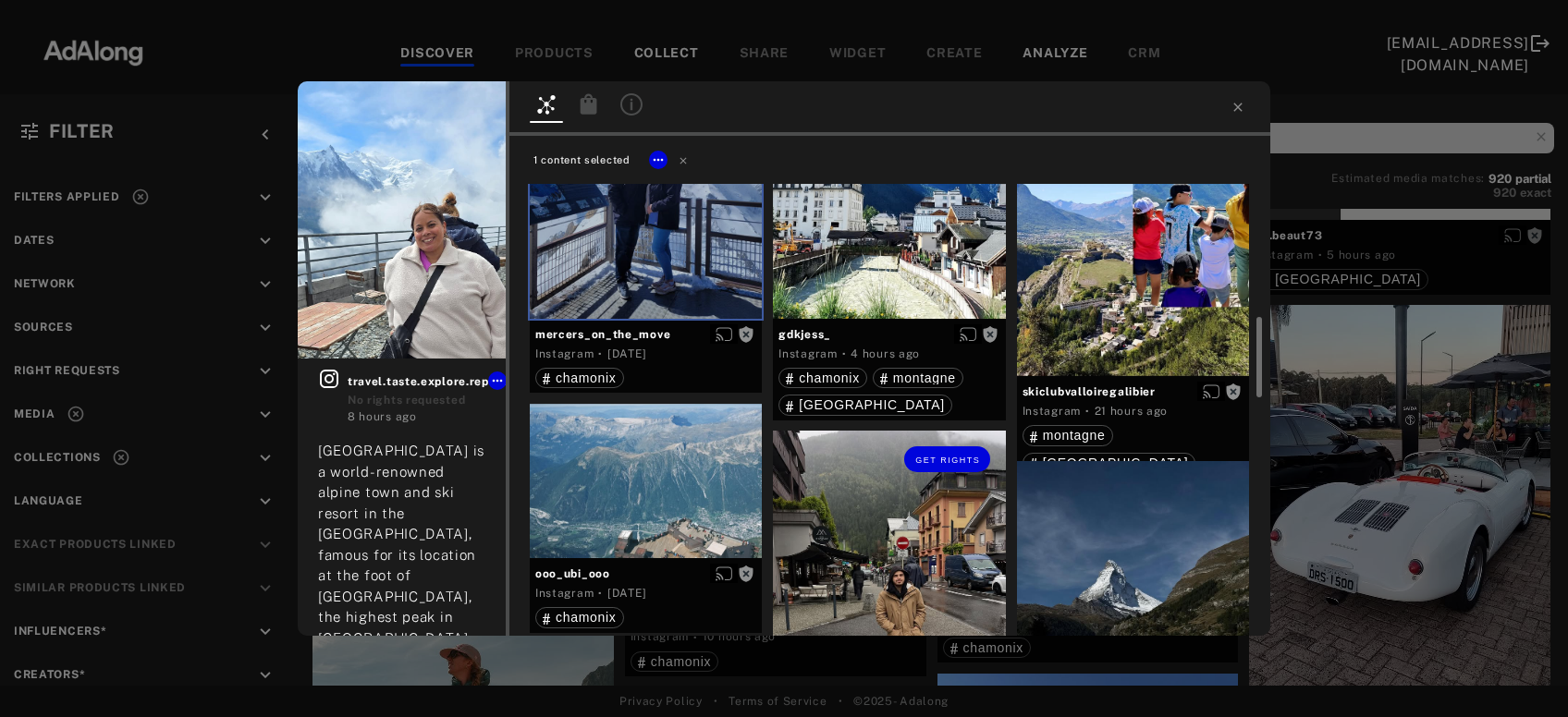
scroll to position [298, 0]
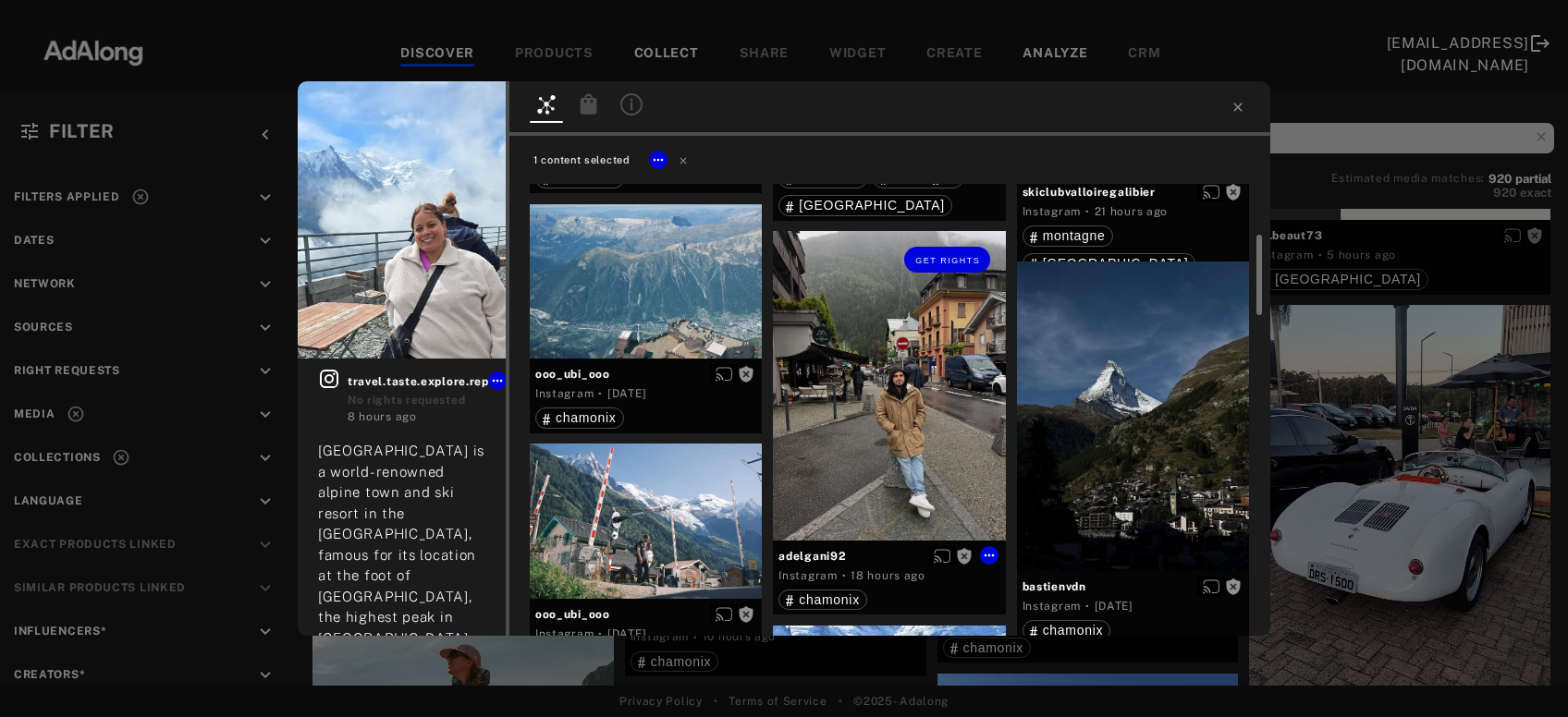
click at [865, 409] on div "Get rights" at bounding box center [889, 385] width 232 height 310
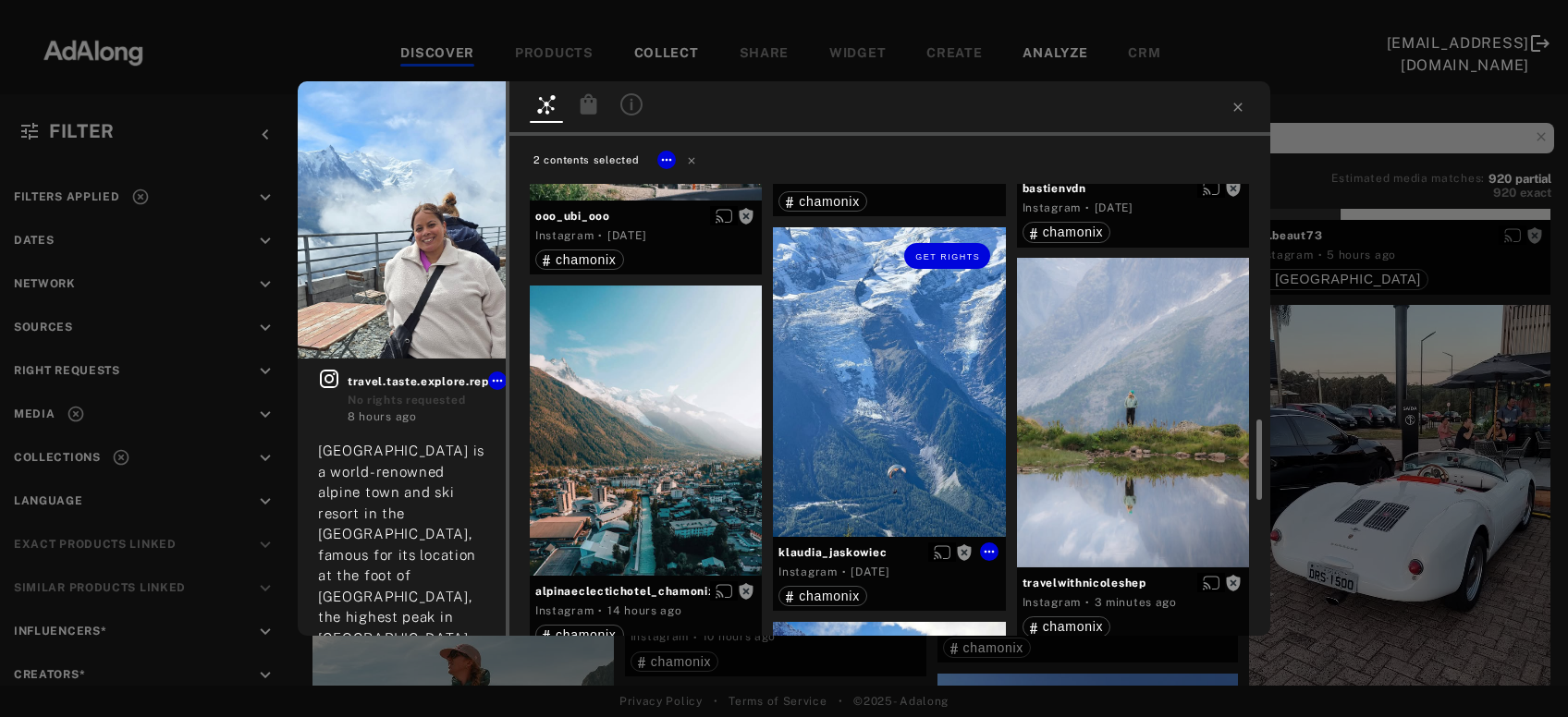
scroll to position [797, 0]
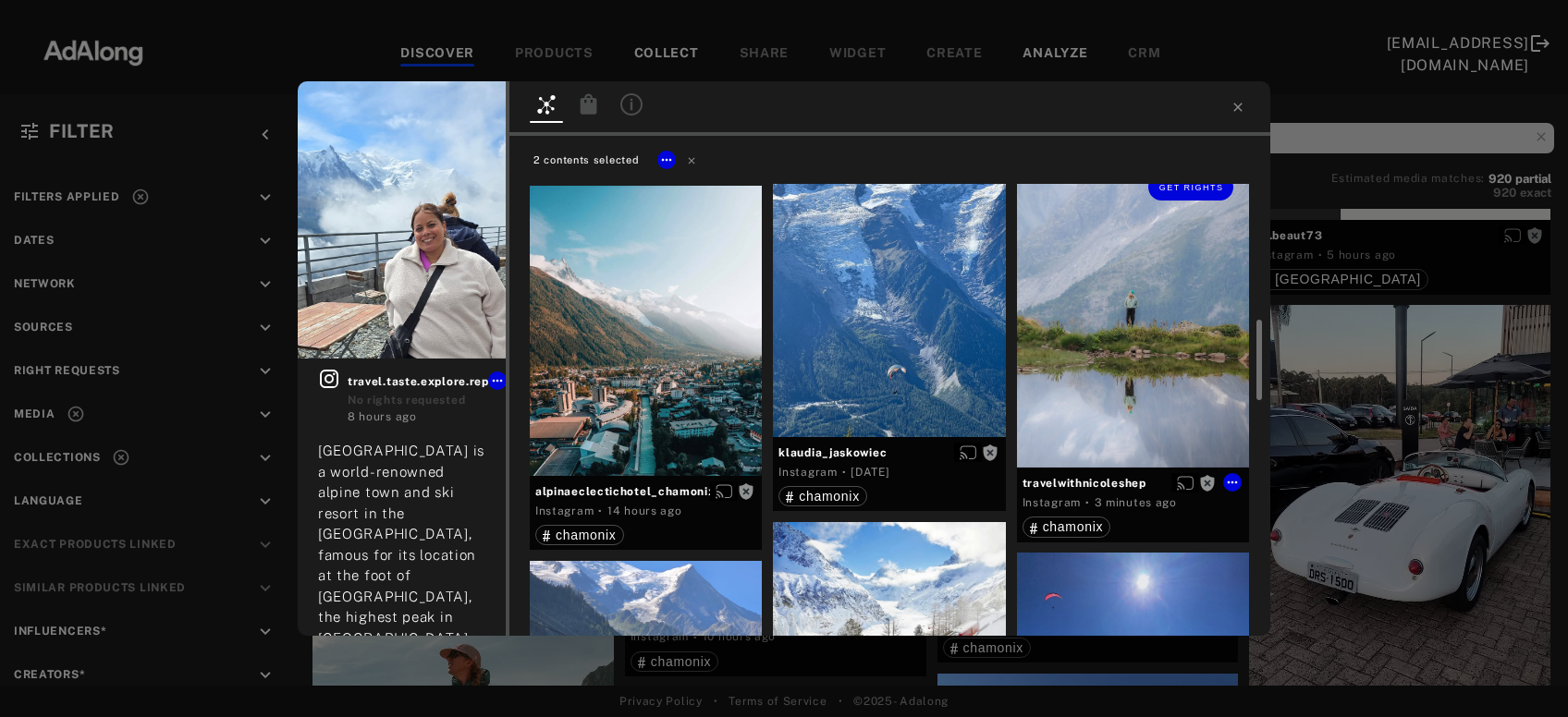
click at [1163, 347] on div "Get rights" at bounding box center [1134, 312] width 232 height 310
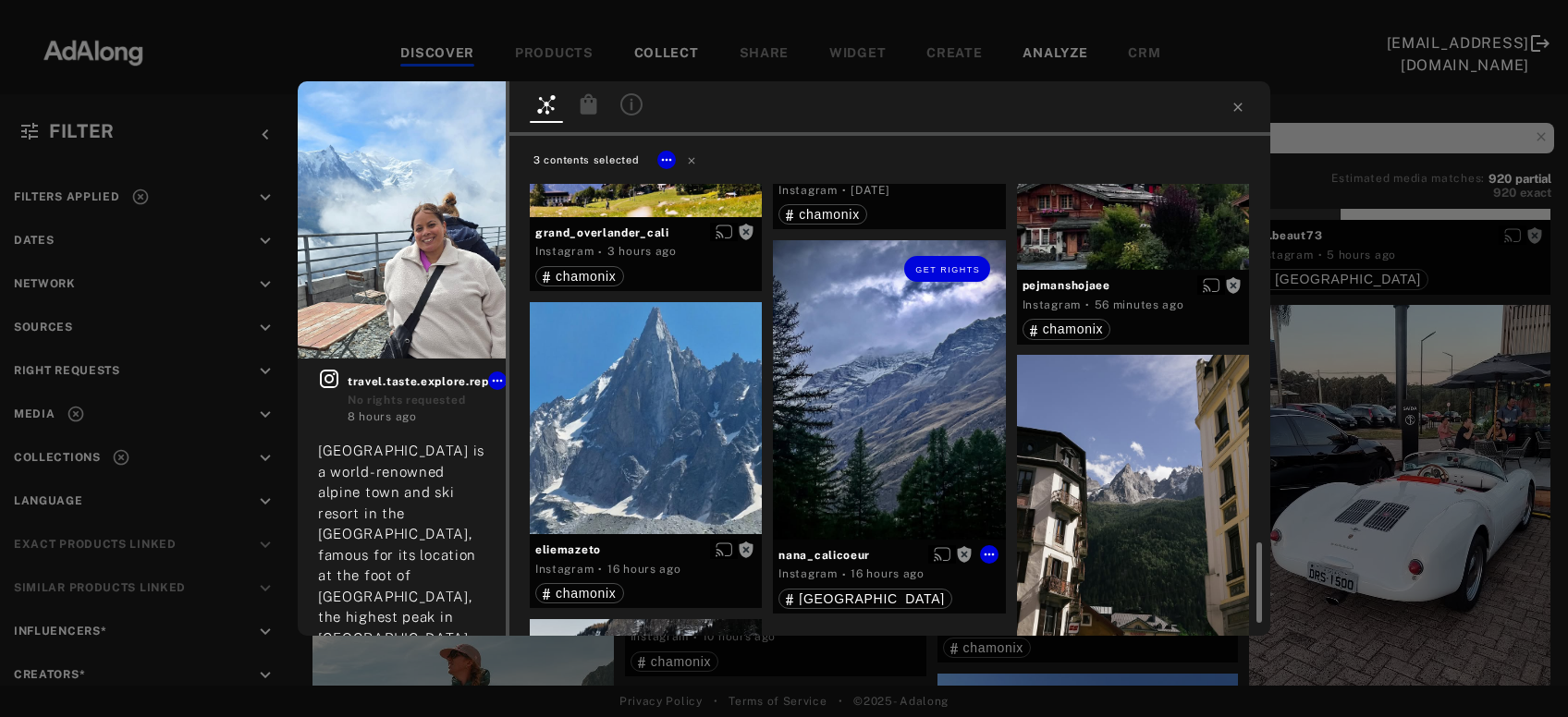
scroll to position [2272, 0]
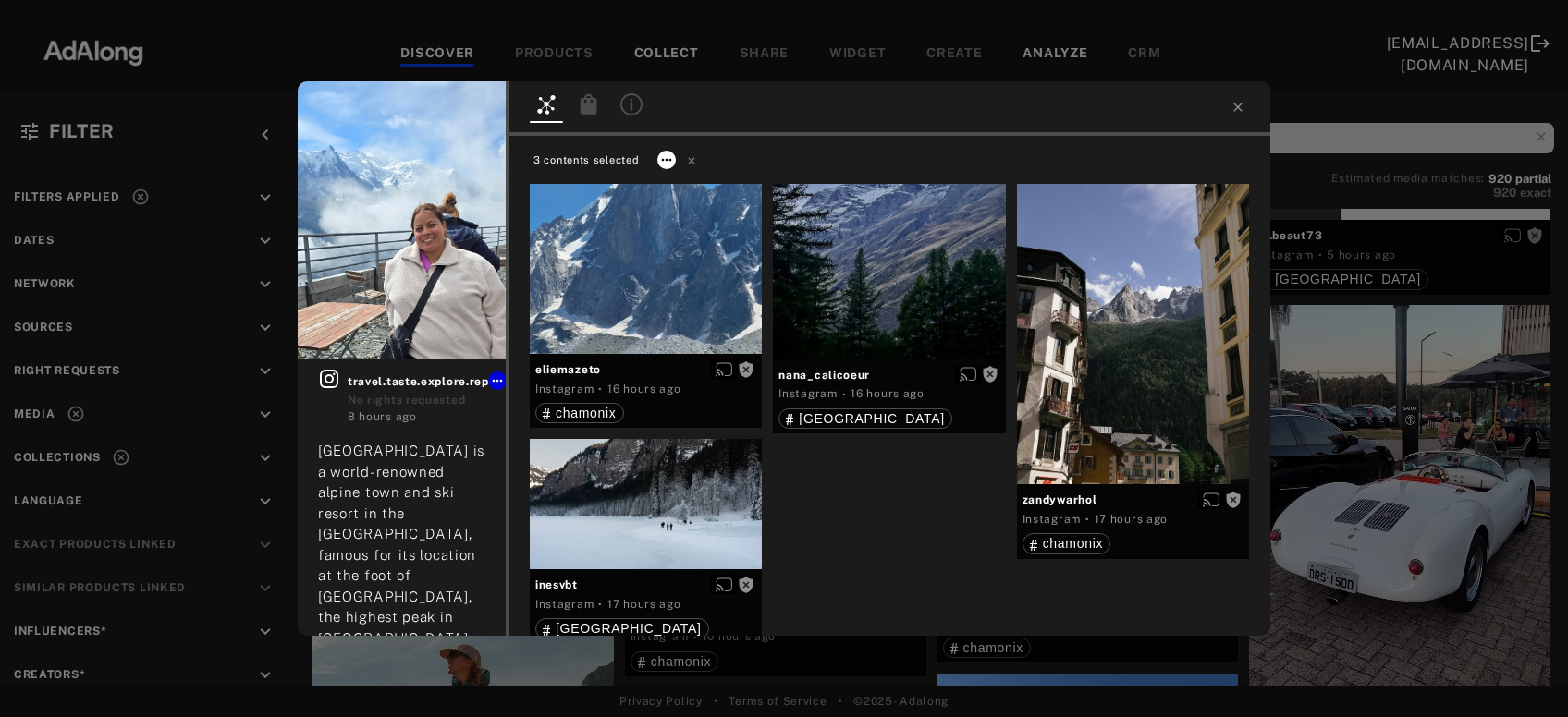
click at [663, 165] on icon at bounding box center [667, 159] width 14 height 14
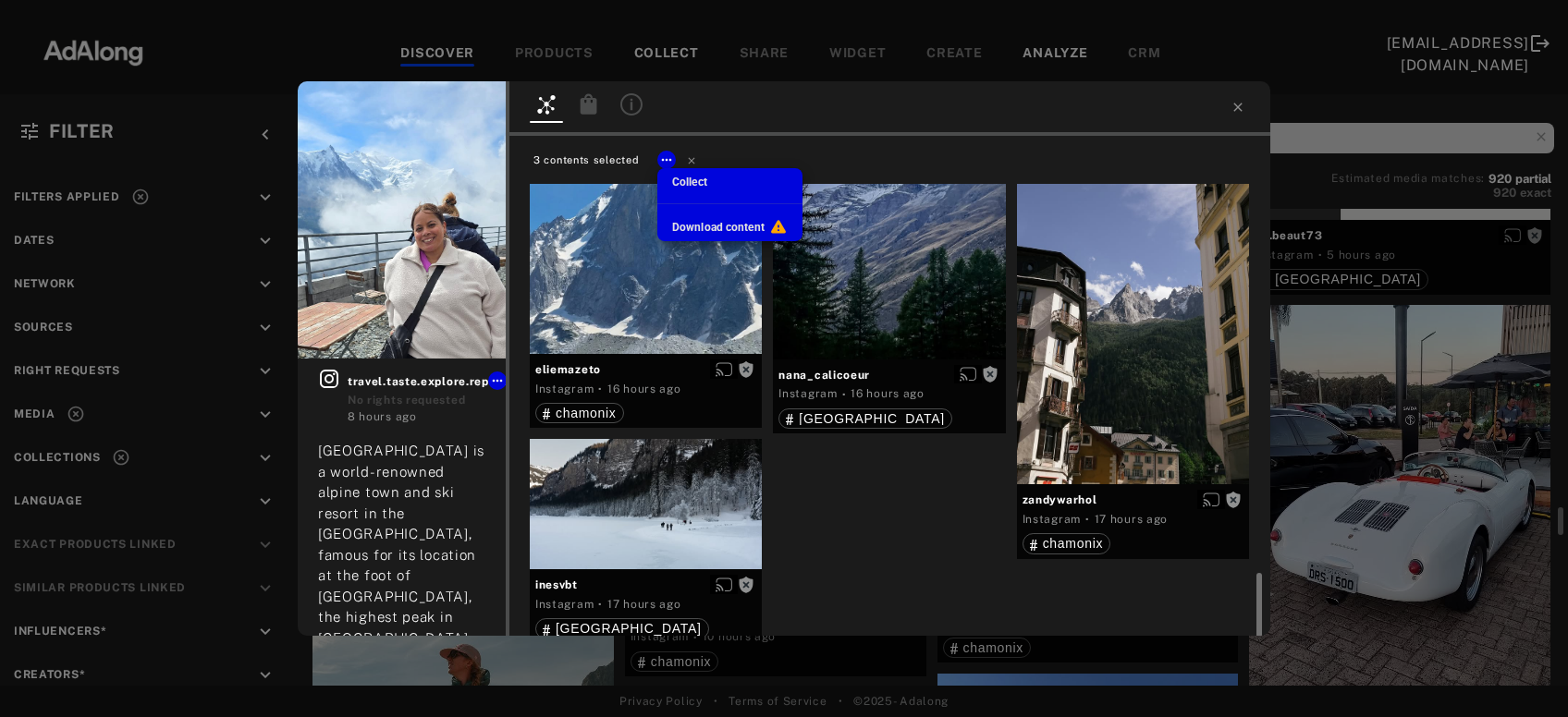
click at [695, 181] on span "Collect" at bounding box center [690, 182] width 35 height 13
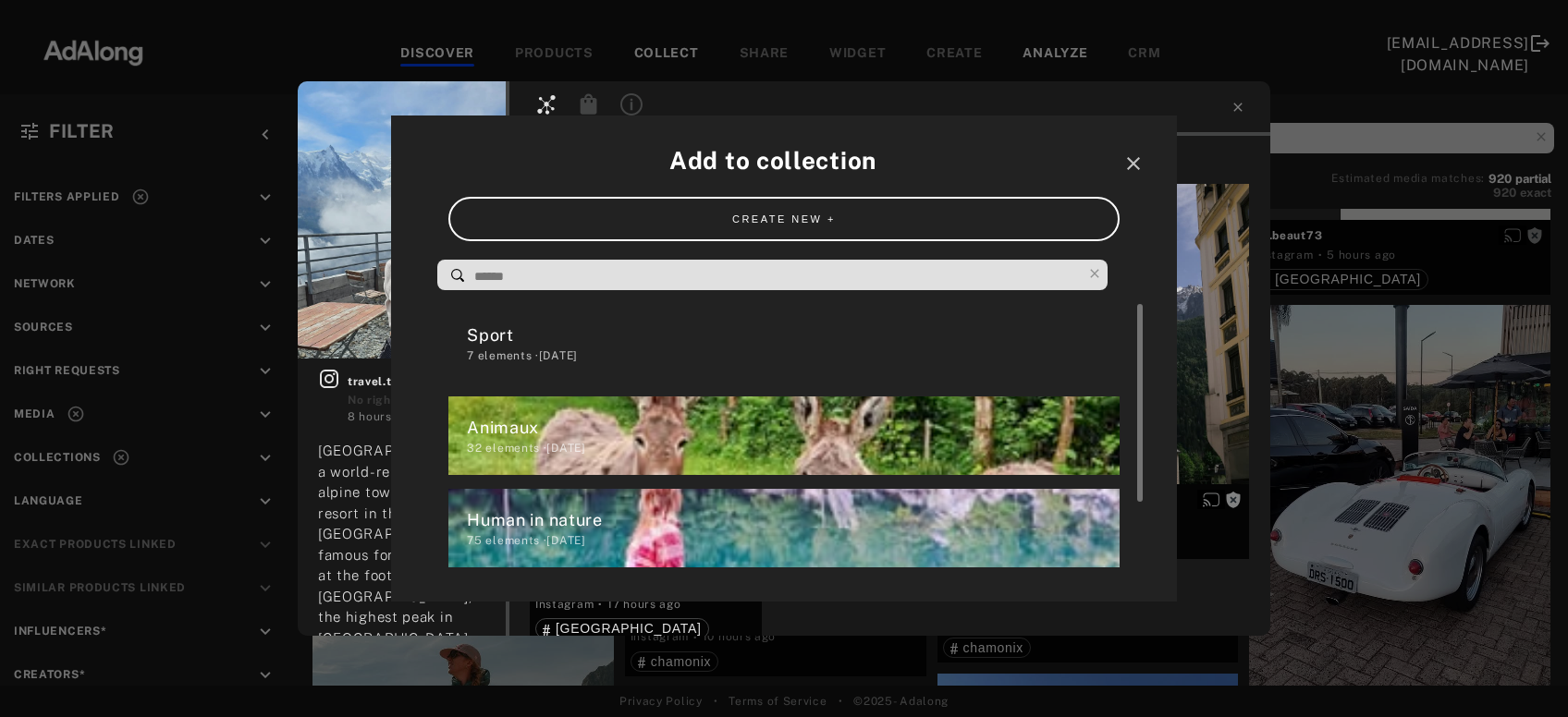
click at [540, 521] on div "Human in nature" at bounding box center [793, 520] width 652 height 25
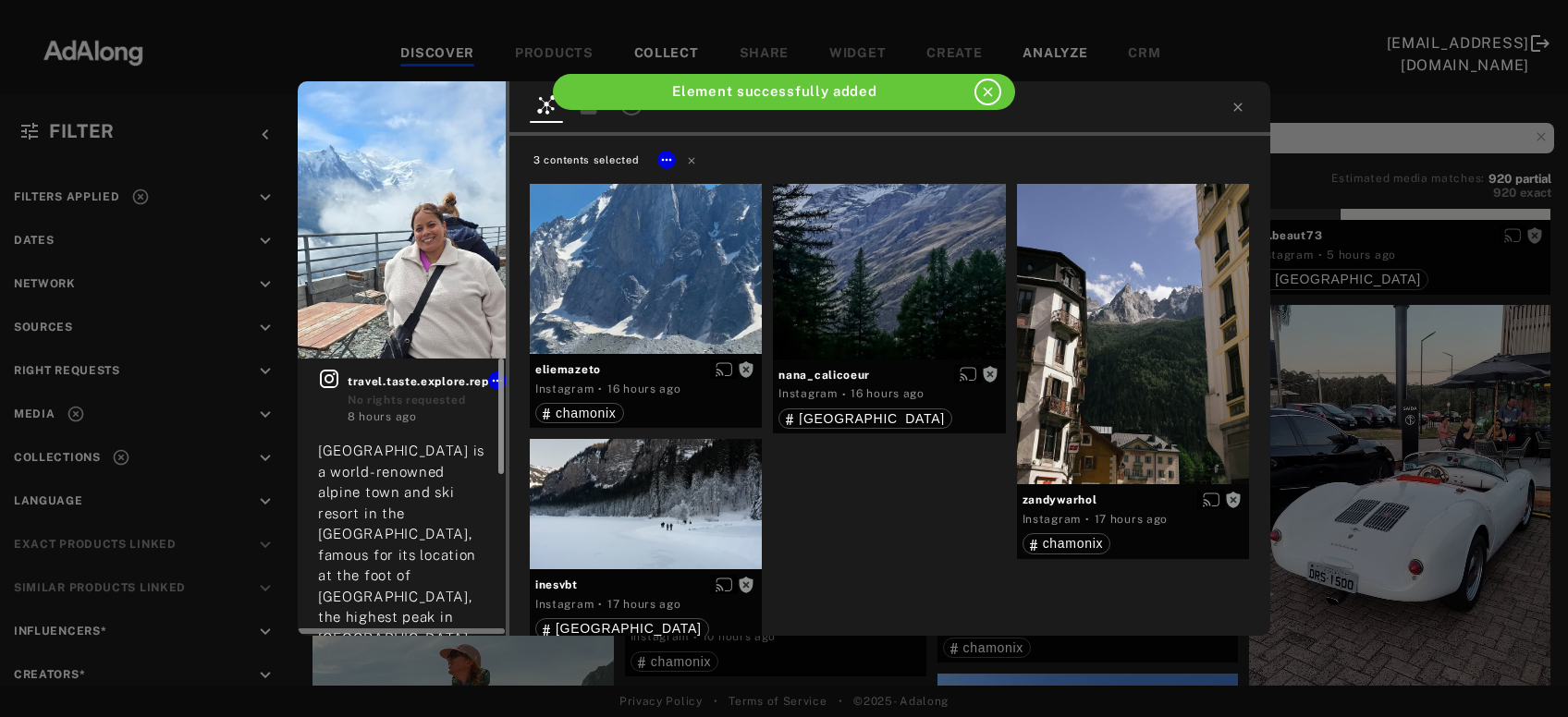
click at [494, 382] on div at bounding box center [499, 497] width 13 height 277
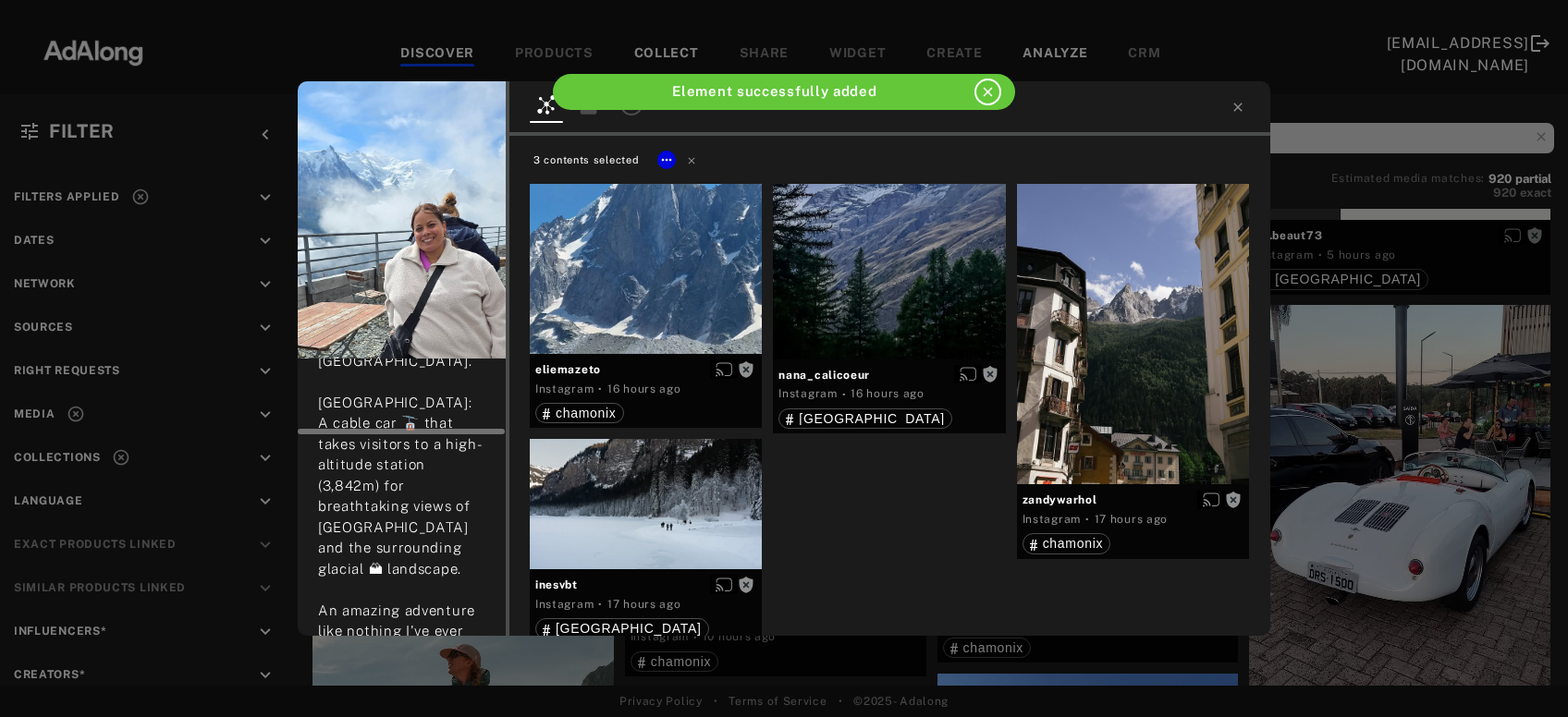
scroll to position [0, 0]
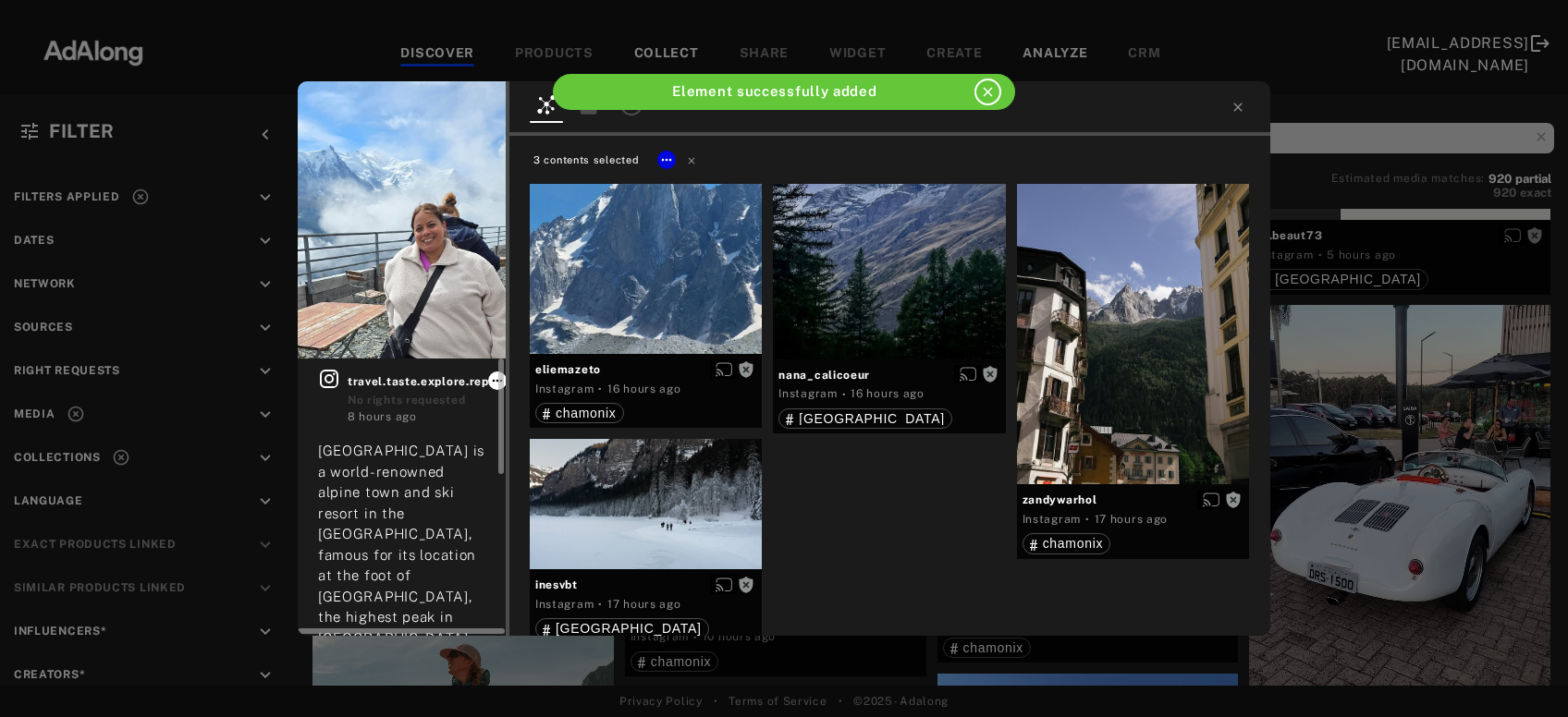
click at [490, 377] on icon at bounding box center [497, 381] width 14 height 14
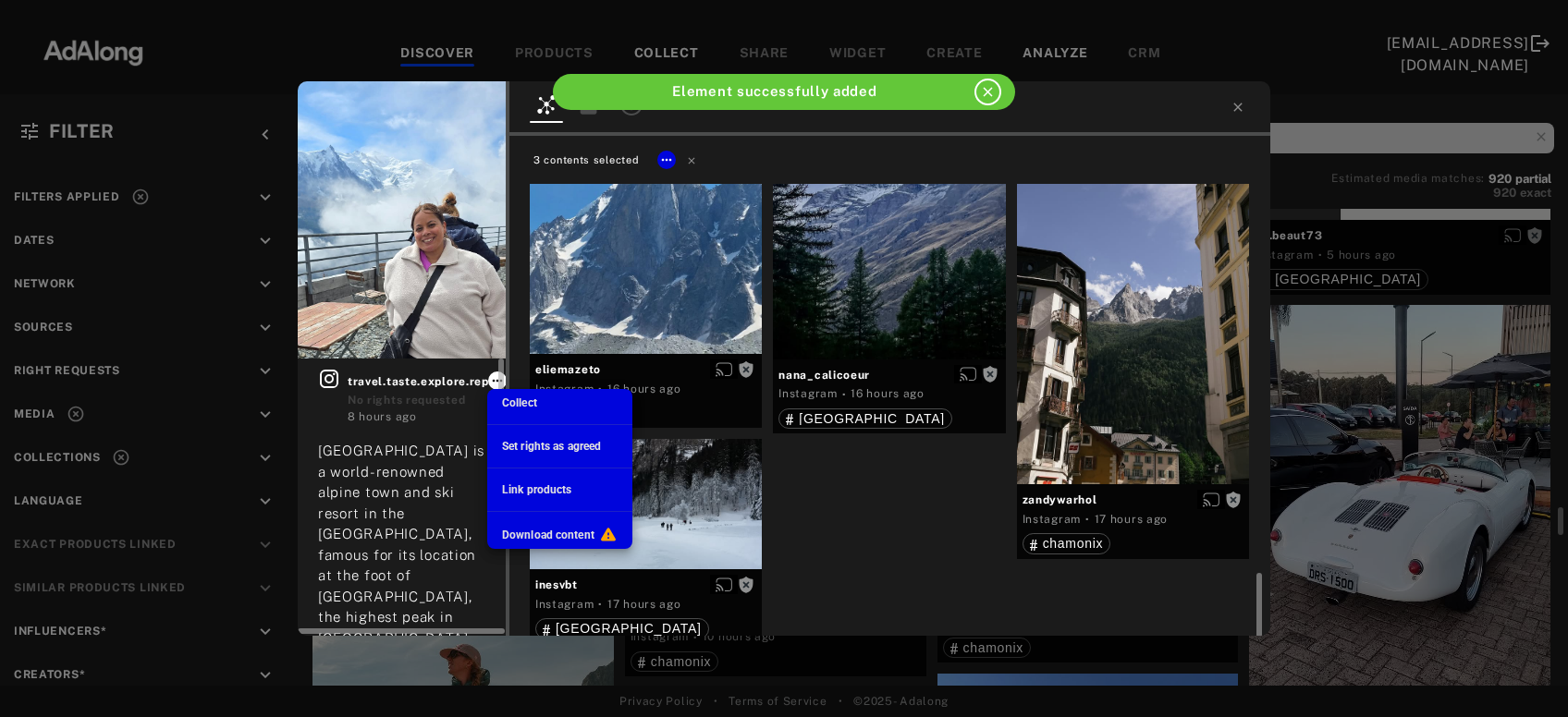
scroll to position [2272, 0]
click at [530, 405] on span "Collect" at bounding box center [520, 404] width 35 height 13
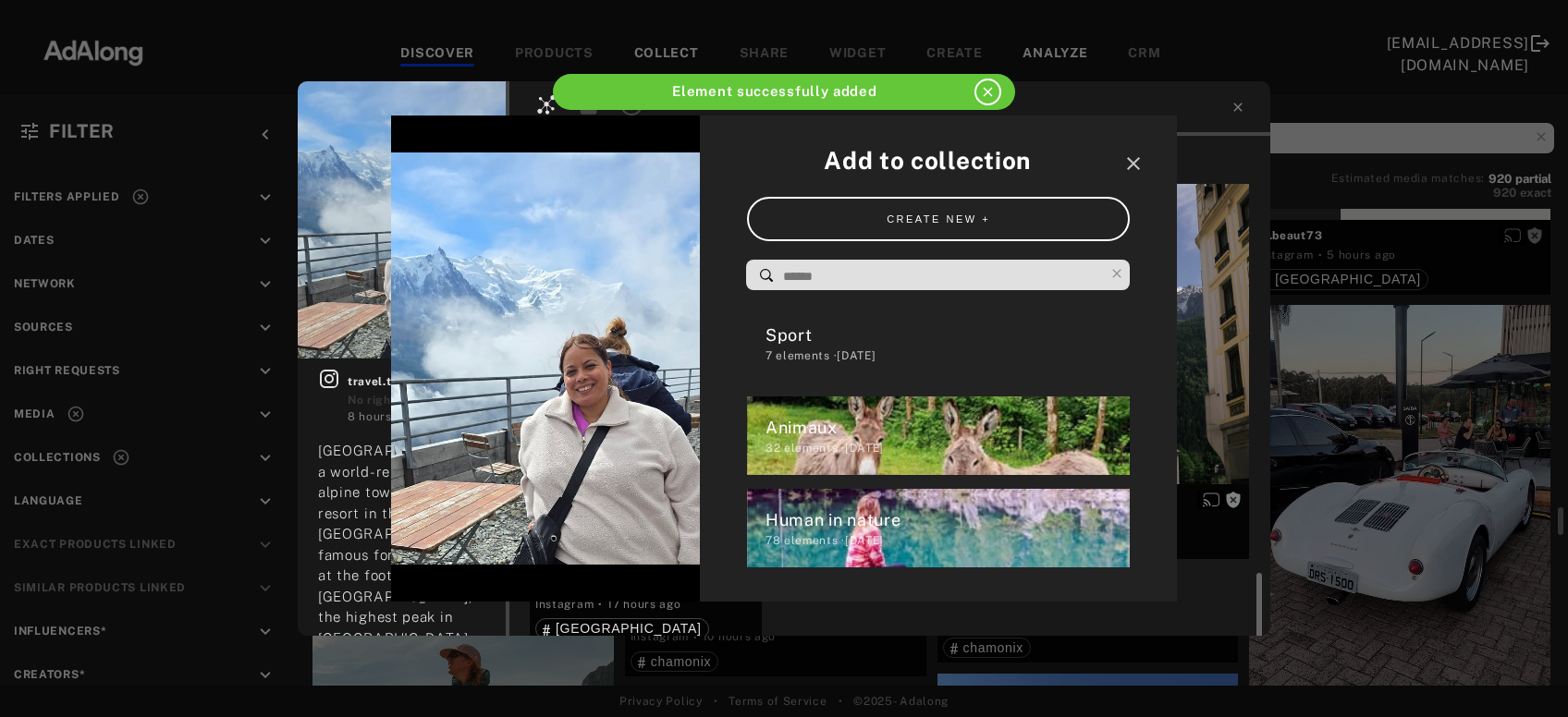
scroll to position [0, 0]
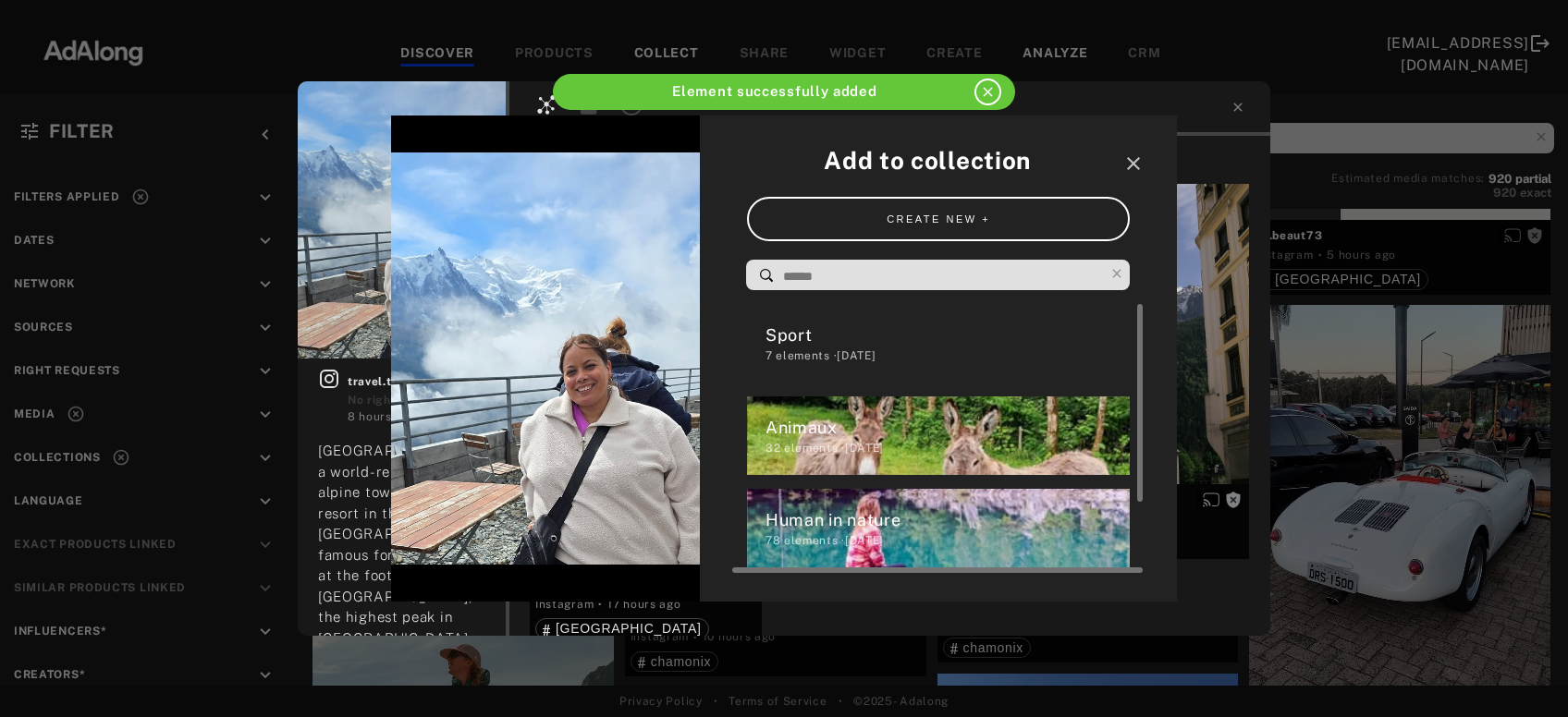
click at [867, 517] on div "Human in nature" at bounding box center [948, 520] width 365 height 25
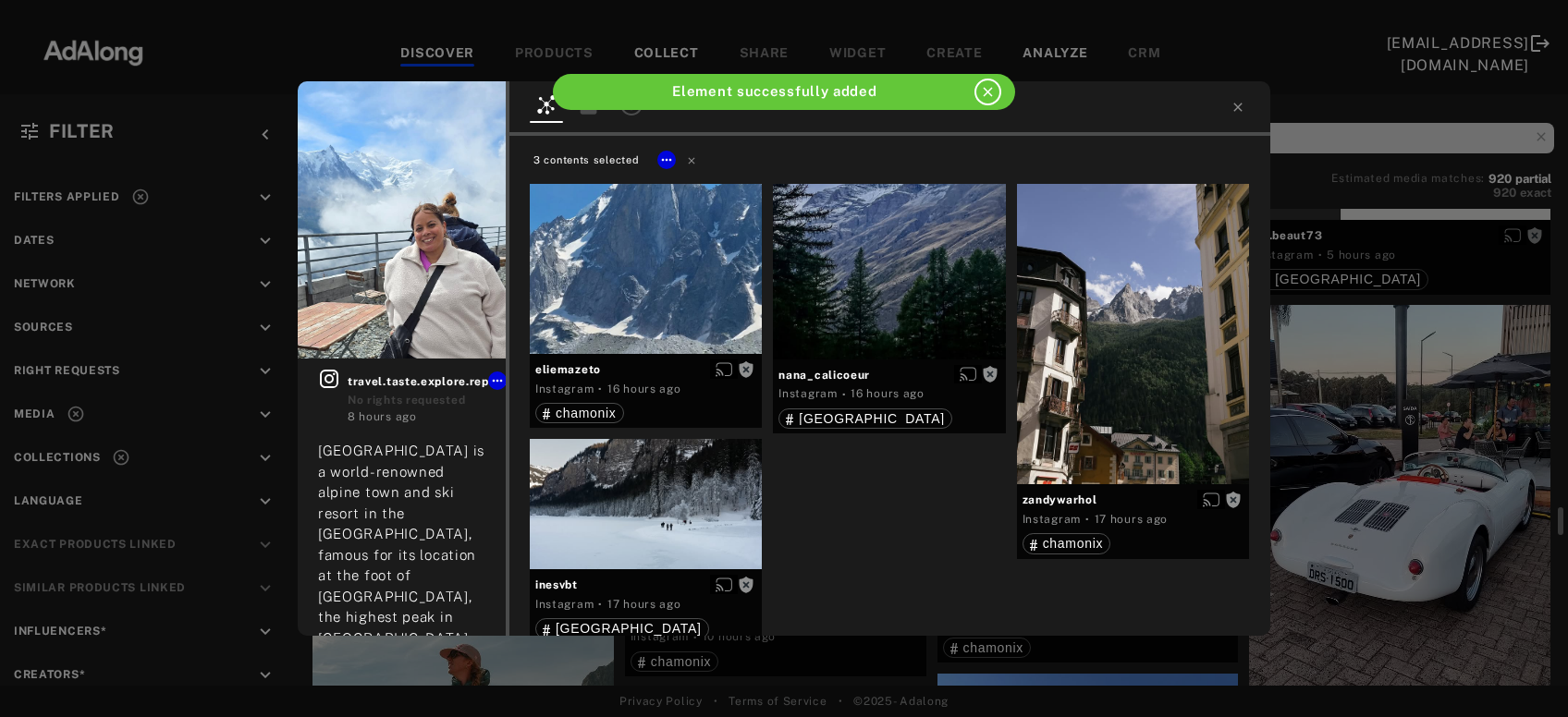
drag, startPoint x: 1238, startPoint y: 107, endPoint x: 1152, endPoint y: 264, distance: 179.0
click at [1237, 106] on icon at bounding box center [1237, 106] width 9 height 9
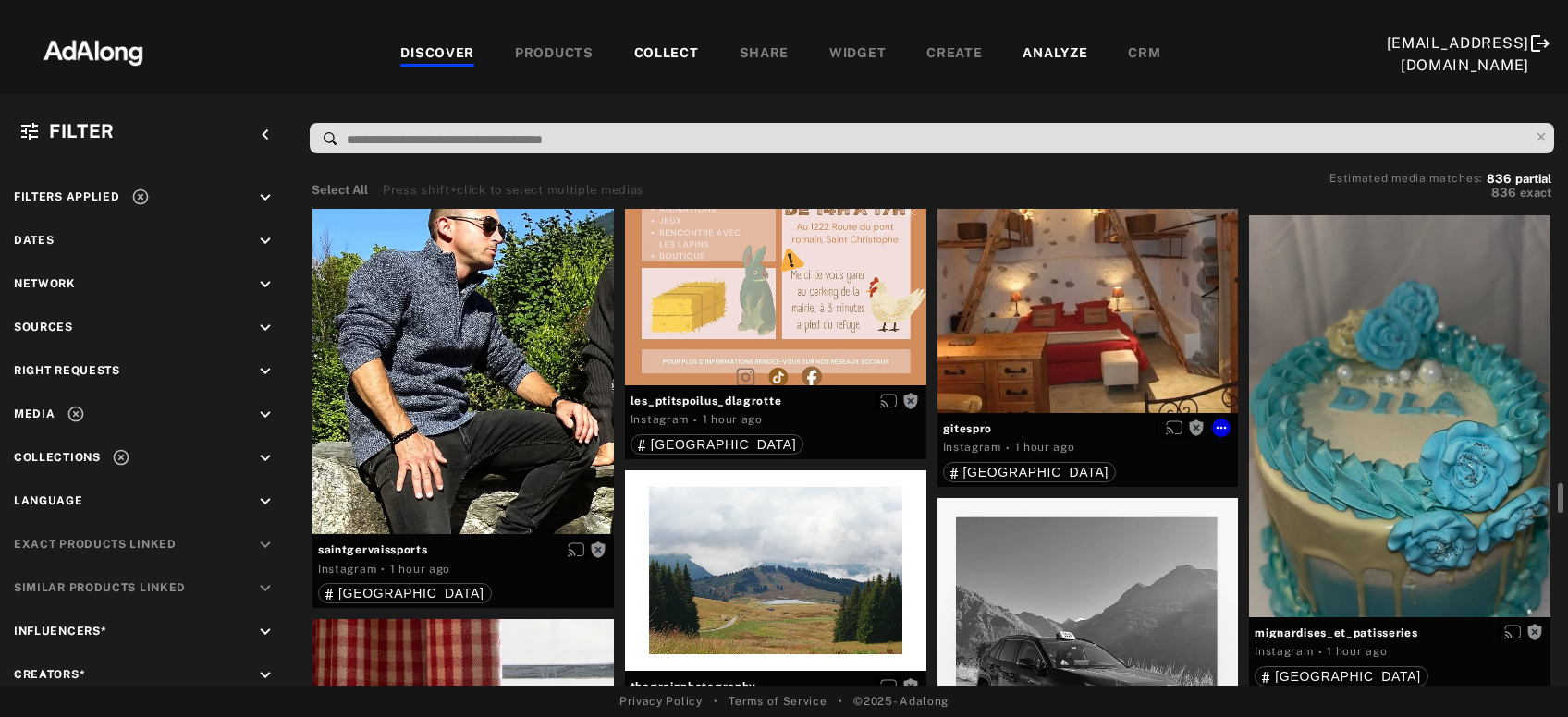
scroll to position [2790, 0]
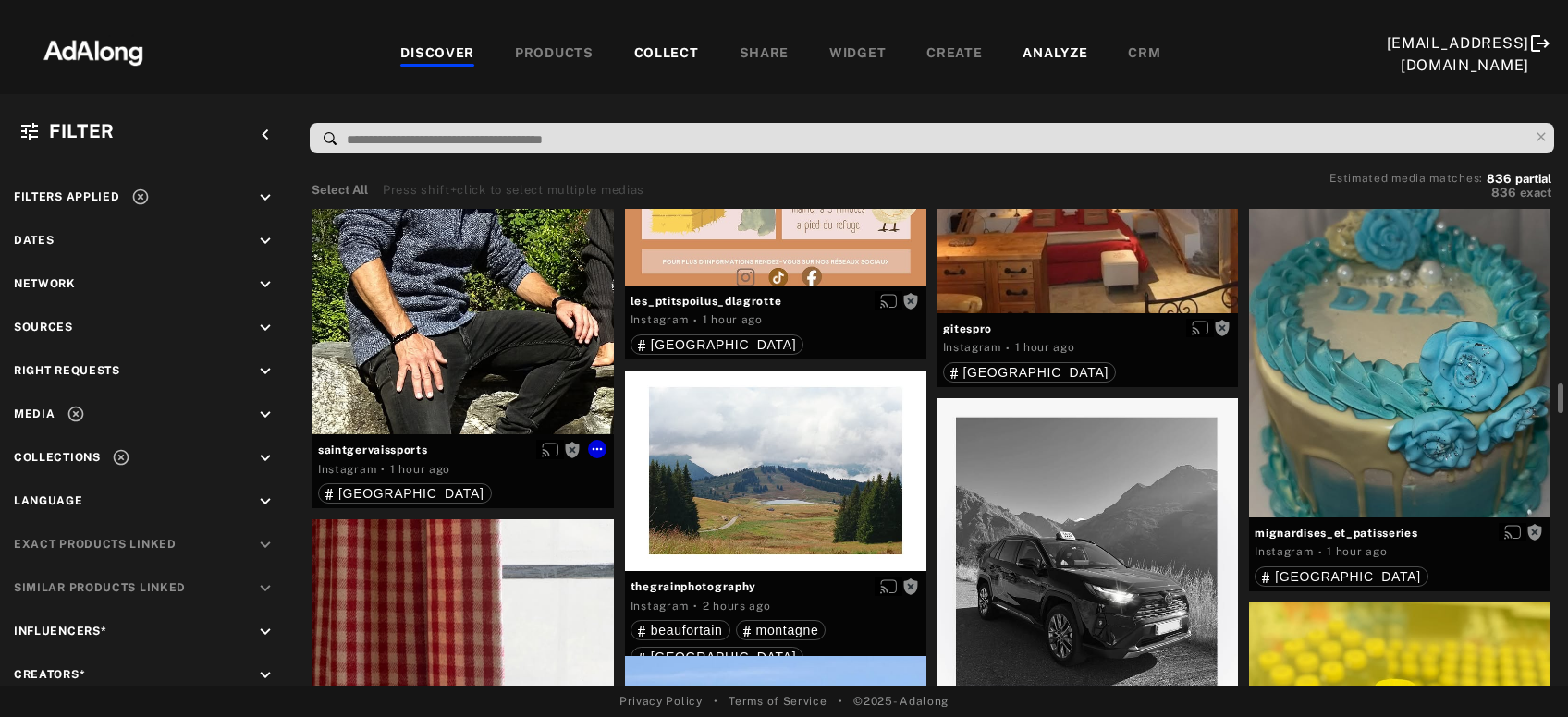
click at [446, 305] on div "Get rights" at bounding box center [463, 234] width 301 height 402
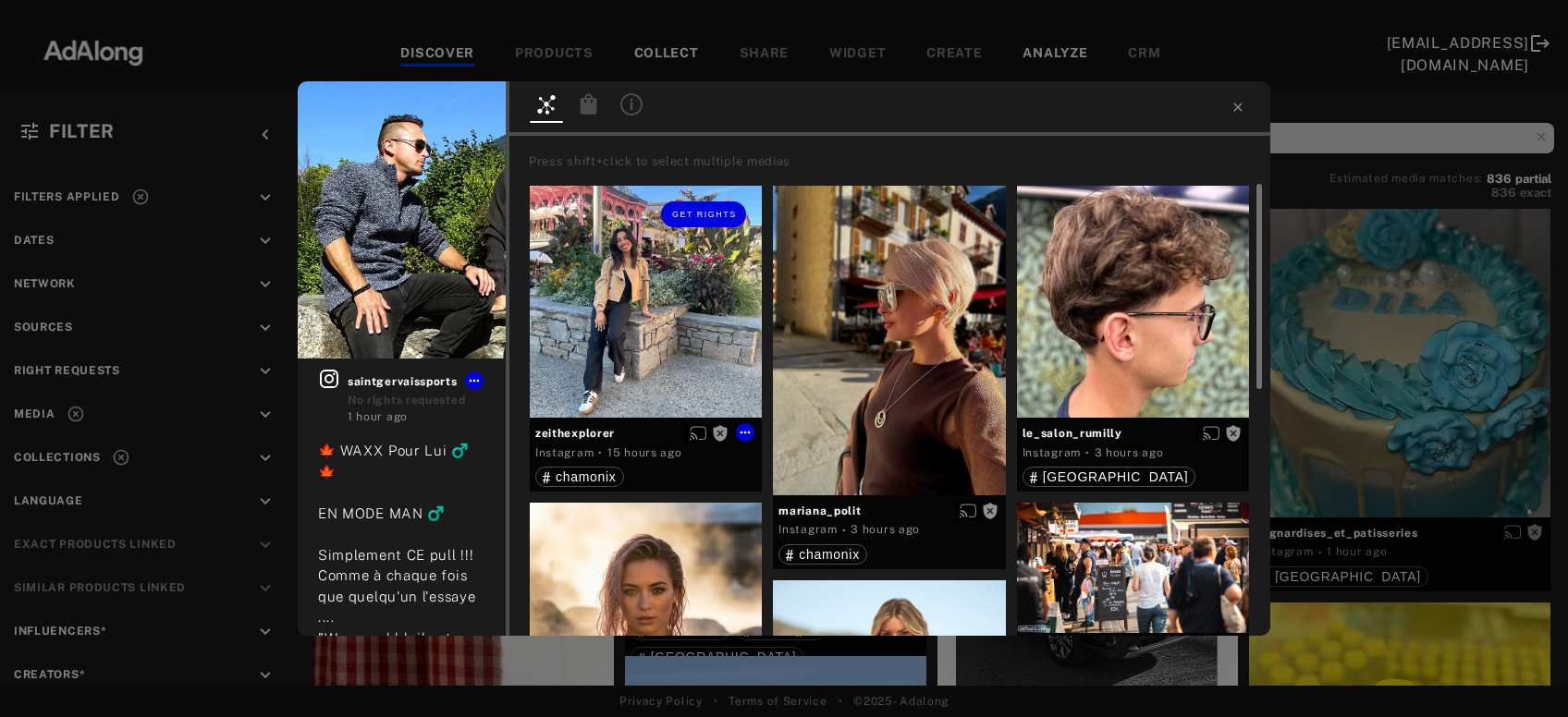
click at [659, 335] on div "Get rights" at bounding box center [646, 302] width 232 height 232
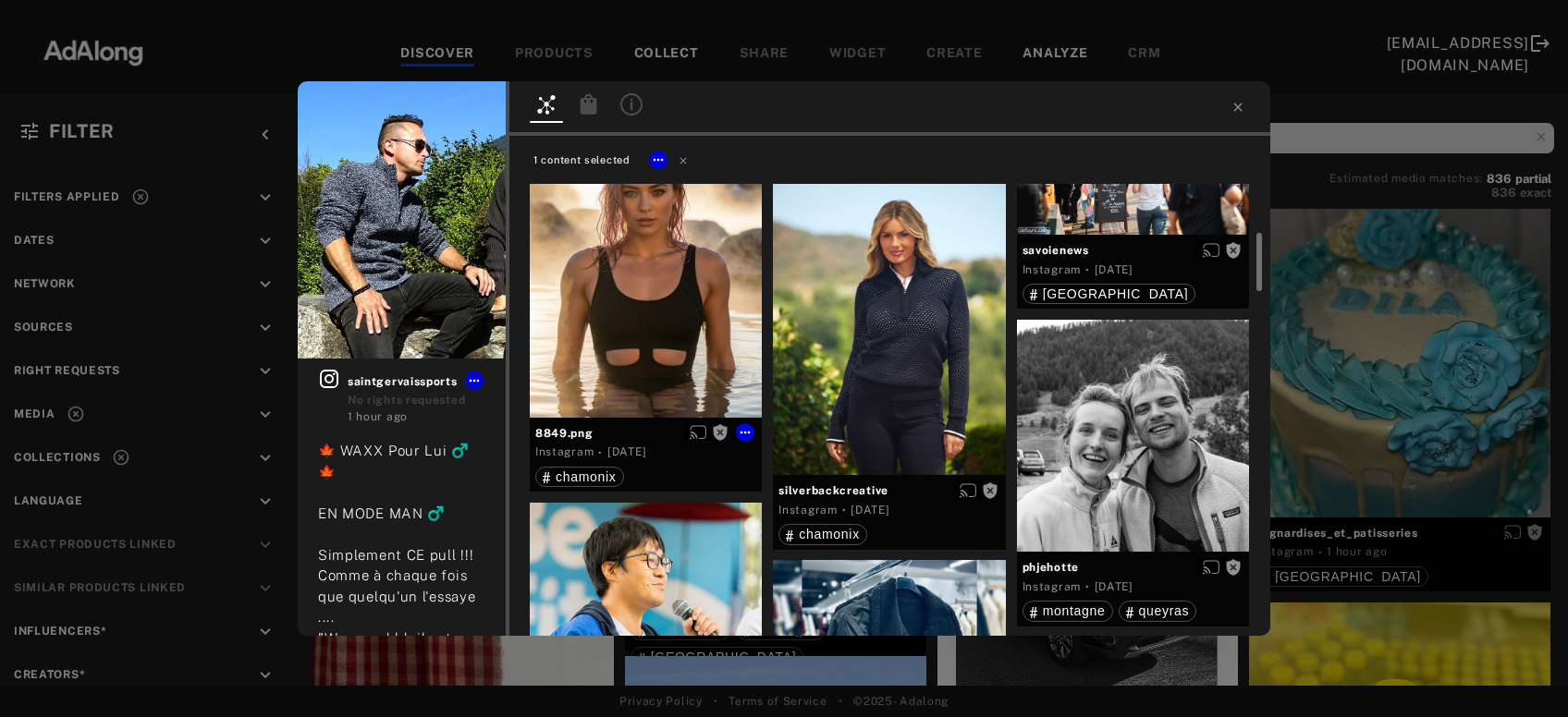
scroll to position [497, 0]
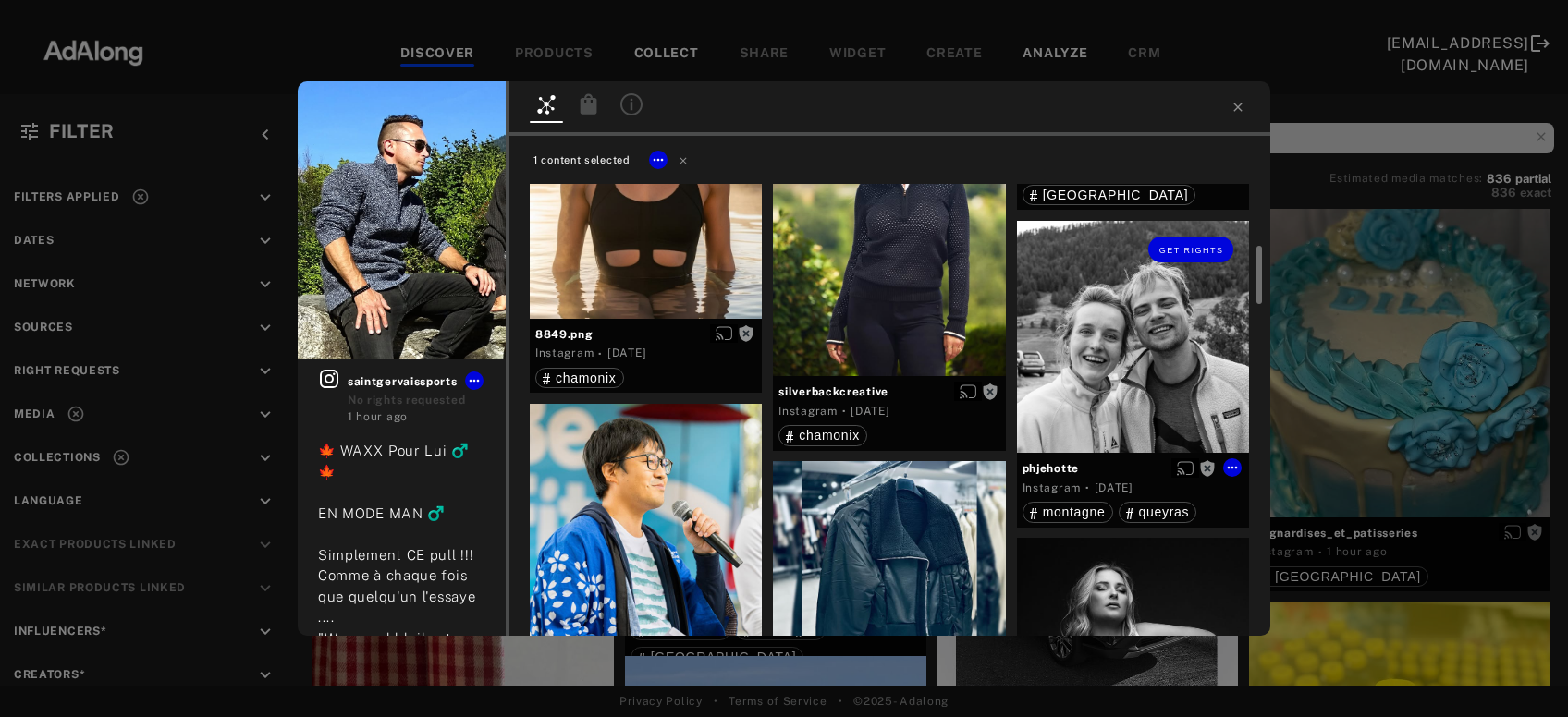
click at [1187, 342] on div "Get rights" at bounding box center [1134, 336] width 232 height 232
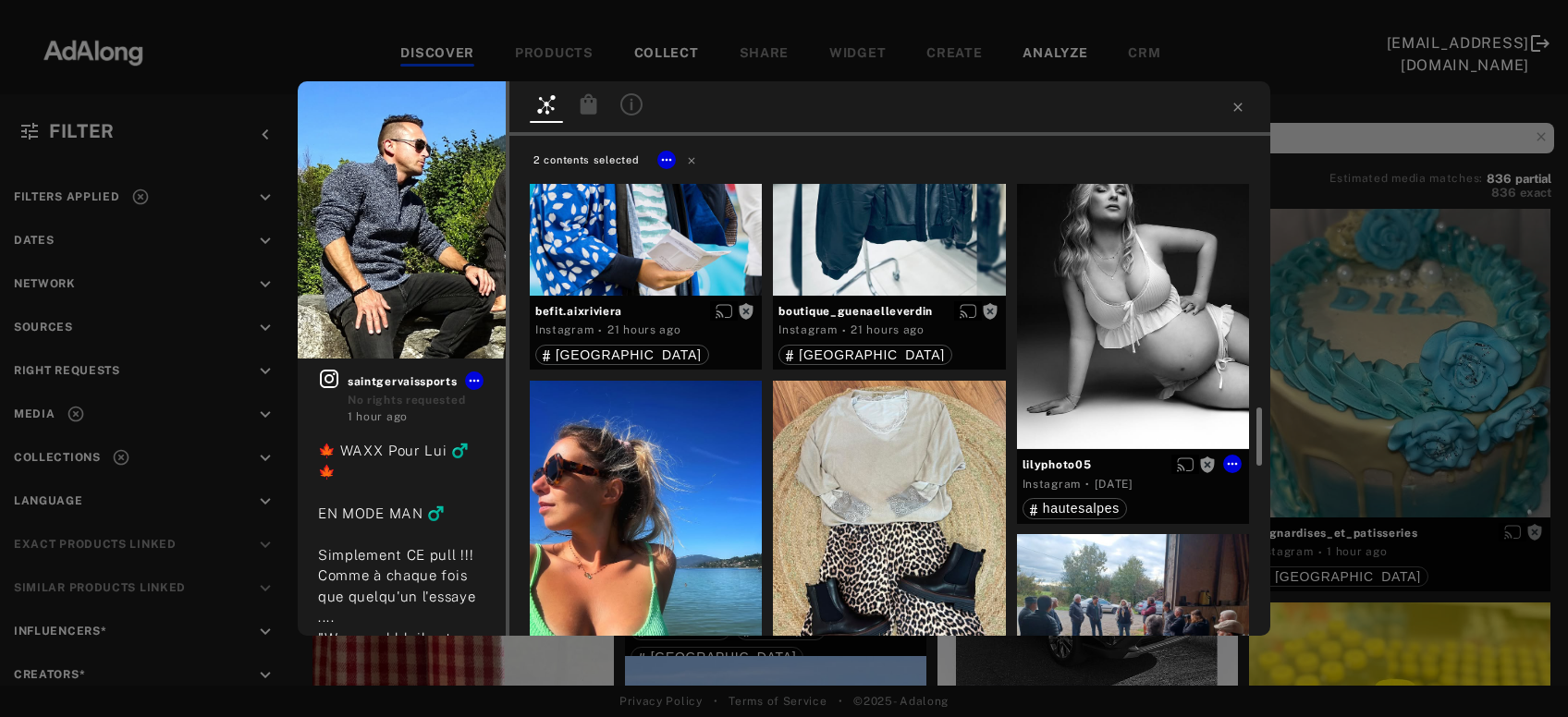
scroll to position [1096, 0]
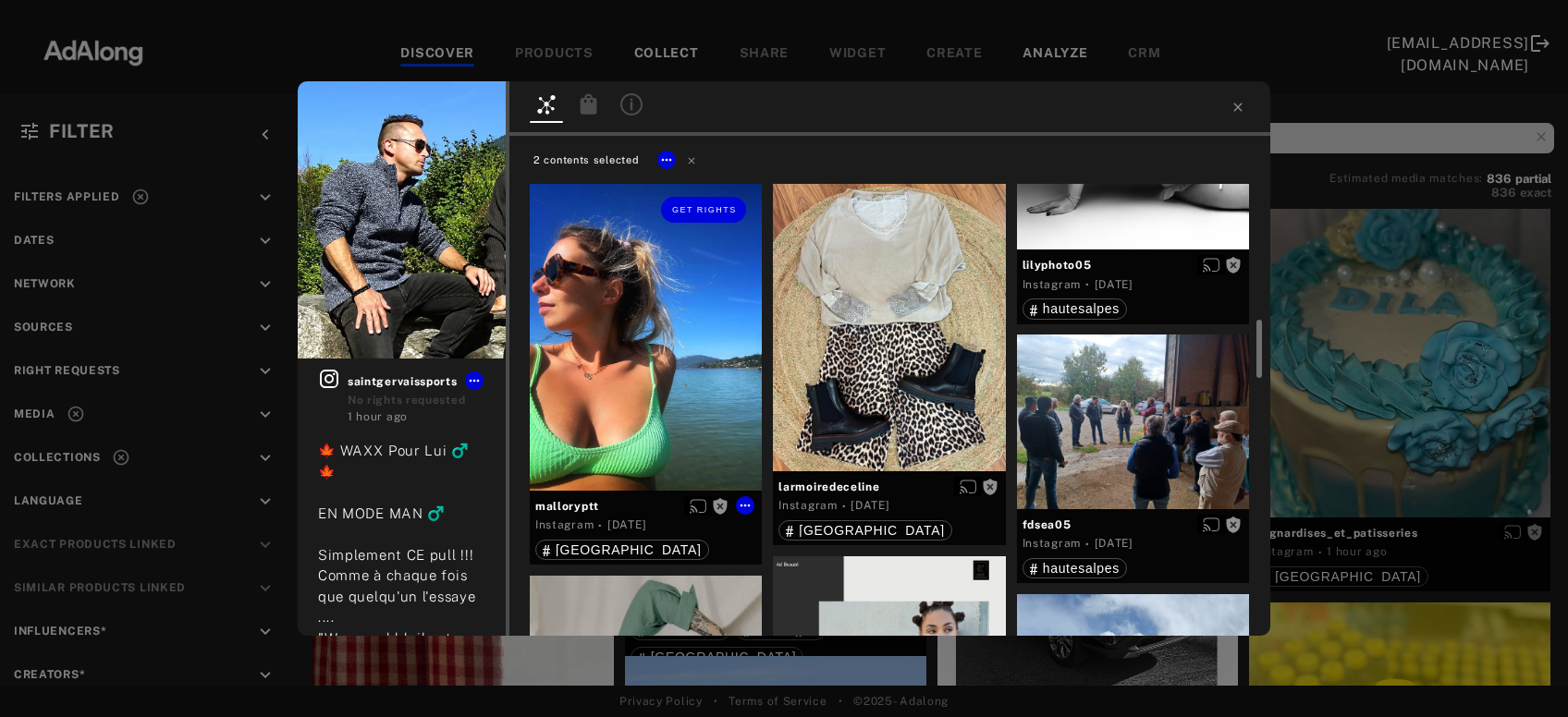
click at [703, 427] on div "Get rights" at bounding box center [646, 335] width 232 height 310
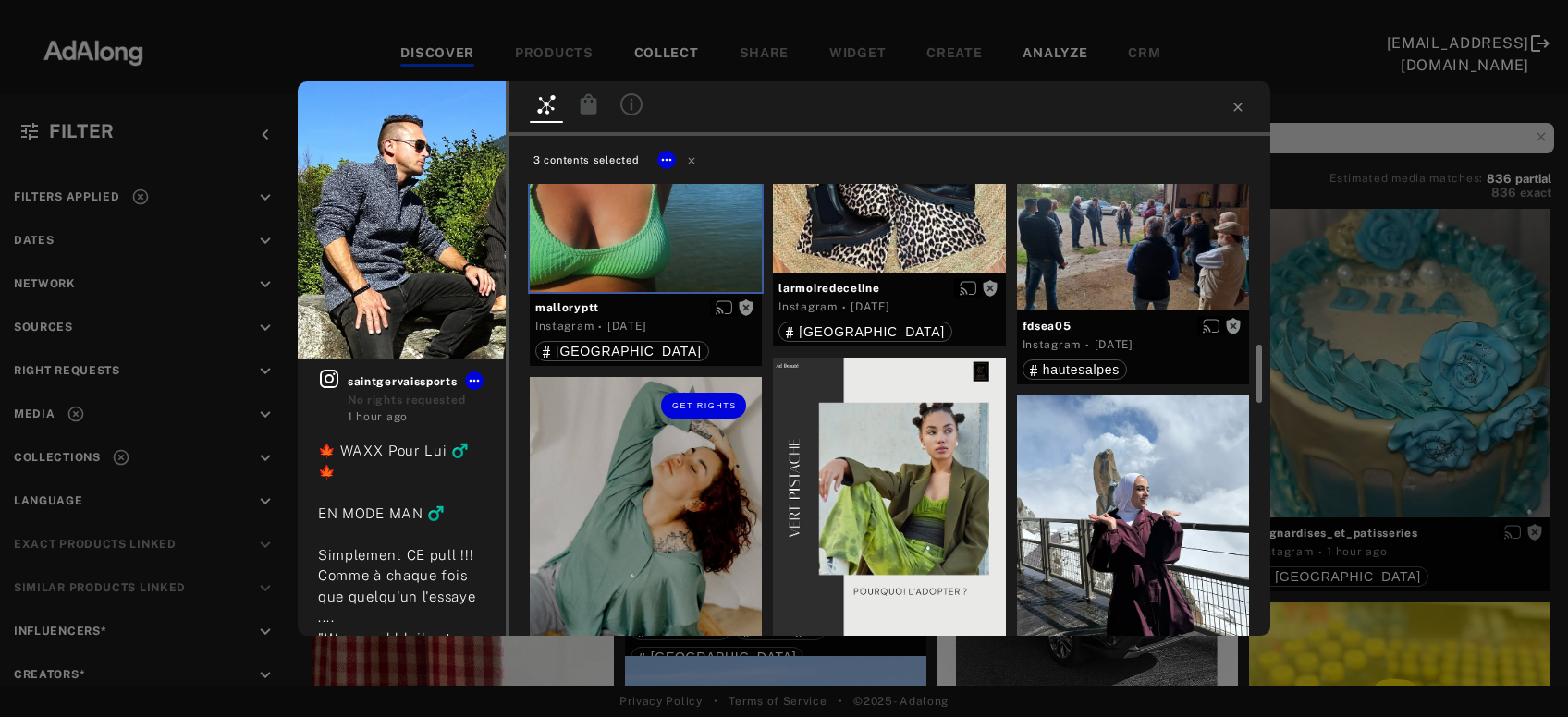
scroll to position [1394, 0]
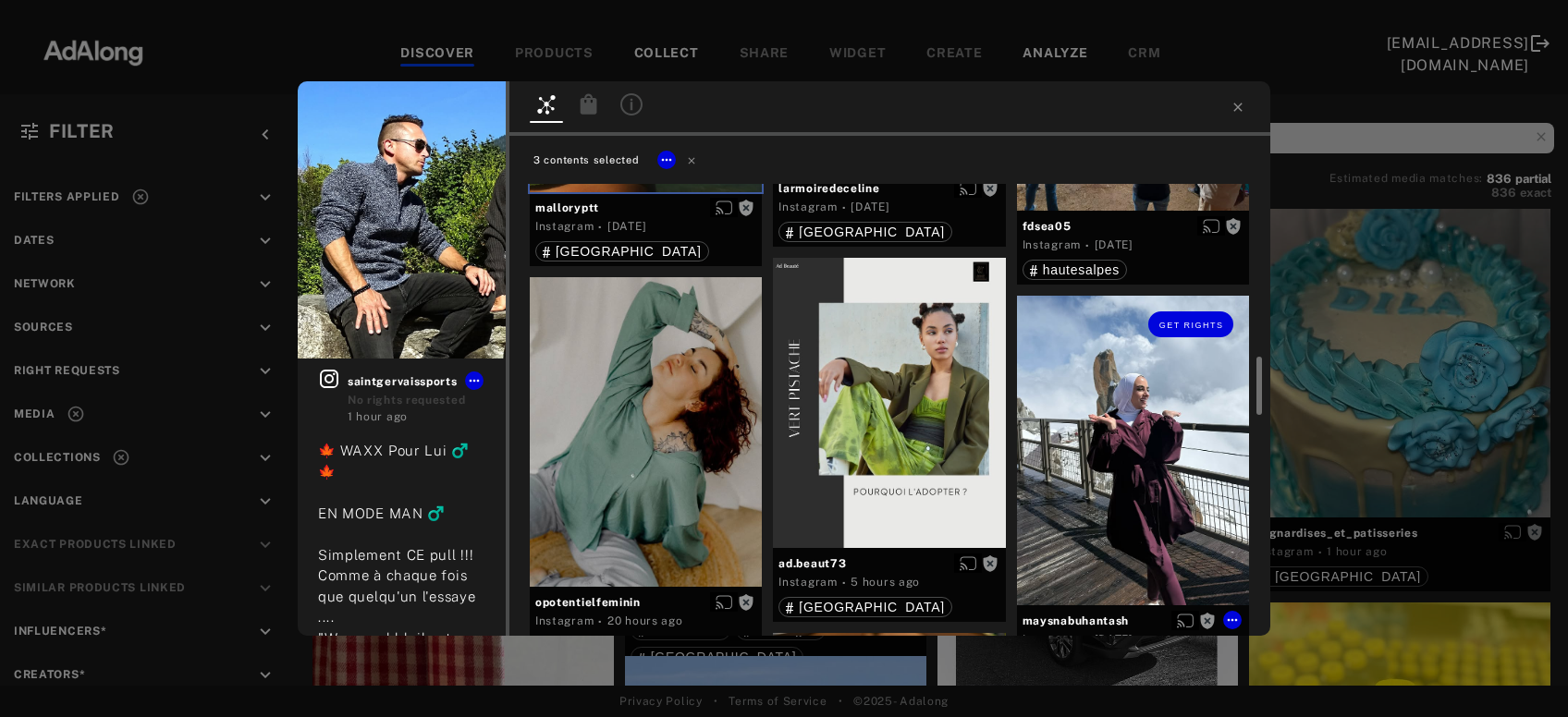
click at [1118, 434] on div "Get rights" at bounding box center [1134, 451] width 232 height 310
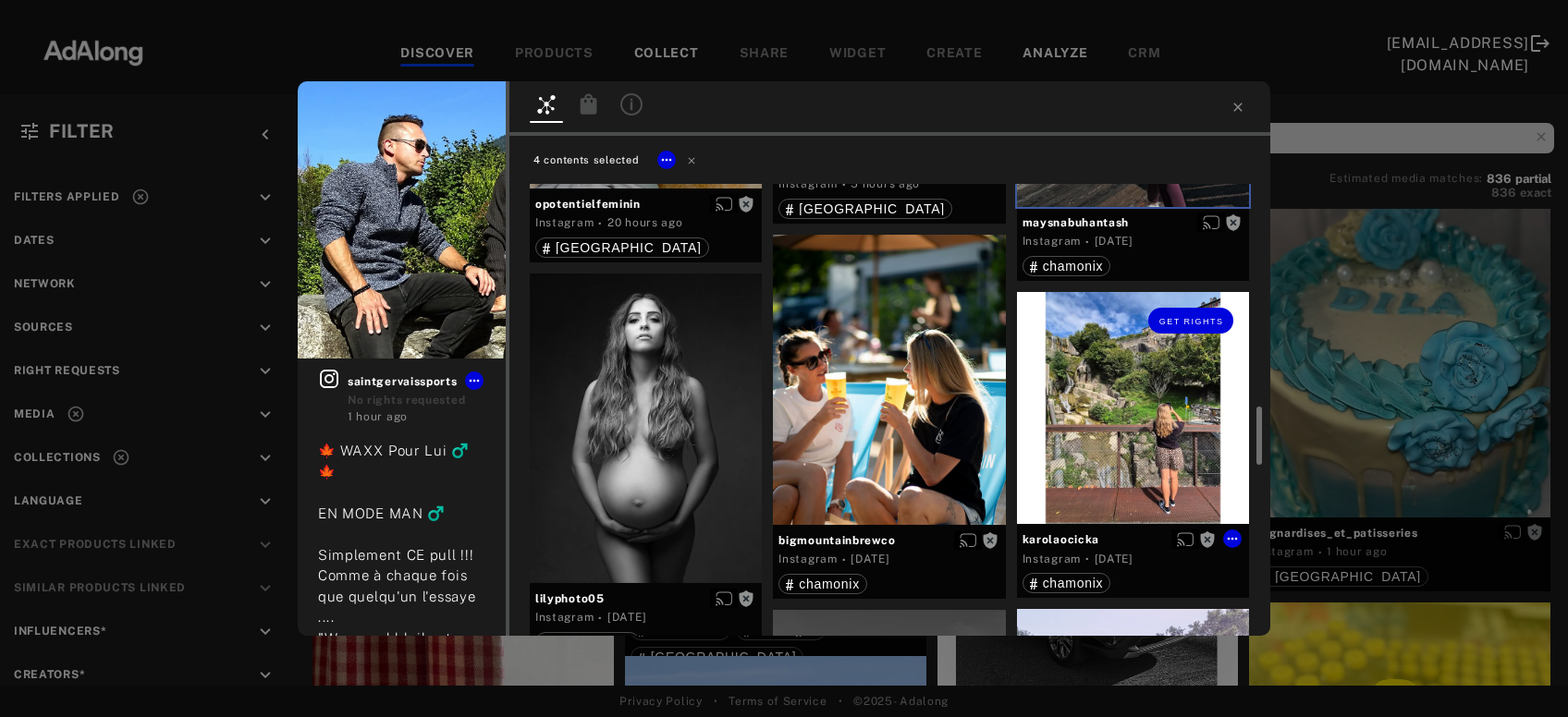
scroll to position [1892, 0]
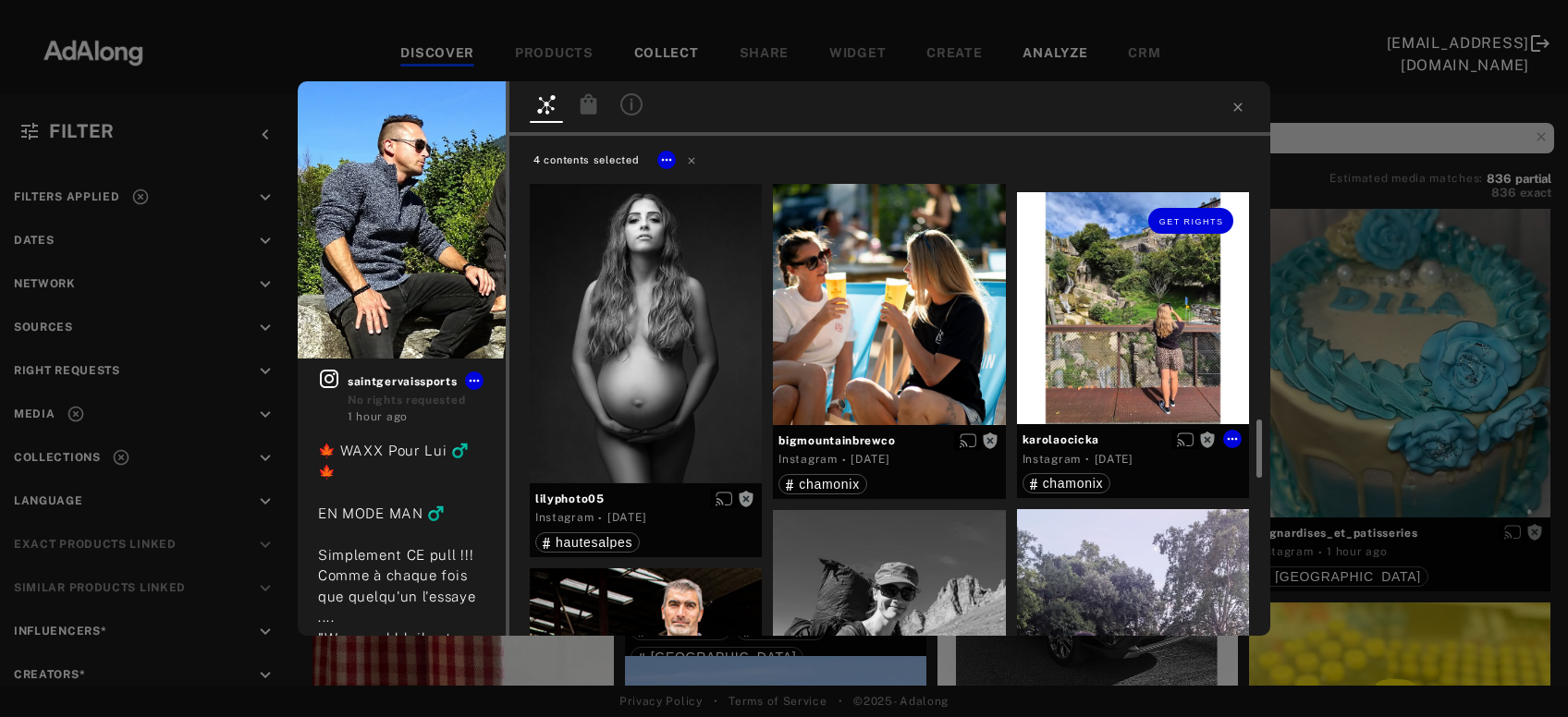
click at [1158, 345] on div "Get rights" at bounding box center [1134, 309] width 232 height 232
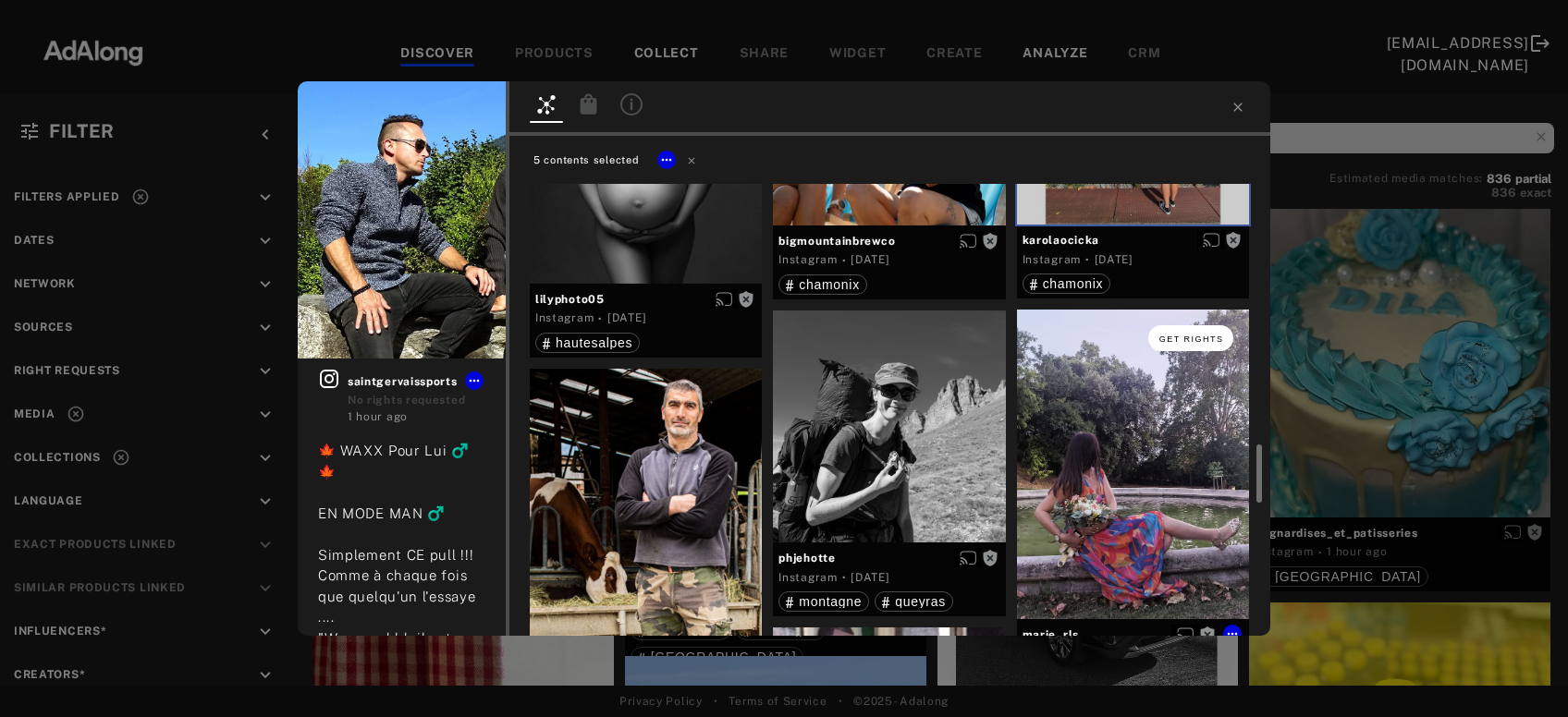
scroll to position [2190, 0]
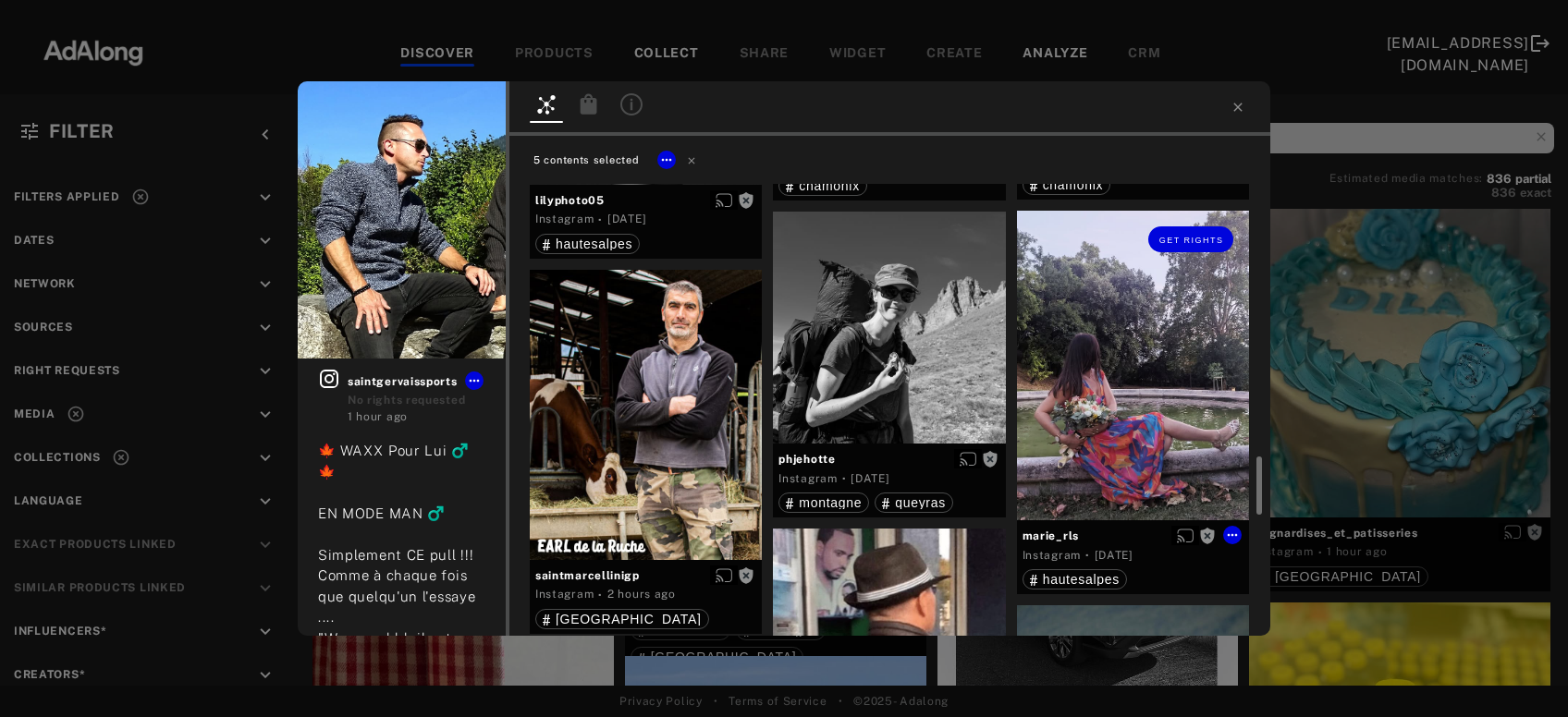
click at [1153, 350] on div "Get rights" at bounding box center [1134, 365] width 232 height 310
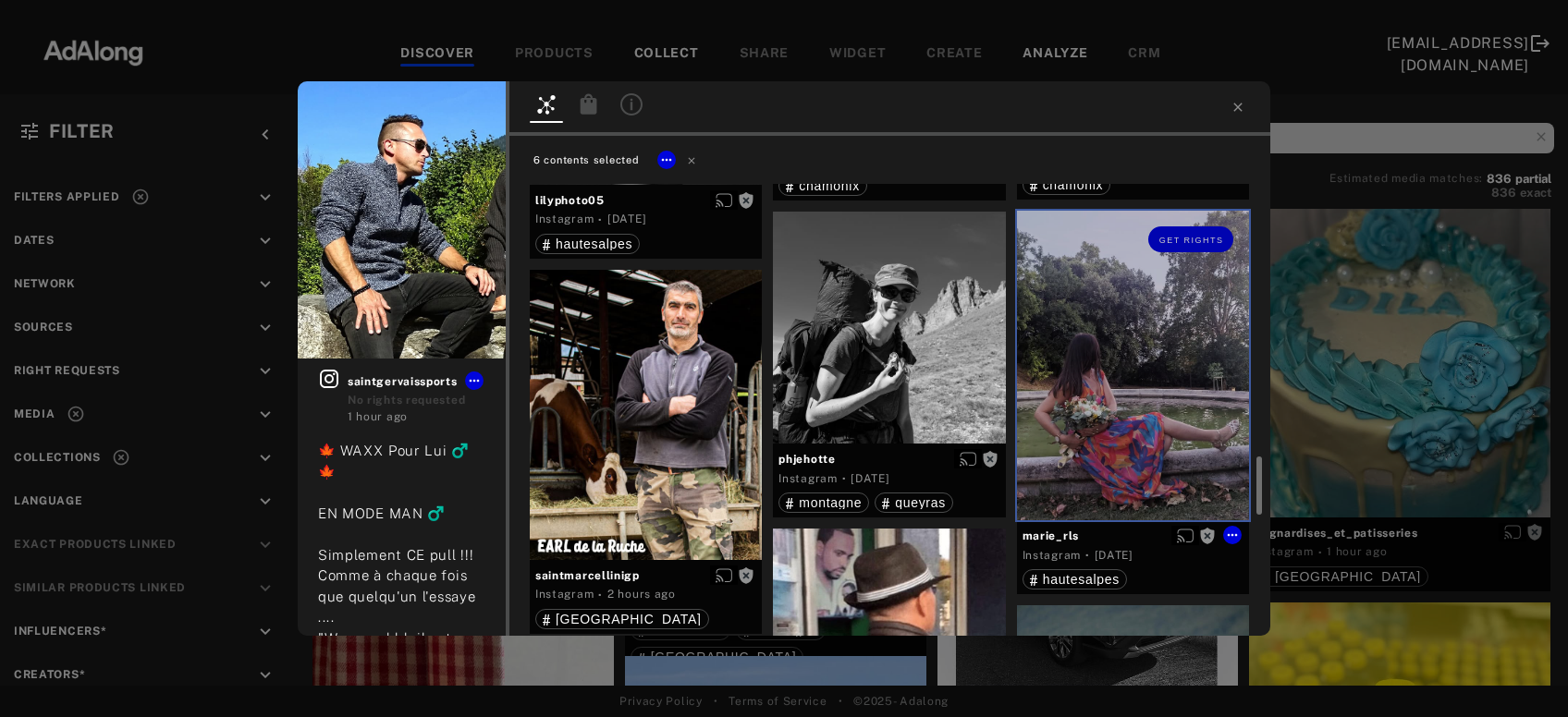
click at [1153, 350] on div "Get rights" at bounding box center [1134, 365] width 232 height 310
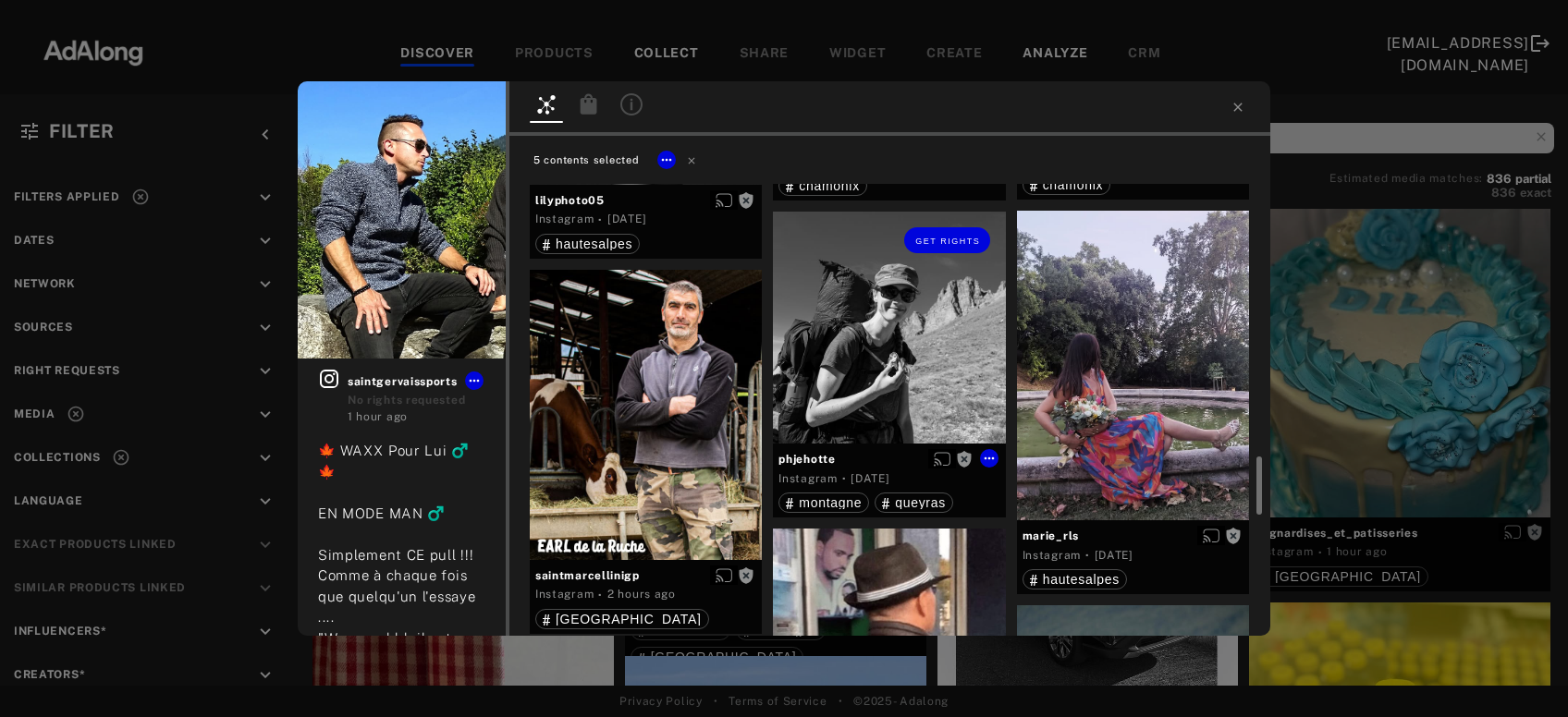
click at [891, 354] on div "Get rights" at bounding box center [889, 328] width 232 height 232
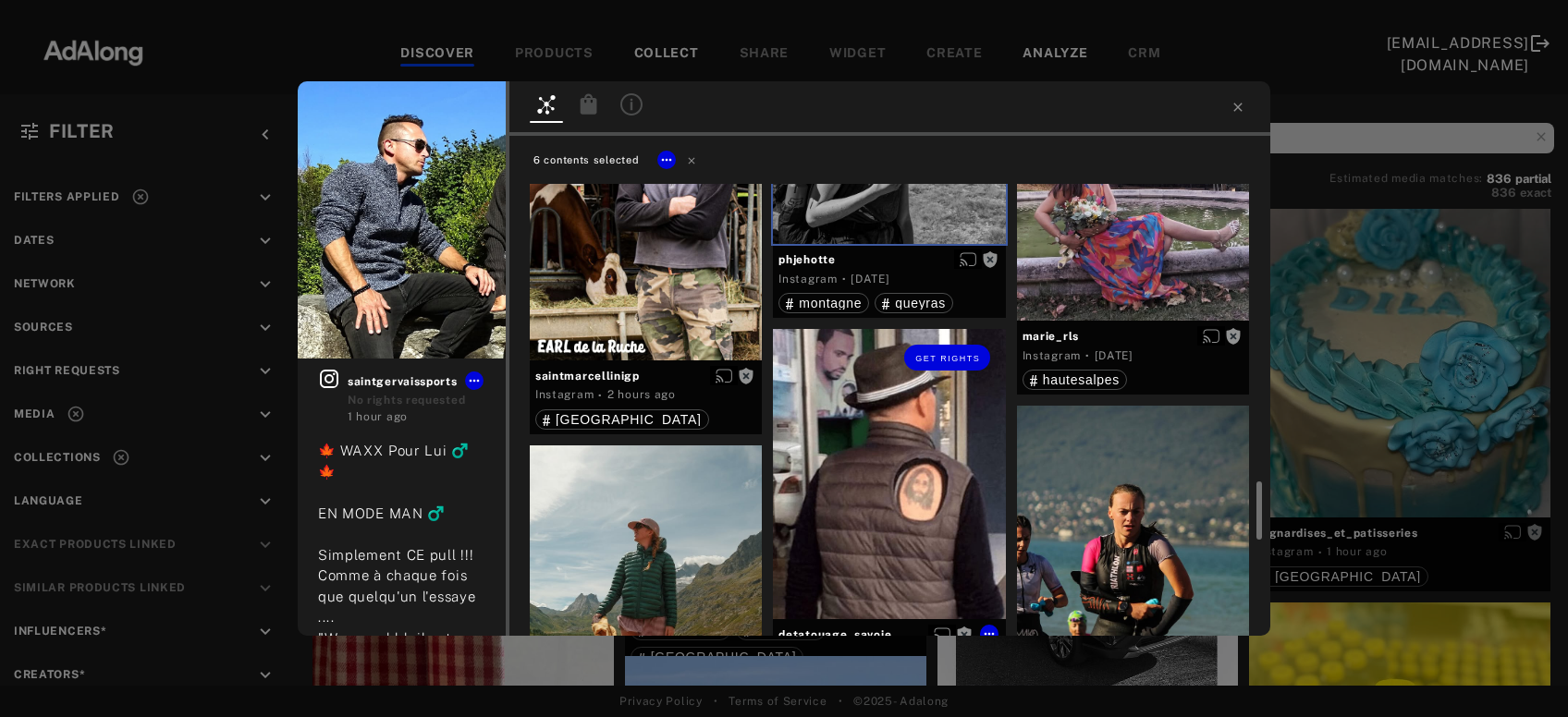
scroll to position [2589, 0]
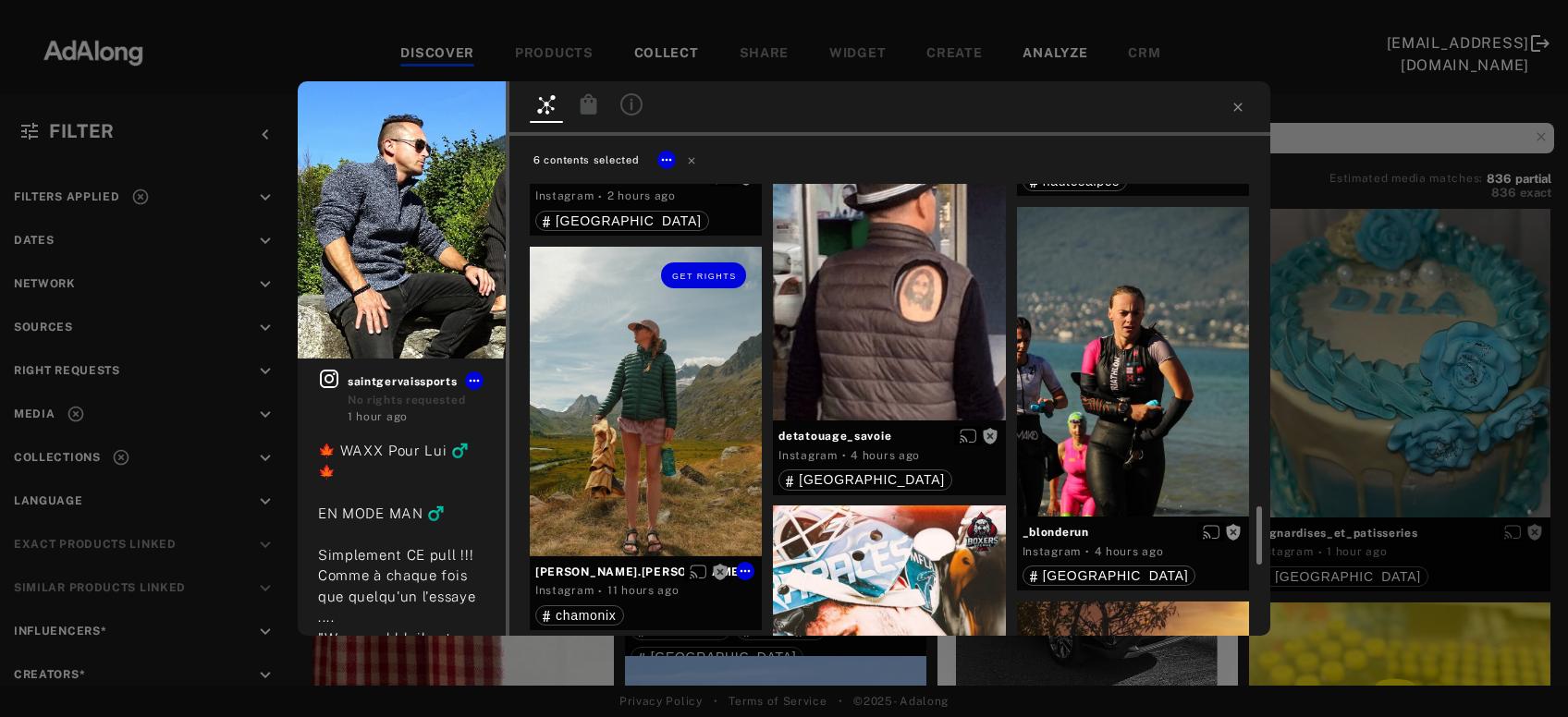
click at [690, 412] on div "Get rights" at bounding box center [646, 401] width 232 height 310
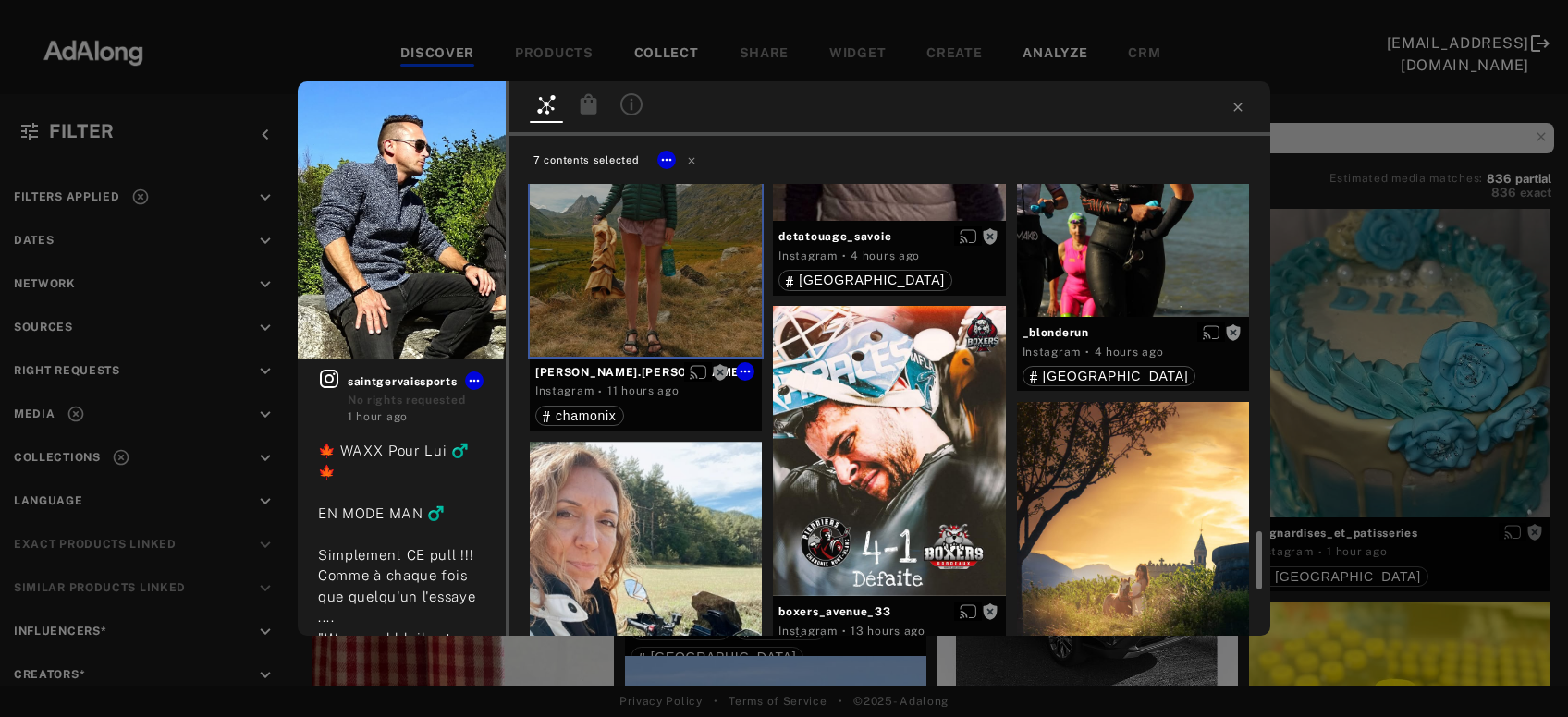
scroll to position [2989, 0]
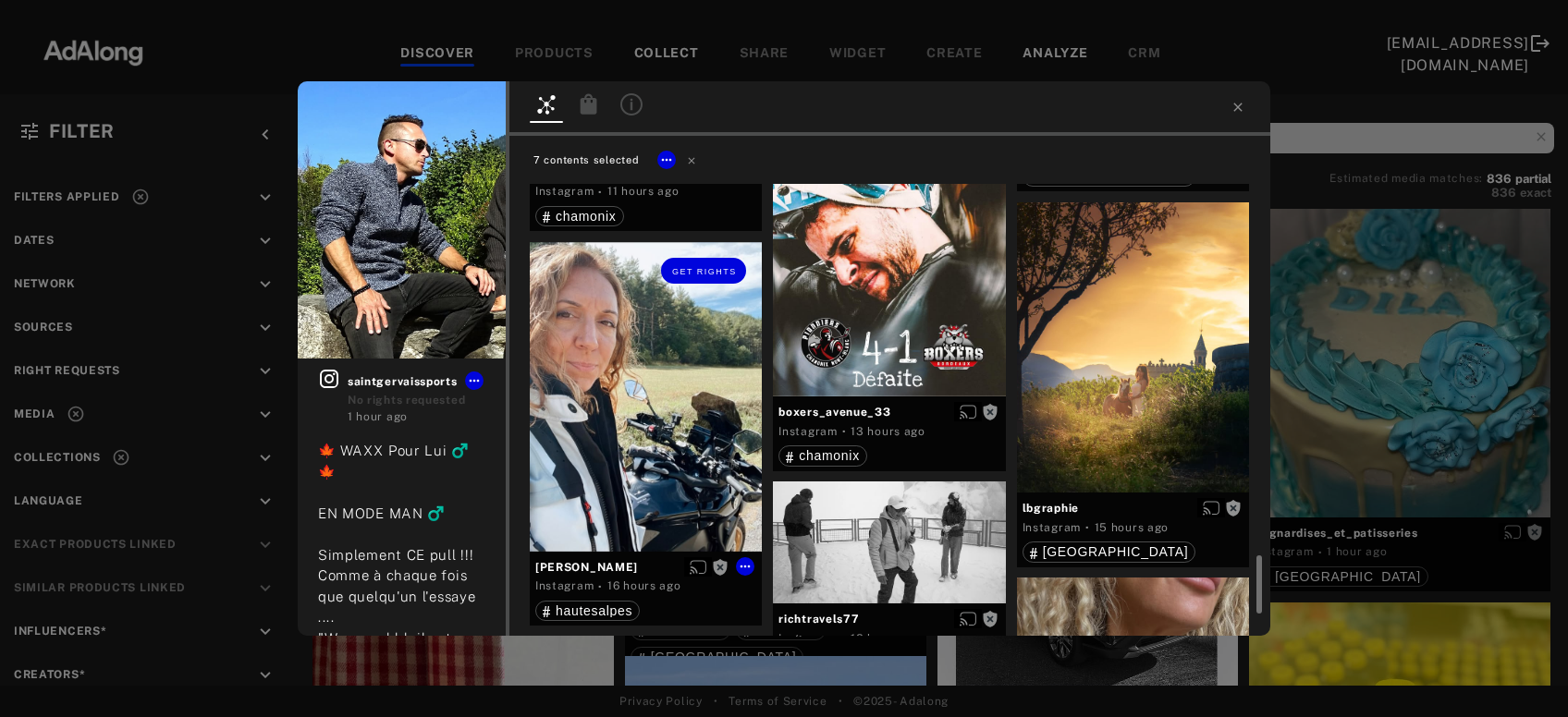
click at [691, 427] on div "Get rights" at bounding box center [646, 397] width 232 height 310
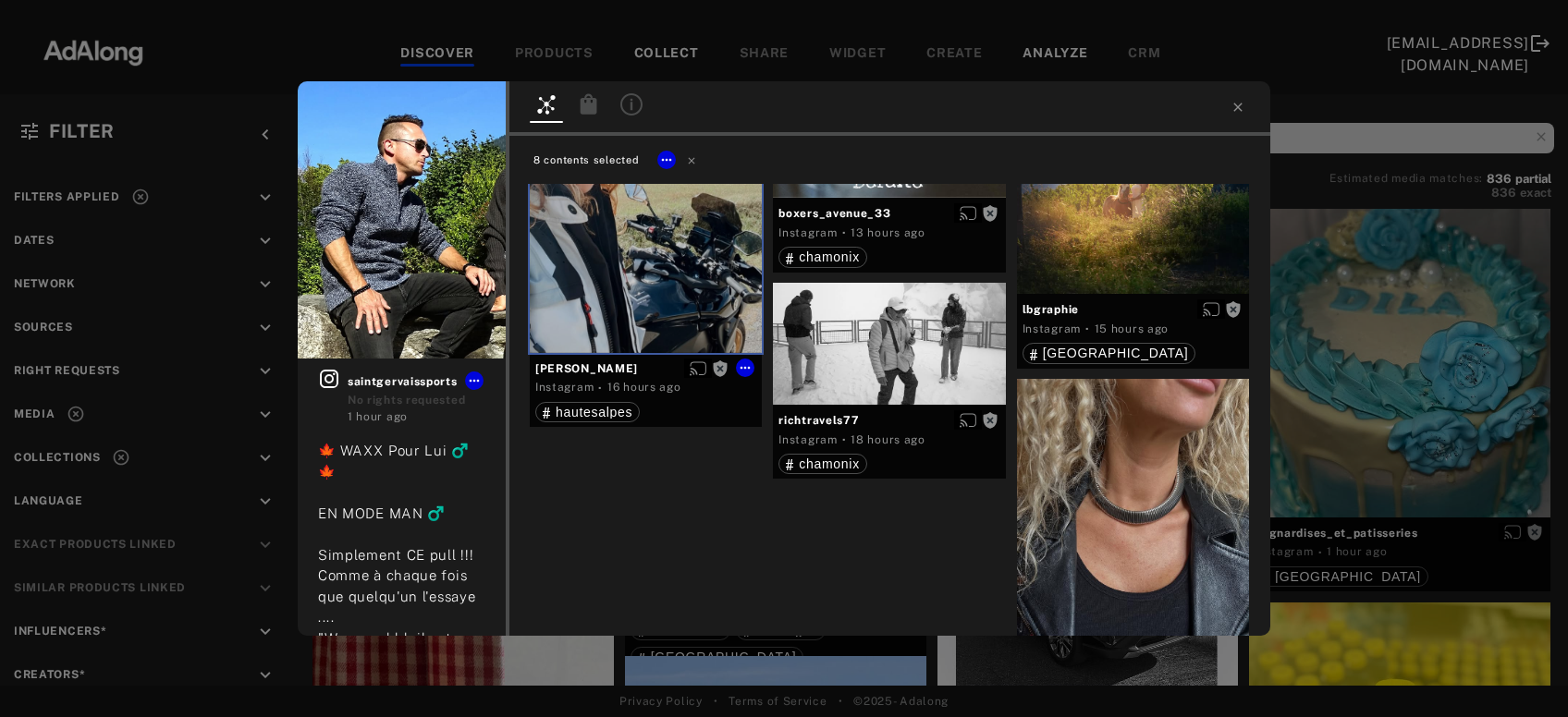
scroll to position [3287, 0]
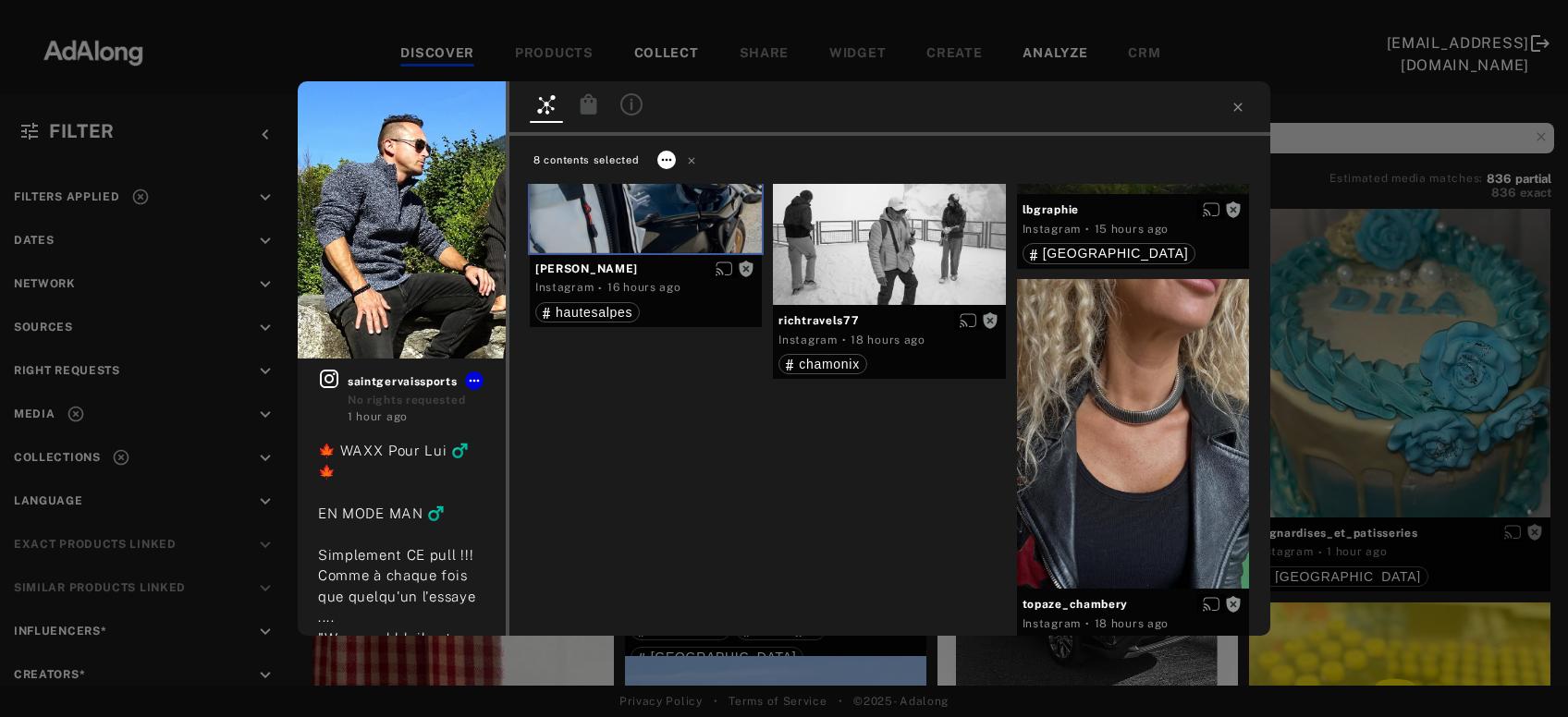
click at [670, 158] on icon at bounding box center [667, 159] width 11 height 3
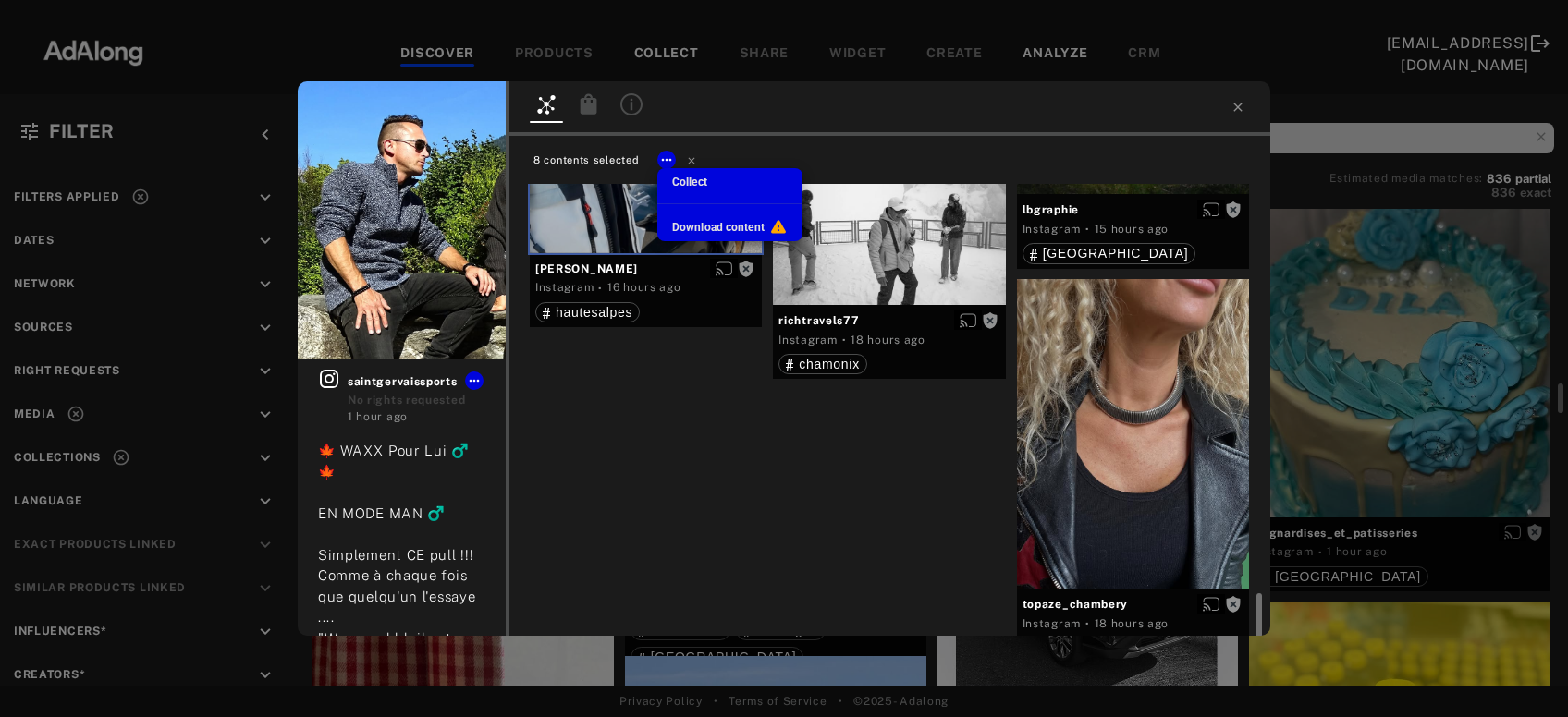
click at [679, 177] on span "Collect" at bounding box center [690, 182] width 35 height 13
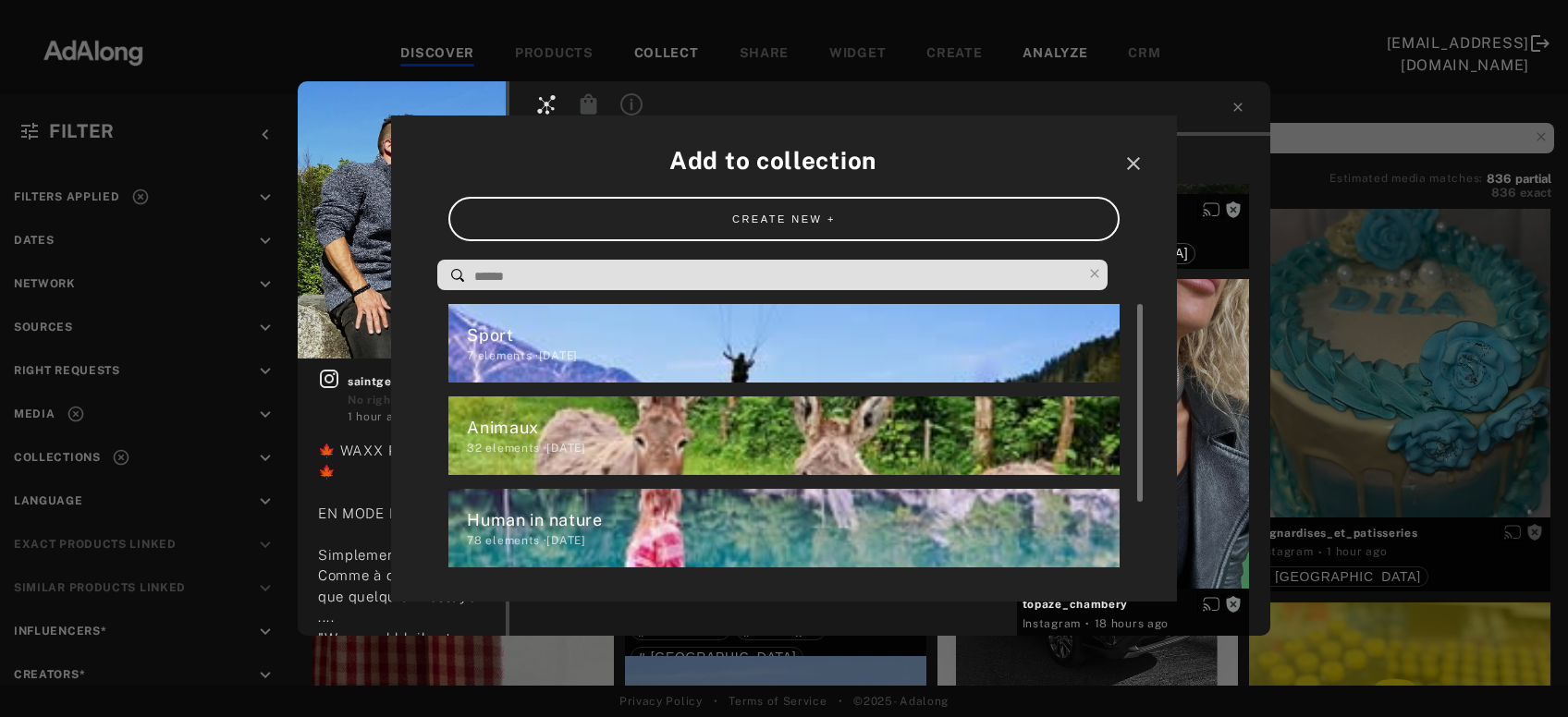
click at [527, 537] on div "78 elements · [DATE]" at bounding box center [793, 540] width 652 height 16
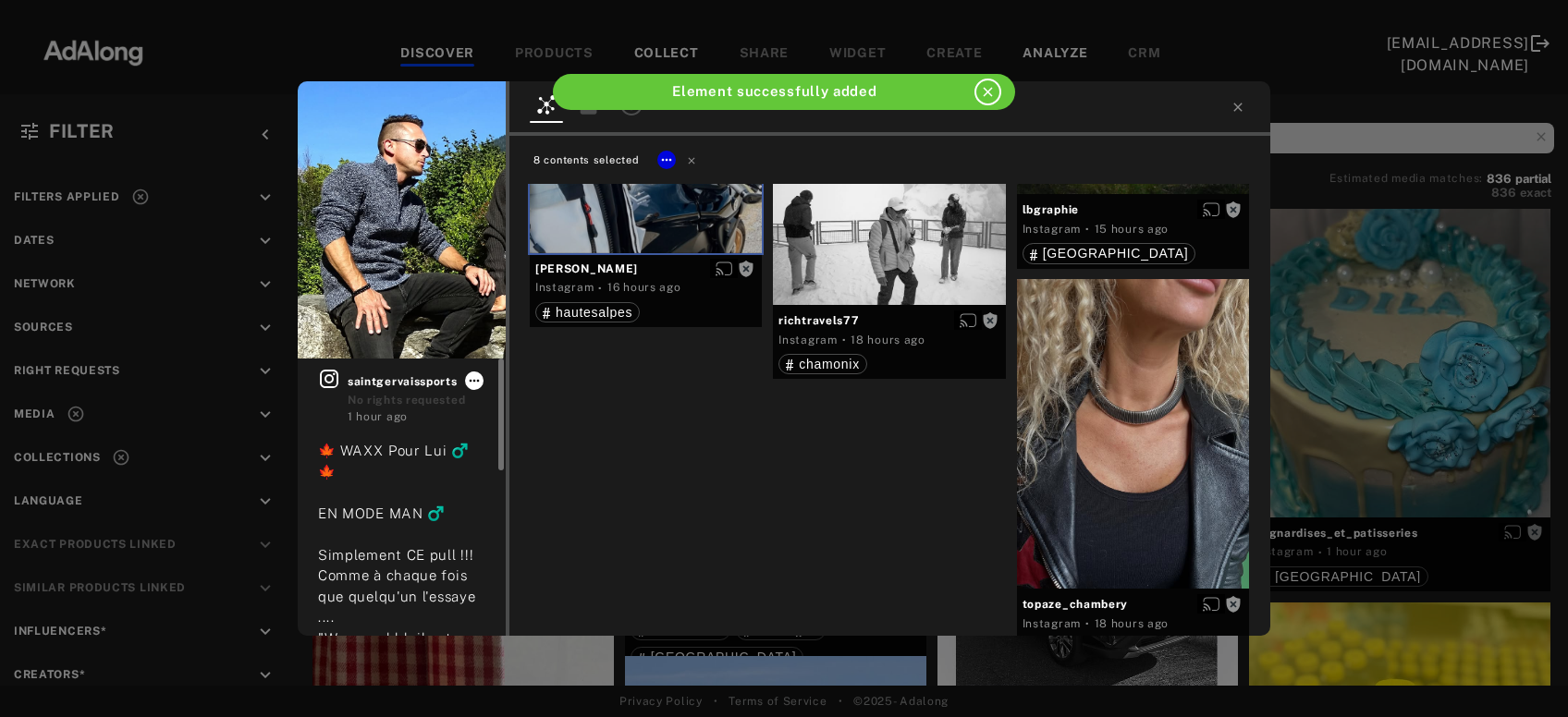
click at [476, 382] on icon at bounding box center [474, 381] width 14 height 14
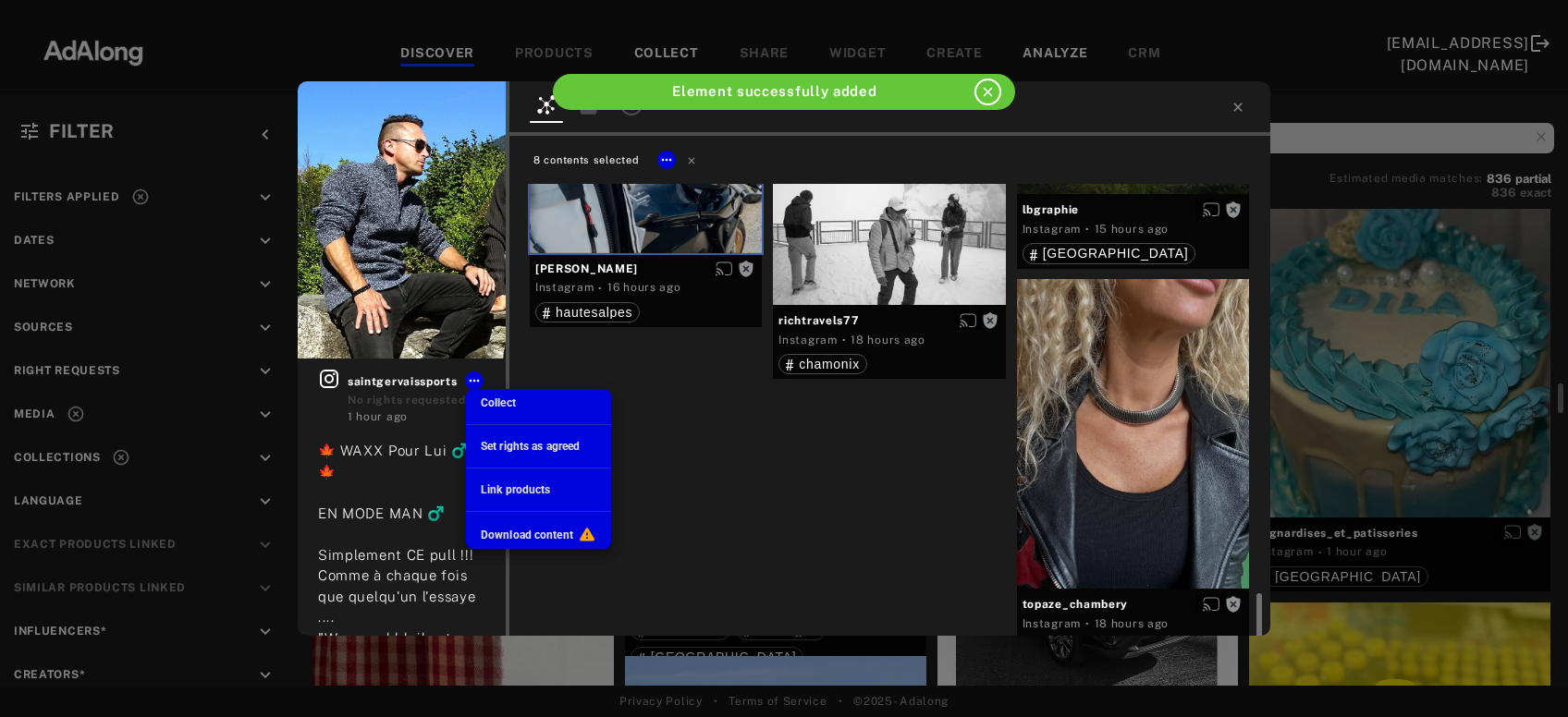
click at [492, 401] on span "Collect" at bounding box center [498, 404] width 35 height 13
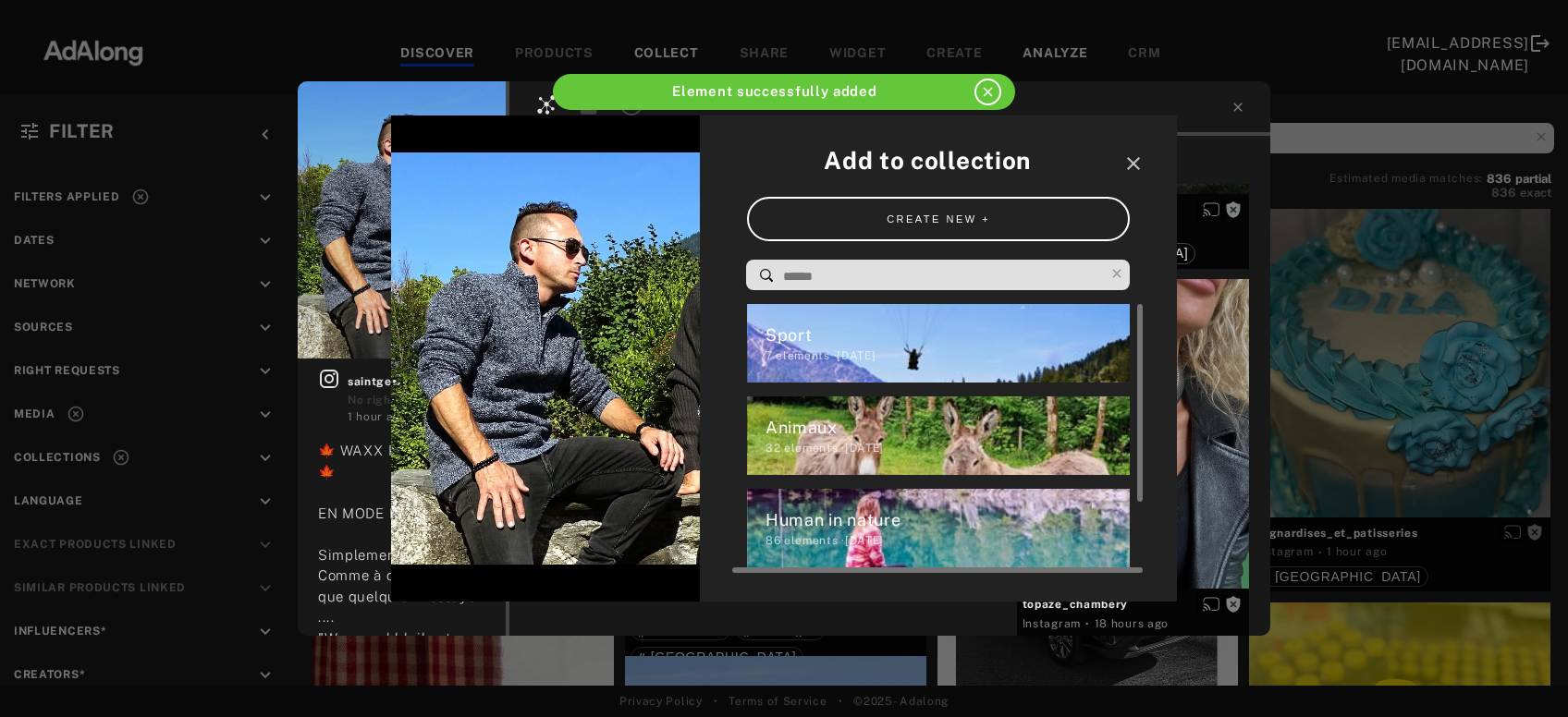
click at [810, 526] on div "Human in nature" at bounding box center [948, 520] width 365 height 25
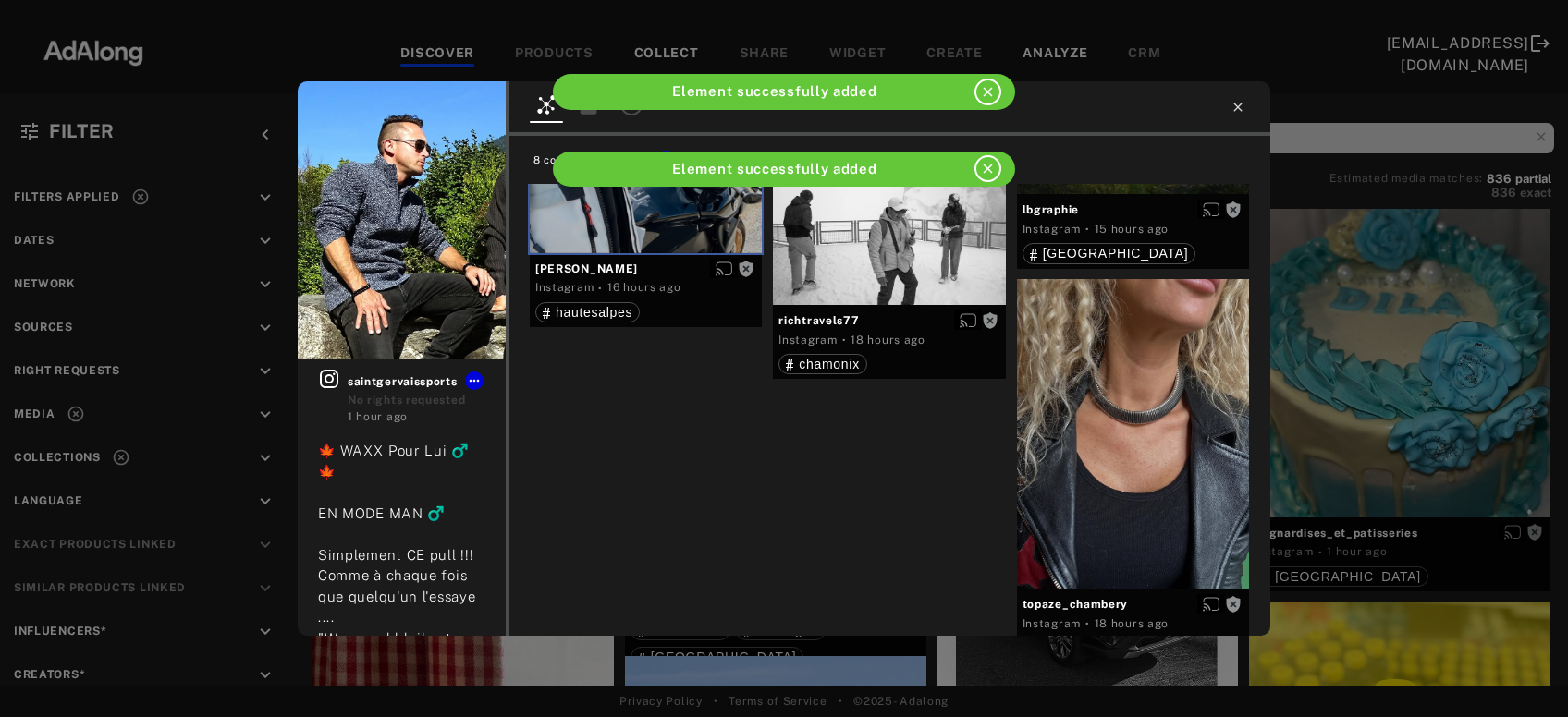
click at [1241, 101] on icon at bounding box center [1237, 106] width 14 height 14
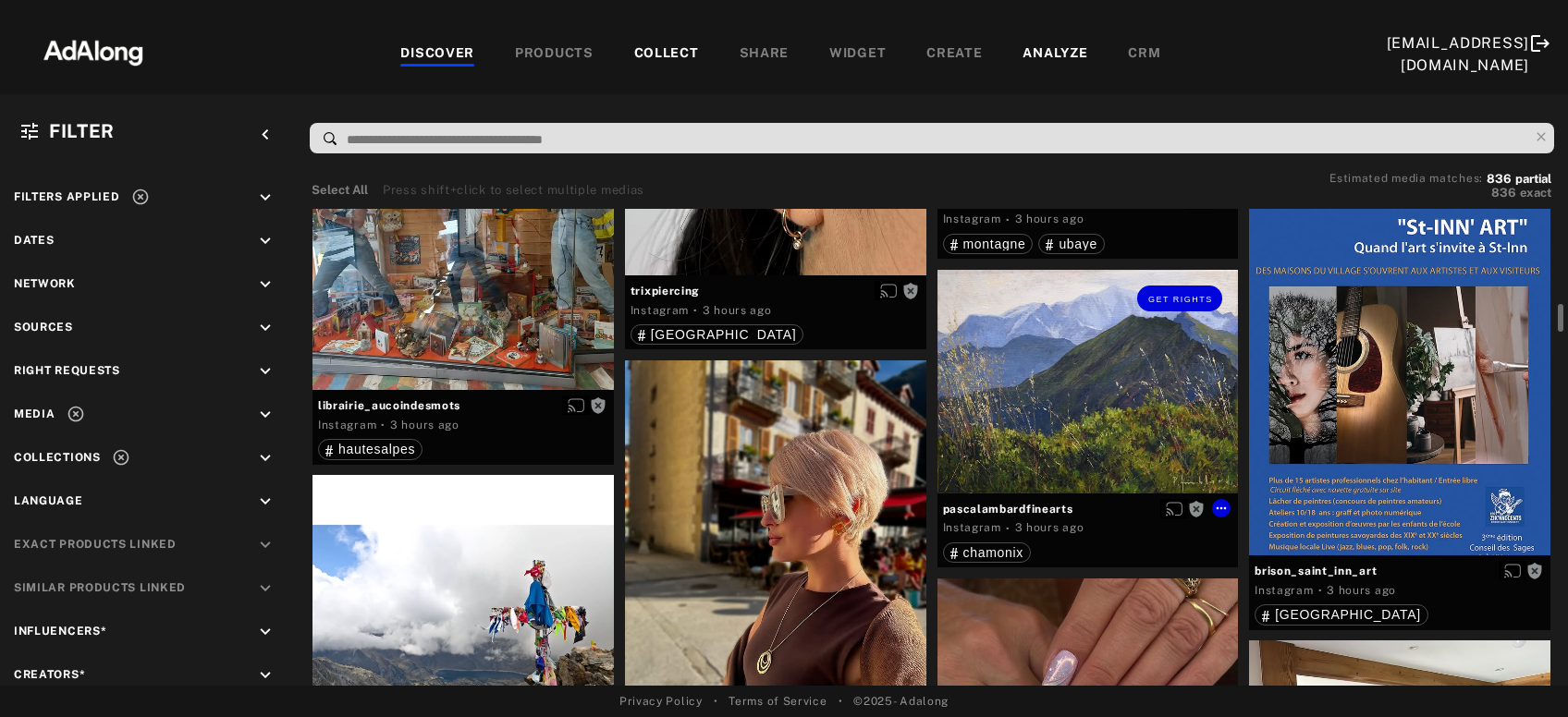
scroll to position [6077, 0]
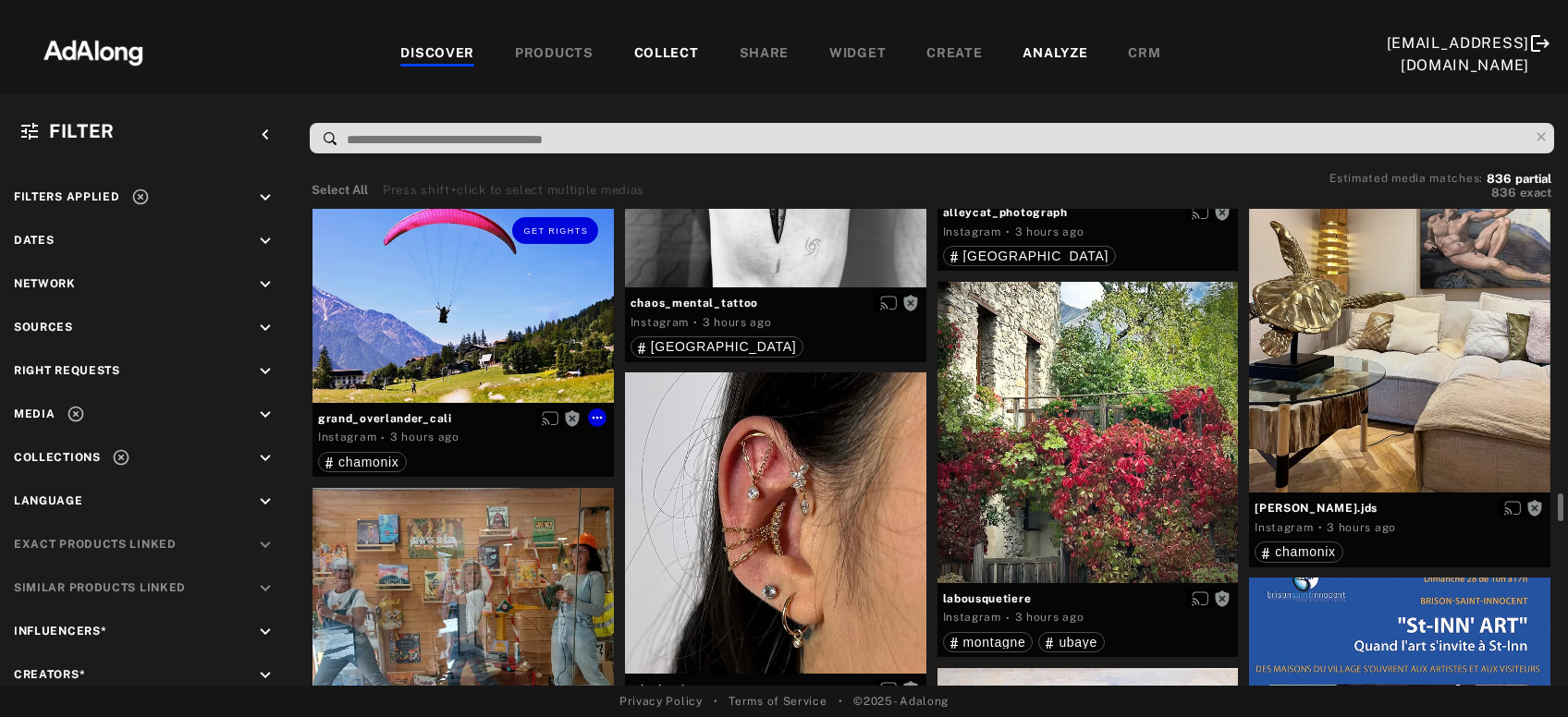
click at [550, 325] on div "Get rights" at bounding box center [463, 301] width 301 height 200
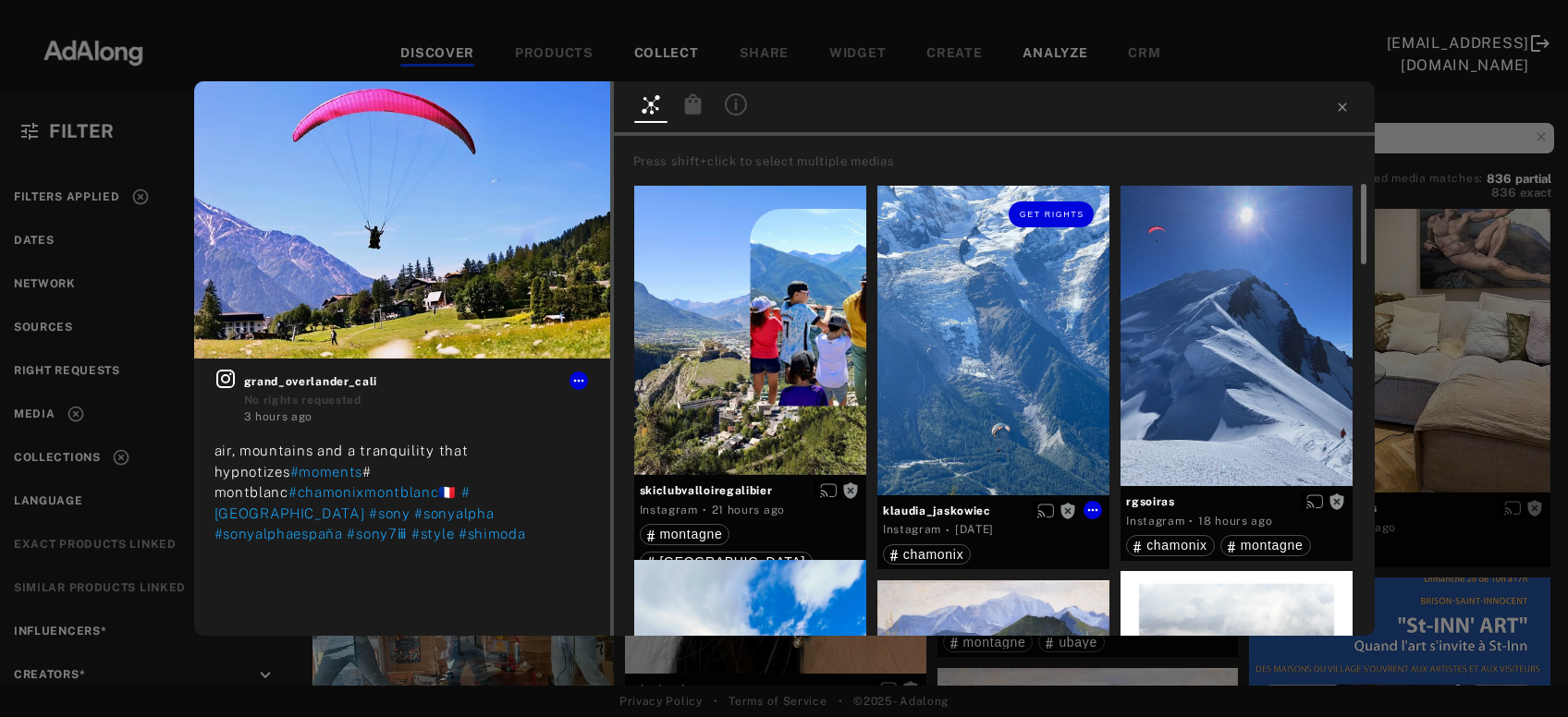
click at [1006, 345] on div "Get rights" at bounding box center [994, 340] width 232 height 310
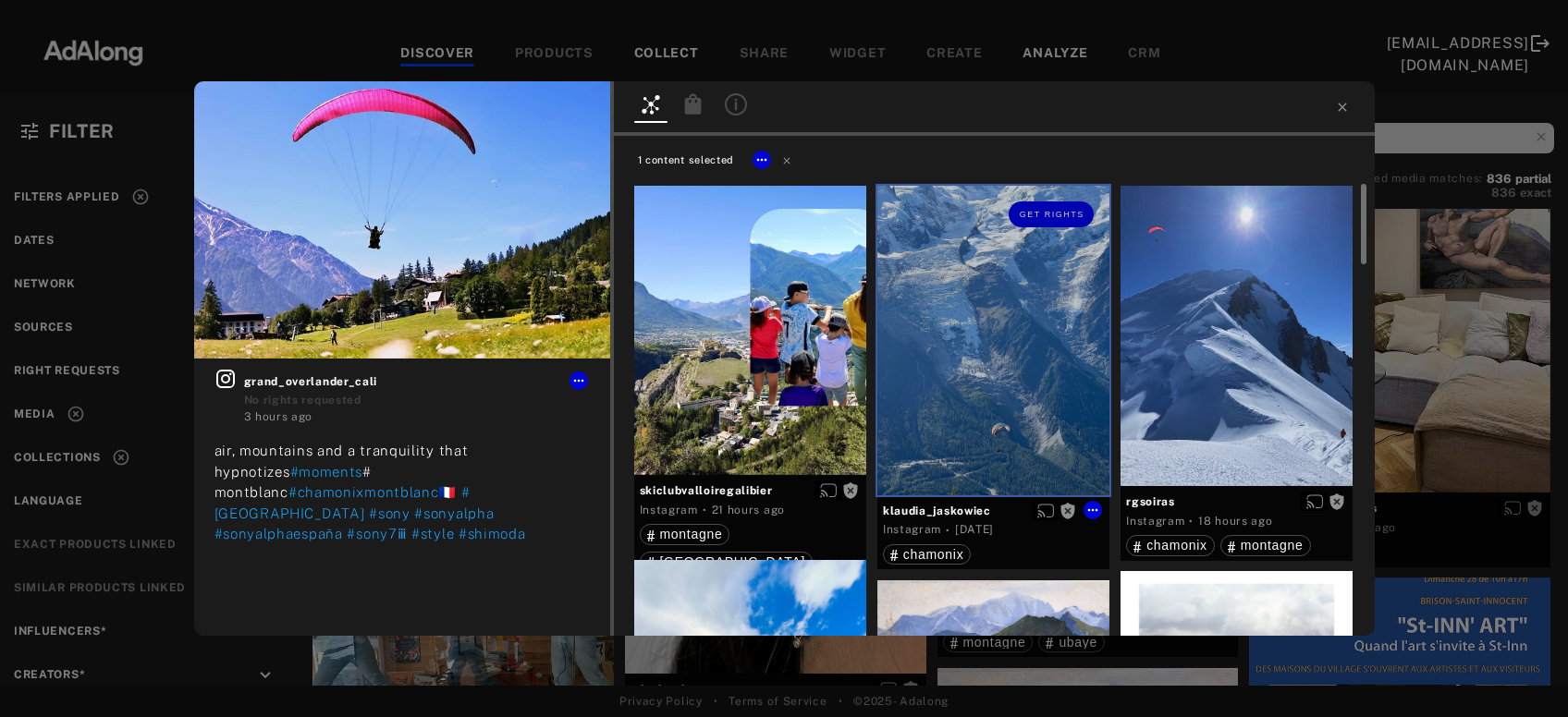
click at [1181, 345] on div at bounding box center [1237, 336] width 232 height 301
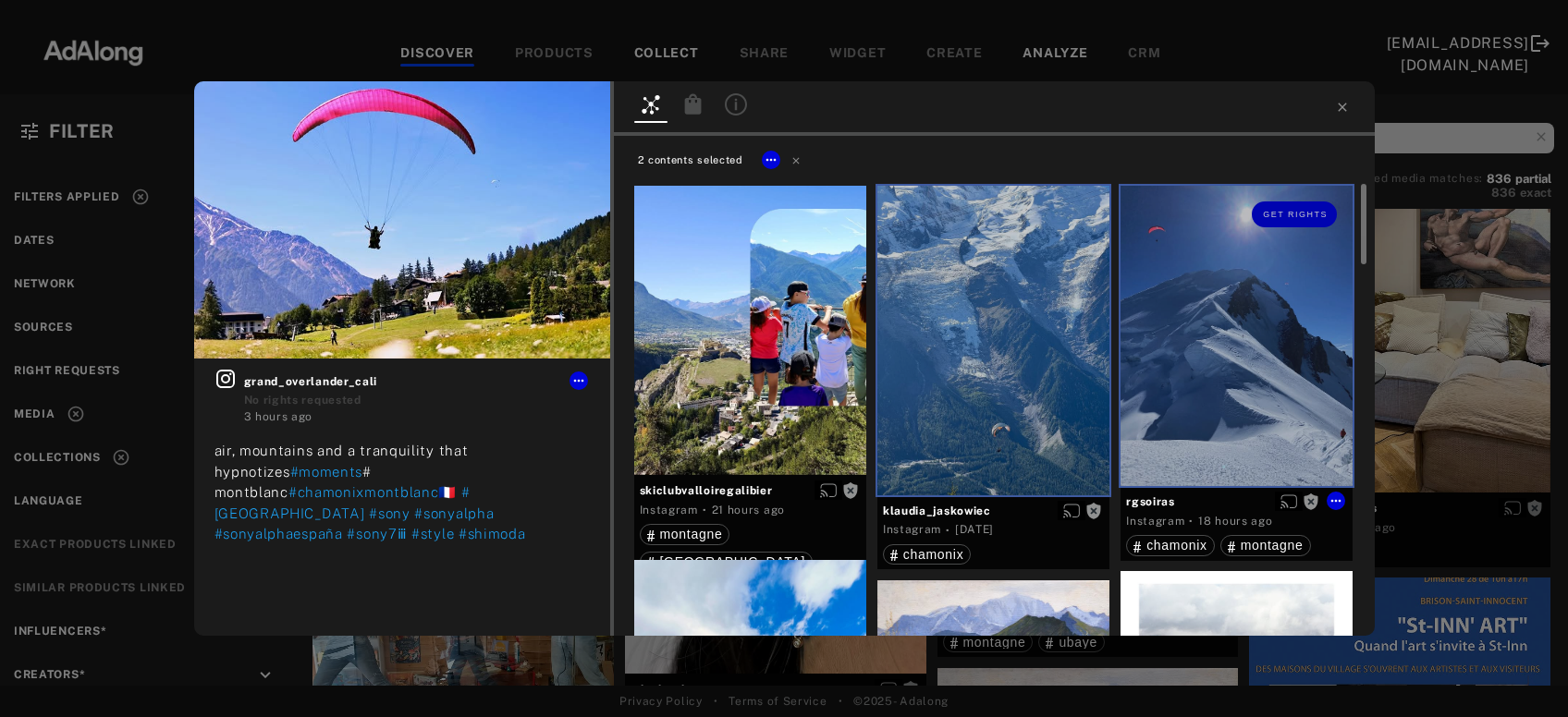
scroll to position [198, 0]
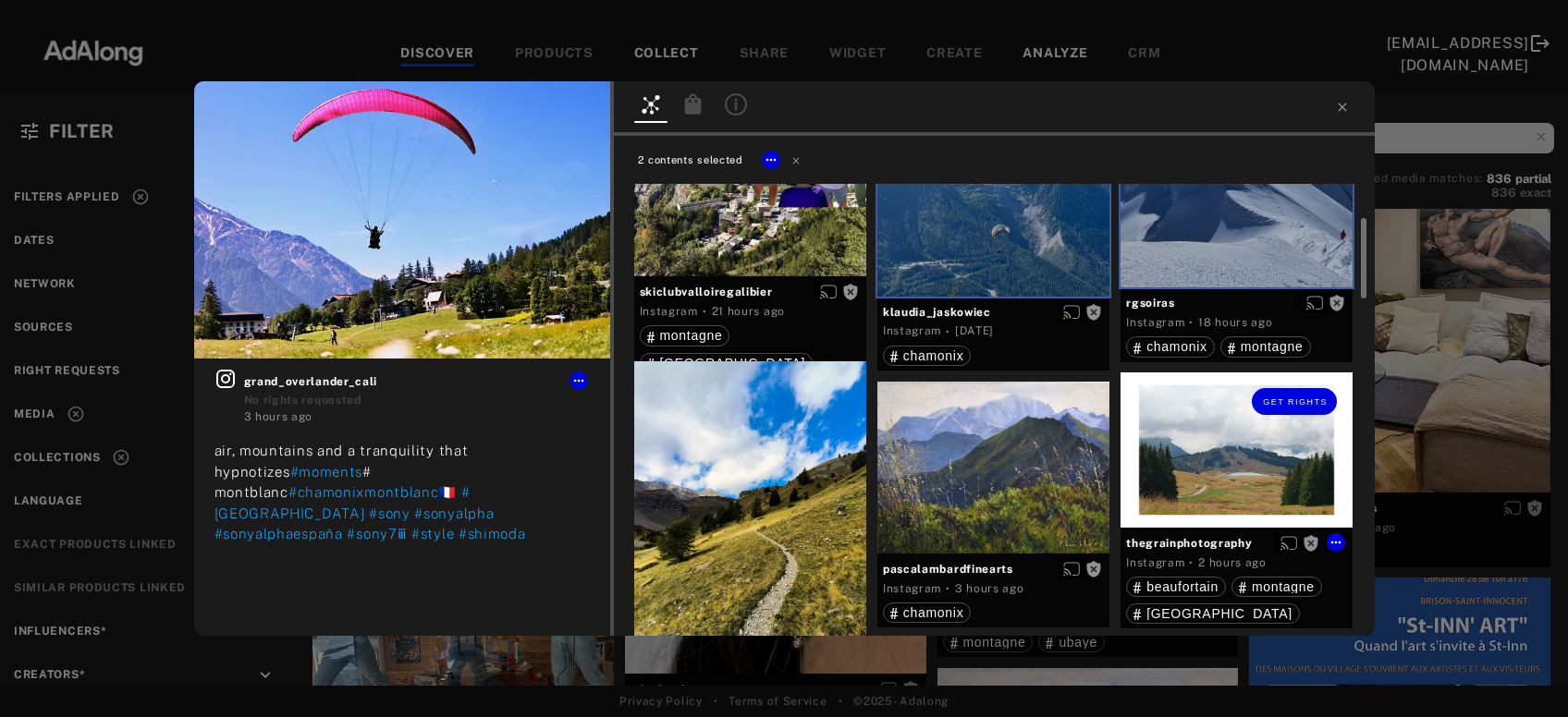
click at [1183, 437] on div "Get rights" at bounding box center [1237, 451] width 232 height 155
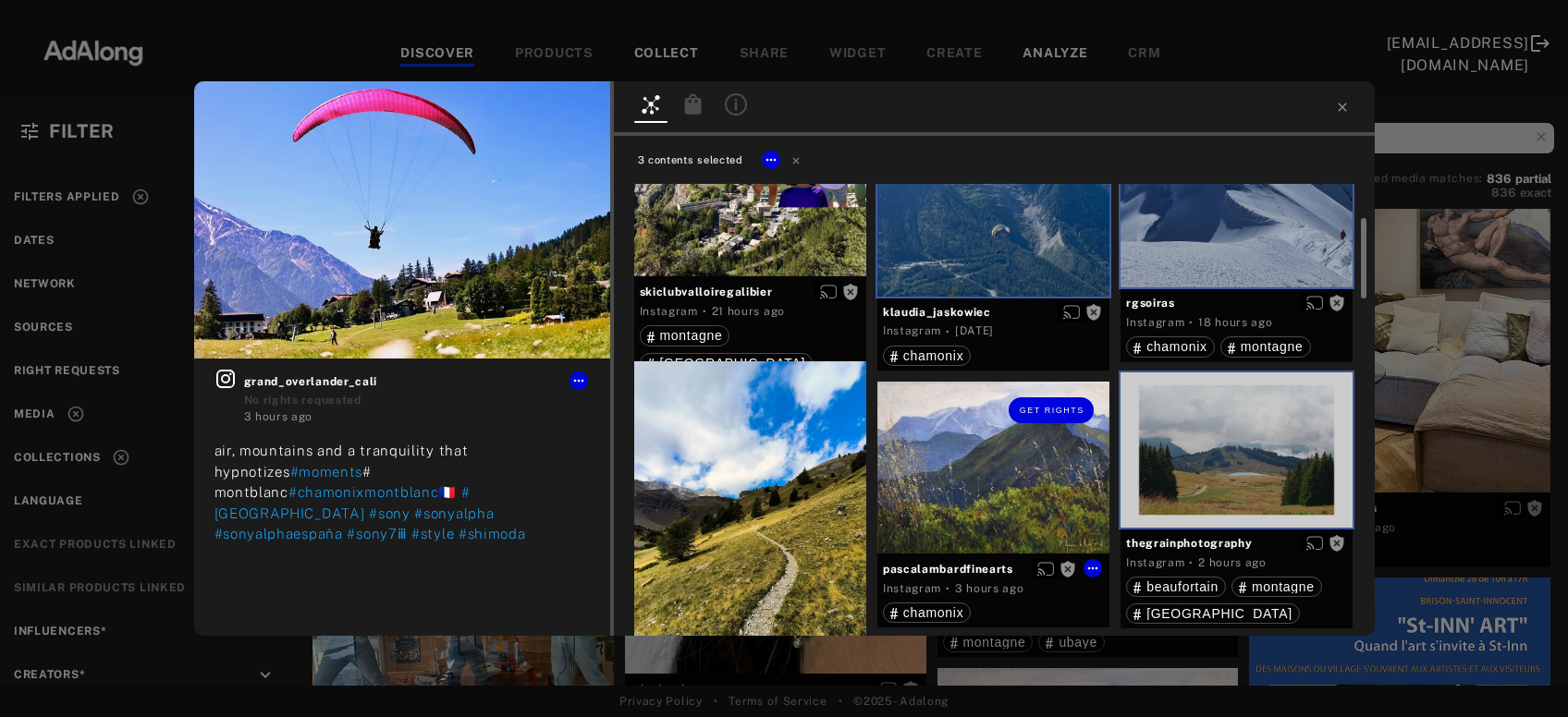
click at [1012, 468] on div "Get rights" at bounding box center [994, 468] width 232 height 173
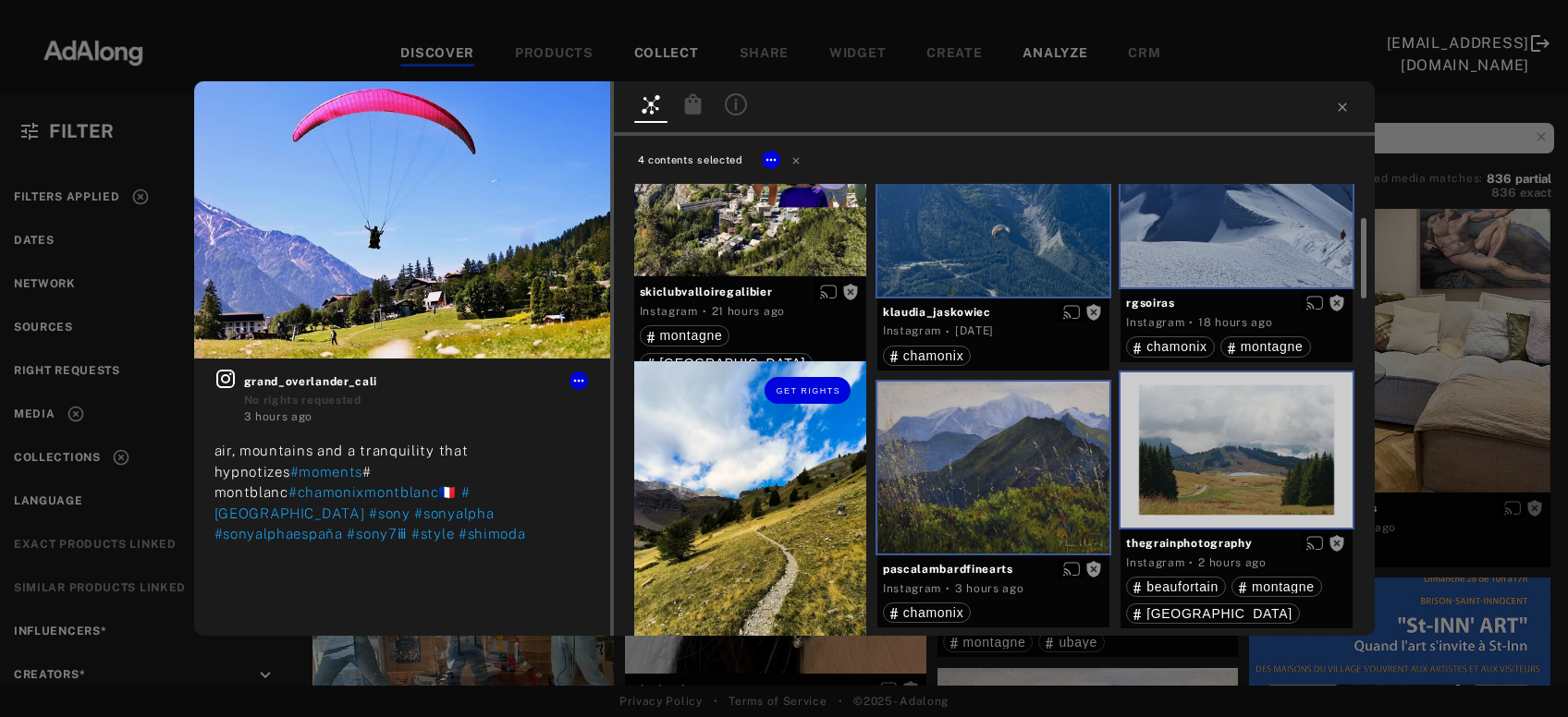
click at [848, 508] on div "Get rights" at bounding box center [751, 516] width 232 height 310
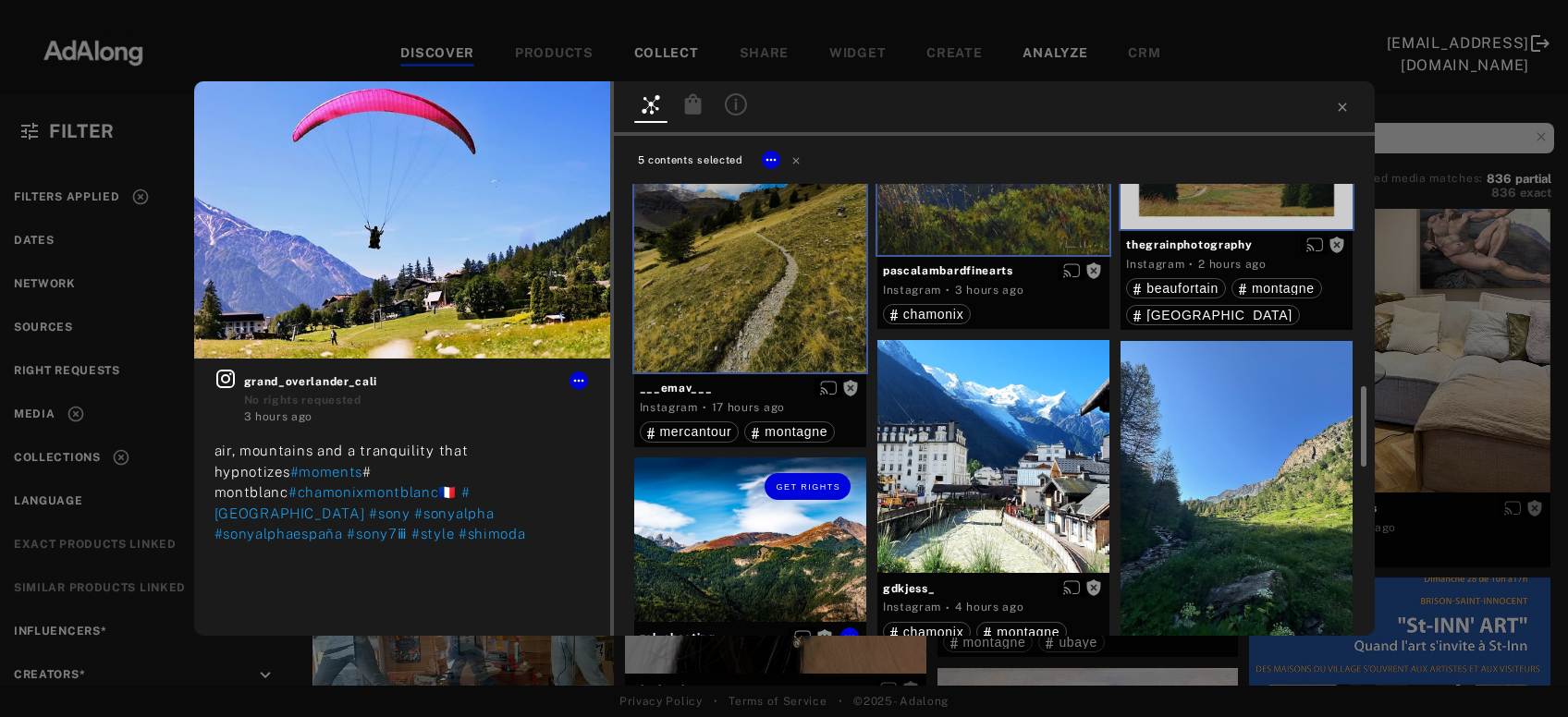
scroll to position [597, 0]
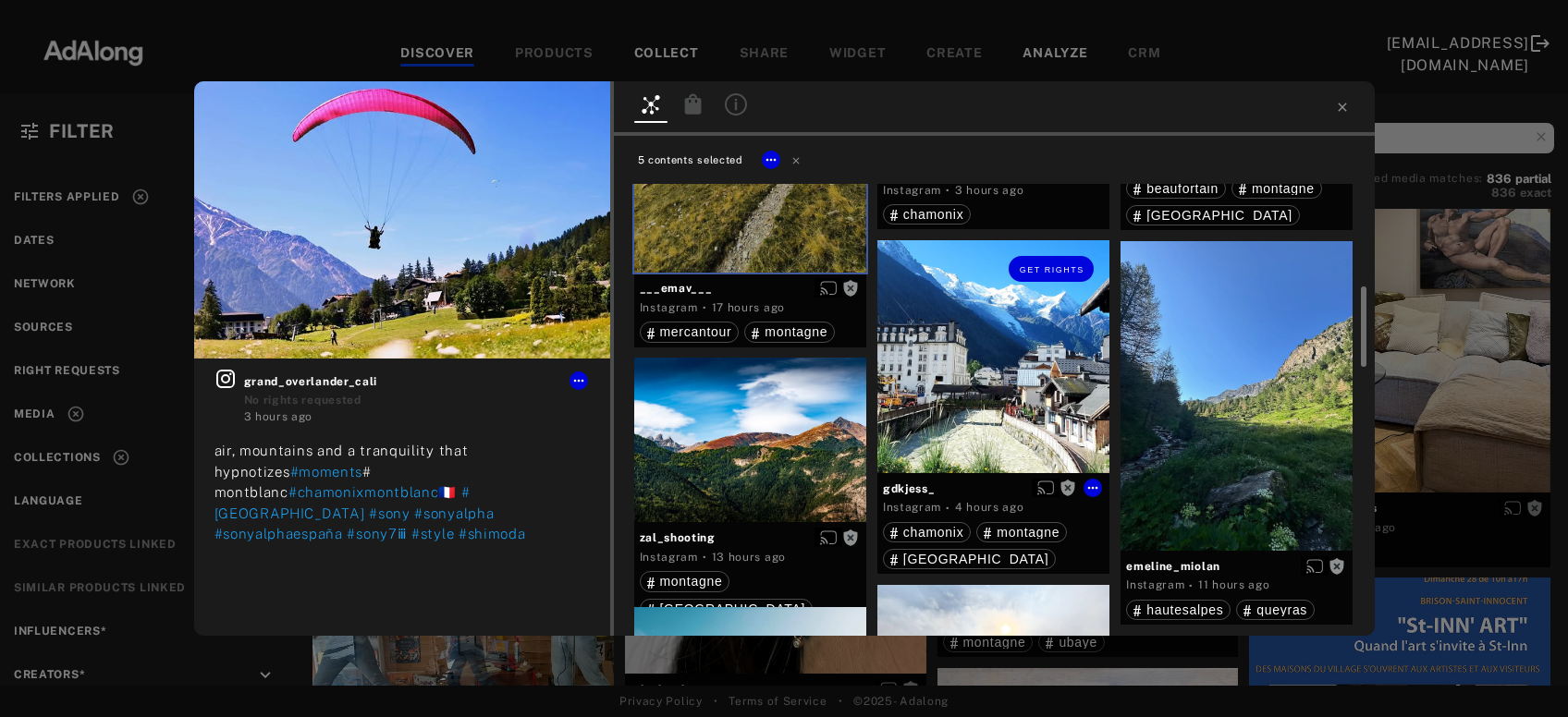
click at [959, 422] on div "Get rights" at bounding box center [994, 357] width 232 height 232
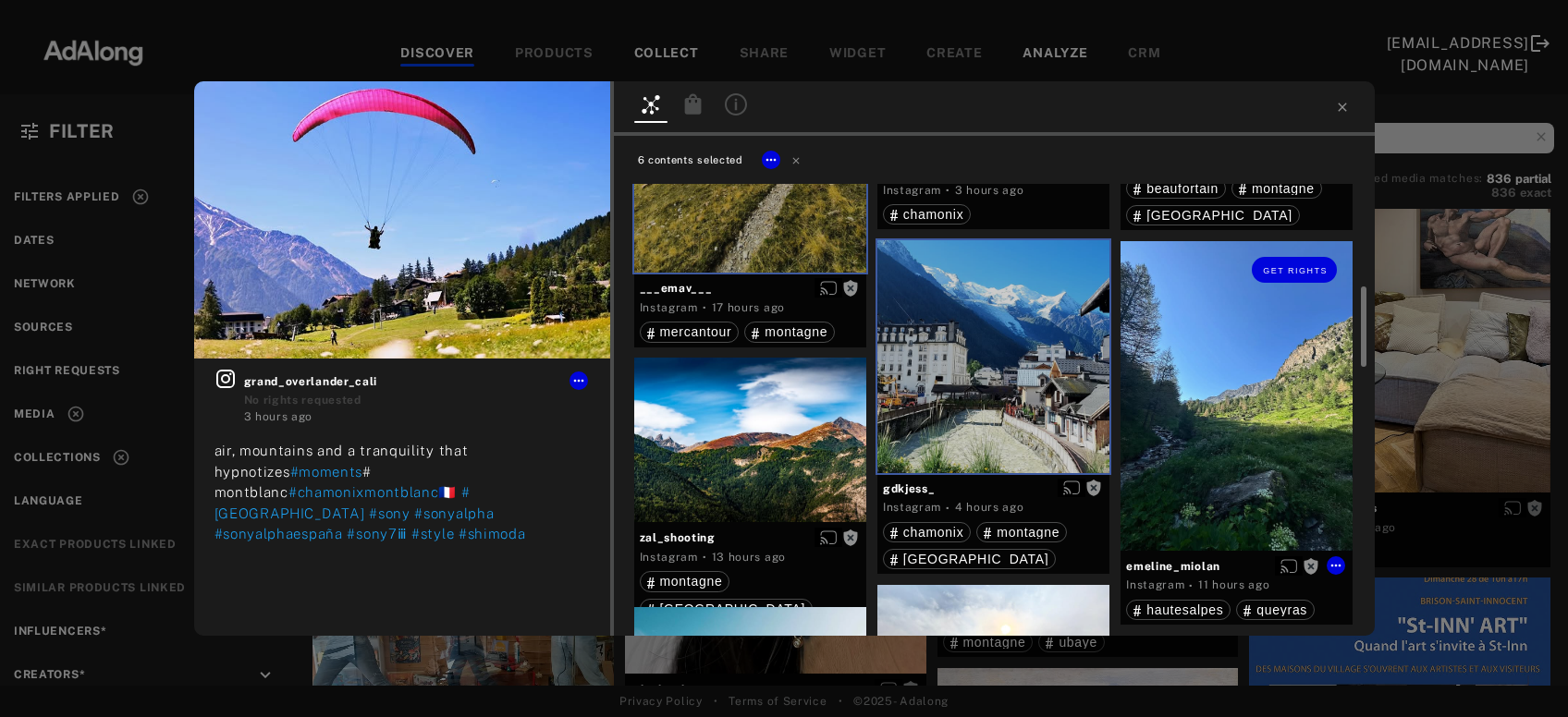
click at [1213, 421] on div "Get rights" at bounding box center [1237, 396] width 232 height 310
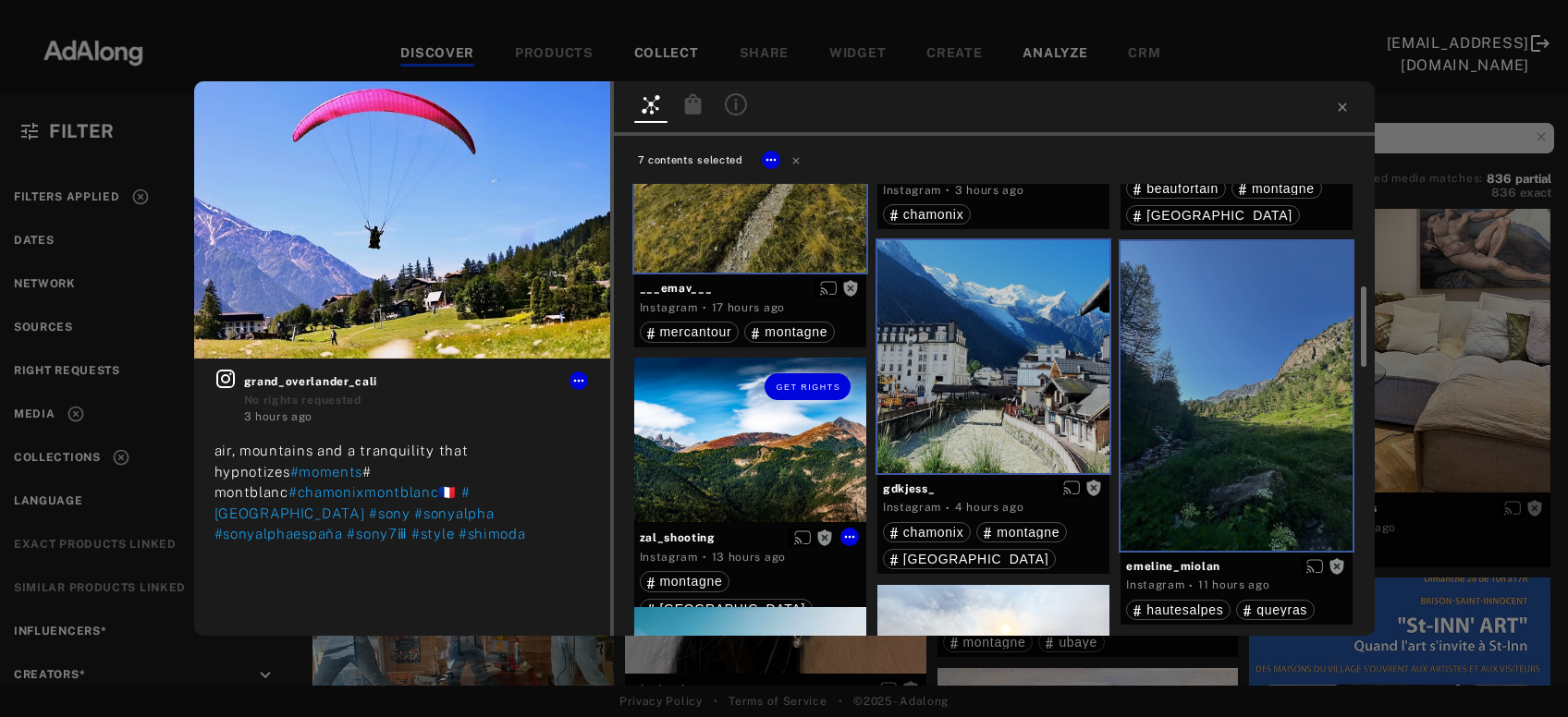
click at [761, 497] on div "Get rights" at bounding box center [751, 440] width 232 height 165
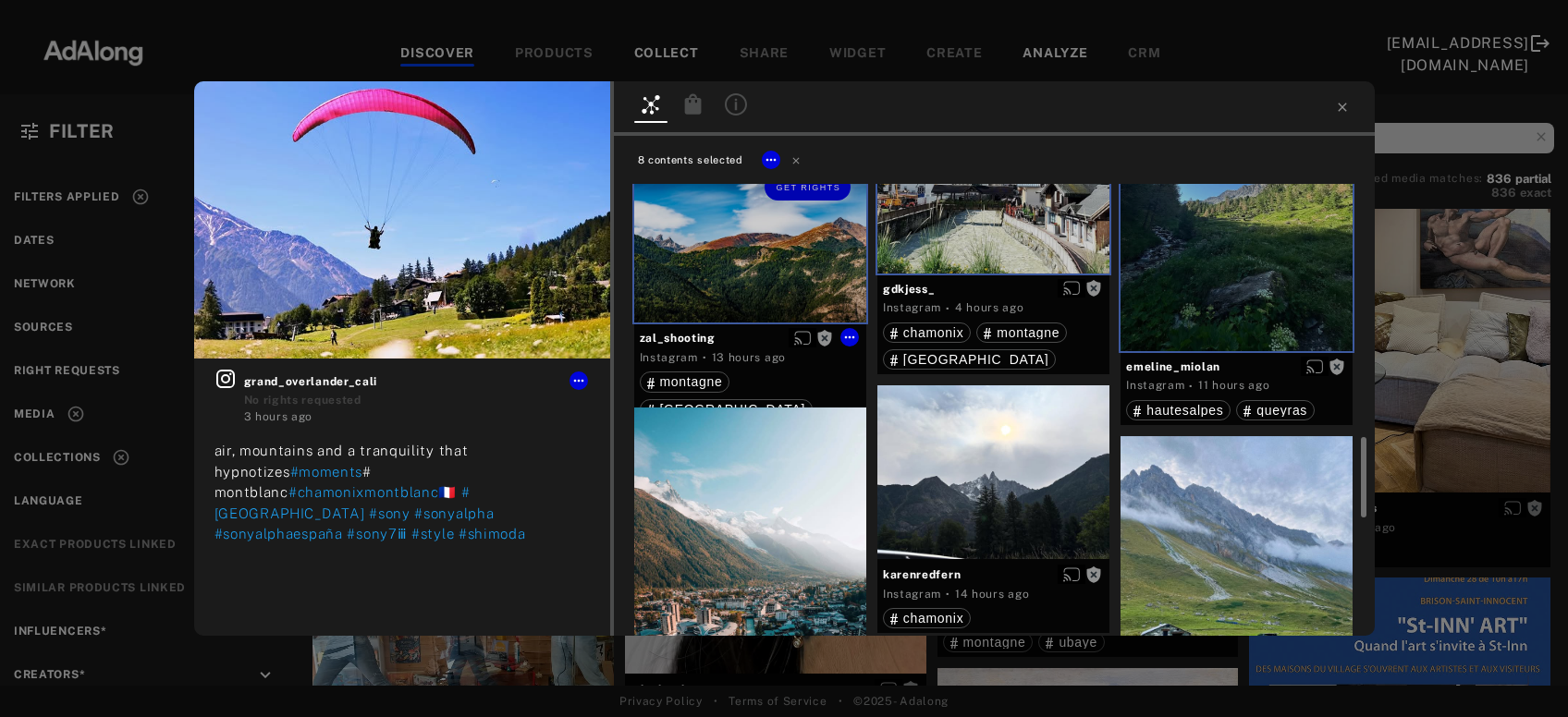
scroll to position [895, 0]
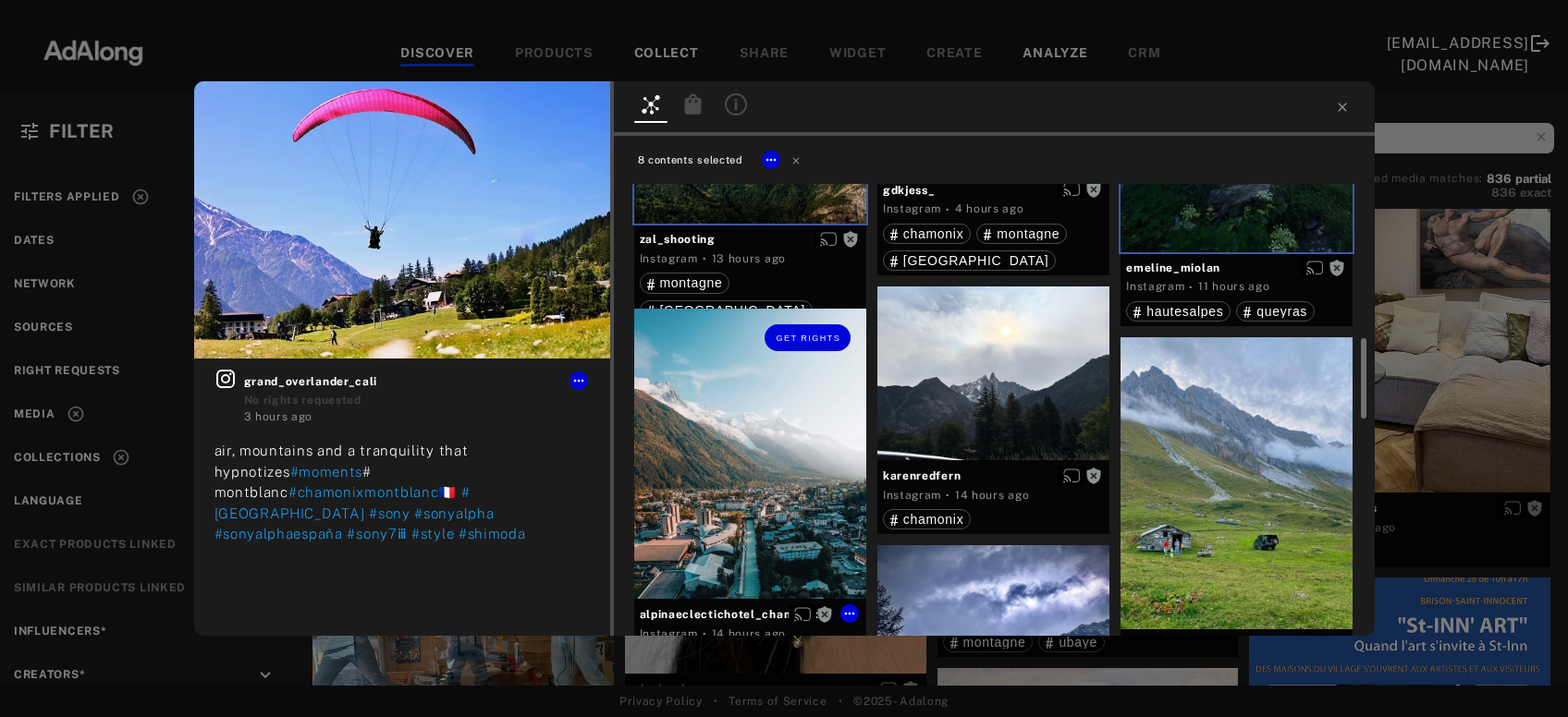
click at [777, 487] on div "Get rights" at bounding box center [751, 453] width 232 height 290
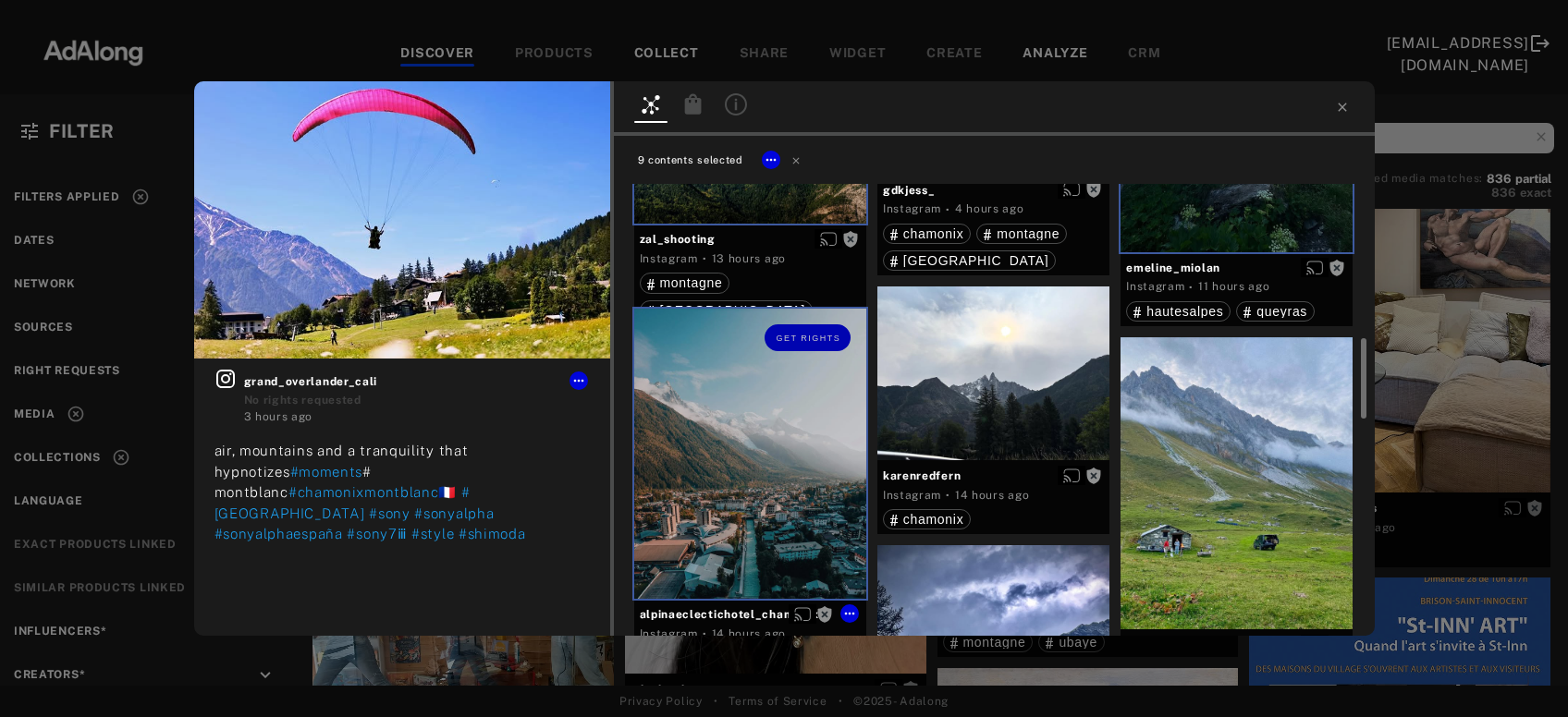
drag, startPoint x: 973, startPoint y: 399, endPoint x: 989, endPoint y: 397, distance: 16.1
click at [974, 398] on div at bounding box center [994, 373] width 232 height 173
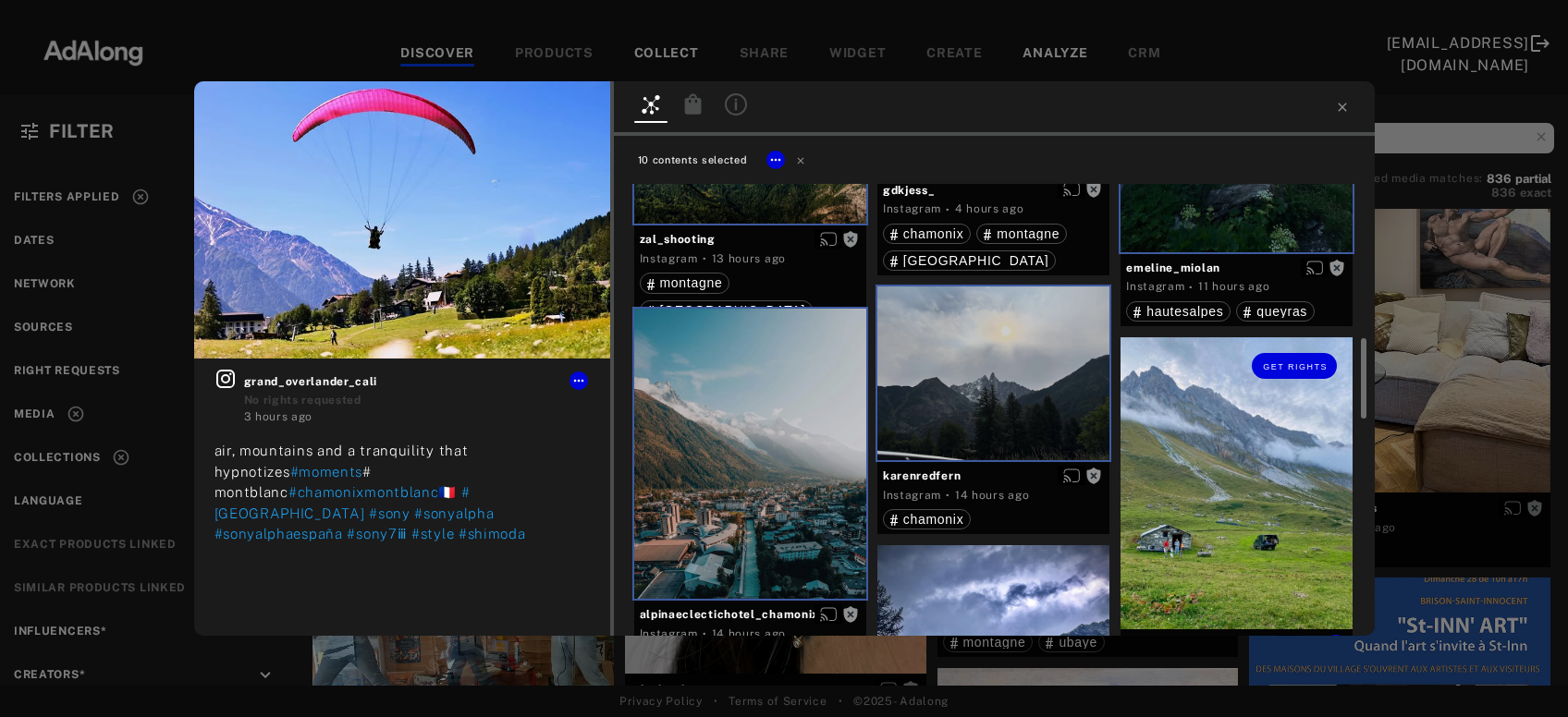
click at [1166, 459] on div "Get rights" at bounding box center [1237, 483] width 232 height 292
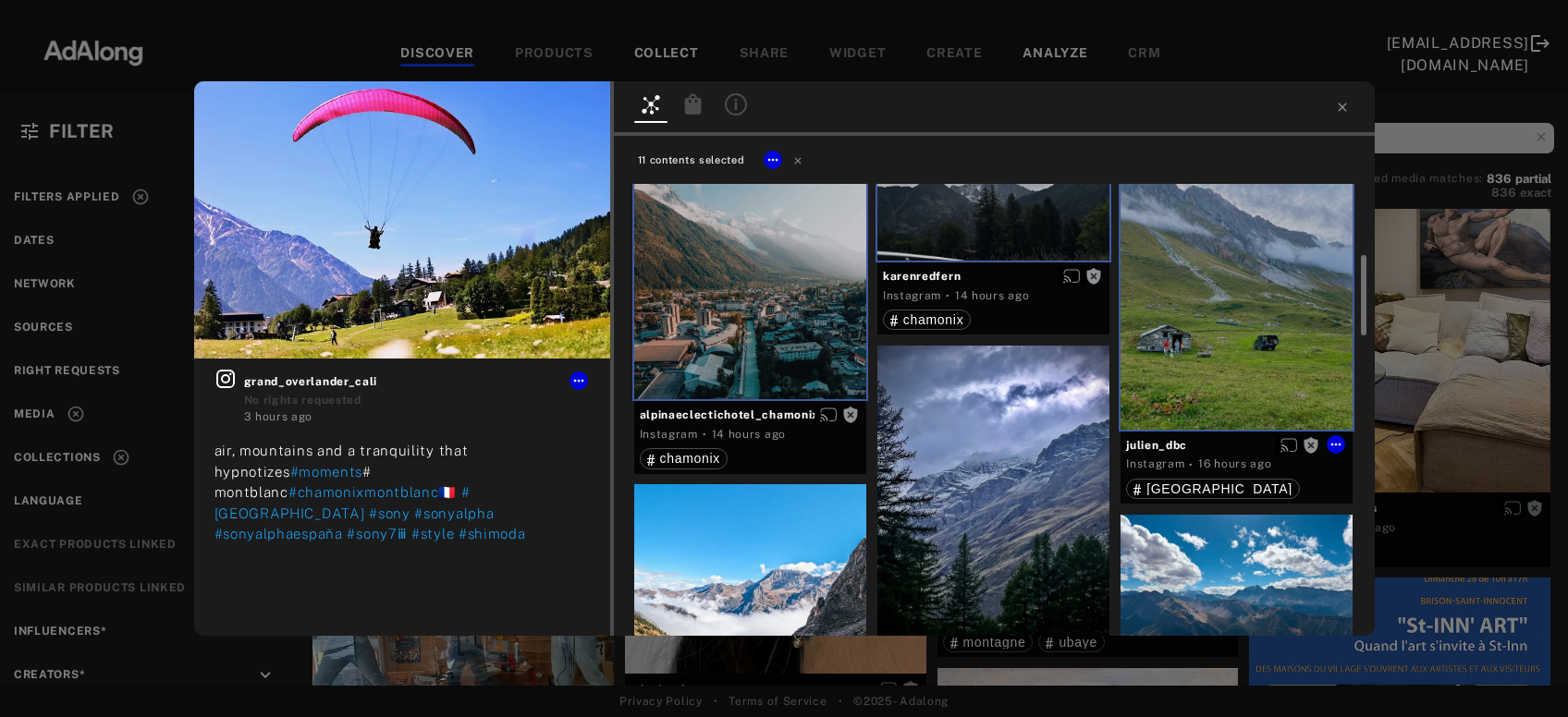
scroll to position [1195, 0]
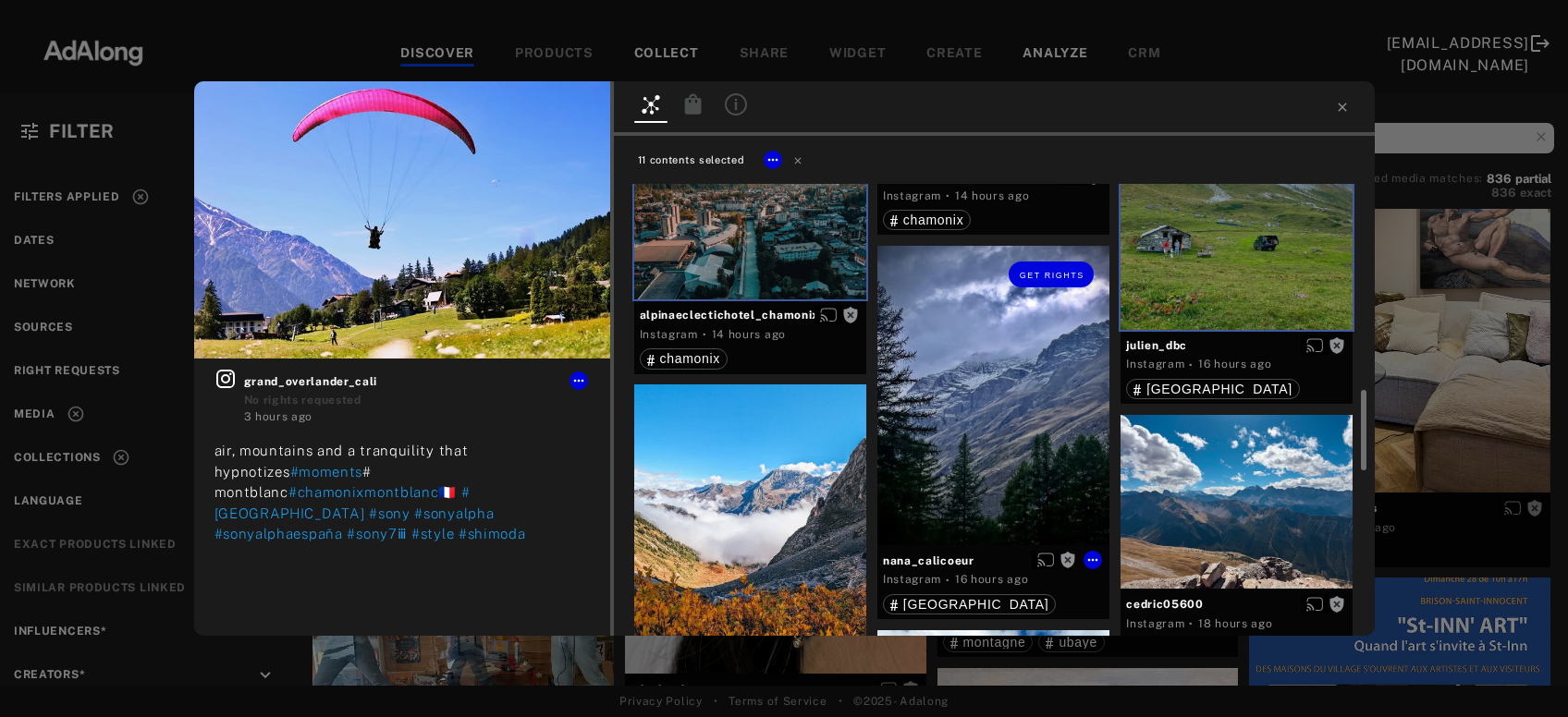
click at [989, 451] on div "Get rights" at bounding box center [994, 396] width 232 height 299
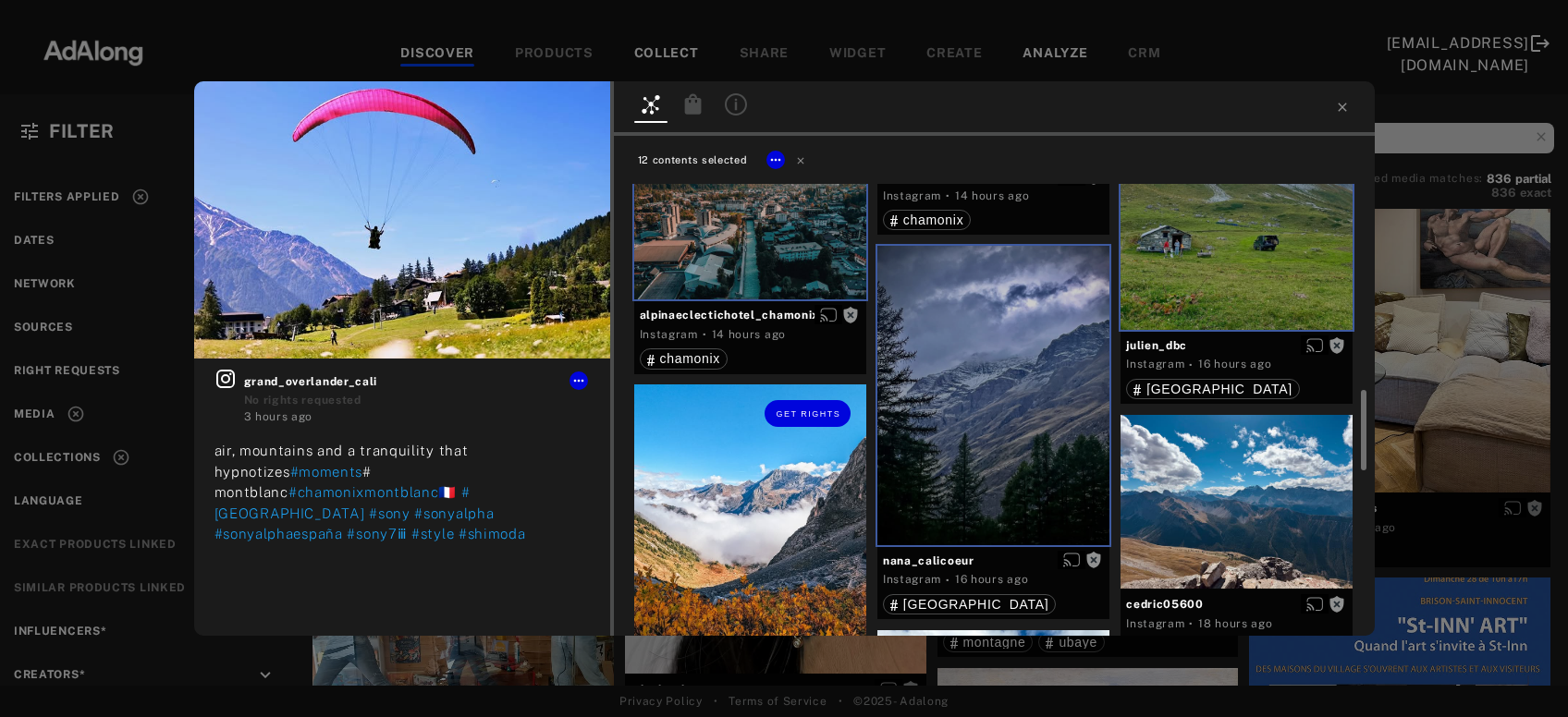
drag, startPoint x: 745, startPoint y: 516, endPoint x: 992, endPoint y: 519, distance: 247.0
click at [745, 517] on div "Get rights" at bounding box center [751, 539] width 232 height 310
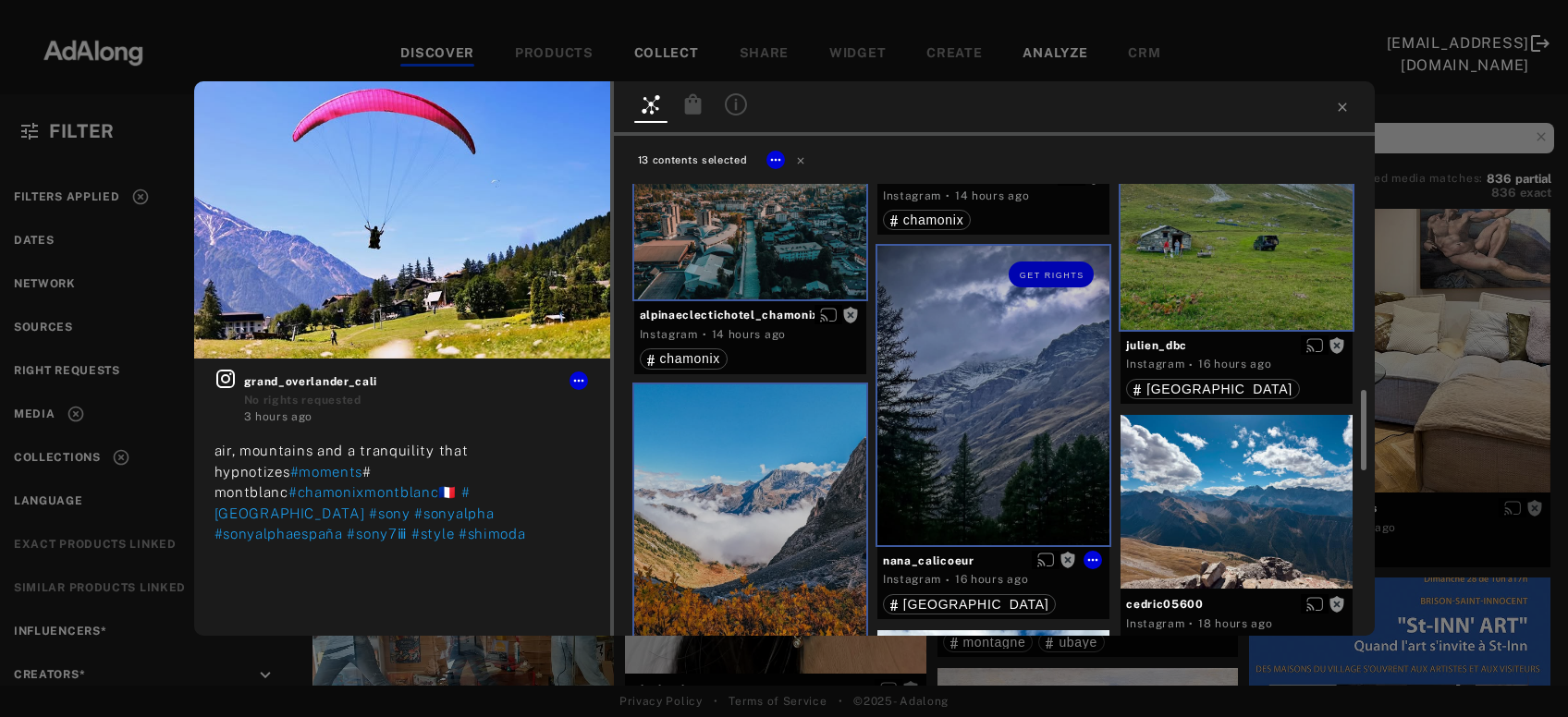
click at [1186, 519] on div at bounding box center [1237, 501] width 232 height 173
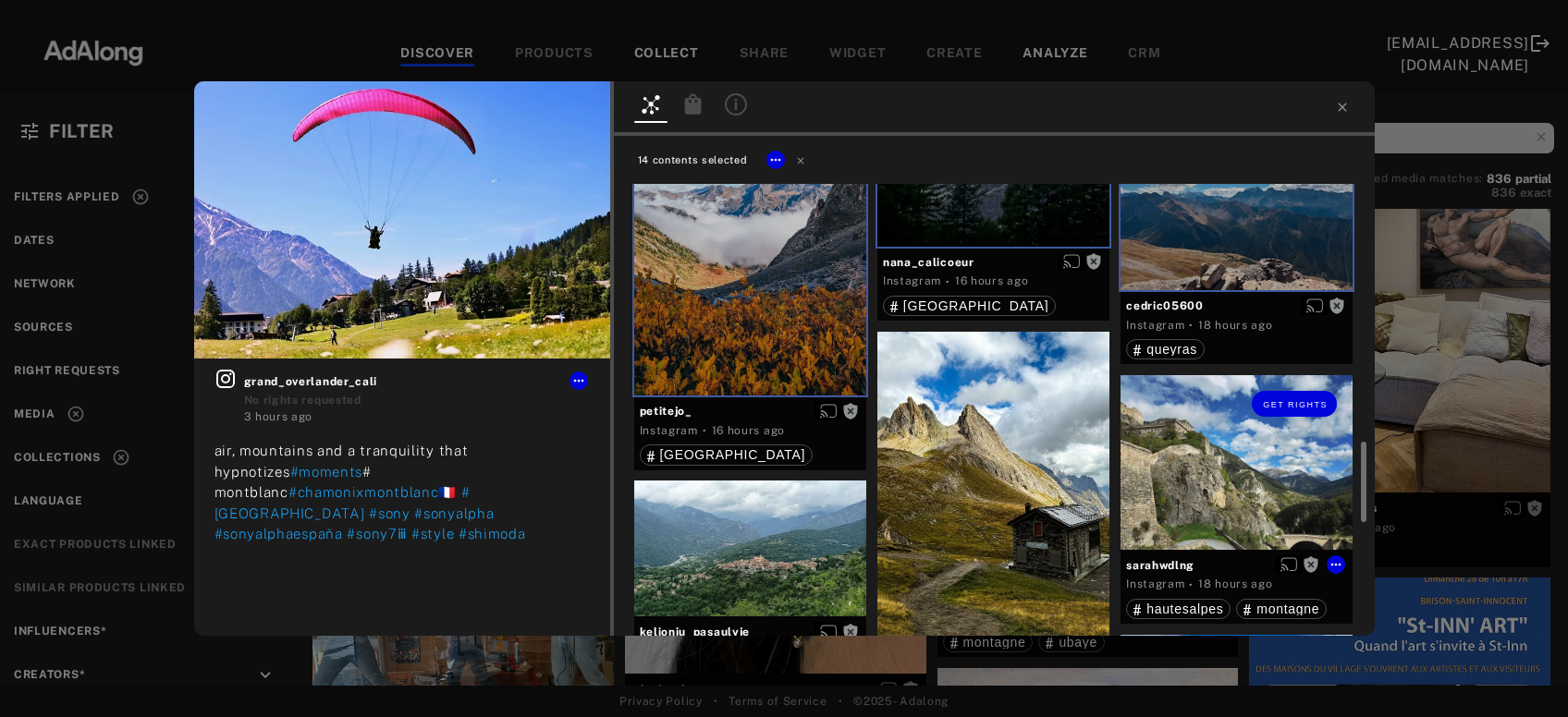
scroll to position [1593, 0]
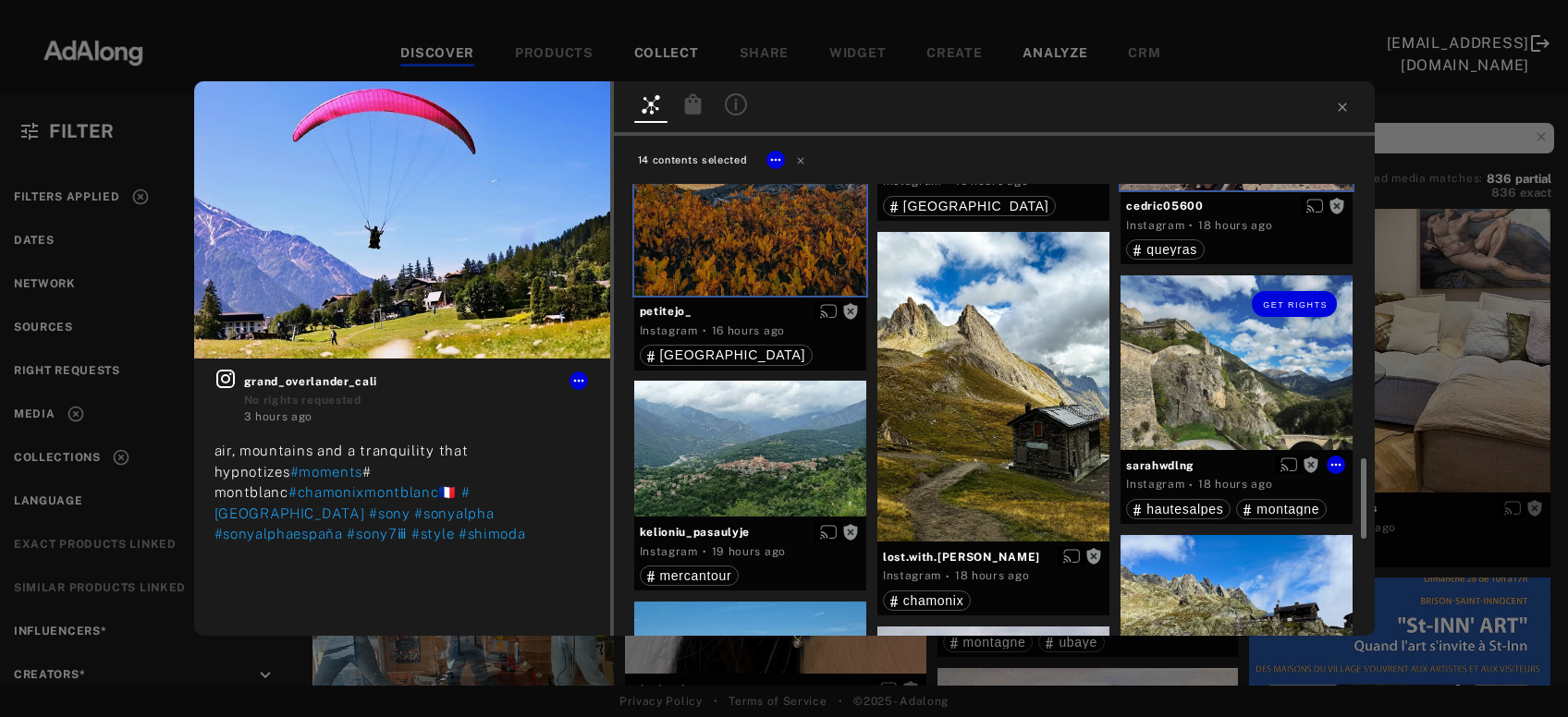
click at [1205, 386] on div "Get rights" at bounding box center [1237, 361] width 232 height 173
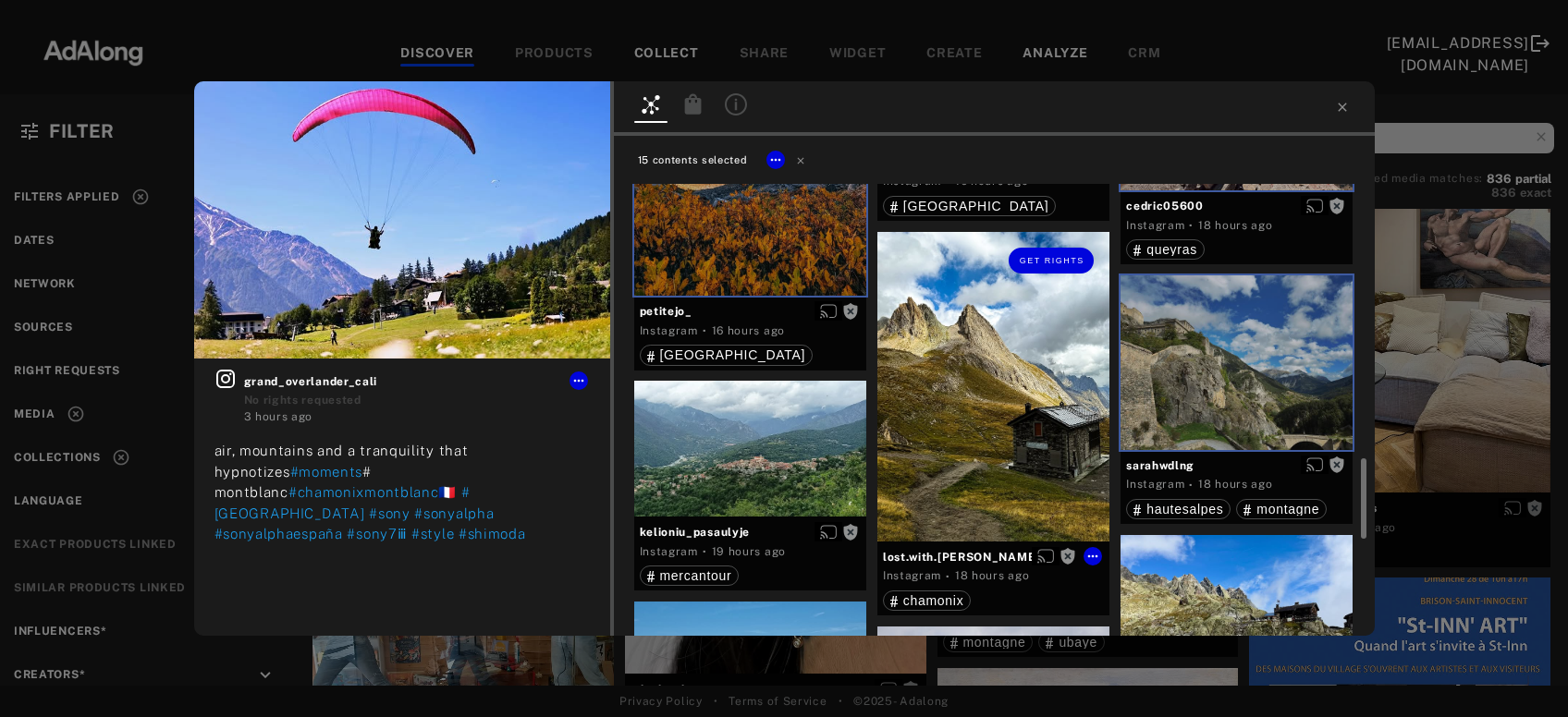
click at [984, 447] on div "Get rights" at bounding box center [994, 386] width 232 height 310
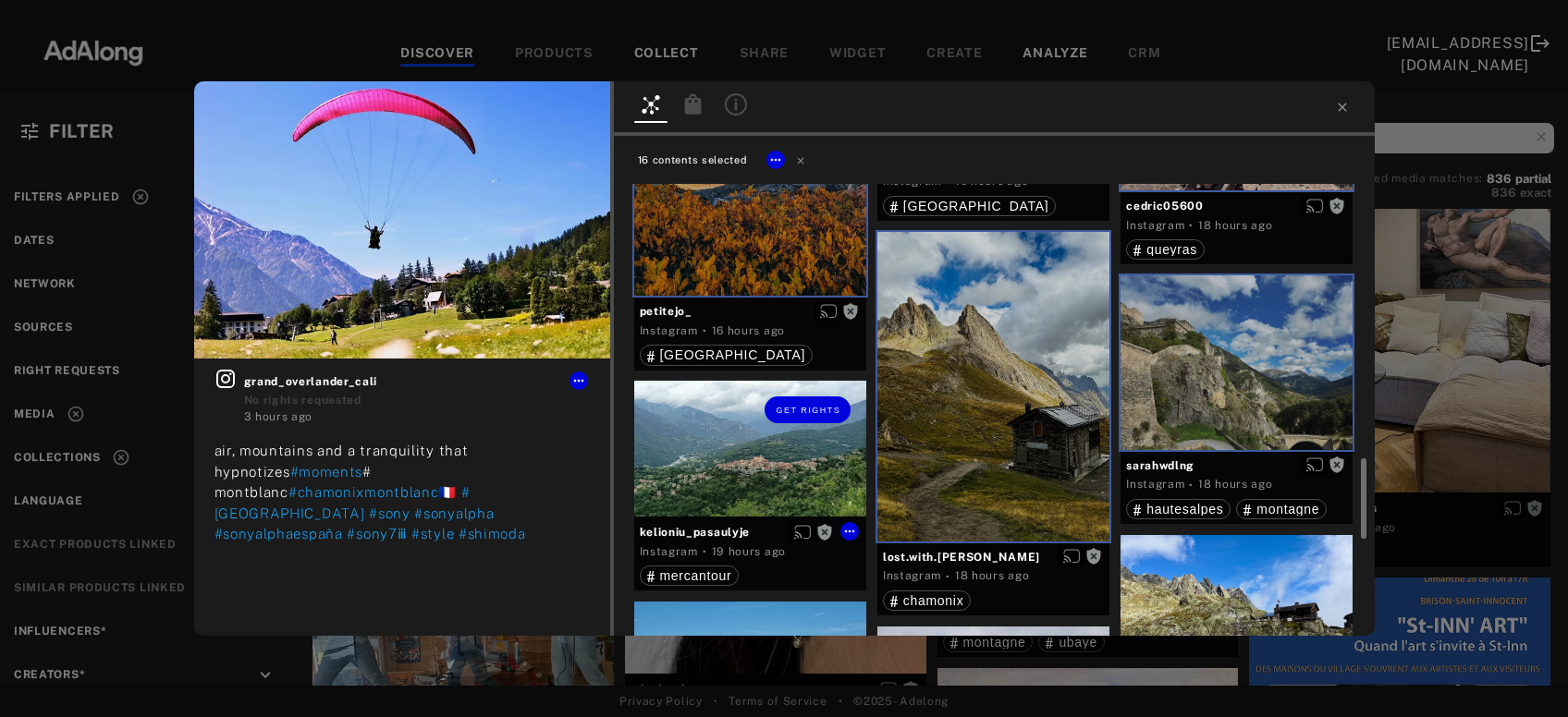
click at [810, 462] on div "Get rights" at bounding box center [751, 448] width 232 height 135
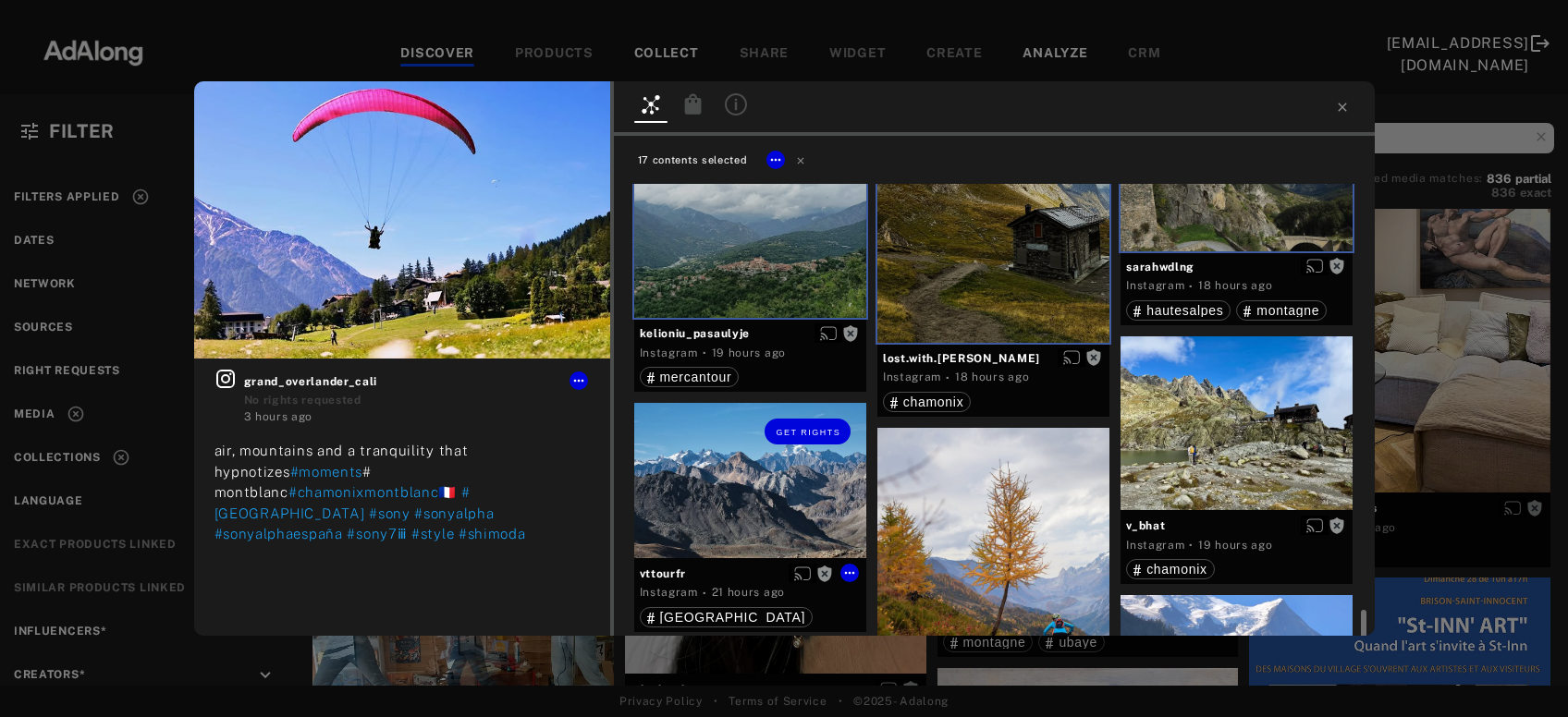
scroll to position [1892, 0]
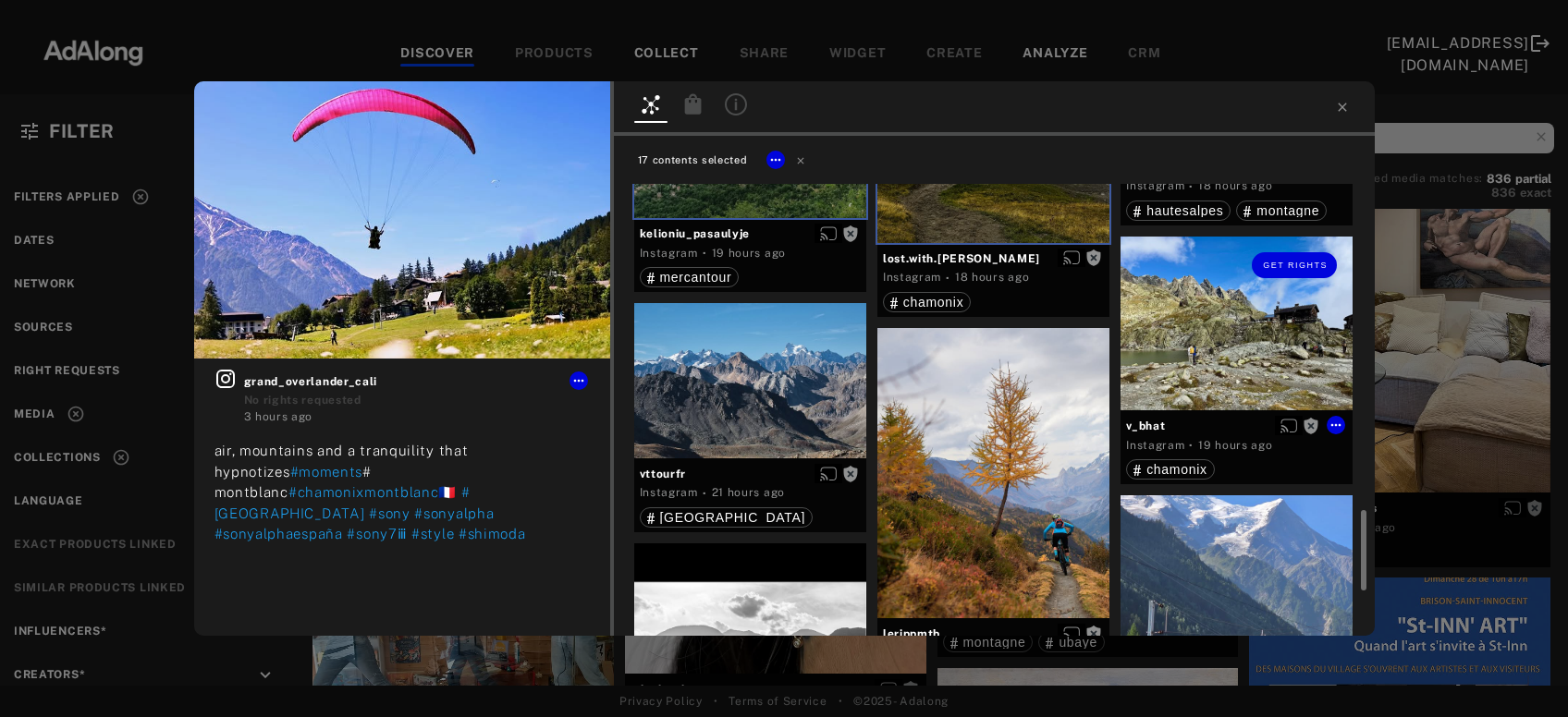
click at [1217, 376] on div "Get rights" at bounding box center [1237, 323] width 232 height 173
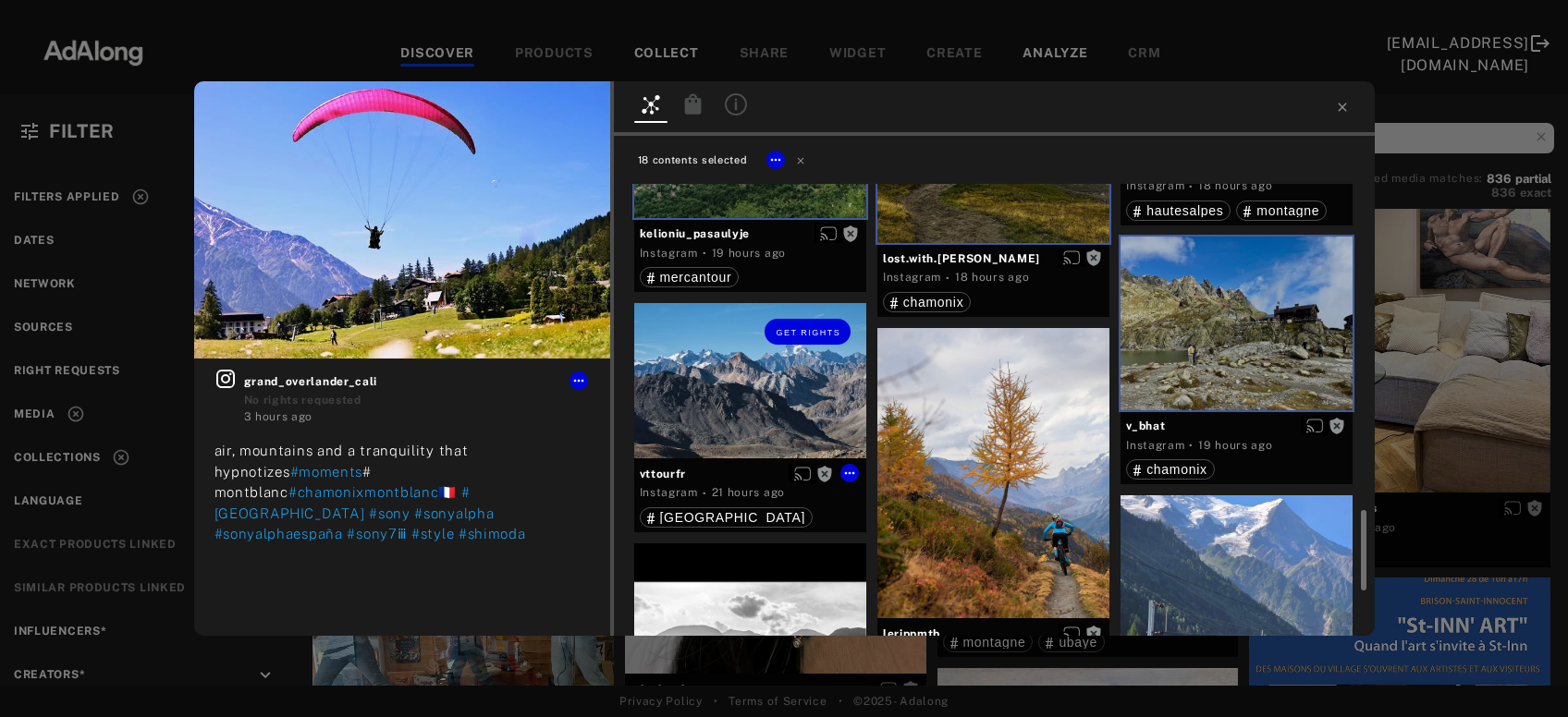
click at [721, 411] on div "Get rights" at bounding box center [751, 381] width 232 height 155
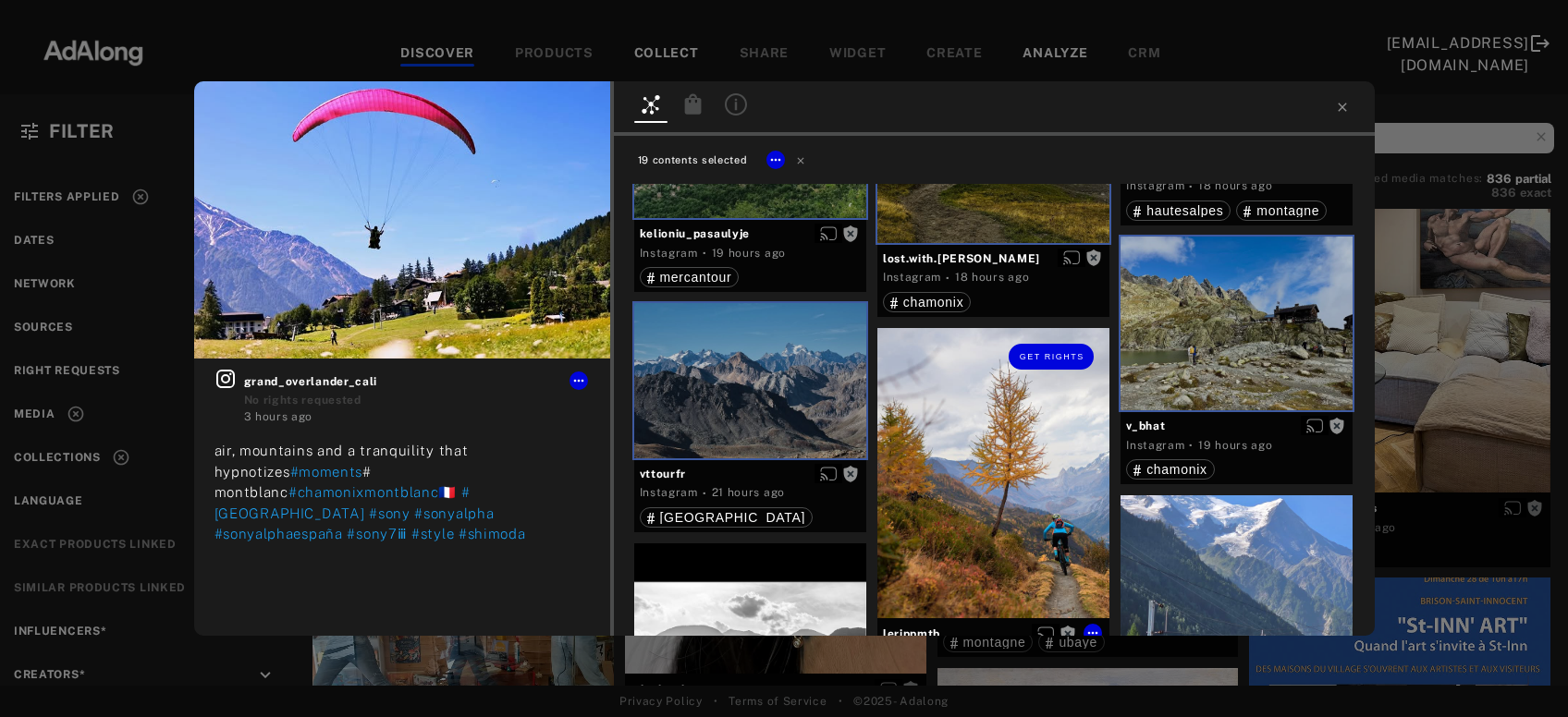
scroll to position [2092, 0]
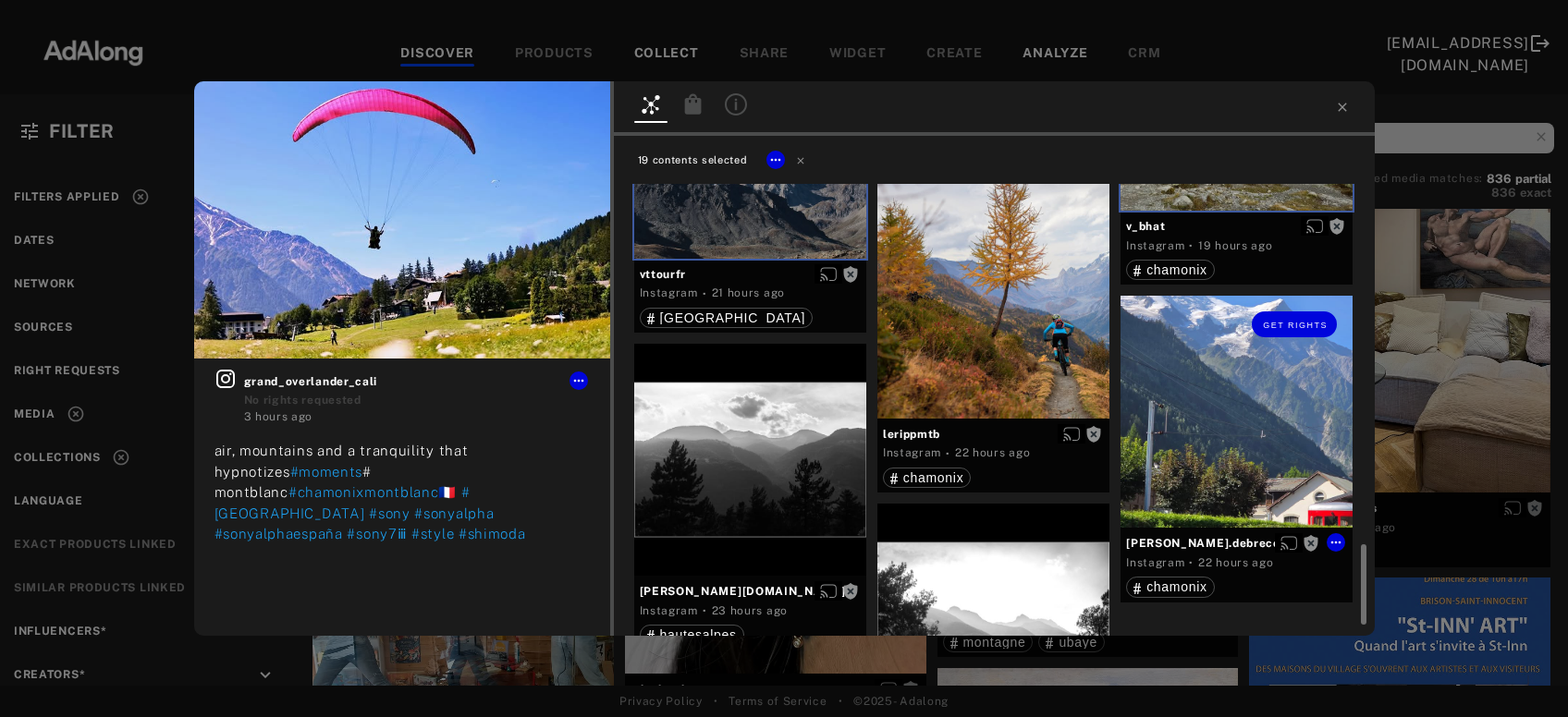
click at [1256, 451] on div "Get rights" at bounding box center [1237, 412] width 232 height 232
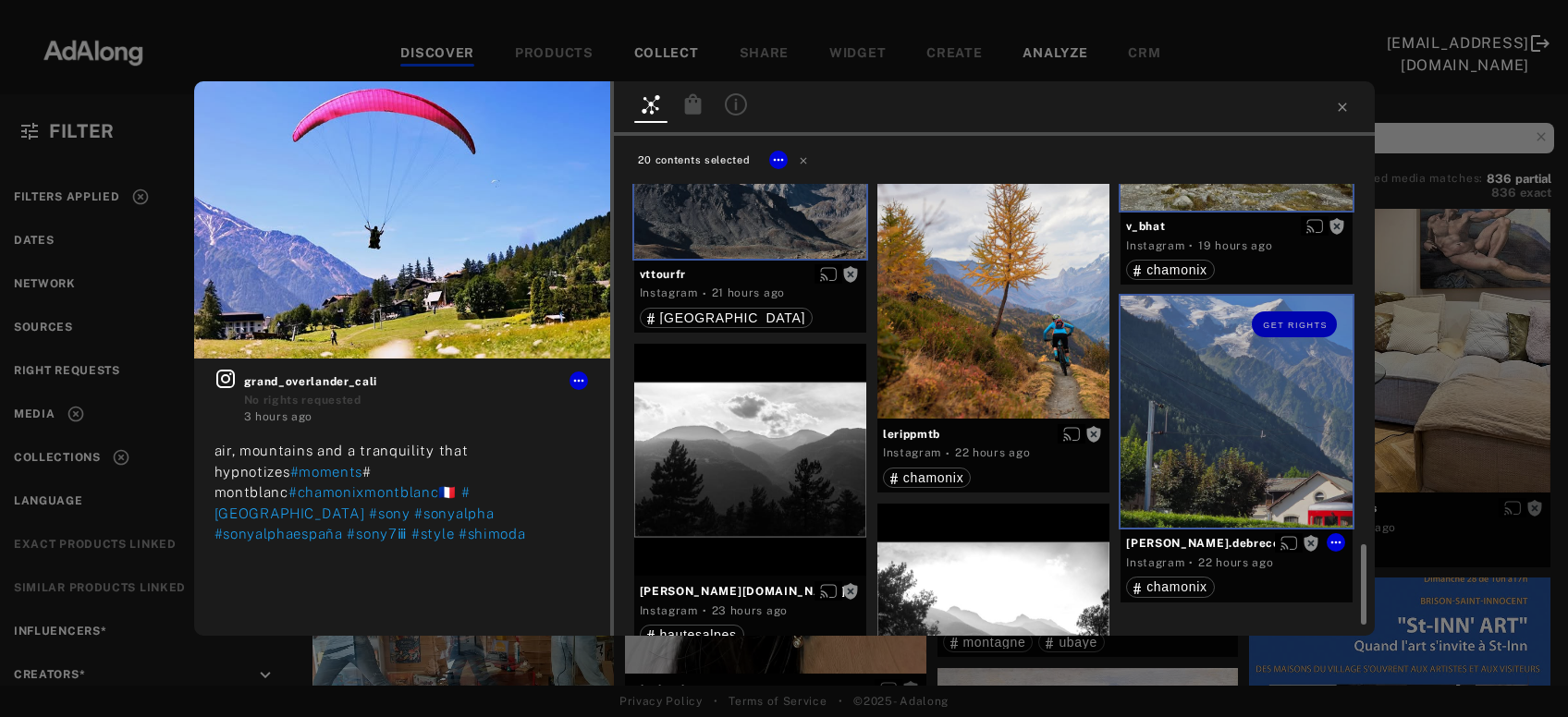
scroll to position [2258, 0]
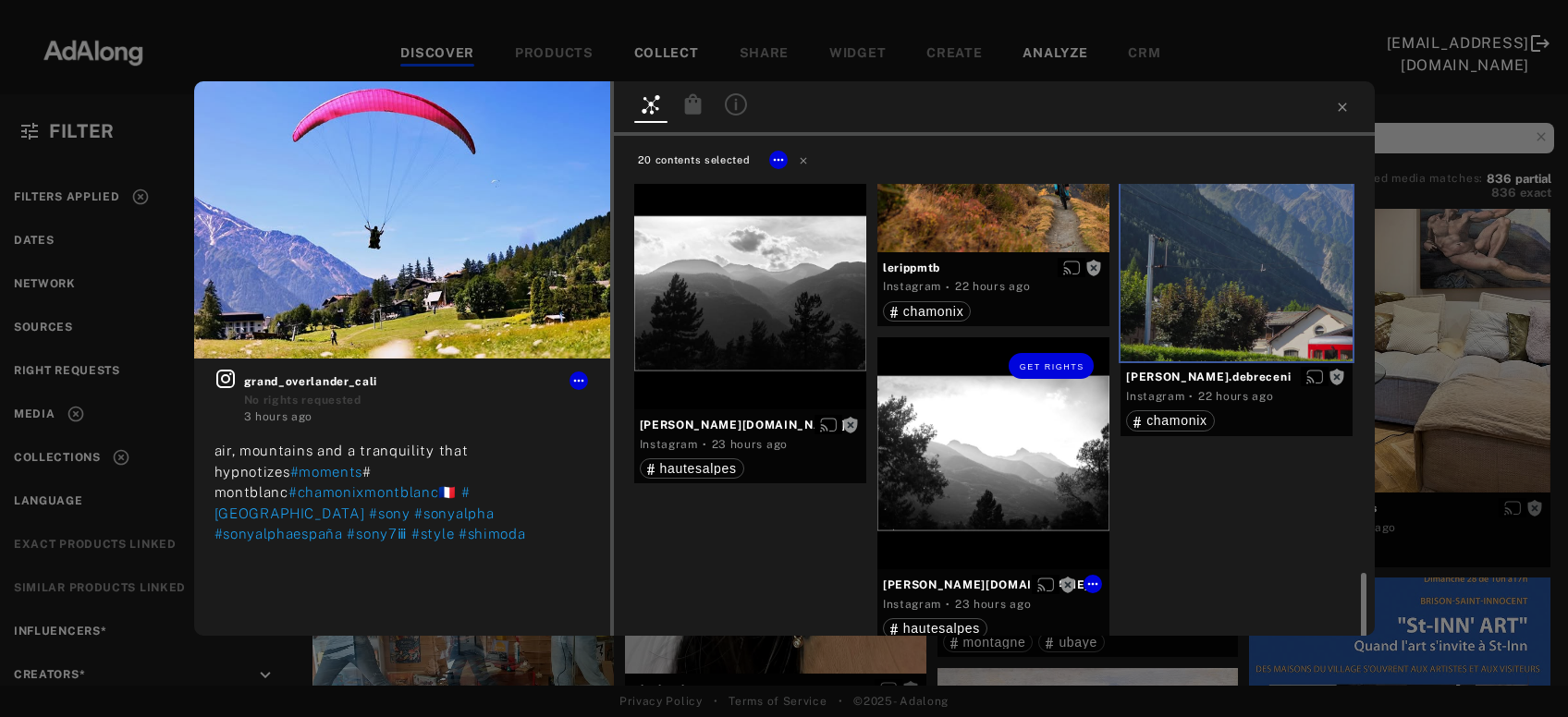
click at [1007, 472] on div "Get rights" at bounding box center [994, 453] width 232 height 232
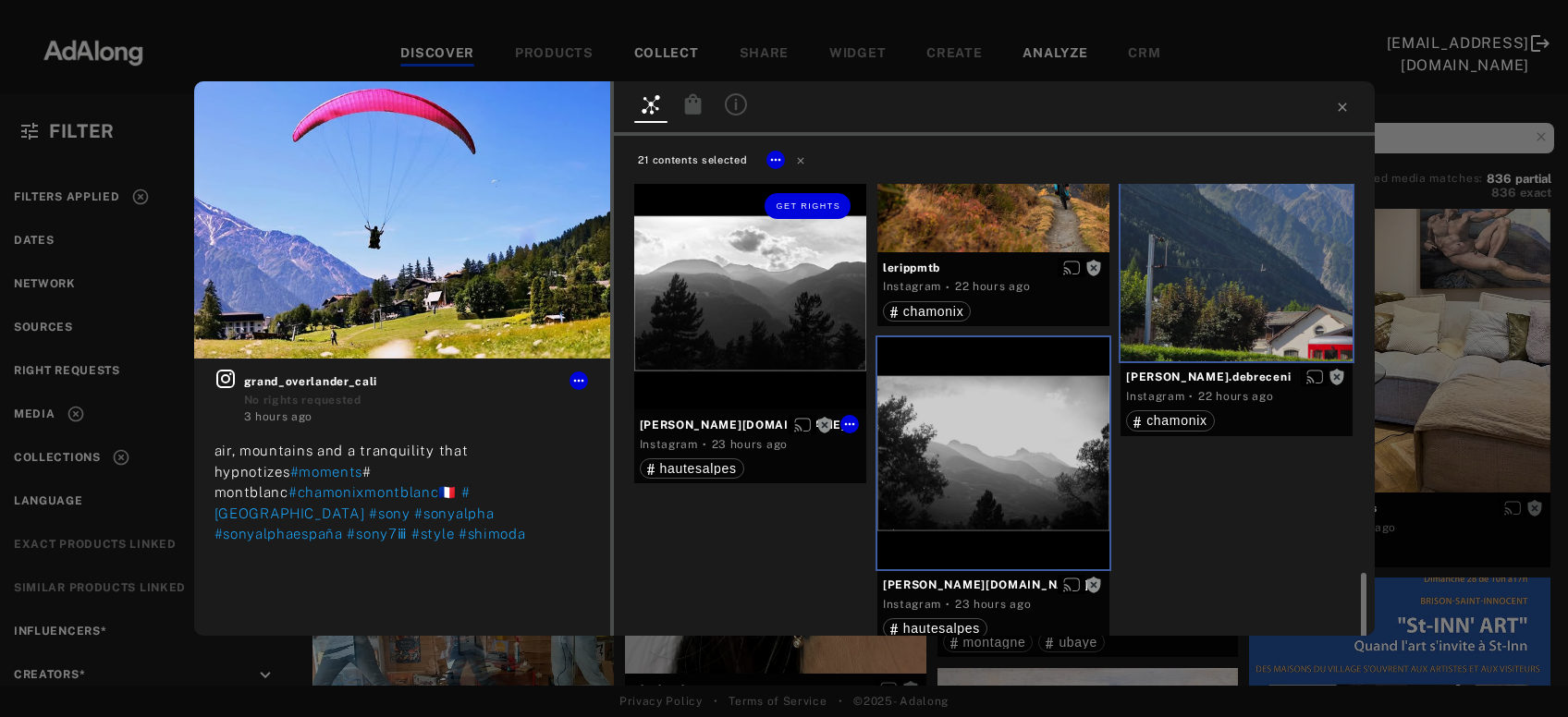
click at [757, 321] on div "Get rights" at bounding box center [751, 293] width 232 height 232
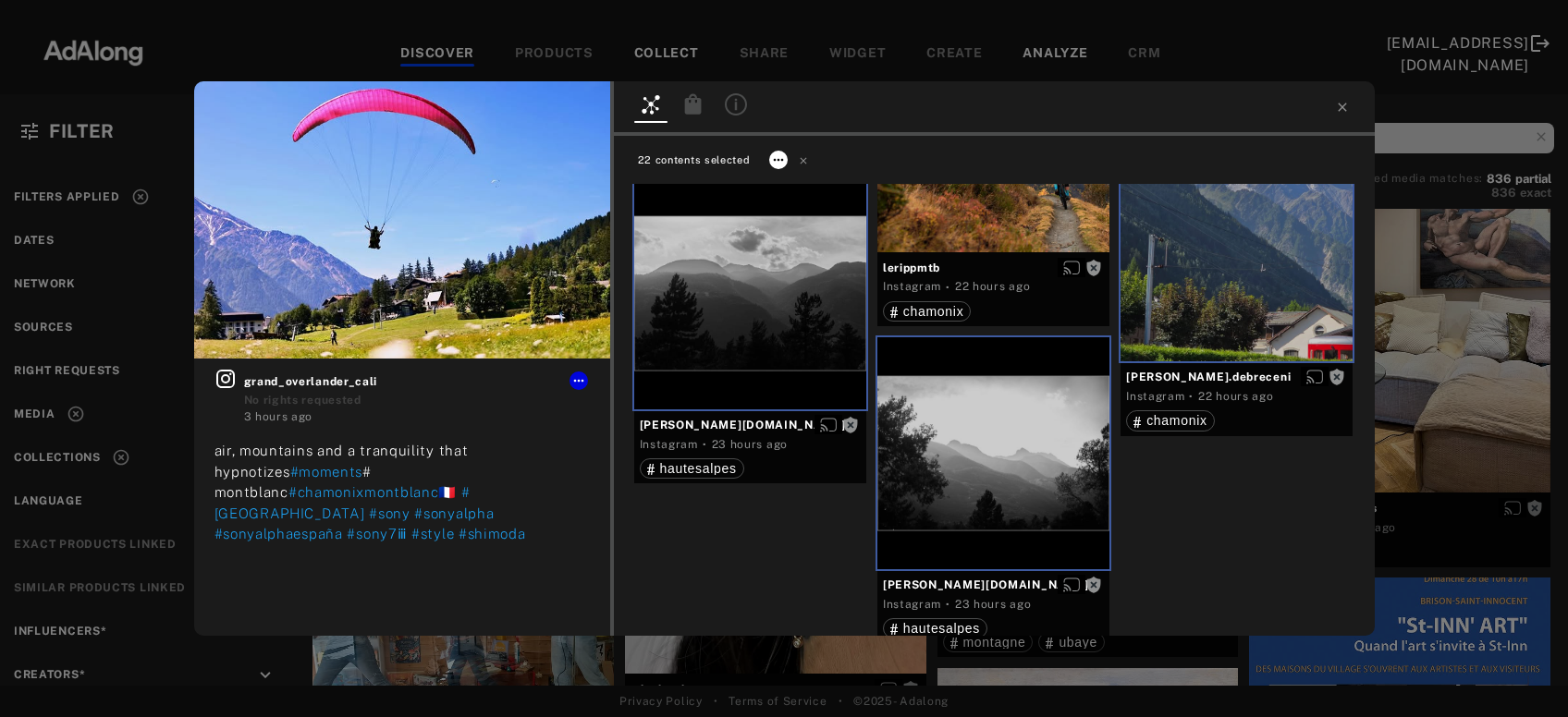
click at [781, 157] on icon at bounding box center [778, 159] width 14 height 14
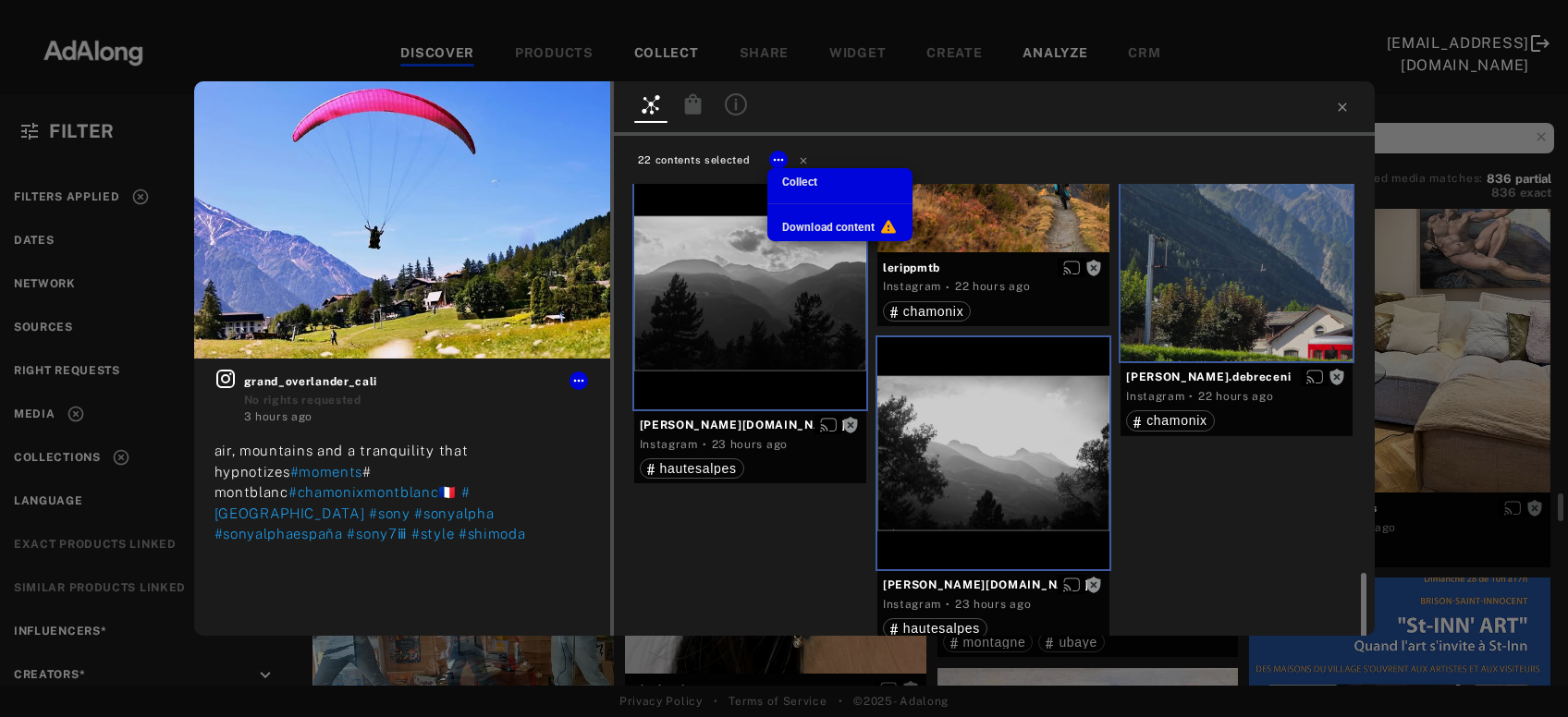
click at [789, 174] on div "Collect" at bounding box center [800, 181] width 35 height 16
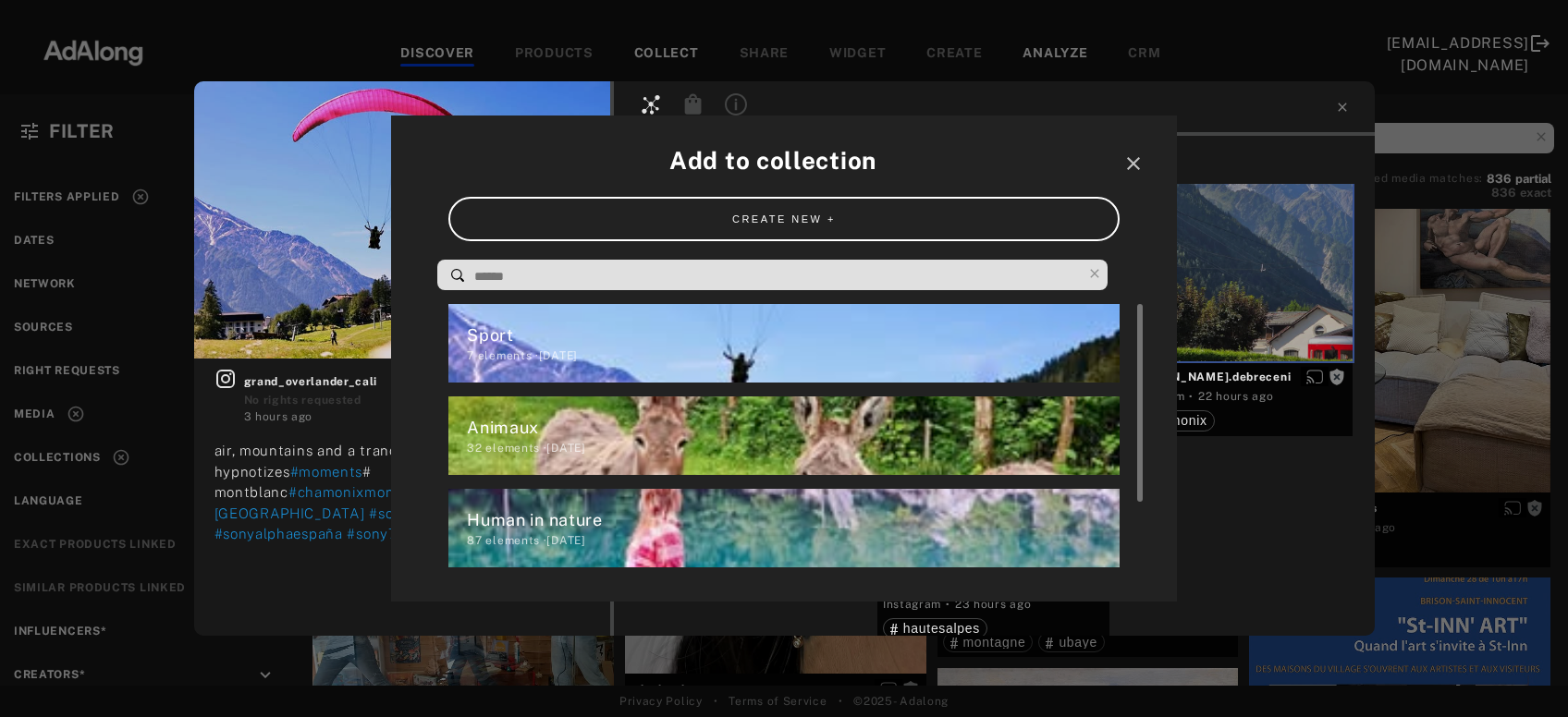
scroll to position [91, 0]
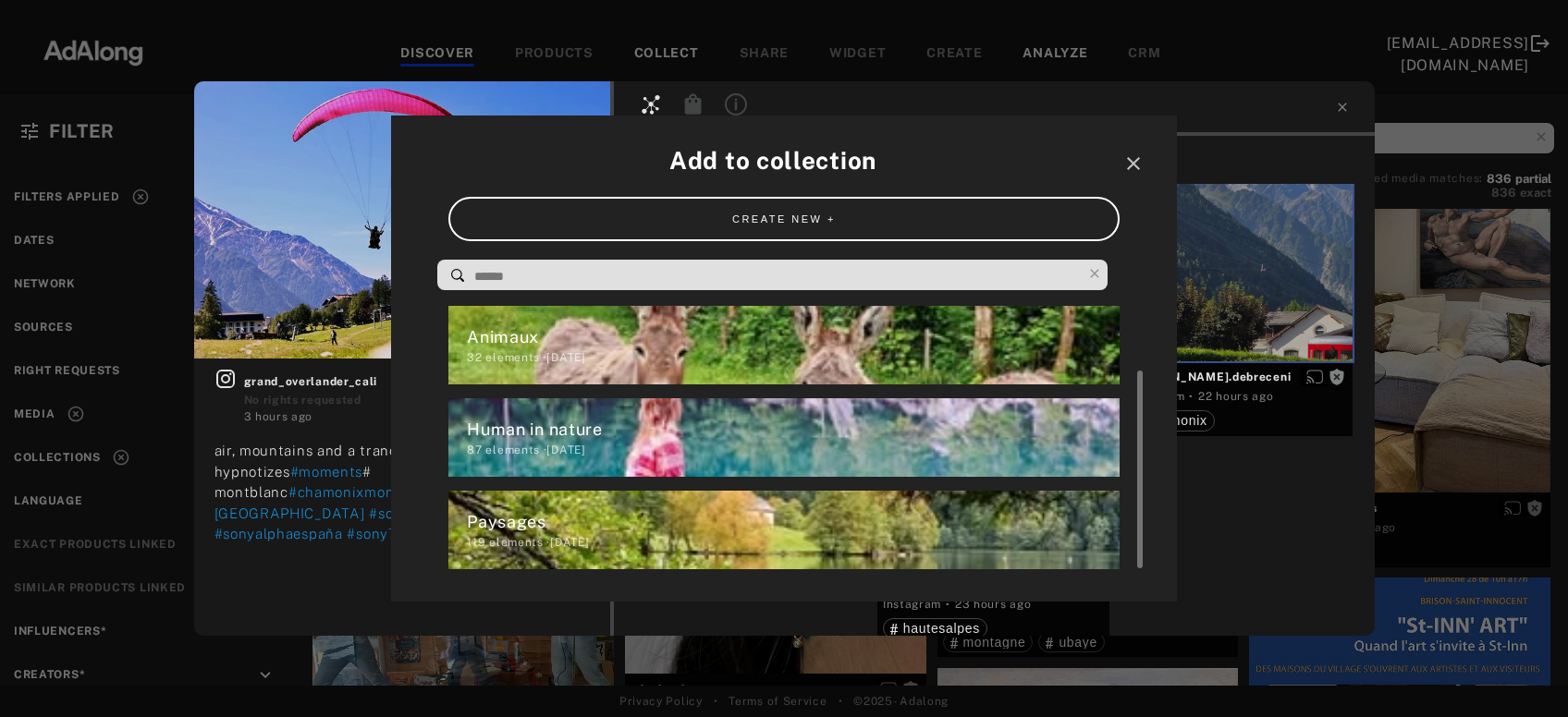
click at [592, 536] on div "119 elements · [DATE]" at bounding box center [793, 542] width 652 height 16
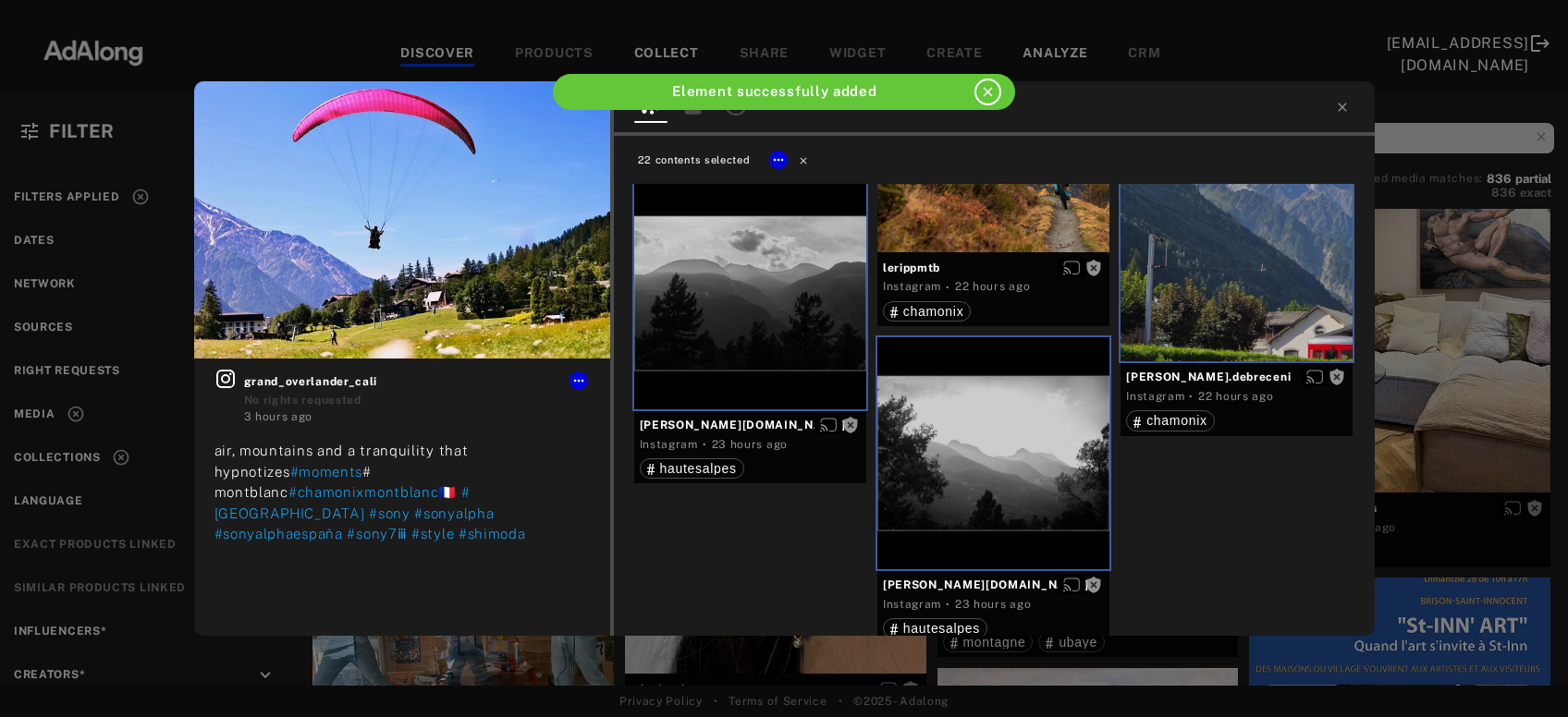
click at [800, 163] on icon at bounding box center [803, 160] width 7 height 7
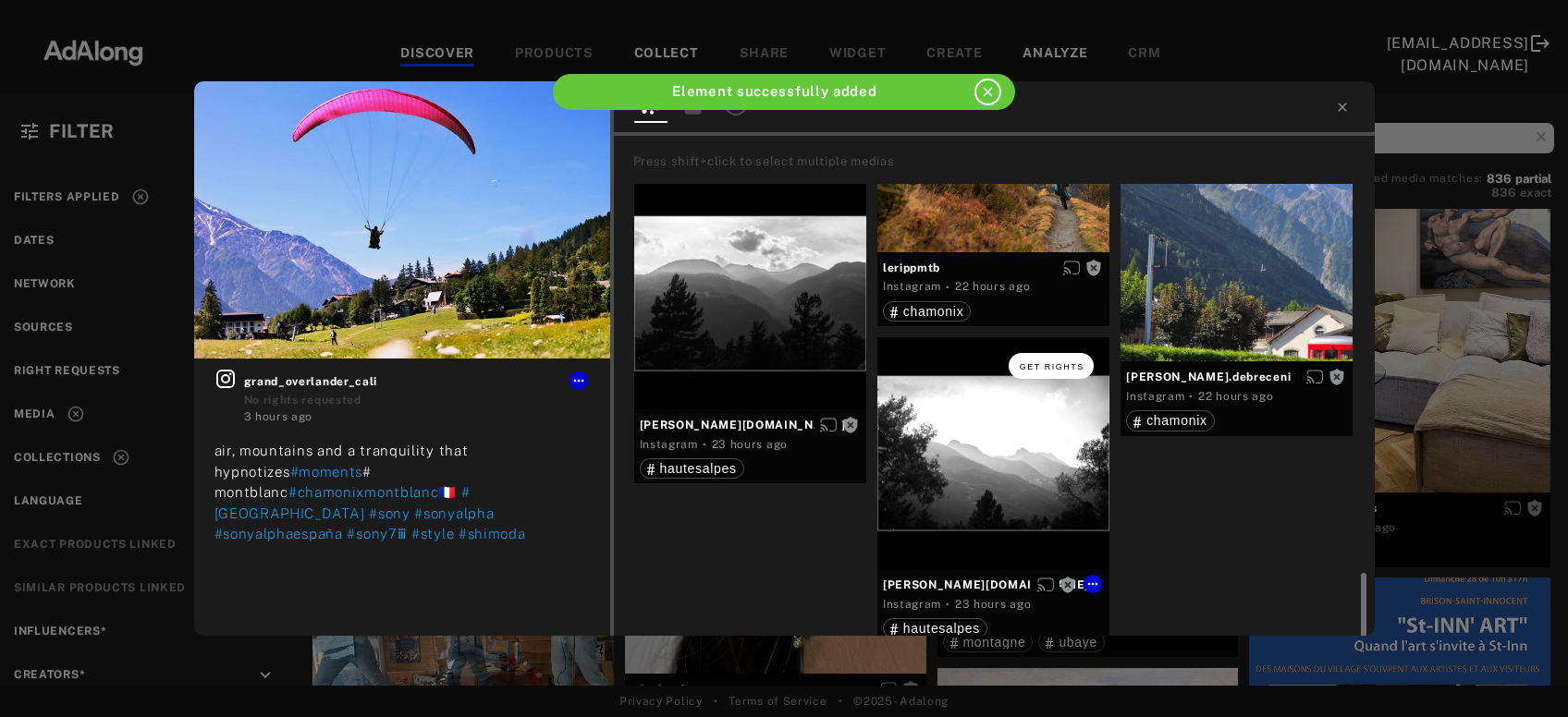
scroll to position [2159, 0]
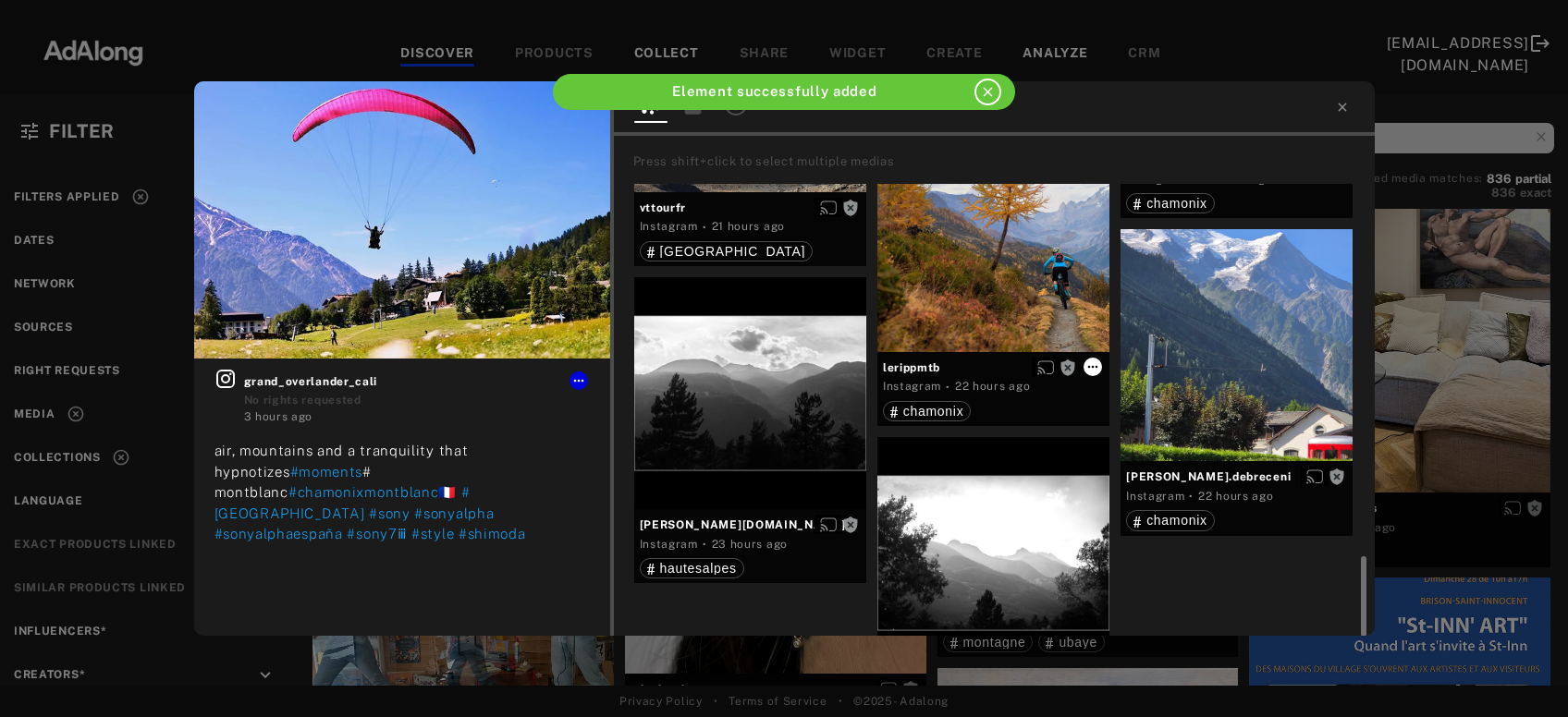
click at [1086, 366] on button at bounding box center [1092, 366] width 18 height 18
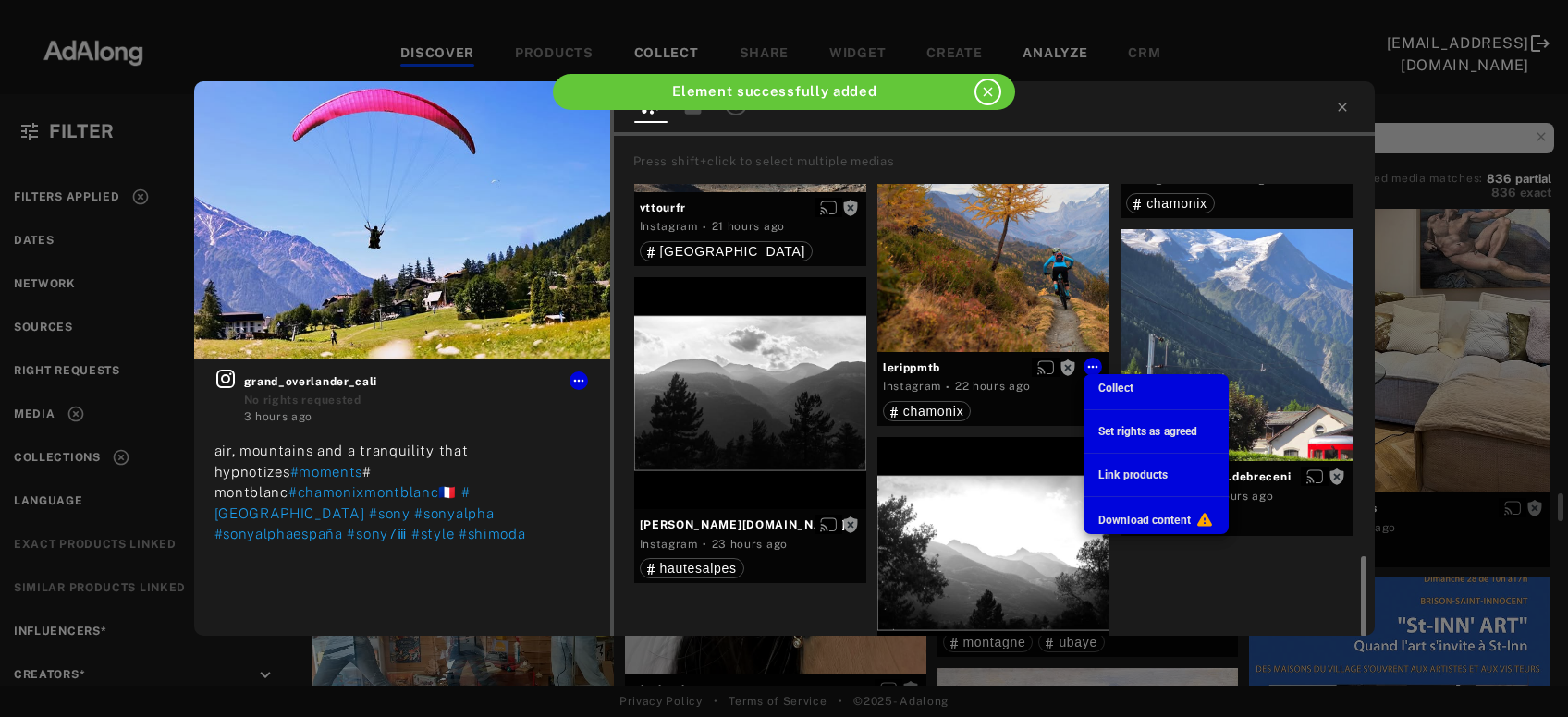
click at [1115, 387] on span "Collect" at bounding box center [1116, 388] width 35 height 13
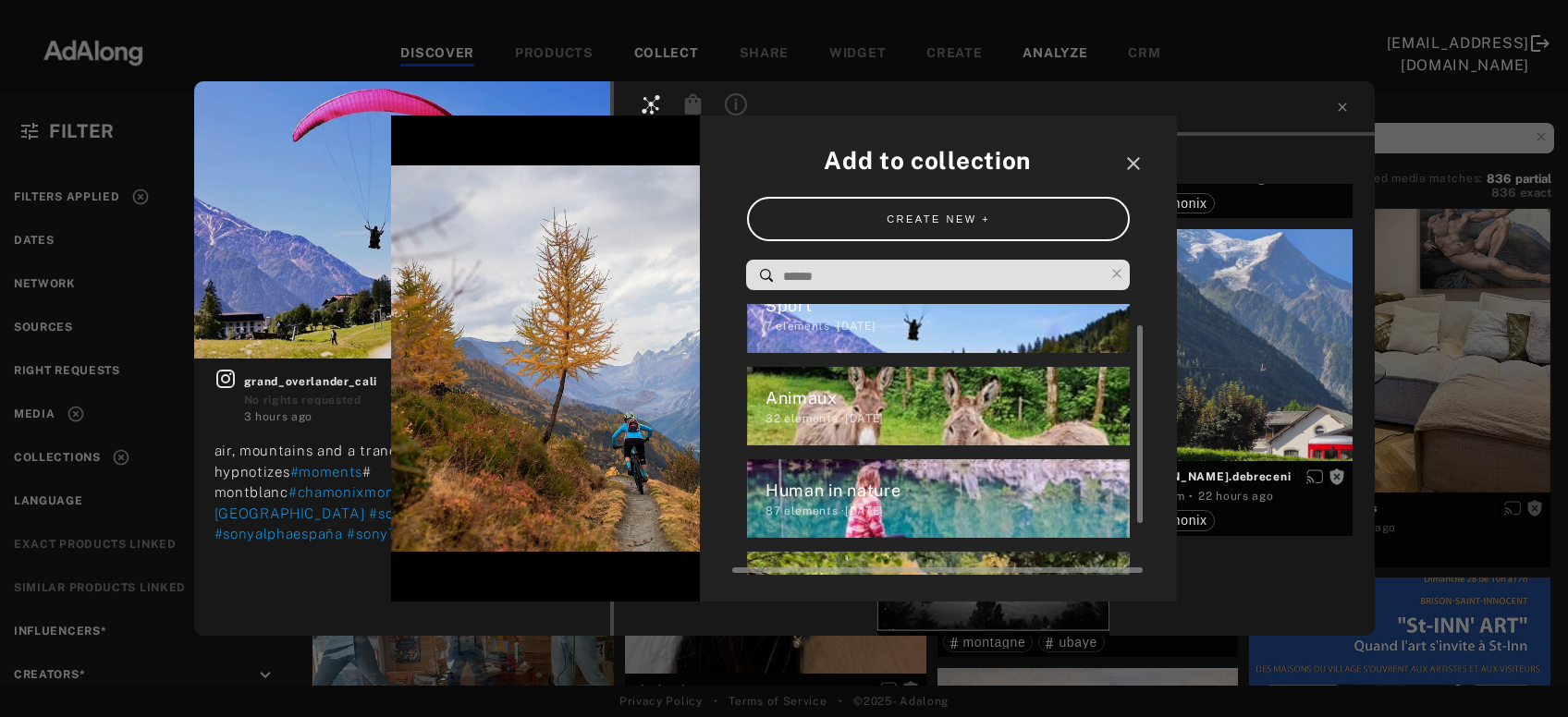
scroll to position [0, 0]
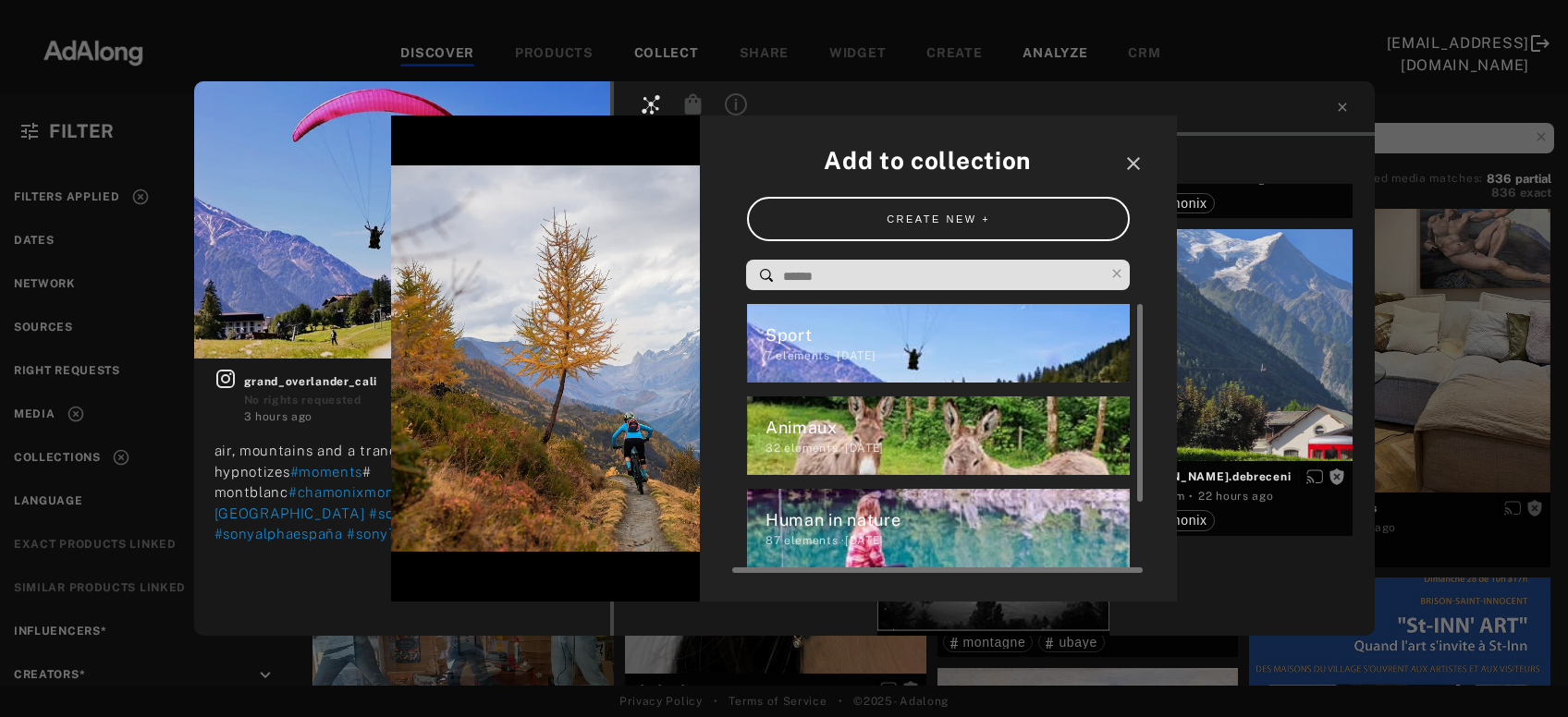
click at [920, 350] on div "7 elements · [DATE]" at bounding box center [948, 356] width 365 height 16
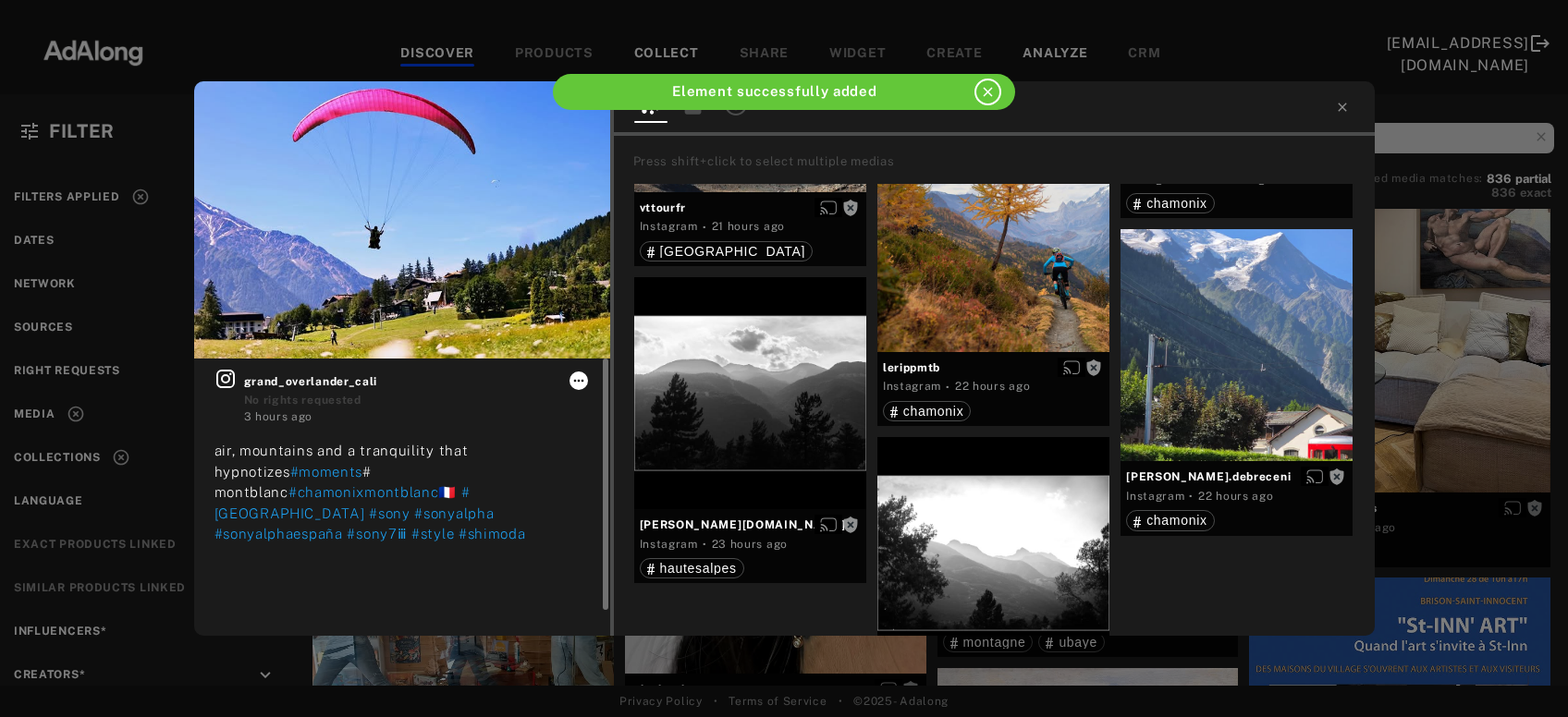
click at [583, 382] on icon at bounding box center [578, 381] width 11 height 3
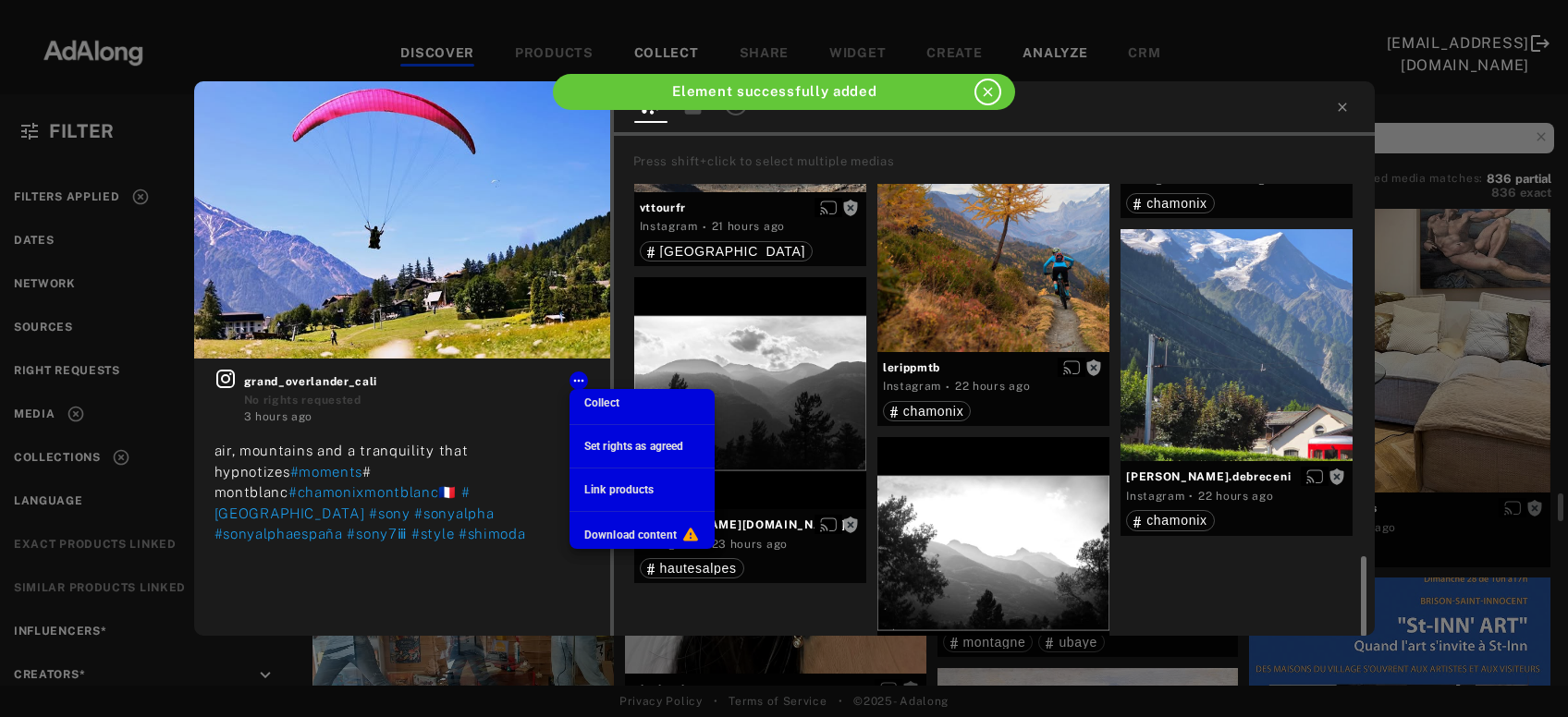
scroll to position [2159, 0]
click at [599, 400] on span "Collect" at bounding box center [601, 404] width 35 height 13
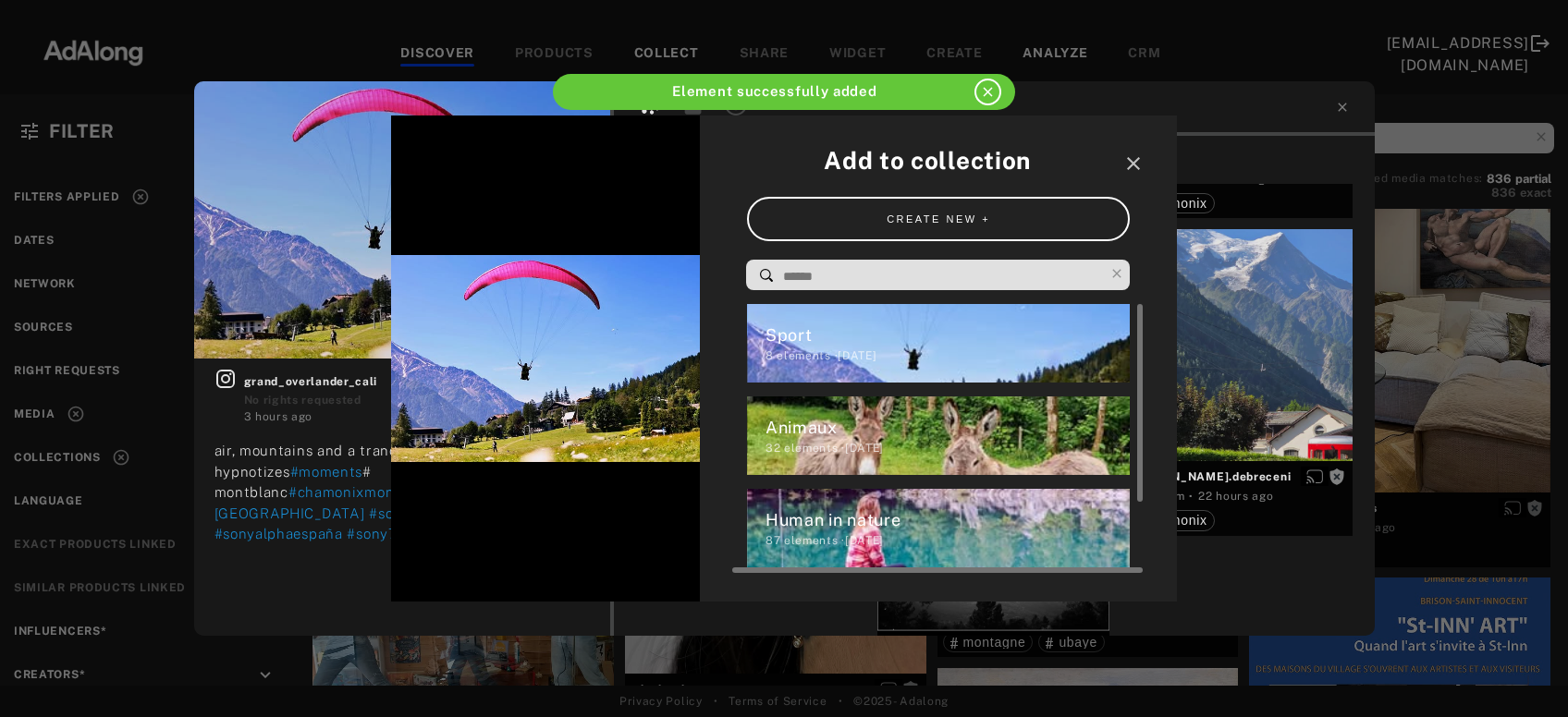
click at [824, 342] on div "Sport" at bounding box center [948, 335] width 365 height 25
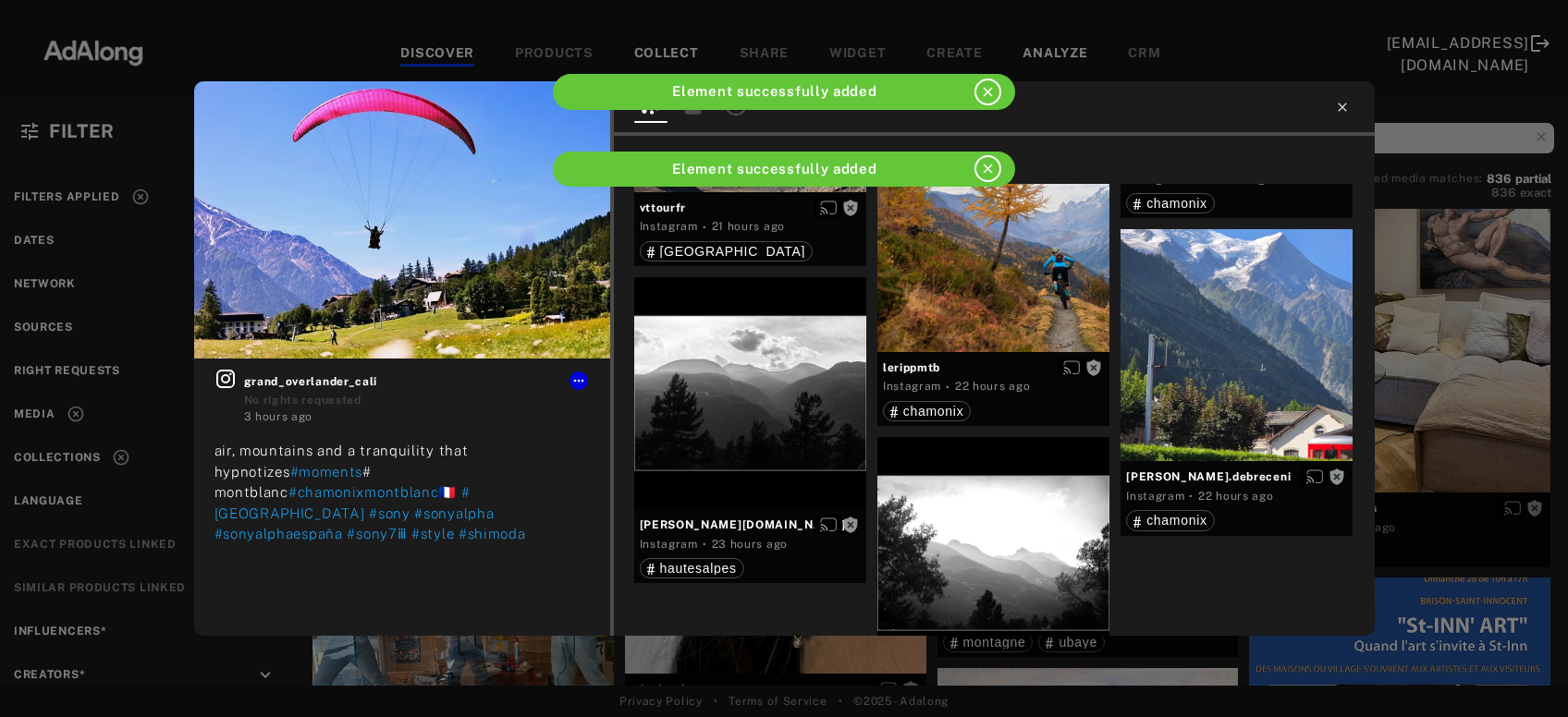
click at [1343, 104] on icon at bounding box center [1342, 106] width 14 height 14
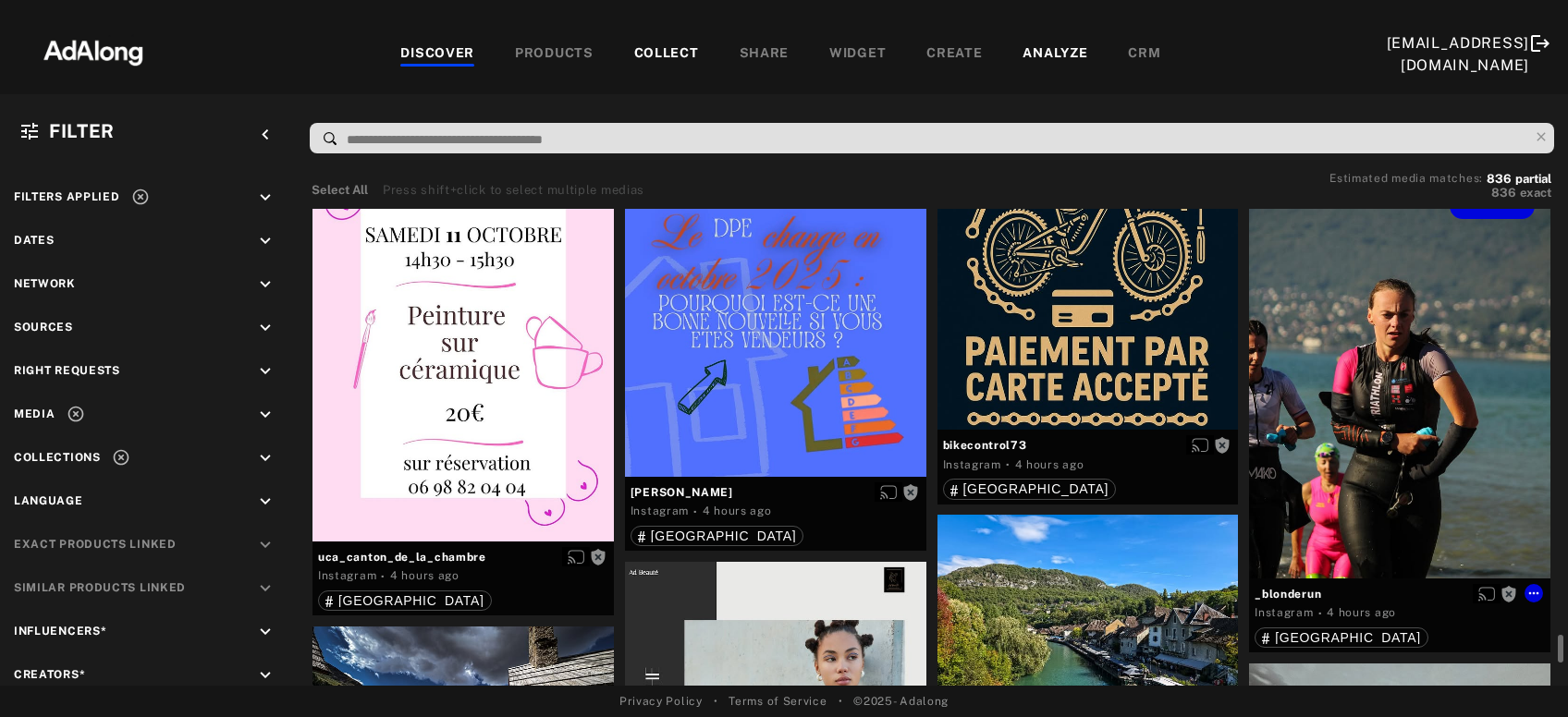
scroll to position [8966, 0]
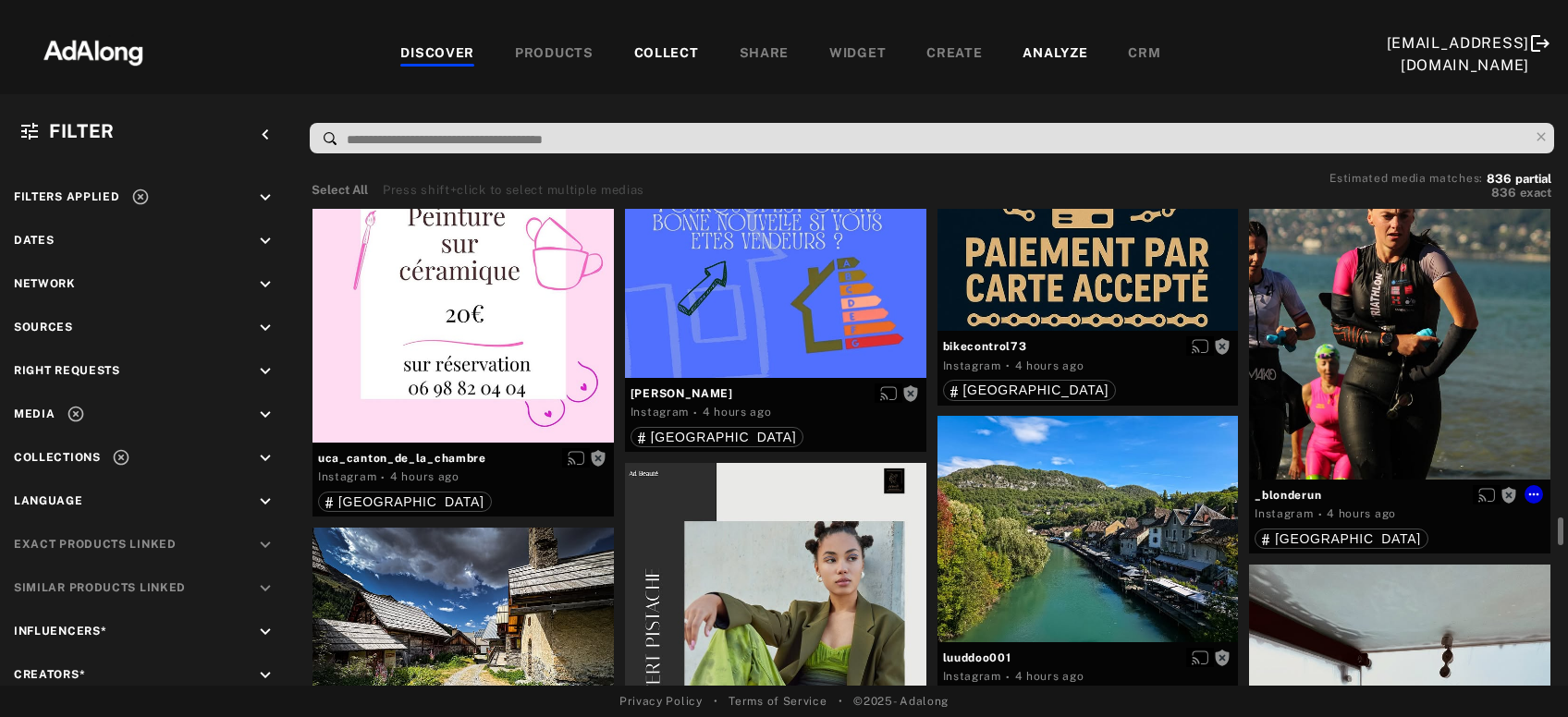
click at [1334, 318] on div "Get rights" at bounding box center [1400, 279] width 301 height 402
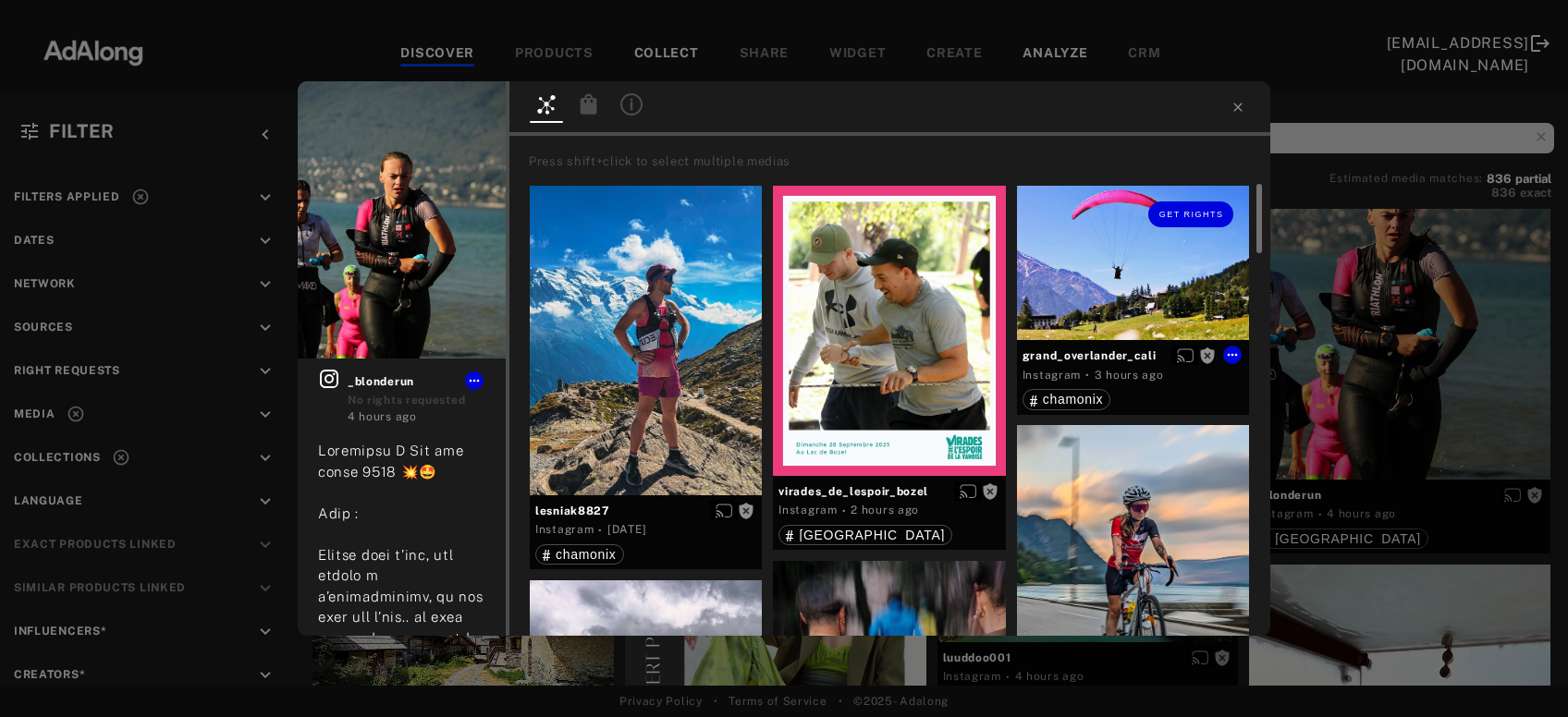
scroll to position [198, 0]
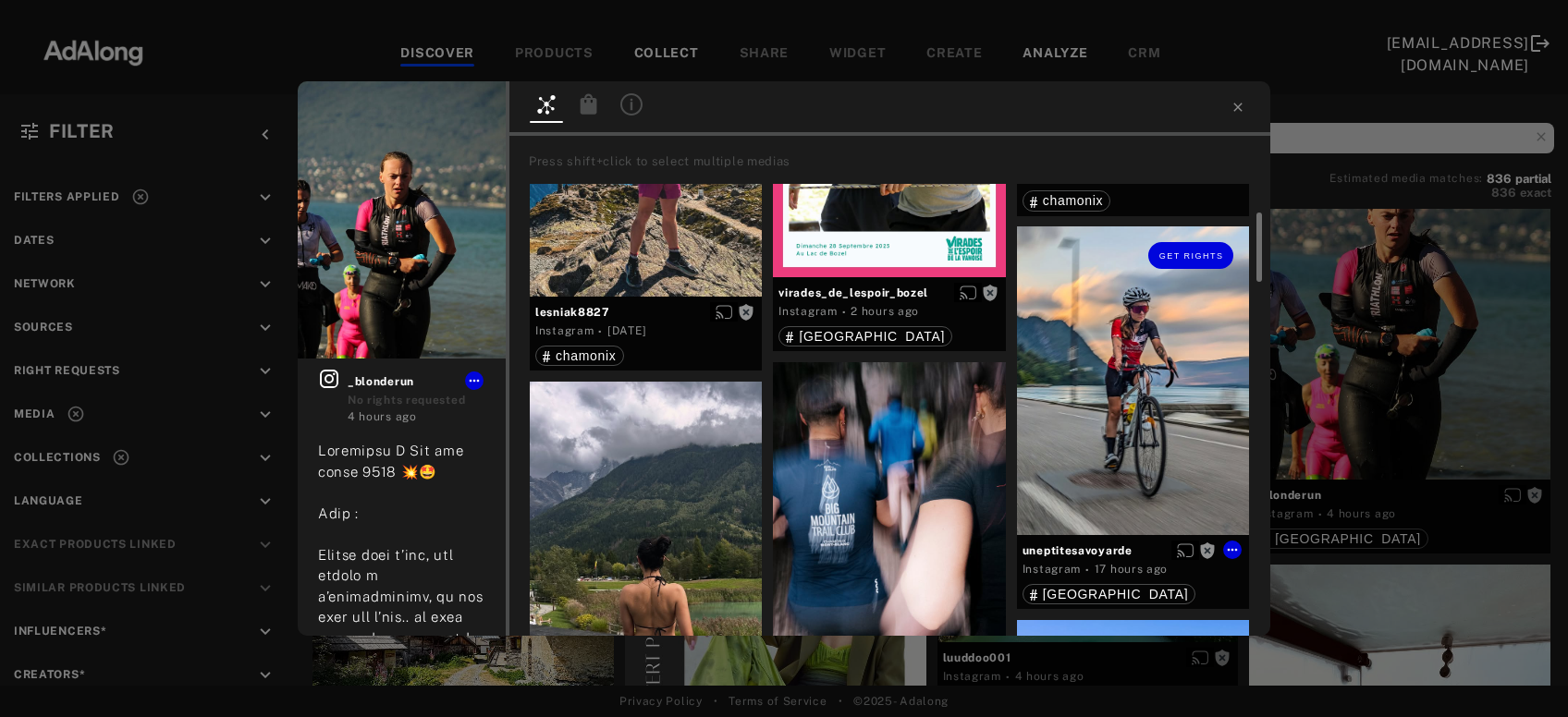
click at [1122, 390] on div "Get rights" at bounding box center [1134, 380] width 232 height 308
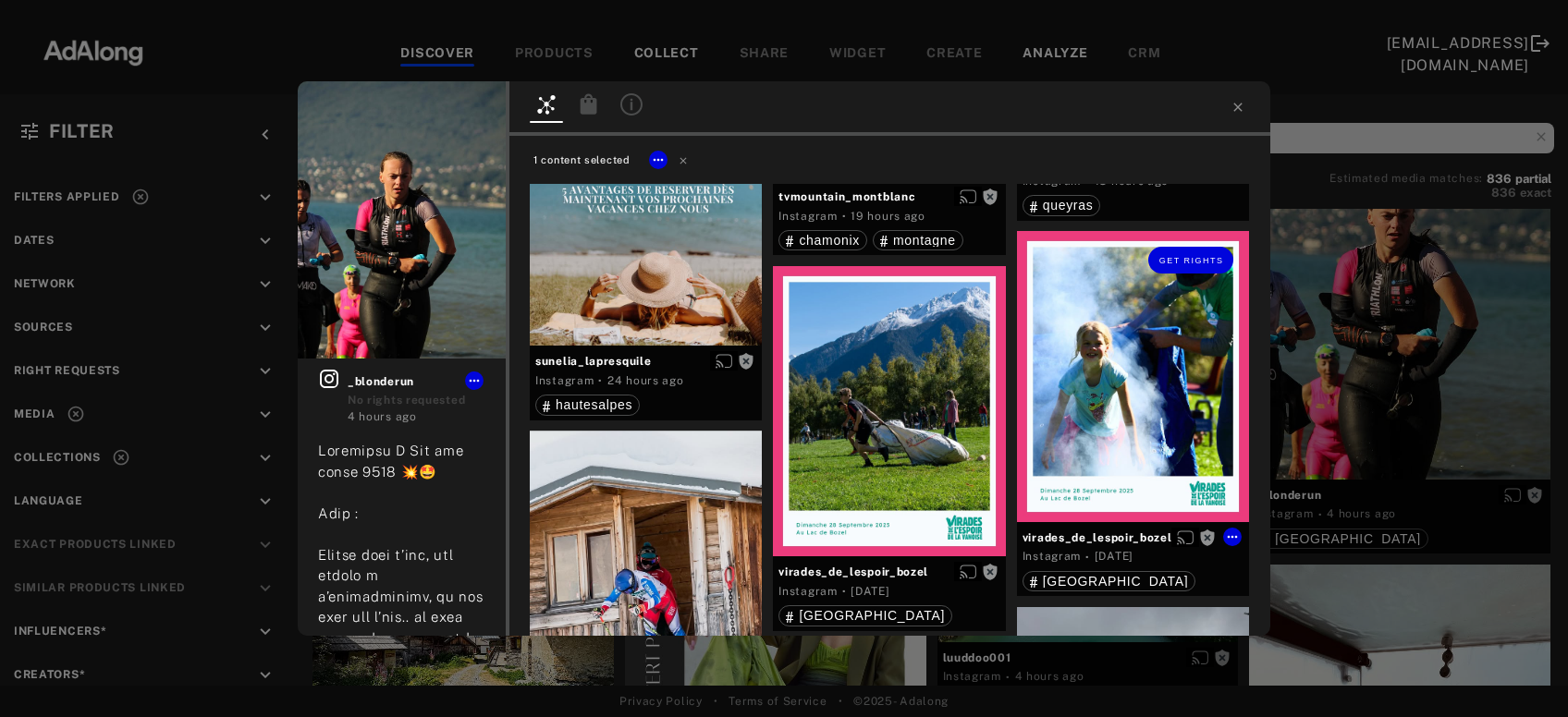
scroll to position [2689, 0]
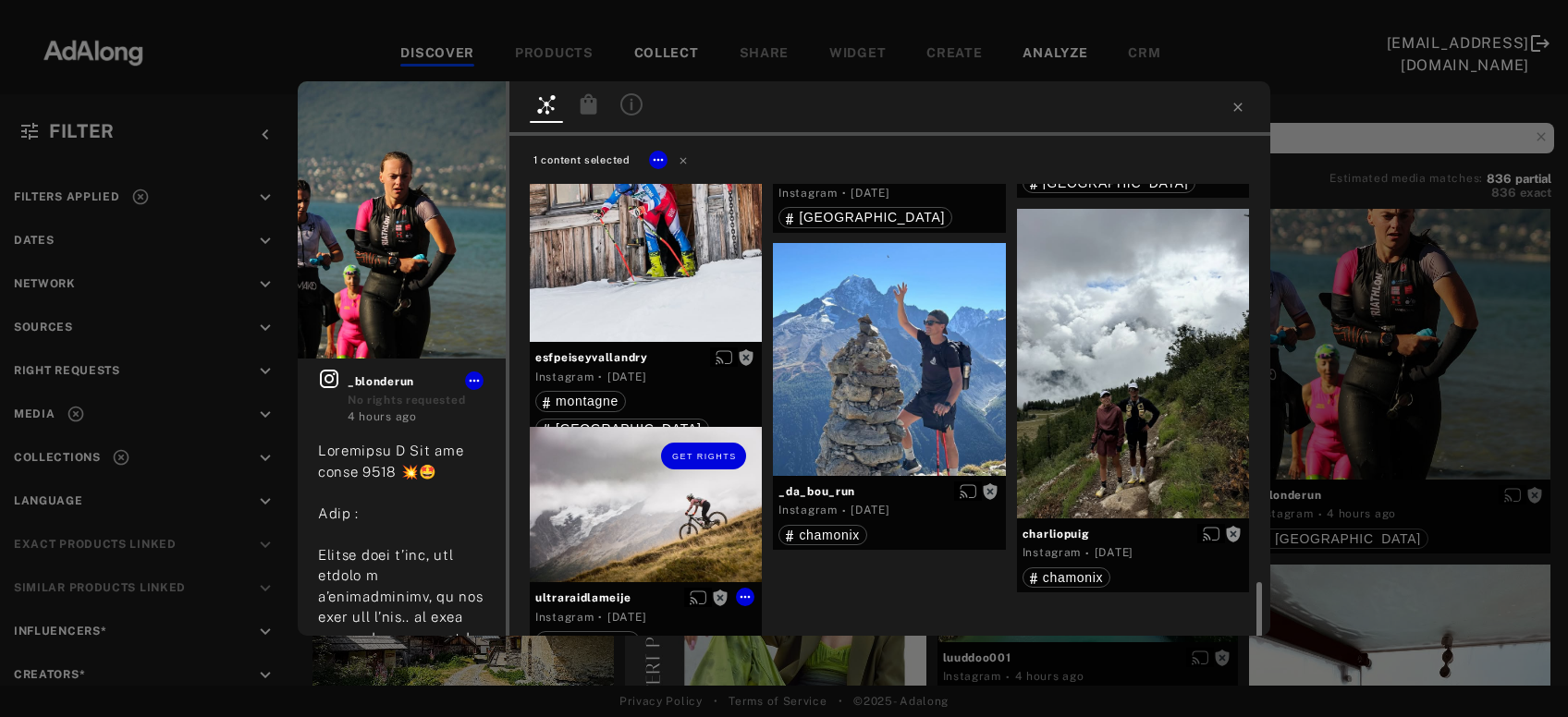
click at [637, 514] on div "Get rights" at bounding box center [646, 505] width 232 height 155
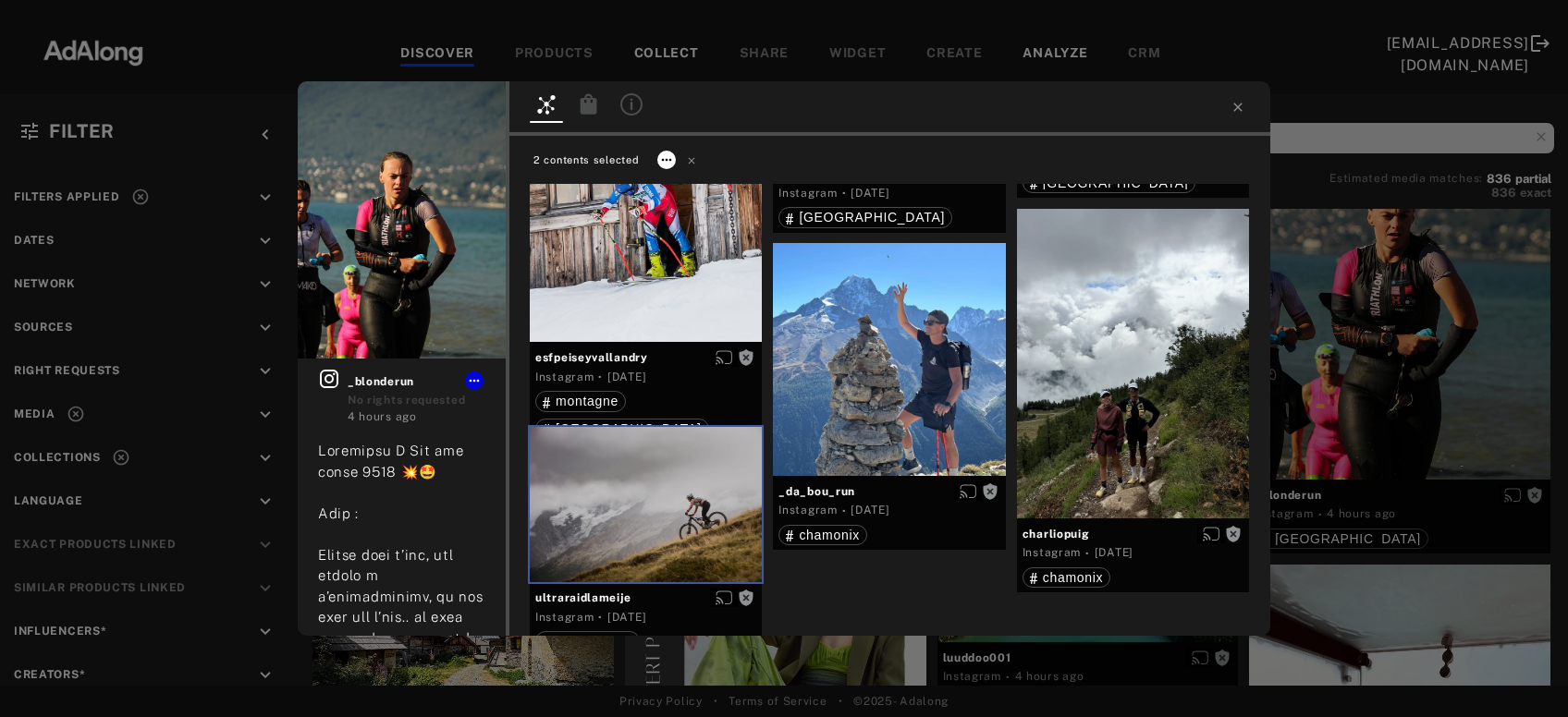
click at [664, 158] on icon at bounding box center [667, 159] width 14 height 14
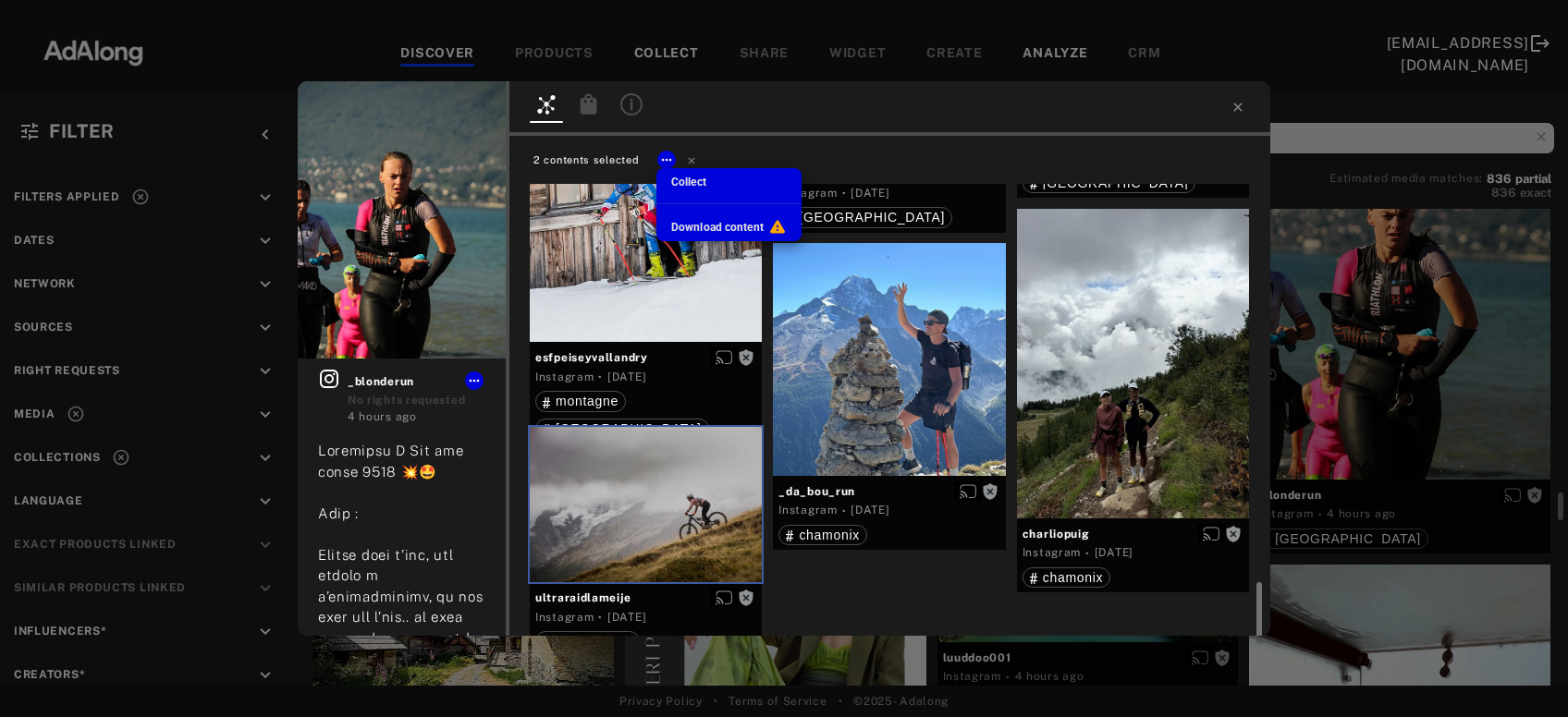
click at [683, 185] on span "Collect" at bounding box center [689, 182] width 35 height 13
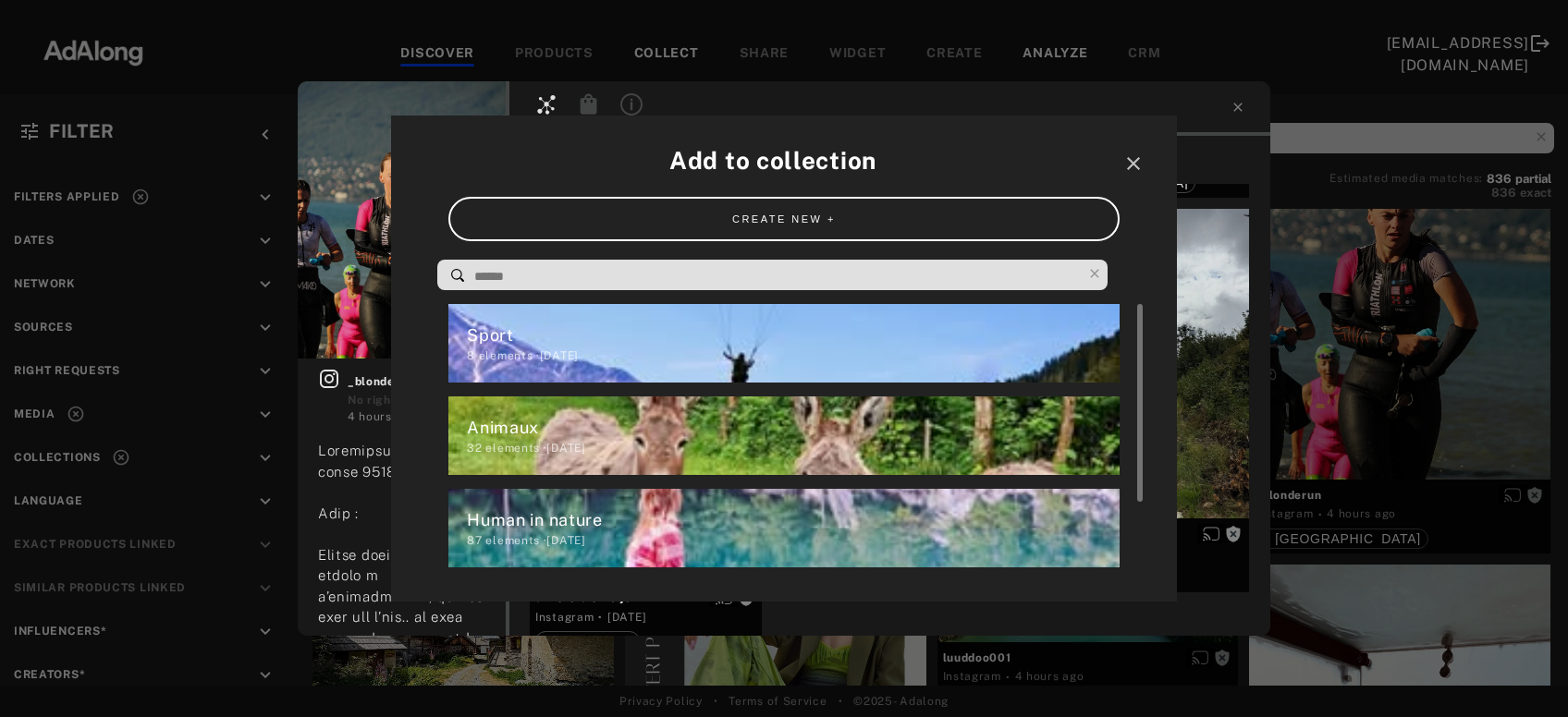
click at [620, 361] on div "8 elements · [DATE]" at bounding box center [793, 356] width 652 height 16
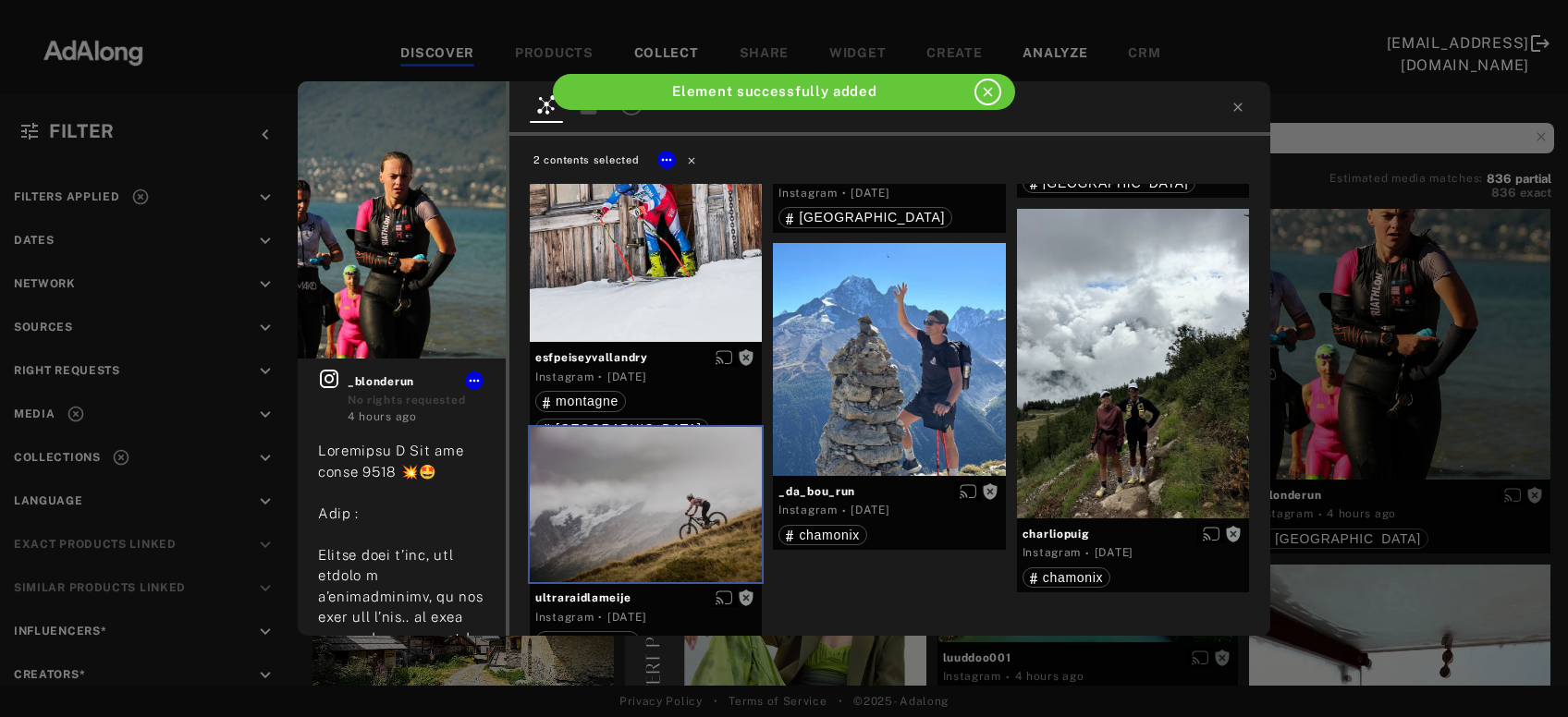
click at [687, 160] on icon at bounding box center [692, 160] width 13 height 13
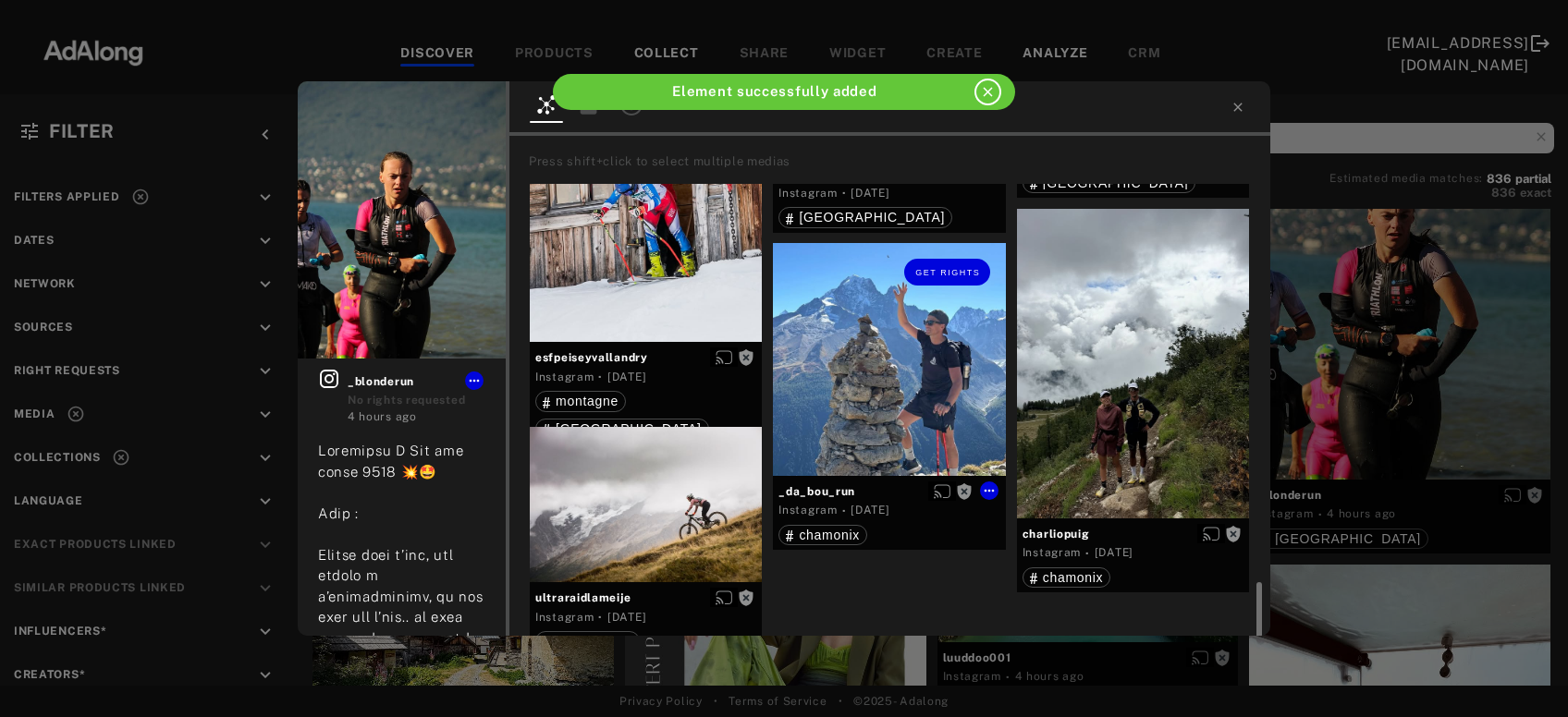
click at [868, 358] on div "Get rights" at bounding box center [889, 359] width 232 height 232
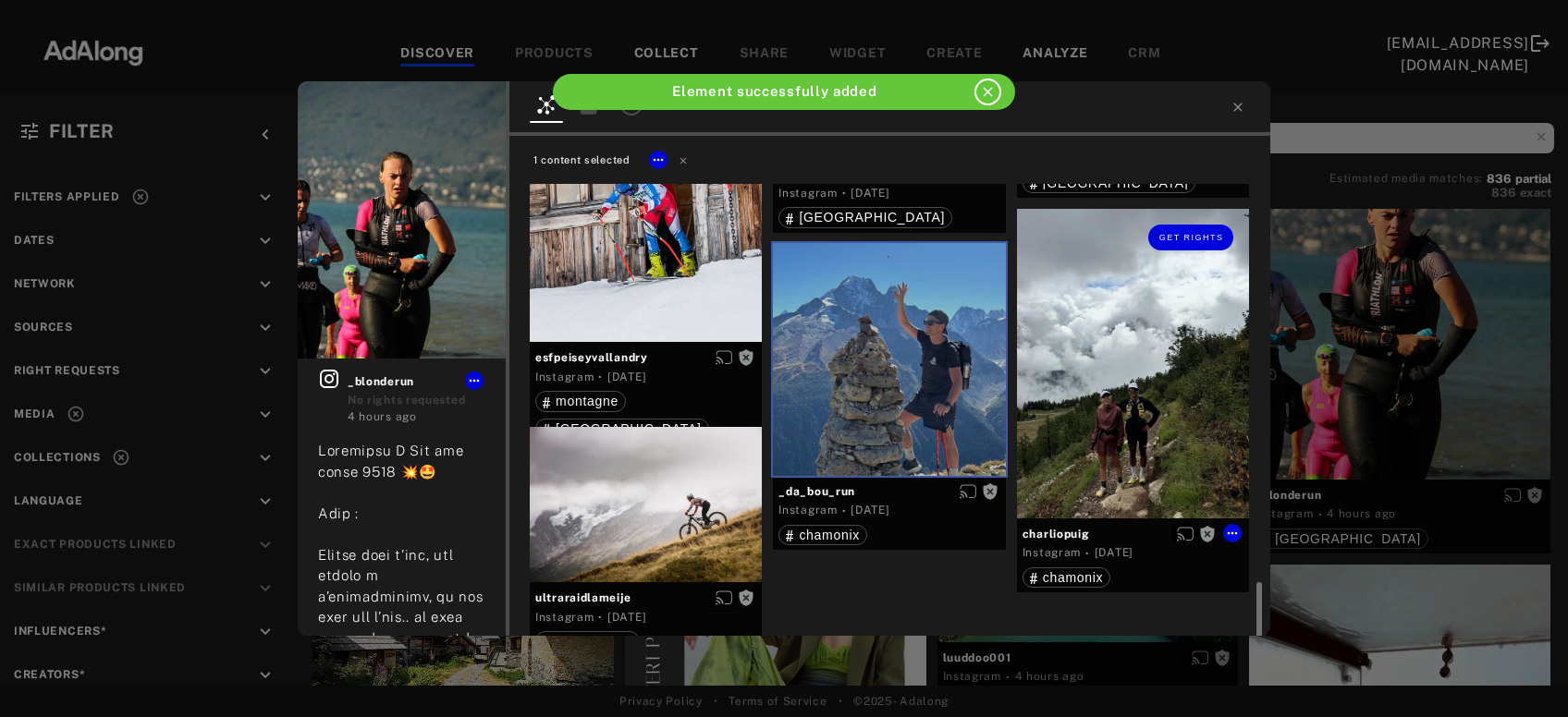
click at [1079, 379] on div "Get rights" at bounding box center [1134, 363] width 232 height 310
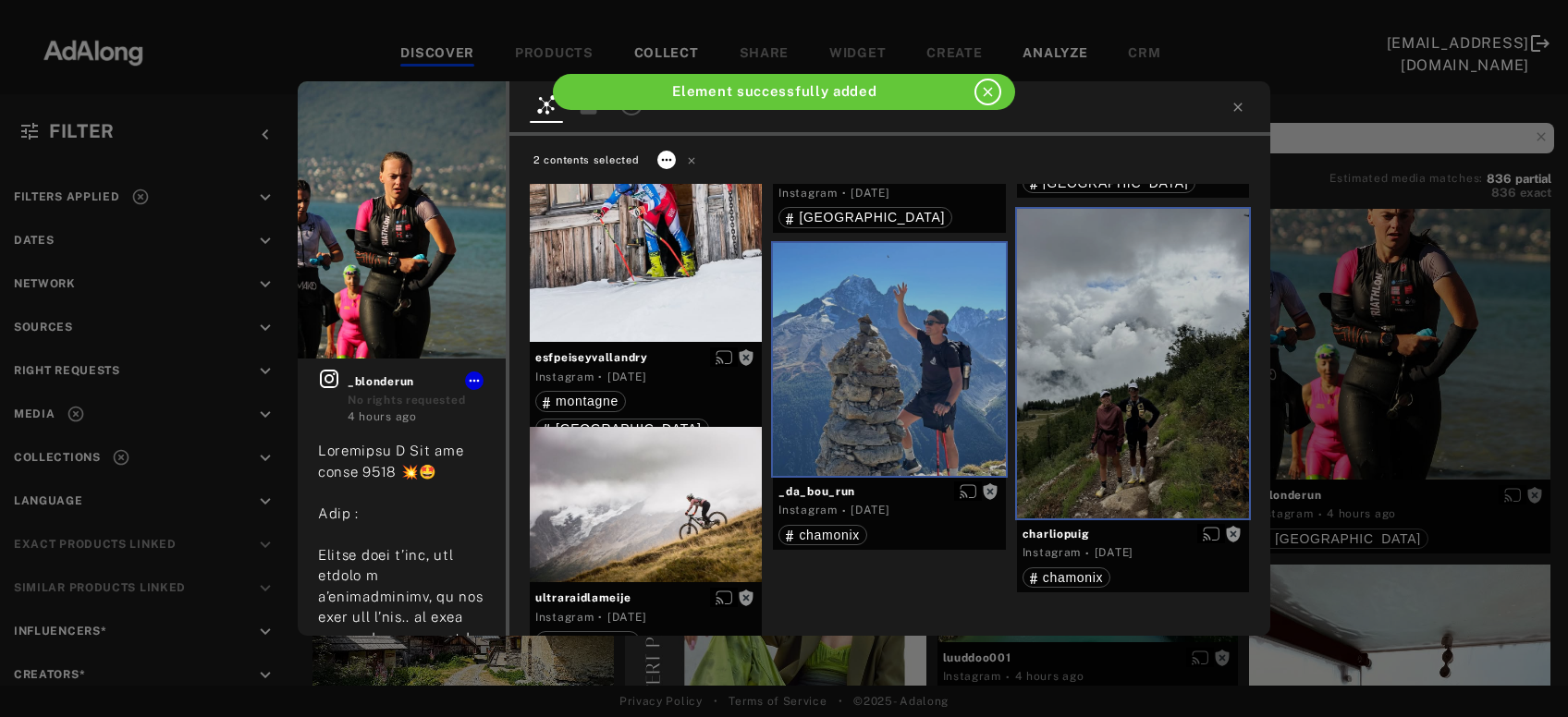
click at [667, 164] on icon at bounding box center [667, 159] width 14 height 14
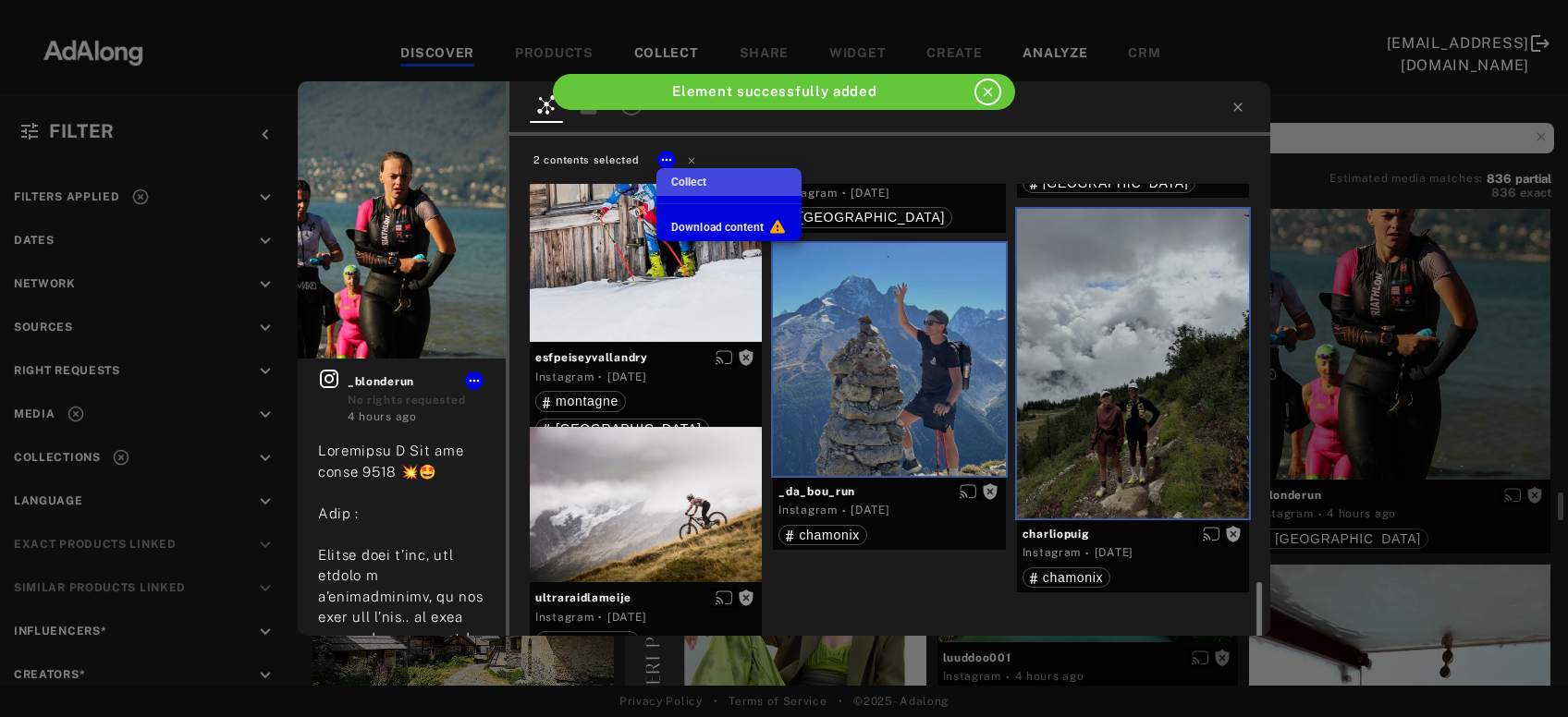
click at [701, 185] on span "Collect" at bounding box center [689, 182] width 35 height 13
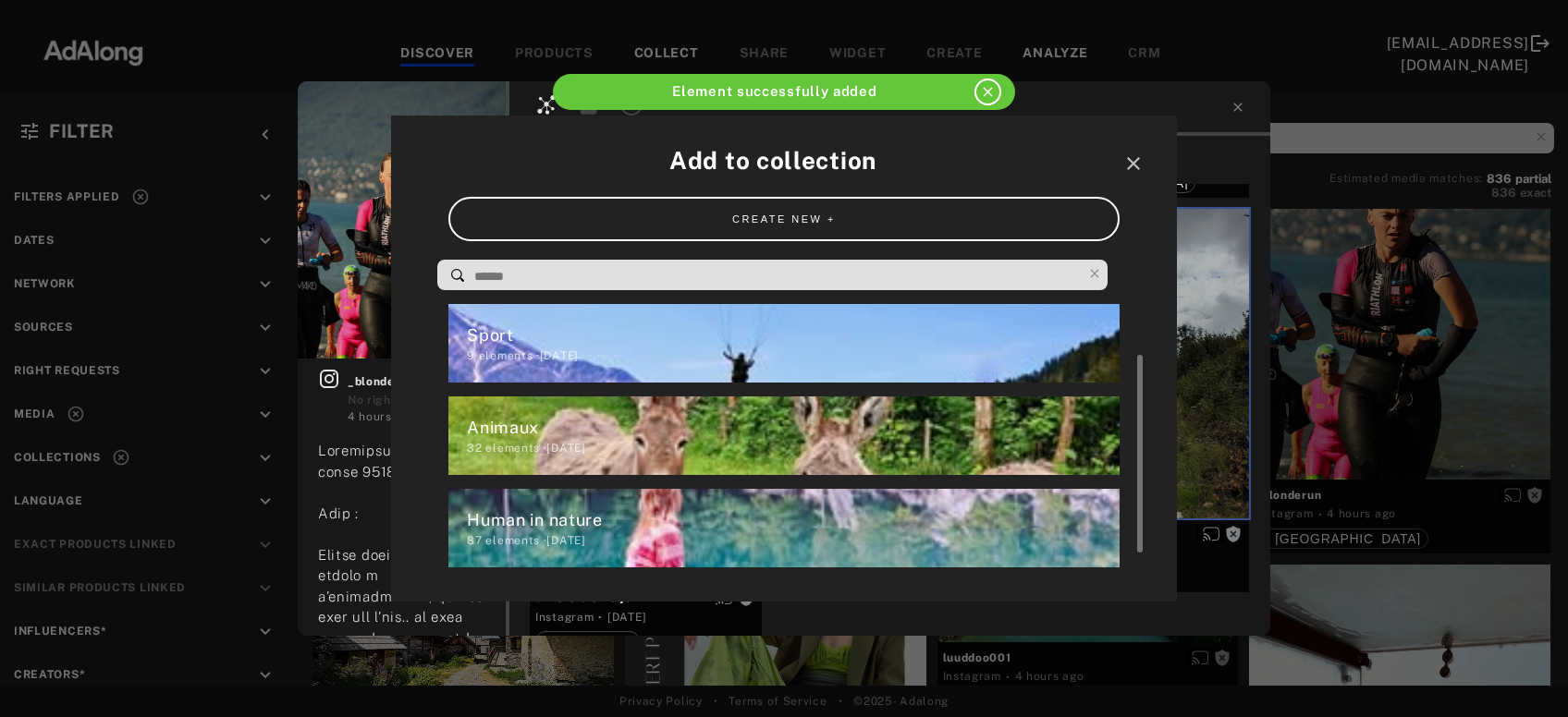
scroll to position [60, 0]
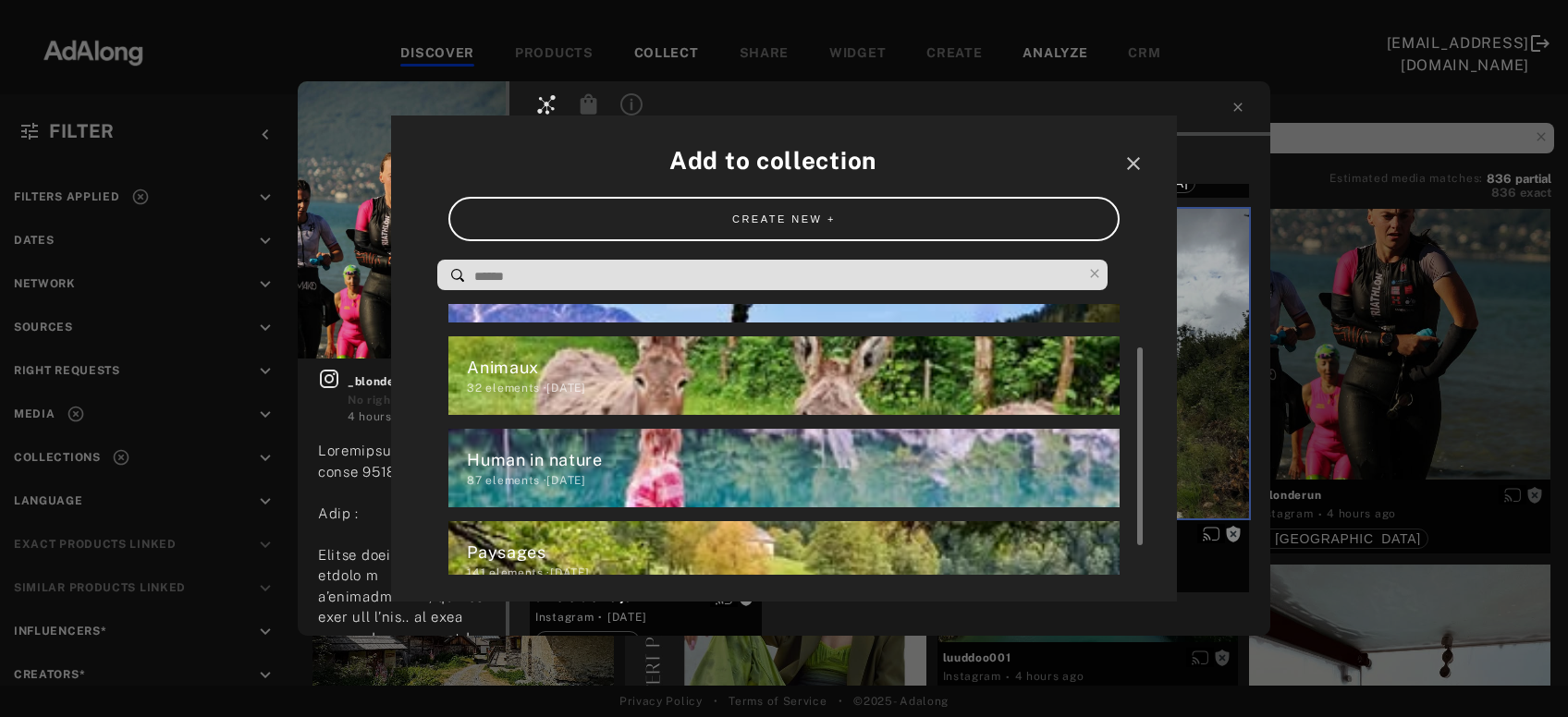
click at [635, 464] on div "Human in nature" at bounding box center [793, 460] width 652 height 25
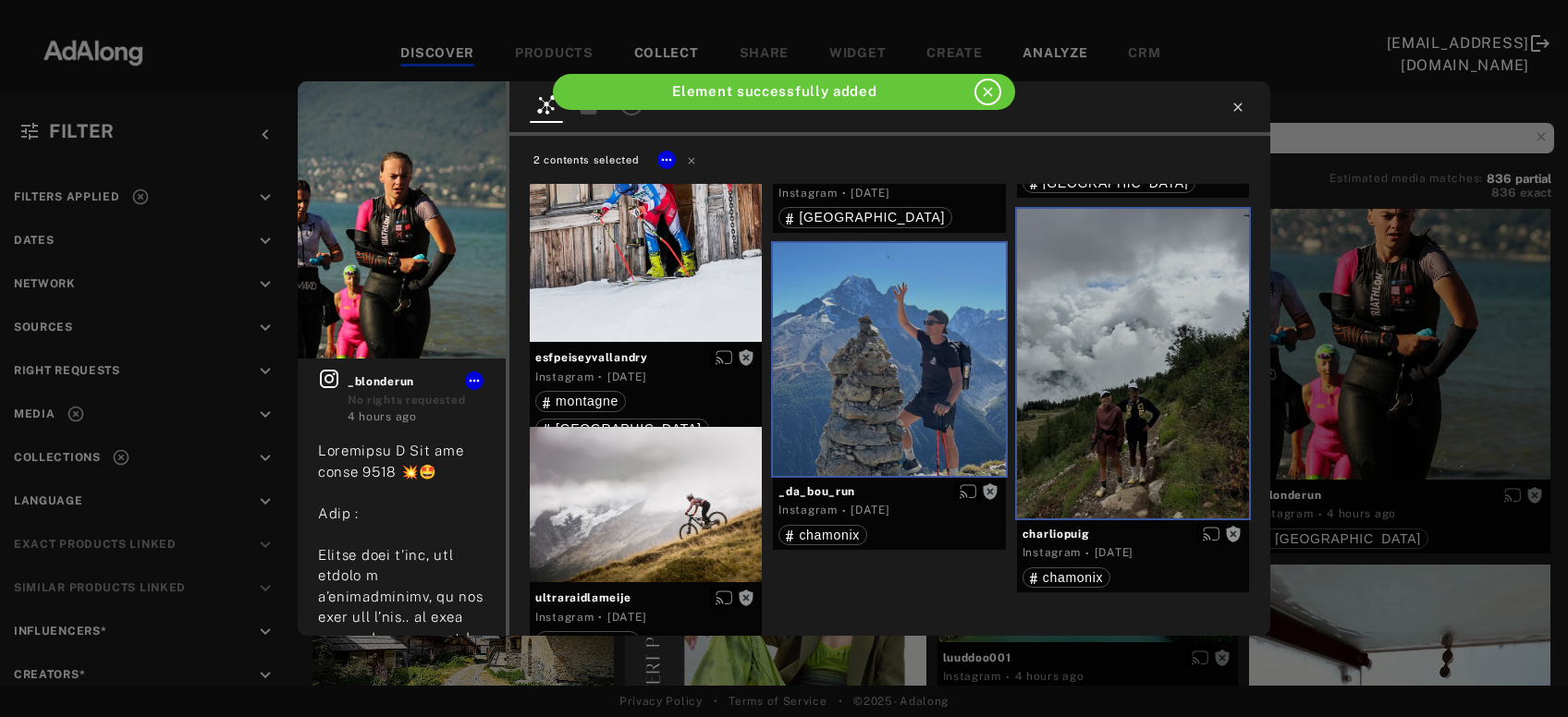
click at [1237, 107] on icon at bounding box center [1237, 106] width 9 height 9
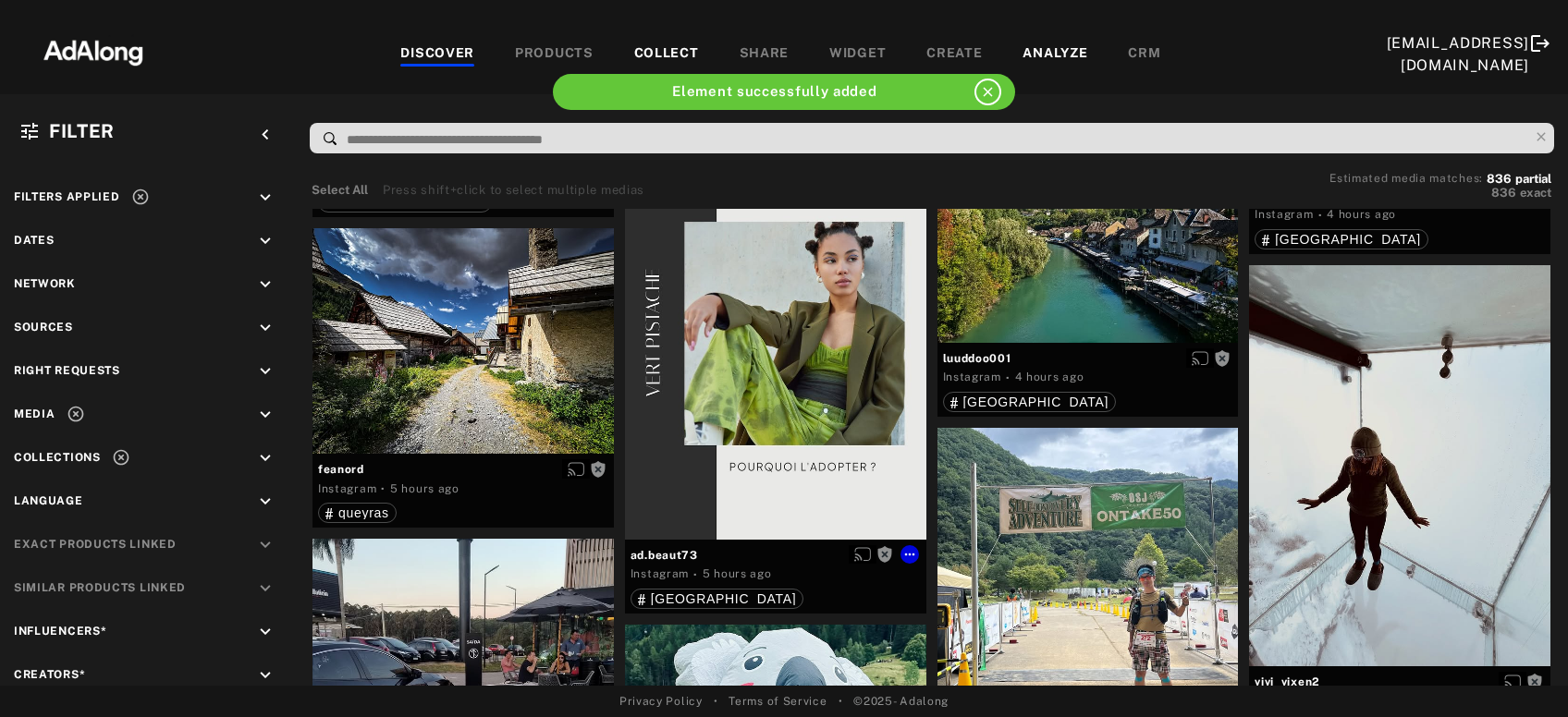
scroll to position [9464, 0]
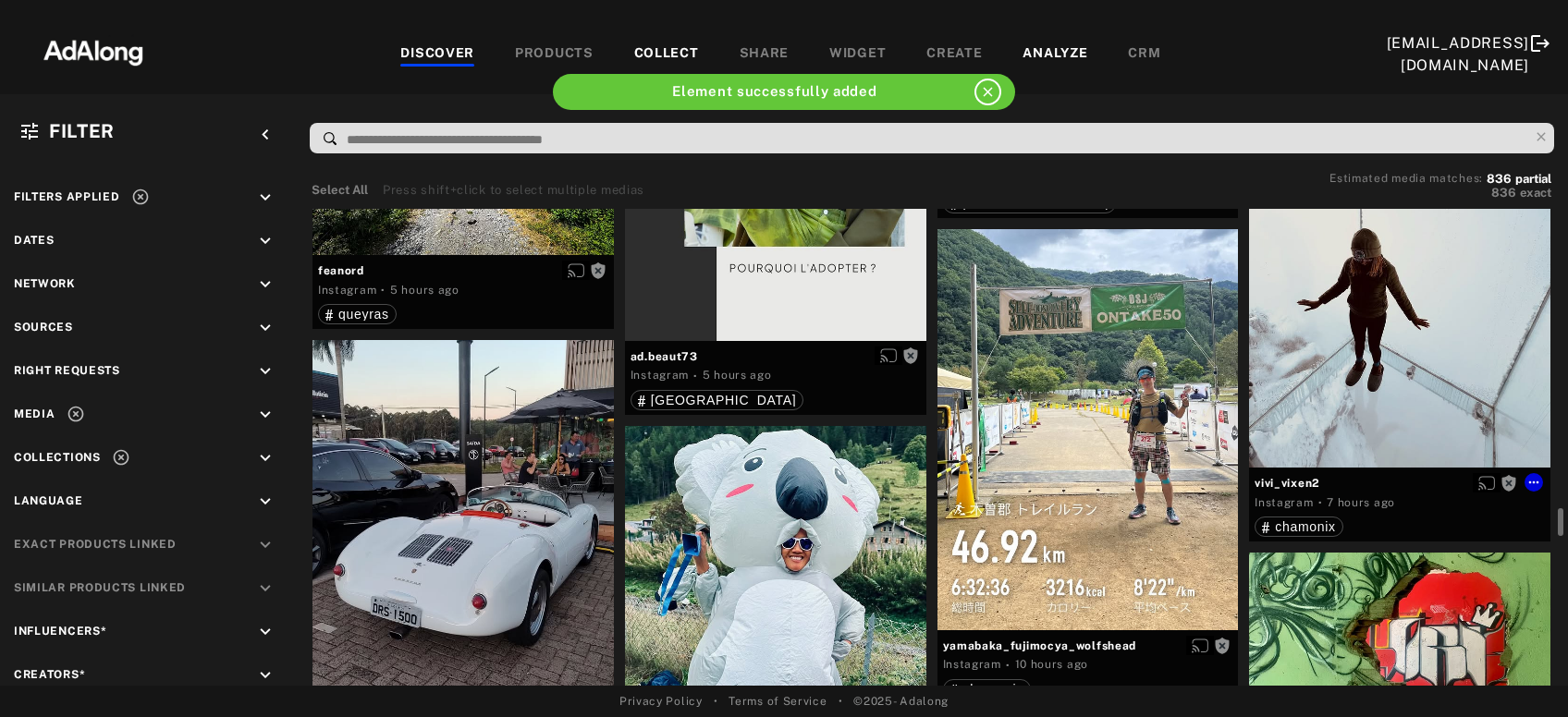
click at [1460, 293] on div "Get rights" at bounding box center [1400, 266] width 301 height 402
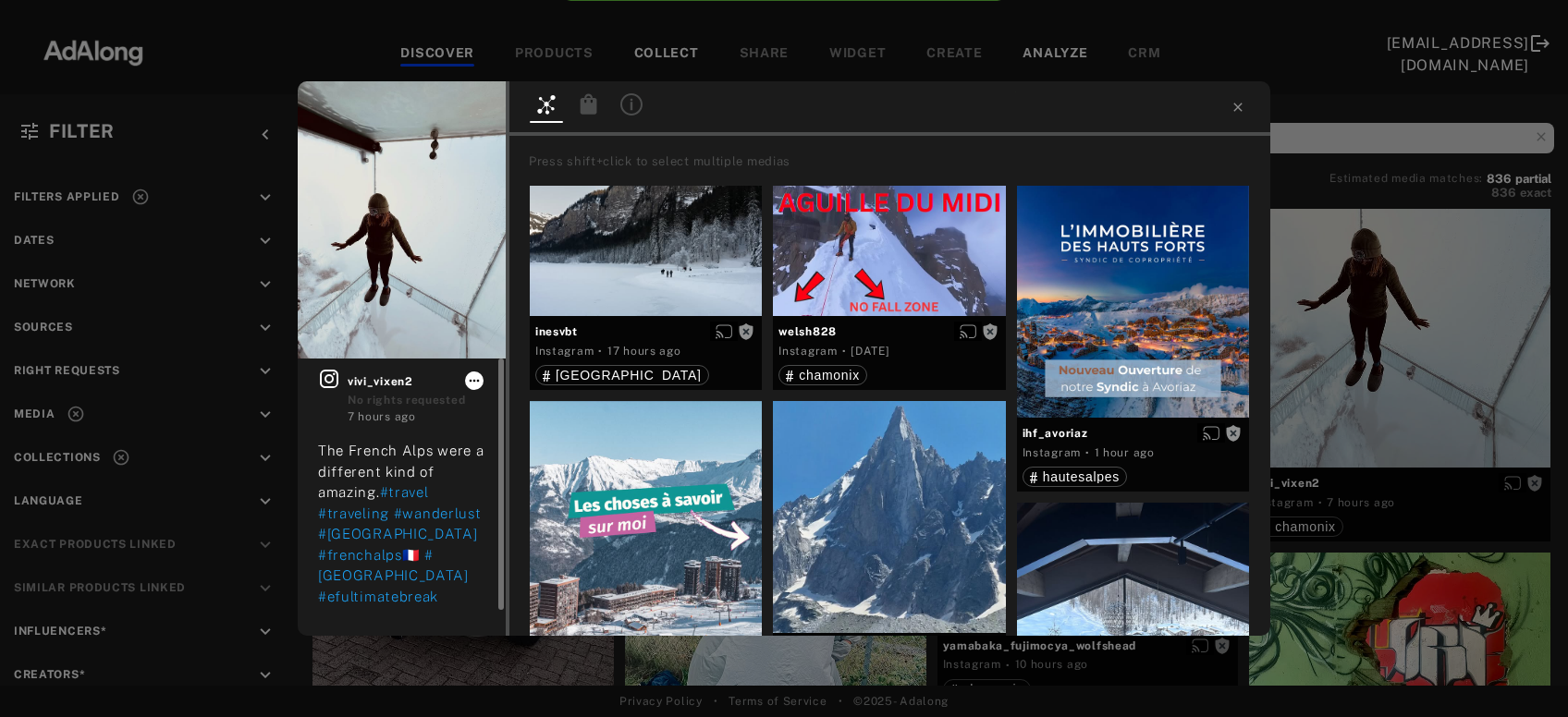
click at [478, 382] on icon at bounding box center [474, 381] width 14 height 14
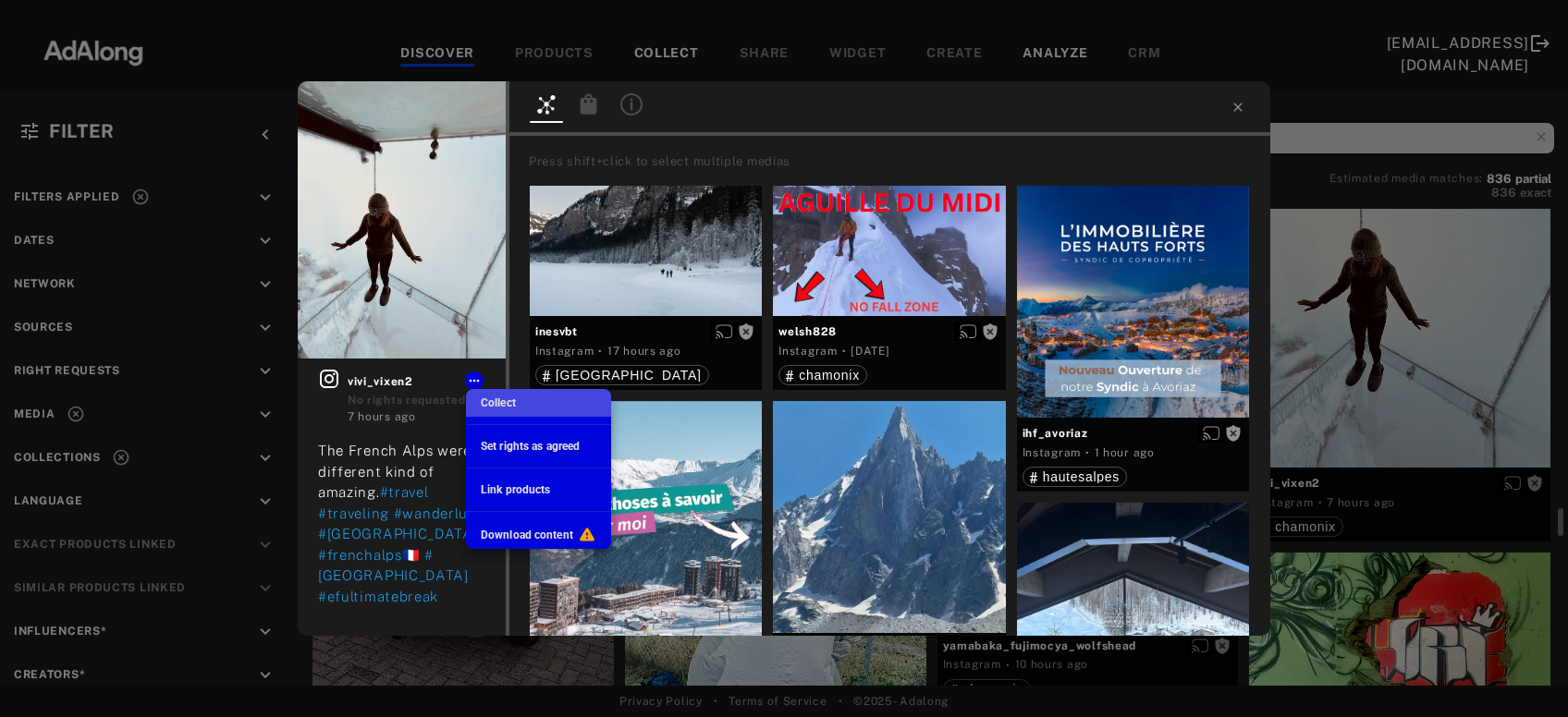
click at [505, 402] on span "Collect" at bounding box center [498, 404] width 35 height 13
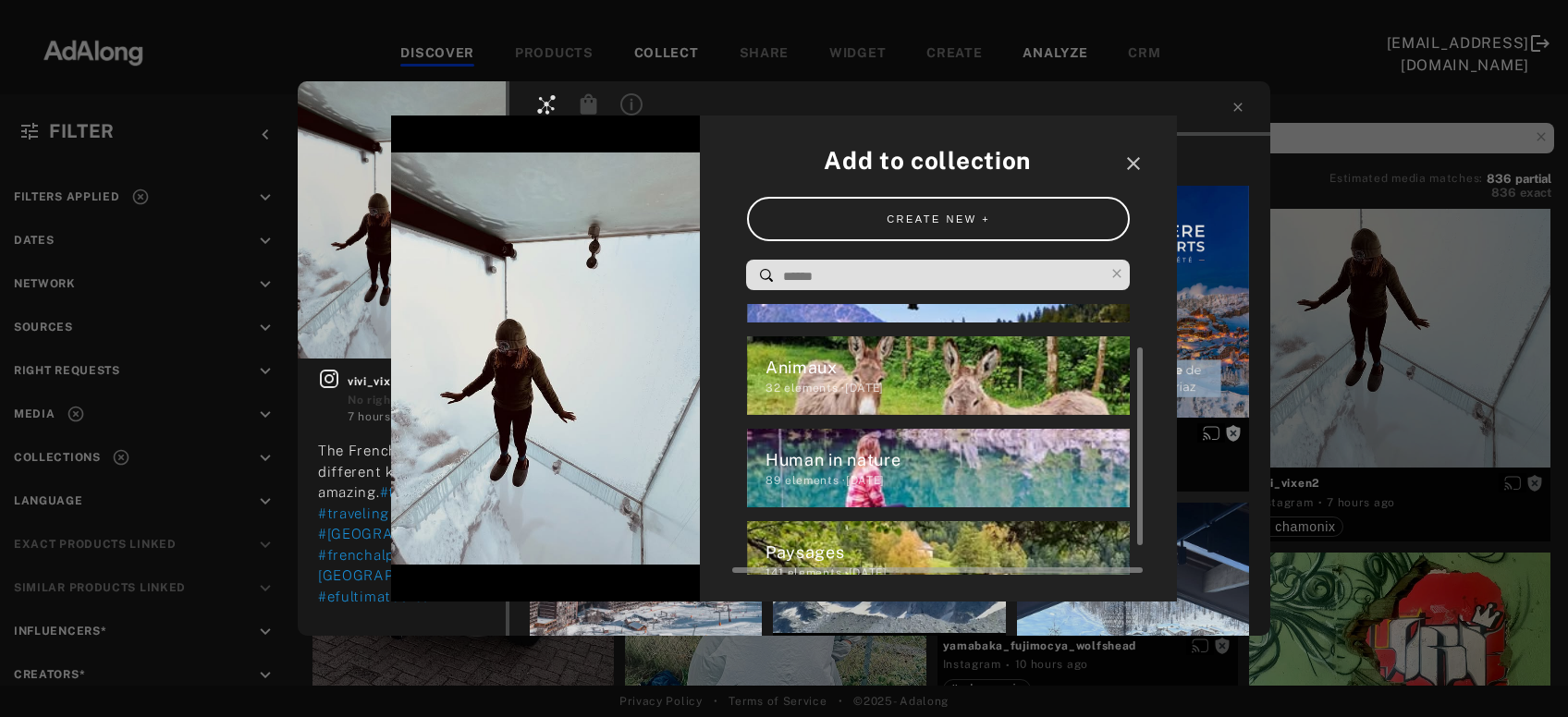
click at [950, 461] on div "Human in nature" at bounding box center [948, 460] width 365 height 25
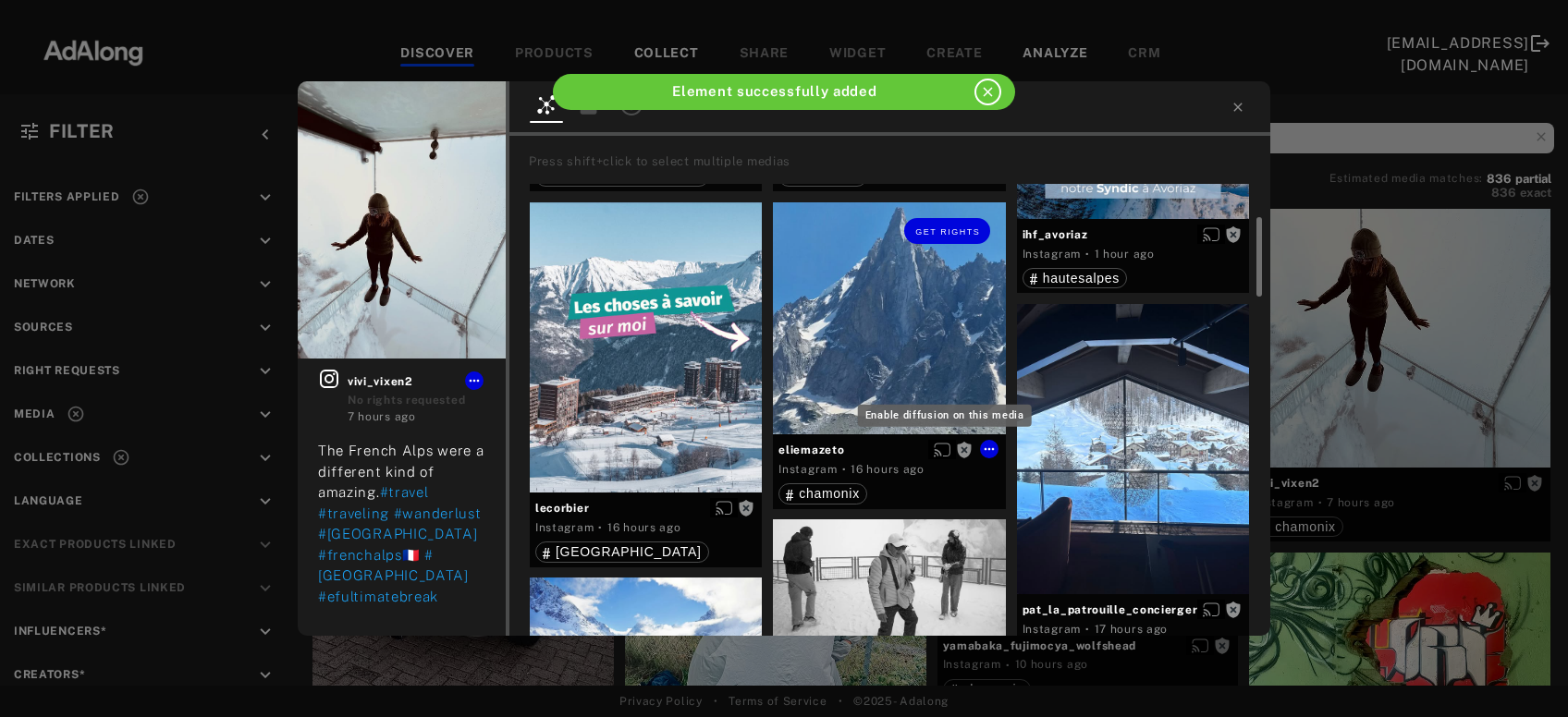
scroll to position [298, 0]
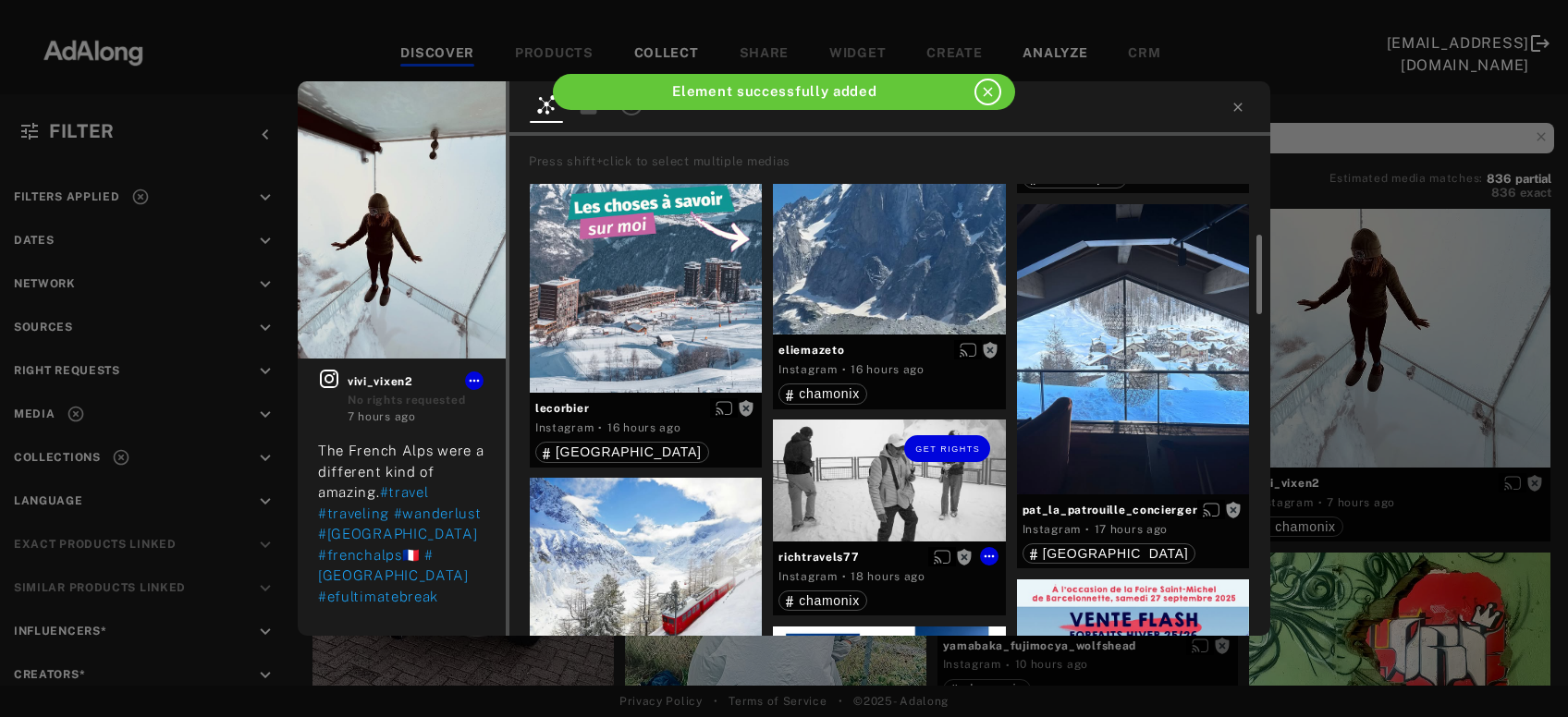
click at [845, 475] on div "Get rights" at bounding box center [889, 449] width 232 height 58
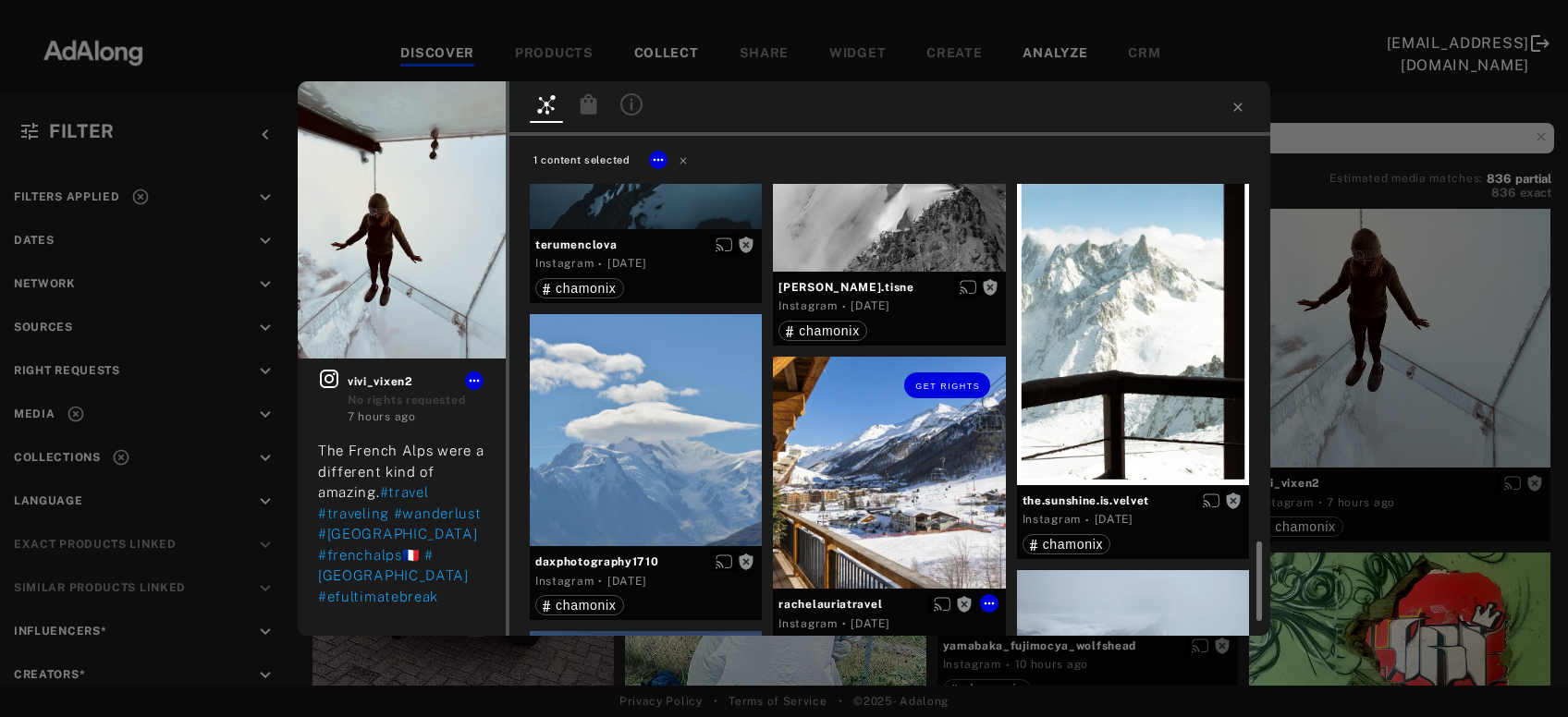
scroll to position [2284, 0]
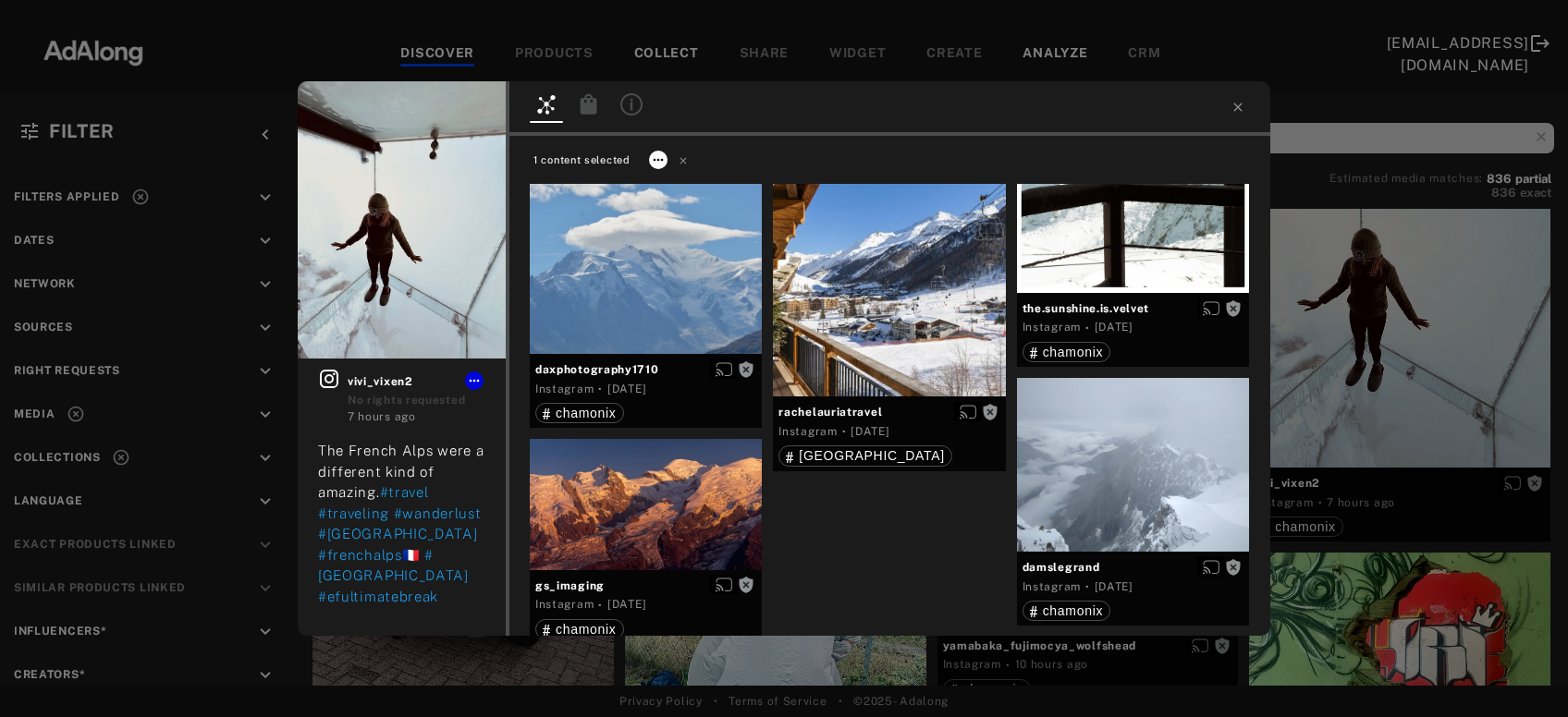
click at [655, 157] on icon at bounding box center [658, 159] width 14 height 14
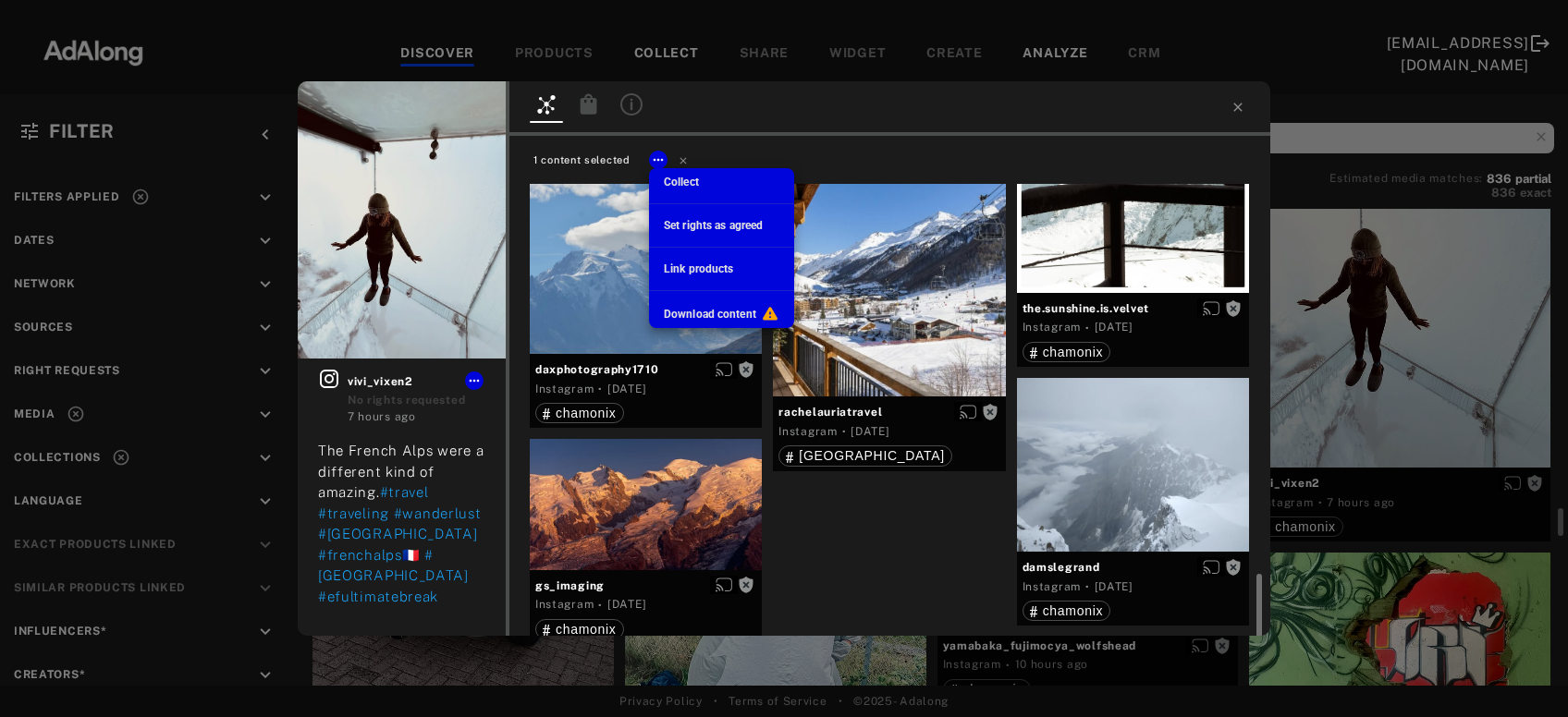
click at [696, 185] on span "Collect" at bounding box center [681, 182] width 35 height 13
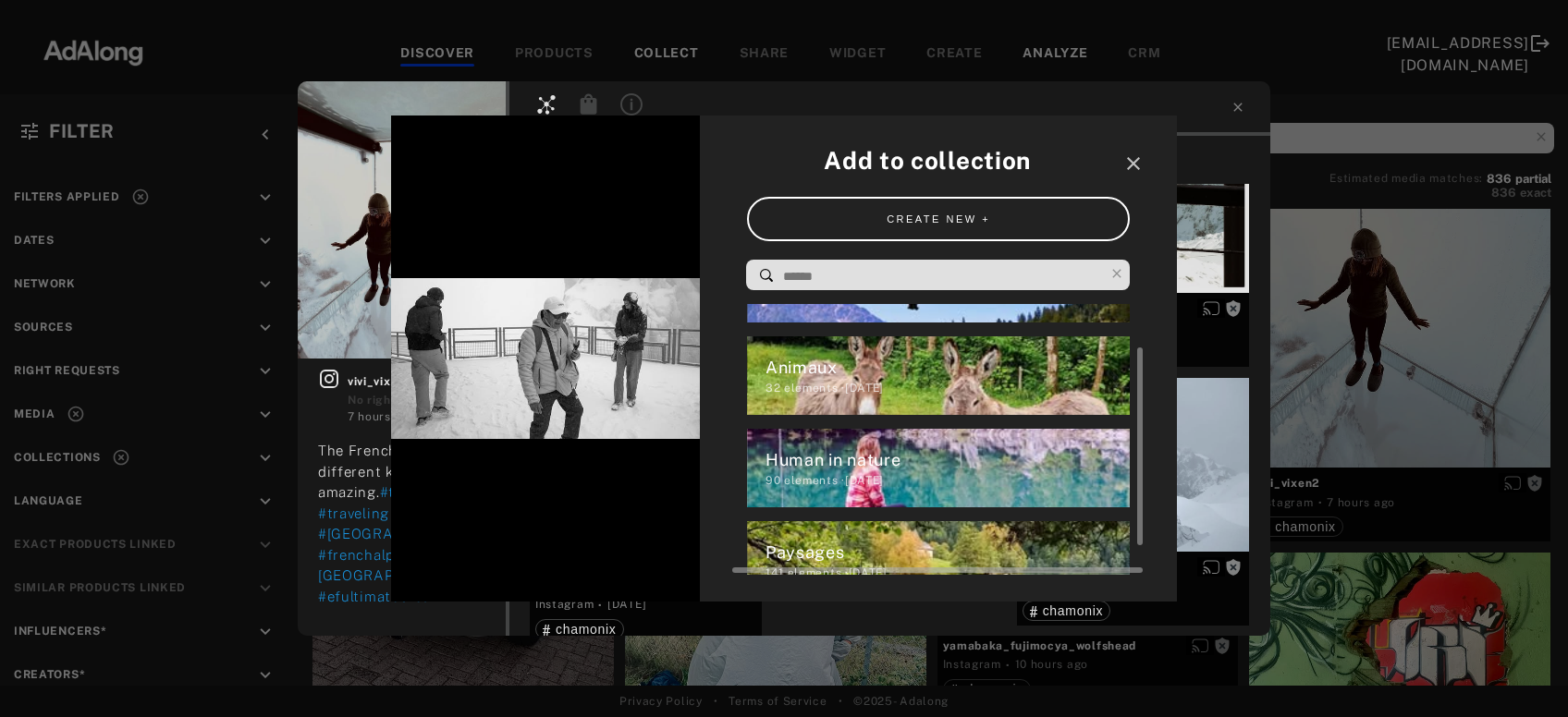
click at [864, 481] on div "90 elements · [DATE]" at bounding box center [948, 480] width 365 height 16
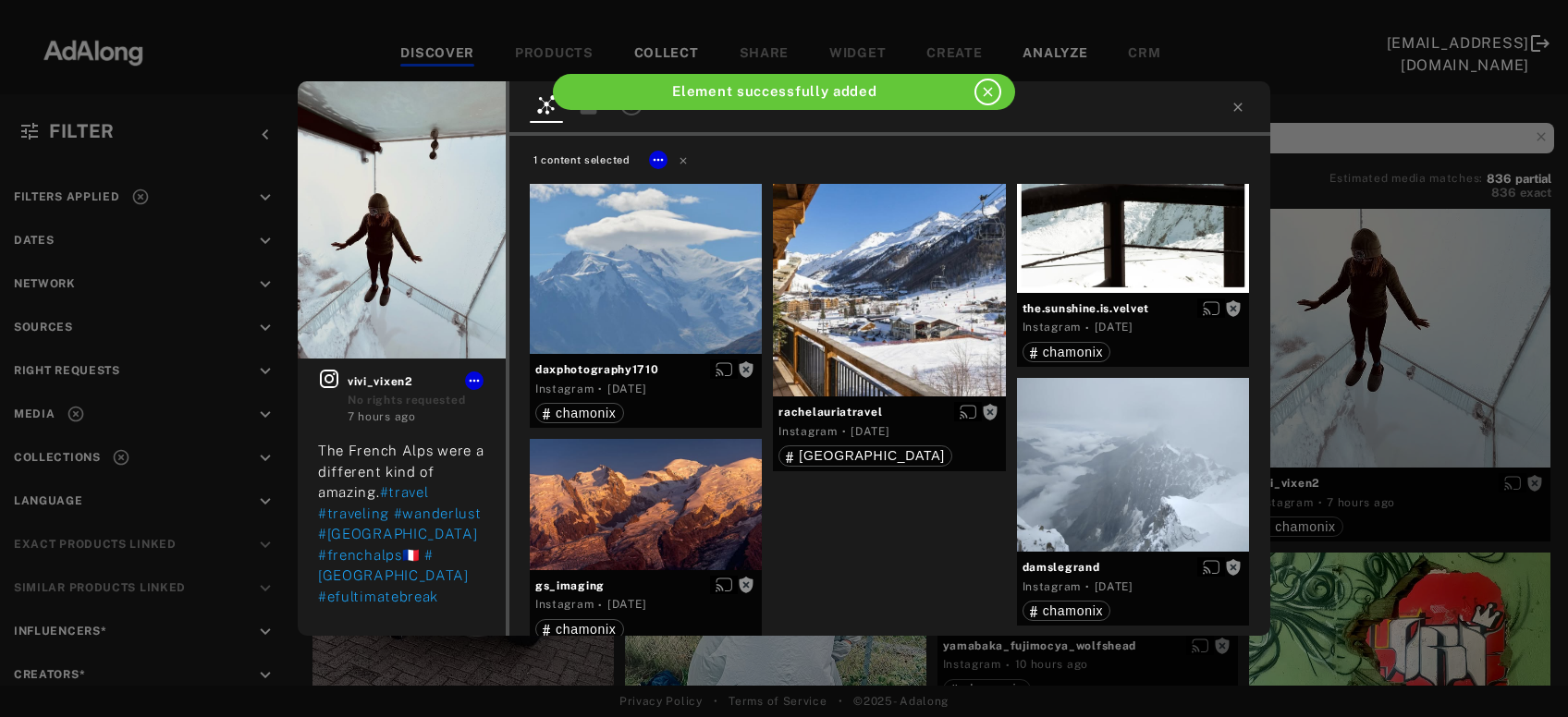
click at [676, 170] on div "1 content selected" at bounding box center [897, 162] width 736 height 23
click at [682, 162] on icon at bounding box center [683, 160] width 7 height 7
drag, startPoint x: 653, startPoint y: 506, endPoint x: 984, endPoint y: 471, distance: 332.8
click at [653, 507] on div "Get rights" at bounding box center [646, 504] width 232 height 130
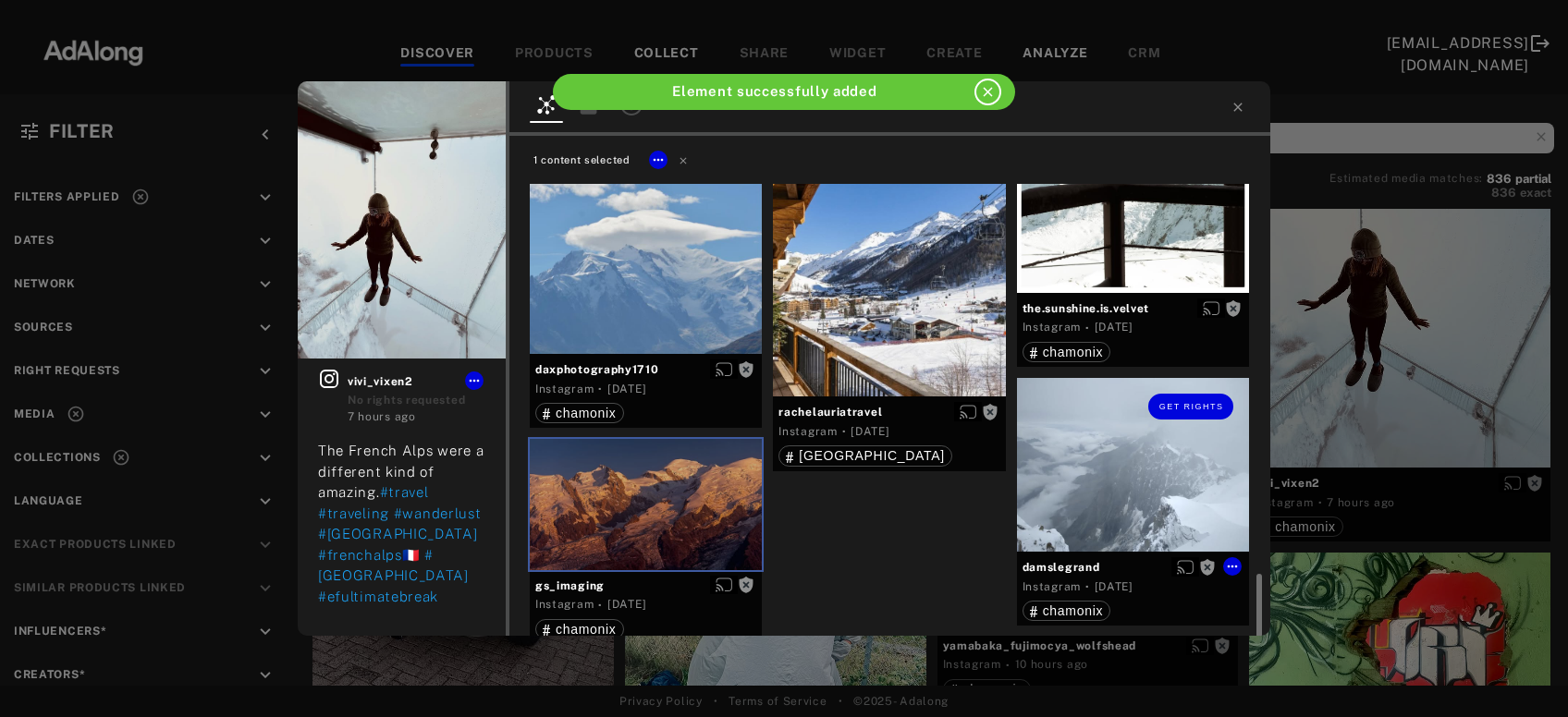
click at [1117, 479] on div "Get rights" at bounding box center [1134, 464] width 232 height 173
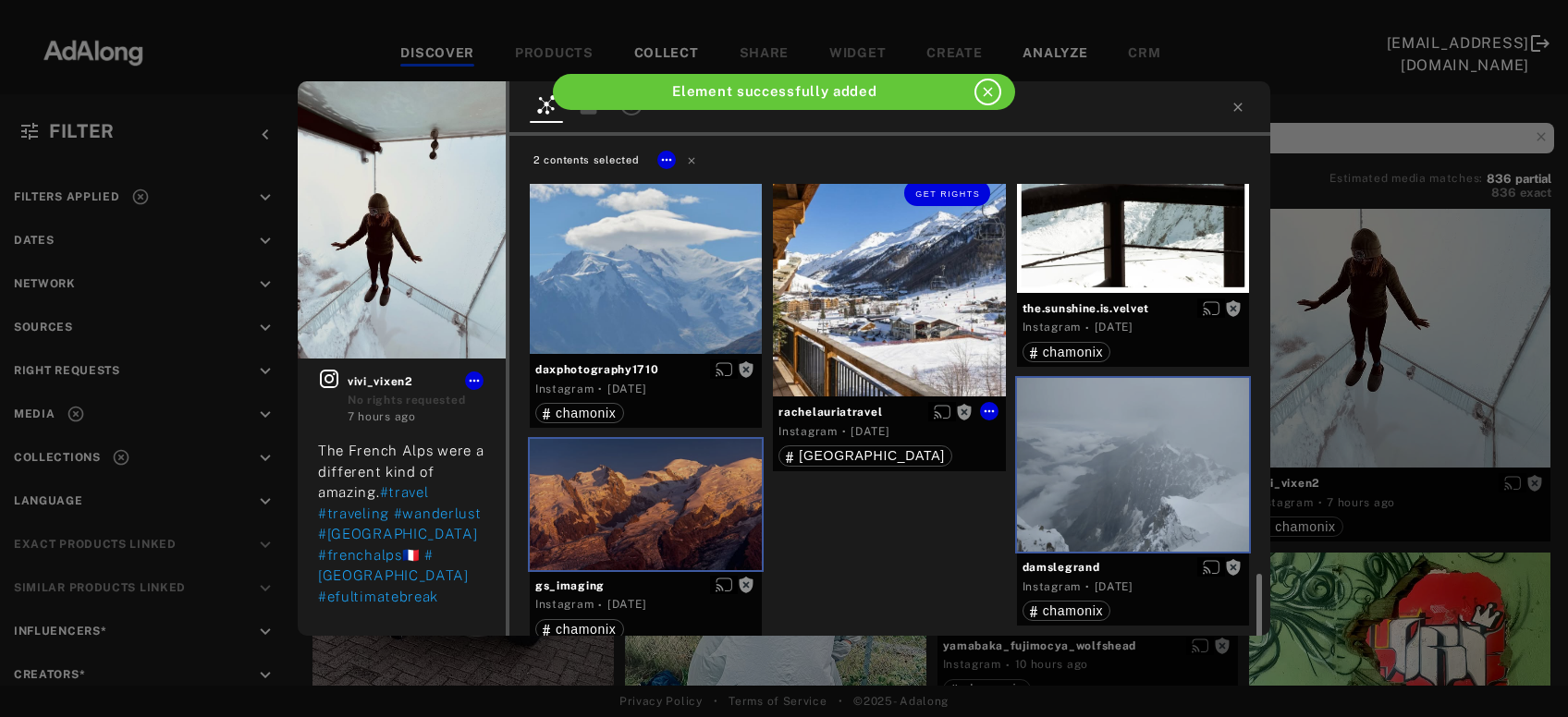
click at [860, 346] on div "Get rights" at bounding box center [889, 281] width 232 height 232
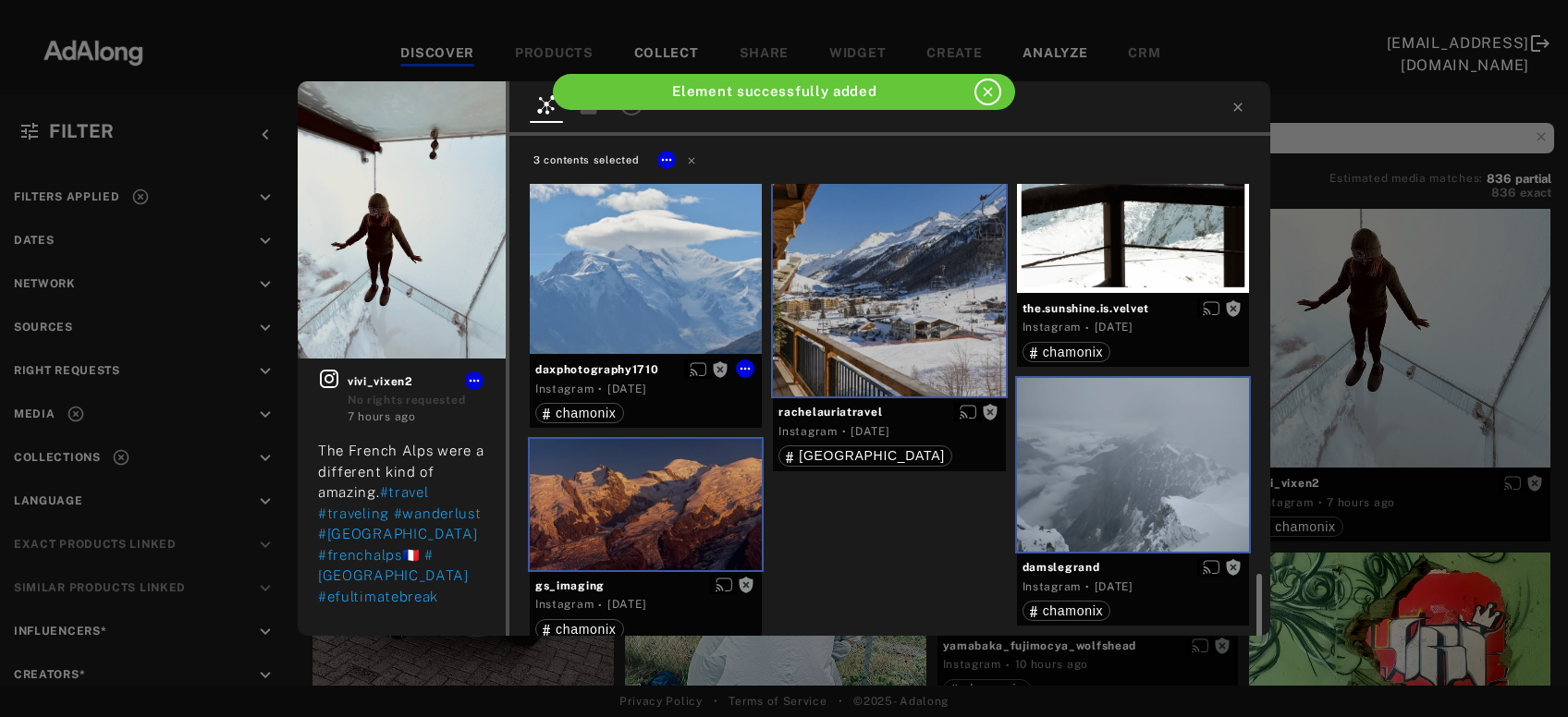
click at [625, 274] on div "Get rights" at bounding box center [646, 238] width 232 height 232
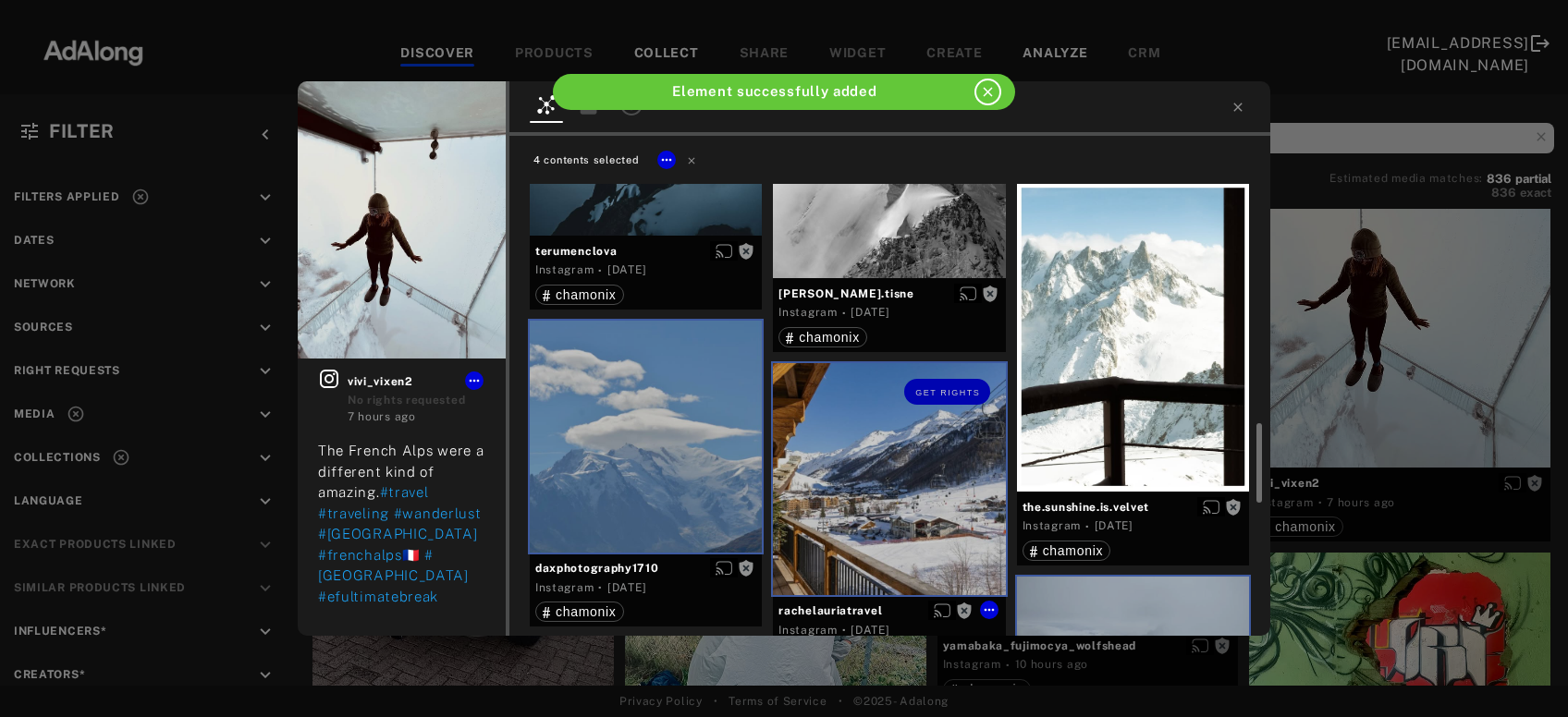
scroll to position [1985, 0]
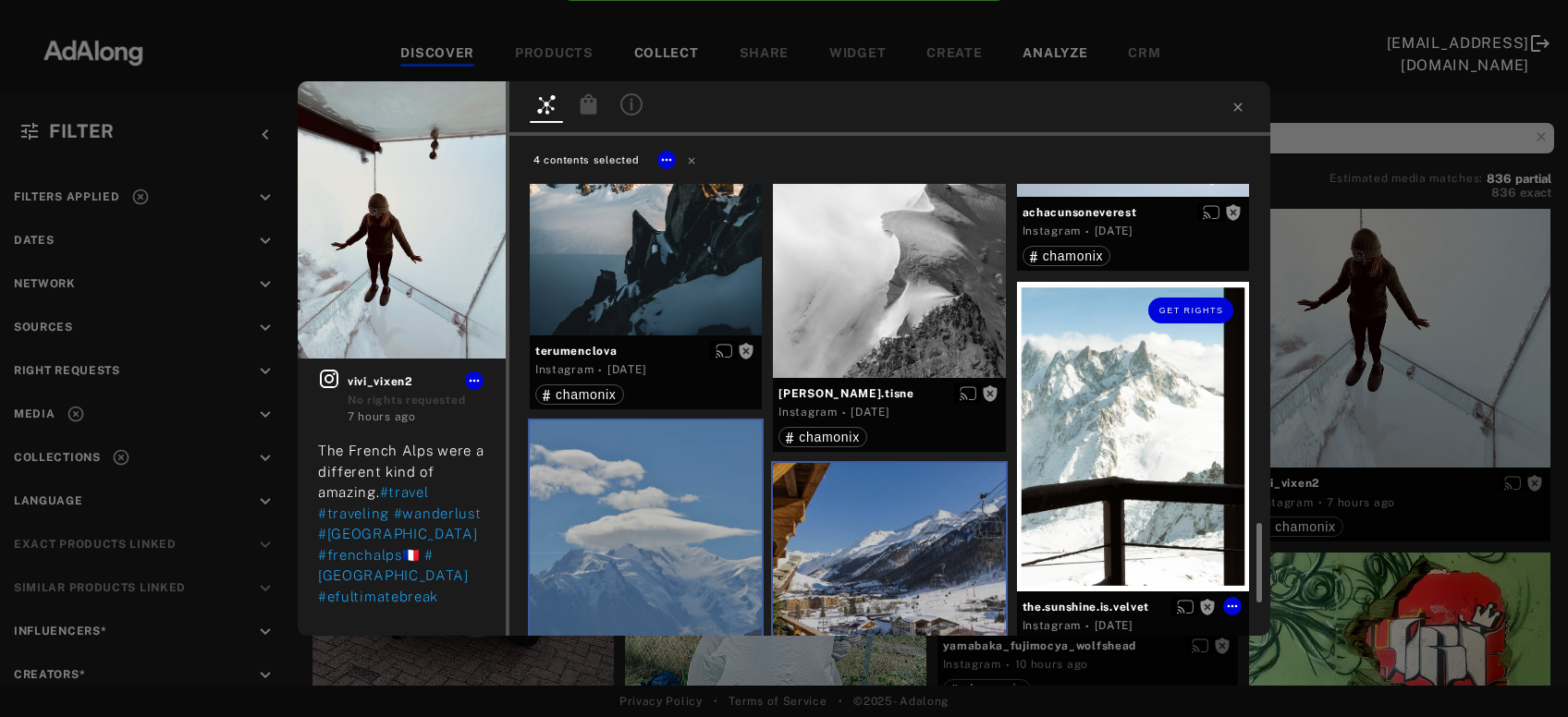
click at [1103, 430] on div "Get rights" at bounding box center [1134, 436] width 232 height 310
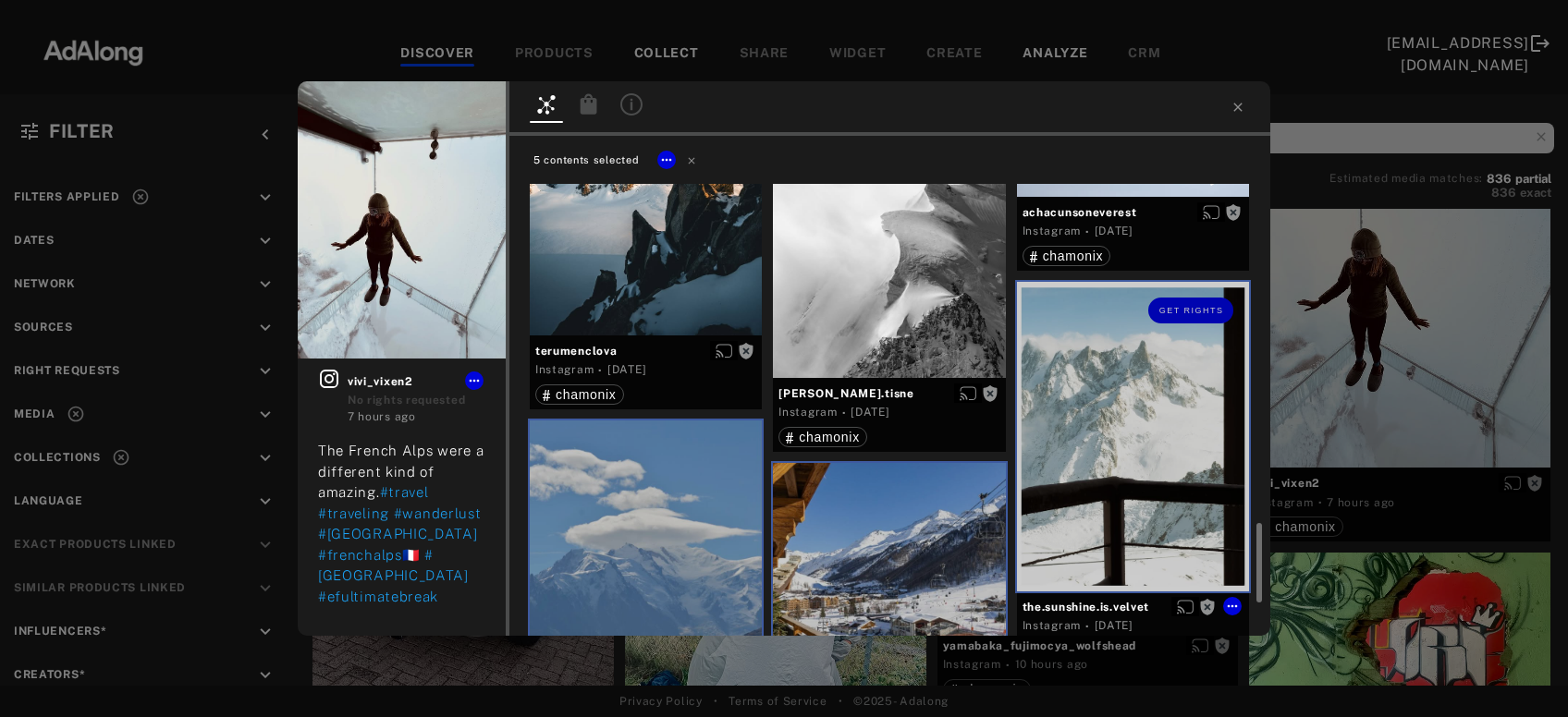
click at [915, 338] on div at bounding box center [889, 233] width 232 height 290
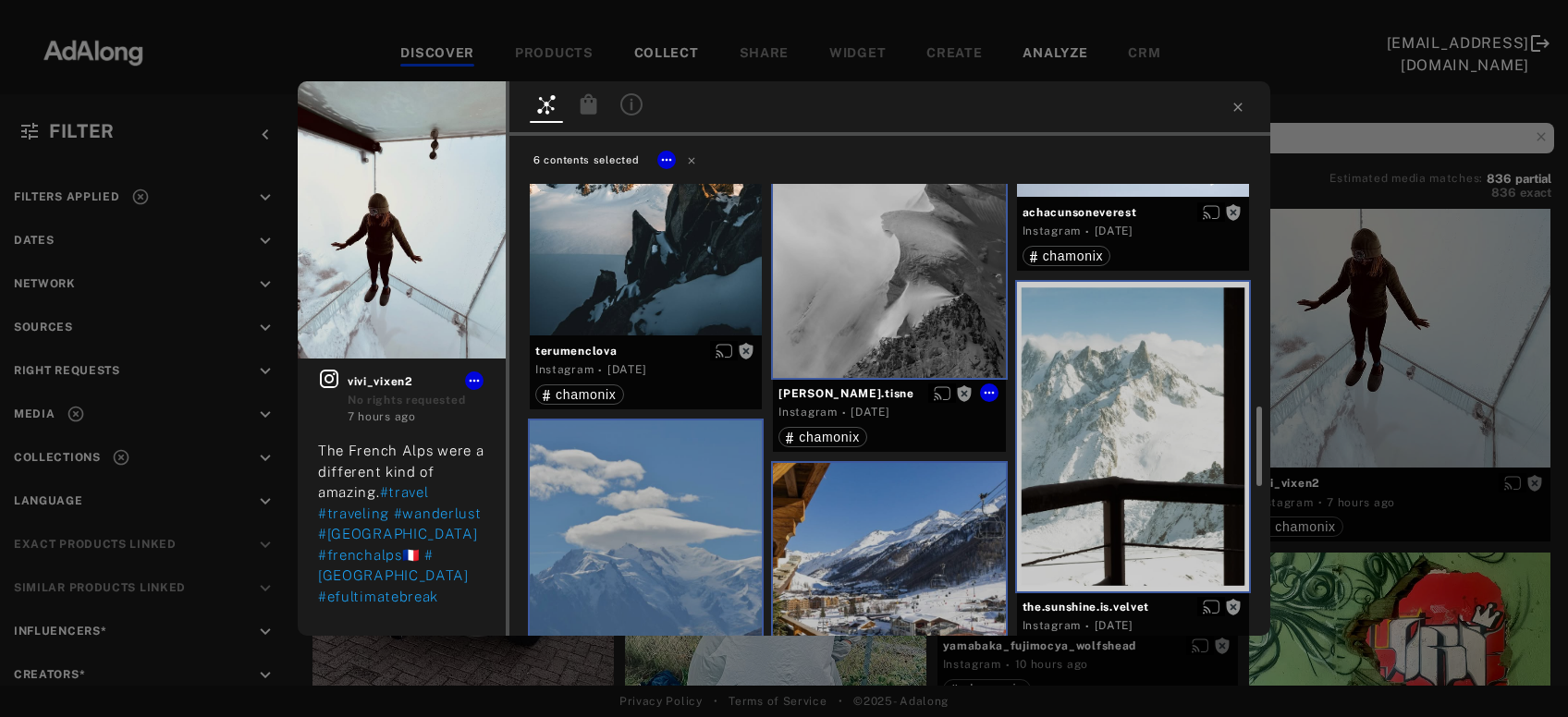
scroll to position [1686, 0]
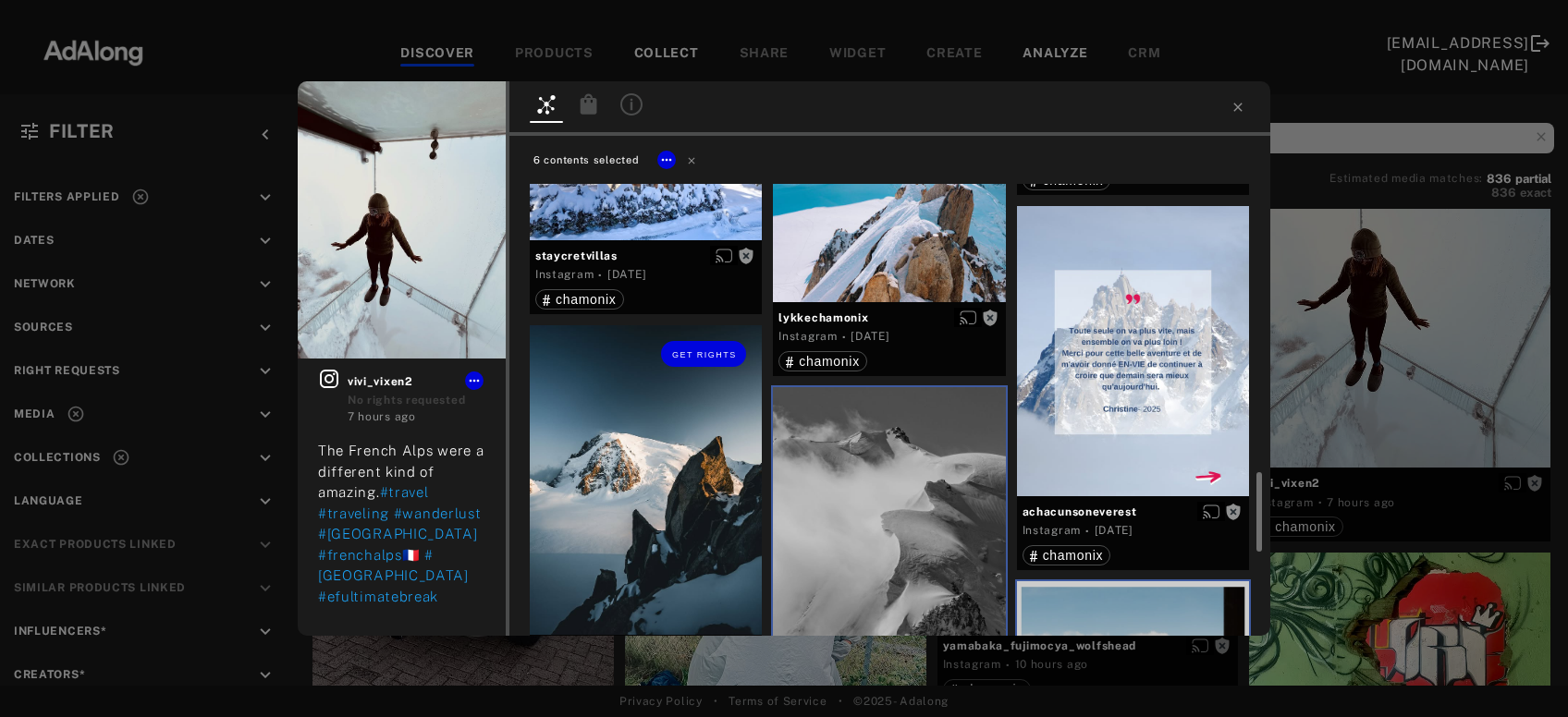
click at [635, 485] on div "Get rights" at bounding box center [646, 479] width 232 height 310
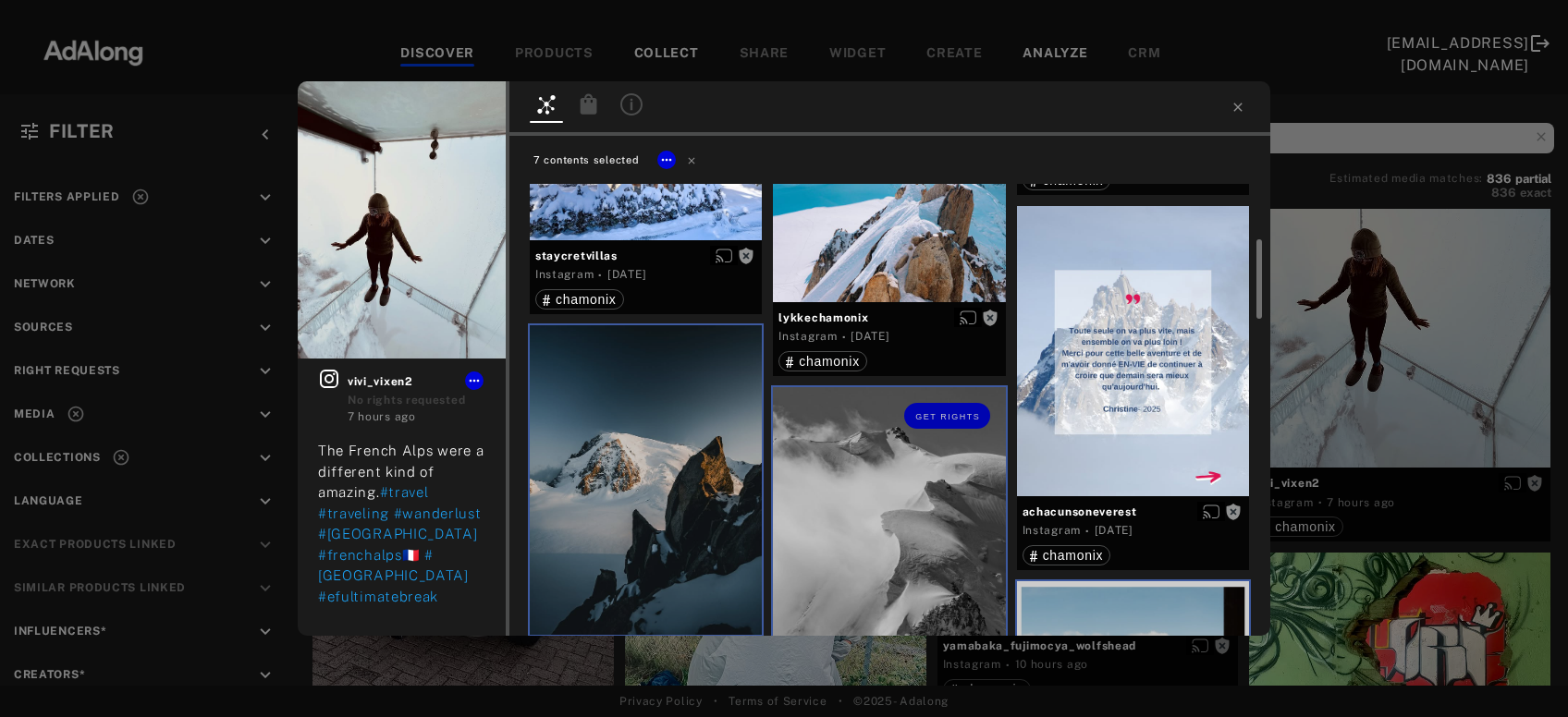
scroll to position [1488, 0]
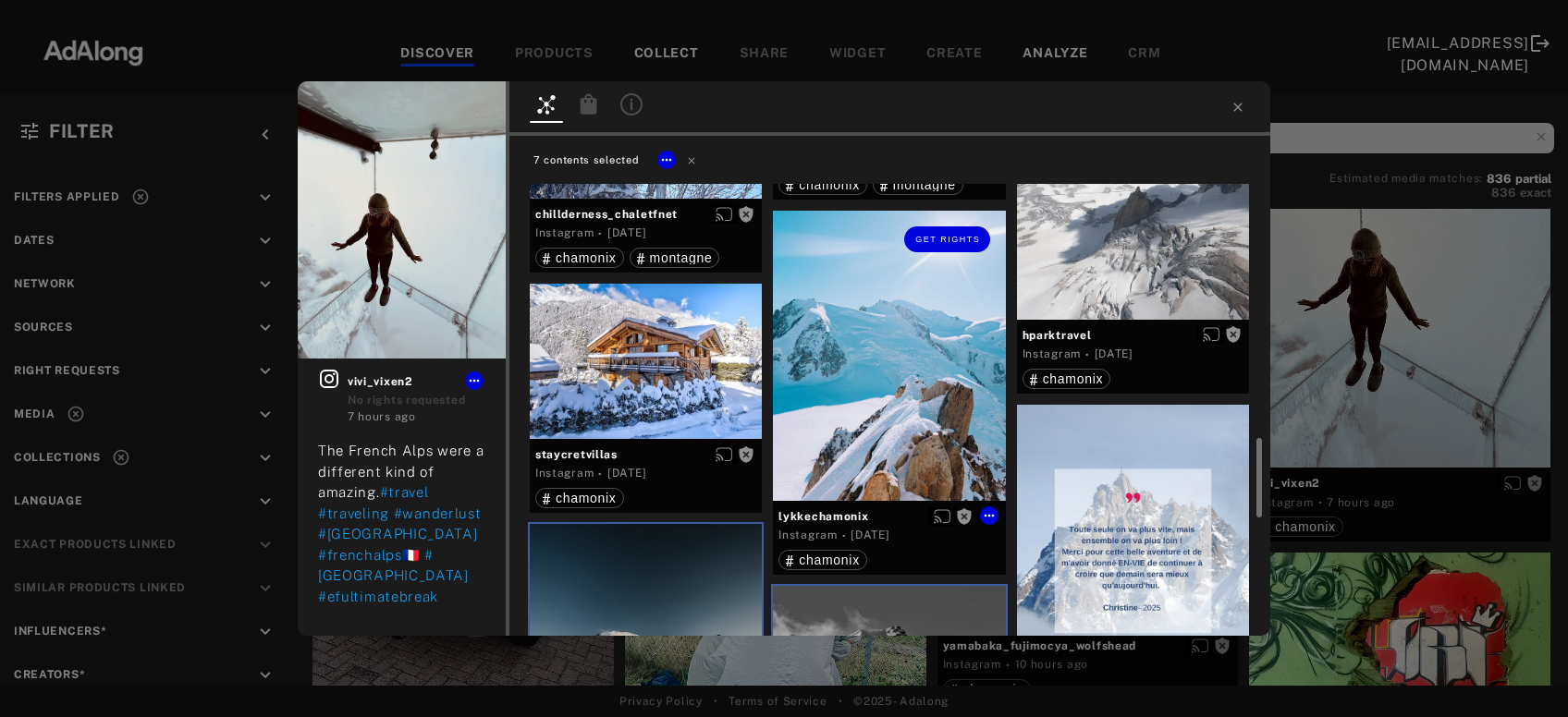
click at [916, 428] on div "Get rights" at bounding box center [889, 356] width 232 height 290
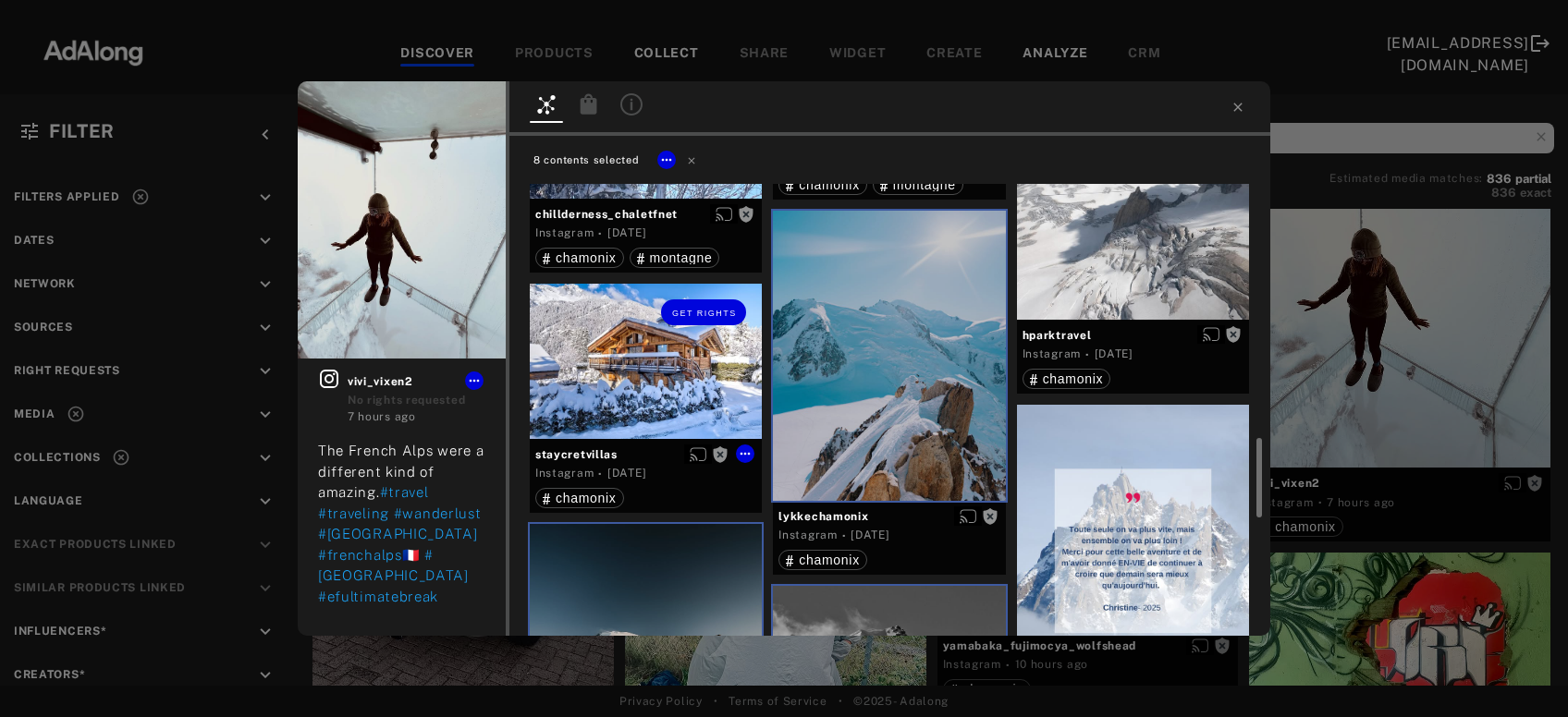
click at [698, 388] on div "Get rights" at bounding box center [646, 361] width 232 height 155
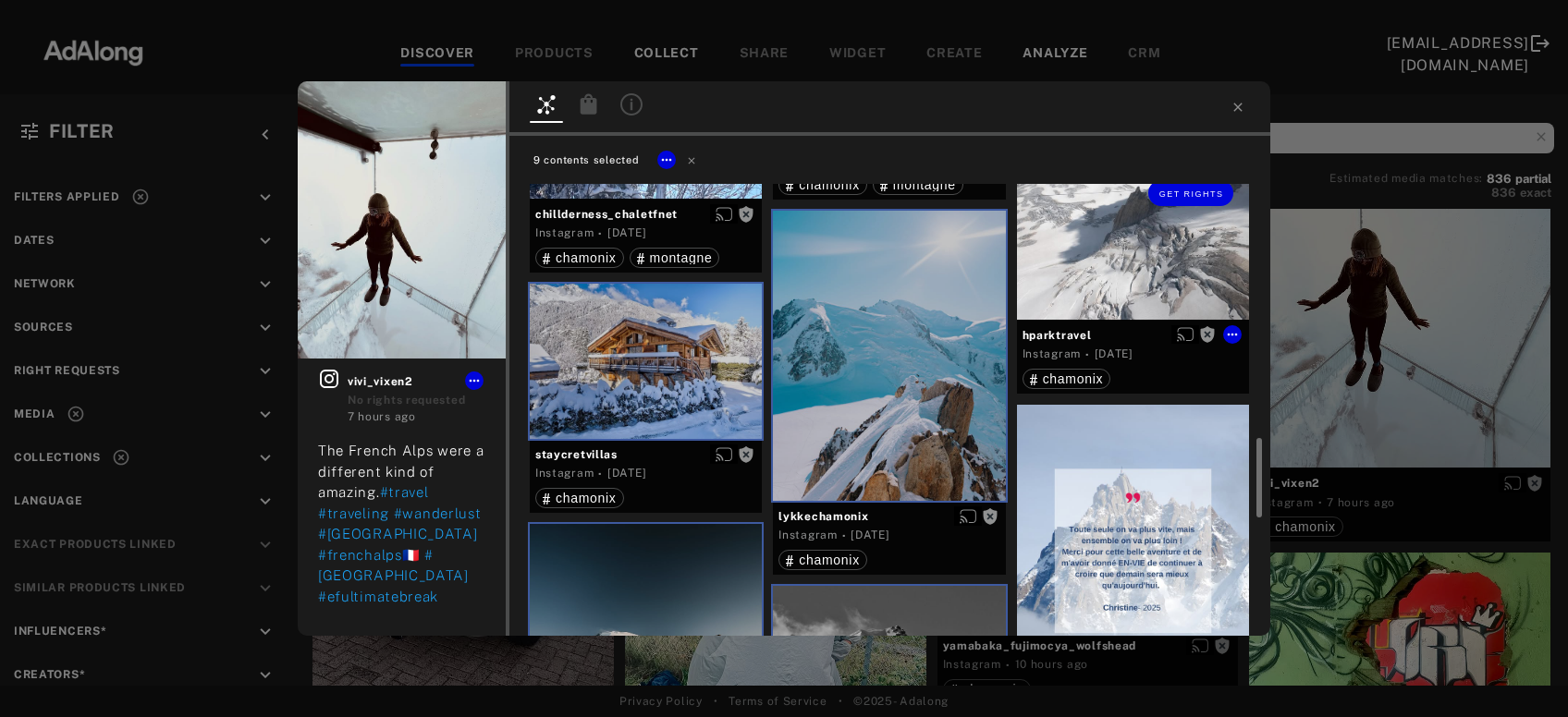
click at [1153, 260] on div "Get rights" at bounding box center [1134, 243] width 232 height 155
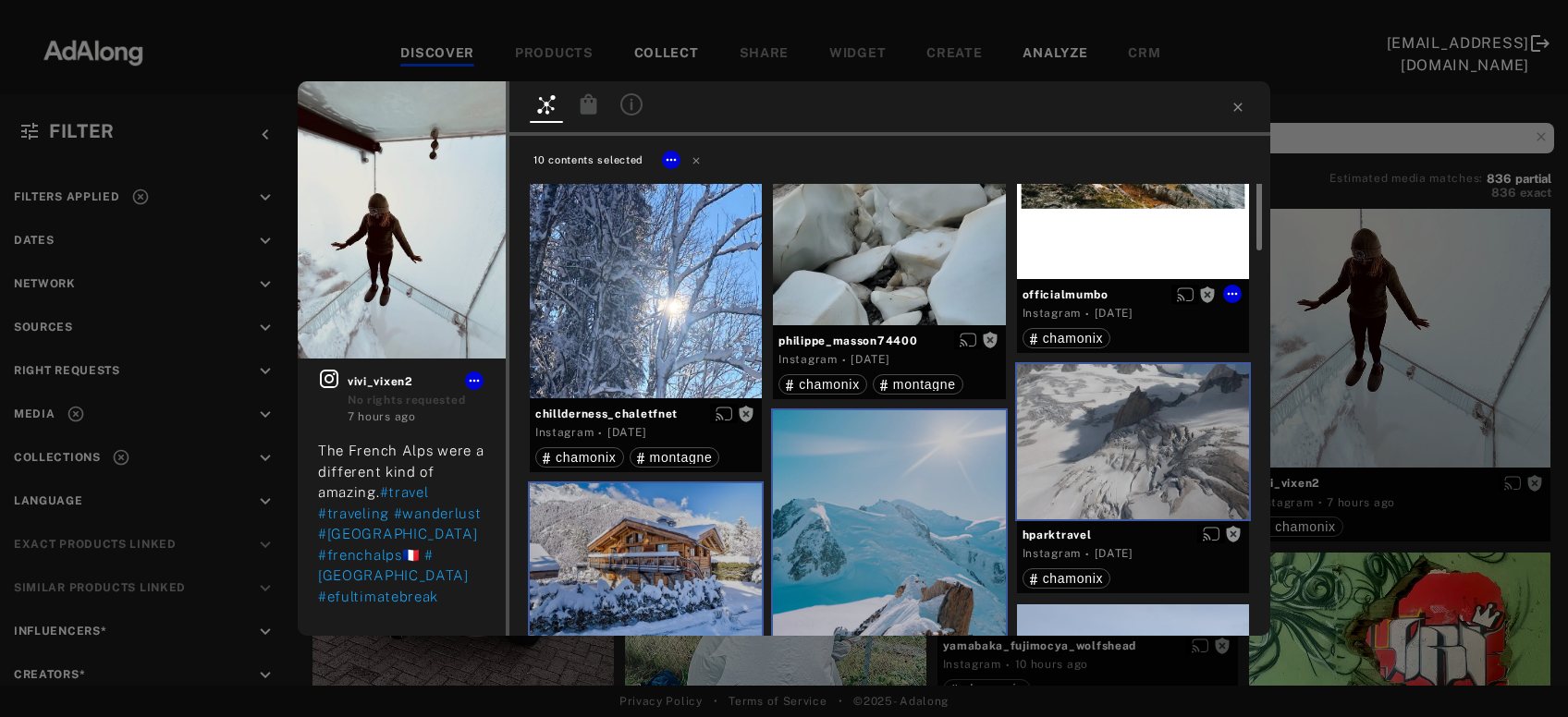
scroll to position [1089, 0]
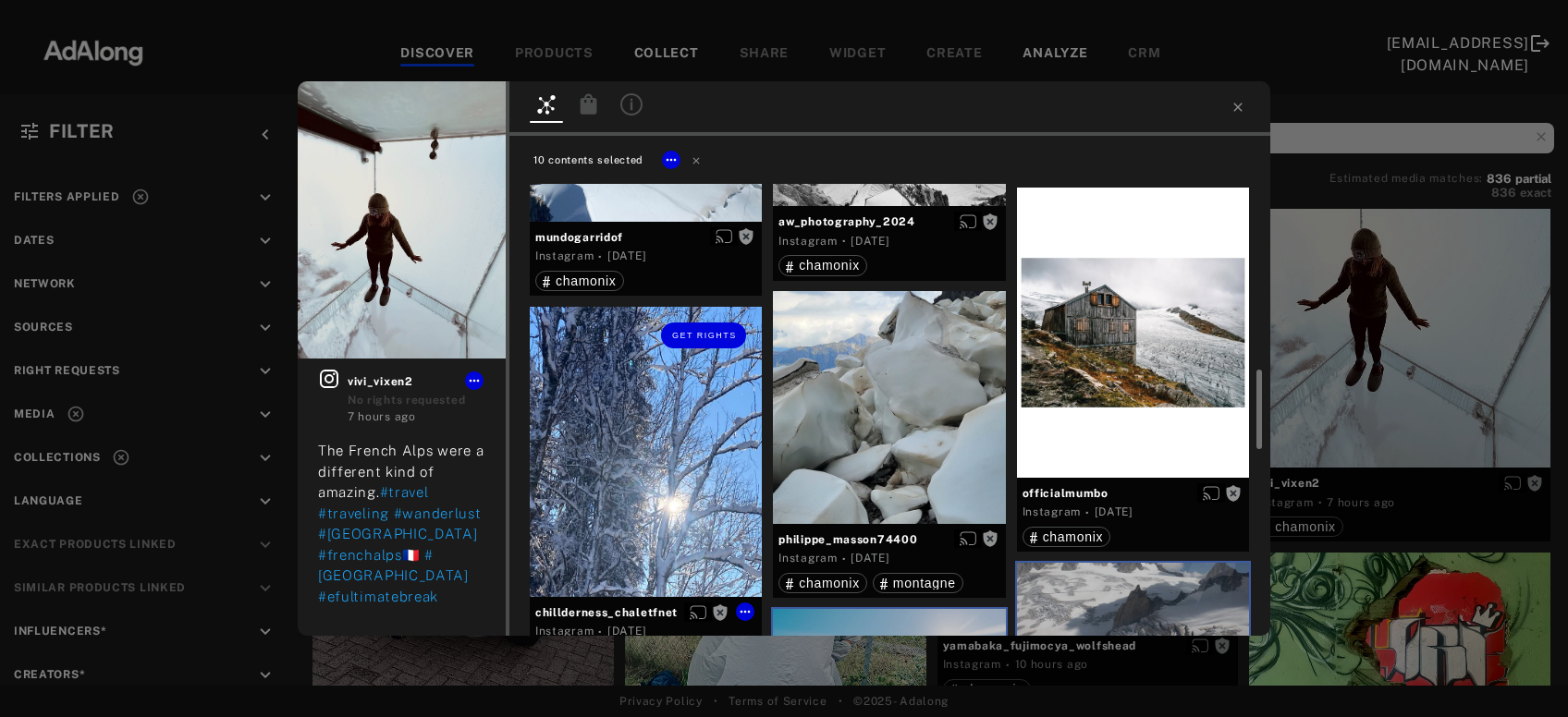
click at [661, 497] on div "Get rights" at bounding box center [646, 451] width 232 height 290
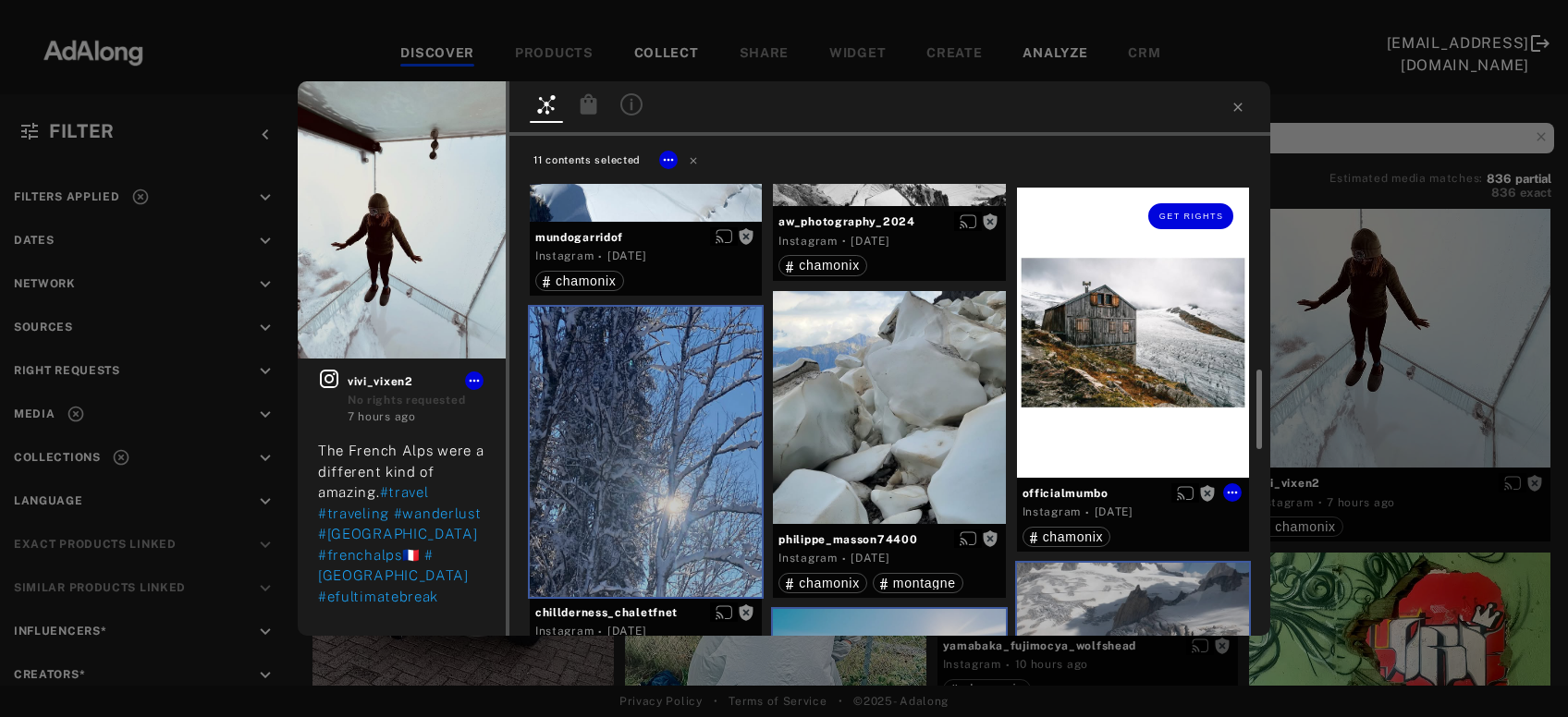
click at [1089, 383] on div "Get rights" at bounding box center [1134, 333] width 232 height 290
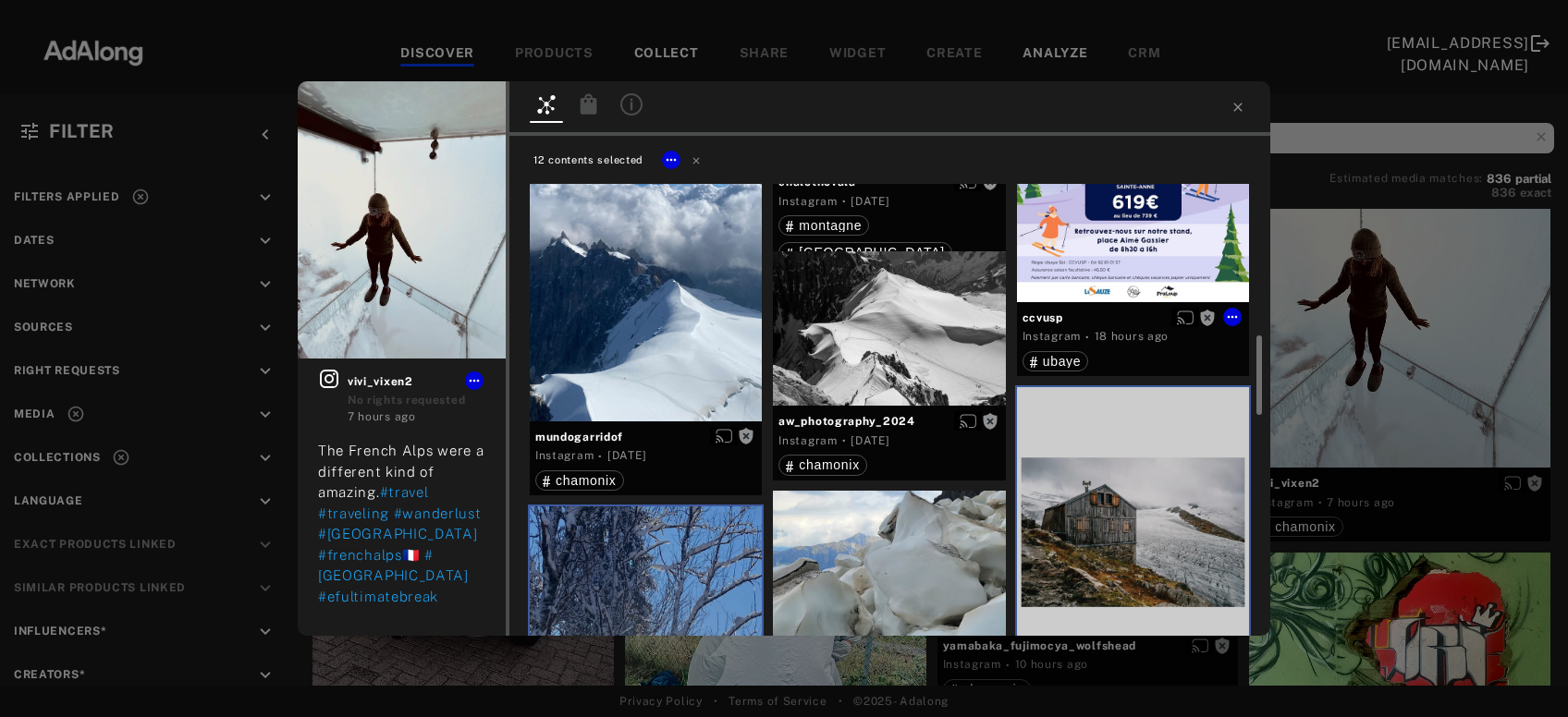
scroll to position [690, 0]
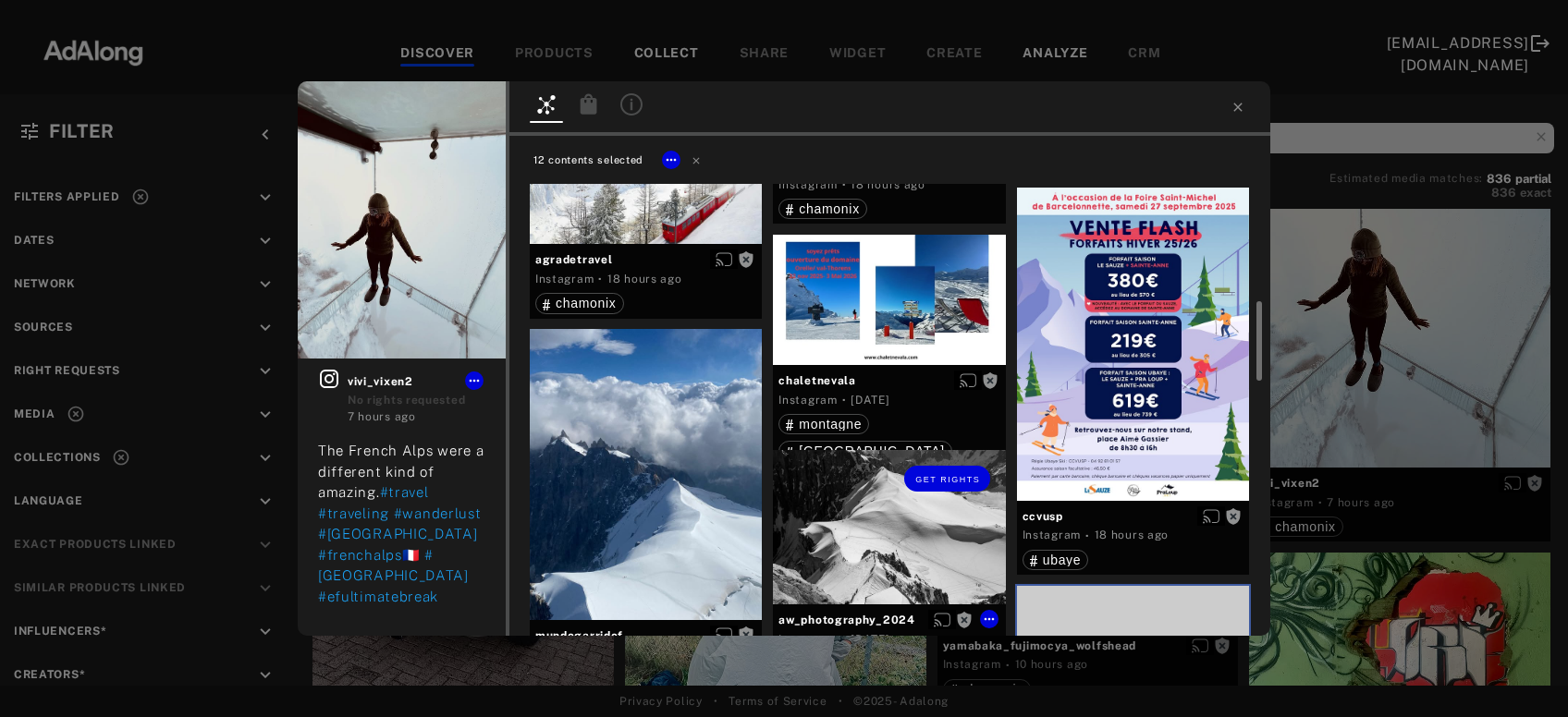
click at [904, 504] on div "Get rights" at bounding box center [889, 479] width 232 height 58
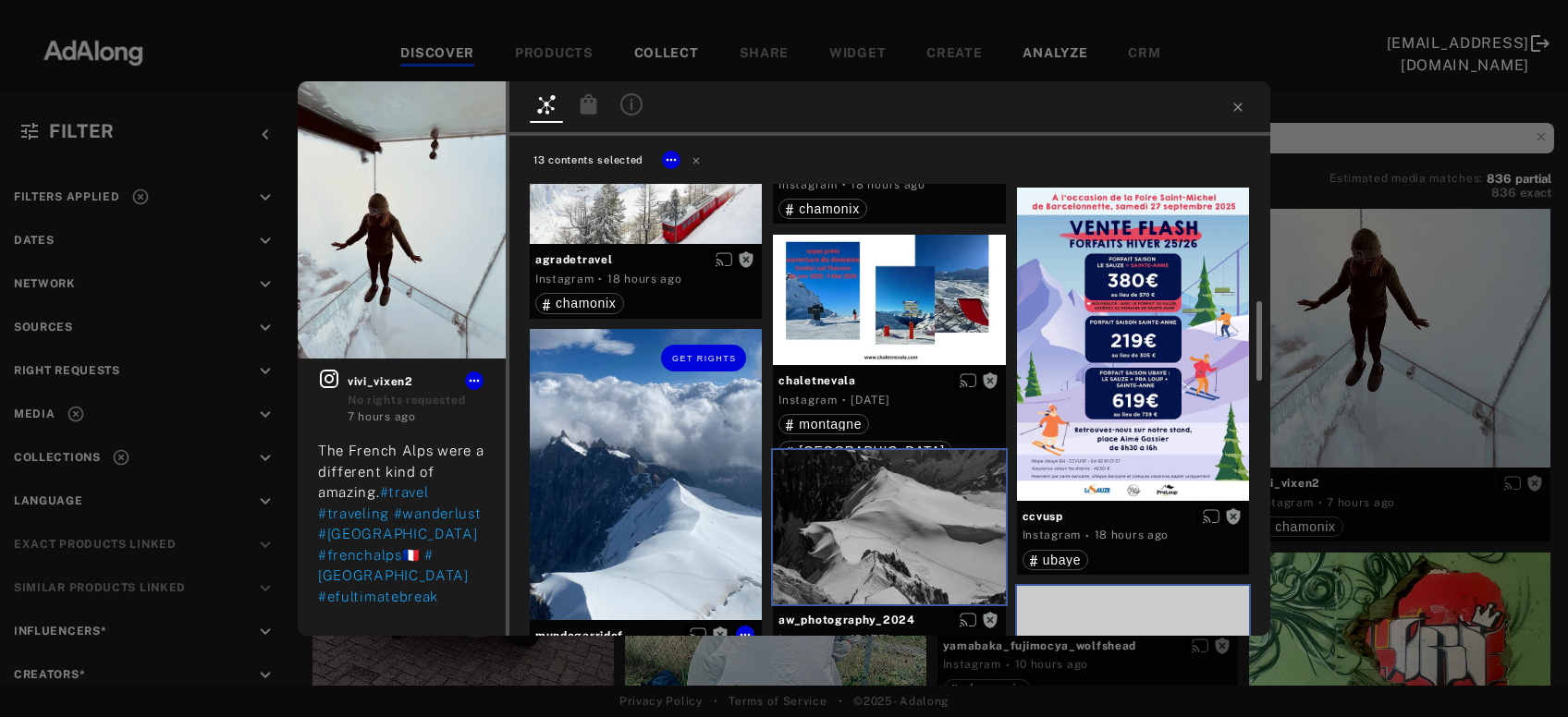
click at [659, 505] on div "Get rights" at bounding box center [646, 474] width 232 height 290
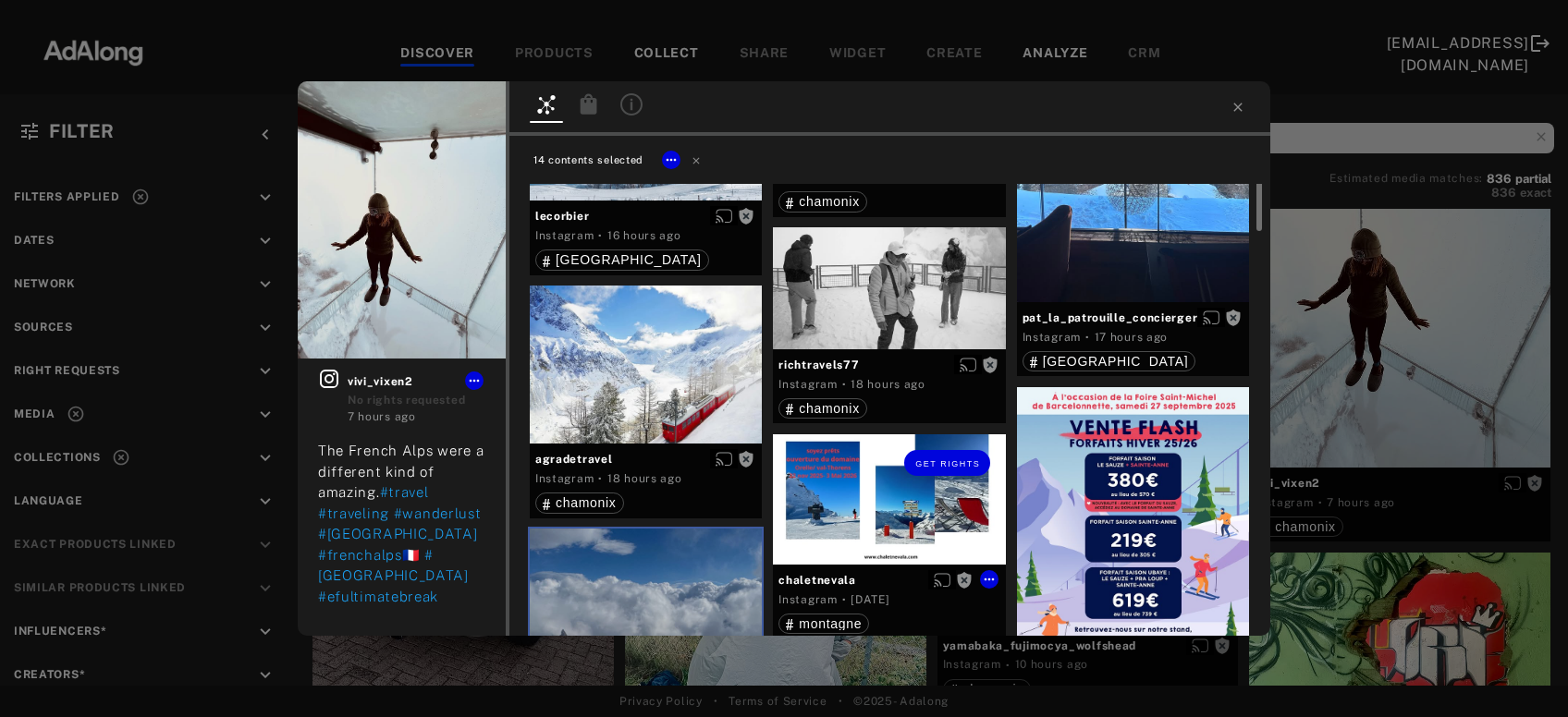
scroll to position [392, 0]
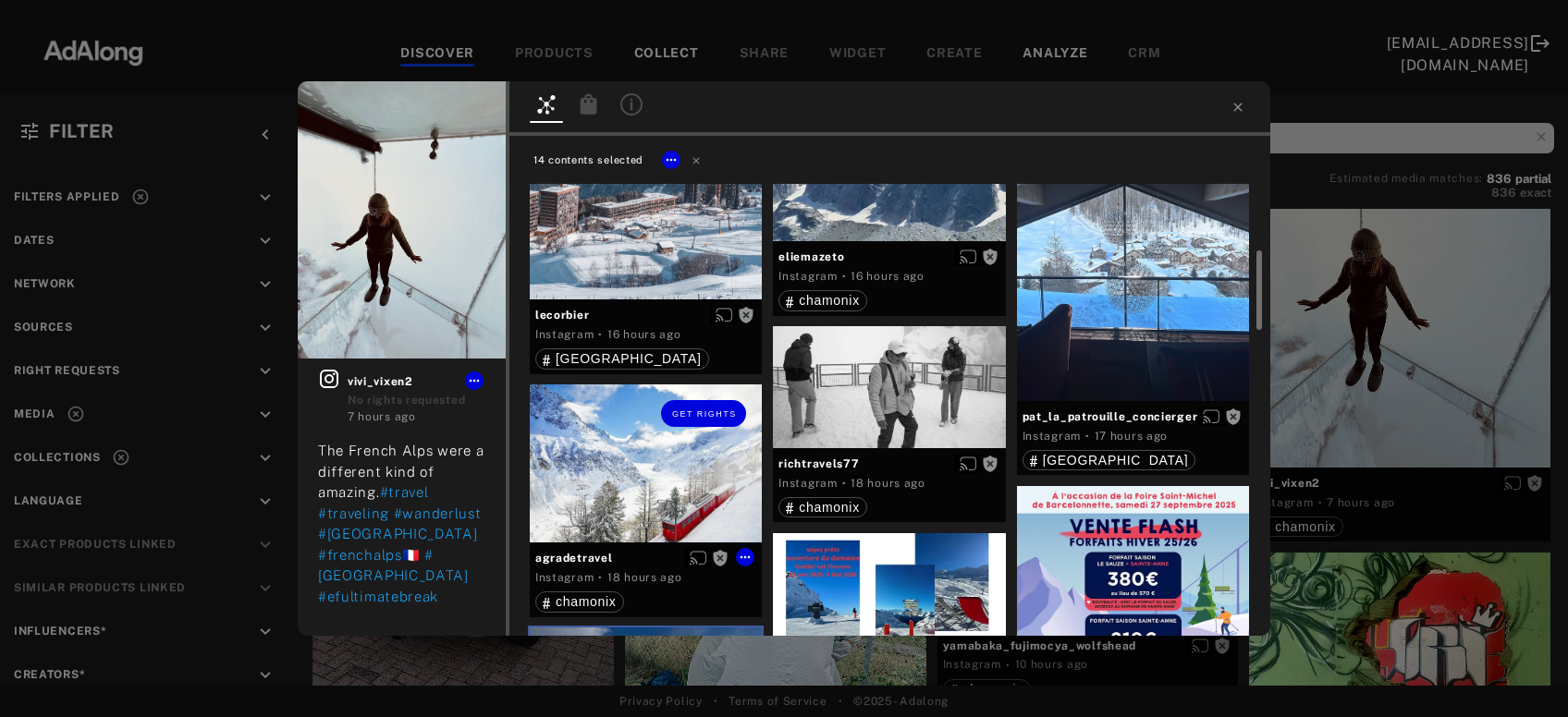
click at [664, 494] on div "Get rights" at bounding box center [646, 463] width 232 height 158
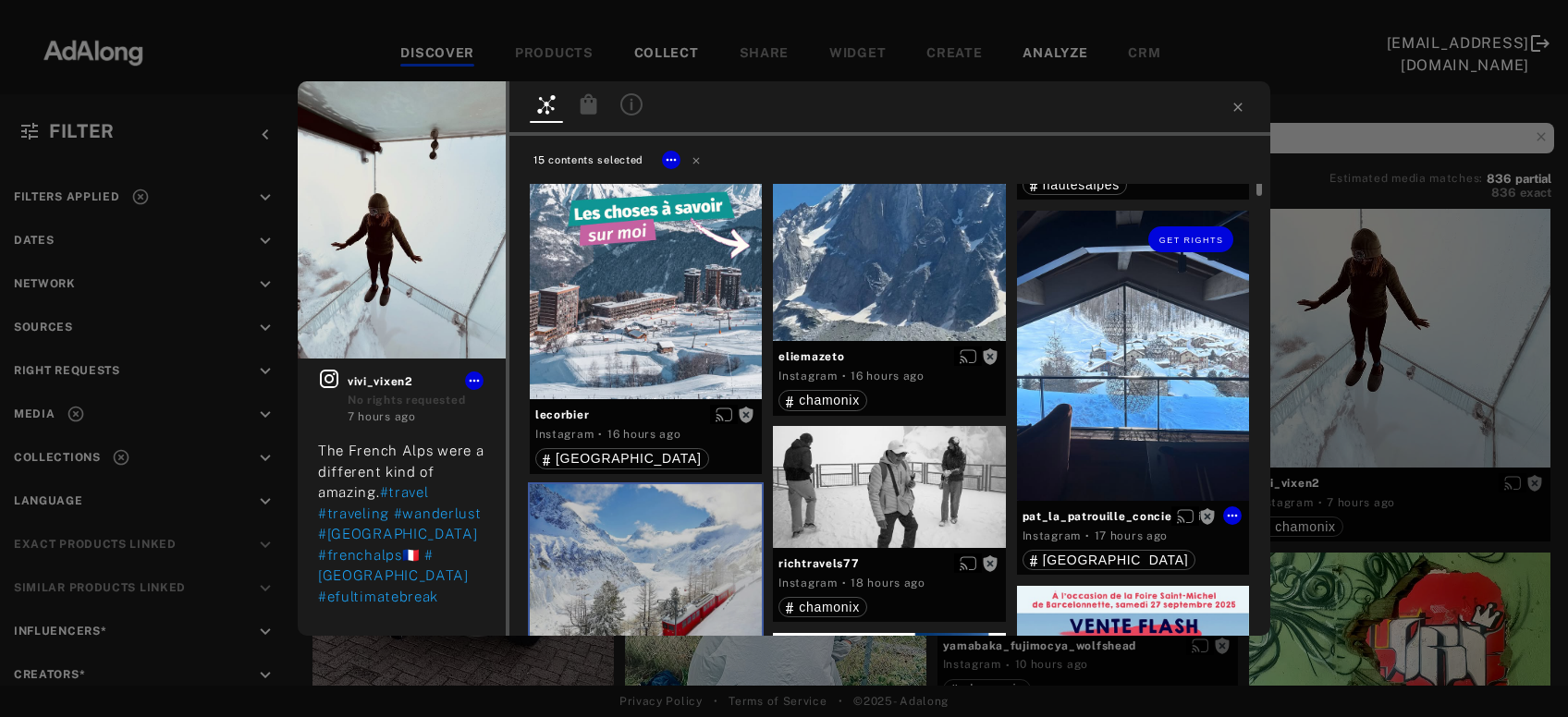
scroll to position [193, 0]
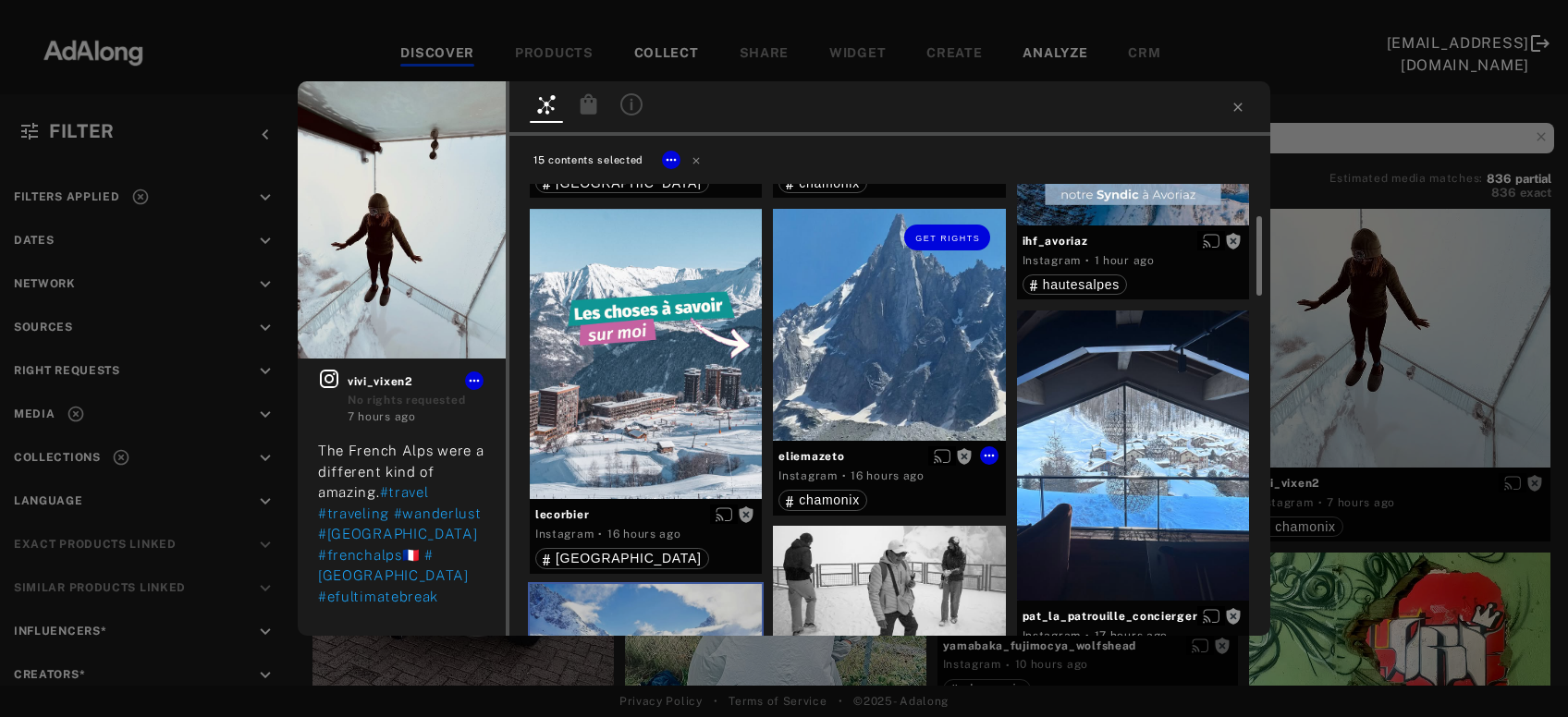
click at [902, 390] on div "Get rights" at bounding box center [889, 325] width 232 height 232
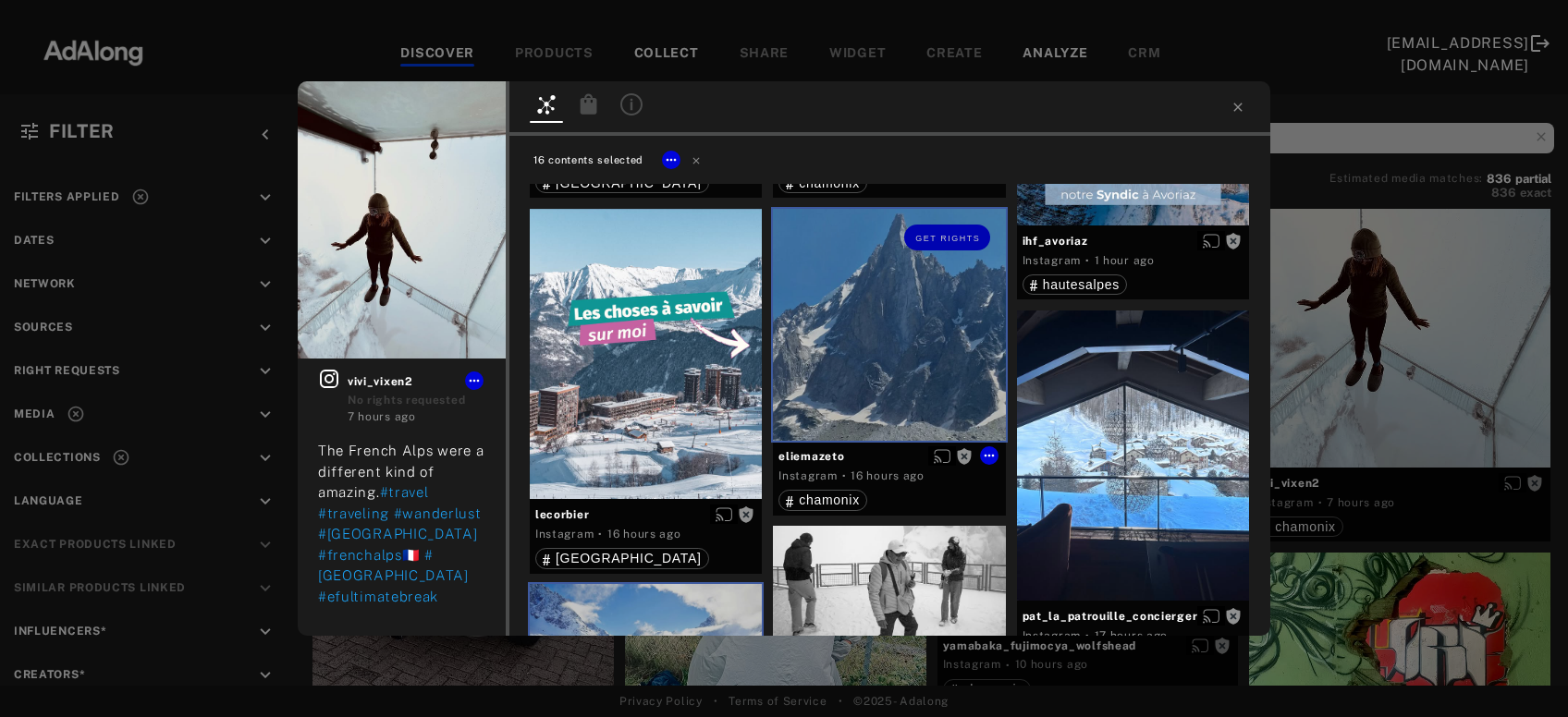
scroll to position [0, 0]
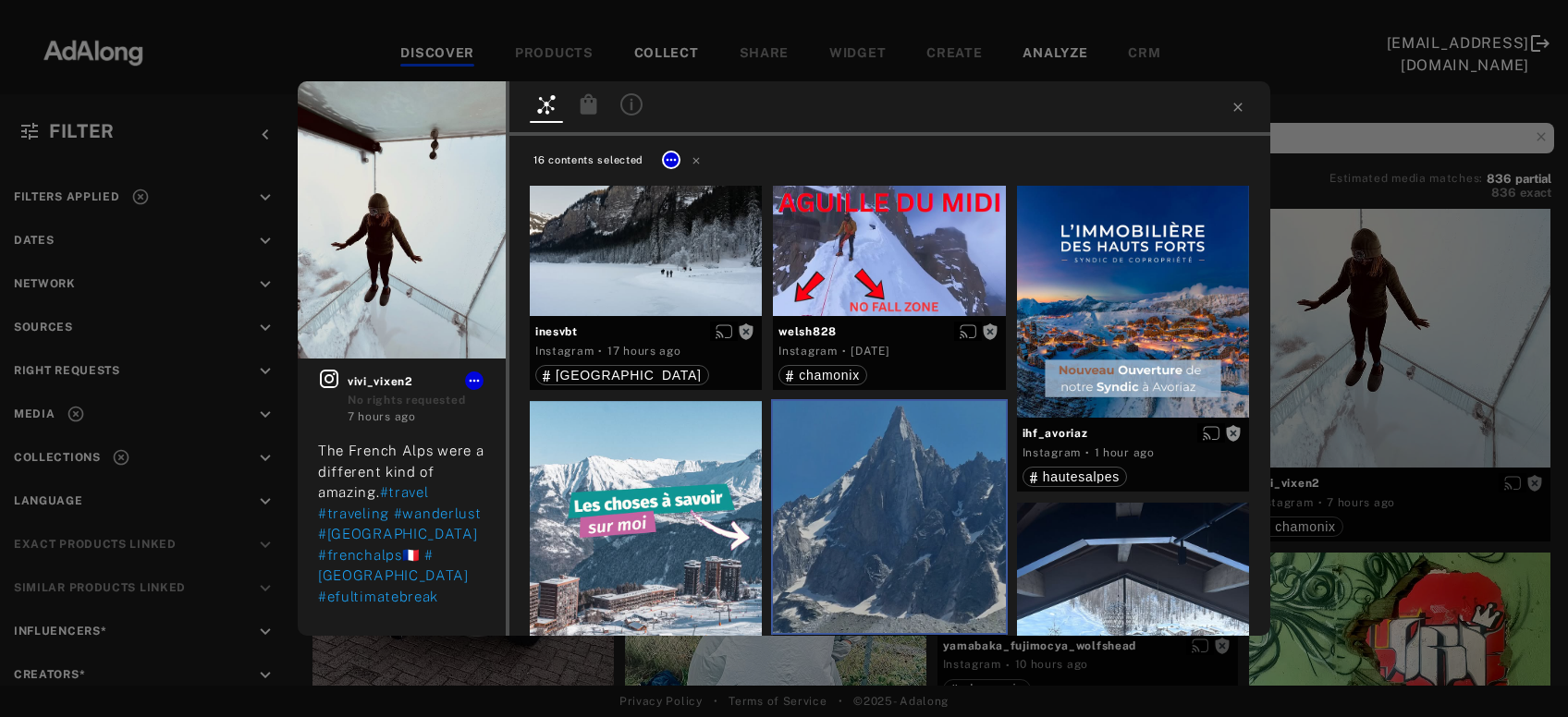
click at [674, 161] on icon at bounding box center [670, 159] width 14 height 14
click at [695, 182] on span "Collect" at bounding box center [694, 182] width 35 height 13
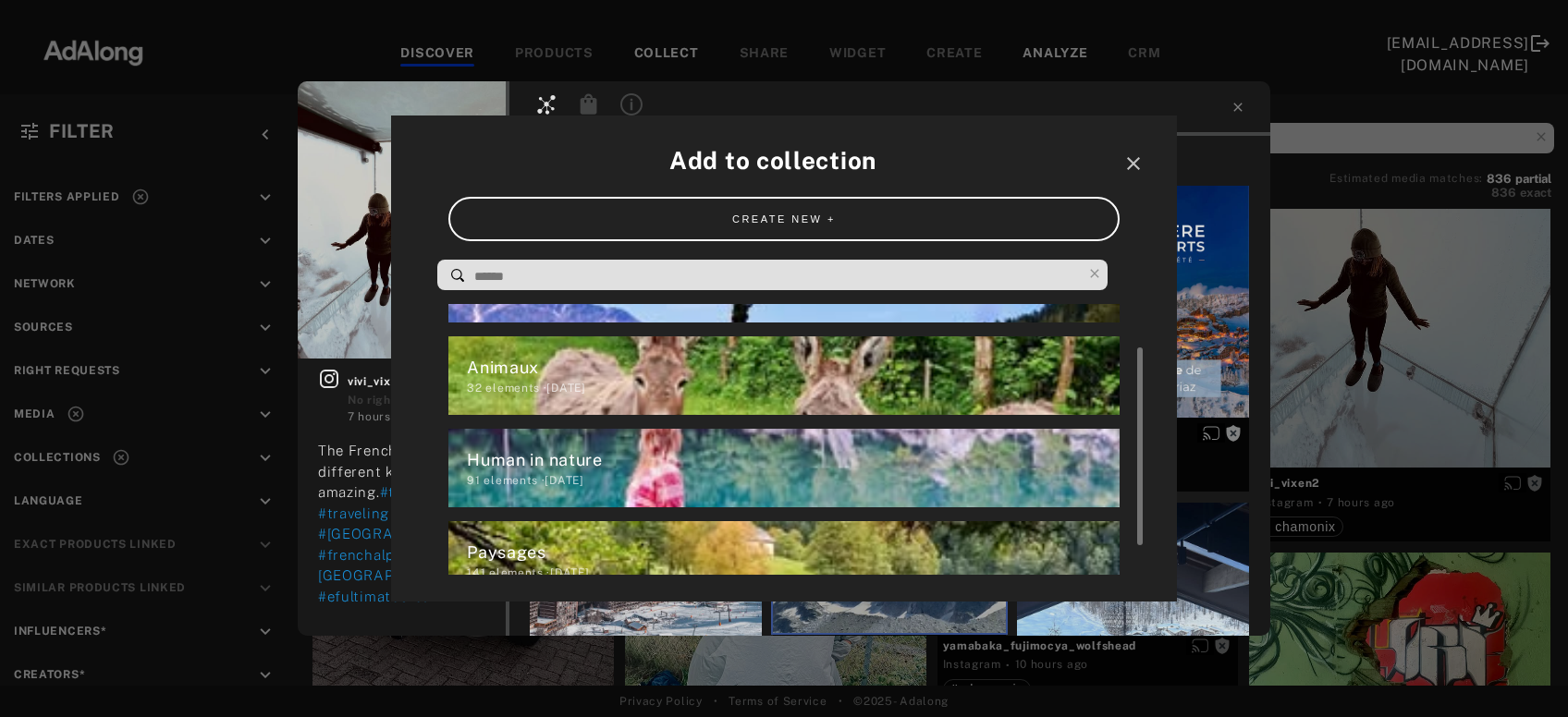
click at [551, 546] on div "Paysages" at bounding box center [793, 552] width 652 height 25
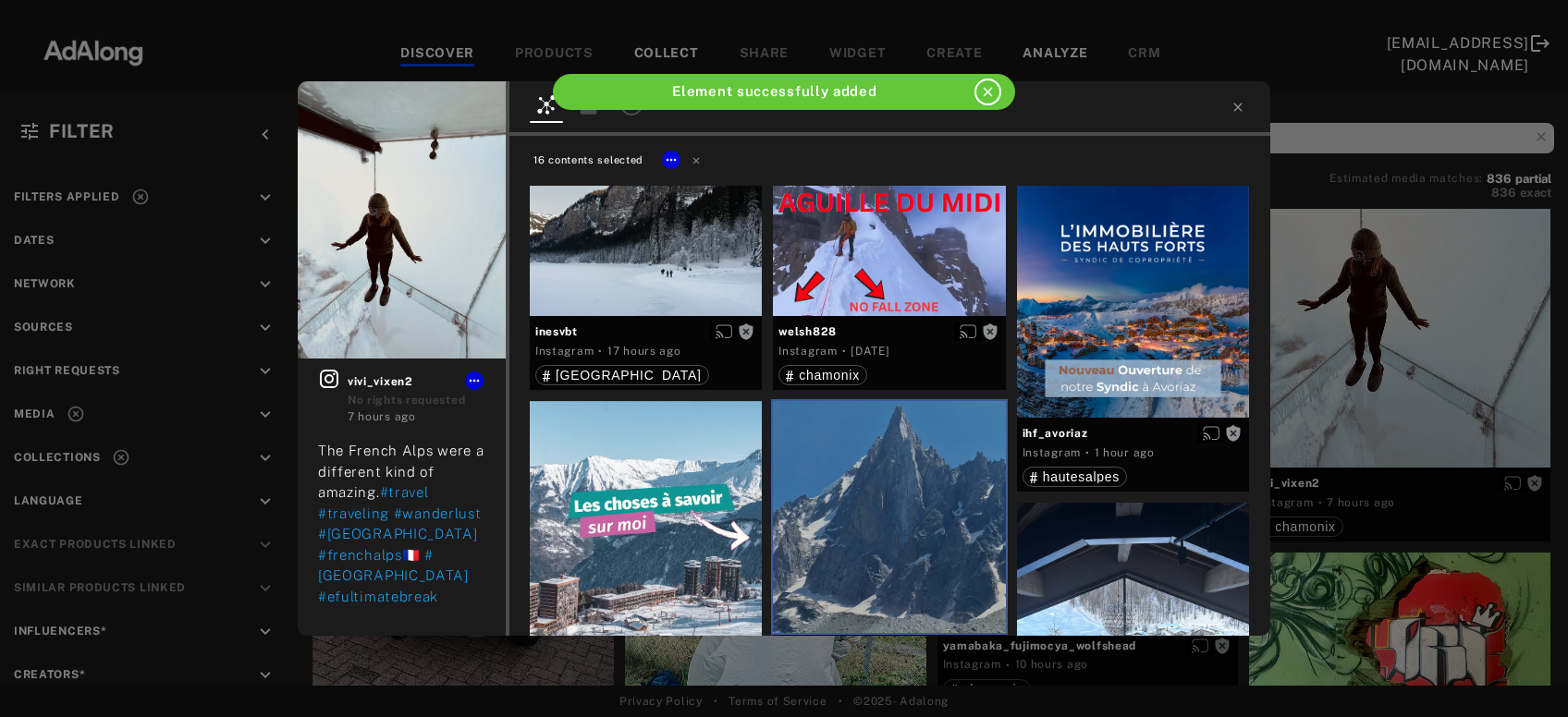
click at [1239, 106] on icon at bounding box center [1237, 106] width 9 height 9
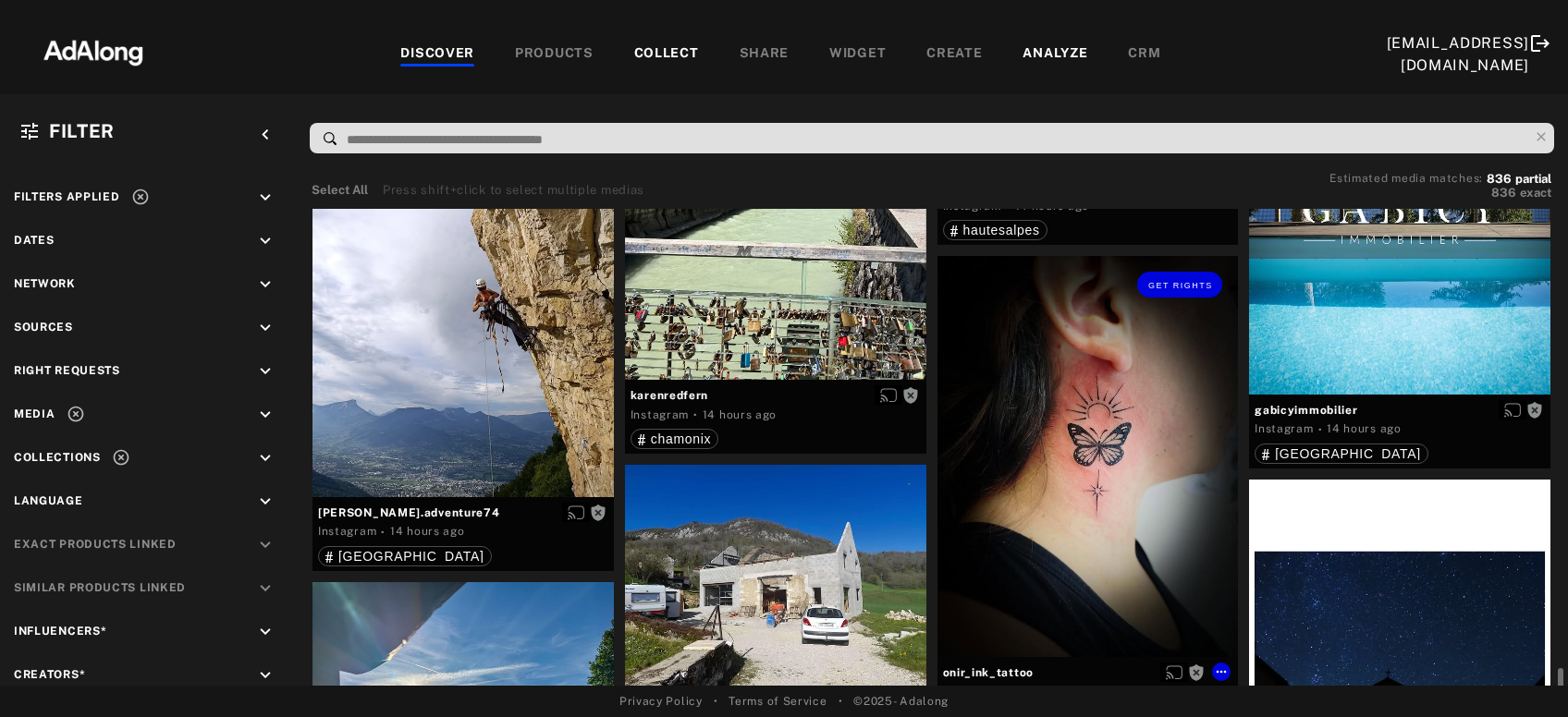
scroll to position [11357, 0]
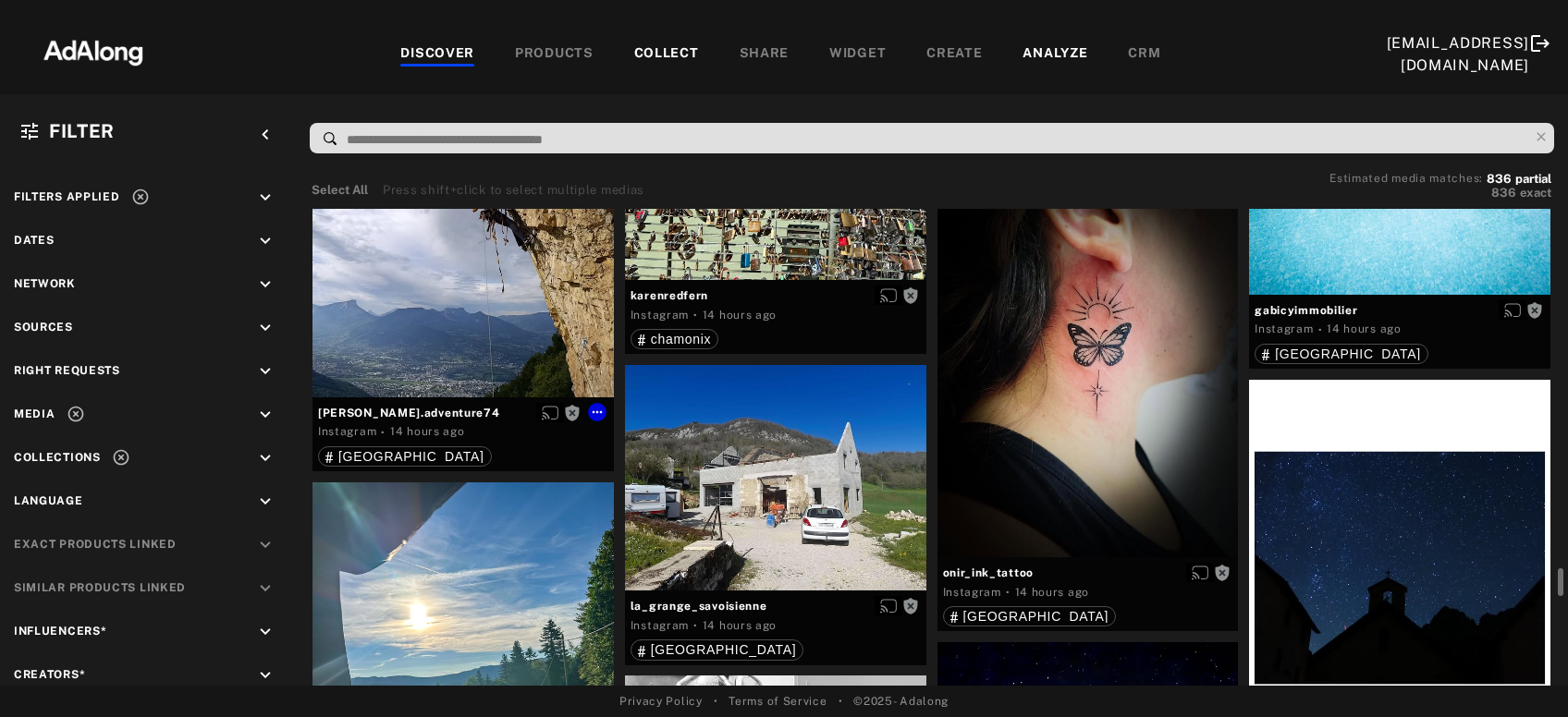
click at [533, 323] on div "Get rights" at bounding box center [463, 197] width 301 height 401
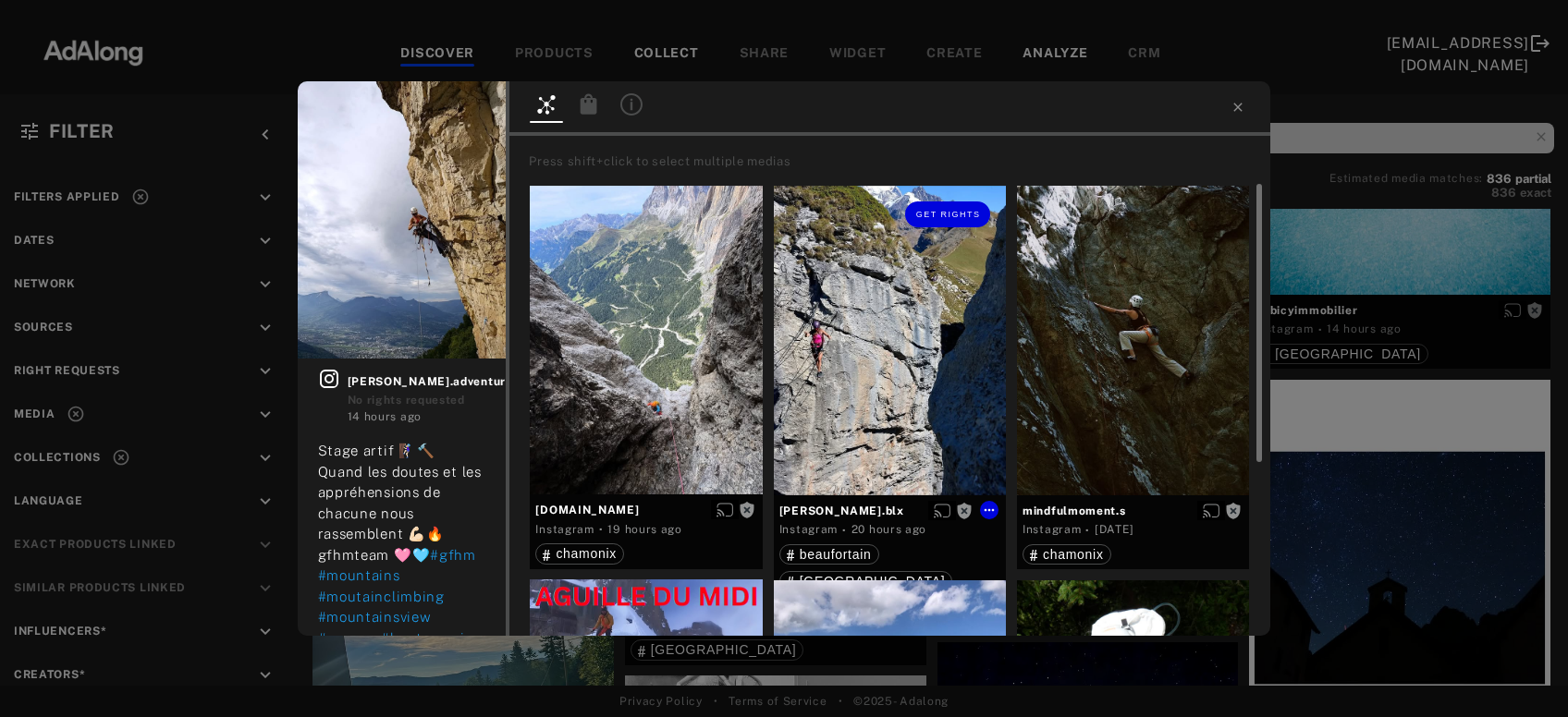
click at [878, 384] on div "Get rights" at bounding box center [890, 340] width 232 height 310
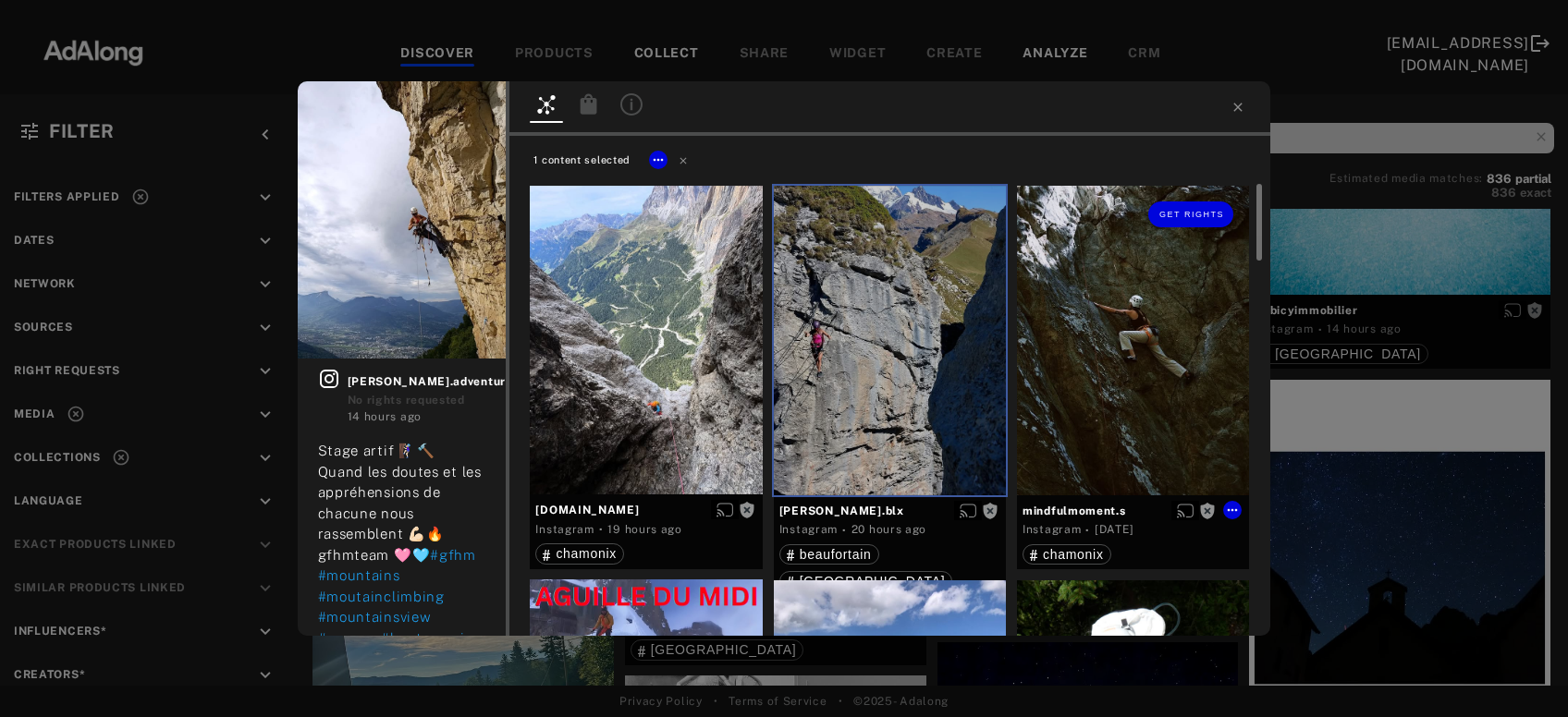
click at [1088, 376] on div "Get rights" at bounding box center [1134, 340] width 232 height 310
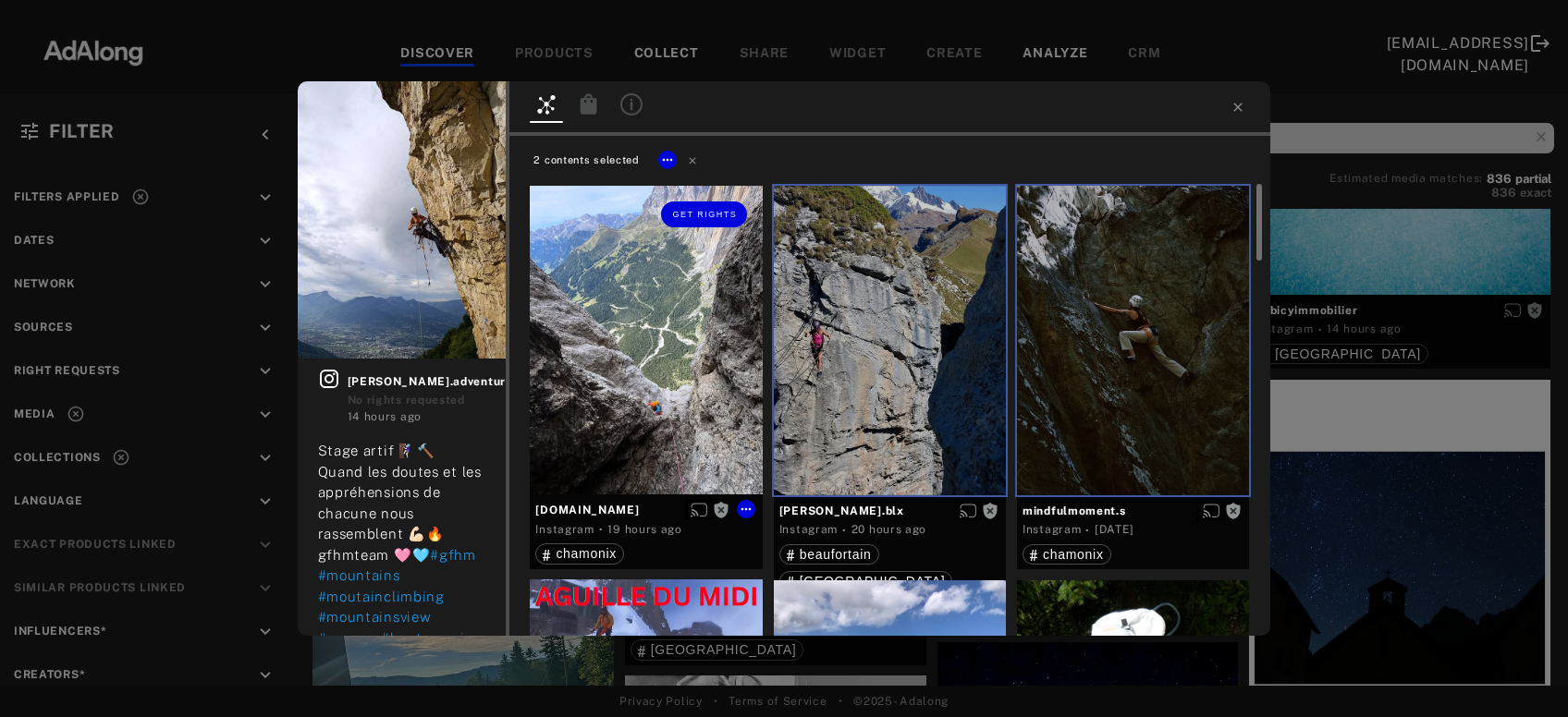
click at [695, 405] on div "Get rights" at bounding box center [646, 340] width 232 height 310
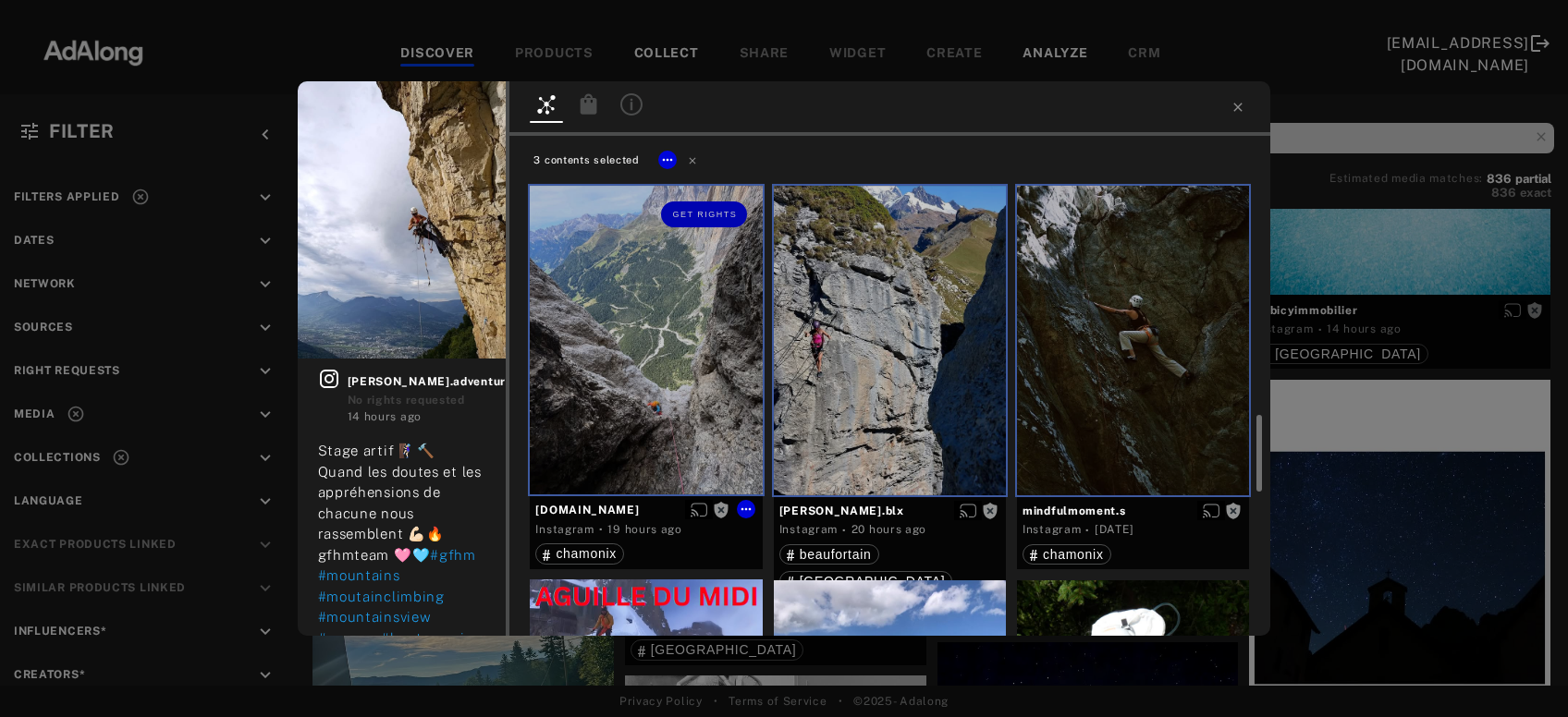
scroll to position [298, 0]
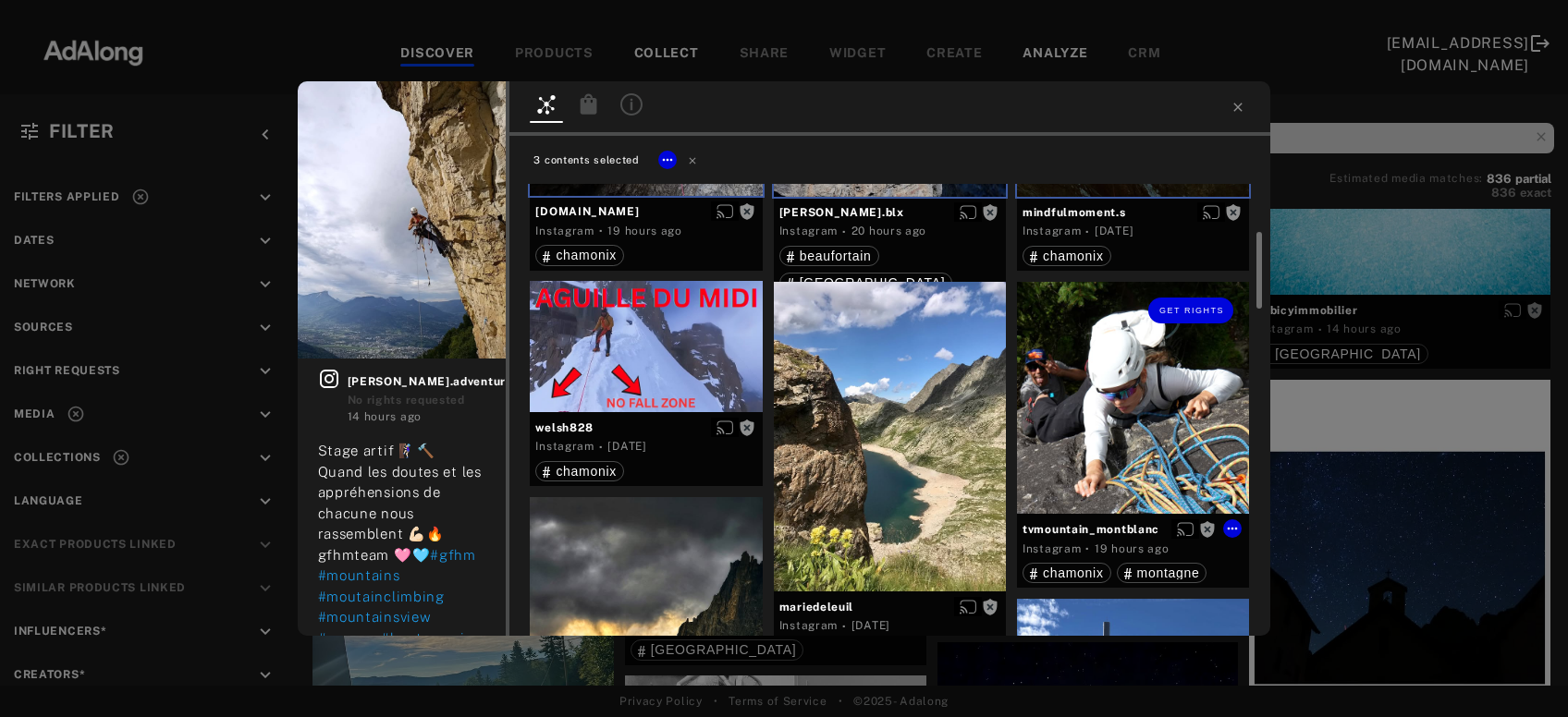
click at [1156, 390] on div "Get rights" at bounding box center [1134, 398] width 232 height 232
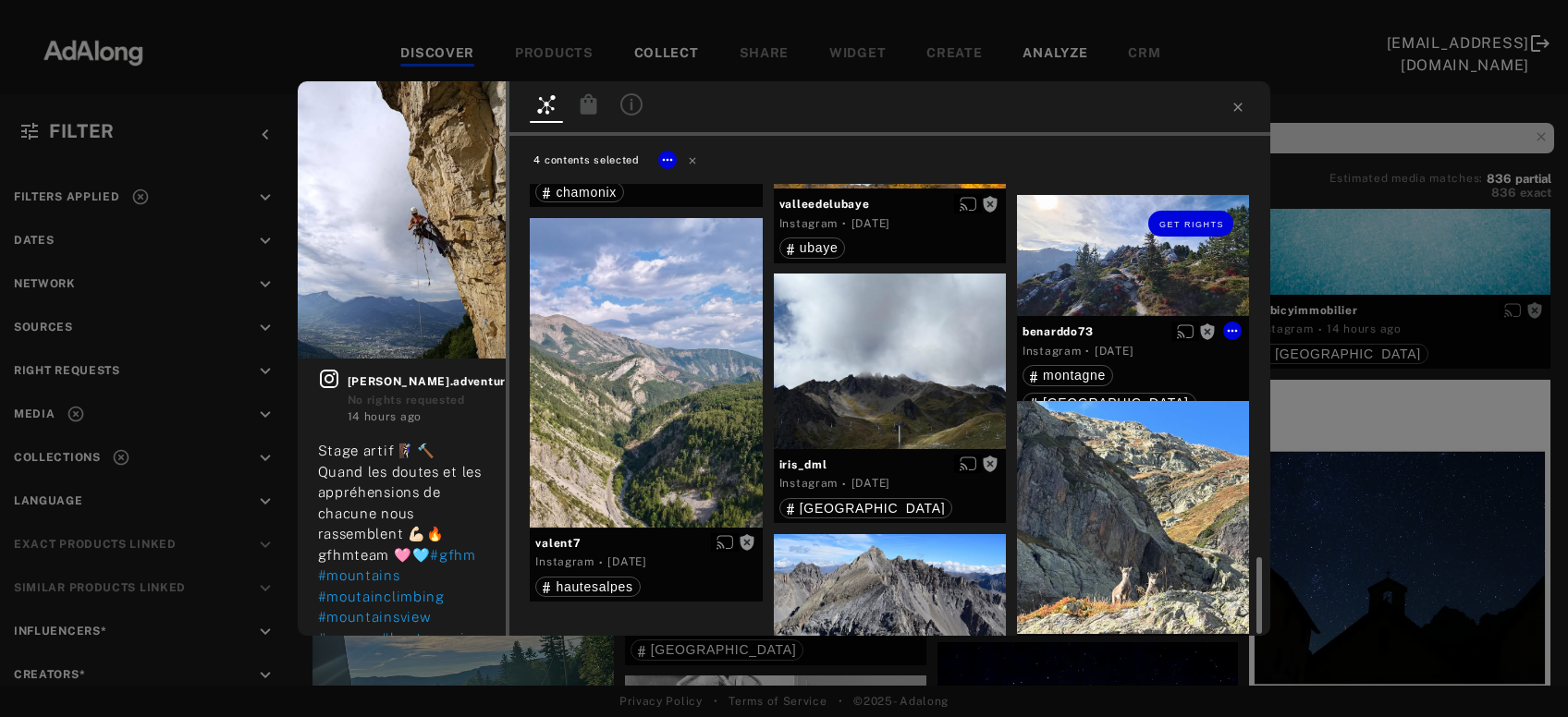
scroll to position [2409, 0]
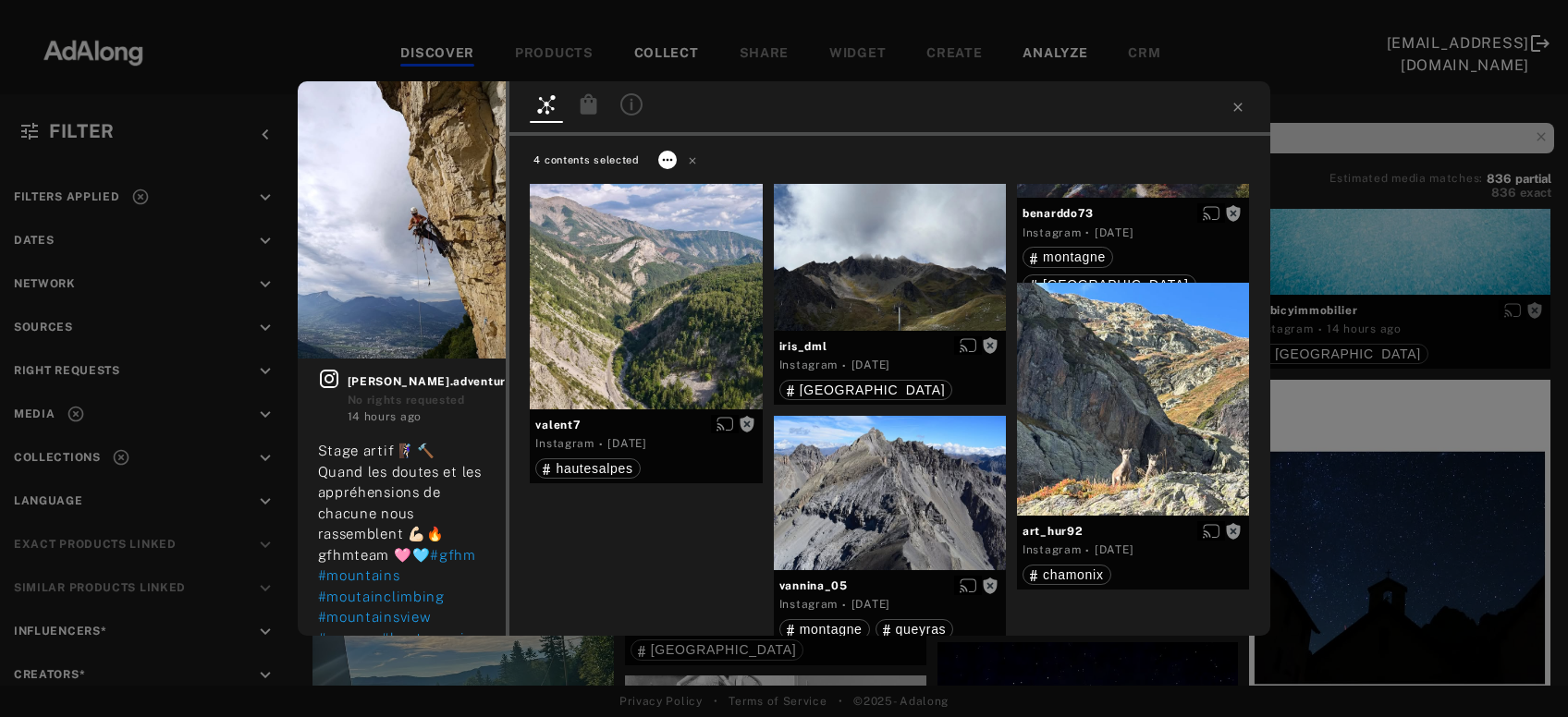
click at [666, 156] on icon at bounding box center [667, 159] width 14 height 14
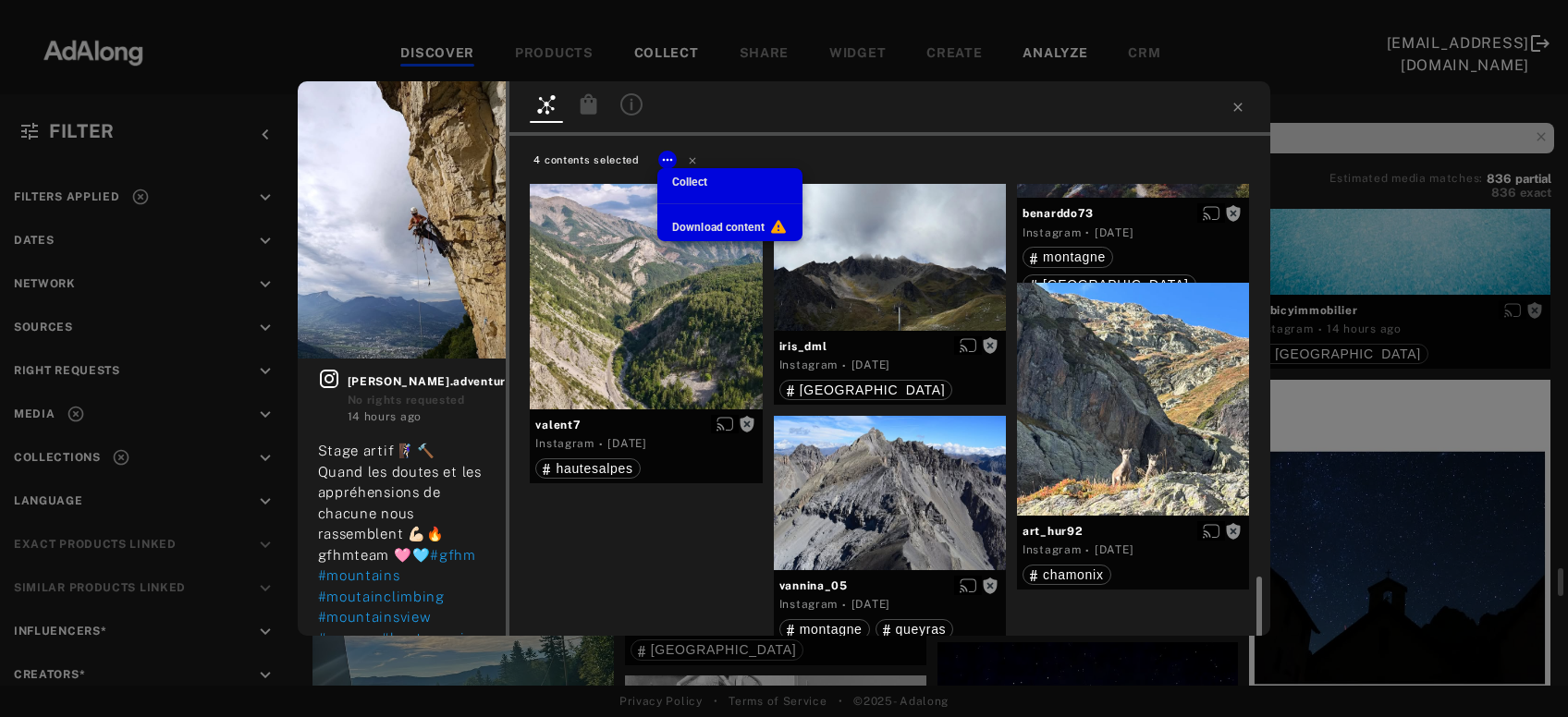
click at [690, 184] on span "Collect" at bounding box center [690, 182] width 35 height 13
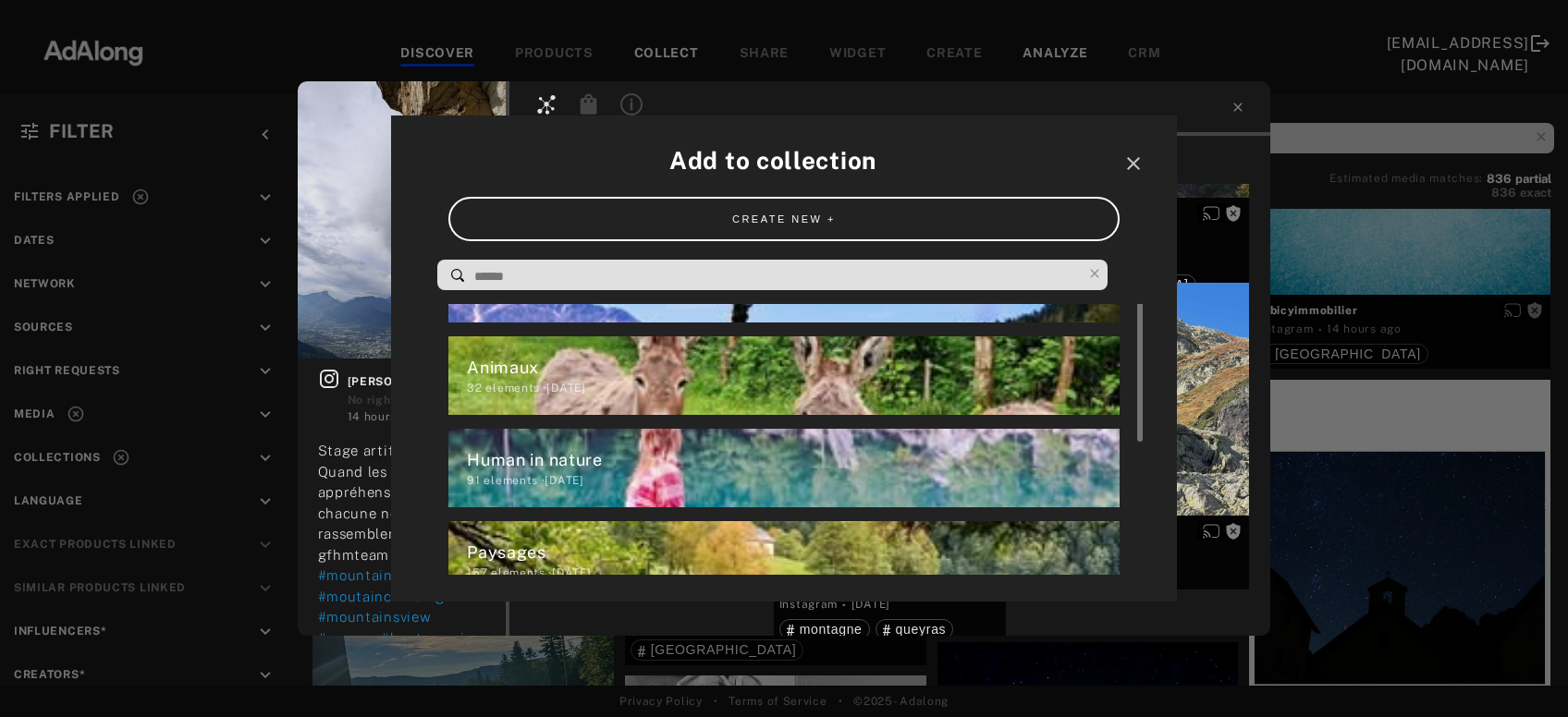
scroll to position [0, 0]
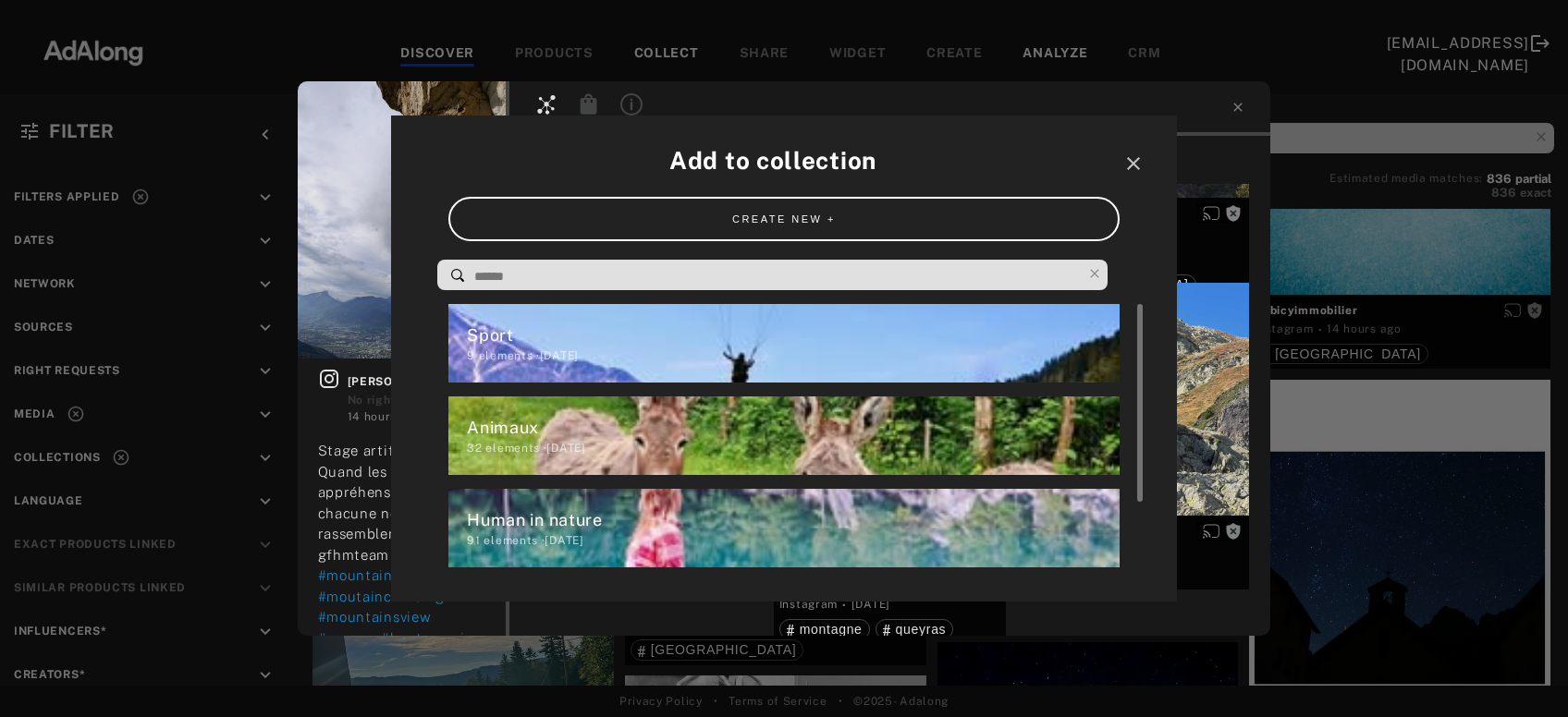
click at [626, 329] on div "Sport" at bounding box center [793, 335] width 652 height 25
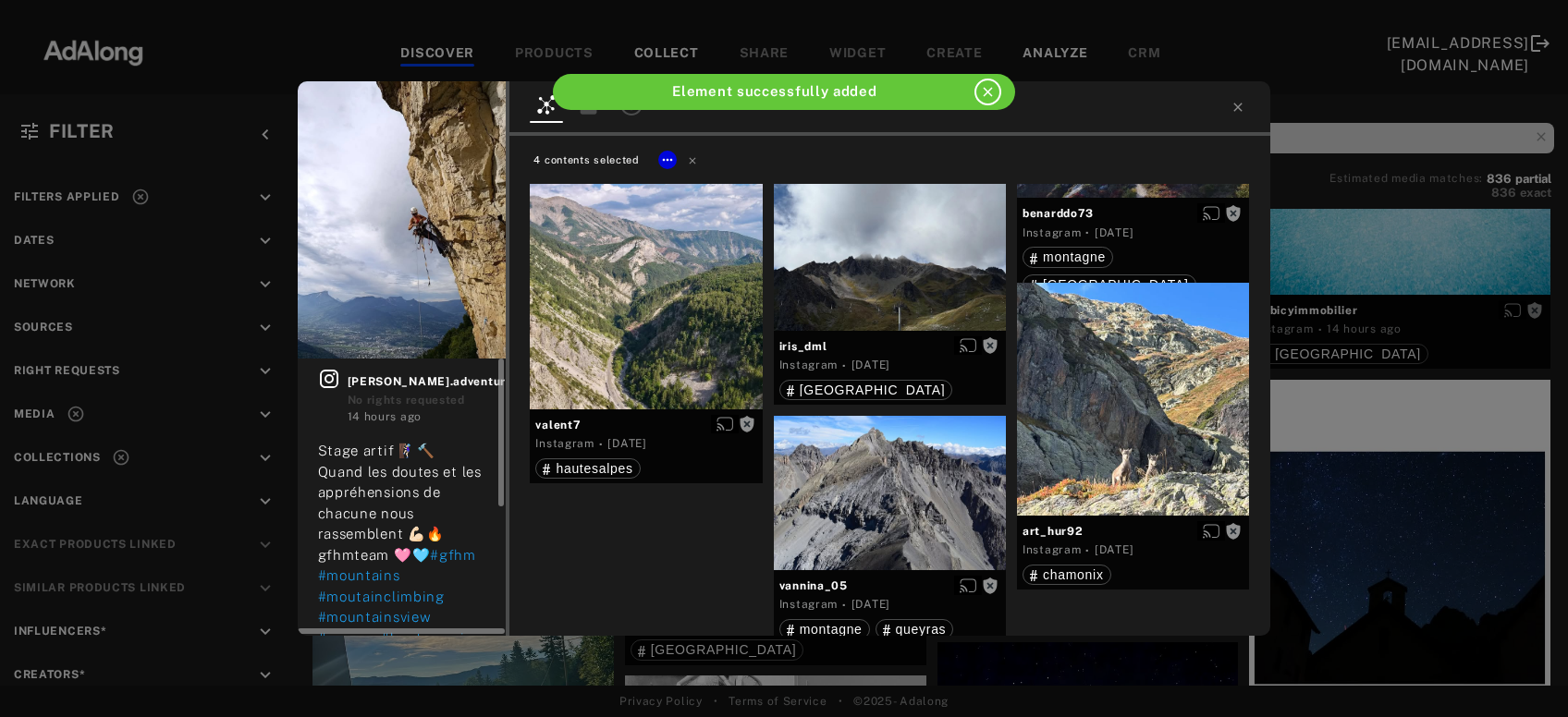
click at [510, 382] on icon at bounding box center [517, 381] width 14 height 14
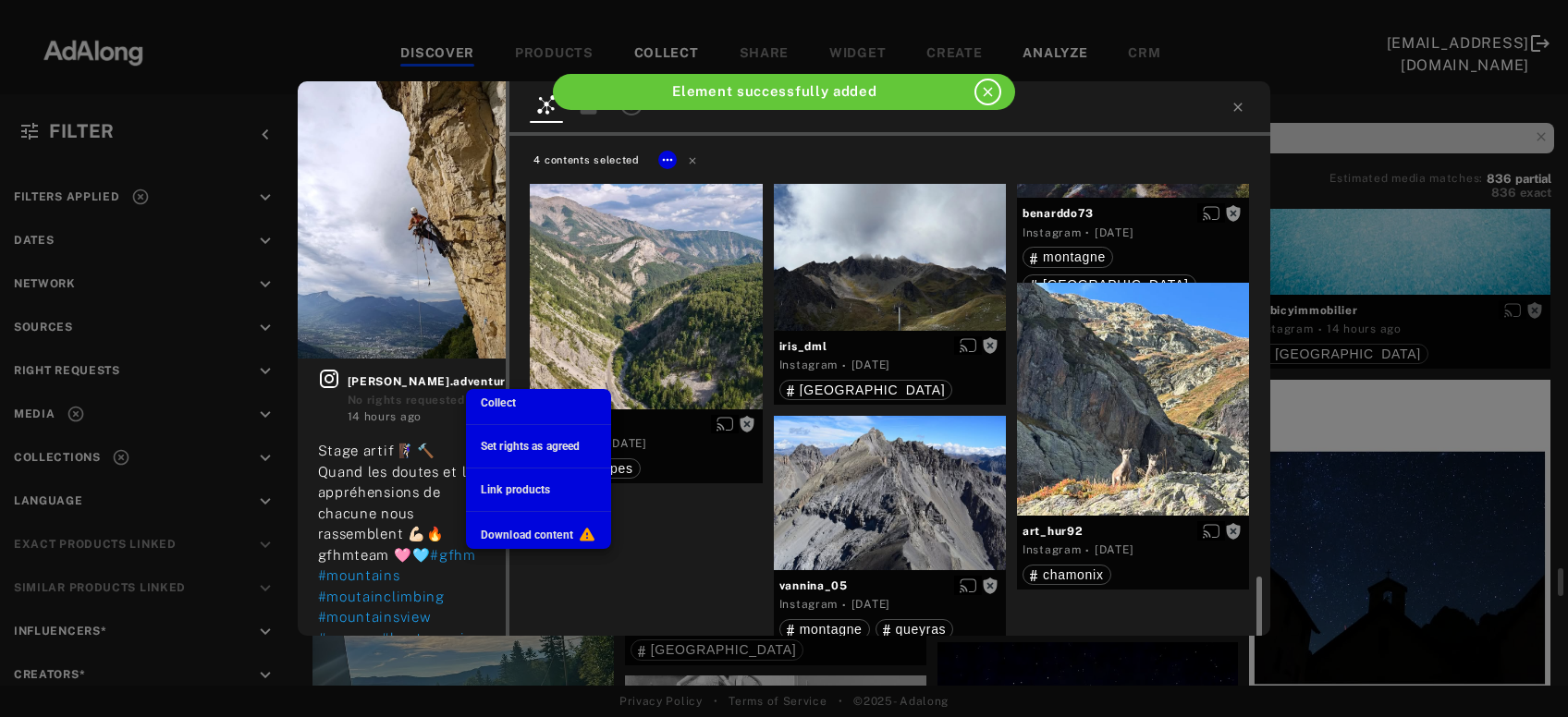
scroll to position [2409, 0]
click at [493, 393] on li "Collect" at bounding box center [538, 403] width 145 height 28
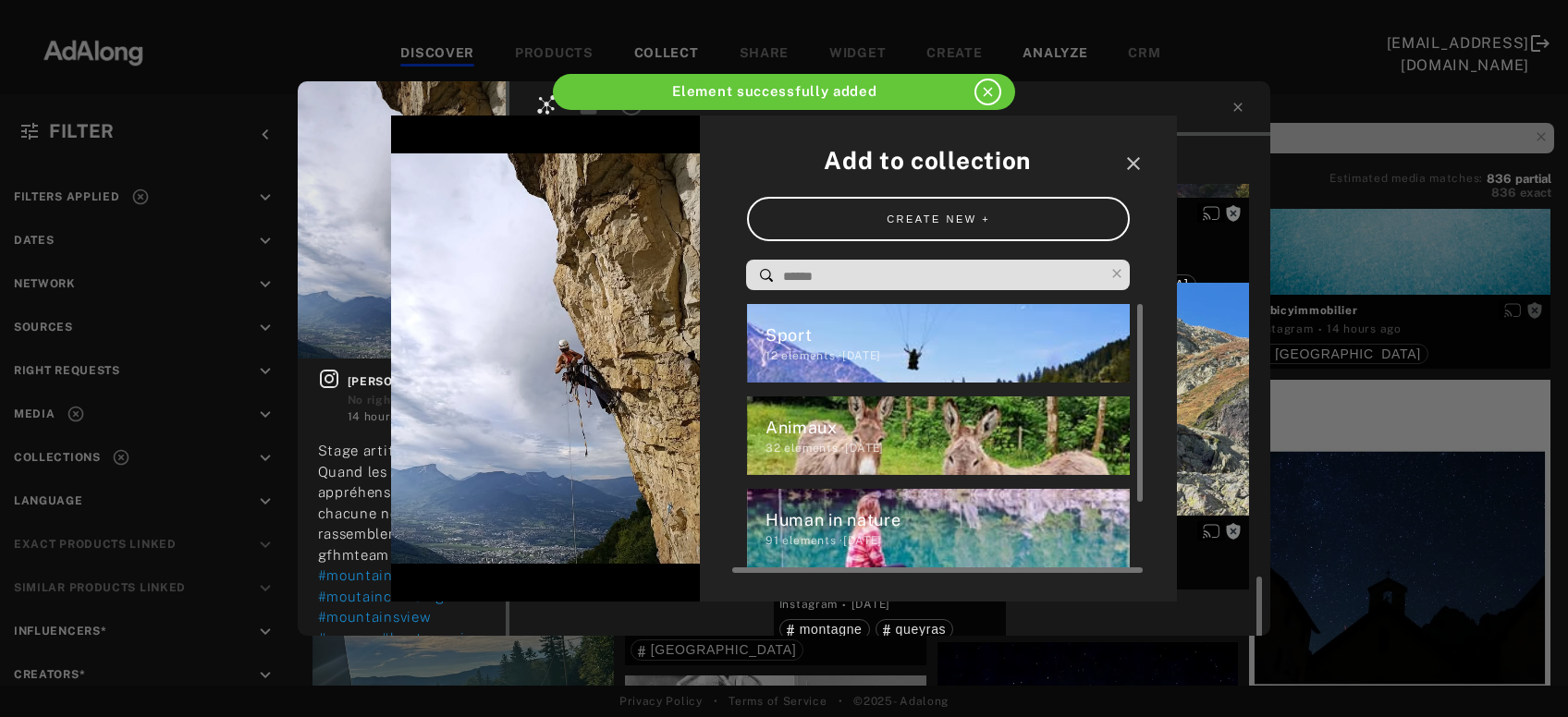
click at [798, 363] on div "12 elements · [DATE]" at bounding box center [948, 356] width 365 height 16
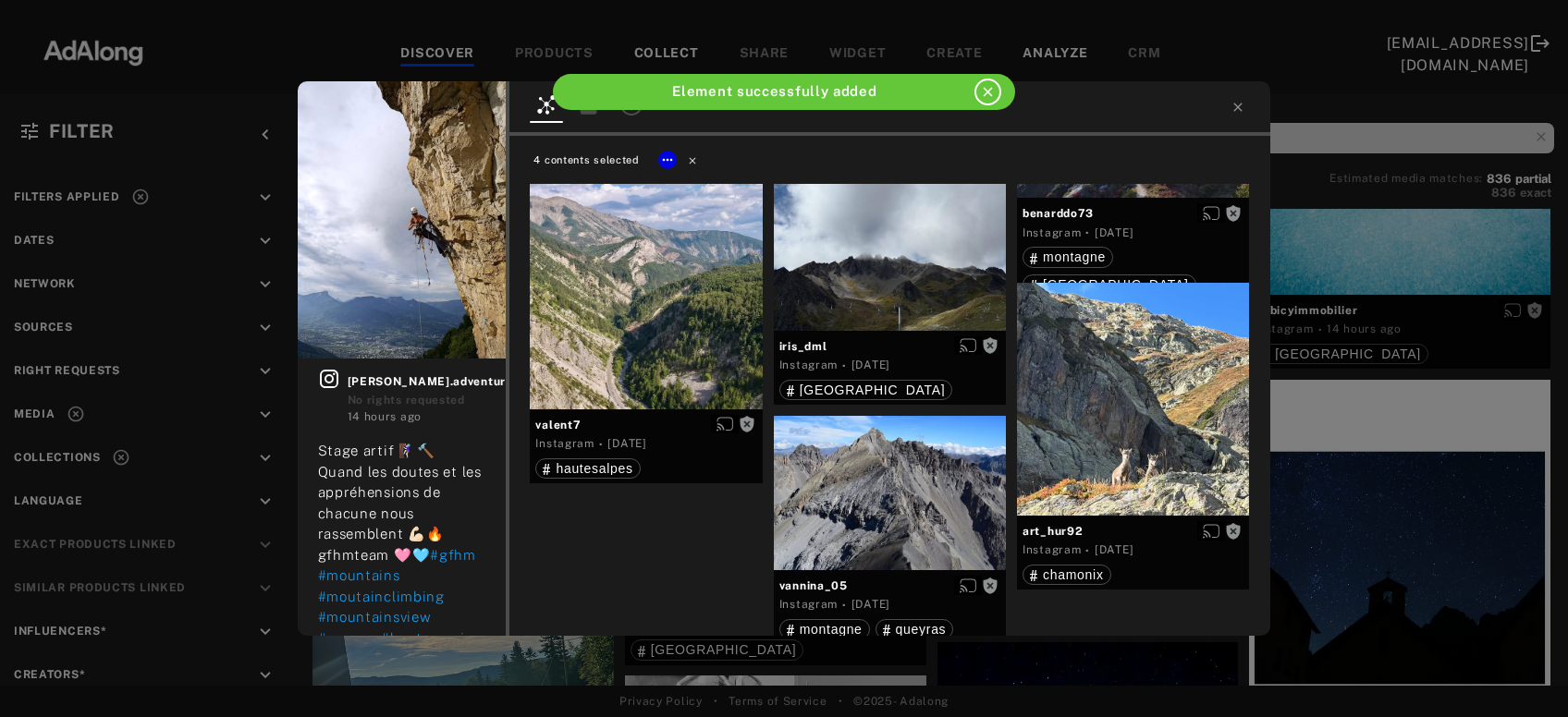
click at [690, 164] on icon at bounding box center [693, 160] width 13 height 13
click at [679, 315] on div "Get rights" at bounding box center [646, 254] width 232 height 310
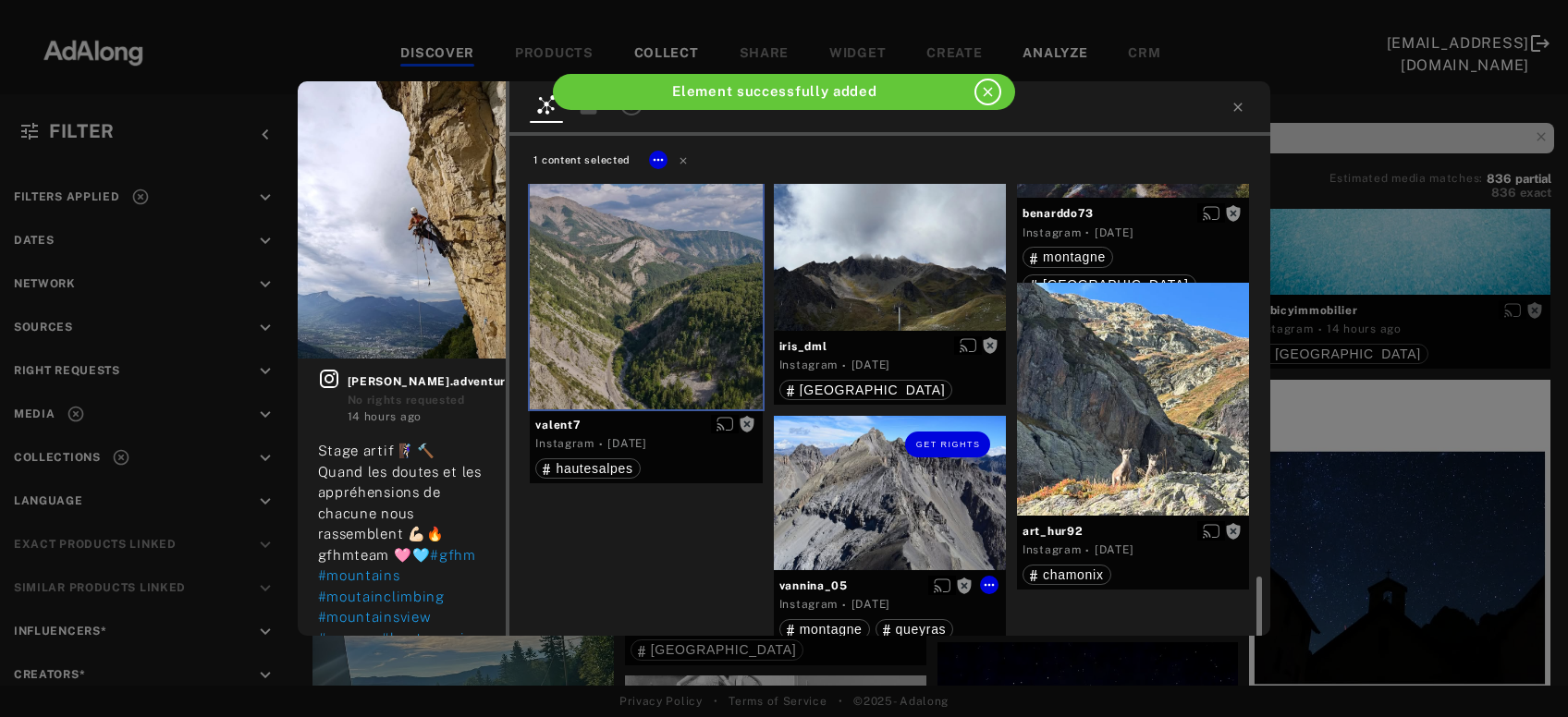
drag, startPoint x: 896, startPoint y: 503, endPoint x: 1100, endPoint y: 451, distance: 210.5
click at [897, 503] on div "Get rights" at bounding box center [890, 493] width 232 height 154
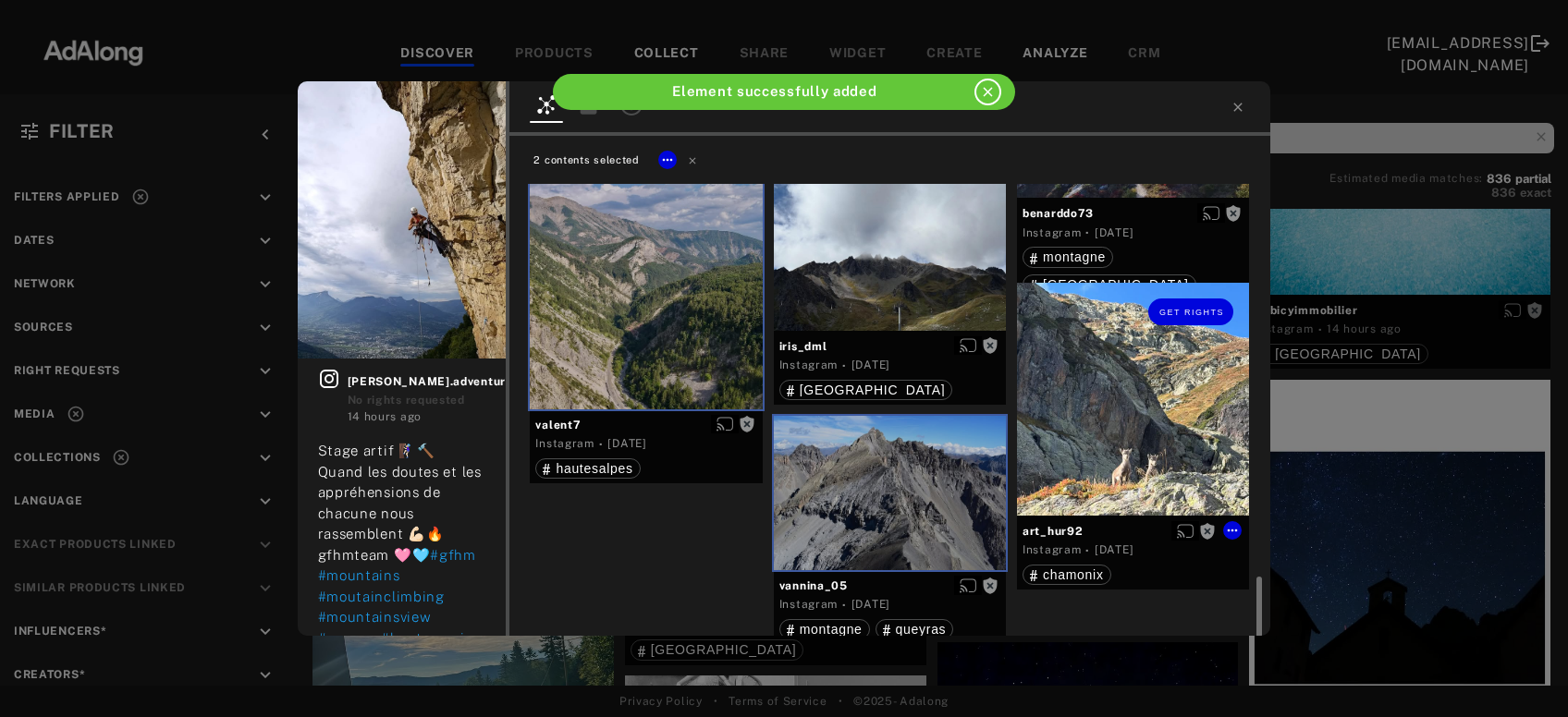
click at [1146, 438] on div "Get rights" at bounding box center [1134, 399] width 232 height 232
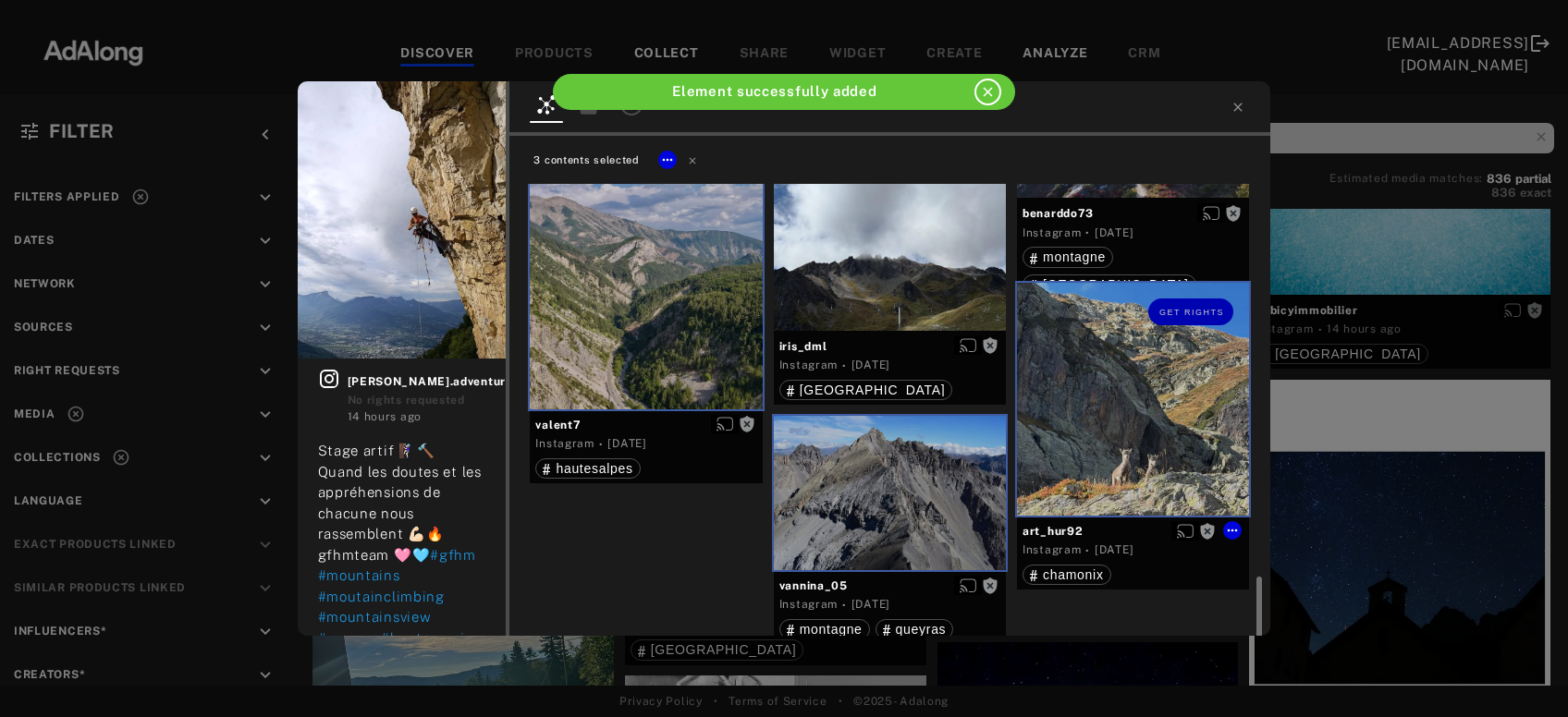
click at [1162, 424] on div "Get rights" at bounding box center [1134, 399] width 232 height 232
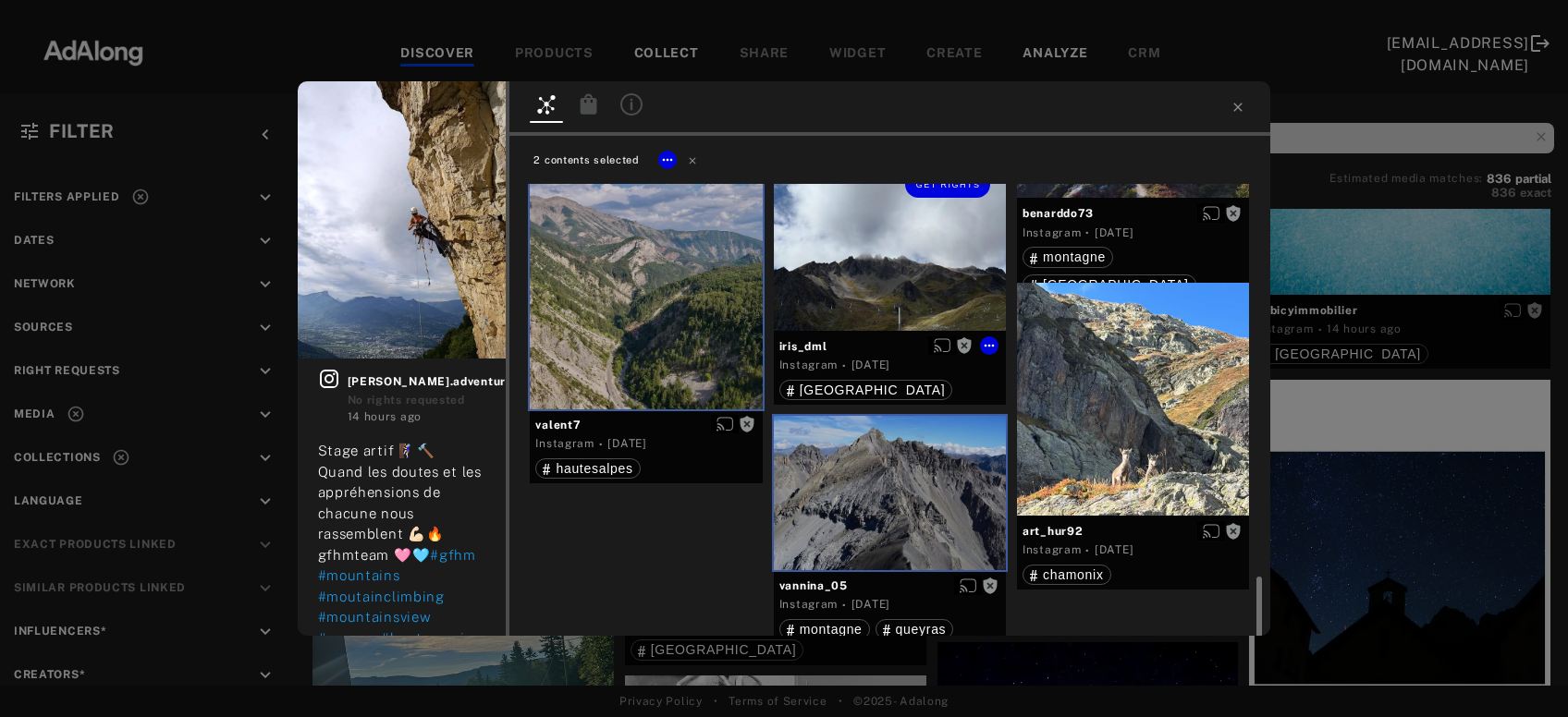
click at [932, 297] on div "Get rights" at bounding box center [890, 243] width 232 height 174
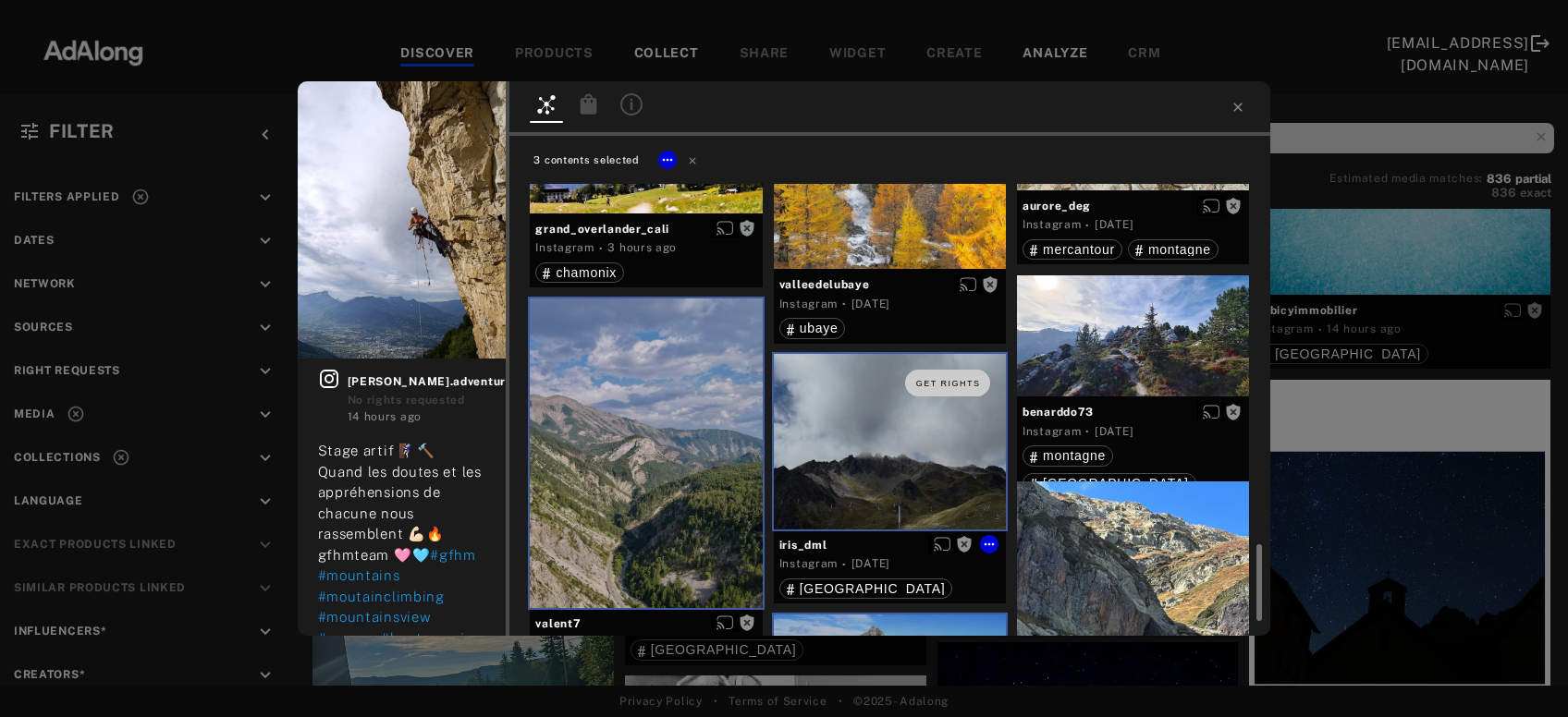
scroll to position [2110, 0]
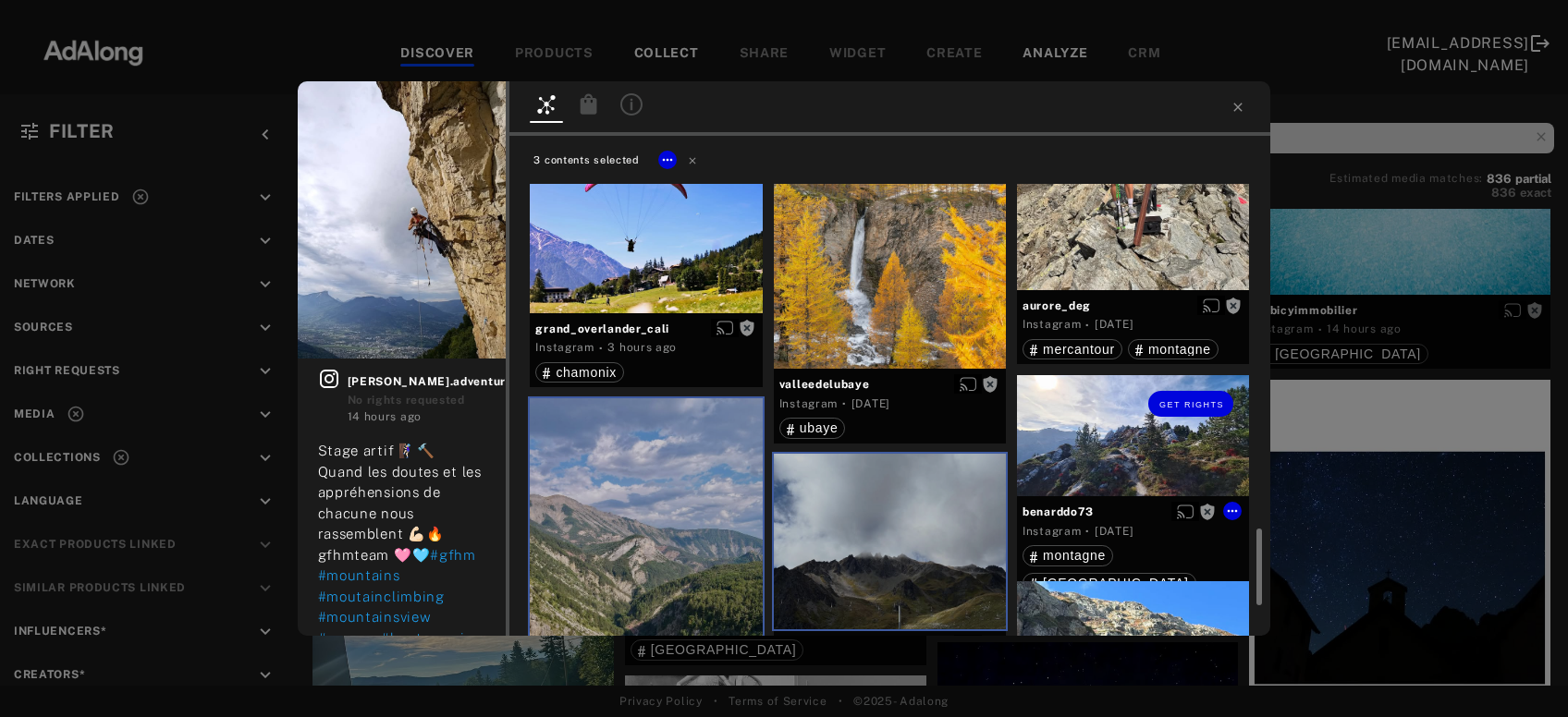
click at [1149, 453] on div "Get rights" at bounding box center [1134, 436] width 232 height 122
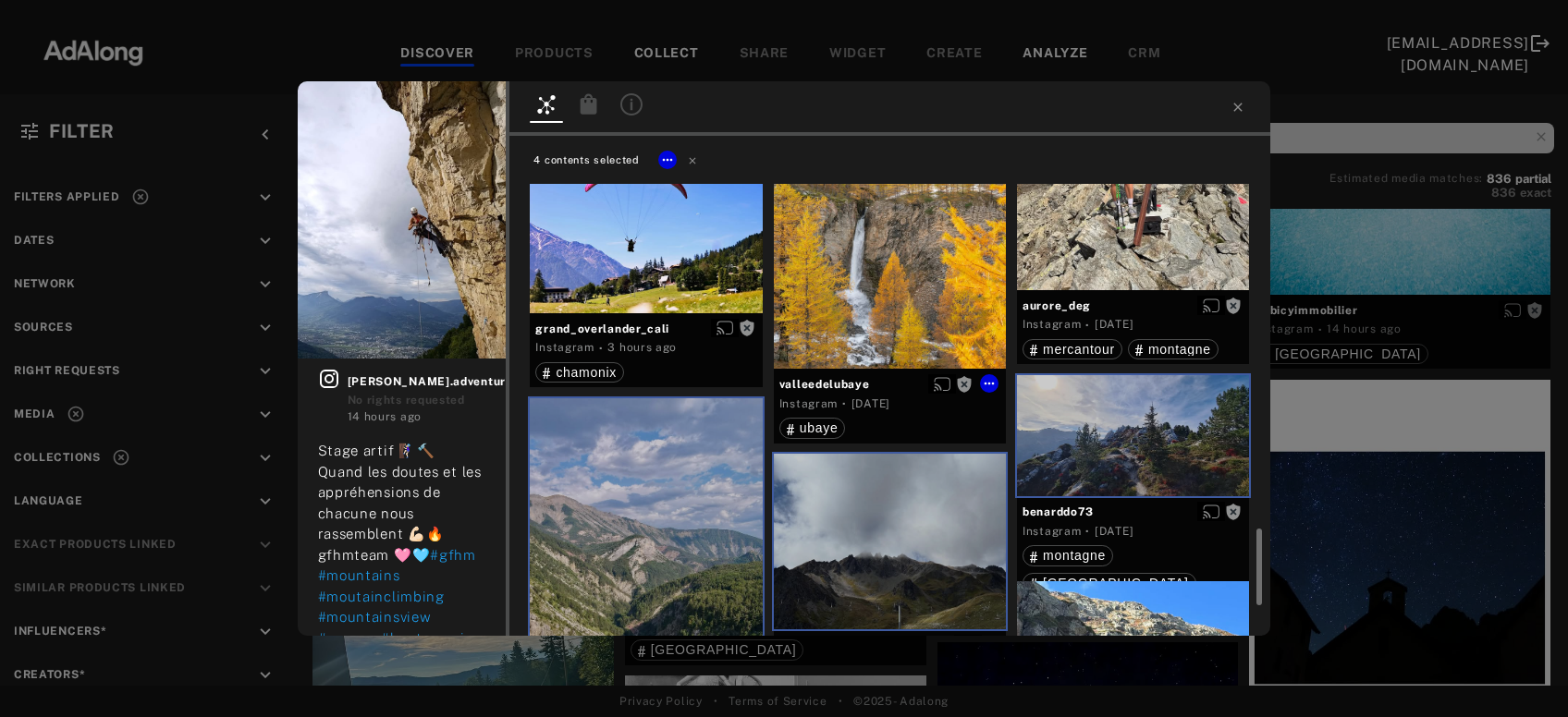
click at [940, 326] on div "Get rights" at bounding box center [890, 223] width 232 height 290
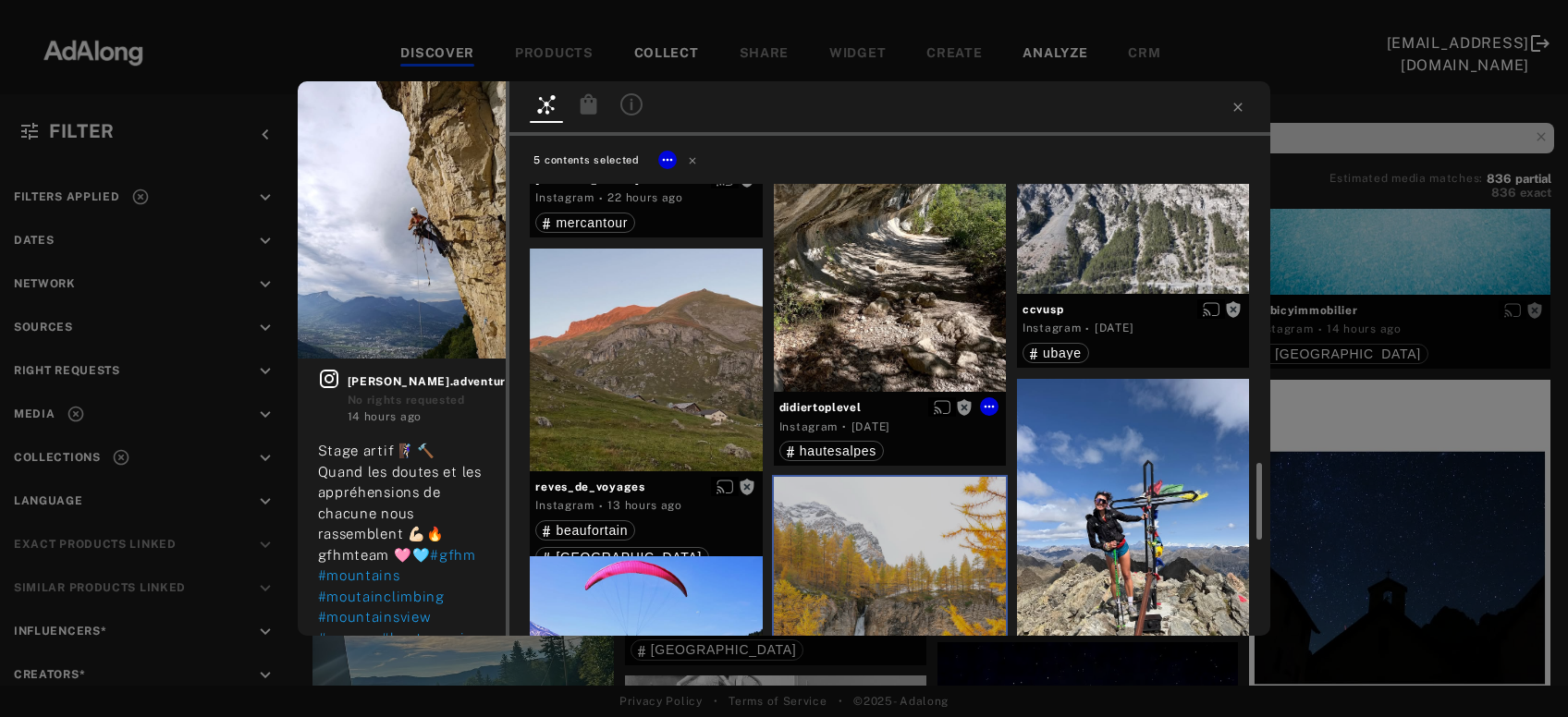
scroll to position [1612, 0]
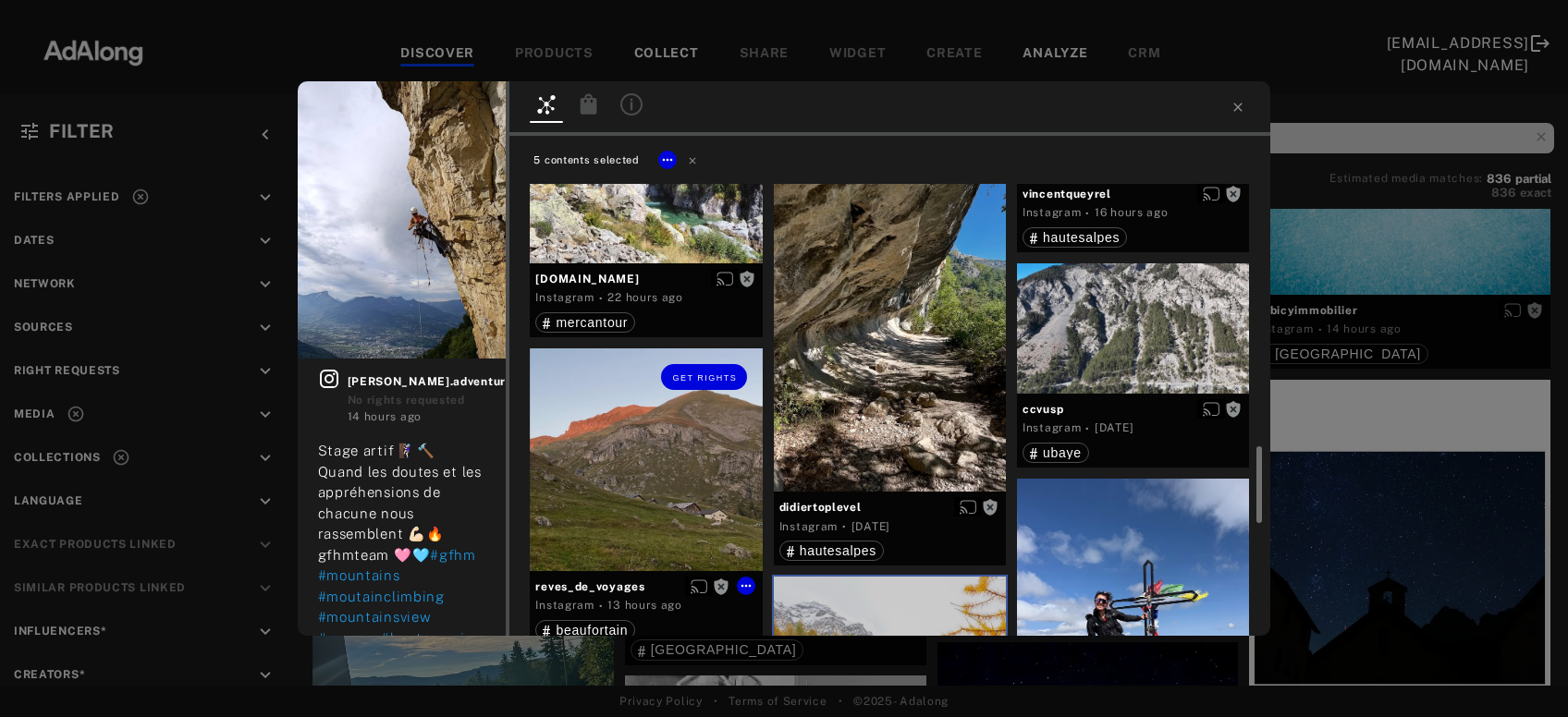
drag, startPoint x: 662, startPoint y: 515, endPoint x: 851, endPoint y: 428, distance: 208.1
click at [662, 512] on div "Get rights" at bounding box center [646, 460] width 232 height 222
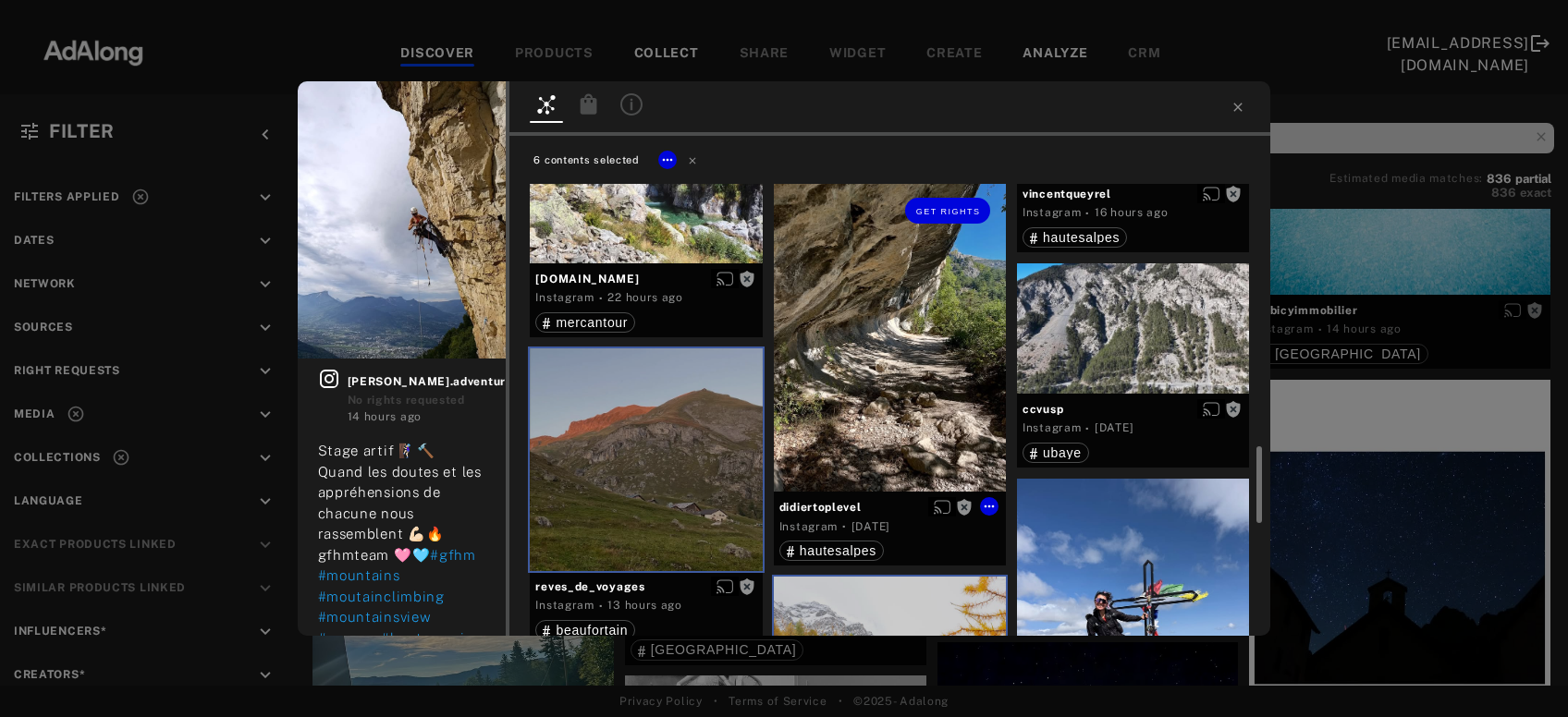
drag, startPoint x: 895, startPoint y: 404, endPoint x: 1012, endPoint y: 372, distance: 121.3
click at [897, 403] on div "Get rights" at bounding box center [890, 336] width 232 height 310
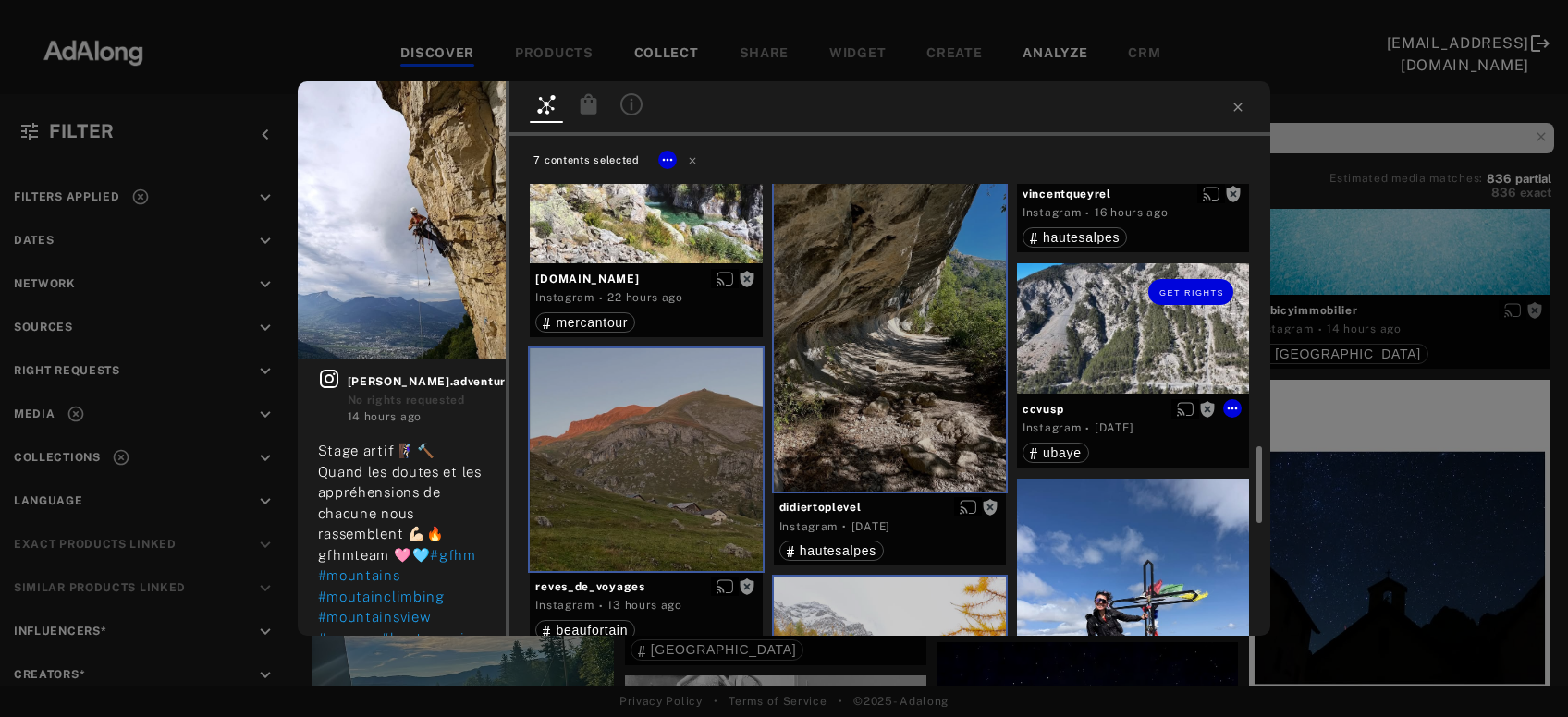
click at [1075, 354] on div "Get rights" at bounding box center [1134, 329] width 232 height 130
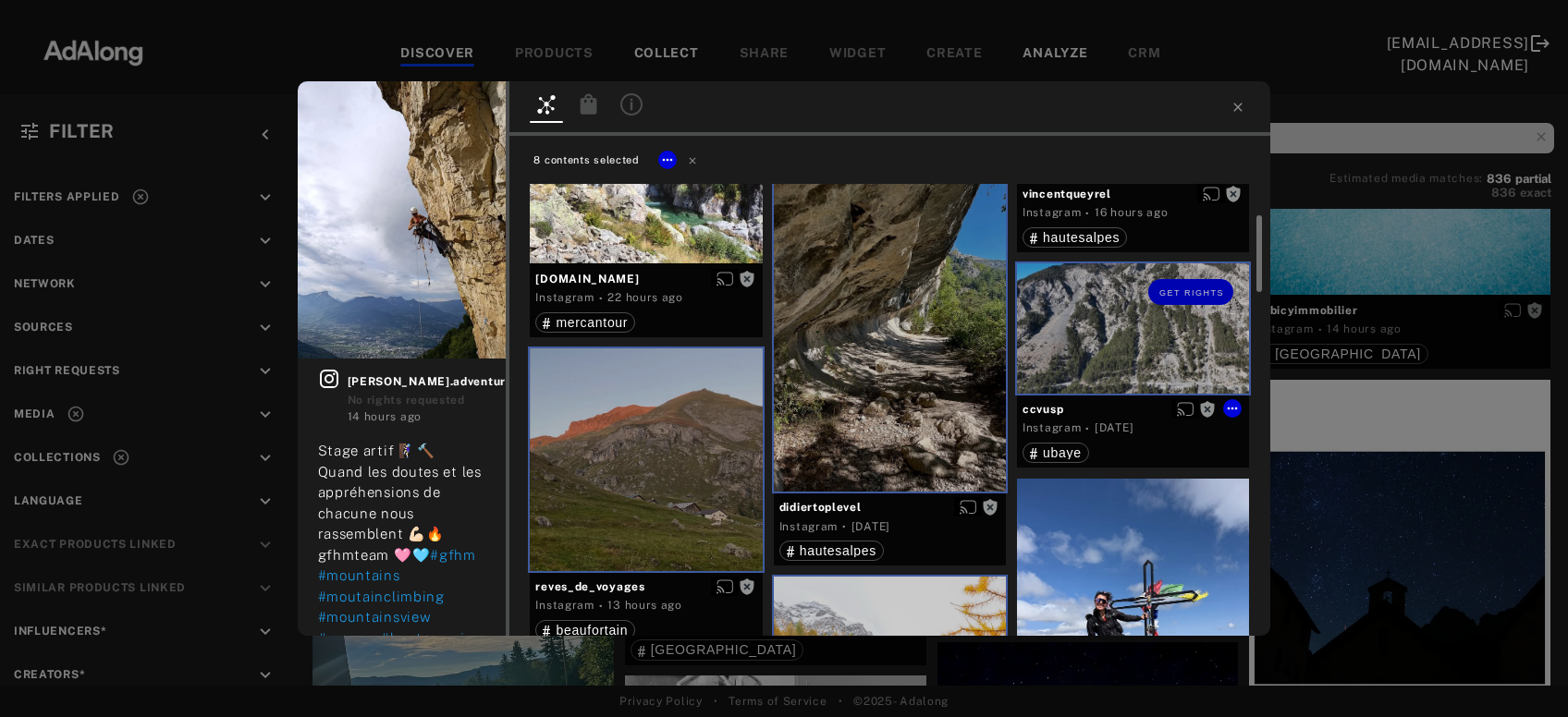
scroll to position [1413, 0]
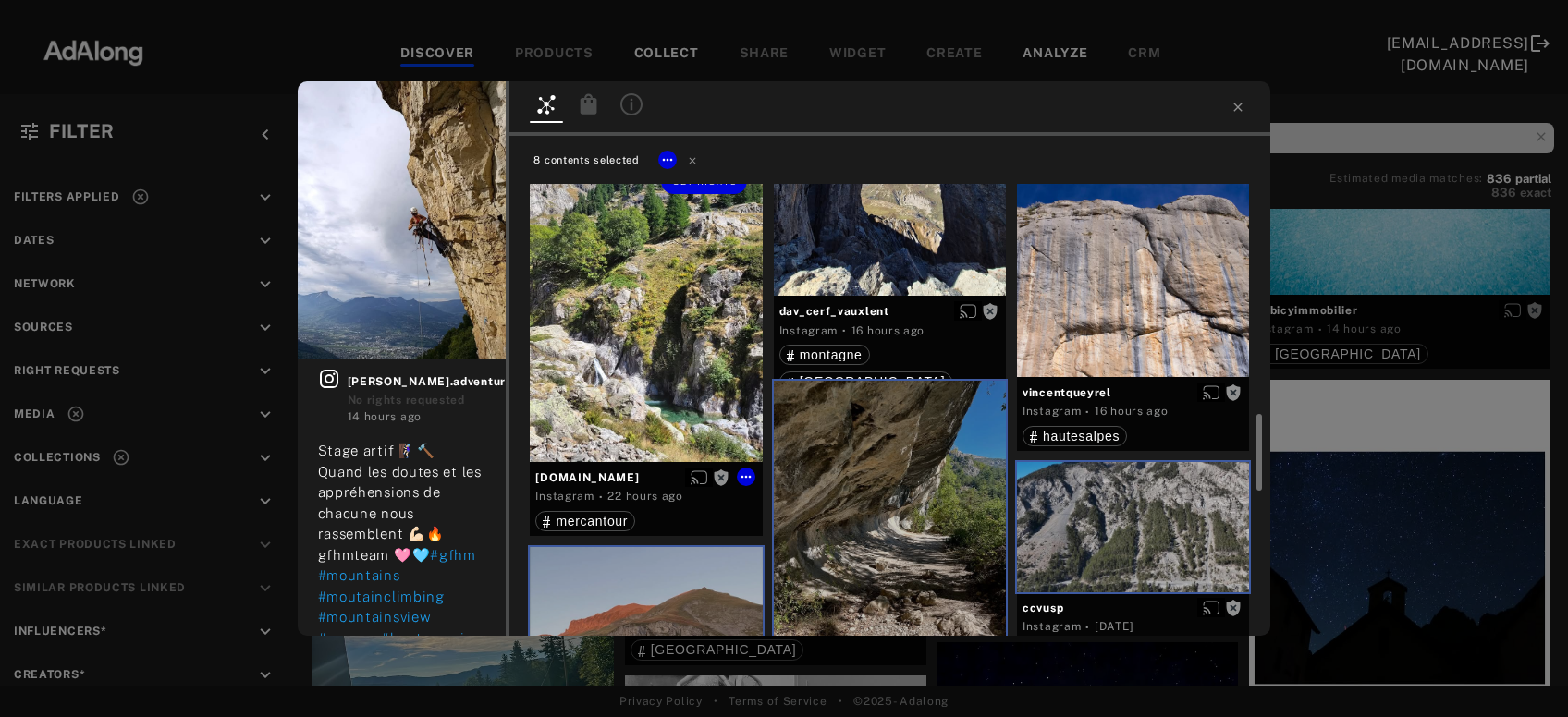
click at [670, 385] on div "Get rights" at bounding box center [646, 307] width 232 height 310
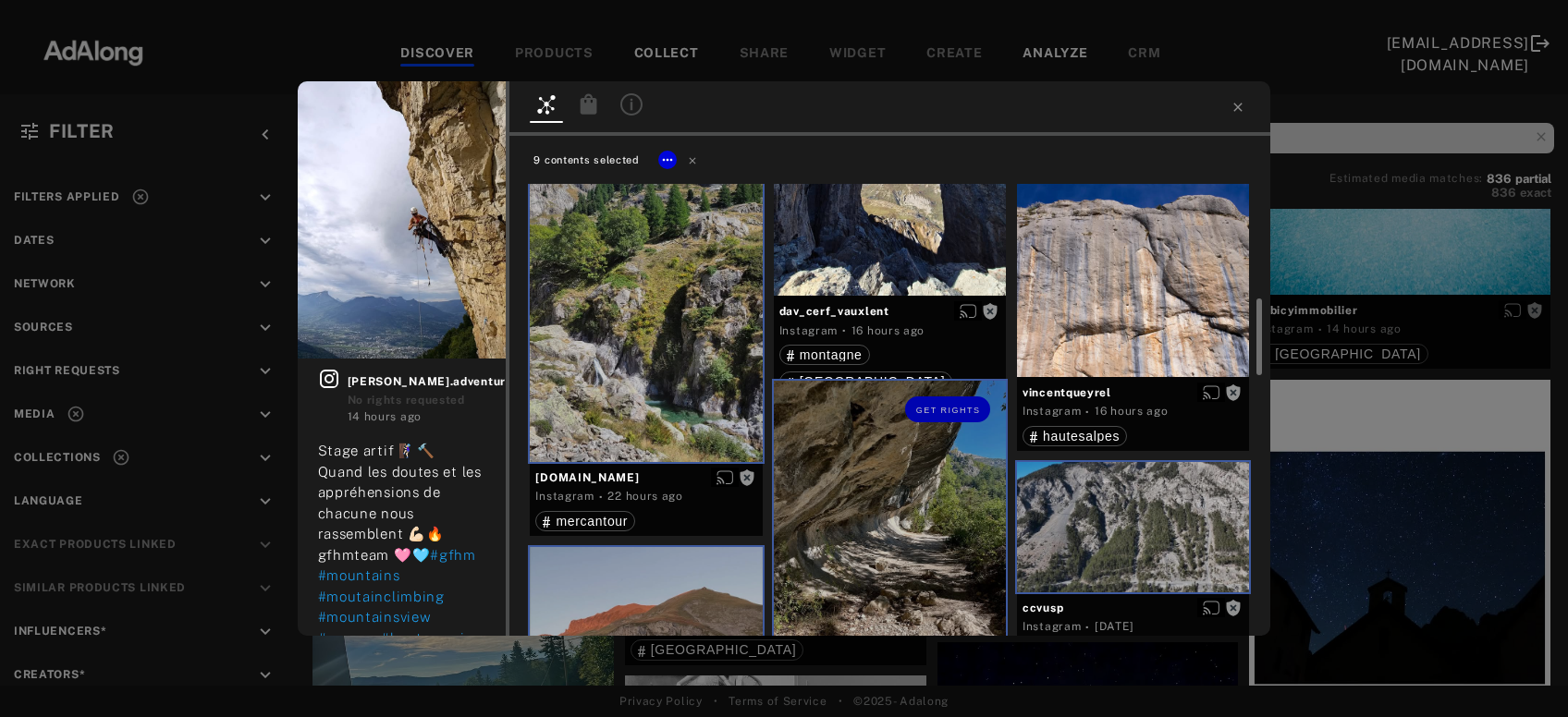
scroll to position [1214, 0]
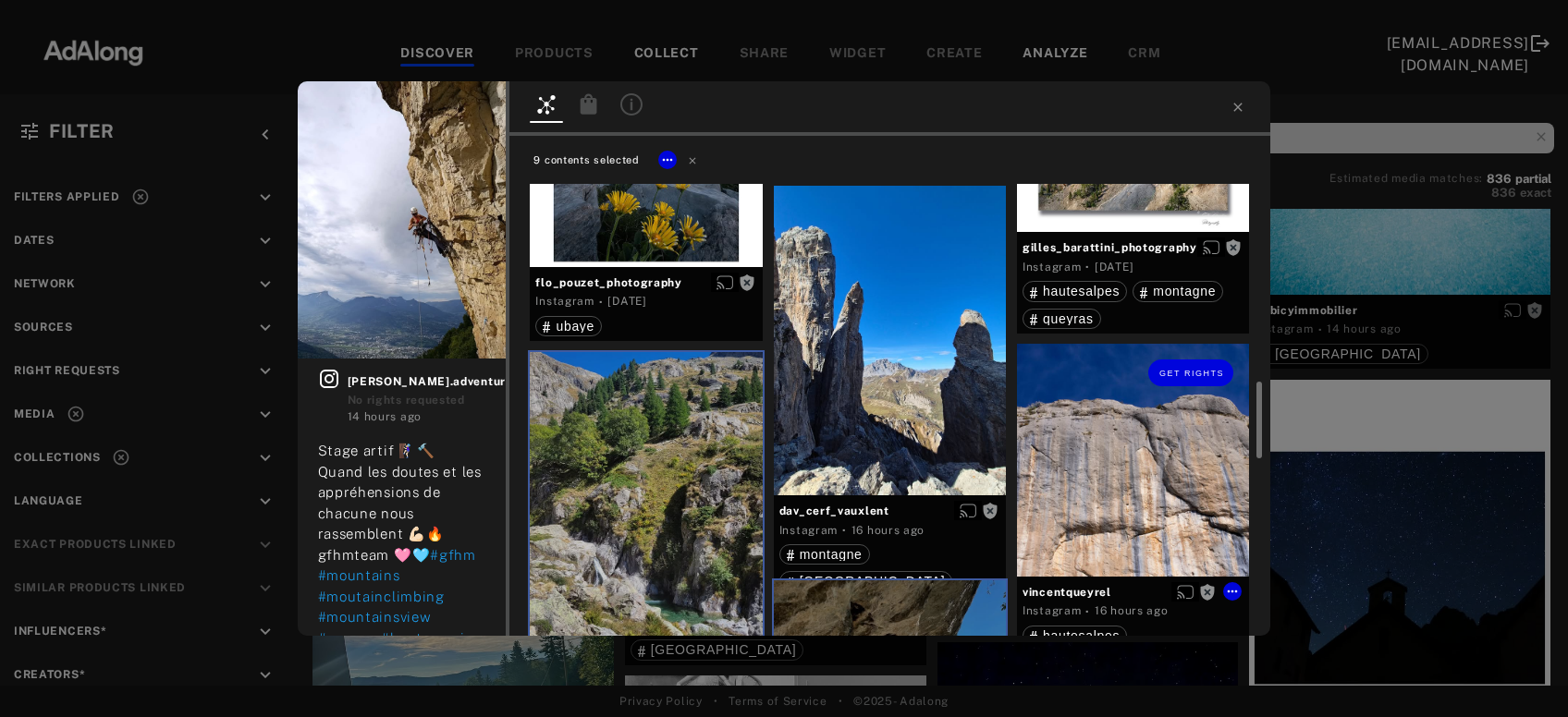
click at [1133, 471] on div "Get rights" at bounding box center [1134, 460] width 232 height 232
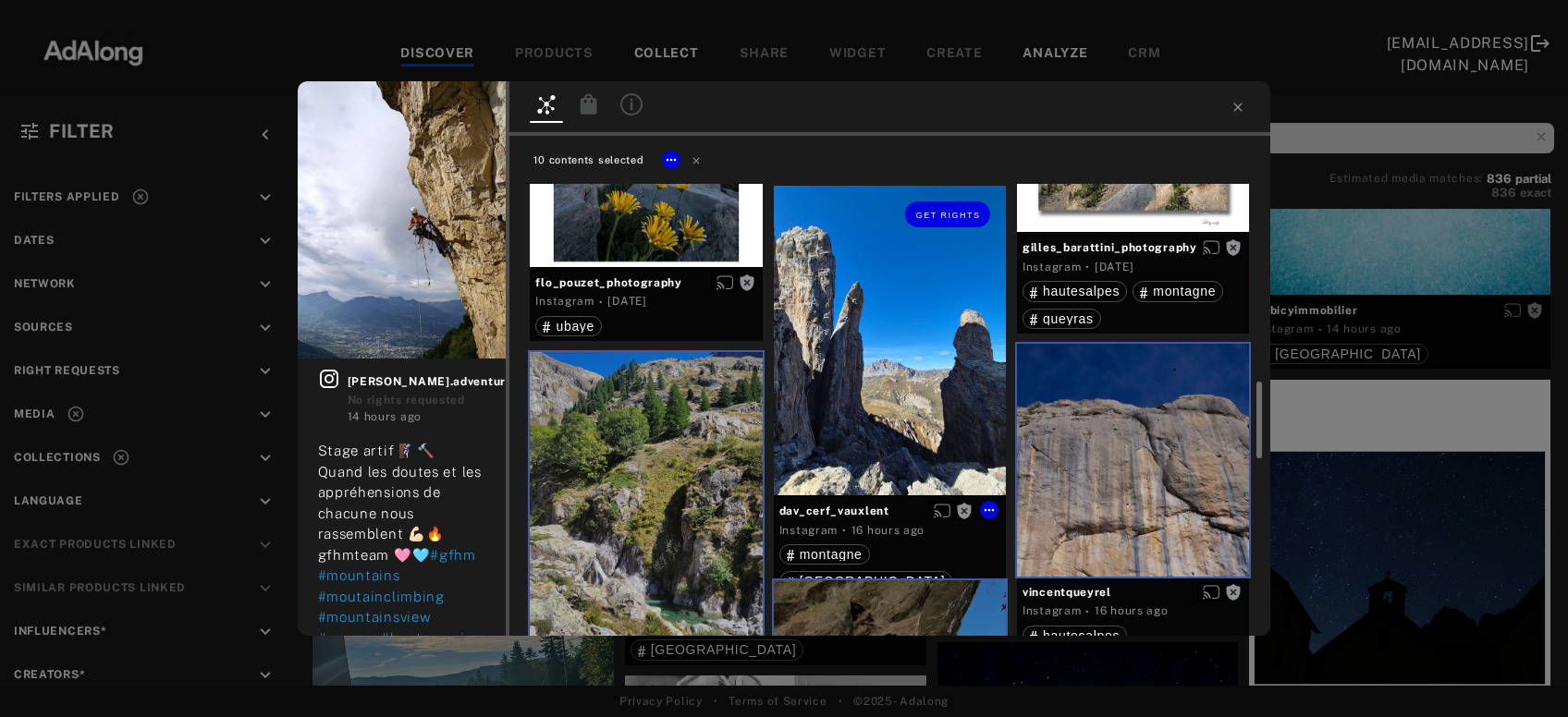
click at [881, 400] on div "Get rights" at bounding box center [890, 340] width 232 height 310
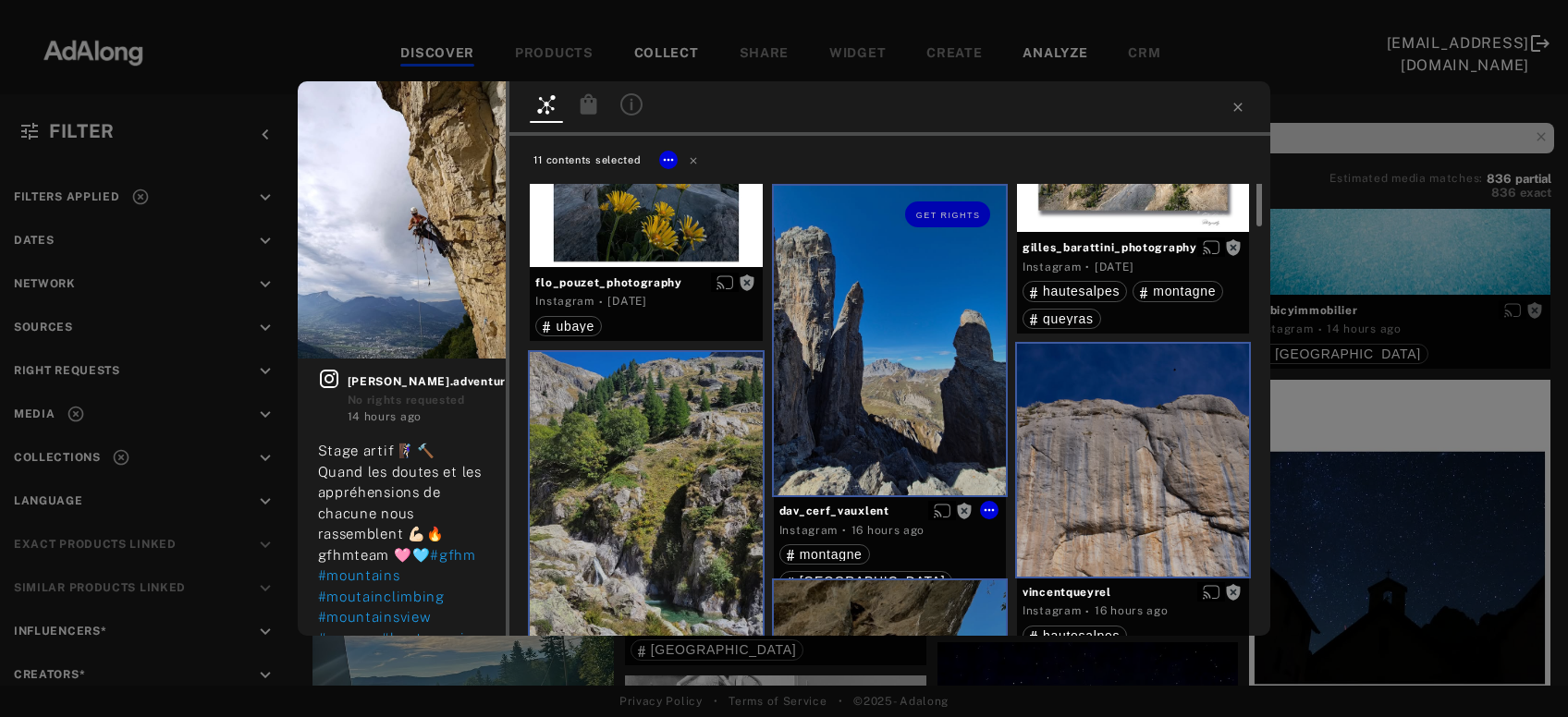
scroll to position [915, 0]
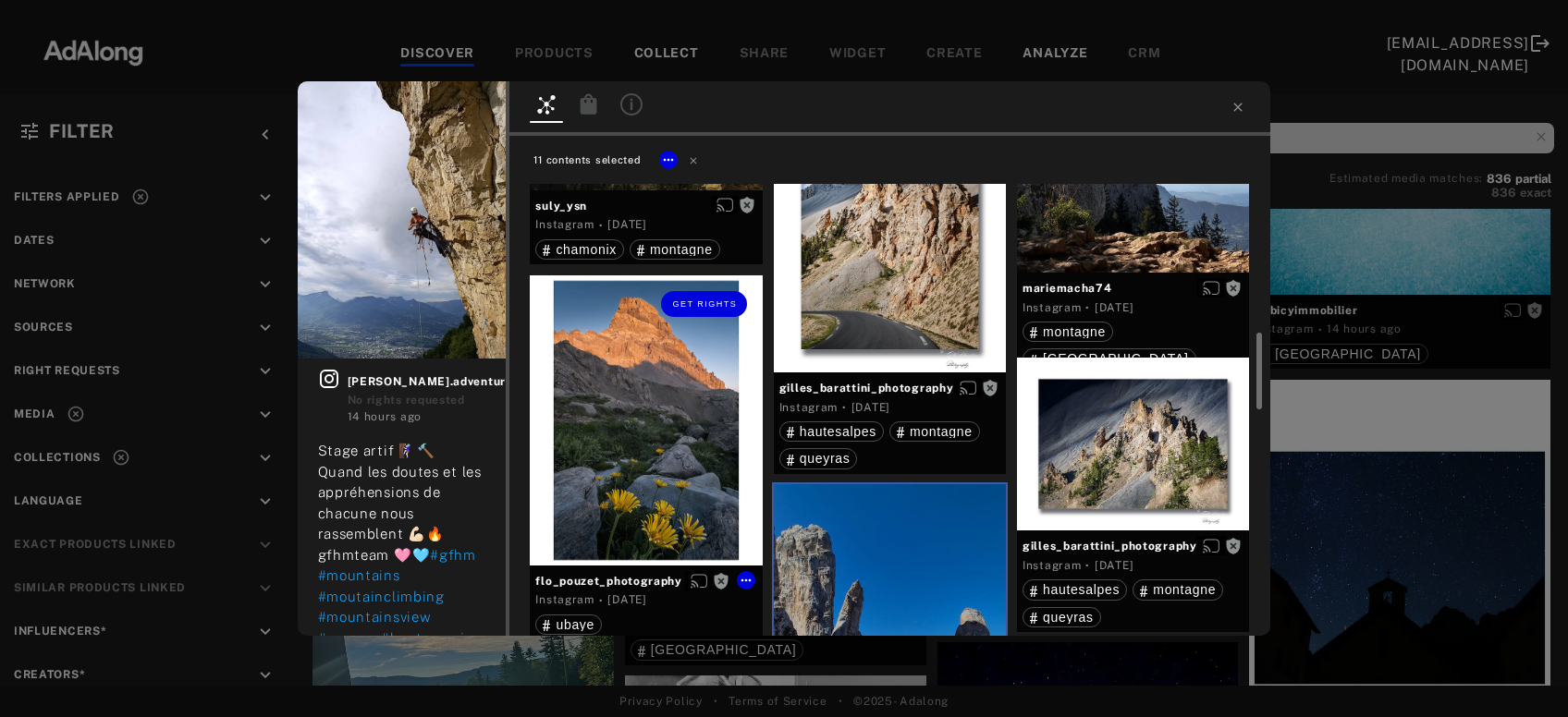
click at [678, 473] on div "Get rights" at bounding box center [646, 420] width 232 height 290
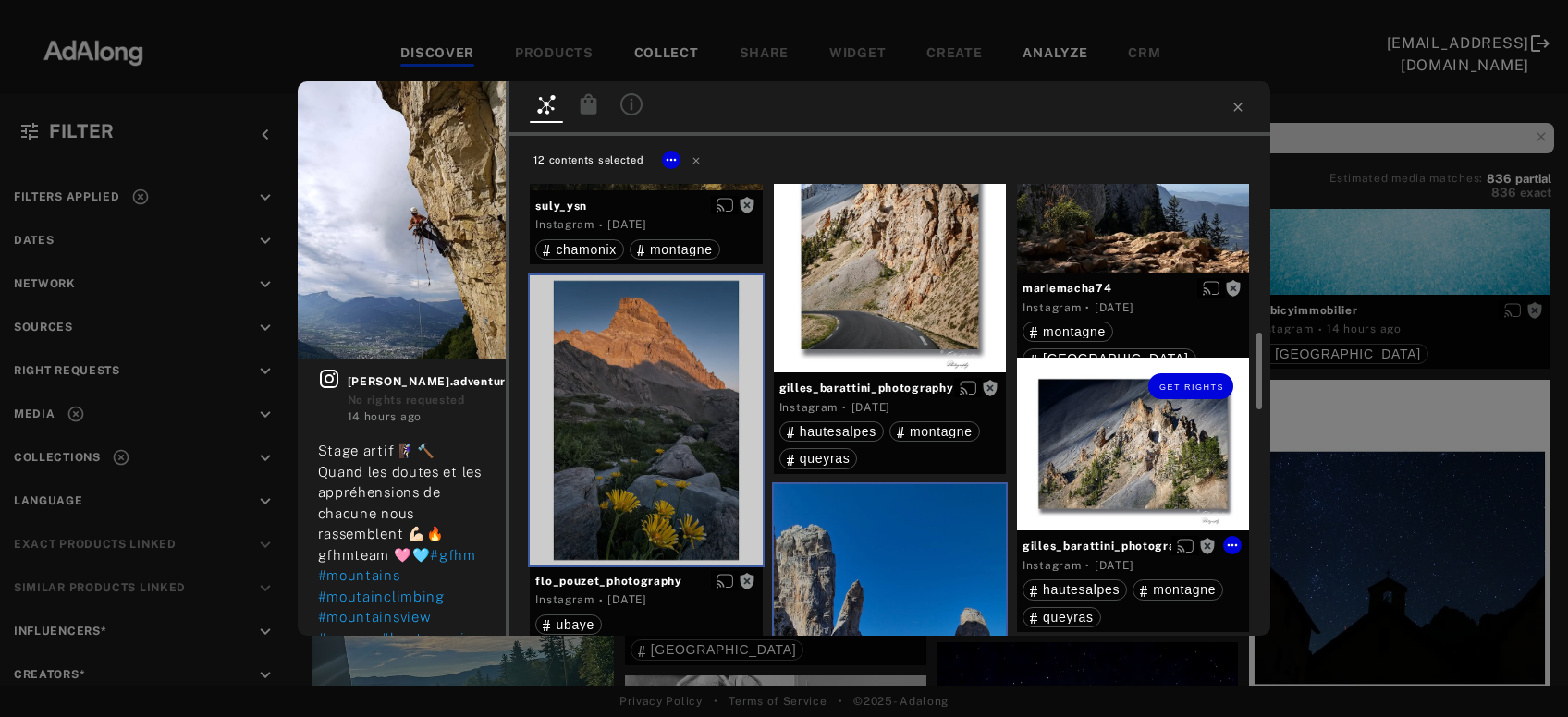
click at [1050, 459] on div "Get rights" at bounding box center [1134, 444] width 232 height 173
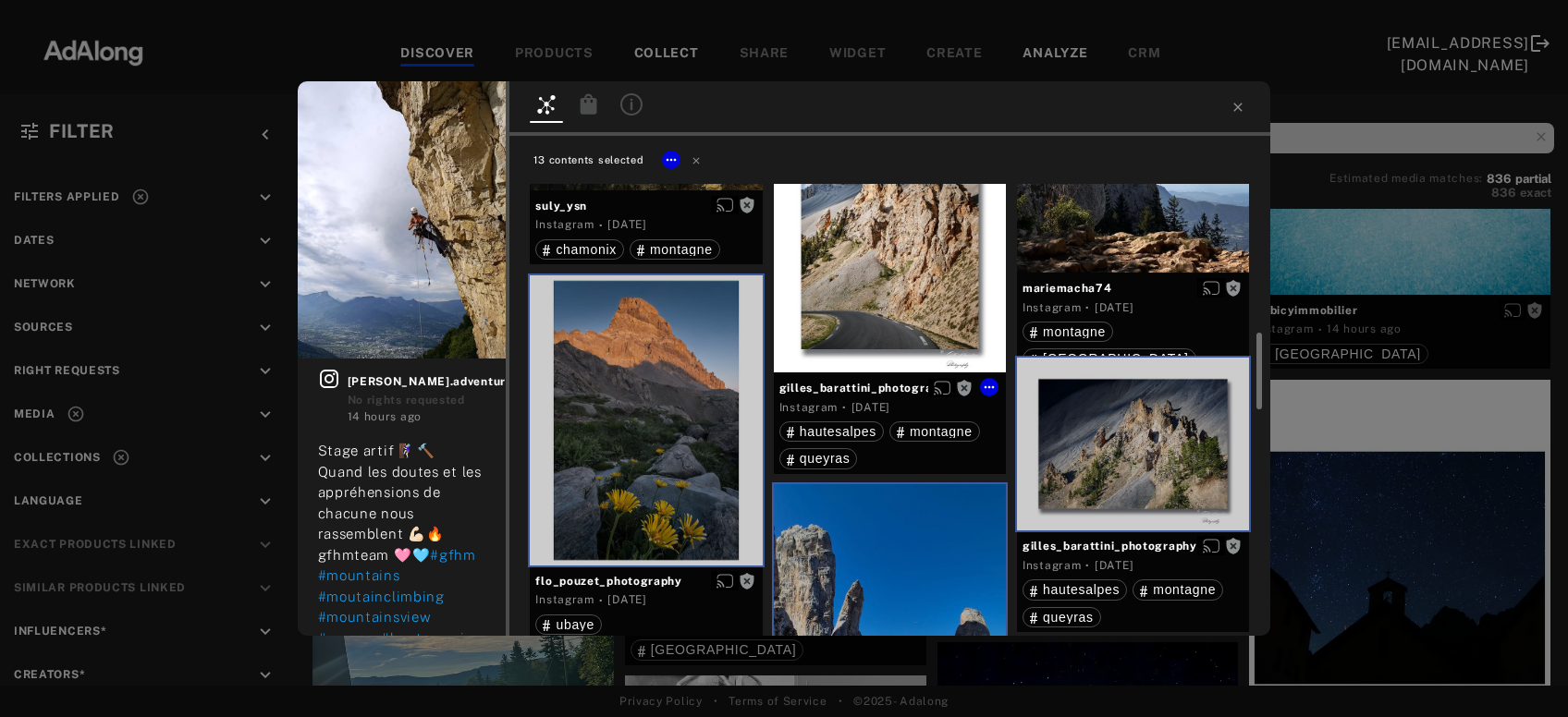
click at [880, 276] on div "Get rights" at bounding box center [890, 217] width 232 height 313
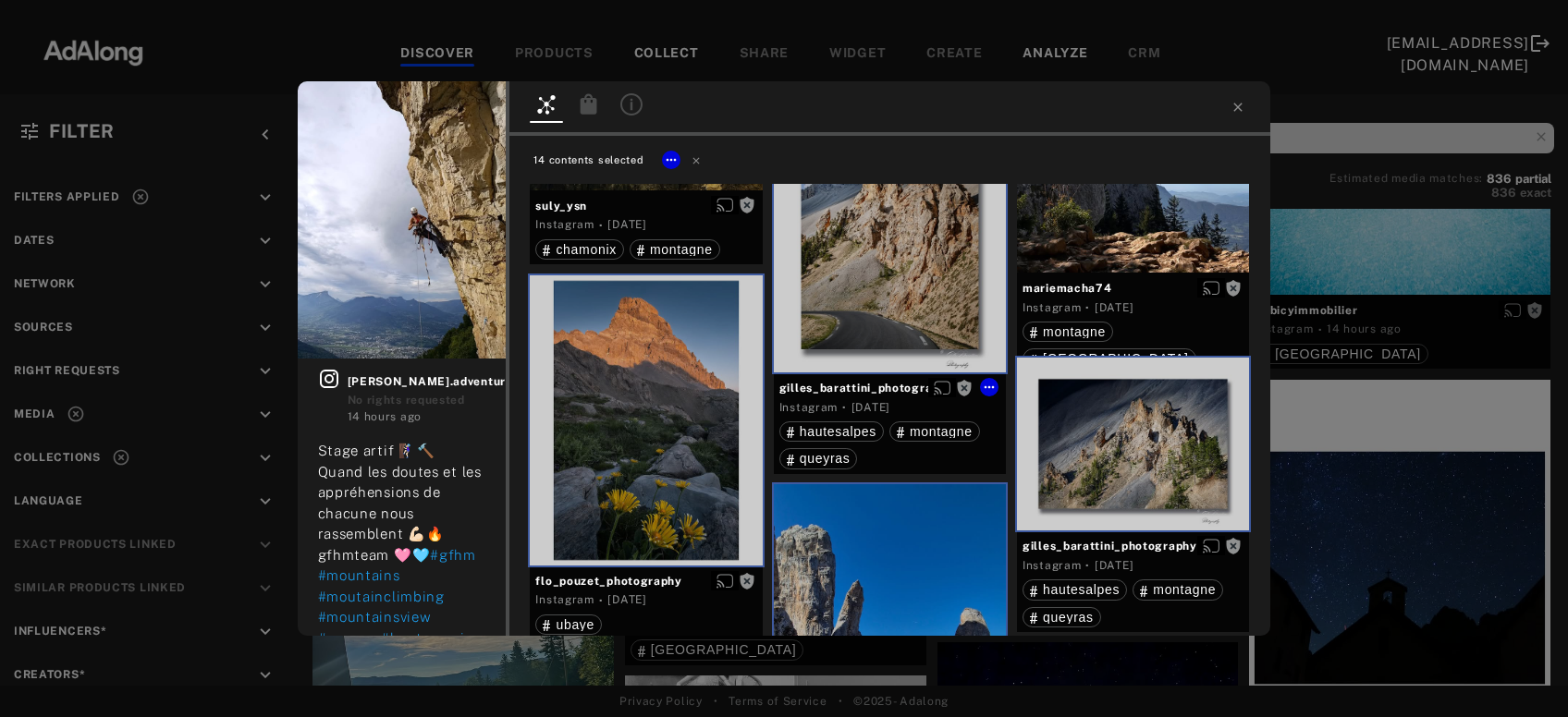
scroll to position [715, 0]
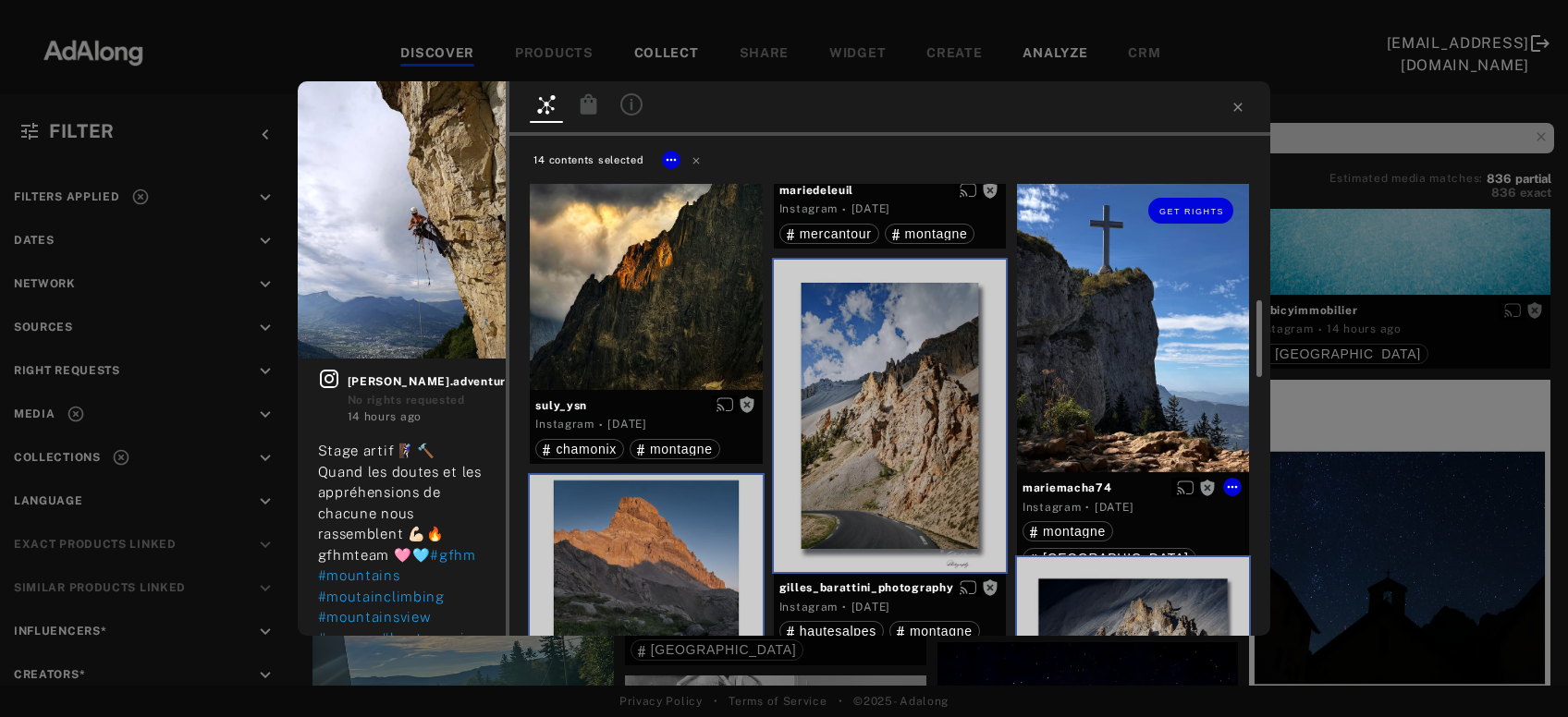
click at [1103, 412] on div "Get rights" at bounding box center [1134, 327] width 232 height 290
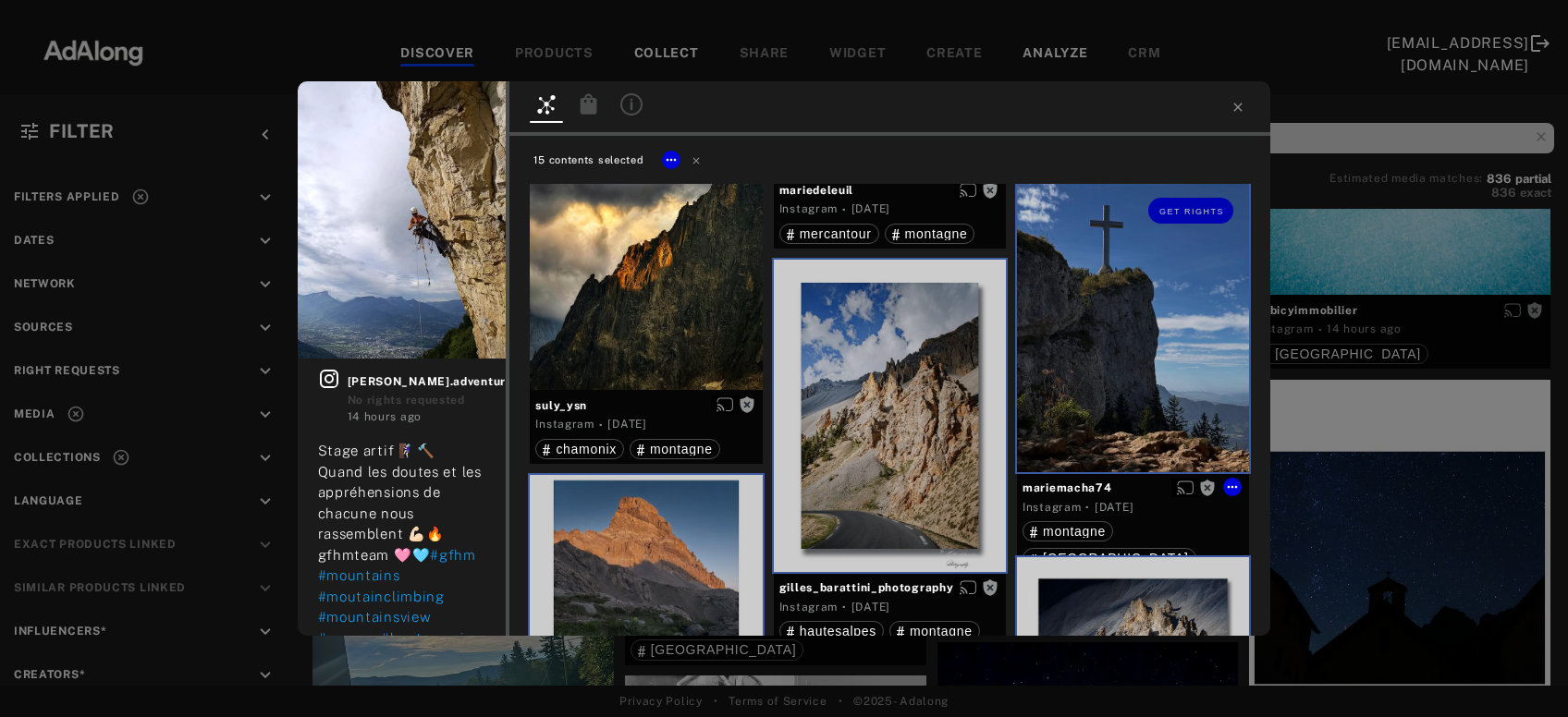
scroll to position [416, 0]
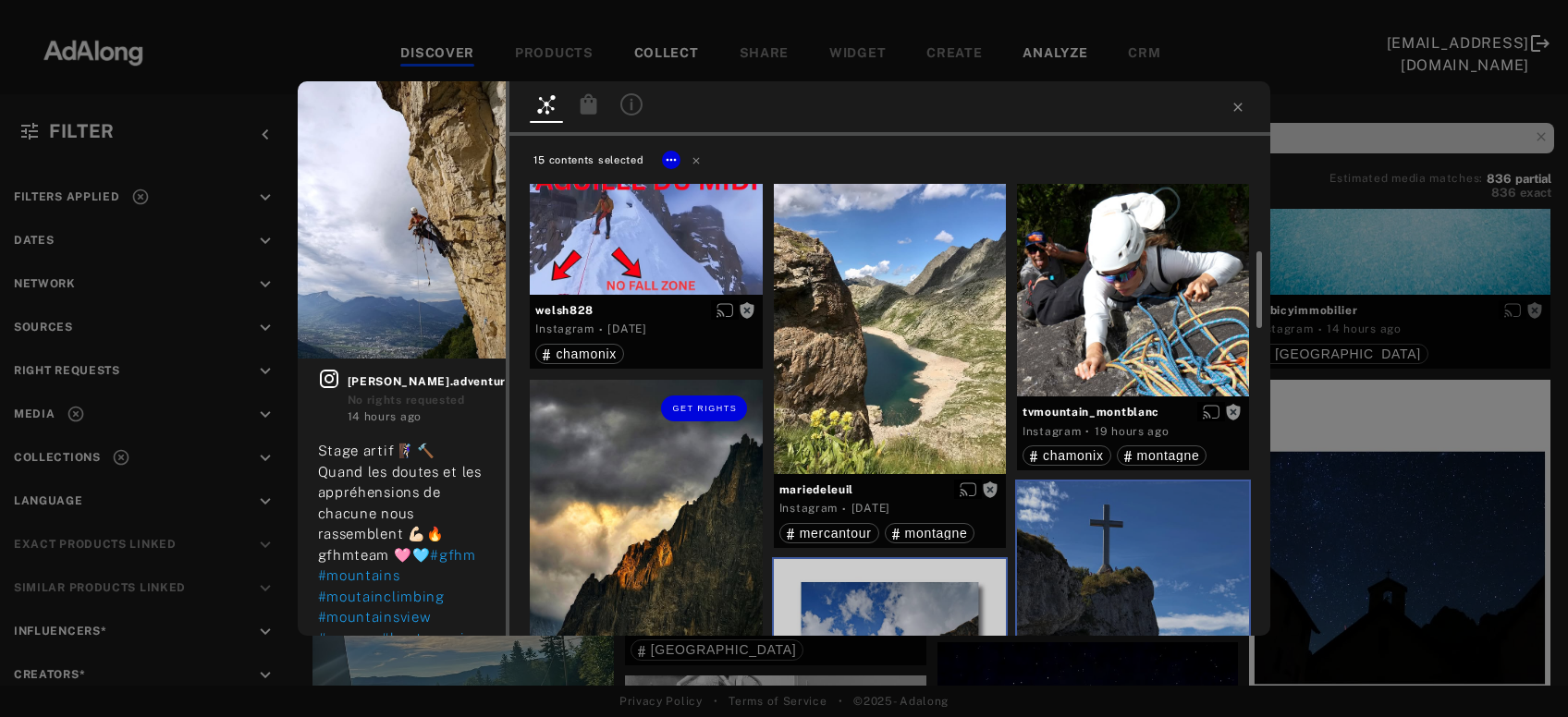
click at [647, 535] on div "Get rights" at bounding box center [646, 534] width 232 height 310
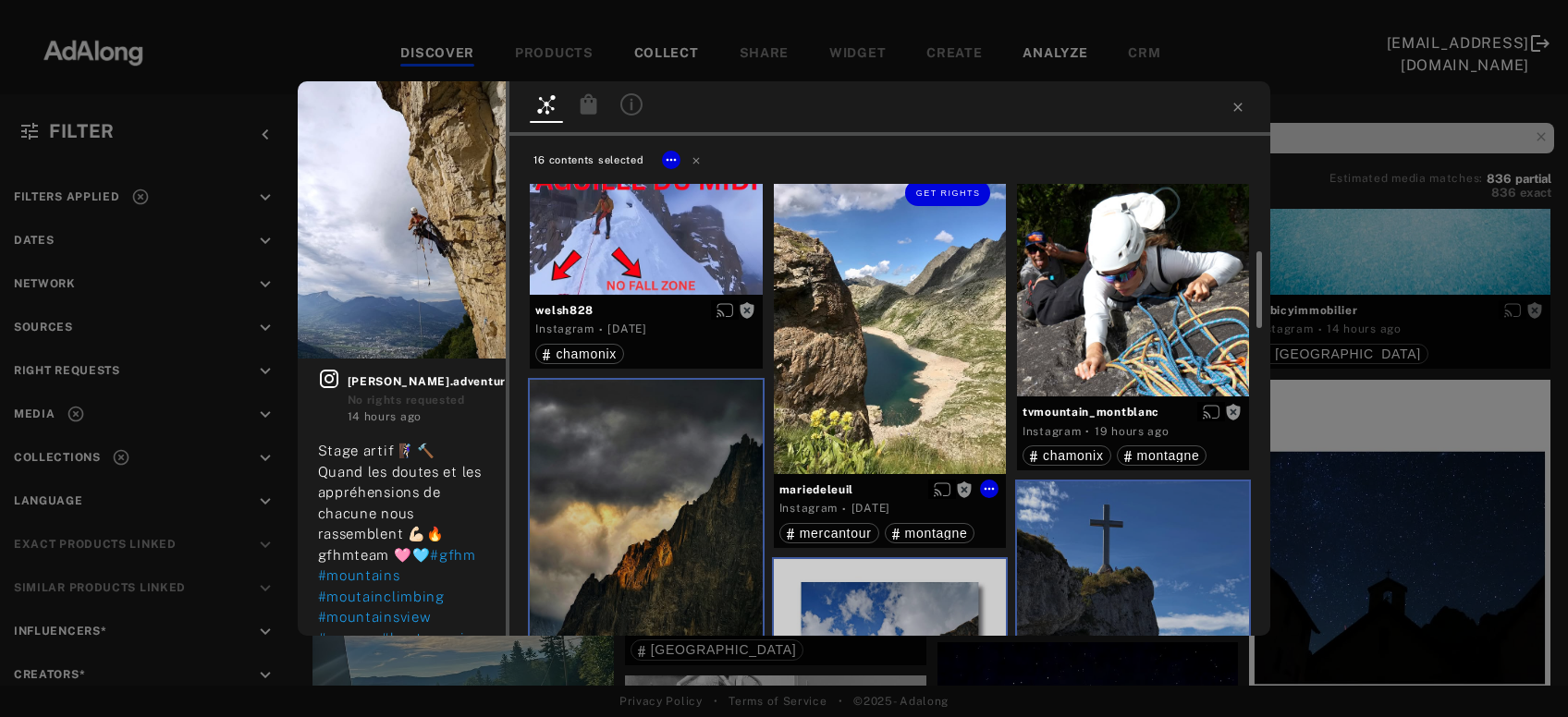
click at [858, 403] on div "Get rights" at bounding box center [890, 319] width 232 height 310
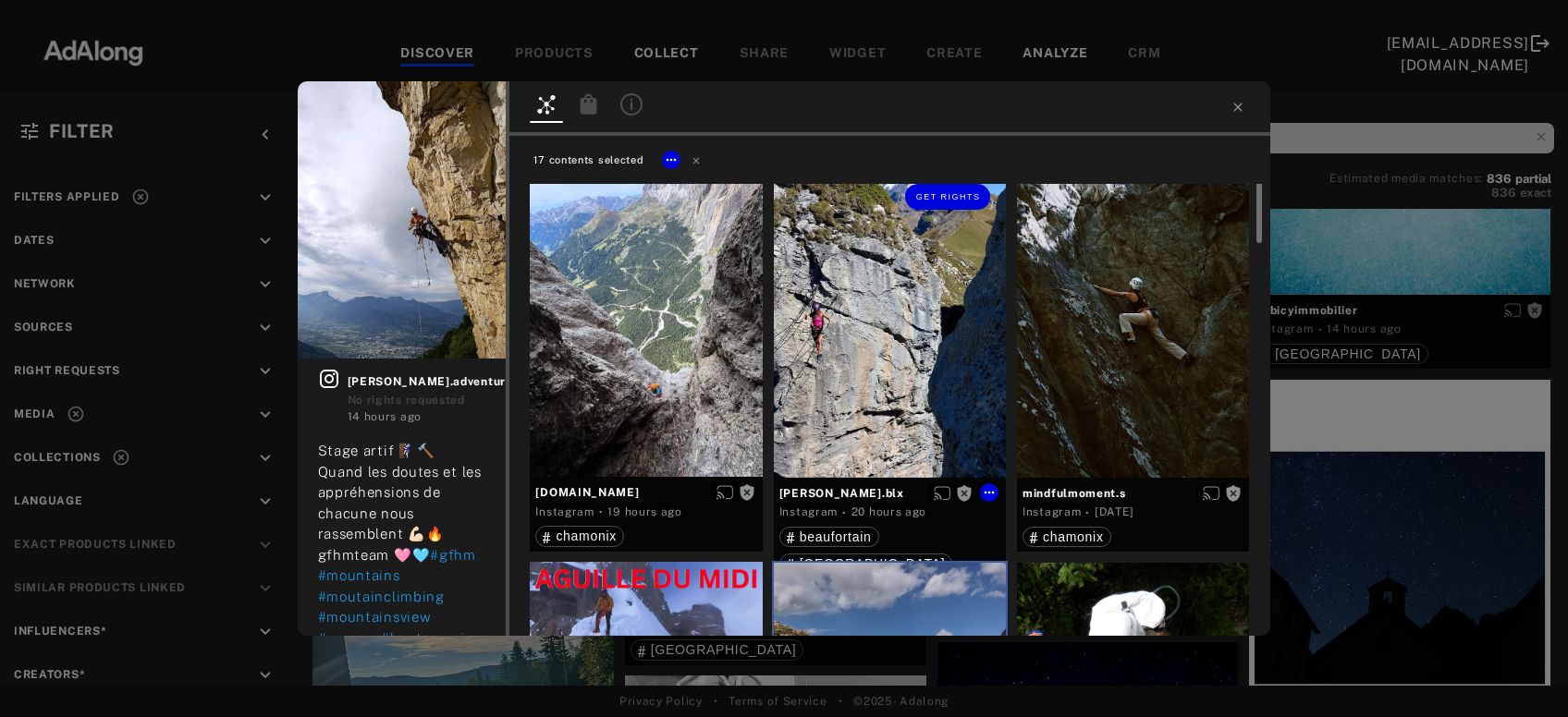
scroll to position [0, 0]
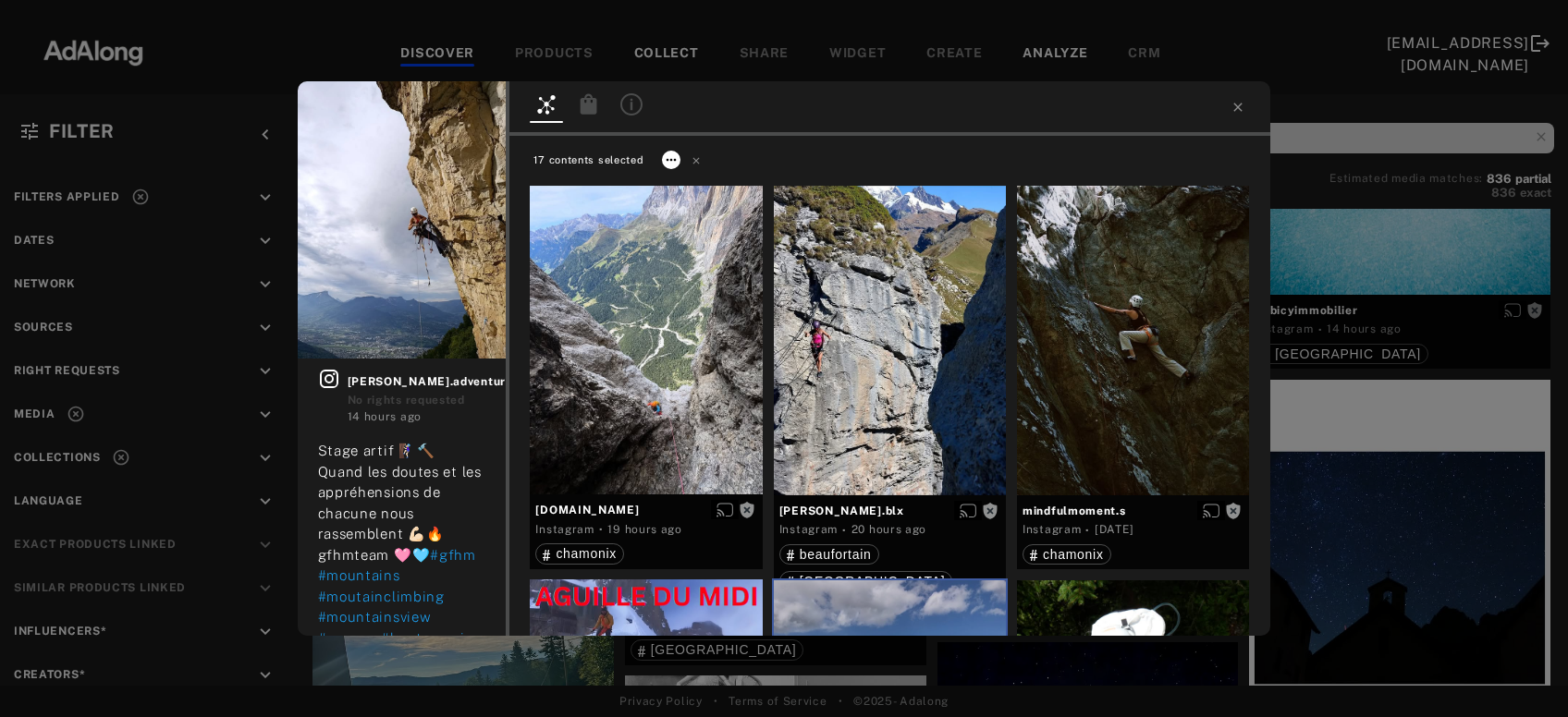
click at [675, 163] on icon at bounding box center [670, 159] width 14 height 14
click at [696, 188] on span "Collect" at bounding box center [694, 182] width 35 height 13
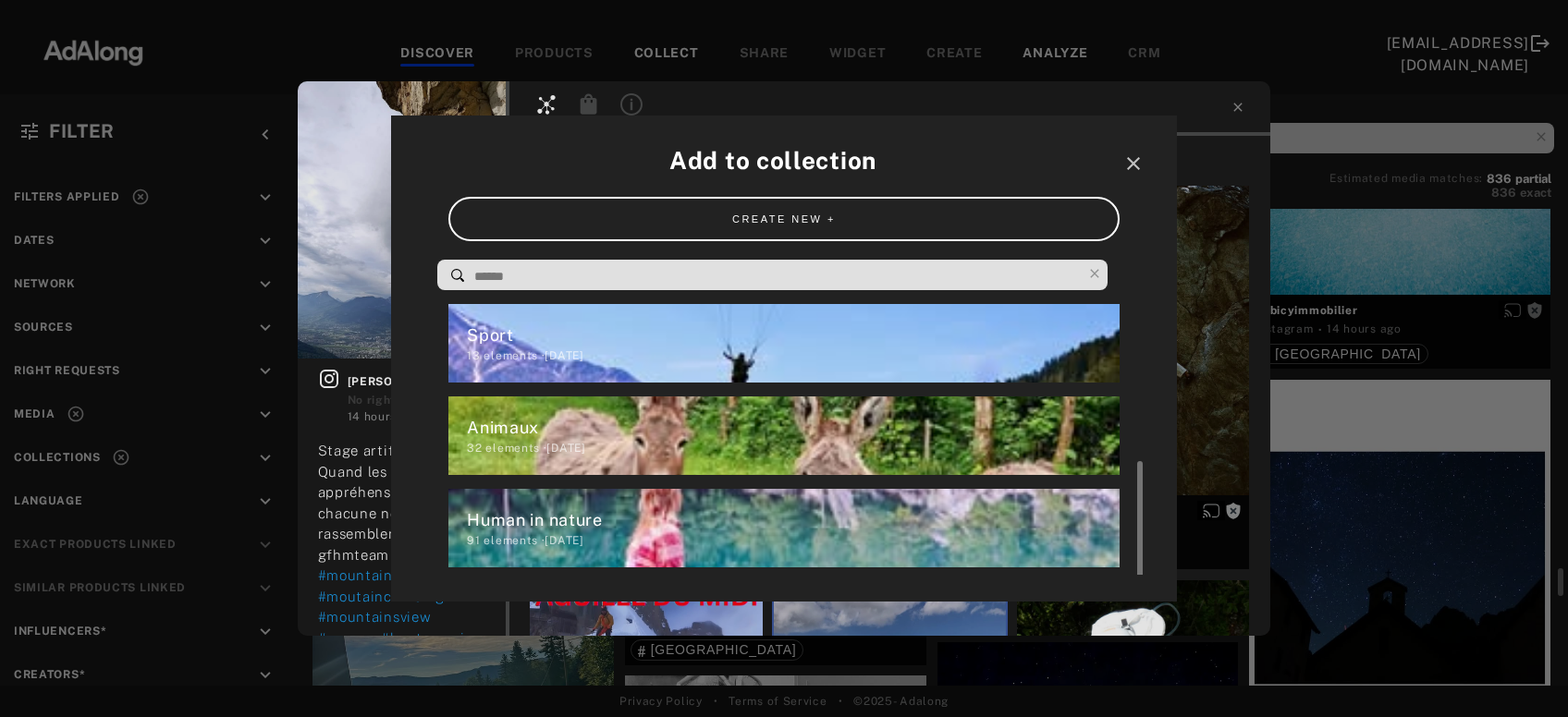
scroll to position [98, 0]
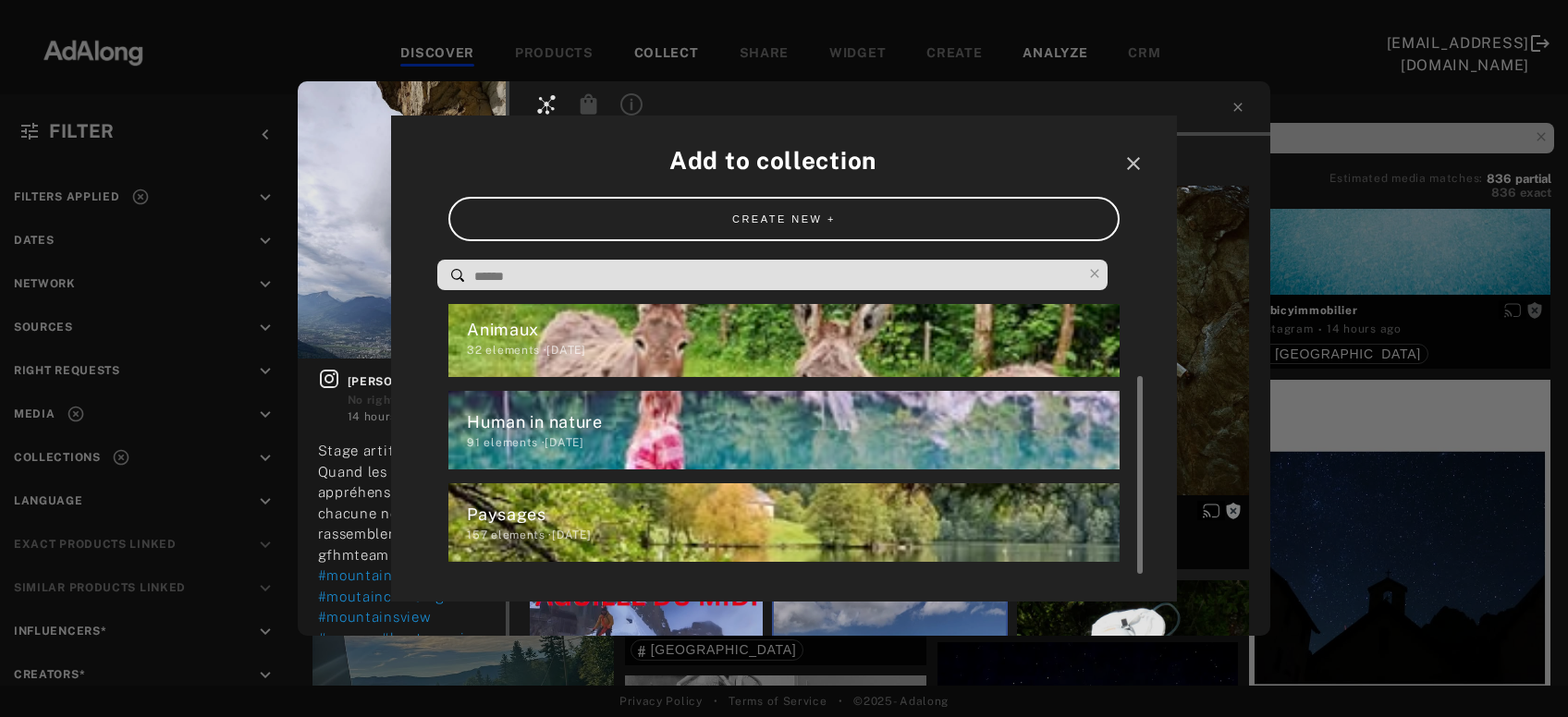
click at [584, 519] on div "Paysages" at bounding box center [793, 515] width 652 height 25
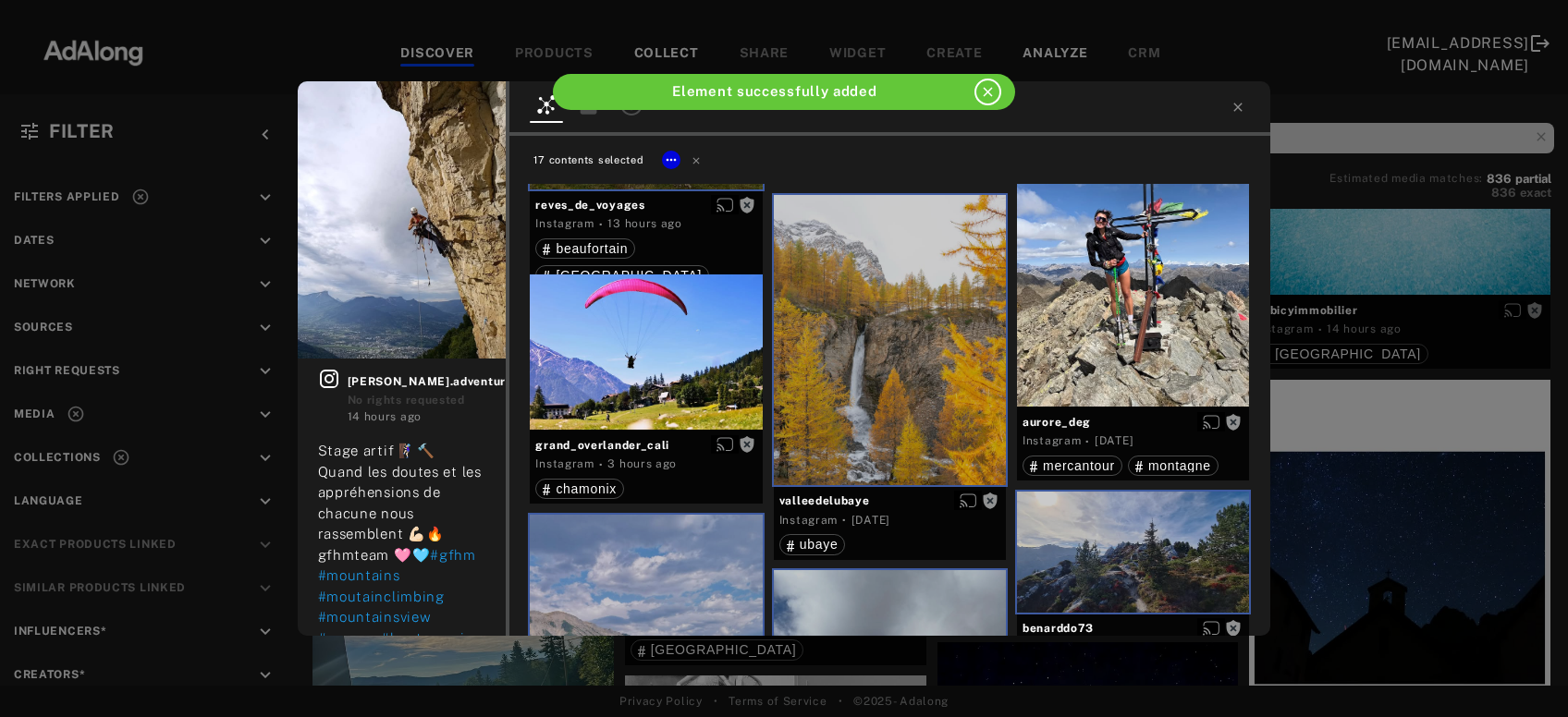
scroll to position [2409, 0]
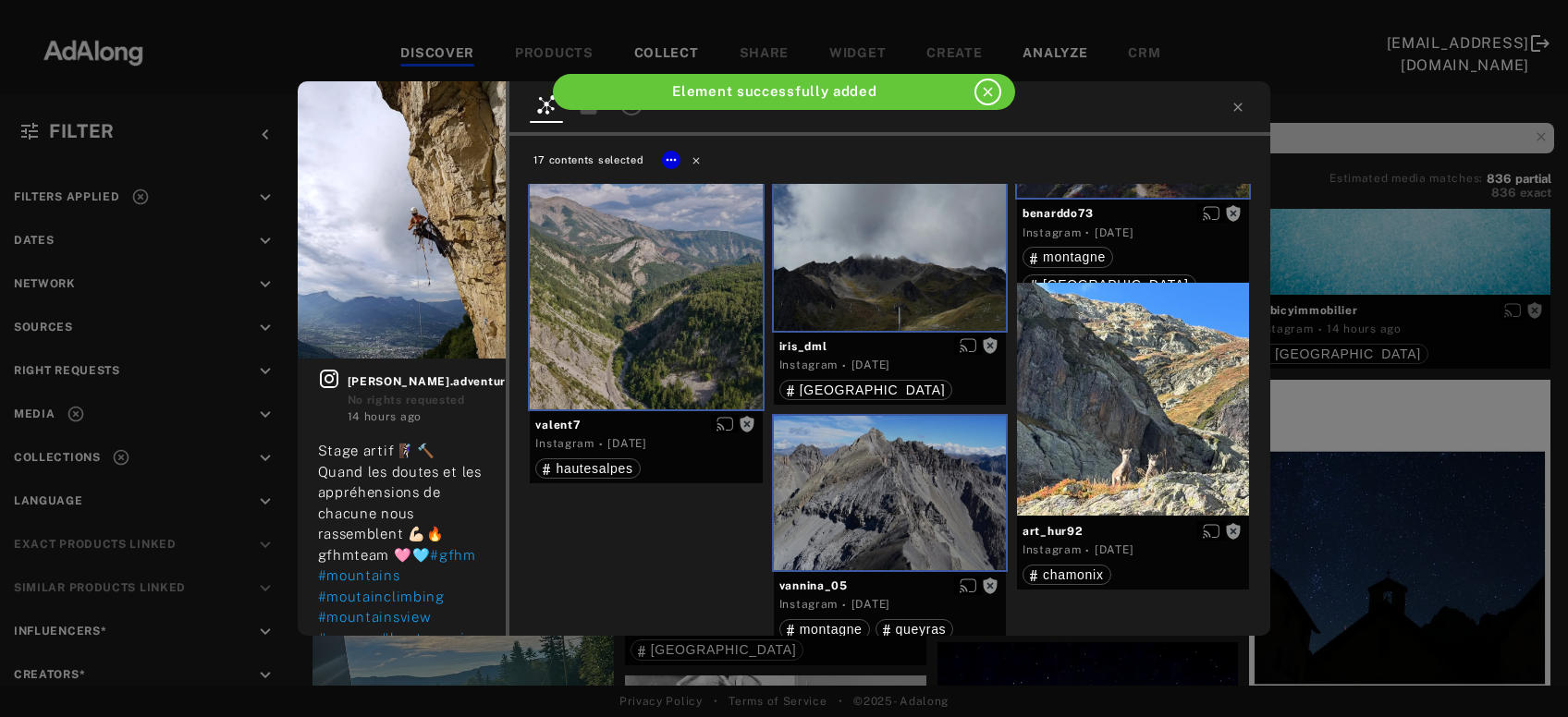
click at [693, 158] on icon at bounding box center [696, 160] width 7 height 7
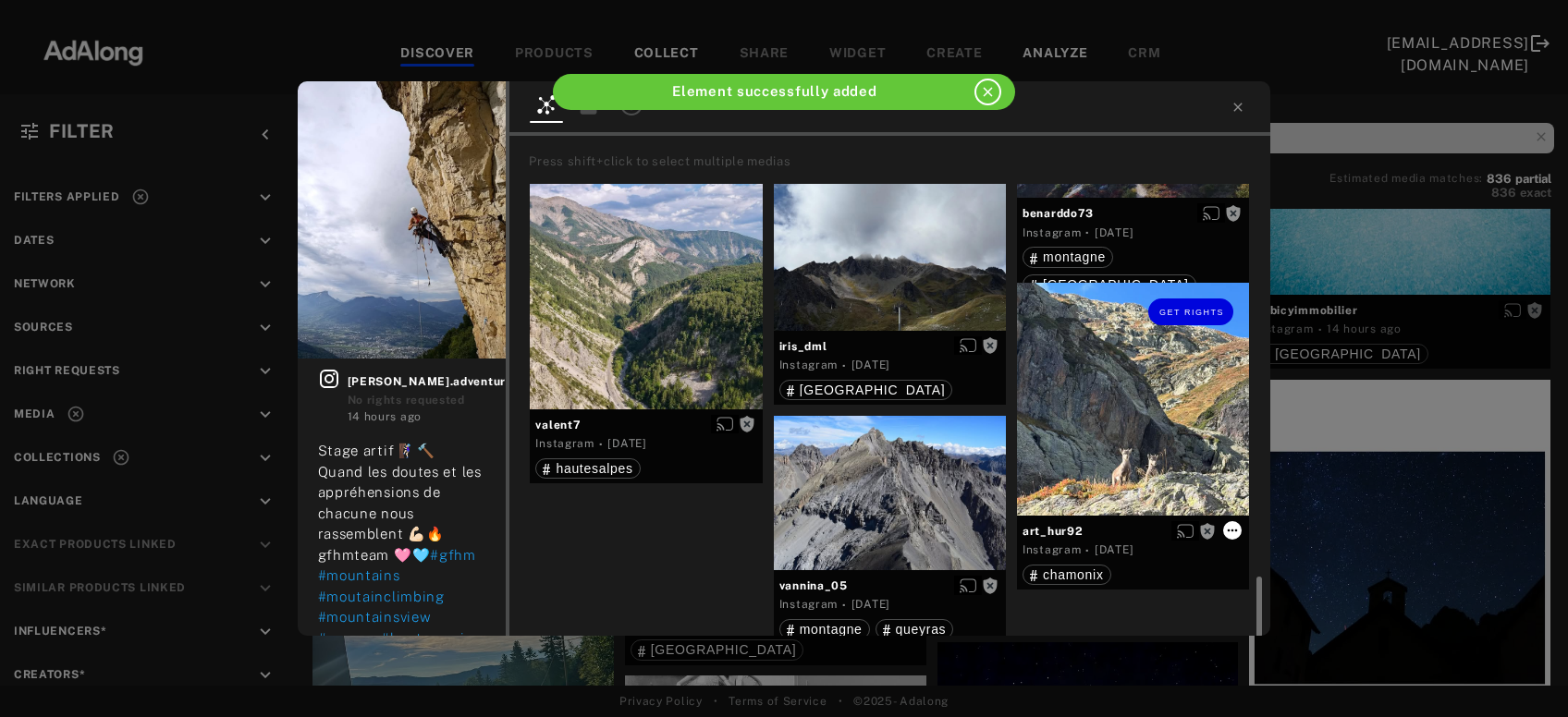
click at [1230, 527] on icon at bounding box center [1232, 530] width 14 height 14
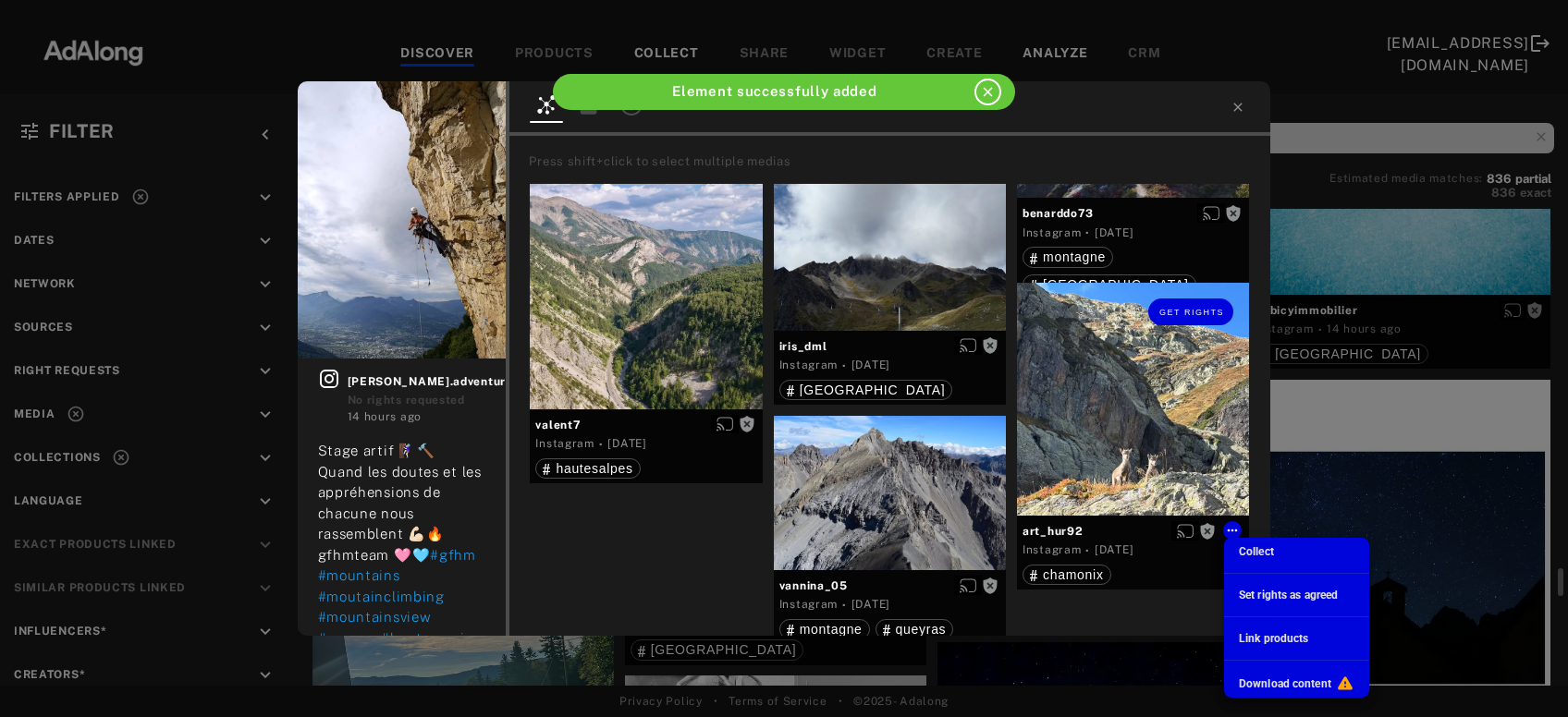
click at [1257, 556] on span "Collect" at bounding box center [1256, 552] width 35 height 13
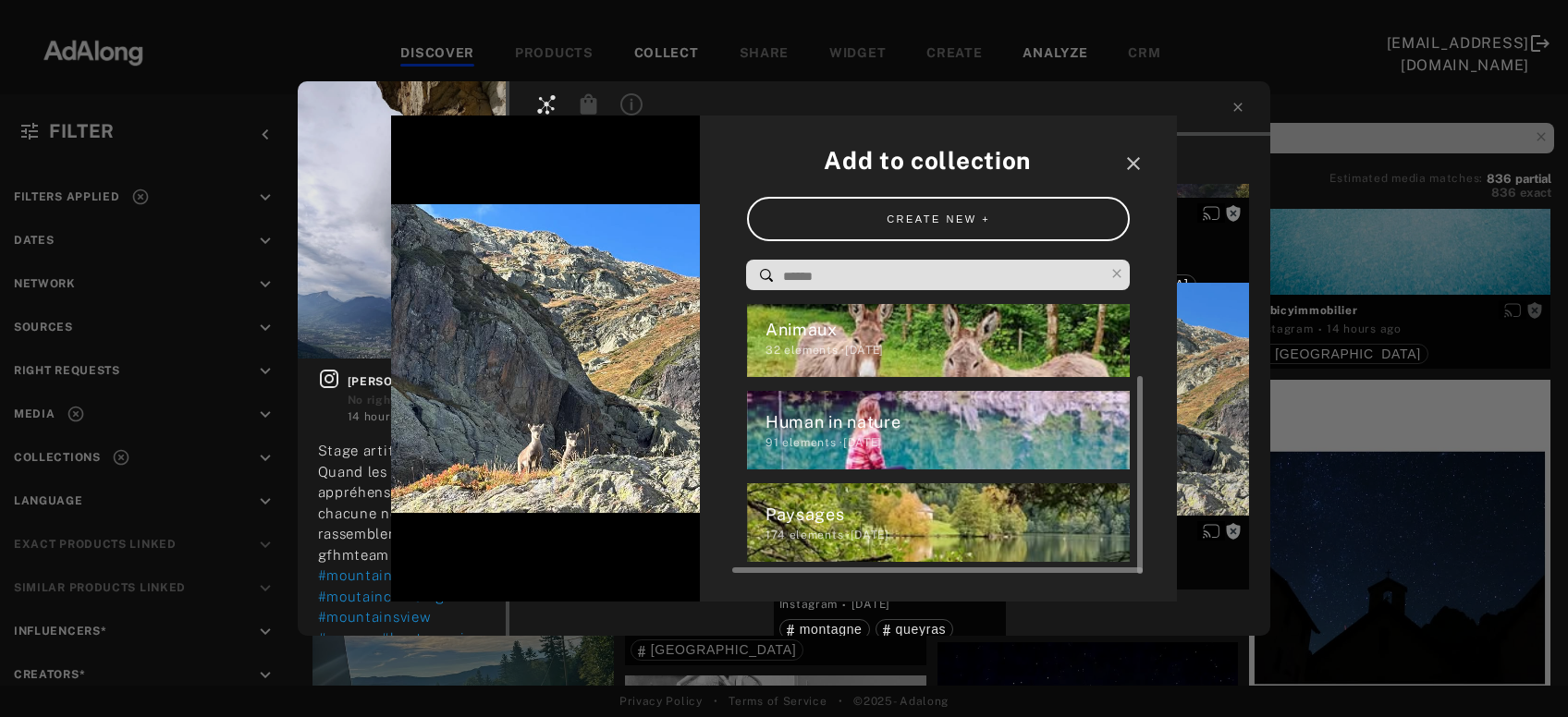
click at [920, 348] on div "32 elements · [DATE]" at bounding box center [948, 350] width 365 height 16
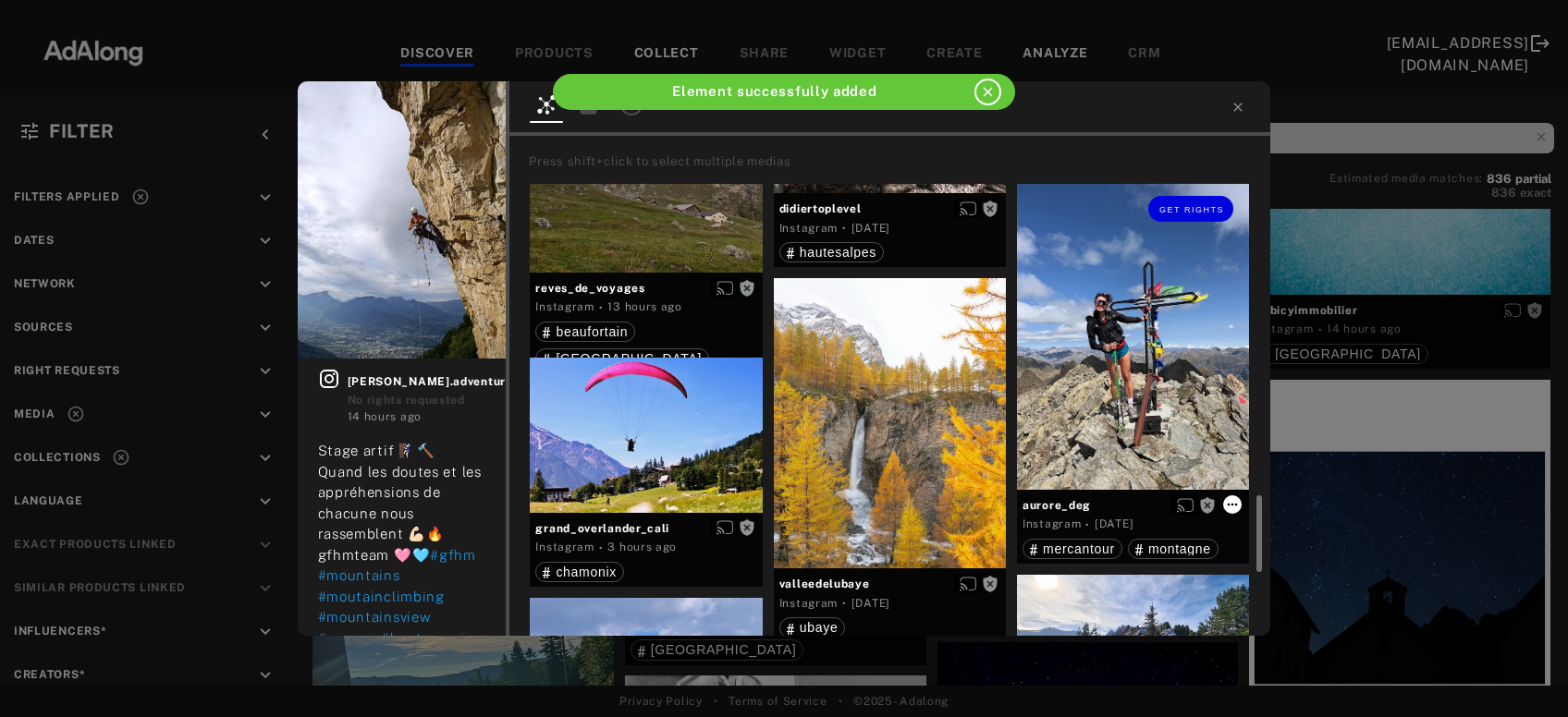
click at [1230, 505] on icon at bounding box center [1232, 504] width 14 height 14
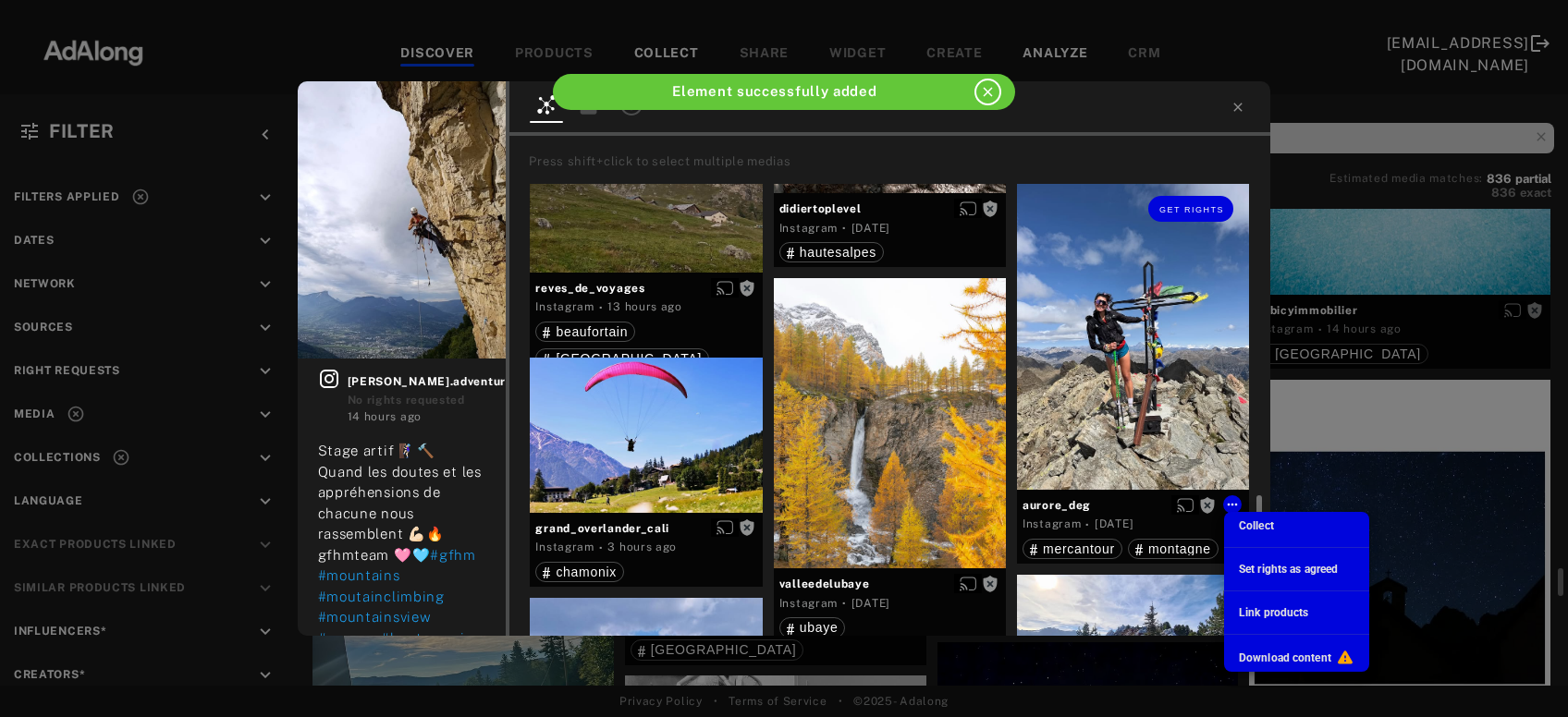
click at [1248, 530] on span "Collect" at bounding box center [1256, 526] width 35 height 13
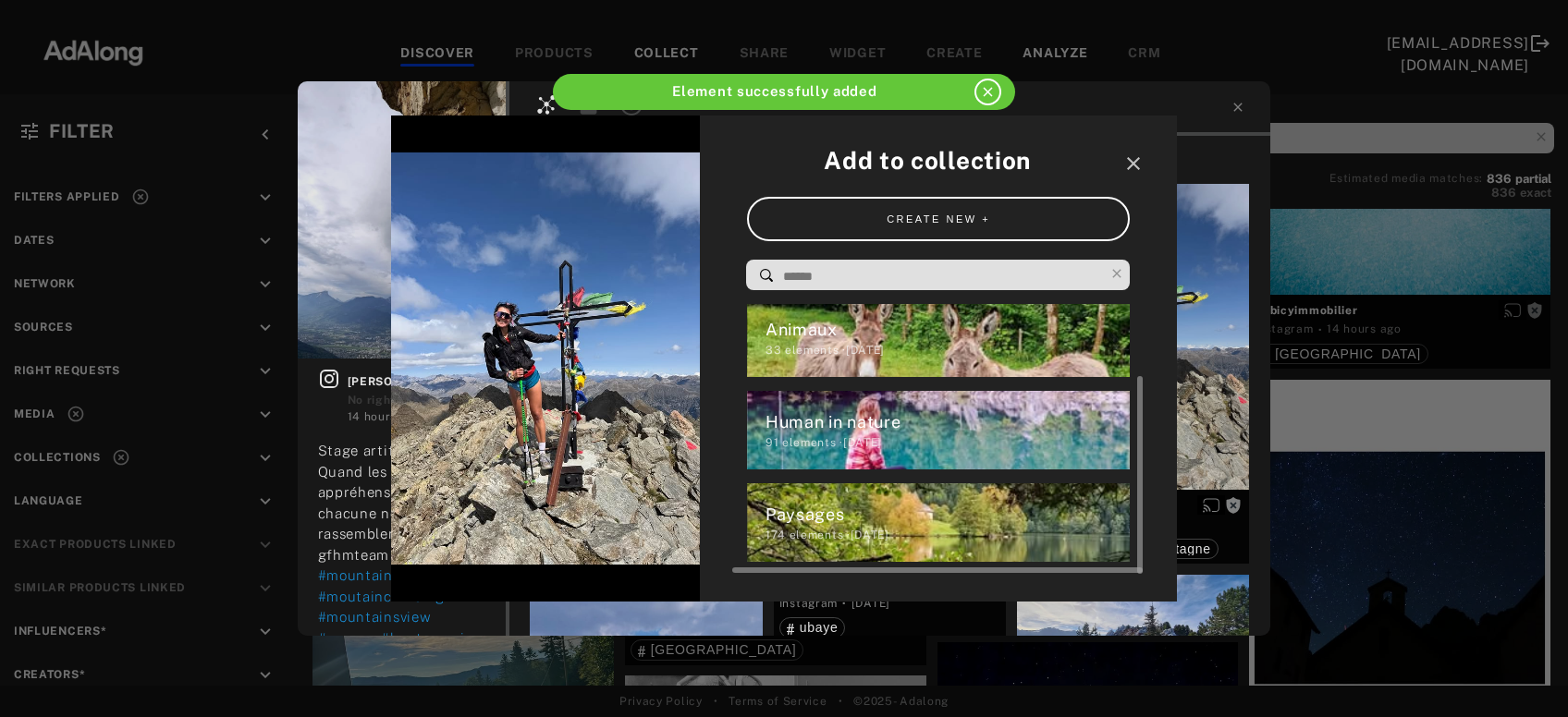
click at [911, 429] on div "Human in nature" at bounding box center [948, 422] width 365 height 25
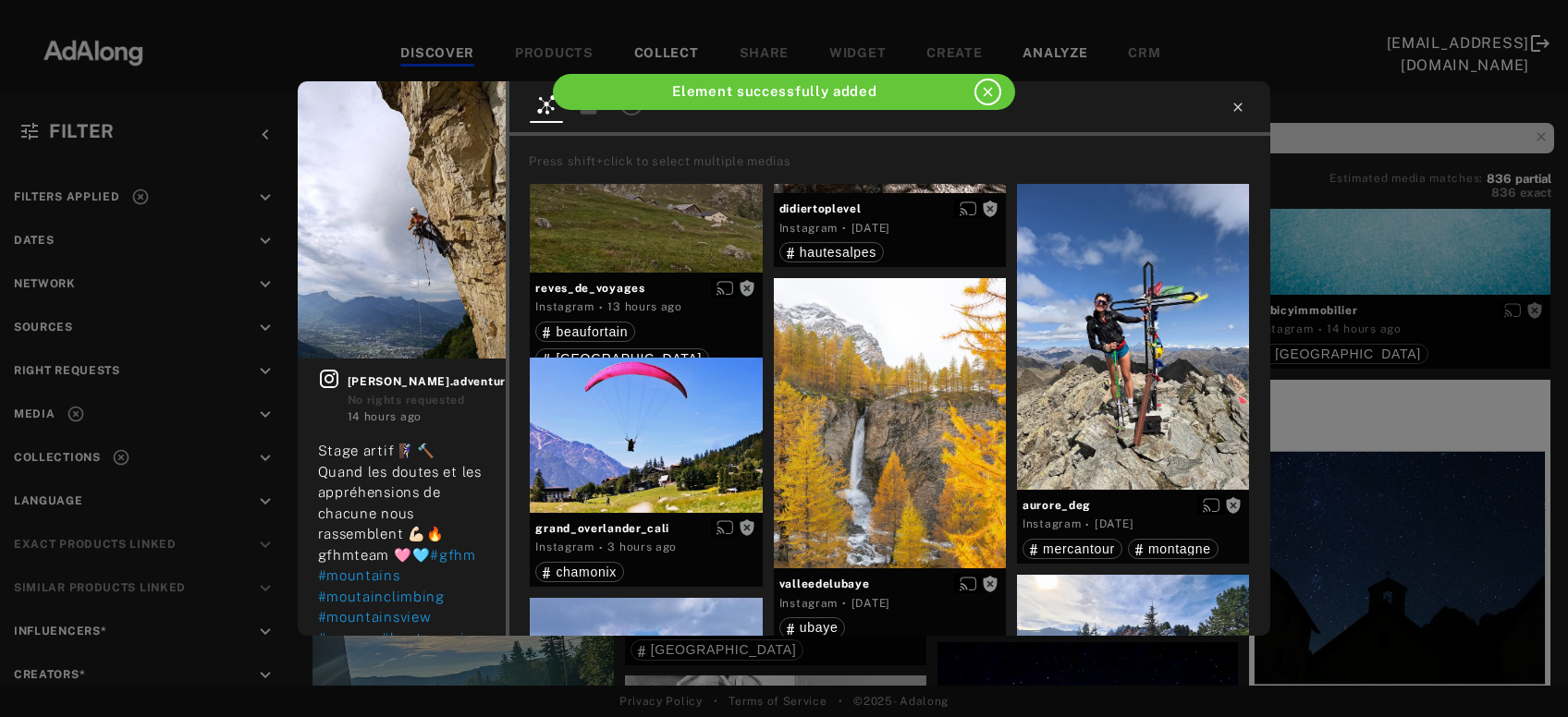
click at [1238, 105] on icon at bounding box center [1237, 106] width 14 height 14
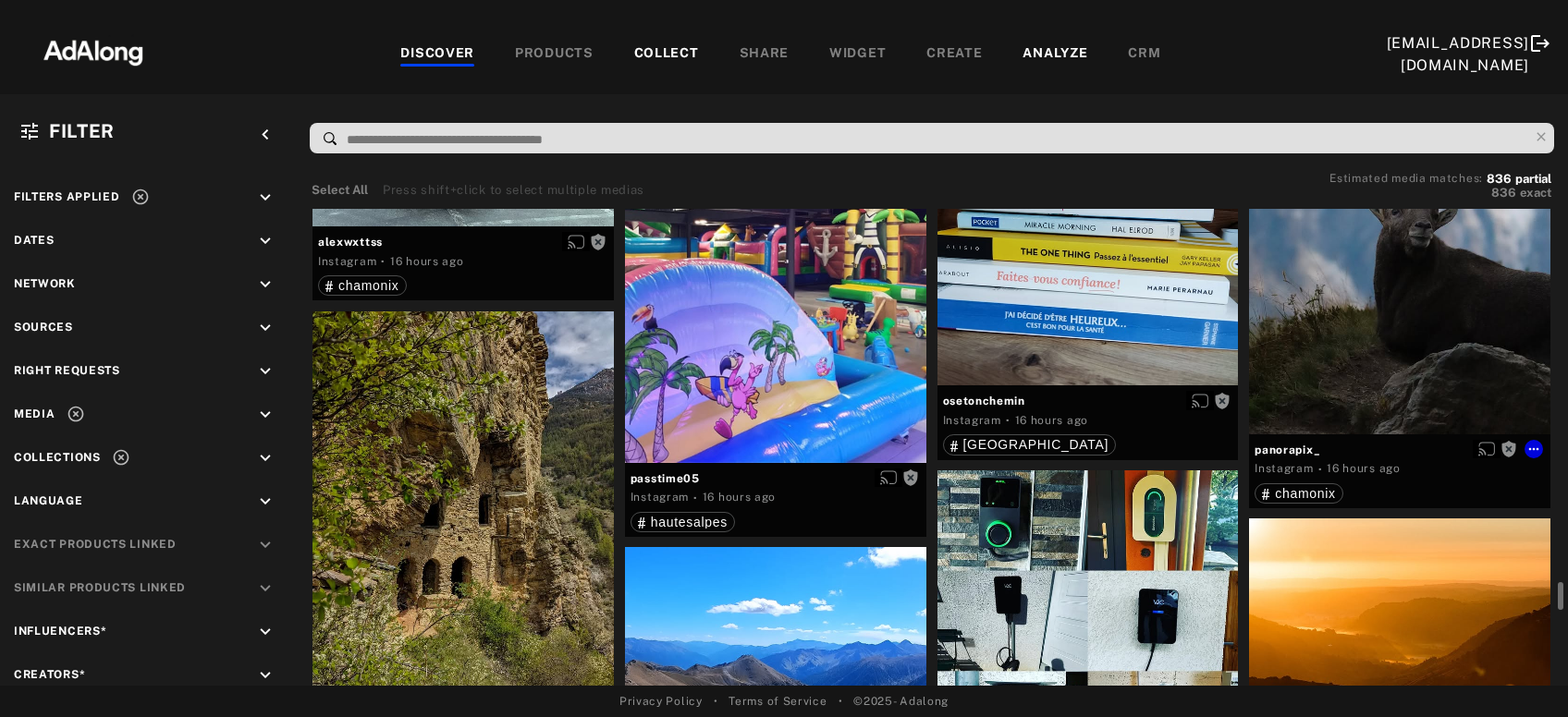
click at [1360, 349] on div "Get rights" at bounding box center [1400, 234] width 301 height 402
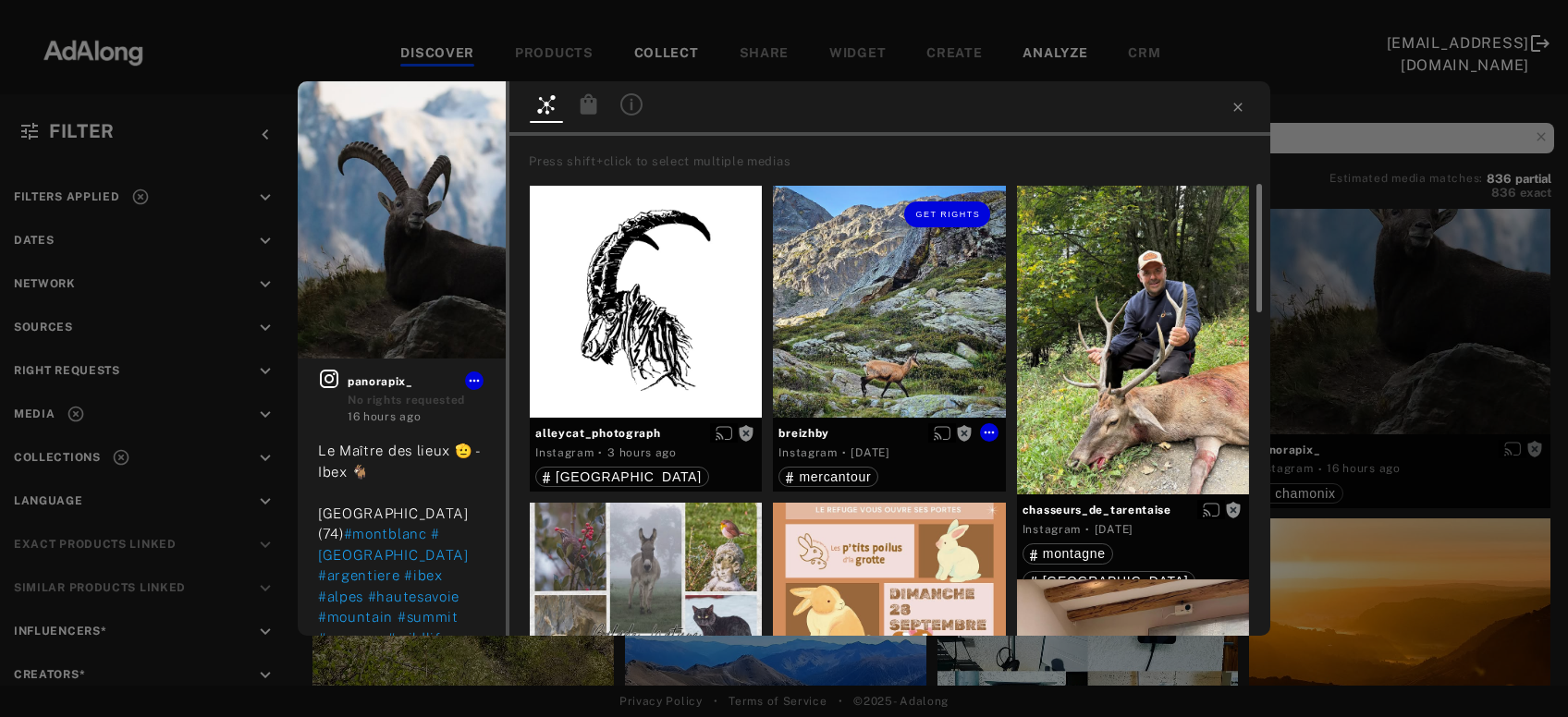
click at [944, 347] on div "Get rights" at bounding box center [889, 302] width 232 height 232
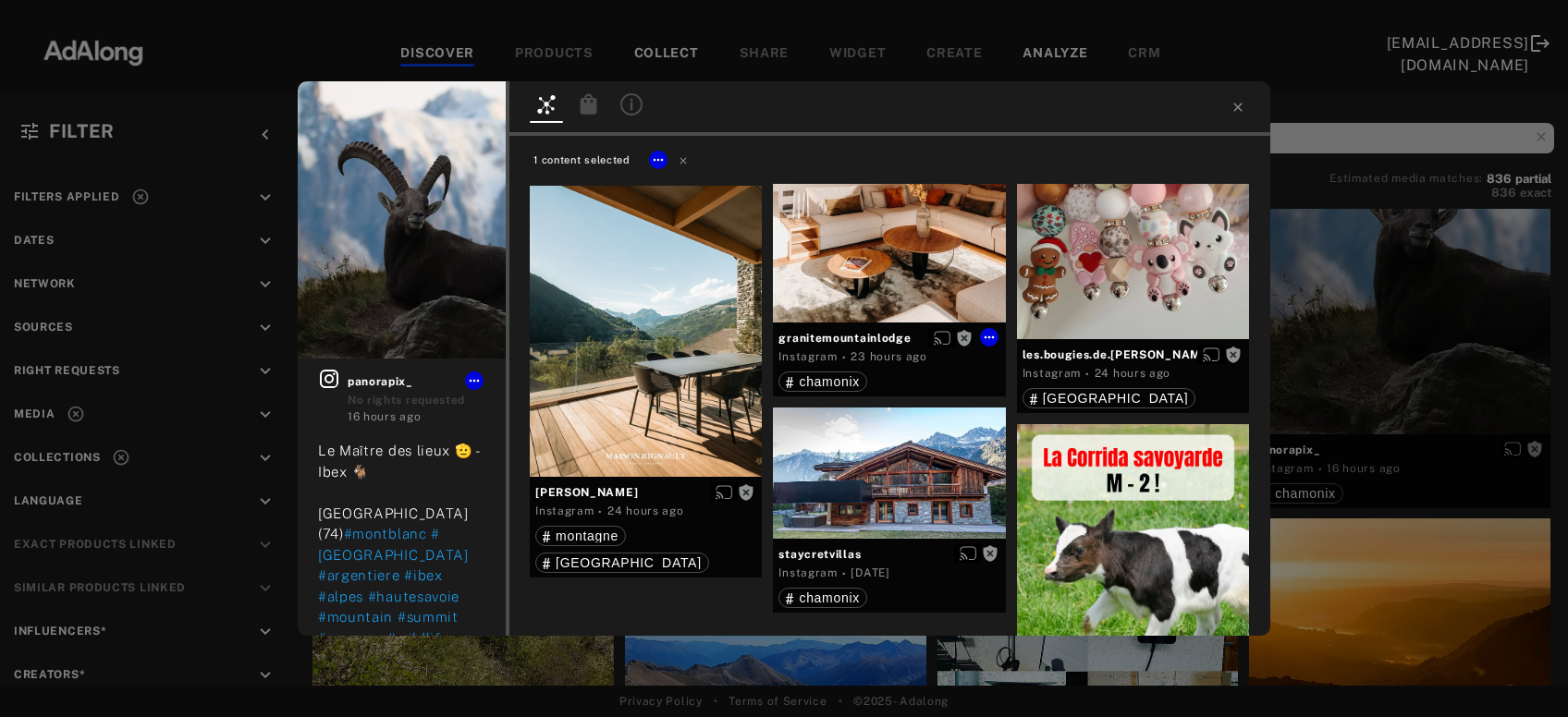
scroll to position [3035, 0]
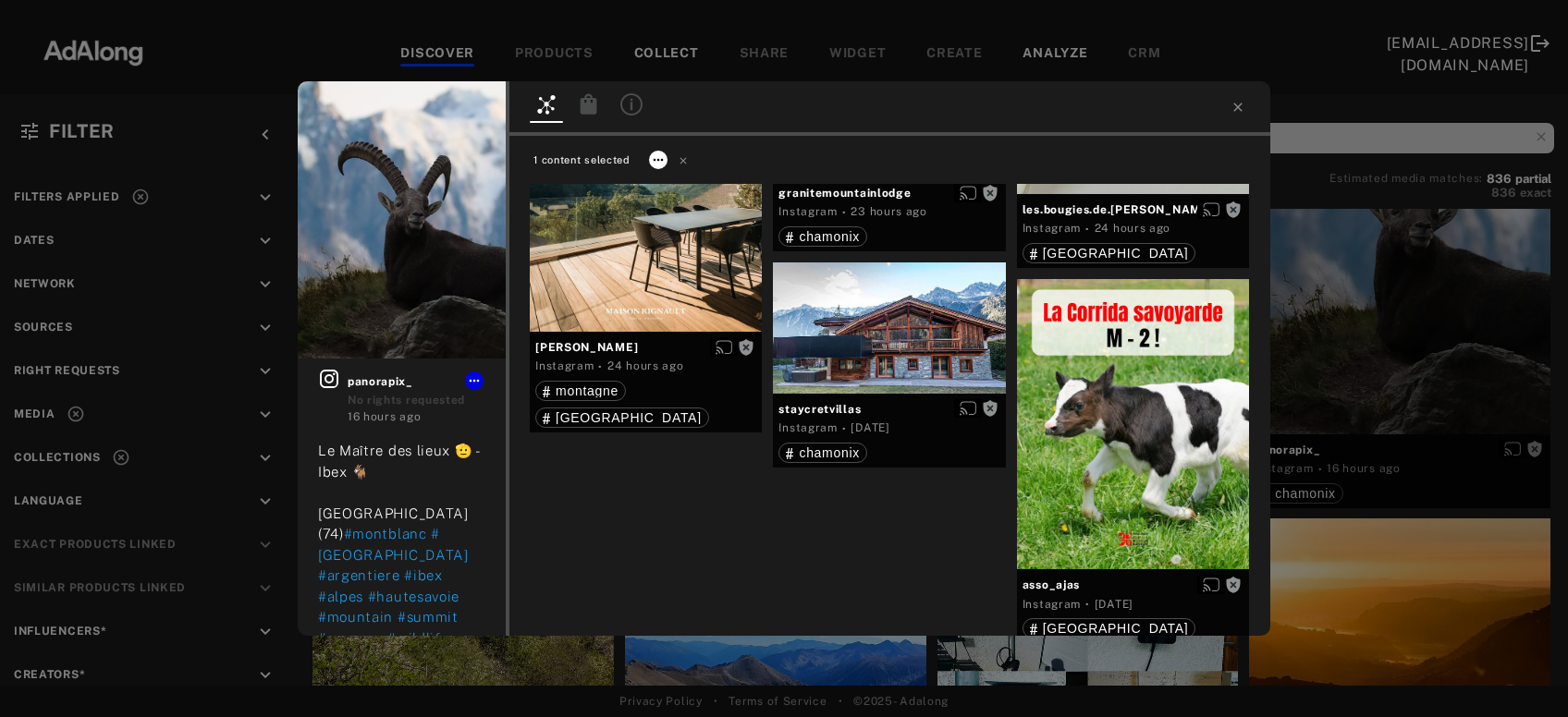
click at [663, 161] on icon at bounding box center [658, 159] width 14 height 14
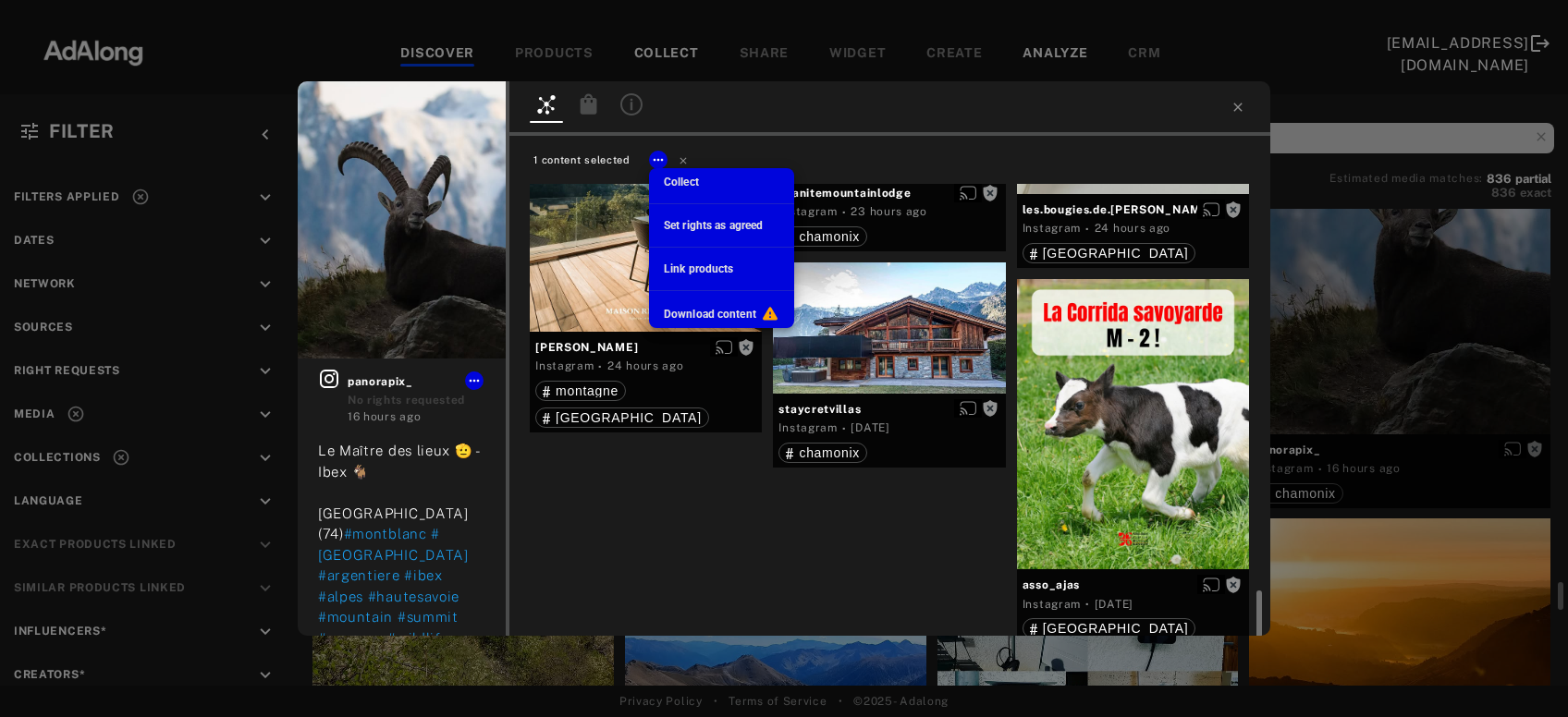
scroll to position [14046, 0]
click at [678, 178] on span "Collect" at bounding box center [681, 182] width 35 height 13
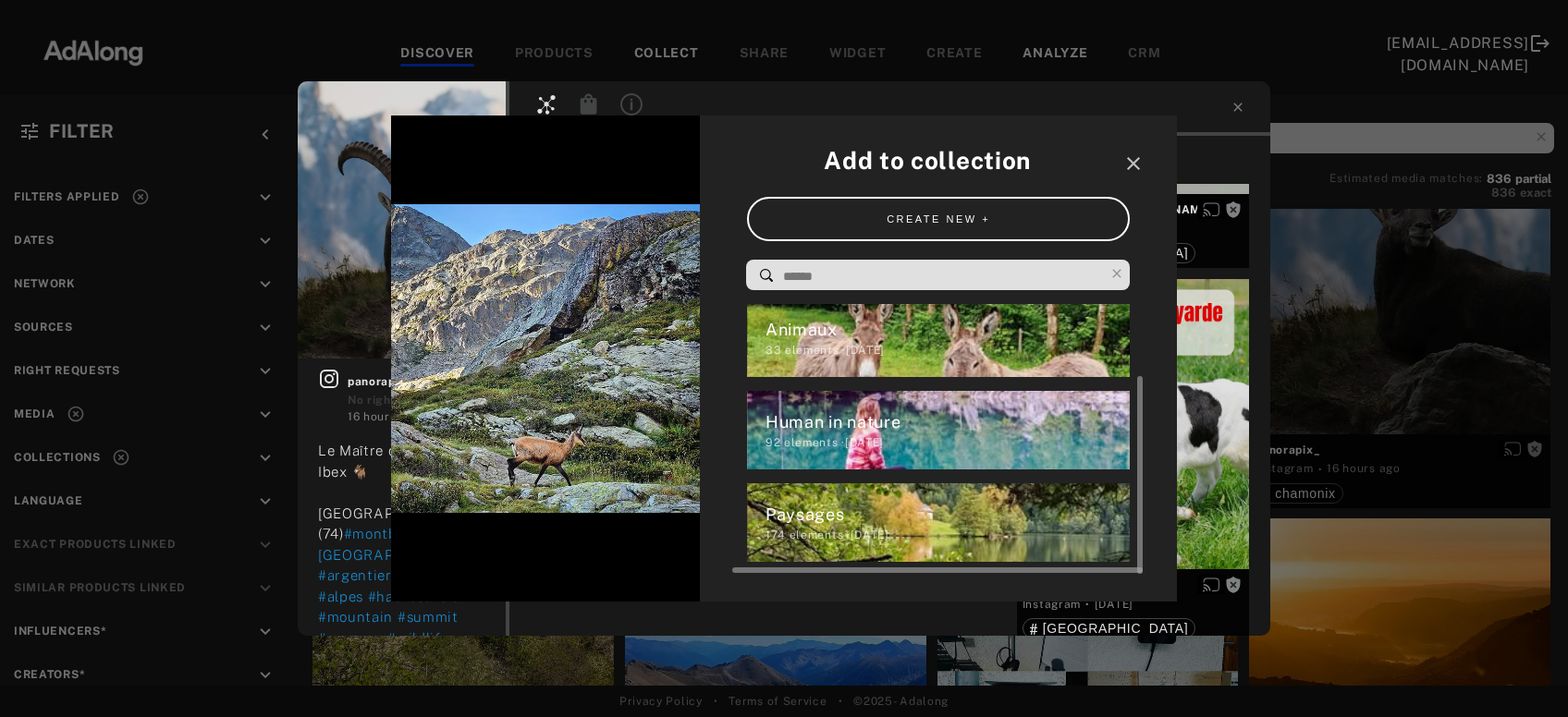
click at [818, 347] on div "33 elements · [DATE]" at bounding box center [948, 350] width 365 height 16
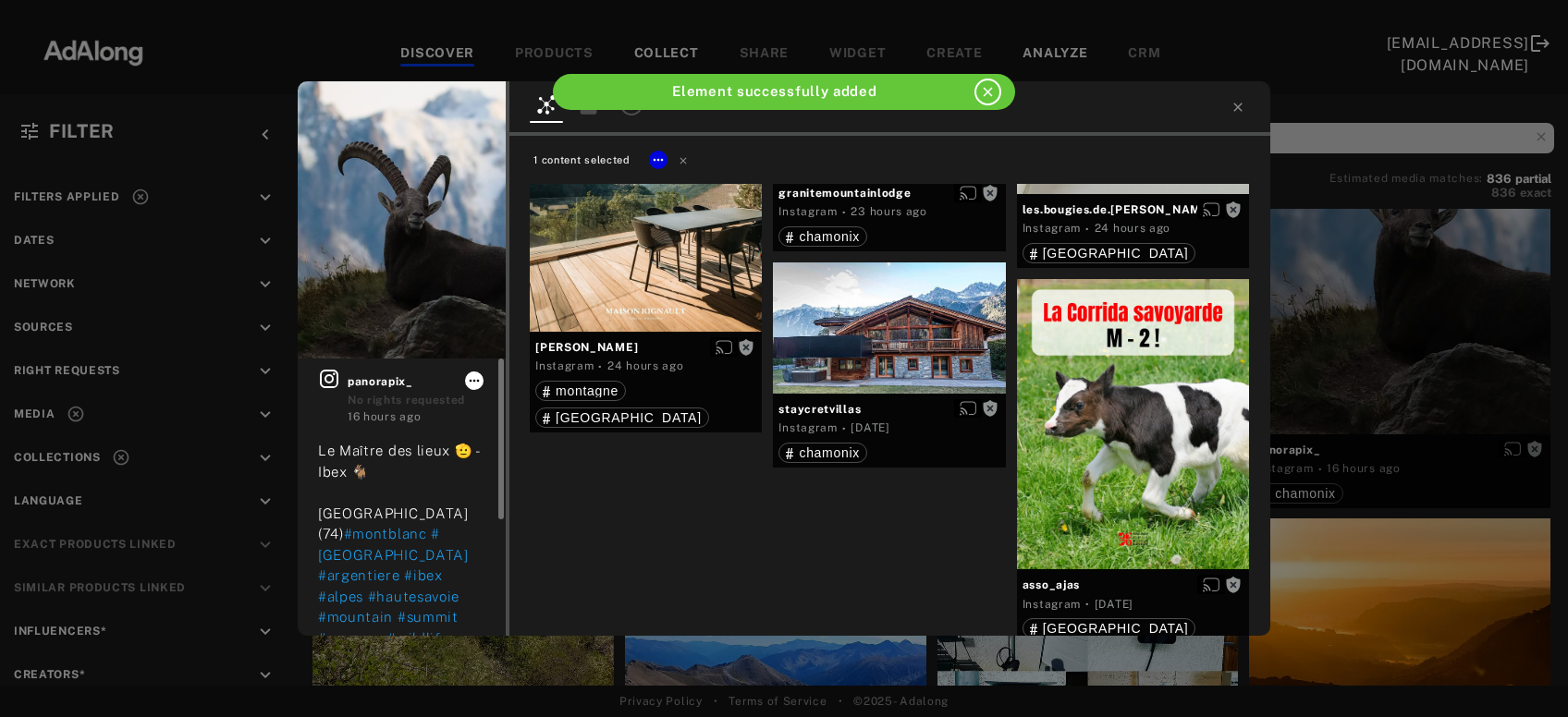
click at [478, 377] on icon at bounding box center [474, 381] width 14 height 14
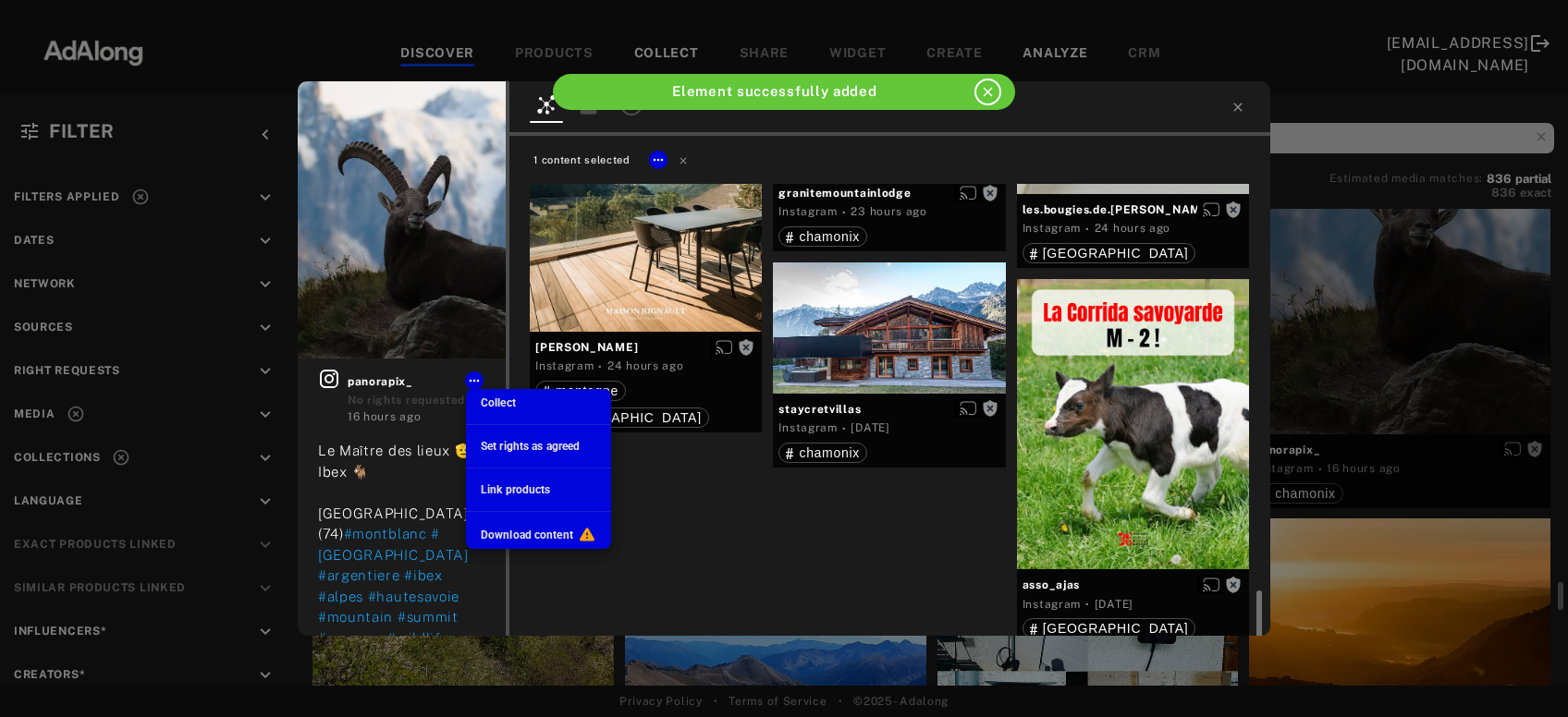
click at [494, 399] on span "Collect" at bounding box center [498, 404] width 35 height 13
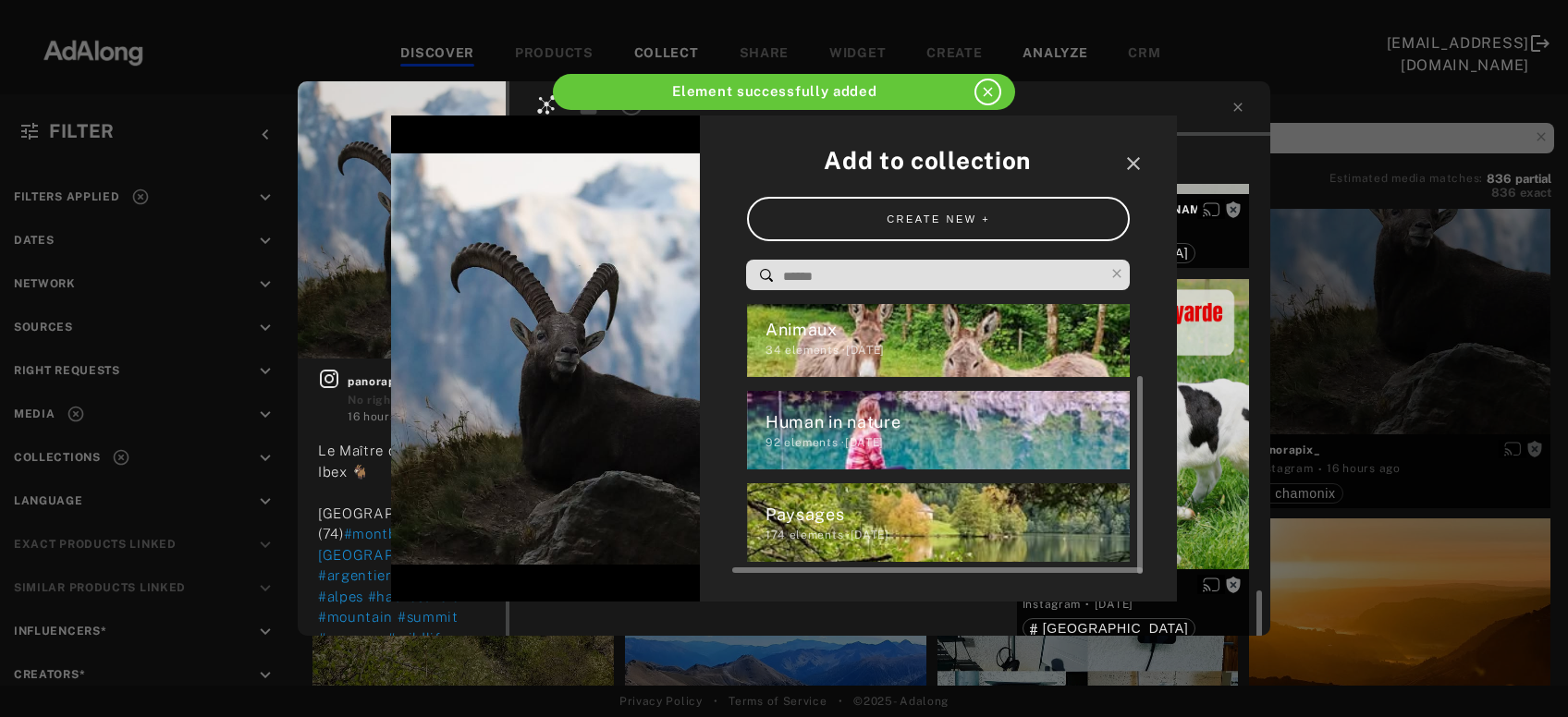
click at [774, 342] on div "34 elements · [DATE]" at bounding box center [948, 350] width 365 height 16
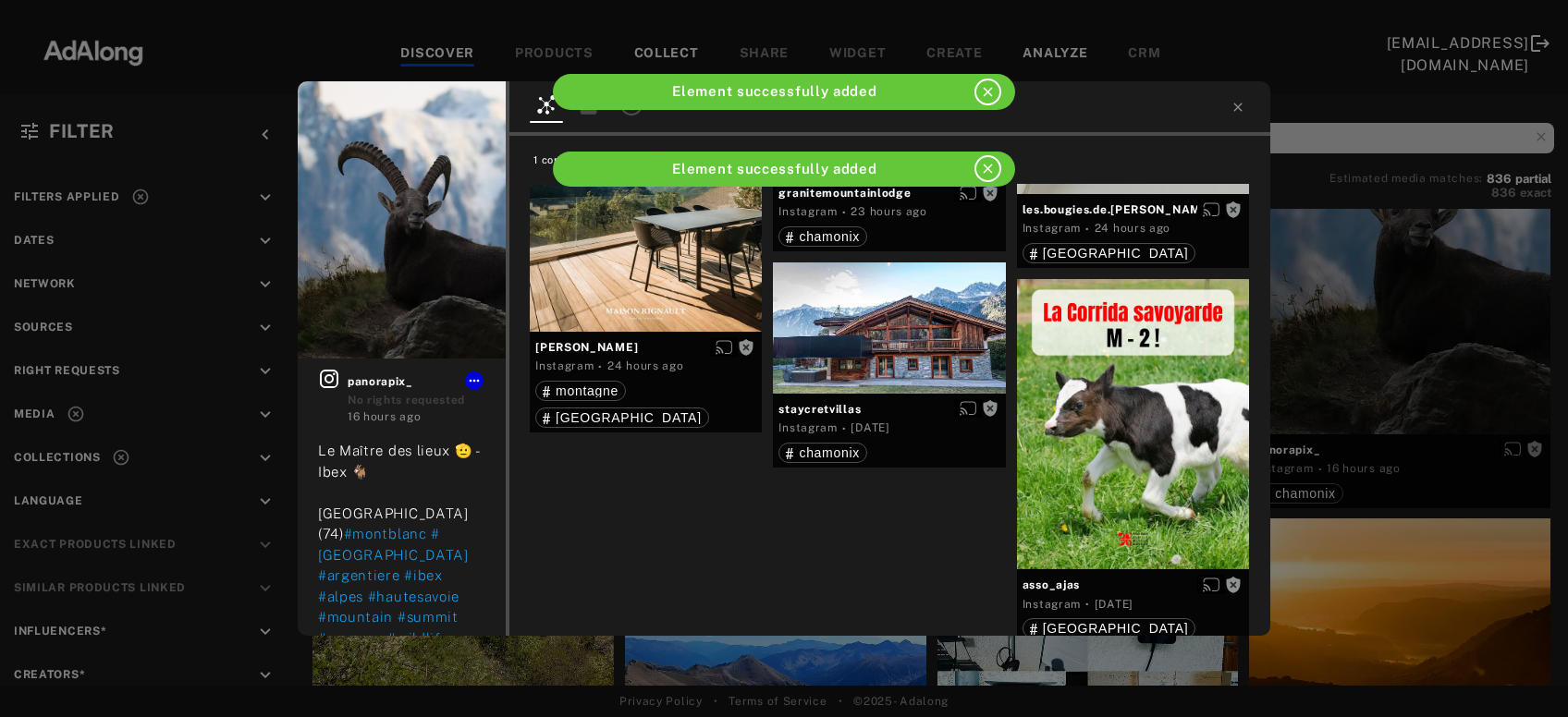
click at [1237, 108] on icon at bounding box center [1237, 106] width 9 height 9
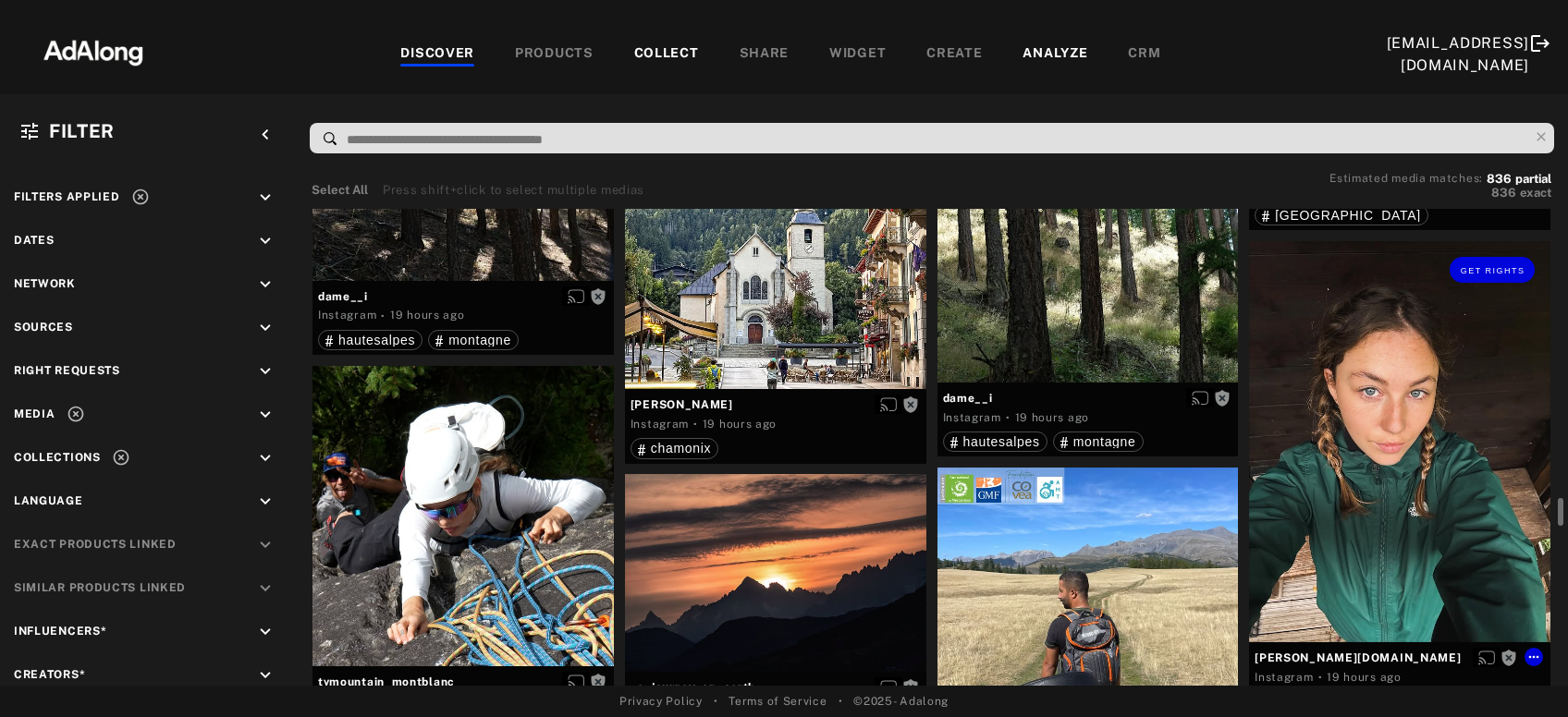
scroll to position [22917, 0]
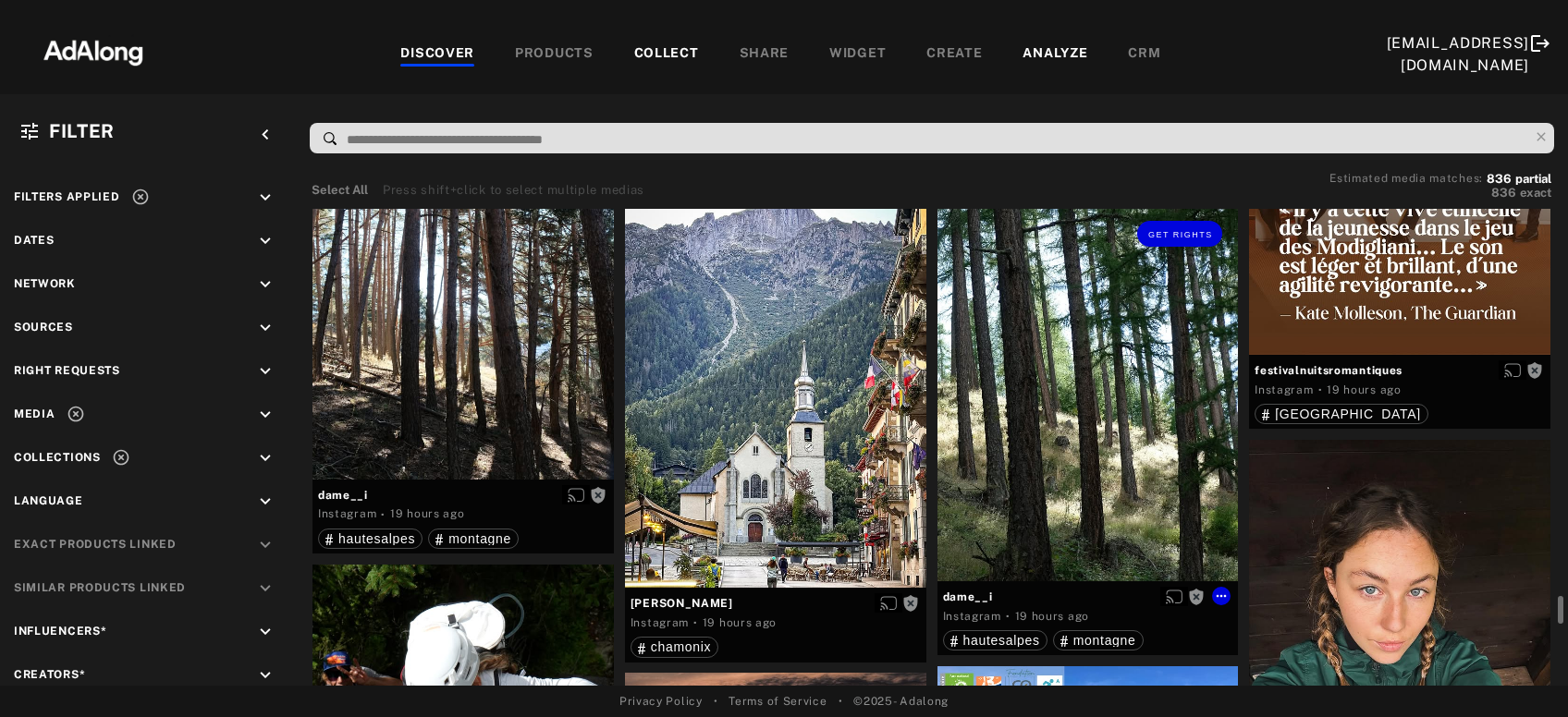
click at [1135, 453] on div "Get rights" at bounding box center [1088, 393] width 301 height 376
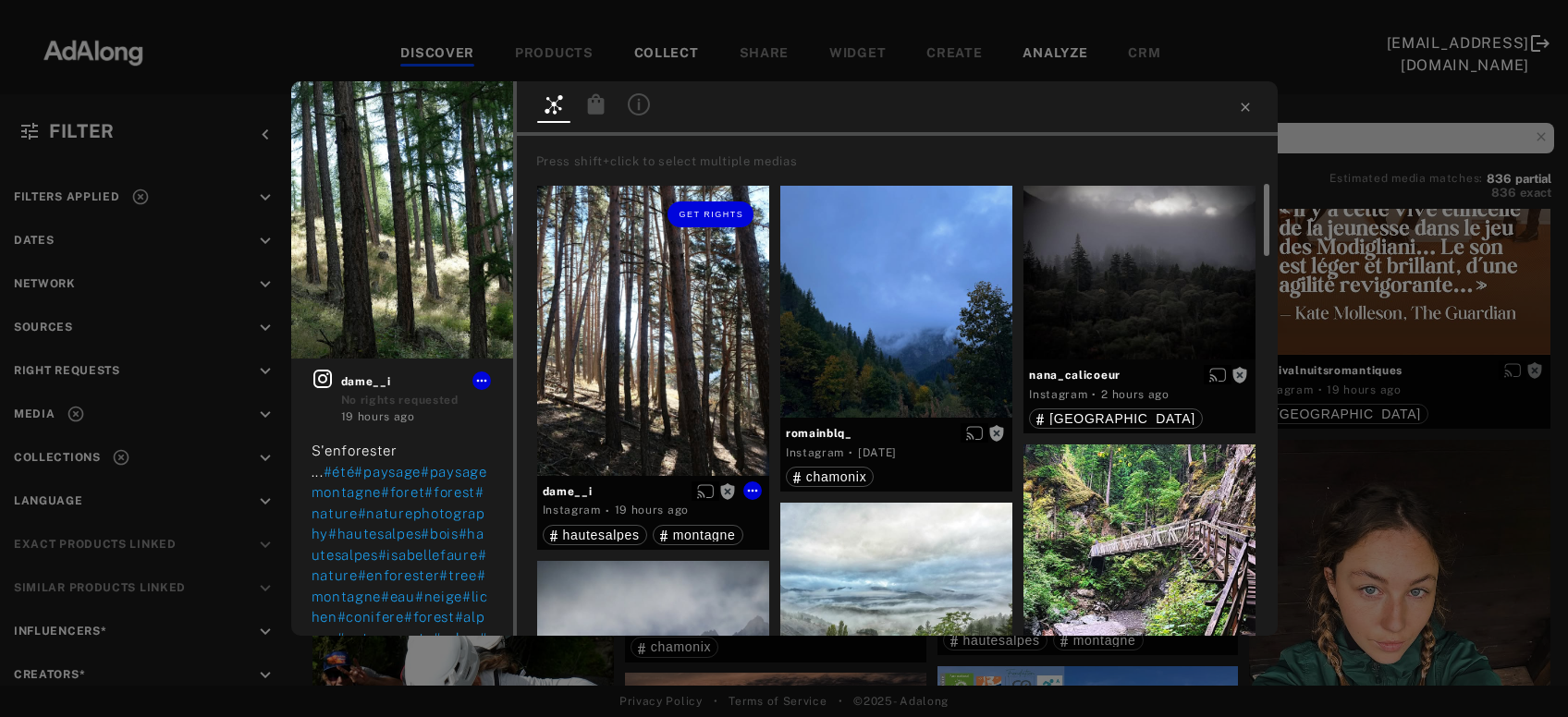
click at [652, 346] on div "Get rights" at bounding box center [653, 331] width 232 height 290
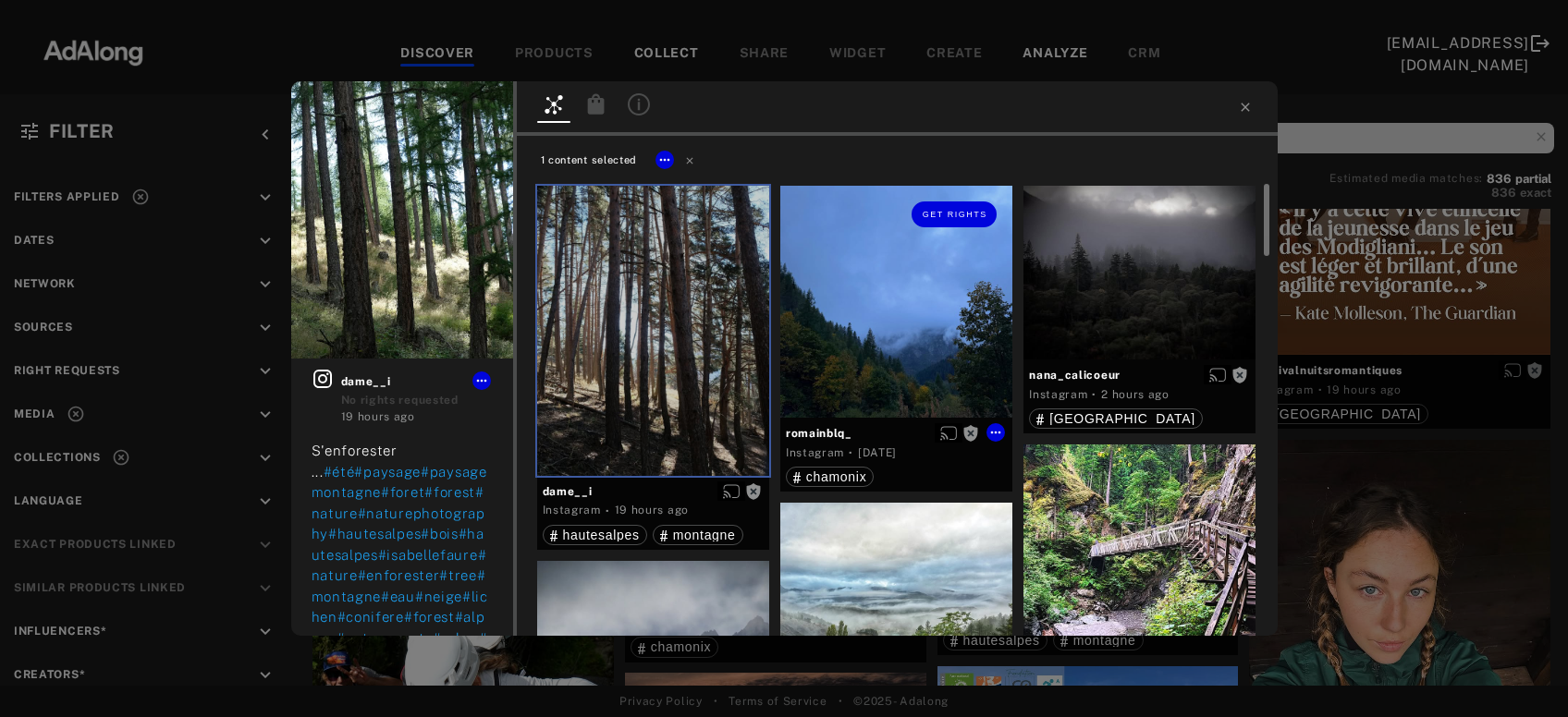
drag, startPoint x: 899, startPoint y: 329, endPoint x: 963, endPoint y: 312, distance: 66.2
click at [901, 329] on div "Get rights" at bounding box center [897, 302] width 232 height 232
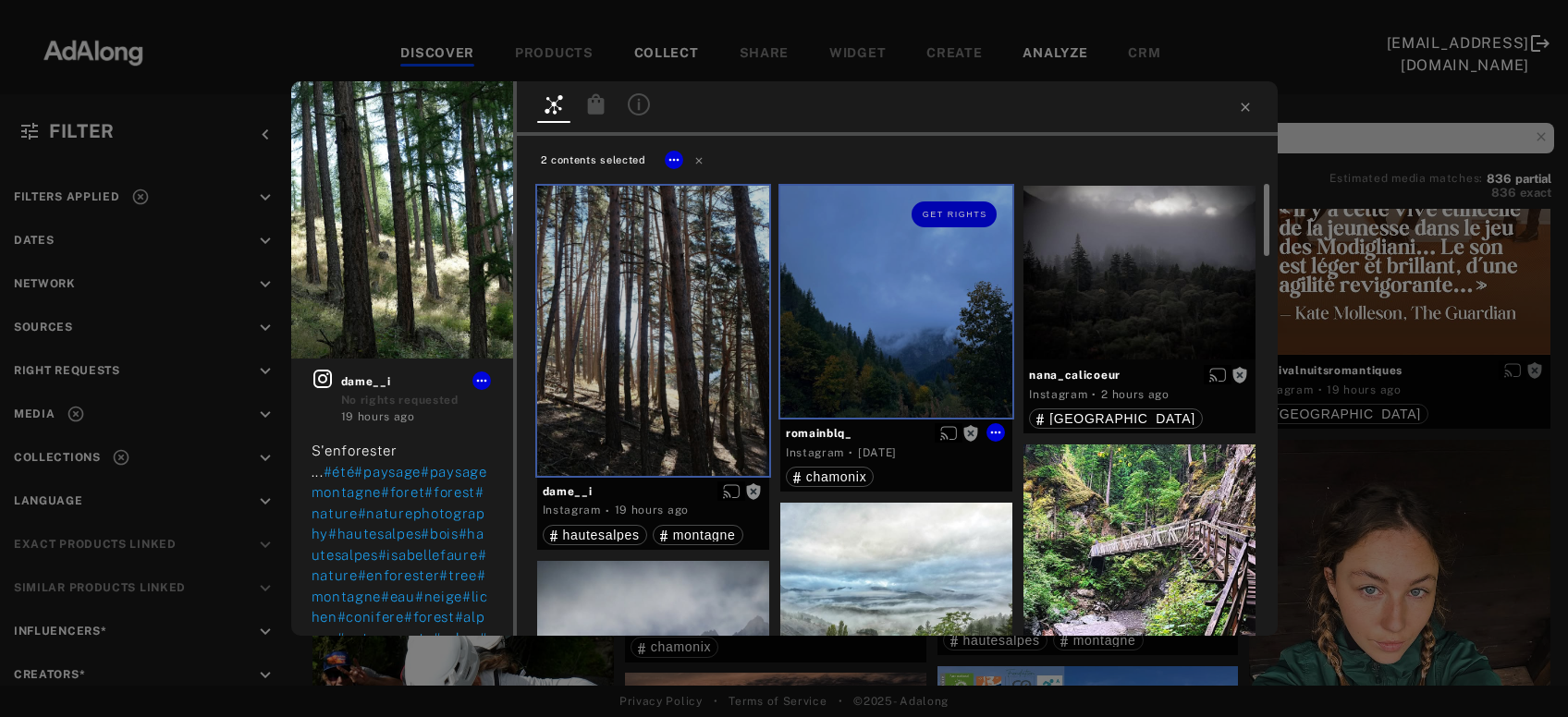
click at [1133, 276] on div at bounding box center [1139, 272] width 232 height 173
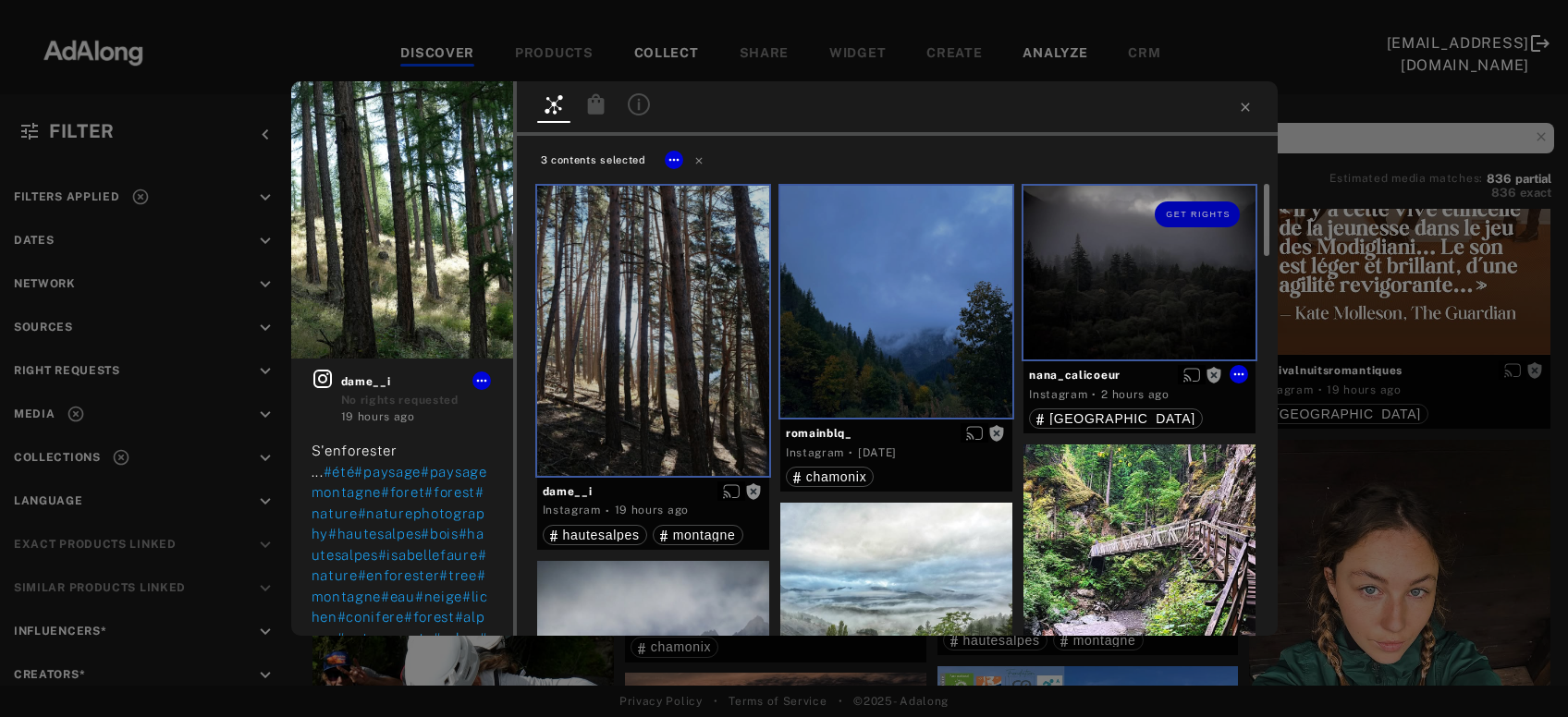
scroll to position [298, 0]
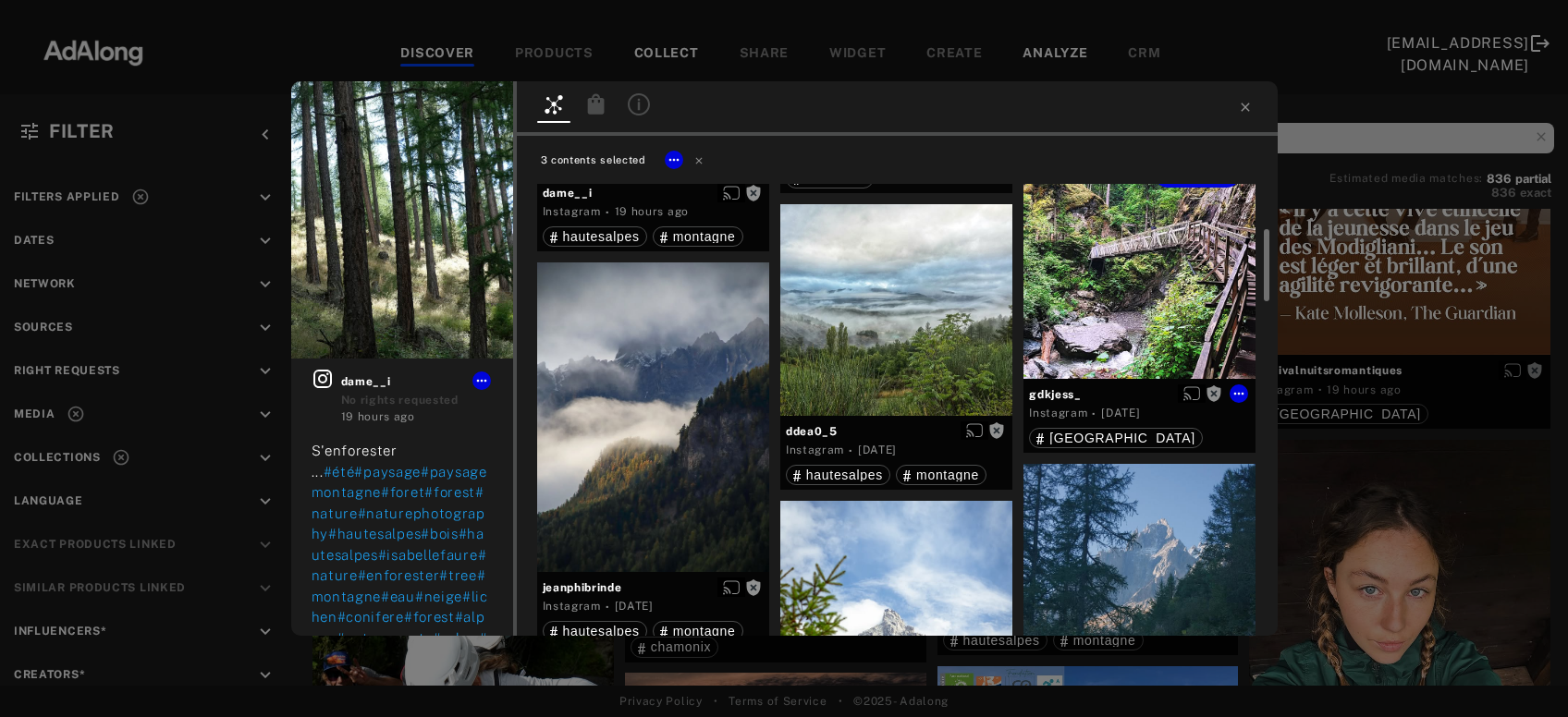
click at [1145, 334] on div "Get rights" at bounding box center [1139, 262] width 232 height 232
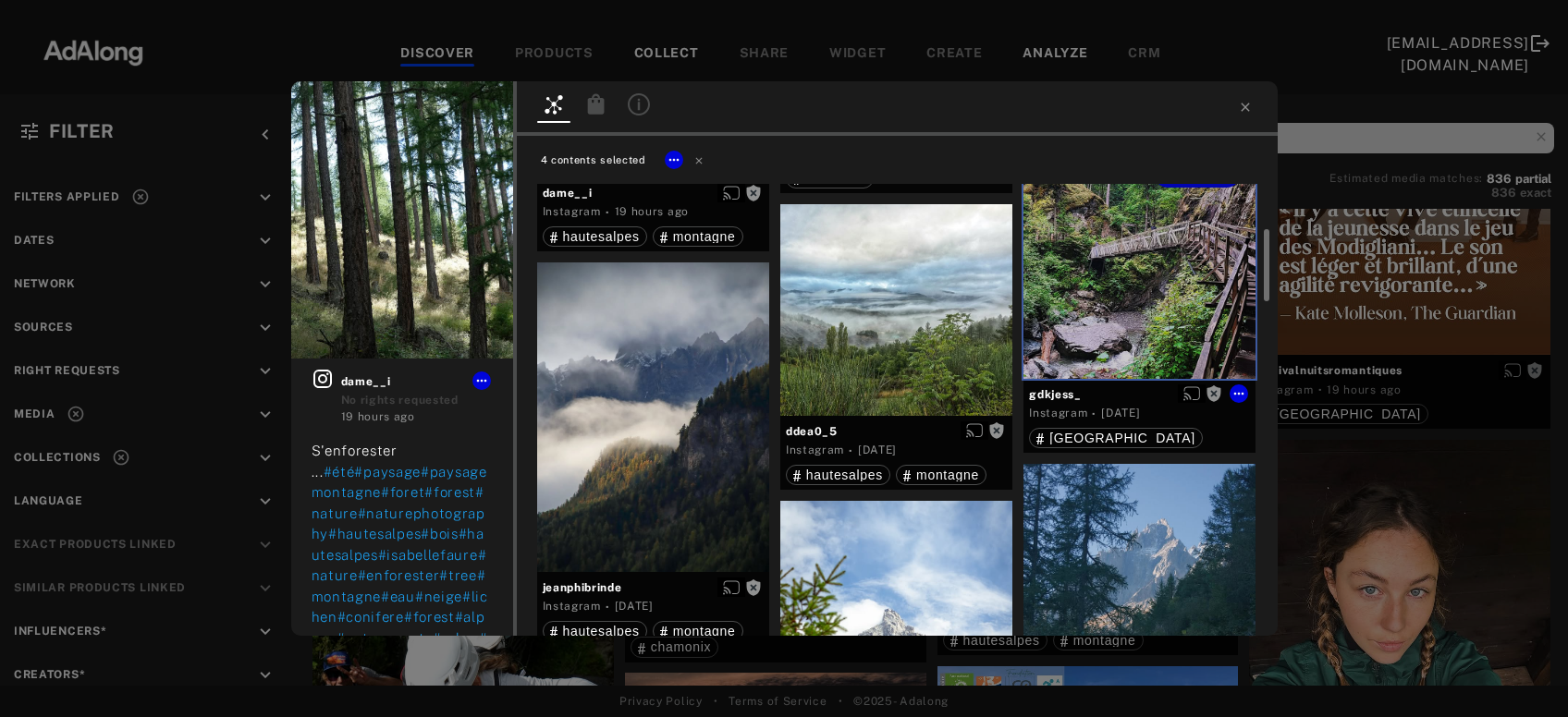
click at [924, 383] on div at bounding box center [897, 310] width 232 height 212
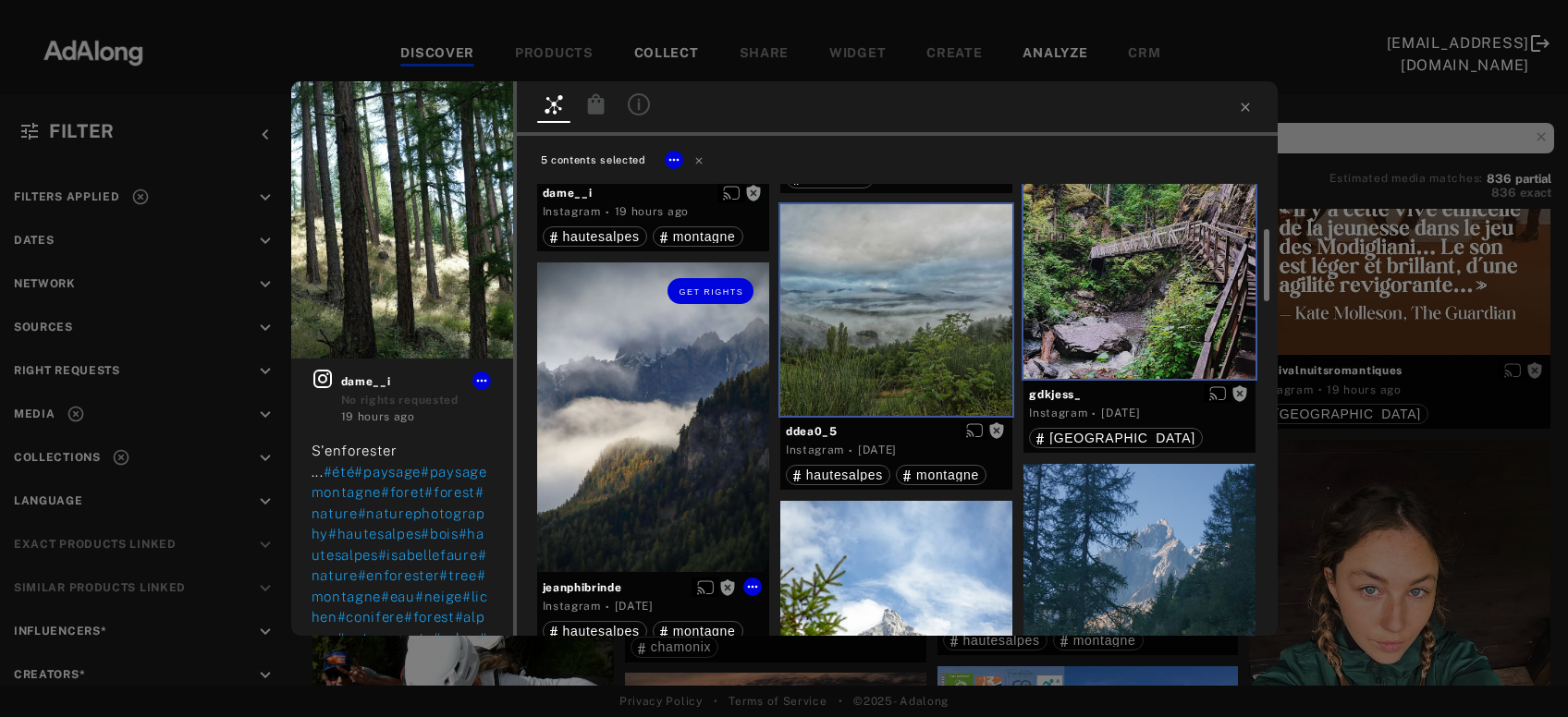
click at [664, 456] on div "Get rights" at bounding box center [653, 417] width 232 height 310
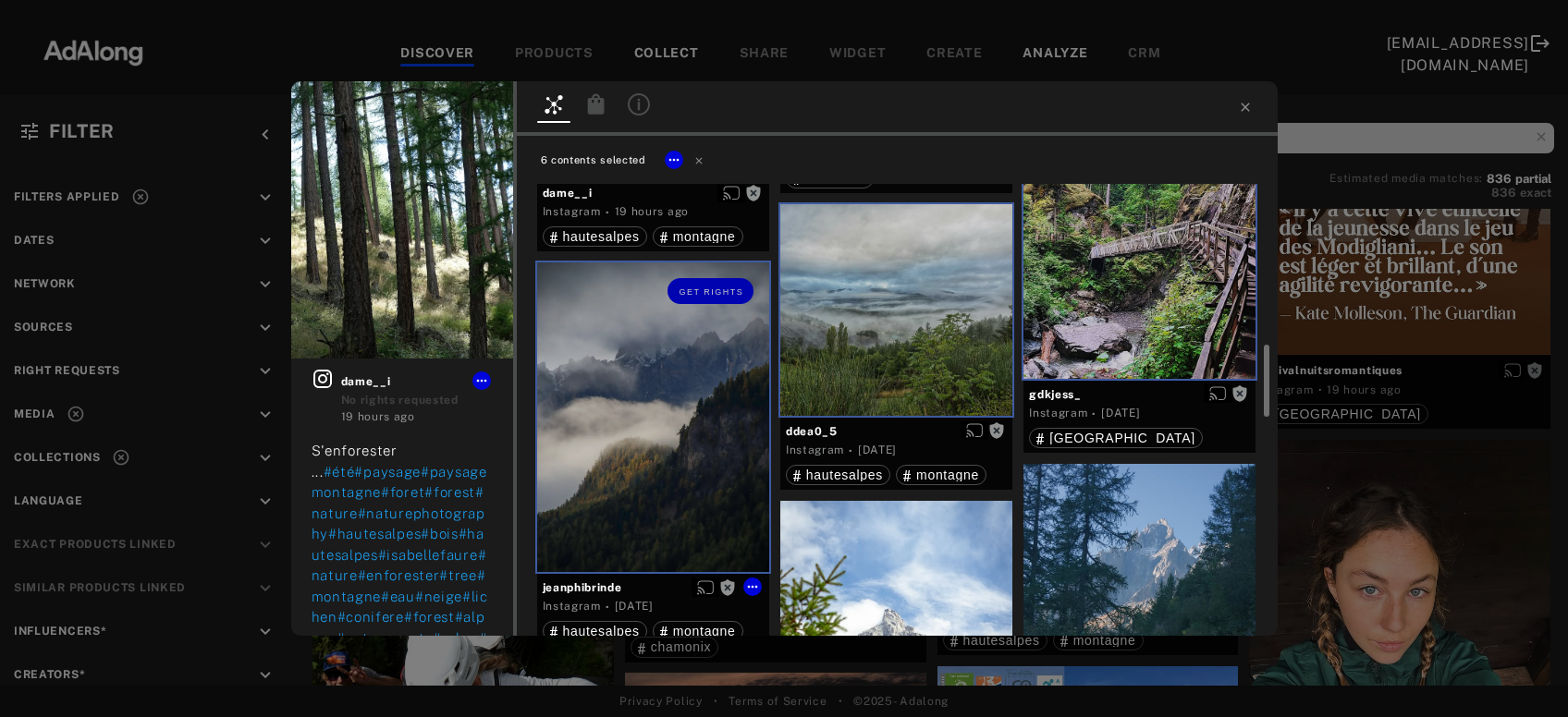
scroll to position [597, 0]
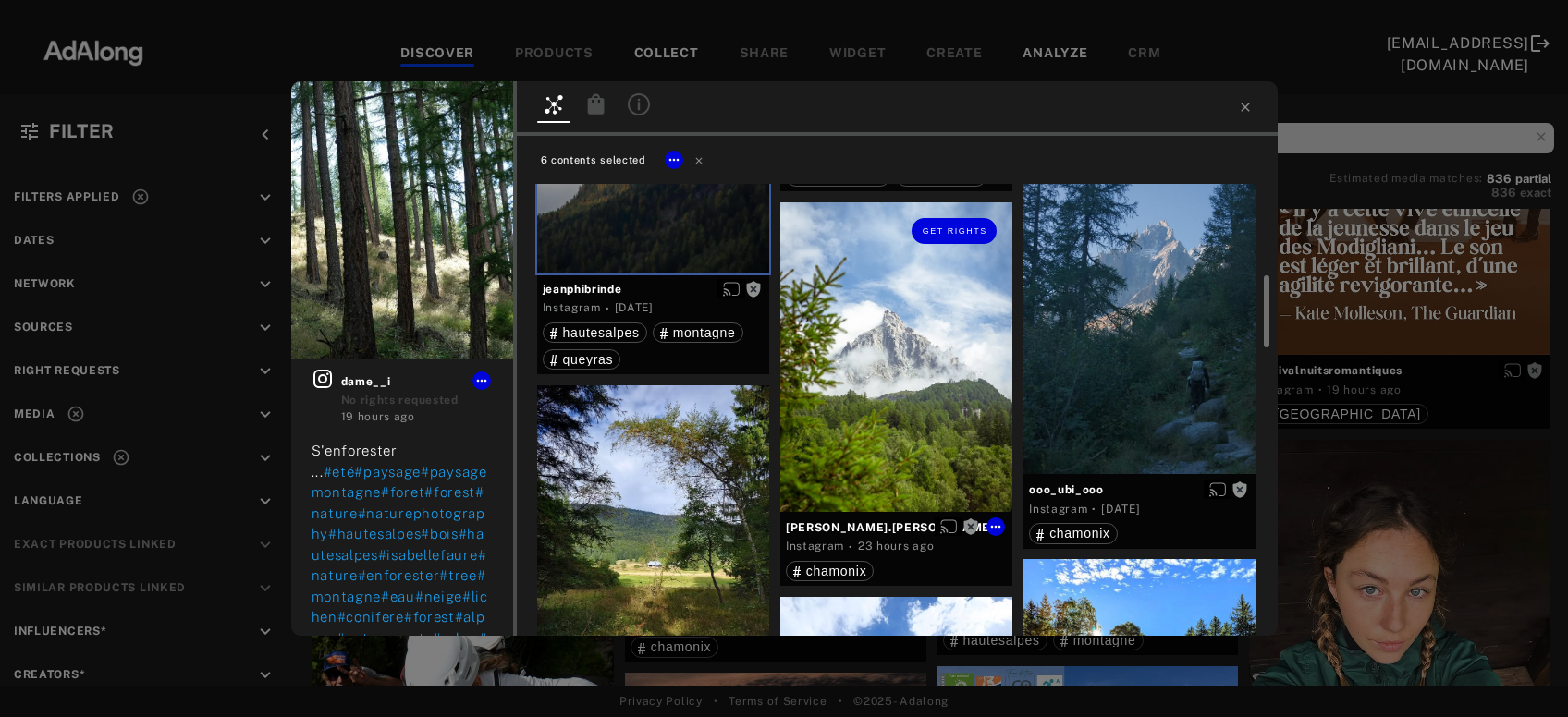
click at [893, 402] on div "Get rights" at bounding box center [897, 357] width 232 height 310
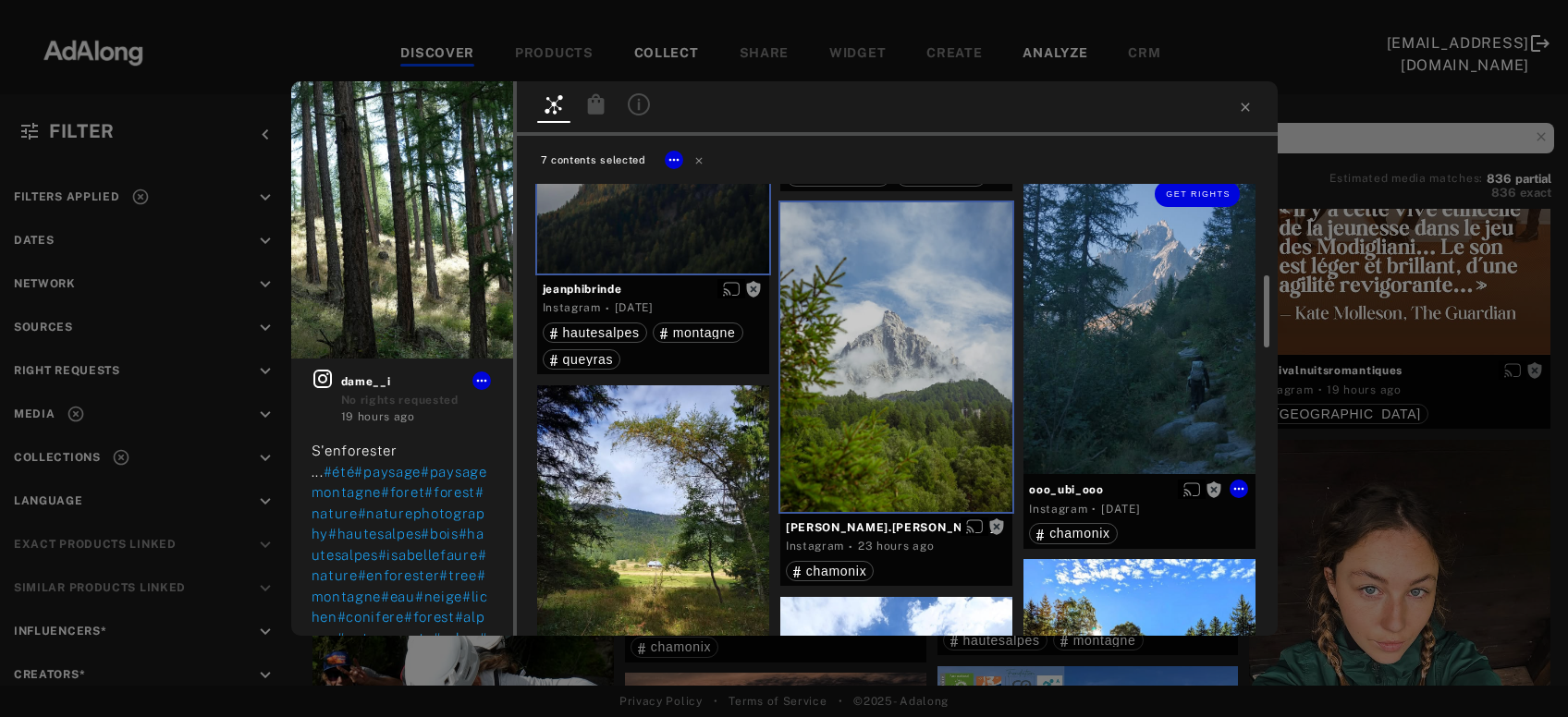
click at [1049, 367] on div "Get rights" at bounding box center [1139, 320] width 232 height 310
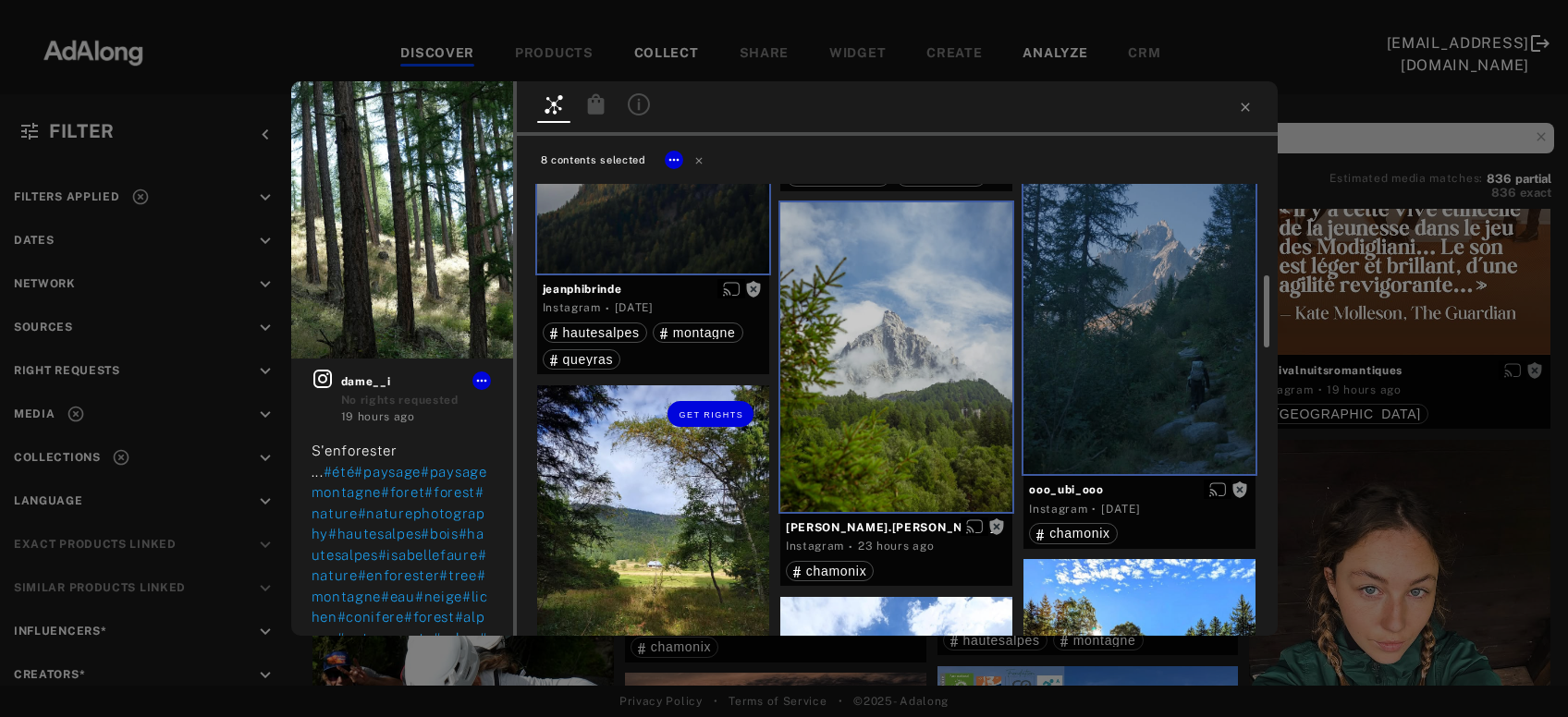
click at [690, 497] on div "Get rights" at bounding box center [653, 540] width 232 height 310
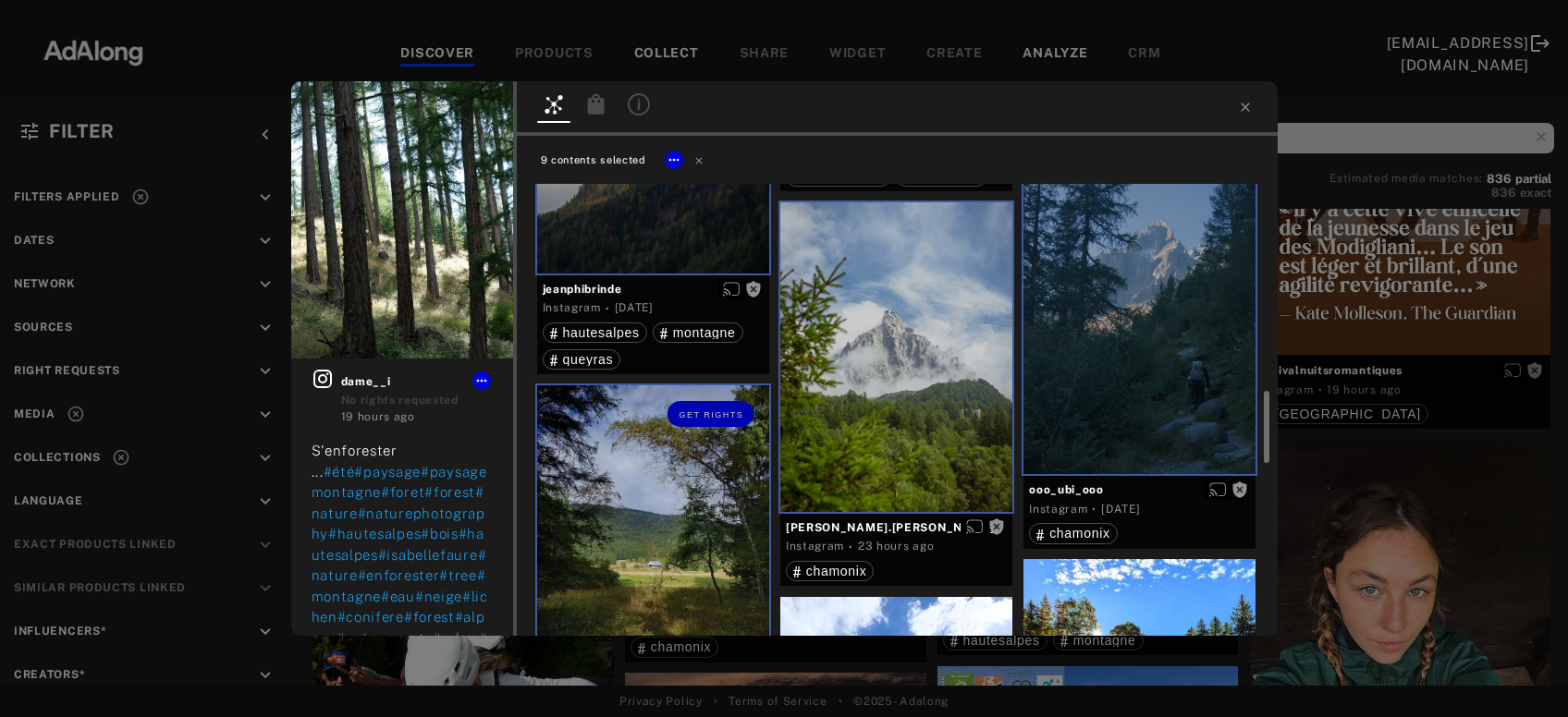
scroll to position [895, 0]
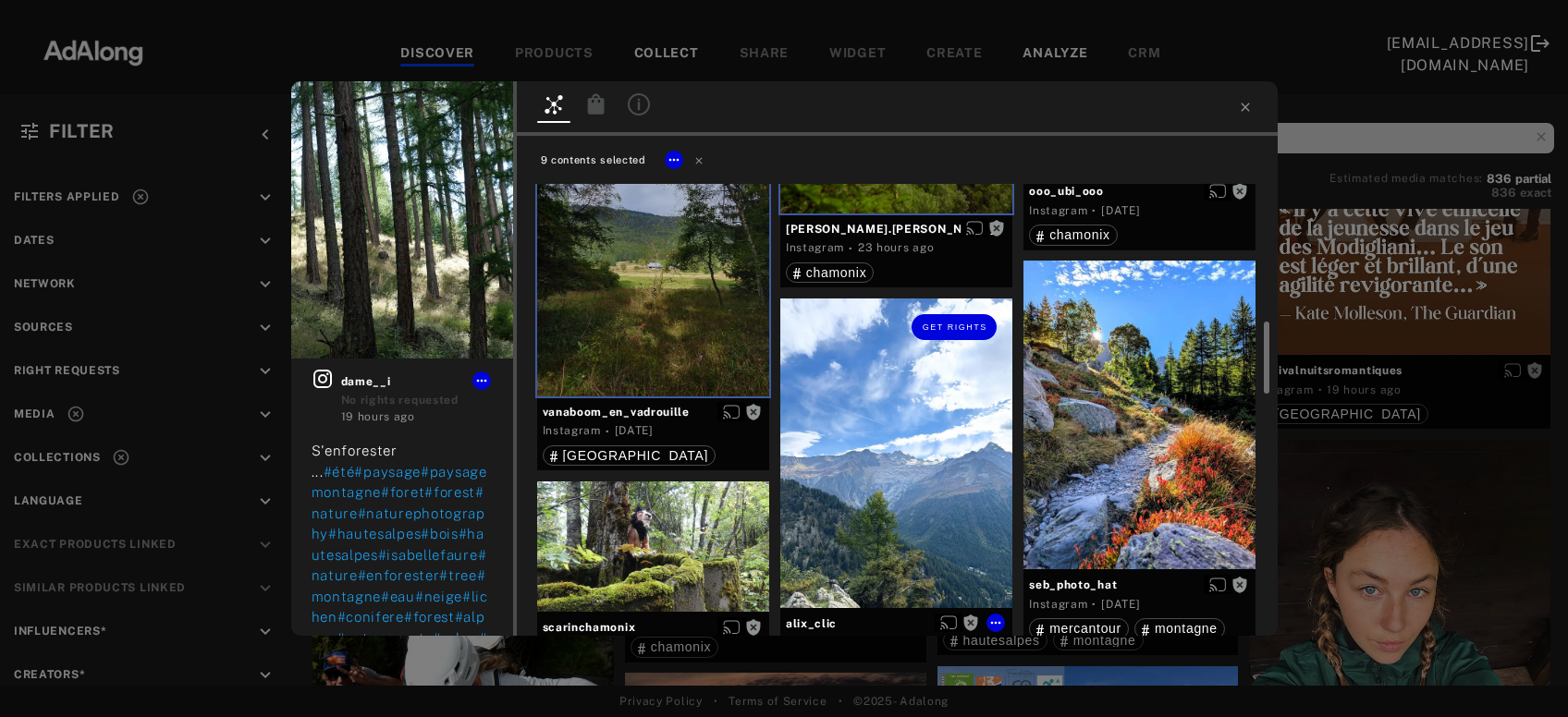
click at [904, 459] on div "Get rights" at bounding box center [897, 452] width 232 height 310
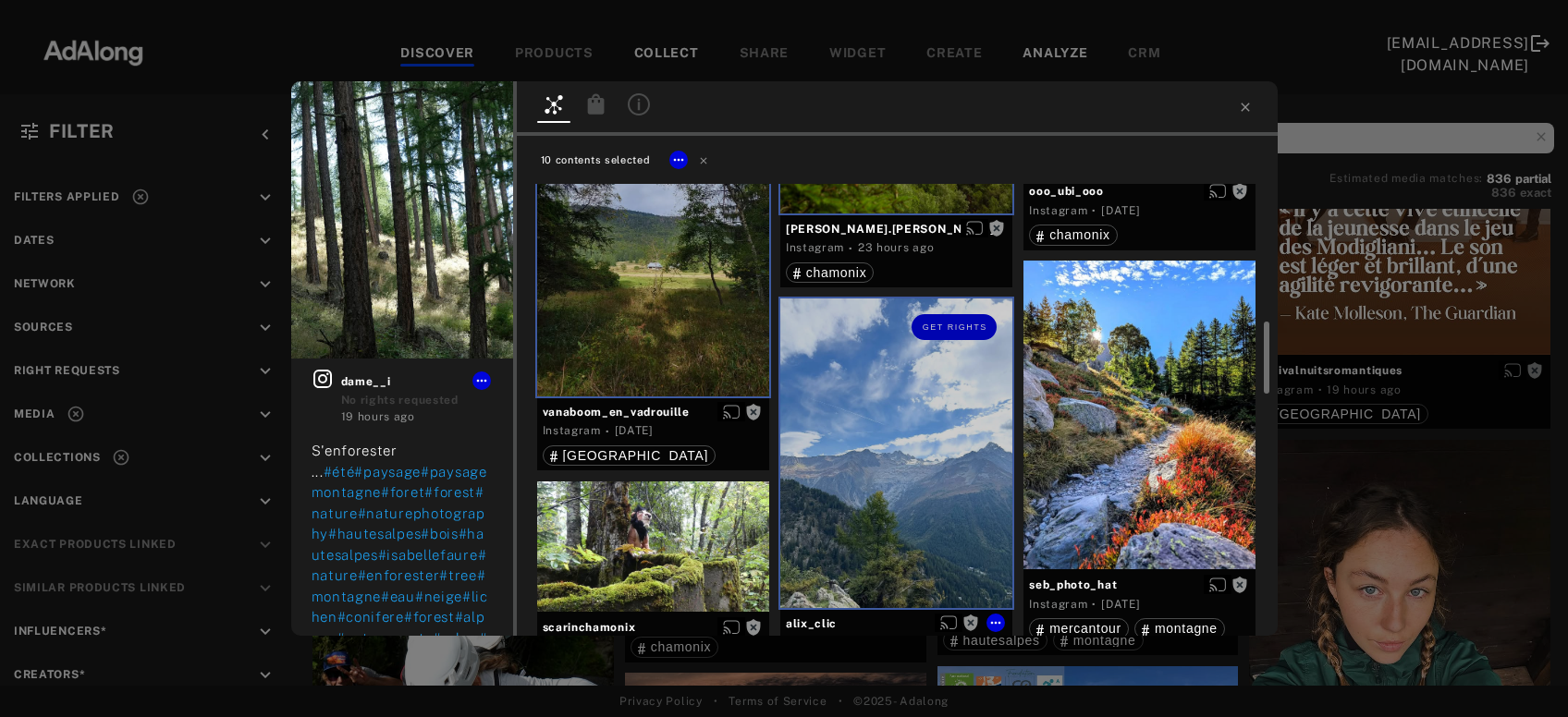
click at [1121, 415] on div at bounding box center [1139, 415] width 232 height 309
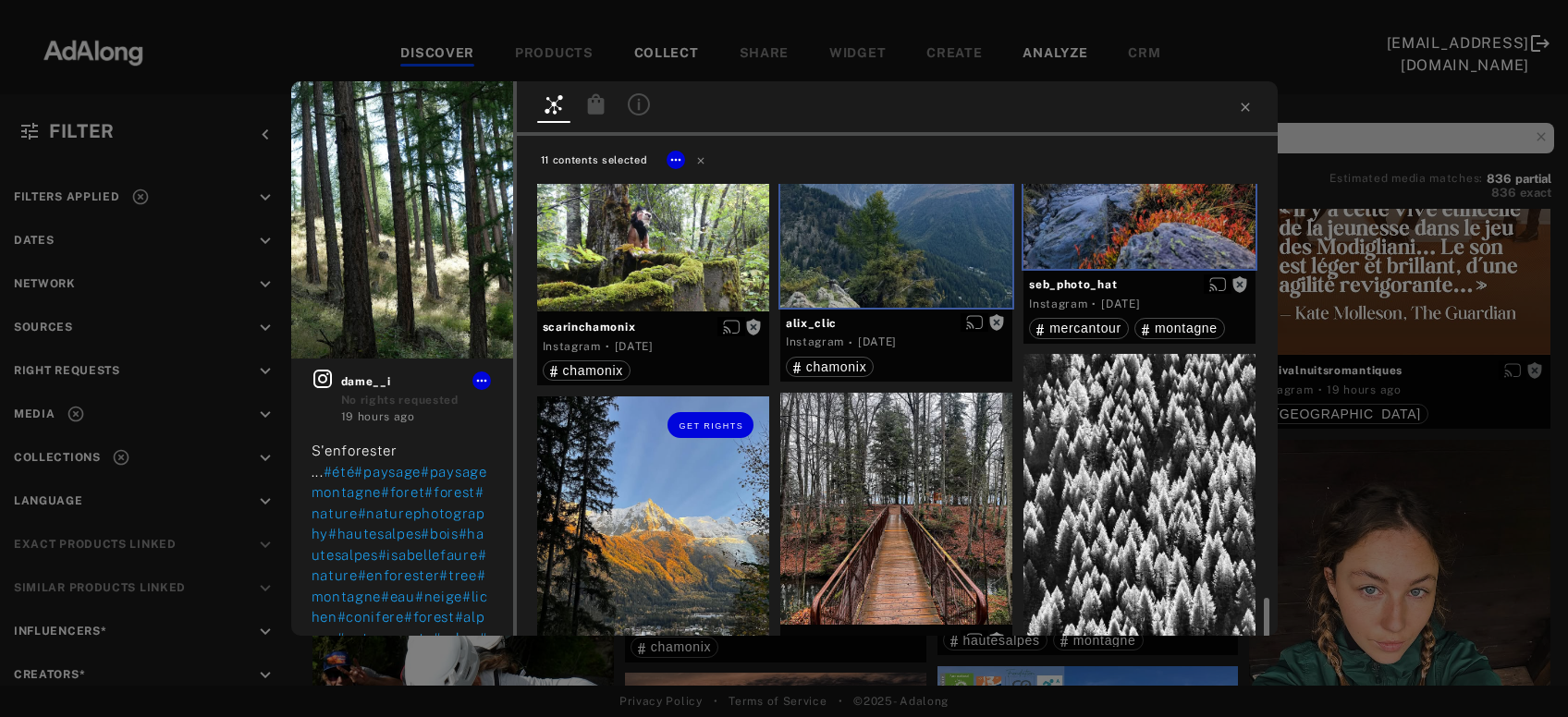
scroll to position [1395, 0]
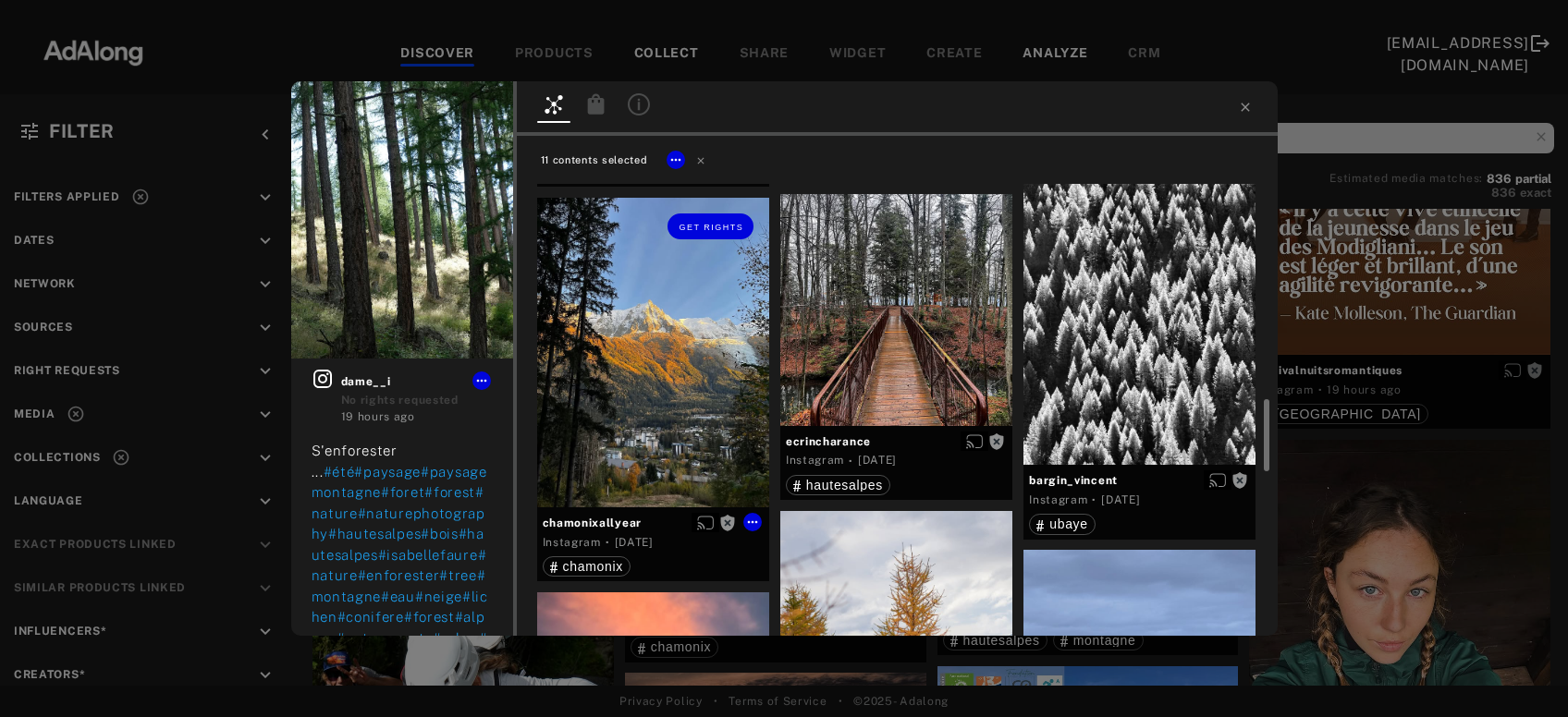
click at [664, 399] on div "Get rights" at bounding box center [653, 352] width 232 height 310
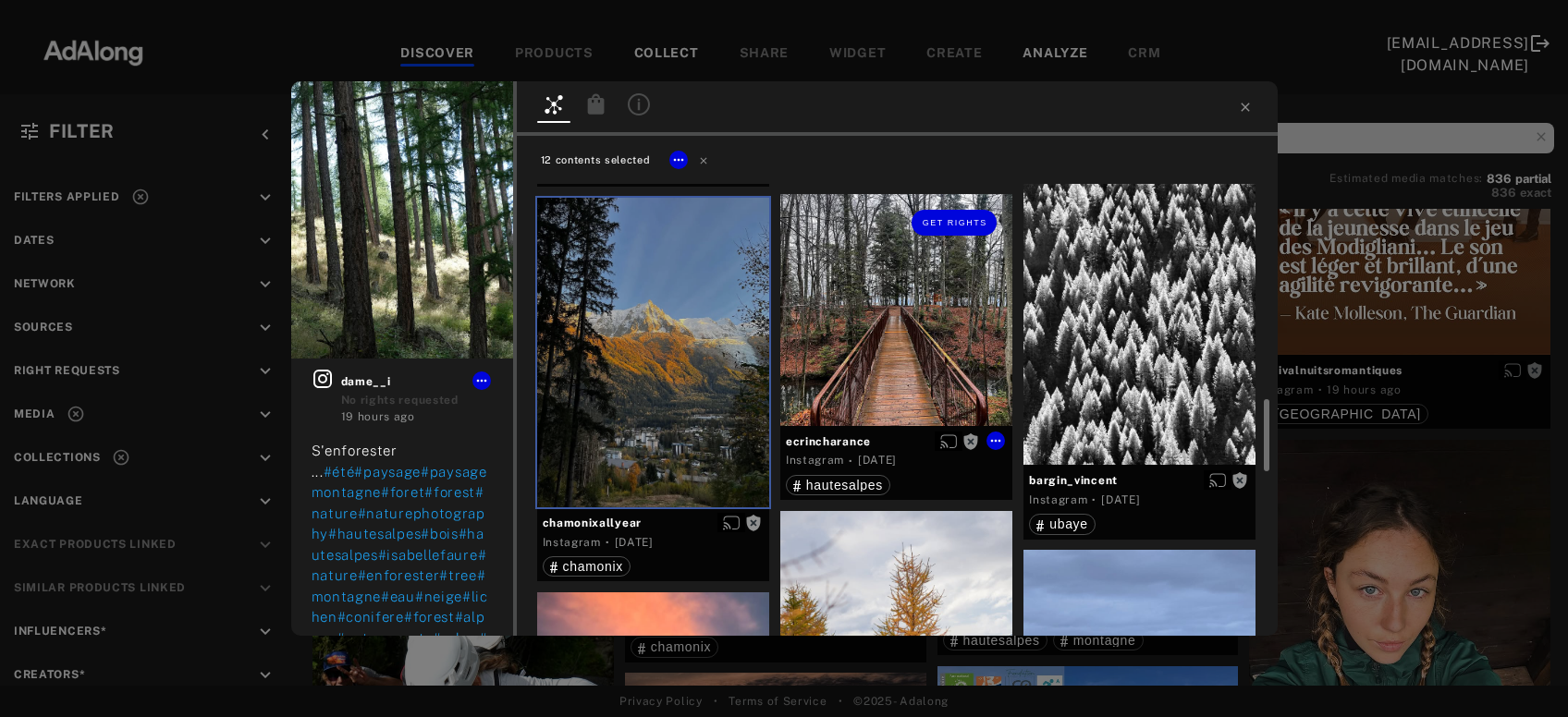
drag, startPoint x: 907, startPoint y: 335, endPoint x: 995, endPoint y: 333, distance: 88.0
click at [908, 334] on div "Get rights" at bounding box center [897, 311] width 232 height 232
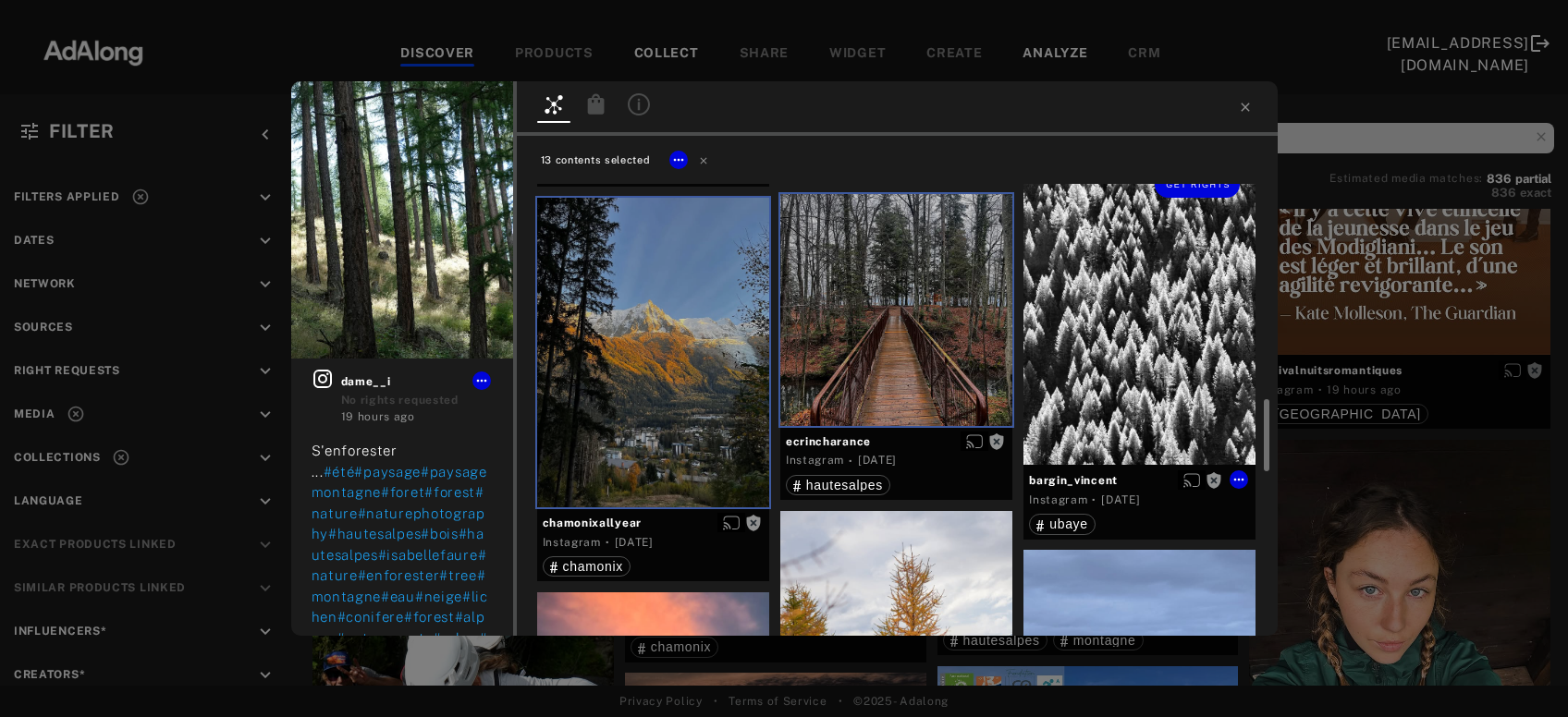
click at [1099, 339] on div "Get rights" at bounding box center [1139, 310] width 232 height 310
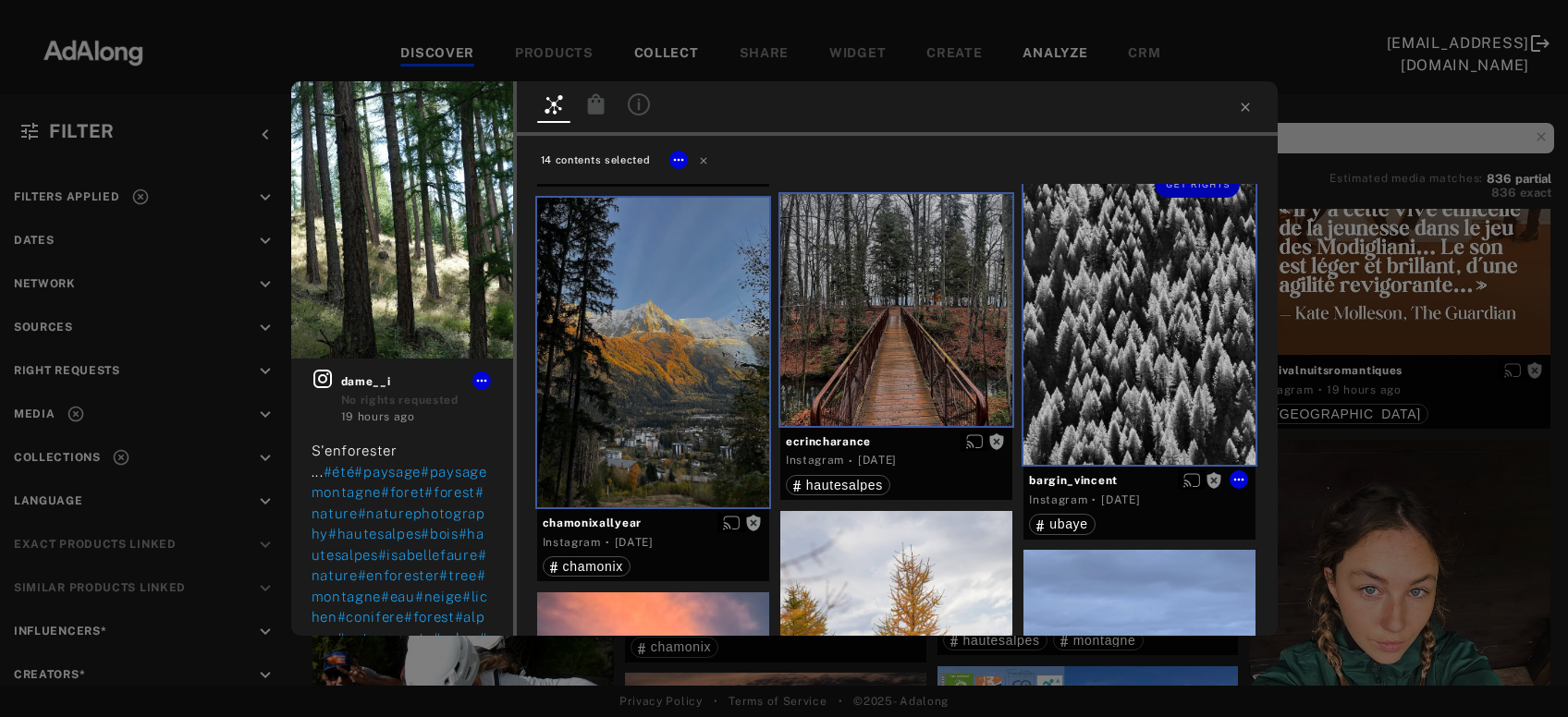
scroll to position [1694, 0]
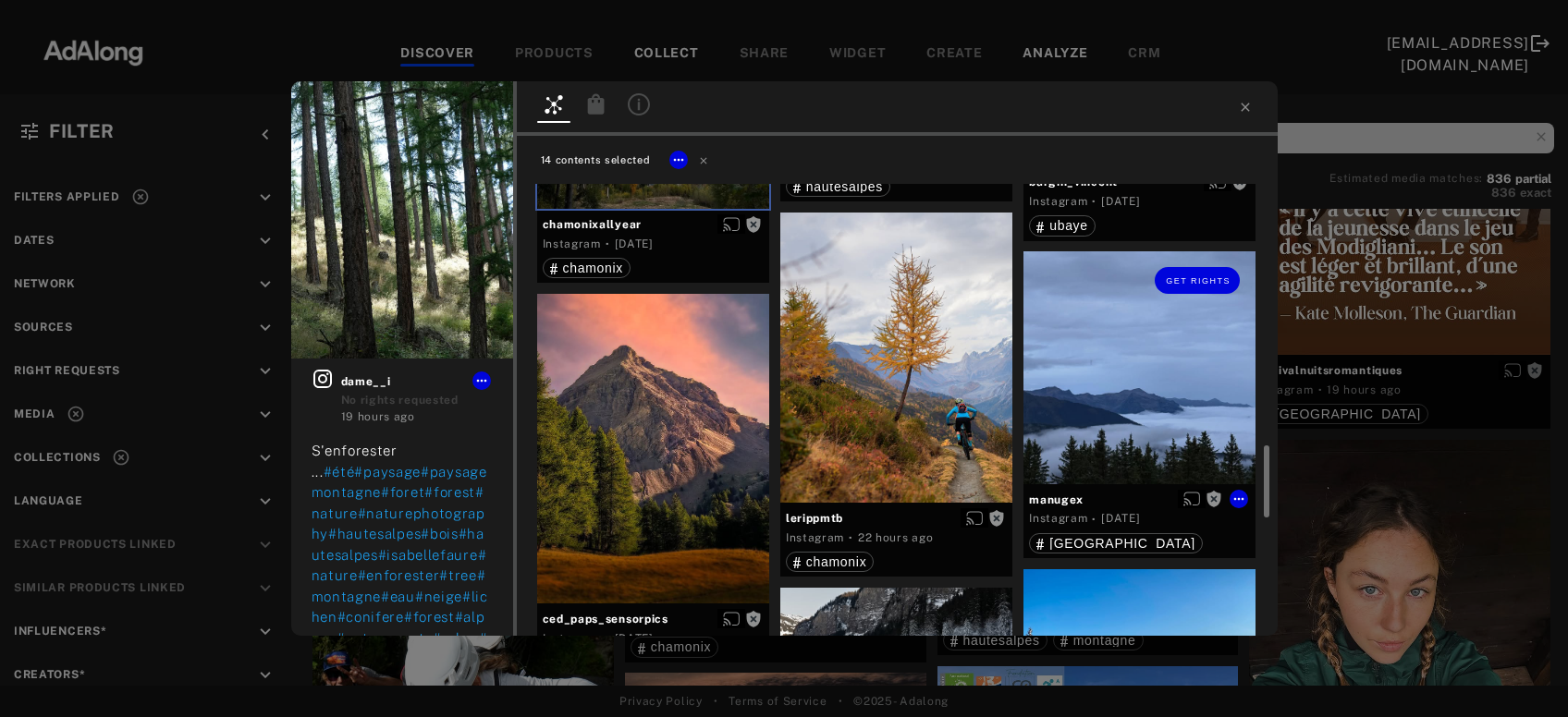
click at [1123, 389] on div "Get rights" at bounding box center [1139, 367] width 232 height 232
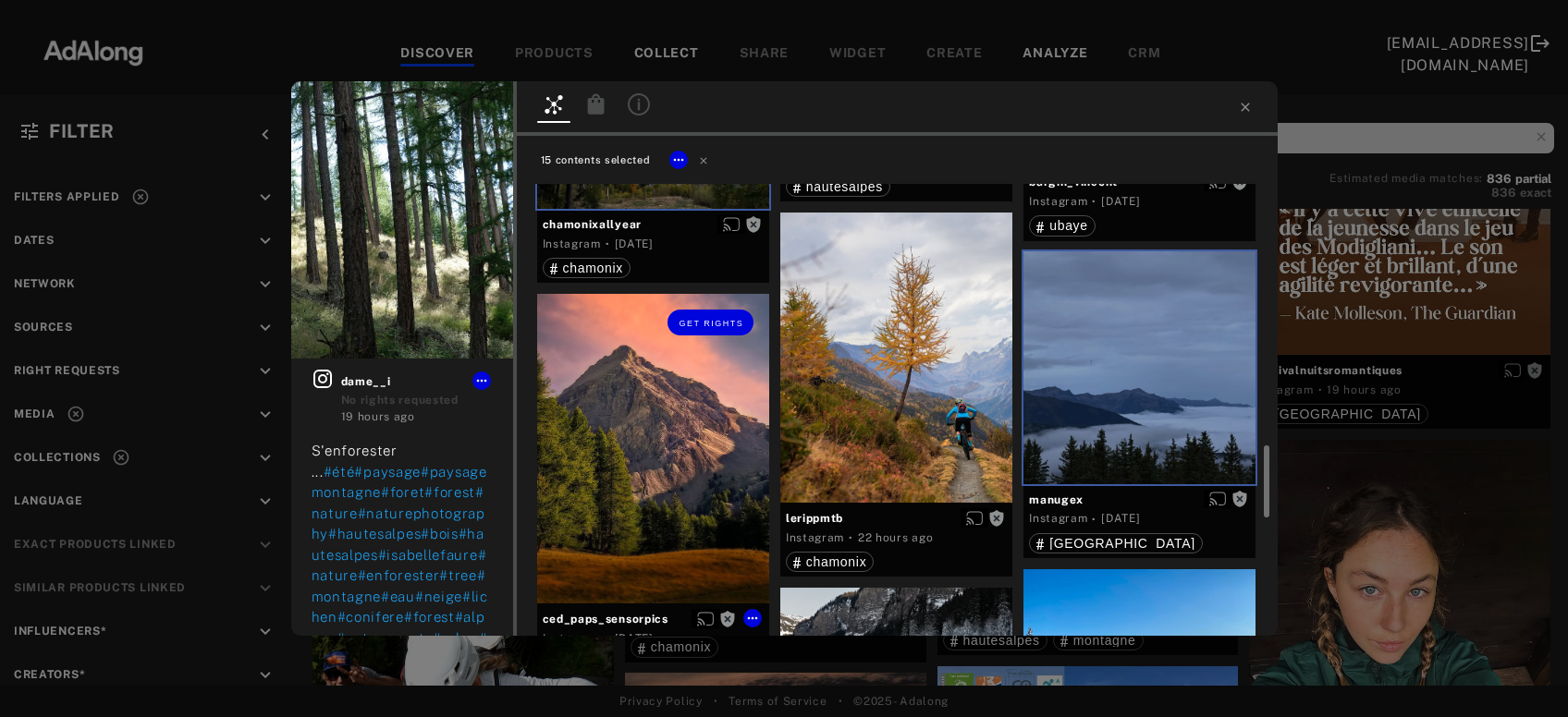
click at [690, 488] on div "Get rights" at bounding box center [653, 449] width 232 height 310
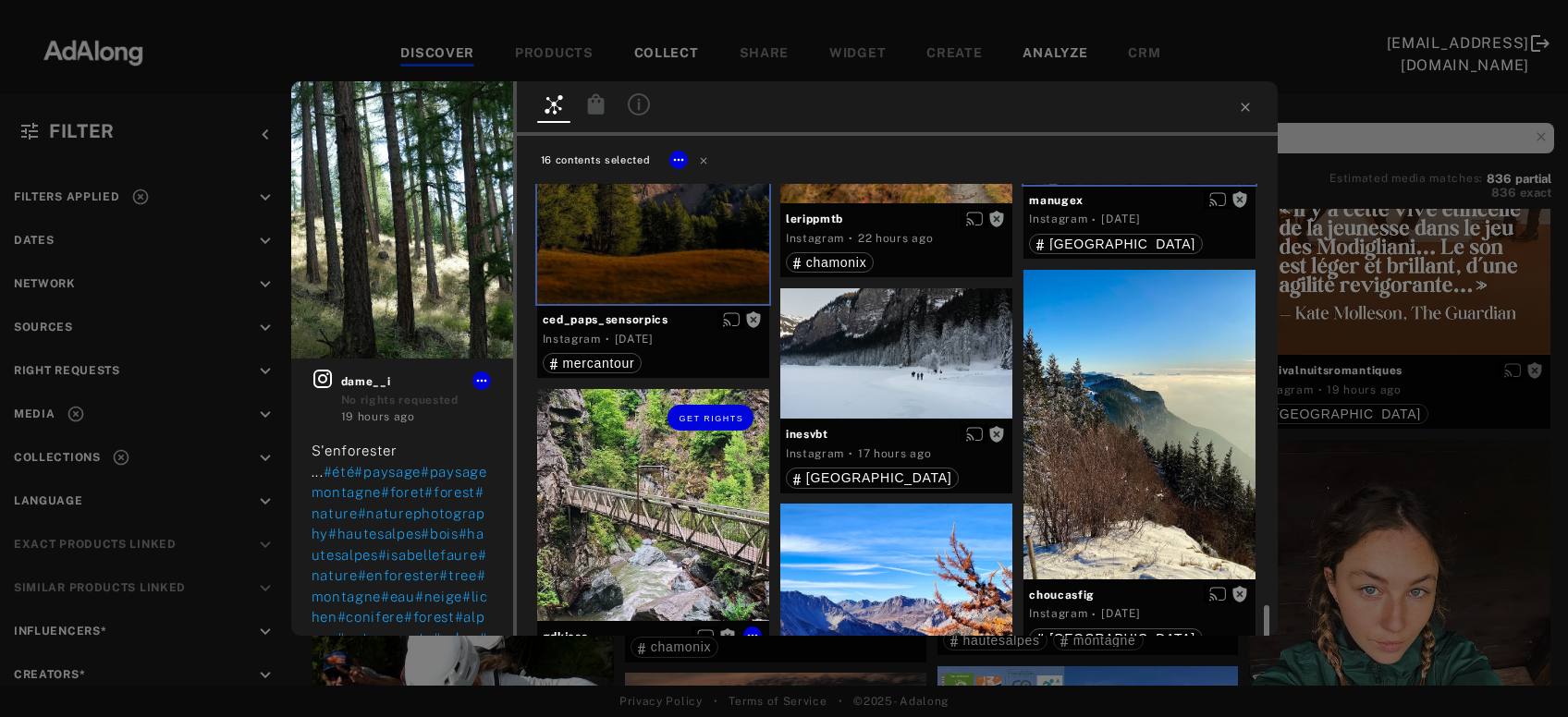
scroll to position [2092, 0]
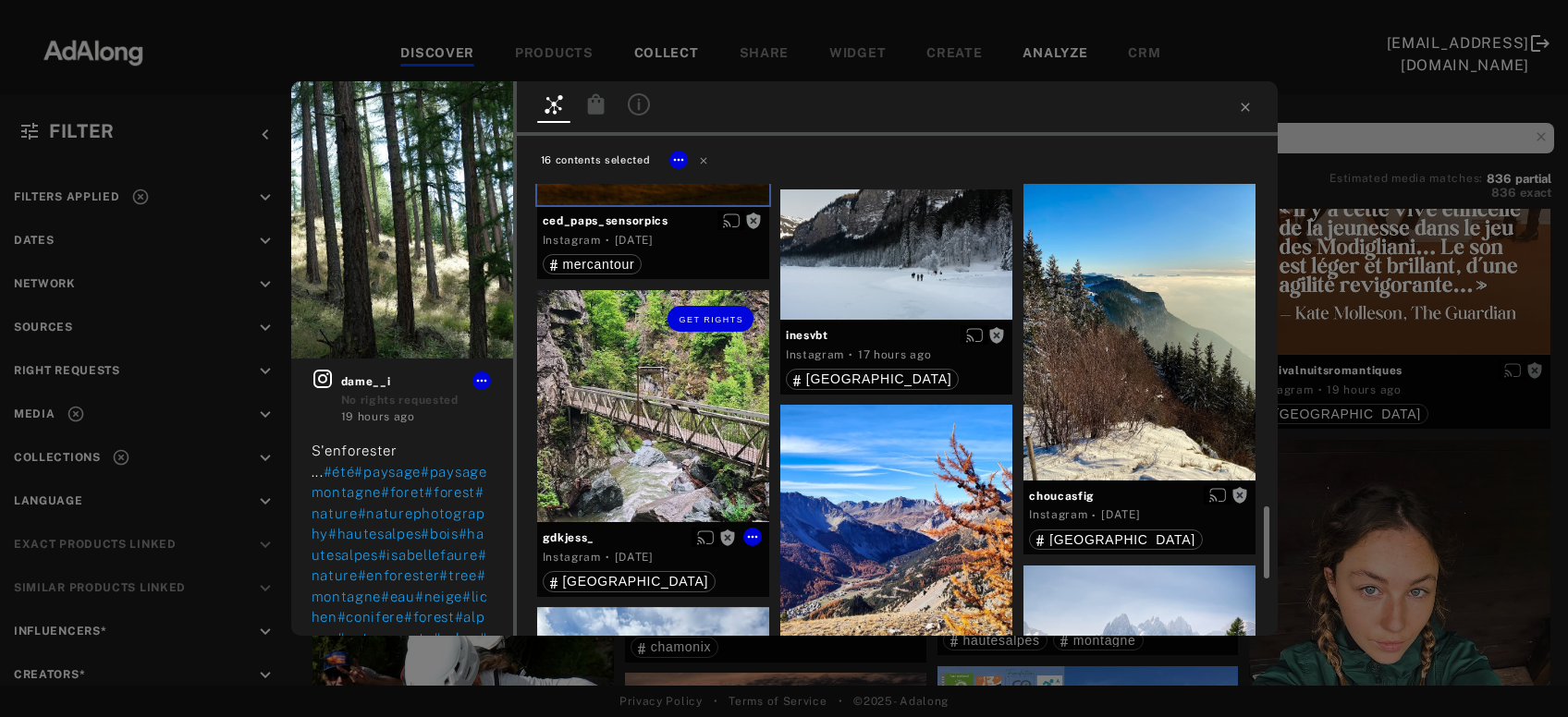
drag, startPoint x: 677, startPoint y: 458, endPoint x: 906, endPoint y: 303, distance: 276.5
click at [677, 457] on div "Get rights" at bounding box center [653, 406] width 232 height 232
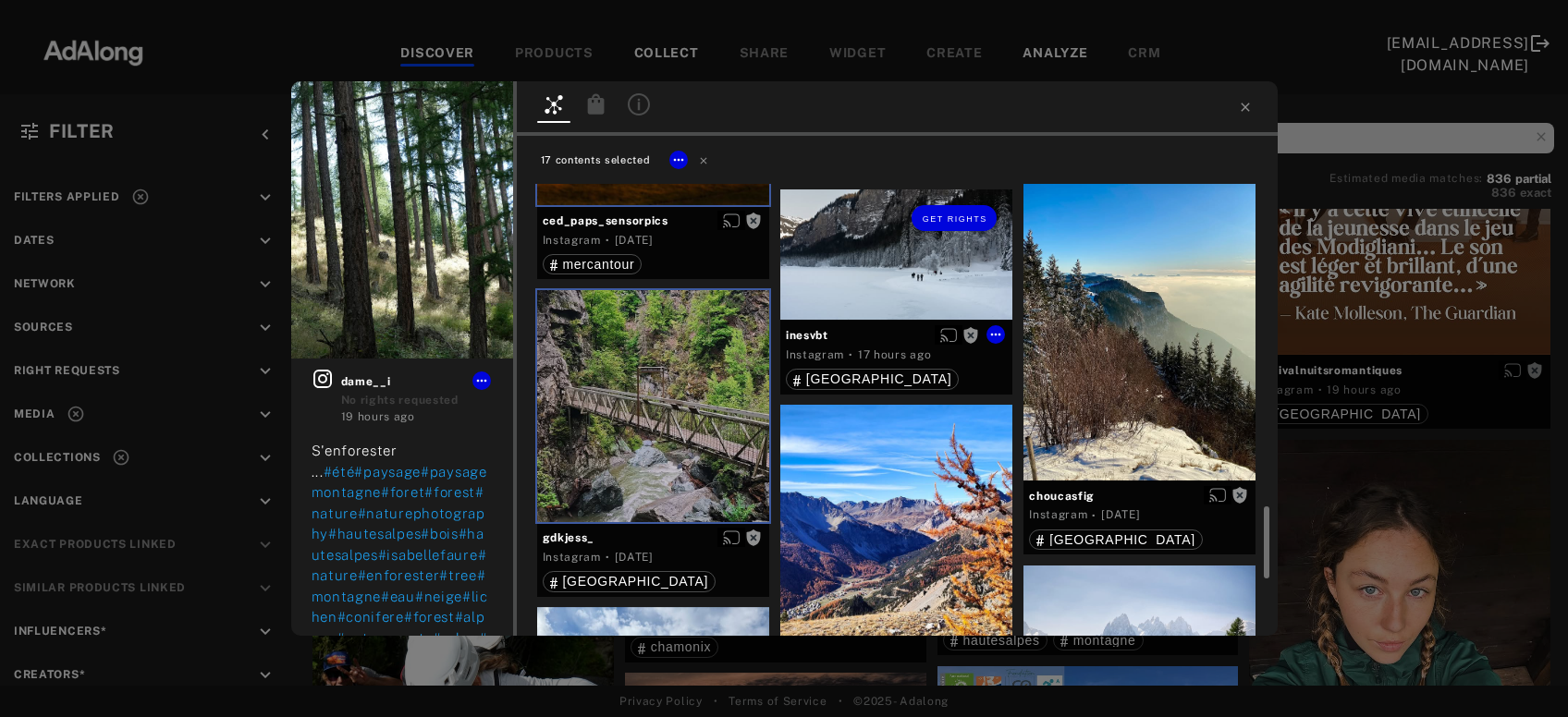
drag, startPoint x: 928, startPoint y: 286, endPoint x: 993, endPoint y: 289, distance: 65.1
click at [929, 285] on div "Get rights" at bounding box center [897, 255] width 232 height 130
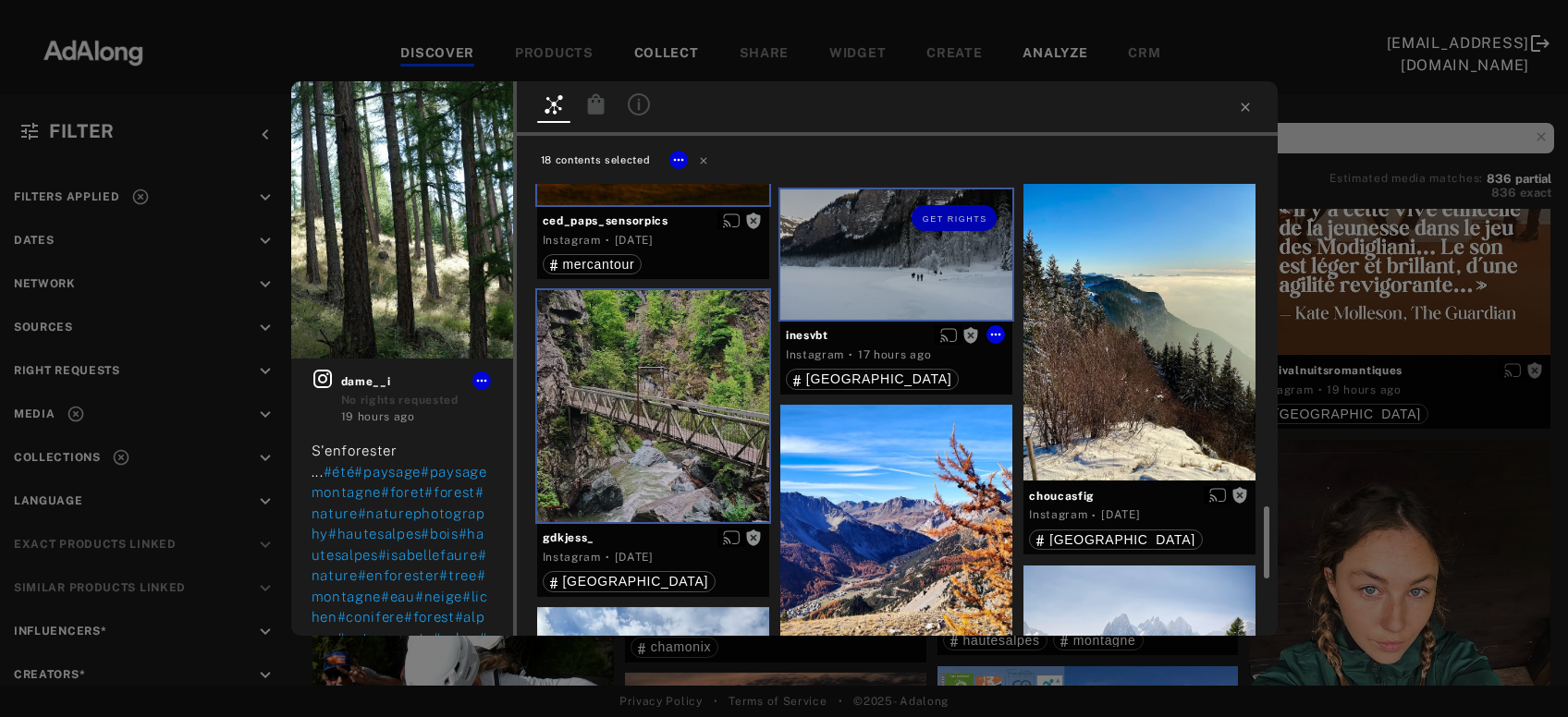
click at [1099, 327] on div at bounding box center [1139, 325] width 232 height 310
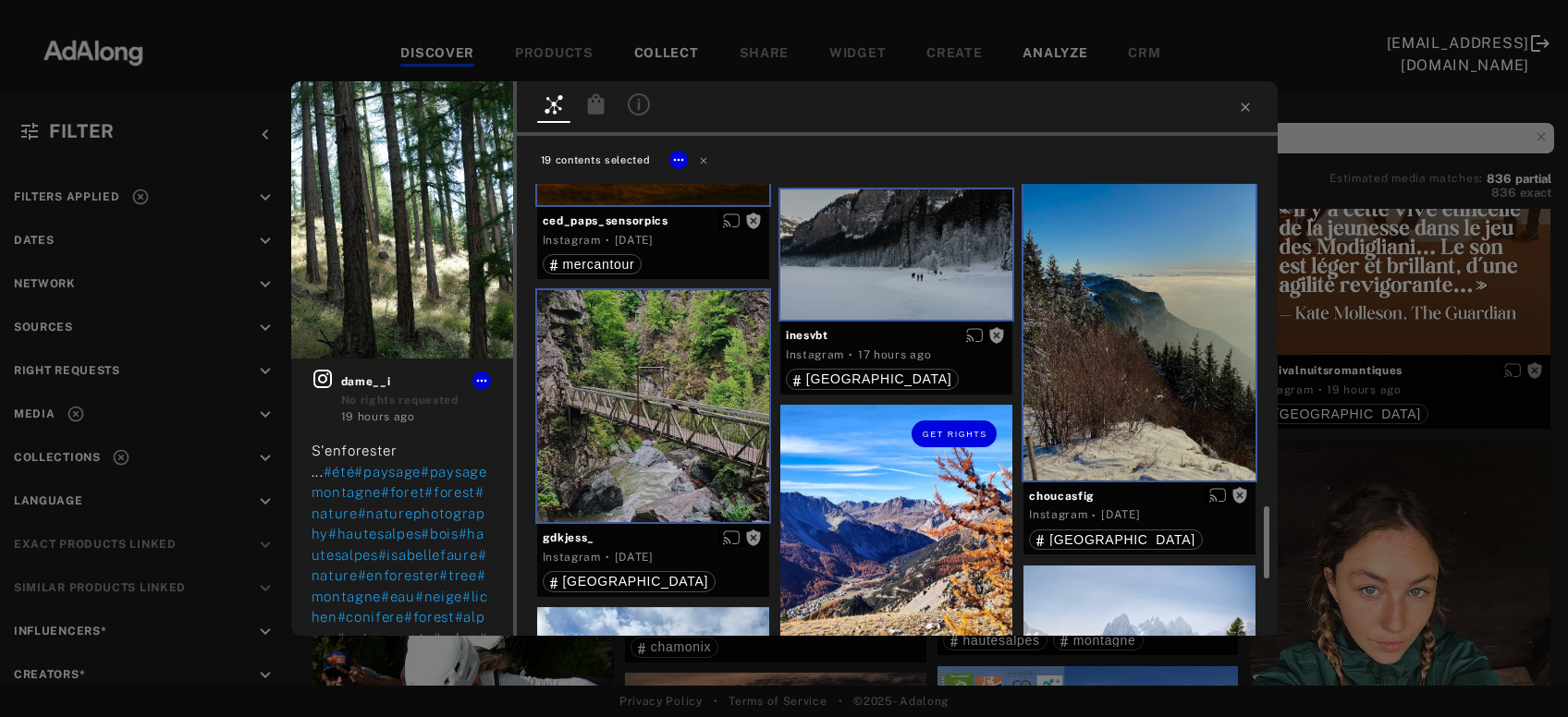
click at [892, 493] on div "Get rights" at bounding box center [897, 549] width 232 height 290
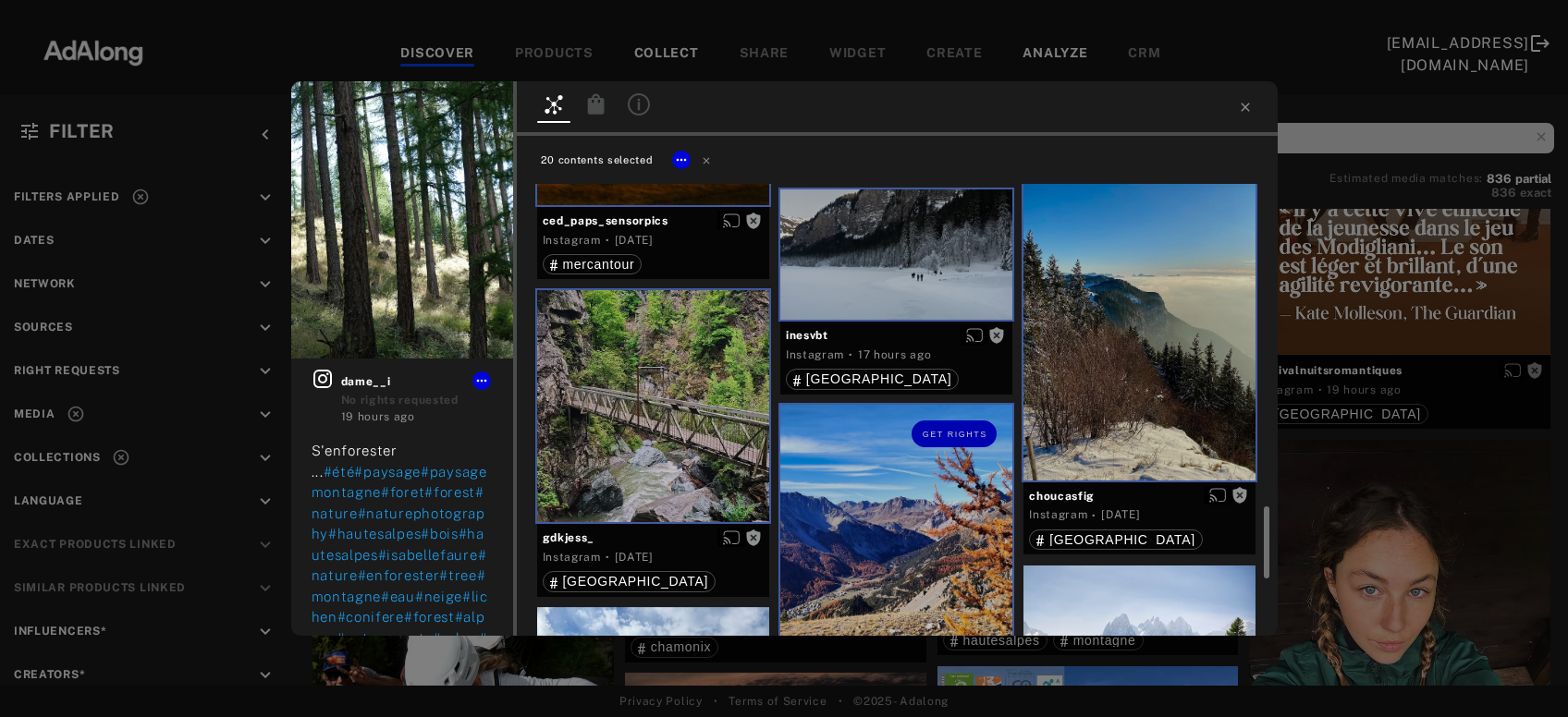
scroll to position [2392, 0]
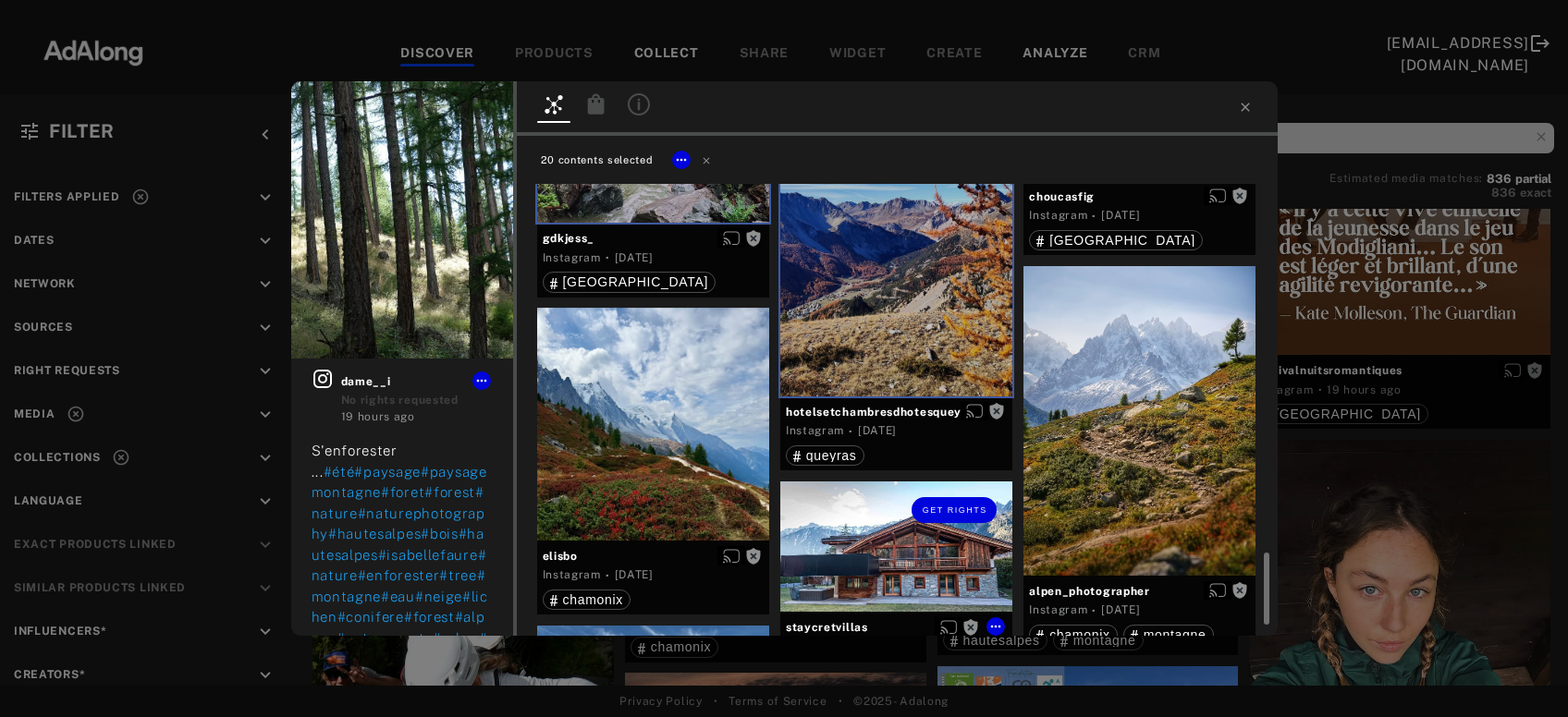
drag, startPoint x: 637, startPoint y: 478, endPoint x: 695, endPoint y: 472, distance: 58.3
click at [639, 477] on div at bounding box center [653, 424] width 232 height 232
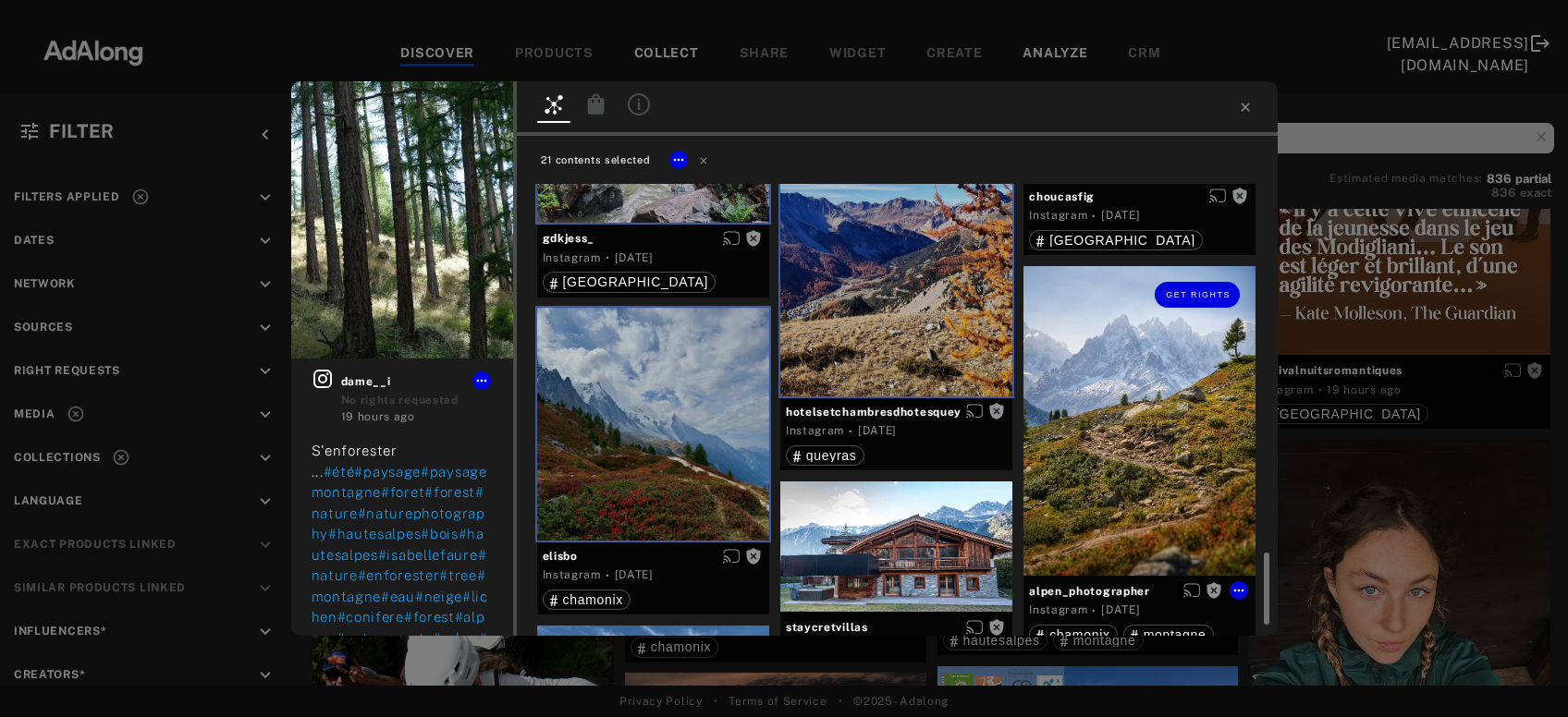
click at [1165, 437] on div "Get rights" at bounding box center [1139, 421] width 232 height 310
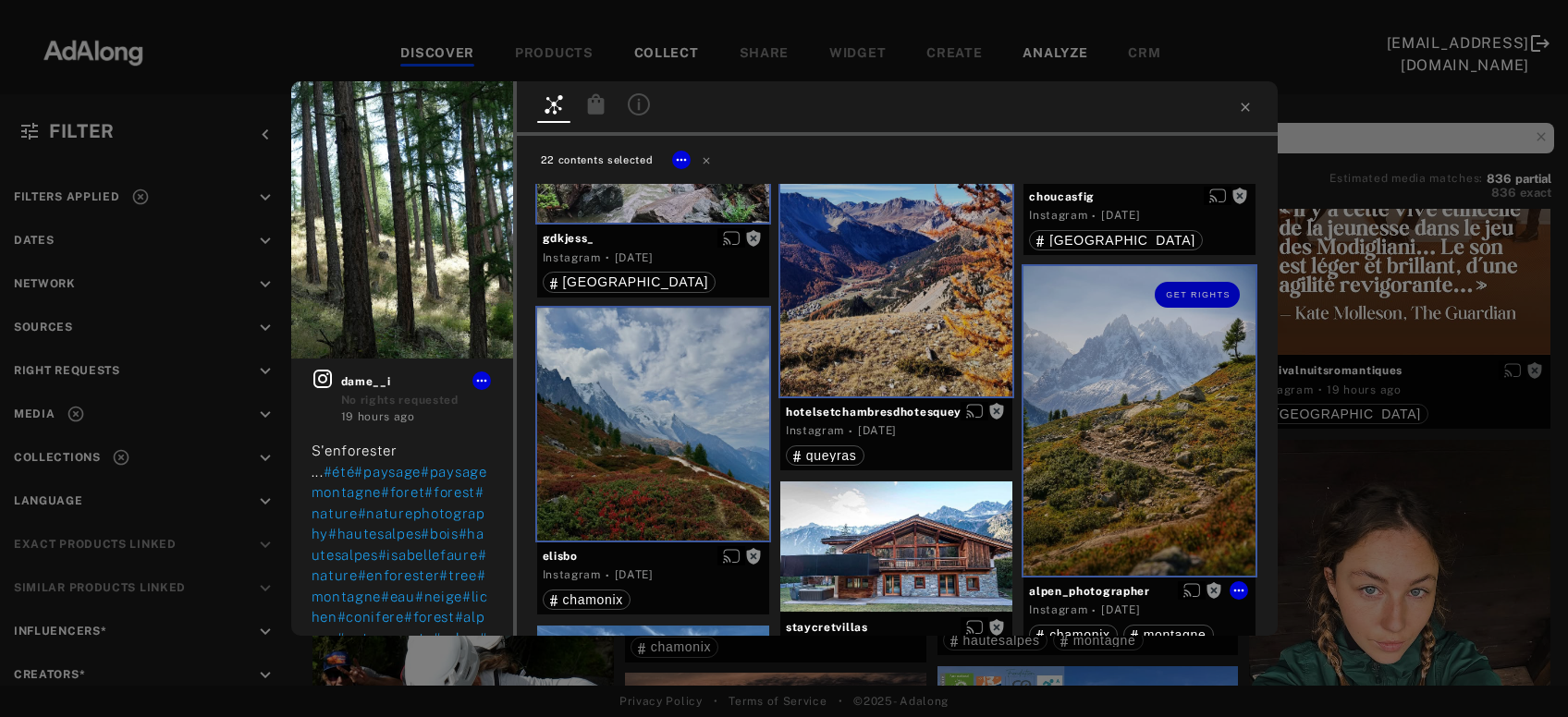
scroll to position [2578, 0]
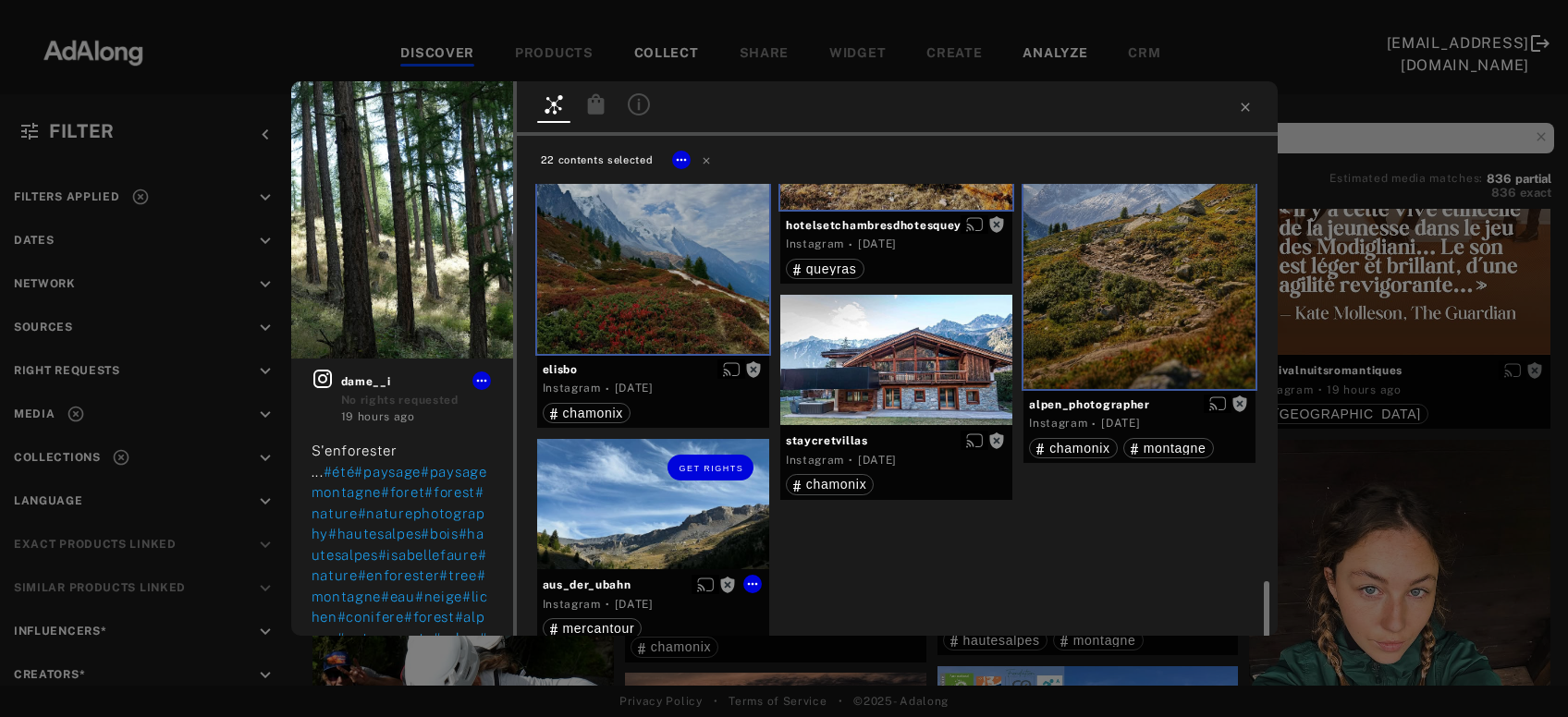
click at [674, 540] on div "Get rights" at bounding box center [653, 504] width 232 height 130
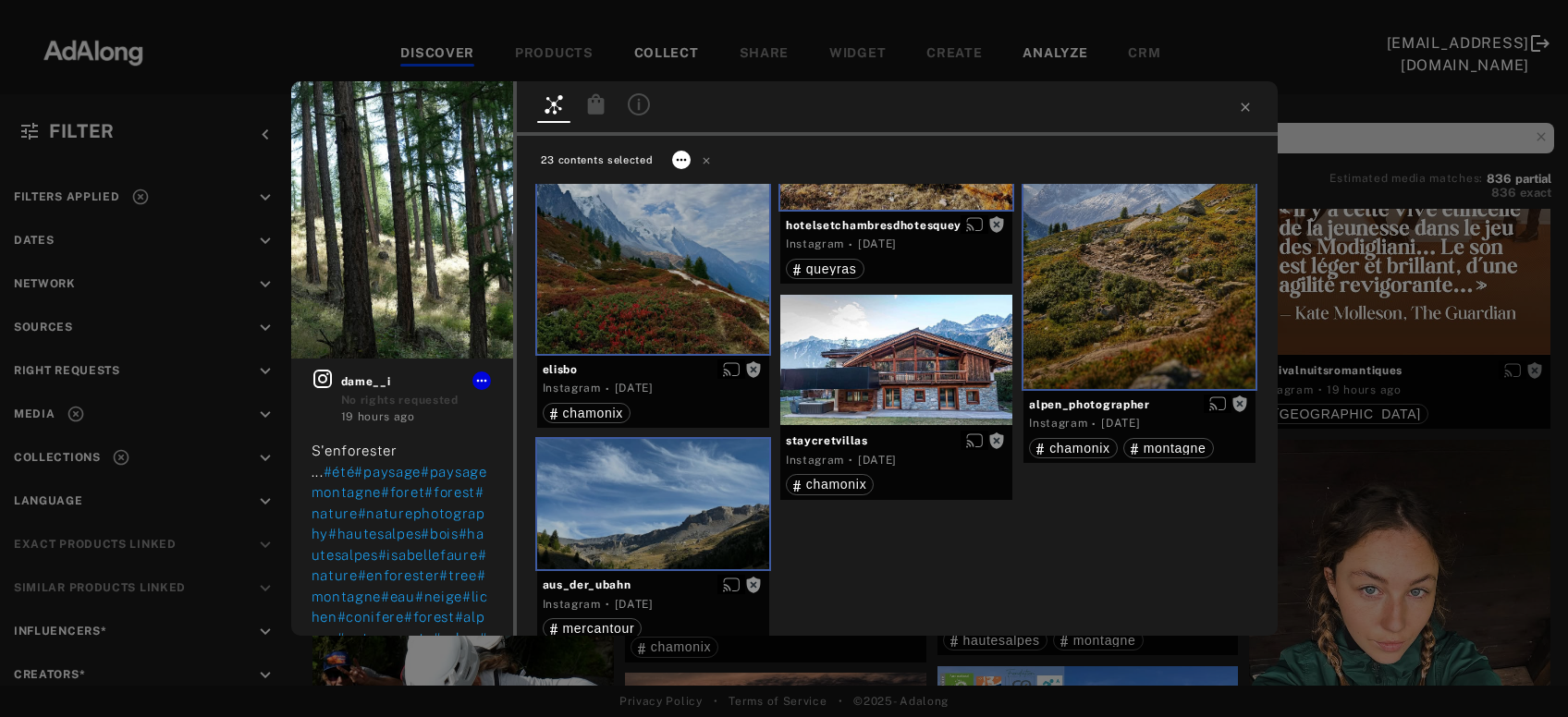
click at [679, 165] on icon at bounding box center [681, 159] width 14 height 14
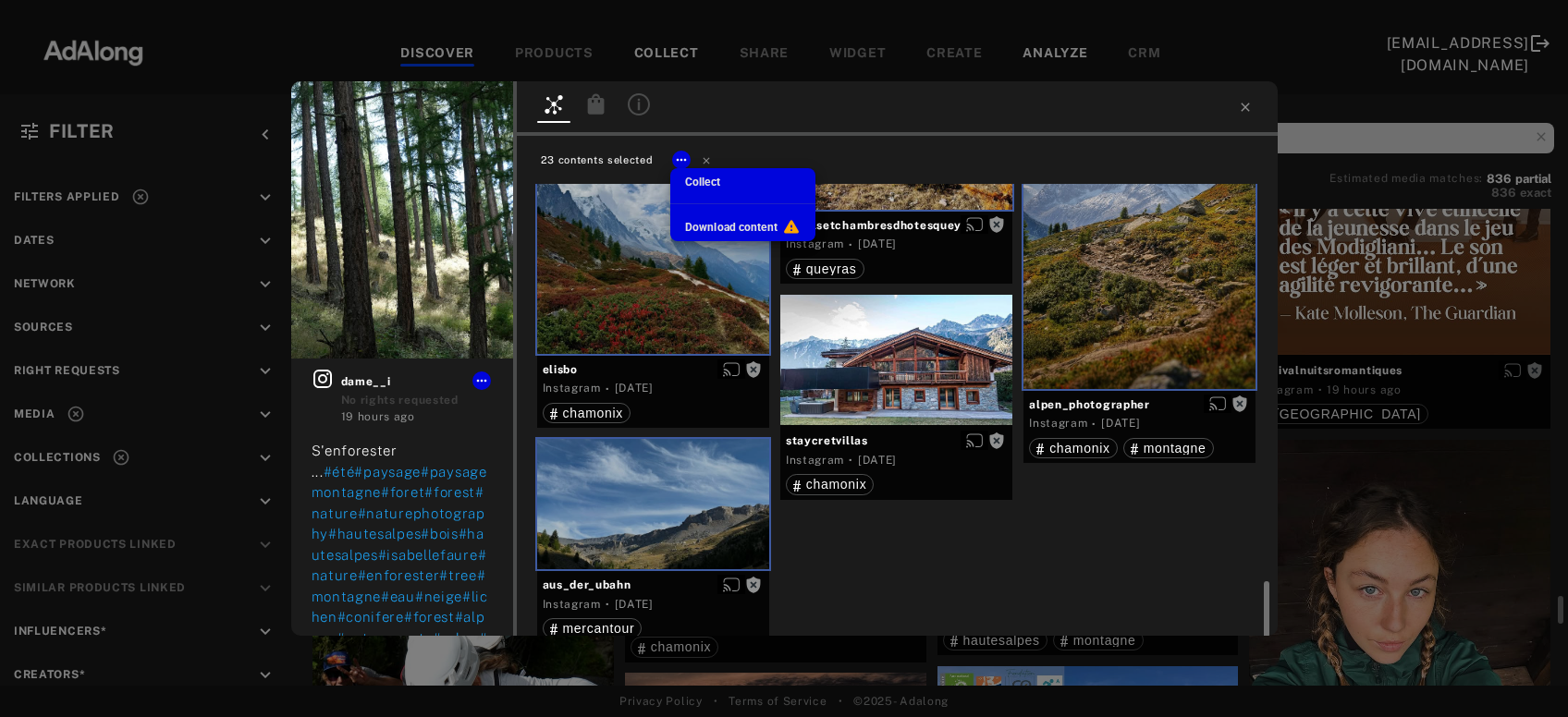
click at [713, 183] on span "Collect" at bounding box center [703, 182] width 35 height 13
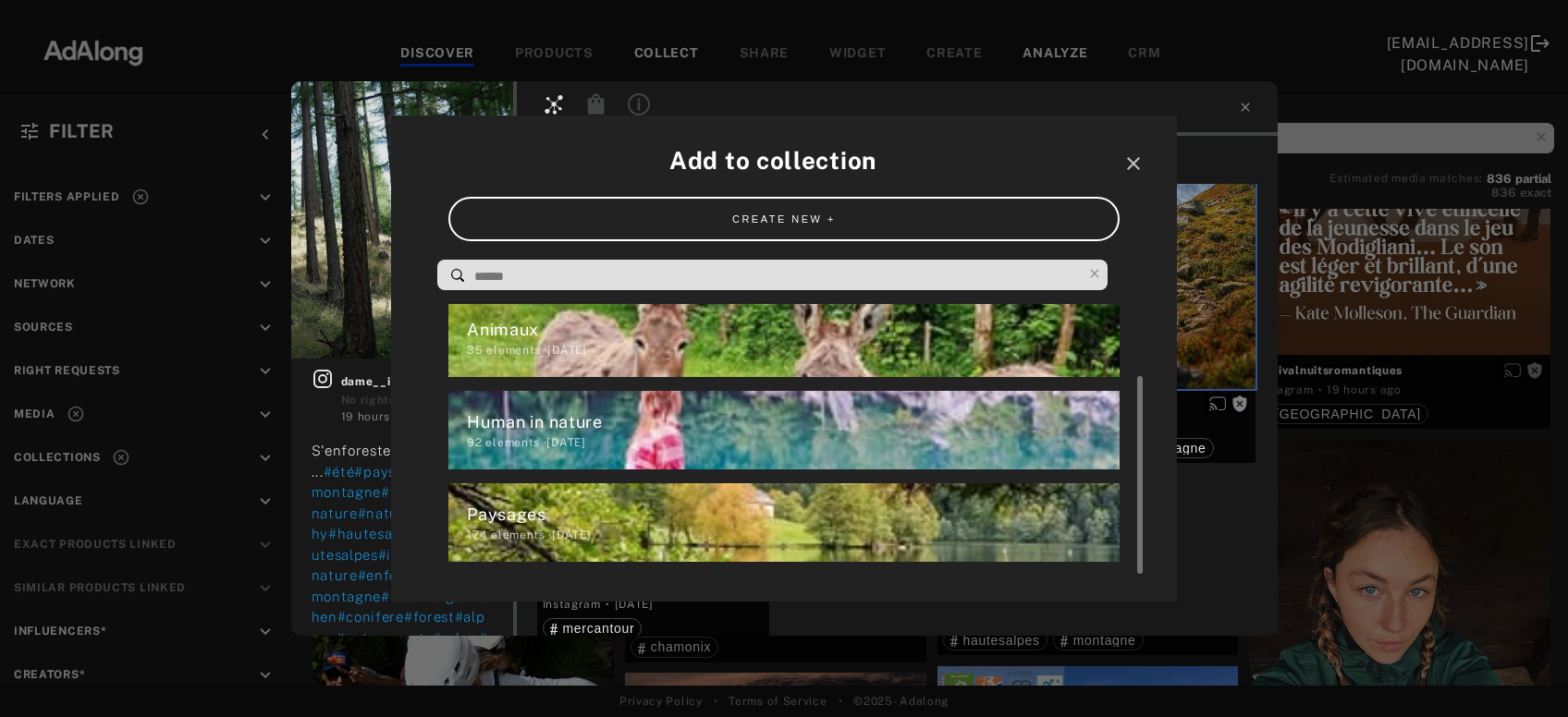
click at [543, 515] on div "Paysages" at bounding box center [793, 515] width 652 height 25
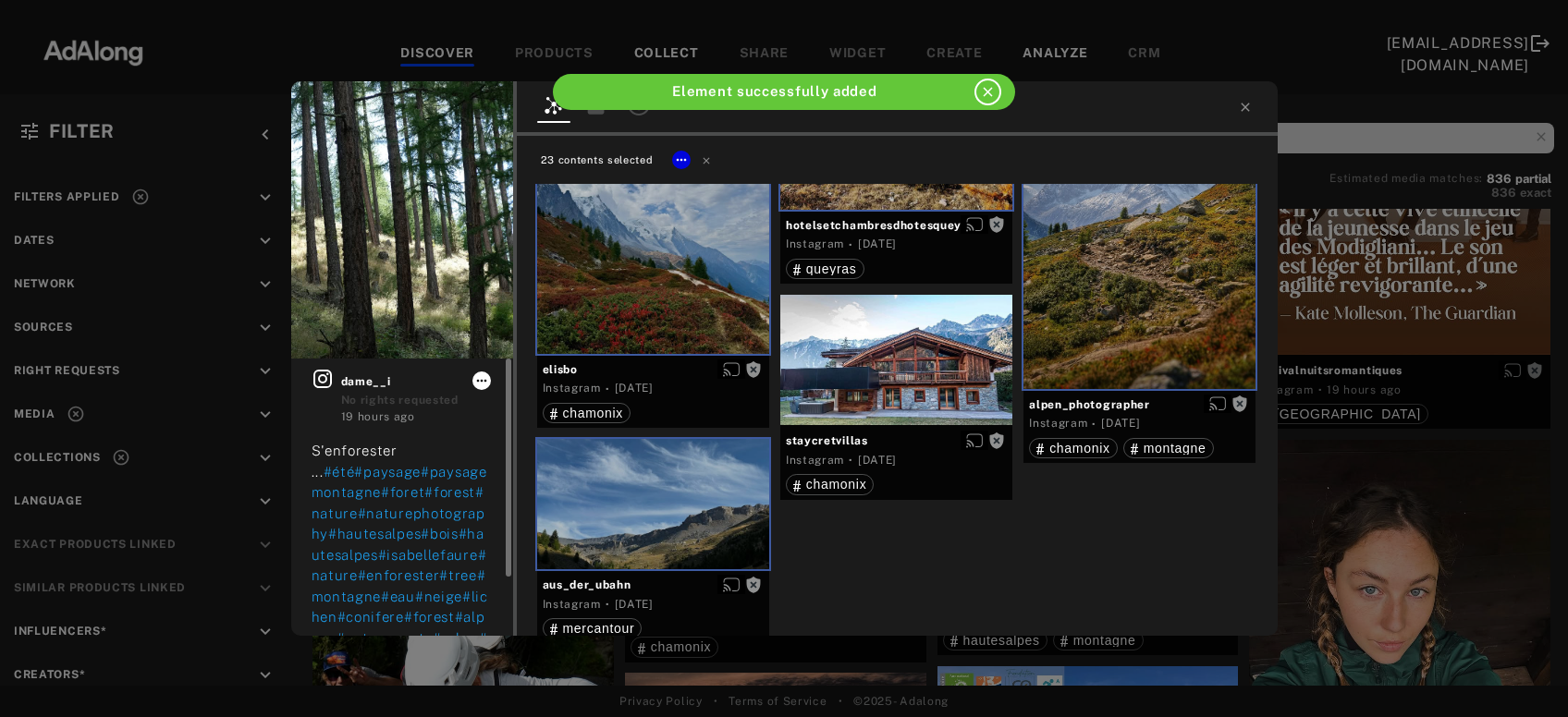
click at [486, 382] on icon at bounding box center [481, 381] width 14 height 14
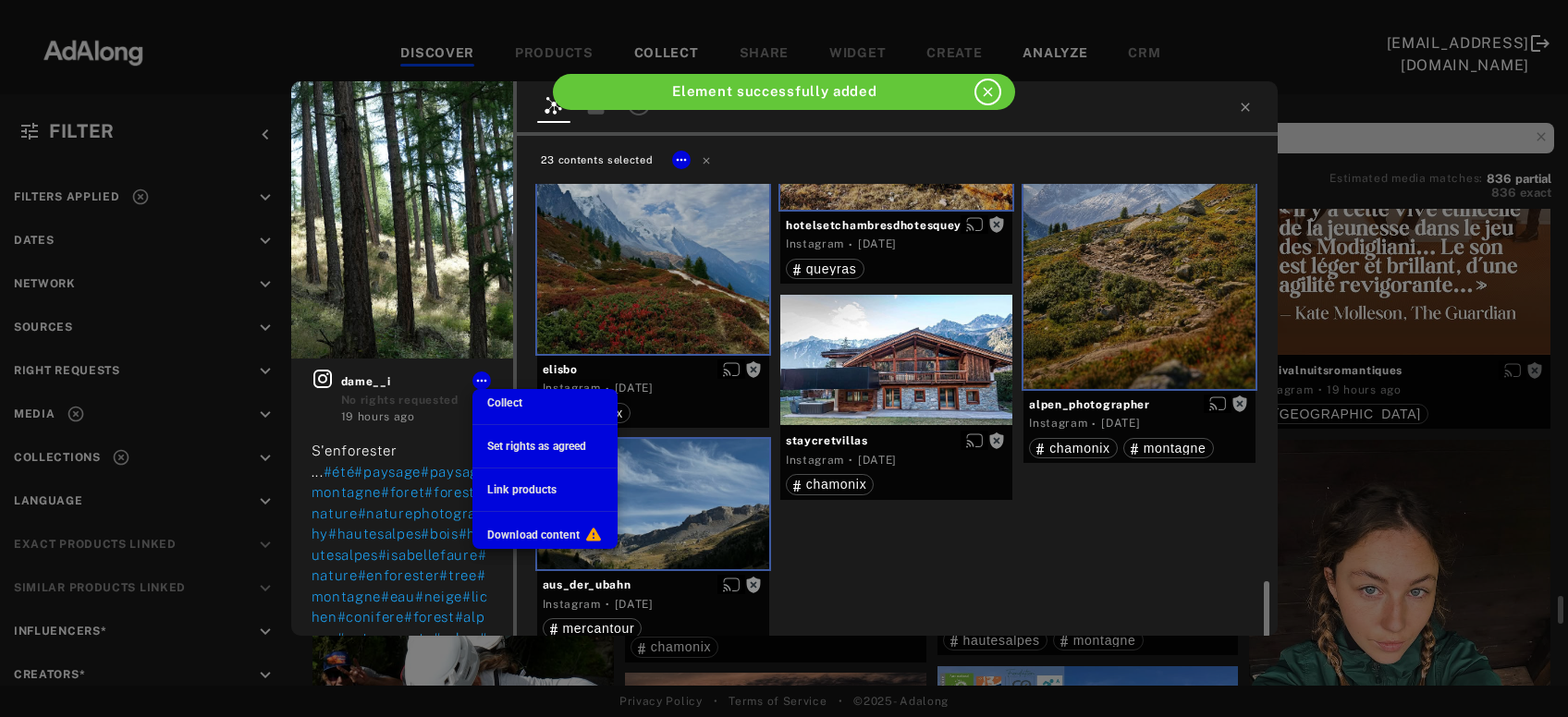
click at [497, 402] on span "Collect" at bounding box center [504, 404] width 35 height 13
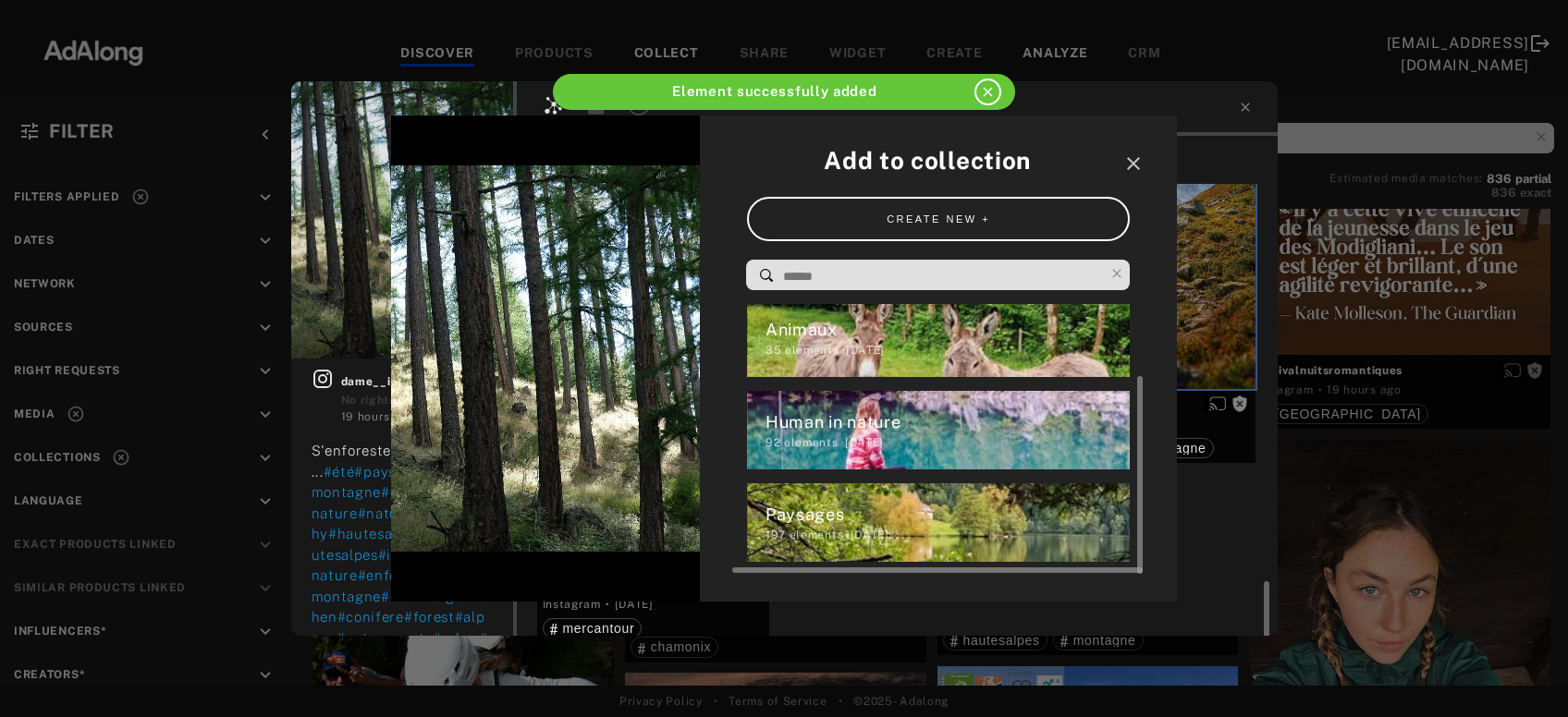
click at [820, 529] on div "197 elements · [DATE]" at bounding box center [948, 535] width 365 height 16
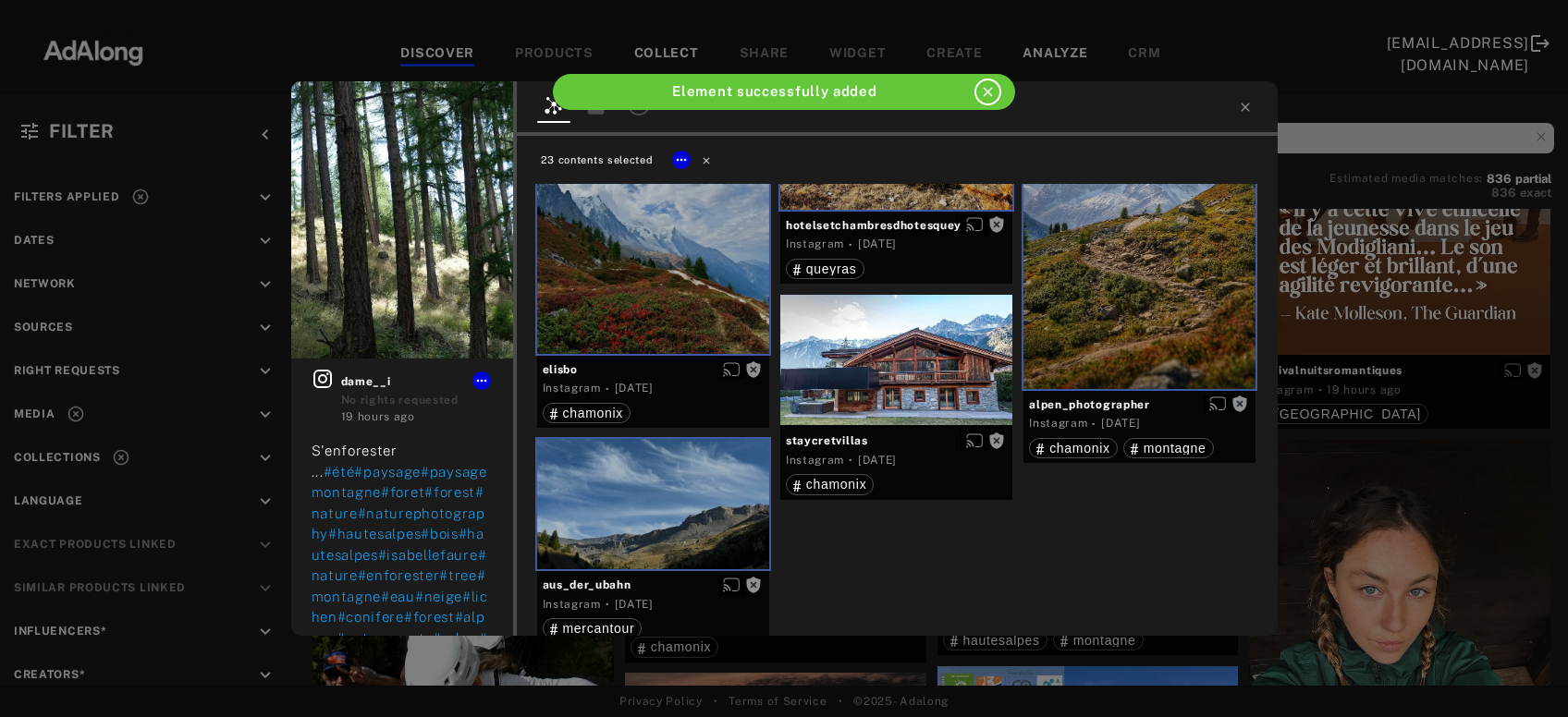
click at [707, 158] on icon at bounding box center [706, 160] width 7 height 7
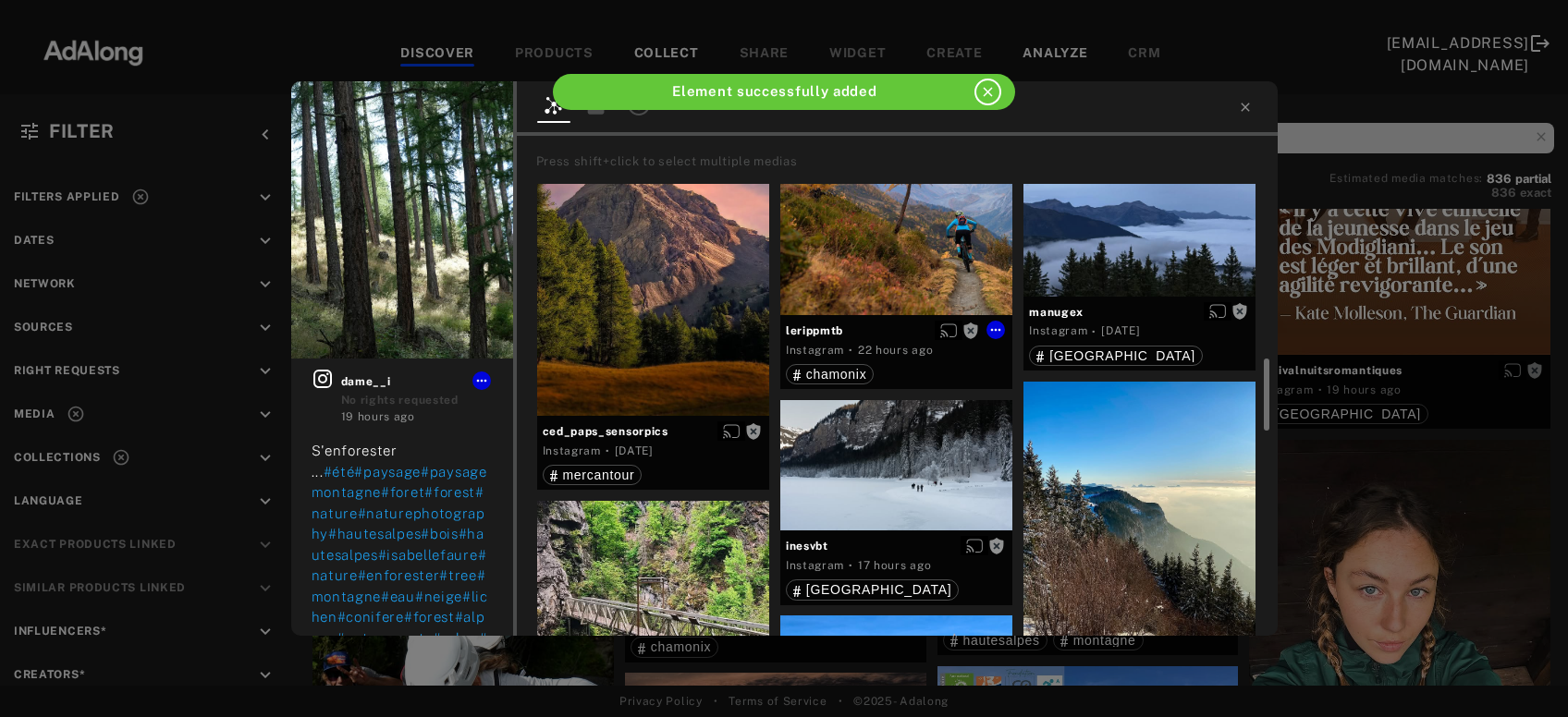
scroll to position [1781, 0]
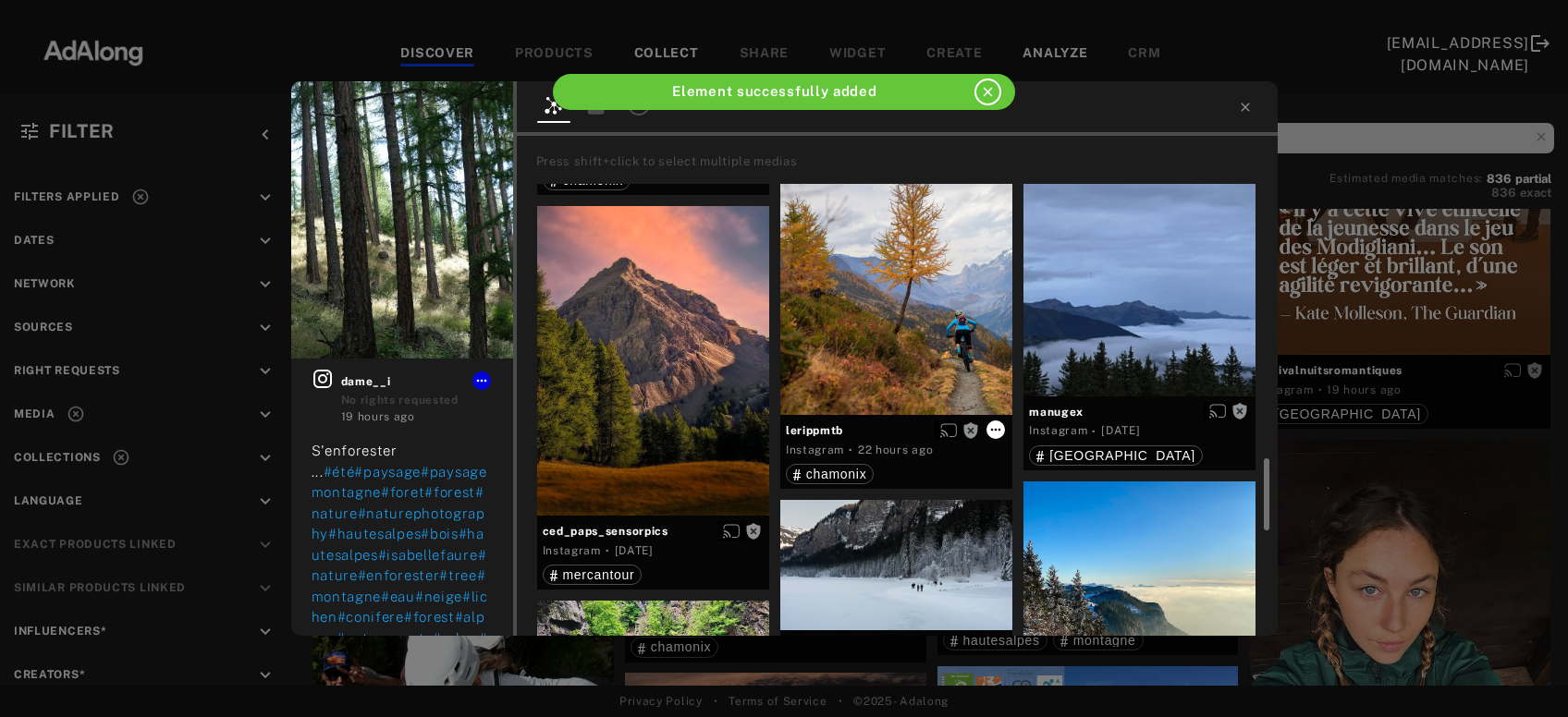
click at [997, 428] on icon at bounding box center [995, 429] width 14 height 14
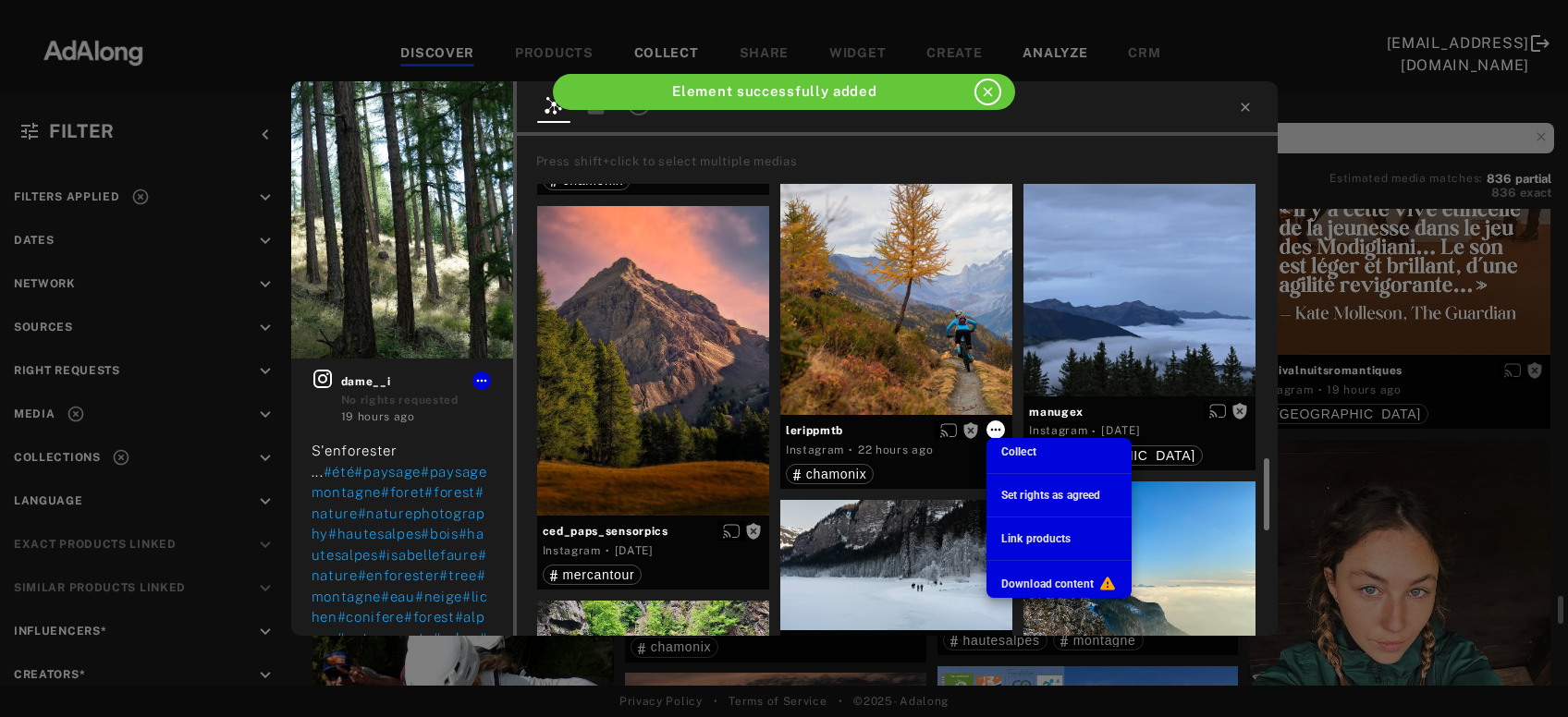
scroll to position [98, 0]
click at [1014, 453] on span "Collect" at bounding box center [1018, 452] width 35 height 13
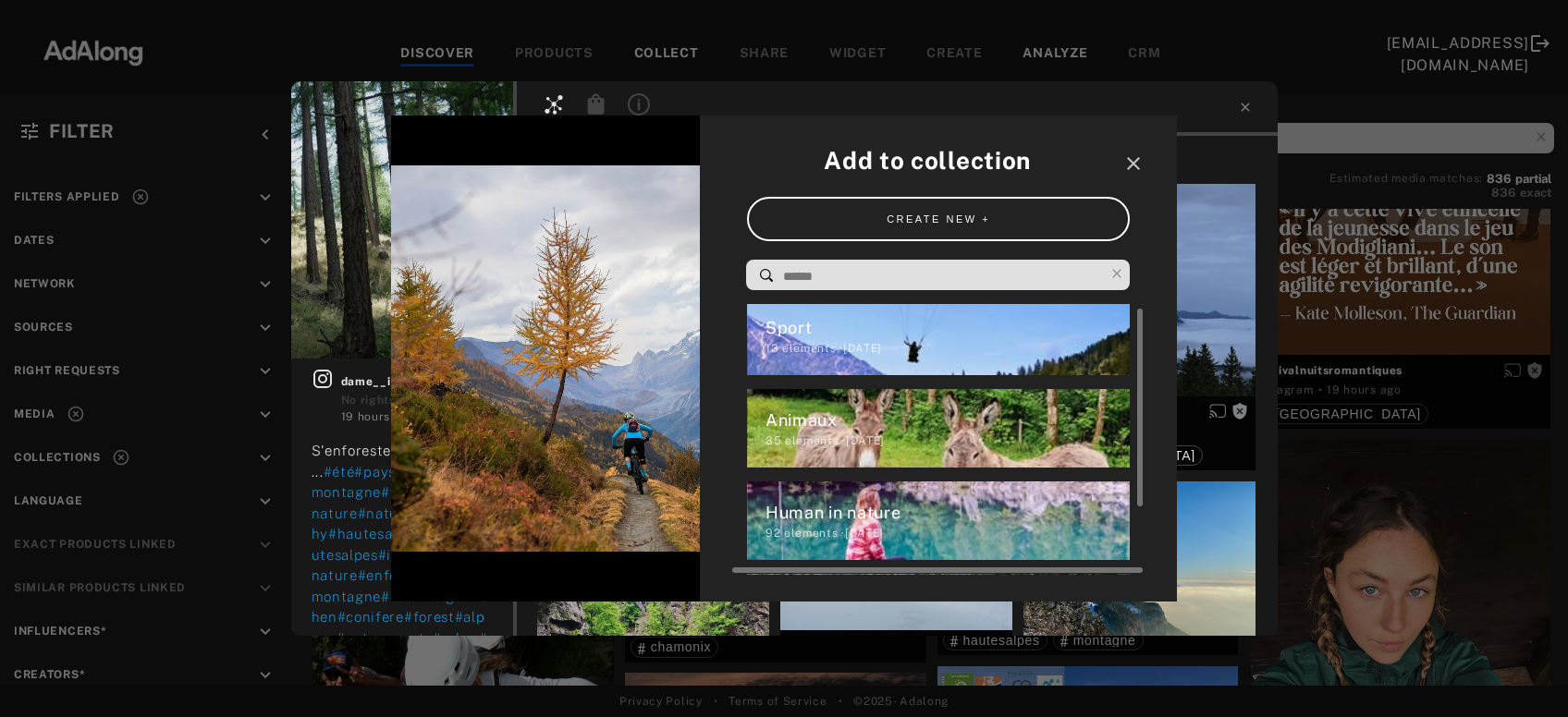
click at [850, 332] on div "Sport" at bounding box center [948, 328] width 365 height 25
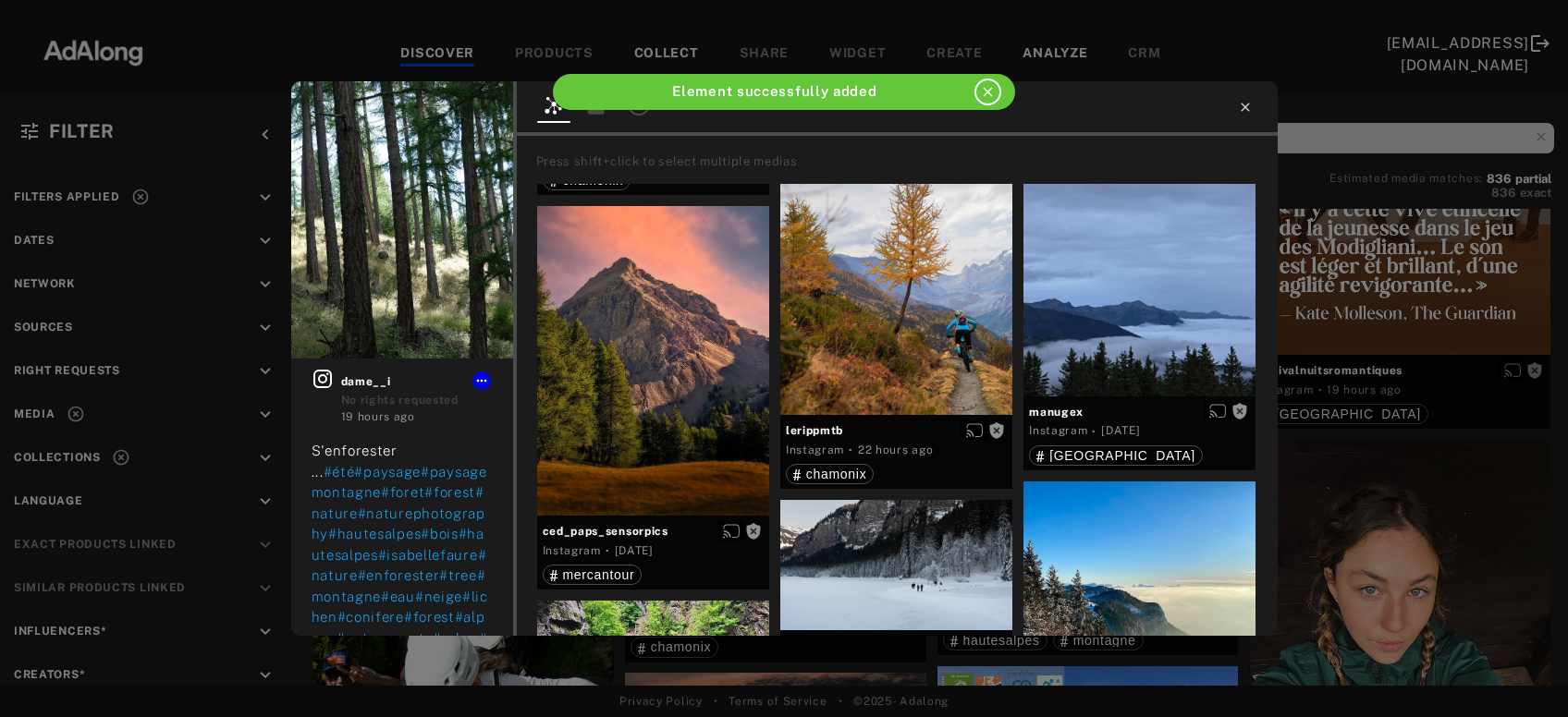
click at [1246, 104] on icon at bounding box center [1245, 106] width 14 height 14
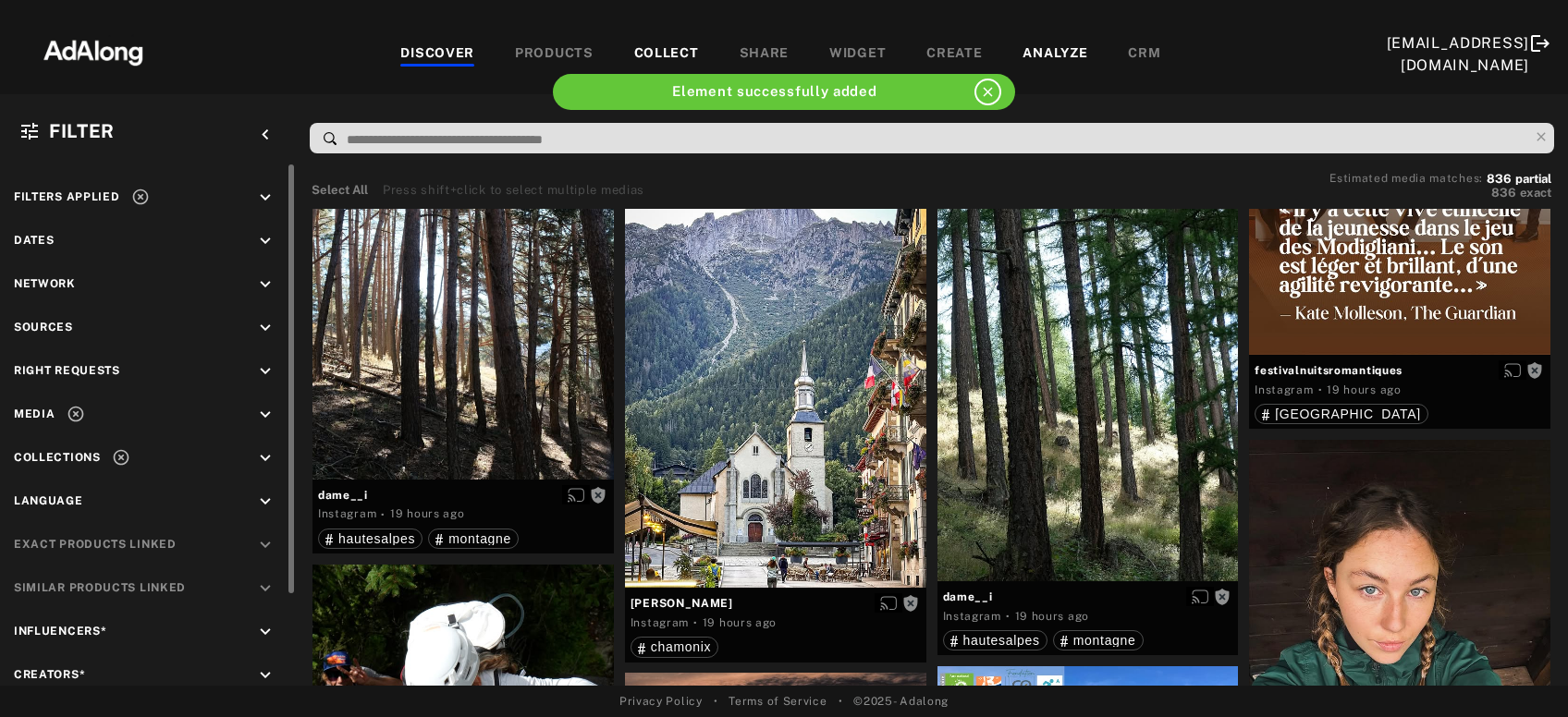
click at [139, 187] on div "Filters applied keyboard_arrow_down Dates keyboard_arrow_down Network keyboard_…" at bounding box center [148, 482] width 296 height 636
click at [137, 197] on icon at bounding box center [140, 197] width 15 height 15
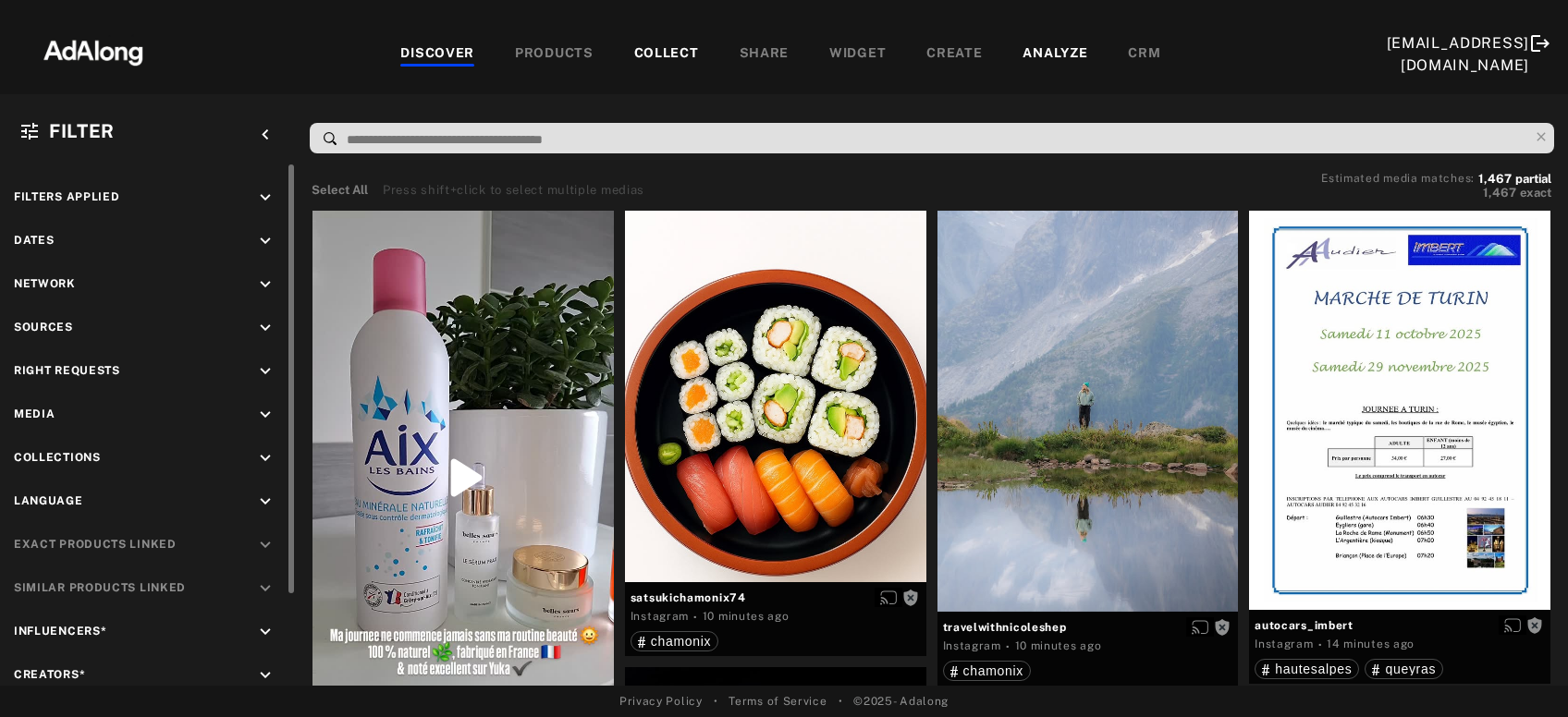
click at [265, 405] on icon "keyboard_arrow_down" at bounding box center [265, 414] width 20 height 20
click at [74, 454] on div "Video" at bounding box center [164, 458] width 235 height 19
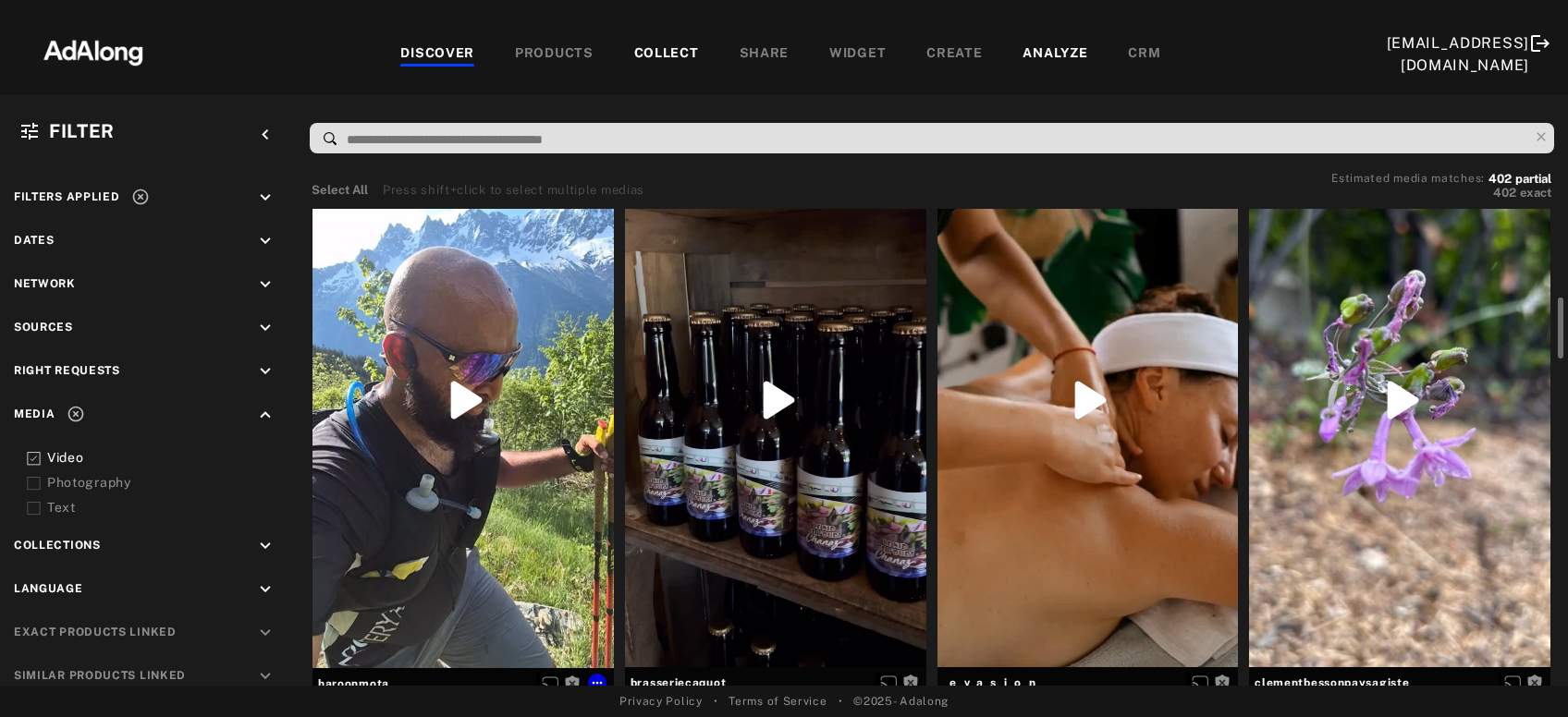
click at [481, 430] on div "Get rights" at bounding box center [463, 401] width 301 height 535
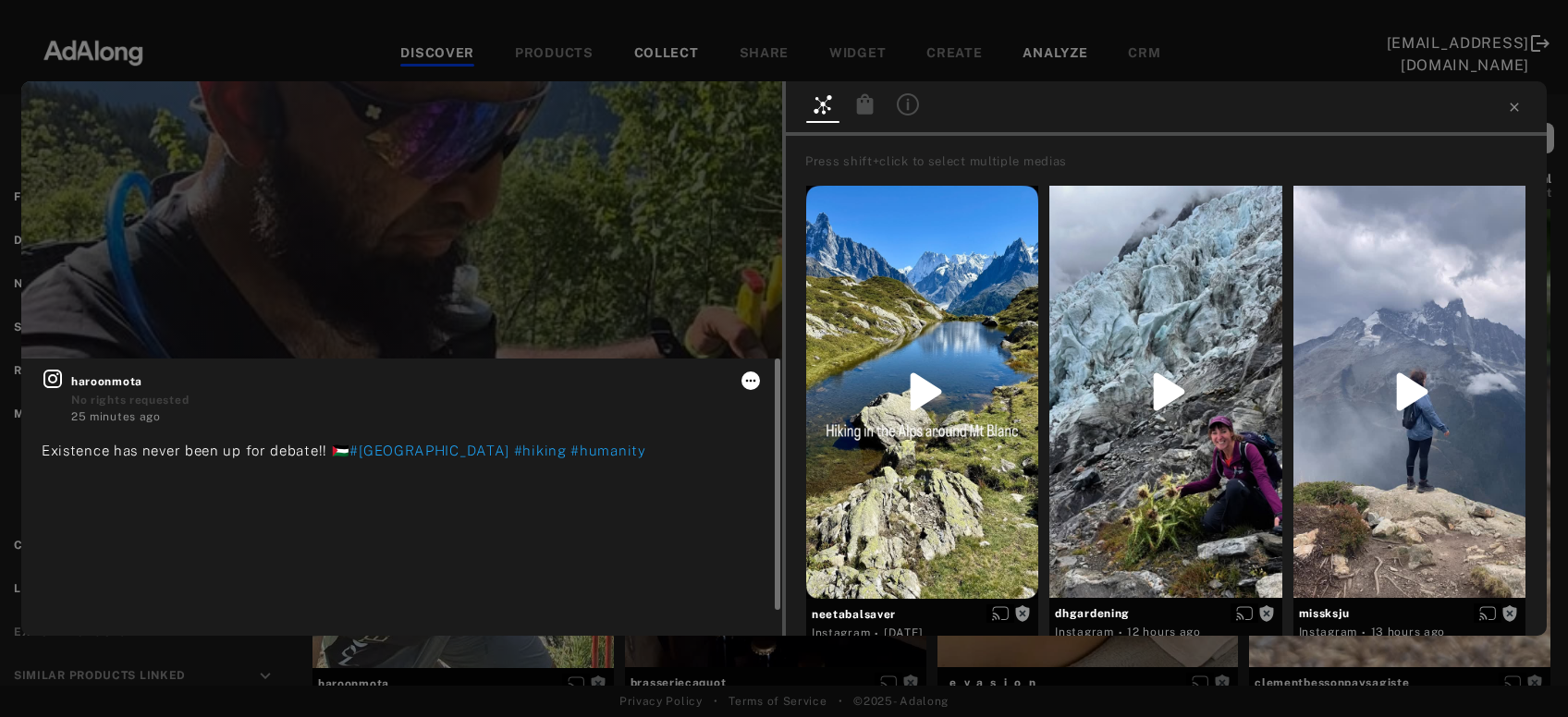
click at [759, 382] on icon at bounding box center [750, 381] width 14 height 14
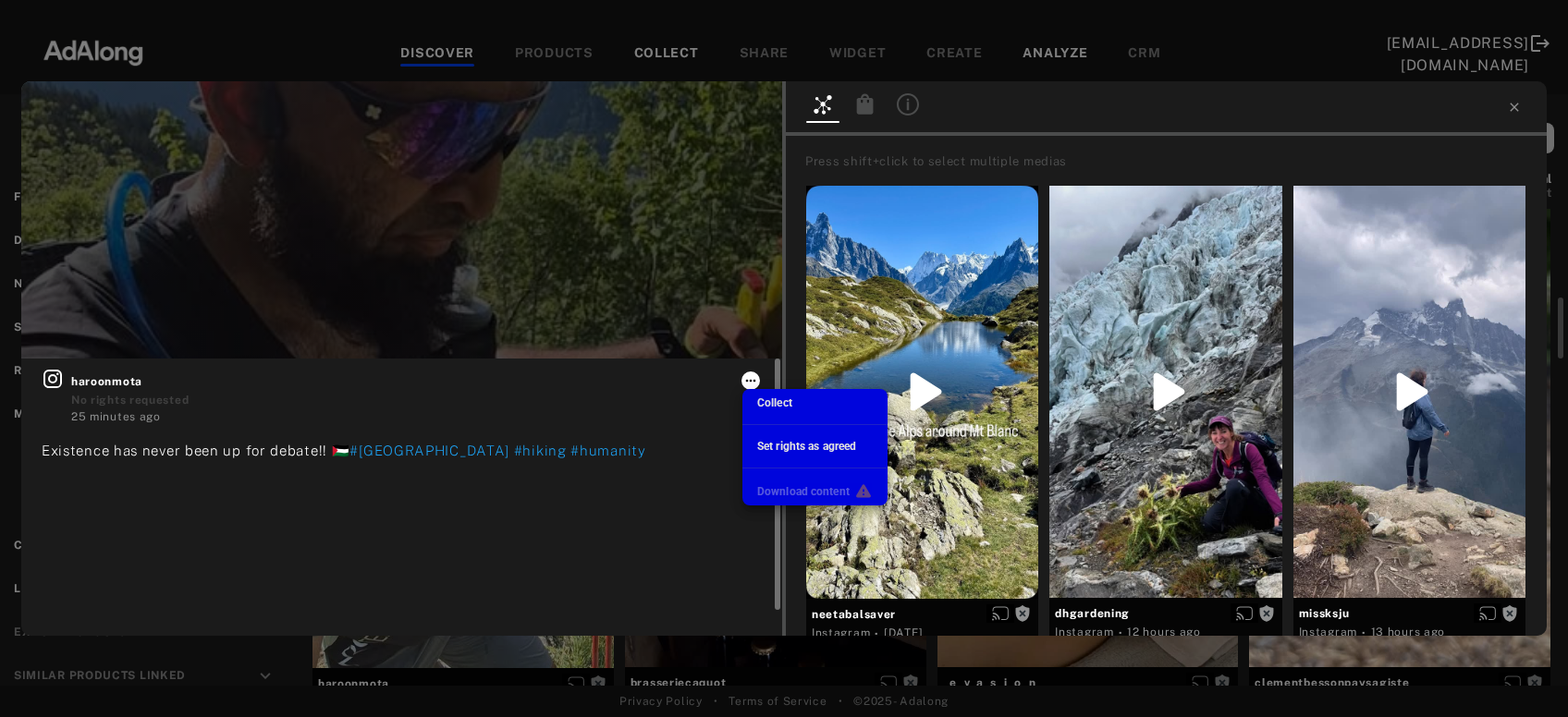
scroll to position [8, 0]
click at [794, 402] on li "Collect" at bounding box center [814, 403] width 145 height 28
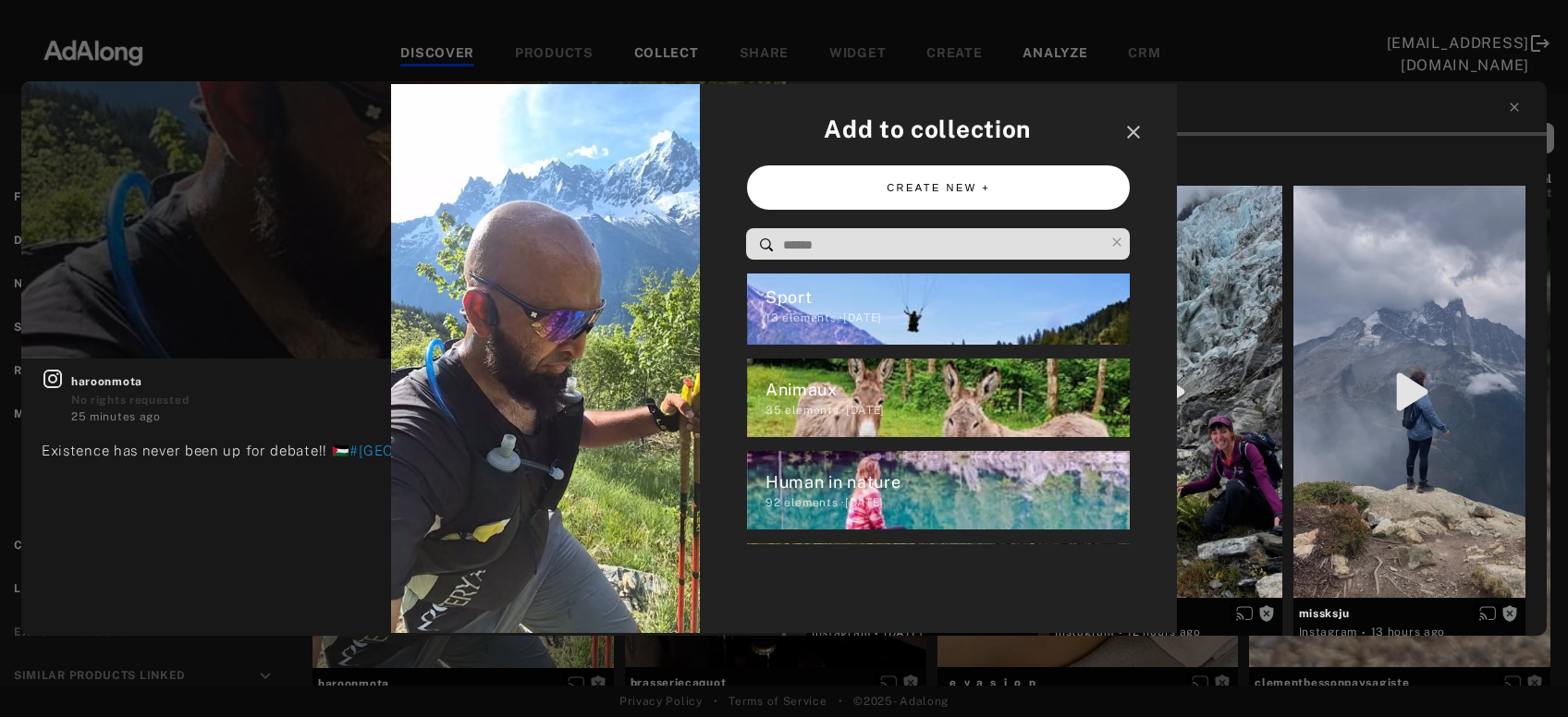
click at [901, 194] on button "CREATE NEW +" at bounding box center [939, 188] width 384 height 45
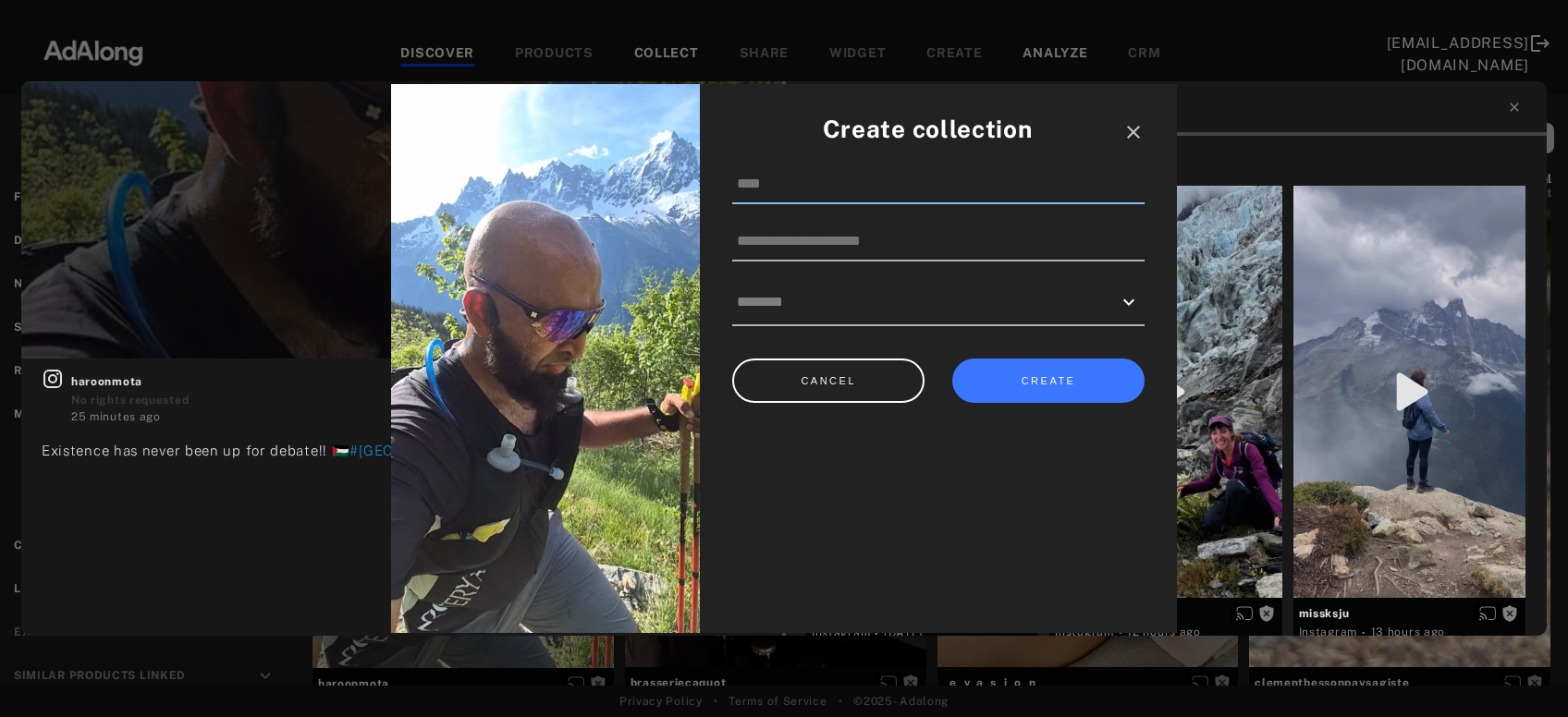
click at [909, 191] on input at bounding box center [939, 185] width 412 height 39
type input "*****"
click at [1103, 376] on button "CREATE" at bounding box center [1048, 381] width 193 height 45
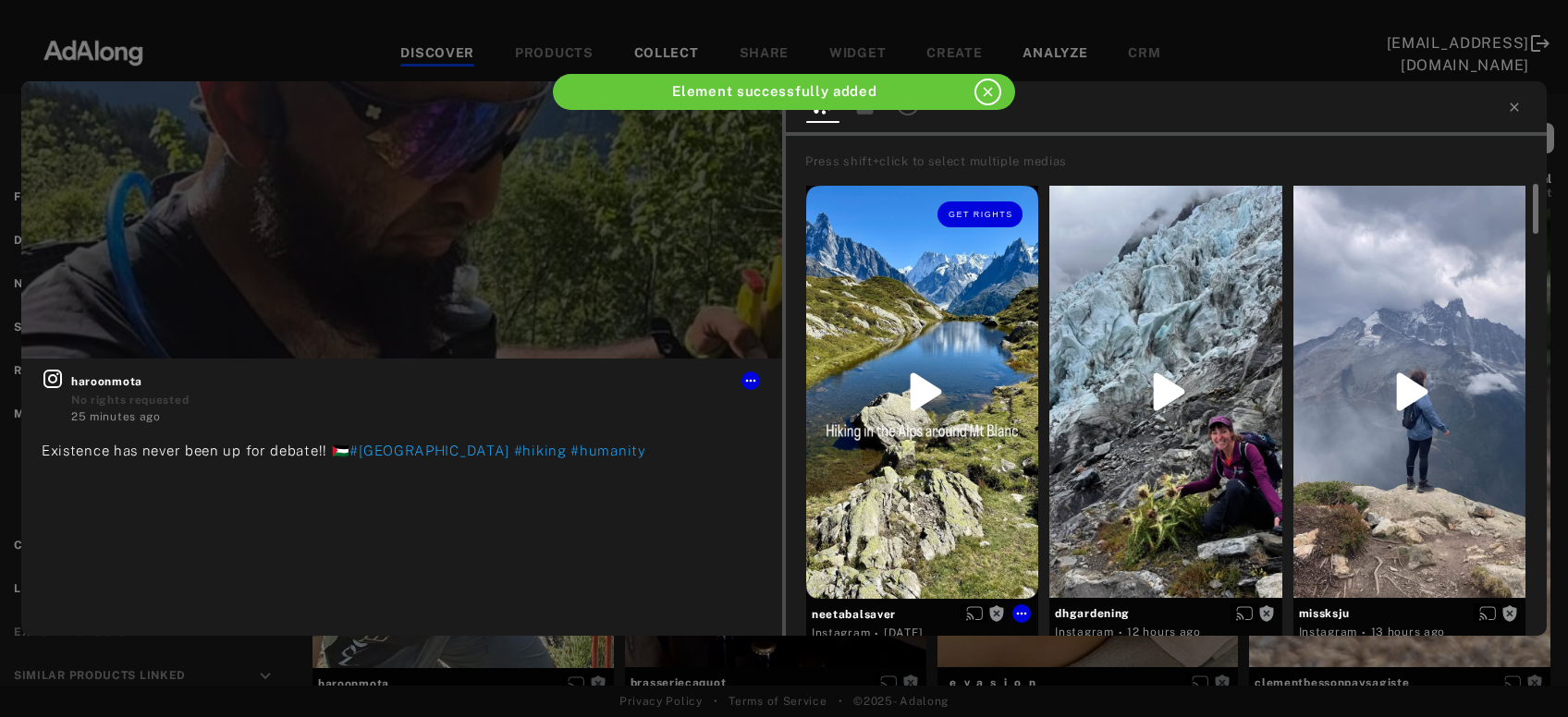
click at [971, 518] on div "Get rights" at bounding box center [923, 392] width 232 height 413
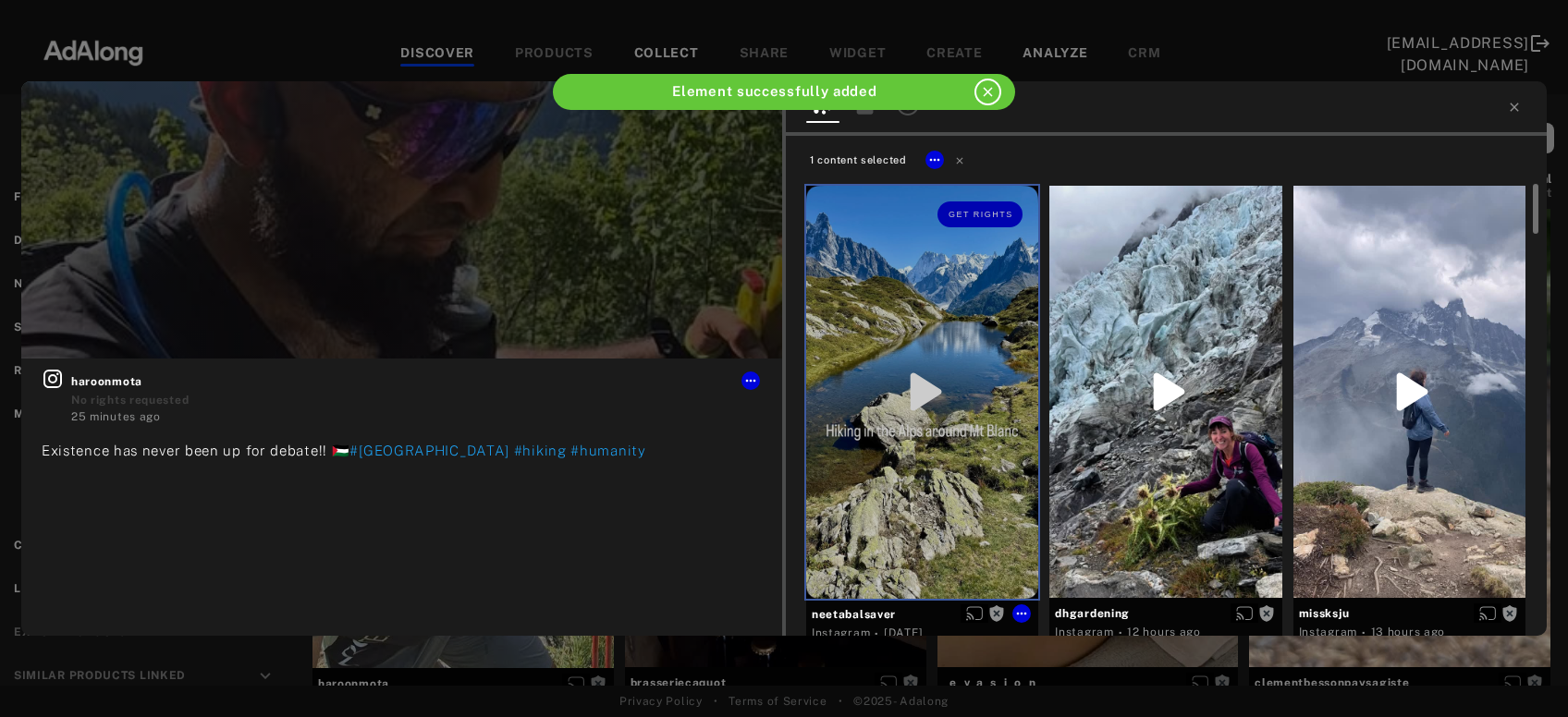
click at [1157, 518] on div at bounding box center [1165, 392] width 232 height 412
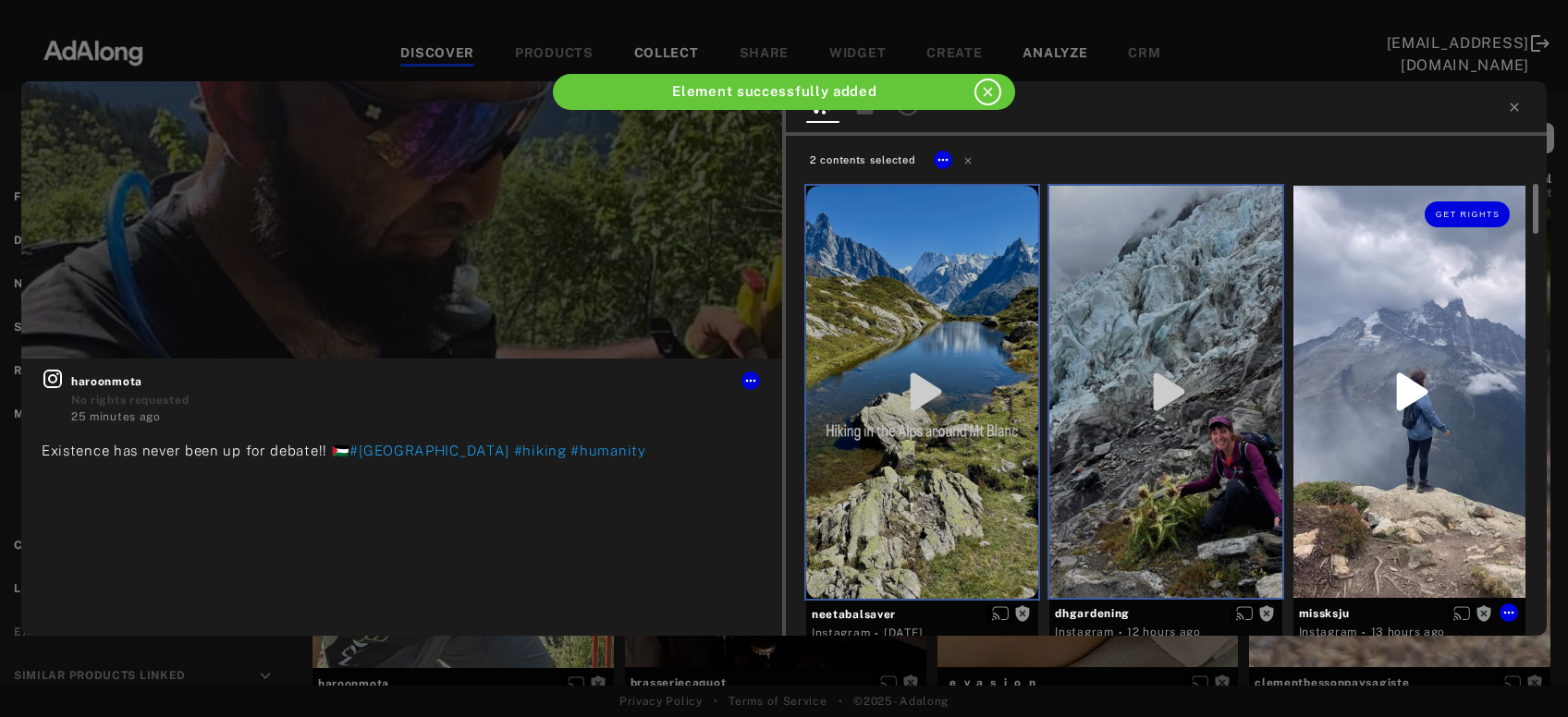
click at [1365, 503] on div "Get rights" at bounding box center [1410, 392] width 232 height 412
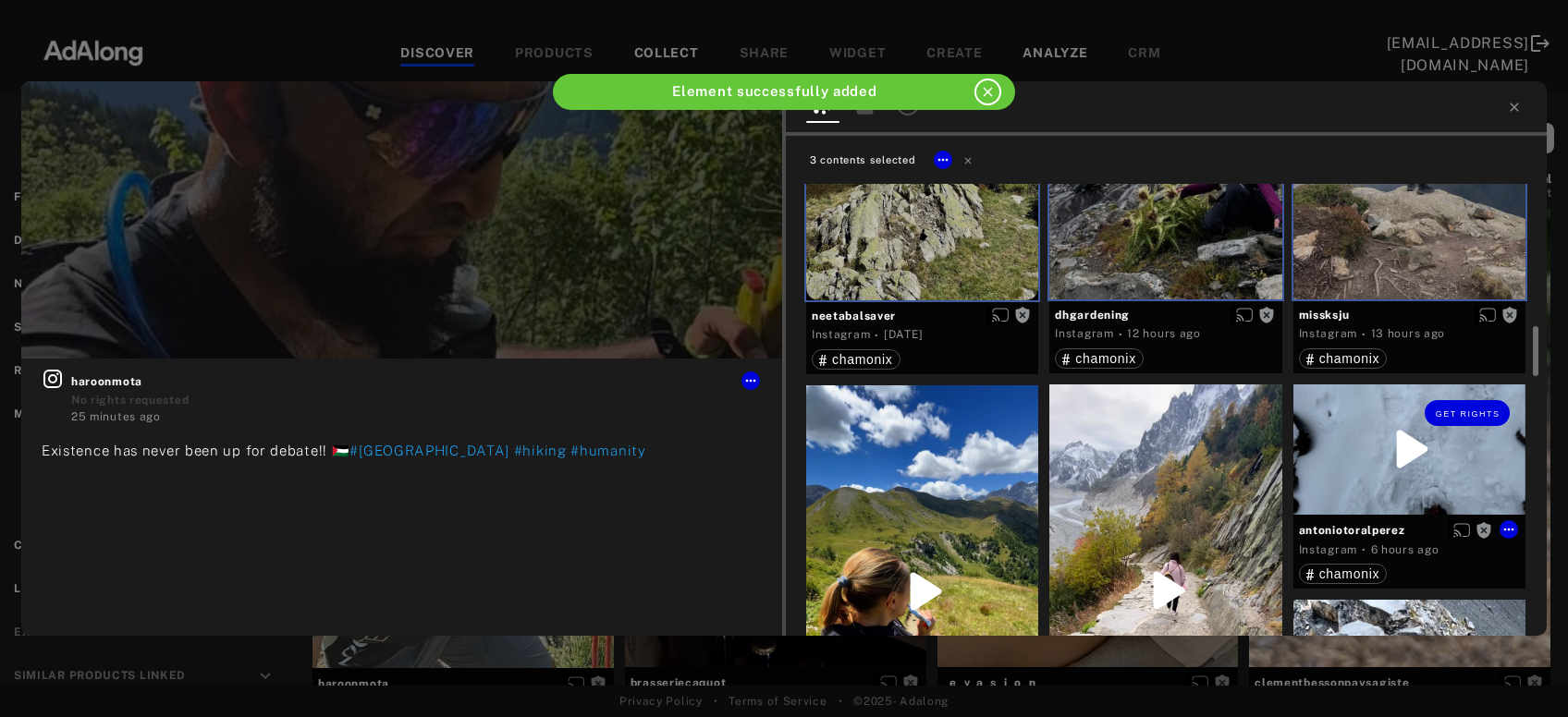
scroll to position [497, 0]
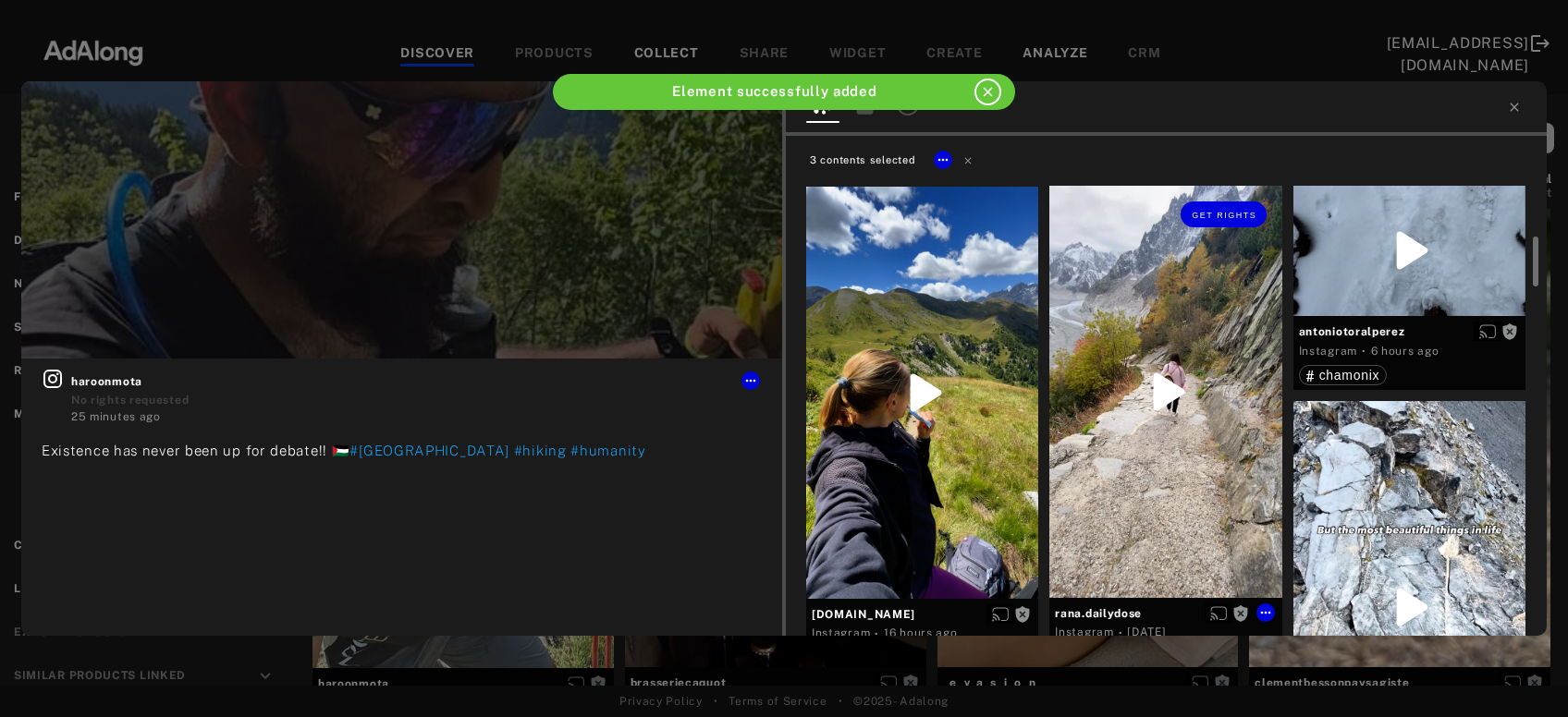
click at [1168, 493] on div "Get rights" at bounding box center [1165, 392] width 232 height 412
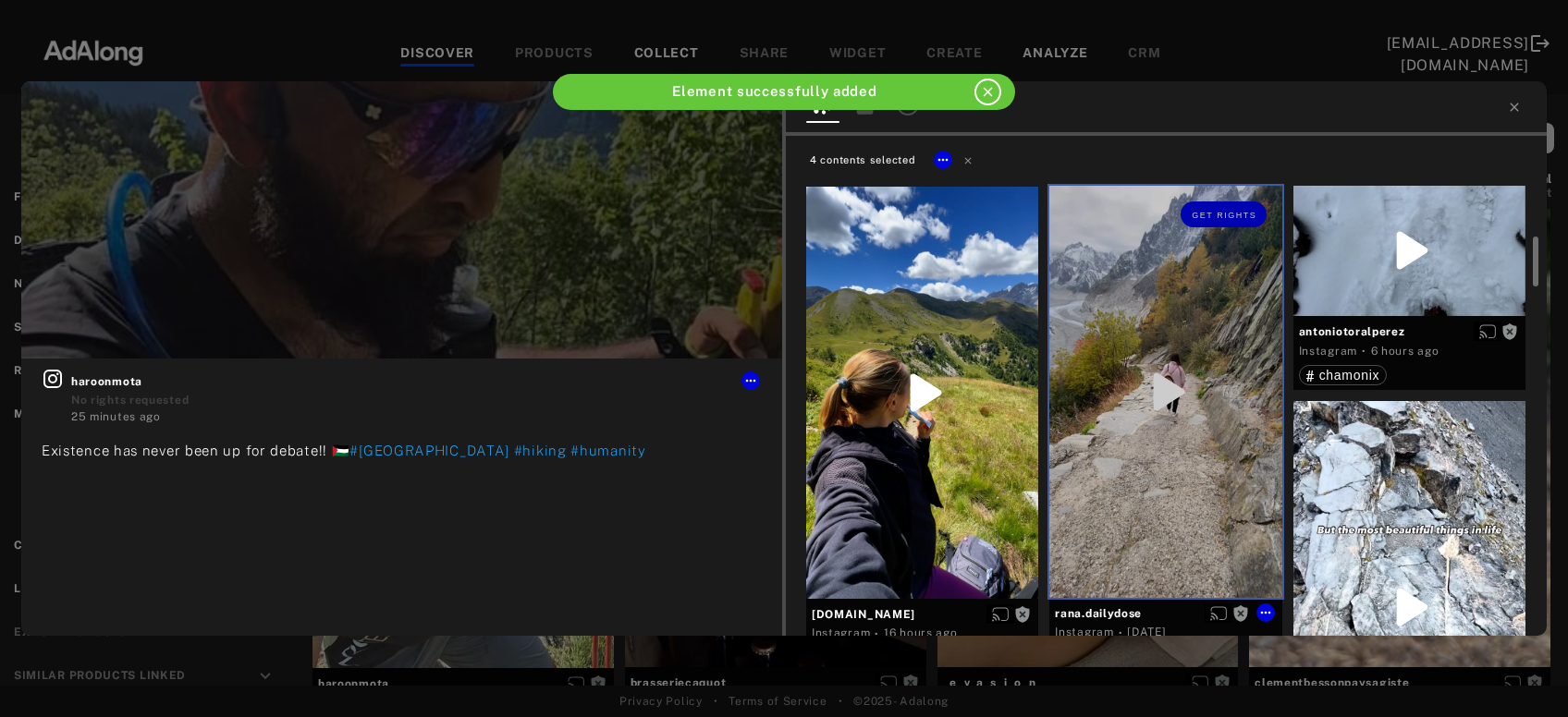
click at [949, 496] on div at bounding box center [923, 393] width 232 height 412
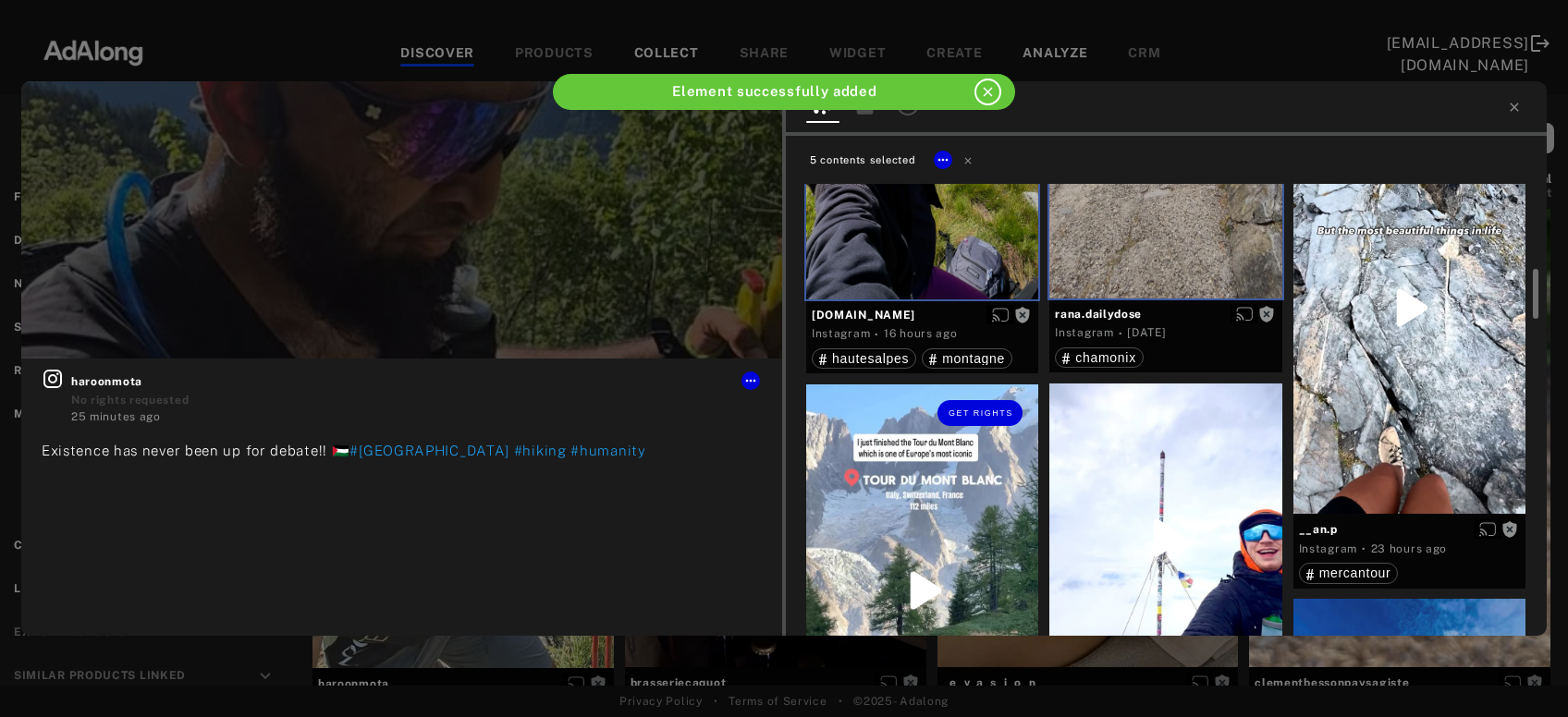
scroll to position [996, 0]
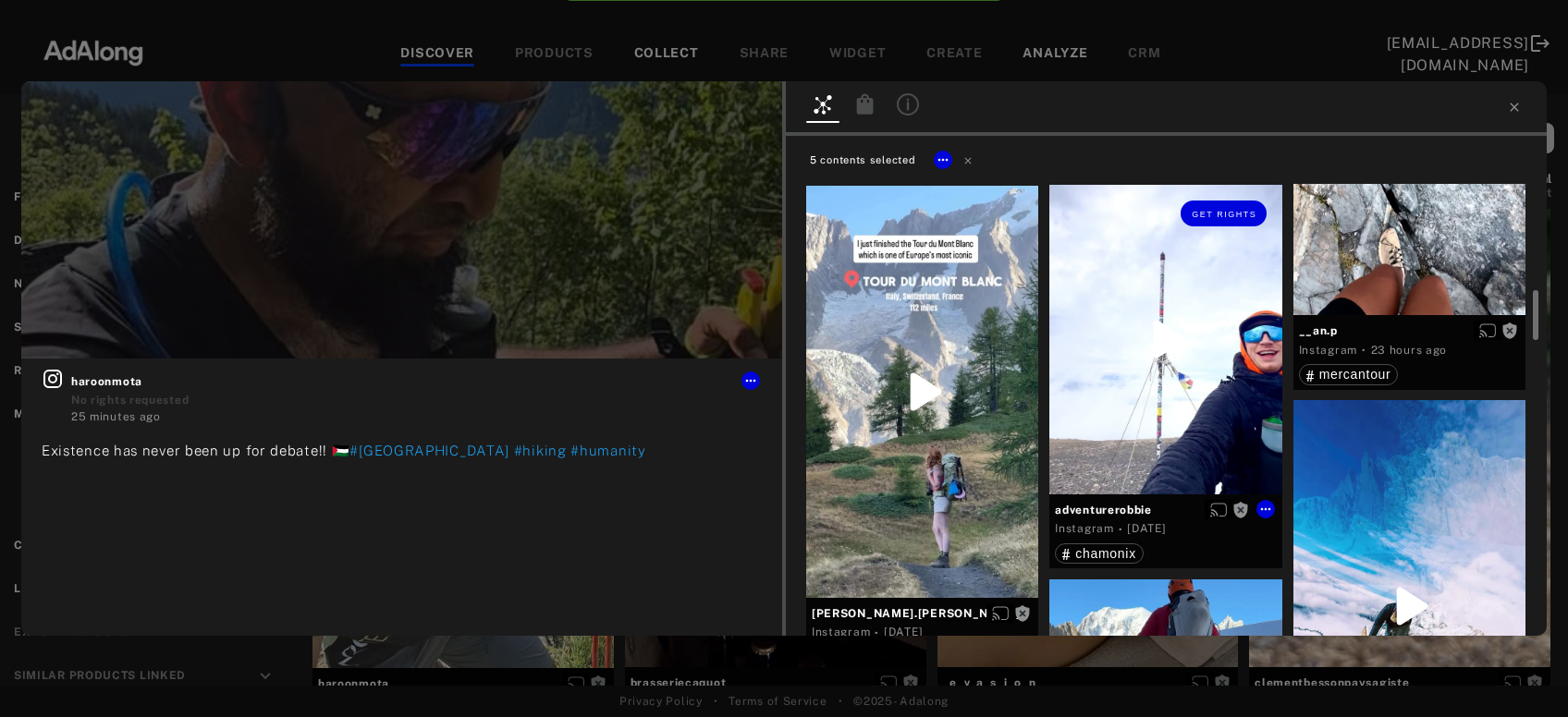
click at [1120, 418] on div "Get rights" at bounding box center [1165, 339] width 232 height 310
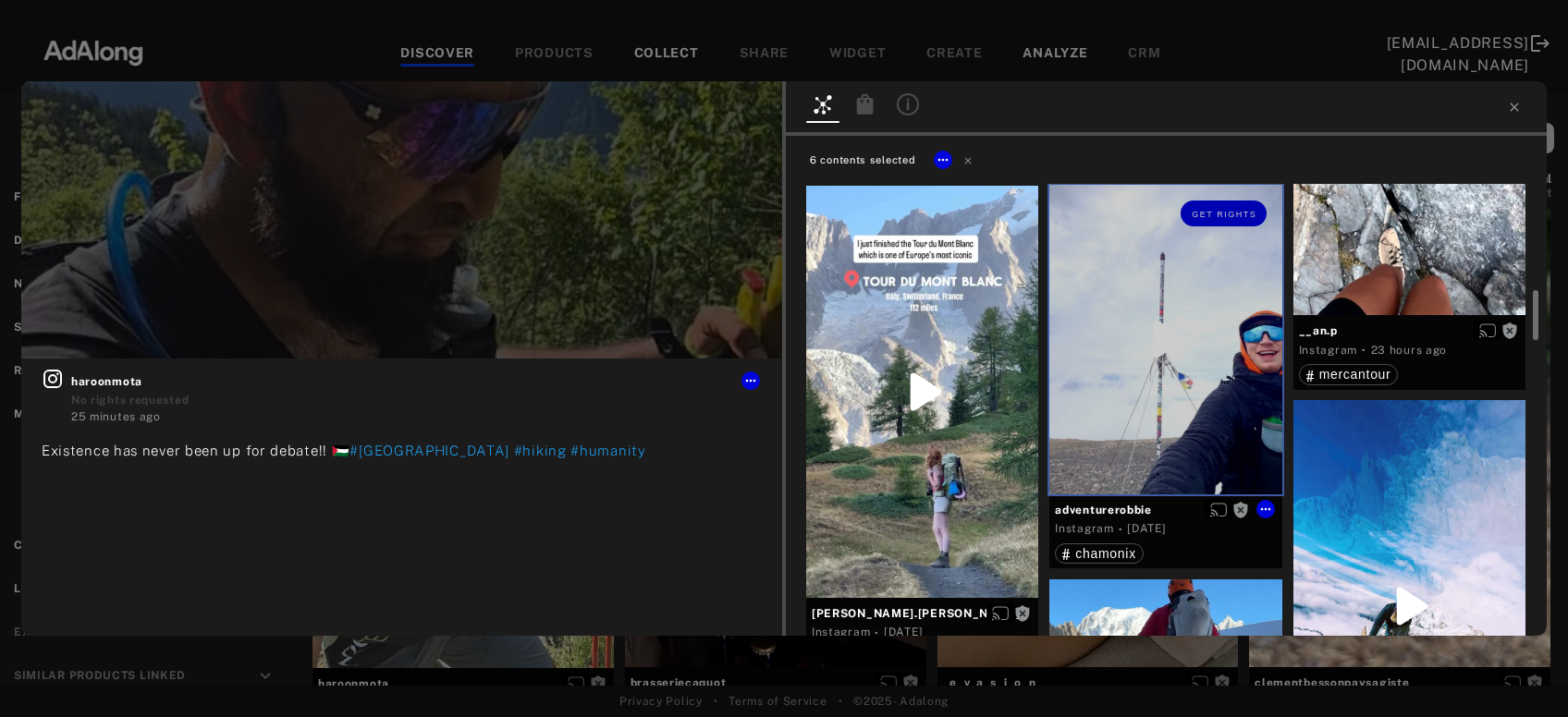
scroll to position [1096, 0]
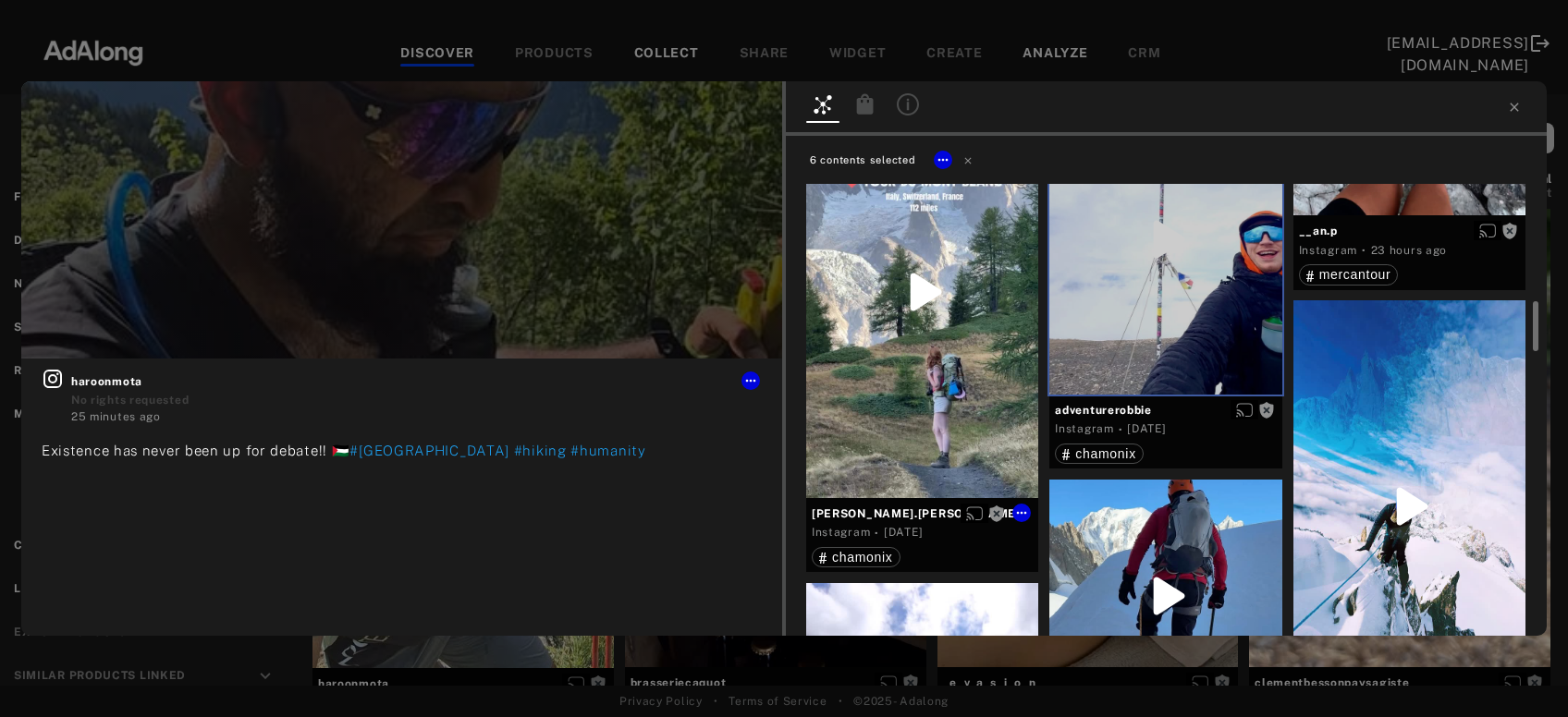
click at [910, 353] on div "Get rights" at bounding box center [923, 292] width 232 height 412
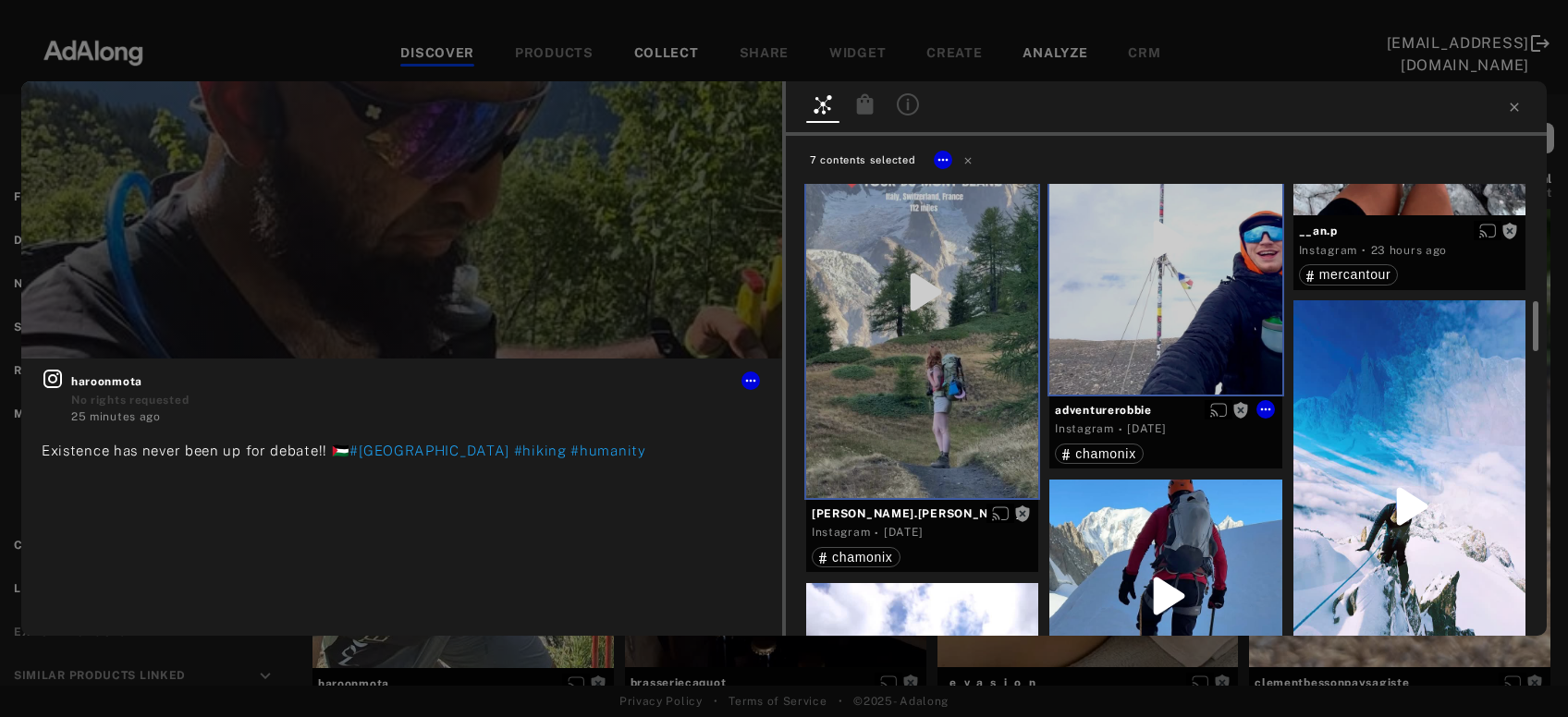
scroll to position [1294, 0]
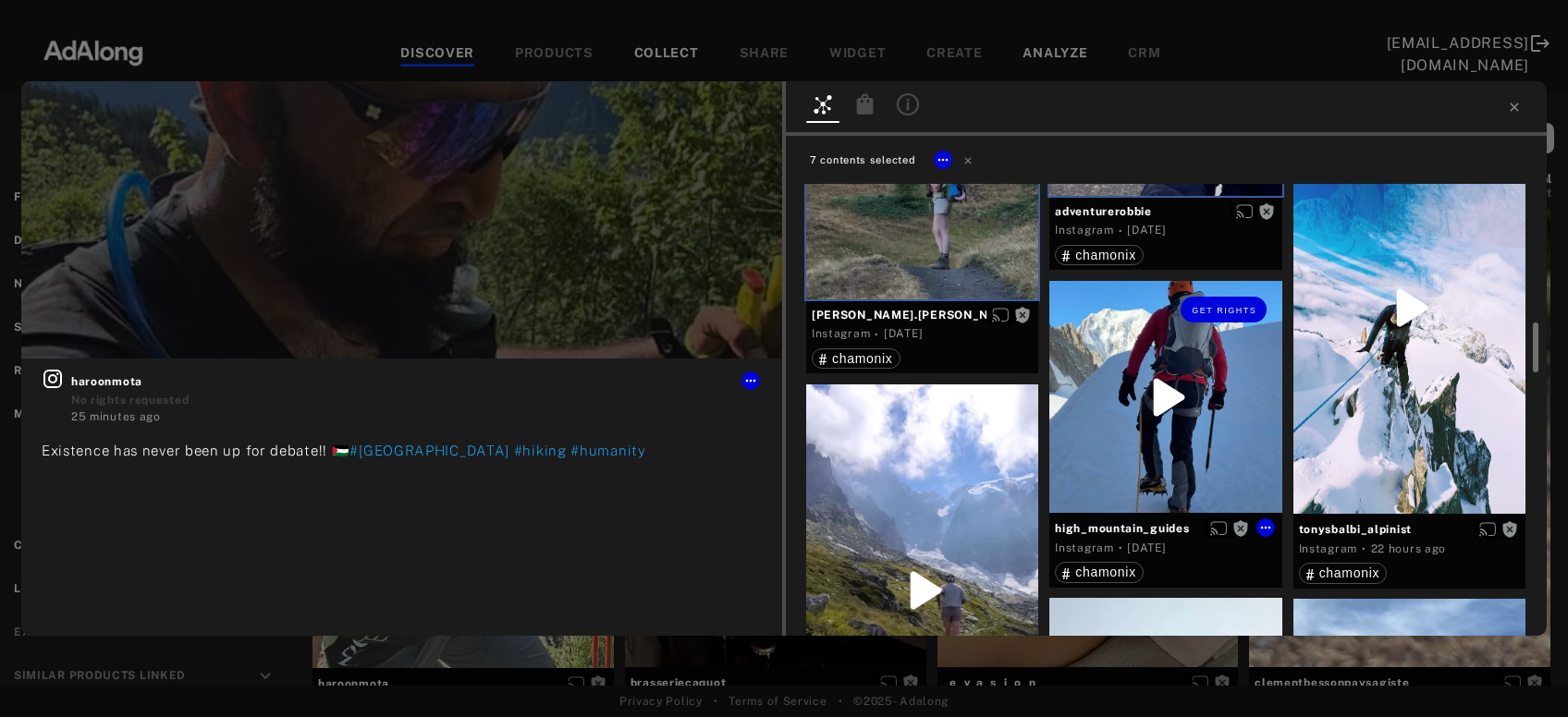
click at [1207, 375] on div "Get rights" at bounding box center [1165, 397] width 232 height 232
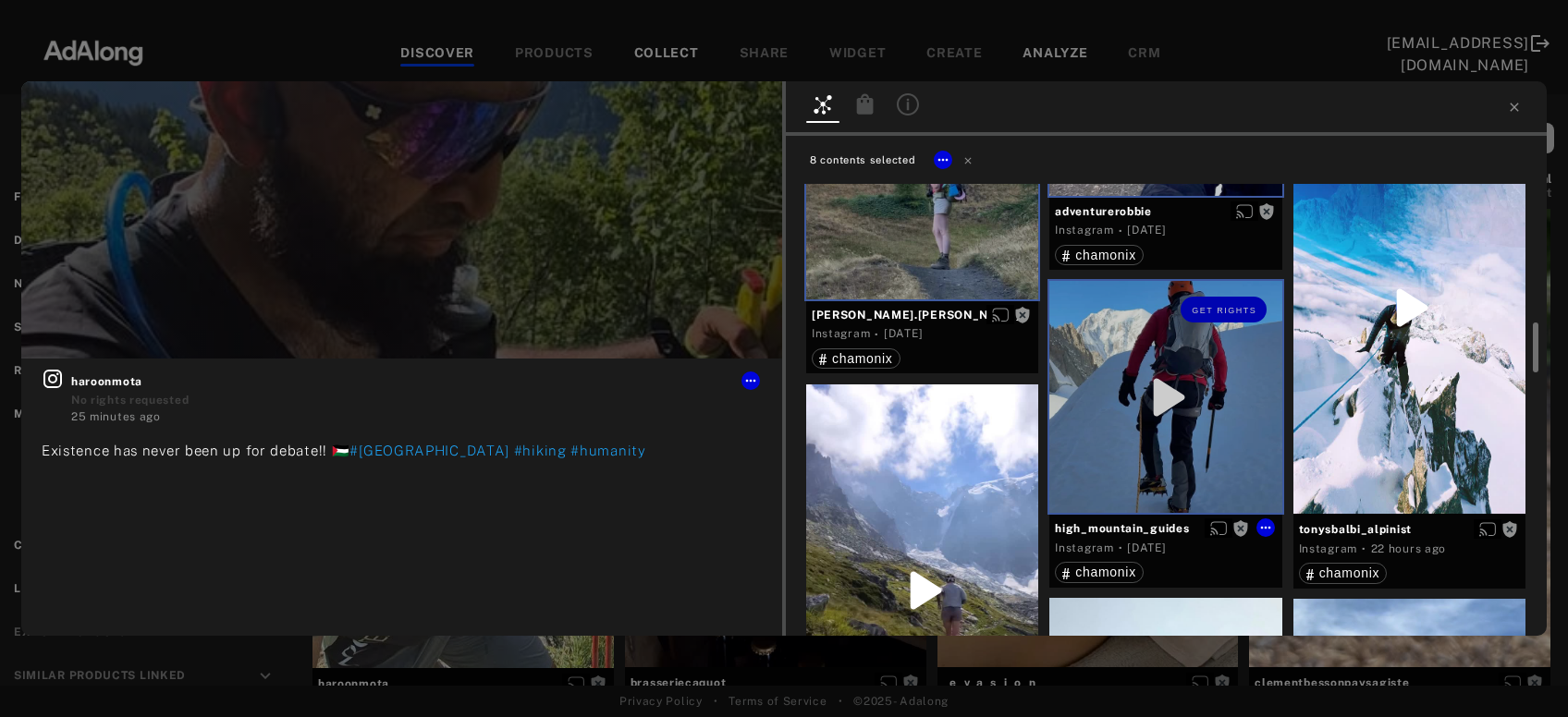
click at [1207, 375] on div "Get rights" at bounding box center [1165, 397] width 232 height 232
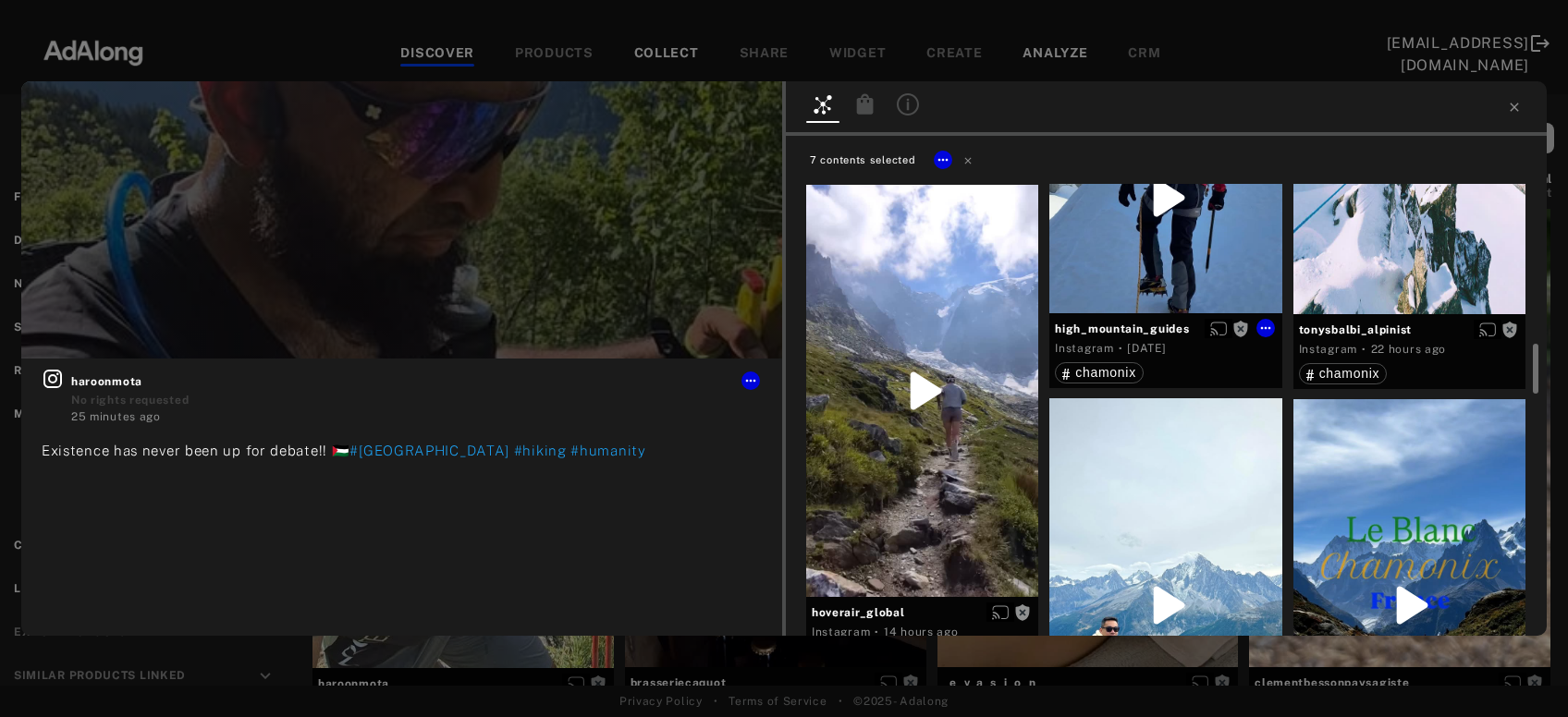
scroll to position [1593, 0]
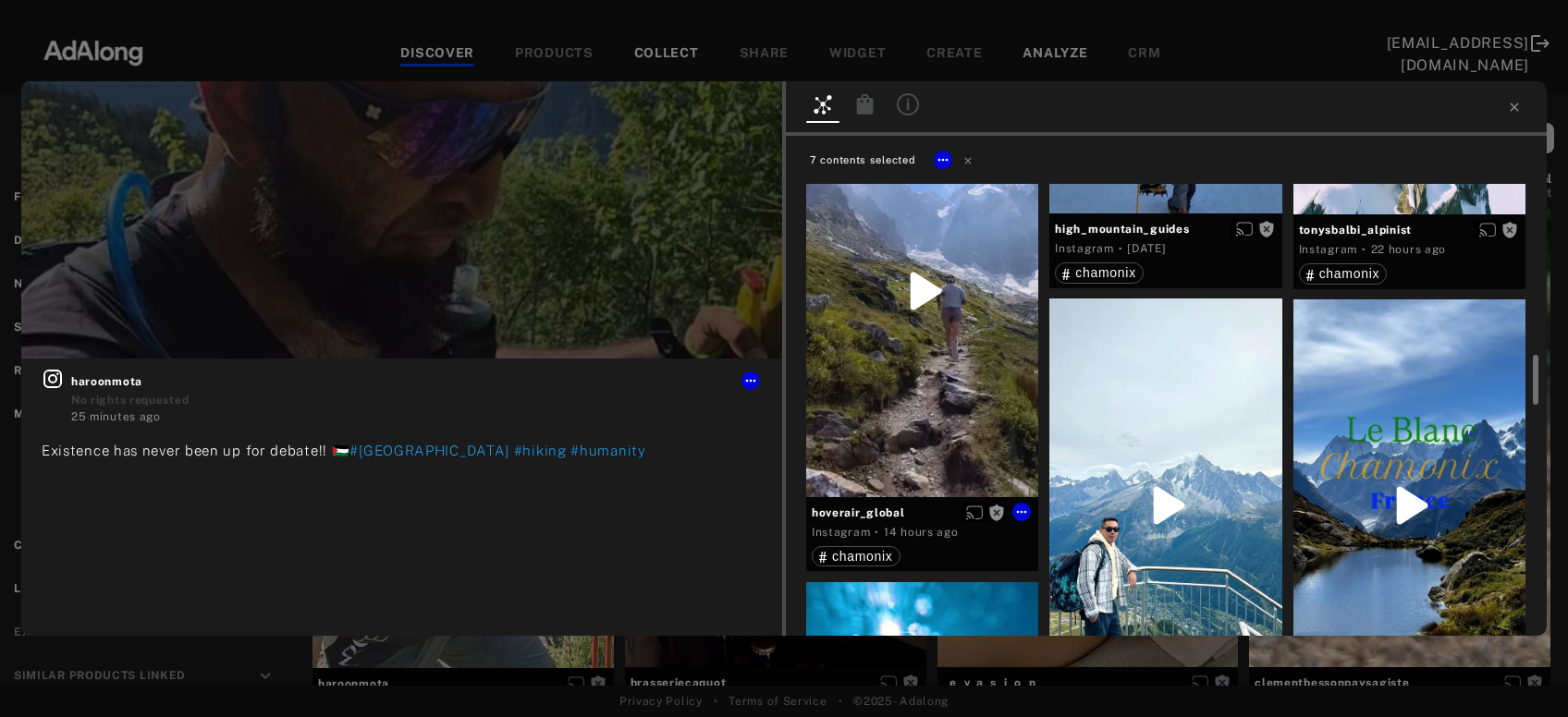
click at [964, 450] on div "Get rights" at bounding box center [923, 291] width 232 height 412
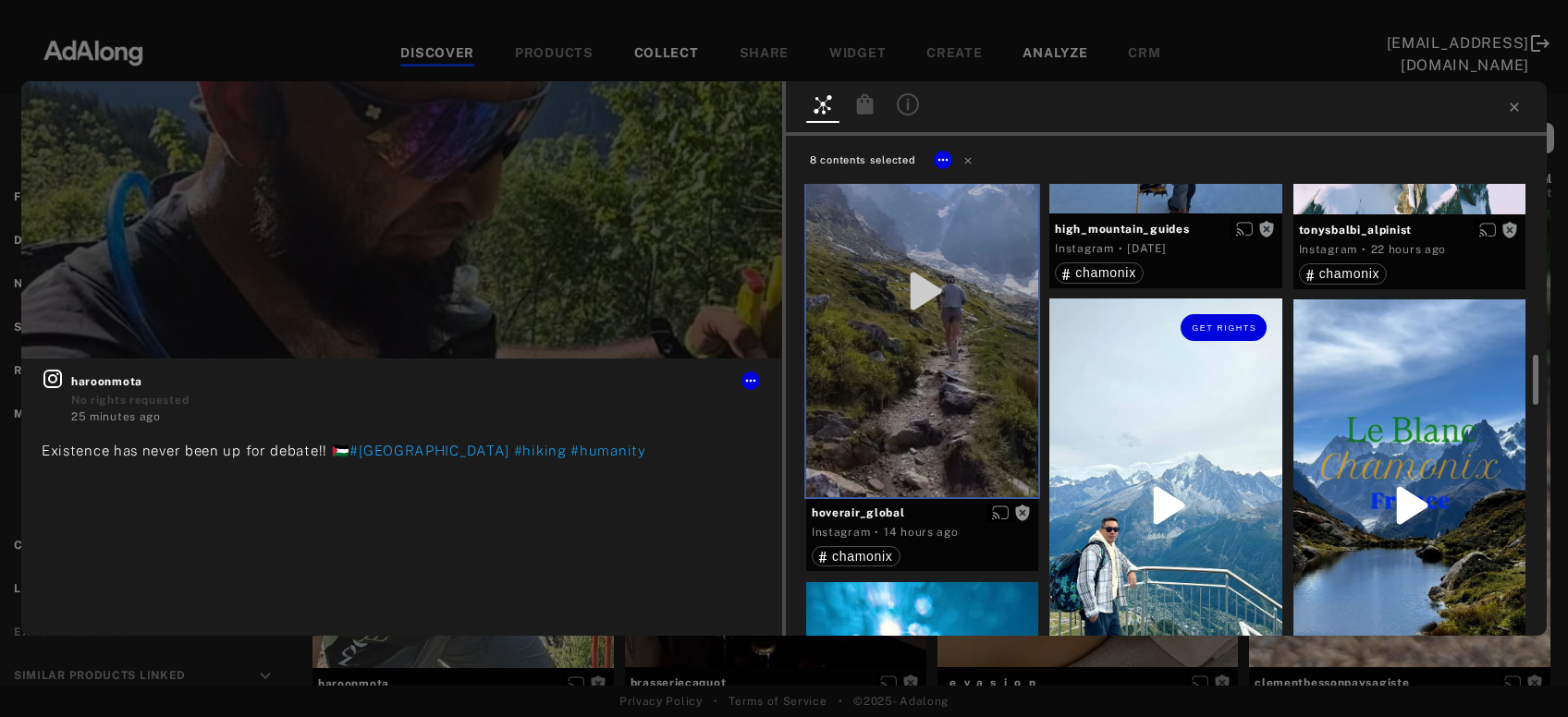
click at [1210, 457] on div "Get rights" at bounding box center [1165, 504] width 232 height 413
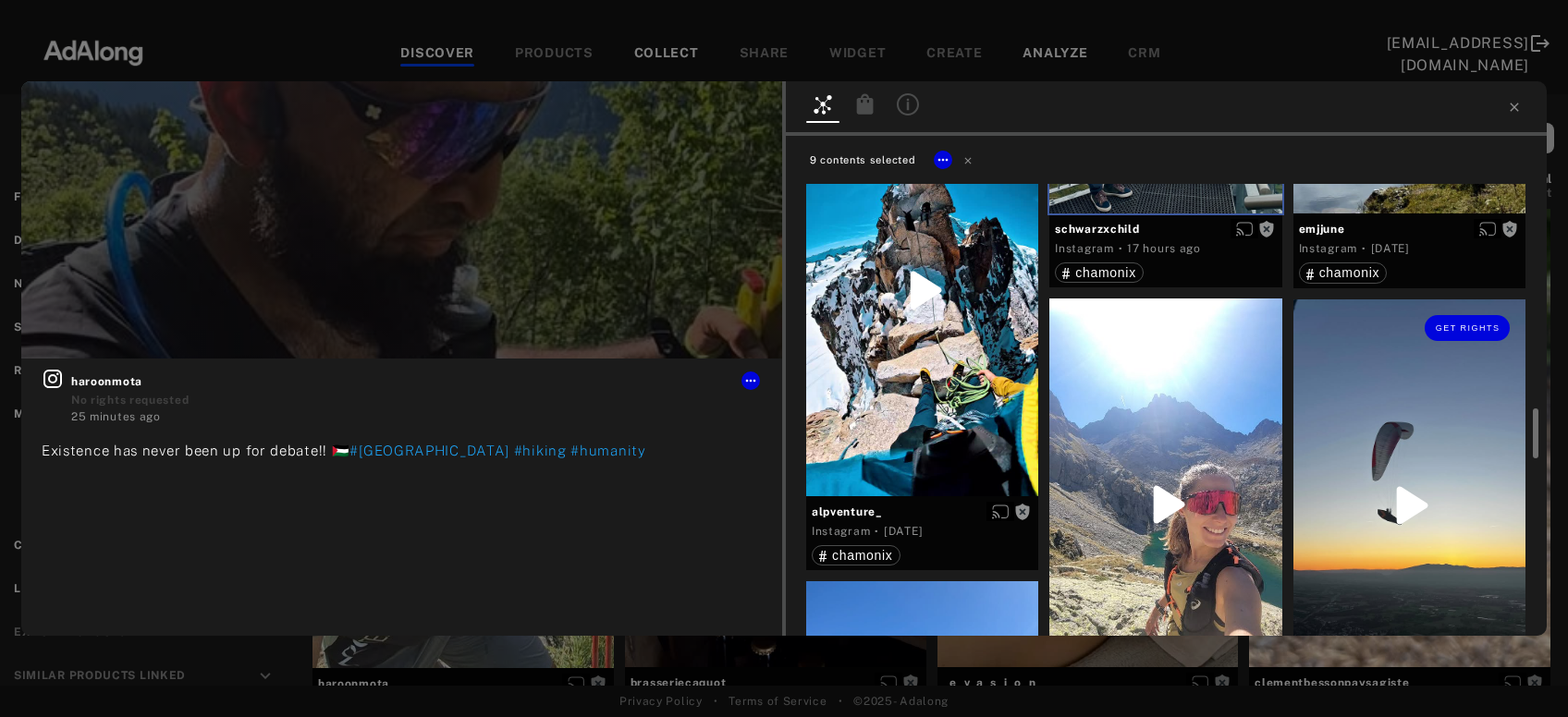
scroll to position [2291, 0]
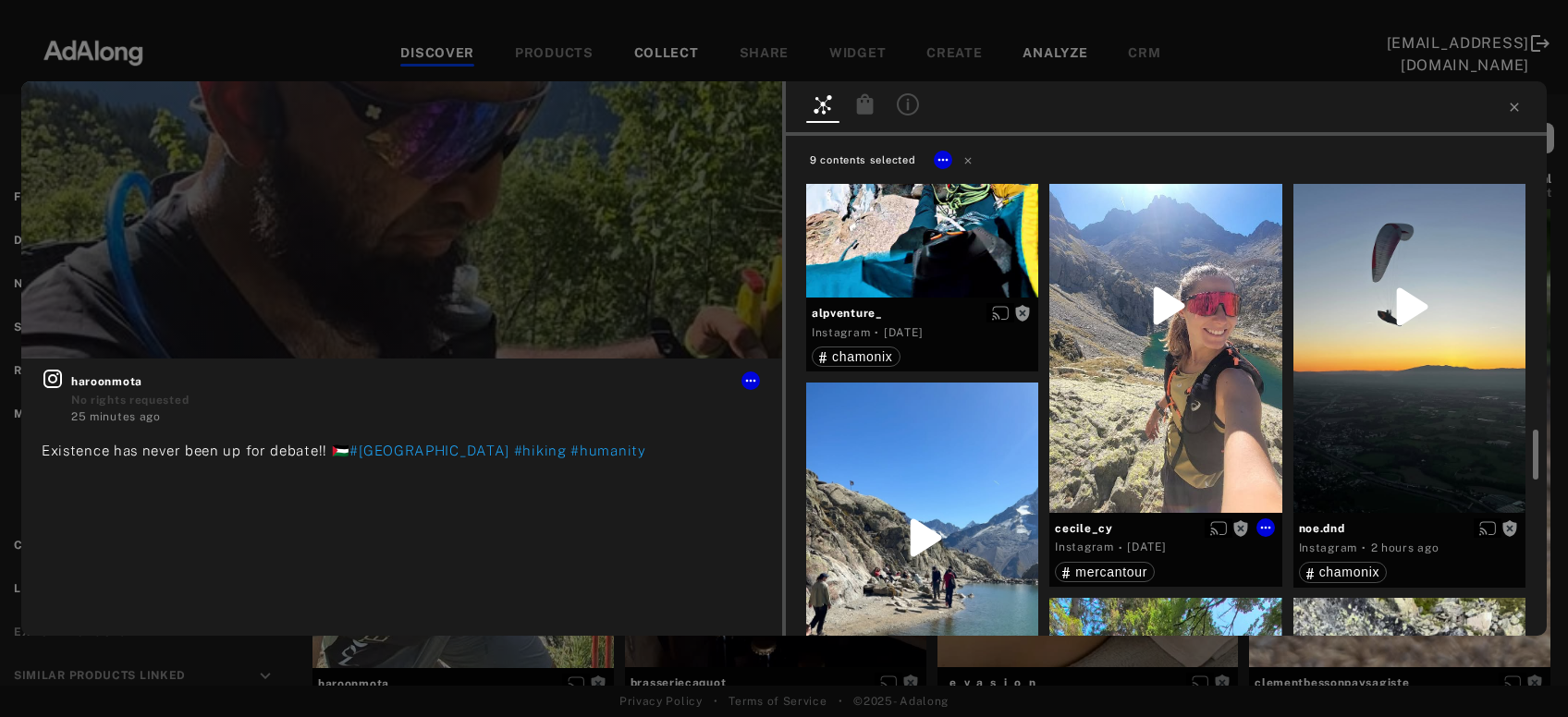
click at [1240, 433] on div "Get rights" at bounding box center [1165, 306] width 232 height 413
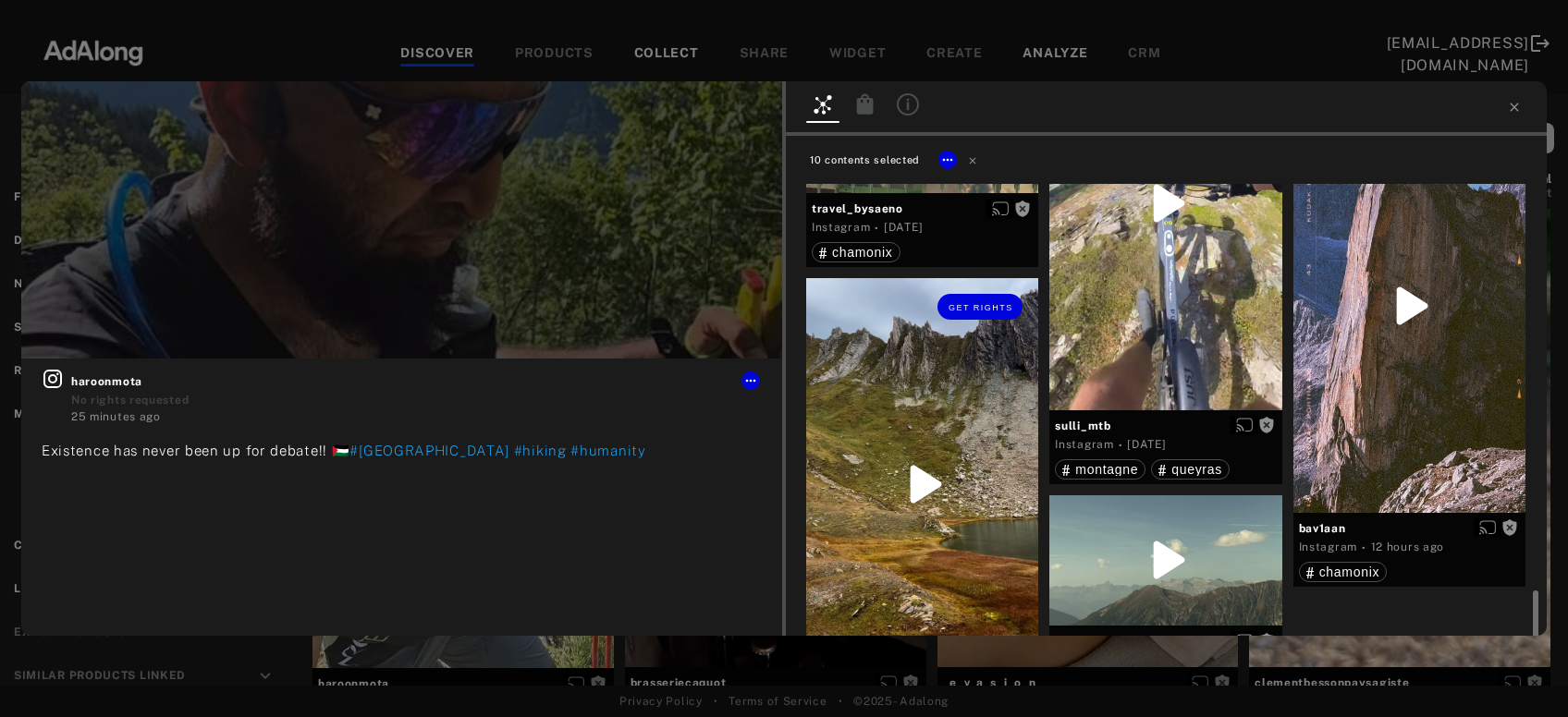
scroll to position [3905, 0]
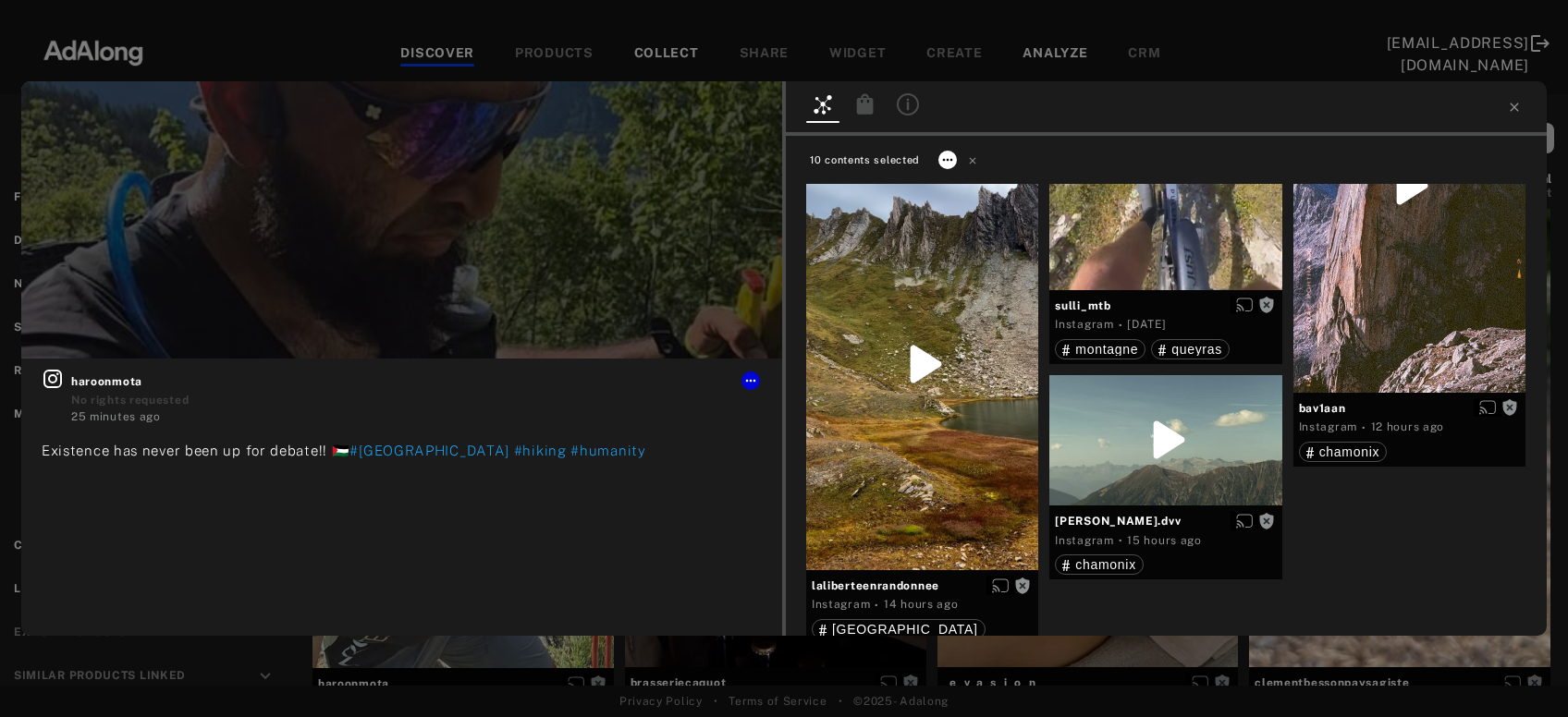
click at [942, 158] on icon at bounding box center [948, 159] width 14 height 14
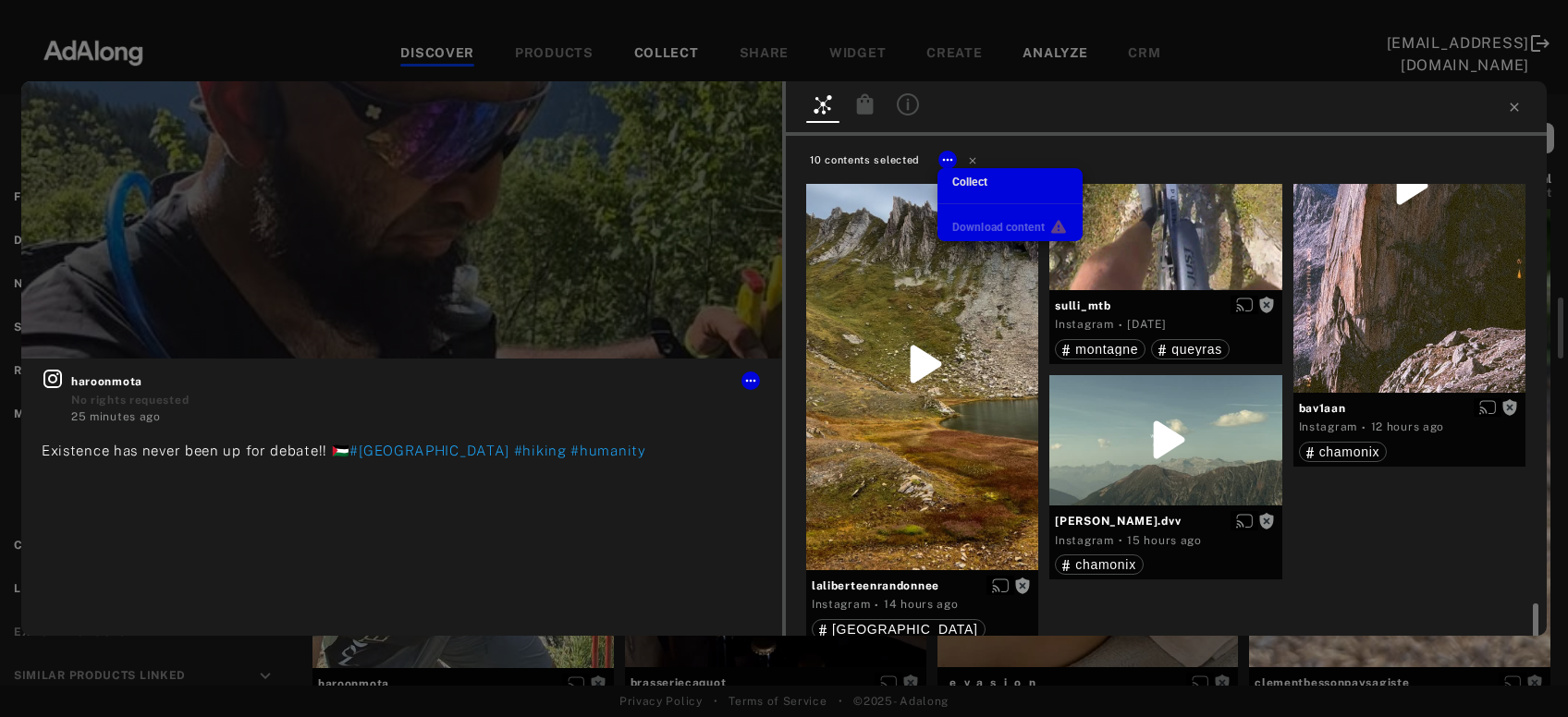
click at [956, 183] on span "Collect" at bounding box center [970, 182] width 35 height 13
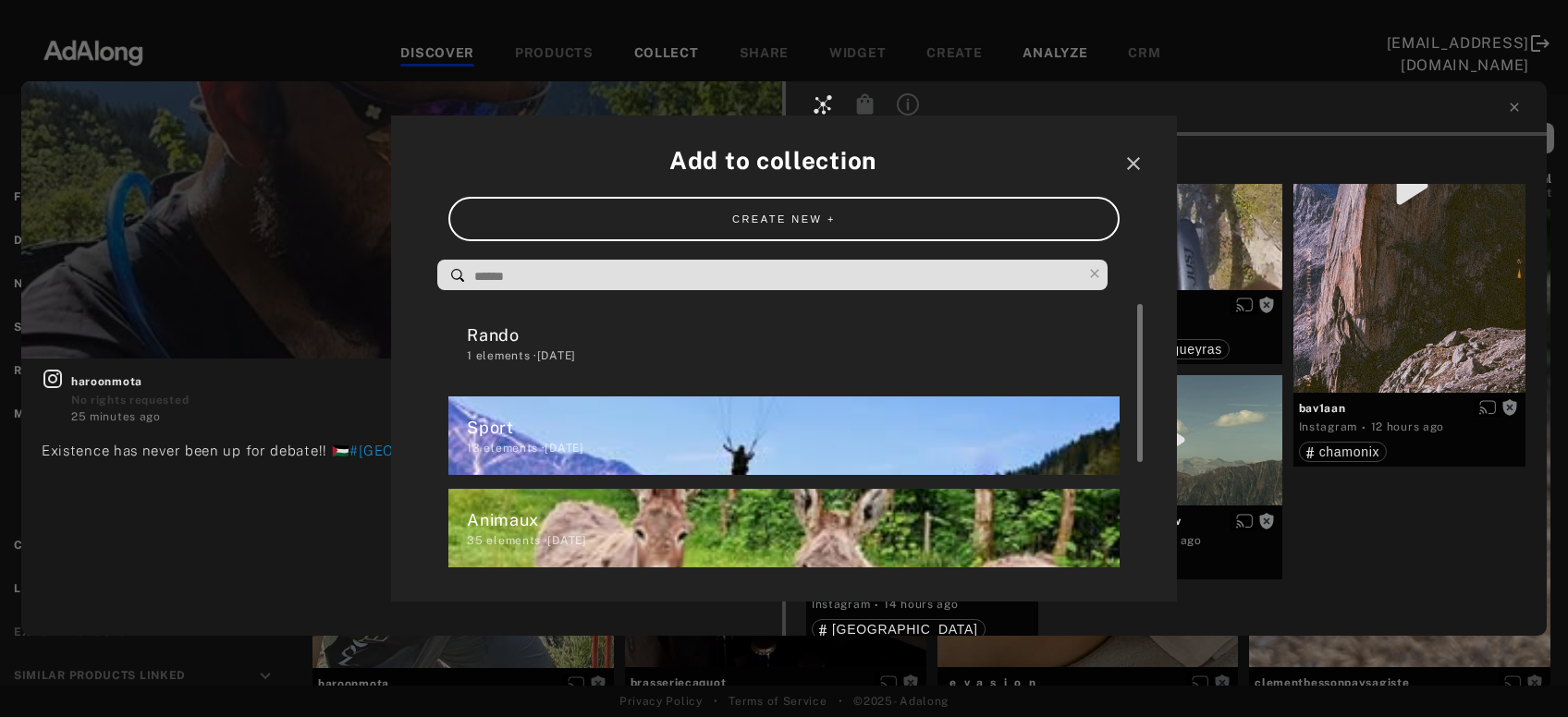
click at [689, 353] on div "1 elements · [DATE]" at bounding box center [793, 356] width 652 height 16
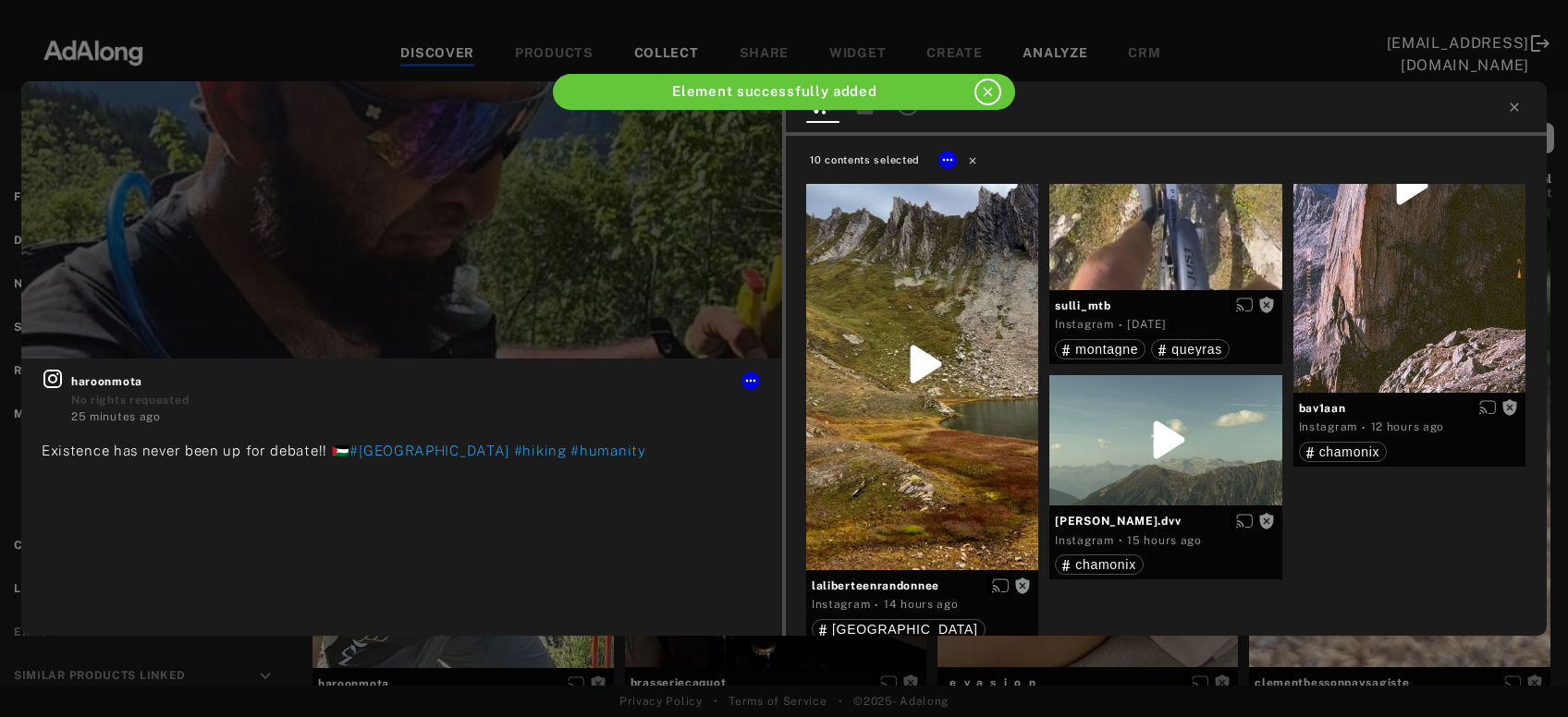
click at [971, 154] on icon at bounding box center [973, 160] width 13 height 13
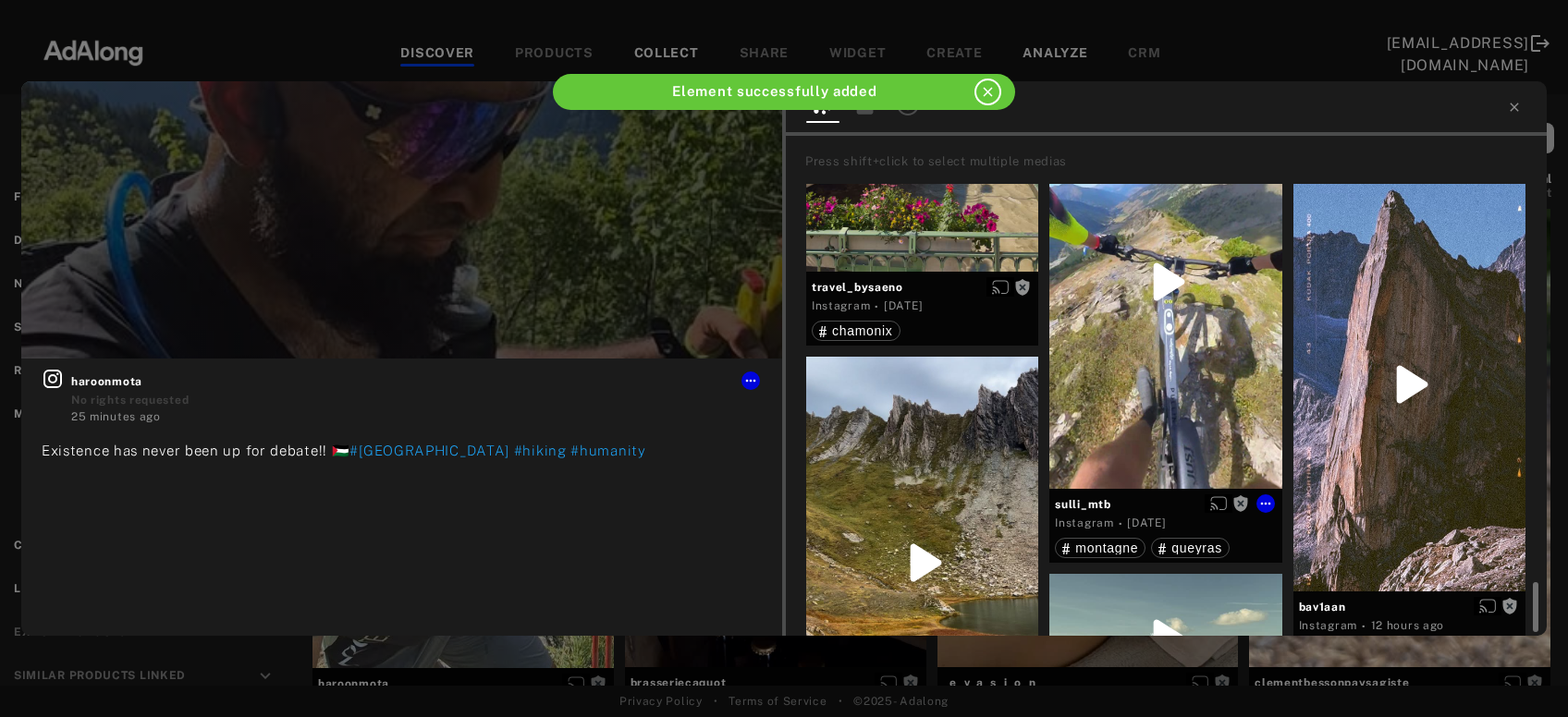
click at [1194, 402] on div "Get rights" at bounding box center [1165, 282] width 232 height 413
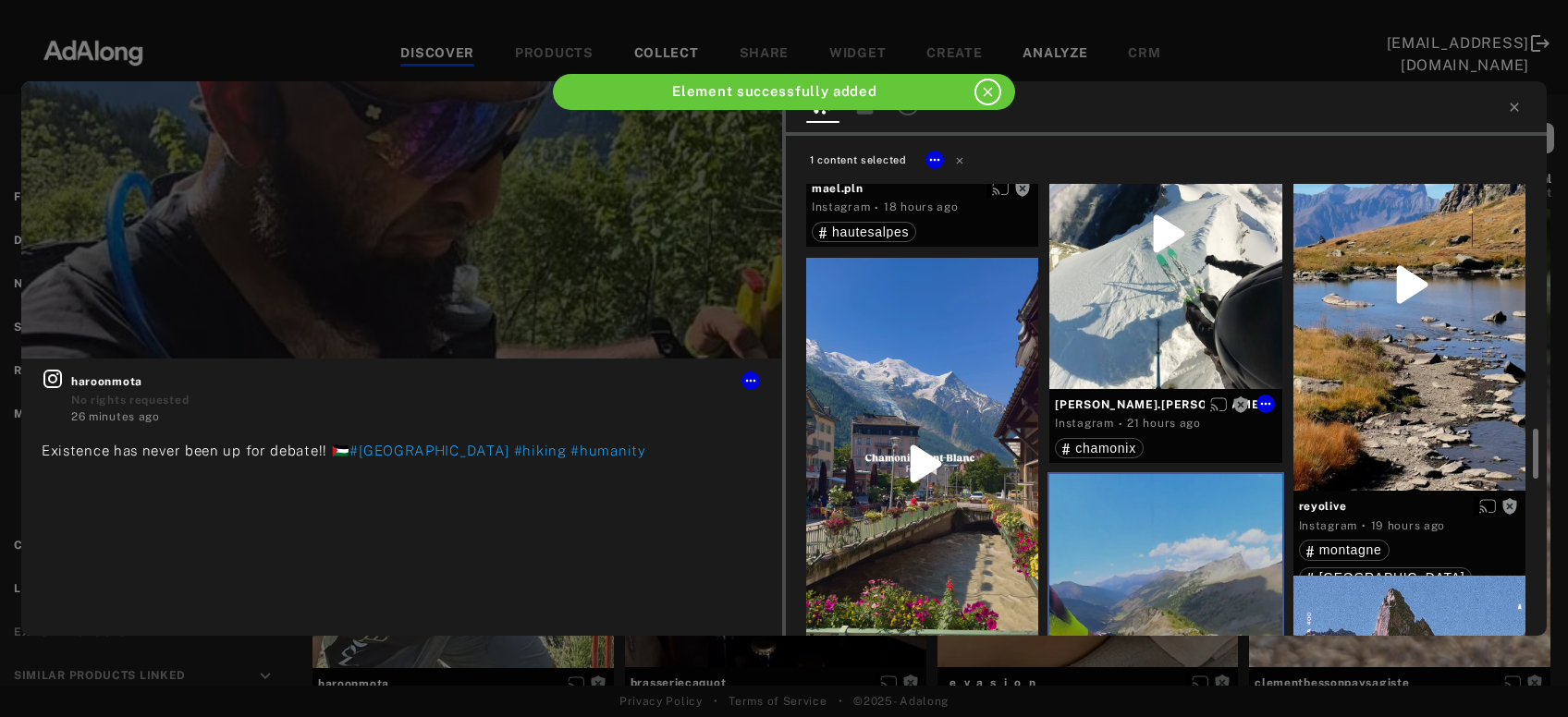
scroll to position [3208, 0]
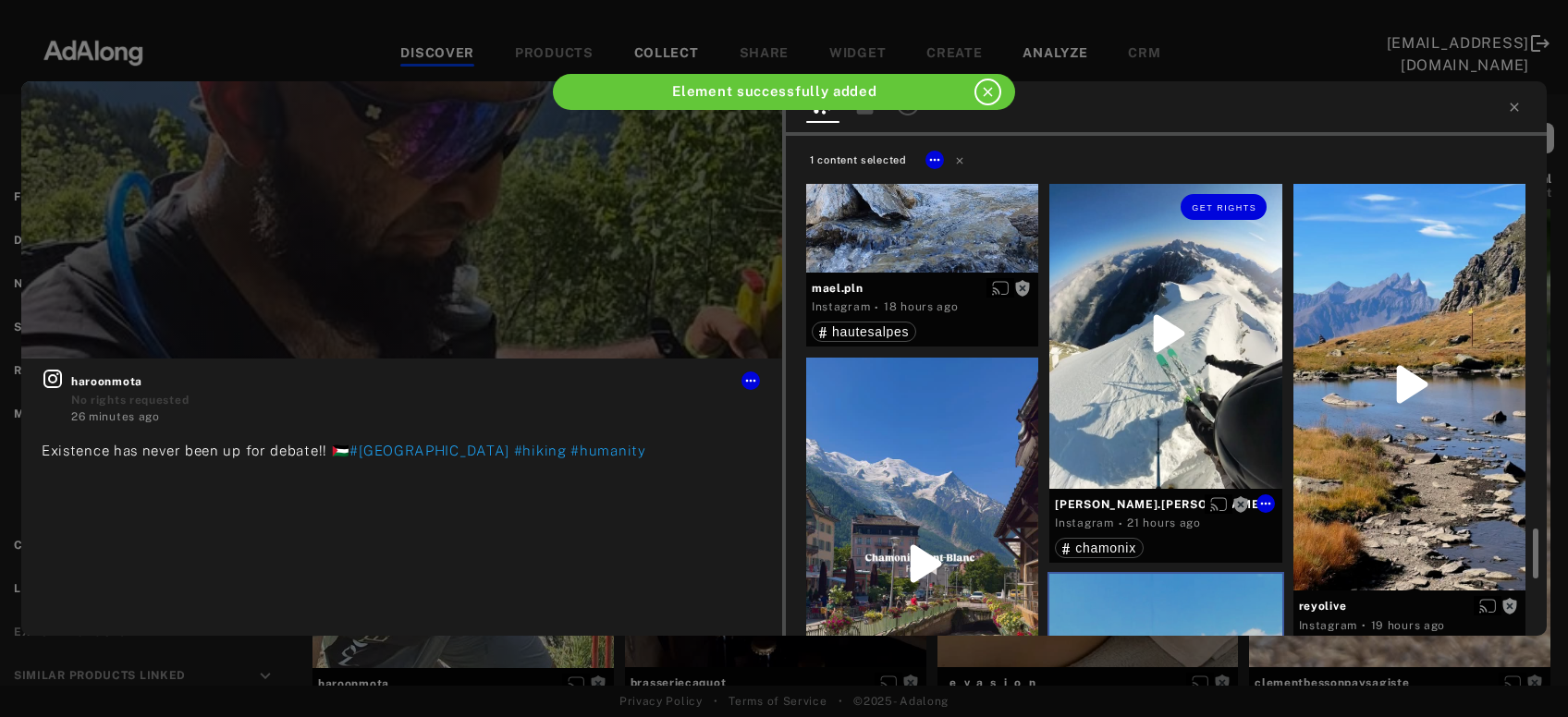
click at [1194, 438] on div "Get rights" at bounding box center [1165, 334] width 232 height 311
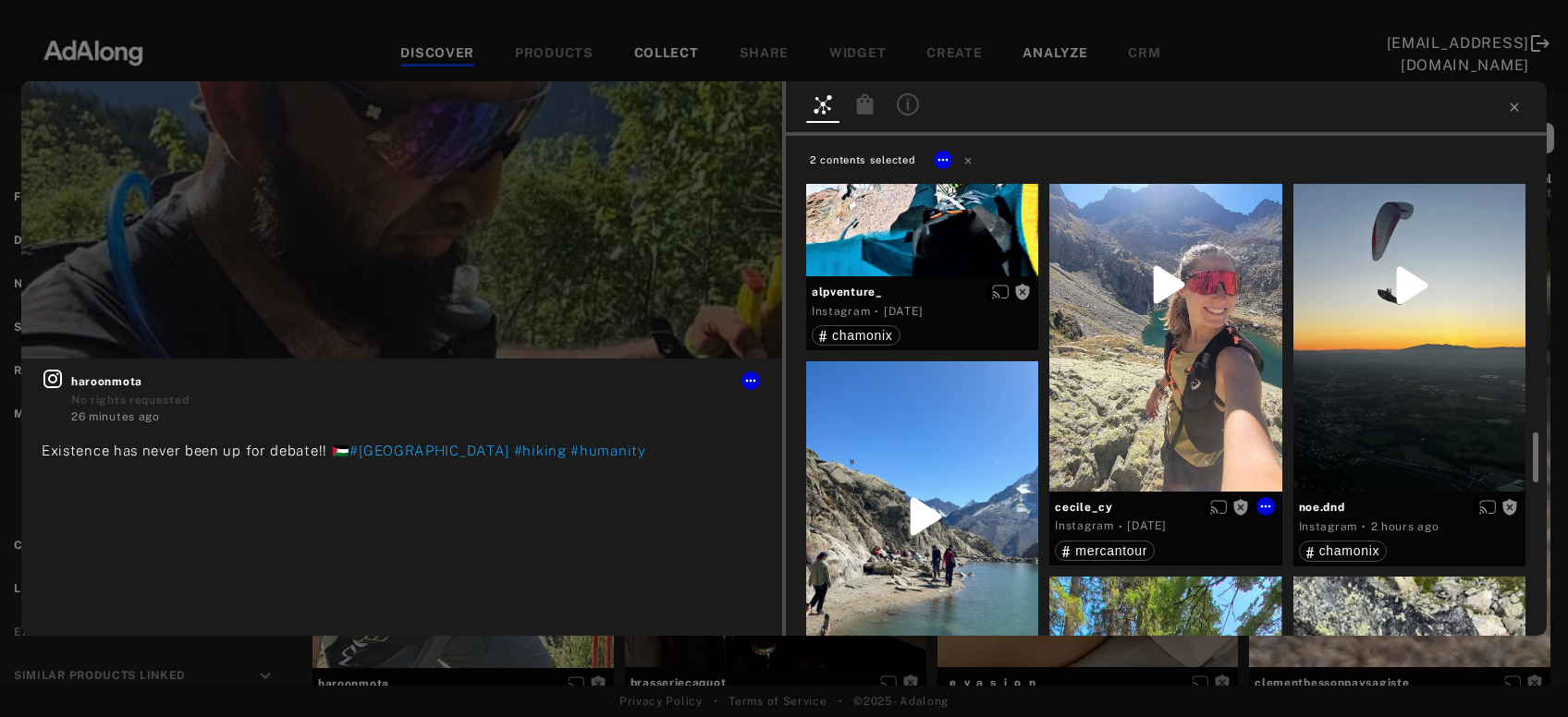
scroll to position [2212, 0]
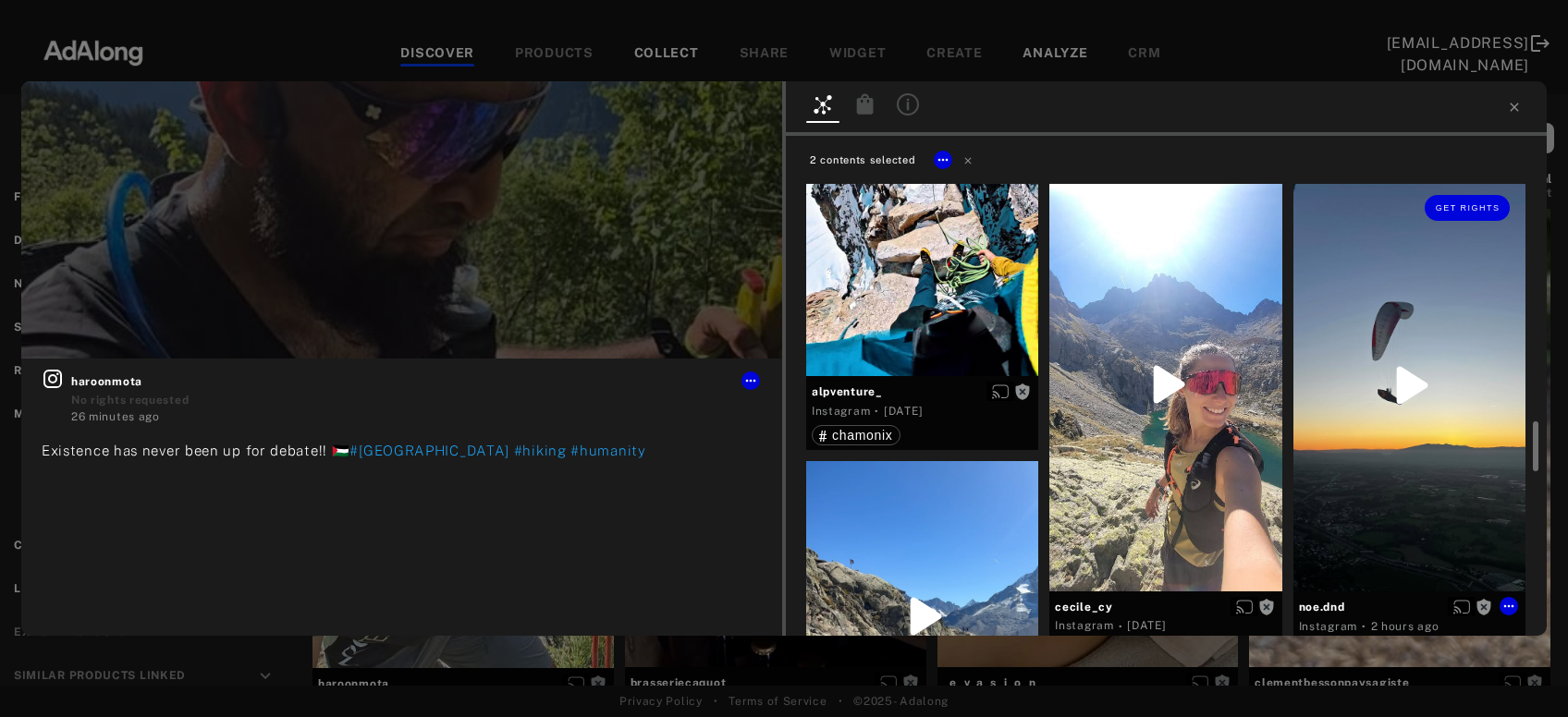
click at [1389, 452] on div "Get rights" at bounding box center [1410, 385] width 232 height 413
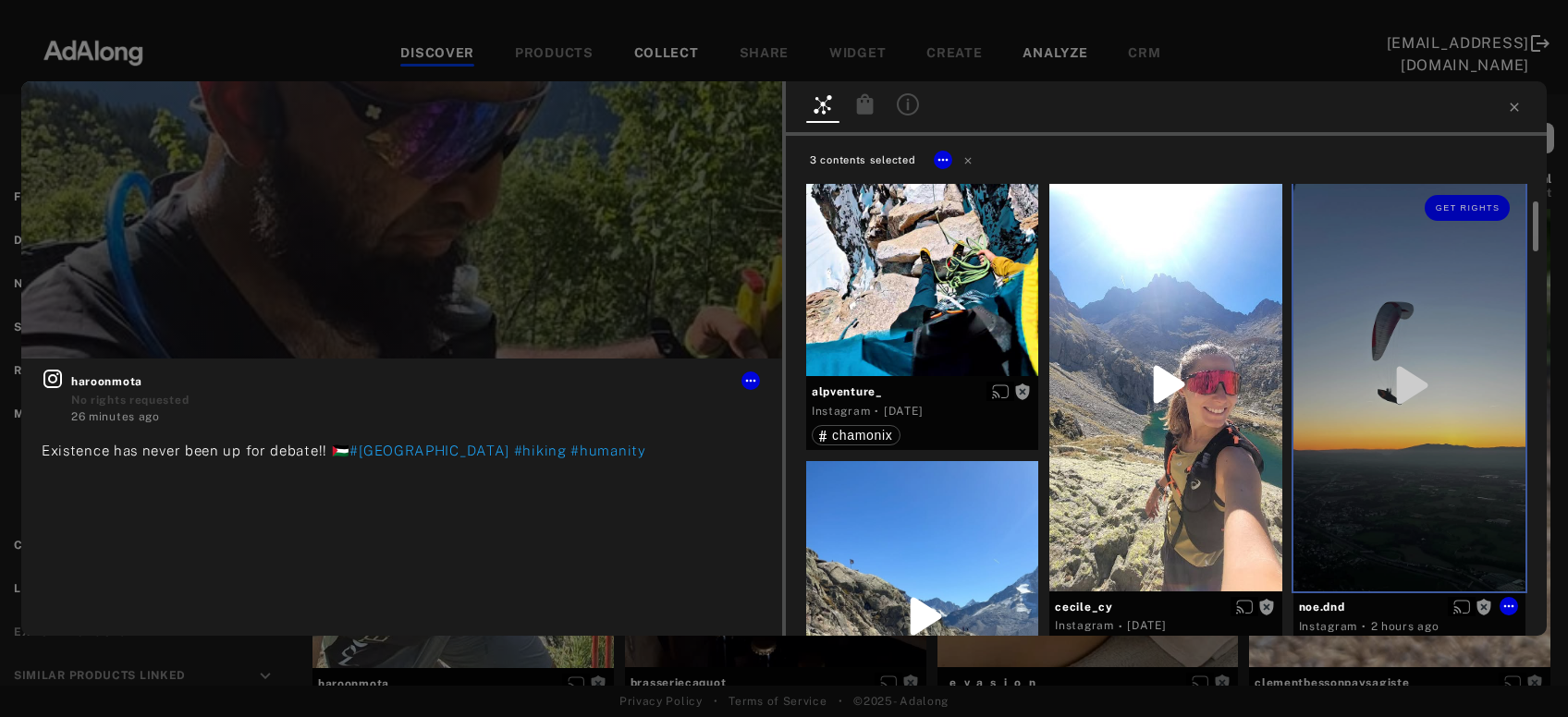
scroll to position [2013, 0]
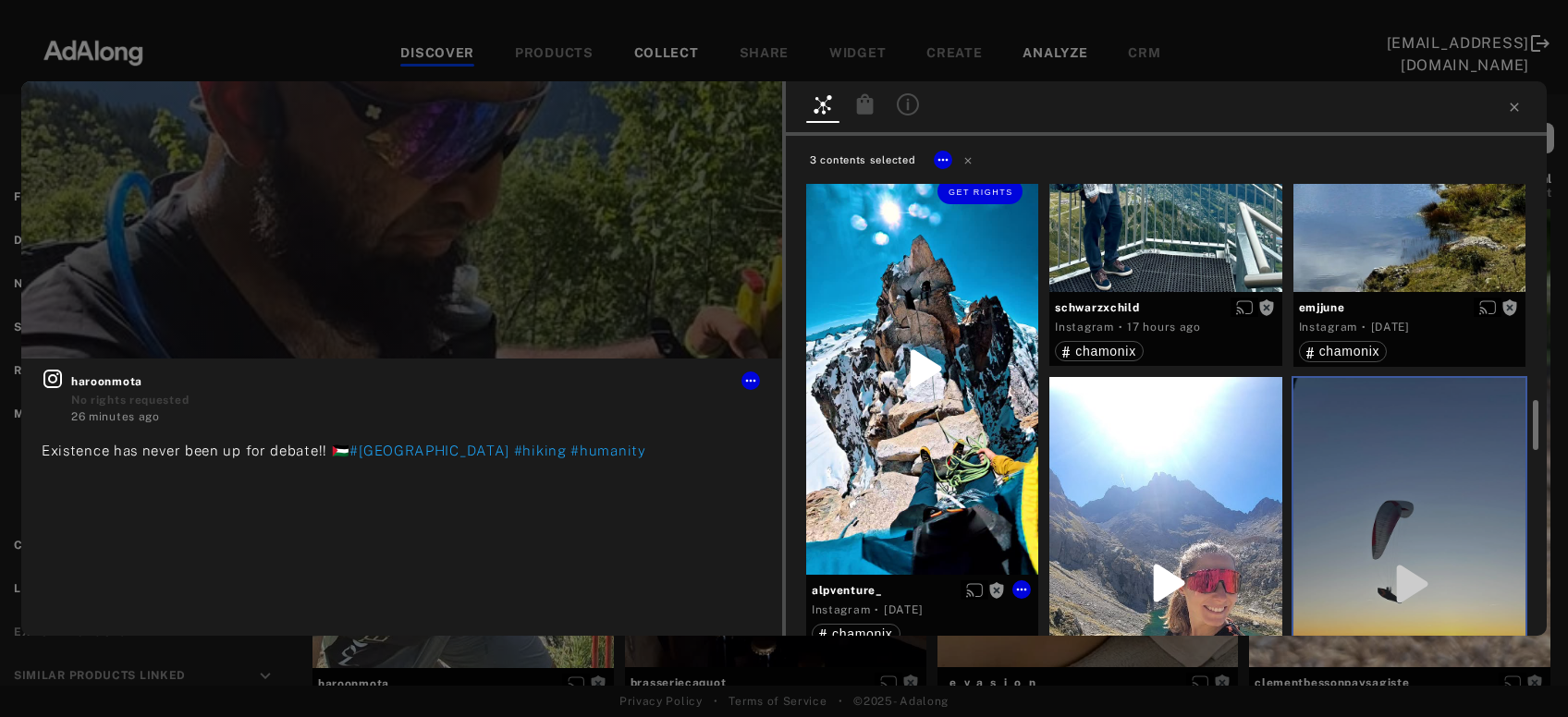
click at [1004, 452] on div "Get rights" at bounding box center [923, 369] width 232 height 412
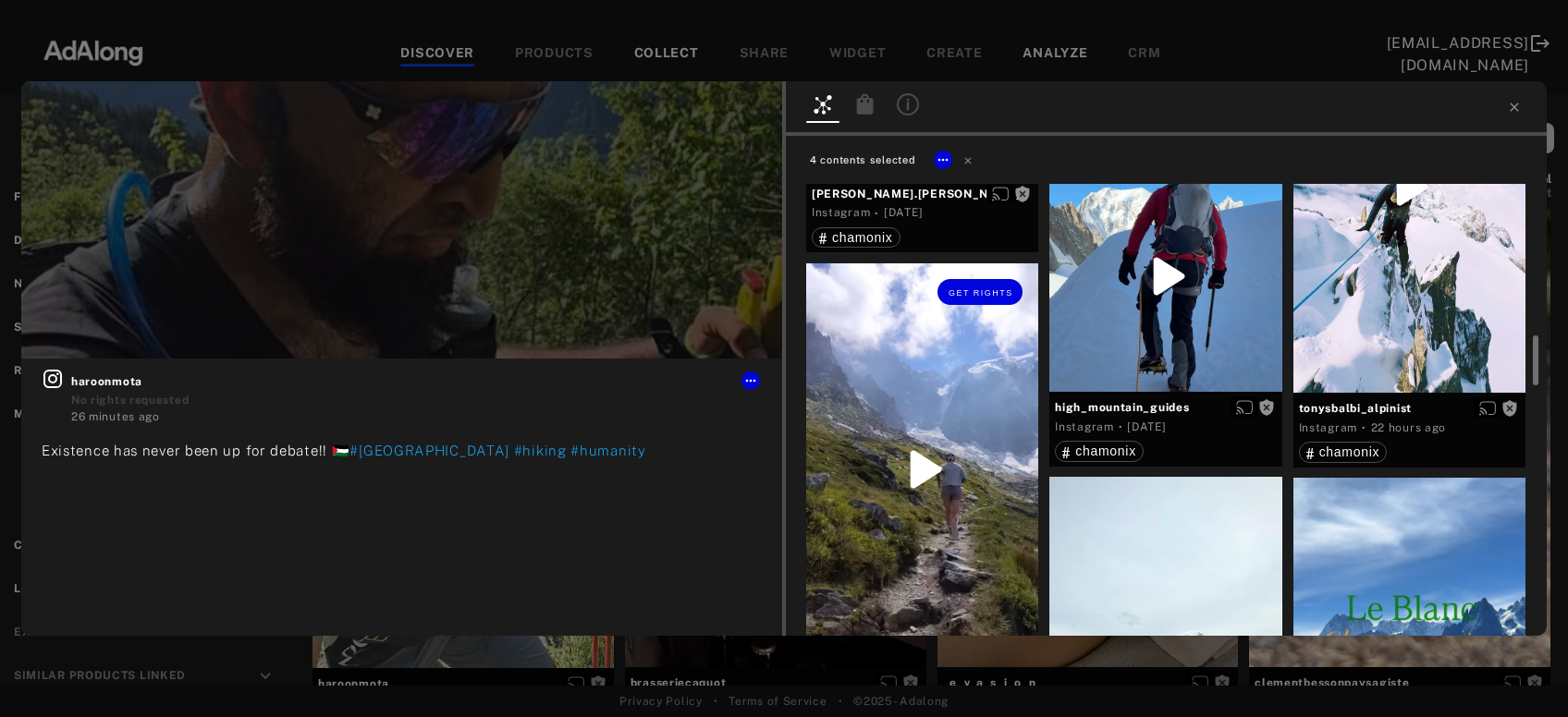
scroll to position [1315, 0]
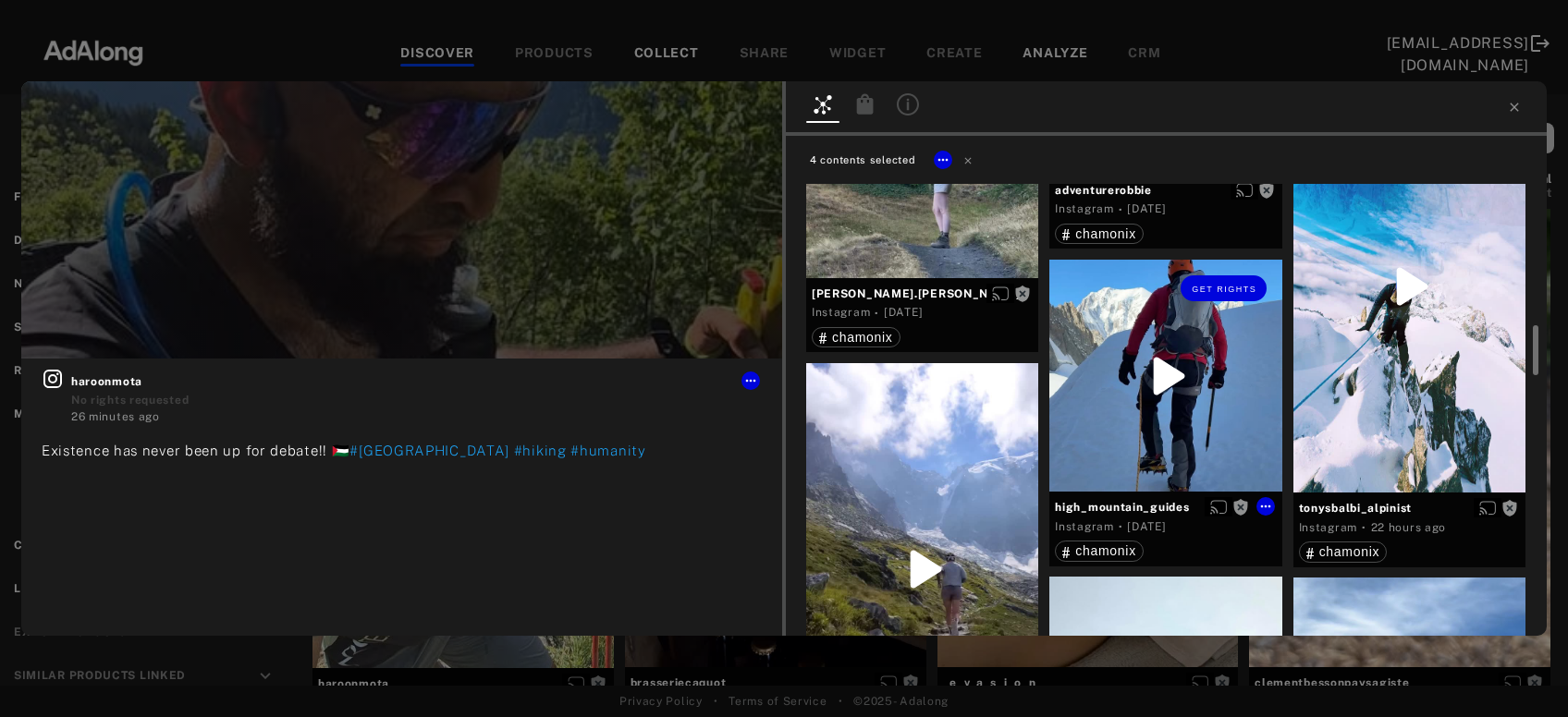
click at [1166, 440] on div "Get rights" at bounding box center [1165, 376] width 232 height 232
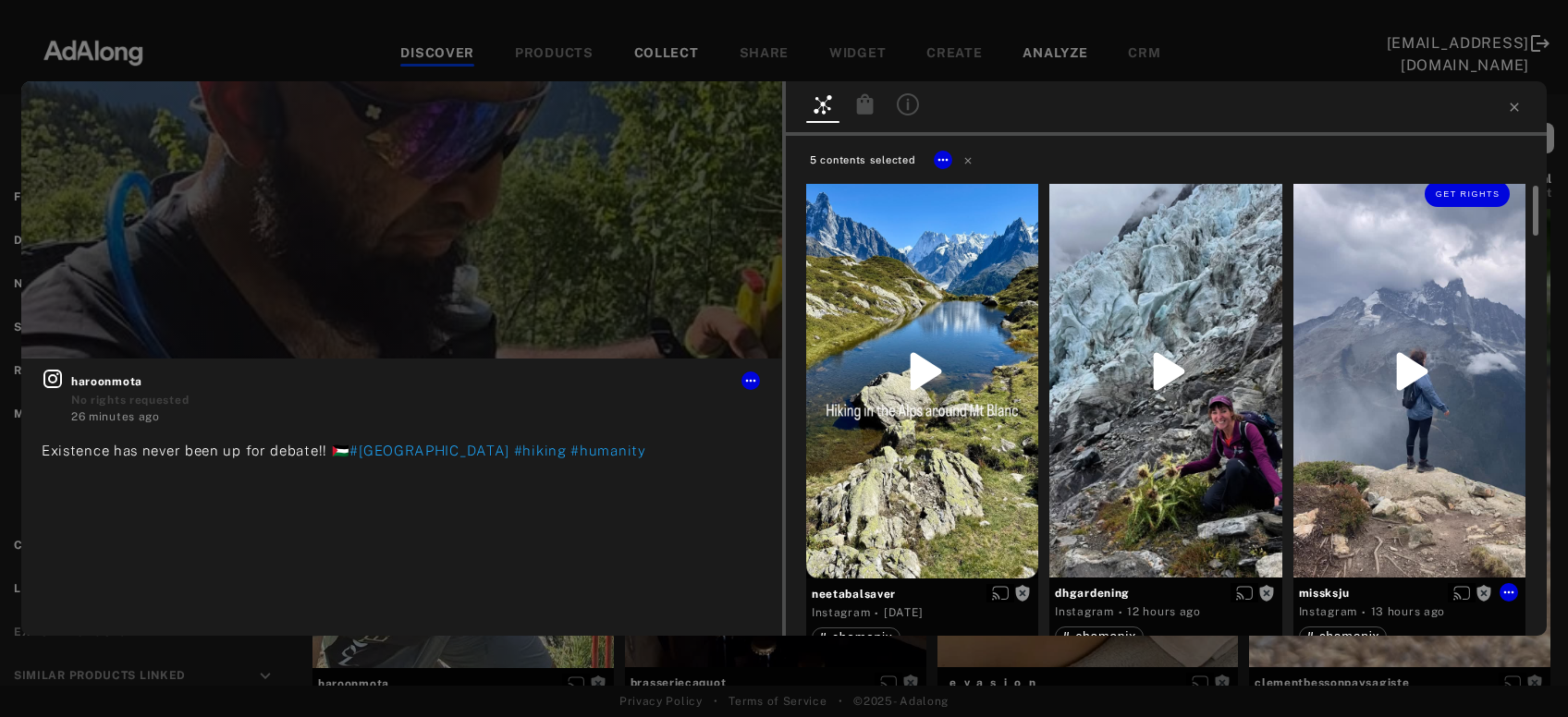
scroll to position [0, 0]
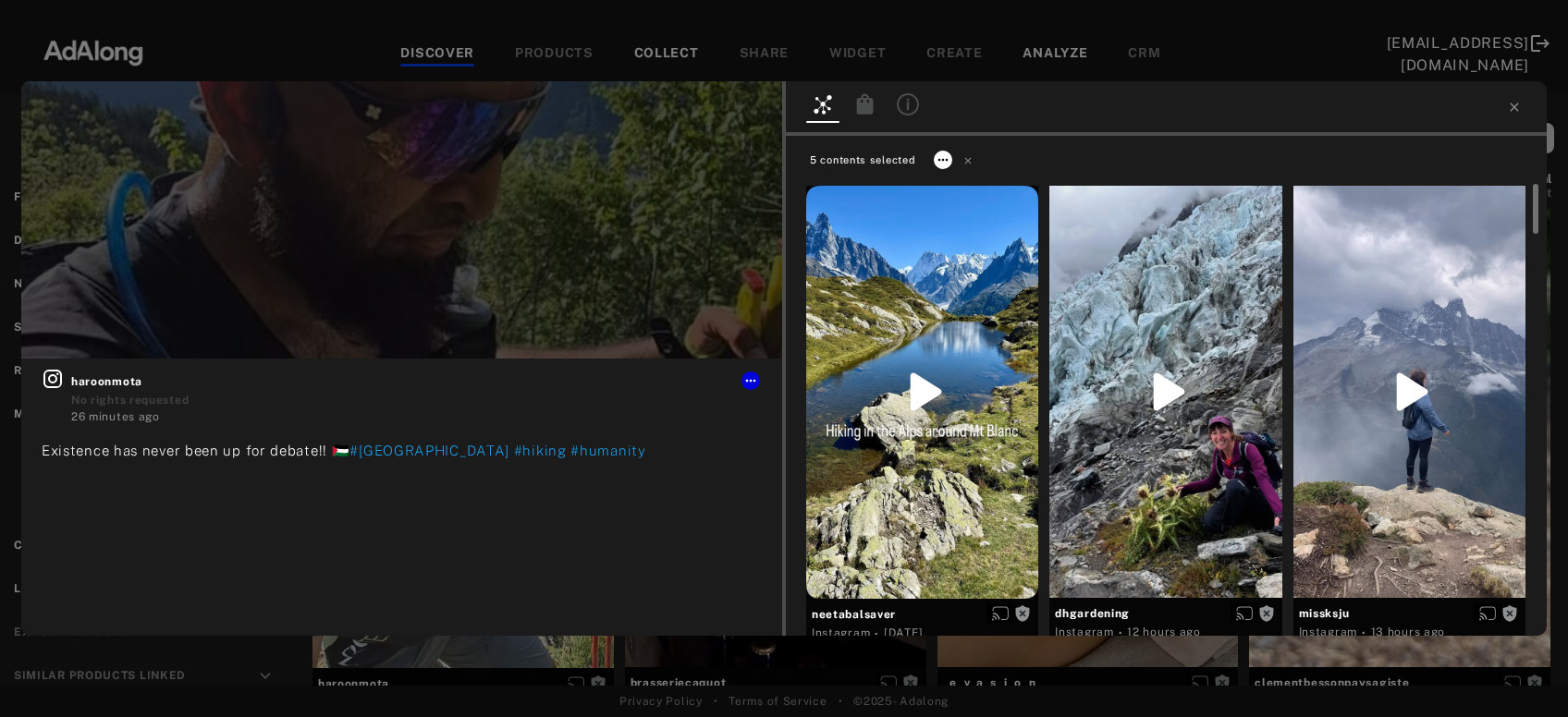
click at [942, 161] on icon at bounding box center [943, 159] width 14 height 14
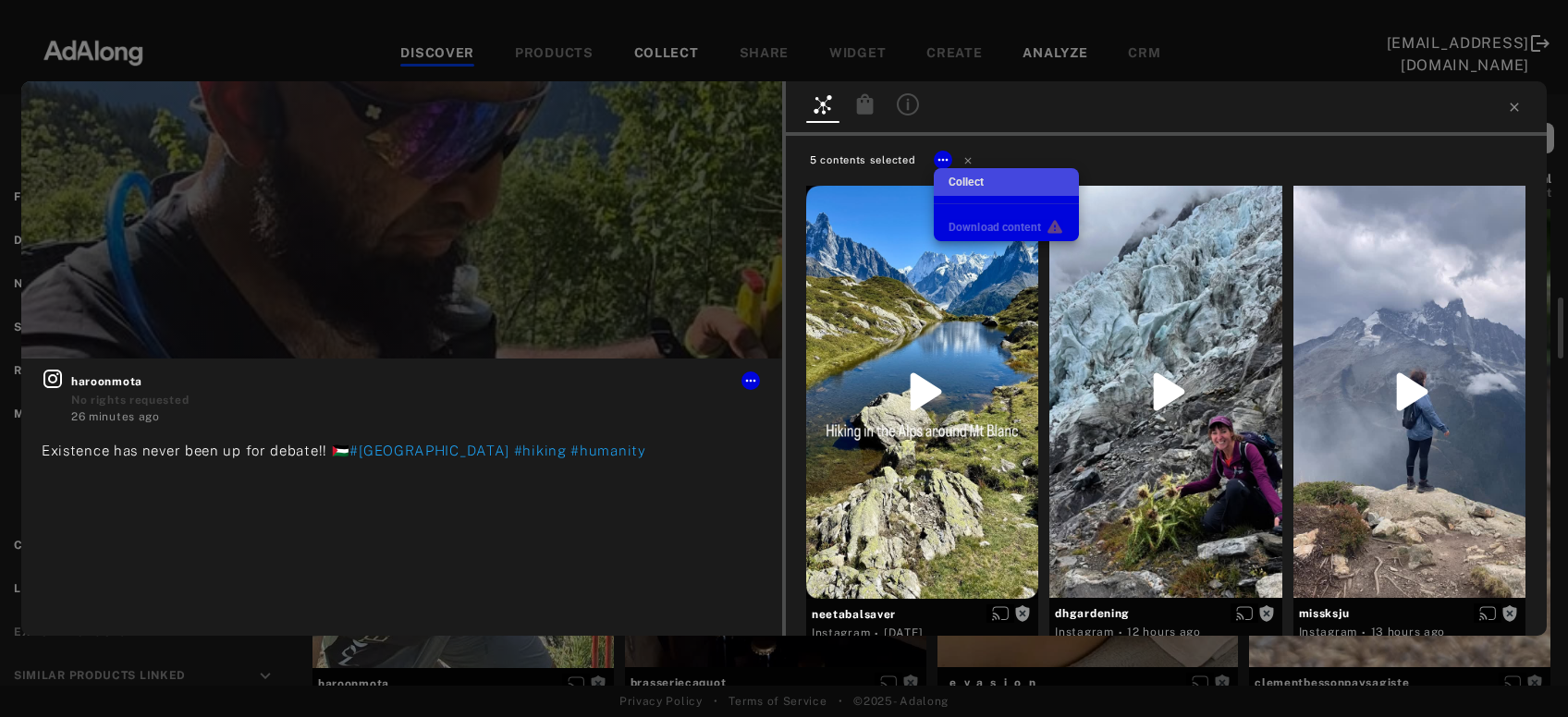
click at [957, 186] on span "Collect" at bounding box center [966, 182] width 35 height 13
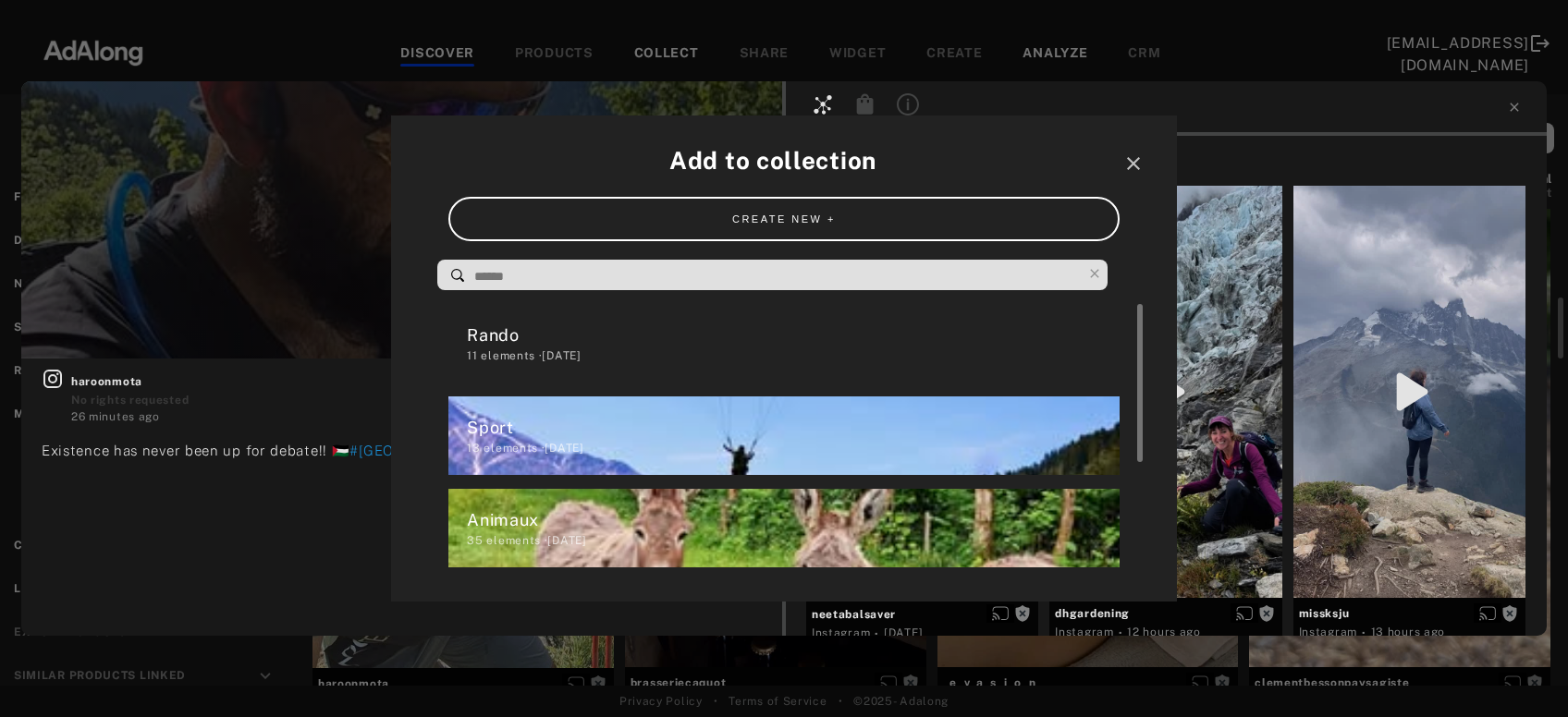
click at [674, 431] on div "Sport" at bounding box center [793, 428] width 652 height 25
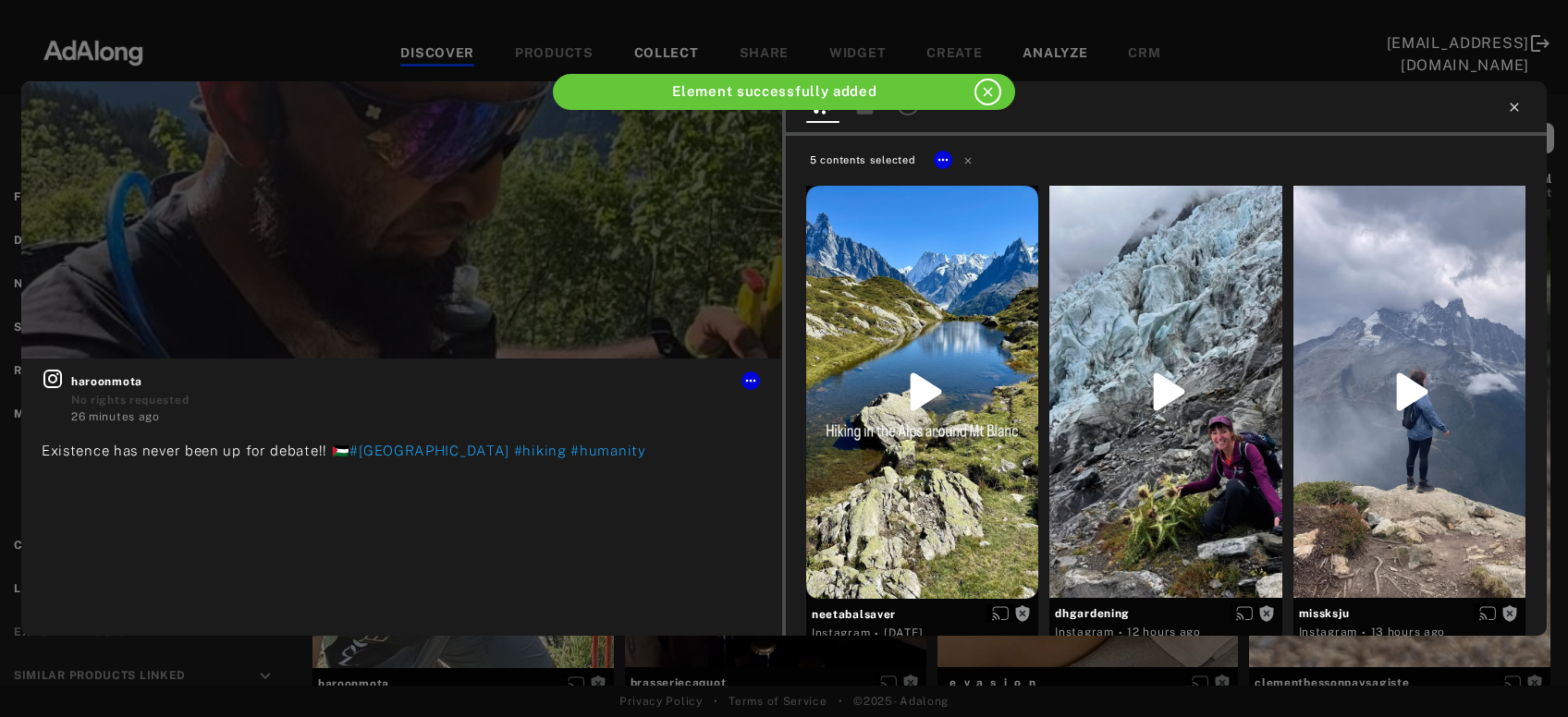
click at [1515, 108] on icon at bounding box center [1514, 106] width 14 height 14
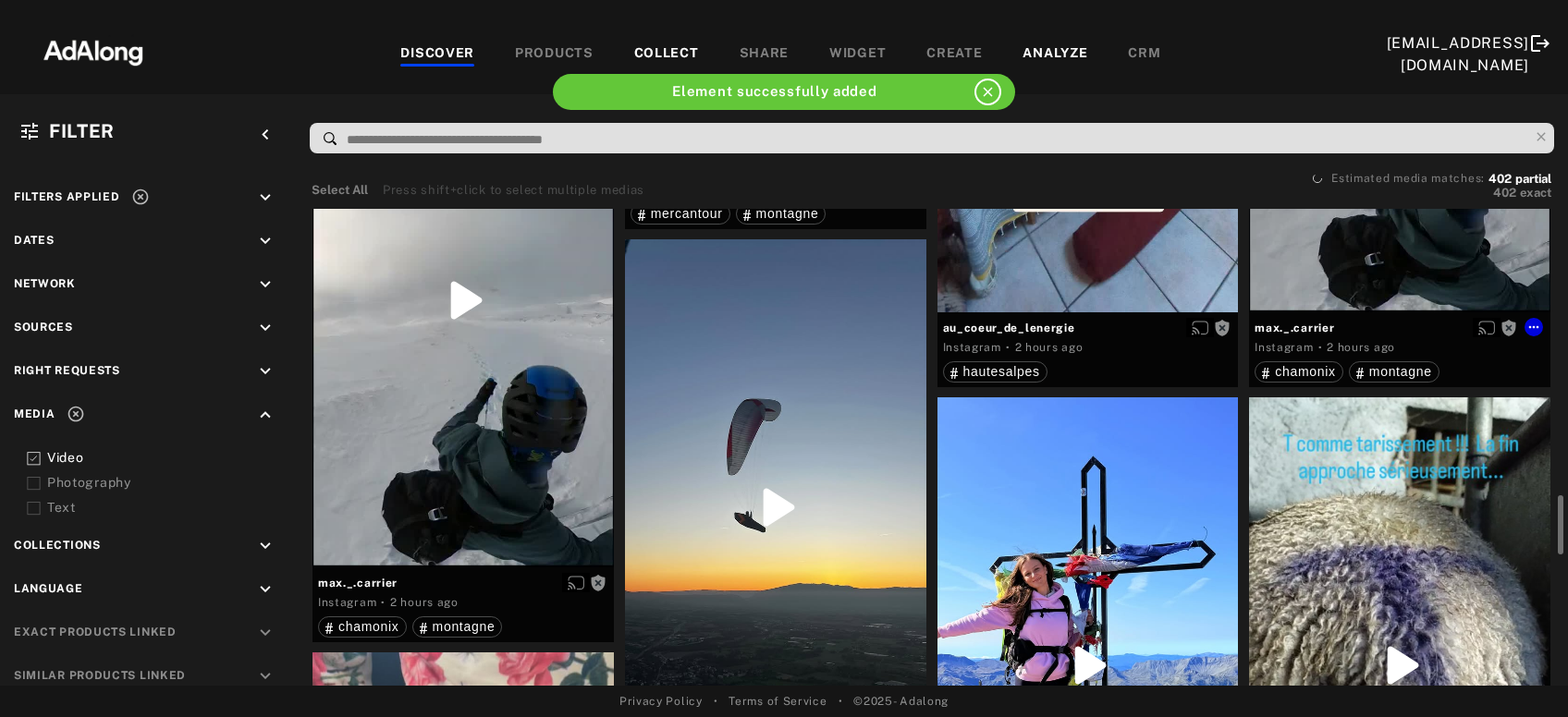
scroll to position [2490, 0]
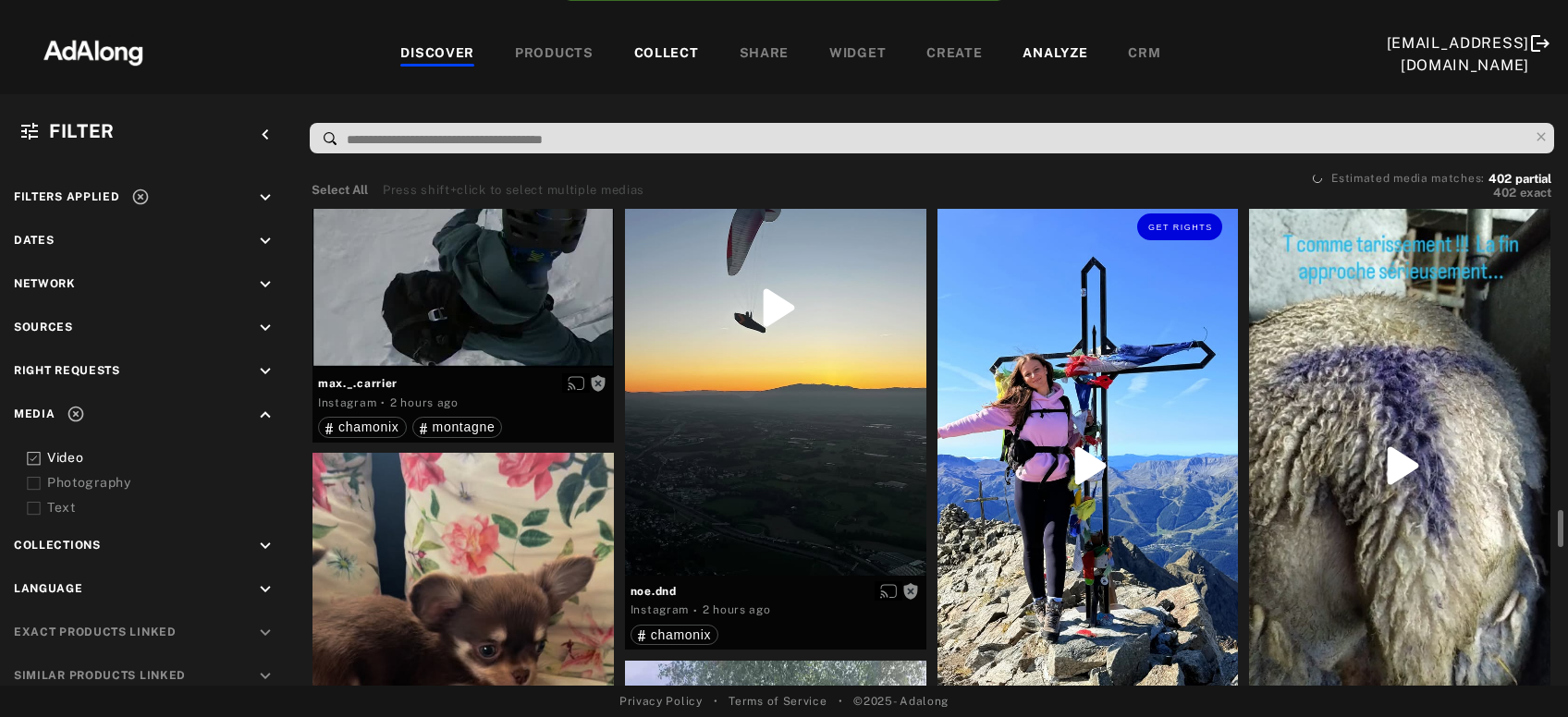
click at [1079, 486] on div "Get rights" at bounding box center [1088, 465] width 301 height 535
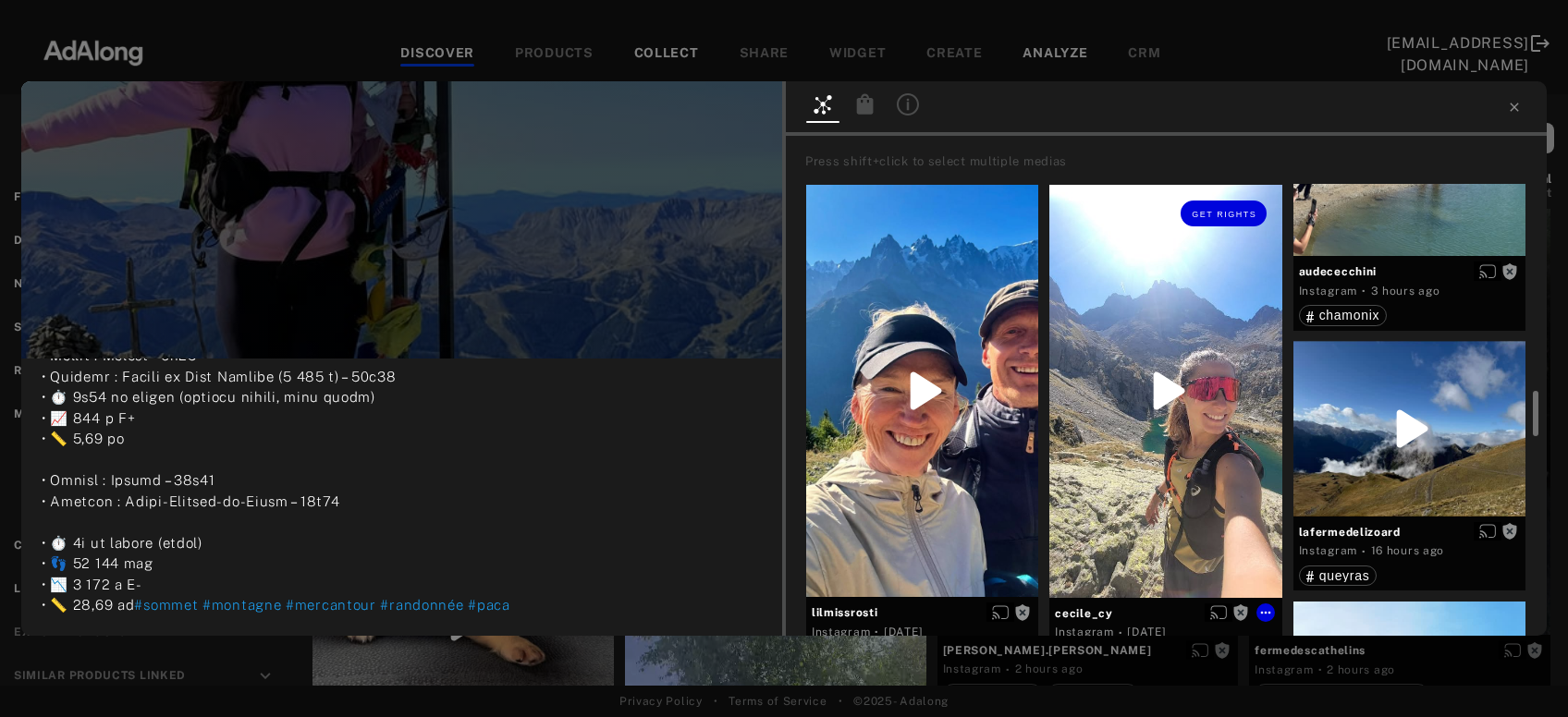
scroll to position [1096, 0]
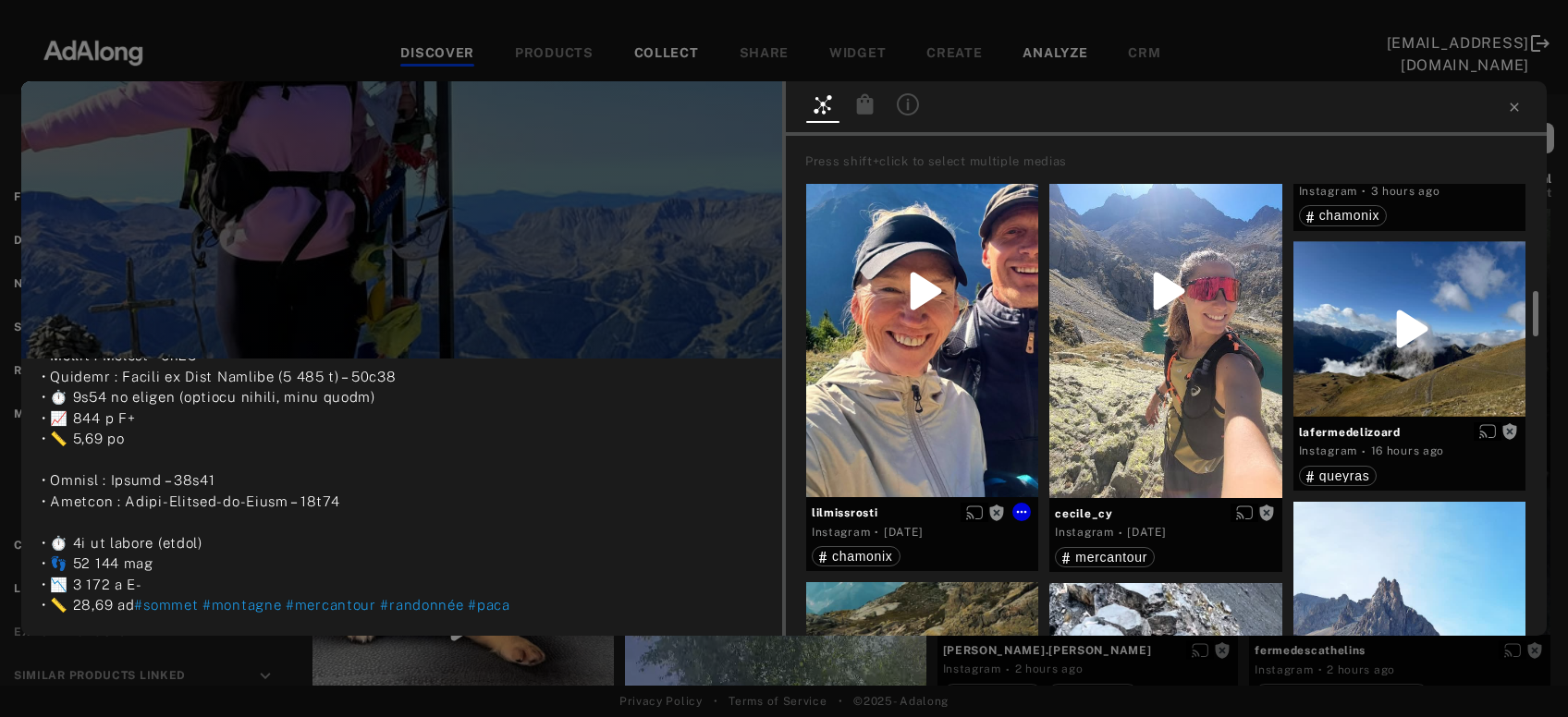
click at [948, 428] on div "Get rights" at bounding box center [923, 291] width 232 height 412
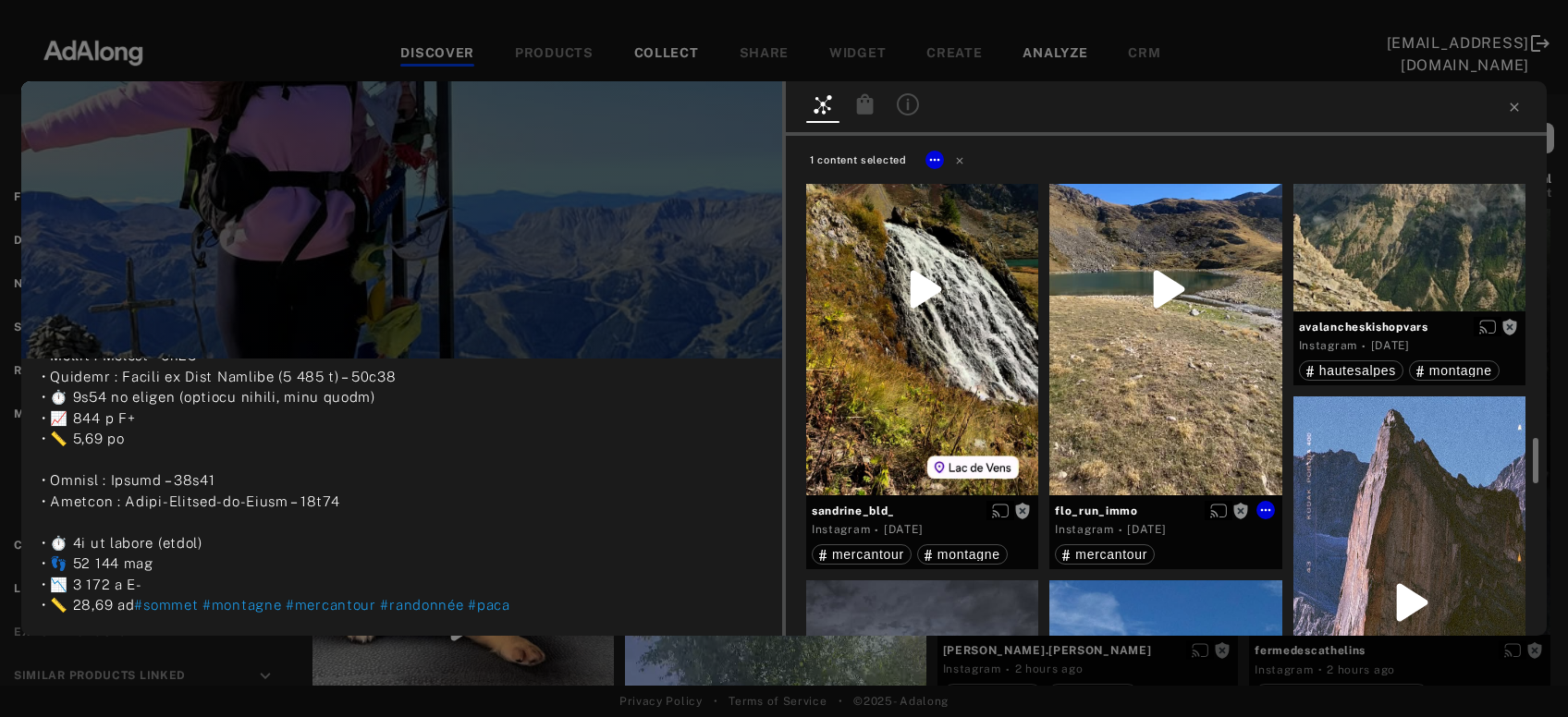
scroll to position [2989, 0]
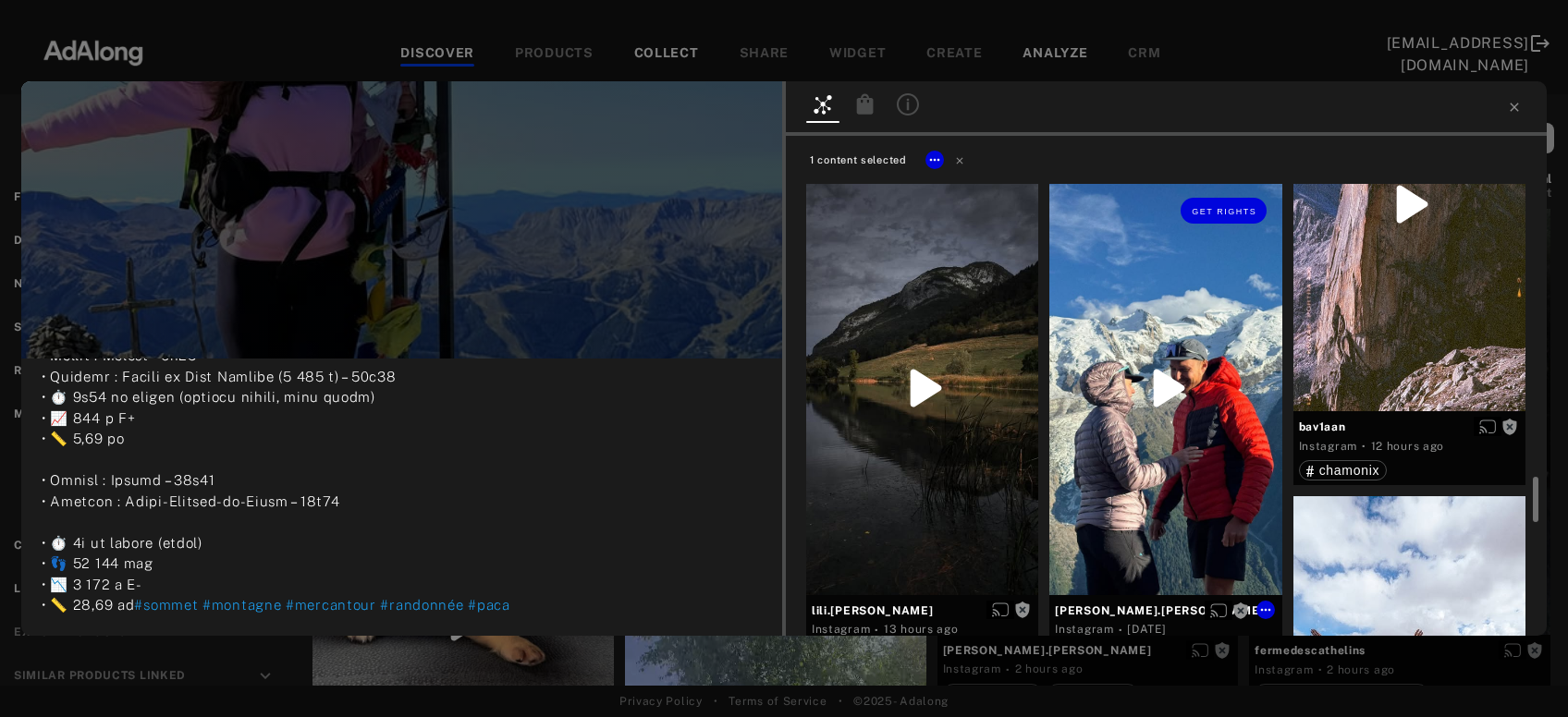
click at [1133, 428] on div "Get rights" at bounding box center [1165, 388] width 232 height 413
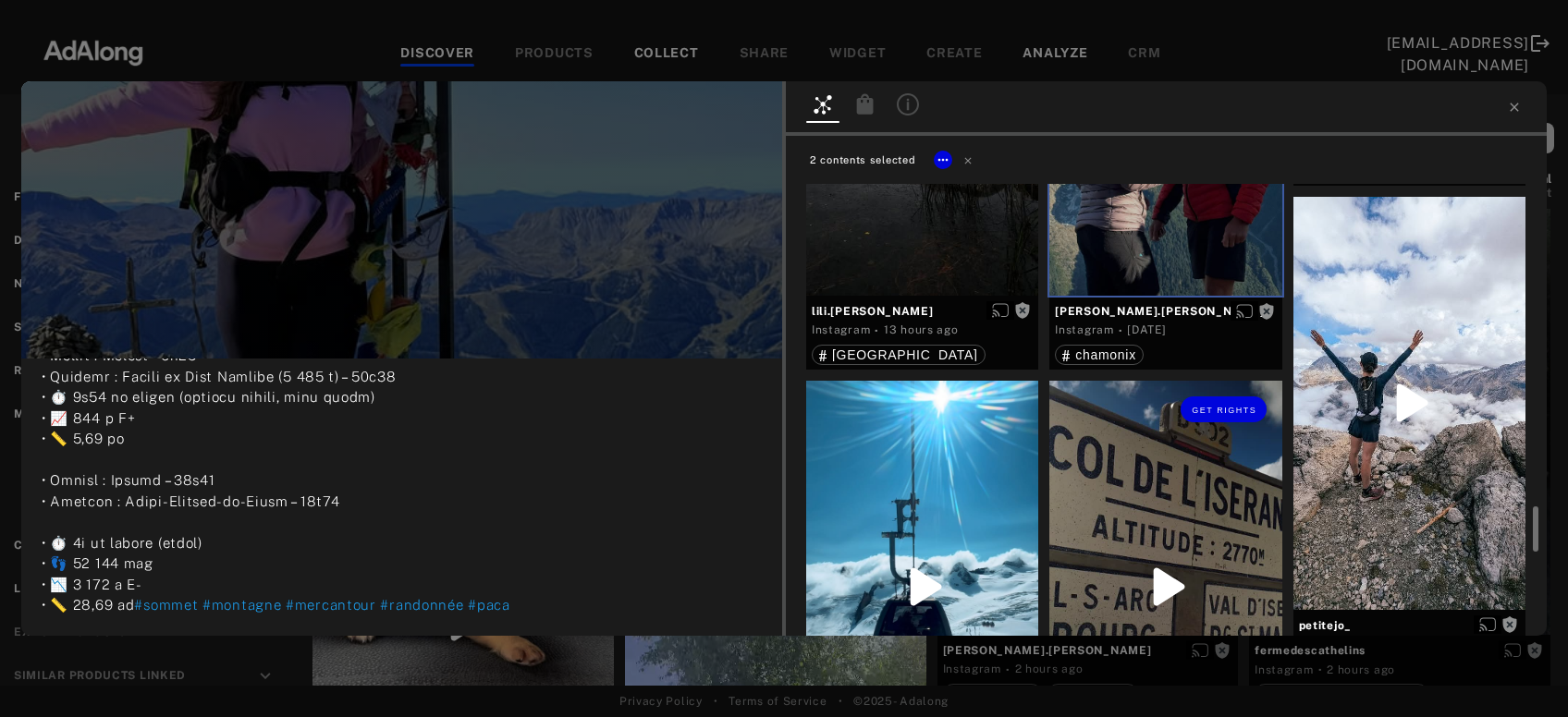
scroll to position [3387, 0]
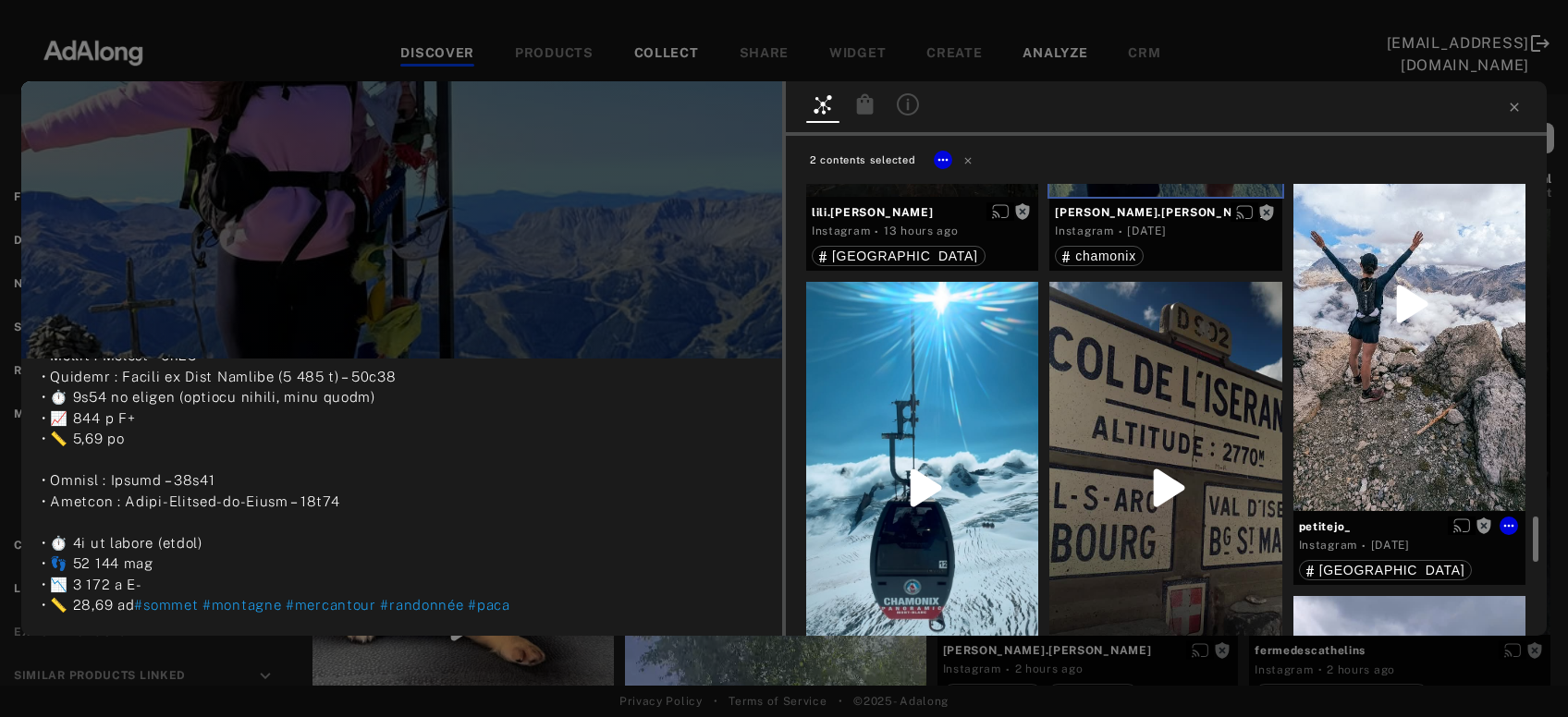
click at [1393, 413] on div "Get rights" at bounding box center [1410, 304] width 232 height 413
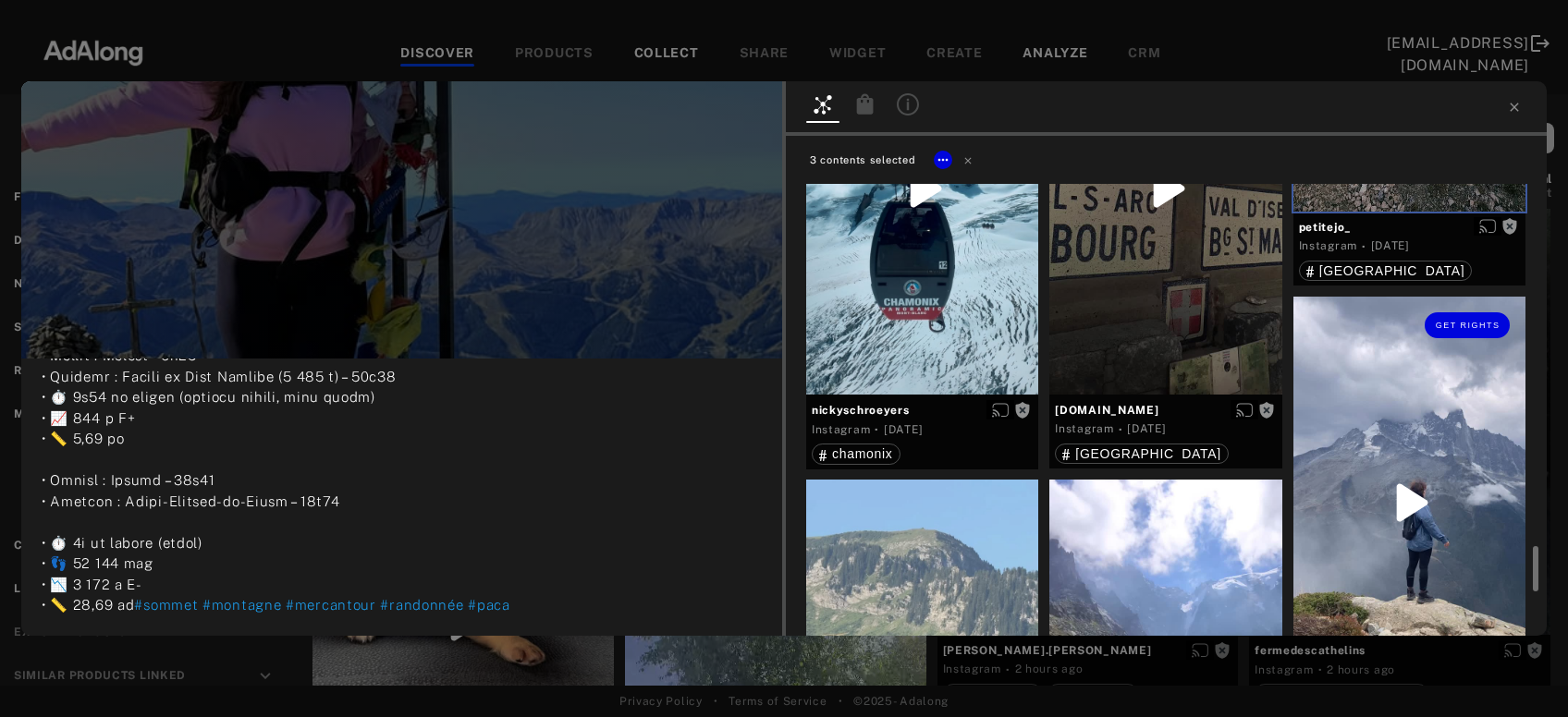
scroll to position [3885, 0]
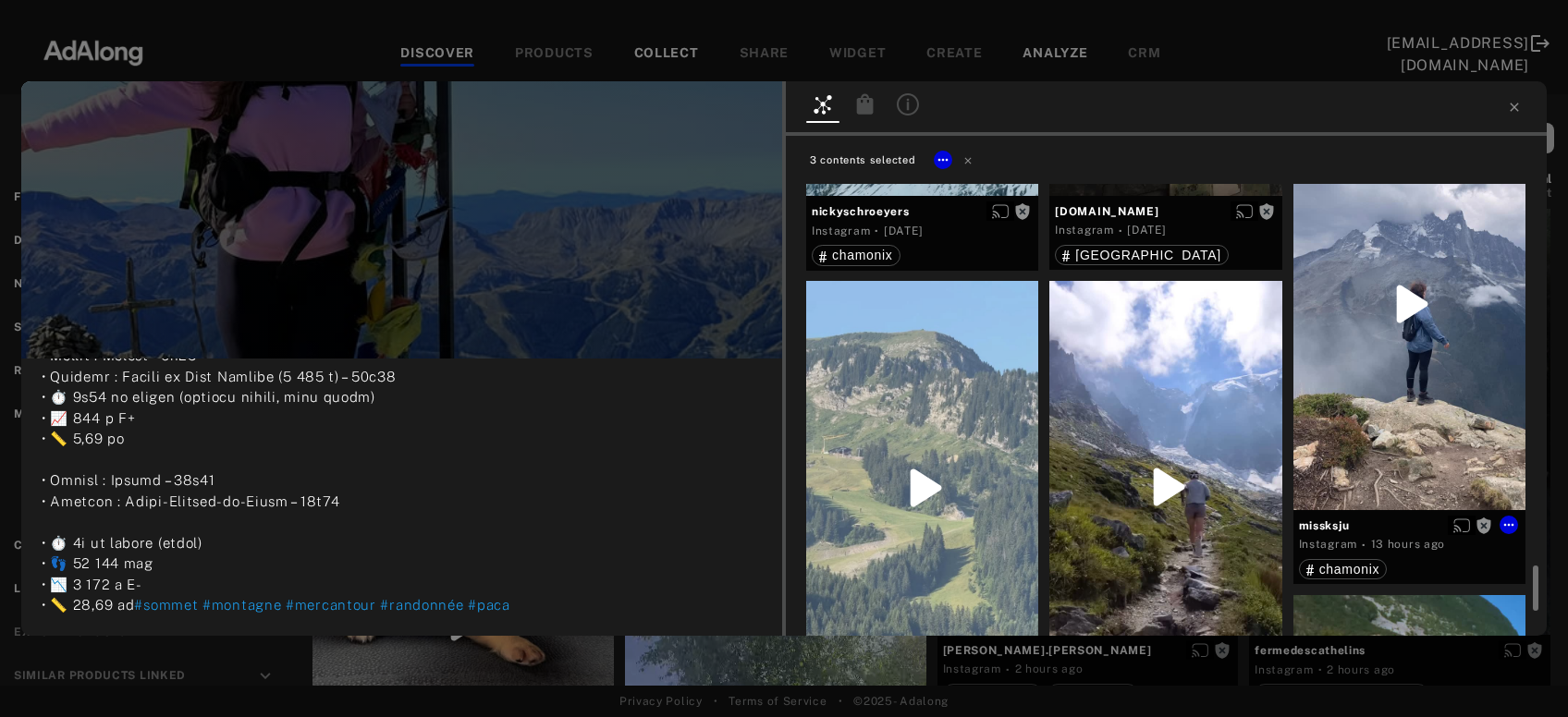
click at [1393, 413] on div "Get rights" at bounding box center [1410, 304] width 232 height 412
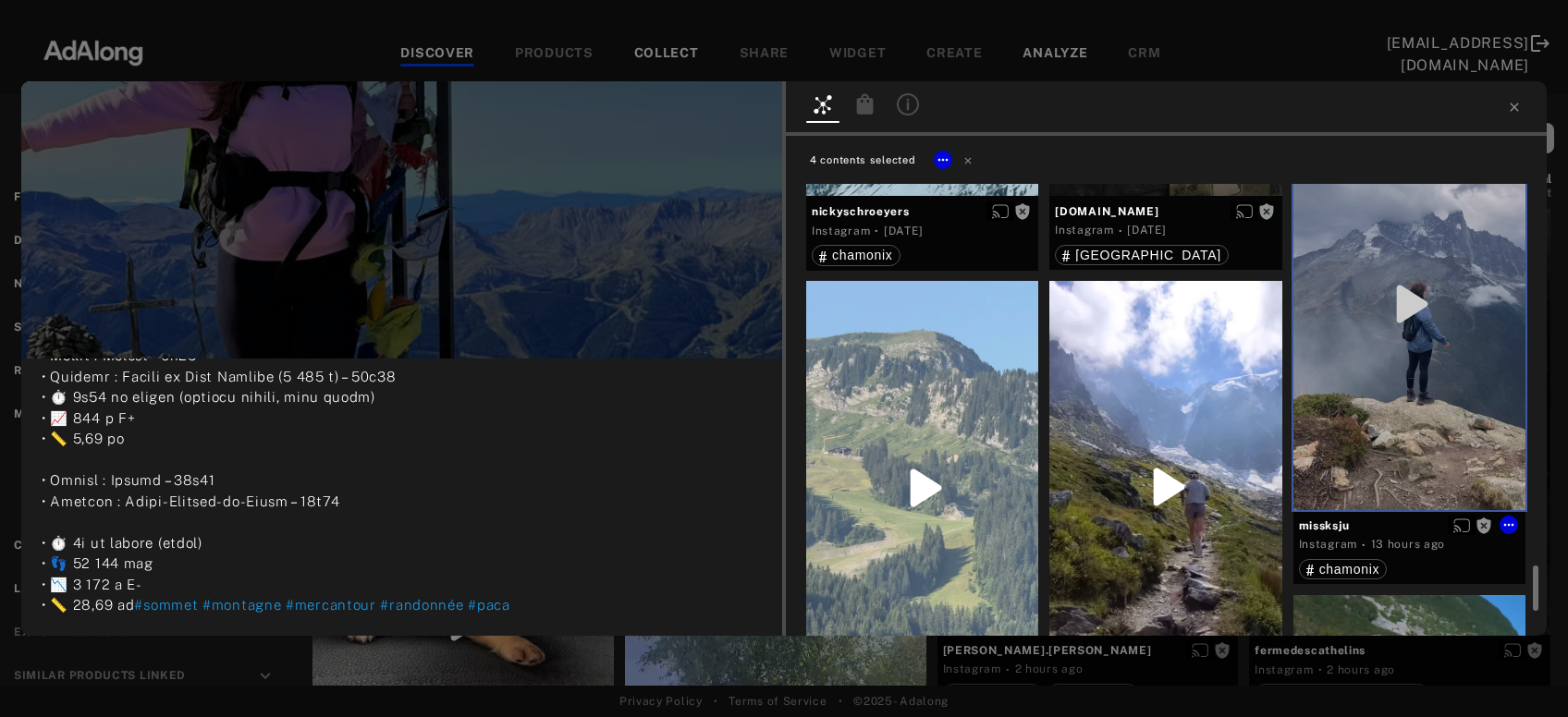
scroll to position [4084, 0]
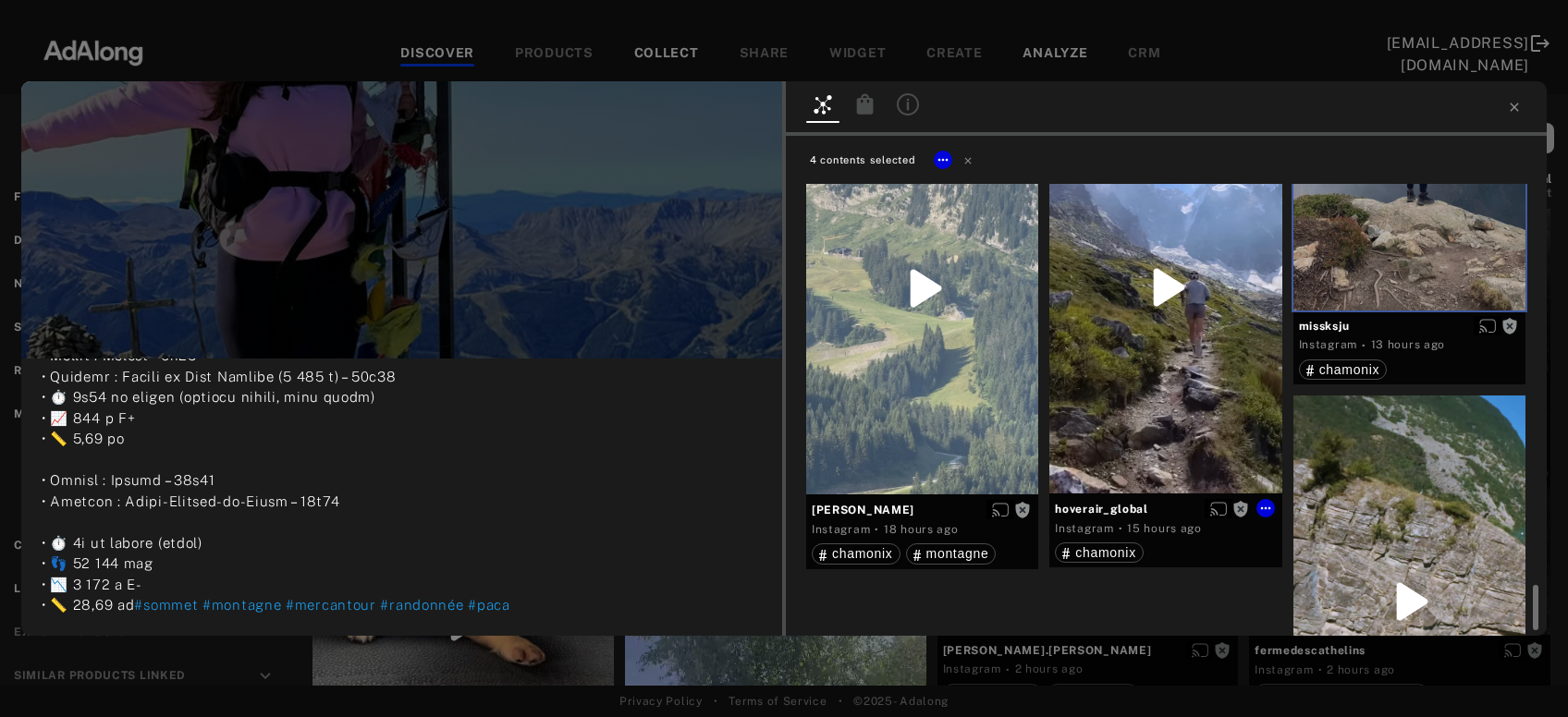
click at [1190, 397] on div "Get rights" at bounding box center [1165, 288] width 232 height 412
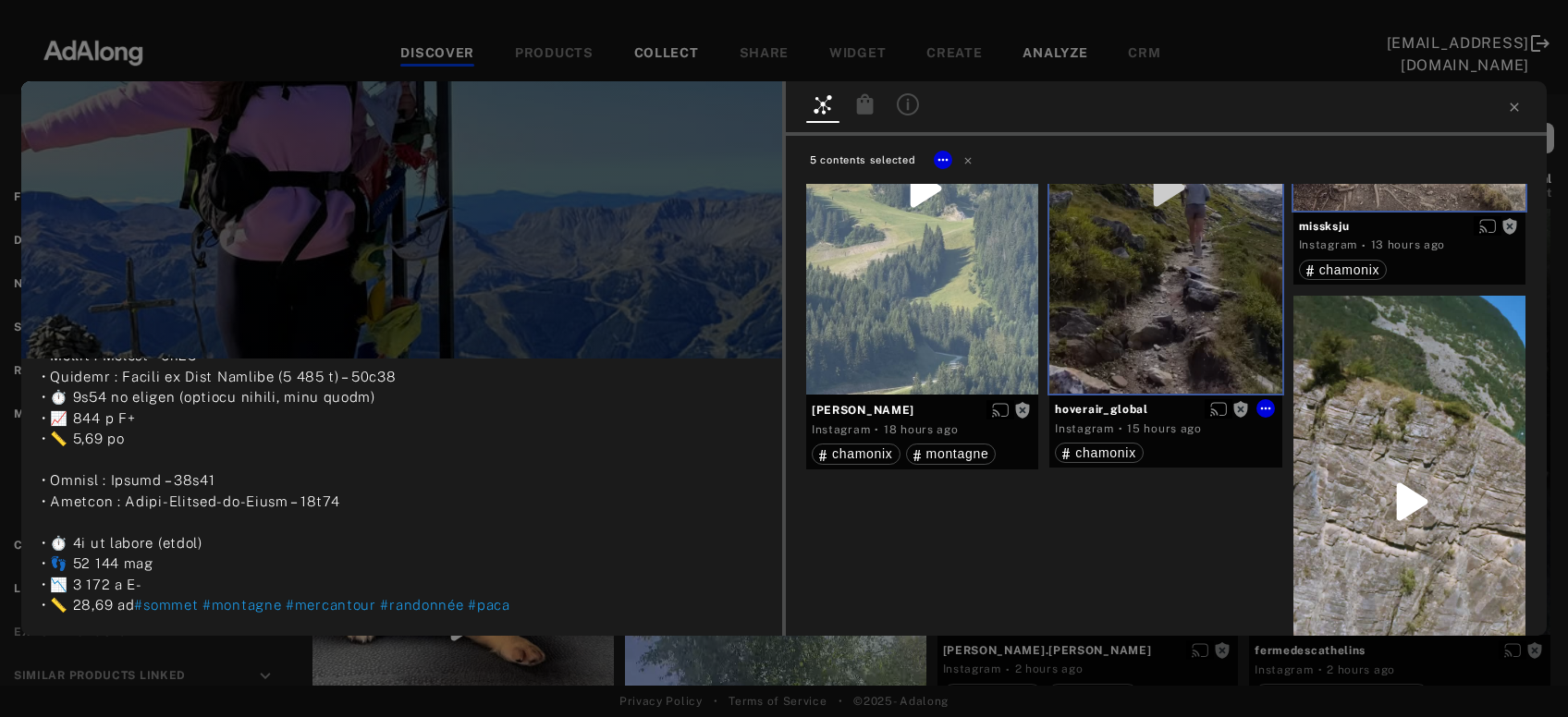
scroll to position [4323, 0]
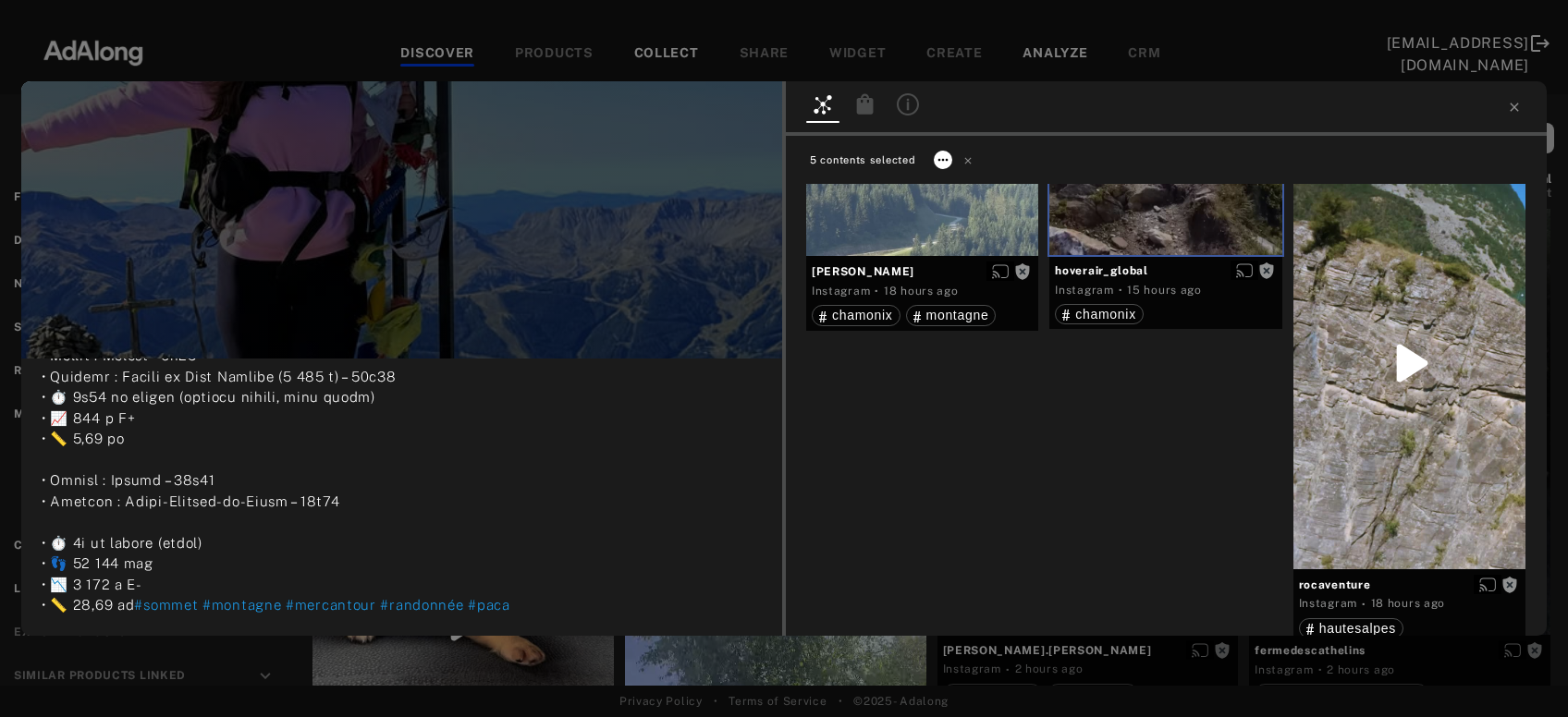
click at [940, 153] on icon at bounding box center [943, 159] width 14 height 14
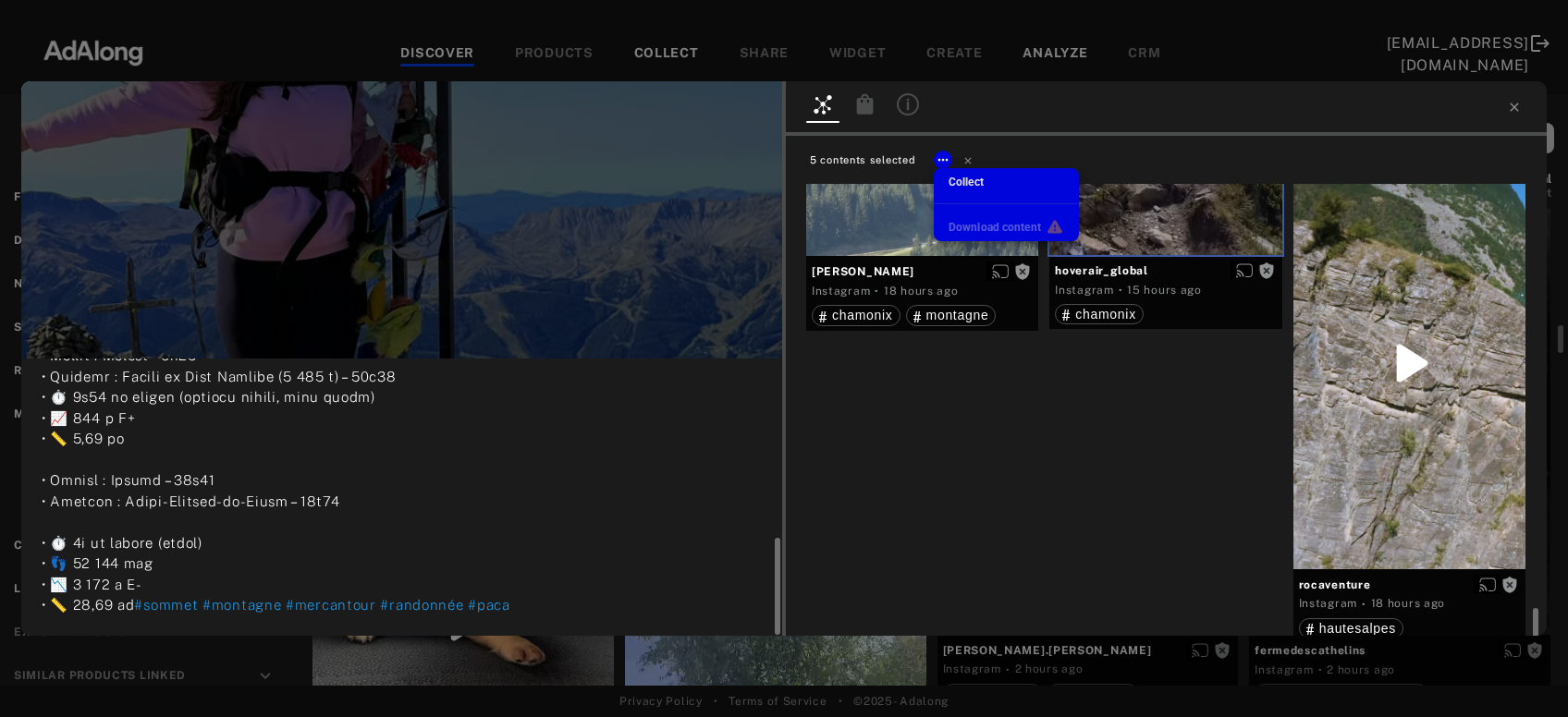
click at [963, 190] on div "Collect" at bounding box center [966, 181] width 35 height 16
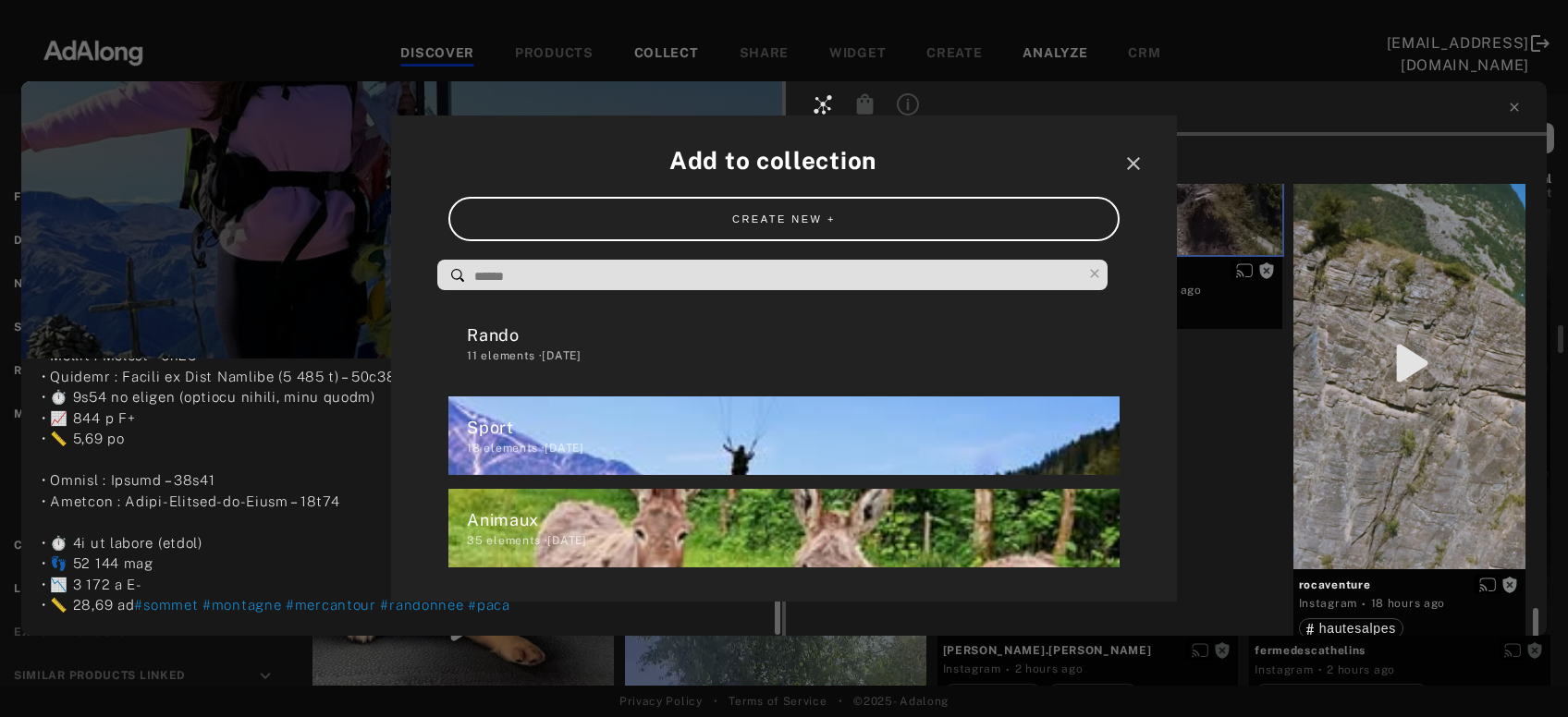
scroll to position [511, 0]
click at [742, 329] on div "Rando" at bounding box center [793, 335] width 652 height 25
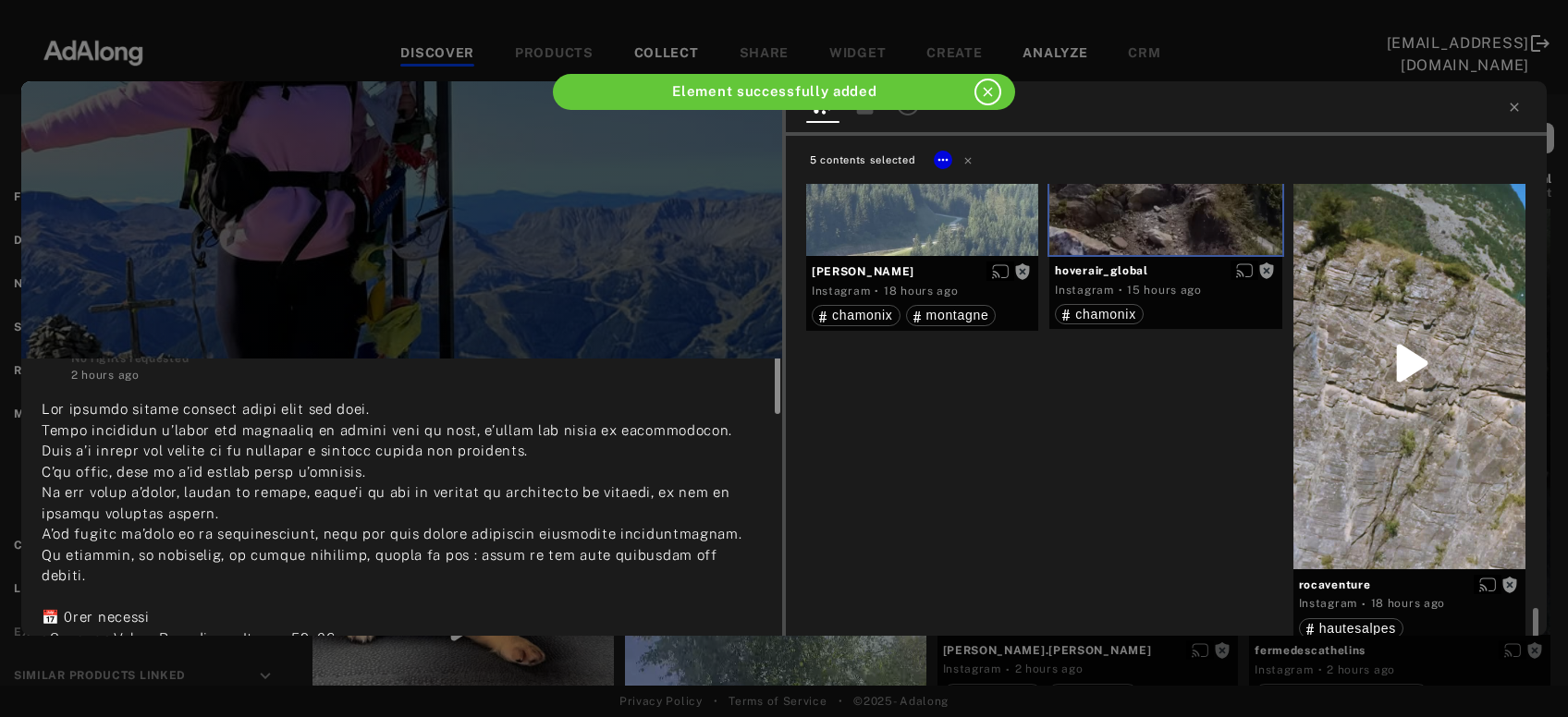
scroll to position [0, 0]
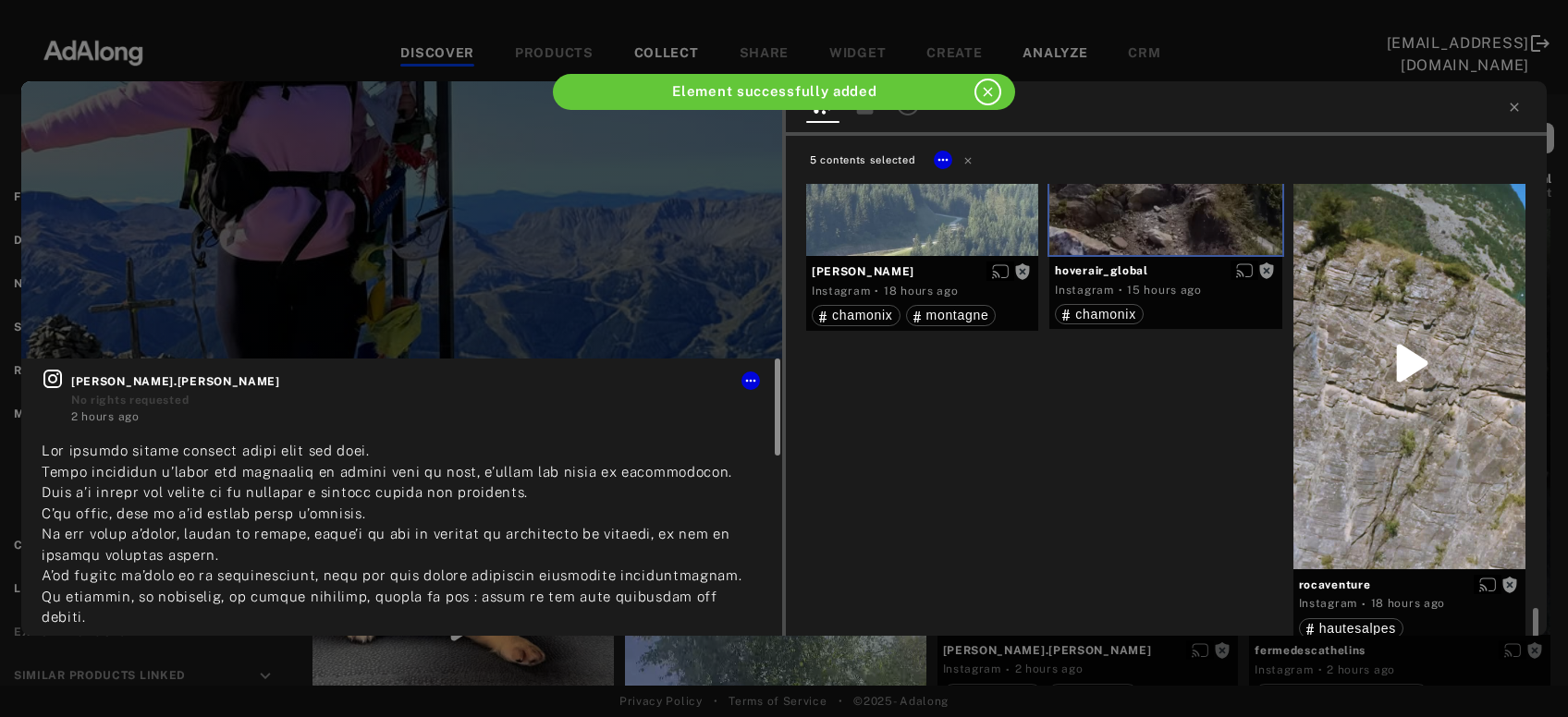
drag, startPoint x: 777, startPoint y: 563, endPoint x: 823, endPoint y: 325, distance: 242.4
click at [823, 325] on div "Get rights [PERSON_NAME].[PERSON_NAME] No rights requested 2 hours ago #sommet …" at bounding box center [784, 358] width 1526 height 555
click at [752, 380] on icon at bounding box center [751, 381] width 11 height 3
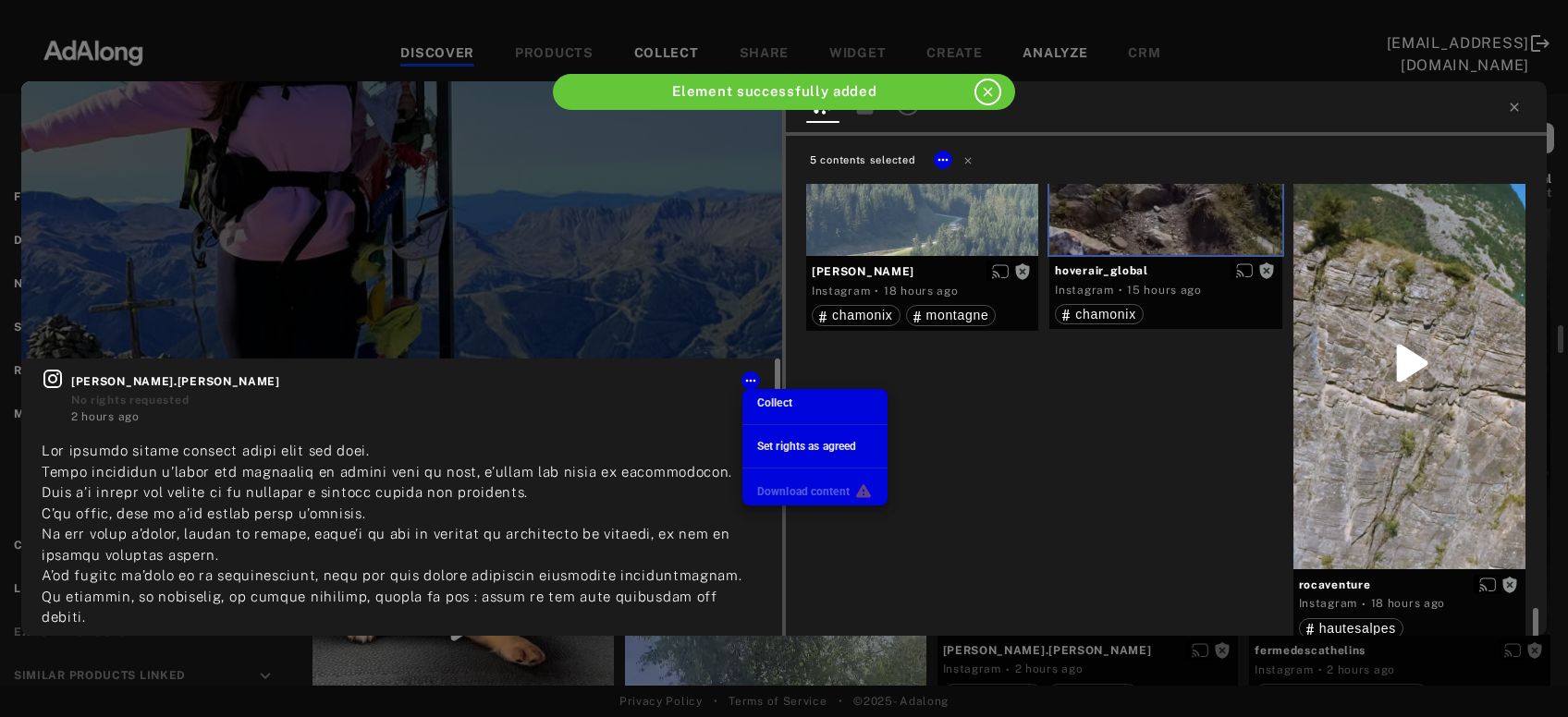
scroll to position [4323, 0]
click at [759, 400] on span "Collect" at bounding box center [775, 404] width 35 height 13
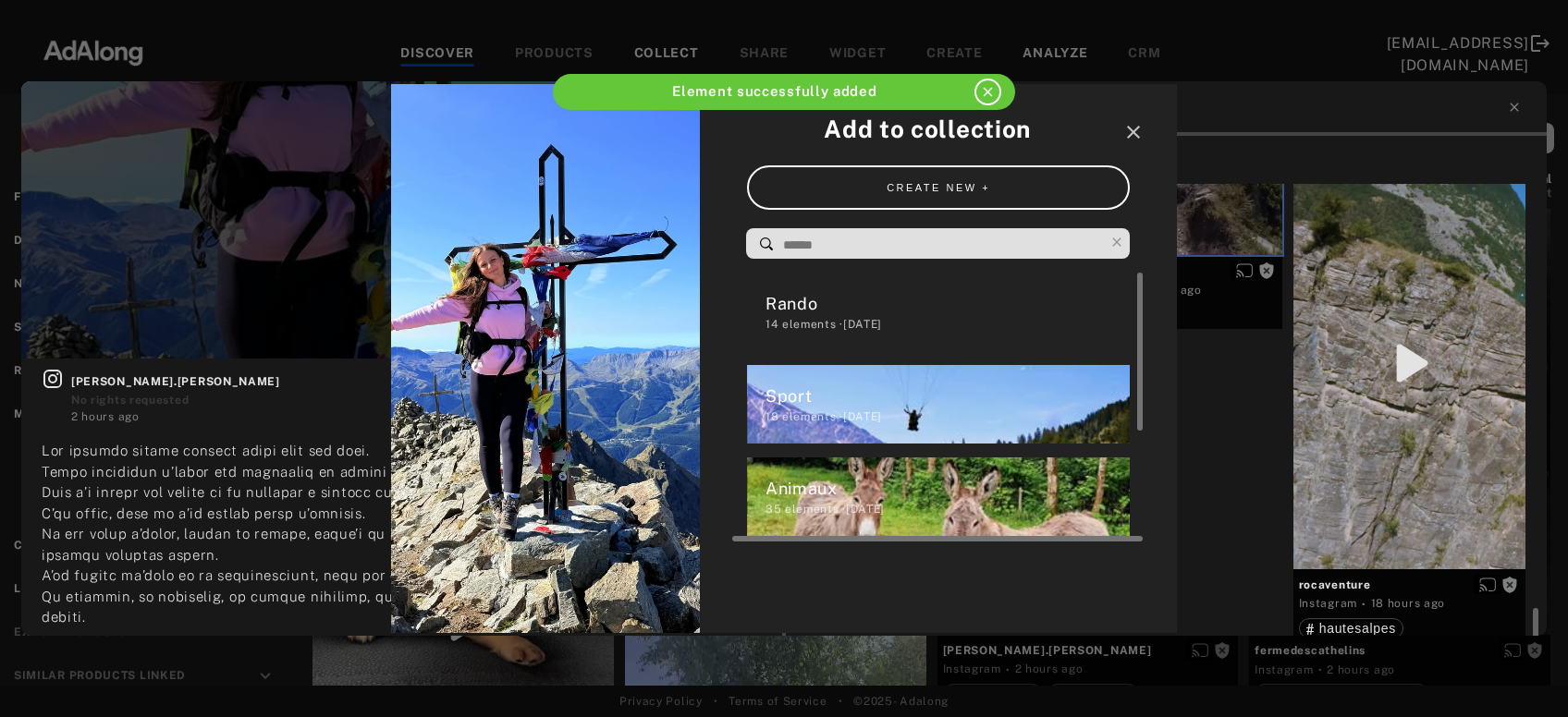
click at [802, 321] on div "14 elements · [DATE]" at bounding box center [948, 324] width 365 height 16
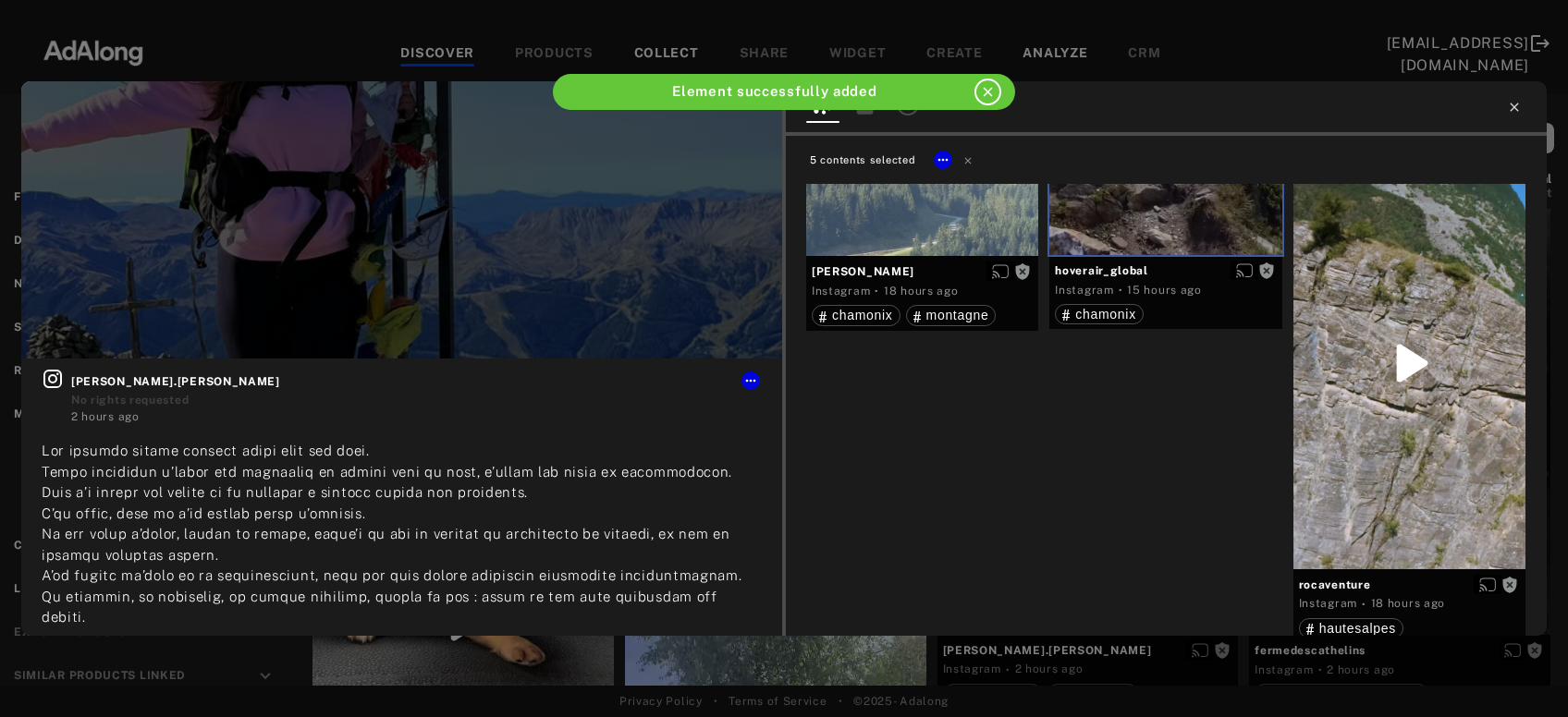
click at [1513, 109] on icon at bounding box center [1514, 106] width 9 height 9
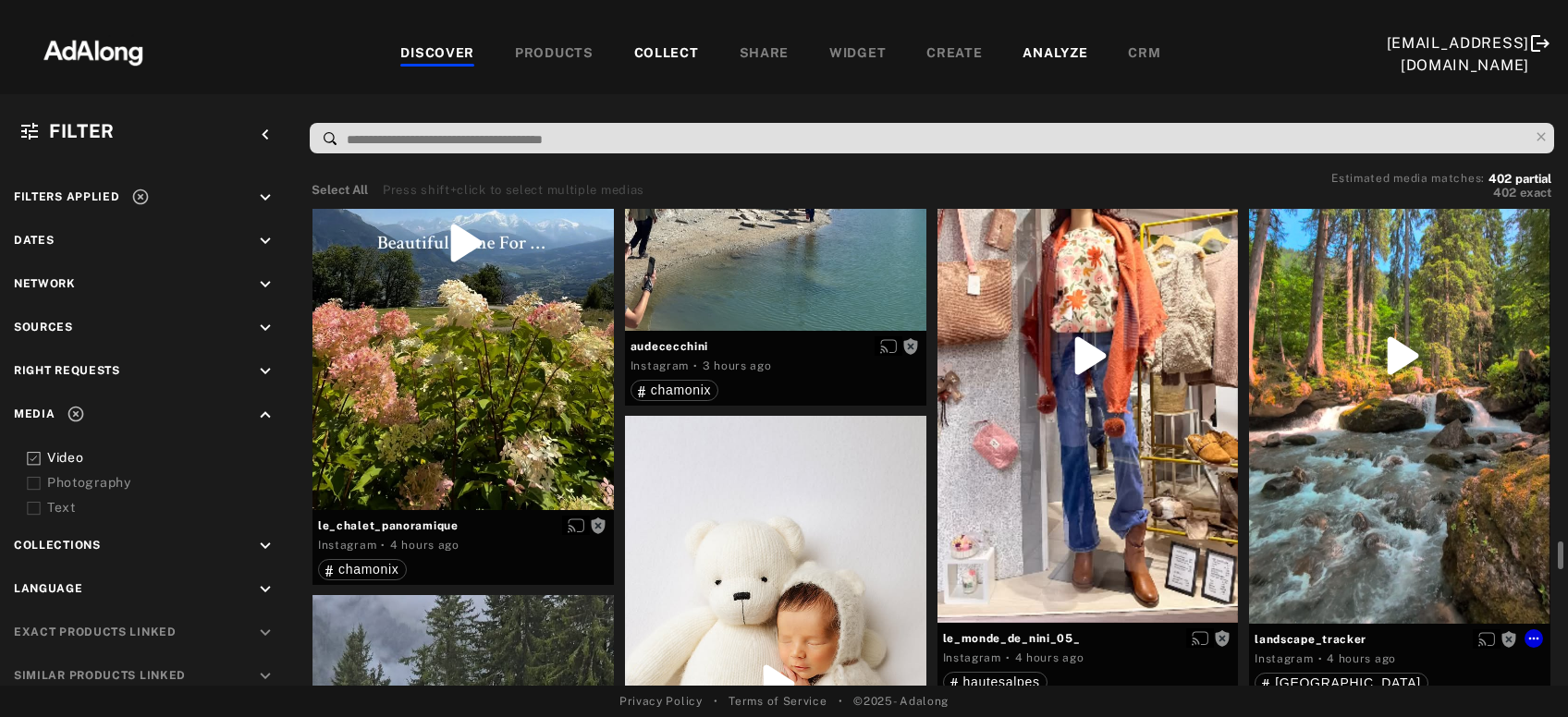
scroll to position [5378, 0]
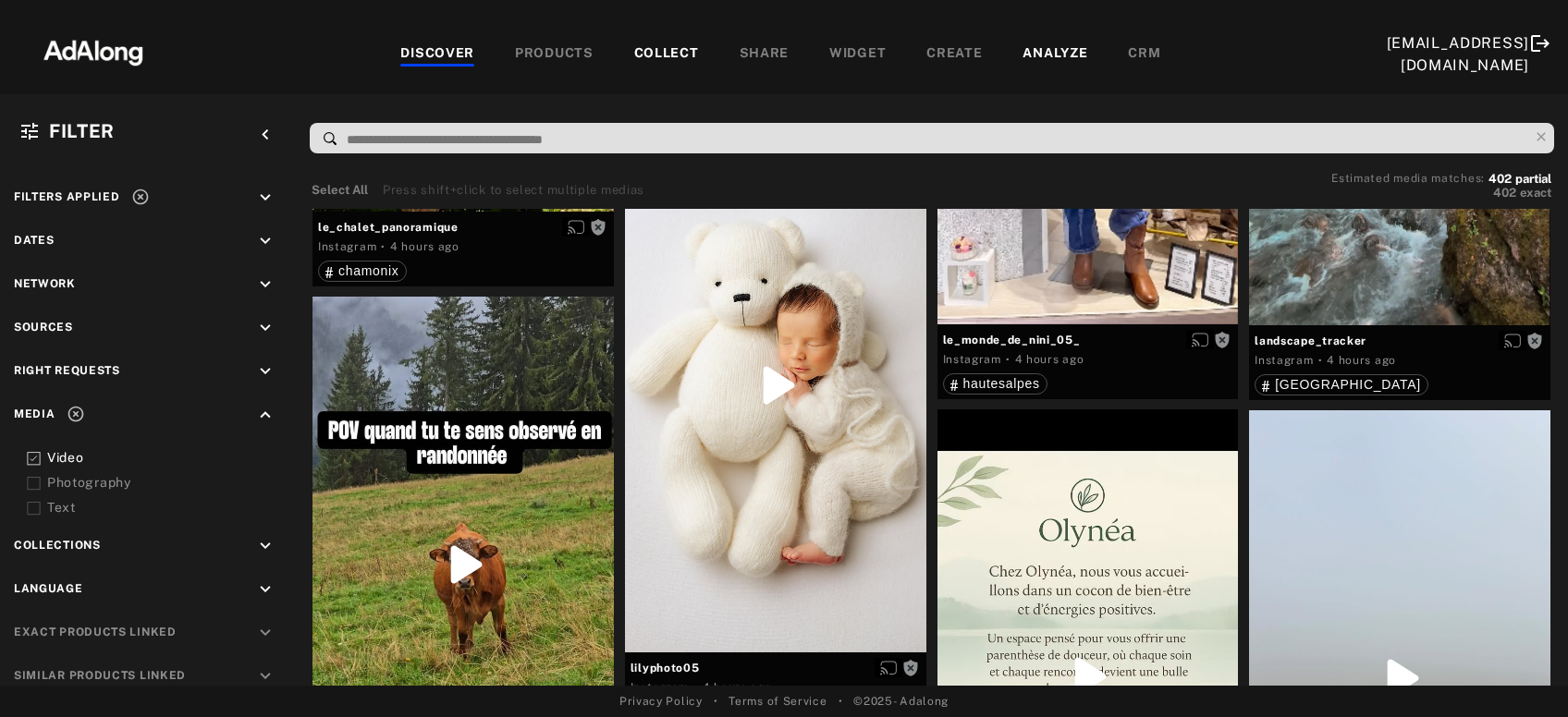
click at [635, 46] on div "COLLECT" at bounding box center [667, 54] width 65 height 22
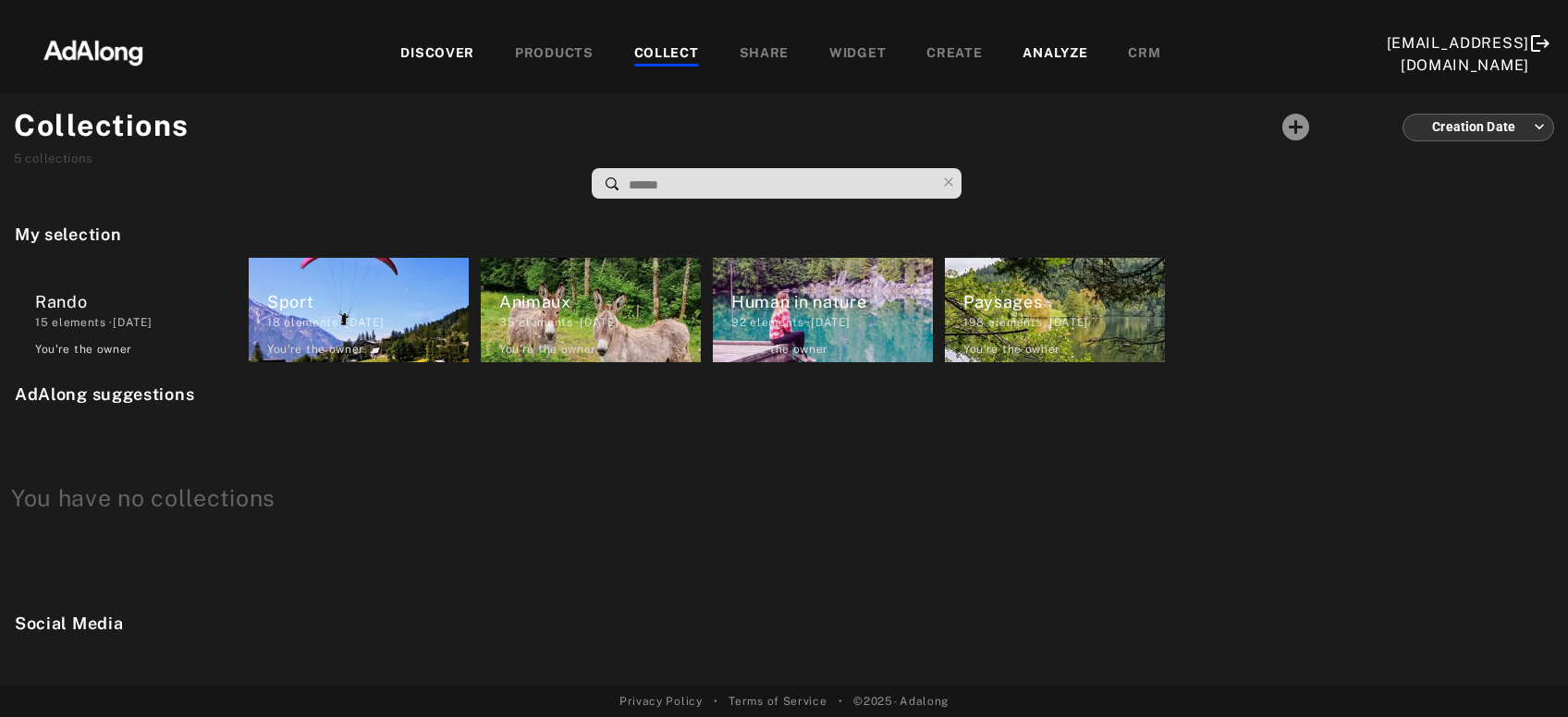
click at [635, 53] on div "COLLECT" at bounding box center [667, 54] width 65 height 22
